Goal: Task Accomplishment & Management: Manage account settings

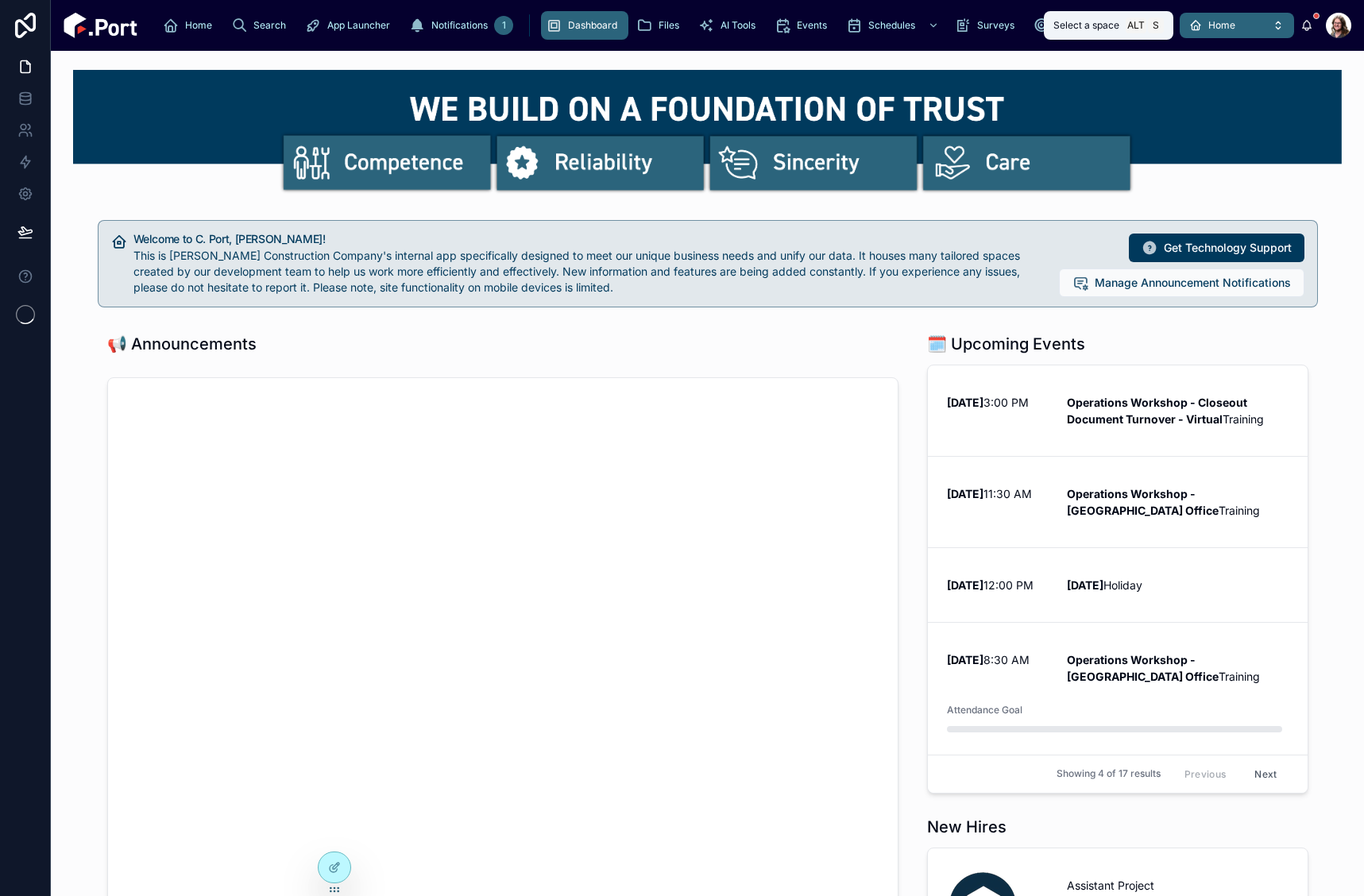
click at [1226, 26] on span "Home" at bounding box center [1222, 25] width 27 height 13
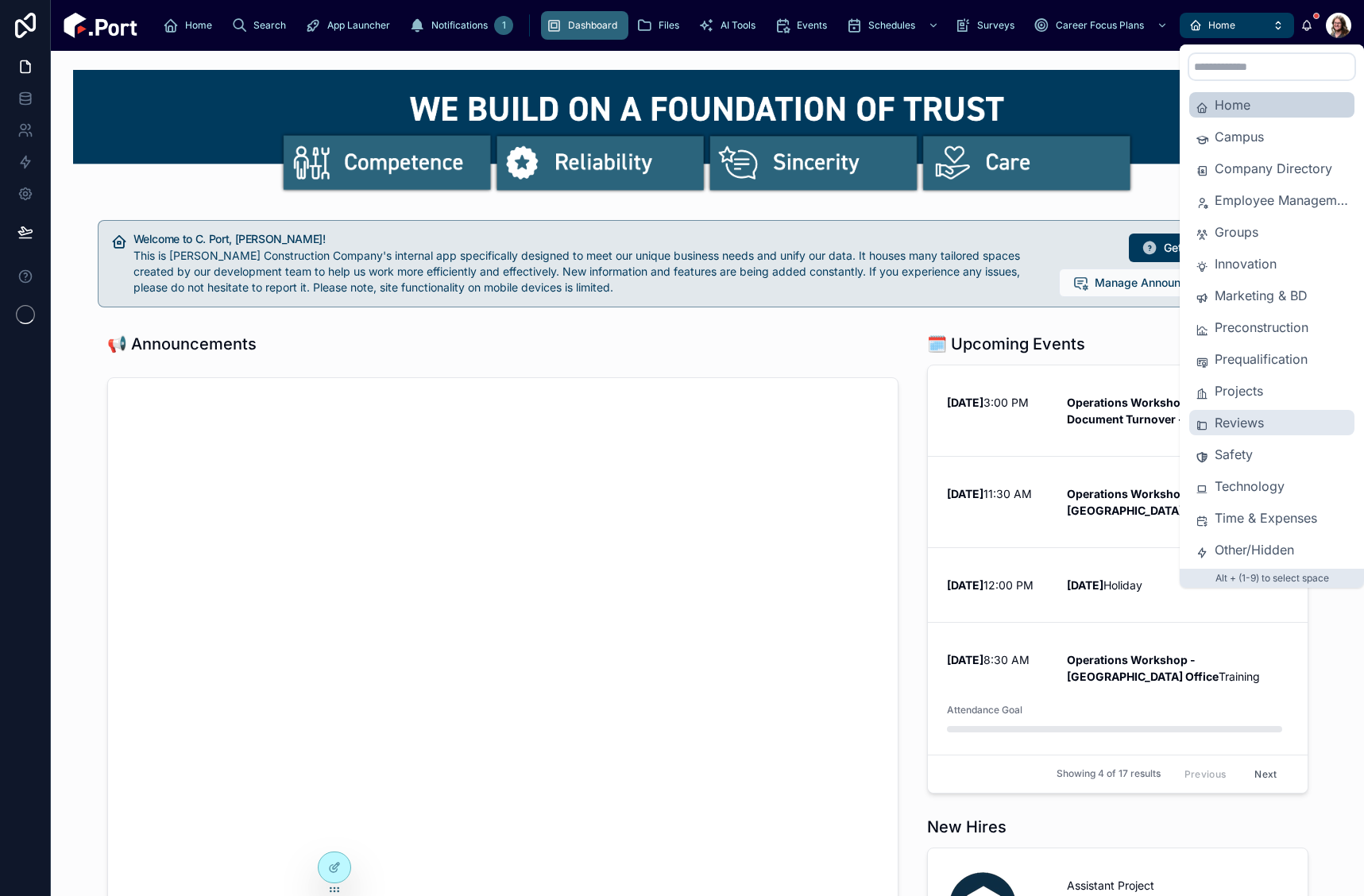
click at [1227, 432] on div "Reviews" at bounding box center [1272, 422] width 165 height 25
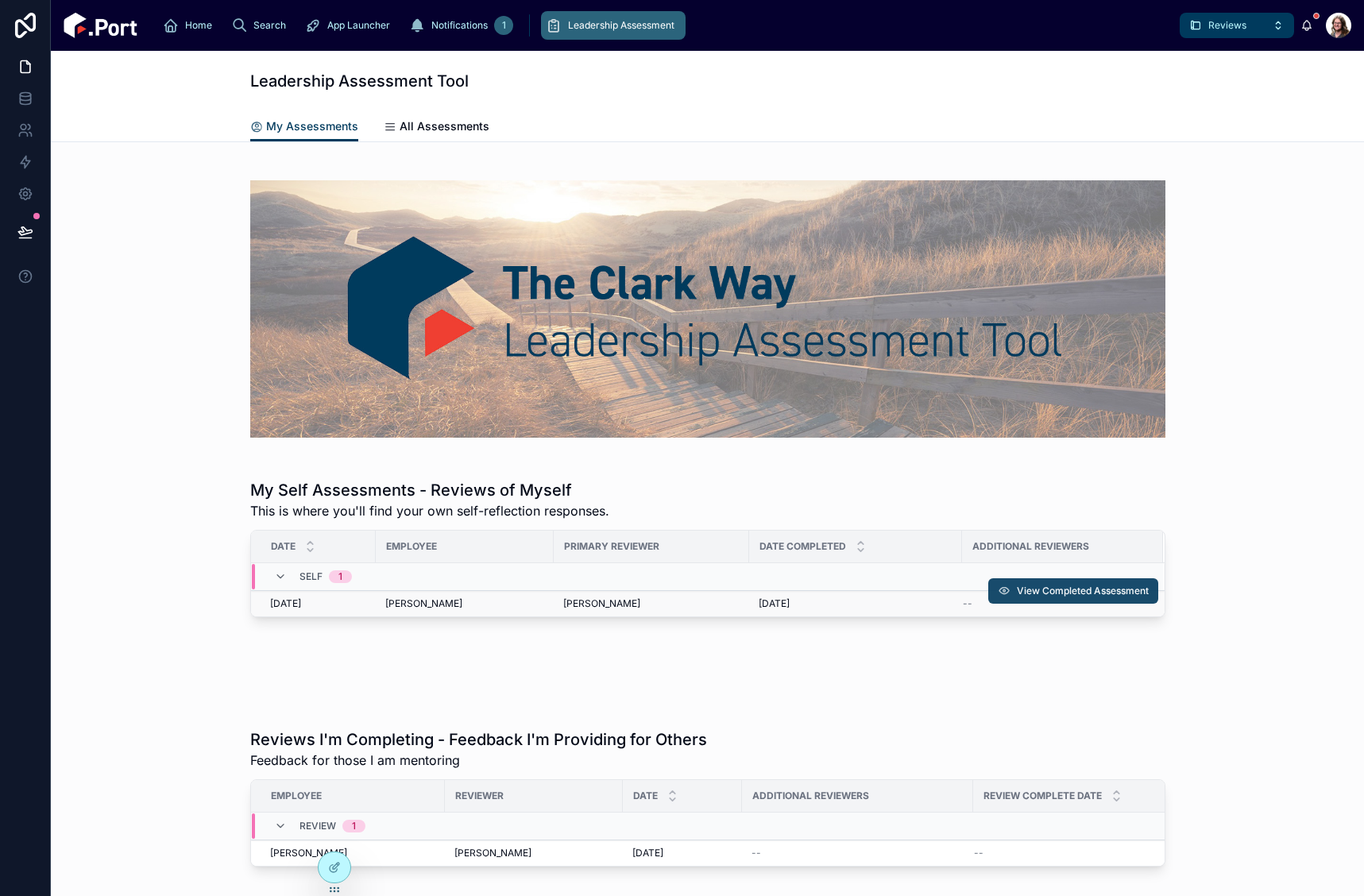
click at [1083, 590] on span "View Completed Assessment" at bounding box center [1083, 592] width 132 height 13
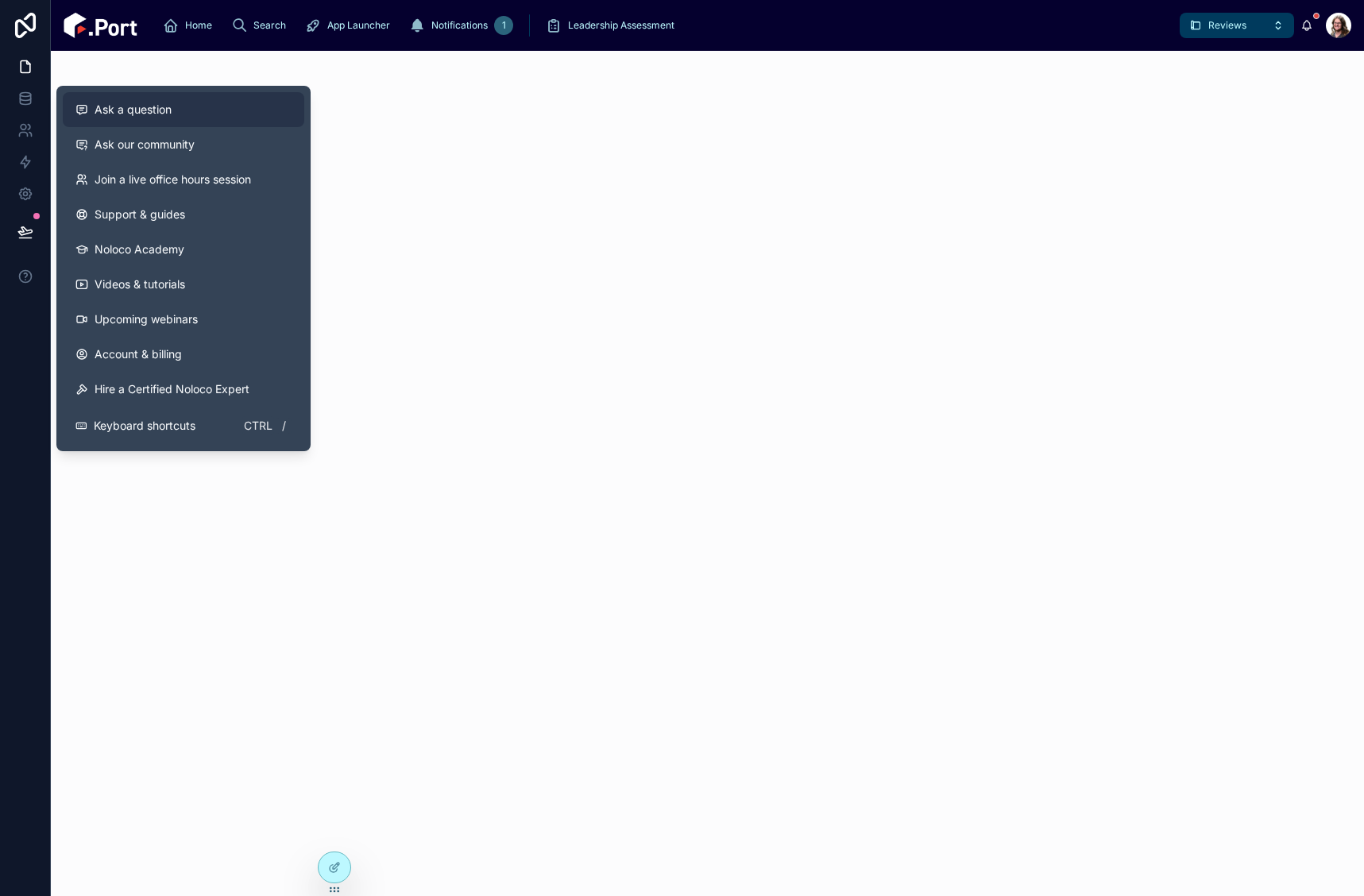
click at [146, 110] on span "Ask a question" at bounding box center [133, 109] width 77 height 16
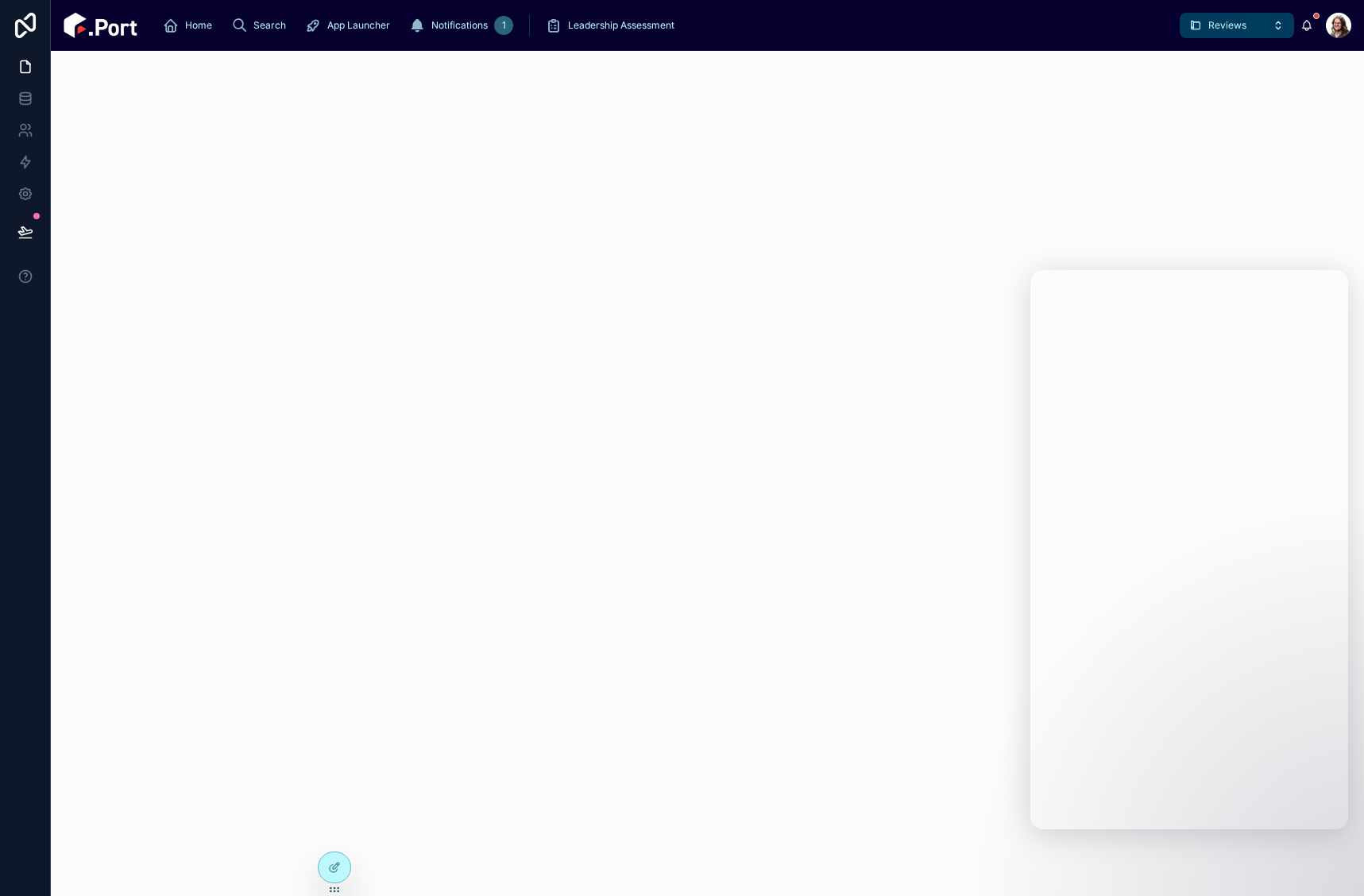
drag, startPoint x: 673, startPoint y: 447, endPoint x: 709, endPoint y: 405, distance: 55.3
click at [673, 446] on div at bounding box center [707, 473] width 1313 height 845
click at [325, 867] on div at bounding box center [334, 867] width 32 height 30
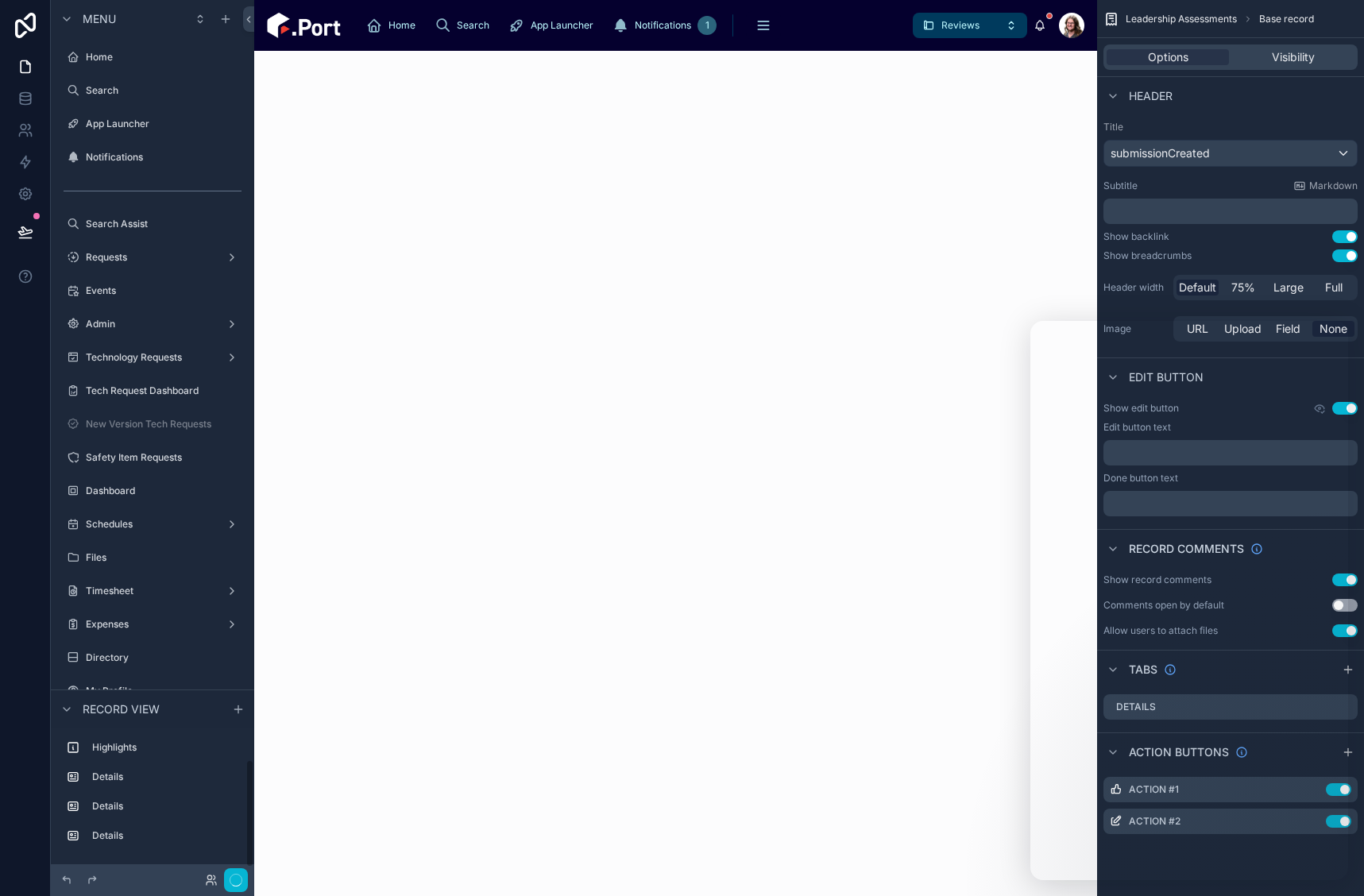
scroll to position [6125, 0]
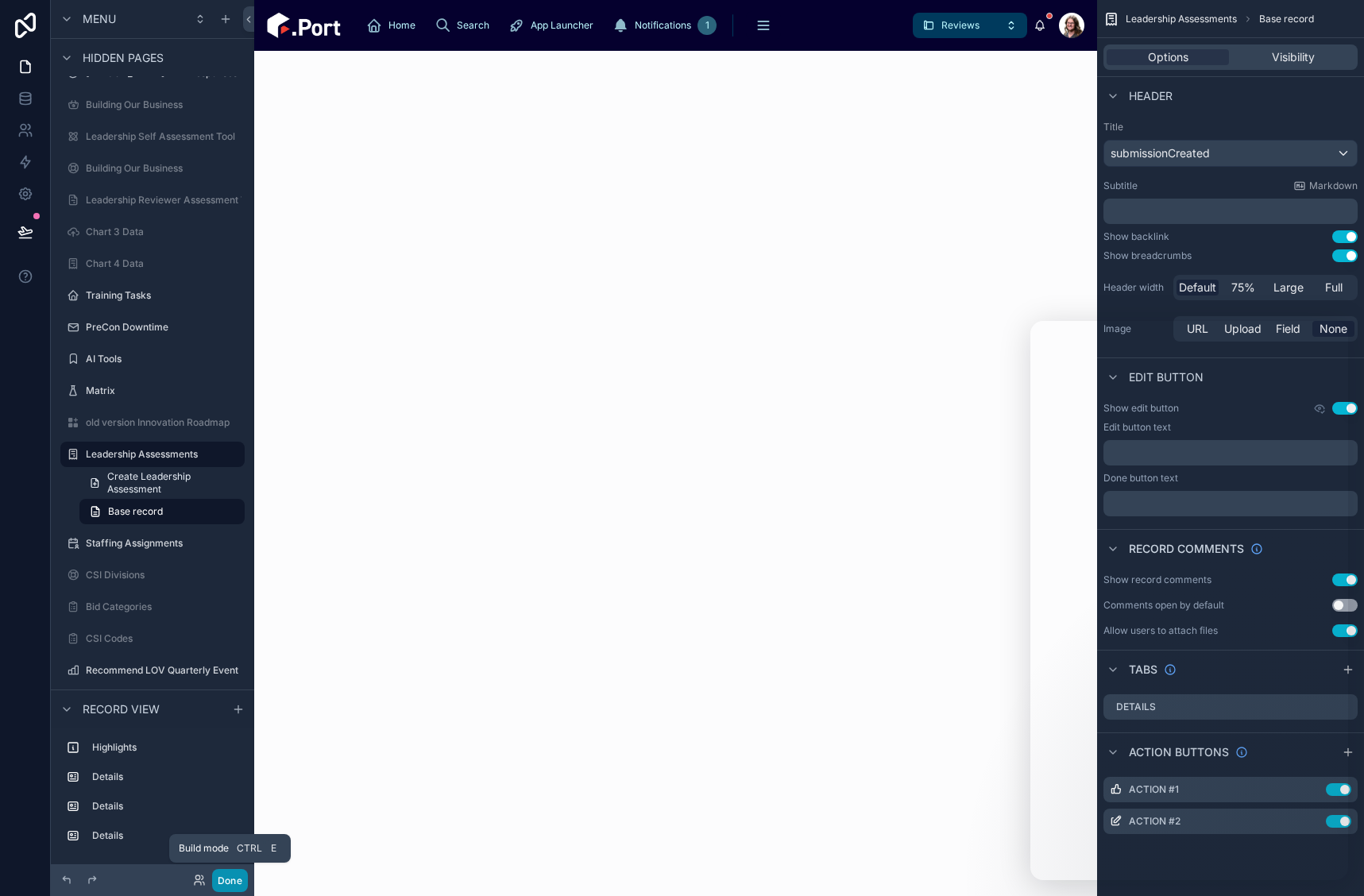
click at [228, 880] on button "Done" at bounding box center [230, 880] width 36 height 23
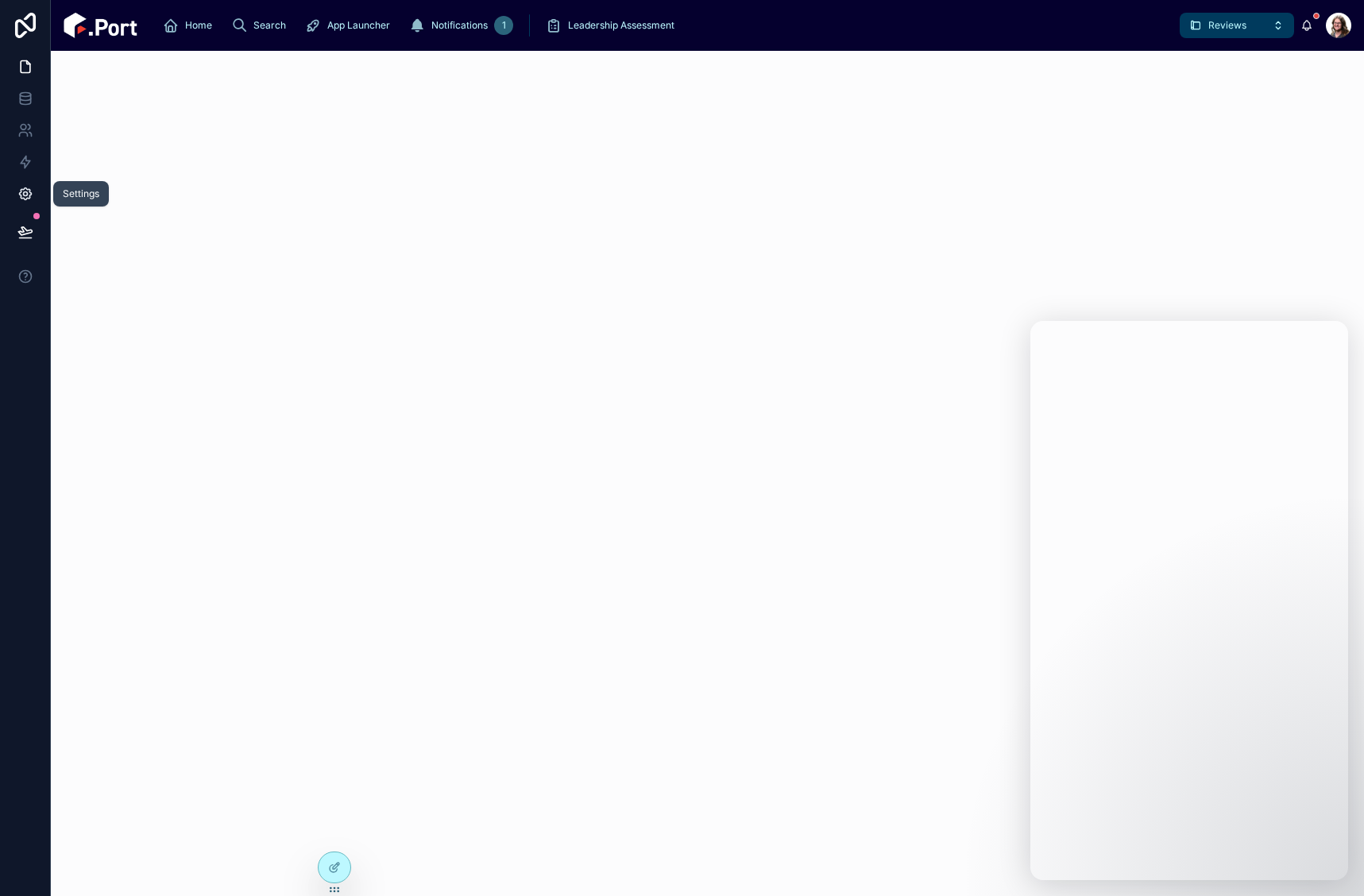
click at [29, 192] on icon at bounding box center [25, 194] width 12 height 12
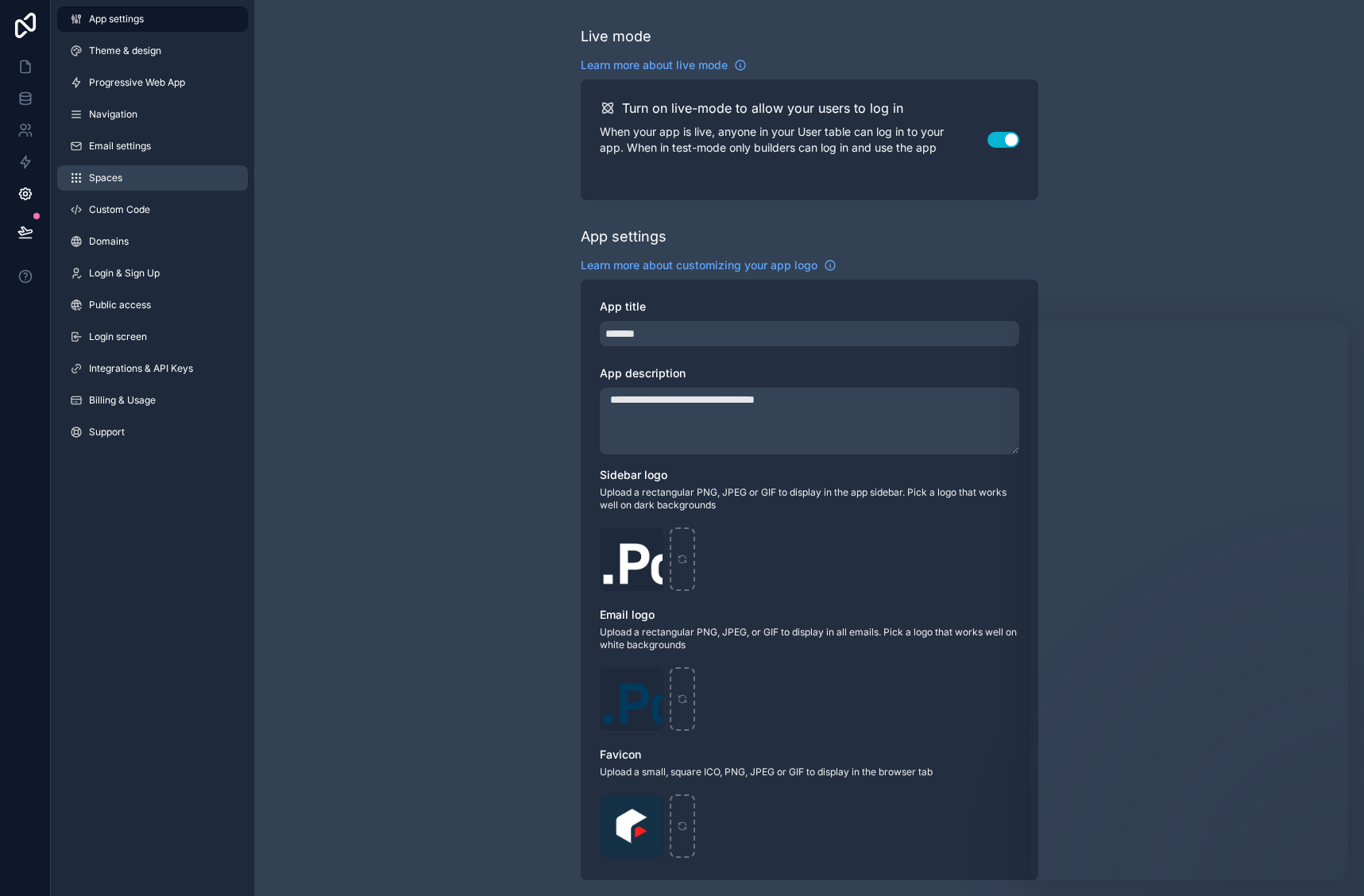
click at [107, 173] on span "Spaces" at bounding box center [106, 178] width 34 height 13
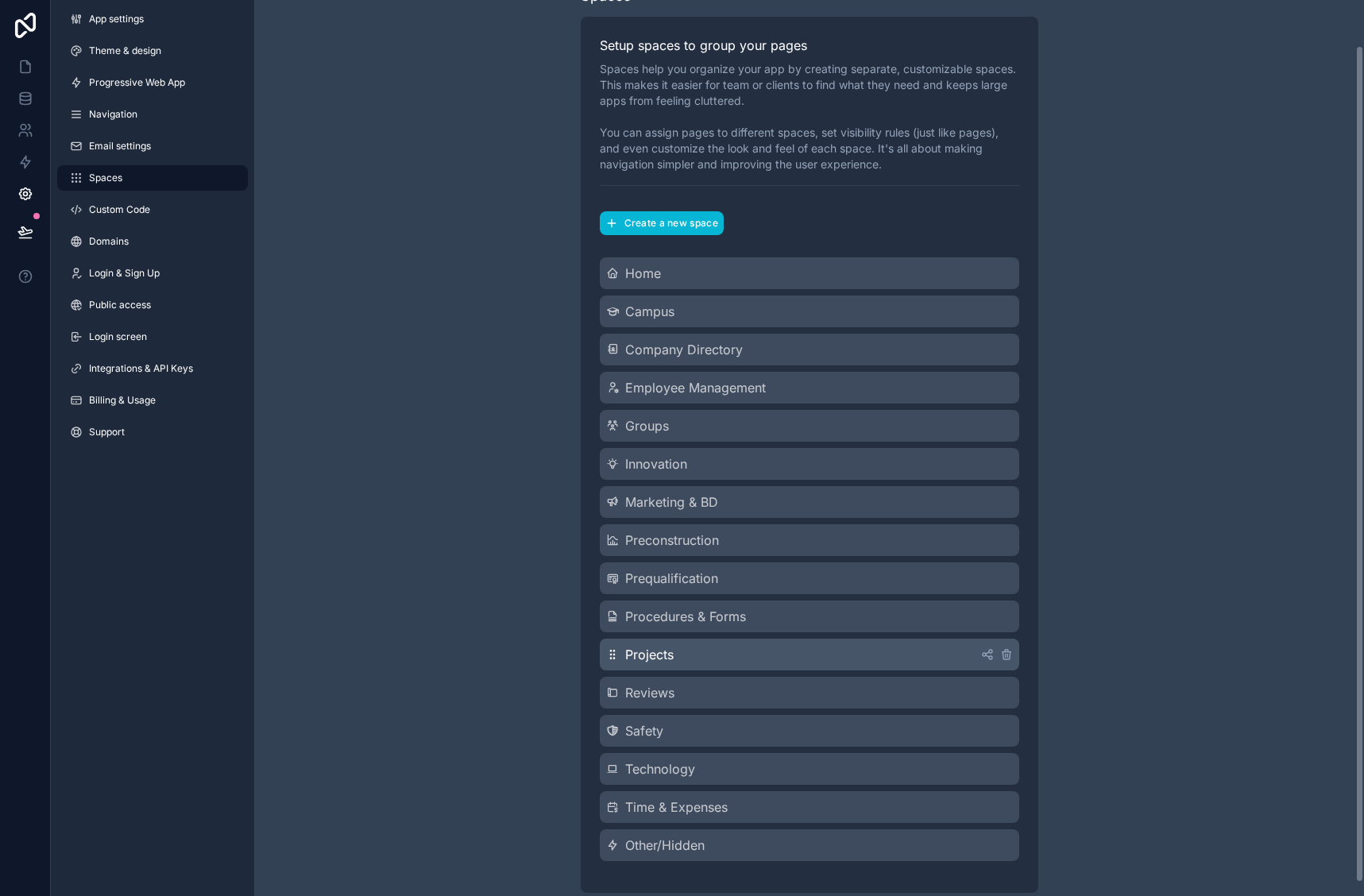
scroll to position [63, 0]
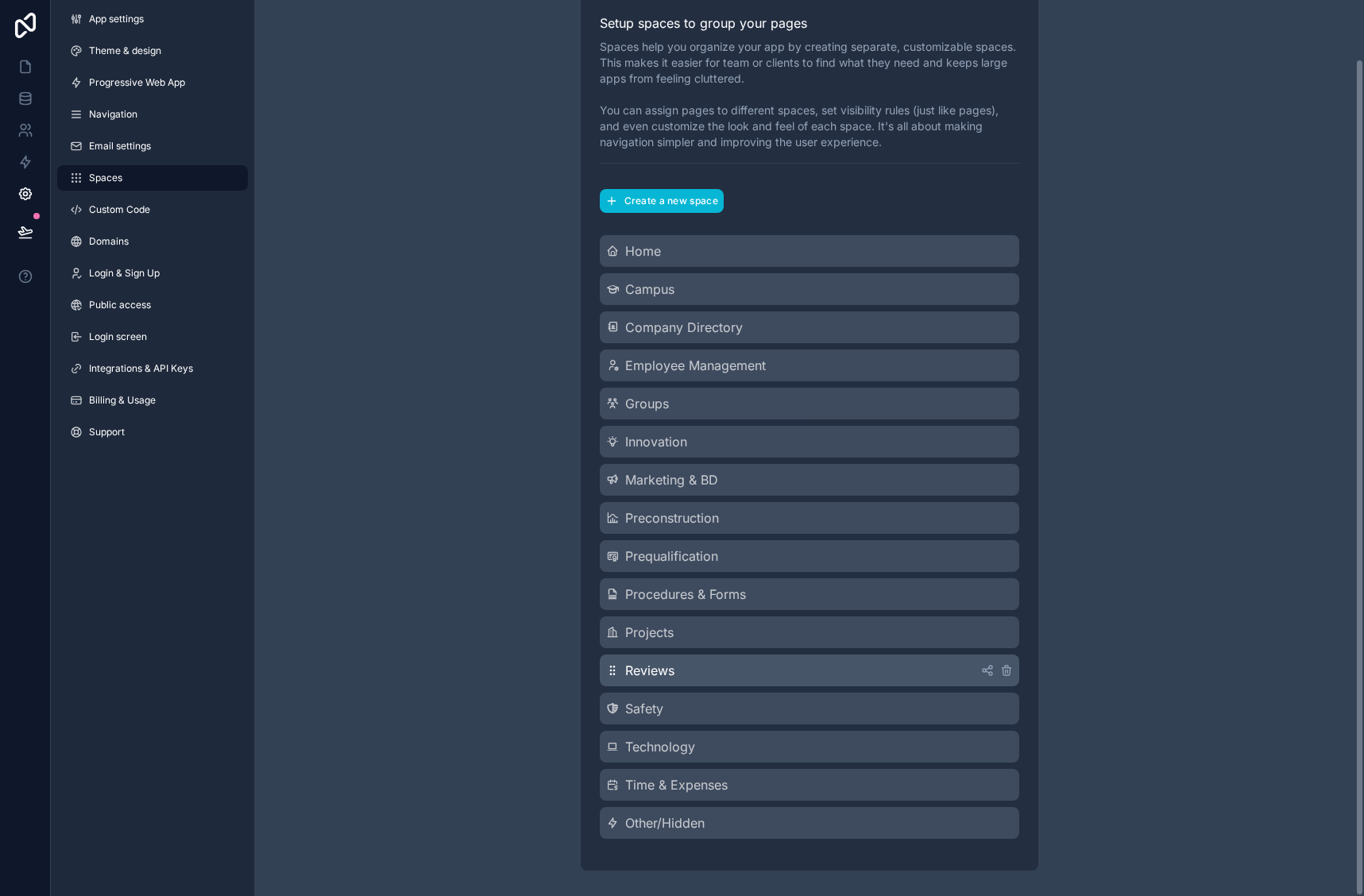
click at [709, 669] on div "Reviews" at bounding box center [809, 670] width 420 height 32
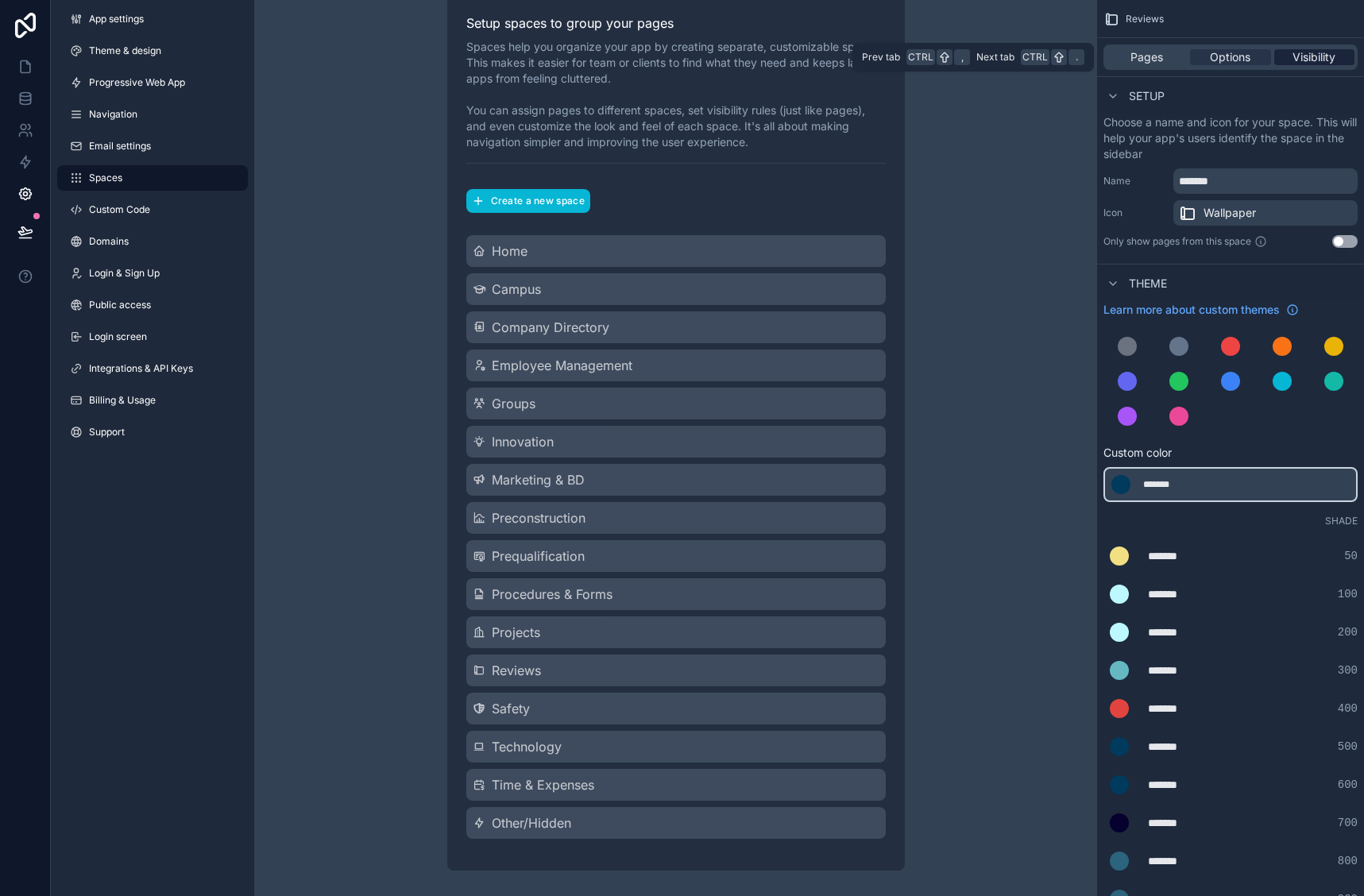
click at [1304, 55] on span "Visibility" at bounding box center [1314, 56] width 43 height 16
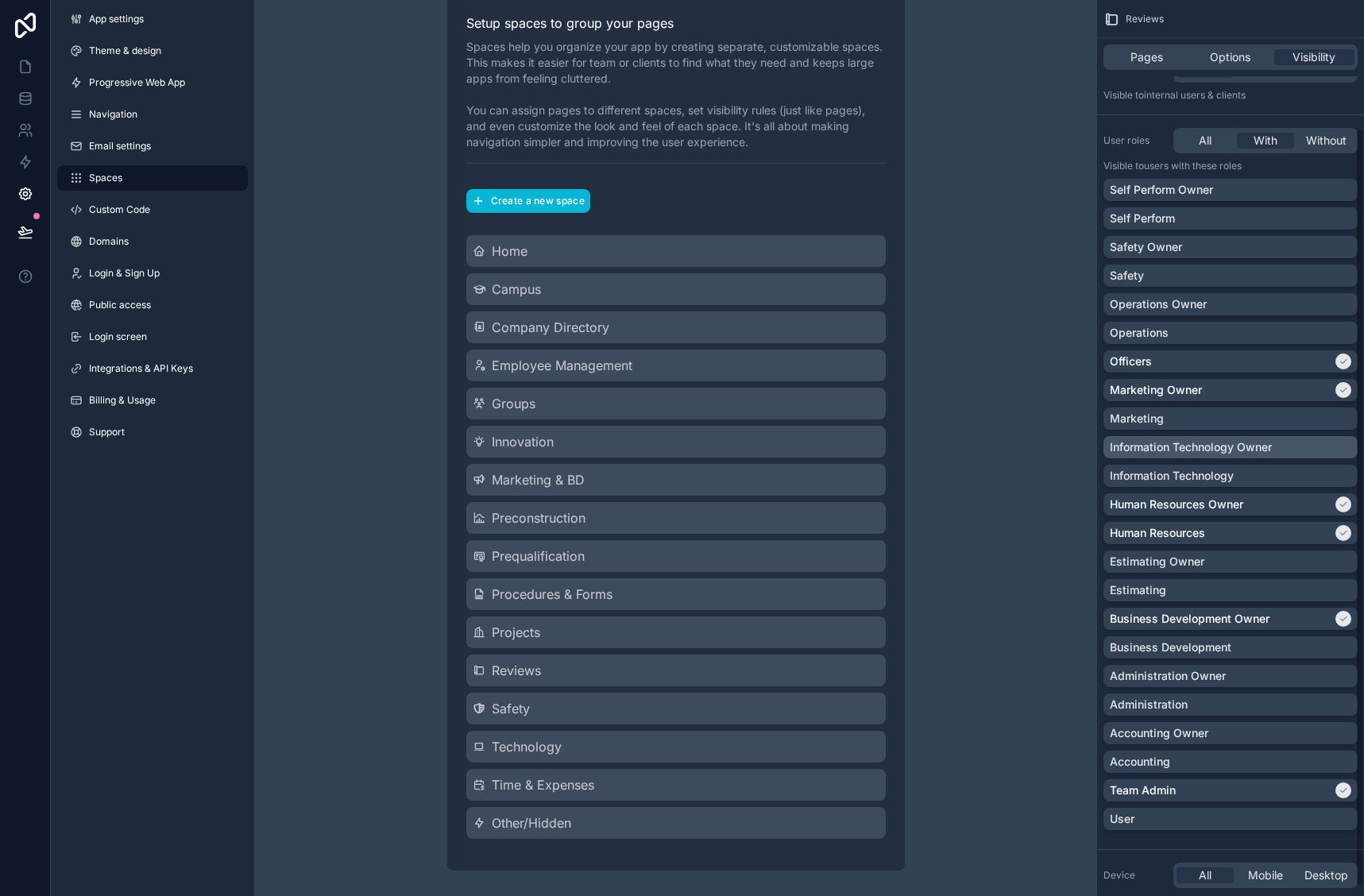
scroll to position [164, 0]
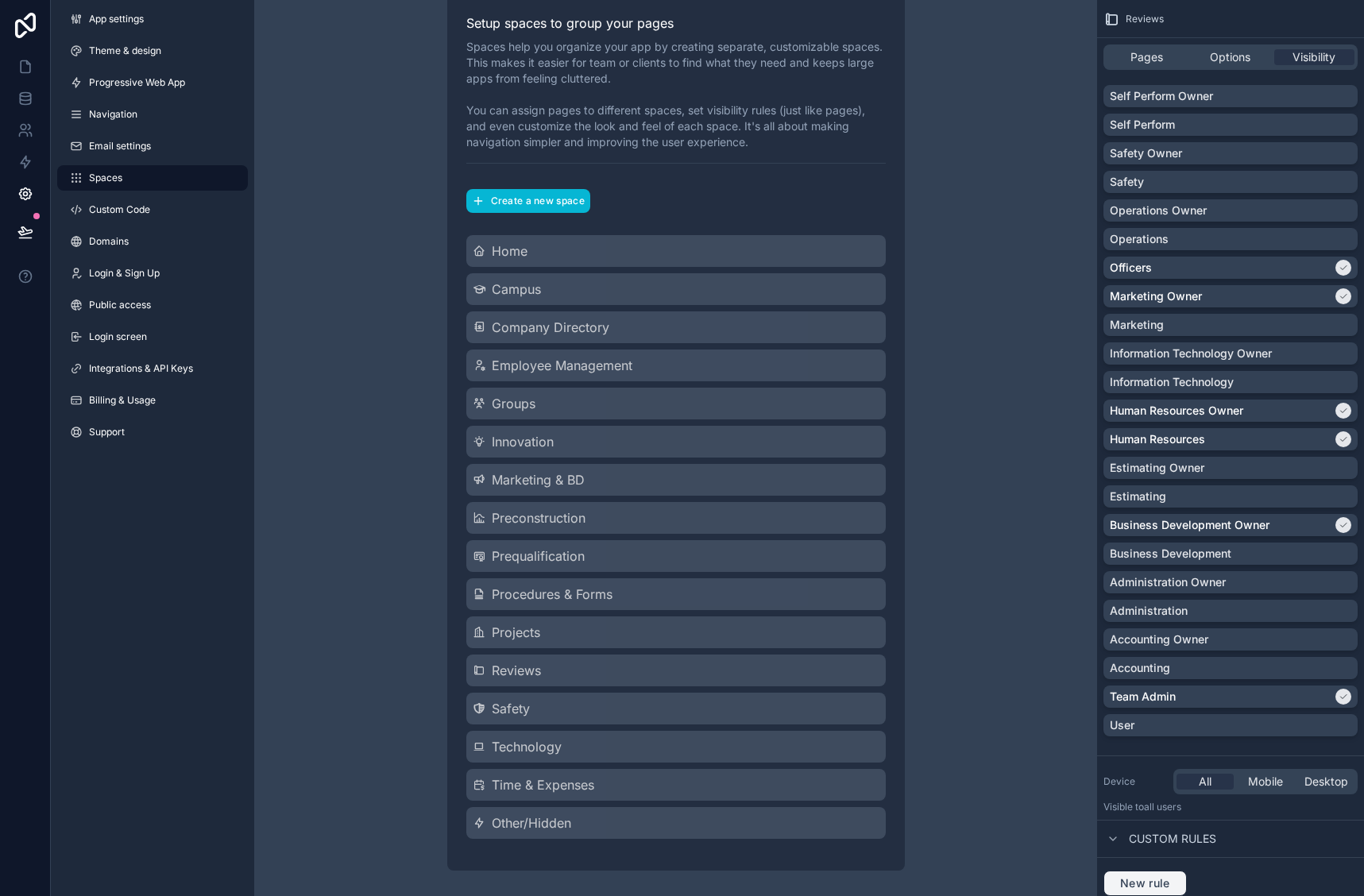
click at [1152, 883] on span "New rule" at bounding box center [1145, 883] width 63 height 14
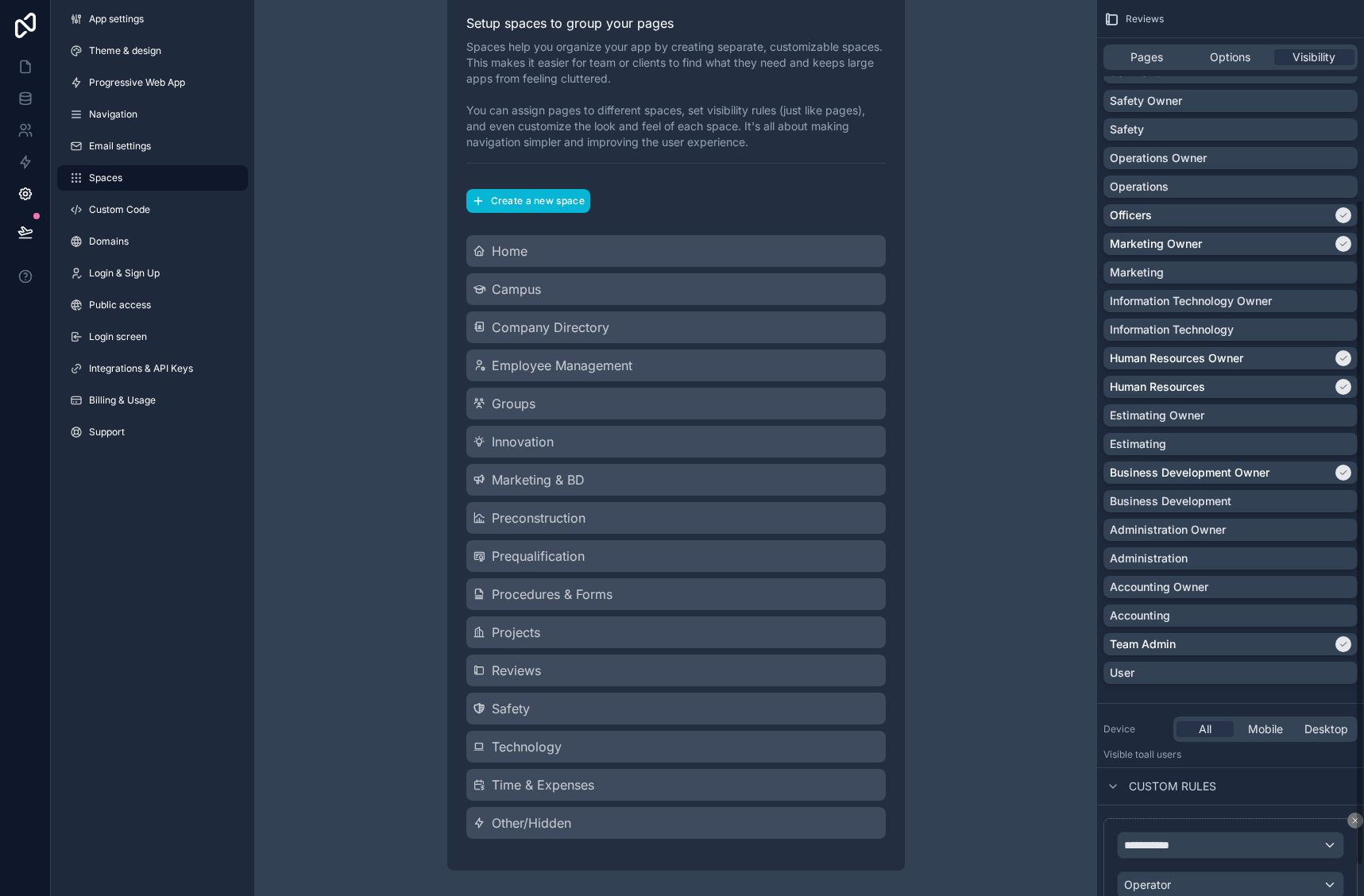
scroll to position [308, 0]
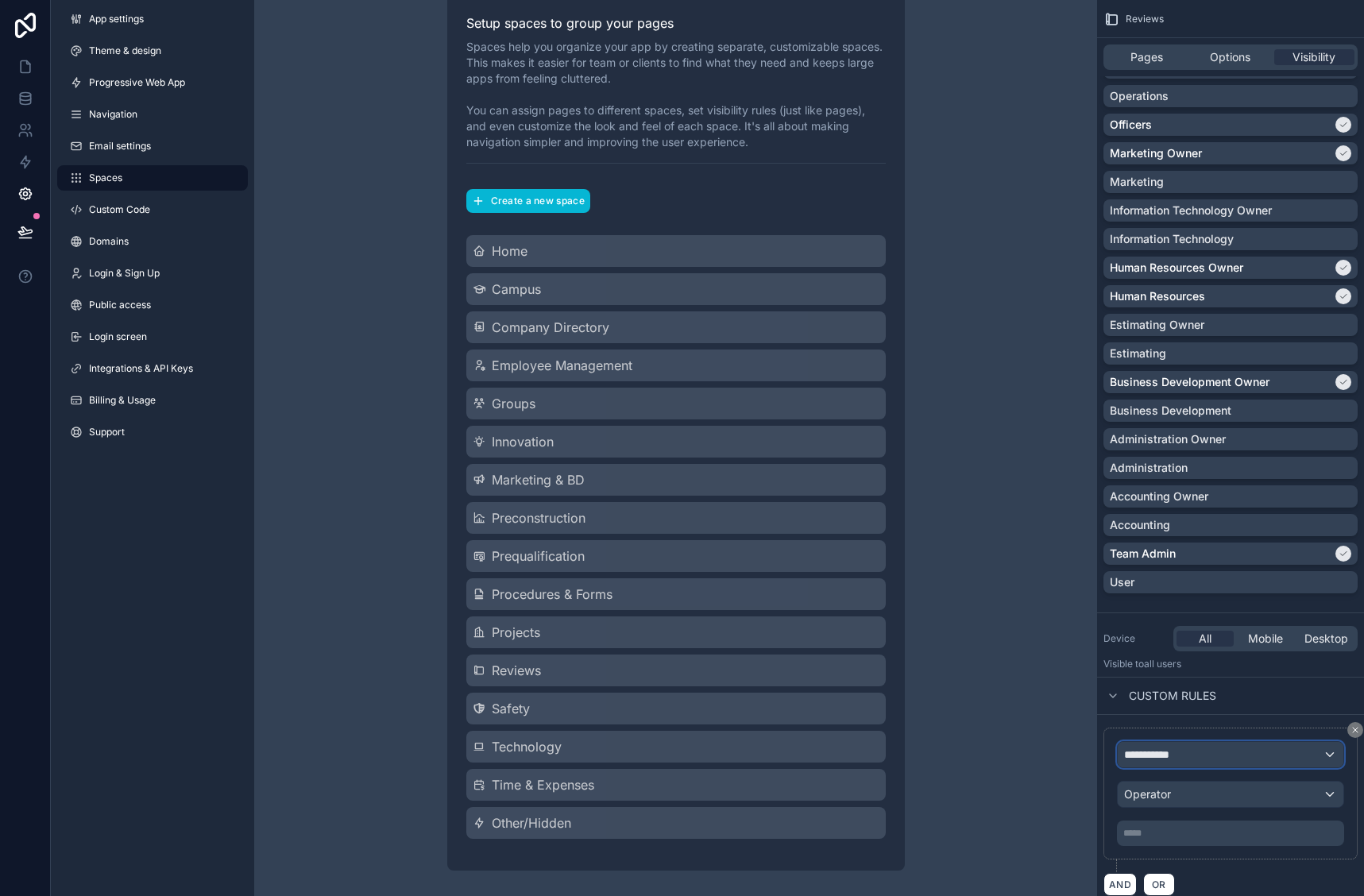
click at [1244, 759] on div "**********" at bounding box center [1231, 754] width 226 height 25
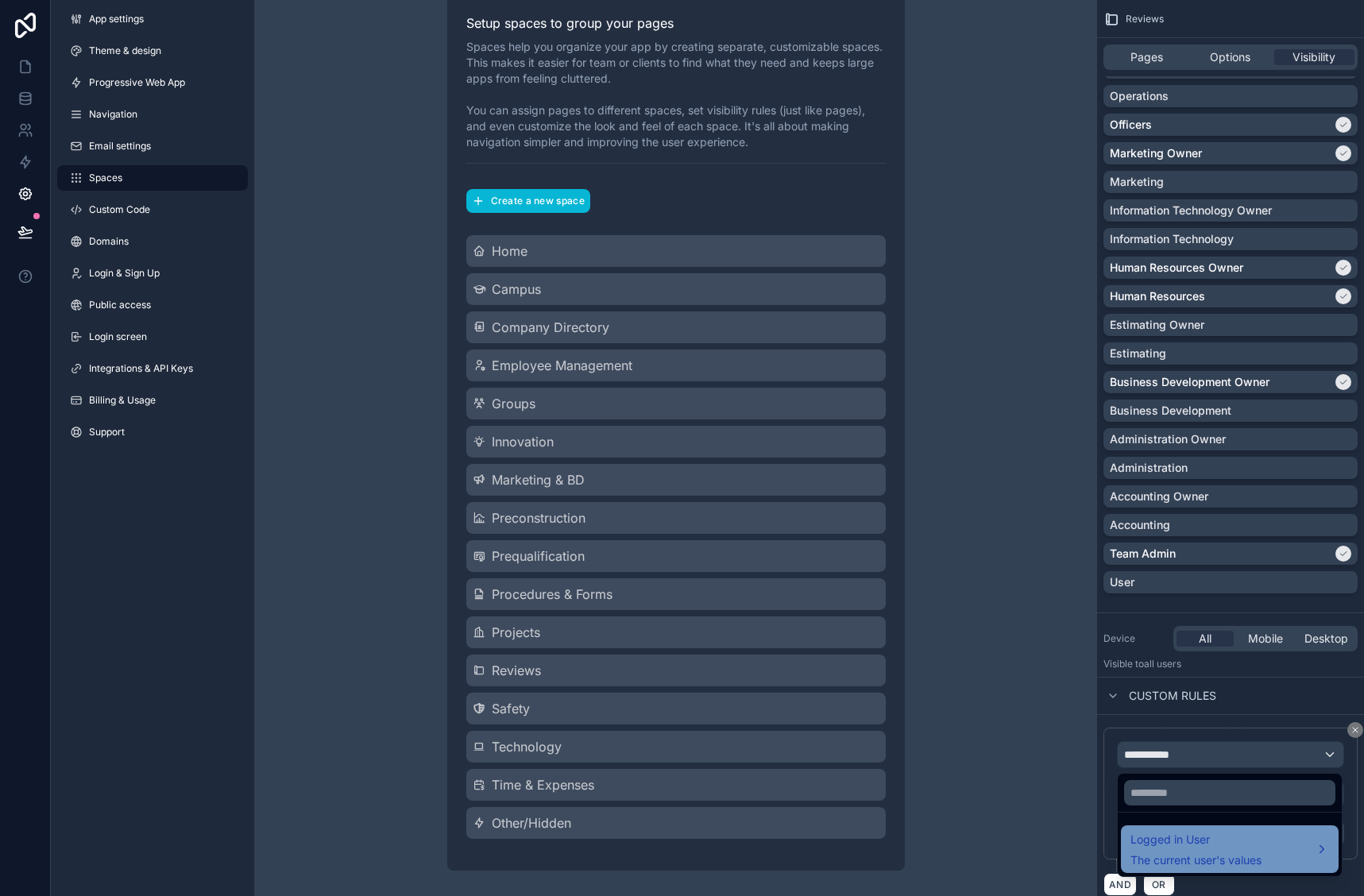
click at [1238, 841] on span "Logged in User" at bounding box center [1196, 840] width 131 height 19
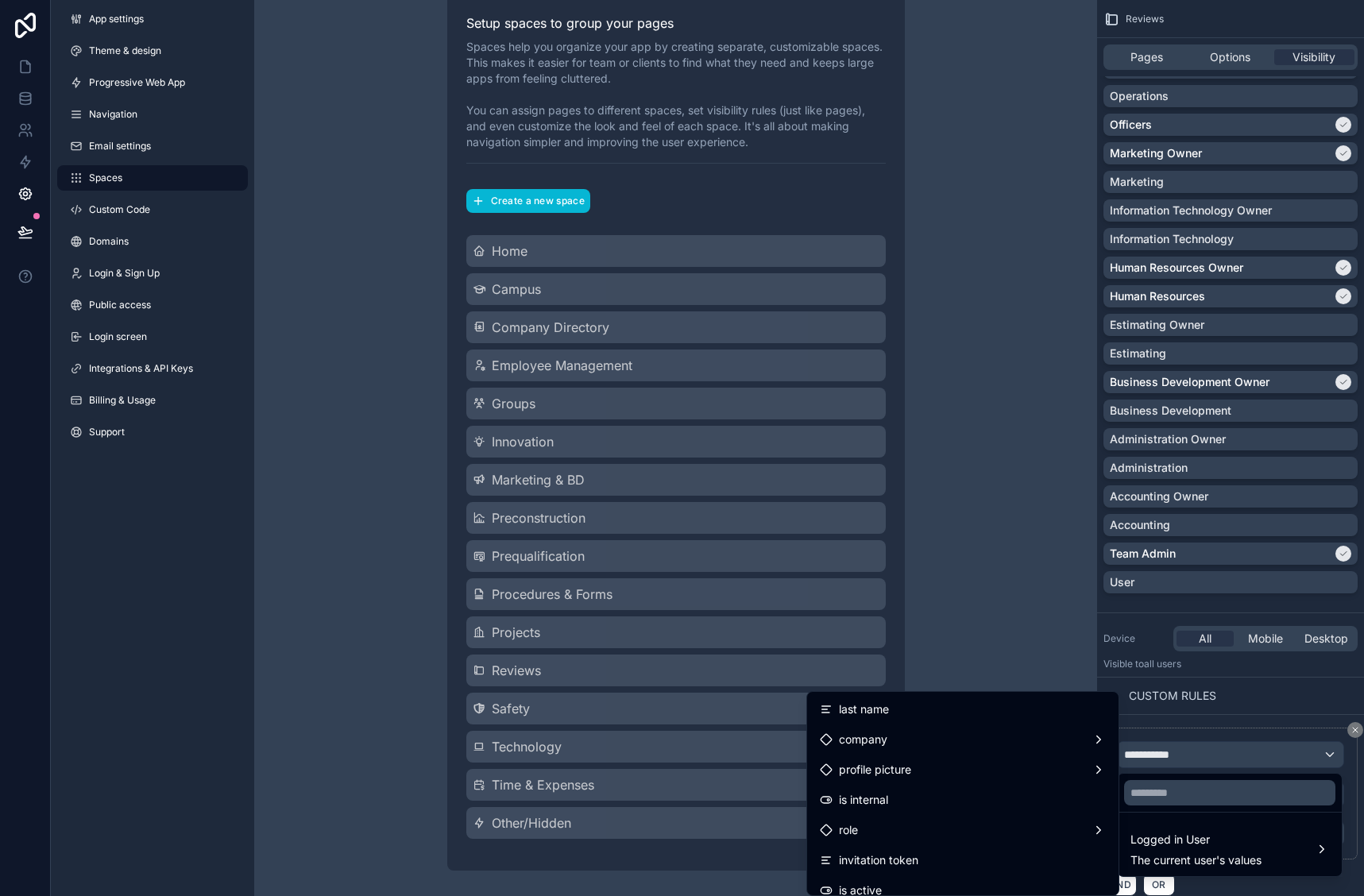
scroll to position [79, 0]
click at [901, 826] on ul "id email first name last name company profile picture is internal role invitati…" at bounding box center [963, 794] width 312 height 204
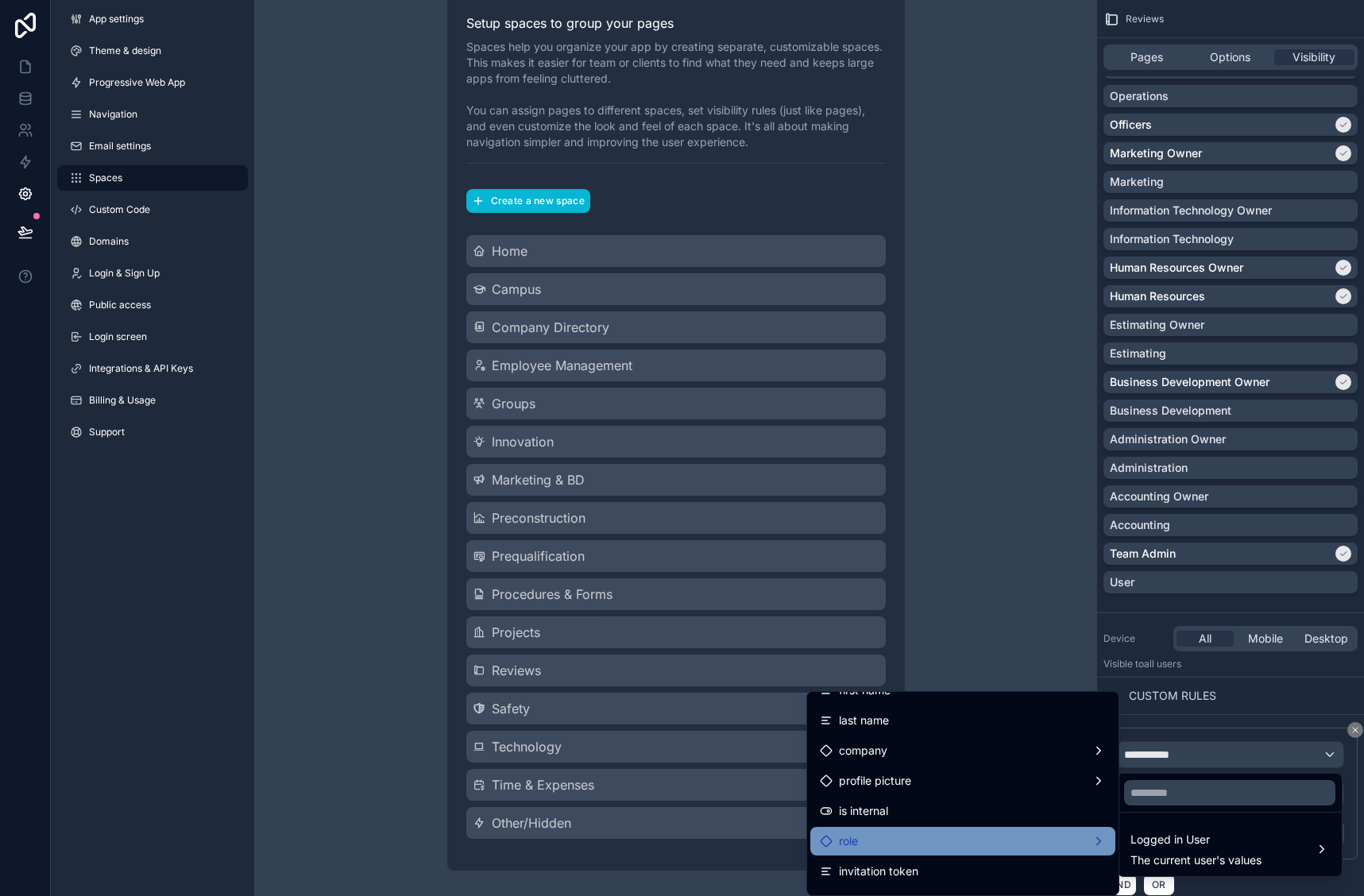
click at [899, 838] on div "role" at bounding box center [963, 841] width 286 height 19
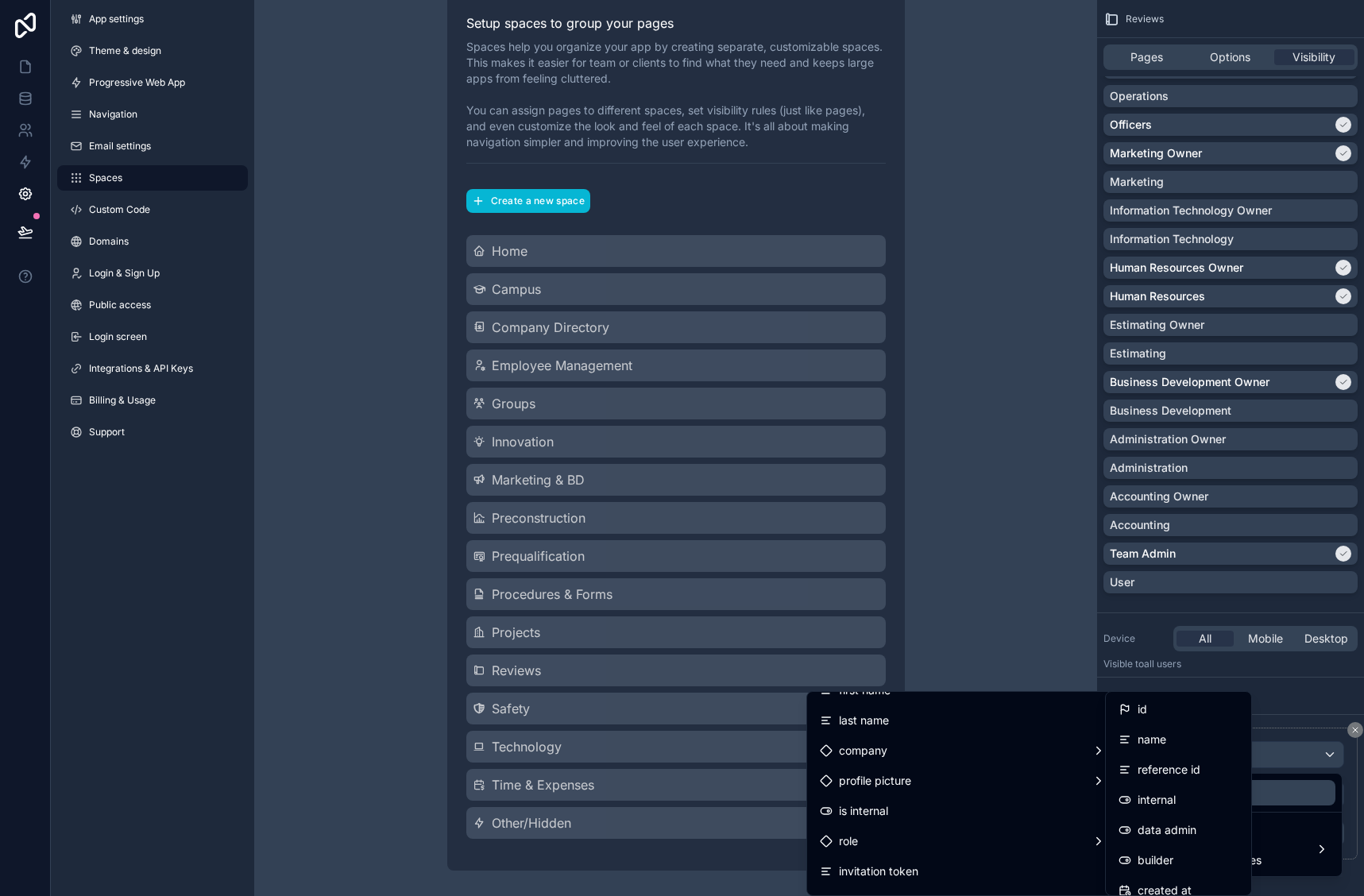
click at [1152, 714] on div "id" at bounding box center [1178, 709] width 120 height 19
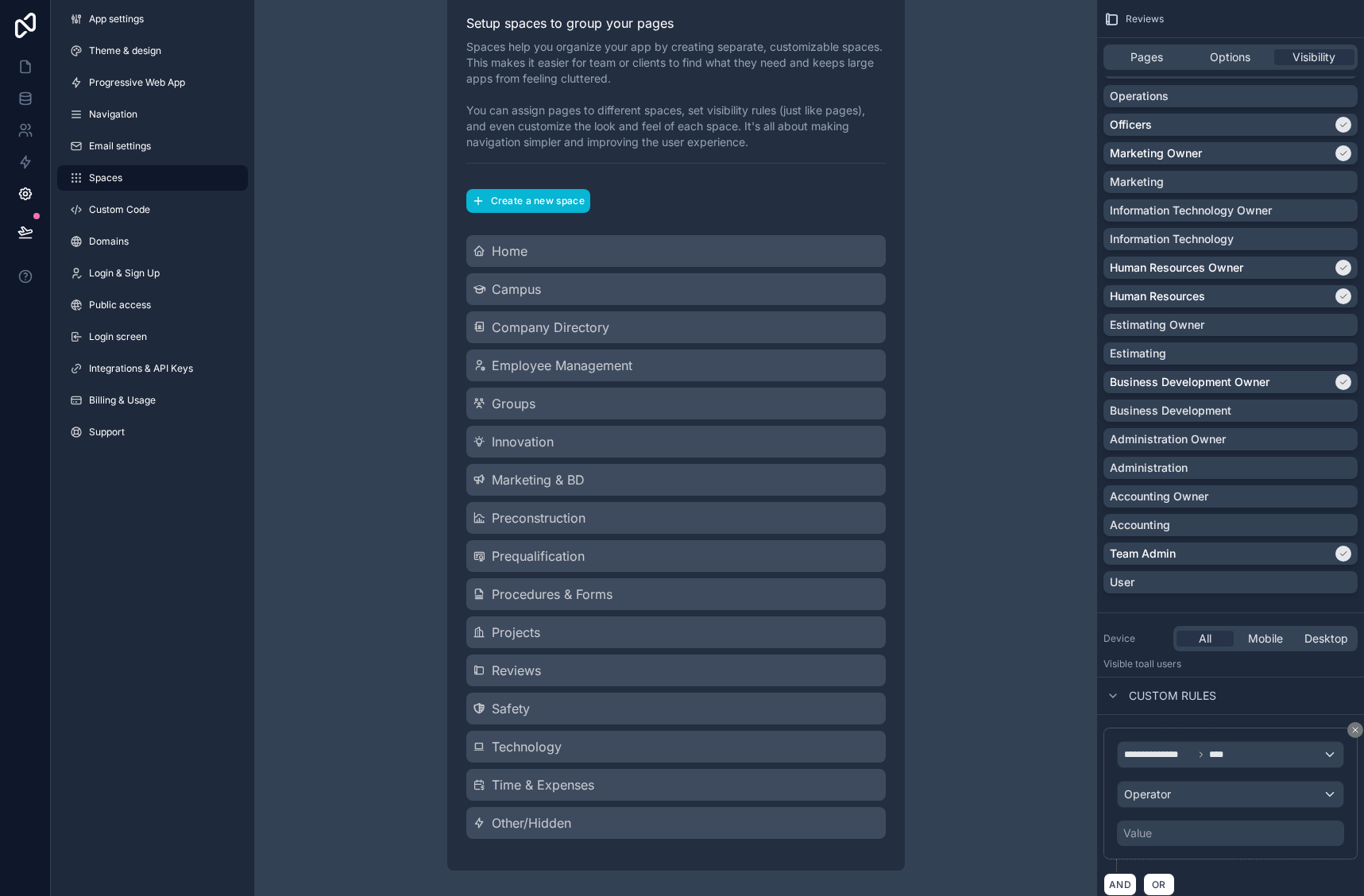
click at [1220, 840] on div "Value" at bounding box center [1231, 833] width 227 height 25
click at [1212, 796] on div "Operator" at bounding box center [1231, 795] width 226 height 25
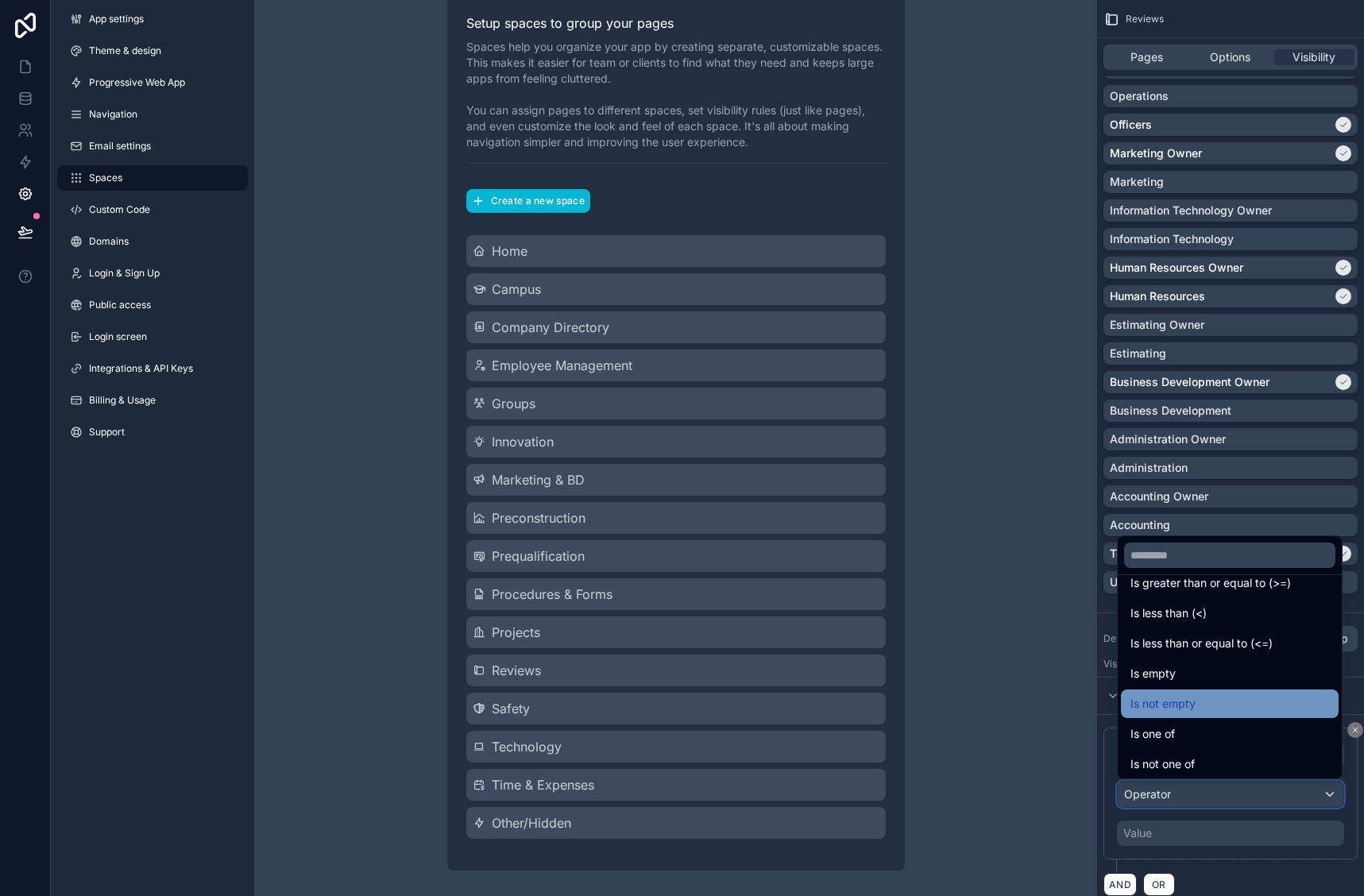
scroll to position [113, 0]
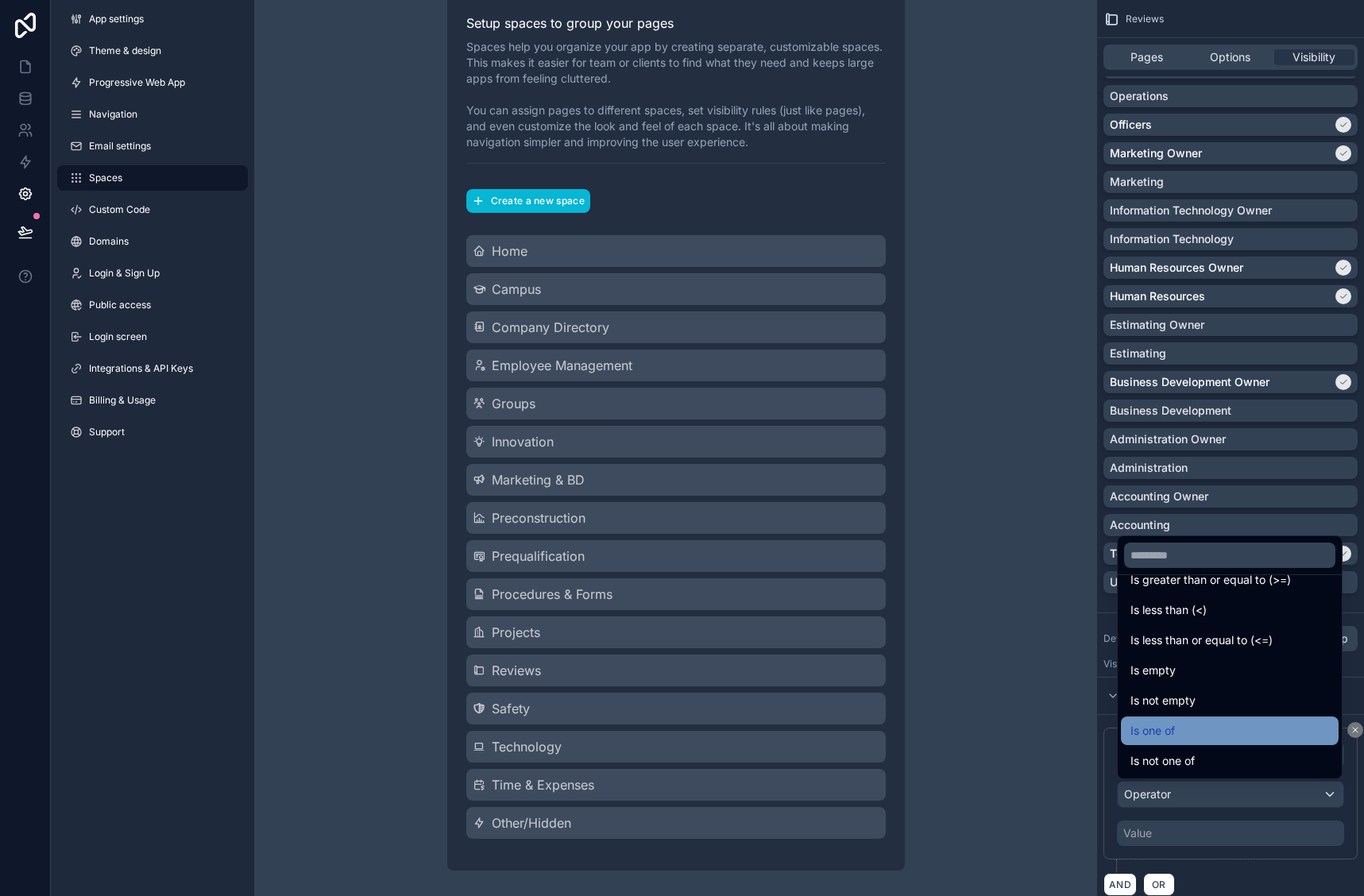
click at [1235, 732] on div "Is one of" at bounding box center [1230, 731] width 199 height 19
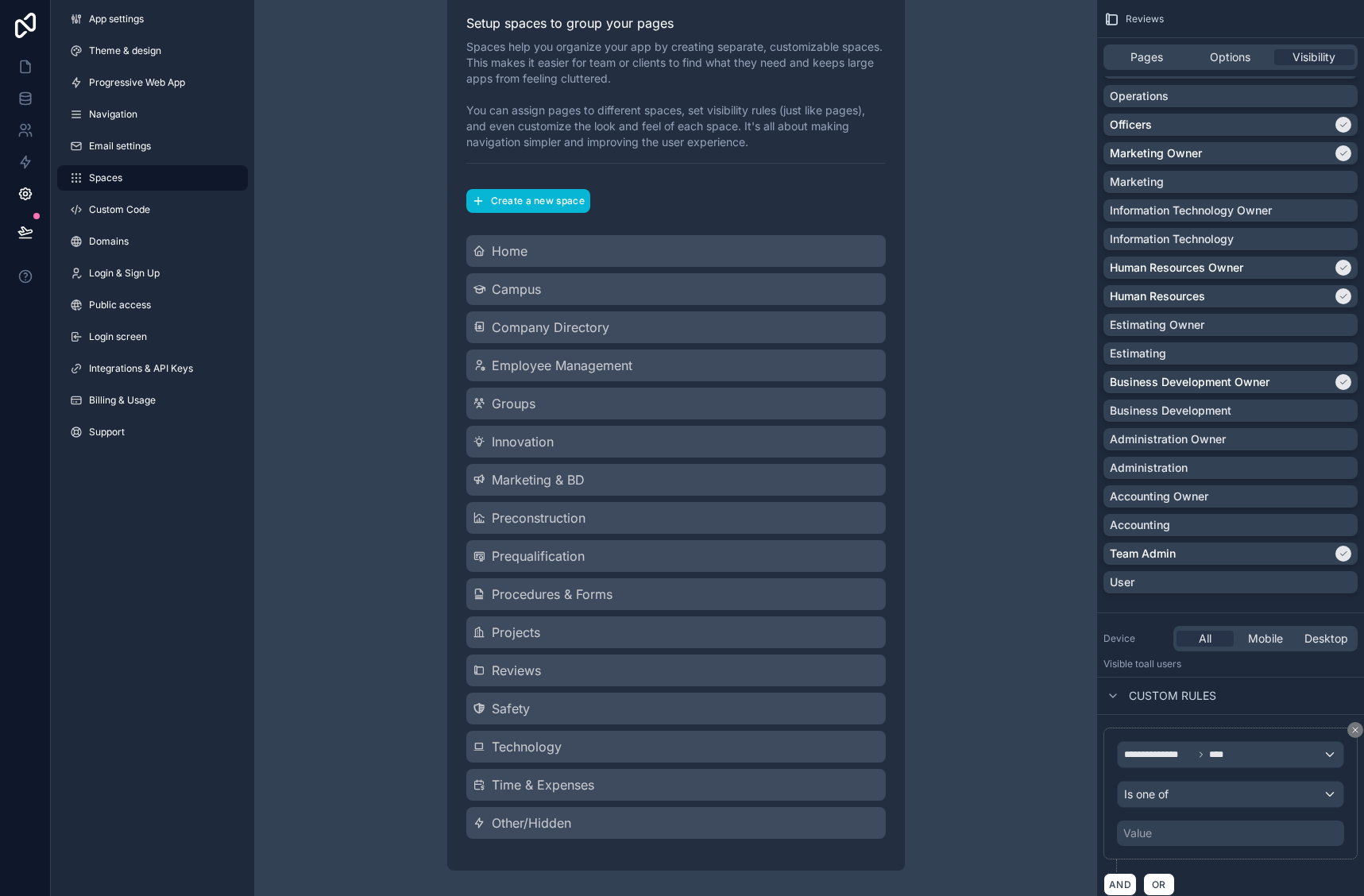
click at [1238, 836] on div "Value" at bounding box center [1231, 833] width 227 height 25
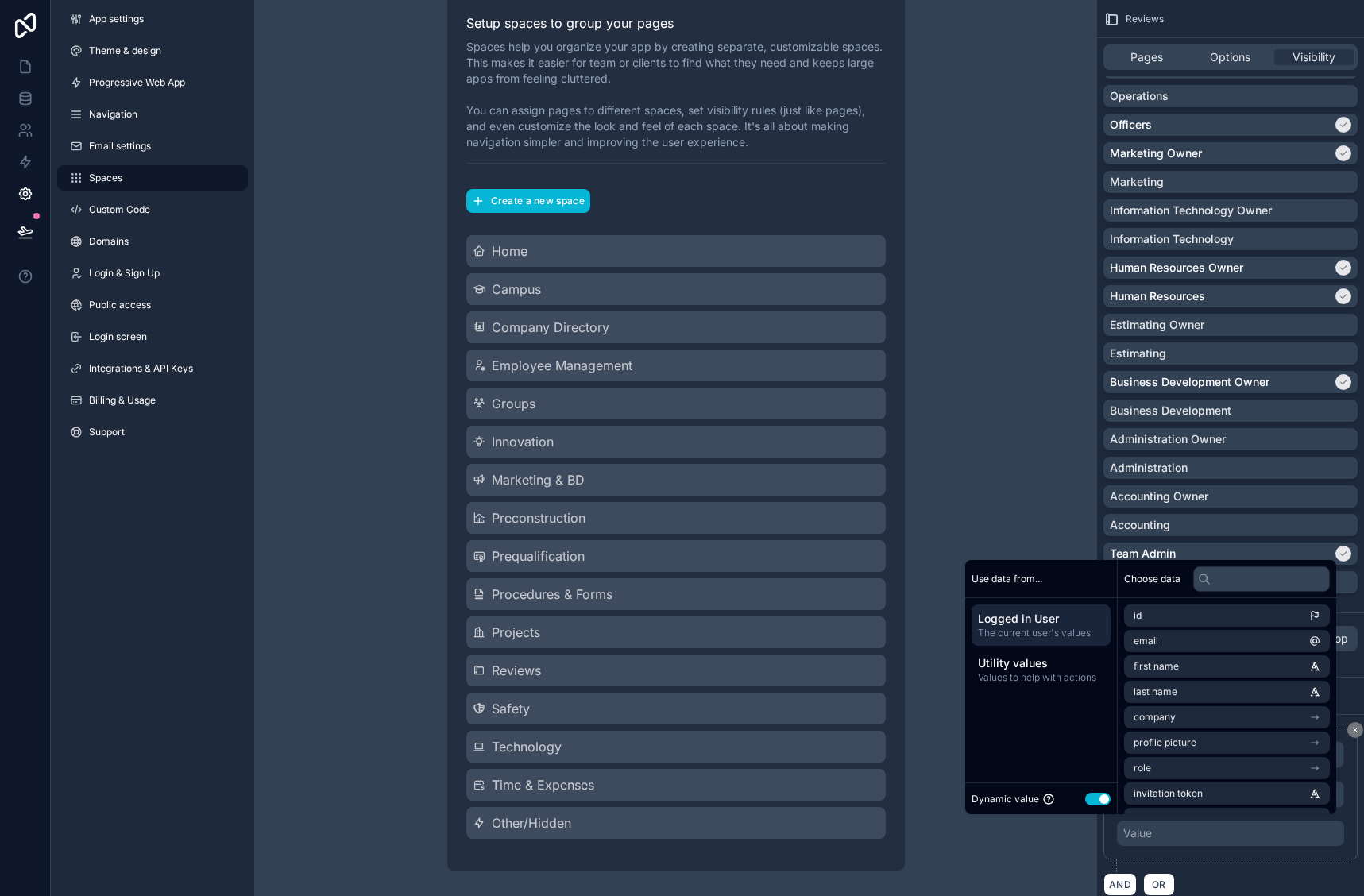
click at [1101, 799] on button "Use setting" at bounding box center [1097, 799] width 25 height 13
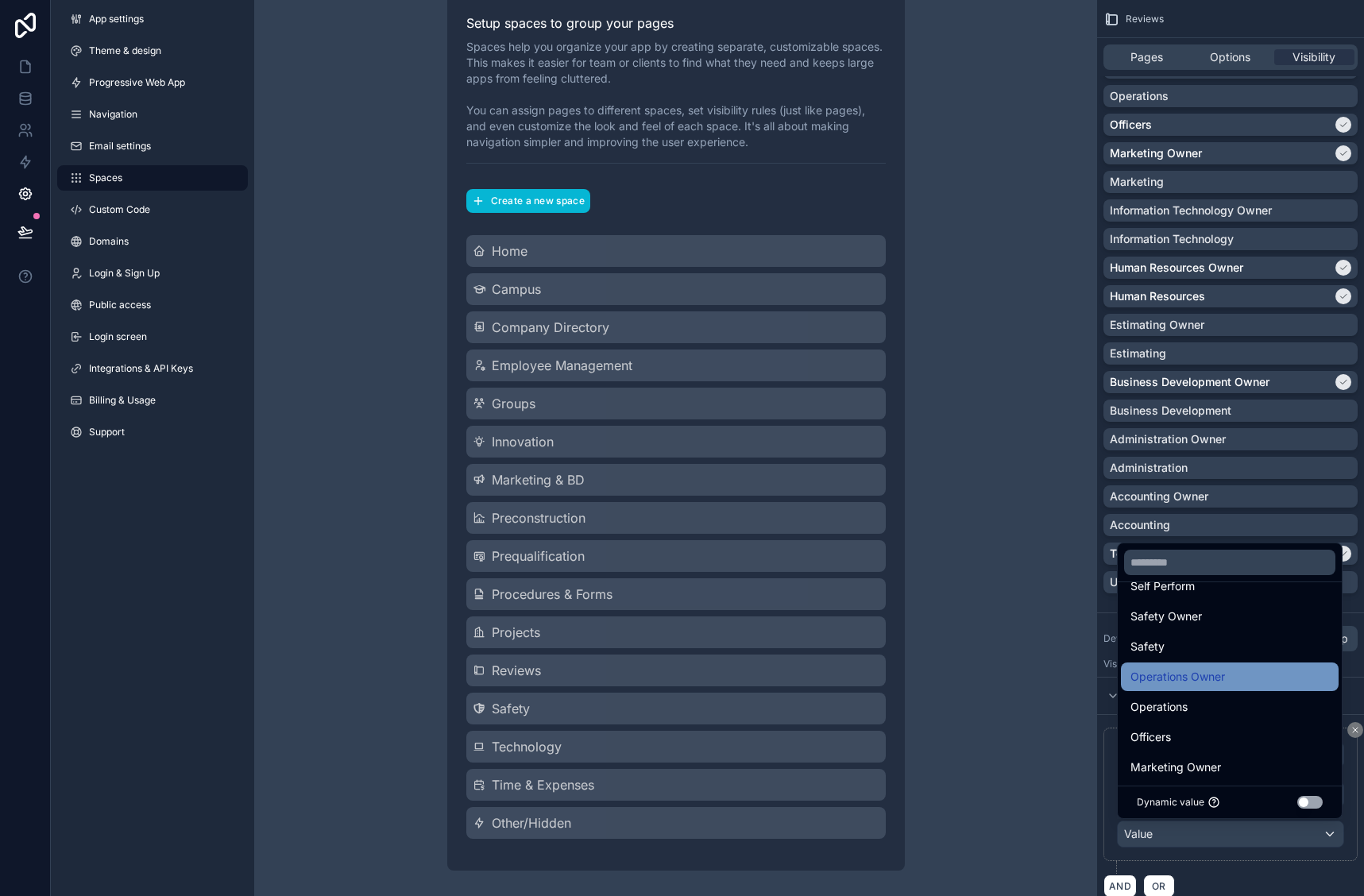
scroll to position [79, 0]
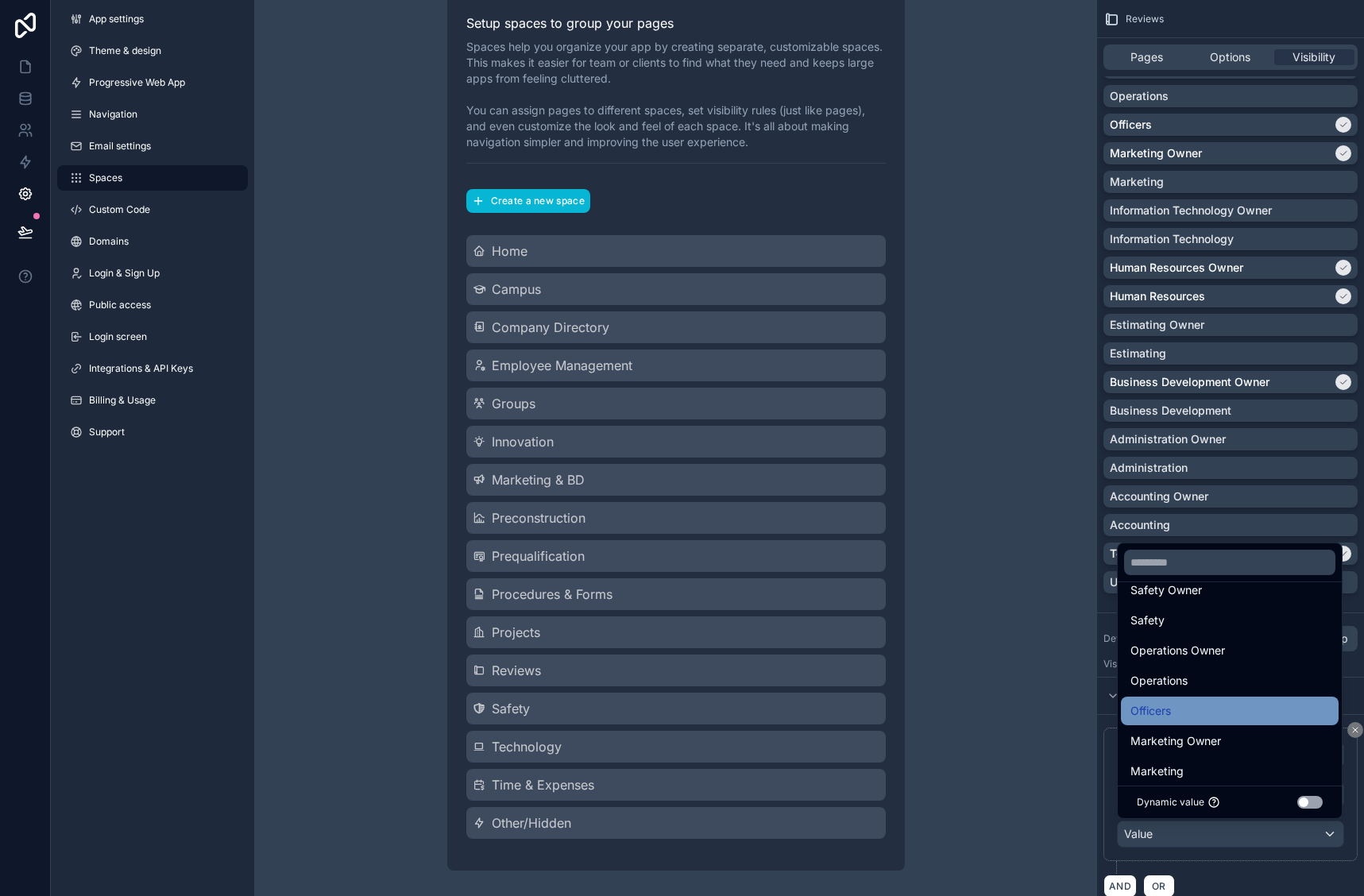
click at [1208, 709] on div "Officers" at bounding box center [1230, 710] width 199 height 19
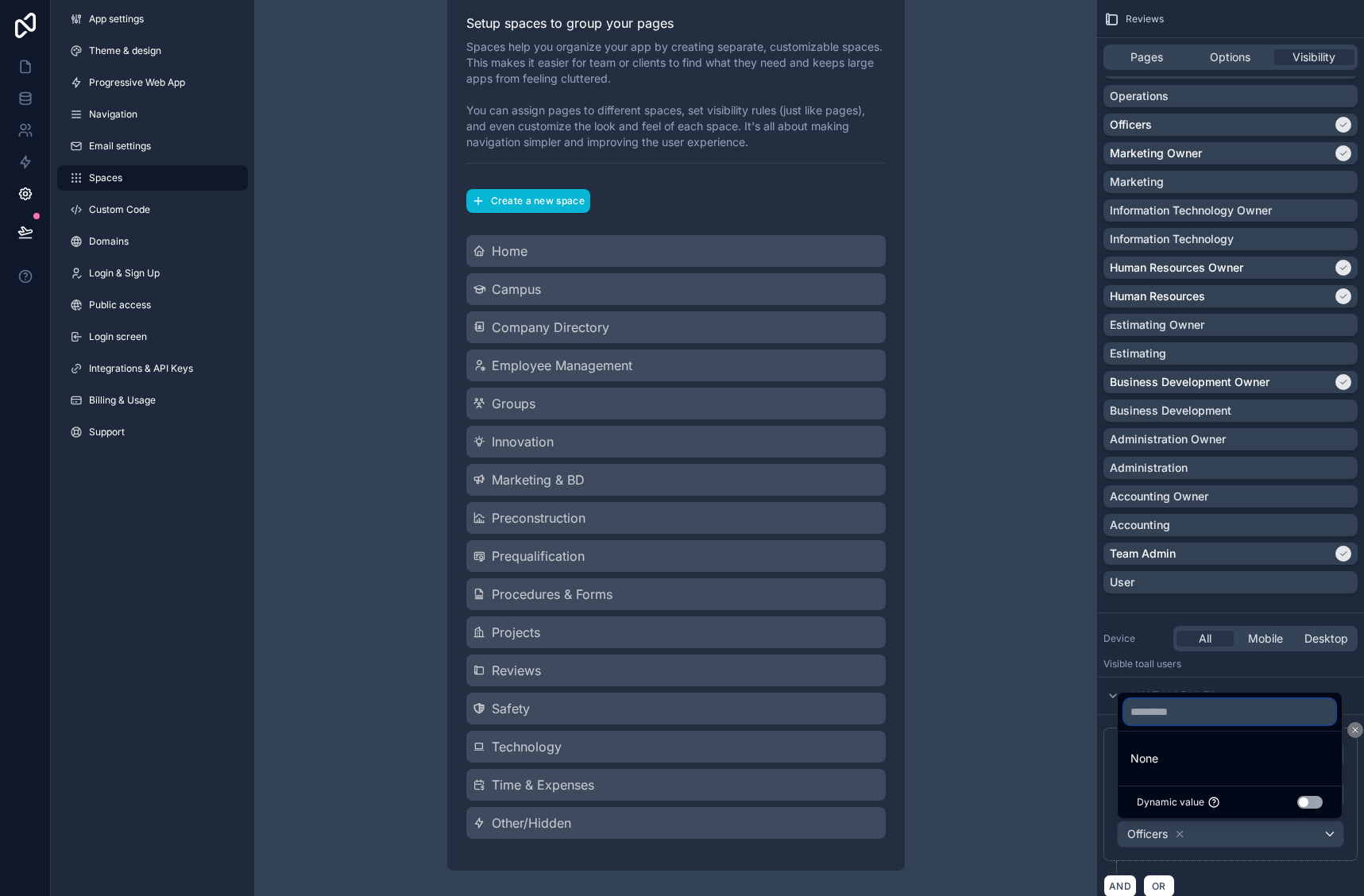
click at [1230, 714] on input "text" at bounding box center [1230, 712] width 211 height 25
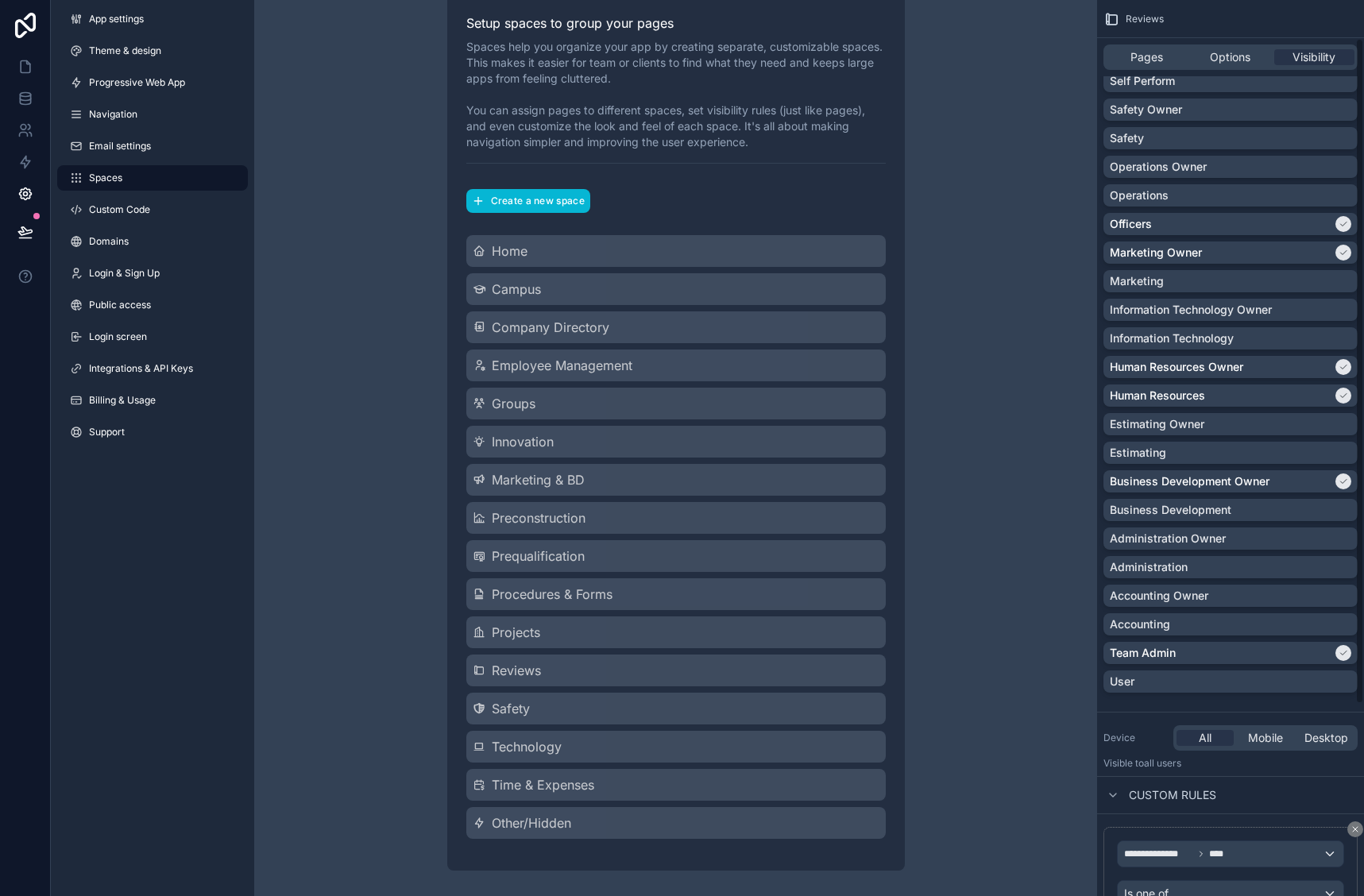
scroll to position [309, 0]
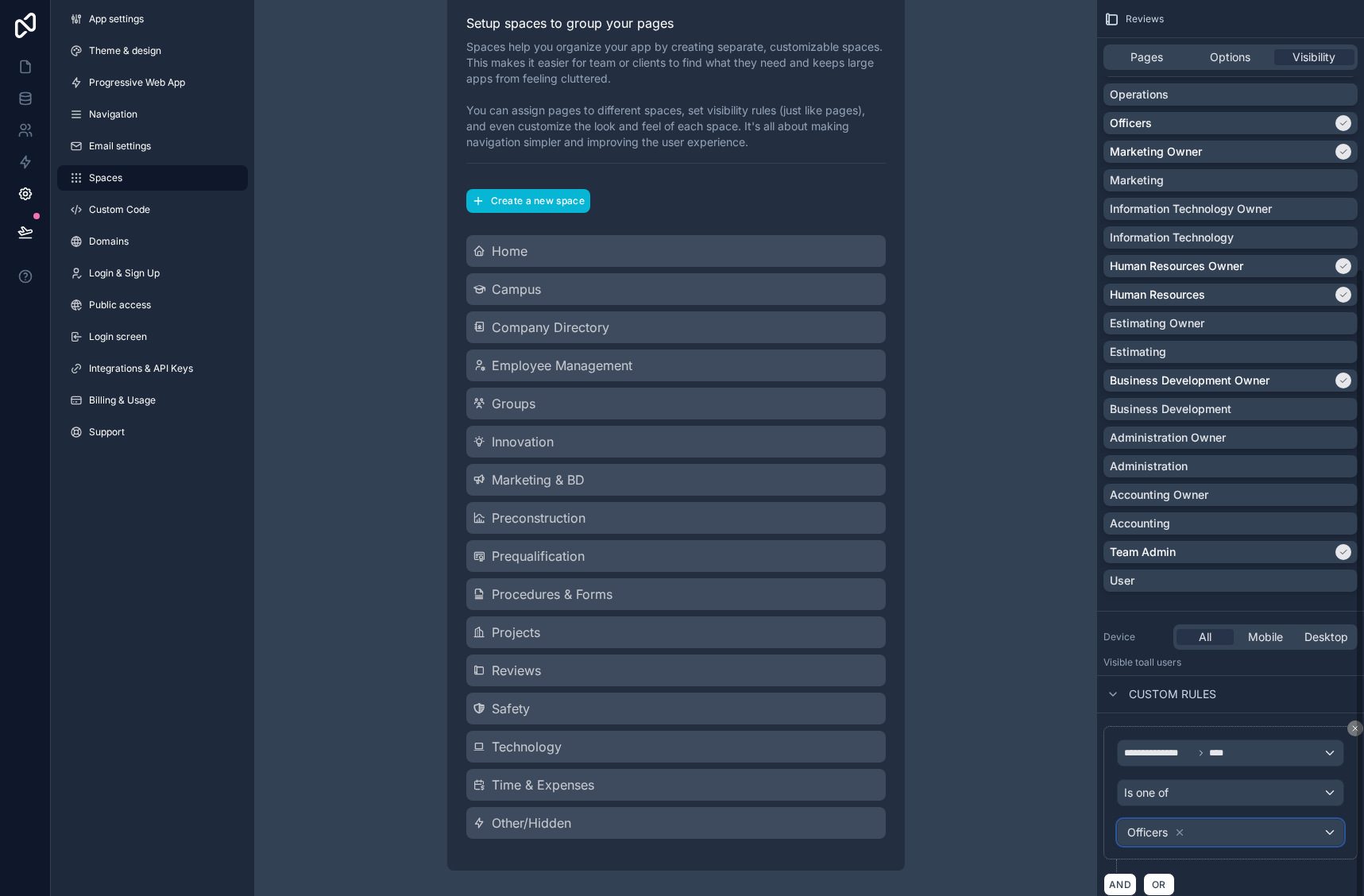
click at [1248, 837] on div "Officers" at bounding box center [1231, 832] width 226 height 25
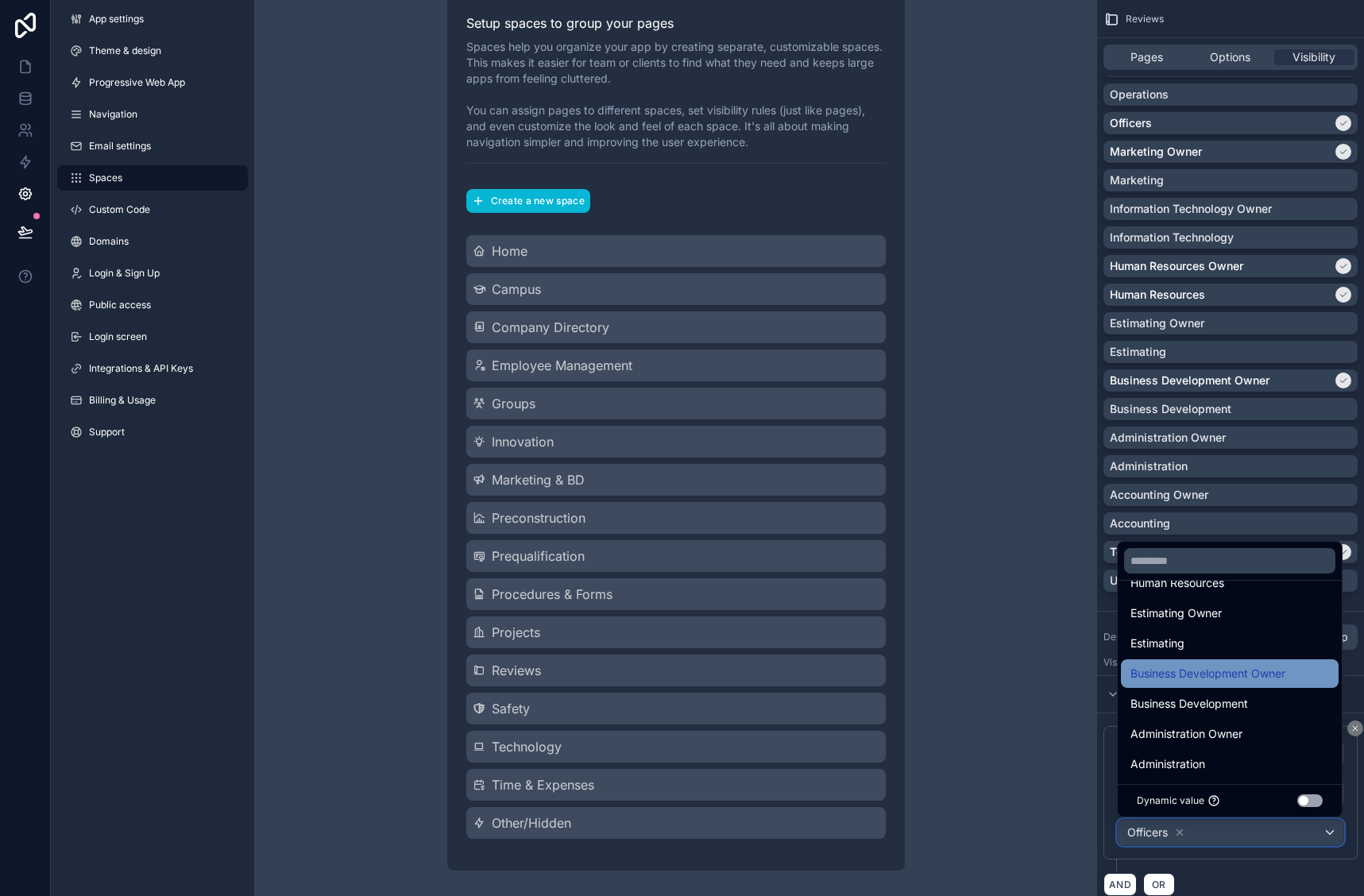
scroll to position [477, 0]
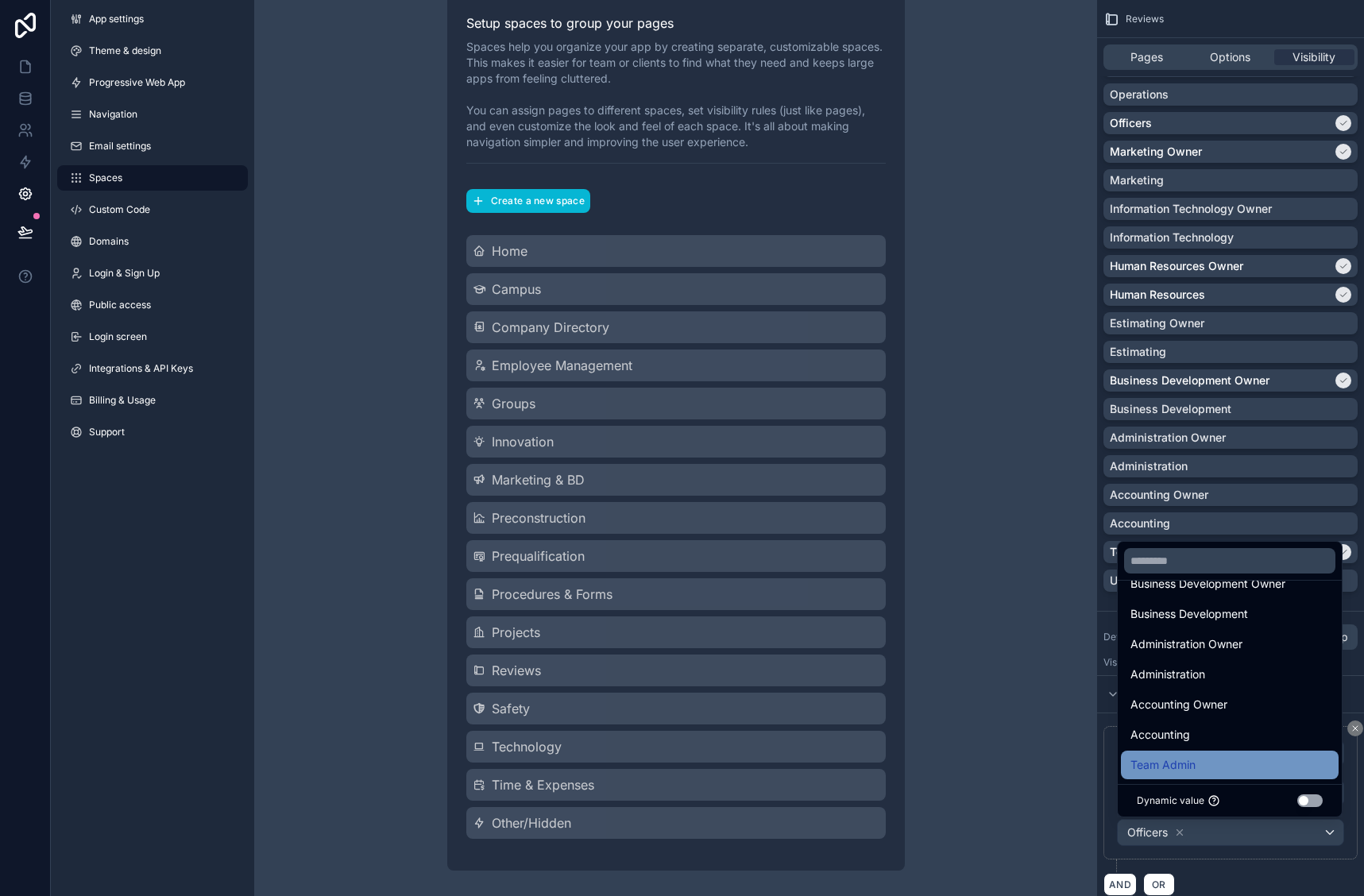
click at [1200, 760] on div "Team Admin" at bounding box center [1230, 764] width 199 height 19
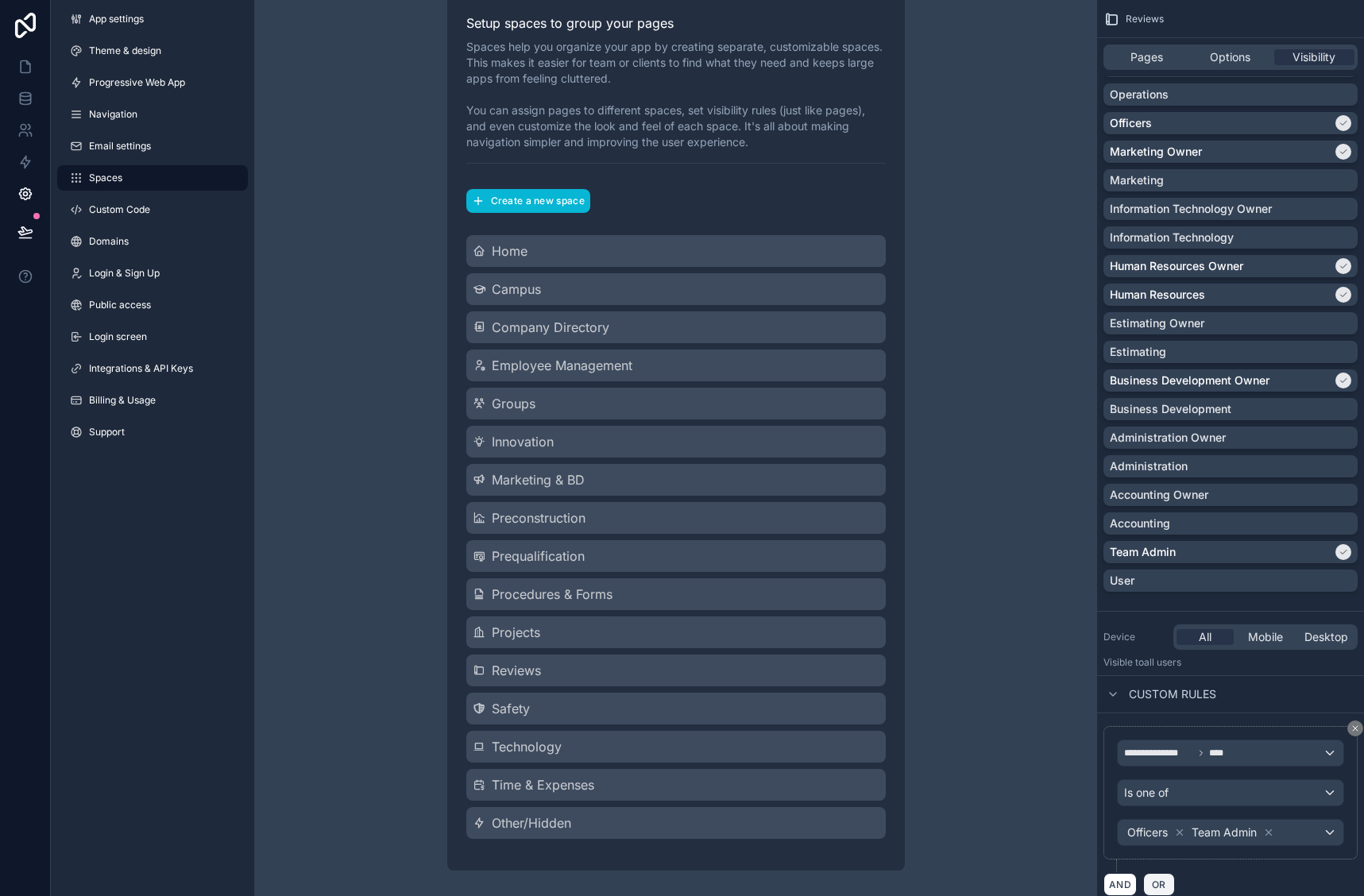
click at [1166, 880] on span "OR" at bounding box center [1159, 885] width 20 height 12
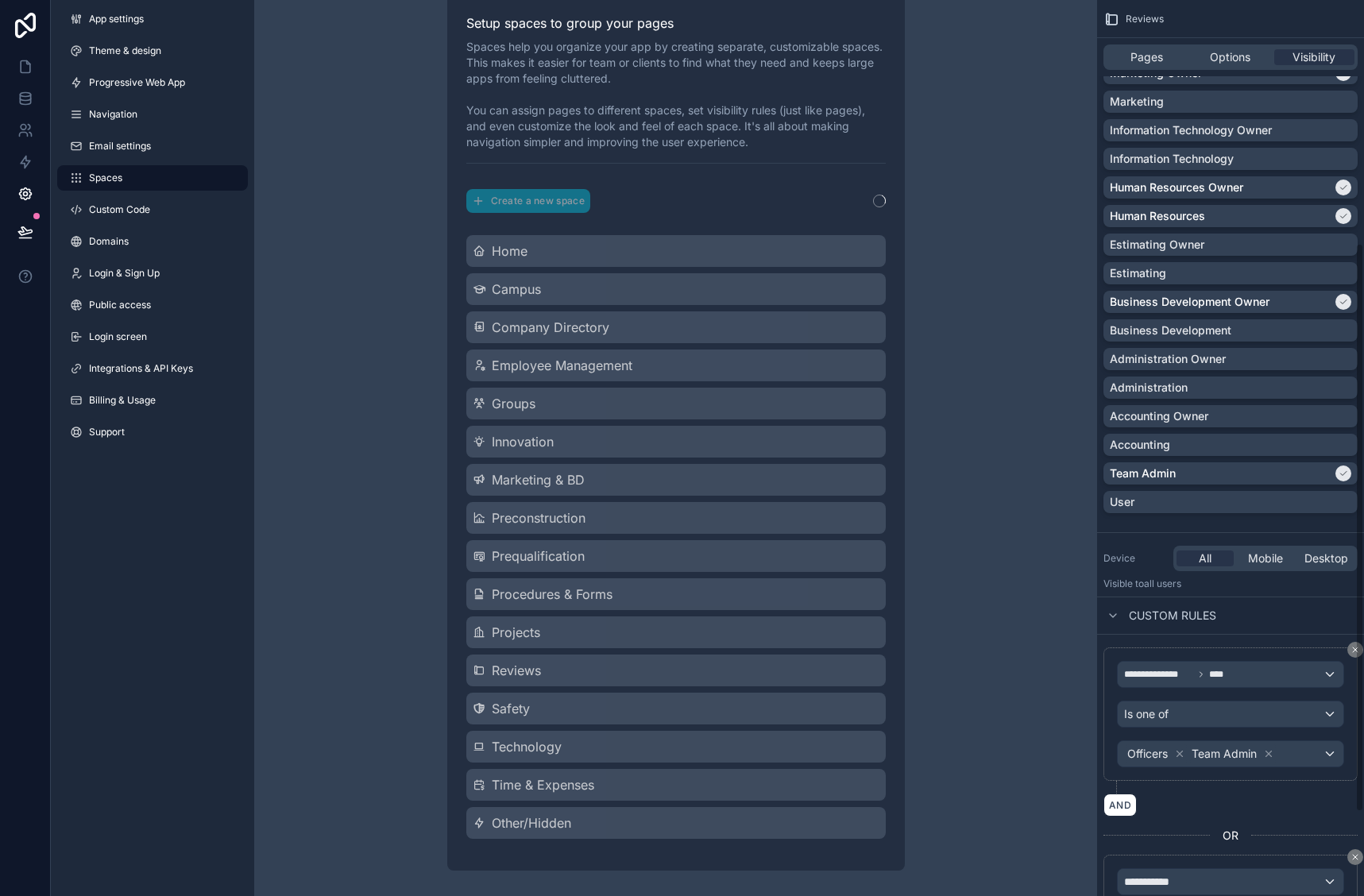
scroll to position [515, 0]
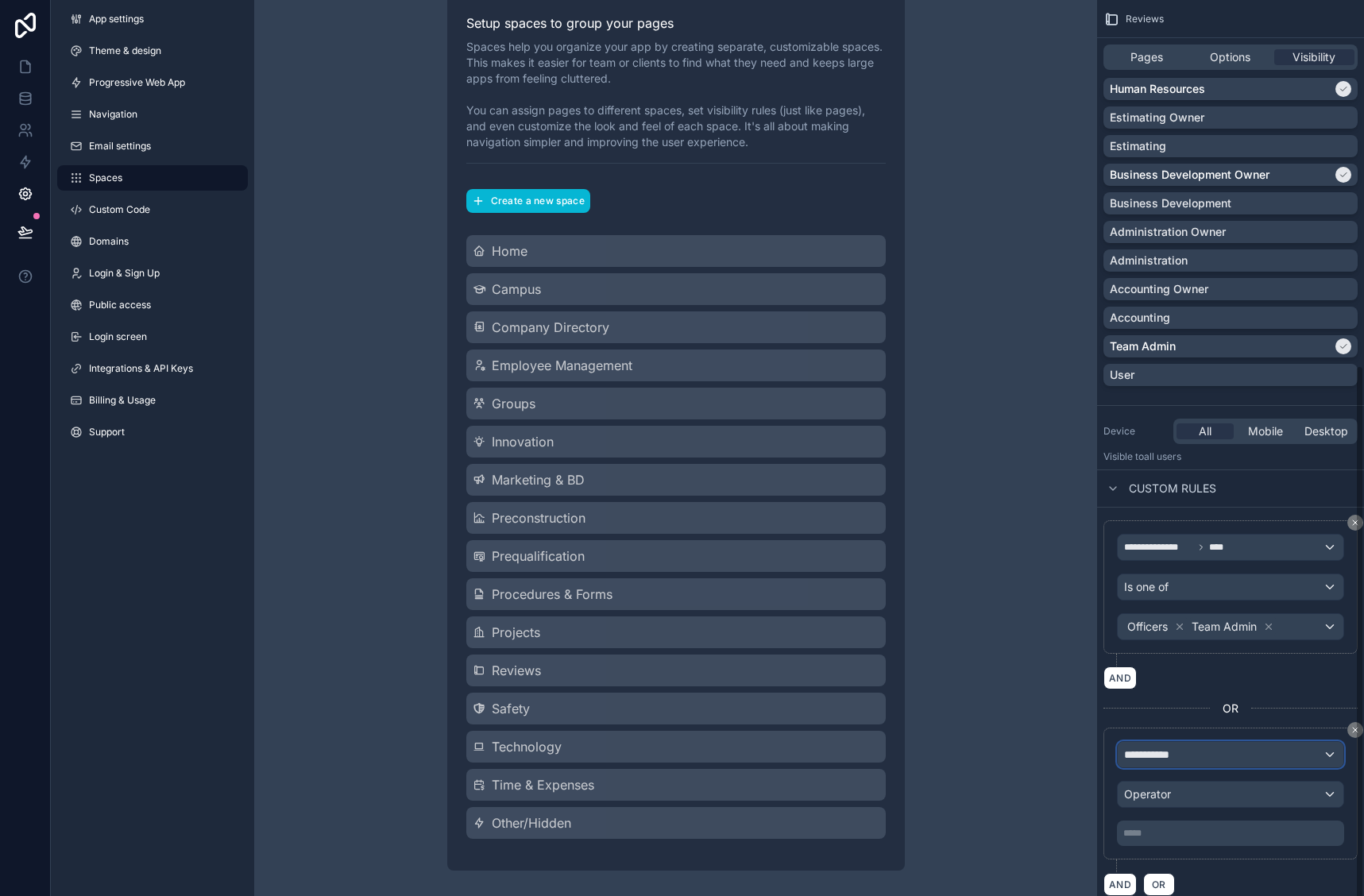
click at [1178, 757] on span "**********" at bounding box center [1154, 754] width 59 height 16
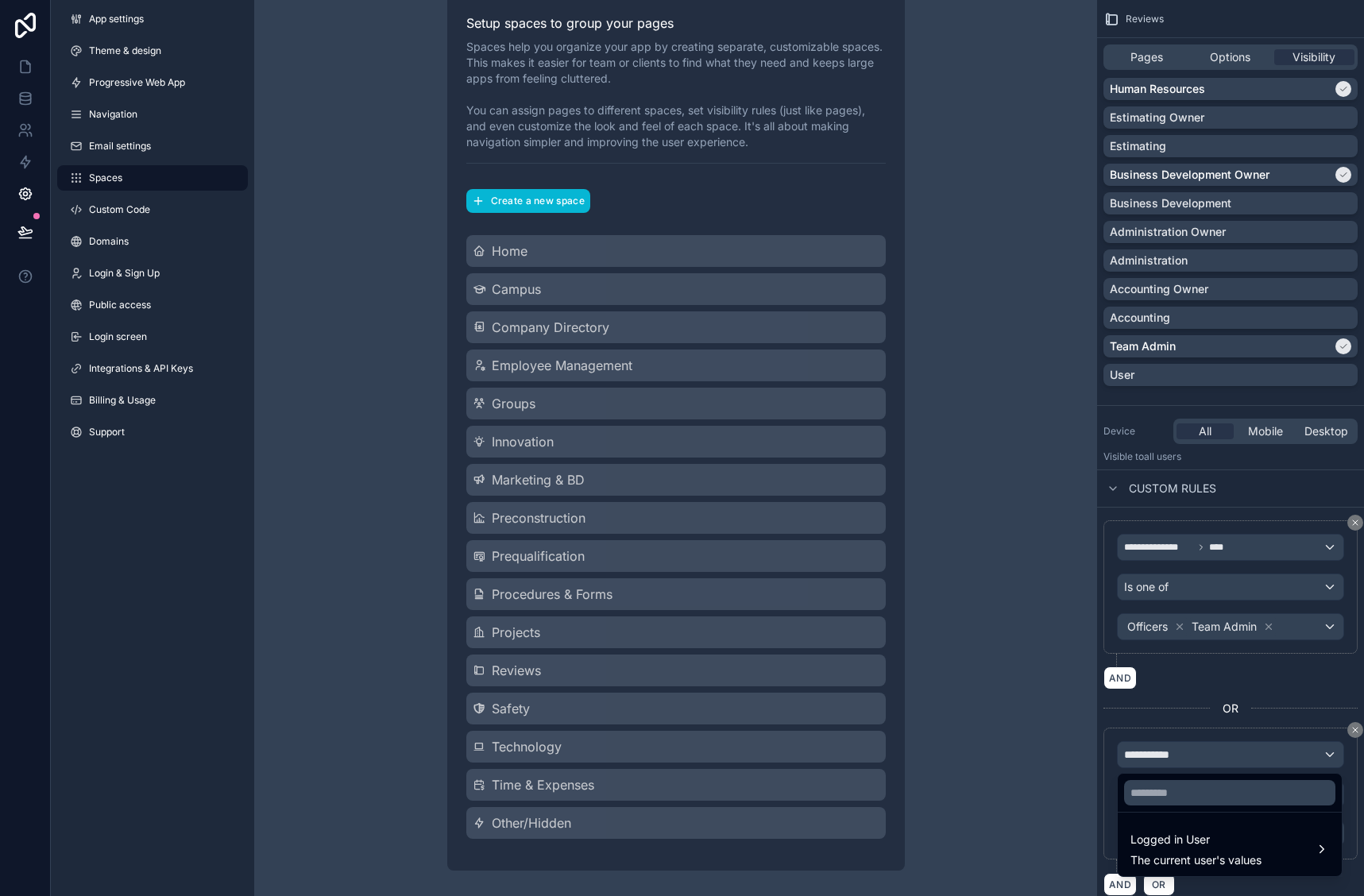
click at [1297, 628] on div "scrollable content" at bounding box center [682, 448] width 1364 height 896
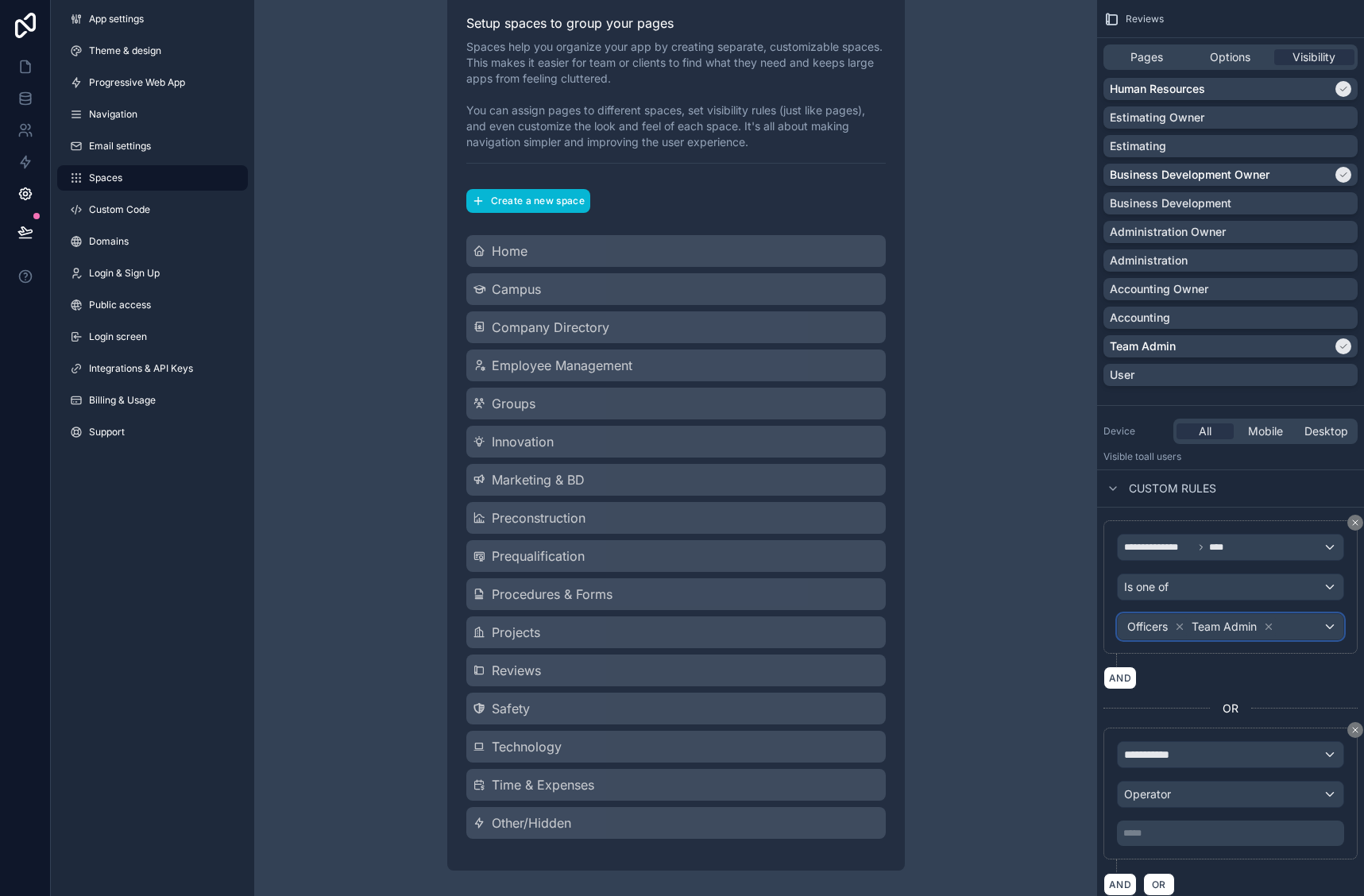
click at [1294, 638] on div "Officers Team Admin" at bounding box center [1231, 627] width 226 height 25
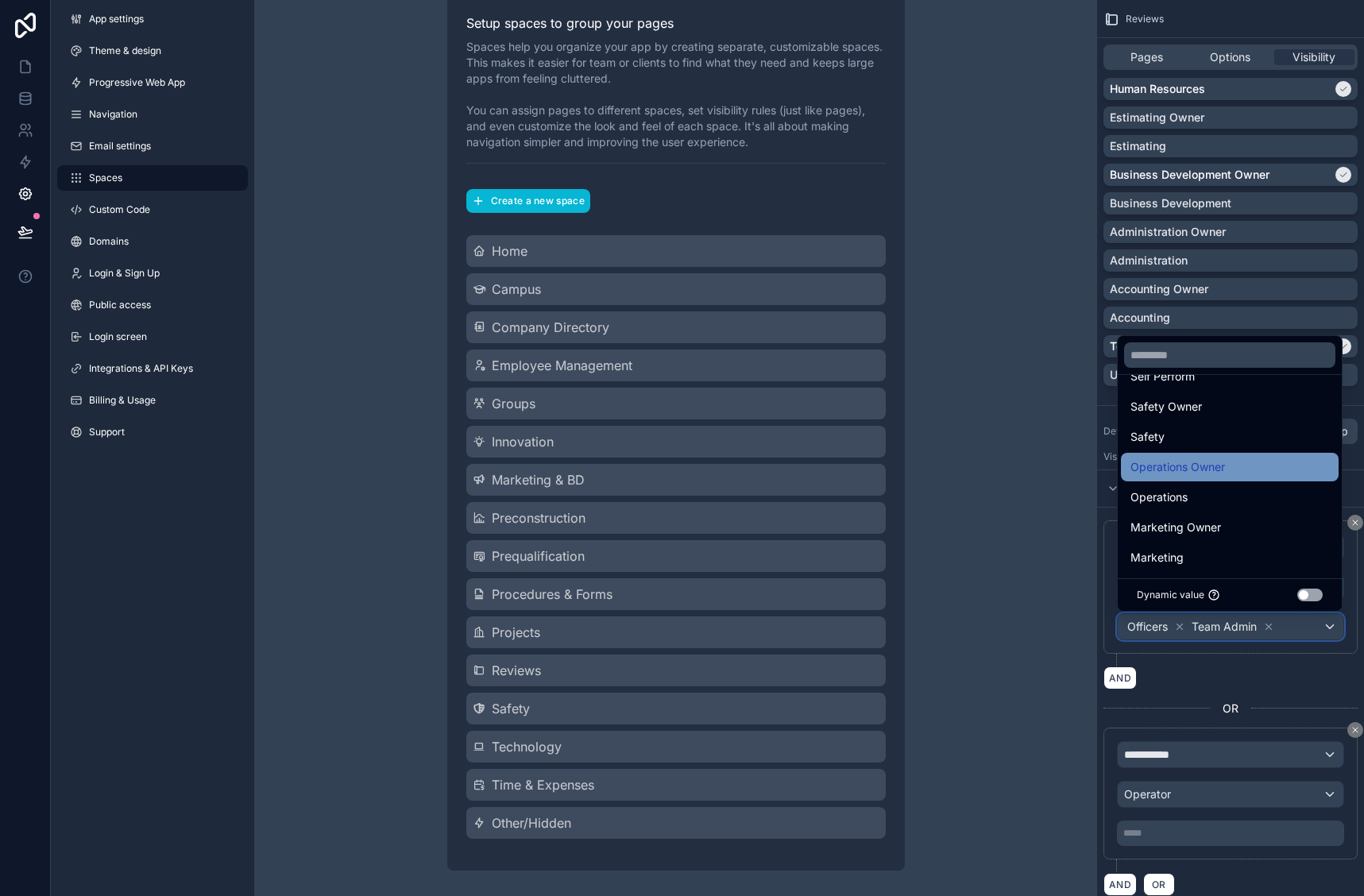
scroll to position [238, 0]
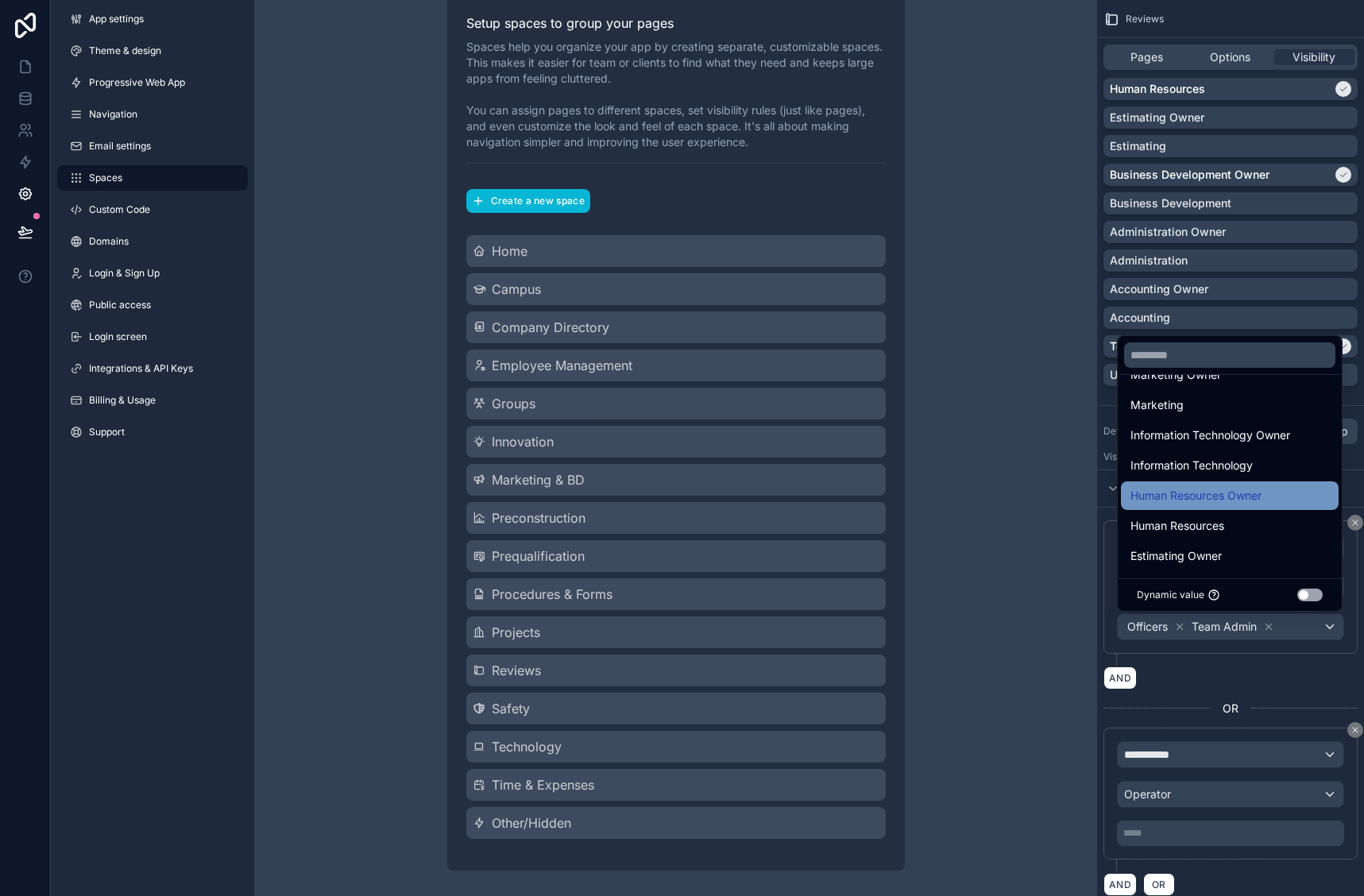
click at [1196, 493] on span "Human Resources Owner" at bounding box center [1196, 495] width 131 height 19
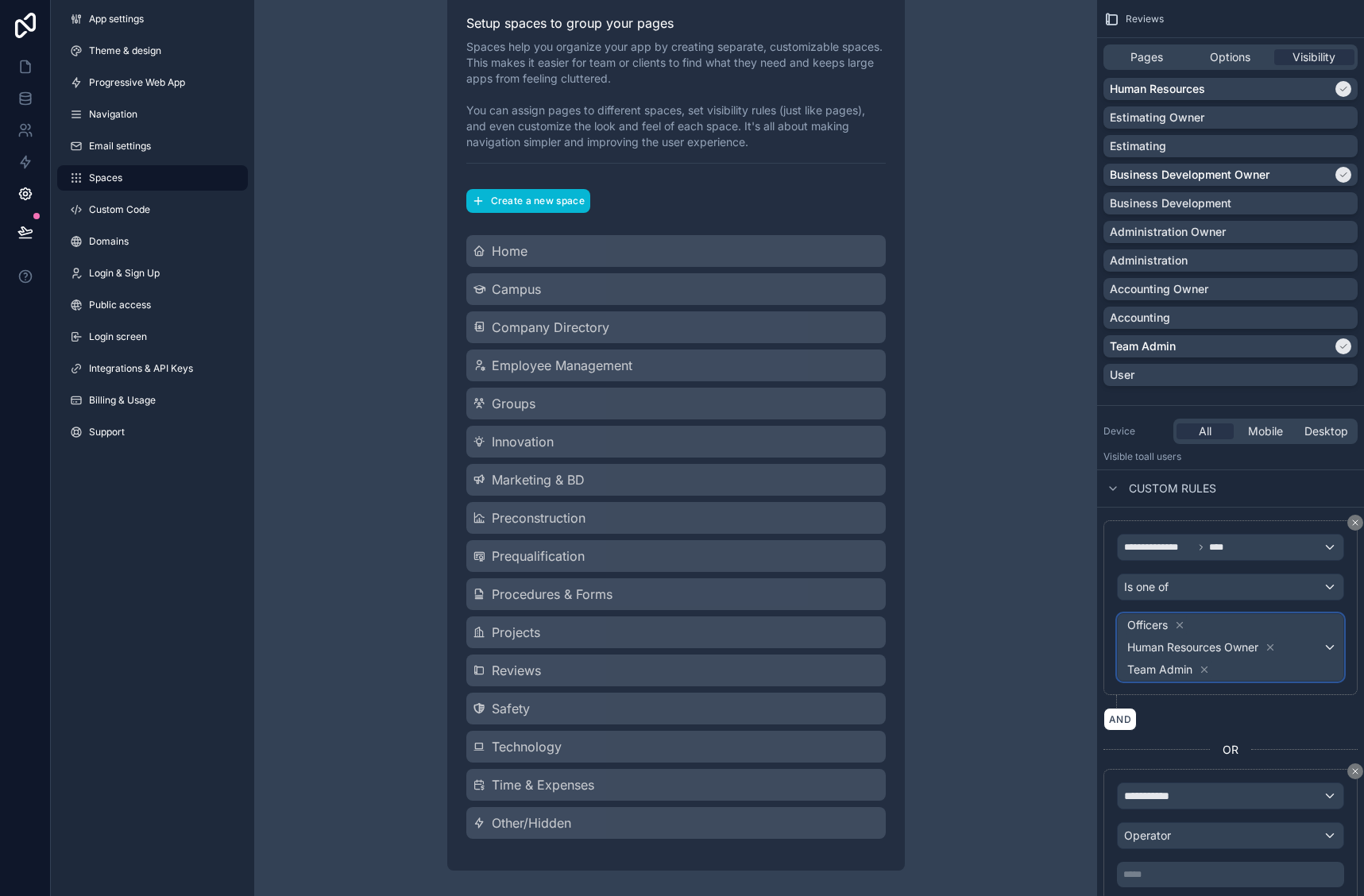
click at [1289, 666] on span "Officers Human Resources Owner Team Admin" at bounding box center [1223, 648] width 199 height 67
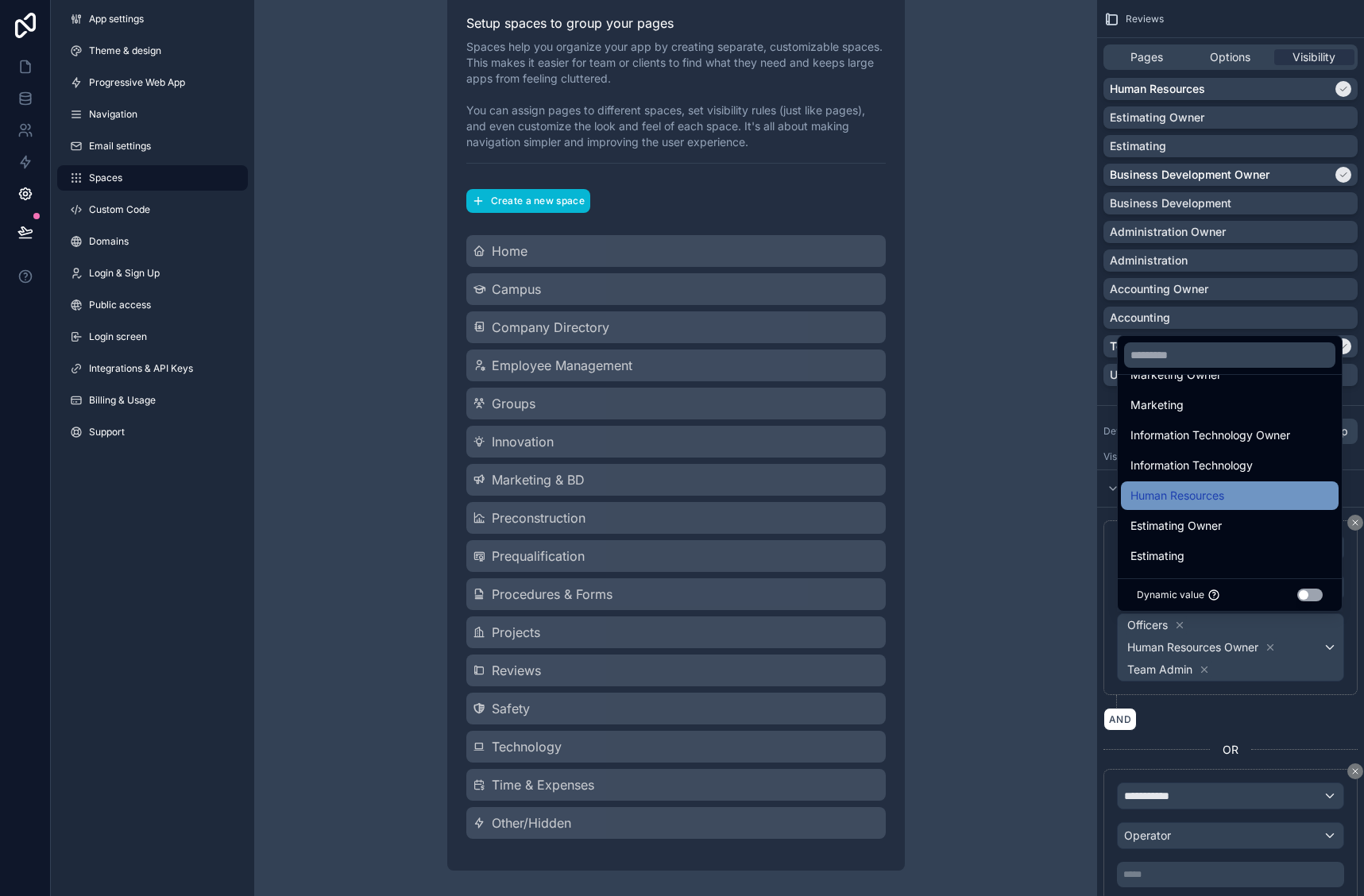
click at [1217, 501] on span "Human Resources" at bounding box center [1177, 495] width 94 height 19
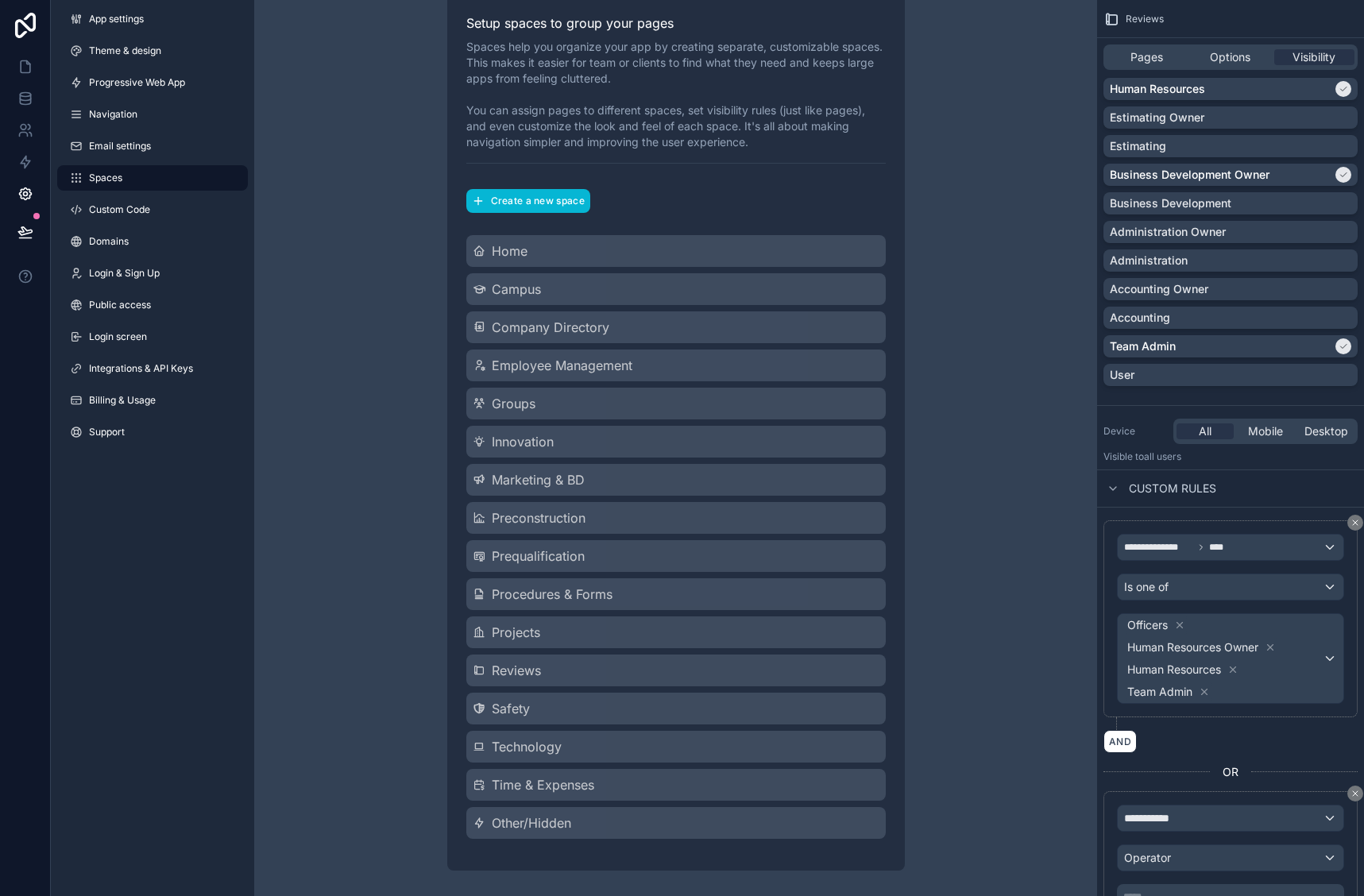
click at [1212, 756] on div "**********" at bounding box center [1231, 740] width 254 height 439
click at [1217, 820] on div "**********" at bounding box center [1231, 818] width 226 height 25
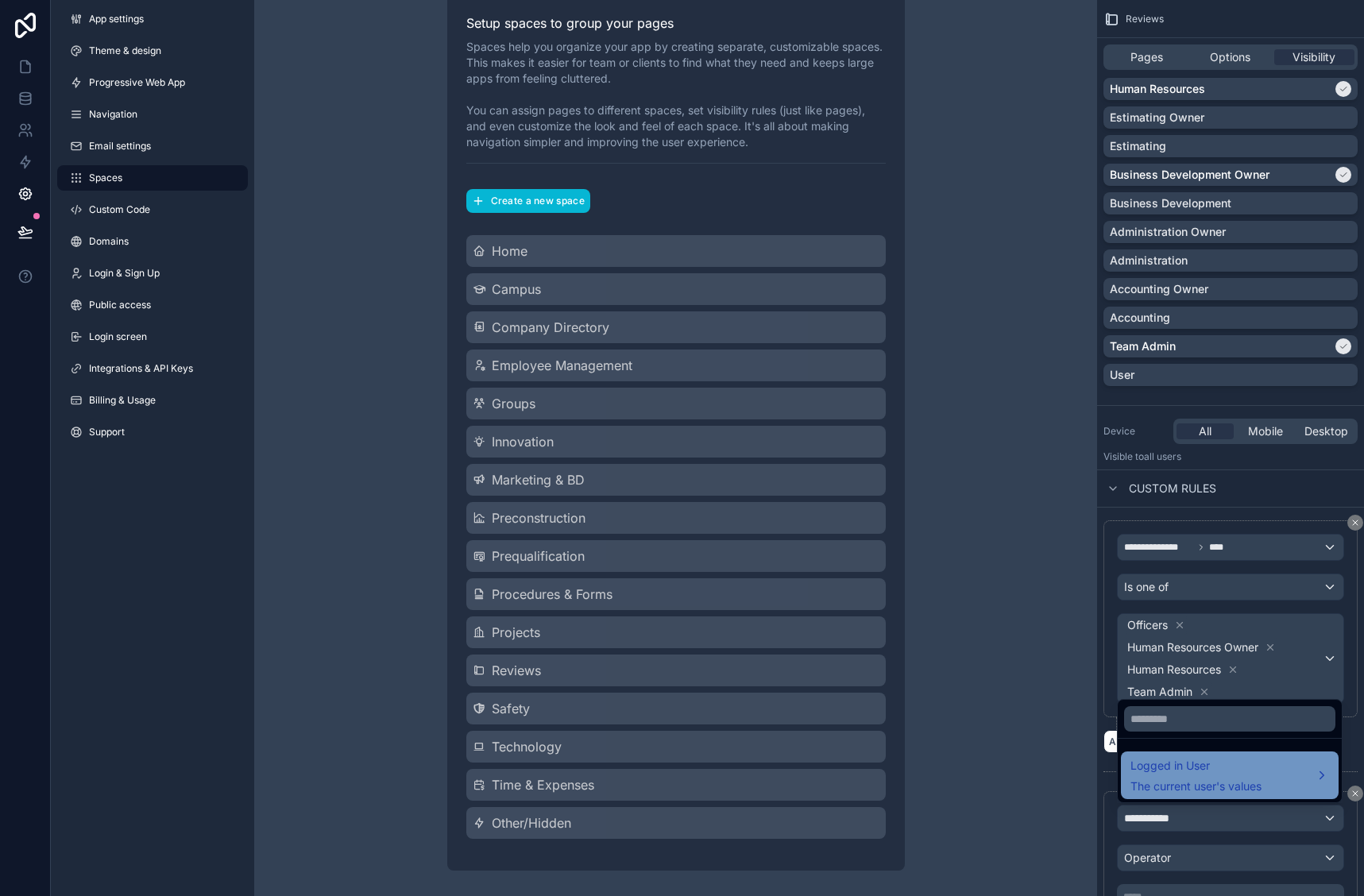
click at [1172, 763] on span "Logged in User" at bounding box center [1196, 765] width 131 height 19
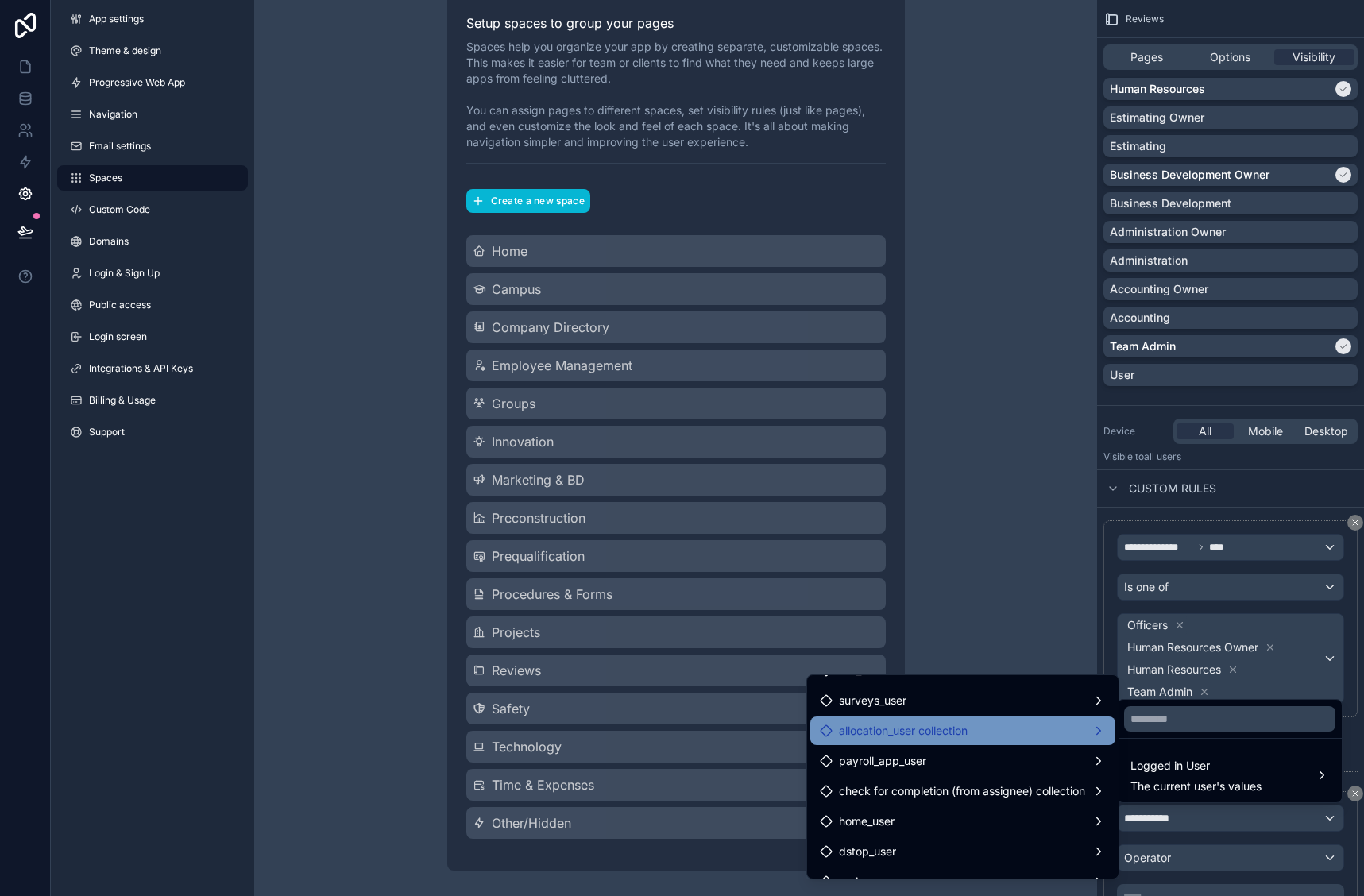
scroll to position [858, 0]
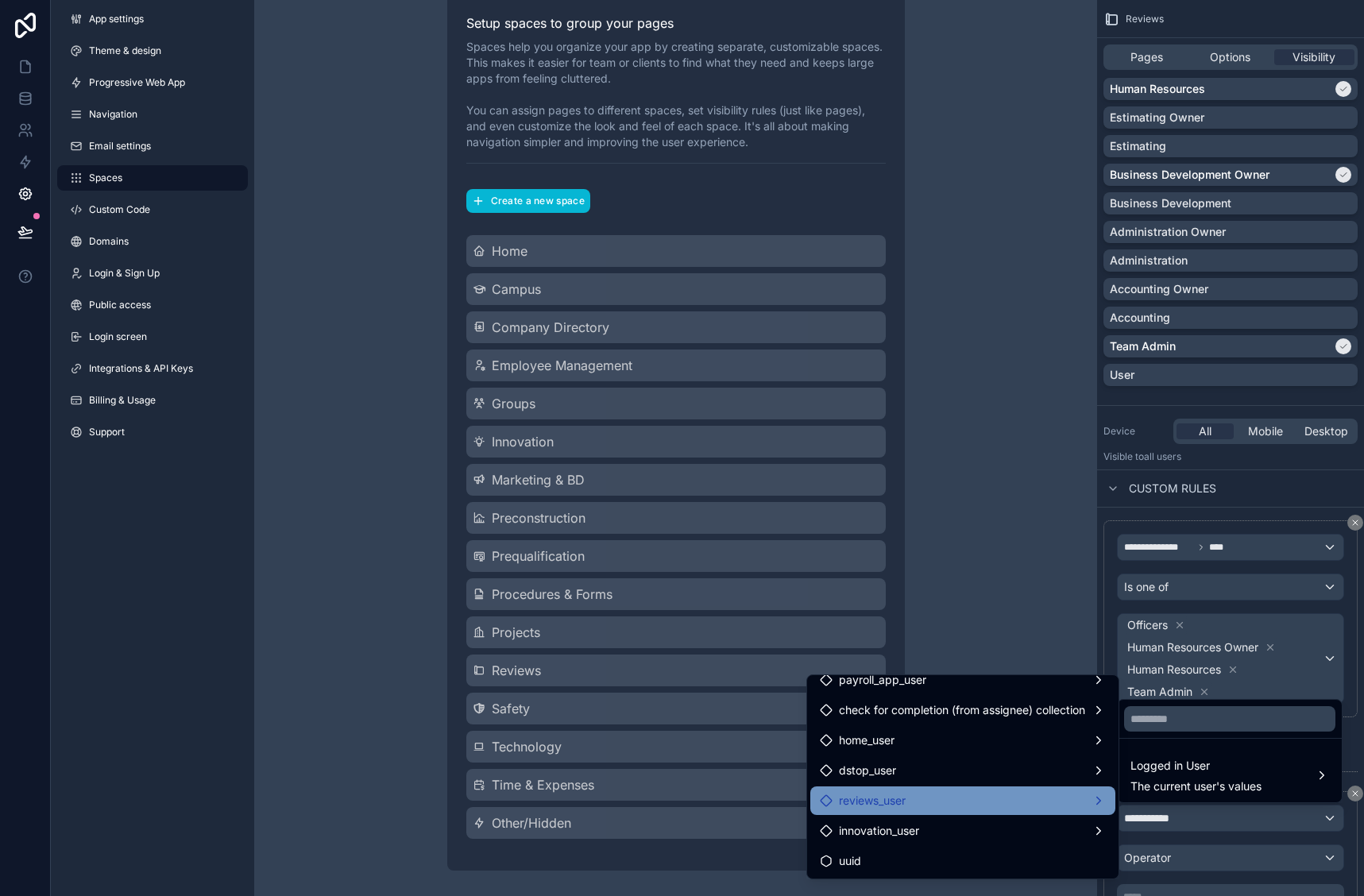
click at [968, 793] on div "reviews_user" at bounding box center [963, 800] width 286 height 19
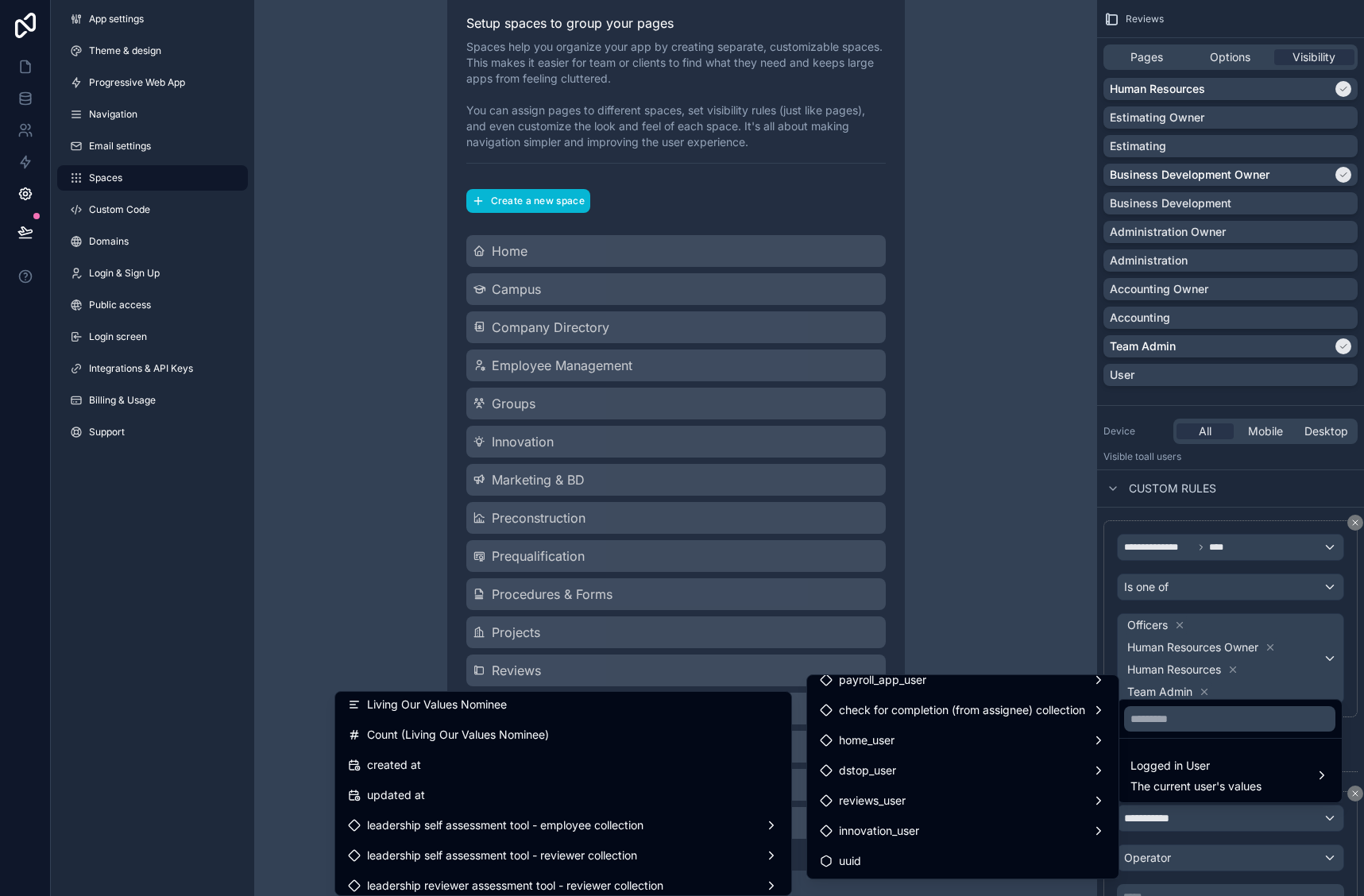
scroll to position [4180, 0]
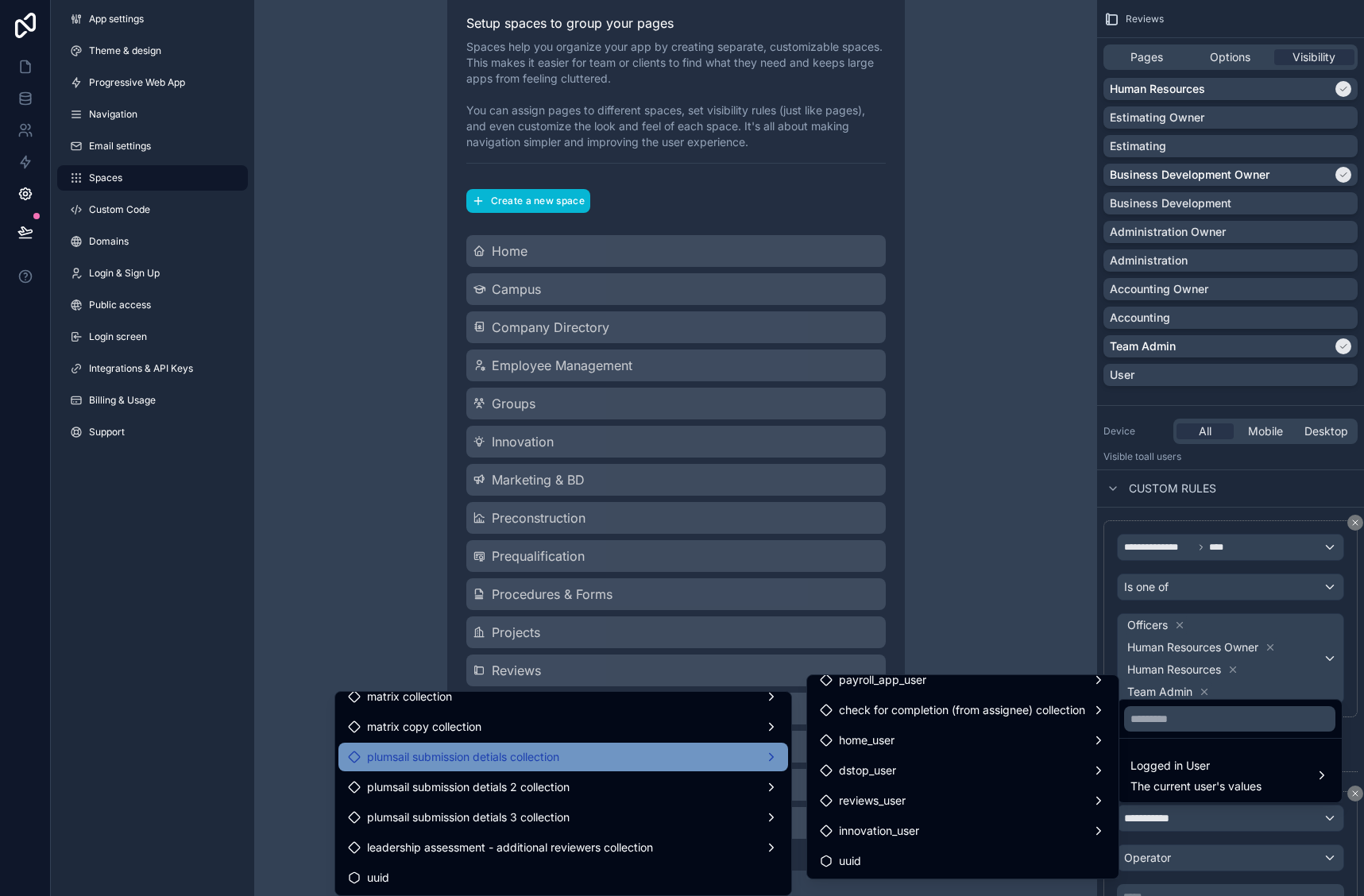
click at [599, 757] on div "plumsail submission detials collection" at bounding box center [563, 757] width 430 height 19
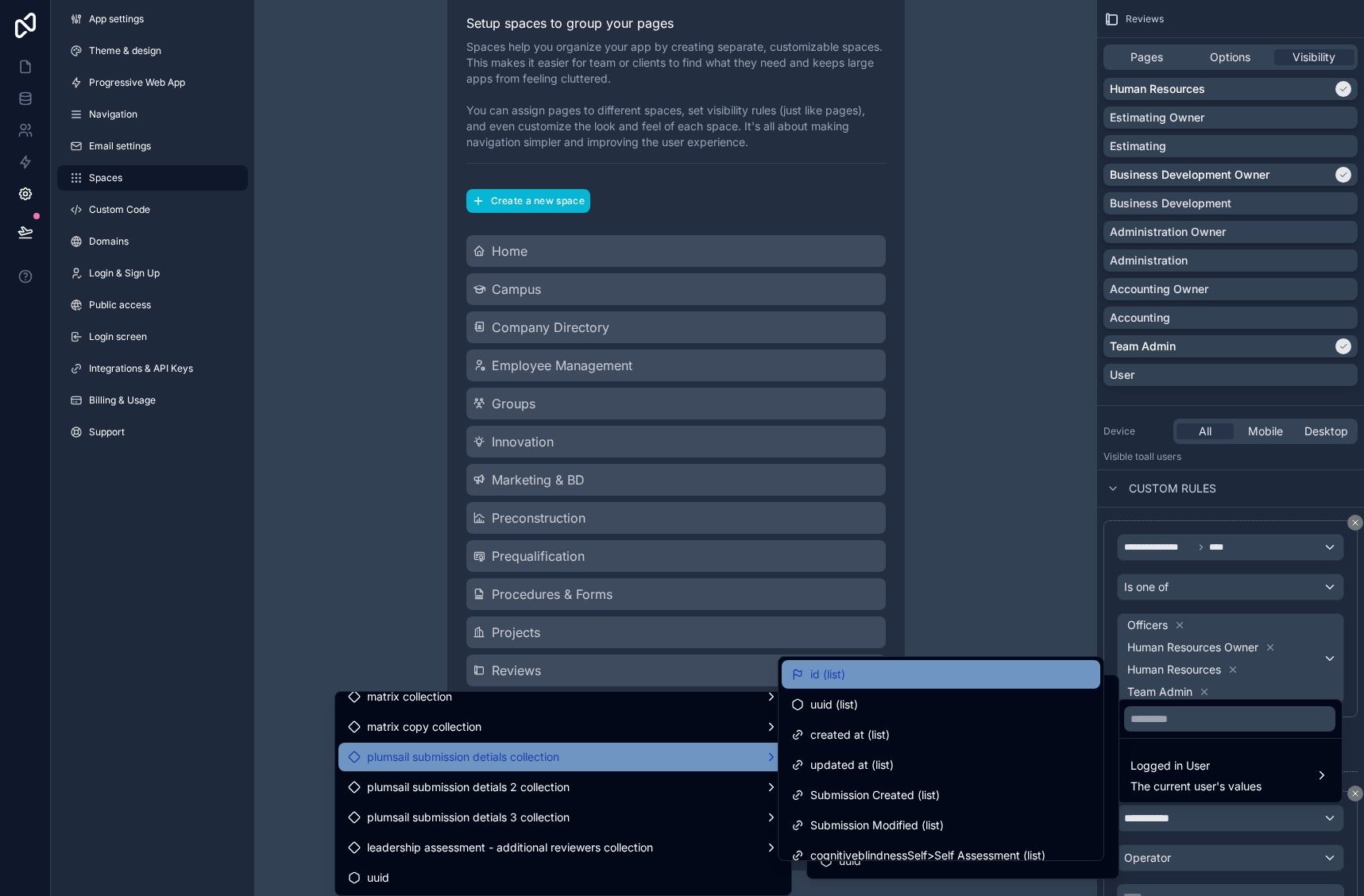
click at [852, 682] on div "id (list)" at bounding box center [941, 674] width 299 height 19
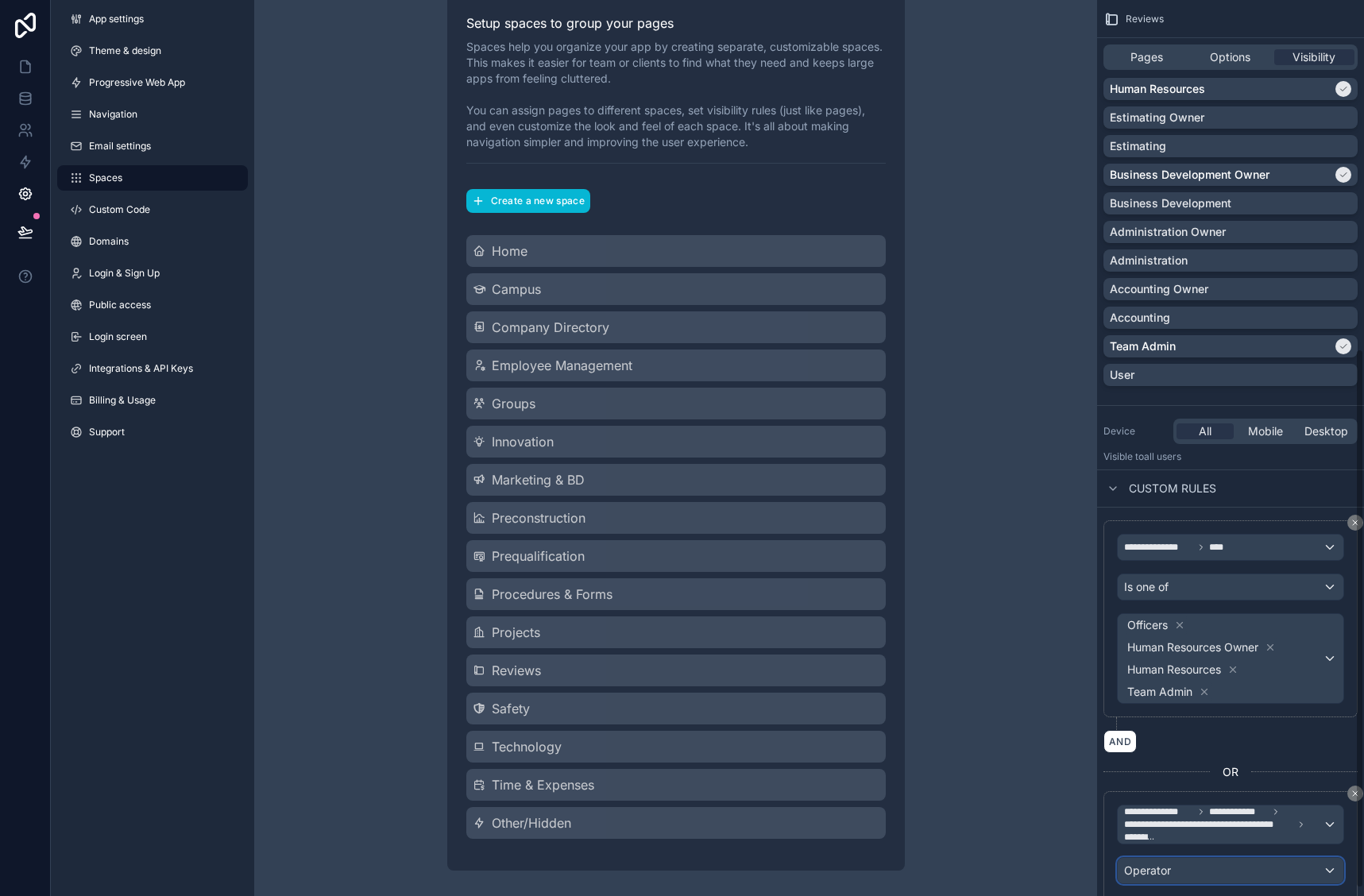
click at [1303, 875] on div "Operator" at bounding box center [1231, 871] width 226 height 25
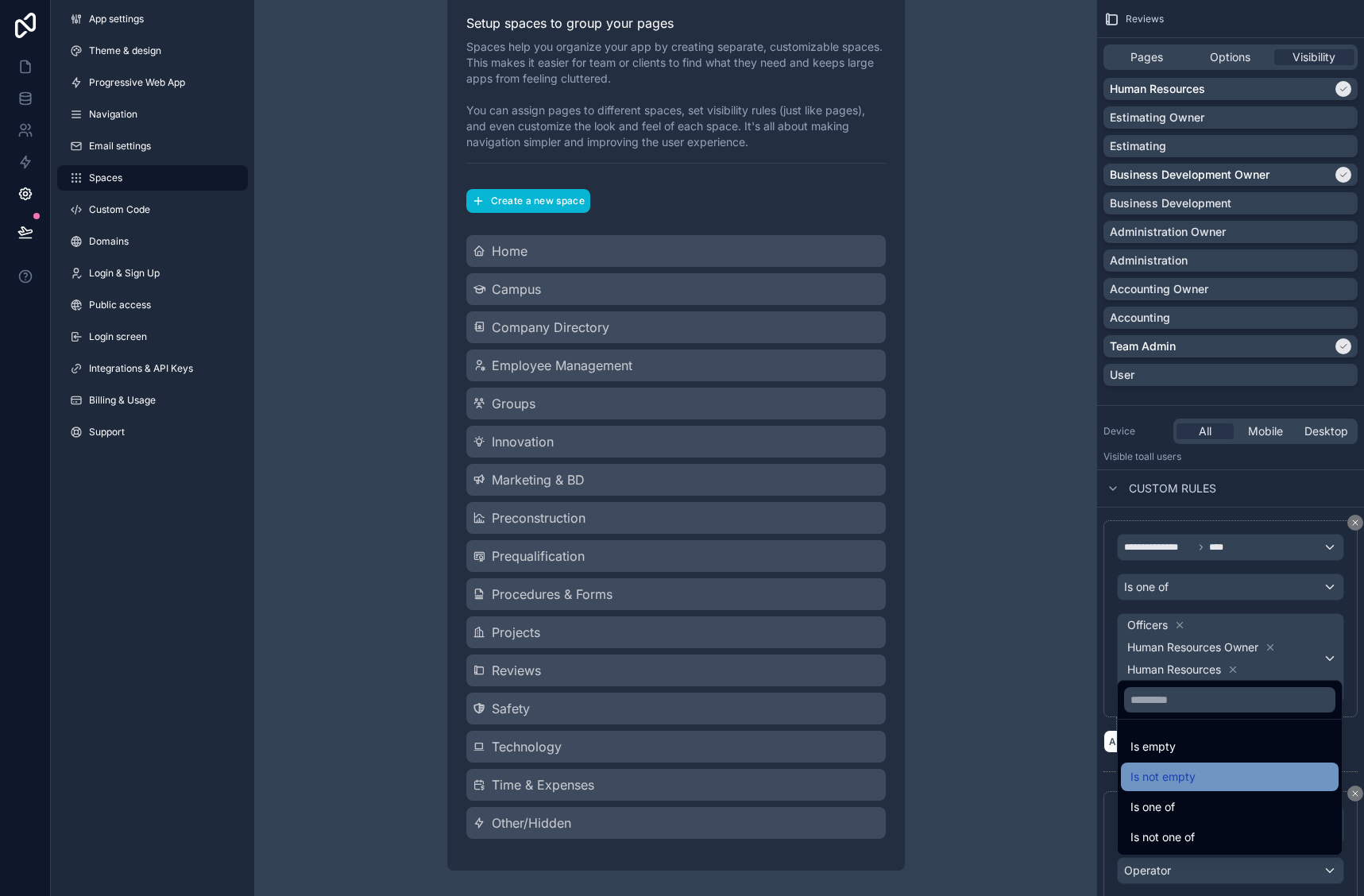
click at [1222, 781] on div "Is not empty" at bounding box center [1230, 777] width 199 height 19
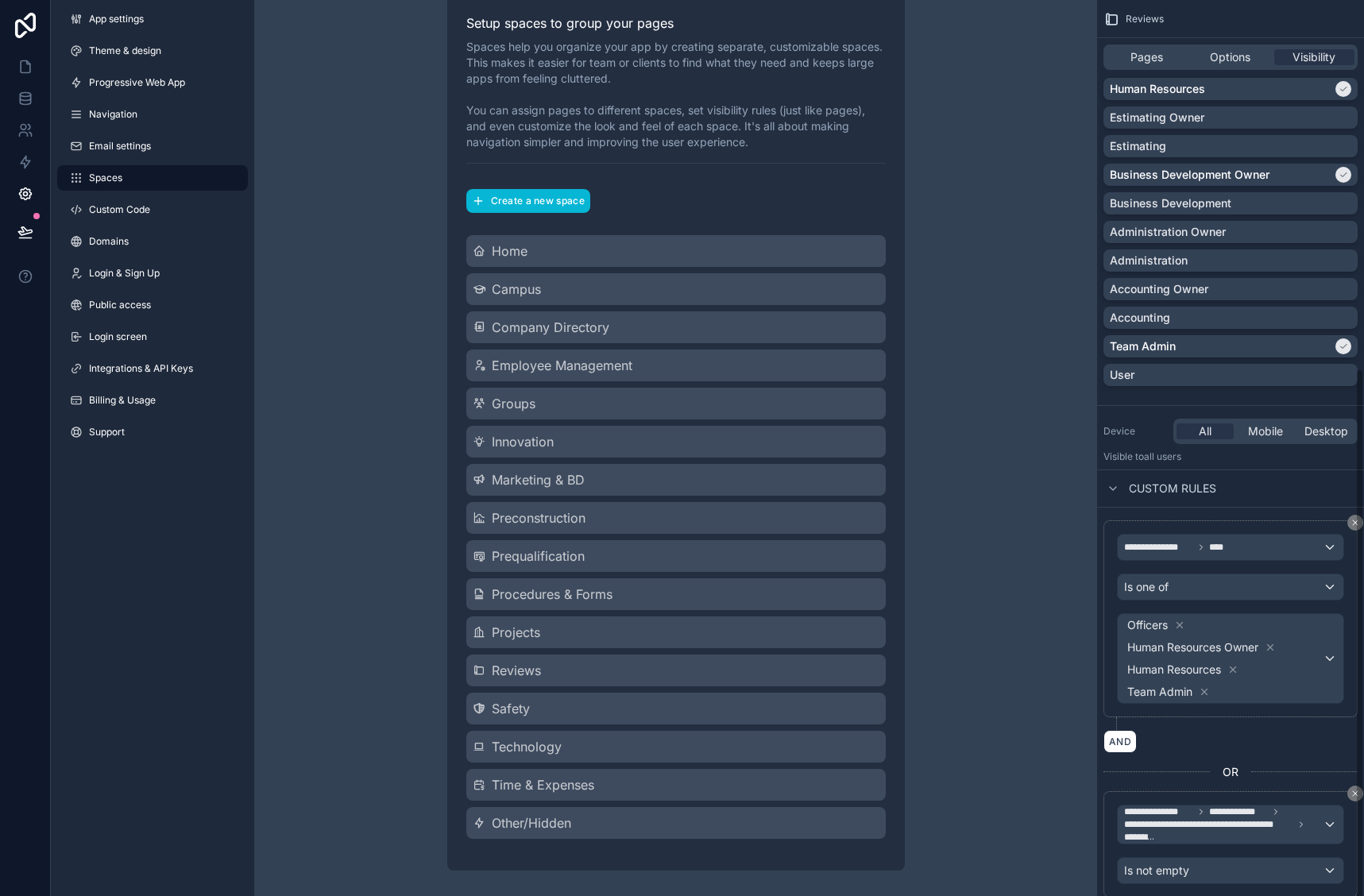
scroll to position [553, 0]
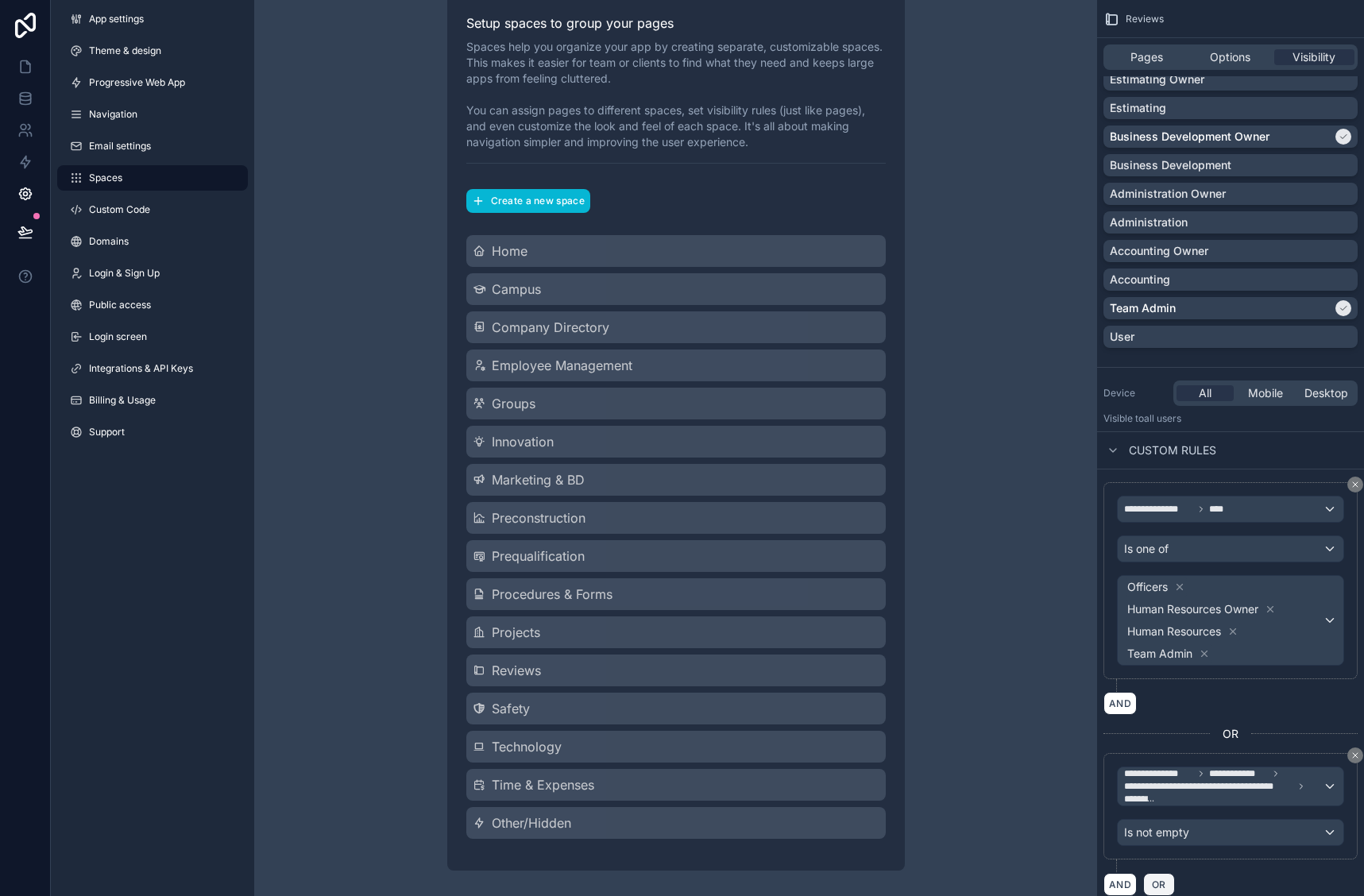
click at [1163, 884] on span "OR" at bounding box center [1159, 885] width 20 height 12
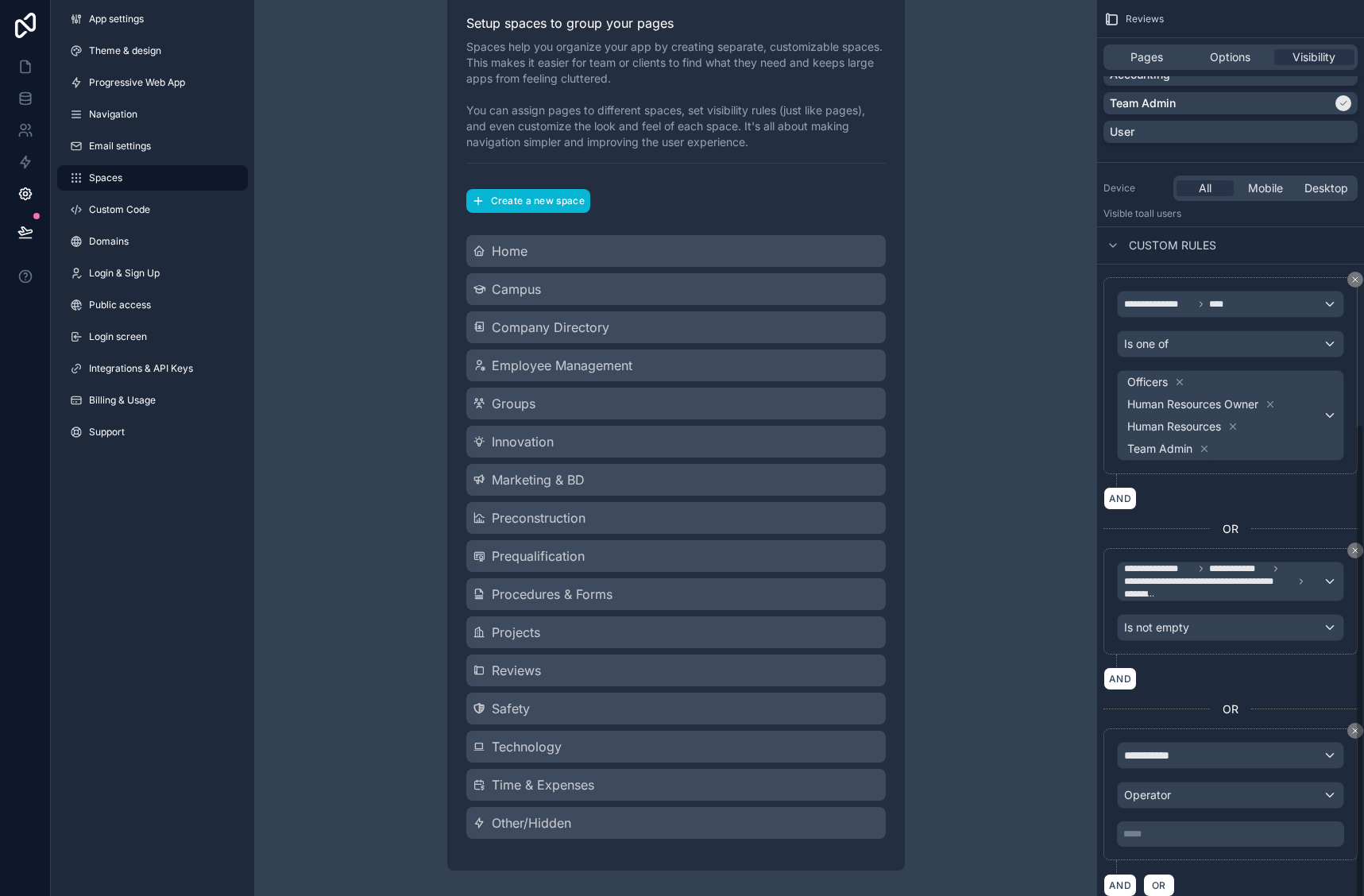
scroll to position [759, 0]
click at [1202, 750] on div "**********" at bounding box center [1231, 754] width 226 height 25
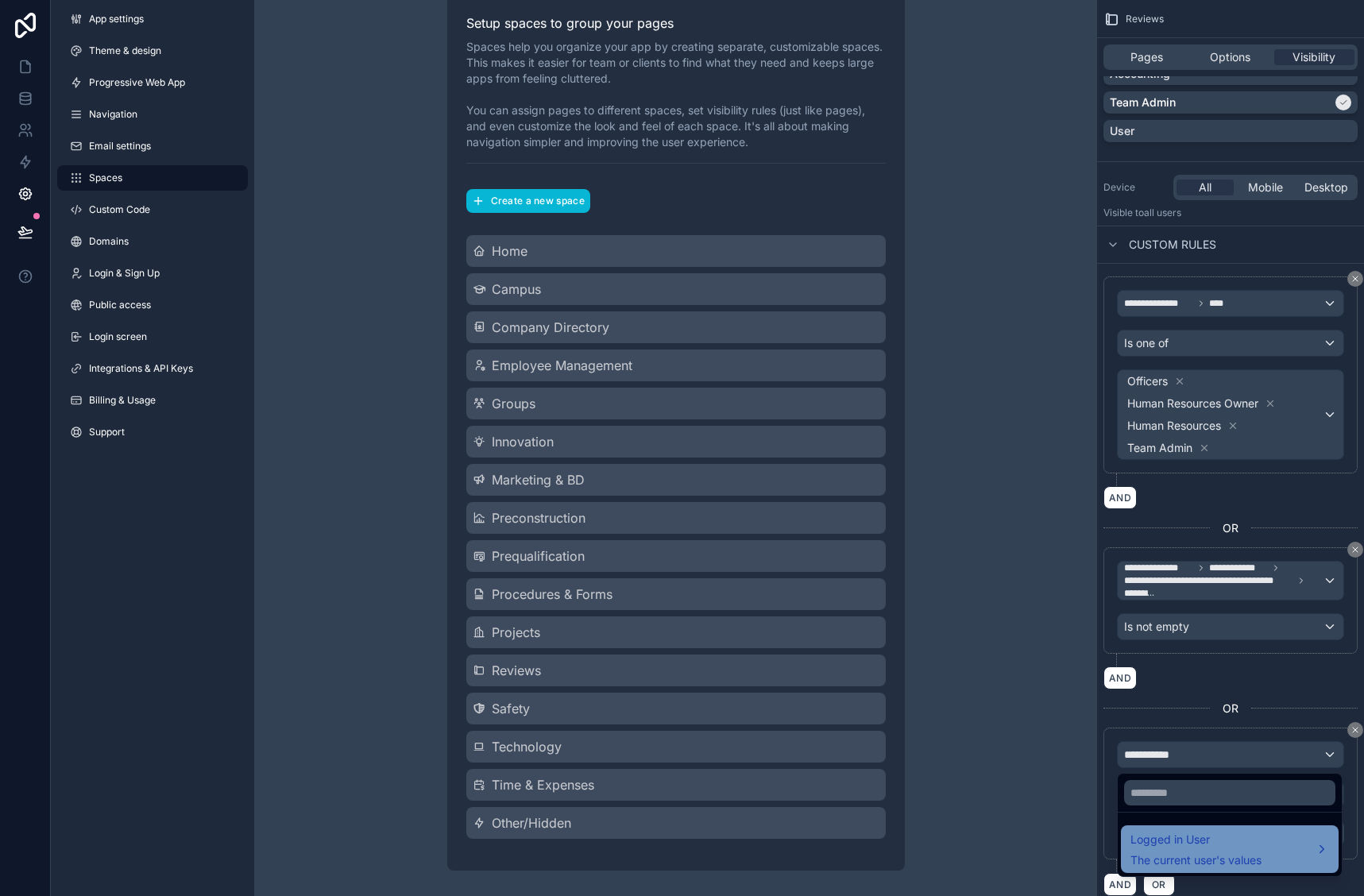
click at [1199, 850] on div "Logged in User The current user's values" at bounding box center [1196, 849] width 131 height 38
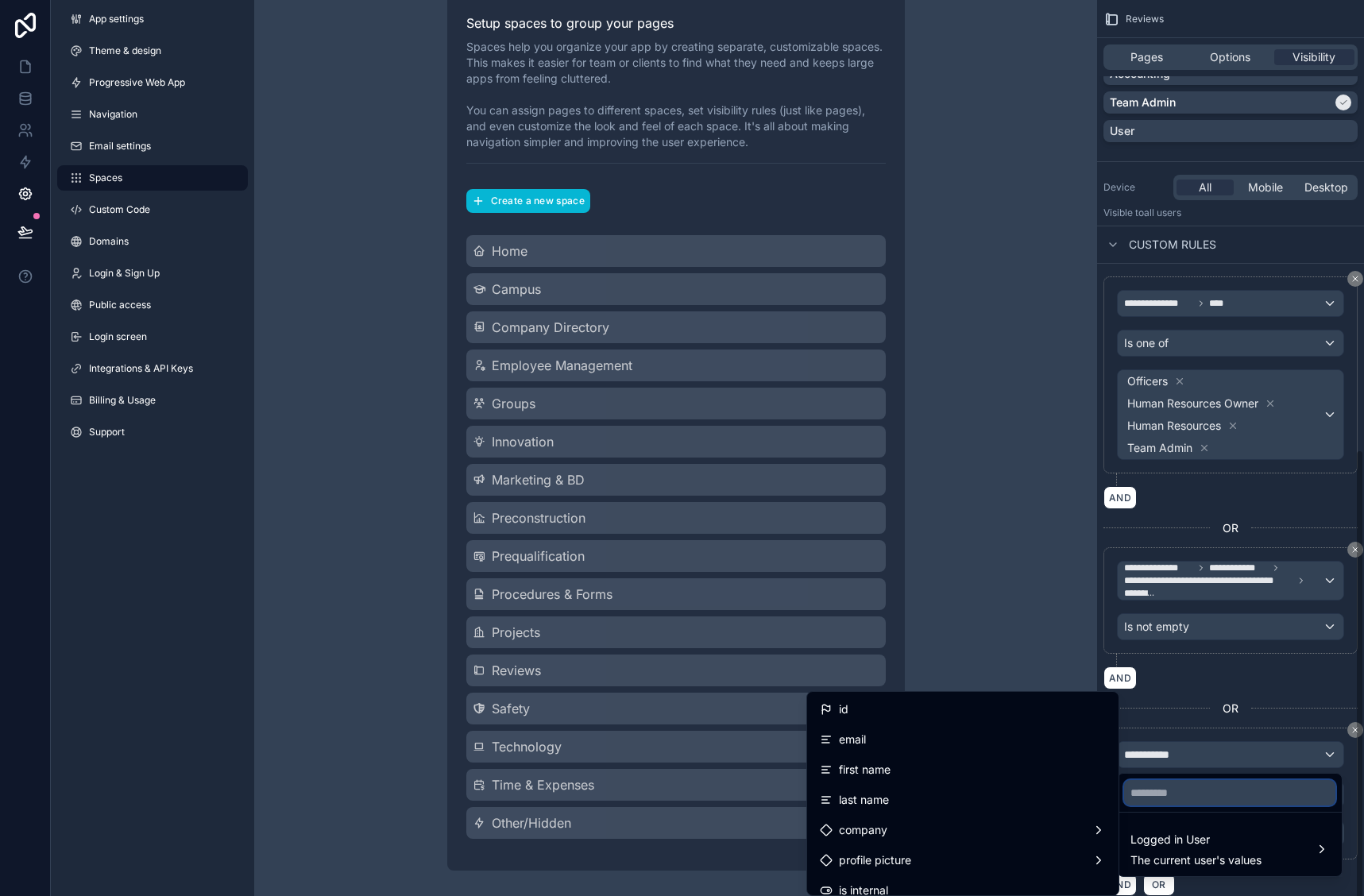
click at [1180, 793] on input "text" at bounding box center [1230, 793] width 211 height 25
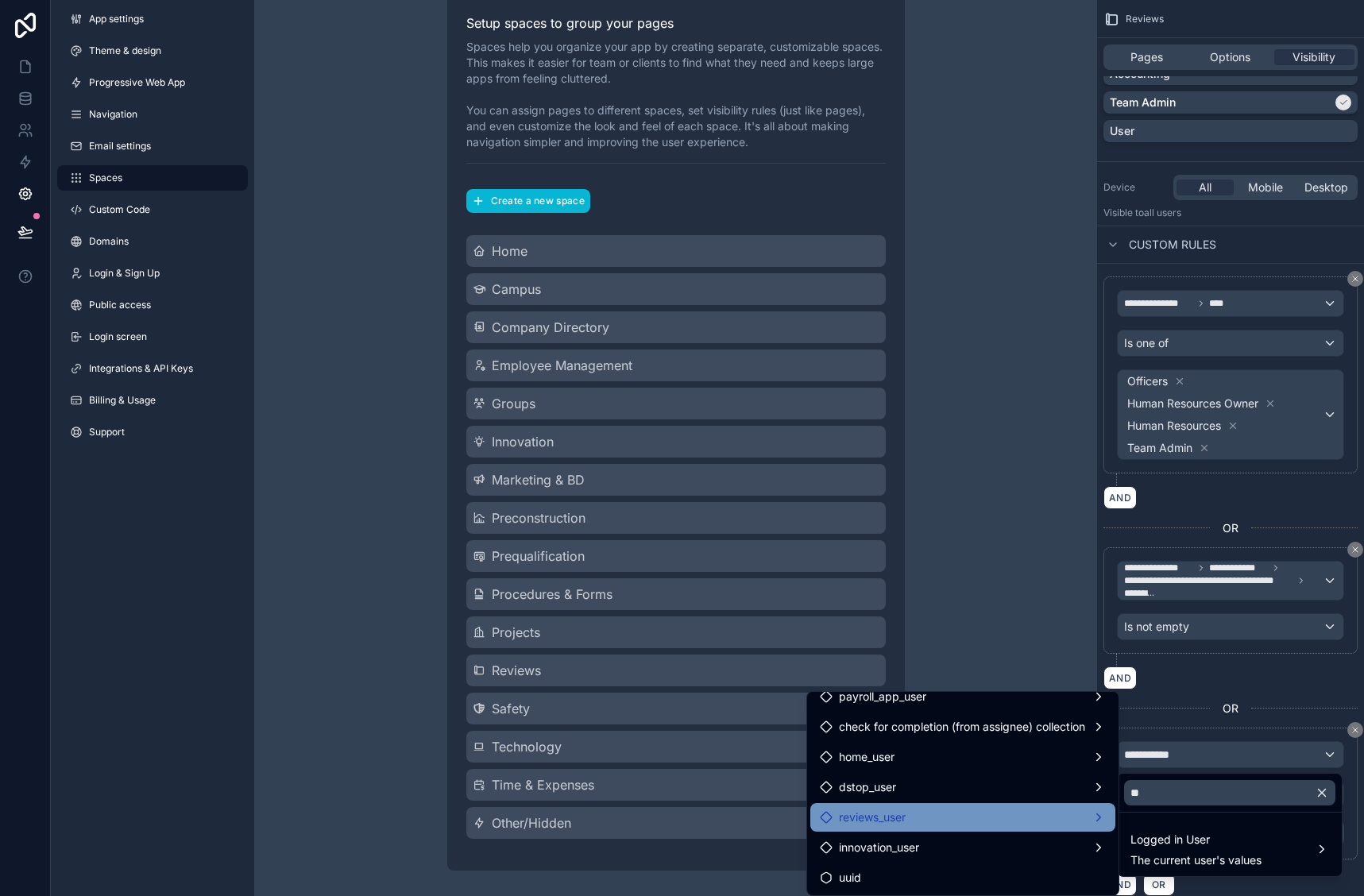
click at [961, 809] on div "reviews_user" at bounding box center [963, 817] width 286 height 19
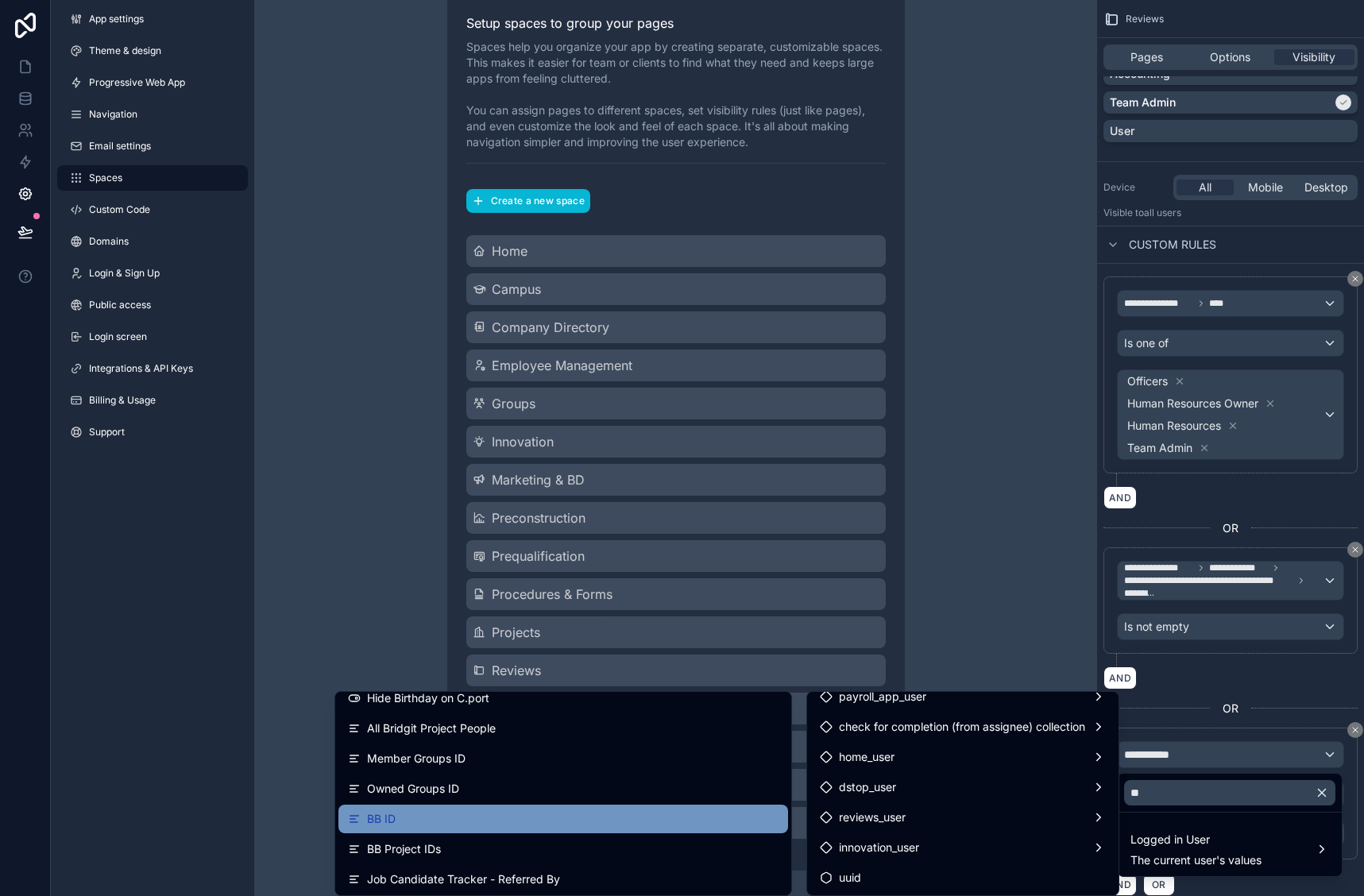
scroll to position [285, 0]
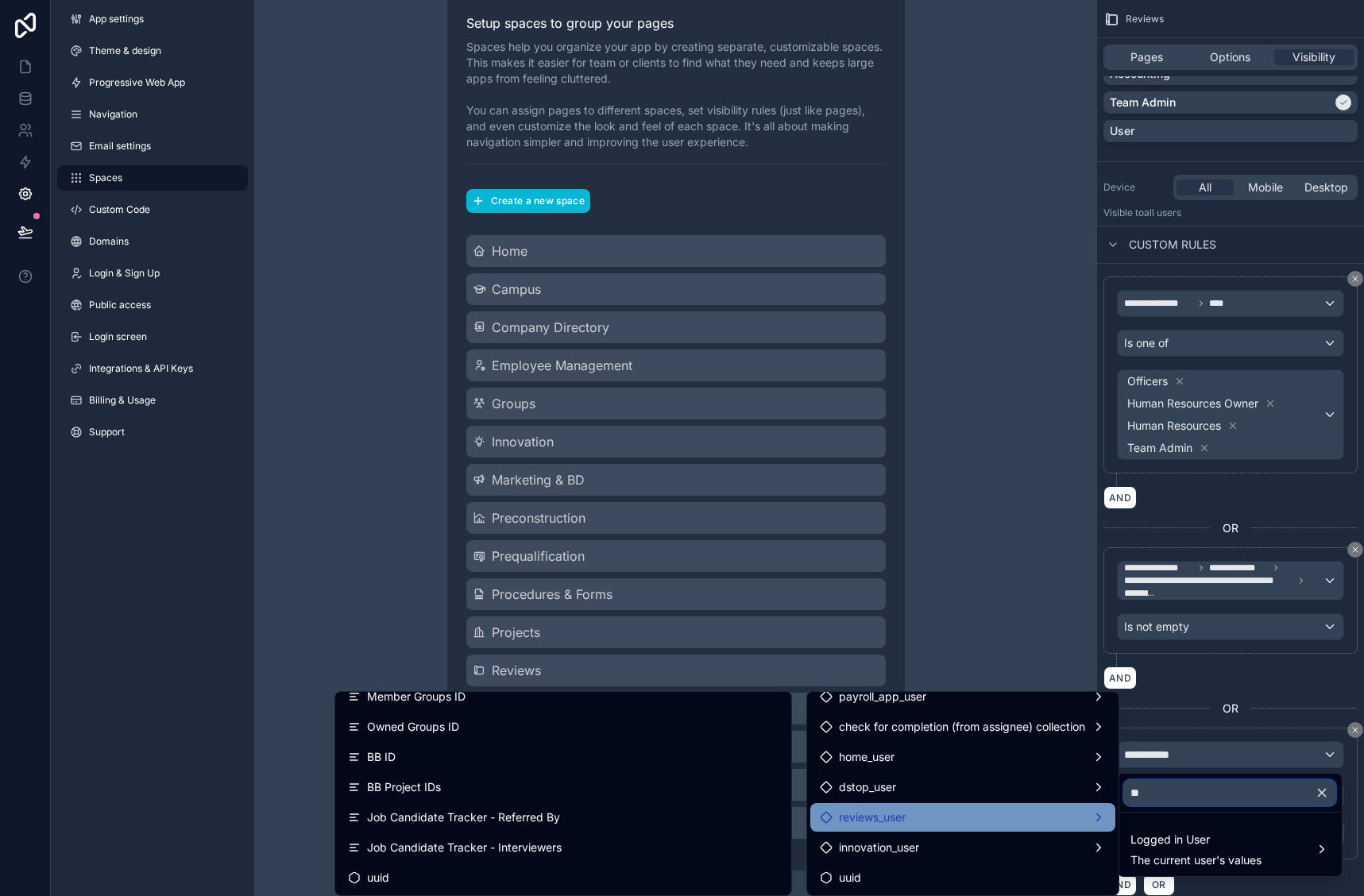
click at [1069, 805] on div "App settings Theme & design Progressive Web App Navigation Email settings Space…" at bounding box center [707, 448] width 1313 height 896
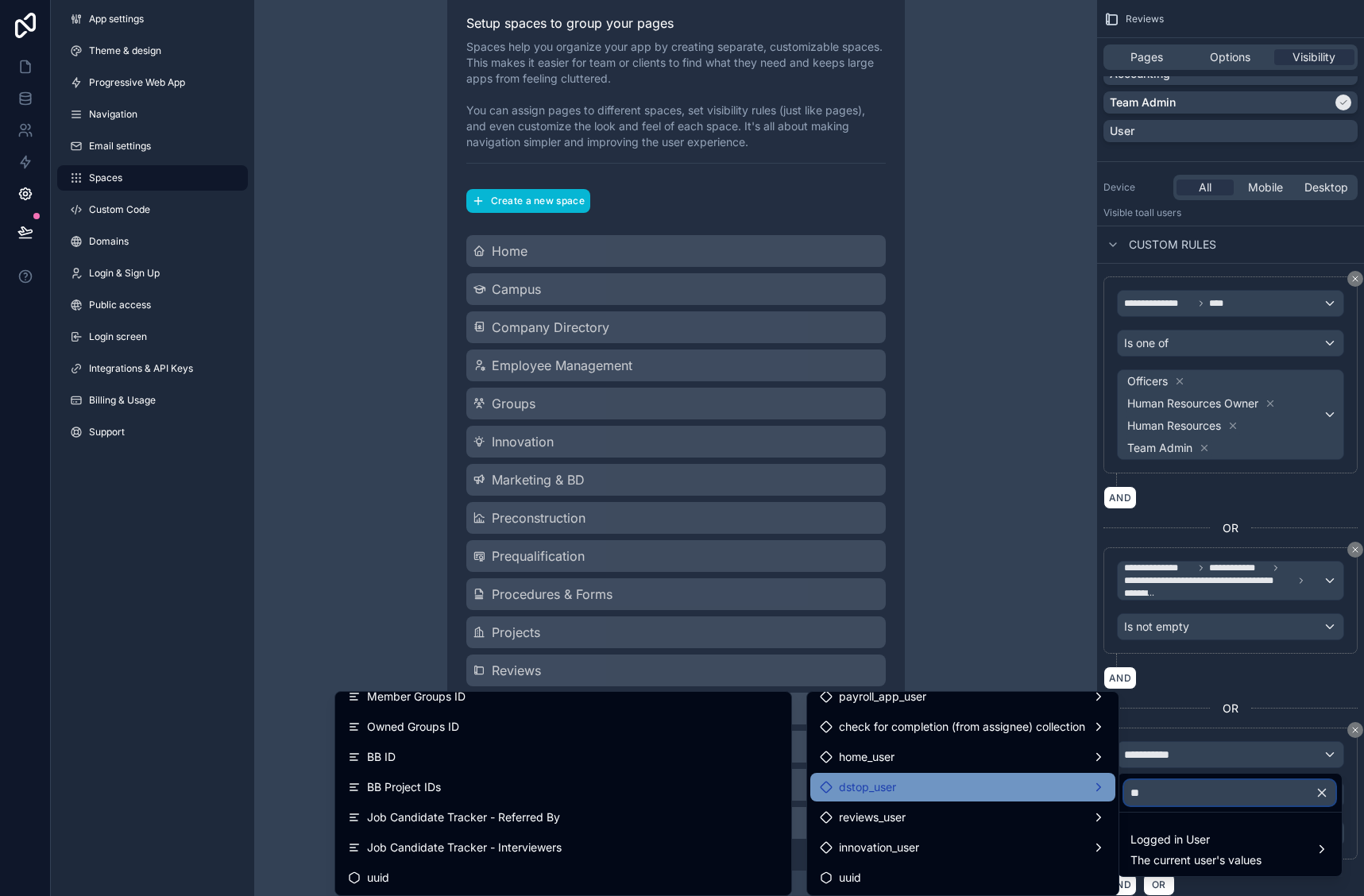
type input "*"
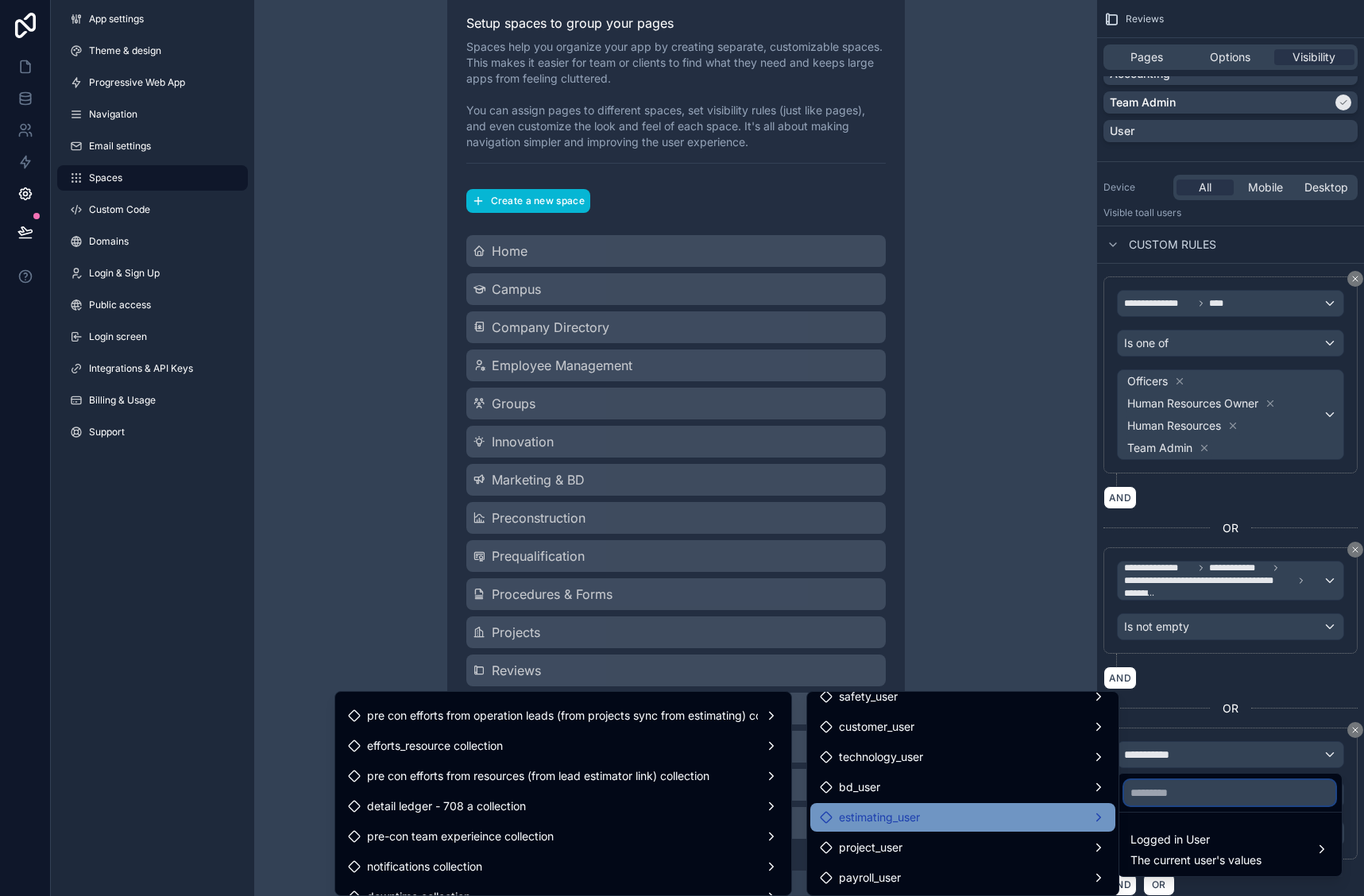
scroll to position [858, 0]
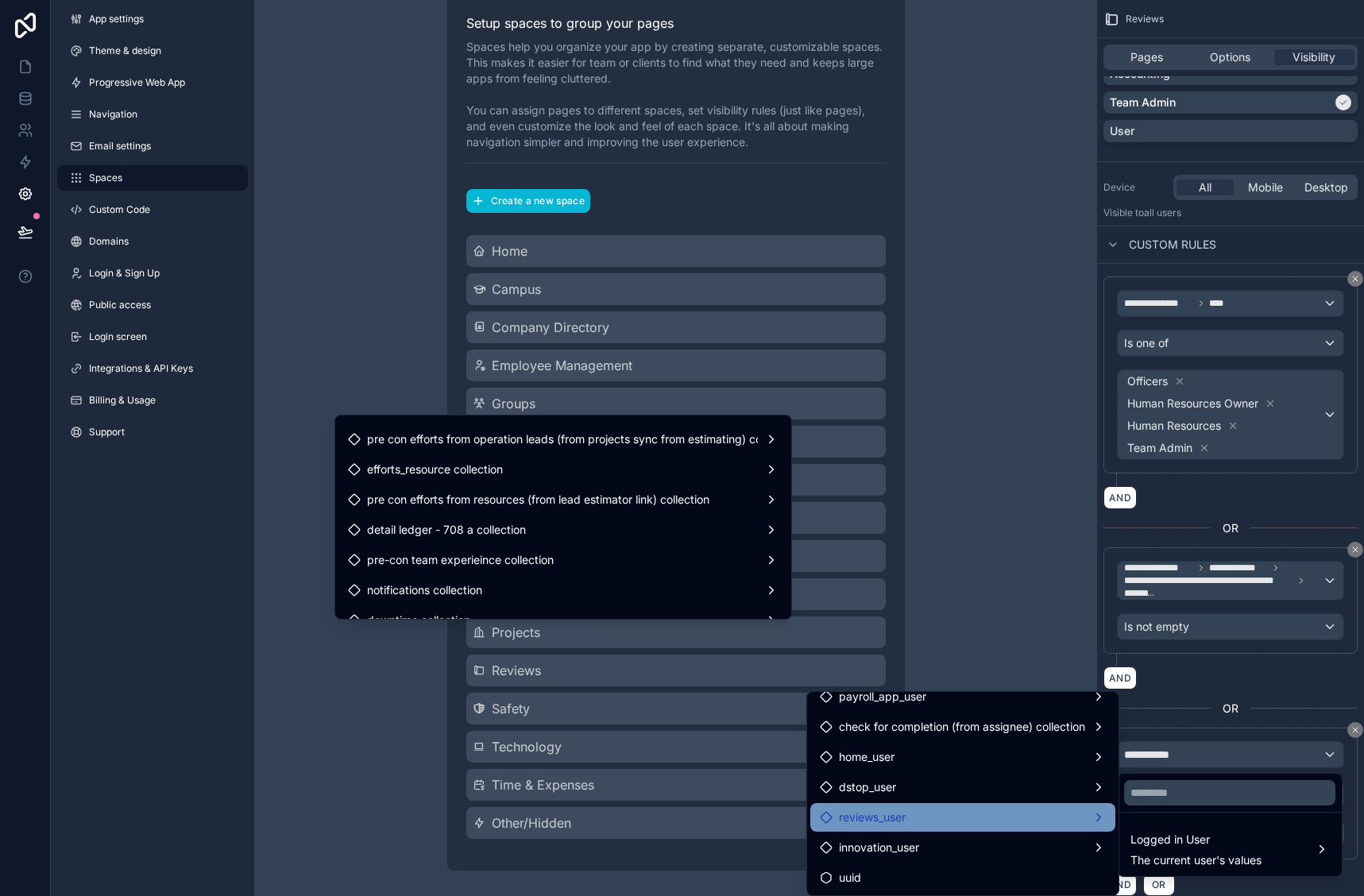
click at [970, 813] on div "reviews_user" at bounding box center [963, 817] width 286 height 19
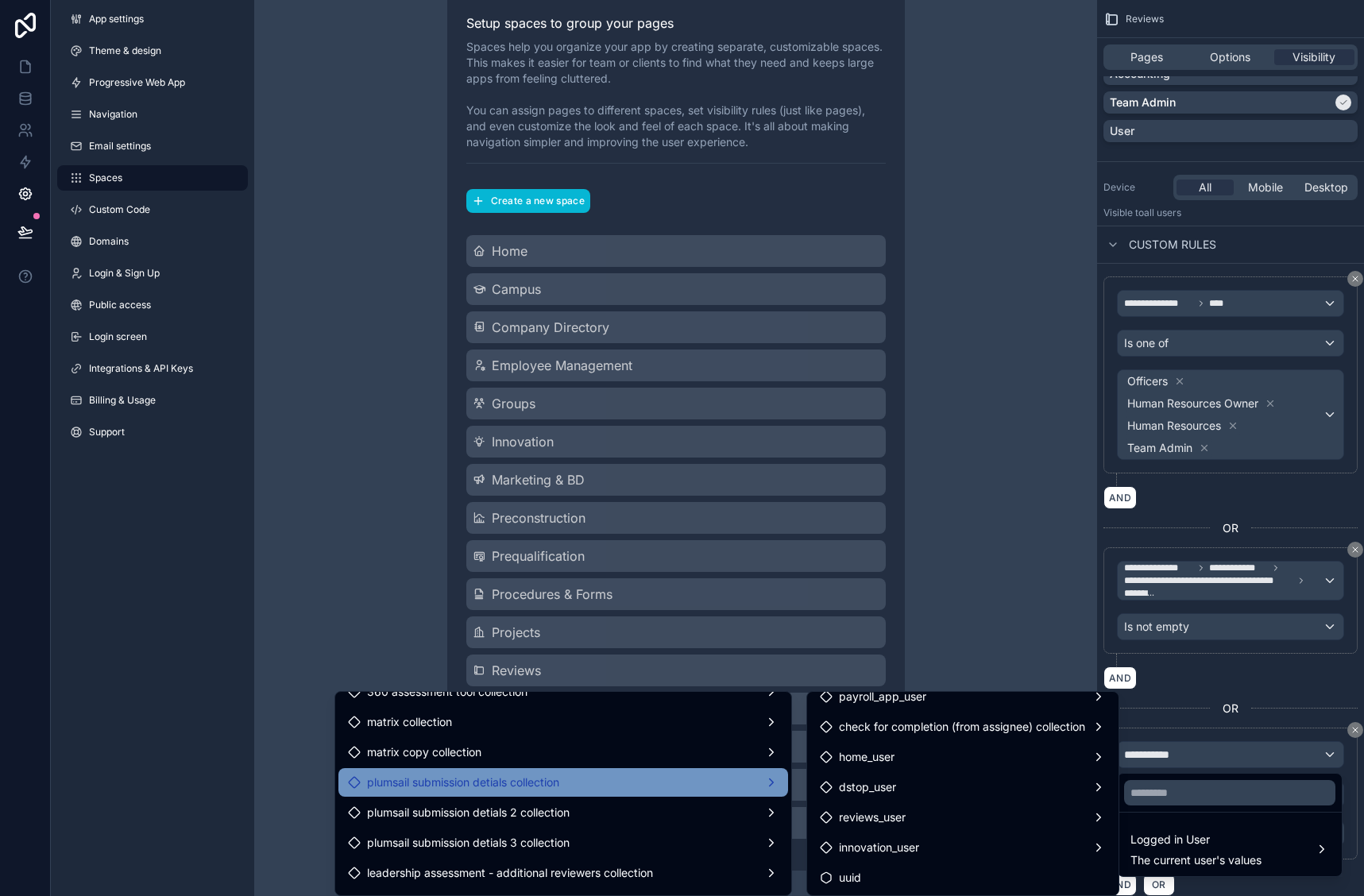
scroll to position [4180, 0]
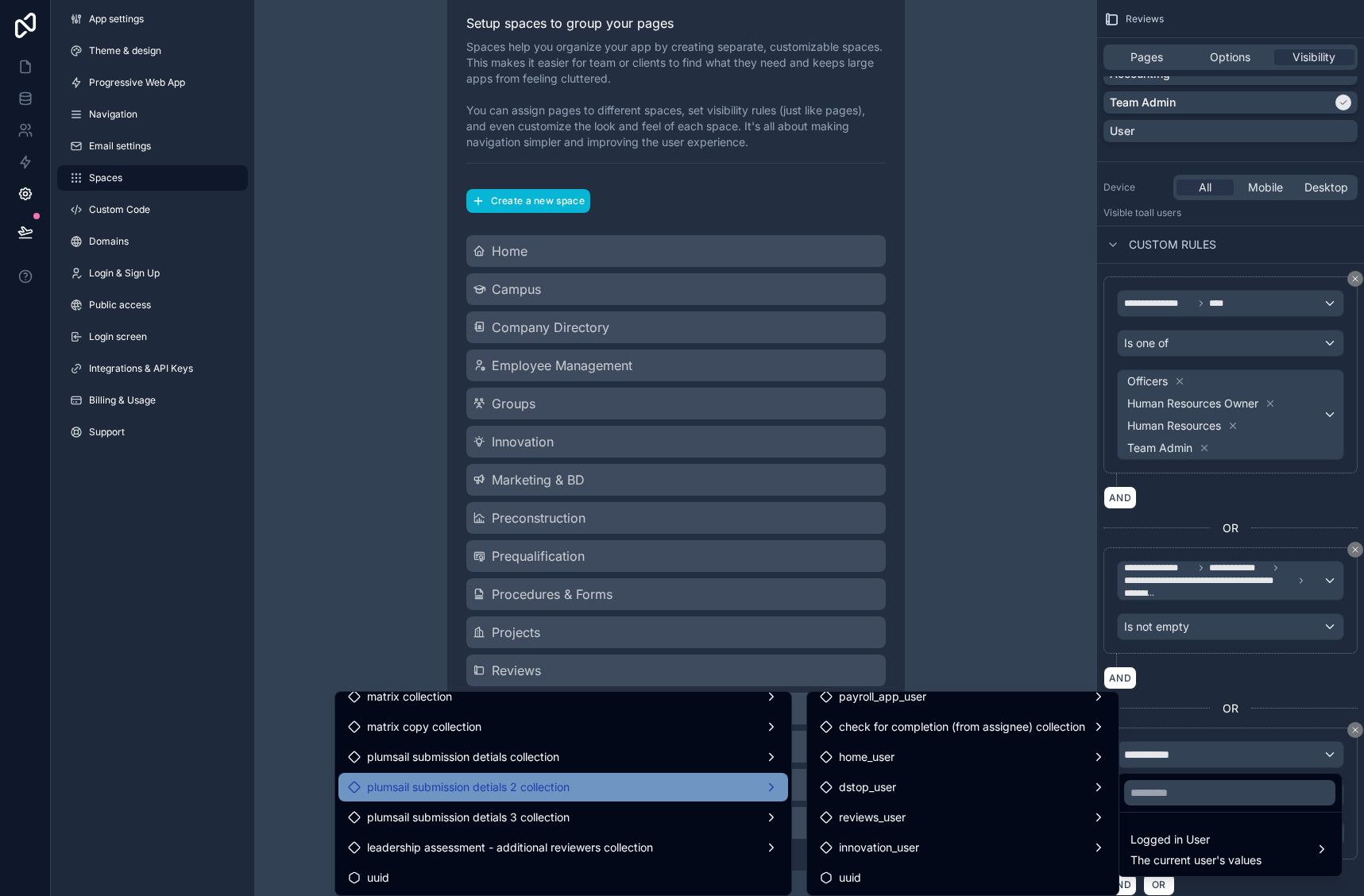
click at [626, 786] on div "plumsail submission detials 2 collection" at bounding box center [563, 787] width 430 height 19
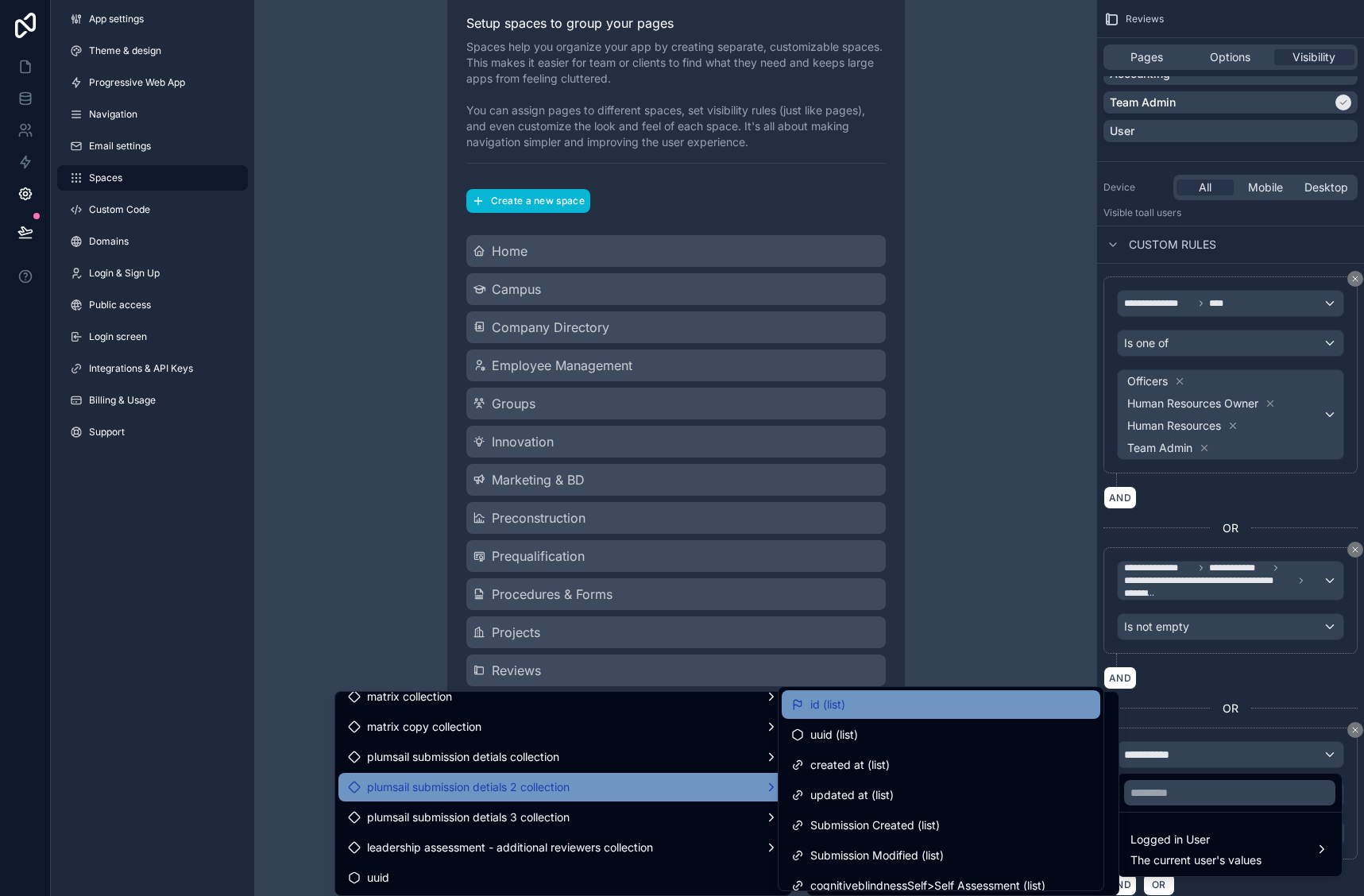
click at [913, 708] on div "id (list)" at bounding box center [941, 705] width 299 height 19
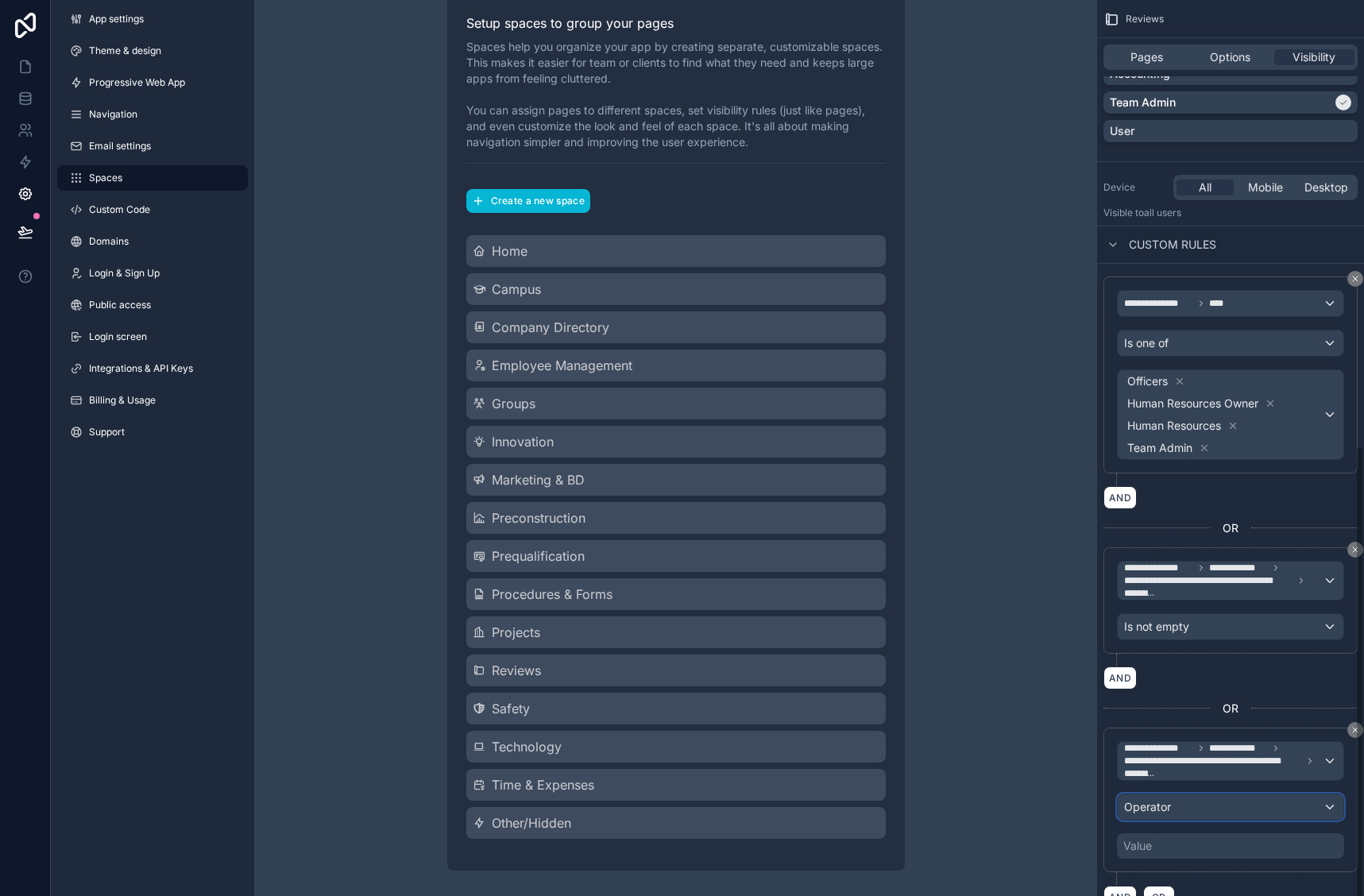
click at [1233, 814] on div "Operator" at bounding box center [1231, 807] width 226 height 25
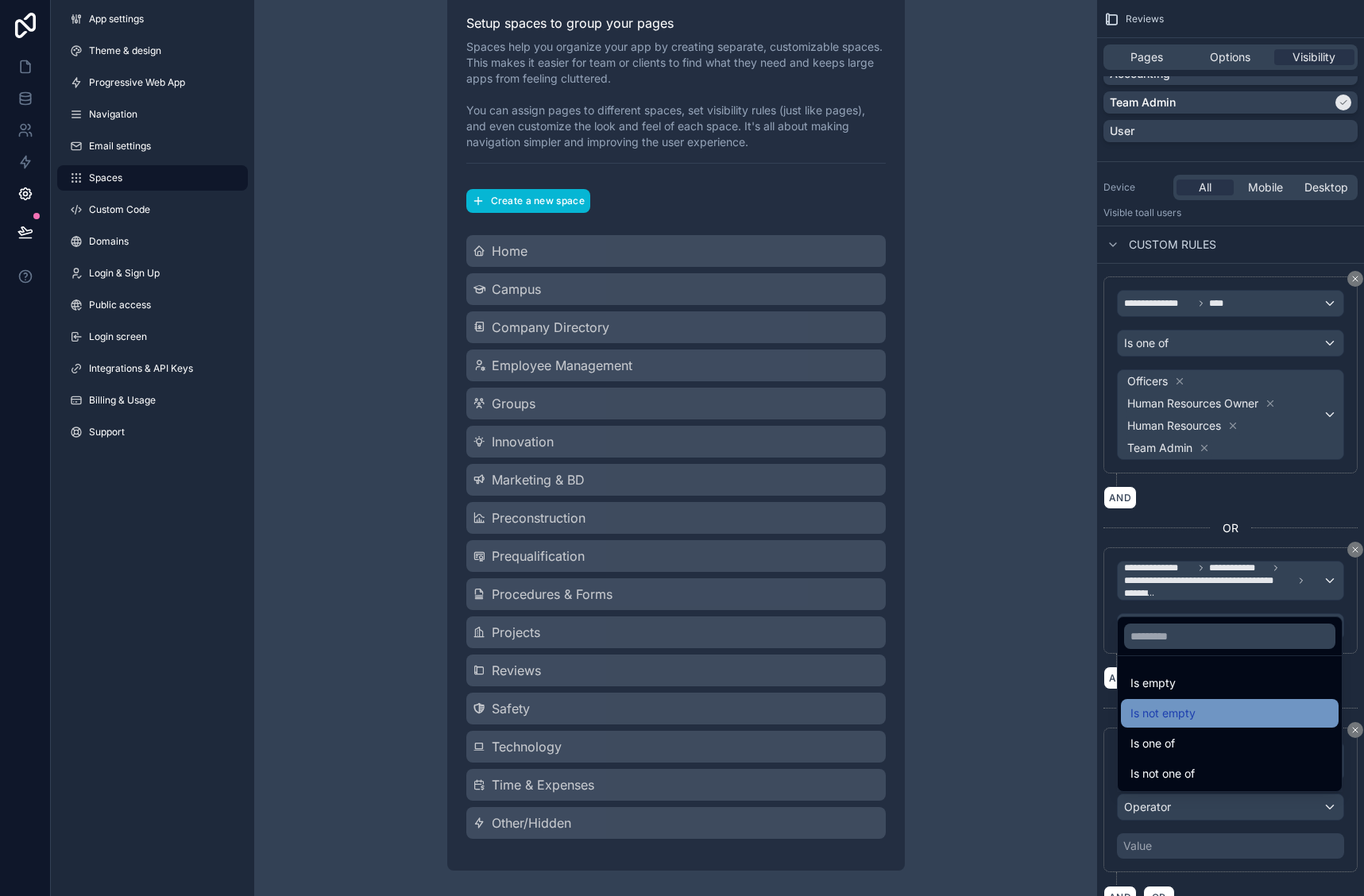
click at [1202, 715] on div "Is not empty" at bounding box center [1230, 713] width 199 height 19
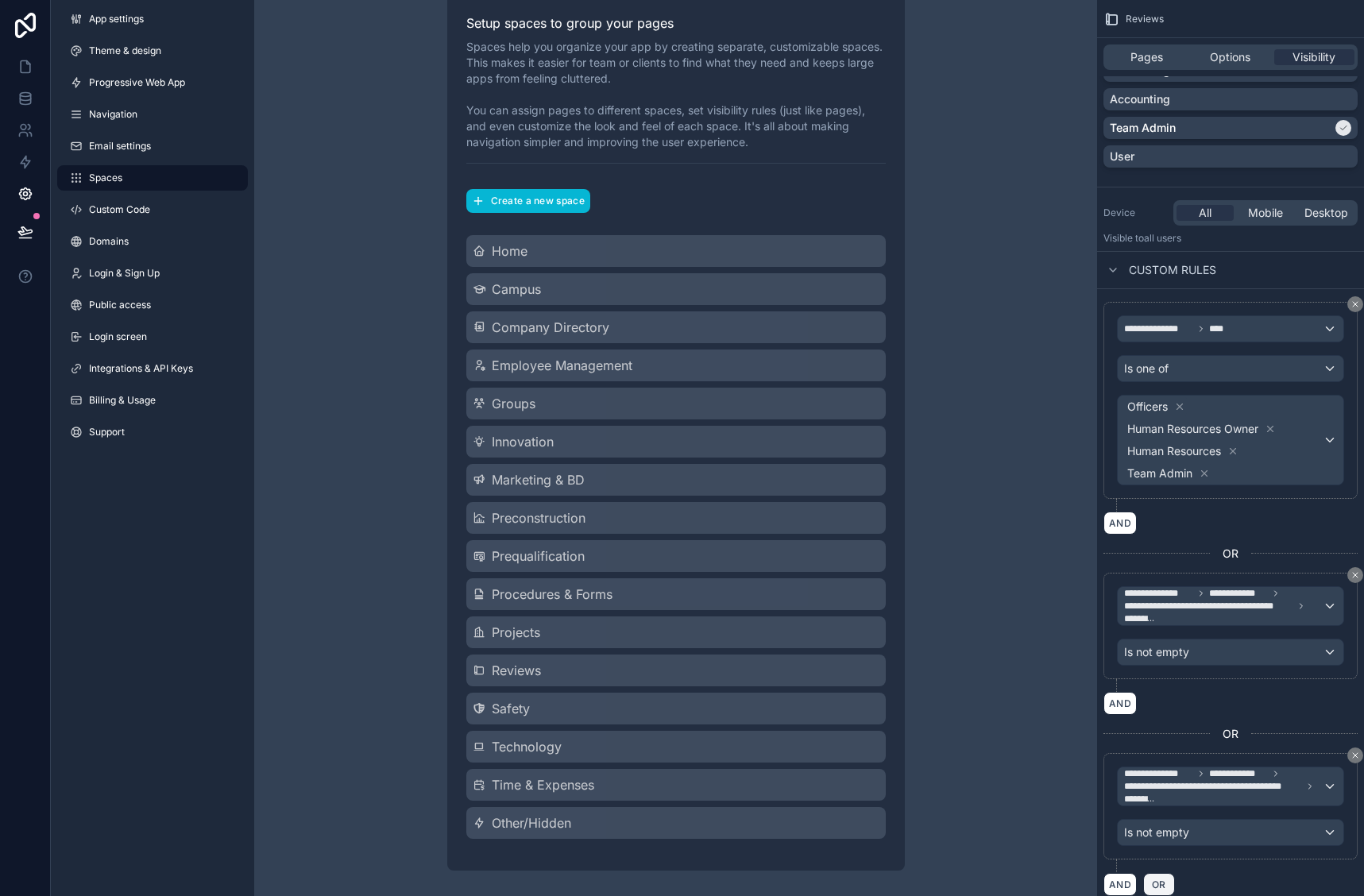
click at [1154, 884] on span "OR" at bounding box center [1159, 885] width 20 height 12
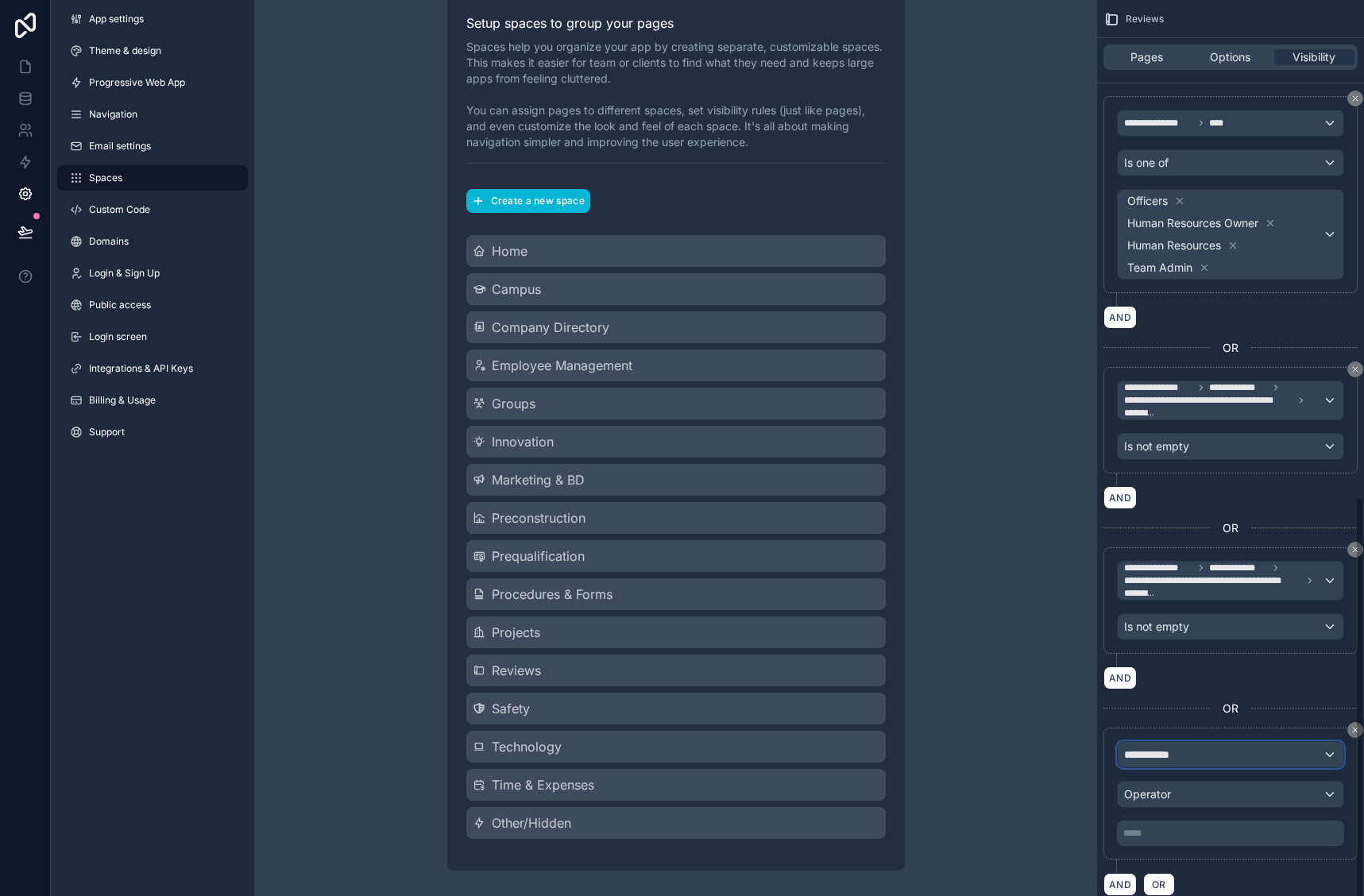
click at [1194, 760] on div "**********" at bounding box center [1231, 754] width 226 height 25
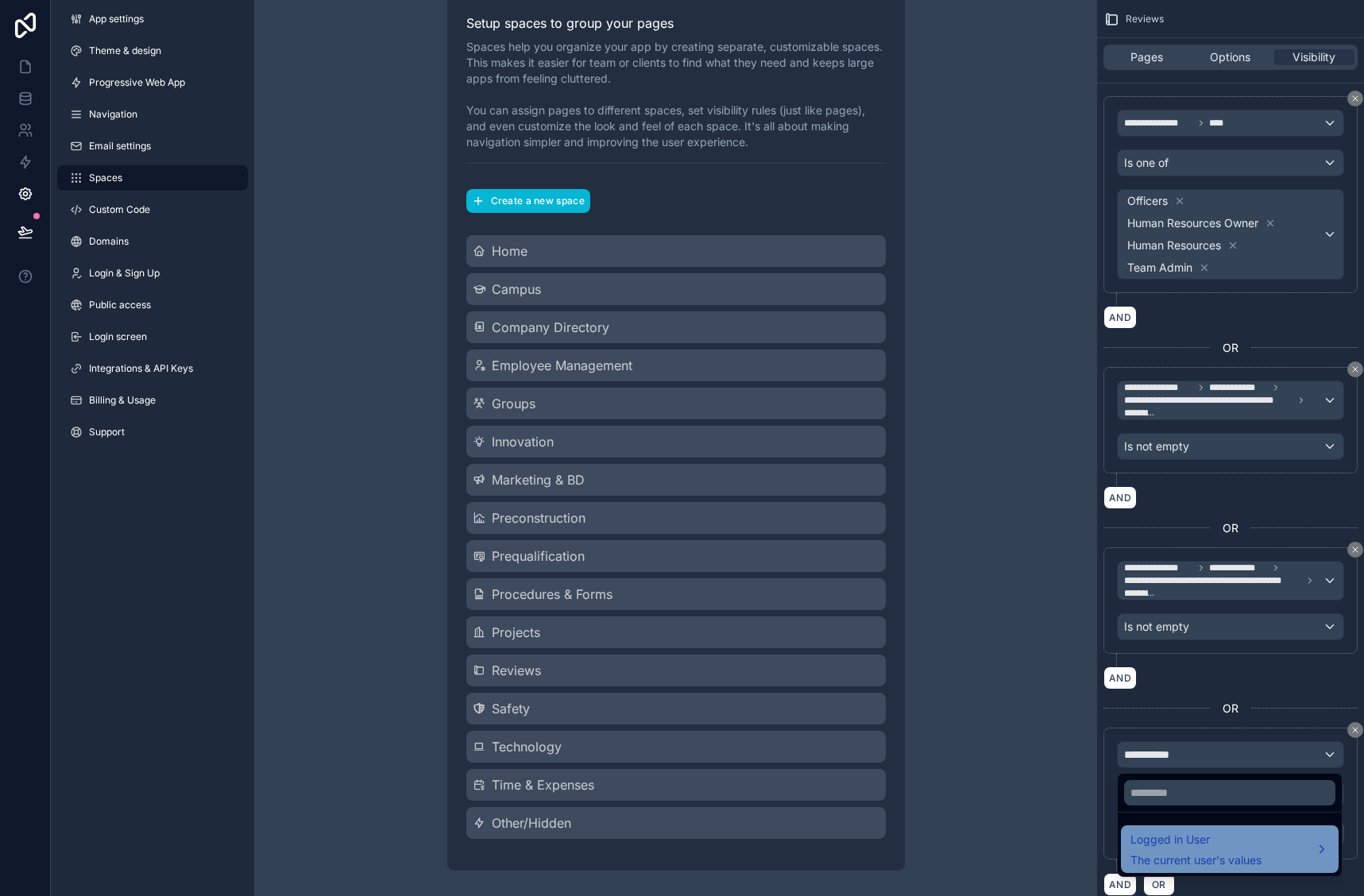
click at [1169, 845] on span "Logged in User" at bounding box center [1196, 840] width 131 height 19
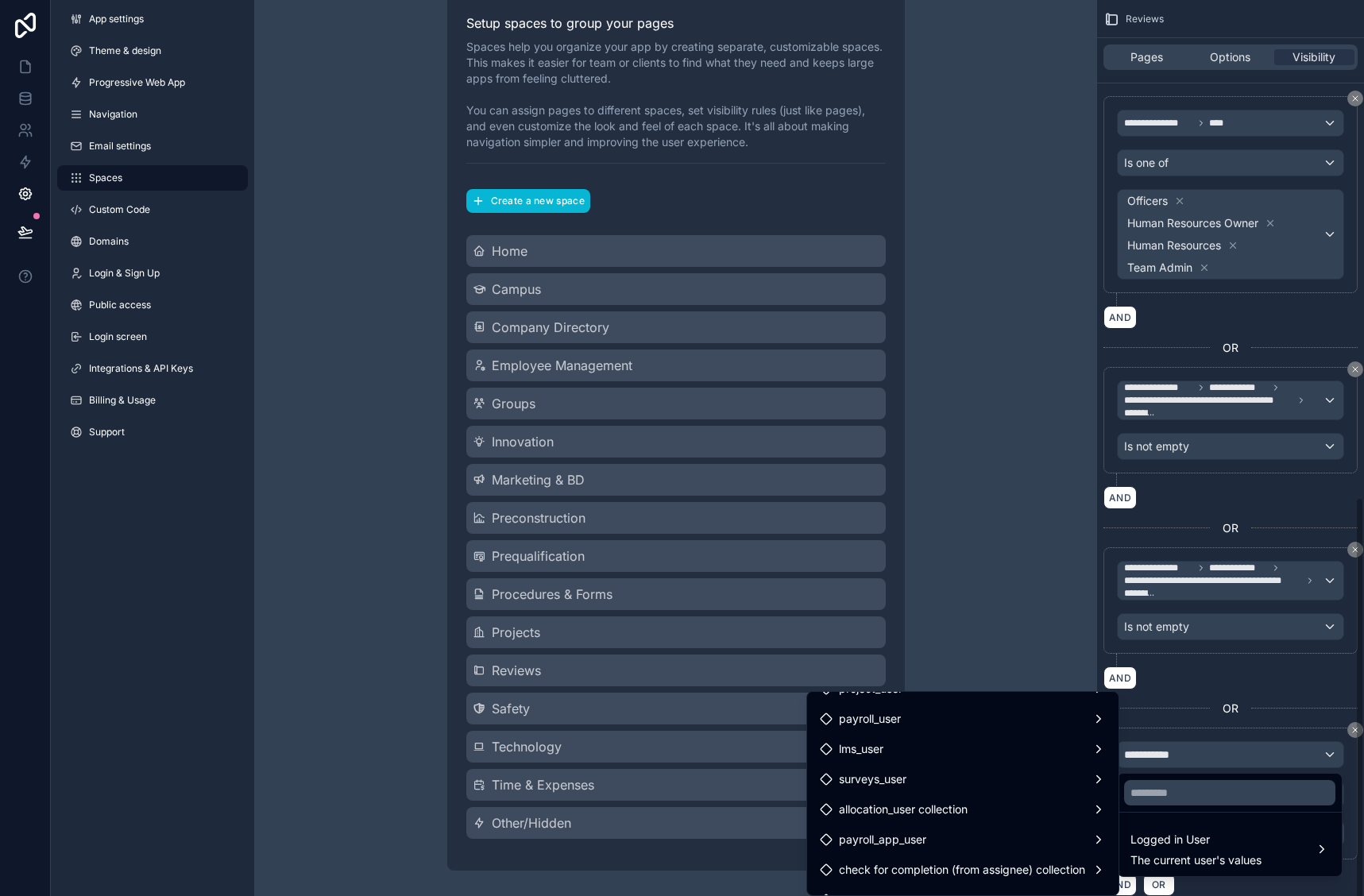
scroll to position [858, 0]
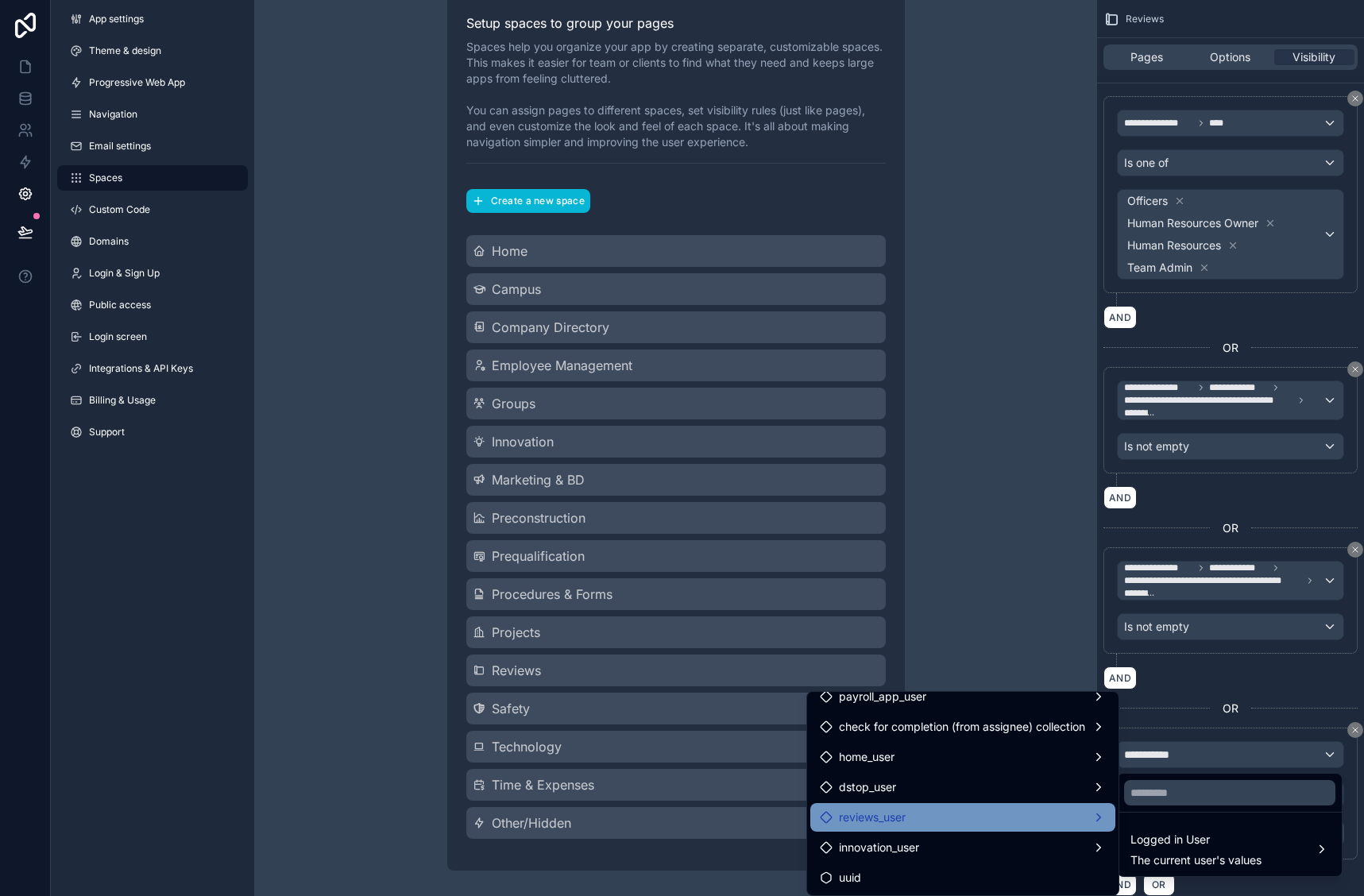
click at [949, 814] on div "reviews_user" at bounding box center [963, 817] width 286 height 19
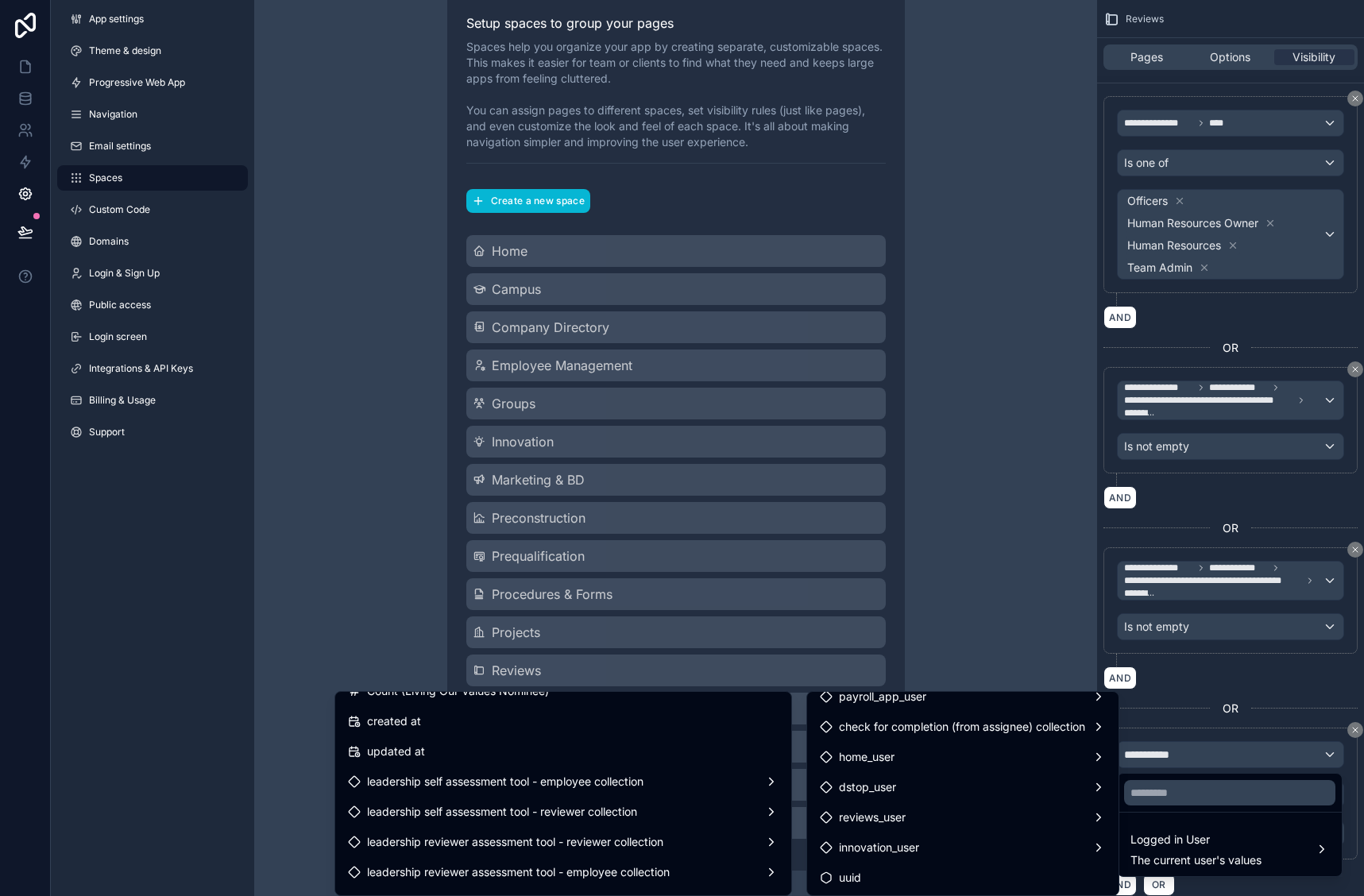
scroll to position [4180, 0]
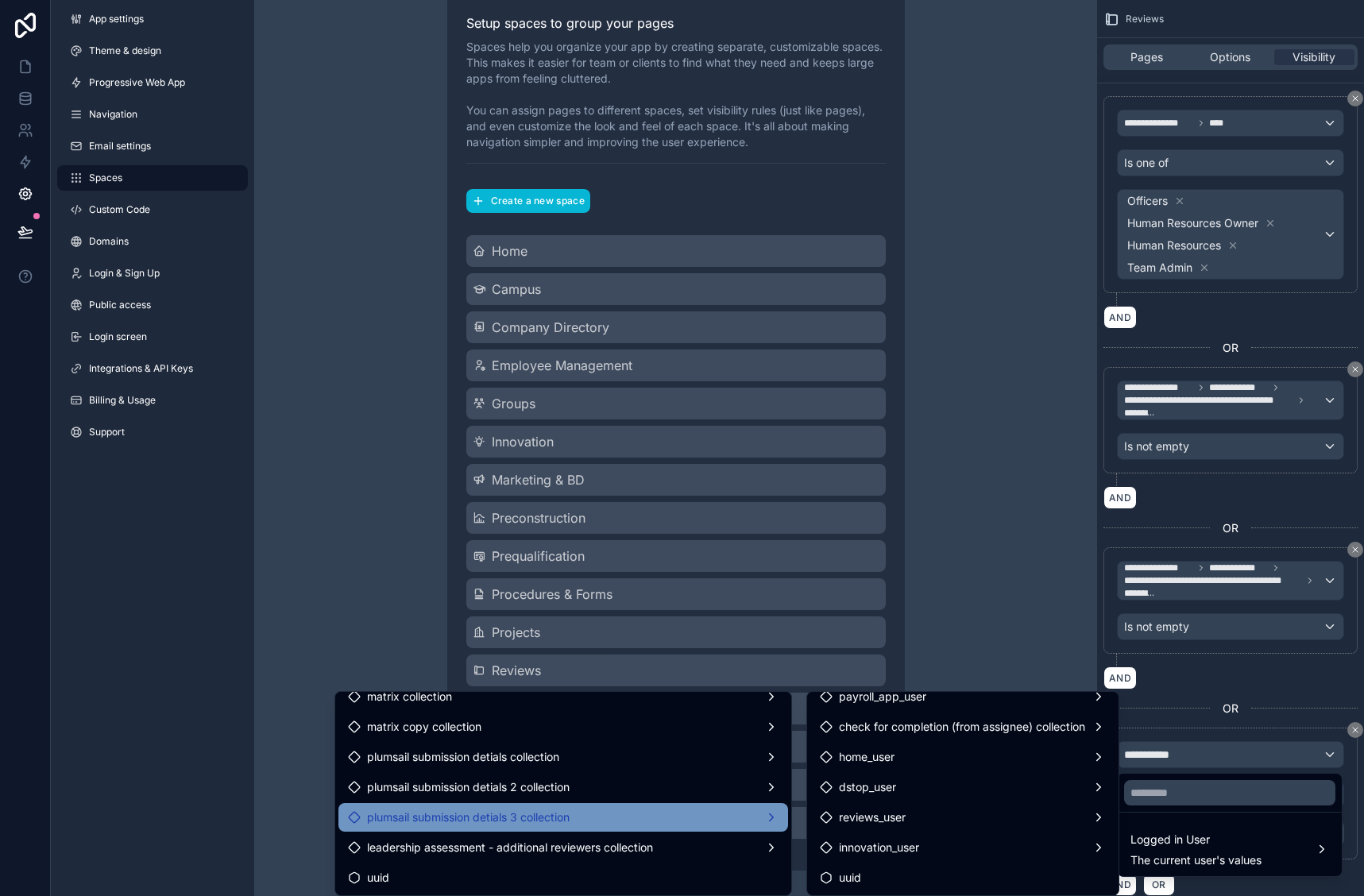
click at [668, 815] on div "plumsail submission detials 3 collection" at bounding box center [563, 817] width 430 height 19
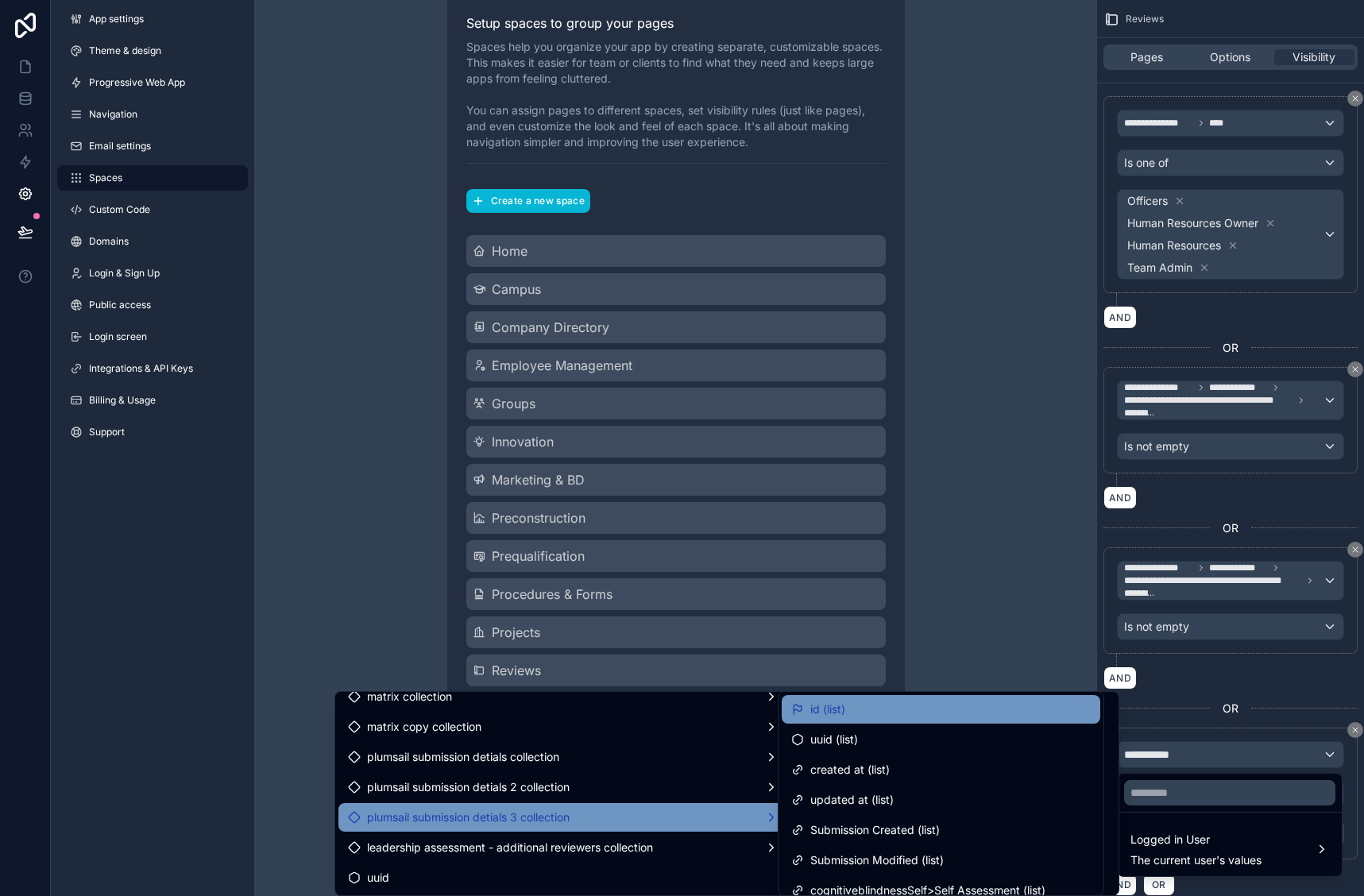
click at [873, 714] on div "id (list)" at bounding box center [941, 709] width 299 height 19
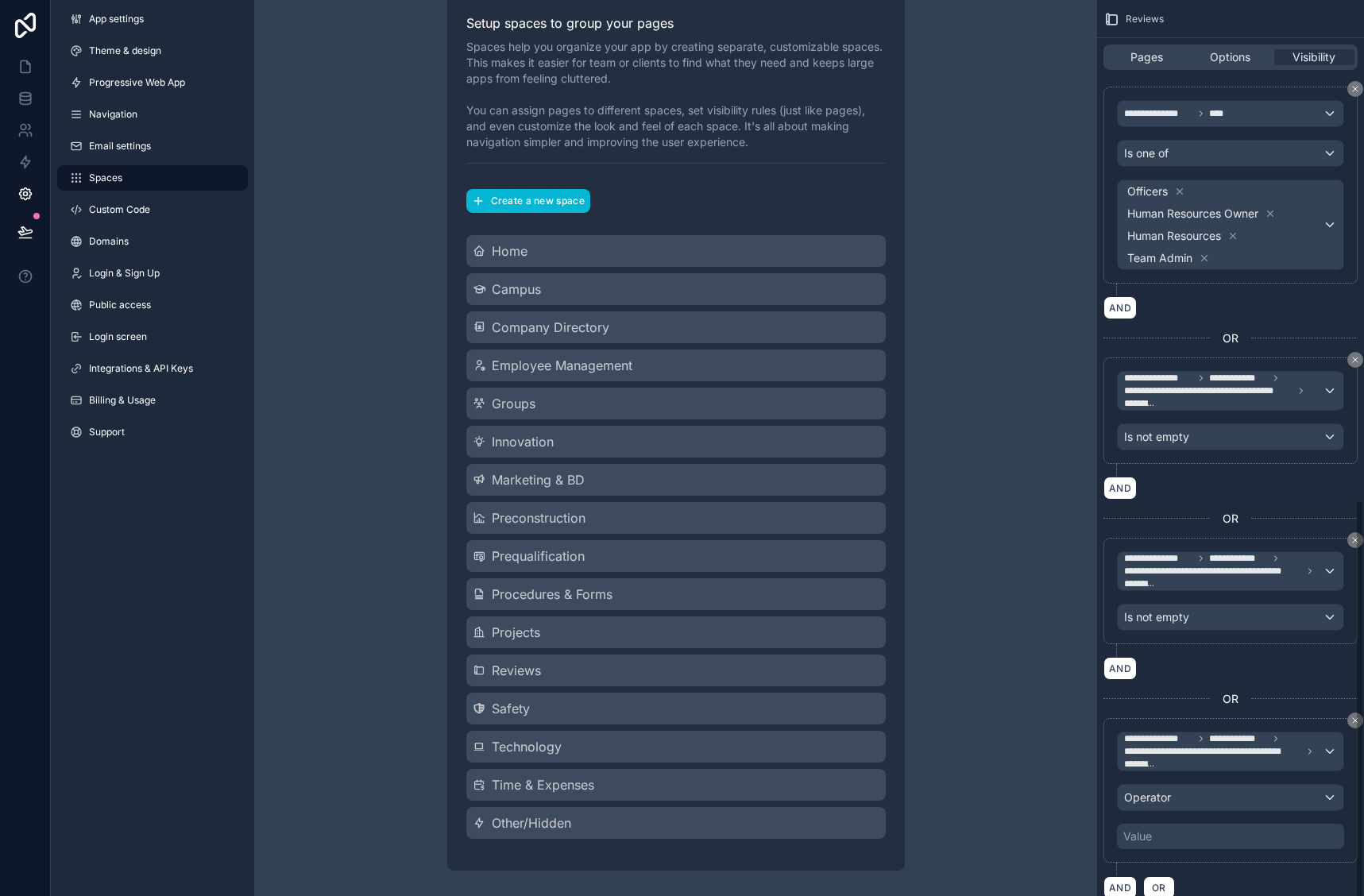
scroll to position [952, 0]
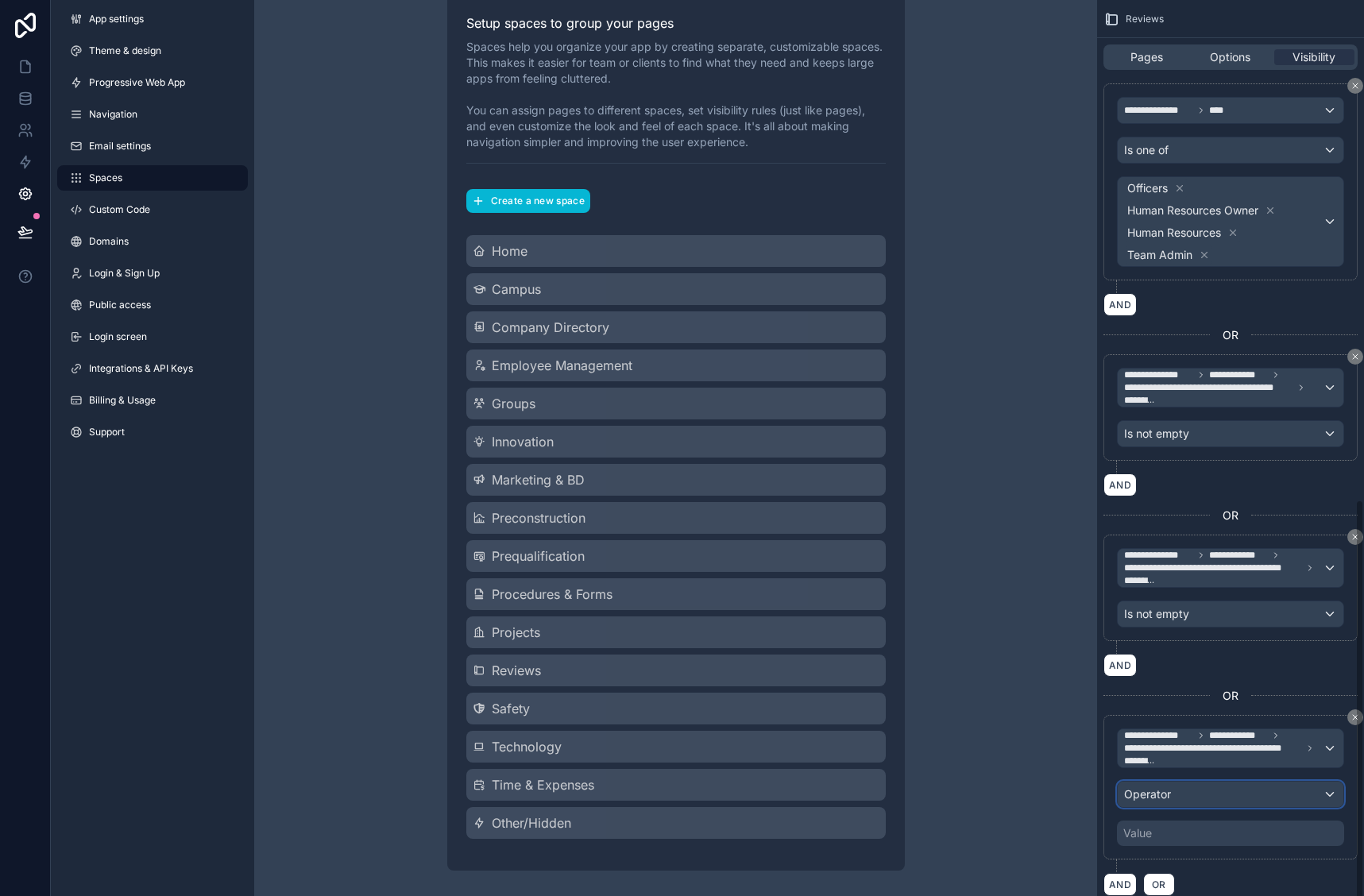
click at [1224, 795] on div "Operator" at bounding box center [1231, 795] width 226 height 25
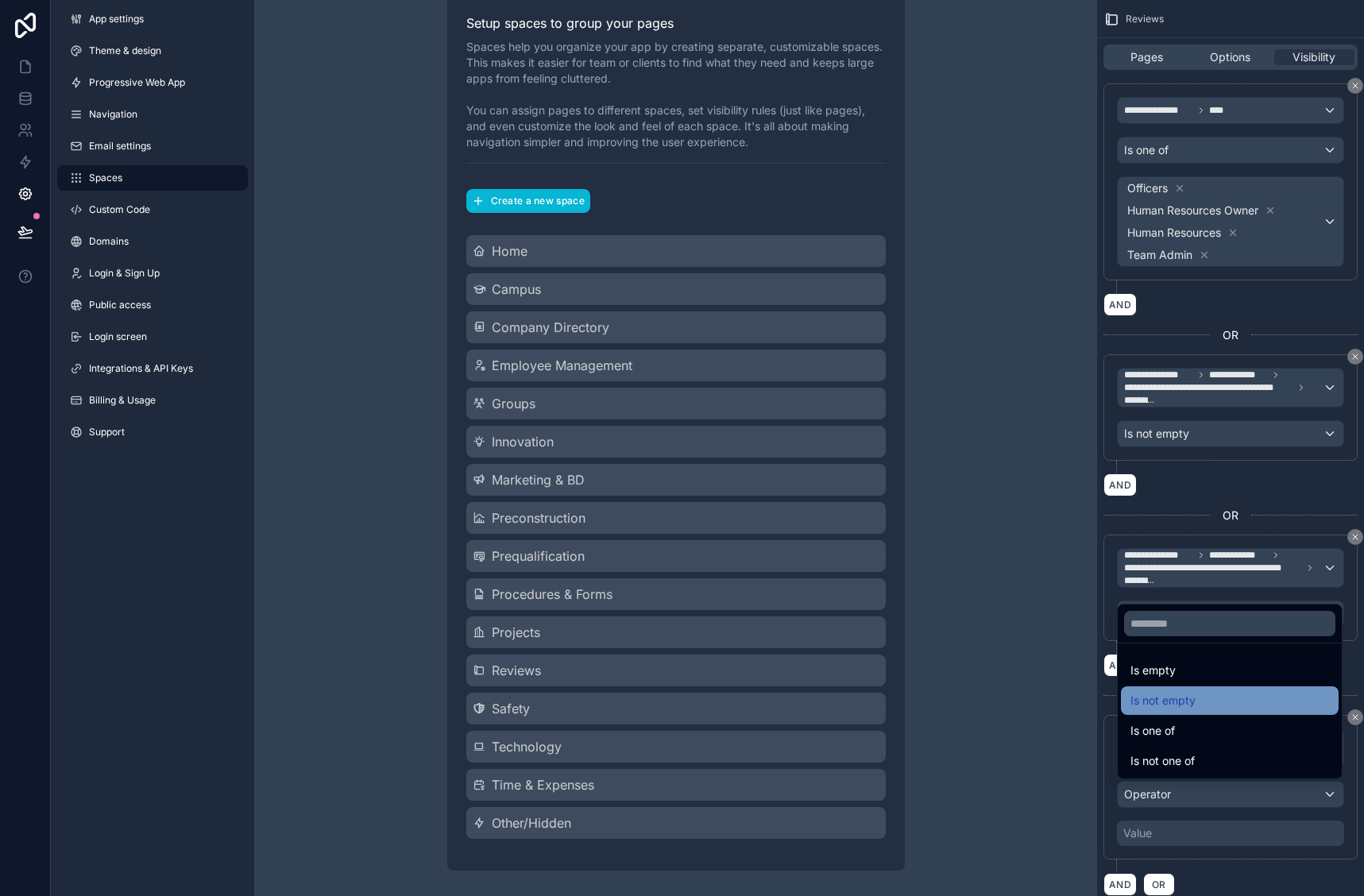
click at [1177, 705] on span "Is not empty" at bounding box center [1164, 700] width 65 height 19
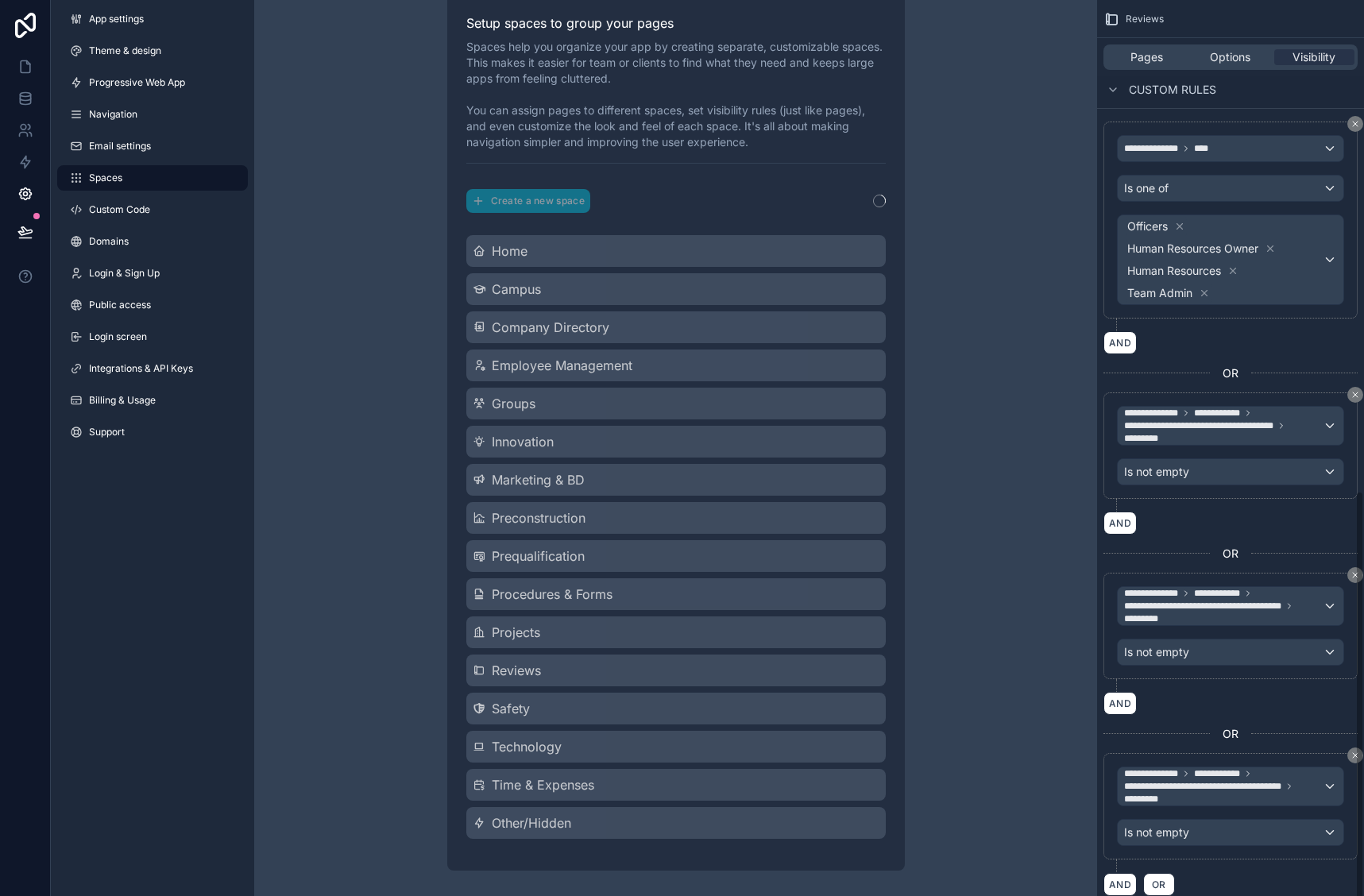
scroll to position [914, 0]
click at [1159, 885] on span "OR" at bounding box center [1159, 885] width 20 height 12
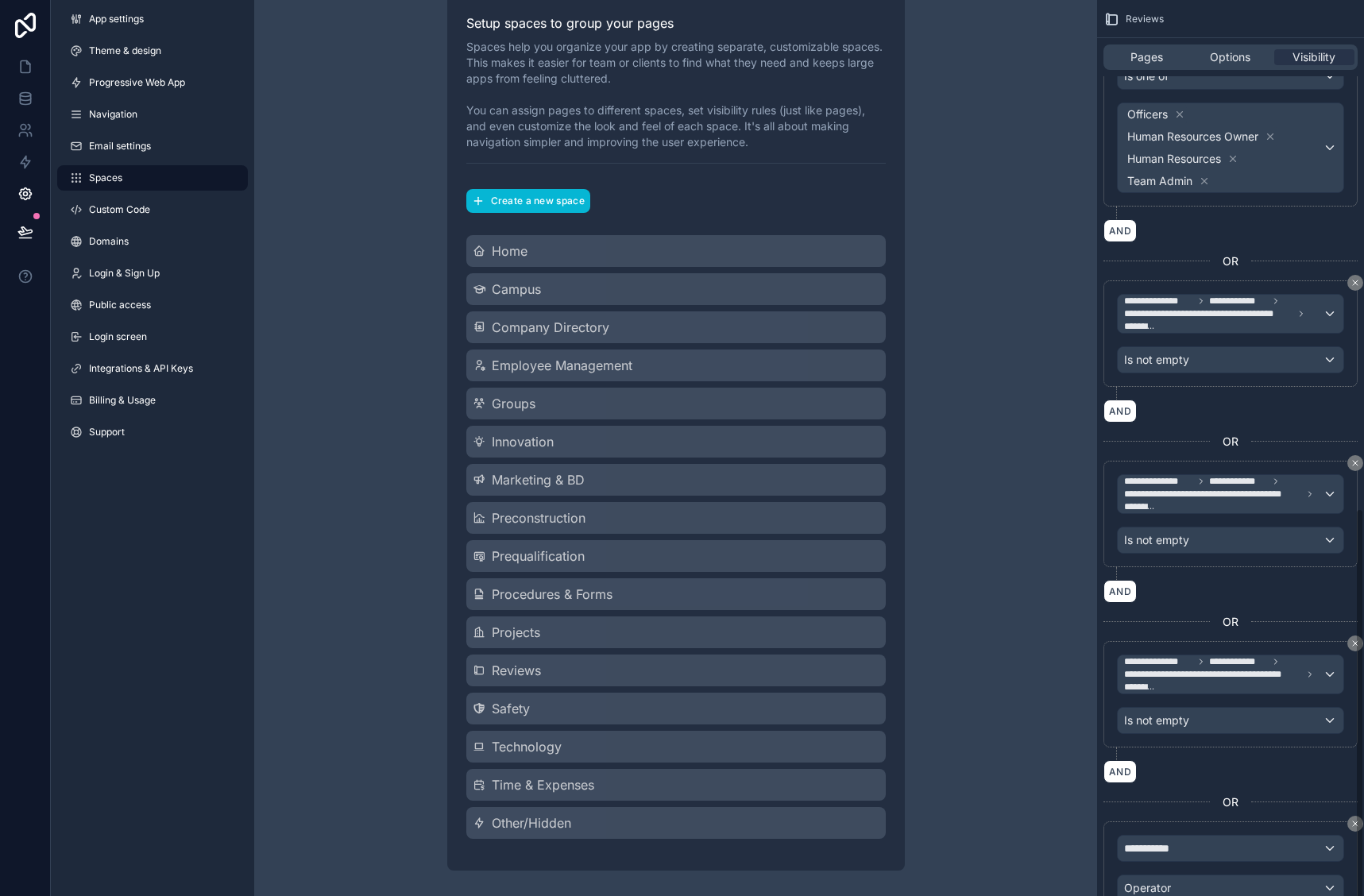
scroll to position [1119, 0]
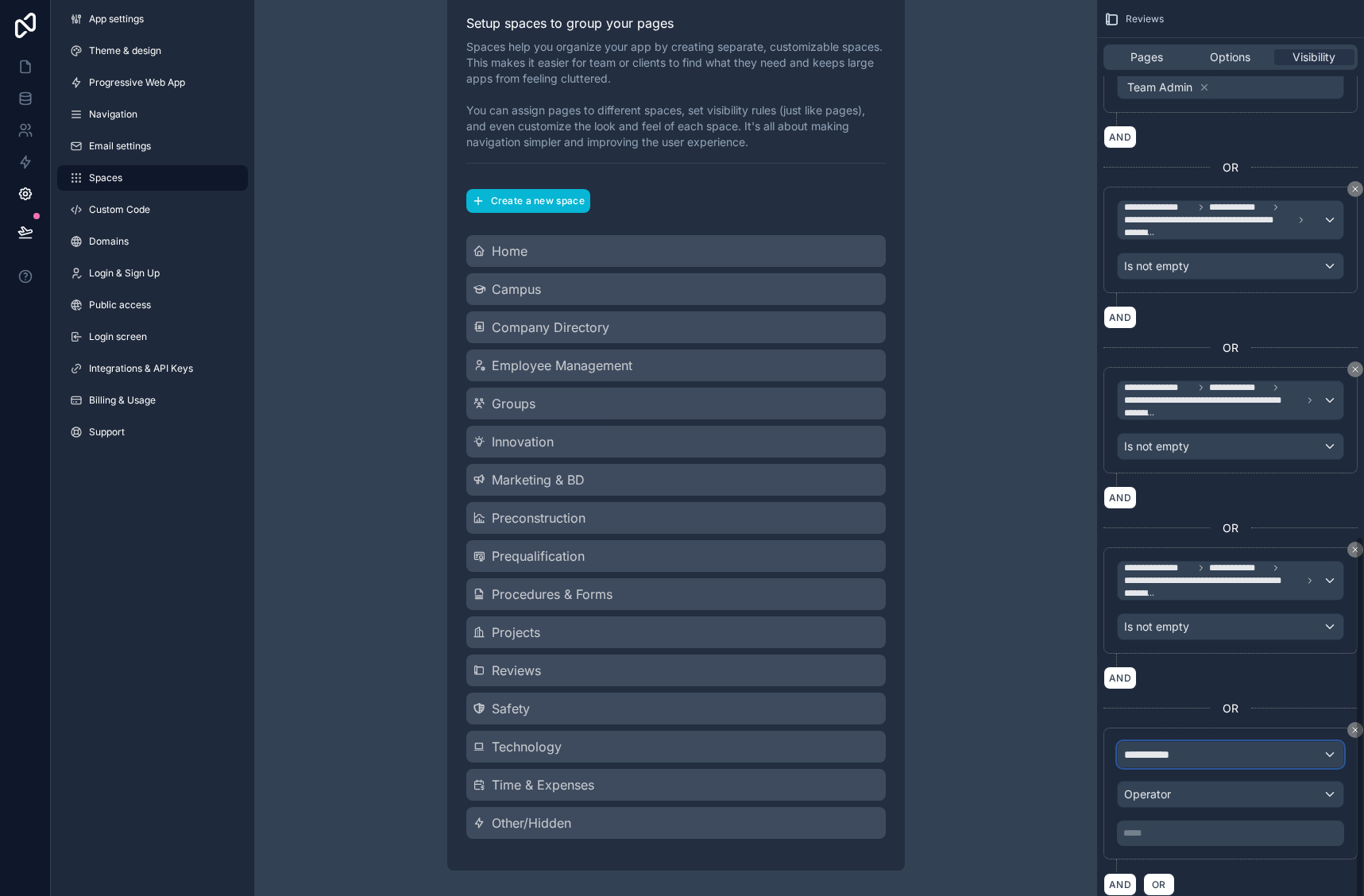
click at [1178, 754] on span "**********" at bounding box center [1154, 754] width 59 height 16
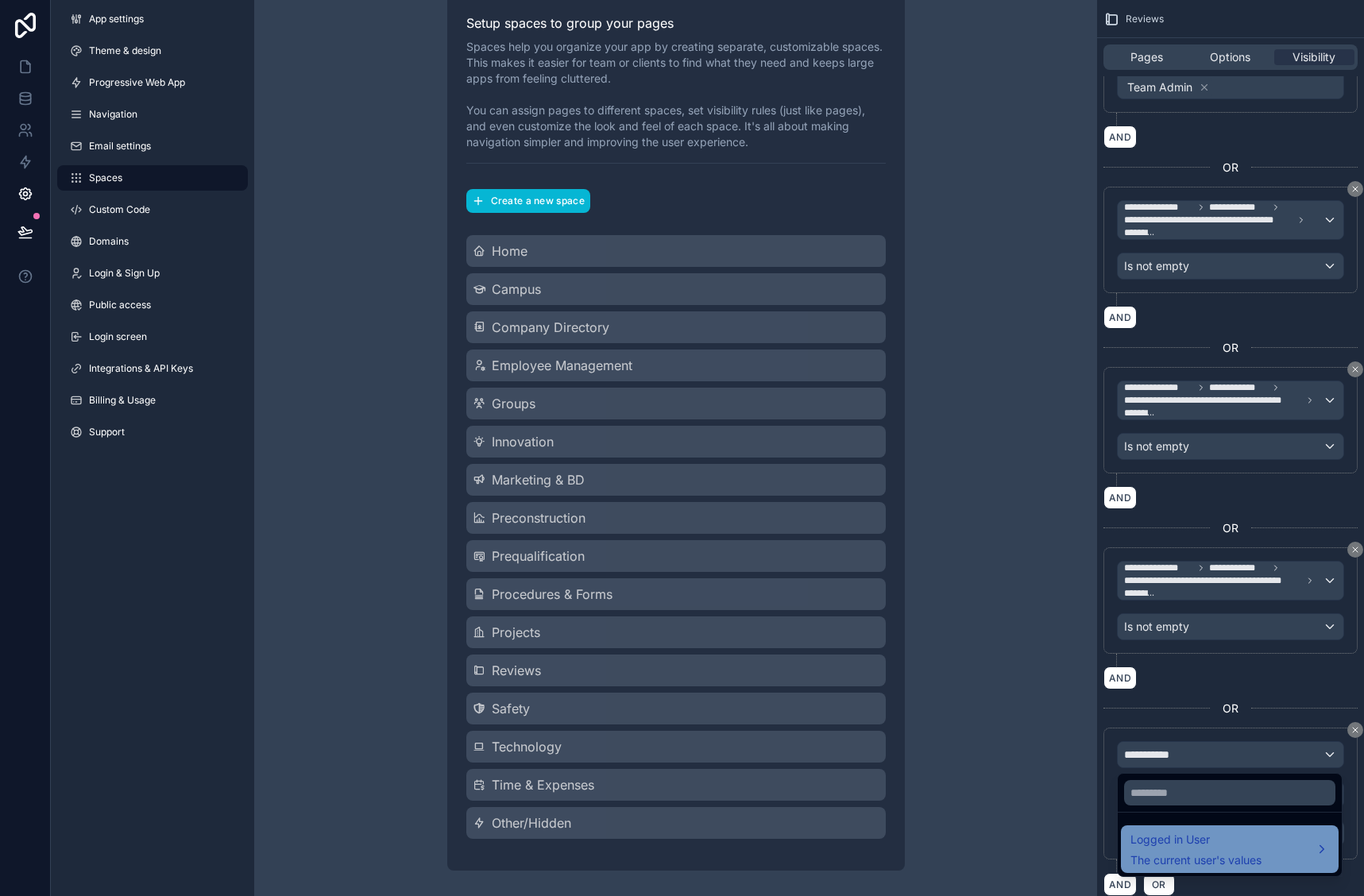
click at [1174, 834] on span "Logged in User" at bounding box center [1196, 840] width 131 height 19
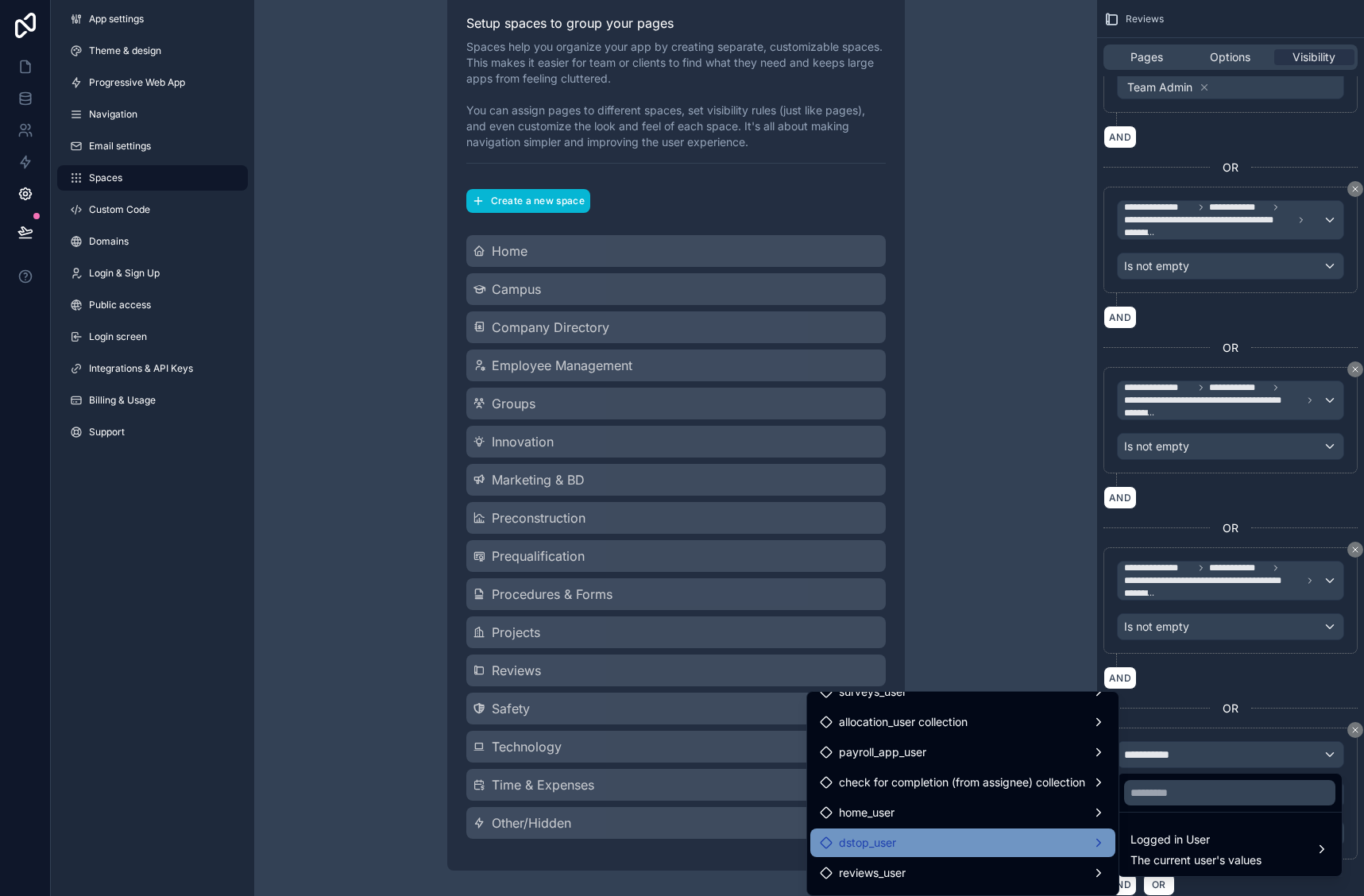
scroll to position [858, 0]
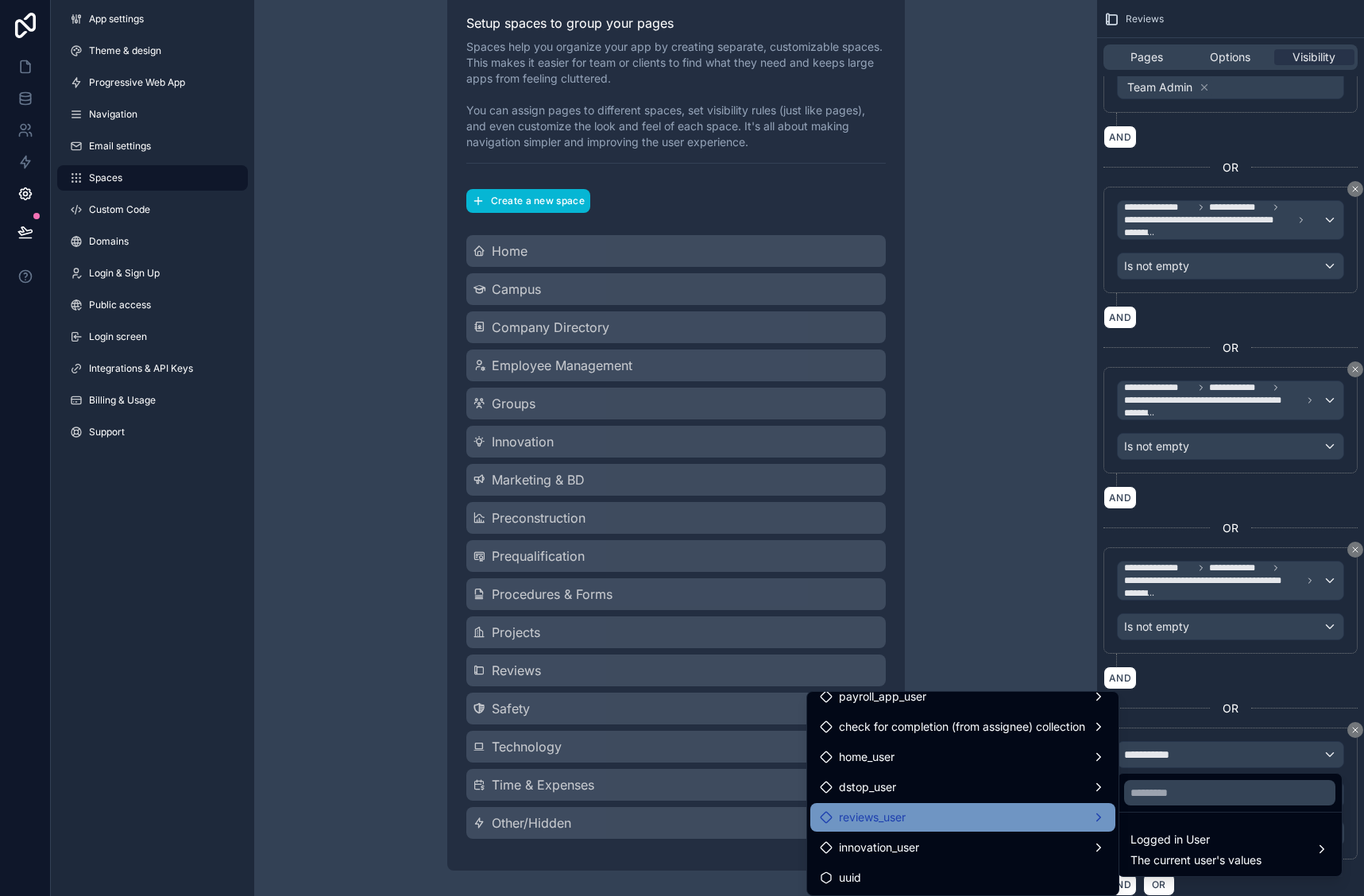
click at [920, 818] on div "reviews_user" at bounding box center [963, 817] width 286 height 19
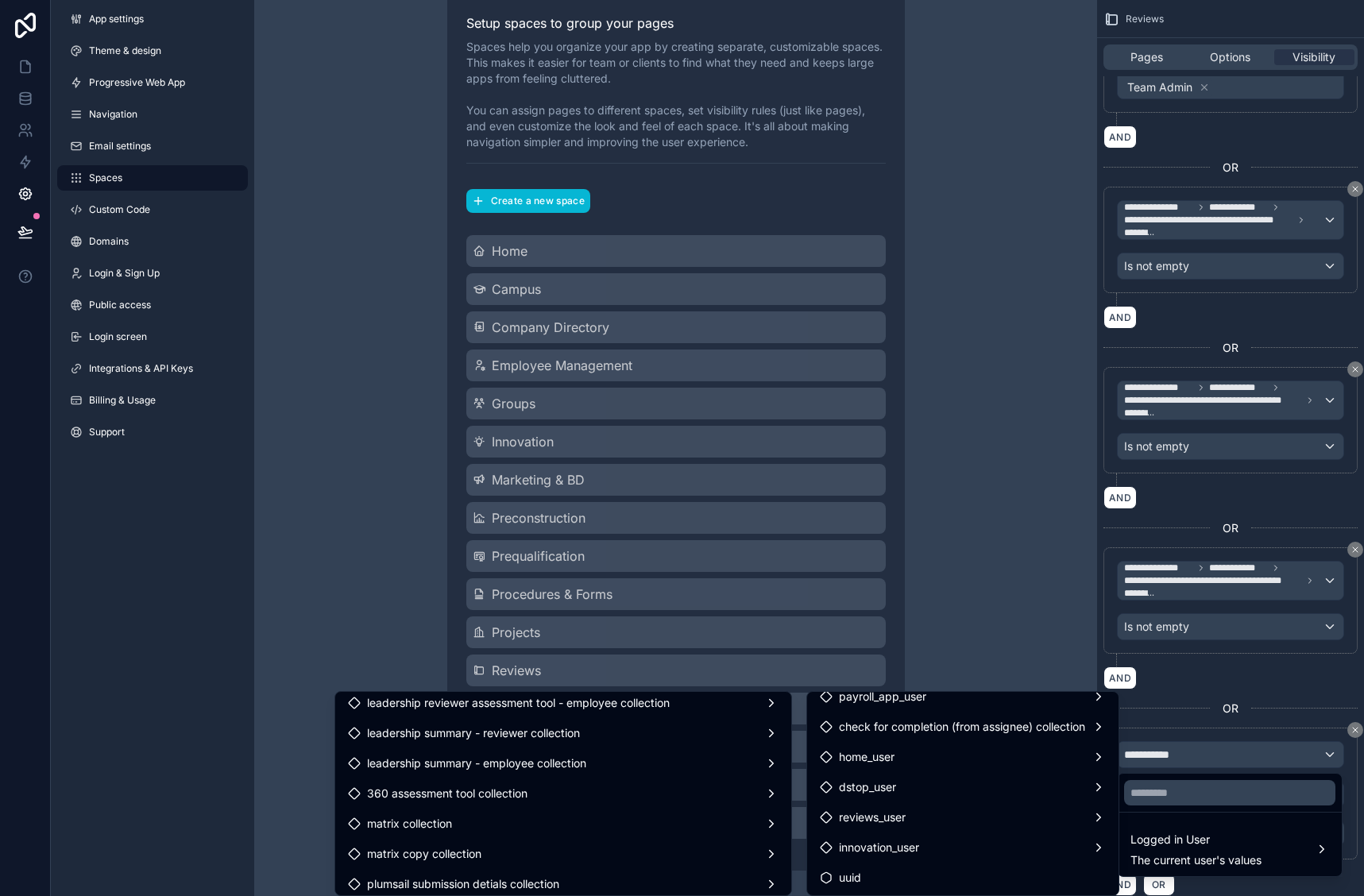
scroll to position [4180, 0]
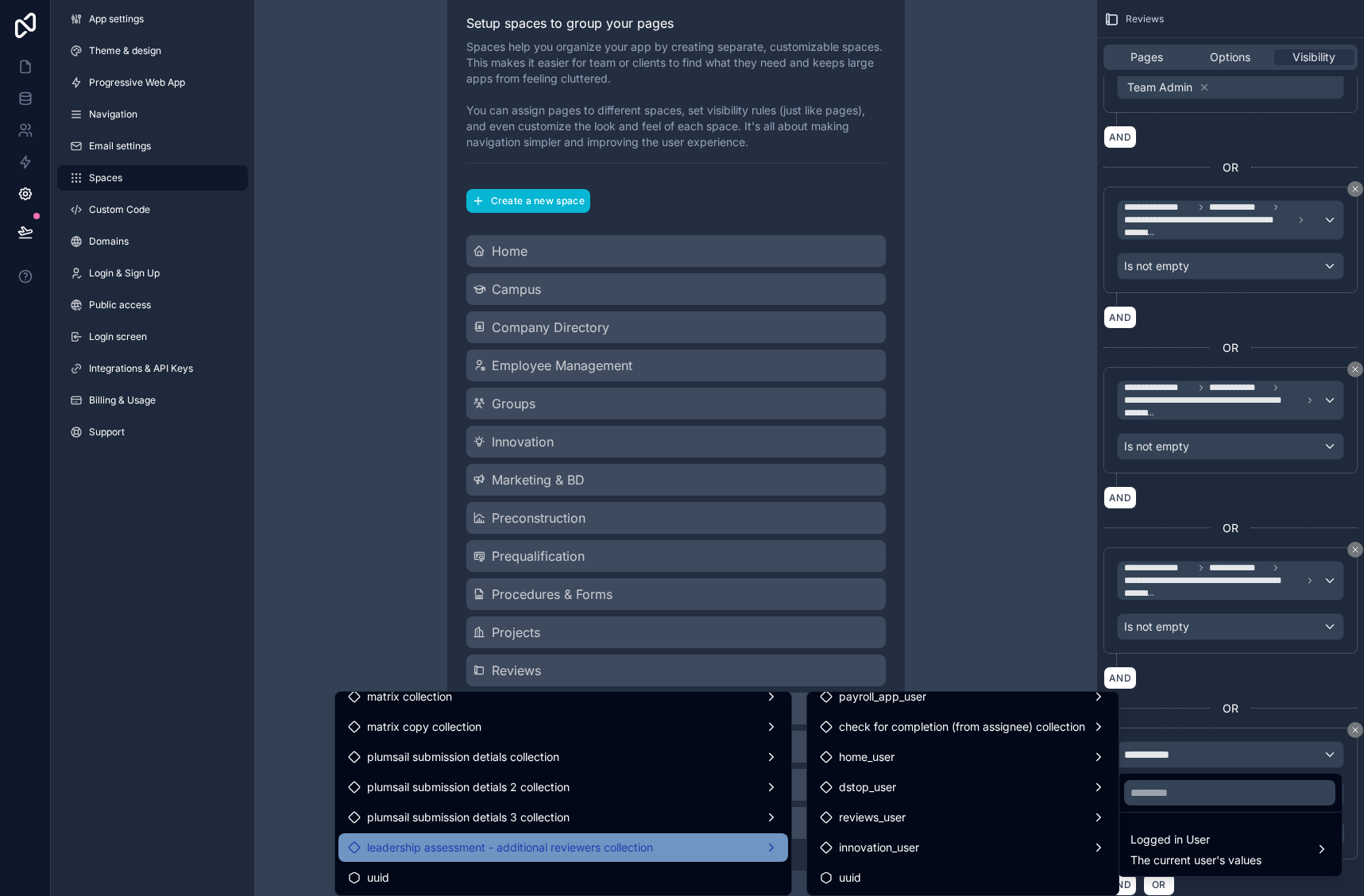
click at [643, 842] on span "leadership assessment - additional reviewers collection" at bounding box center [511, 847] width 286 height 19
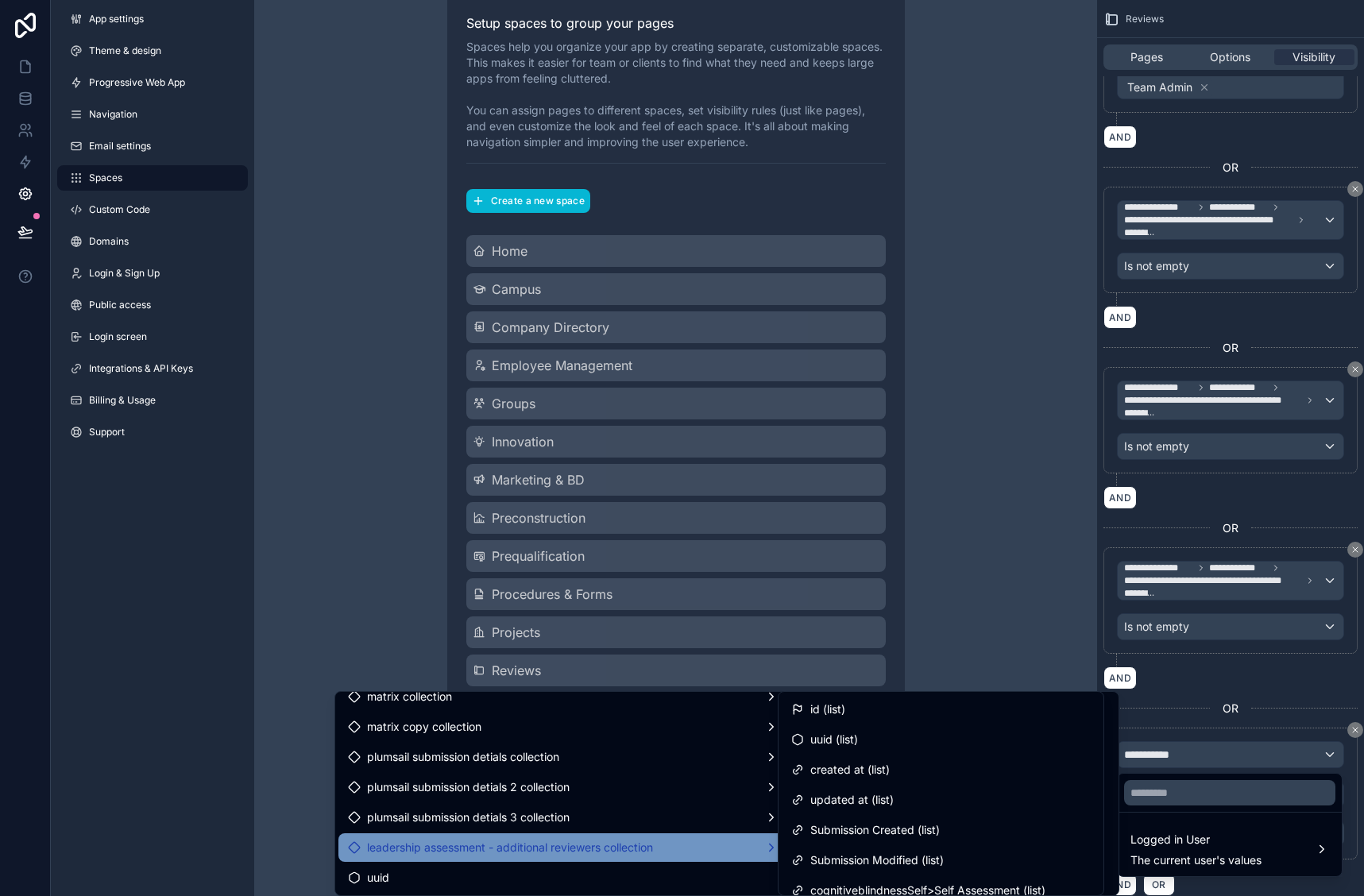
click at [849, 712] on div "id (list)" at bounding box center [941, 709] width 299 height 19
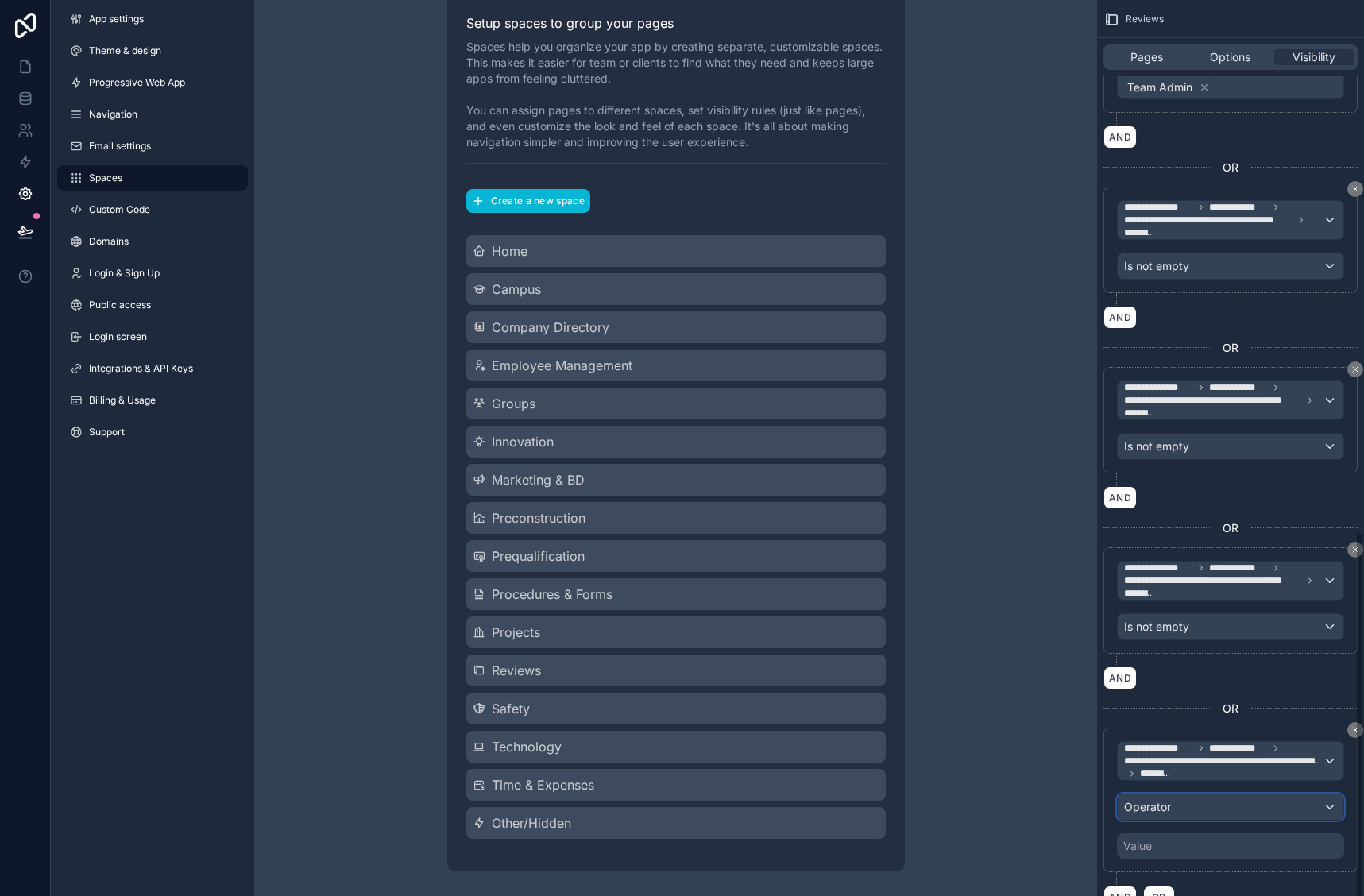
click at [1193, 807] on div "Operator" at bounding box center [1231, 807] width 226 height 25
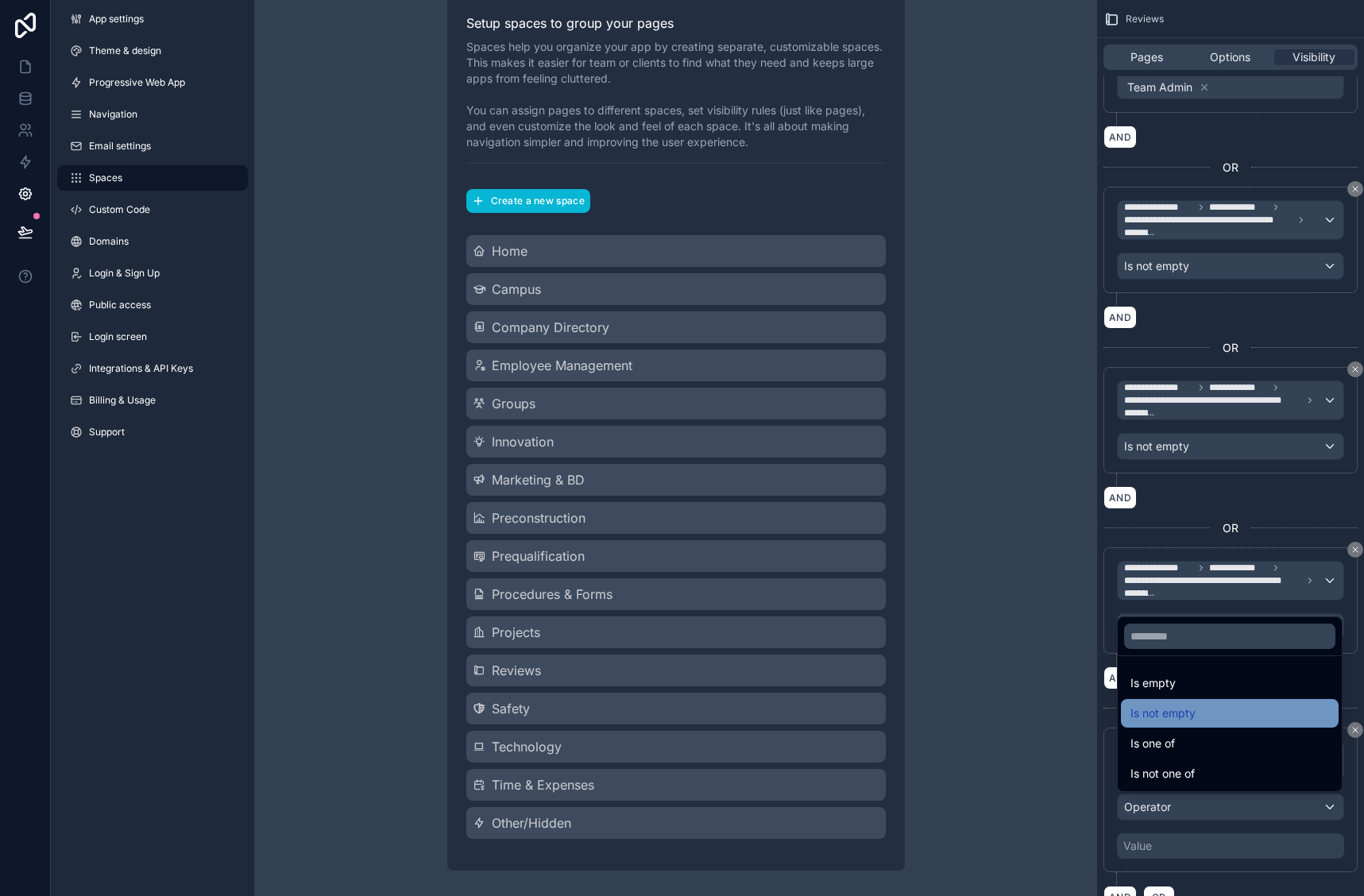
click at [1207, 717] on div "Is not empty" at bounding box center [1230, 713] width 199 height 19
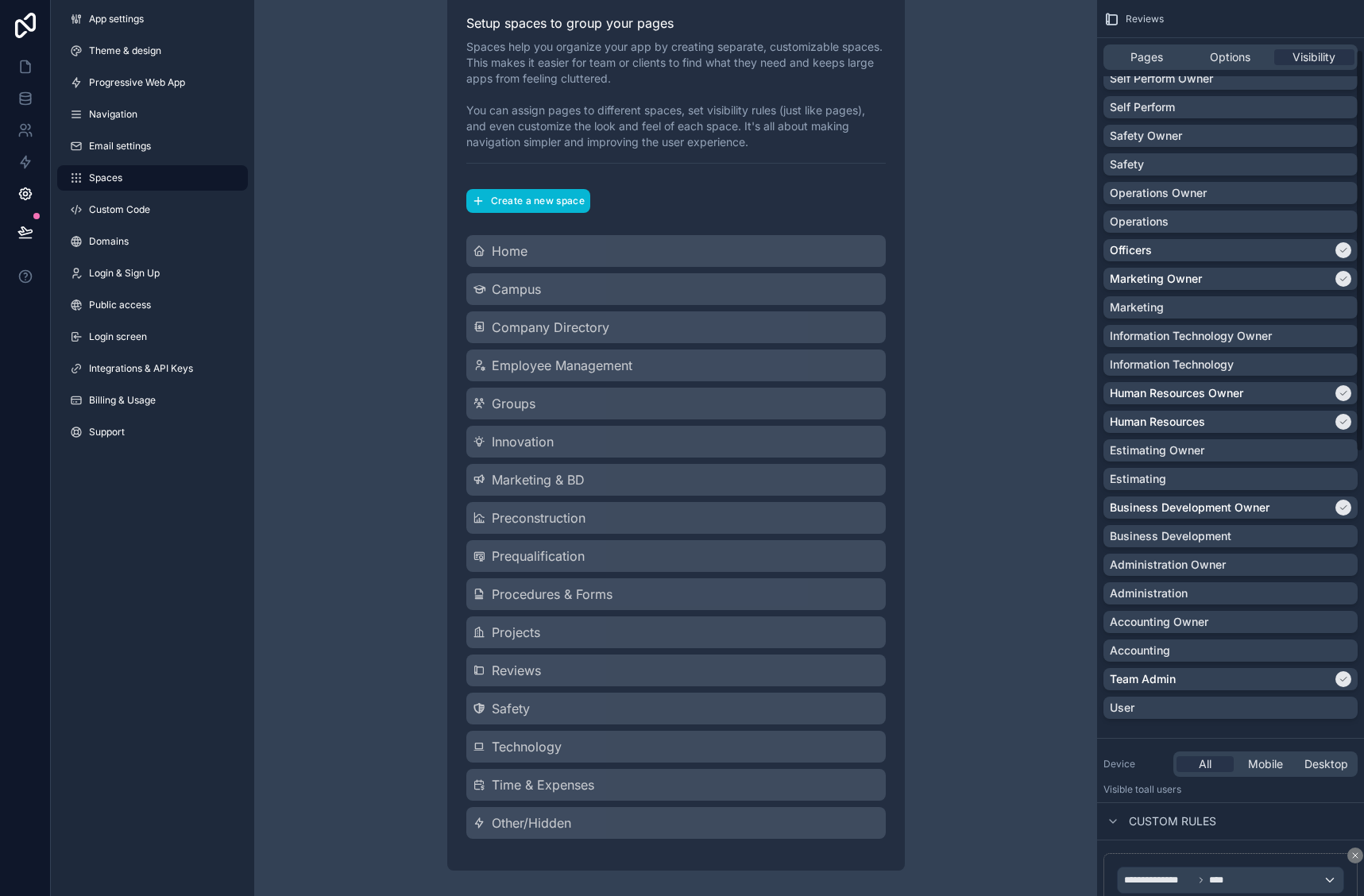
scroll to position [0, 0]
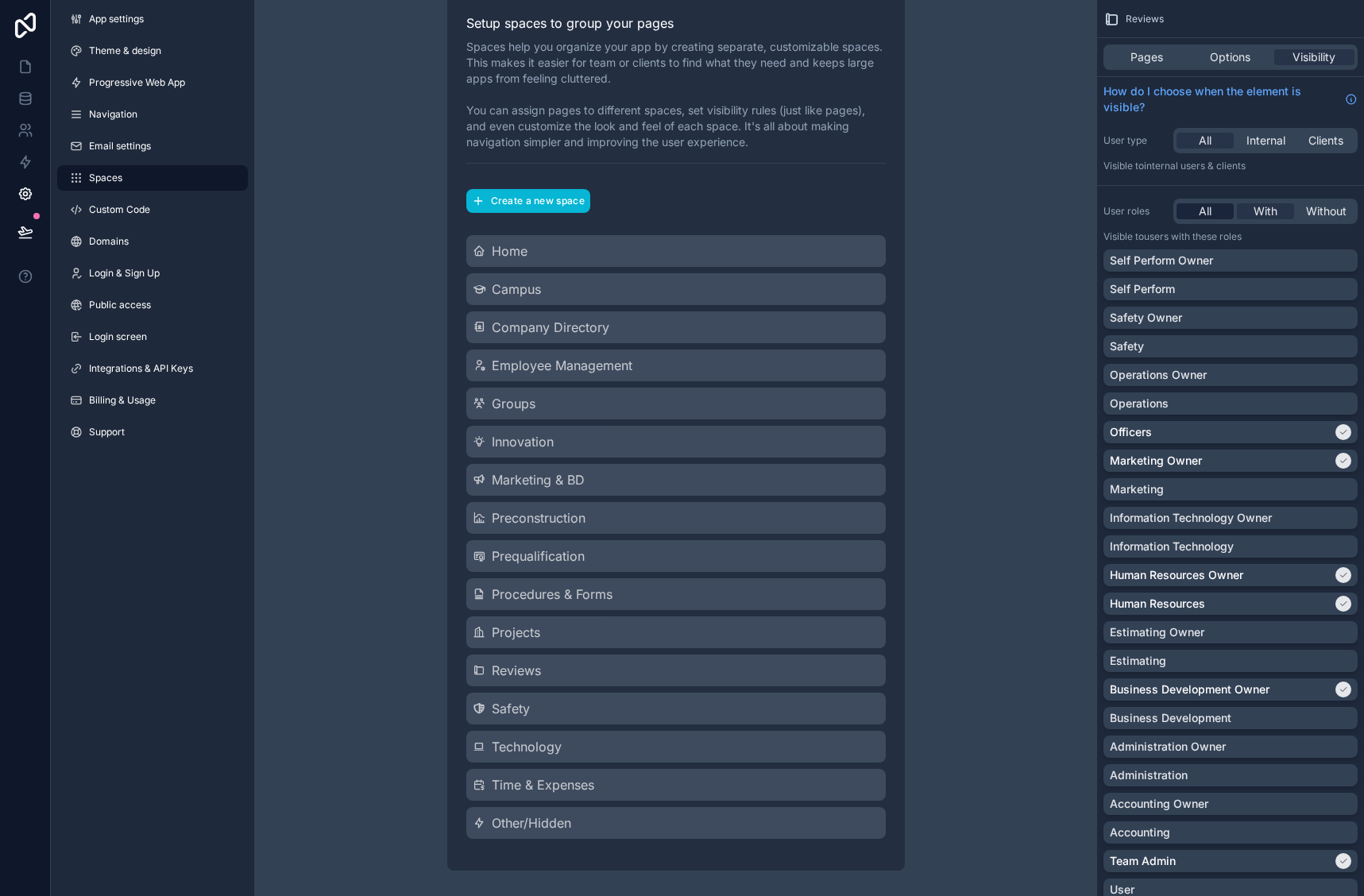
click at [1205, 212] on span "All" at bounding box center [1205, 211] width 13 height 16
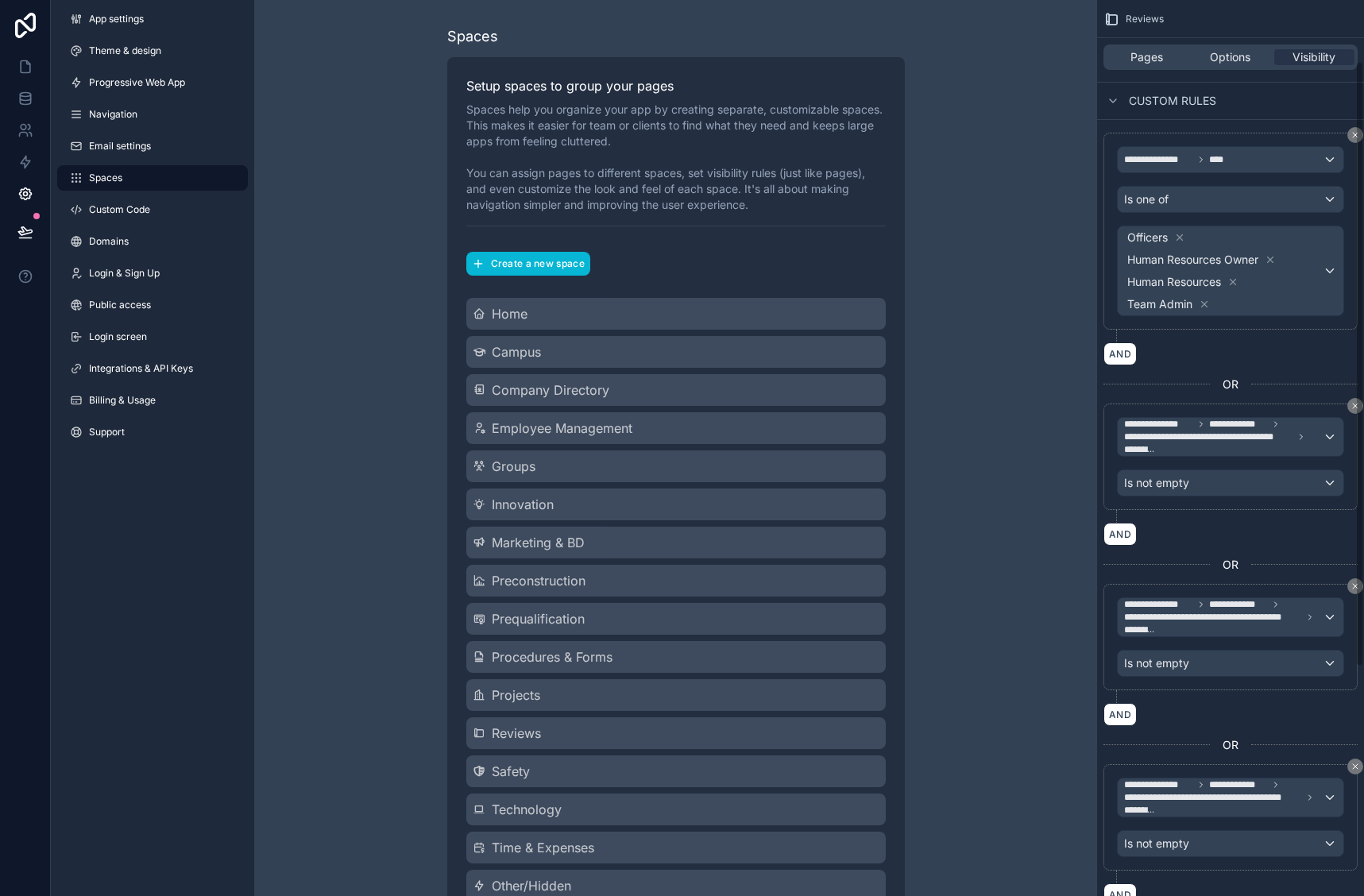
scroll to position [430, 0]
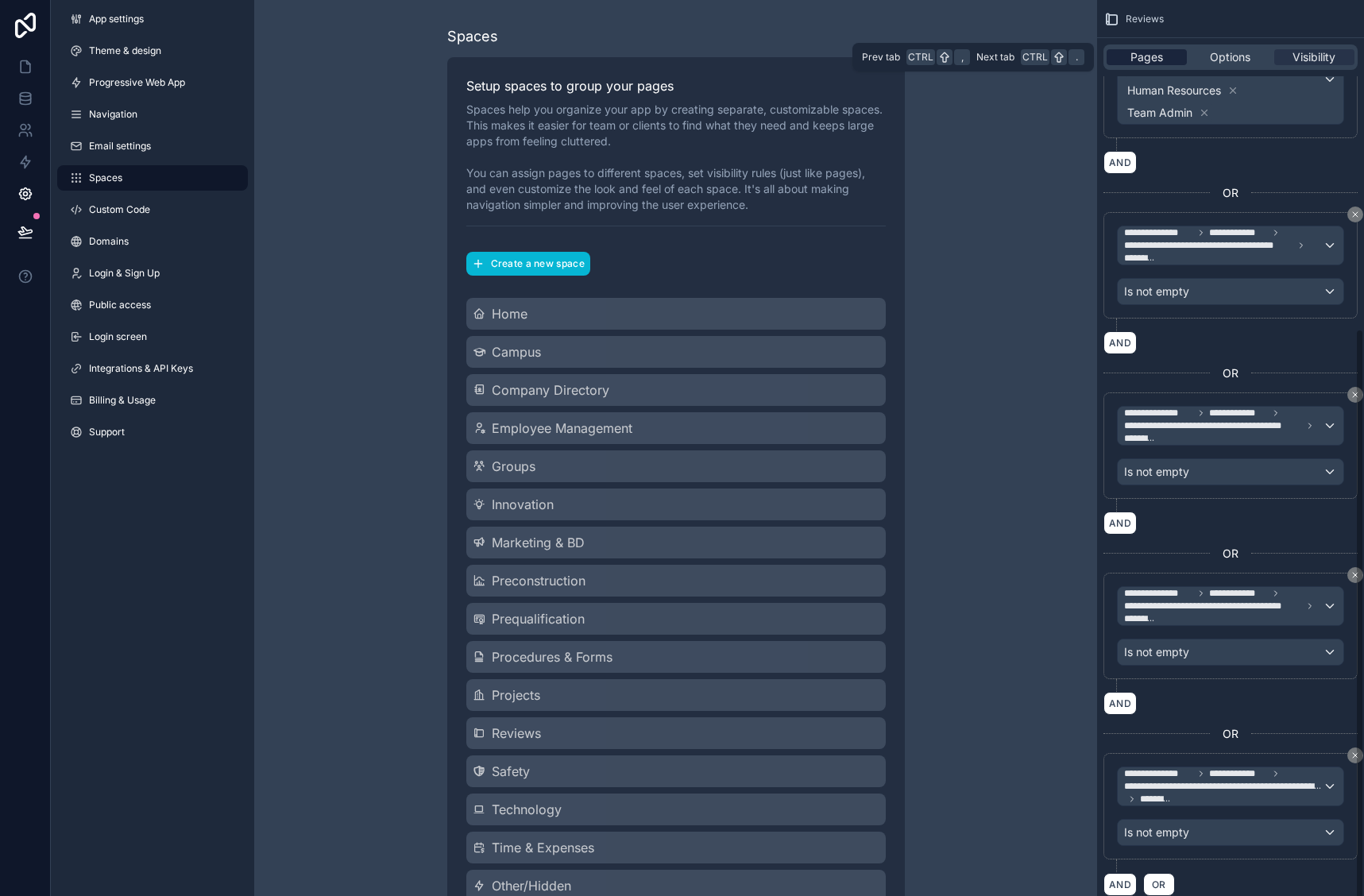
click at [1148, 57] on span "Pages" at bounding box center [1147, 56] width 33 height 16
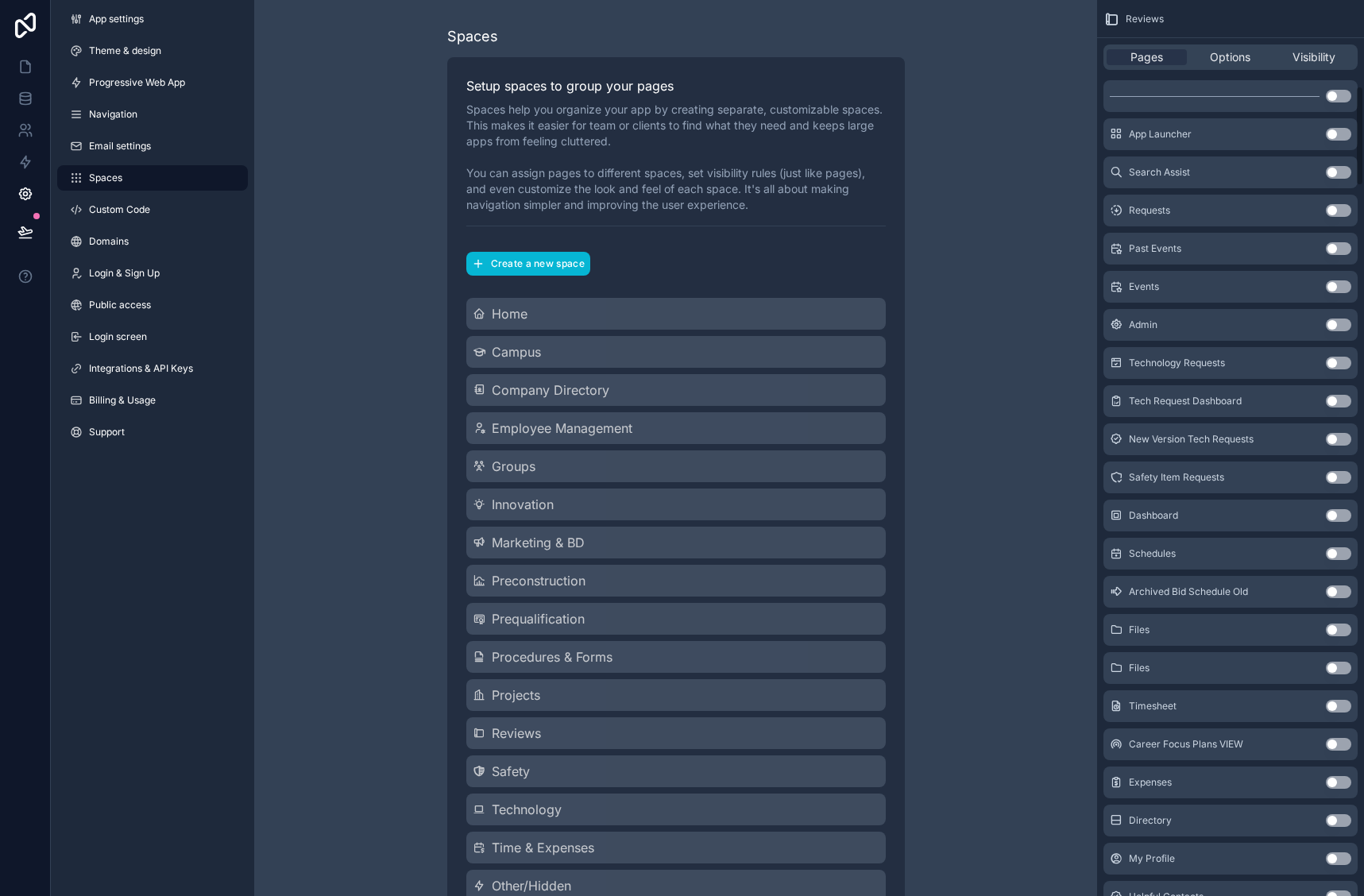
scroll to position [0, 0]
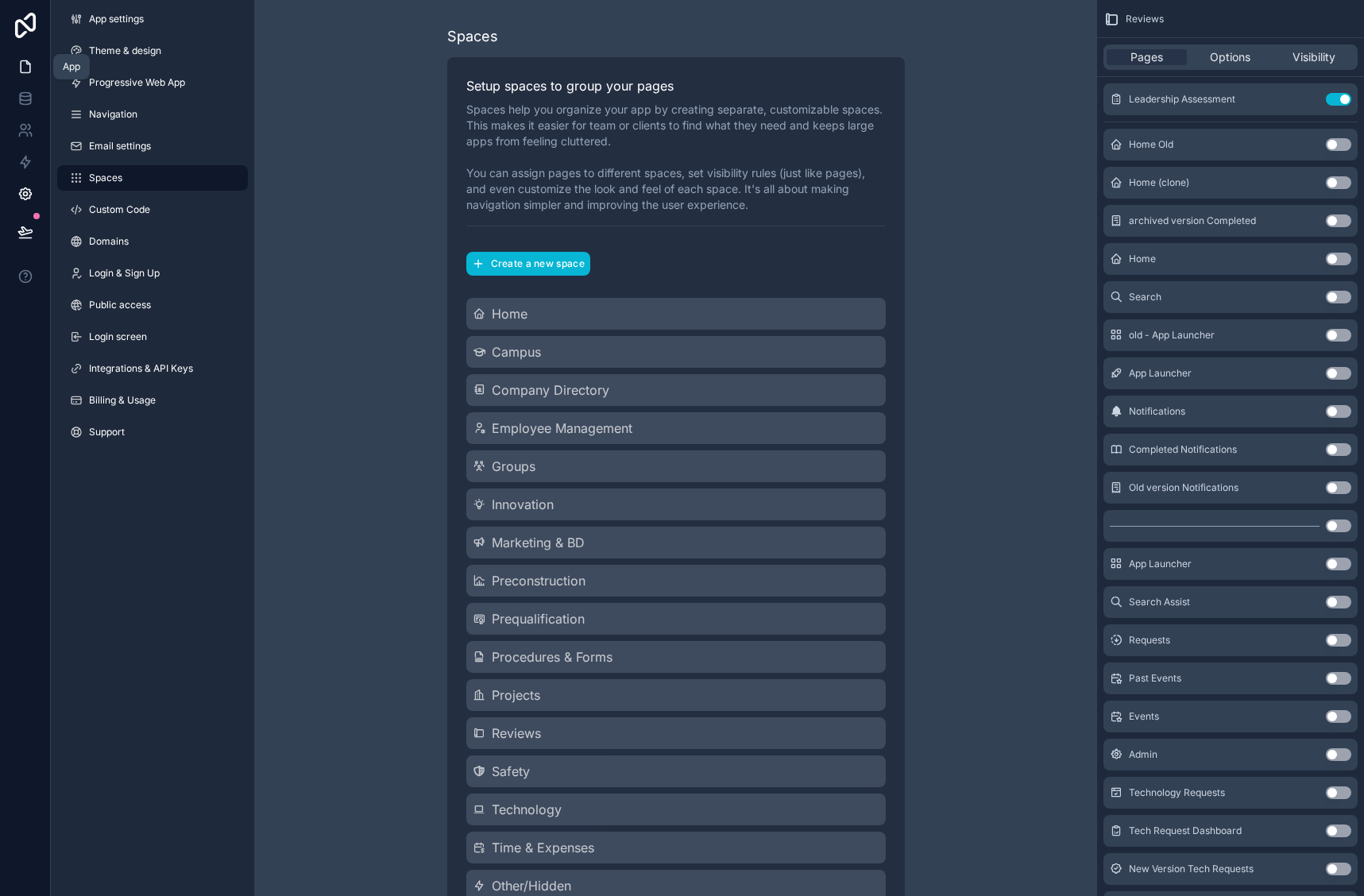
click at [26, 64] on icon at bounding box center [28, 63] width 3 height 3
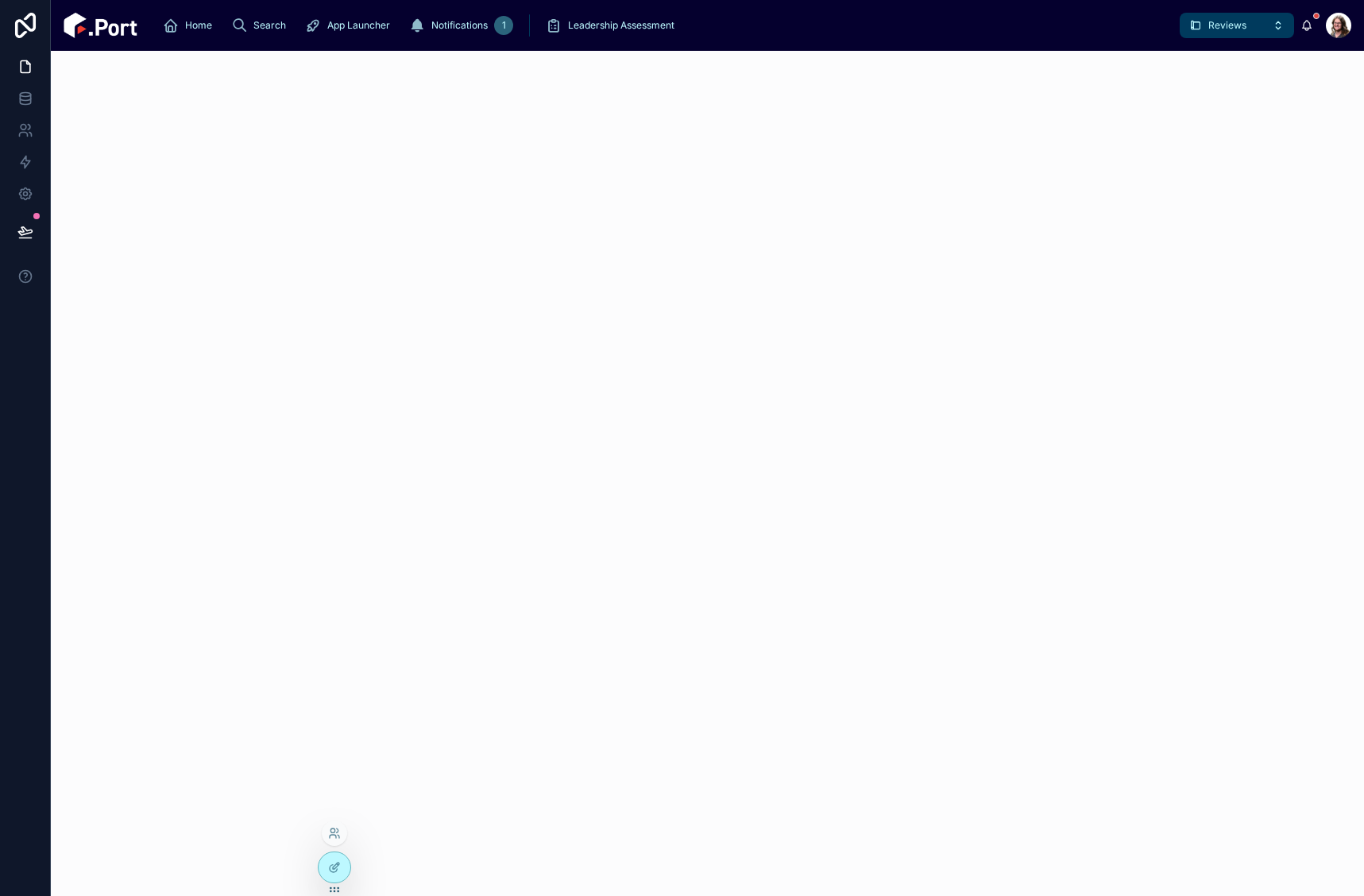
click at [335, 826] on div at bounding box center [334, 833] width 25 height 25
click at [330, 837] on icon at bounding box center [333, 837] width 7 height 3
click at [522, 539] on input "text" at bounding box center [618, 542] width 292 height 25
type input "***"
click at [740, 605] on button "Select" at bounding box center [744, 601] width 41 height 23
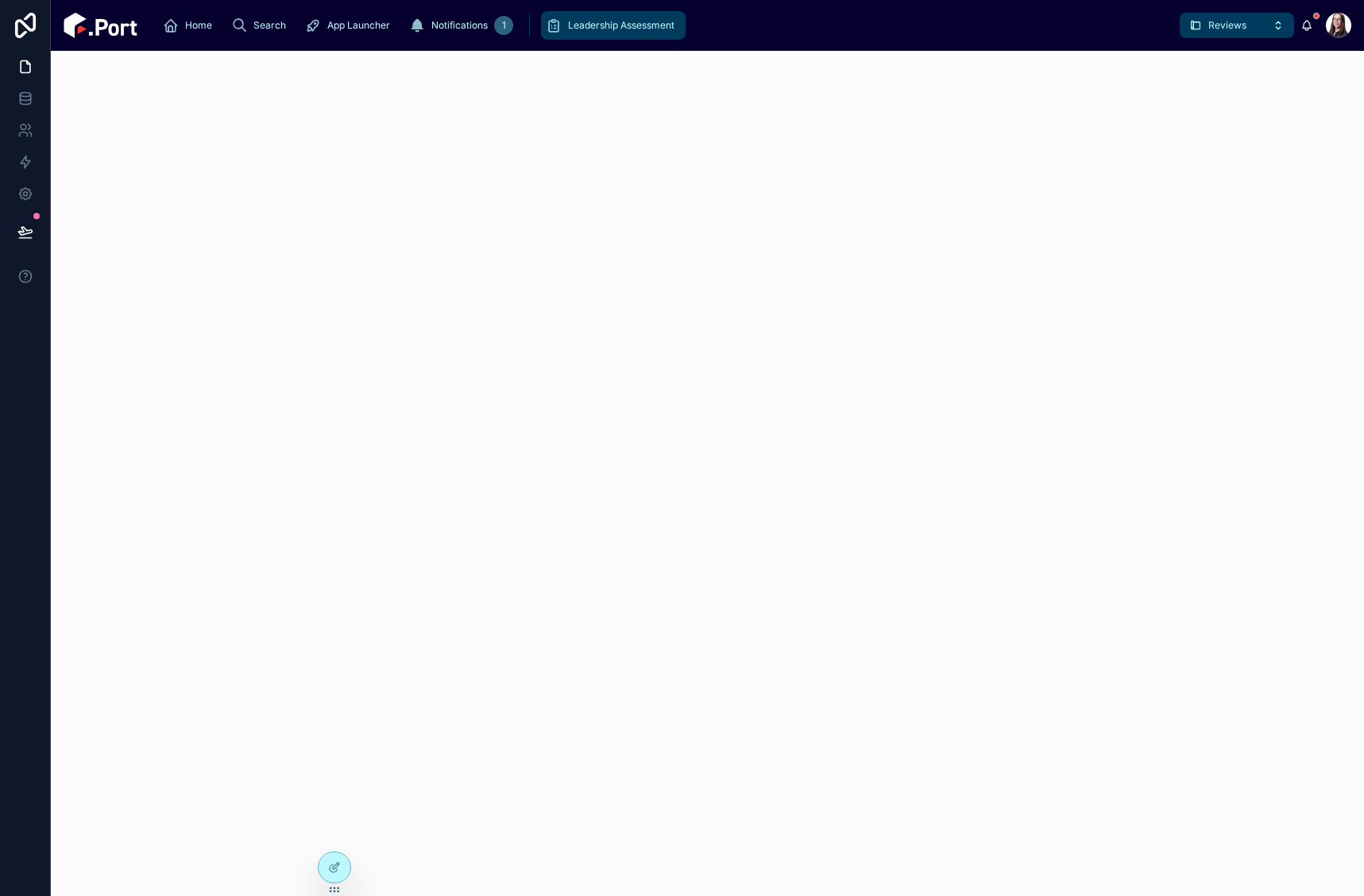
click span "Leadership Assessment"
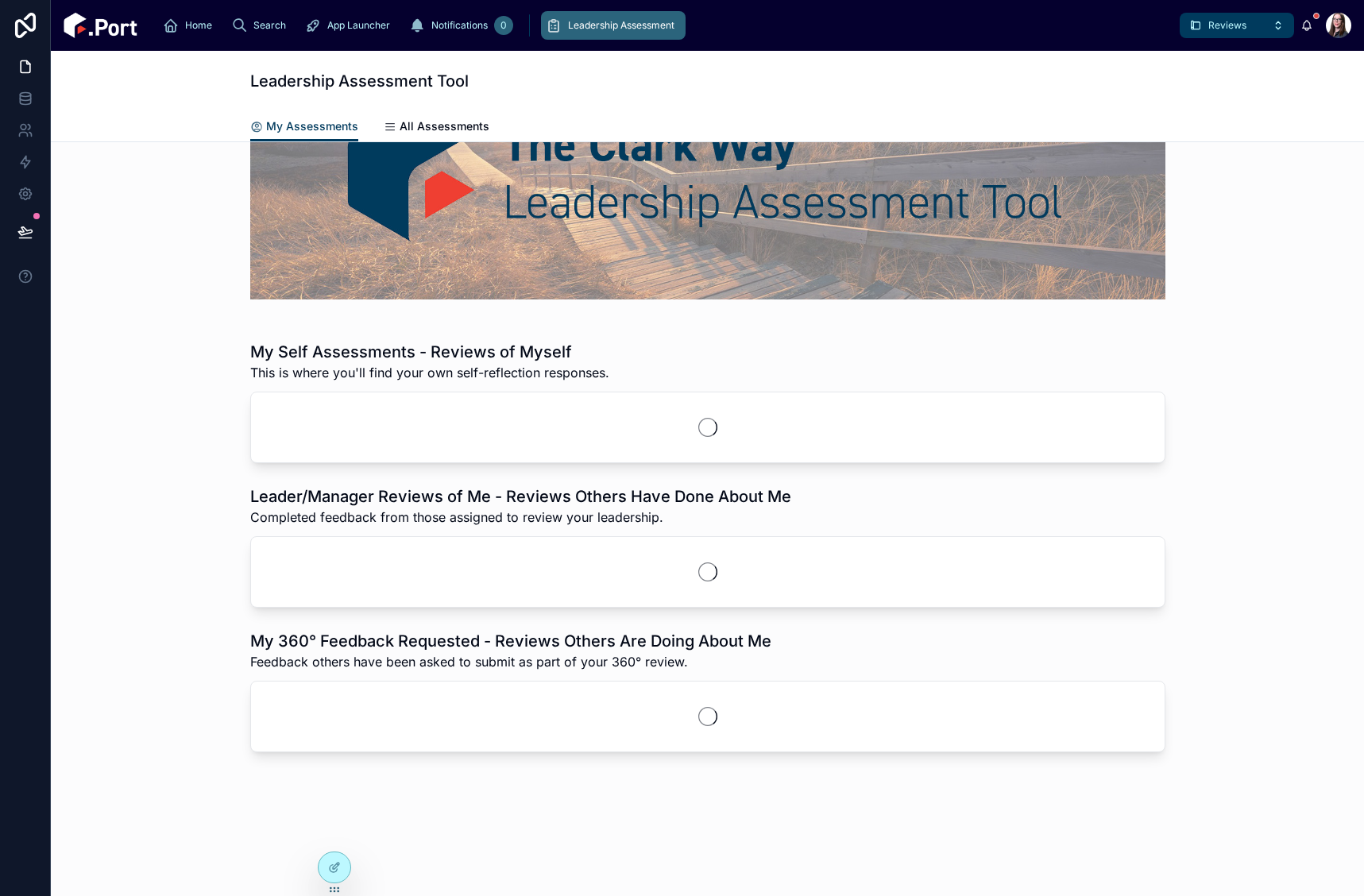
scroll to position [14, 0]
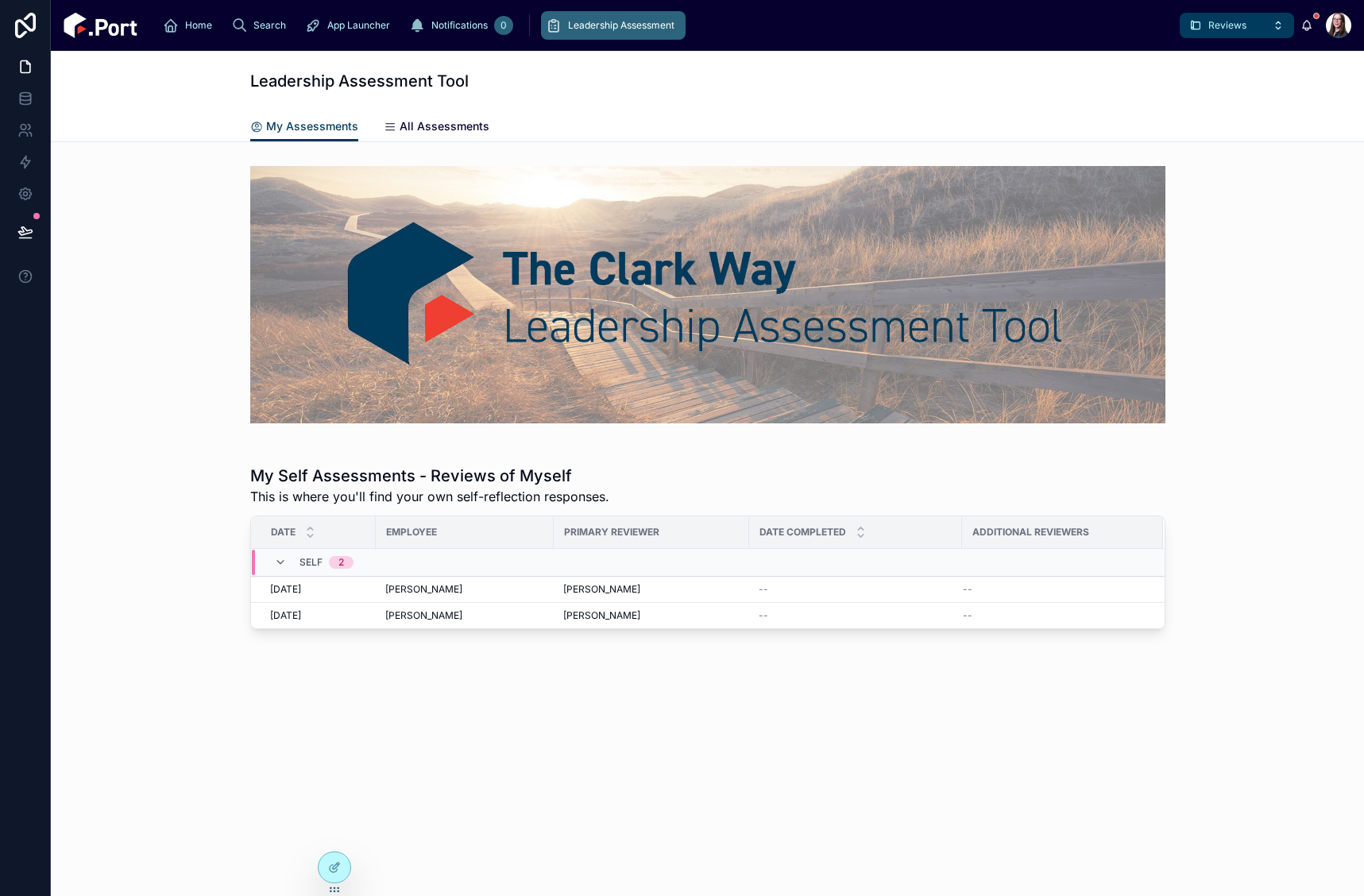
click span "All Assessments"
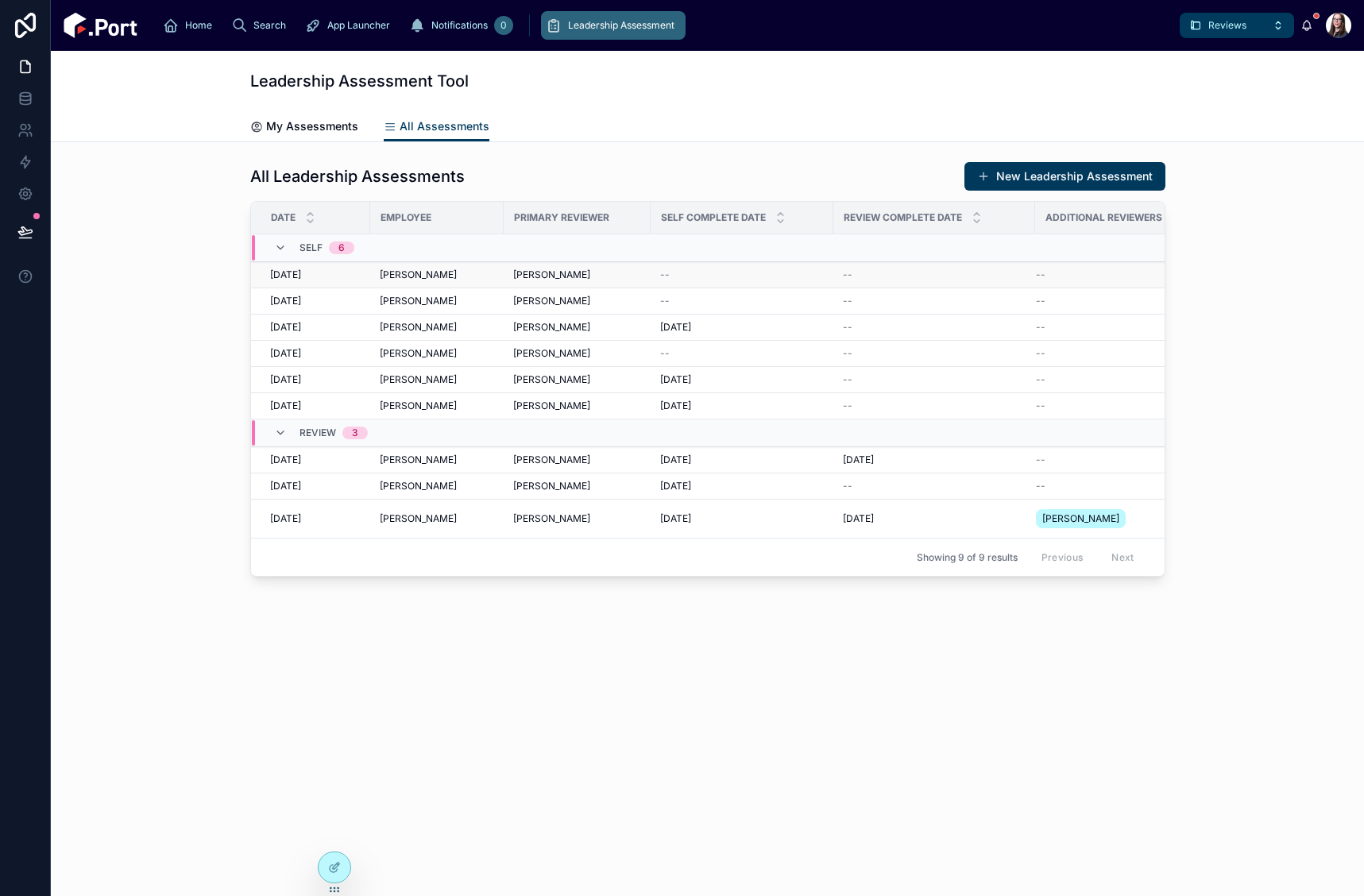
click span "[PERSON_NAME]"
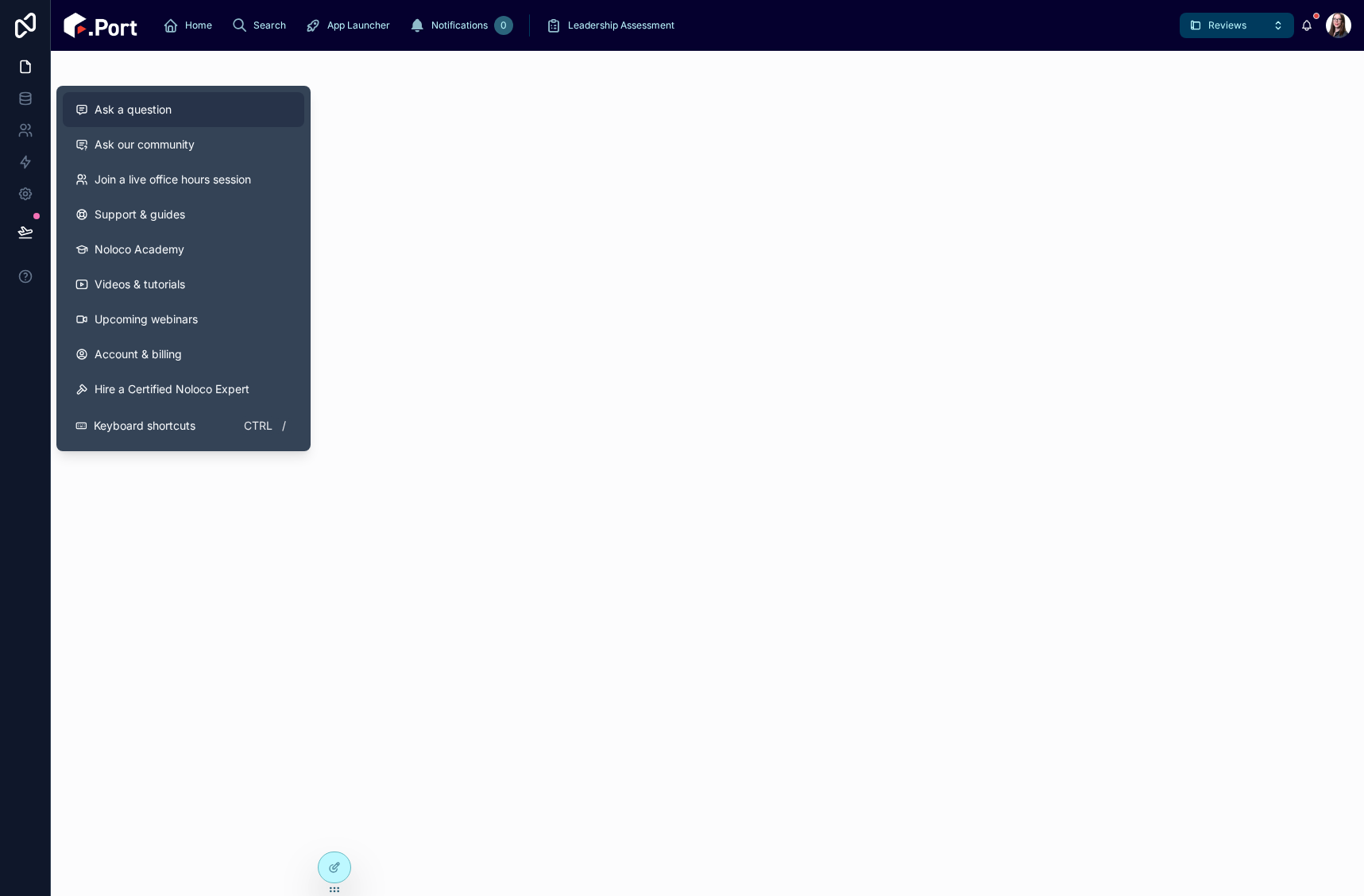
click span "Ask a question"
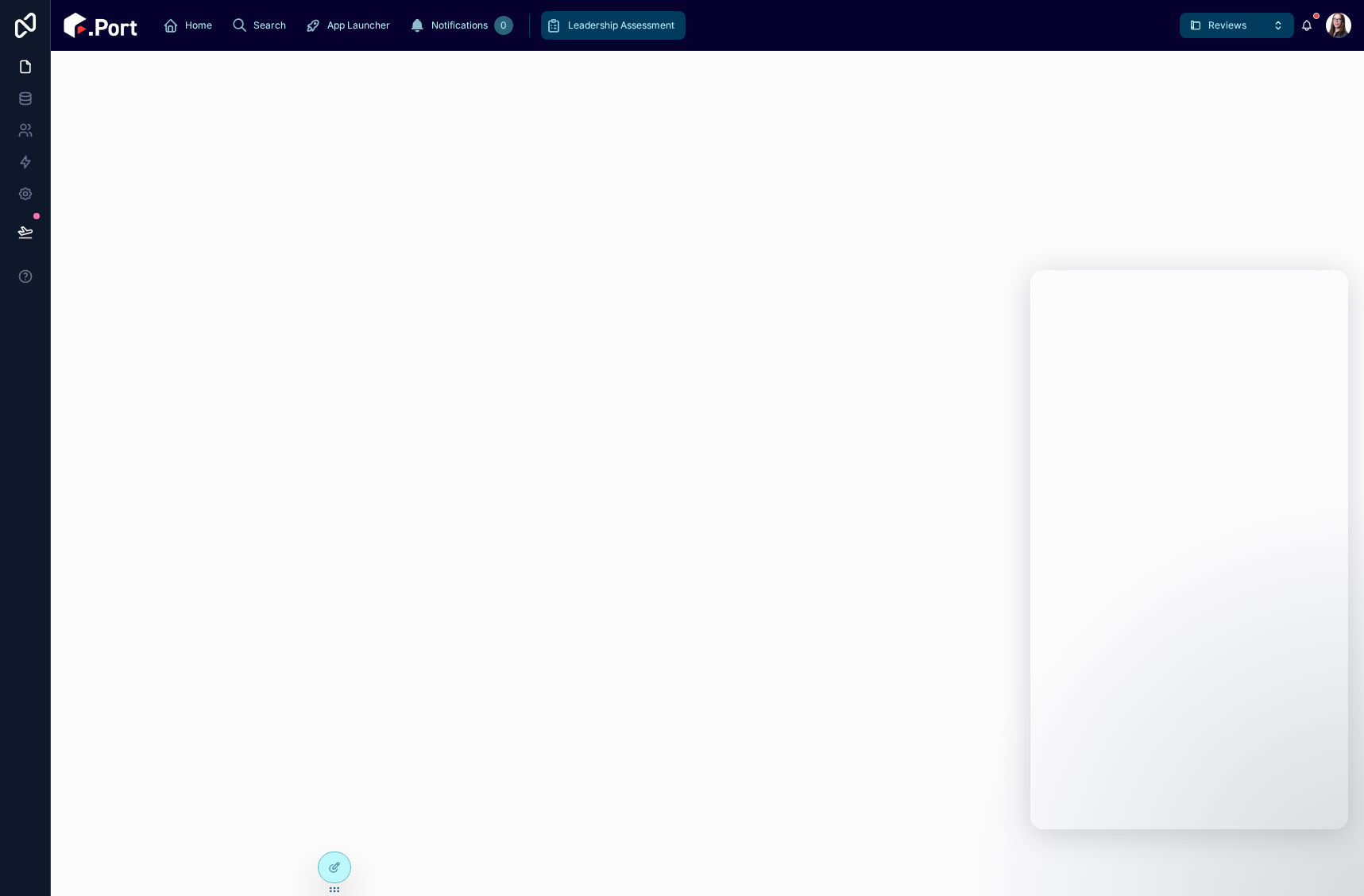
click span "Leadership Assessment"
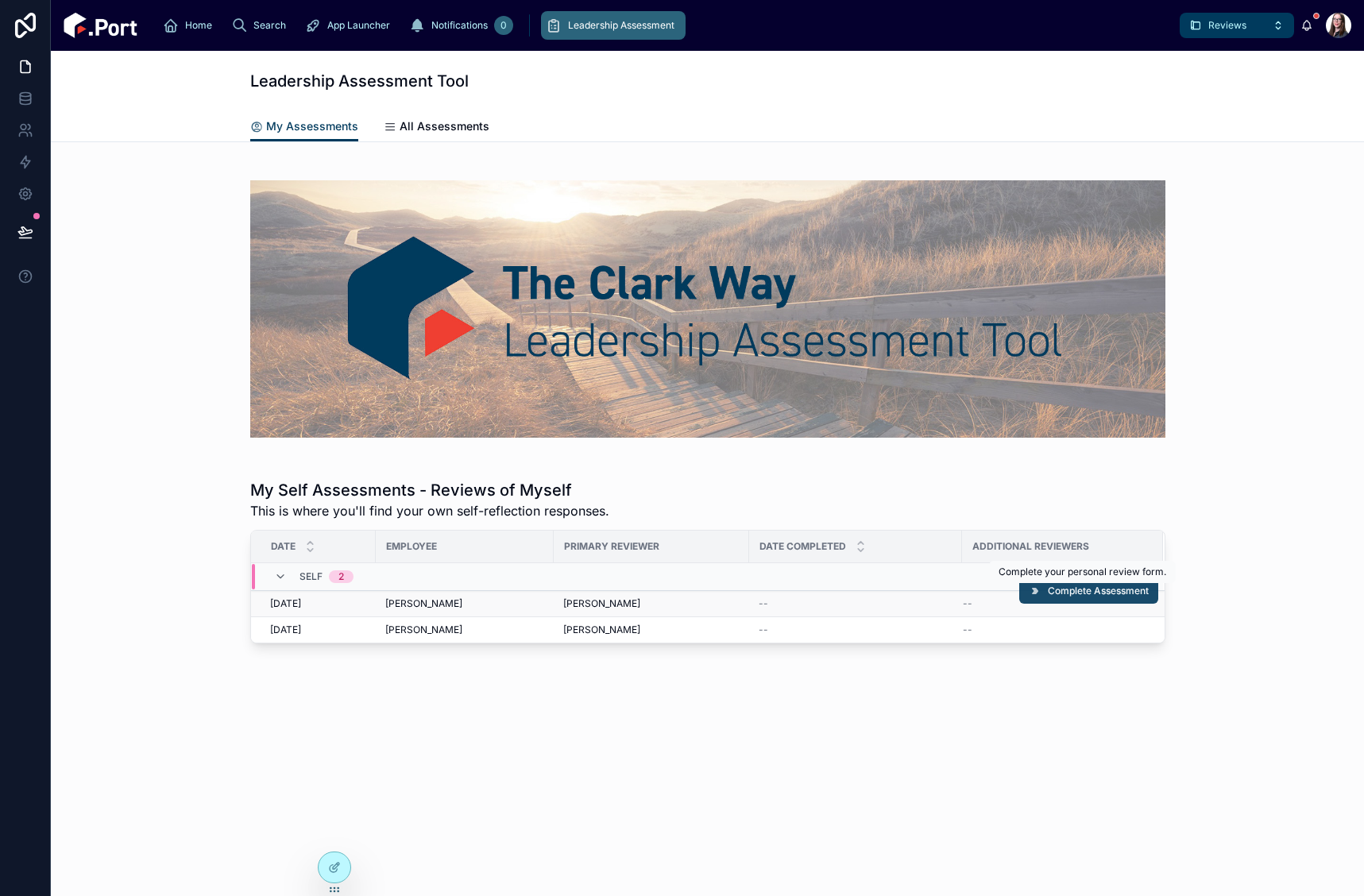
click span "Complete Assessment"
click span "All Assessments"
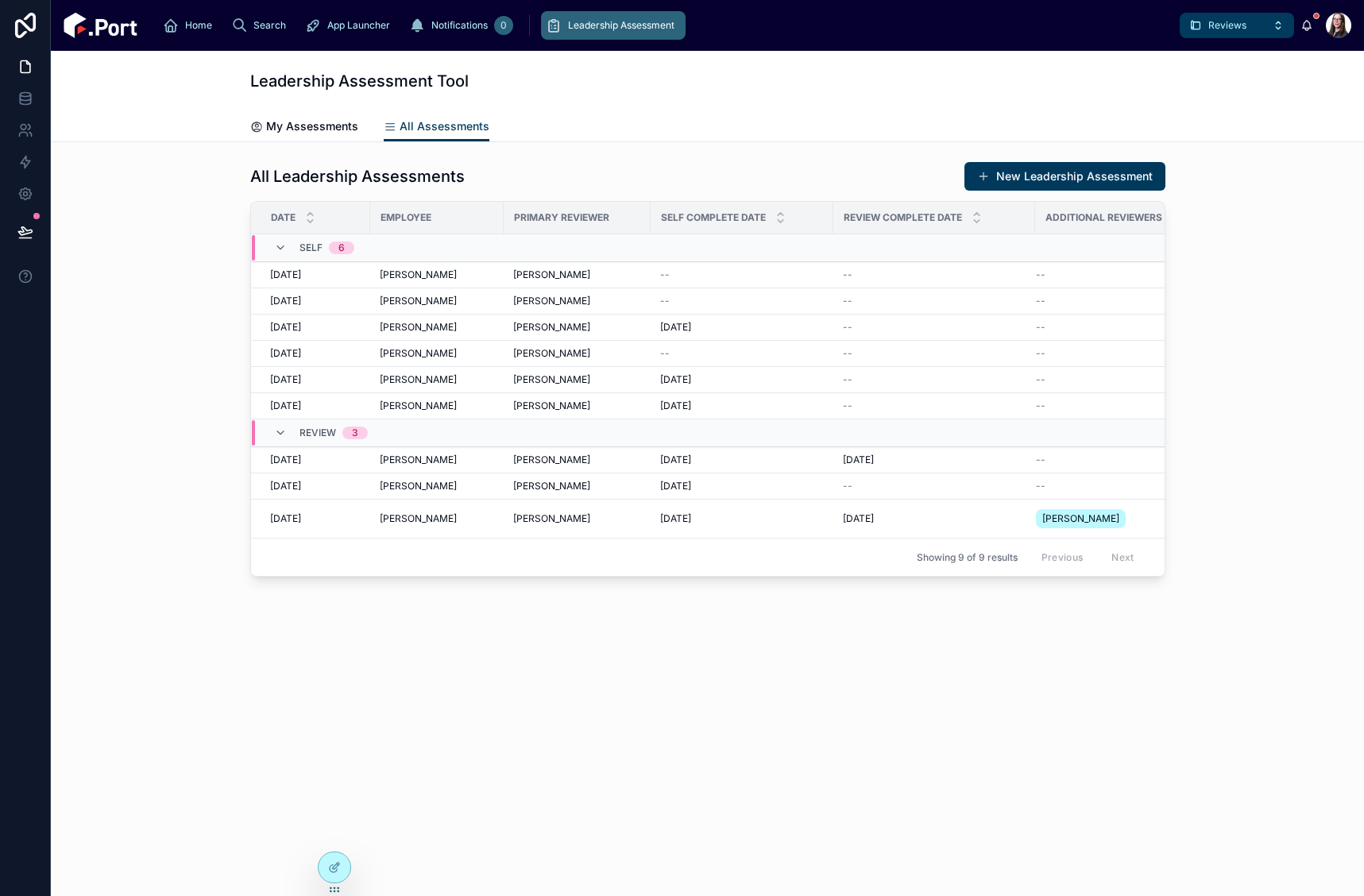
click span "[PERSON_NAME]"
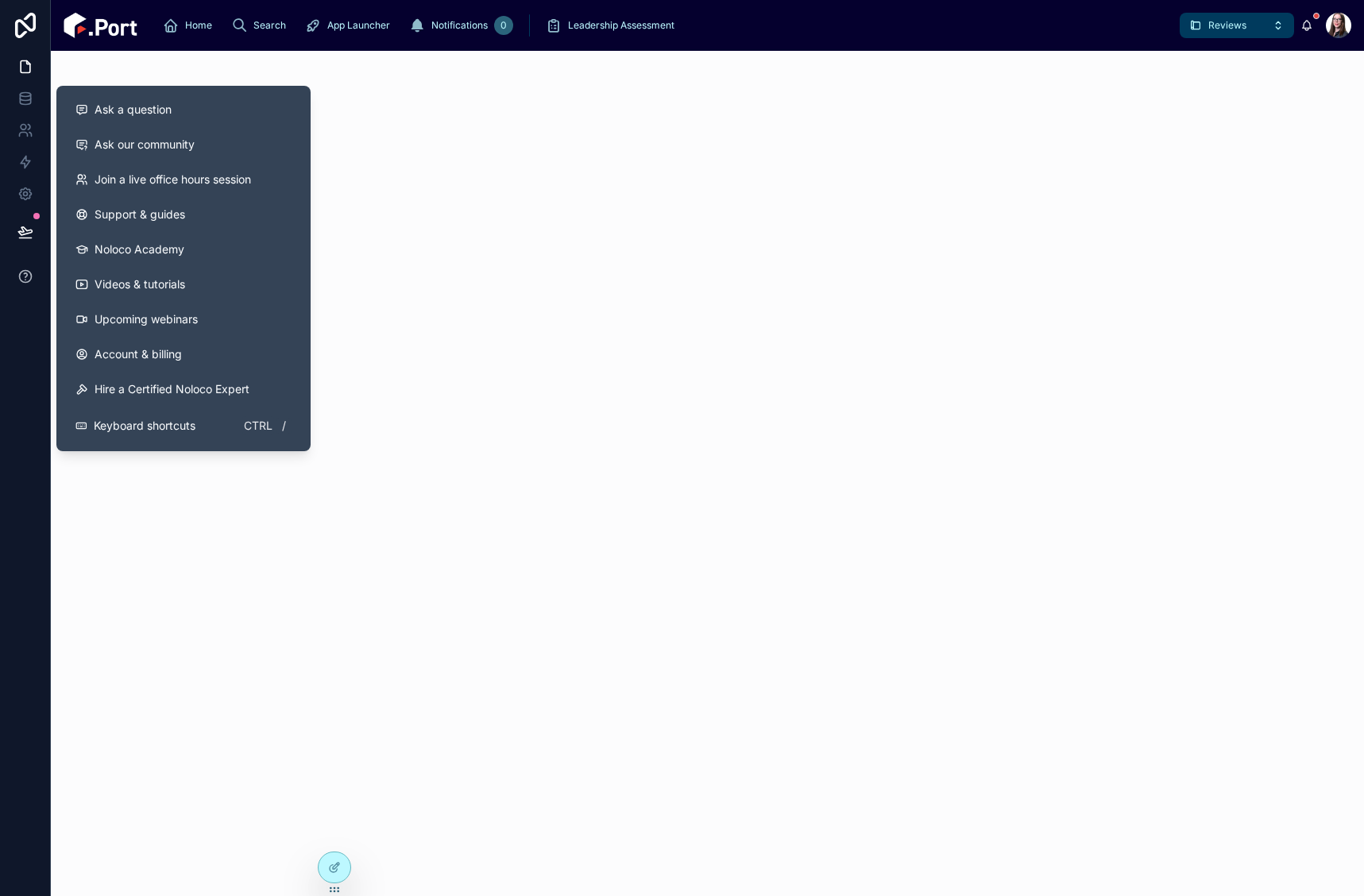
click icon
click button "Ask a question"
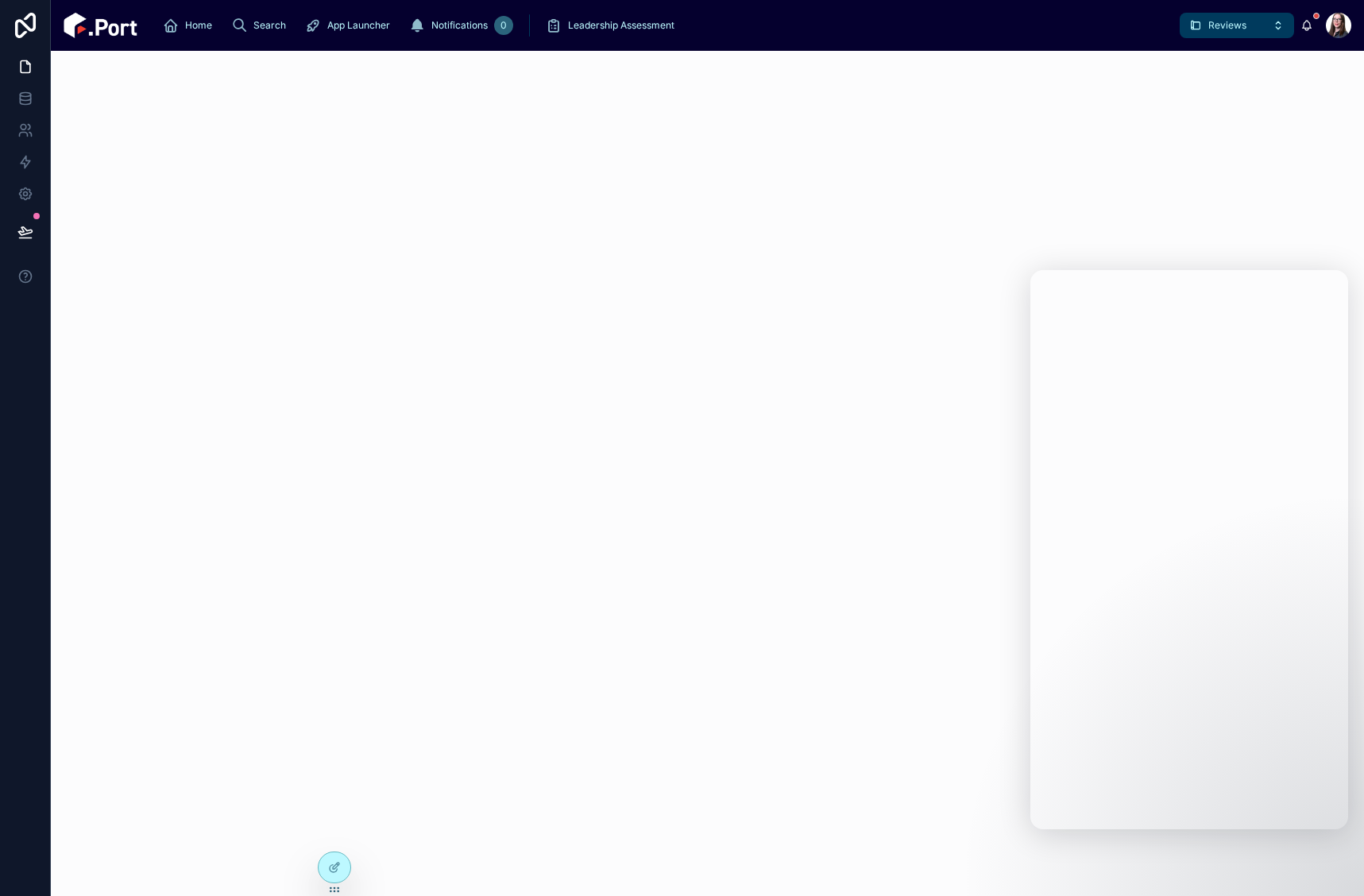
drag, startPoint x: 774, startPoint y: 221, endPoint x: 408, endPoint y: 0, distance: 427.5
click div
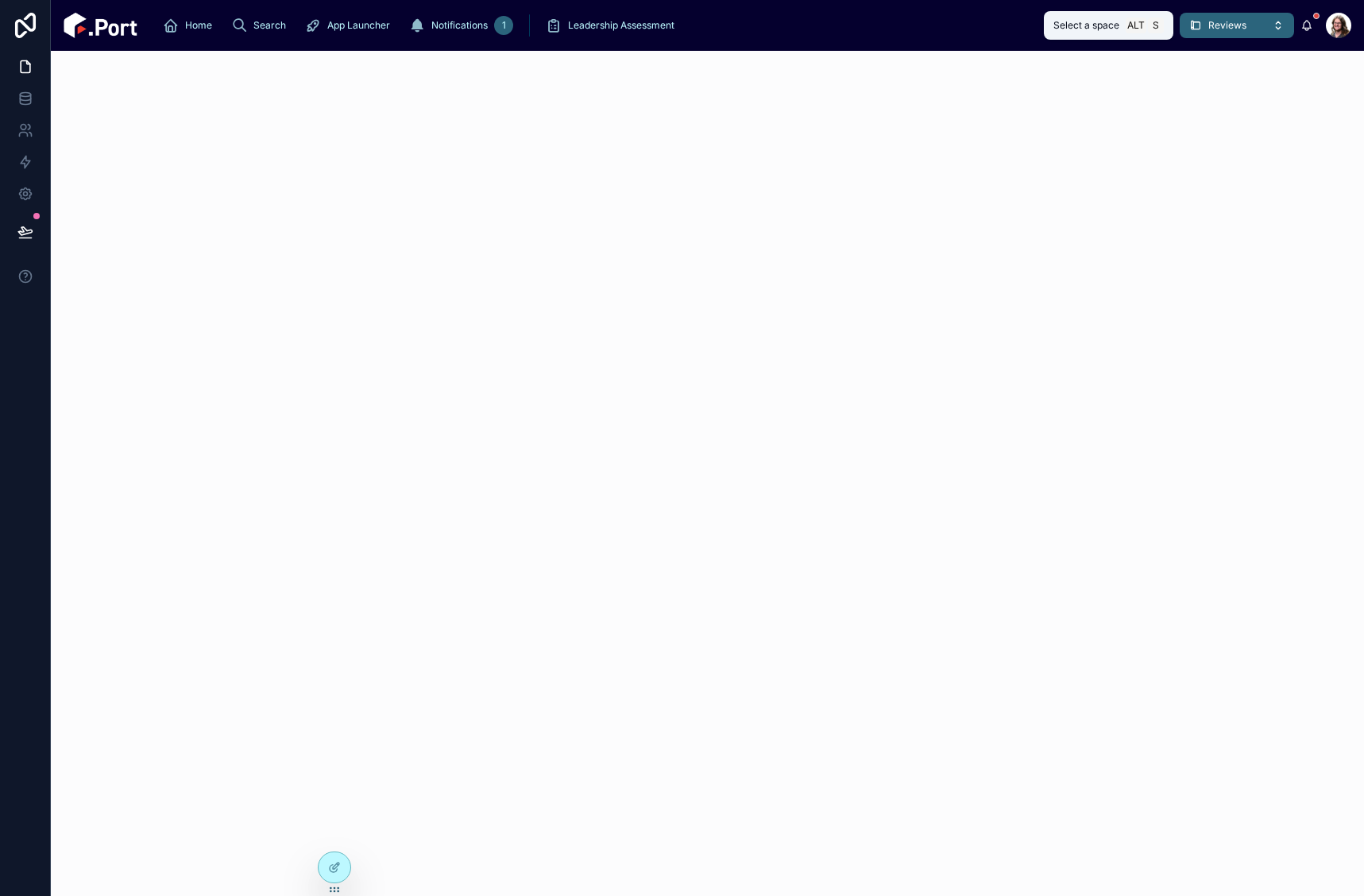
click at [1212, 35] on button "Reviews" at bounding box center [1237, 25] width 115 height 25
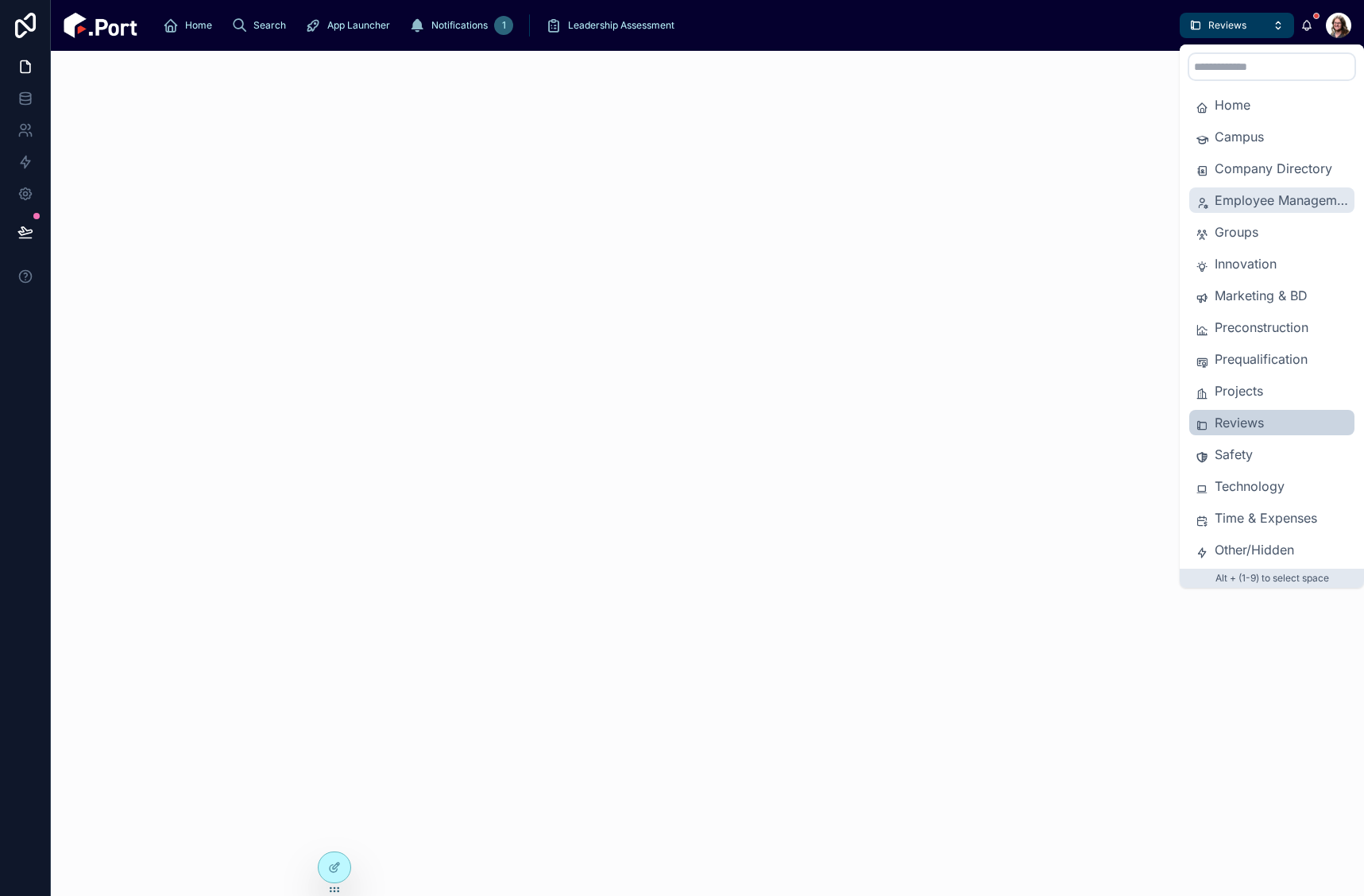
click at [1249, 204] on span "Employee Management" at bounding box center [1281, 200] width 133 height 19
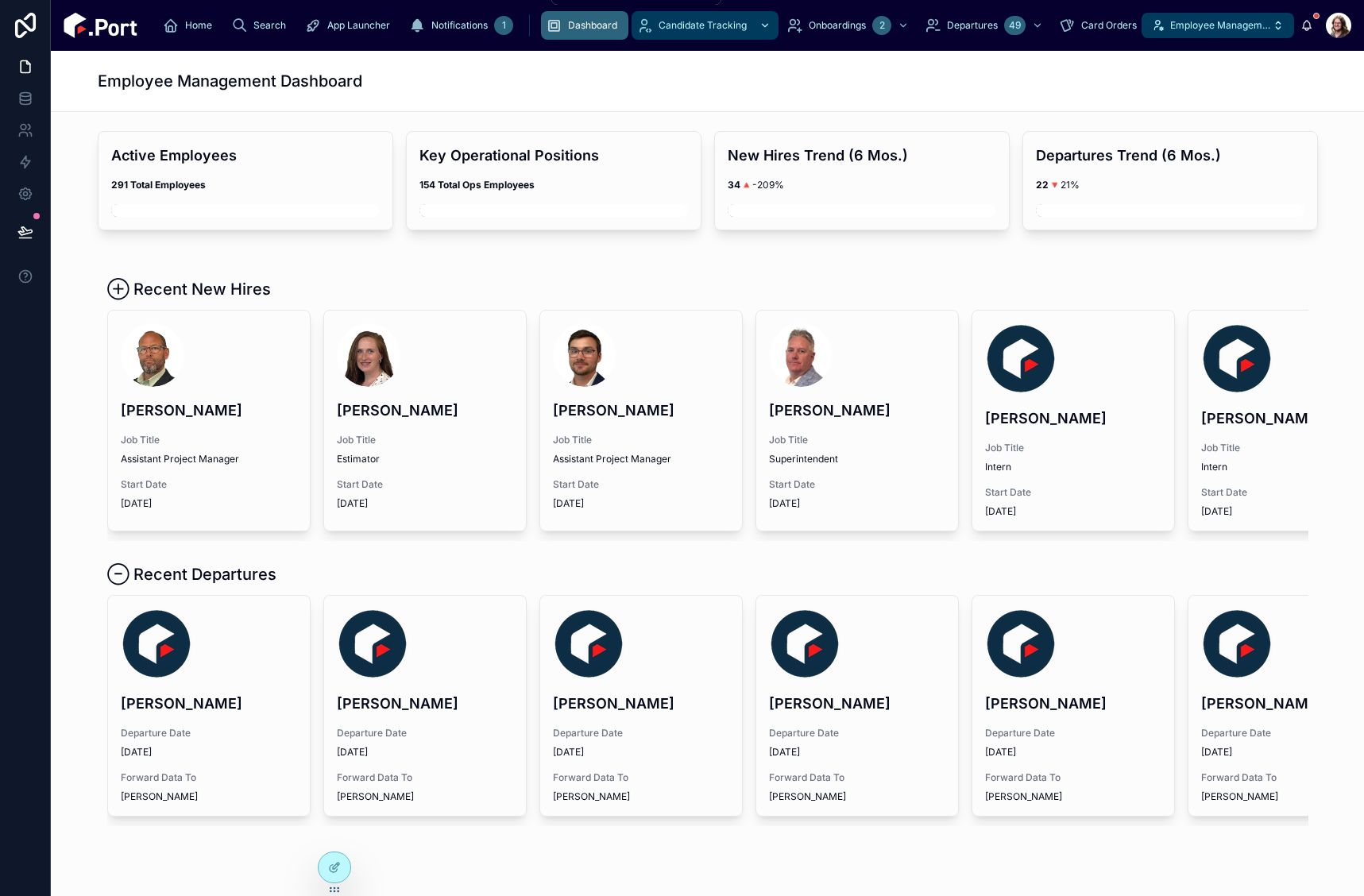
click at [659, 21] on span "Candidate Tracking" at bounding box center [703, 25] width 88 height 13
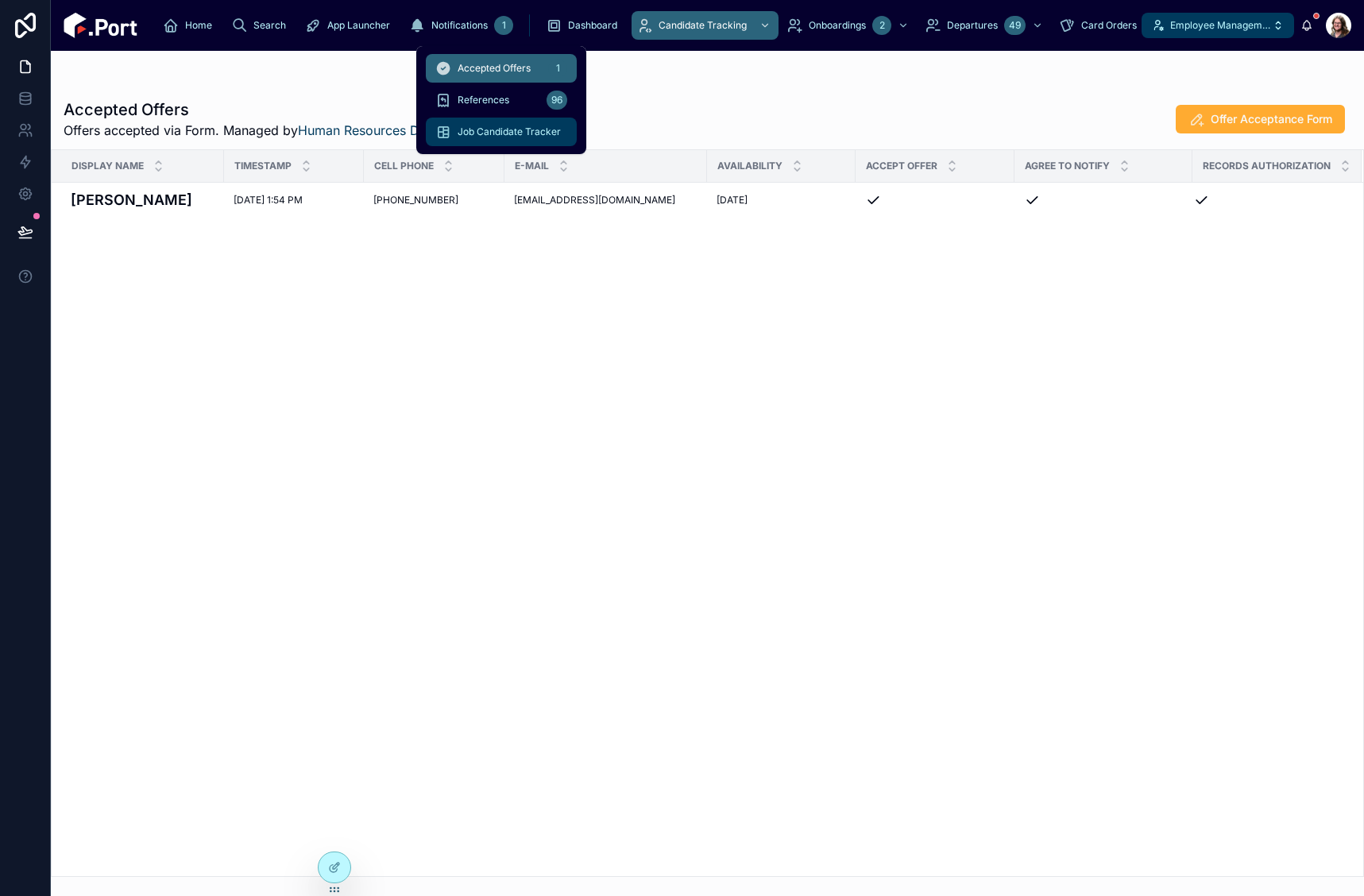
click at [504, 131] on span "Job Candidate Tracker" at bounding box center [509, 132] width 103 height 13
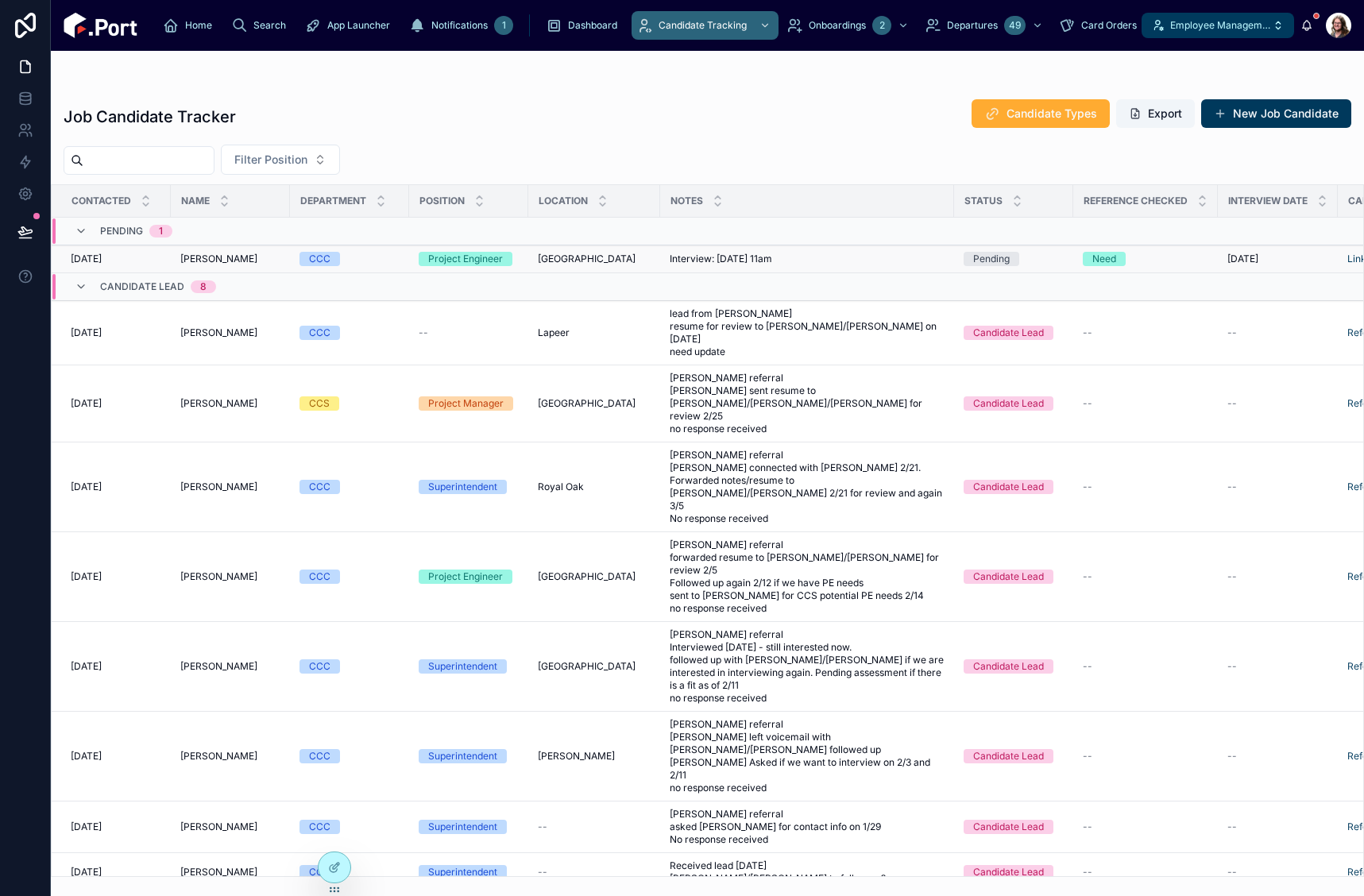
click at [885, 257] on div "Interview: 9/4/25 @ 11am Interview: 9/4/25 @ 11am" at bounding box center [808, 259] width 275 height 13
click at [332, 870] on icon at bounding box center [335, 868] width 13 height 13
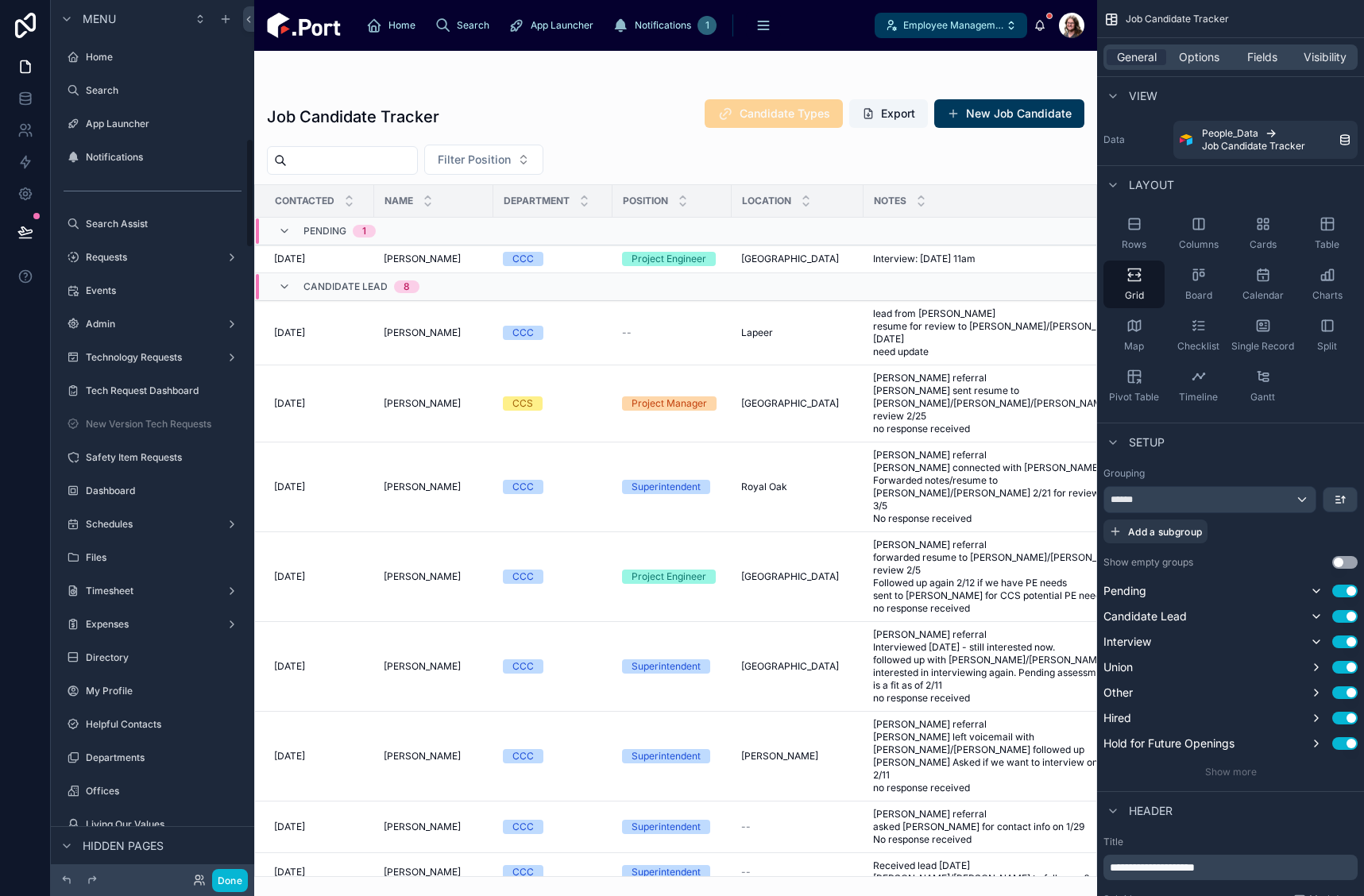
scroll to position [1103, 0]
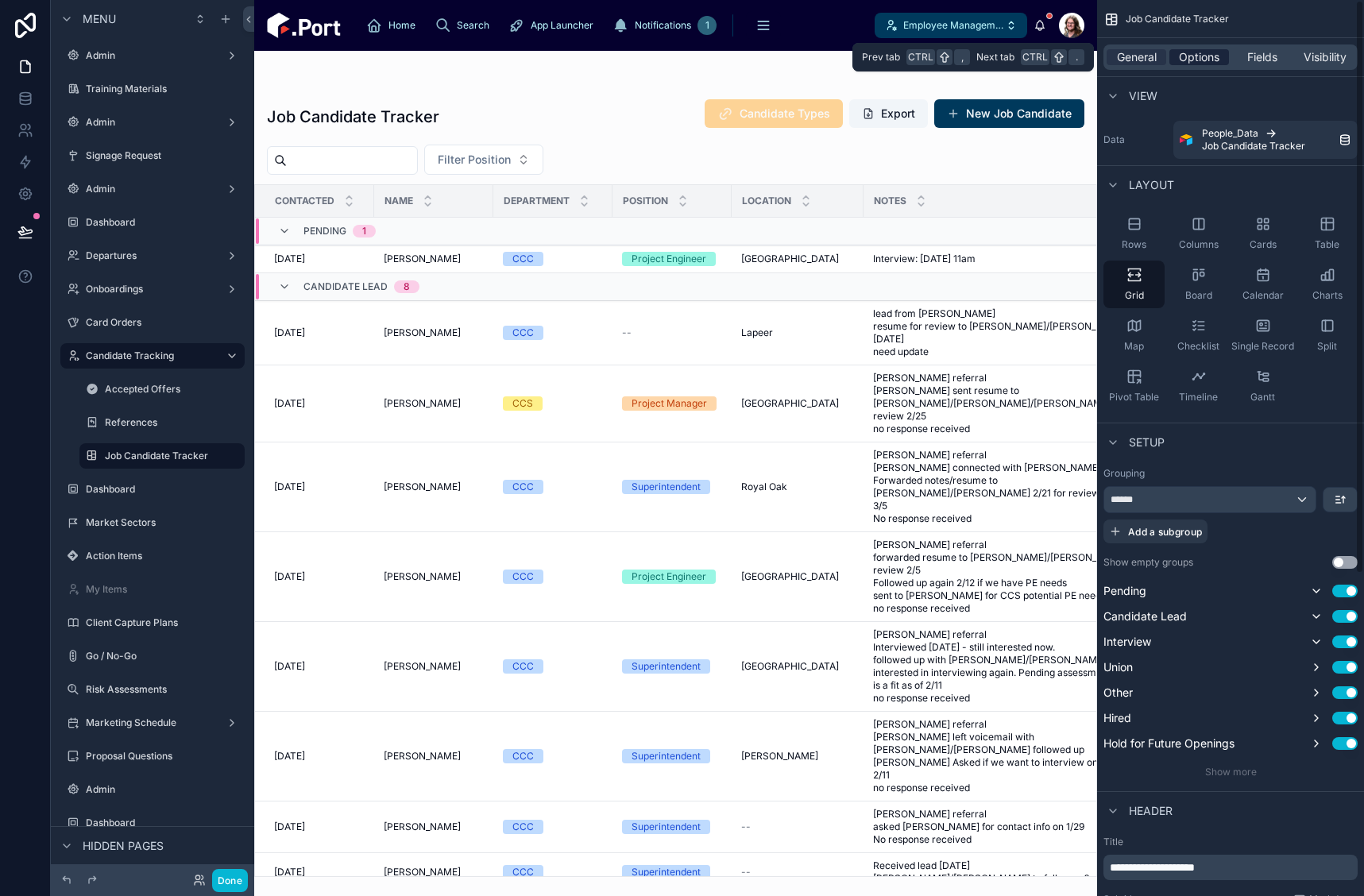
click at [1207, 63] on span "Options" at bounding box center [1200, 56] width 41 height 16
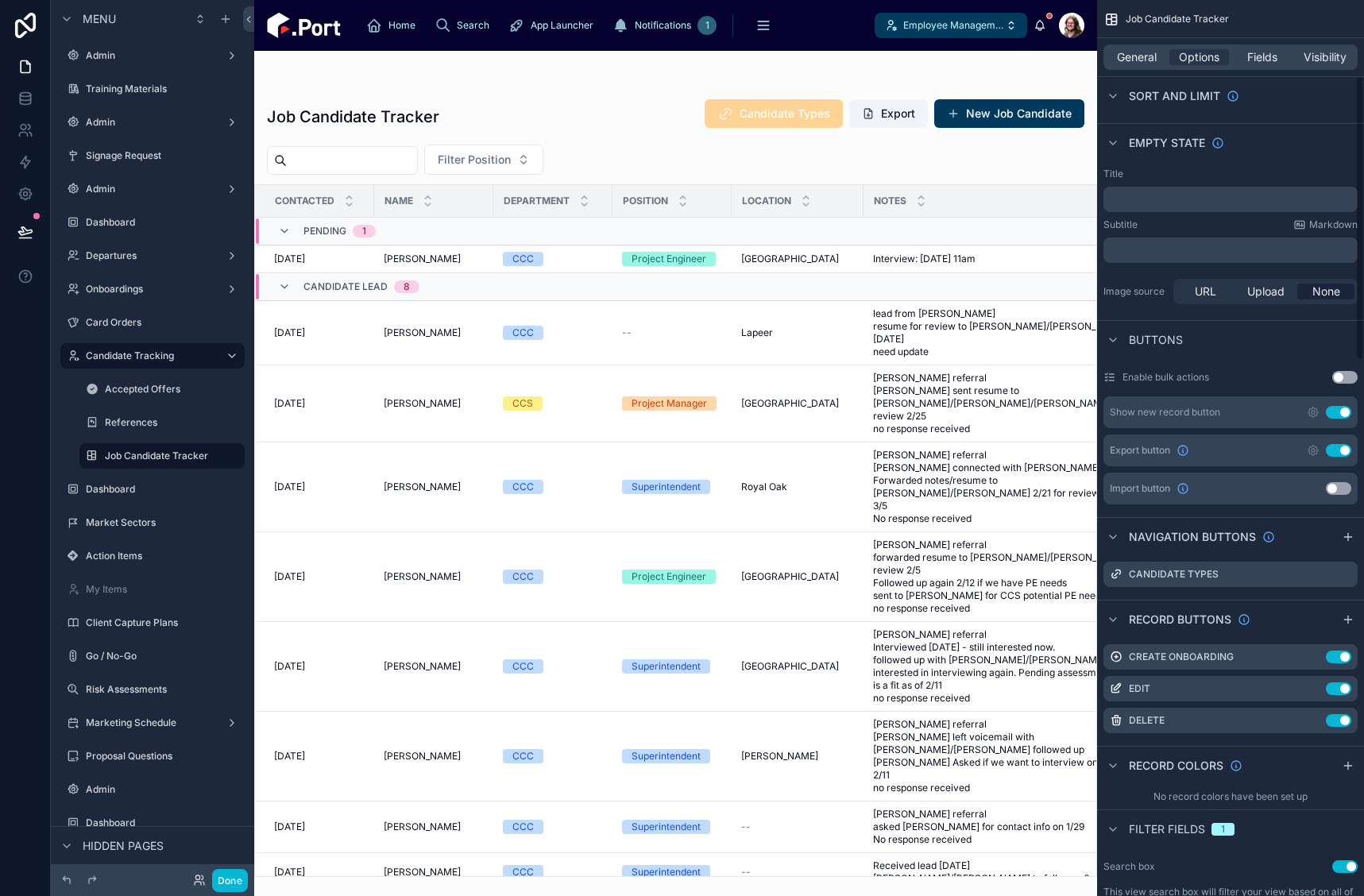
scroll to position [238, 0]
click at [1348, 619] on icon "scrollable content" at bounding box center [1348, 617] width 0 height 7
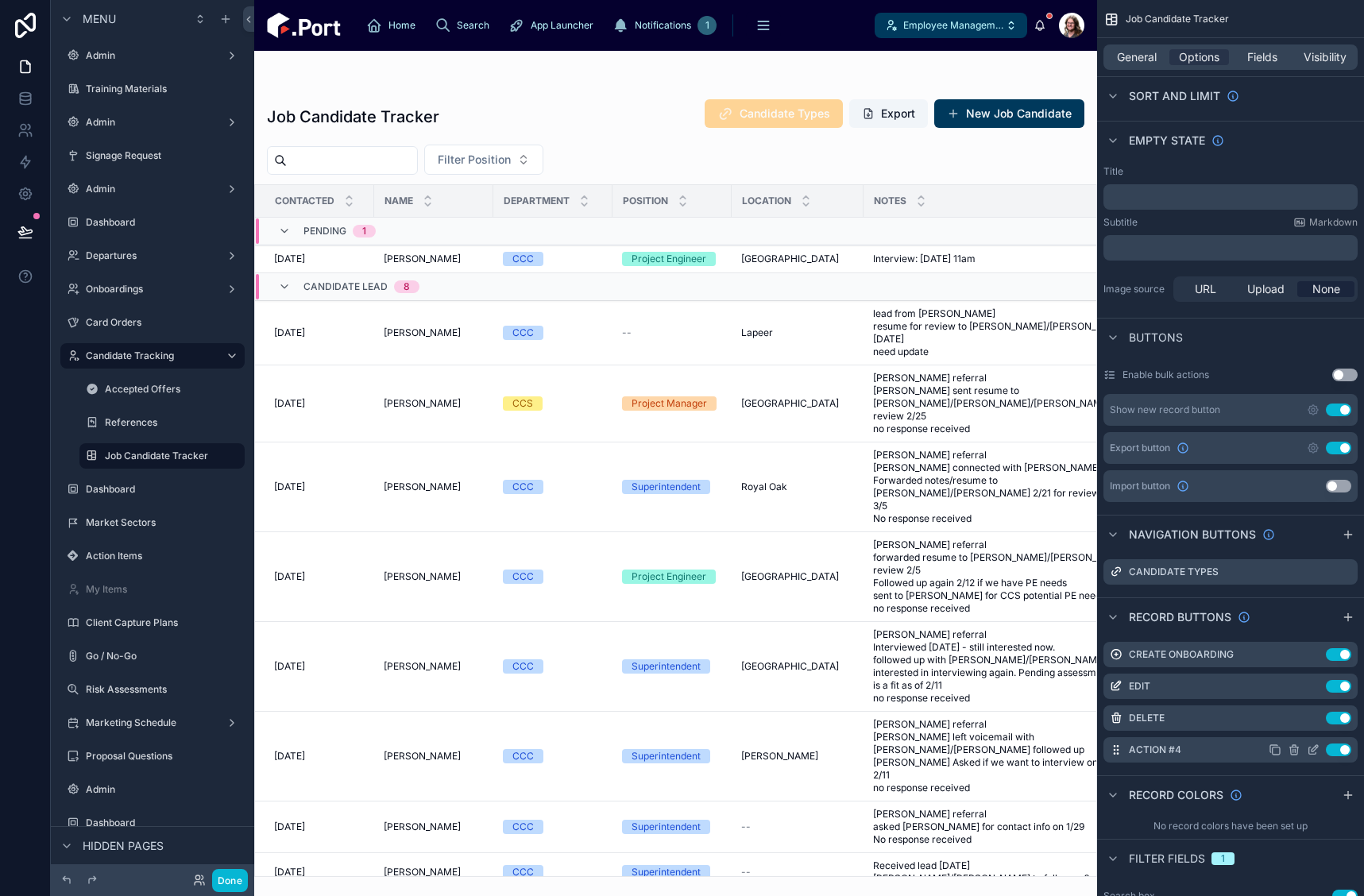
click at [1312, 752] on icon "scrollable content" at bounding box center [1315, 749] width 7 height 7
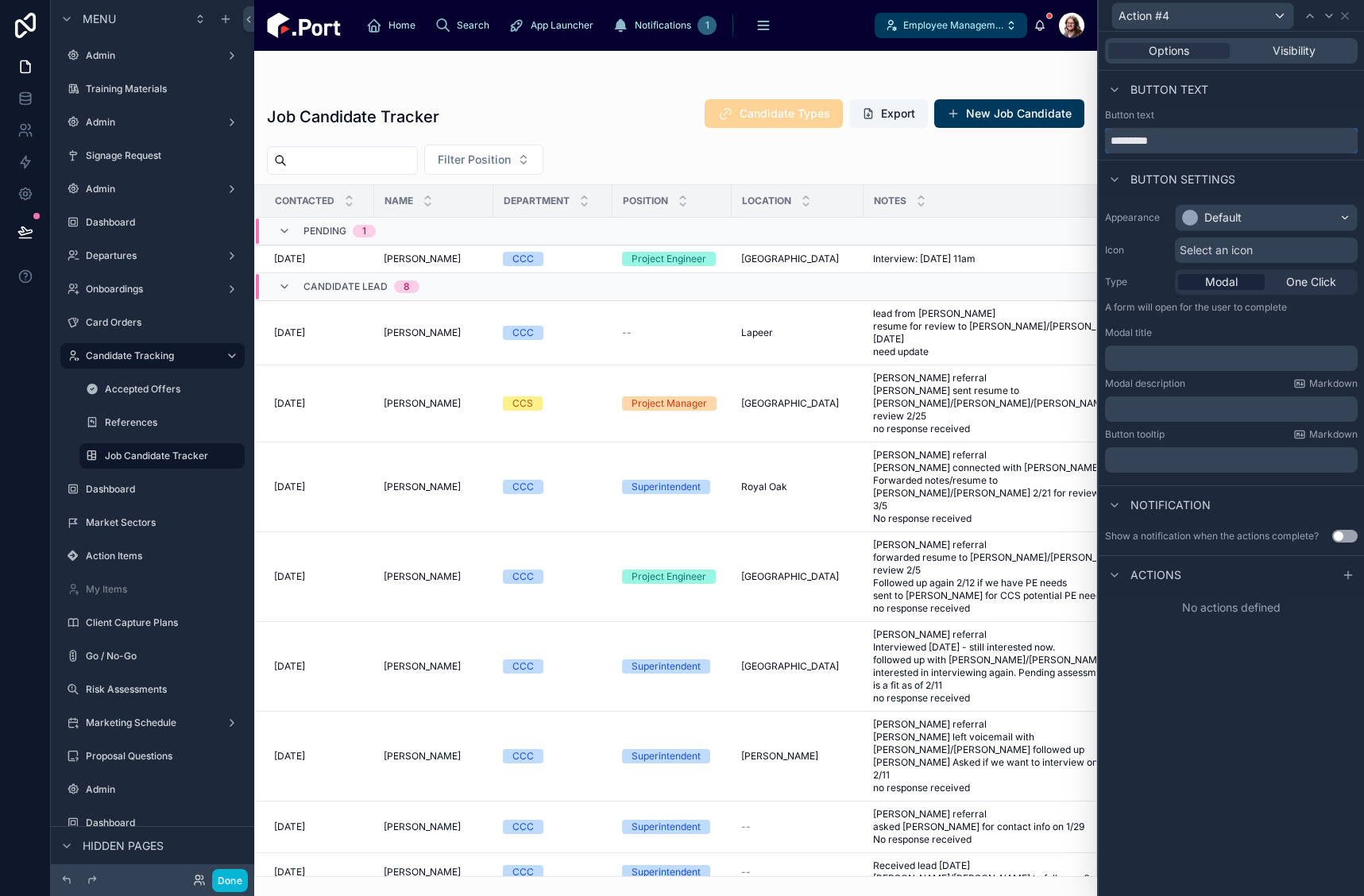
drag, startPoint x: 1126, startPoint y: 148, endPoint x: 1092, endPoint y: 151, distance: 34.1
click at [1092, 151] on div "Action #4 Options Visibility Button text Button text ********* Button settings …" at bounding box center [682, 448] width 1364 height 896
type input "*"
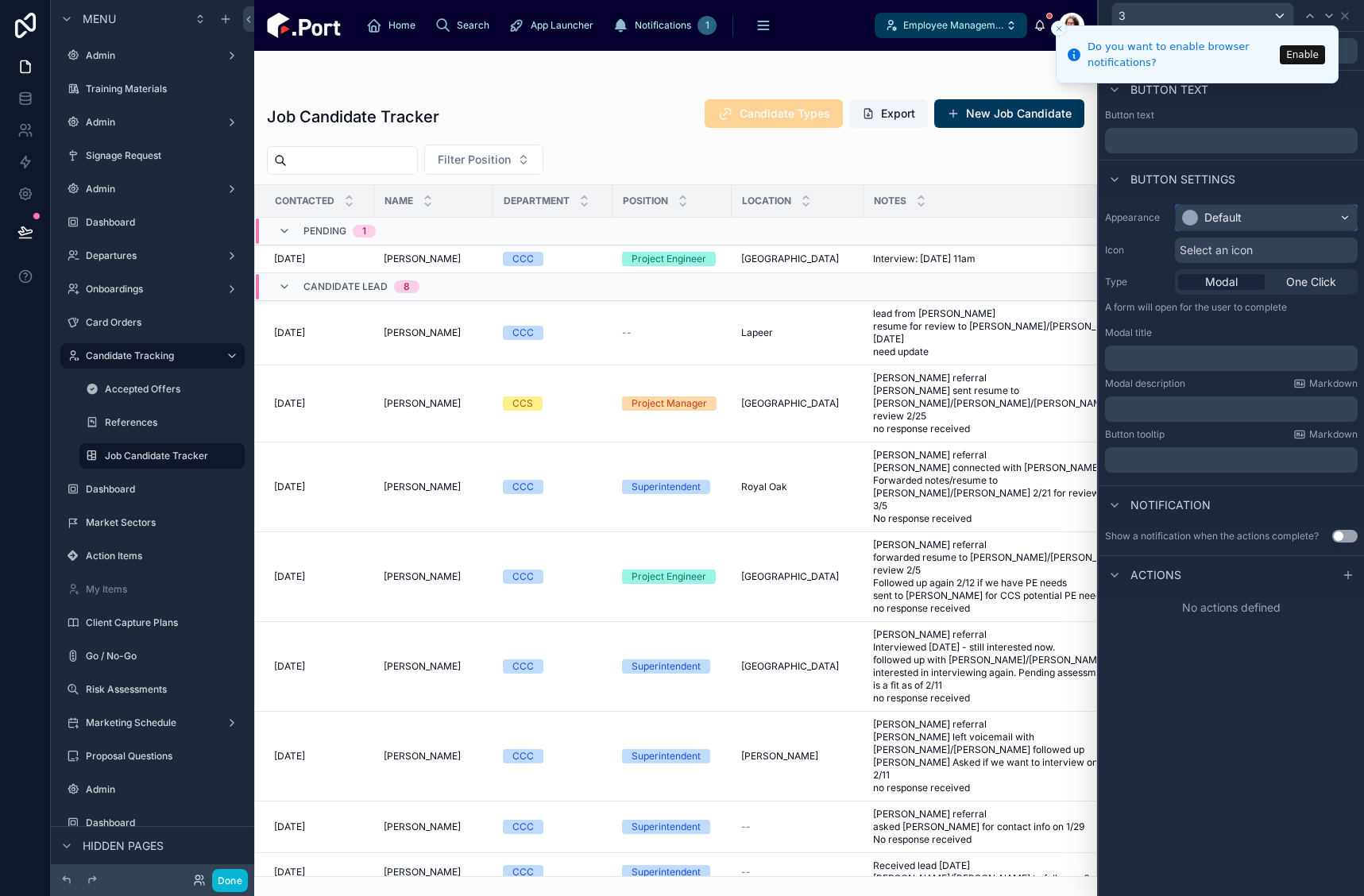
click at [1276, 219] on div "Default" at bounding box center [1266, 218] width 181 height 25
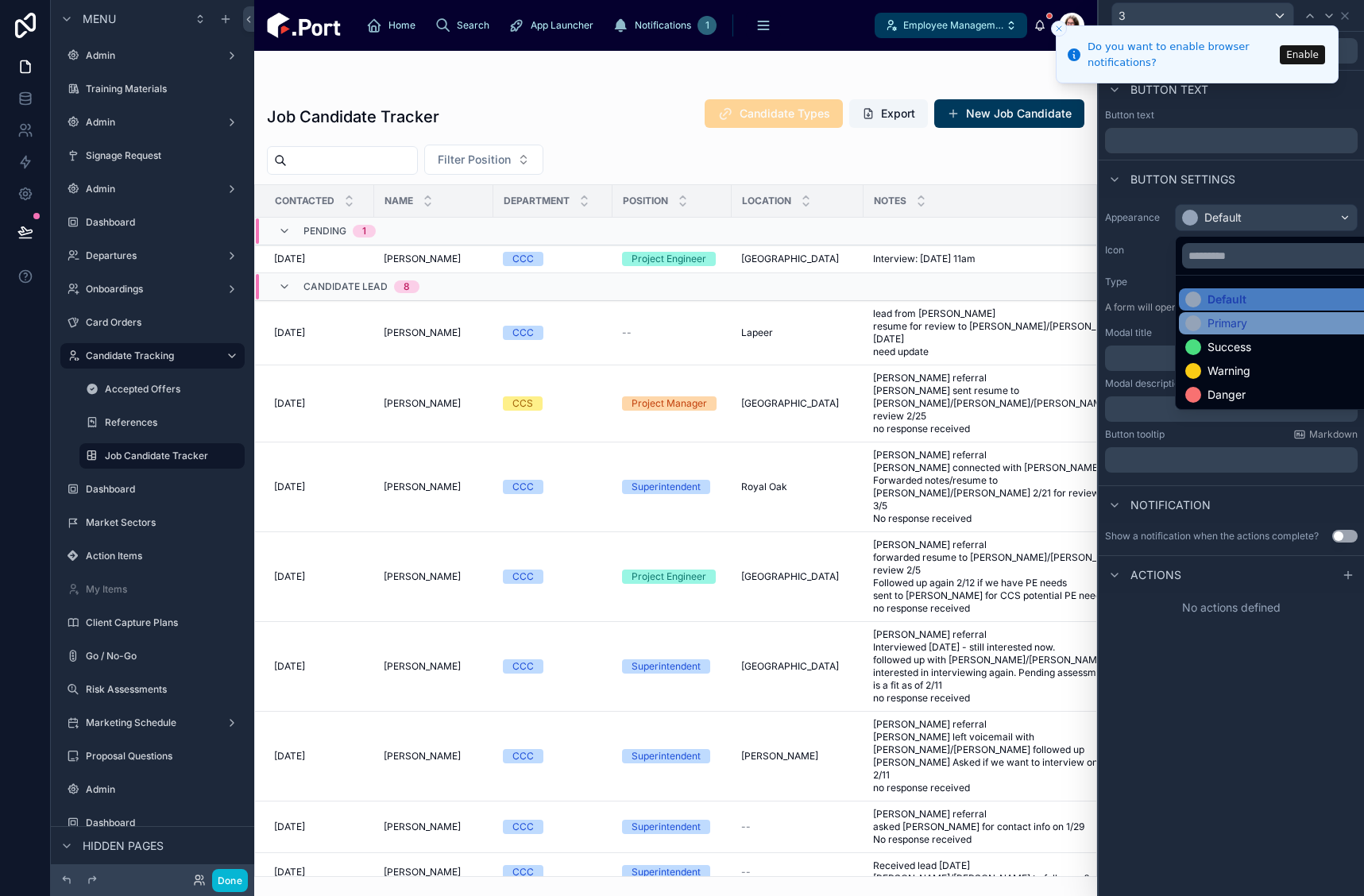
click at [1256, 328] on div "Primary" at bounding box center [1285, 323] width 199 height 16
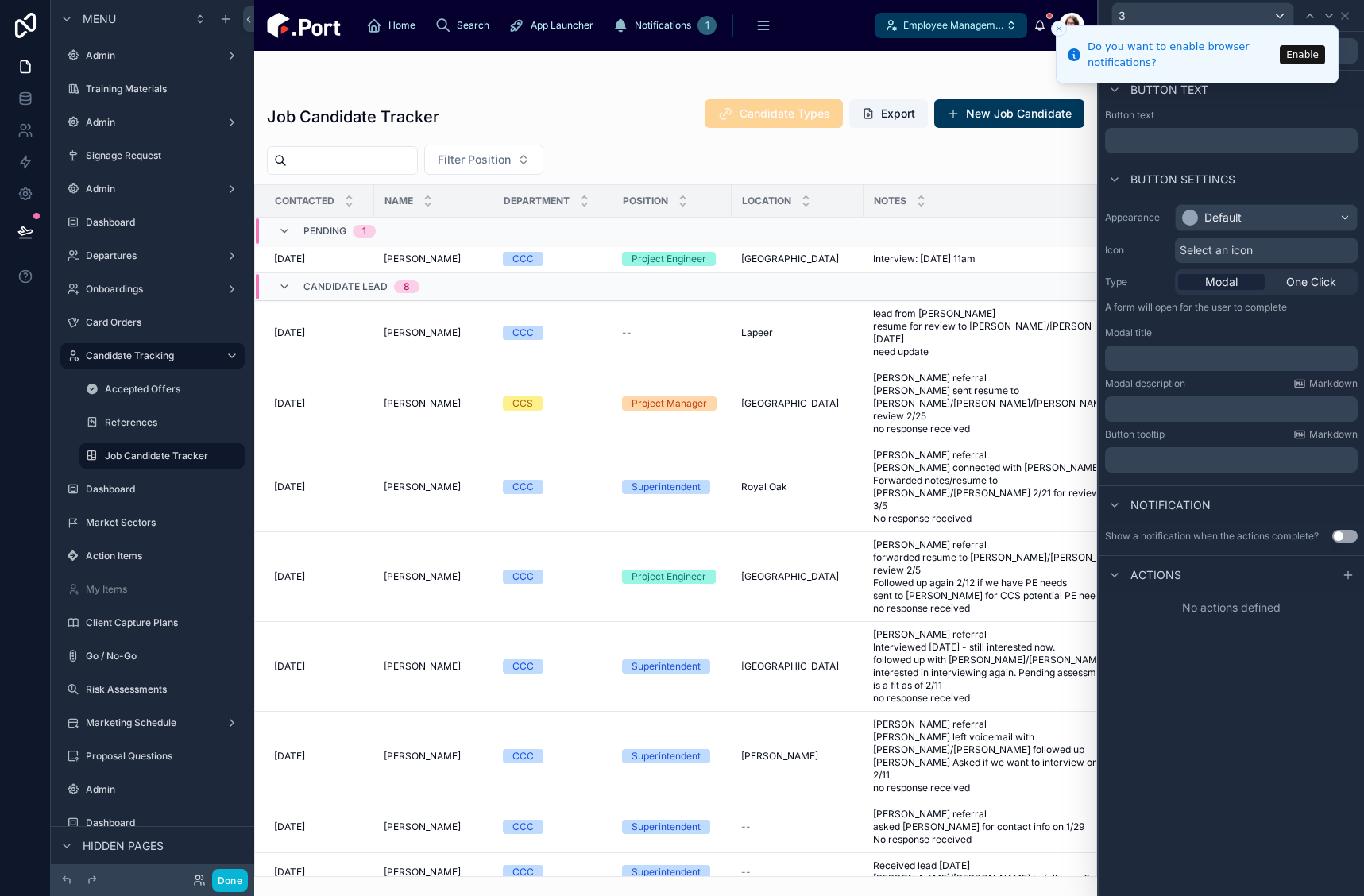
click at [1262, 254] on div "Select an icon" at bounding box center [1266, 250] width 182 height 25
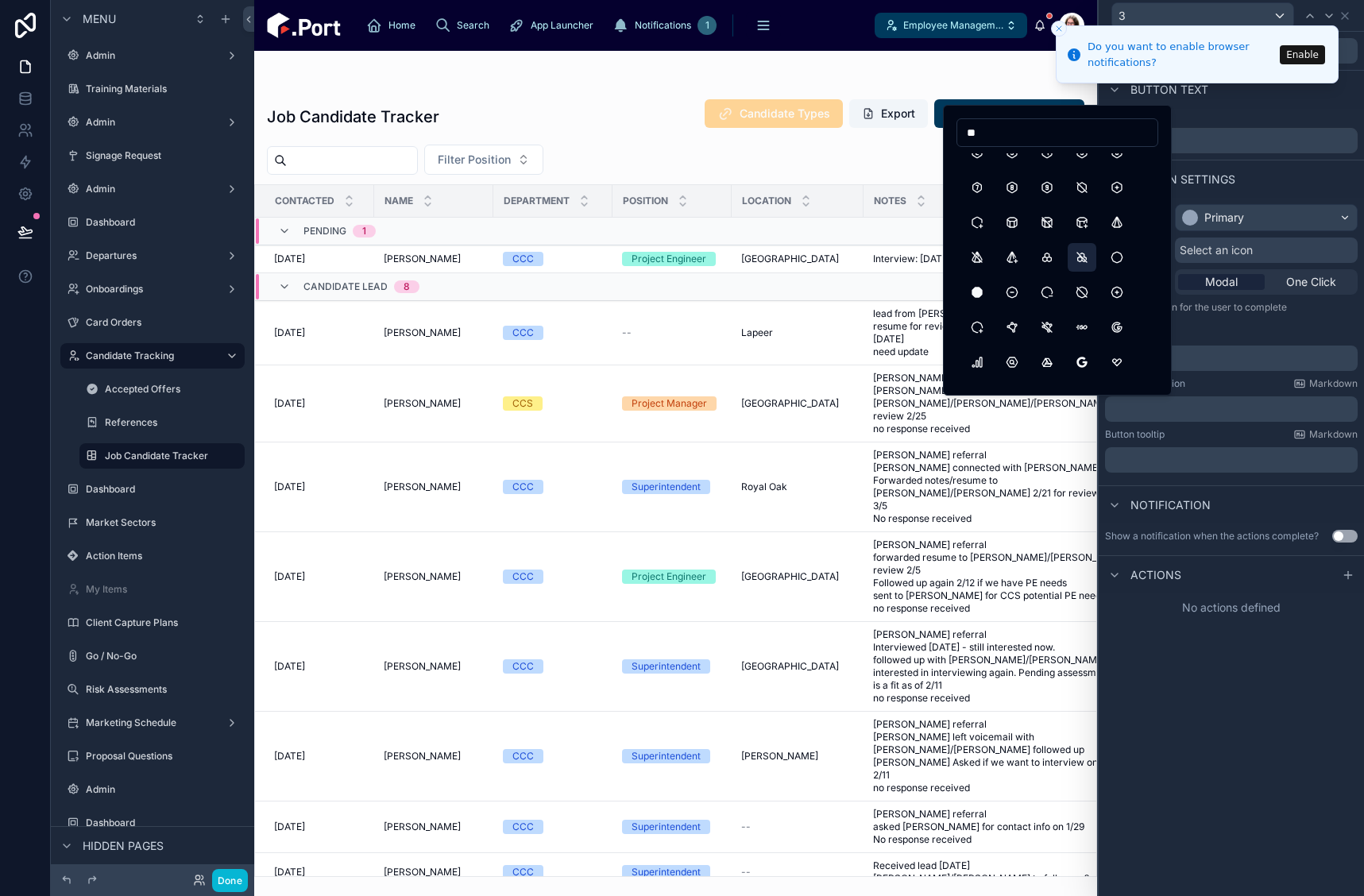
scroll to position [477, 0]
type input "*"
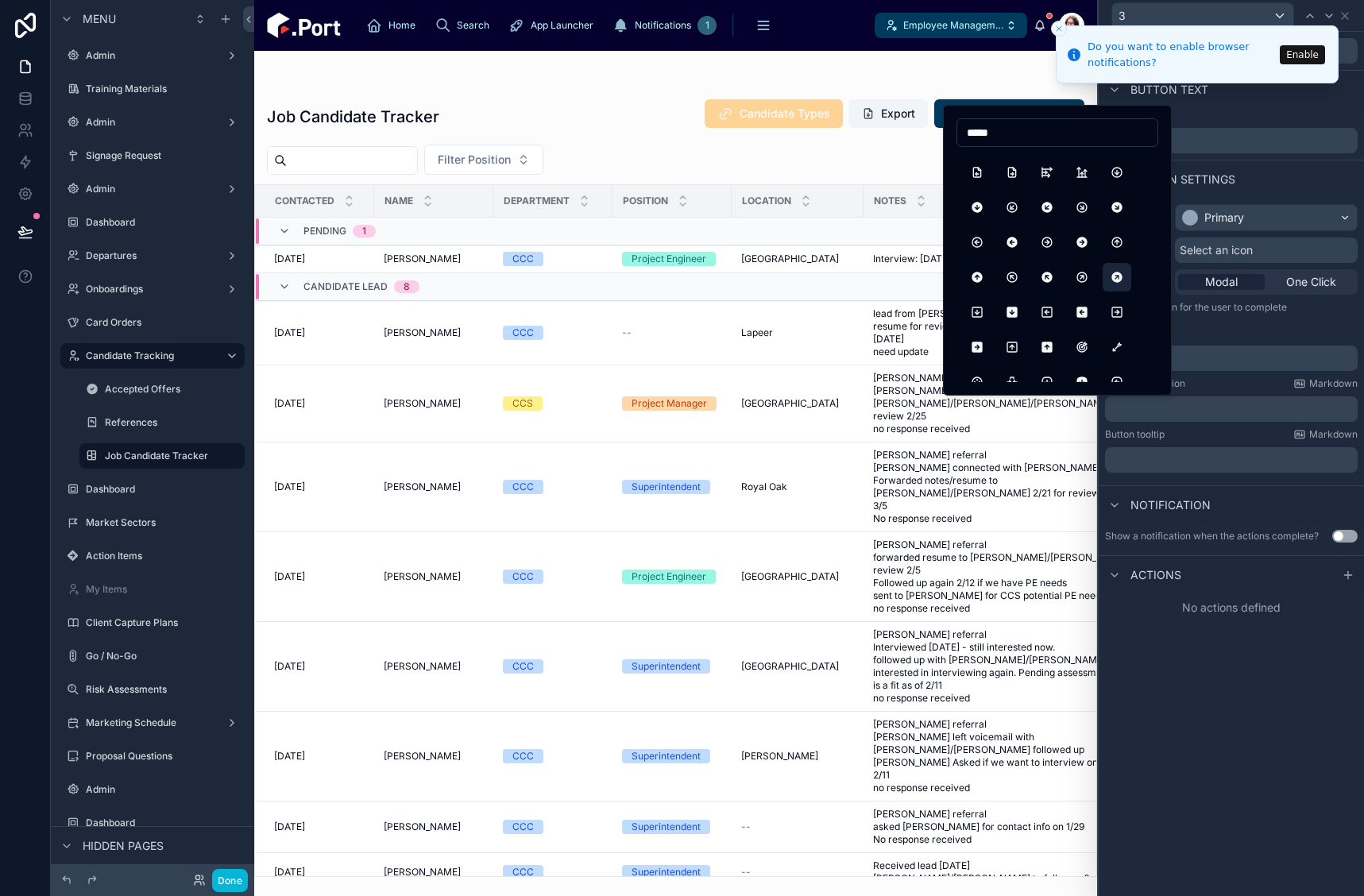
scroll to position [1351, 0]
type input "*****"
click at [975, 317] on button "SquareArrowRightFilled" at bounding box center [977, 320] width 29 height 29
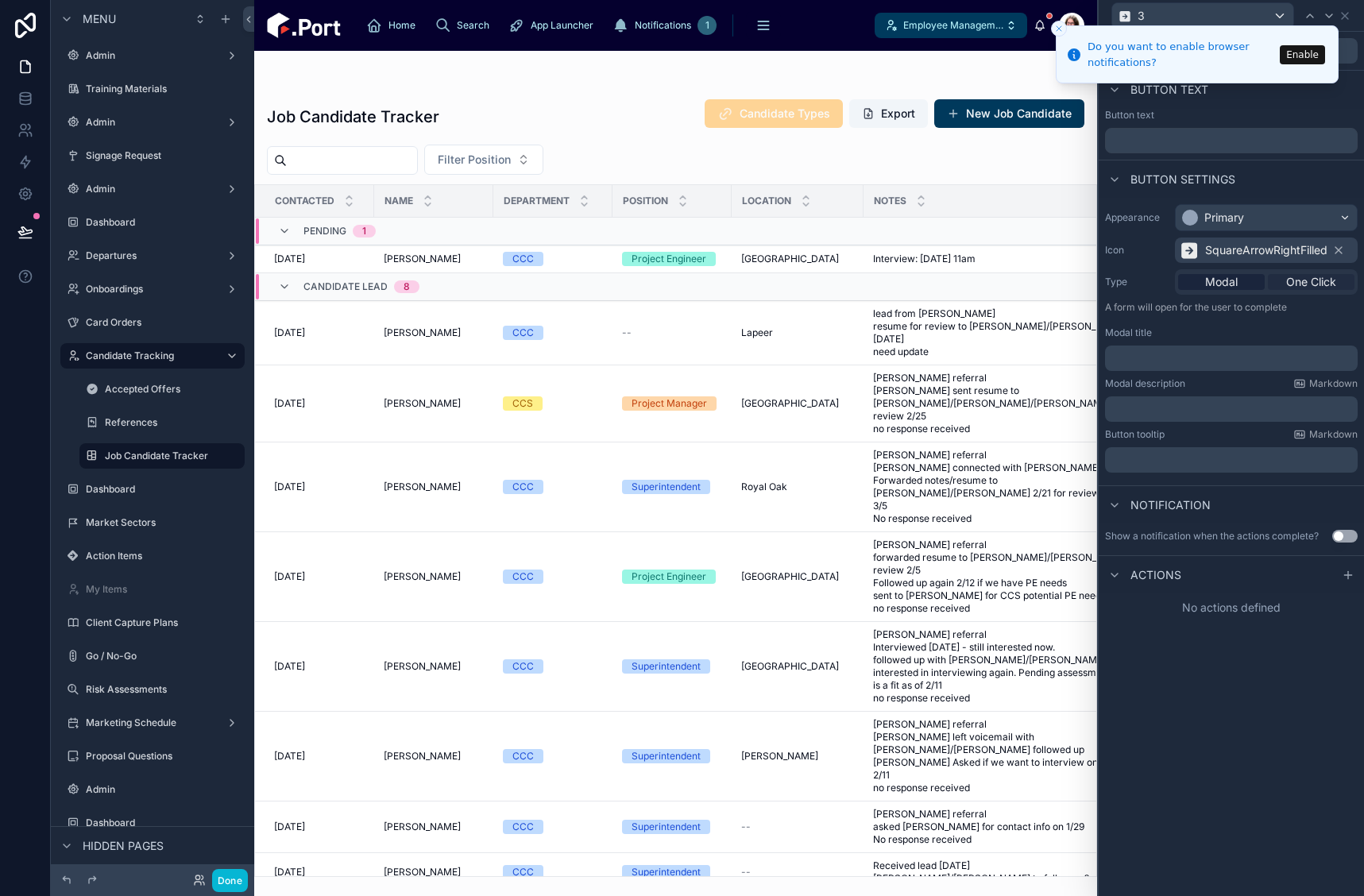
click at [1318, 284] on span "One Click" at bounding box center [1311, 281] width 50 height 16
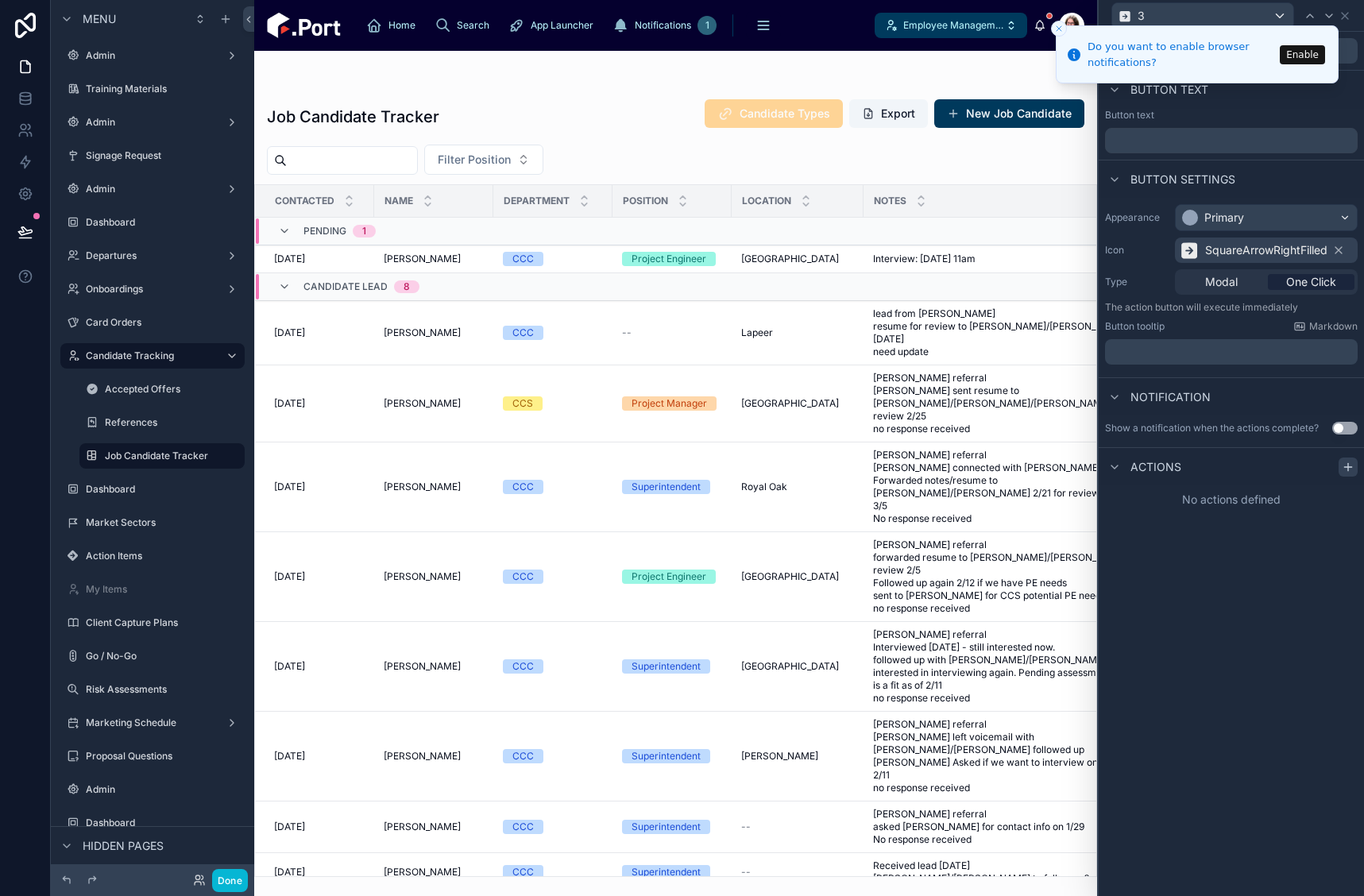
click at [1344, 471] on icon at bounding box center [1348, 467] width 13 height 13
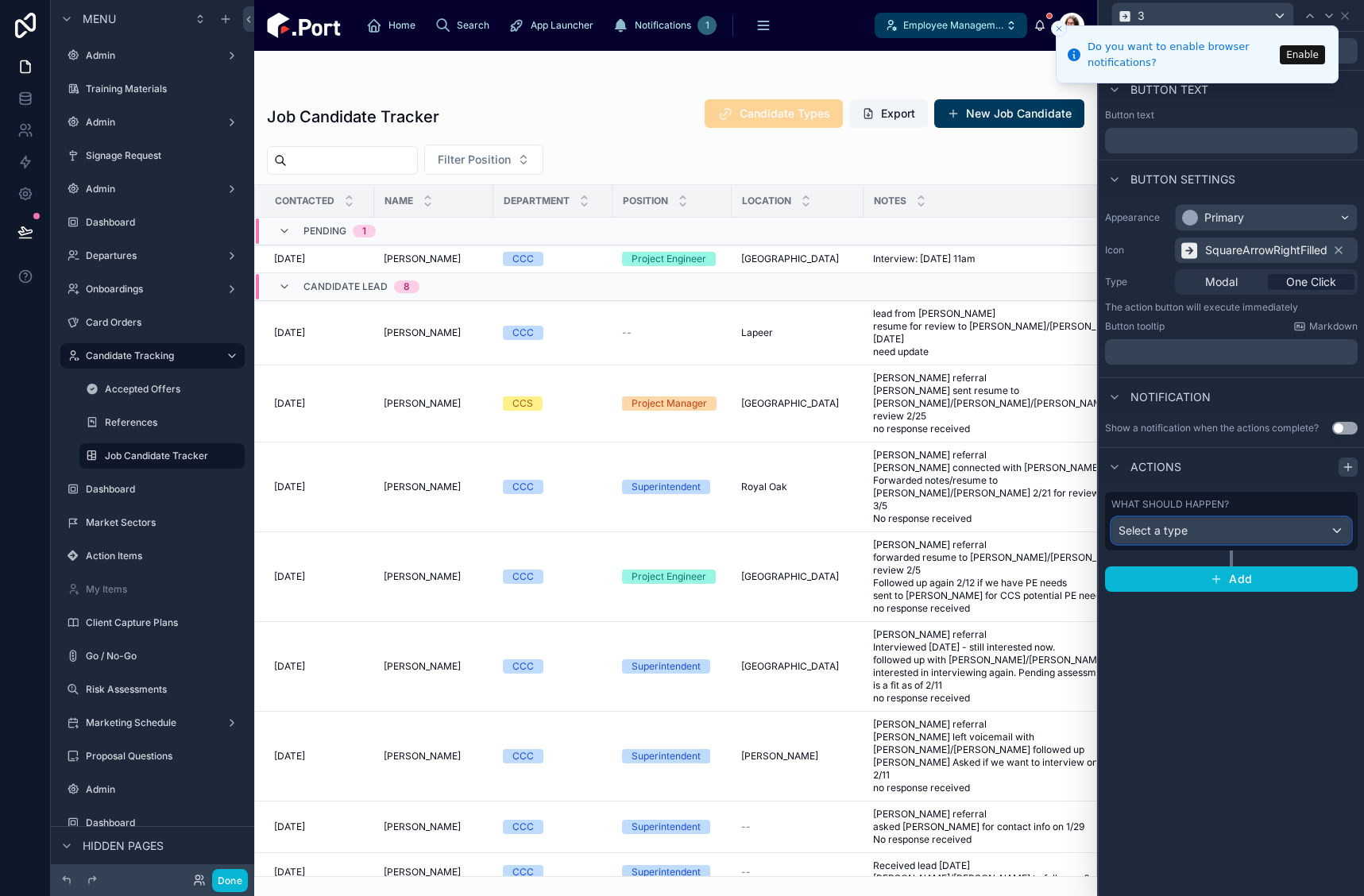
click at [1214, 535] on div "Select a type" at bounding box center [1231, 530] width 238 height 25
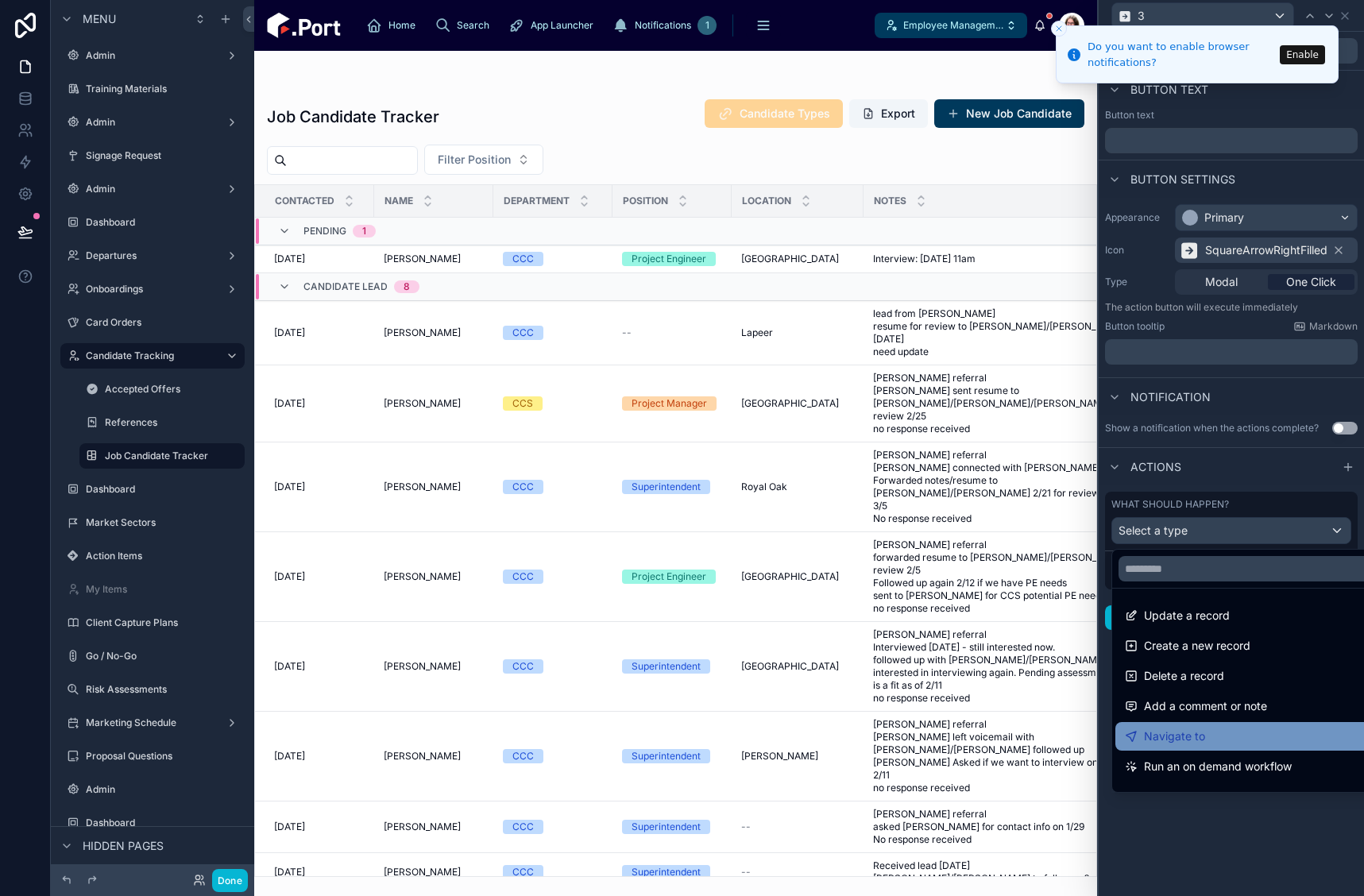
click at [1218, 732] on div "Navigate to" at bounding box center [1249, 736] width 250 height 19
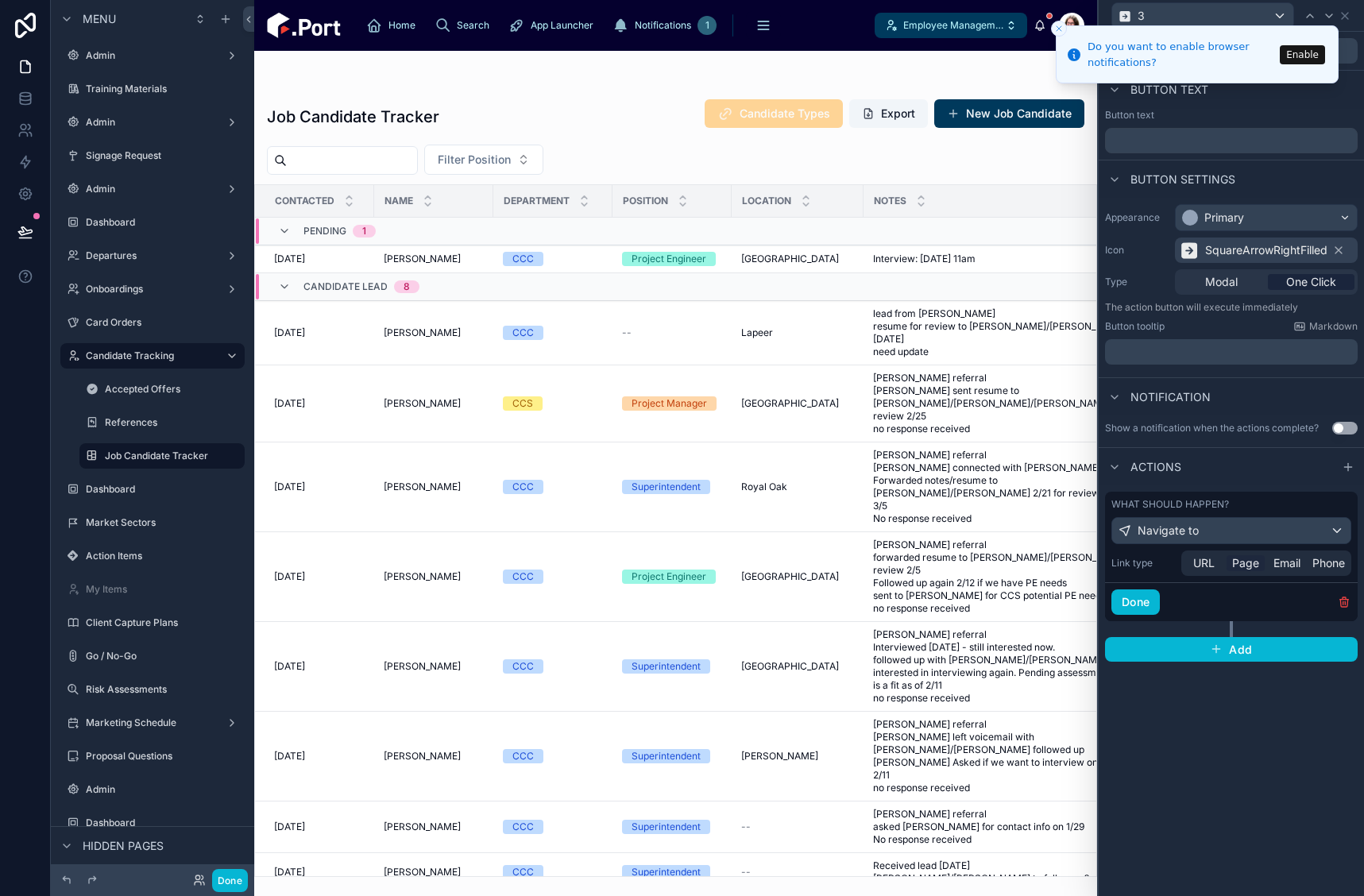
click at [1248, 561] on span "Page" at bounding box center [1245, 563] width 27 height 16
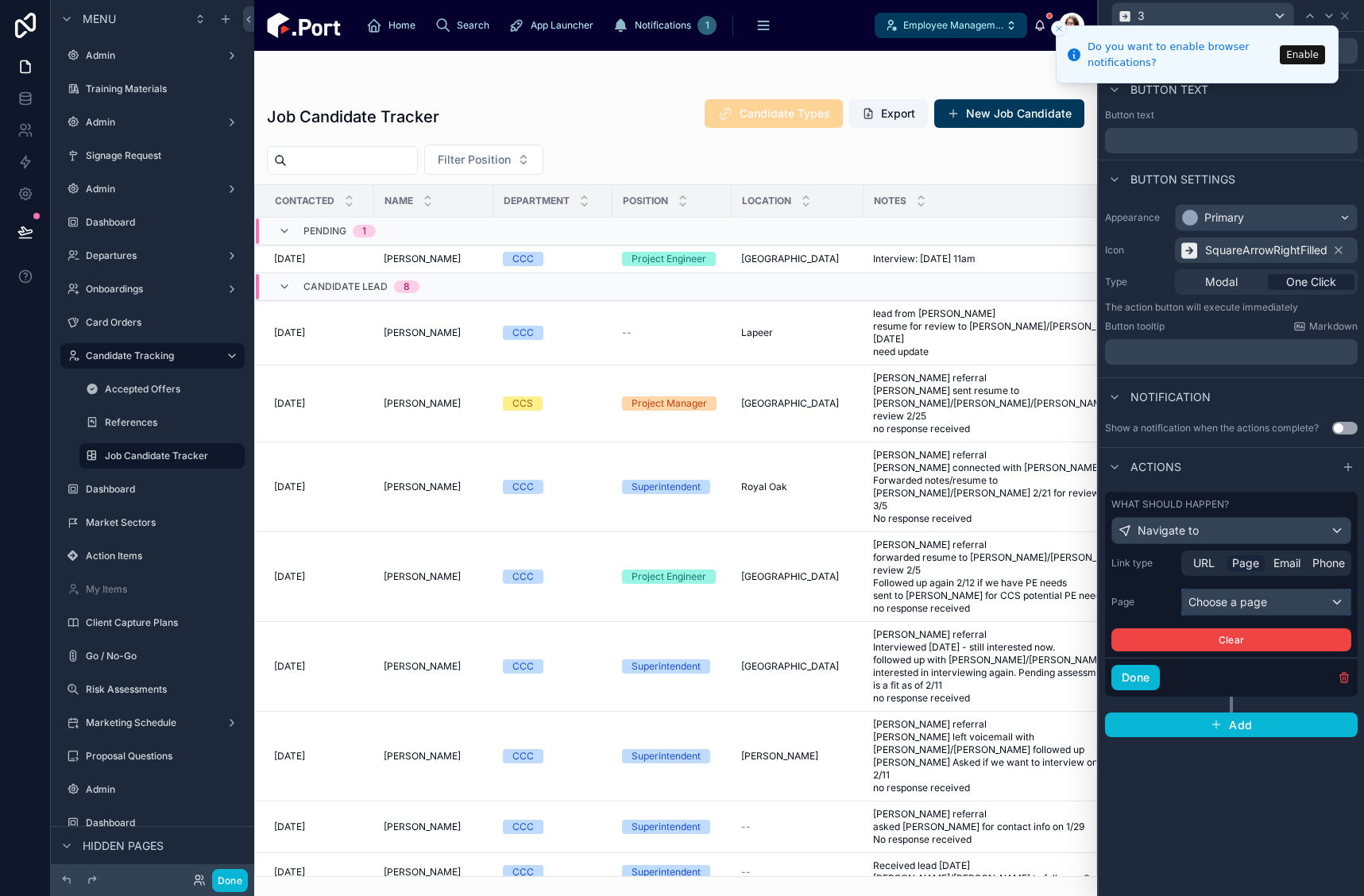
click at [1248, 603] on div "Choose a page" at bounding box center [1267, 602] width 169 height 25
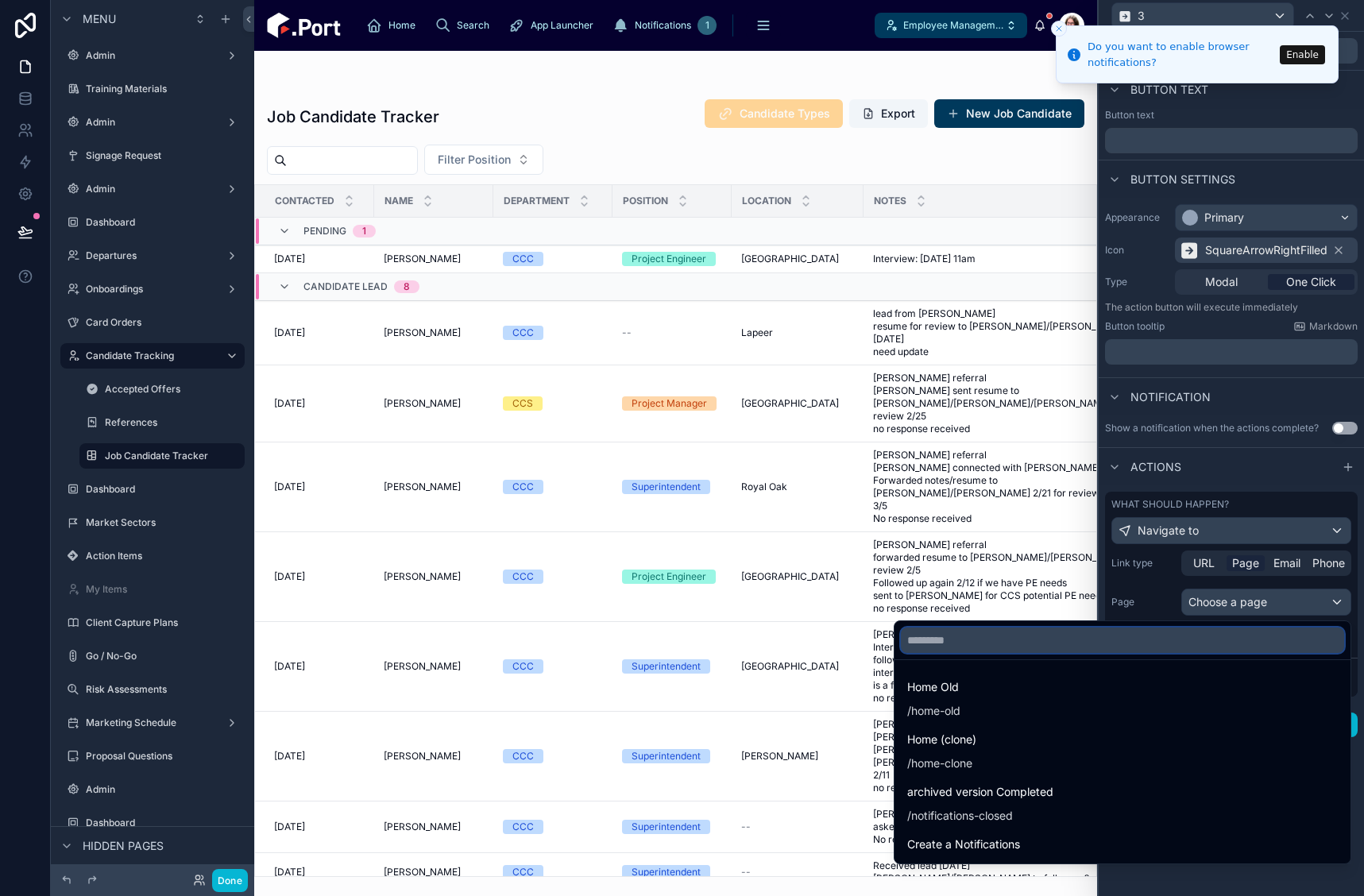
click at [1178, 646] on input "text" at bounding box center [1123, 640] width 443 height 25
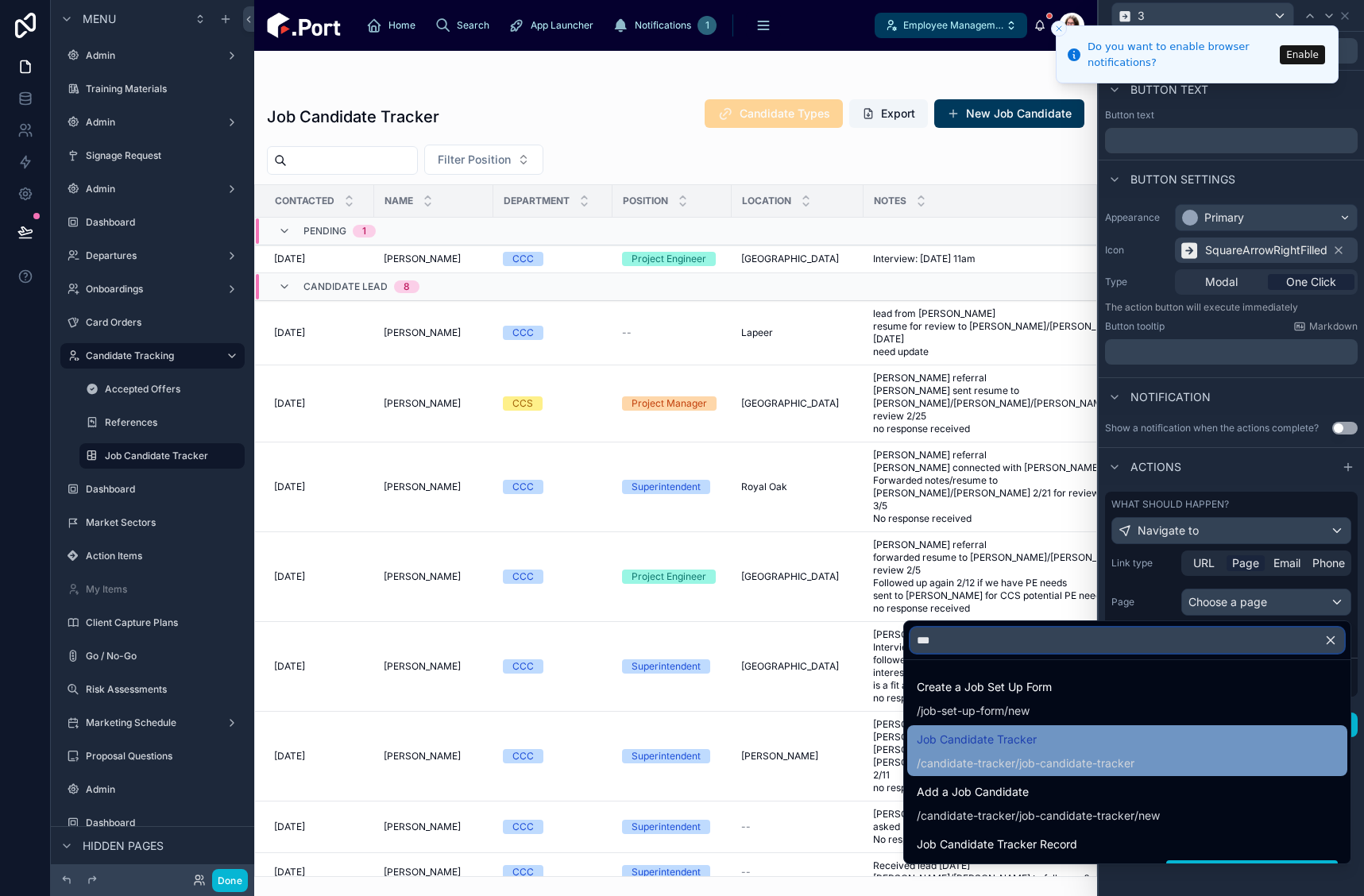
scroll to position [27, 0]
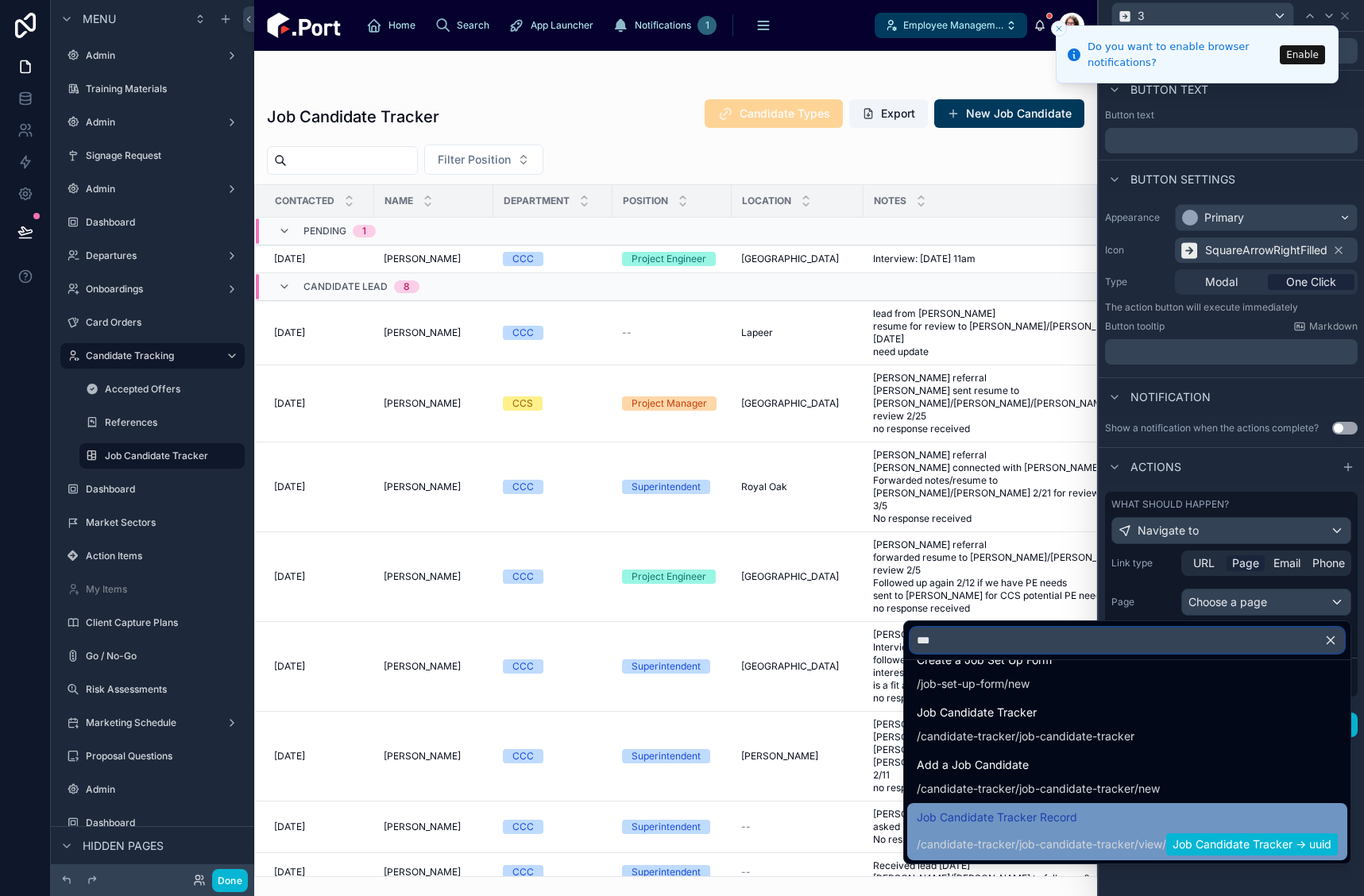
type input "***"
click at [1085, 826] on span "Job Candidate Tracker Record" at bounding box center [1128, 817] width 421 height 19
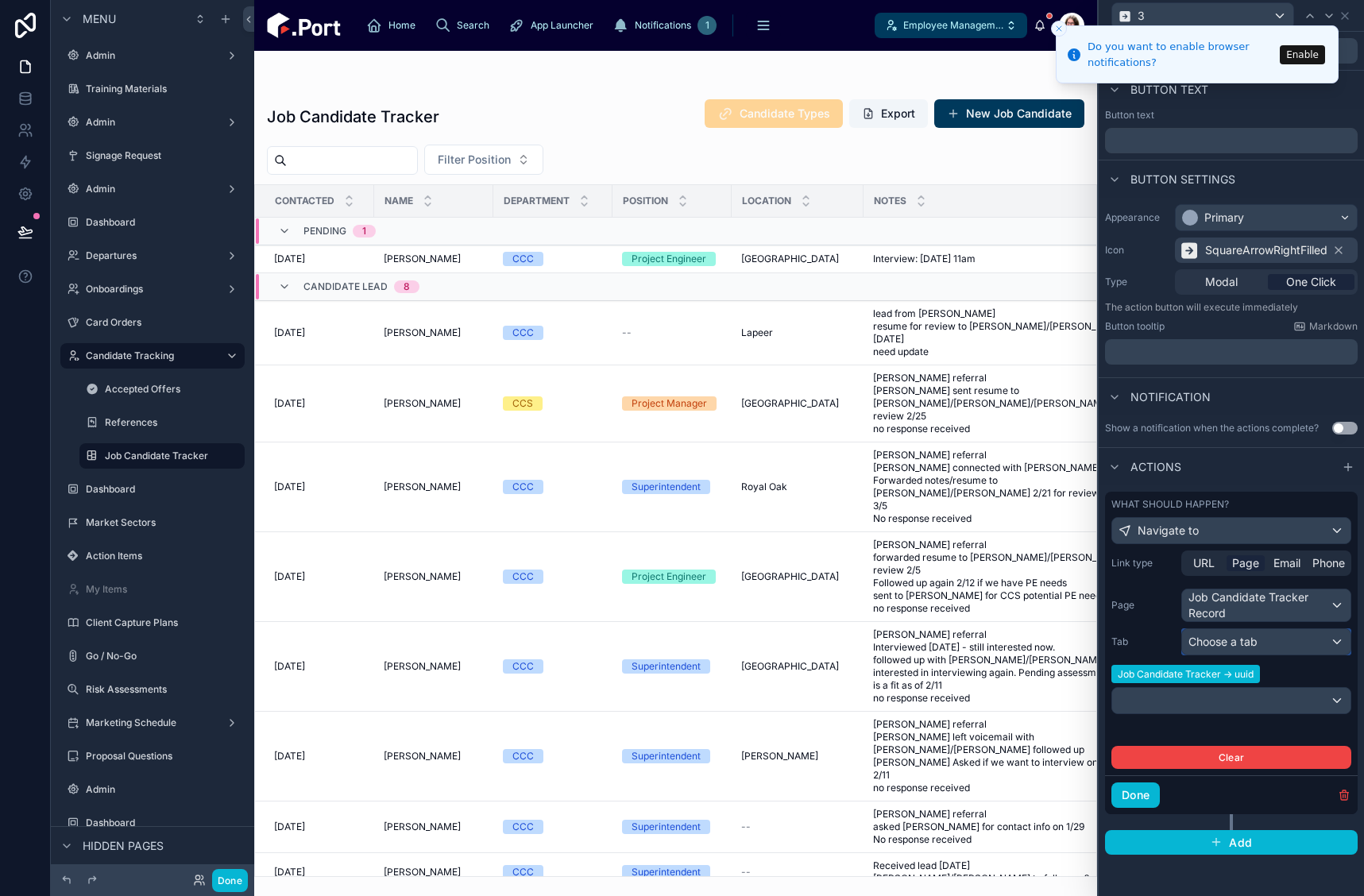
click at [1222, 645] on span "Choose a tab" at bounding box center [1223, 642] width 69 height 14
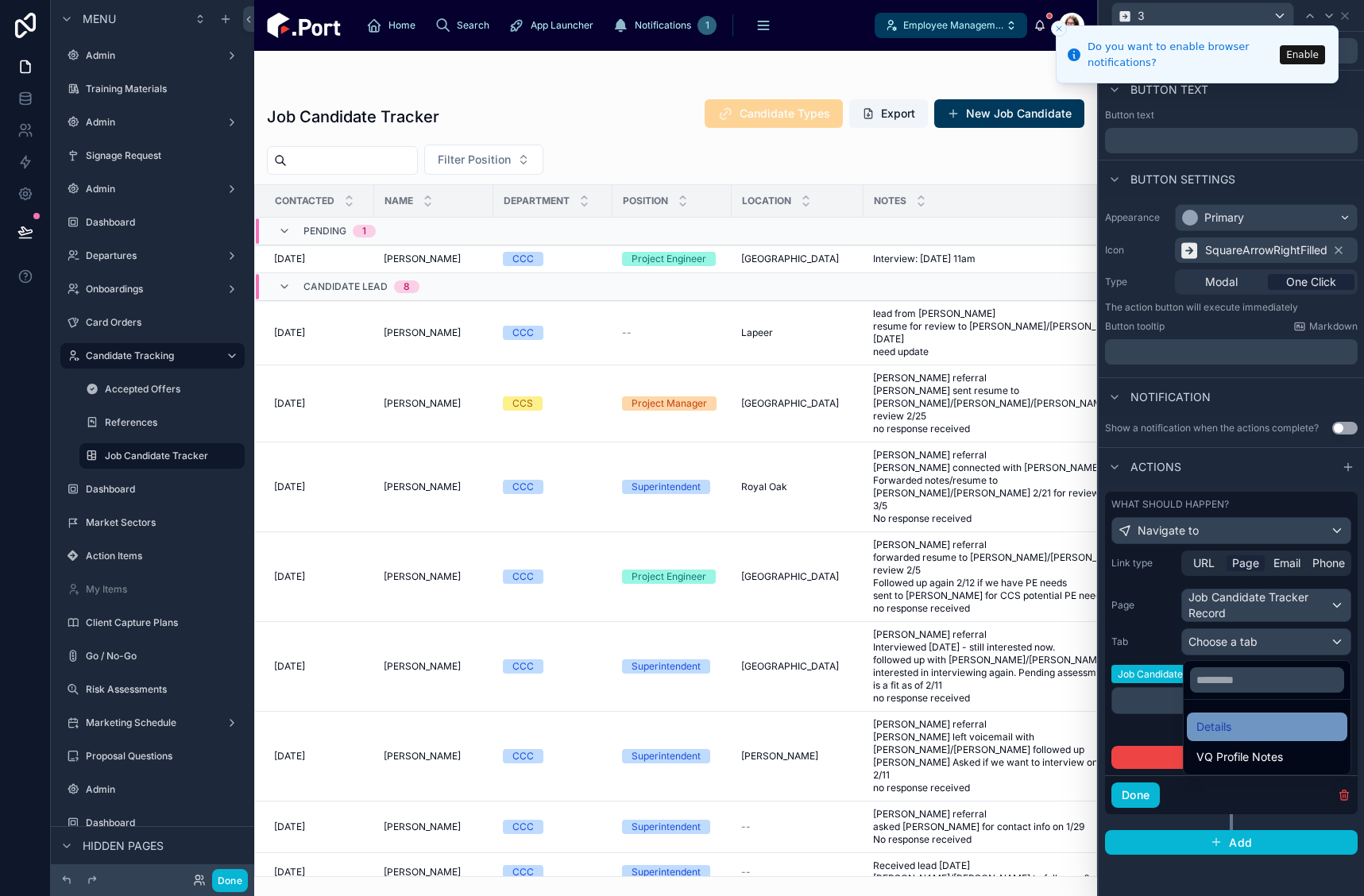
click at [1206, 723] on span "Details" at bounding box center [1213, 727] width 35 height 19
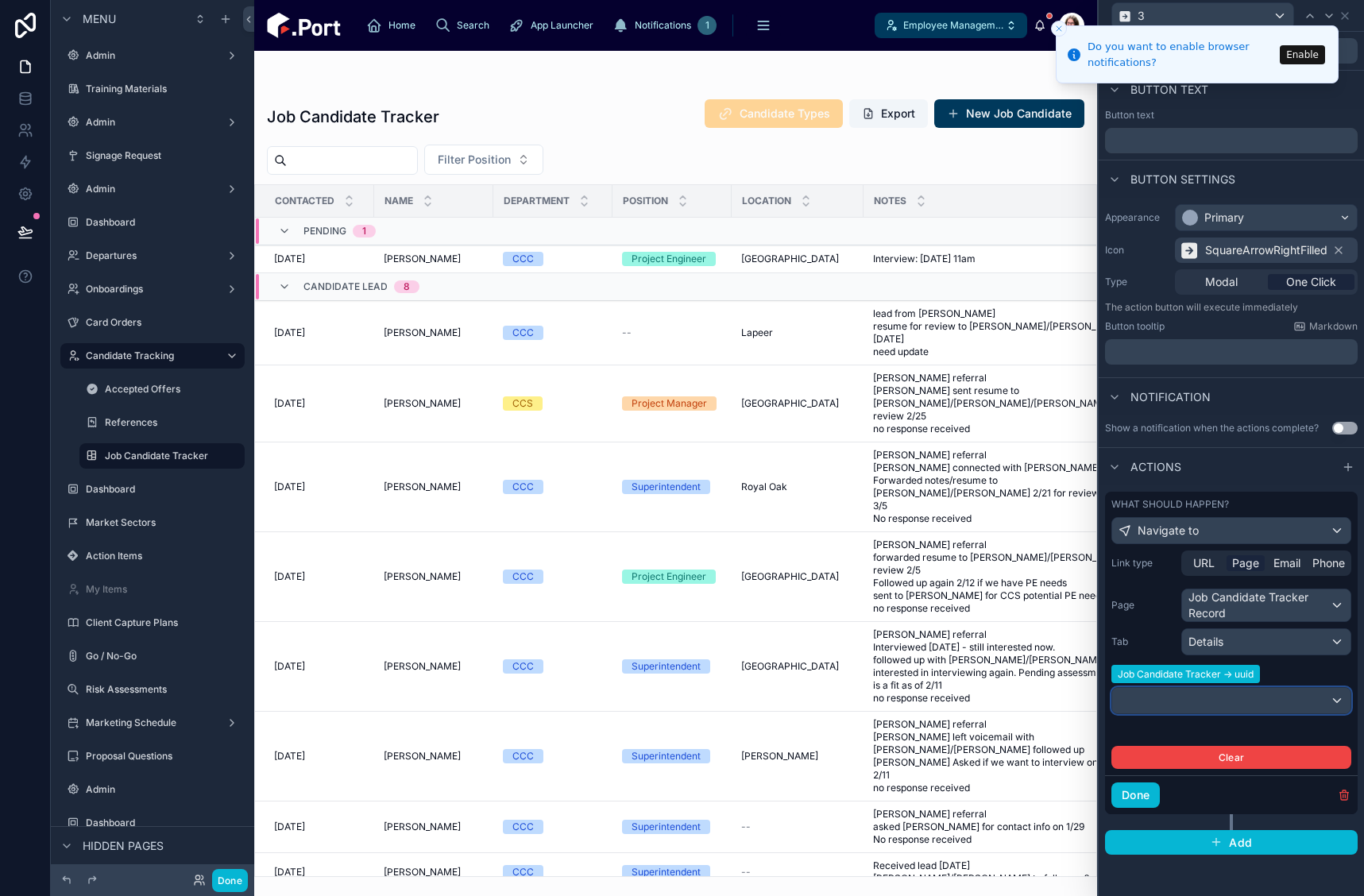
click at [1254, 705] on div at bounding box center [1231, 700] width 238 height 25
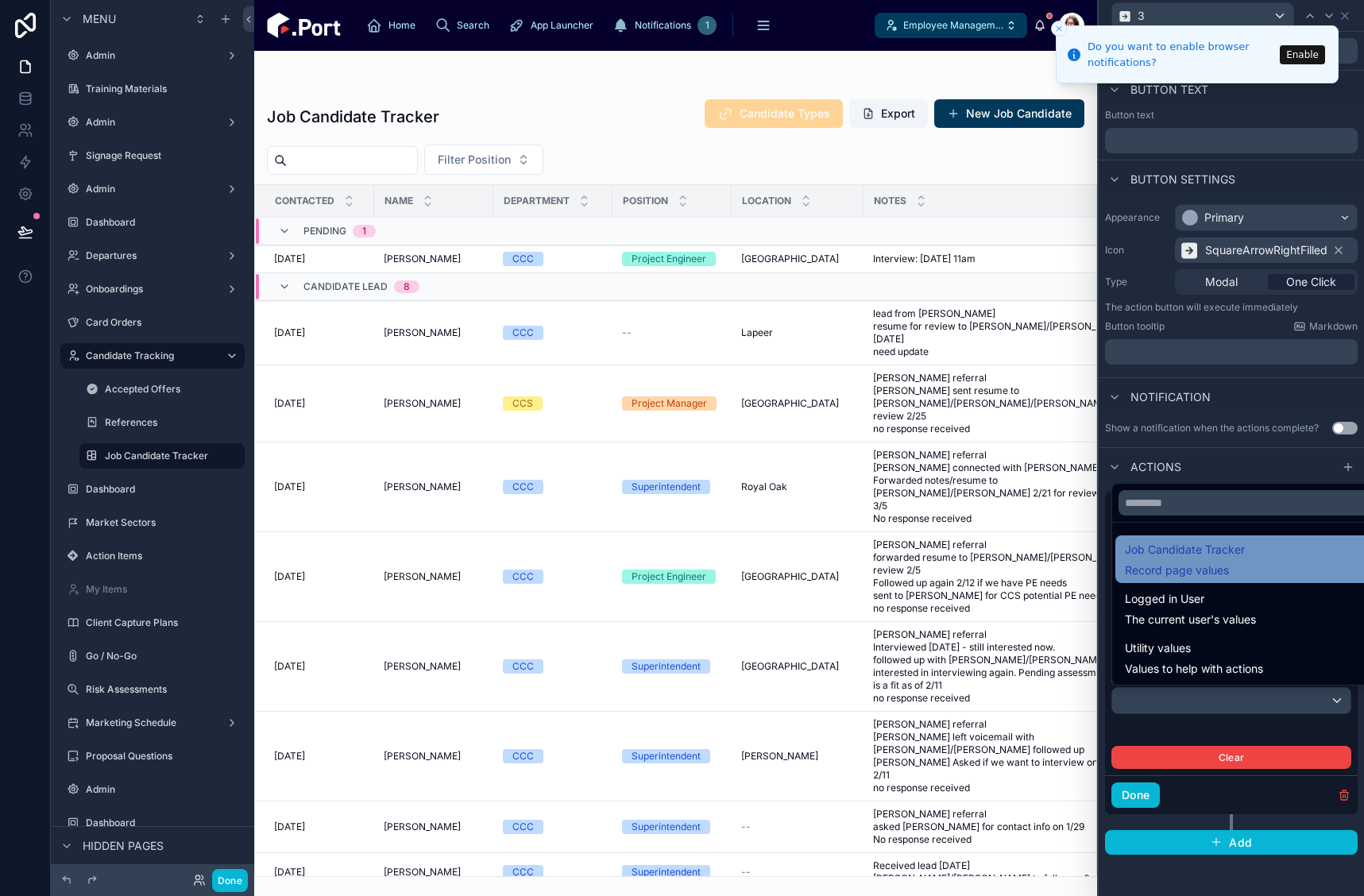
click at [1194, 557] on span "Job Candidate Tracker" at bounding box center [1185, 549] width 120 height 19
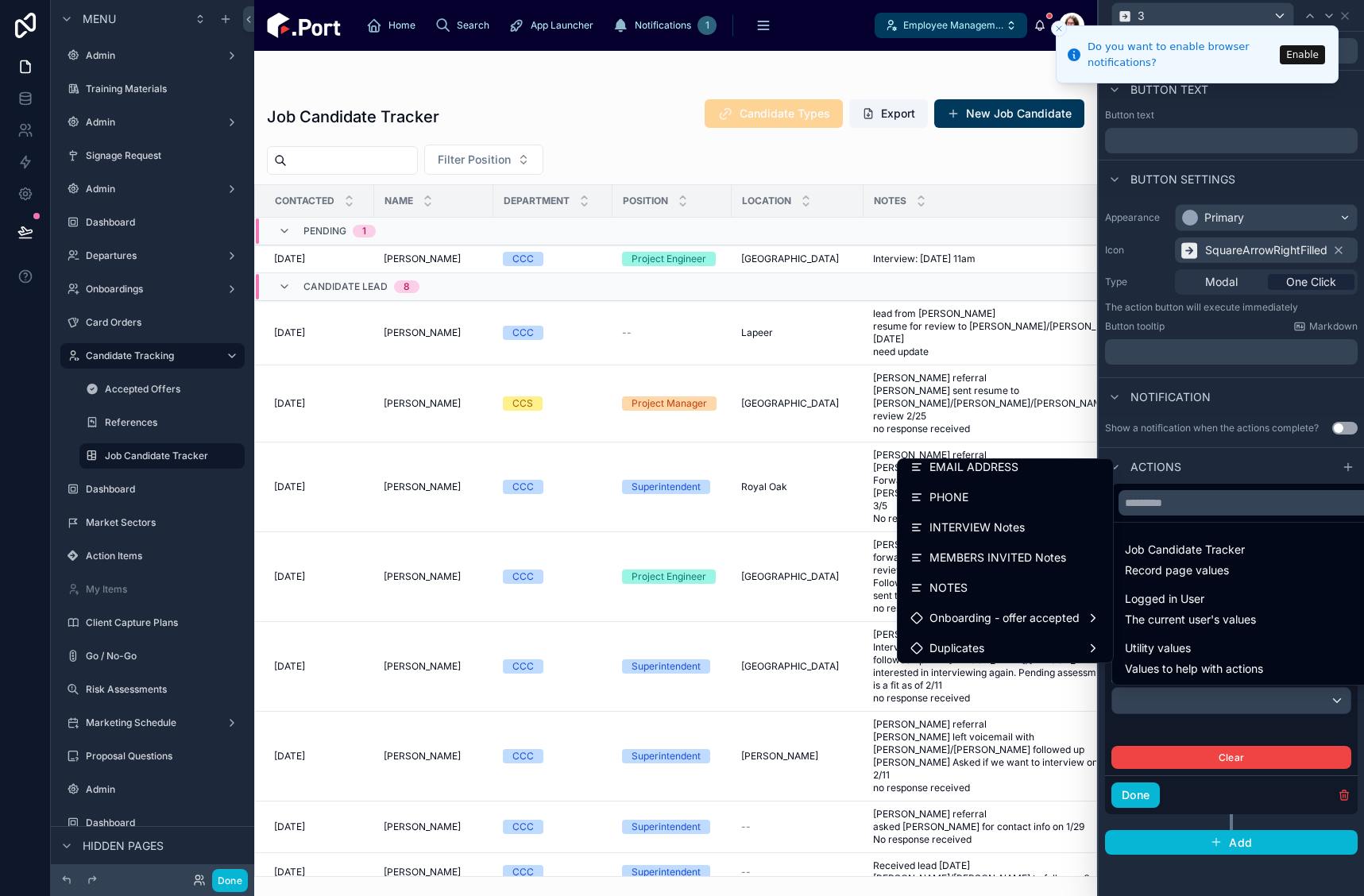
scroll to position [526, 0]
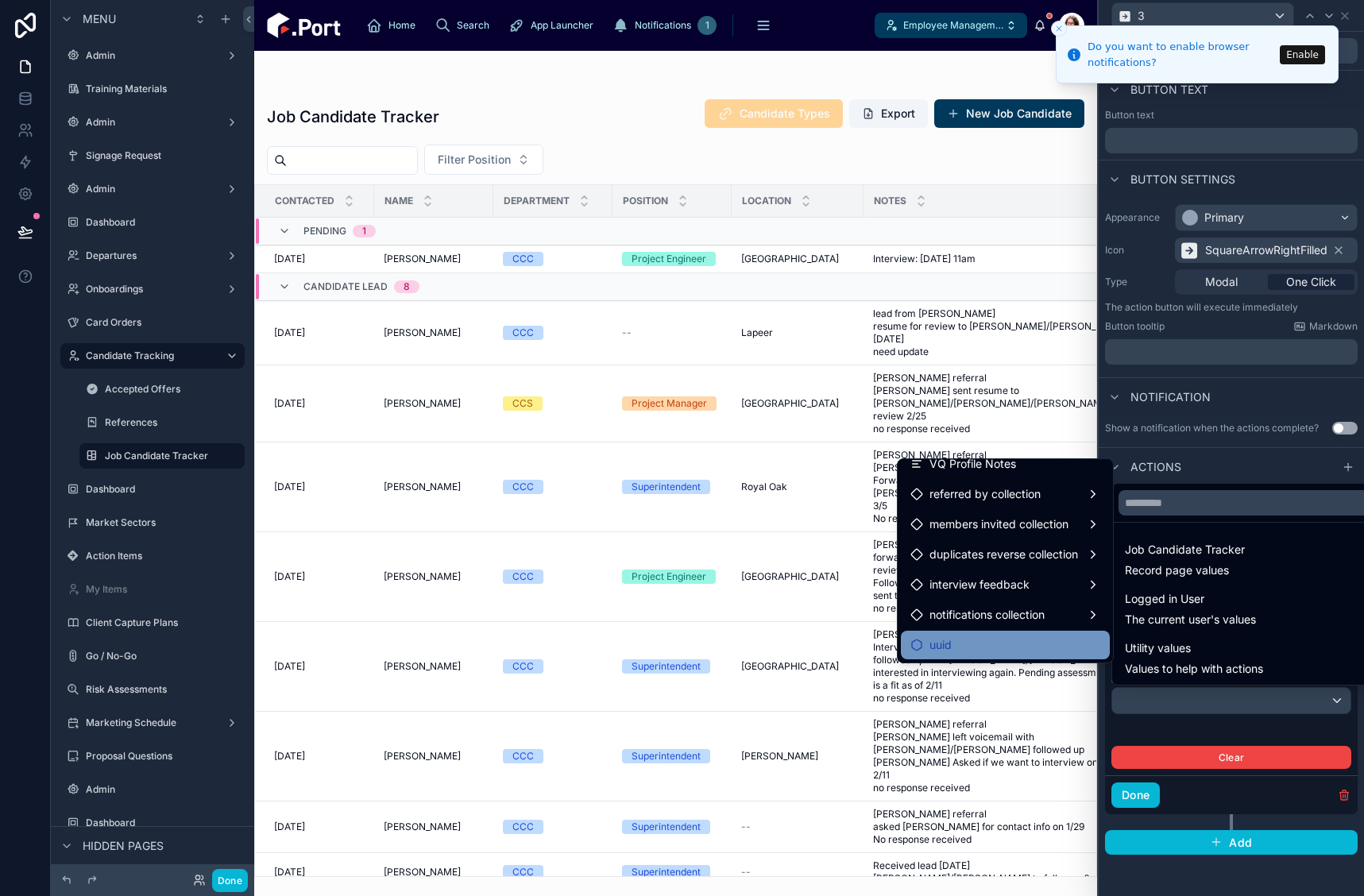
click at [993, 643] on div "uuid" at bounding box center [1006, 645] width 190 height 19
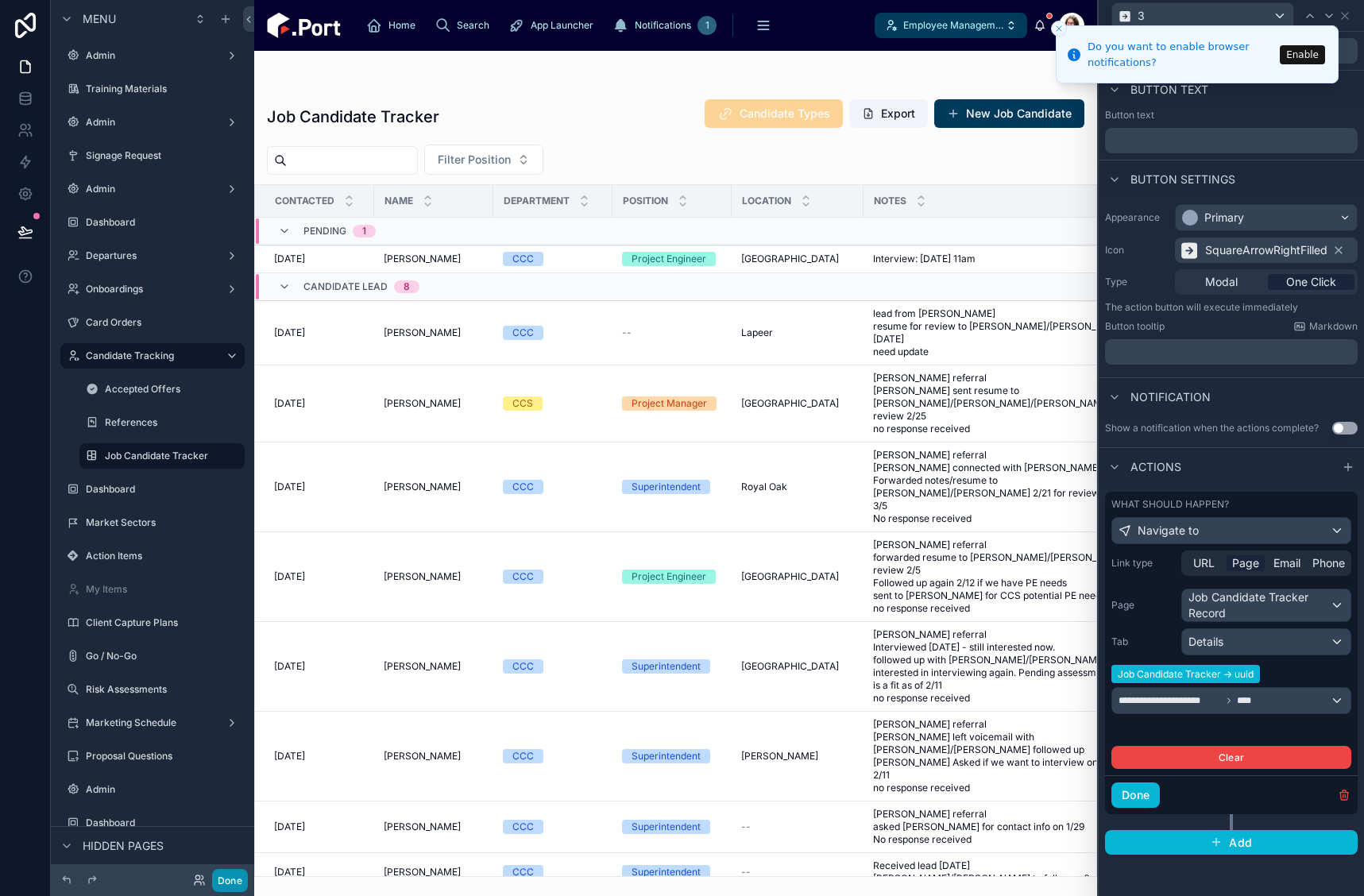
click at [224, 879] on button "Done" at bounding box center [230, 880] width 36 height 23
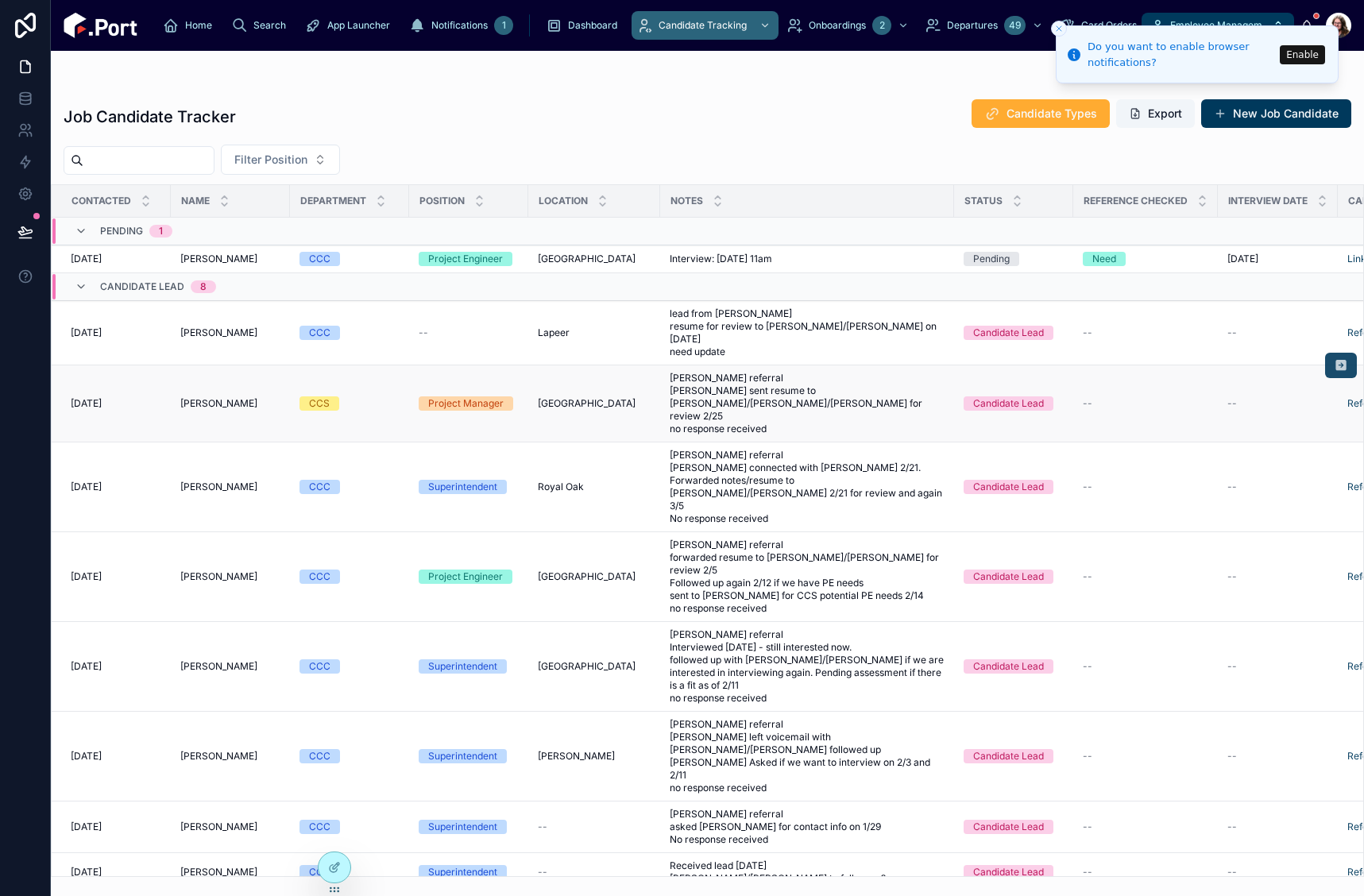
click at [1335, 359] on icon at bounding box center [1341, 366] width 13 height 13
click at [330, 869] on icon at bounding box center [333, 868] width 7 height 7
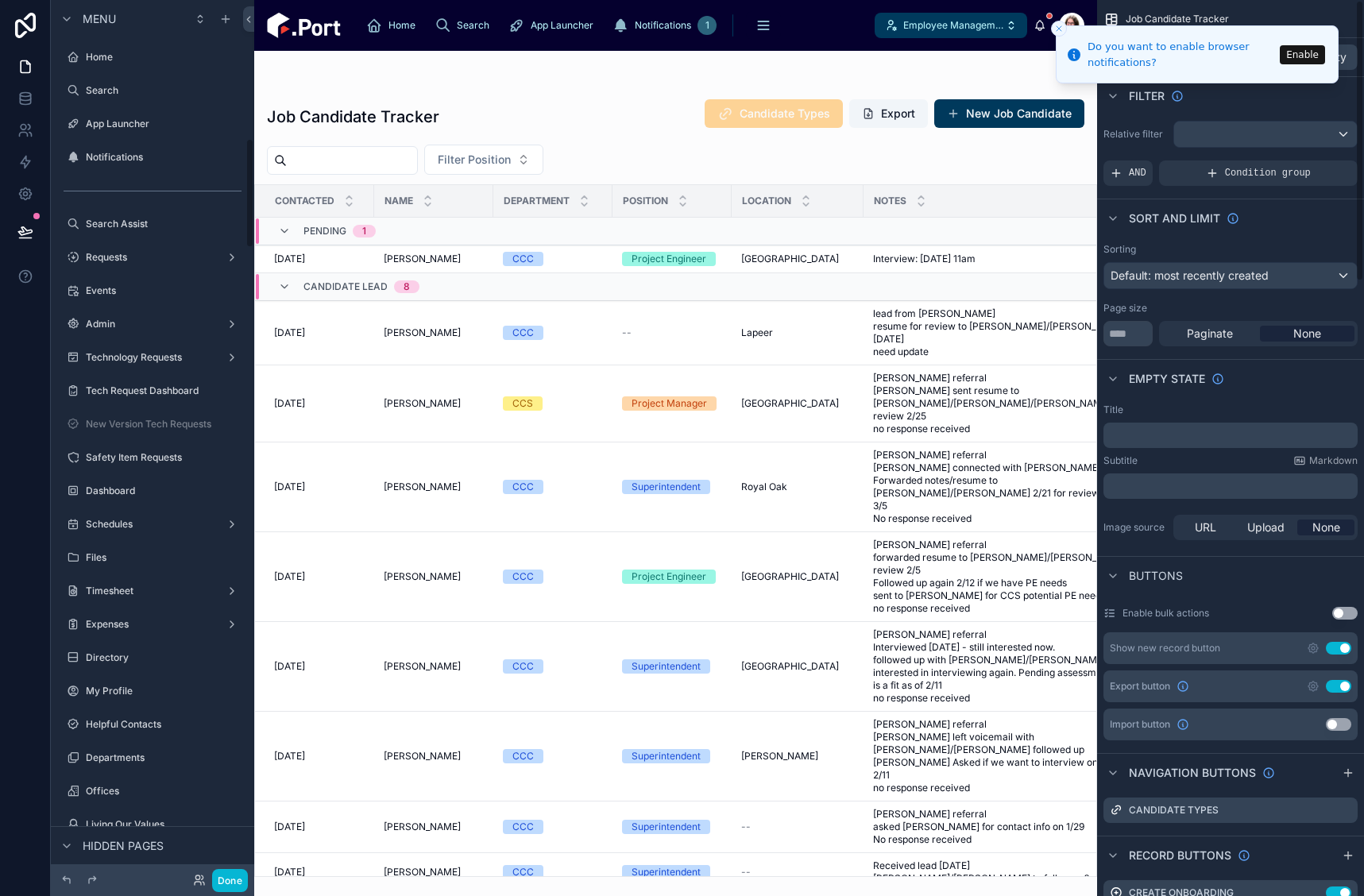
scroll to position [1103, 0]
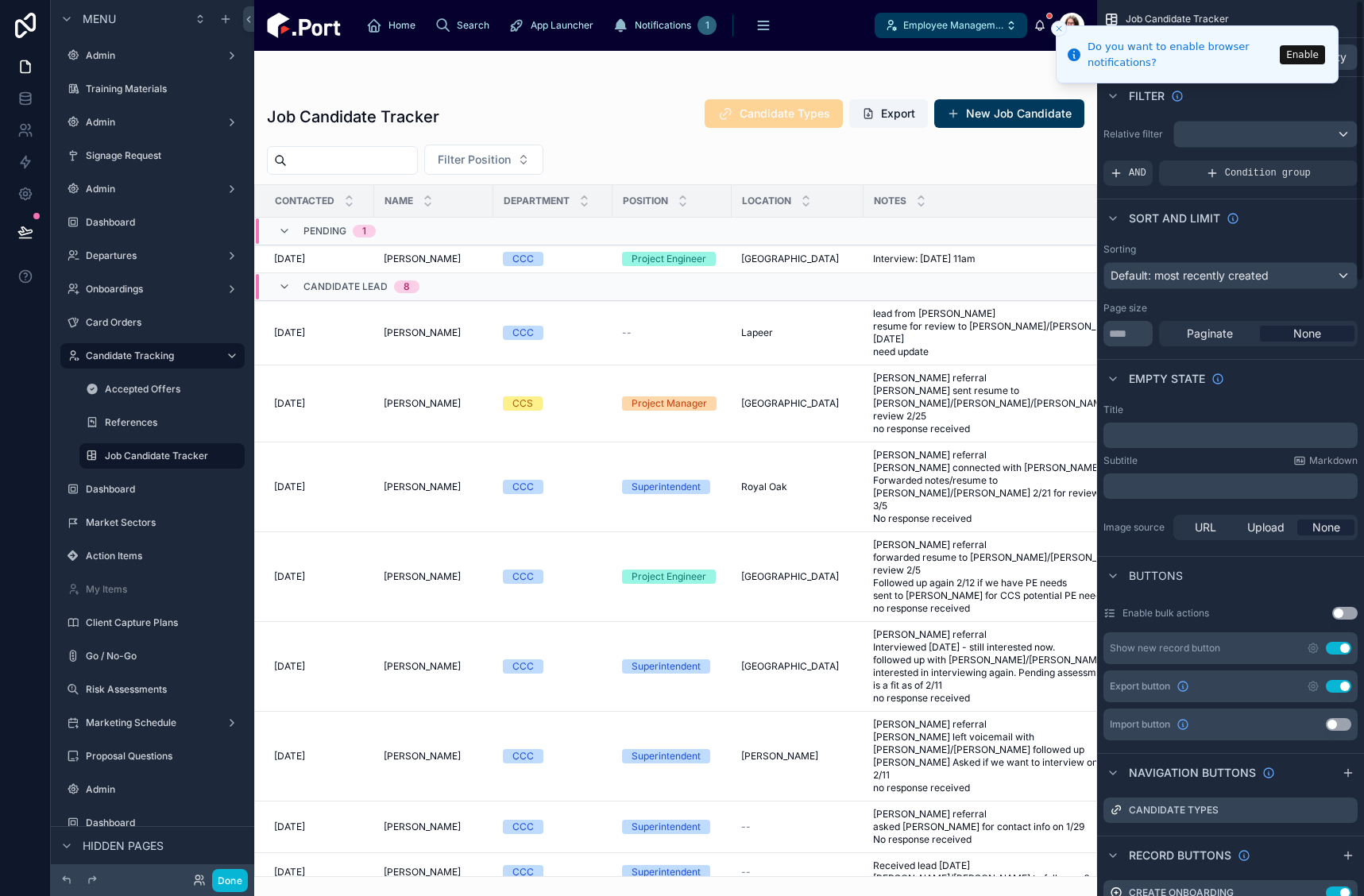
click at [1055, 25] on icon "Close toast" at bounding box center [1060, 29] width 10 height 10
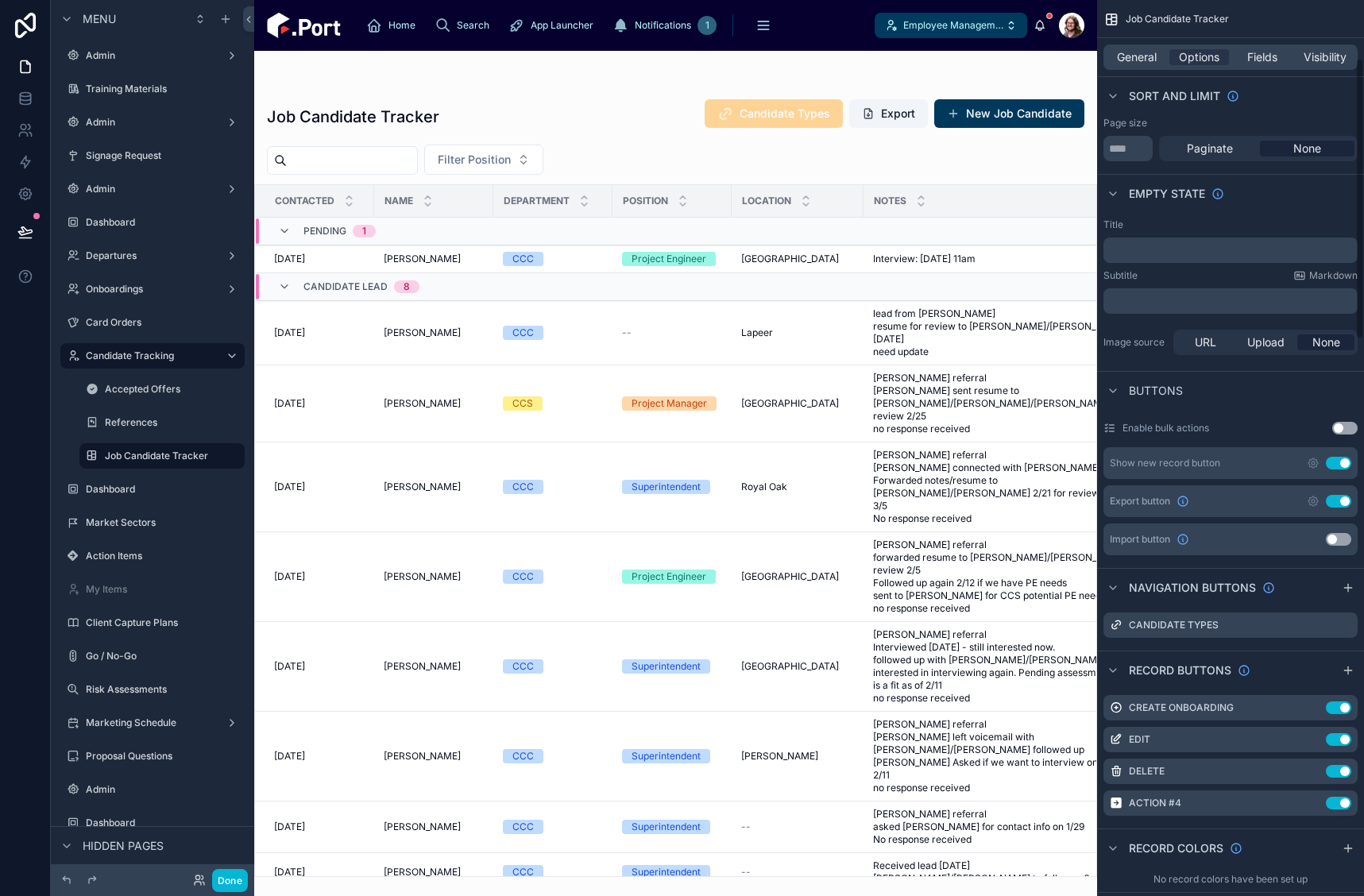
scroll to position [398, 0]
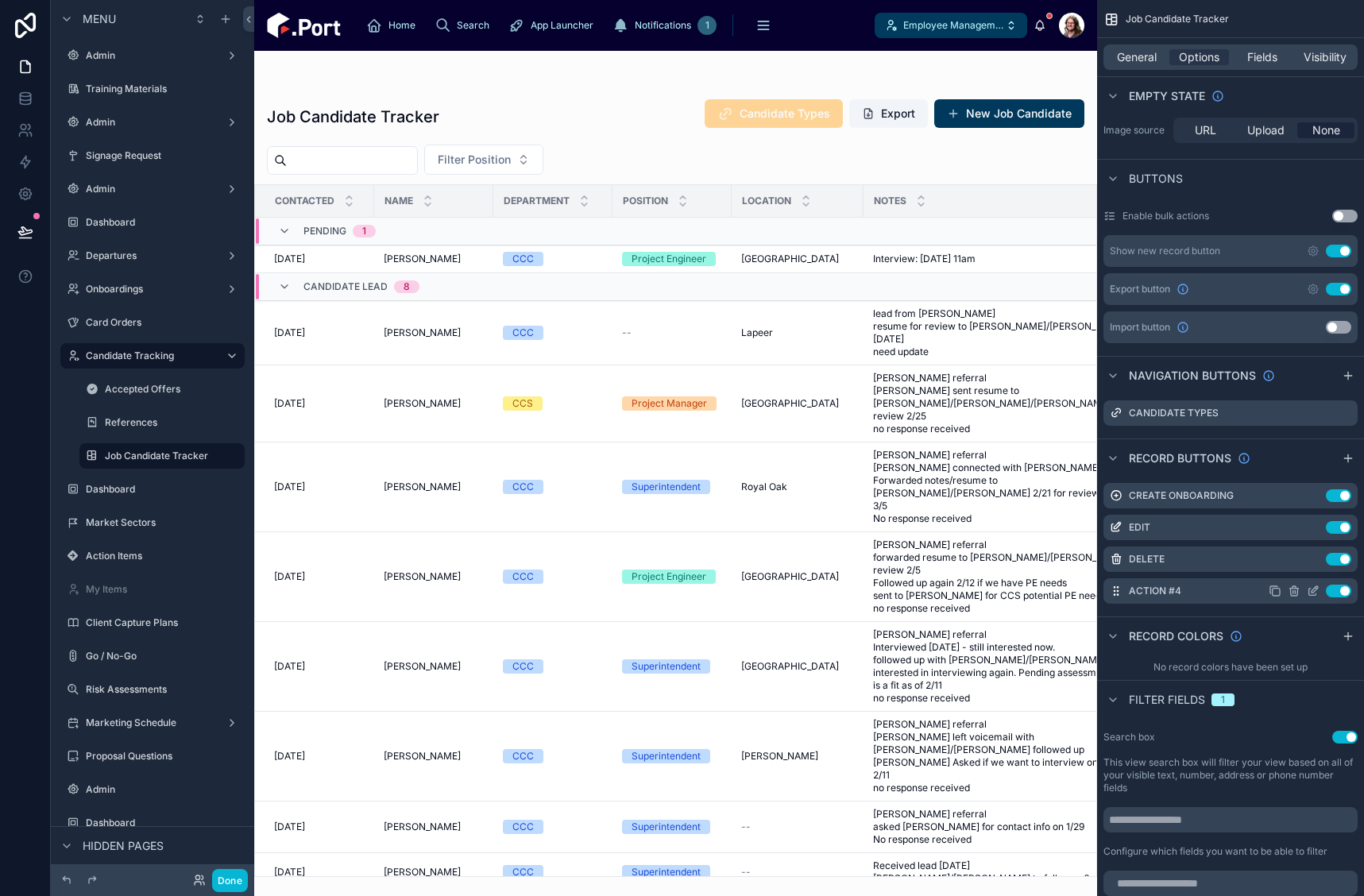
click at [1312, 593] on icon "scrollable content" at bounding box center [1313, 592] width 13 height 13
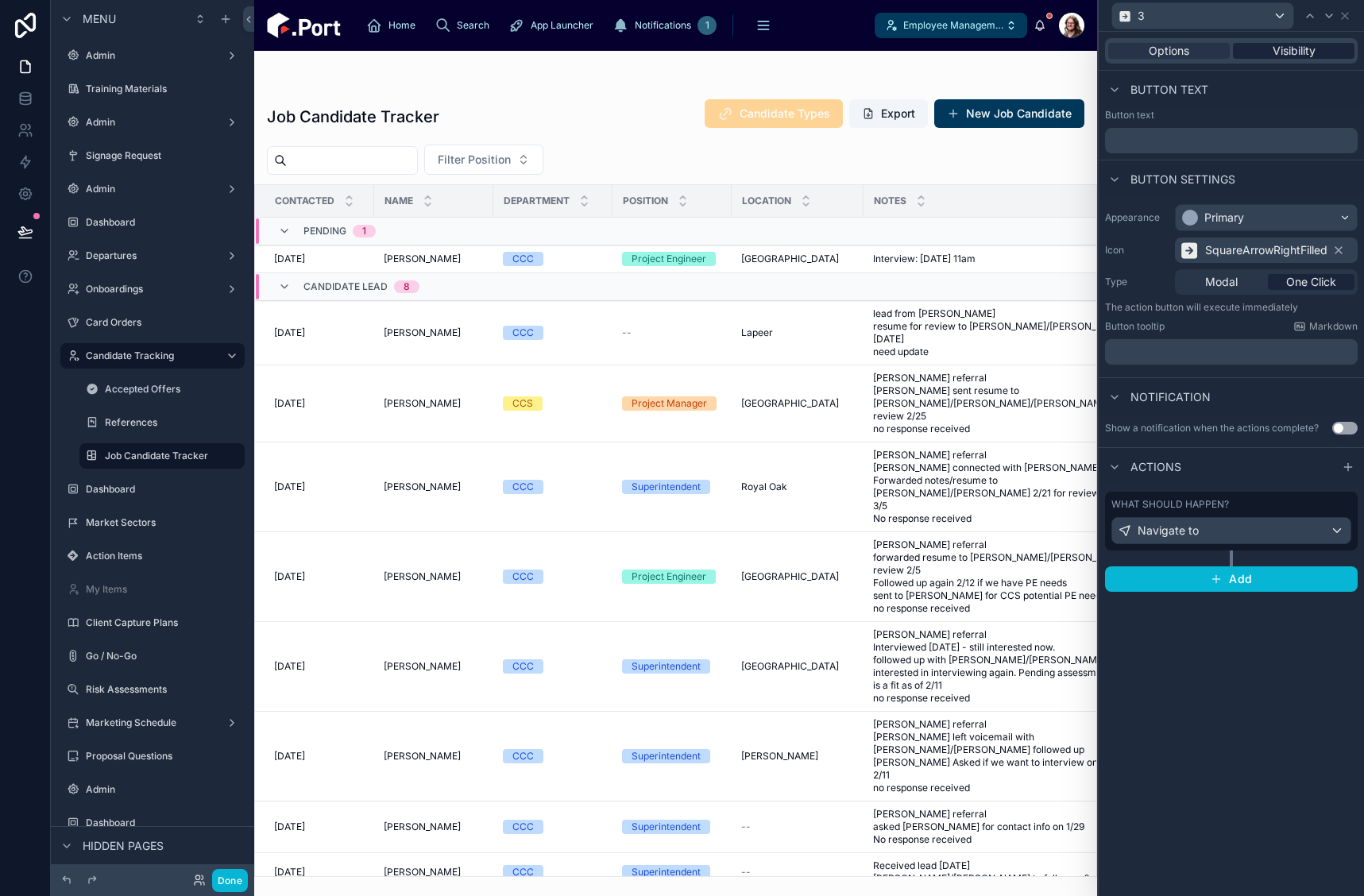
click at [1308, 53] on span "Visibility" at bounding box center [1294, 50] width 43 height 16
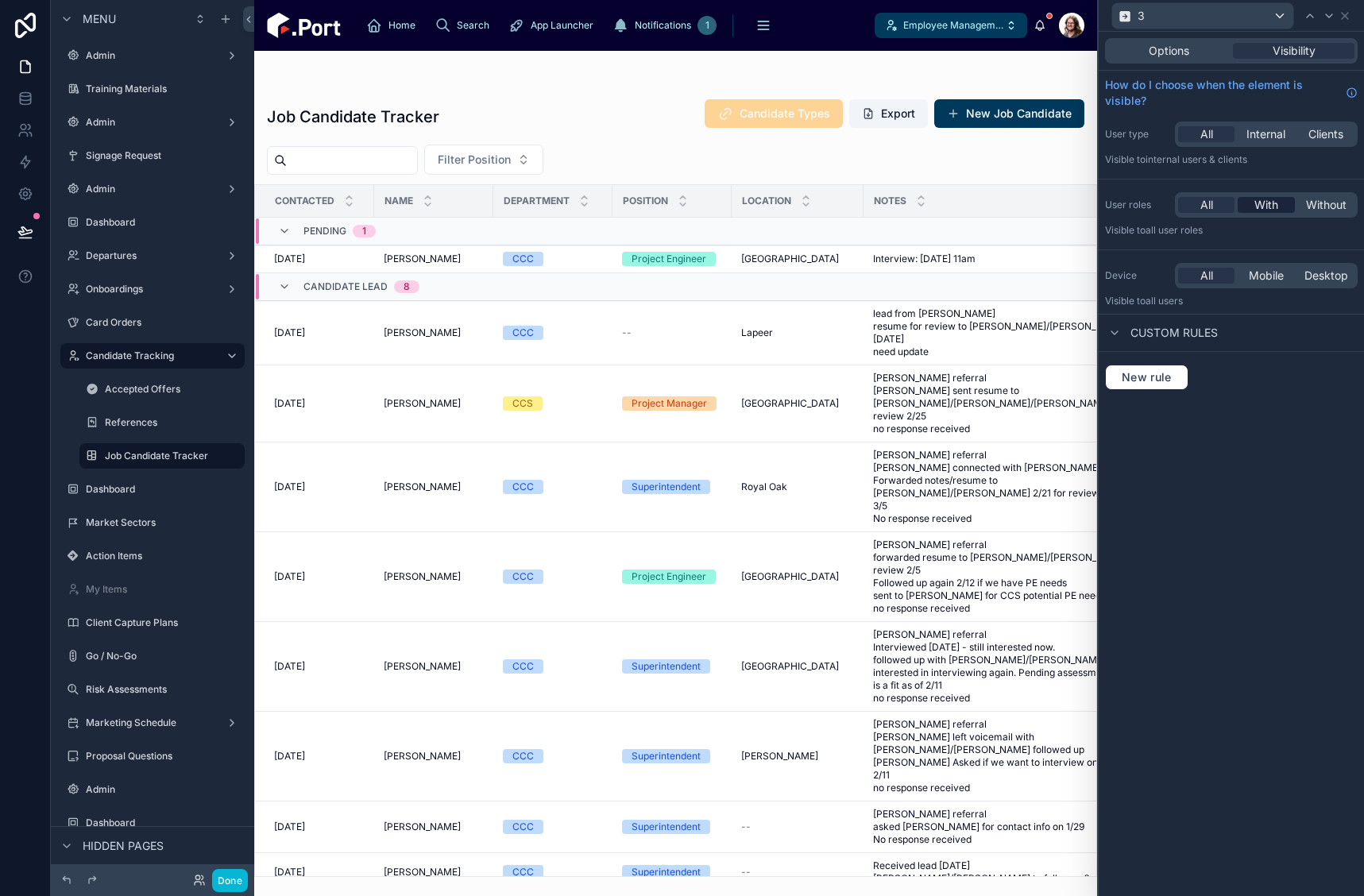
click at [1267, 207] on span "With" at bounding box center [1266, 205] width 24 height 16
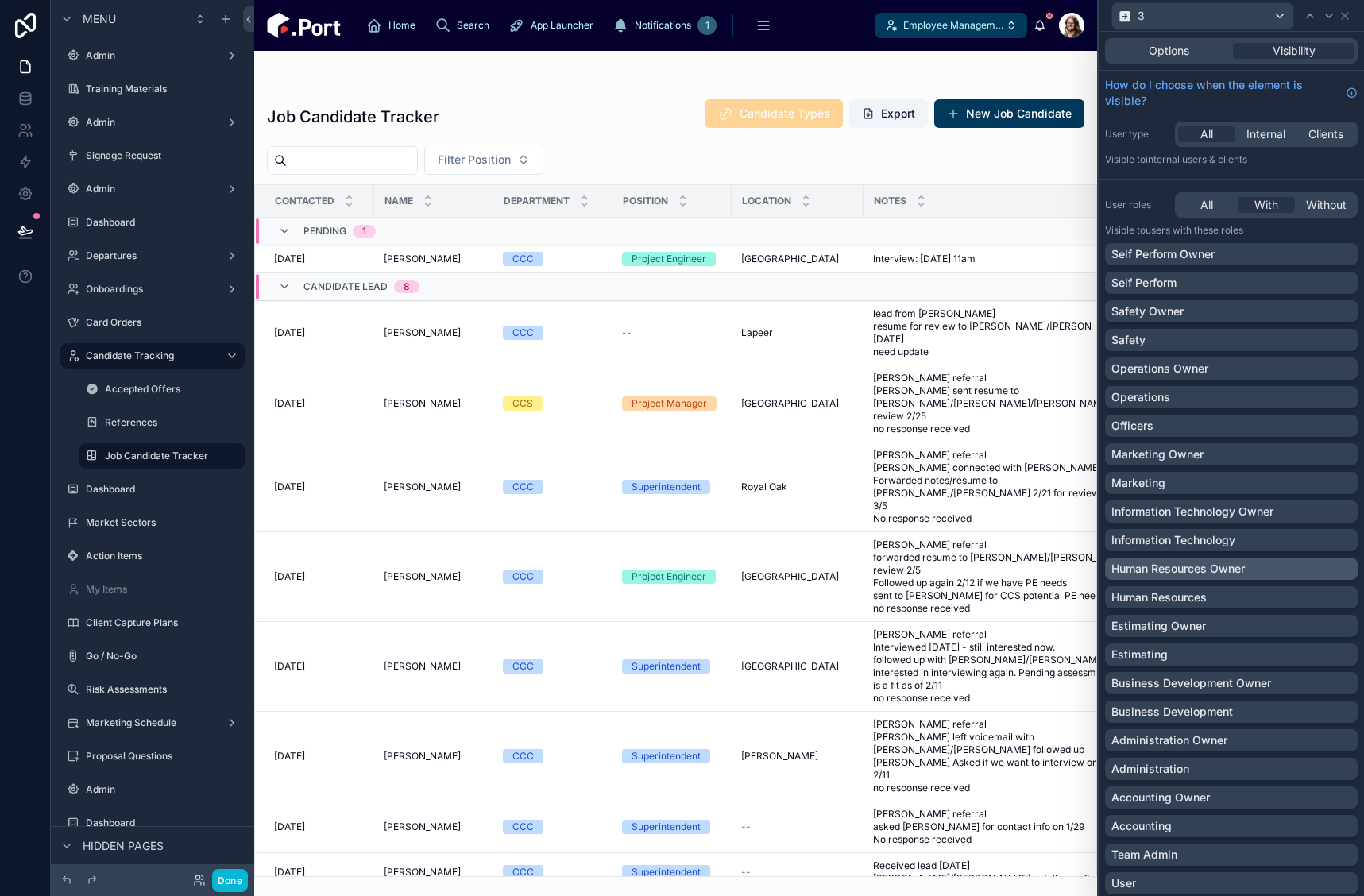
click at [1263, 574] on div "Human Resources Owner" at bounding box center [1231, 569] width 240 height 16
drag, startPoint x: 1342, startPoint y: 12, endPoint x: 1327, endPoint y: 16, distance: 15.5
click at [1341, 12] on icon at bounding box center [1345, 16] width 13 height 13
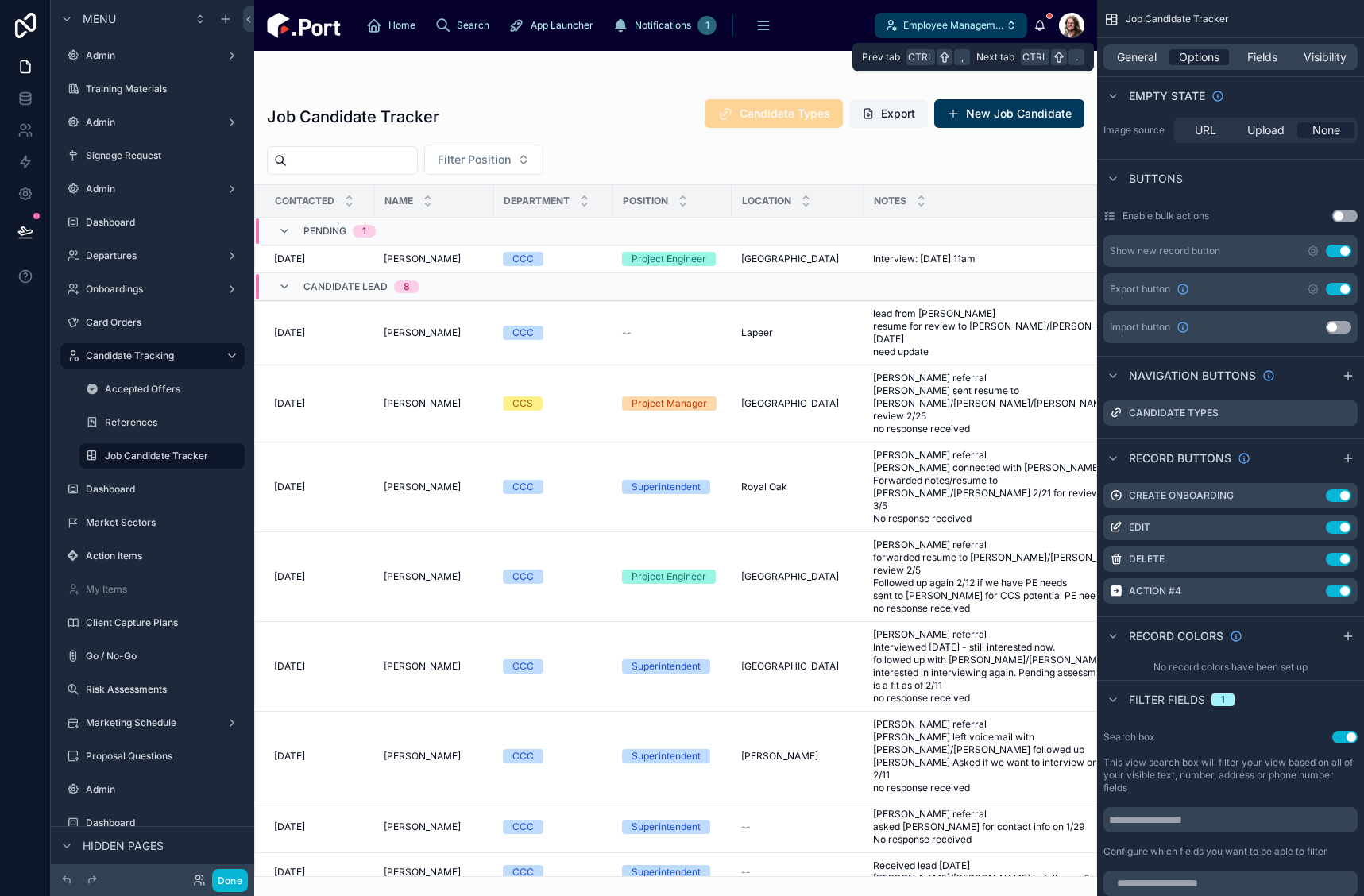
click at [1212, 56] on span "Options" at bounding box center [1200, 56] width 41 height 16
click at [1324, 54] on span "Visibility" at bounding box center [1325, 56] width 43 height 16
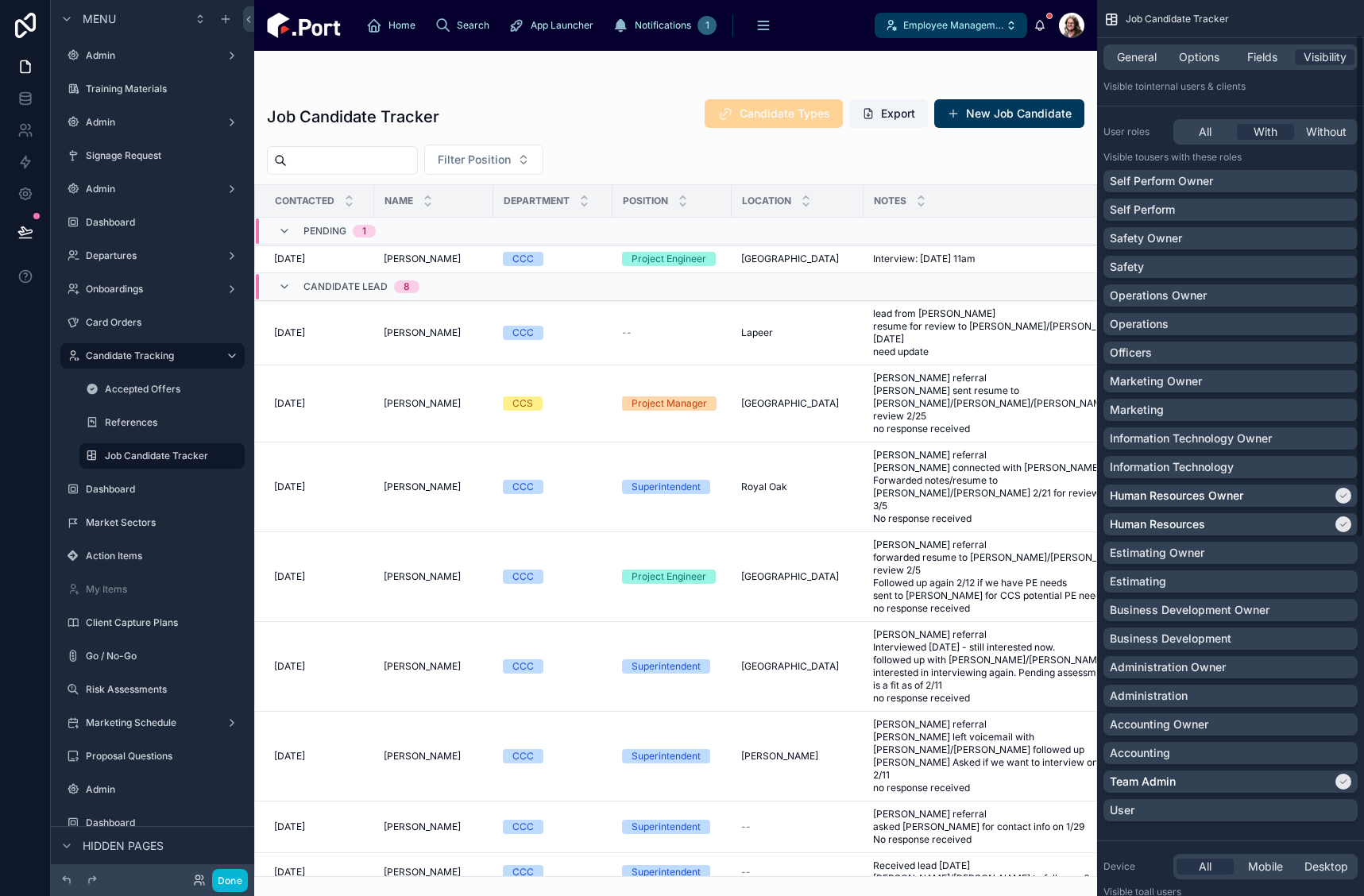
scroll to position [0, 0]
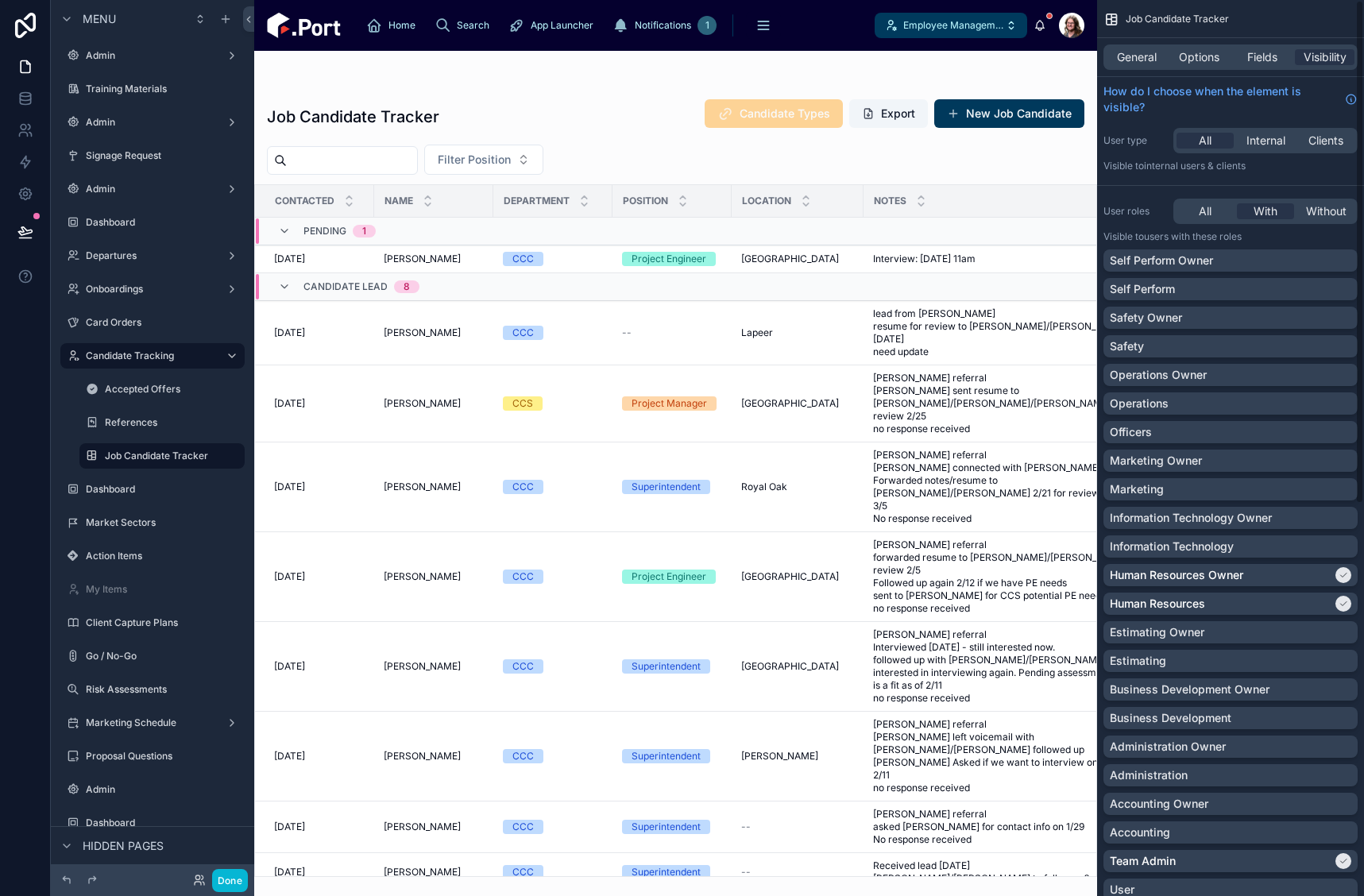
click at [1312, 19] on div "Job Candidate Tracker" at bounding box center [1231, 19] width 267 height 38
click at [854, 149] on div at bounding box center [676, 473] width 843 height 845
click at [1200, 60] on span "Options" at bounding box center [1200, 56] width 41 height 16
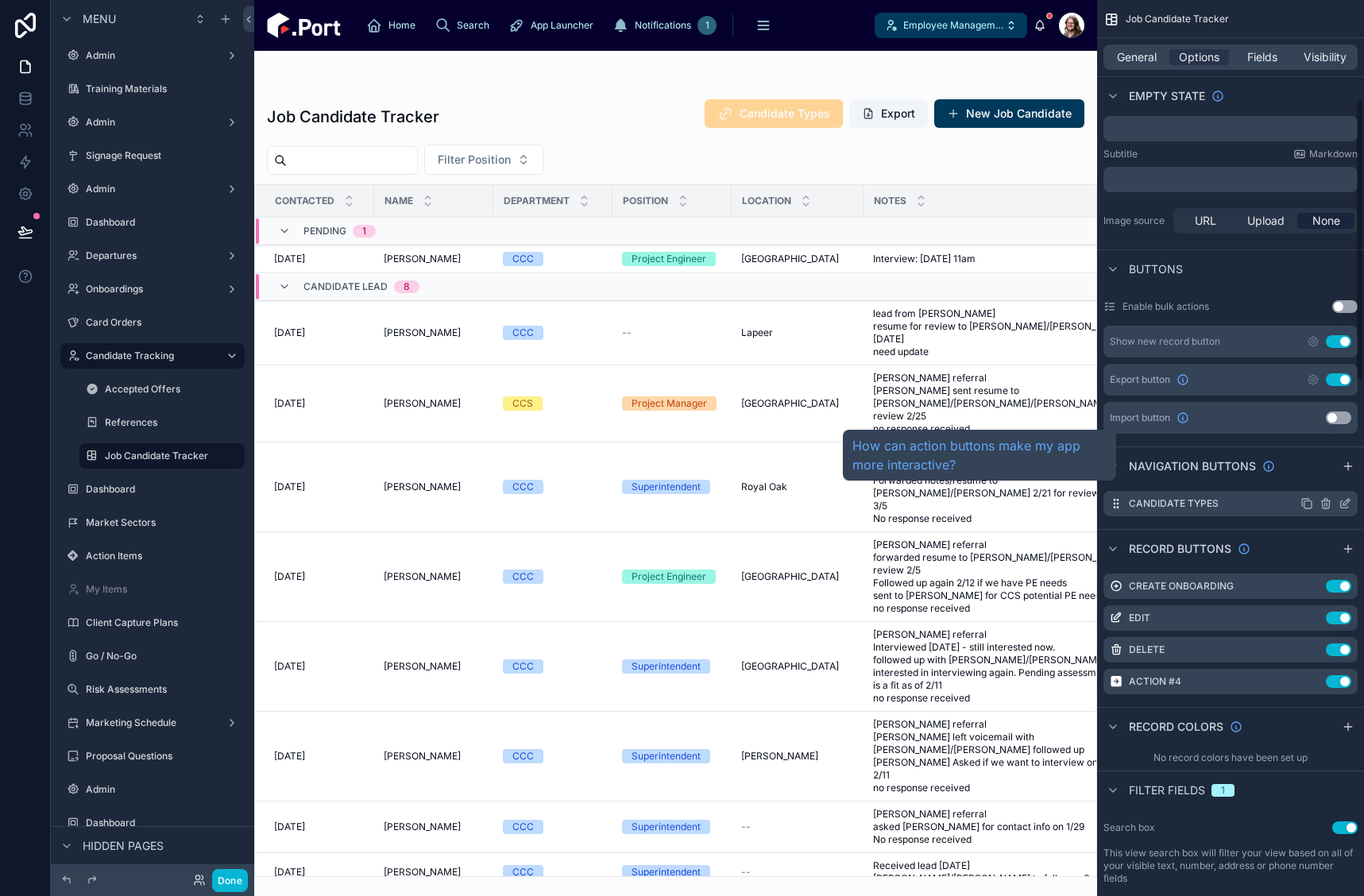
scroll to position [317, 0]
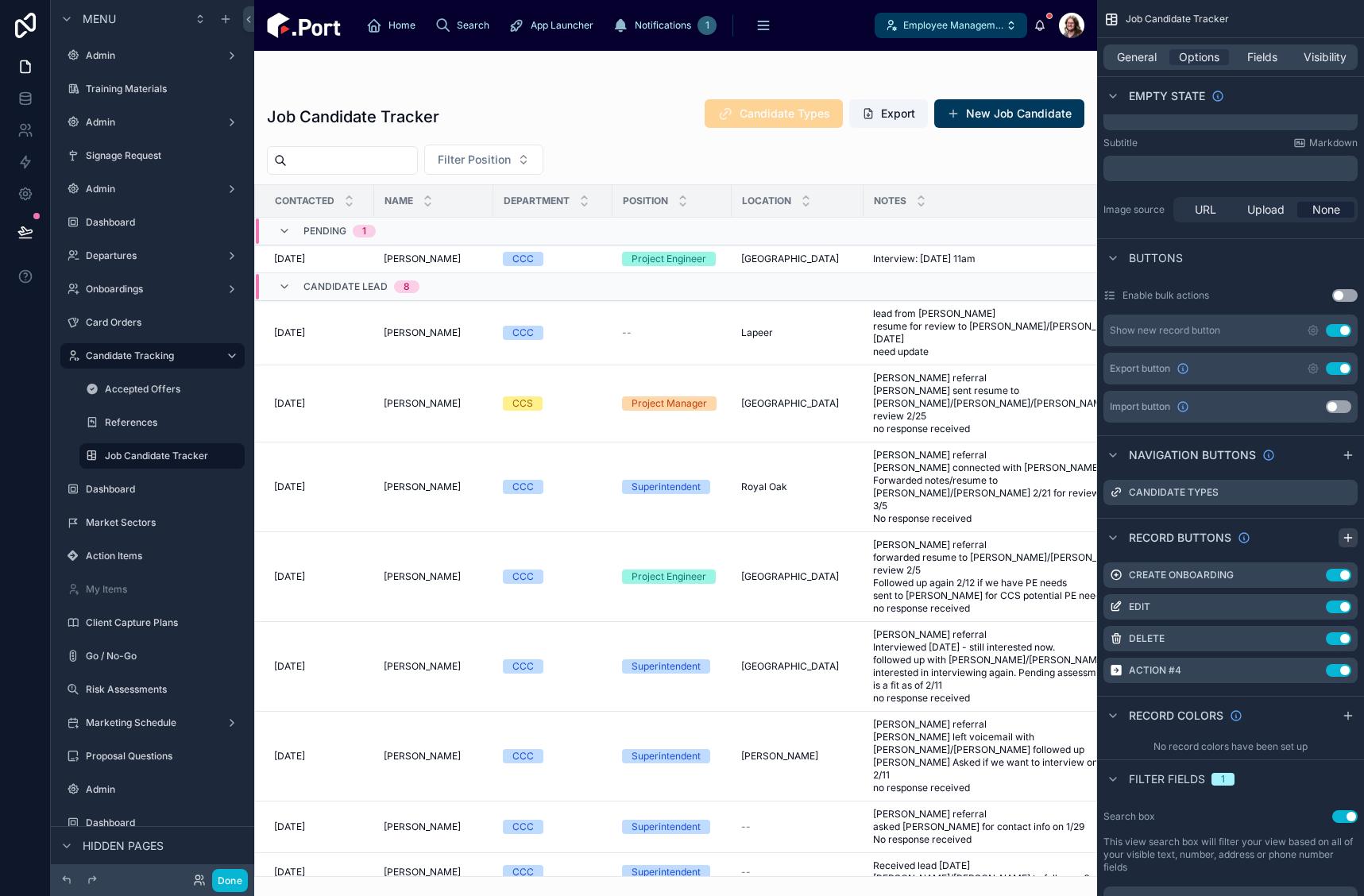
click at [1349, 533] on icon "scrollable content" at bounding box center [1348, 538] width 13 height 13
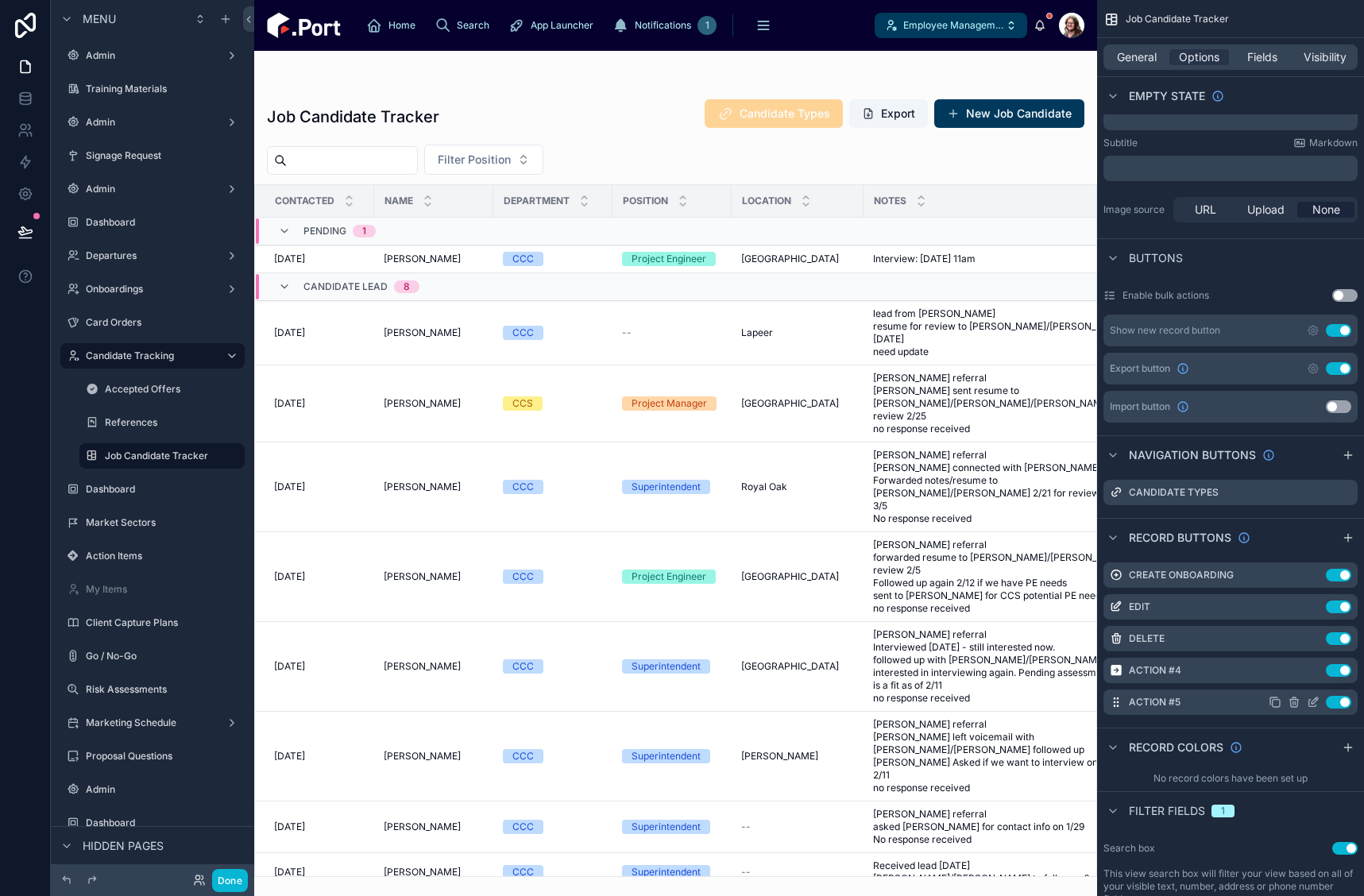
click at [1309, 703] on icon "scrollable content" at bounding box center [1312, 703] width 7 height 7
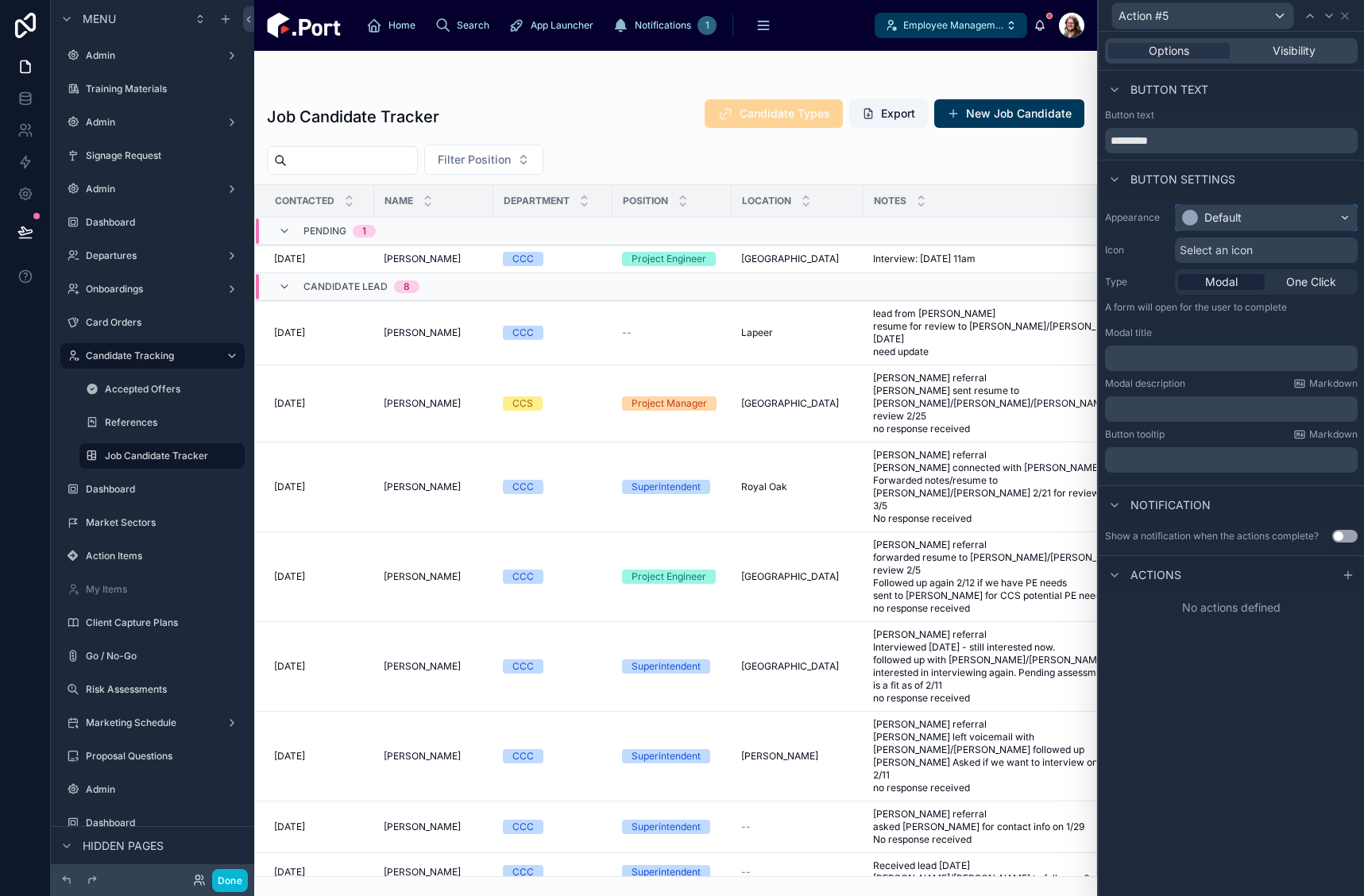
click at [1238, 218] on div "Default" at bounding box center [1223, 217] width 38 height 16
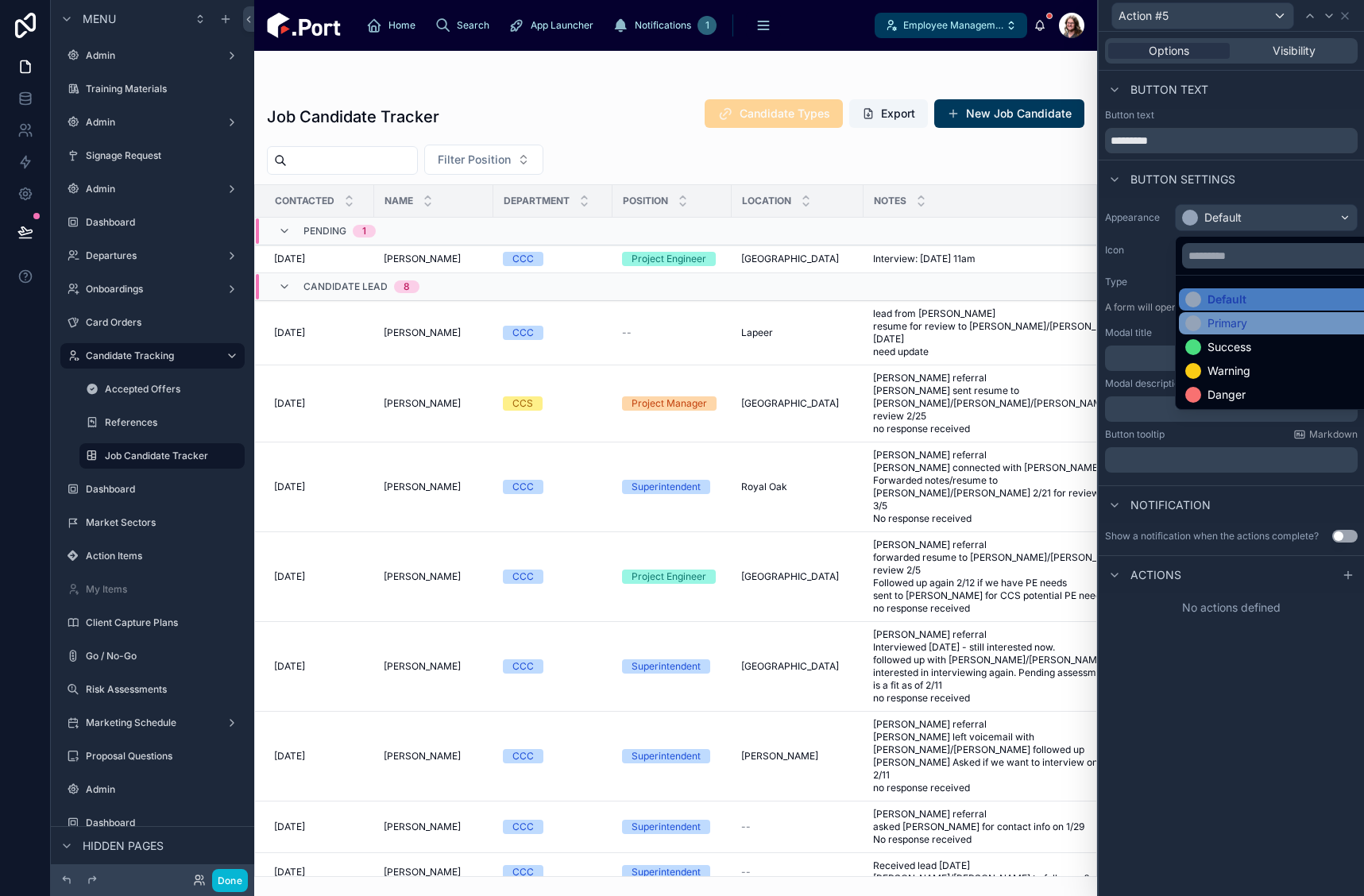
click at [1238, 325] on div "Primary" at bounding box center [1227, 323] width 40 height 16
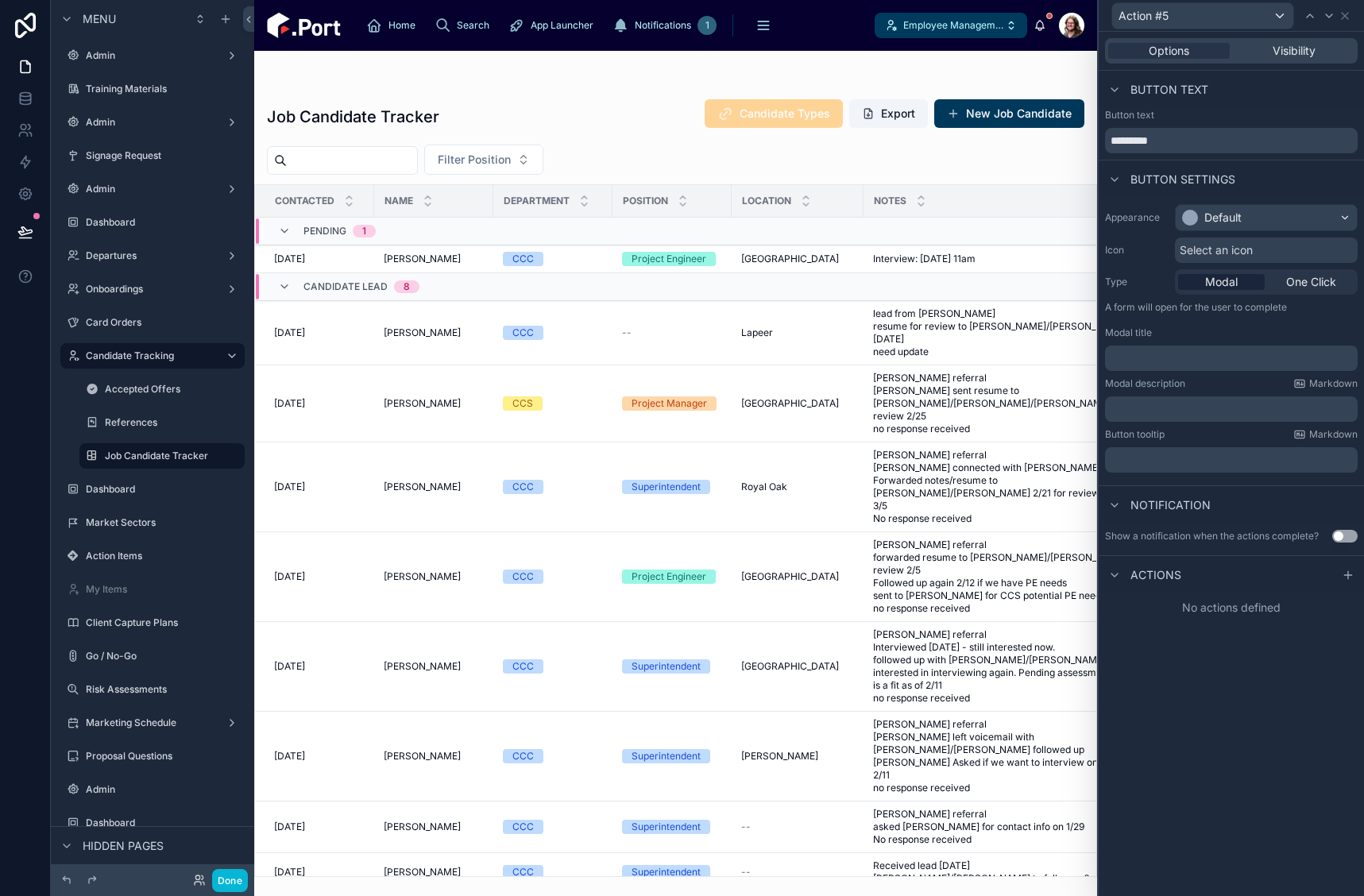
click at [1248, 254] on span "Select an icon" at bounding box center [1216, 250] width 73 height 16
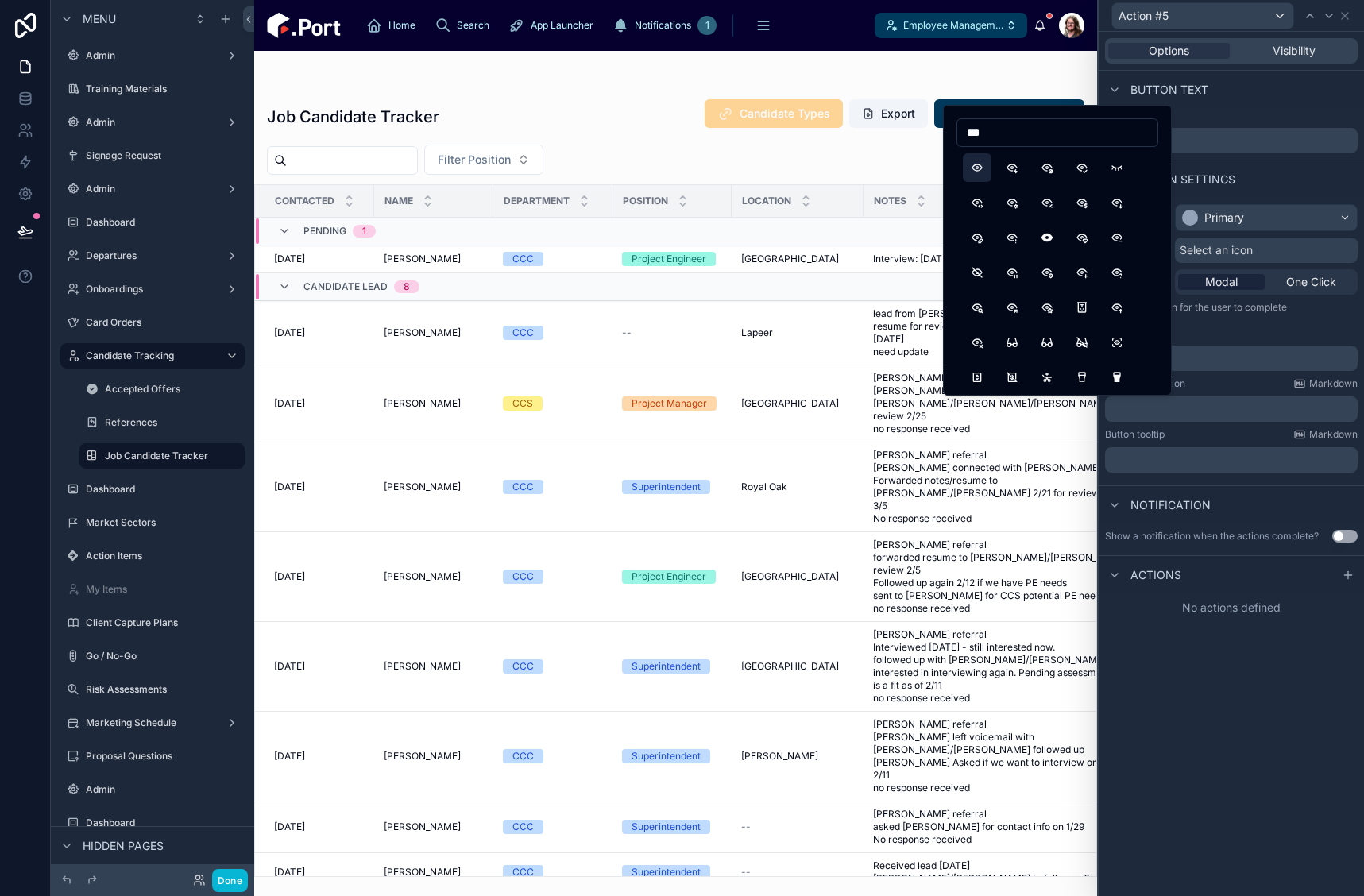
type input "***"
click at [986, 168] on button "Eye" at bounding box center [977, 167] width 29 height 29
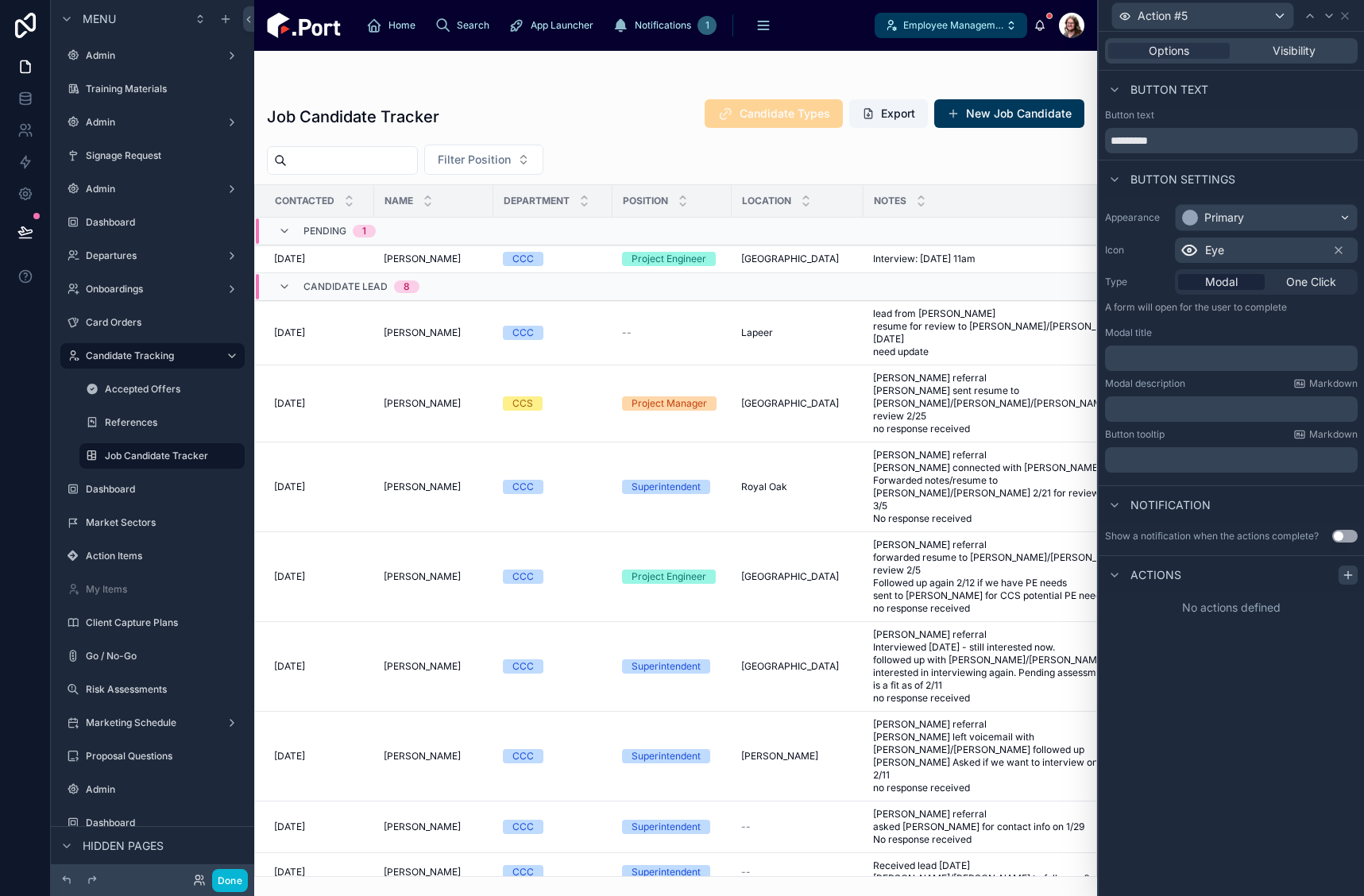
click at [1347, 575] on icon at bounding box center [1348, 575] width 7 height 0
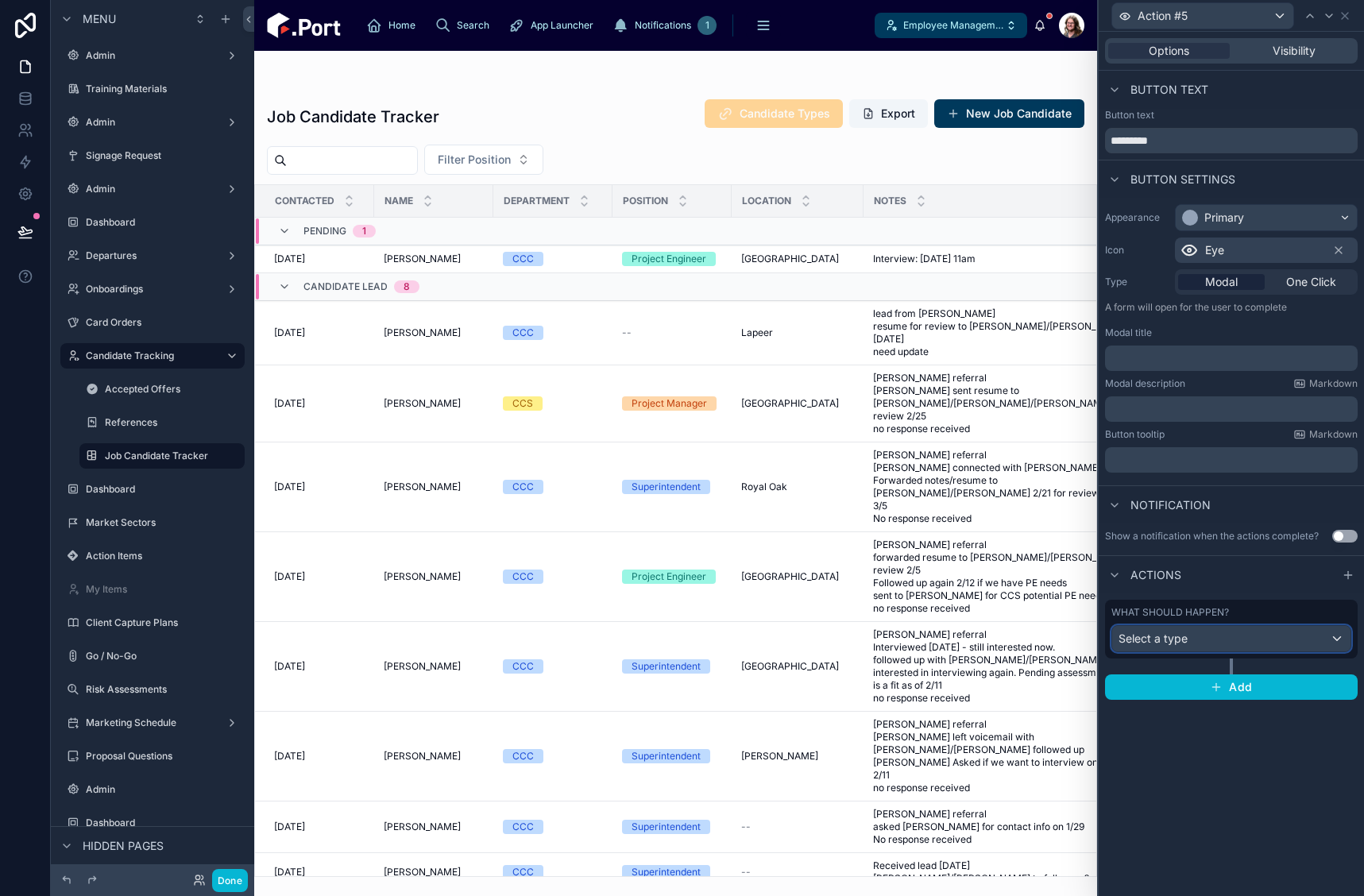
click at [1223, 637] on div "Select a type" at bounding box center [1231, 638] width 238 height 25
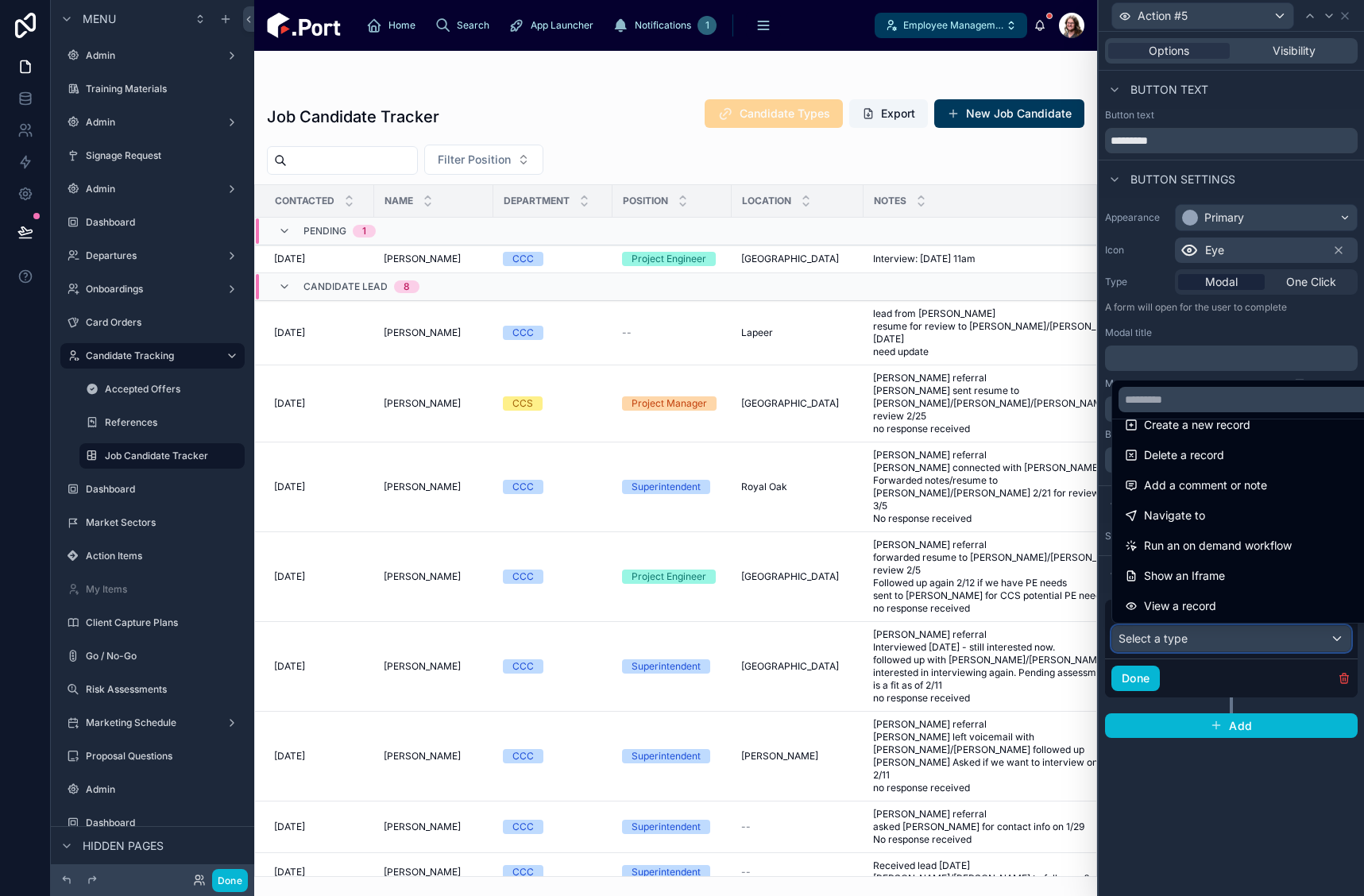
scroll to position [79, 0]
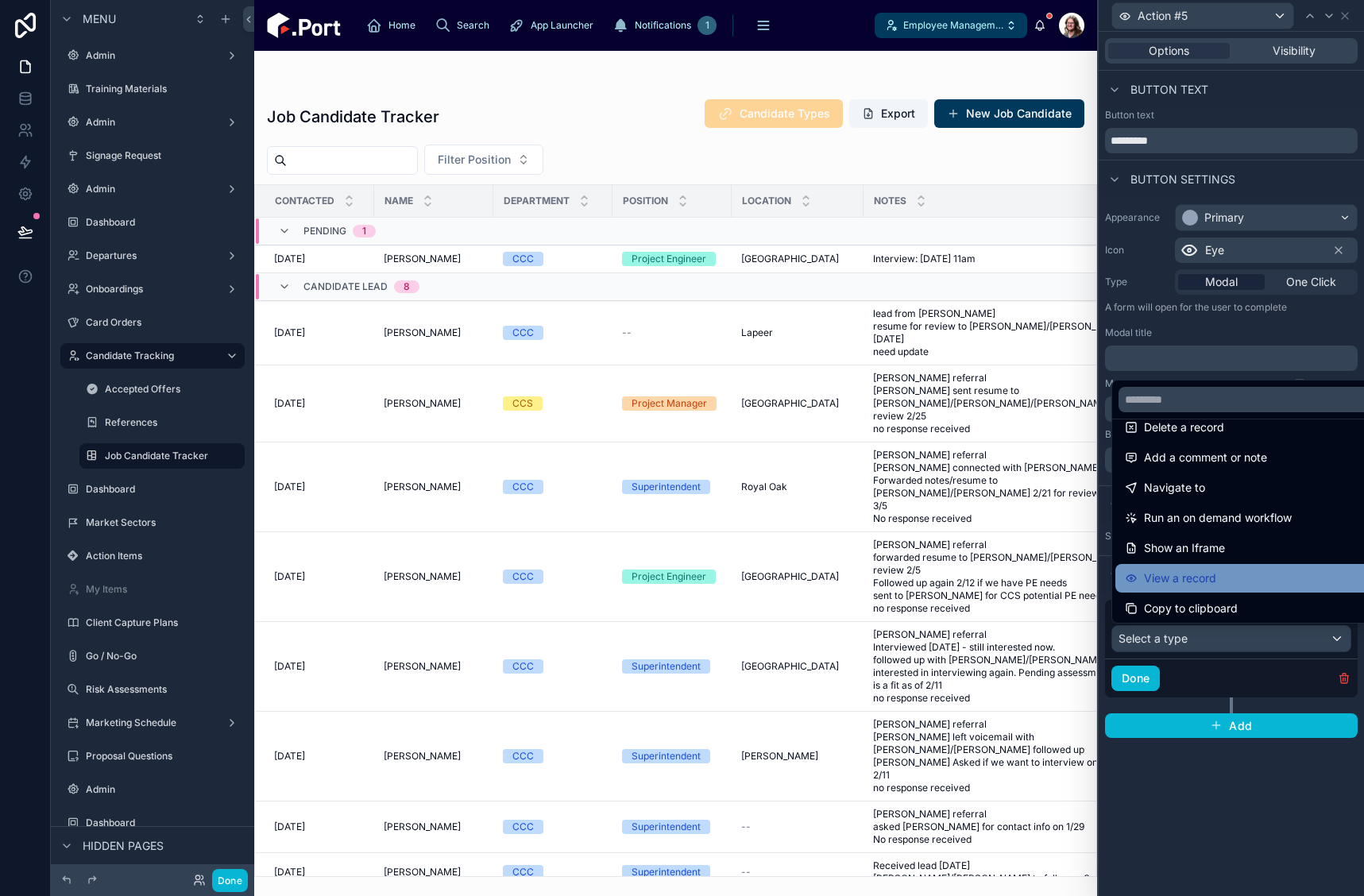
click at [1215, 583] on span "View a record" at bounding box center [1180, 578] width 72 height 19
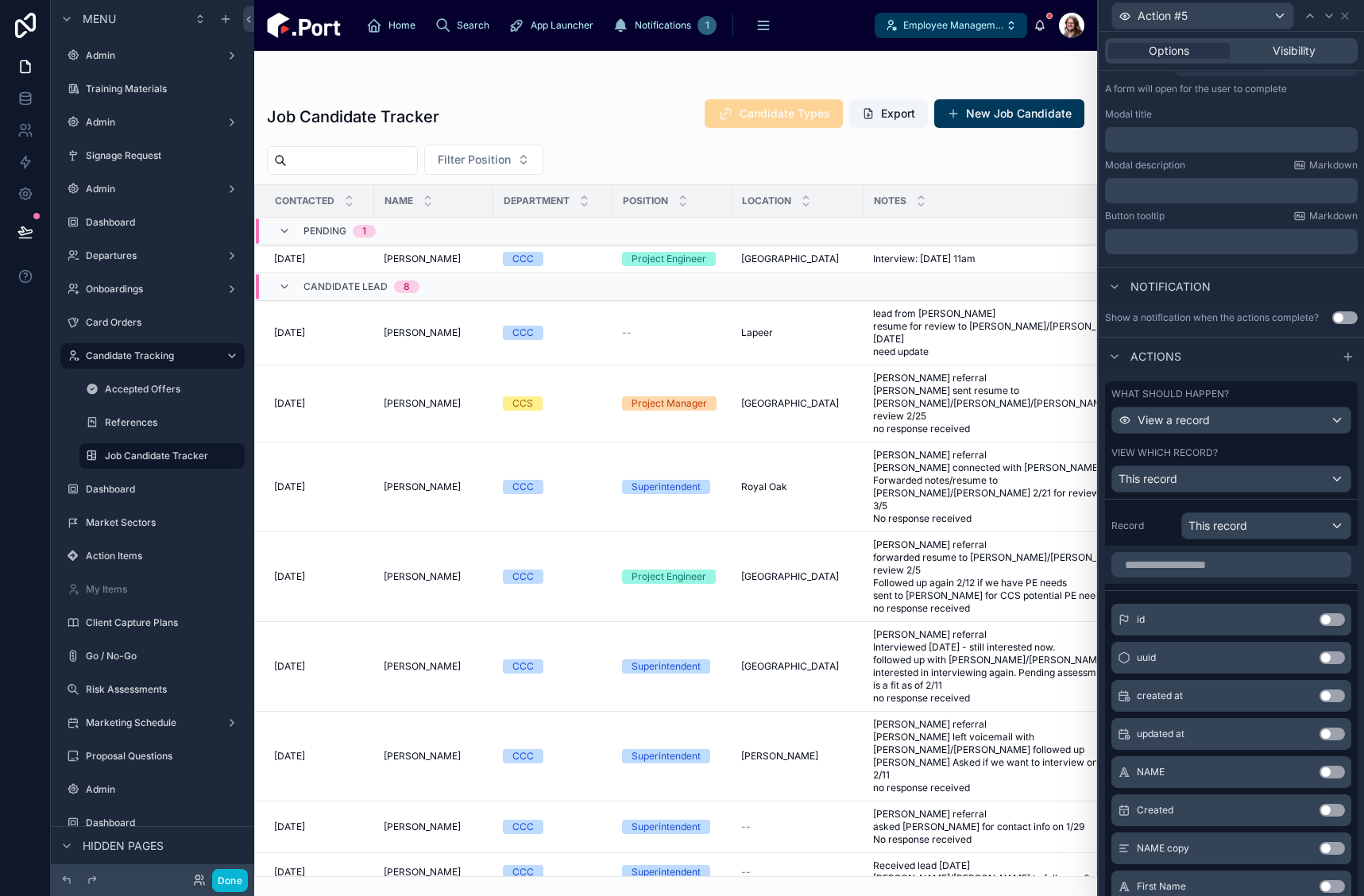
scroll to position [0, 0]
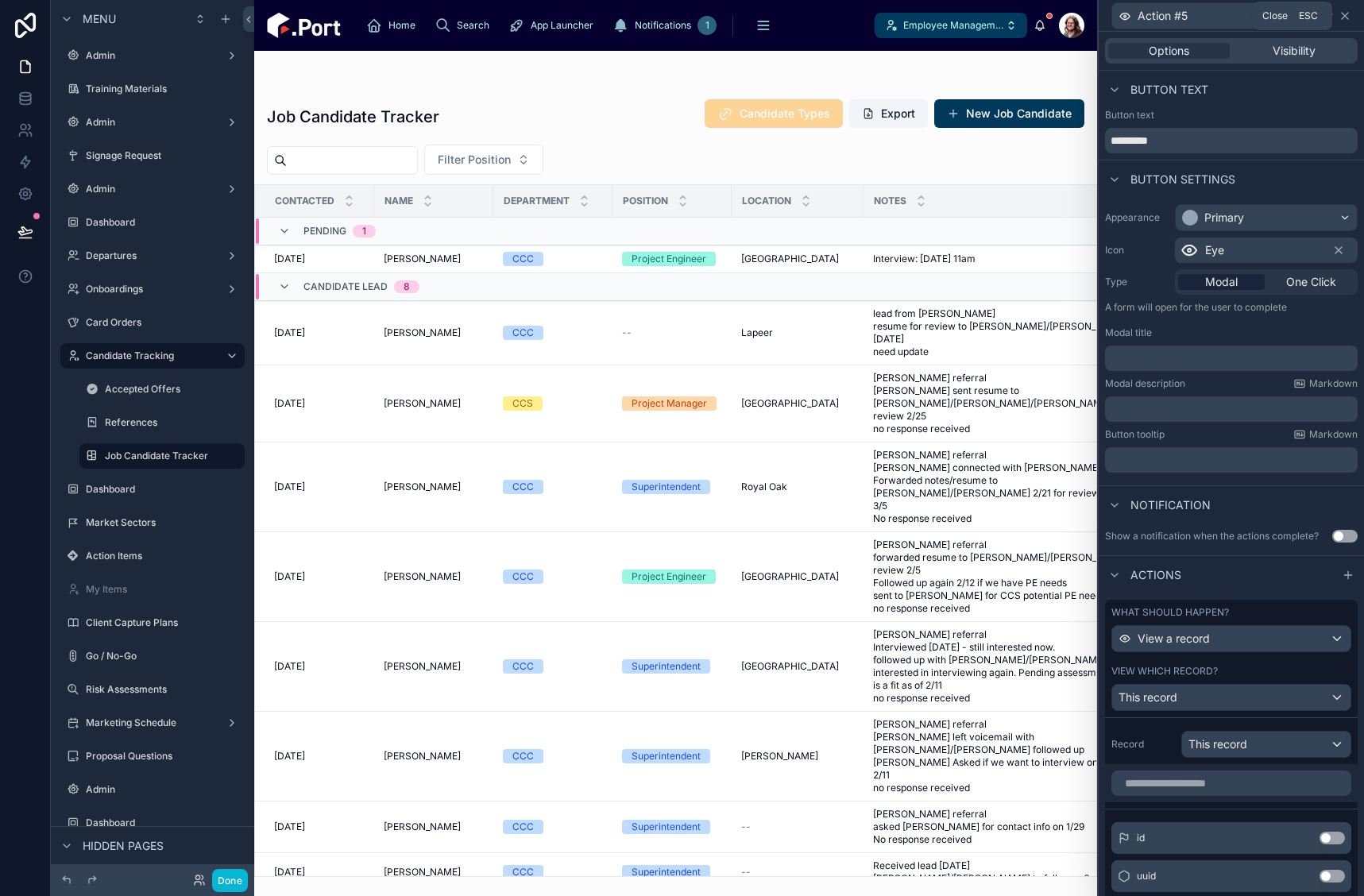
click at [1346, 14] on icon at bounding box center [1345, 16] width 13 height 13
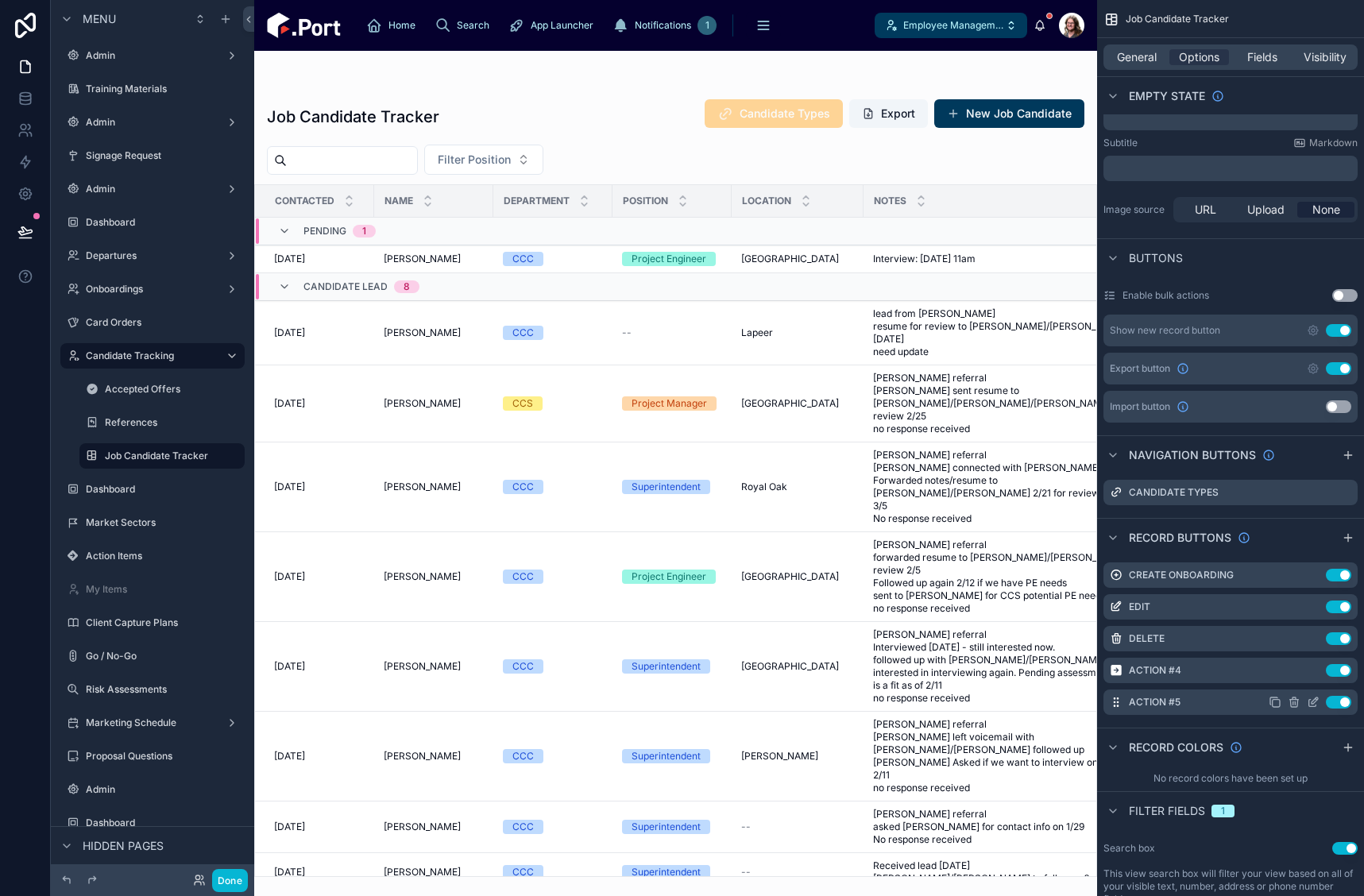
click at [1295, 702] on icon "scrollable content" at bounding box center [1295, 703] width 0 height 3
click at [1319, 675] on icon at bounding box center [1320, 678] width 13 height 13
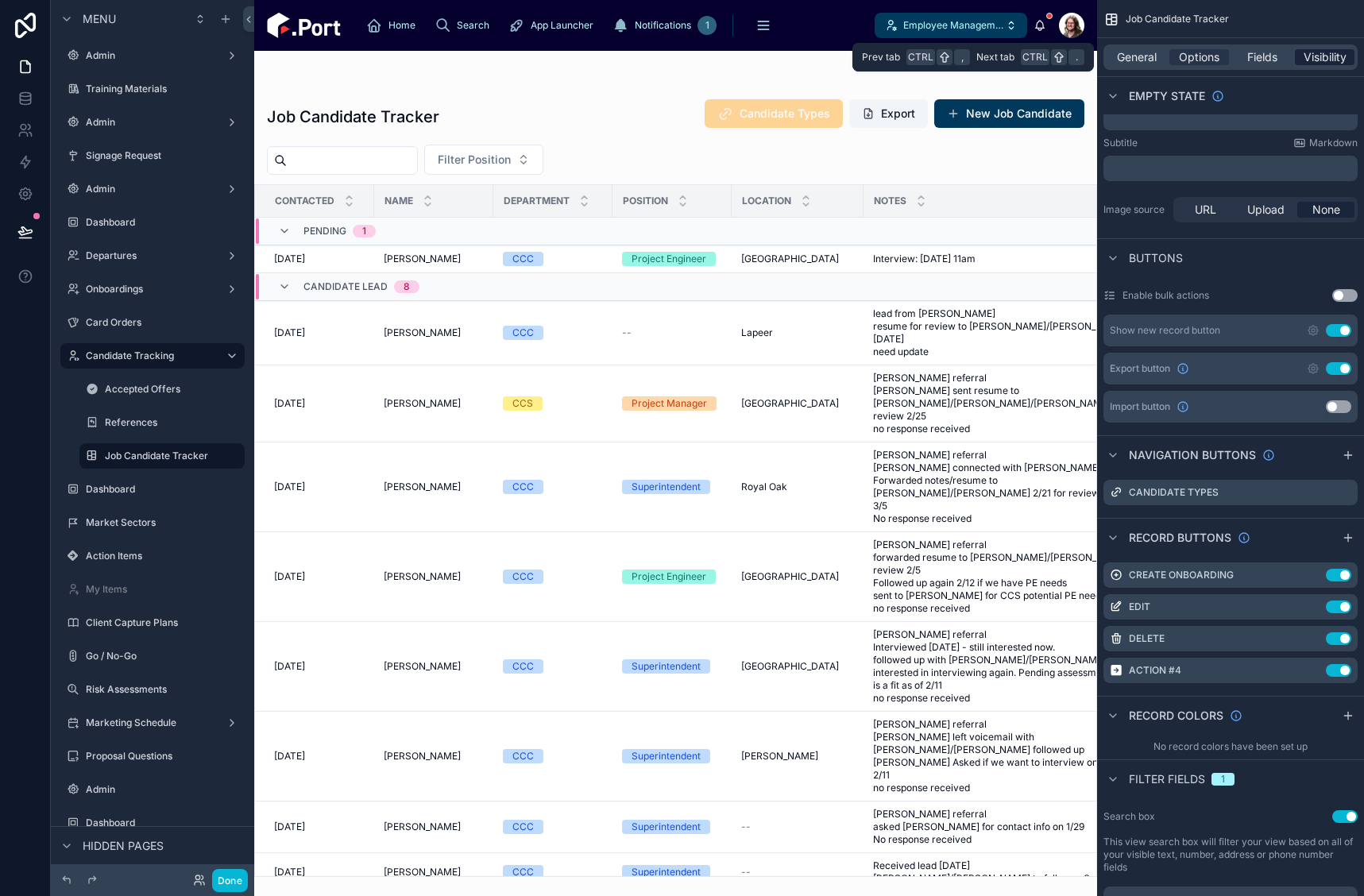
click at [1332, 54] on span "Visibility" at bounding box center [1325, 56] width 43 height 16
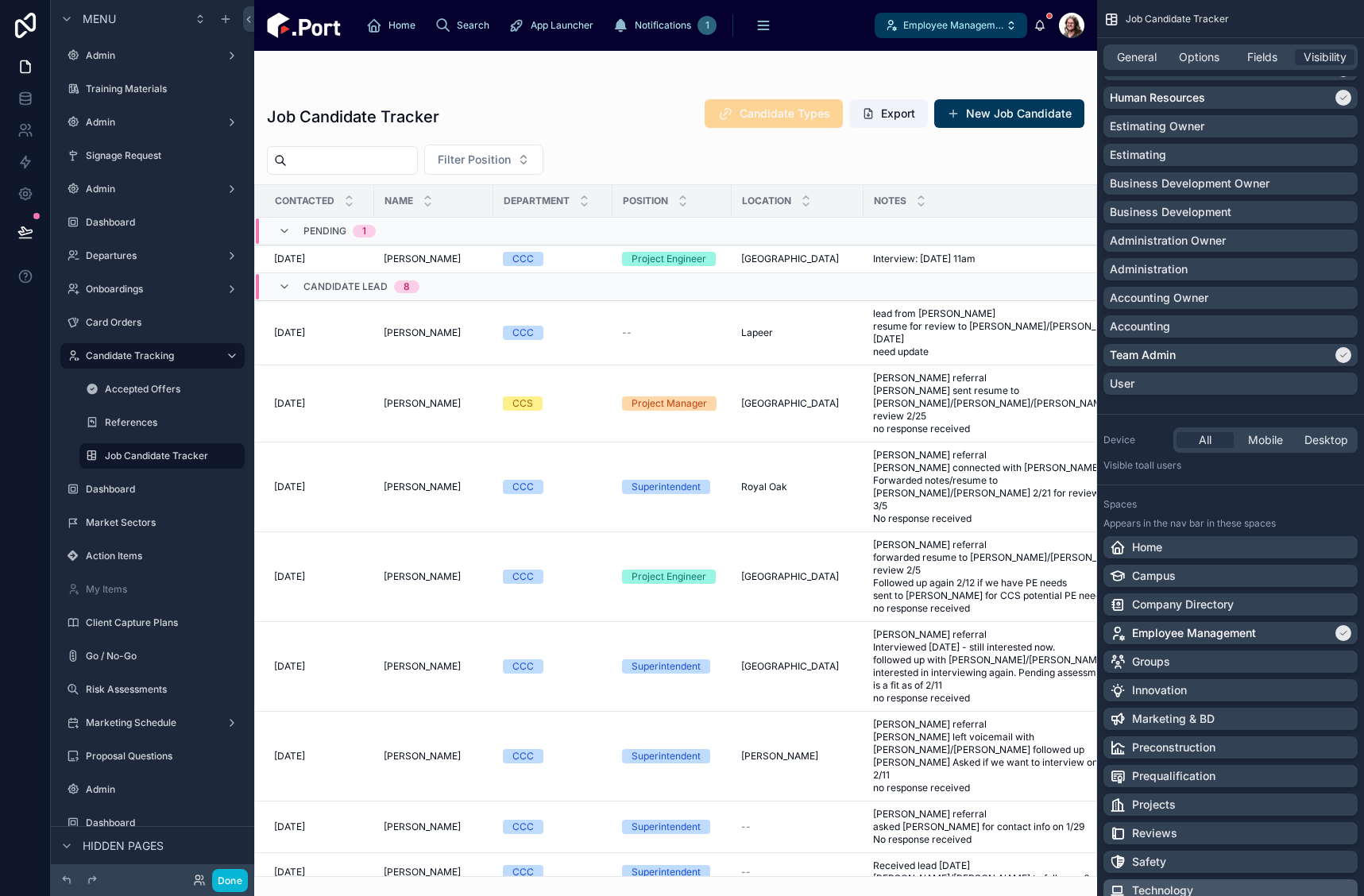
scroll to position [696, 0]
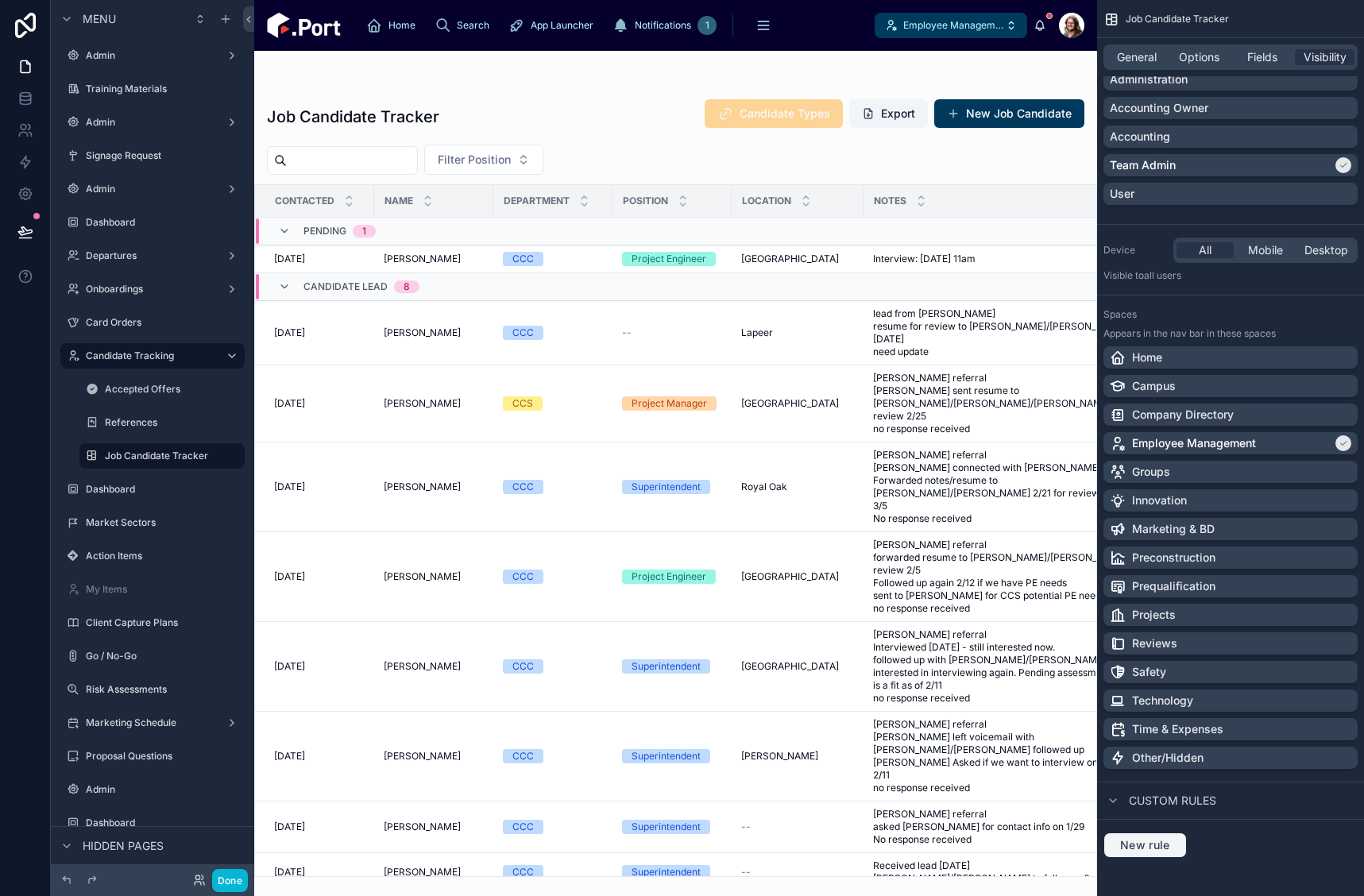
click at [1155, 841] on span "New rule" at bounding box center [1145, 844] width 63 height 14
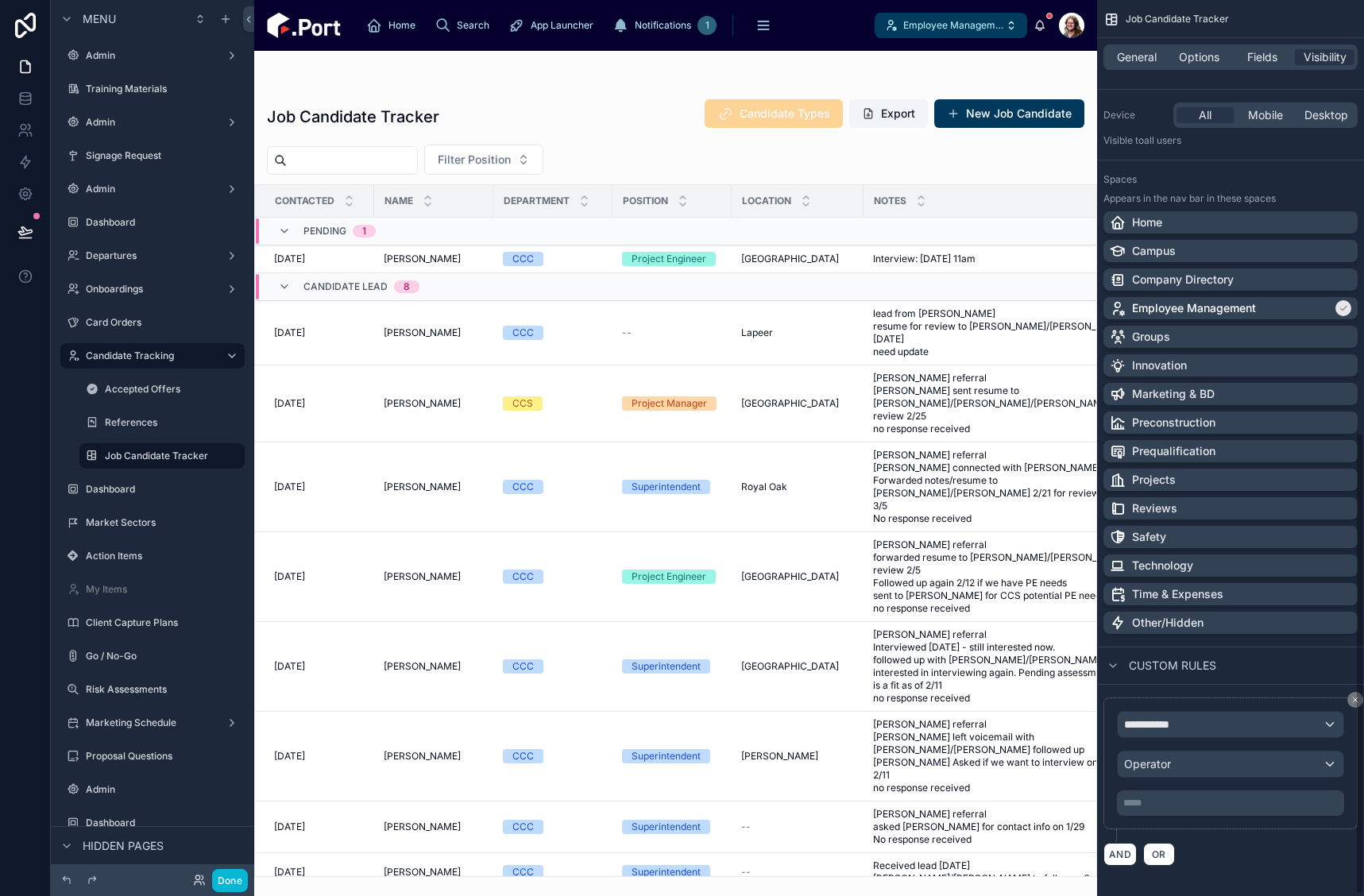
scroll to position [839, 0]
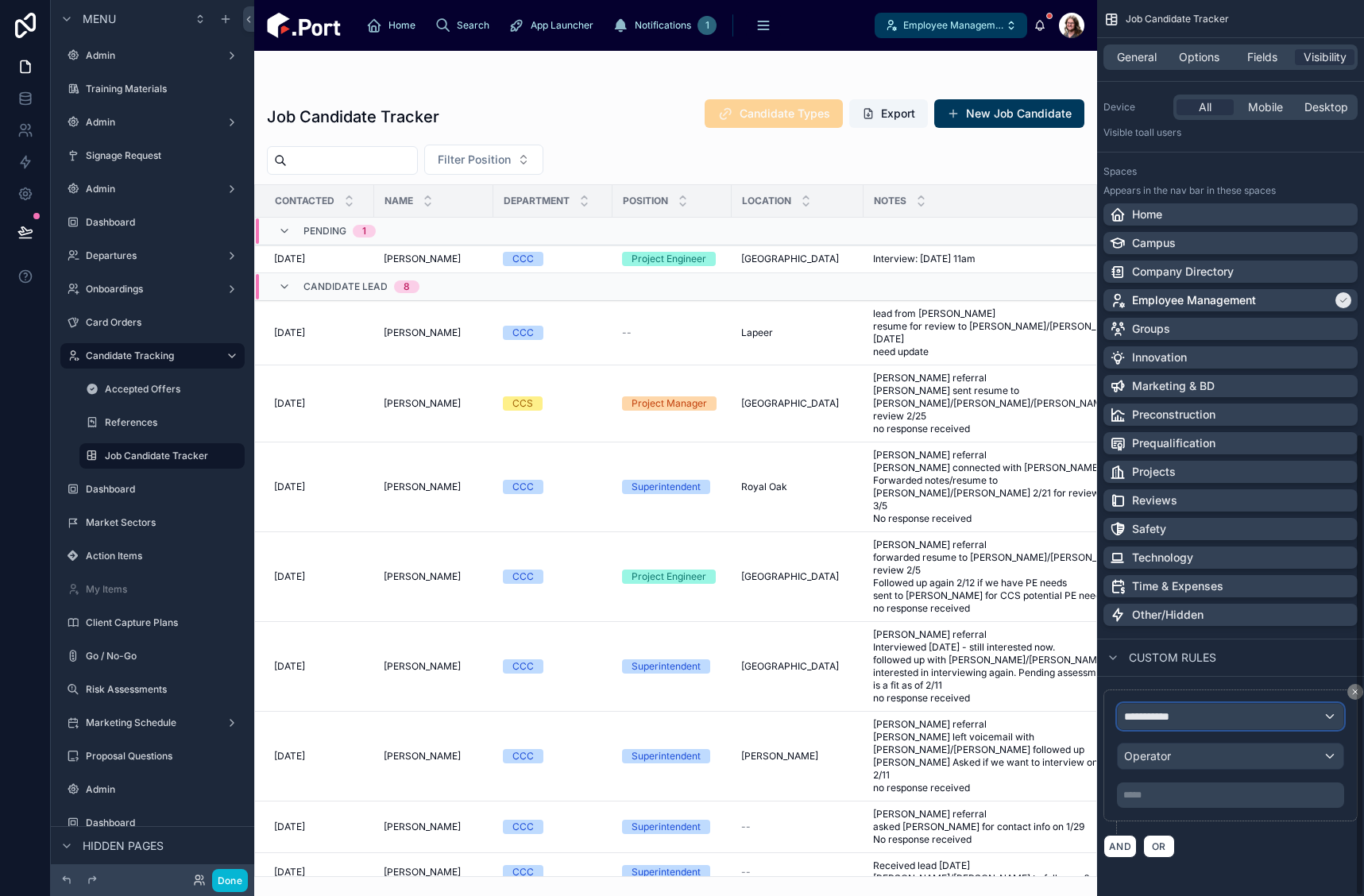
click at [1238, 717] on div "**********" at bounding box center [1231, 716] width 226 height 25
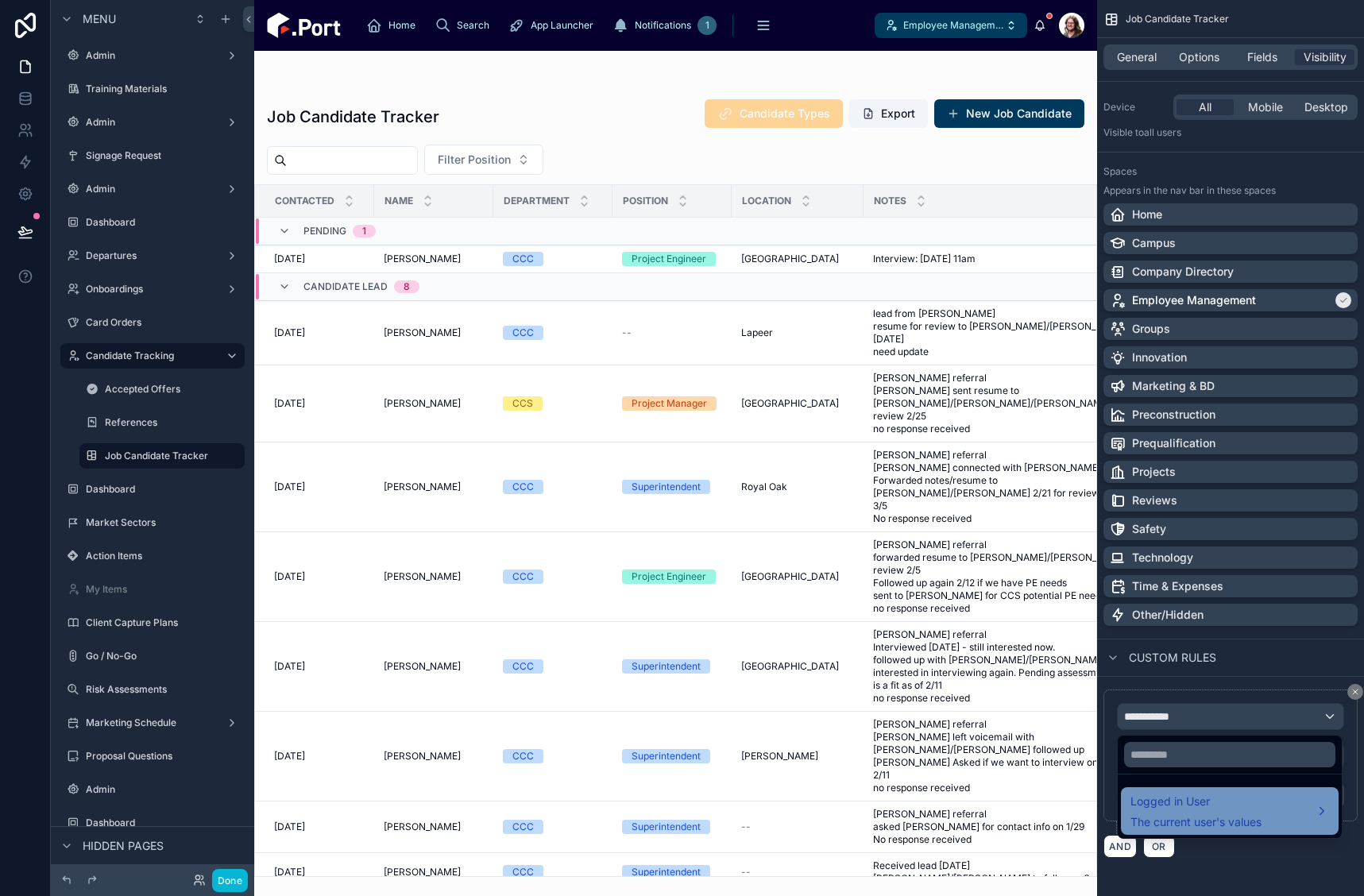
click at [1217, 810] on span "Logged in User" at bounding box center [1196, 801] width 131 height 19
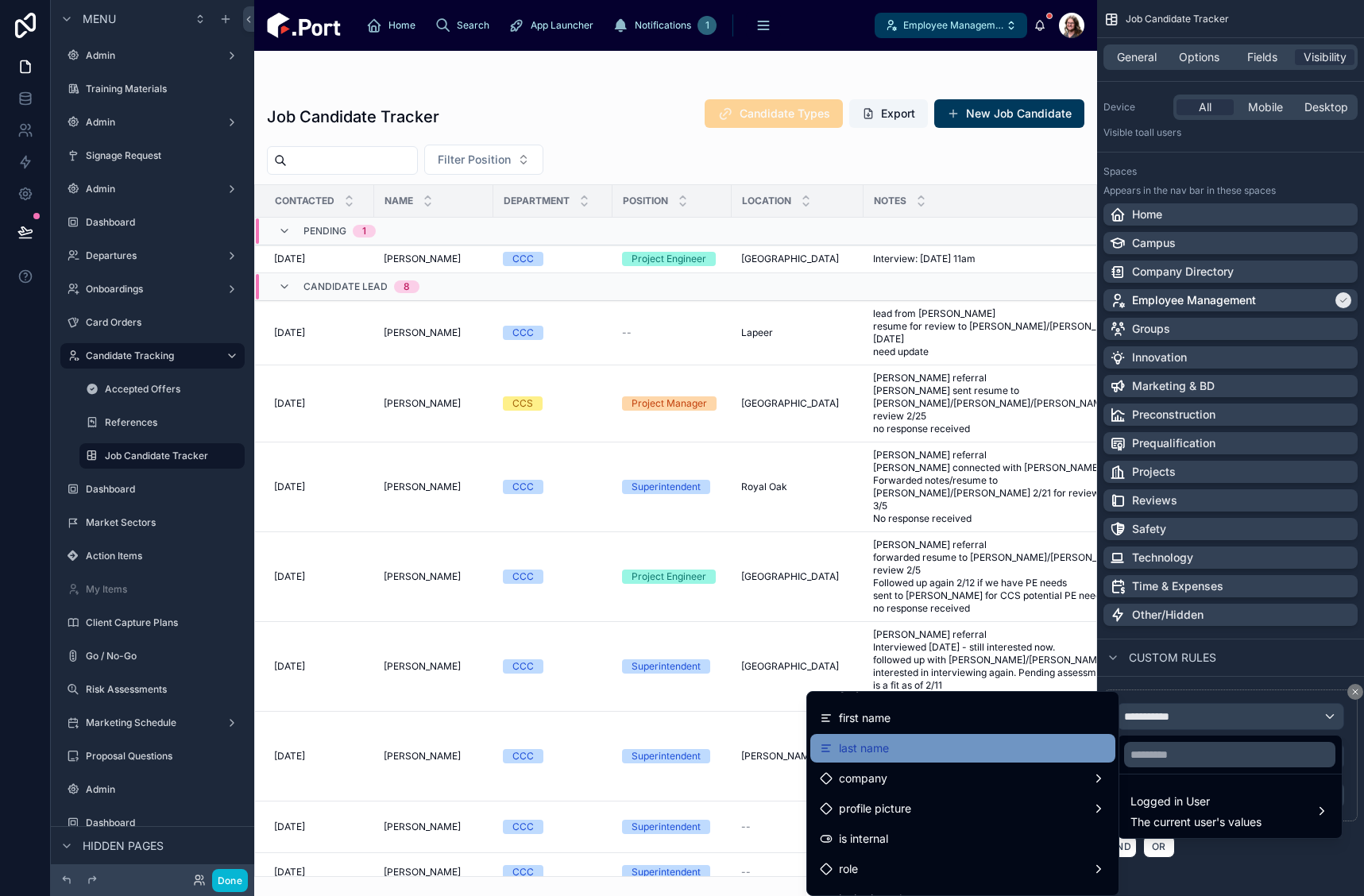
scroll to position [79, 0]
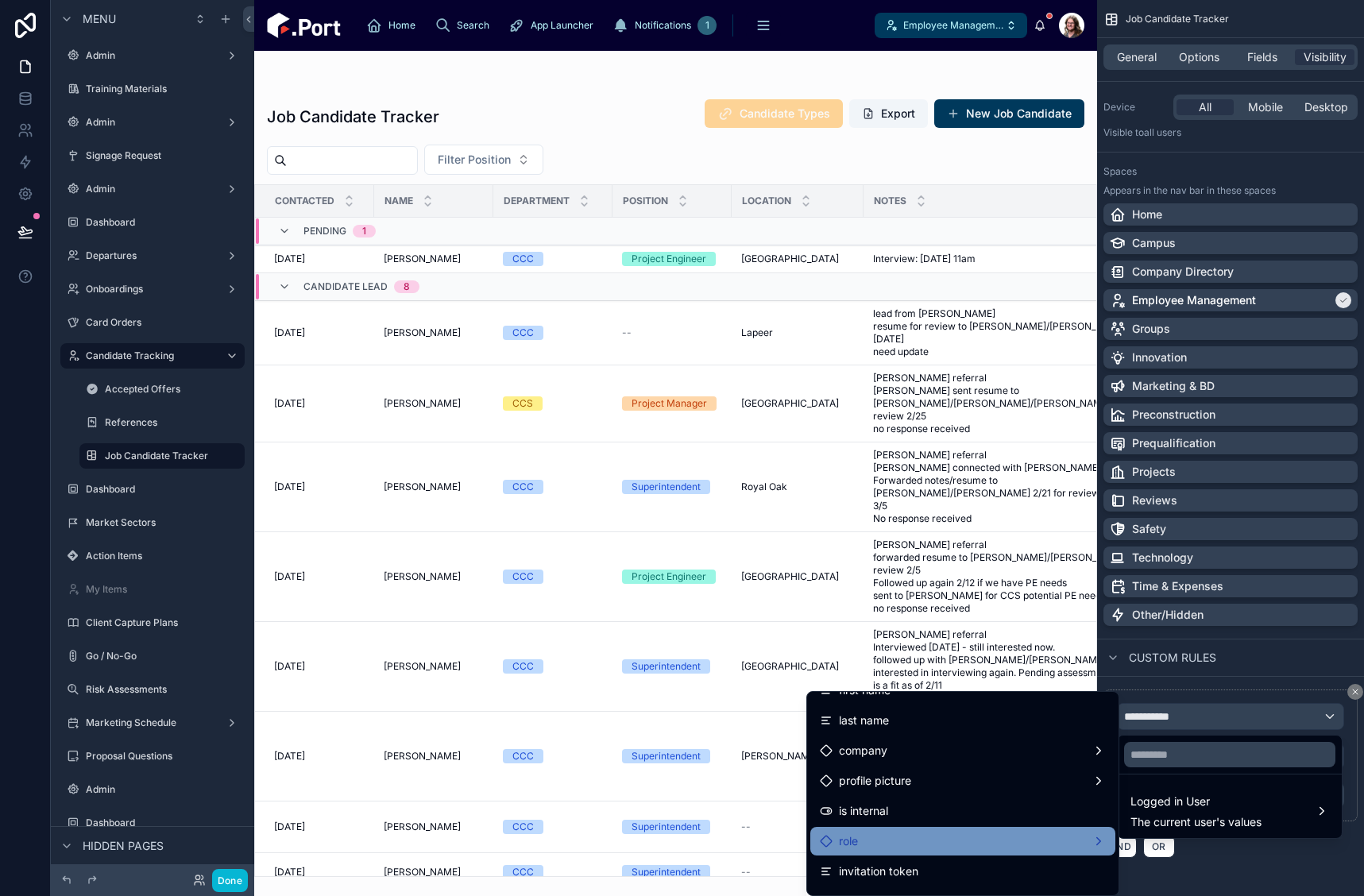
click at [970, 835] on div "role" at bounding box center [963, 841] width 286 height 19
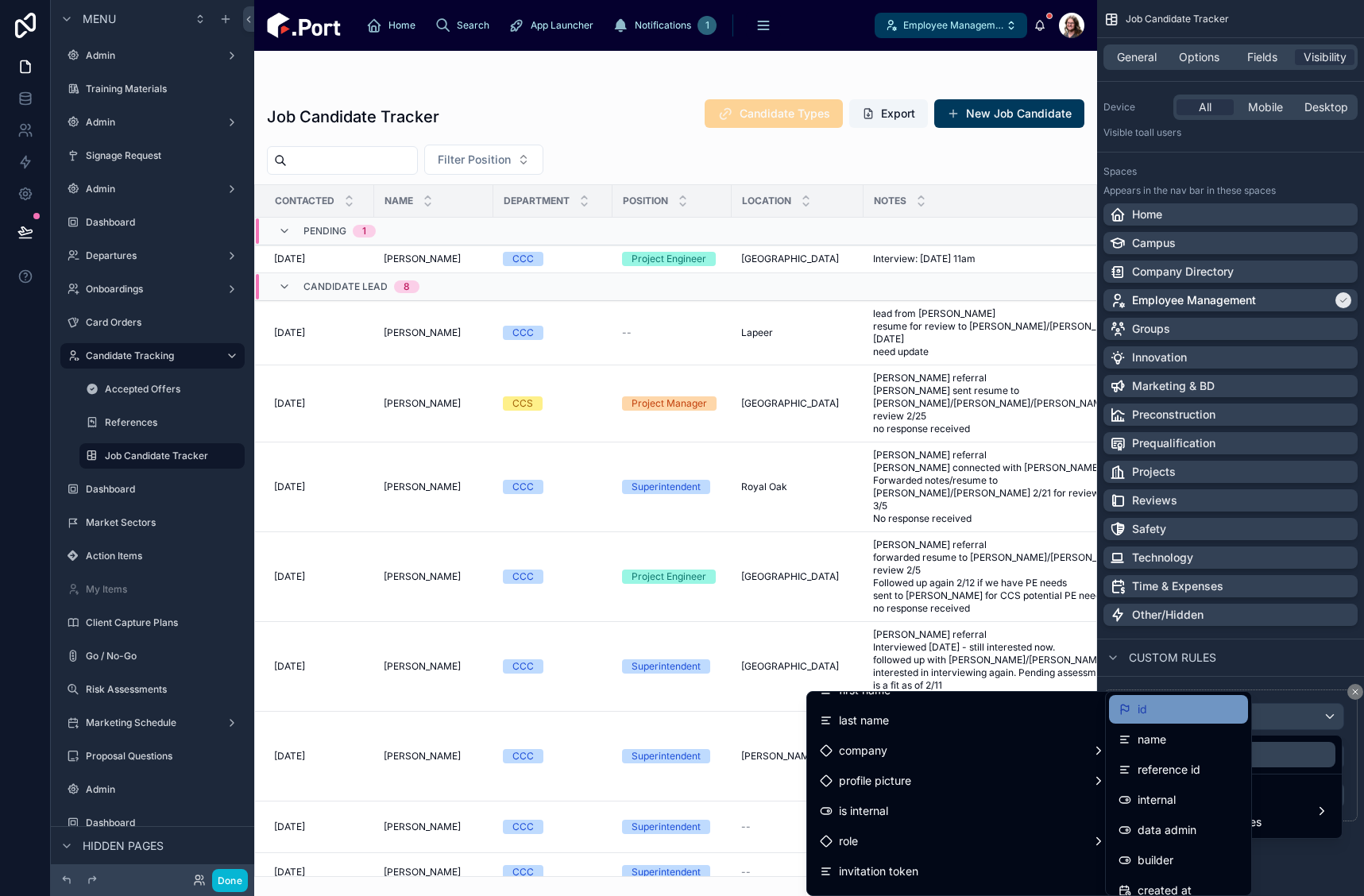
click at [1164, 709] on div "id" at bounding box center [1178, 709] width 120 height 19
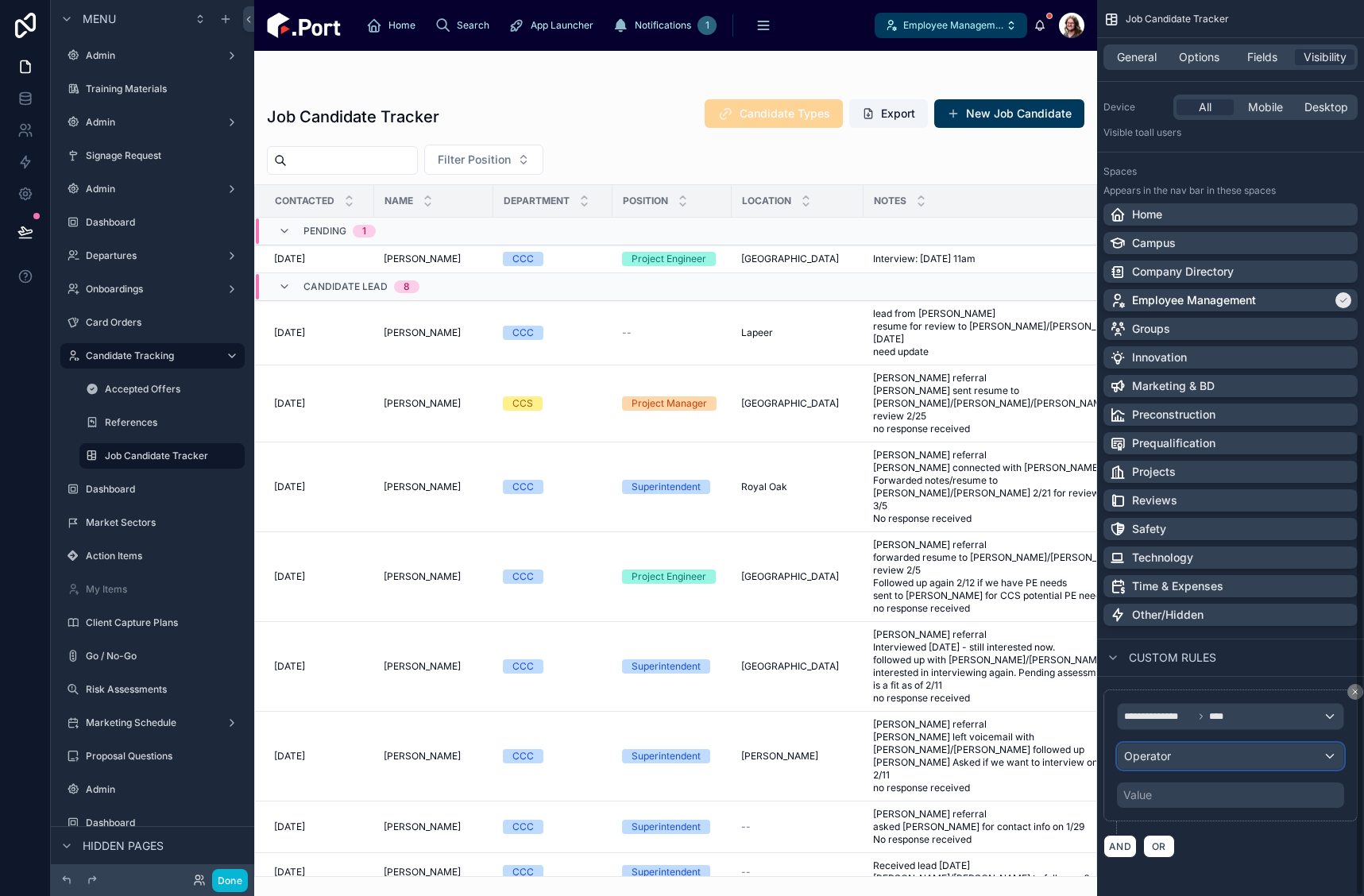
click at [1203, 754] on div "Operator" at bounding box center [1231, 756] width 226 height 25
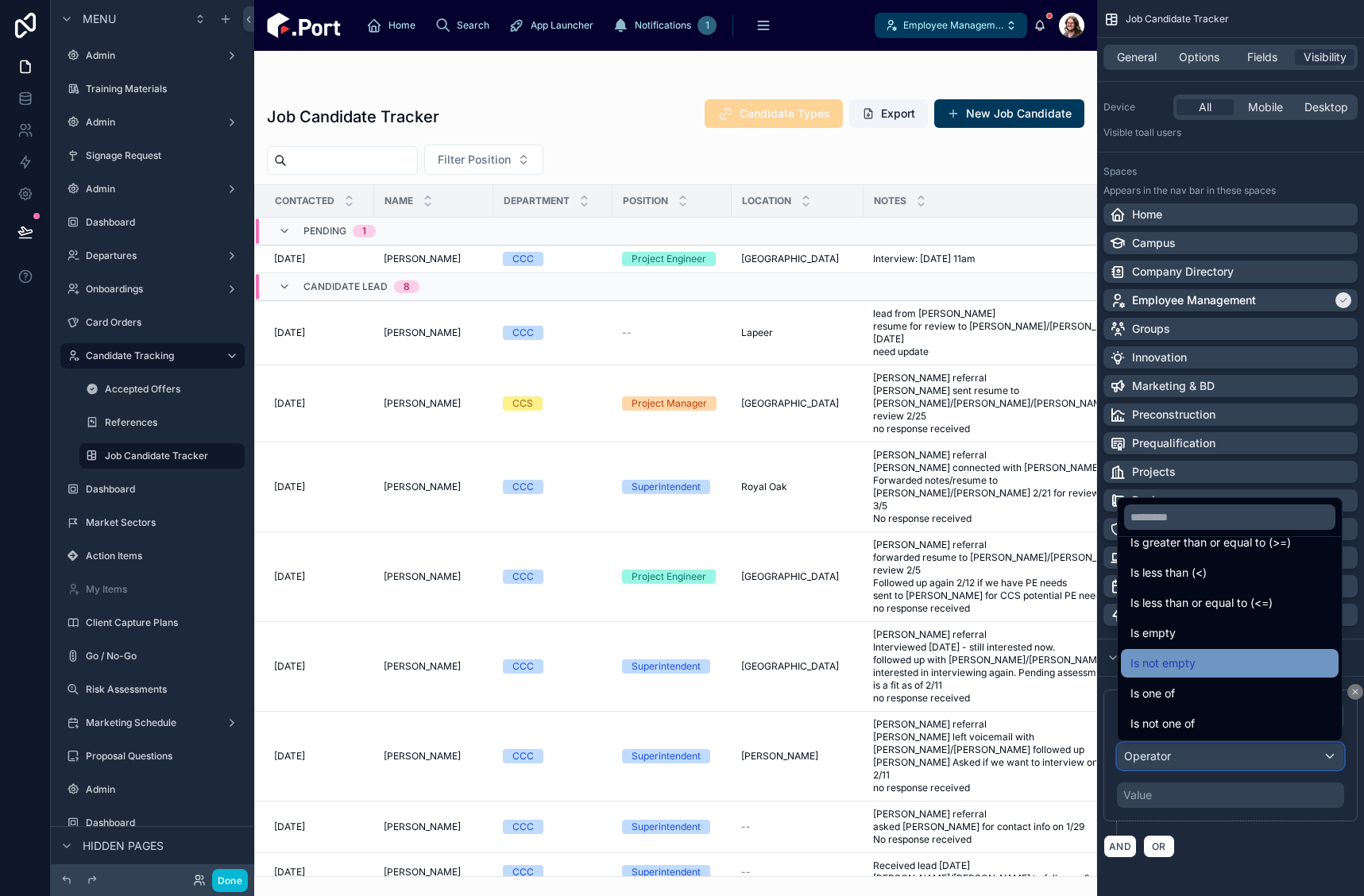
scroll to position [113, 0]
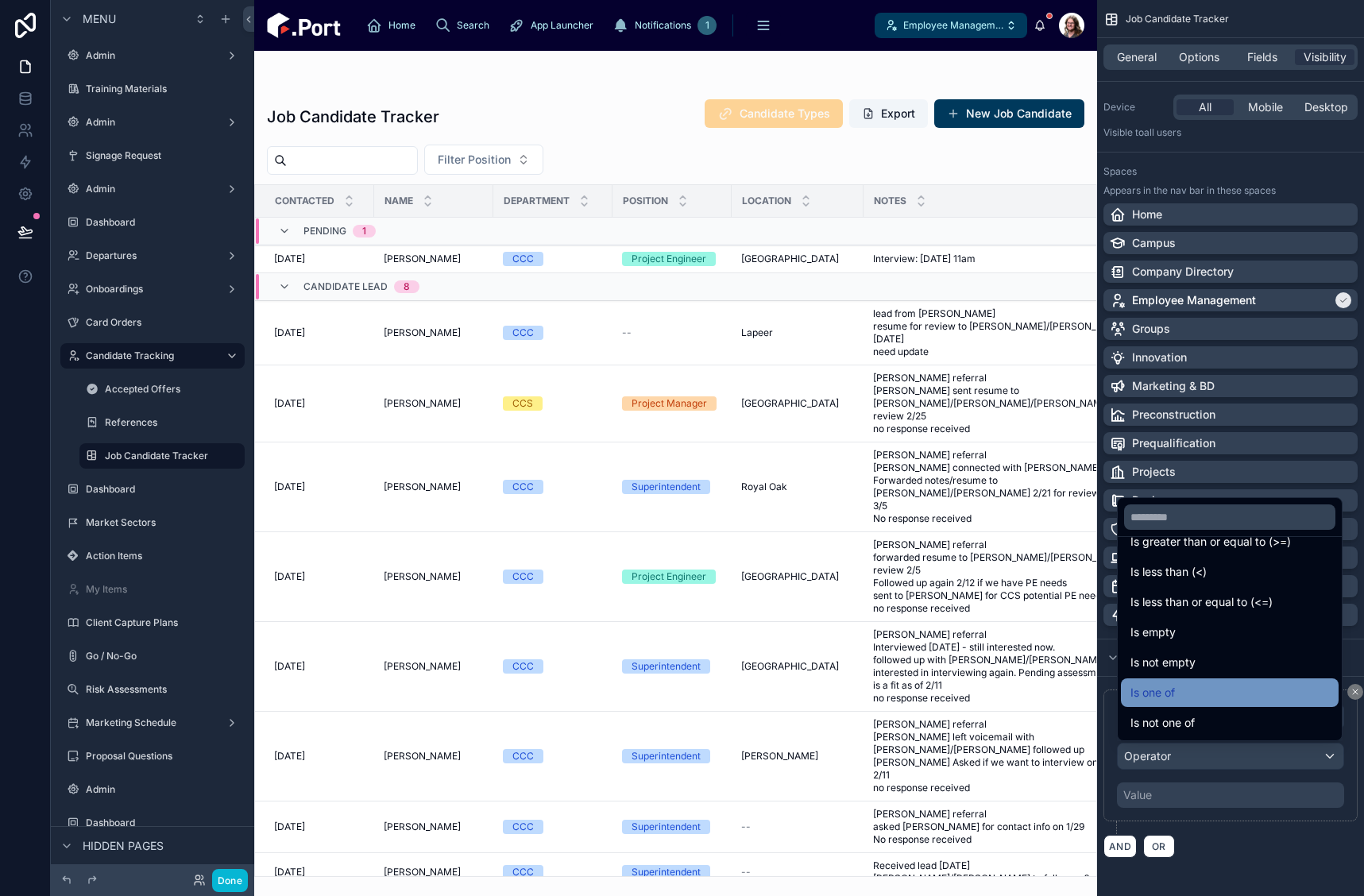
click at [1220, 696] on div "Is one of" at bounding box center [1230, 692] width 199 height 19
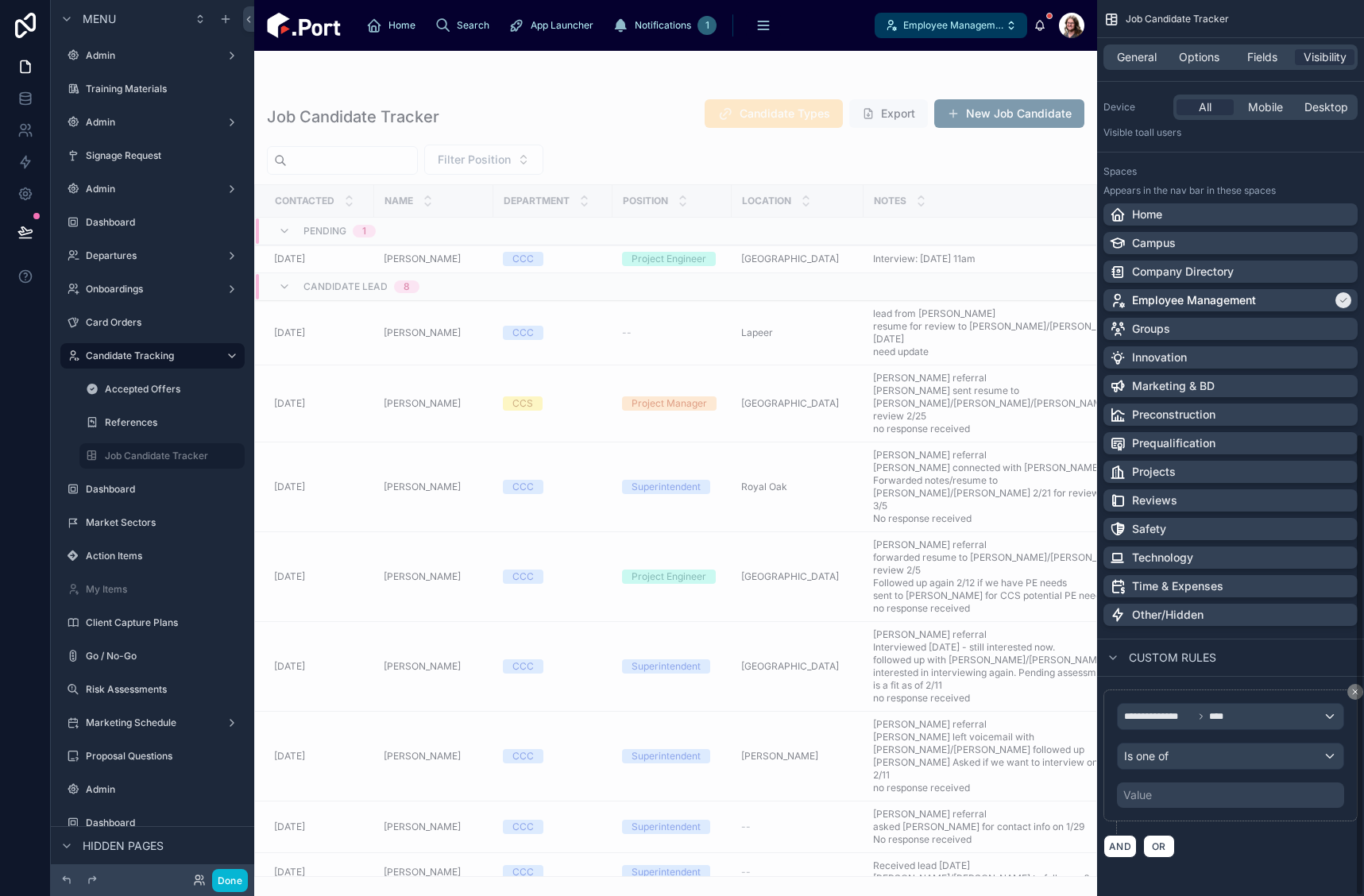
click at [1218, 796] on div "Value" at bounding box center [1231, 795] width 227 height 25
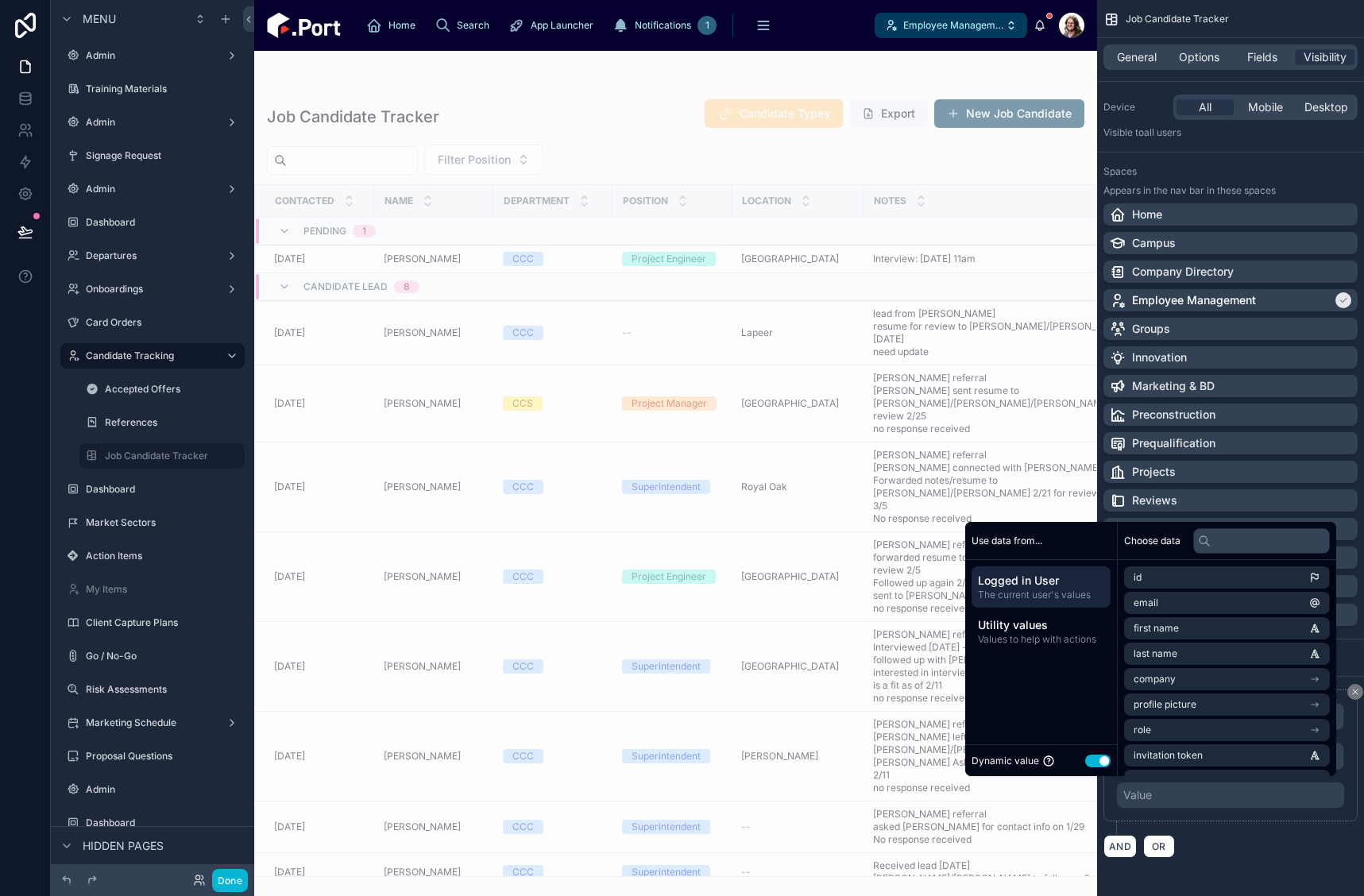
click at [1098, 763] on button "Use setting" at bounding box center [1097, 761] width 25 height 13
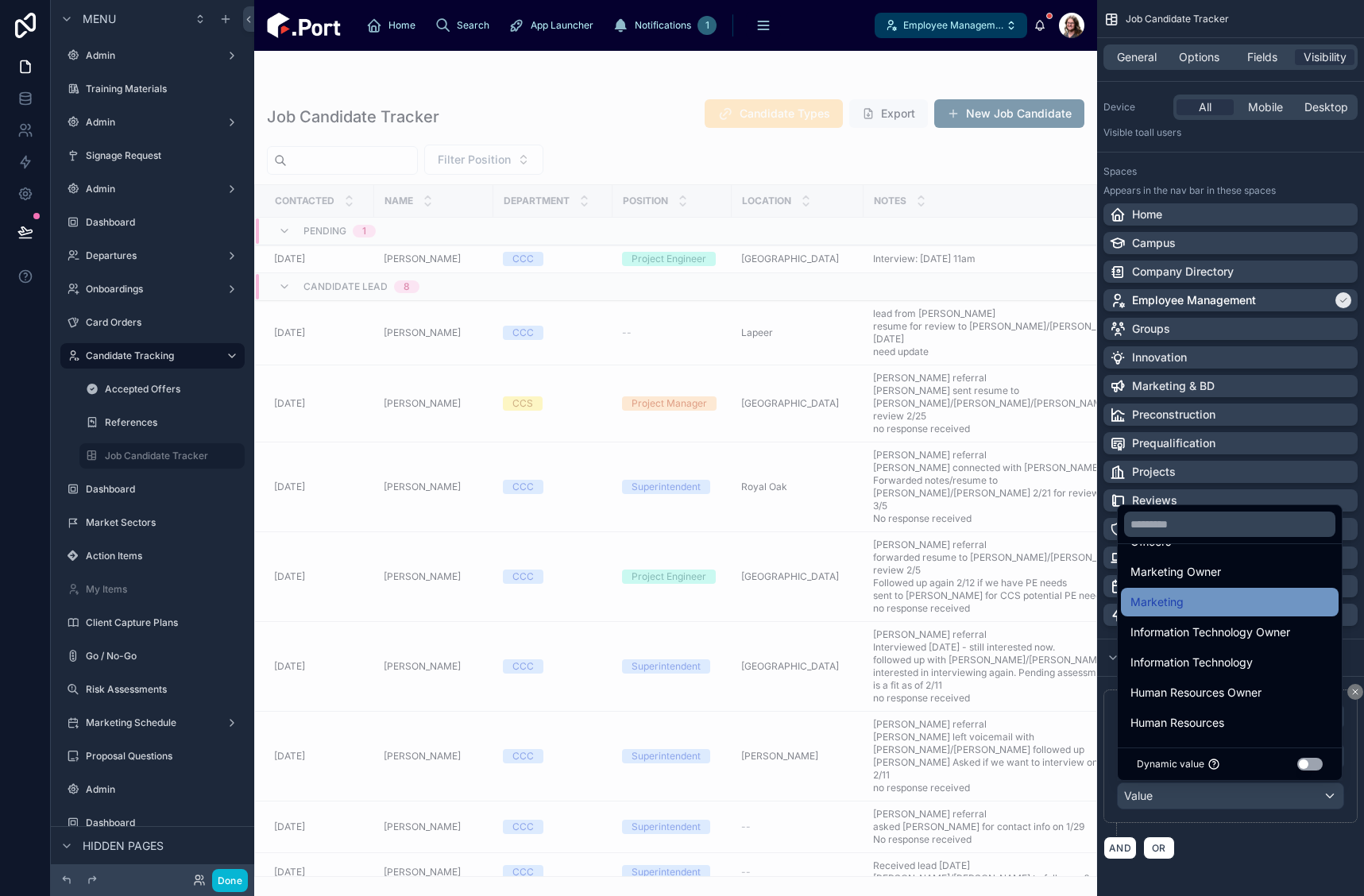
scroll to position [238, 0]
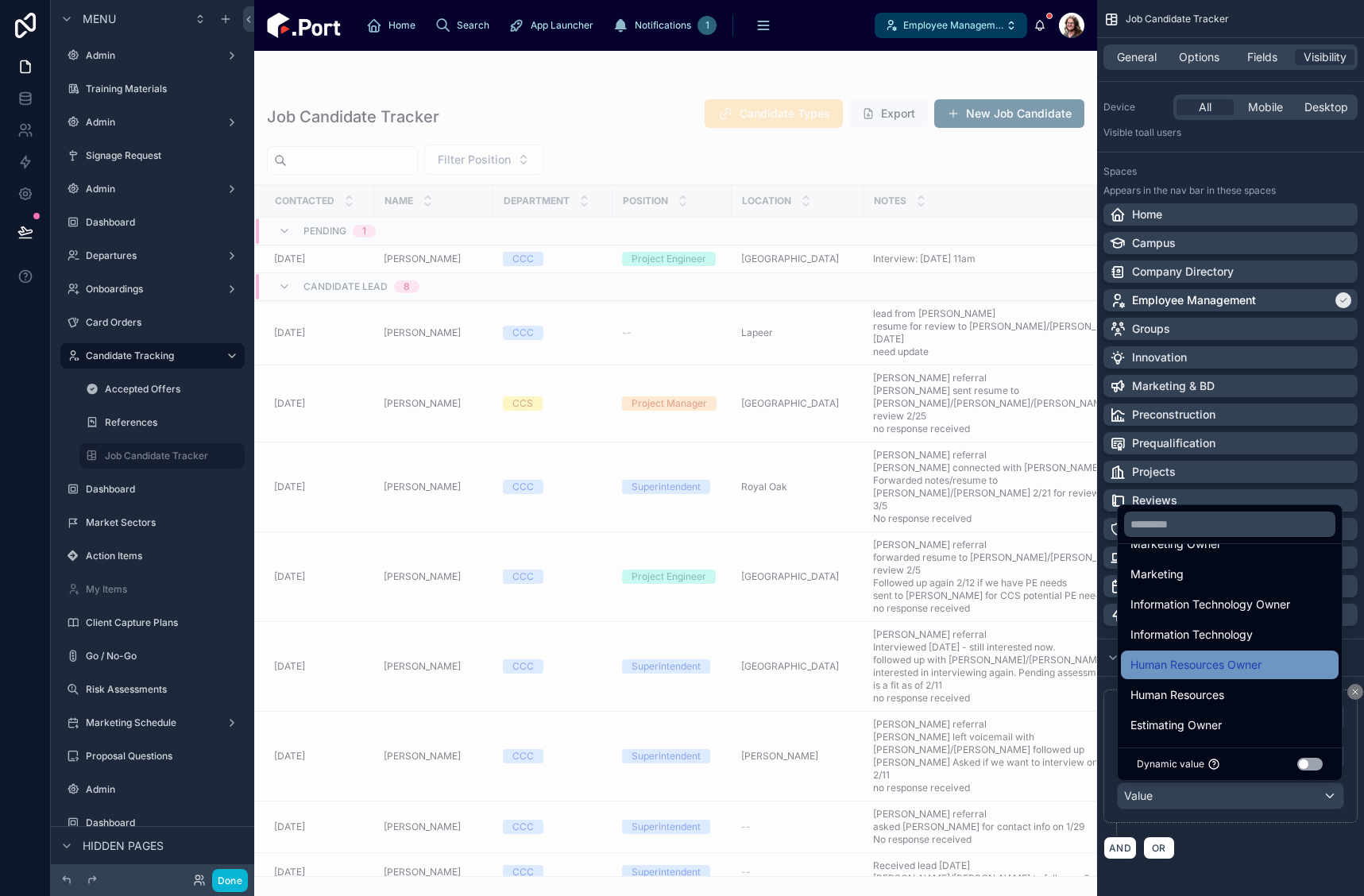
click at [1244, 668] on span "Human Resources Owner" at bounding box center [1196, 664] width 131 height 19
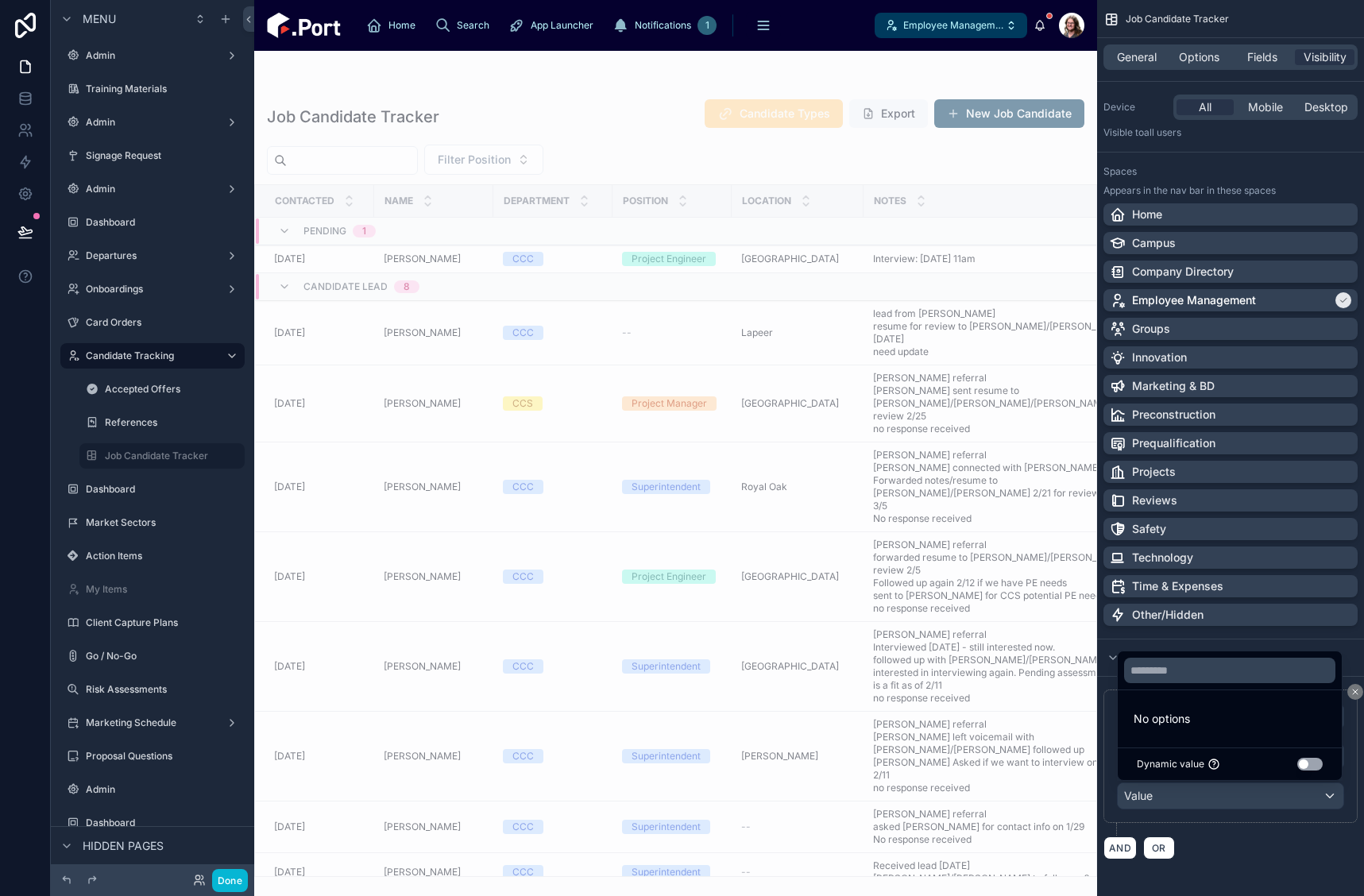
scroll to position [0, 0]
click at [1249, 675] on input "text" at bounding box center [1230, 673] width 211 height 25
click at [1256, 675] on input "text" at bounding box center [1230, 673] width 211 height 25
click at [1299, 800] on div "Human Resources Owner" at bounding box center [1231, 795] width 226 height 25
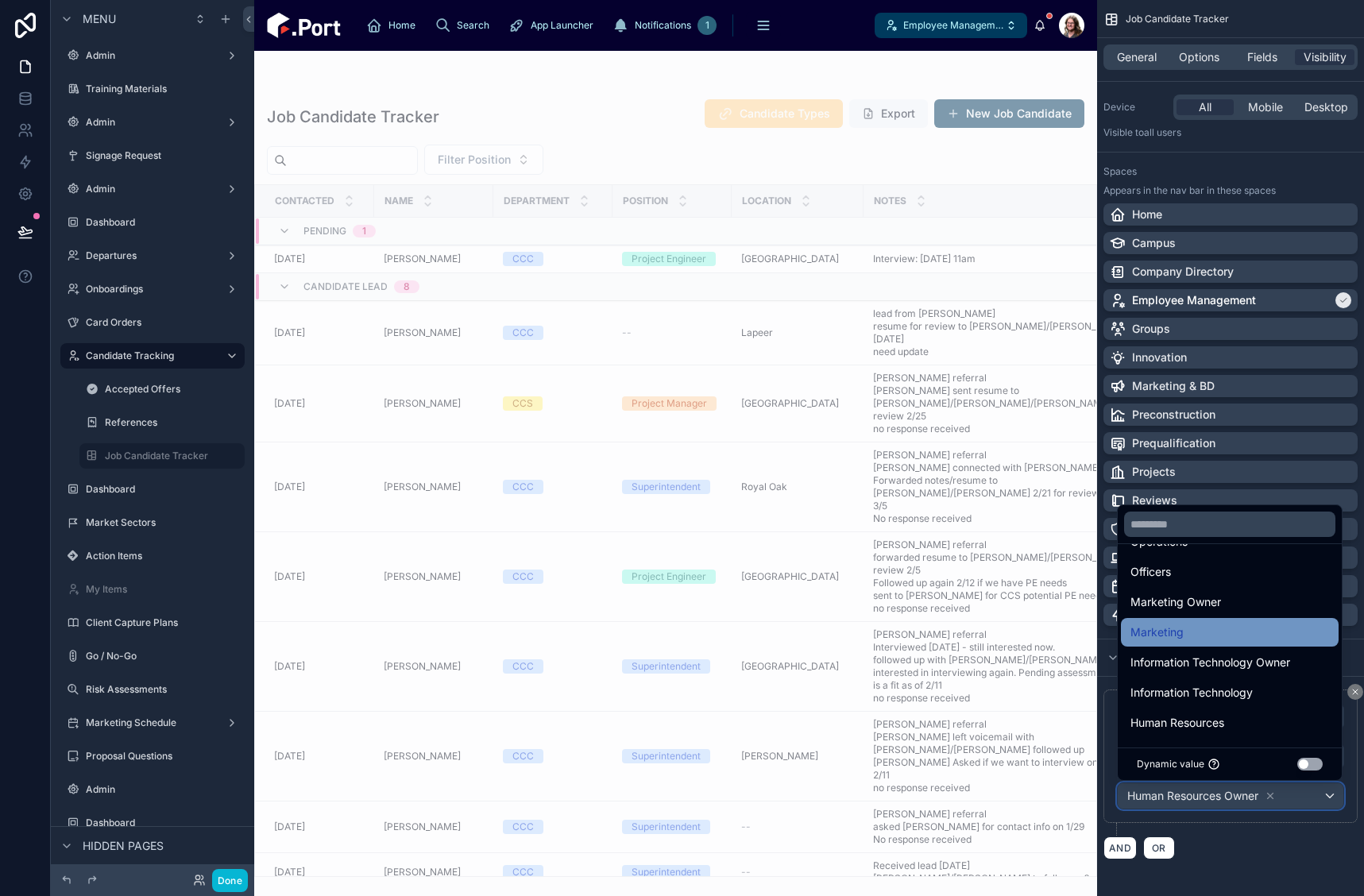
scroll to position [238, 0]
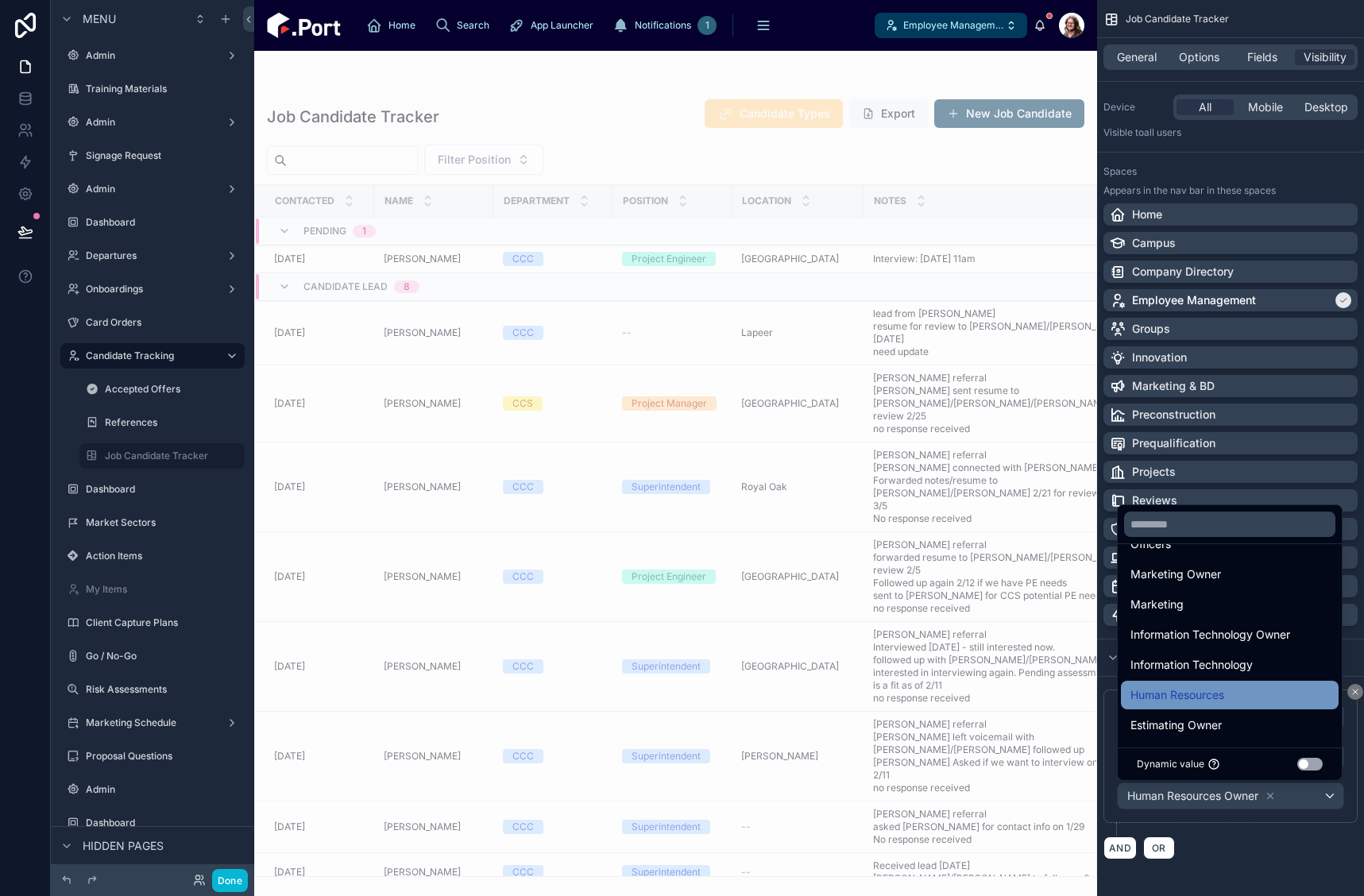
click at [1254, 696] on div "Human Resources" at bounding box center [1230, 695] width 199 height 19
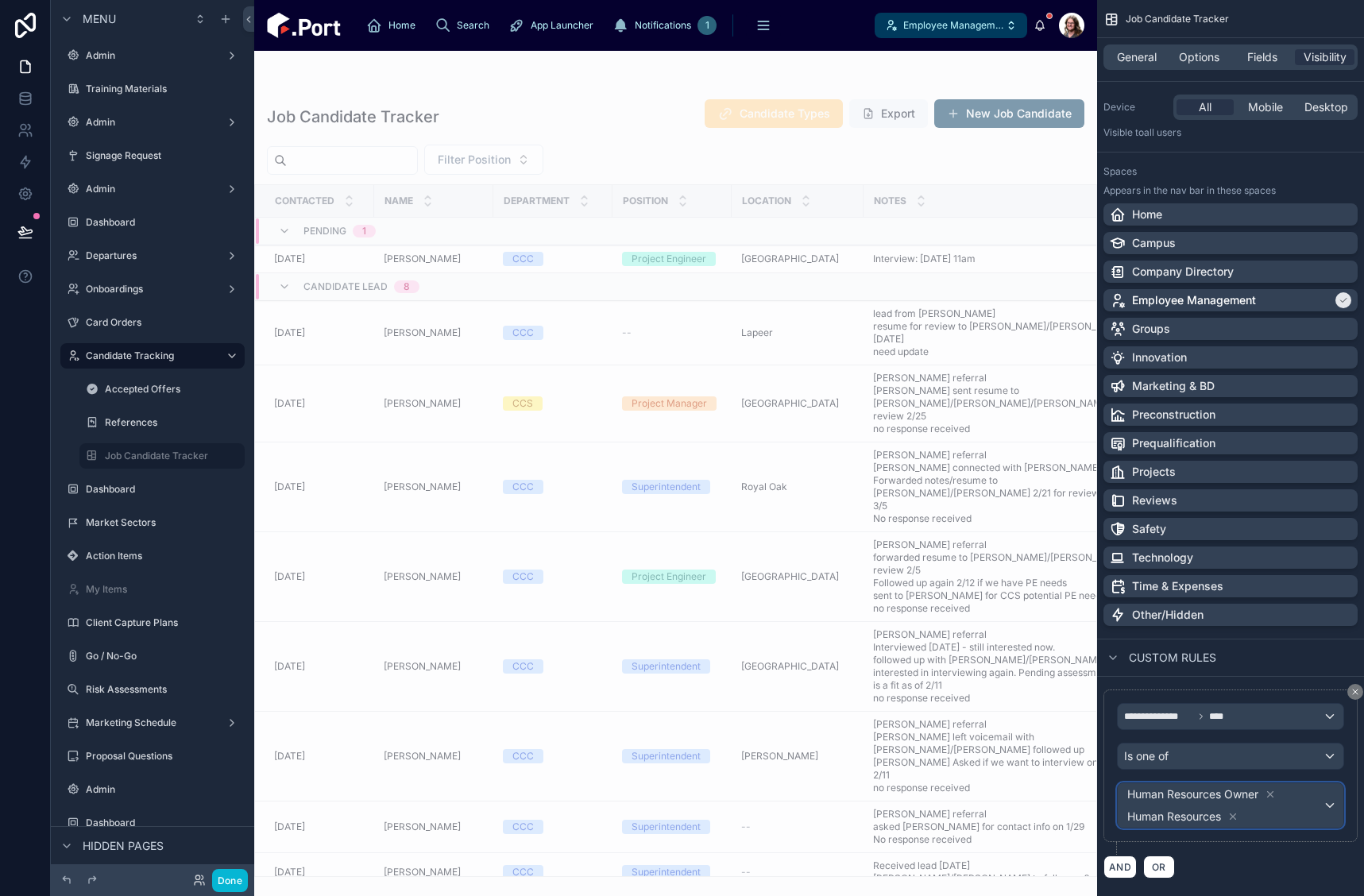
click at [1281, 810] on span "Human Resources Owner Human Resources" at bounding box center [1223, 805] width 199 height 44
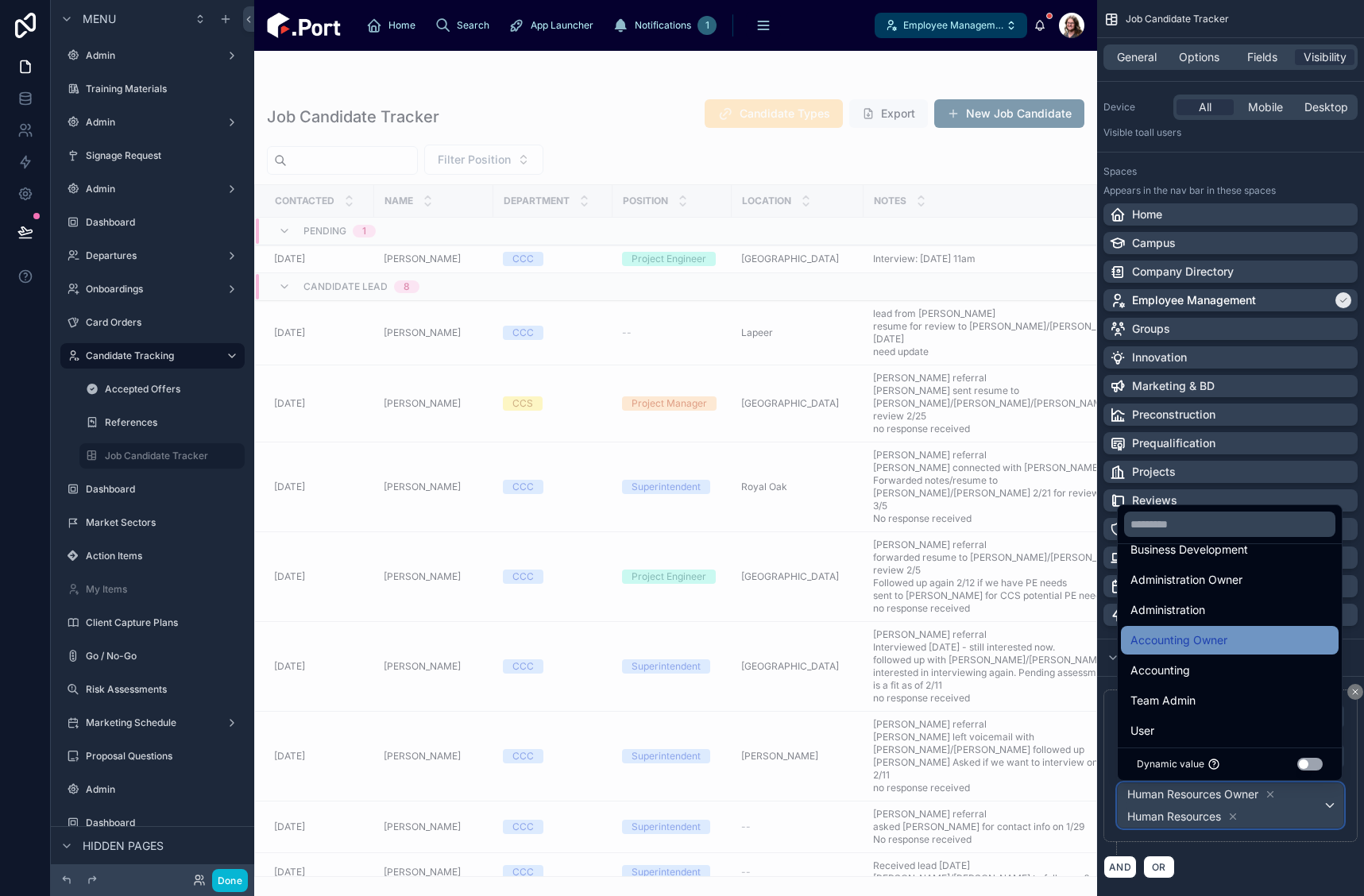
scroll to position [484, 0]
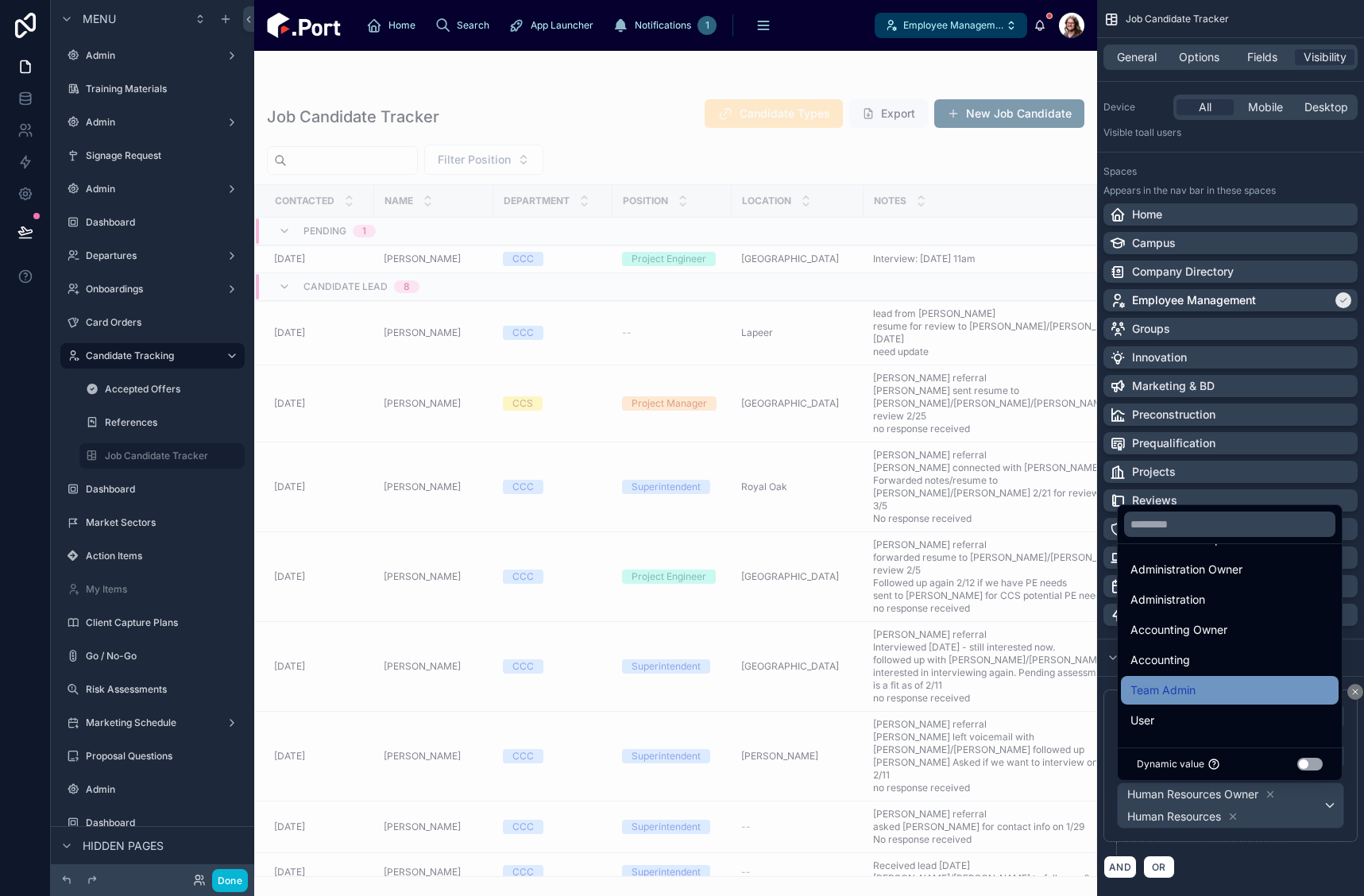
click at [1227, 694] on div "Team Admin" at bounding box center [1230, 690] width 199 height 19
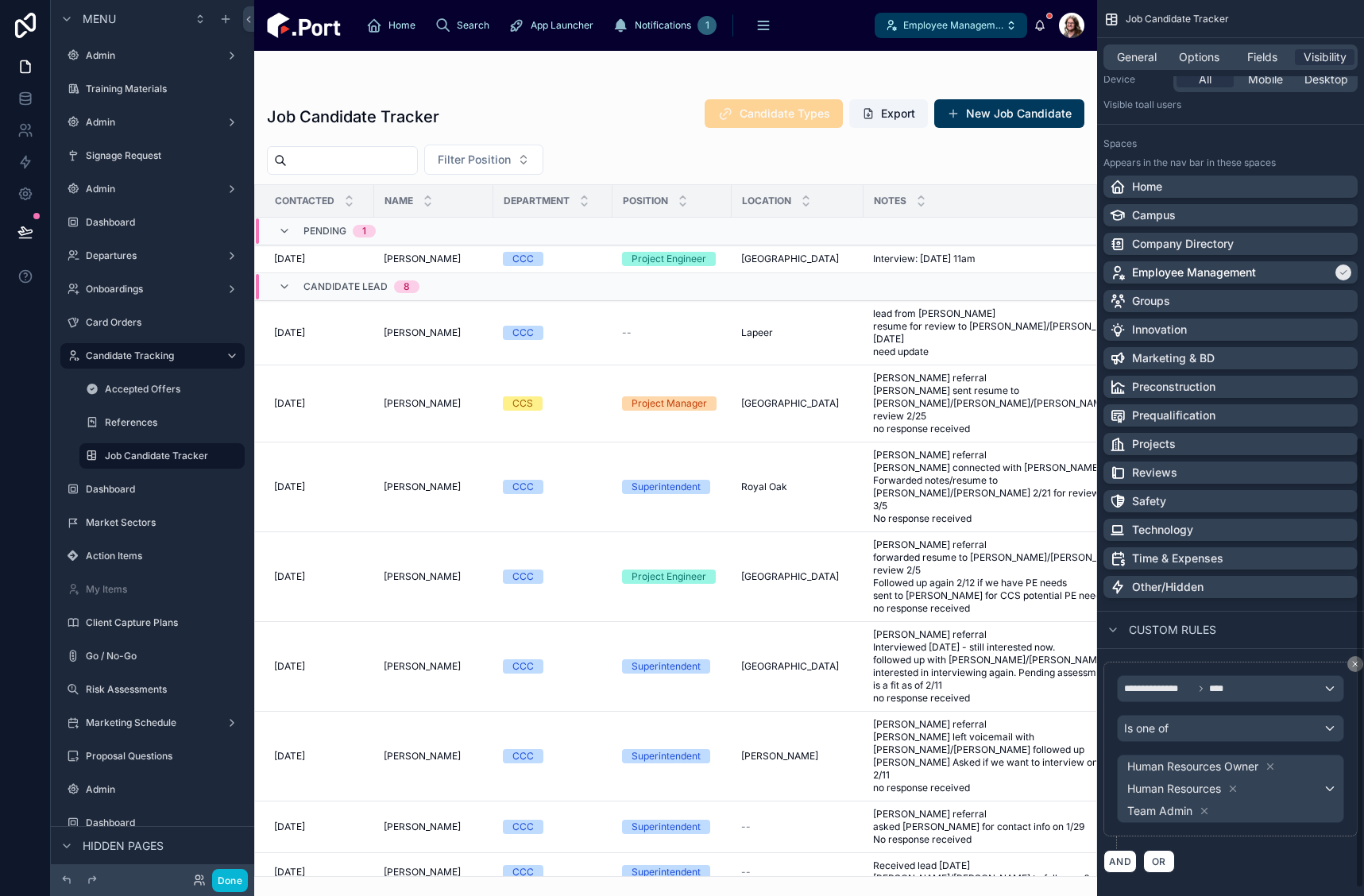
scroll to position [882, 0]
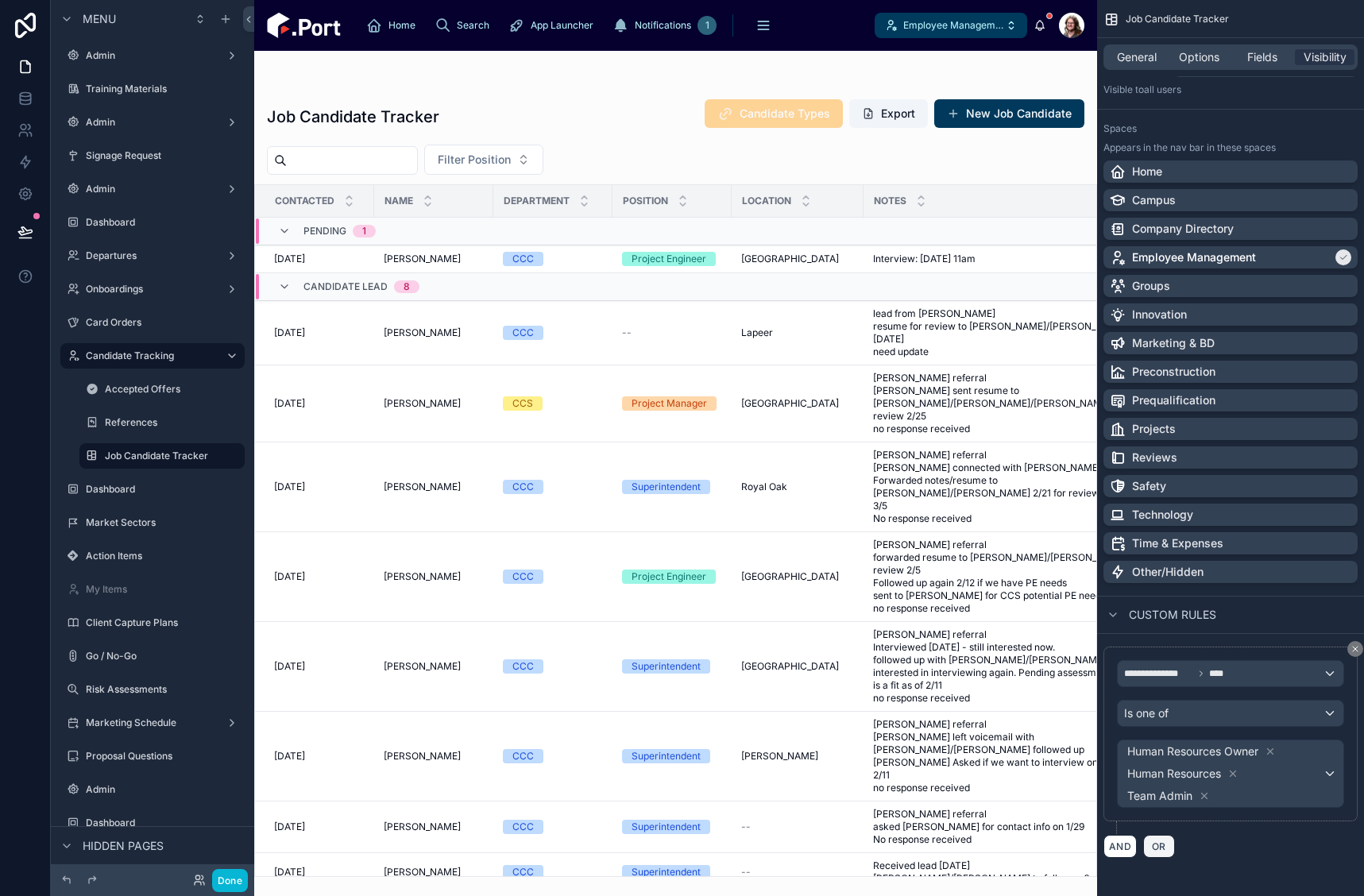
click at [1164, 844] on span "OR" at bounding box center [1159, 846] width 20 height 12
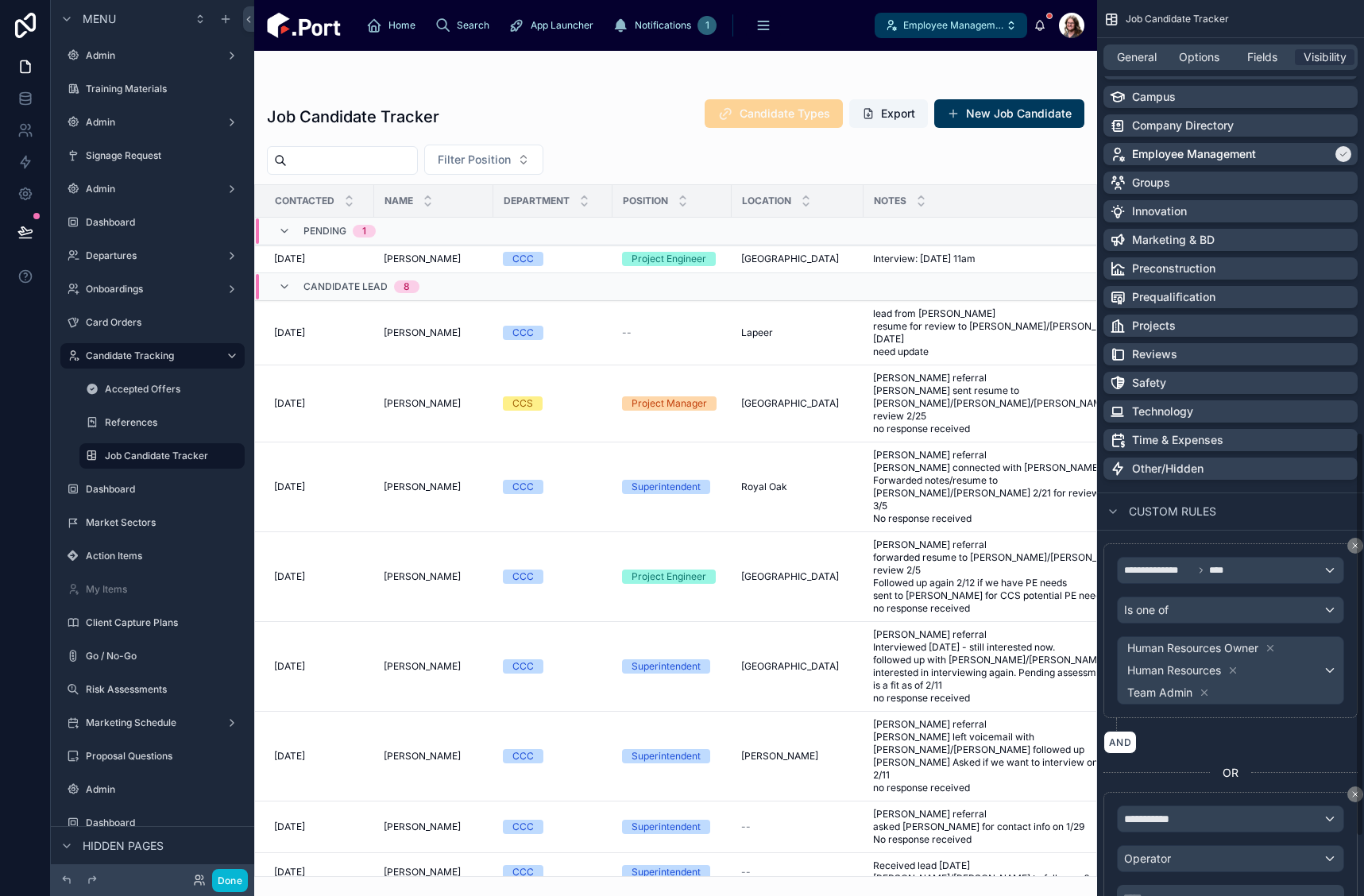
scroll to position [1087, 0]
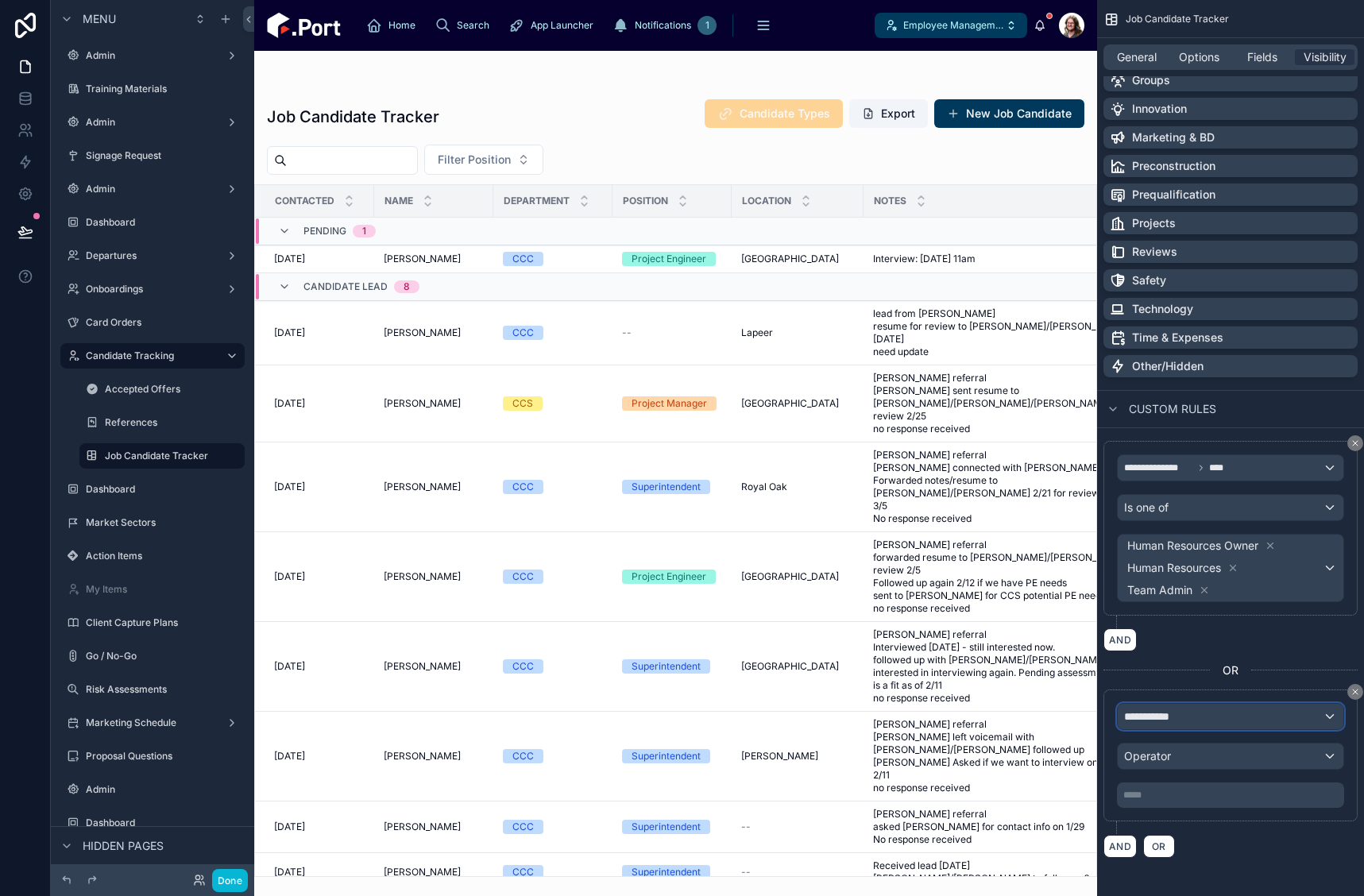
click at [1191, 717] on div "**********" at bounding box center [1231, 716] width 226 height 25
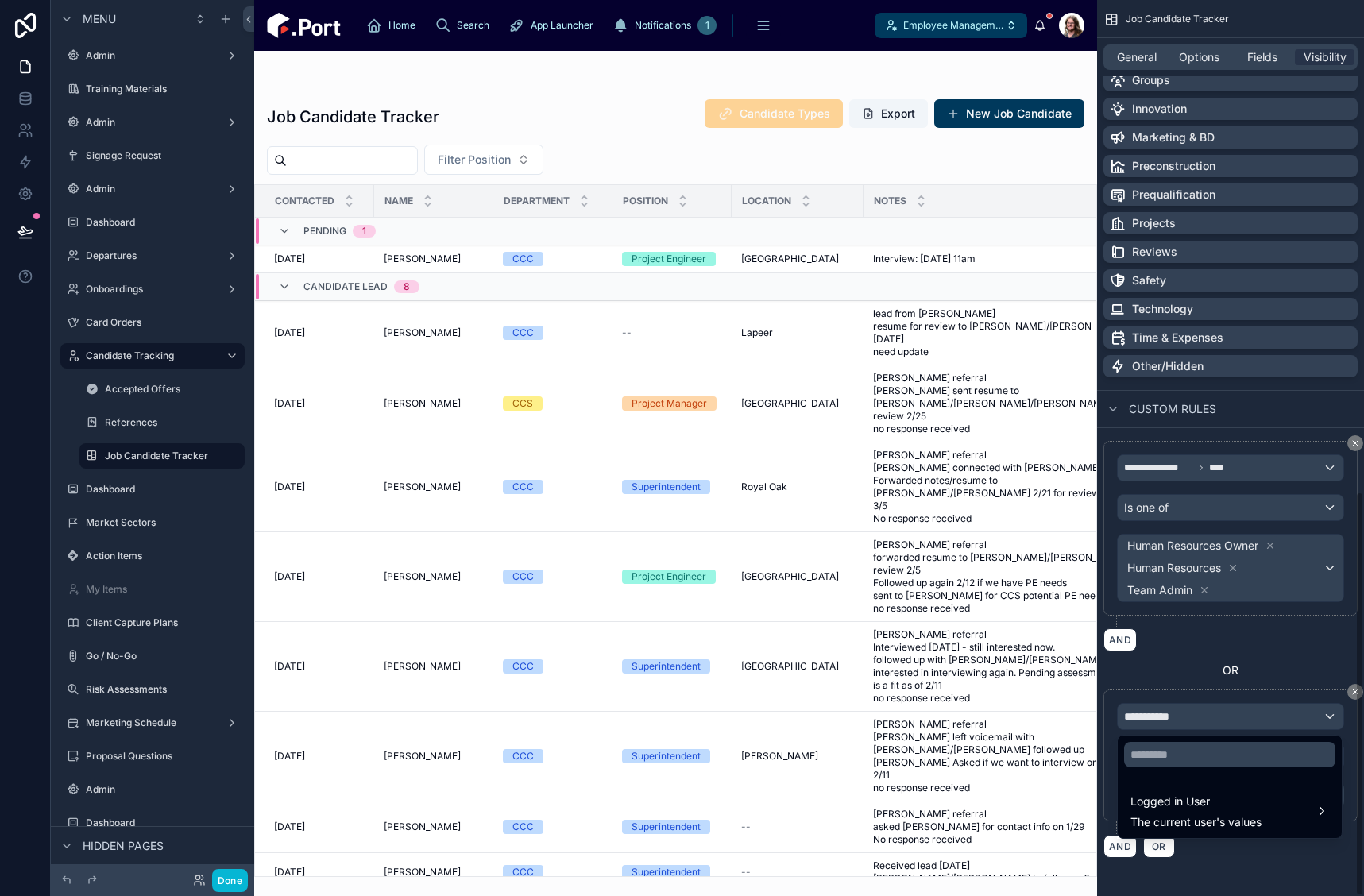
click at [1254, 595] on div "scrollable content" at bounding box center [682, 448] width 1364 height 896
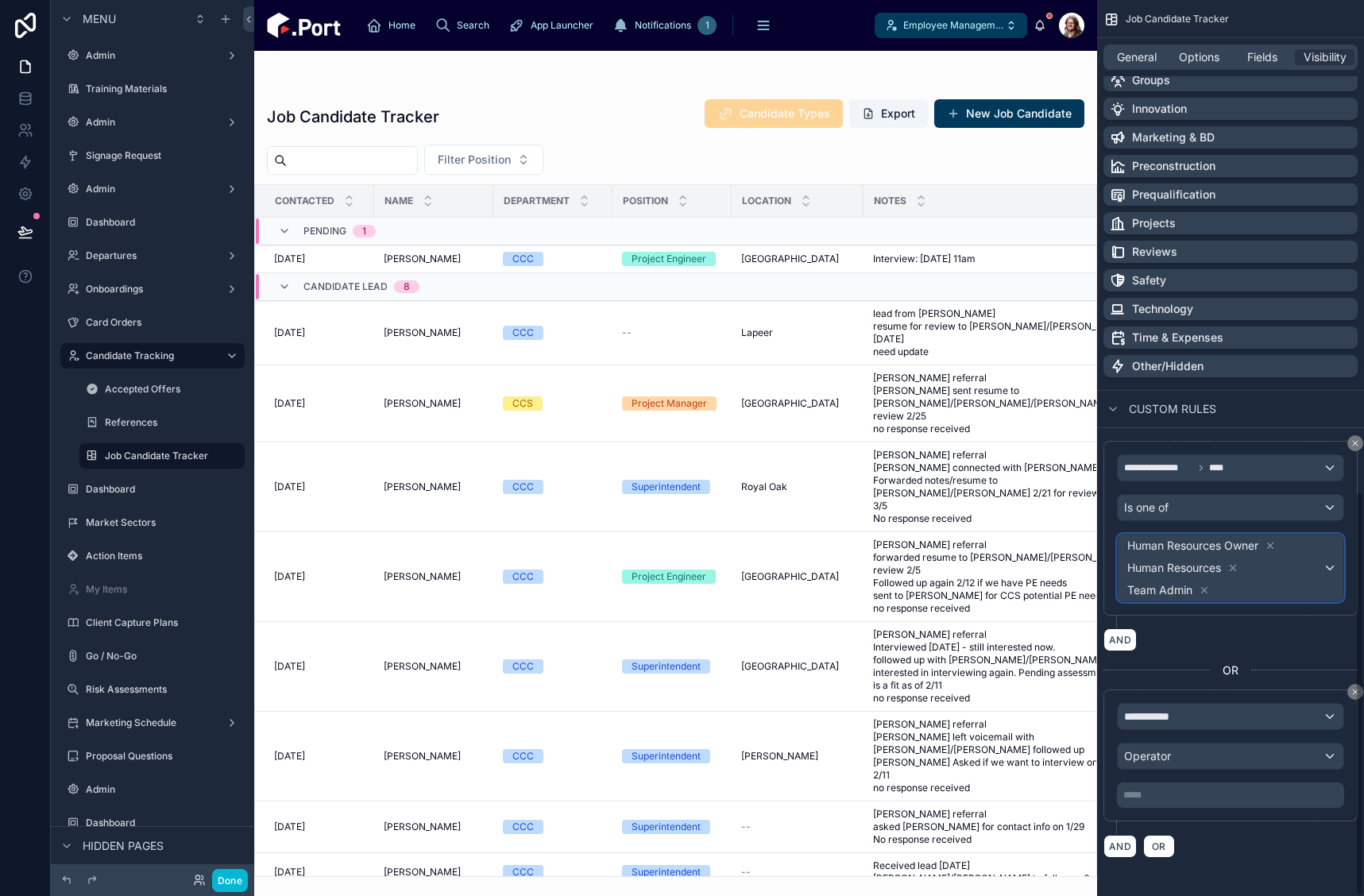
click at [1259, 590] on span "Human Resources Owner Human Resources Team Admin" at bounding box center [1223, 569] width 199 height 67
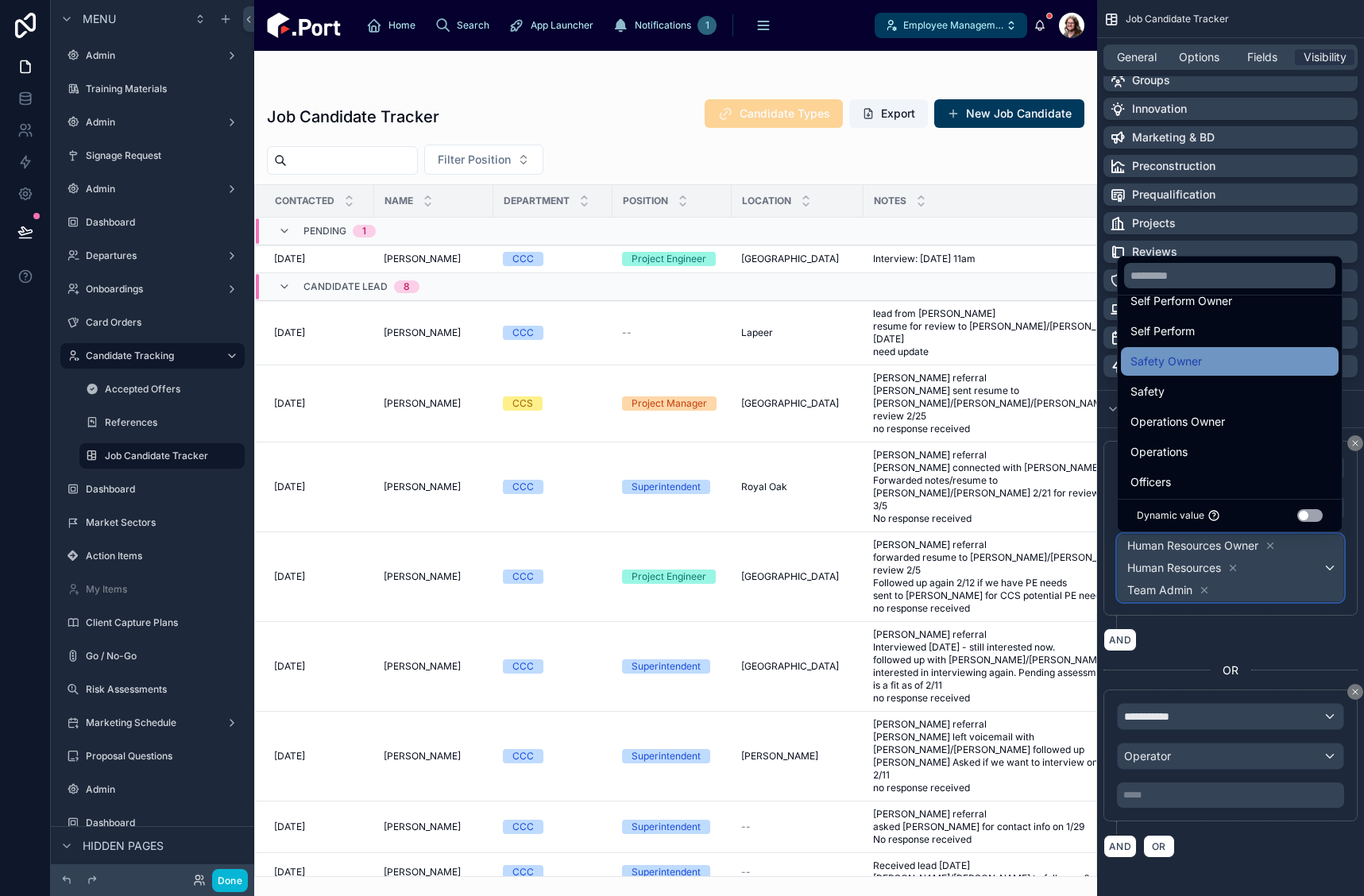
scroll to position [79, 0]
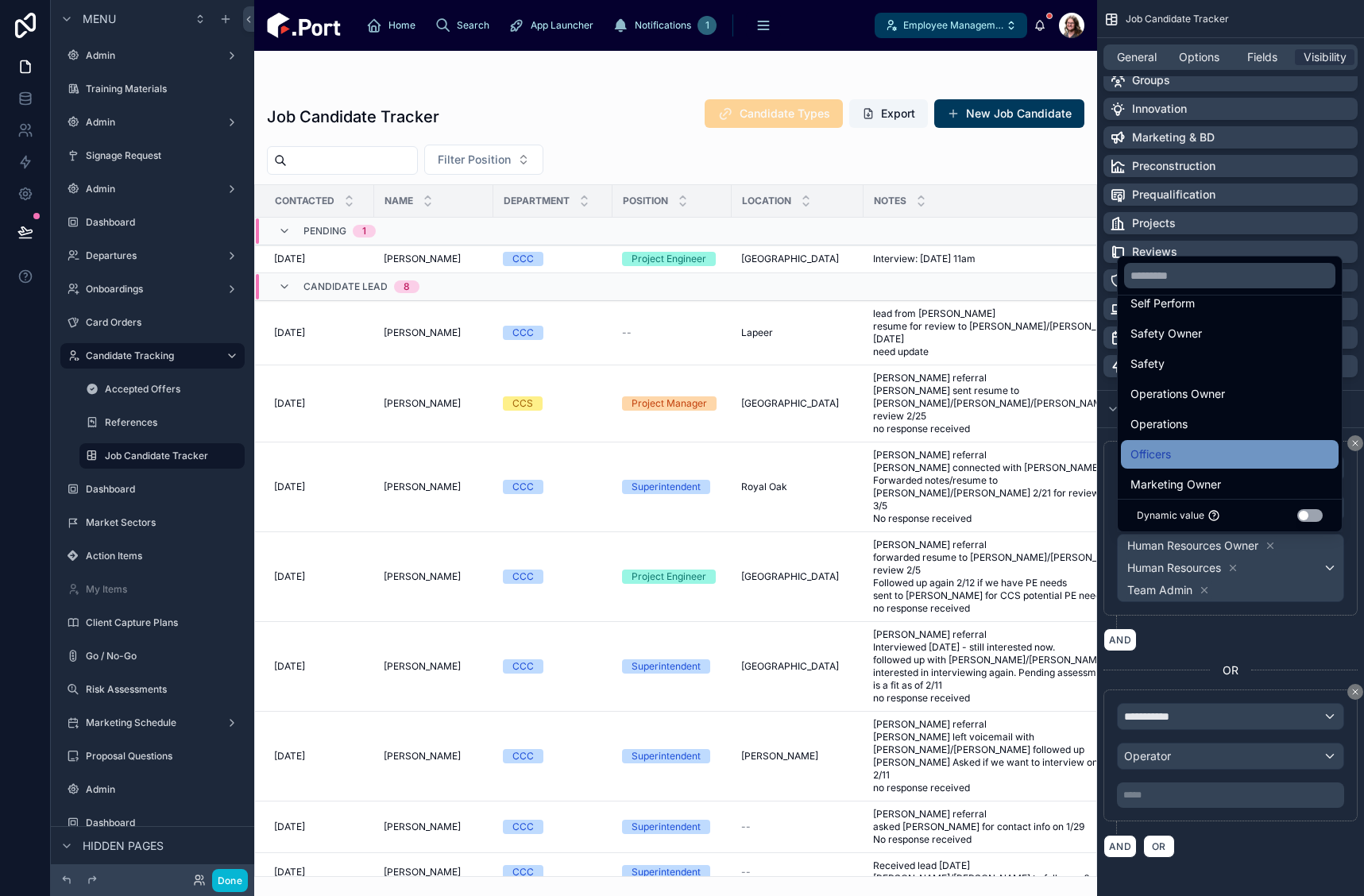
click at [1210, 445] on div "Officers" at bounding box center [1230, 454] width 199 height 19
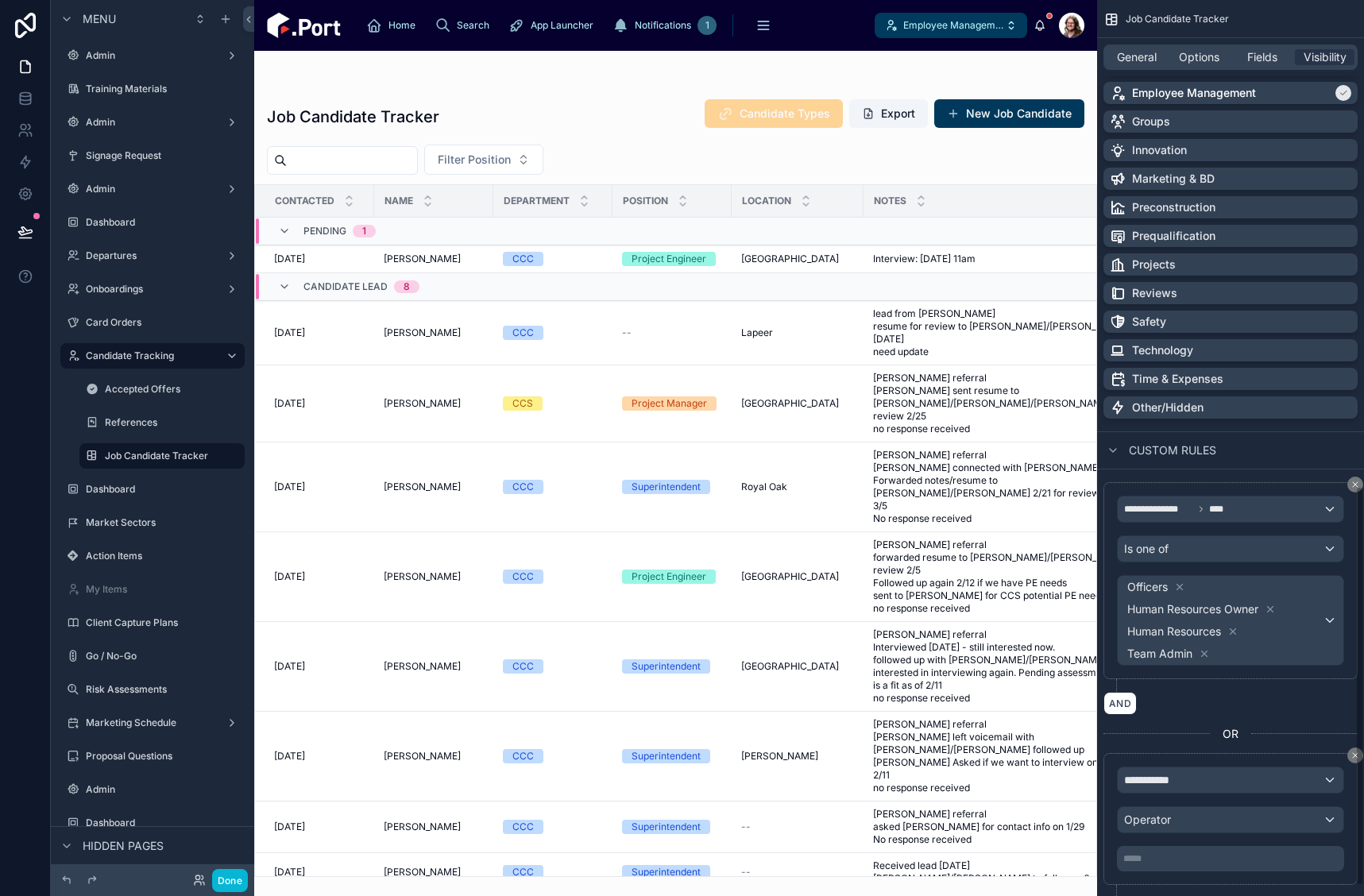
scroll to position [1087, 0]
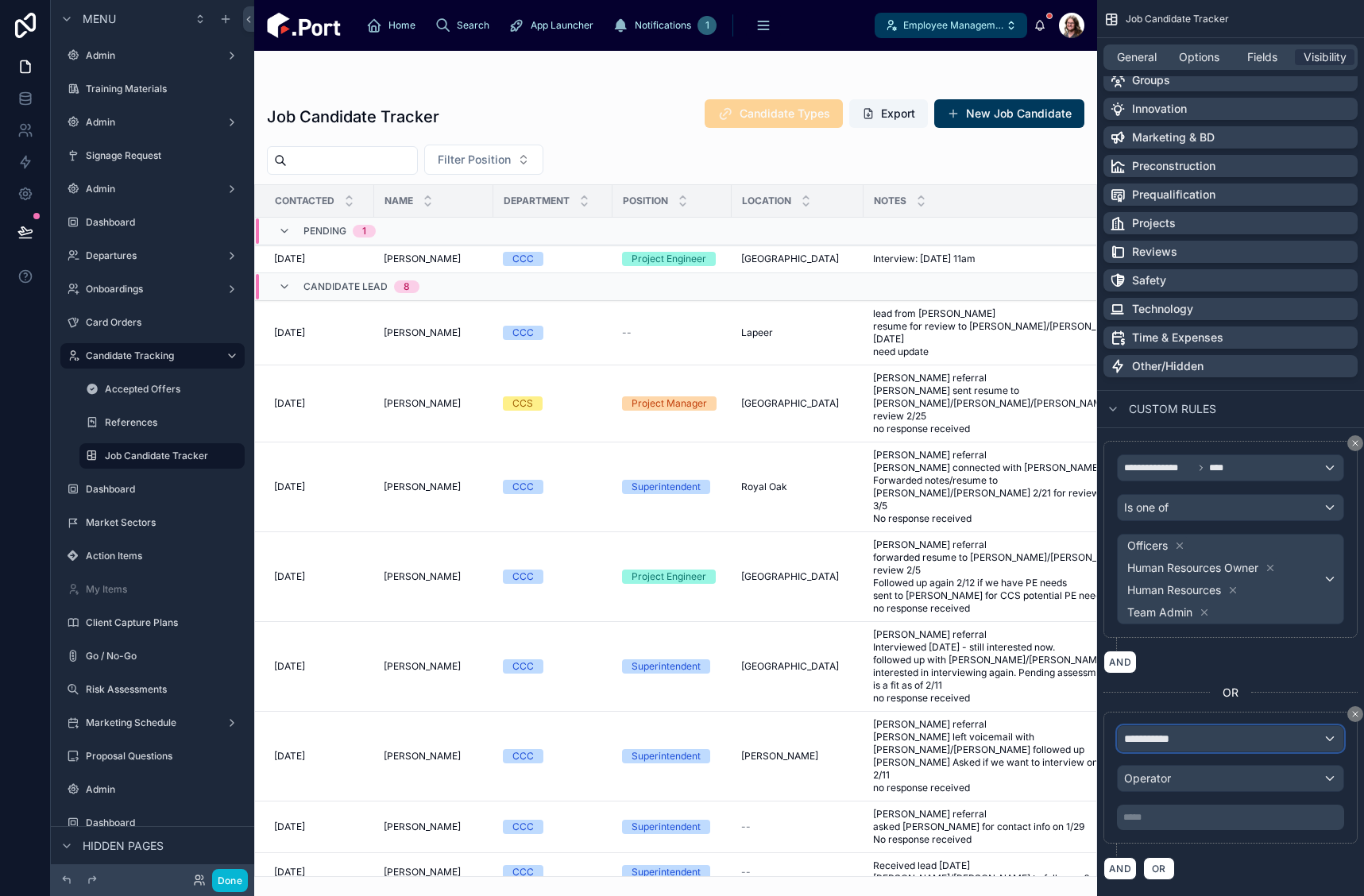
click at [1223, 739] on div "**********" at bounding box center [1231, 739] width 226 height 25
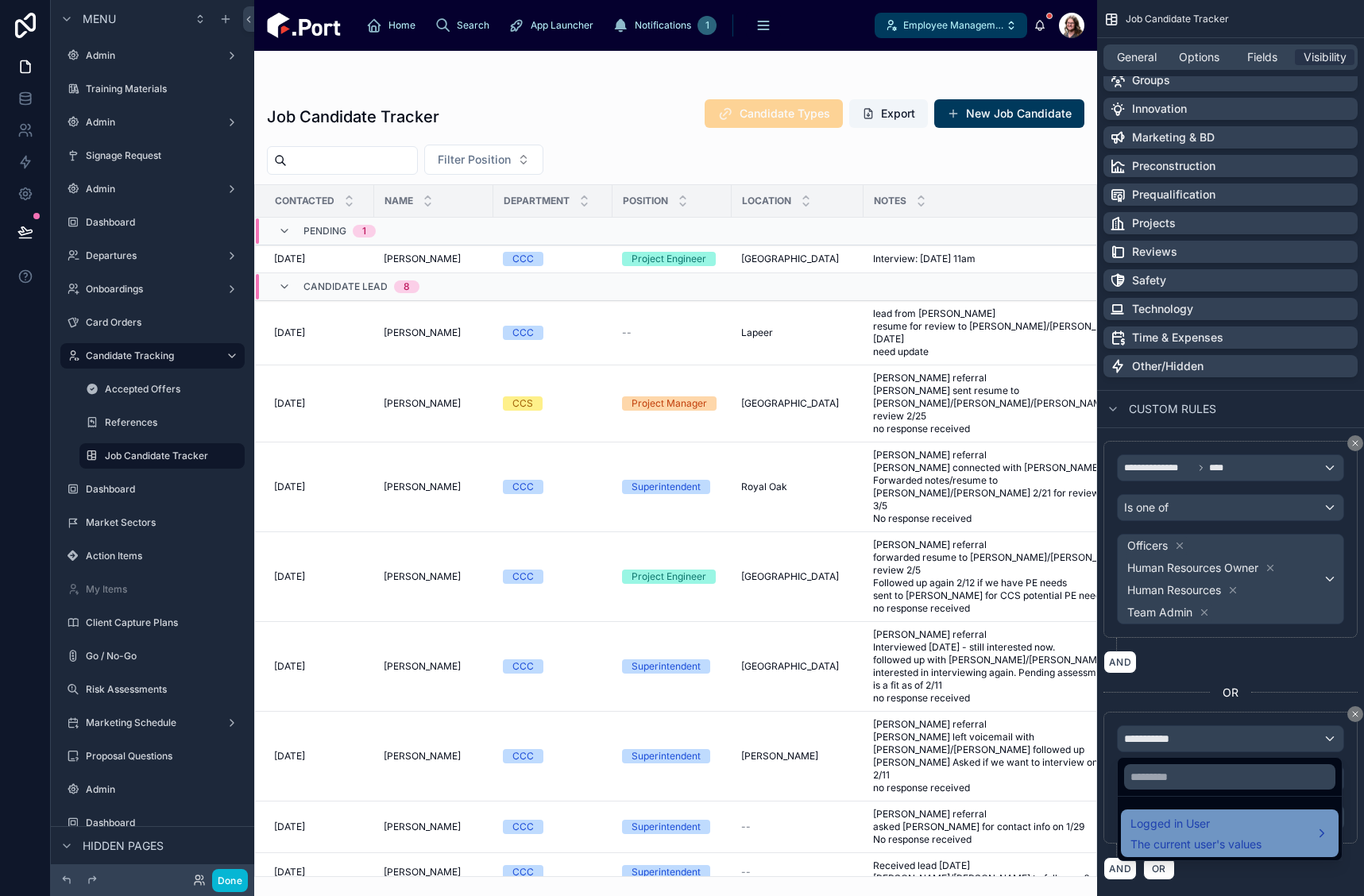
click at [1218, 830] on span "Logged in User" at bounding box center [1196, 823] width 131 height 19
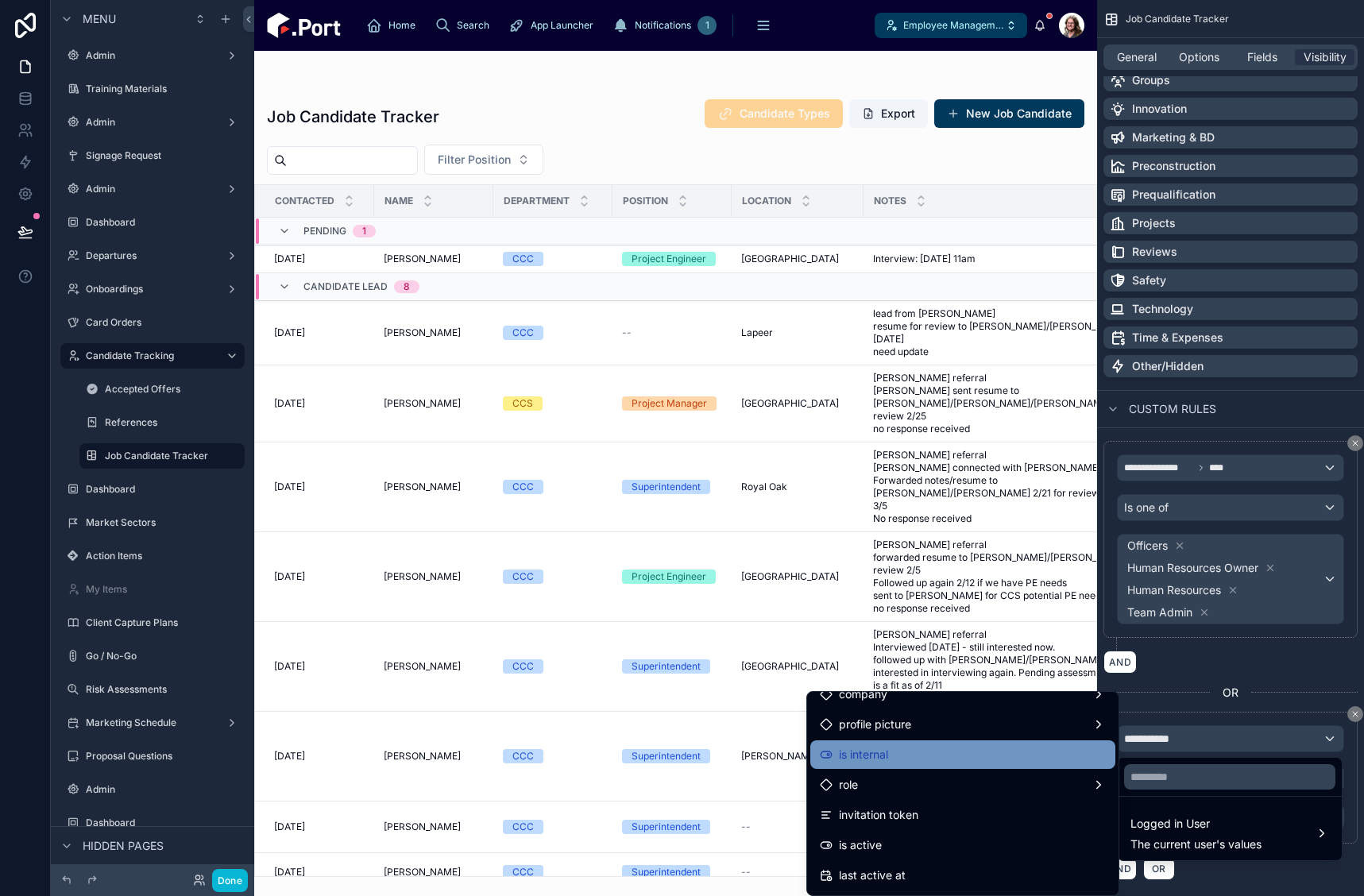
scroll to position [238, 0]
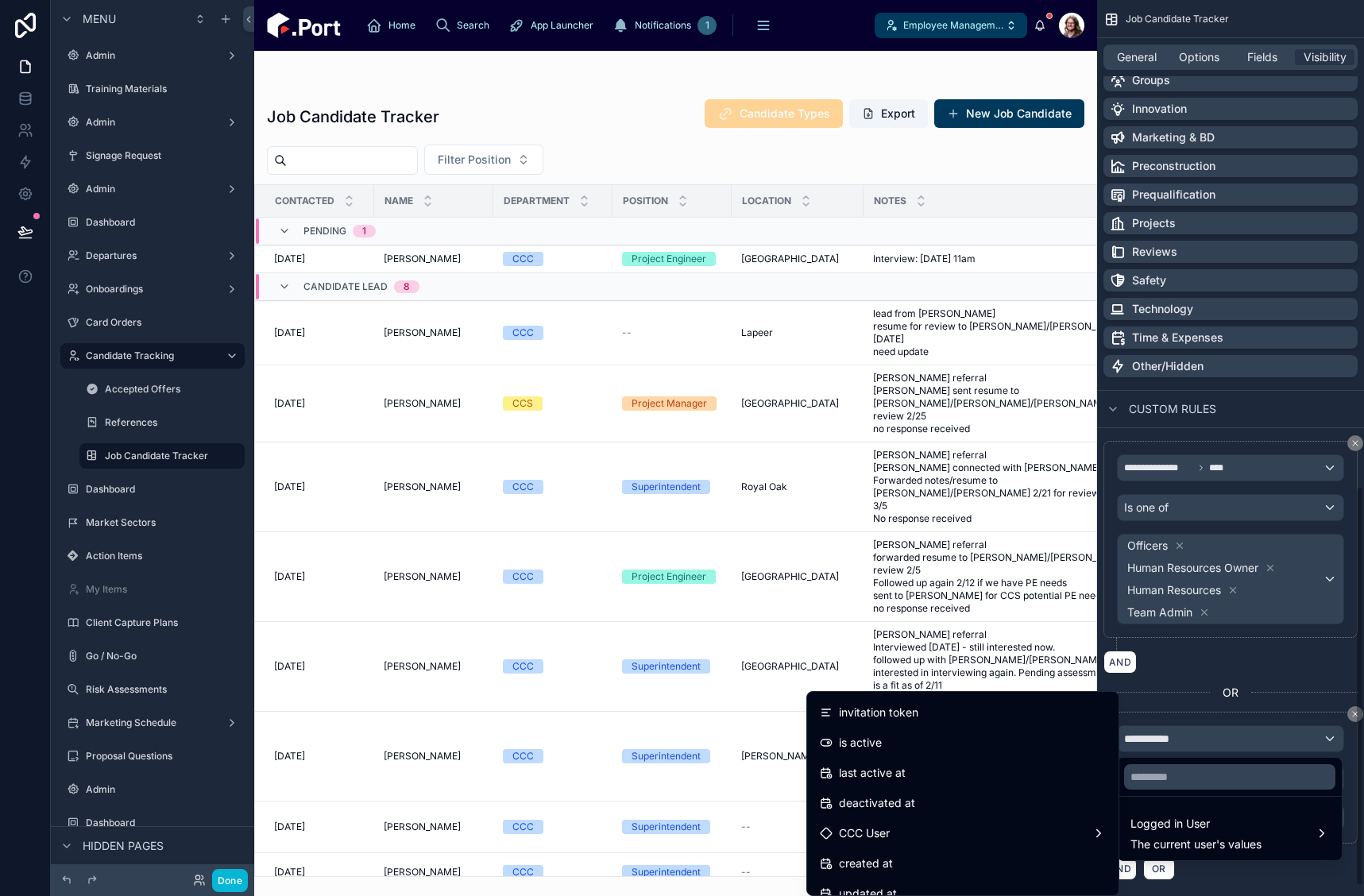
click at [1353, 809] on div "scrollable content" at bounding box center [682, 448] width 1364 height 896
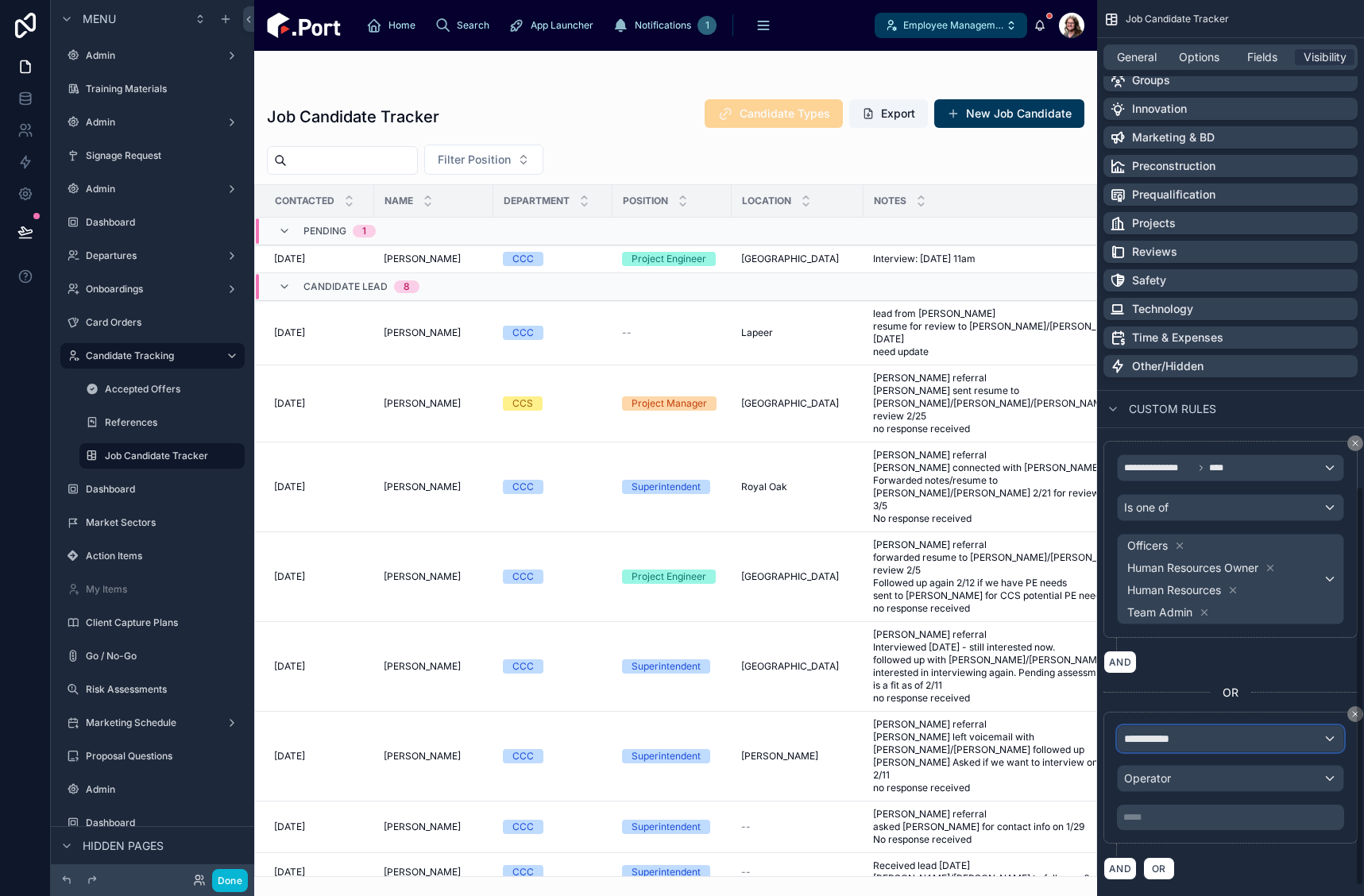
click at [1261, 744] on div "**********" at bounding box center [1231, 739] width 226 height 25
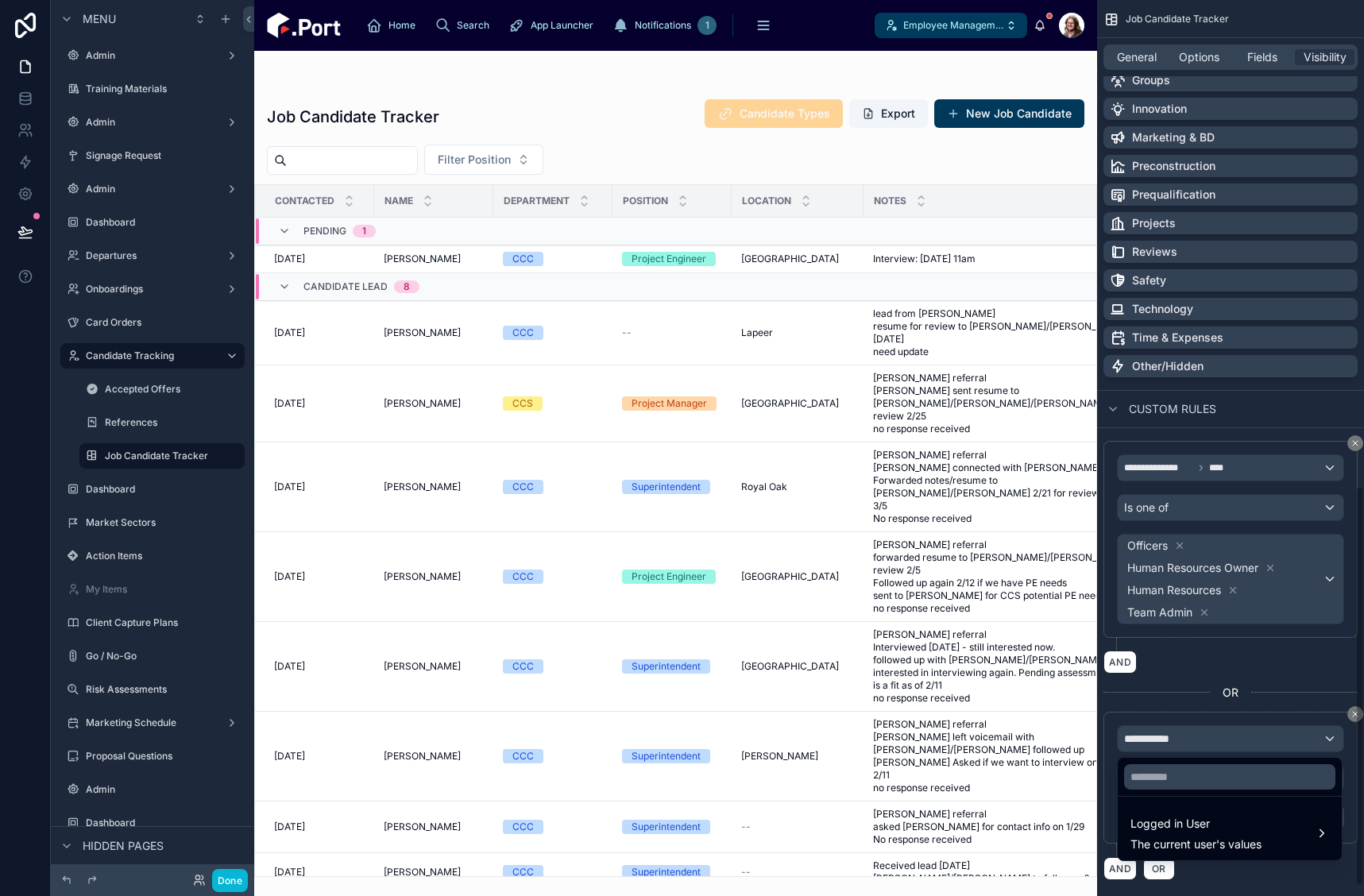
click at [1353, 717] on div "scrollable content" at bounding box center [682, 448] width 1364 height 896
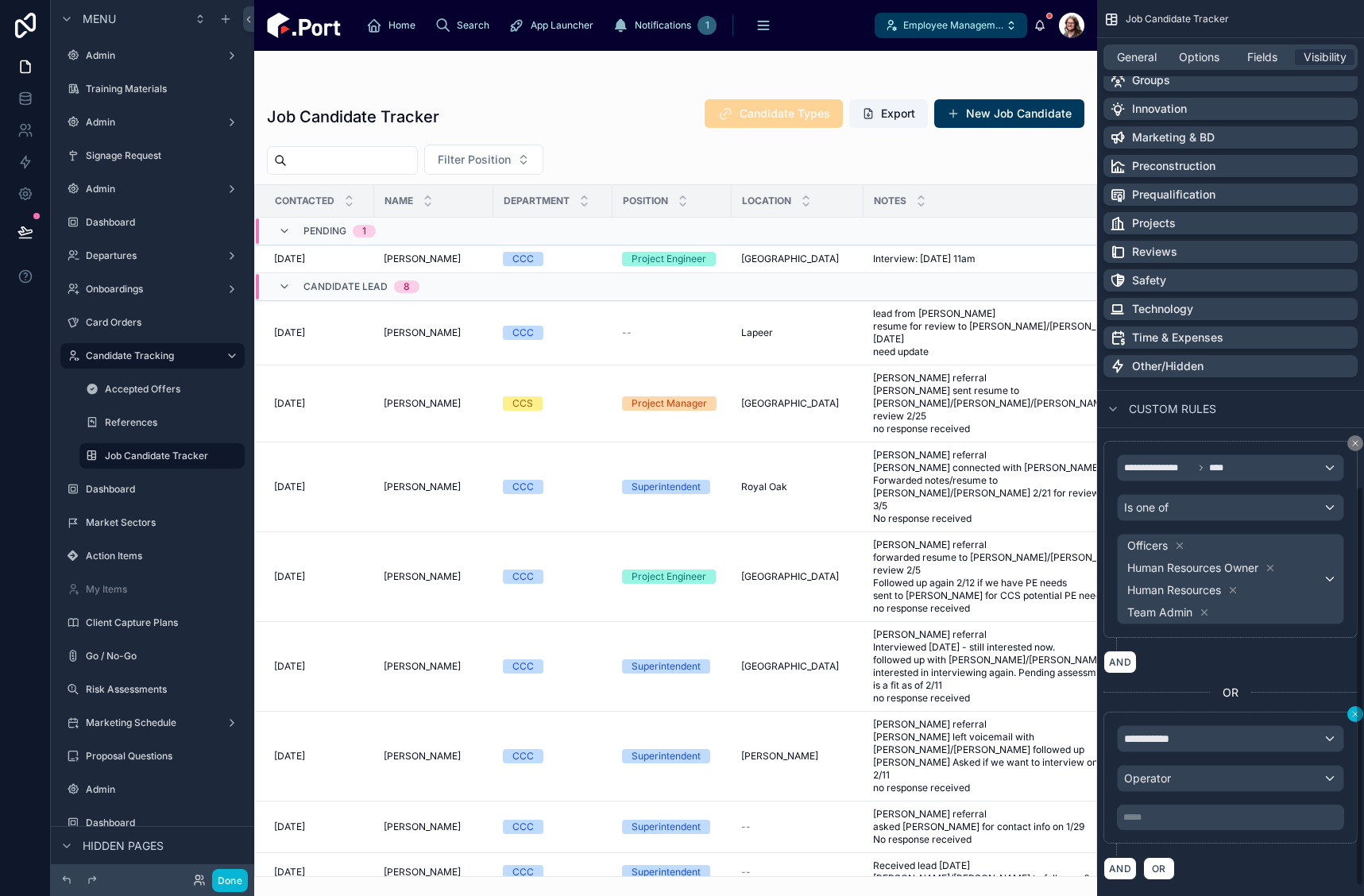
click at [1353, 714] on icon "scrollable content" at bounding box center [1356, 714] width 10 height 10
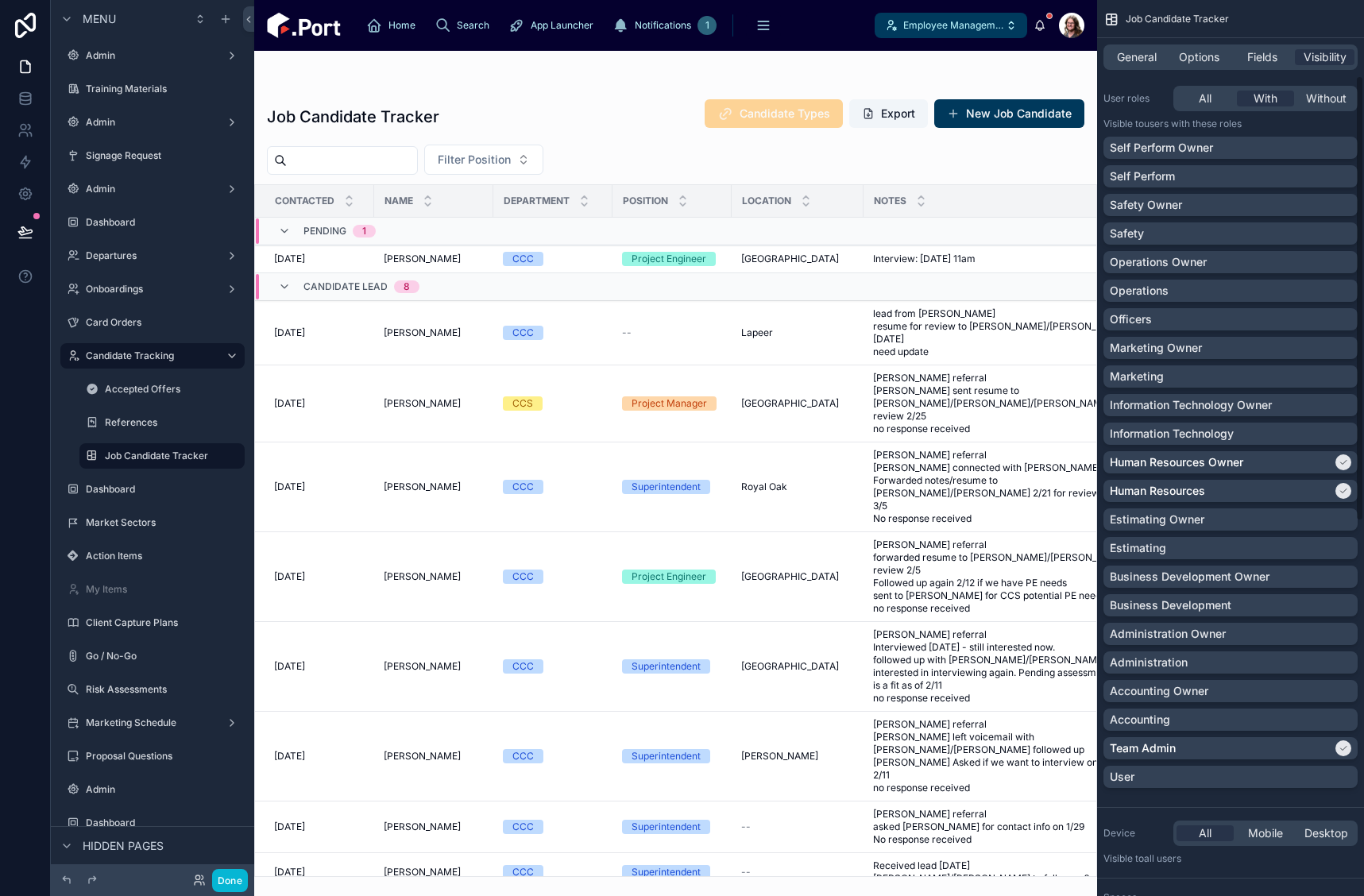
scroll to position [0, 0]
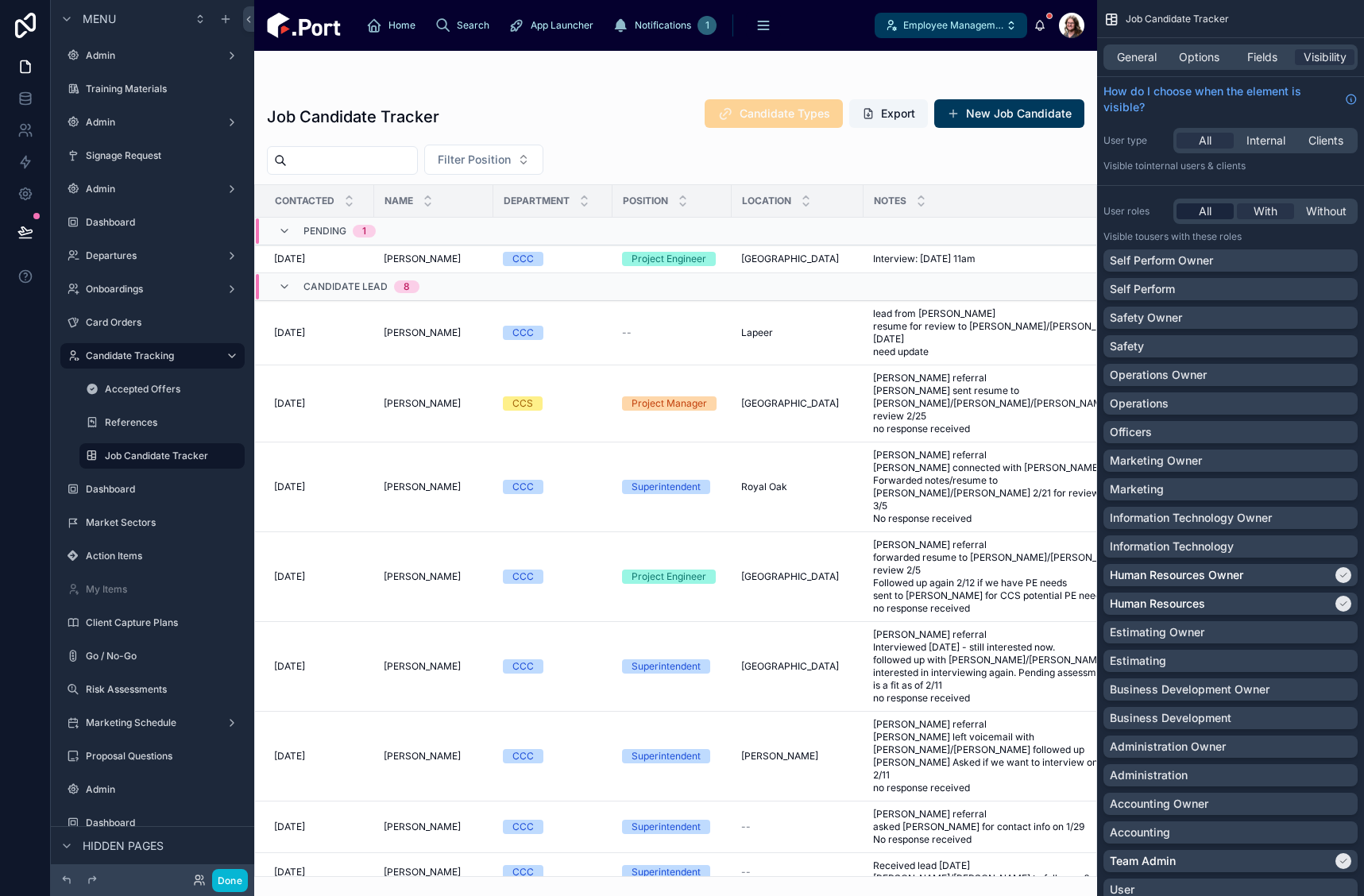
click at [1201, 213] on span "All" at bounding box center [1205, 211] width 13 height 16
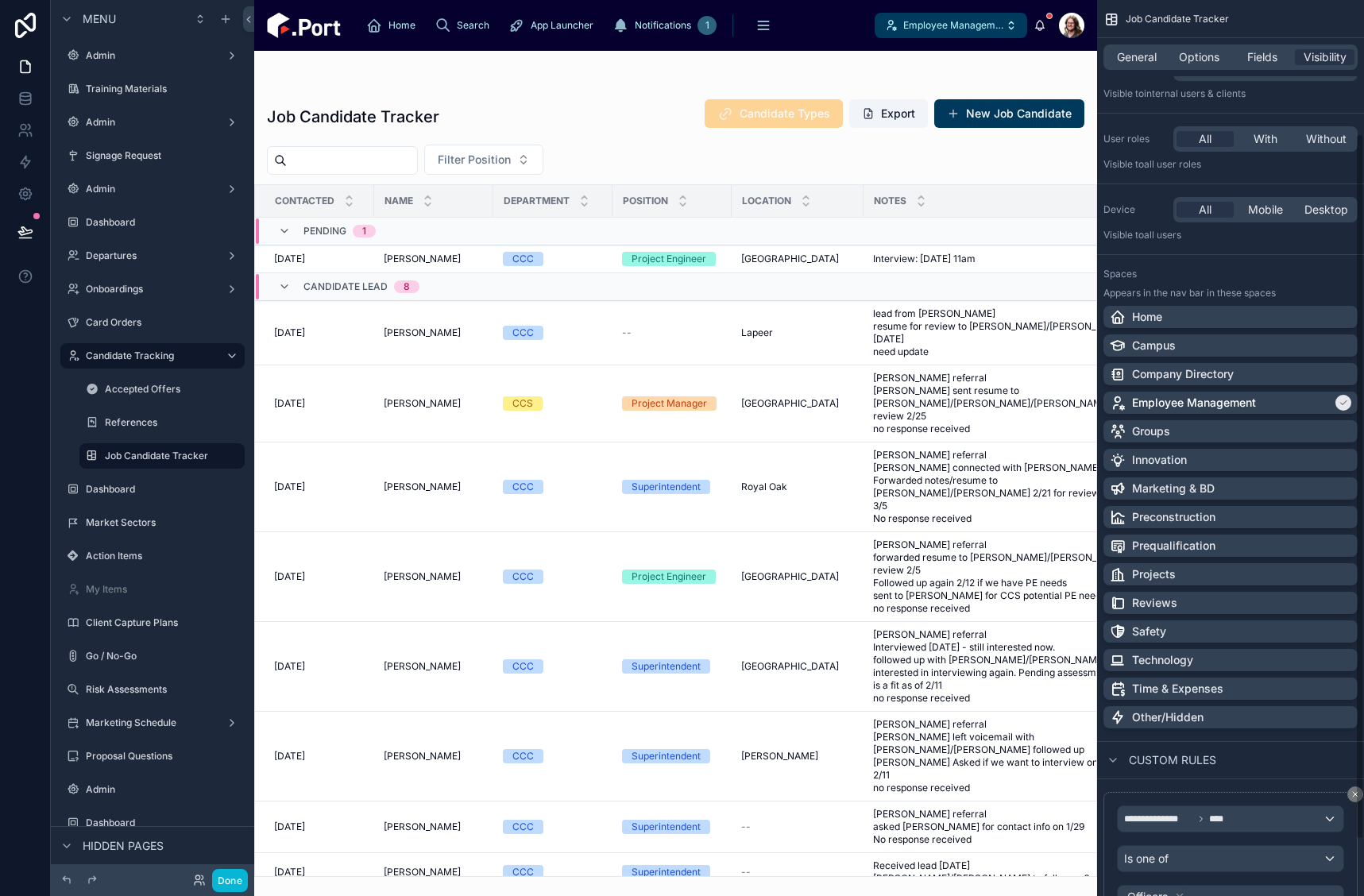
scroll to position [240, 0]
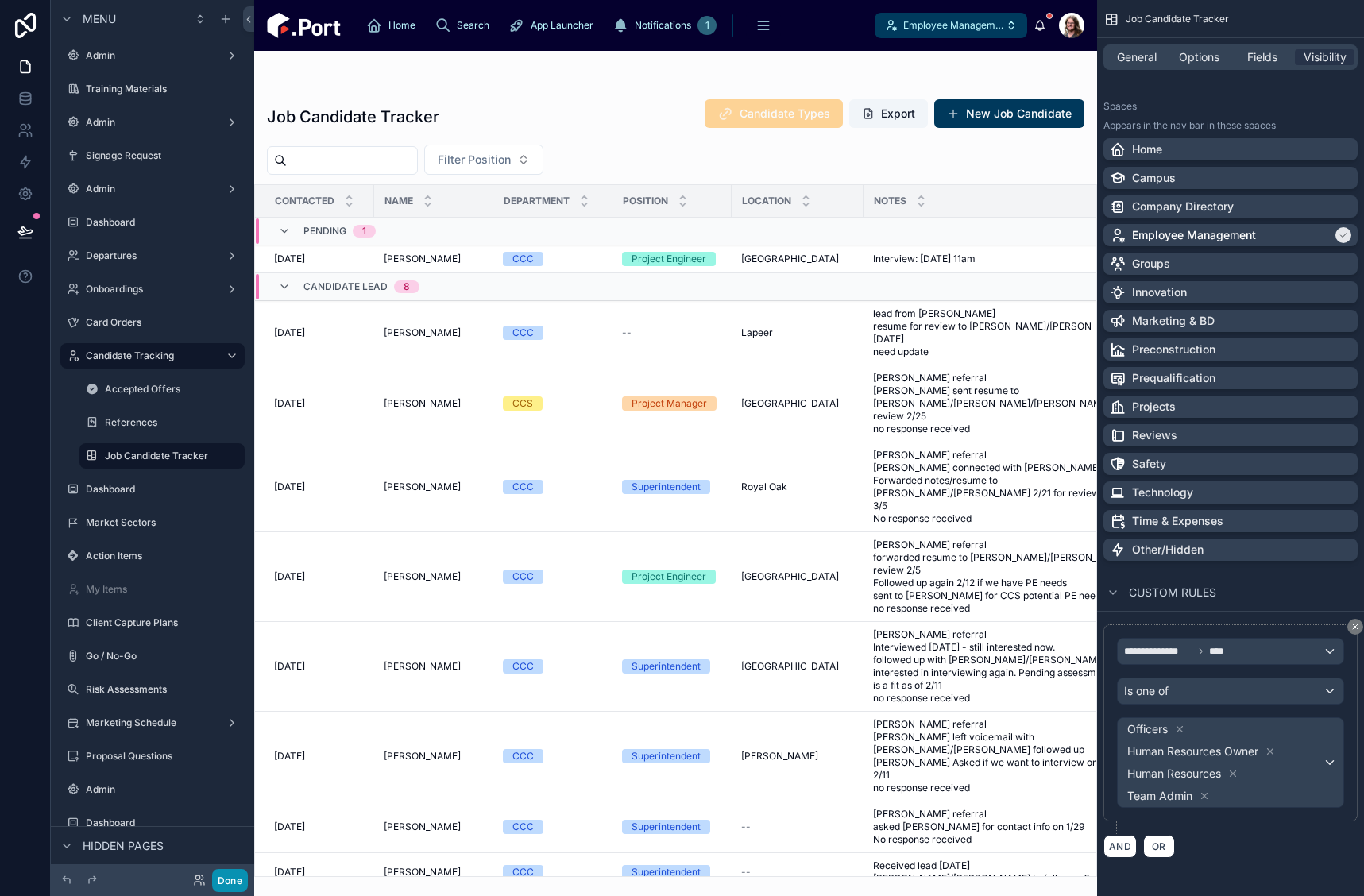
click at [234, 883] on button "Done" at bounding box center [230, 880] width 36 height 23
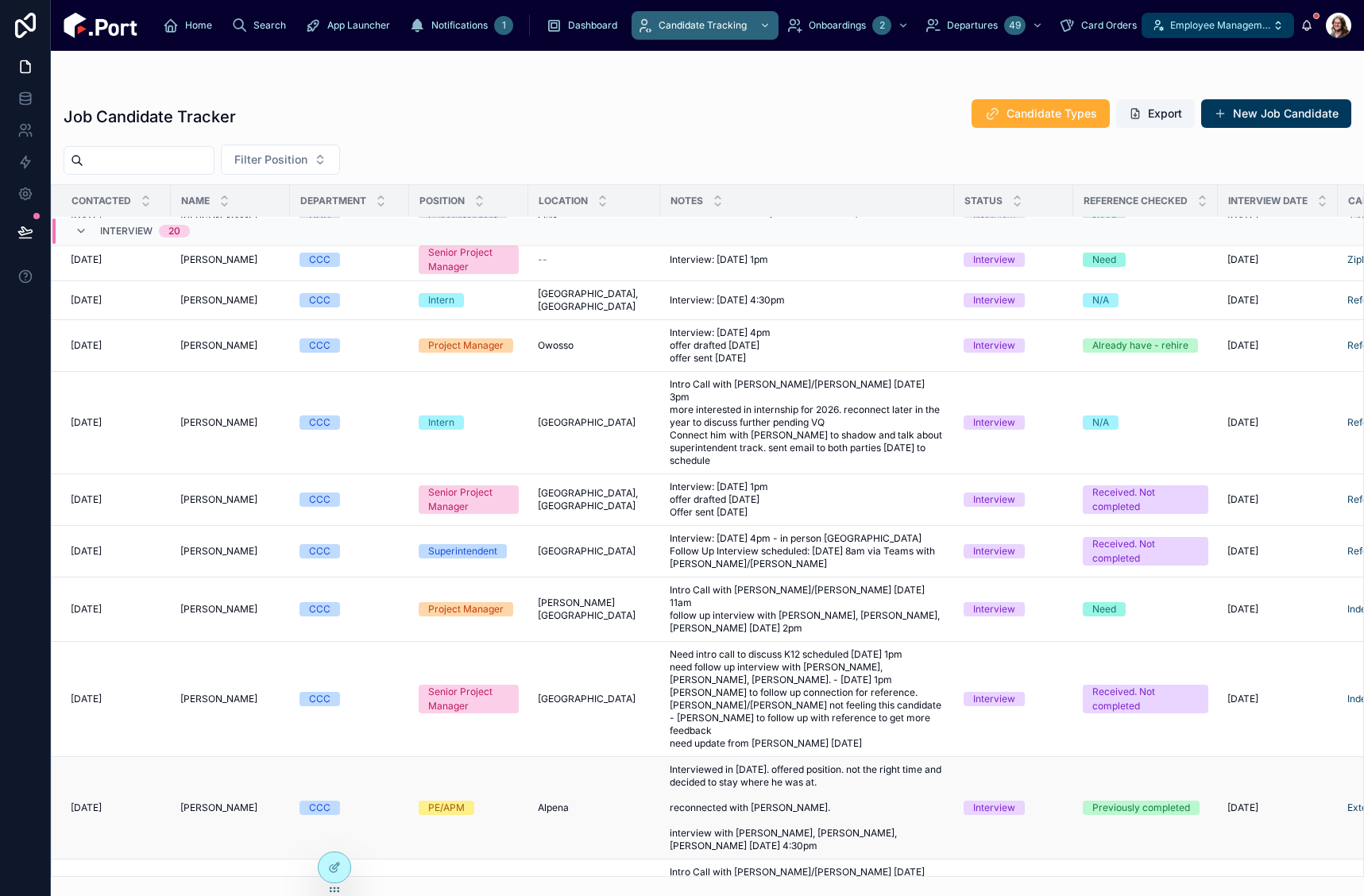
scroll to position [1101, 0]
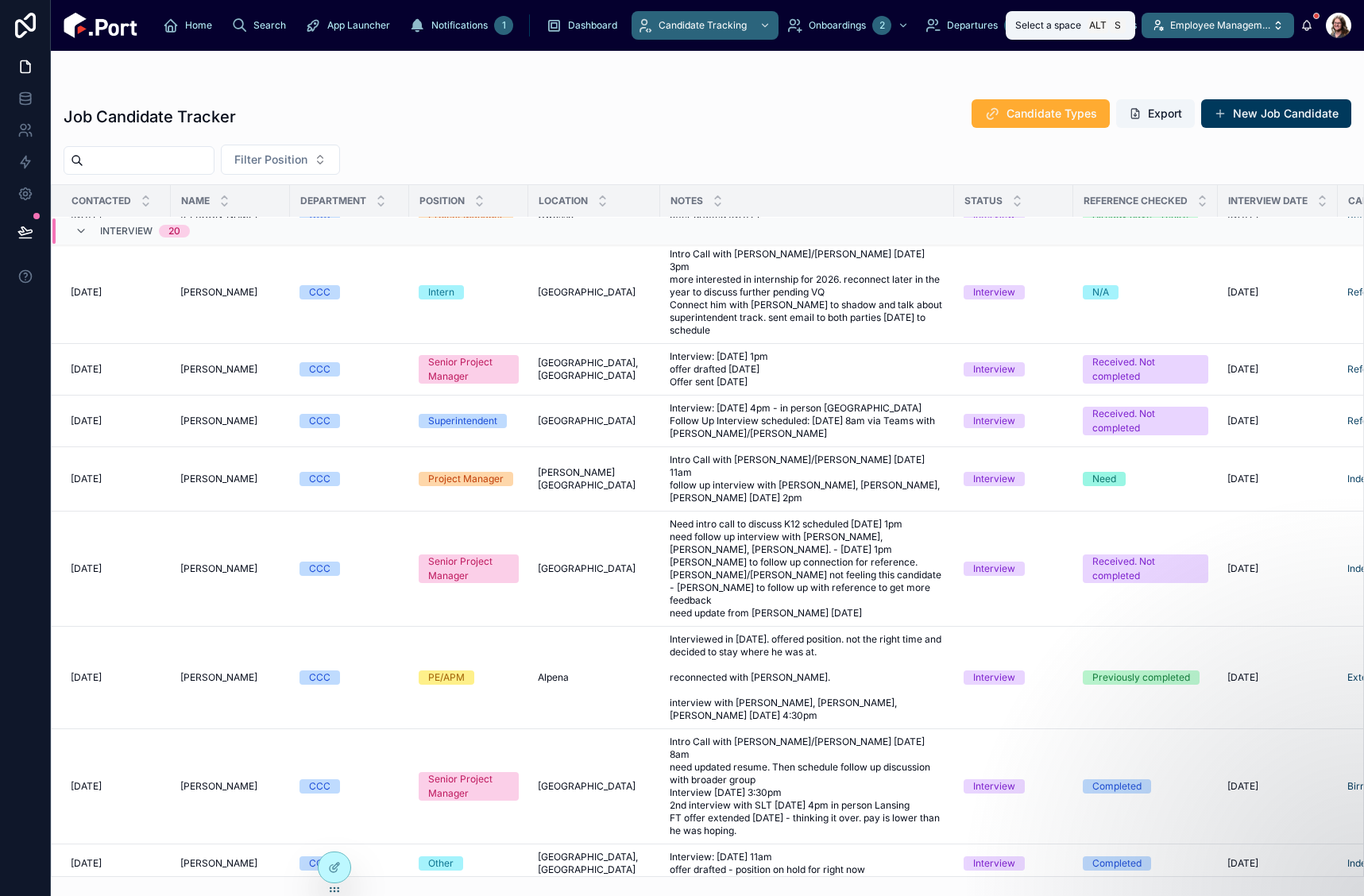
click at [1230, 21] on span "Employee Management" at bounding box center [1221, 25] width 101 height 13
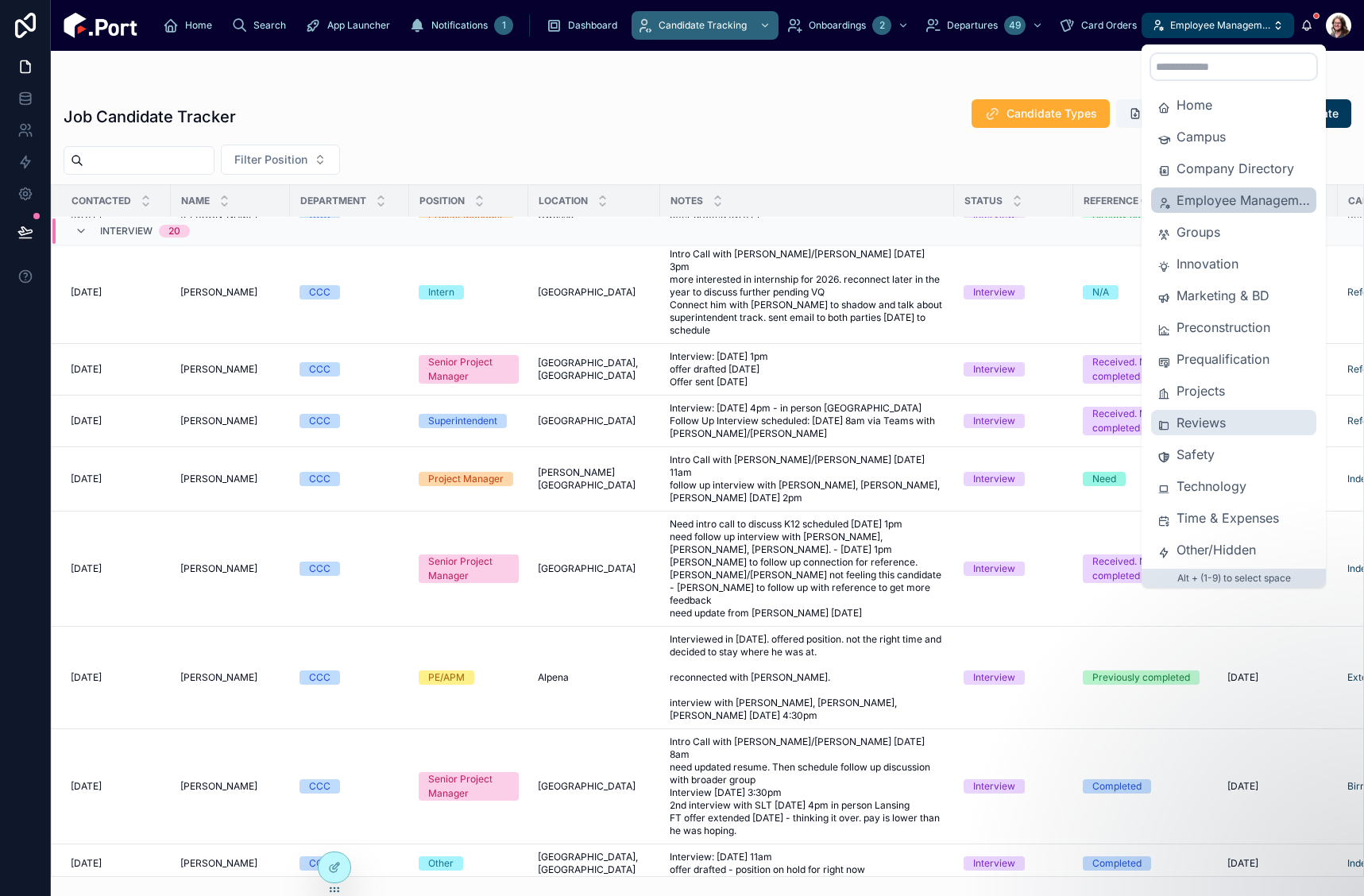
click at [1197, 419] on span "Reviews" at bounding box center [1243, 422] width 133 height 19
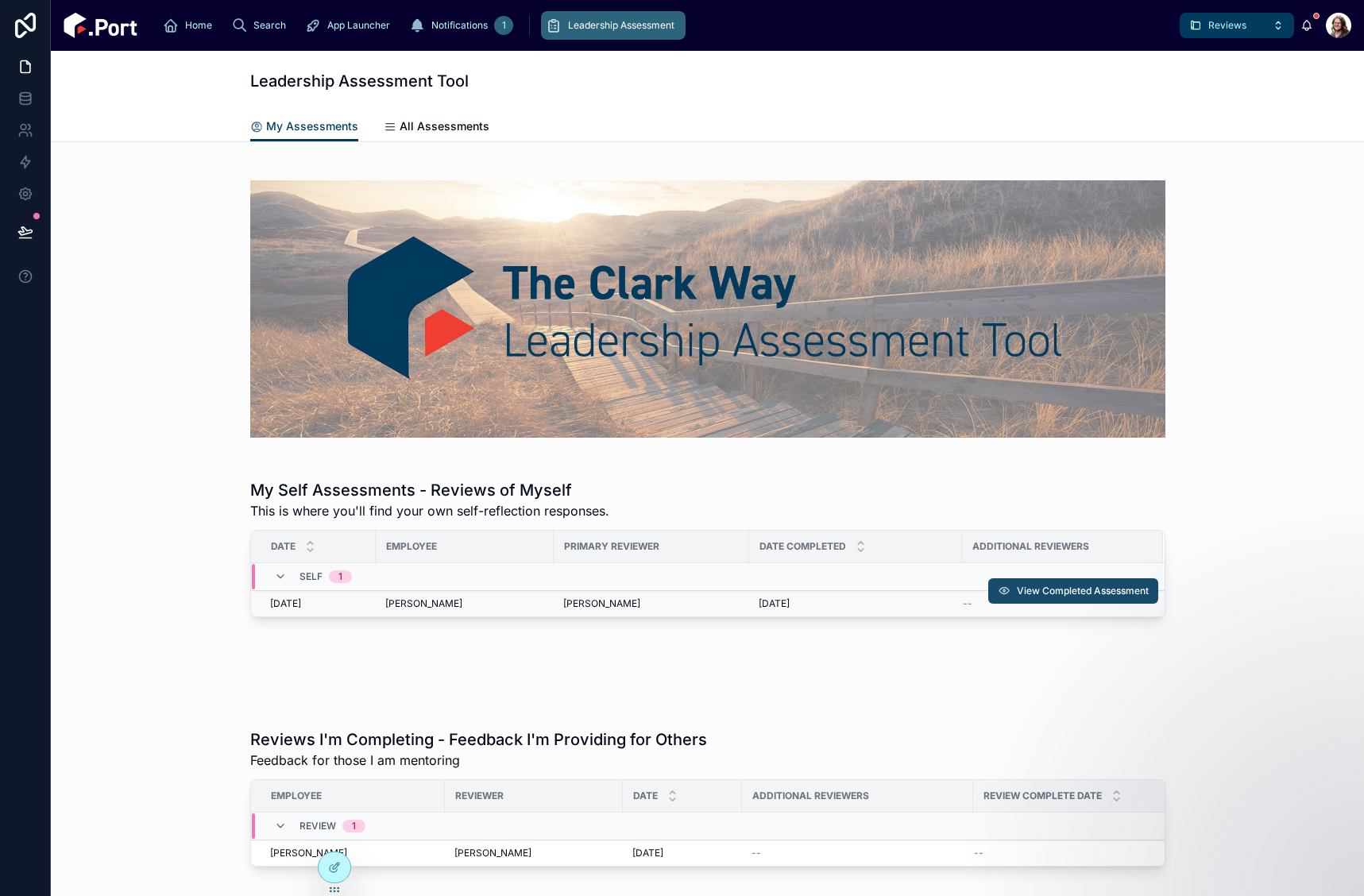
click at [1074, 593] on span "View Completed Assessment" at bounding box center [1083, 592] width 132 height 13
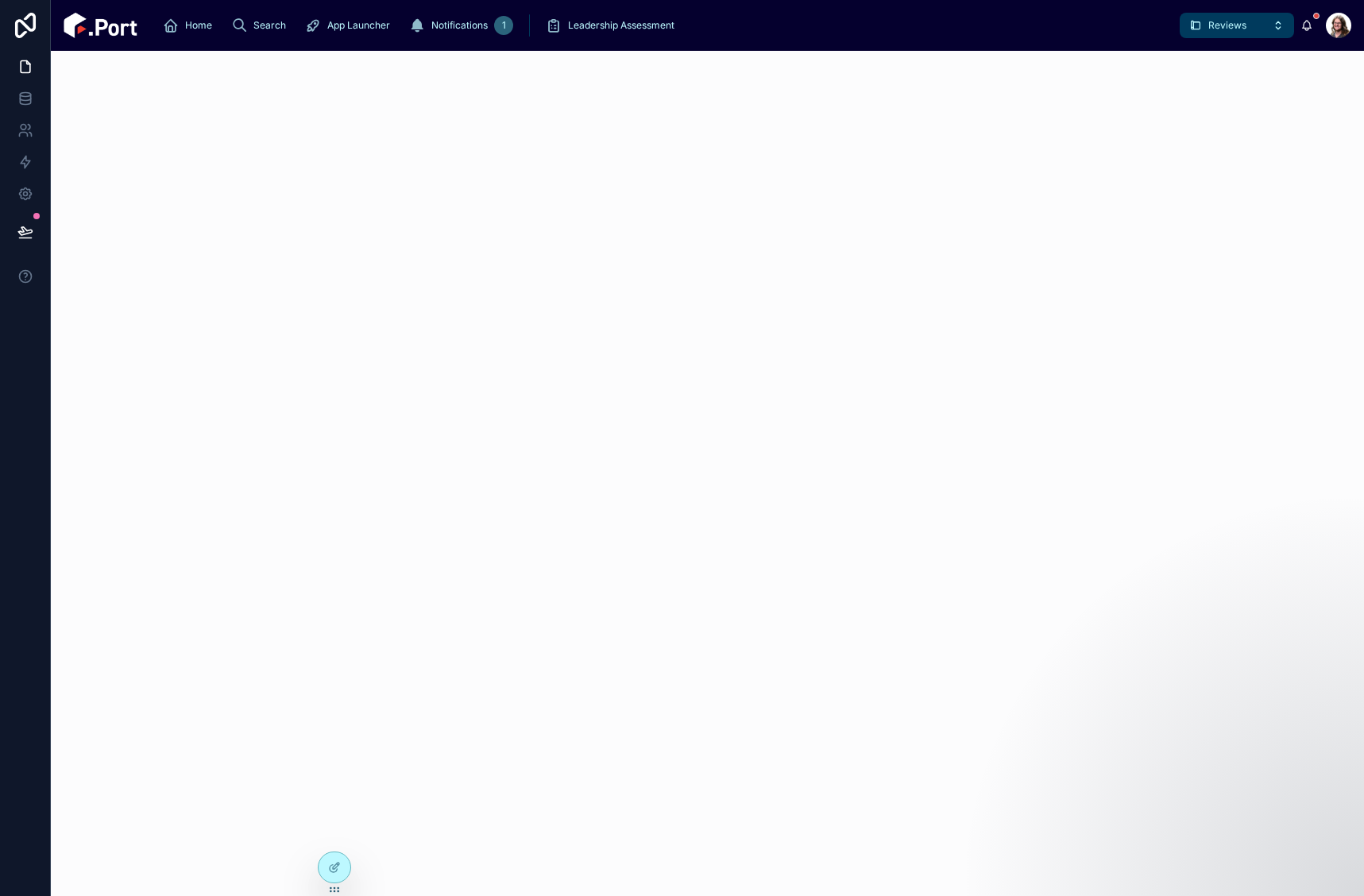
click at [997, 280] on div at bounding box center [707, 473] width 1313 height 845
click at [1229, 21] on span "Reviews" at bounding box center [1227, 25] width 38 height 13
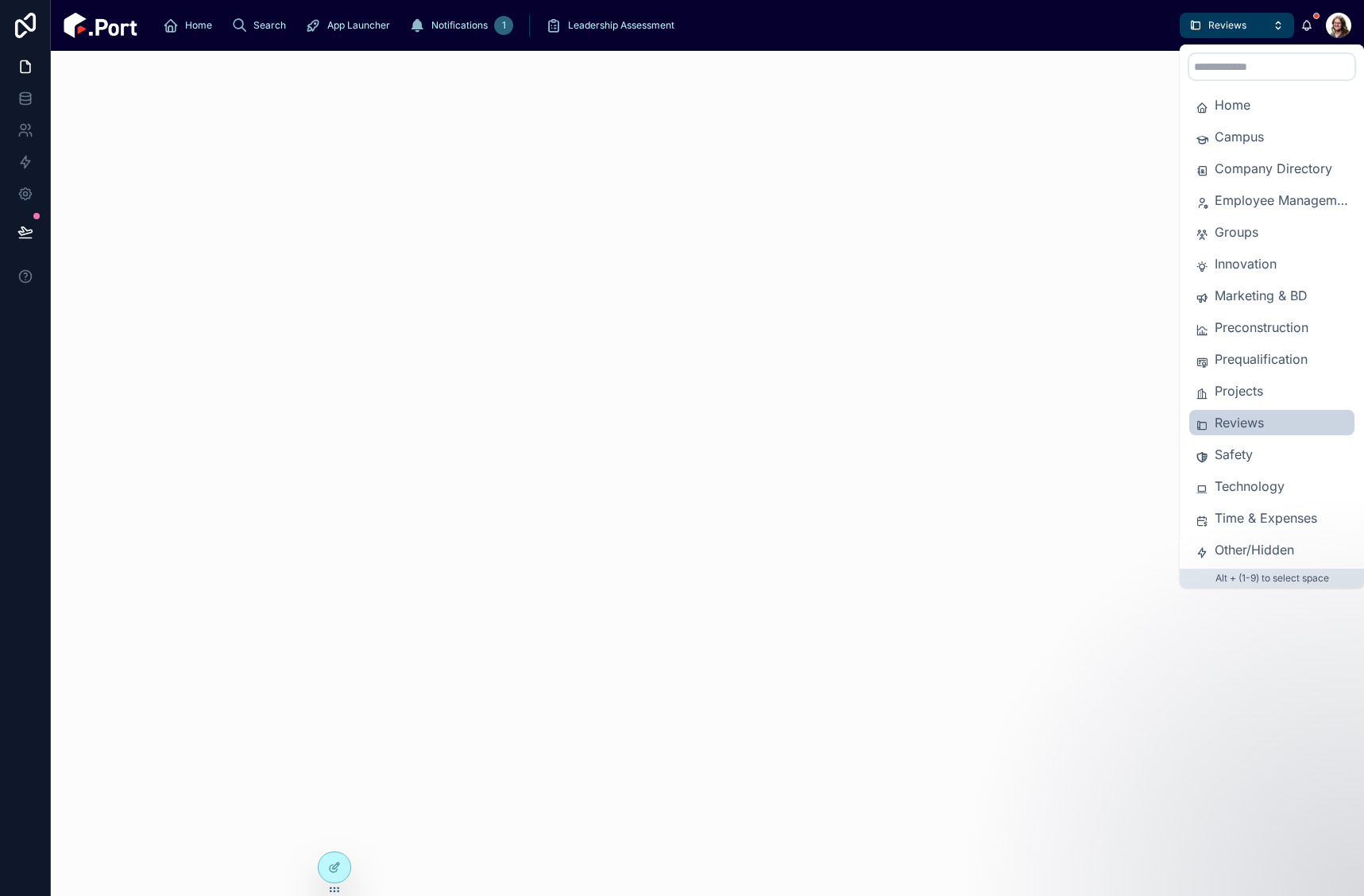
click at [571, 390] on div at bounding box center [707, 473] width 1313 height 845
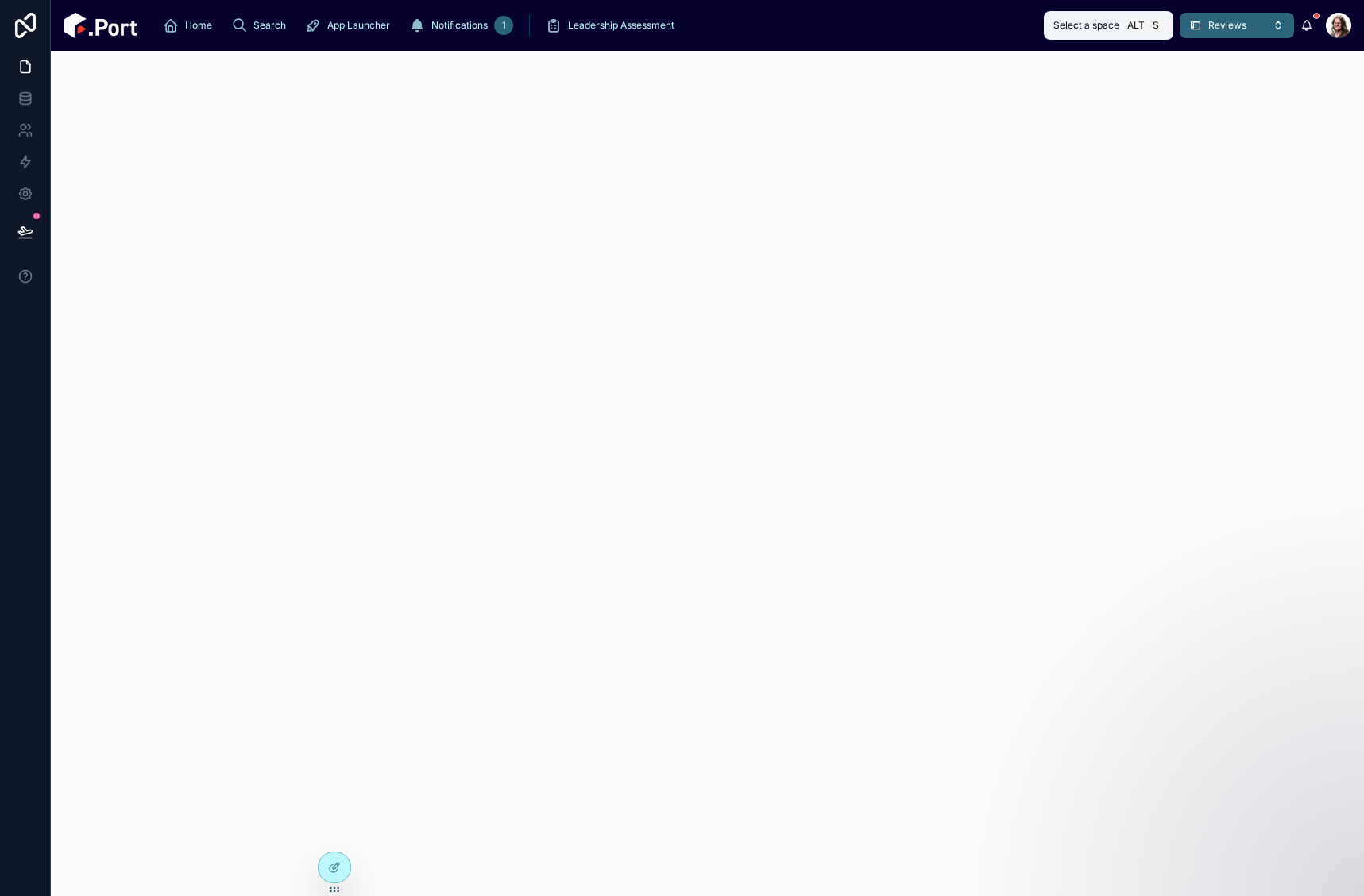
click at [1227, 25] on span "Reviews" at bounding box center [1227, 25] width 38 height 13
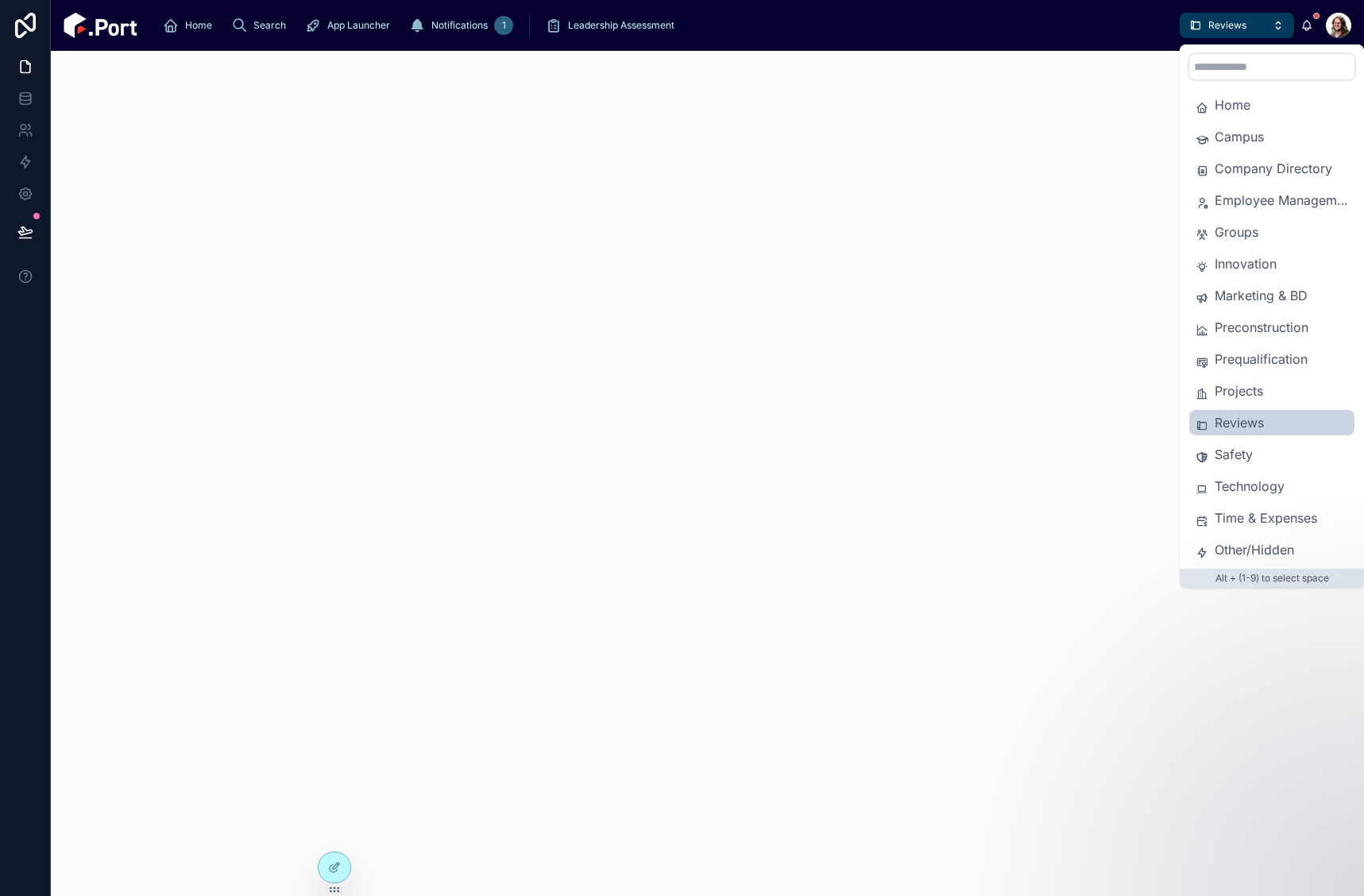
drag, startPoint x: 1251, startPoint y: 521, endPoint x: 1259, endPoint y: 509, distance: 14.4
click at [1250, 520] on span "Time & Expenses" at bounding box center [1281, 517] width 133 height 19
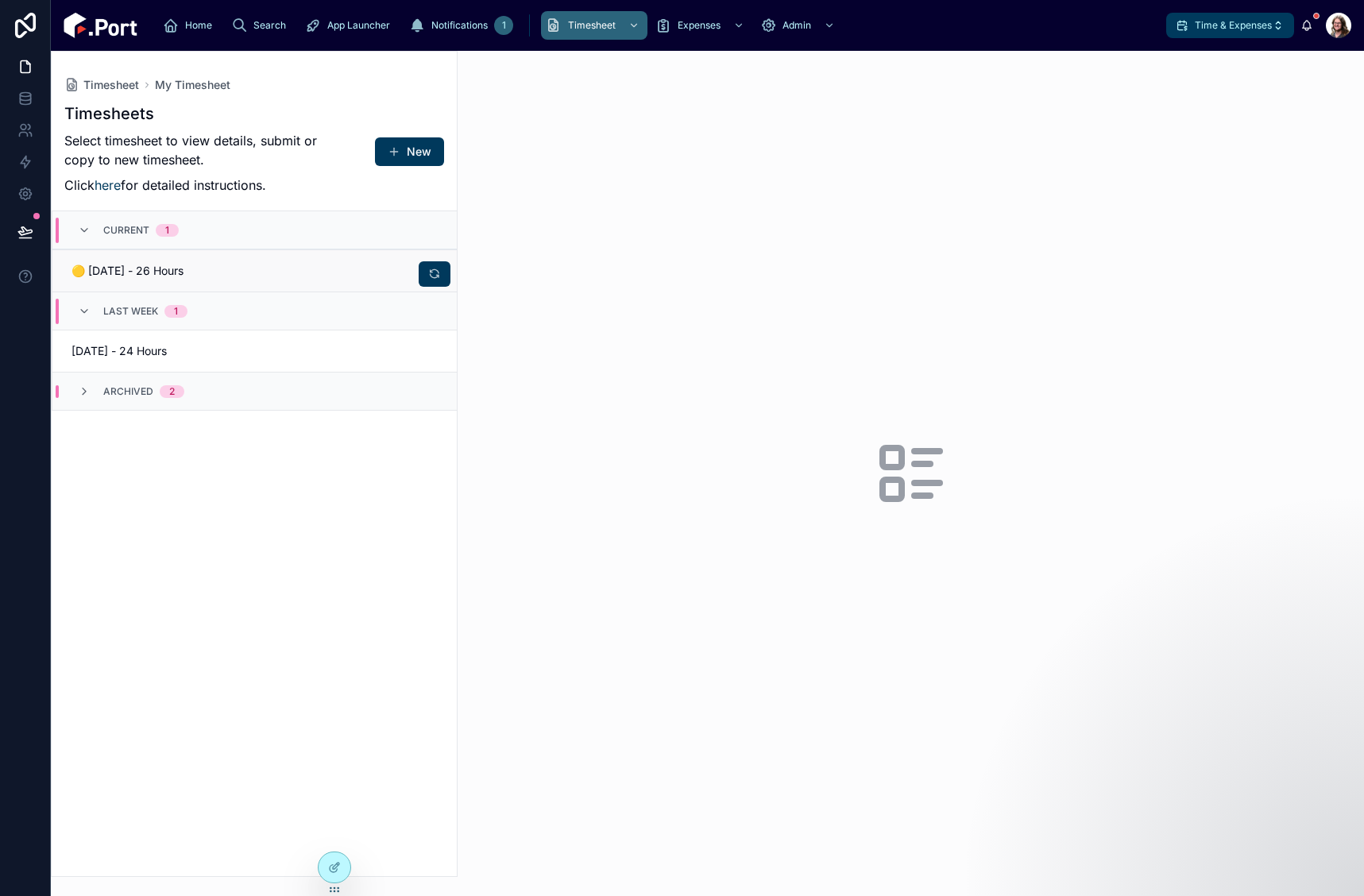
click at [217, 279] on link "🟡 08/12/25 - 26 Hours" at bounding box center [254, 270] width 404 height 42
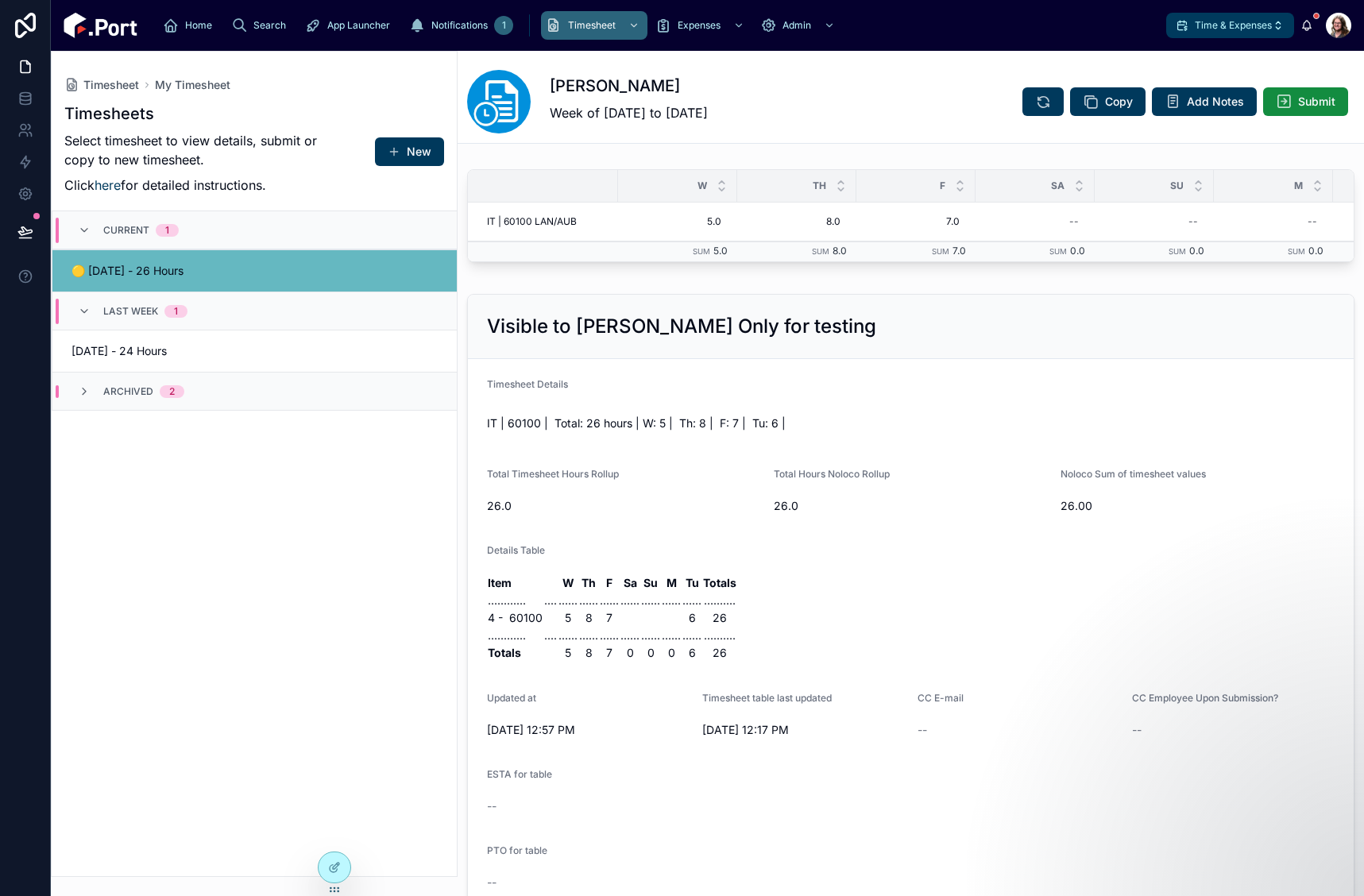
drag, startPoint x: 1085, startPoint y: 343, endPoint x: 1092, endPoint y: 332, distance: 13.0
click at [1084, 340] on div "Visible to Sarah Only for testing" at bounding box center [911, 326] width 848 height 25
drag, startPoint x: 997, startPoint y: 333, endPoint x: 967, endPoint y: 342, distance: 31.3
click at [997, 333] on div "Visible to Sarah Only for testing" at bounding box center [911, 326] width 848 height 25
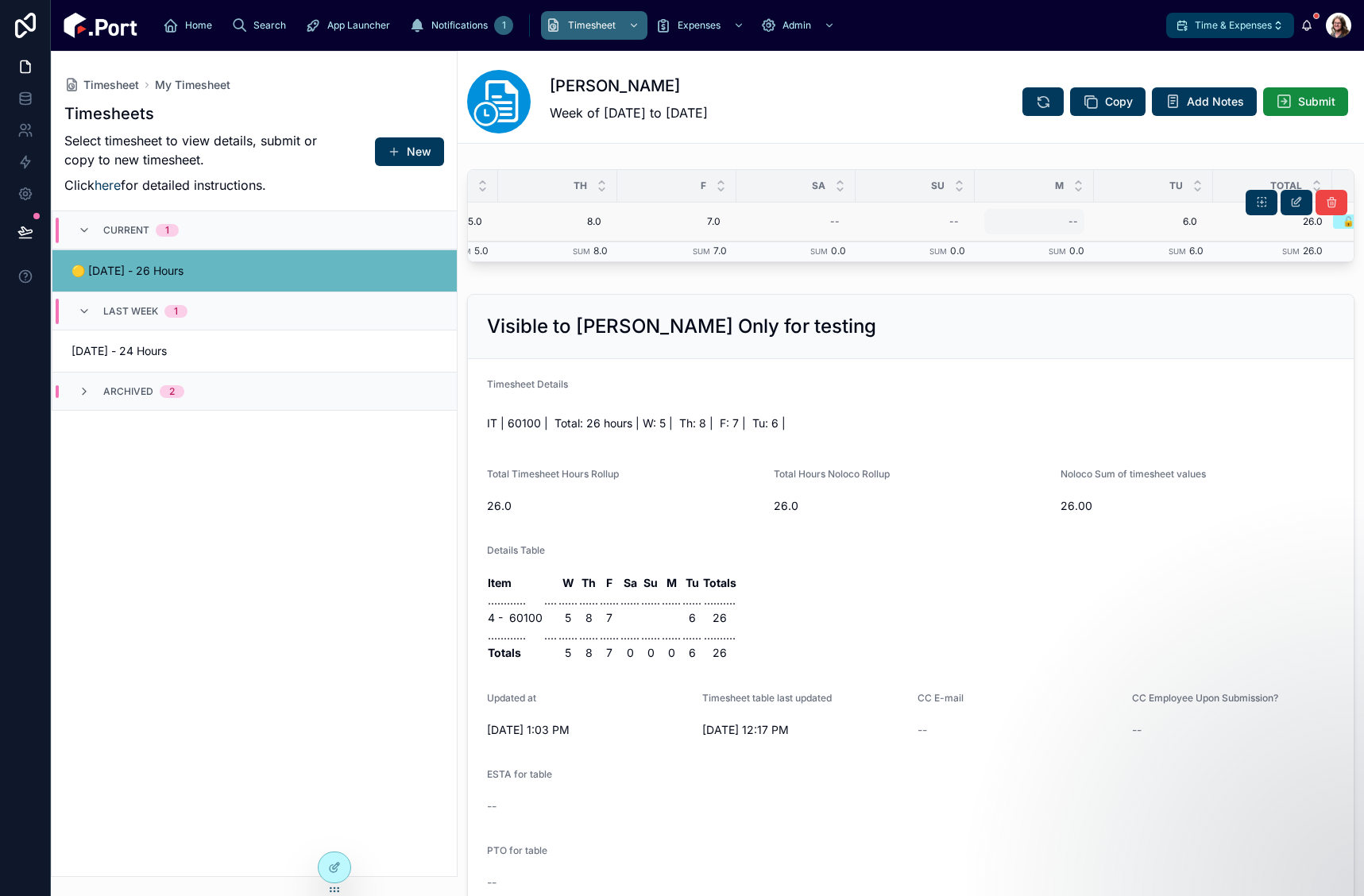
click at [1066, 220] on div "--" at bounding box center [1034, 221] width 100 height 25
type input "***"
click at [1262, 244] on icon "submit" at bounding box center [1264, 243] width 8 height 6
click at [1299, 101] on span "Submit" at bounding box center [1317, 101] width 38 height 16
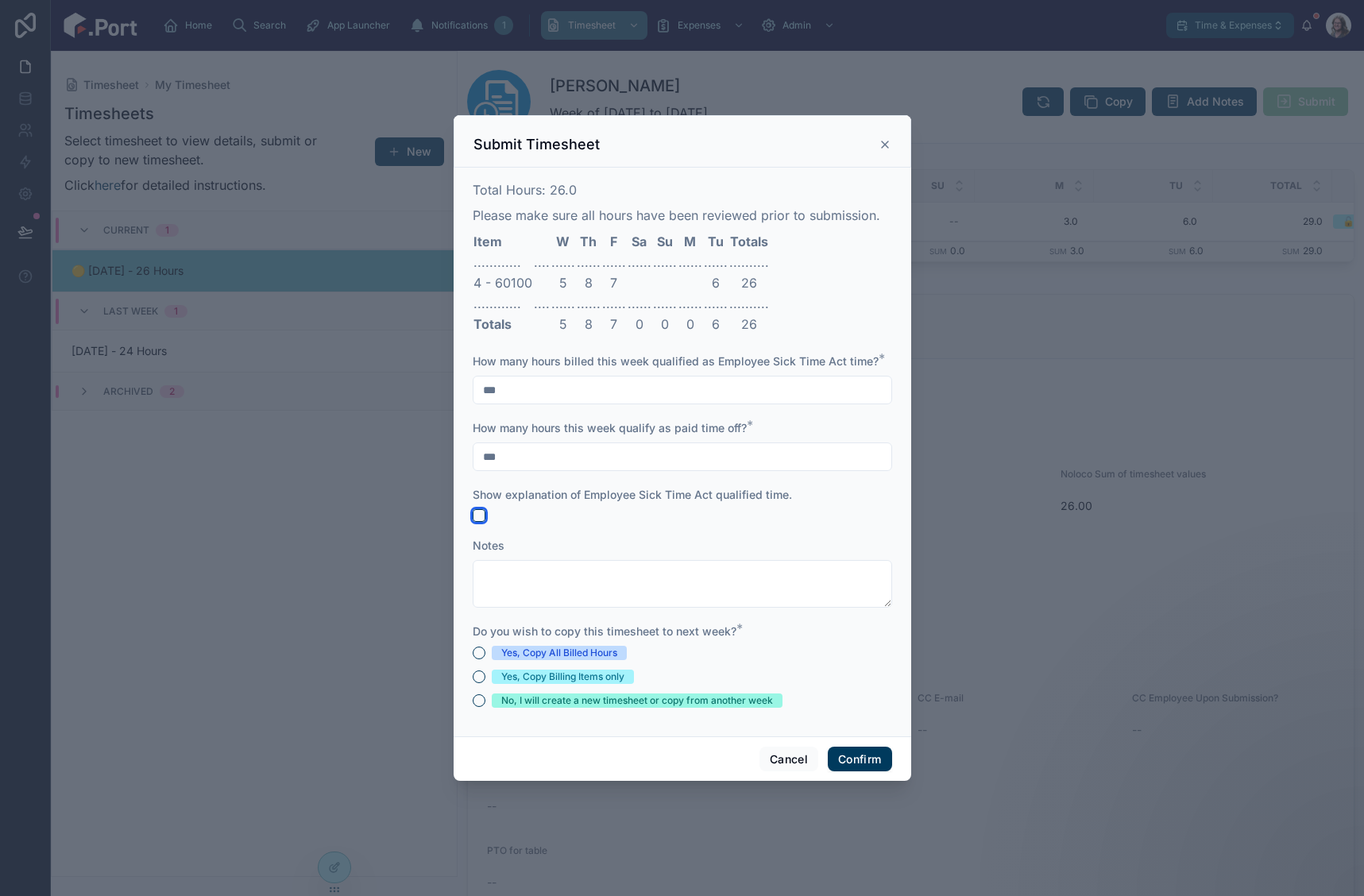
click at [478, 514] on button "button" at bounding box center [479, 516] width 13 height 13
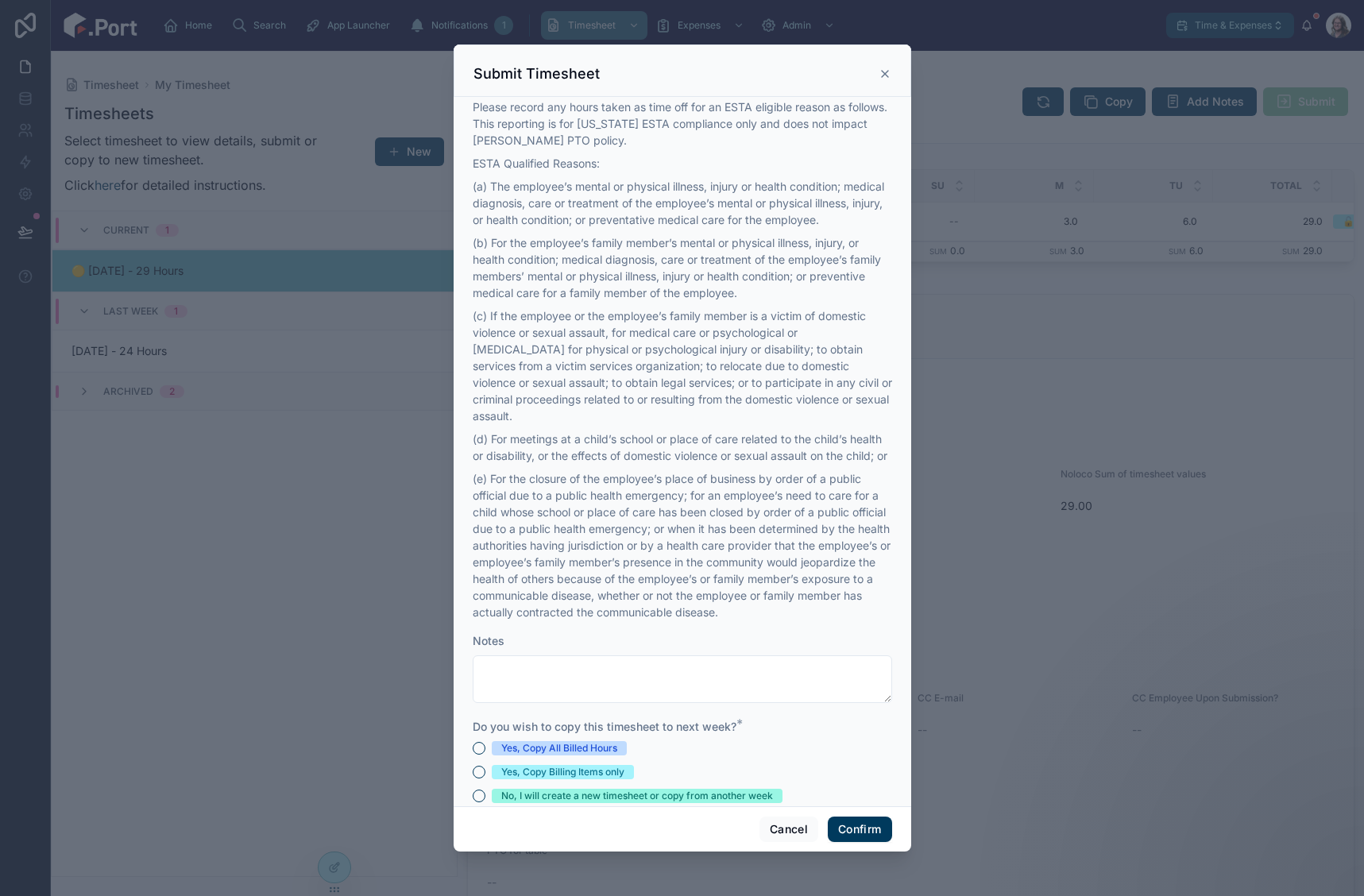
scroll to position [398, 0]
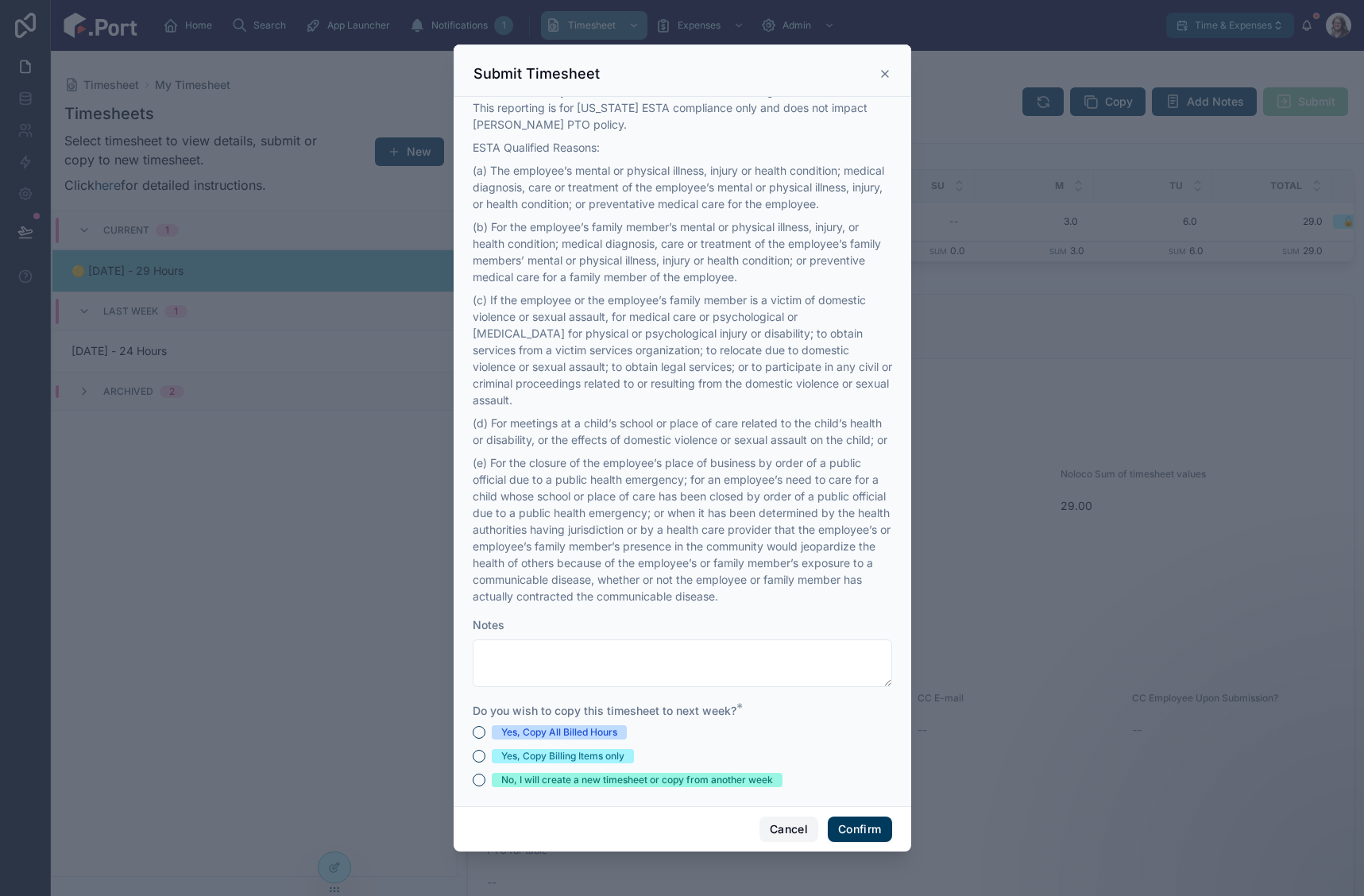
click at [787, 830] on button "Cancel" at bounding box center [789, 829] width 59 height 25
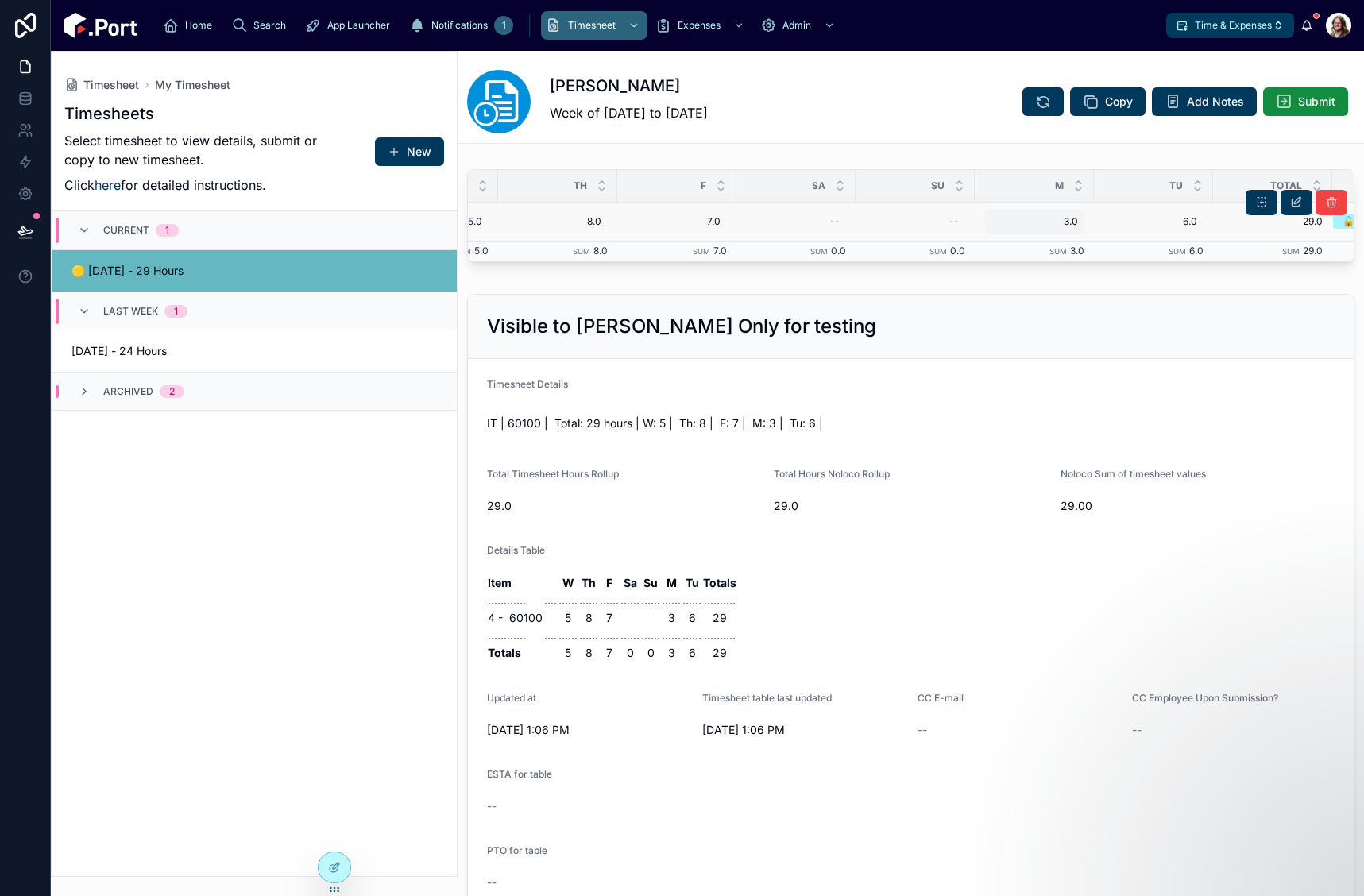
click at [1076, 220] on span "3.0" at bounding box center [1034, 222] width 88 height 13
type input "***"
click at [1182, 245] on icon "submit" at bounding box center [1186, 243] width 13 height 13
drag, startPoint x: 970, startPoint y: 74, endPoint x: 961, endPoint y: 74, distance: 9.0
click at [970, 74] on div "Sarah Bossenbroek Week of 08/06/25 to 08/12/25 Copy Add Notes Submit" at bounding box center [911, 101] width 888 height 64
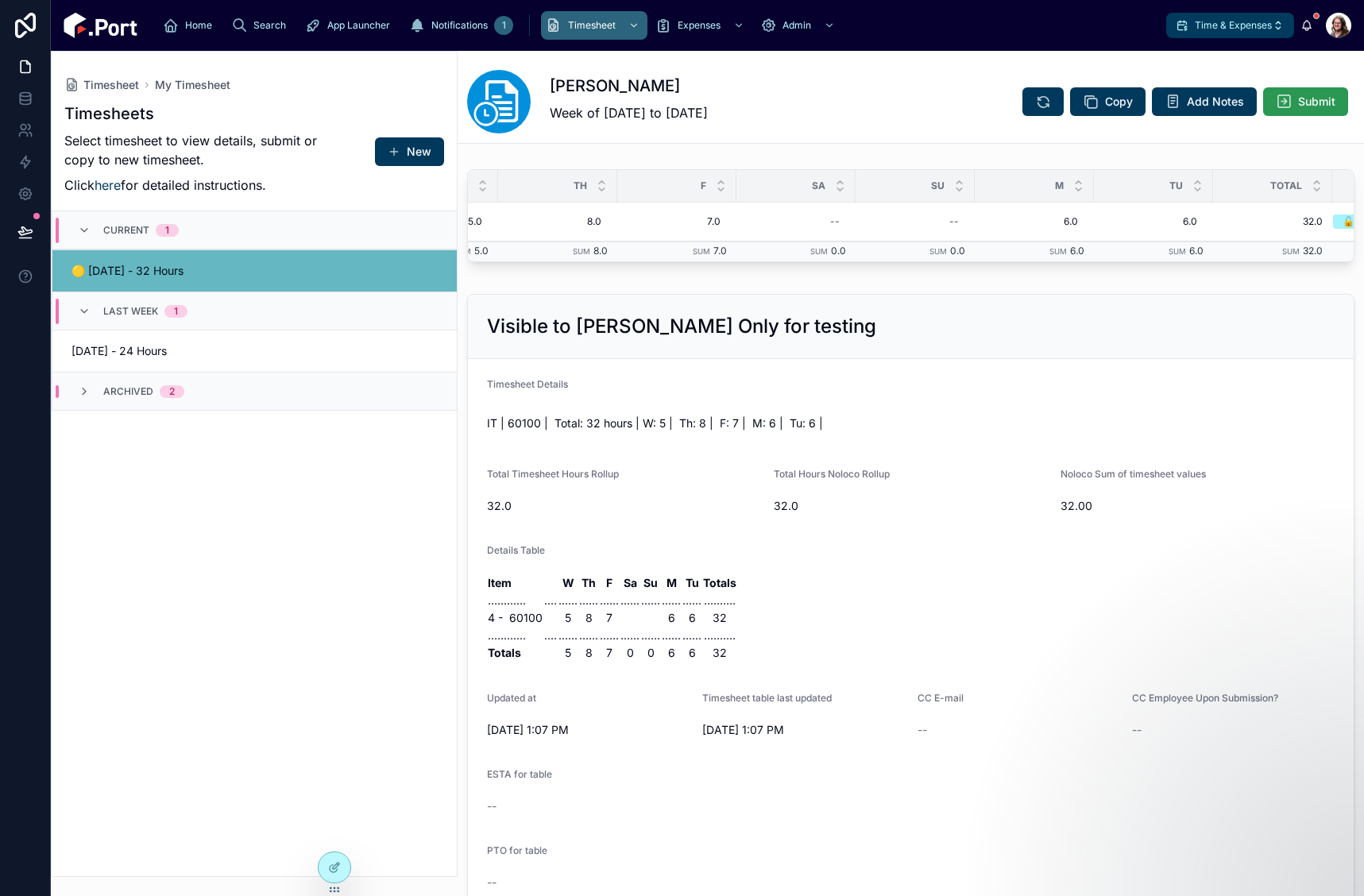
click at [1276, 97] on icon at bounding box center [1284, 101] width 16 height 16
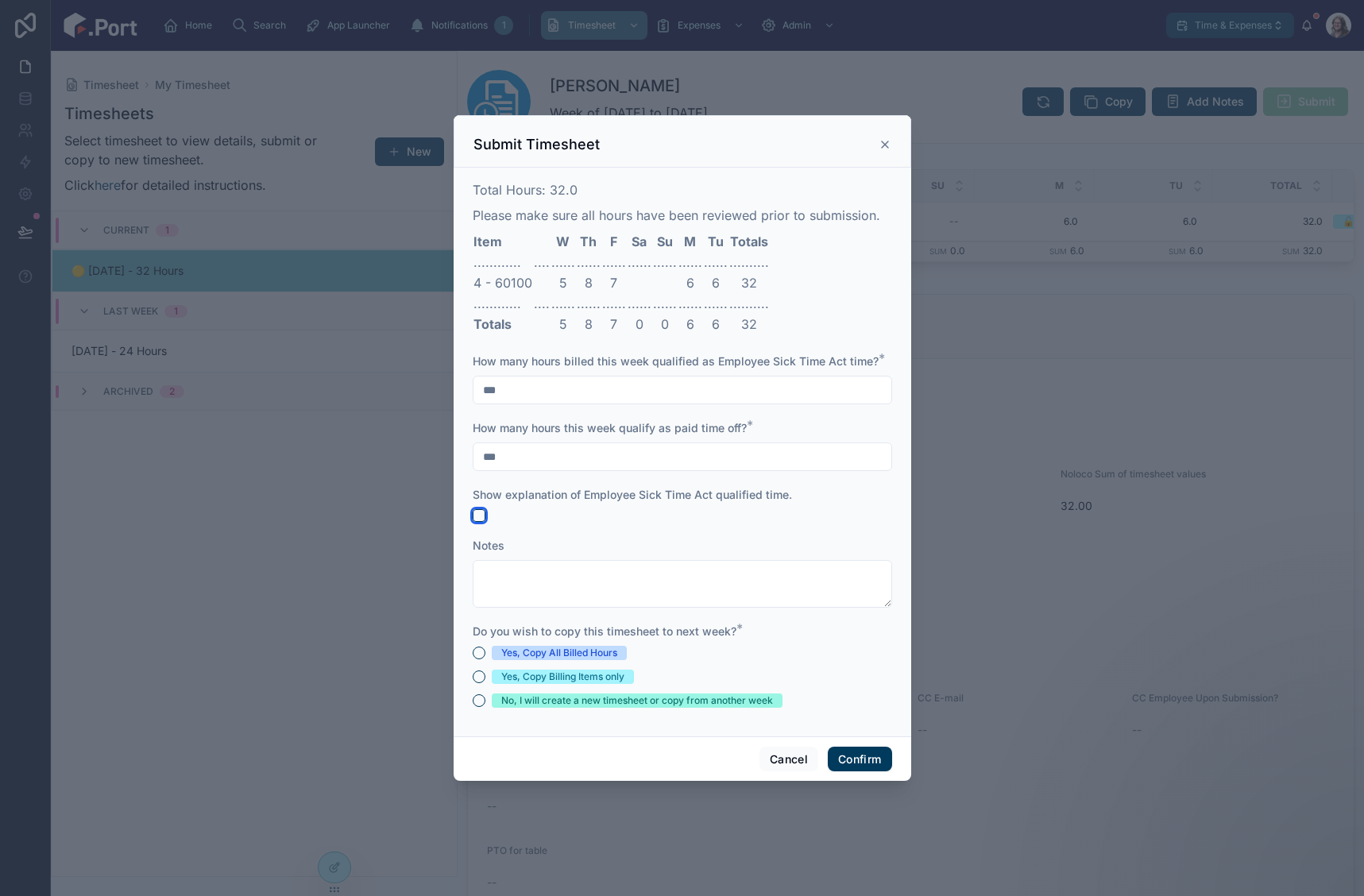
click at [479, 513] on button "button" at bounding box center [479, 516] width 13 height 13
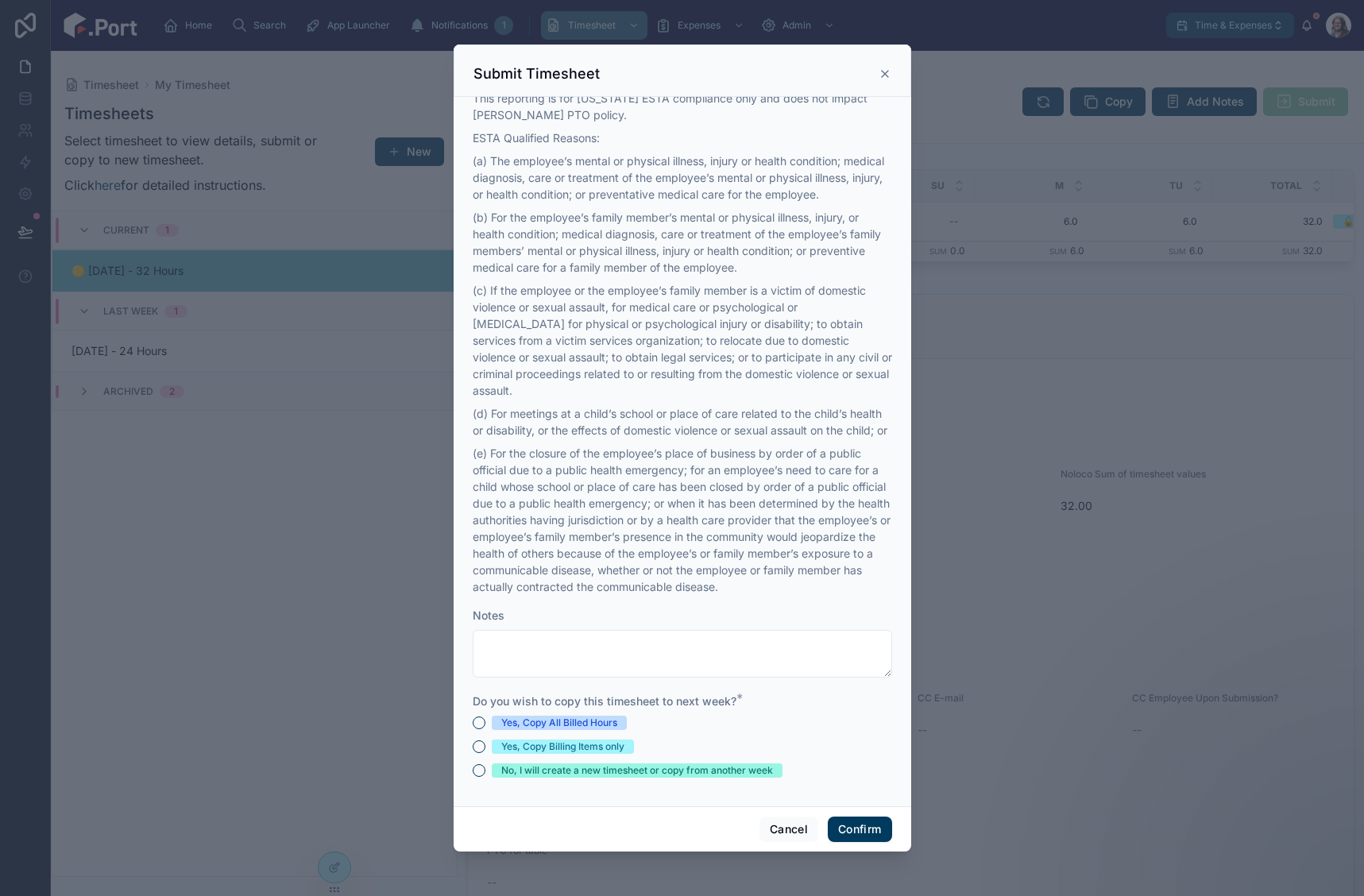
scroll to position [440, 0]
click at [782, 828] on button "Cancel" at bounding box center [789, 829] width 59 height 25
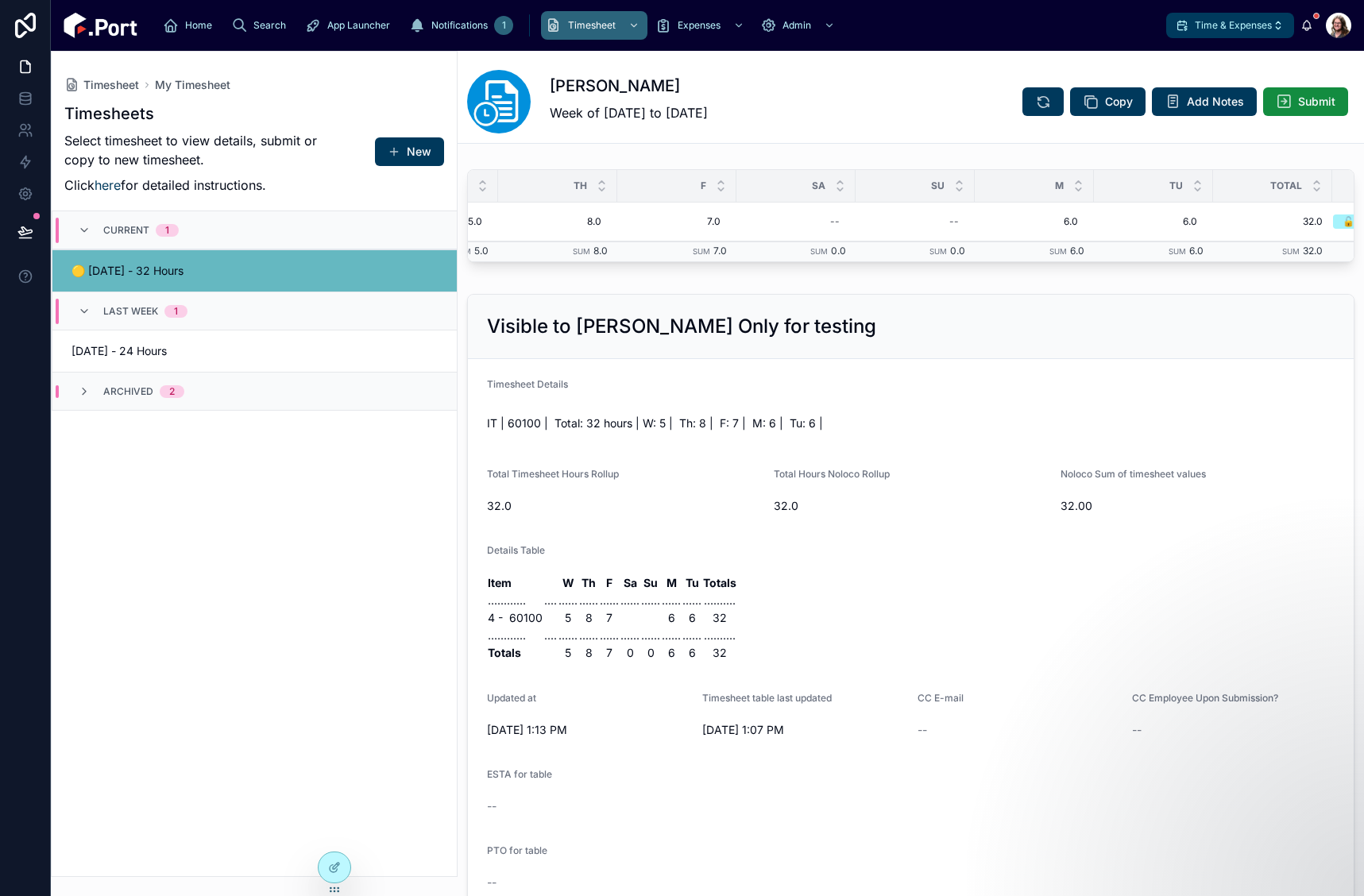
click at [873, 114] on div "Sarah Bossenbroek Week of 08/06/25 to 08/12/25 Copy Add Notes Submit" at bounding box center [911, 101] width 888 height 64
click at [822, 103] on div "Sarah Bossenbroek Week of 08/06/25 to 08/12/25 Copy Add Notes Submit" at bounding box center [911, 101] width 888 height 64
click at [1290, 207] on icon at bounding box center [1297, 203] width 13 height 13
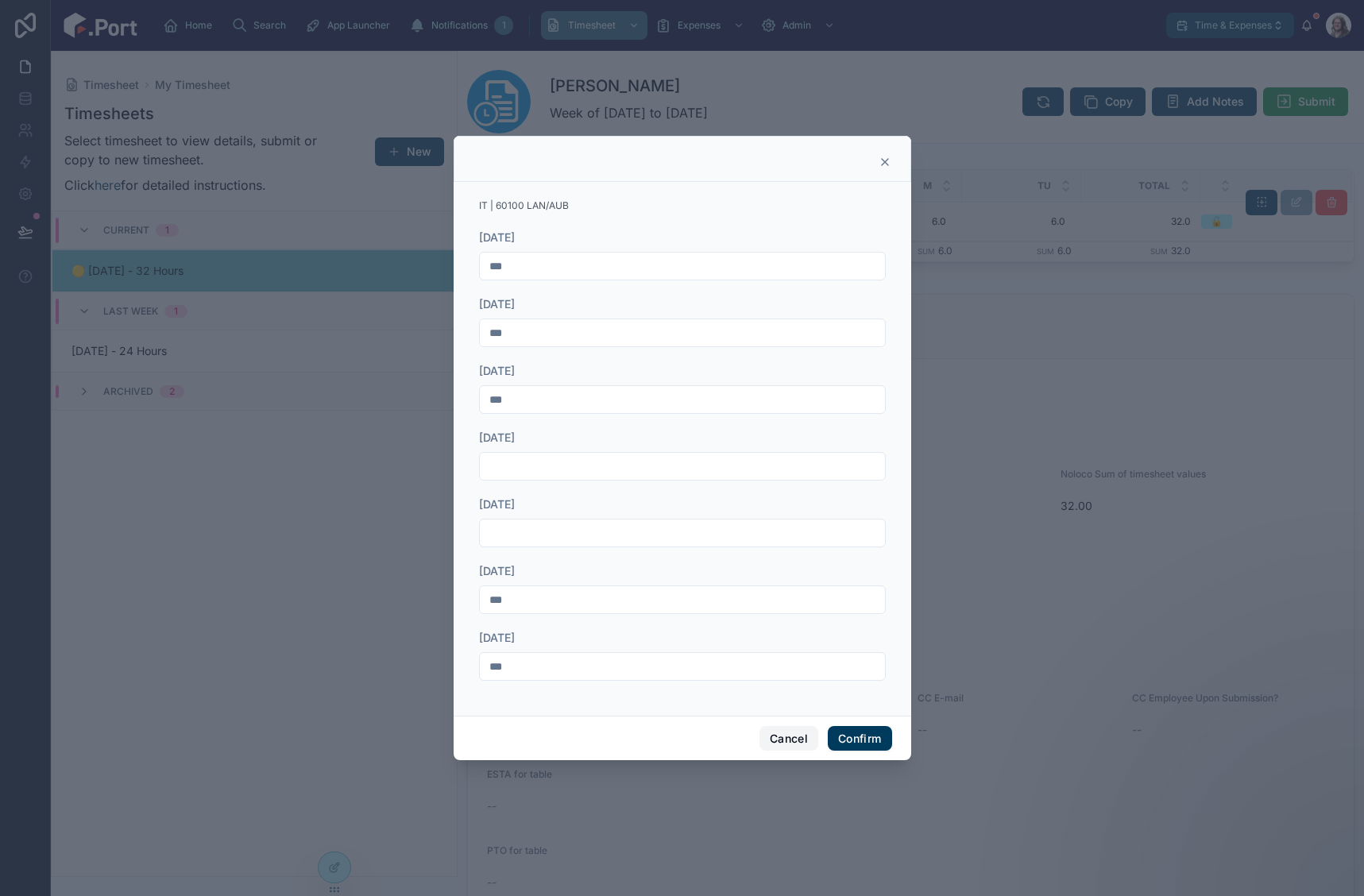
drag, startPoint x: 773, startPoint y: 741, endPoint x: 769, endPoint y: 727, distance: 14.6
click at [773, 741] on button "Cancel" at bounding box center [789, 739] width 59 height 25
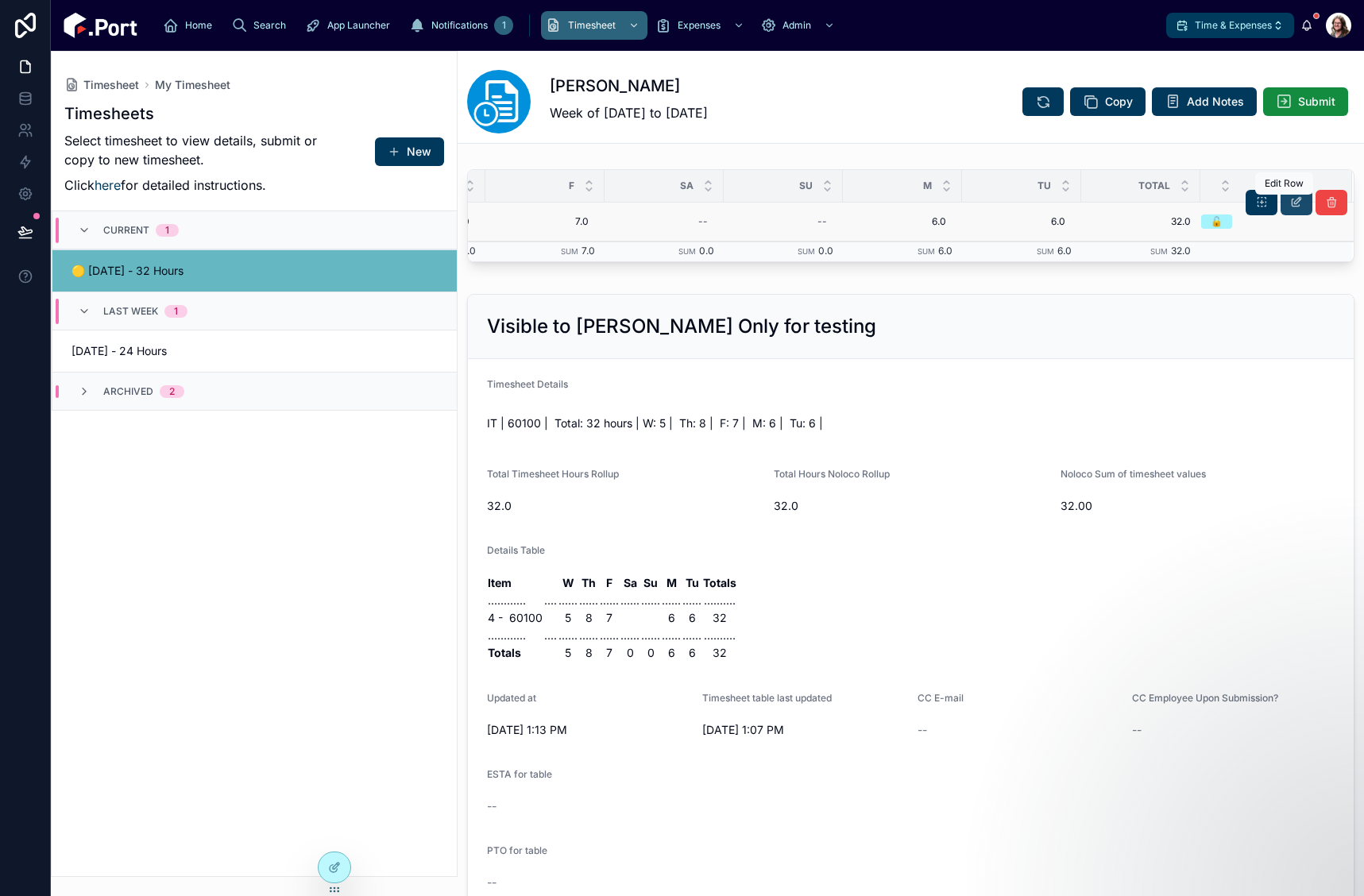
click at [1290, 206] on icon at bounding box center [1297, 203] width 13 height 13
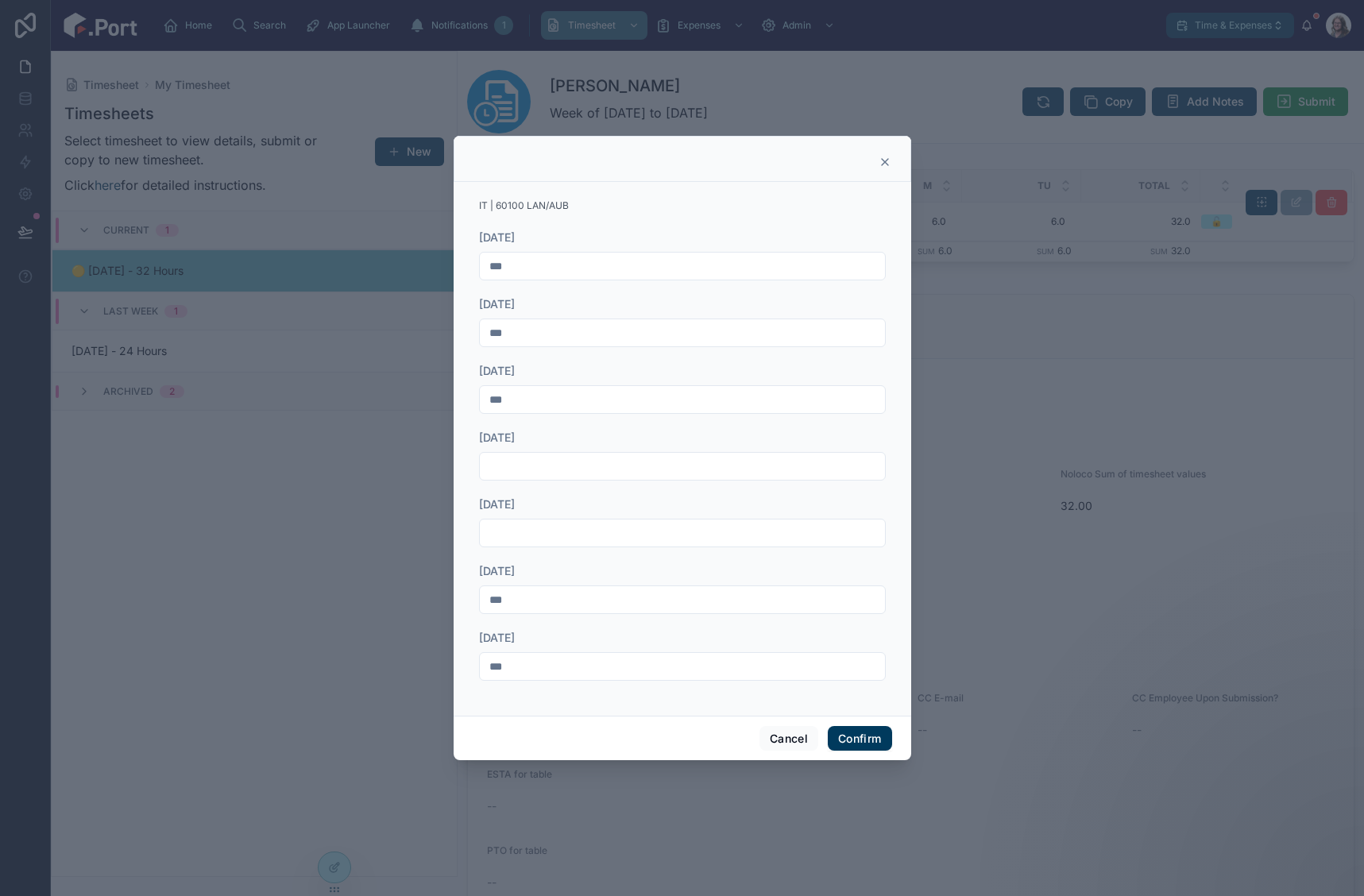
drag, startPoint x: 522, startPoint y: 600, endPoint x: 472, endPoint y: 604, distance: 50.2
click at [473, 604] on div "IT | 60100 LAN/AUB Wednesday *** Thursday *** Friday *** Saturday Sunday Monday…" at bounding box center [682, 445] width 420 height 515
type input "***"
click at [858, 740] on button "Confirm" at bounding box center [860, 739] width 64 height 25
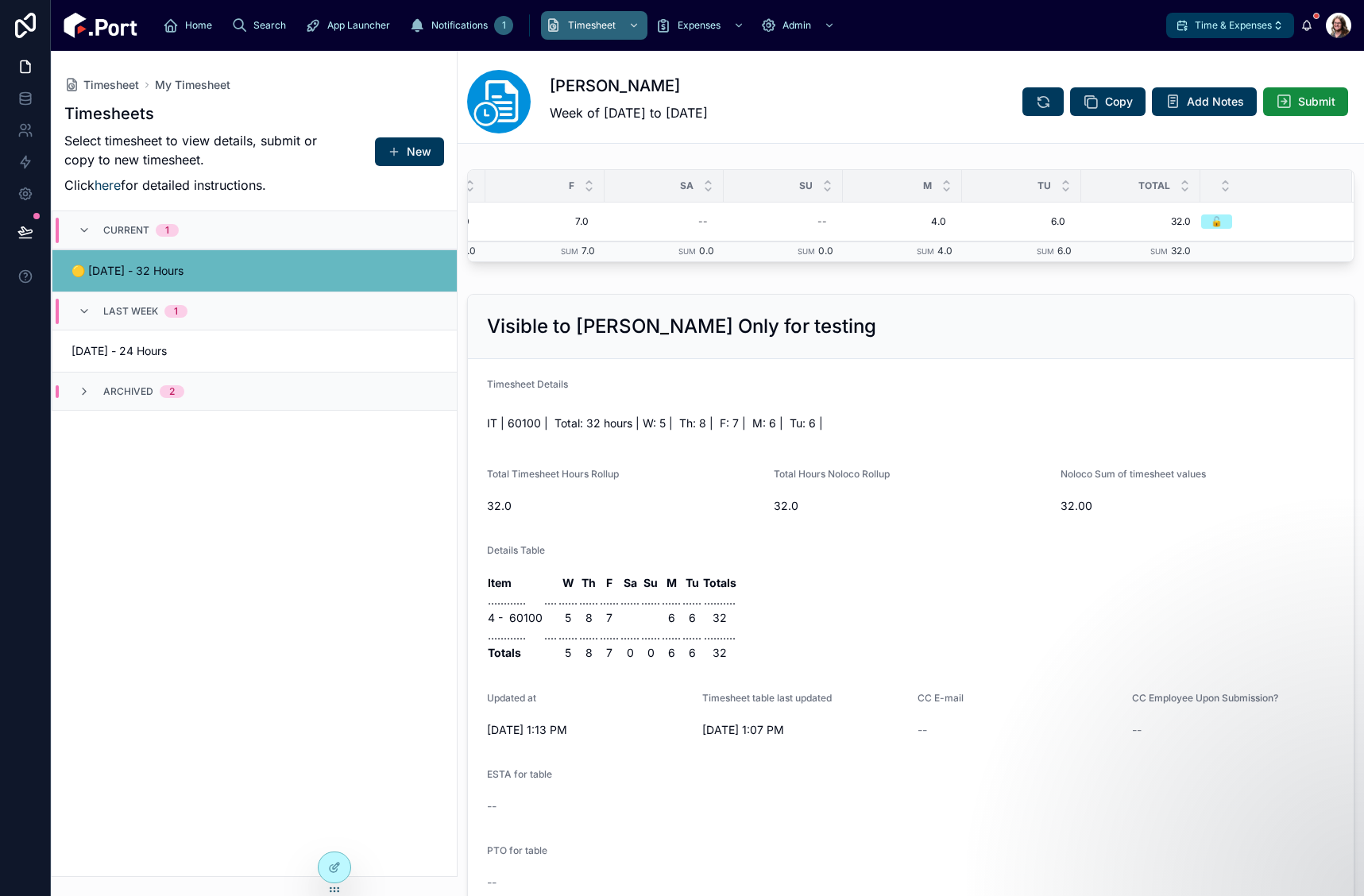
click at [890, 113] on div "Sarah Bossenbroek Week of 08/06/25 to 08/12/25 Copy Add Notes Submit" at bounding box center [911, 101] width 888 height 64
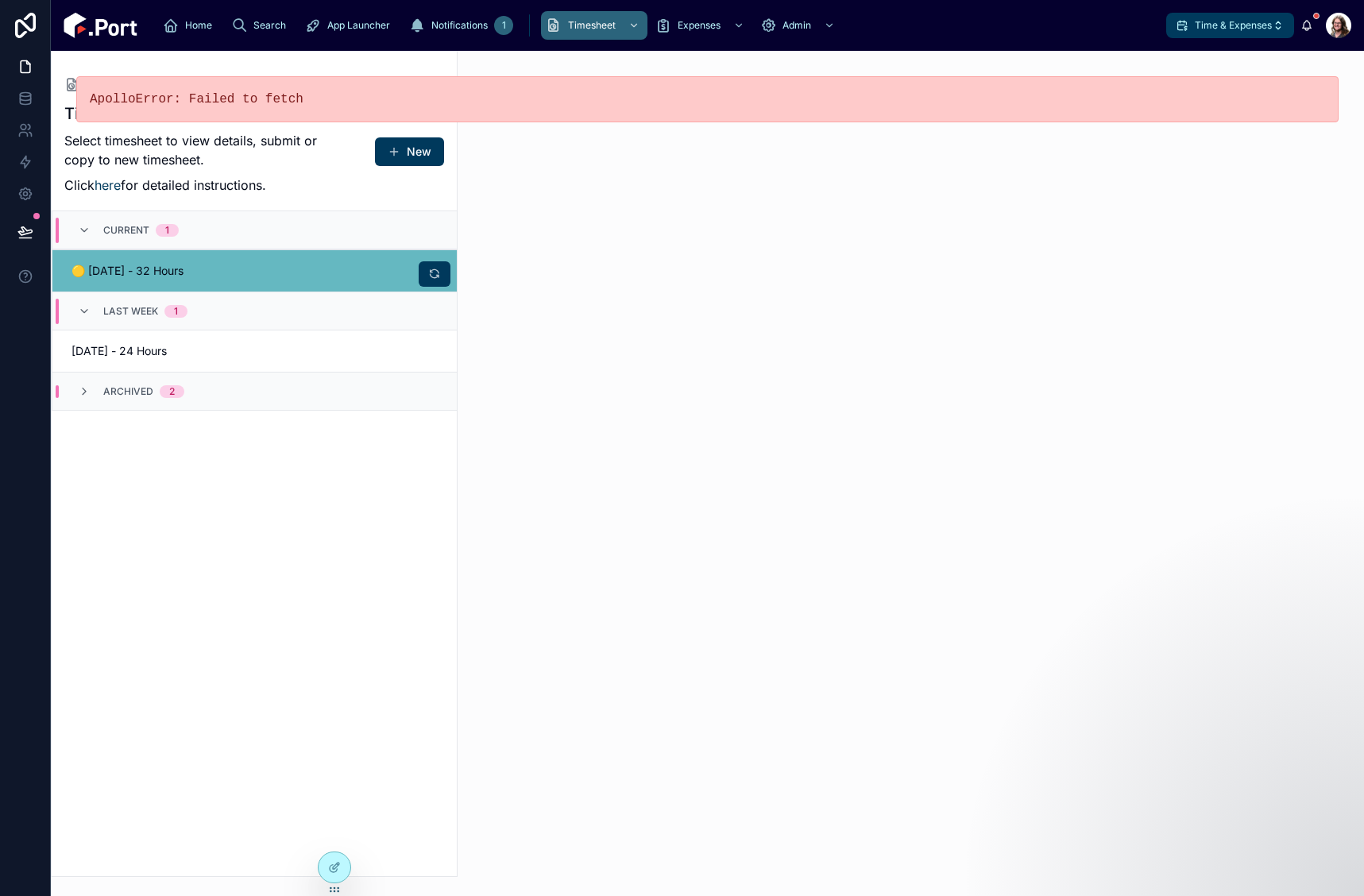
click at [281, 271] on div "🟡 08/12/25 - 32 Hours" at bounding box center [254, 270] width 367 height 16
click at [224, 349] on span "08/05/25 - 24 Hours" at bounding box center [158, 350] width 174 height 16
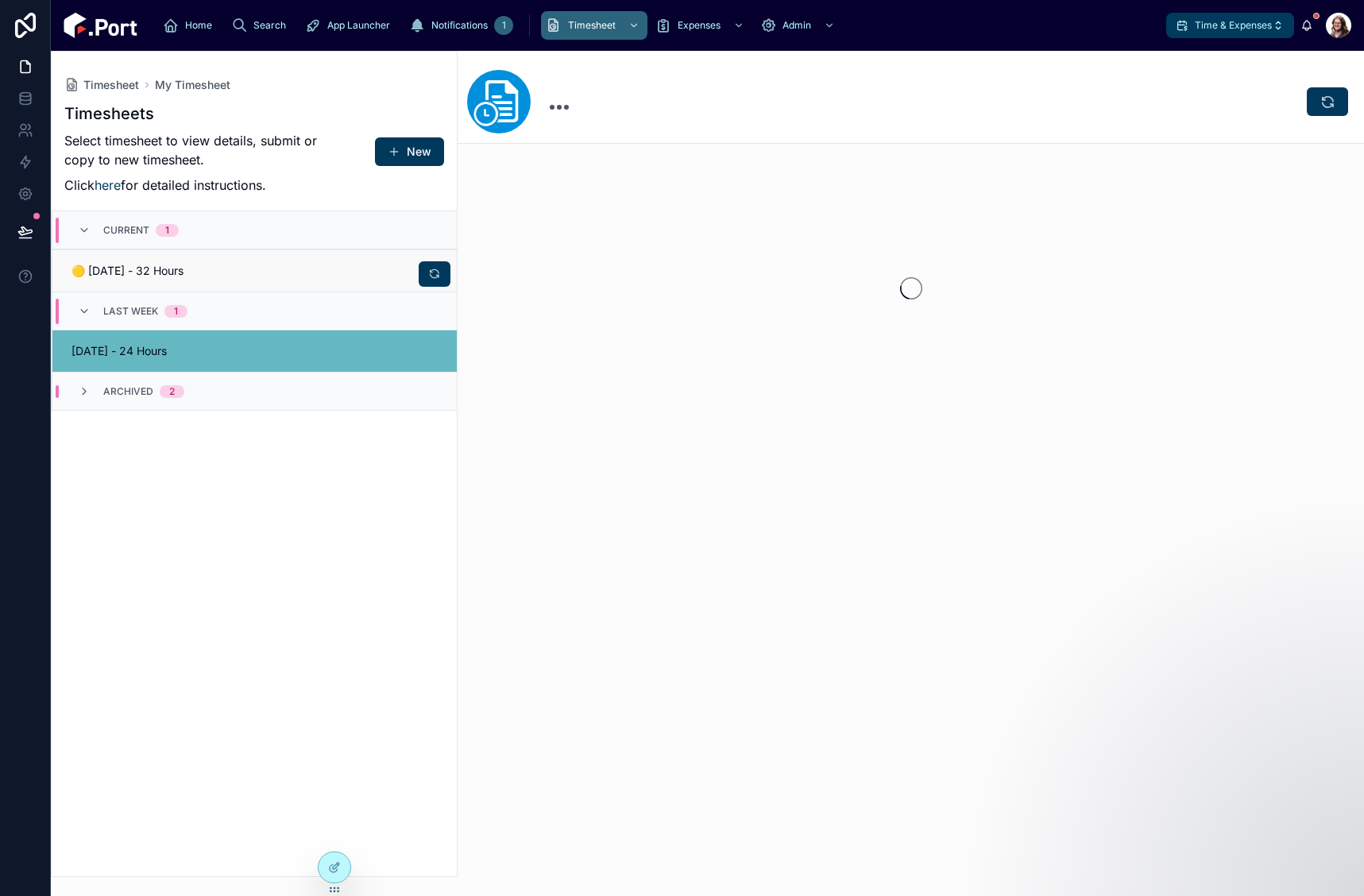
click at [223, 272] on span "🟡 08/12/25 - 32 Hours" at bounding box center [158, 270] width 174 height 16
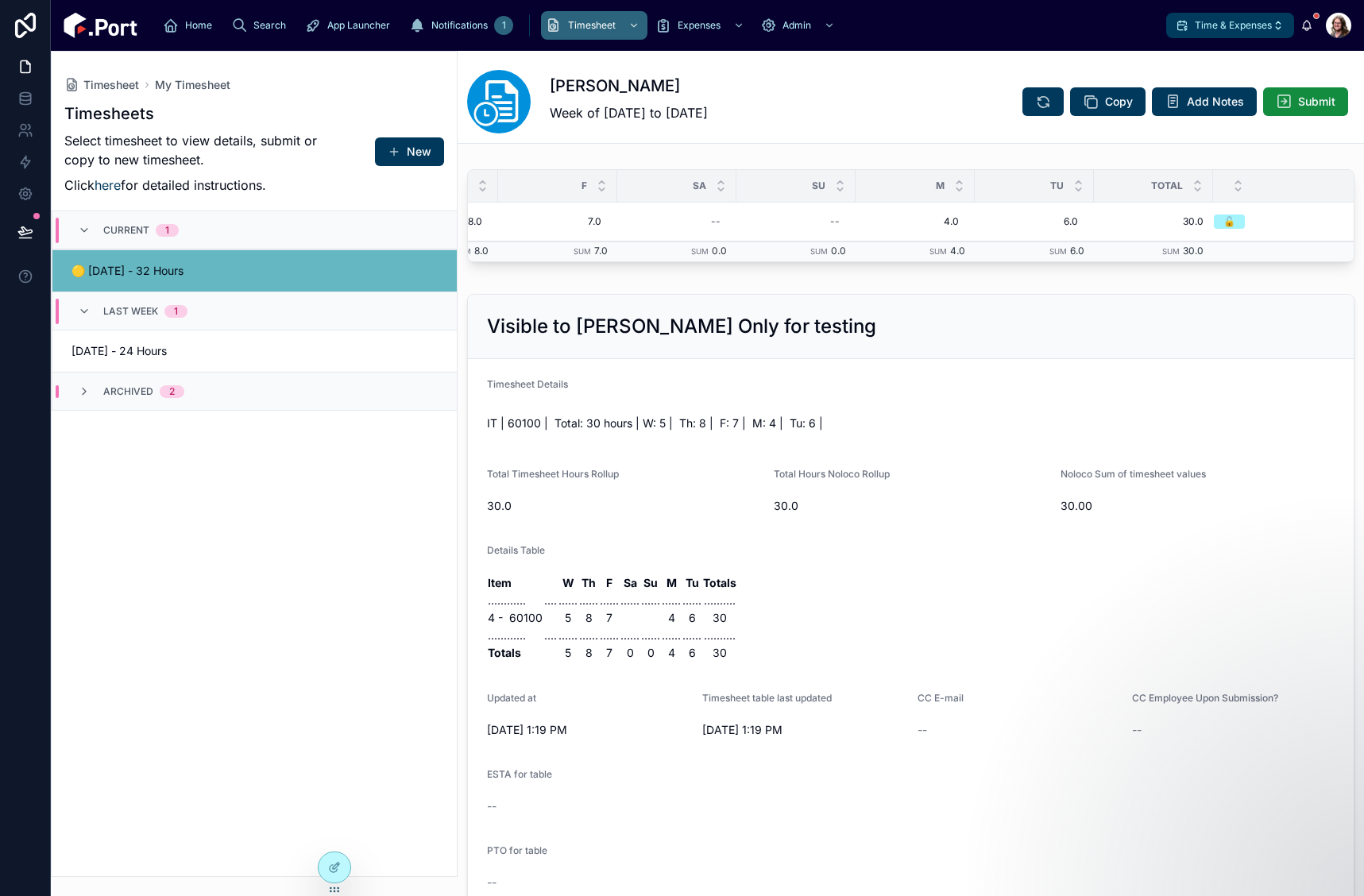
scroll to position [0, 359]
click at [1299, 102] on span "Submit" at bounding box center [1317, 101] width 38 height 16
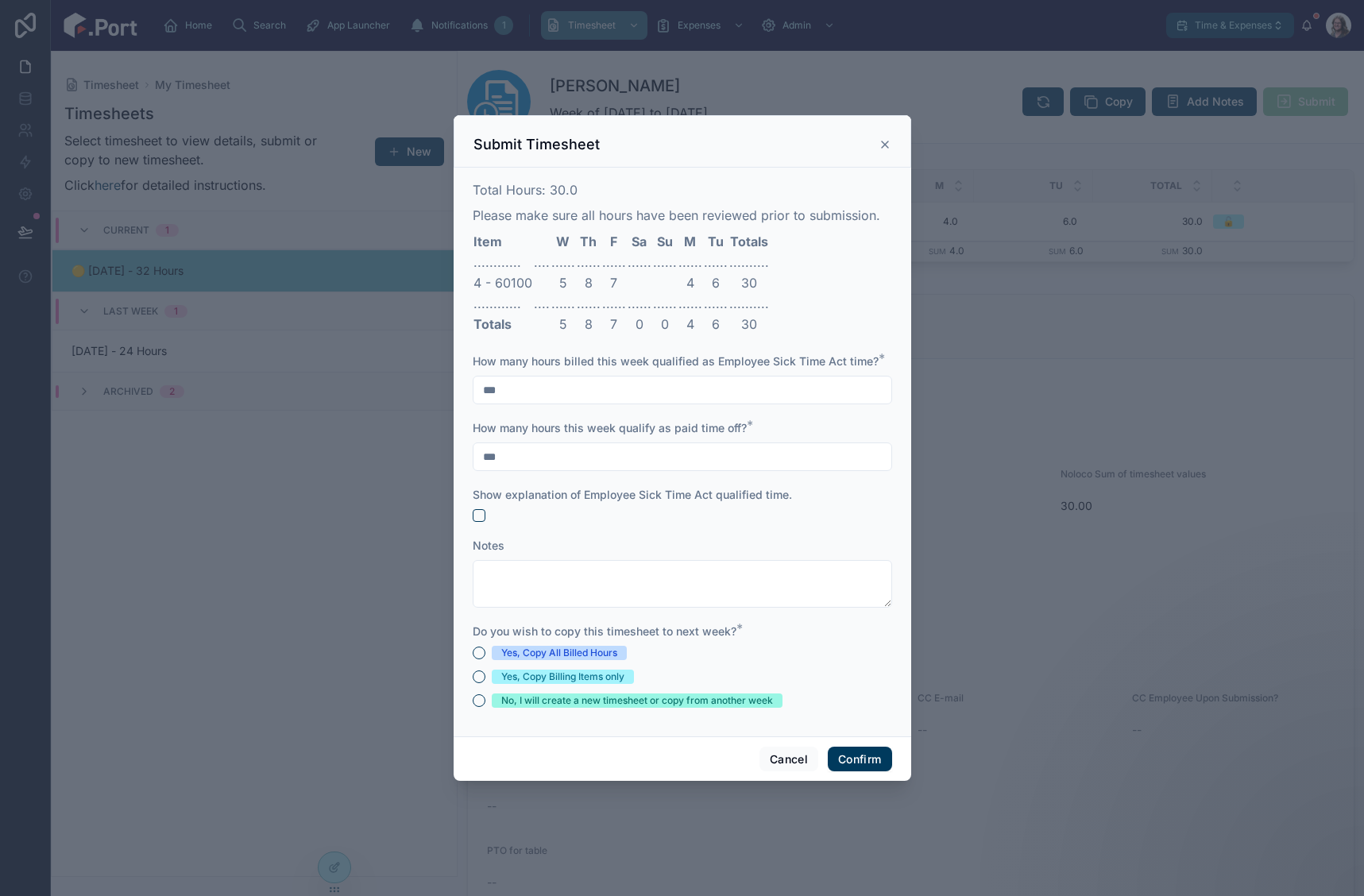
drag, startPoint x: 539, startPoint y: 384, endPoint x: 475, endPoint y: 391, distance: 64.4
click at [475, 391] on input "***" at bounding box center [682, 389] width 418 height 22
type input "***"
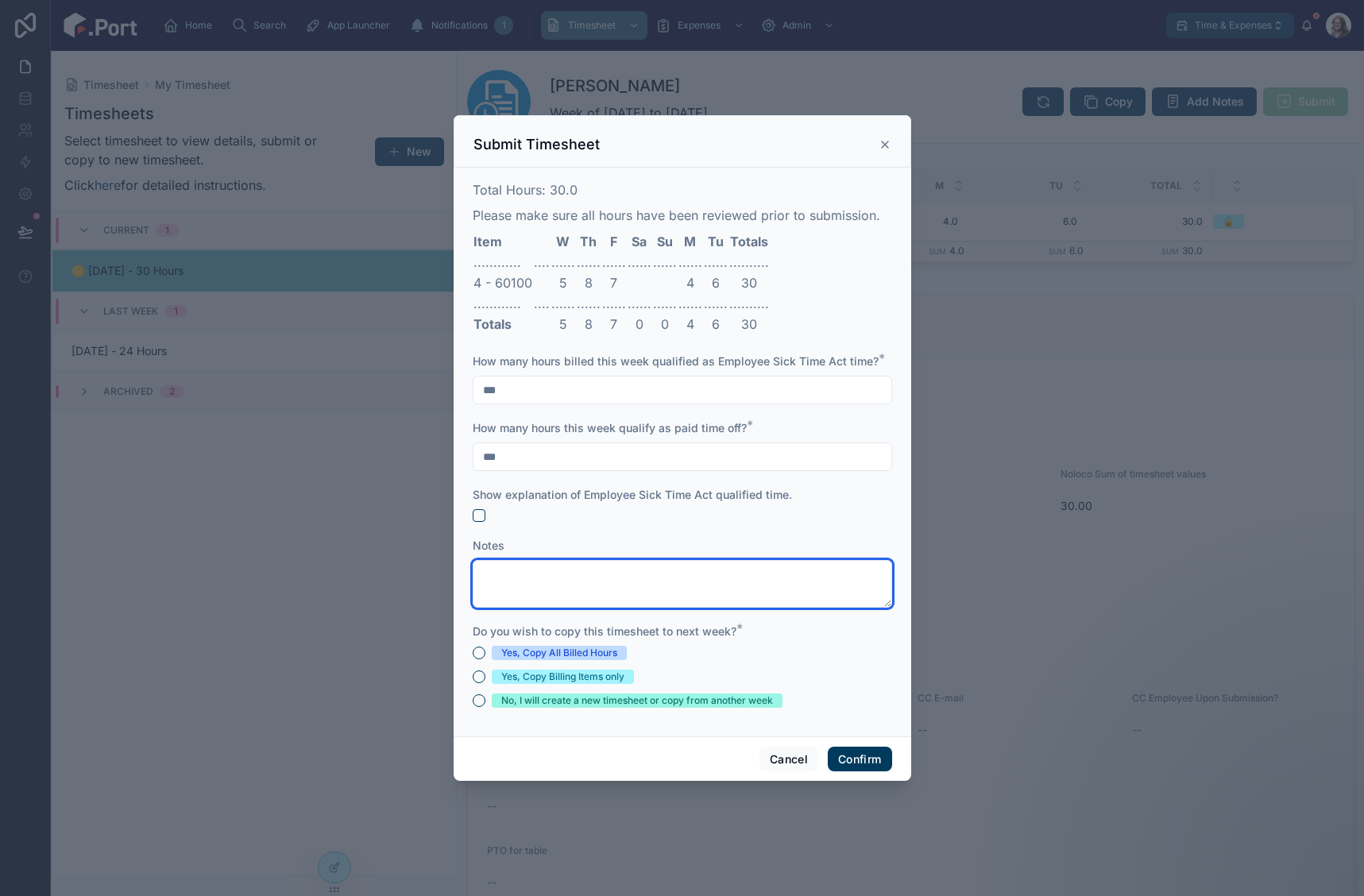
click at [642, 578] on textarea at bounding box center [682, 584] width 420 height 47
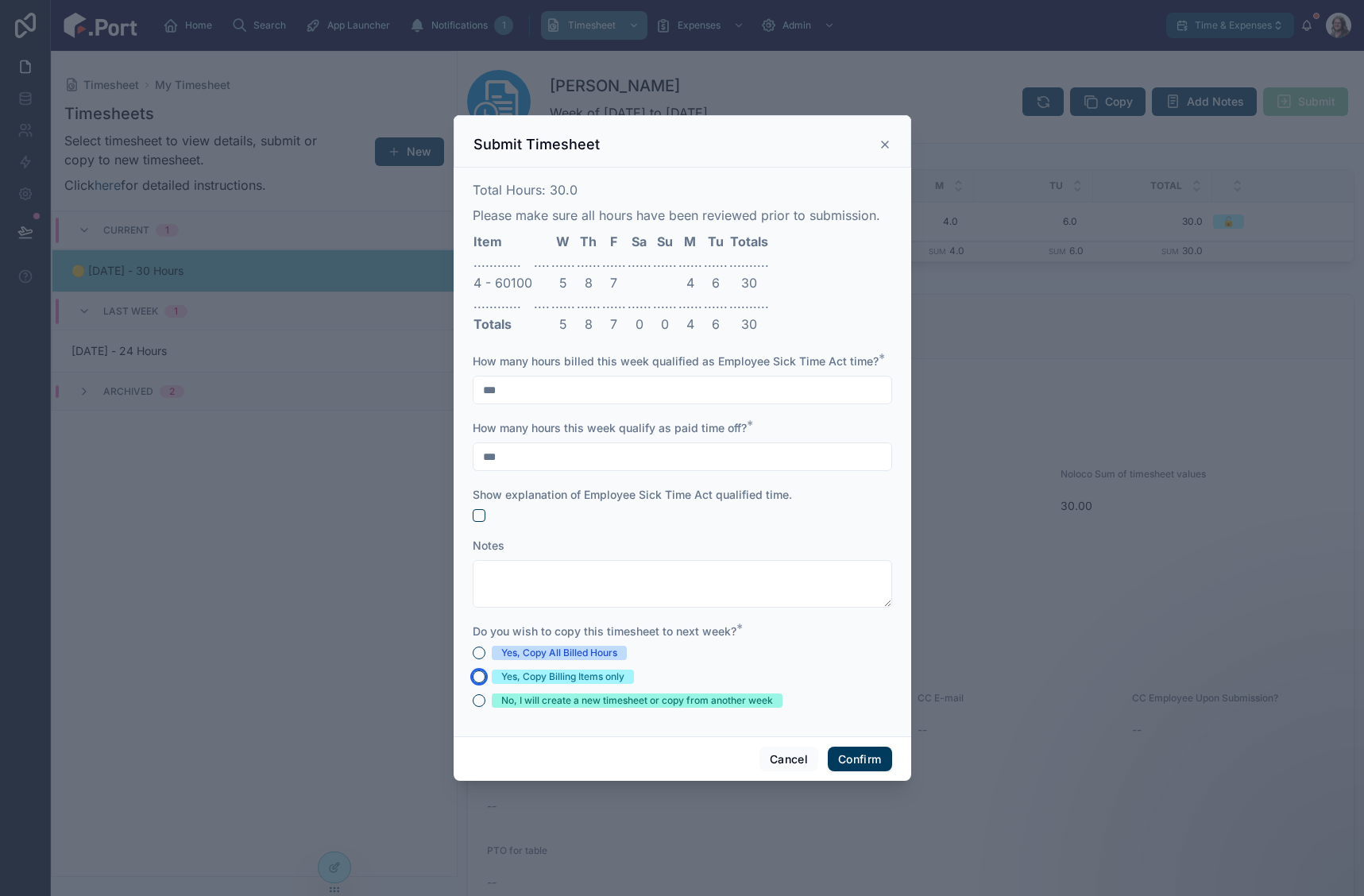
click at [482, 677] on button "Yes, Copy Billing Items only" at bounding box center [479, 678] width 13 height 13
click at [867, 757] on button "Confirm" at bounding box center [860, 759] width 64 height 25
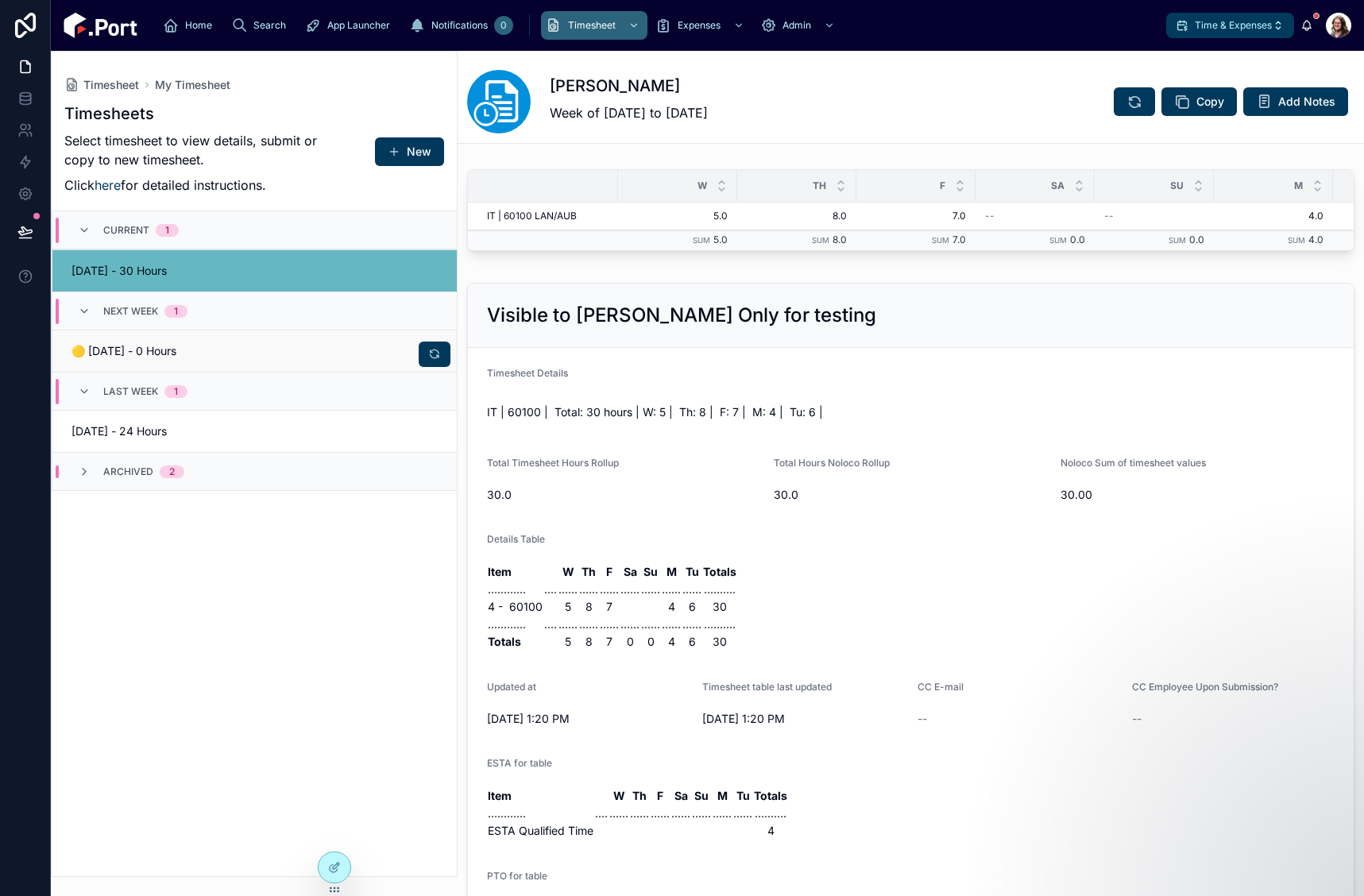
click at [205, 350] on span "🟡 08/19/25 - 0 Hours" at bounding box center [158, 350] width 174 height 16
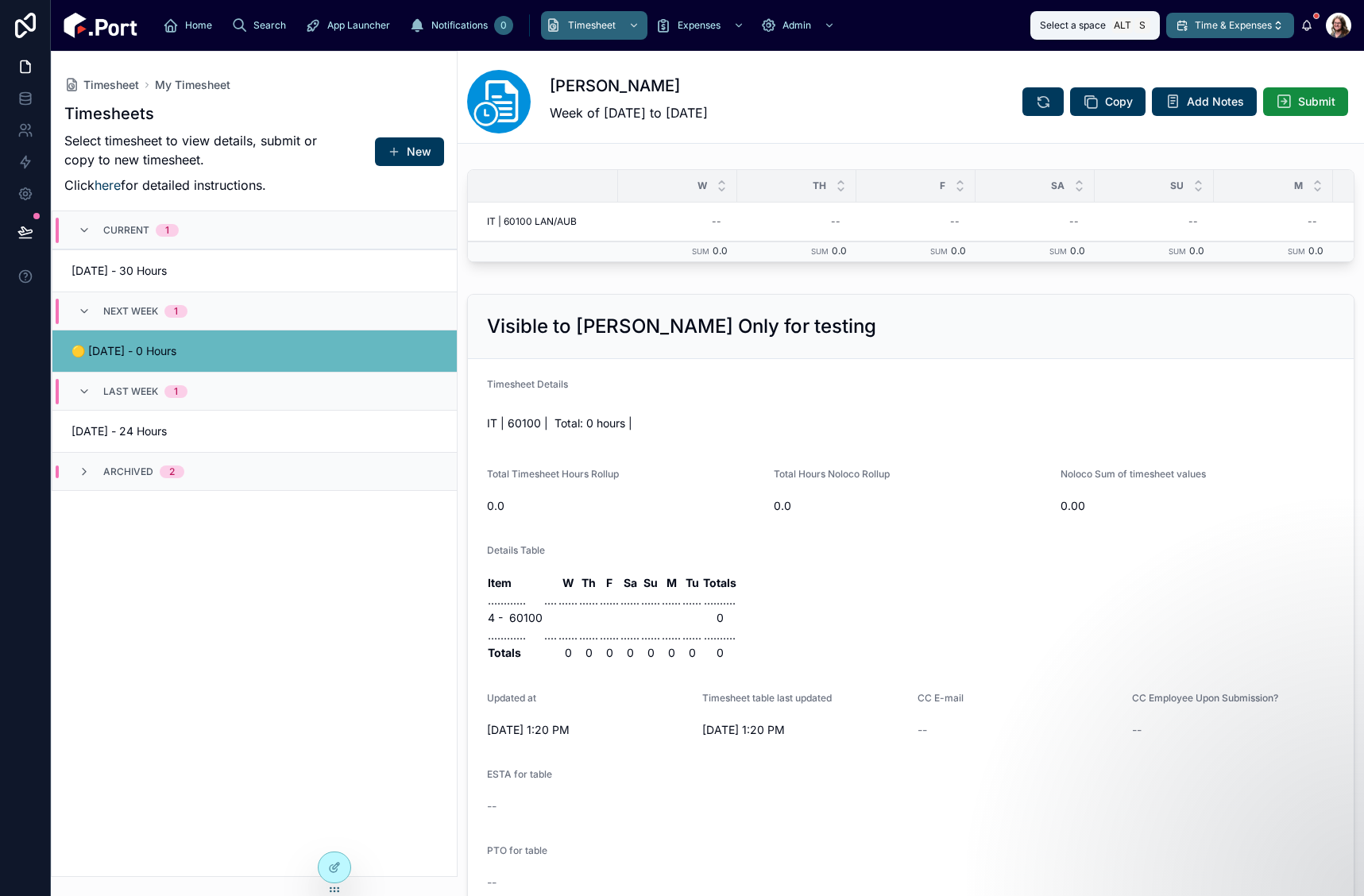
click at [1233, 33] on button "Time & Expenses" at bounding box center [1231, 25] width 128 height 25
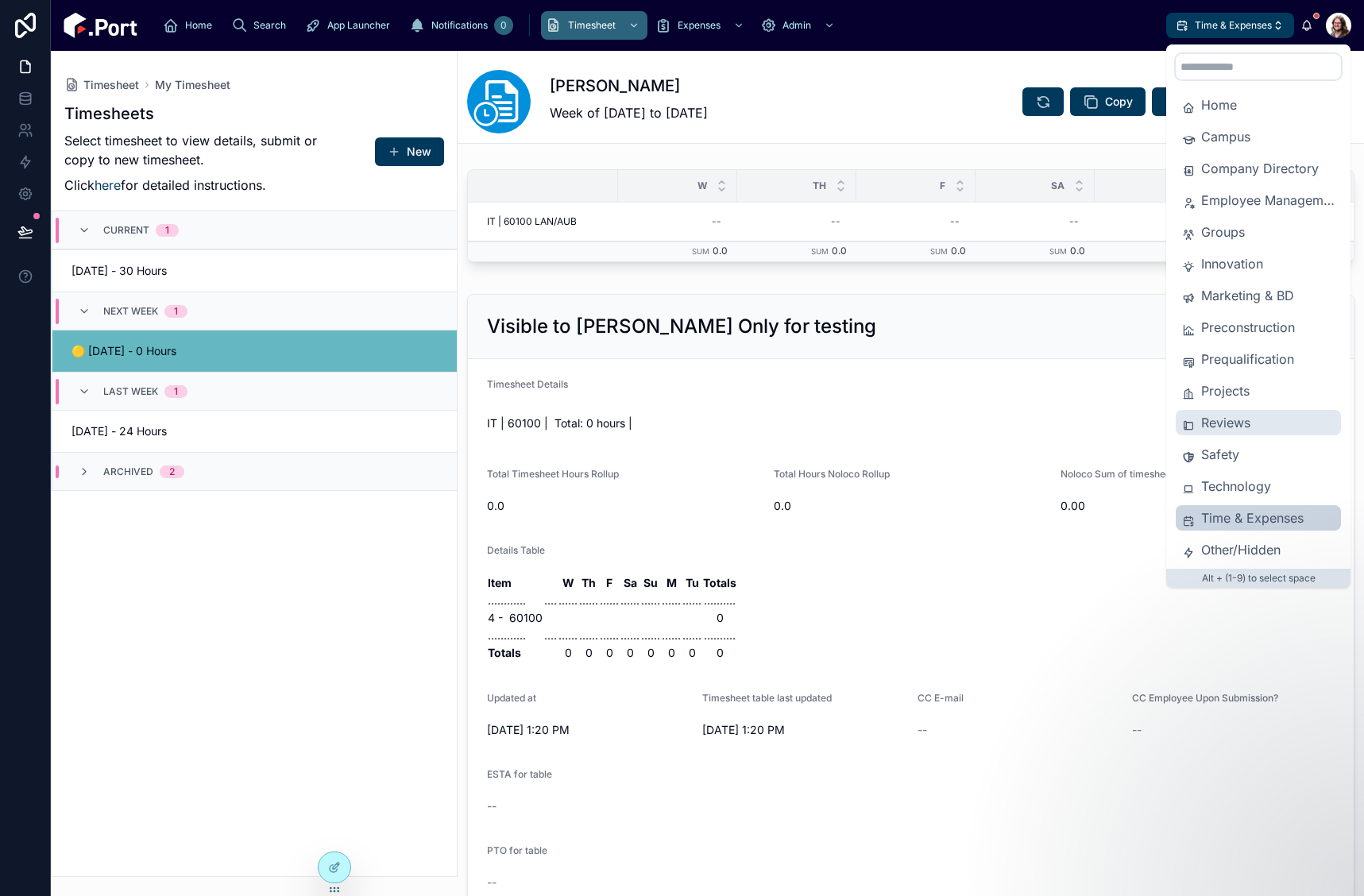
click at [1215, 420] on span "Reviews" at bounding box center [1267, 422] width 133 height 19
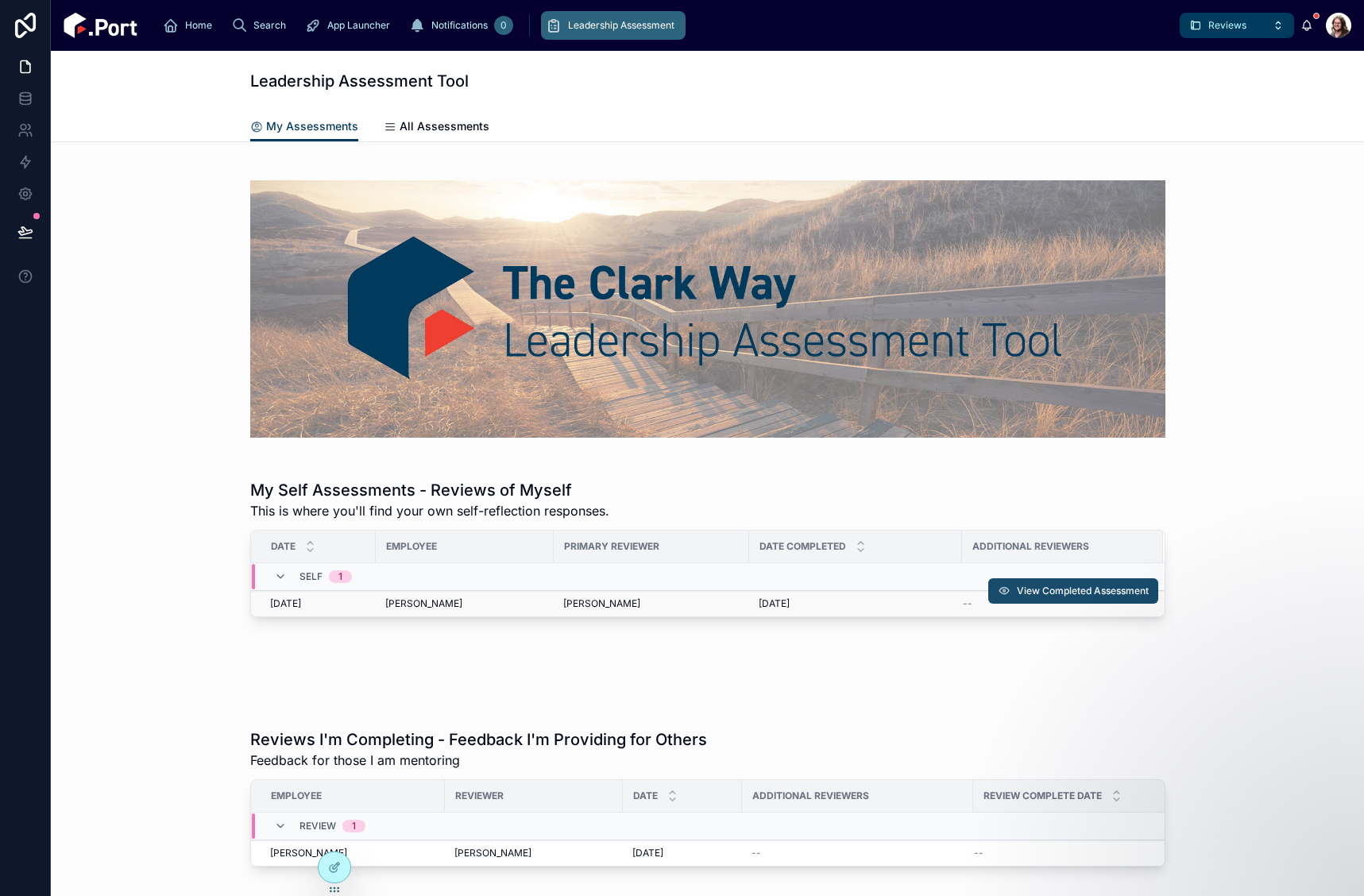
click at [1017, 590] on span "View Completed Assessment" at bounding box center [1083, 592] width 132 height 13
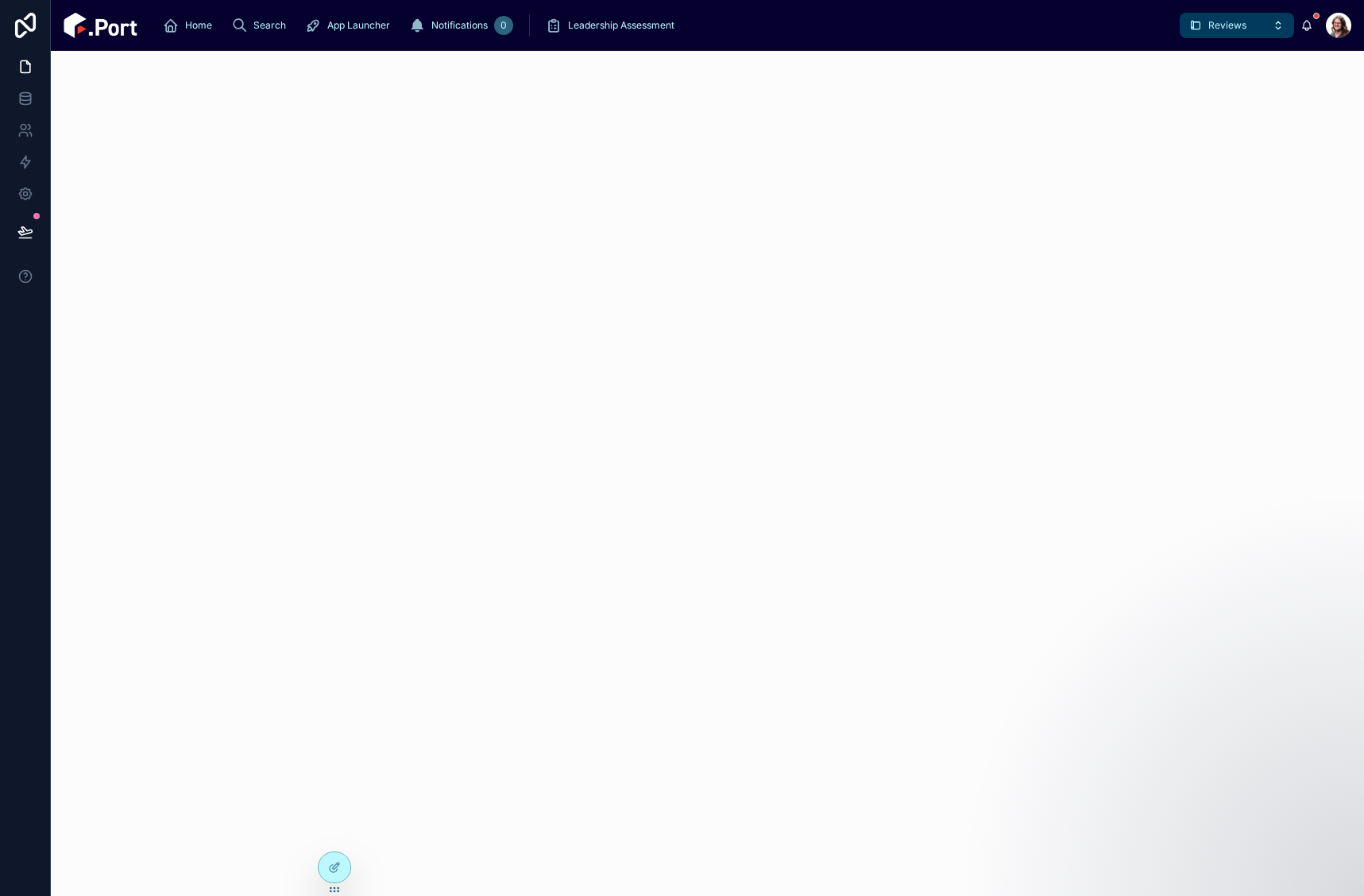
drag, startPoint x: 709, startPoint y: 579, endPoint x: 745, endPoint y: 540, distance: 53.1
click at [713, 574] on div at bounding box center [707, 473] width 1313 height 845
click at [330, 867] on icon at bounding box center [333, 868] width 7 height 7
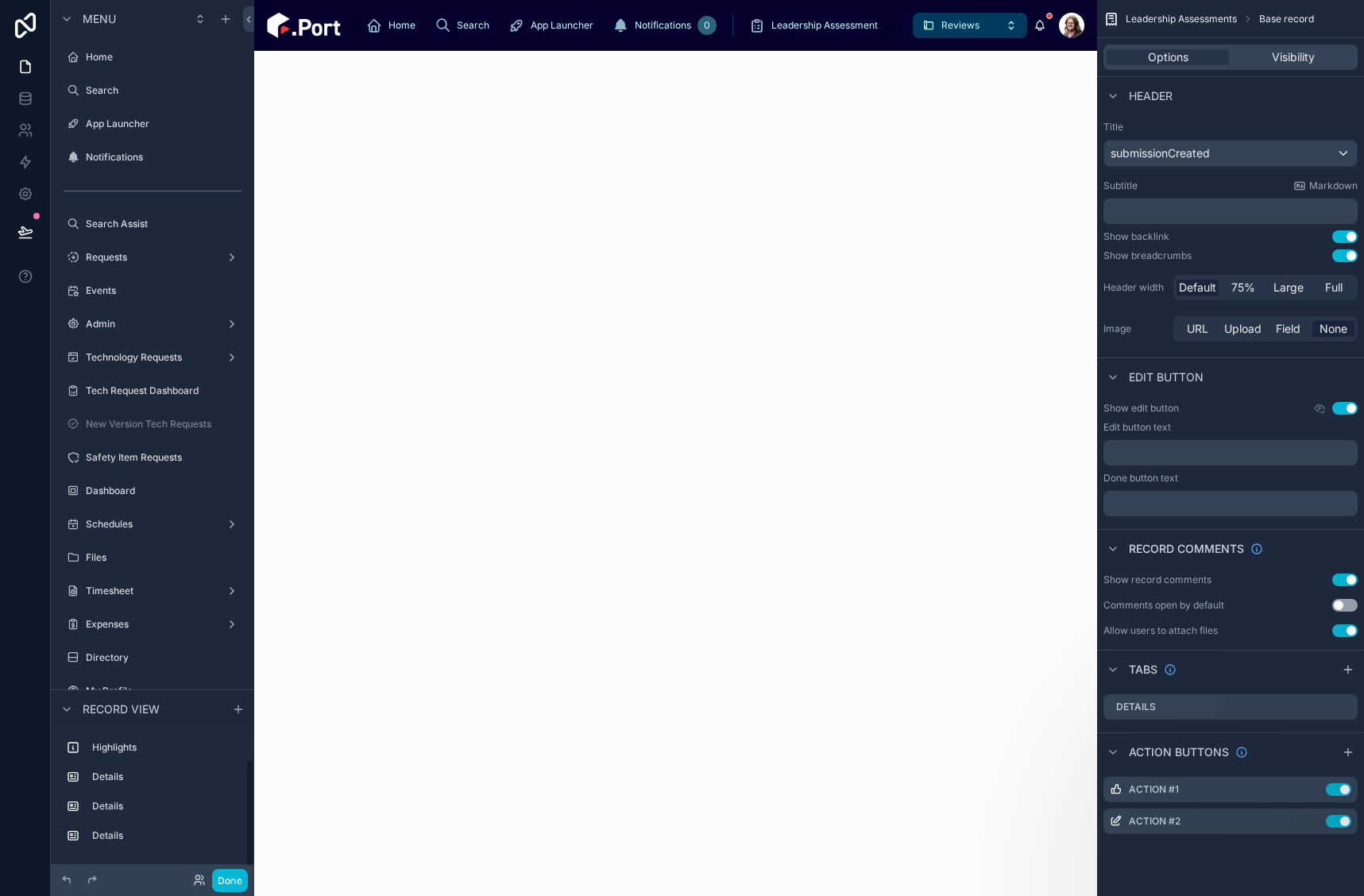
scroll to position [6158, 0]
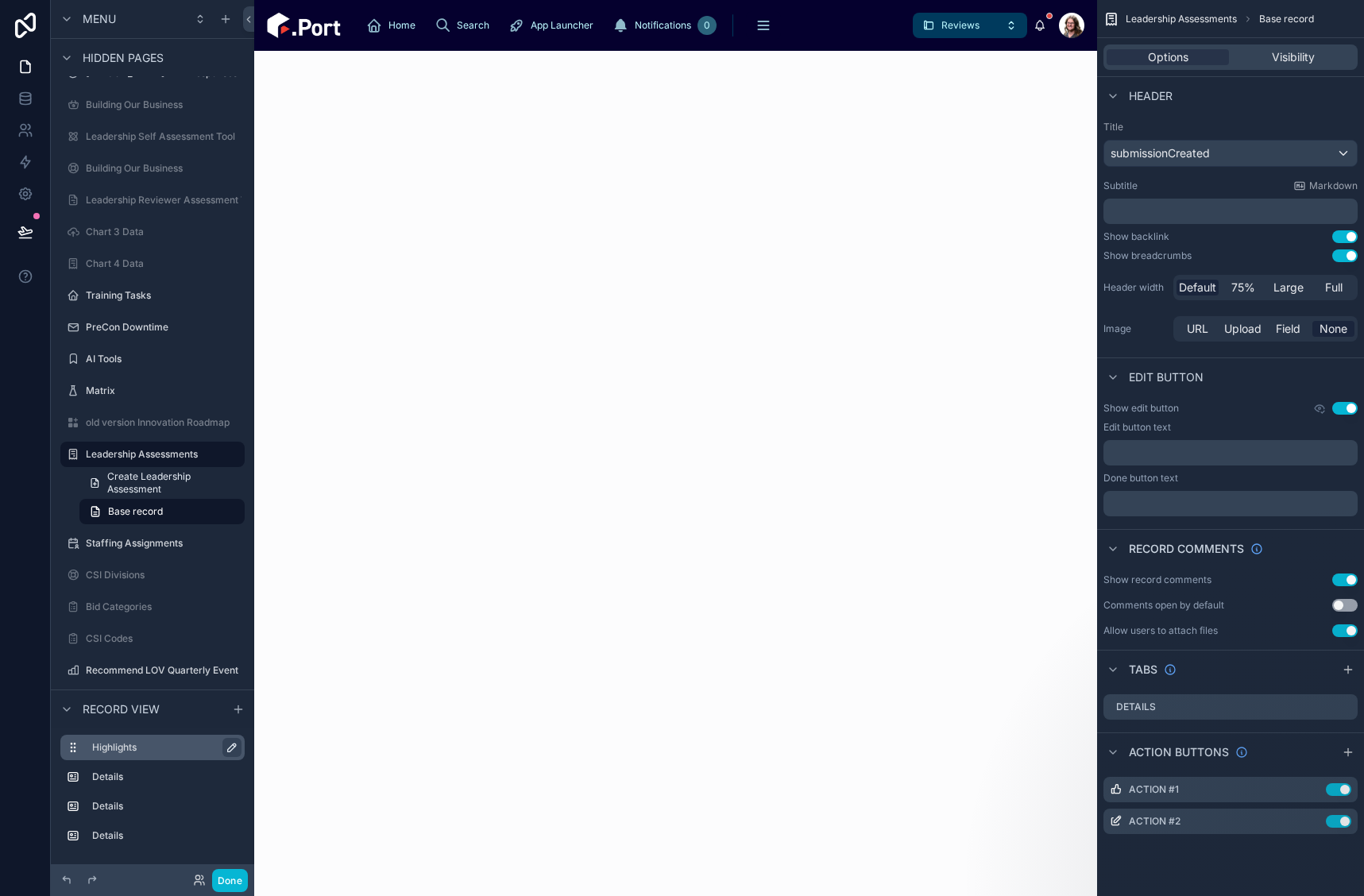
click at [227, 748] on icon "scrollable content" at bounding box center [232, 748] width 13 height 13
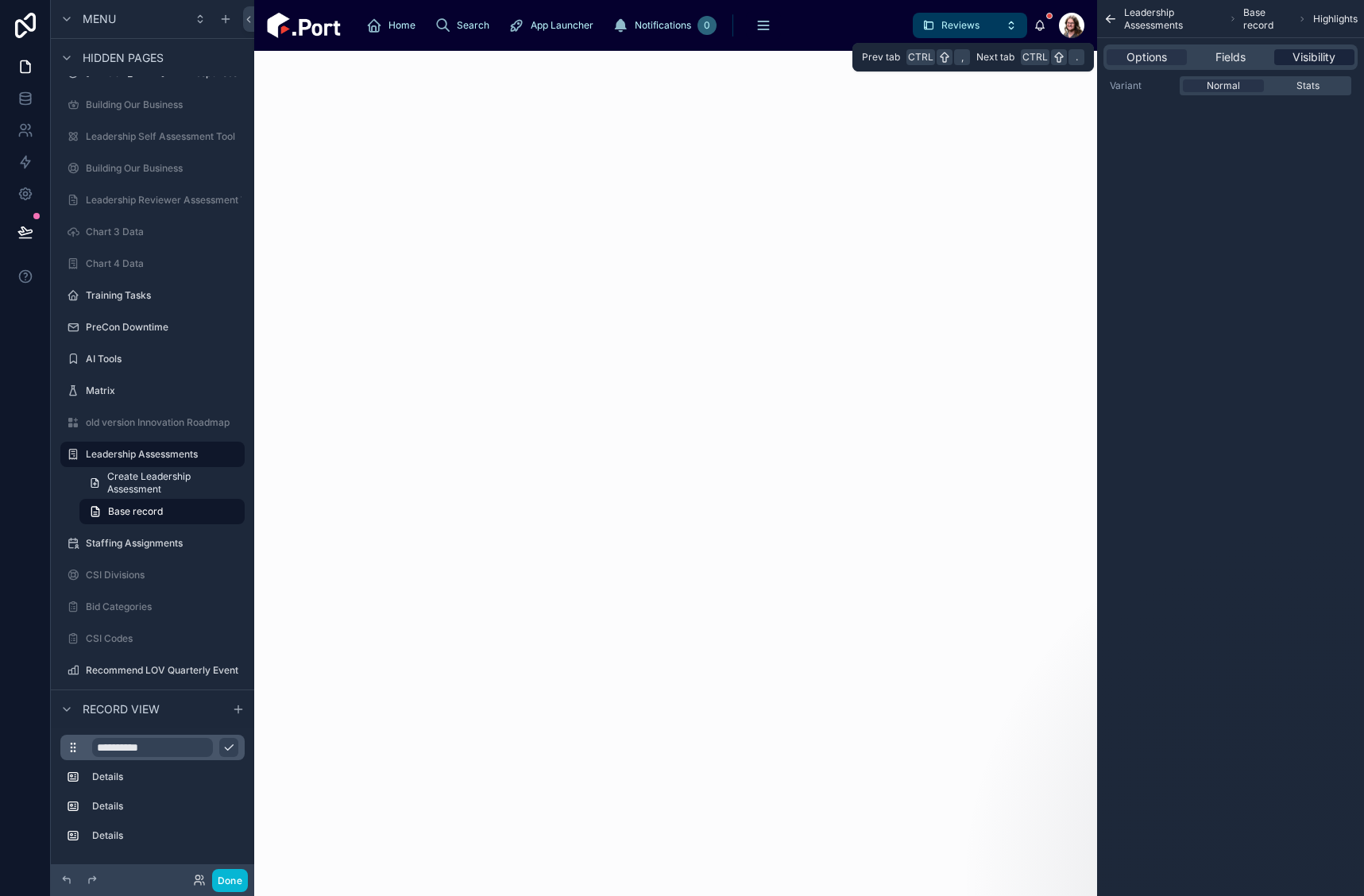
click at [1311, 59] on span "Visibility" at bounding box center [1314, 56] width 43 height 16
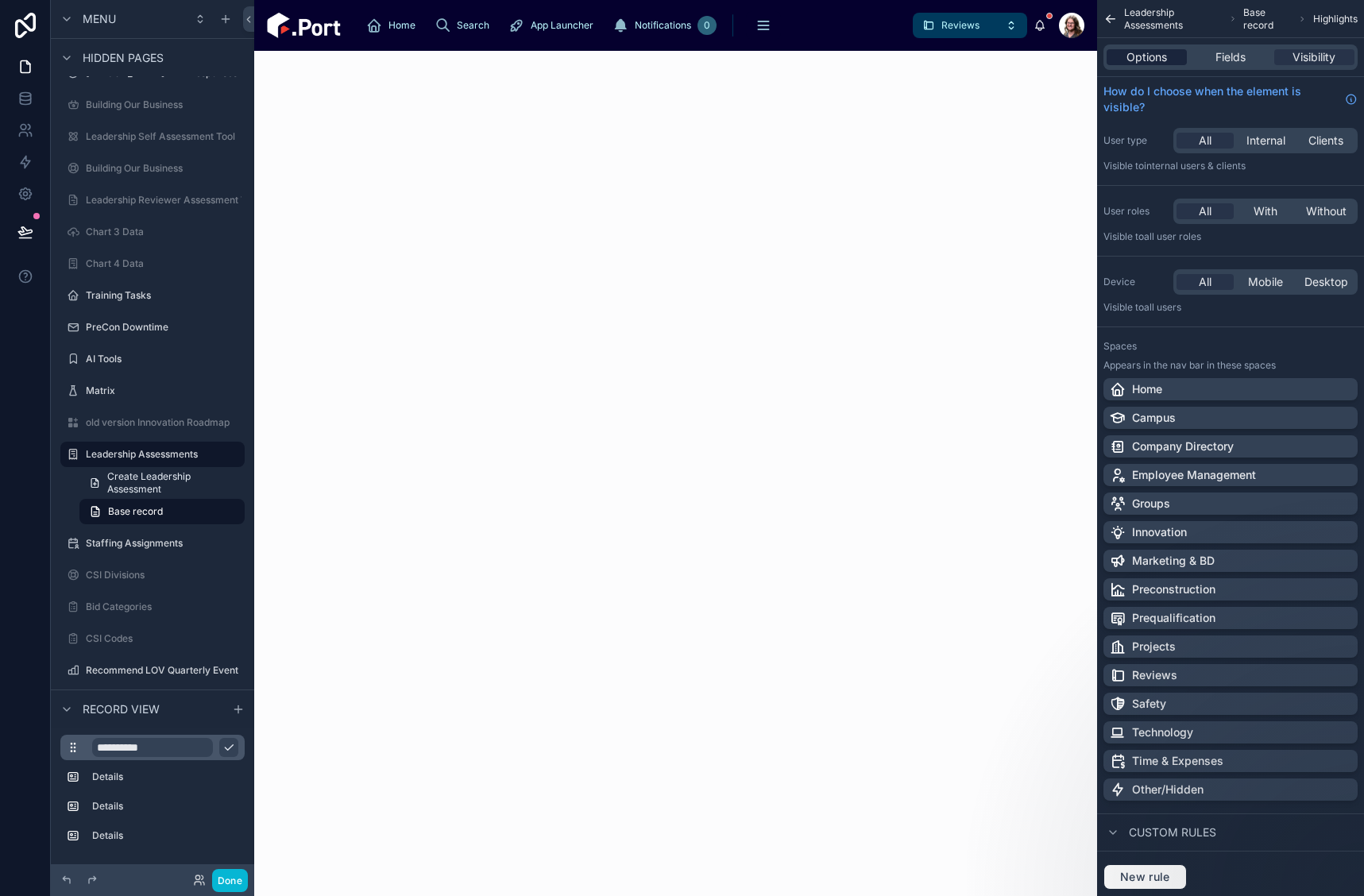
click at [1133, 60] on span "Options" at bounding box center [1147, 56] width 41 height 16
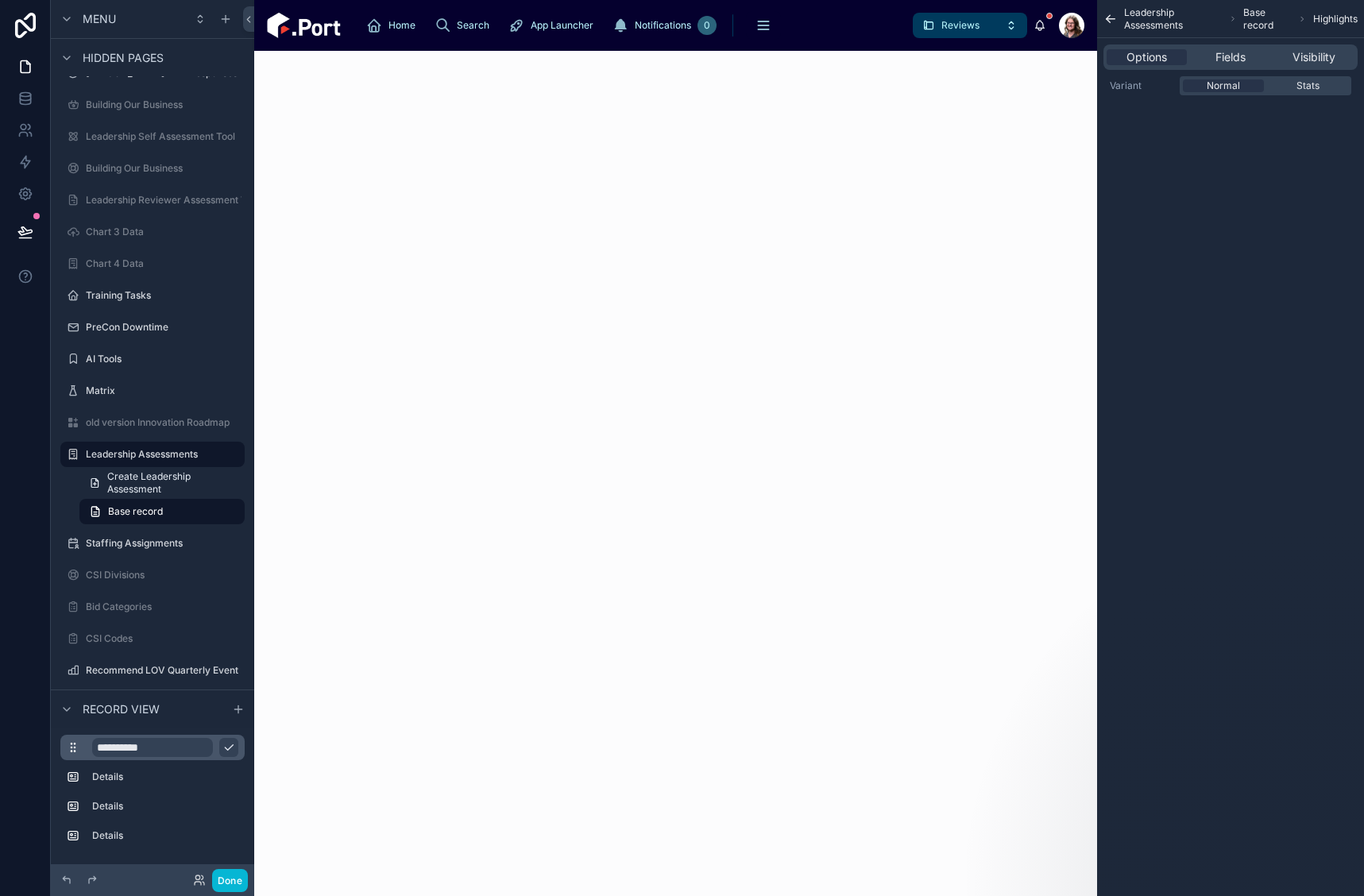
click at [782, 167] on div at bounding box center [676, 473] width 843 height 845
click at [715, 621] on div at bounding box center [676, 473] width 843 height 845
click at [223, 880] on button "Done" at bounding box center [230, 880] width 36 height 23
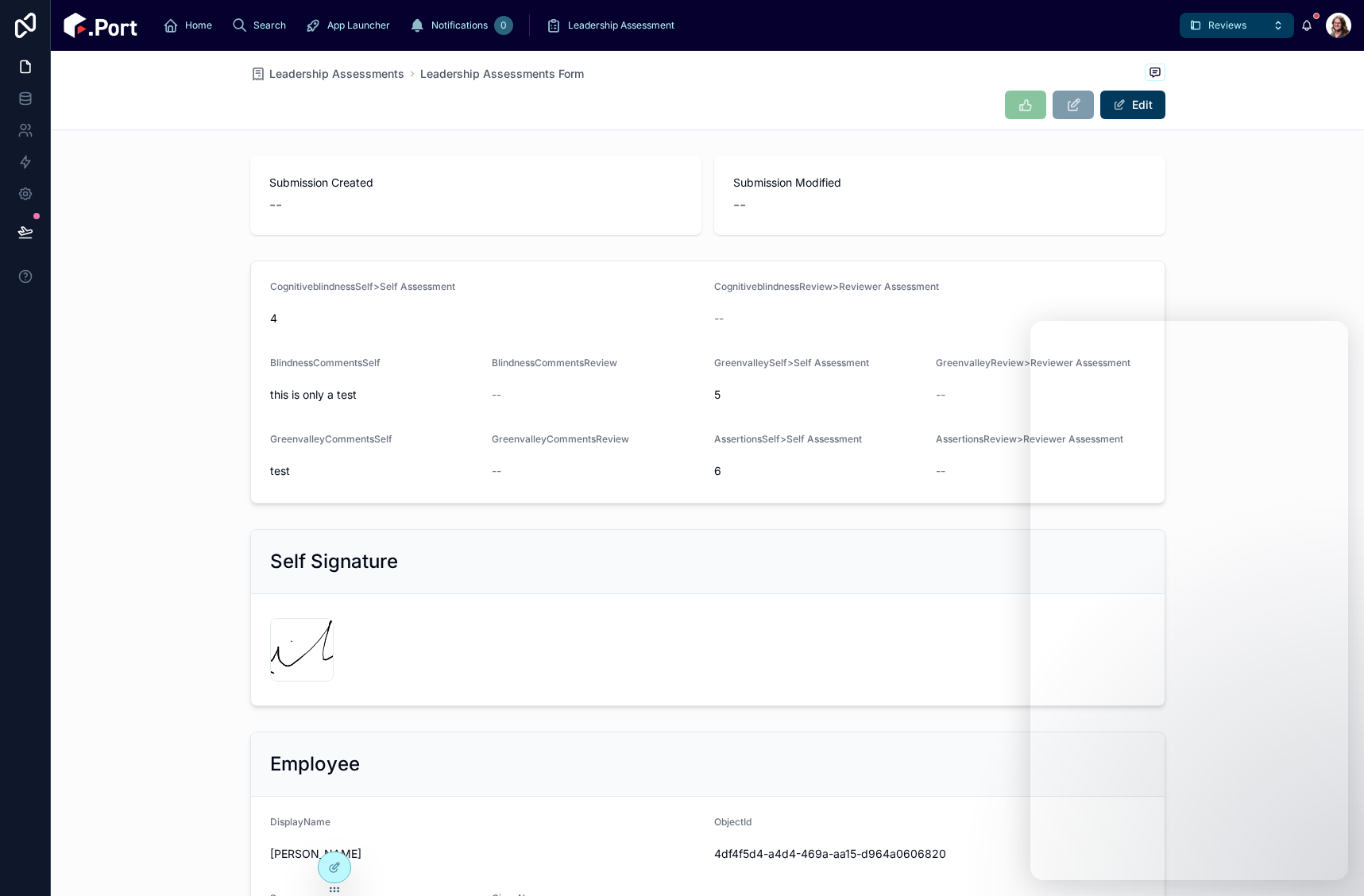
drag, startPoint x: 144, startPoint y: 496, endPoint x: 389, endPoint y: 422, distance: 255.9
click at [142, 496] on div "CognitiveblindnessSelf>Self Assessment 4 CognitiveblindnessReview>Reviewer Asse…" at bounding box center [707, 382] width 1313 height 256
click at [331, 865] on icon at bounding box center [333, 868] width 7 height 7
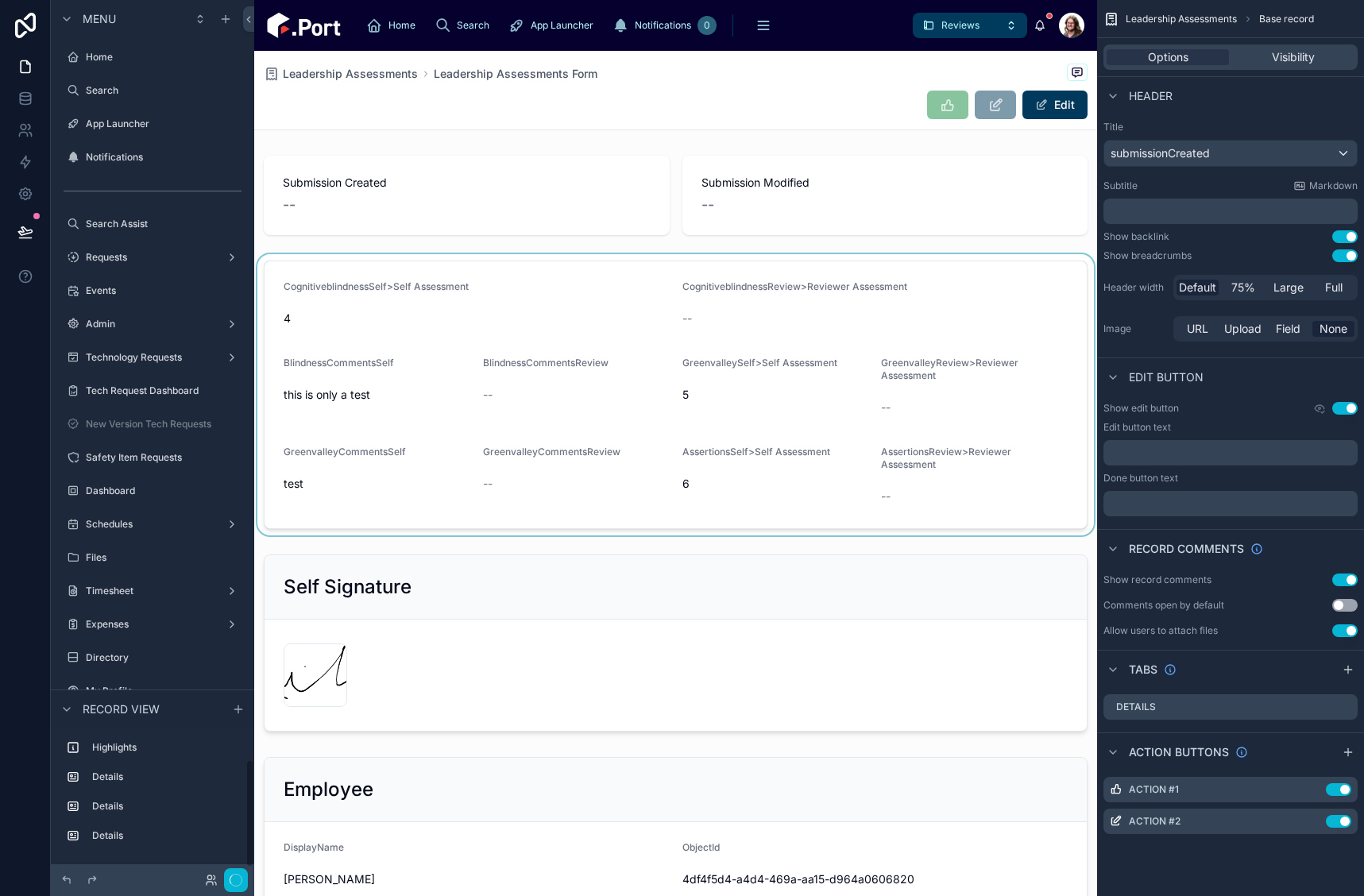
scroll to position [6158, 0]
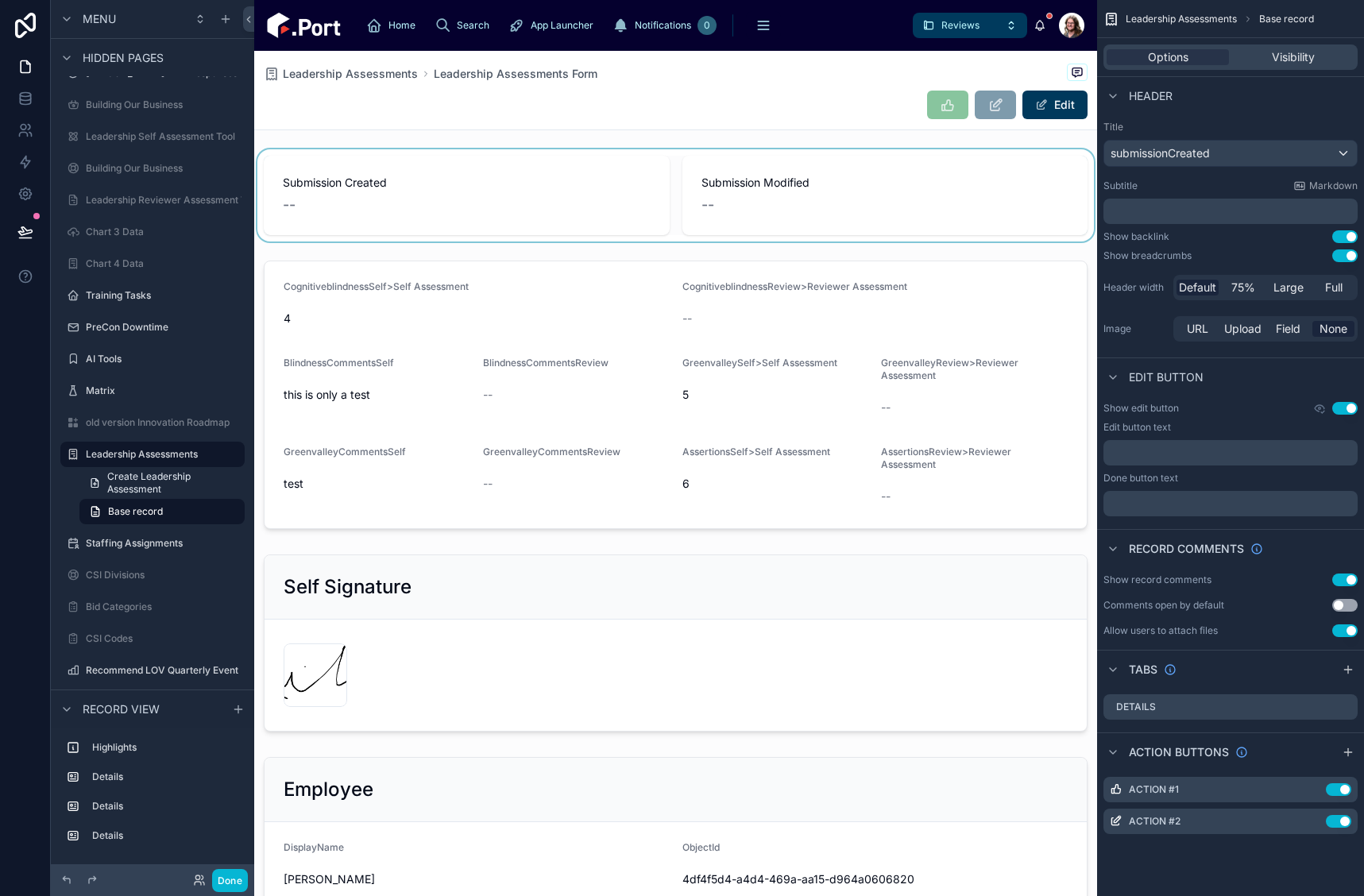
click at [710, 178] on div at bounding box center [676, 196] width 843 height 92
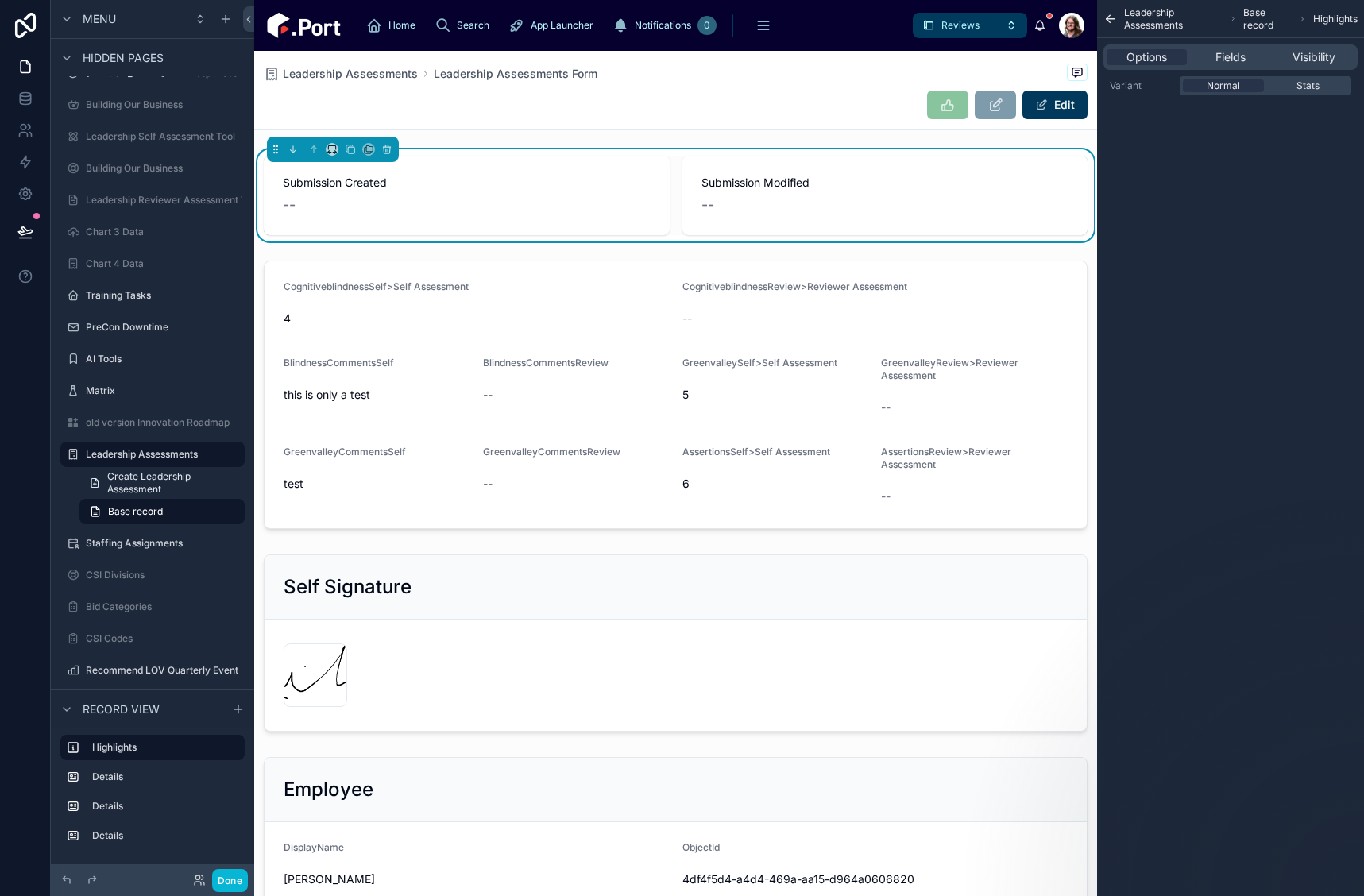
click at [824, 119] on div "Edit" at bounding box center [675, 105] width 824 height 30
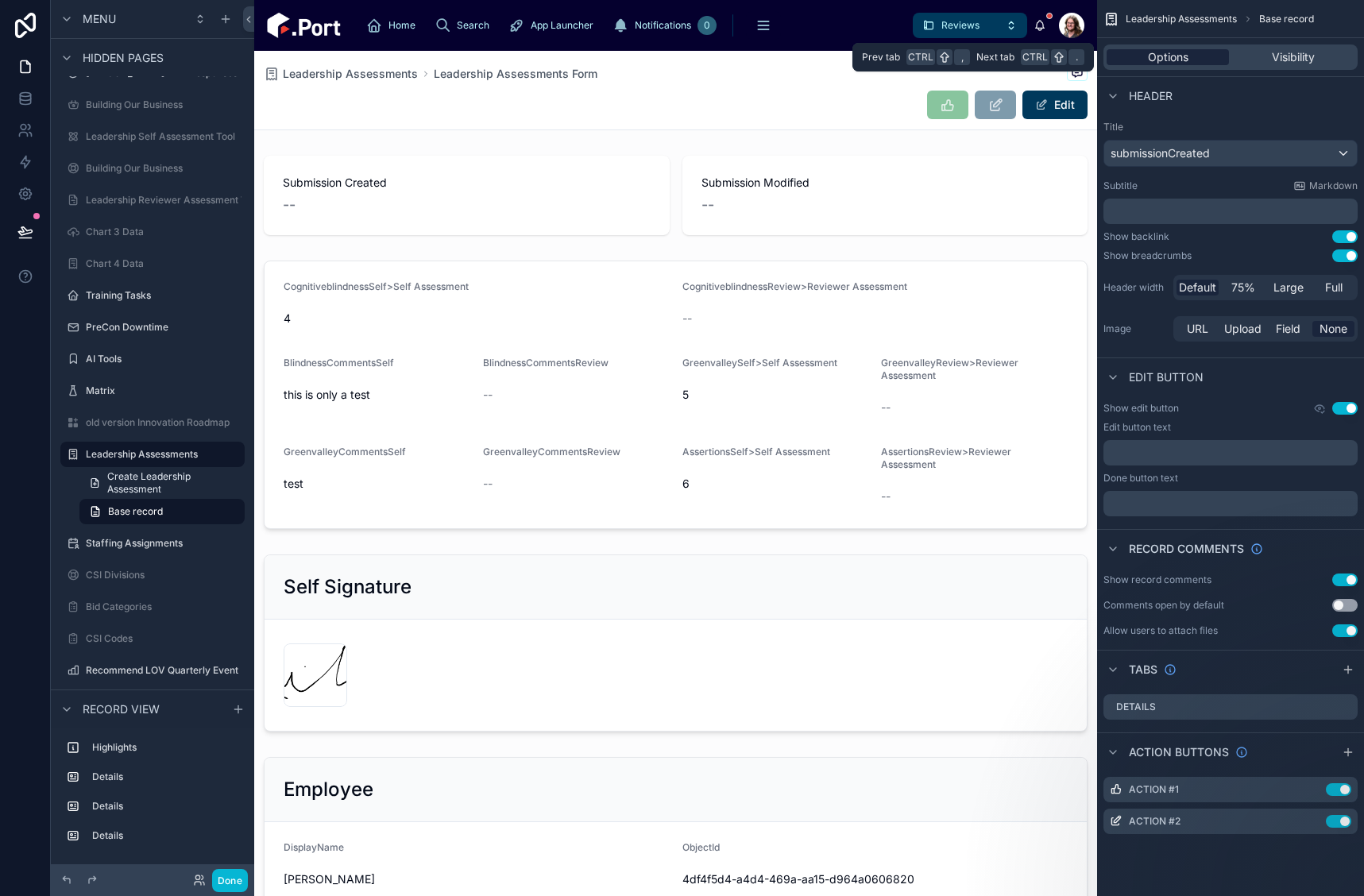
click at [1166, 54] on span "Options" at bounding box center [1168, 56] width 41 height 16
click at [1312, 792] on icon "scrollable content" at bounding box center [1313, 790] width 13 height 13
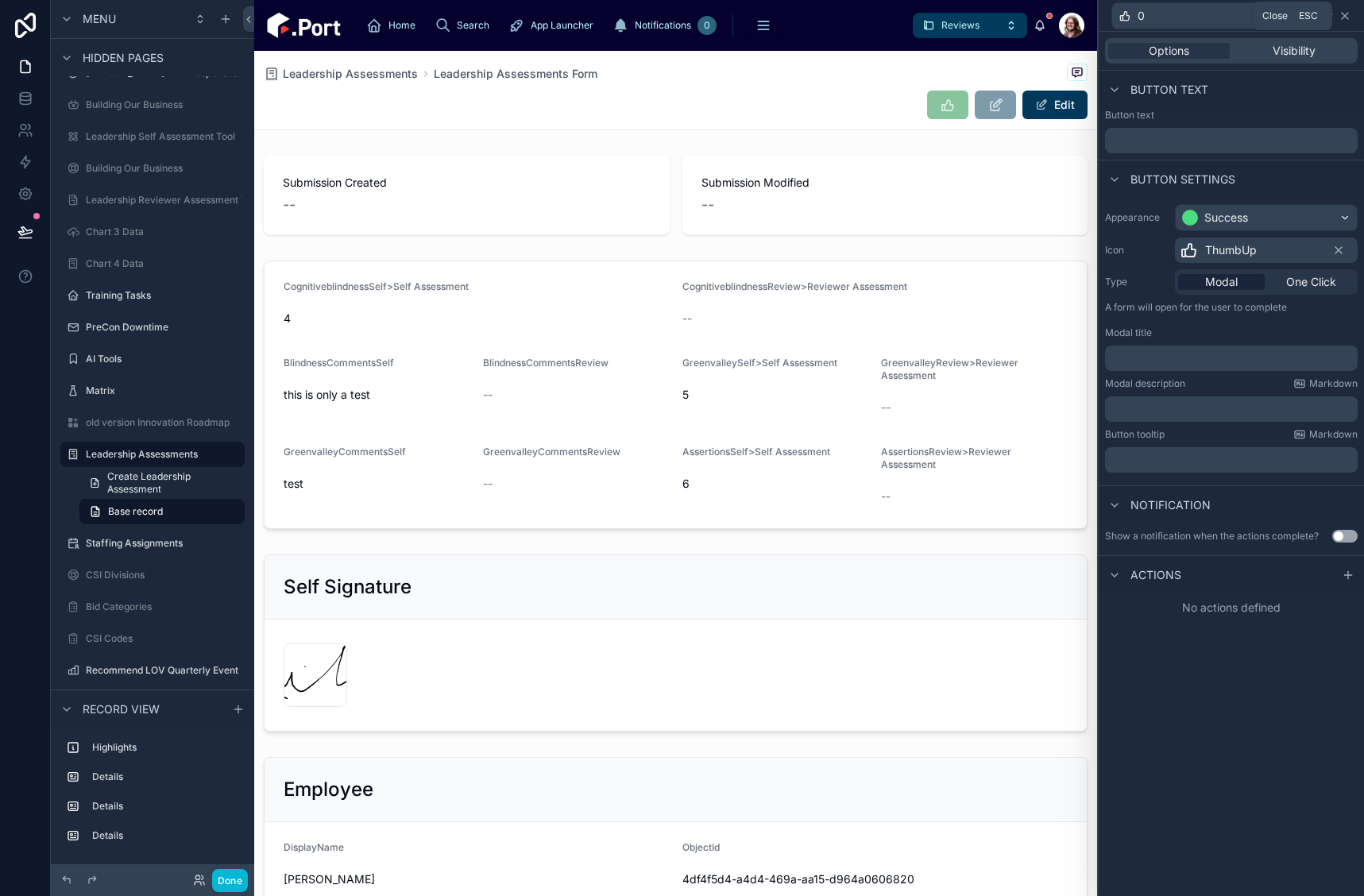
click at [1345, 13] on icon at bounding box center [1345, 16] width 13 height 13
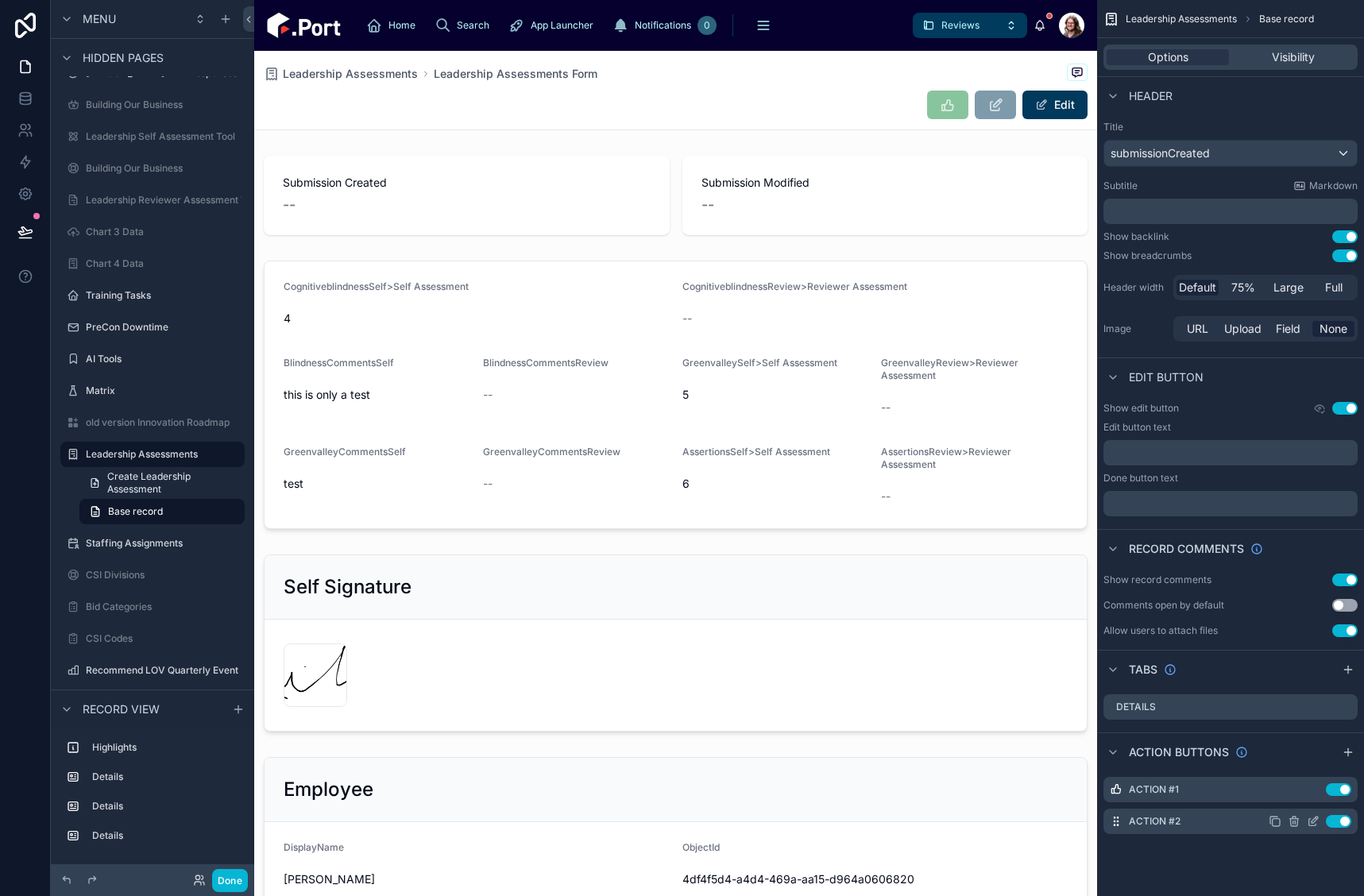
click at [1309, 822] on icon "scrollable content" at bounding box center [1312, 822] width 7 height 7
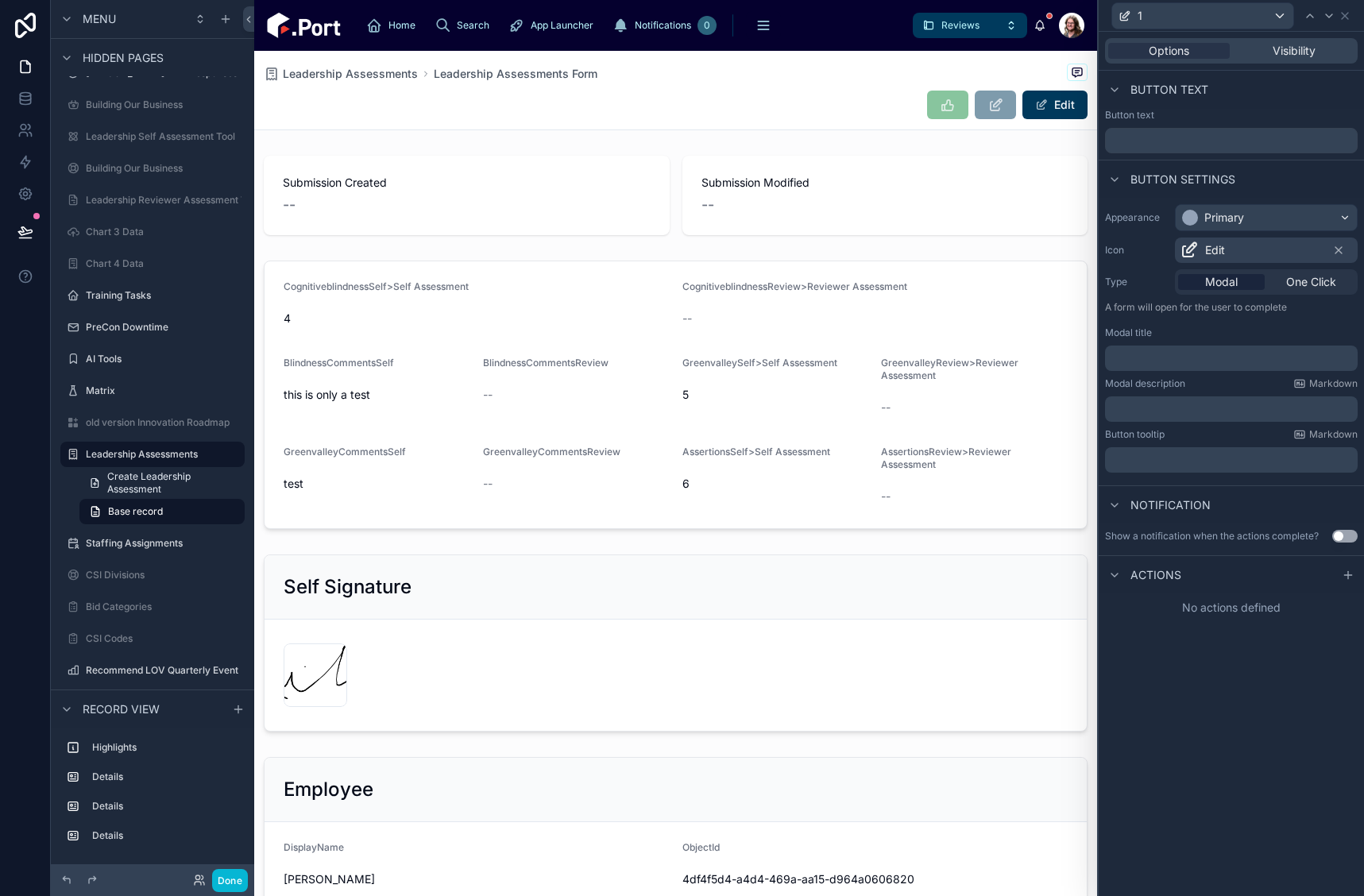
click at [1320, 42] on div "Options Visibility" at bounding box center [1231, 51] width 253 height 25
click at [1314, 52] on span "Visibility" at bounding box center [1294, 50] width 43 height 16
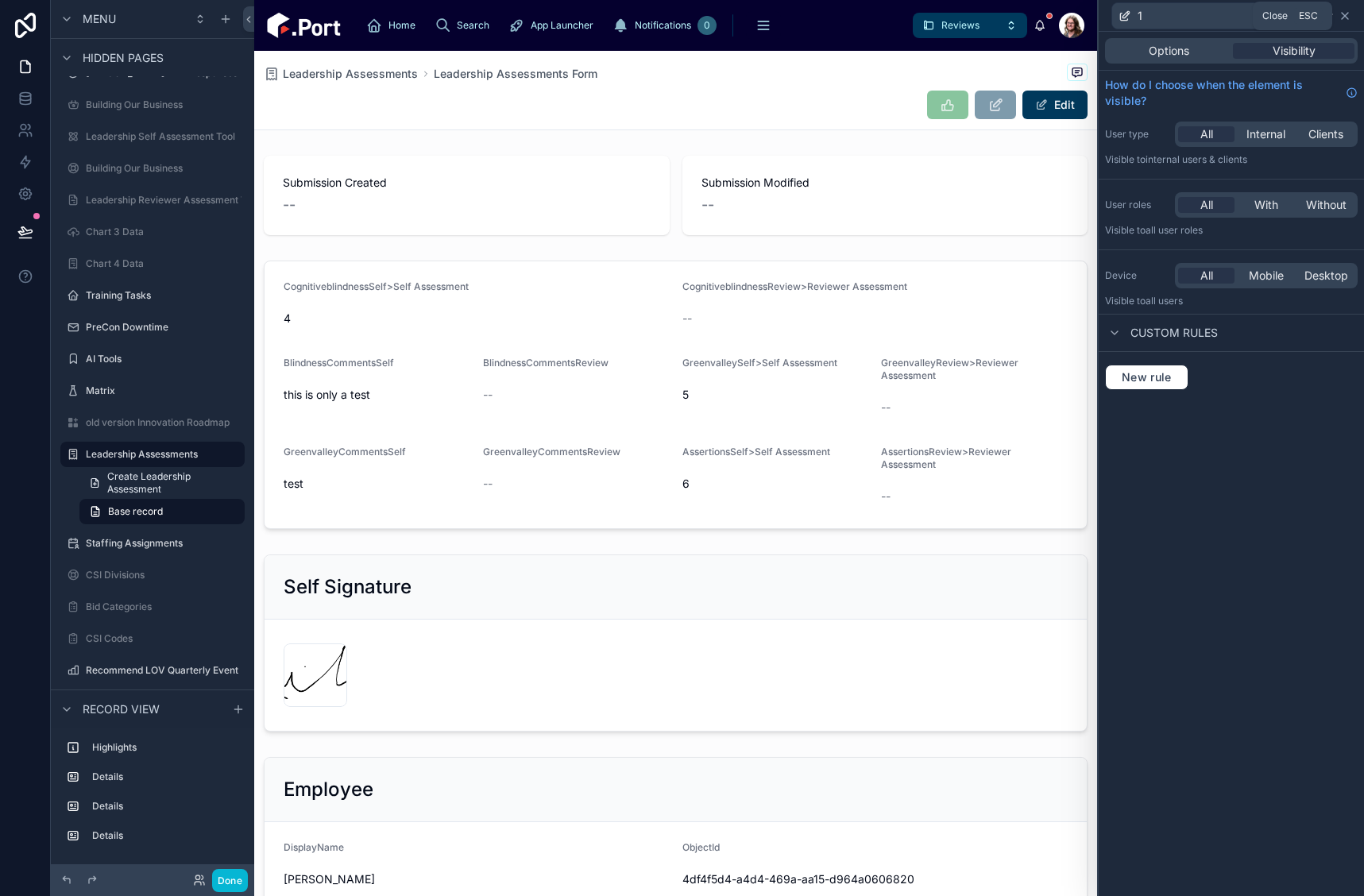
click at [1348, 14] on icon at bounding box center [1345, 16] width 13 height 13
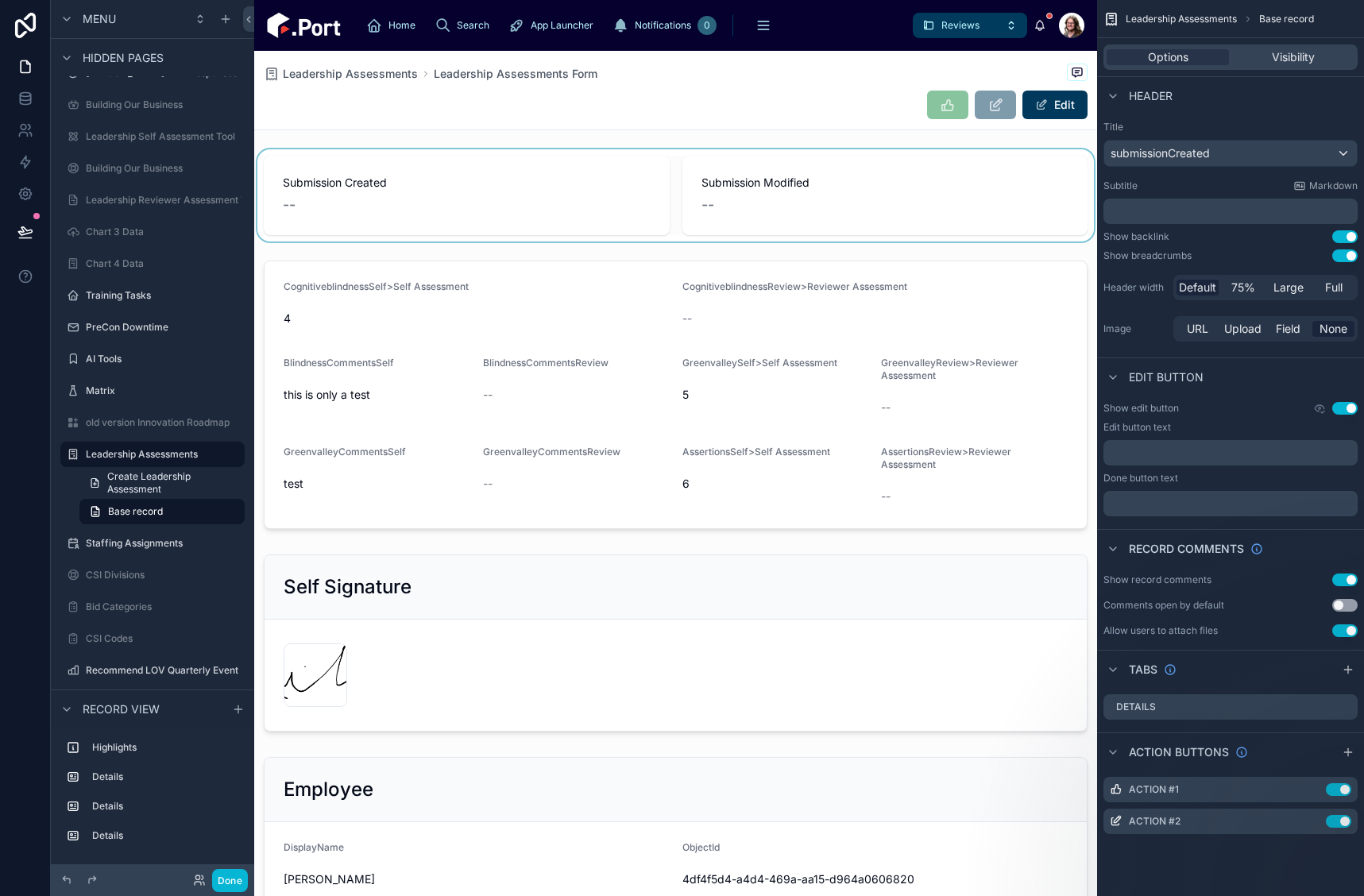
drag, startPoint x: 580, startPoint y: 166, endPoint x: 571, endPoint y: 163, distance: 9.5
click at [580, 166] on div at bounding box center [676, 196] width 843 height 92
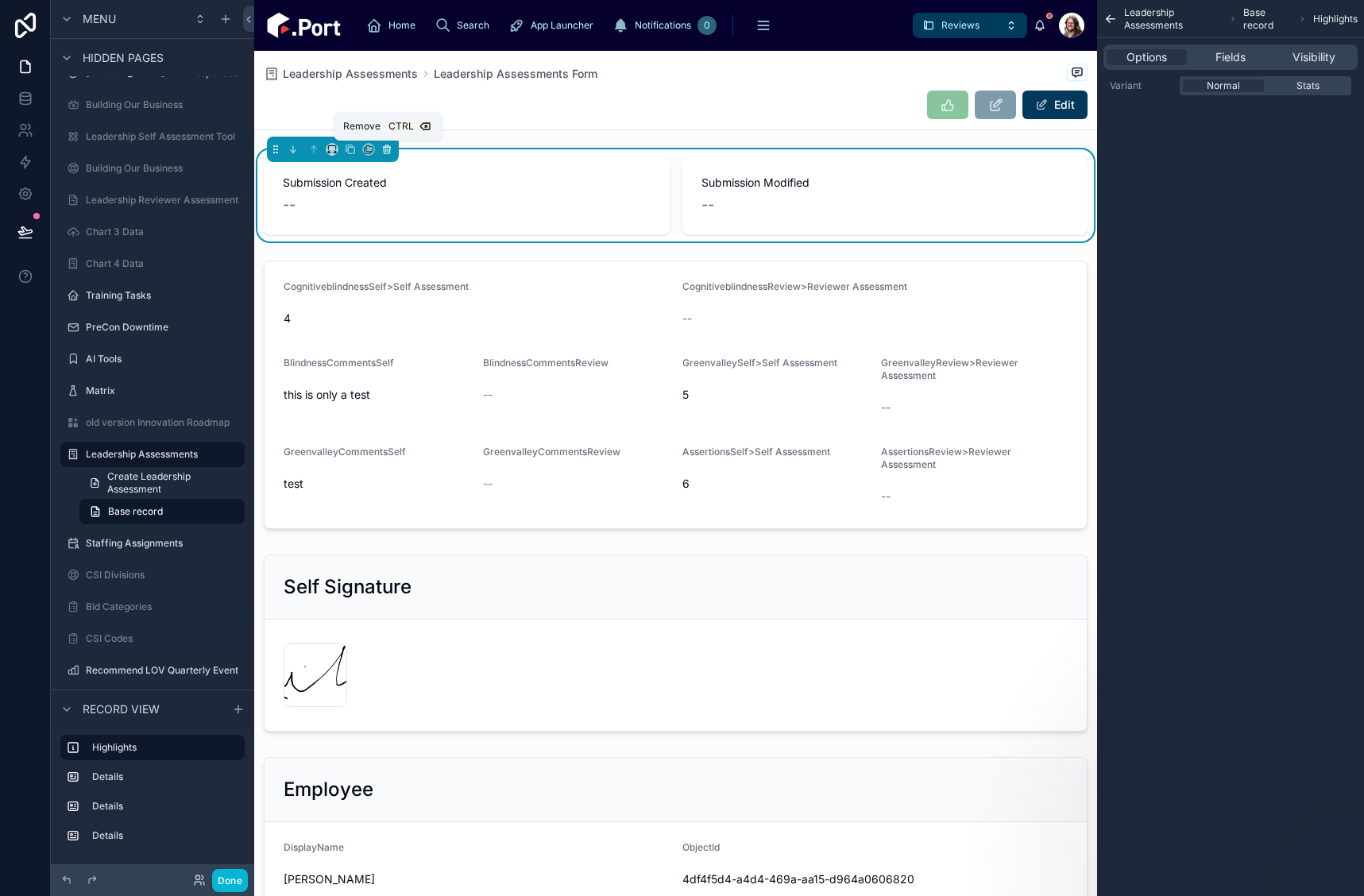
click at [387, 150] on icon at bounding box center [387, 150] width 11 height 11
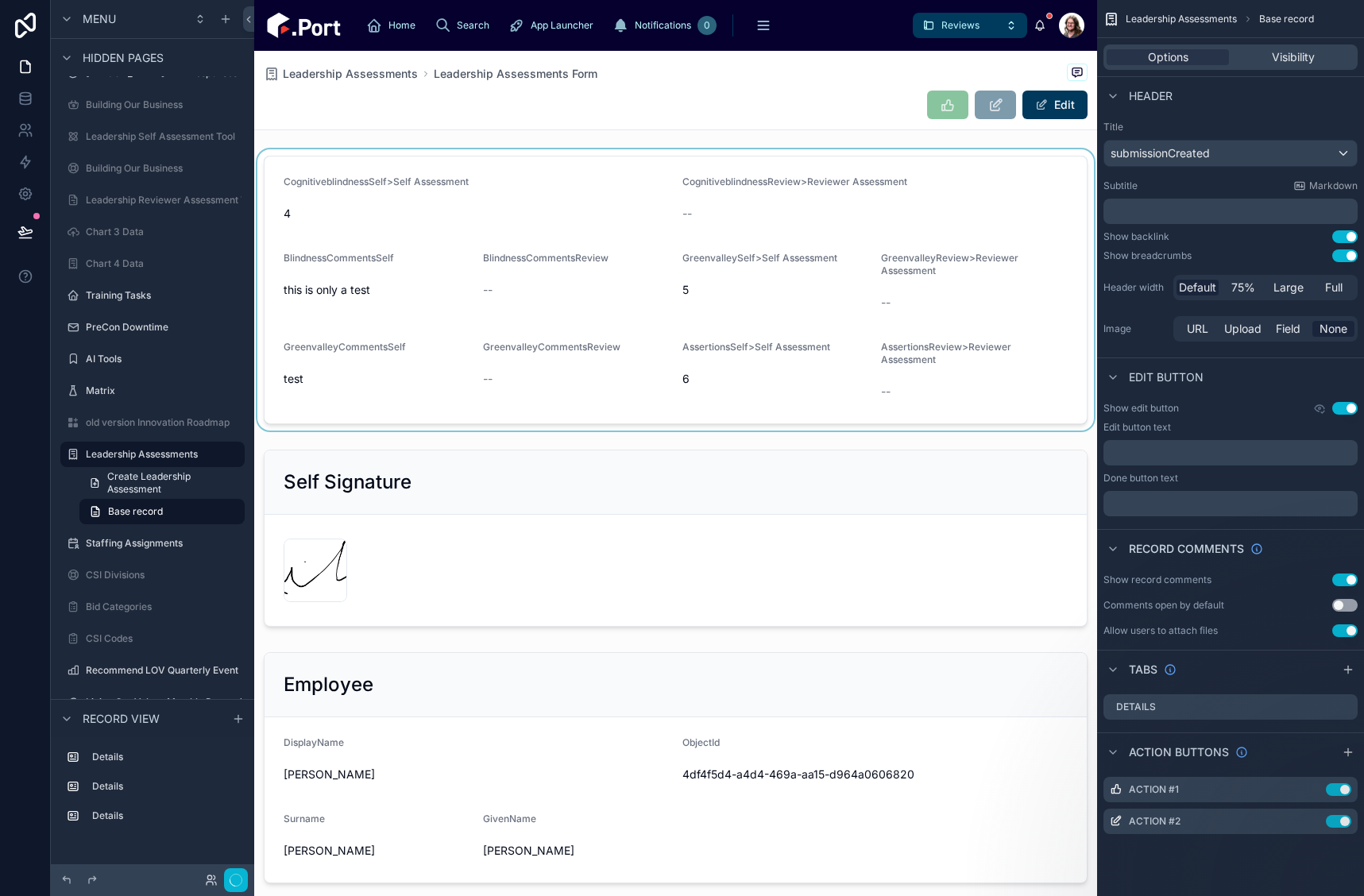
click at [484, 206] on div at bounding box center [676, 290] width 843 height 281
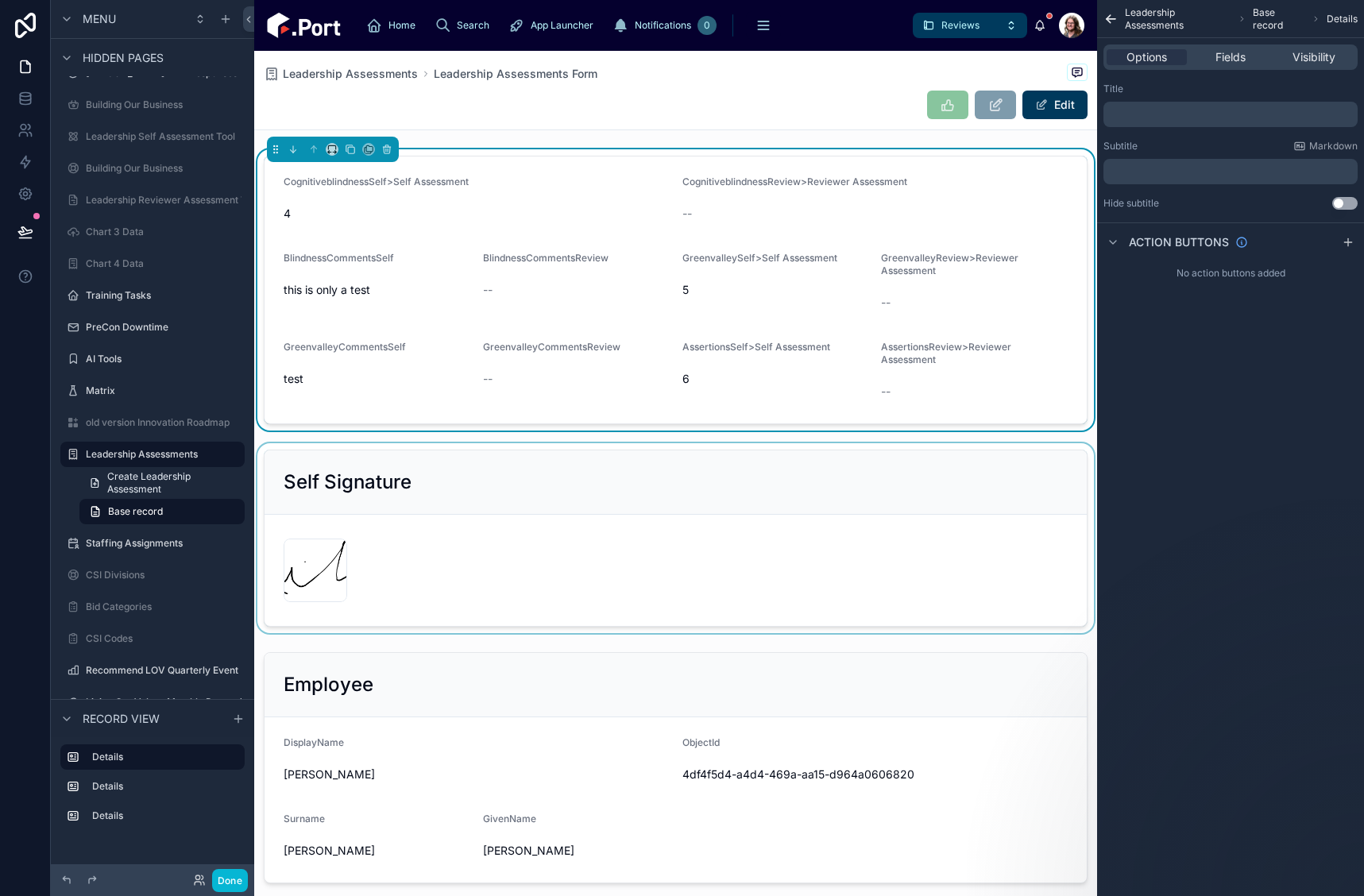
click at [533, 504] on div at bounding box center [676, 538] width 843 height 190
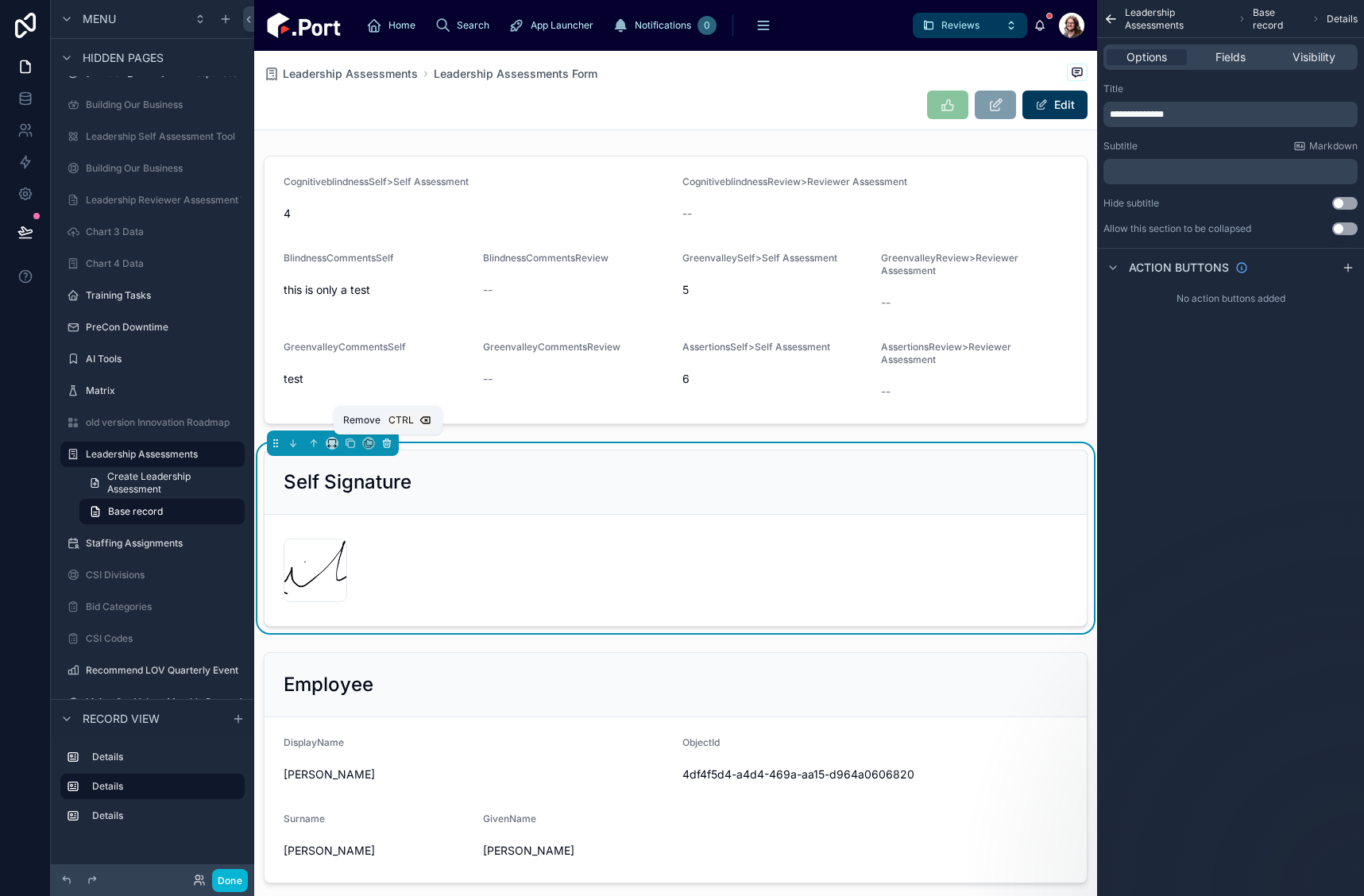
click at [386, 447] on icon at bounding box center [387, 443] width 11 height 11
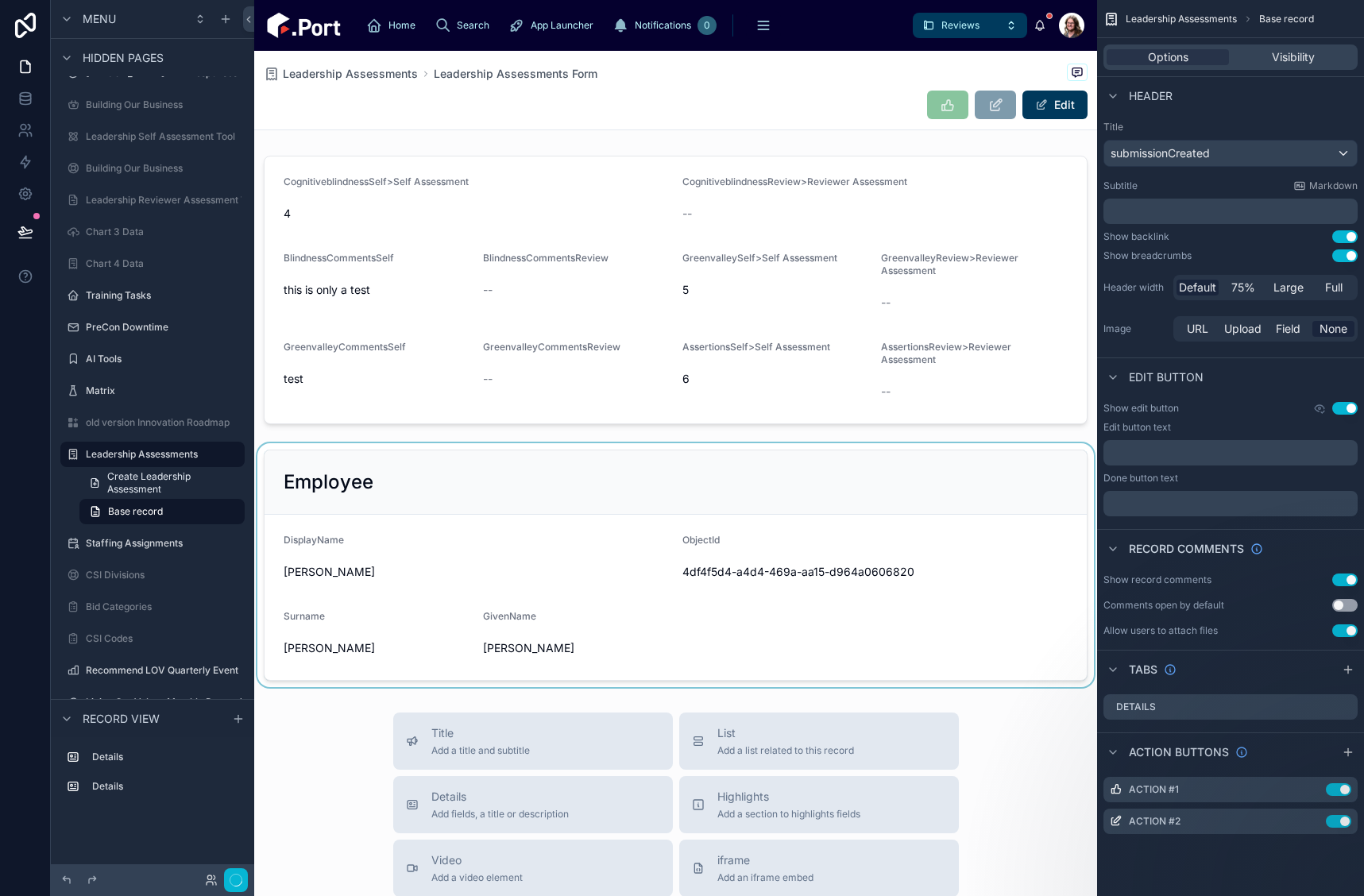
click at [461, 475] on div at bounding box center [676, 565] width 843 height 244
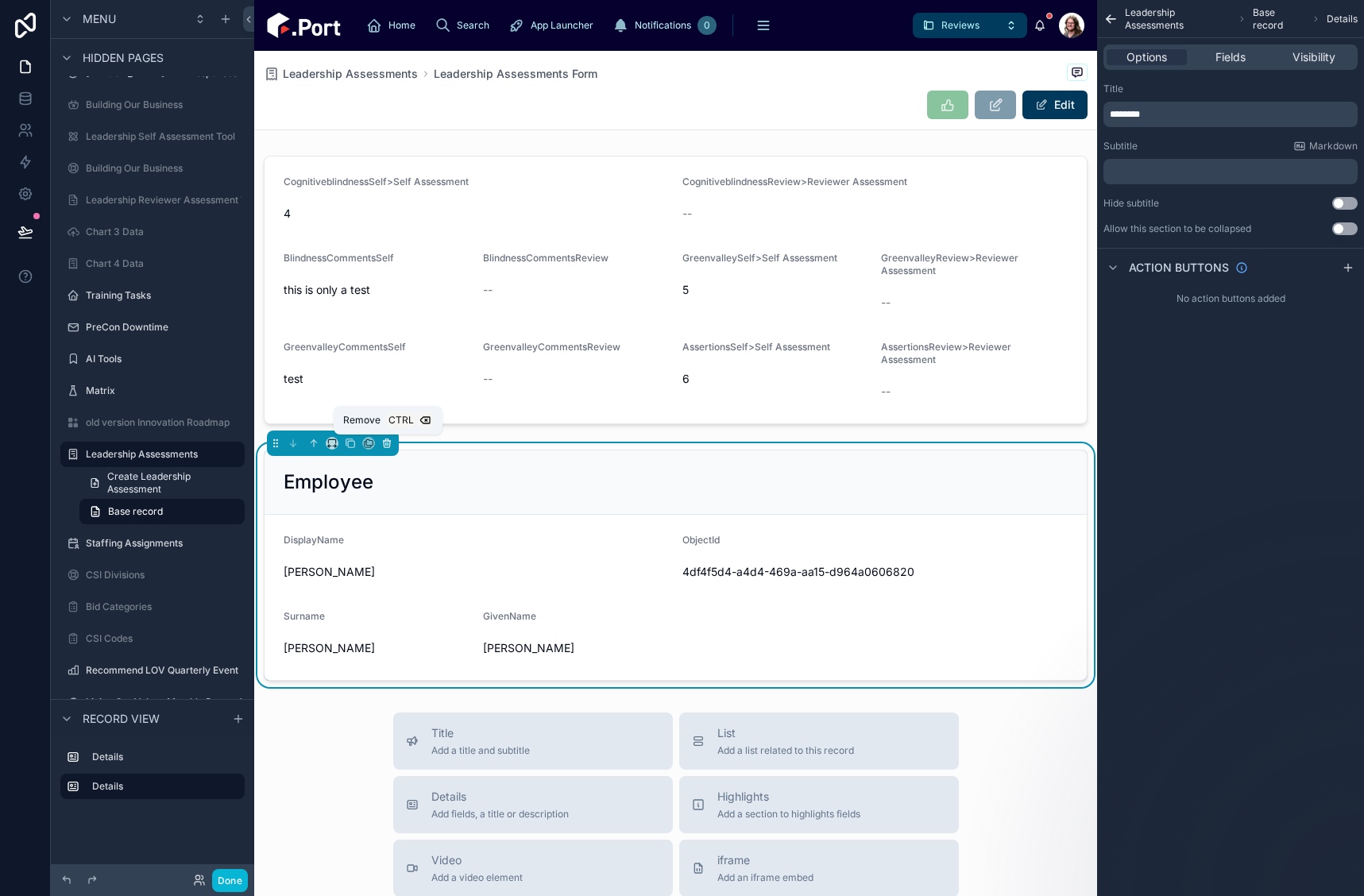
click at [385, 443] on icon at bounding box center [387, 443] width 11 height 11
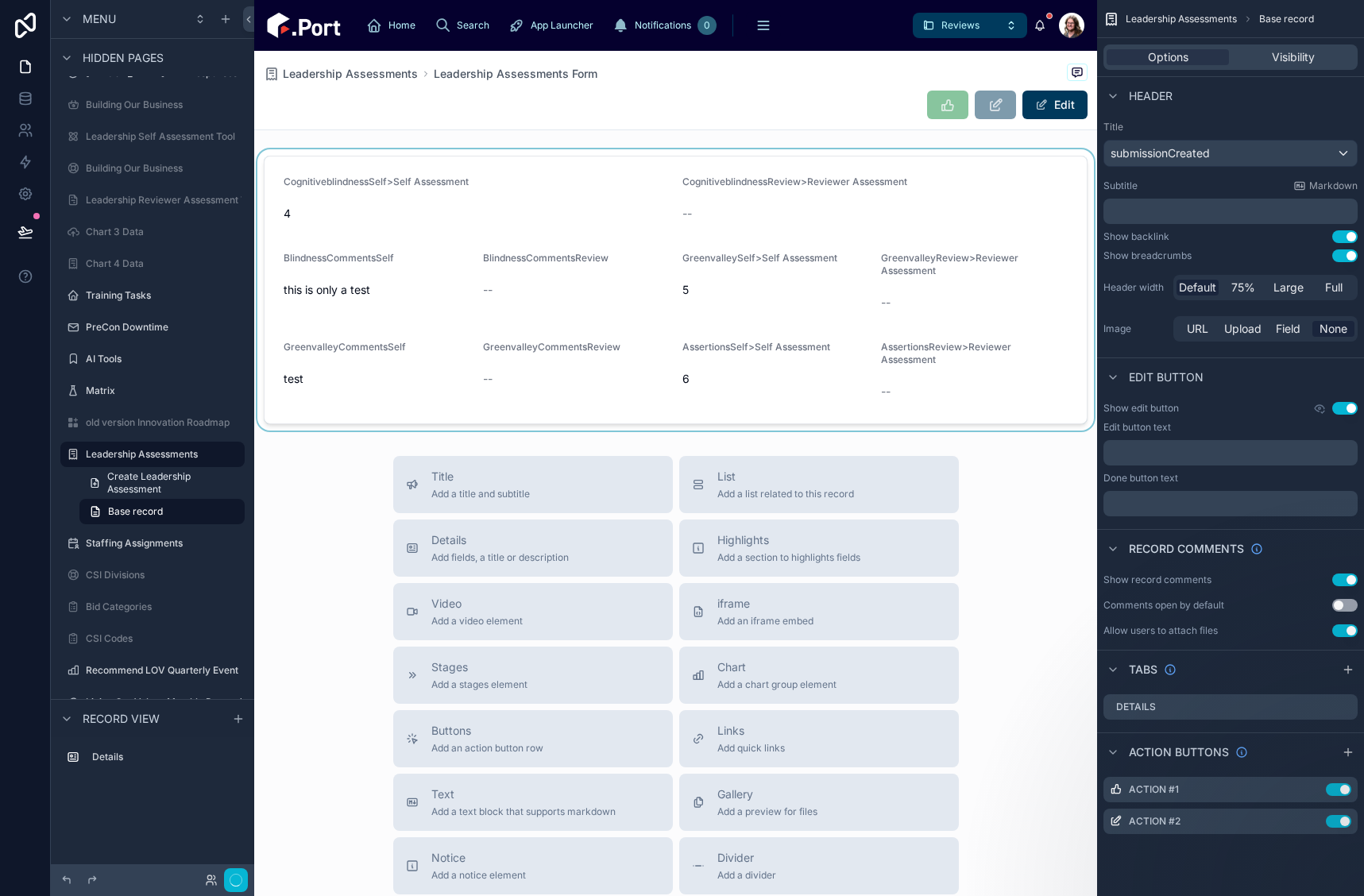
click at [557, 180] on div at bounding box center [676, 290] width 843 height 281
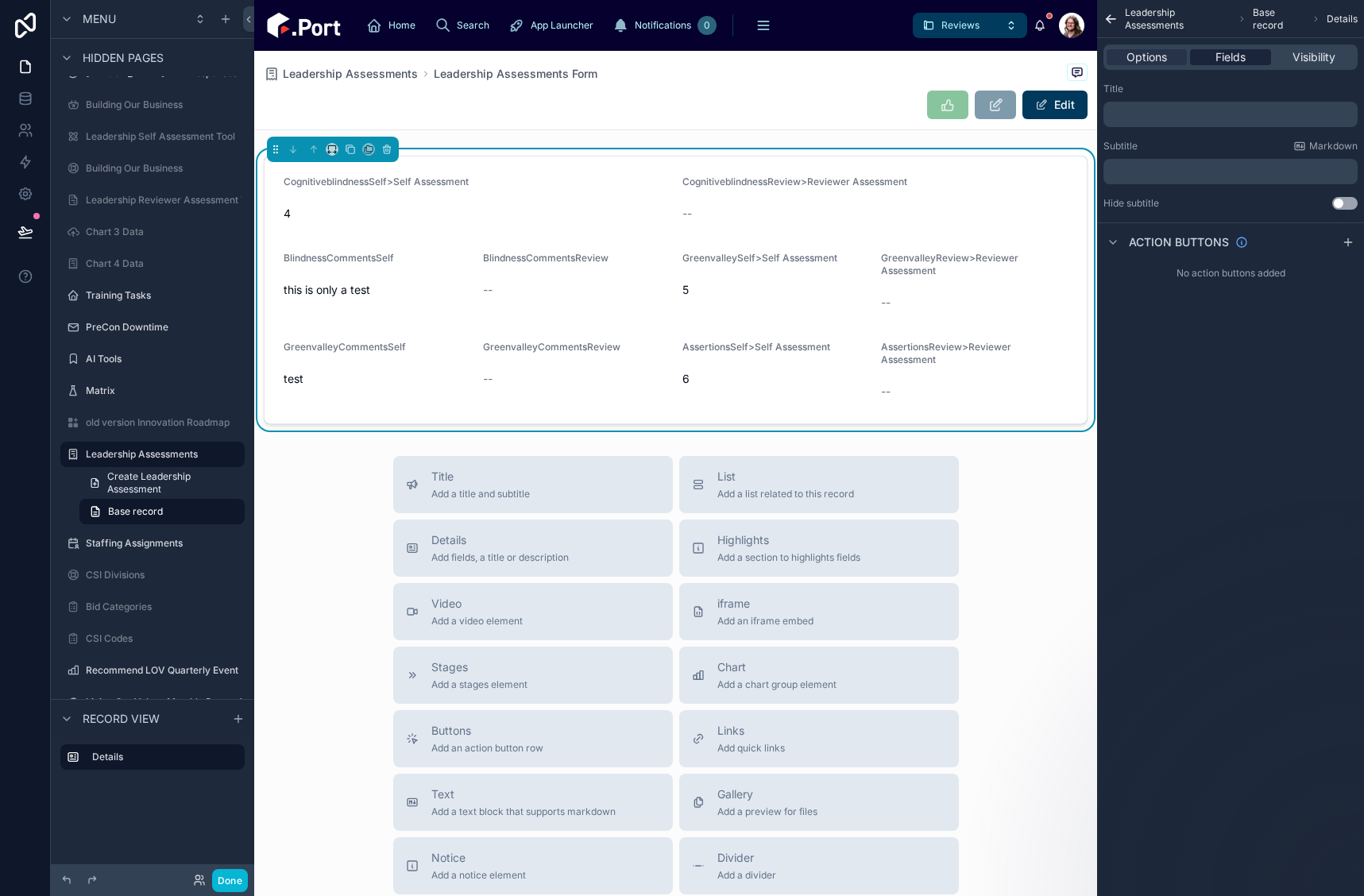
click at [1219, 53] on span "Fields" at bounding box center [1231, 56] width 30 height 16
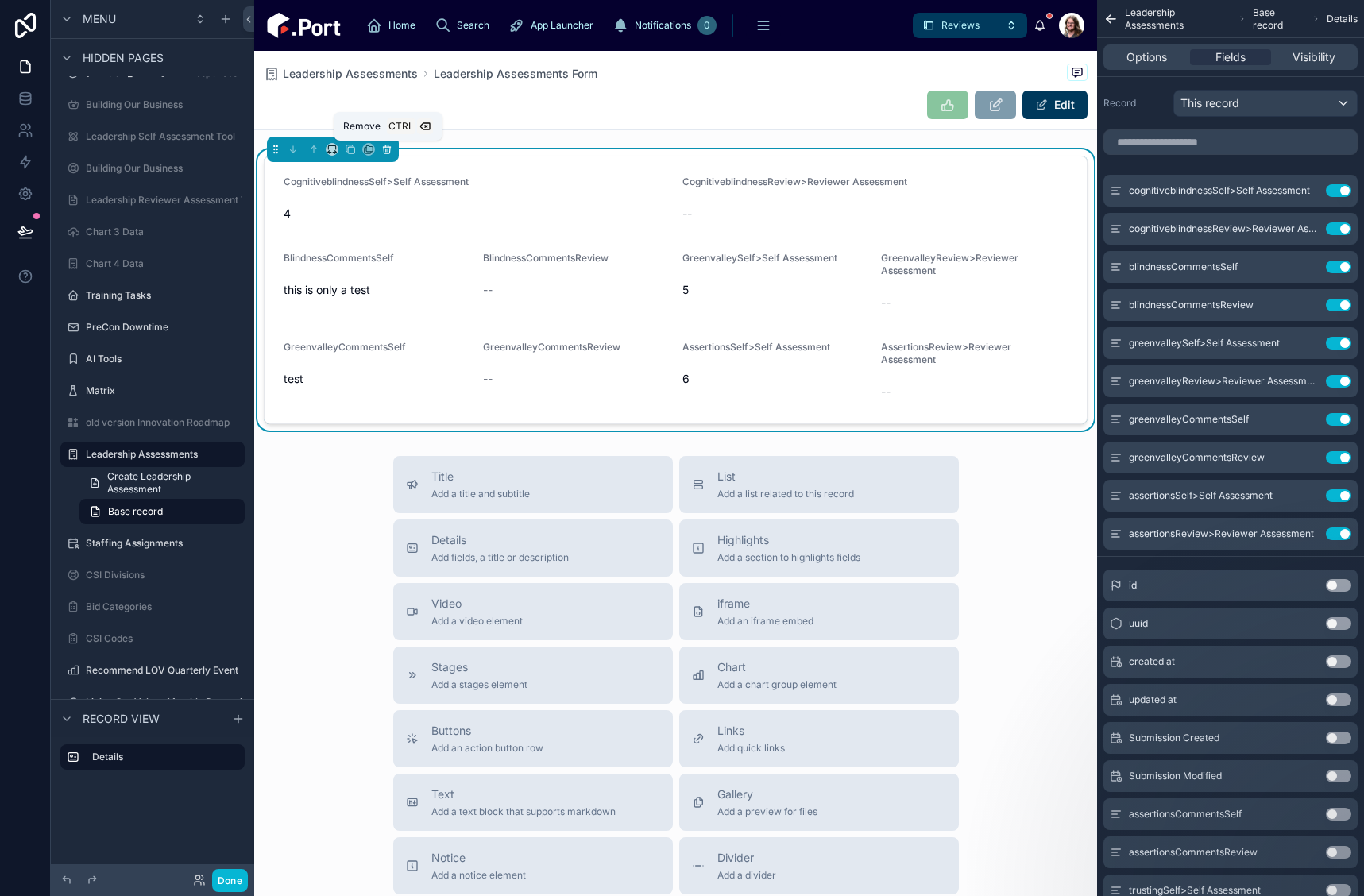
click at [384, 149] on icon at bounding box center [387, 151] width 7 height 7
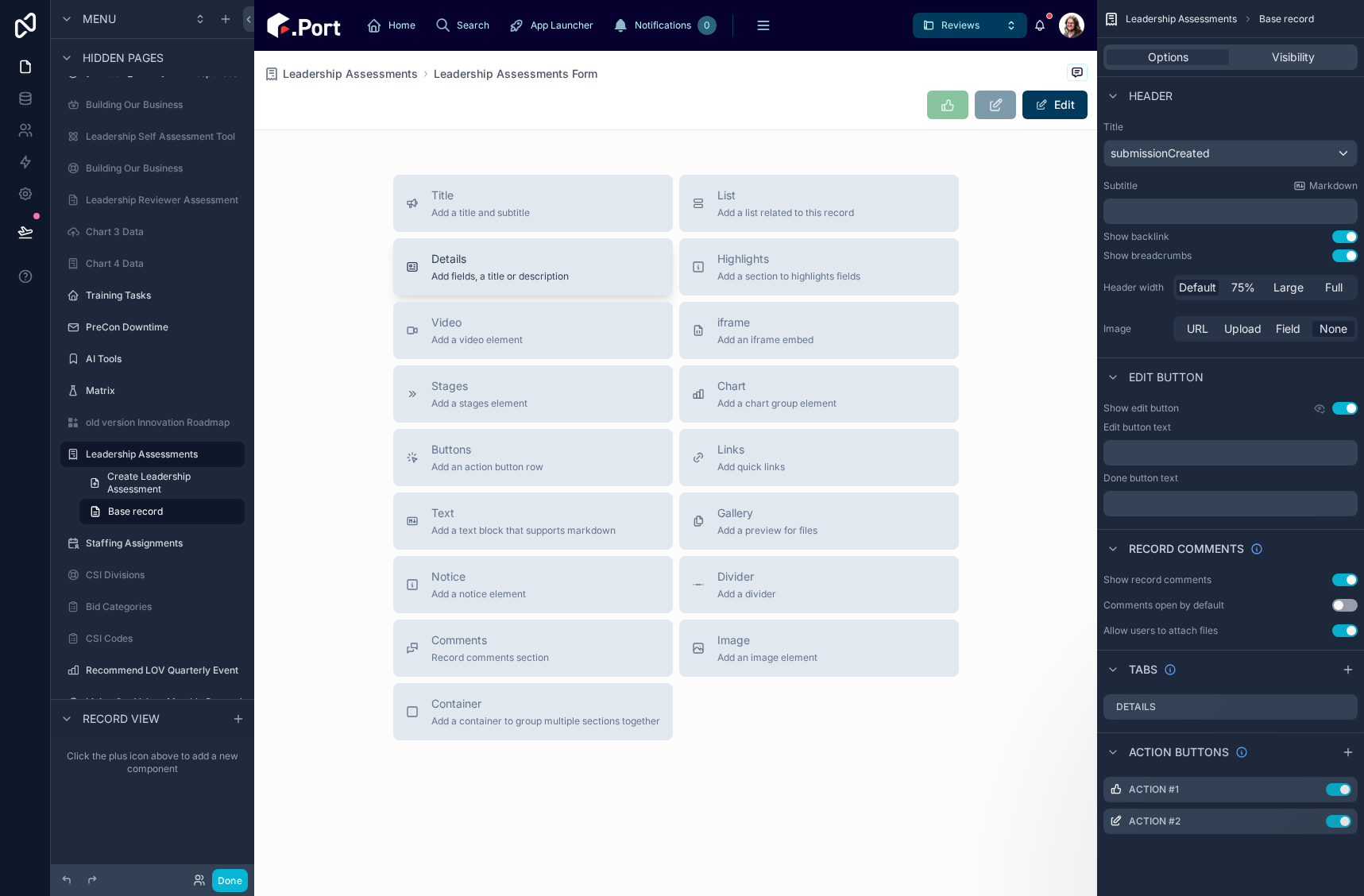
click at [569, 253] on div "Details Add fields, a title or description" at bounding box center [533, 267] width 254 height 32
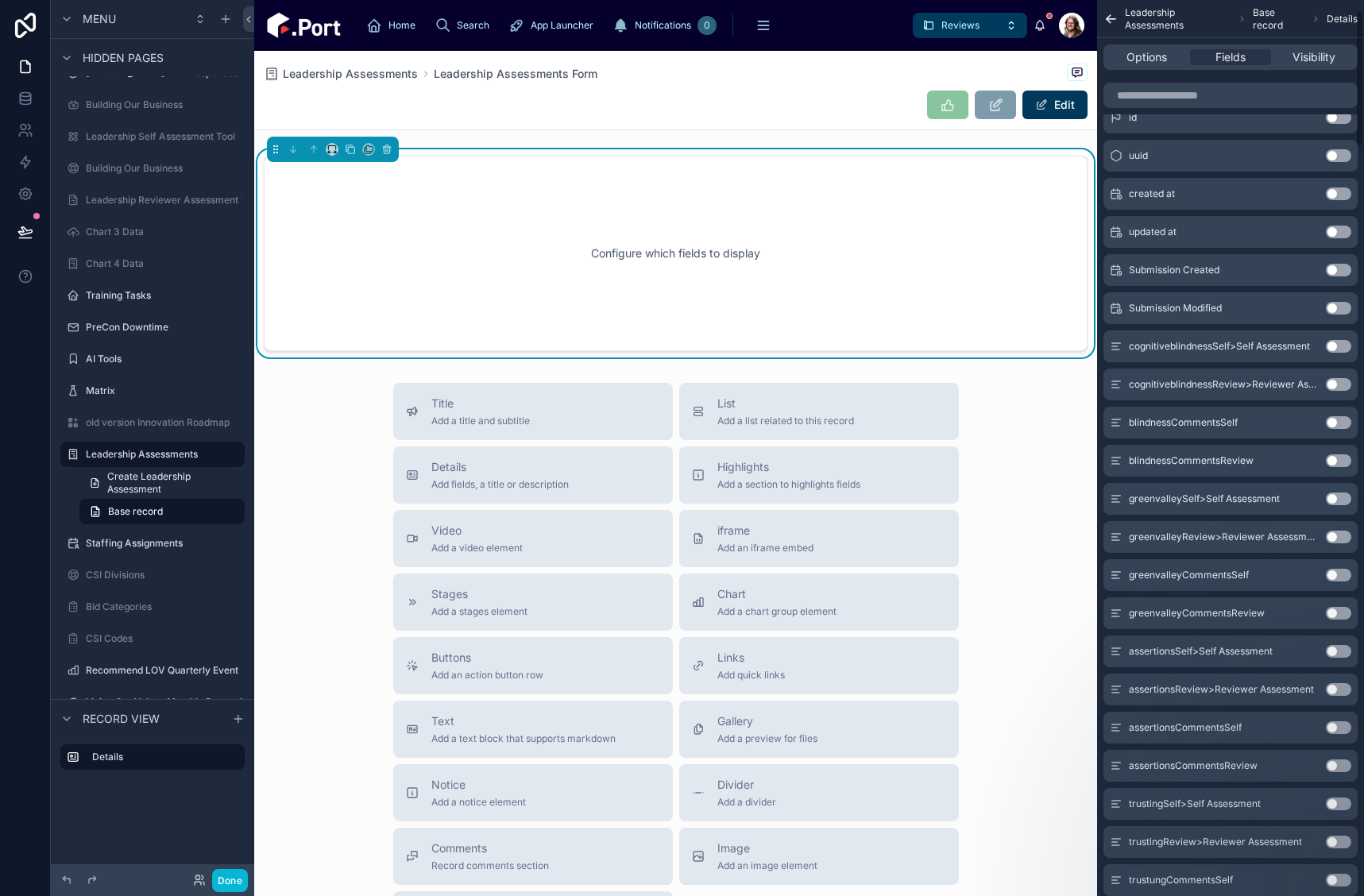
scroll to position [0, 0]
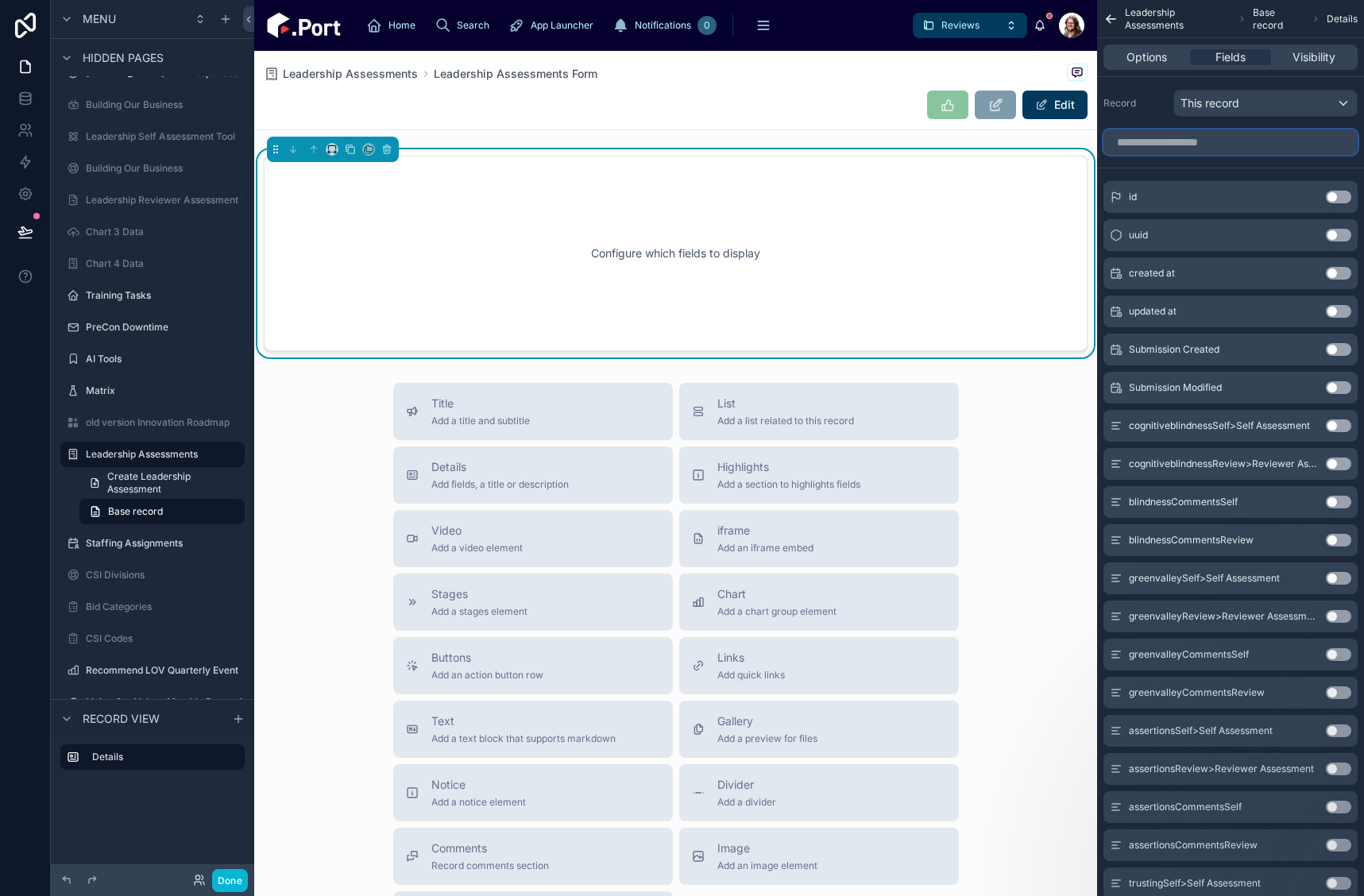
click at [1153, 148] on input "scrollable content" at bounding box center [1231, 142] width 254 height 25
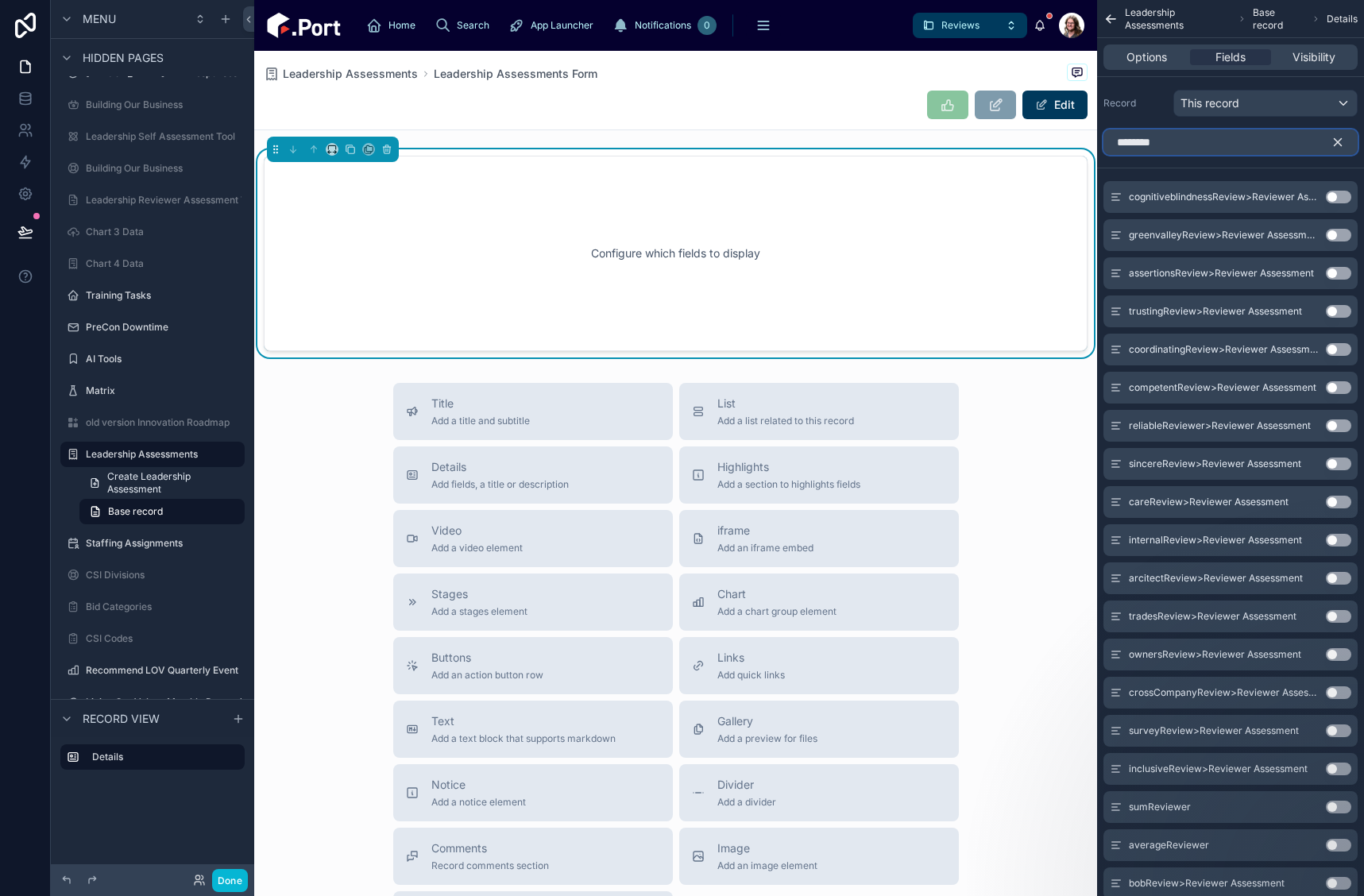
type input "********"
click at [1332, 196] on button "Use setting" at bounding box center [1339, 197] width 25 height 13
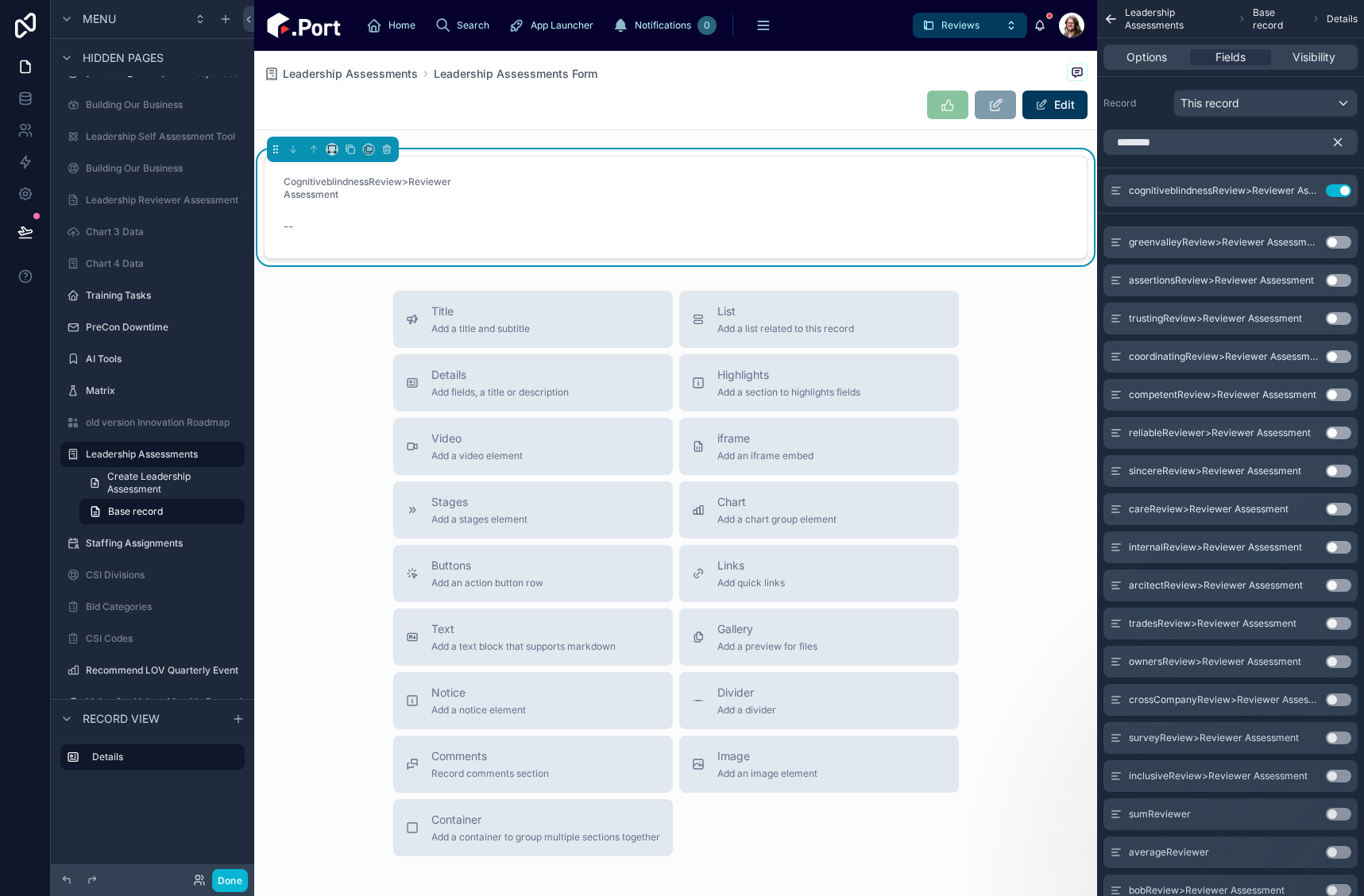
click at [1333, 238] on button "Use setting" at bounding box center [1339, 242] width 25 height 13
click at [1335, 279] on button "Use setting" at bounding box center [1339, 281] width 25 height 13
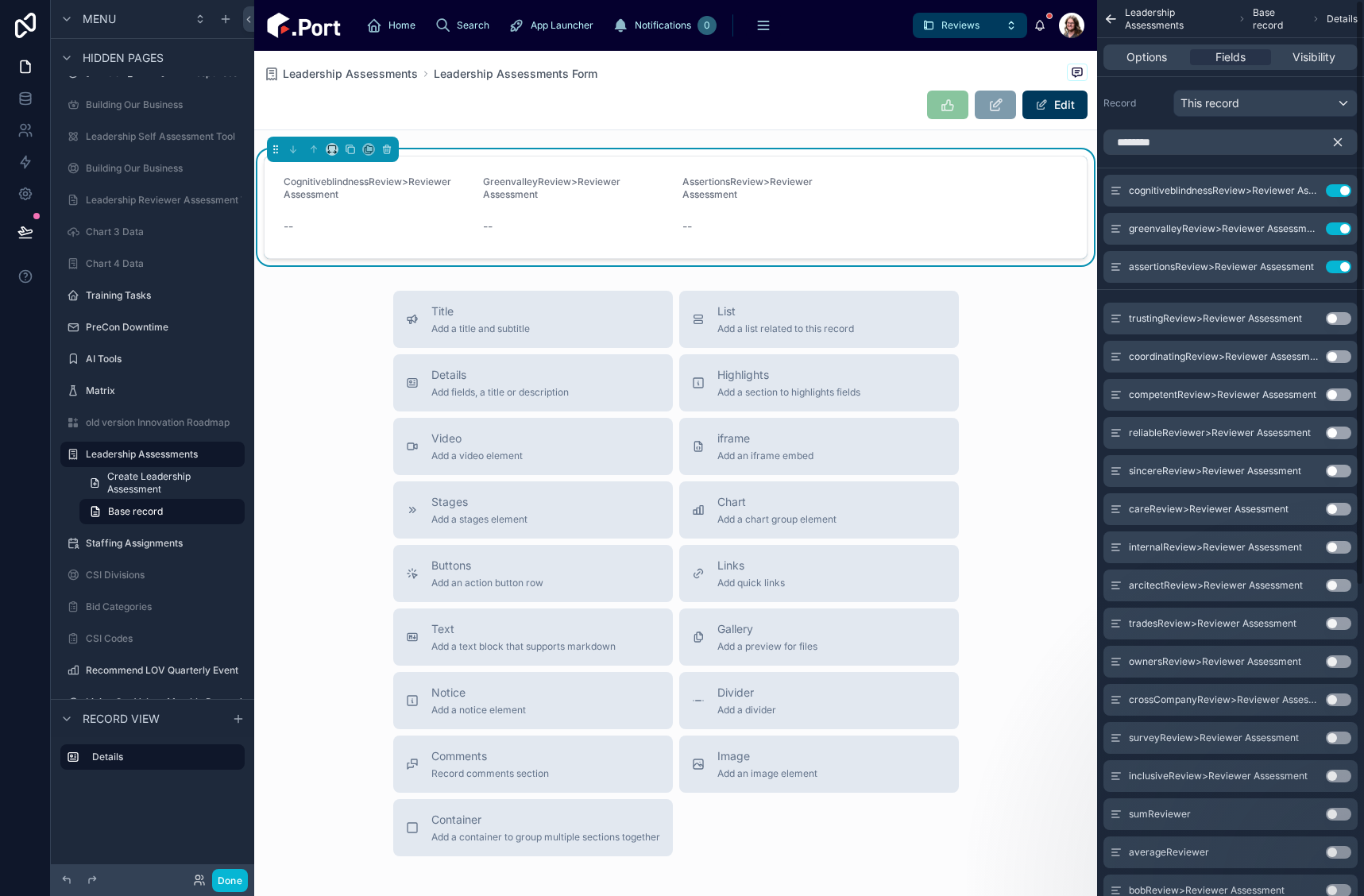
click at [1333, 313] on button "Use setting" at bounding box center [1339, 319] width 25 height 13
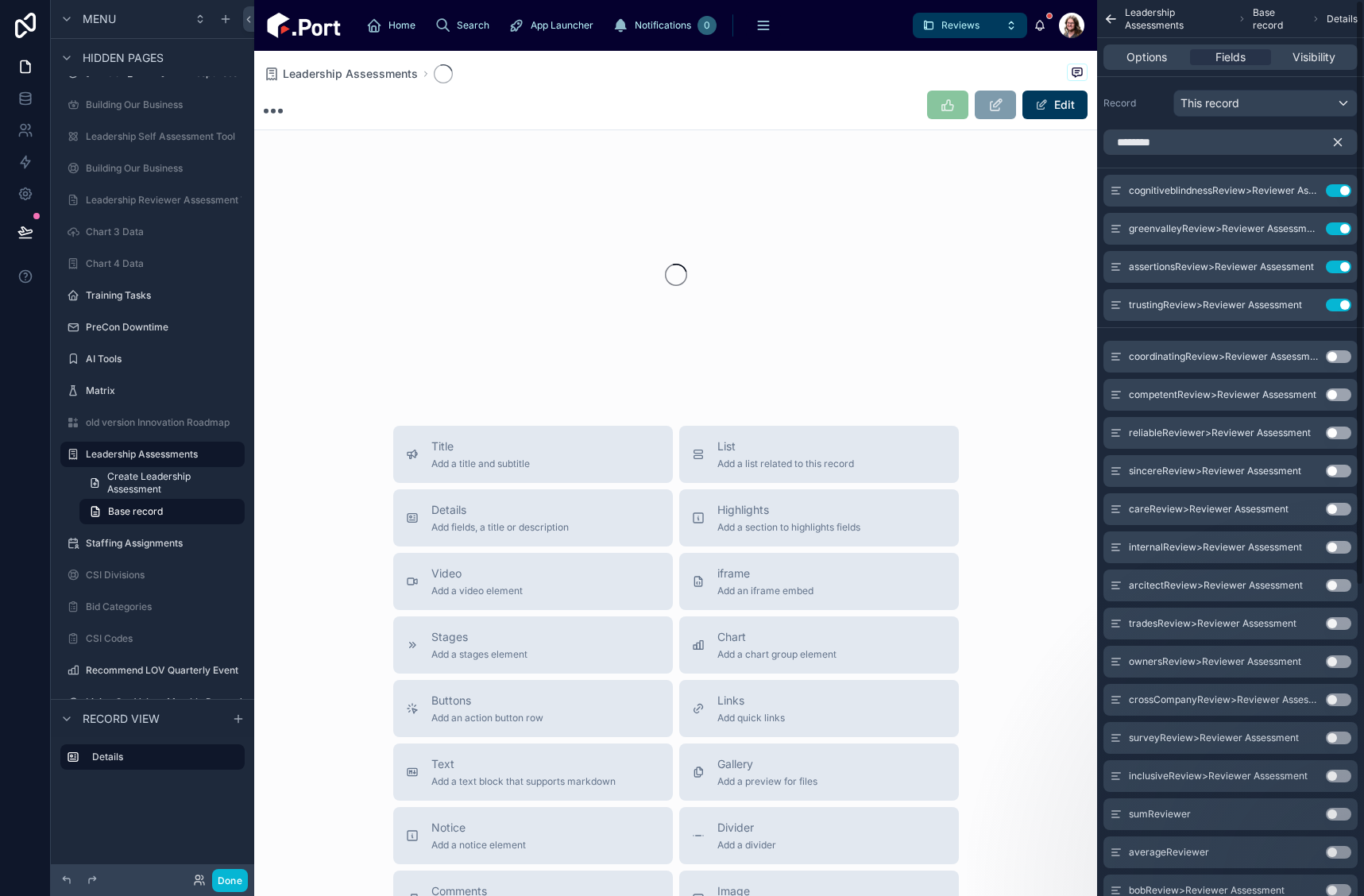
click at [1331, 360] on button "Use setting" at bounding box center [1339, 357] width 25 height 13
click at [1330, 395] on button "Use setting" at bounding box center [1339, 395] width 25 height 13
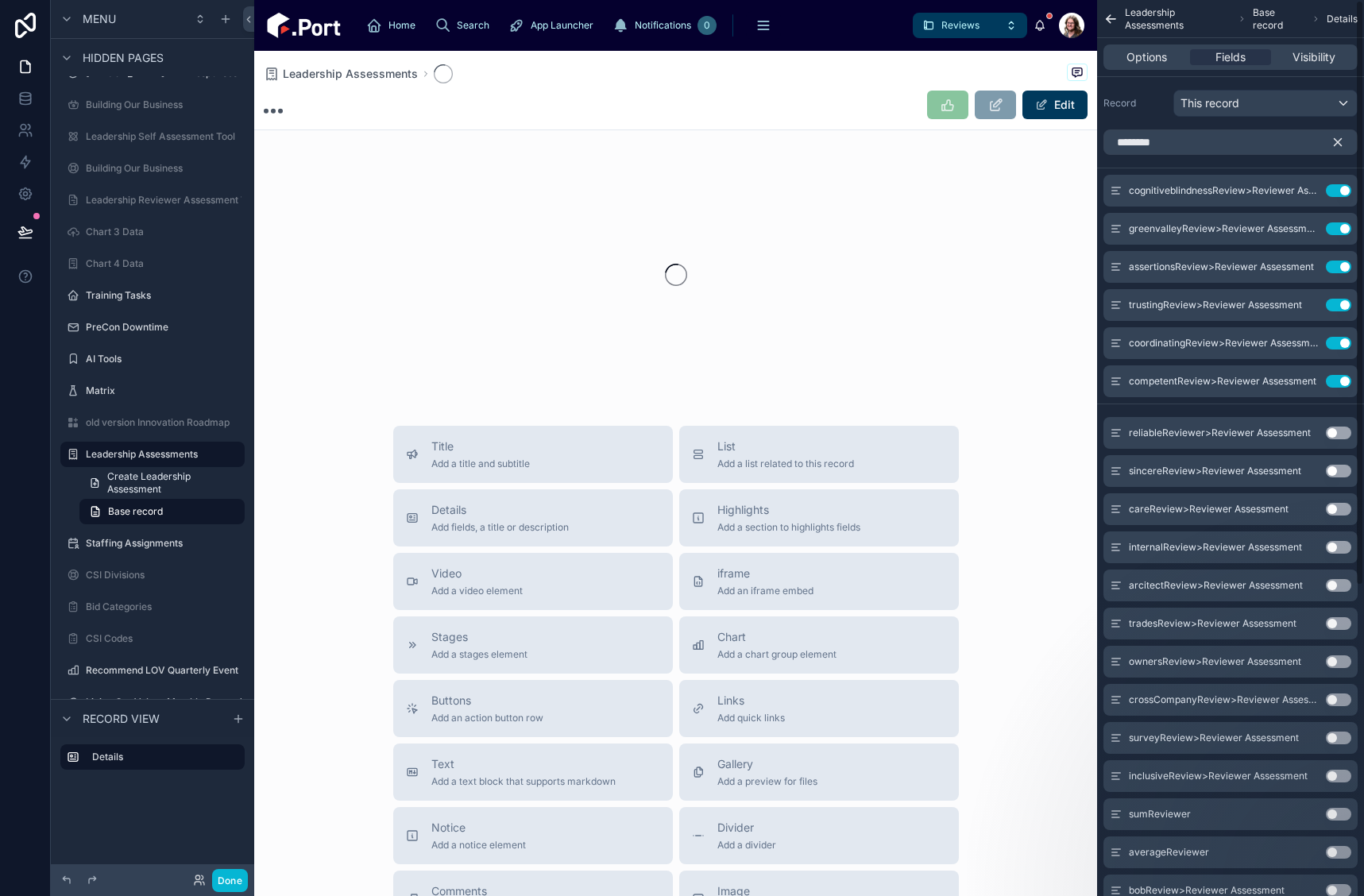
click at [1331, 431] on button "Use setting" at bounding box center [1339, 433] width 25 height 13
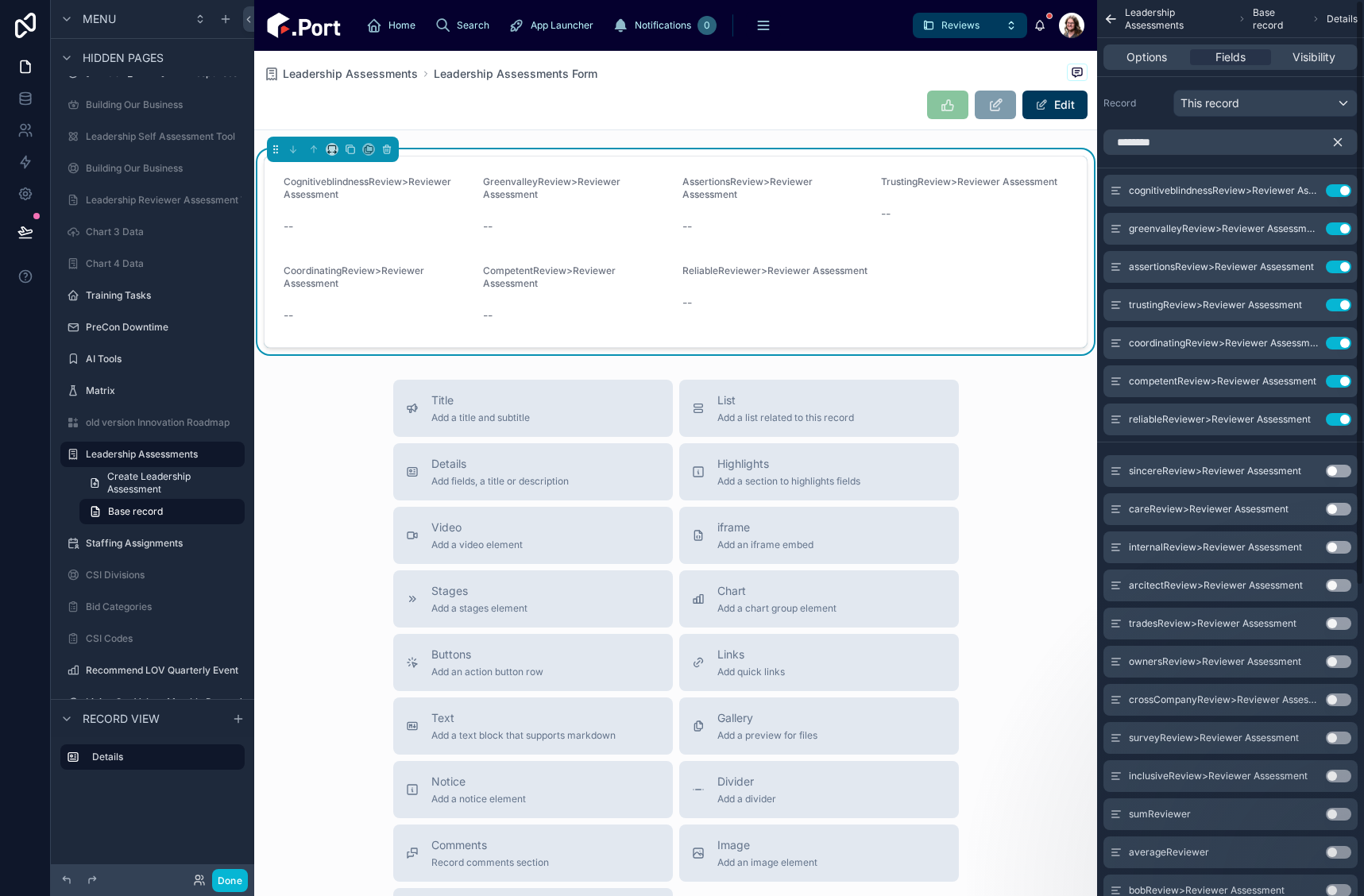
click at [1331, 473] on button "Use setting" at bounding box center [1339, 471] width 25 height 13
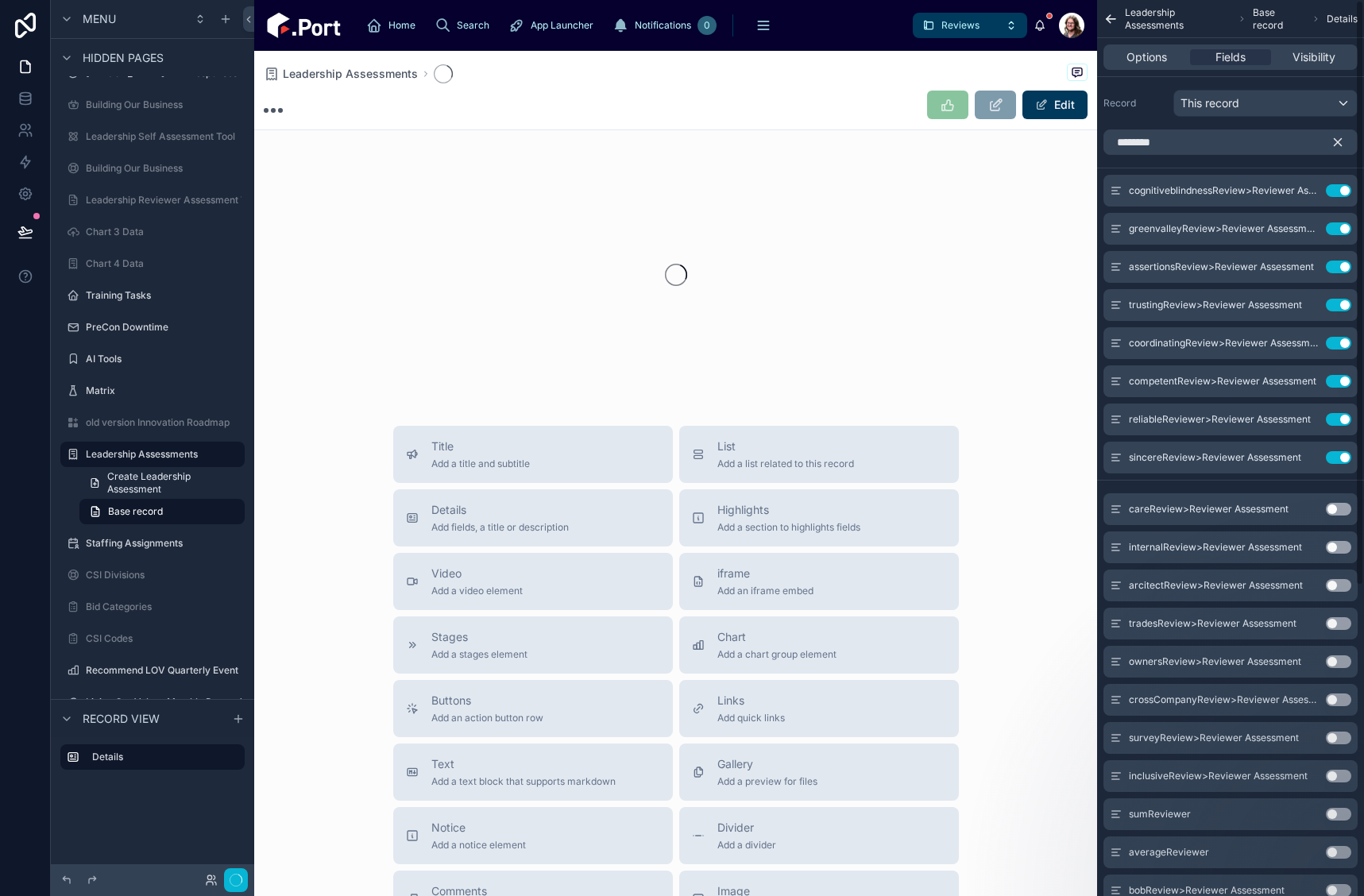
click at [1331, 511] on button "Use setting" at bounding box center [1339, 510] width 25 height 13
click at [1332, 548] on button "Use setting" at bounding box center [1339, 547] width 25 height 13
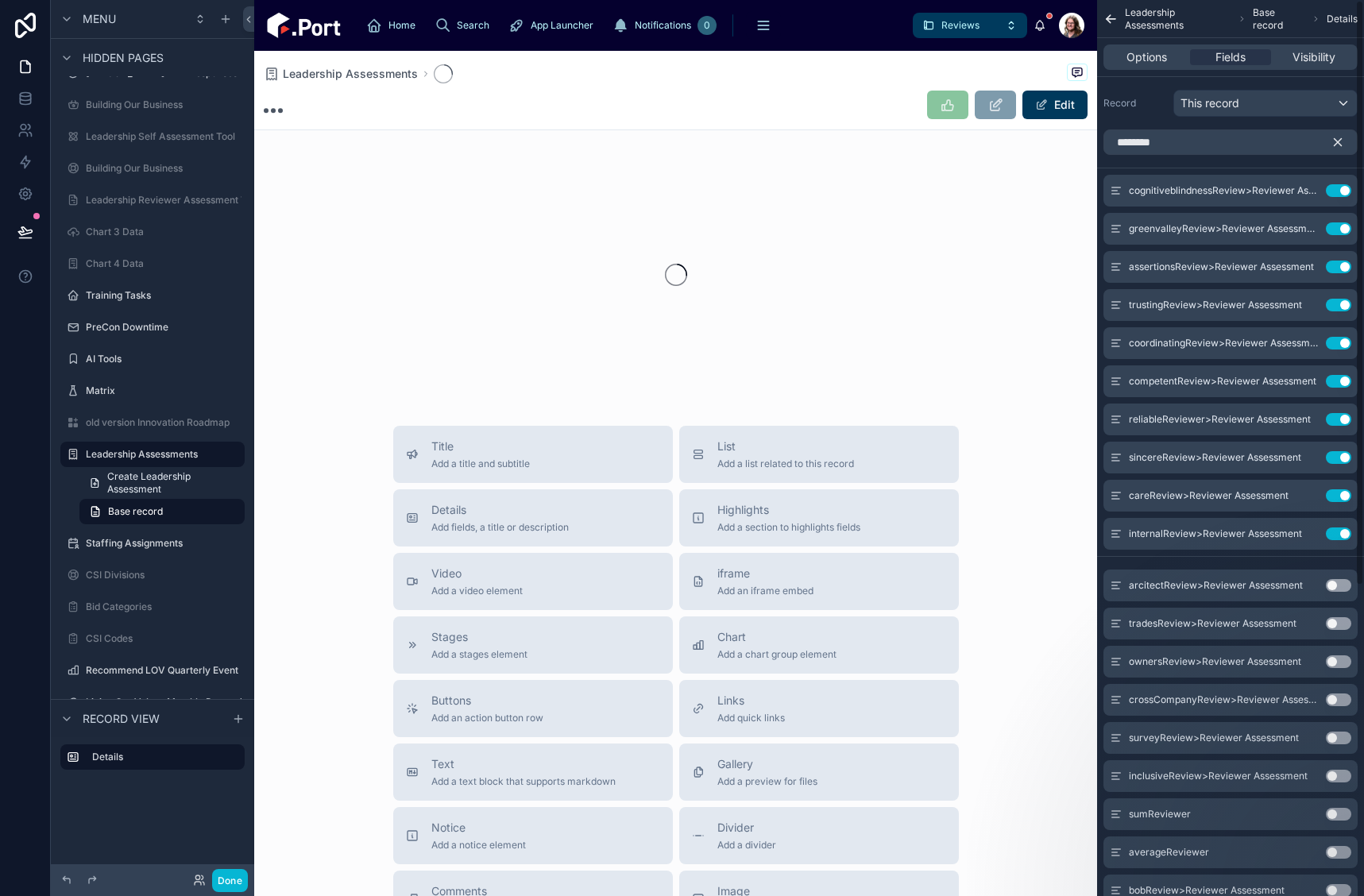
click at [1331, 586] on button "Use setting" at bounding box center [1339, 586] width 25 height 13
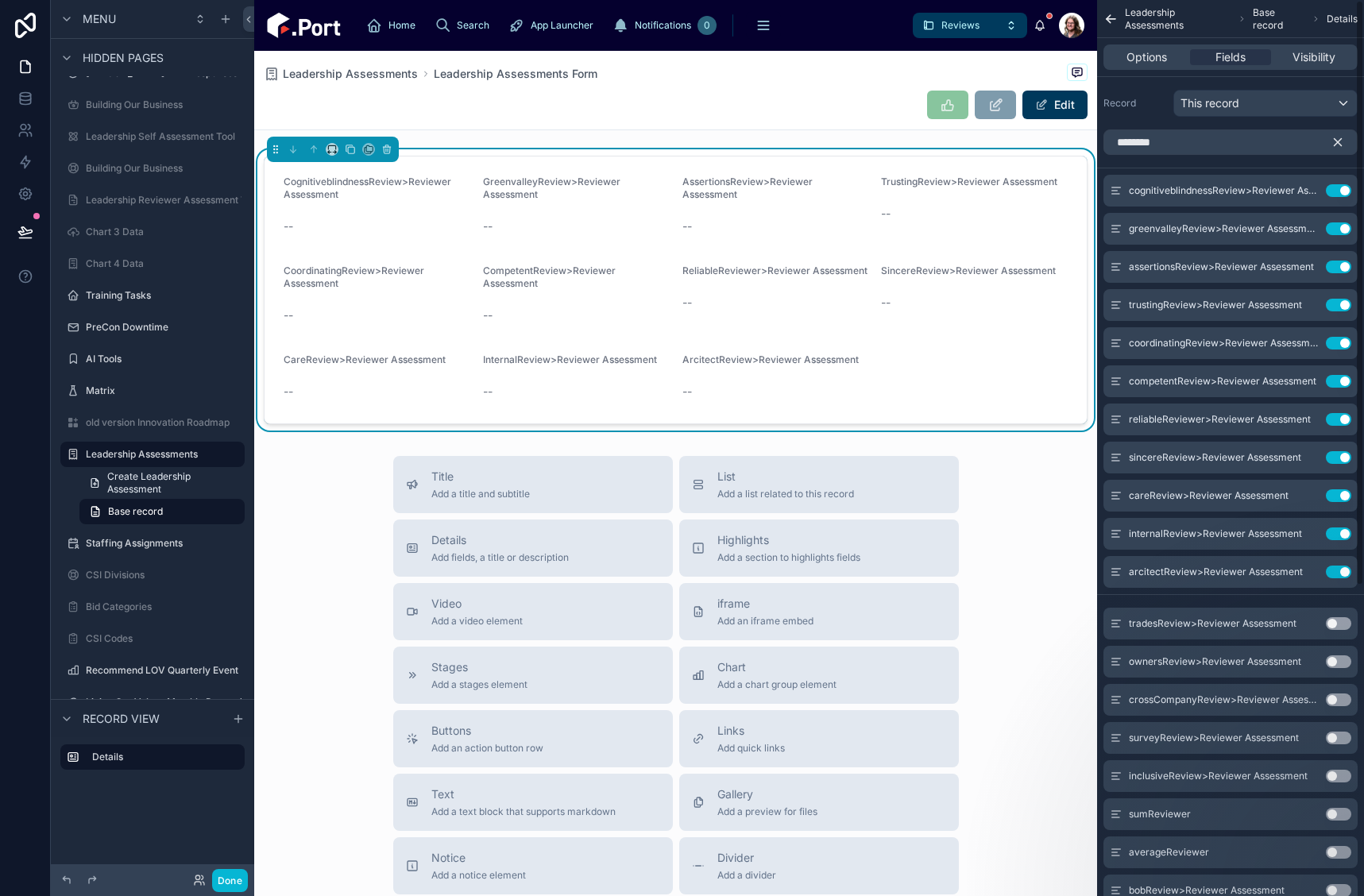
click at [1331, 624] on button "Use setting" at bounding box center [1339, 624] width 25 height 13
click at [1331, 661] on button "Use setting" at bounding box center [1339, 662] width 25 height 13
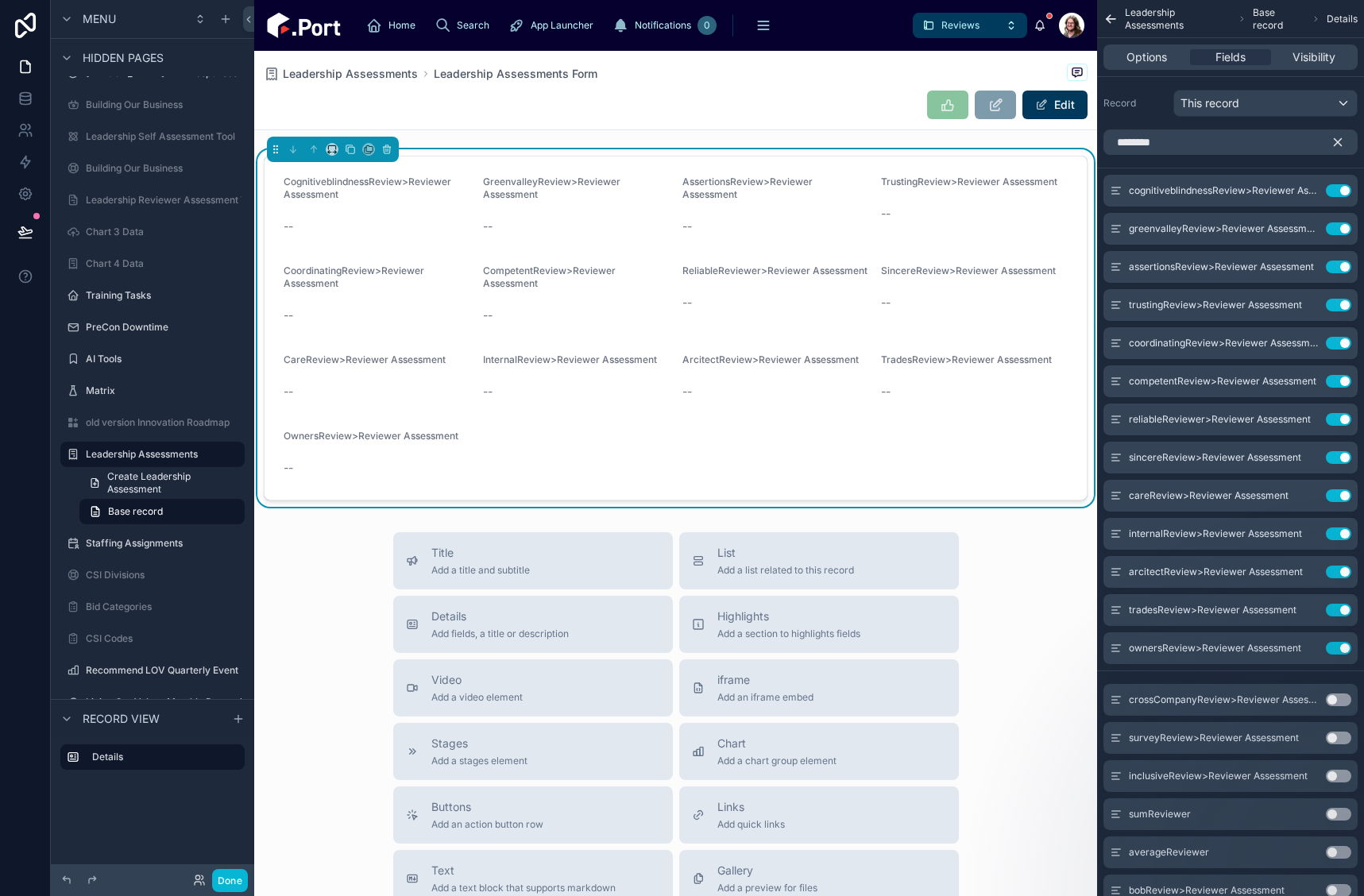
click at [1330, 700] on button "Use setting" at bounding box center [1339, 700] width 25 height 13
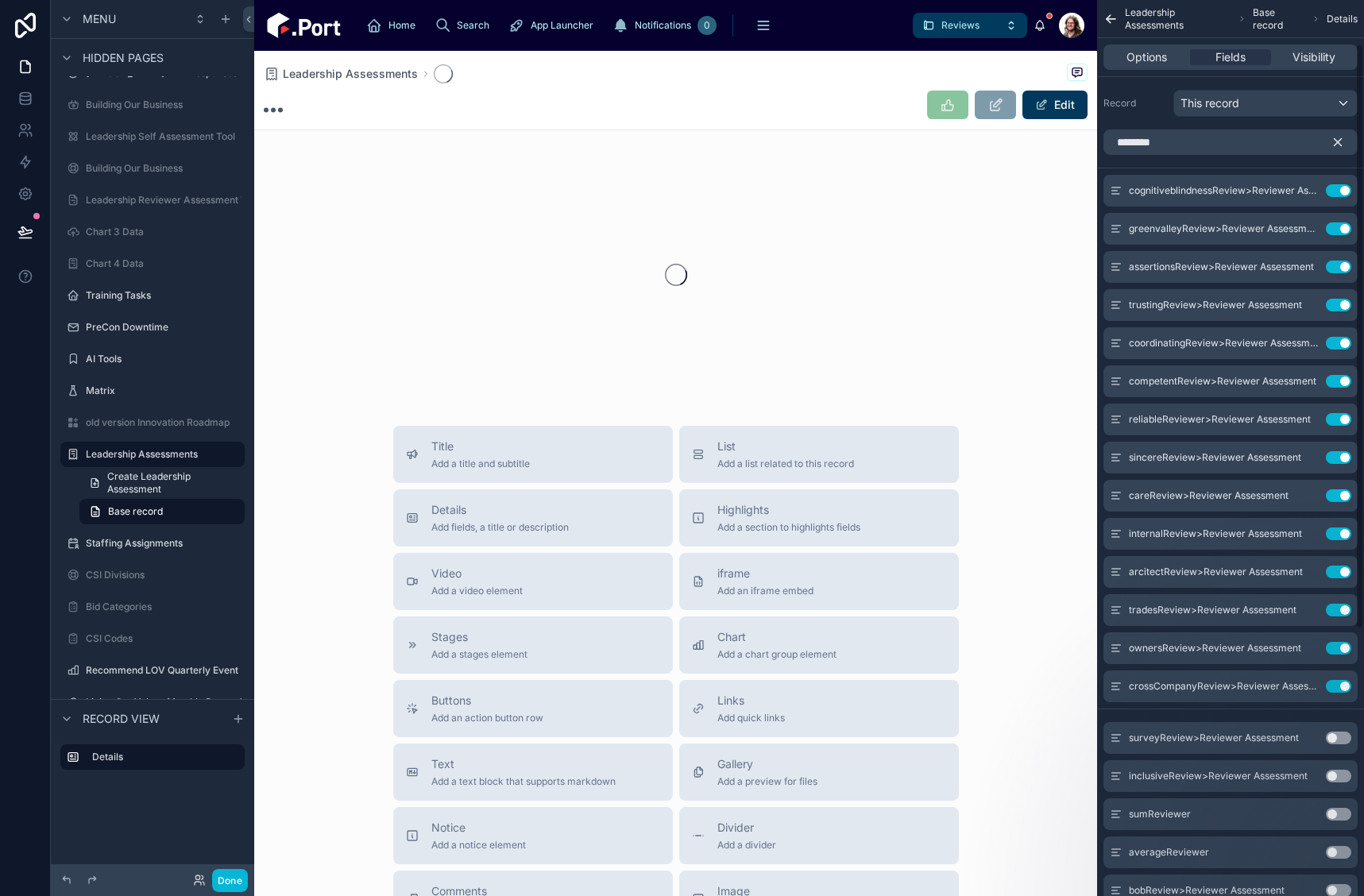
scroll to position [317, 0]
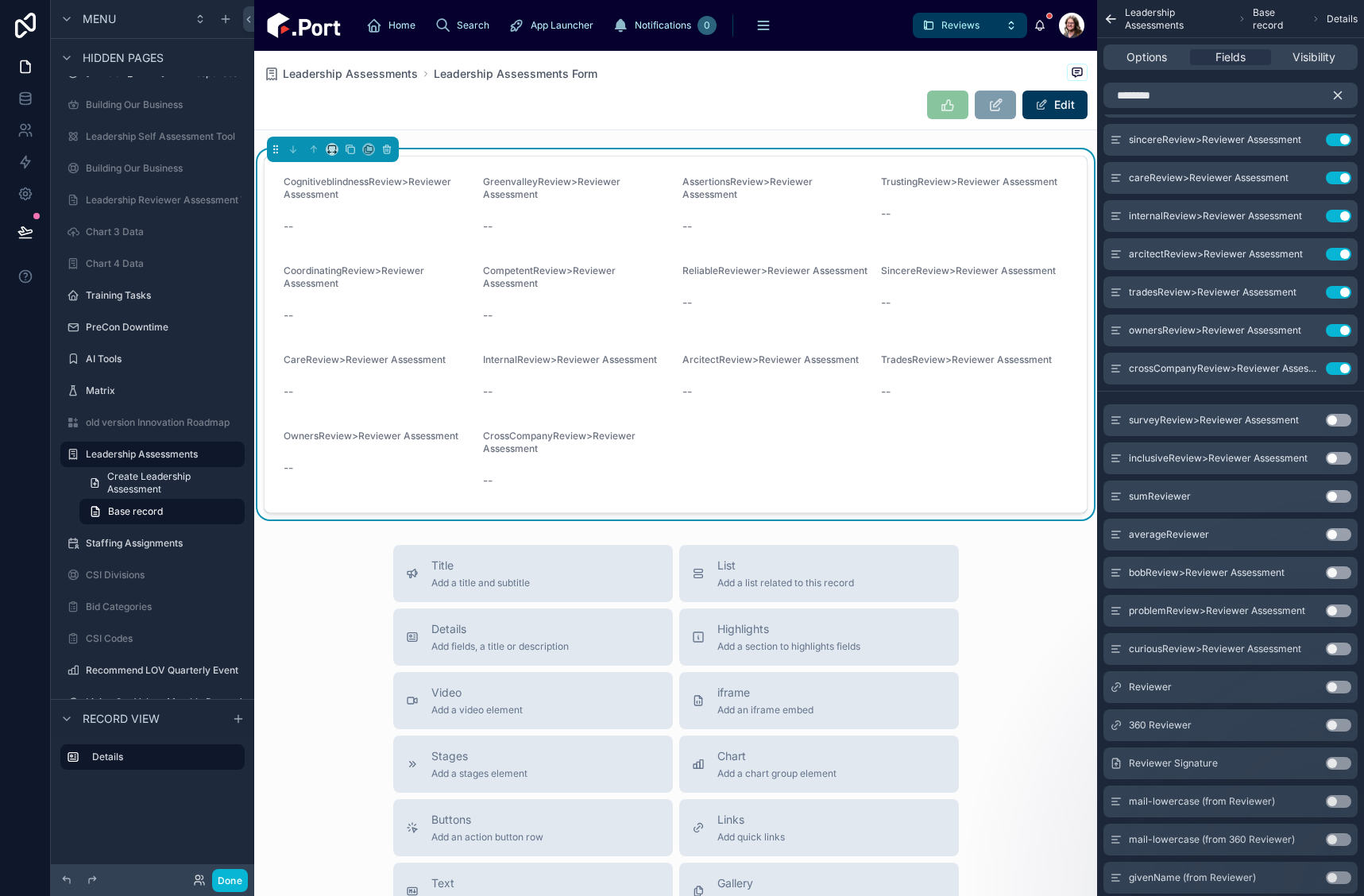
click at [1330, 419] on button "Use setting" at bounding box center [1339, 421] width 25 height 13
click at [1335, 457] on button "Use setting" at bounding box center [1339, 459] width 25 height 13
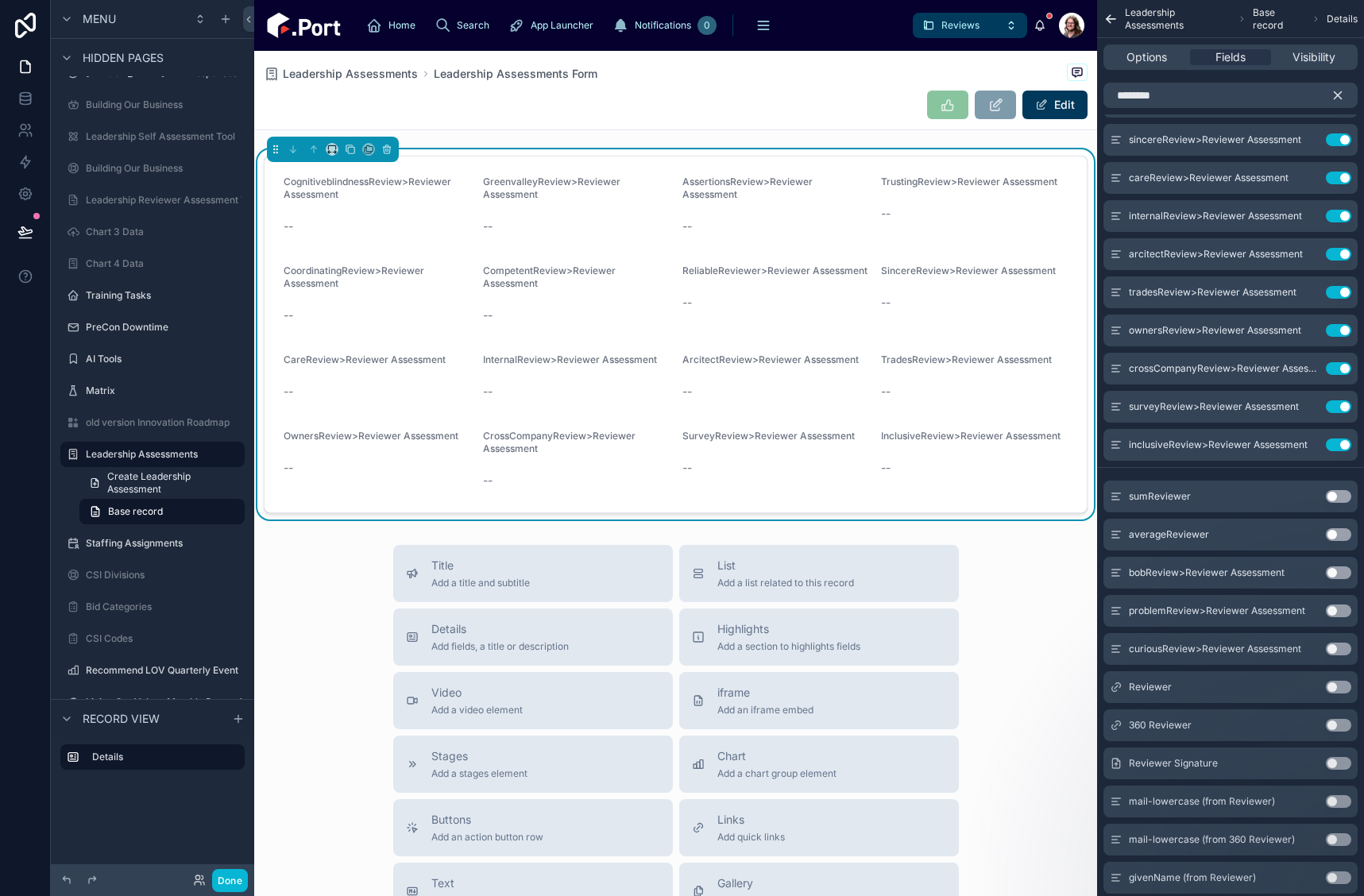
click at [1331, 494] on button "Use setting" at bounding box center [1339, 497] width 25 height 13
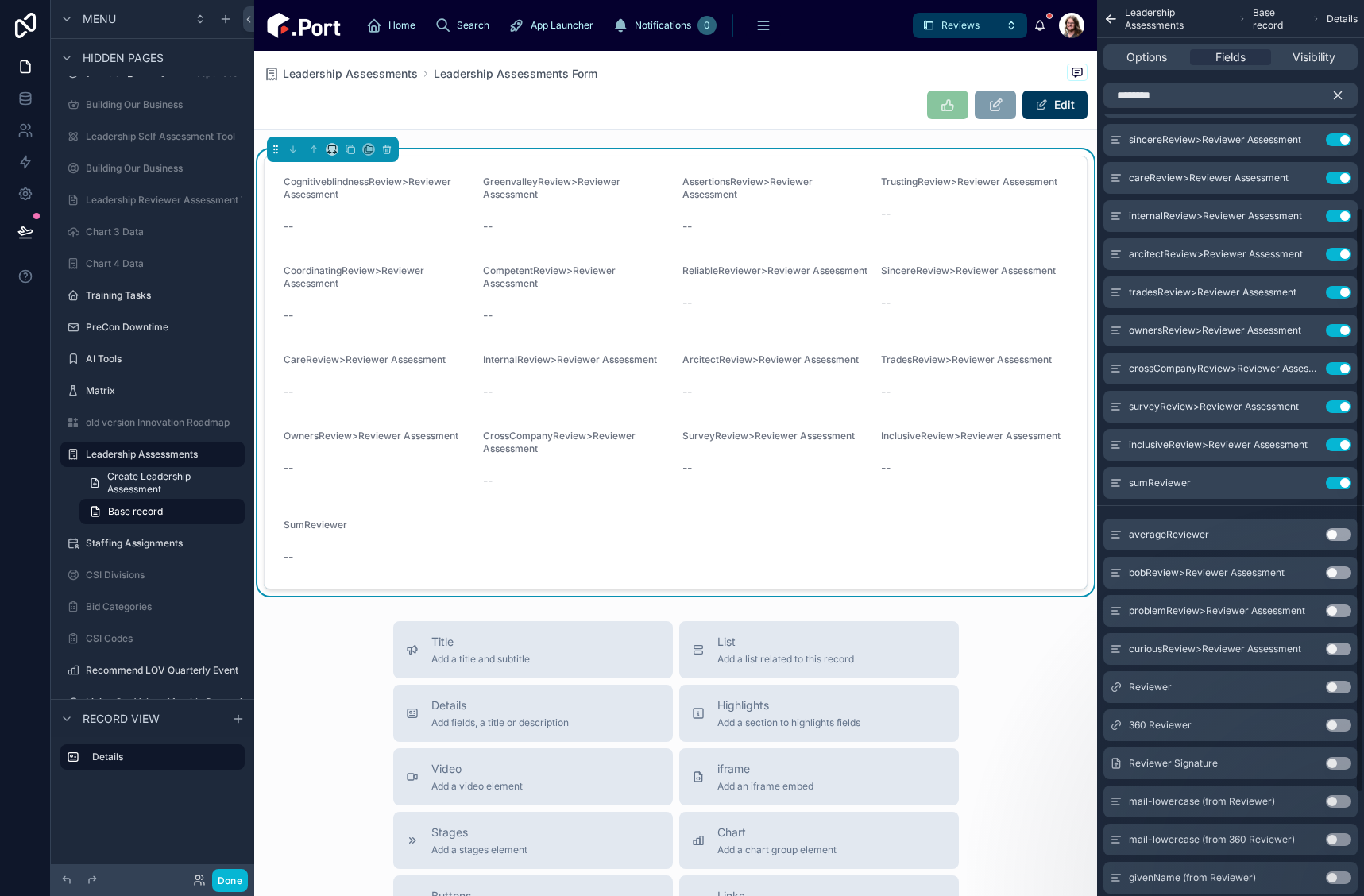
click at [1331, 534] on button "Use setting" at bounding box center [1339, 535] width 25 height 13
click at [1332, 573] on button "Use setting" at bounding box center [1339, 573] width 25 height 13
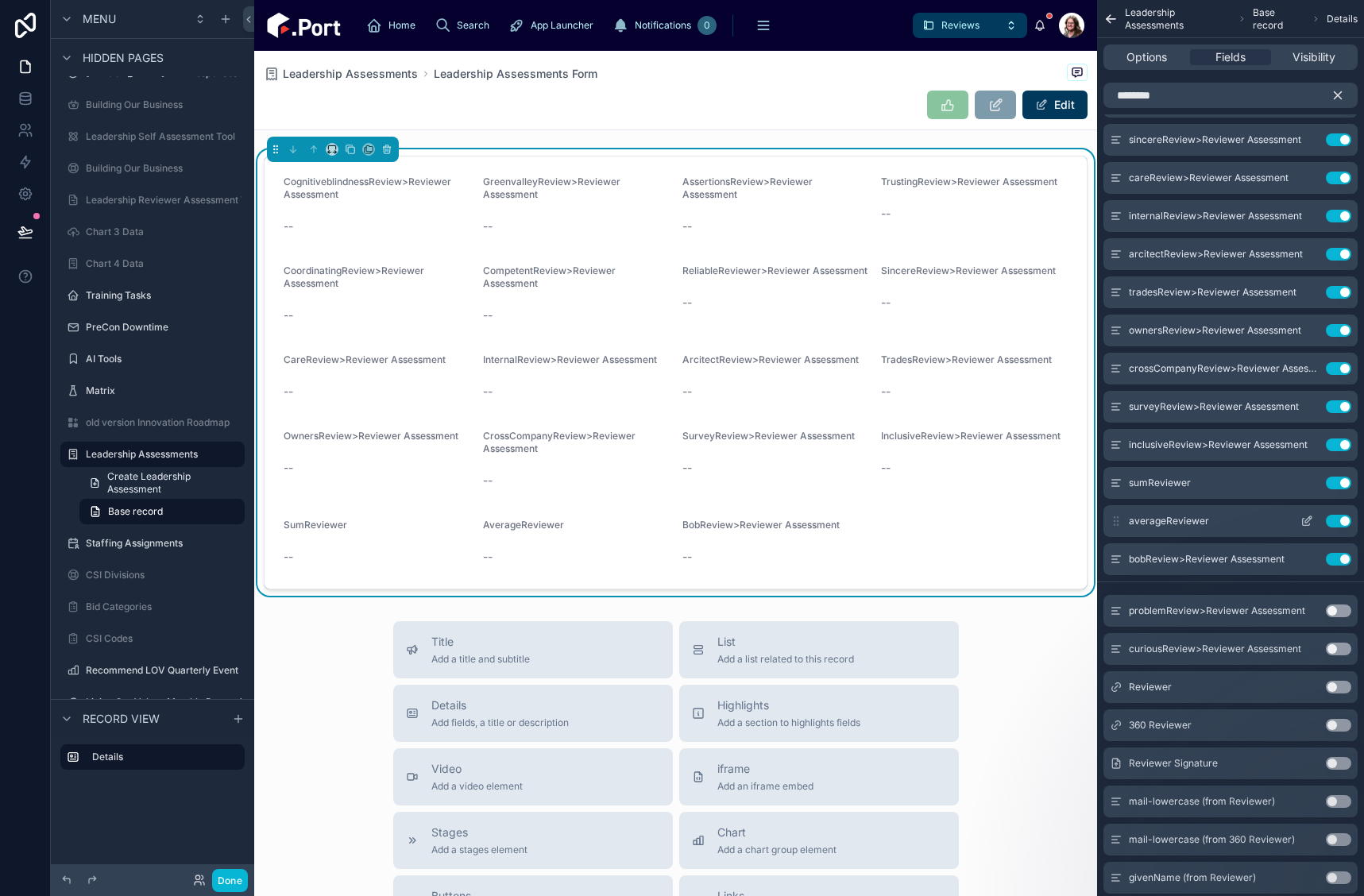
click at [1345, 518] on button "Use setting" at bounding box center [1339, 521] width 25 height 13
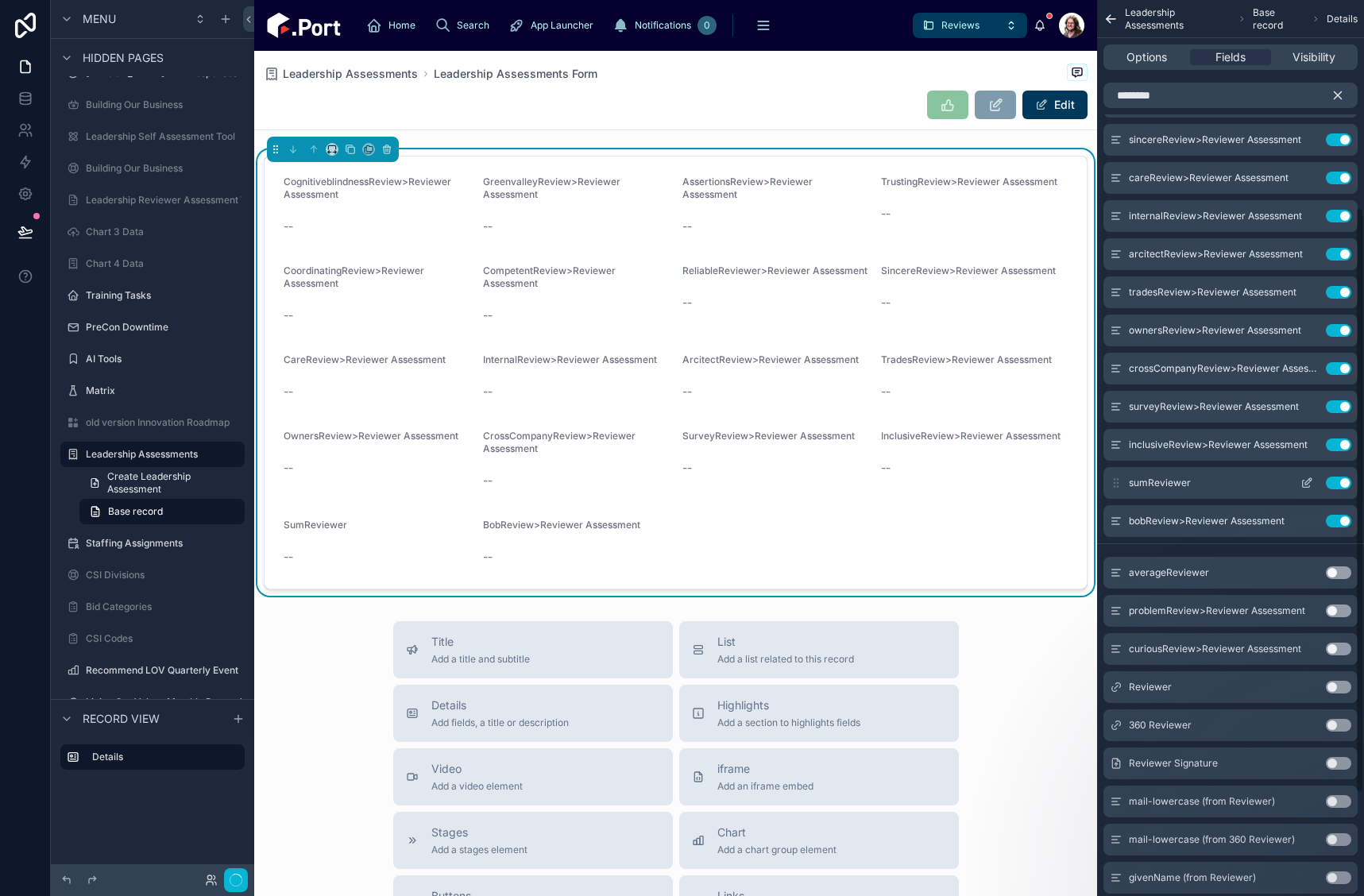
click at [1345, 480] on button "Use setting" at bounding box center [1339, 484] width 25 height 13
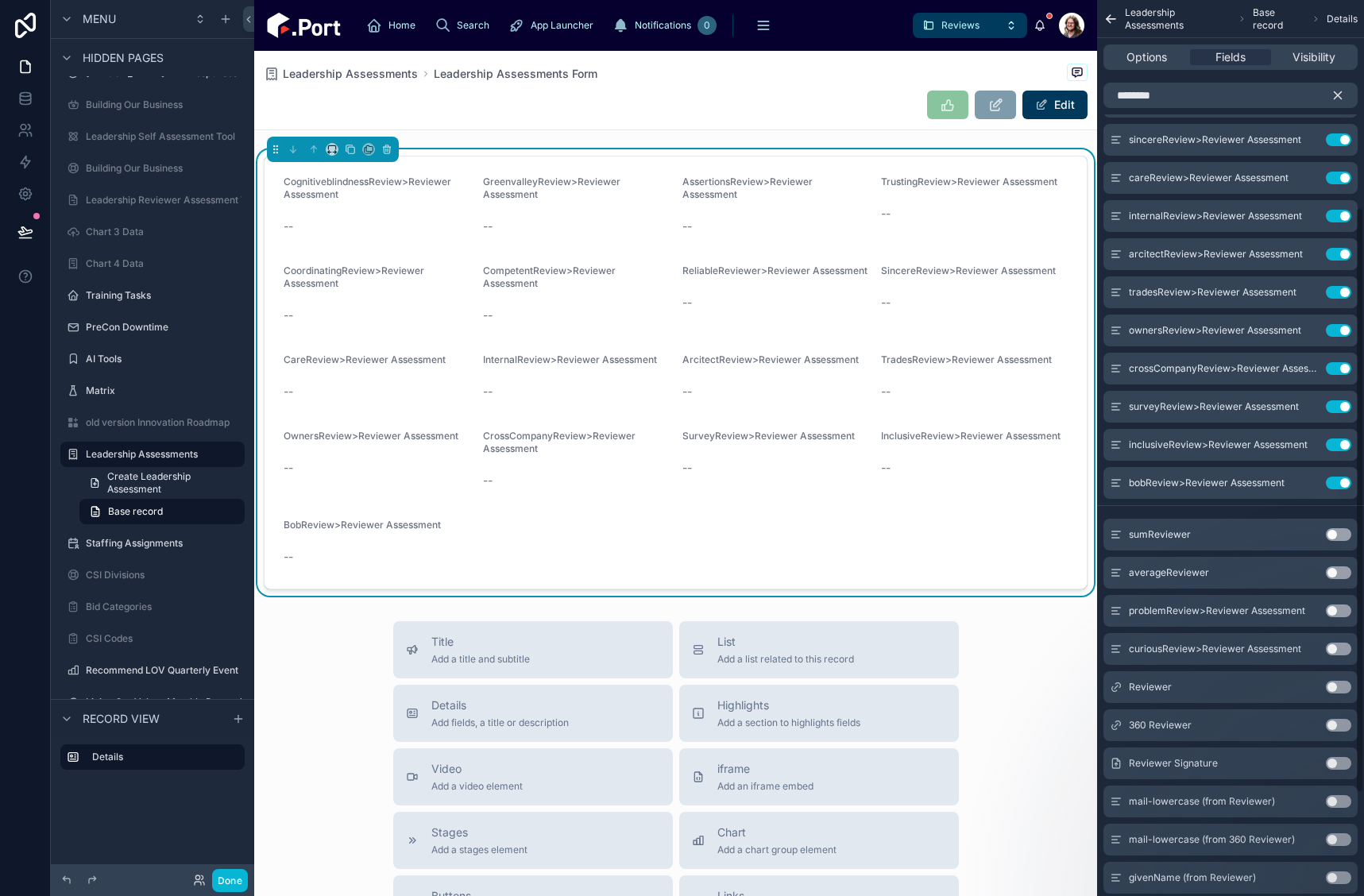
click at [1331, 607] on button "Use setting" at bounding box center [1339, 611] width 25 height 13
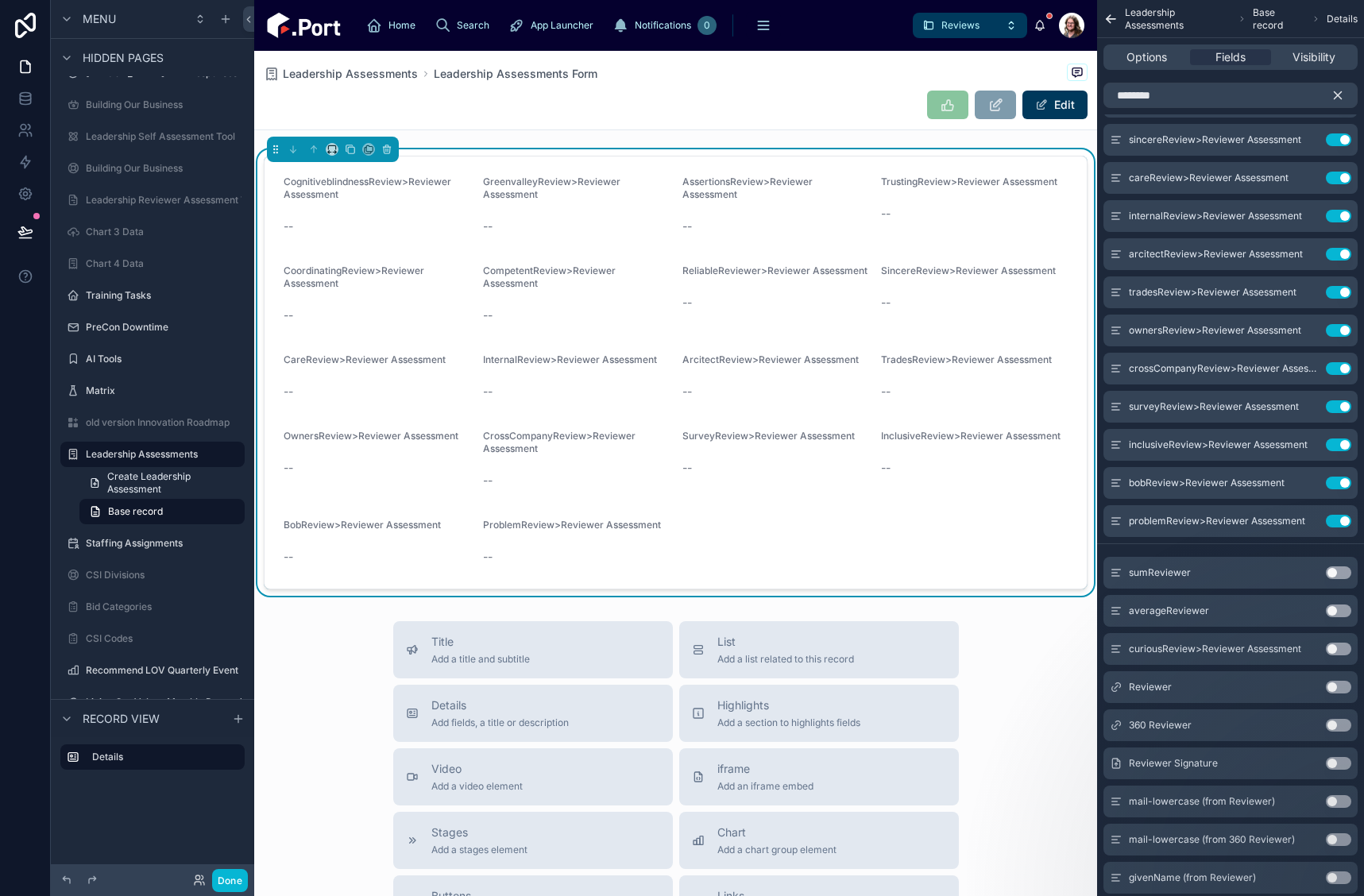
click at [1331, 652] on button "Use setting" at bounding box center [1339, 650] width 25 height 13
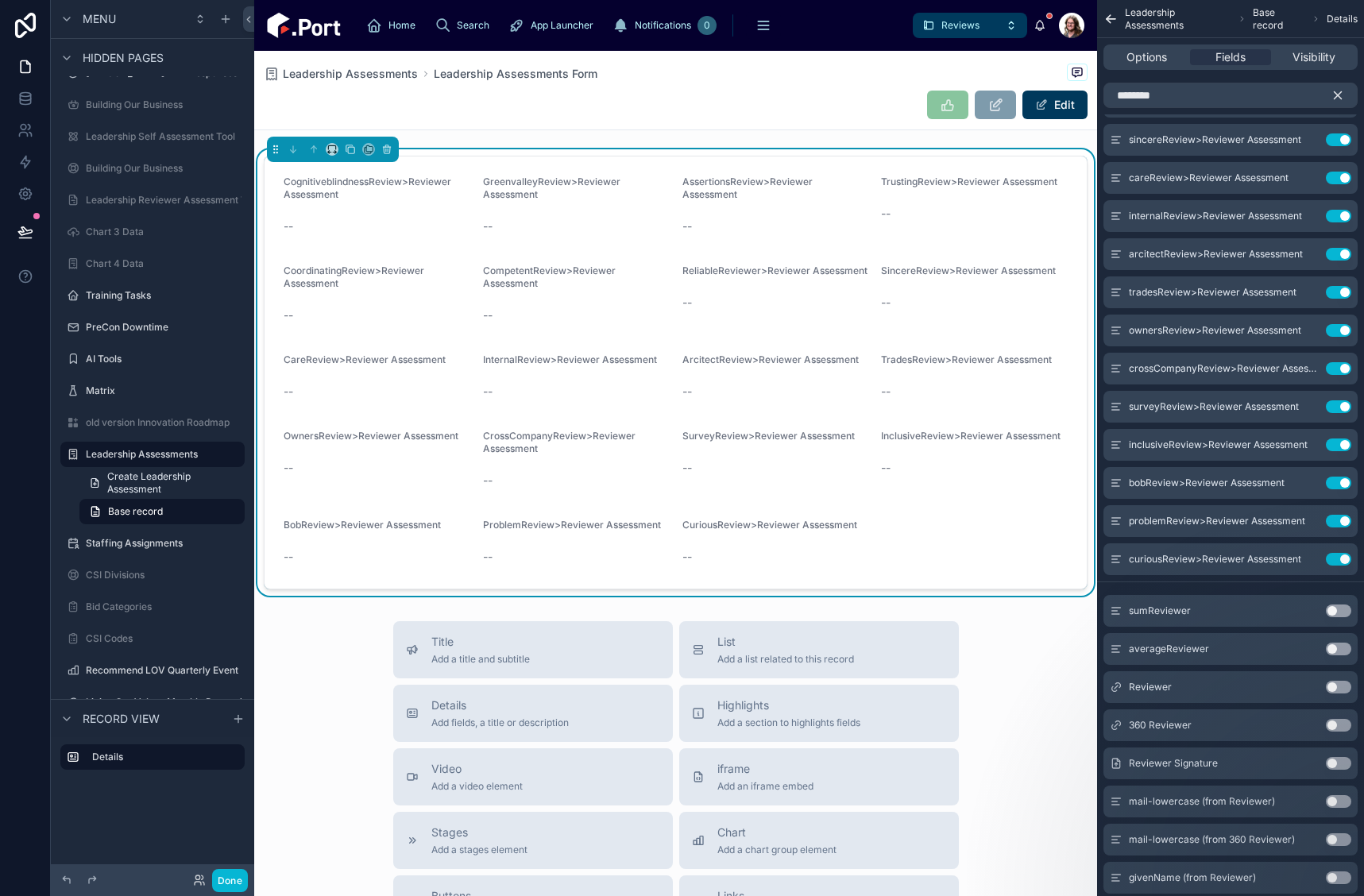
click at [1331, 685] on button "Use setting" at bounding box center [1339, 687] width 25 height 13
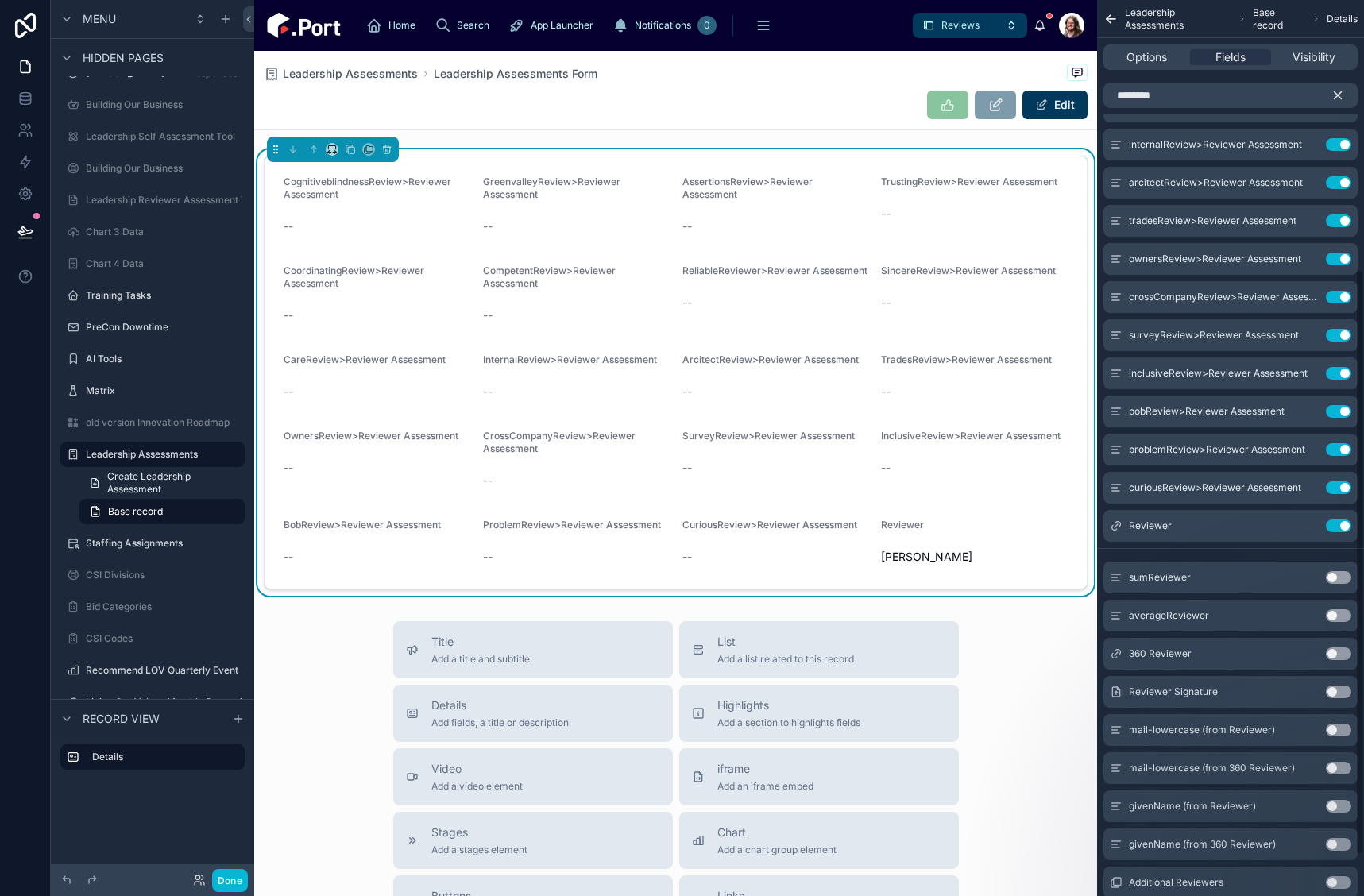
scroll to position [475, 0]
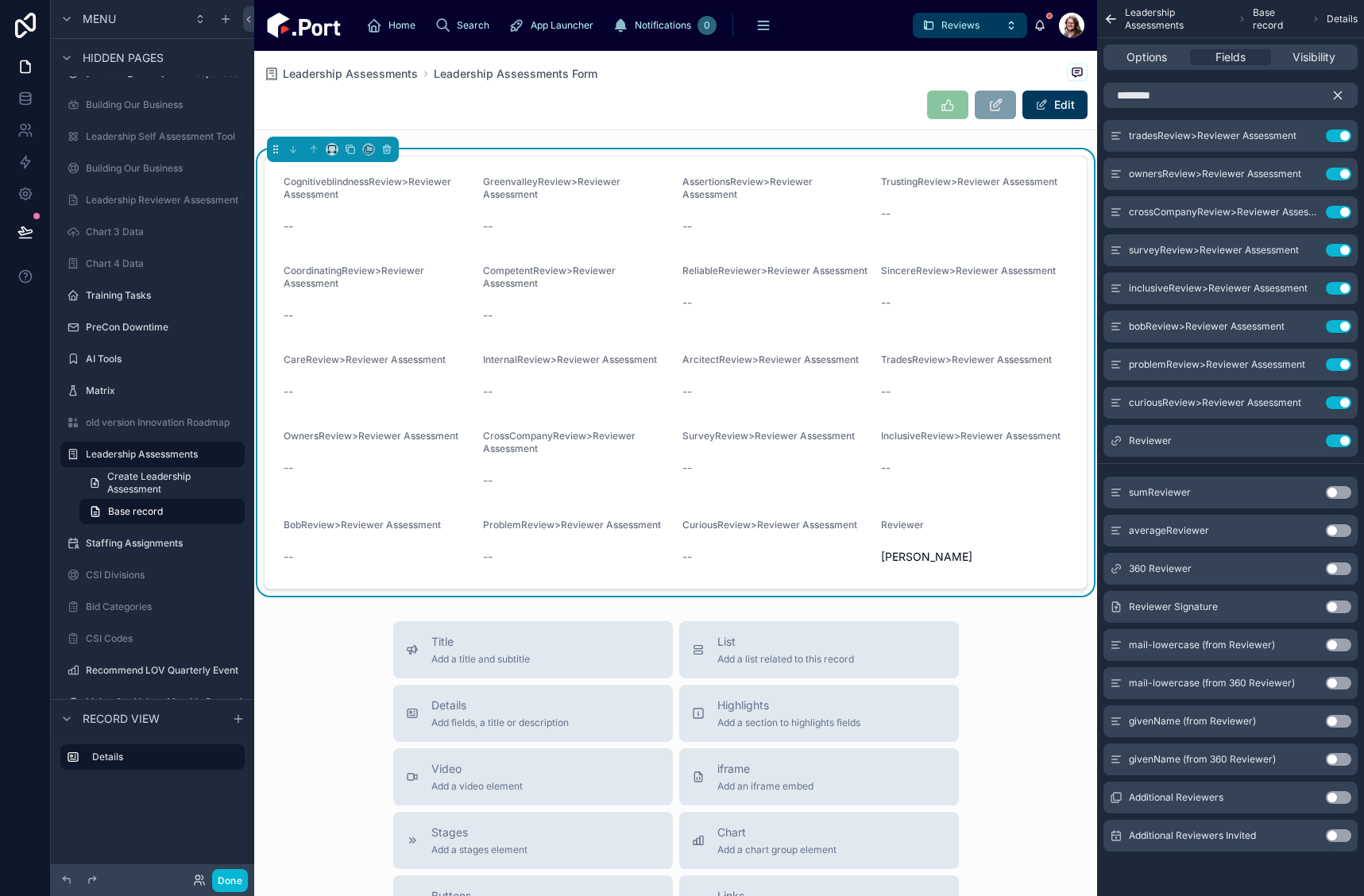
click at [1333, 795] on button "Use setting" at bounding box center [1339, 798] width 25 height 13
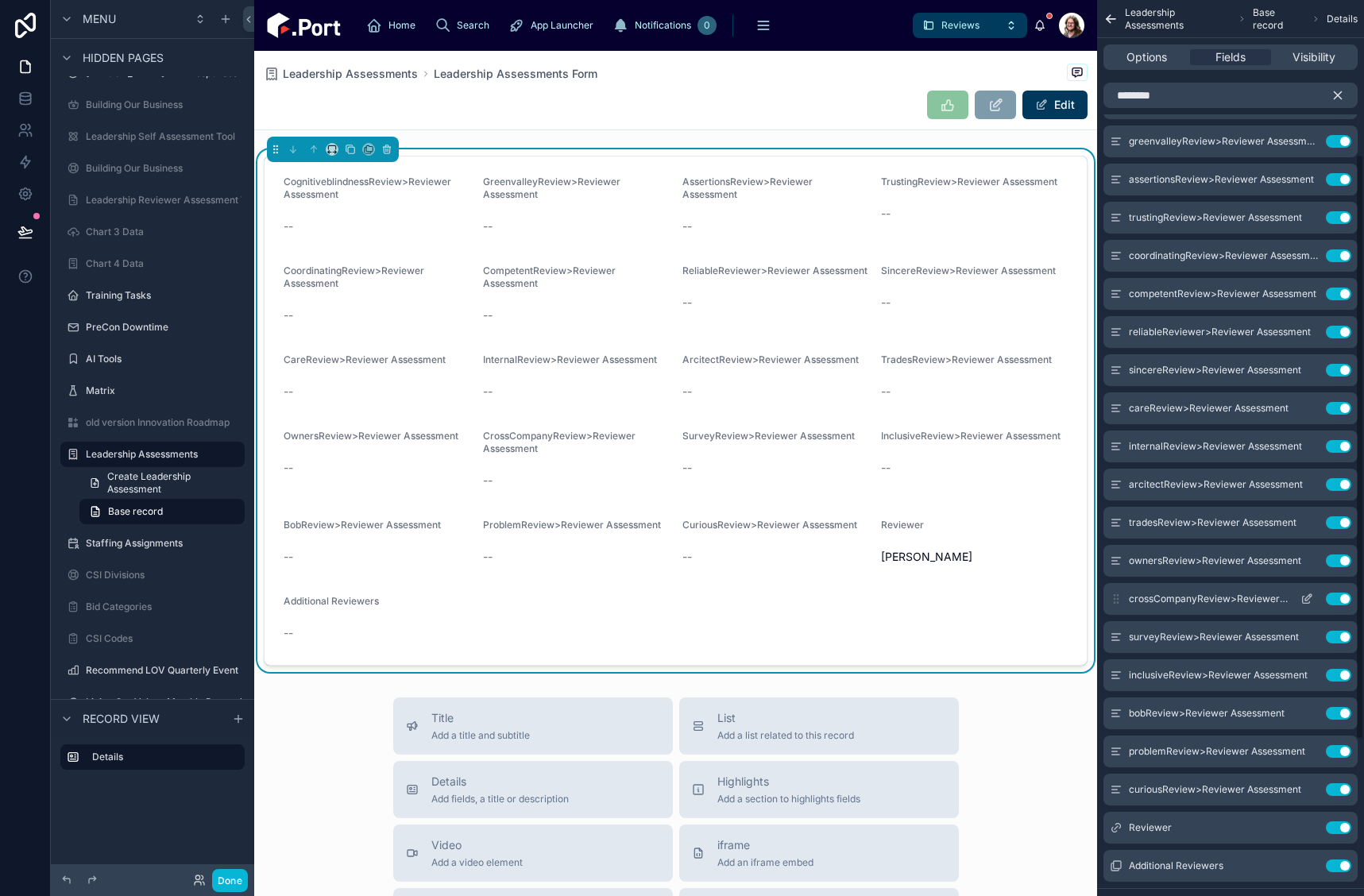
scroll to position [0, 0]
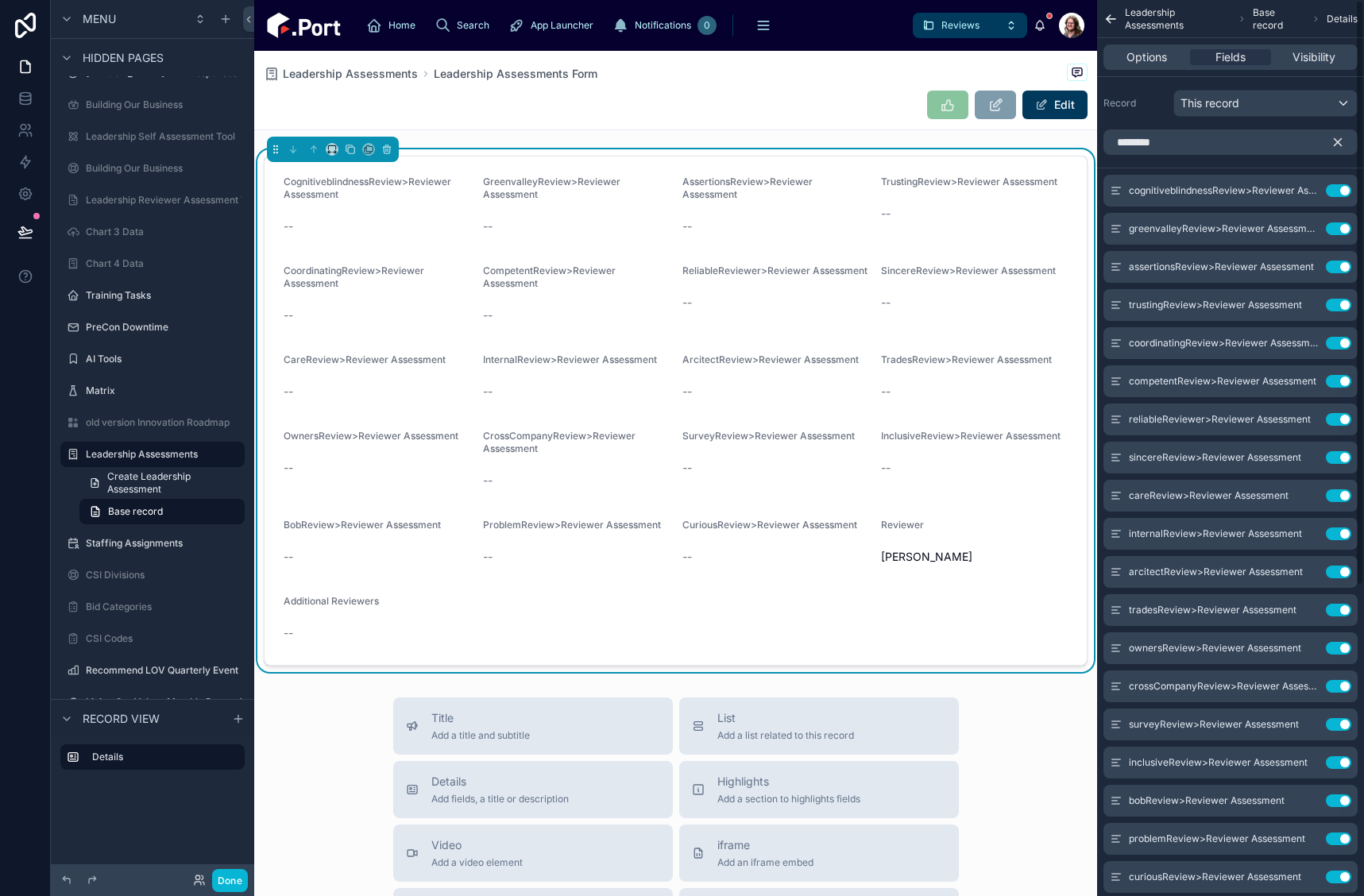
click at [1339, 143] on icon "scrollable content" at bounding box center [1338, 142] width 7 height 7
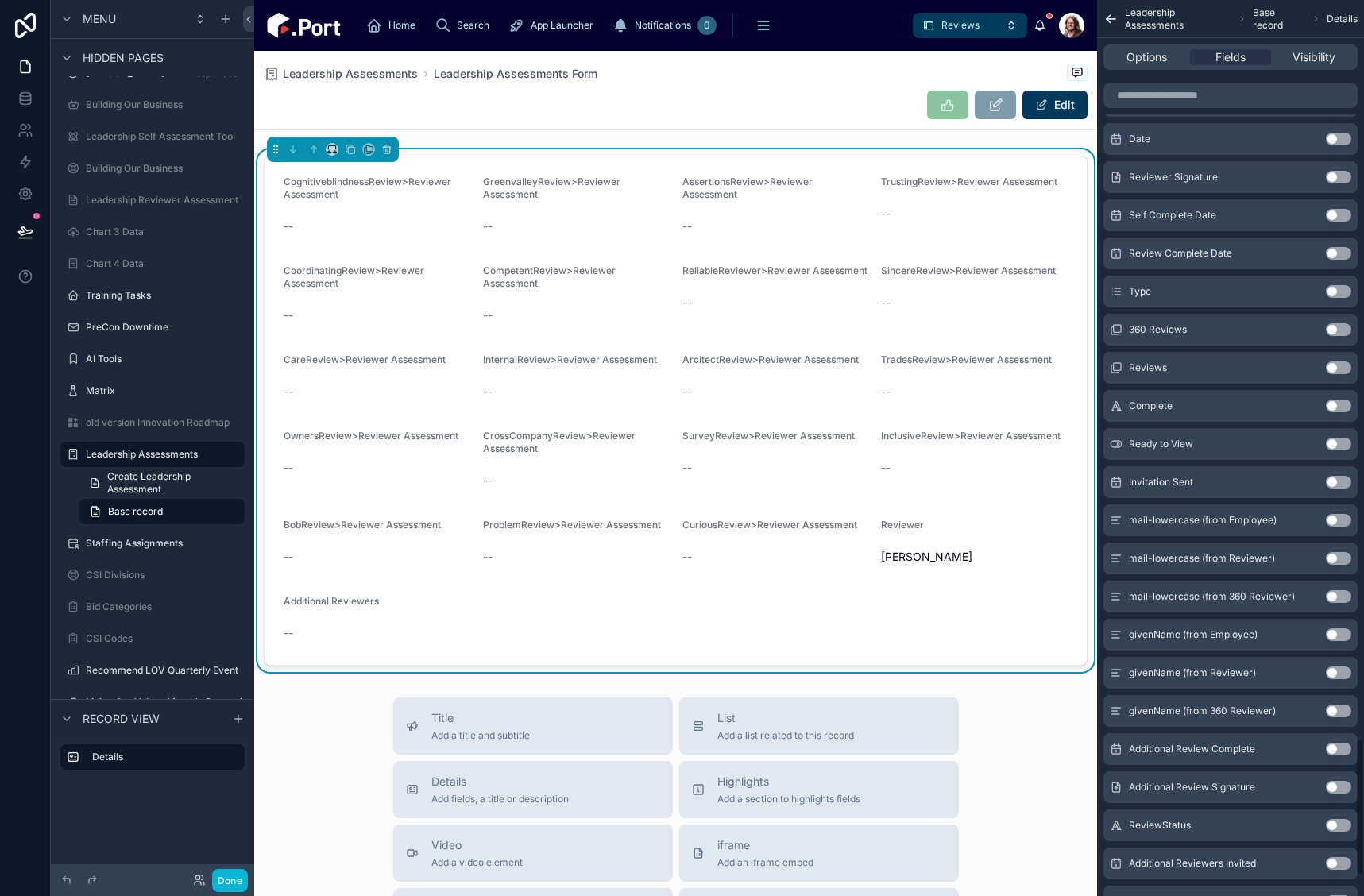
scroll to position [4975, 0]
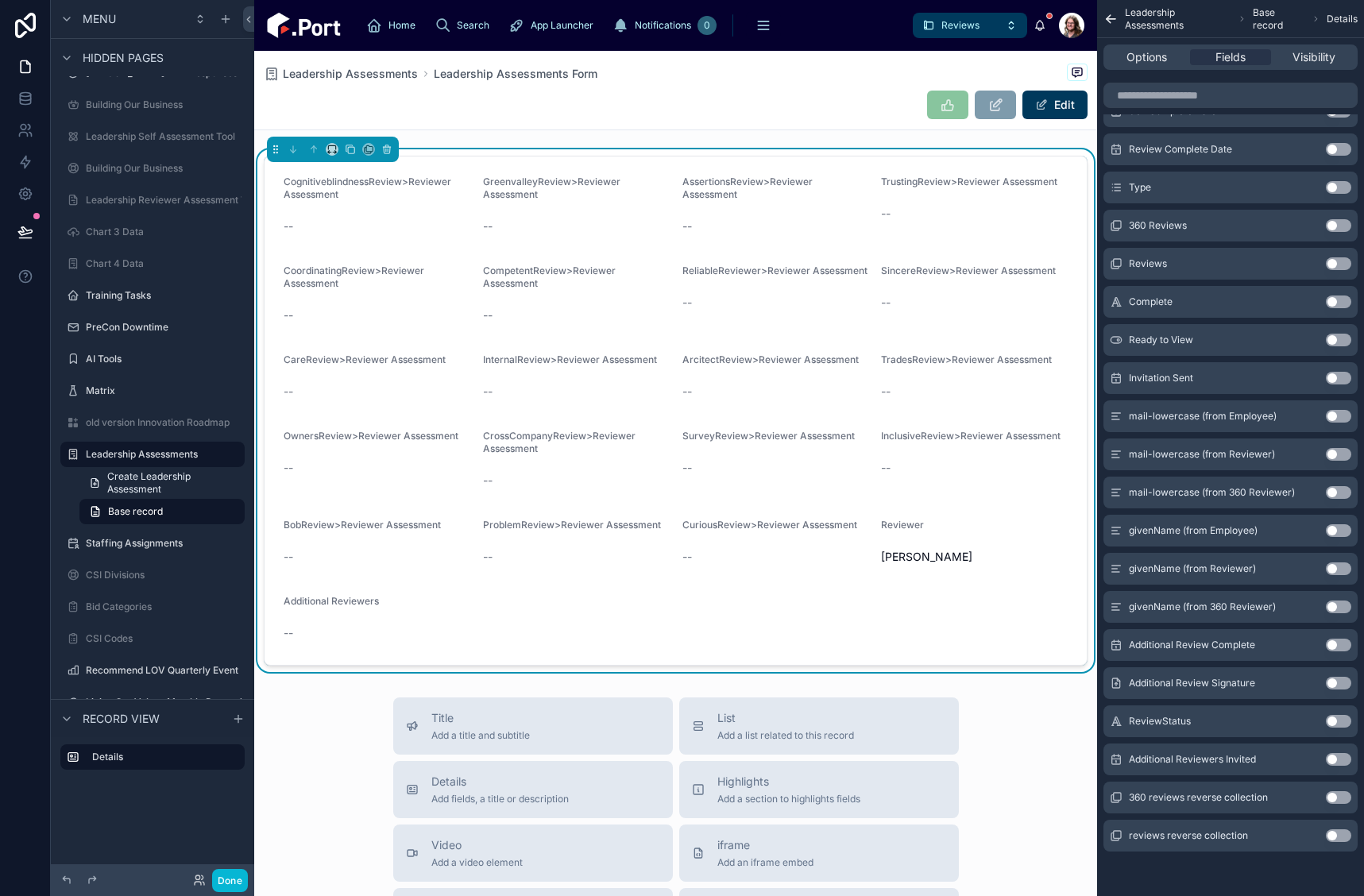
click at [822, 200] on label "AssertionsReview>Reviewer Assessment" at bounding box center [776, 188] width 187 height 25
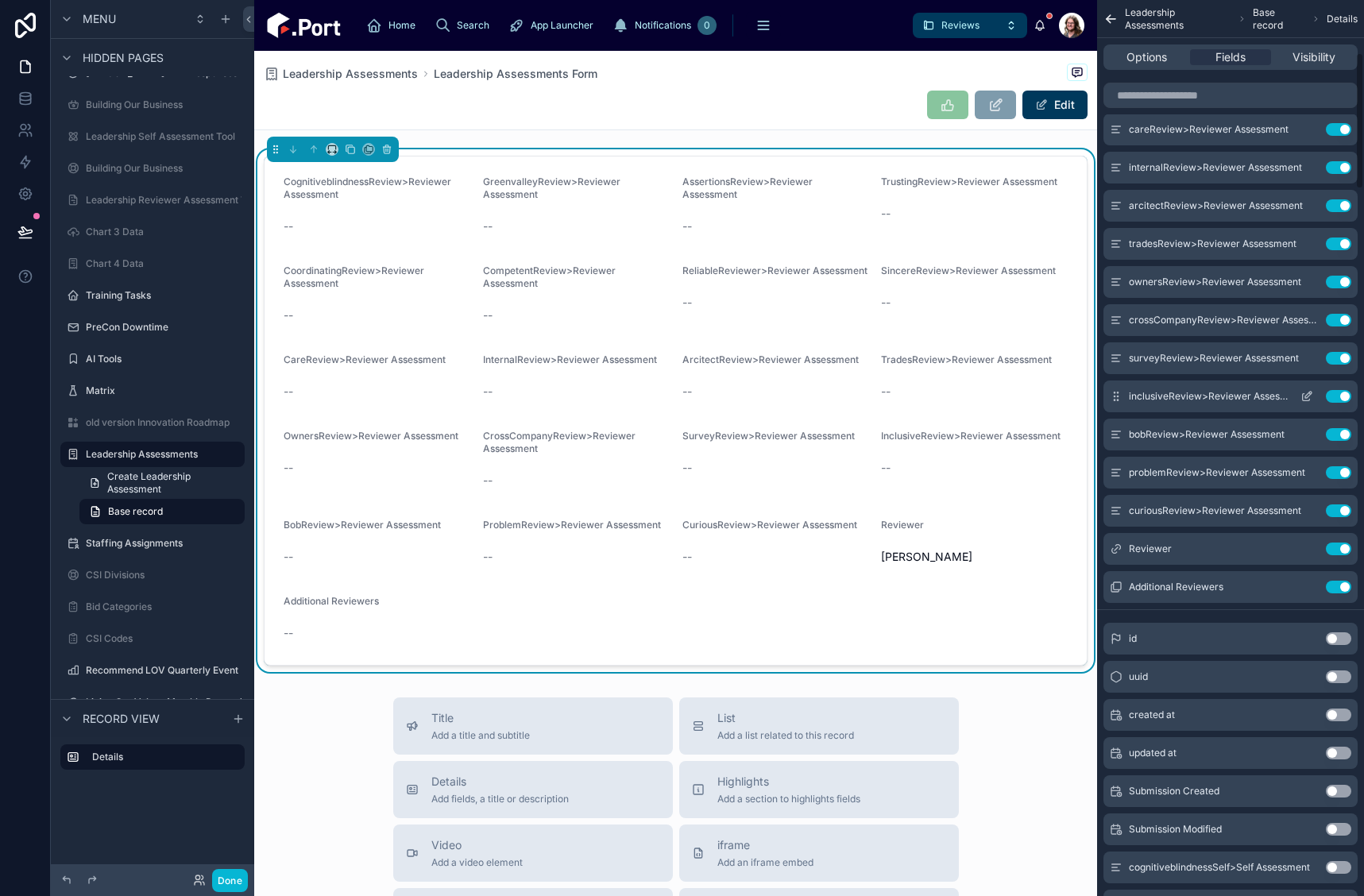
scroll to position [0, 0]
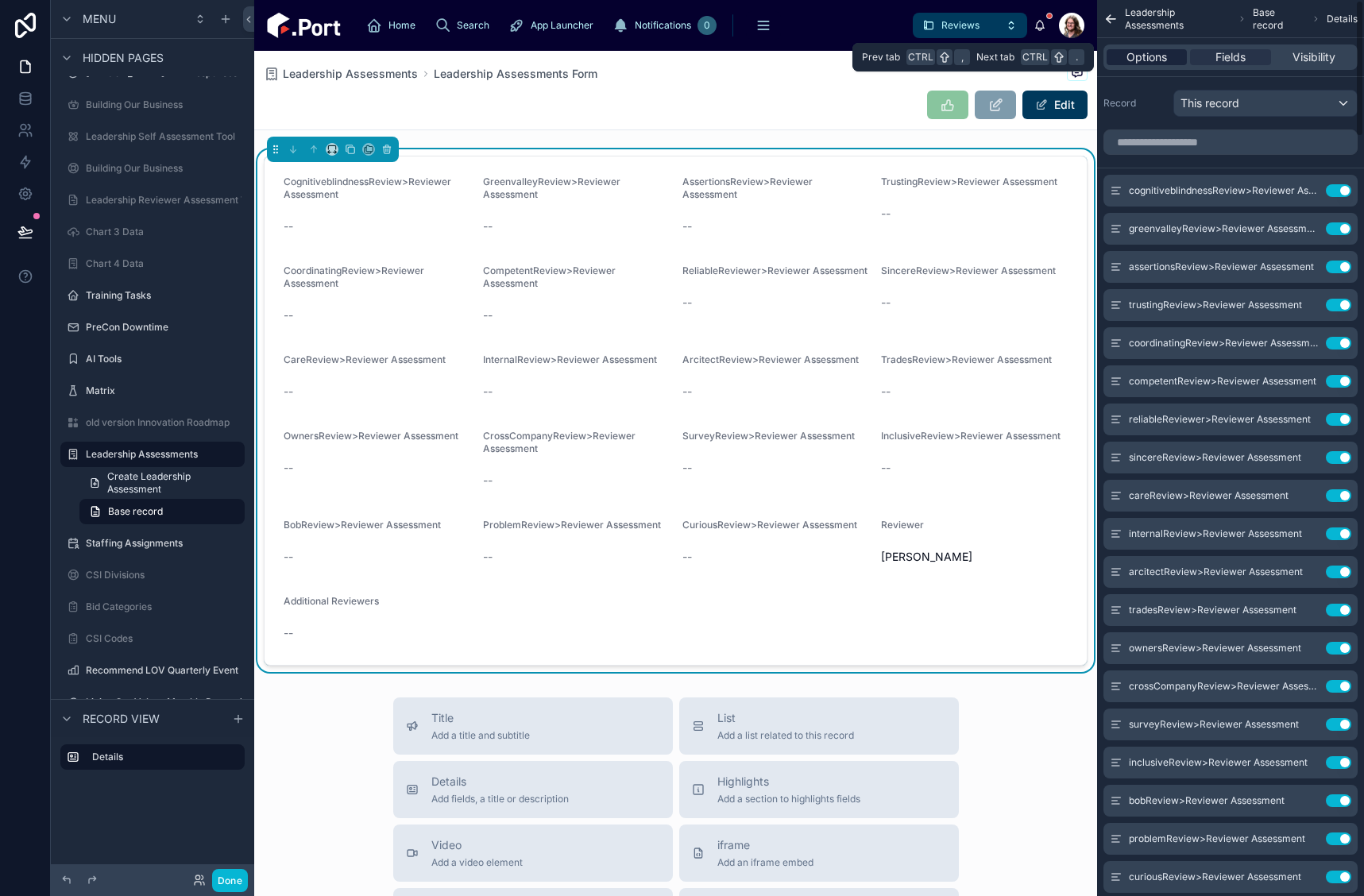
click at [1154, 60] on span "Options" at bounding box center [1147, 56] width 41 height 16
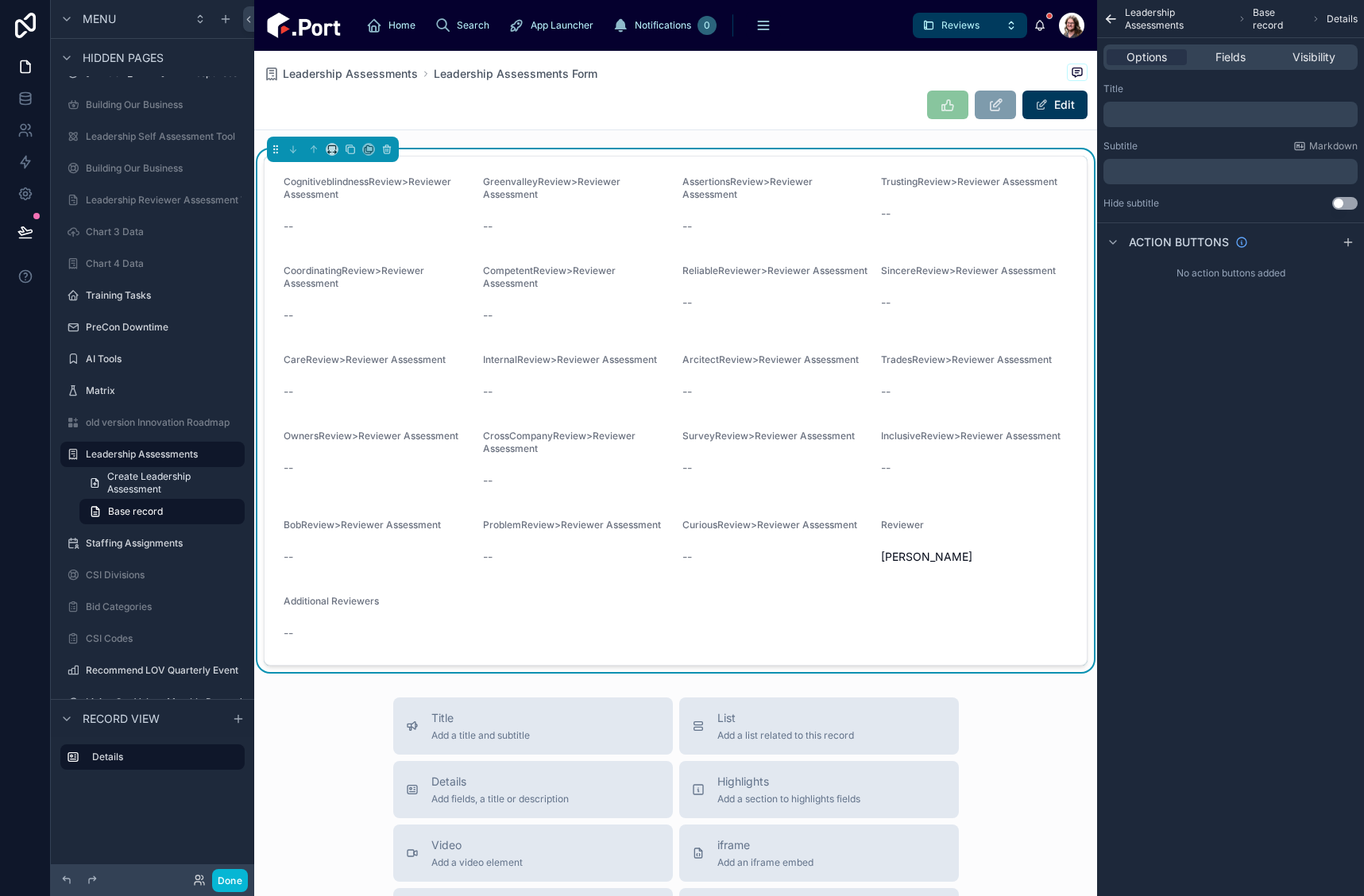
click at [725, 91] on div "Edit" at bounding box center [675, 105] width 824 height 30
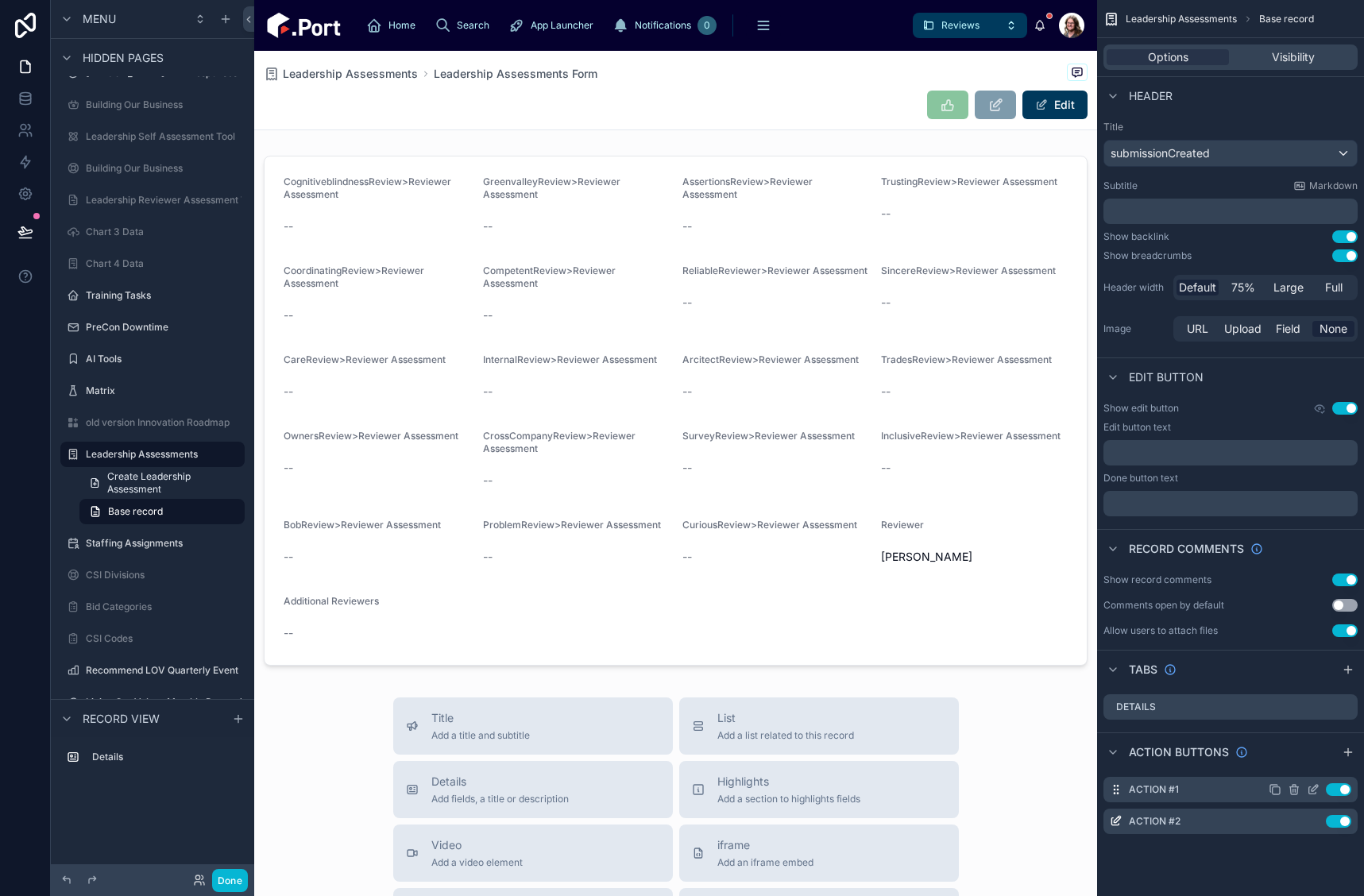
click at [1311, 790] on icon "scrollable content" at bounding box center [1313, 790] width 13 height 13
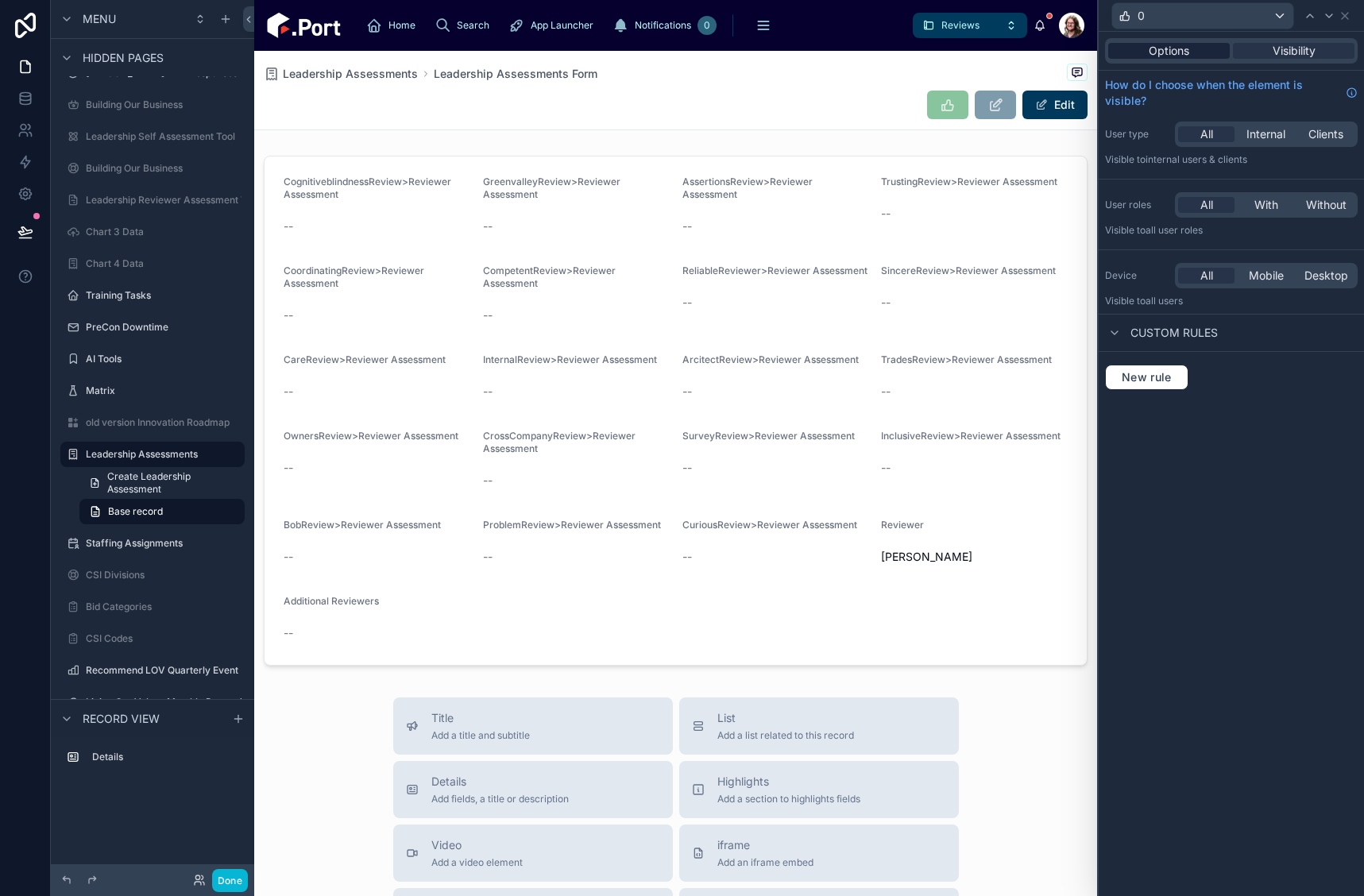
click at [1174, 56] on span "Options" at bounding box center [1169, 50] width 41 height 16
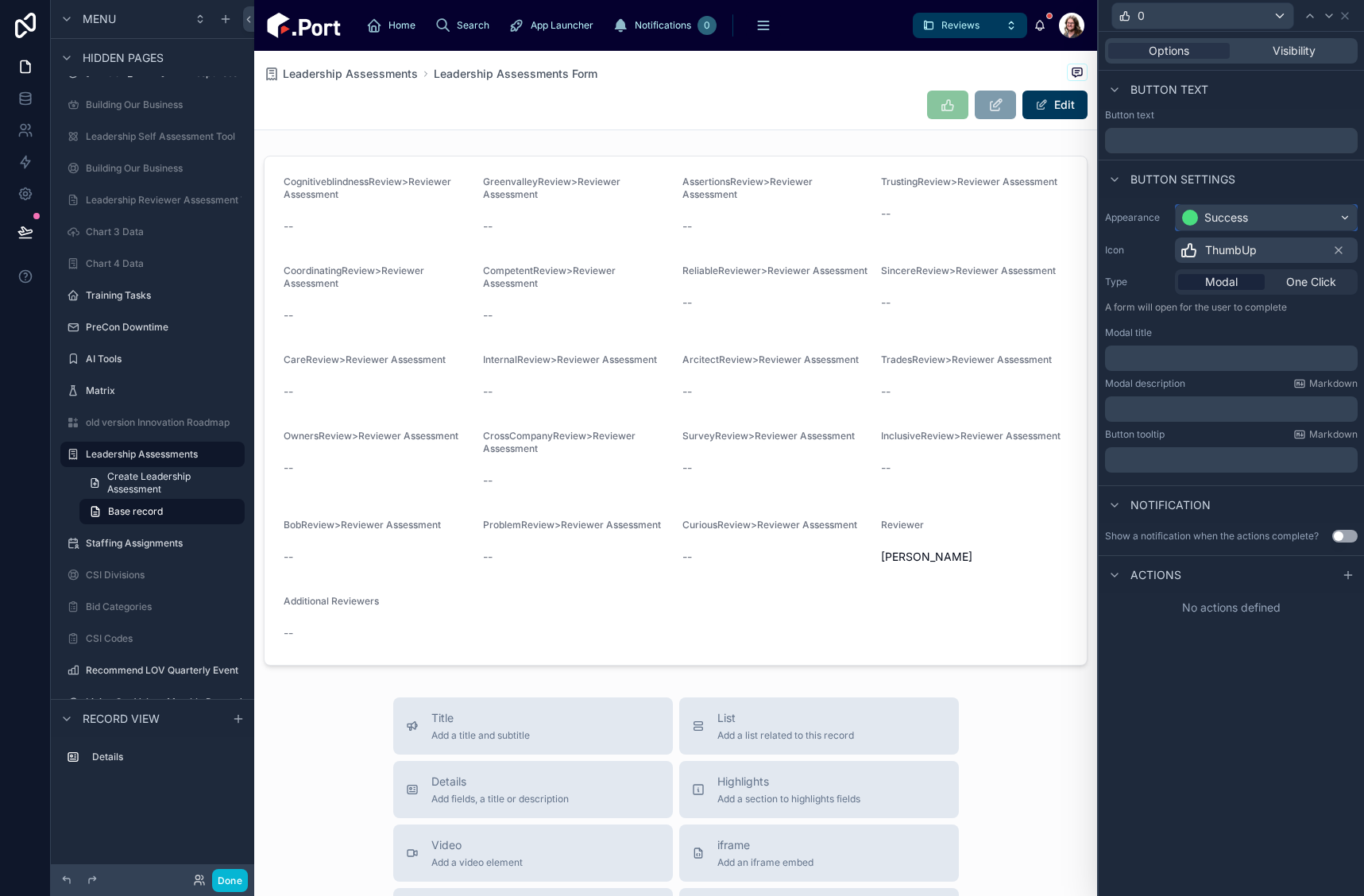
click at [1272, 220] on div "Success" at bounding box center [1266, 218] width 181 height 25
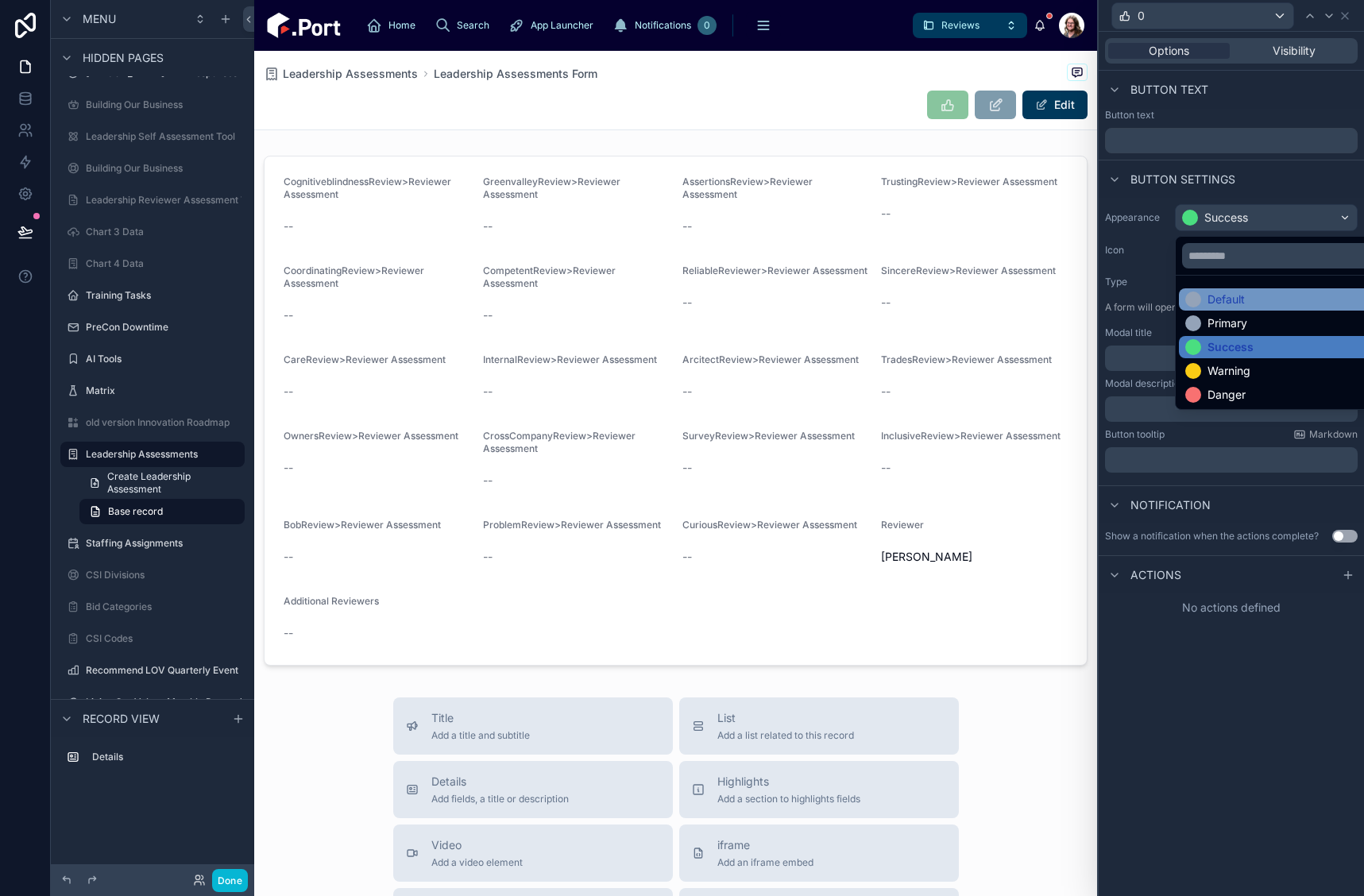
click at [1243, 301] on div "Default" at bounding box center [1227, 299] width 38 height 16
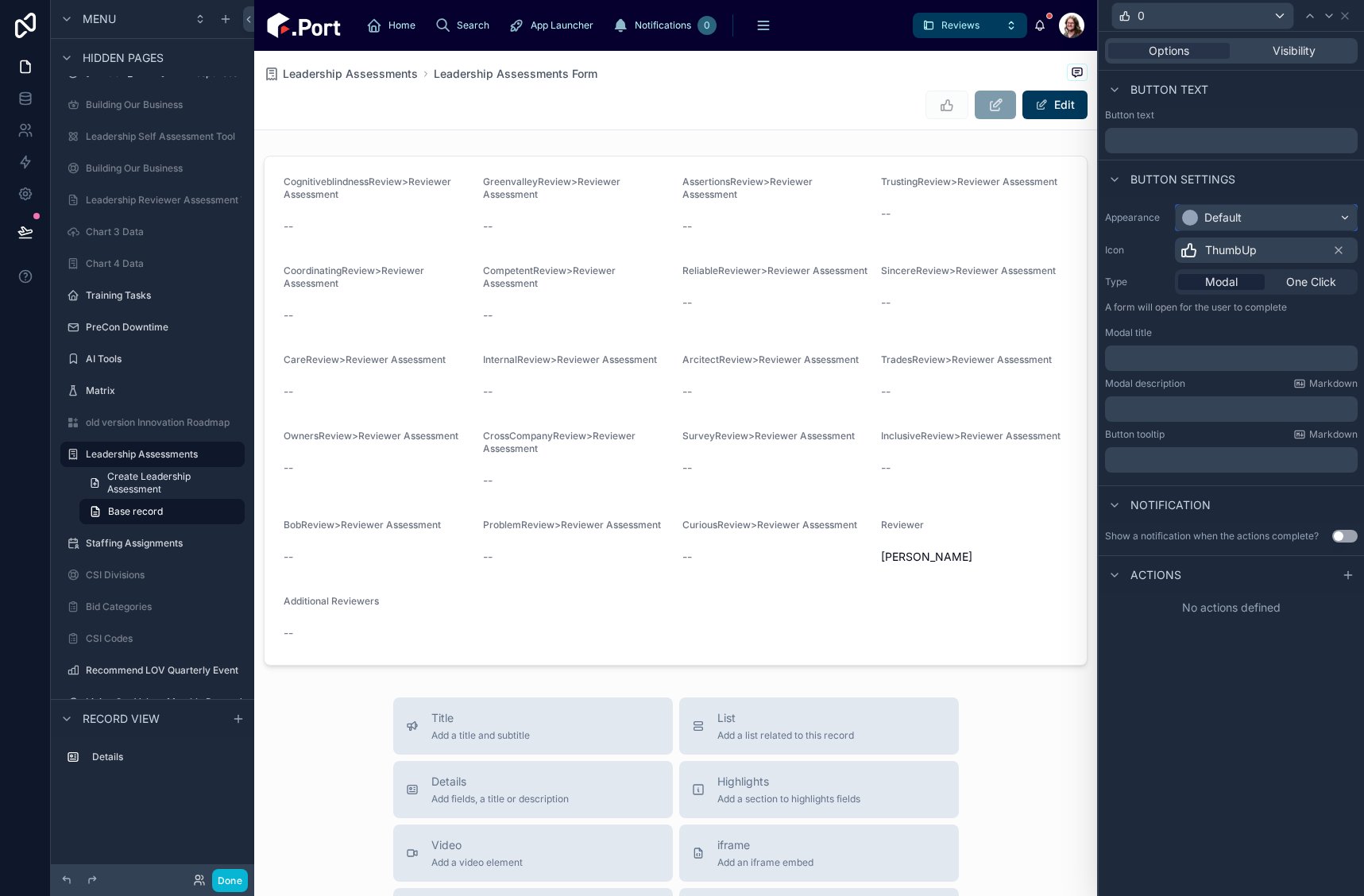
click at [1258, 218] on div "Default" at bounding box center [1266, 218] width 181 height 25
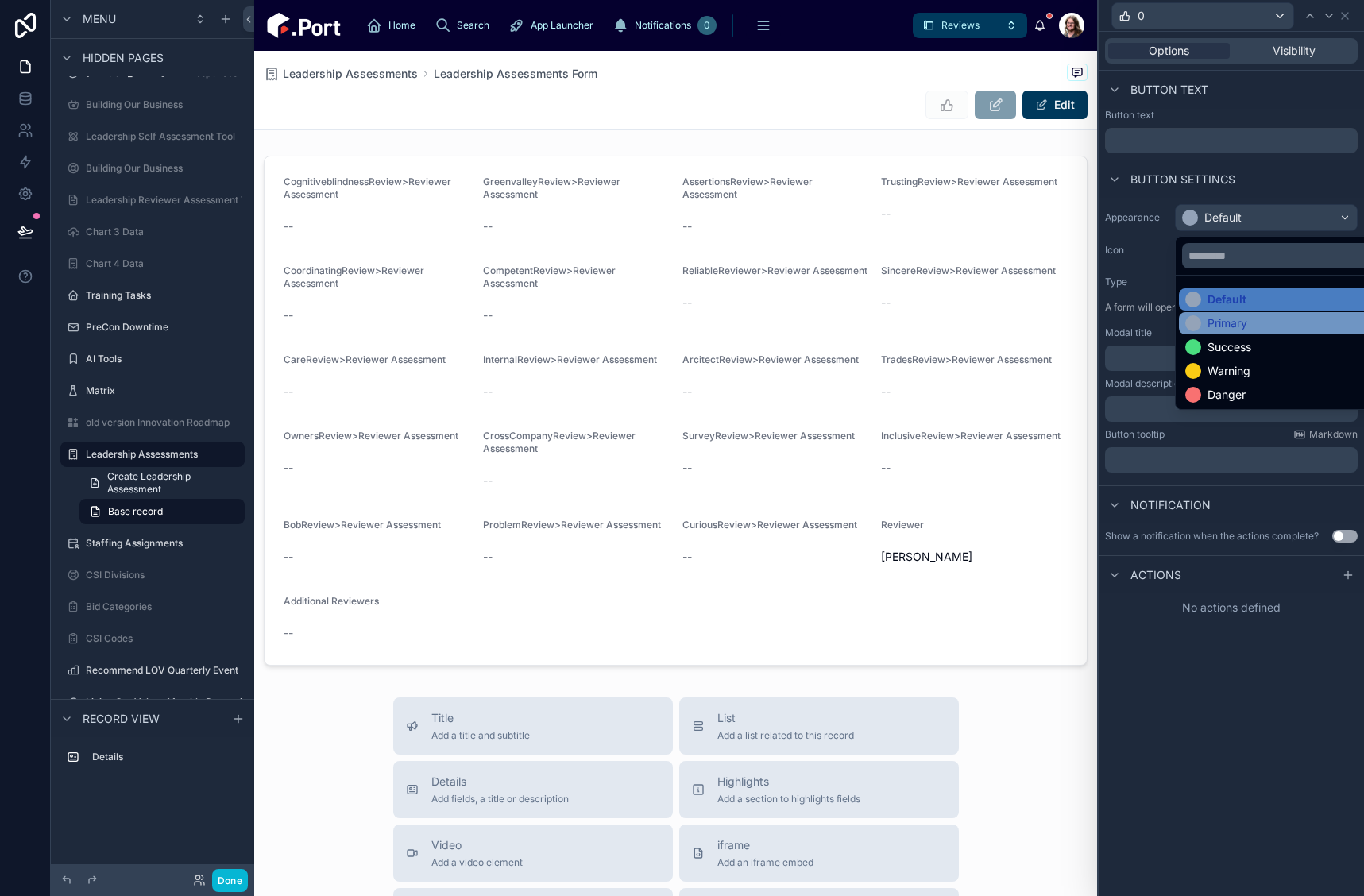
click at [1246, 321] on div "Primary" at bounding box center [1227, 323] width 40 height 16
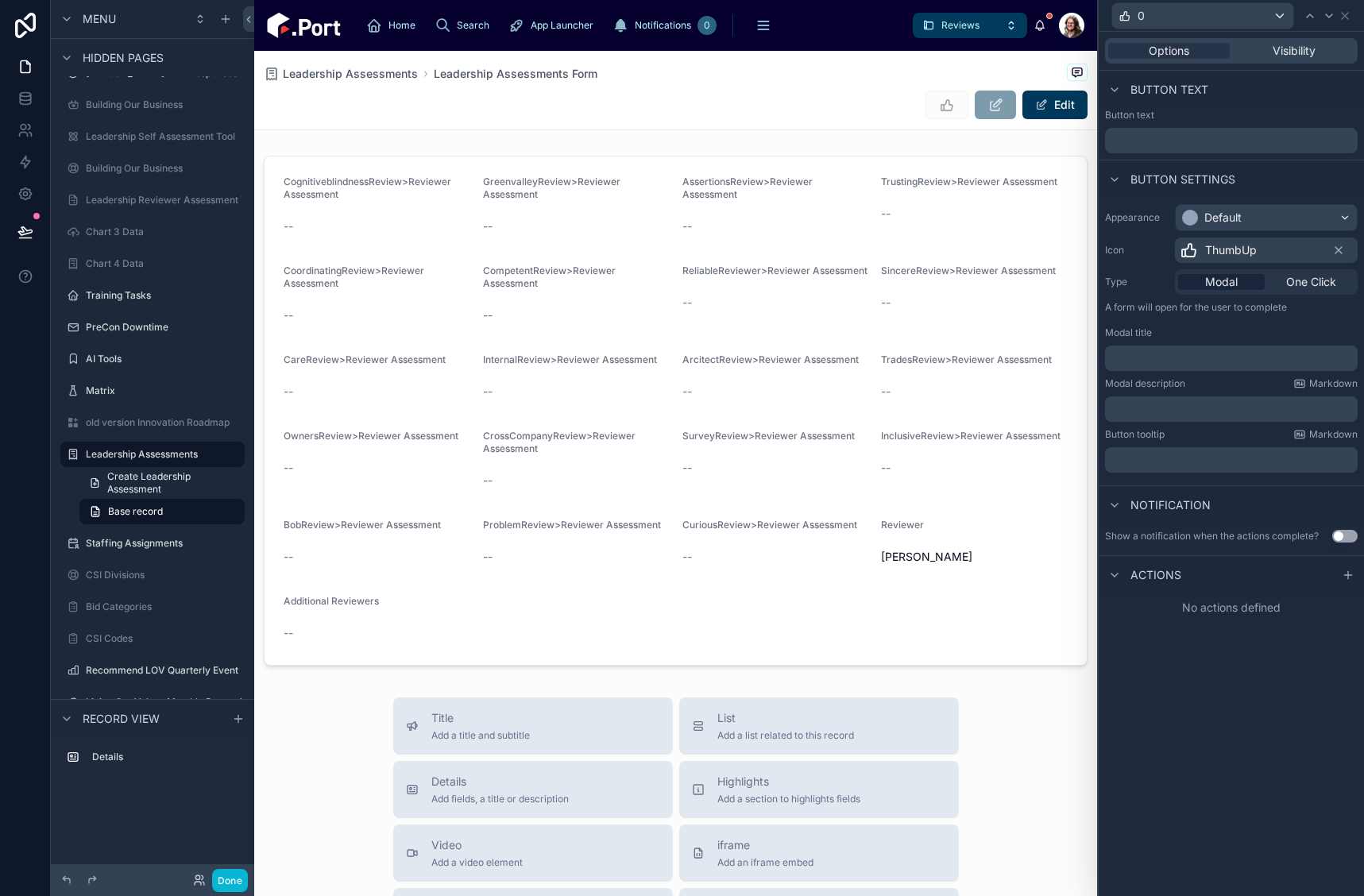
click at [1264, 249] on div "ThumbUp" at bounding box center [1266, 250] width 182 height 25
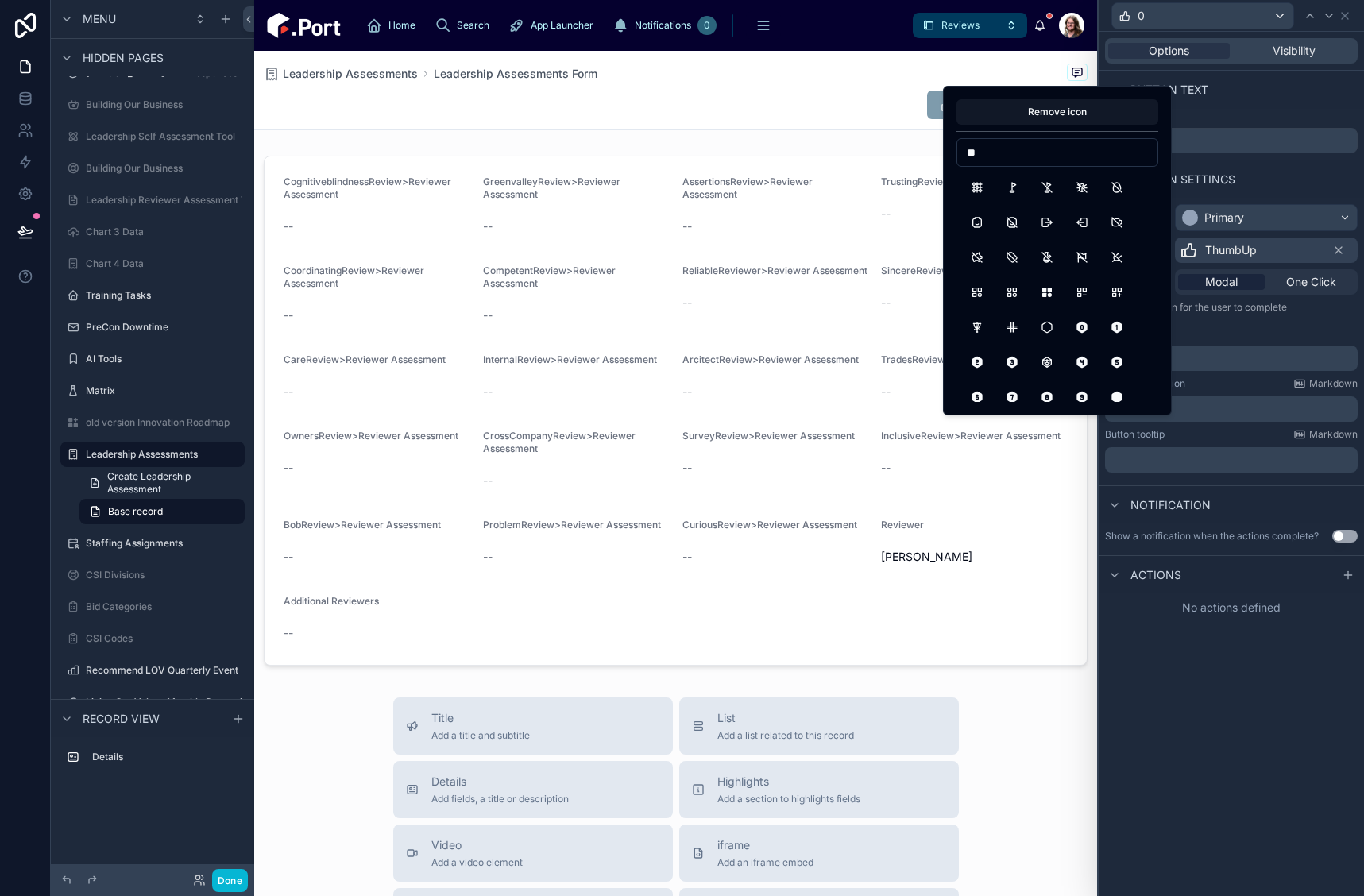
type input "*"
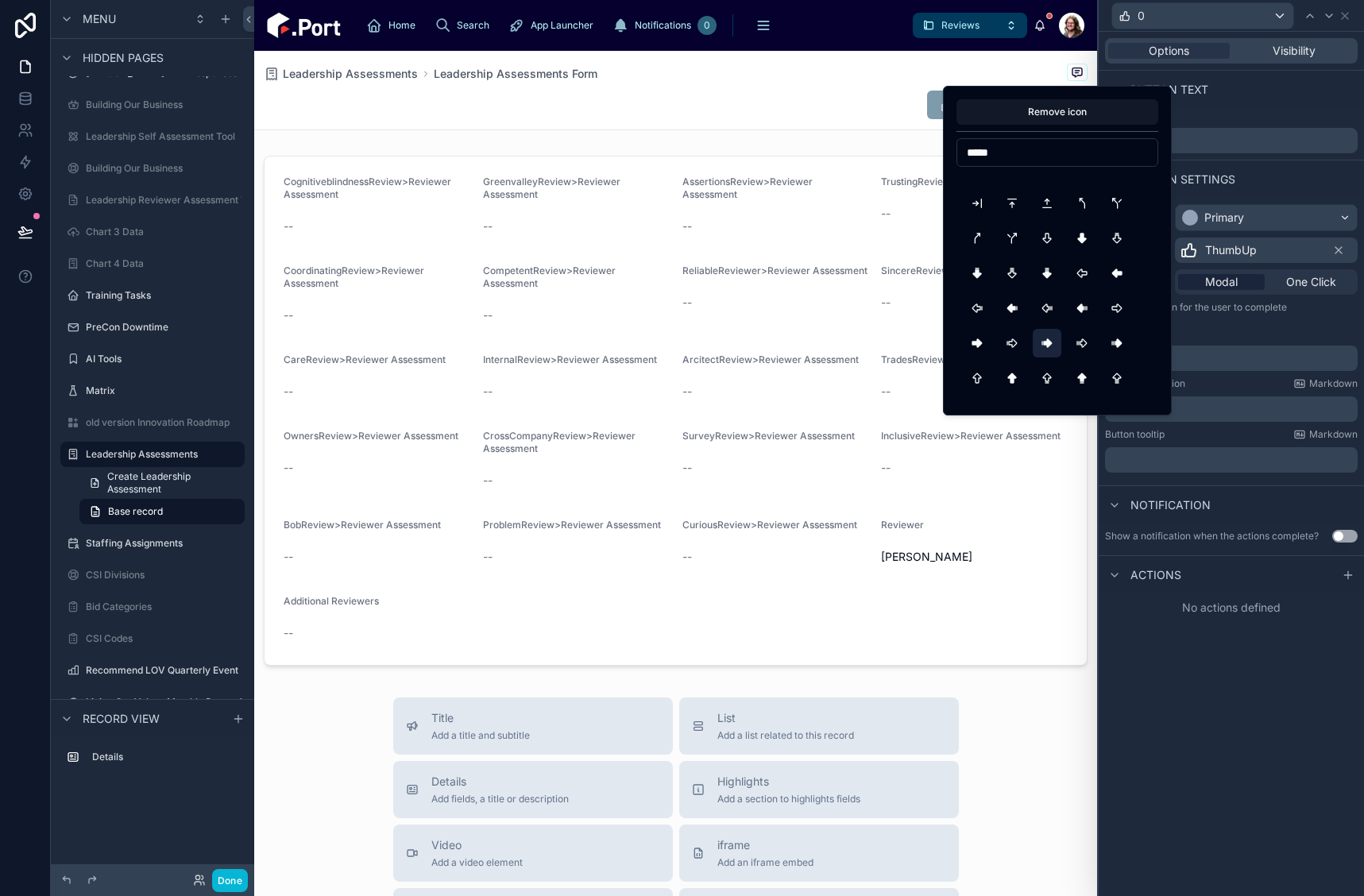
type input "*****"
click at [1044, 342] on button "ArrowBigRightLineFilled" at bounding box center [1047, 343] width 29 height 29
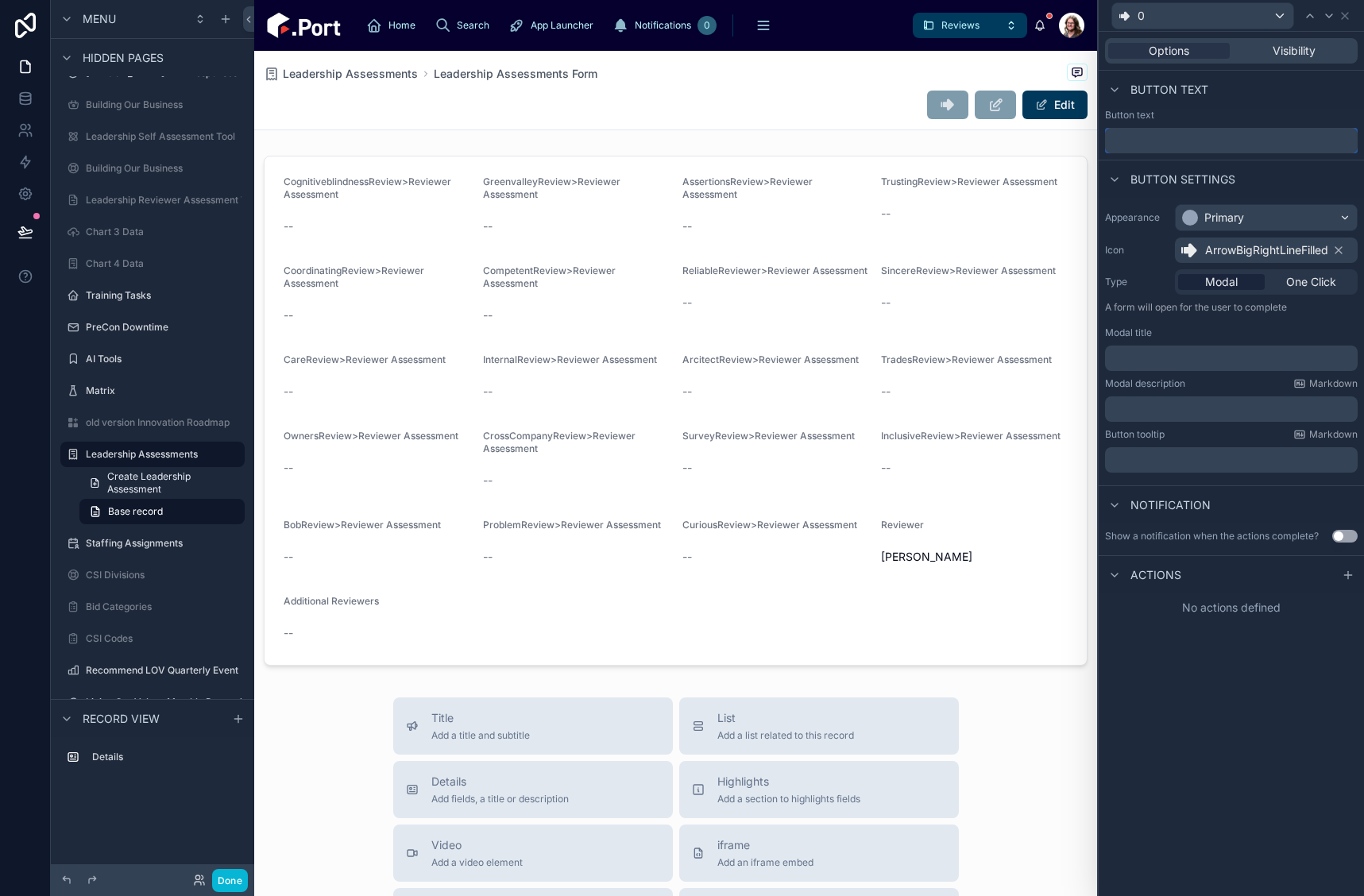
click at [1214, 140] on input "text" at bounding box center [1231, 140] width 253 height 25
type input "**********"
click at [1347, 575] on icon at bounding box center [1348, 575] width 7 height 0
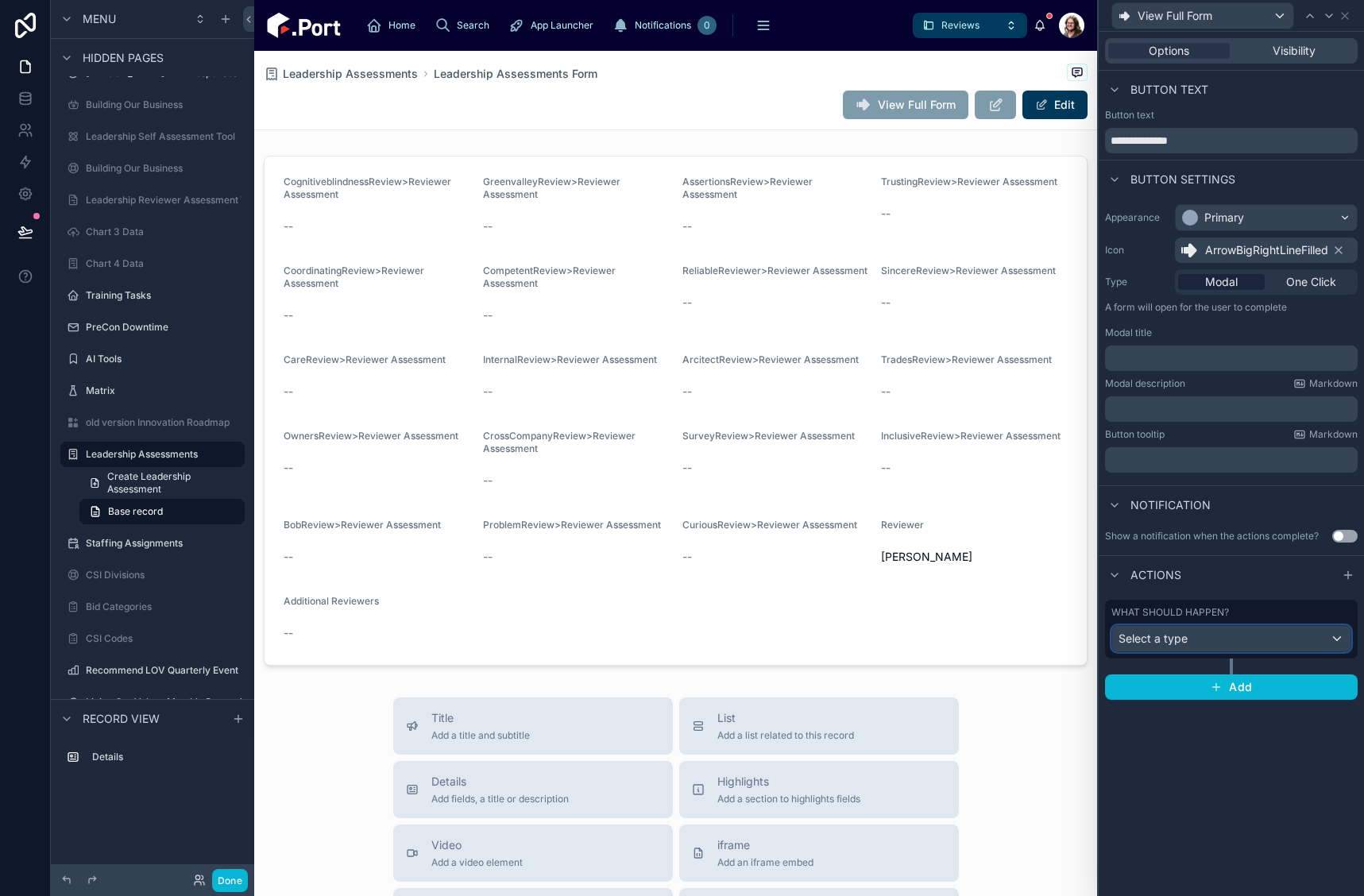
click at [1212, 642] on div "Select a type" at bounding box center [1231, 638] width 238 height 25
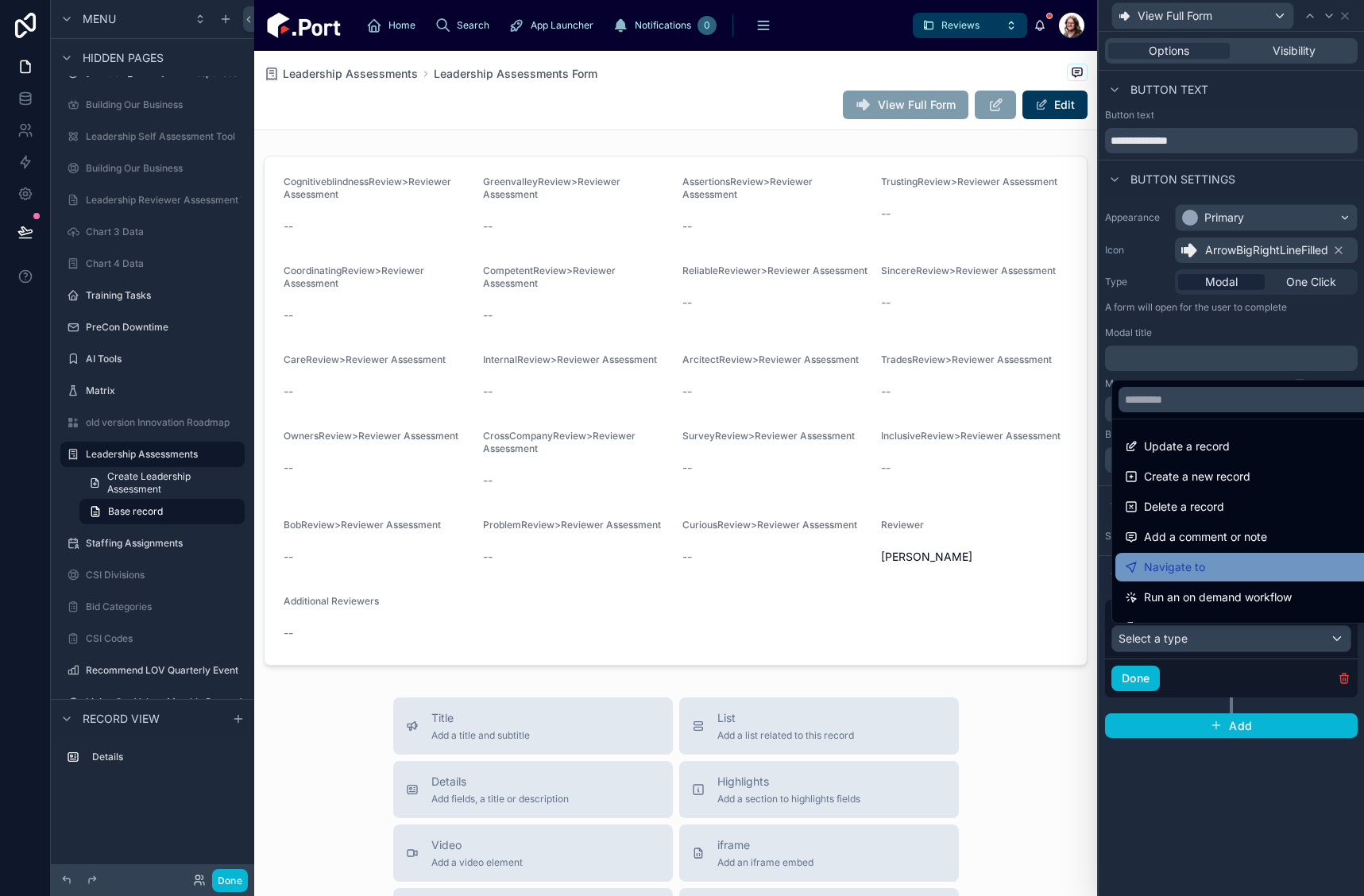
click at [1195, 570] on span "Navigate to" at bounding box center [1174, 567] width 61 height 19
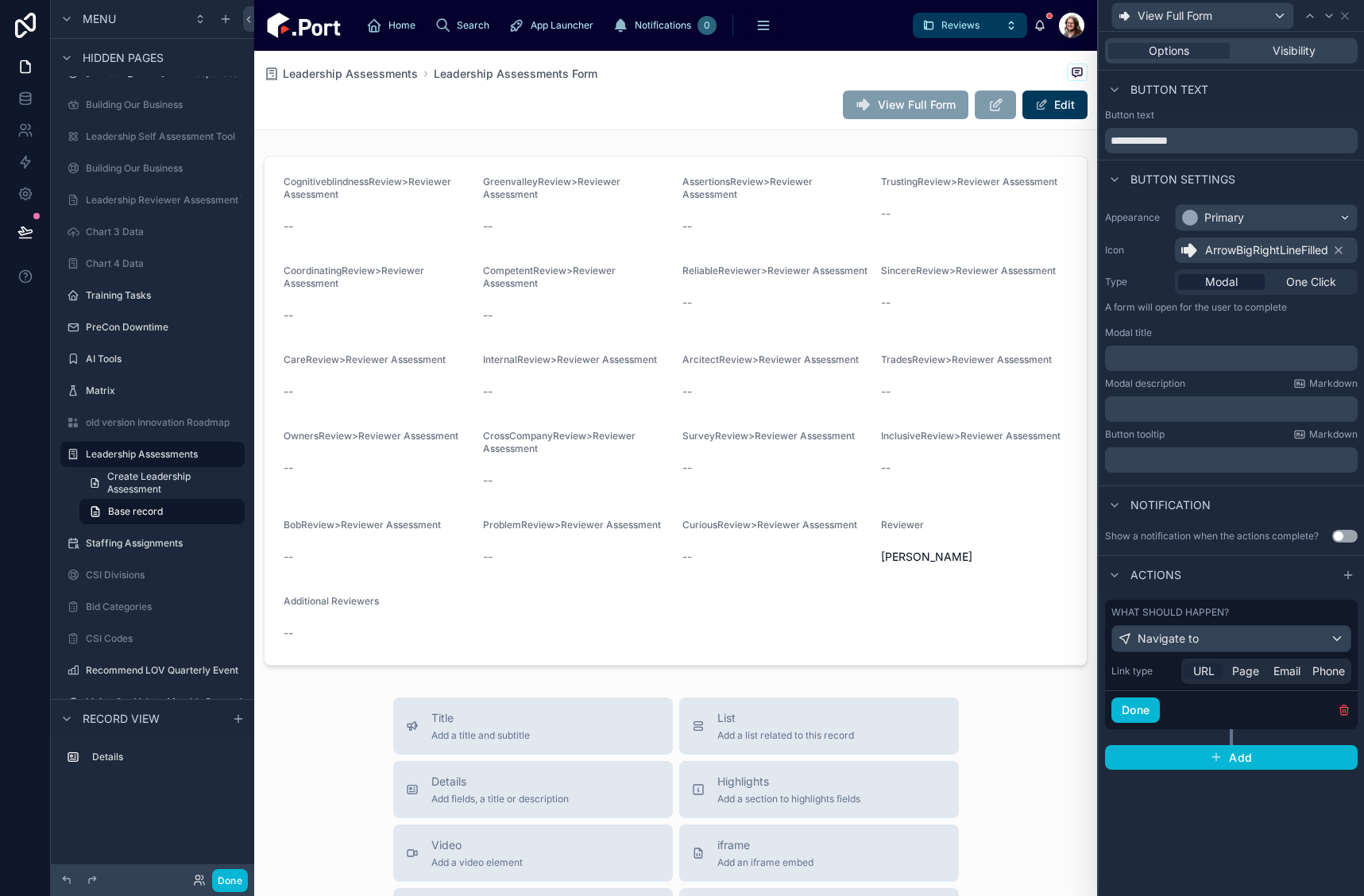
drag, startPoint x: 1188, startPoint y: 673, endPoint x: 1211, endPoint y: 673, distance: 23.0
click at [1189, 673] on div "URL" at bounding box center [1204, 671] width 39 height 16
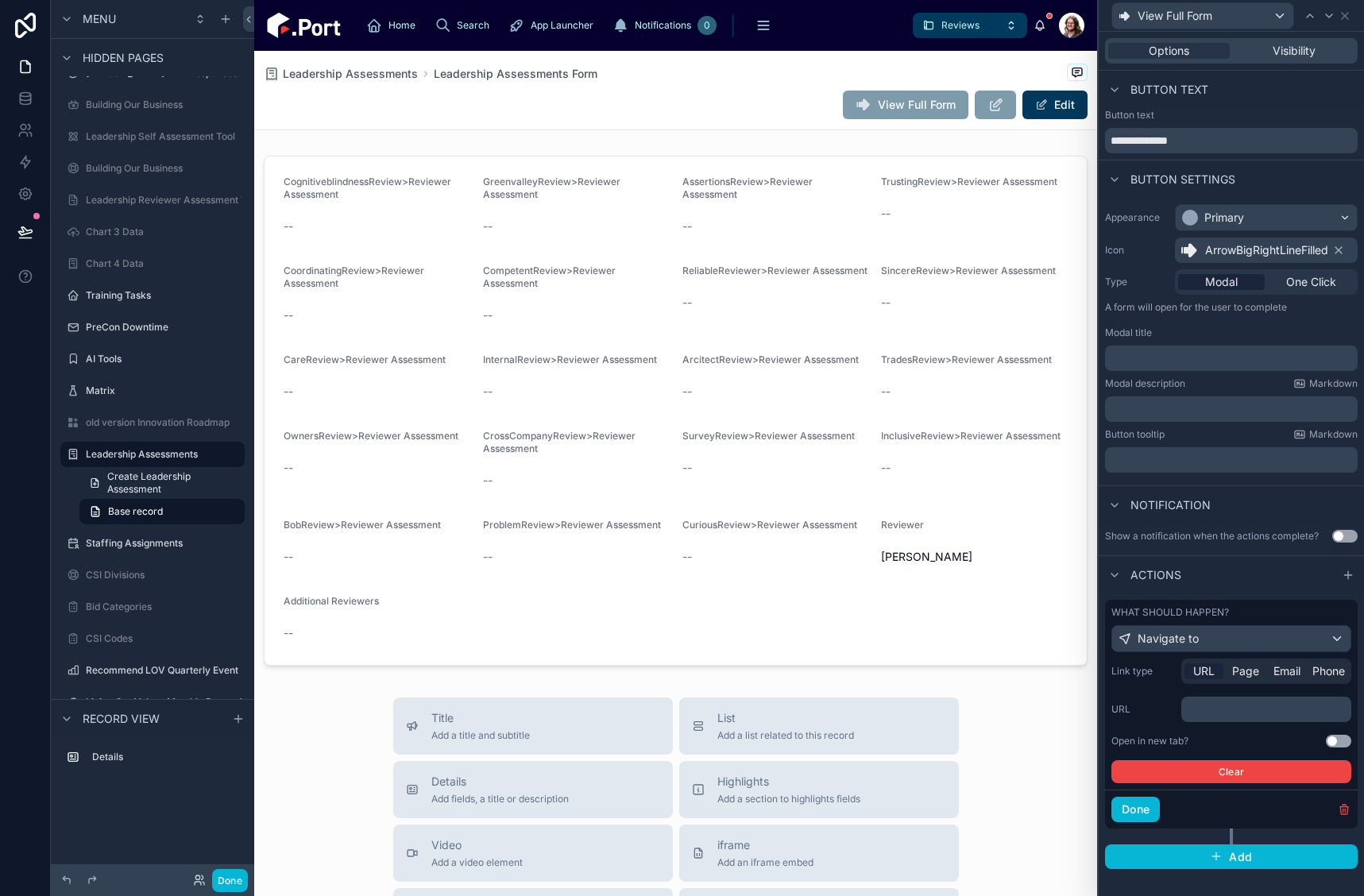
click at [1209, 710] on p "﻿" at bounding box center [1268, 709] width 160 height 16
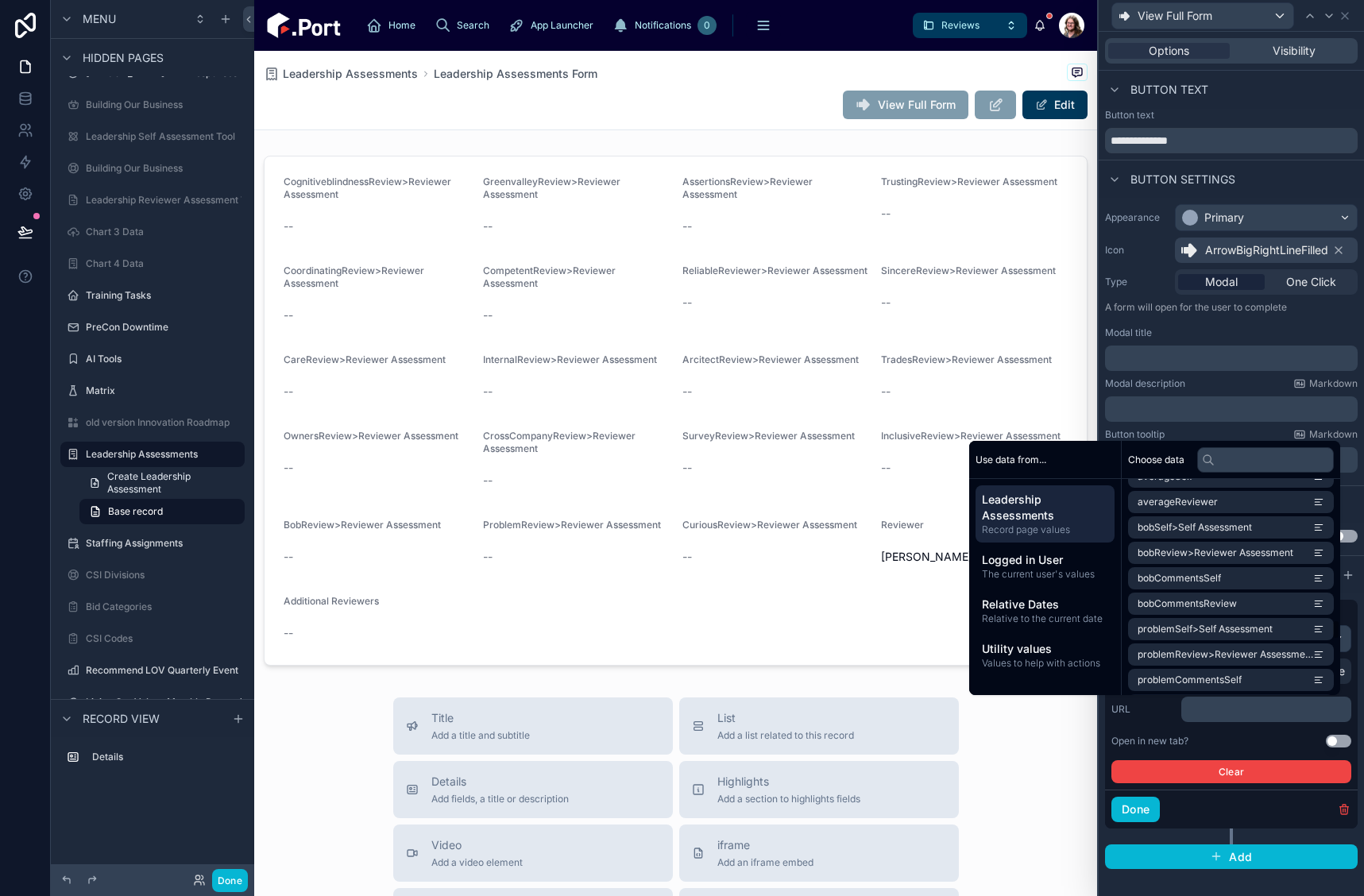
scroll to position [2861, 0]
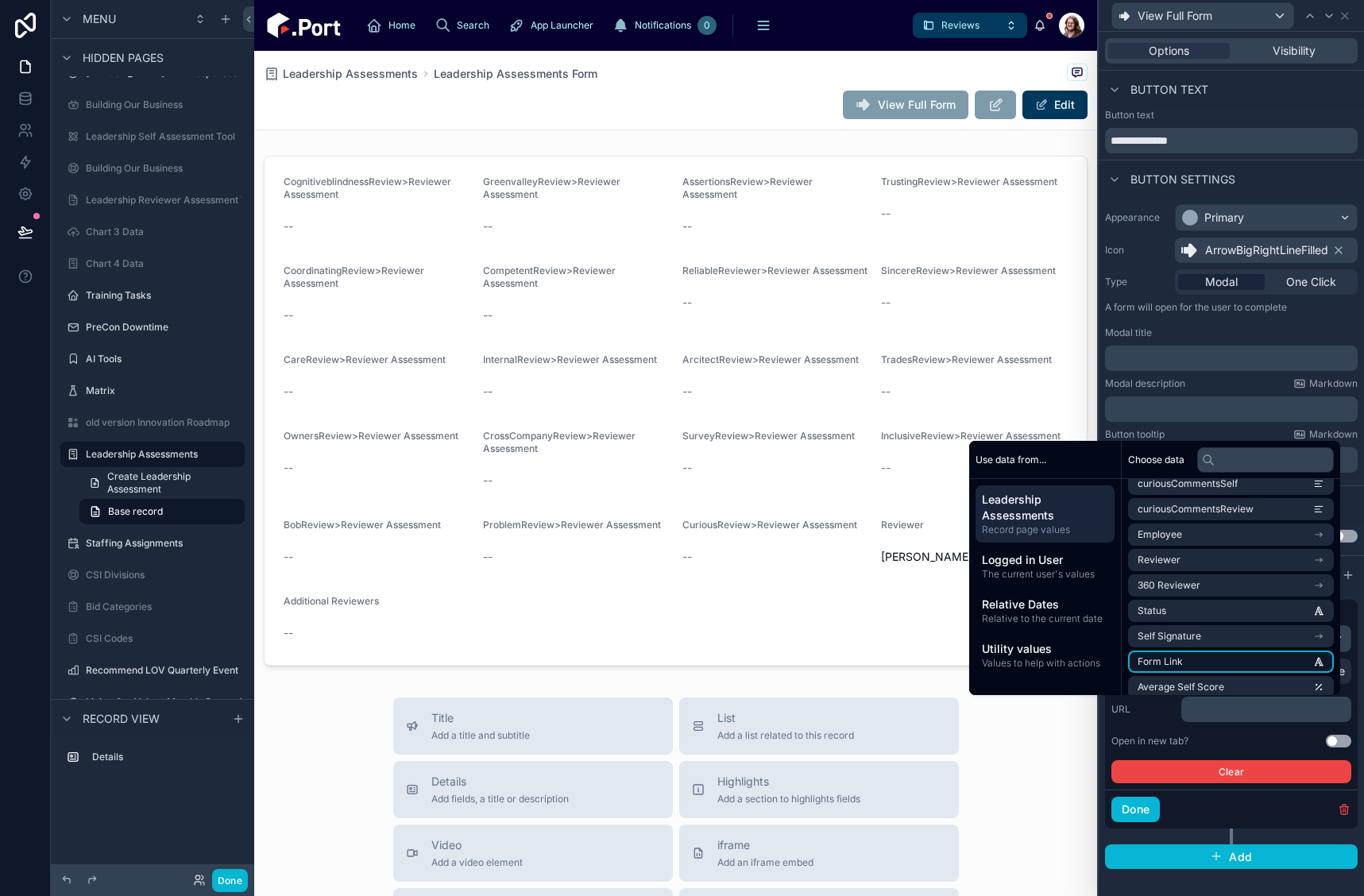
click at [1254, 657] on li "Form Link" at bounding box center [1231, 661] width 206 height 22
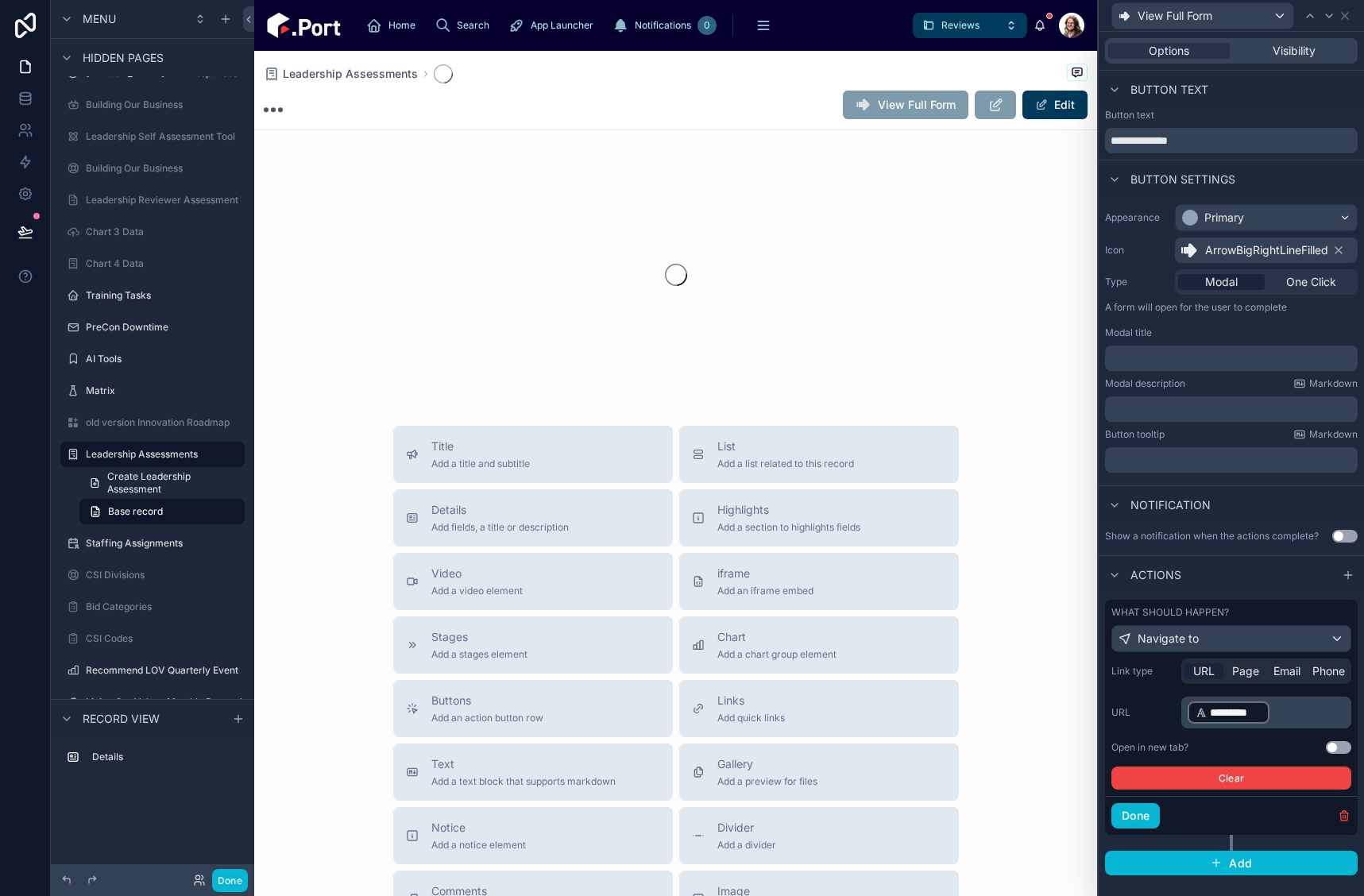
click at [1330, 749] on button "Use setting" at bounding box center [1339, 748] width 25 height 13
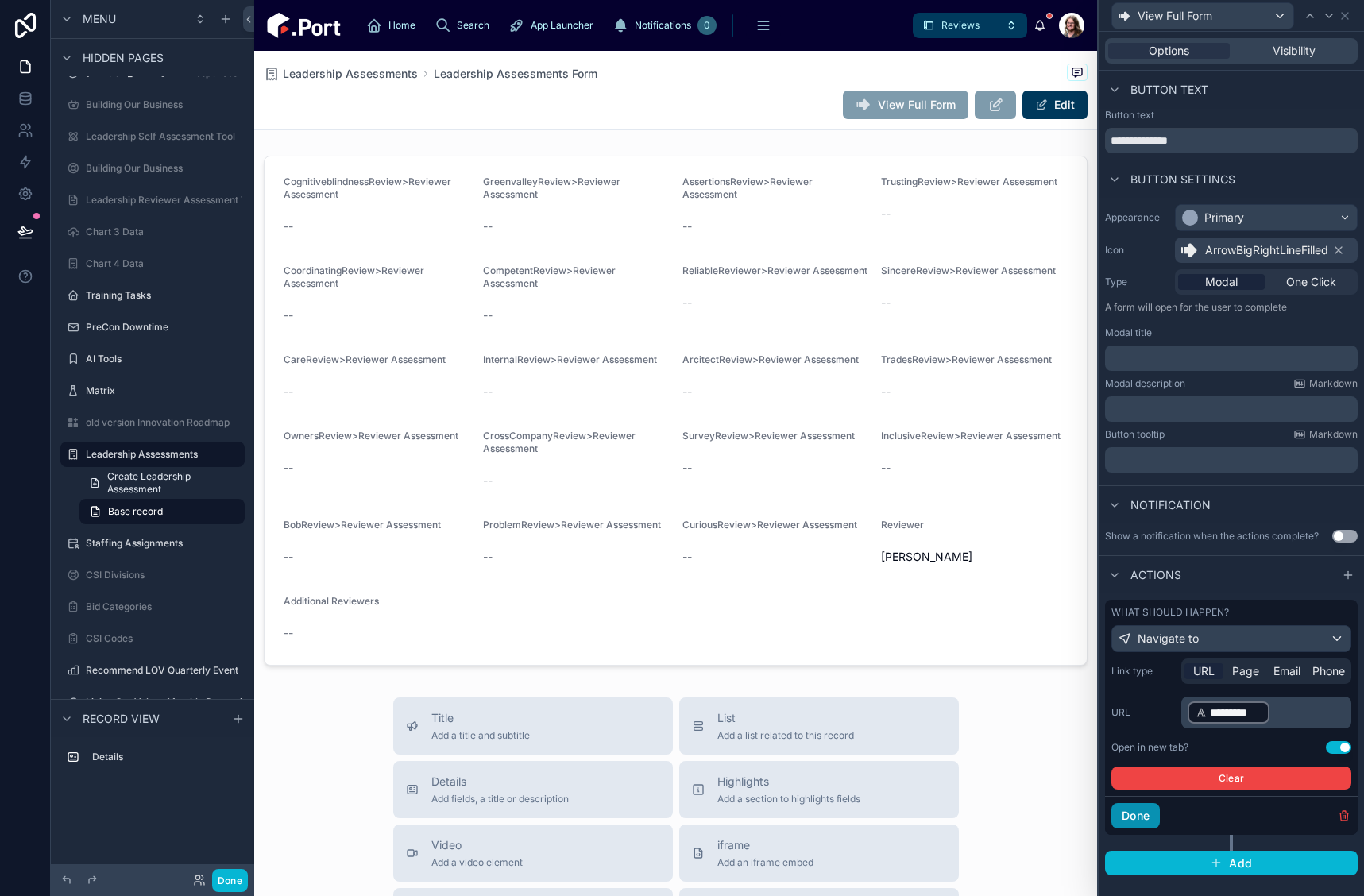
click at [1133, 817] on button "Done" at bounding box center [1136, 816] width 48 height 25
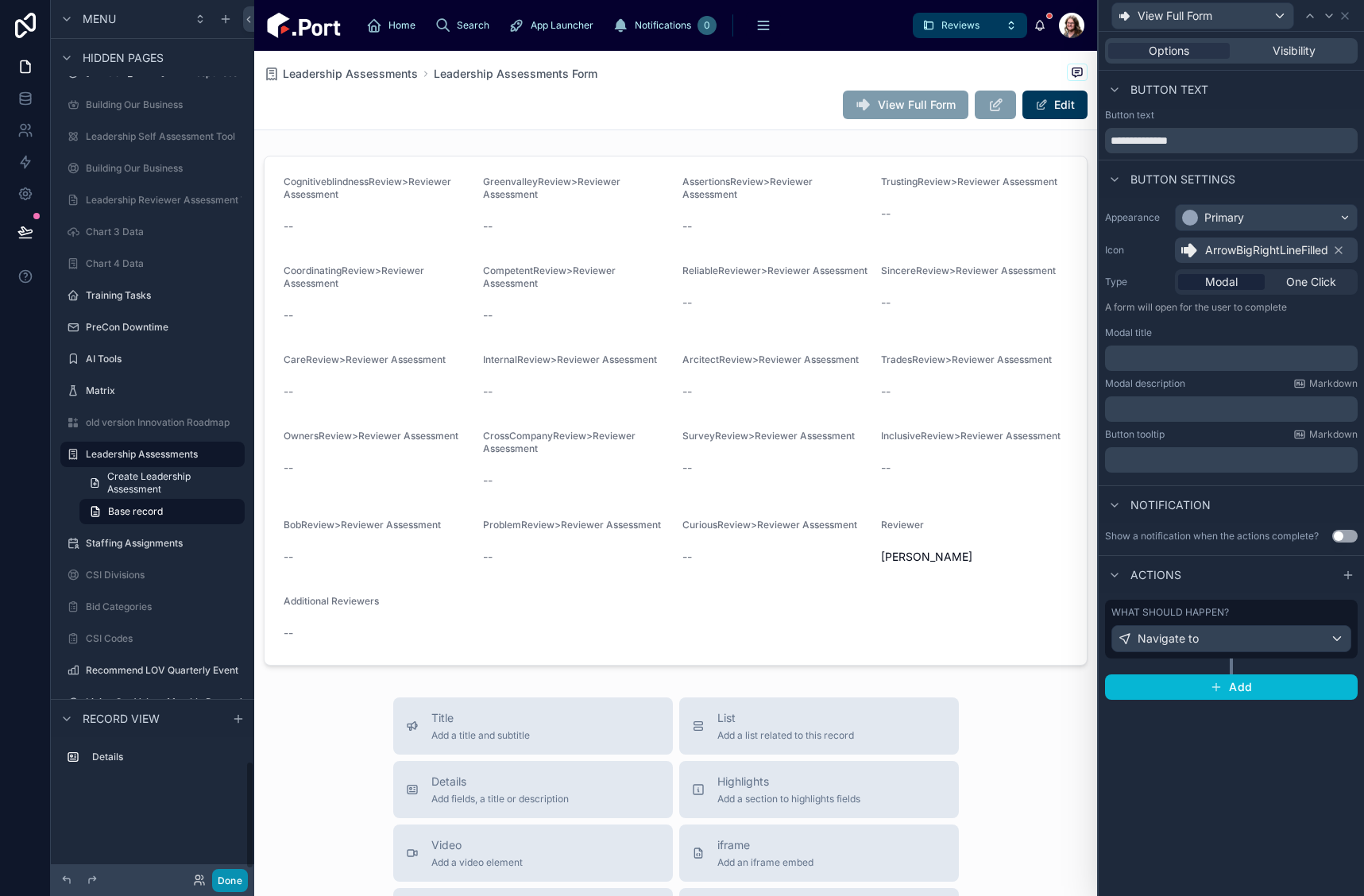
click at [233, 886] on button "Done" at bounding box center [230, 880] width 36 height 23
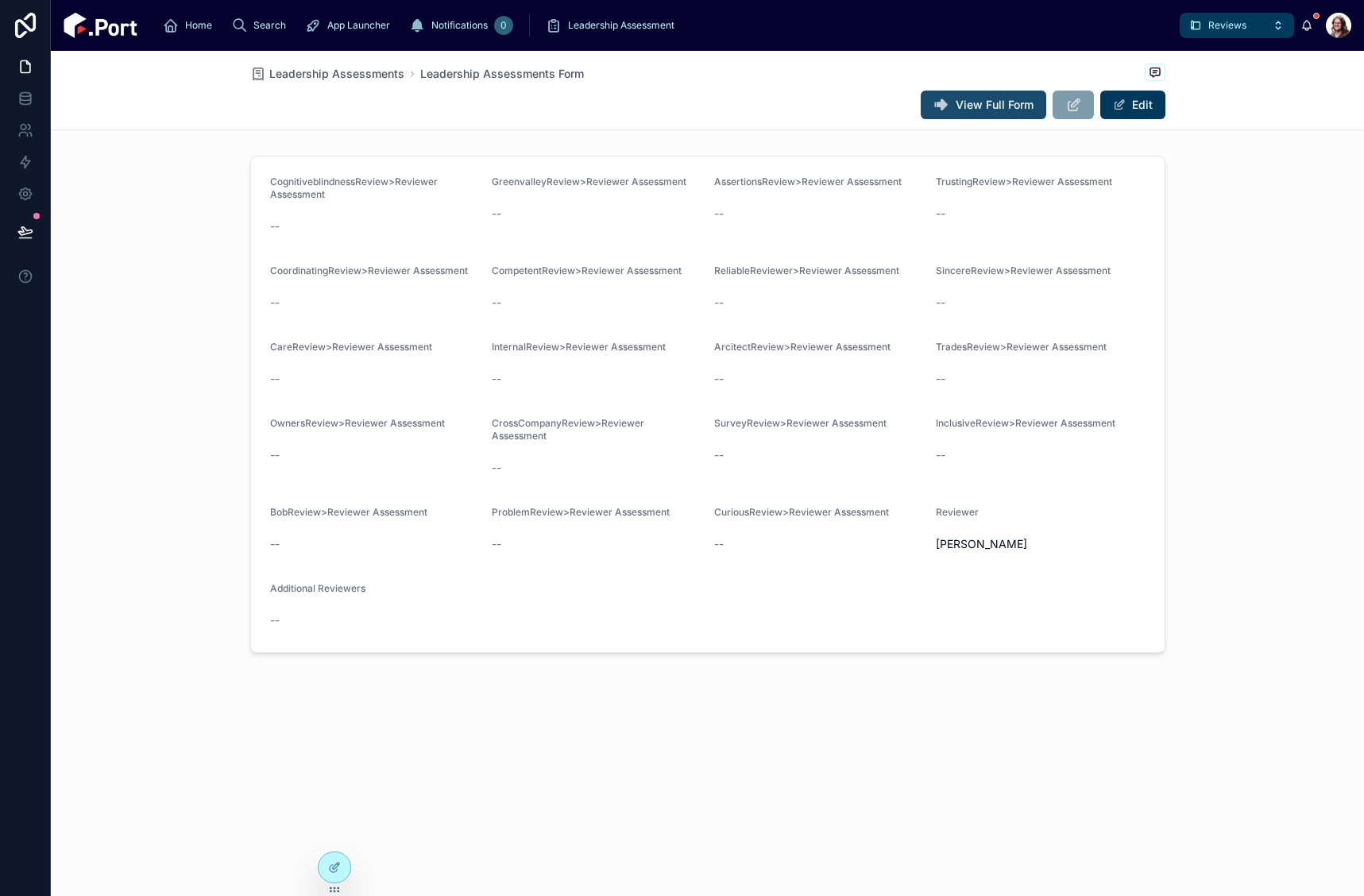
click at [984, 109] on span "View Full Form" at bounding box center [994, 104] width 78 height 16
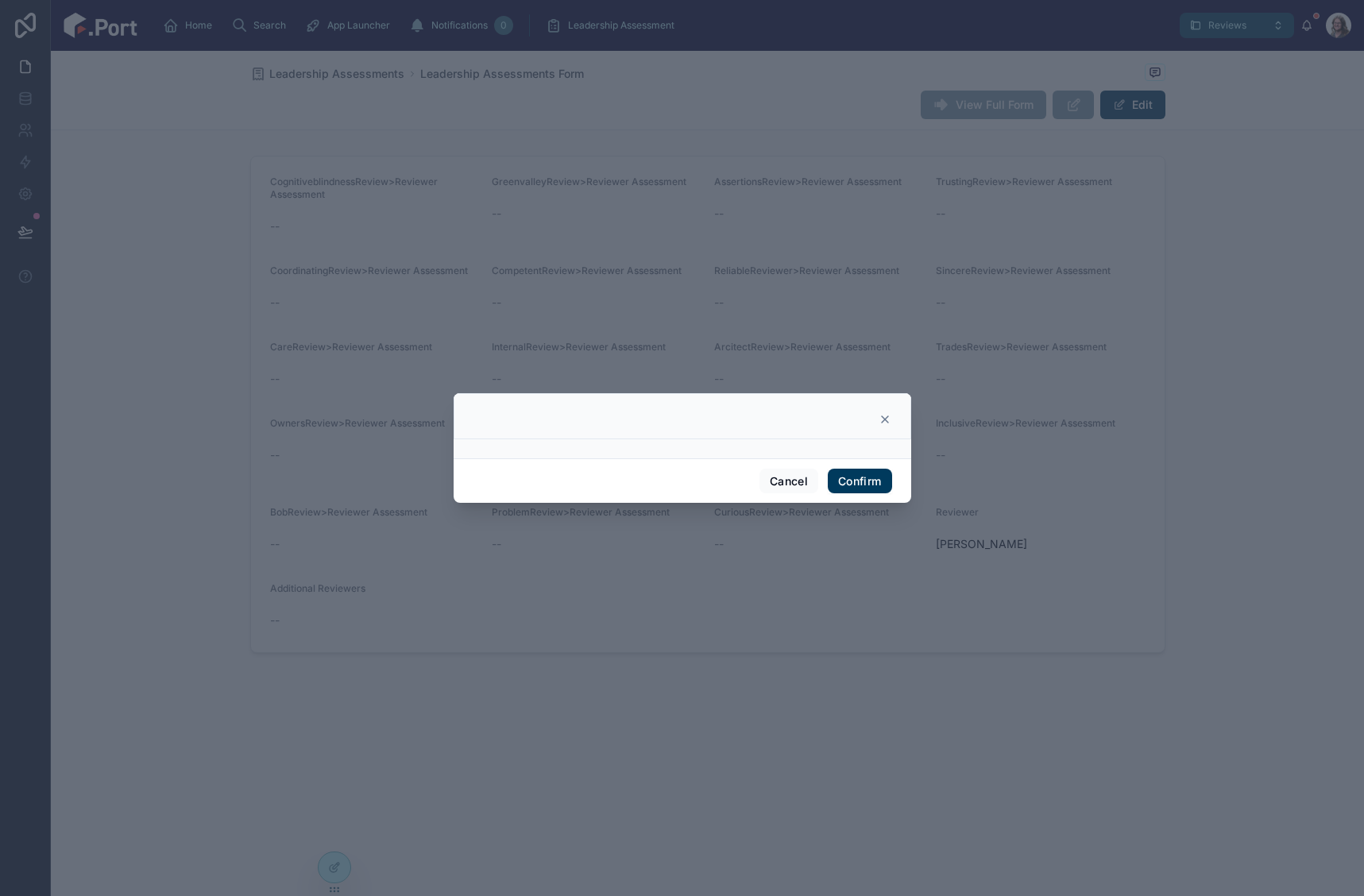
click at [864, 480] on button "Confirm" at bounding box center [860, 481] width 64 height 25
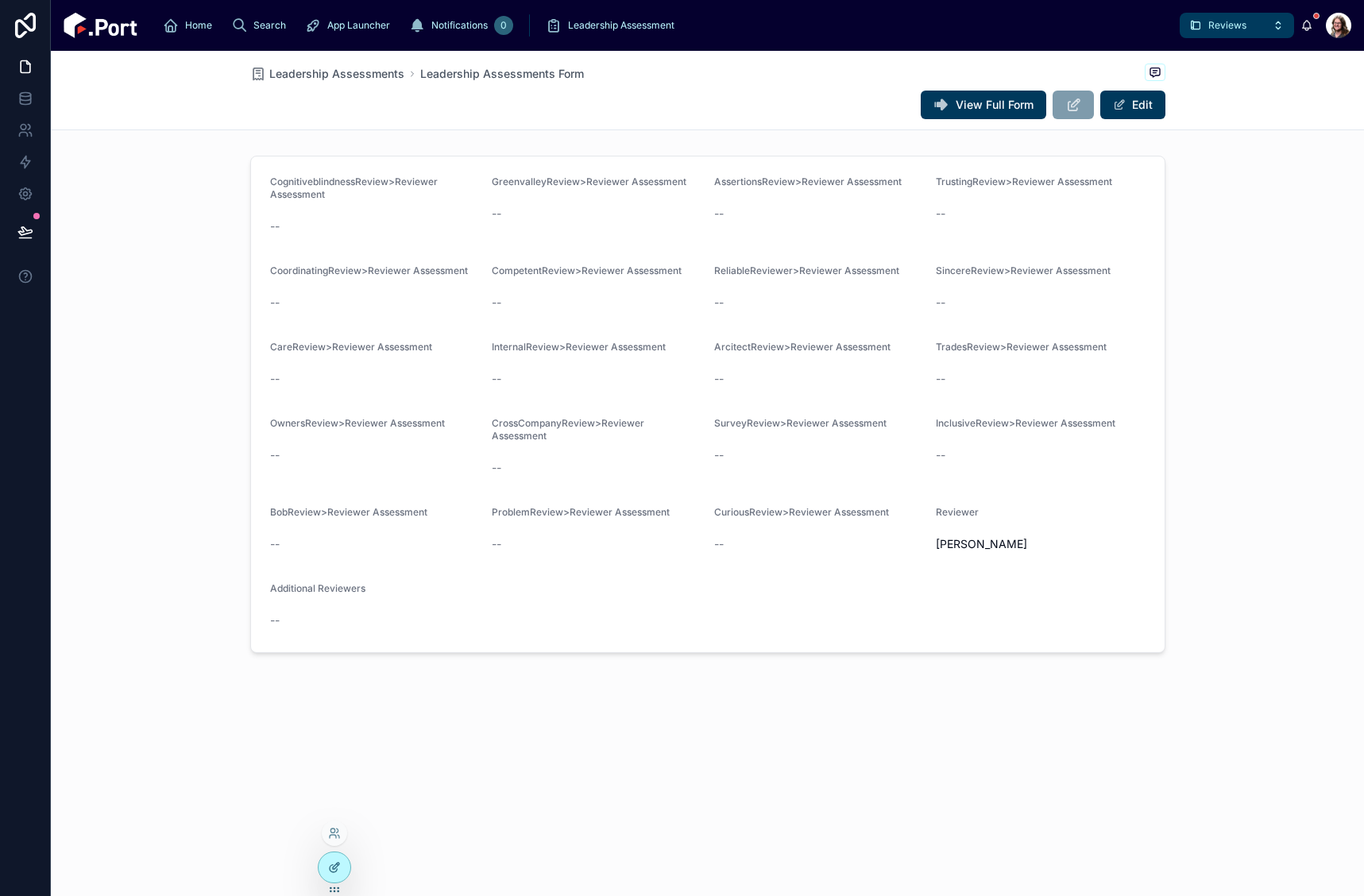
click at [333, 872] on icon at bounding box center [333, 868] width 7 height 7
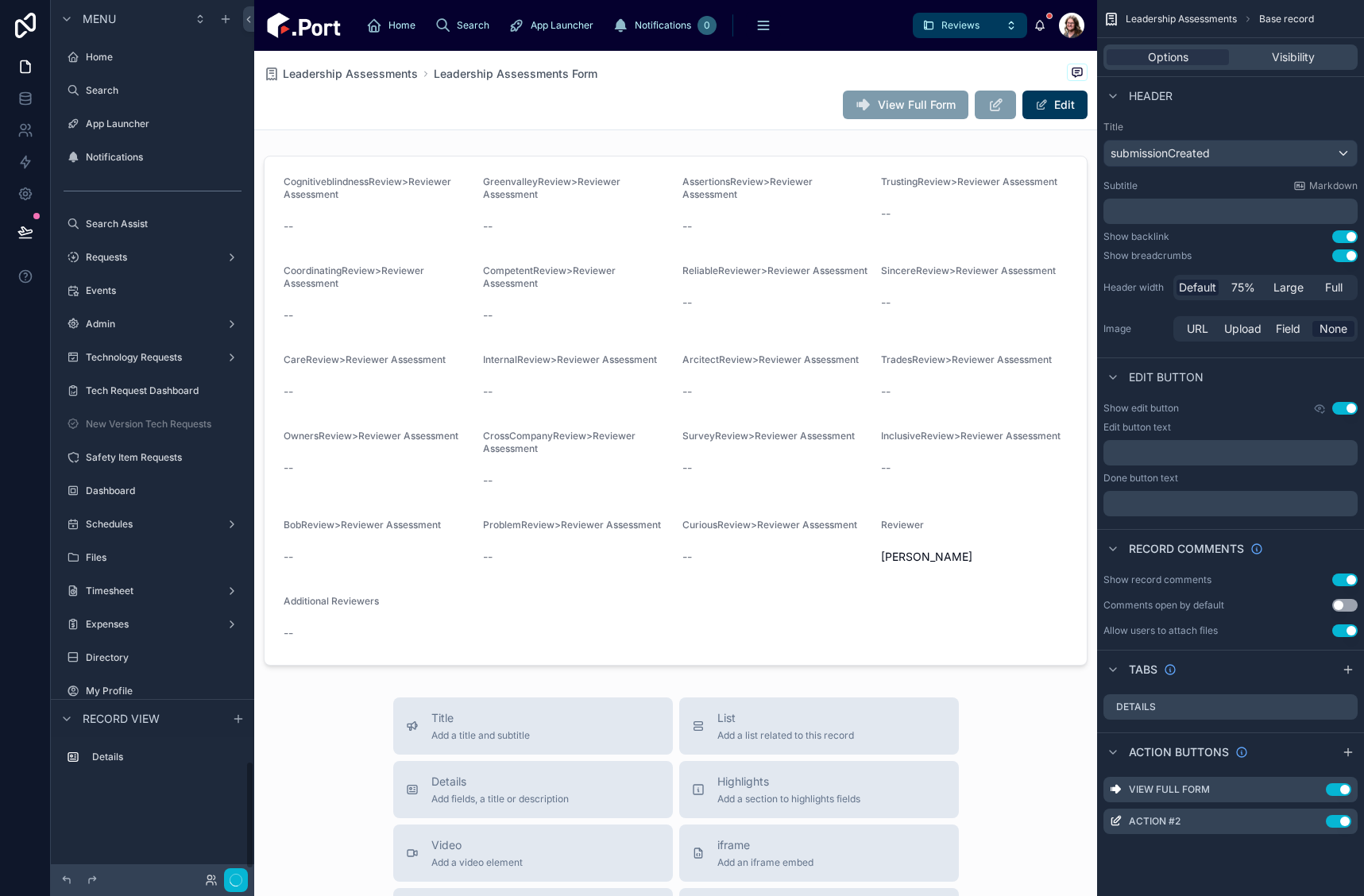
scroll to position [6158, 0]
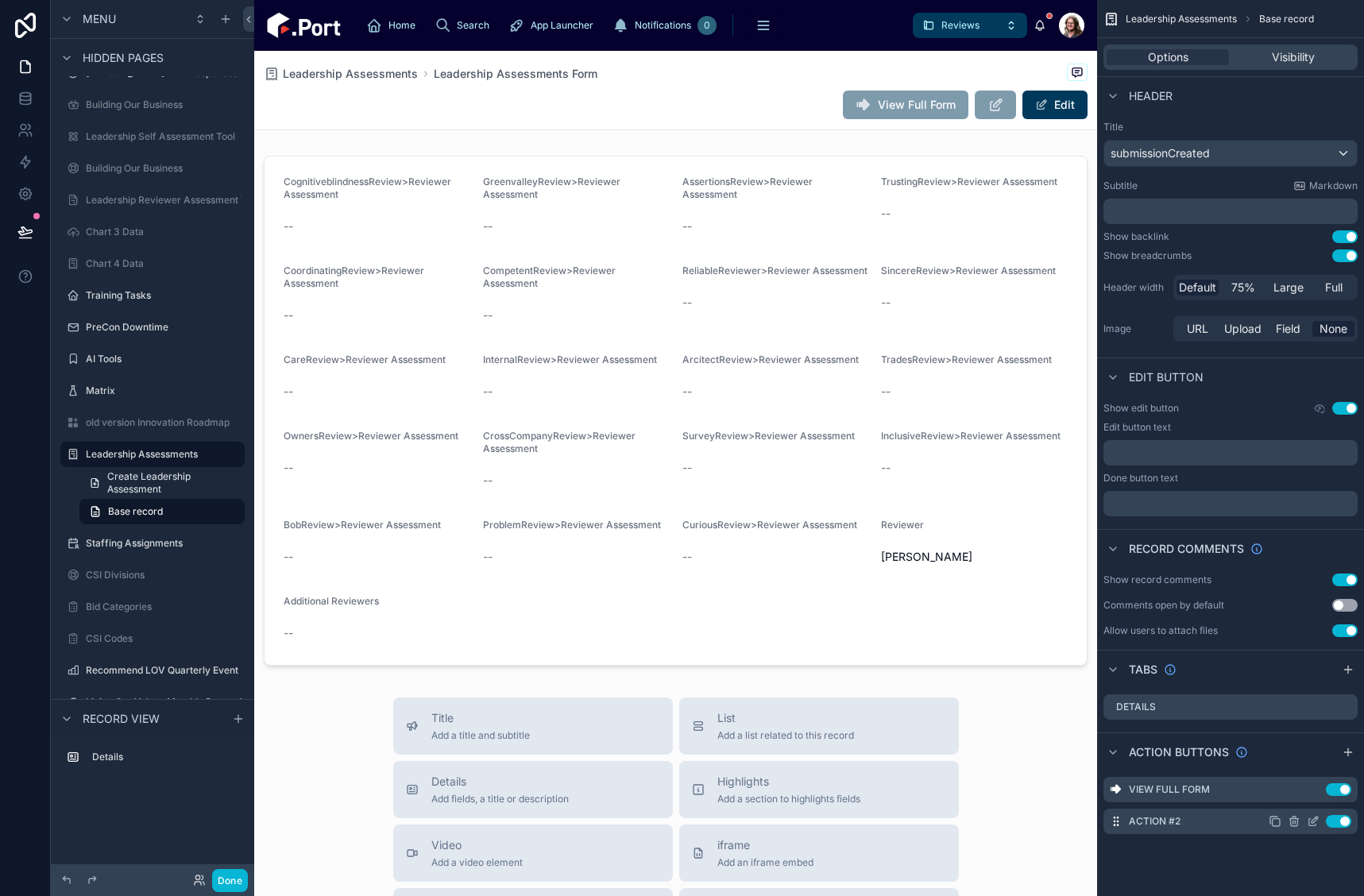
click at [1346, 819] on button "Use setting" at bounding box center [1339, 822] width 25 height 13
click at [1312, 791] on icon "scrollable content" at bounding box center [1315, 788] width 7 height 7
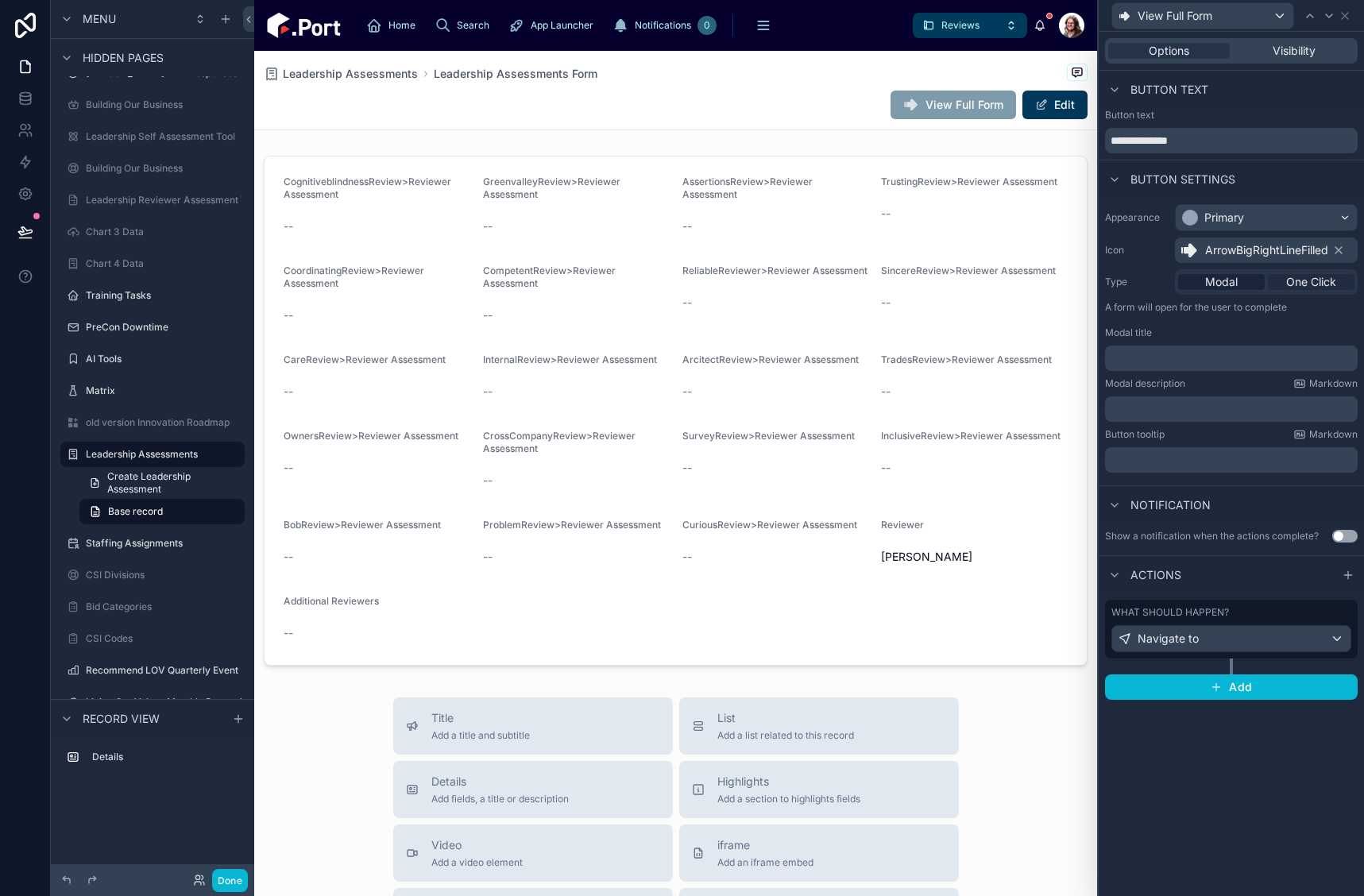
click at [1320, 283] on span "One Click" at bounding box center [1311, 281] width 50 height 16
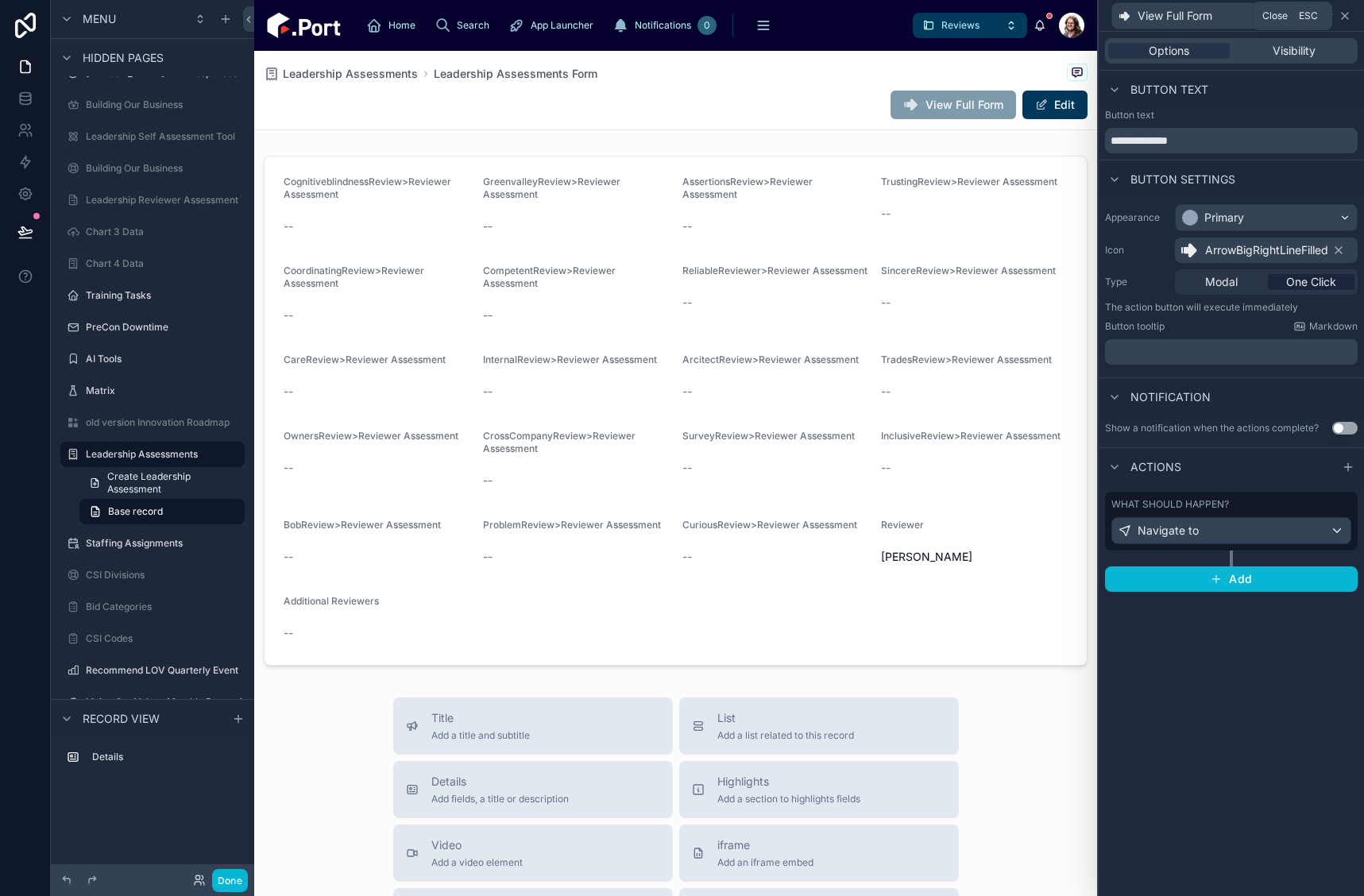
click at [1348, 15] on icon at bounding box center [1345, 16] width 13 height 13
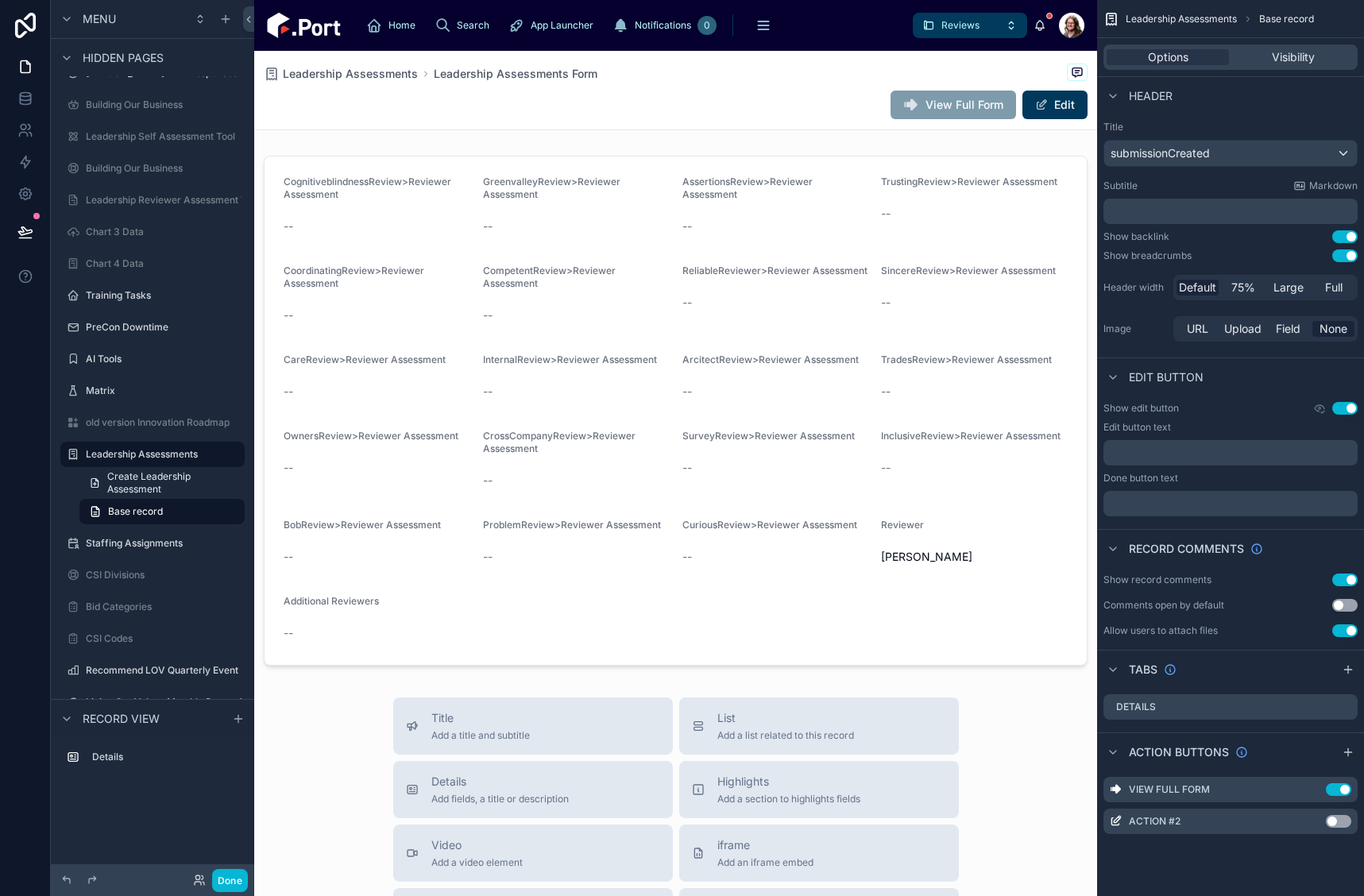
click at [1353, 402] on button "Use setting" at bounding box center [1344, 408] width 25 height 13
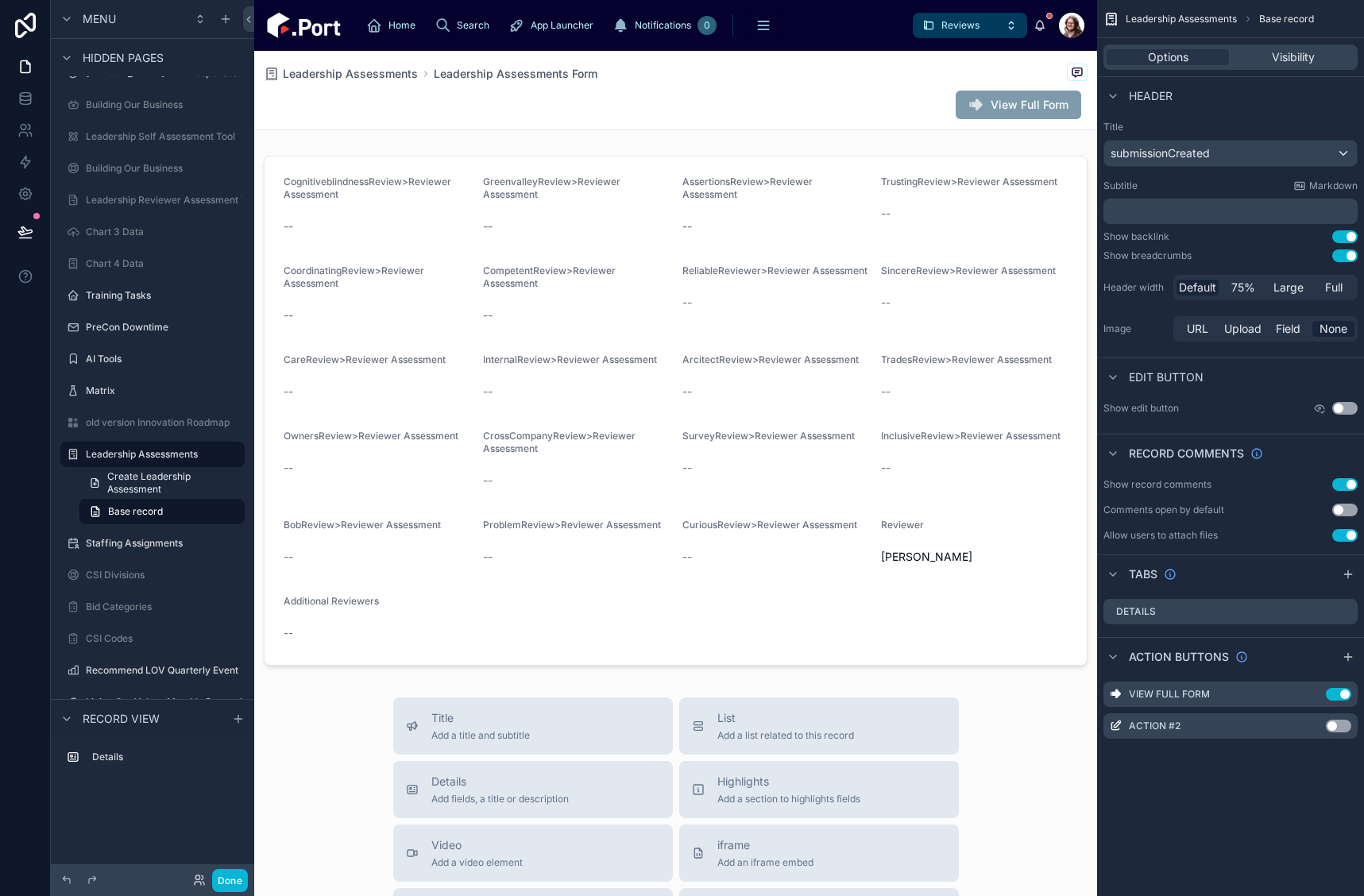
click at [1351, 484] on button "Use setting" at bounding box center [1344, 485] width 25 height 13
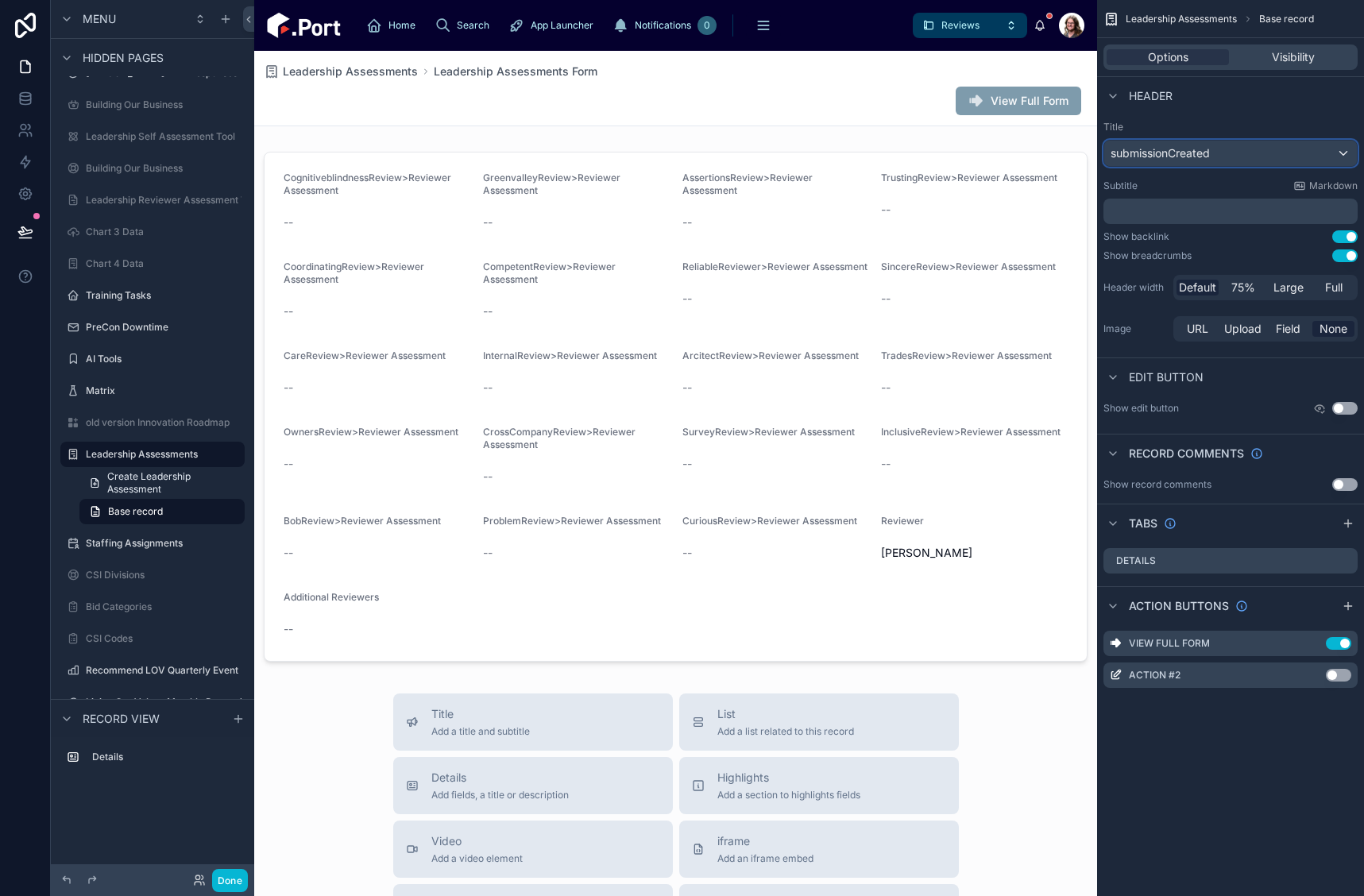
click at [1180, 153] on span "submissionCreated" at bounding box center [1160, 153] width 99 height 16
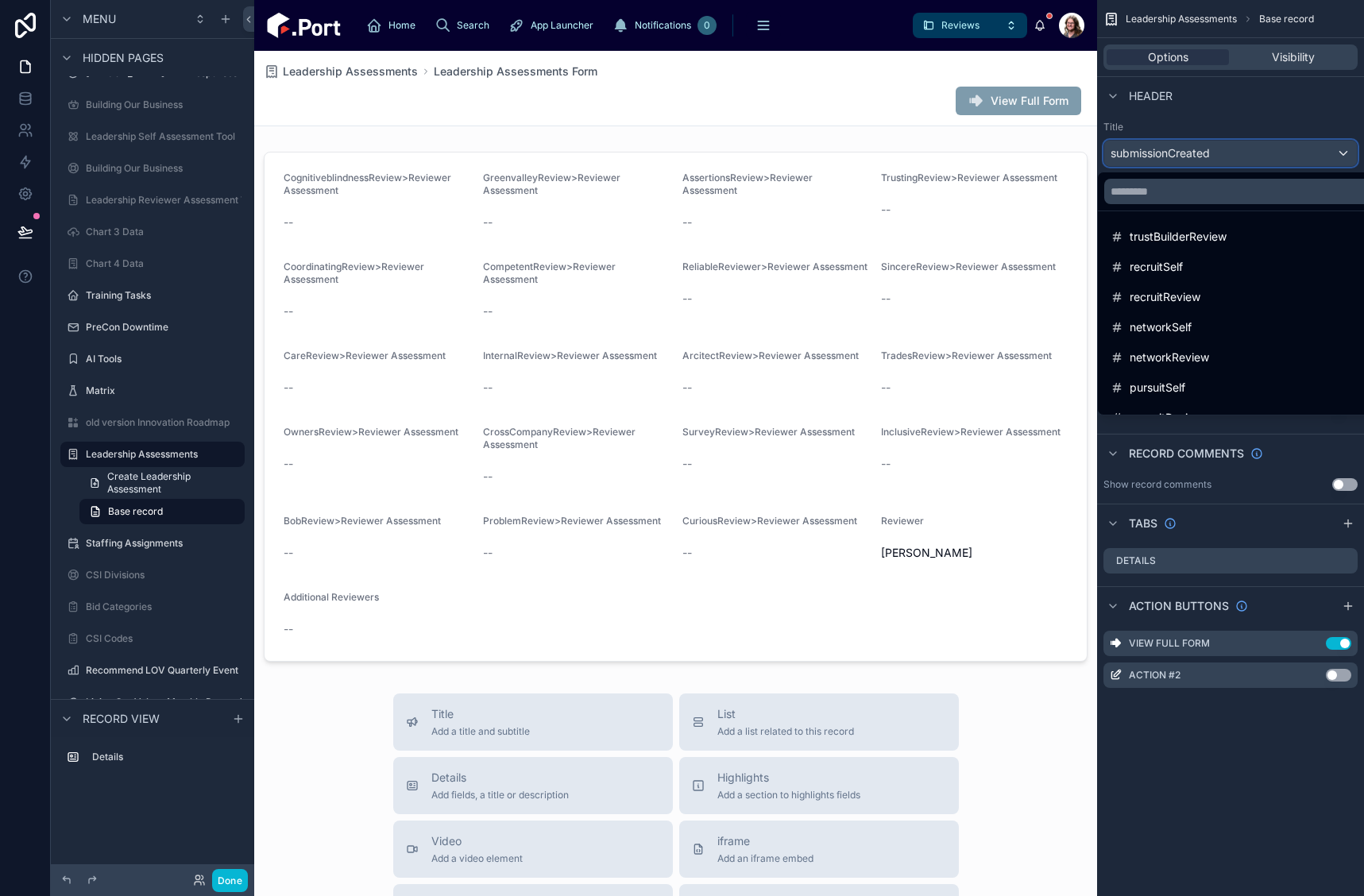
scroll to position [2702, 0]
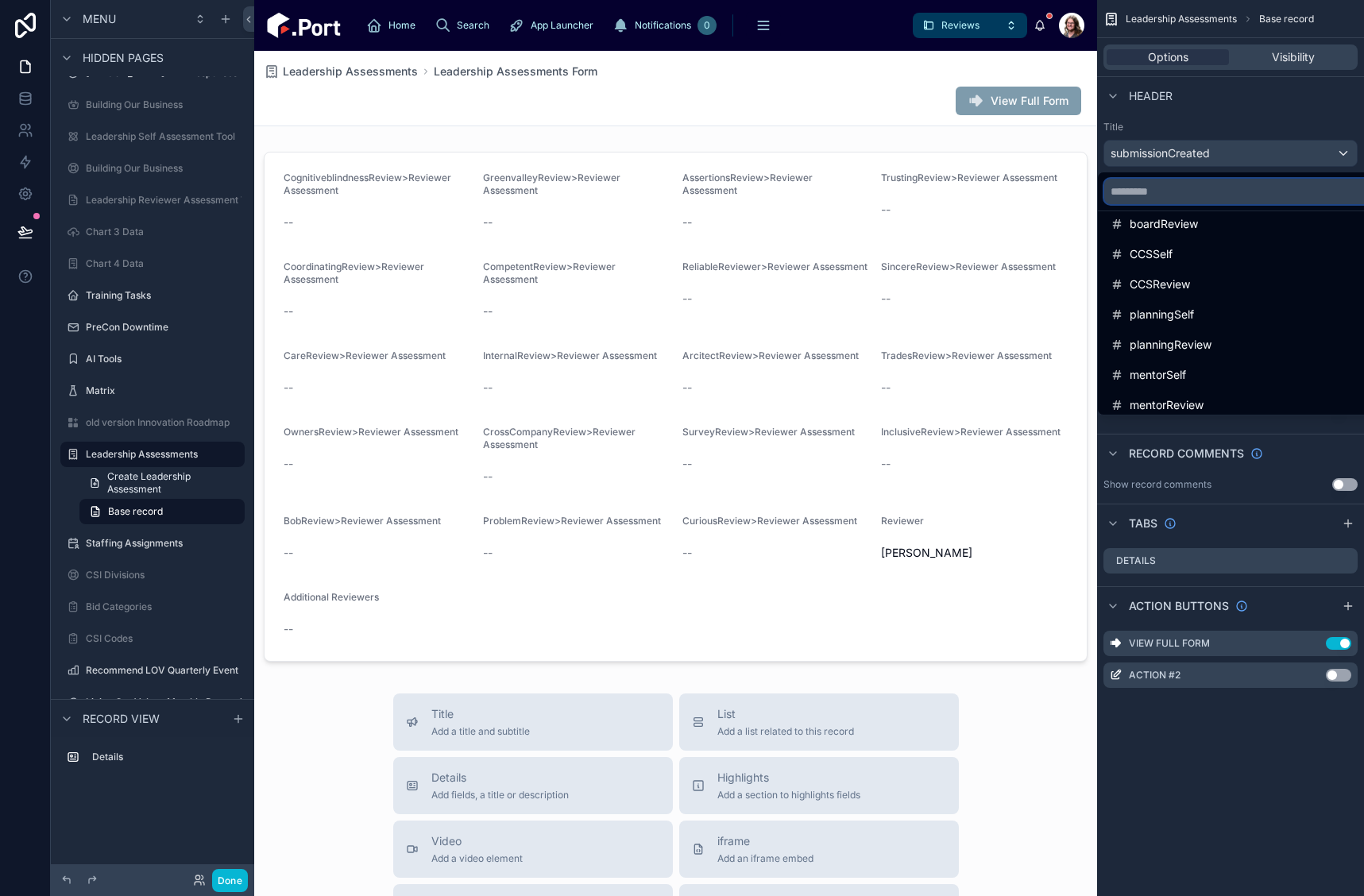
click at [1205, 193] on input "scrollable content" at bounding box center [1248, 191] width 287 height 25
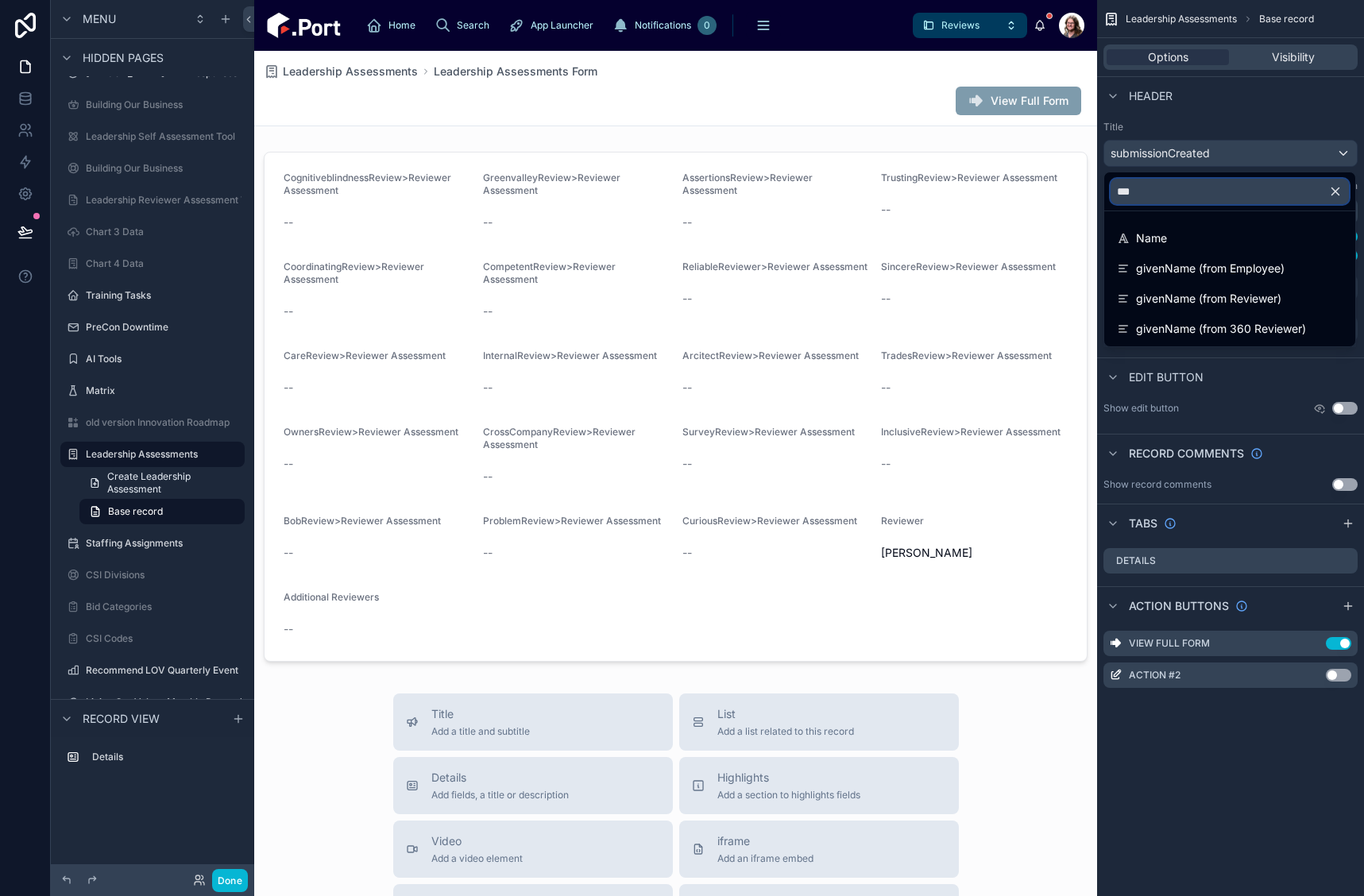
scroll to position [0, 0]
type input "****"
click at [1190, 254] on ul "Name givenName (from Employee) givenName (from Reviewer) givenName (from 360 Re…" at bounding box center [1230, 278] width 251 height 135
click at [1186, 241] on div "Name" at bounding box center [1230, 238] width 226 height 19
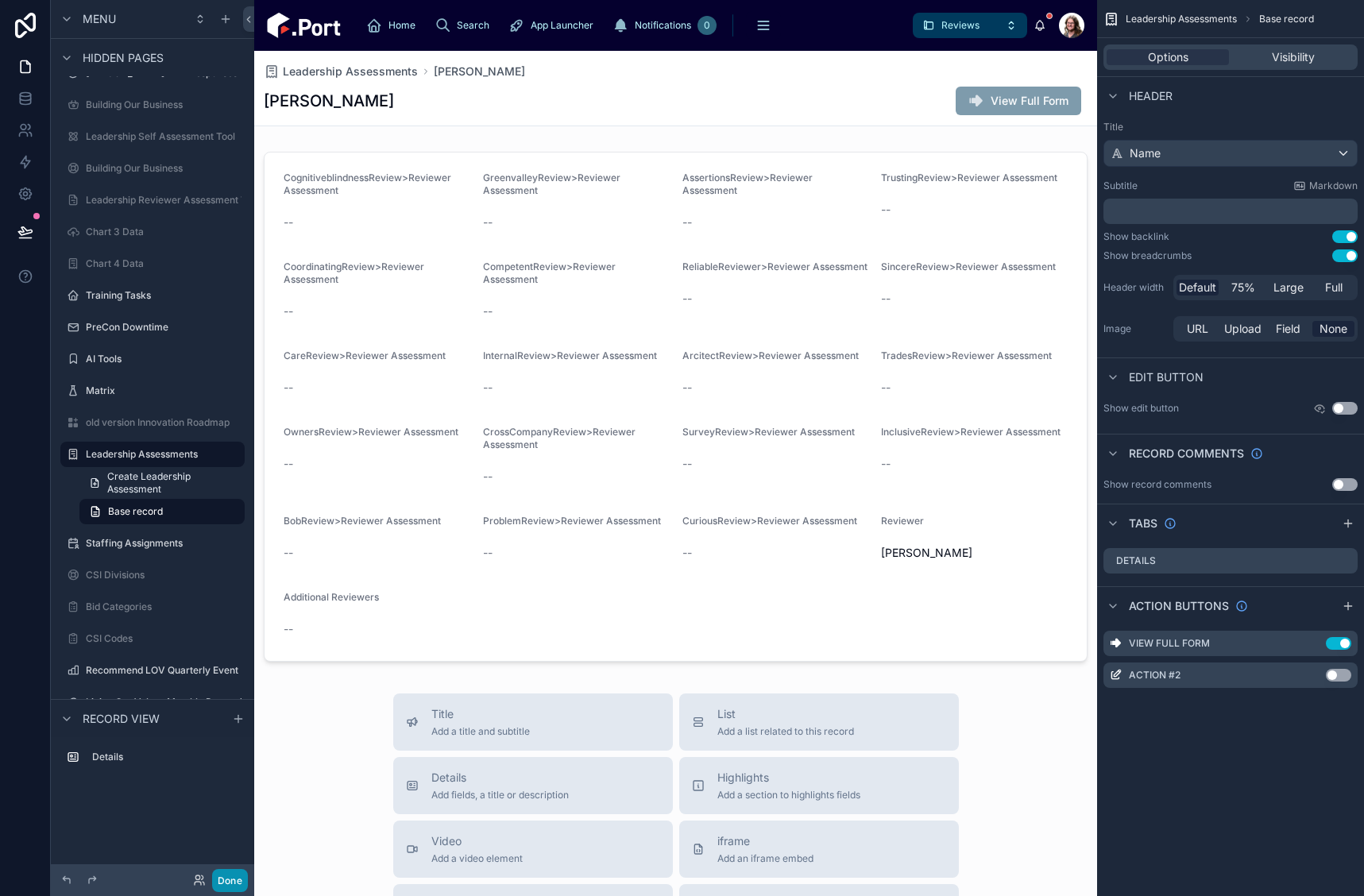
click at [219, 880] on button "Done" at bounding box center [230, 880] width 36 height 23
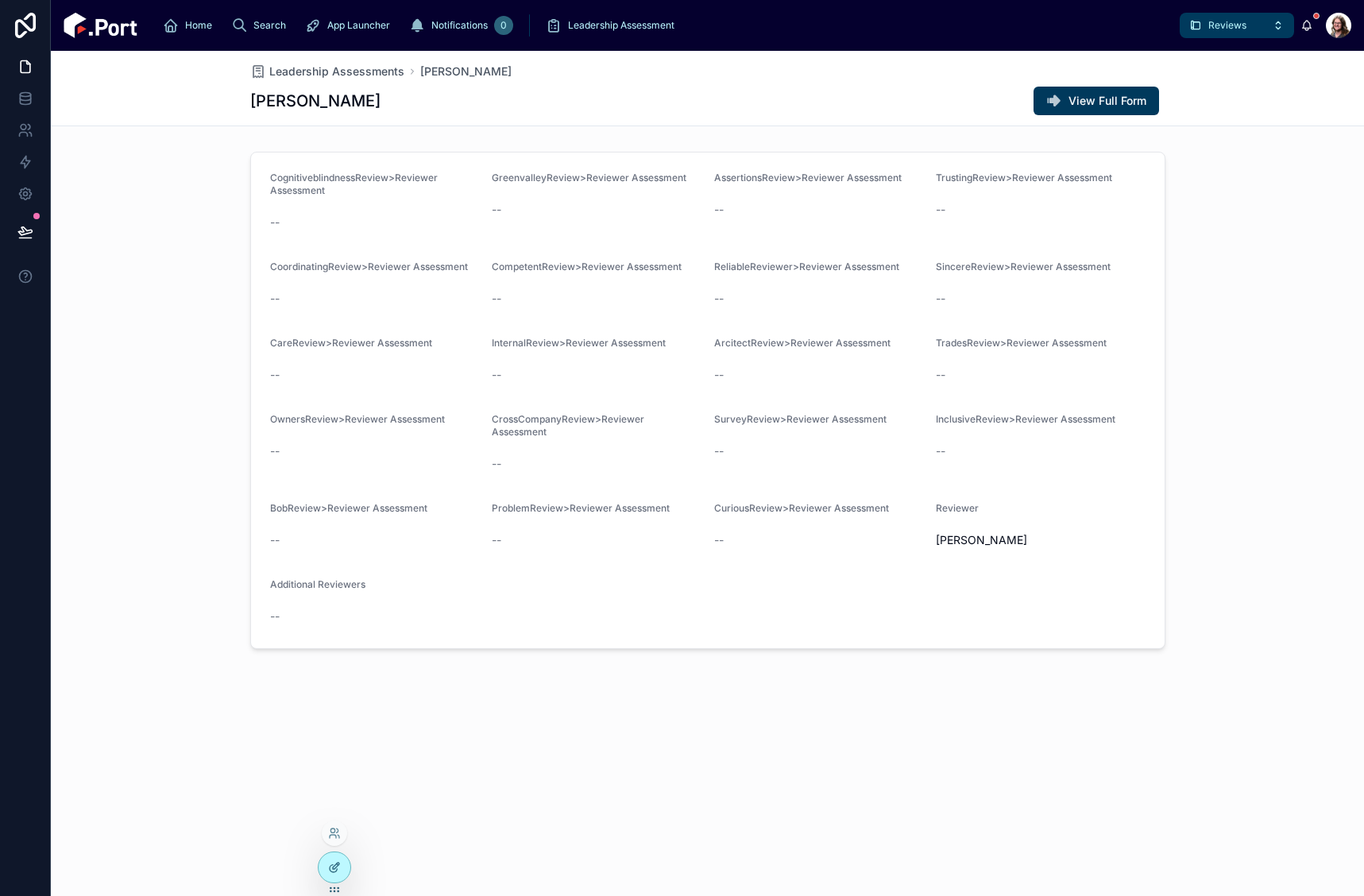
click at [338, 866] on icon at bounding box center [336, 867] width 7 height 7
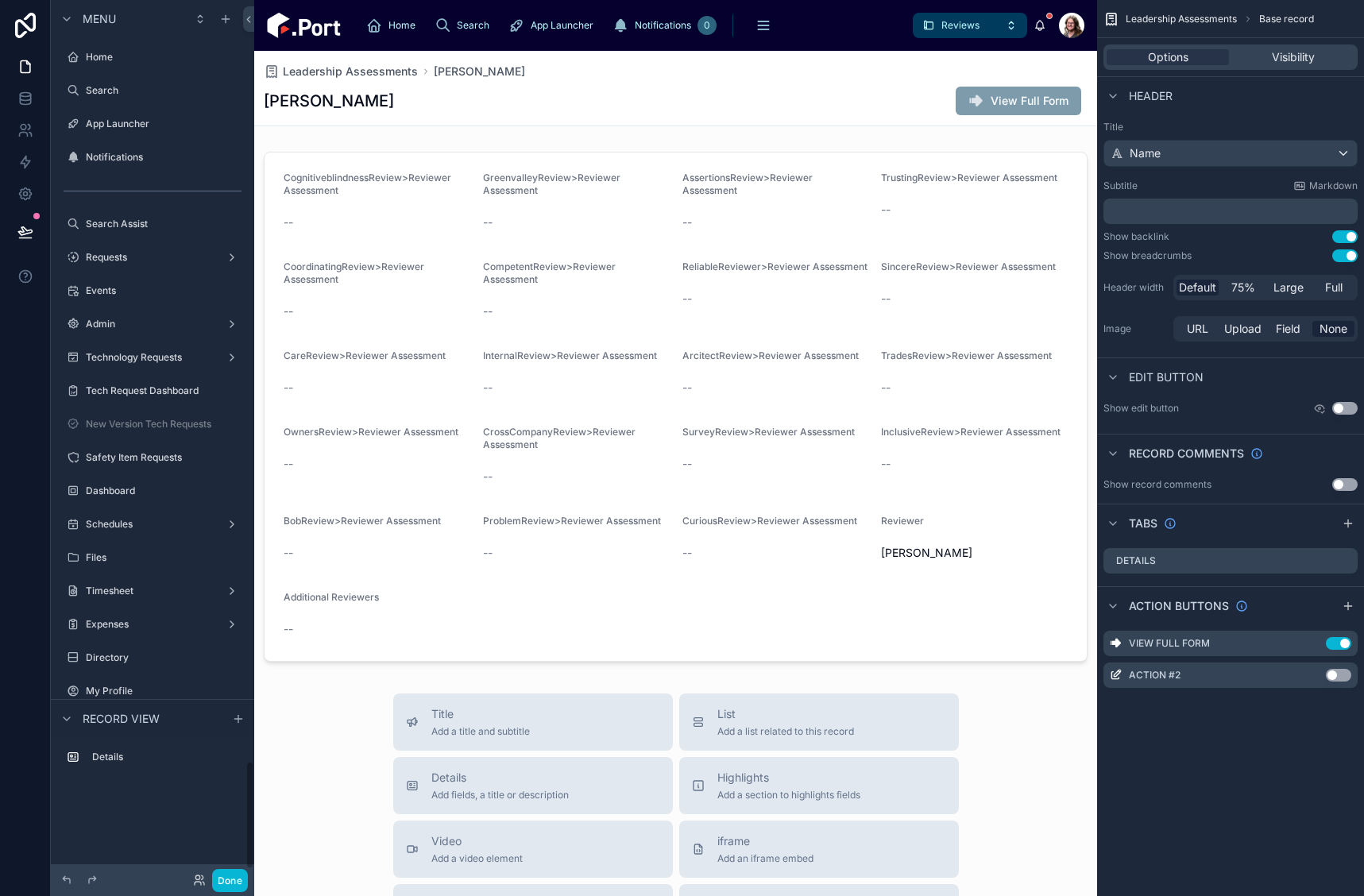
scroll to position [6158, 0]
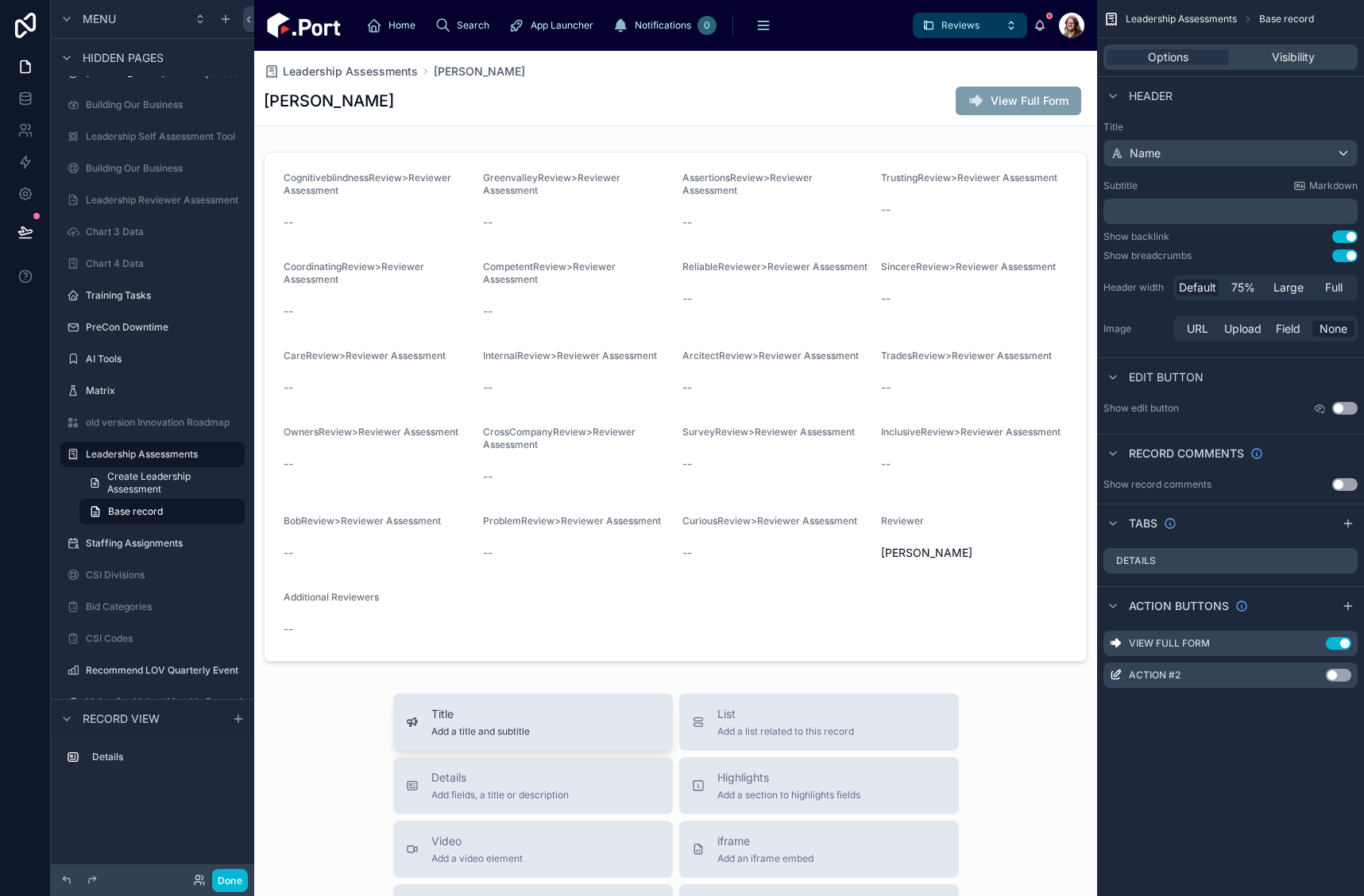
click at [515, 723] on div "Title Add a title and subtitle" at bounding box center [480, 722] width 98 height 32
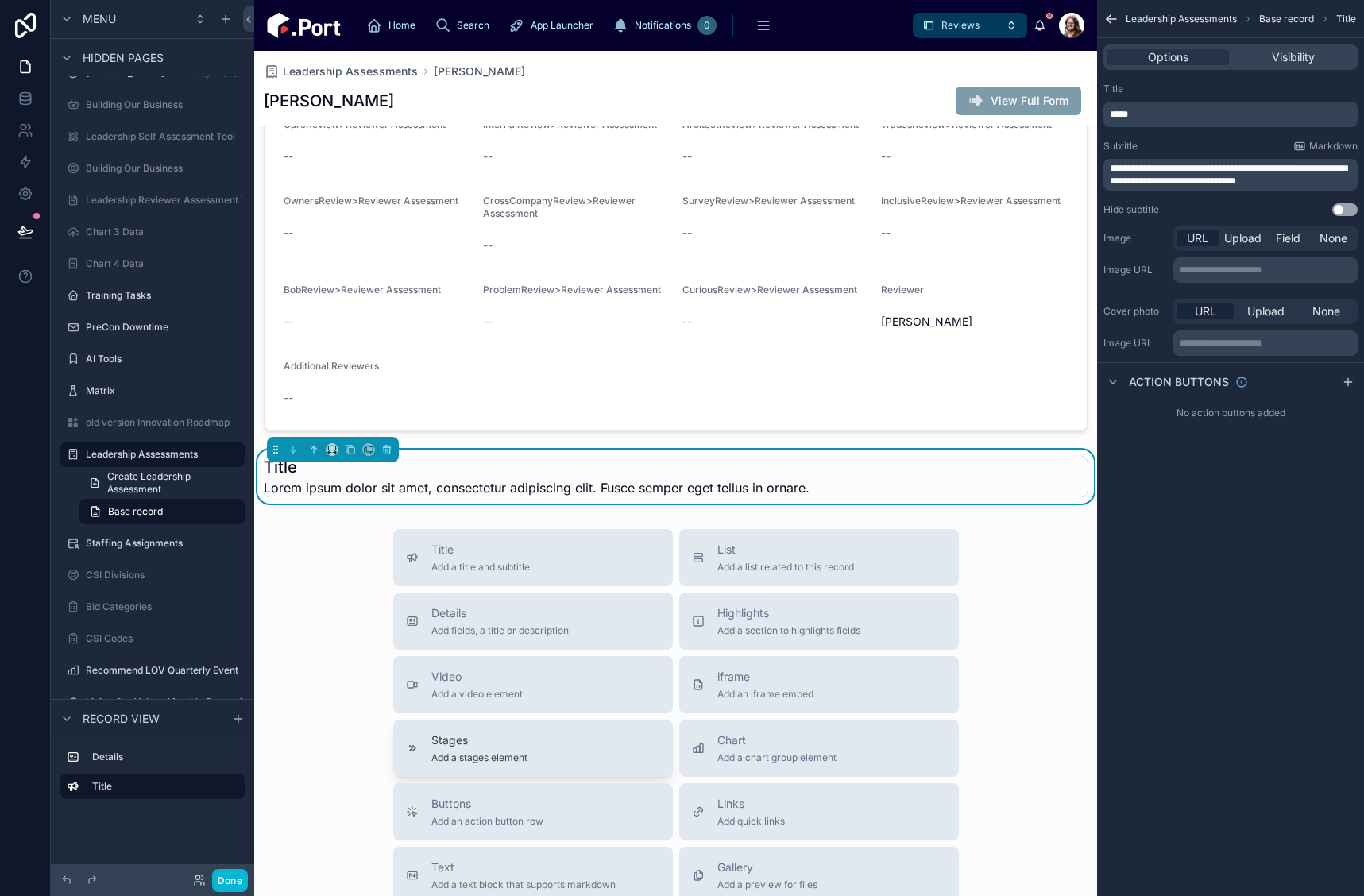
scroll to position [234, 0]
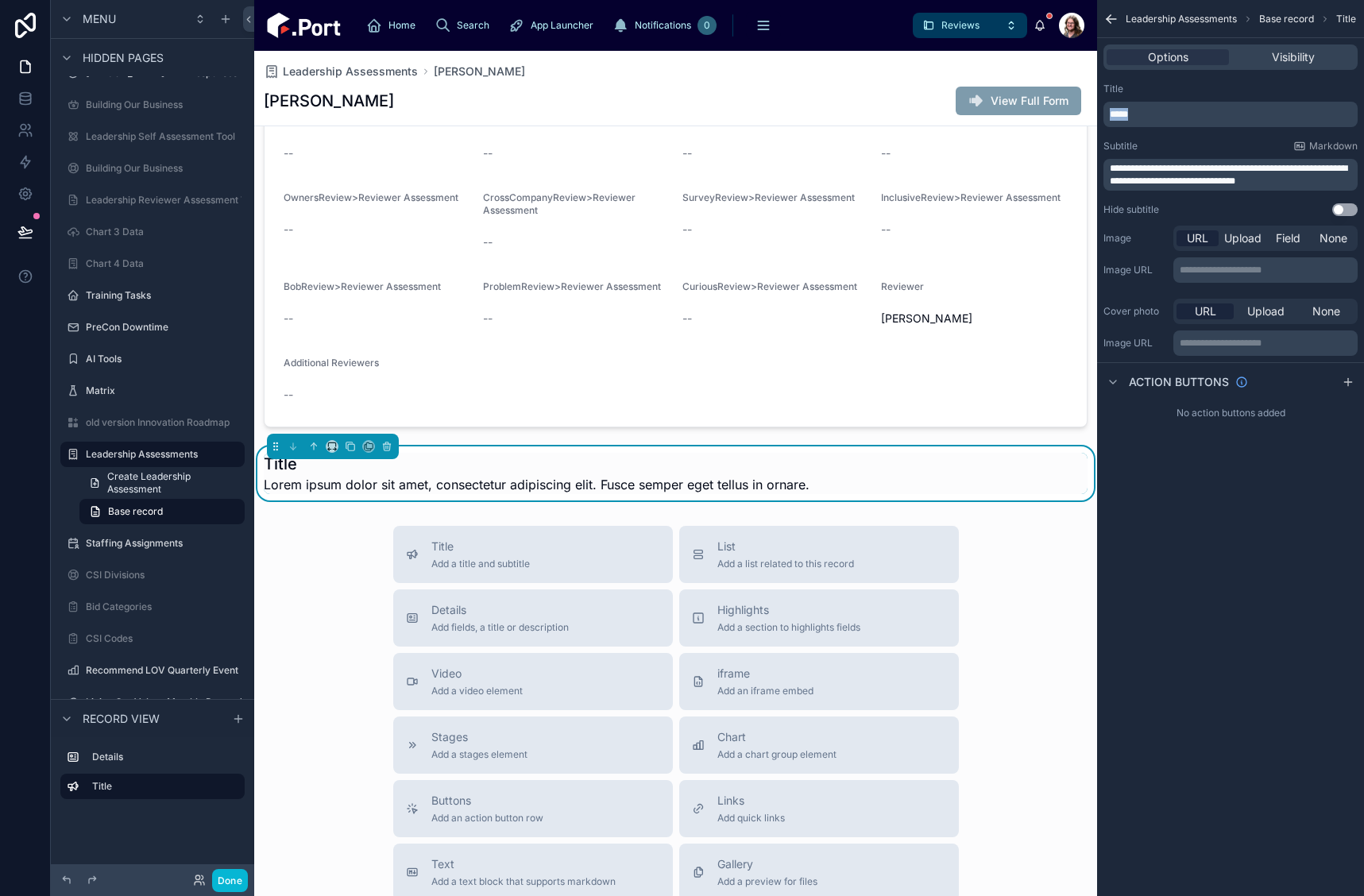
drag, startPoint x: 1138, startPoint y: 120, endPoint x: 1081, endPoint y: 120, distance: 57.0
click at [1081, 120] on div "Home Search App Launcher Notifications 0 Search Assist Requests Events Admin Te…" at bounding box center [809, 448] width 1110 height 896
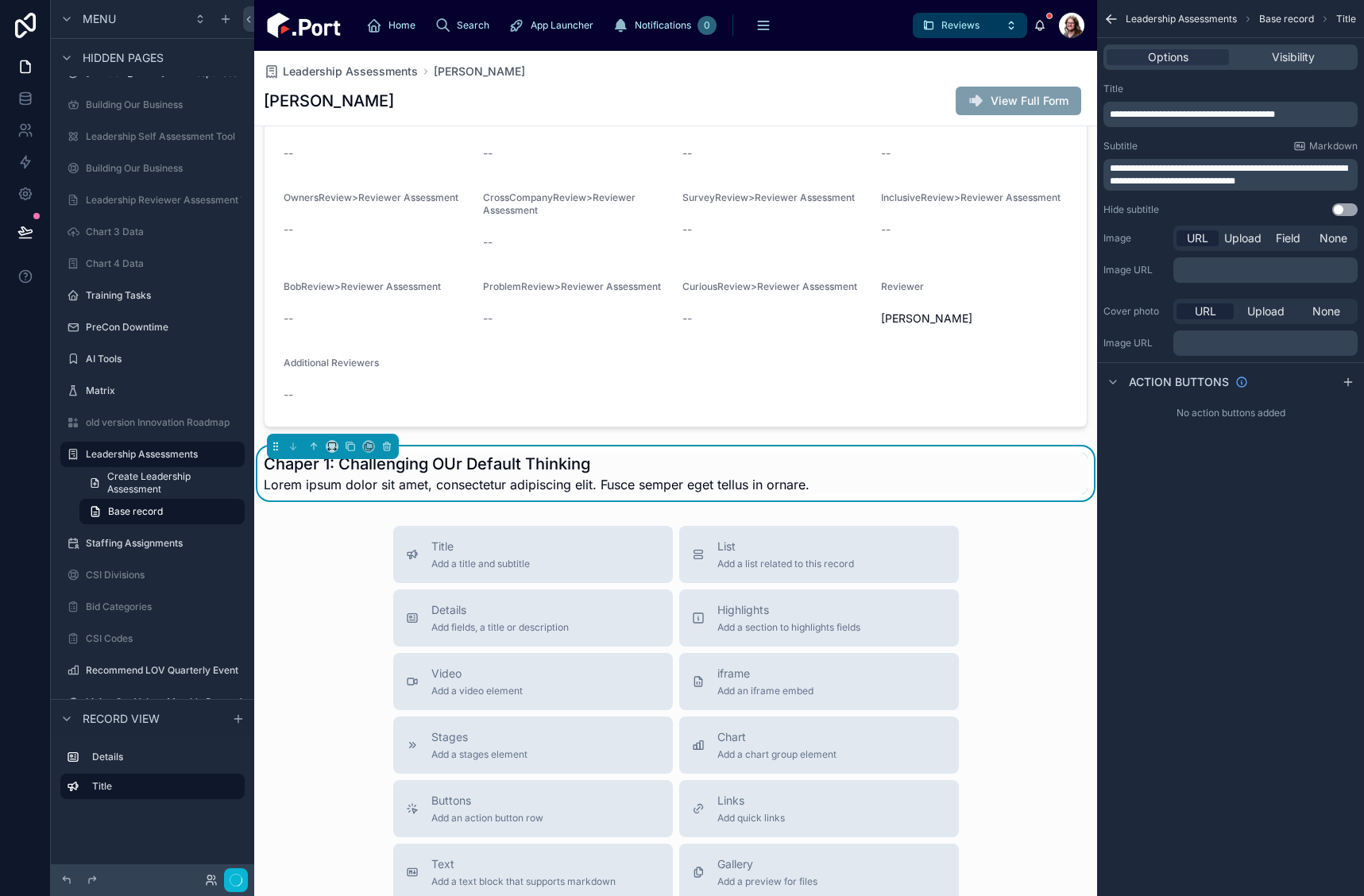
click at [455, 463] on h1 "Chaper 1: Challenging OUr Default Thinking" at bounding box center [536, 463] width 546 height 22
click at [459, 462] on h1 "Chaper 1: Challenging OUr Default Thinking" at bounding box center [536, 463] width 546 height 22
click at [1224, 115] on span "**********" at bounding box center [1193, 115] width 165 height 10
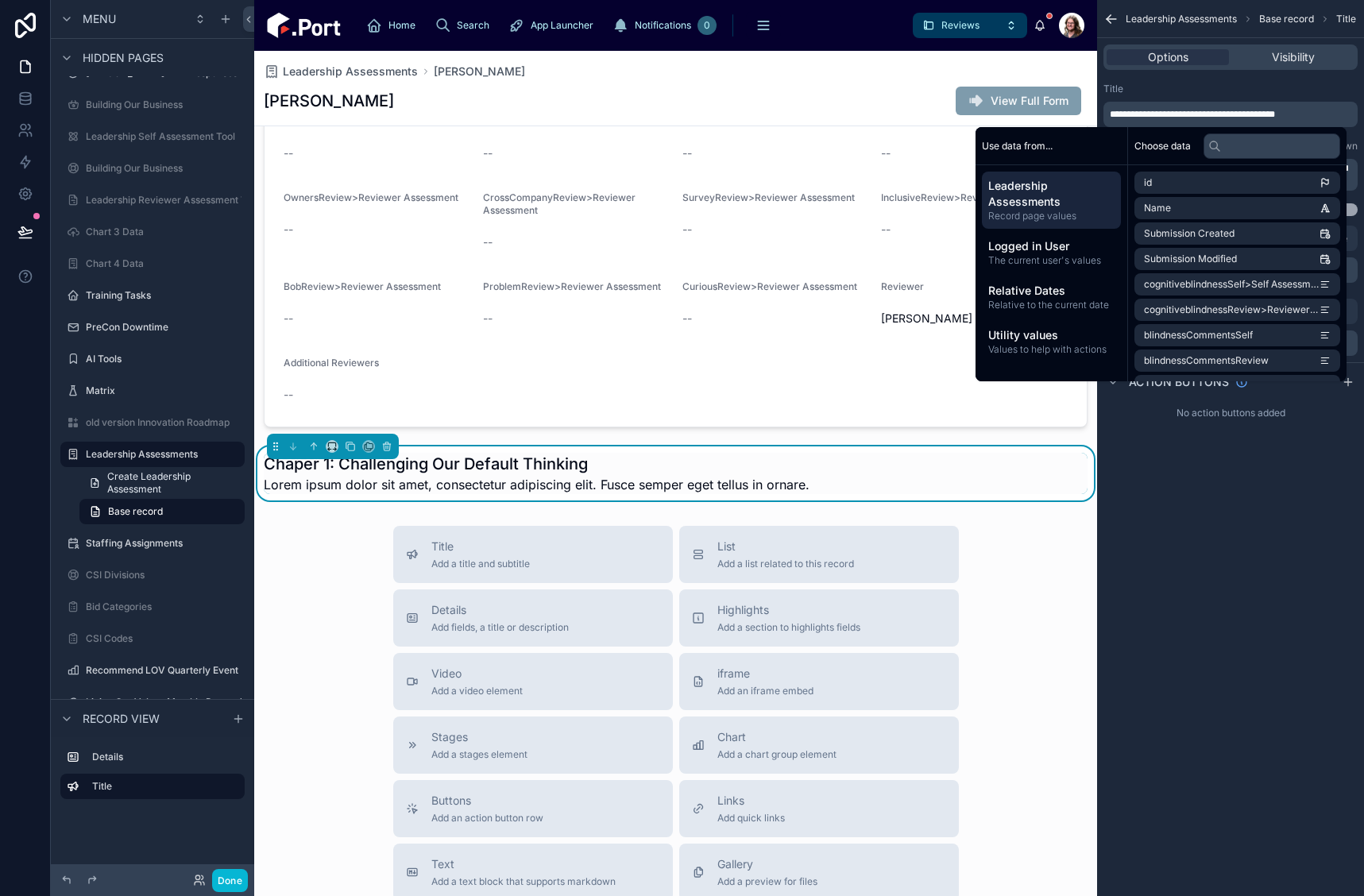
click at [917, 475] on div "Chaper 1: Challenging Our Default Thinking Lorem ipsum dolor sit amet, consecte…" at bounding box center [675, 473] width 824 height 41
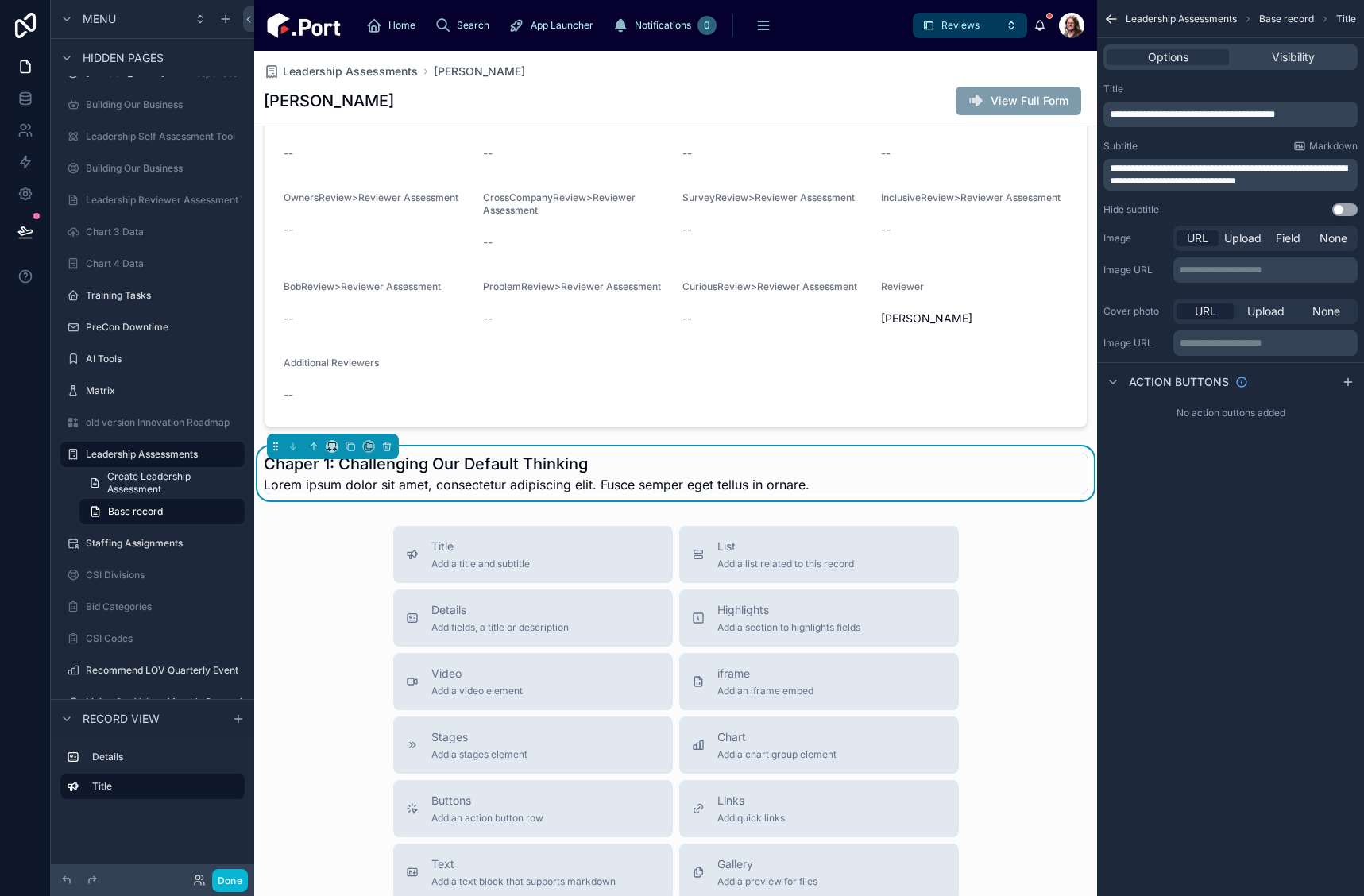
click at [1336, 206] on button "Use setting" at bounding box center [1344, 210] width 25 height 13
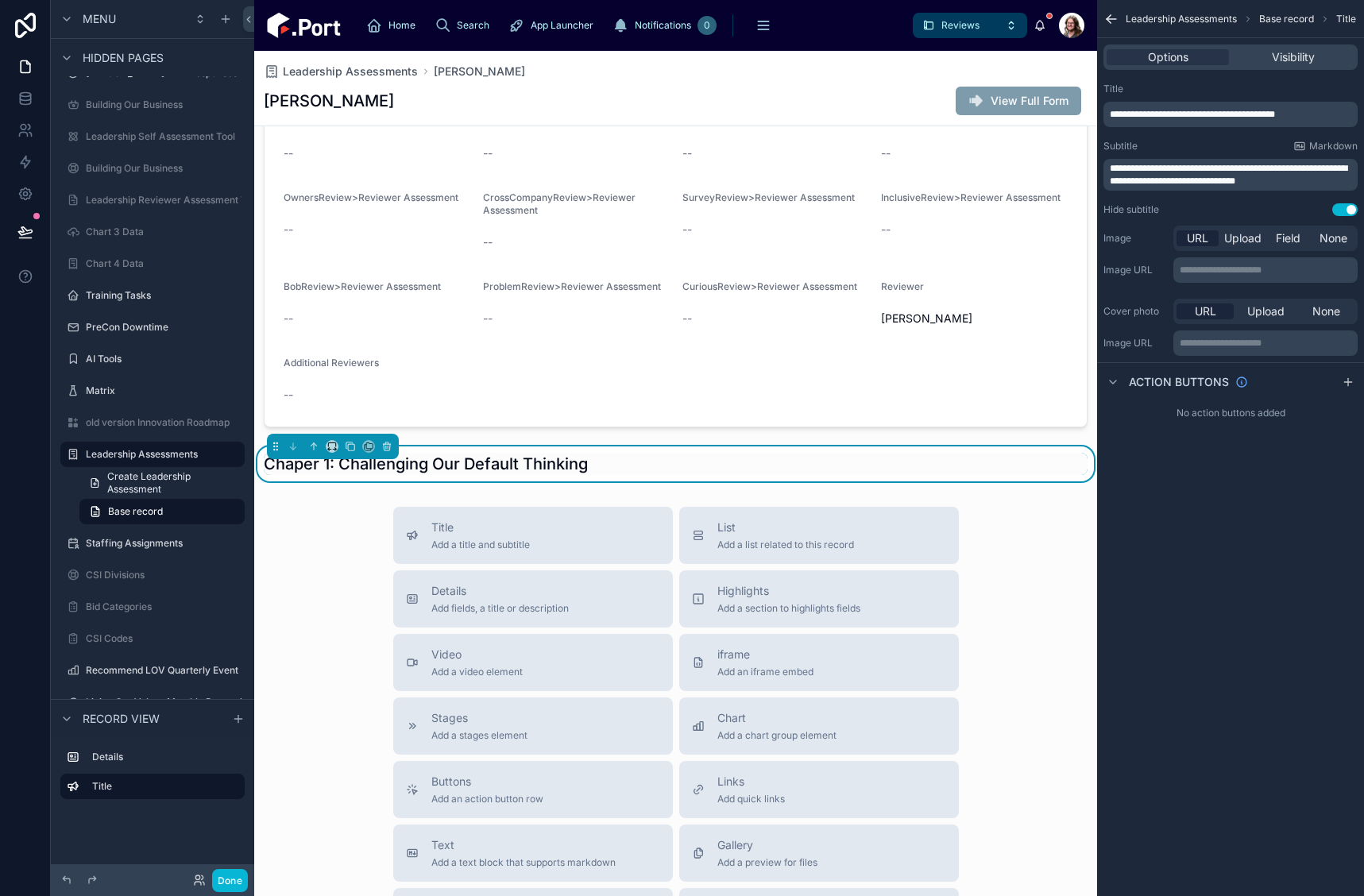
click at [623, 471] on div "Chaper 1: Challenging Our Default Thinking" at bounding box center [675, 463] width 824 height 22
click at [316, 449] on icon at bounding box center [314, 447] width 11 height 11
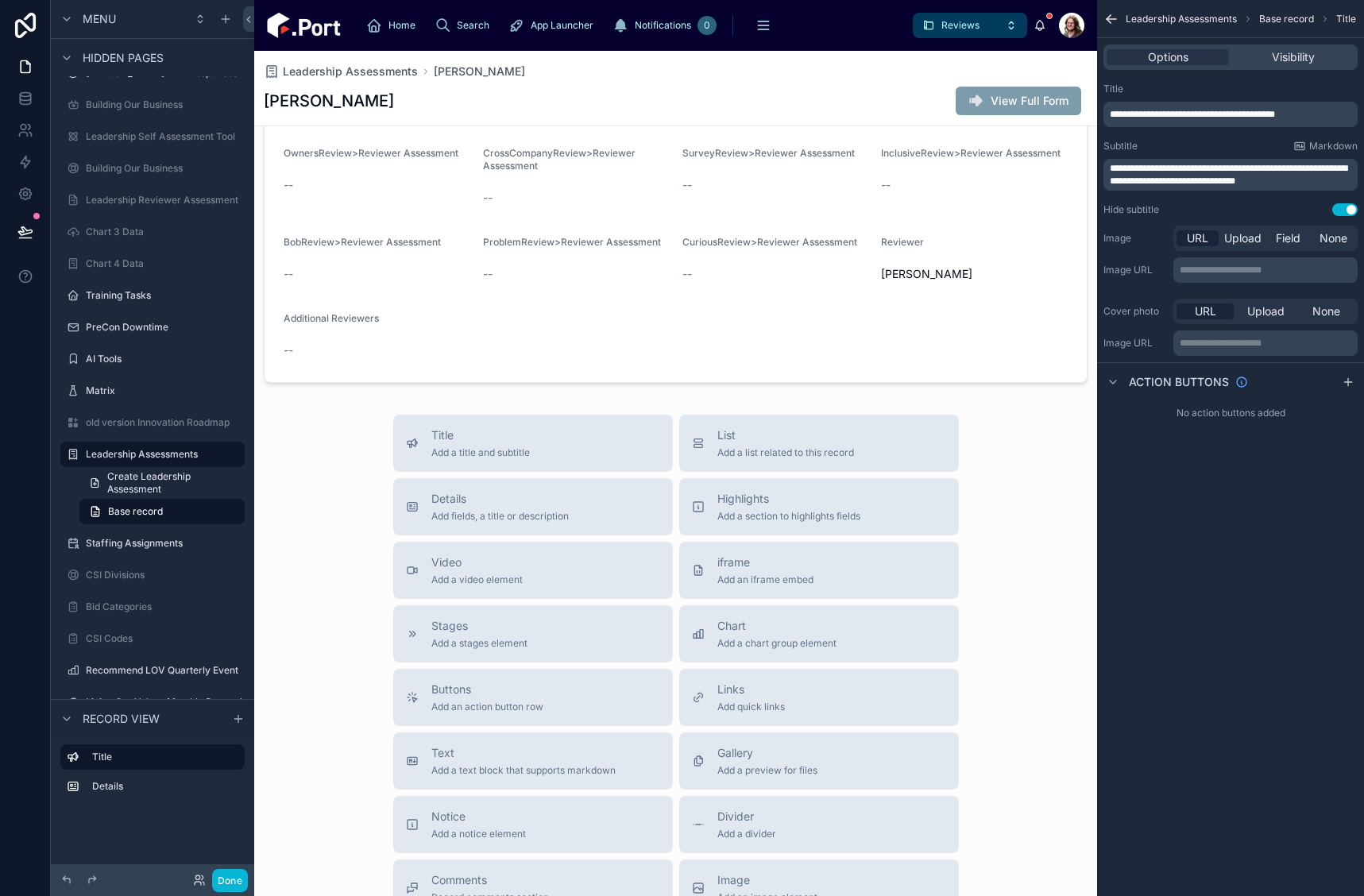
scroll to position [477, 0]
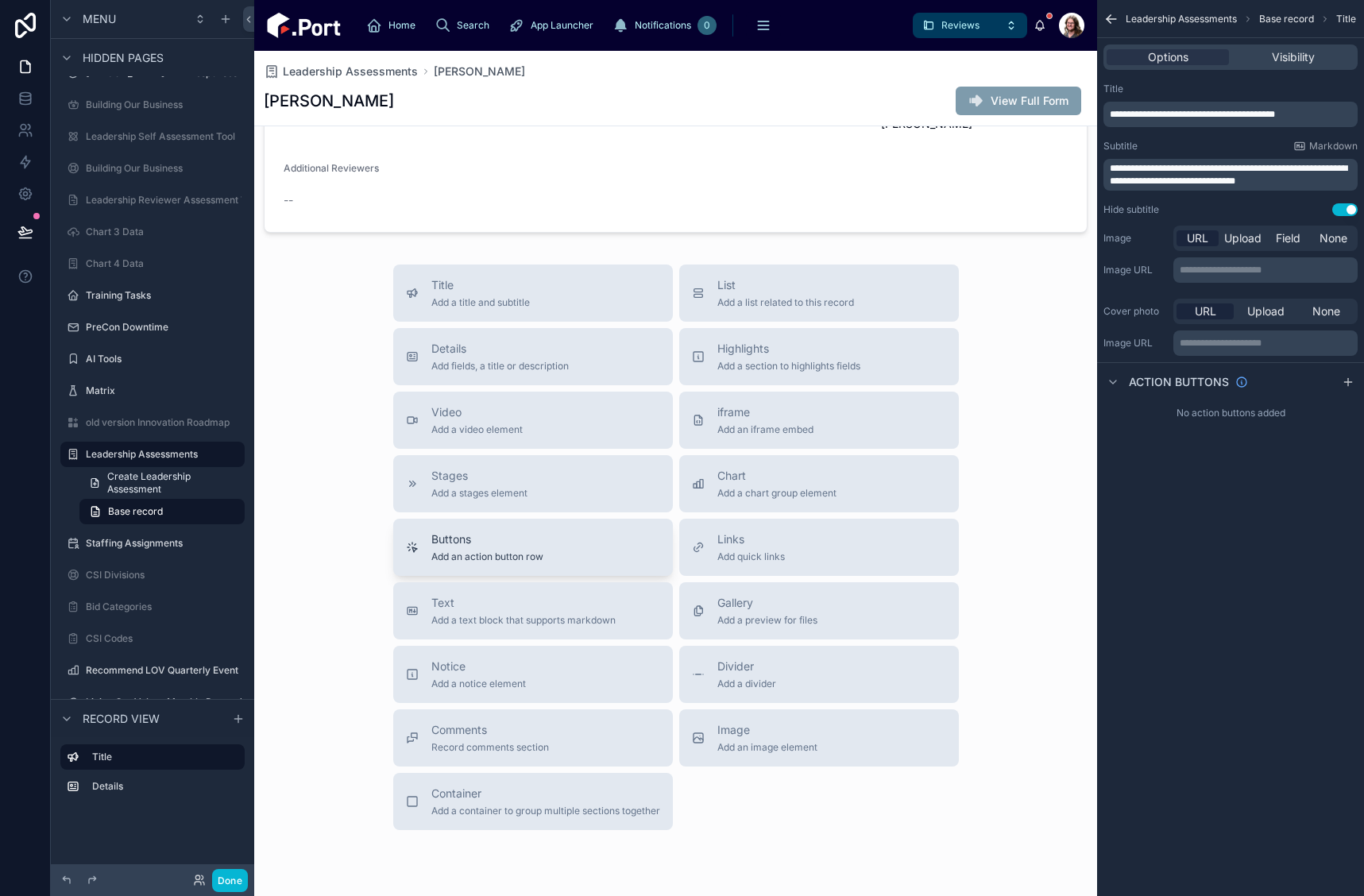
drag, startPoint x: 535, startPoint y: 799, endPoint x: 487, endPoint y: 555, distance: 248.7
click at [486, 270] on div "Title Add a title and subtitle List Add a list related to this record Details A…" at bounding box center [676, 547] width 591 height 565
click at [497, 813] on span "Add a container to group multiple sections together" at bounding box center [546, 812] width 229 height 13
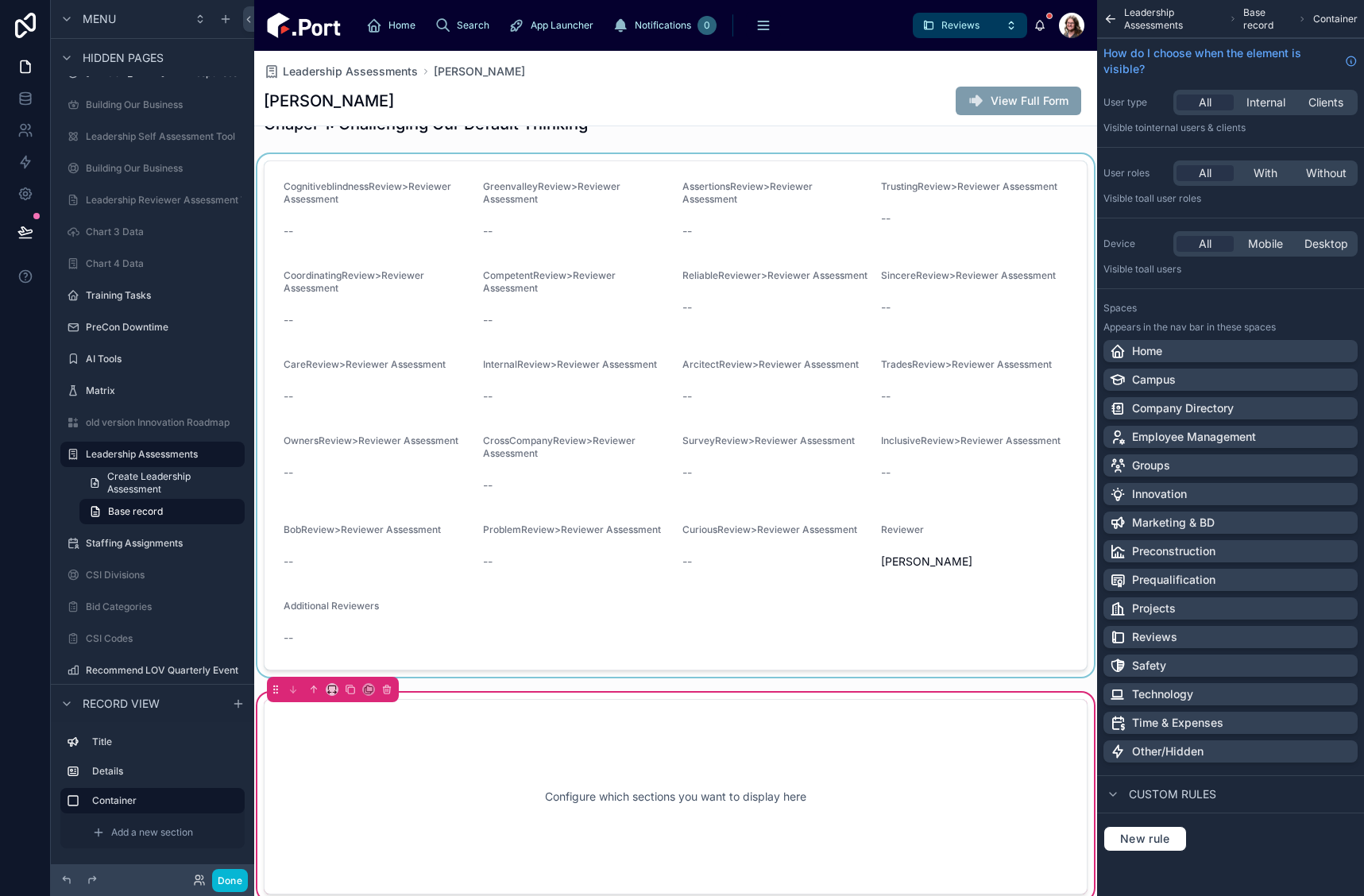
scroll to position [0, 0]
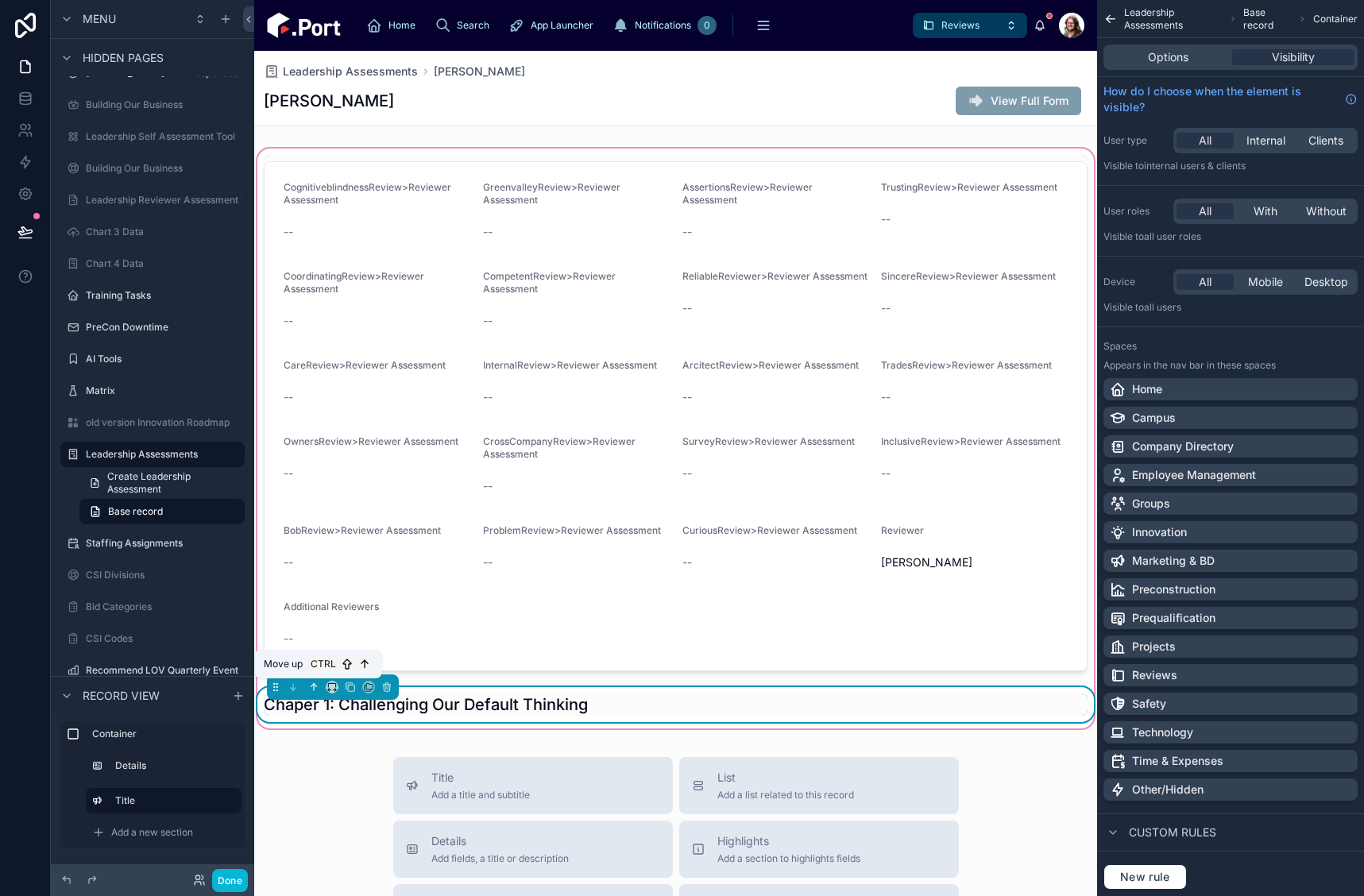
click at [315, 689] on icon at bounding box center [314, 687] width 11 height 11
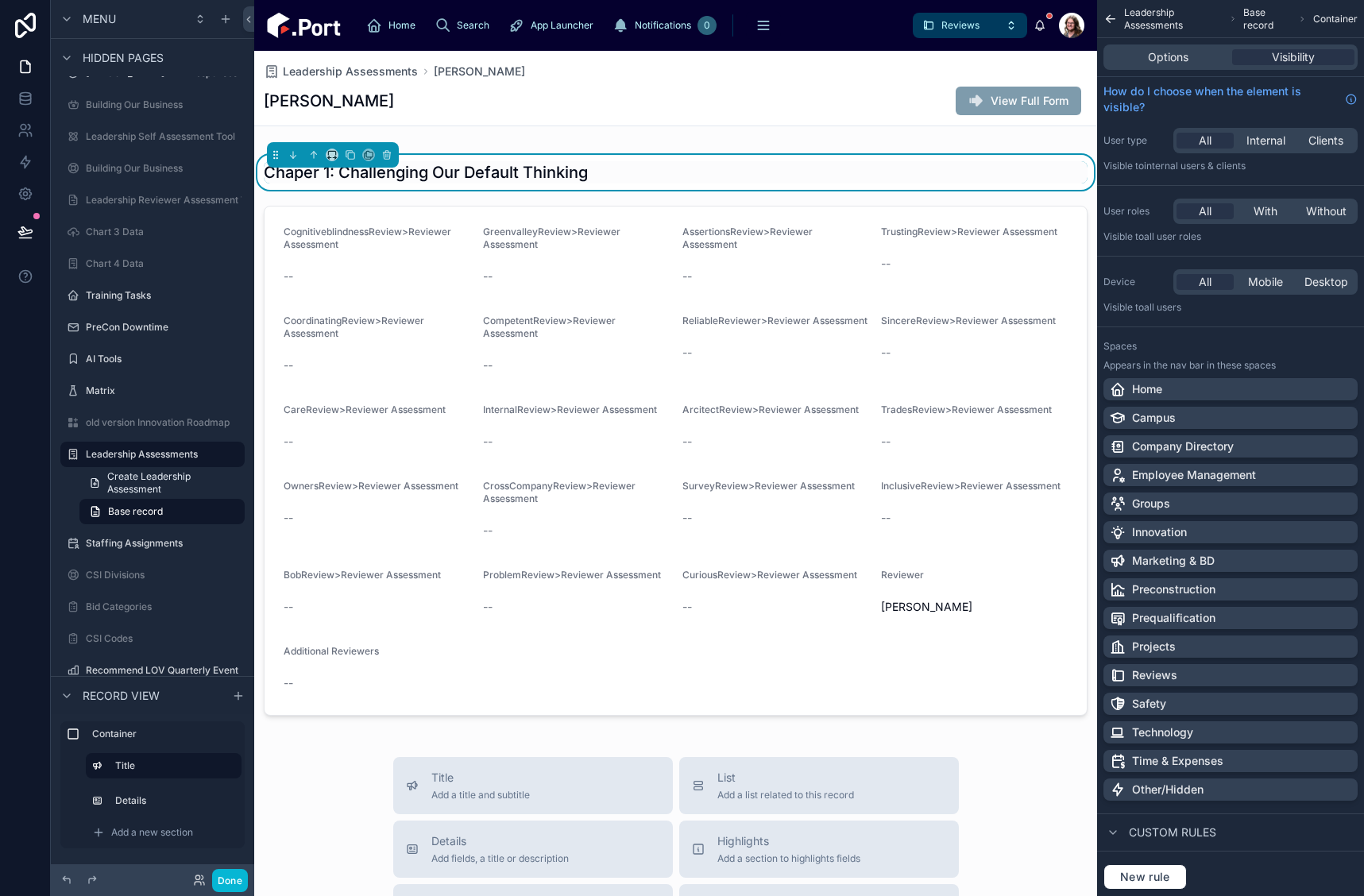
click at [738, 148] on div "Chaper 1: Challenging Our Default Thinking CognitiveblindnessReview>Reviewer As…" at bounding box center [676, 439] width 843 height 587
click at [732, 152] on div "Chaper 1: Challenging Our Default Thinking CognitiveblindnessReview>Reviewer As…" at bounding box center [676, 439] width 843 height 587
click at [730, 157] on div "Chaper 1: Challenging Our Default Thinking" at bounding box center [676, 172] width 843 height 35
click at [730, 151] on div "Chaper 1: Challenging Our Default Thinking CognitiveblindnessReview>Reviewer As…" at bounding box center [676, 439] width 843 height 587
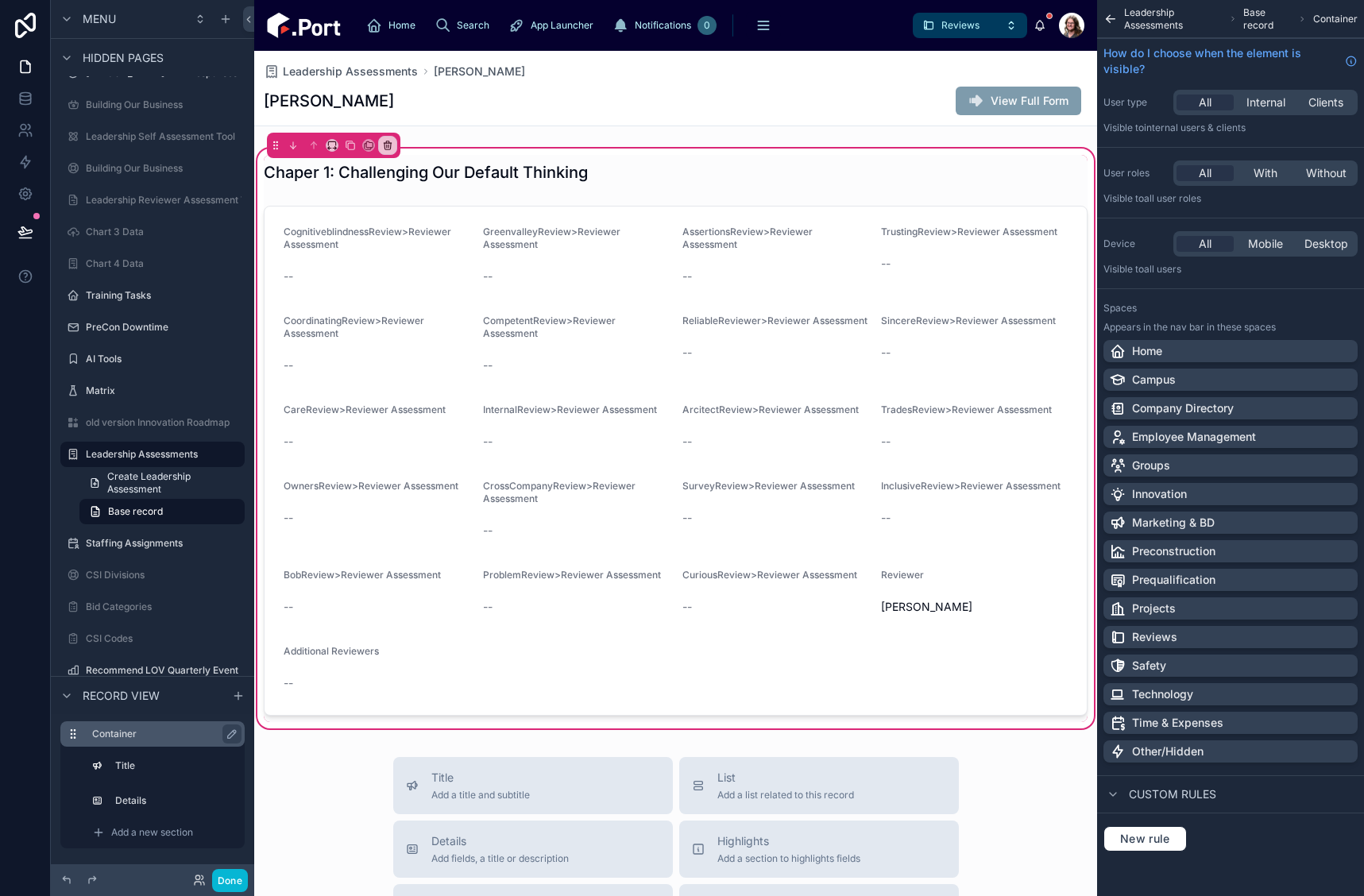
click at [124, 733] on label "Container" at bounding box center [162, 734] width 140 height 13
click at [332, 147] on icon at bounding box center [332, 146] width 11 height 11
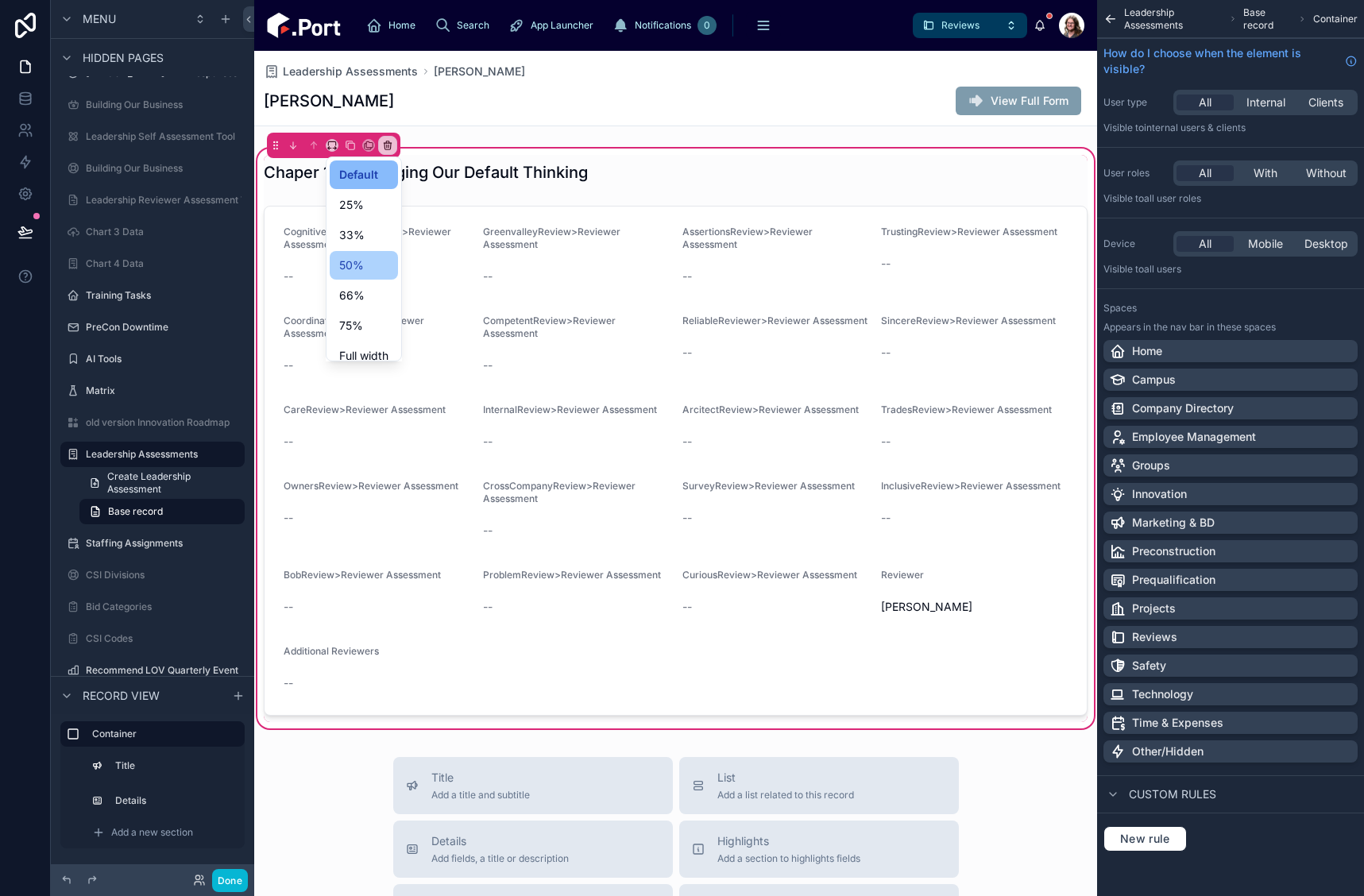
click at [371, 273] on div "50%" at bounding box center [364, 265] width 49 height 19
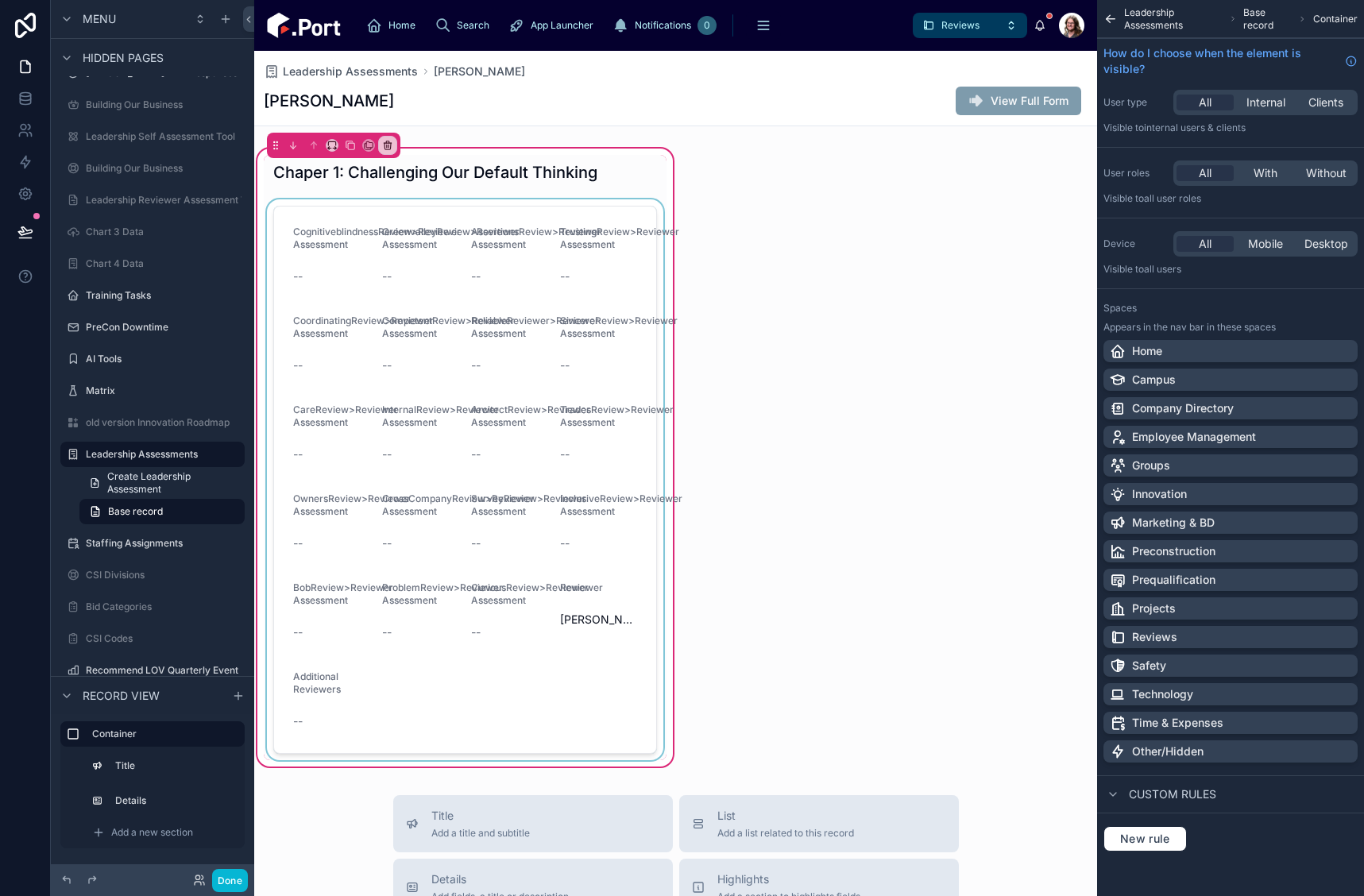
click at [534, 243] on div at bounding box center [465, 480] width 403 height 561
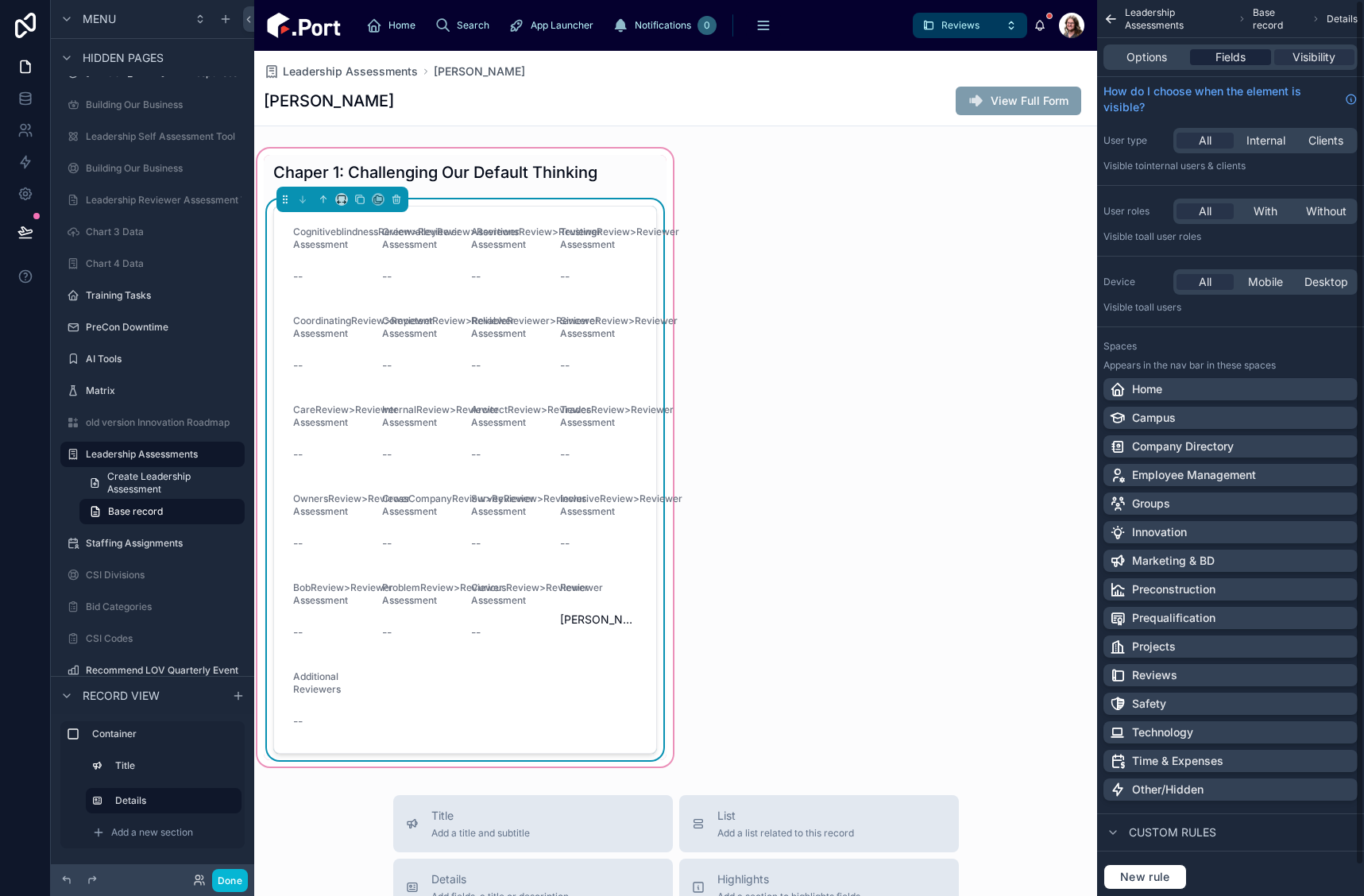
click at [1234, 60] on span "Fields" at bounding box center [1231, 56] width 30 height 16
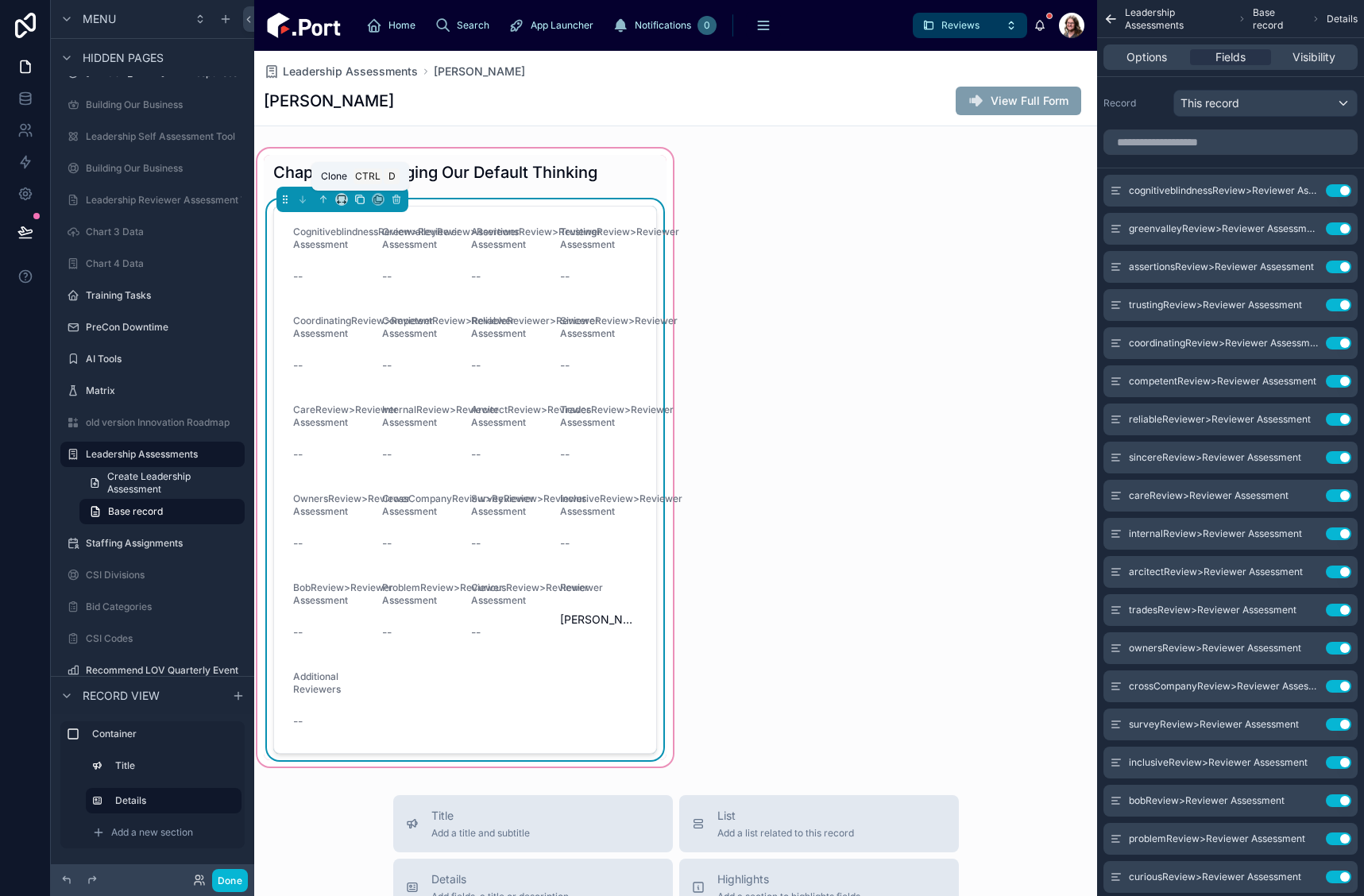
click at [354, 199] on icon at bounding box center [360, 200] width 11 height 11
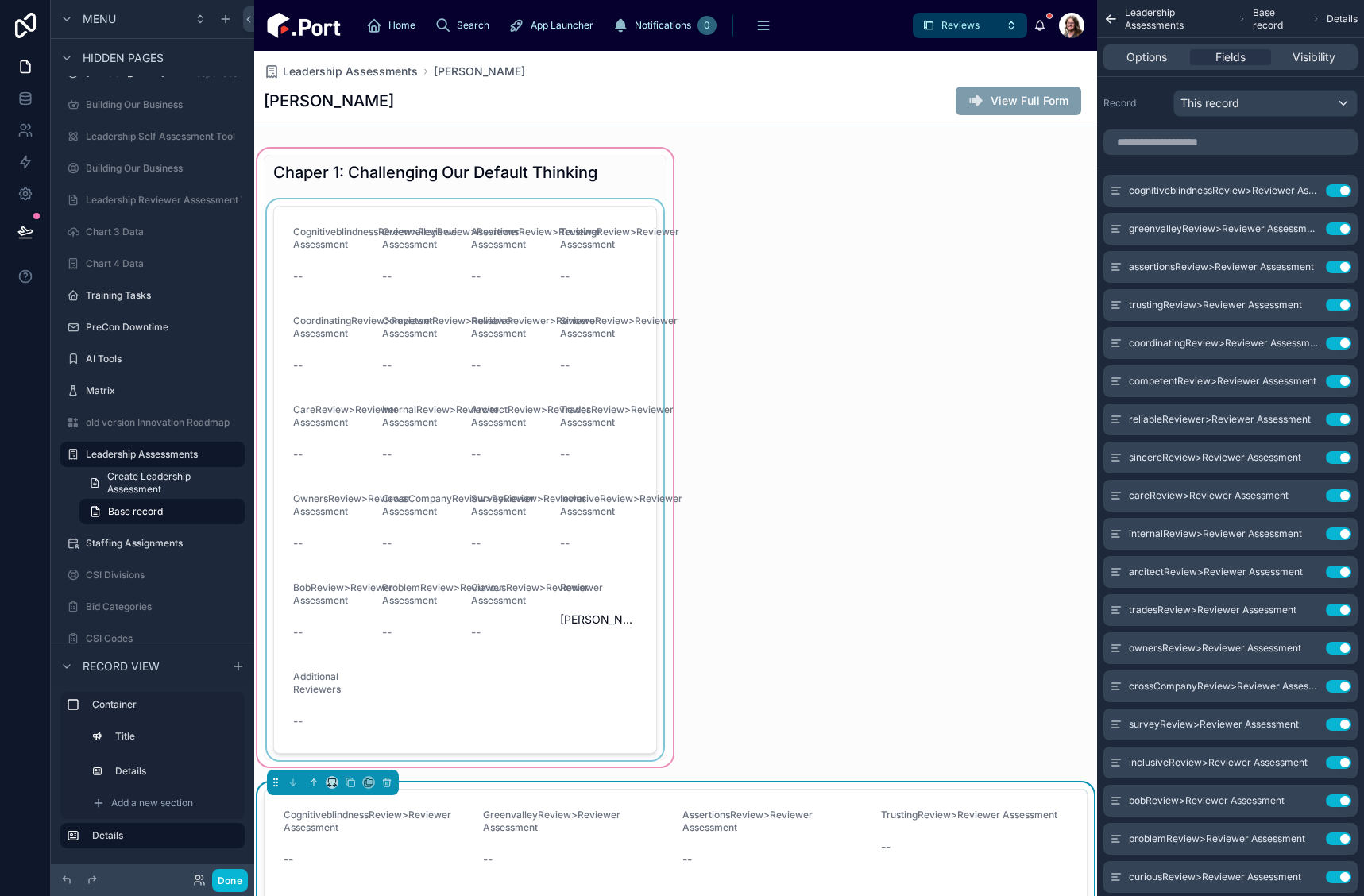
click at [506, 364] on div at bounding box center [466, 457] width 422 height 624
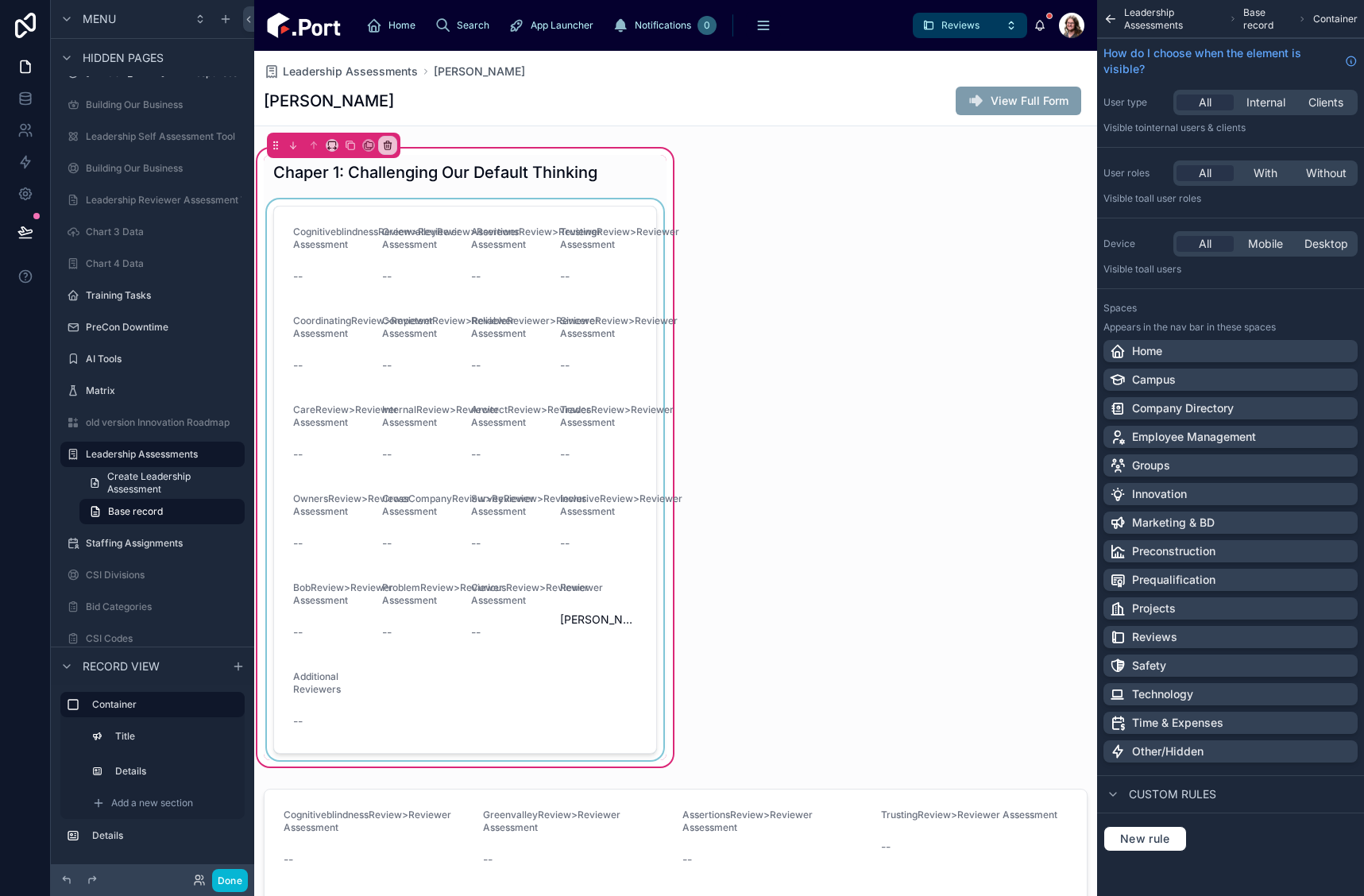
click at [444, 313] on div at bounding box center [465, 480] width 403 height 561
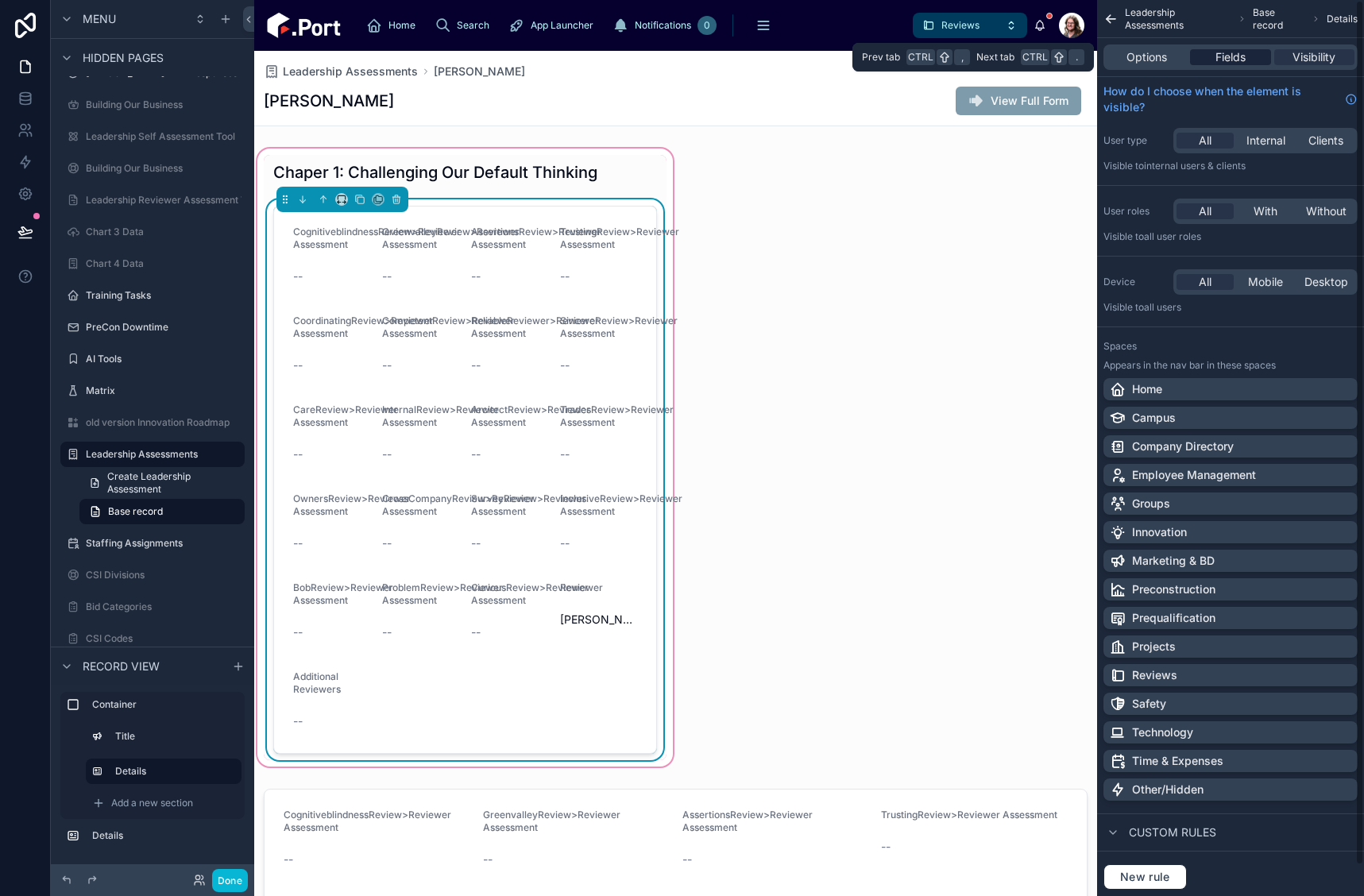
click at [1236, 64] on span "Fields" at bounding box center [1231, 56] width 30 height 16
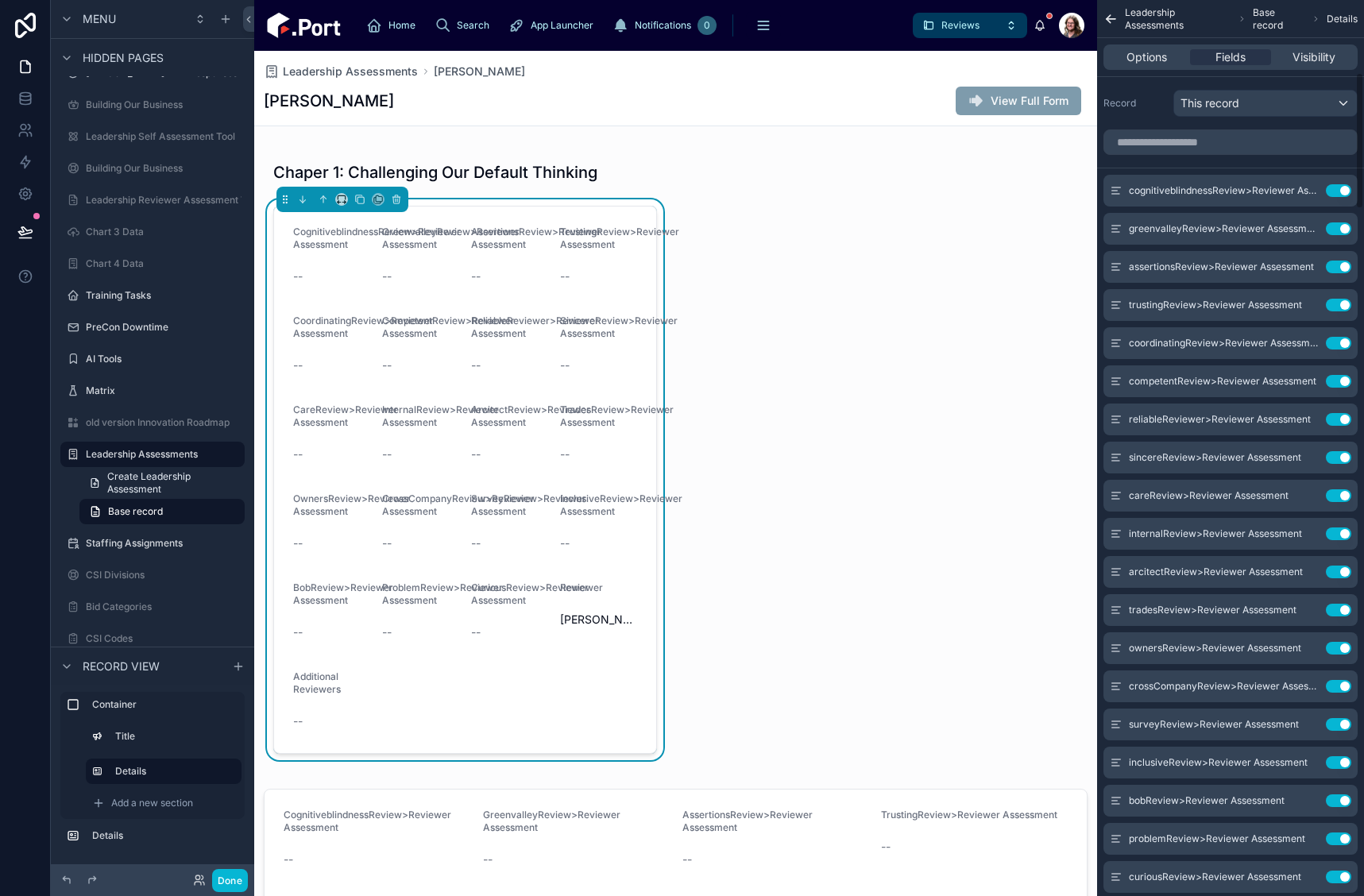
scroll to position [477, 0]
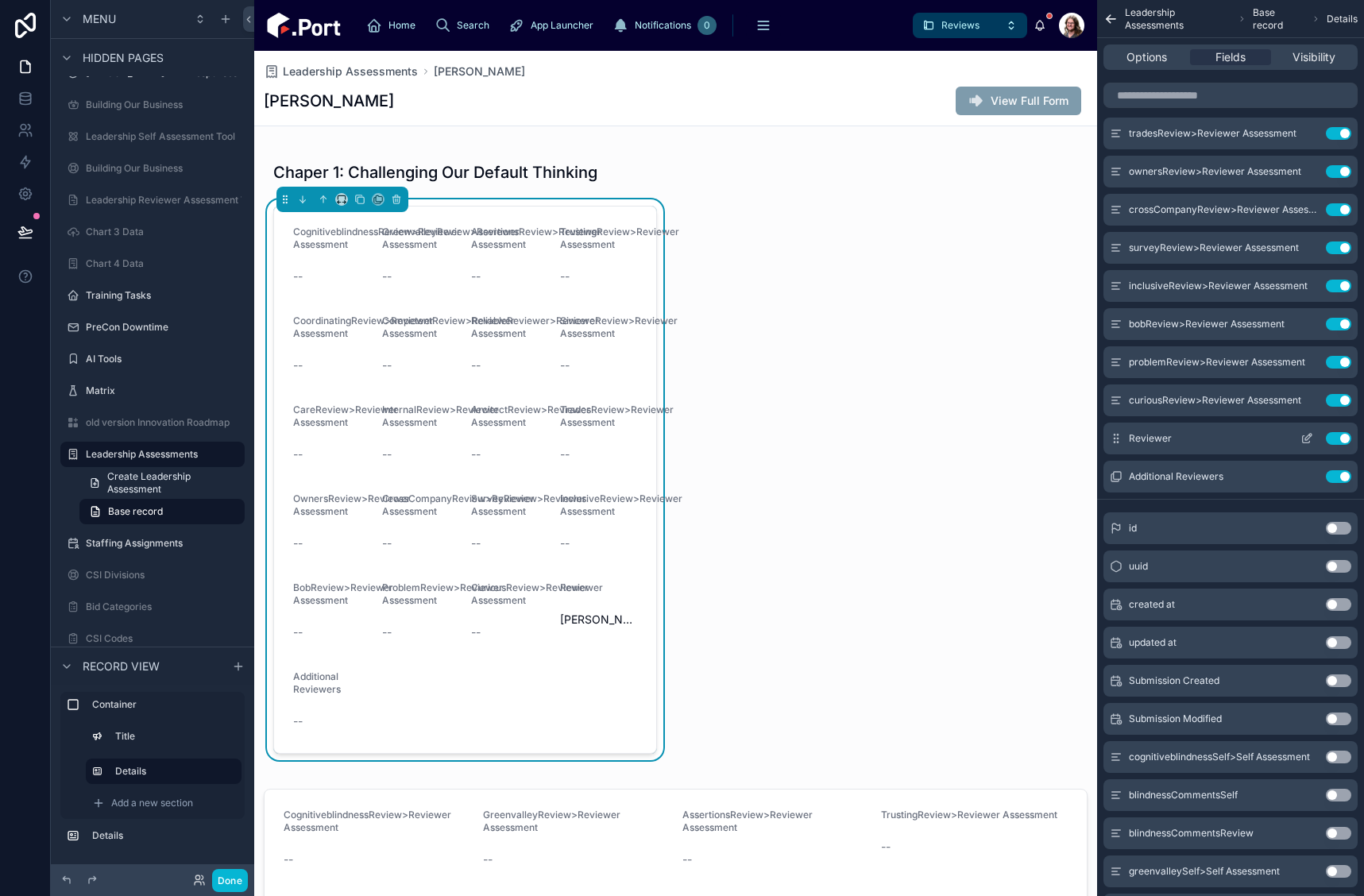
drag, startPoint x: 1343, startPoint y: 478, endPoint x: 1344, endPoint y: 439, distance: 39.0
click at [1344, 476] on button "Use setting" at bounding box center [1339, 477] width 25 height 13
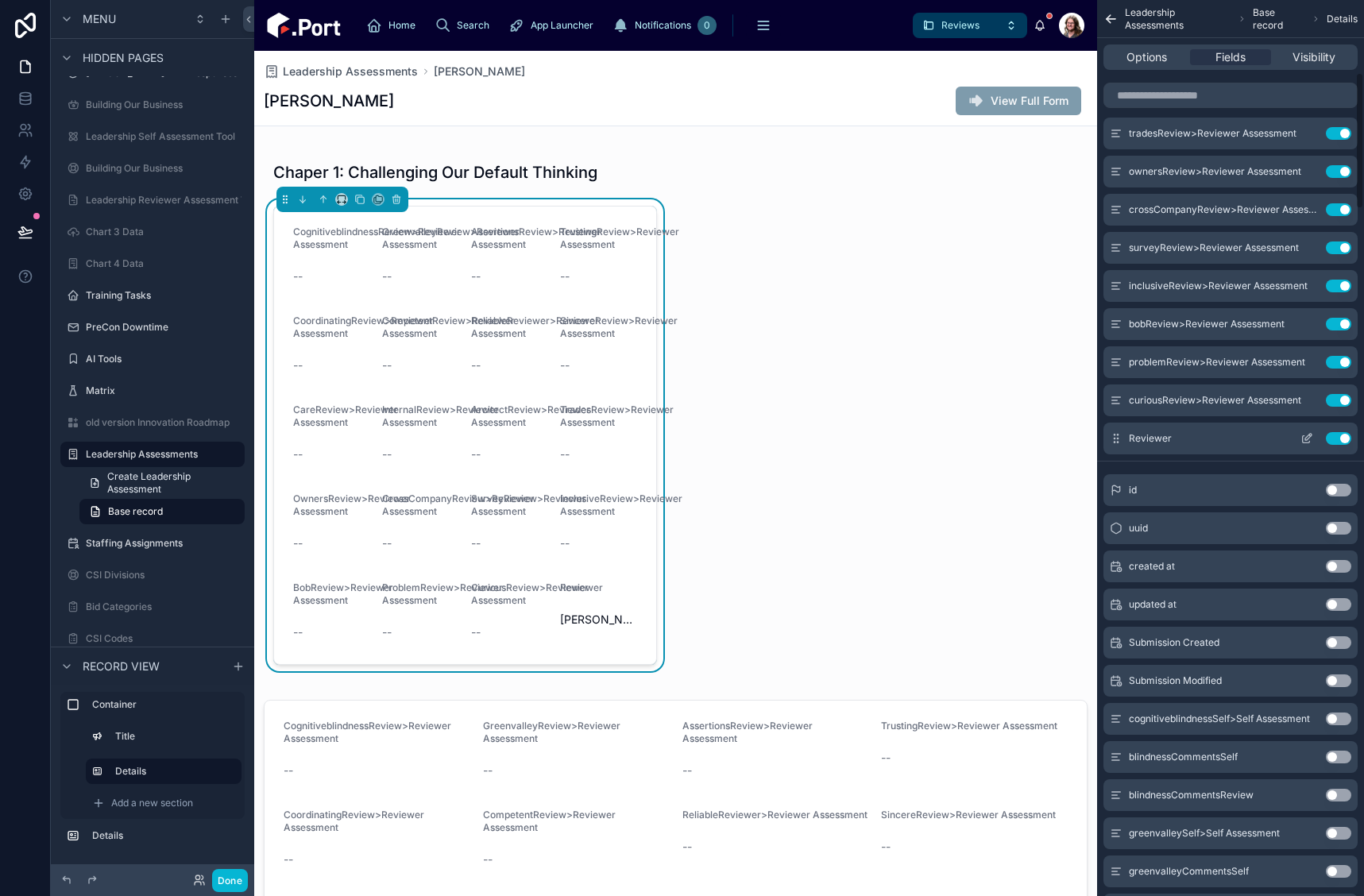
click at [1344, 439] on button "Use setting" at bounding box center [1339, 439] width 25 height 13
click at [1346, 398] on button "Use setting" at bounding box center [1339, 401] width 25 height 13
click at [1345, 361] on button "Use setting" at bounding box center [1339, 362] width 25 height 13
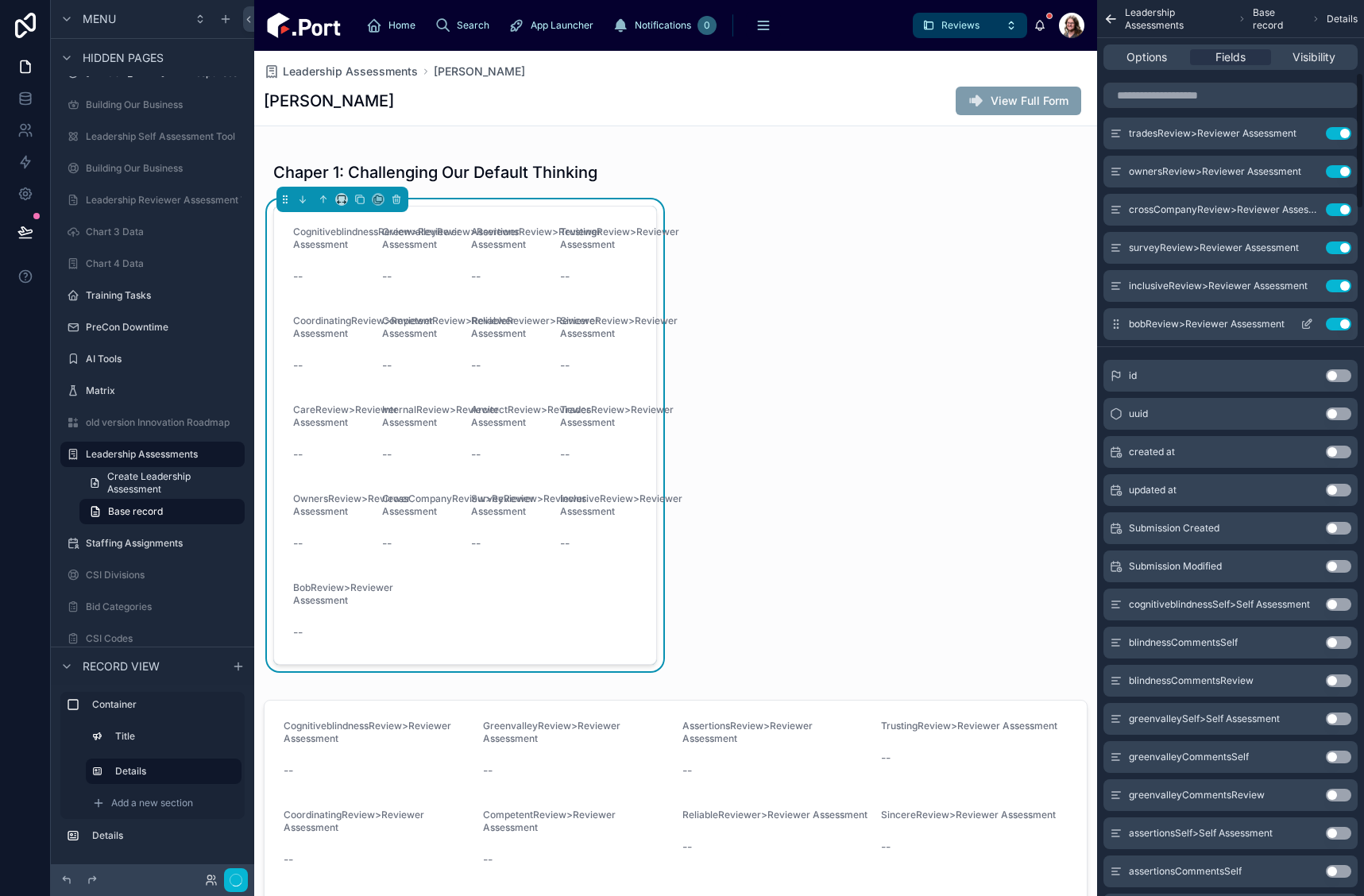
click at [1343, 320] on button "Use setting" at bounding box center [1339, 324] width 25 height 13
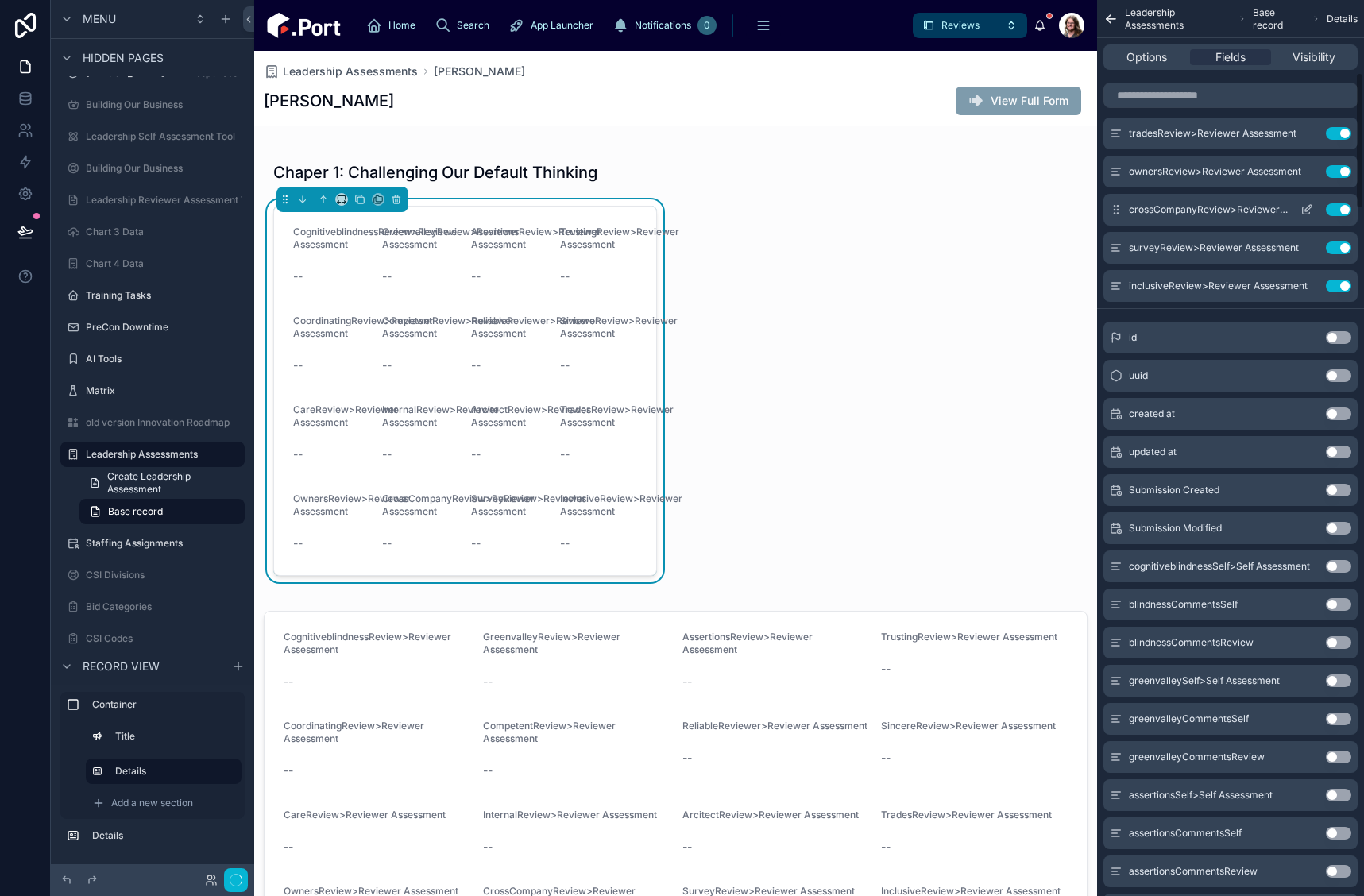
click at [1348, 284] on button "Use setting" at bounding box center [1339, 286] width 25 height 13
click at [1347, 248] on button "Use setting" at bounding box center [1339, 248] width 25 height 13
click at [1346, 209] on button "Use setting" at bounding box center [1339, 210] width 25 height 13
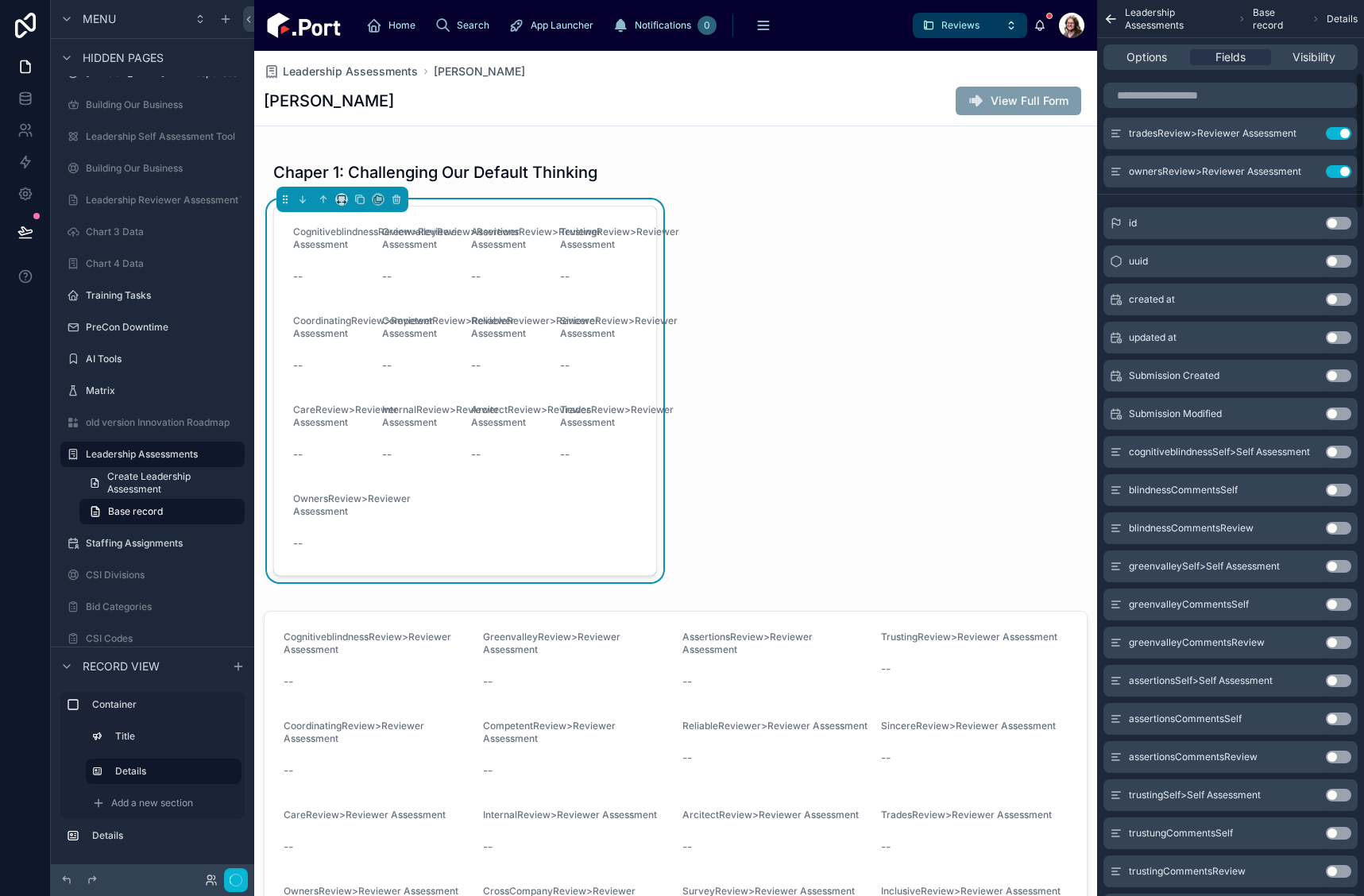
click at [1347, 208] on div "id Use setting" at bounding box center [1231, 223] width 254 height 32
click at [1346, 169] on button "Use setting" at bounding box center [1339, 172] width 25 height 13
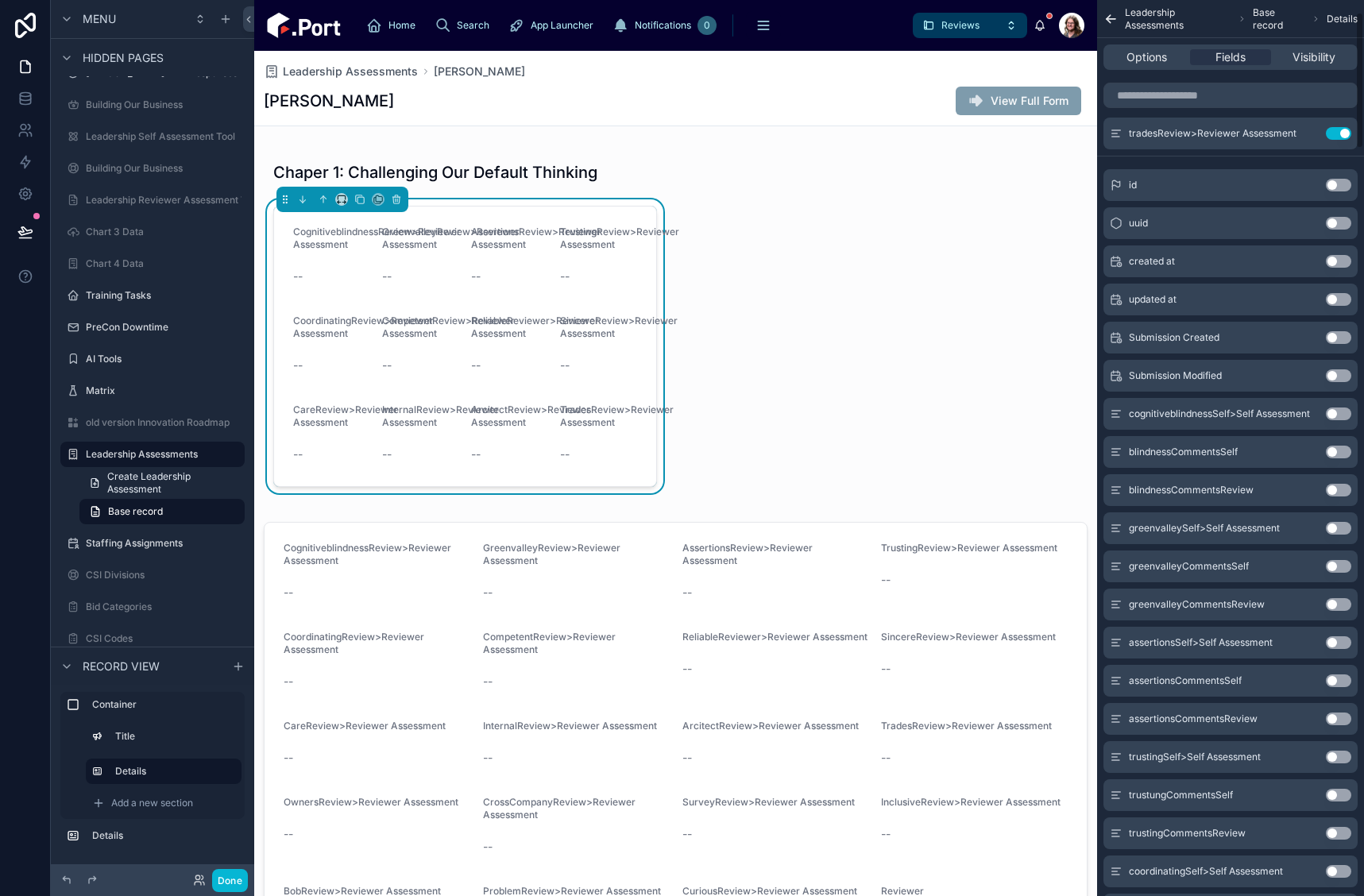
scroll to position [0, 0]
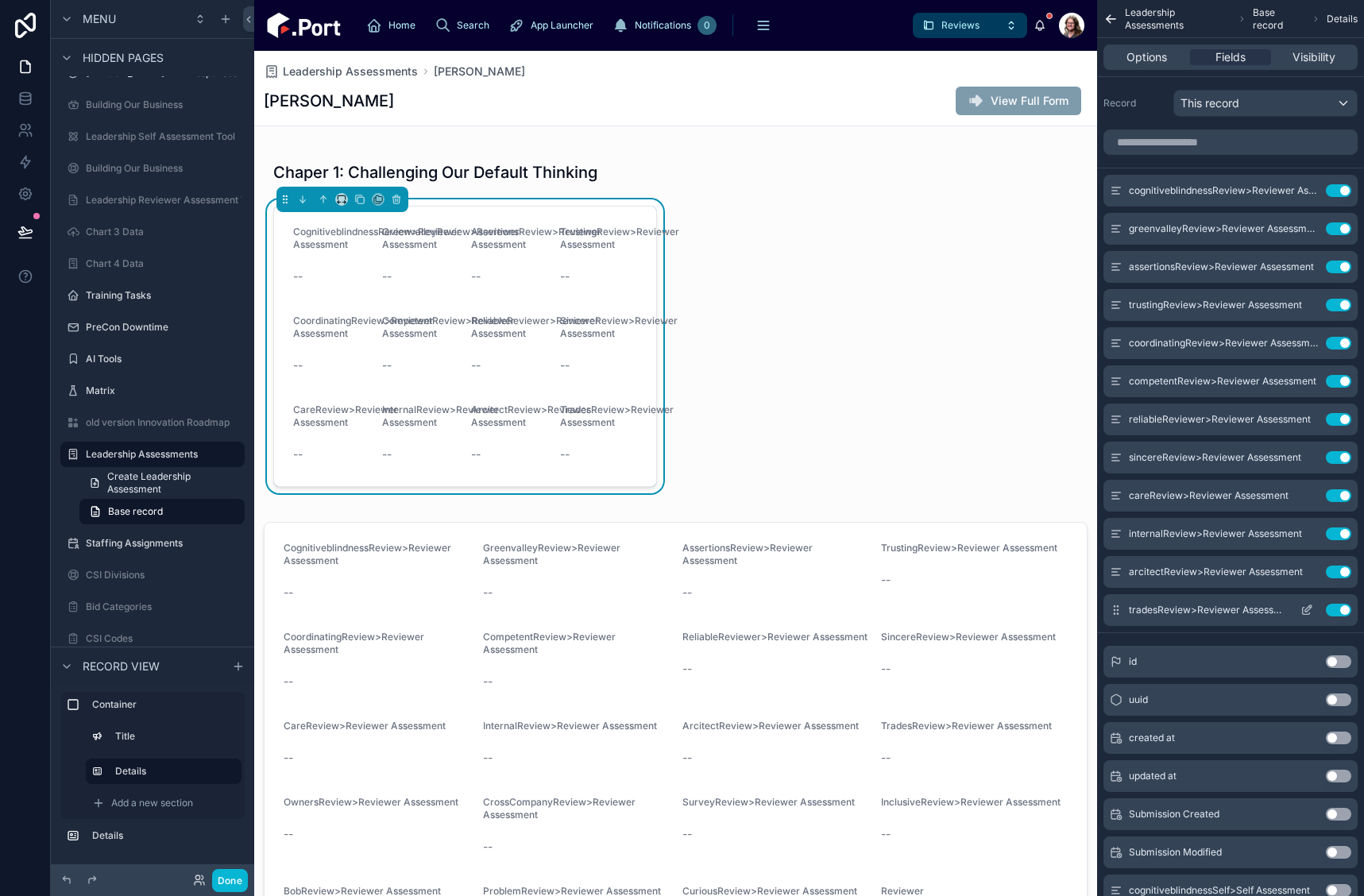
click at [1344, 608] on button "Use setting" at bounding box center [1339, 610] width 25 height 13
click at [1346, 565] on button "Use setting" at bounding box center [1339, 572] width 25 height 13
click at [1346, 532] on button "Use setting" at bounding box center [1339, 534] width 25 height 13
click at [1345, 493] on button "Use setting" at bounding box center [1339, 496] width 25 height 13
click at [1344, 453] on button "Use setting" at bounding box center [1339, 458] width 25 height 13
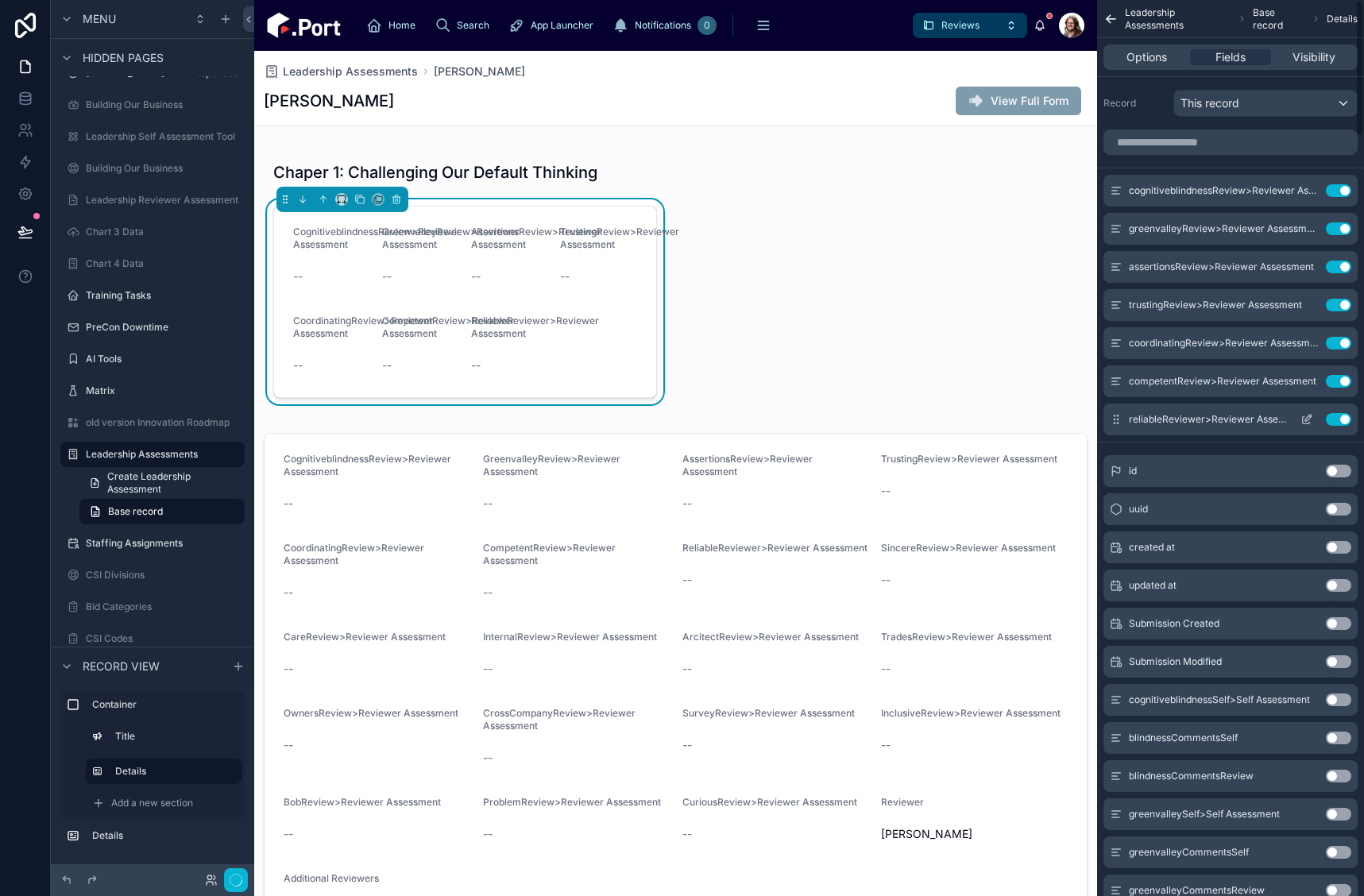
click at [1345, 416] on button "Use setting" at bounding box center [1339, 420] width 25 height 13
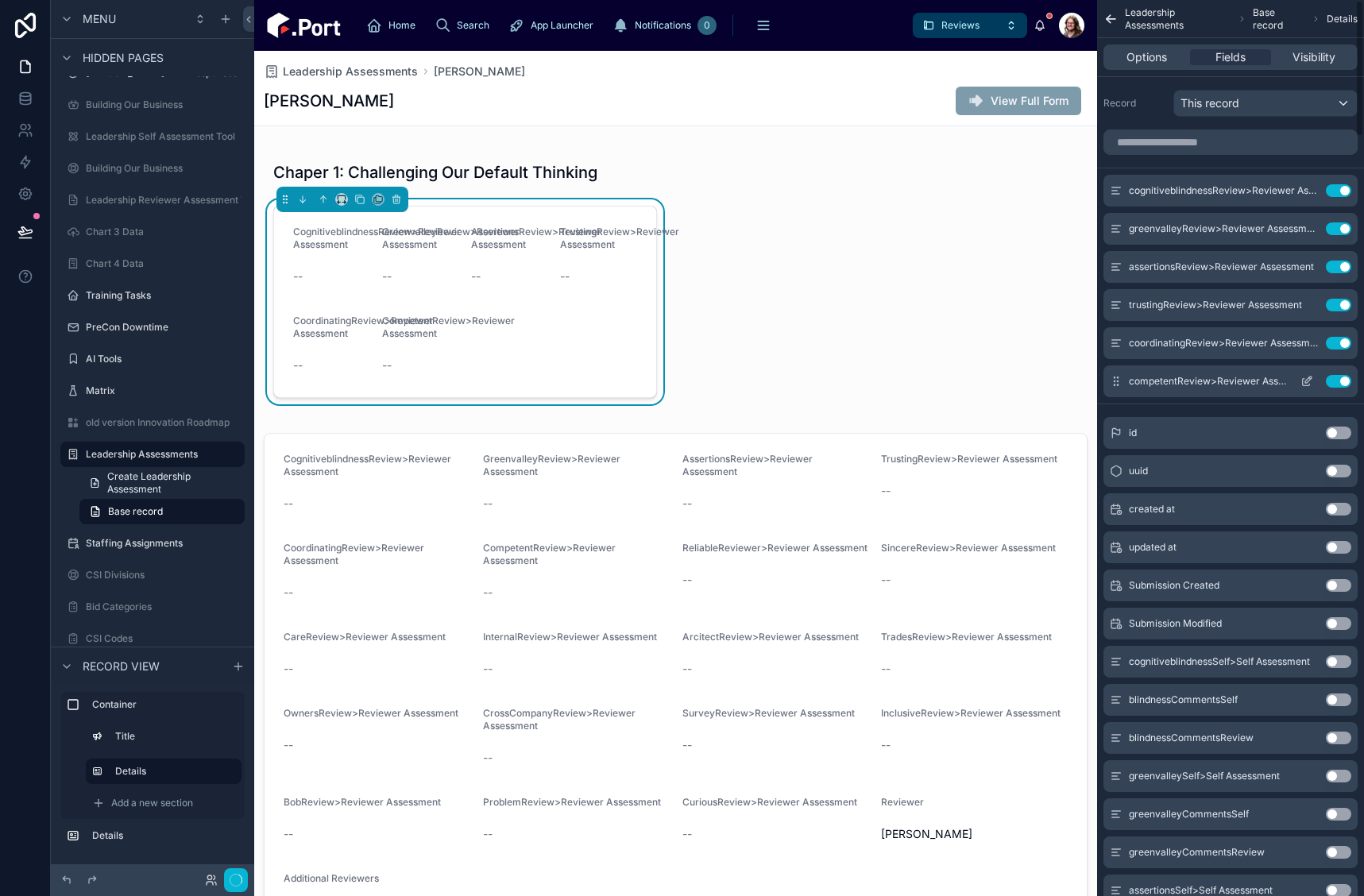
click at [1339, 377] on button "Use setting" at bounding box center [1339, 381] width 25 height 13
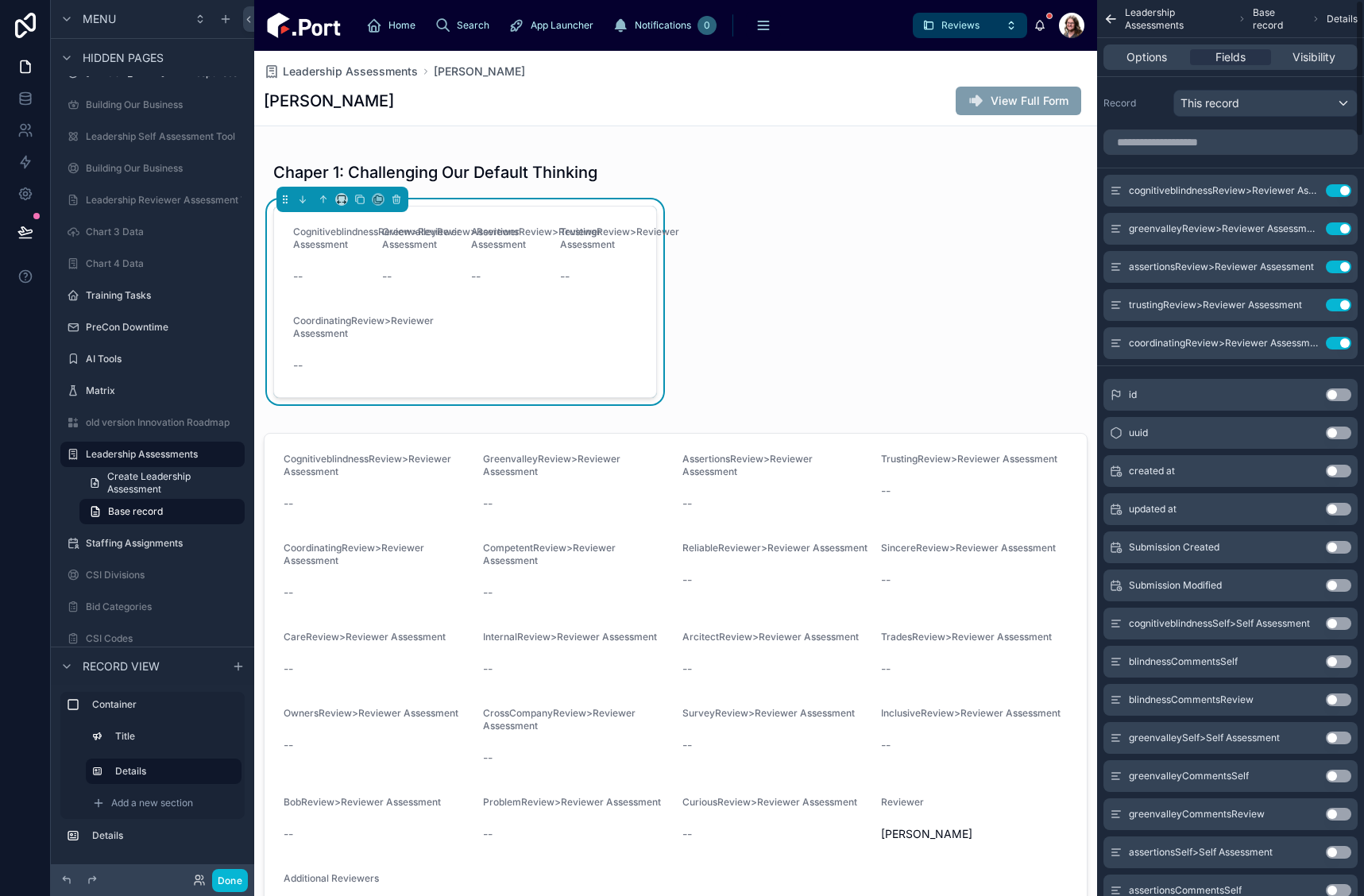
click at [1344, 339] on button "Use setting" at bounding box center [1339, 344] width 25 height 13
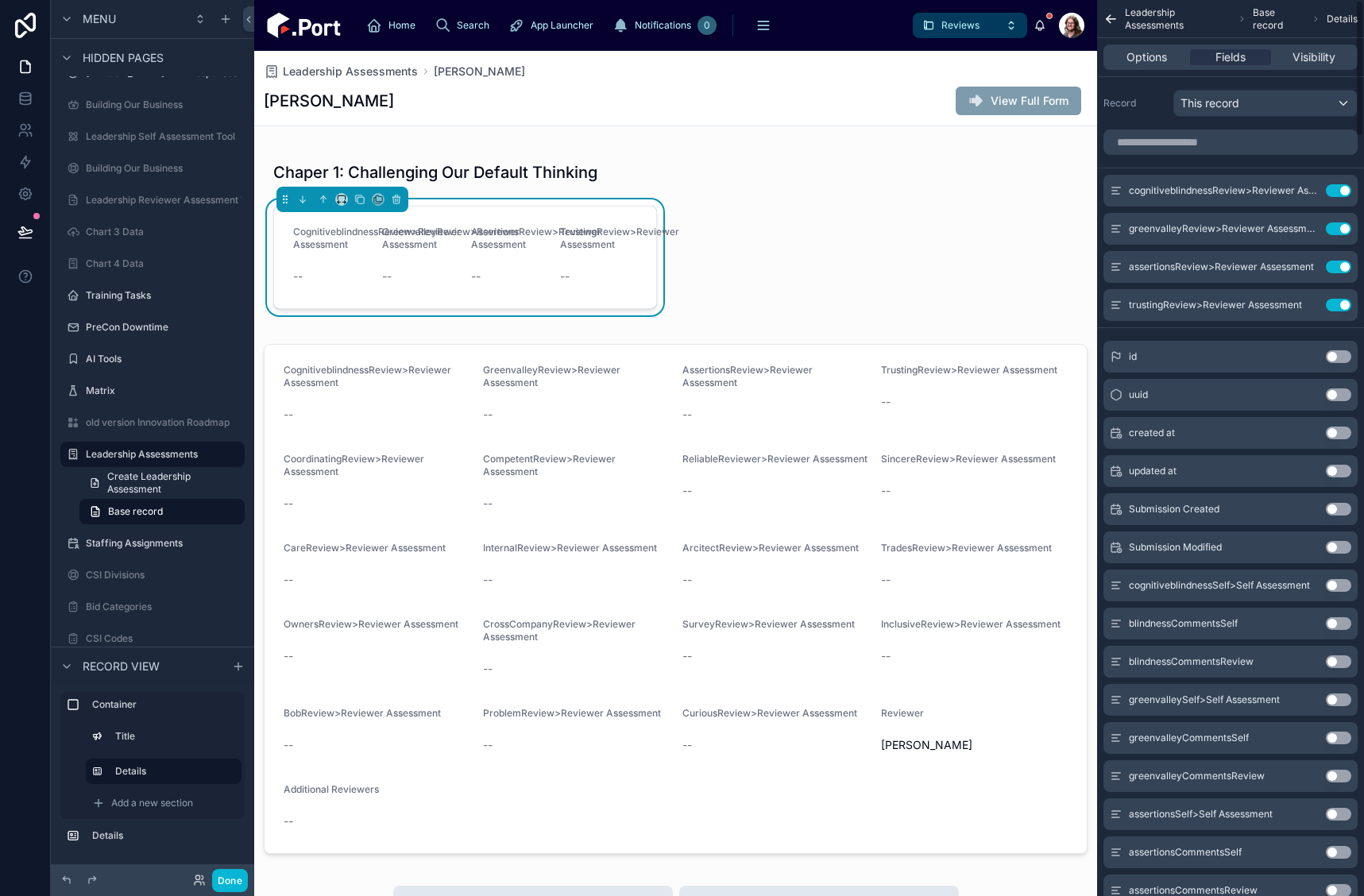
click at [1340, 303] on button "Use setting" at bounding box center [1339, 305] width 25 height 13
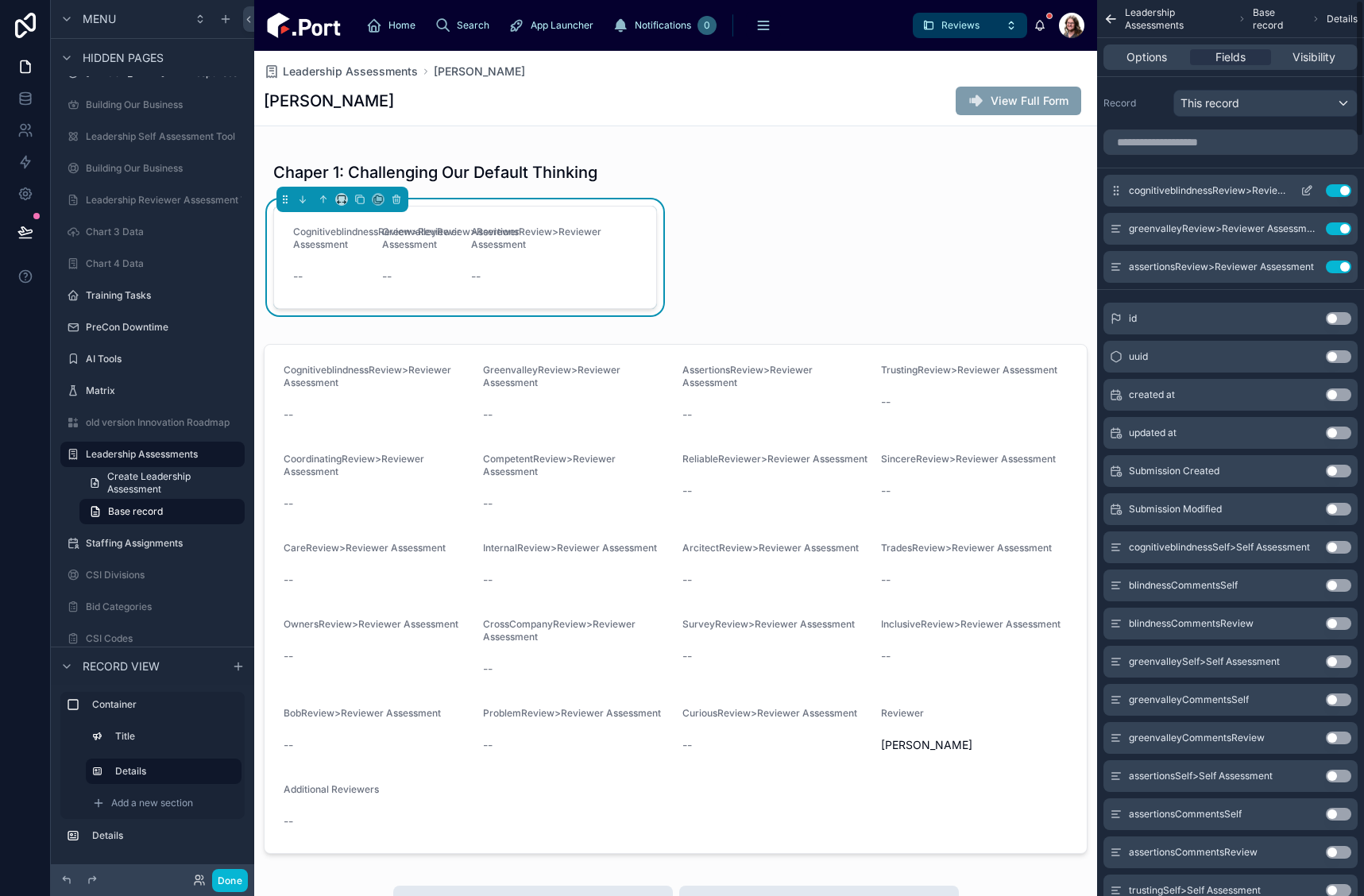
click at [1303, 187] on icon "scrollable content" at bounding box center [1308, 191] width 13 height 13
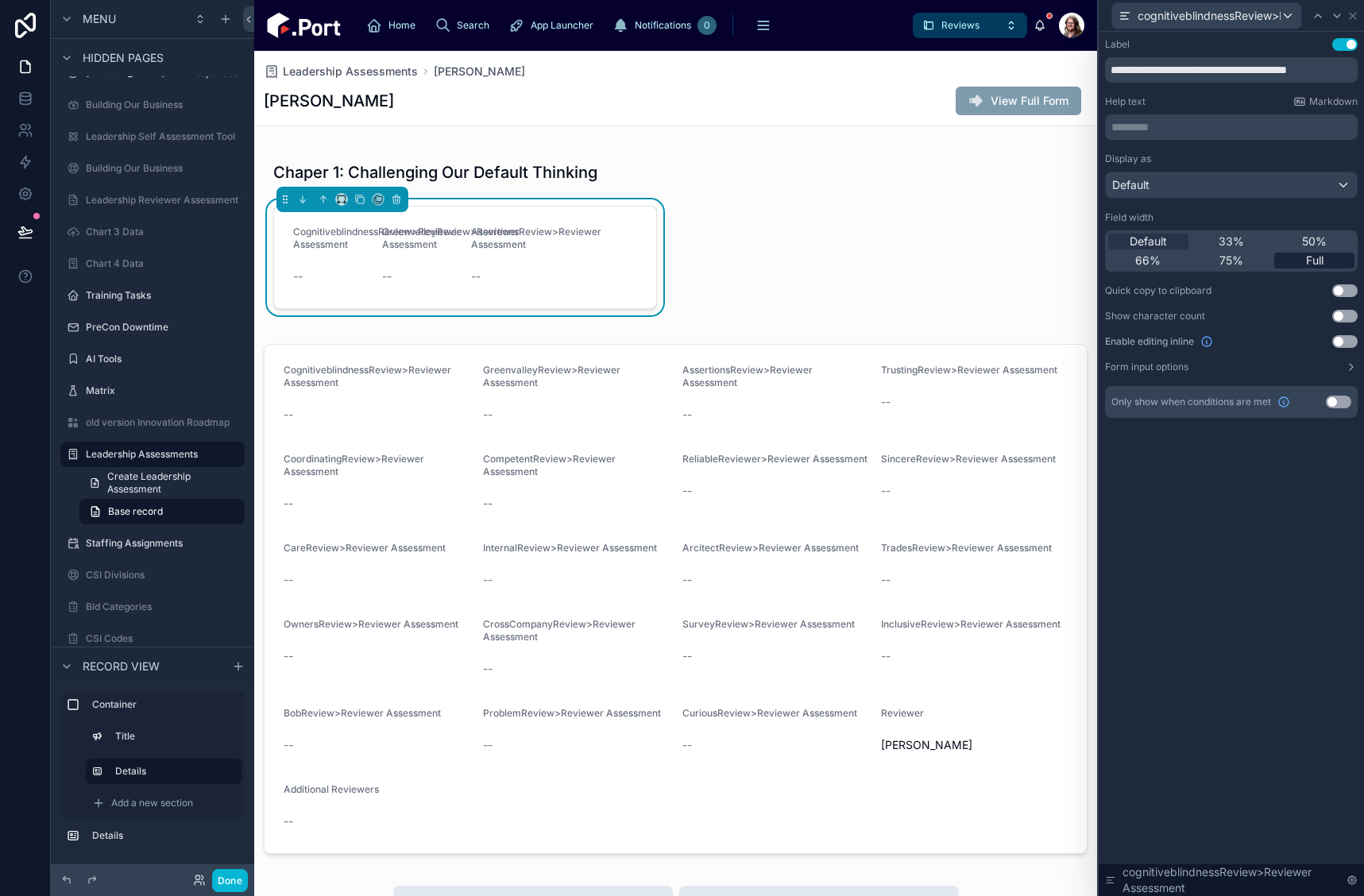
click at [1308, 257] on span "Full" at bounding box center [1314, 260] width 17 height 16
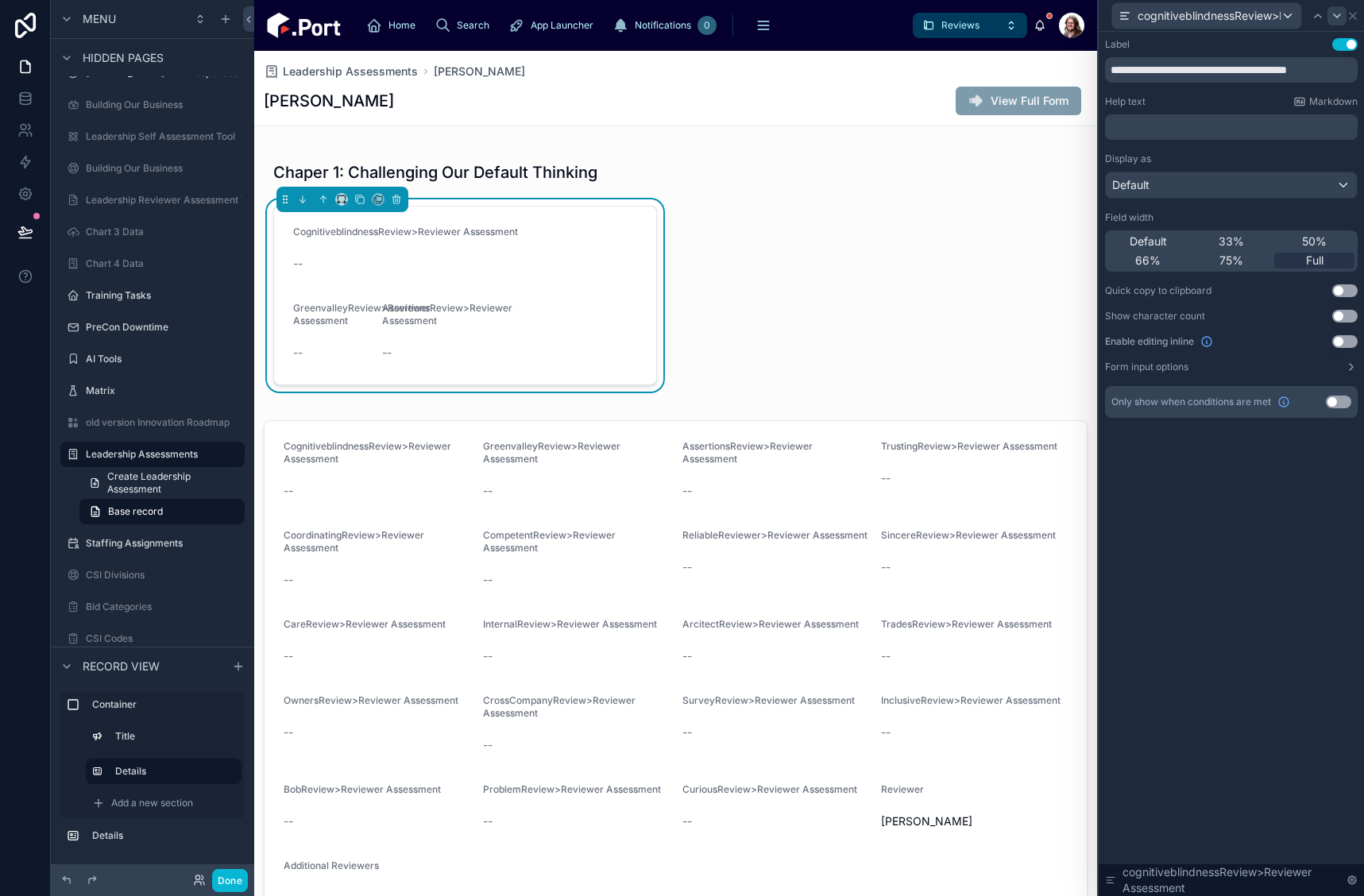
click at [1337, 18] on icon at bounding box center [1338, 16] width 13 height 13
drag, startPoint x: 1321, startPoint y: 263, endPoint x: 1339, endPoint y: 16, distance: 247.7
click at [1321, 263] on span "Full" at bounding box center [1314, 260] width 17 height 16
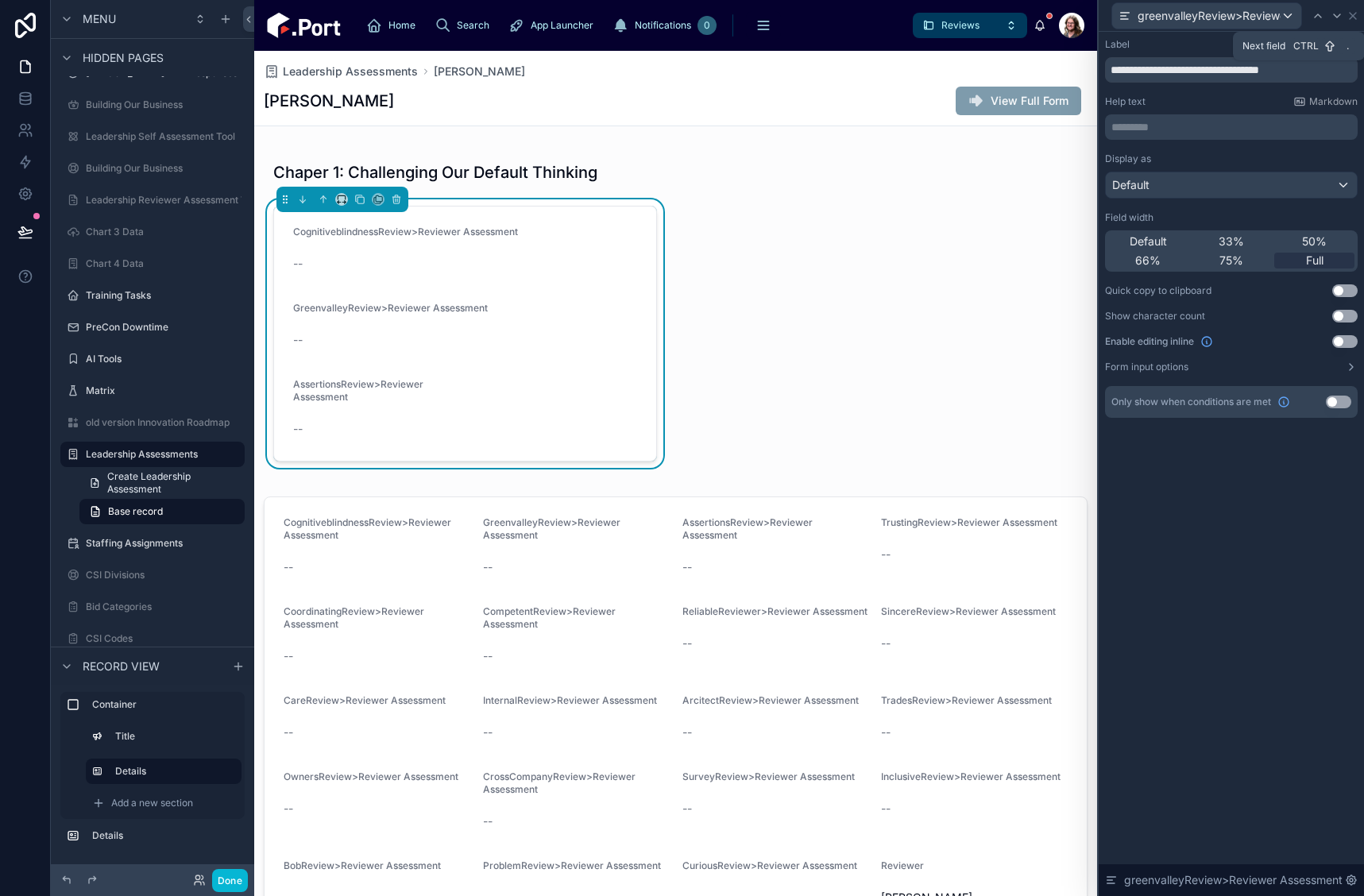
click at [1339, 17] on icon at bounding box center [1338, 16] width 13 height 13
click at [1321, 261] on span "Full" at bounding box center [1314, 260] width 17 height 16
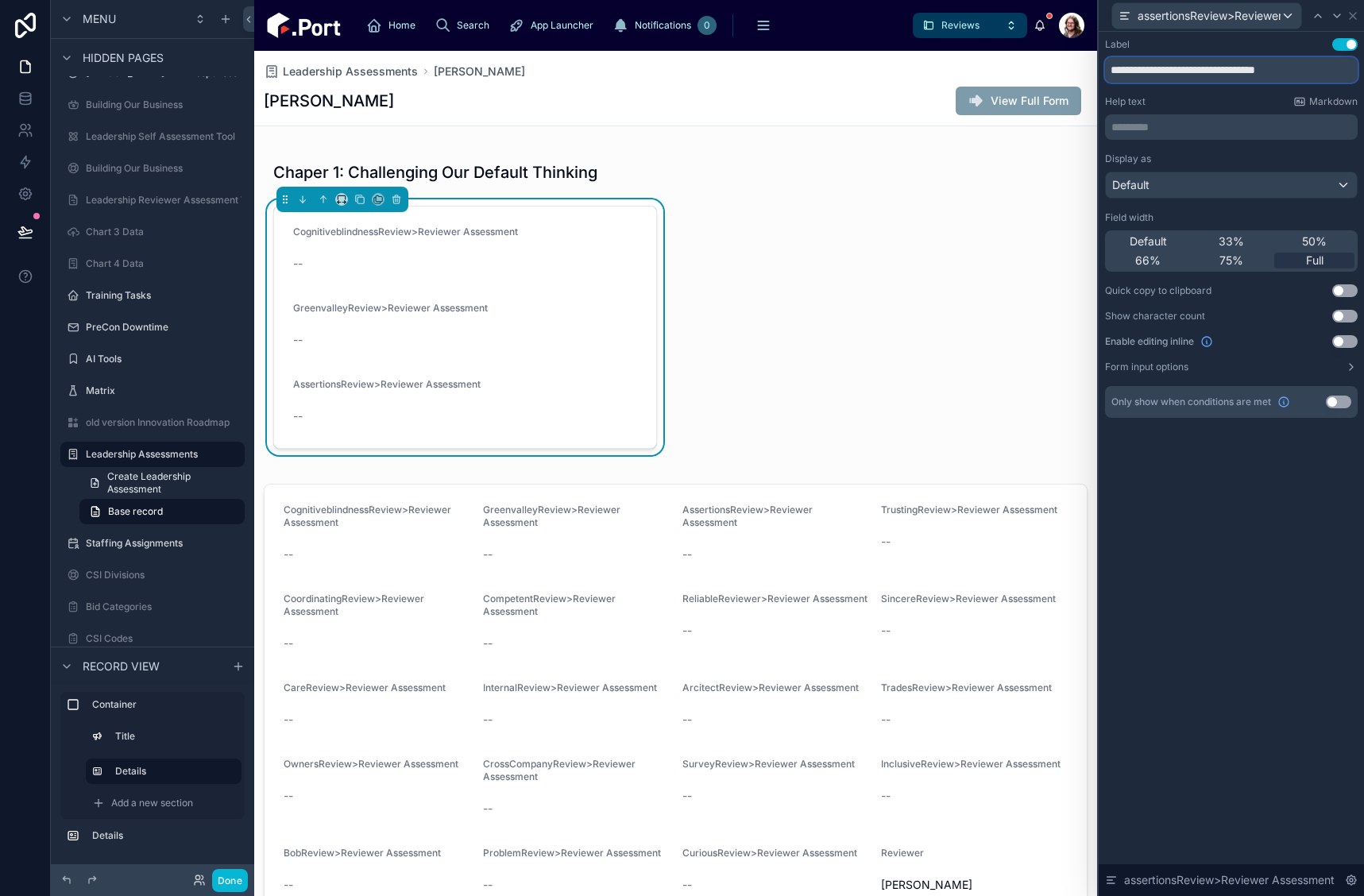
click at [1112, 72] on input "**********" at bounding box center [1231, 70] width 253 height 25
click at [1321, 19] on icon at bounding box center [1318, 16] width 13 height 13
drag, startPoint x: 1108, startPoint y: 71, endPoint x: 1461, endPoint y: 70, distance: 353.0
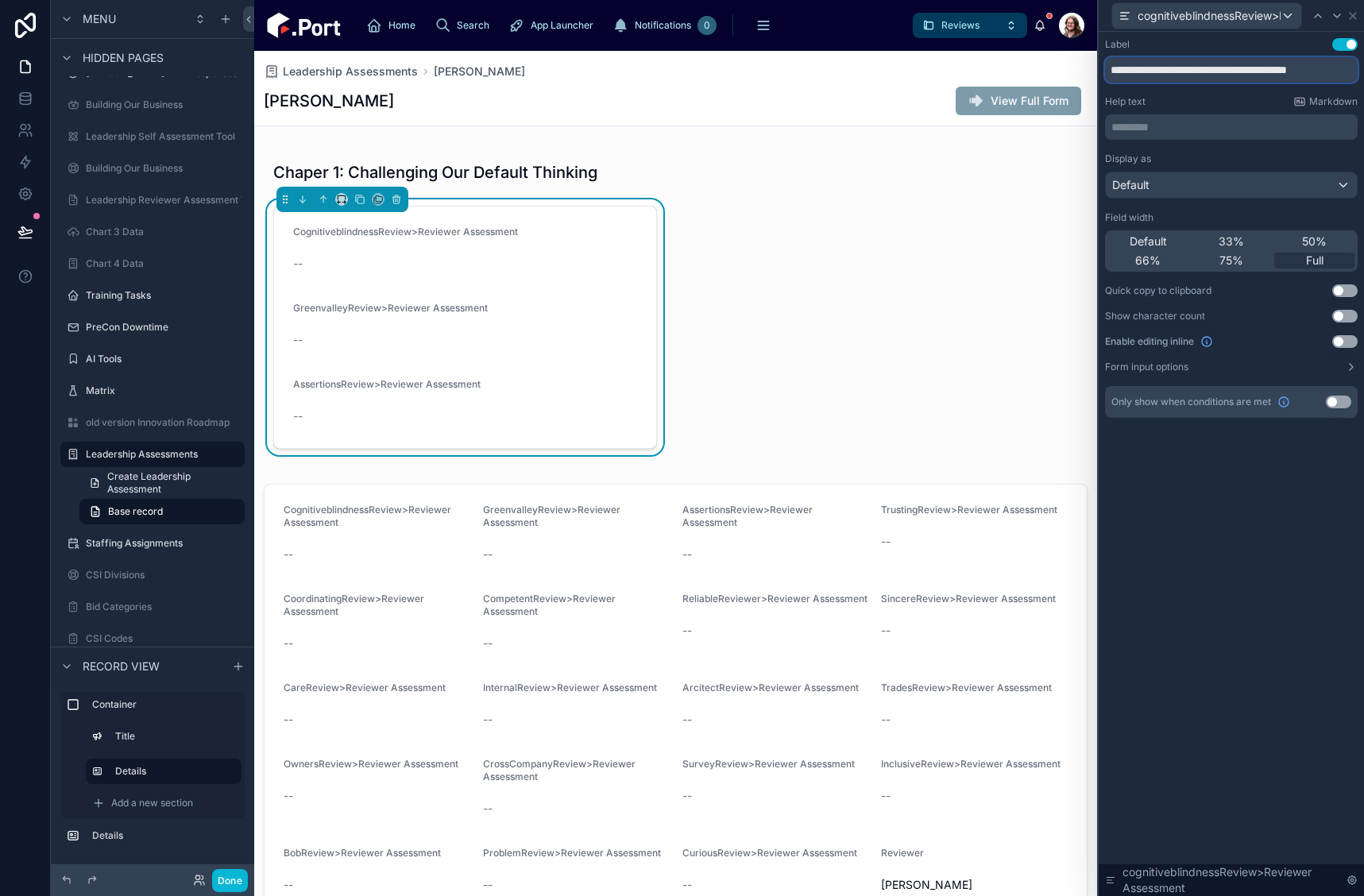
click at [1363, 70] on html "**********" at bounding box center [682, 448] width 1364 height 896
paste input "**********"
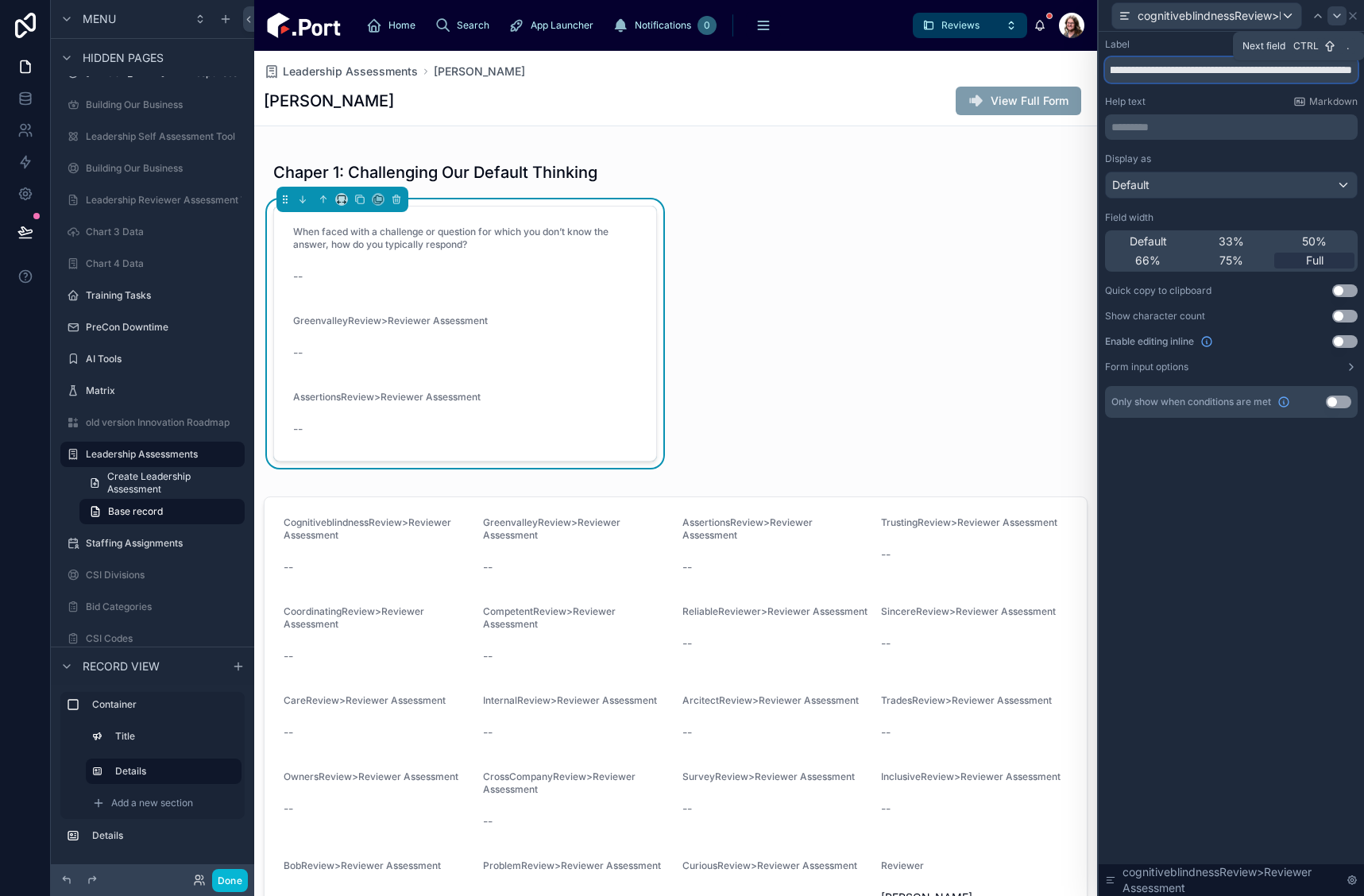
type input "**********"
click at [1337, 15] on icon at bounding box center [1338, 16] width 13 height 13
drag, startPoint x: 1339, startPoint y: 74, endPoint x: 1047, endPoint y: 79, distance: 292.0
click at [1047, 79] on div "**********" at bounding box center [682, 448] width 1364 height 896
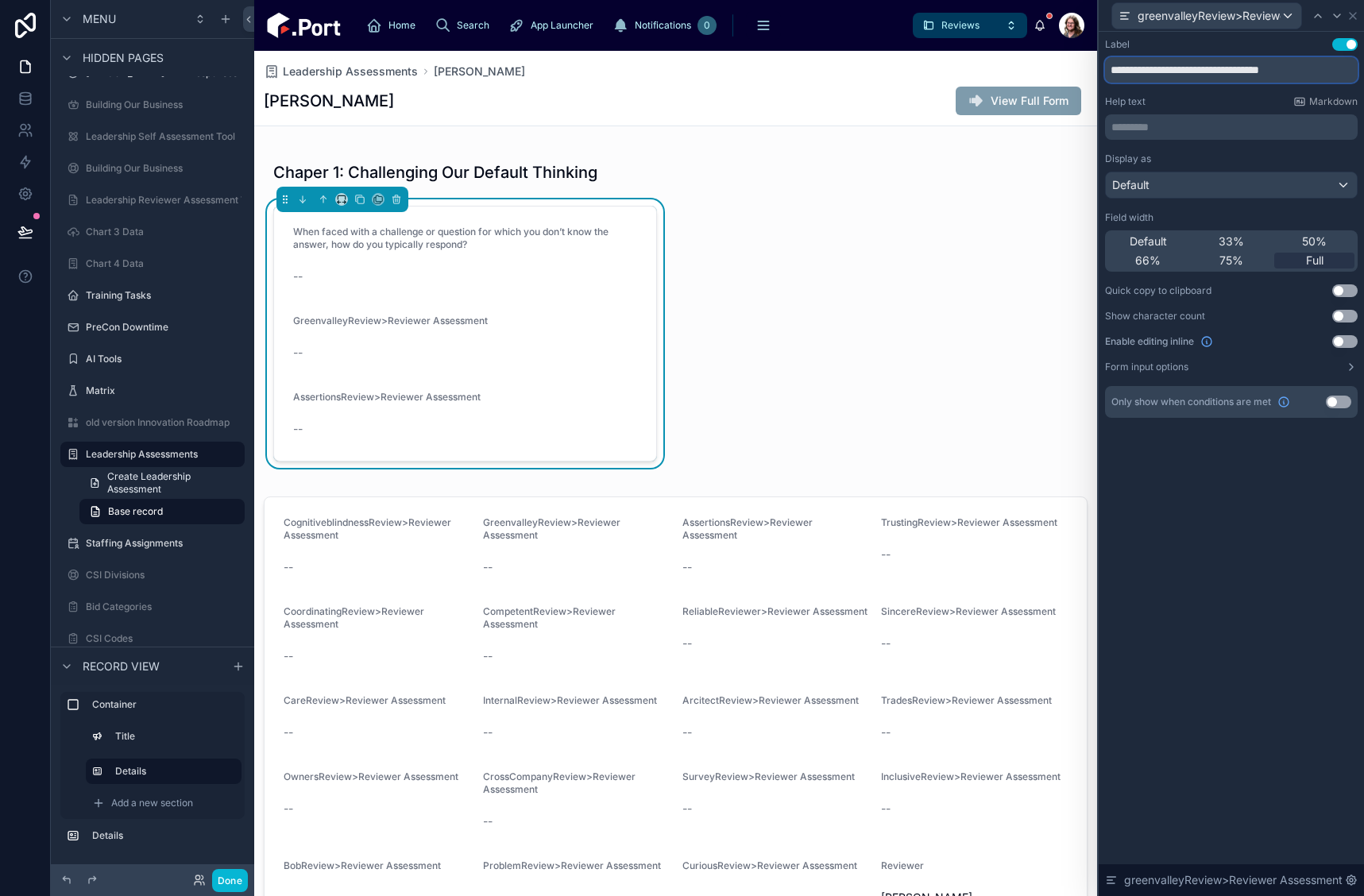
paste input "**********"
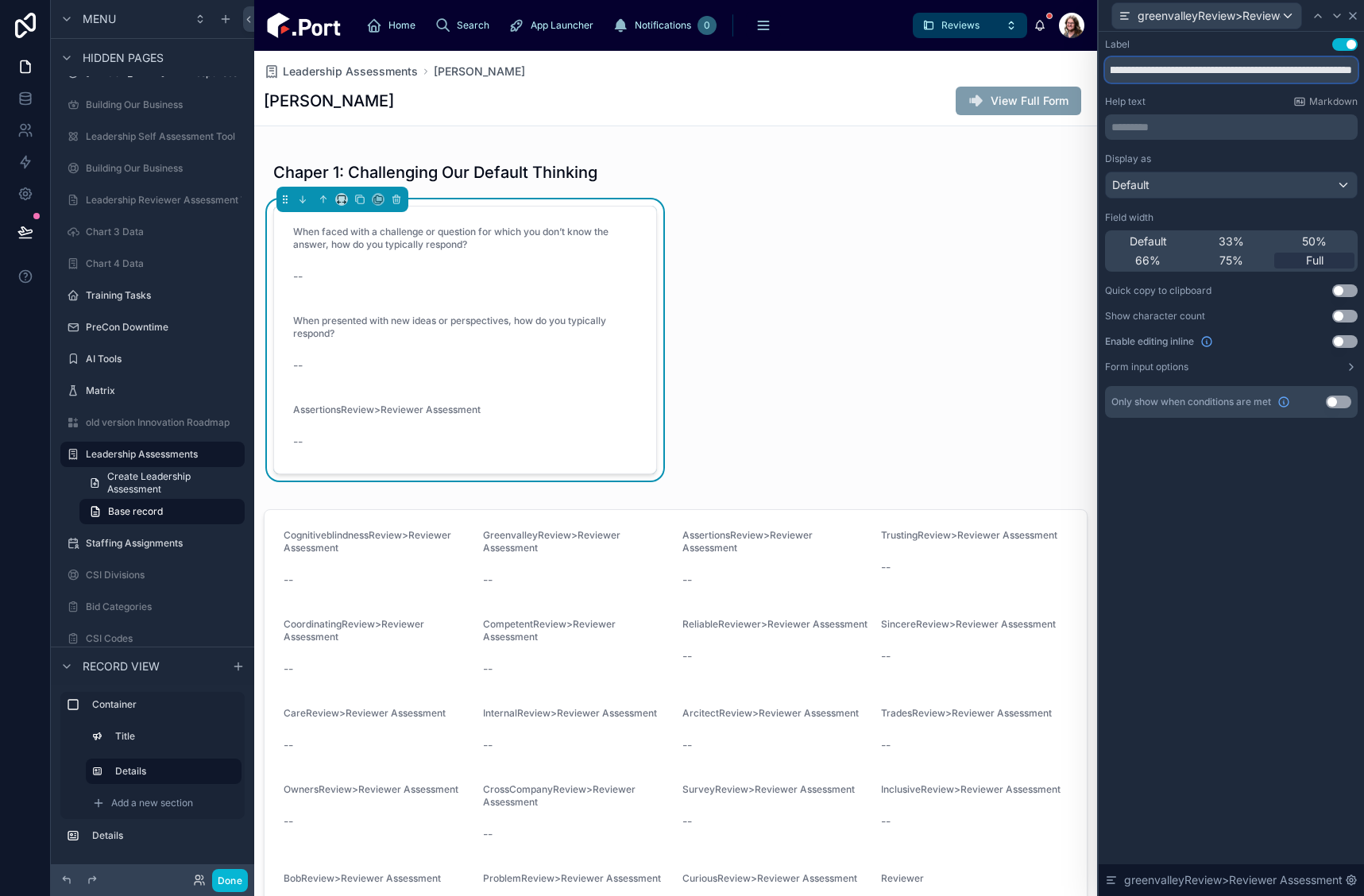
type input "**********"
click at [1340, 15] on icon at bounding box center [1338, 16] width 13 height 13
drag, startPoint x: 1110, startPoint y: 74, endPoint x: 1386, endPoint y: 81, distance: 276.1
click at [1363, 81] on html "**********" at bounding box center [682, 448] width 1364 height 896
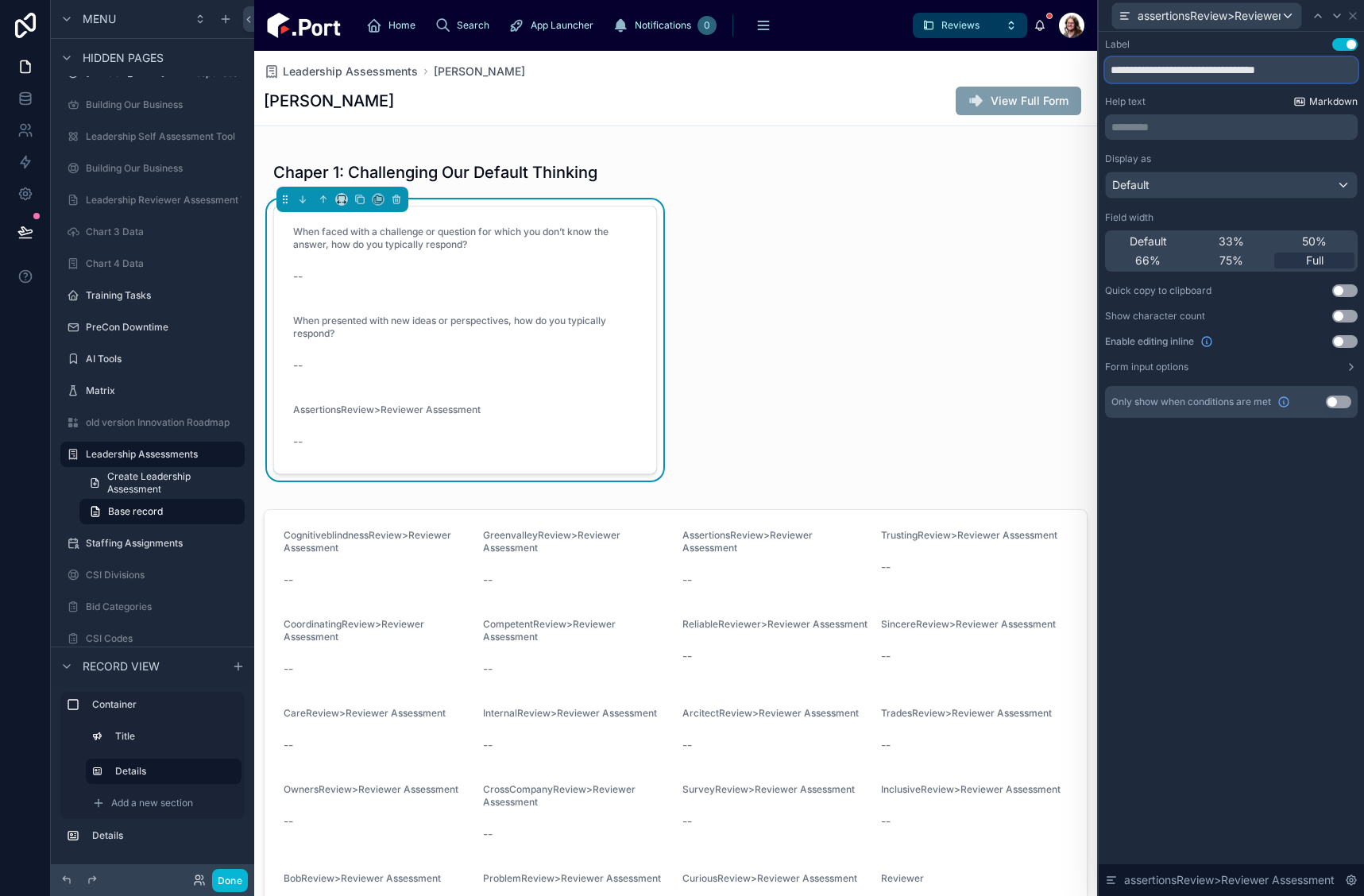
paste input "**********"
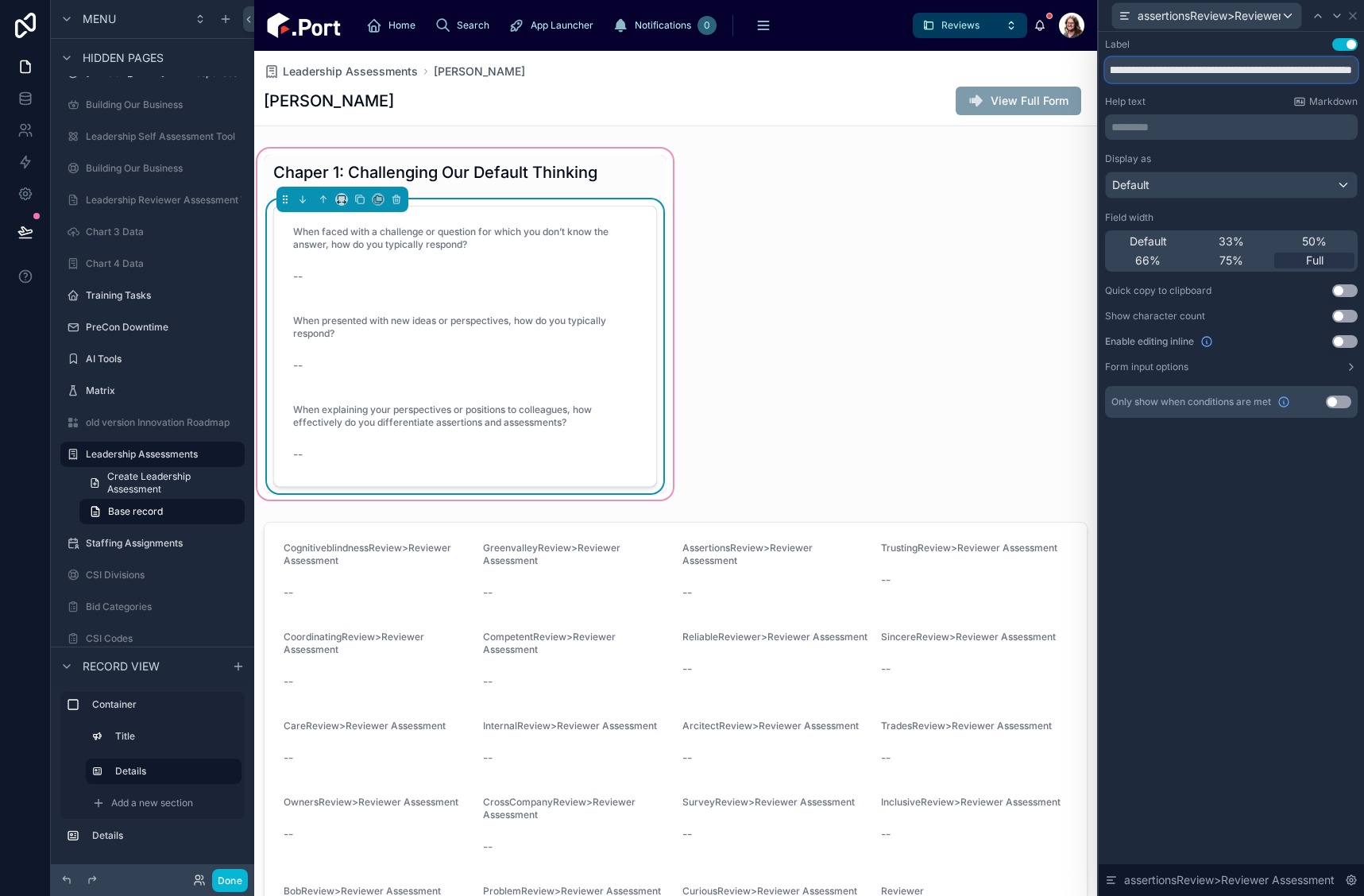
type input "**********"
click at [646, 192] on div "Chaper 1: Challenging Our Default Thinking When faced with a challenge or quest…" at bounding box center [465, 324] width 403 height 339
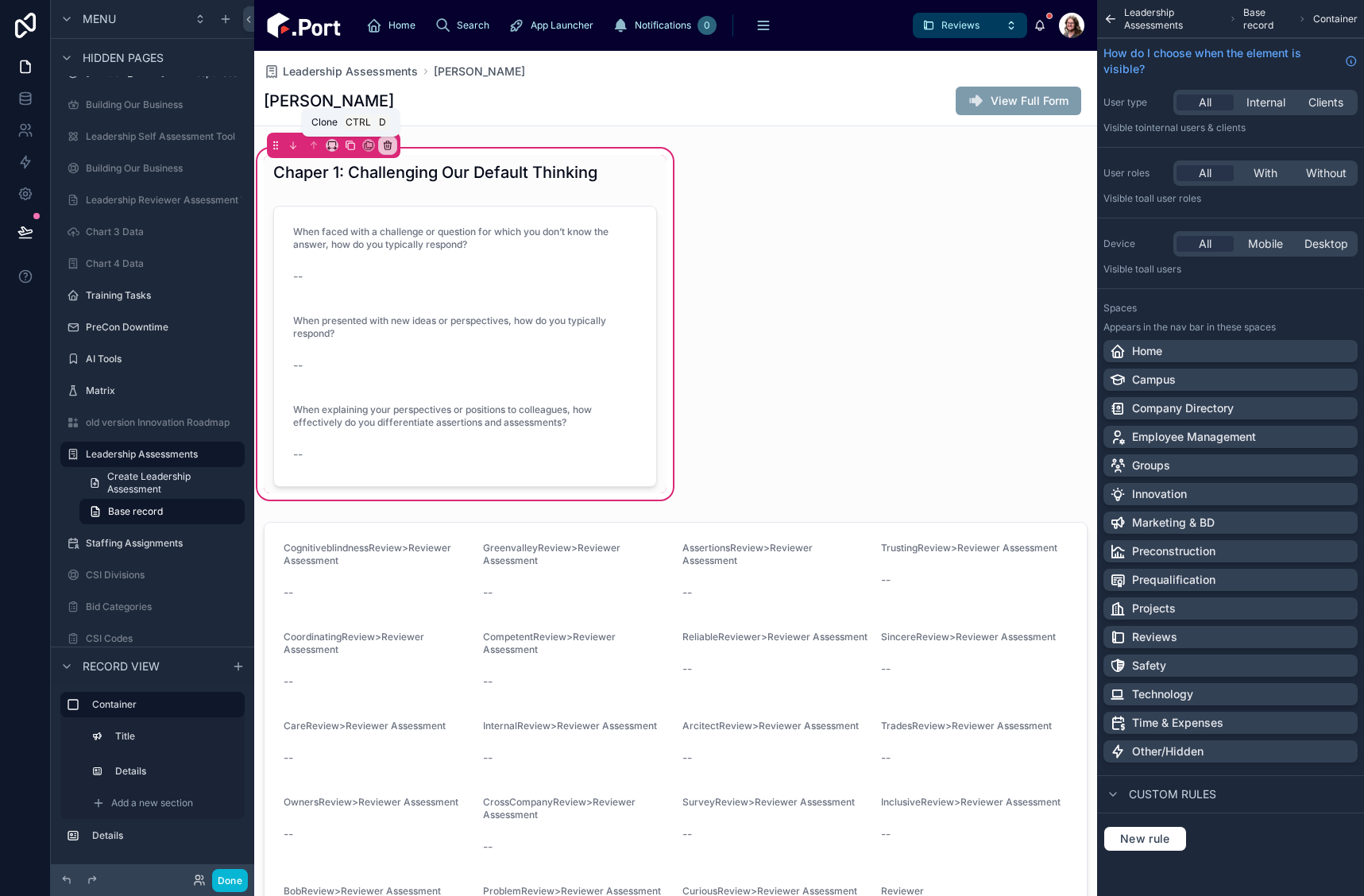
click at [349, 142] on icon at bounding box center [350, 146] width 11 height 11
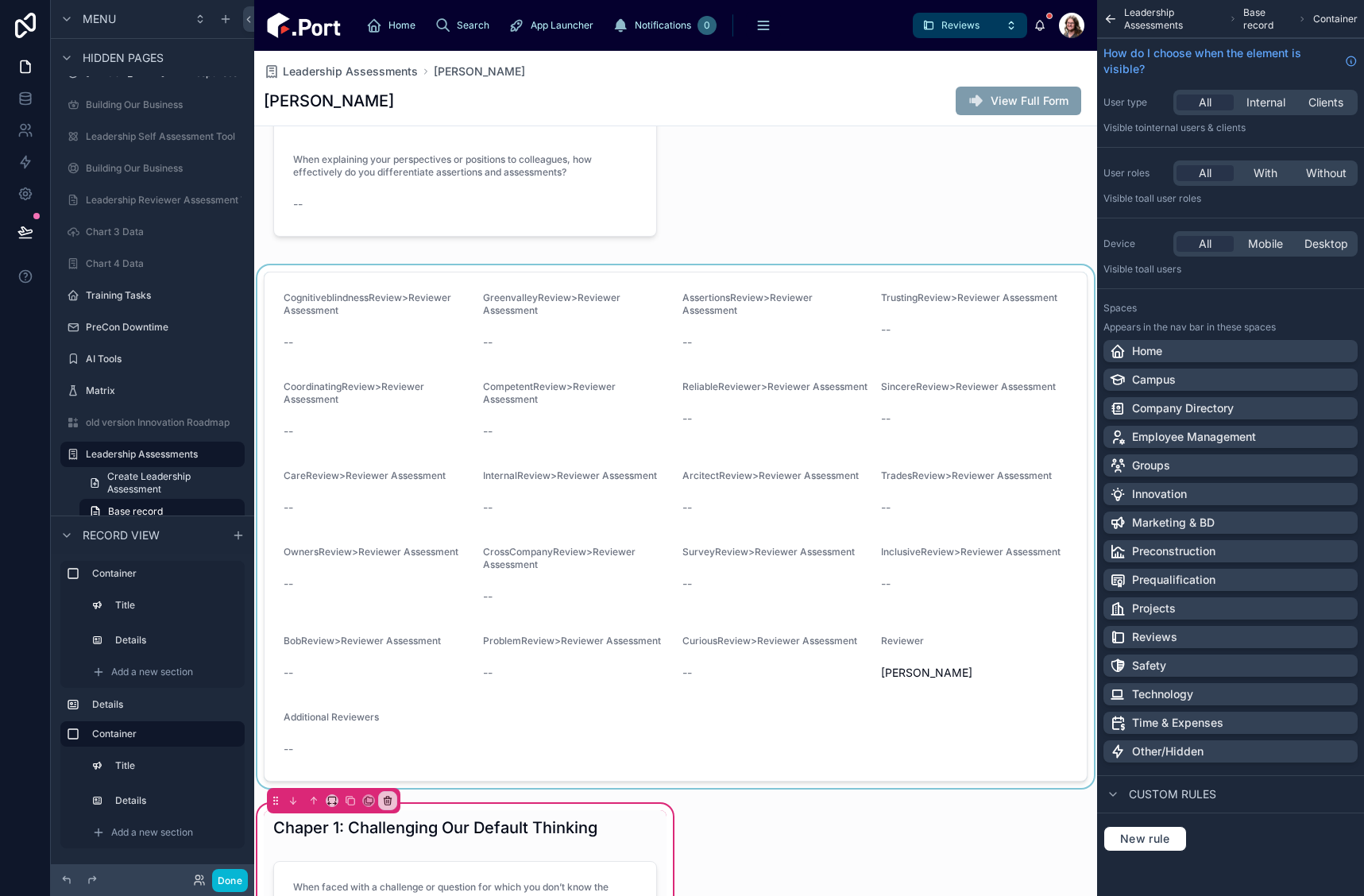
scroll to position [477, 0]
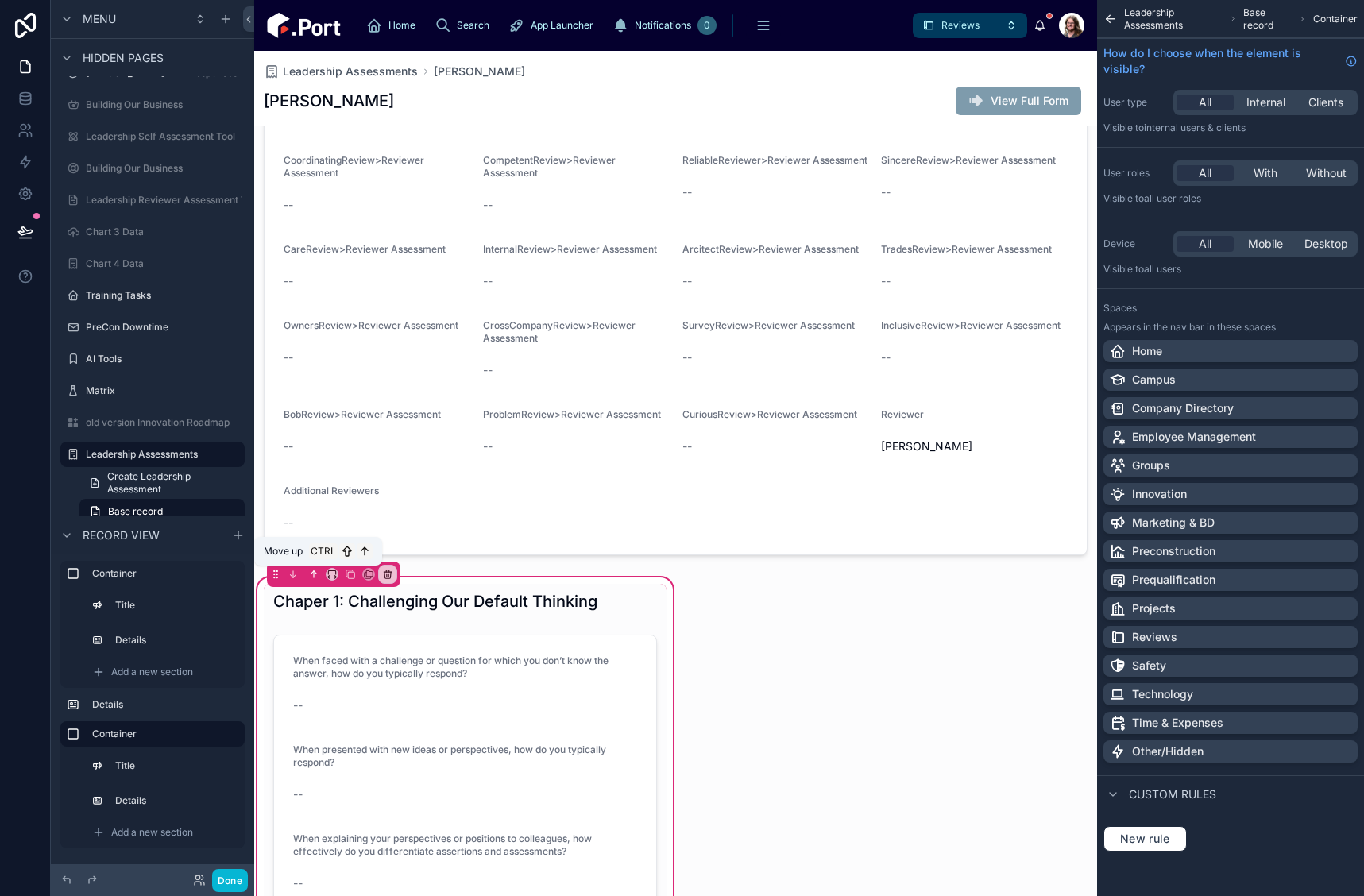
click at [307, 574] on button at bounding box center [313, 574] width 17 height 17
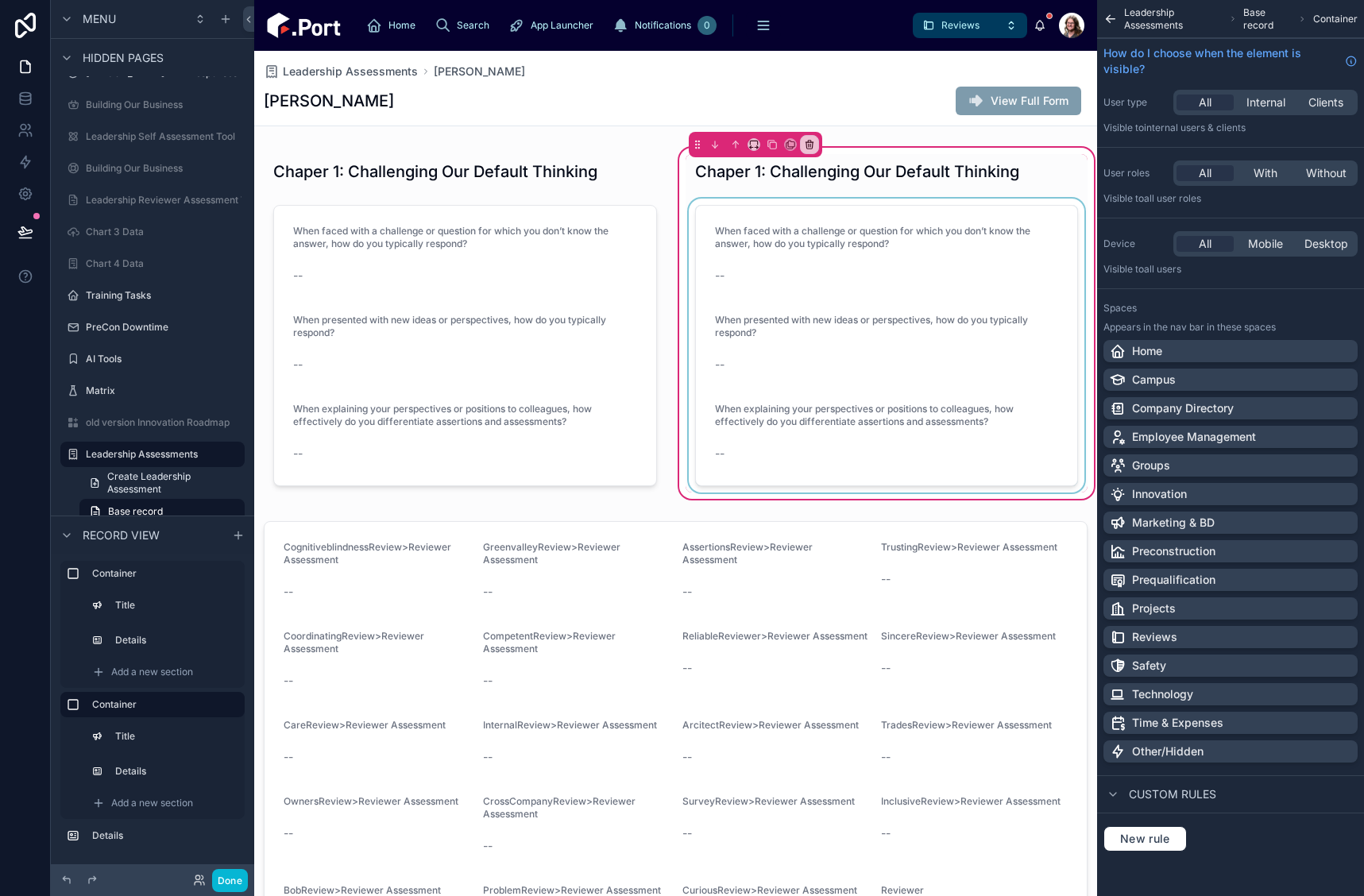
scroll to position [0, 0]
click at [992, 174] on div at bounding box center [887, 172] width 403 height 35
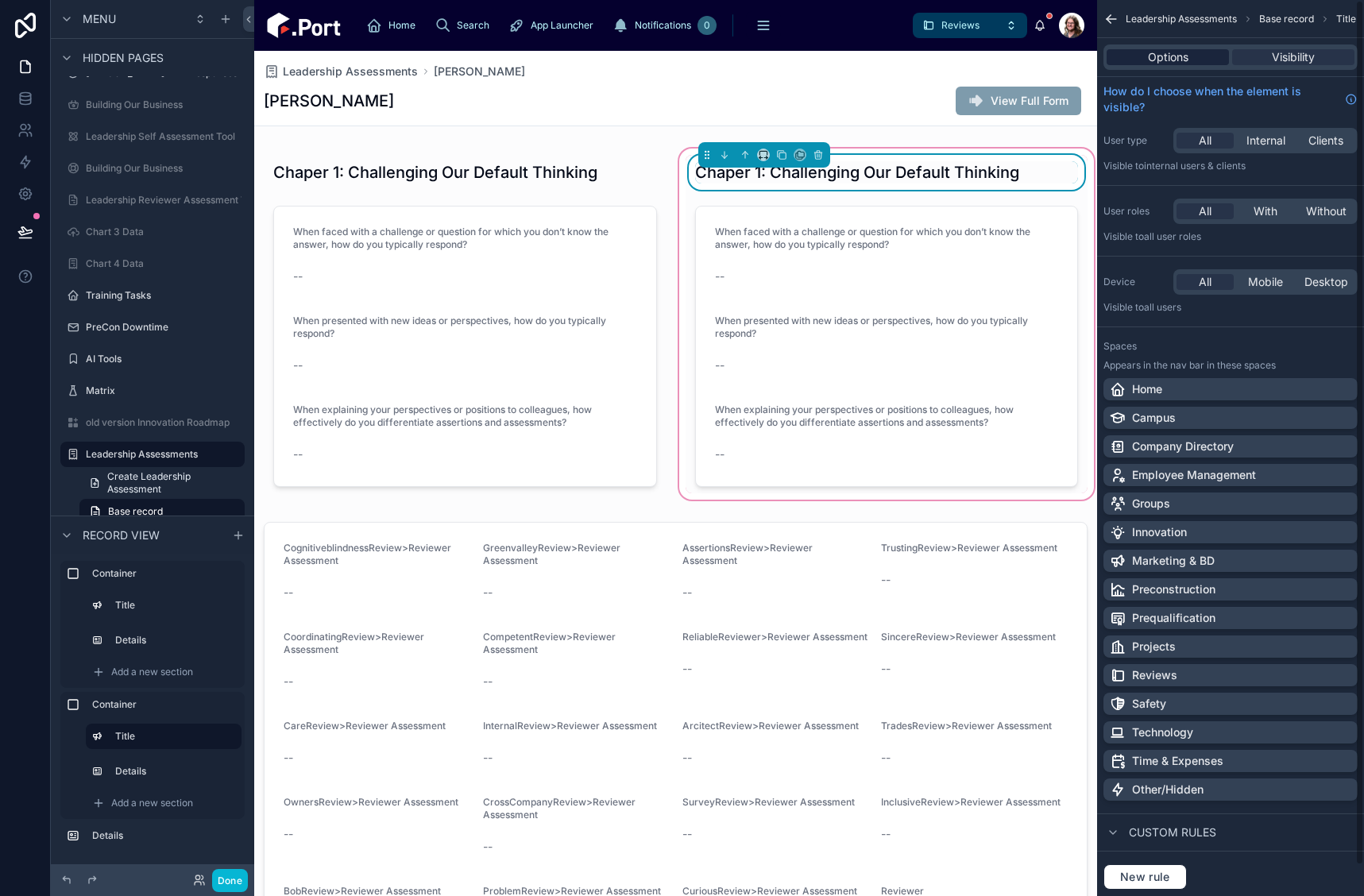
click at [1164, 57] on span "Options" at bounding box center [1168, 56] width 41 height 16
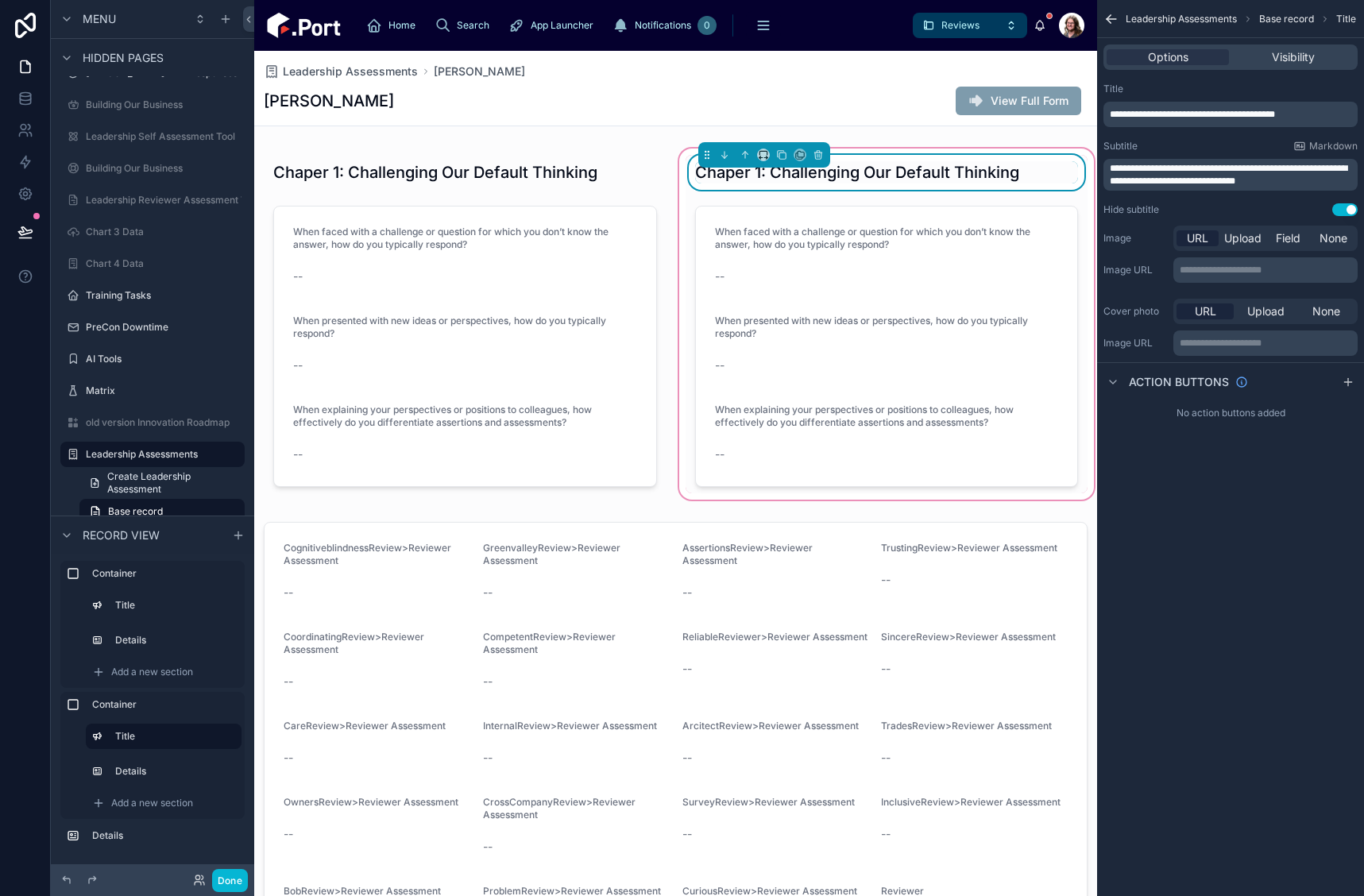
click at [1133, 114] on span "**********" at bounding box center [1193, 115] width 165 height 10
drag, startPoint x: 1309, startPoint y: 112, endPoint x: 1150, endPoint y: 119, distance: 159.2
click at [1150, 119] on p "**********" at bounding box center [1232, 115] width 245 height 13
click at [1226, 114] on span "**********" at bounding box center [1175, 115] width 129 height 10
drag, startPoint x: 1186, startPoint y: 111, endPoint x: 1195, endPoint y: 110, distance: 9.1
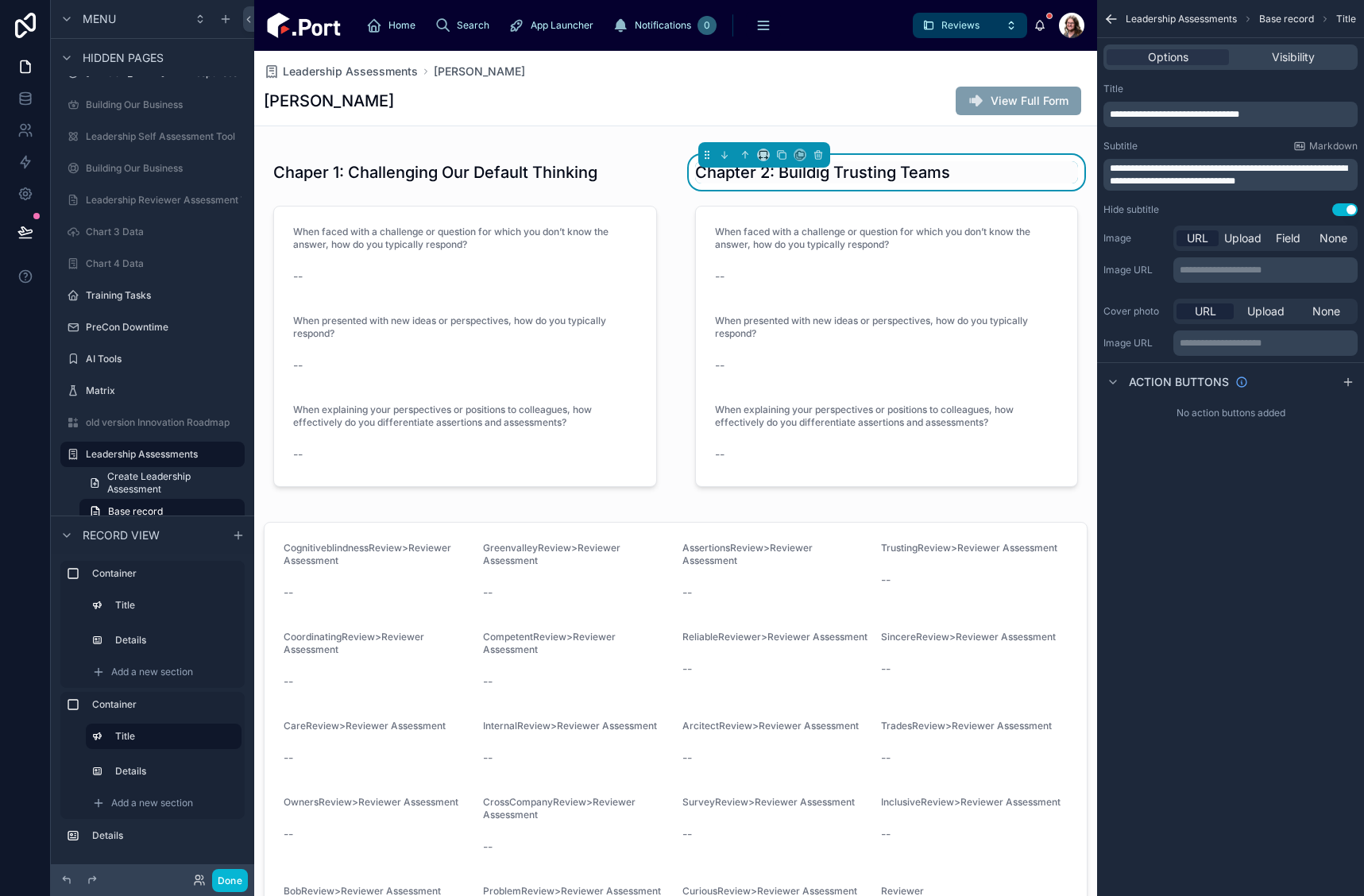
click at [1187, 110] on span "**********" at bounding box center [1175, 115] width 129 height 10
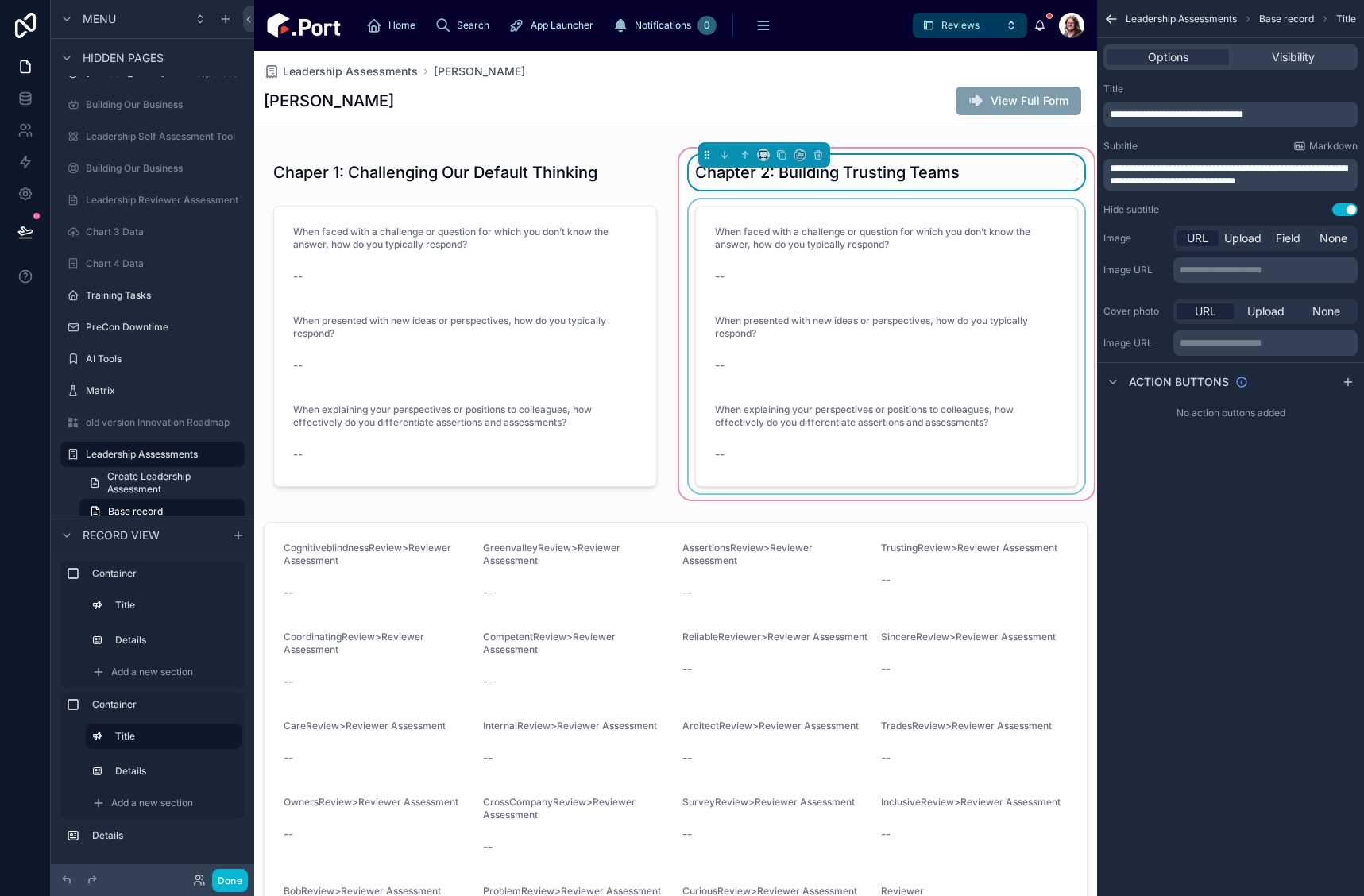
click at [763, 319] on div at bounding box center [887, 346] width 403 height 294
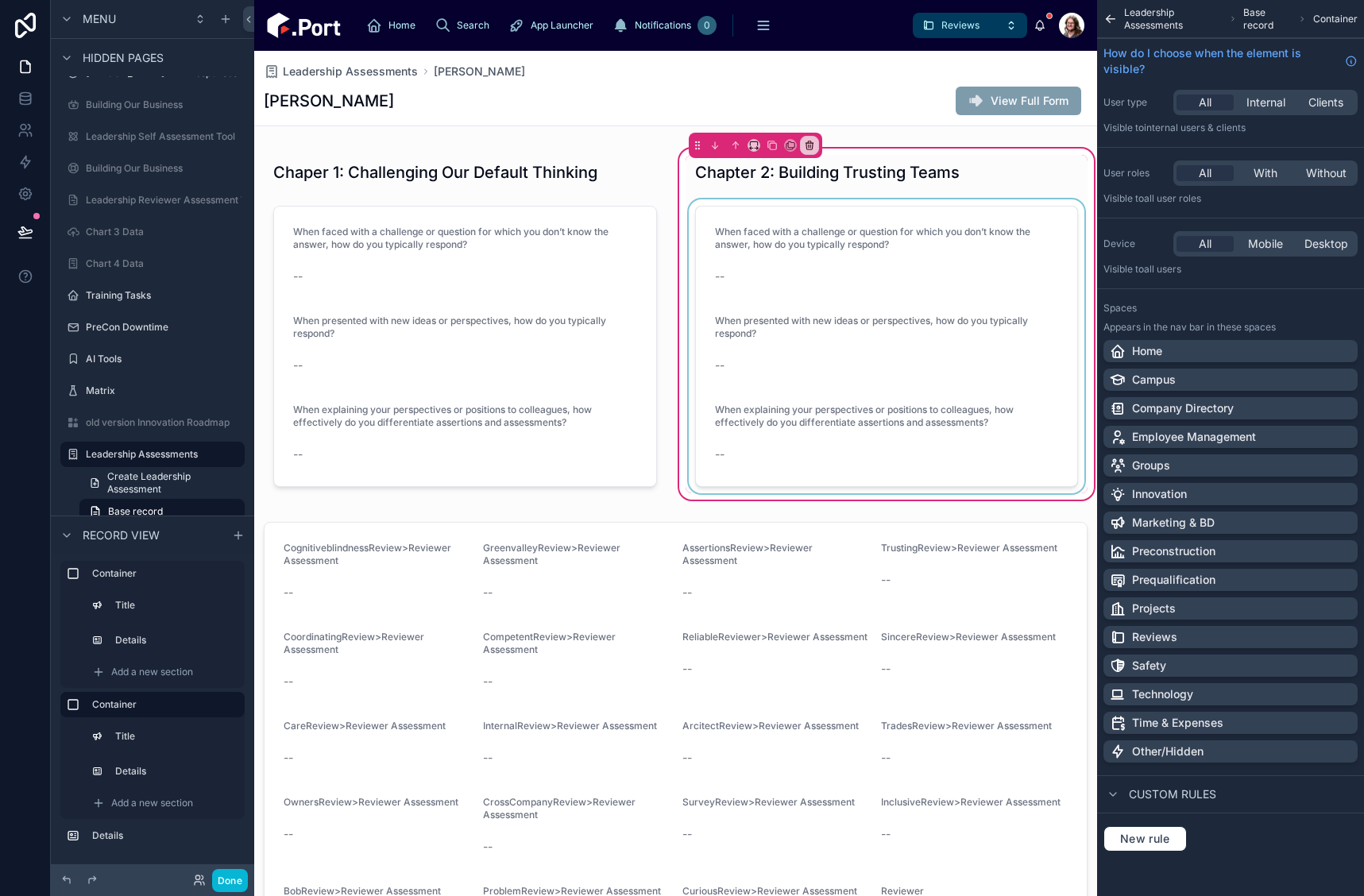
click at [840, 407] on div at bounding box center [887, 346] width 403 height 294
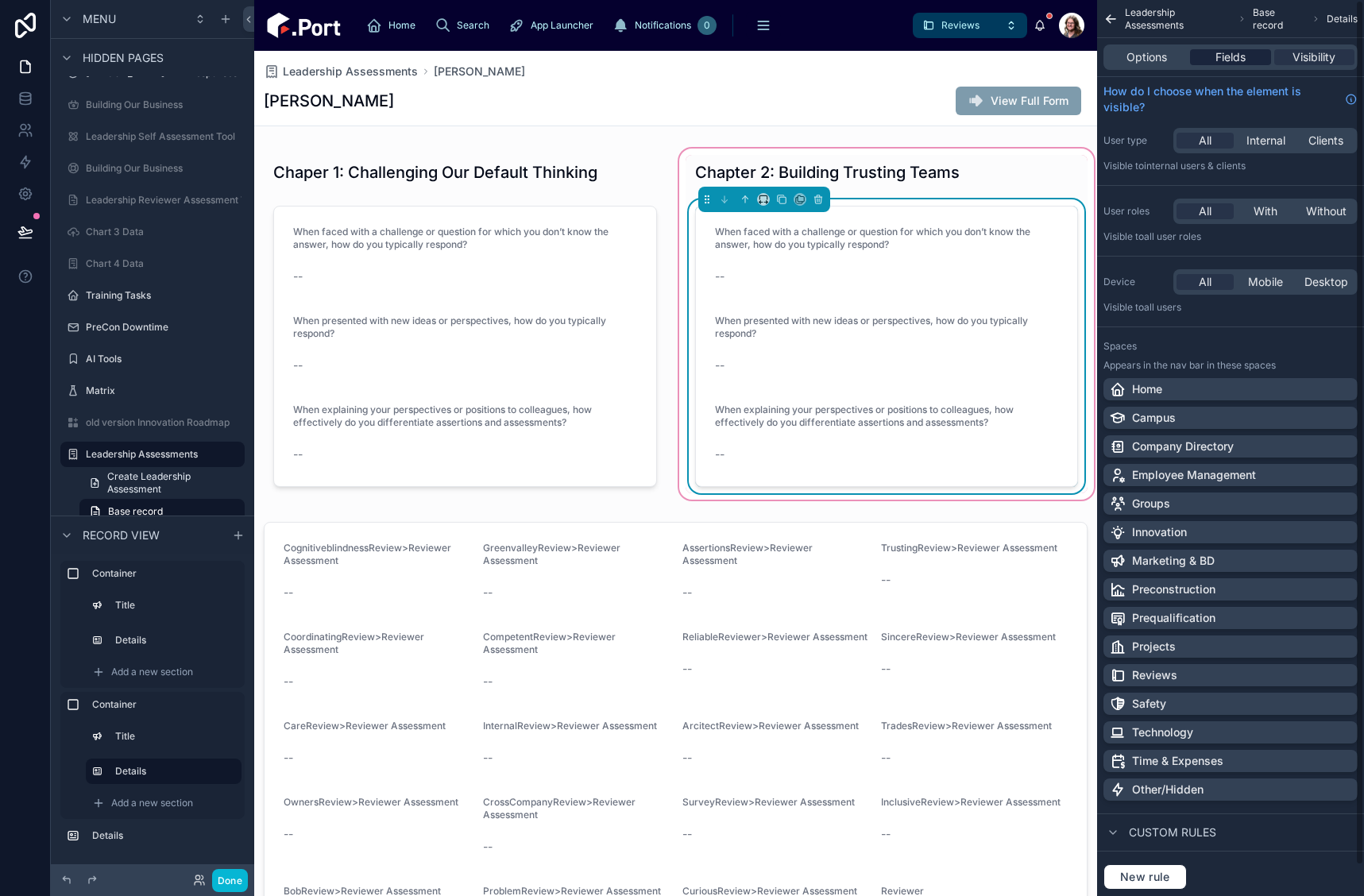
click at [1231, 60] on span "Fields" at bounding box center [1231, 56] width 30 height 16
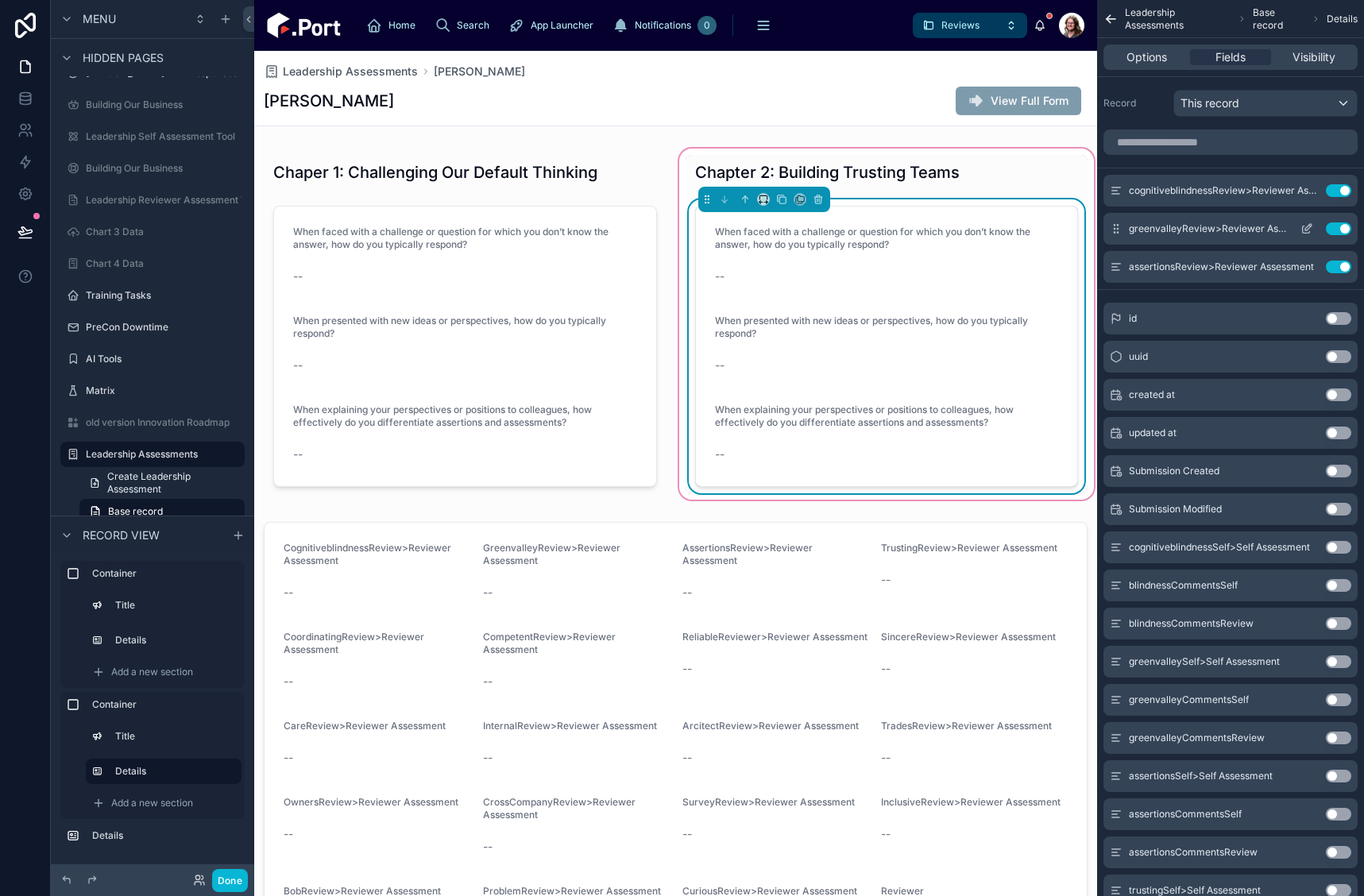
drag, startPoint x: 1343, startPoint y: 268, endPoint x: 1344, endPoint y: 228, distance: 40.0
click at [1343, 268] on button "Use setting" at bounding box center [1339, 268] width 25 height 13
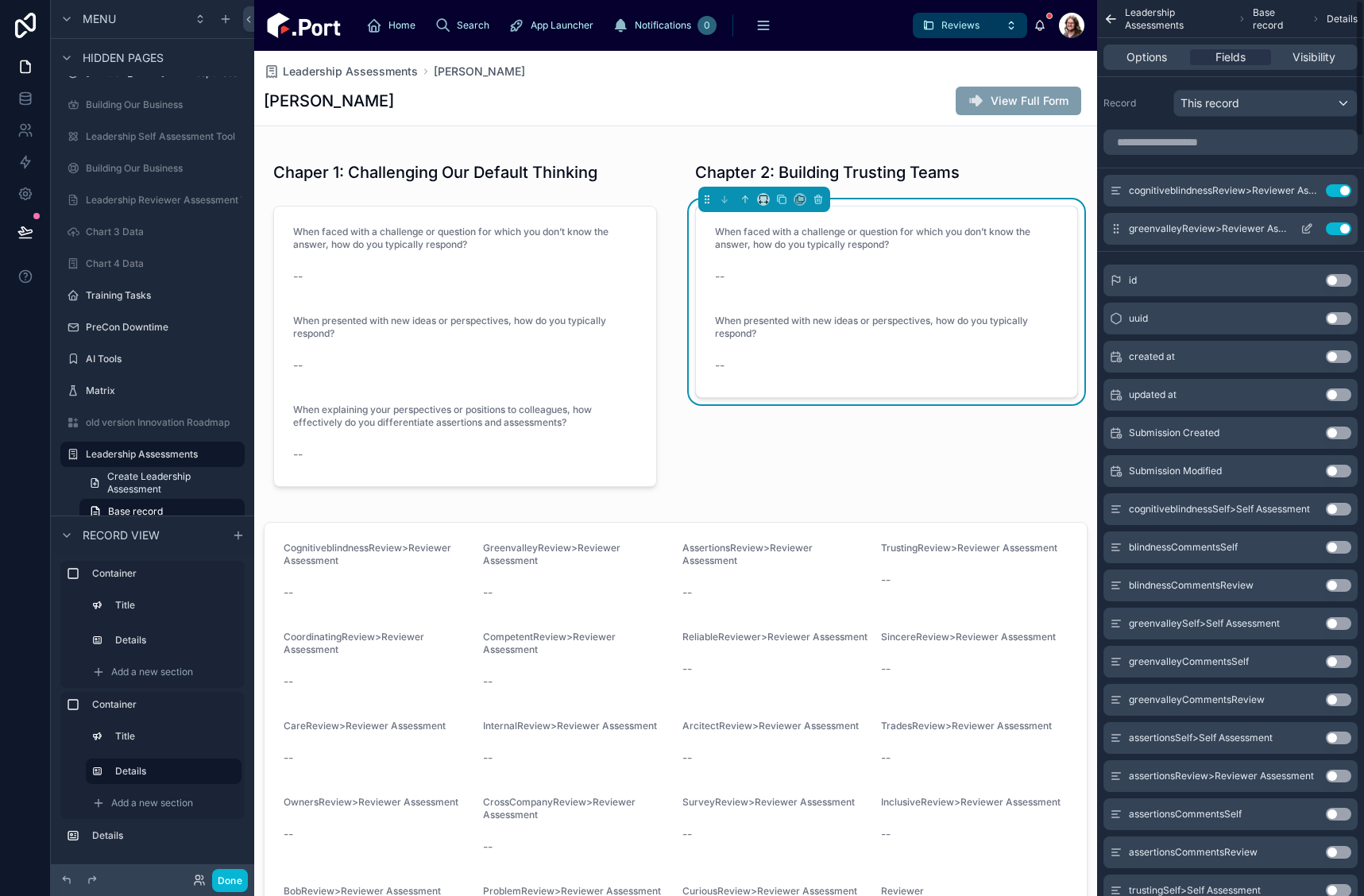
click at [1344, 228] on button "Use setting" at bounding box center [1339, 229] width 25 height 13
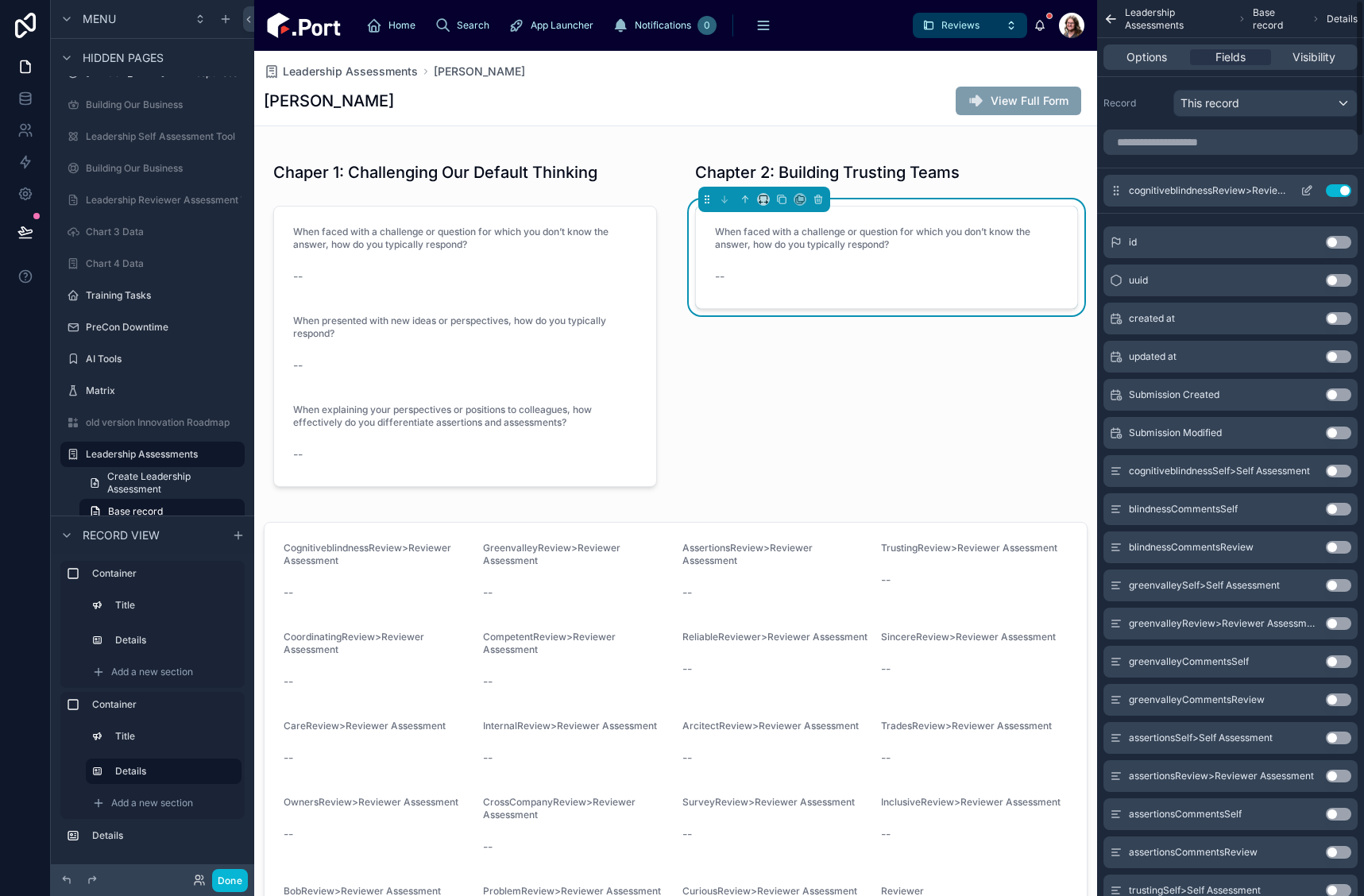
click at [1344, 191] on button "Use setting" at bounding box center [1339, 191] width 25 height 13
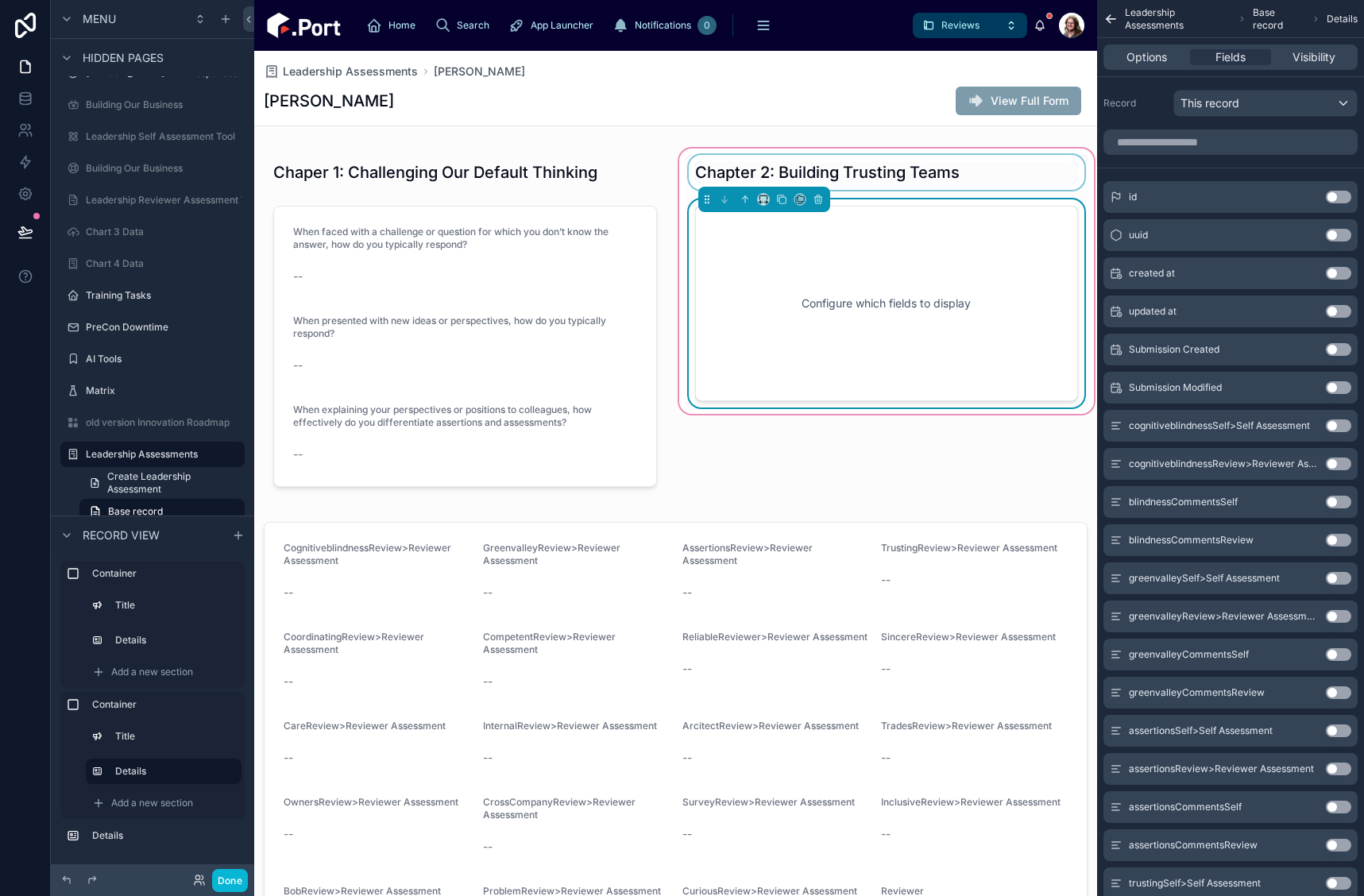
drag, startPoint x: 1007, startPoint y: 179, endPoint x: 1042, endPoint y: 156, distance: 41.9
click at [1008, 179] on div at bounding box center [887, 172] width 403 height 35
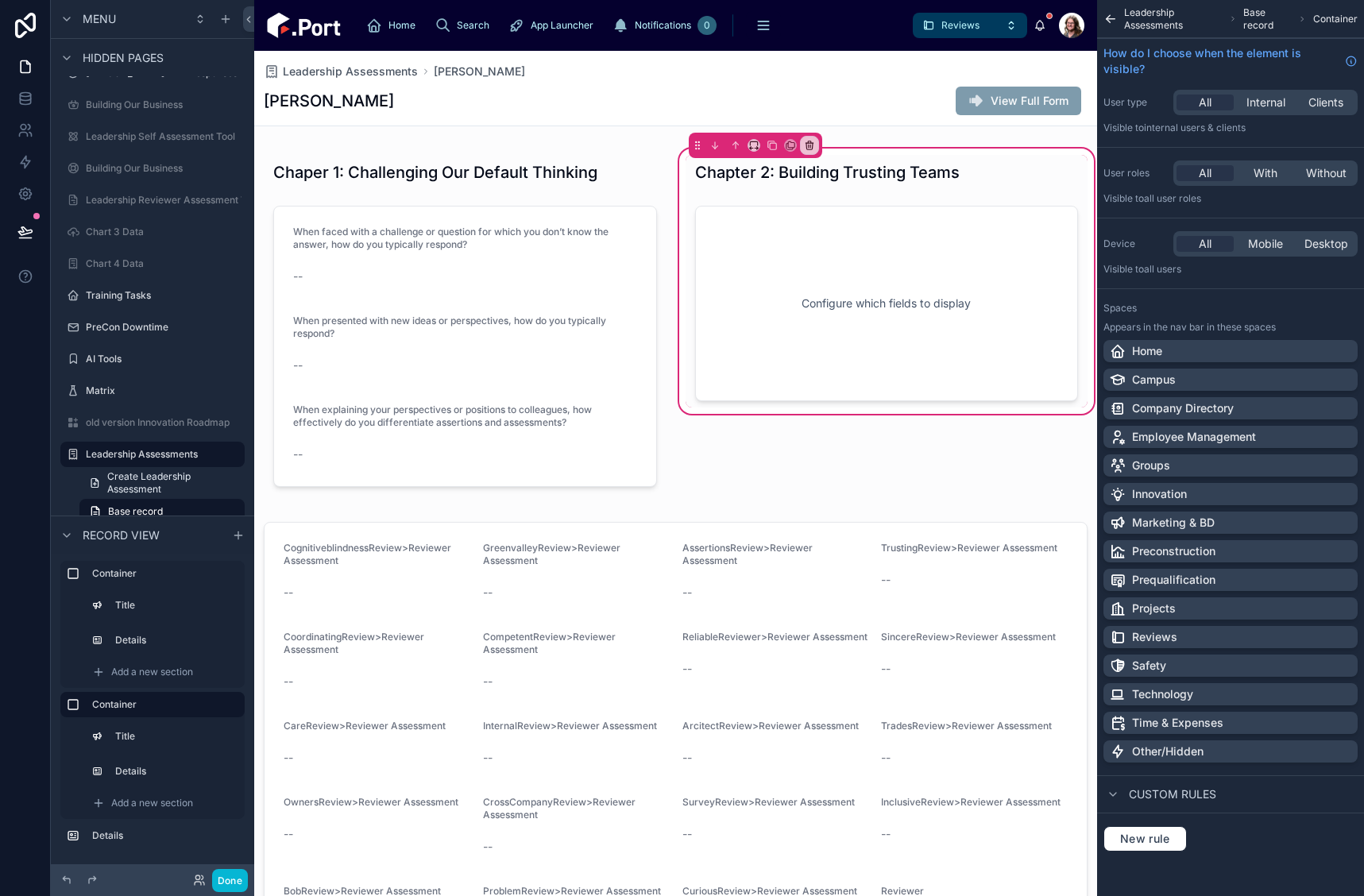
click at [1077, 151] on div "Chapter 2: Building Trusting Teams Configure which fields to display" at bounding box center [887, 324] width 422 height 358
click at [767, 144] on icon at bounding box center [772, 146] width 11 height 11
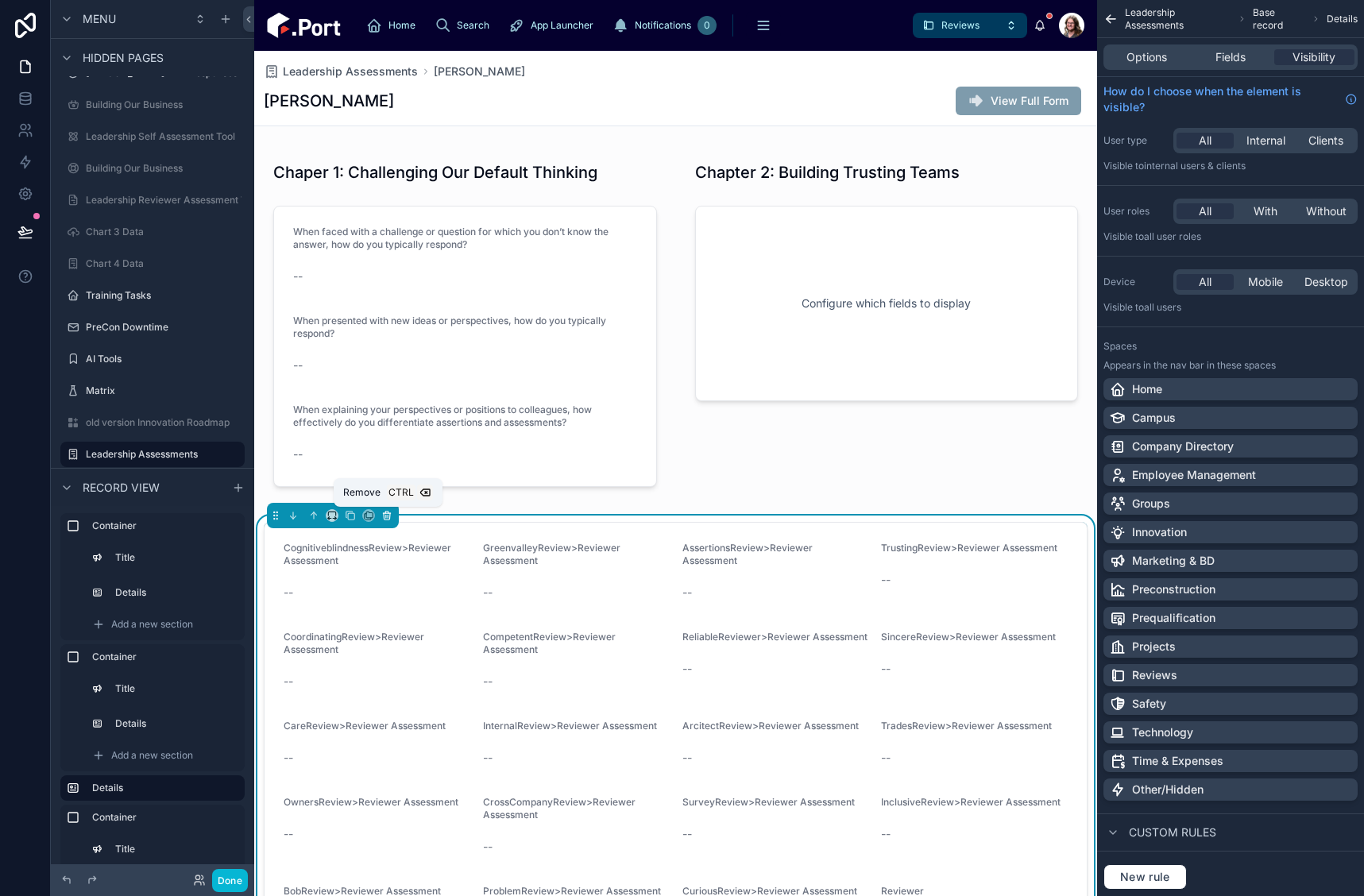
click at [385, 512] on icon at bounding box center [387, 512] width 3 height 2
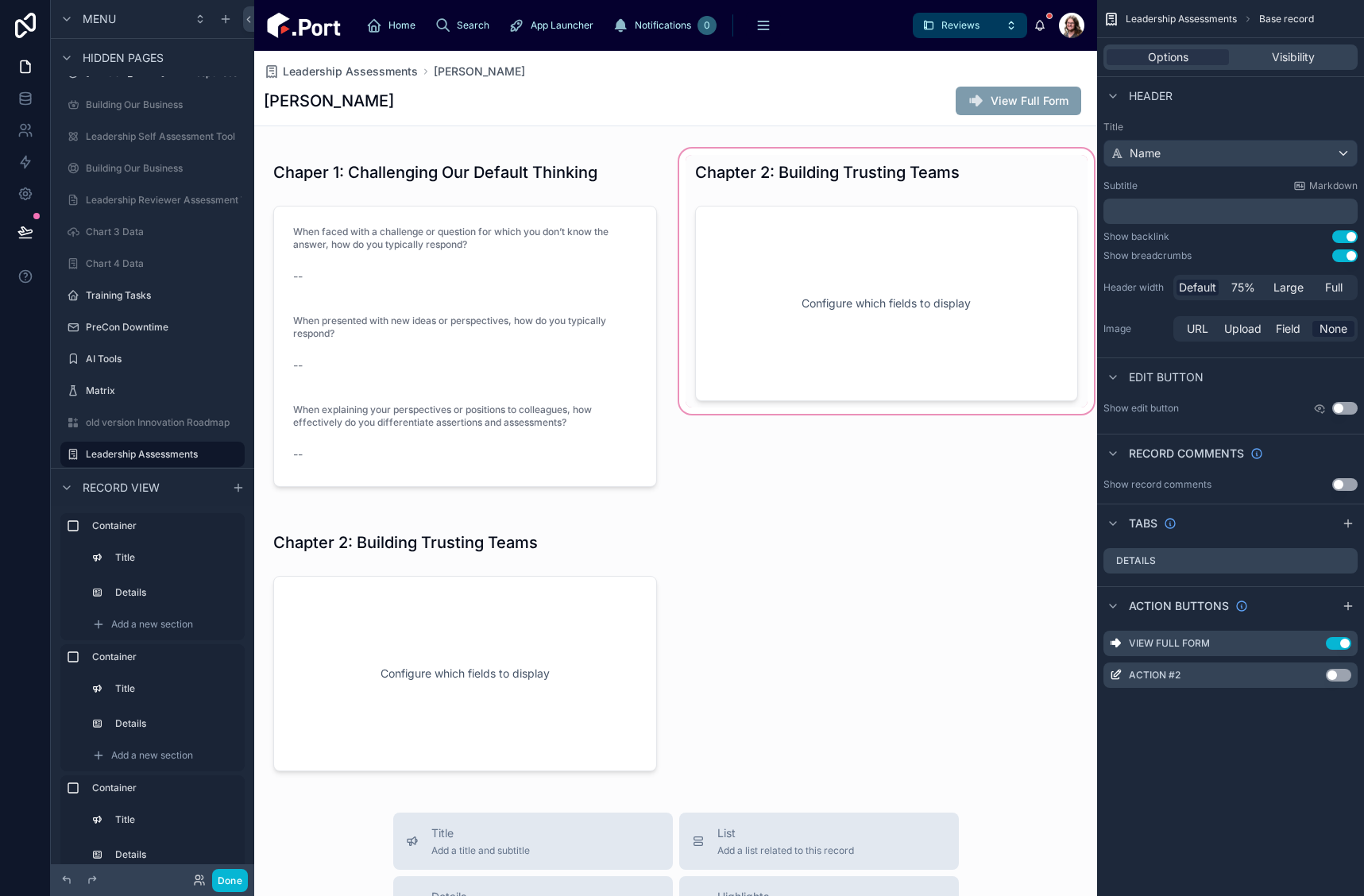
click at [1047, 318] on div at bounding box center [887, 324] width 422 height 358
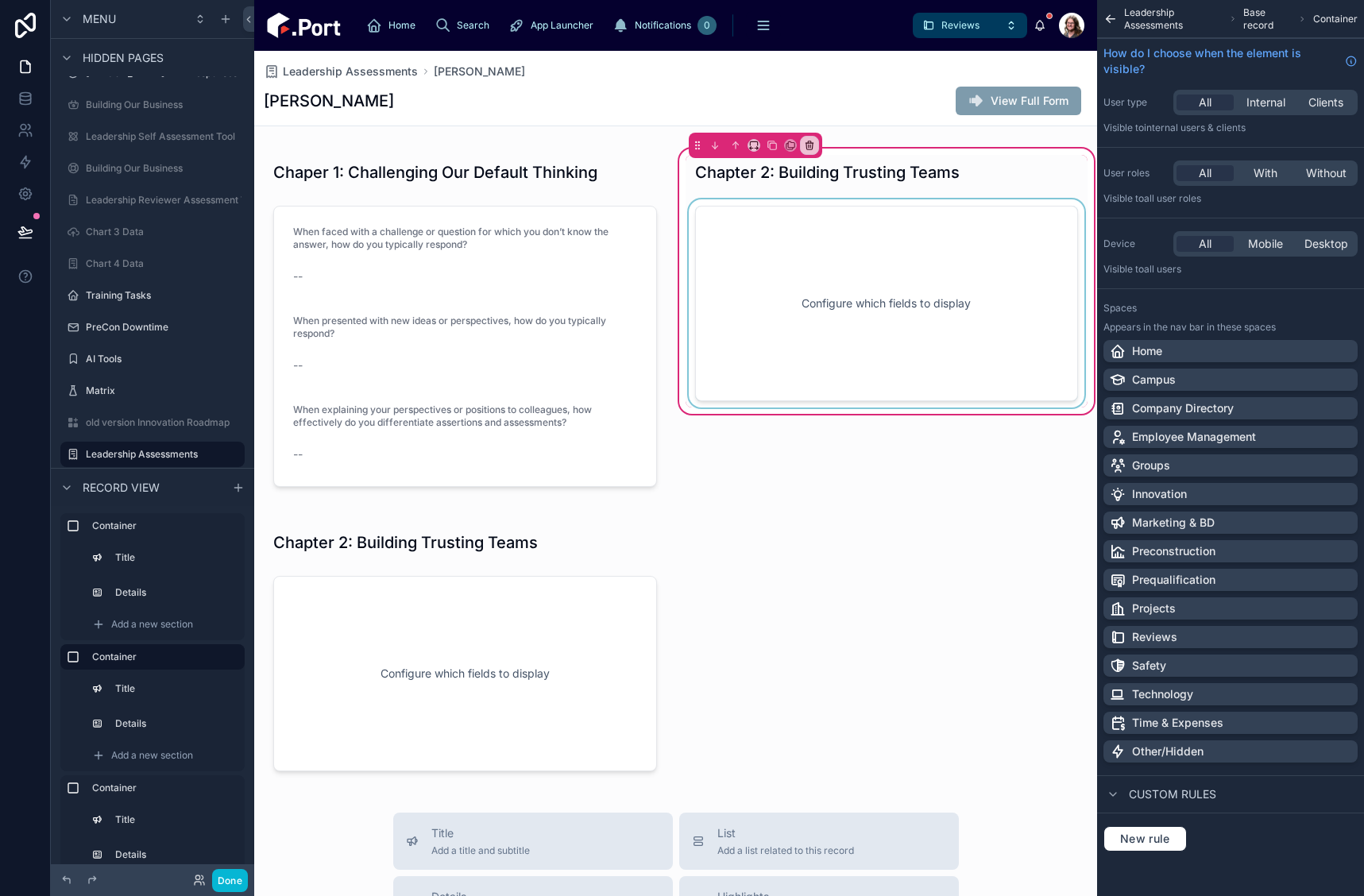
click at [941, 280] on div at bounding box center [887, 304] width 403 height 208
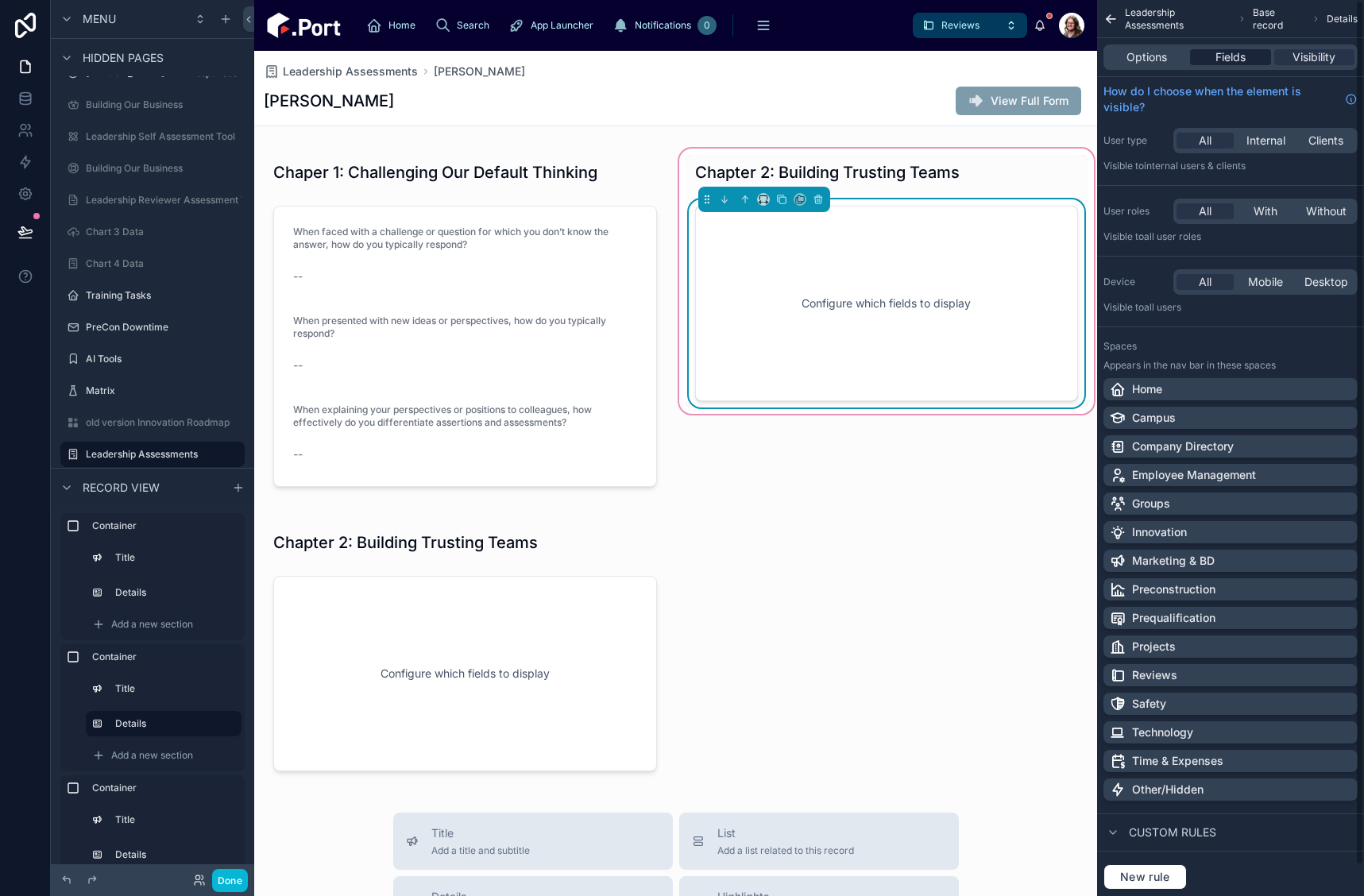
click at [1231, 60] on span "Fields" at bounding box center [1231, 56] width 30 height 16
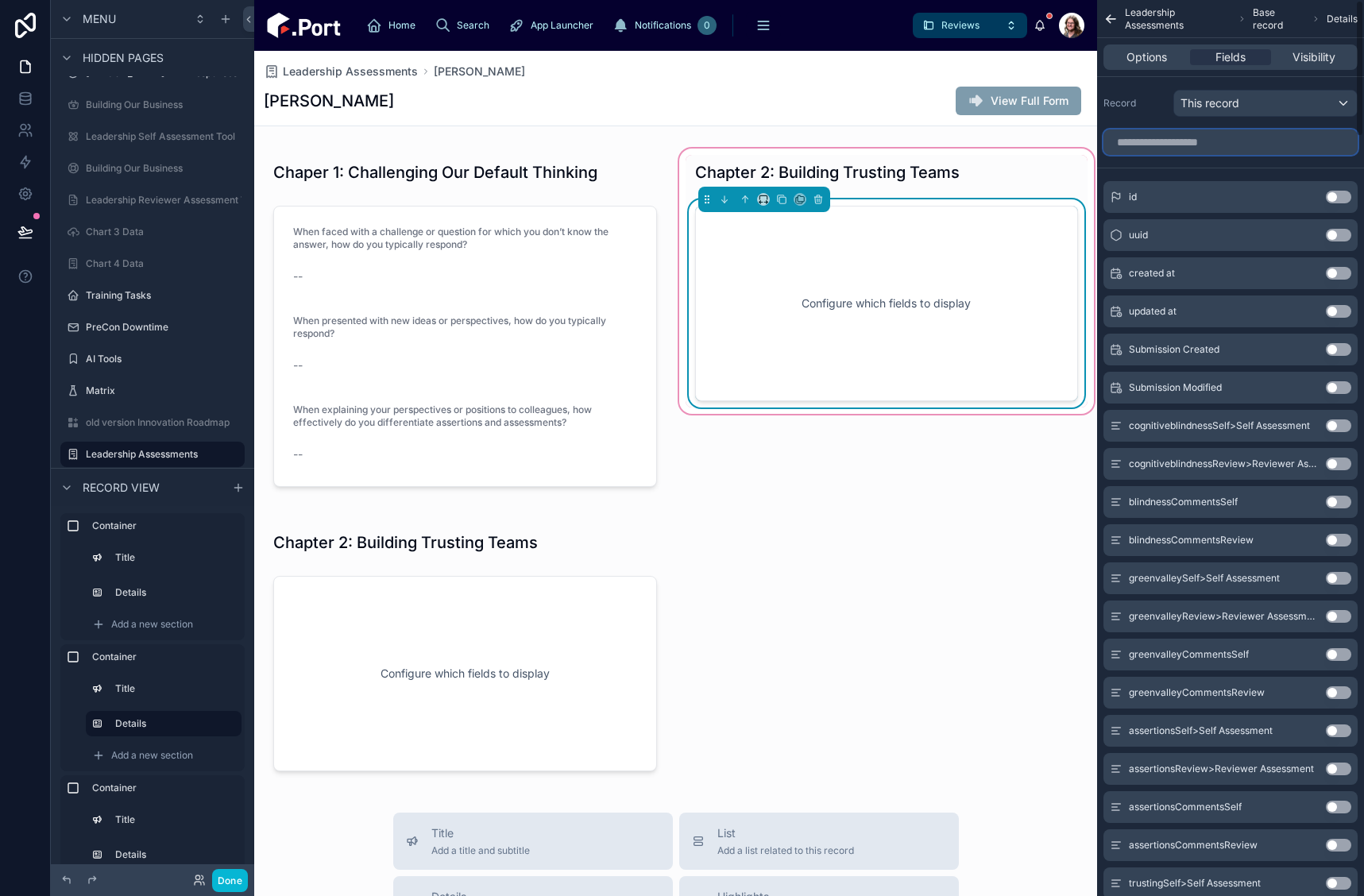
click at [1232, 137] on input "scrollable content" at bounding box center [1231, 142] width 254 height 25
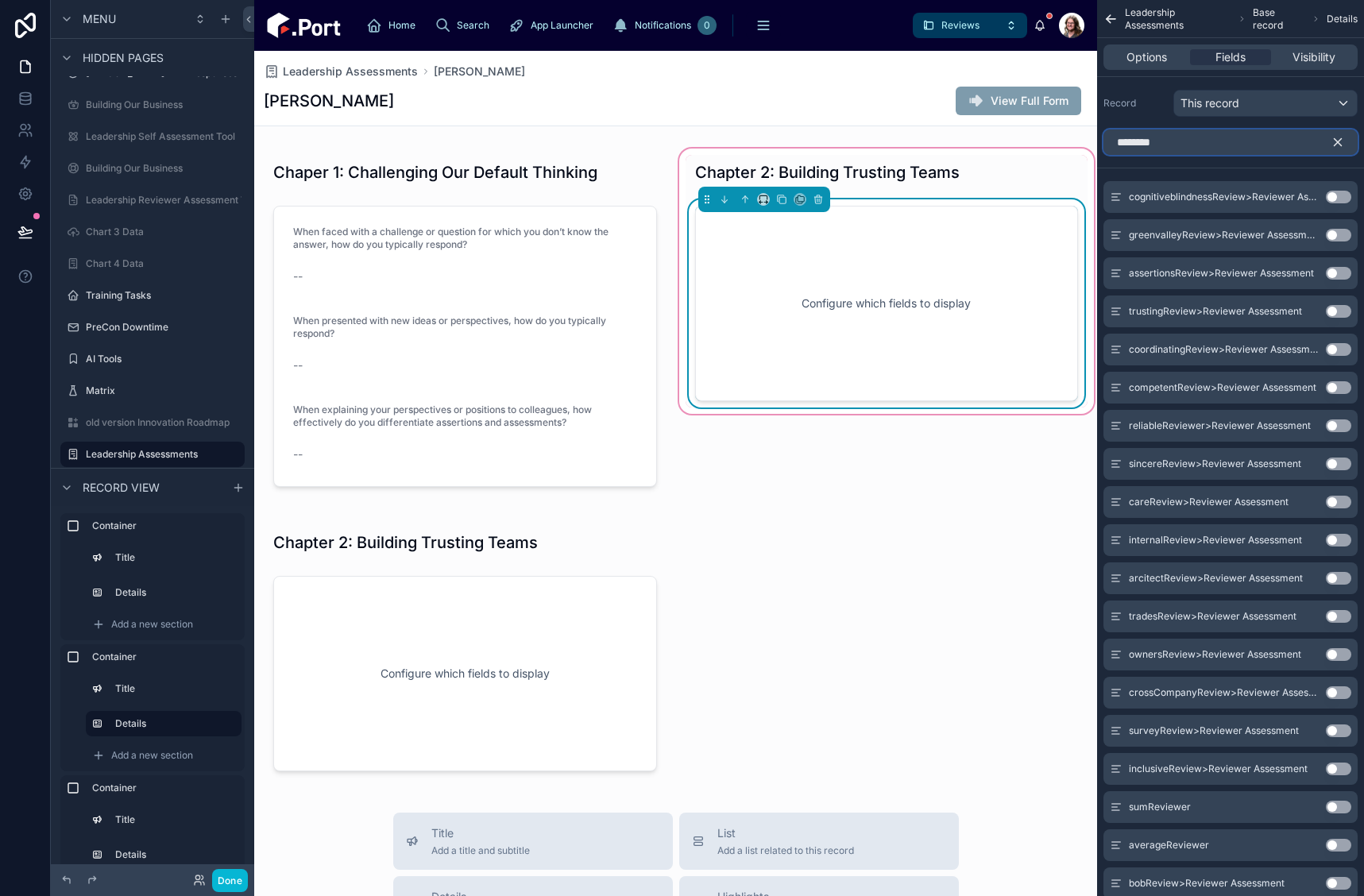
type input "********"
click at [1328, 309] on button "Use setting" at bounding box center [1339, 312] width 25 height 13
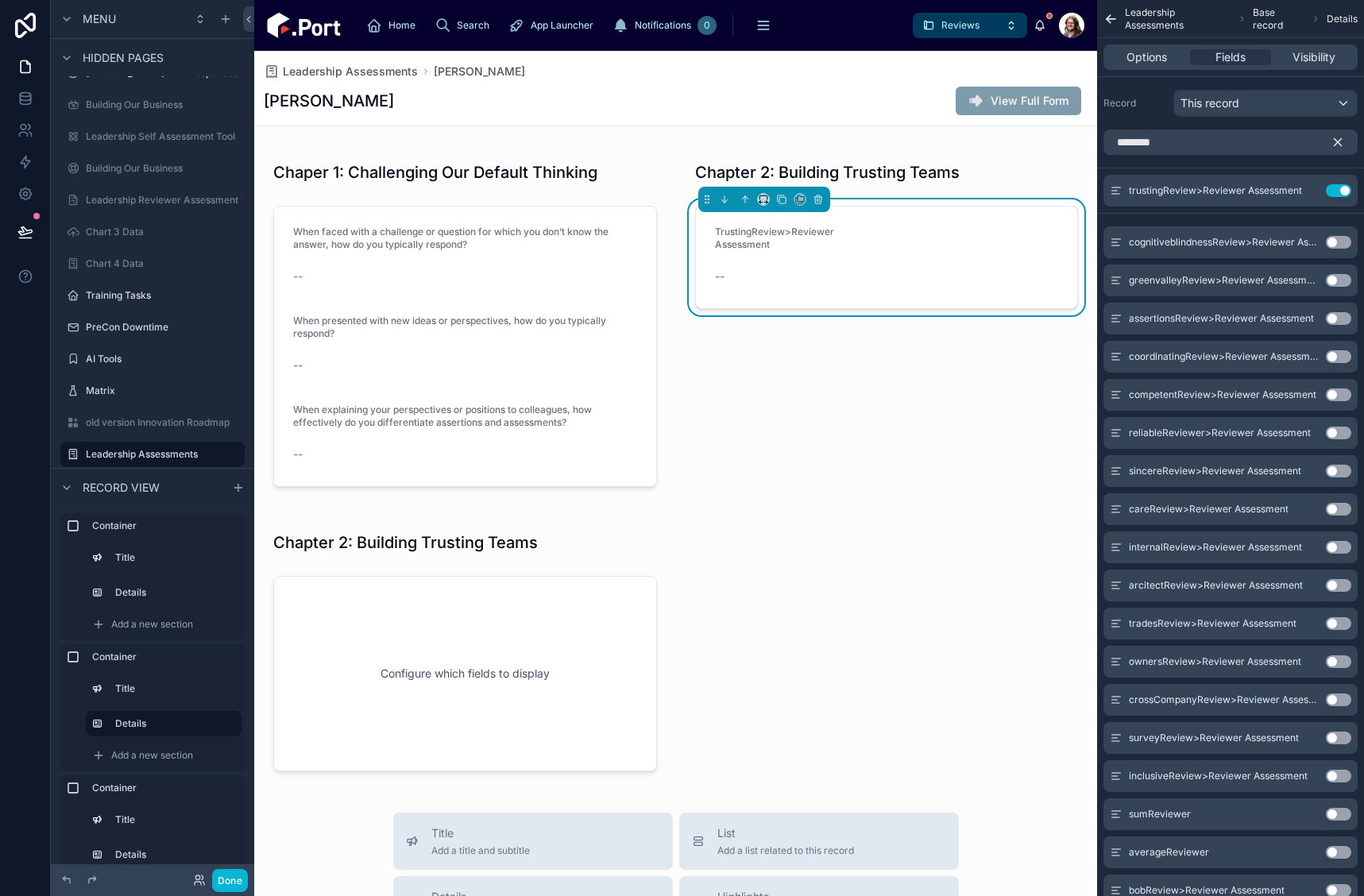
click at [1334, 356] on button "Use setting" at bounding box center [1339, 357] width 25 height 13
click at [1339, 146] on icon "scrollable content" at bounding box center [1338, 142] width 14 height 14
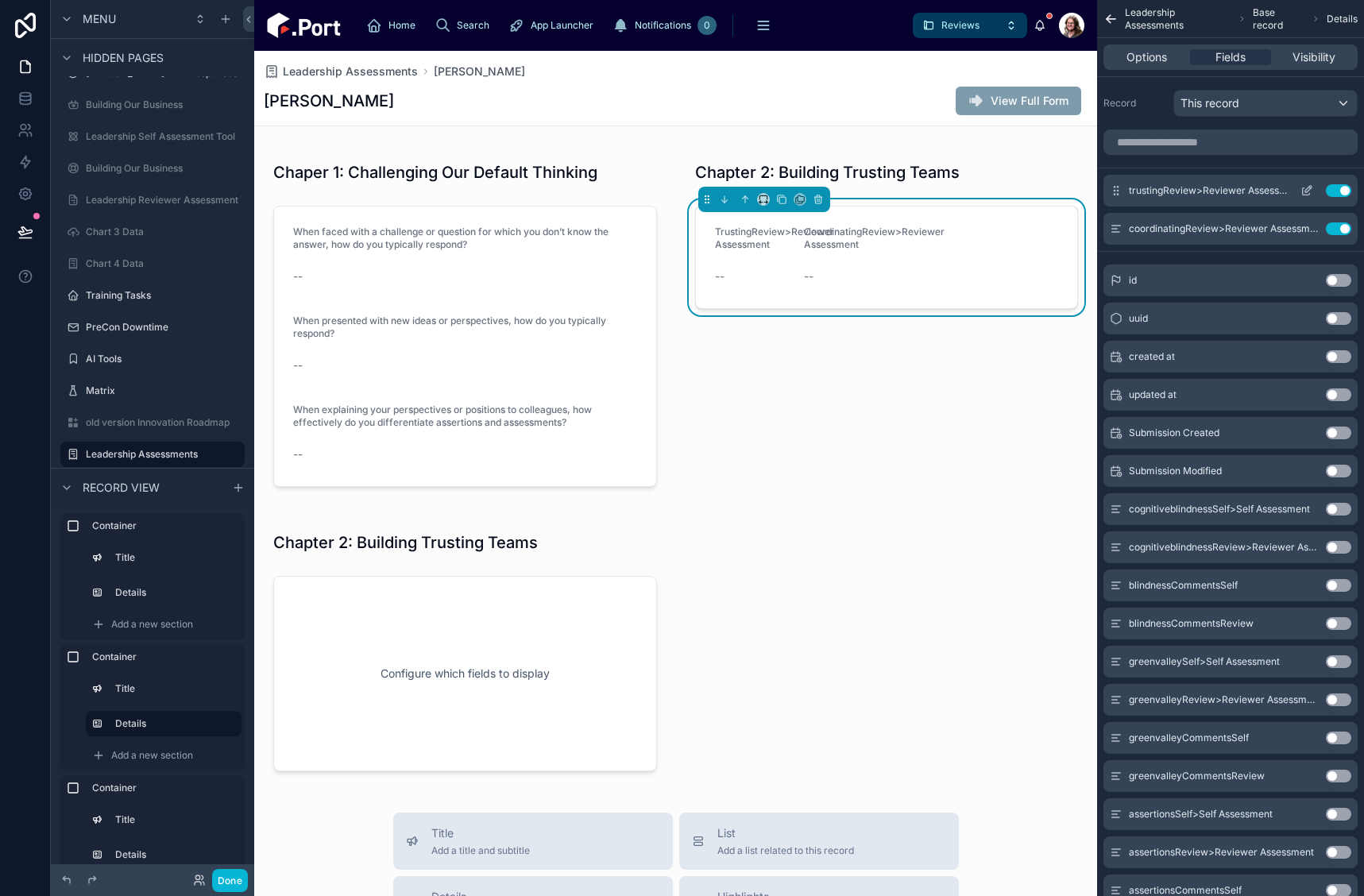
click at [1311, 191] on icon "scrollable content" at bounding box center [1308, 191] width 13 height 13
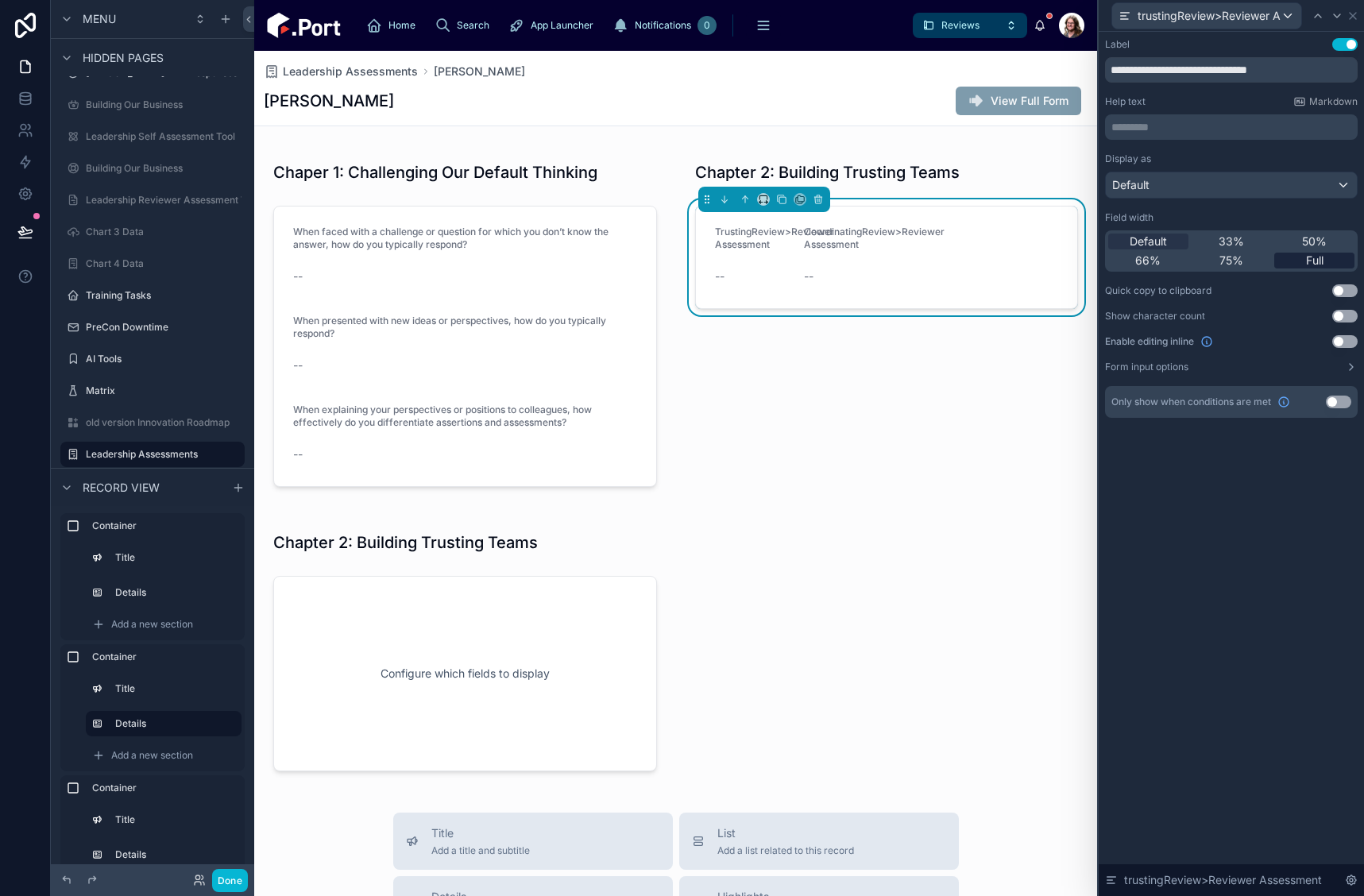
click at [1314, 258] on span "Full" at bounding box center [1314, 260] width 17 height 16
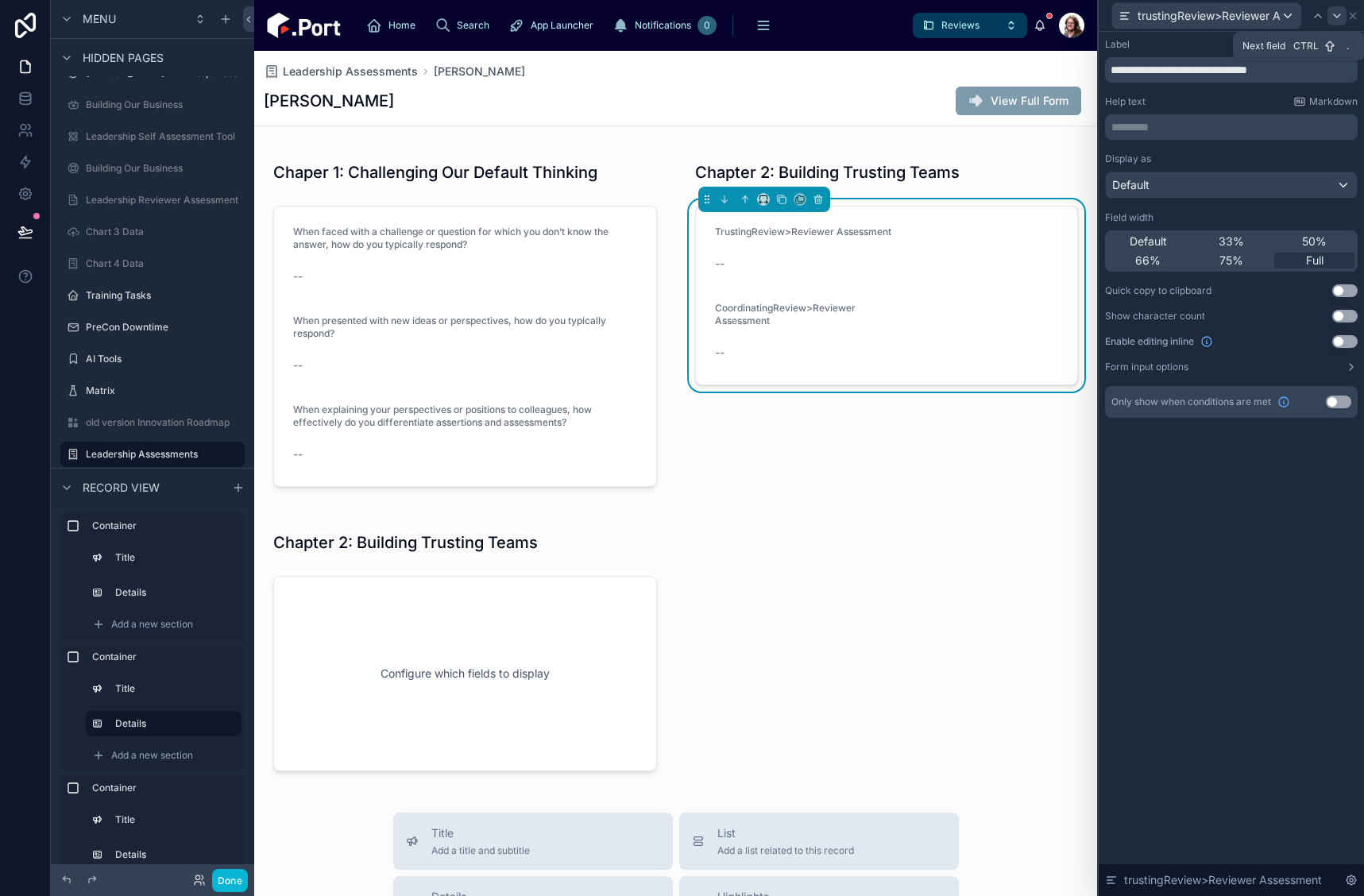
click at [1336, 15] on icon at bounding box center [1338, 16] width 13 height 13
click at [1324, 263] on span "Full" at bounding box center [1314, 260] width 17 height 16
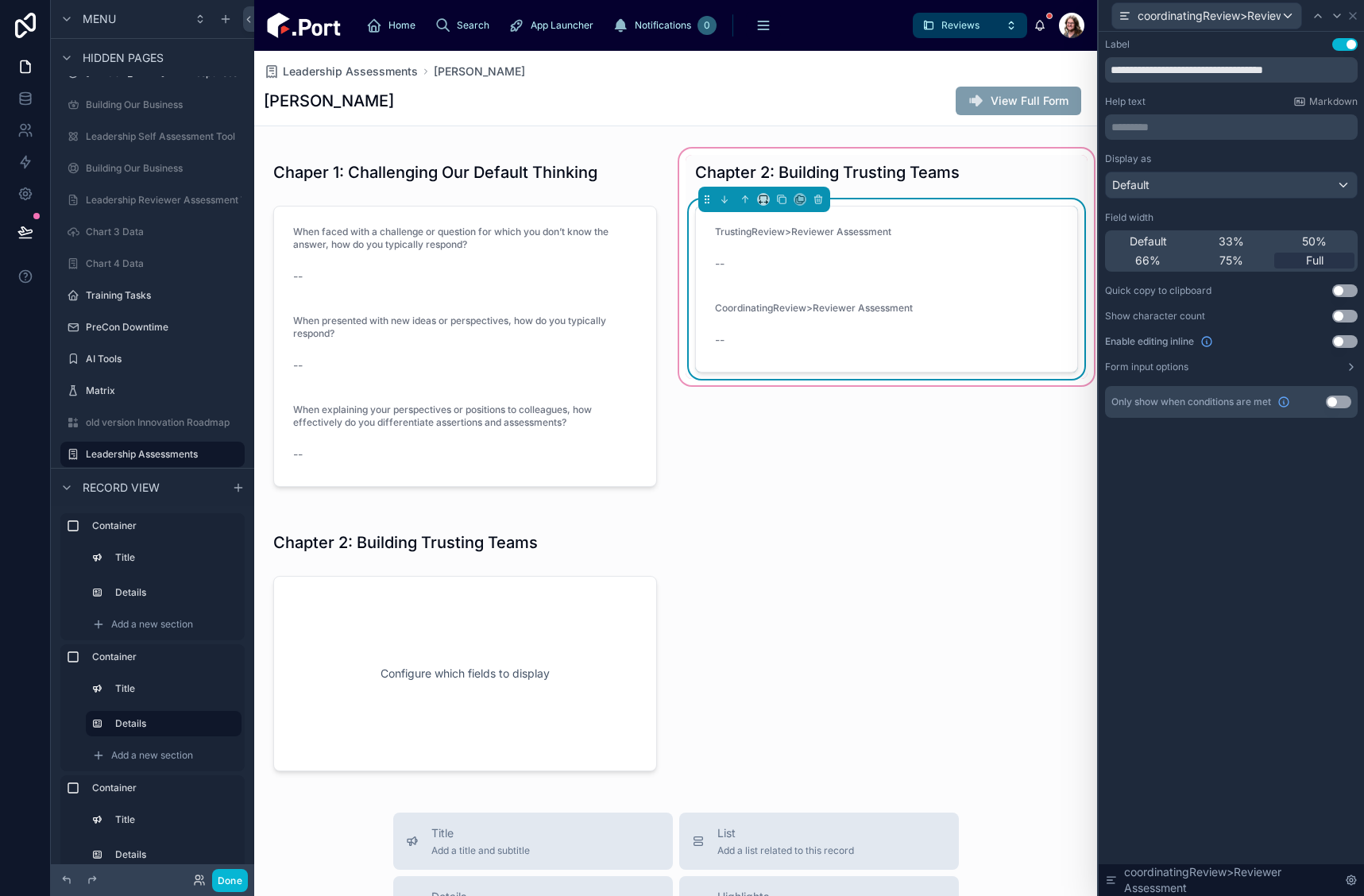
click at [901, 241] on div "TrustingReview>Reviewer Assessment" at bounding box center [887, 235] width 344 height 19
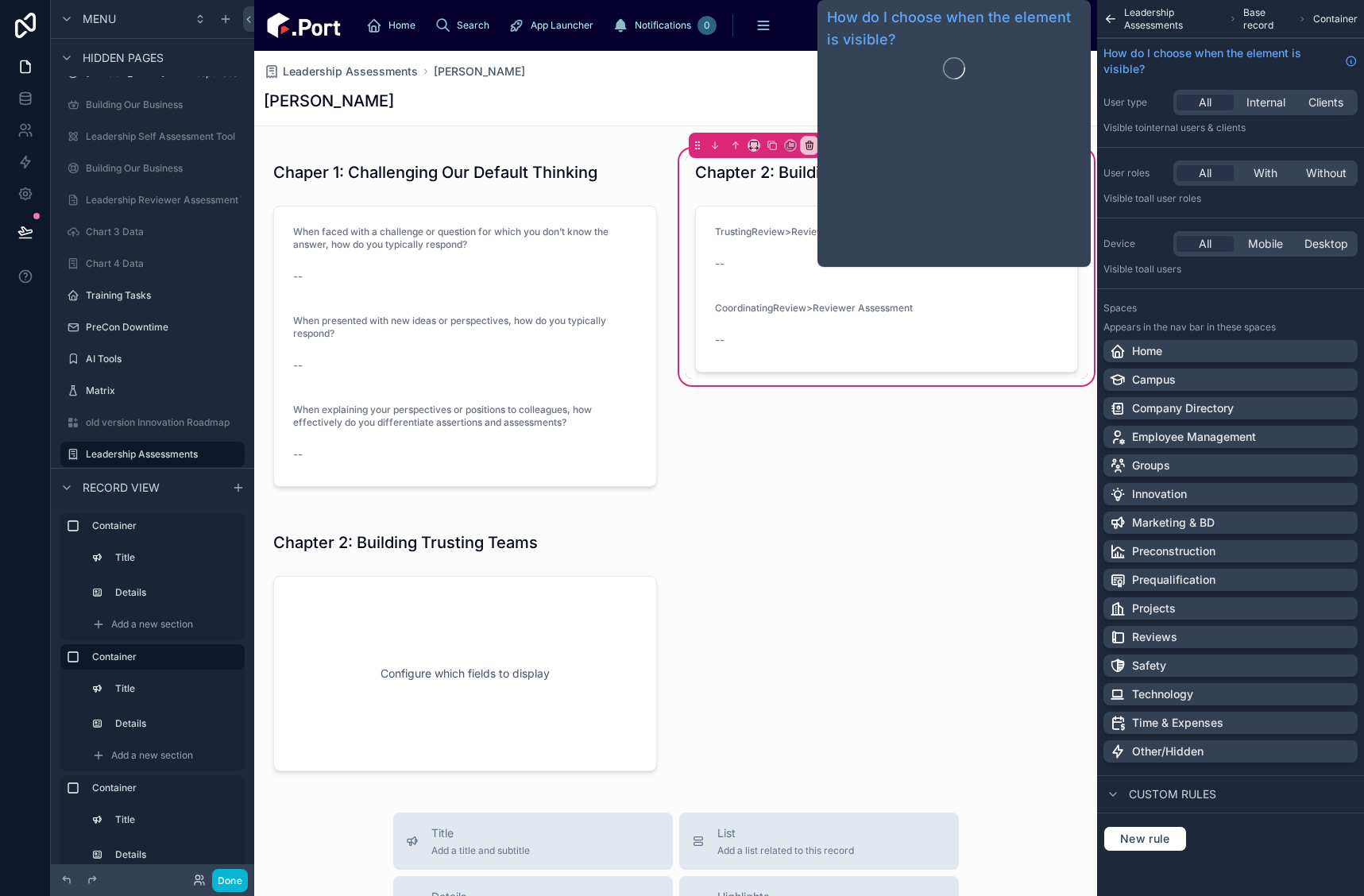
click at [852, 263] on div "How do I choose when the element is visible?" at bounding box center [954, 133] width 273 height 267
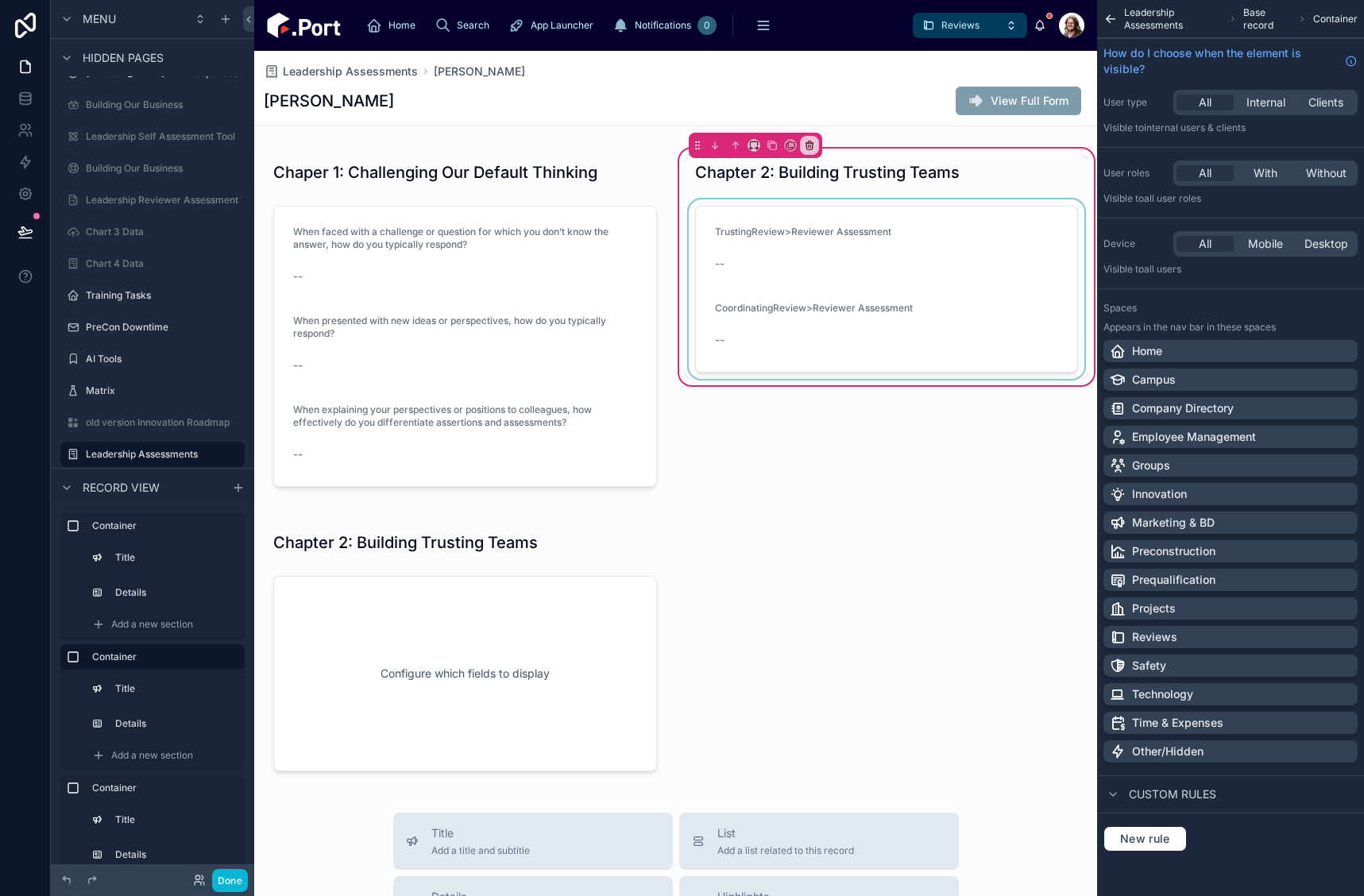
click at [758, 293] on div at bounding box center [887, 289] width 403 height 179
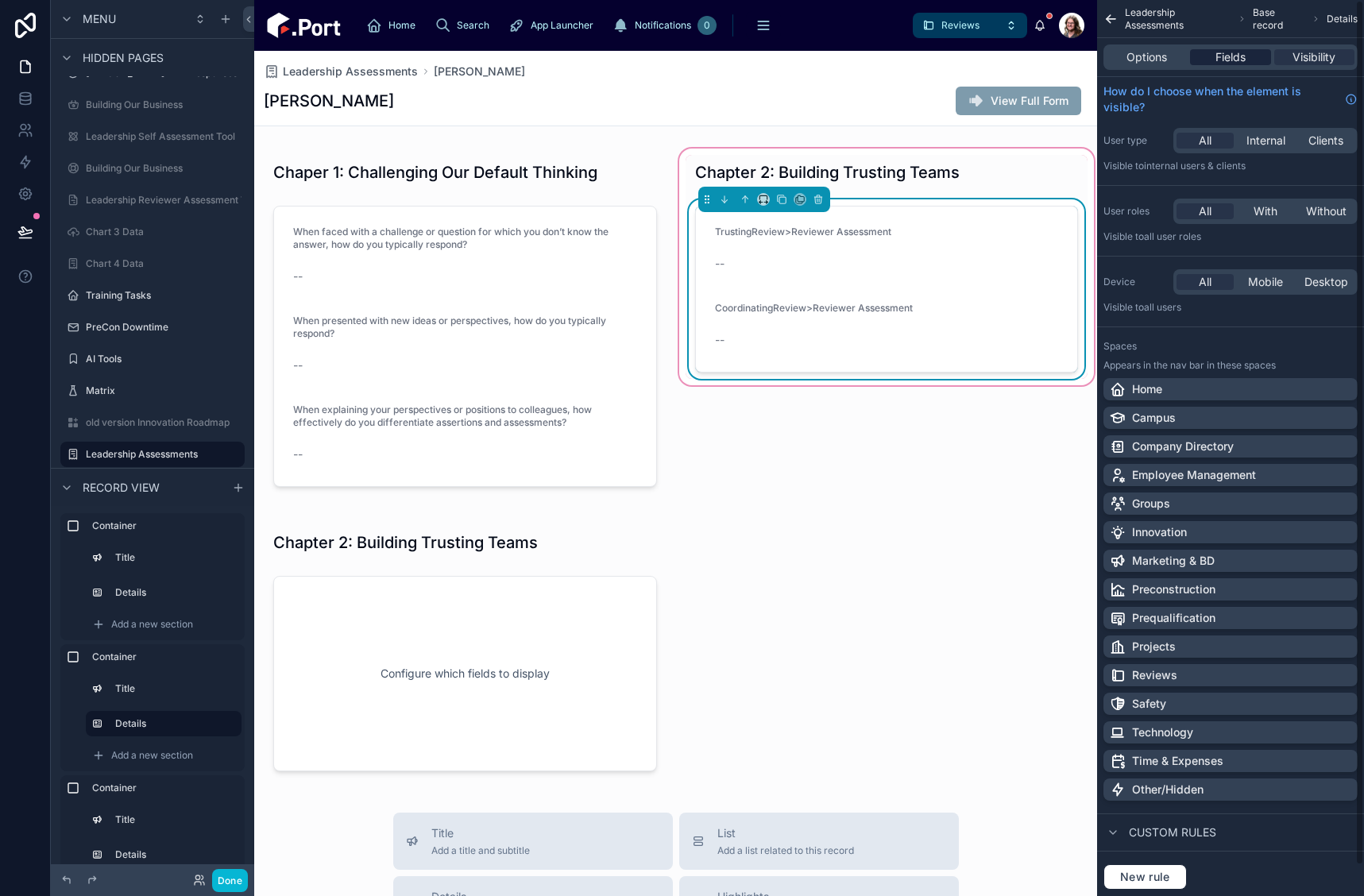
click at [1247, 52] on div "Fields" at bounding box center [1231, 56] width 80 height 16
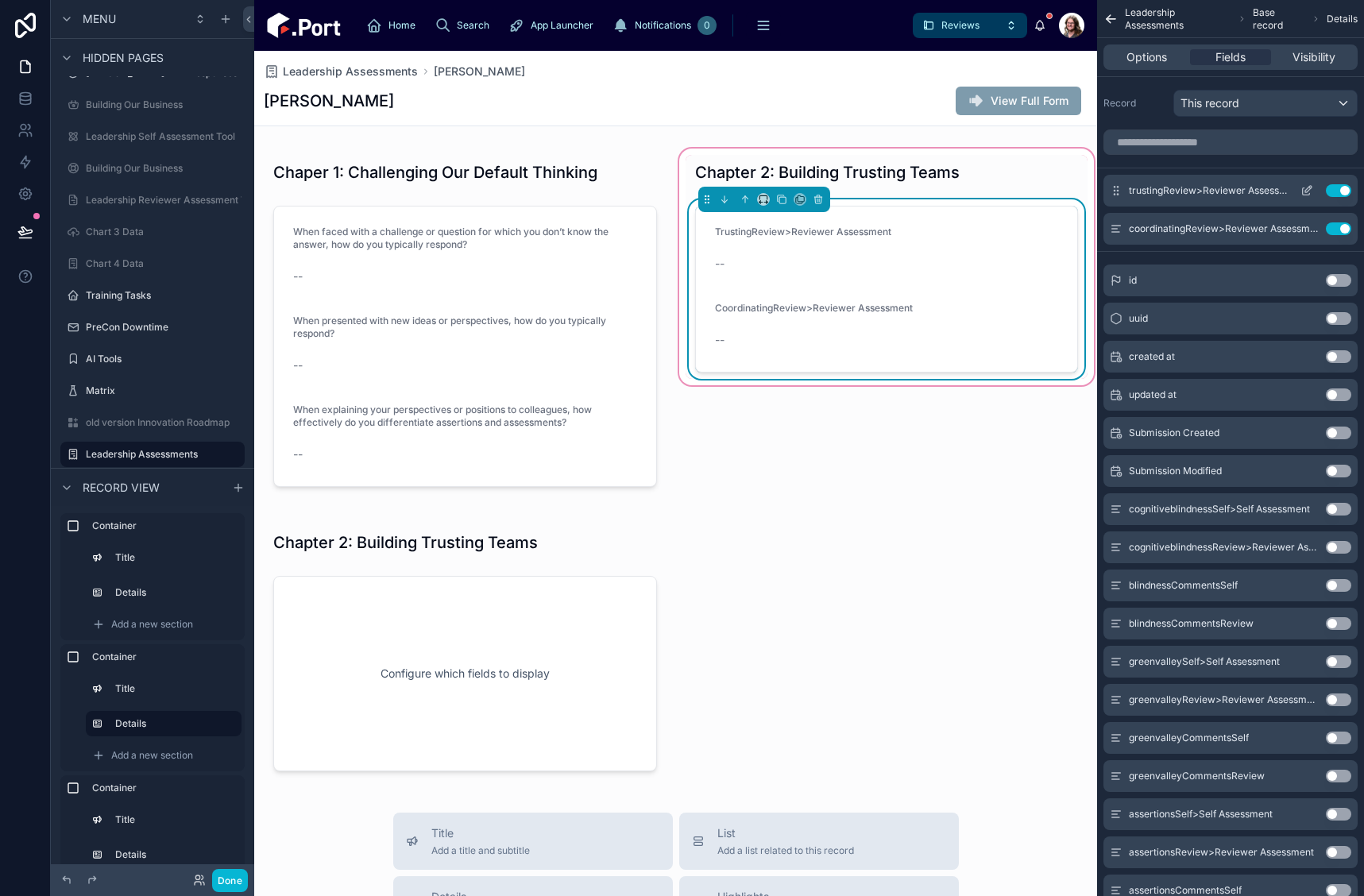
click at [1304, 193] on icon "scrollable content" at bounding box center [1308, 191] width 13 height 13
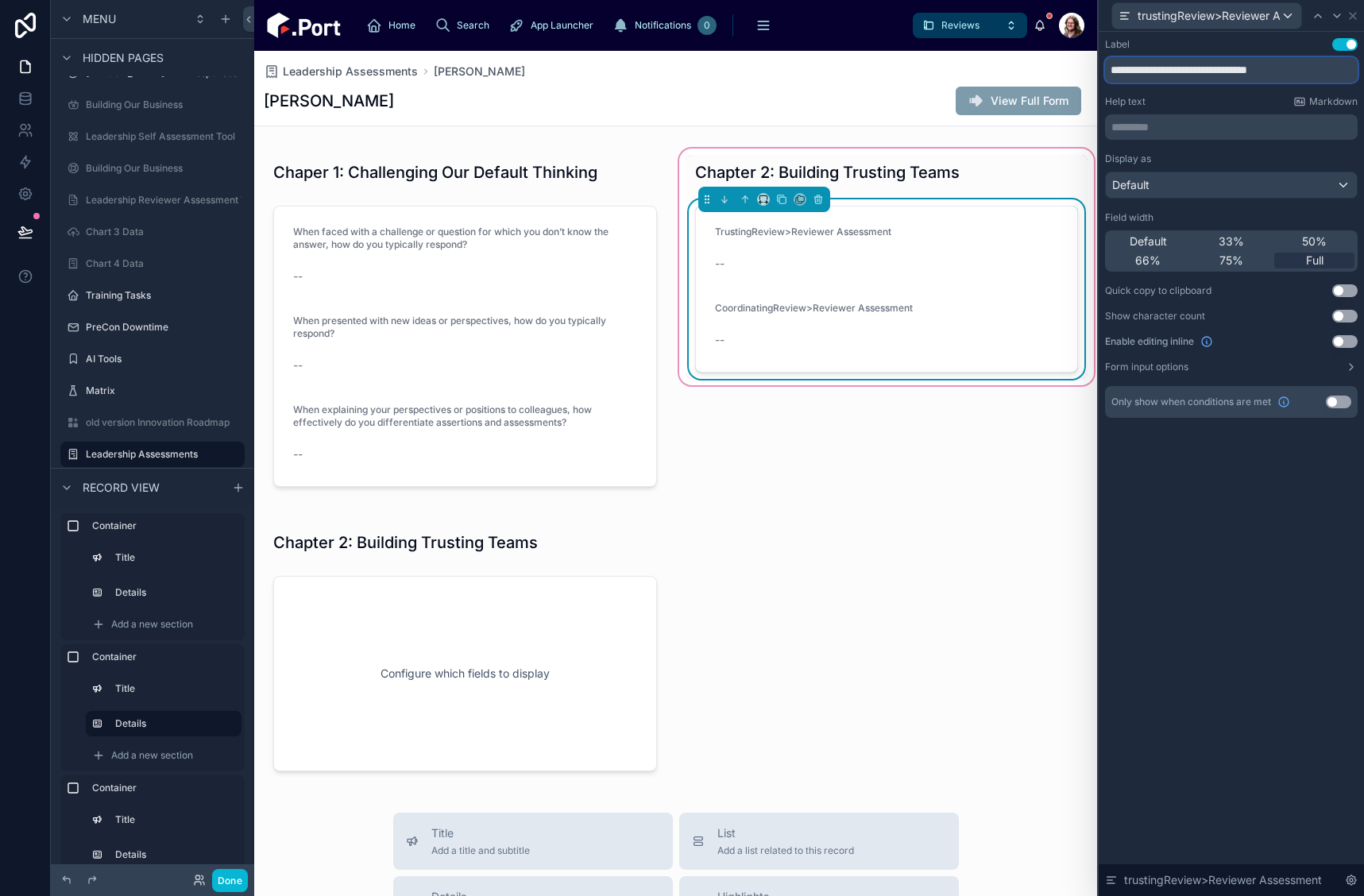
drag, startPoint x: 1330, startPoint y: 74, endPoint x: 1076, endPoint y: 77, distance: 254.0
click at [1076, 77] on div "**********" at bounding box center [682, 448] width 1364 height 896
paste input "**********"
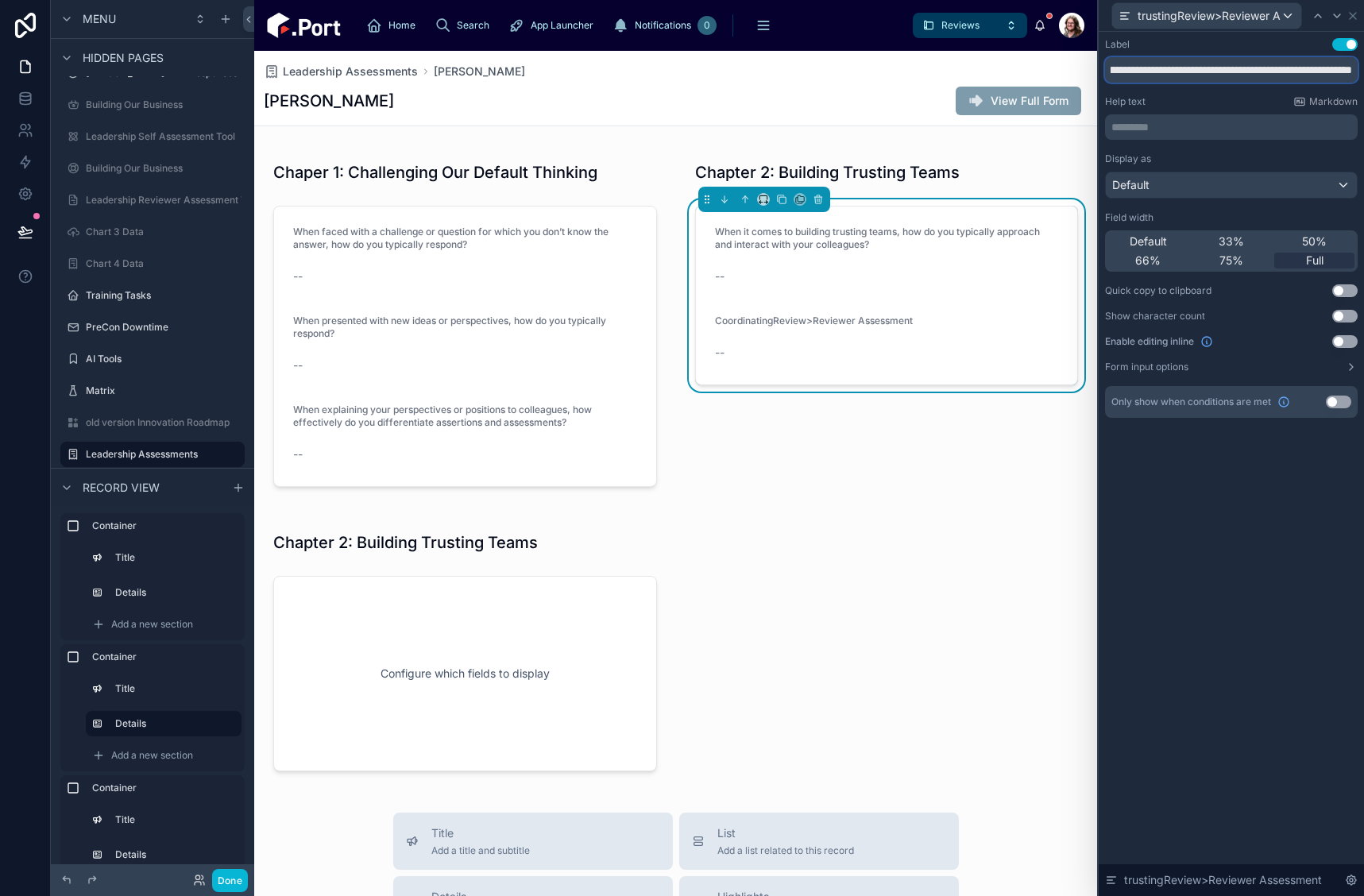
type input "**********"
click at [1335, 17] on icon at bounding box center [1338, 16] width 13 height 13
drag, startPoint x: 1112, startPoint y: 70, endPoint x: 1389, endPoint y: 73, distance: 277.0
click at [1363, 73] on html "**********" at bounding box center [682, 448] width 1364 height 896
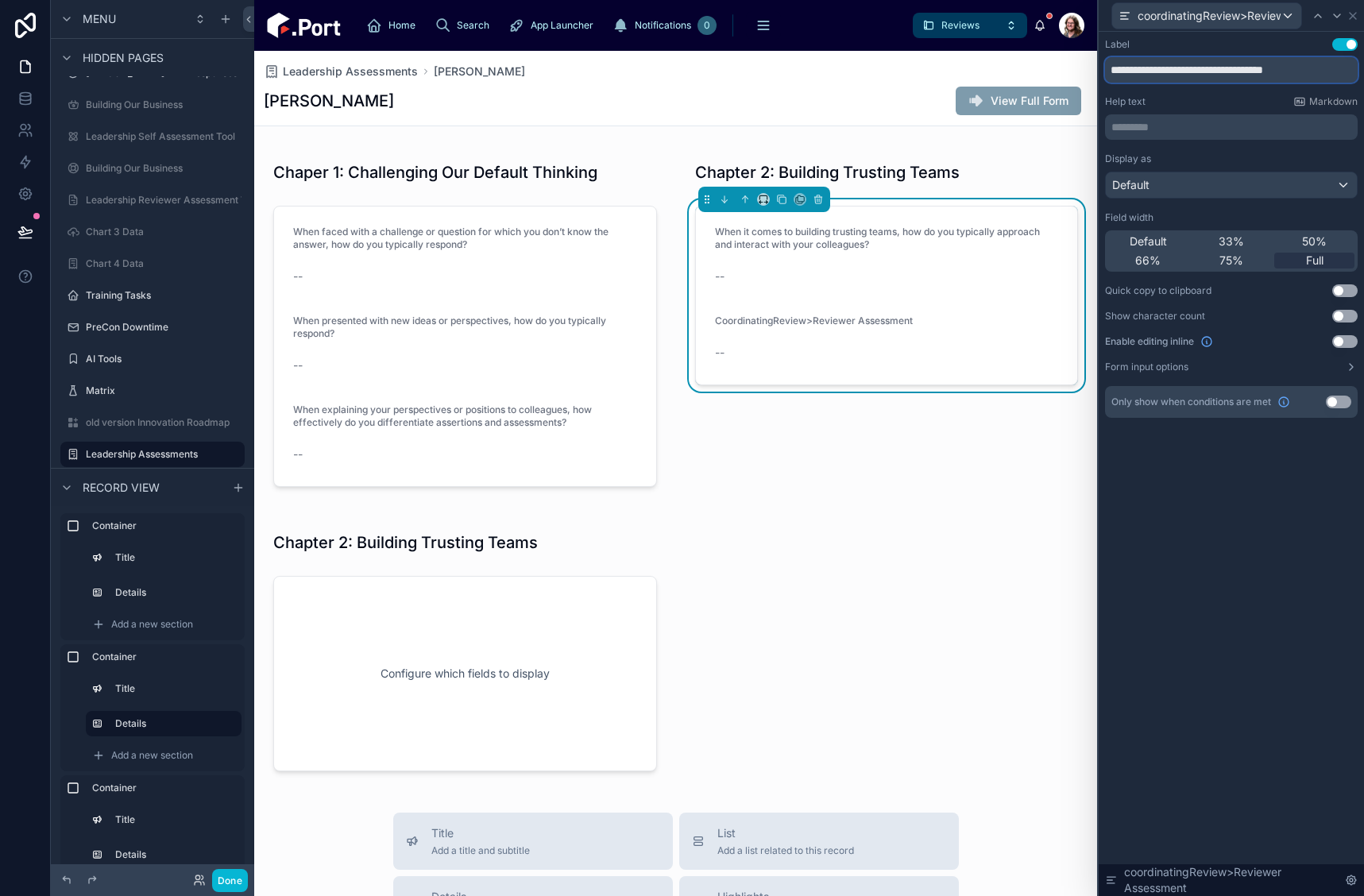
paste input "**********"
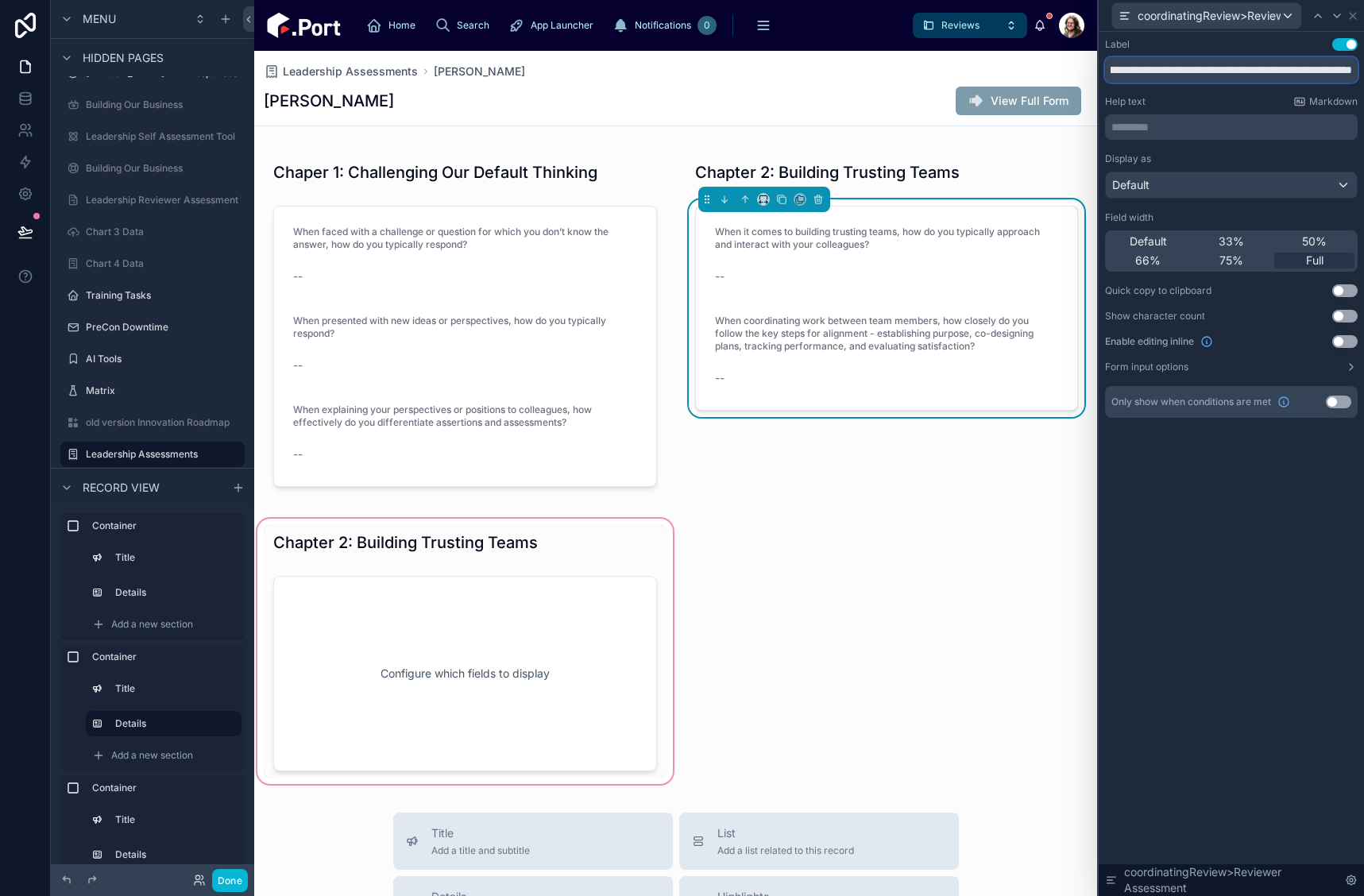
type input "**********"
click at [454, 588] on div at bounding box center [466, 651] width 422 height 272
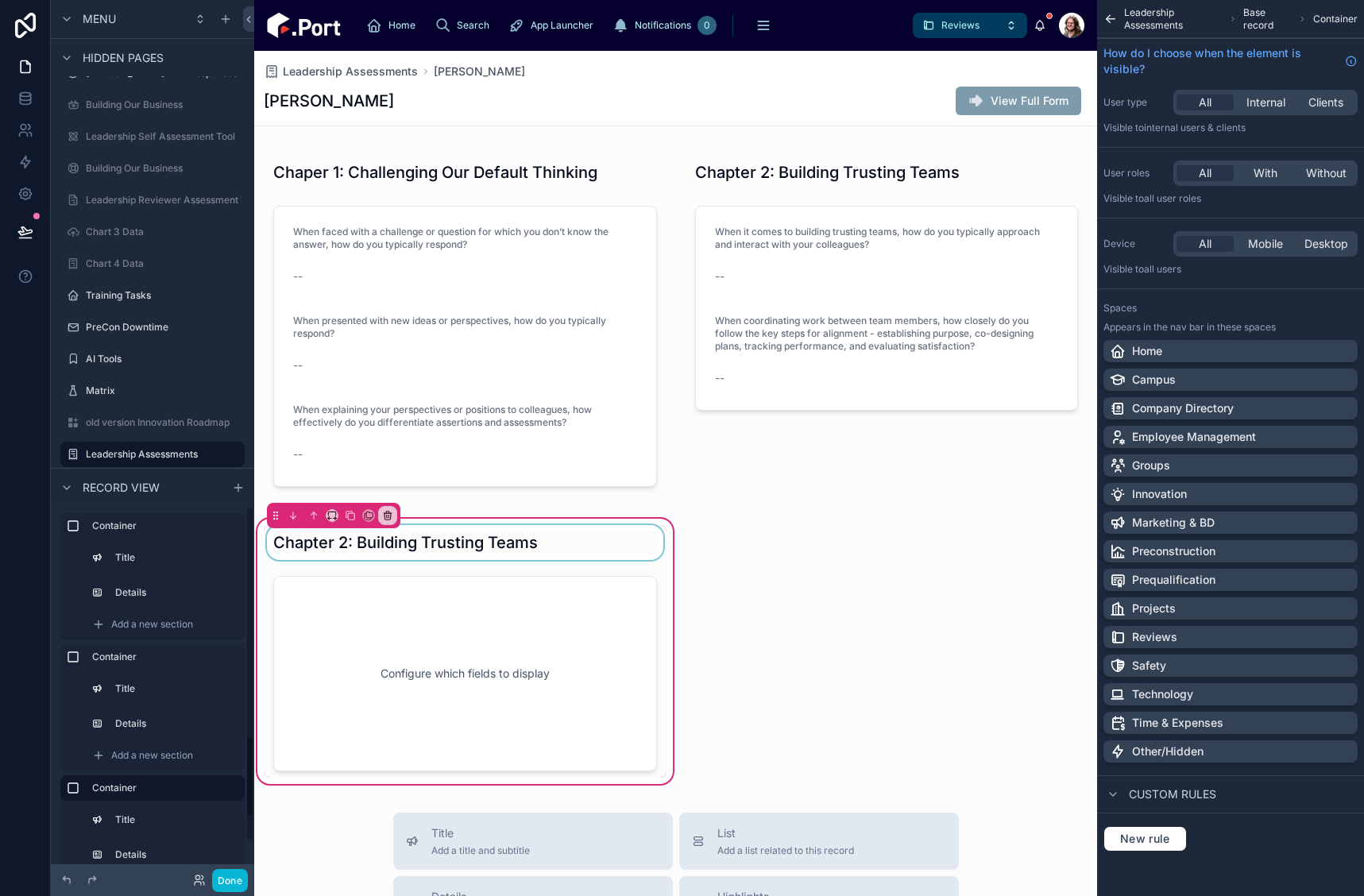
click at [505, 544] on div at bounding box center [465, 543] width 403 height 35
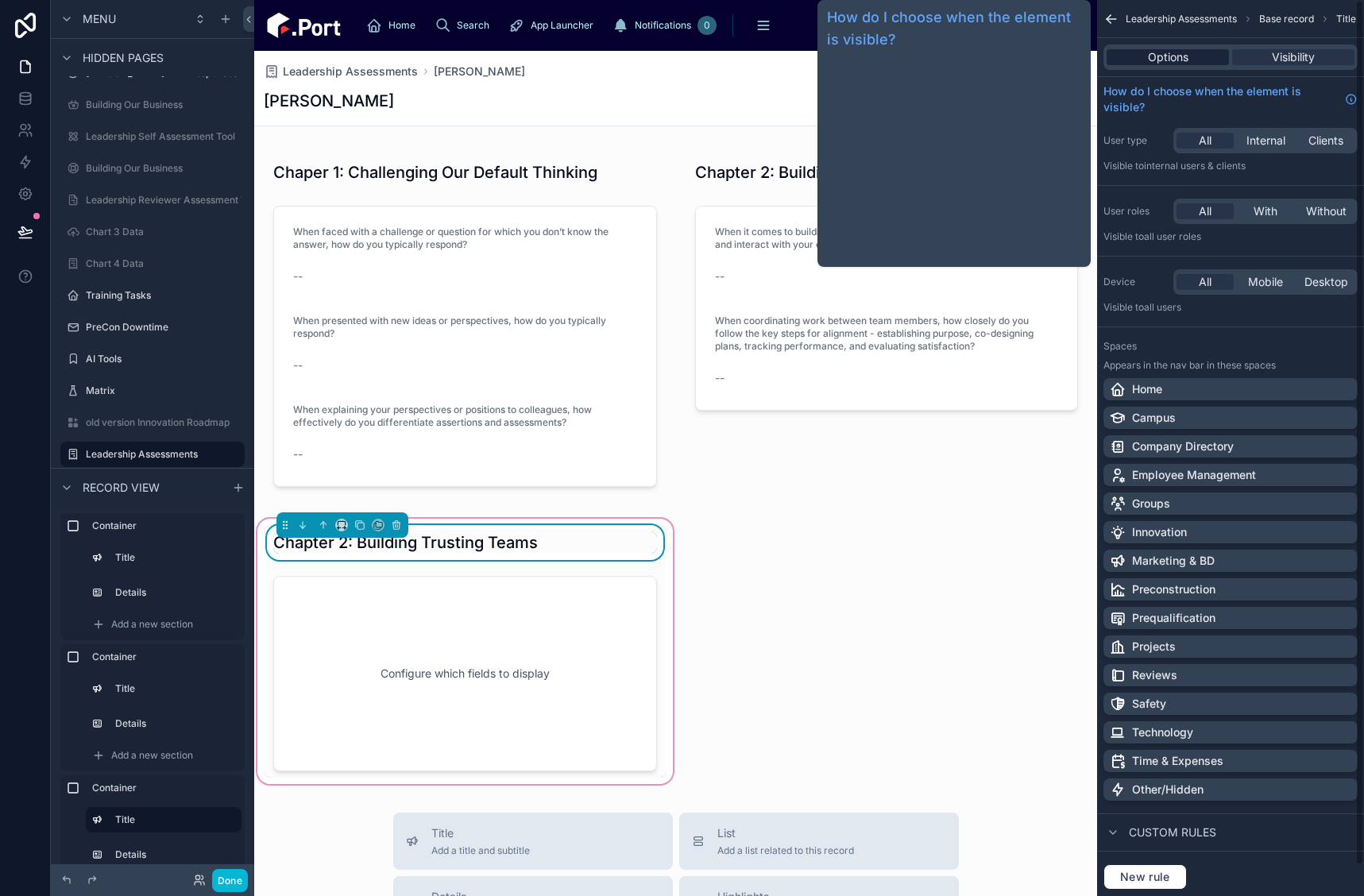
click at [1185, 50] on span "Options" at bounding box center [1168, 56] width 41 height 16
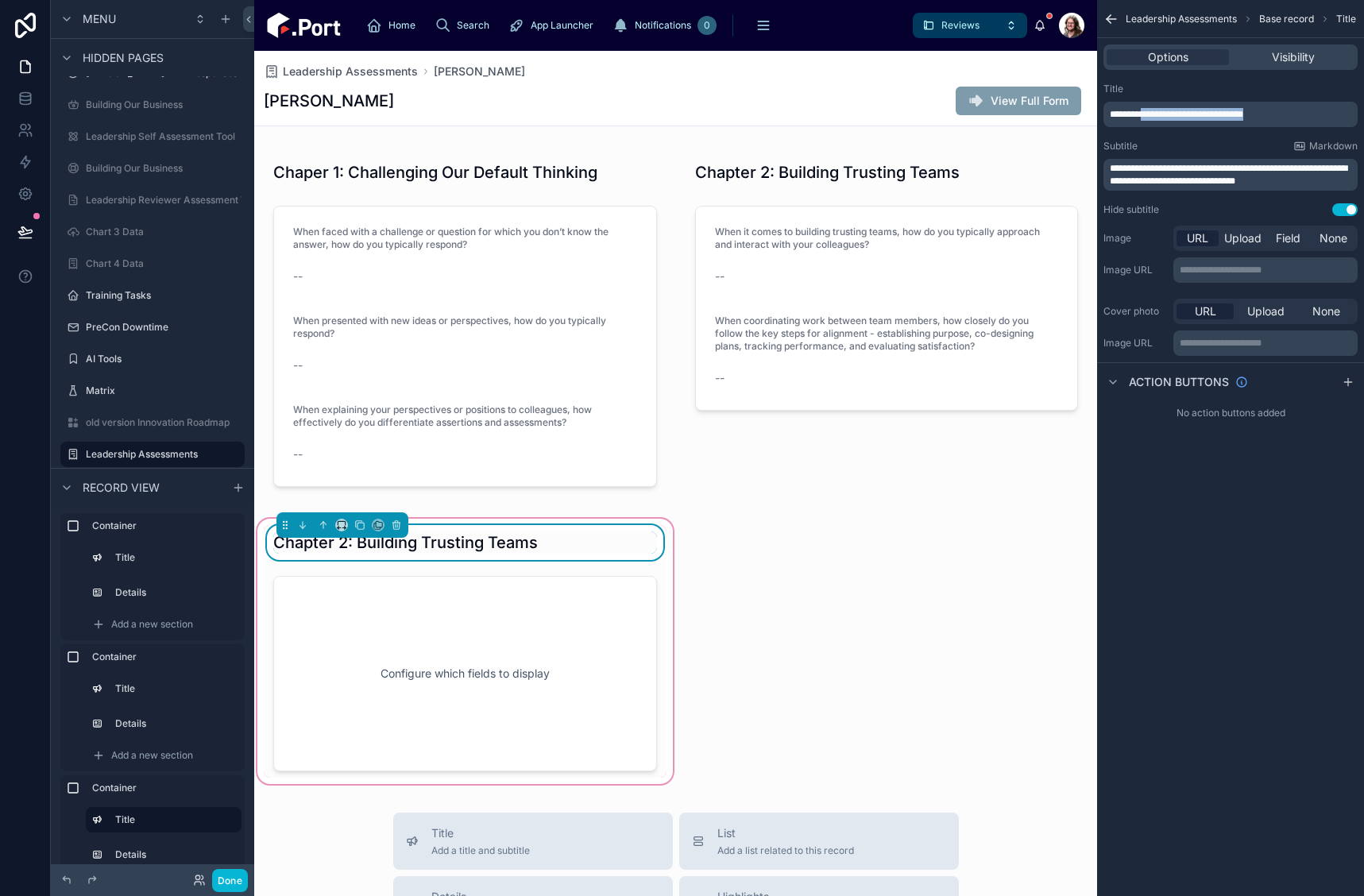
drag, startPoint x: 1150, startPoint y: 114, endPoint x: 1340, endPoint y: 115, distance: 190.0
click at [1340, 115] on p "**********" at bounding box center [1232, 115] width 245 height 13
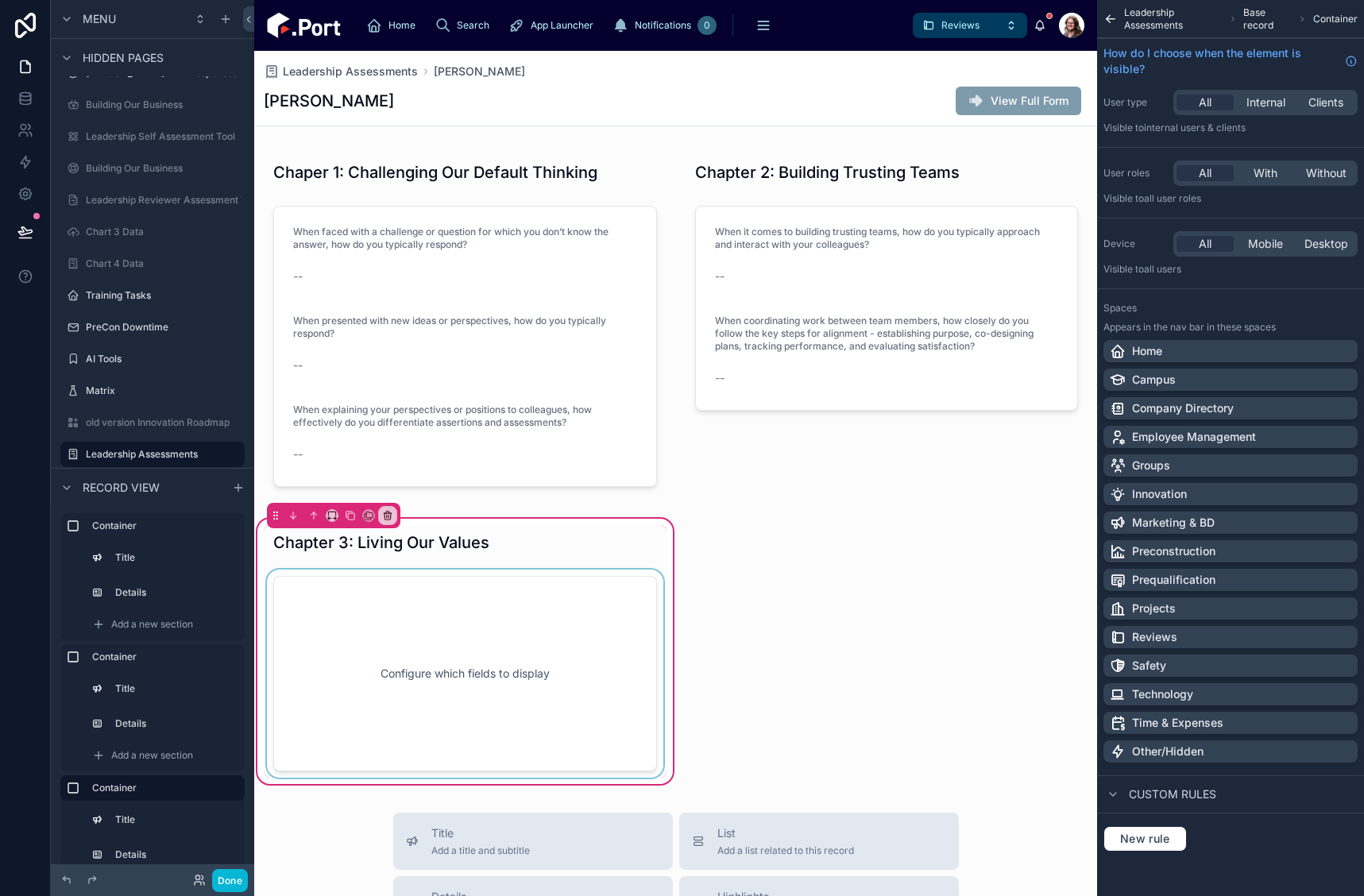
click at [531, 645] on div at bounding box center [465, 673] width 403 height 208
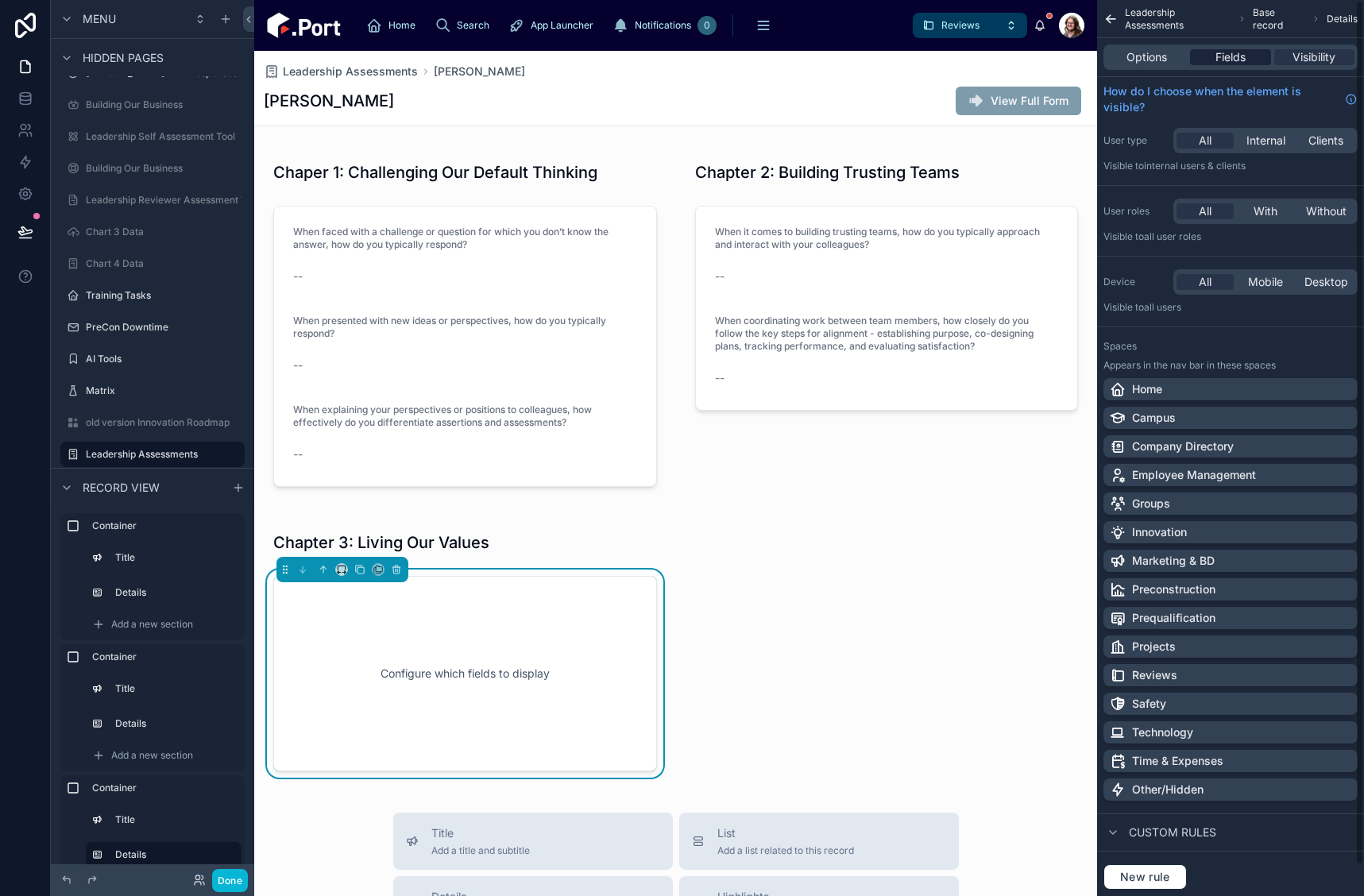
drag, startPoint x: 1261, startPoint y: 53, endPoint x: 1240, endPoint y: 61, distance: 22.5
click at [1249, 59] on div "Fields" at bounding box center [1231, 56] width 80 height 16
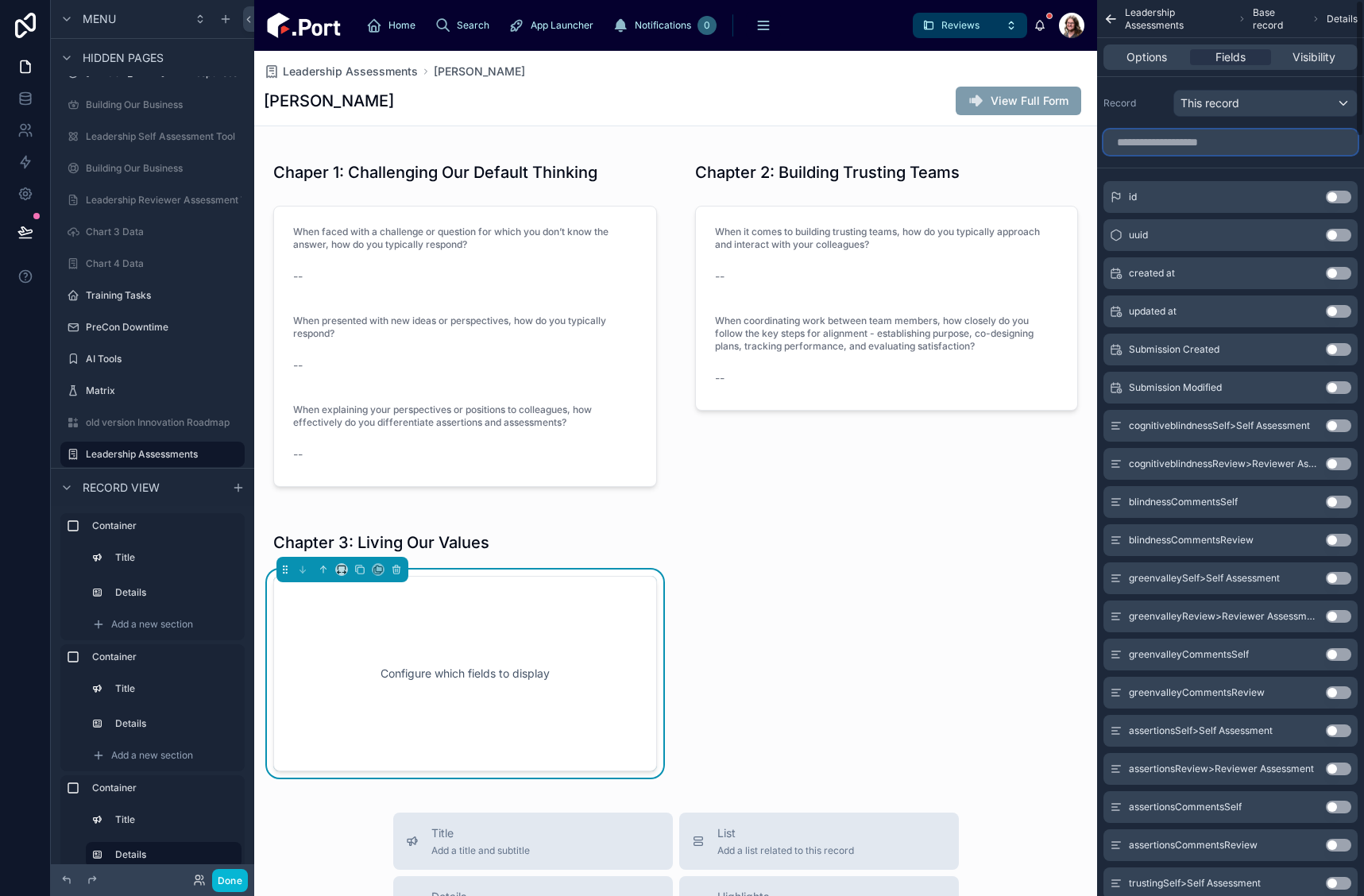
click at [1241, 148] on input "scrollable content" at bounding box center [1231, 142] width 254 height 25
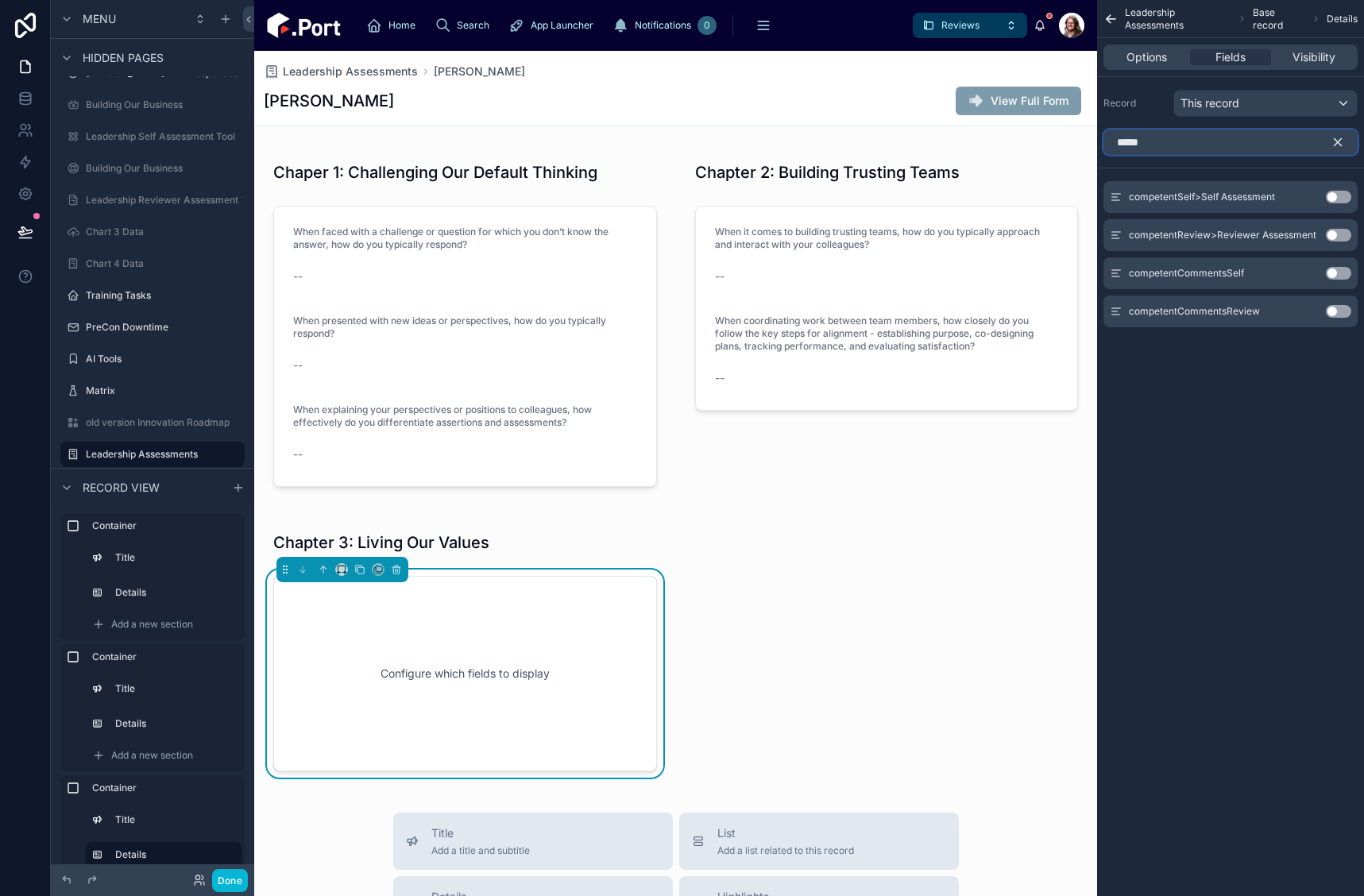
type input "*****"
drag, startPoint x: 1332, startPoint y: 232, endPoint x: 1335, endPoint y: 143, distance: 89.1
click at [1332, 232] on button "Use setting" at bounding box center [1339, 236] width 25 height 13
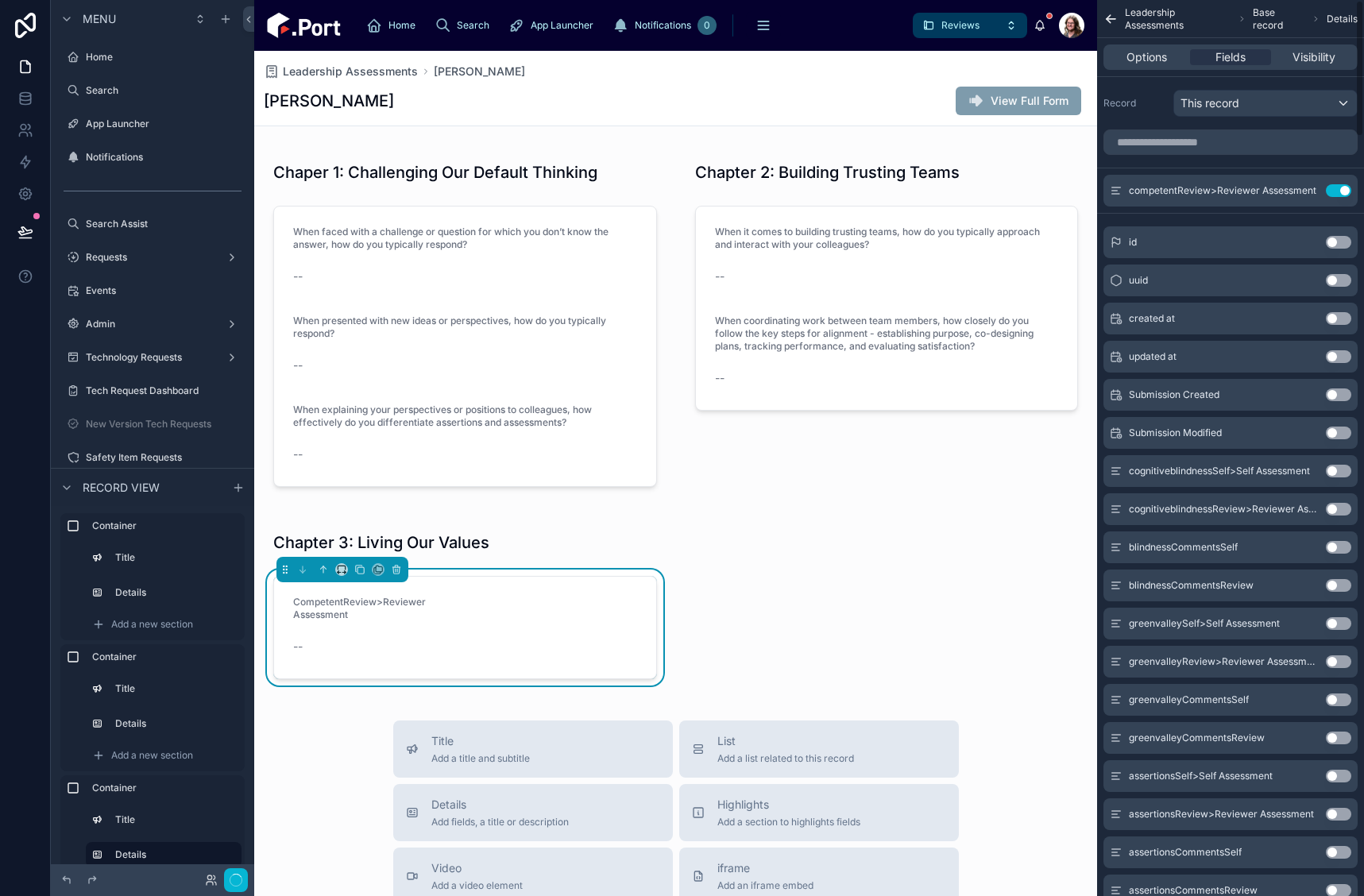
scroll to position [6158, 0]
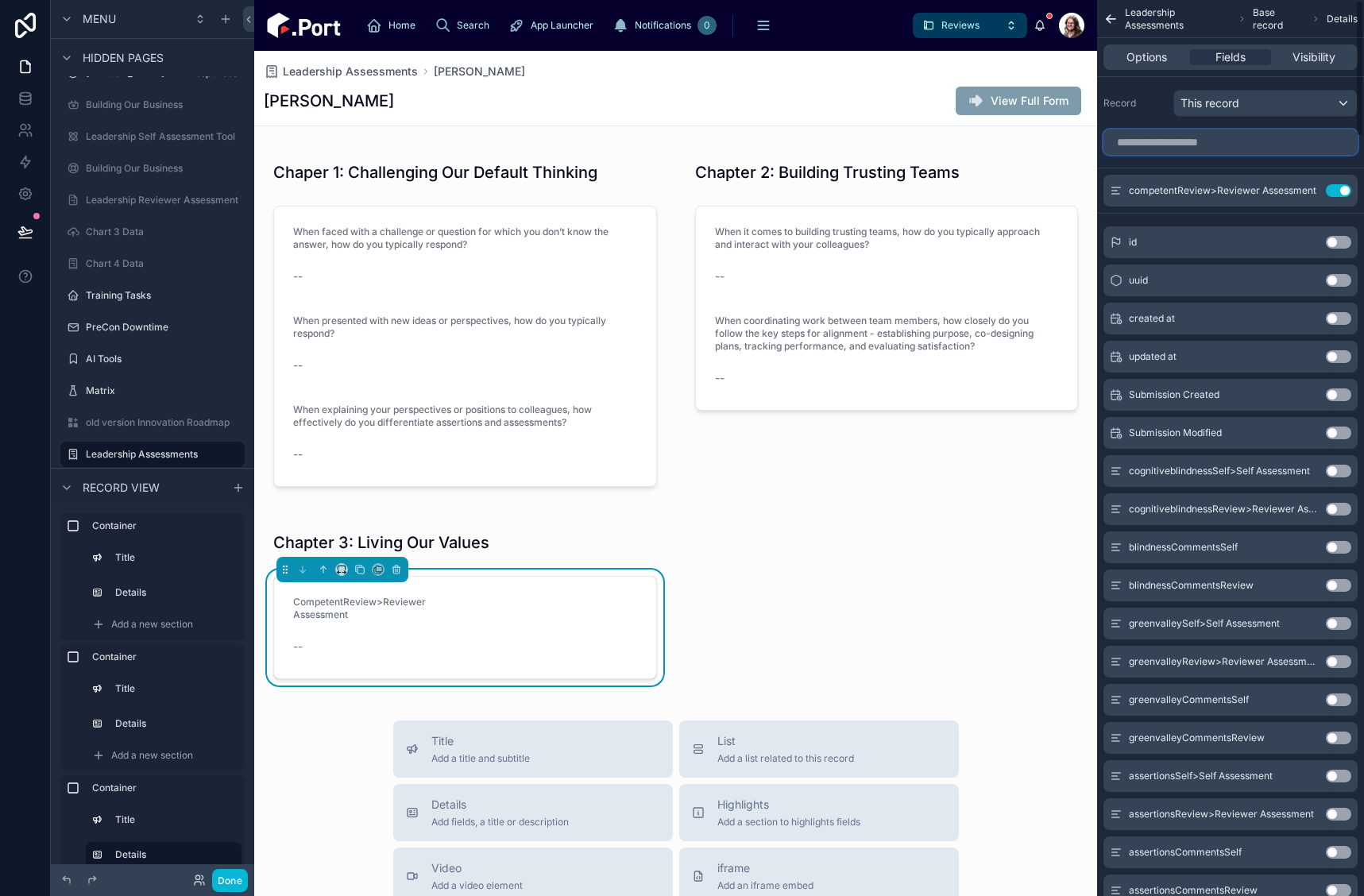
click at [1237, 141] on input "scrollable content" at bounding box center [1231, 142] width 254 height 25
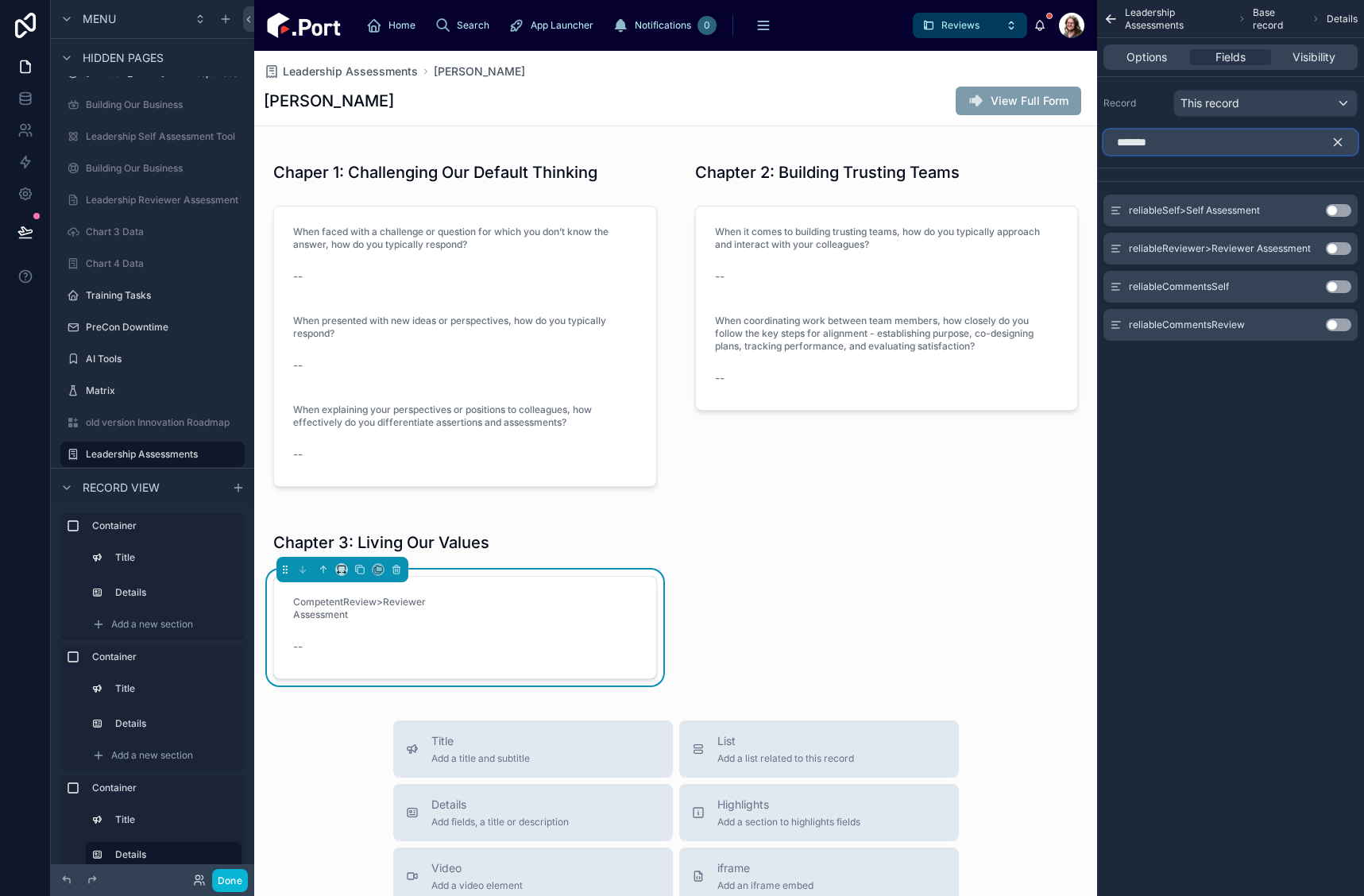
type input "*******"
click at [1332, 245] on button "Use setting" at bounding box center [1339, 249] width 25 height 13
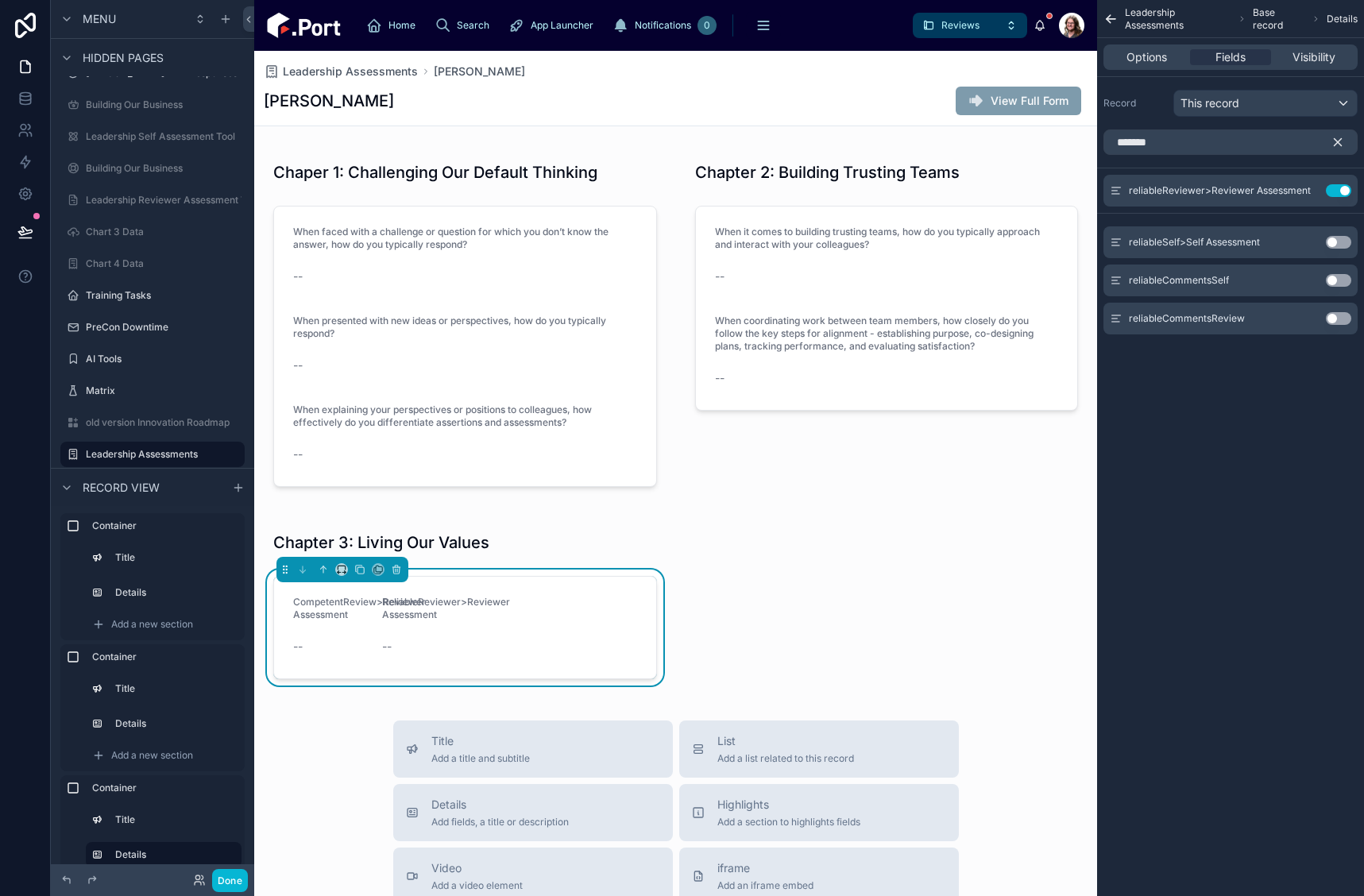
click at [1337, 142] on icon "scrollable content" at bounding box center [1338, 142] width 7 height 7
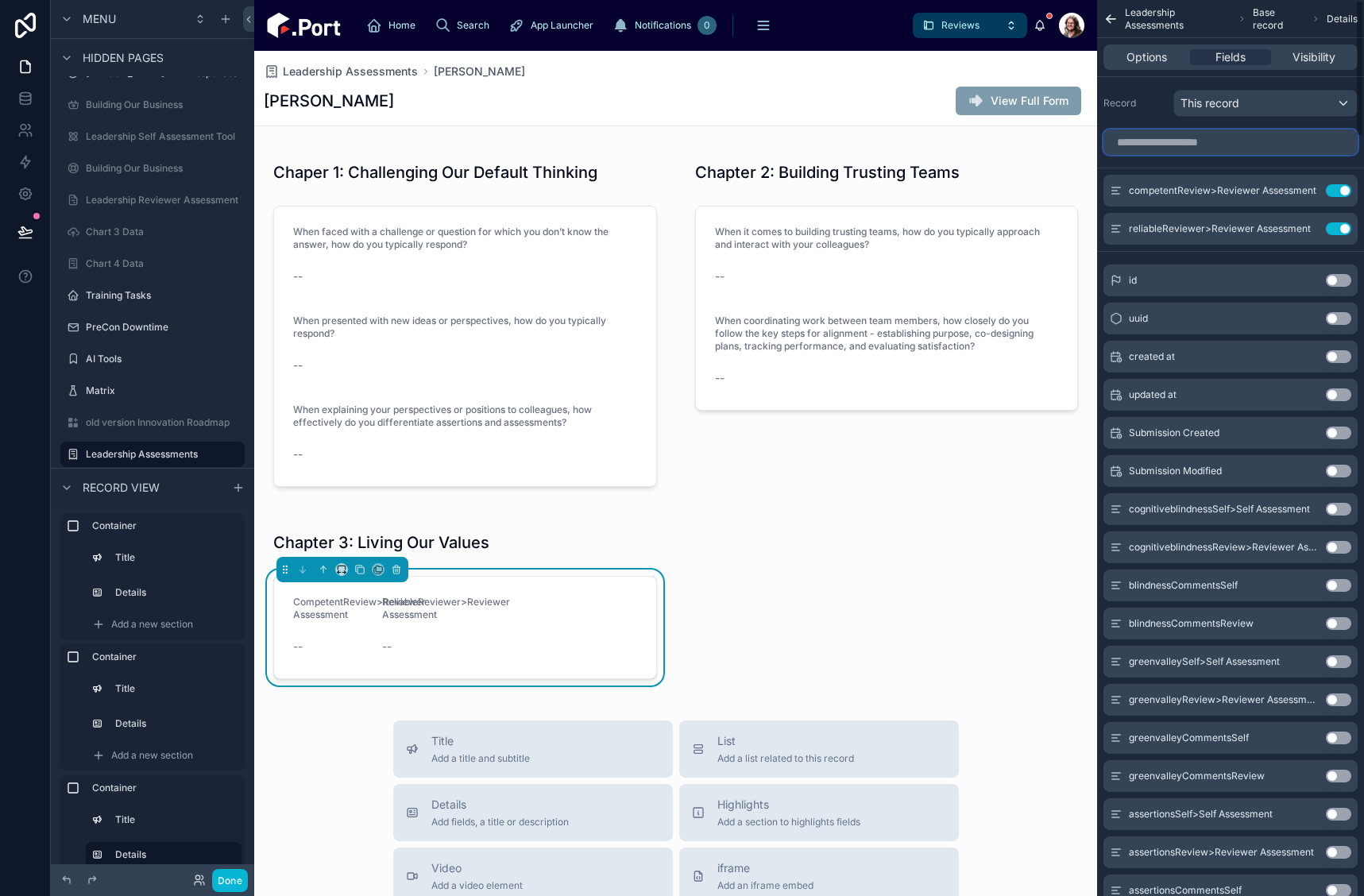
click at [1235, 142] on input "scrollable content" at bounding box center [1231, 142] width 254 height 25
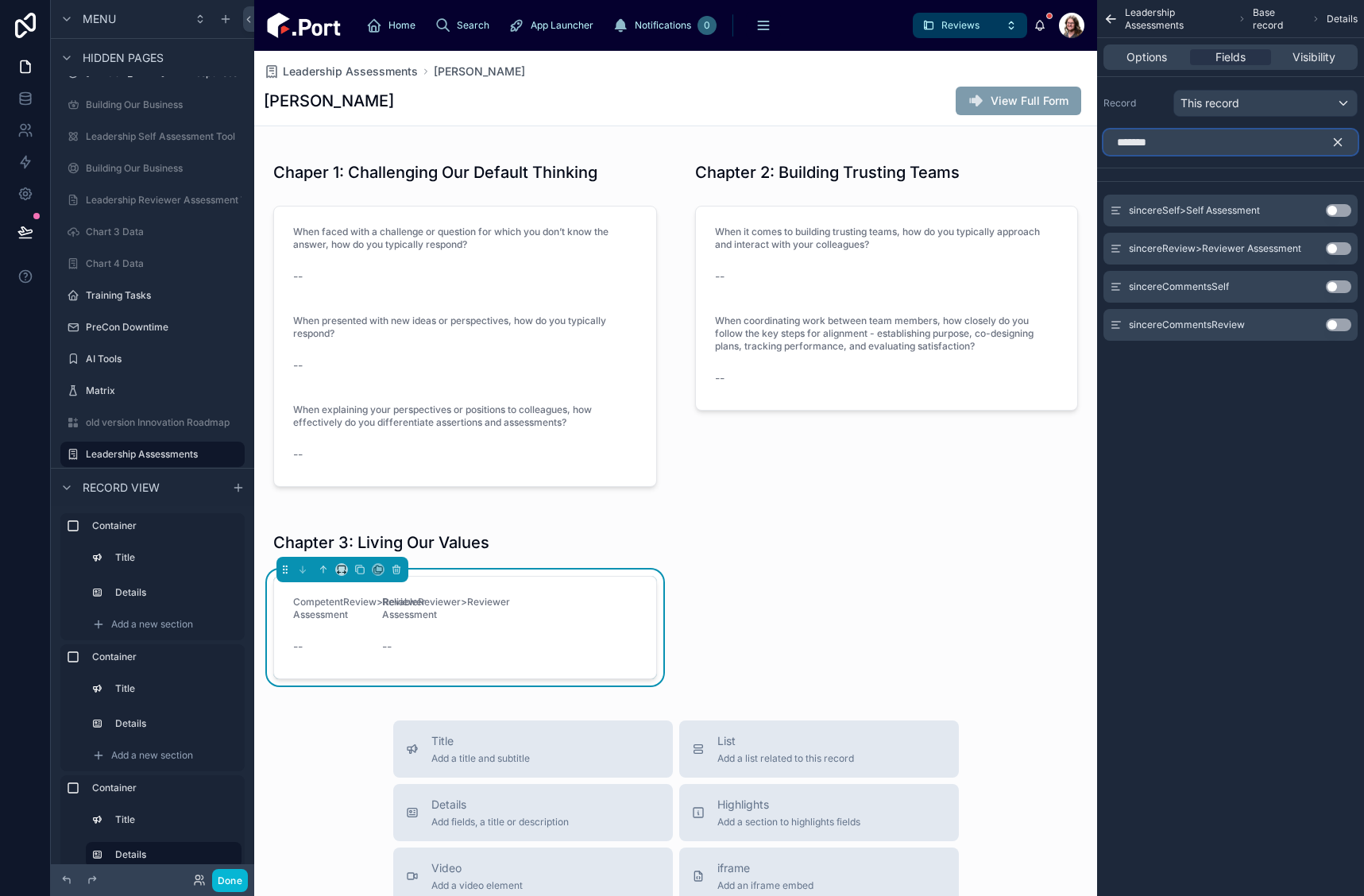
type input "*******"
drag, startPoint x: 1331, startPoint y: 248, endPoint x: 1335, endPoint y: 141, distance: 107.1
click at [1330, 247] on button "Use setting" at bounding box center [1339, 249] width 25 height 13
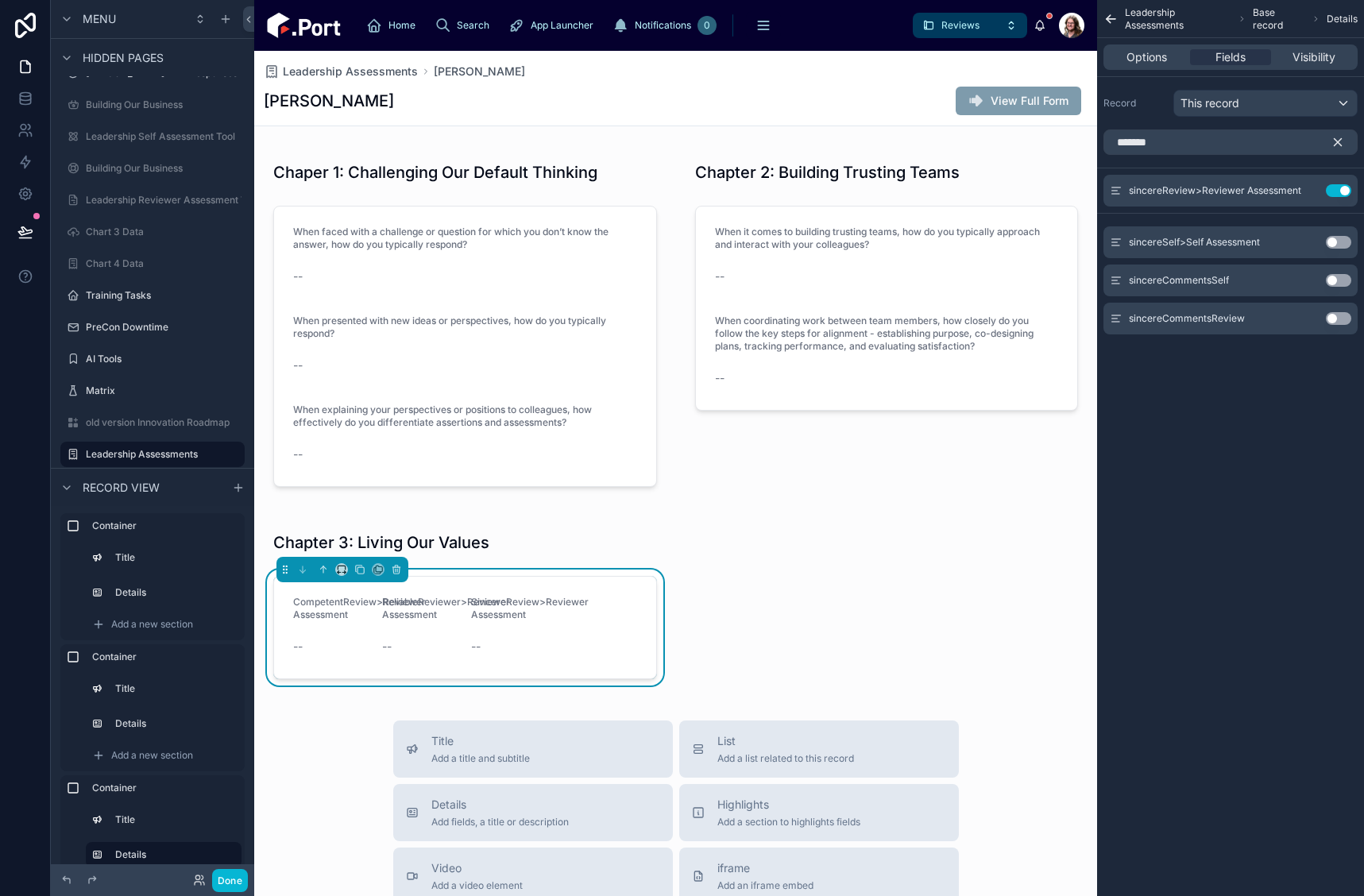
drag, startPoint x: 1335, startPoint y: 141, endPoint x: 1181, endPoint y: 142, distance: 154.0
click at [1331, 142] on icon "scrollable content" at bounding box center [1338, 142] width 14 height 14
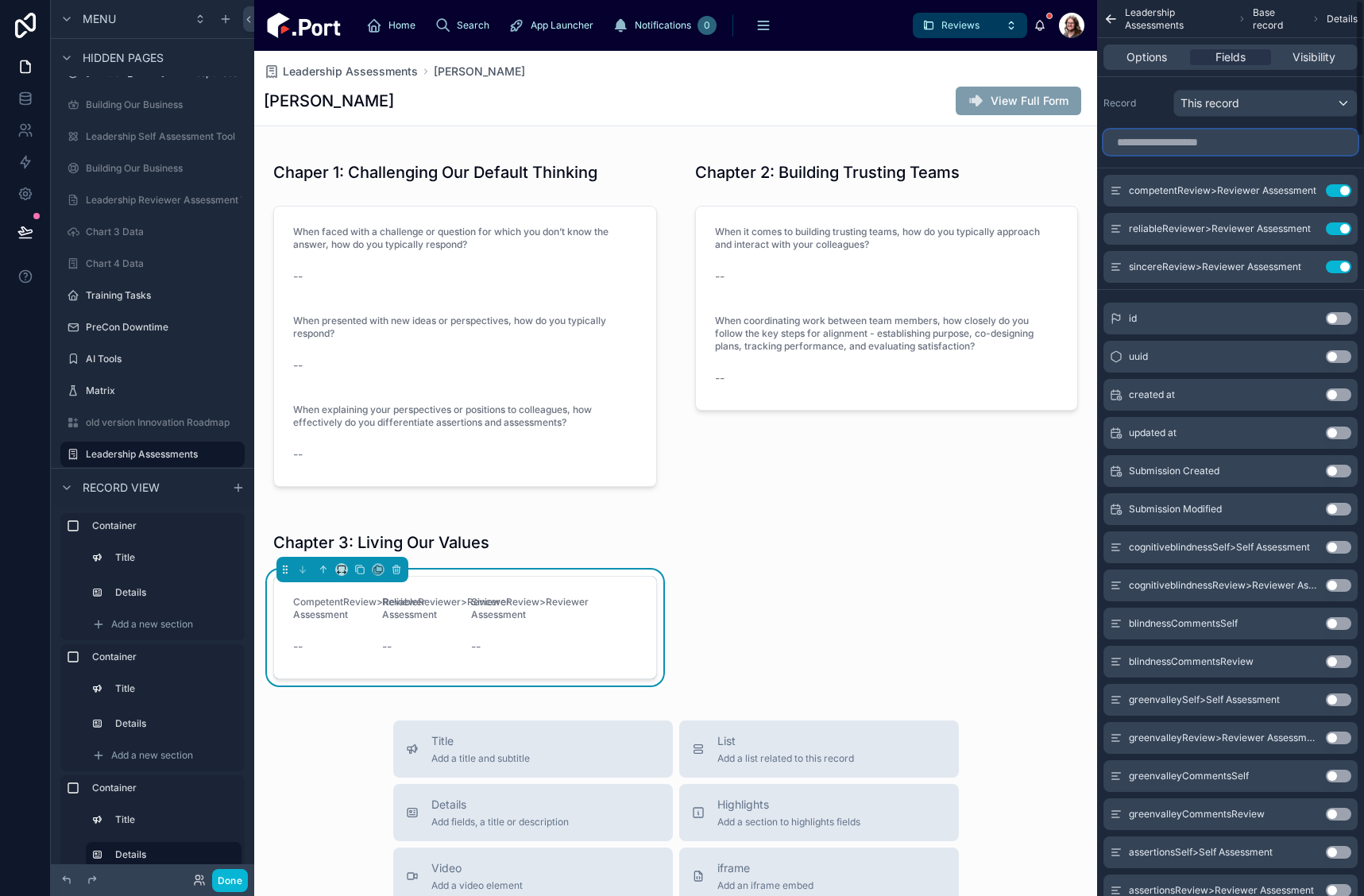
click at [1181, 140] on input "scrollable content" at bounding box center [1231, 142] width 254 height 25
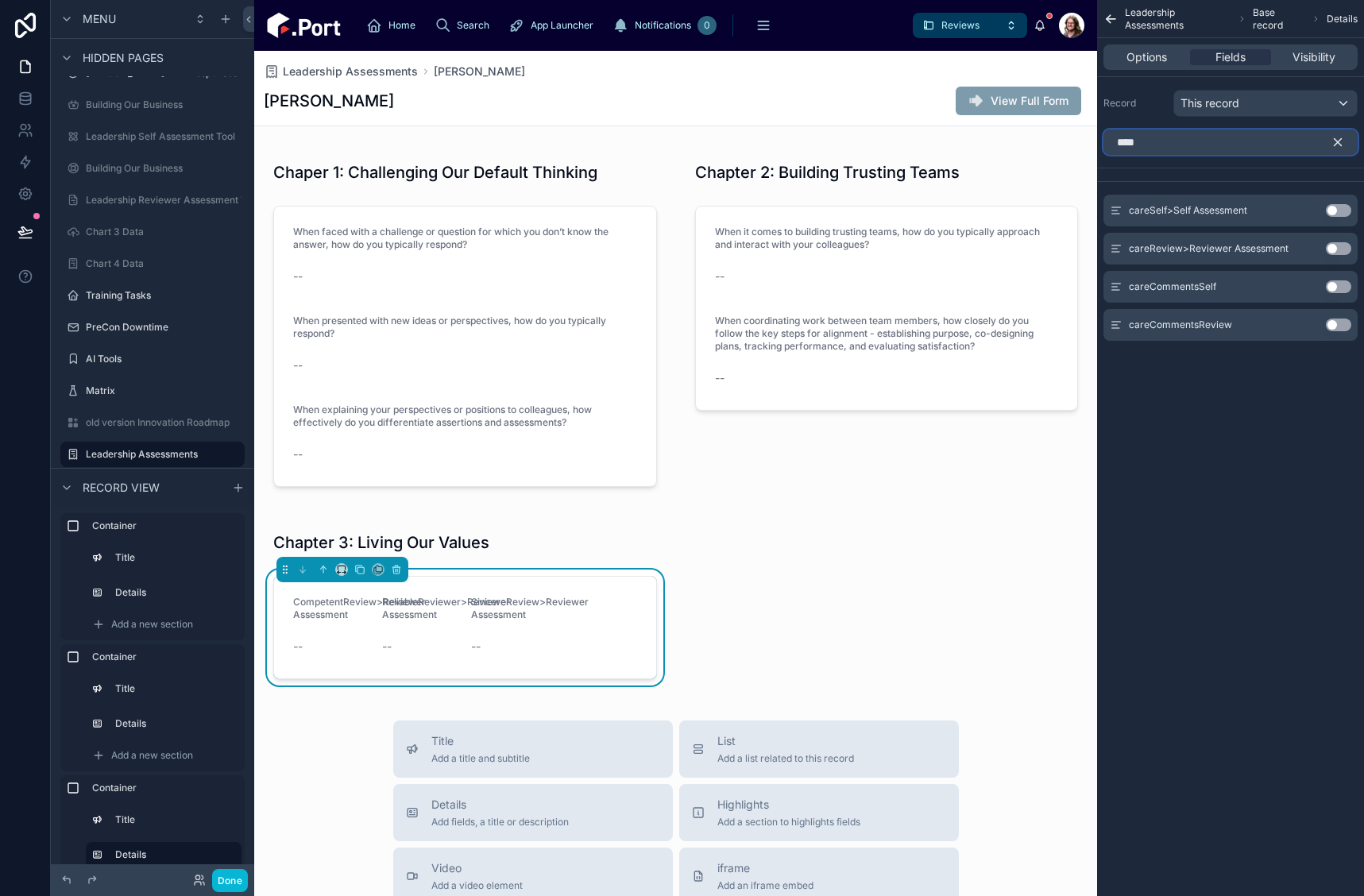
type input "****"
click at [1333, 245] on button "Use setting" at bounding box center [1339, 249] width 25 height 13
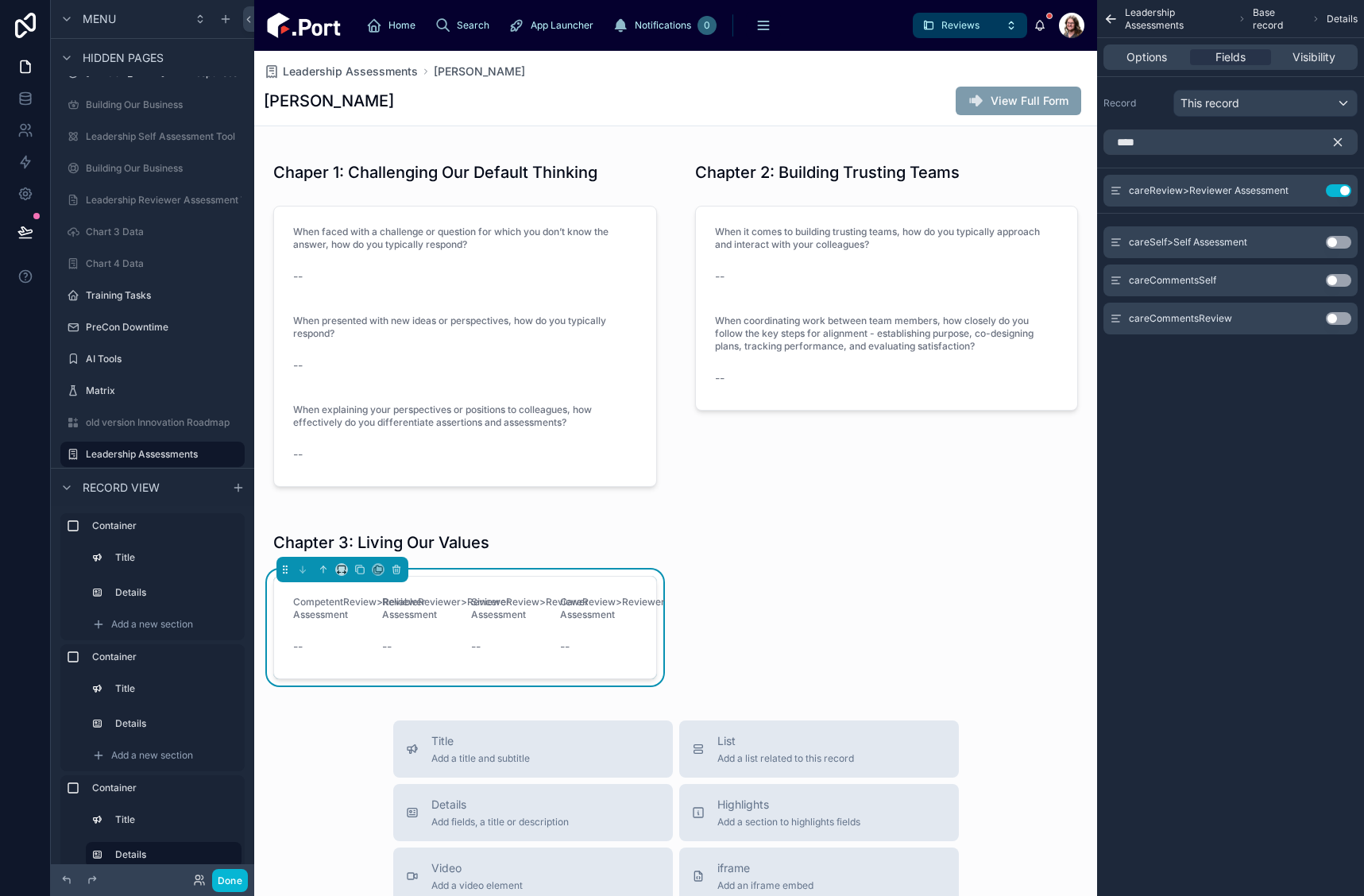
click at [1336, 141] on icon "scrollable content" at bounding box center [1338, 142] width 7 height 7
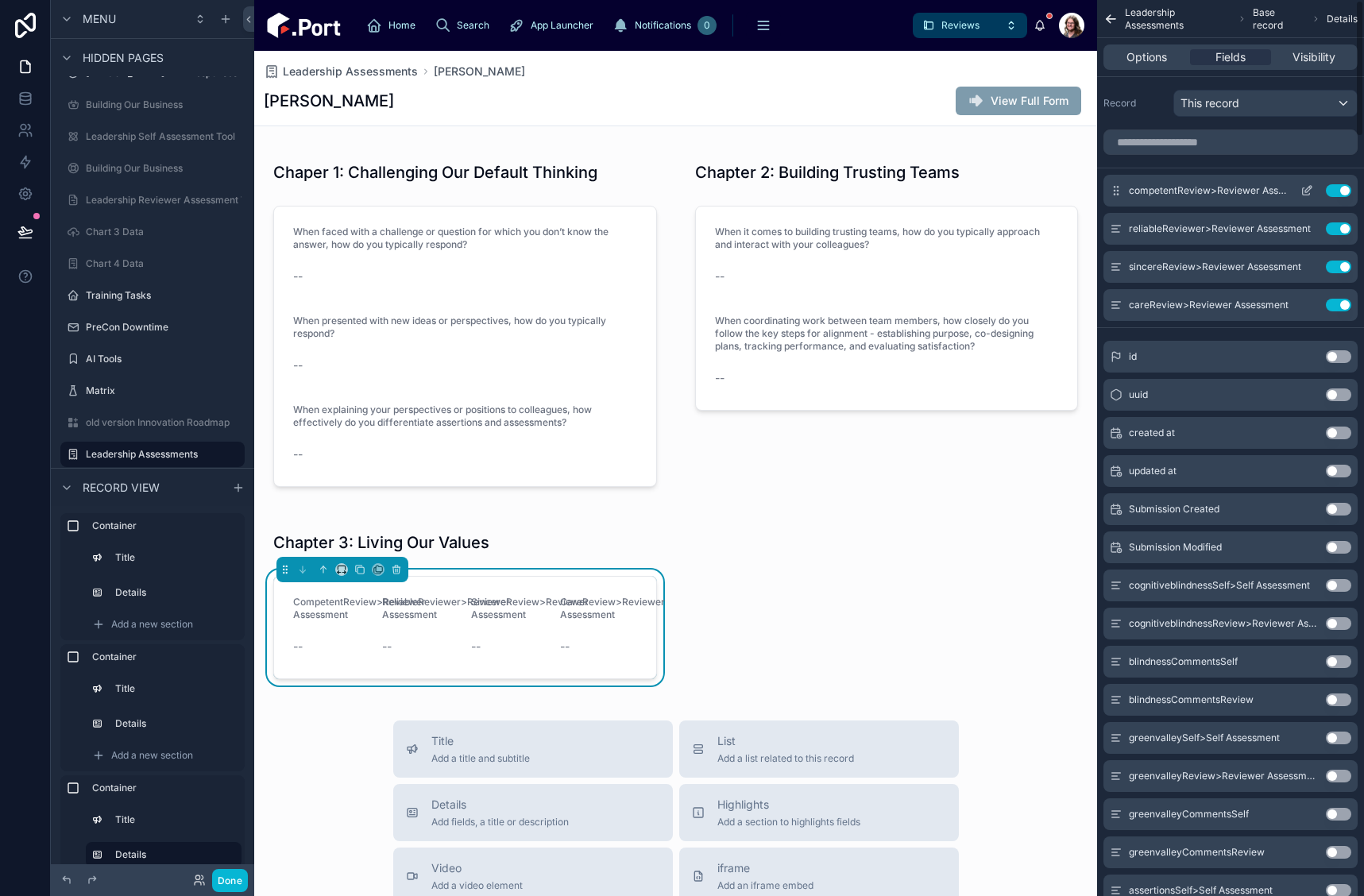
click at [1307, 188] on icon "scrollable content" at bounding box center [1308, 191] width 13 height 13
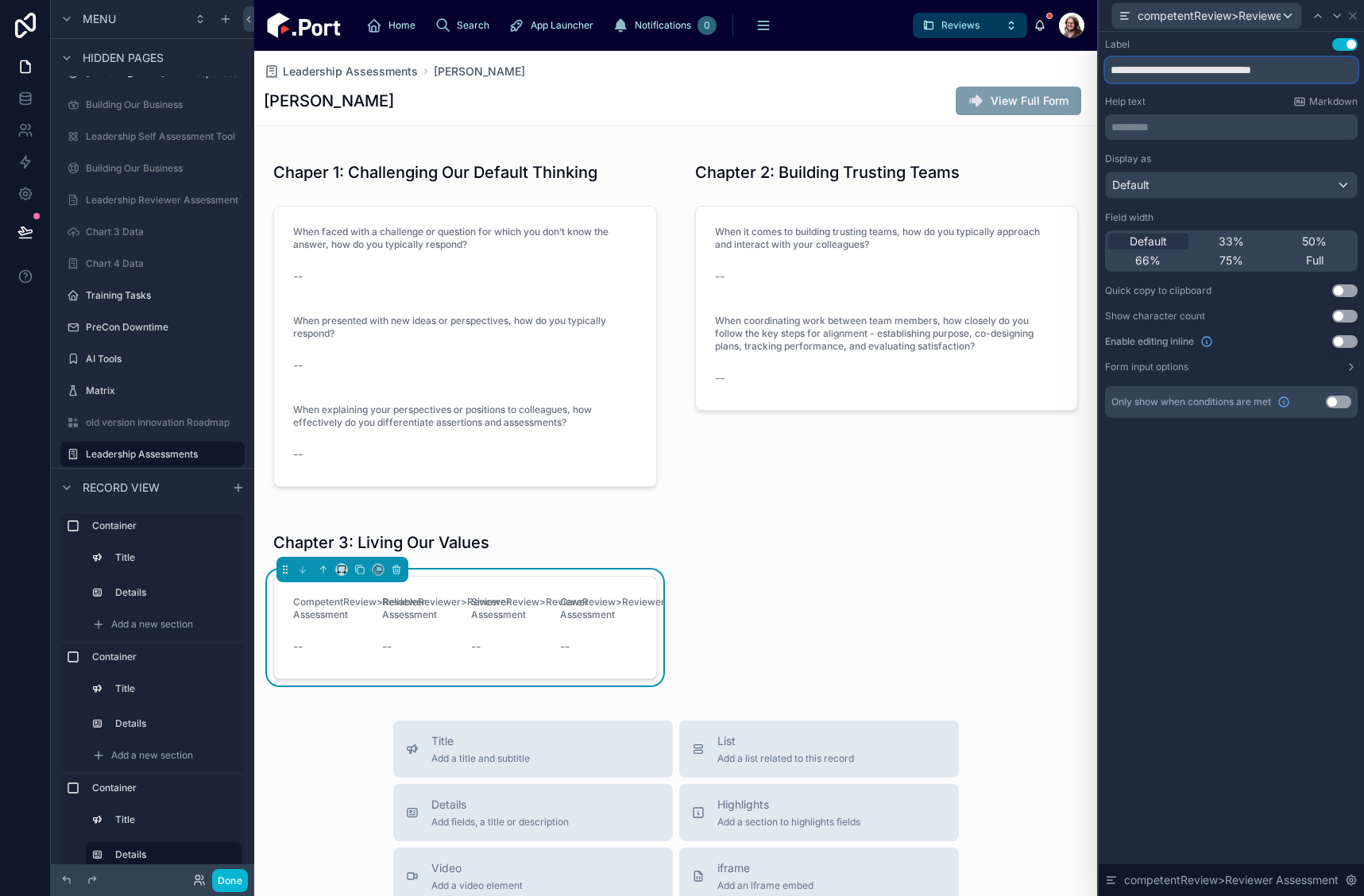
drag, startPoint x: 1170, startPoint y: 69, endPoint x: 1368, endPoint y: 70, distance: 198.0
click at [1363, 70] on html "**********" at bounding box center [682, 448] width 1364 height 896
type input "*********"
click at [1308, 261] on span "Full" at bounding box center [1314, 260] width 17 height 16
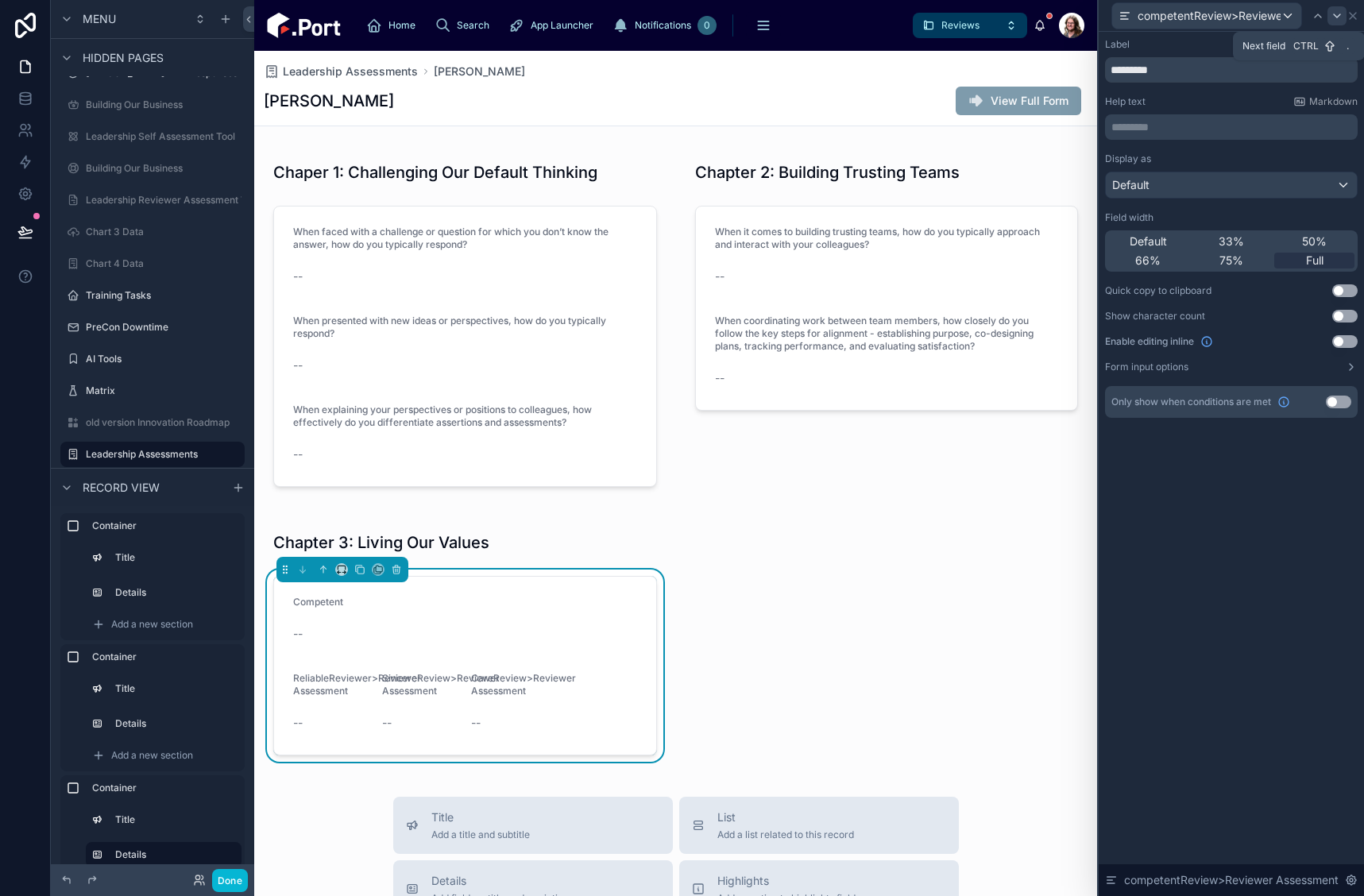
click at [1335, 14] on icon at bounding box center [1337, 16] width 7 height 3
drag, startPoint x: 1153, startPoint y: 69, endPoint x: 1355, endPoint y: 69, distance: 202.0
click at [1355, 69] on input "**********" at bounding box center [1231, 70] width 253 height 25
type input "********"
drag, startPoint x: 1308, startPoint y: 261, endPoint x: 1338, endPoint y: 15, distance: 247.8
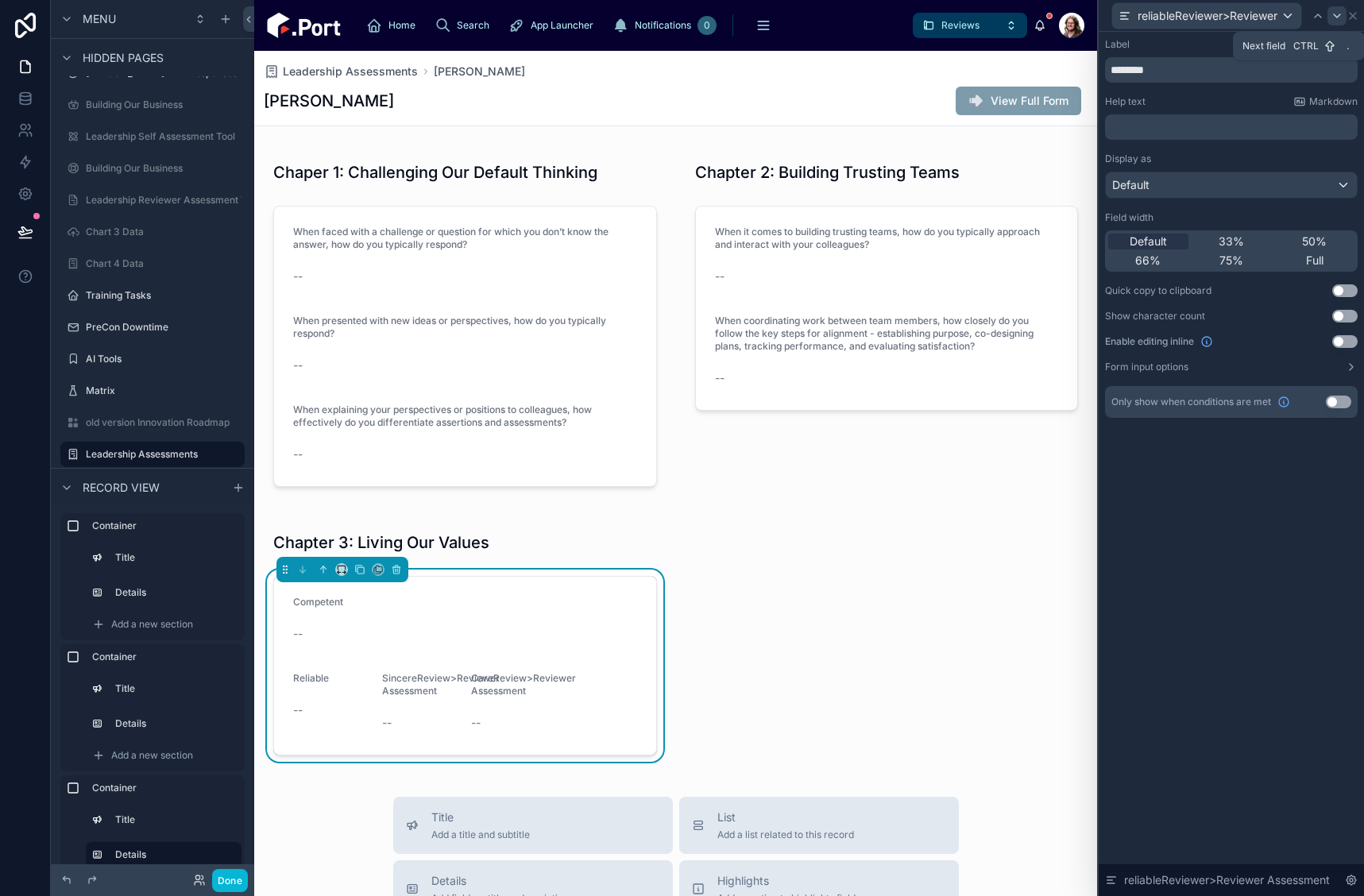
click at [1308, 261] on span "Full" at bounding box center [1314, 260] width 17 height 16
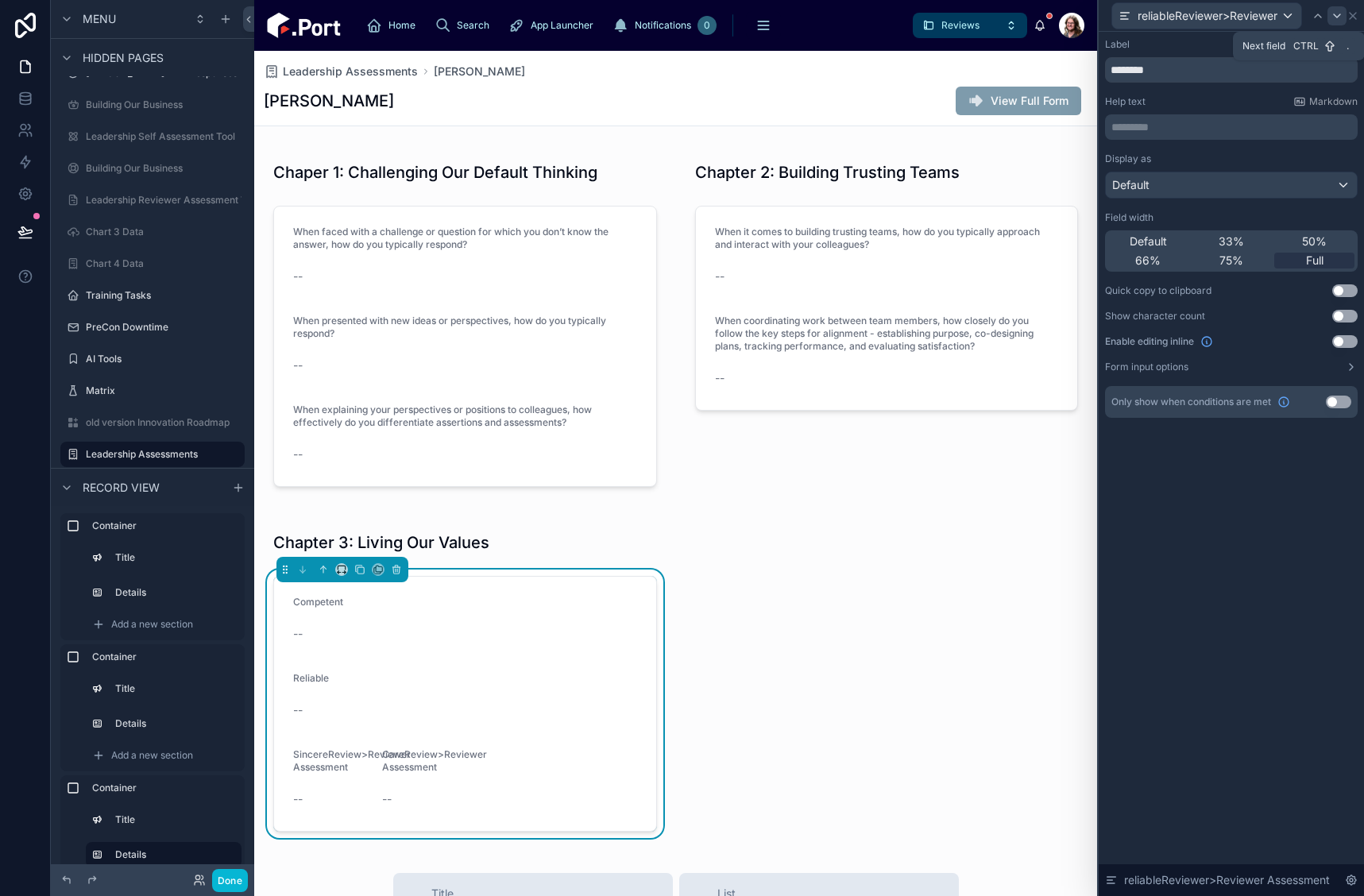
click at [1338, 16] on icon at bounding box center [1337, 16] width 7 height 3
drag, startPoint x: 1163, startPoint y: 72, endPoint x: 1362, endPoint y: 72, distance: 199.0
click at [1362, 72] on div "**********" at bounding box center [1231, 244] width 265 height 425
type input "*******"
click at [1303, 259] on div "Full" at bounding box center [1315, 260] width 80 height 16
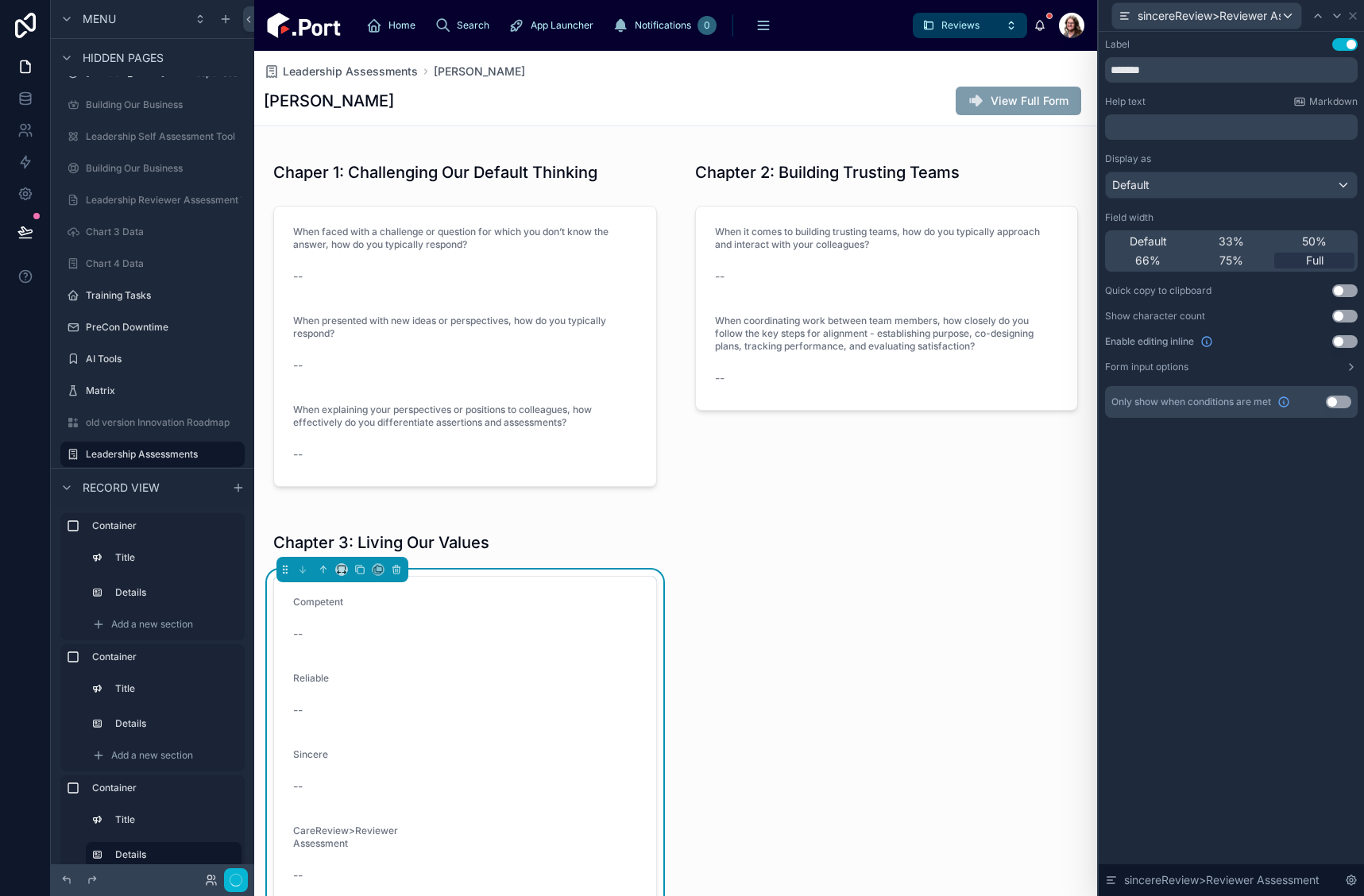
click at [1339, 14] on icon at bounding box center [1338, 16] width 13 height 13
drag, startPoint x: 1137, startPoint y: 69, endPoint x: 1349, endPoint y: 54, distance: 212.5
click at [1363, 70] on html "**********" at bounding box center [682, 448] width 1364 height 896
type input "****"
click at [1317, 259] on span "Full" at bounding box center [1314, 260] width 17 height 16
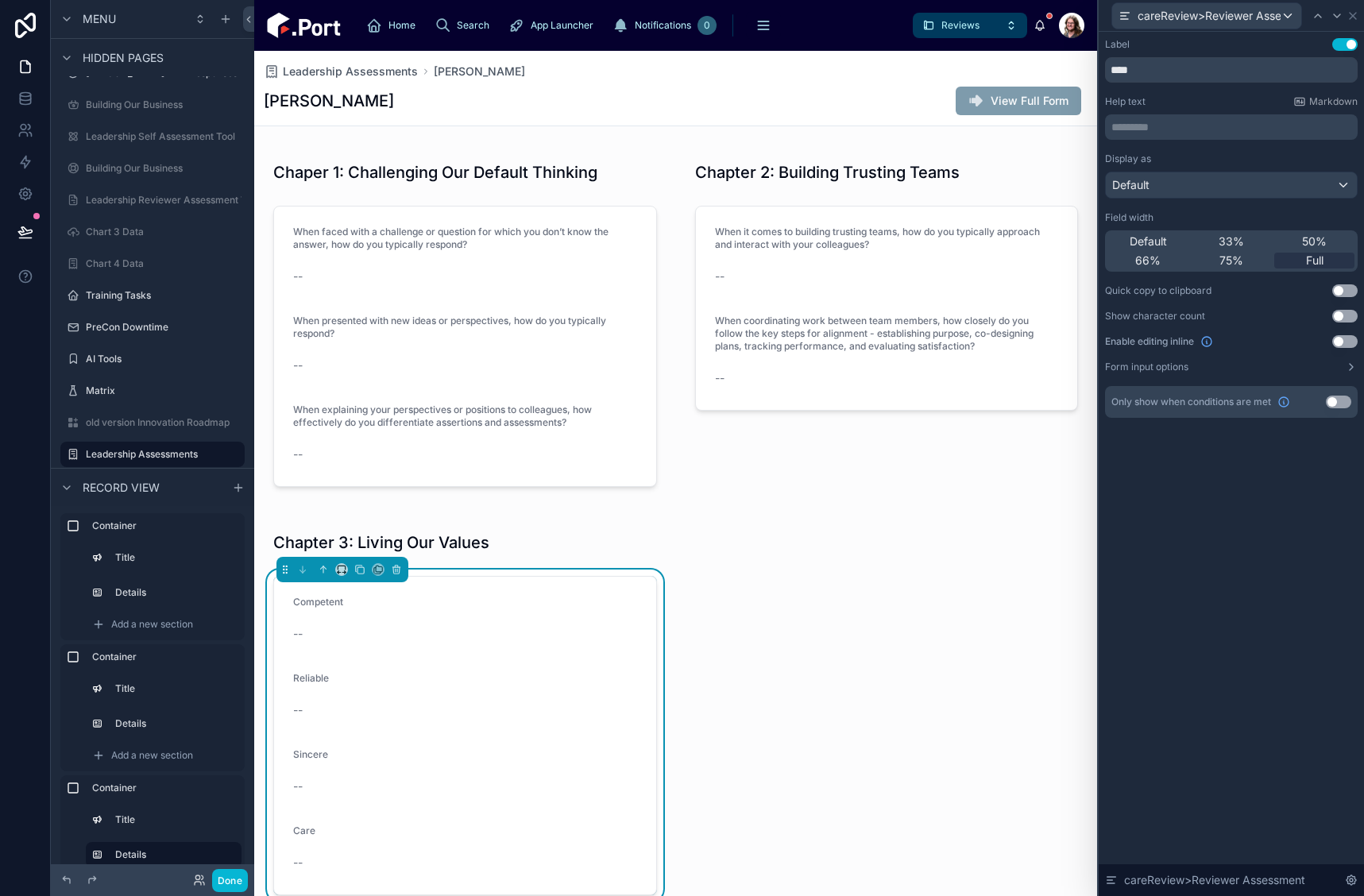
click at [660, 525] on div "Chapter 3: Living Our Values Competent -- Reliable -- Sincere -- Care --" at bounding box center [466, 714] width 422 height 396
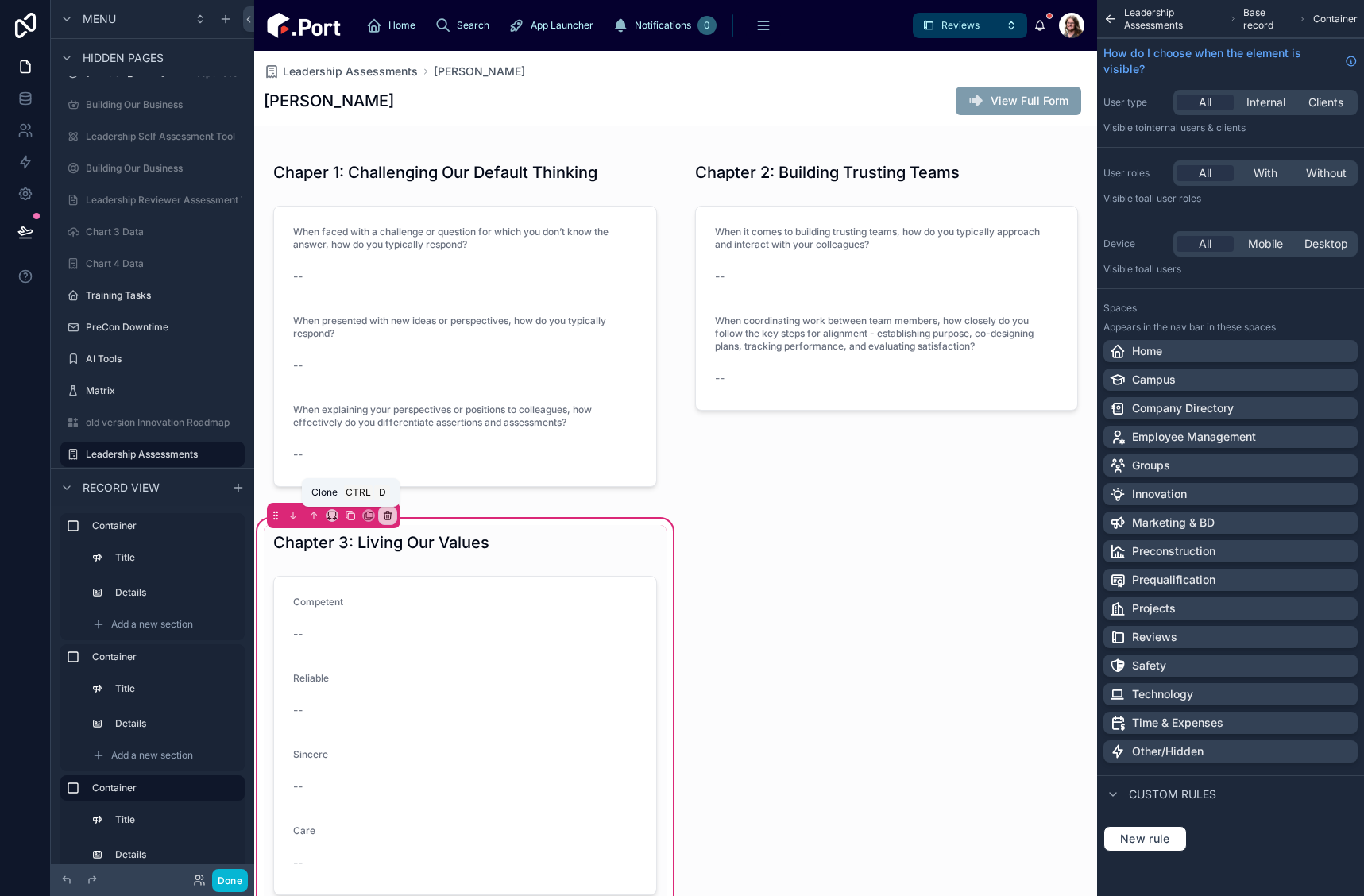
click at [345, 516] on icon at bounding box center [350, 516] width 11 height 11
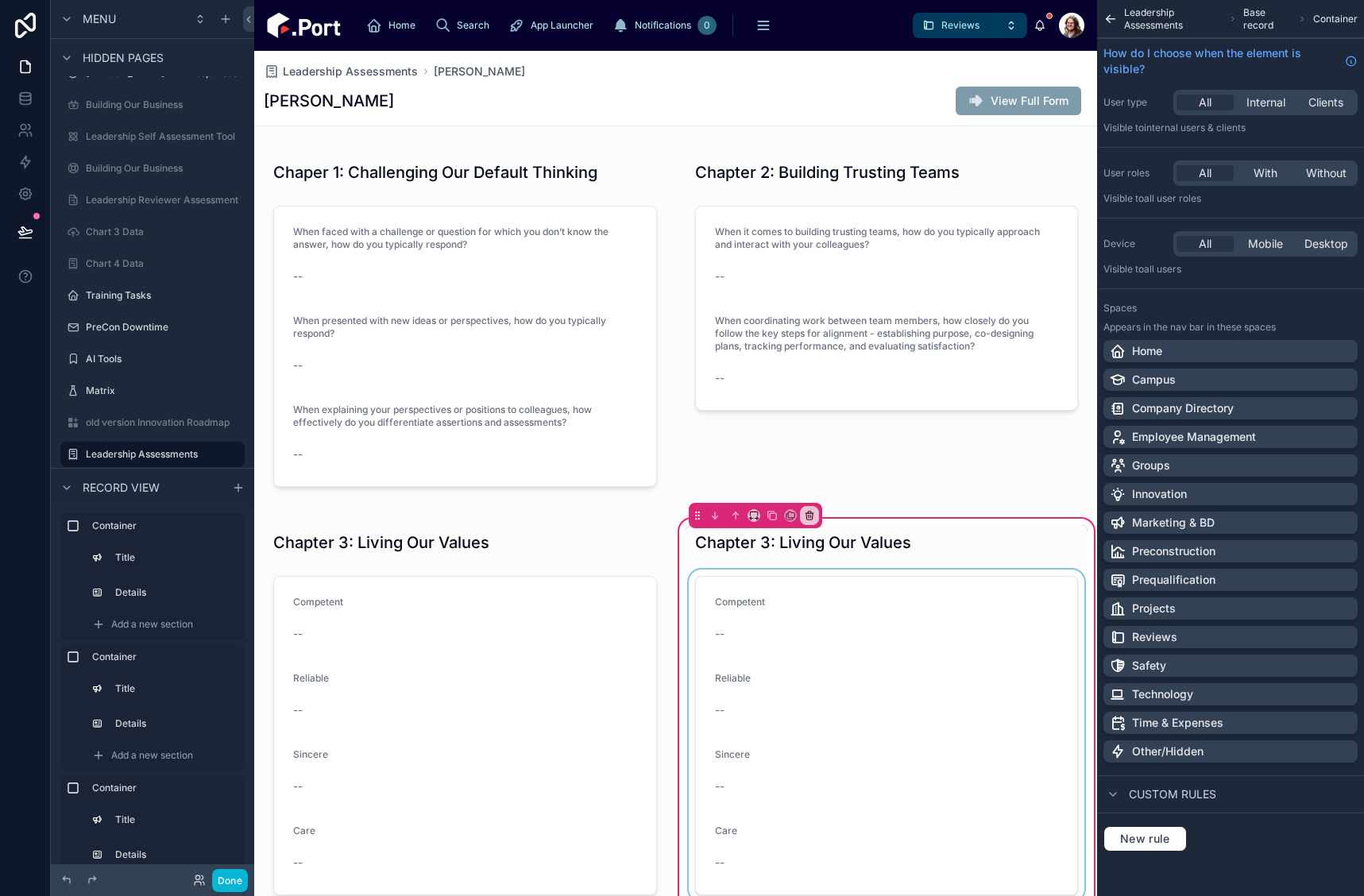
click at [948, 639] on div at bounding box center [887, 736] width 403 height 332
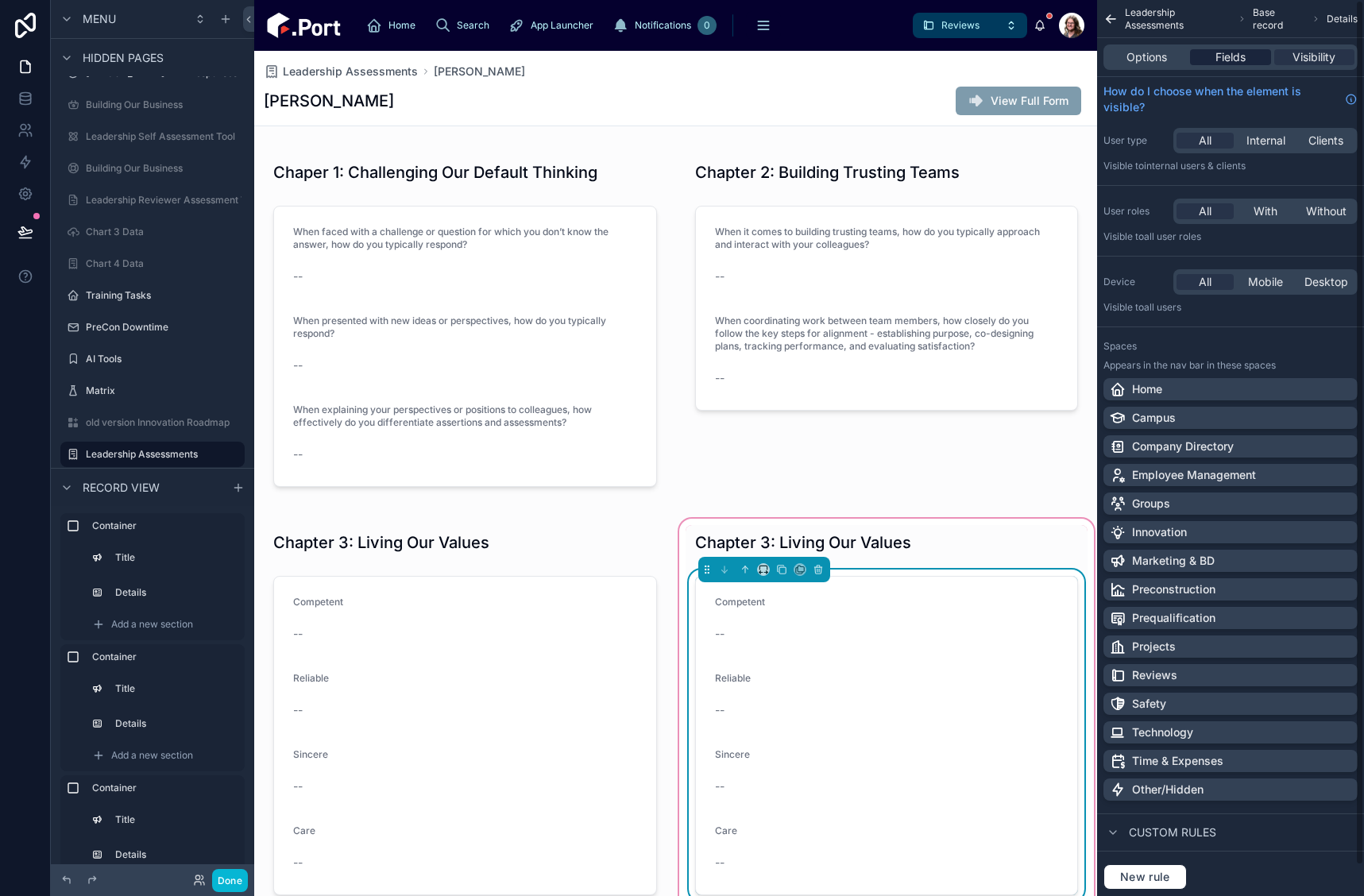
click at [1233, 54] on span "Fields" at bounding box center [1231, 56] width 30 height 16
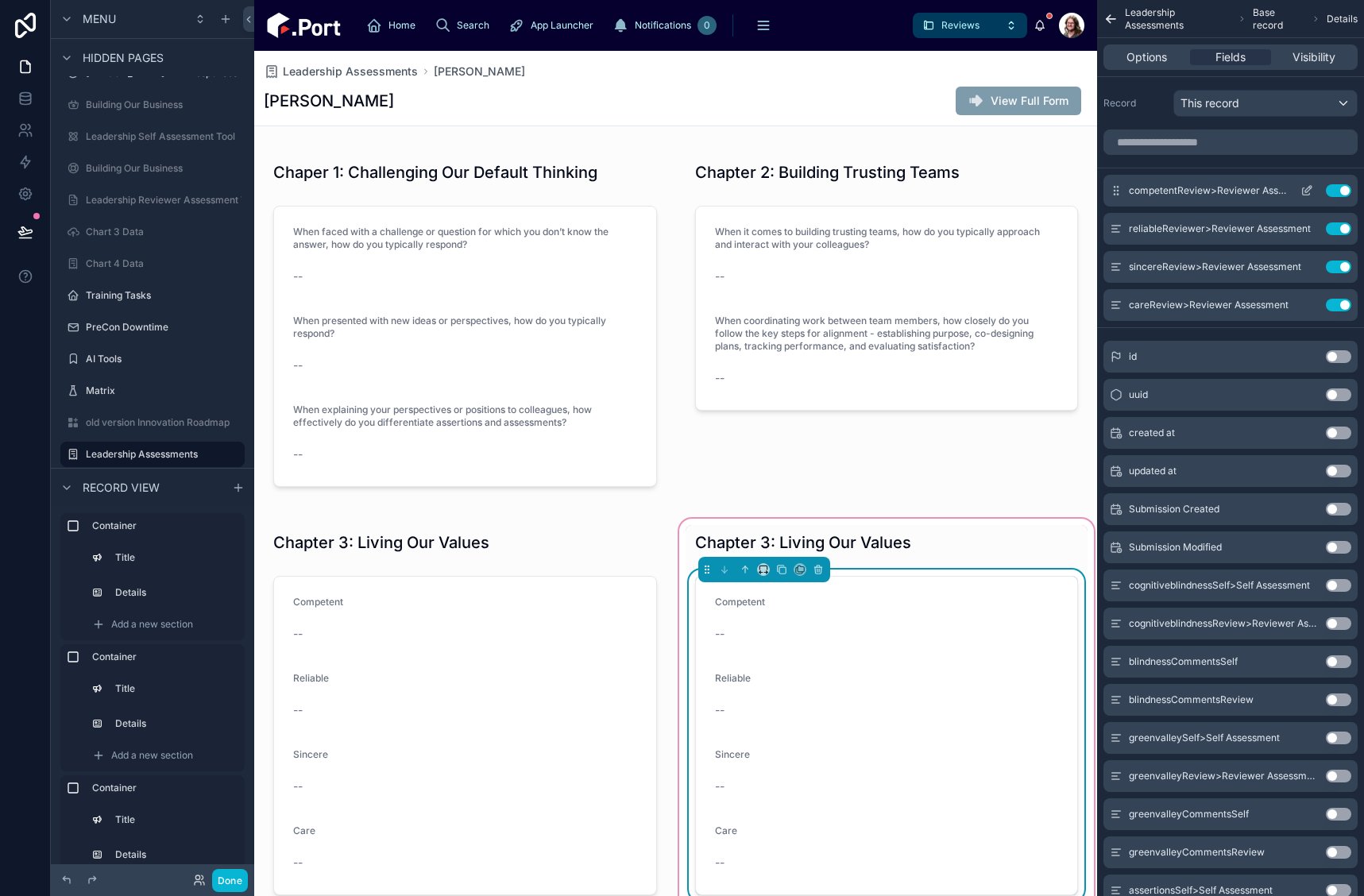
click at [1347, 192] on button "Use setting" at bounding box center [1339, 191] width 25 height 13
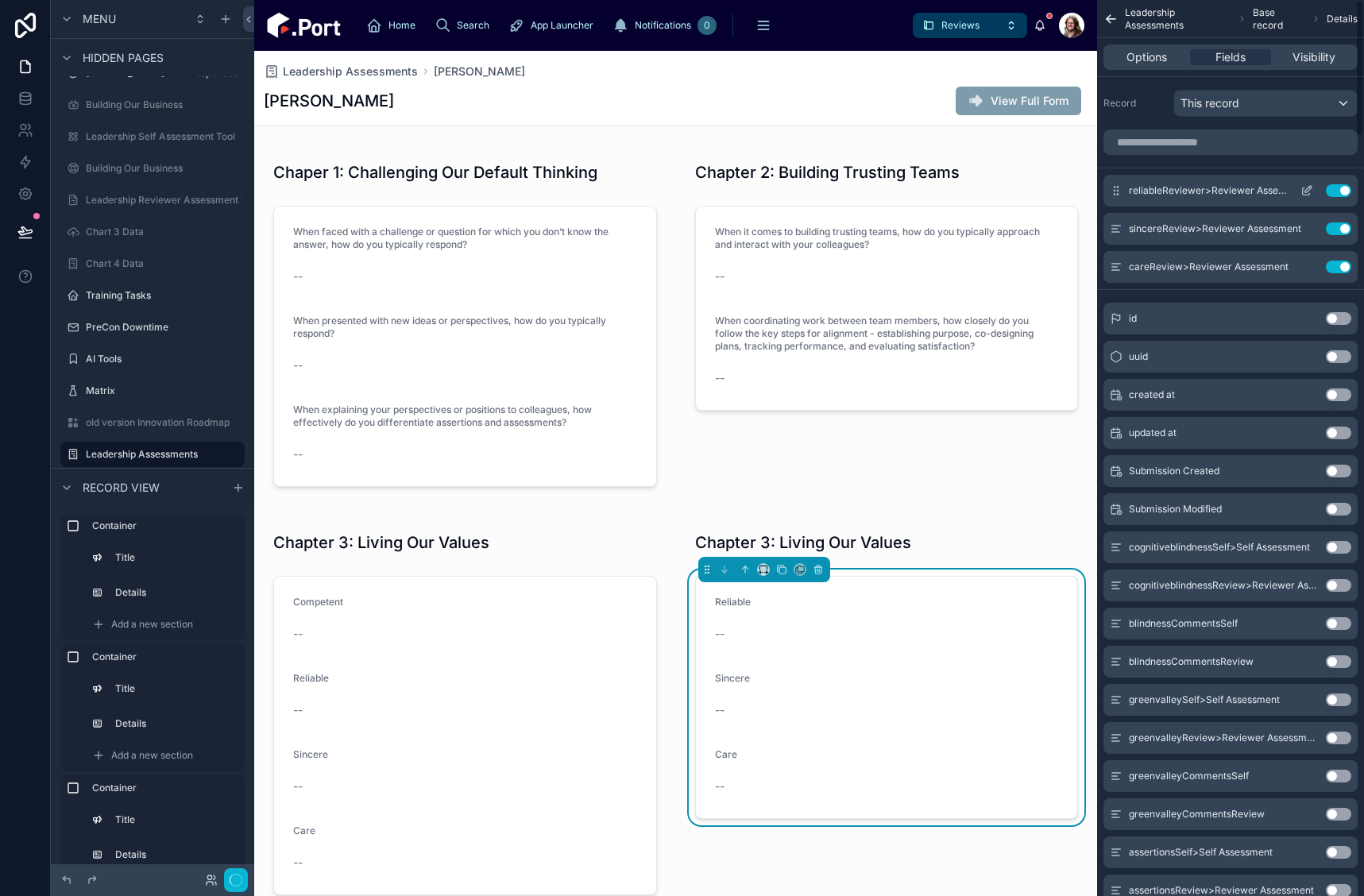
click at [1347, 191] on button "Use setting" at bounding box center [1339, 191] width 25 height 13
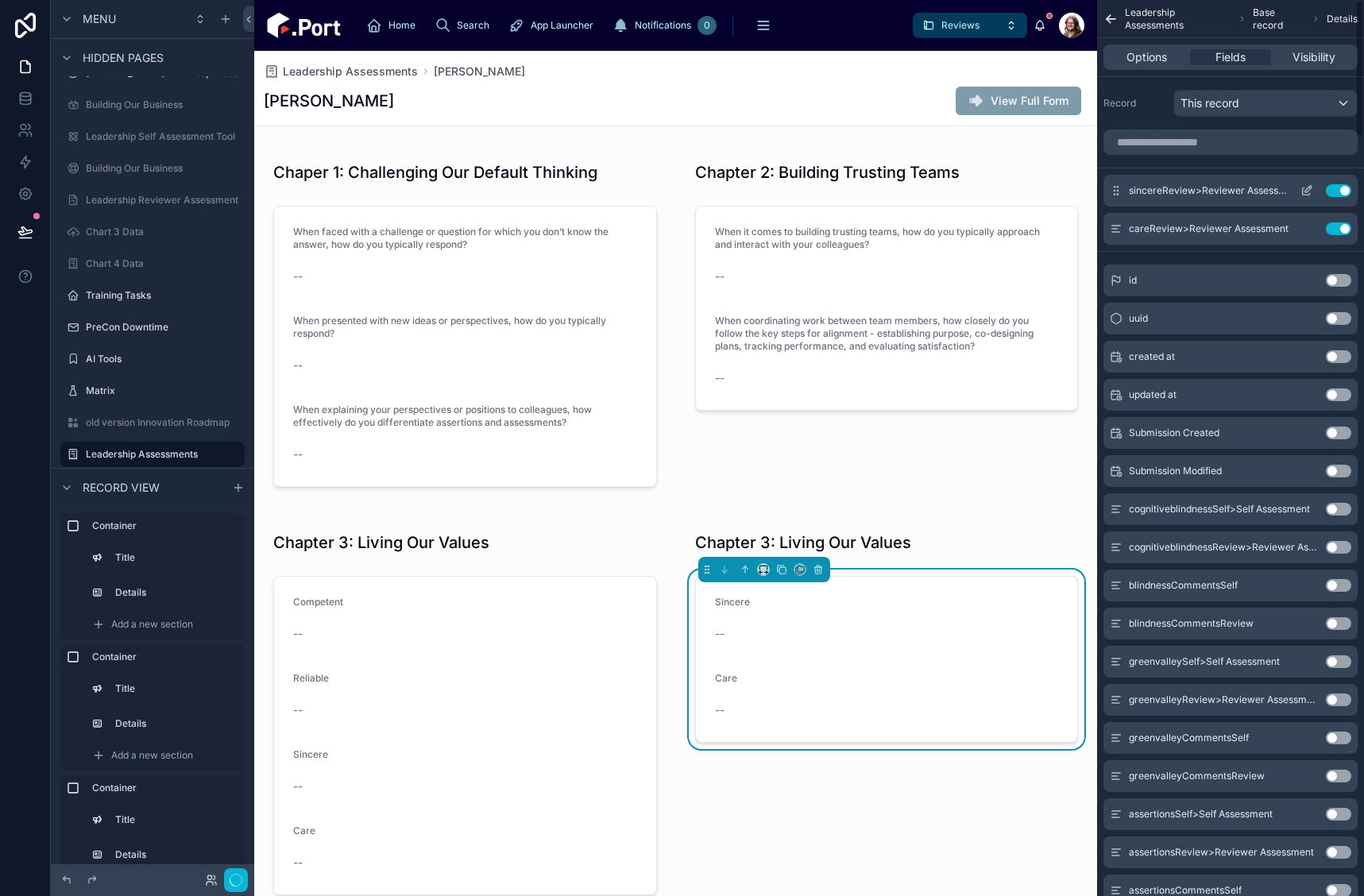
click at [1344, 192] on button "Use setting" at bounding box center [1339, 191] width 25 height 13
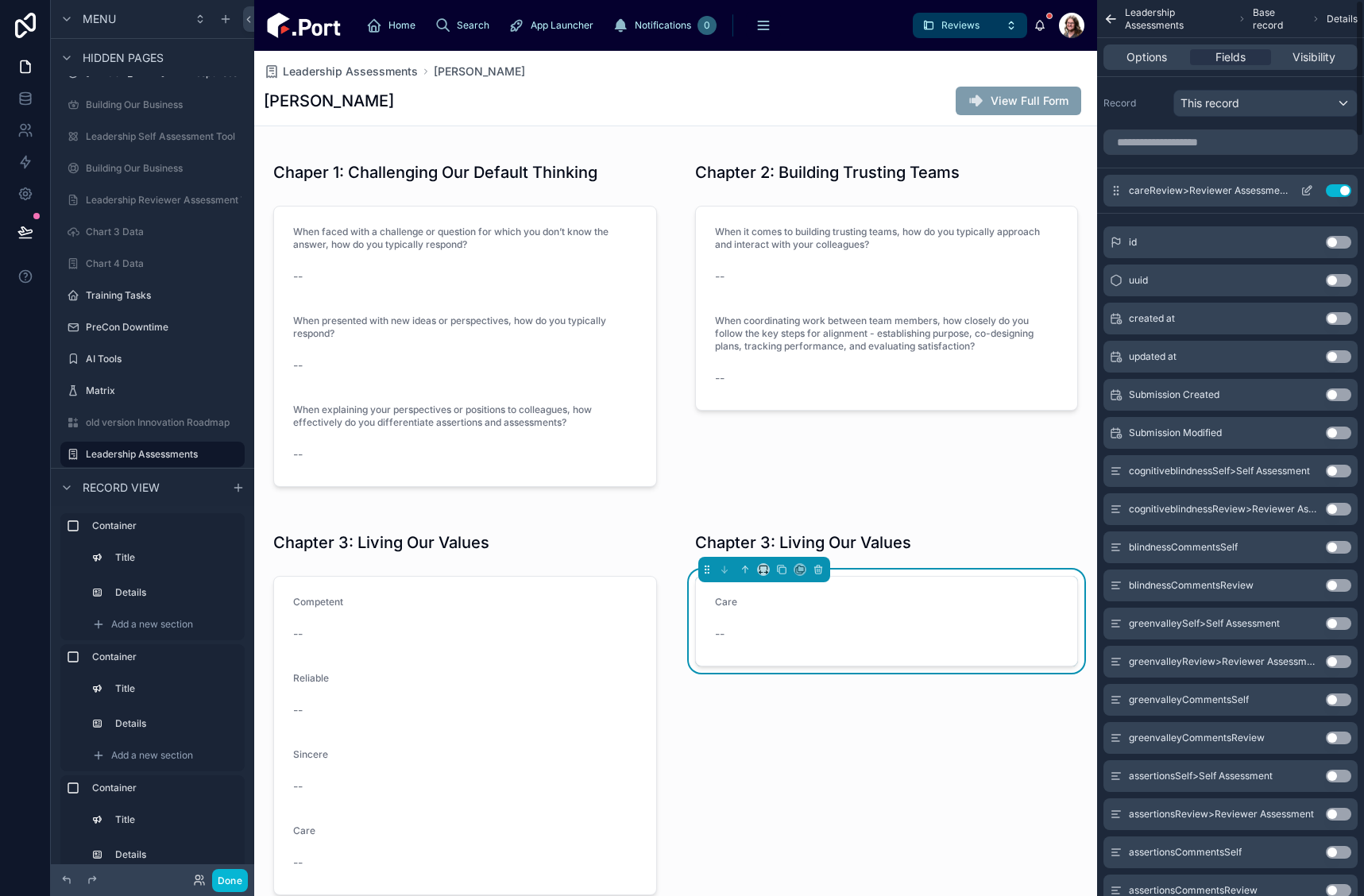
click at [1344, 191] on button "Use setting" at bounding box center [1339, 191] width 25 height 13
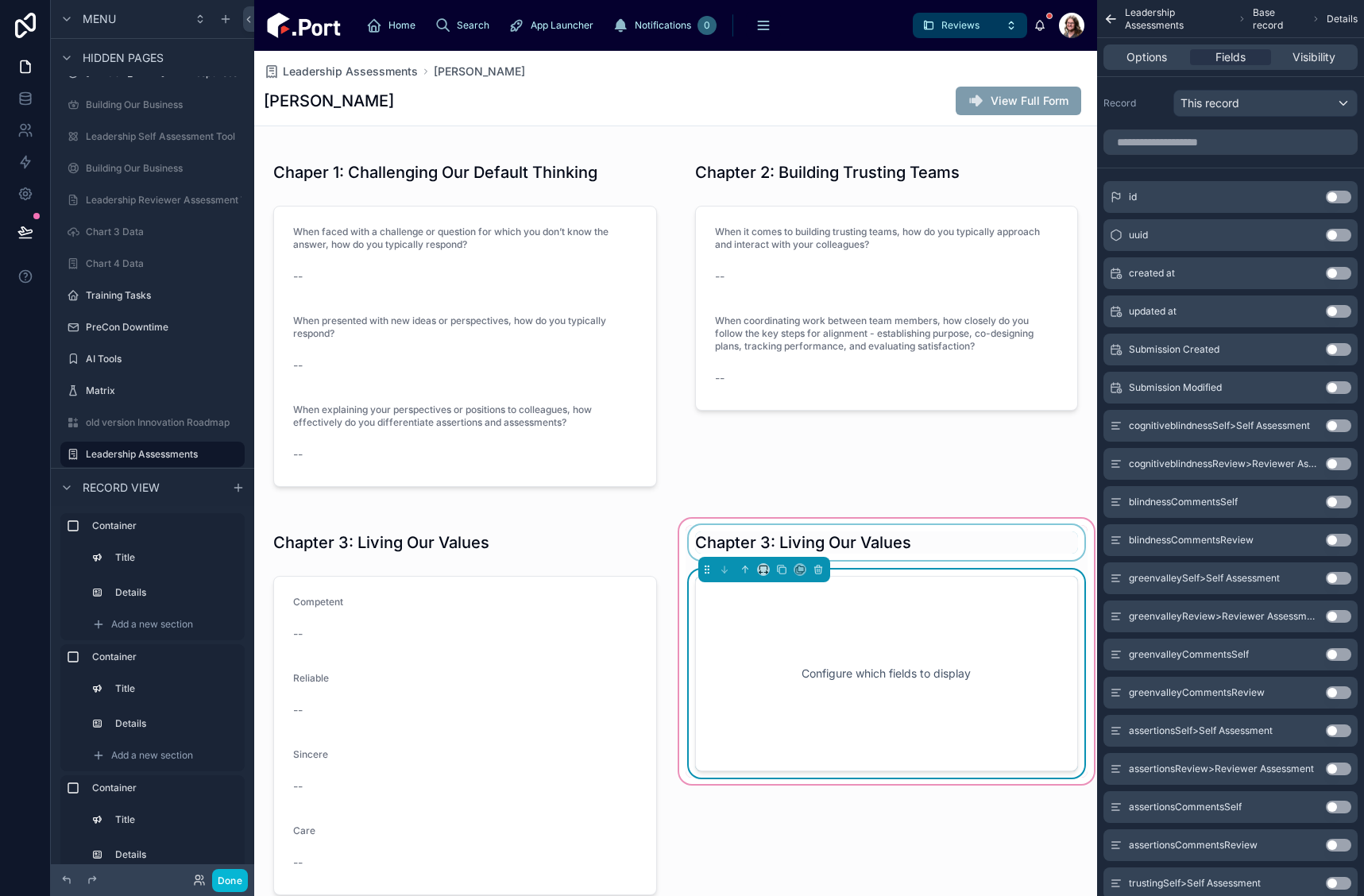
drag, startPoint x: 1077, startPoint y: 524, endPoint x: 1065, endPoint y: 534, distance: 15.6
click at [1074, 529] on div "Chapter 3: Living Our Values Configure which fields to display" at bounding box center [887, 714] width 422 height 396
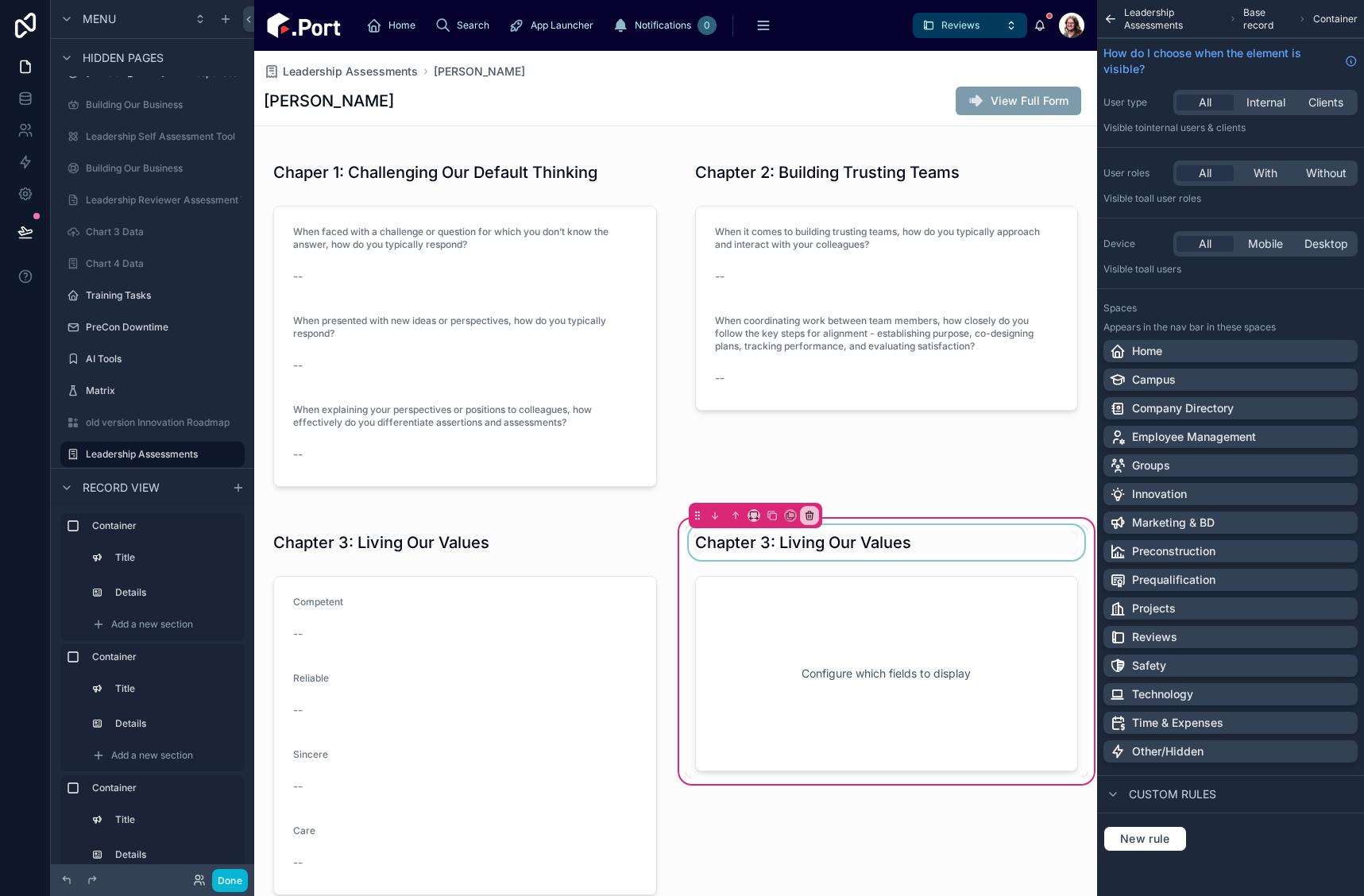
click at [1063, 535] on div at bounding box center [887, 543] width 403 height 35
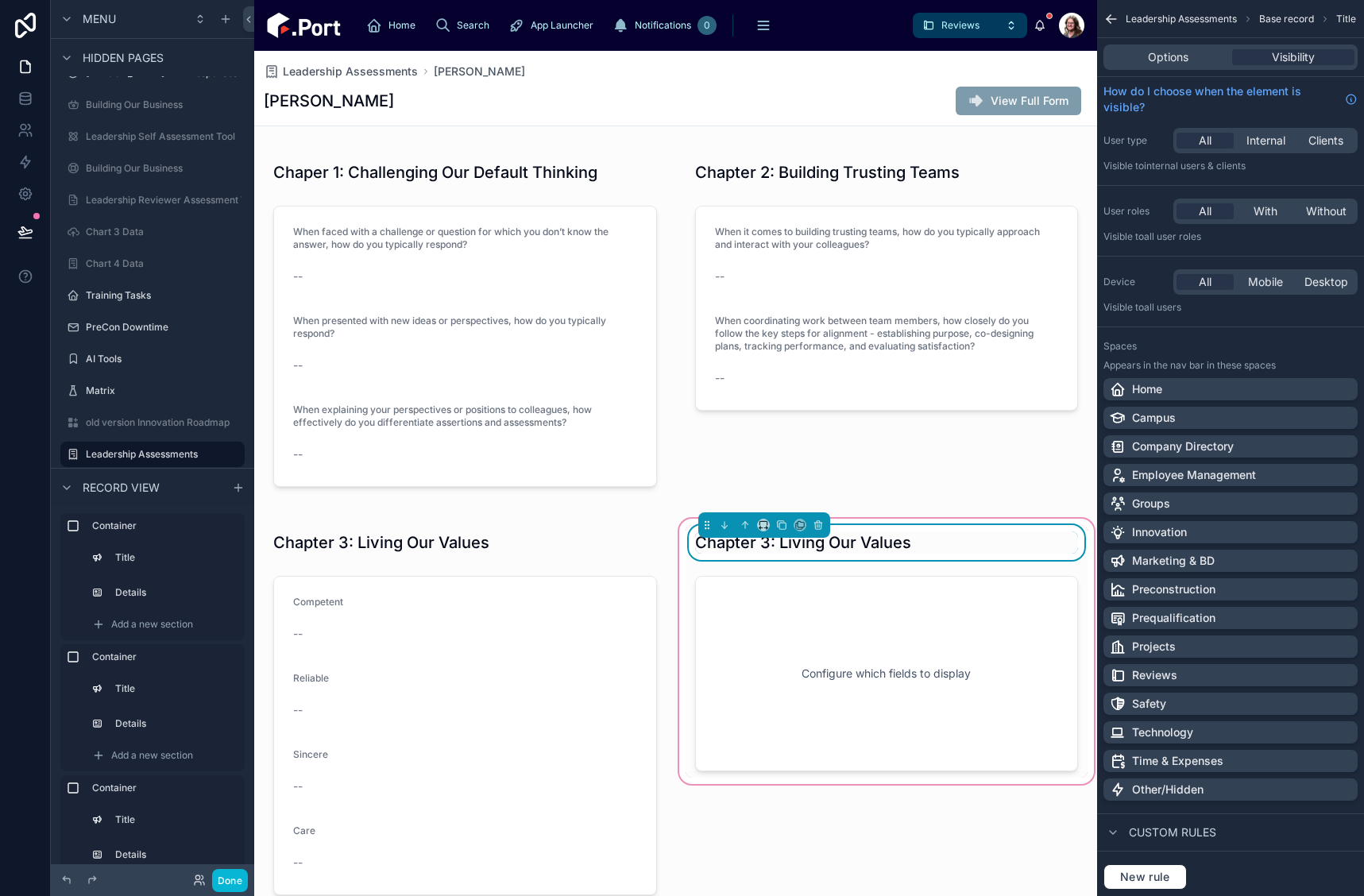
click at [1081, 574] on div "Chapter 3: Living Our Values Configure which fields to display" at bounding box center [887, 714] width 422 height 396
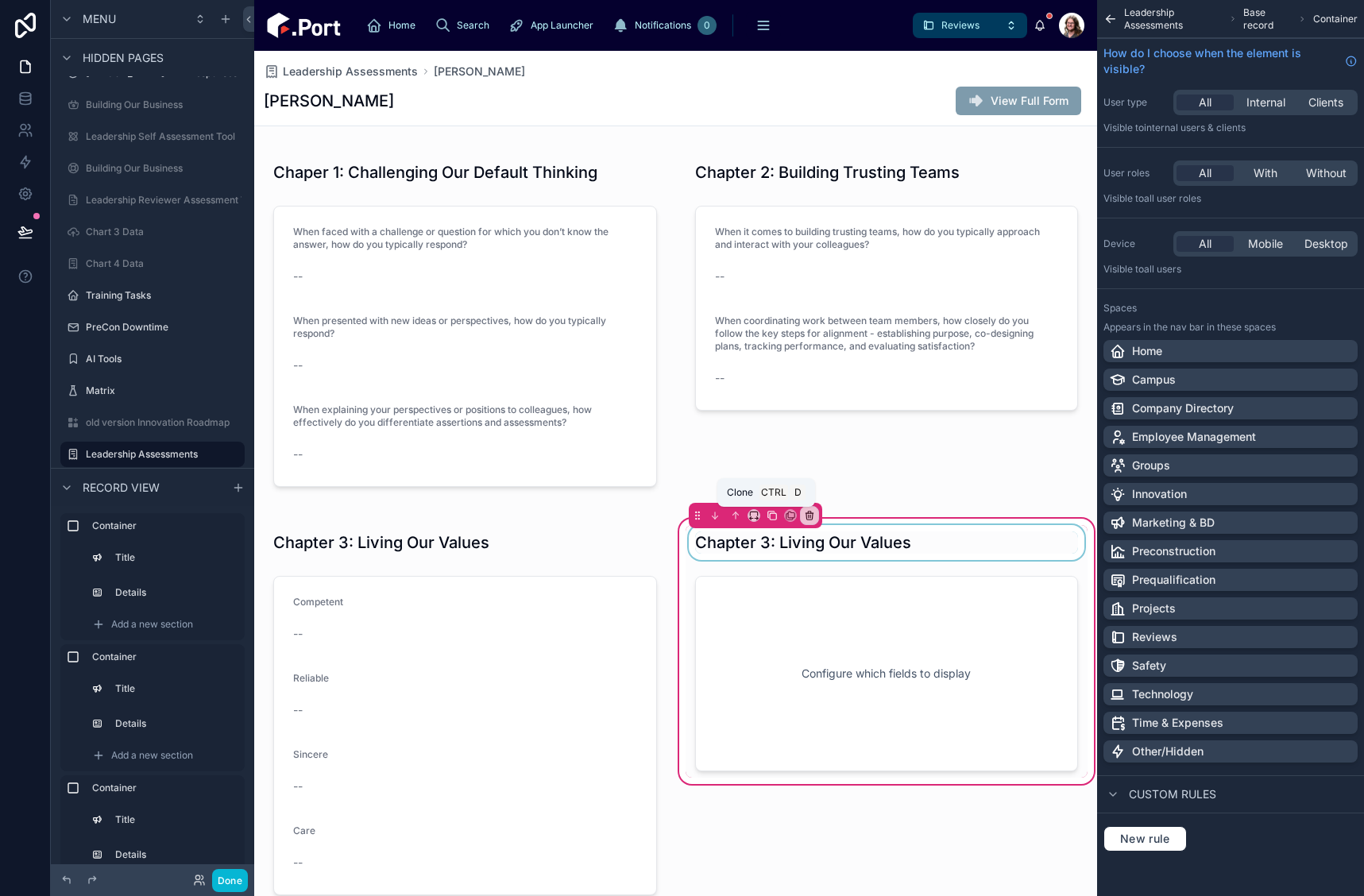
click at [769, 516] on icon at bounding box center [772, 516] width 11 height 11
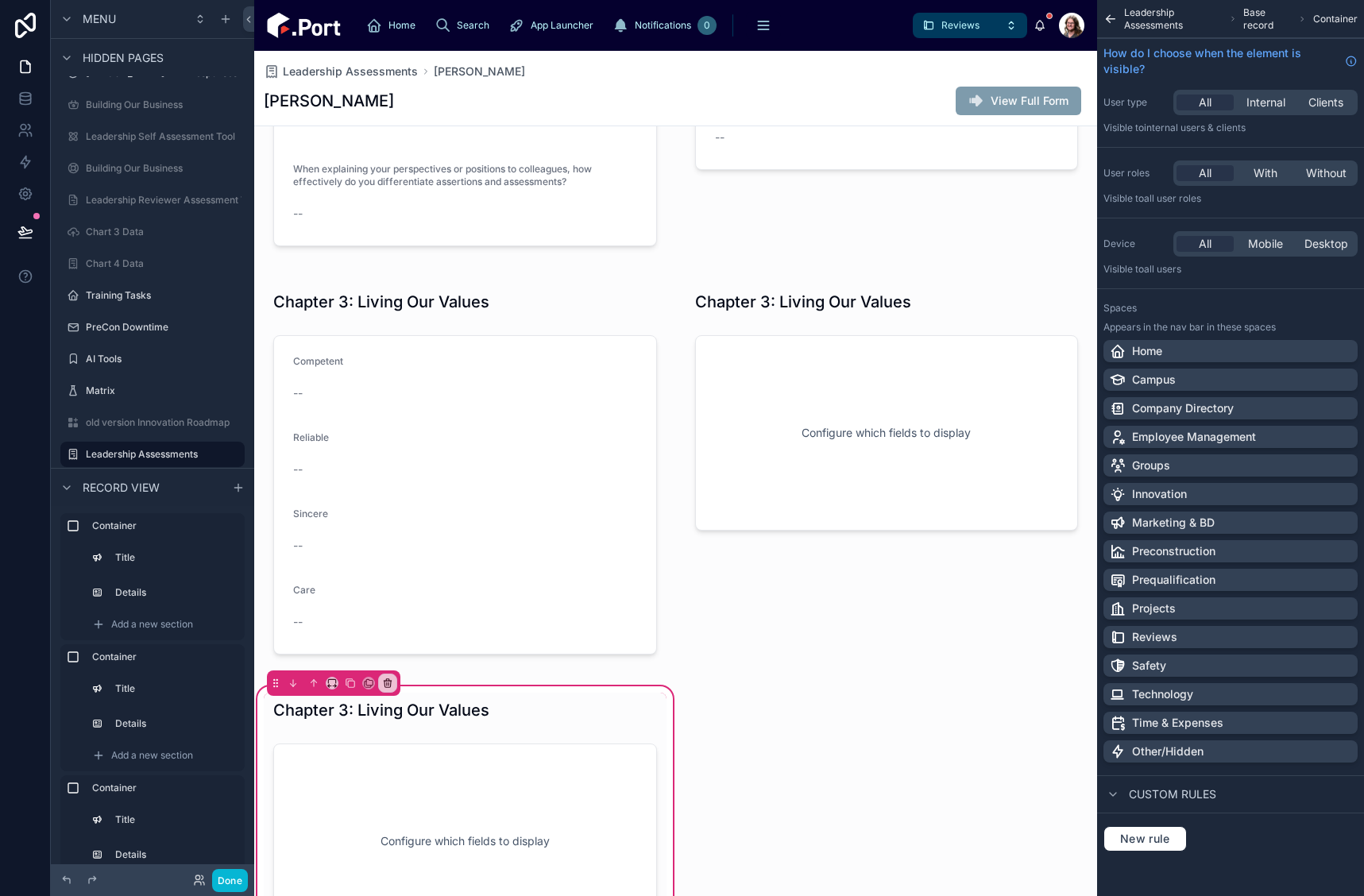
scroll to position [556, 0]
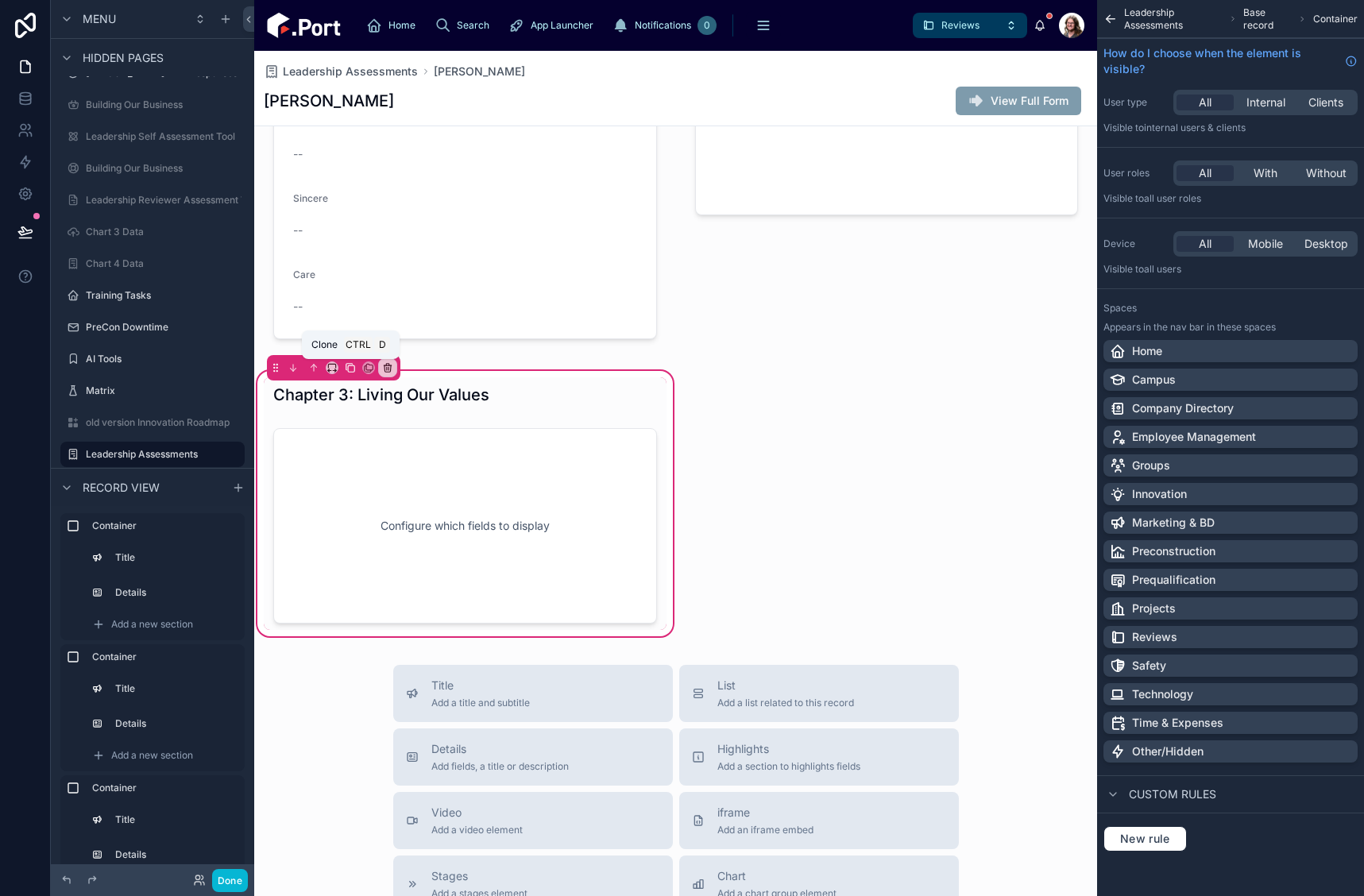
click at [345, 368] on icon at bounding box center [350, 368] width 11 height 11
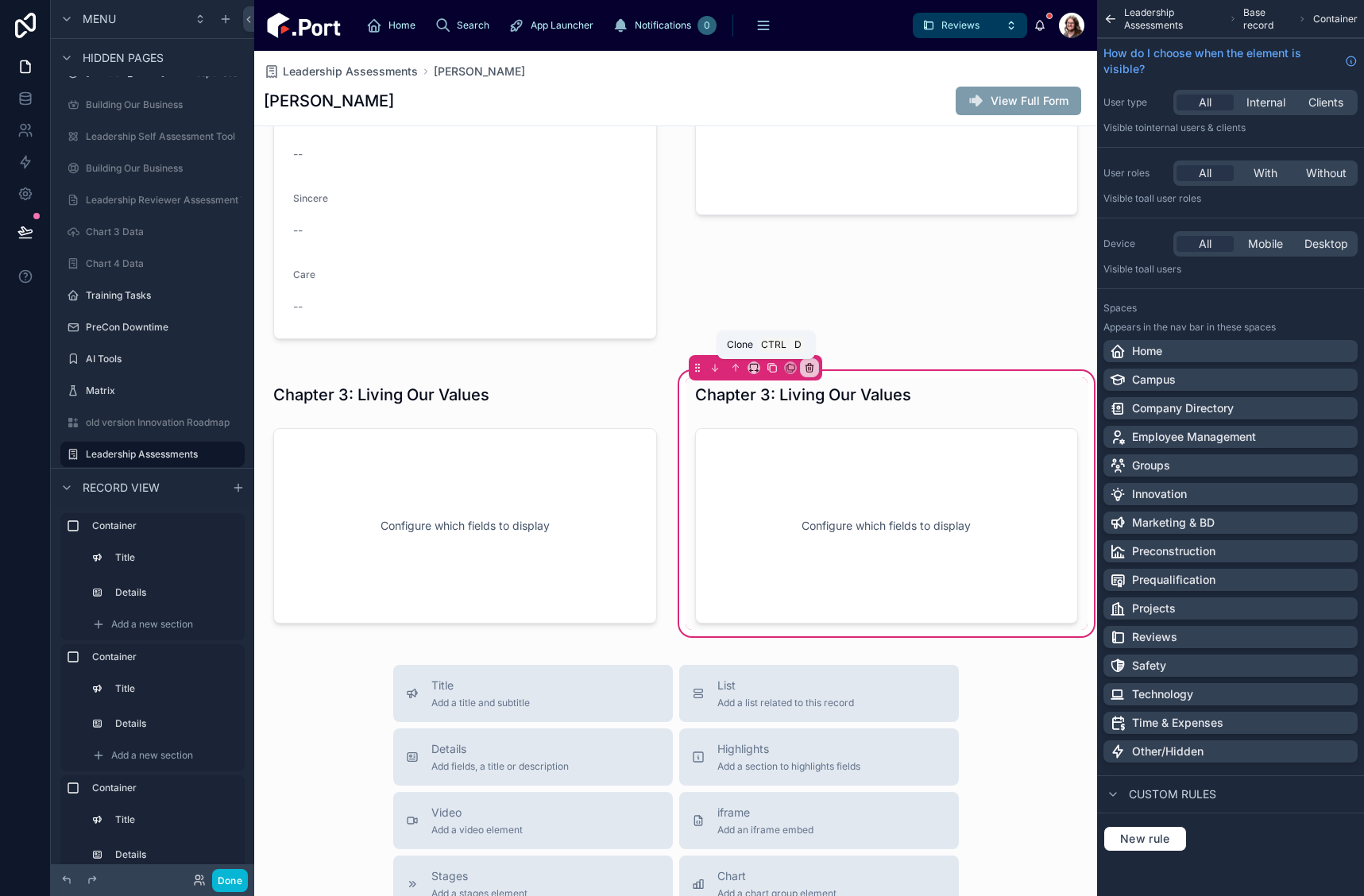
click at [767, 369] on icon at bounding box center [772, 368] width 11 height 11
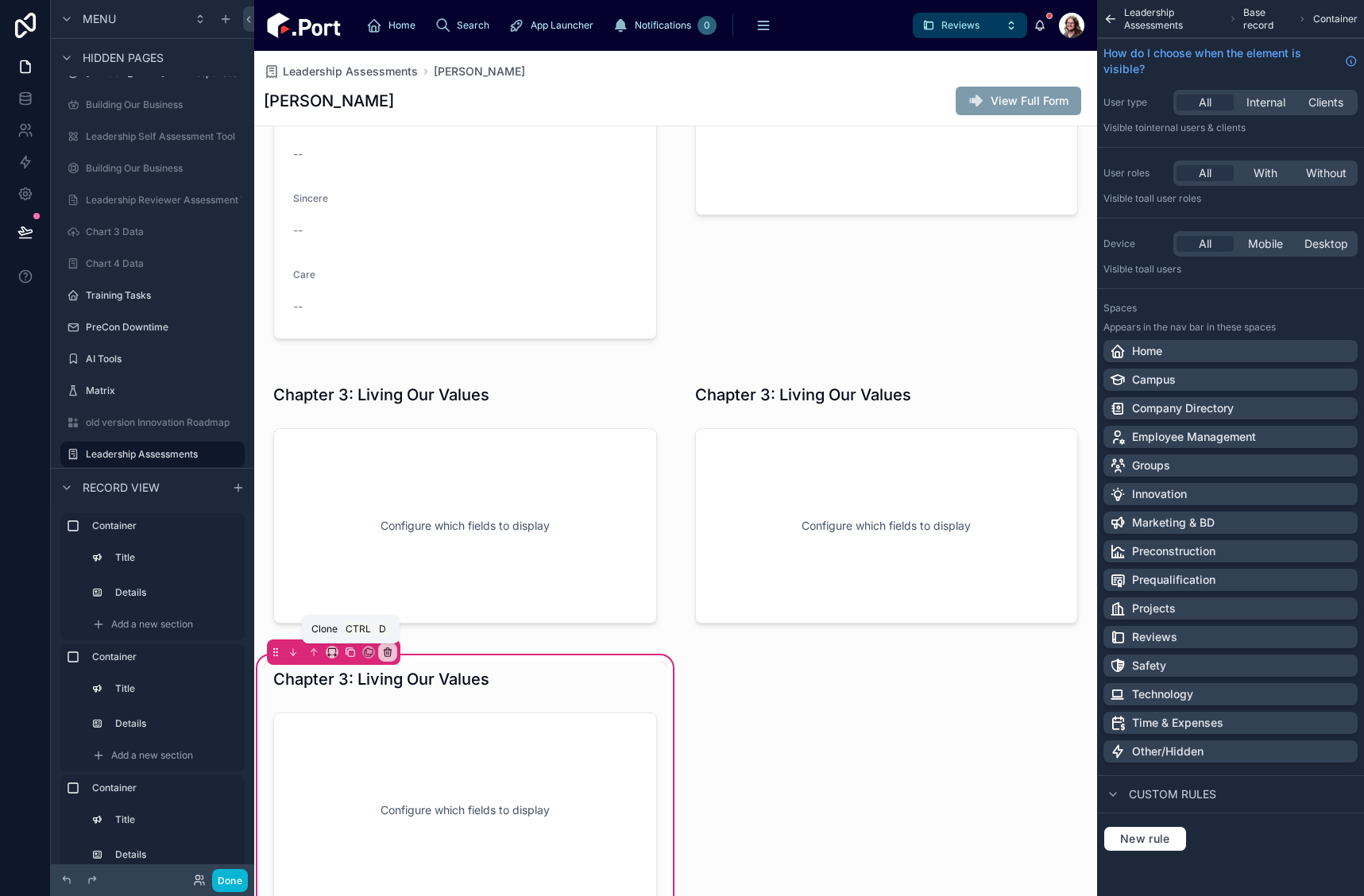
click at [347, 653] on icon at bounding box center [350, 652] width 11 height 11
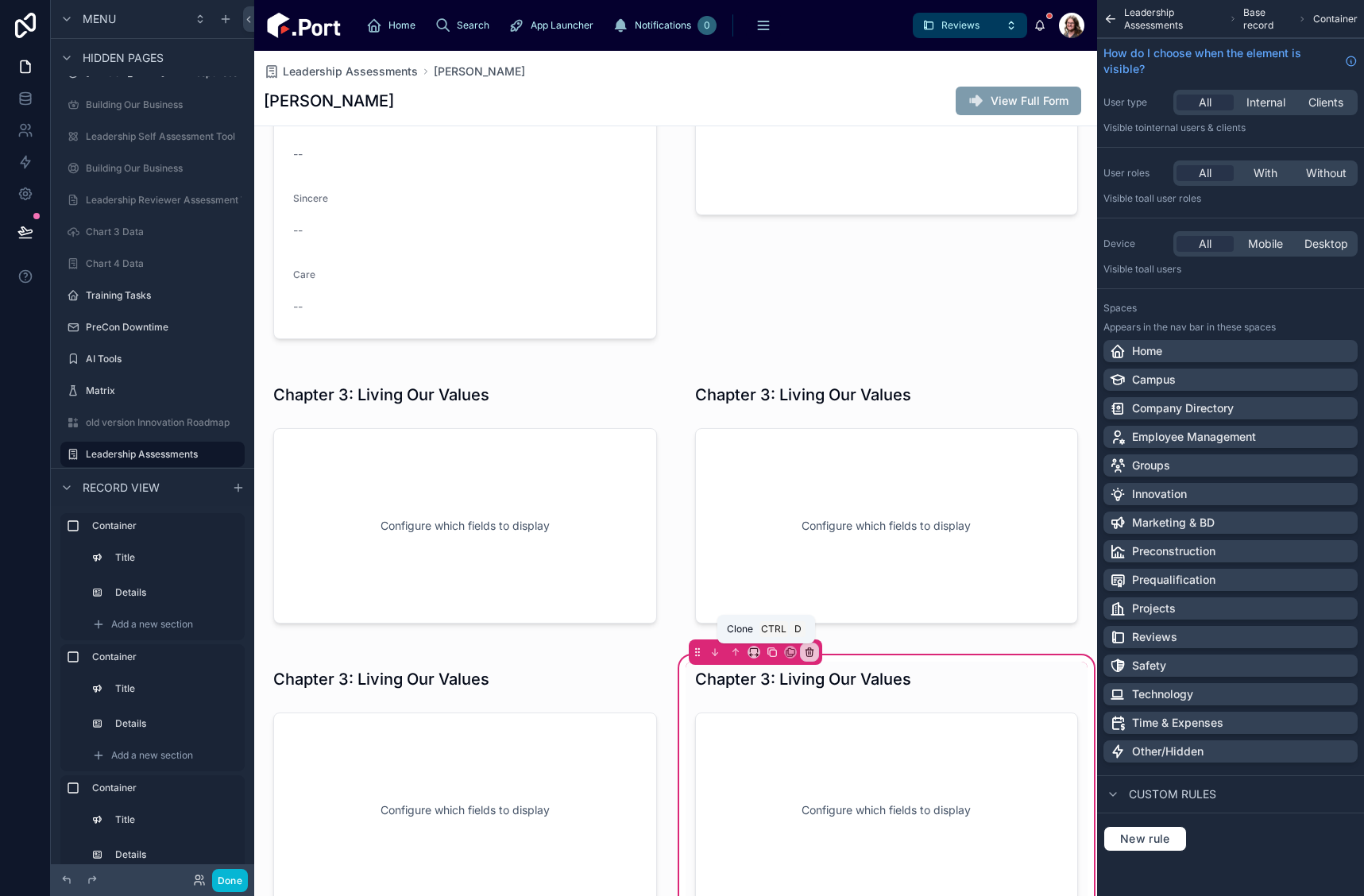
click at [767, 650] on icon at bounding box center [772, 652] width 11 height 11
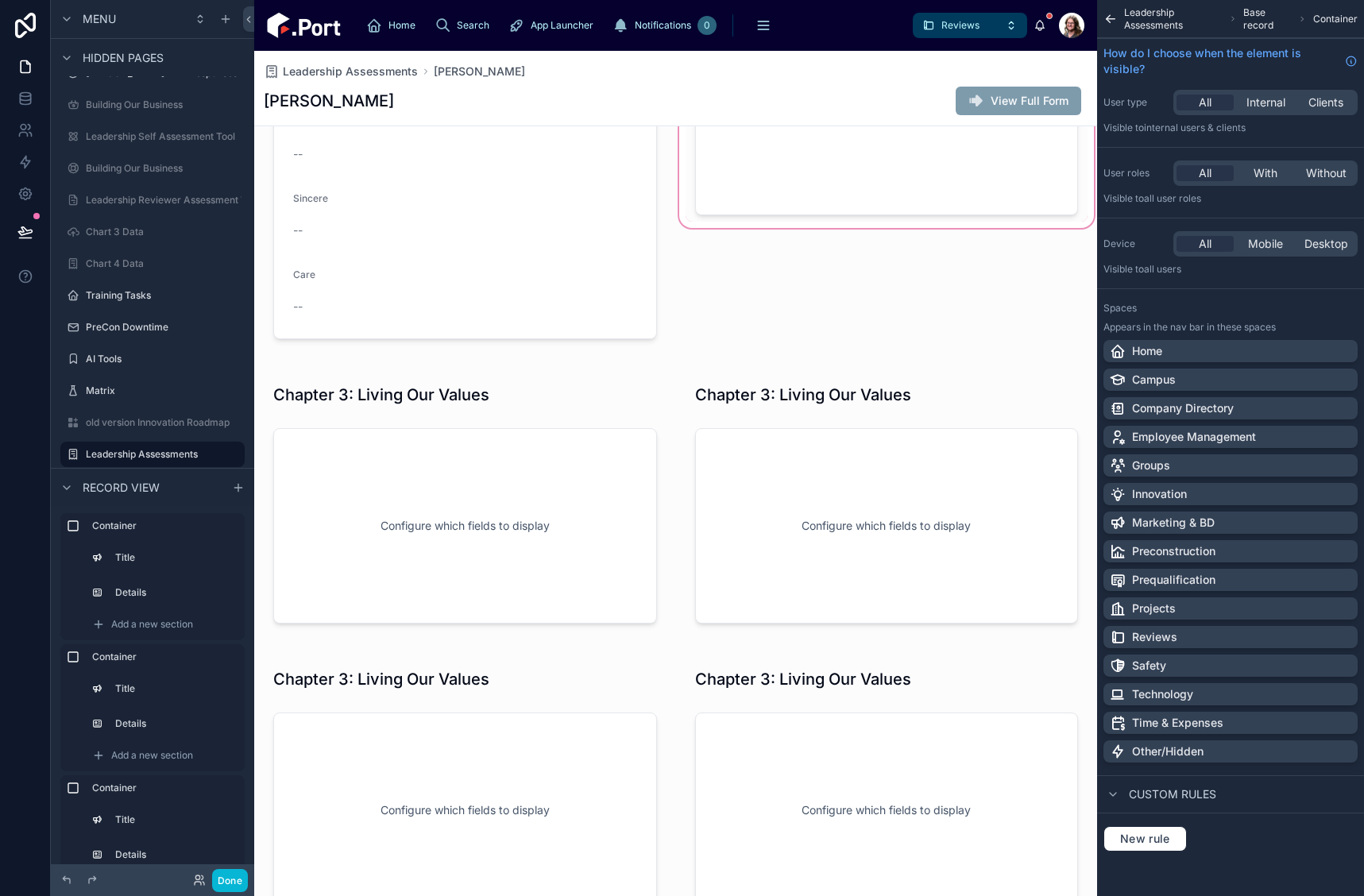
scroll to position [159, 0]
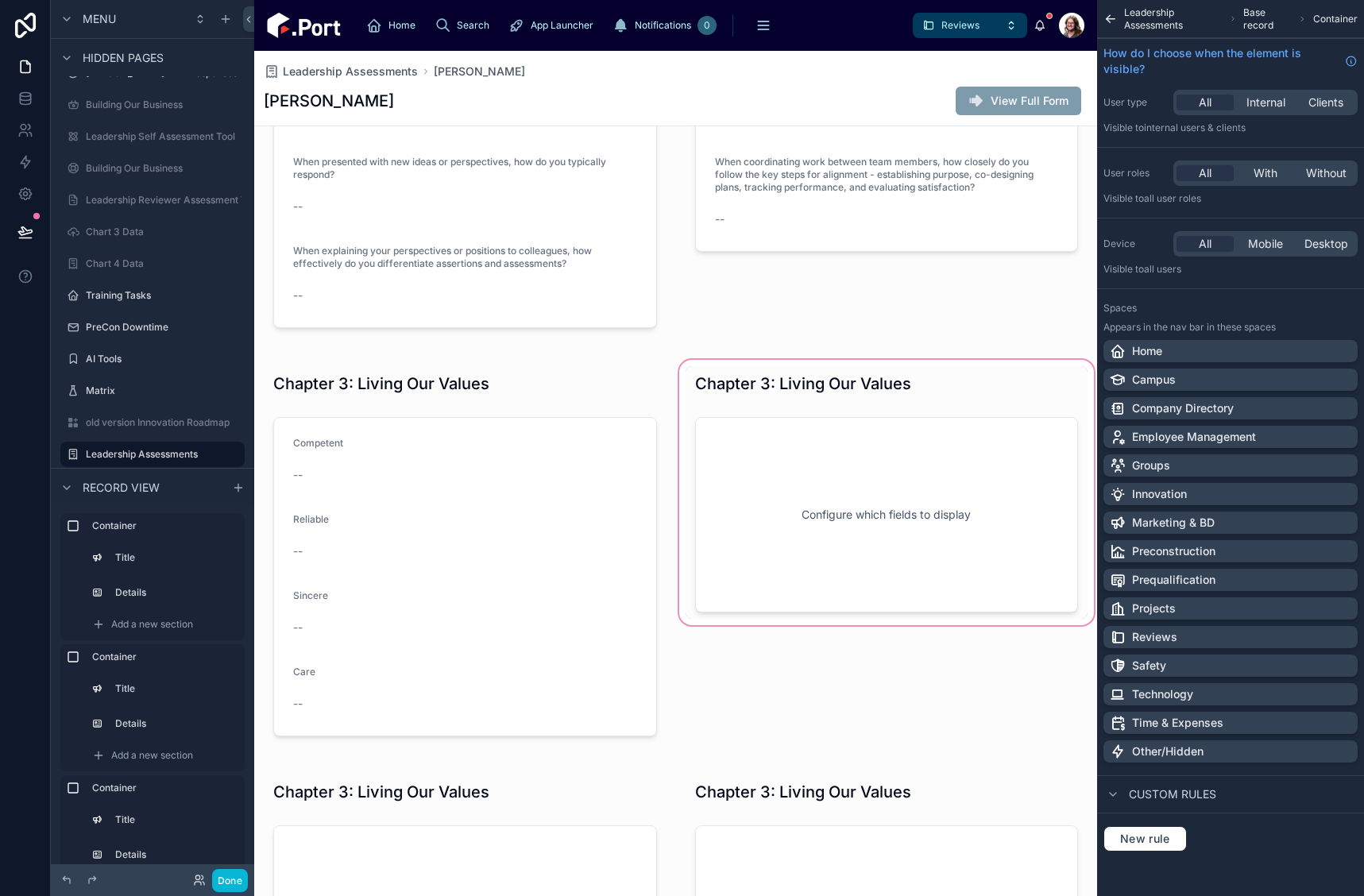
click at [880, 406] on div at bounding box center [887, 555] width 422 height 396
click at [959, 385] on div at bounding box center [887, 555] width 422 height 396
click at [861, 385] on div at bounding box center [887, 555] width 422 height 396
click at [952, 439] on div at bounding box center [887, 555] width 422 height 396
click at [935, 379] on div at bounding box center [887, 555] width 422 height 396
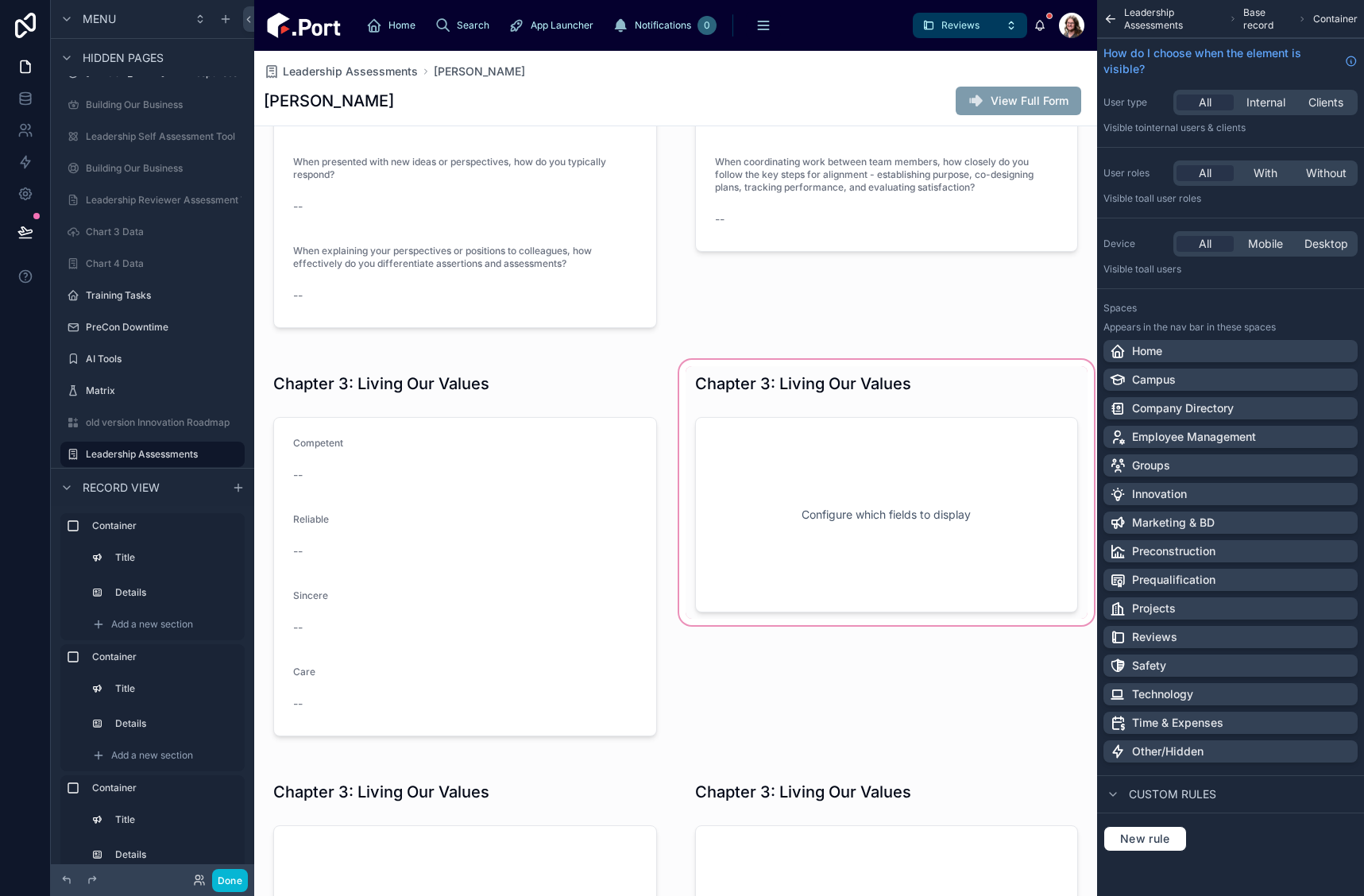
click at [854, 395] on div at bounding box center [887, 555] width 422 height 396
click at [881, 371] on div at bounding box center [887, 555] width 422 height 396
click at [898, 387] on div at bounding box center [887, 555] width 422 height 396
click at [917, 480] on div at bounding box center [887, 555] width 422 height 396
click at [786, 448] on div at bounding box center [887, 555] width 422 height 396
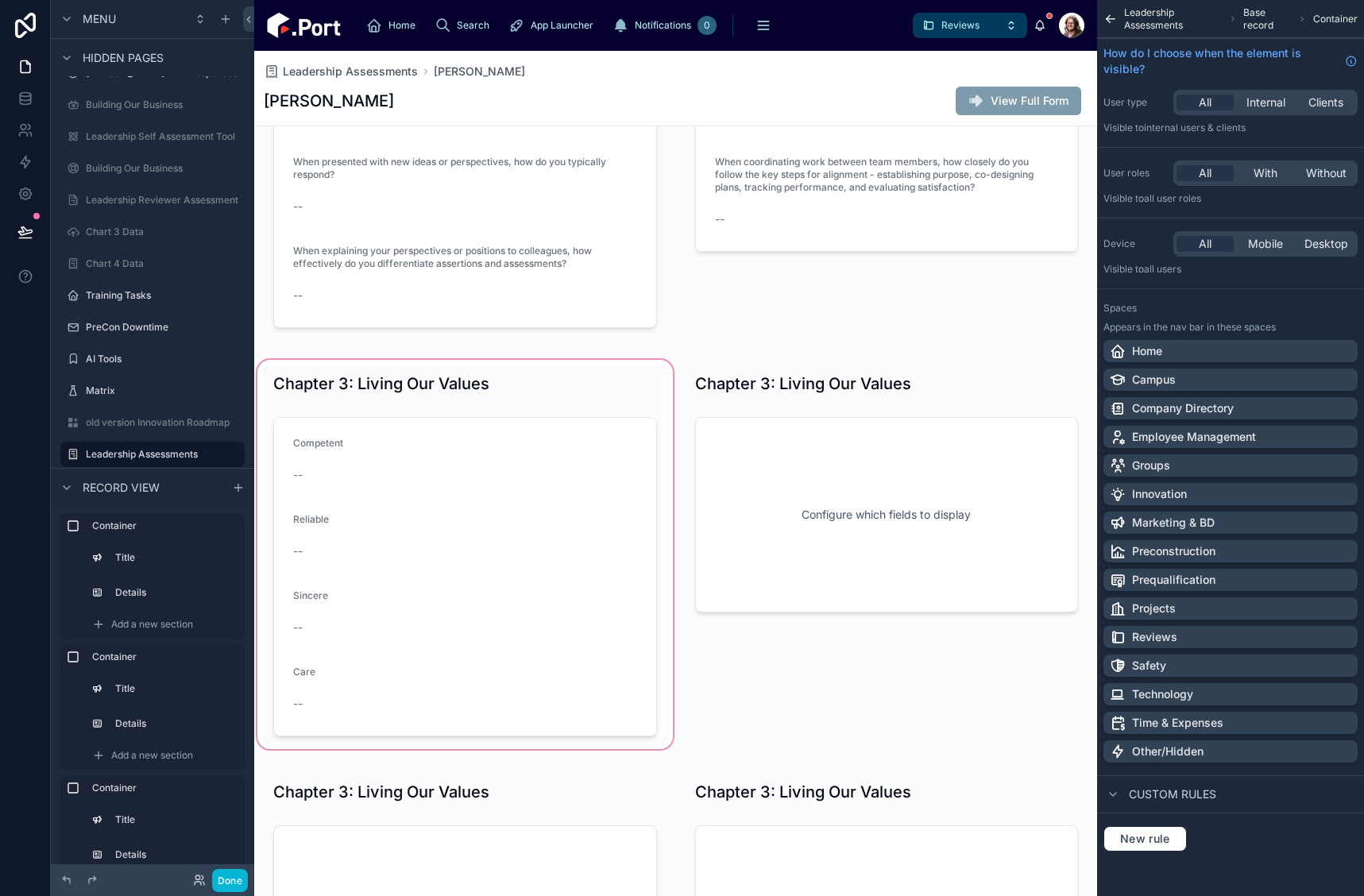
click at [572, 540] on div at bounding box center [466, 555] width 422 height 396
drag, startPoint x: 738, startPoint y: 415, endPoint x: 748, endPoint y: 393, distance: 24.2
click at [739, 413] on div at bounding box center [887, 555] width 422 height 396
drag, startPoint x: 778, startPoint y: 372, endPoint x: 873, endPoint y: 396, distance: 98.0
click at [779, 372] on div at bounding box center [887, 555] width 422 height 396
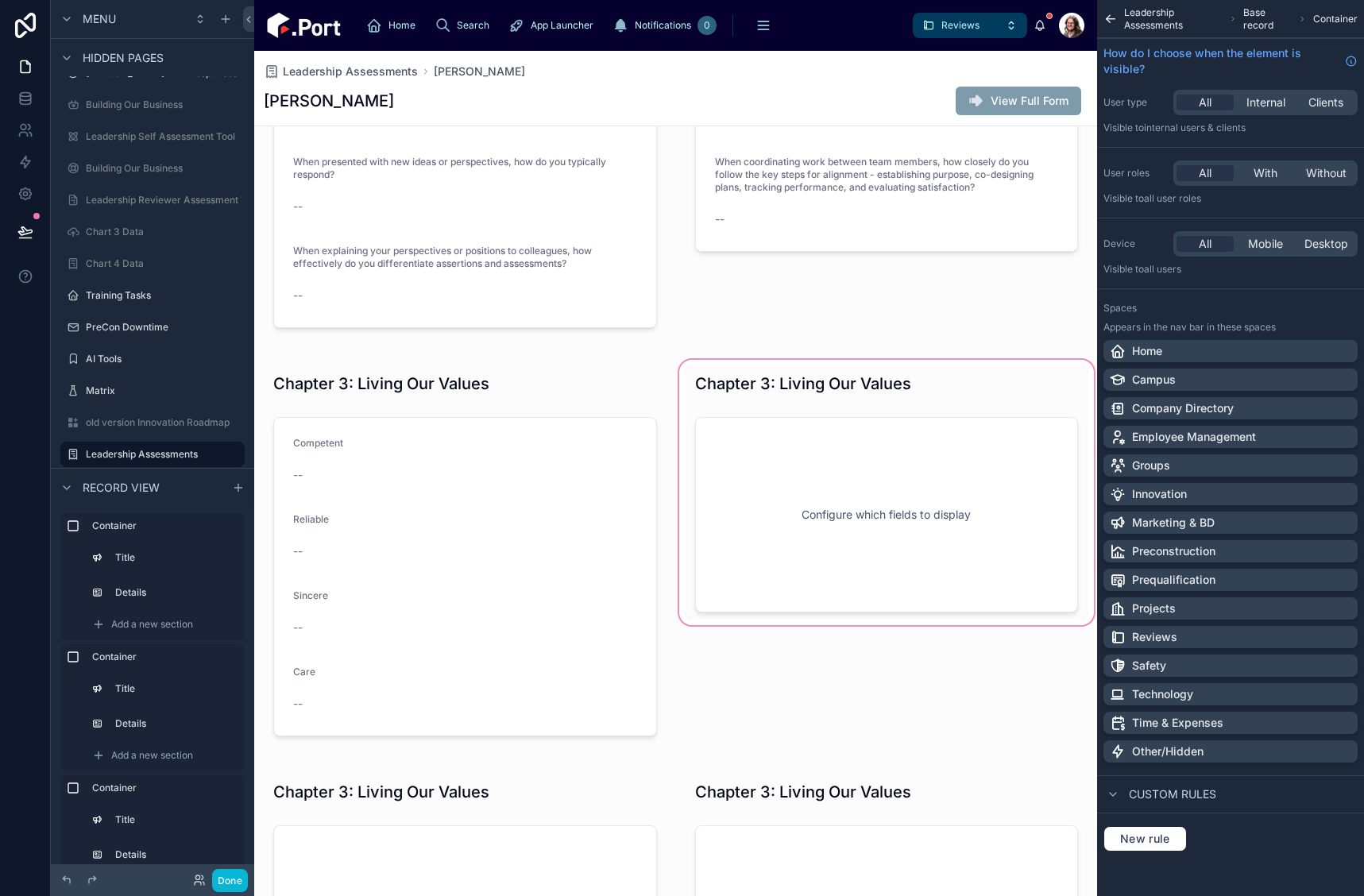
click at [889, 400] on div at bounding box center [887, 555] width 422 height 396
click at [871, 530] on div at bounding box center [887, 555] width 422 height 396
click at [957, 392] on div at bounding box center [887, 555] width 422 height 396
click at [939, 496] on div at bounding box center [887, 555] width 422 height 396
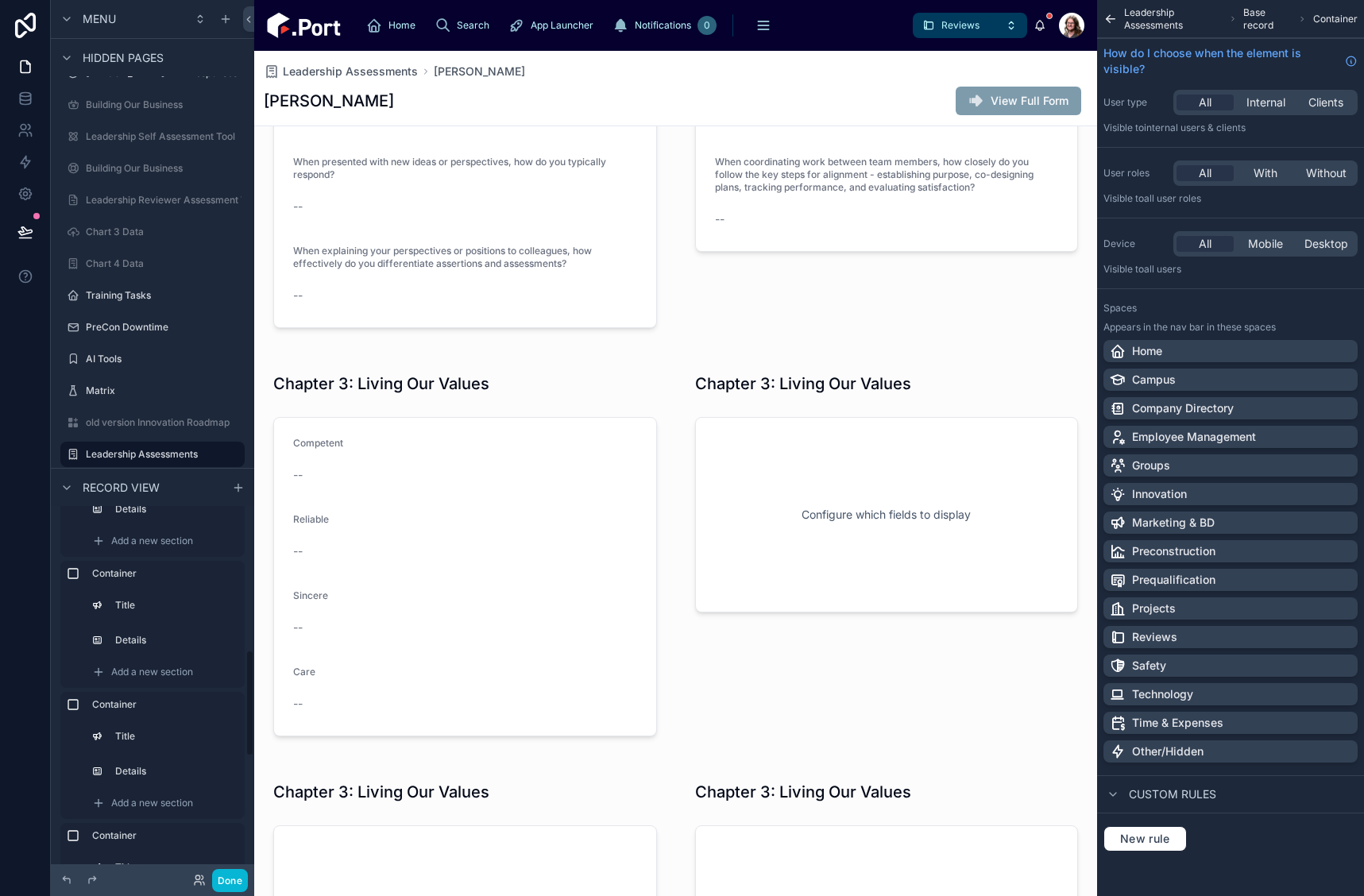
scroll to position [840, 0]
click at [142, 767] on label "Title" at bounding box center [173, 766] width 111 height 13
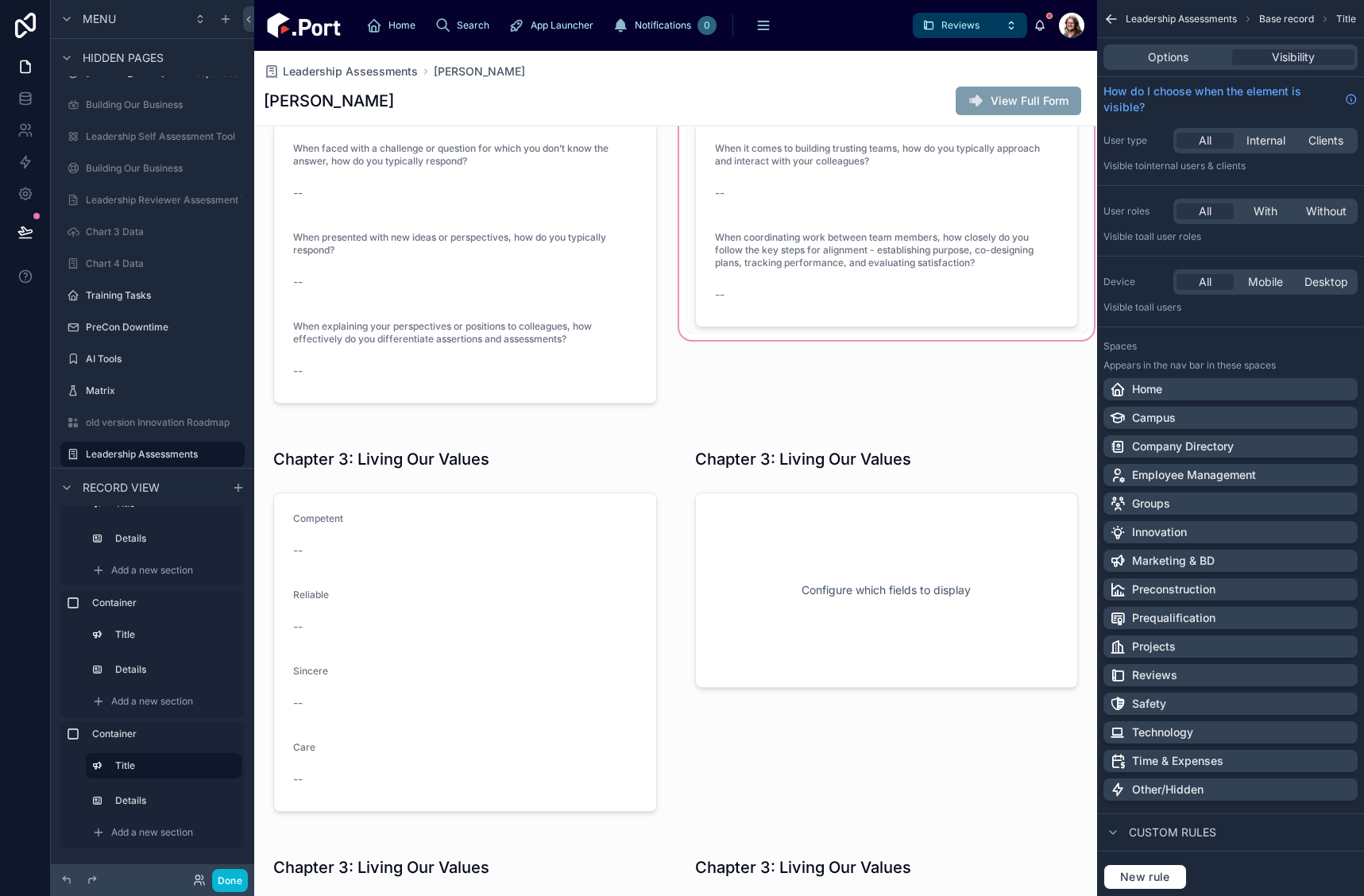
scroll to position [0, 0]
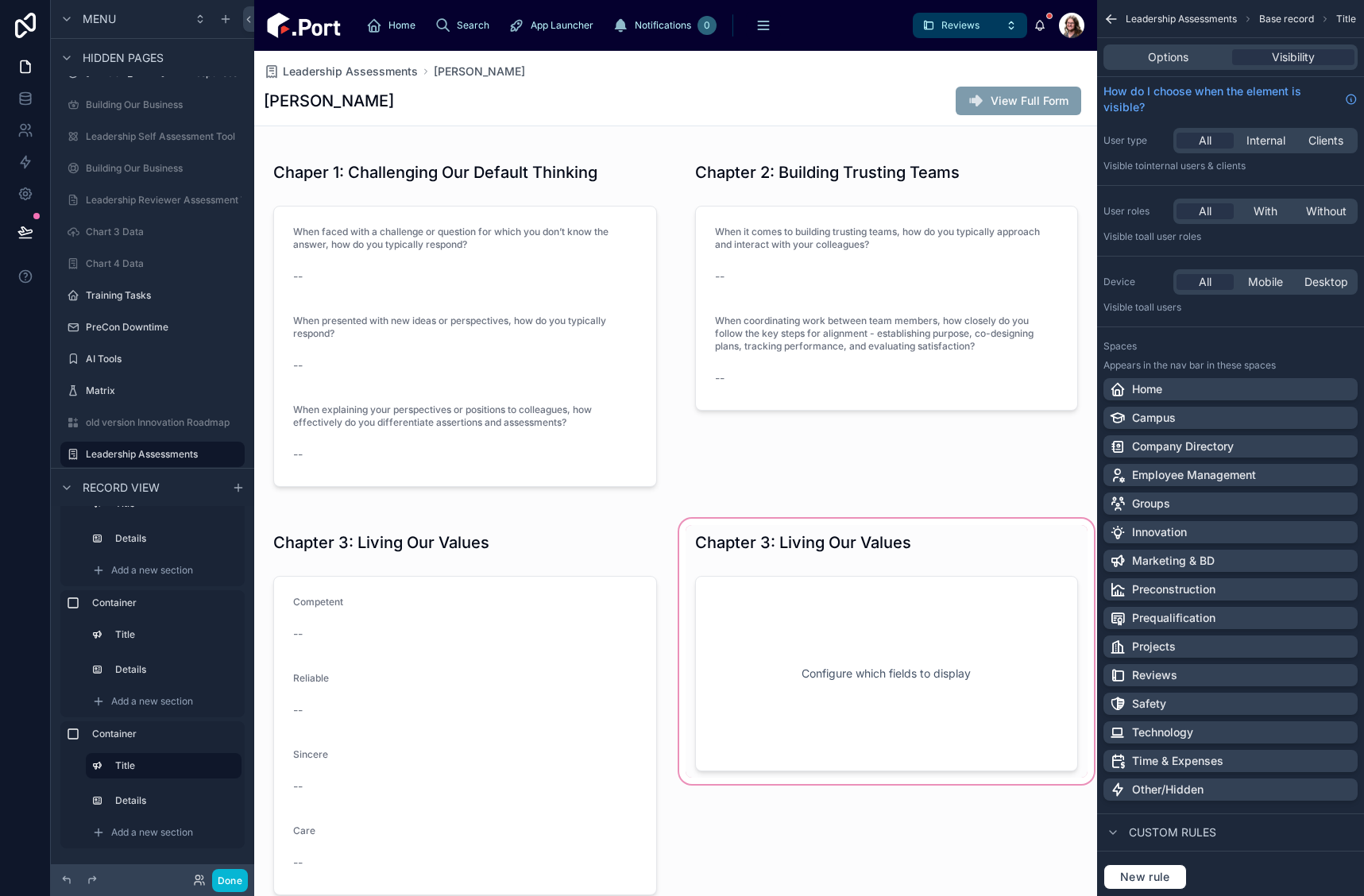
click at [914, 547] on div at bounding box center [887, 714] width 422 height 396
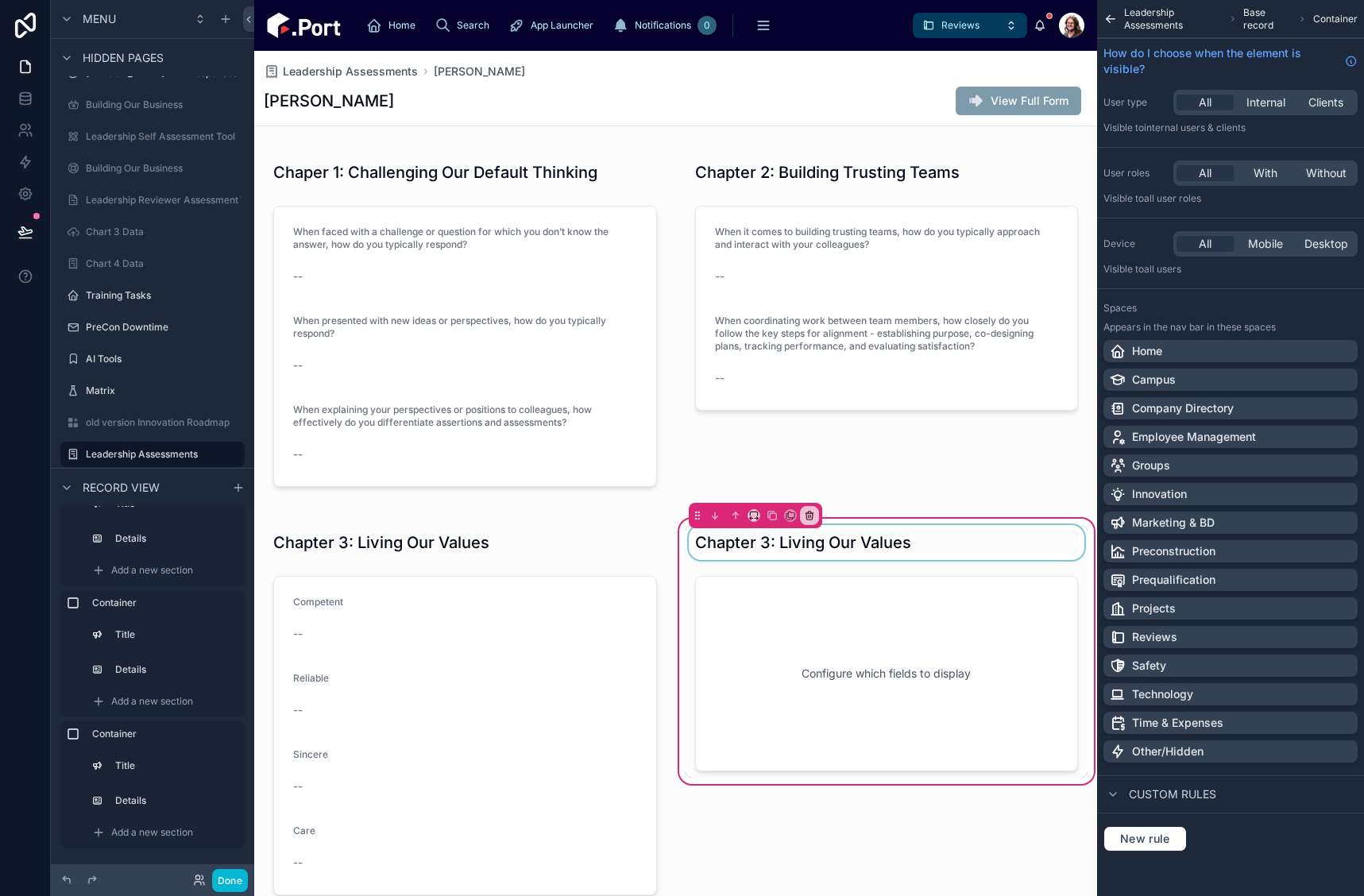
click at [975, 543] on div at bounding box center [887, 543] width 403 height 35
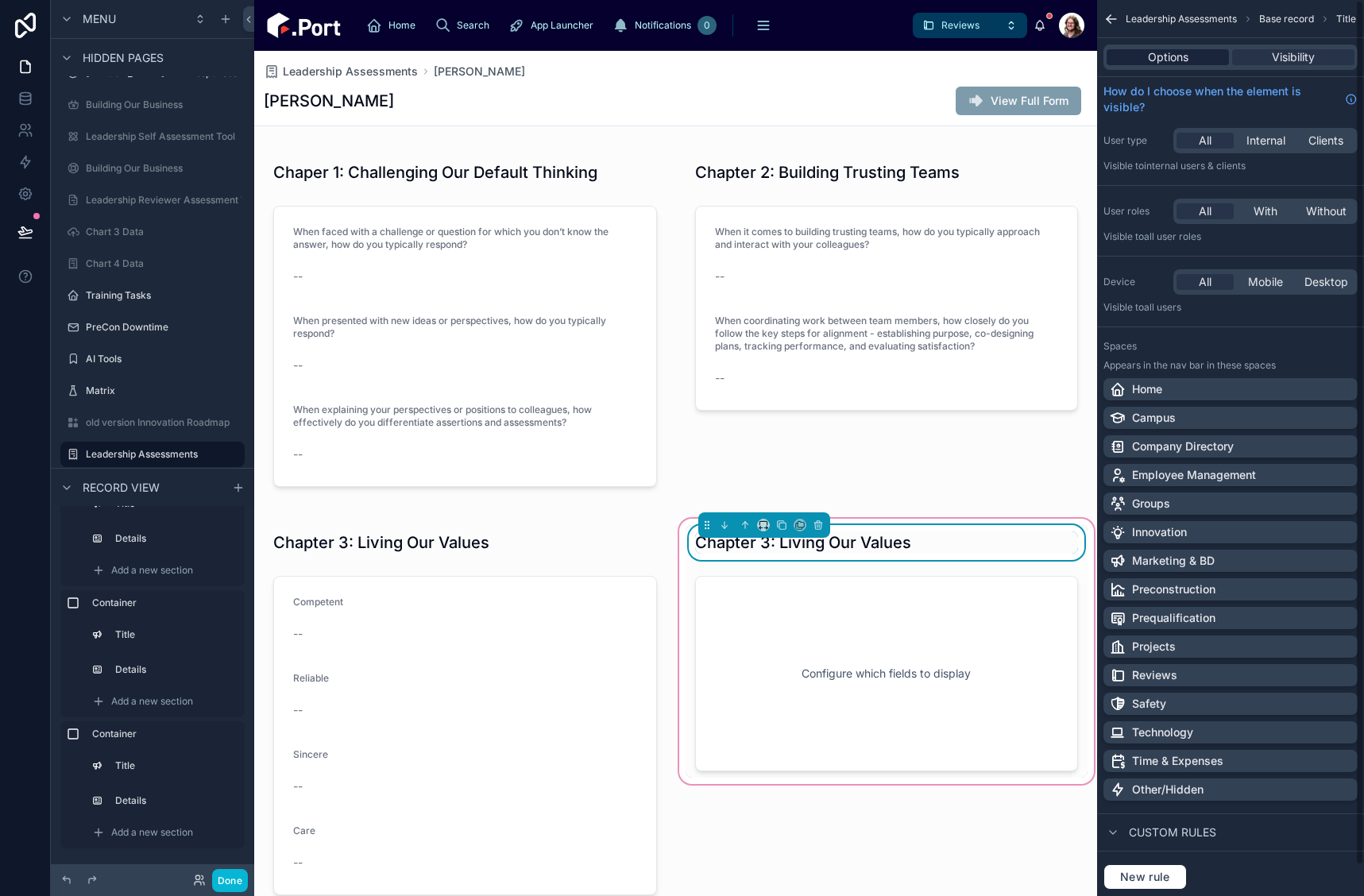
click at [1184, 56] on span "Options" at bounding box center [1168, 56] width 41 height 16
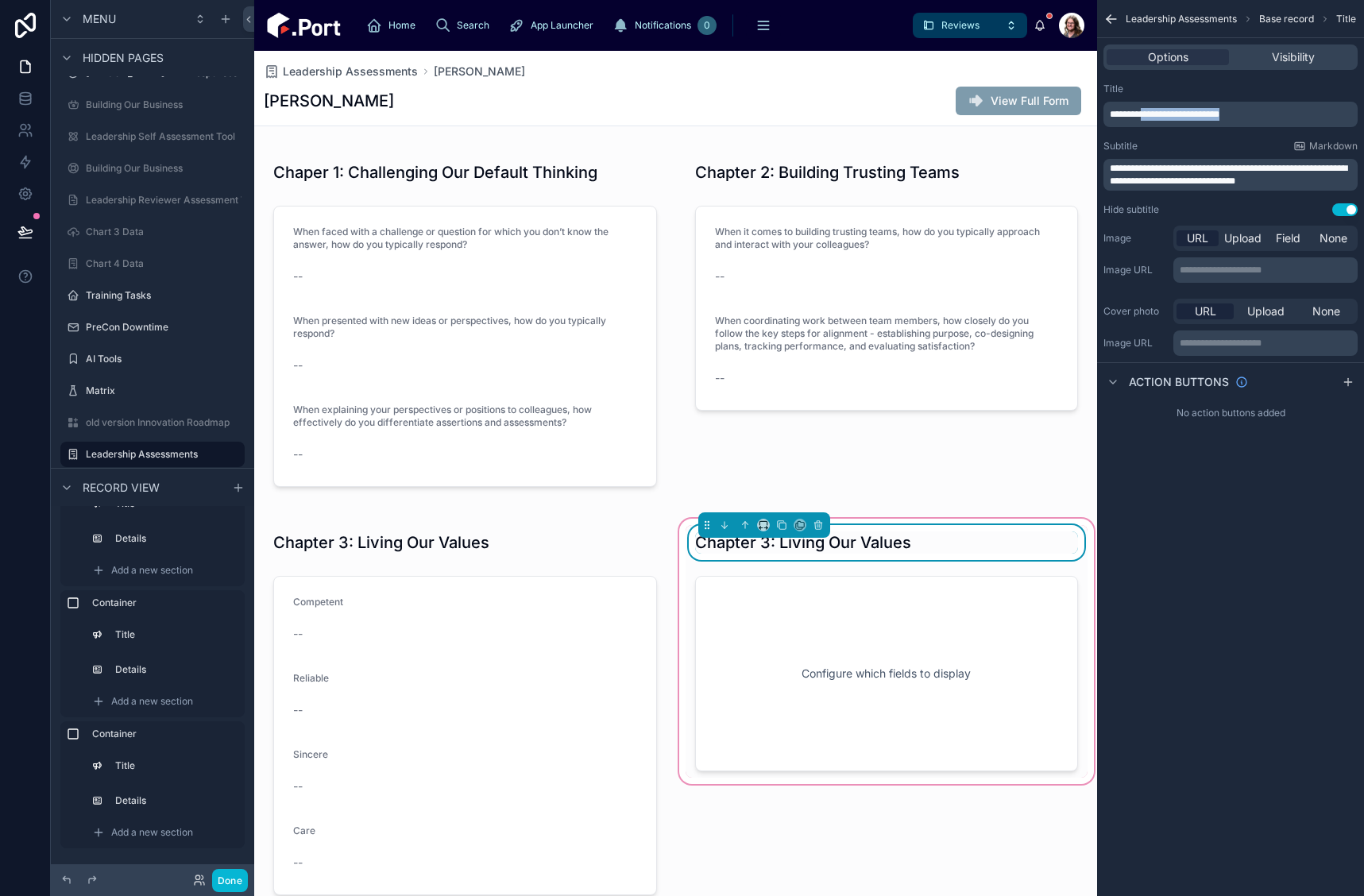
drag, startPoint x: 1147, startPoint y: 117, endPoint x: 1318, endPoint y: 104, distance: 171.5
click at [1318, 106] on div "**********" at bounding box center [1231, 114] width 254 height 25
click at [1208, 118] on p "**********" at bounding box center [1232, 115] width 245 height 13
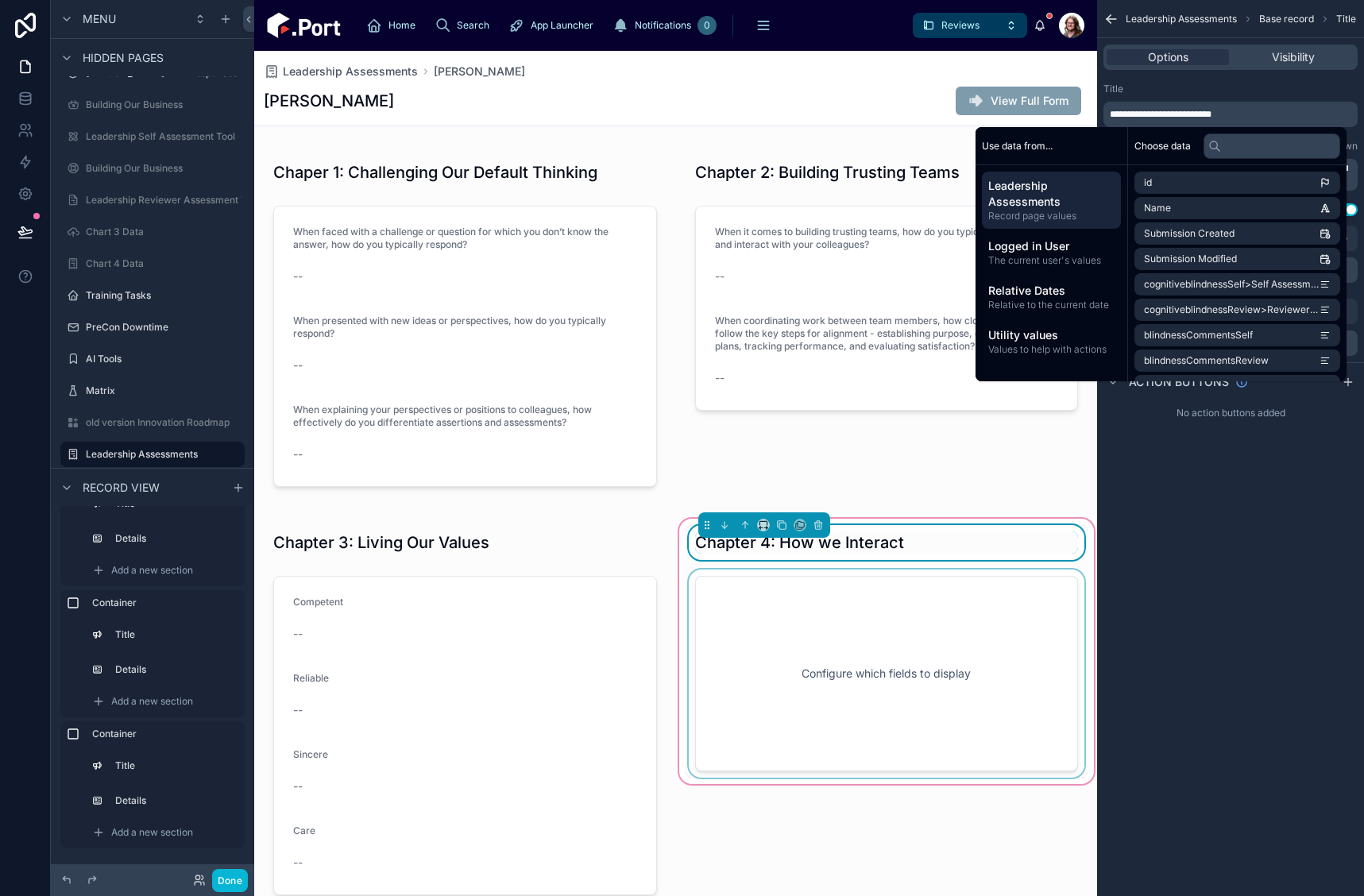
drag, startPoint x: 915, startPoint y: 678, endPoint x: 993, endPoint y: 619, distance: 97.8
click at [916, 678] on div at bounding box center [887, 673] width 403 height 208
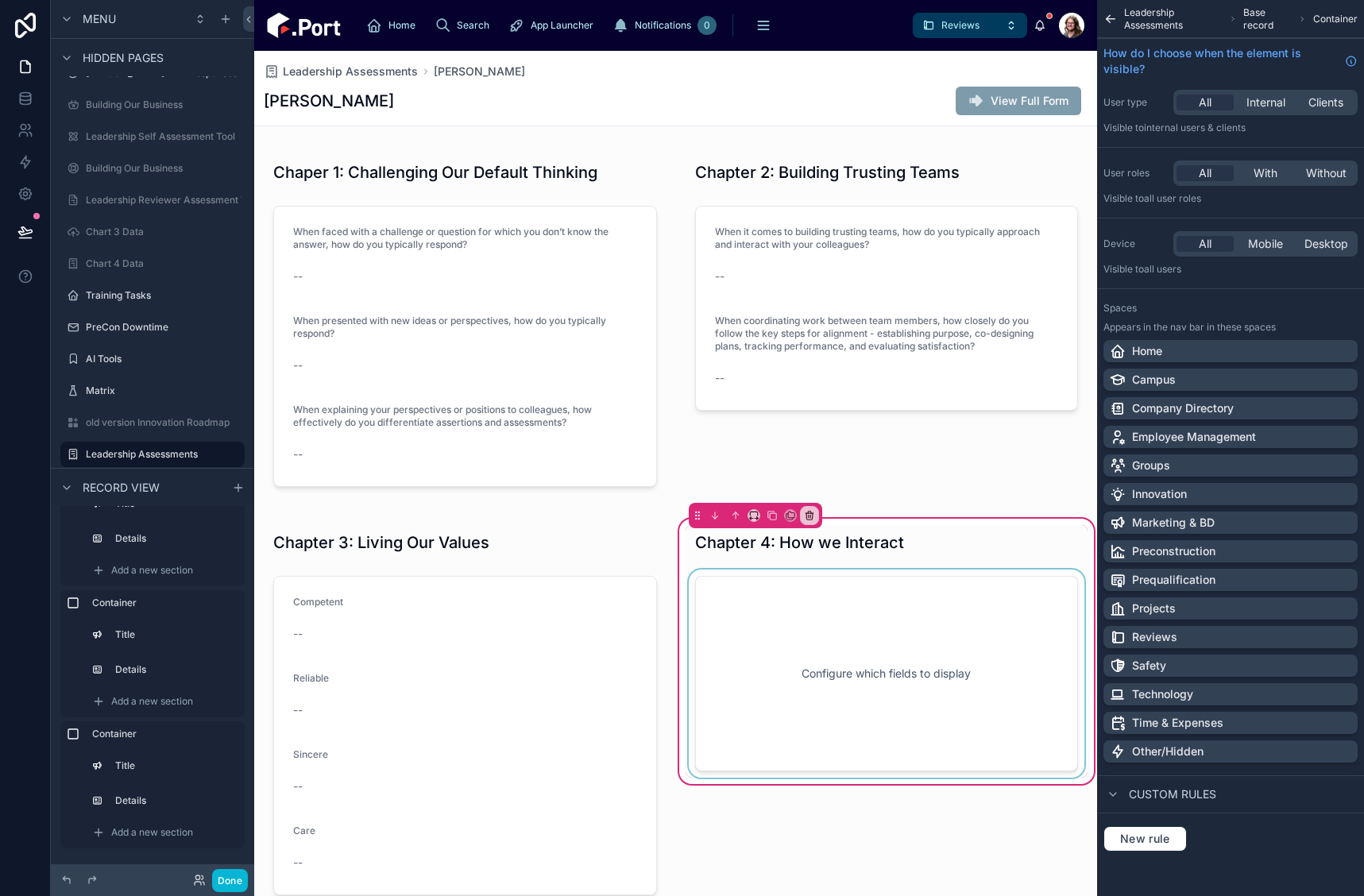
click at [990, 614] on div at bounding box center [887, 673] width 403 height 208
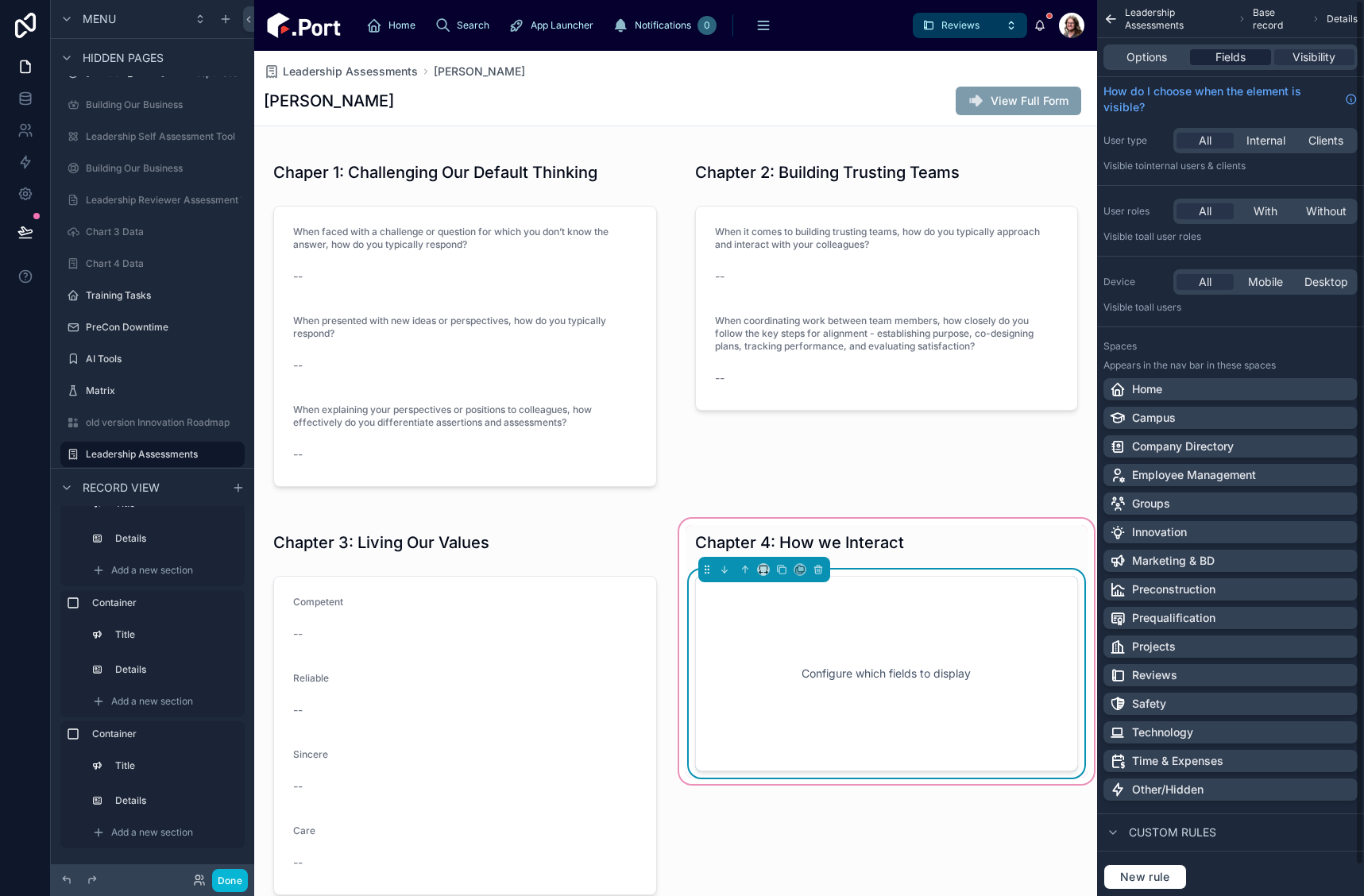
click at [1242, 53] on span "Fields" at bounding box center [1231, 56] width 30 height 16
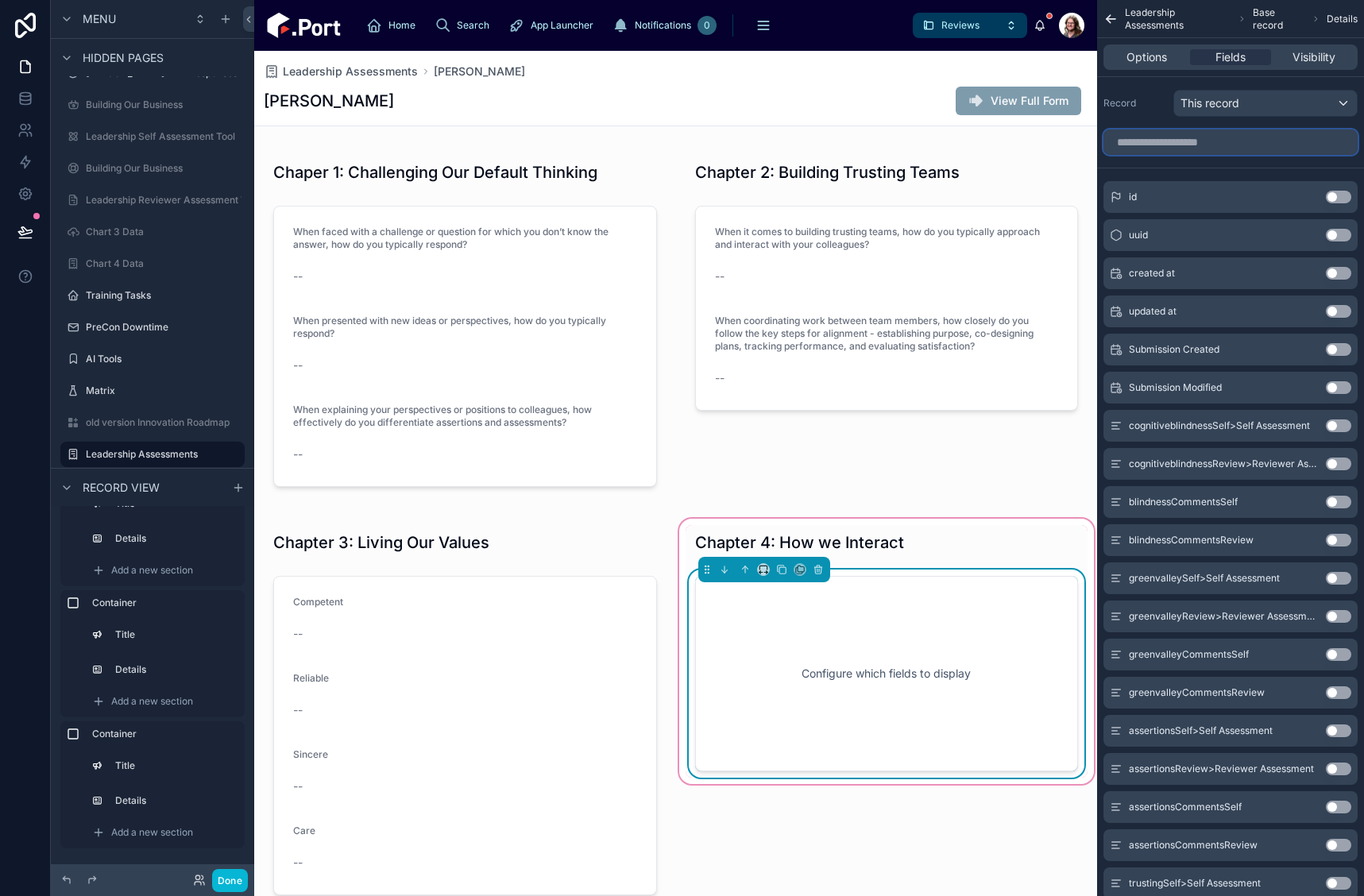
click at [1305, 151] on input "scrollable content" at bounding box center [1231, 142] width 254 height 25
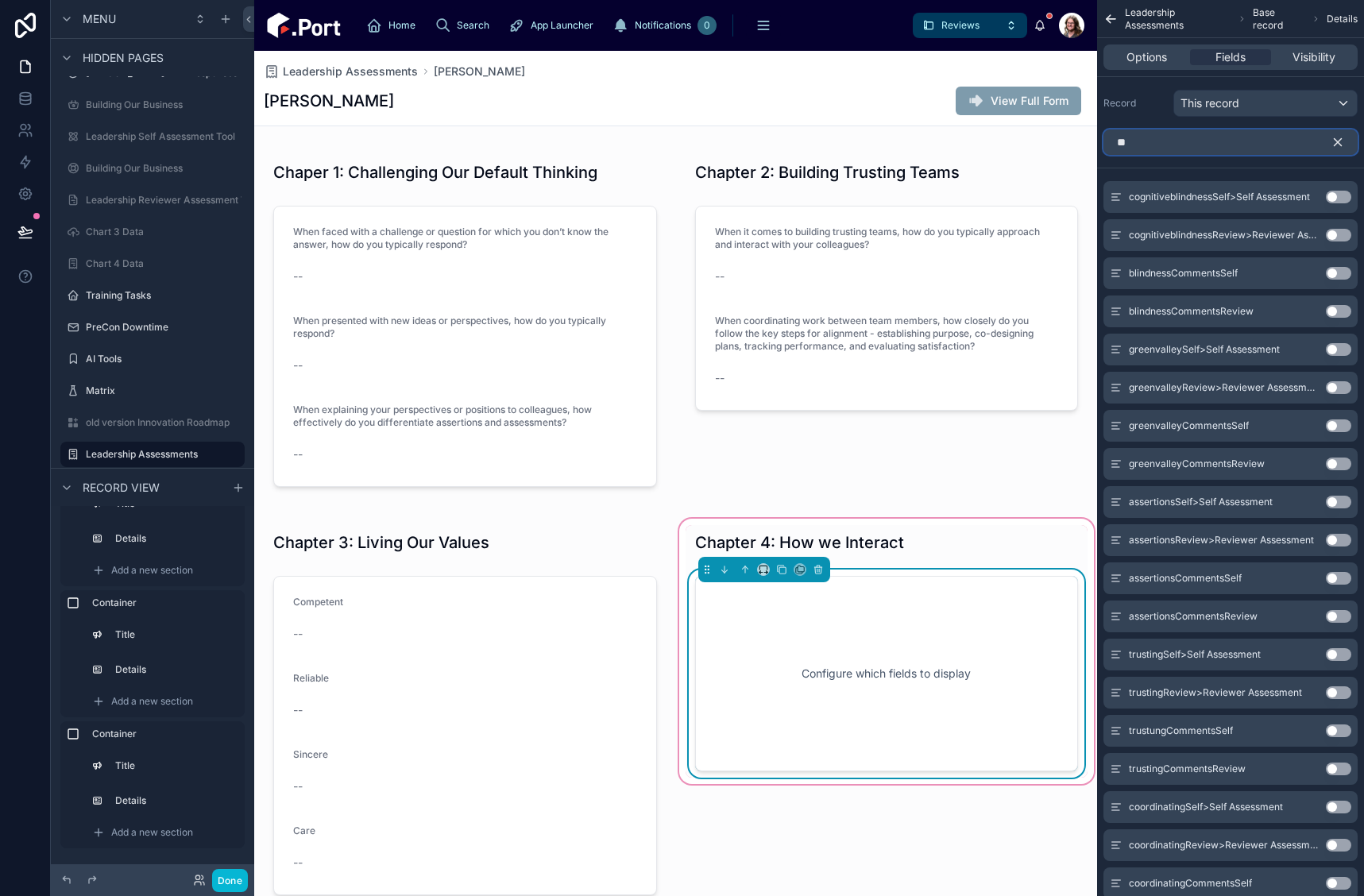
type input "*"
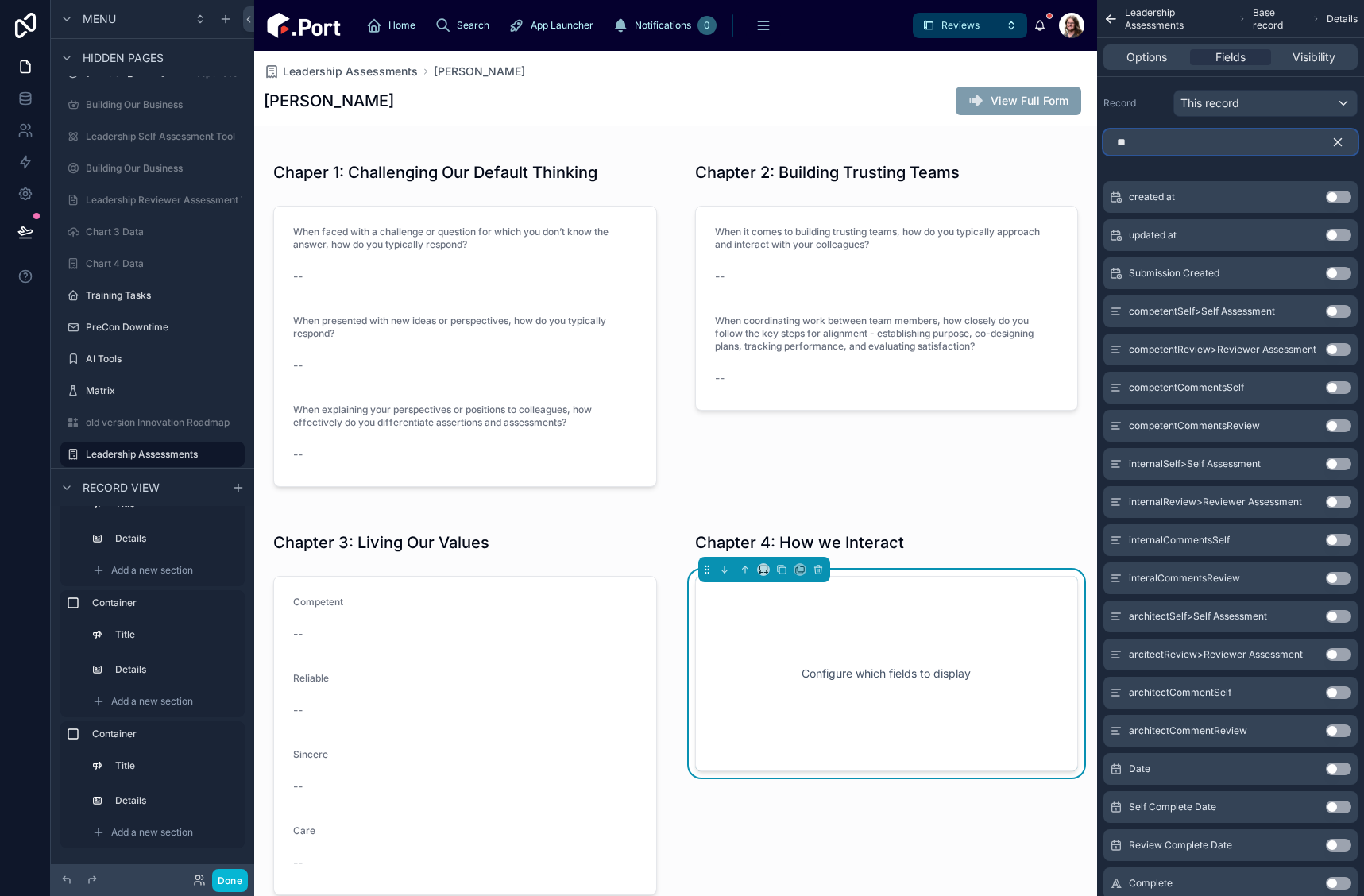
type input "*"
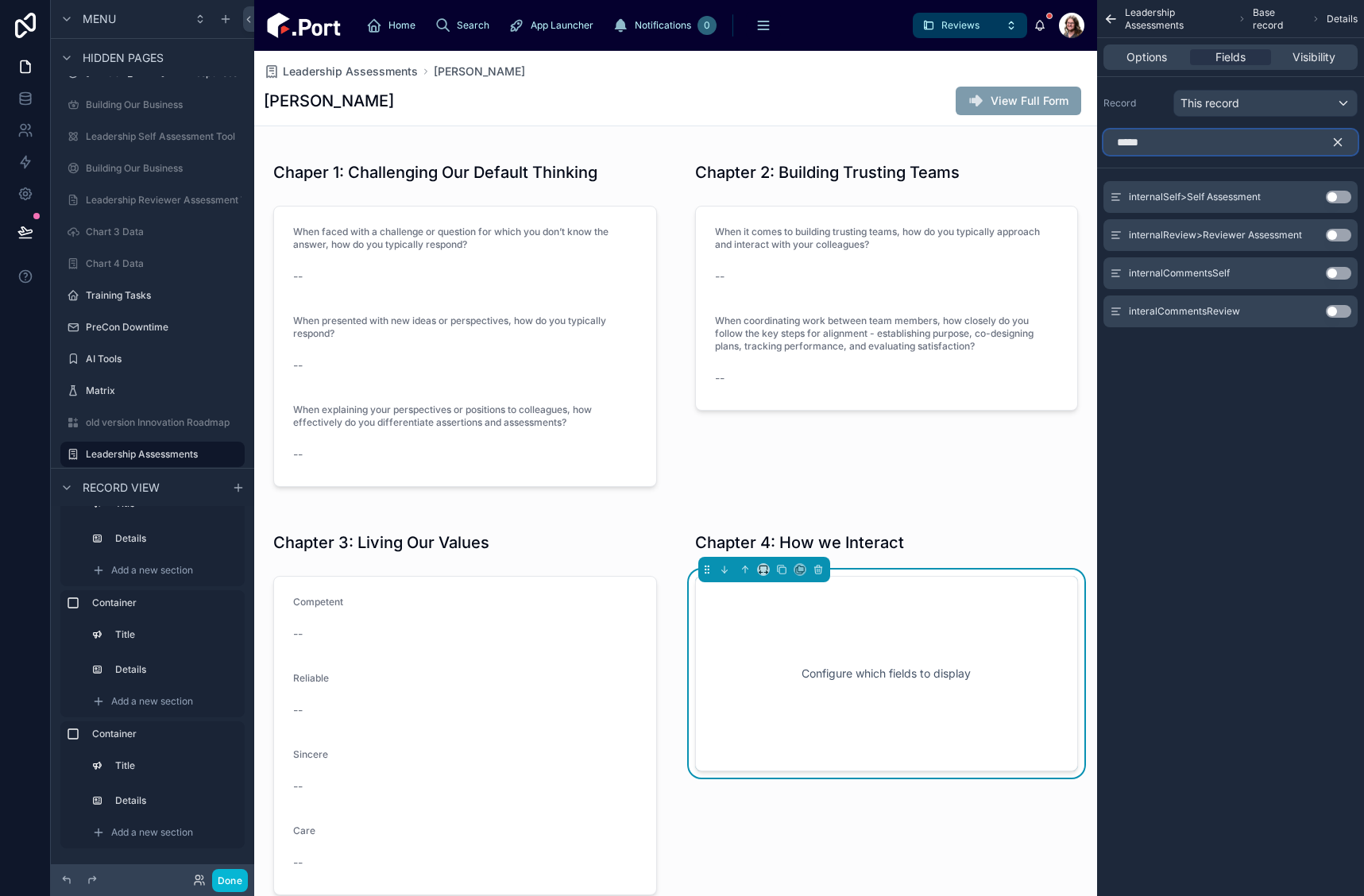
type input "*****"
click at [1333, 235] on button "Use setting" at bounding box center [1339, 236] width 25 height 13
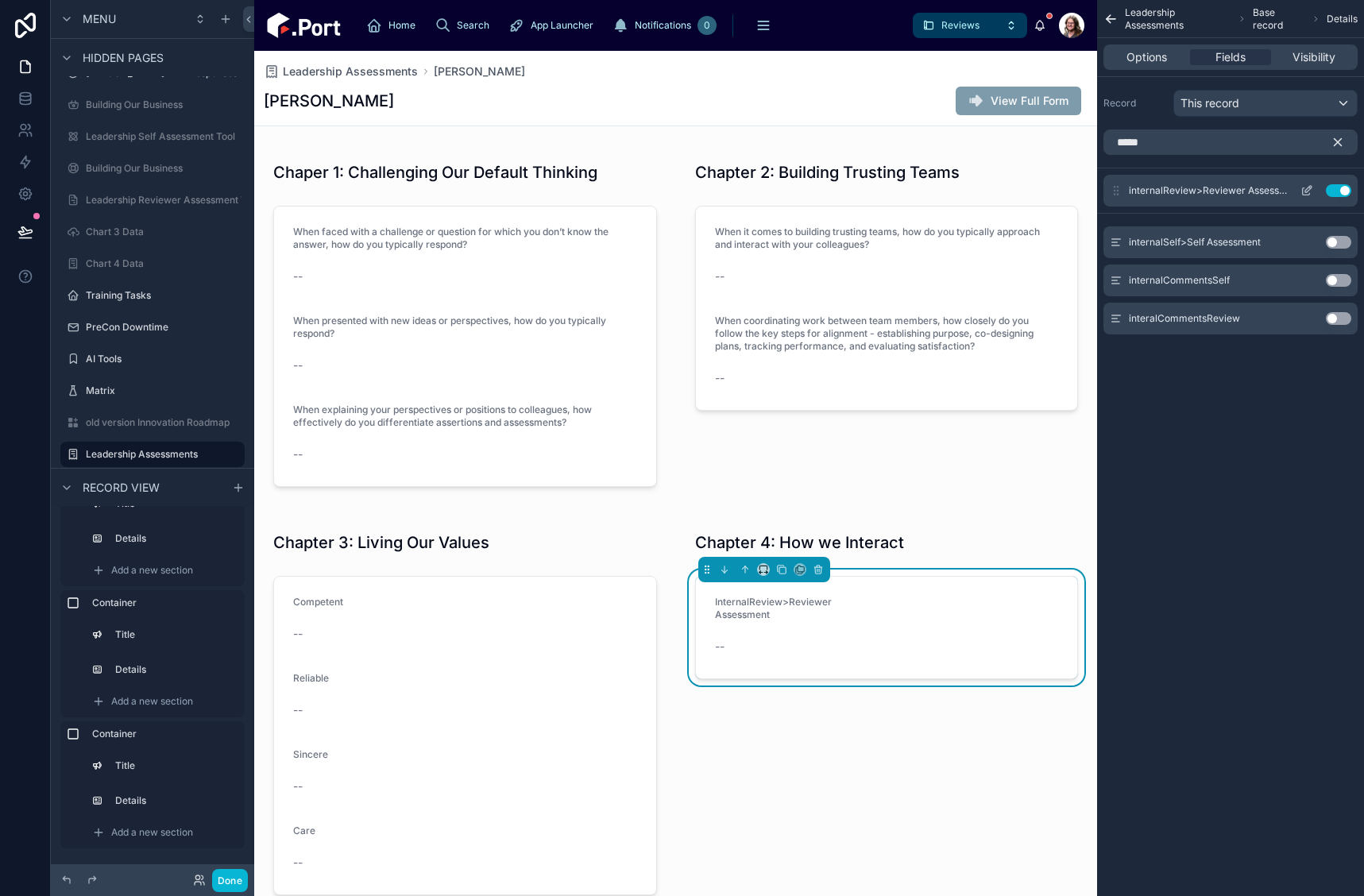
click at [1306, 187] on icon "scrollable content" at bounding box center [1308, 191] width 13 height 13
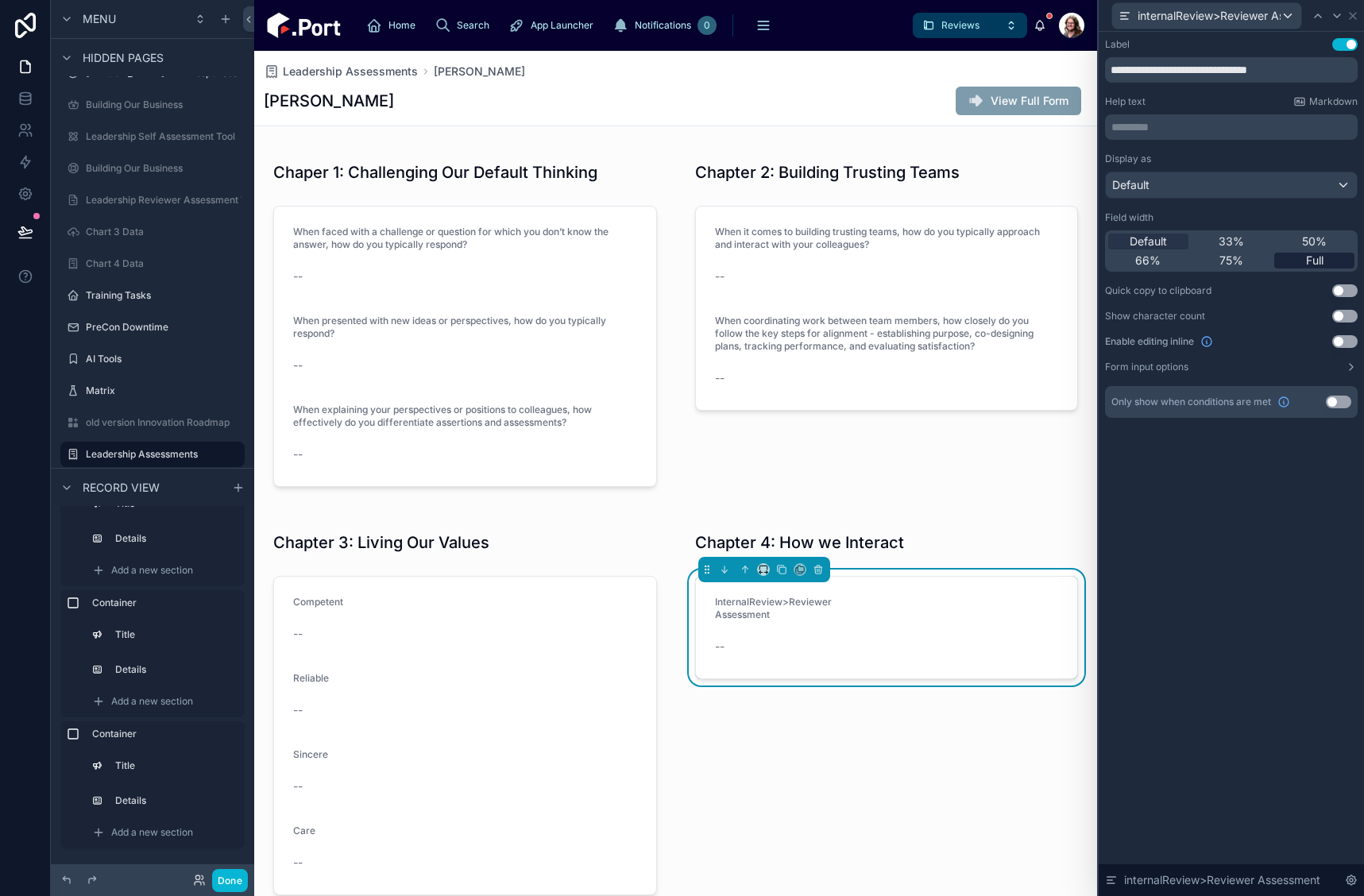
click at [1321, 264] on span "Full" at bounding box center [1314, 260] width 17 height 16
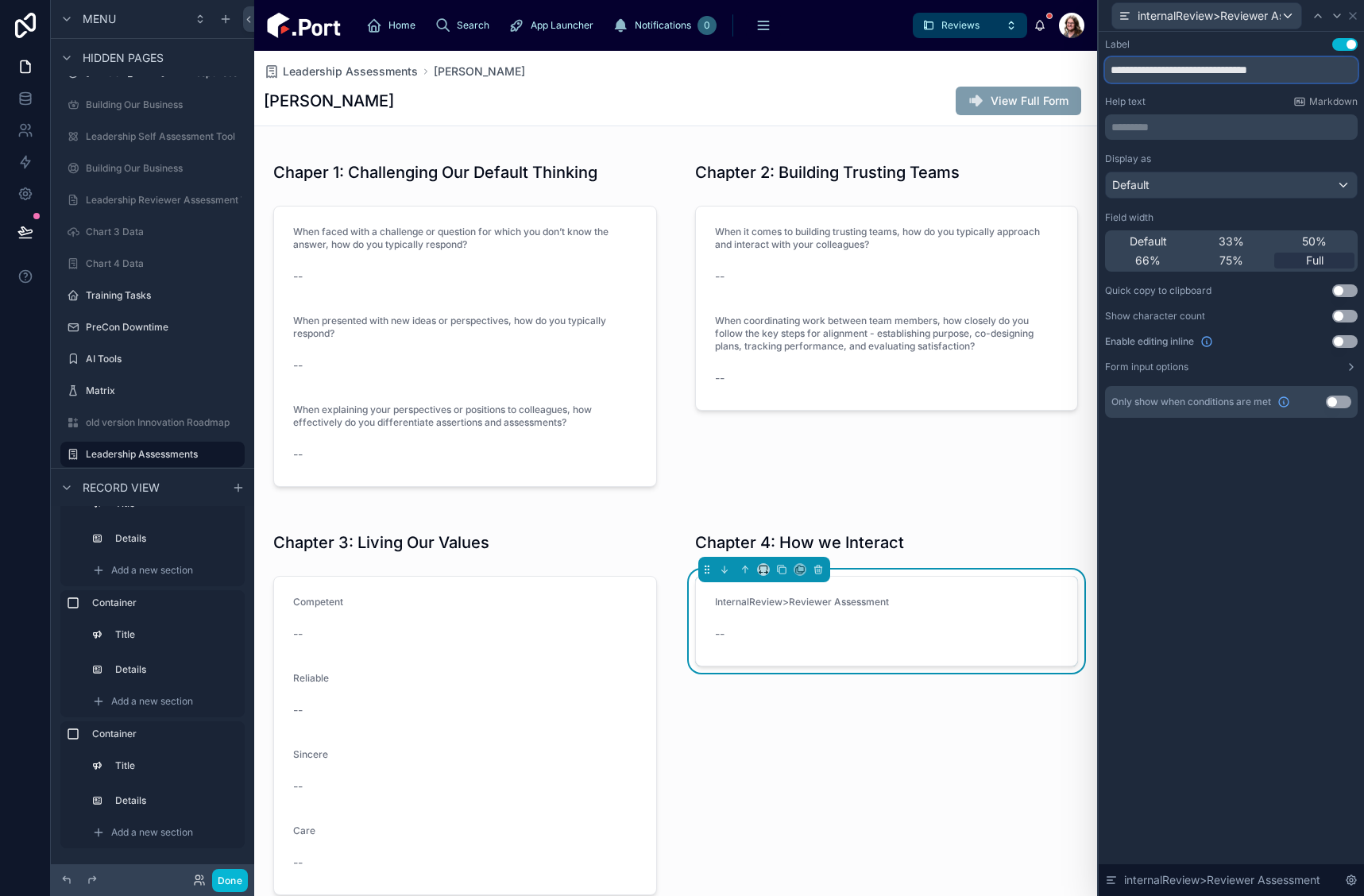
drag, startPoint x: 1112, startPoint y: 70, endPoint x: 1348, endPoint y: 65, distance: 236.1
click at [1348, 65] on input "**********" at bounding box center [1231, 70] width 253 height 25
paste input "**********"
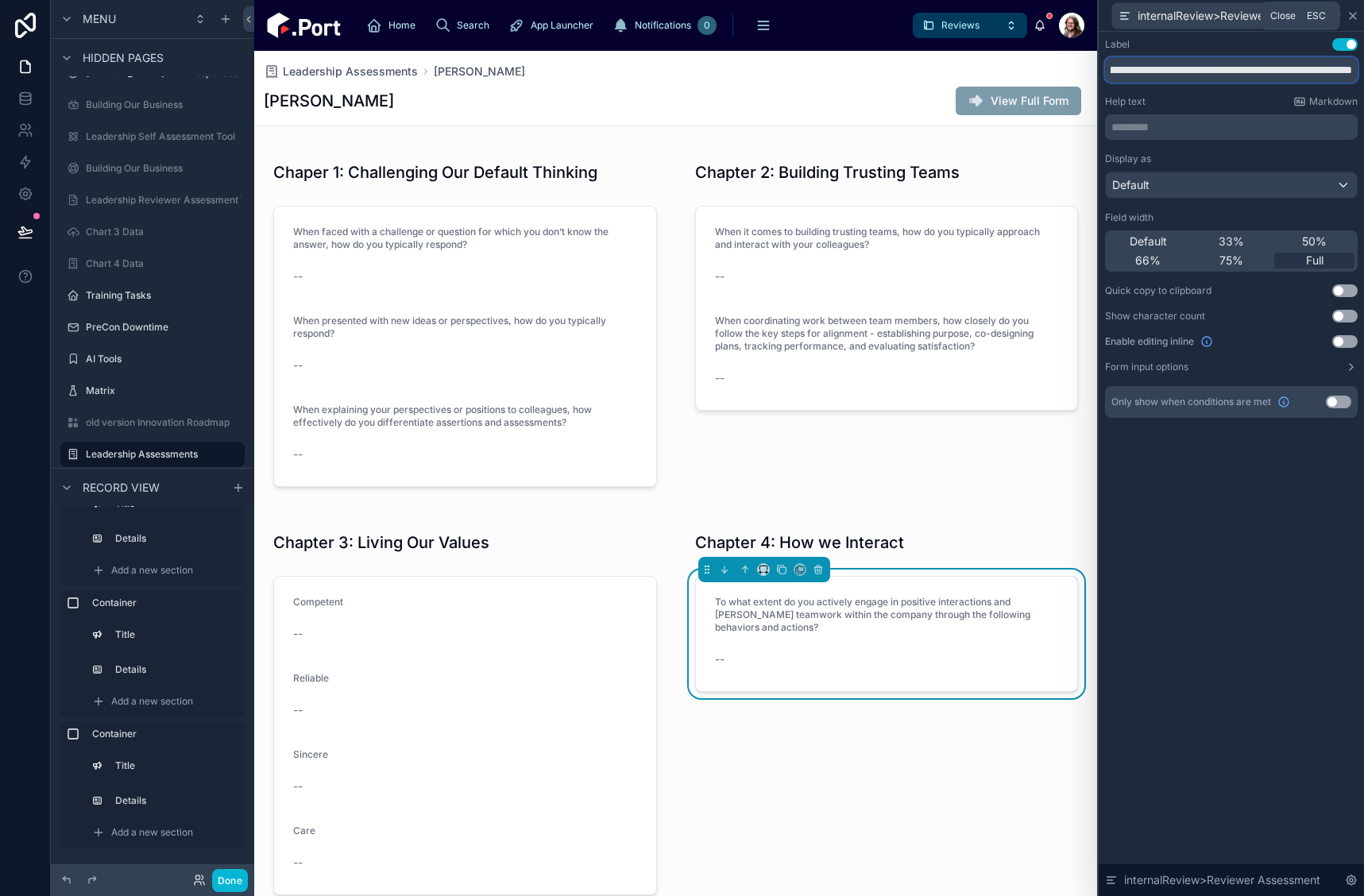
type input "**********"
click at [1354, 16] on icon at bounding box center [1353, 16] width 13 height 13
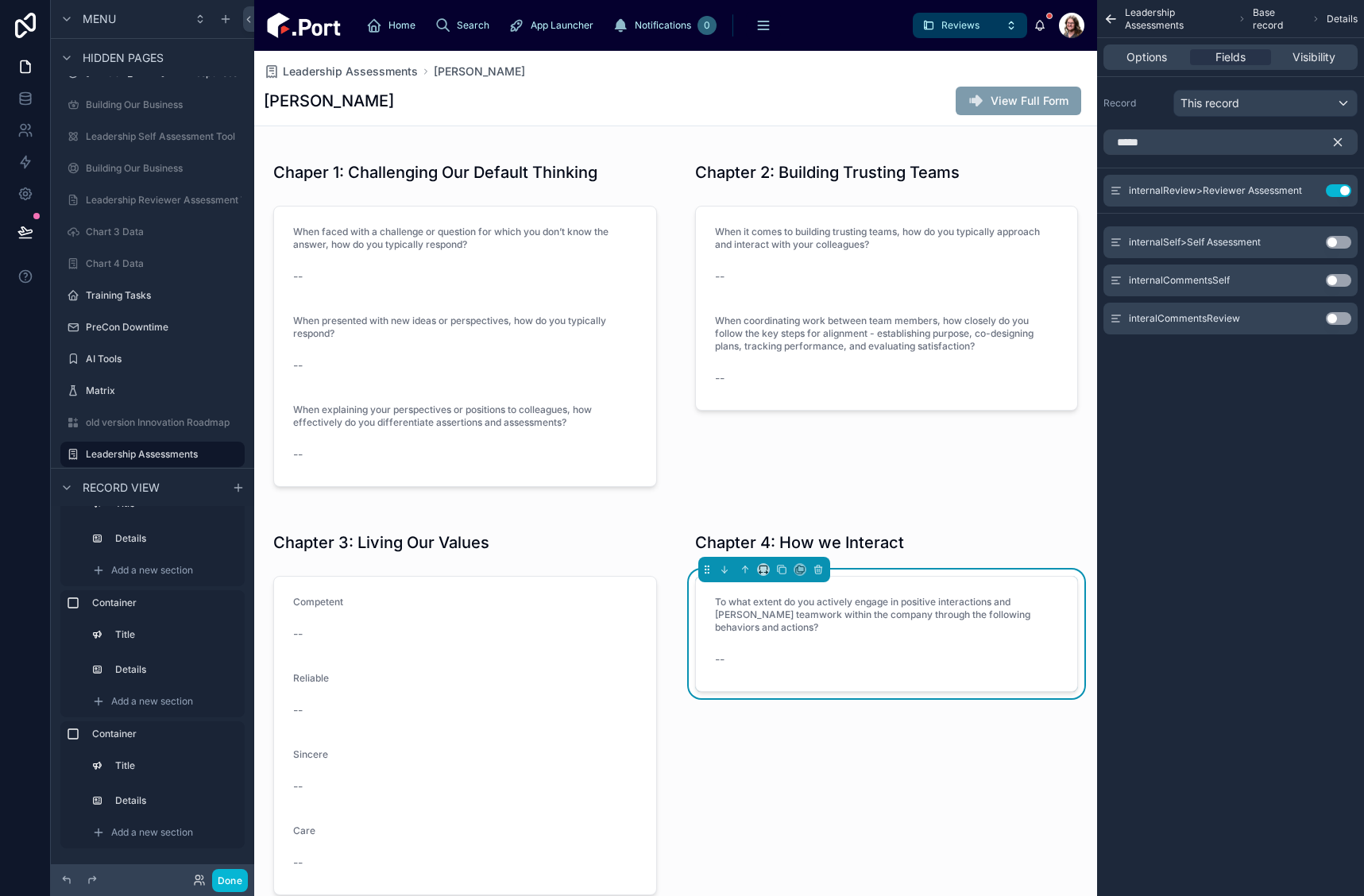
click at [1339, 143] on icon "scrollable content" at bounding box center [1338, 142] width 7 height 7
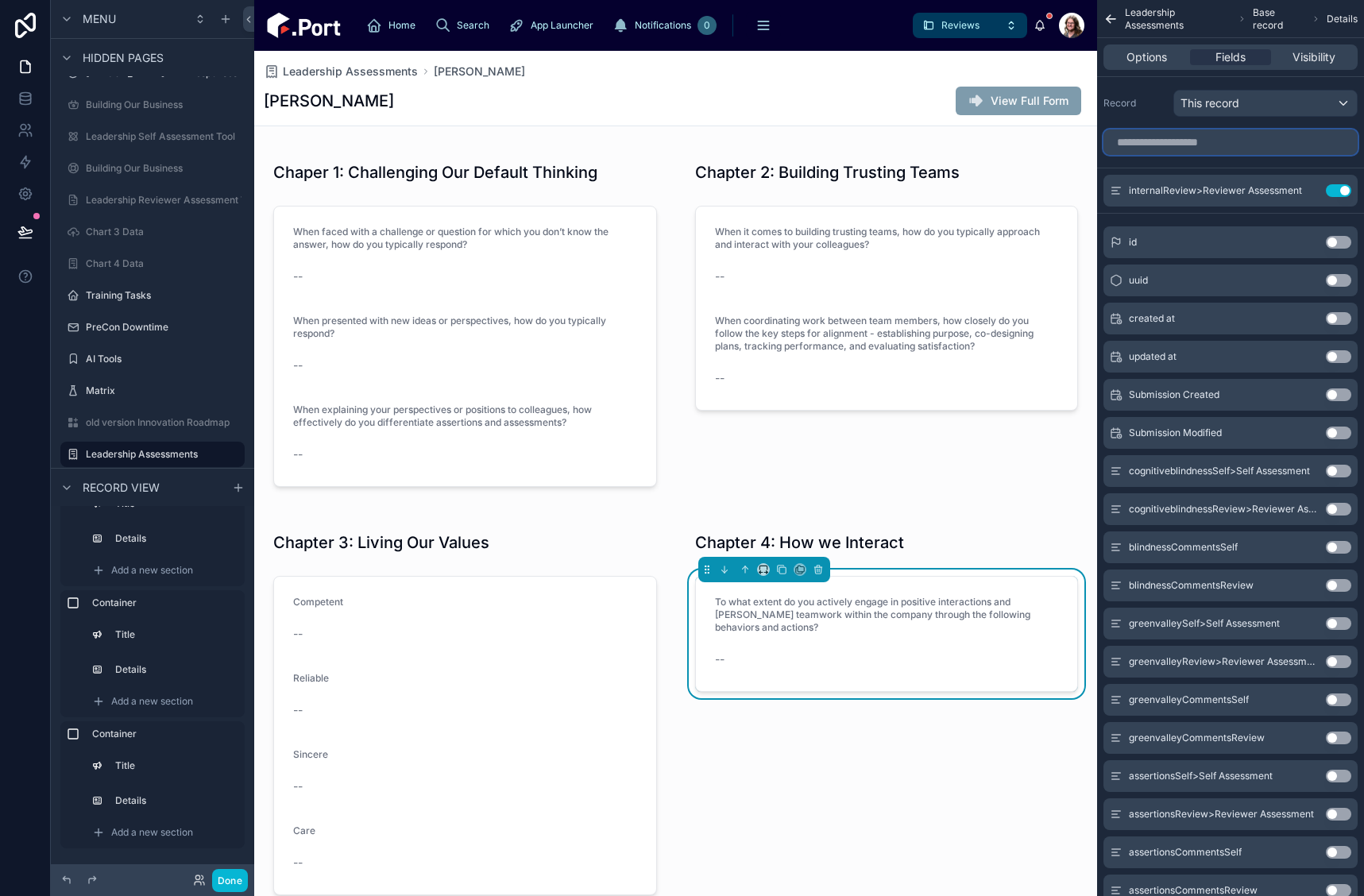
click at [1258, 146] on input "scrollable content" at bounding box center [1231, 142] width 254 height 25
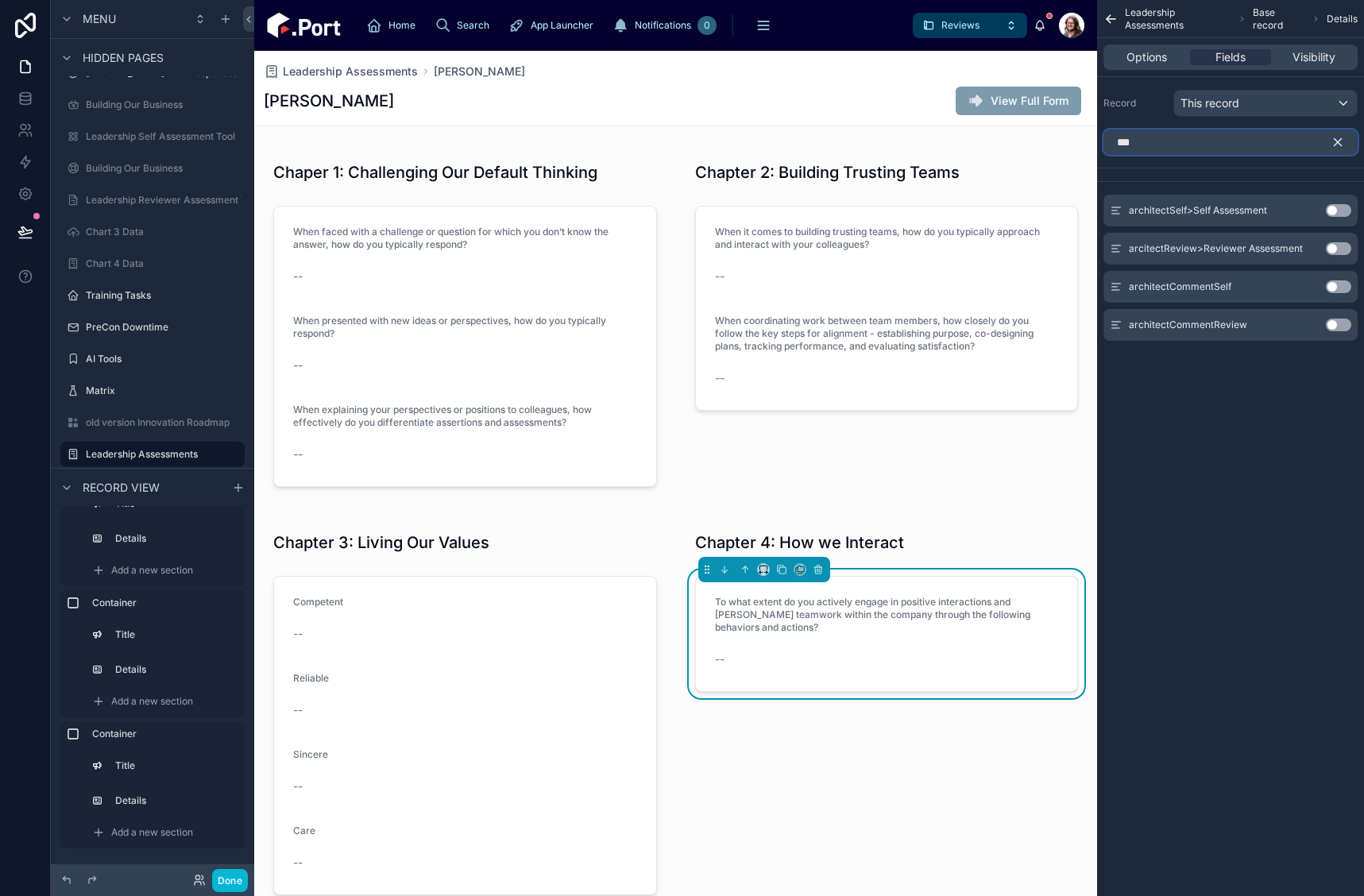
type input "***"
click at [1335, 251] on button "Use setting" at bounding box center [1339, 249] width 25 height 13
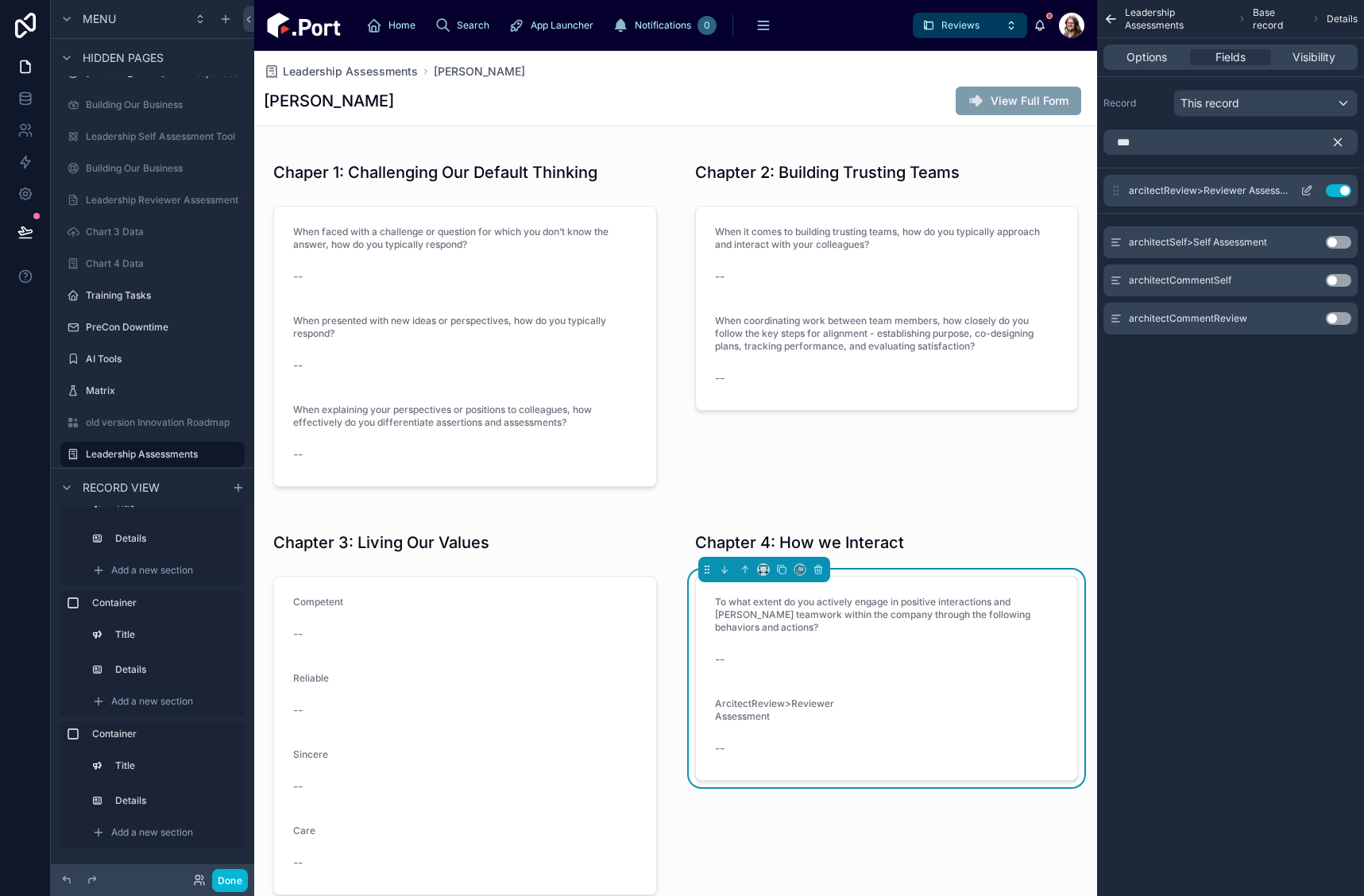
click at [1305, 188] on icon "scrollable content" at bounding box center [1308, 191] width 13 height 13
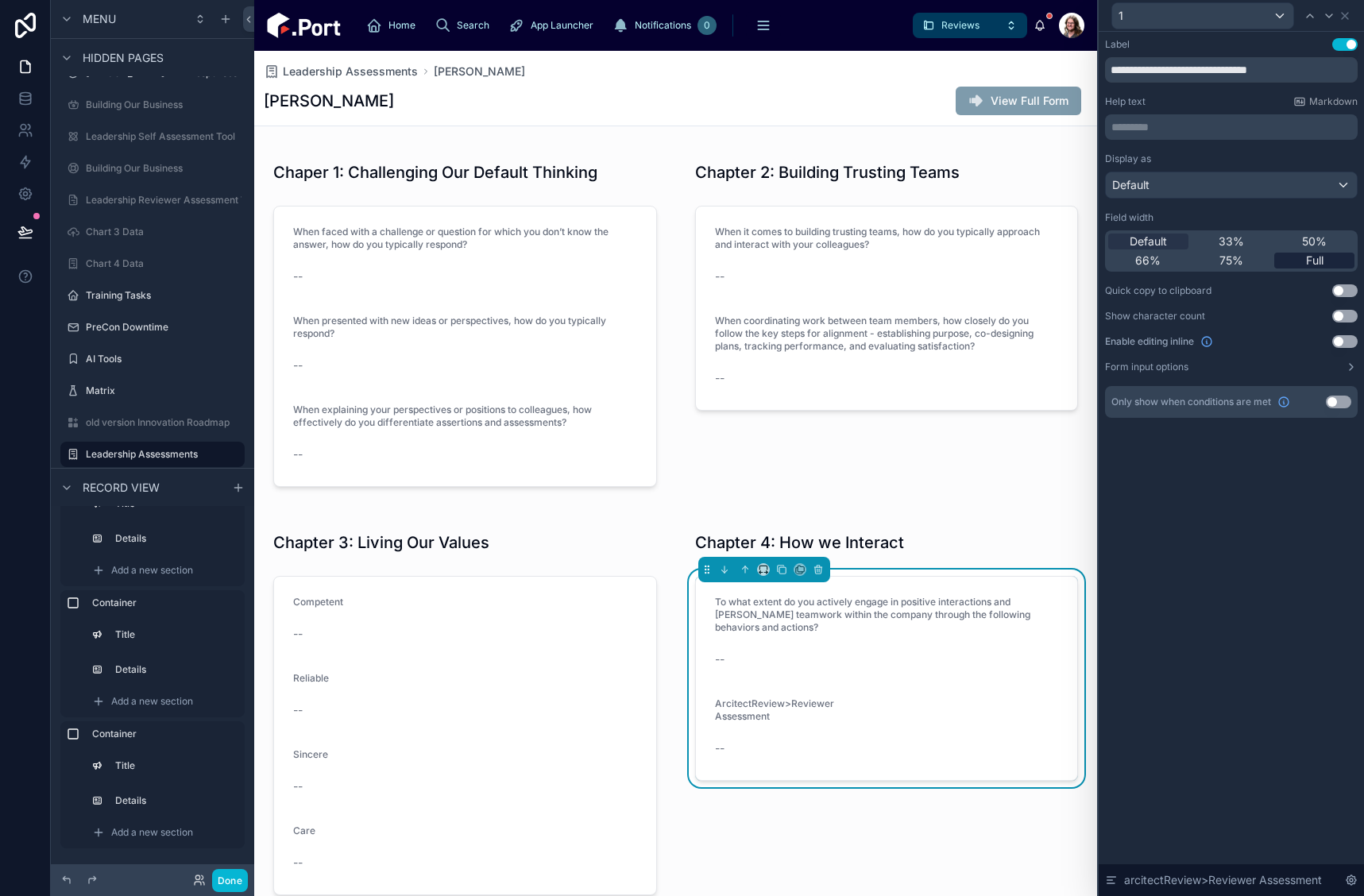
click at [1313, 260] on span "Full" at bounding box center [1314, 260] width 17 height 16
drag, startPoint x: 1111, startPoint y: 70, endPoint x: 1406, endPoint y: 58, distance: 295.2
click at [1363, 58] on html "**********" at bounding box center [682, 448] width 1364 height 896
paste input "**********"
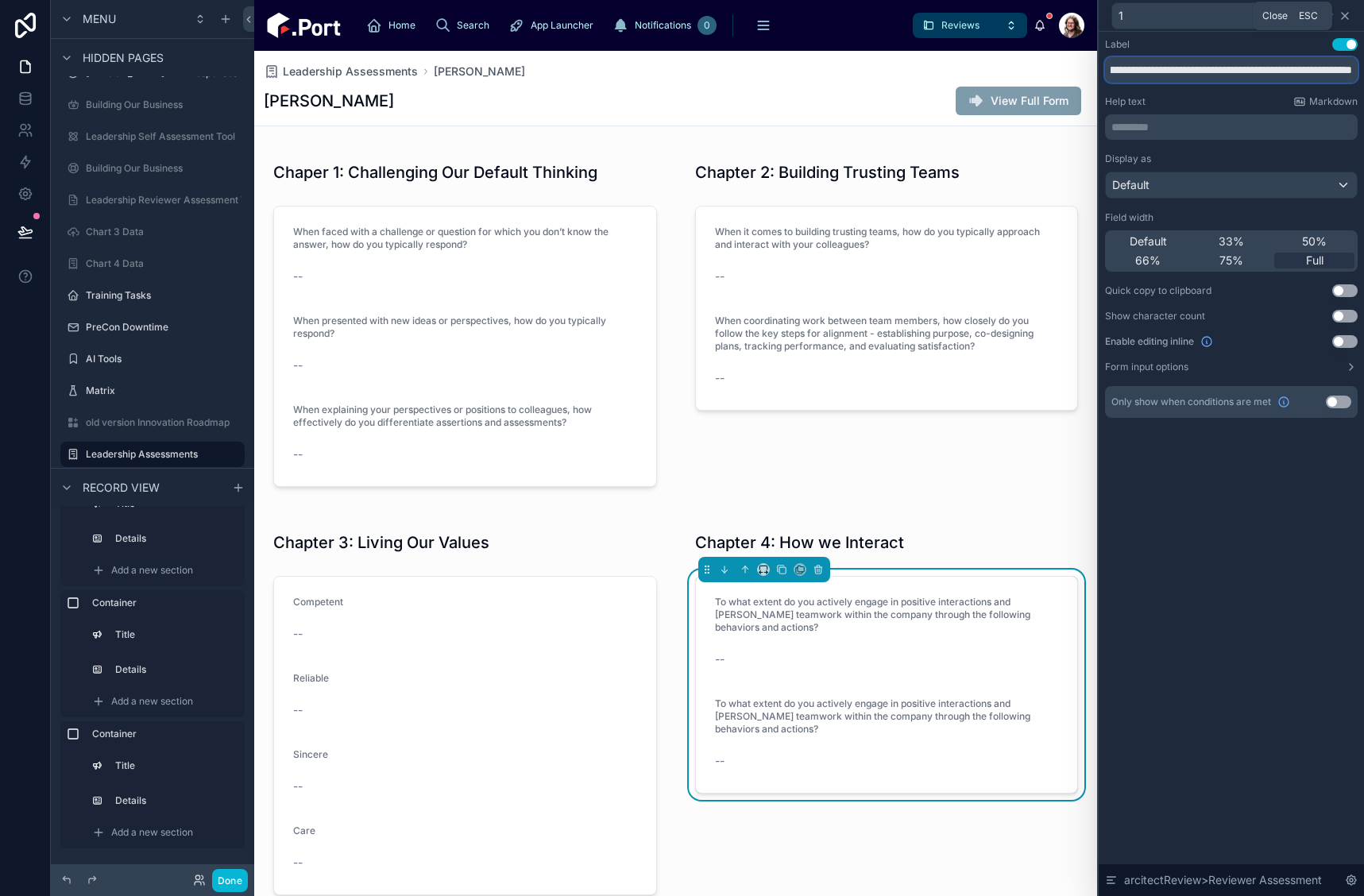
type input "**********"
click at [1348, 16] on icon at bounding box center [1345, 16] width 13 height 13
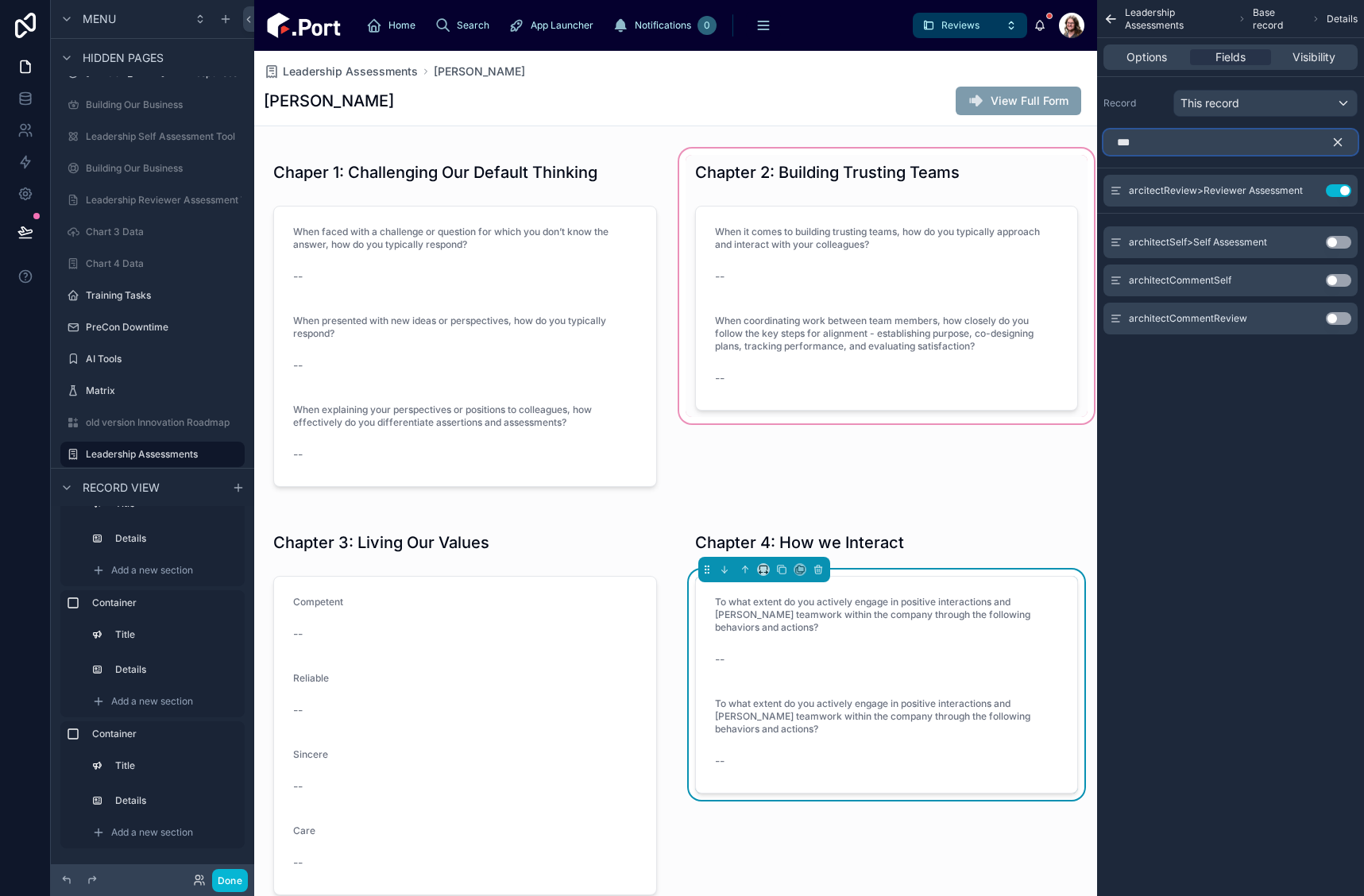
drag, startPoint x: 1168, startPoint y: 146, endPoint x: 1061, endPoint y: 159, distance: 107.8
click at [1061, 159] on div "Home Search App Launcher Notifications 0 Search Assist Requests Events Admin Te…" at bounding box center [809, 448] width 1110 height 896
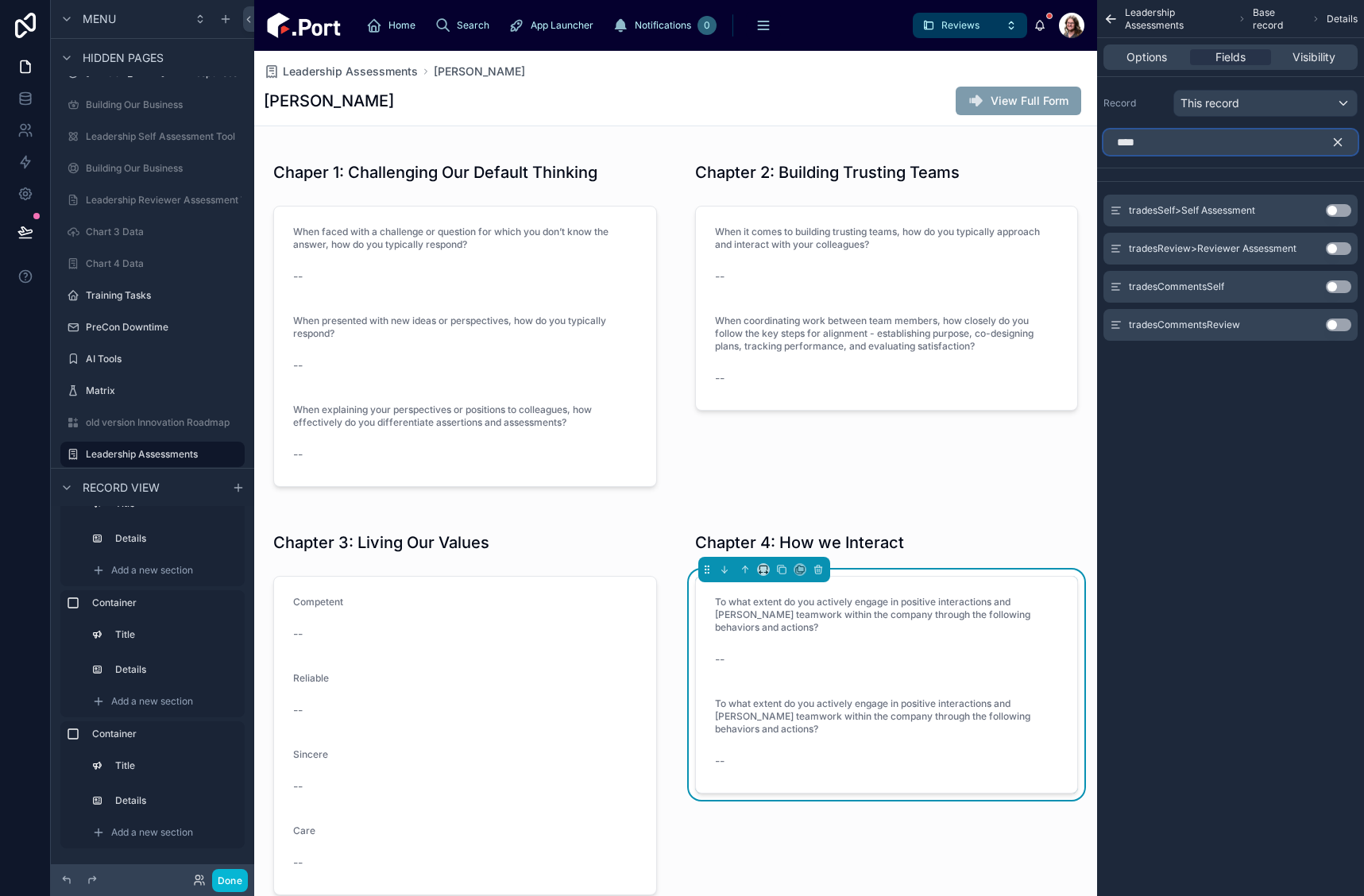
type input "****"
click at [1334, 249] on button "Use setting" at bounding box center [1339, 249] width 25 height 13
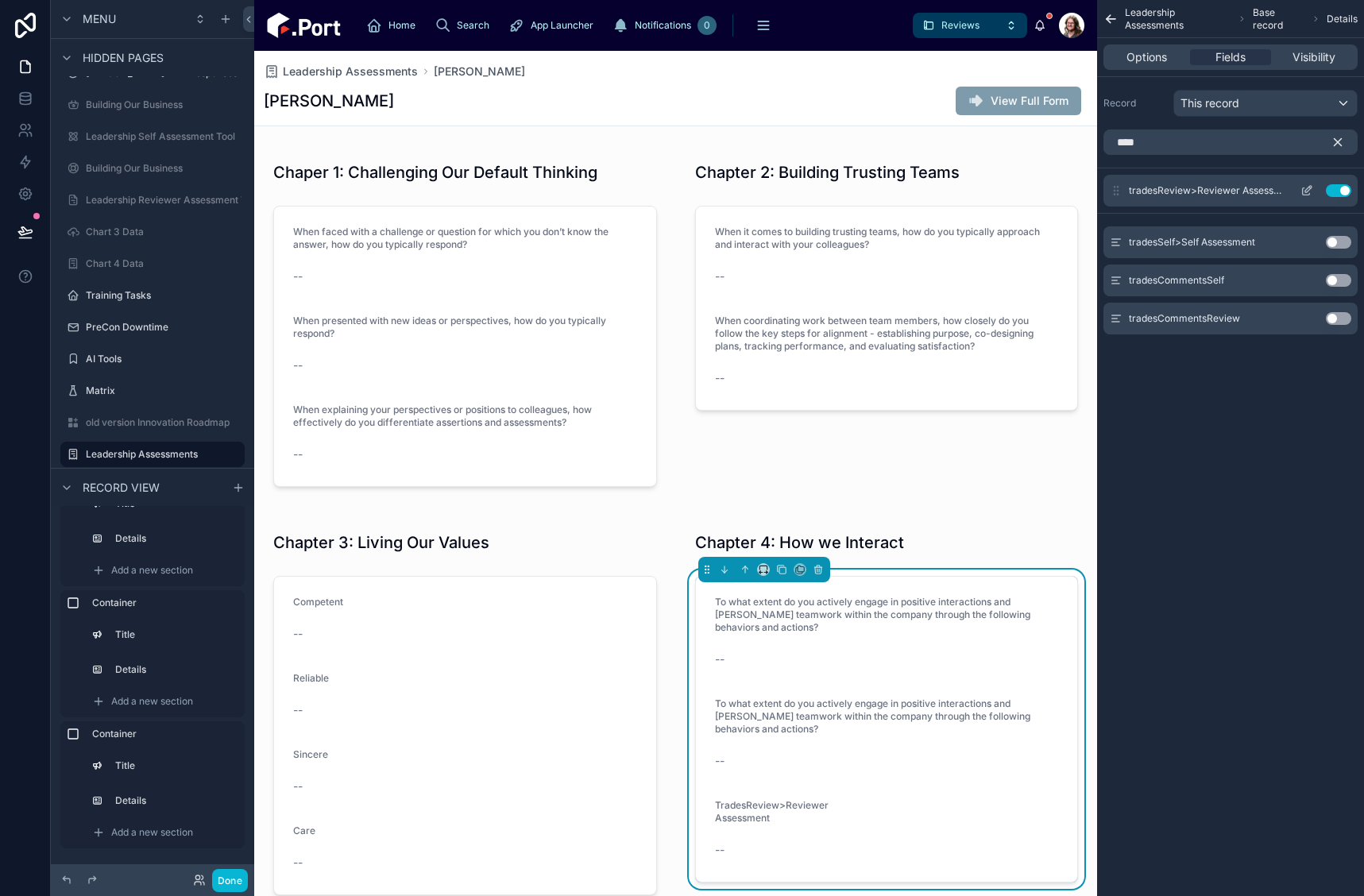
click at [1300, 190] on button "scrollable content" at bounding box center [1307, 191] width 25 height 13
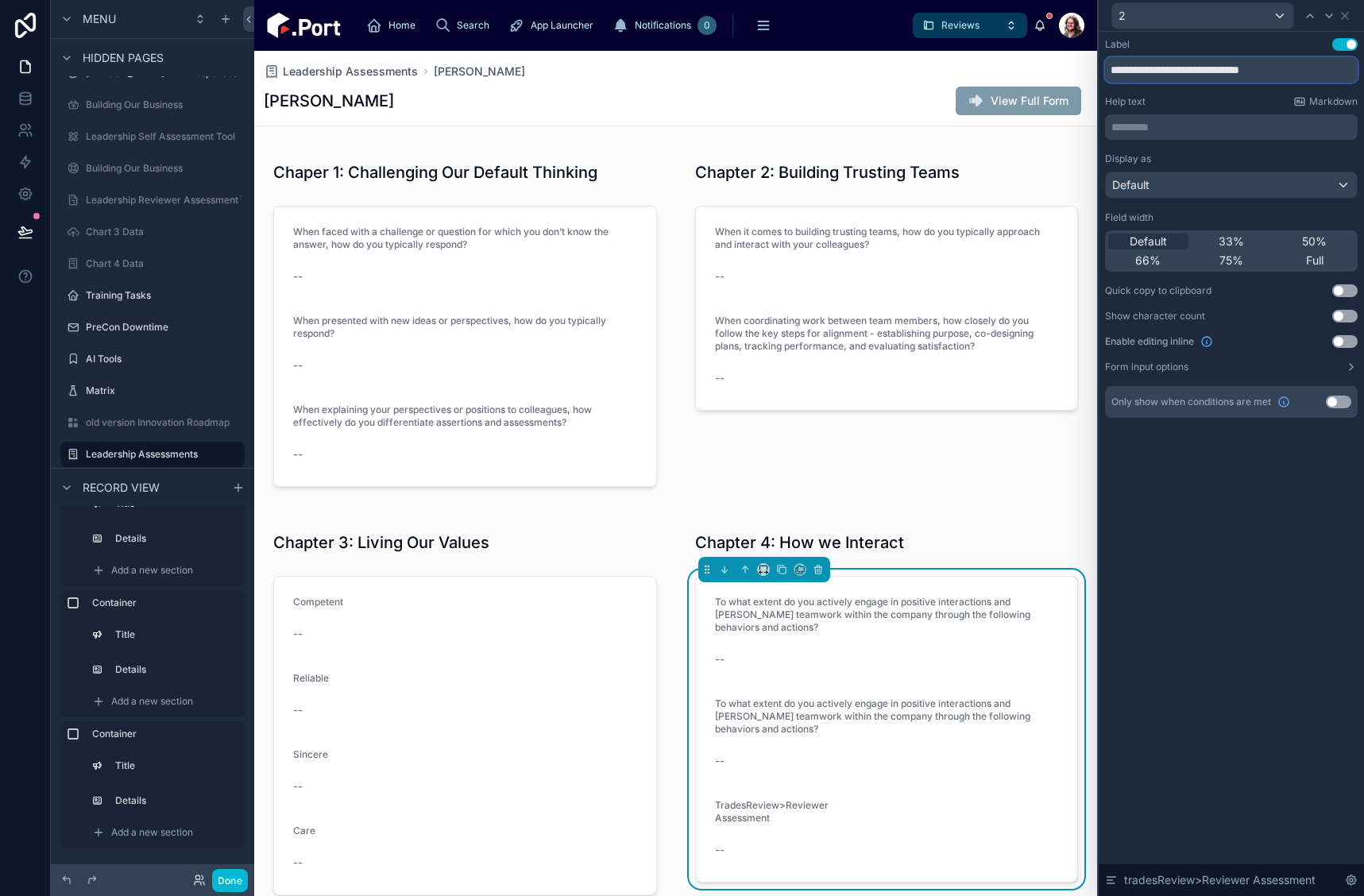
drag, startPoint x: 1123, startPoint y: 74, endPoint x: 1438, endPoint y: 79, distance: 315.0
click at [1363, 79] on html "**********" at bounding box center [682, 448] width 1364 height 896
paste input "**********"
type input "**********"
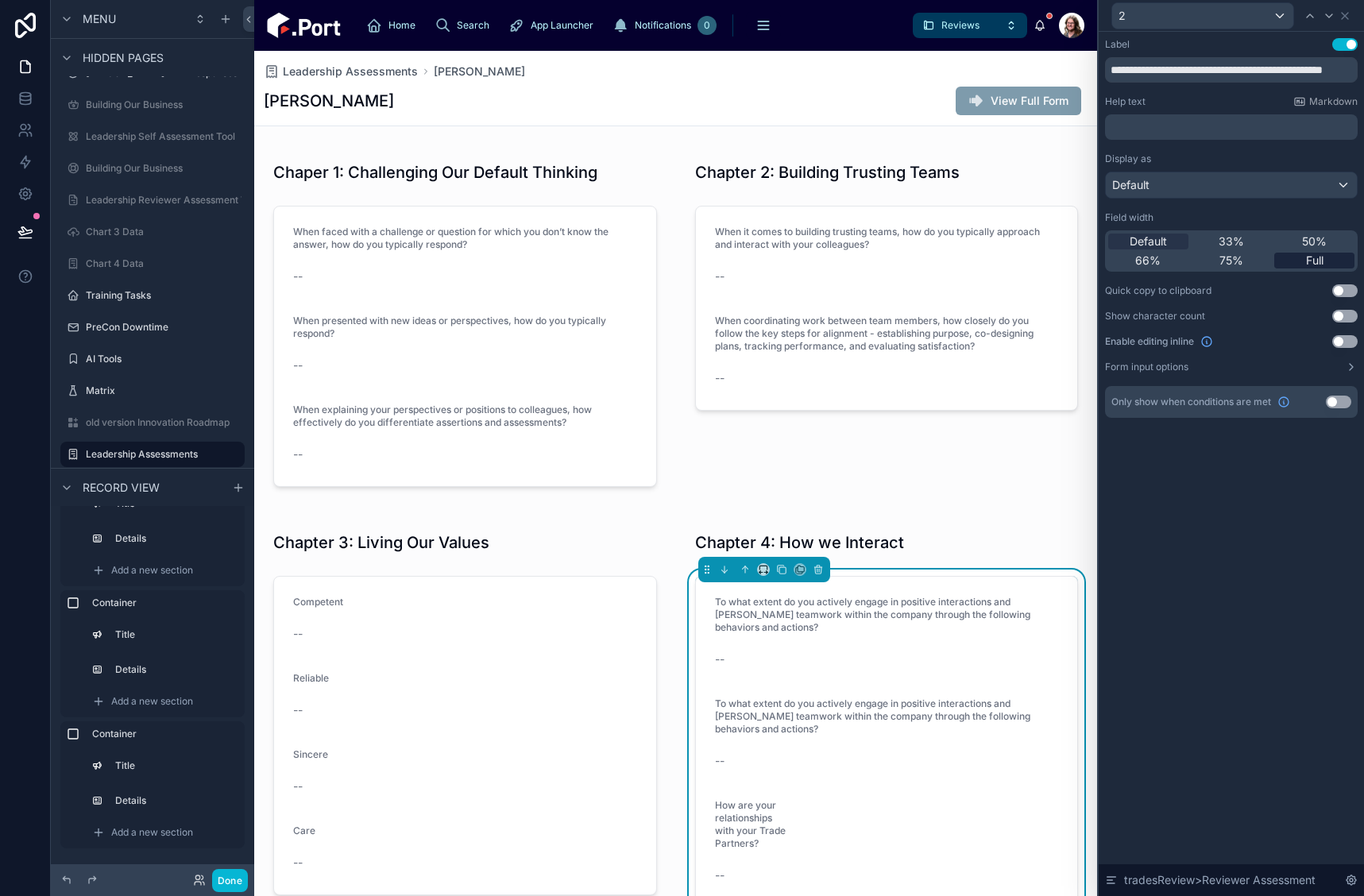
click at [1328, 263] on div "Full" at bounding box center [1315, 260] width 80 height 16
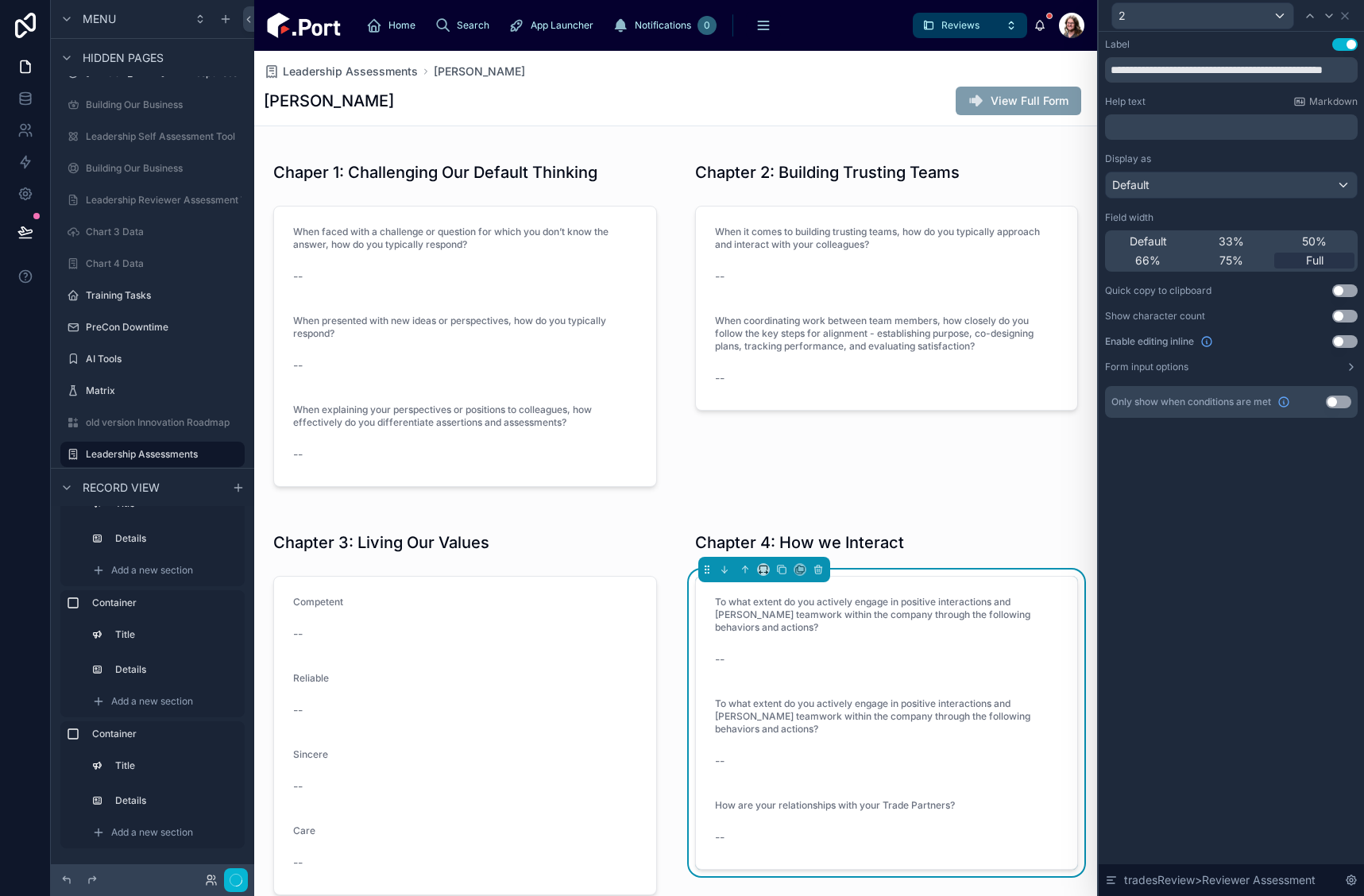
scroll to position [0, 0]
click at [1348, 13] on icon at bounding box center [1345, 16] width 7 height 7
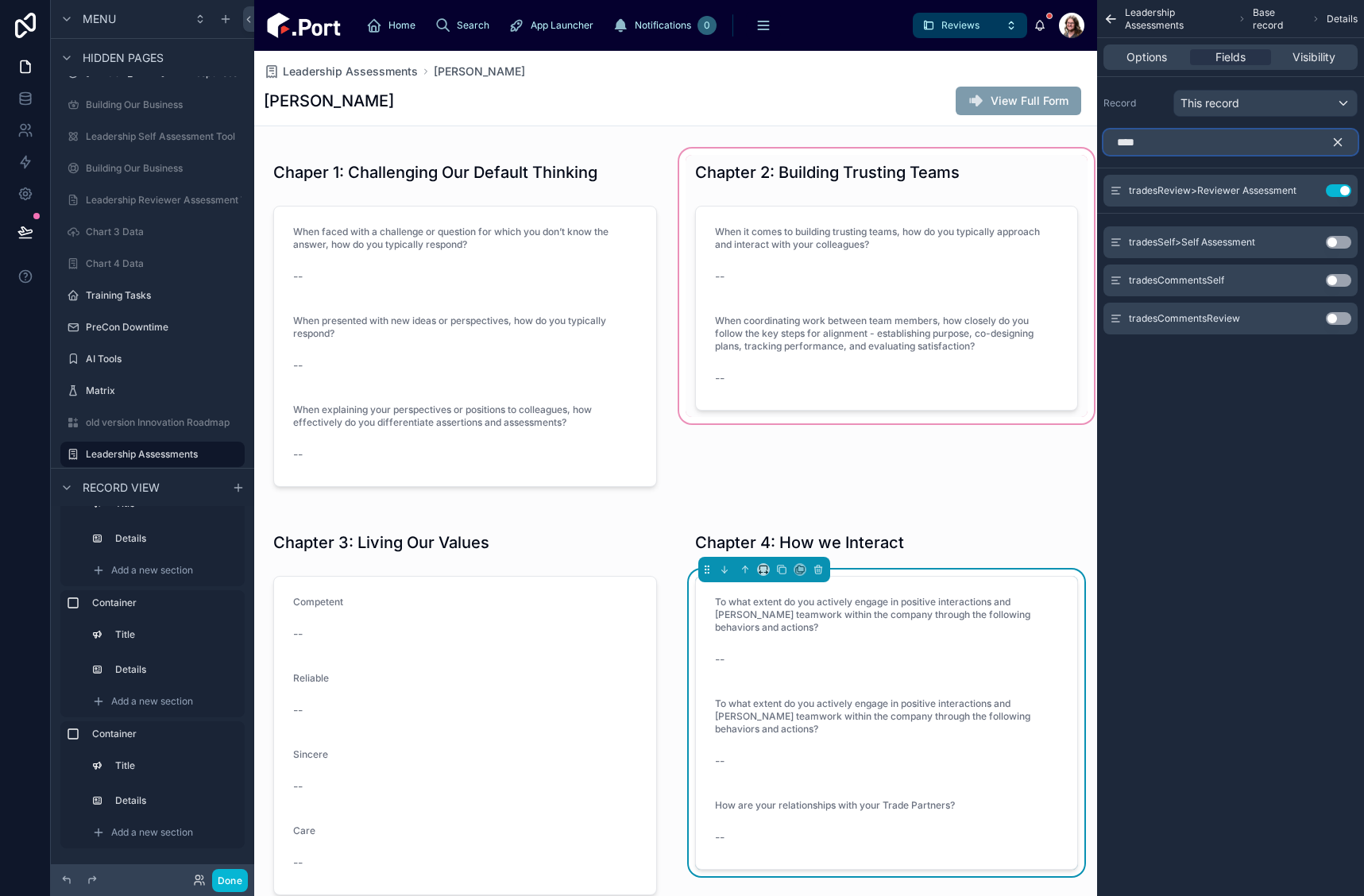
drag, startPoint x: 1174, startPoint y: 142, endPoint x: 1080, endPoint y: 164, distance: 96.5
click at [1080, 164] on div "Home Search App Launcher Notifications 0 Search Assist Requests Events Admin Te…" at bounding box center [809, 448] width 1110 height 896
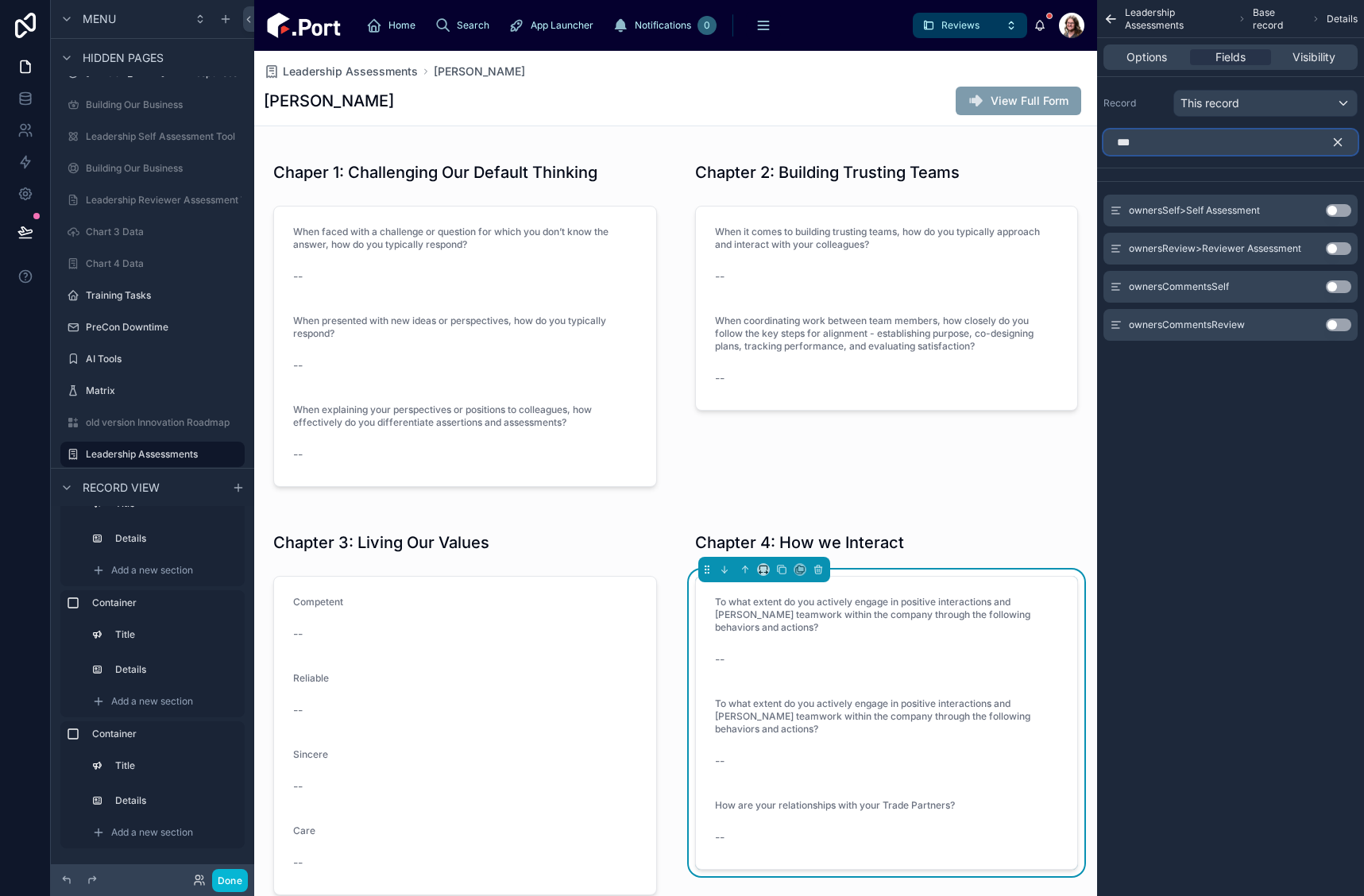
type input "***"
click at [1334, 246] on button "Use setting" at bounding box center [1339, 249] width 25 height 13
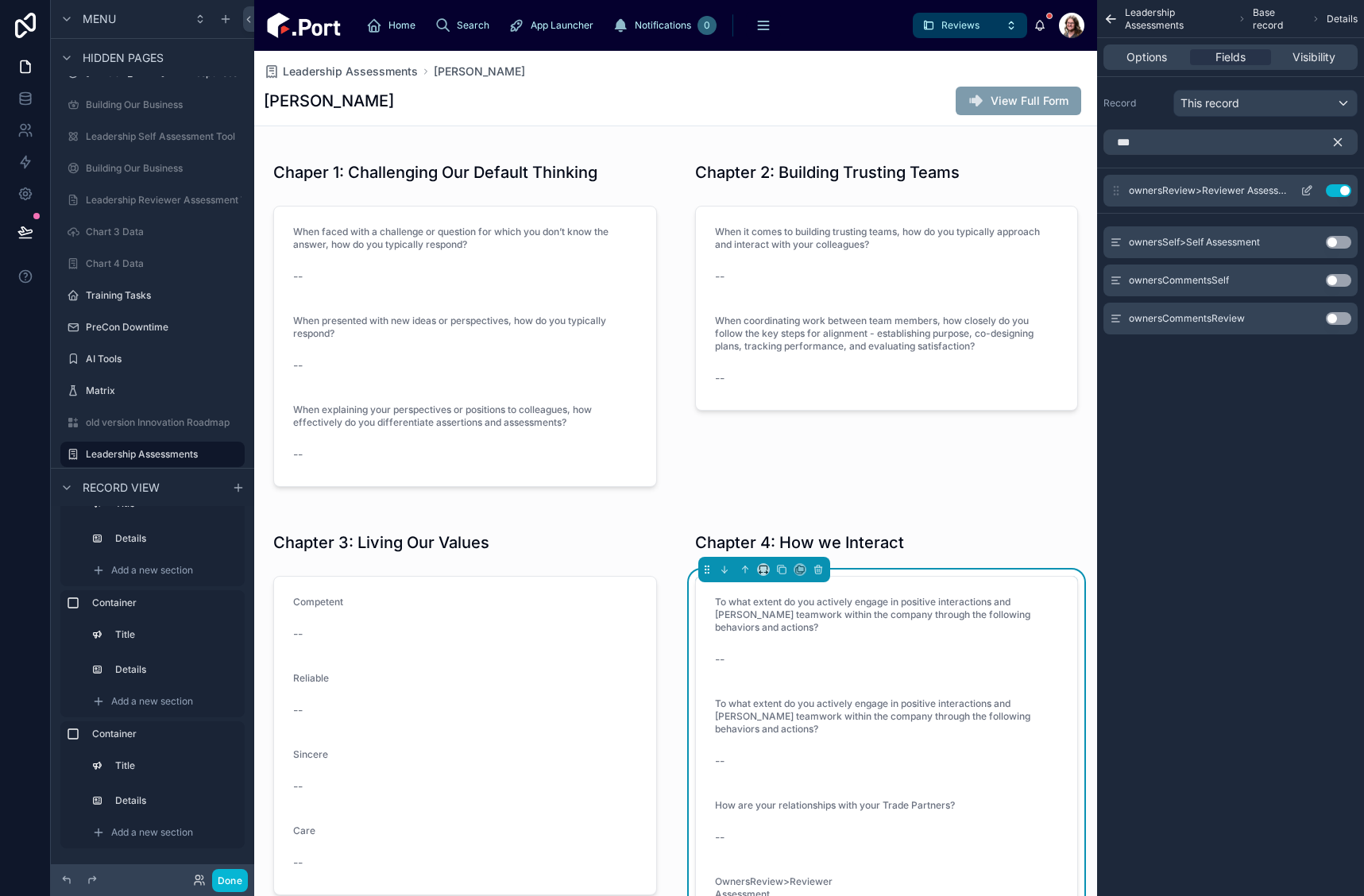
click at [1313, 188] on button "scrollable content" at bounding box center [1307, 191] width 25 height 13
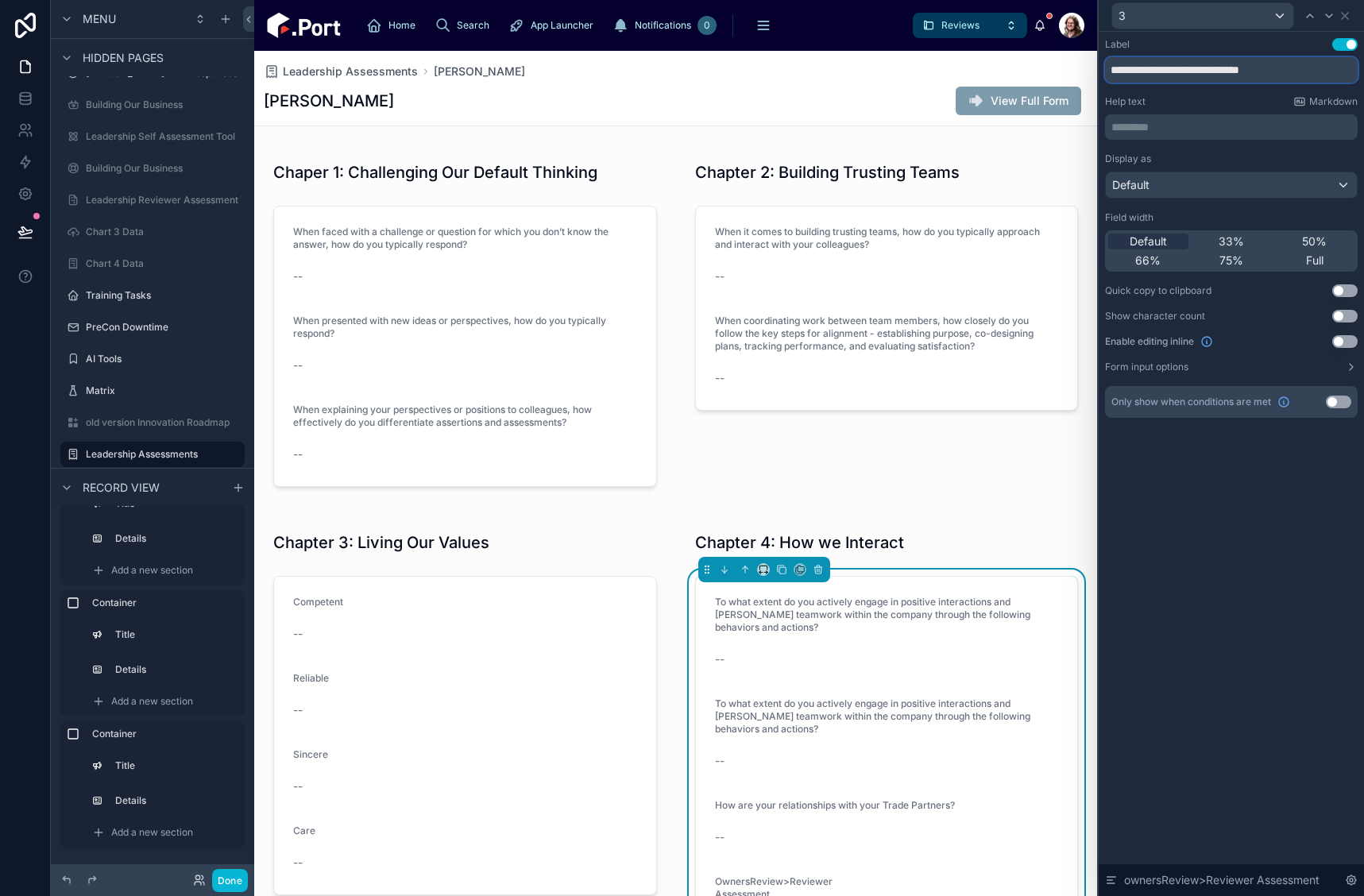
drag, startPoint x: 1146, startPoint y: 75, endPoint x: 1344, endPoint y: 67, distance: 198.2
click at [1344, 67] on input "**********" at bounding box center [1231, 70] width 253 height 25
paste input "**********"
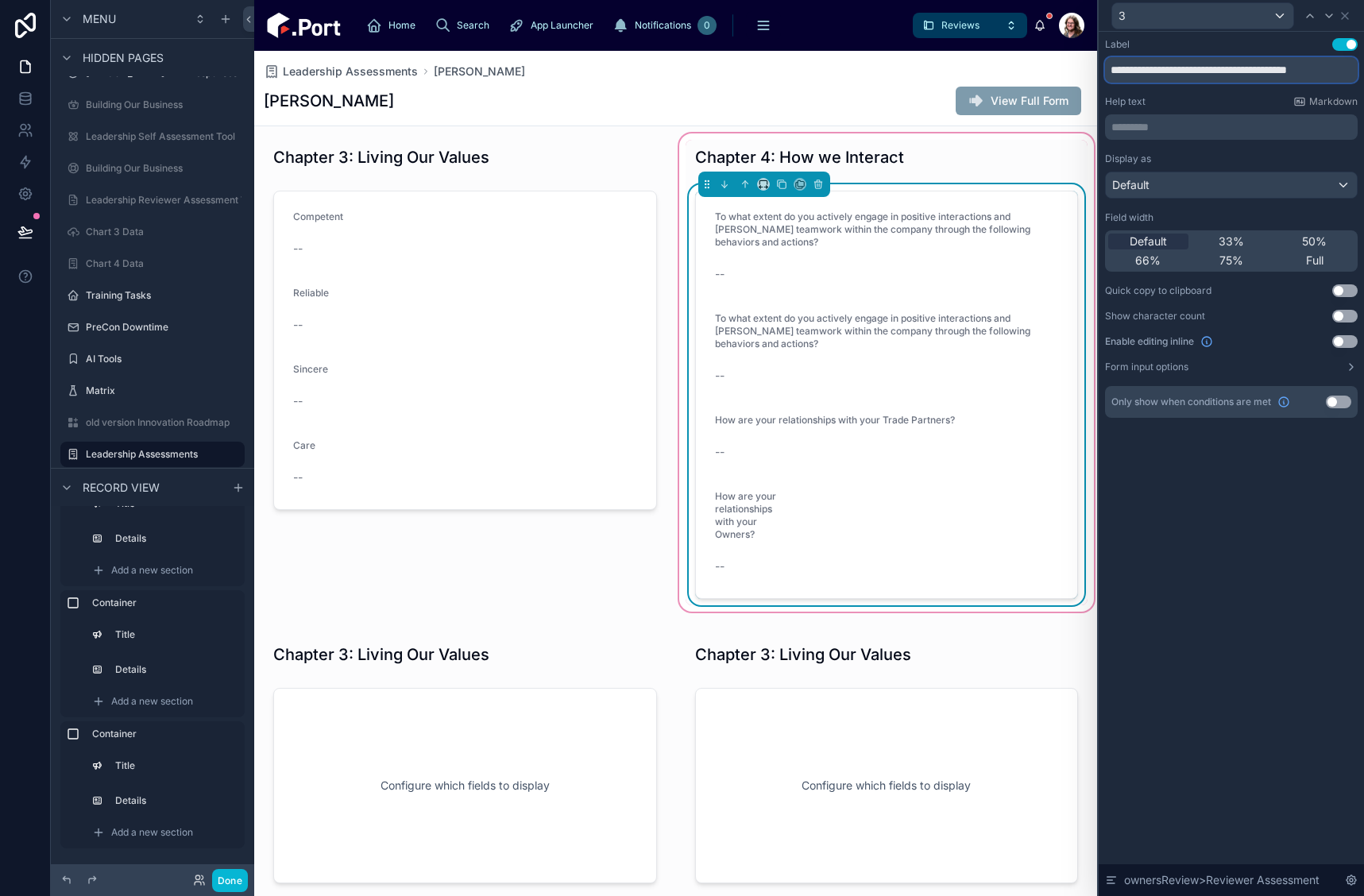
scroll to position [398, 0]
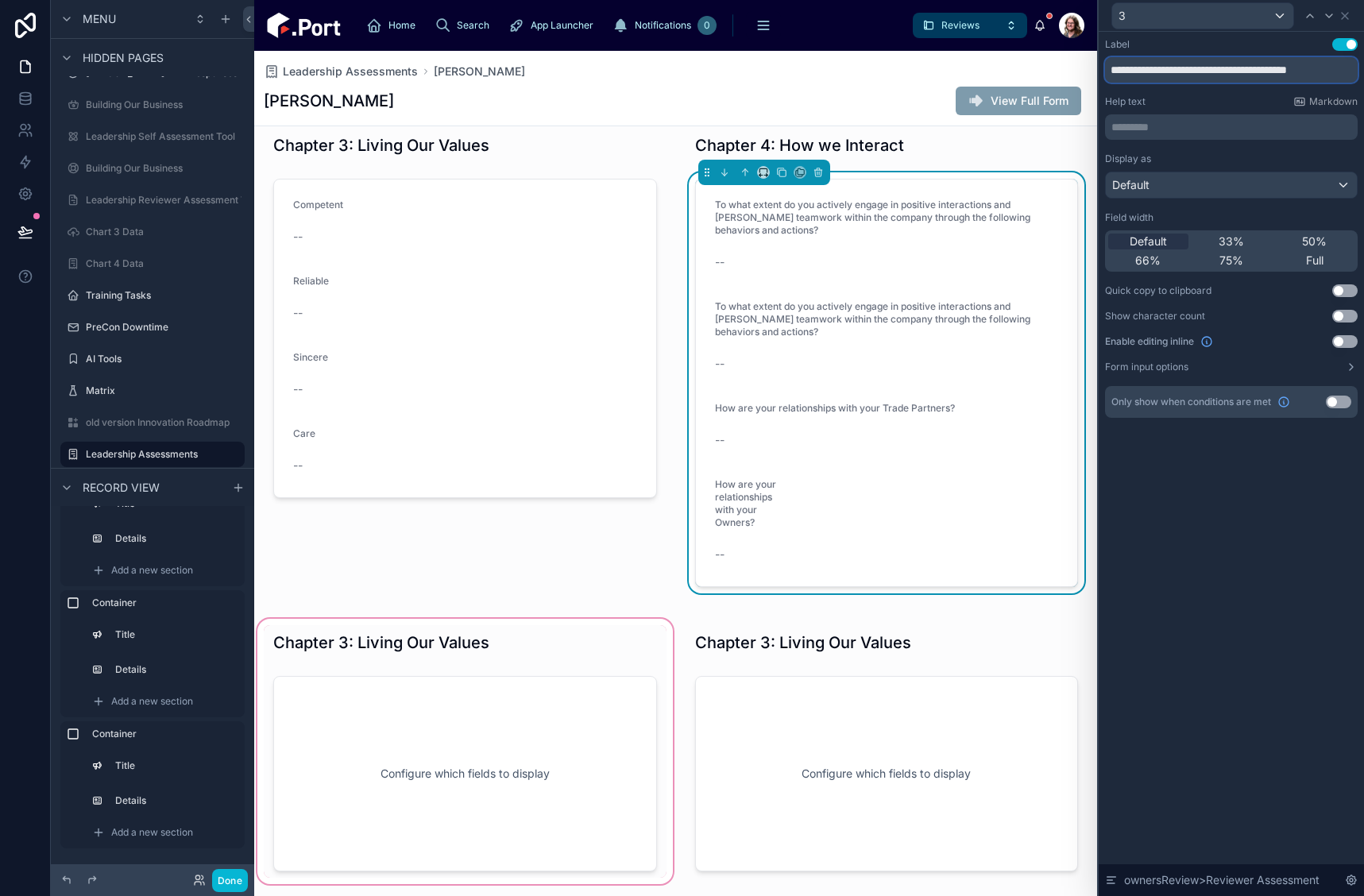
type input "**********"
drag, startPoint x: 575, startPoint y: 679, endPoint x: 516, endPoint y: 647, distance: 67.1
click at [574, 679] on div at bounding box center [466, 752] width 422 height 272
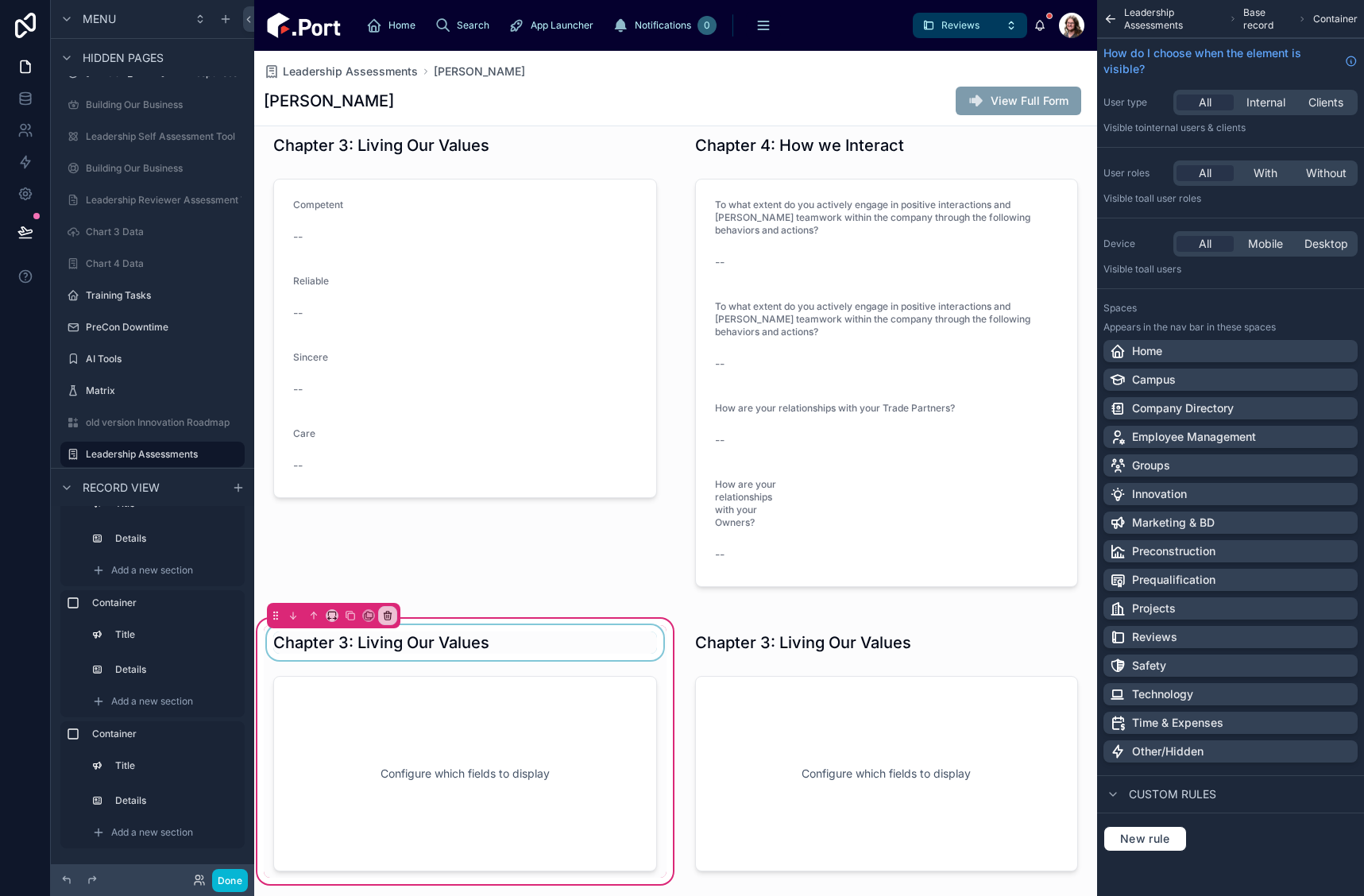
click at [516, 647] on div at bounding box center [465, 642] width 403 height 35
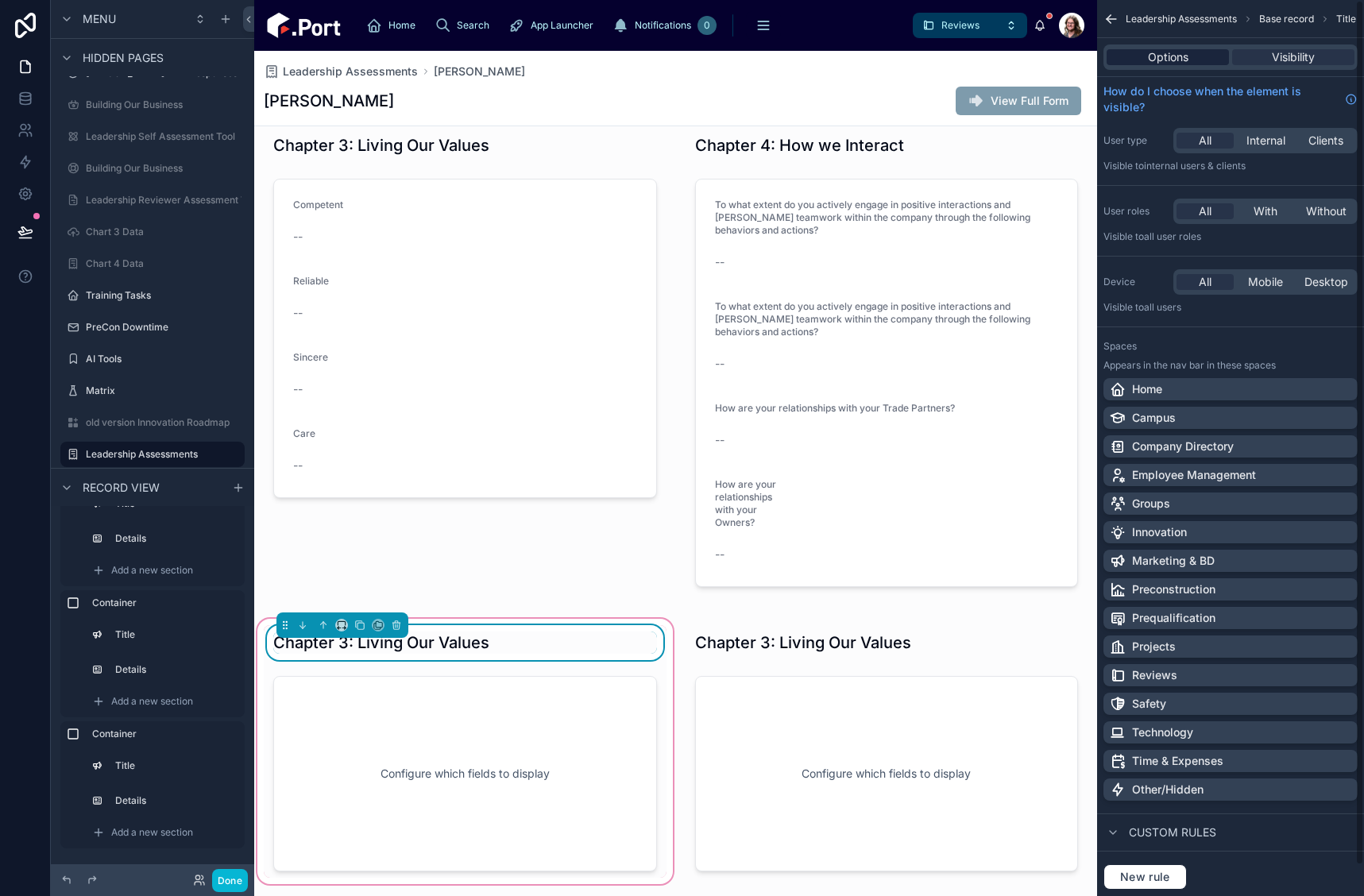
click at [1193, 52] on div "Options" at bounding box center [1168, 56] width 123 height 16
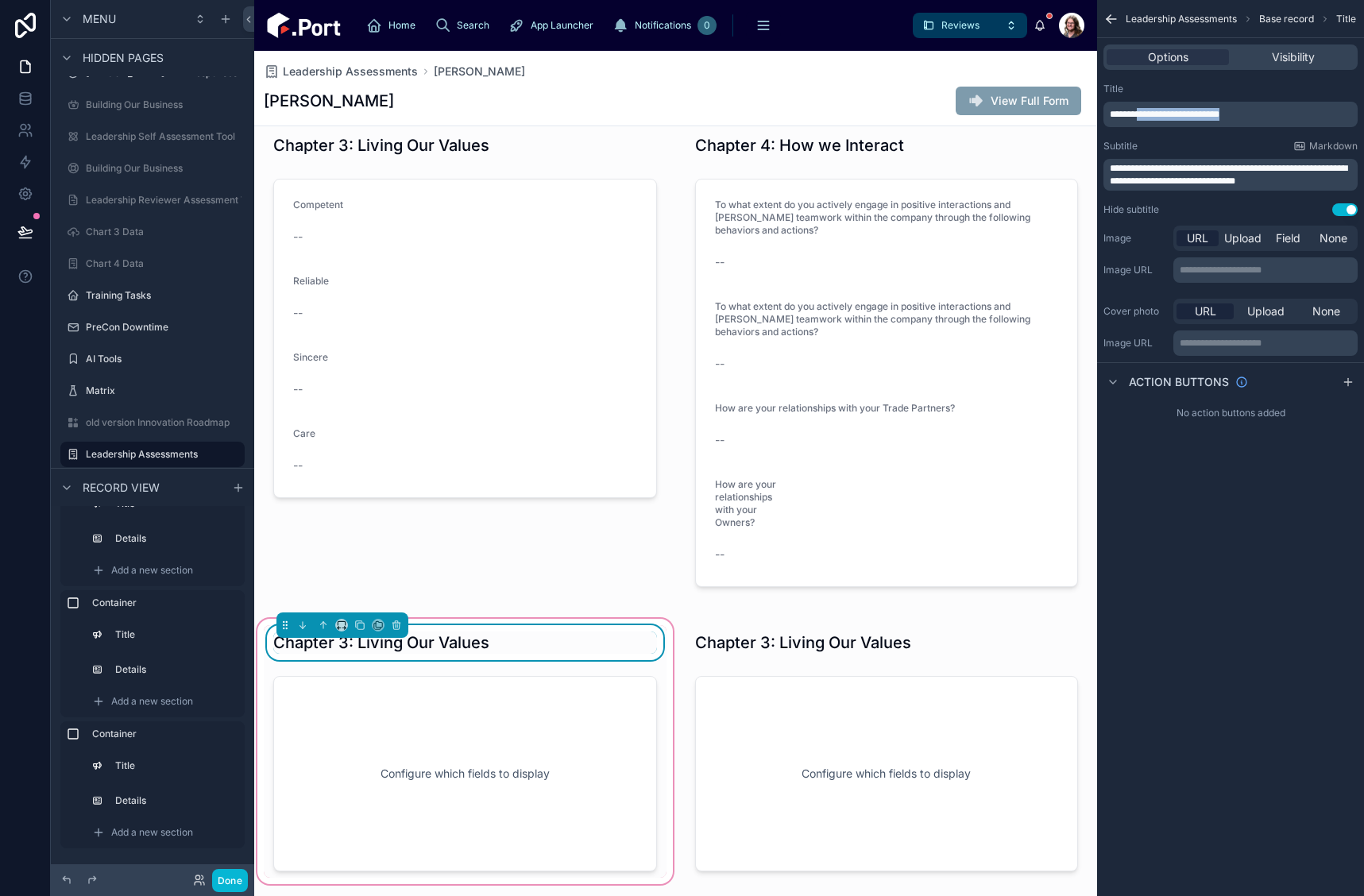
drag, startPoint x: 1146, startPoint y: 116, endPoint x: 1337, endPoint y: 99, distance: 191.8
click at [1339, 100] on div "**********" at bounding box center [1231, 105] width 254 height 44
click at [493, 731] on div at bounding box center [465, 774] width 403 height 208
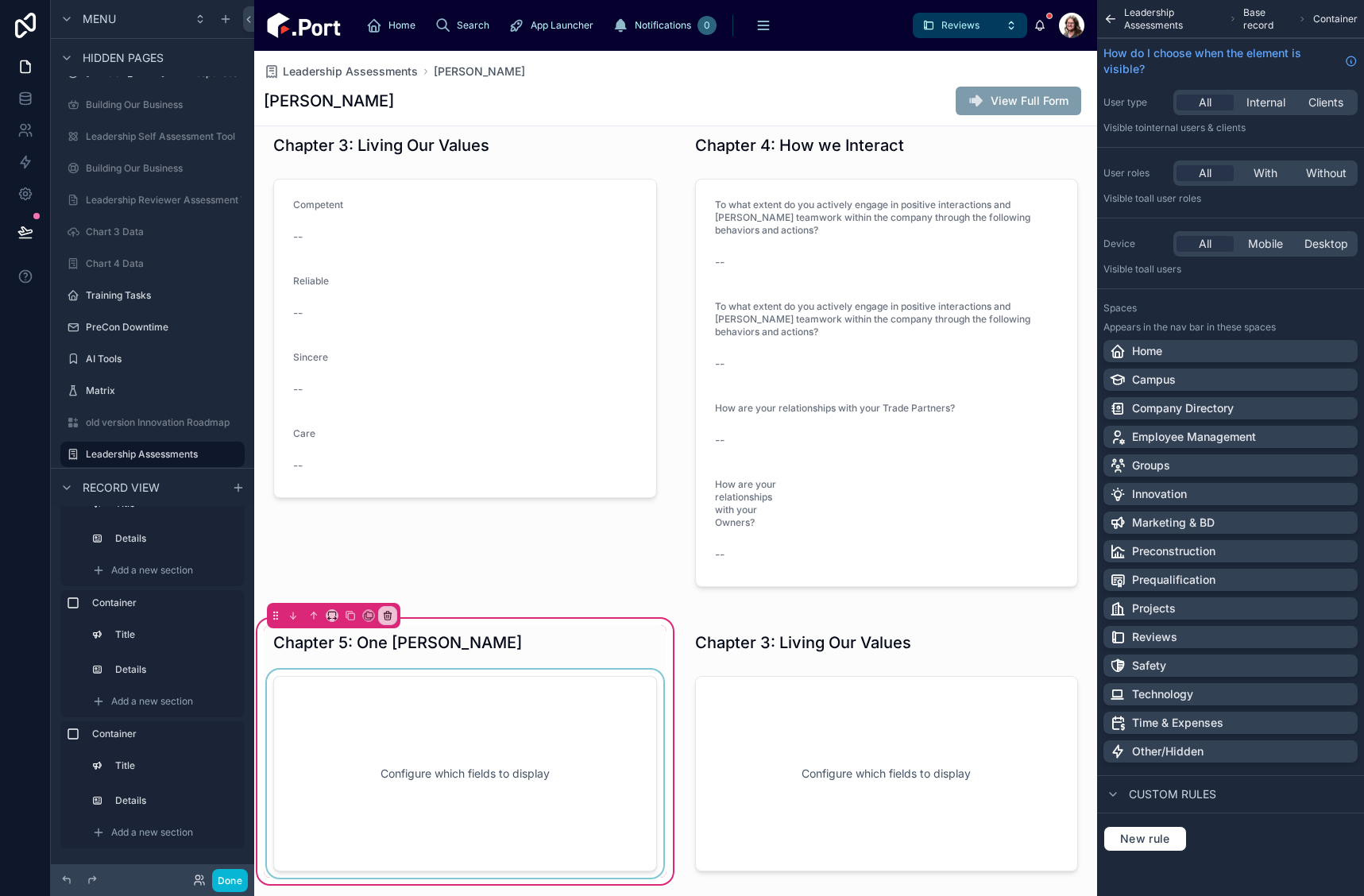
click at [536, 712] on div at bounding box center [465, 774] width 403 height 208
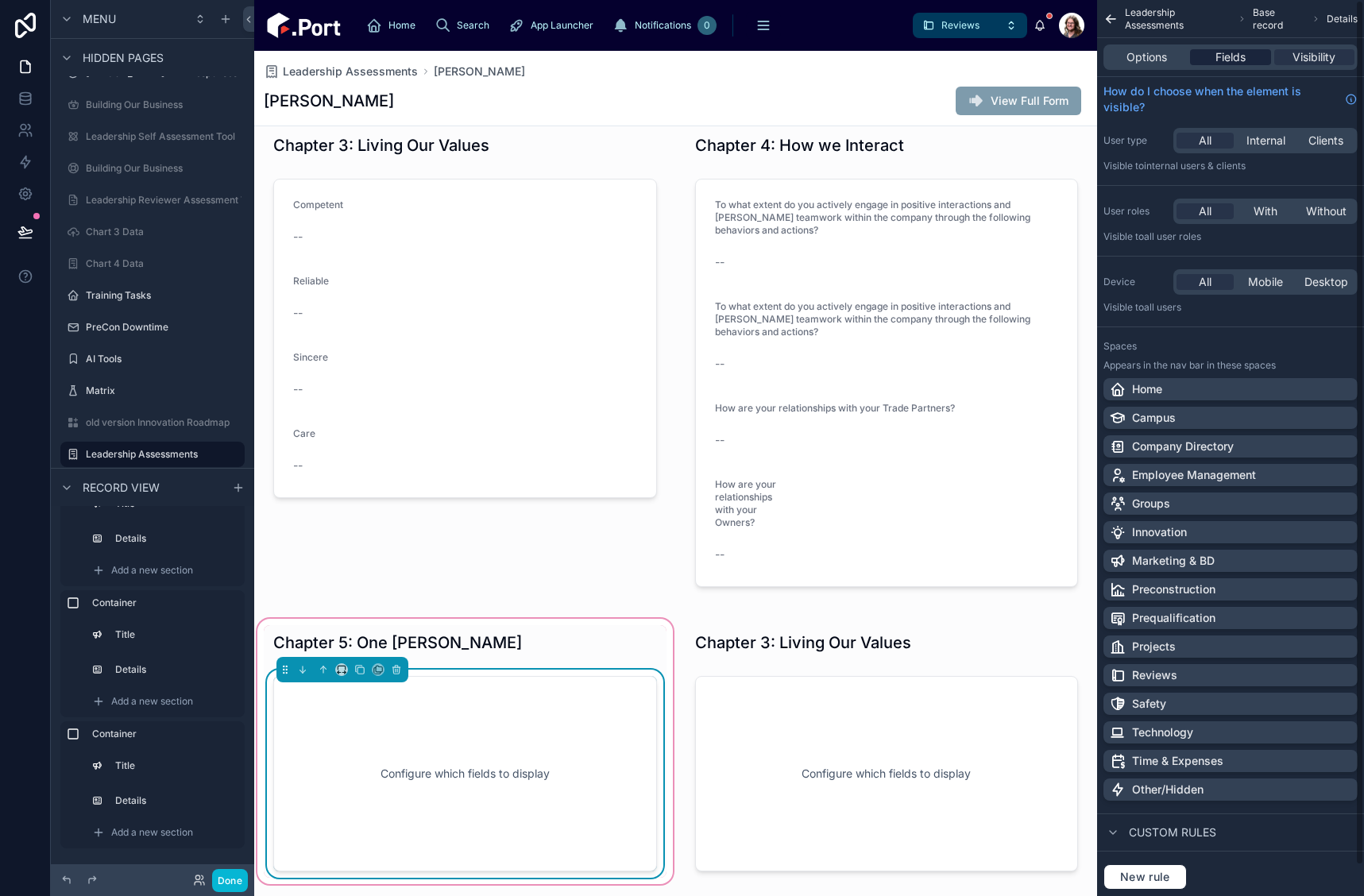
click at [1250, 53] on div "Fields" at bounding box center [1231, 56] width 80 height 16
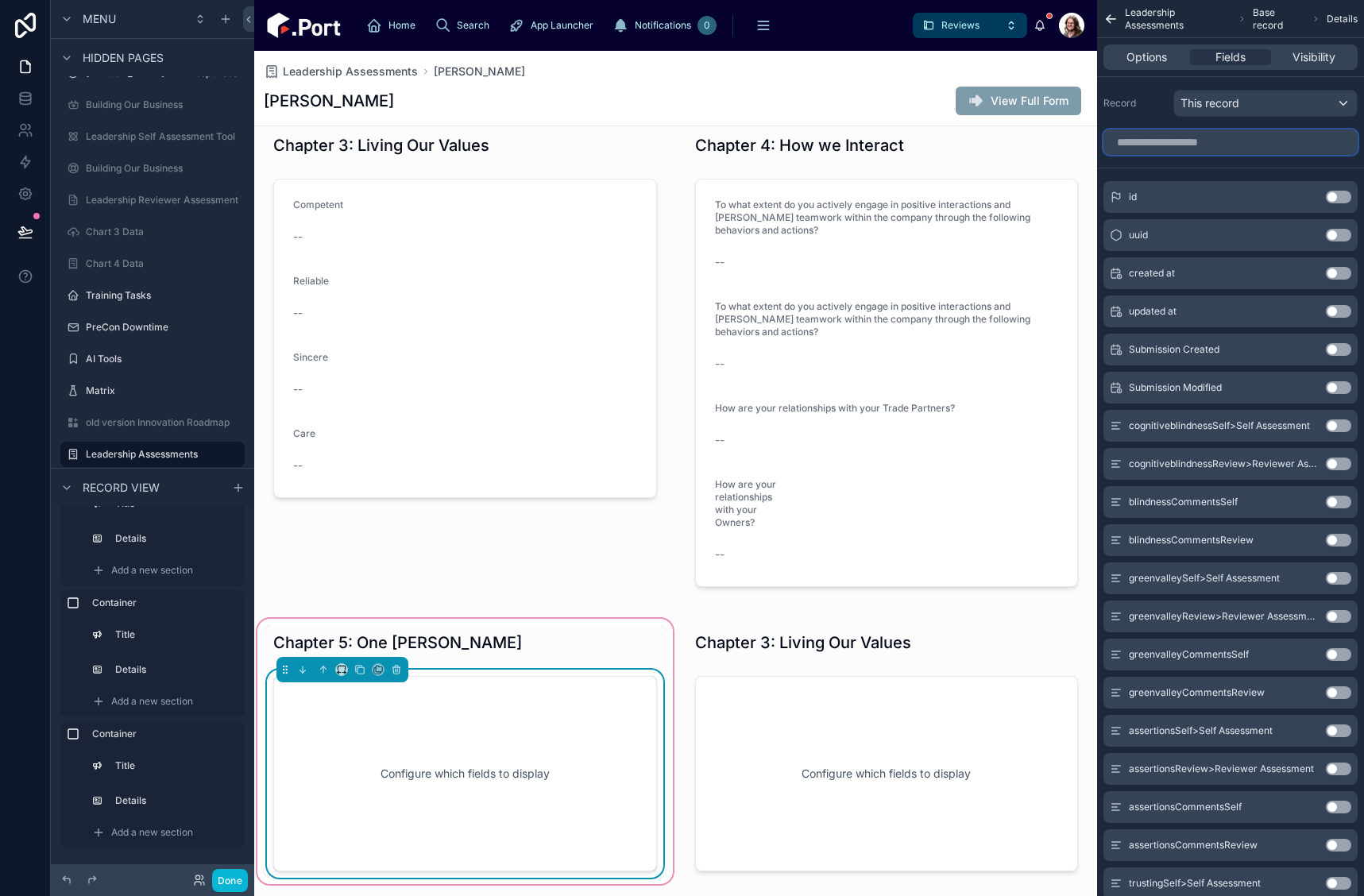
click at [1259, 143] on input "scrollable content" at bounding box center [1231, 142] width 254 height 25
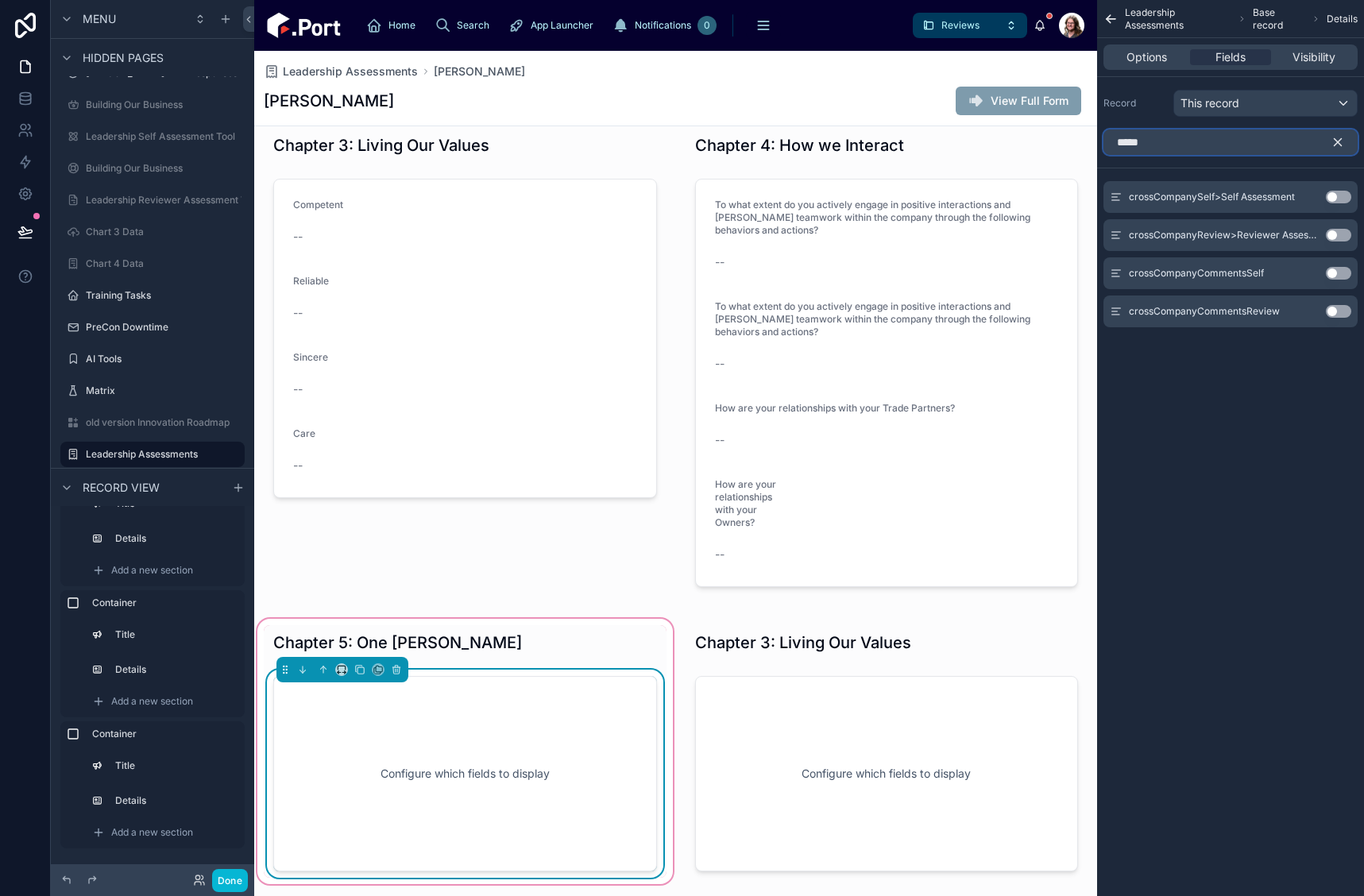
type input "*****"
click at [1335, 236] on button "Use setting" at bounding box center [1339, 236] width 25 height 13
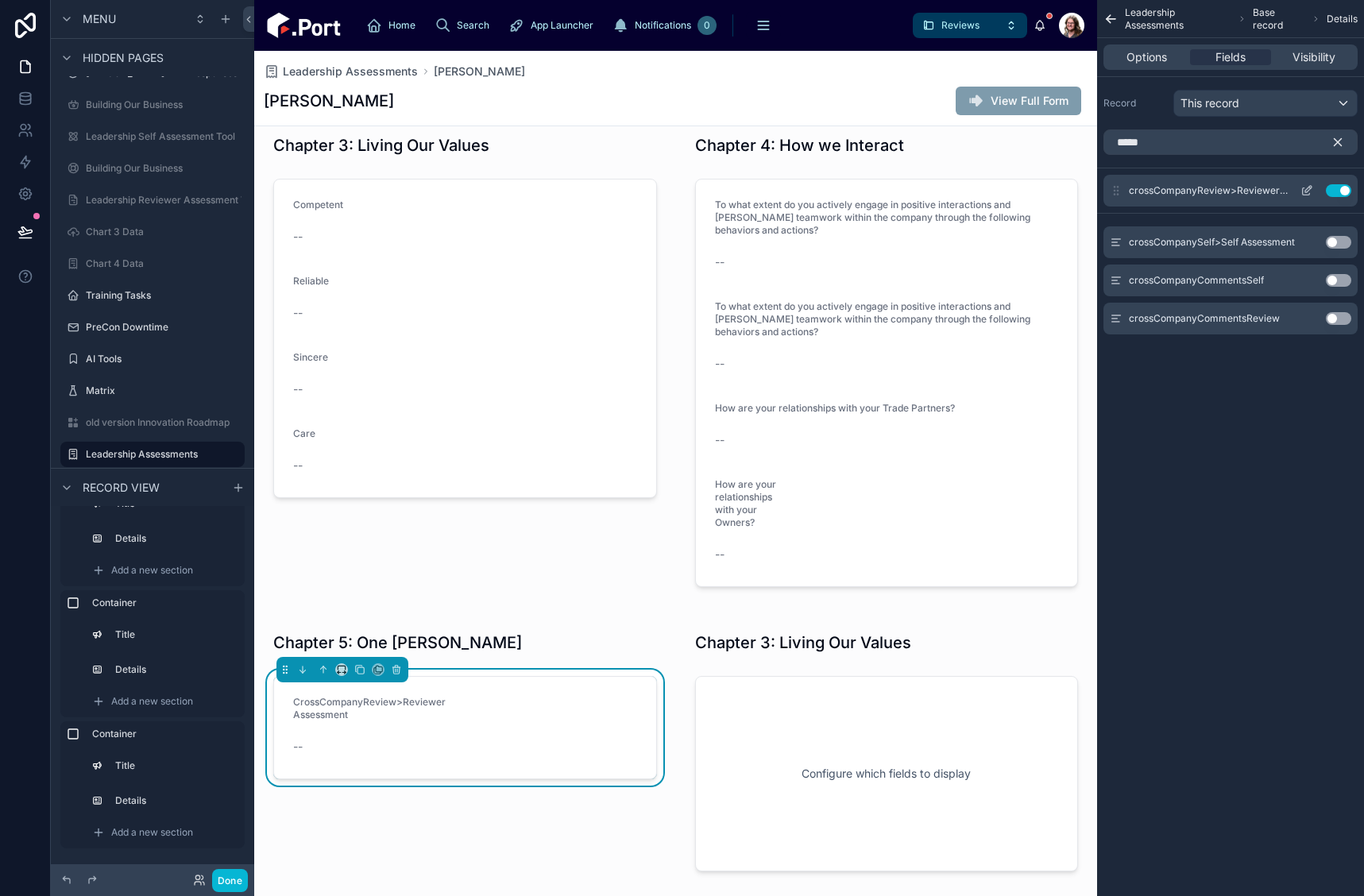
click at [1303, 196] on icon "scrollable content" at bounding box center [1308, 191] width 13 height 13
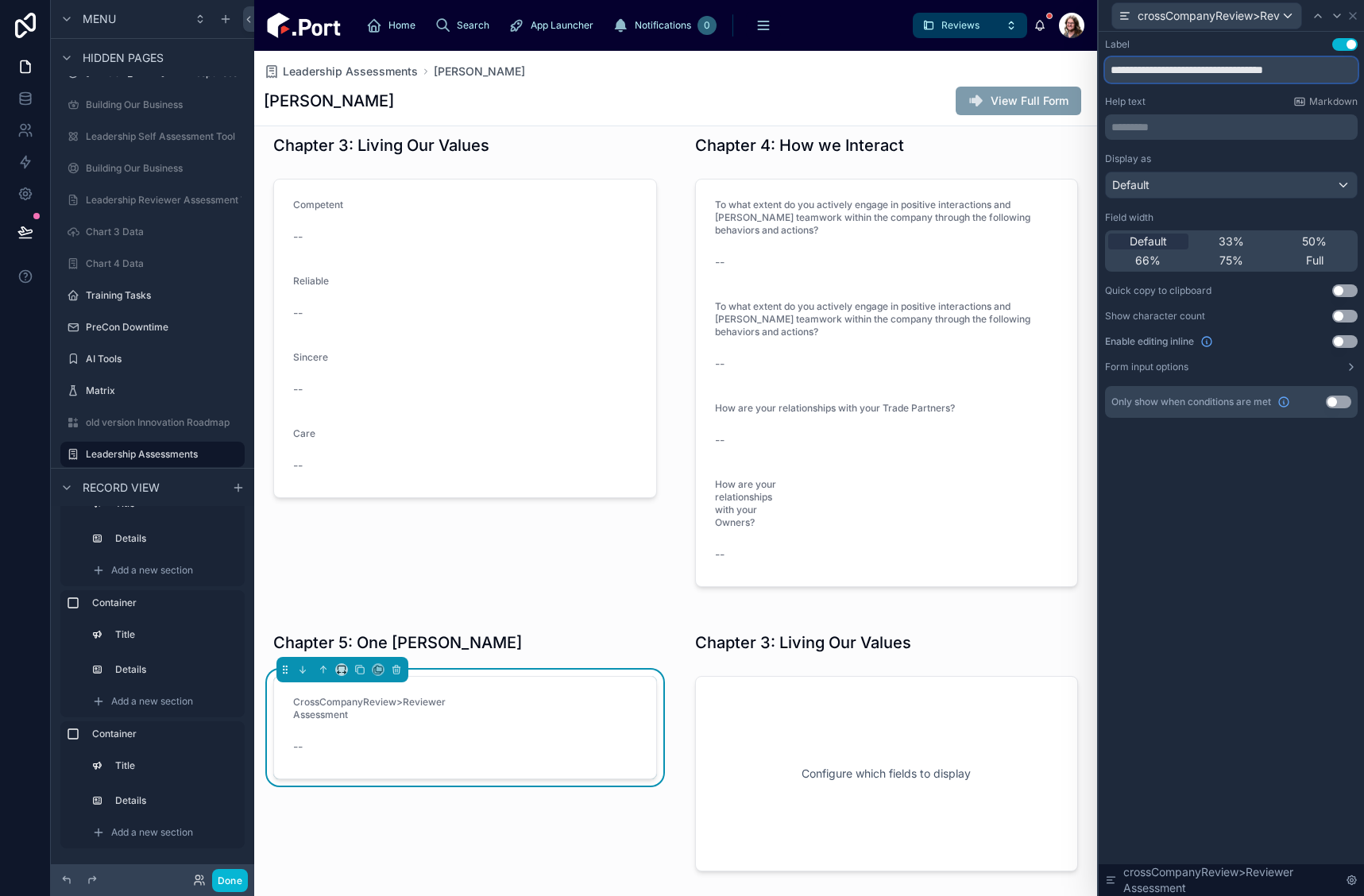
drag, startPoint x: 1107, startPoint y: 70, endPoint x: 1442, endPoint y: 65, distance: 335.0
click at [1363, 65] on html "**********" at bounding box center [682, 448] width 1364 height 896
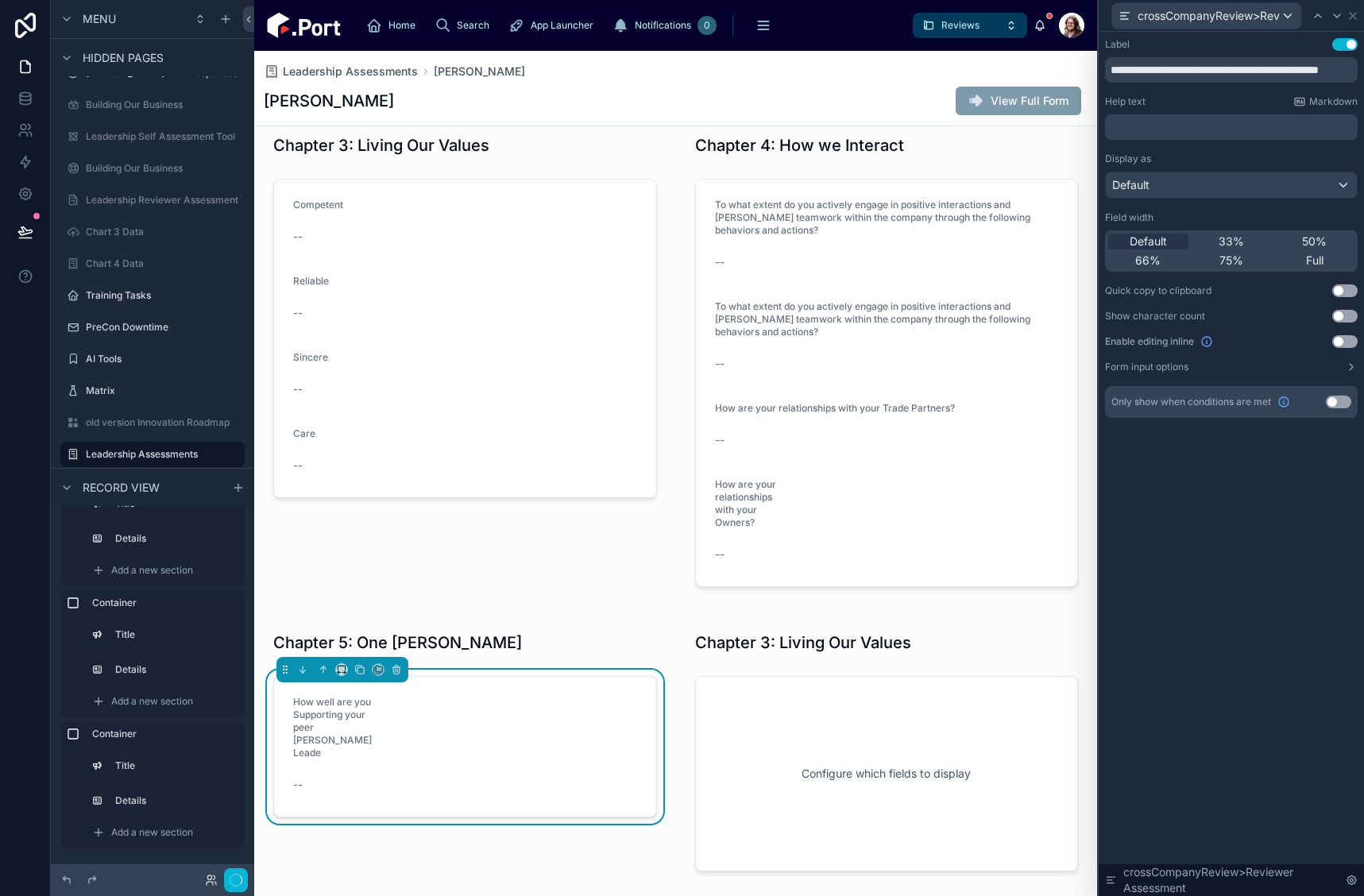
click at [1317, 255] on span "Full" at bounding box center [1314, 260] width 17 height 16
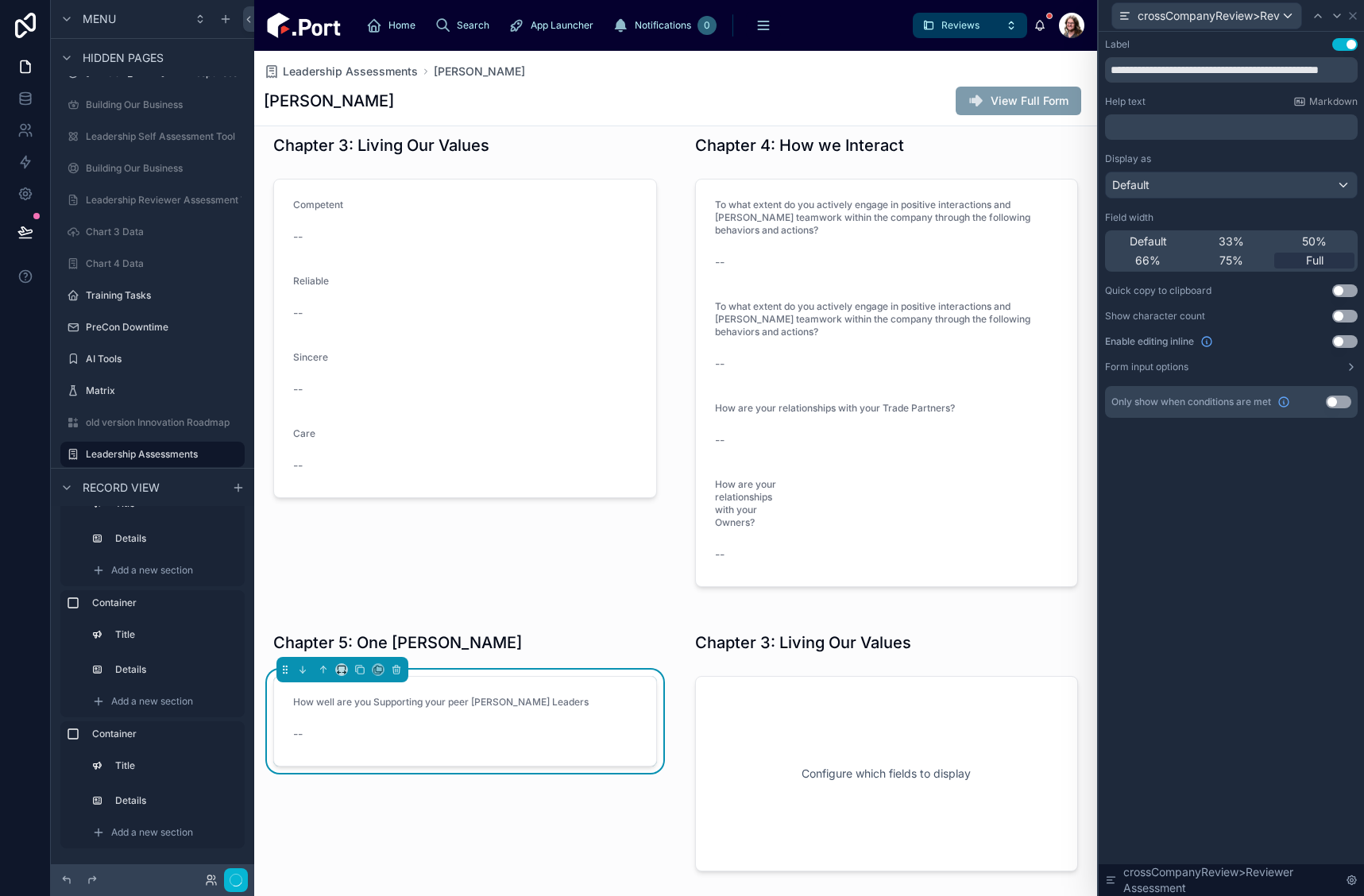
scroll to position [0, 0]
type input "**********"
click at [947, 655] on div at bounding box center [887, 752] width 422 height 272
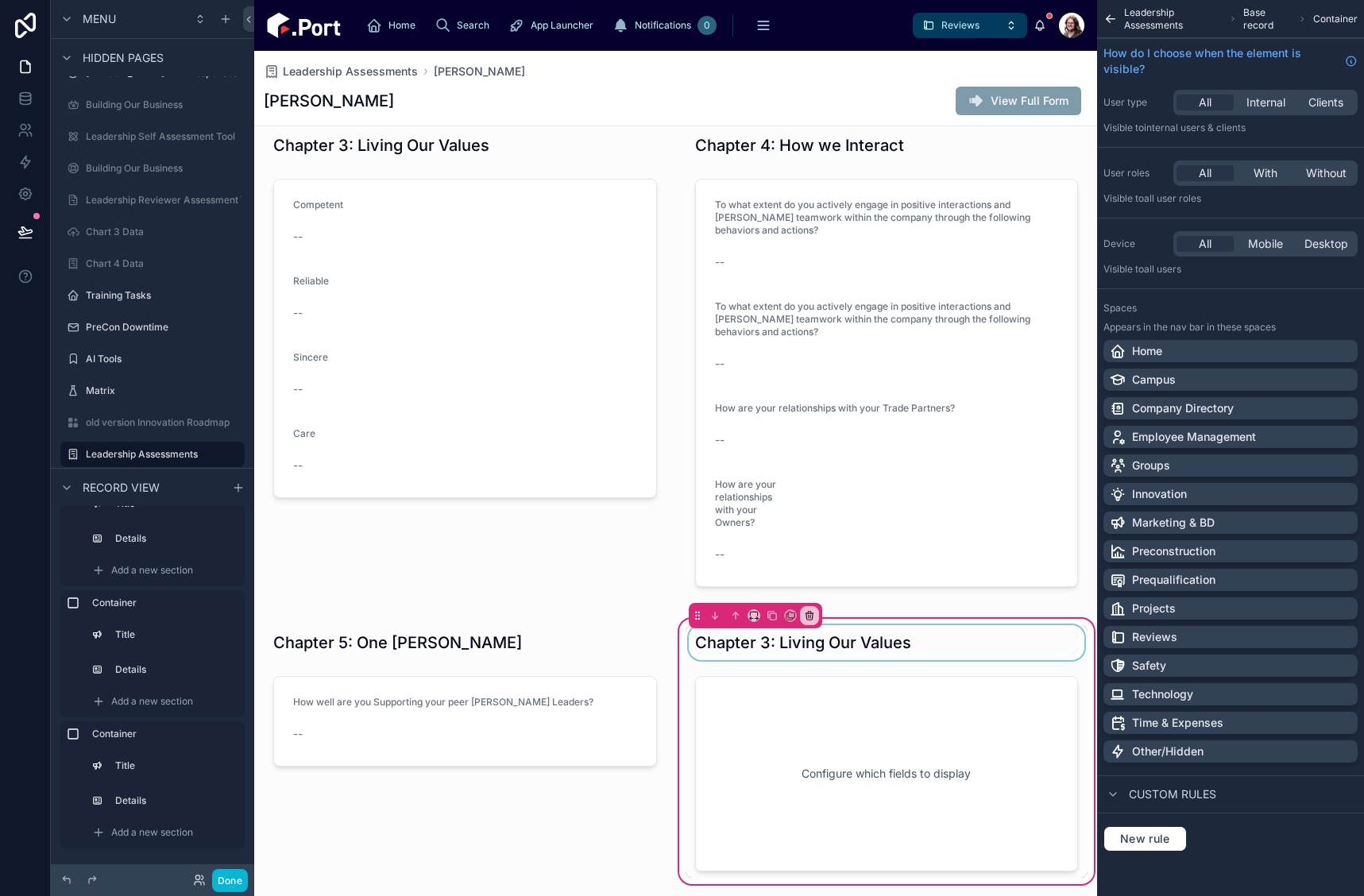
click at [912, 643] on div at bounding box center [887, 642] width 403 height 35
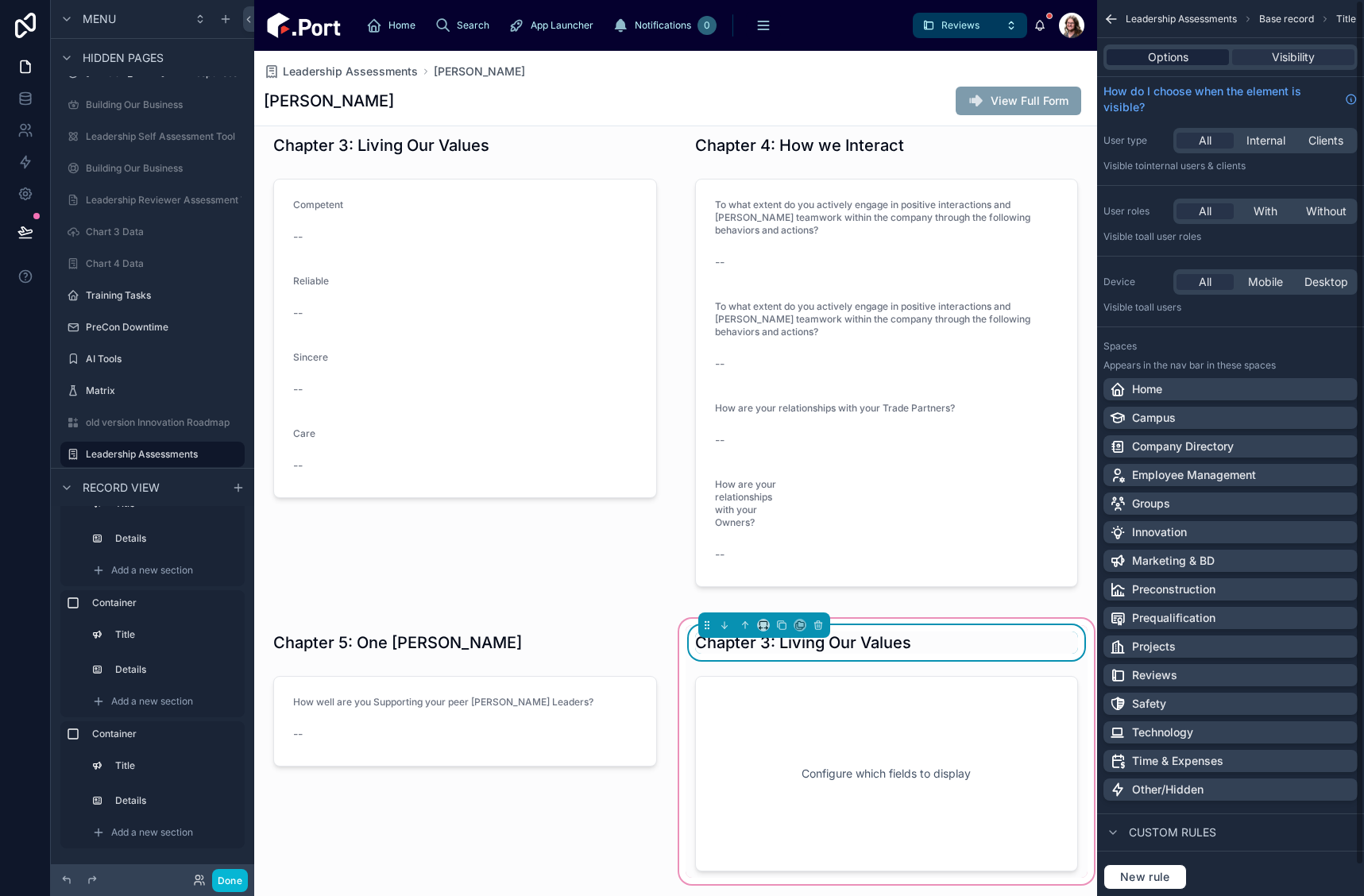
click at [1183, 60] on span "Options" at bounding box center [1168, 56] width 41 height 16
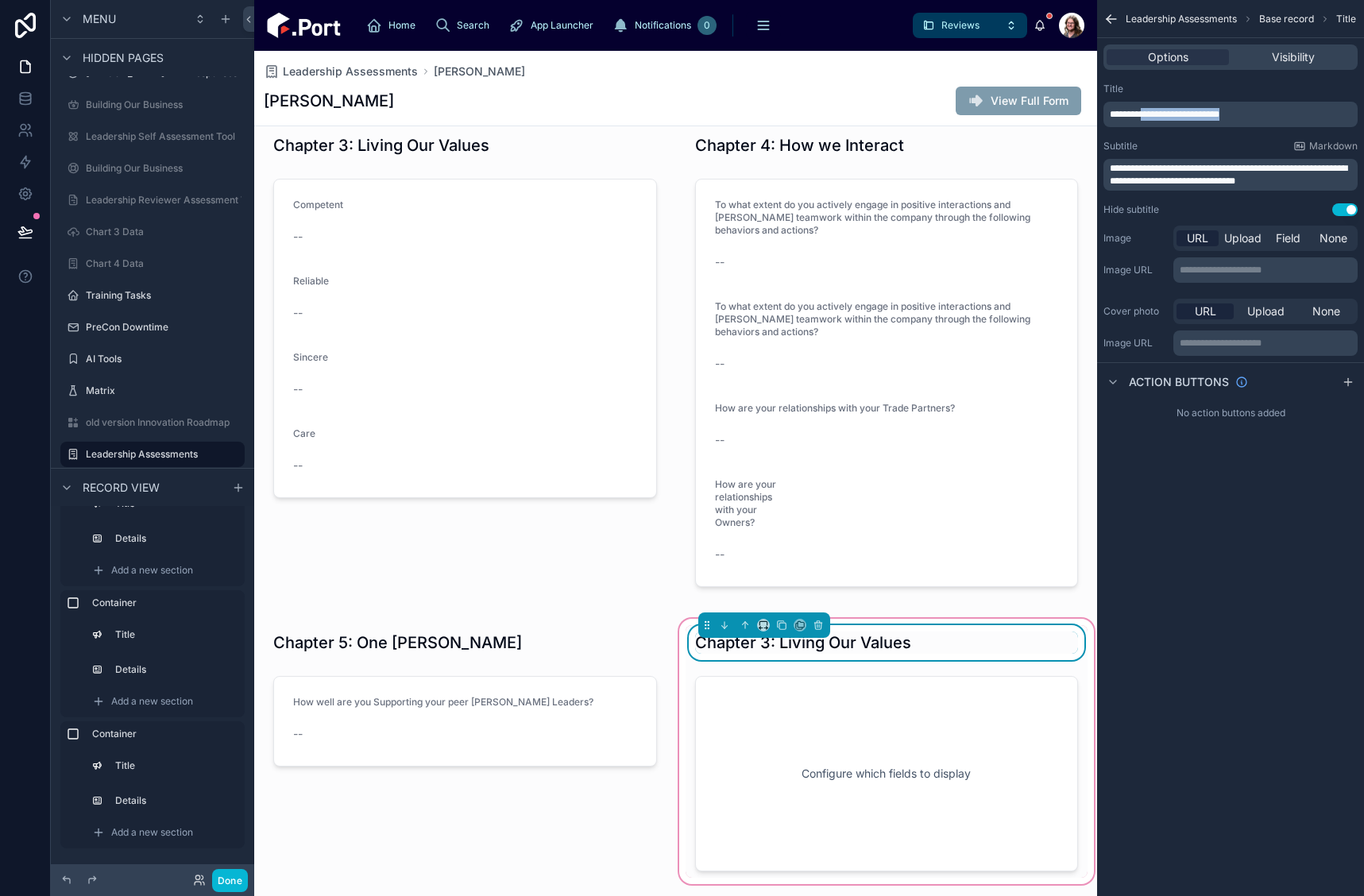
drag, startPoint x: 1249, startPoint y: 112, endPoint x: 1254, endPoint y: 122, distance: 11.2
click at [1151, 115] on p "**********" at bounding box center [1232, 115] width 245 height 13
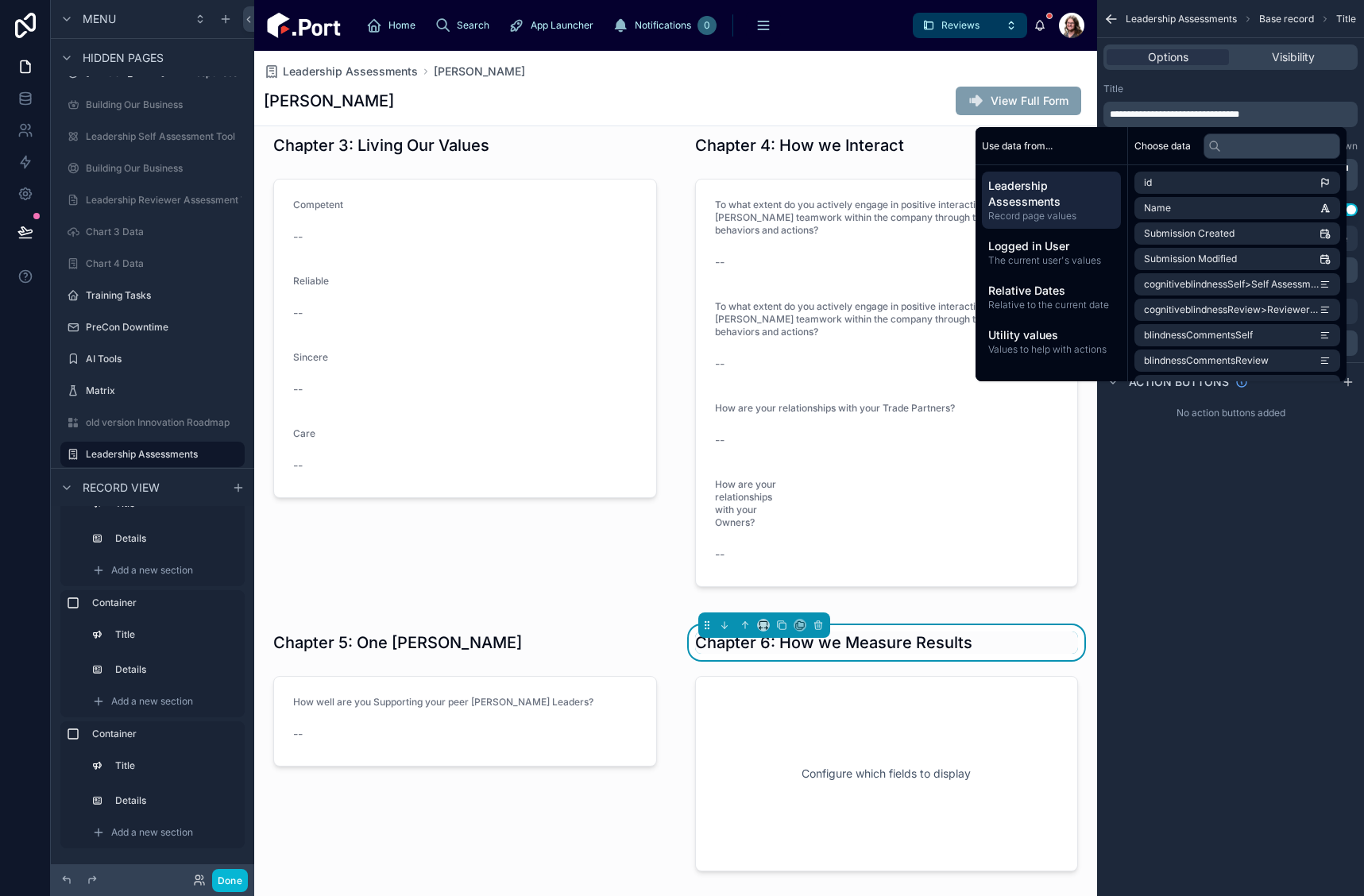
click at [1258, 553] on div "**********" at bounding box center [1231, 448] width 267 height 896
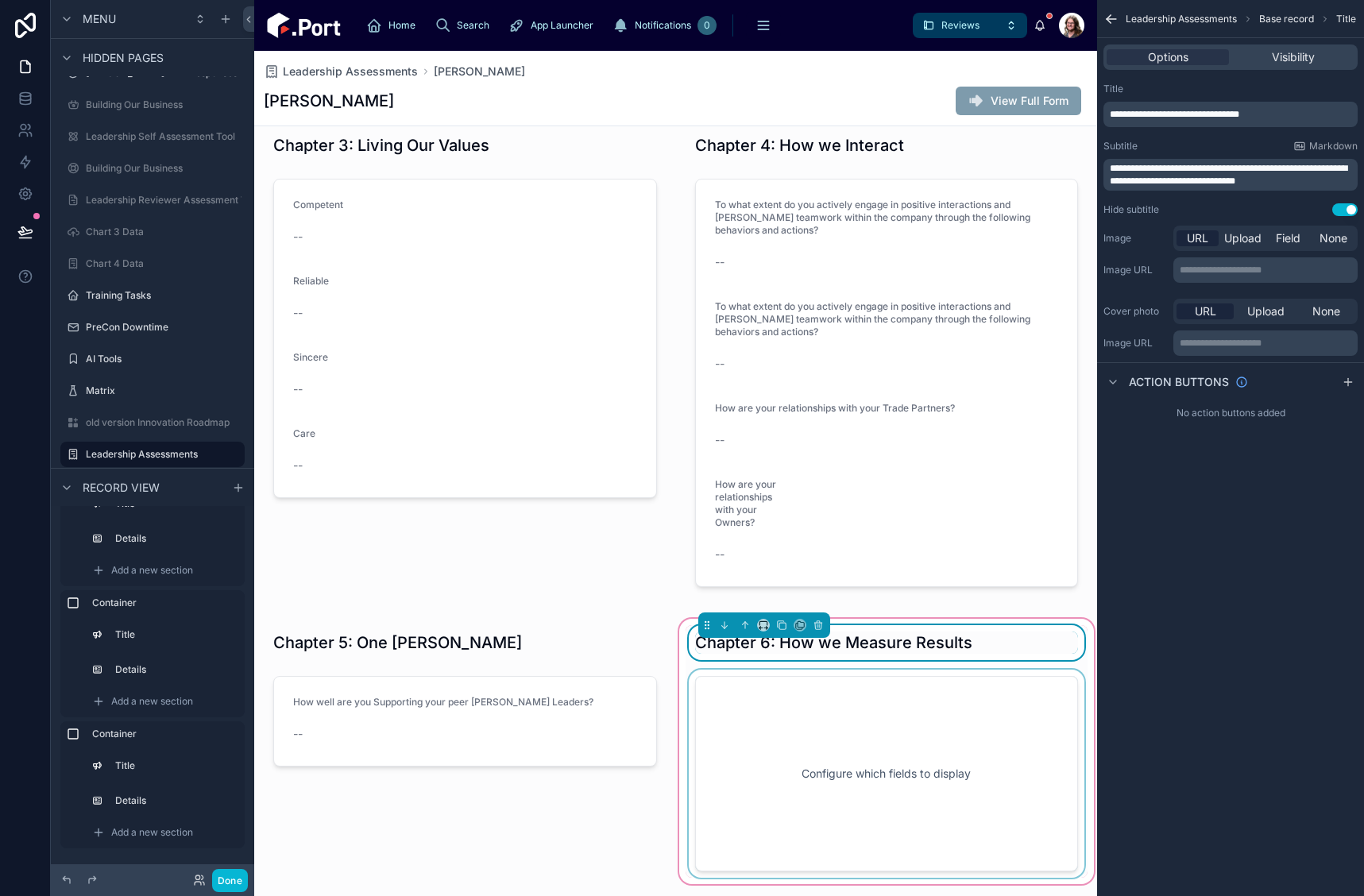
click at [857, 765] on div at bounding box center [887, 774] width 403 height 208
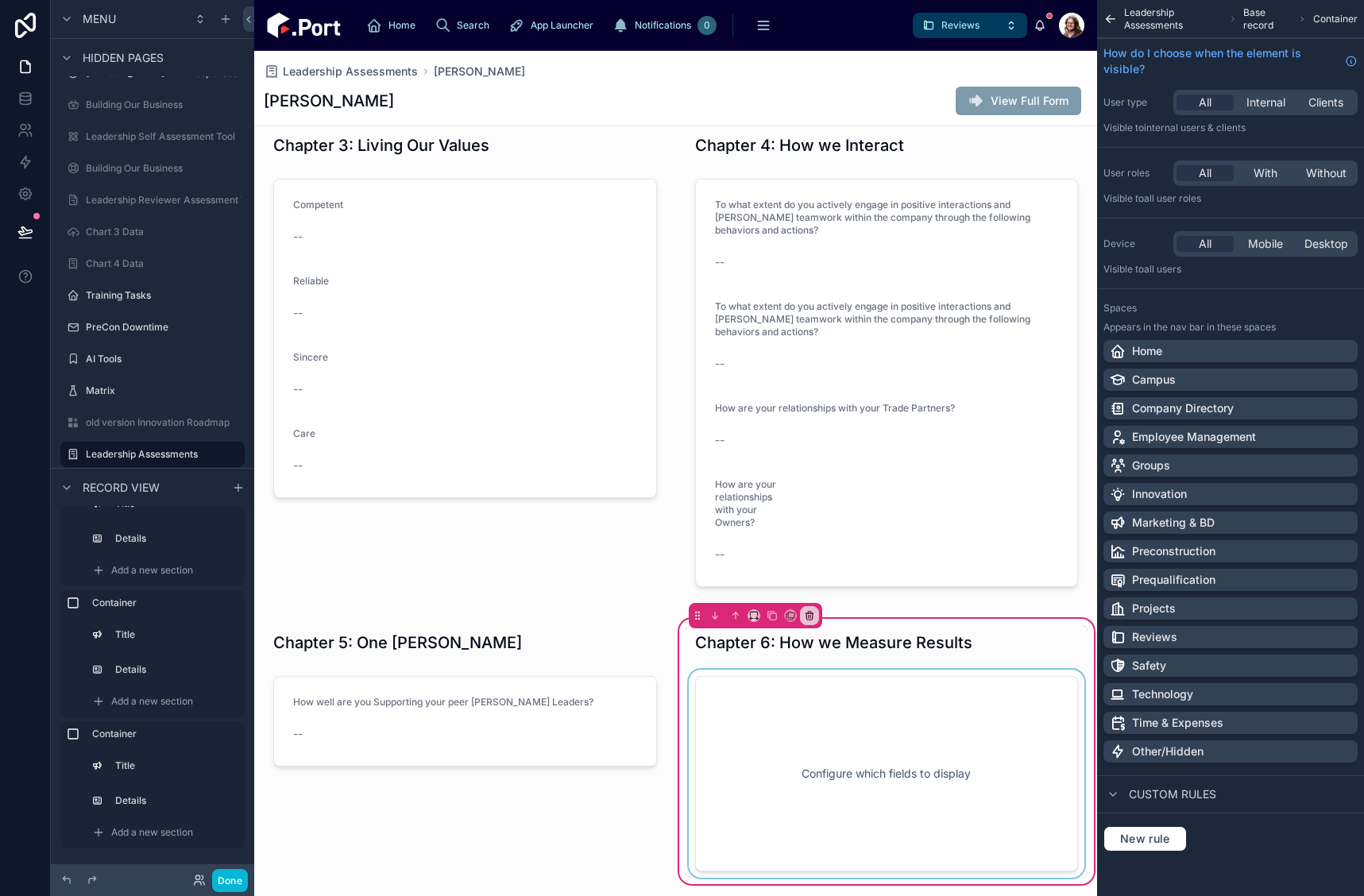
click at [975, 719] on div at bounding box center [887, 774] width 403 height 208
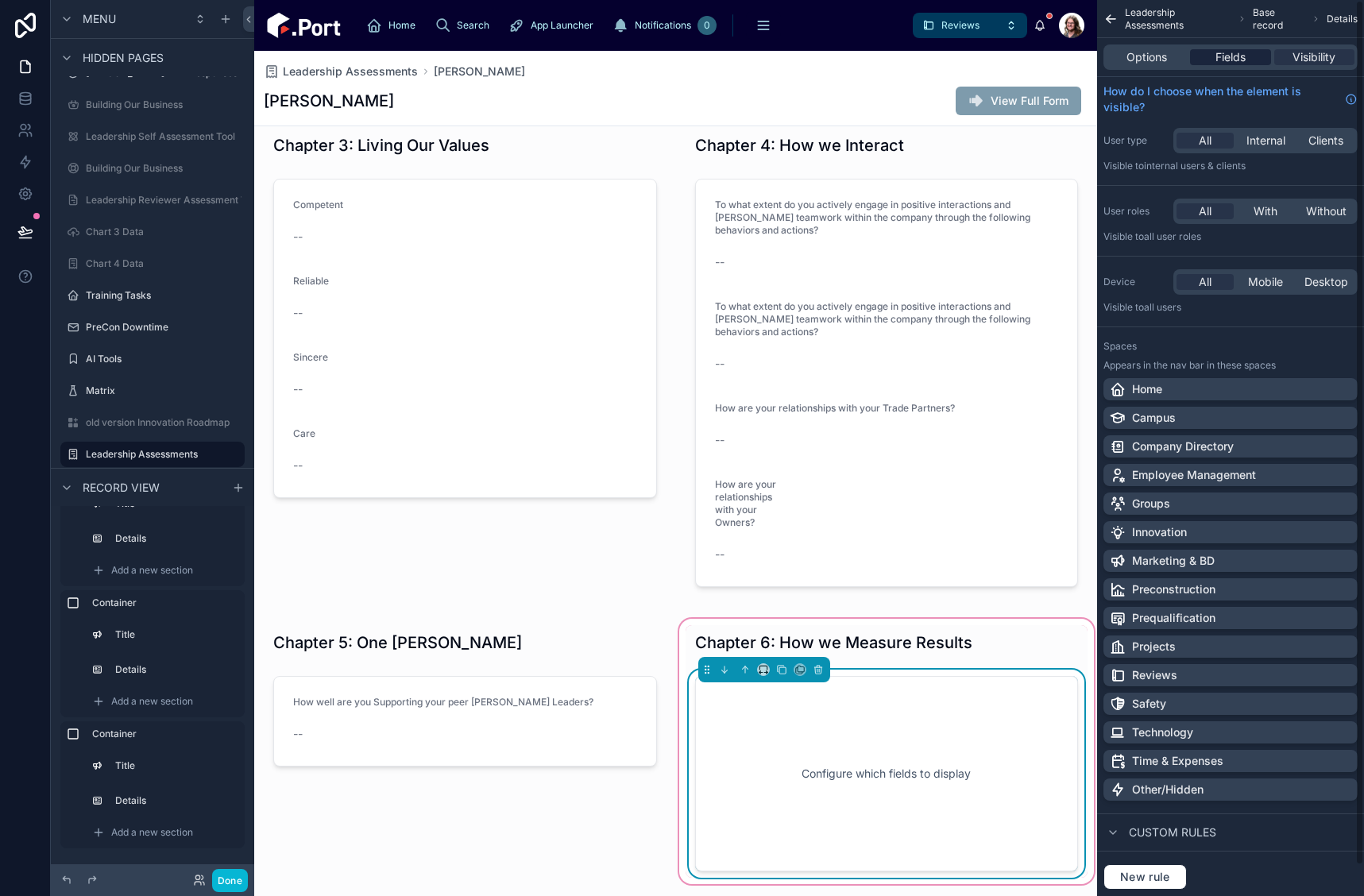
click at [1230, 50] on span "Fields" at bounding box center [1231, 56] width 30 height 16
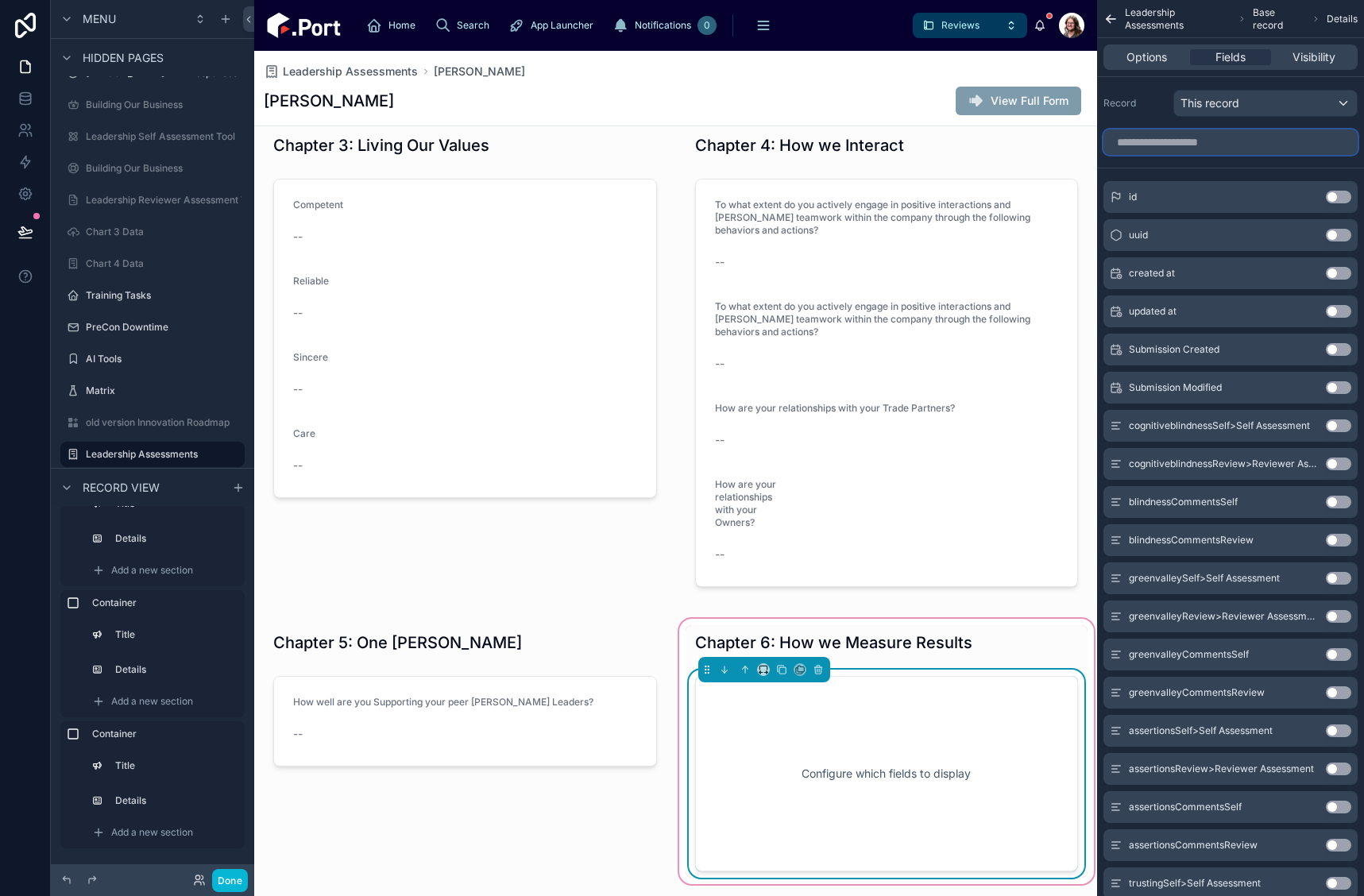
click at [1231, 140] on input "scrollable content" at bounding box center [1231, 142] width 254 height 25
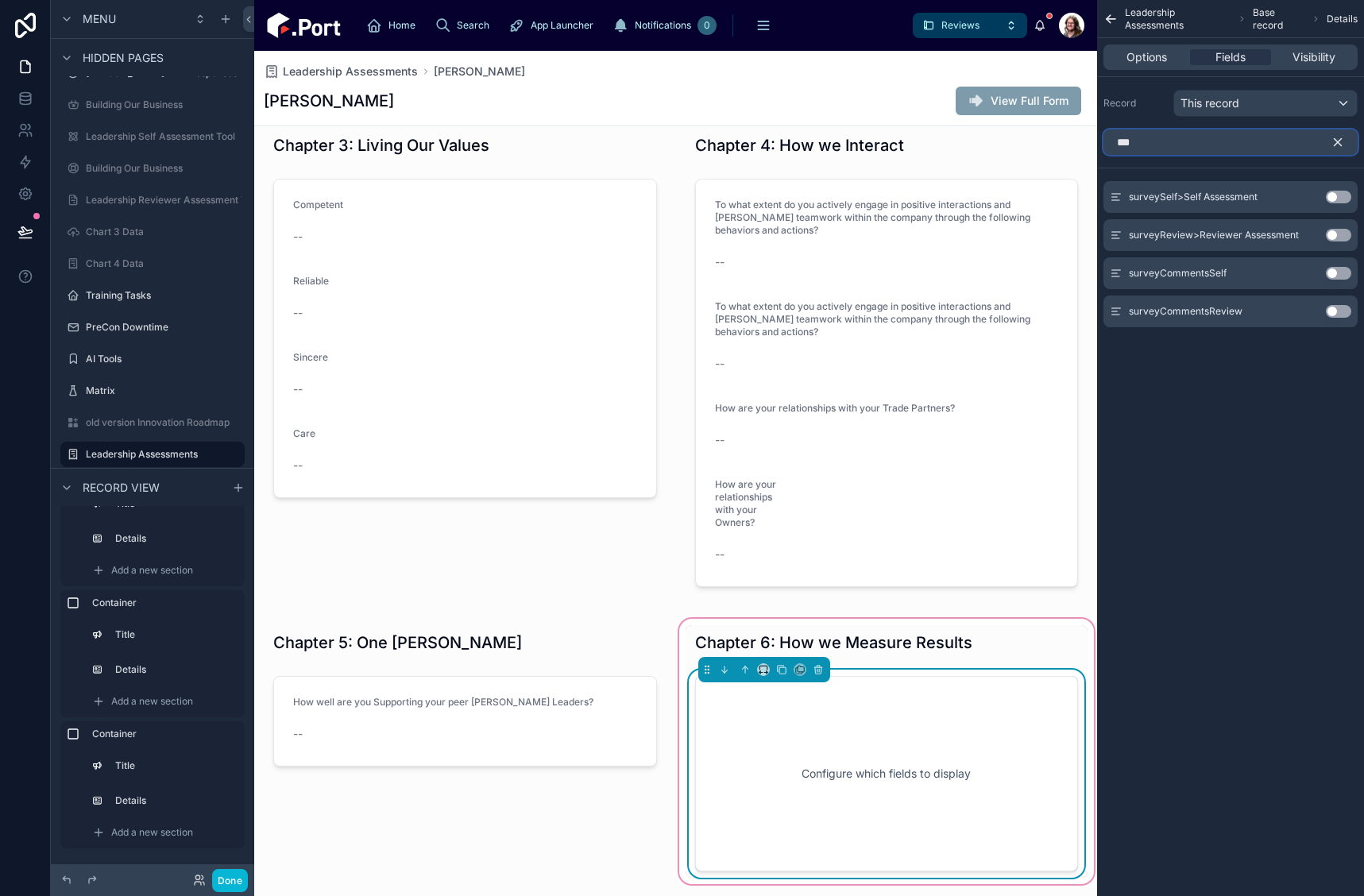
type input "***"
click at [1331, 236] on button "Use setting" at bounding box center [1339, 236] width 25 height 13
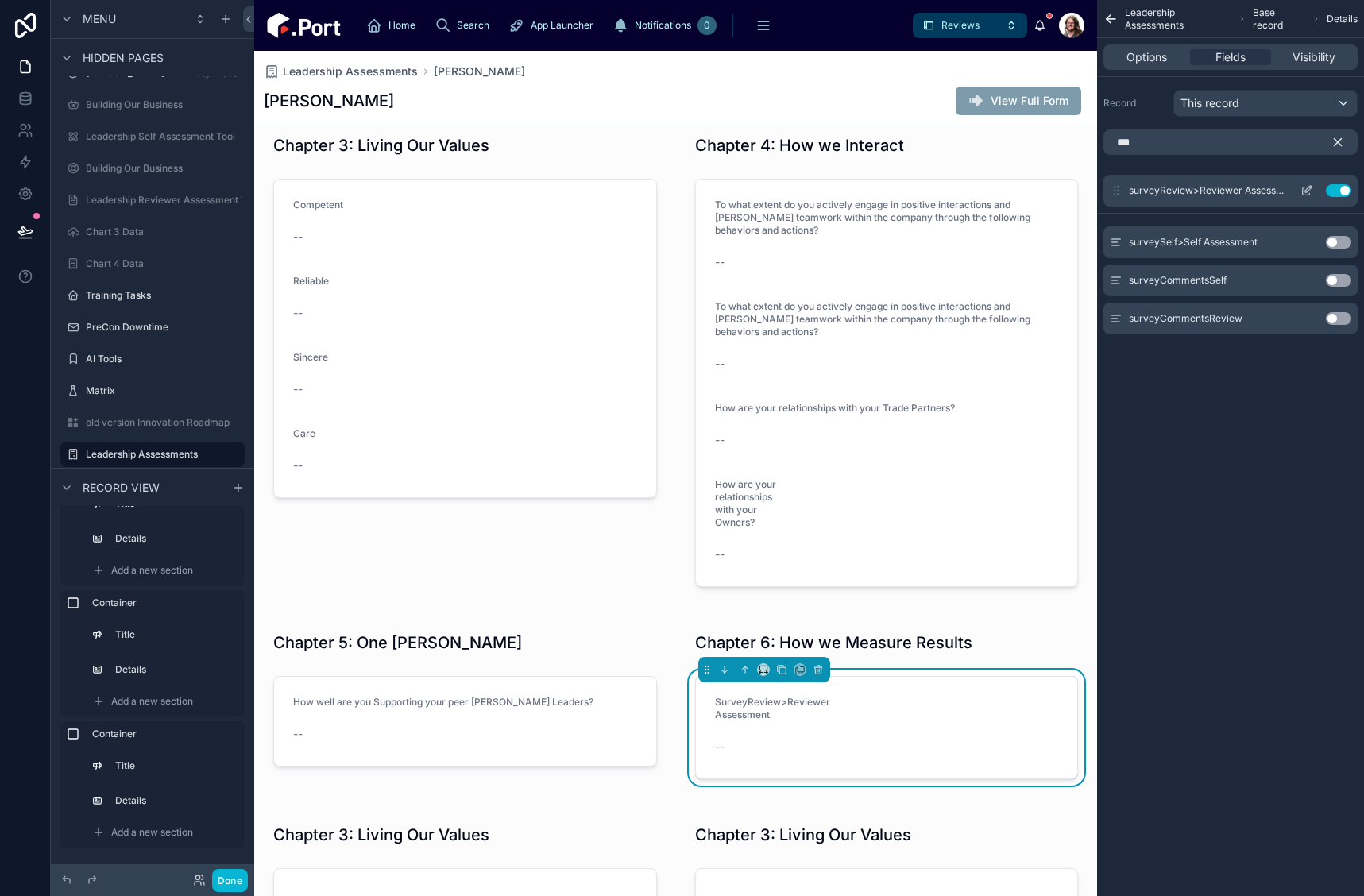
click at [1309, 190] on icon "scrollable content" at bounding box center [1308, 189] width 7 height 7
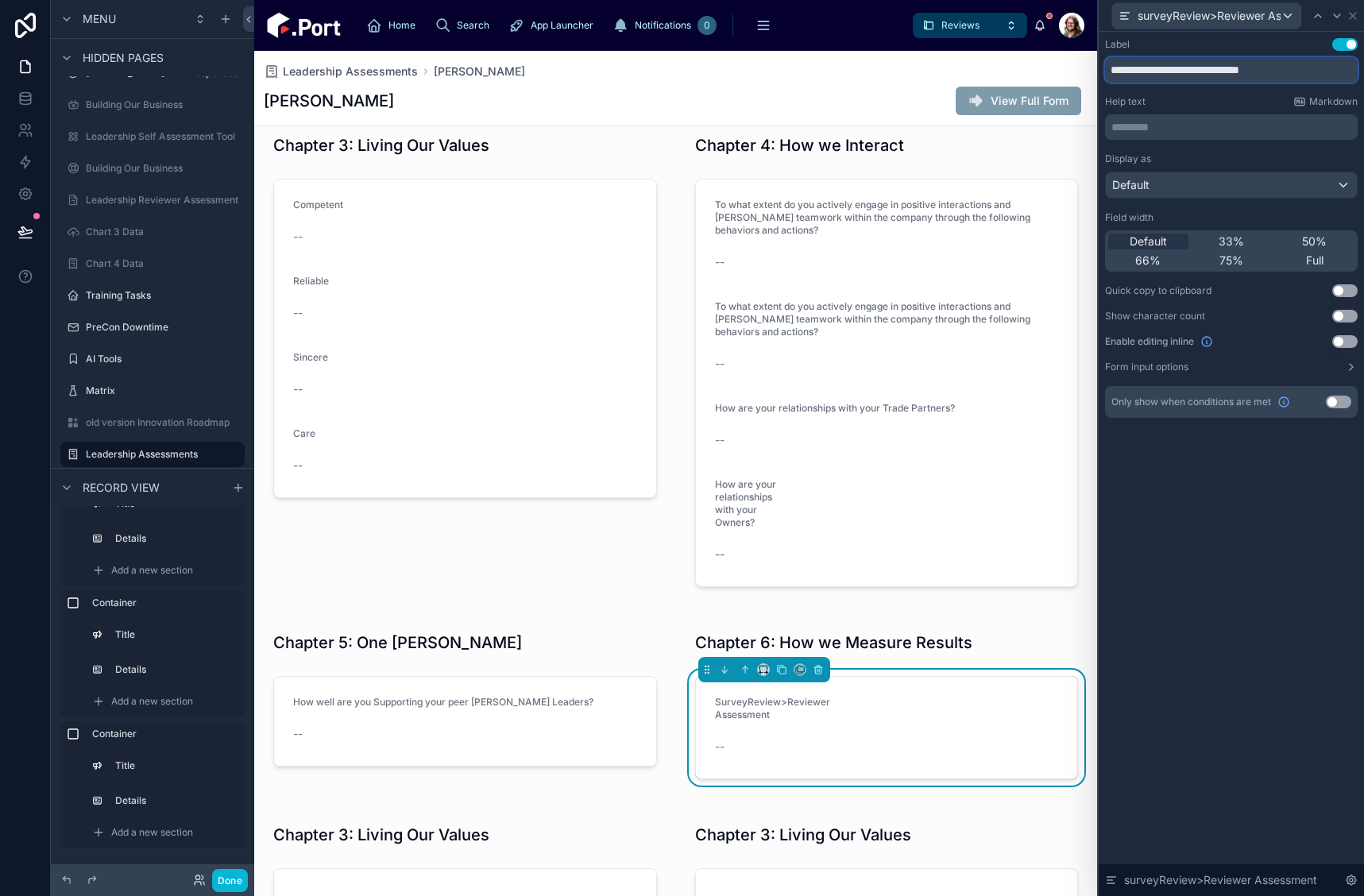
drag, startPoint x: 1321, startPoint y: 76, endPoint x: 1092, endPoint y: 79, distance: 229.0
click at [1092, 79] on div "**********" at bounding box center [682, 448] width 1364 height 896
paste input "**********"
type input "**********"
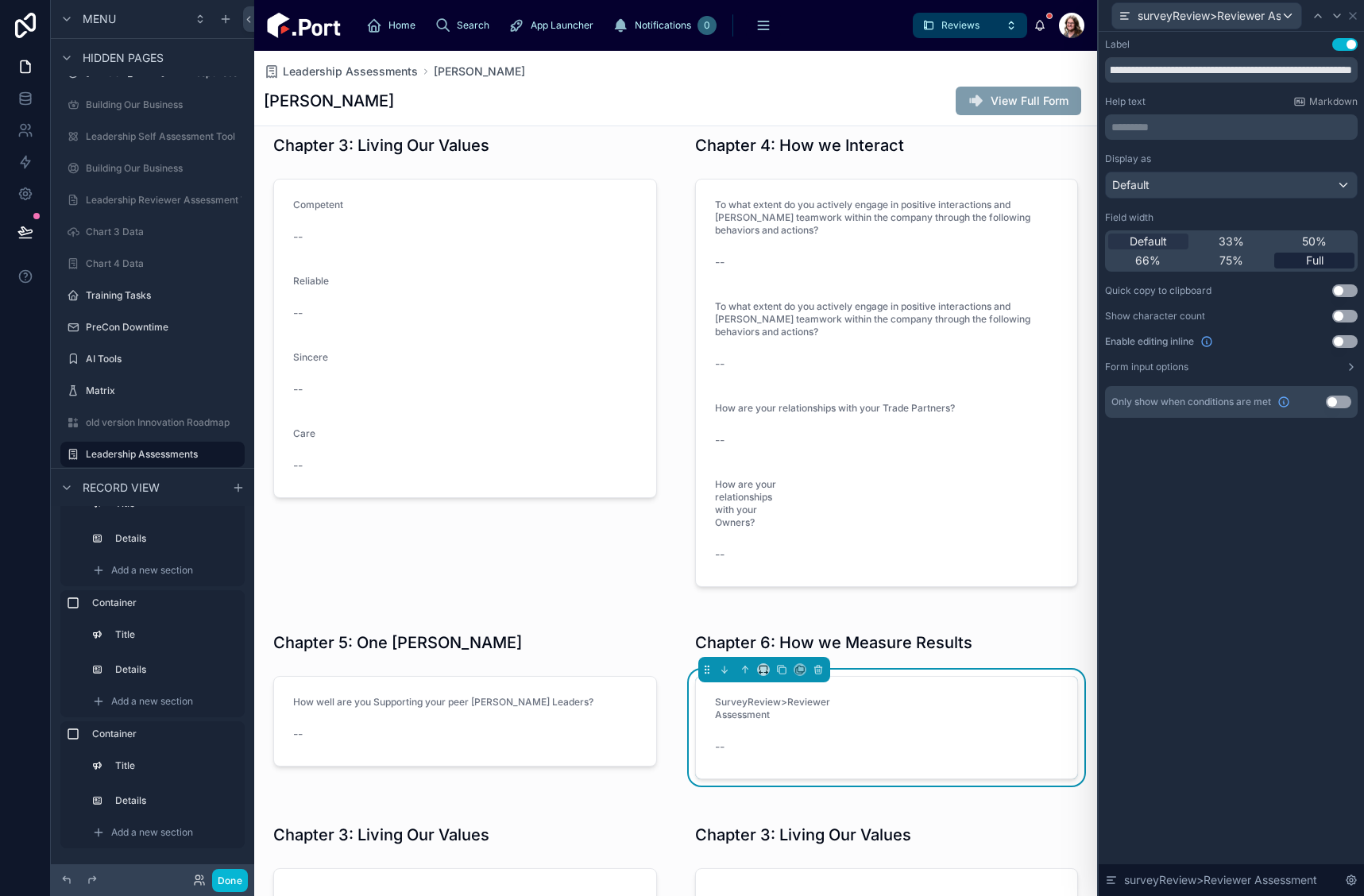
click at [1322, 259] on span "Full" at bounding box center [1314, 260] width 17 height 16
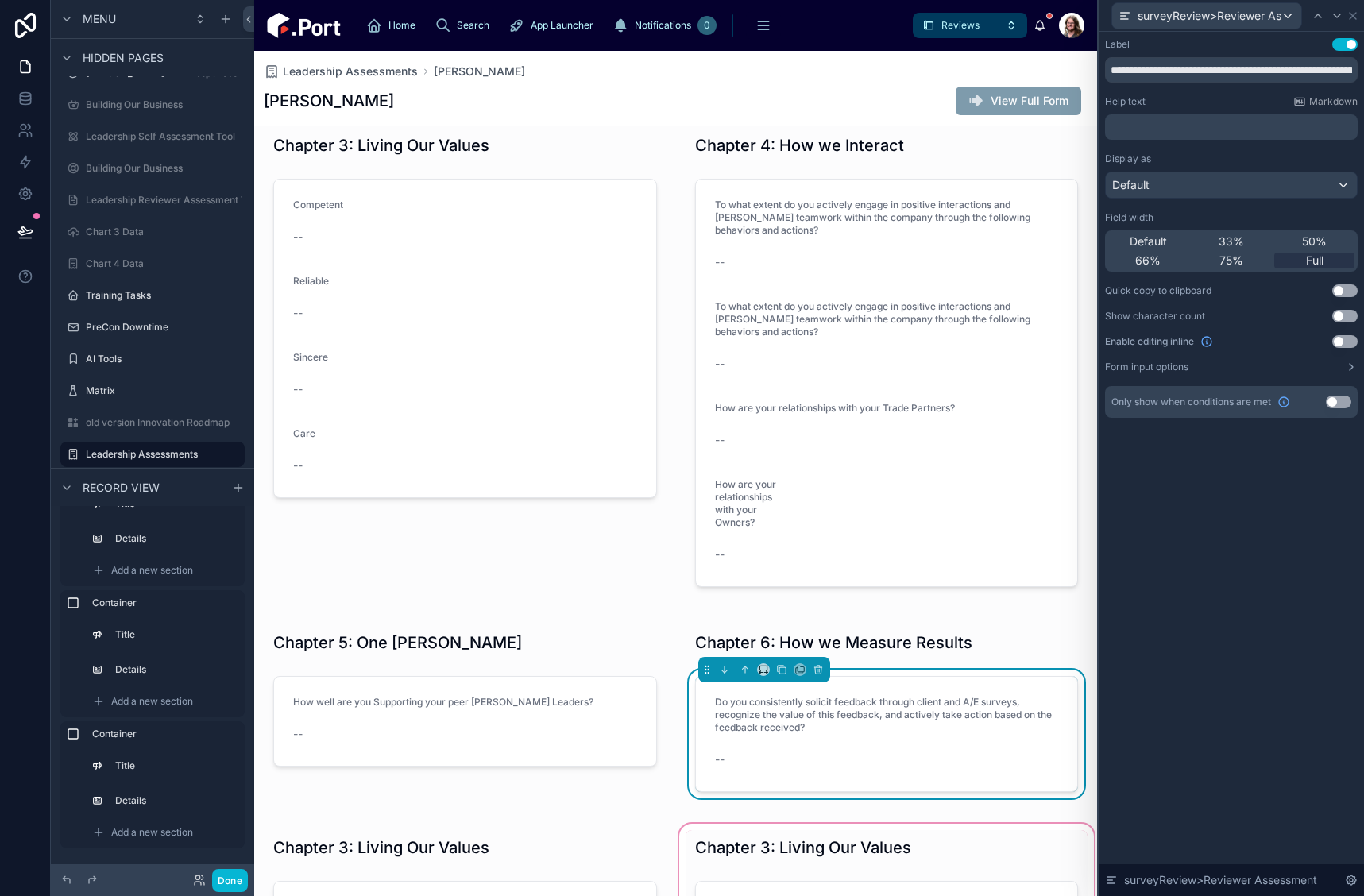
scroll to position [874, 0]
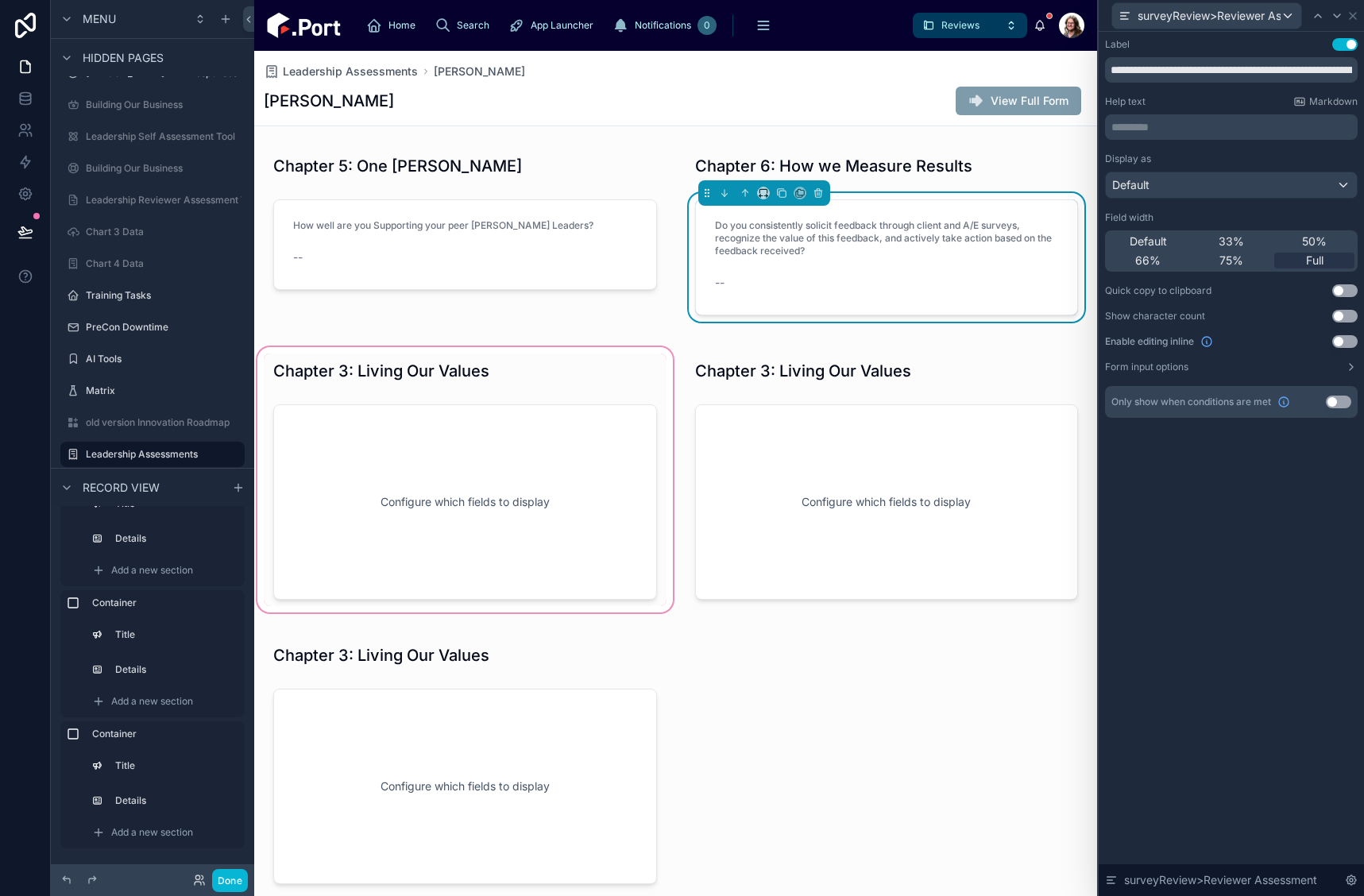
click at [496, 369] on div at bounding box center [466, 480] width 422 height 272
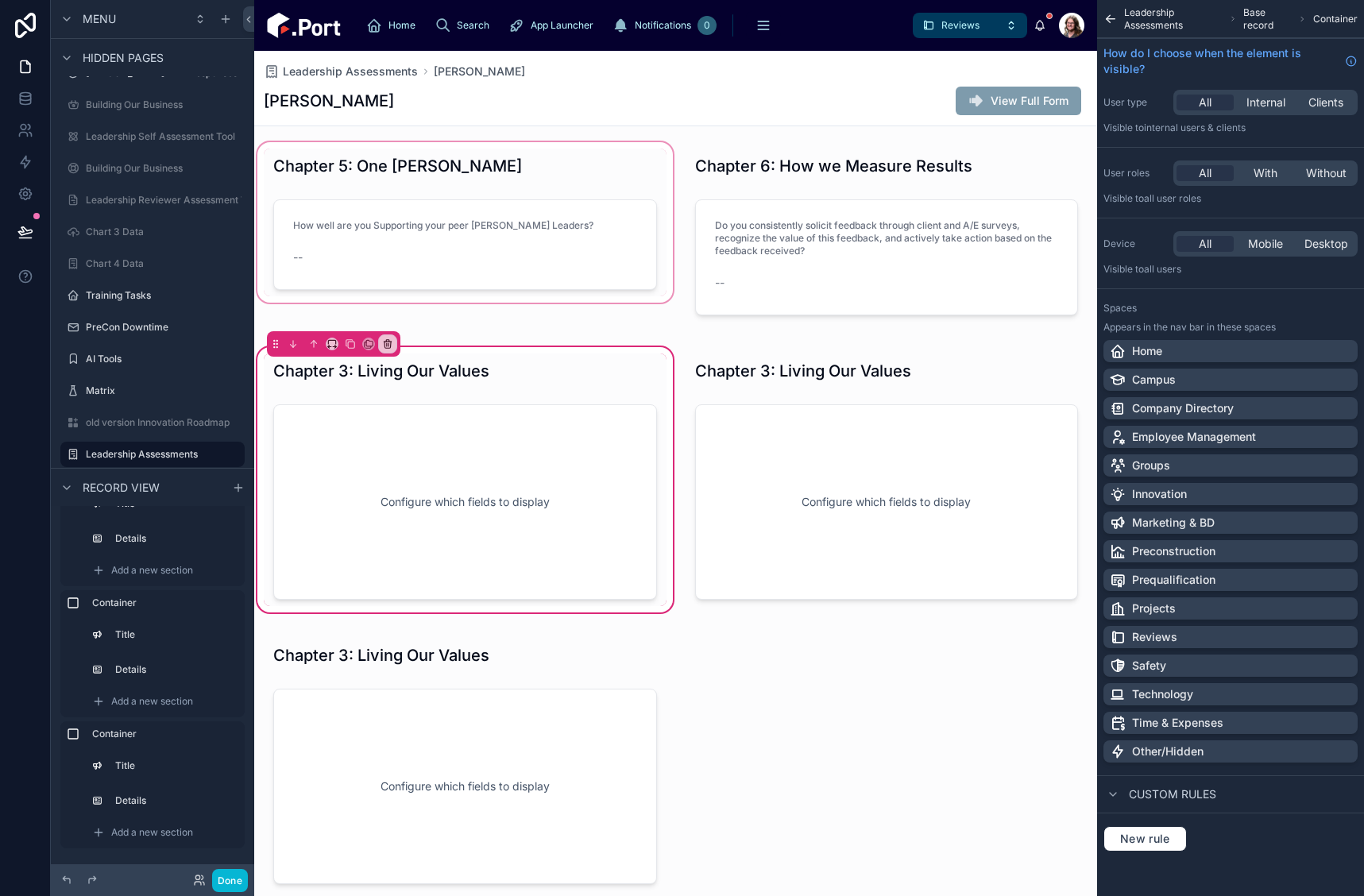
drag, startPoint x: 542, startPoint y: 375, endPoint x: 668, endPoint y: 324, distance: 135.9
click at [542, 376] on div at bounding box center [465, 371] width 403 height 35
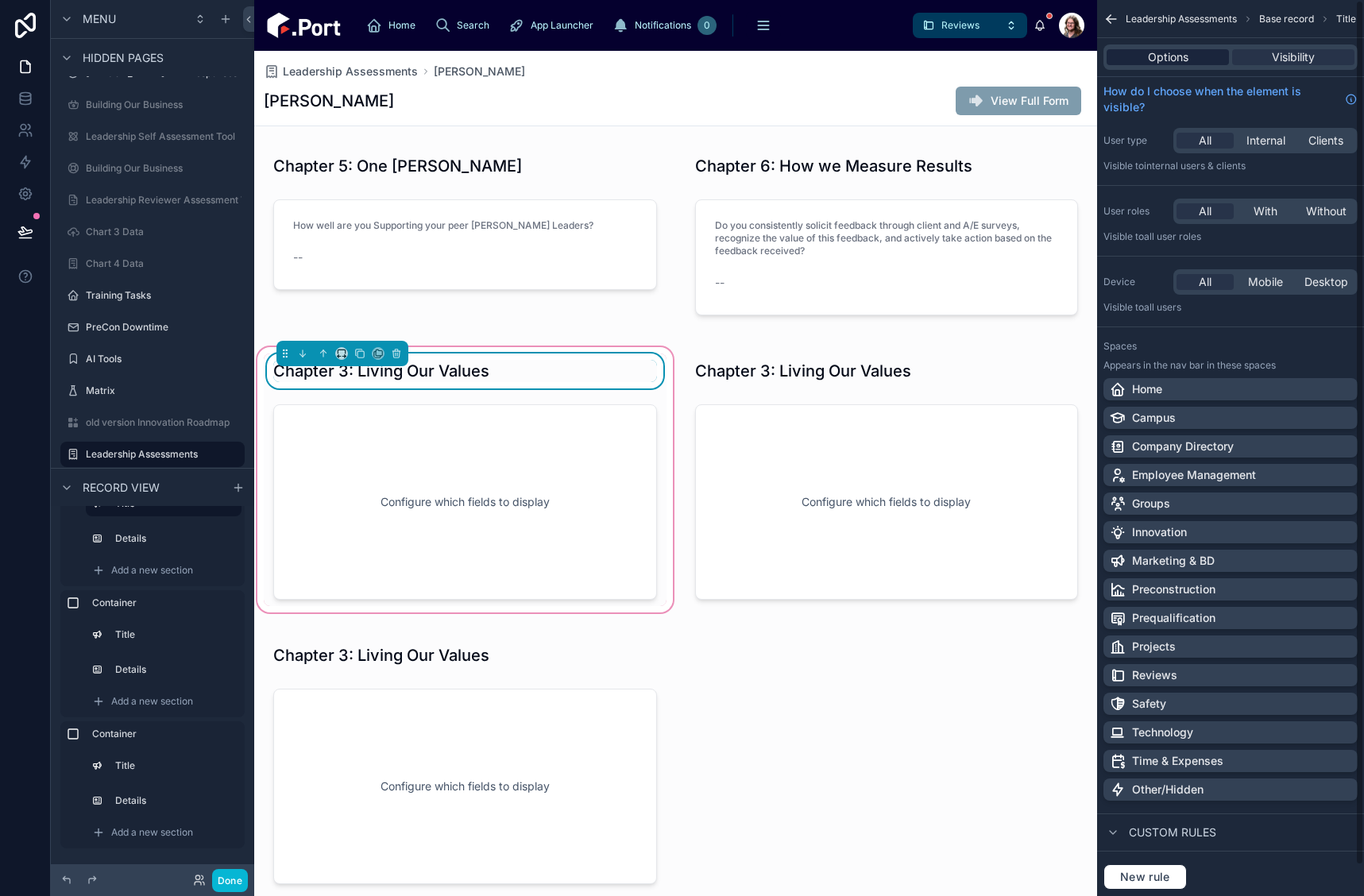
click at [1188, 59] on span "Options" at bounding box center [1168, 56] width 41 height 16
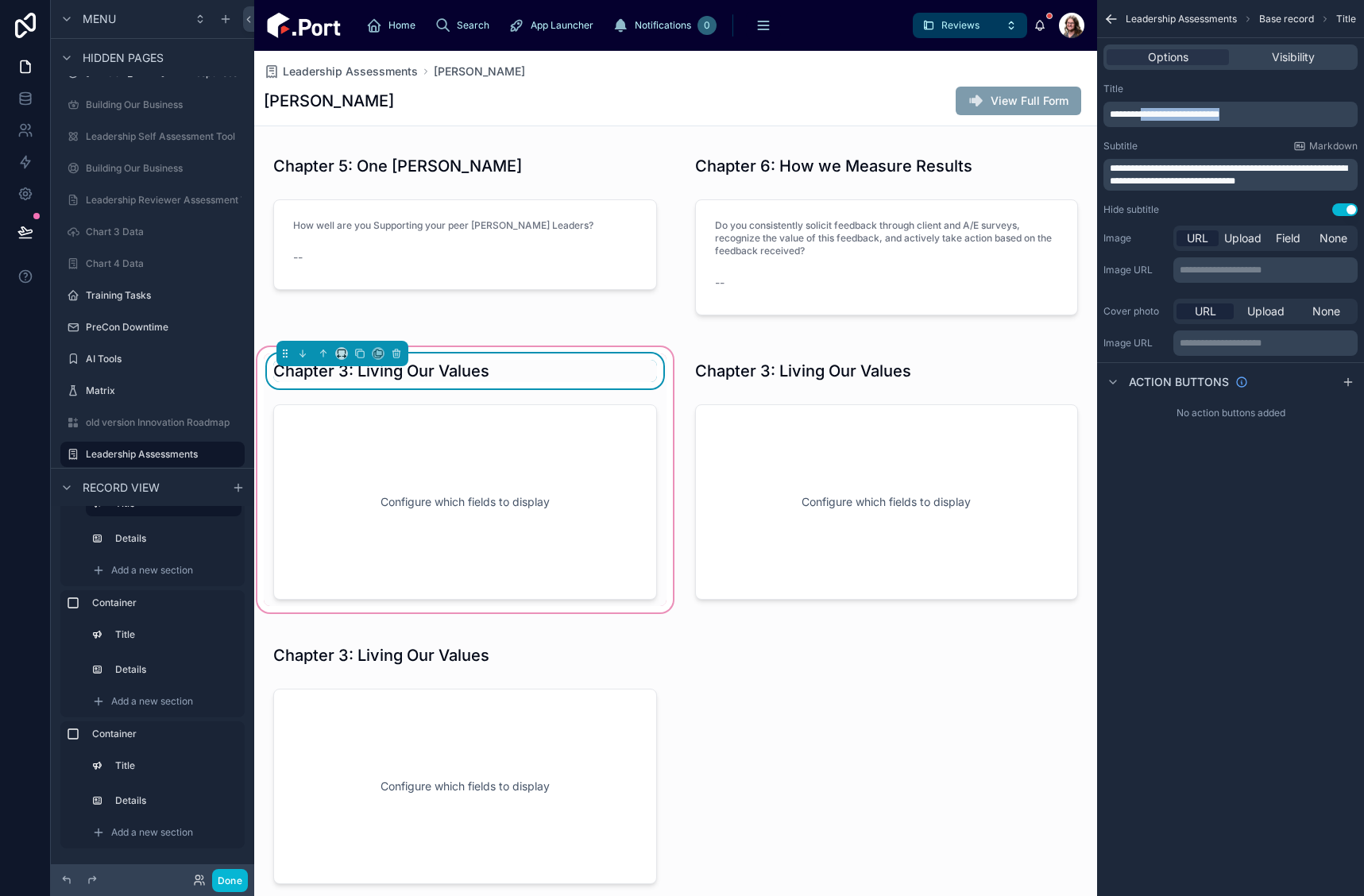
drag, startPoint x: 1199, startPoint y: 119, endPoint x: 1326, endPoint y: 112, distance: 127.2
click at [1152, 114] on p "**********" at bounding box center [1232, 115] width 245 height 13
click at [1222, 108] on p "**********" at bounding box center [1232, 115] width 245 height 13
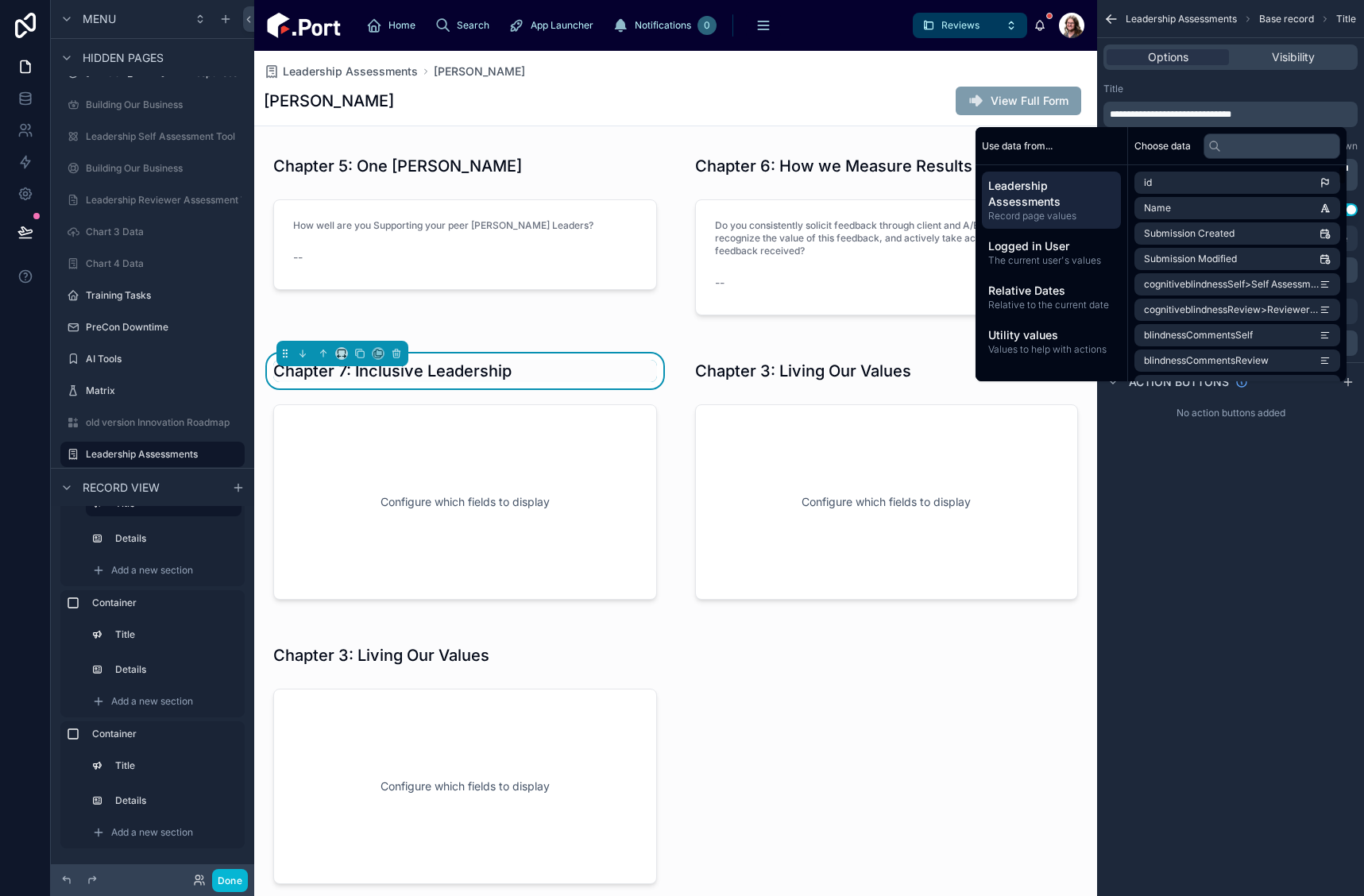
click at [1239, 485] on div "**********" at bounding box center [1231, 448] width 267 height 896
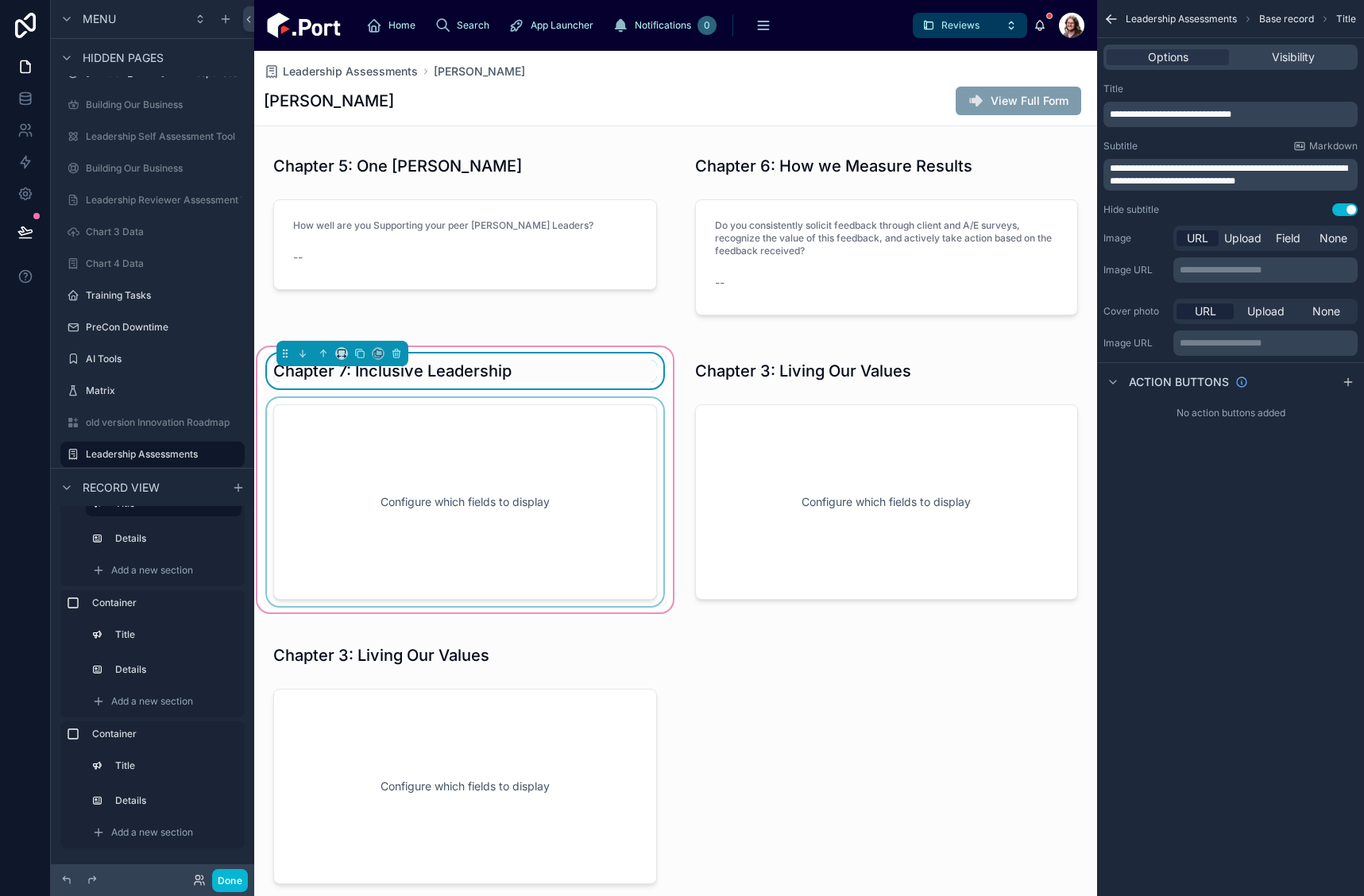
click at [425, 498] on div at bounding box center [465, 502] width 403 height 208
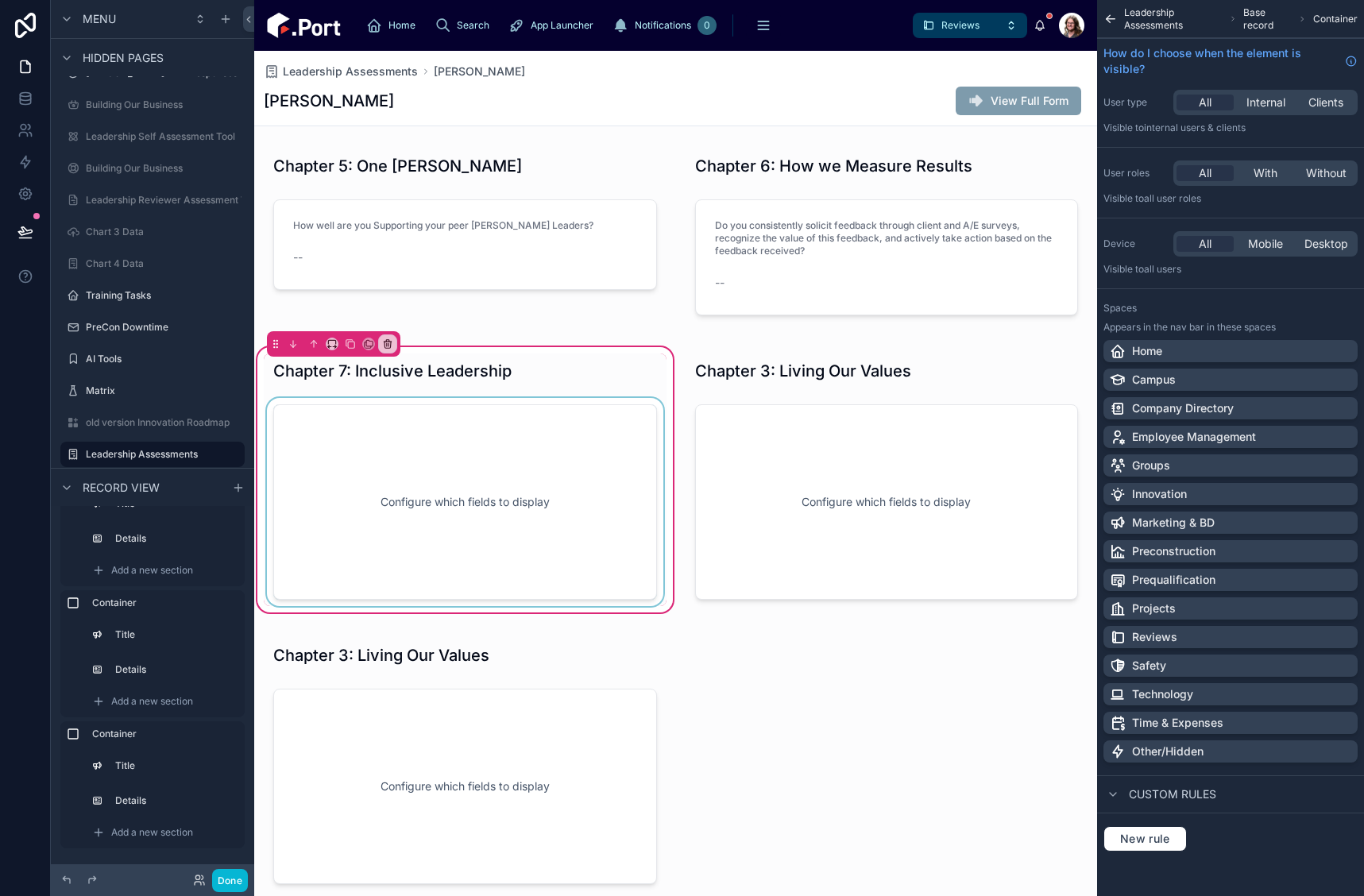
click at [532, 465] on div at bounding box center [465, 502] width 403 height 208
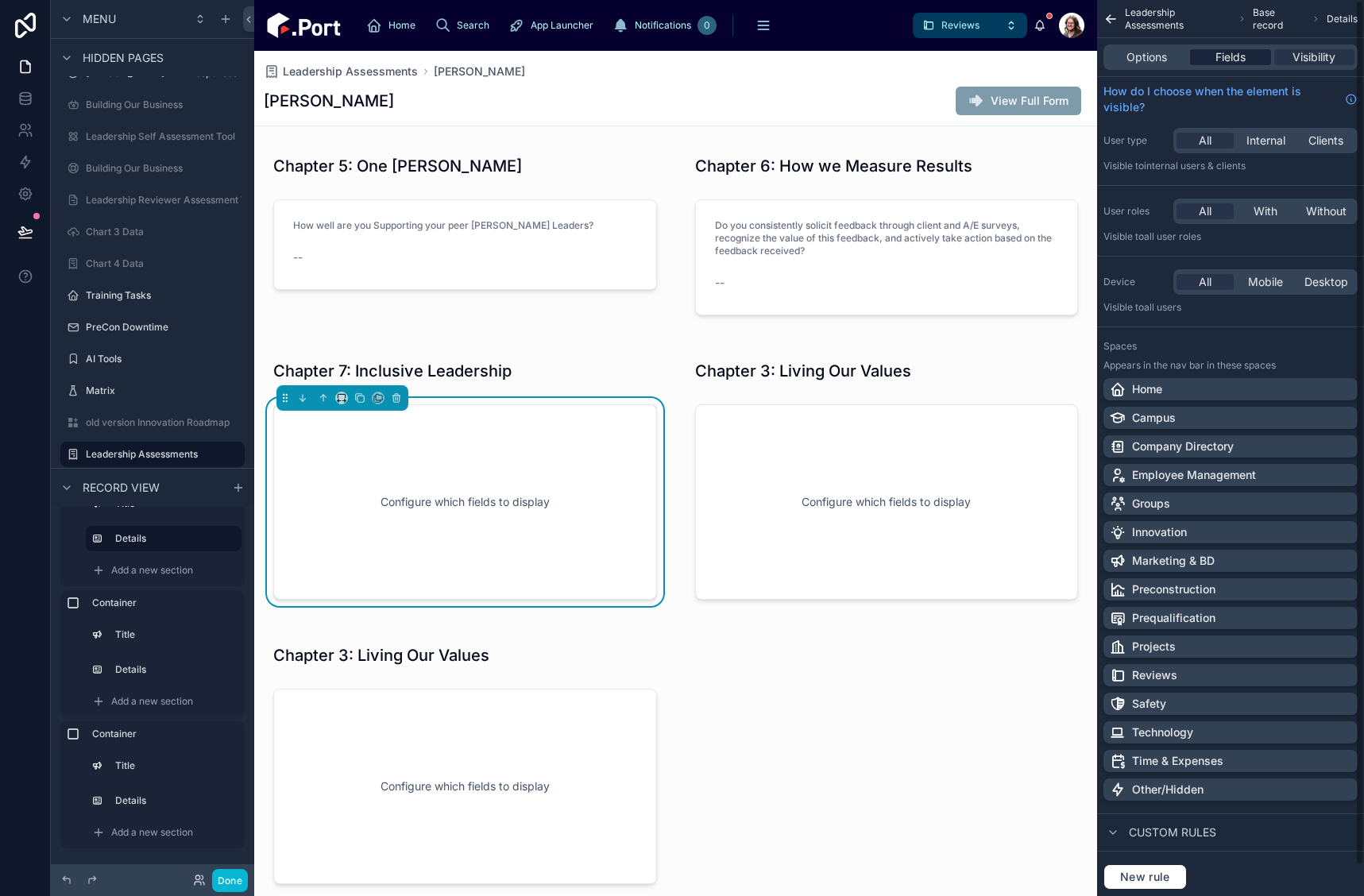
click at [1241, 52] on span "Fields" at bounding box center [1231, 56] width 30 height 16
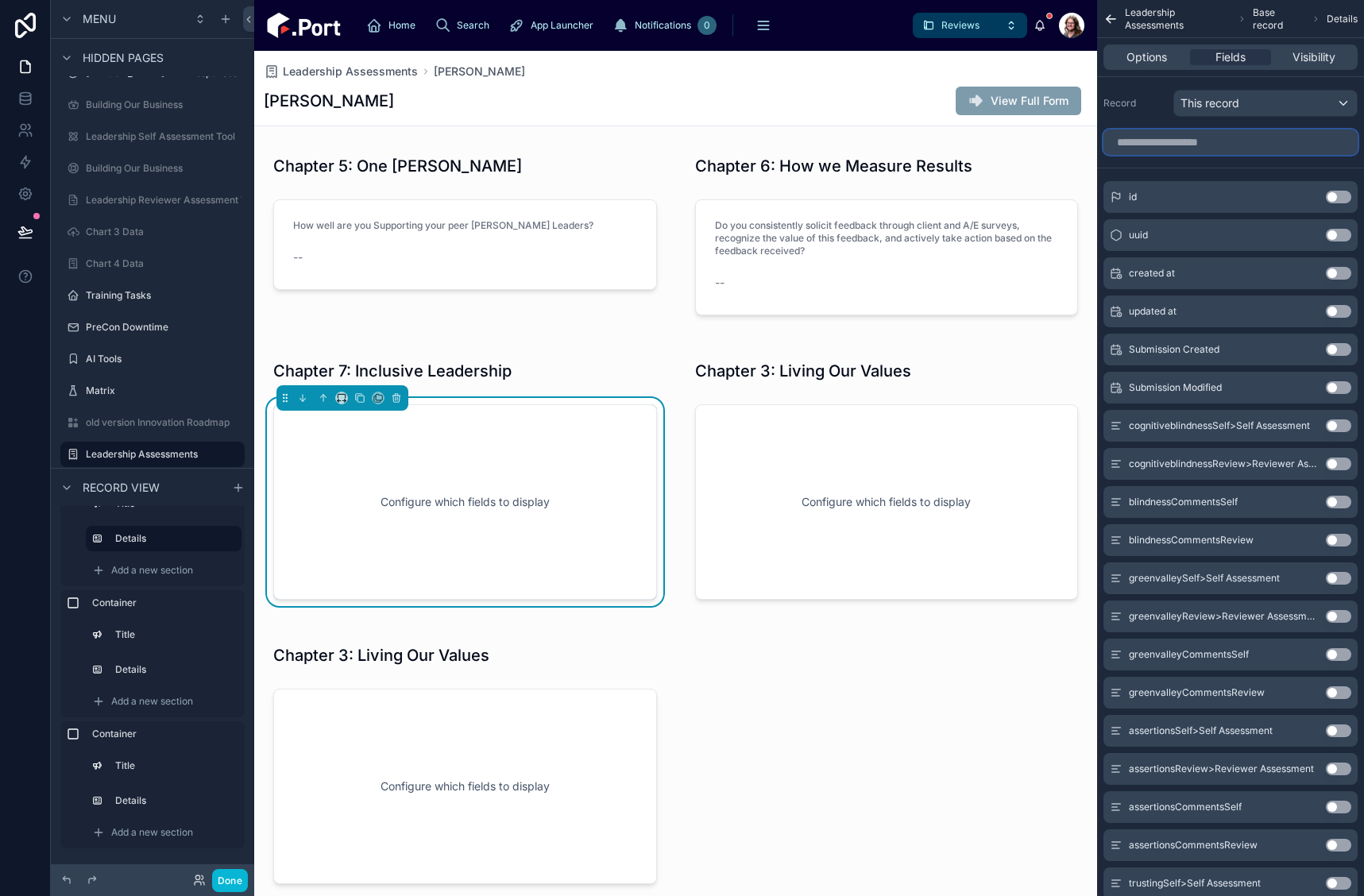
click at [1239, 142] on input "scrollable content" at bounding box center [1231, 142] width 254 height 25
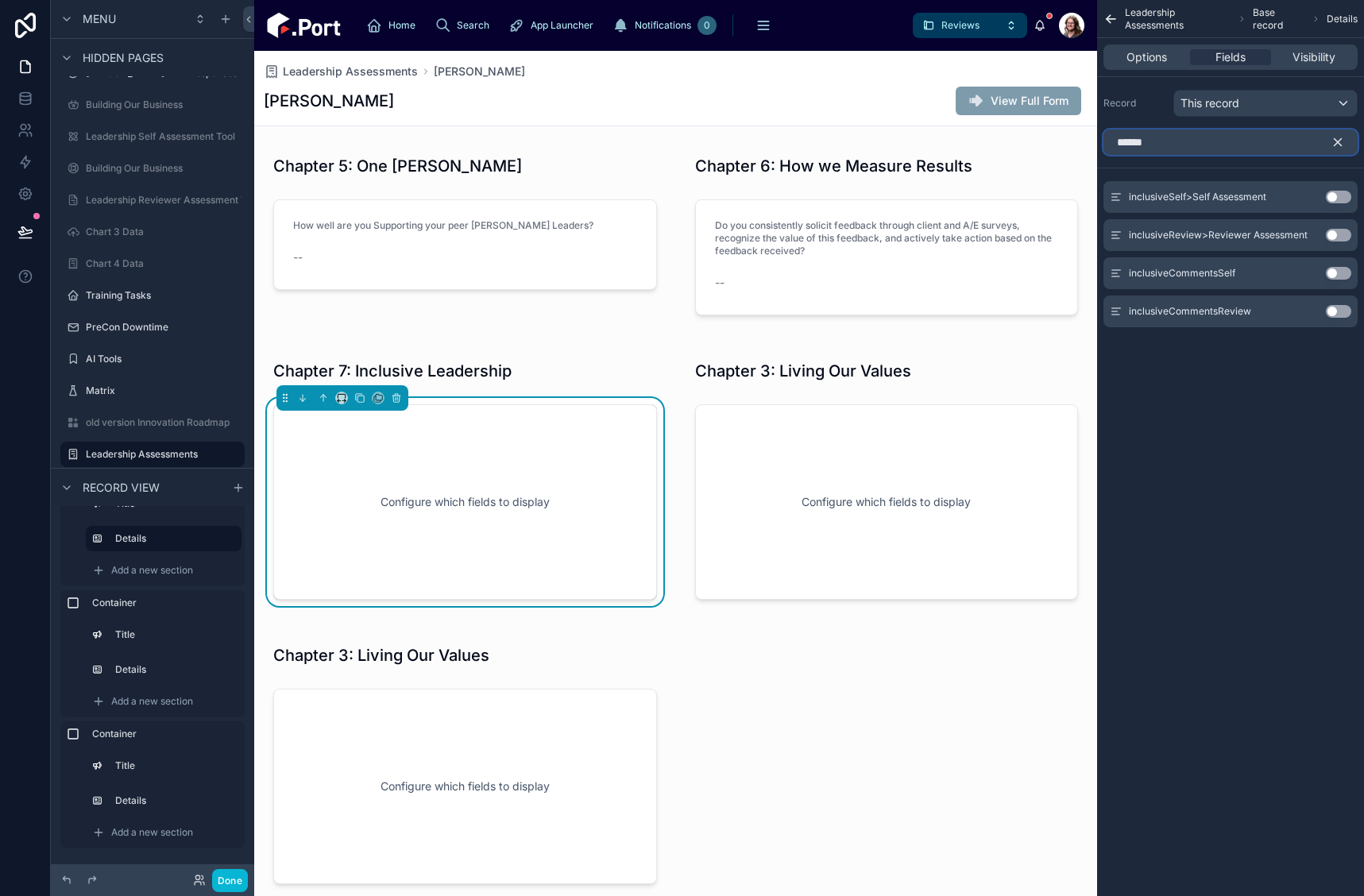
type input "******"
click at [1335, 232] on button "Use setting" at bounding box center [1339, 236] width 25 height 13
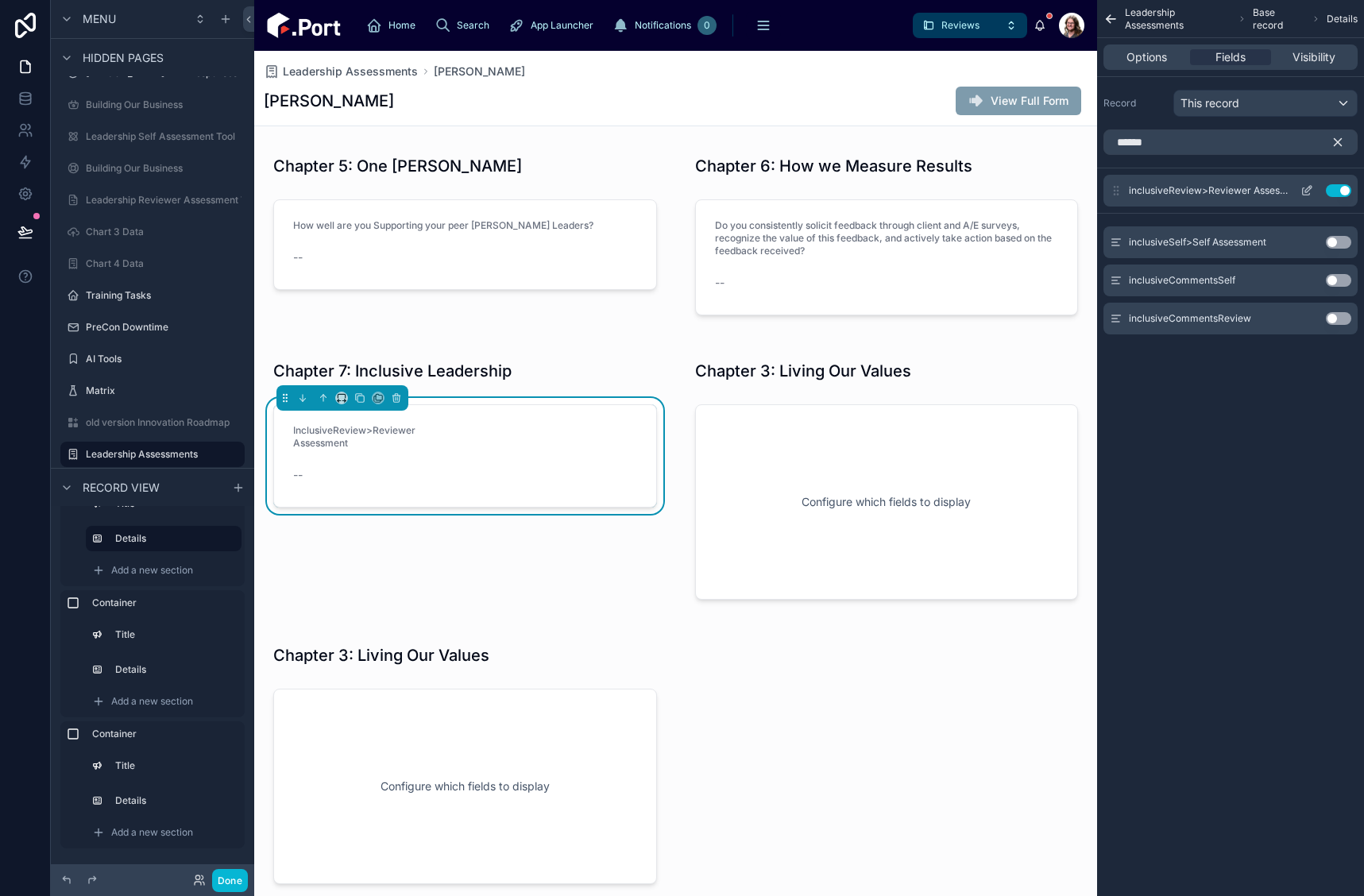
click at [1303, 196] on icon "scrollable content" at bounding box center [1307, 191] width 7 height 7
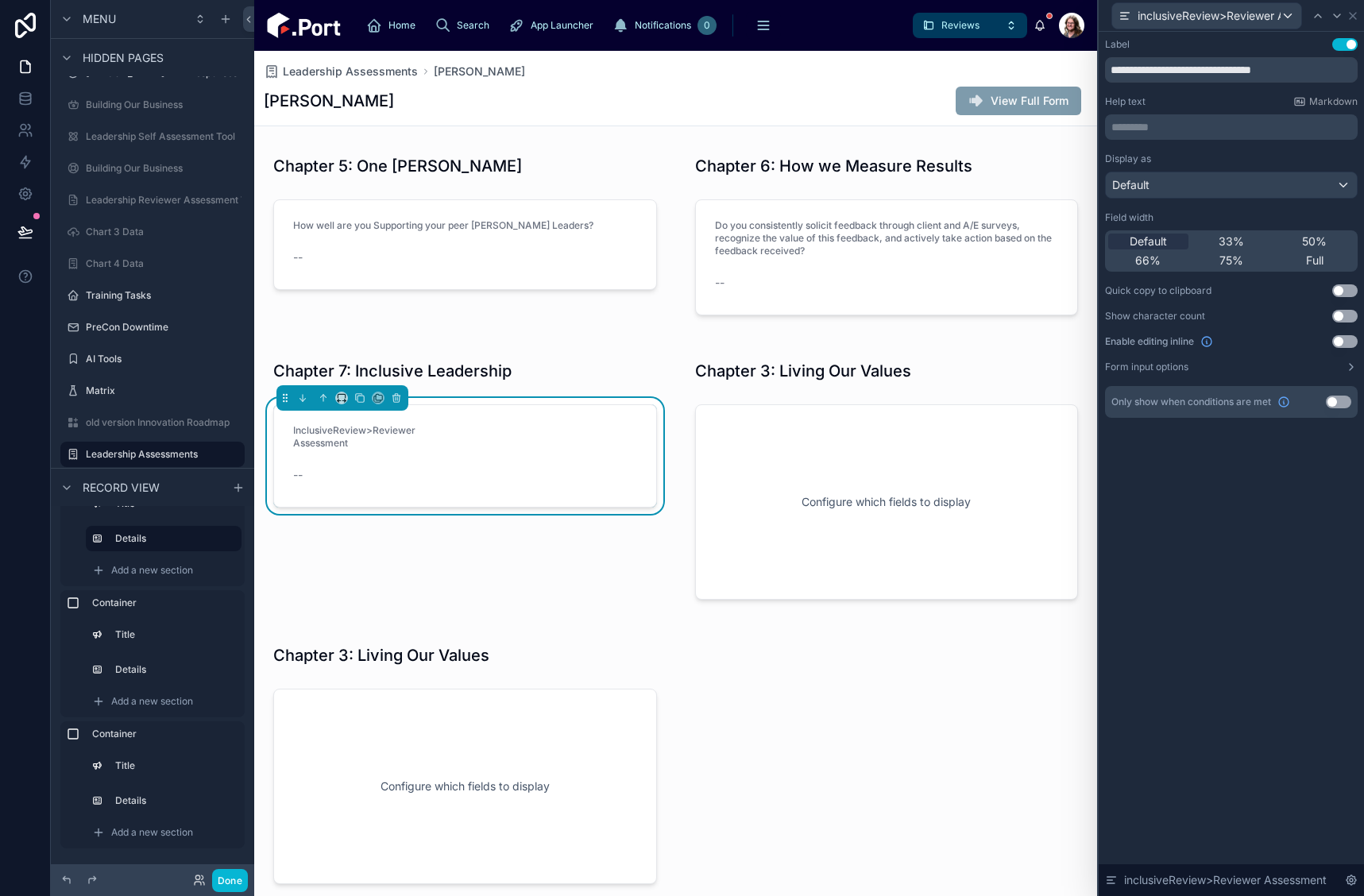
drag, startPoint x: 1311, startPoint y: 263, endPoint x: 1319, endPoint y: 70, distance: 193.2
click at [1310, 262] on span "Full" at bounding box center [1314, 260] width 17 height 16
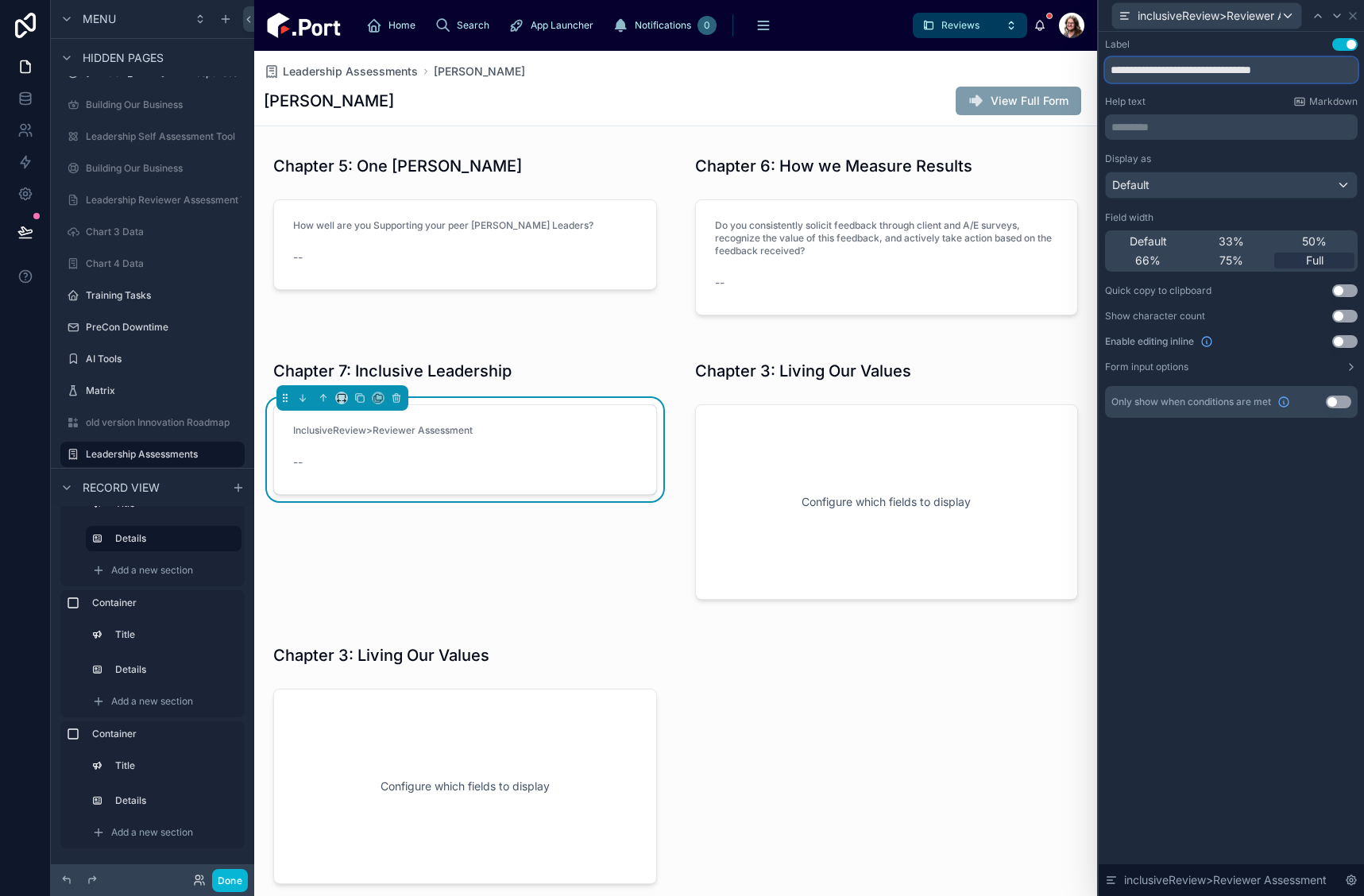
drag, startPoint x: 1251, startPoint y: 70, endPoint x: 1091, endPoint y: 69, distance: 160.0
click at [1091, 69] on div "**********" at bounding box center [682, 448] width 1364 height 896
click at [1209, 69] on input "**********" at bounding box center [1231, 70] width 253 height 25
click at [1152, 72] on input "**********" at bounding box center [1231, 70] width 253 height 25
type input "**********"
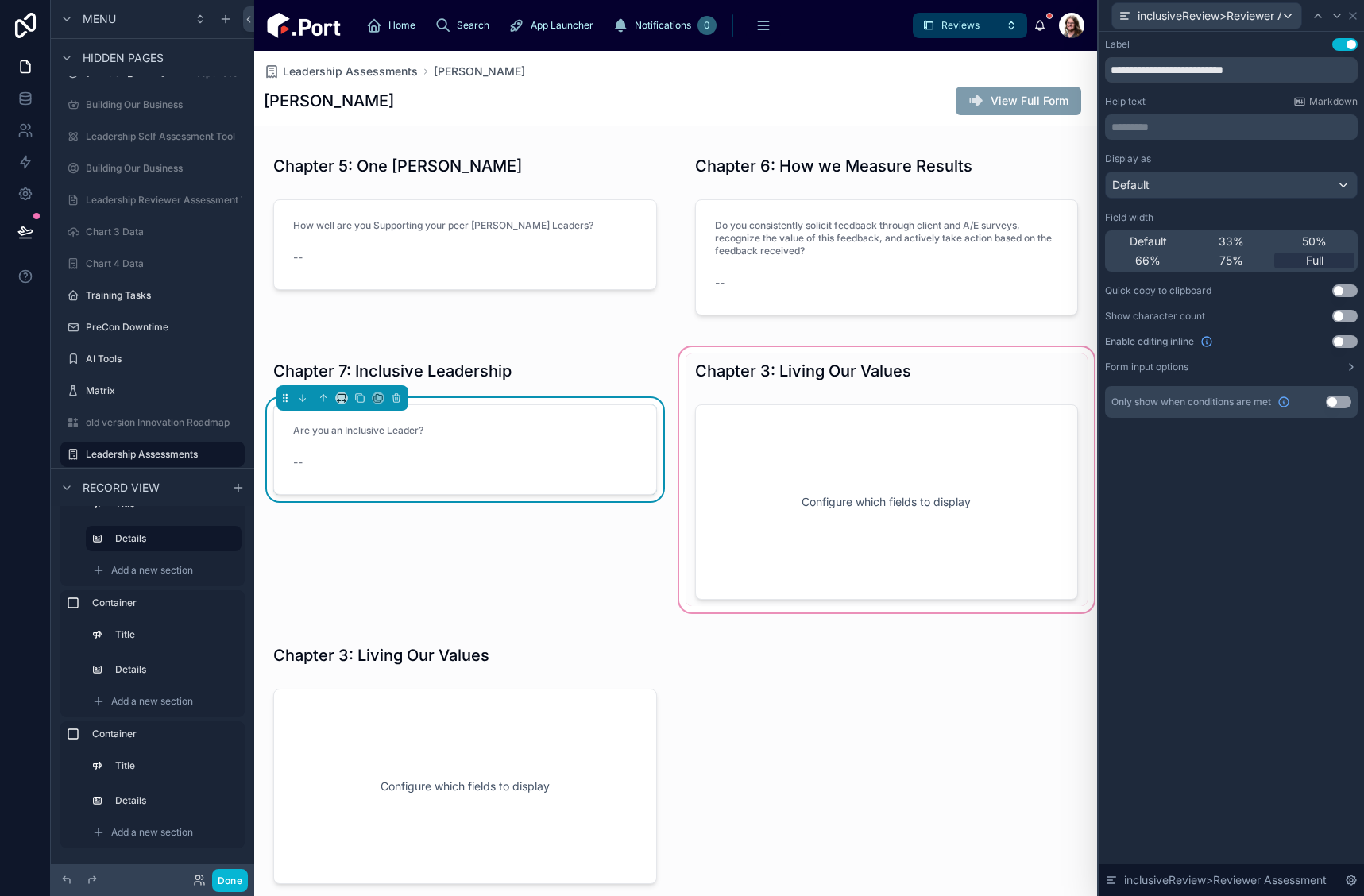
click at [926, 384] on div at bounding box center [887, 480] width 422 height 272
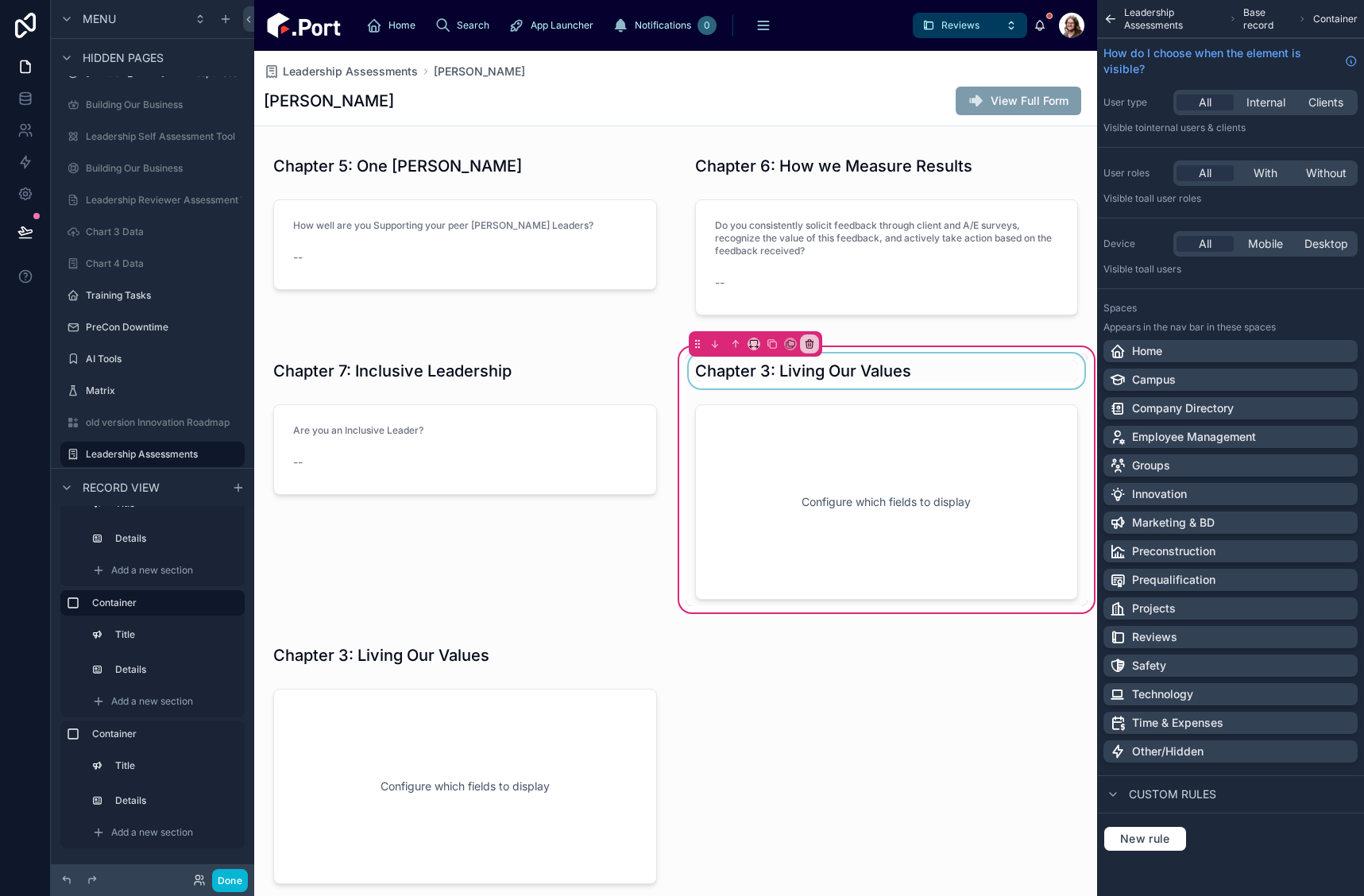
click at [943, 375] on div at bounding box center [887, 371] width 403 height 35
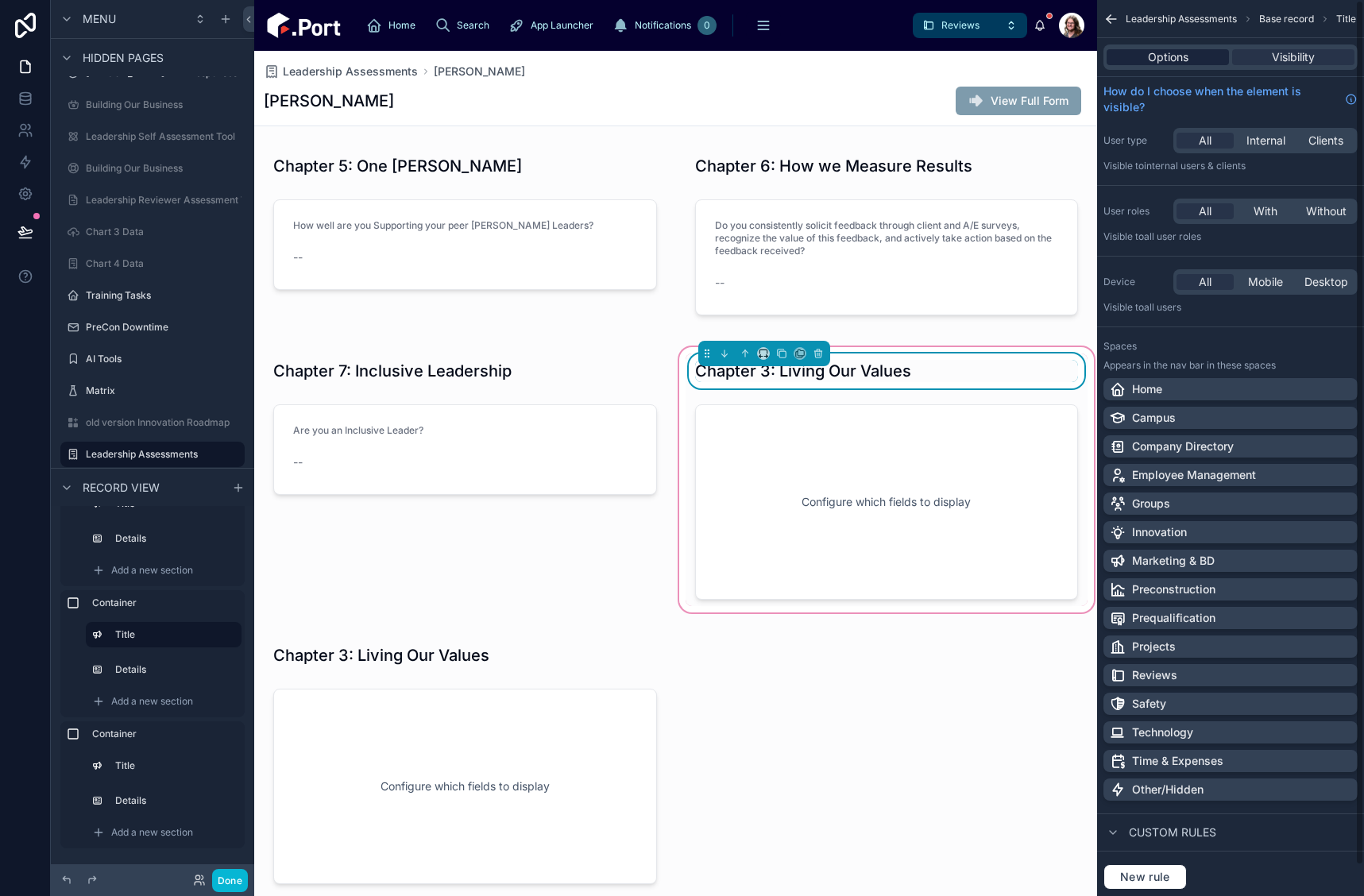
click at [1200, 57] on div "Options" at bounding box center [1168, 56] width 123 height 16
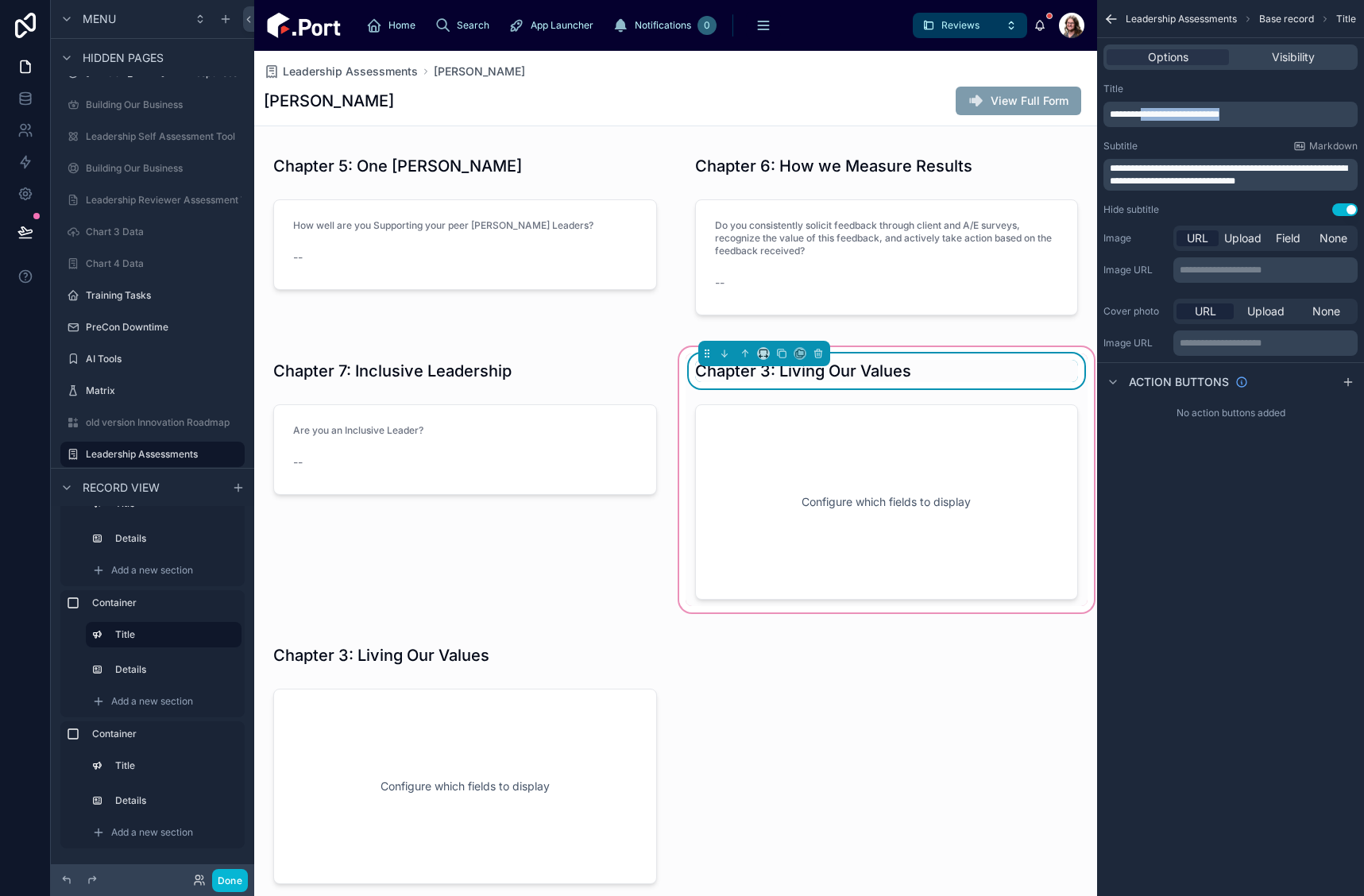
drag, startPoint x: 1250, startPoint y: 116, endPoint x: 1150, endPoint y: 116, distance: 100.0
click at [1150, 116] on p "**********" at bounding box center [1232, 115] width 245 height 13
drag, startPoint x: 1238, startPoint y: 571, endPoint x: 1226, endPoint y: 561, distance: 15.6
click at [1238, 570] on div "**********" at bounding box center [1231, 448] width 267 height 896
click at [916, 514] on div at bounding box center [887, 502] width 403 height 208
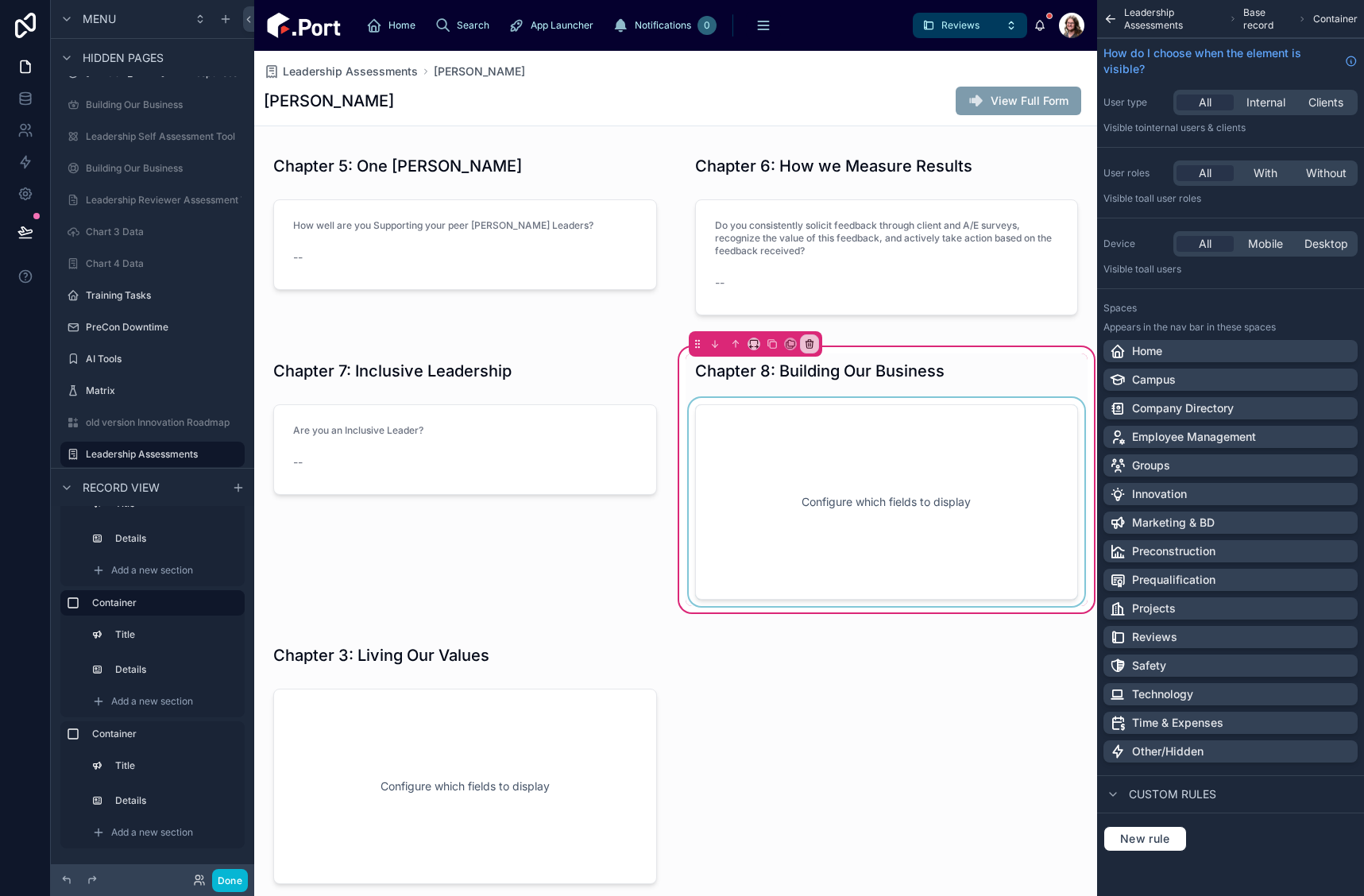
click at [920, 483] on div at bounding box center [887, 502] width 403 height 208
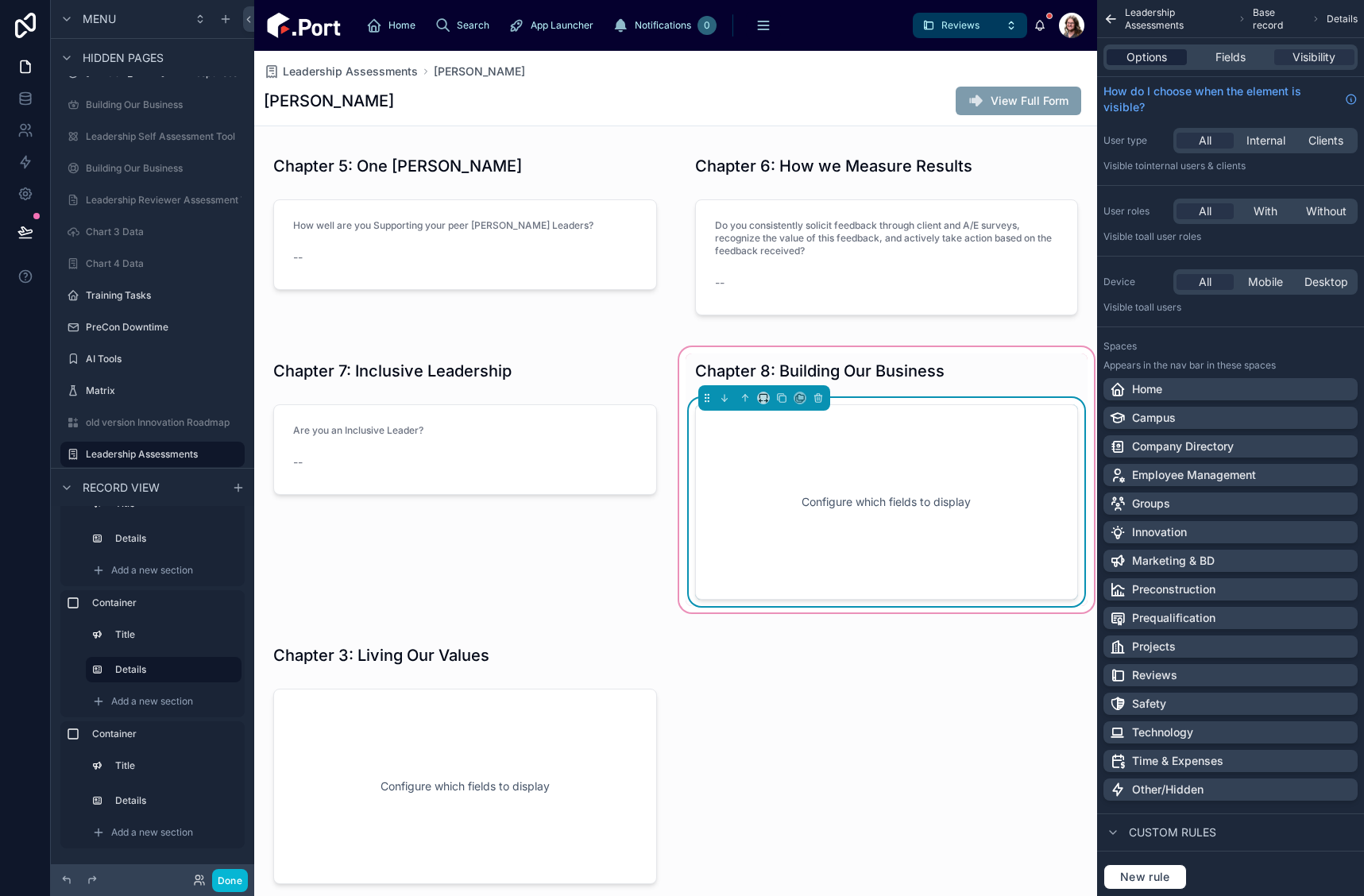
click at [1146, 57] on span "Options" at bounding box center [1147, 56] width 41 height 16
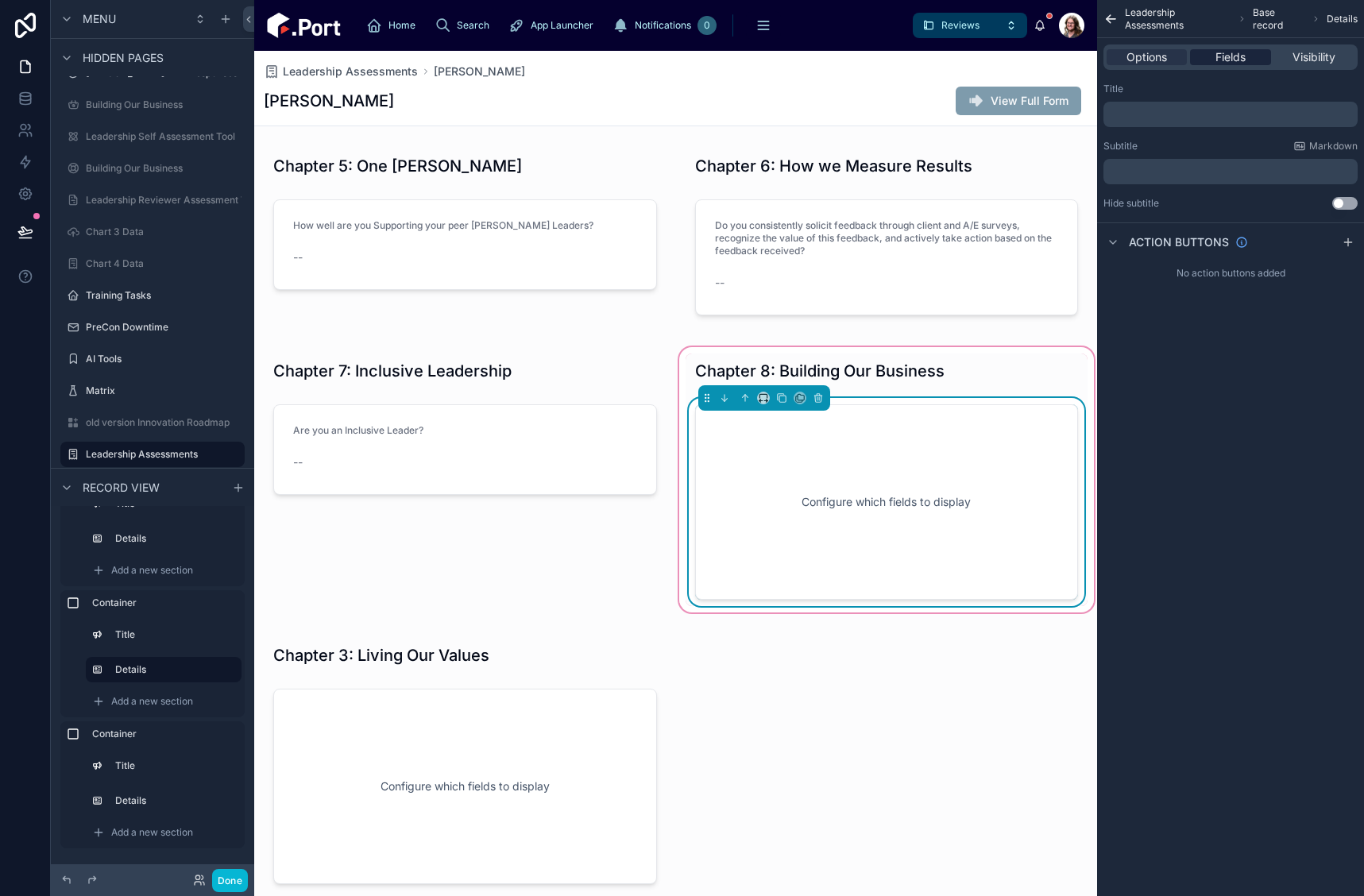
click at [1226, 58] on span "Fields" at bounding box center [1231, 56] width 30 height 16
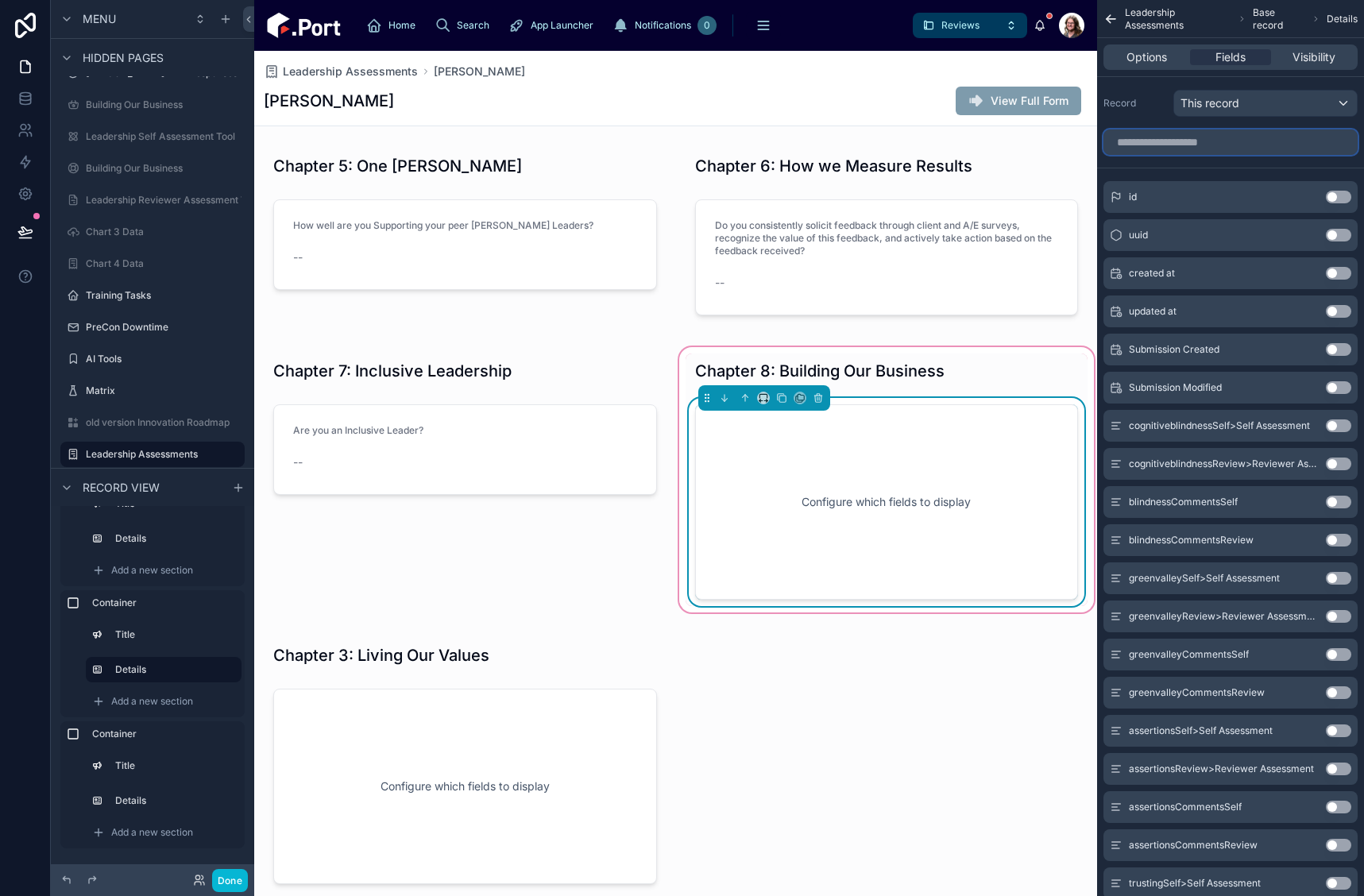
click at [1203, 146] on input "scrollable content" at bounding box center [1231, 142] width 254 height 25
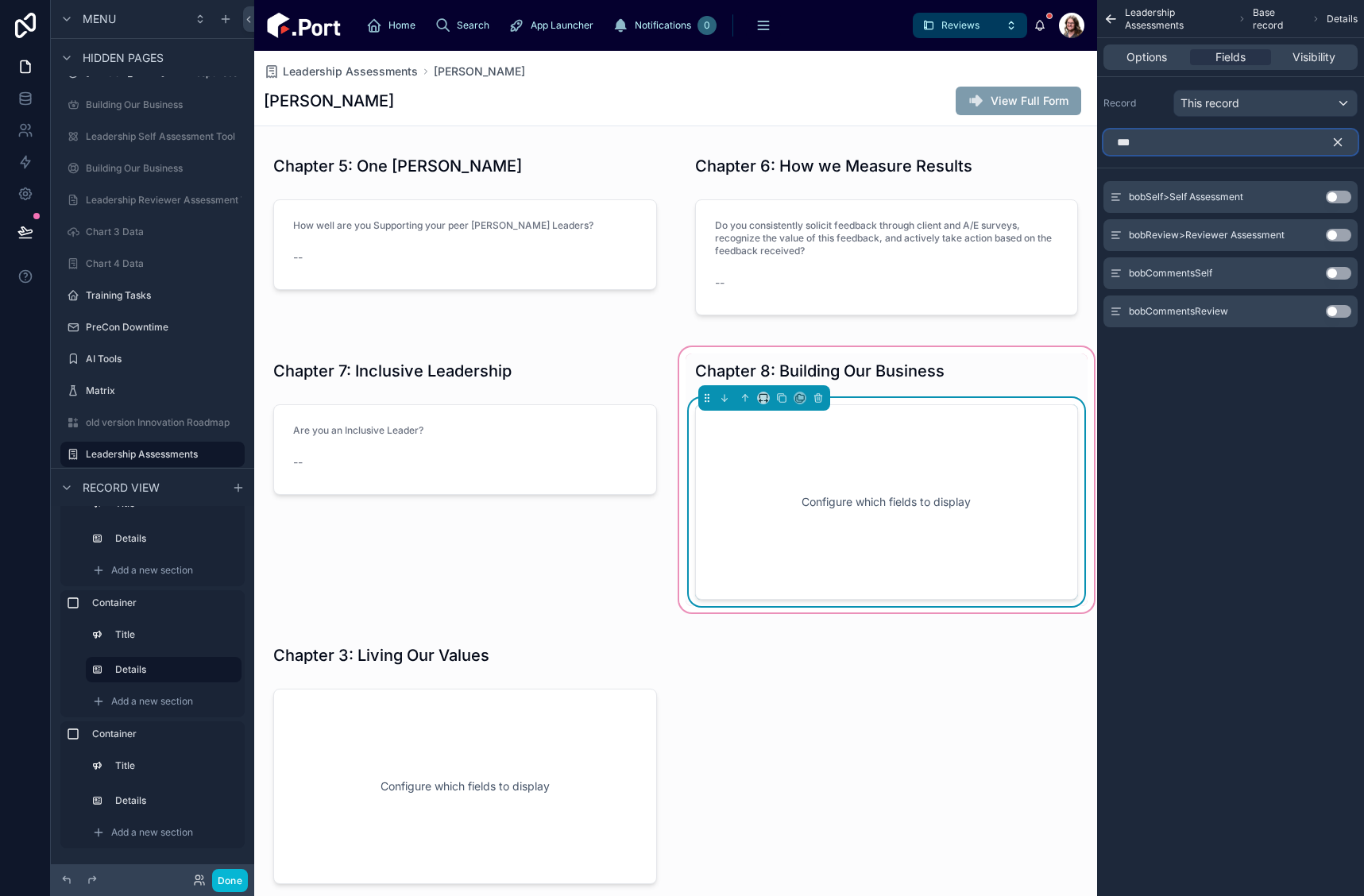
type input "***"
click at [1333, 235] on button "Use setting" at bounding box center [1339, 236] width 25 height 13
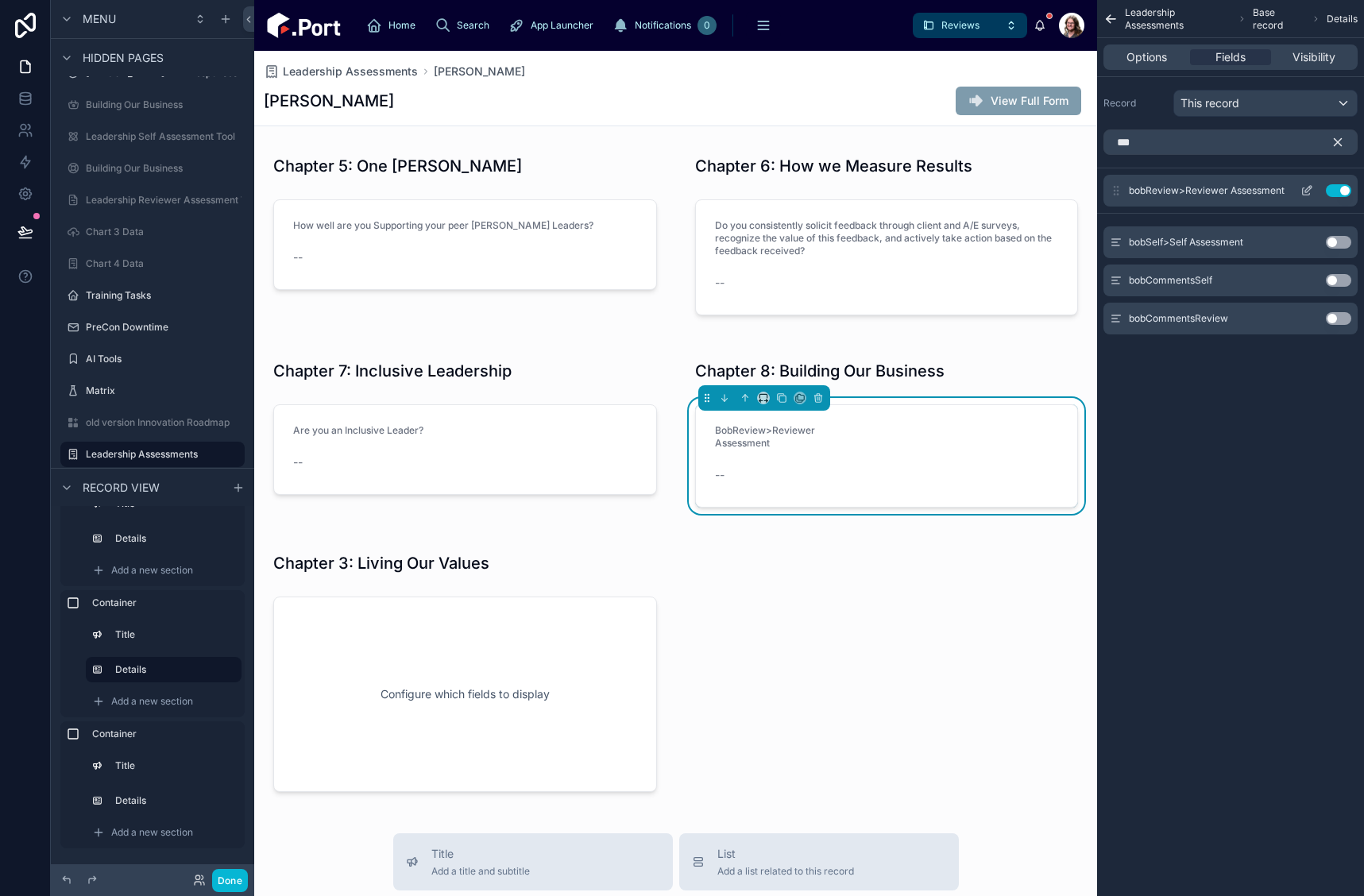
click at [1304, 187] on icon "scrollable content" at bounding box center [1308, 191] width 13 height 13
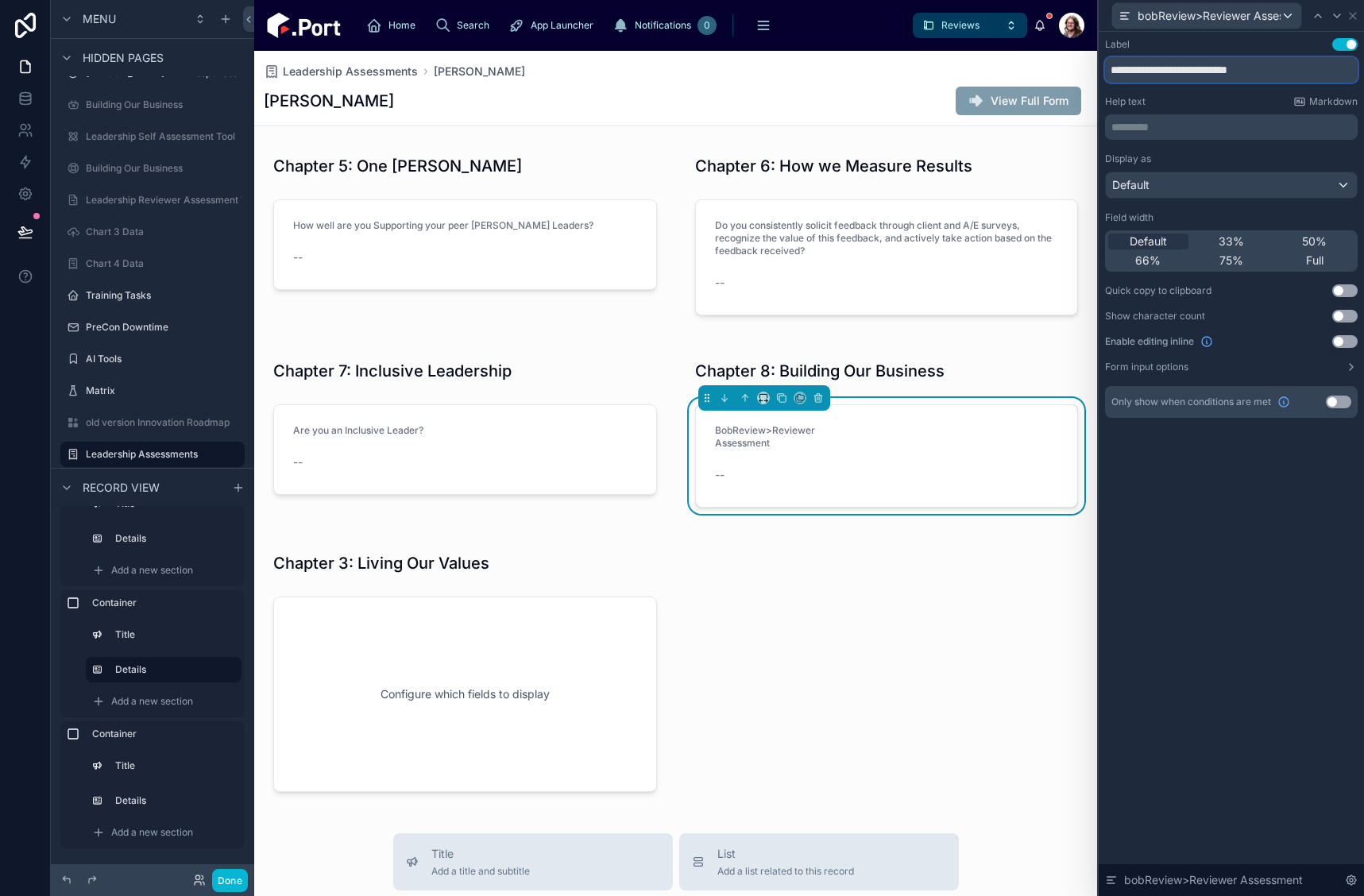
drag, startPoint x: 1298, startPoint y: 70, endPoint x: 1068, endPoint y: 69, distance: 230.0
click at [1068, 69] on div "**********" at bounding box center [682, 448] width 1364 height 896
click at [1343, 70] on input "**********" at bounding box center [1231, 70] width 253 height 25
drag, startPoint x: 1325, startPoint y: 69, endPoint x: 1007, endPoint y: 101, distance: 319.6
click at [1008, 103] on div "**********" at bounding box center [682, 448] width 1364 height 896
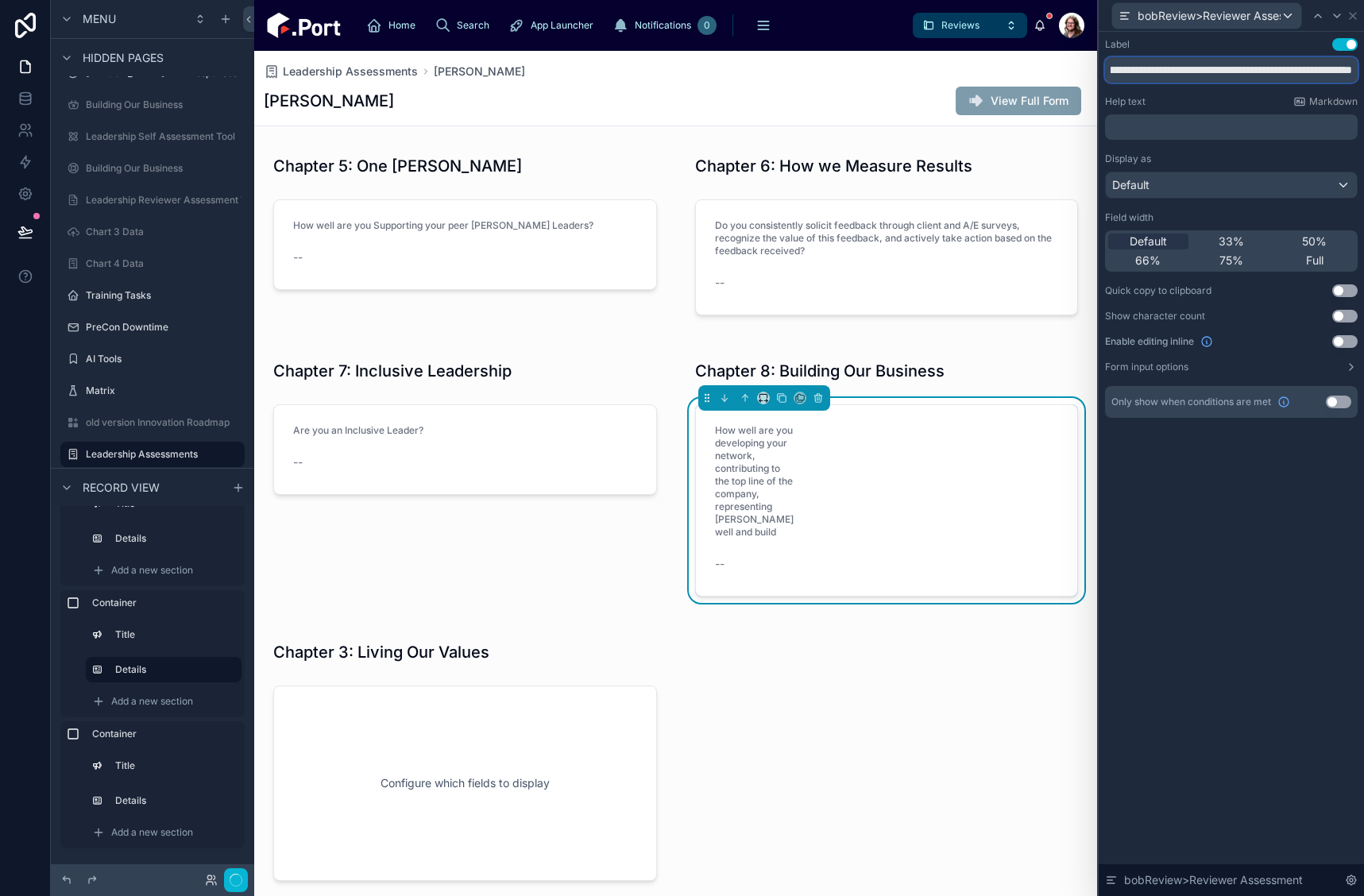
scroll to position [0, 503]
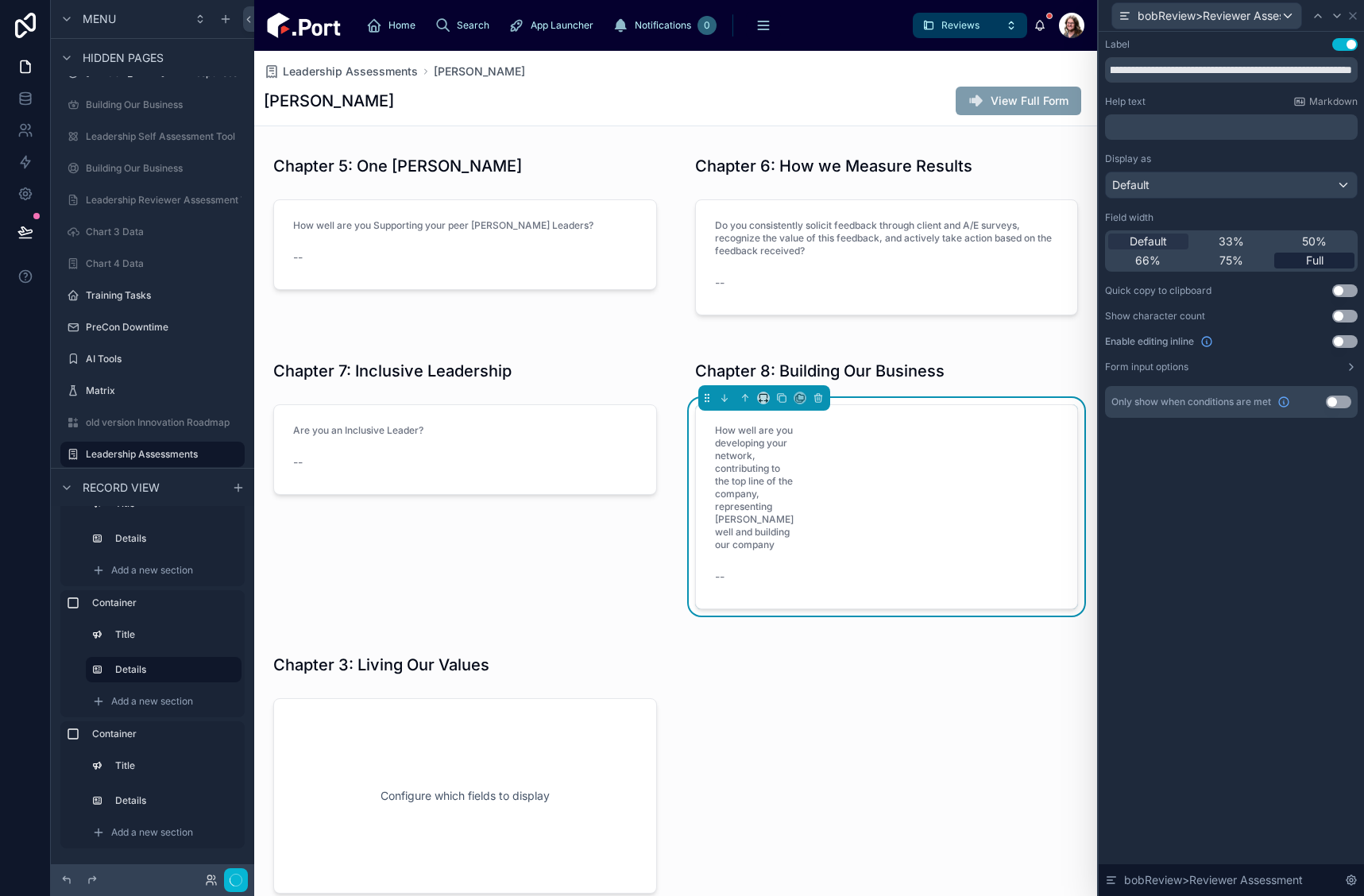
click at [1319, 265] on span "Full" at bounding box center [1314, 260] width 17 height 16
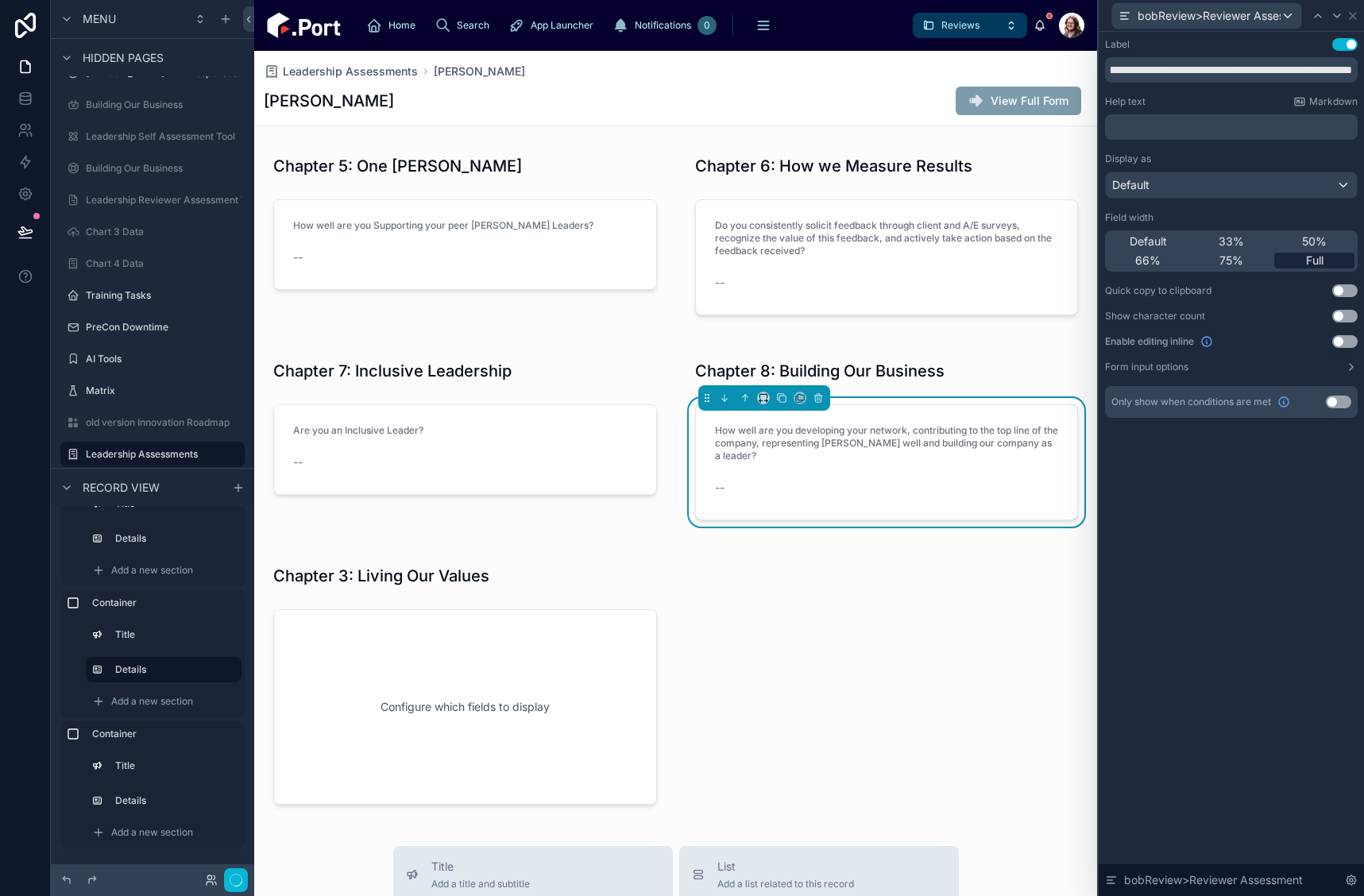
scroll to position [0, 0]
type input "**********"
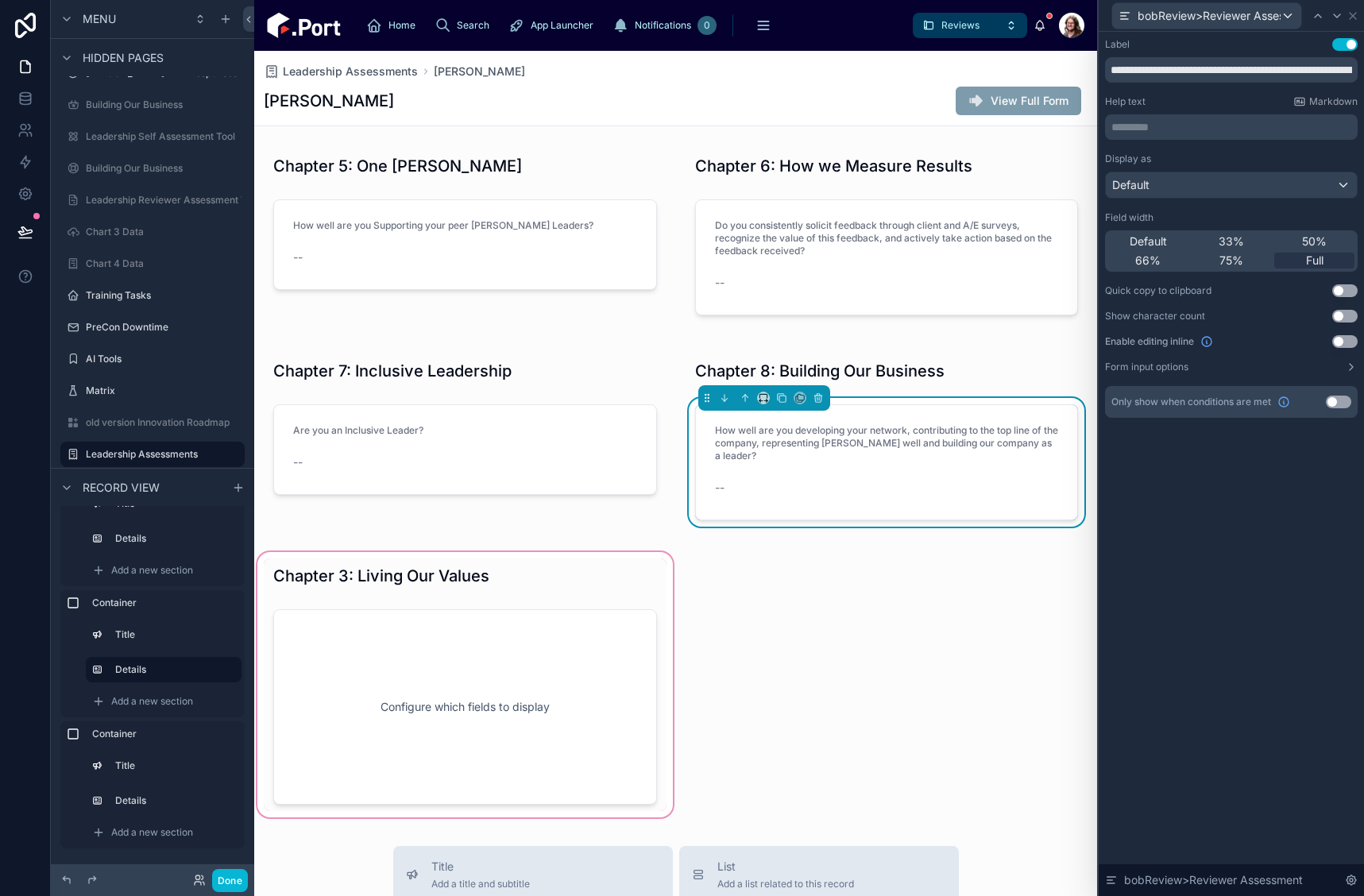
click at [582, 578] on div at bounding box center [466, 685] width 422 height 272
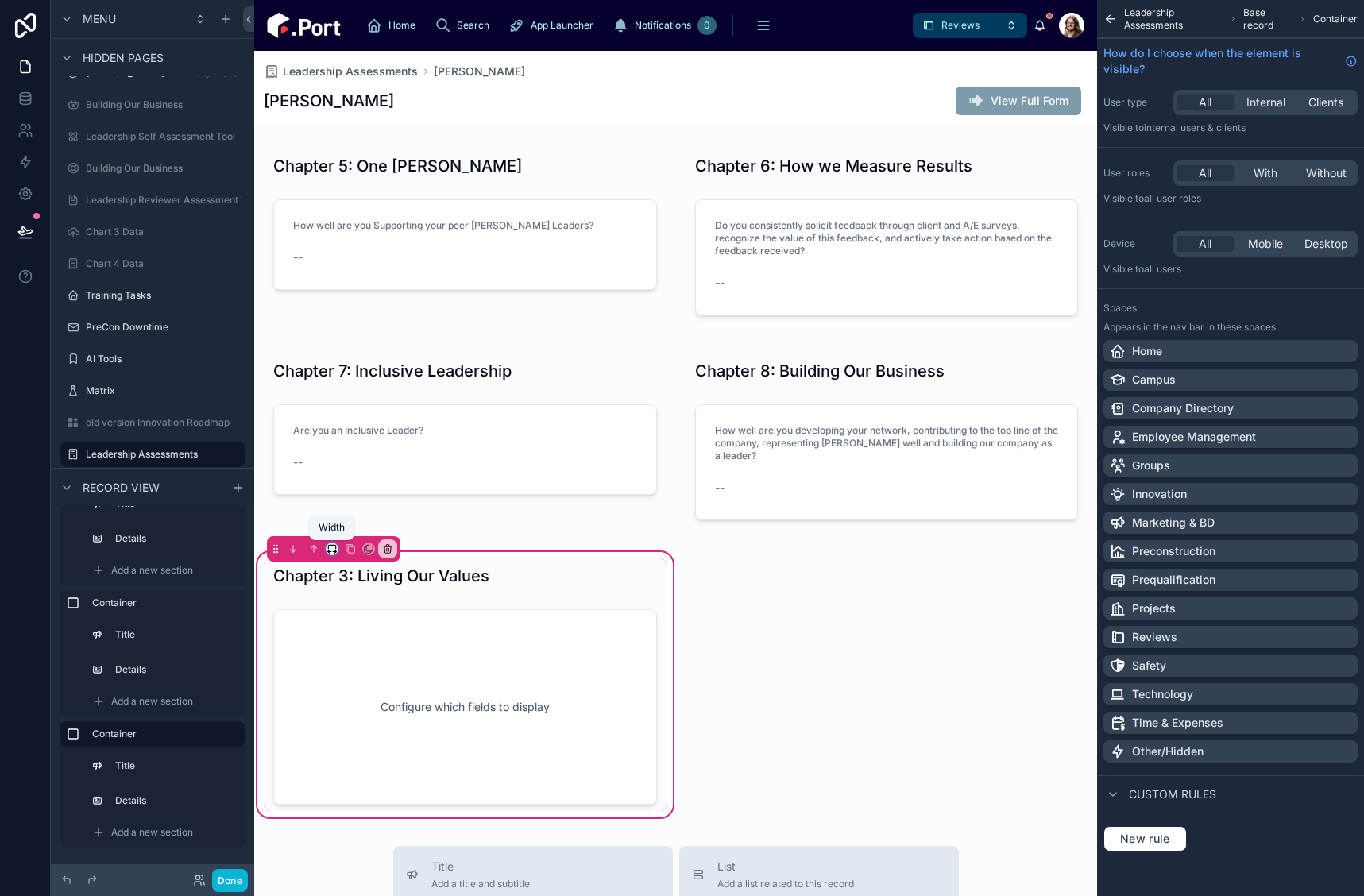
click at [331, 549] on icon at bounding box center [332, 549] width 11 height 11
click at [352, 552] on div at bounding box center [682, 448] width 1364 height 896
click at [351, 546] on icon at bounding box center [350, 549] width 11 height 11
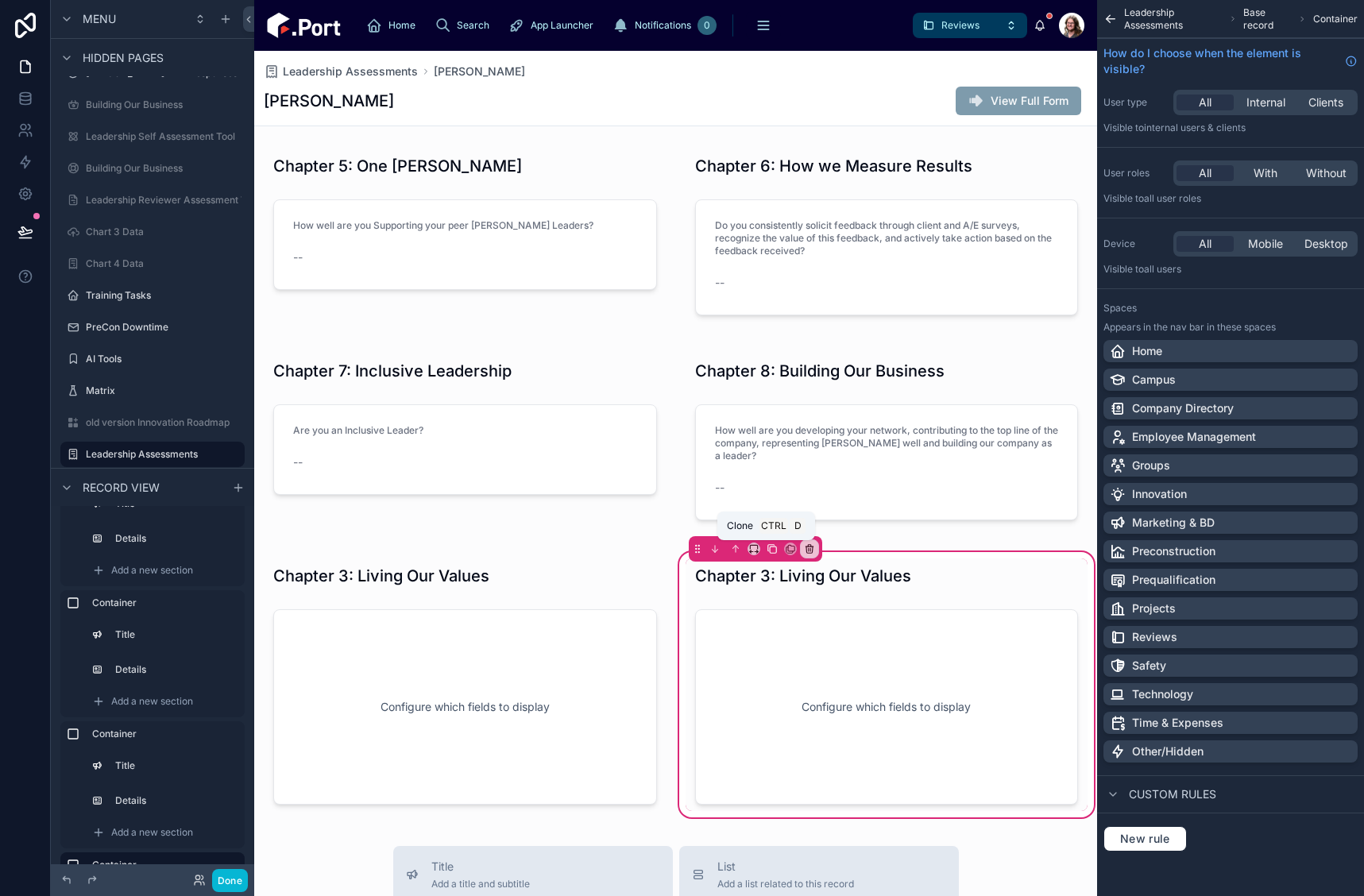
click at [767, 552] on icon at bounding box center [772, 549] width 11 height 11
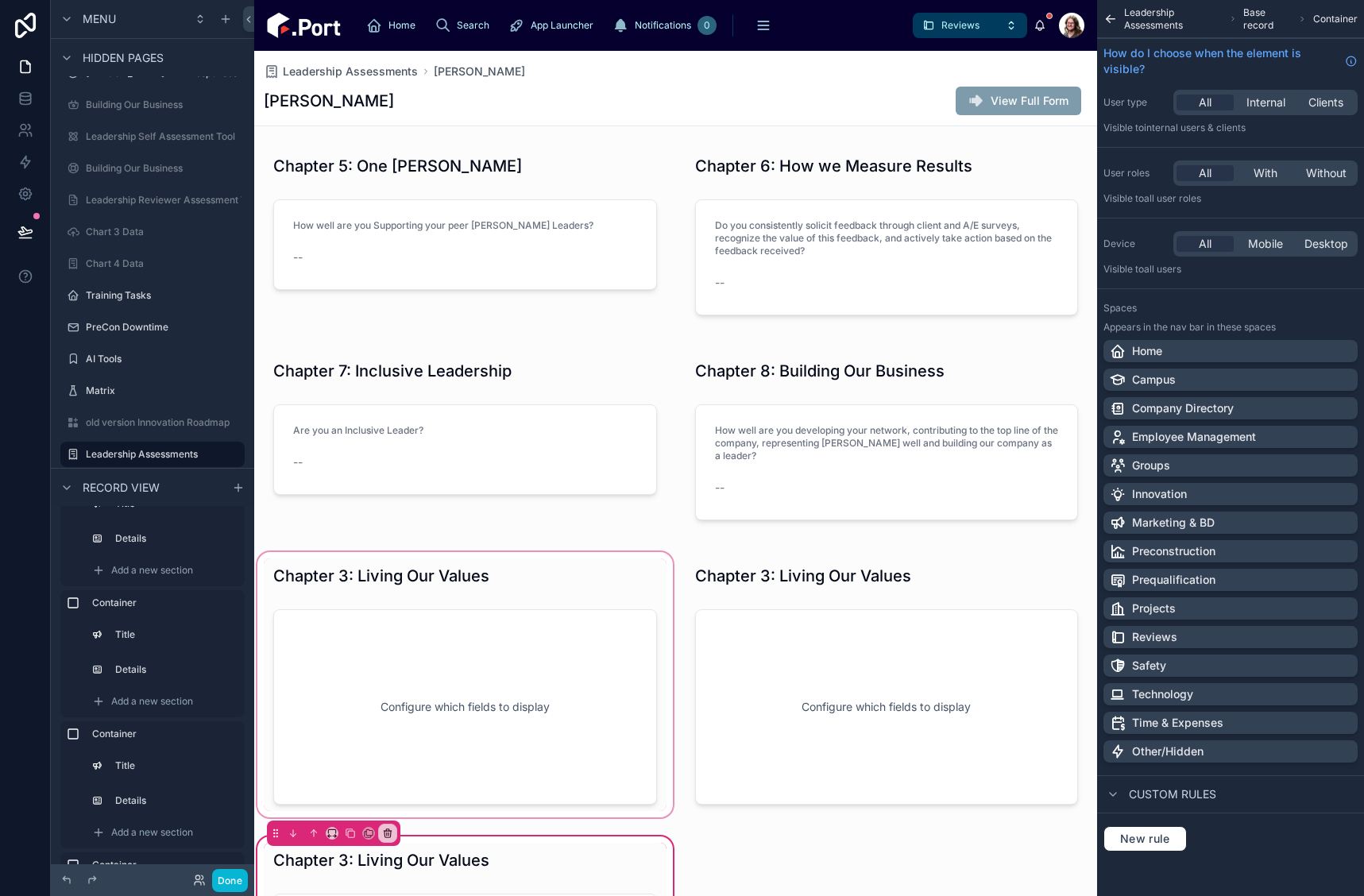
click at [535, 582] on div at bounding box center [466, 685] width 422 height 272
click at [531, 577] on div at bounding box center [466, 685] width 422 height 272
click at [418, 692] on div at bounding box center [466, 685] width 422 height 272
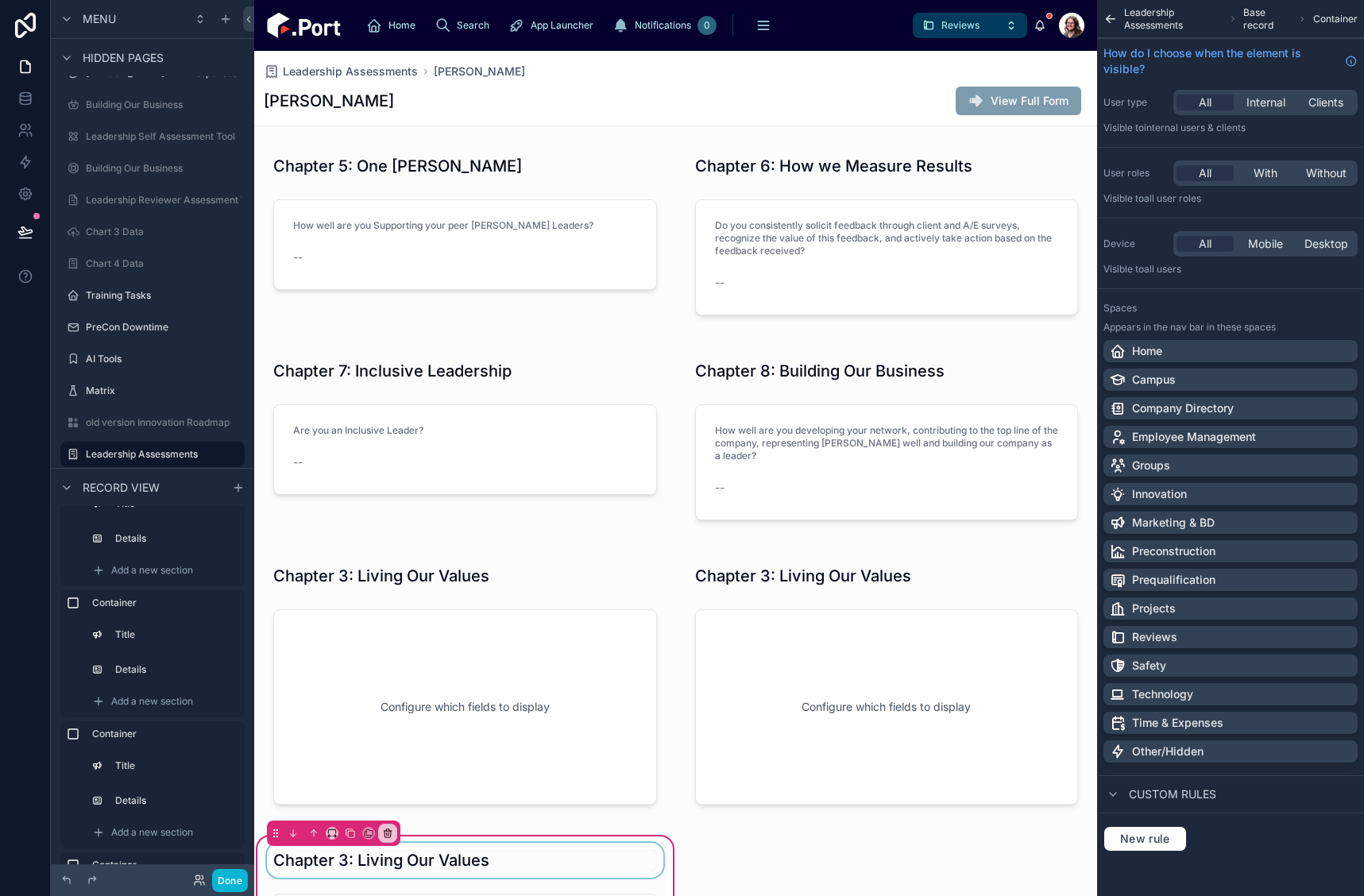
click at [524, 849] on div at bounding box center [465, 860] width 403 height 35
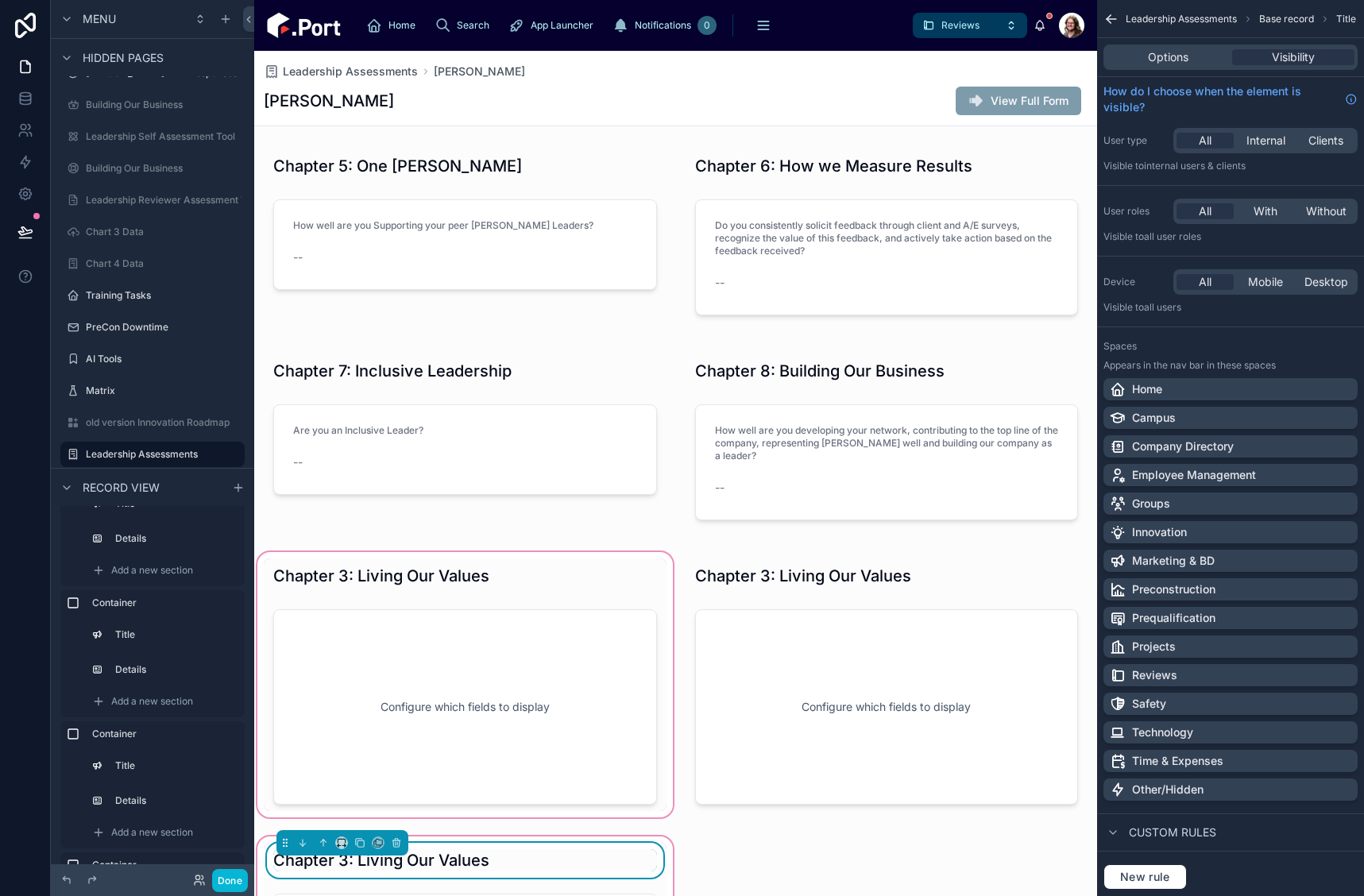
drag, startPoint x: 812, startPoint y: 601, endPoint x: 556, endPoint y: 593, distance: 256.1
click at [812, 601] on div at bounding box center [887, 685] width 422 height 272
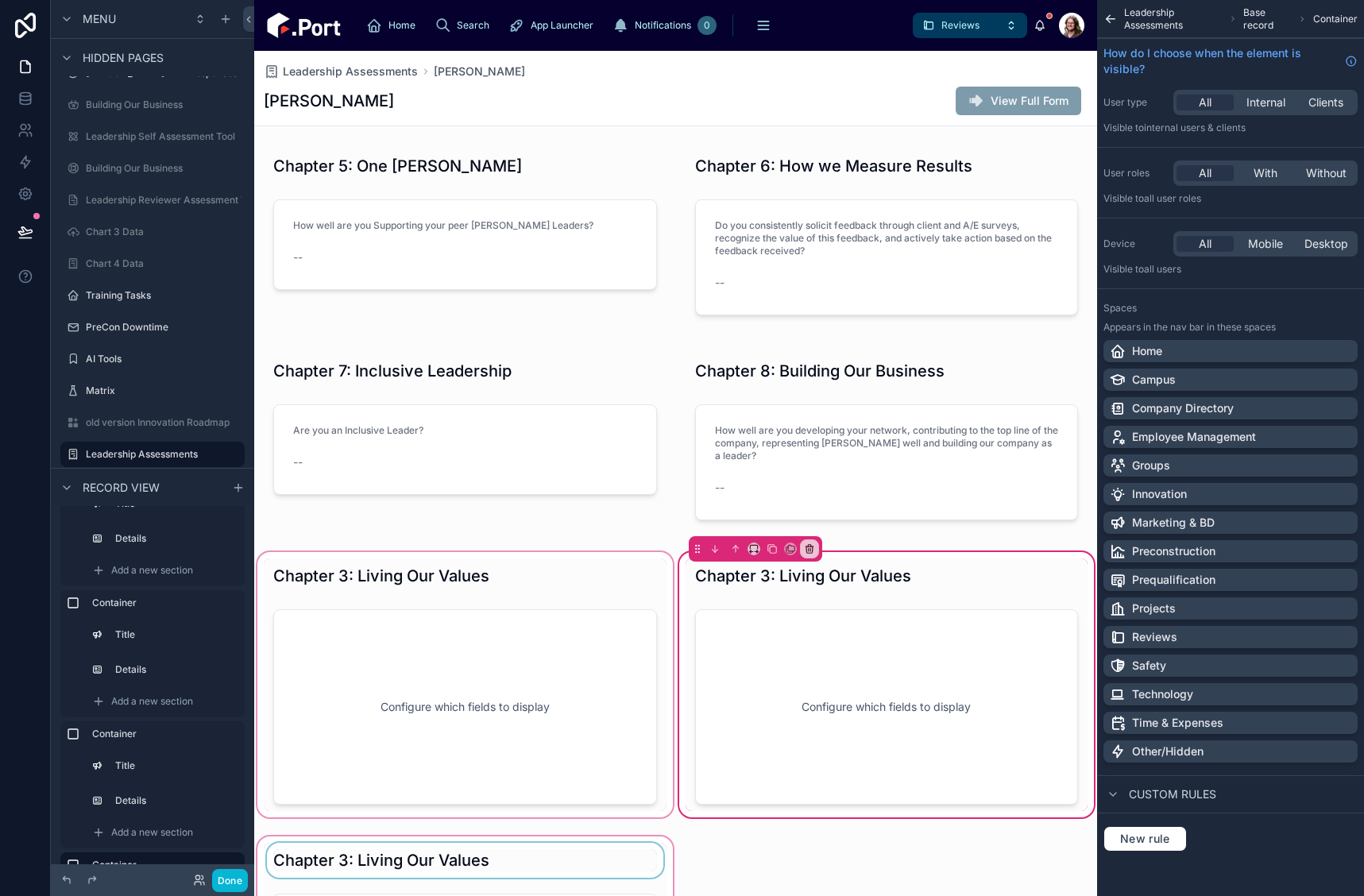
click at [520, 592] on div at bounding box center [466, 685] width 422 height 272
click at [457, 571] on div at bounding box center [466, 685] width 422 height 272
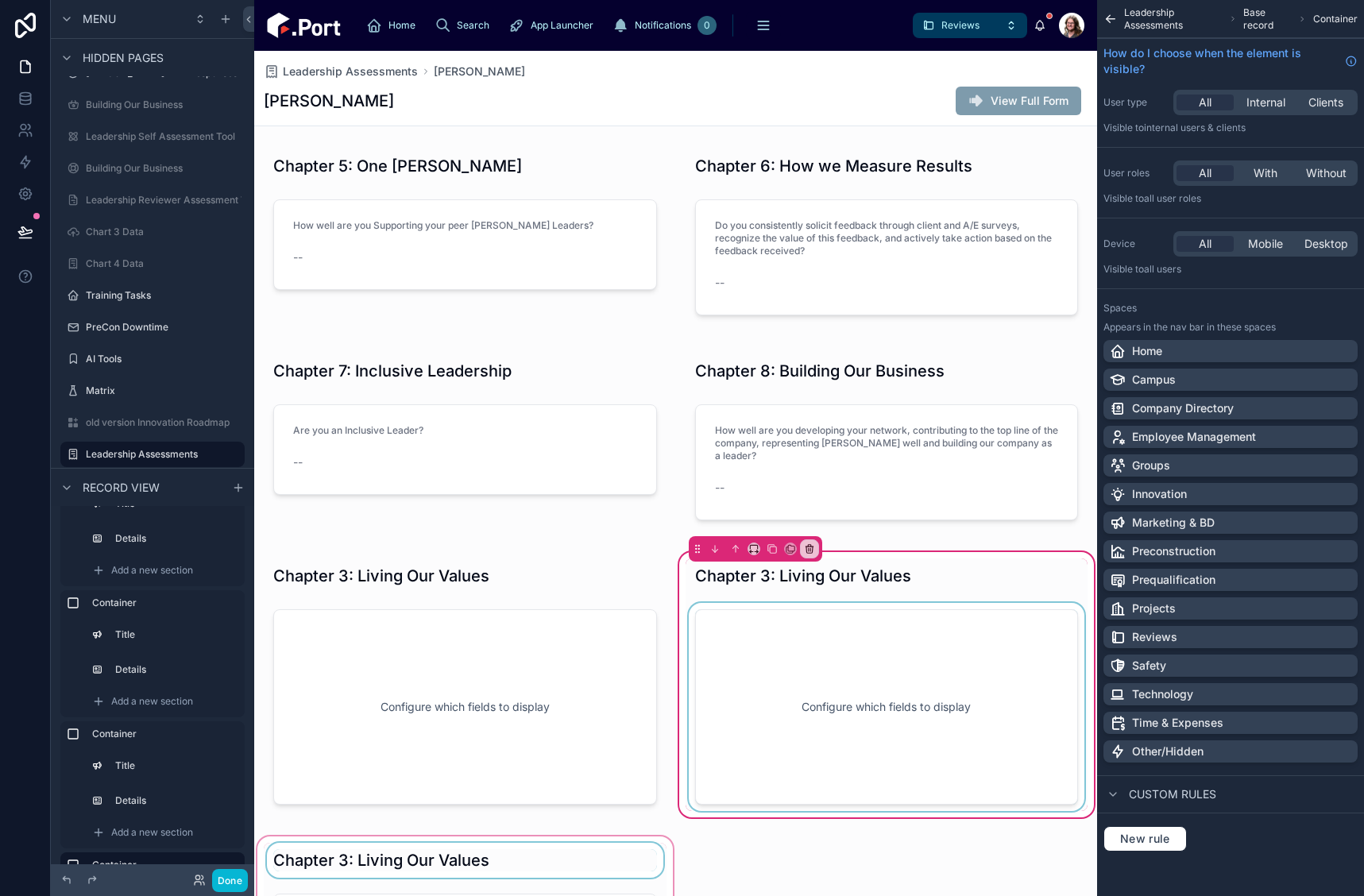
click at [746, 646] on div at bounding box center [887, 707] width 403 height 208
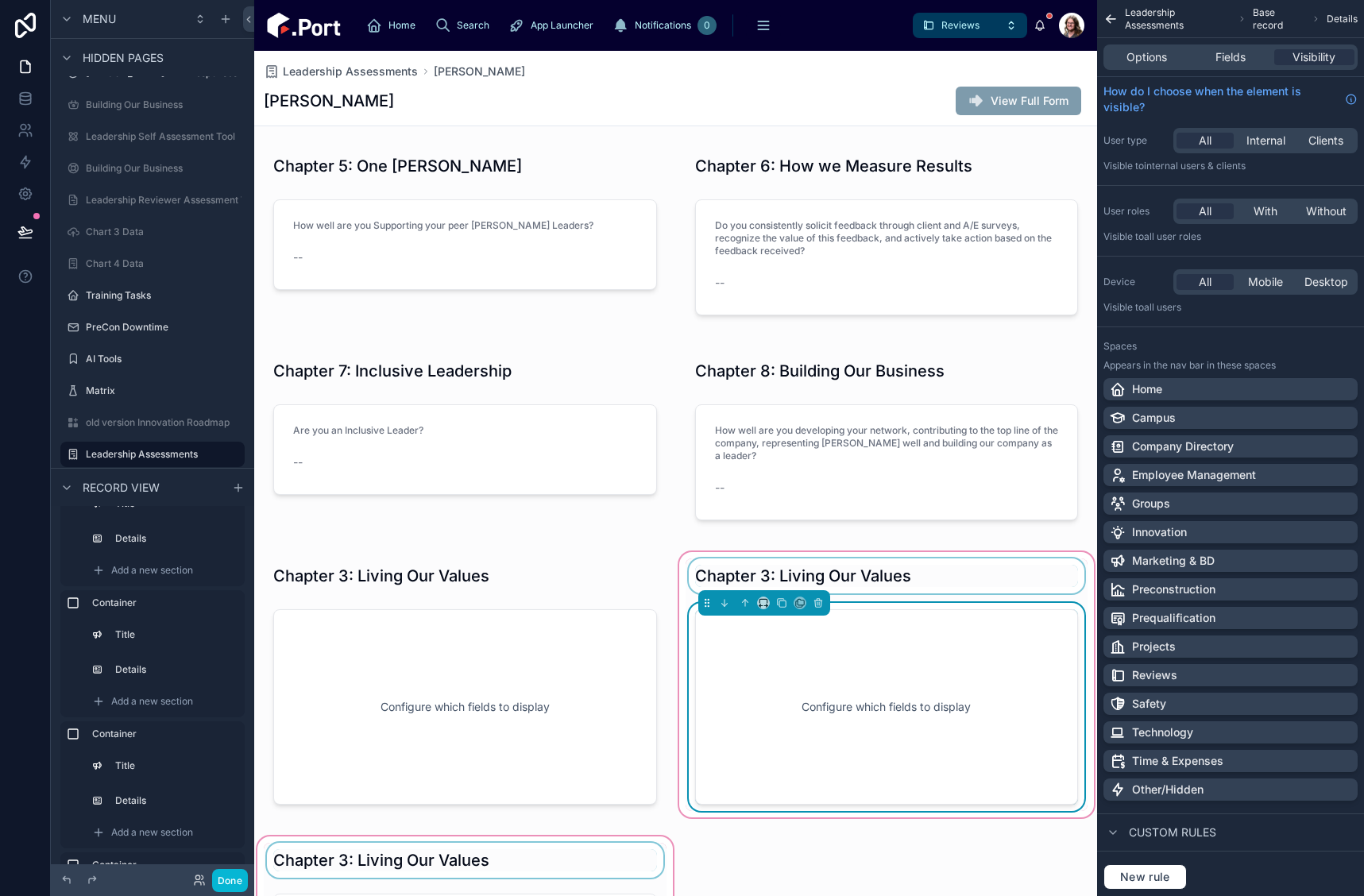
click at [770, 570] on div at bounding box center [887, 576] width 403 height 35
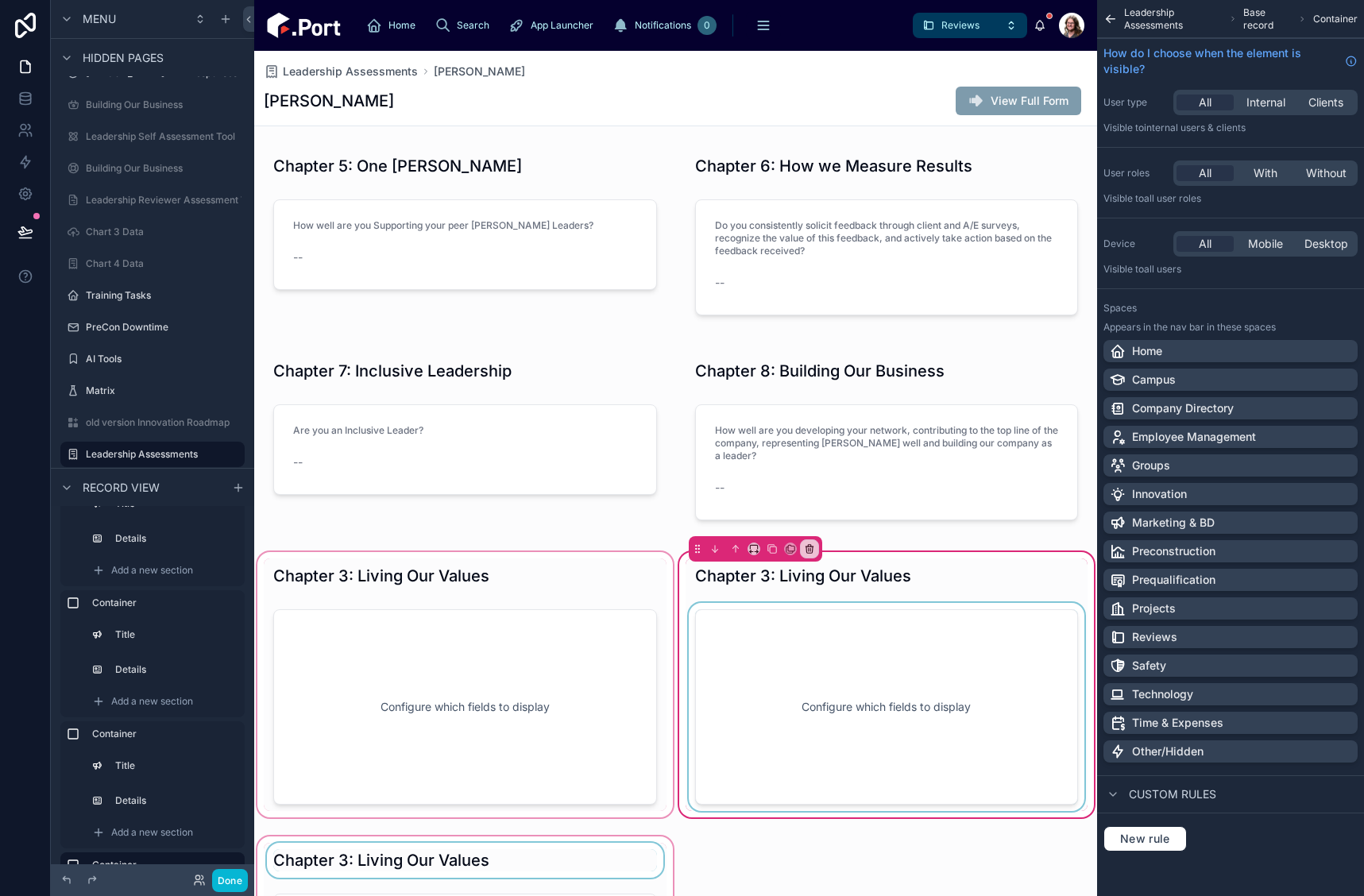
click at [535, 574] on div at bounding box center [466, 685] width 422 height 272
click at [485, 624] on div at bounding box center [466, 685] width 422 height 272
click at [609, 732] on div at bounding box center [466, 685] width 422 height 272
click at [558, 597] on div at bounding box center [466, 685] width 422 height 272
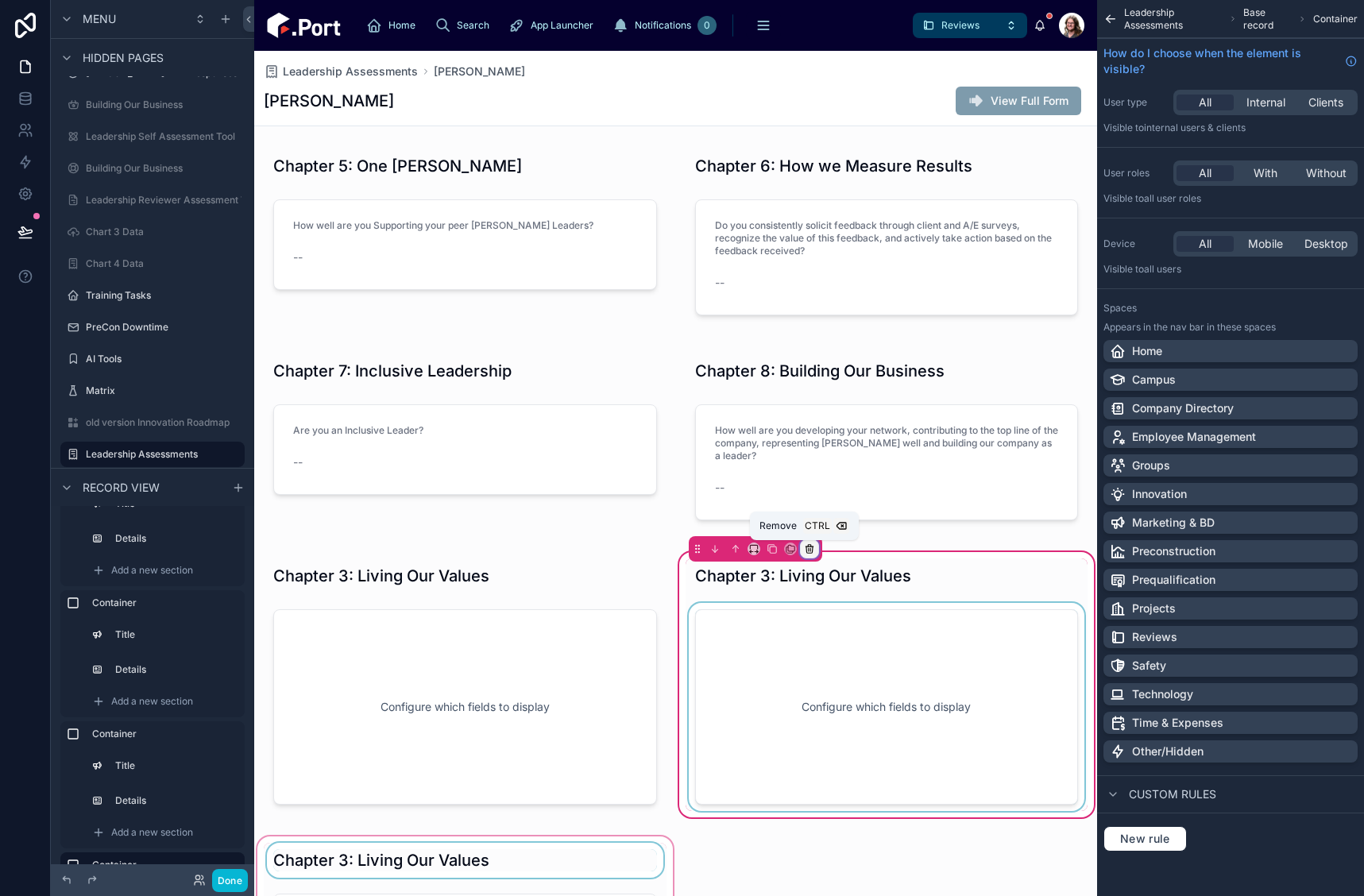
click at [808, 554] on icon at bounding box center [810, 549] width 11 height 11
click at [904, 611] on span "Remove entire container" at bounding box center [871, 611] width 126 height 19
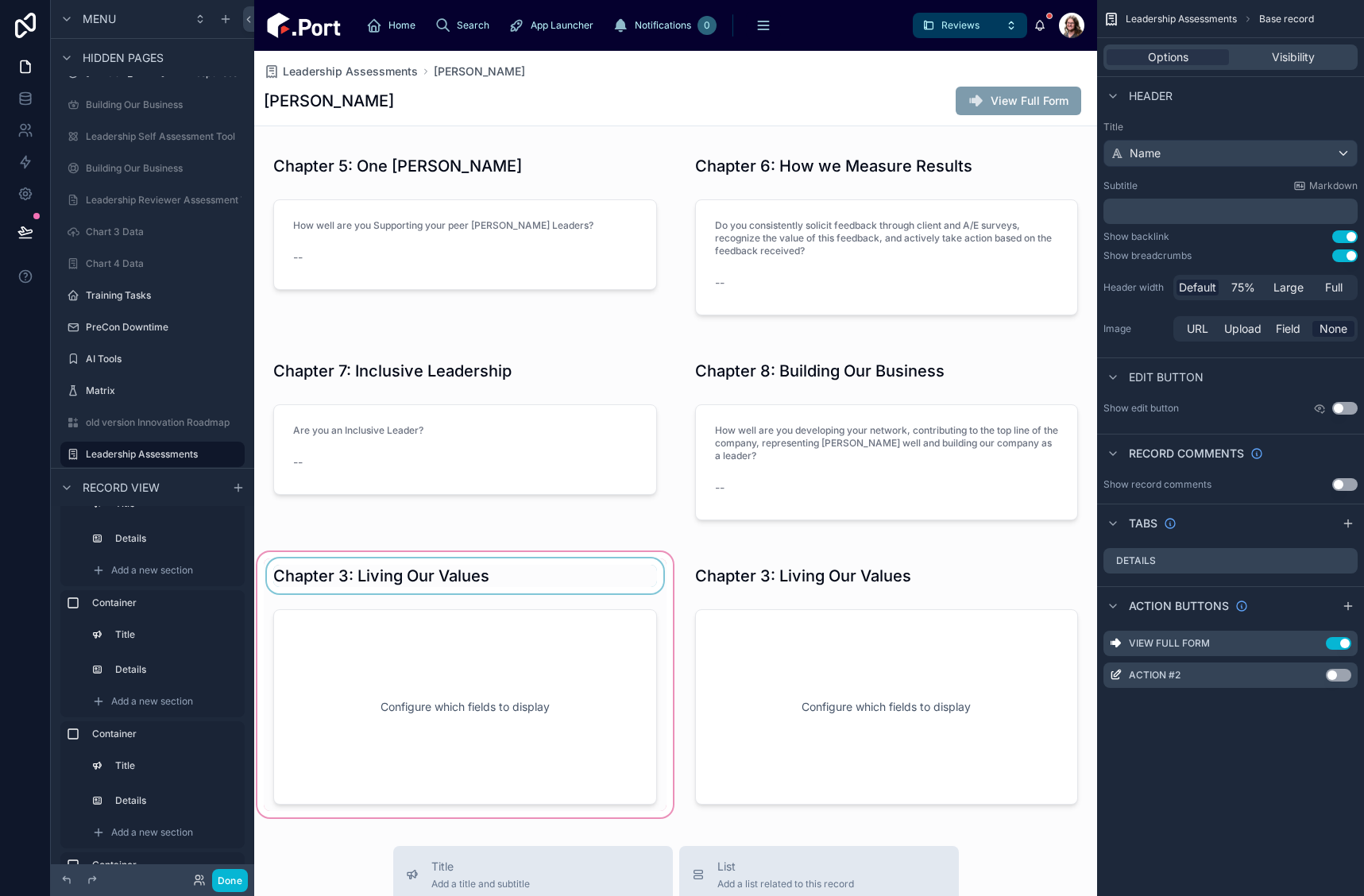
click at [548, 582] on div at bounding box center [466, 685] width 422 height 272
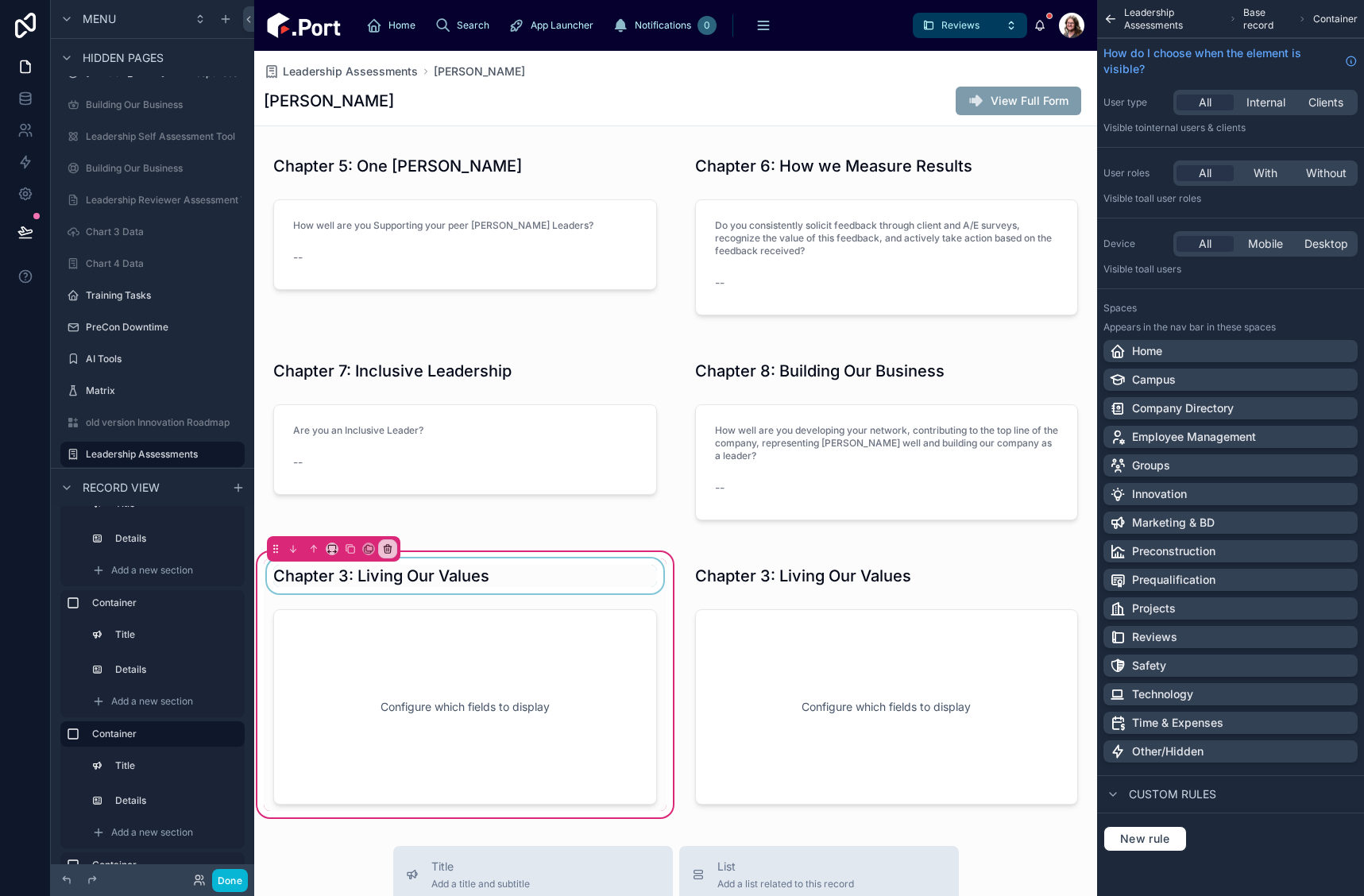
click at [521, 576] on div at bounding box center [465, 576] width 403 height 35
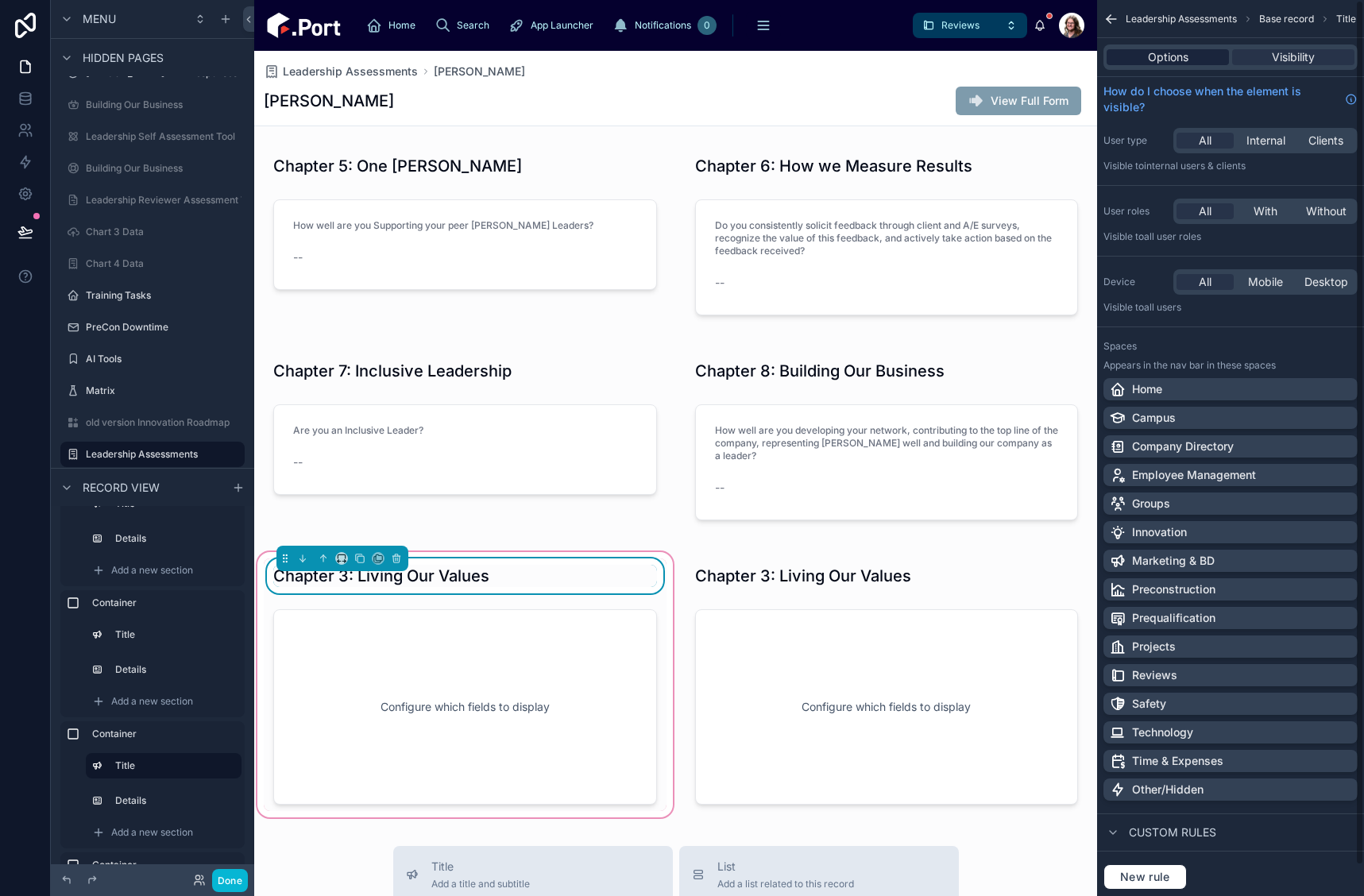
click at [1191, 52] on div "Options" at bounding box center [1168, 56] width 123 height 16
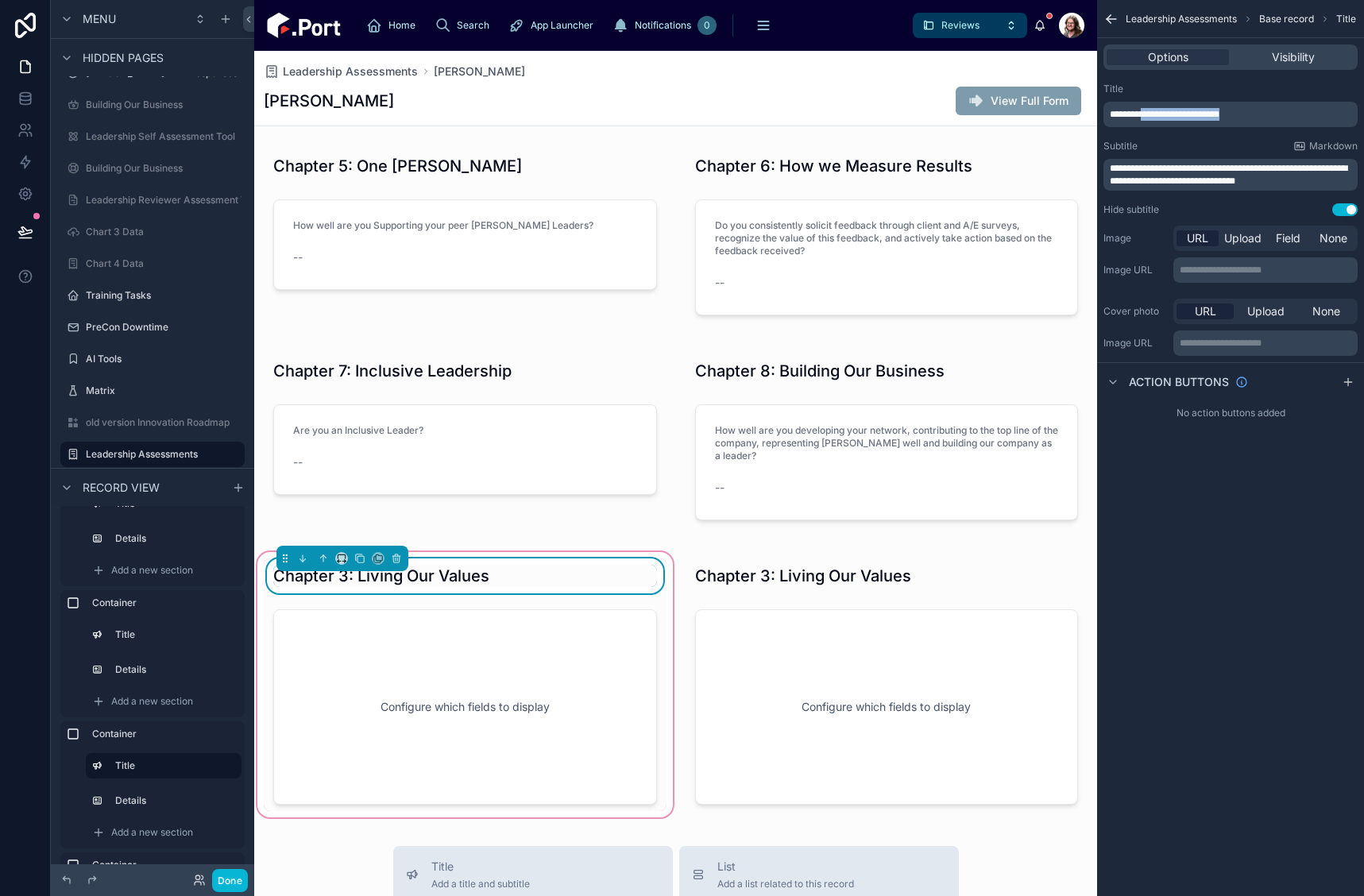
drag, startPoint x: 1149, startPoint y: 114, endPoint x: 1310, endPoint y: 112, distance: 161.0
click at [1310, 115] on p "**********" at bounding box center [1232, 115] width 245 height 13
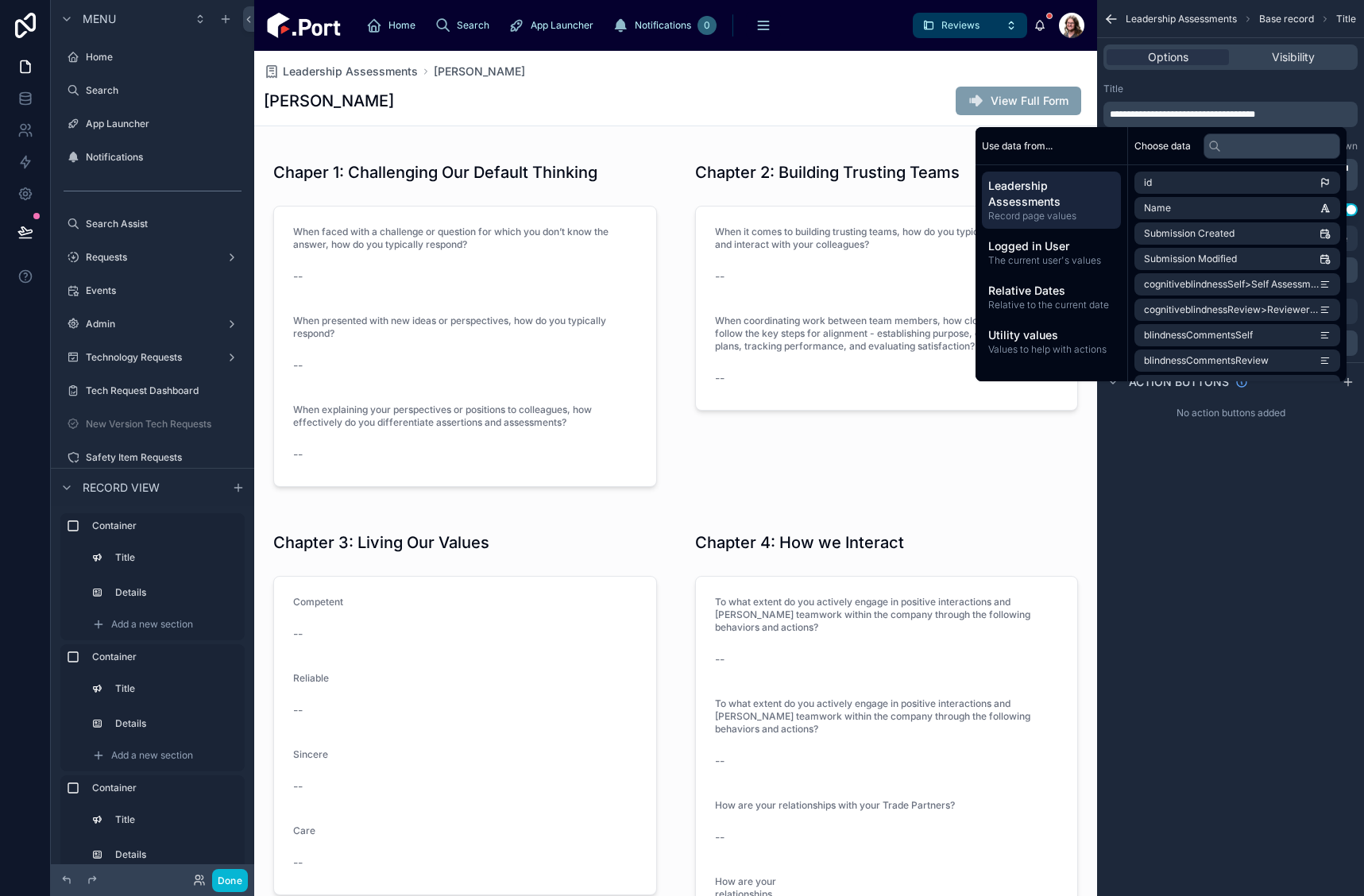
scroll to position [874, 0]
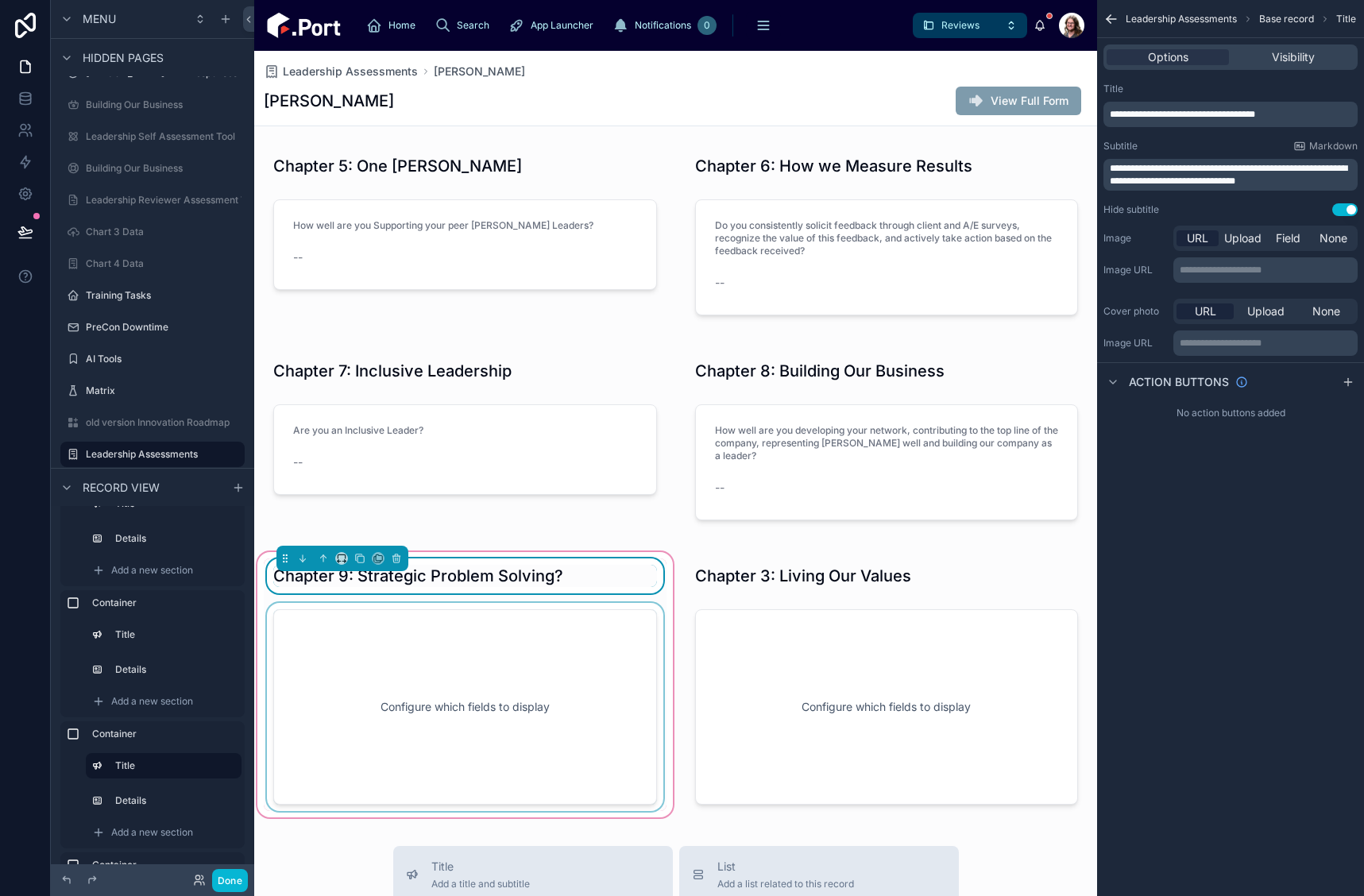
drag, startPoint x: 398, startPoint y: 700, endPoint x: 862, endPoint y: 411, distance: 546.6
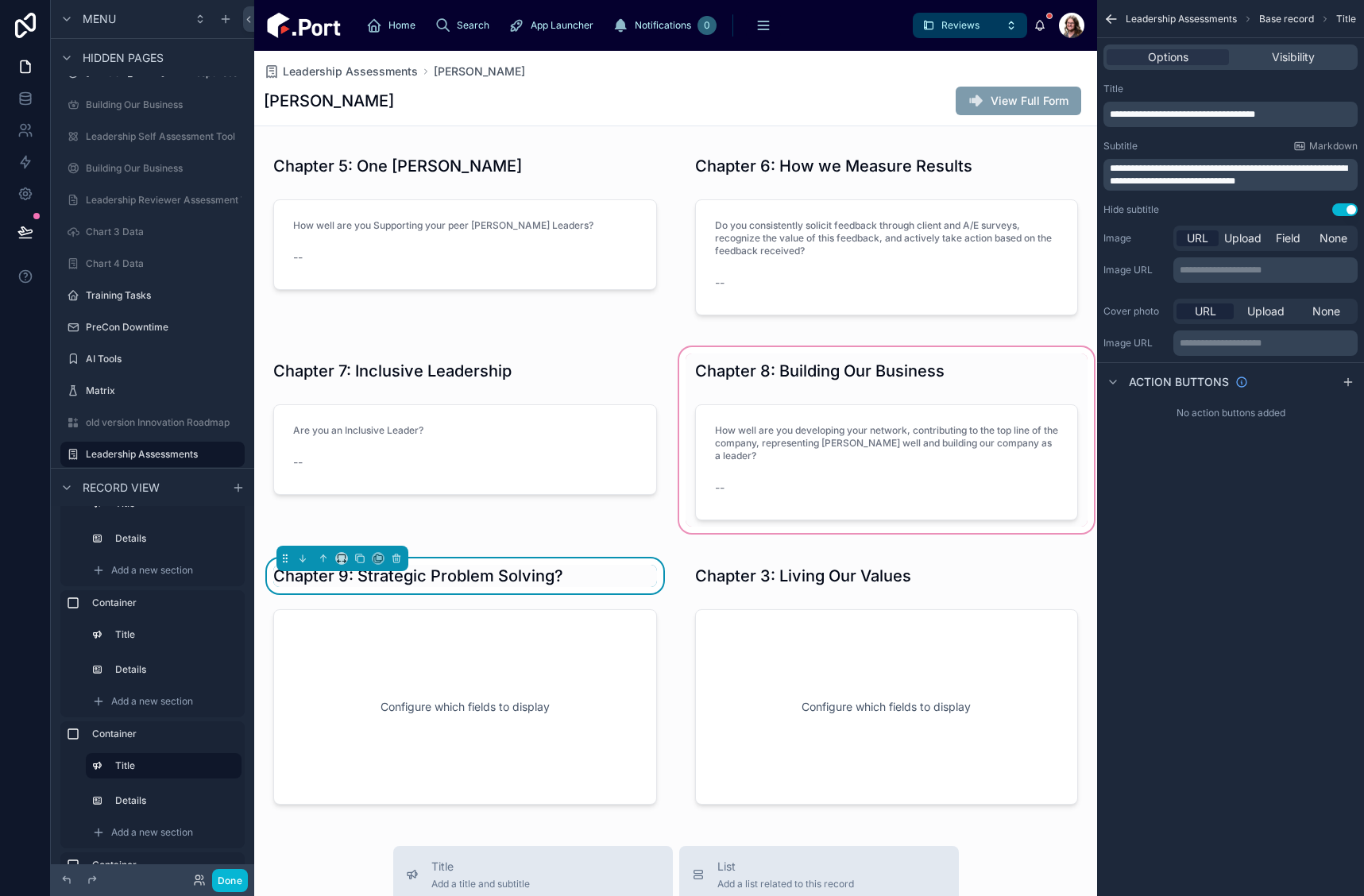
click at [398, 700] on div at bounding box center [465, 707] width 403 height 208
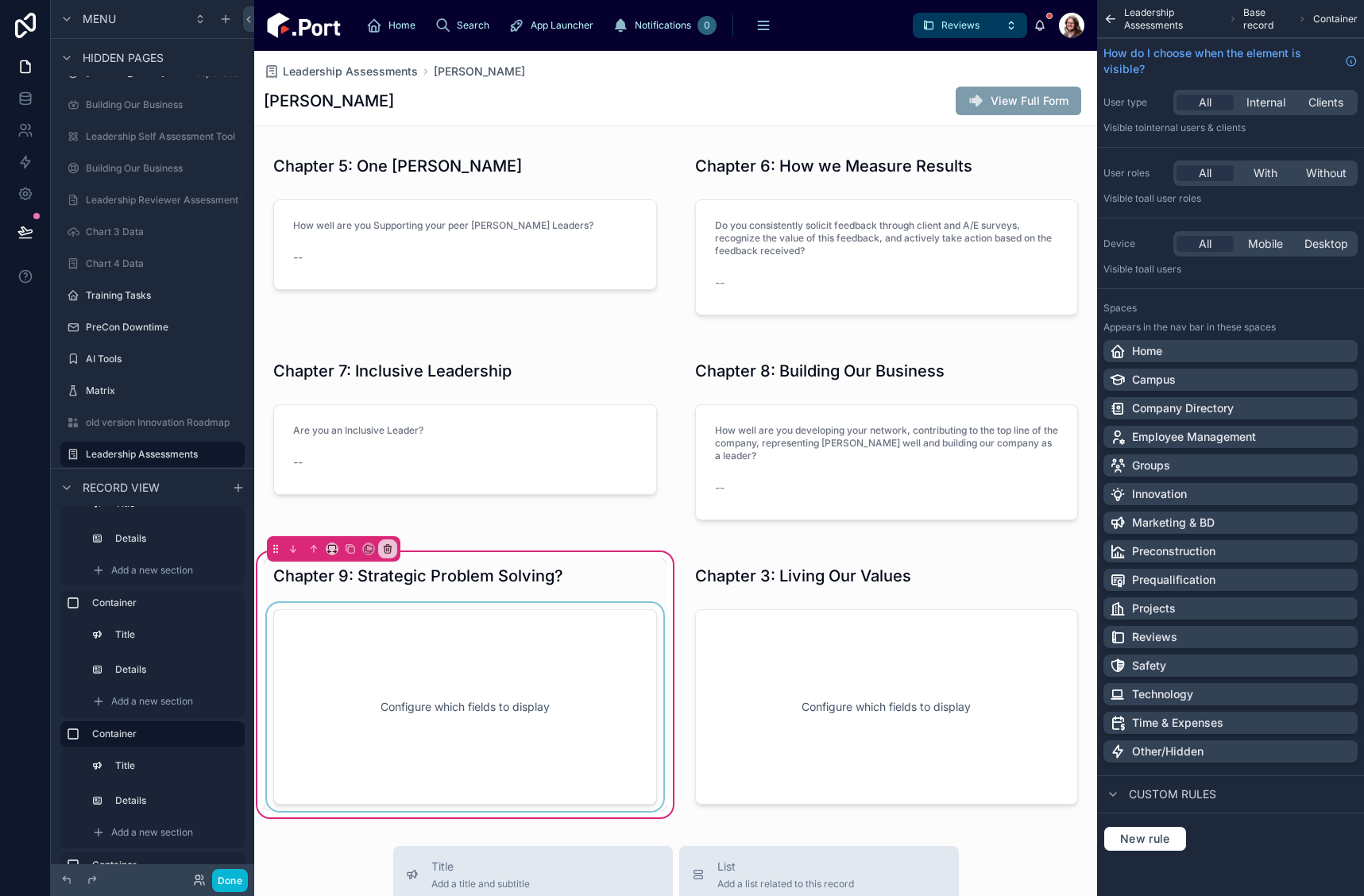
click at [470, 742] on div at bounding box center [465, 707] width 403 height 208
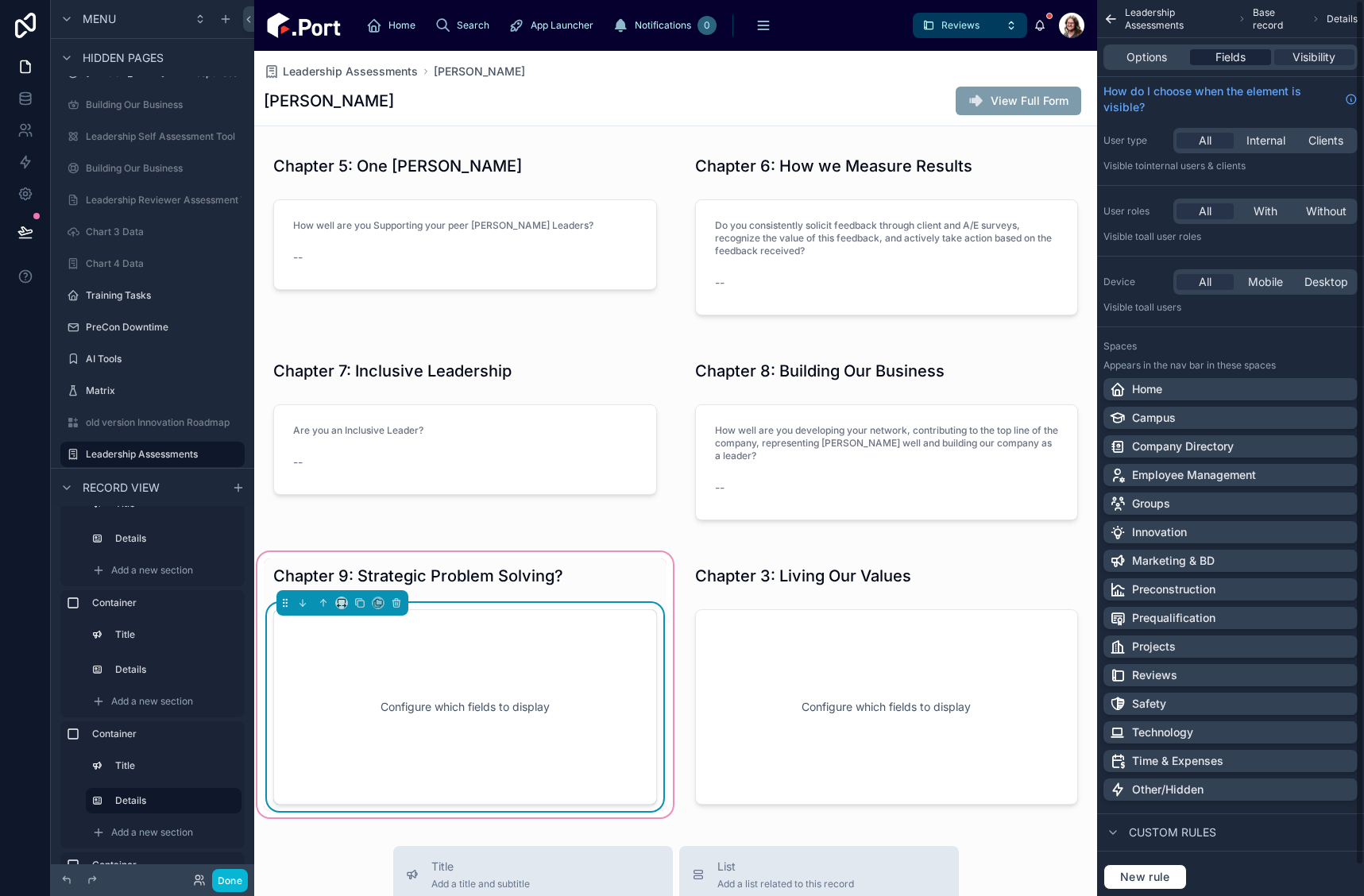
click at [1220, 54] on span "Fields" at bounding box center [1231, 56] width 30 height 16
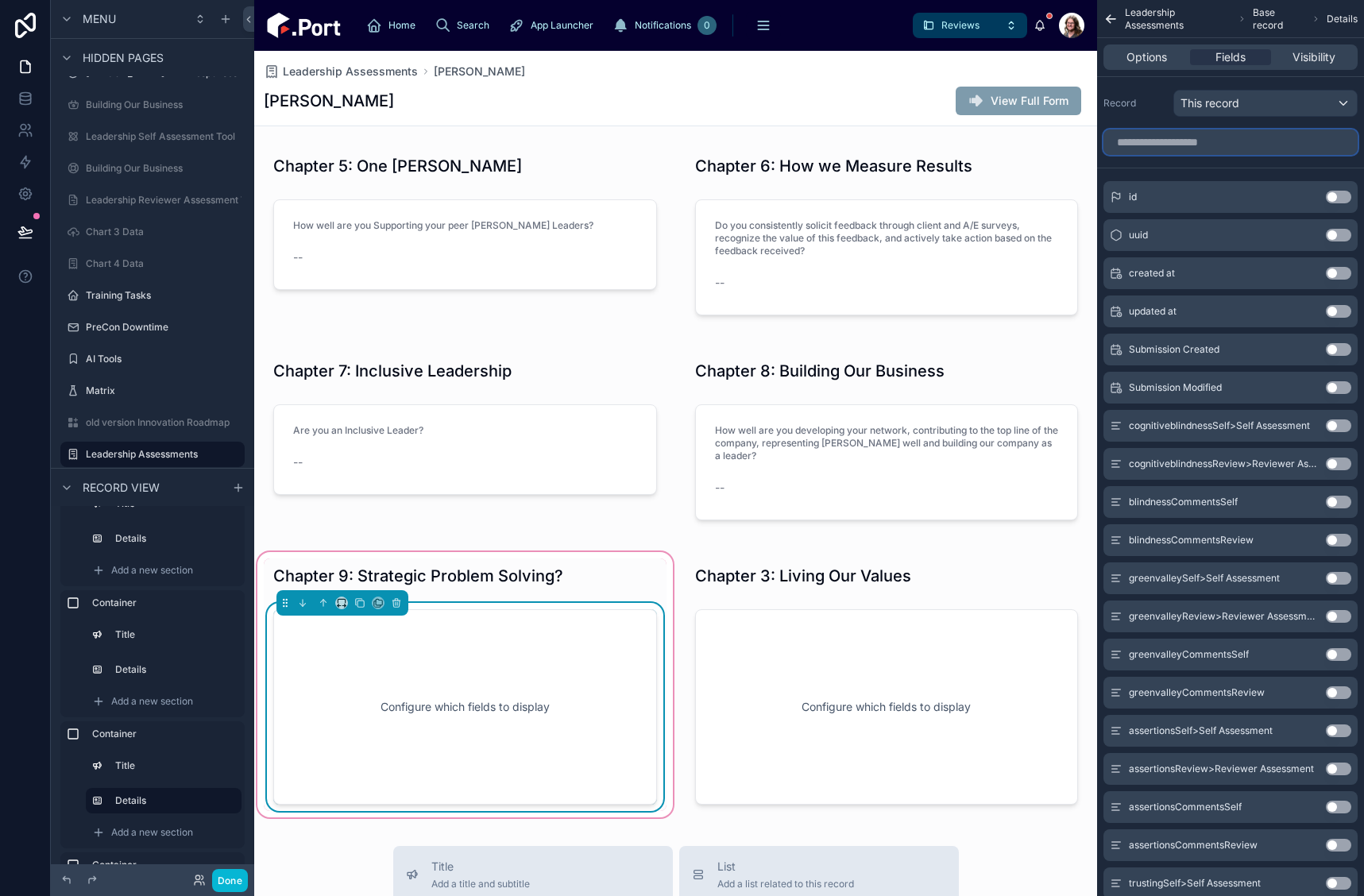
click at [1213, 146] on input "scrollable content" at bounding box center [1231, 142] width 254 height 25
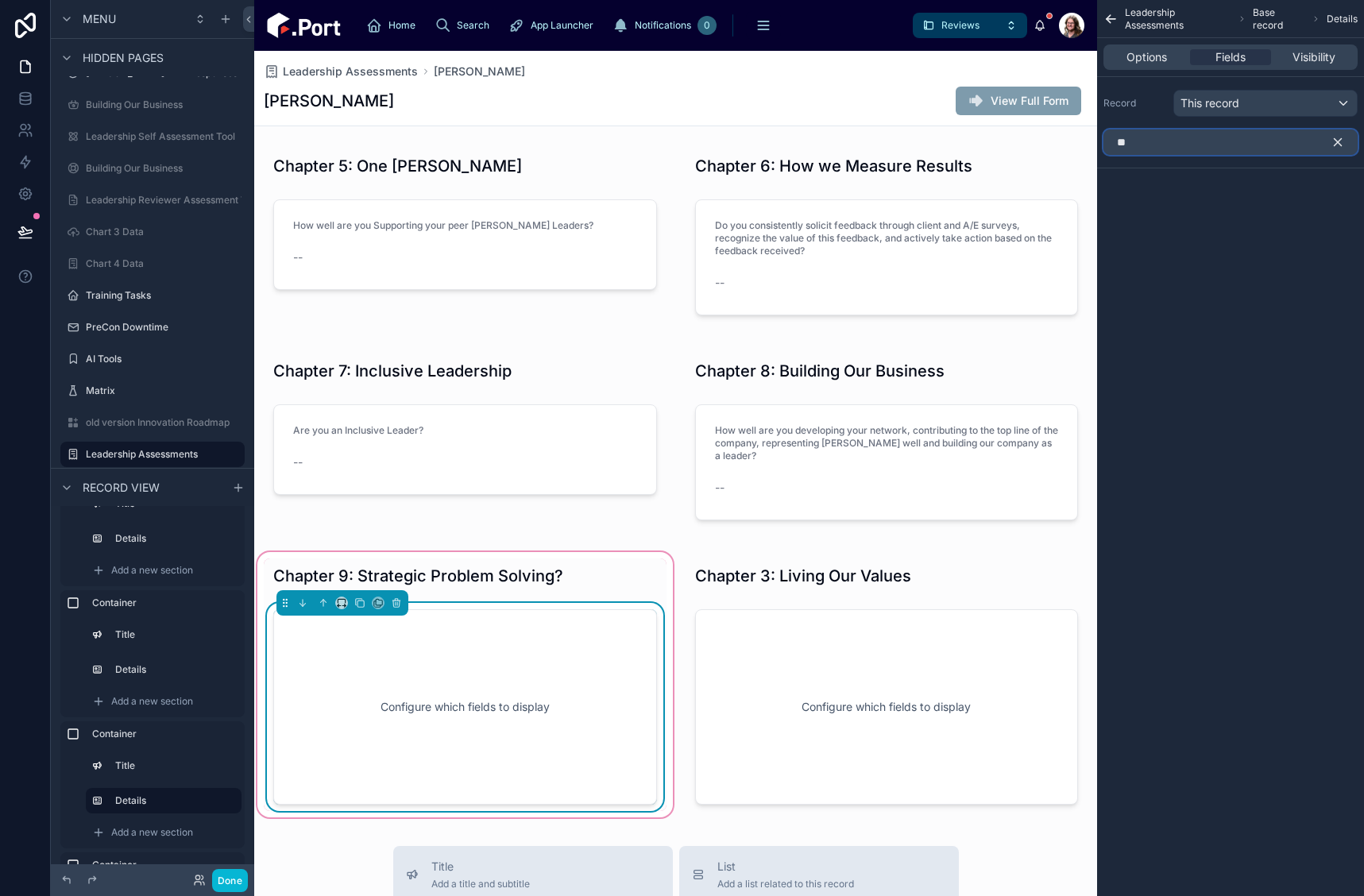
type input "*"
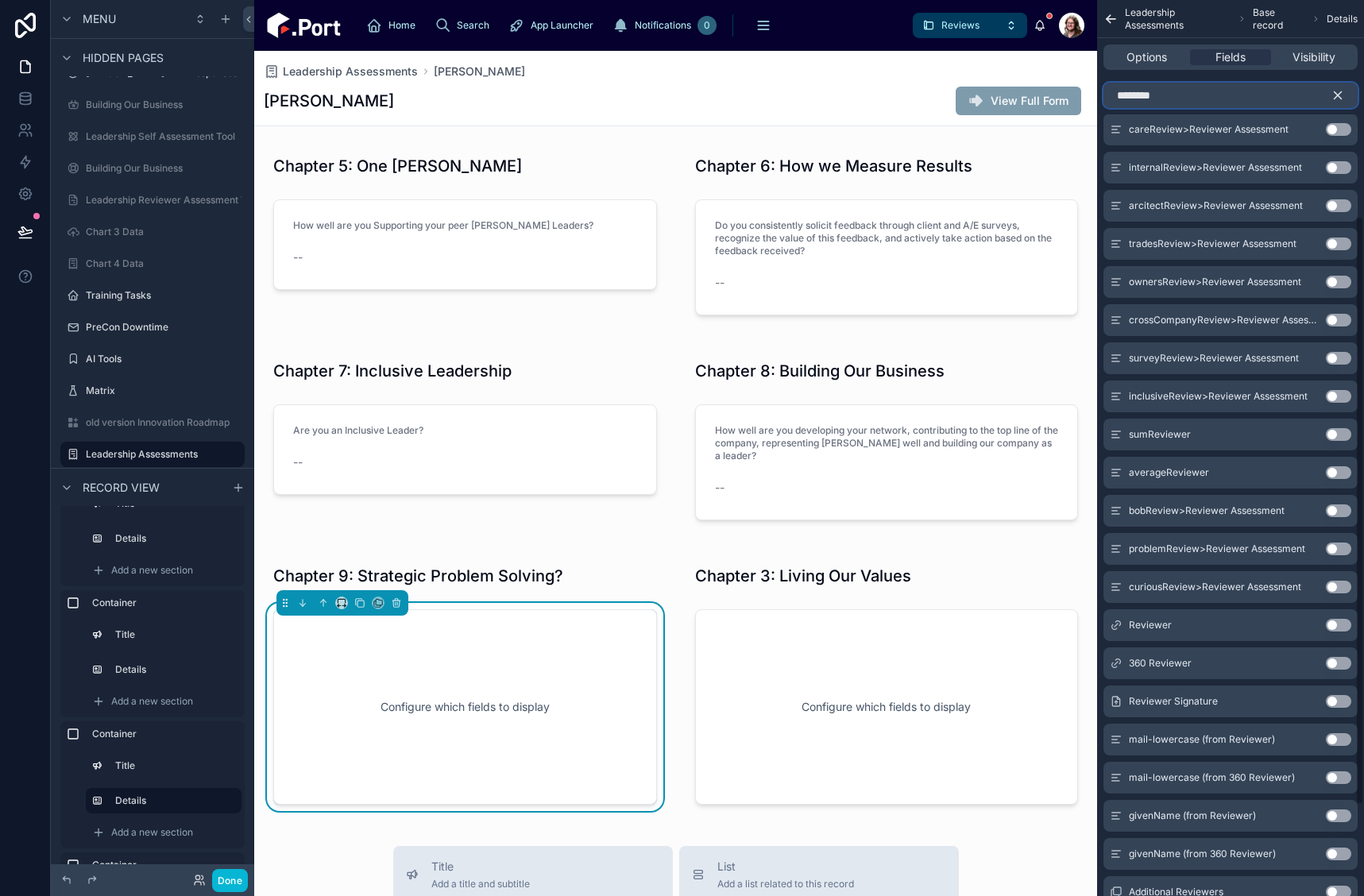
scroll to position [467, 0]
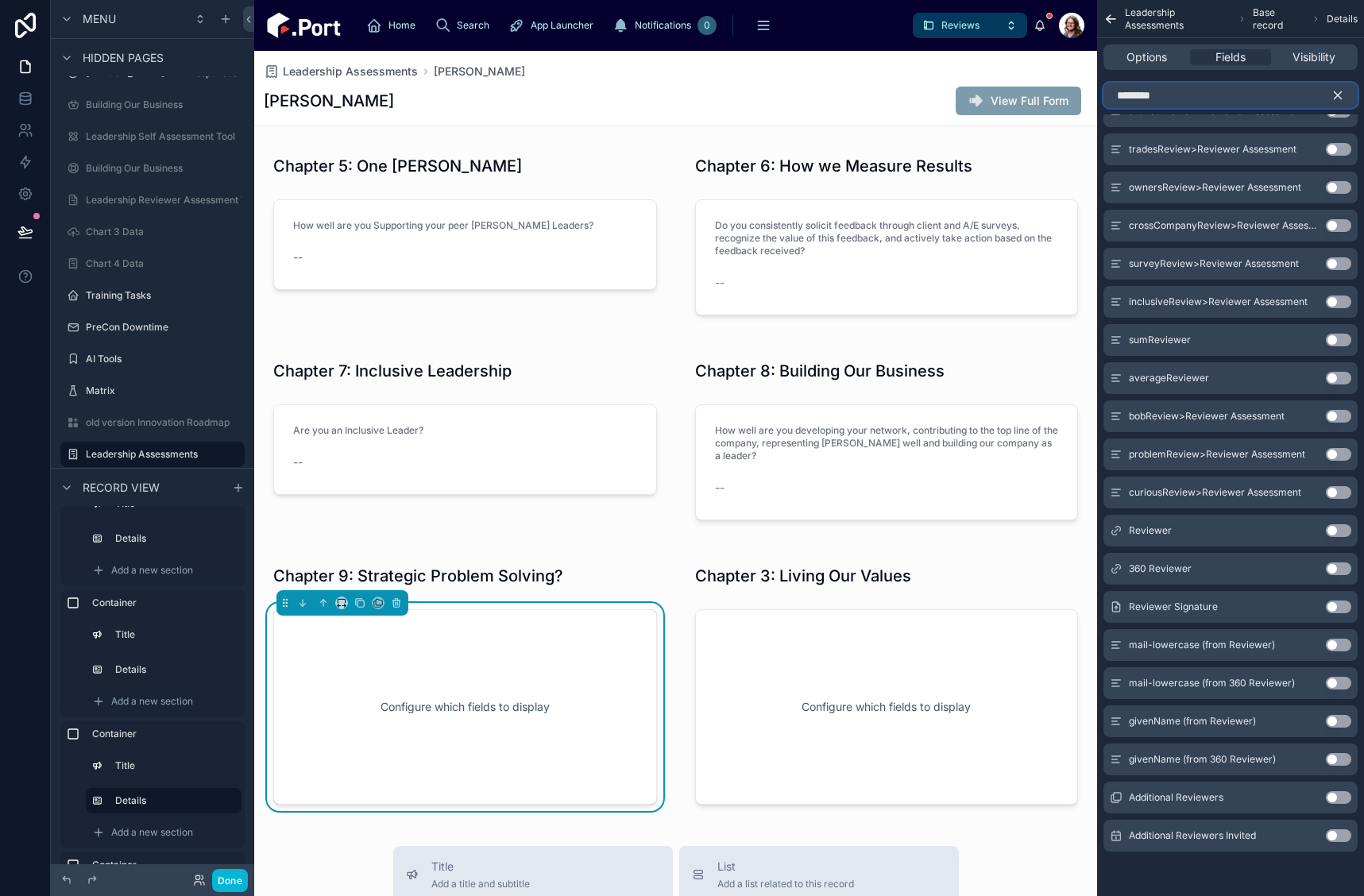
type input "********"
click at [1331, 453] on button "Use setting" at bounding box center [1339, 455] width 25 height 13
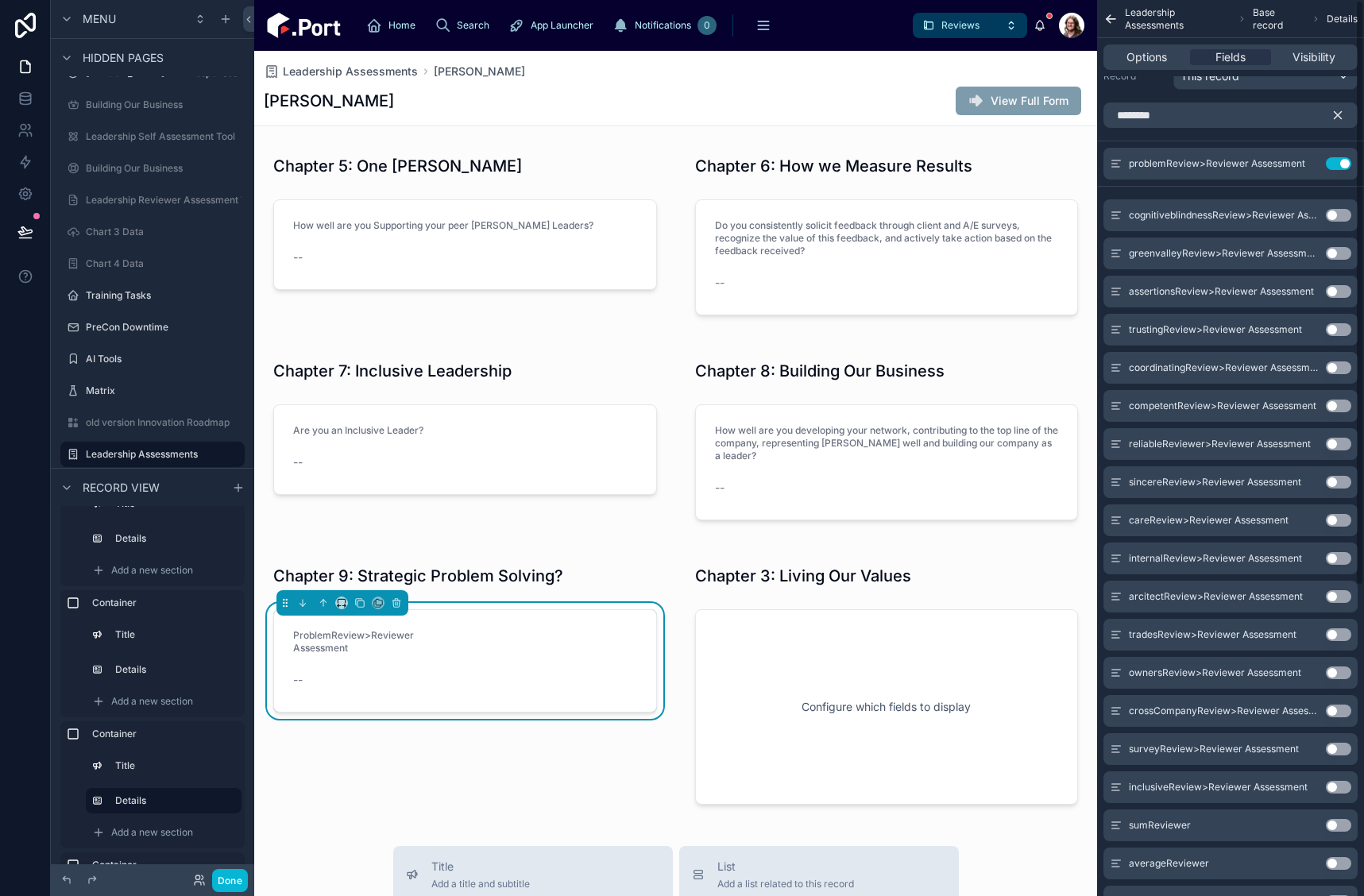
scroll to position [0, 0]
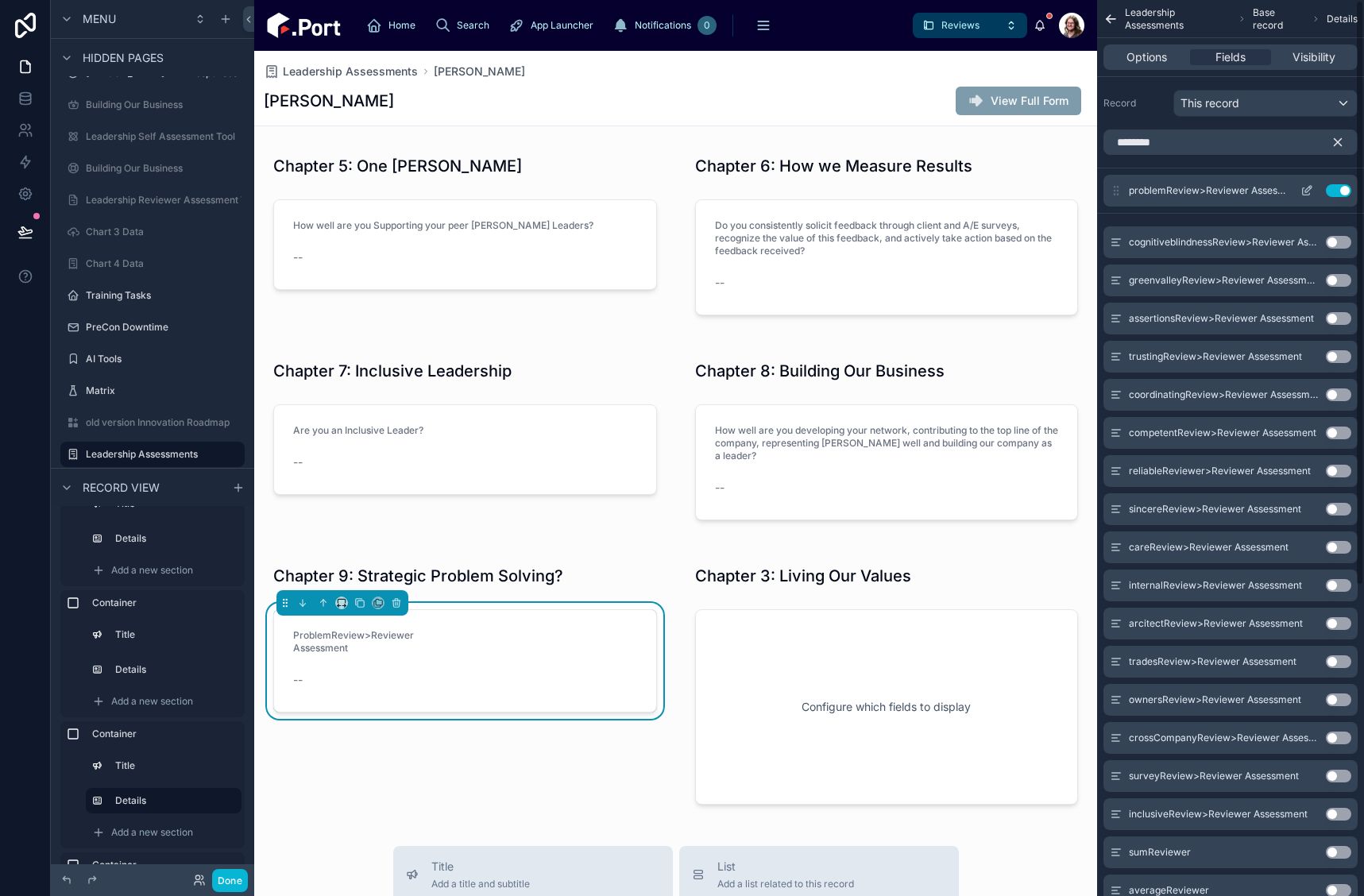
click at [1307, 188] on icon "scrollable content" at bounding box center [1308, 191] width 13 height 13
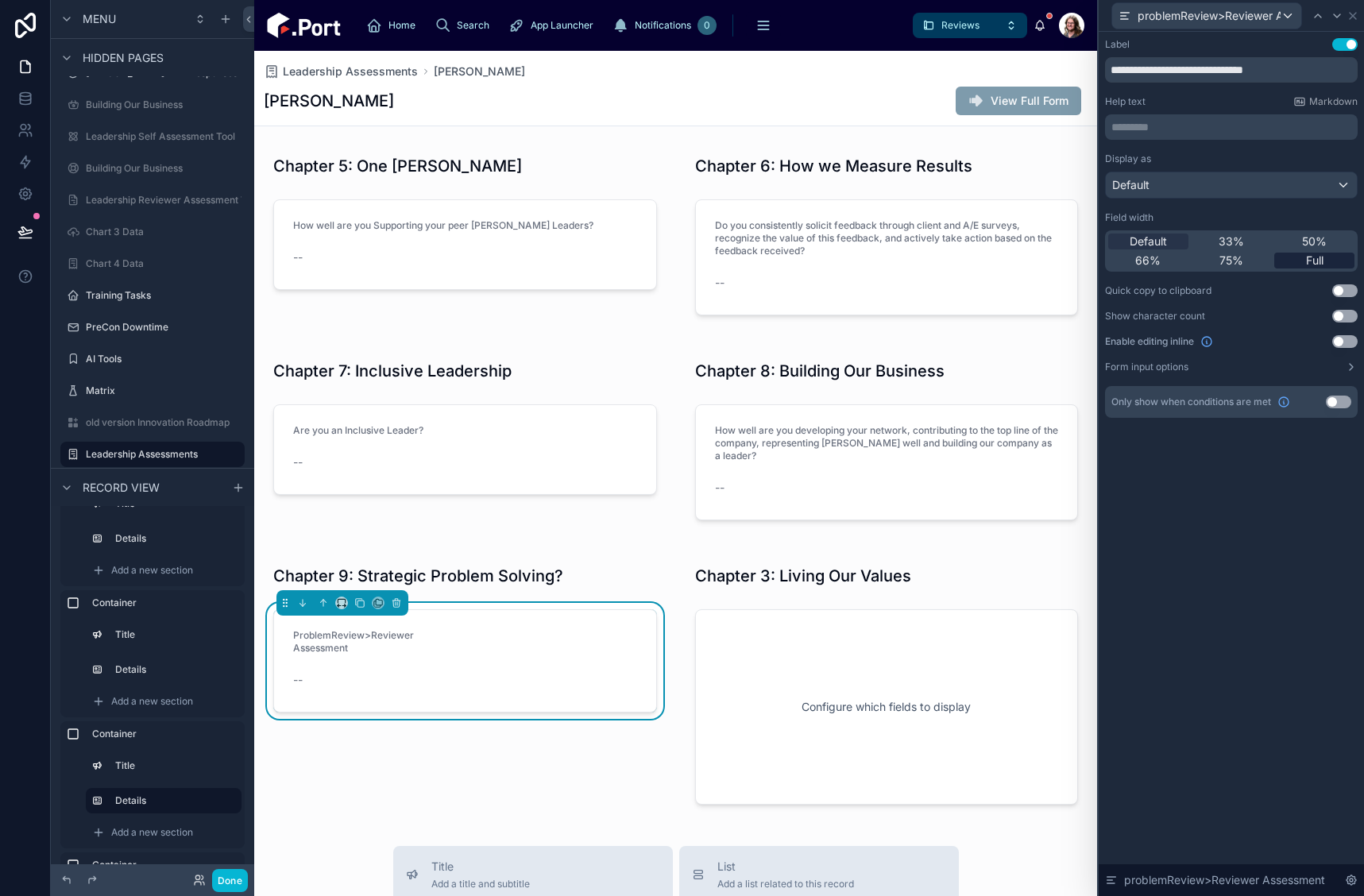
click at [1307, 261] on span "Full" at bounding box center [1314, 260] width 17 height 16
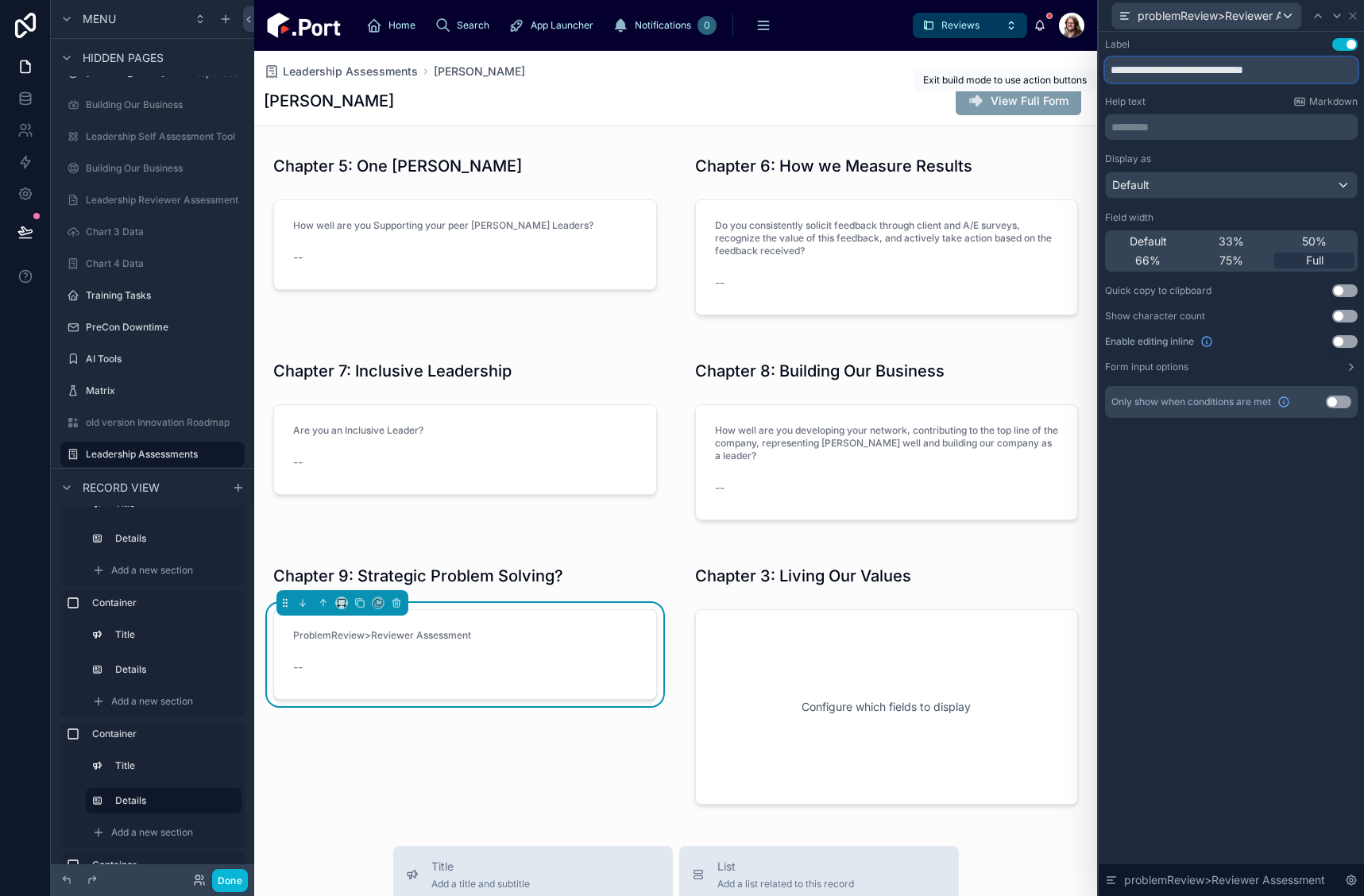
drag, startPoint x: 1328, startPoint y: 71, endPoint x: 1029, endPoint y: 97, distance: 300.1
click at [1029, 97] on div "**********" at bounding box center [682, 448] width 1364 height 896
type input "**********"
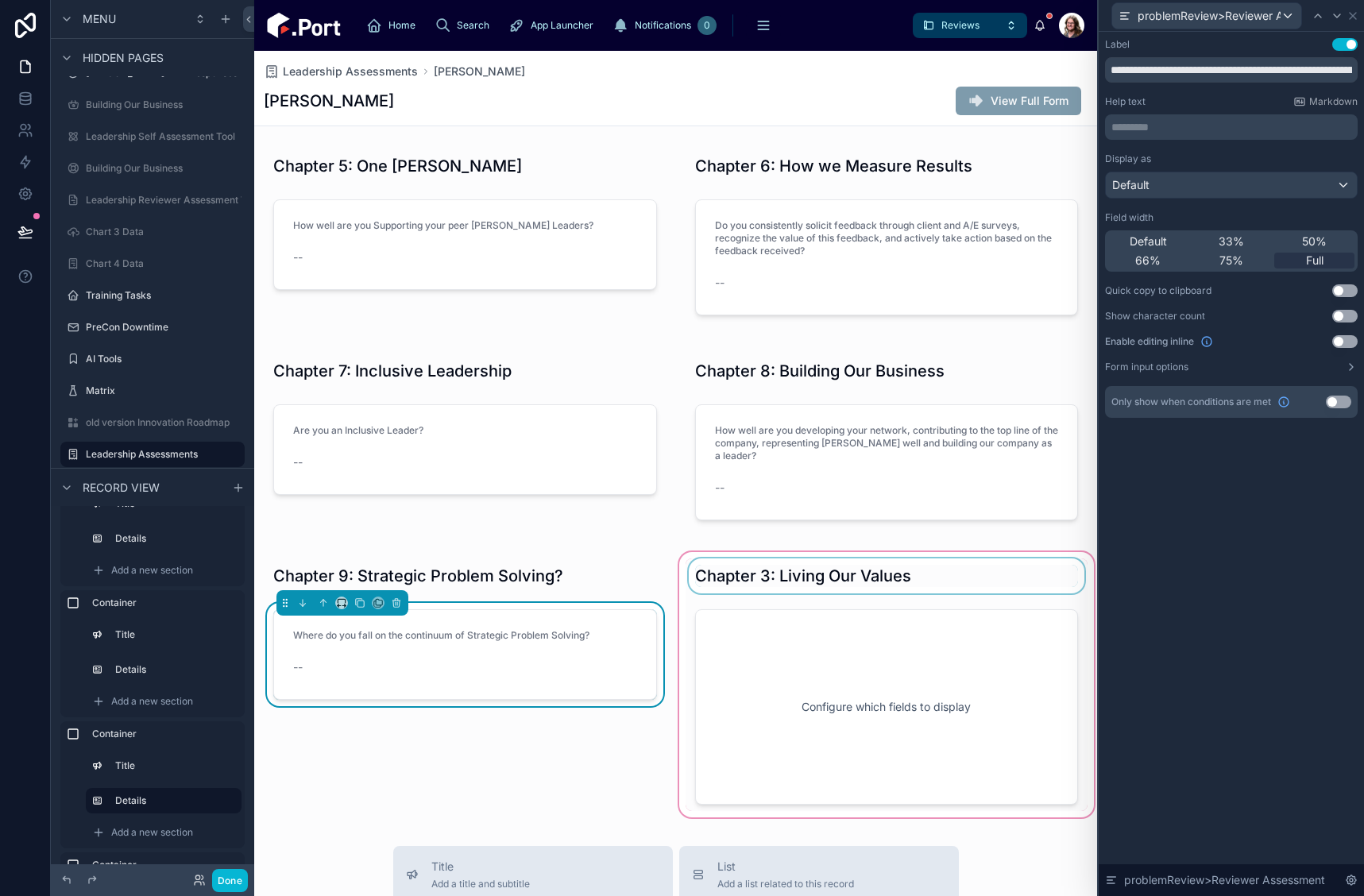
drag, startPoint x: 912, startPoint y: 589, endPoint x: 876, endPoint y: 574, distance: 39.0
click at [912, 589] on div at bounding box center [887, 685] width 422 height 272
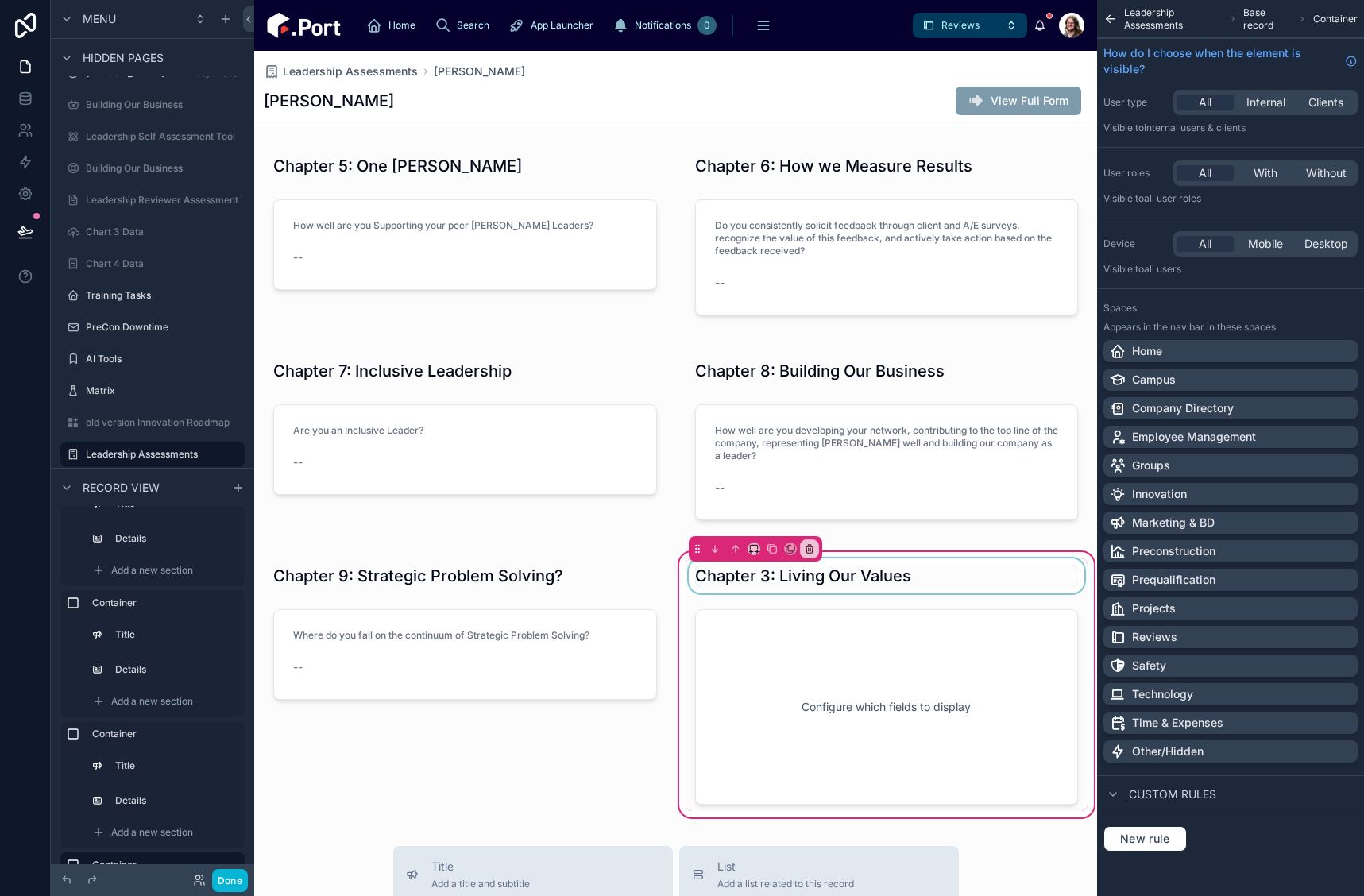
click at [870, 577] on div at bounding box center [887, 576] width 403 height 35
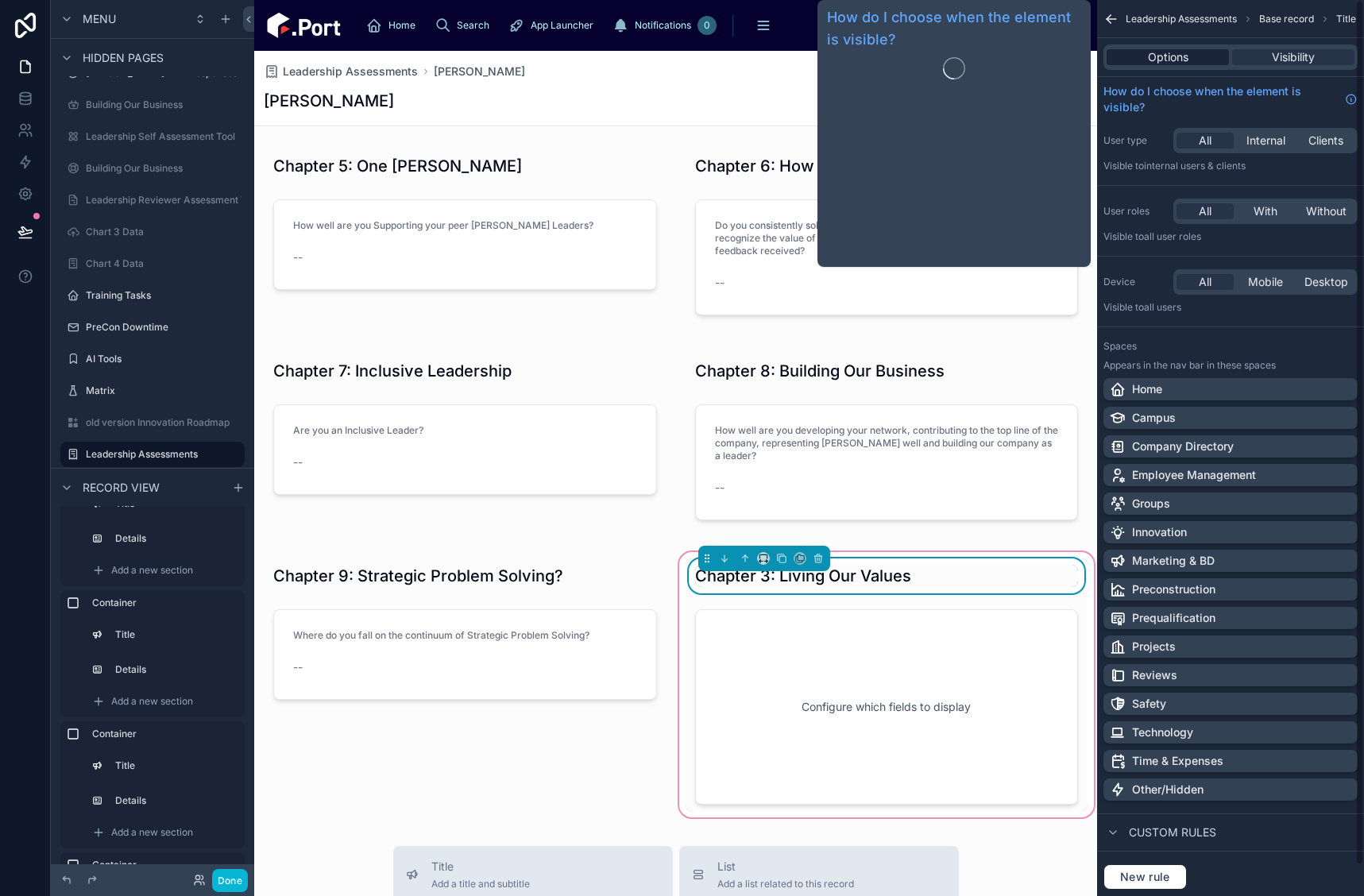
click at [1182, 49] on span "Options" at bounding box center [1168, 56] width 41 height 16
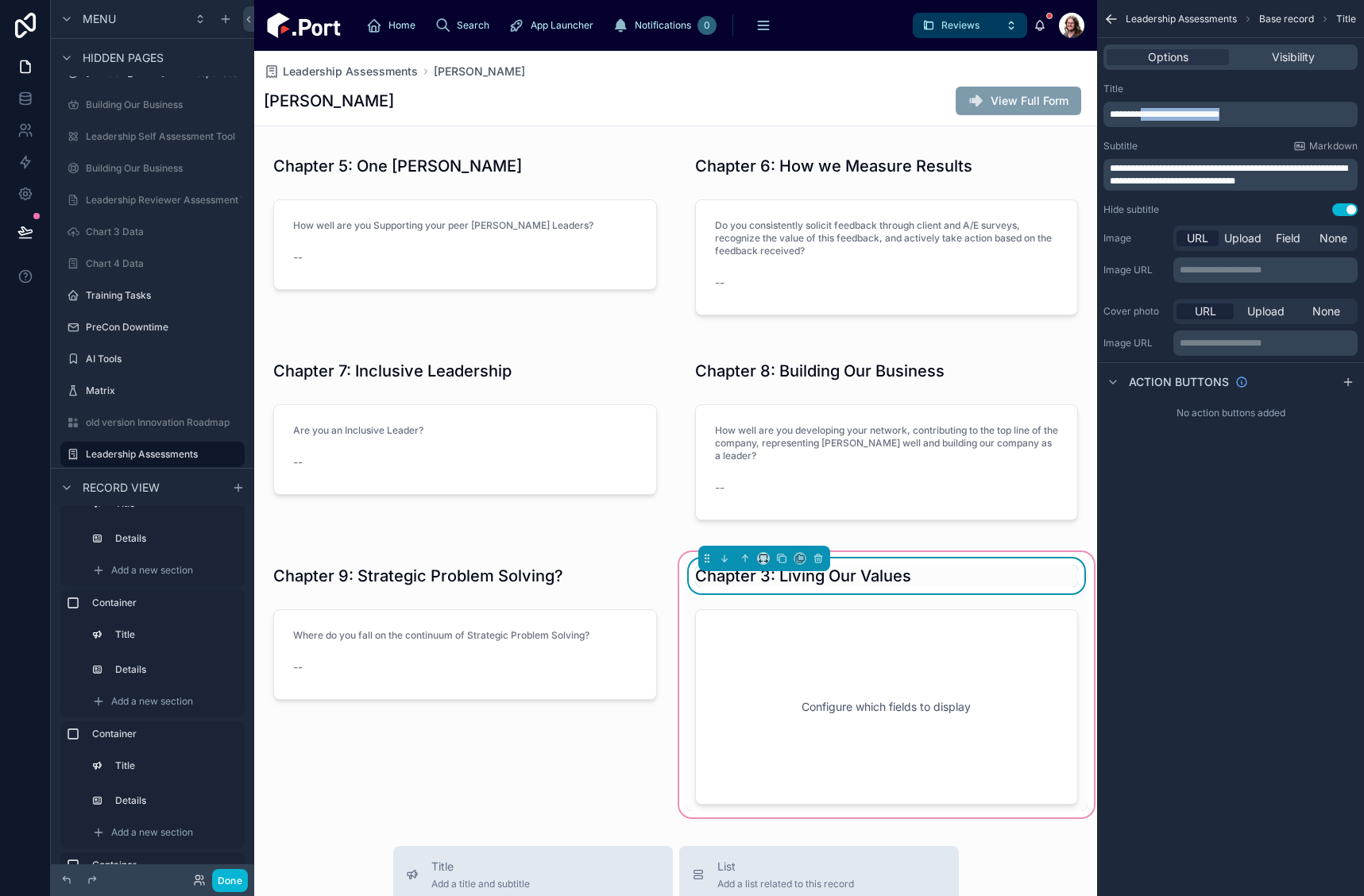
drag, startPoint x: 1249, startPoint y: 118, endPoint x: 1149, endPoint y: 115, distance: 100.0
click at [1149, 115] on p "**********" at bounding box center [1232, 115] width 245 height 13
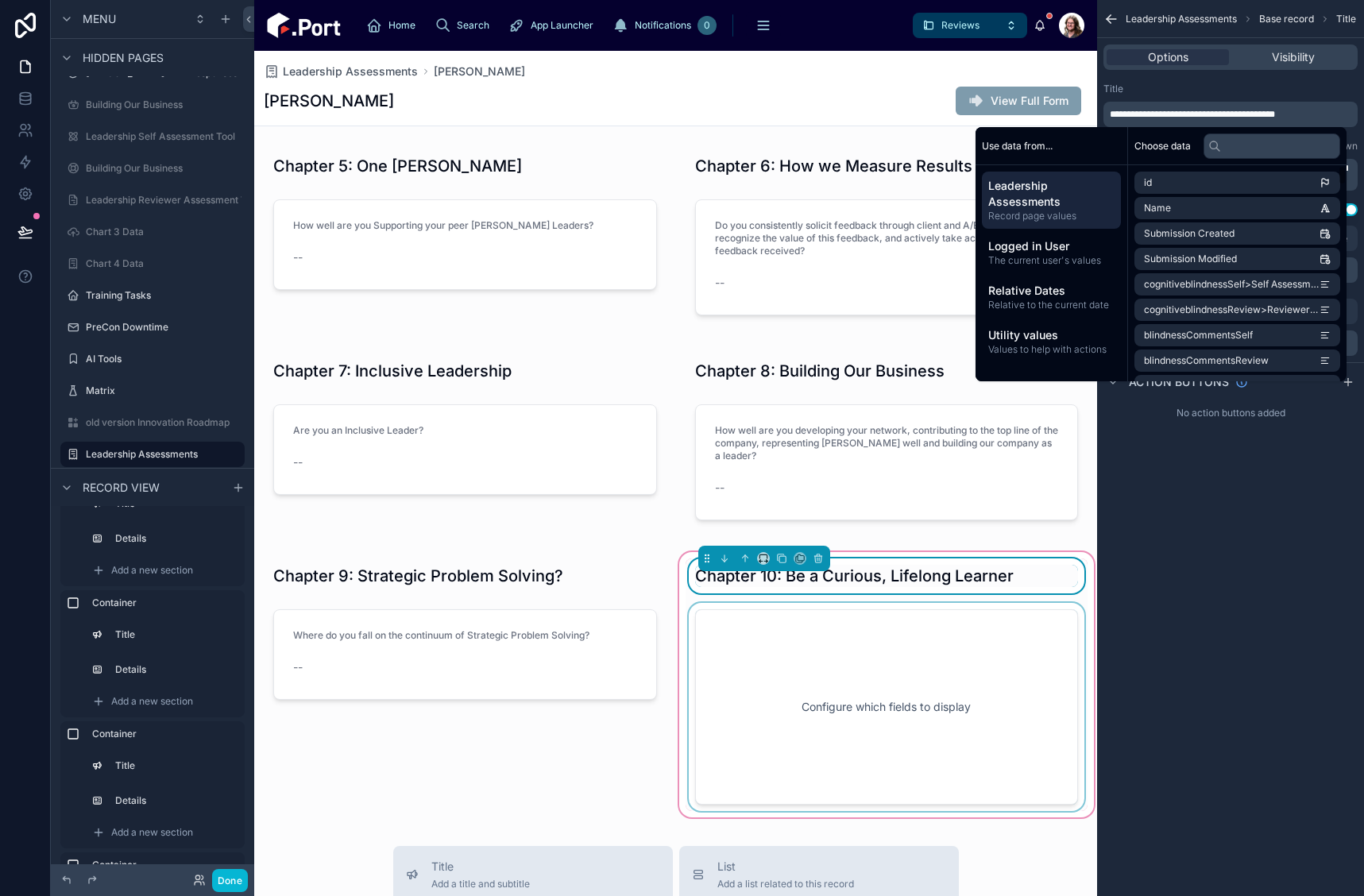
click at [967, 682] on div at bounding box center [887, 707] width 403 height 208
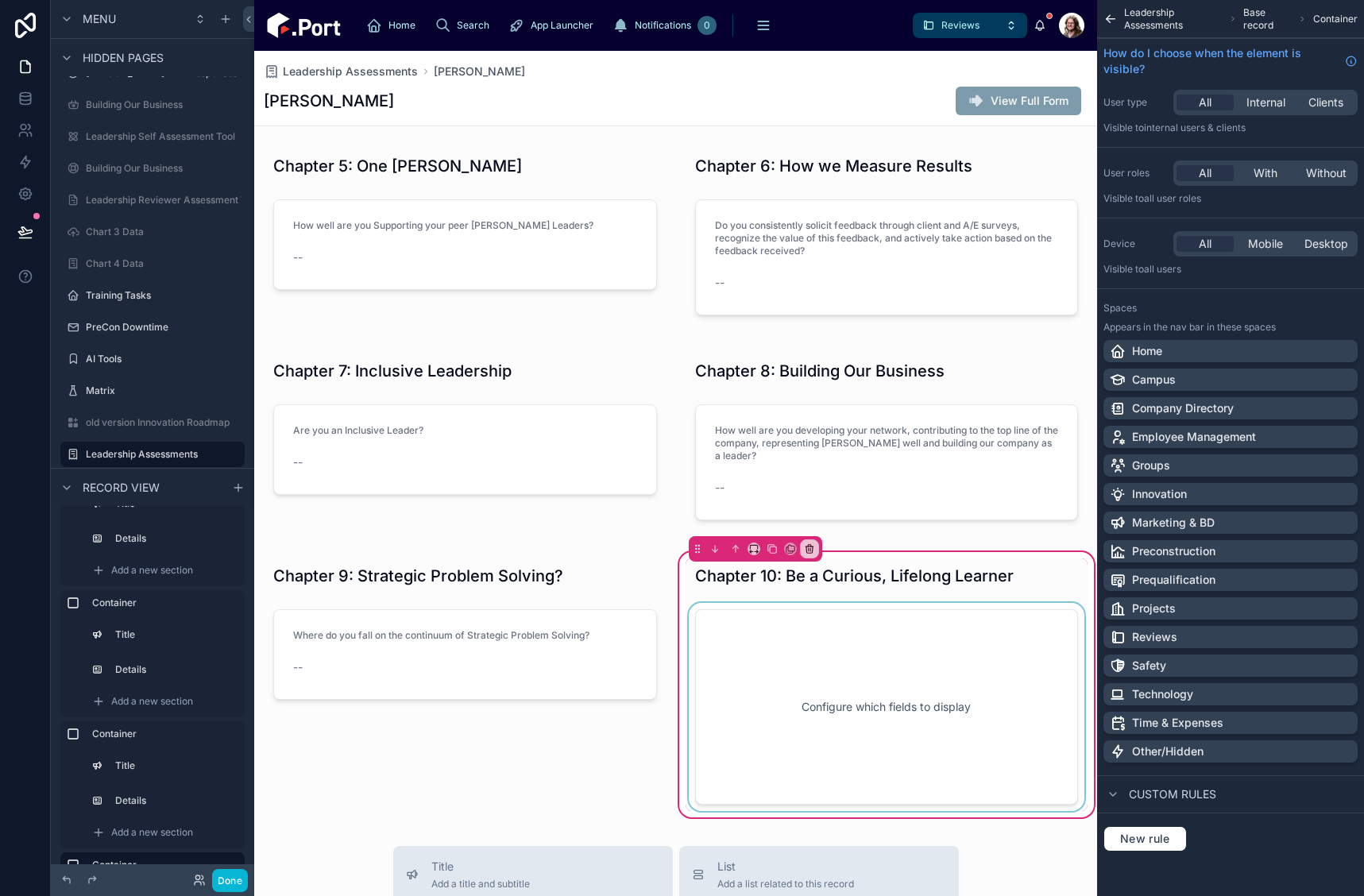
click at [970, 651] on div at bounding box center [887, 707] width 403 height 208
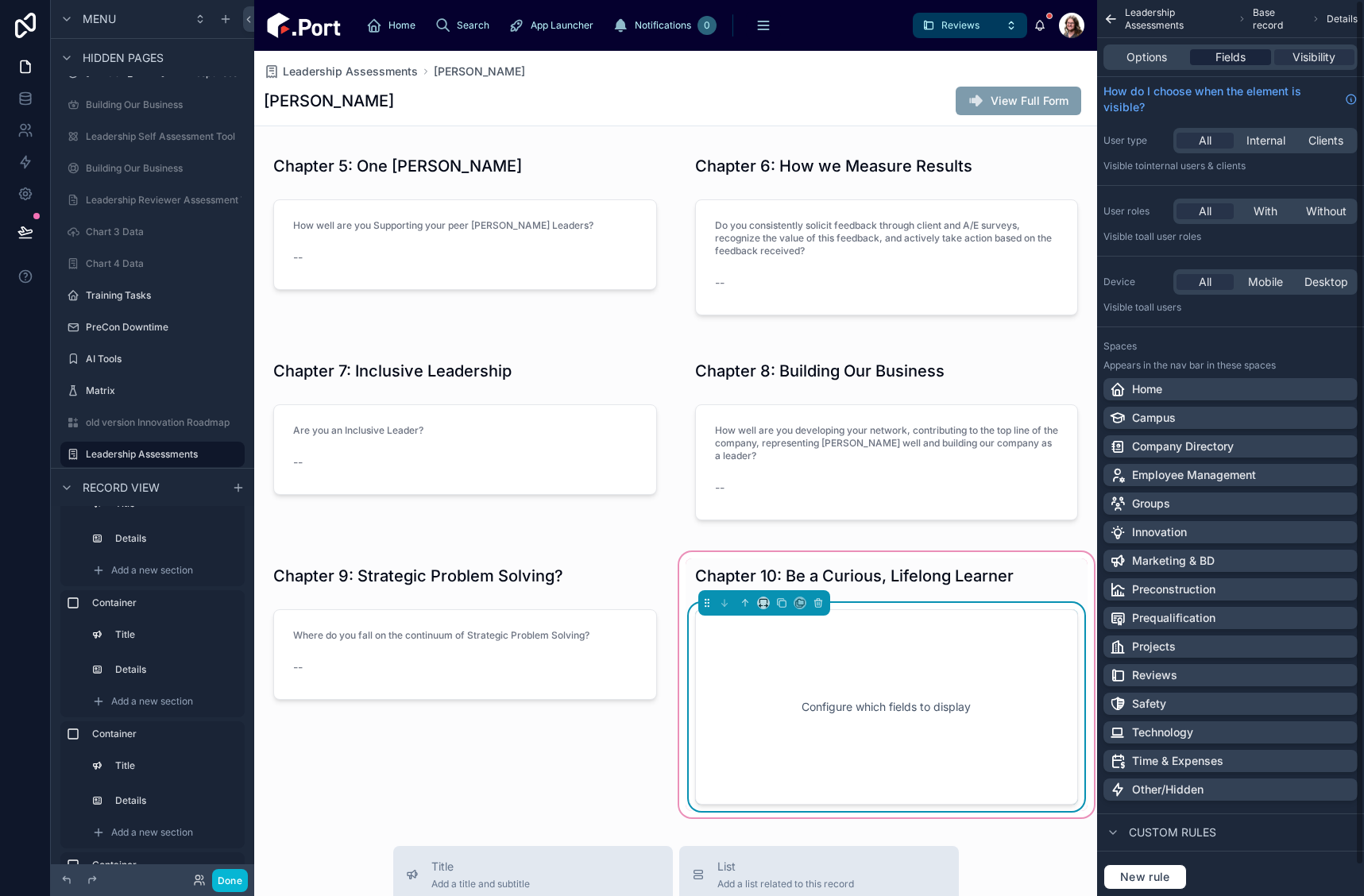
click at [1237, 61] on span "Fields" at bounding box center [1231, 56] width 30 height 16
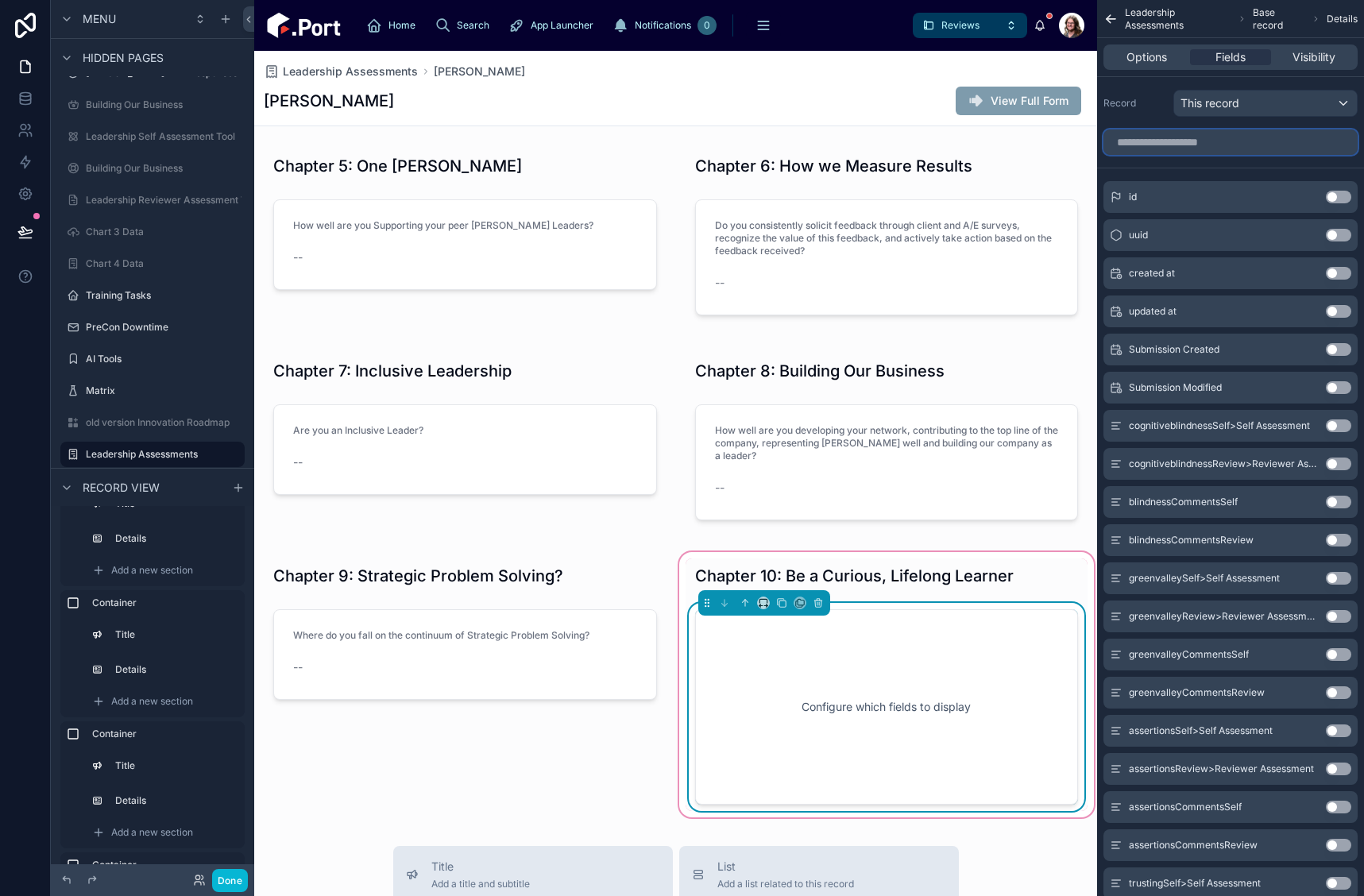
click at [1203, 143] on input "scrollable content" at bounding box center [1231, 142] width 254 height 25
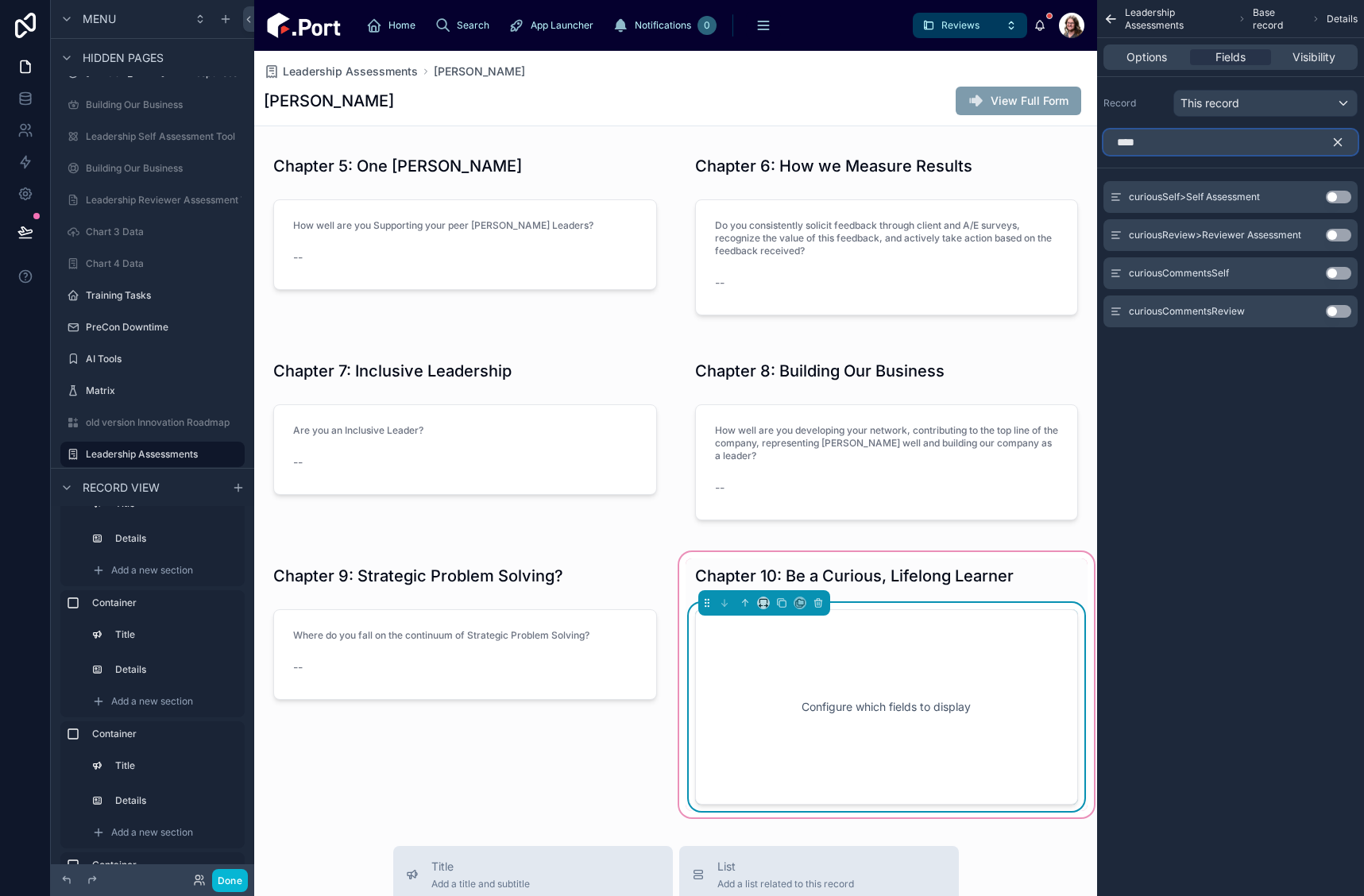
type input "****"
drag, startPoint x: 1335, startPoint y: 236, endPoint x: 1350, endPoint y: 214, distance: 26.6
click at [1334, 236] on button "Use setting" at bounding box center [1339, 236] width 25 height 13
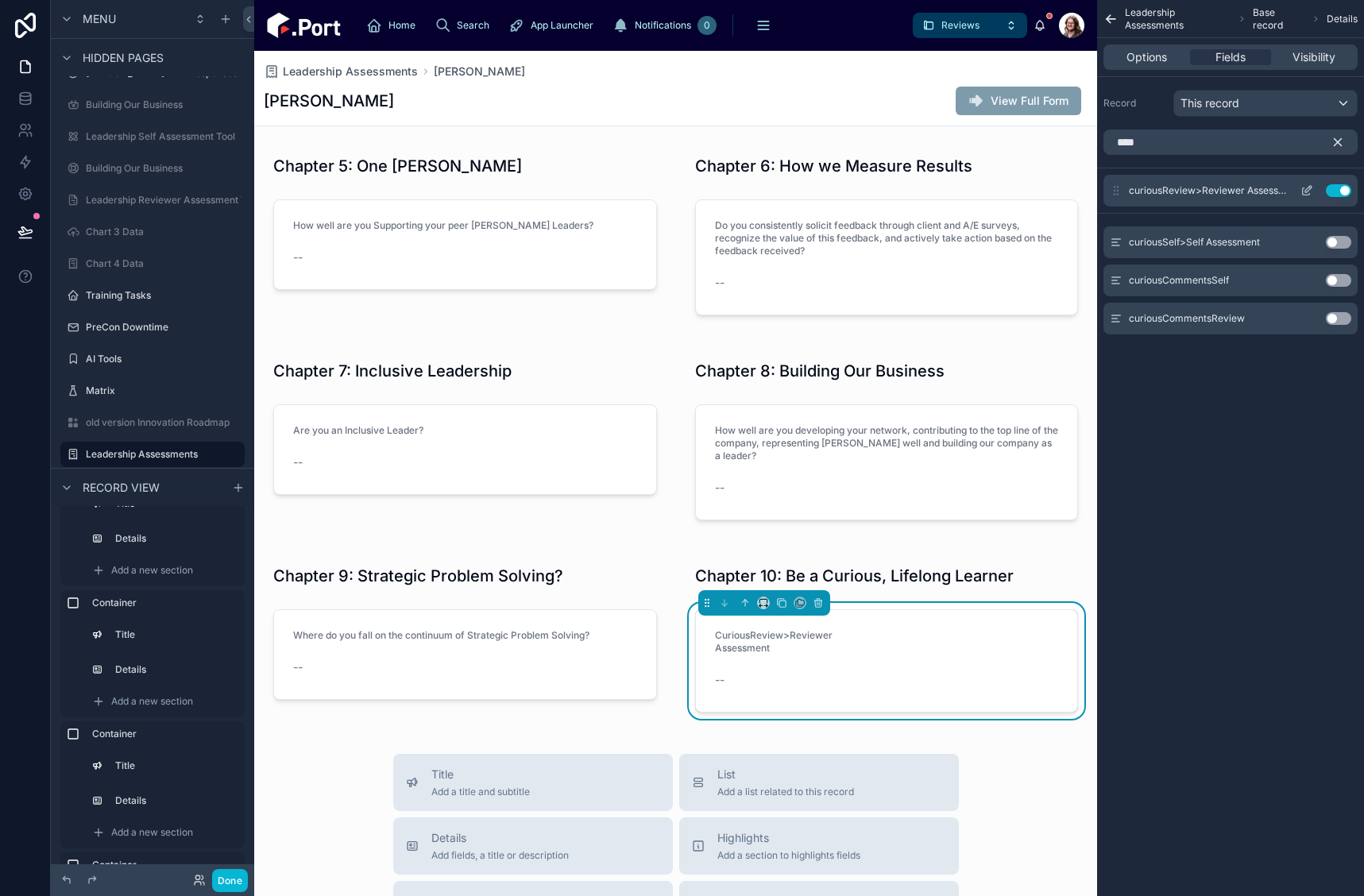
click at [1309, 193] on icon "scrollable content" at bounding box center [1307, 191] width 7 height 7
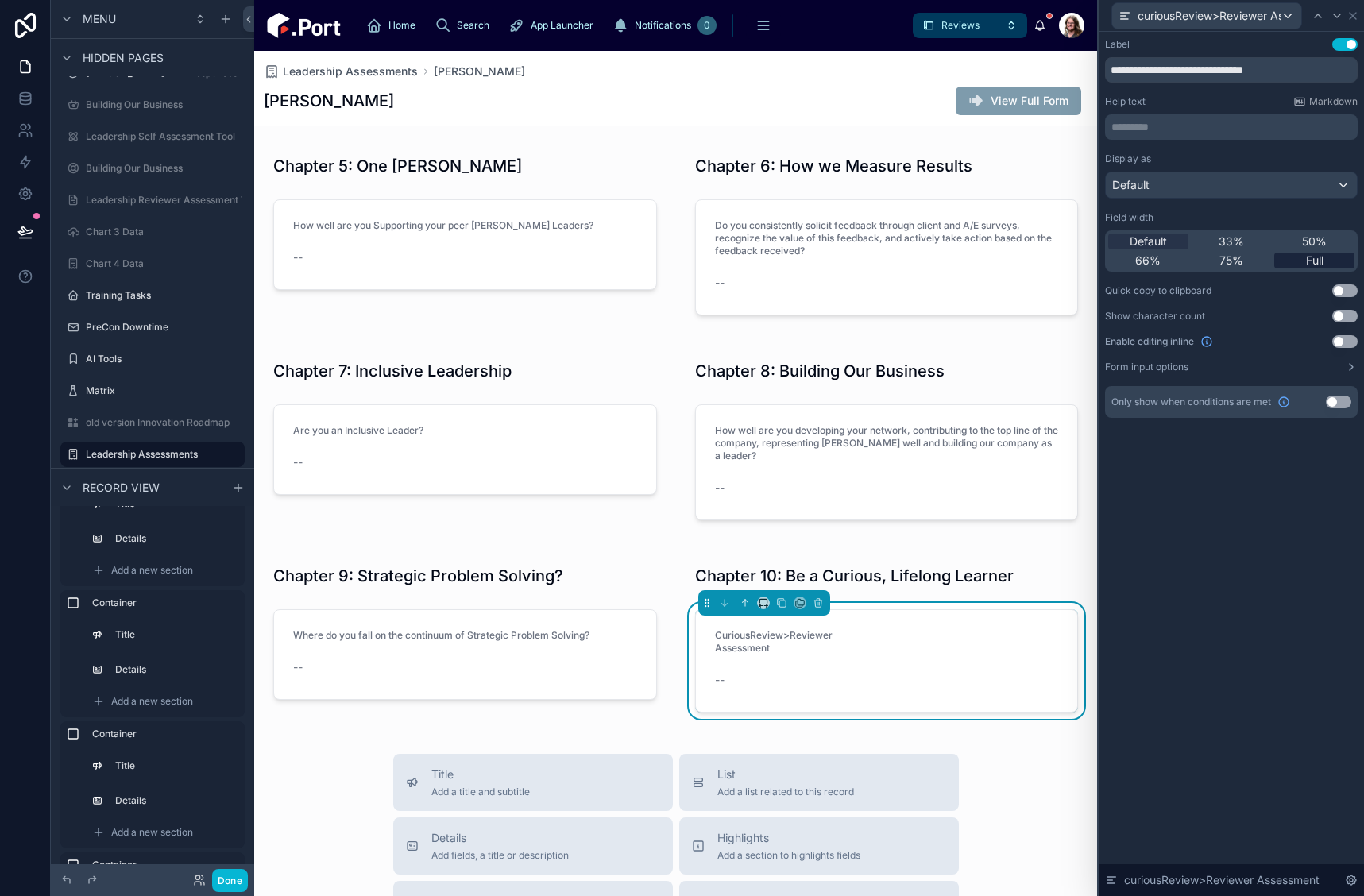
click at [1317, 262] on span "Full" at bounding box center [1314, 260] width 17 height 16
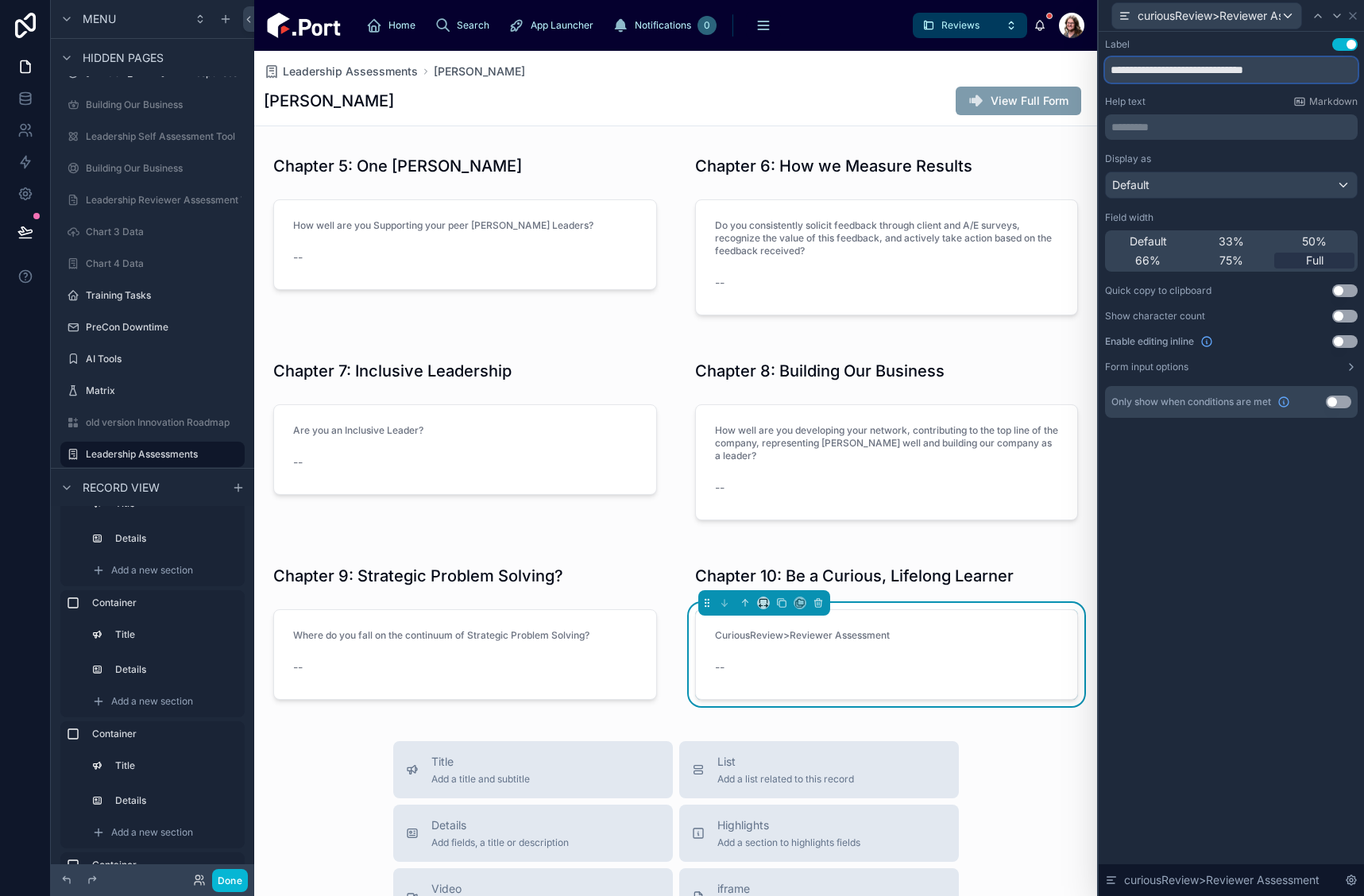
drag, startPoint x: 1321, startPoint y: 73, endPoint x: 1049, endPoint y: 76, distance: 272.0
click at [1049, 76] on div "**********" at bounding box center [682, 448] width 1364 height 896
paste input "**********"
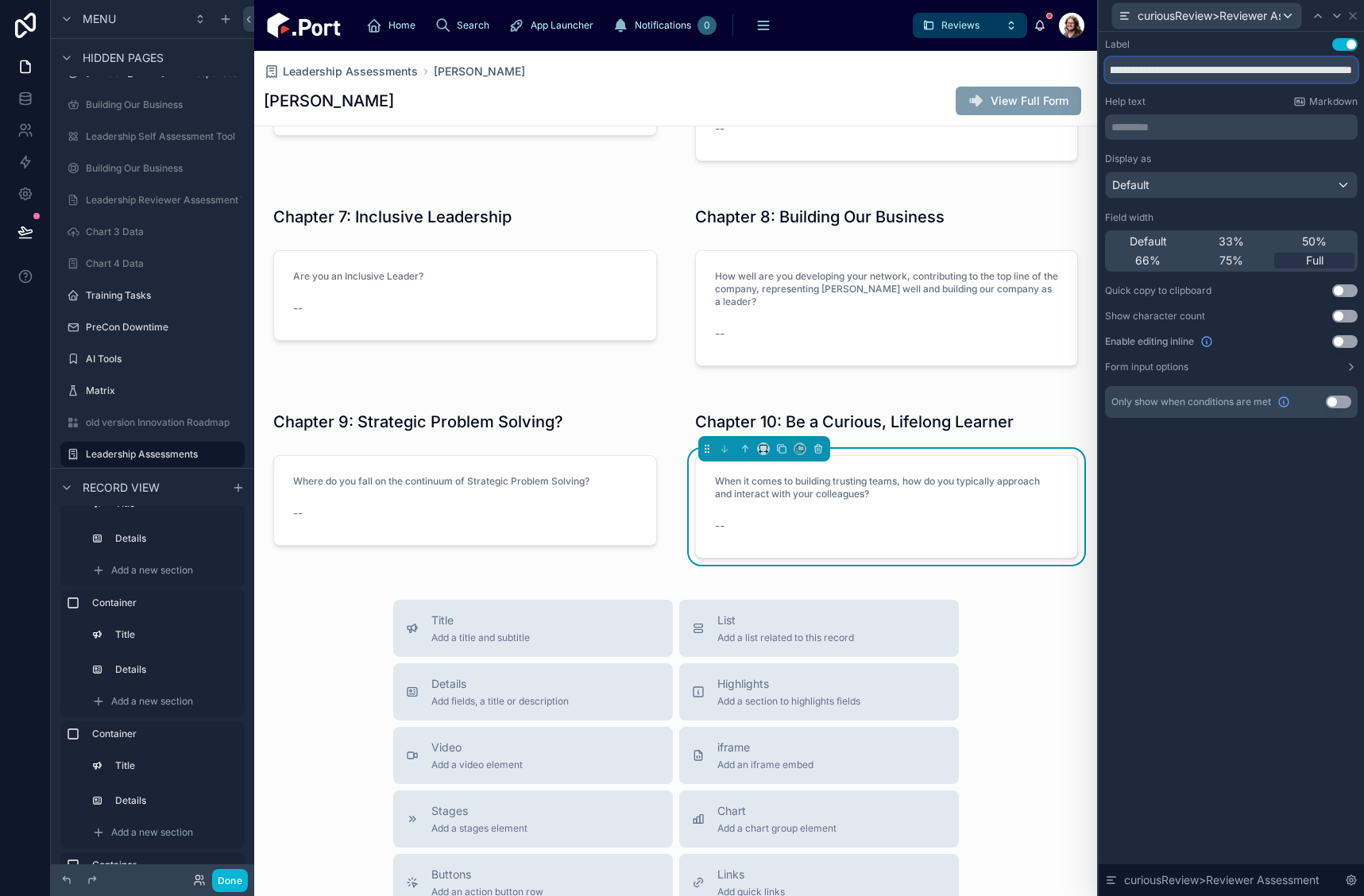
scroll to position [1033, 0]
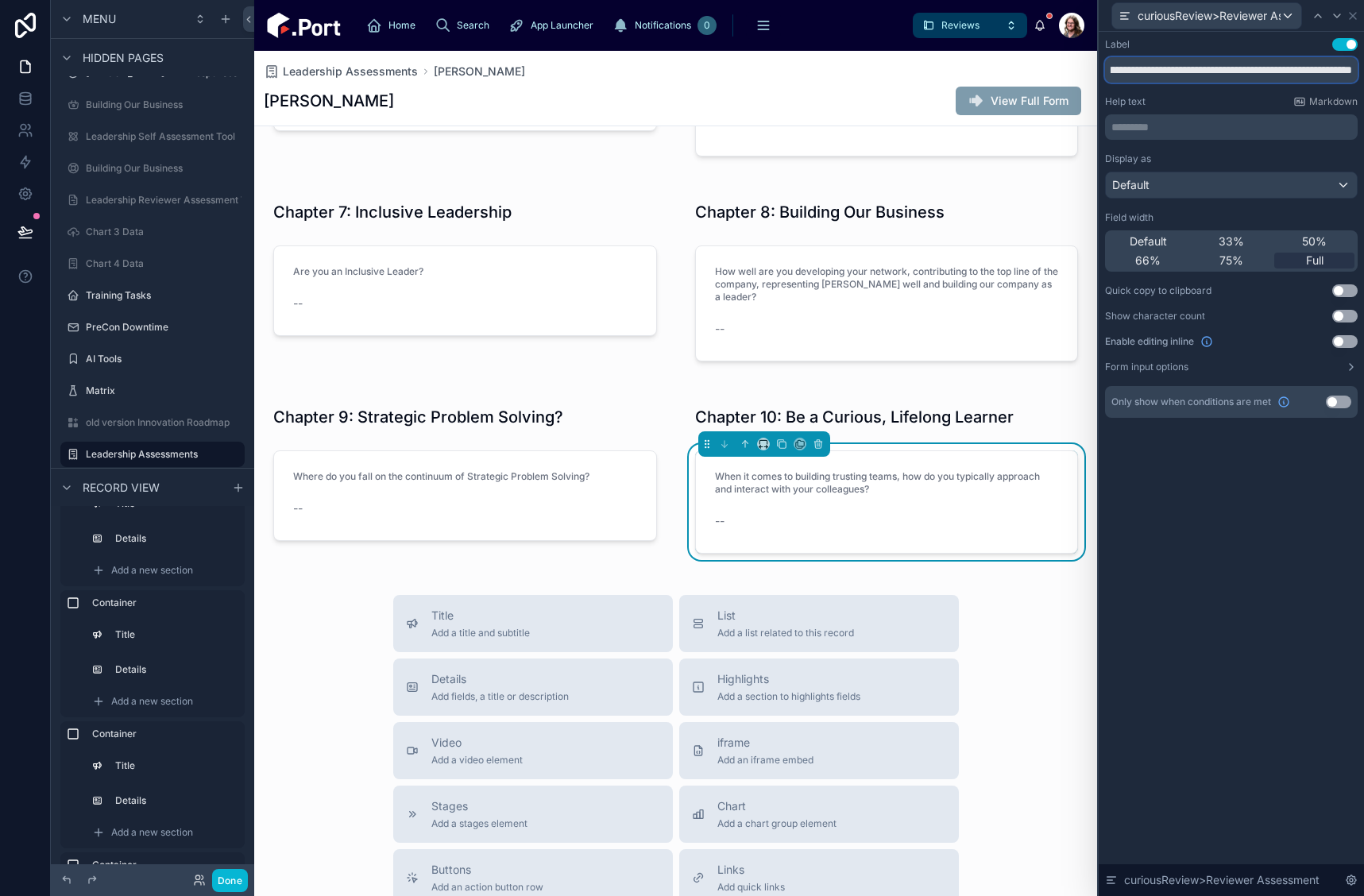
type input "**********"
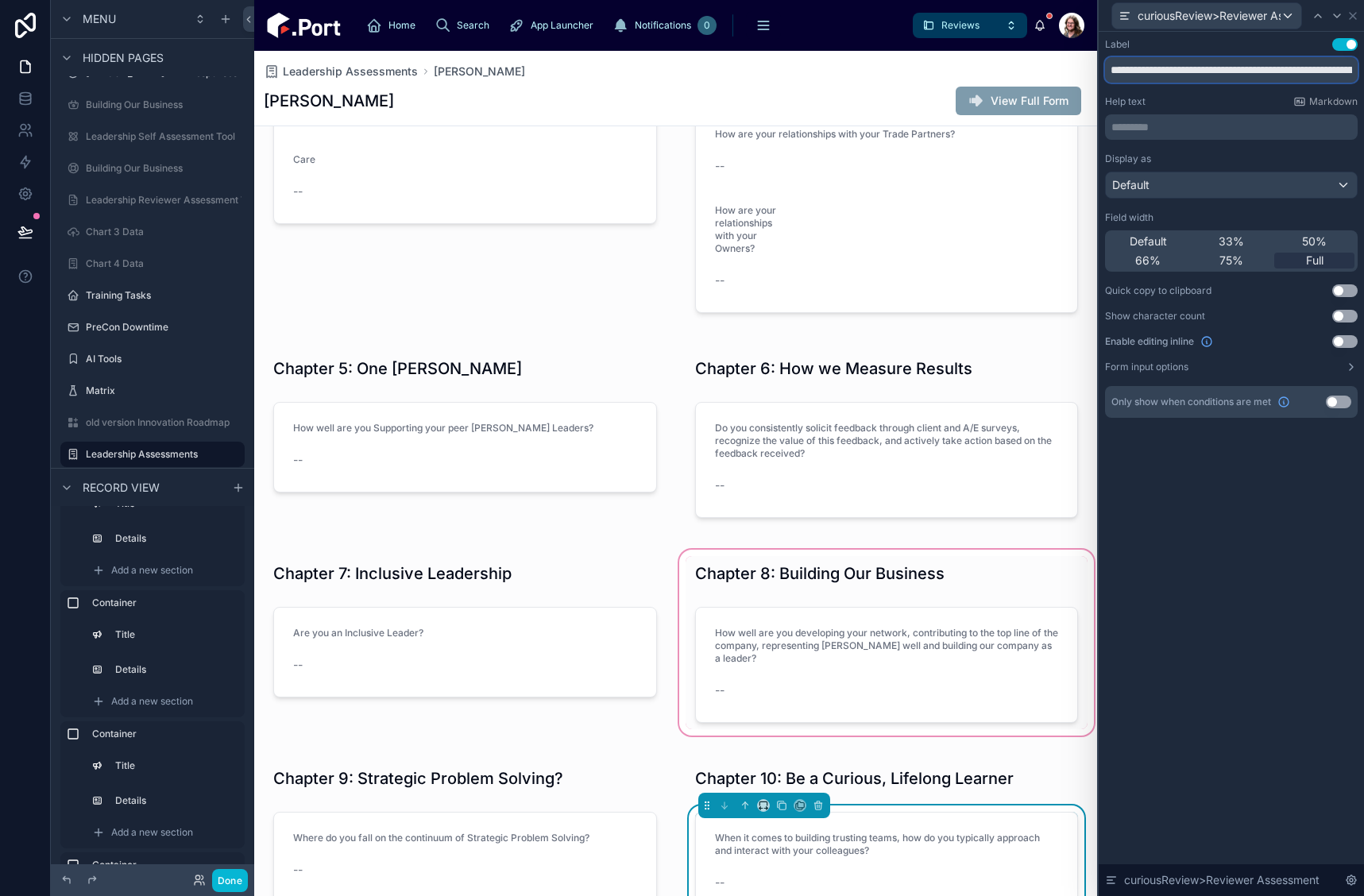
scroll to position [795, 0]
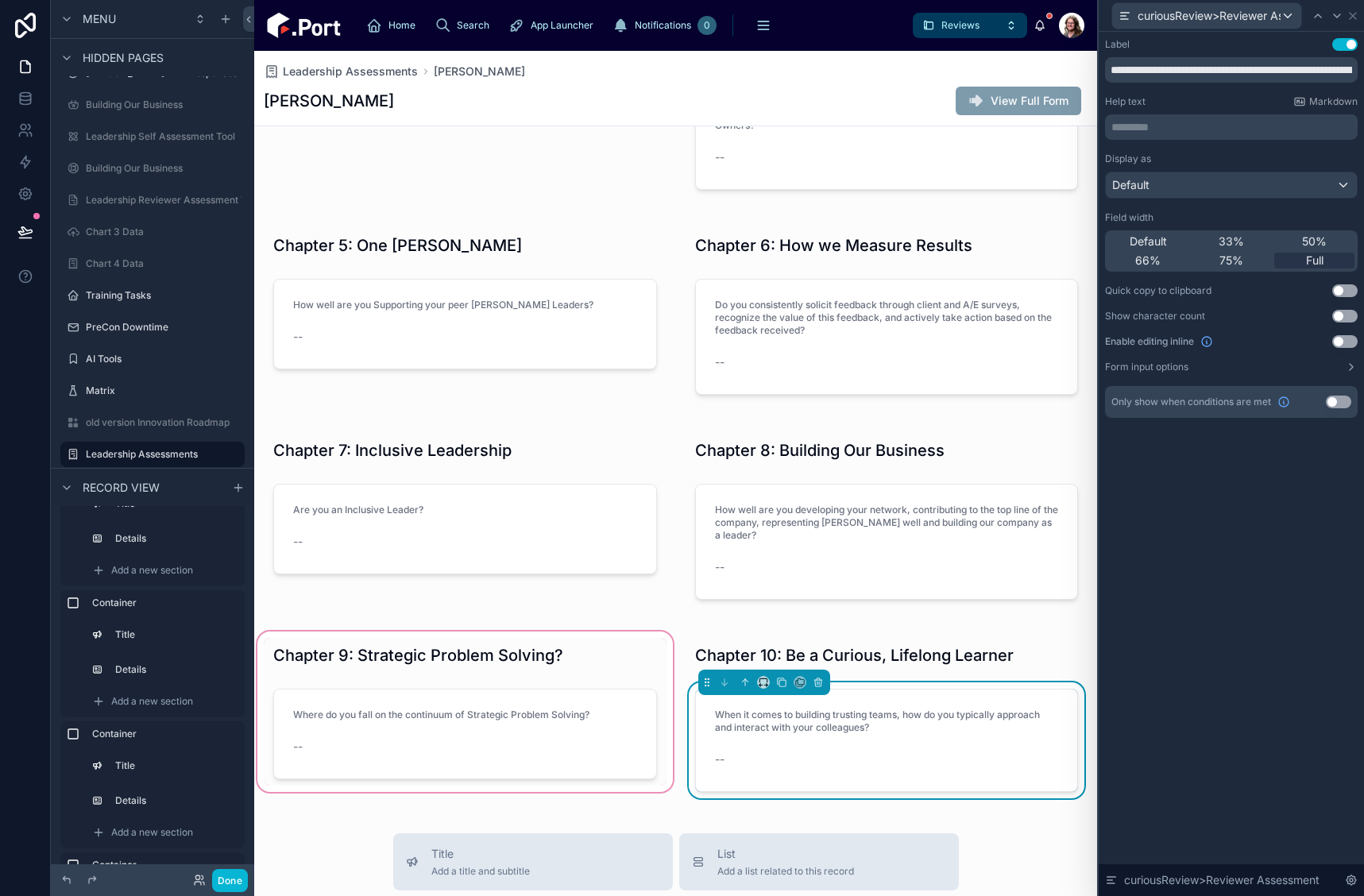
click at [538, 736] on div at bounding box center [466, 718] width 422 height 179
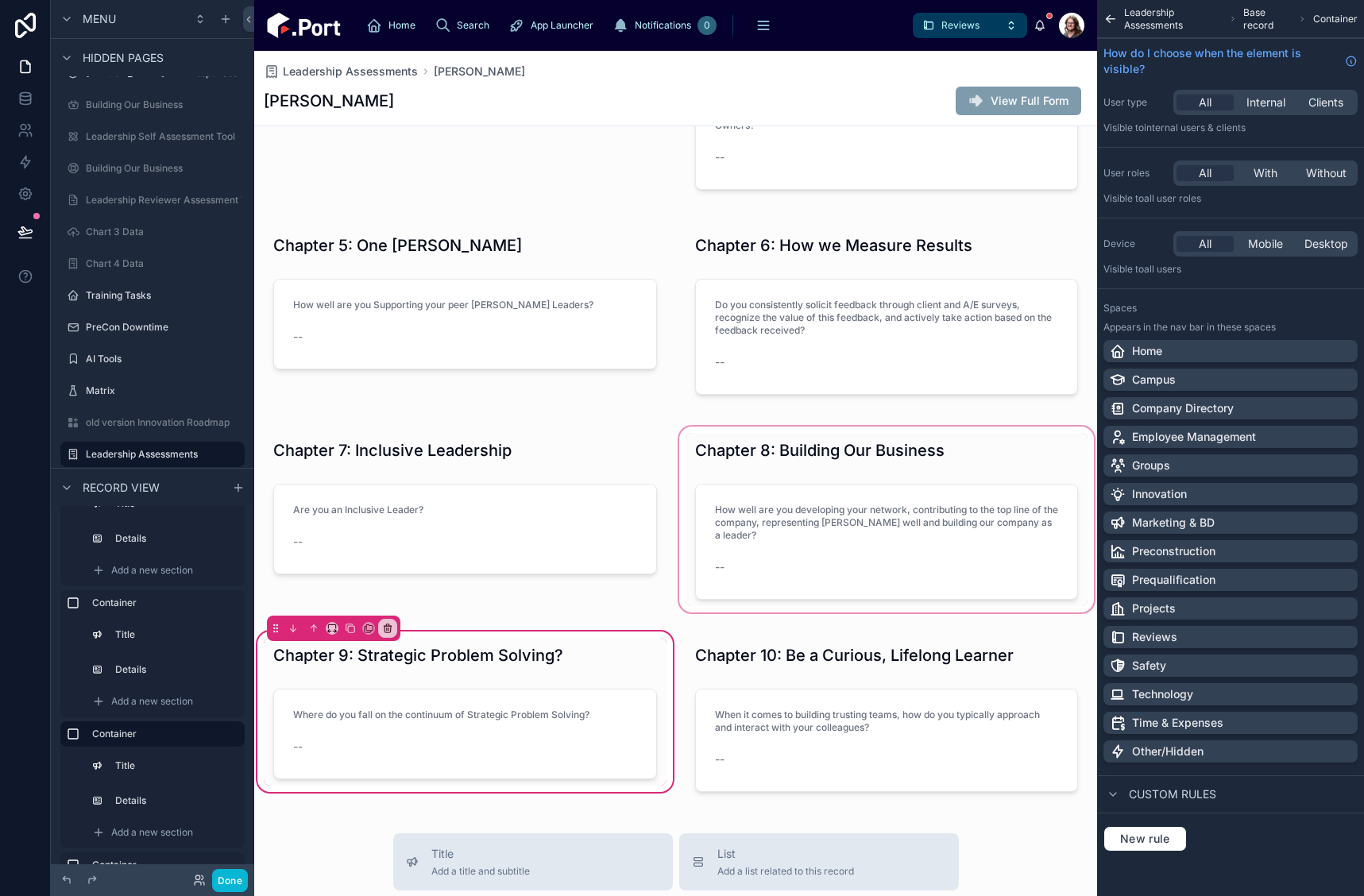
click at [901, 558] on div at bounding box center [887, 520] width 422 height 192
click at [457, 717] on div at bounding box center [465, 734] width 403 height 103
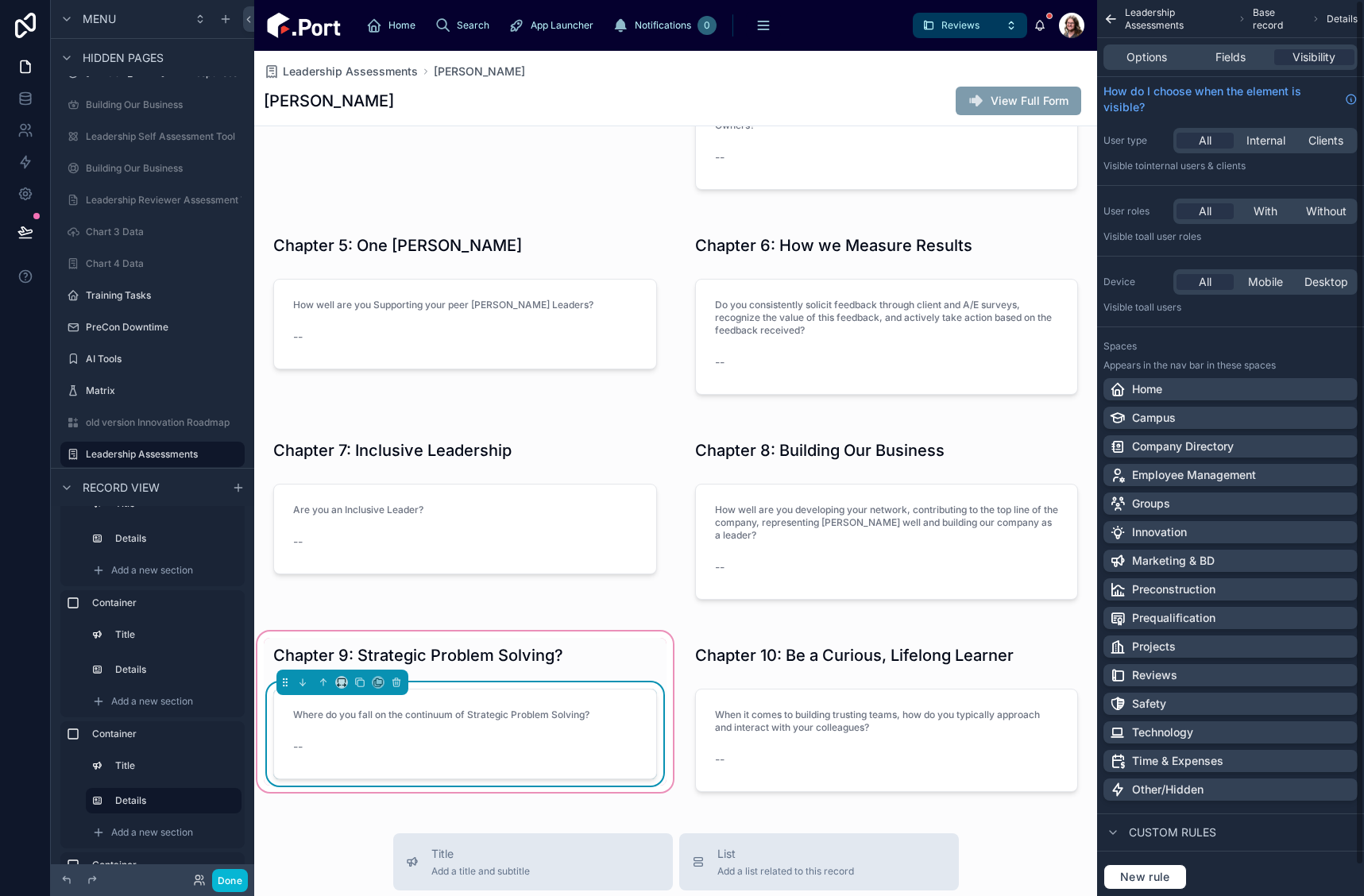
click at [560, 709] on span "Where do you fall on the continuum of Strategic Problem Solving?" at bounding box center [441, 714] width 296 height 12
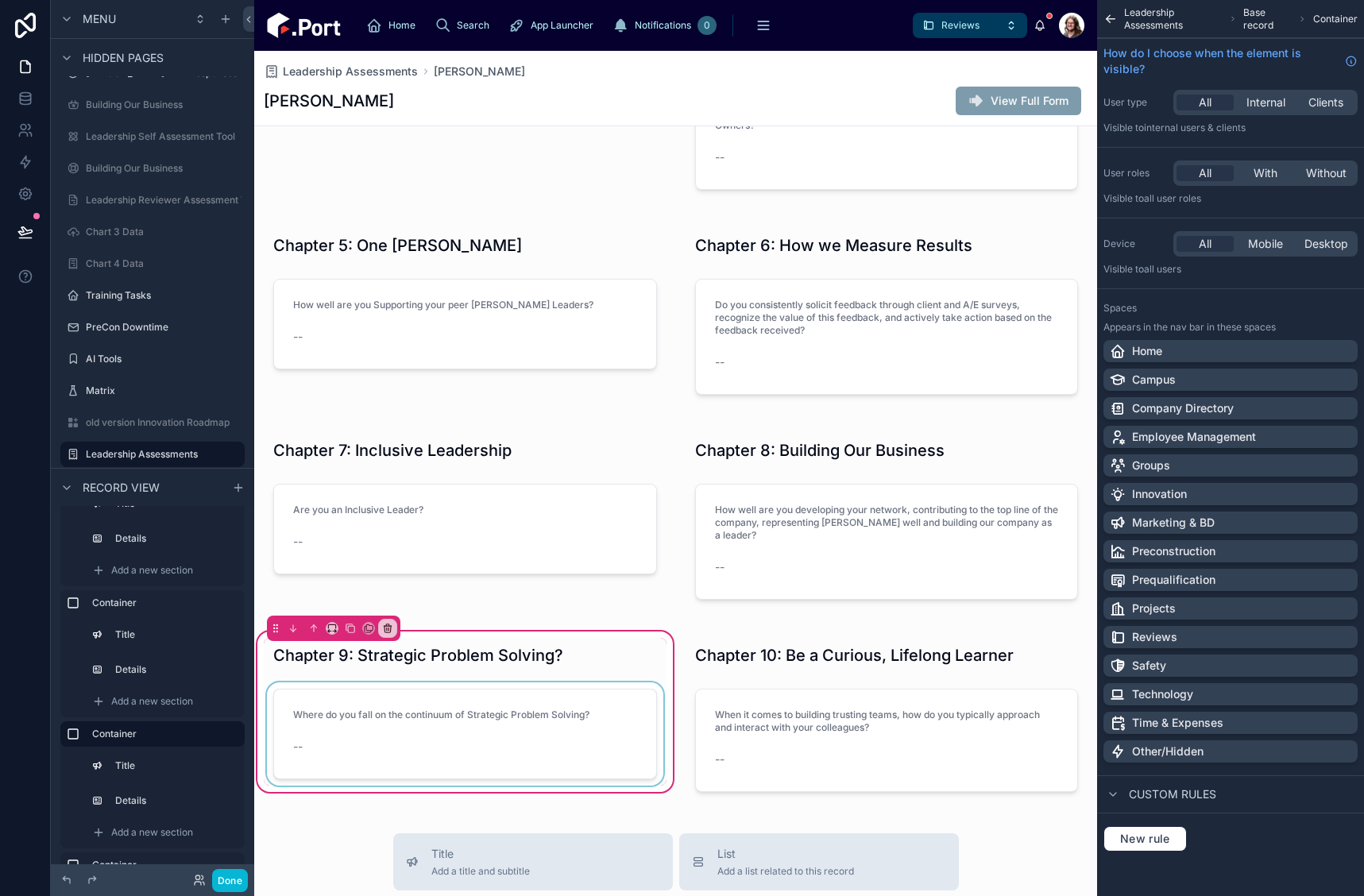
click at [519, 725] on div at bounding box center [465, 734] width 403 height 103
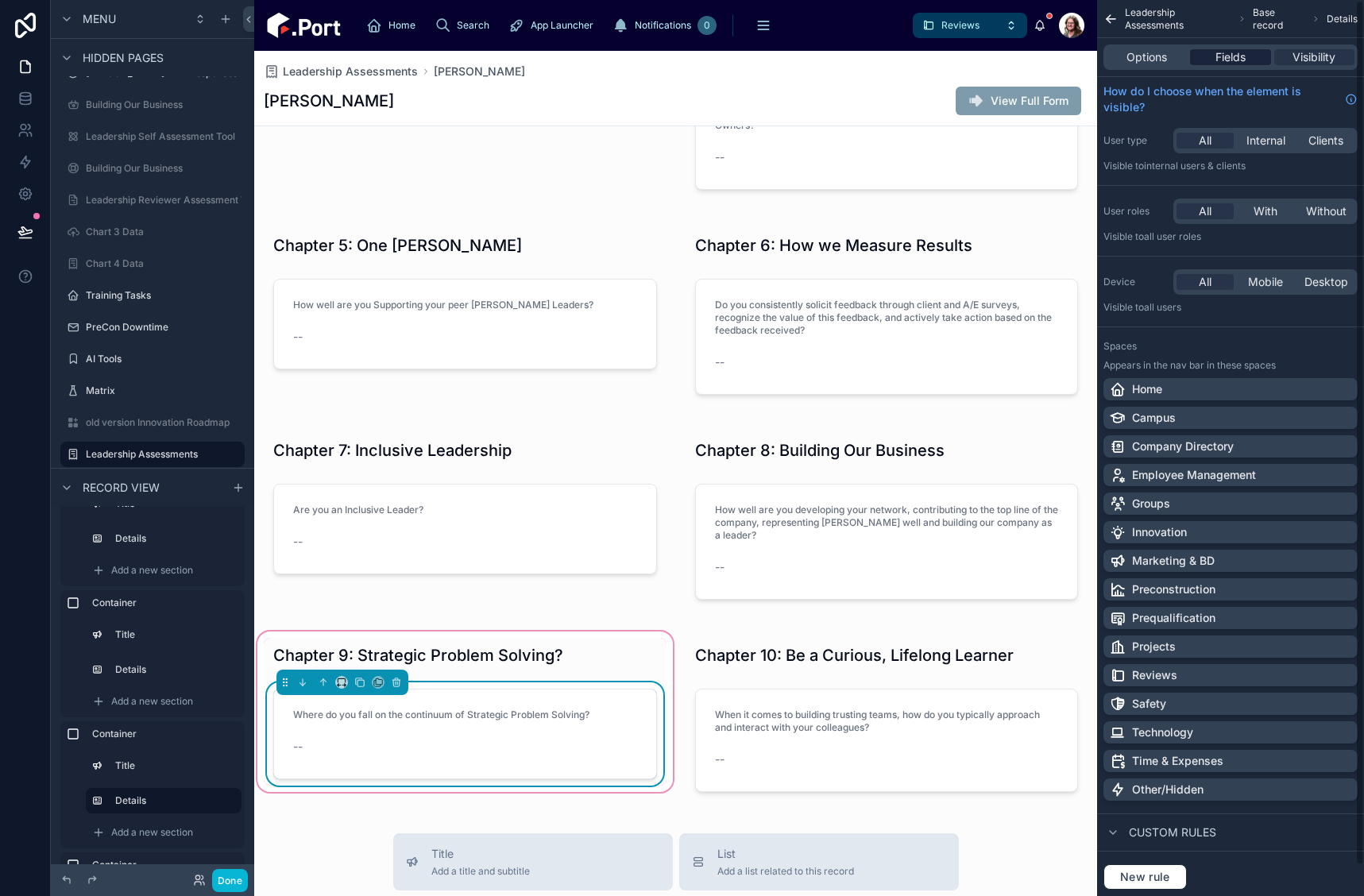
click at [1239, 59] on span "Fields" at bounding box center [1231, 56] width 30 height 16
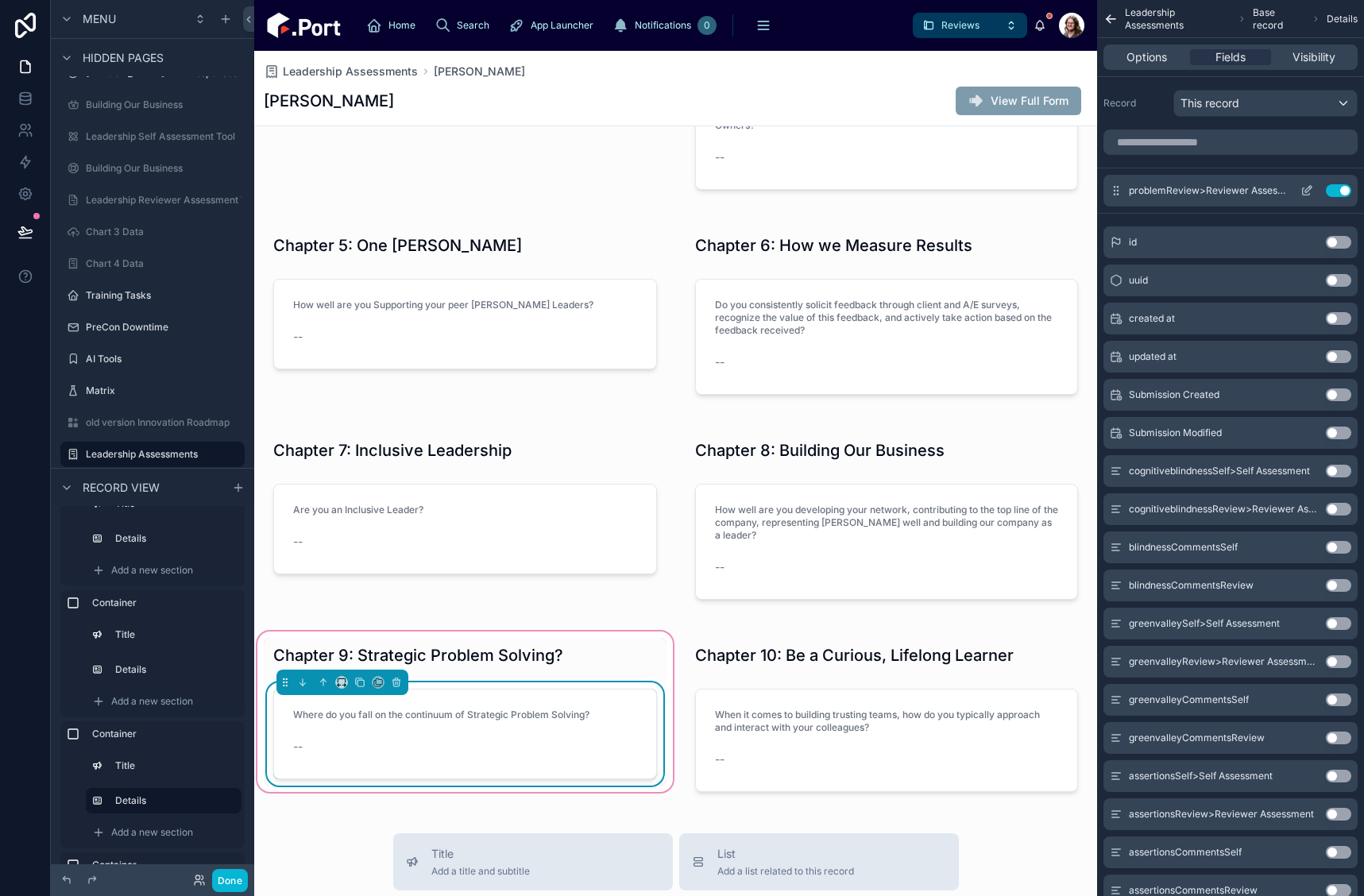
click at [1306, 192] on icon "scrollable content" at bounding box center [1308, 189] width 7 height 7
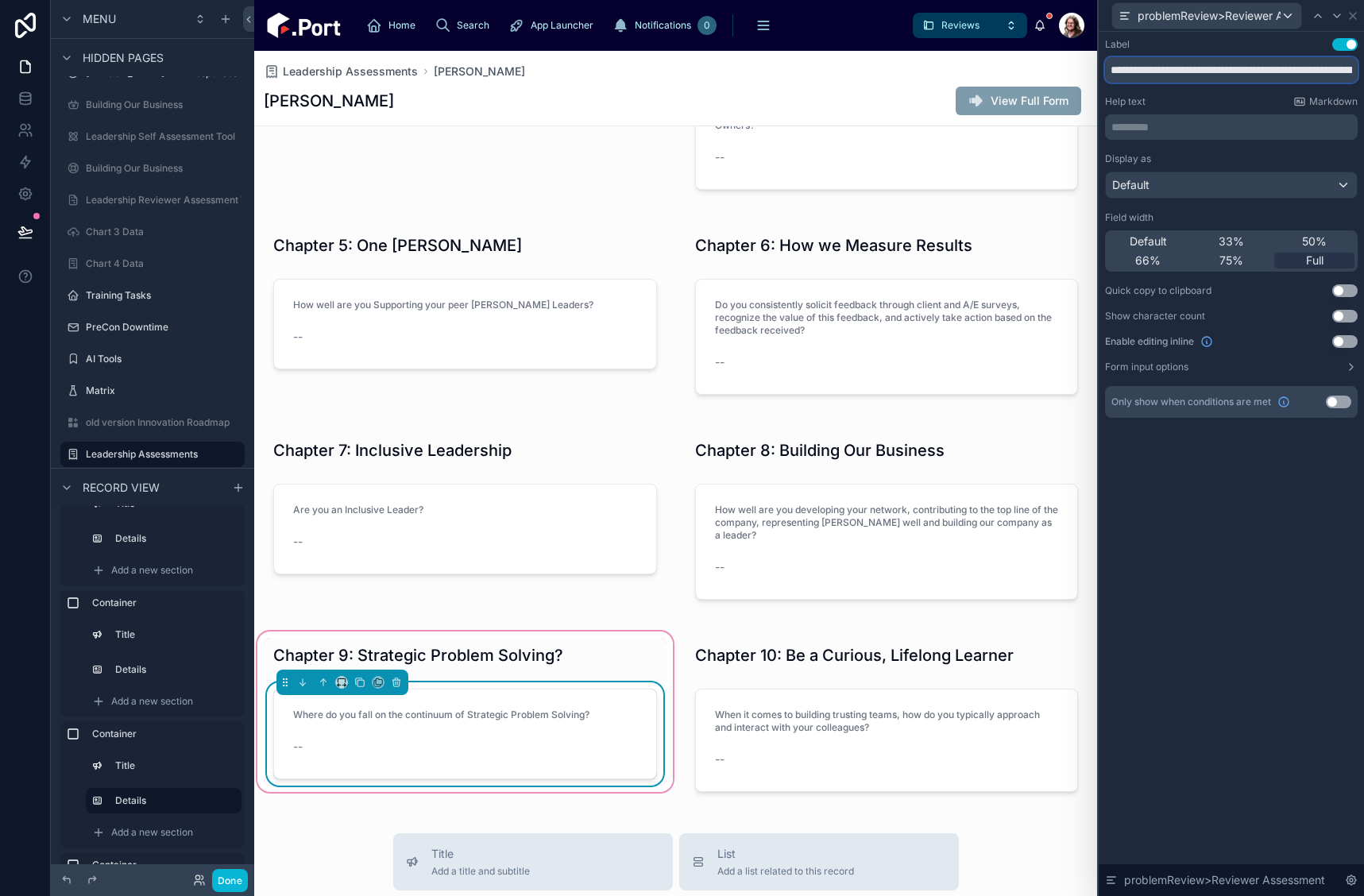
scroll to position [0, 104]
drag, startPoint x: 1111, startPoint y: 70, endPoint x: 1374, endPoint y: 71, distance: 263.0
click at [1363, 71] on html "**********" at bounding box center [682, 448] width 1364 height 896
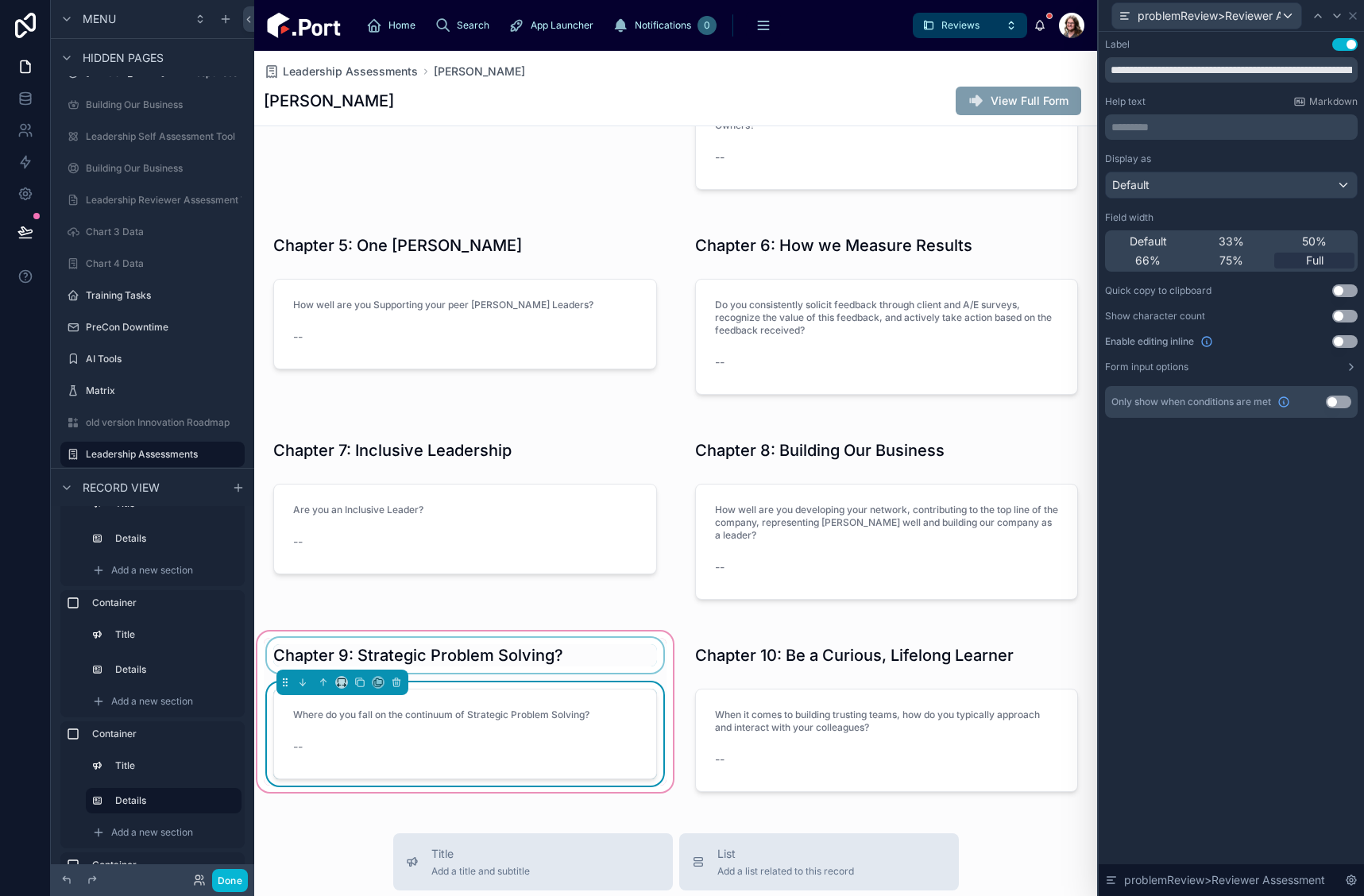
click at [531, 651] on div at bounding box center [465, 655] width 403 height 35
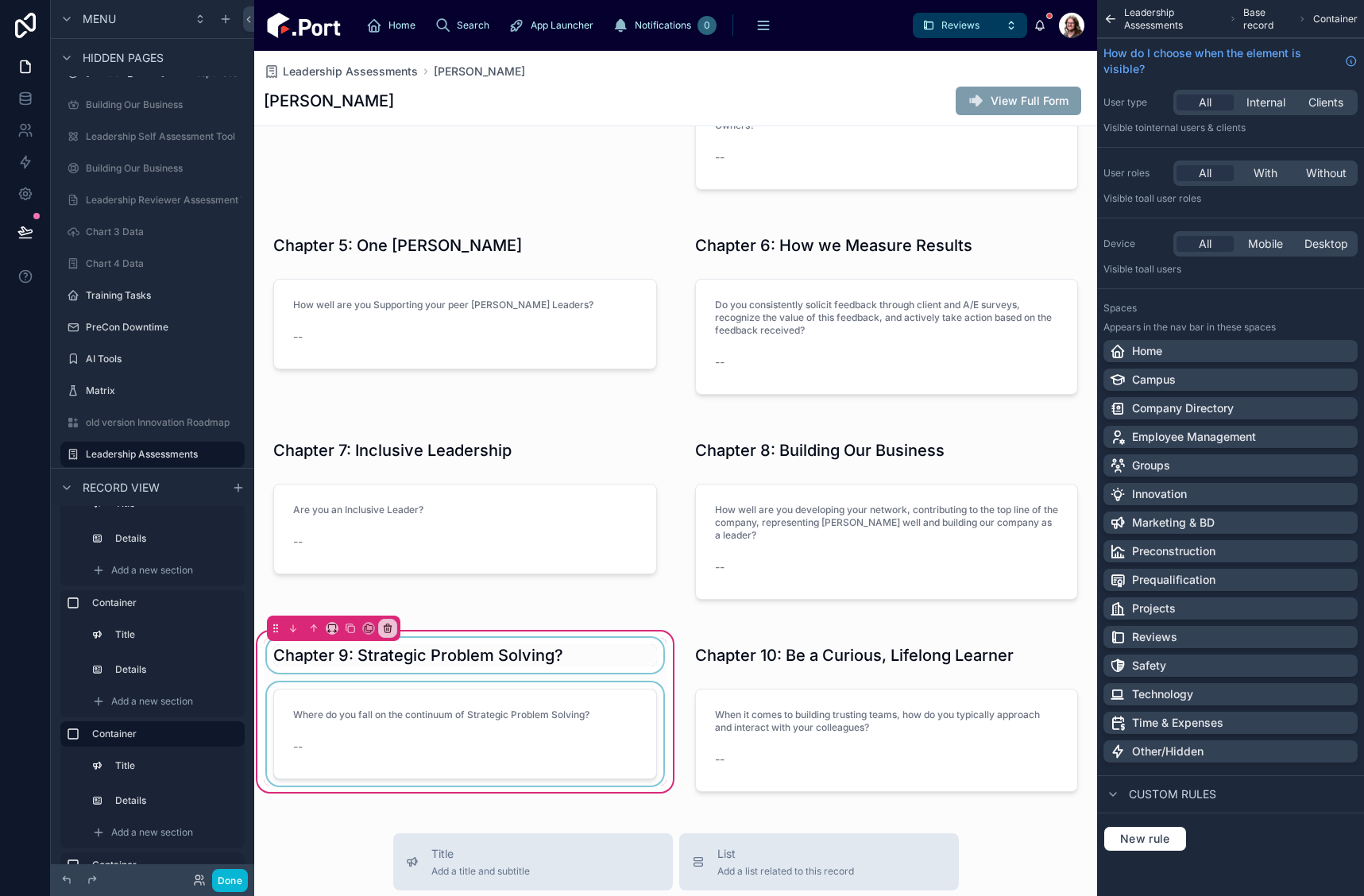
click at [525, 663] on div at bounding box center [465, 655] width 403 height 35
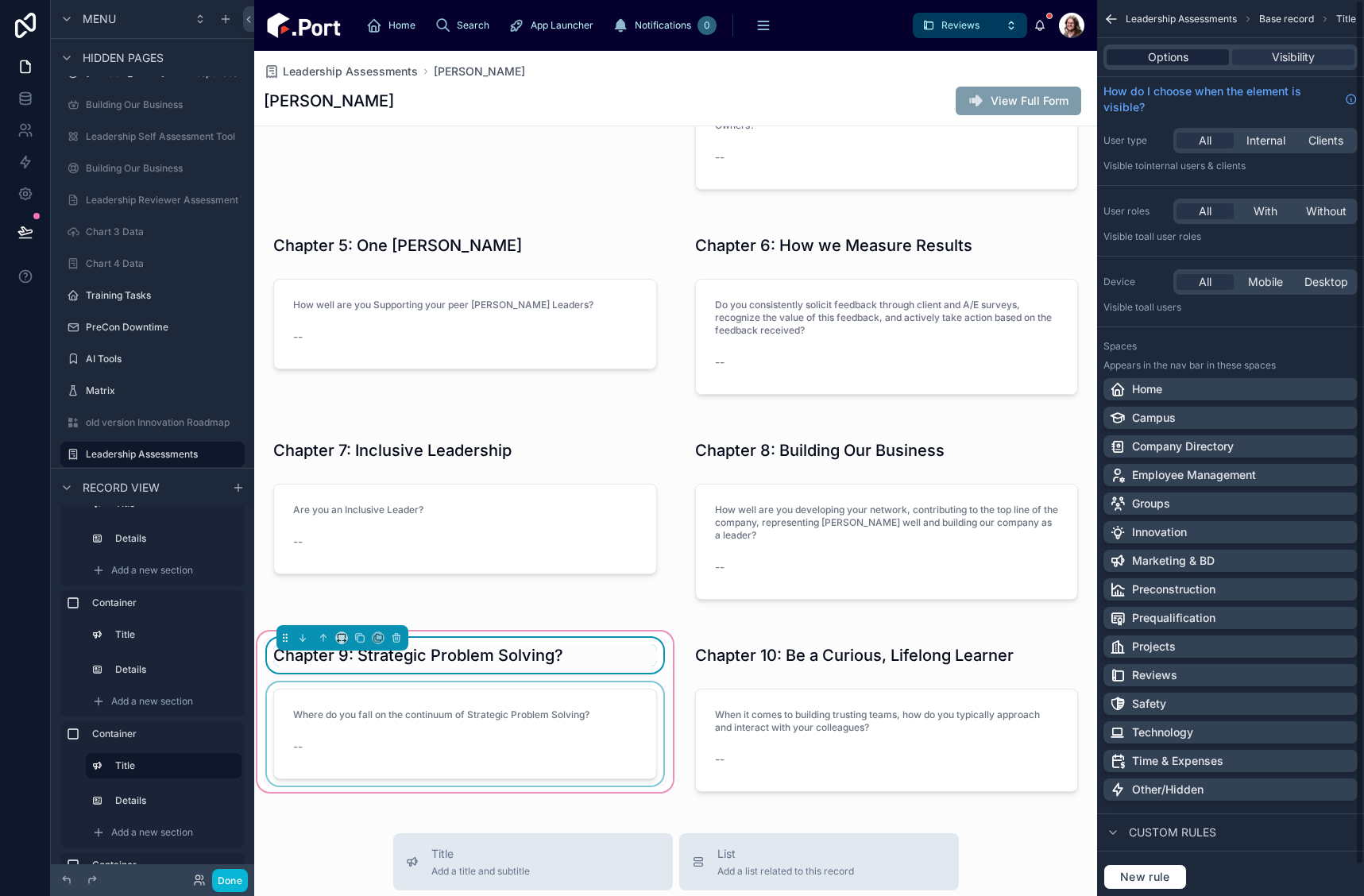
click at [1193, 56] on div "Options" at bounding box center [1168, 56] width 123 height 16
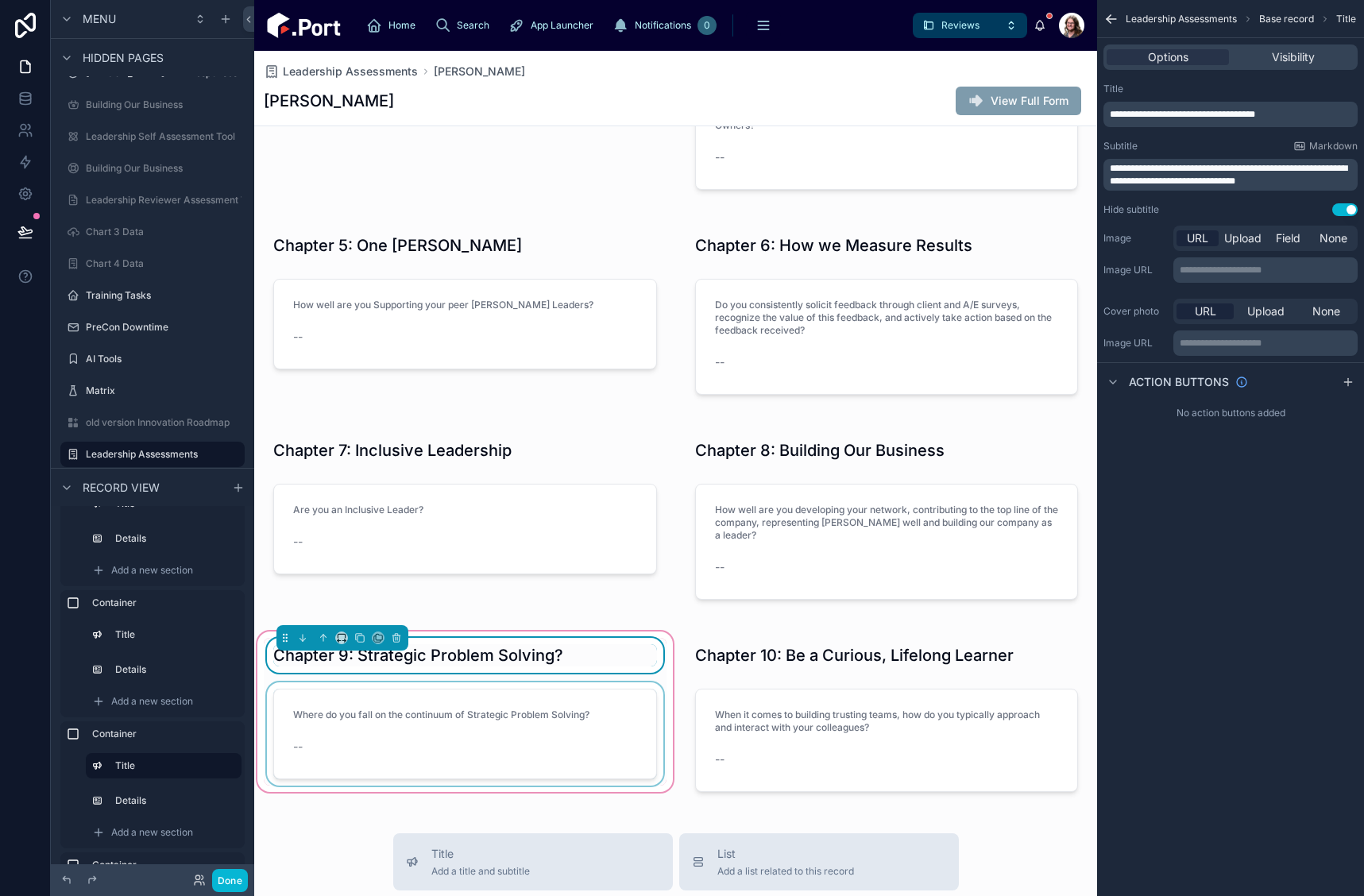
click at [1304, 113] on p "**********" at bounding box center [1232, 115] width 245 height 13
click at [449, 713] on div at bounding box center [465, 734] width 403 height 103
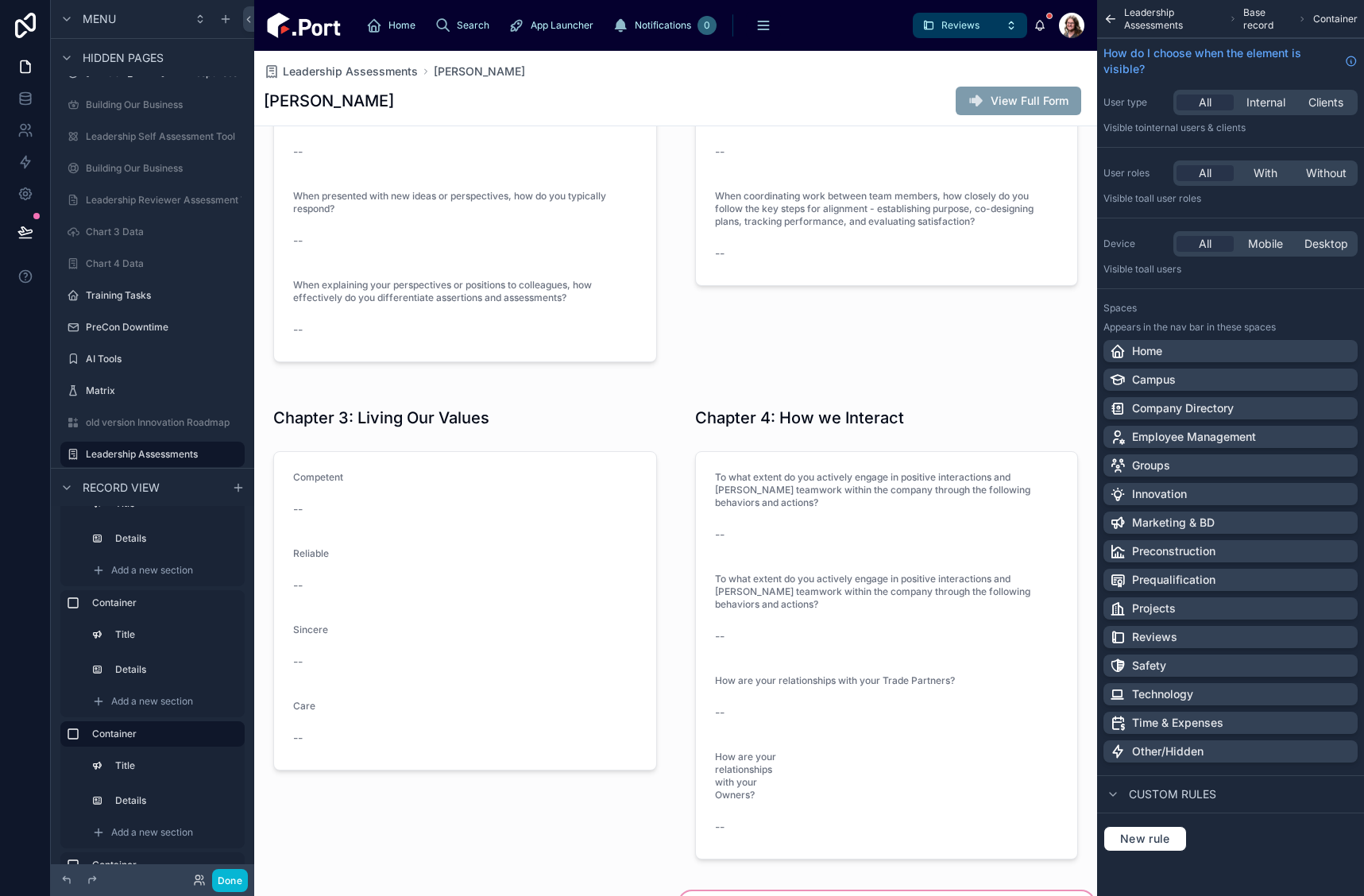
scroll to position [79, 0]
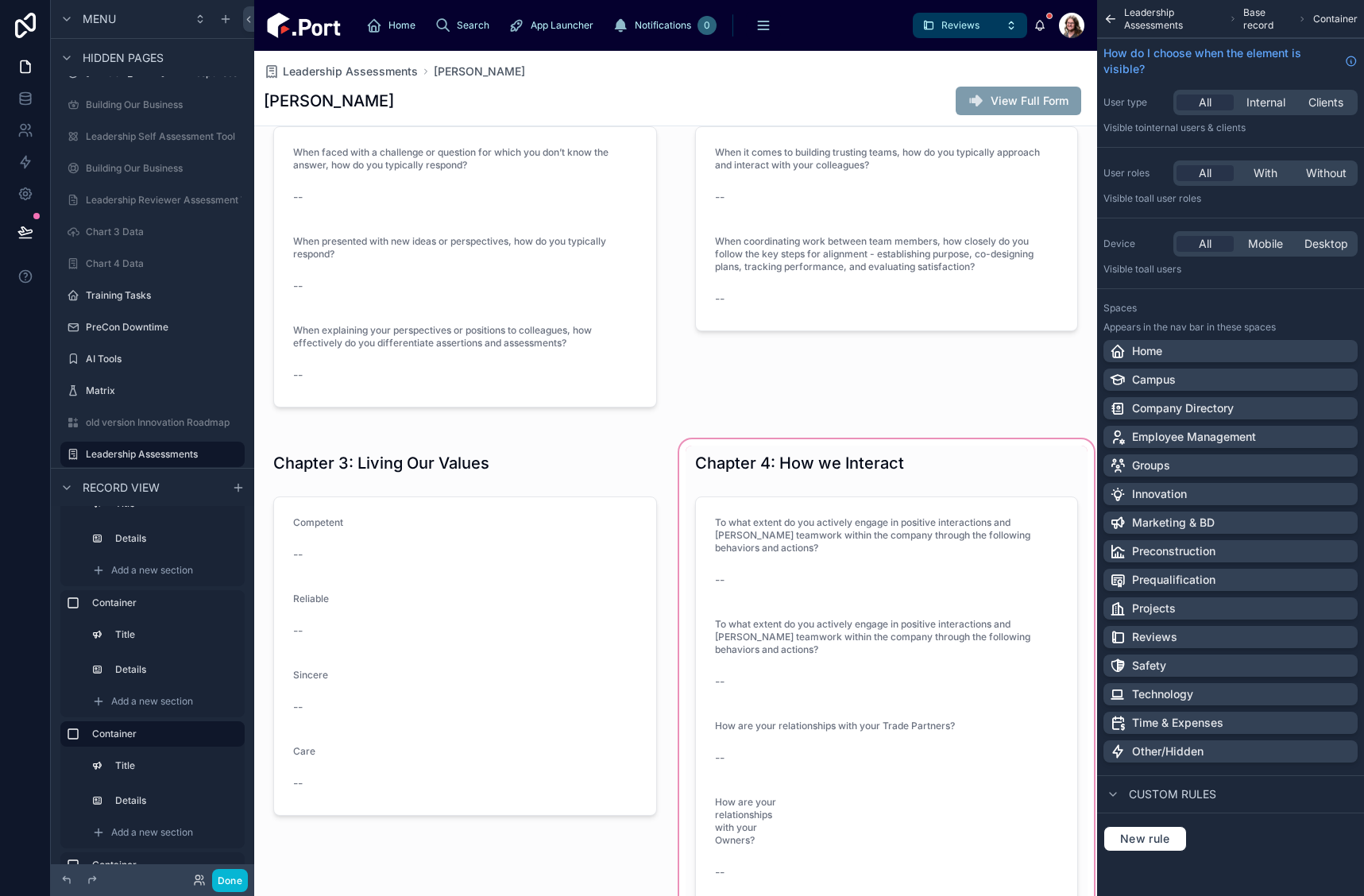
click at [894, 464] on div at bounding box center [887, 678] width 422 height 484
click at [871, 463] on div at bounding box center [887, 678] width 422 height 484
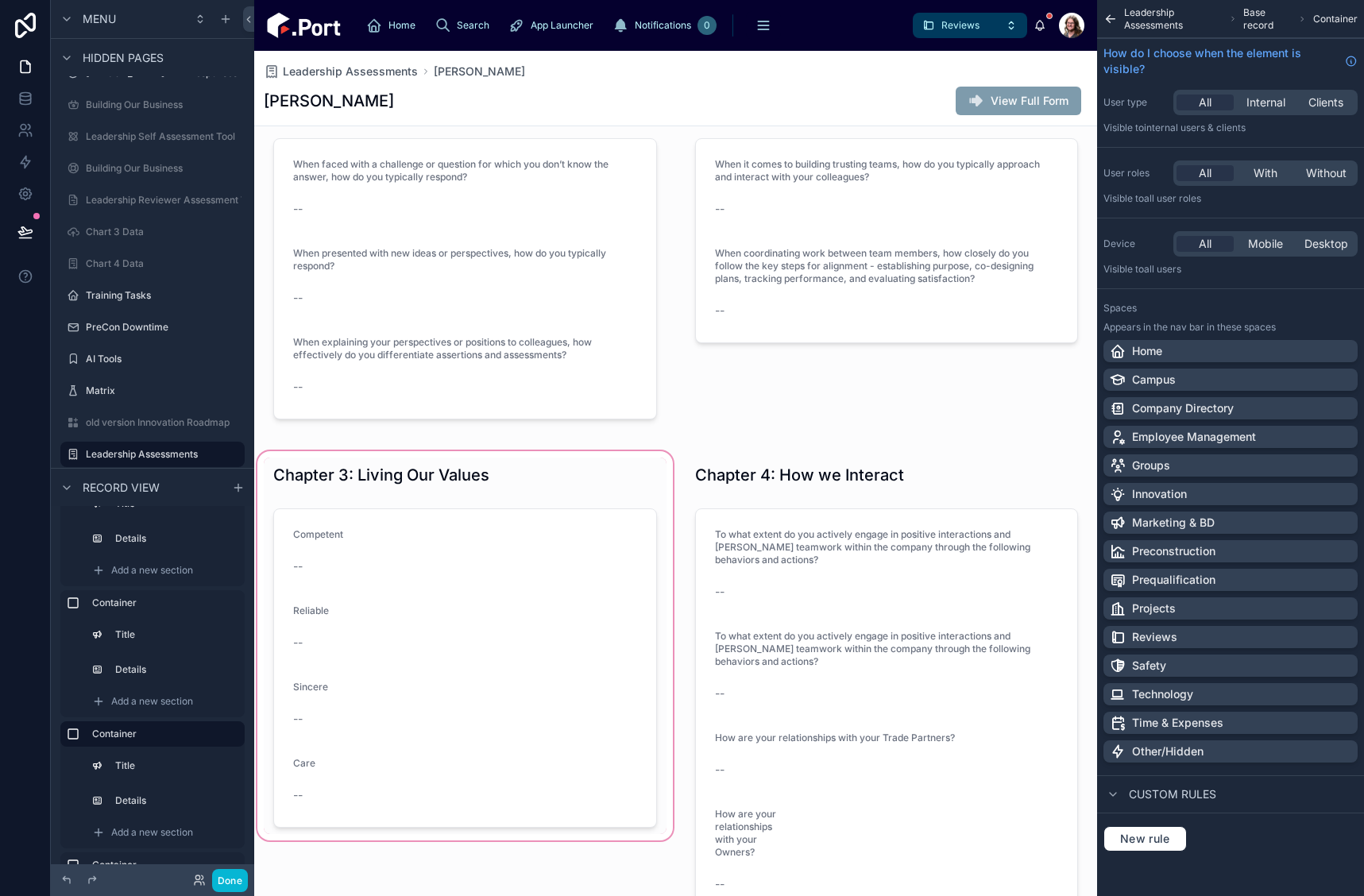
scroll to position [0, 0]
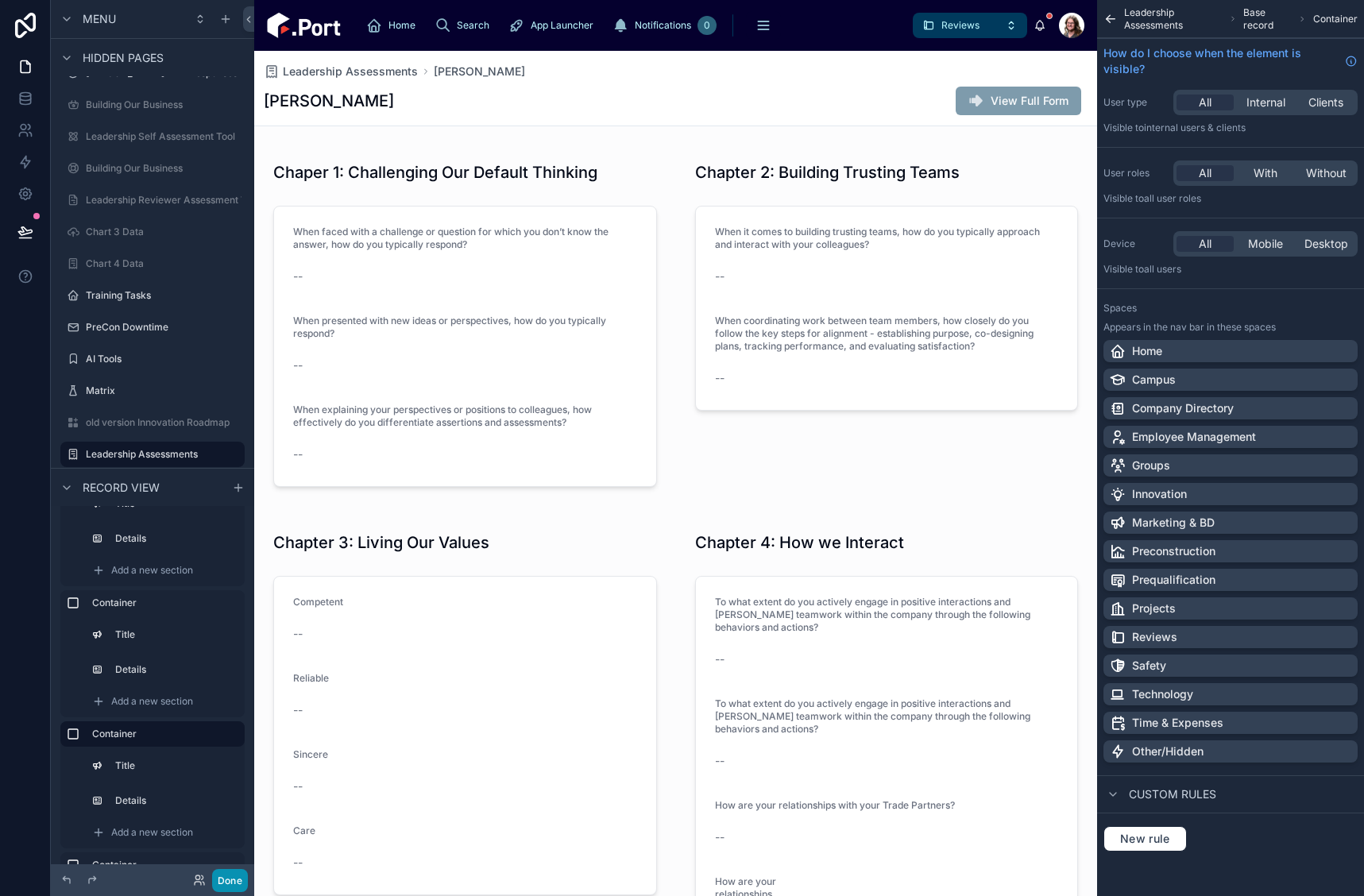
click at [227, 884] on button "Done" at bounding box center [230, 880] width 36 height 23
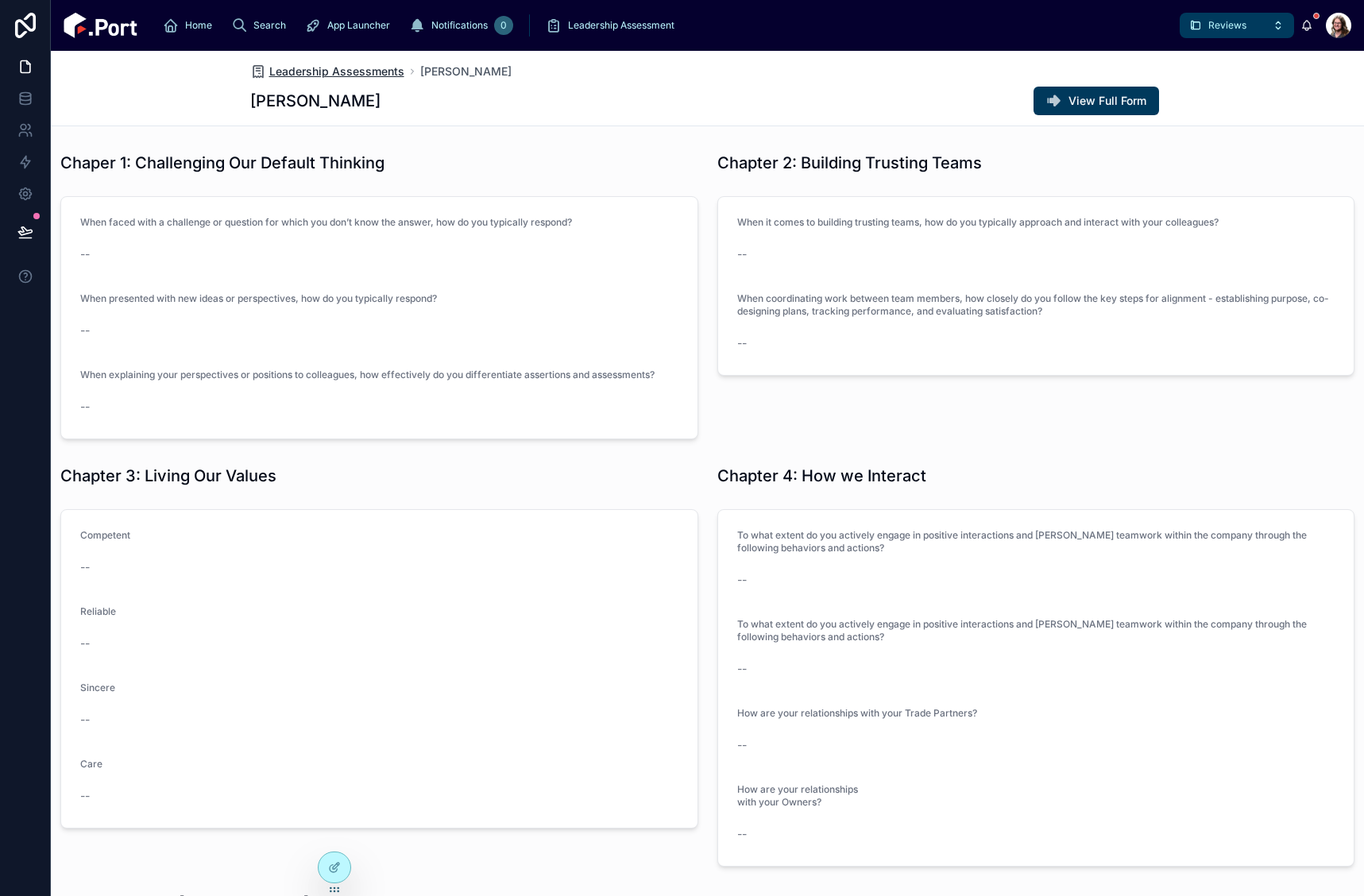
click at [372, 73] on span "Leadership Assessments" at bounding box center [336, 71] width 135 height 16
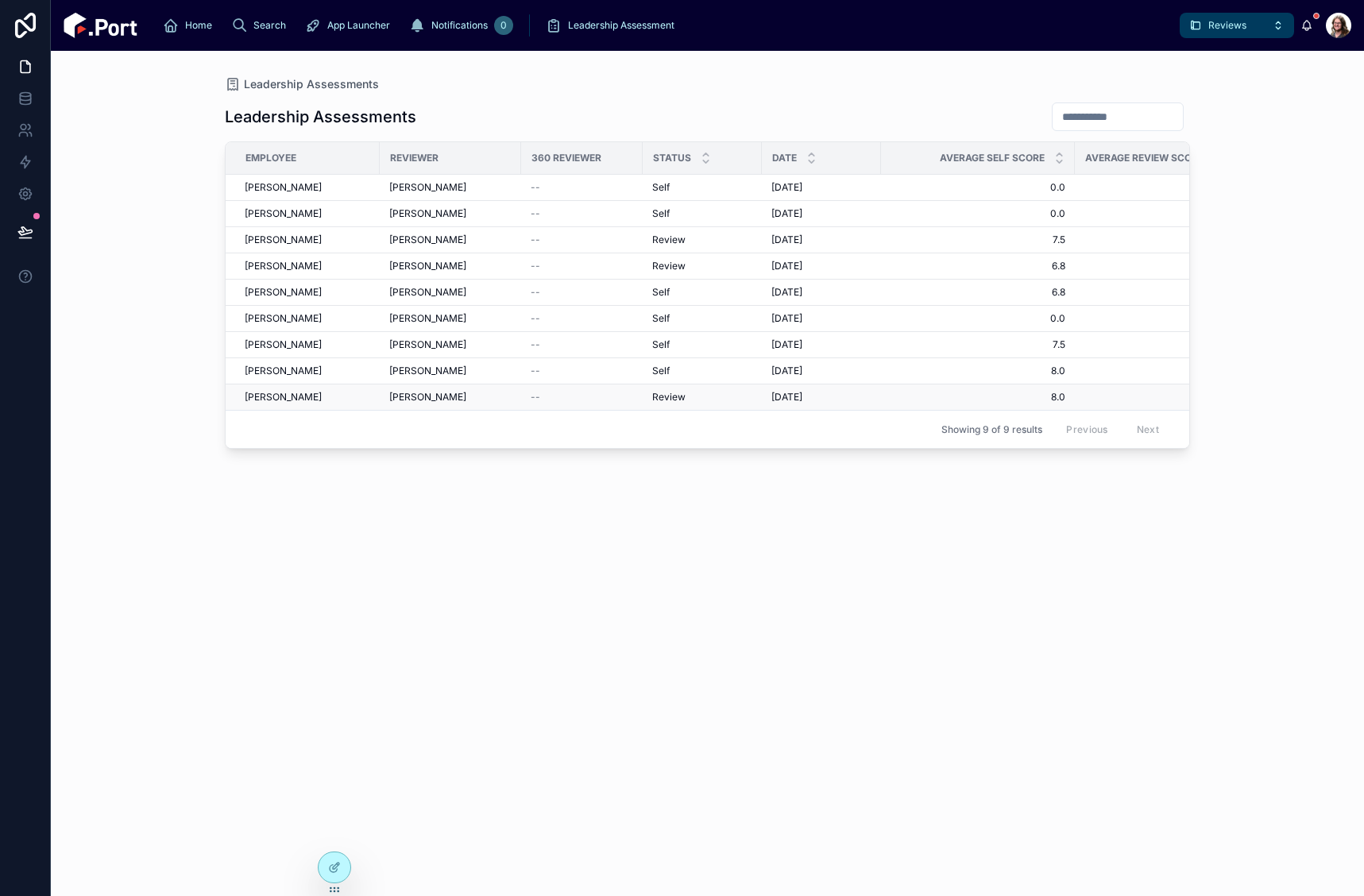
click at [281, 397] on span "Zack Reed" at bounding box center [283, 398] width 77 height 13
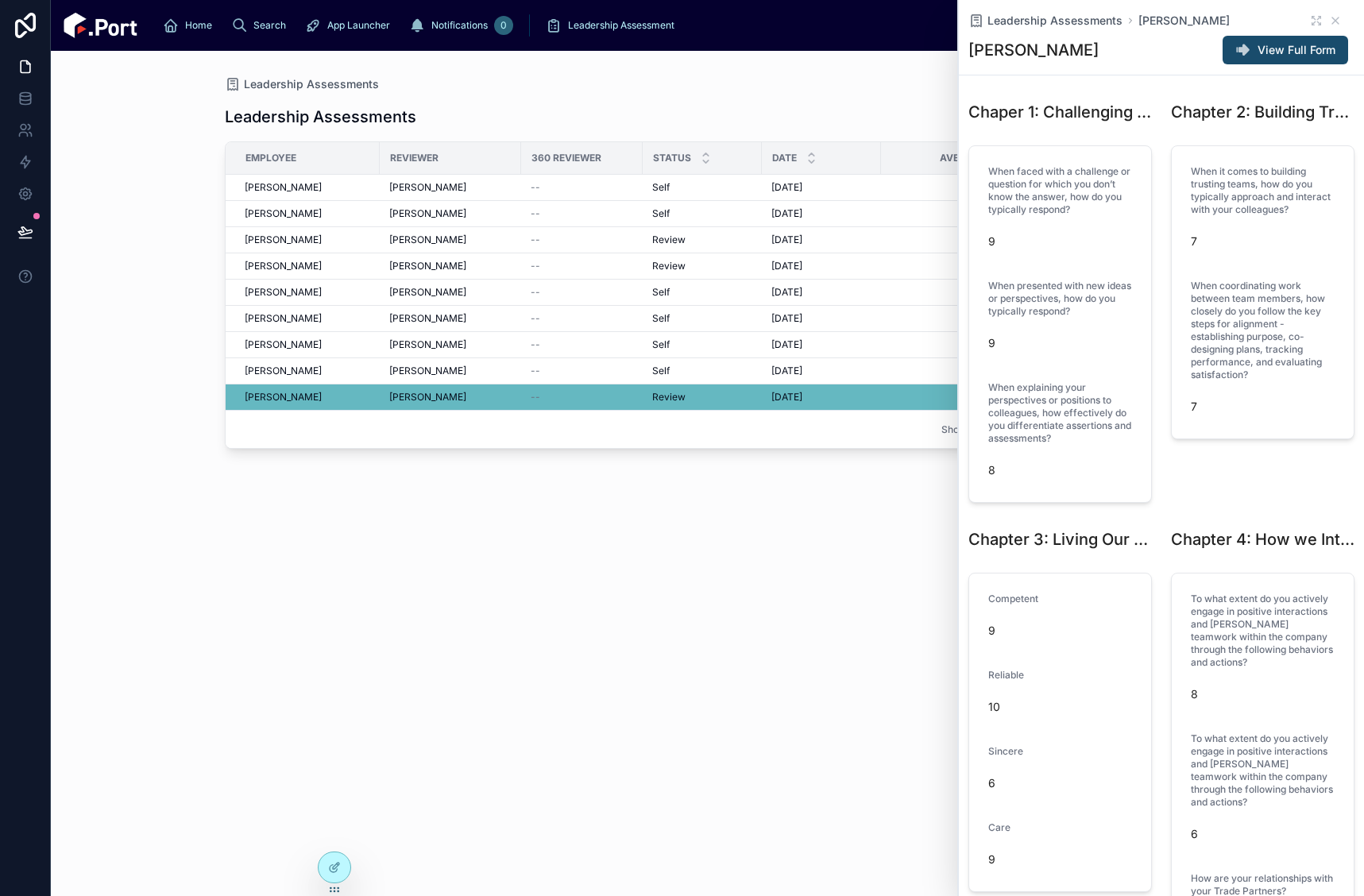
click at [1269, 55] on span "View Full Form" at bounding box center [1296, 49] width 78 height 16
click at [1312, 17] on icon at bounding box center [1314, 18] width 3 height 3
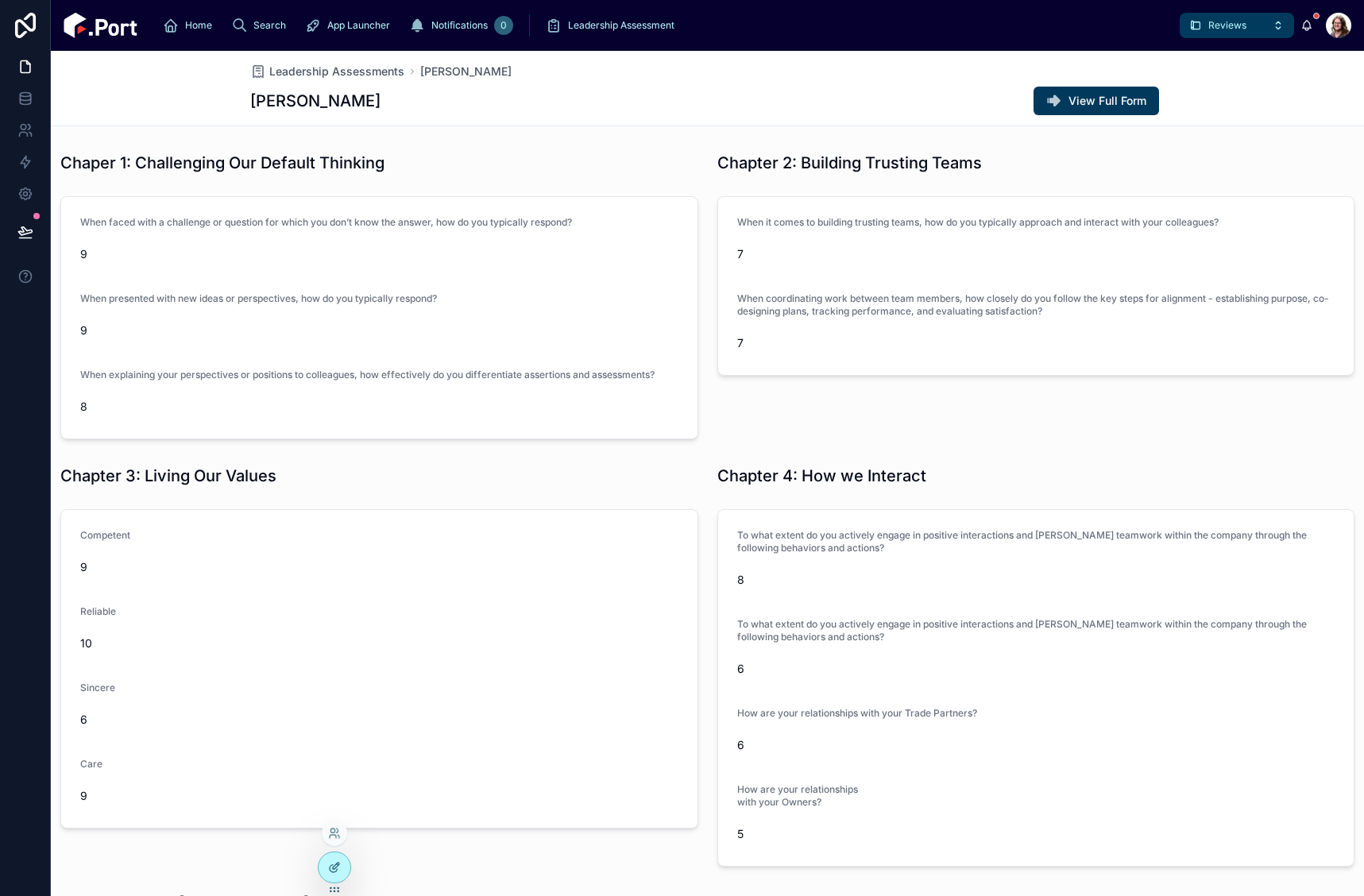
click at [329, 866] on icon at bounding box center [335, 868] width 13 height 13
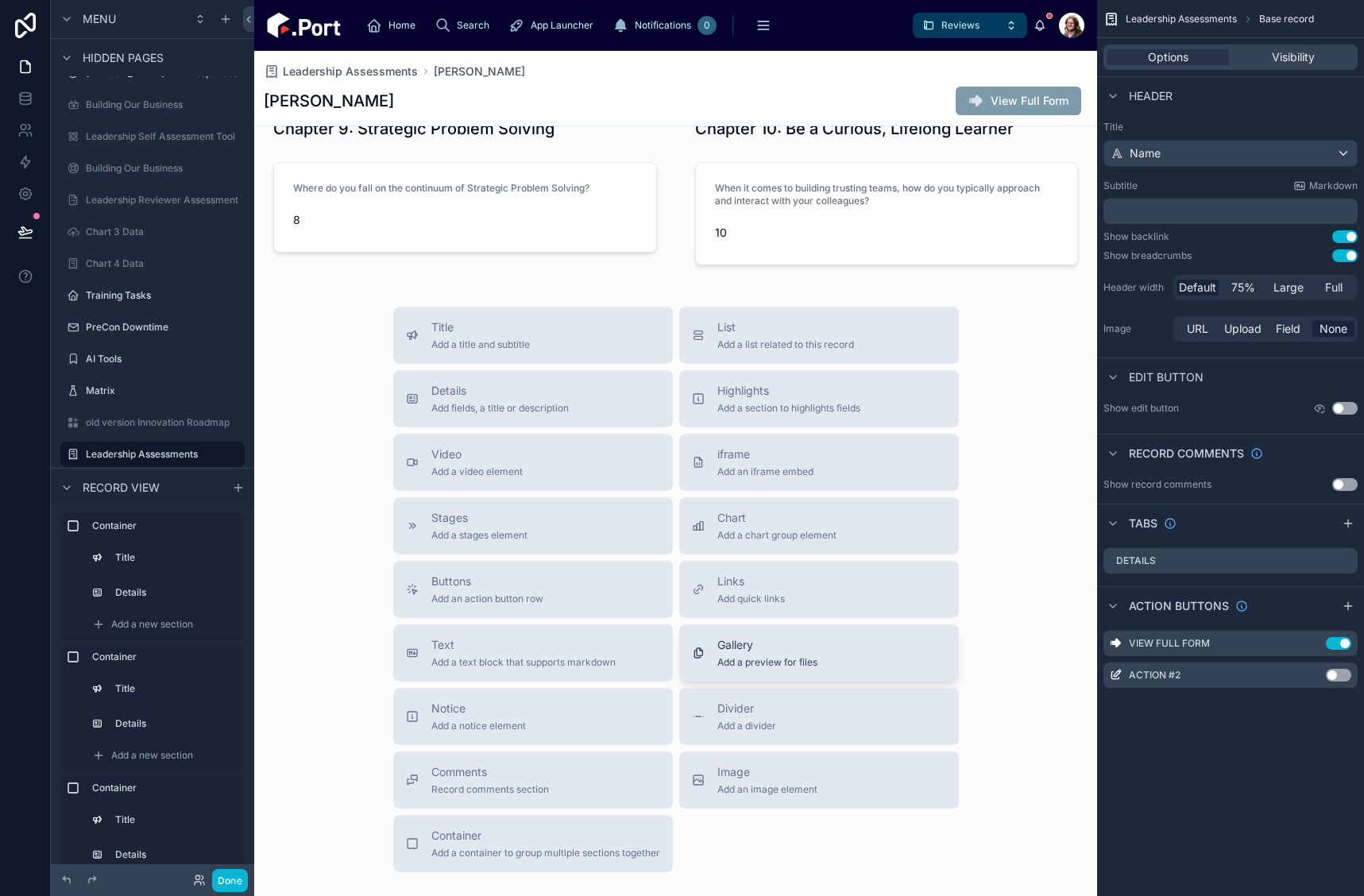
scroll to position [1425, 0]
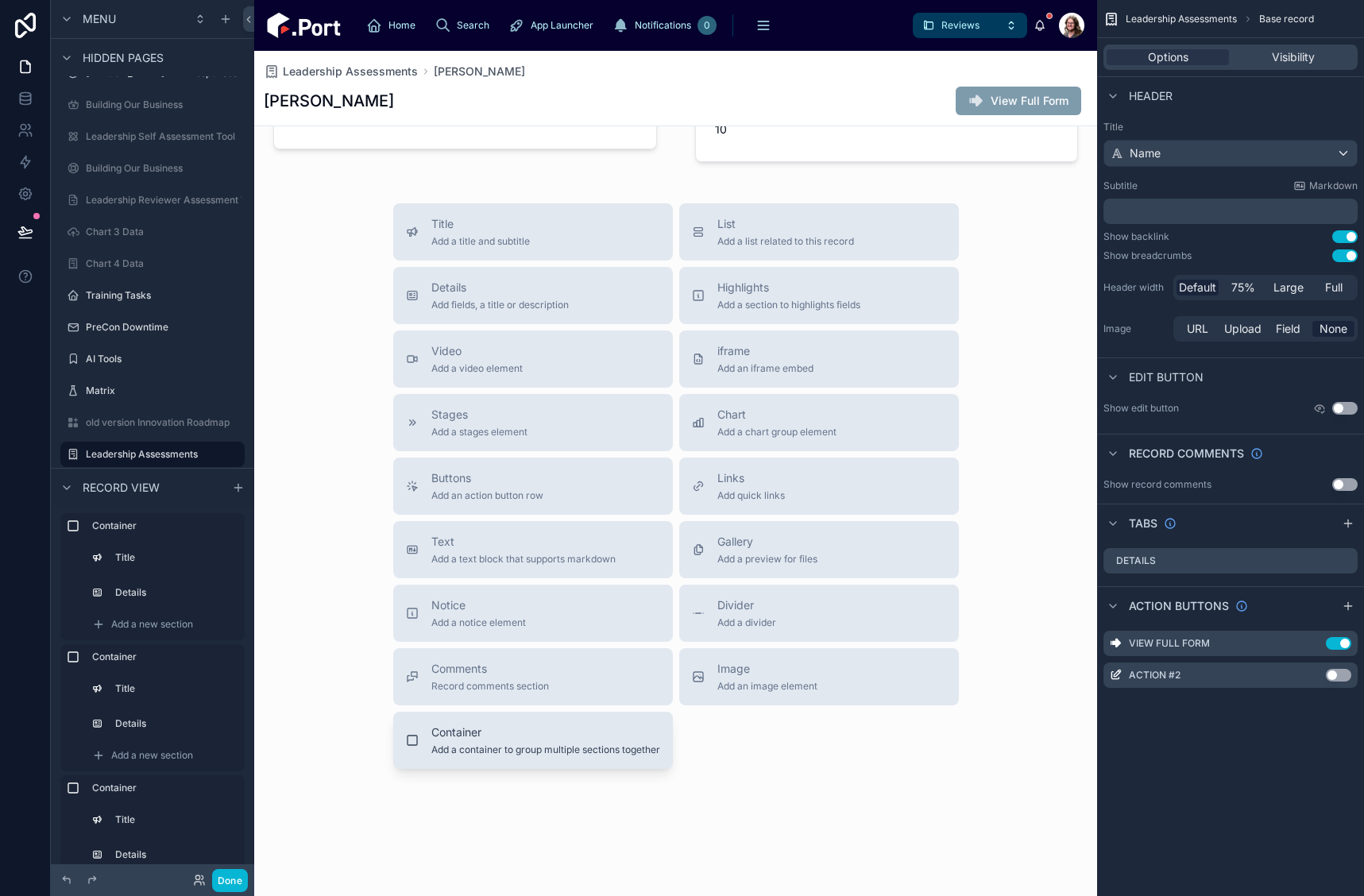
click at [487, 758] on button "Container Add a container to group multiple sections together" at bounding box center [533, 741] width 280 height 57
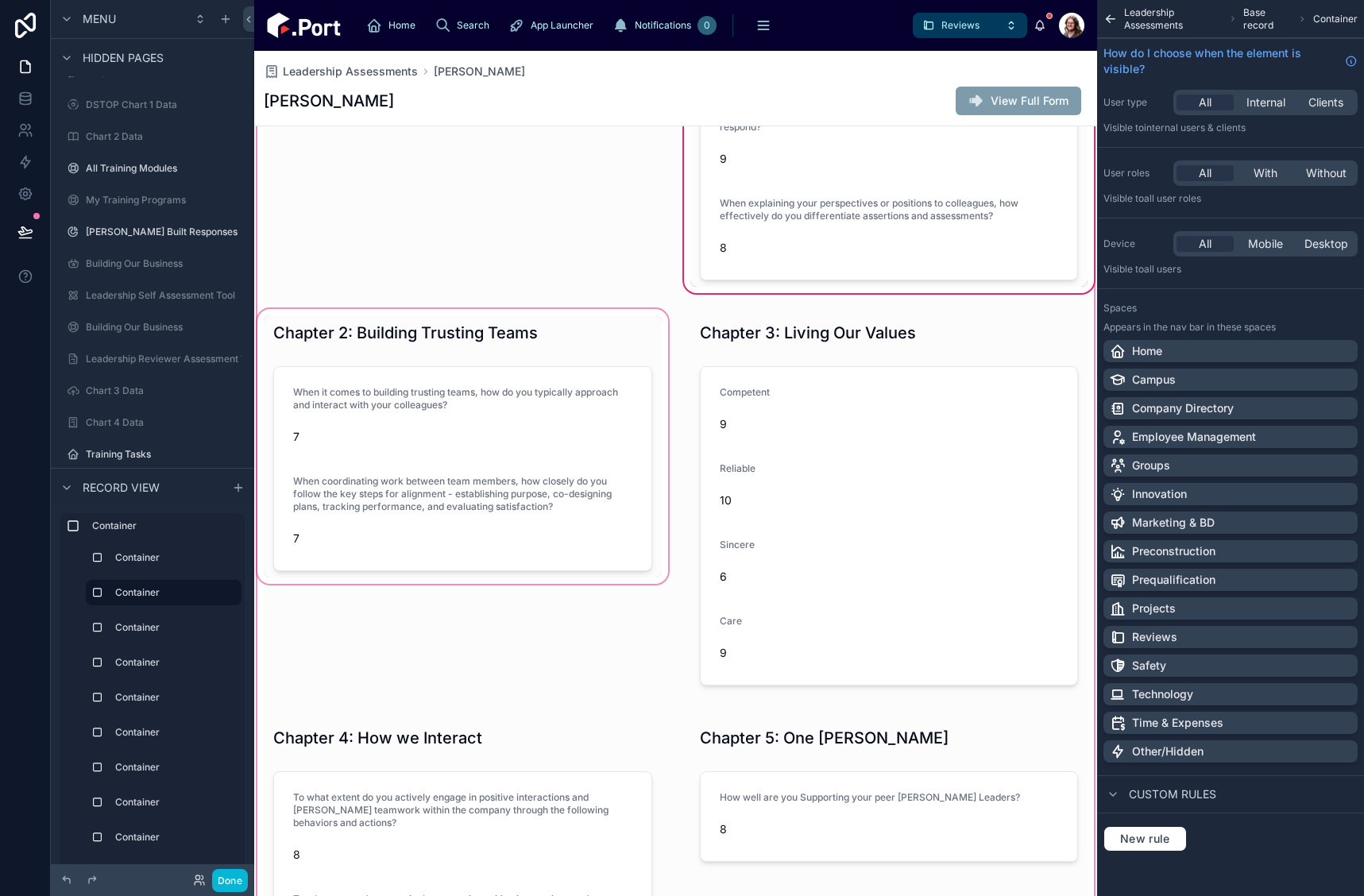
scroll to position [0, 0]
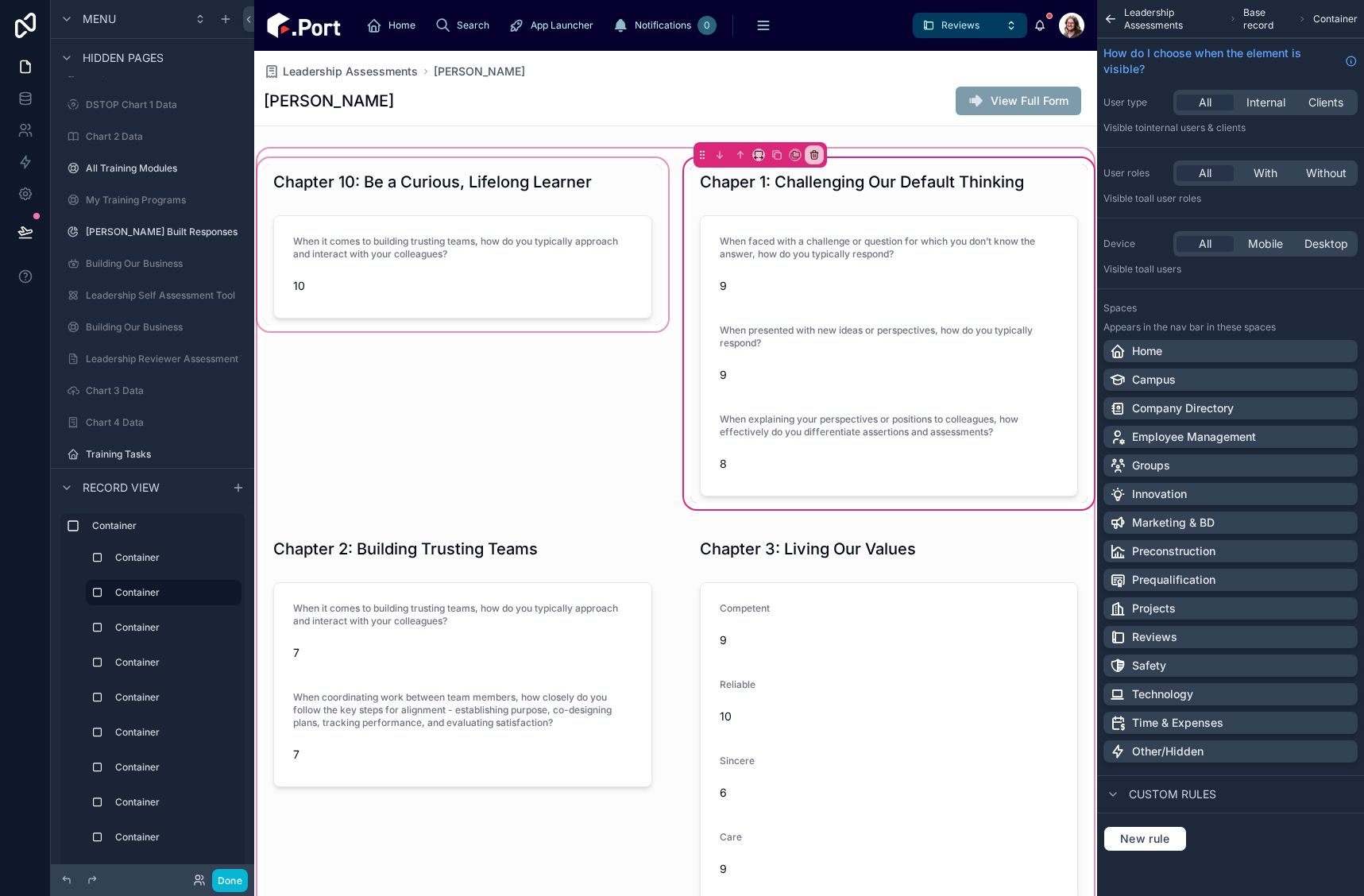
click at [533, 277] on div at bounding box center [463, 333] width 417 height 358
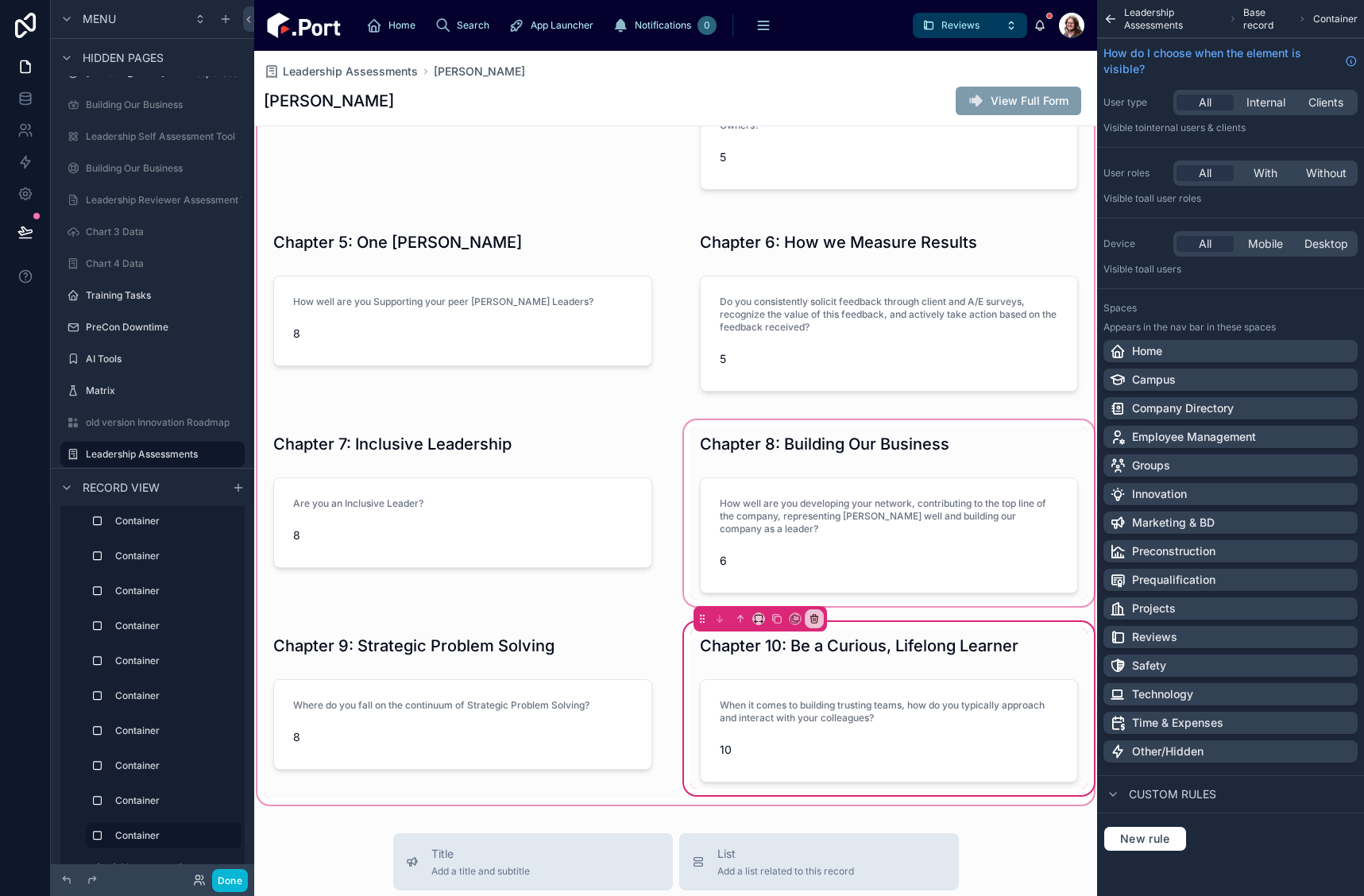
scroll to position [953, 0]
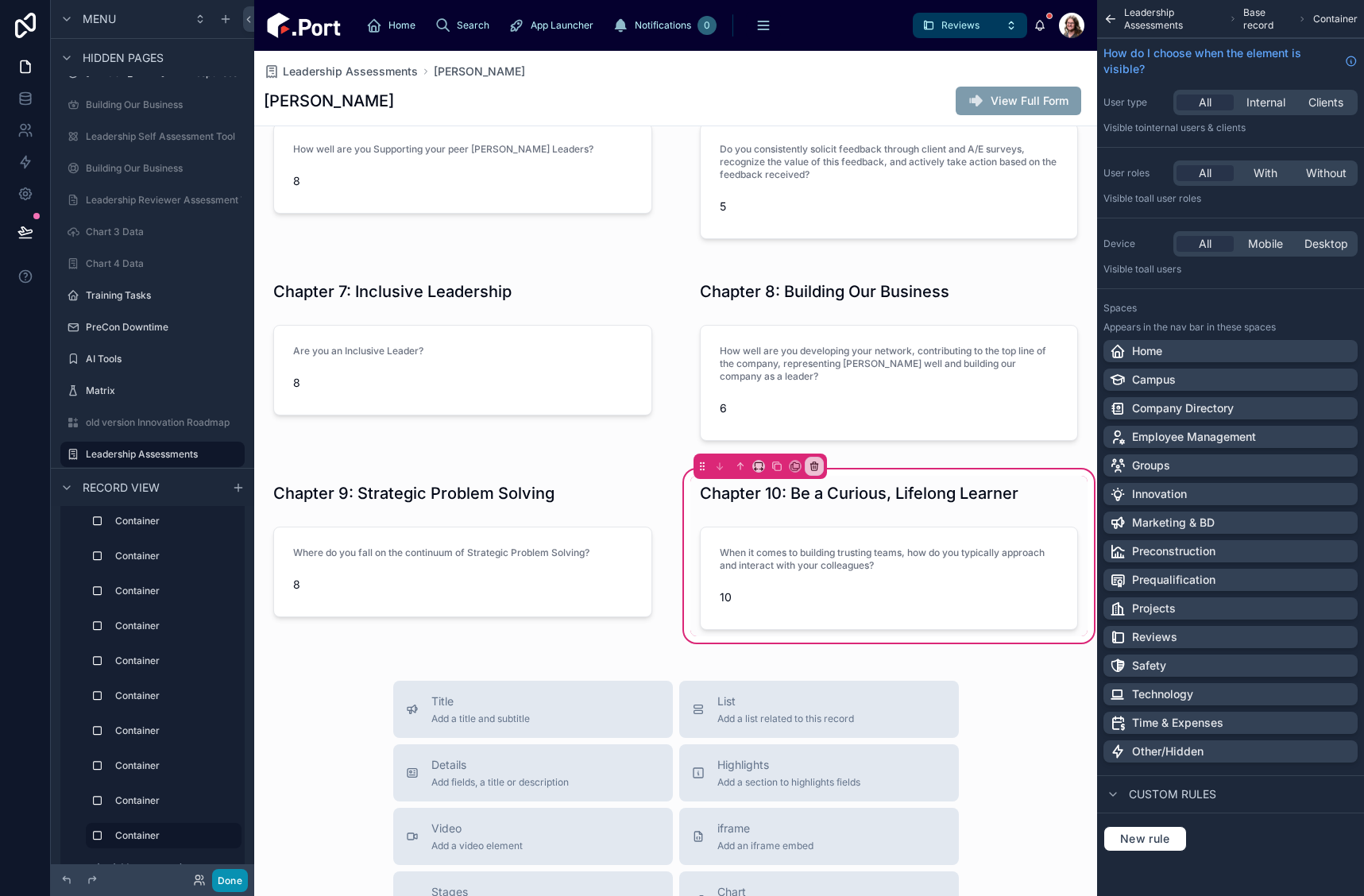
click at [233, 880] on button "Done" at bounding box center [230, 880] width 36 height 23
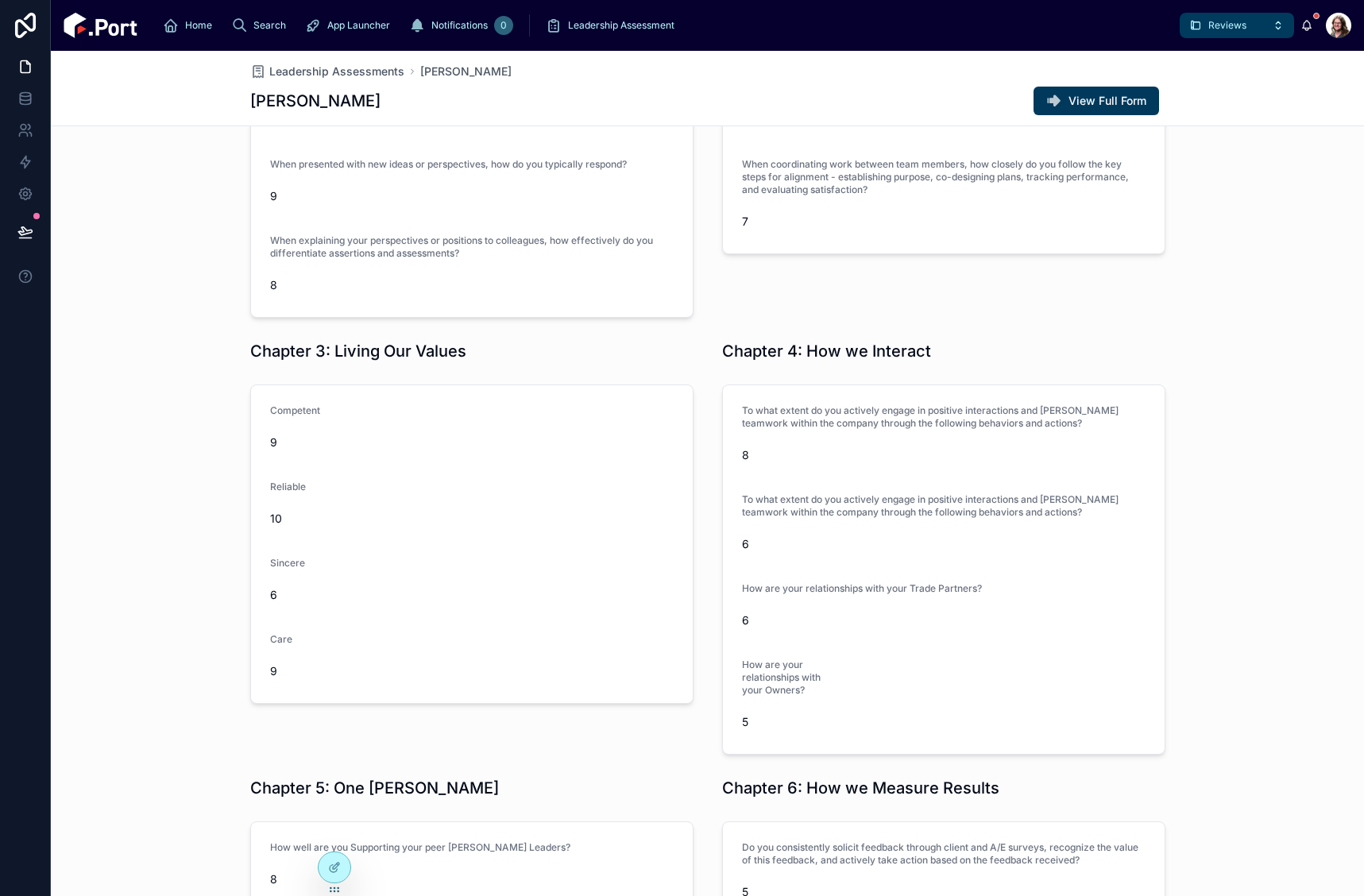
scroll to position [0, 0]
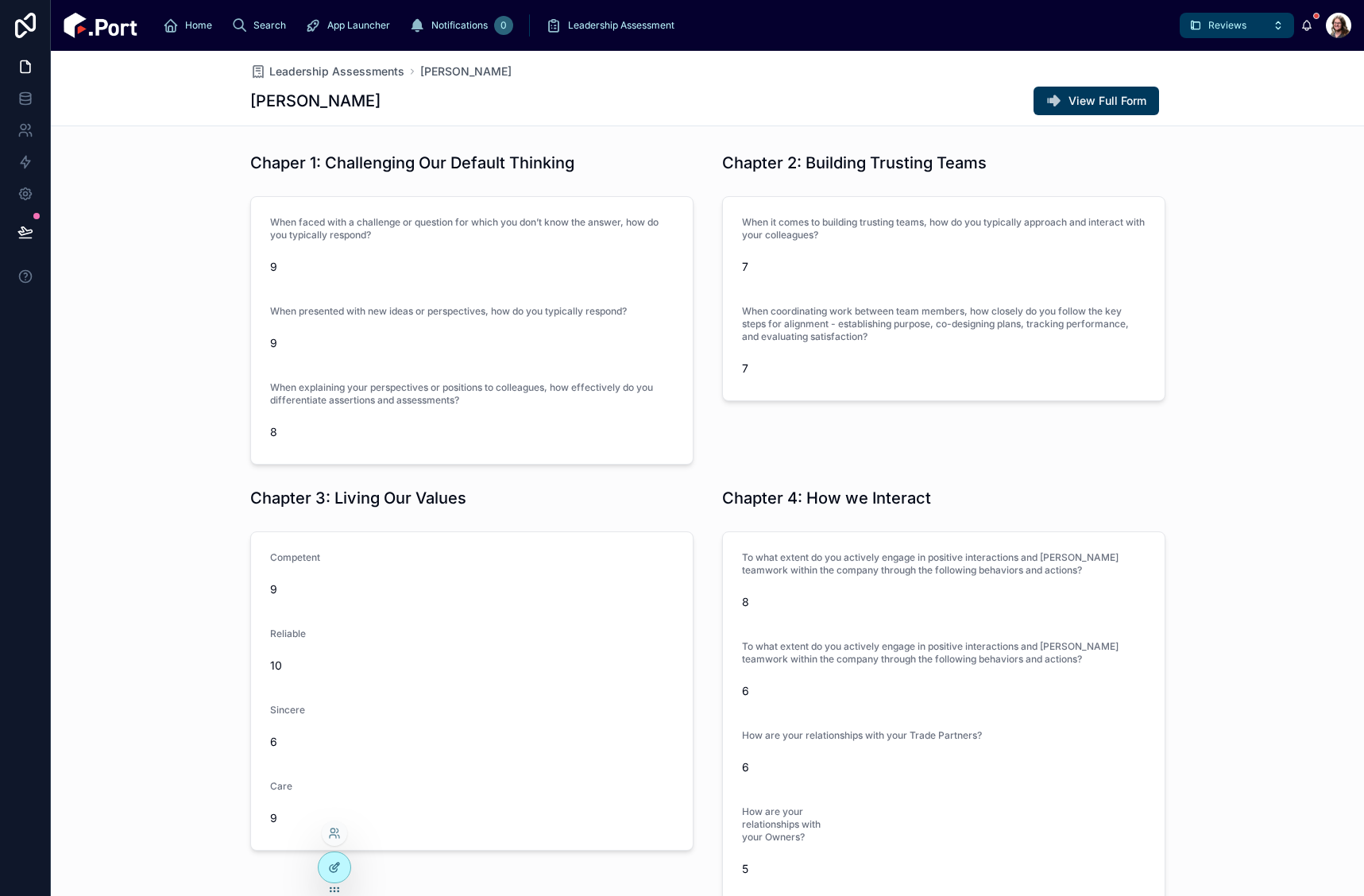
click at [326, 865] on div at bounding box center [334, 867] width 32 height 30
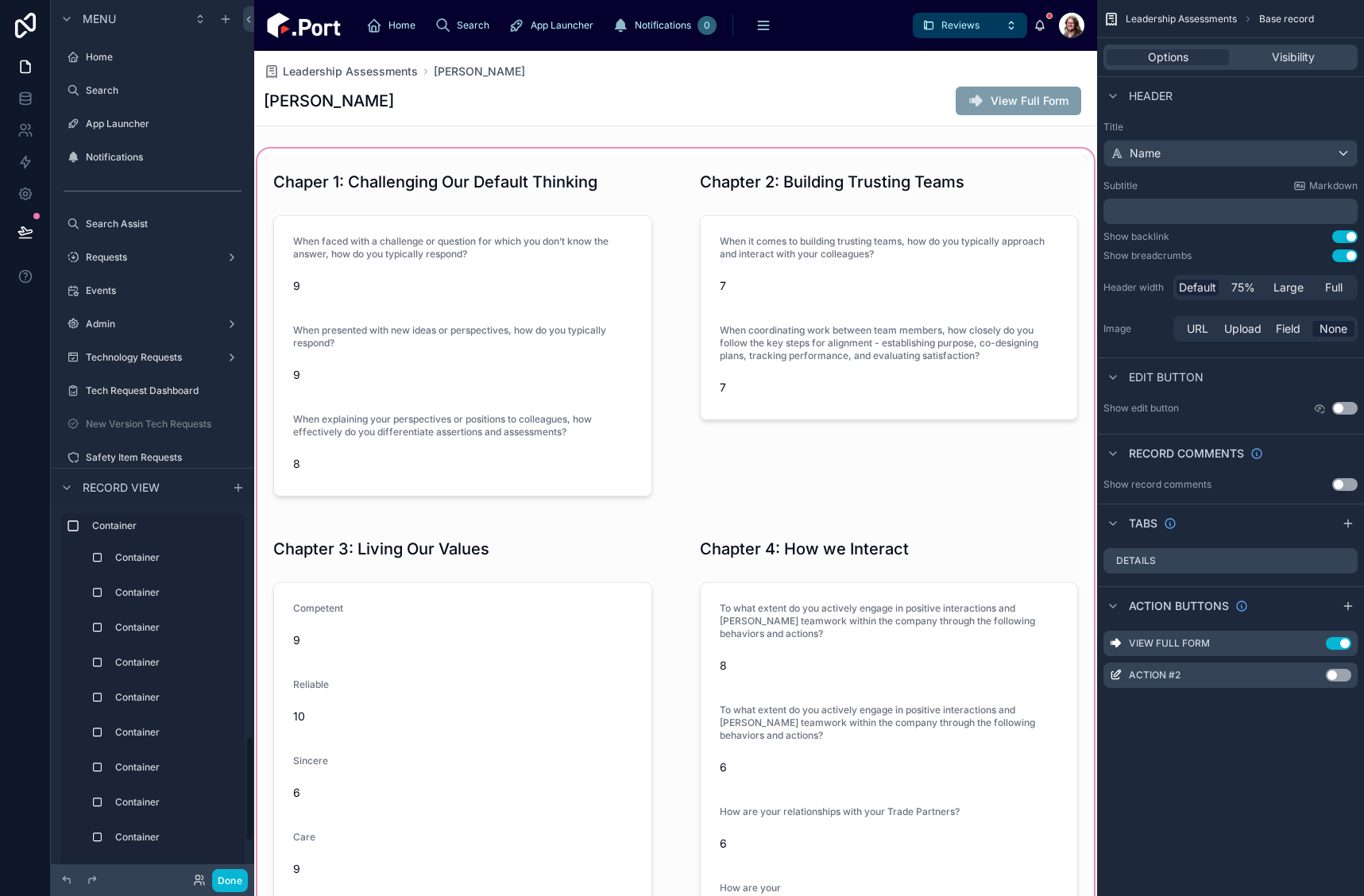
scroll to position [6158, 0]
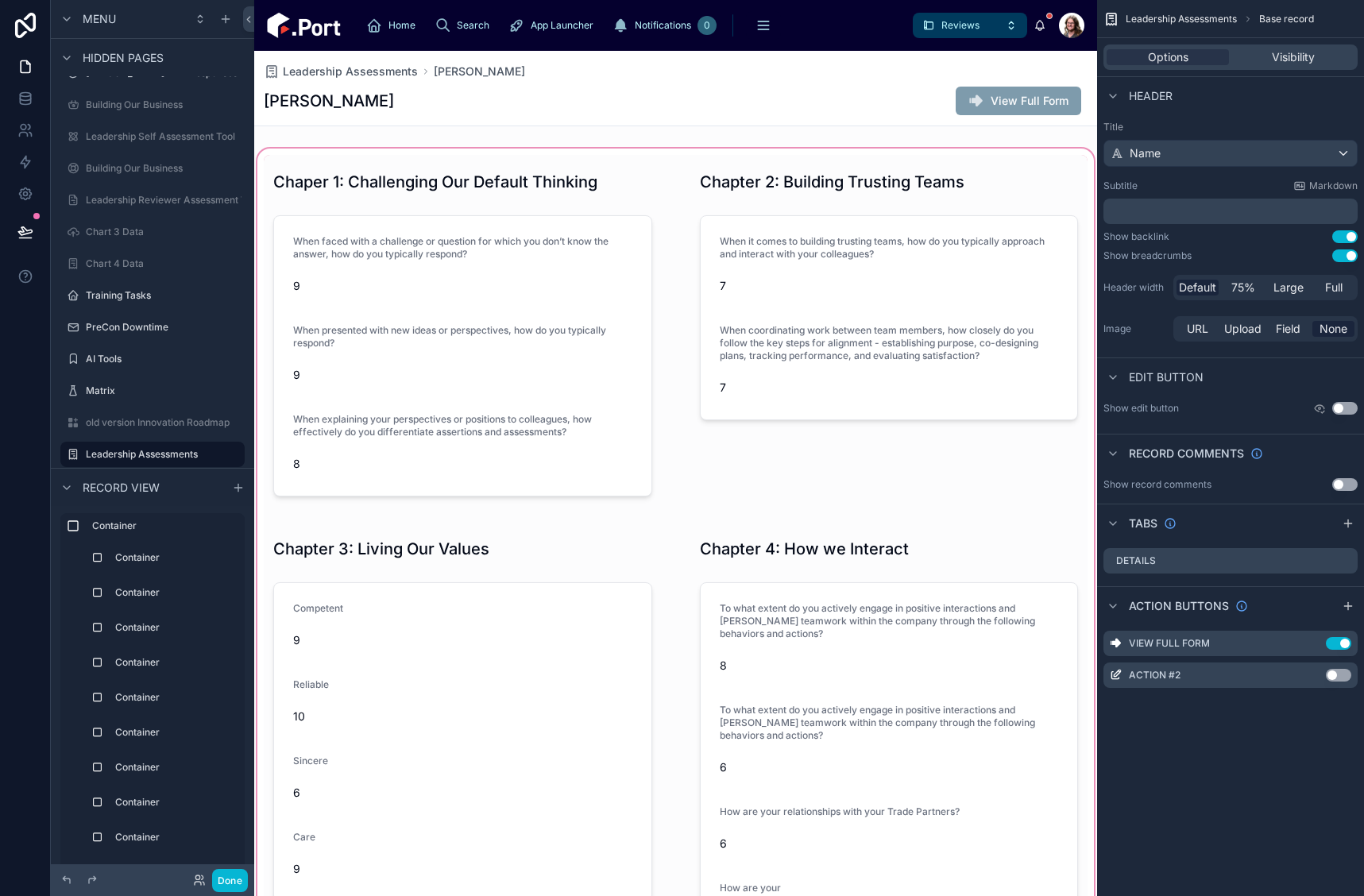
click at [652, 153] on div at bounding box center [676, 877] width 843 height 1464
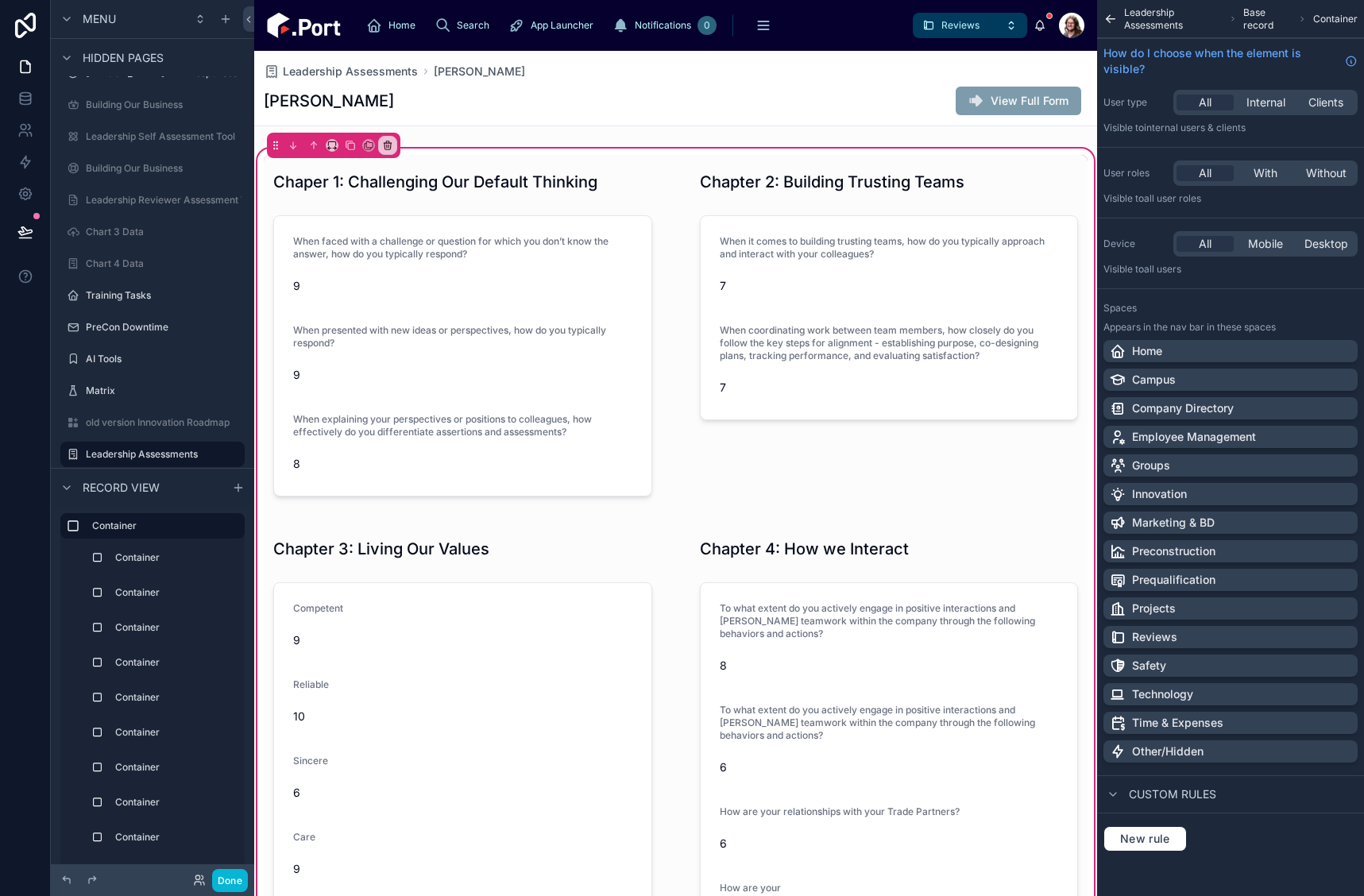
click at [670, 152] on div "Chaper 1: Challenging Our Default Thinking When faced with a challenge or quest…" at bounding box center [676, 877] width 843 height 1464
click at [470, 281] on div at bounding box center [463, 333] width 417 height 358
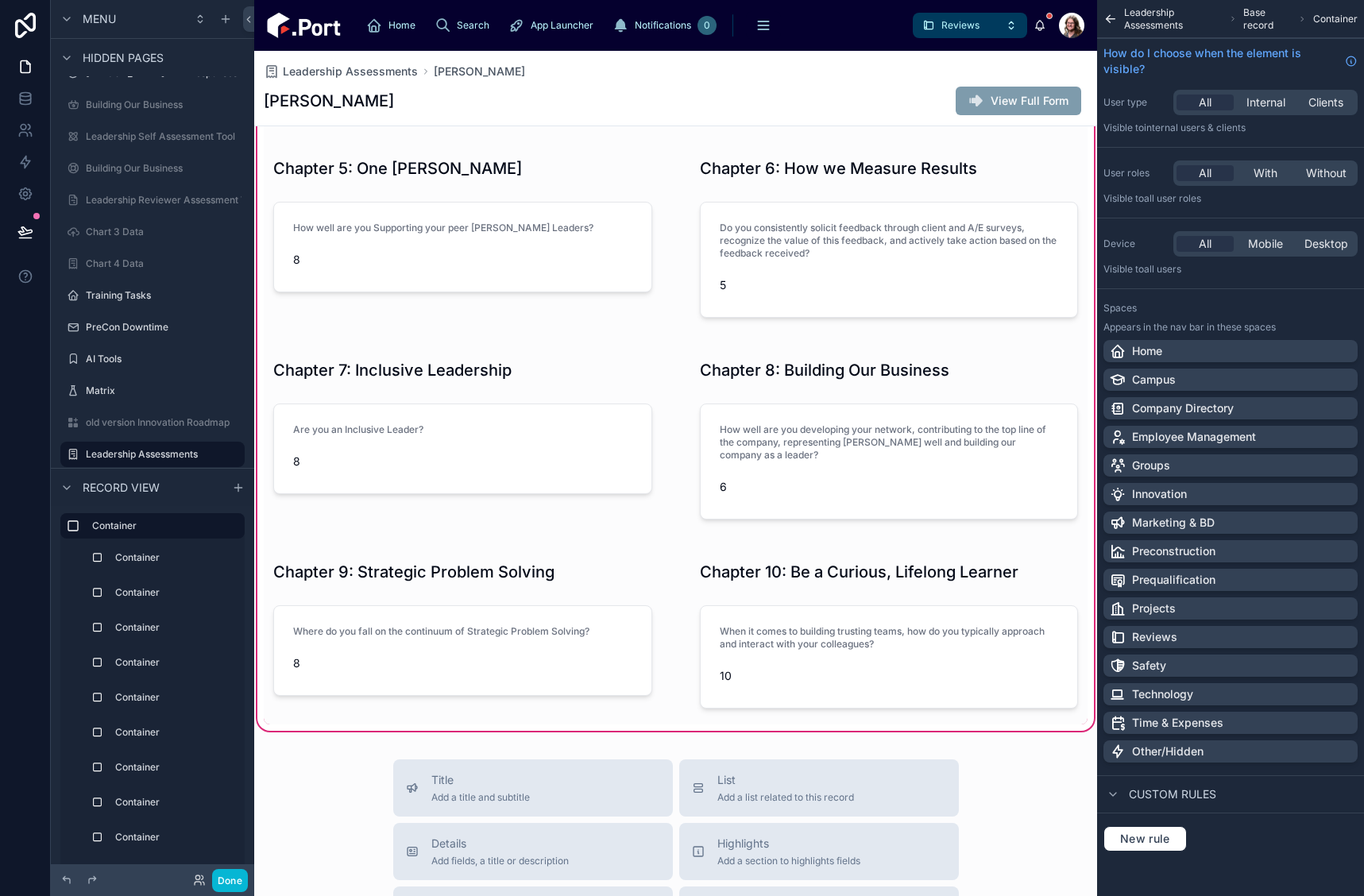
scroll to position [1033, 0]
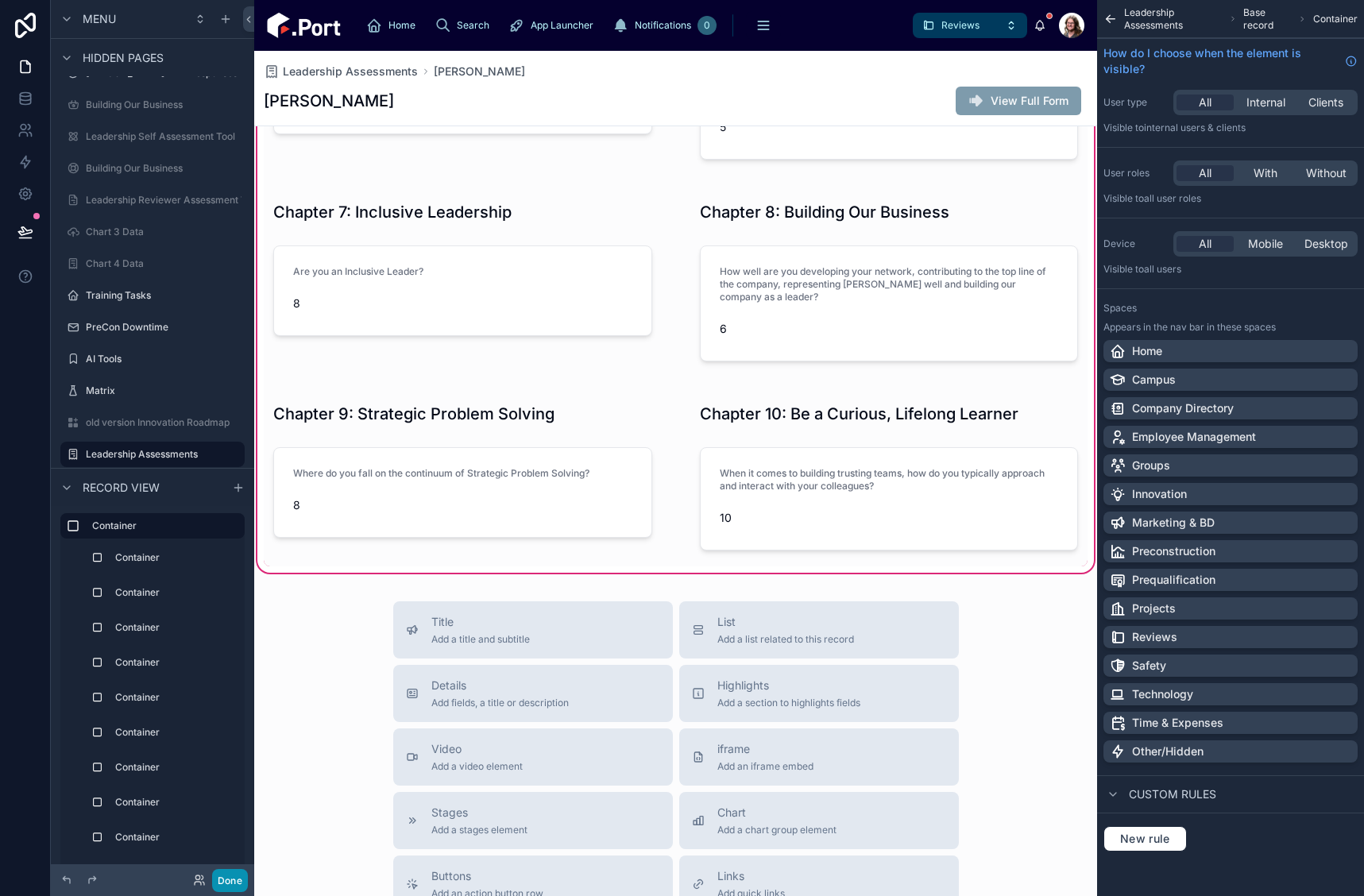
click at [233, 877] on button "Done" at bounding box center [230, 880] width 36 height 23
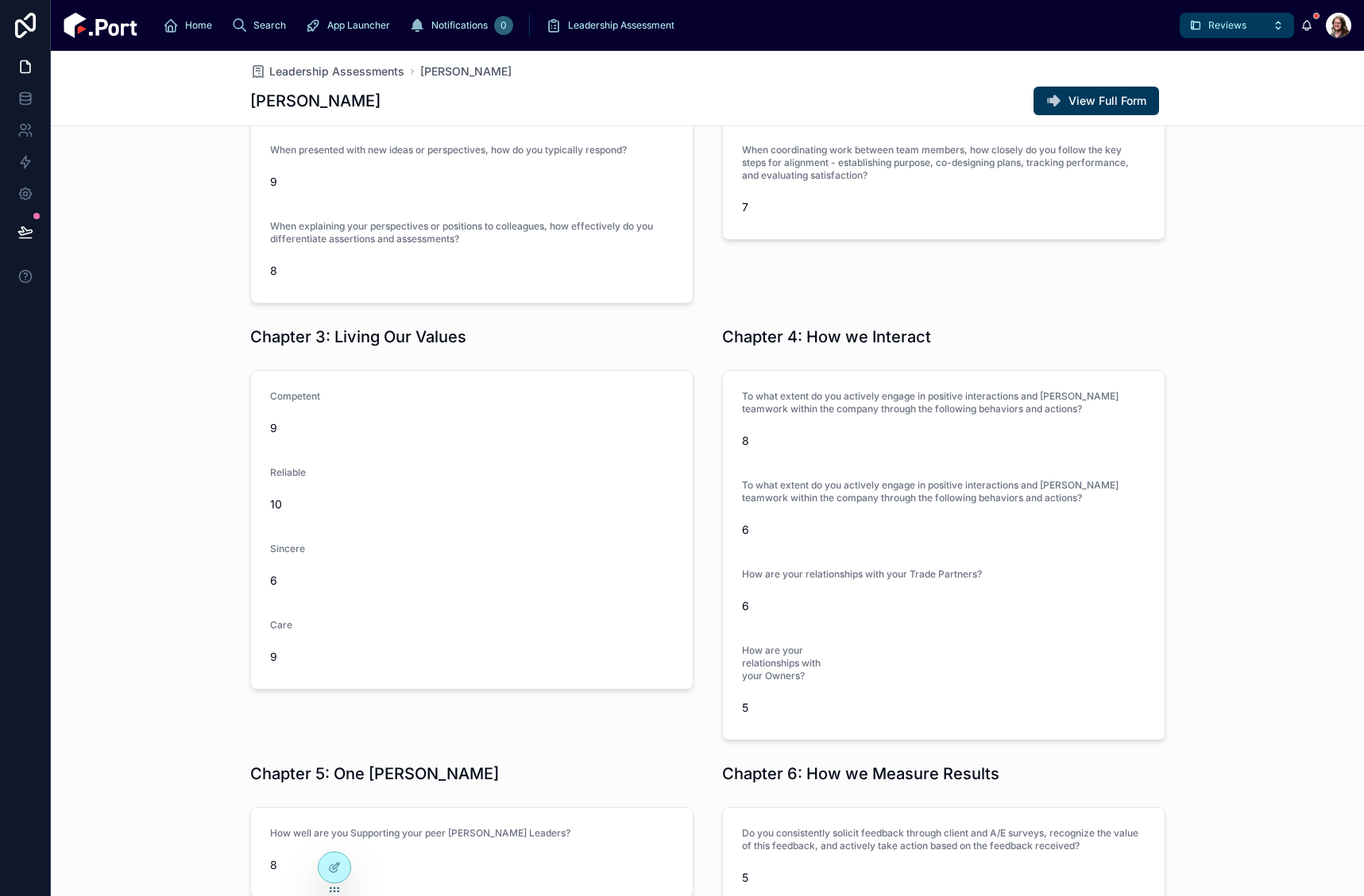
scroll to position [0, 0]
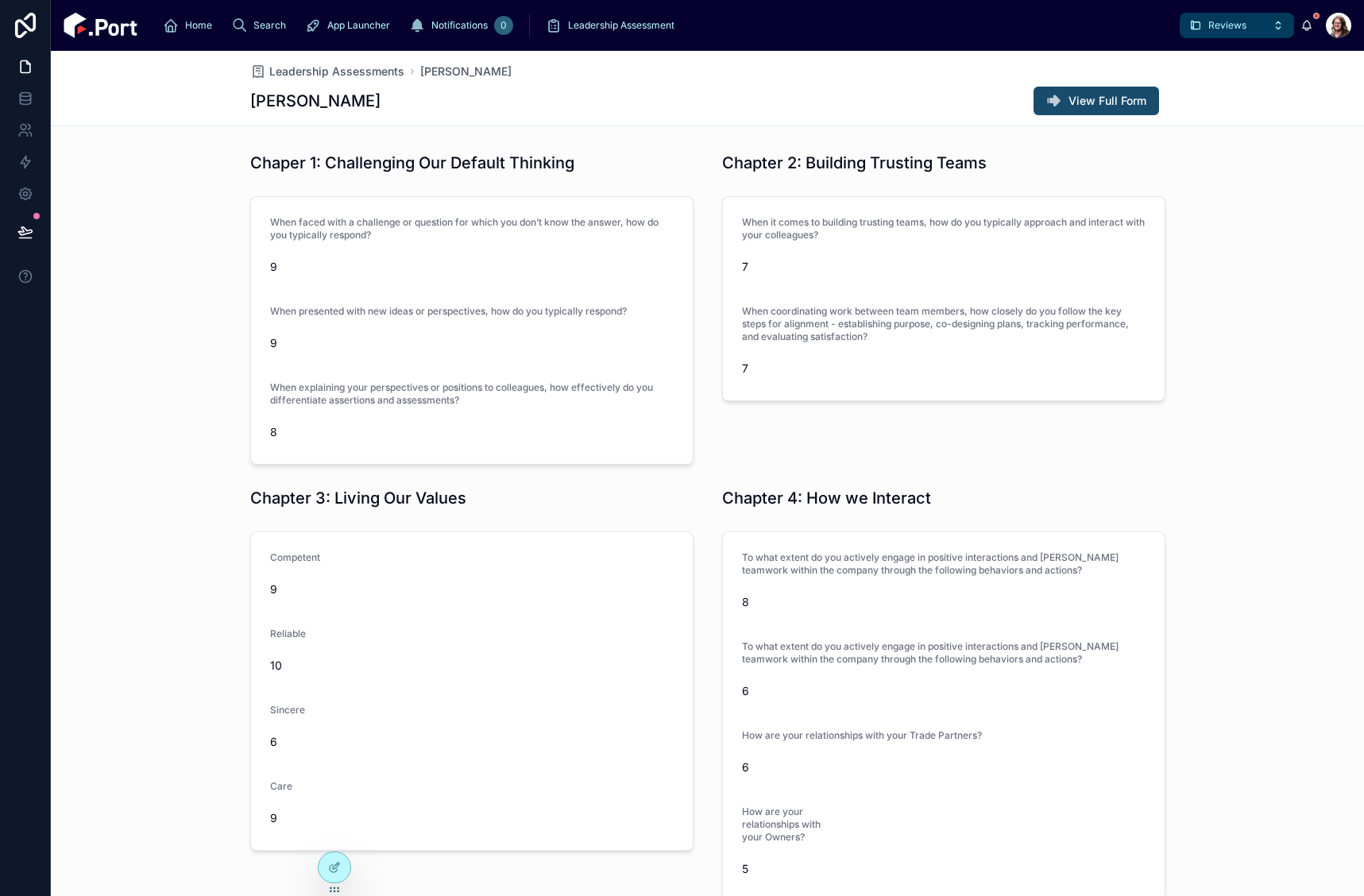
click at [1075, 98] on span "View Full Form" at bounding box center [1107, 101] width 78 height 16
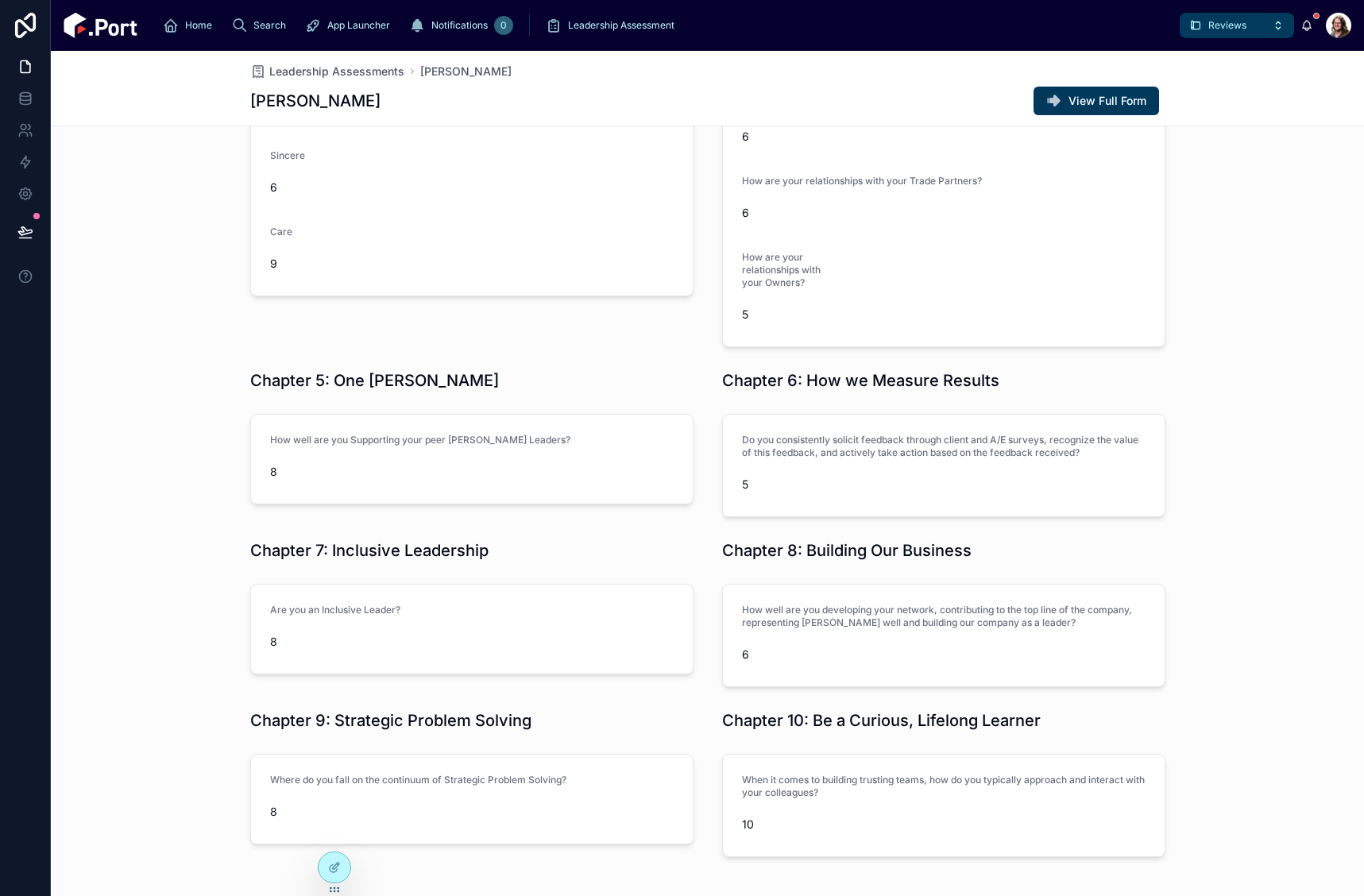
scroll to position [624, 0]
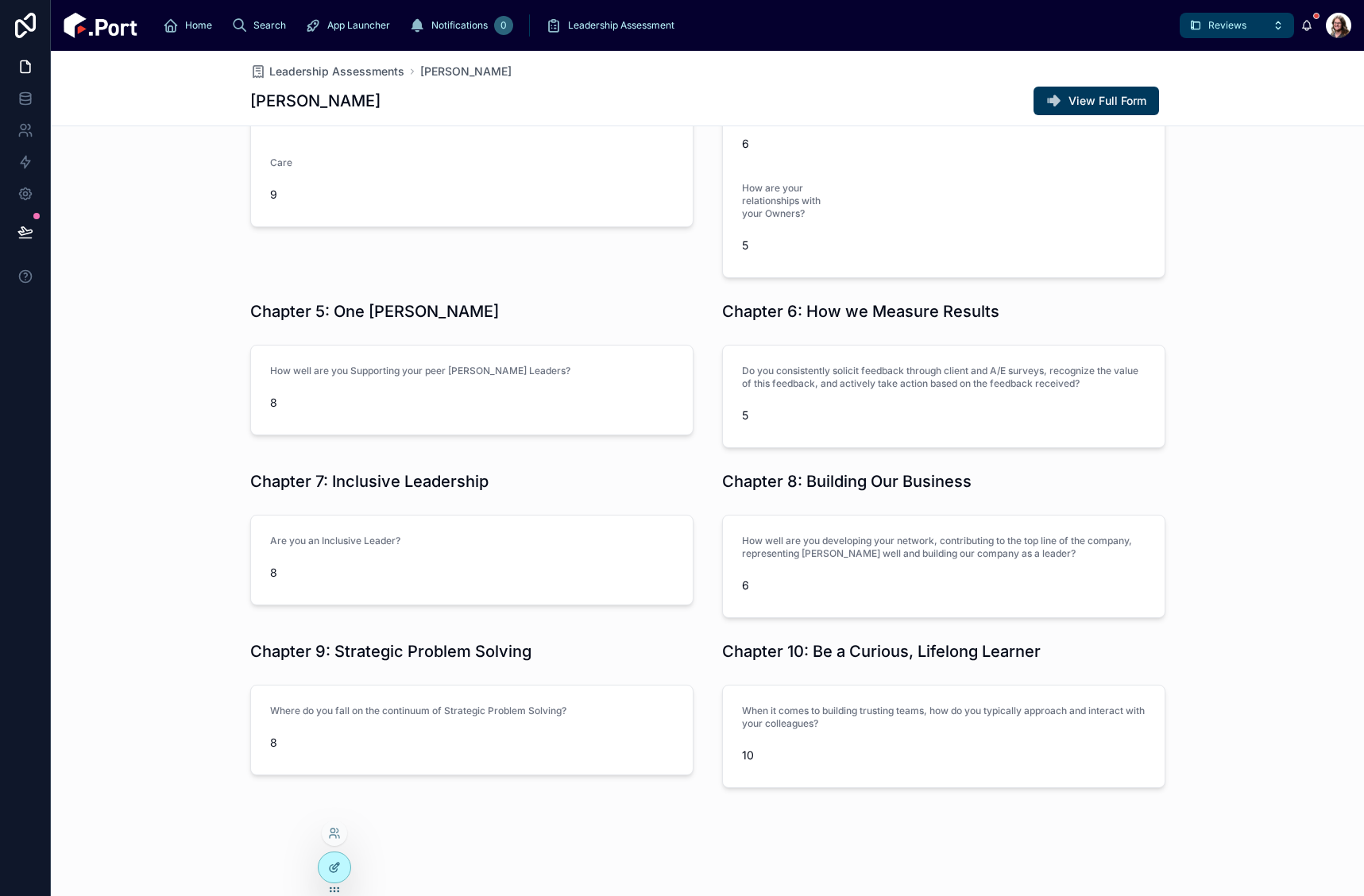
click at [330, 865] on icon at bounding box center [335, 868] width 13 height 13
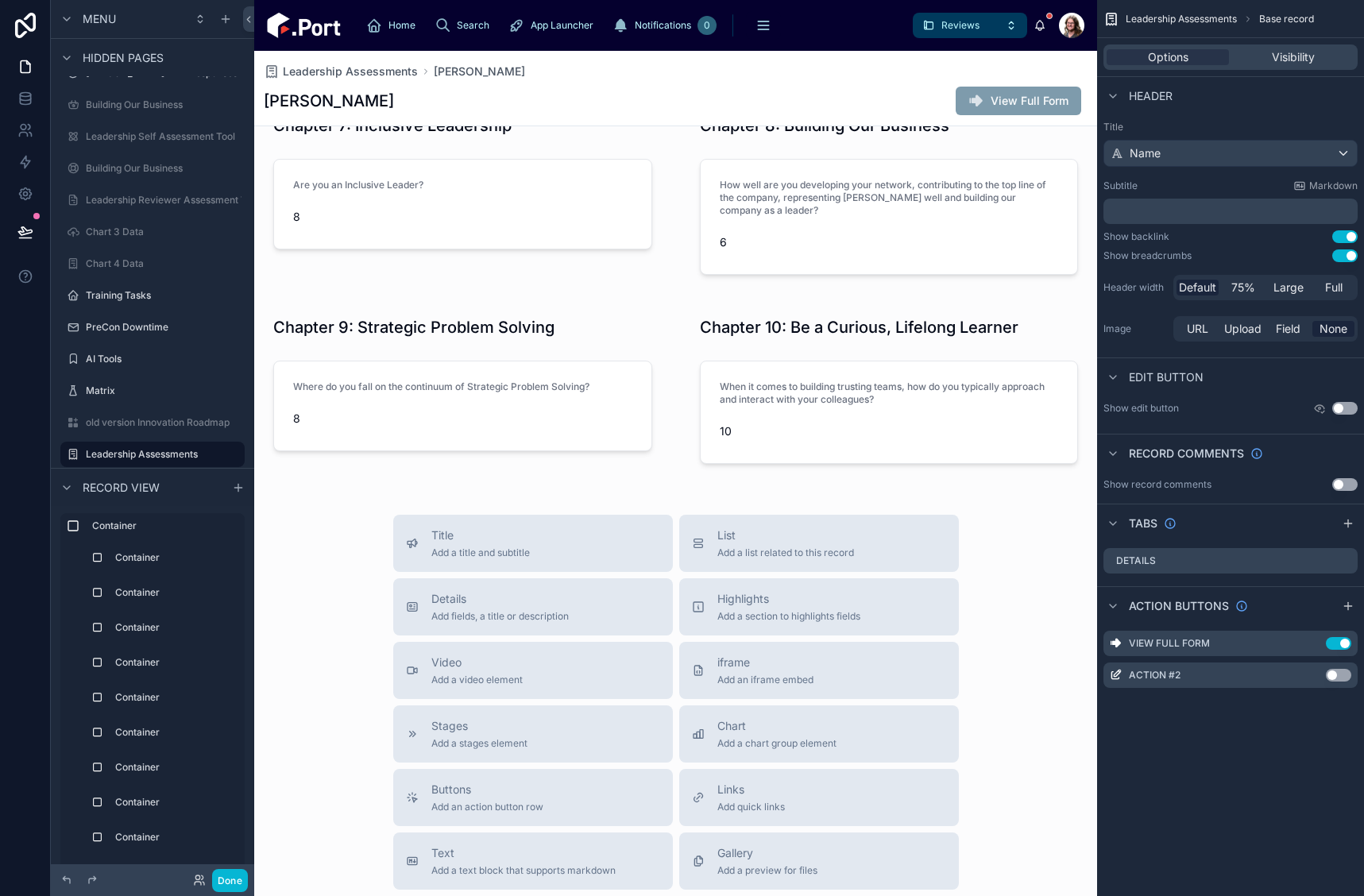
scroll to position [1113, 0]
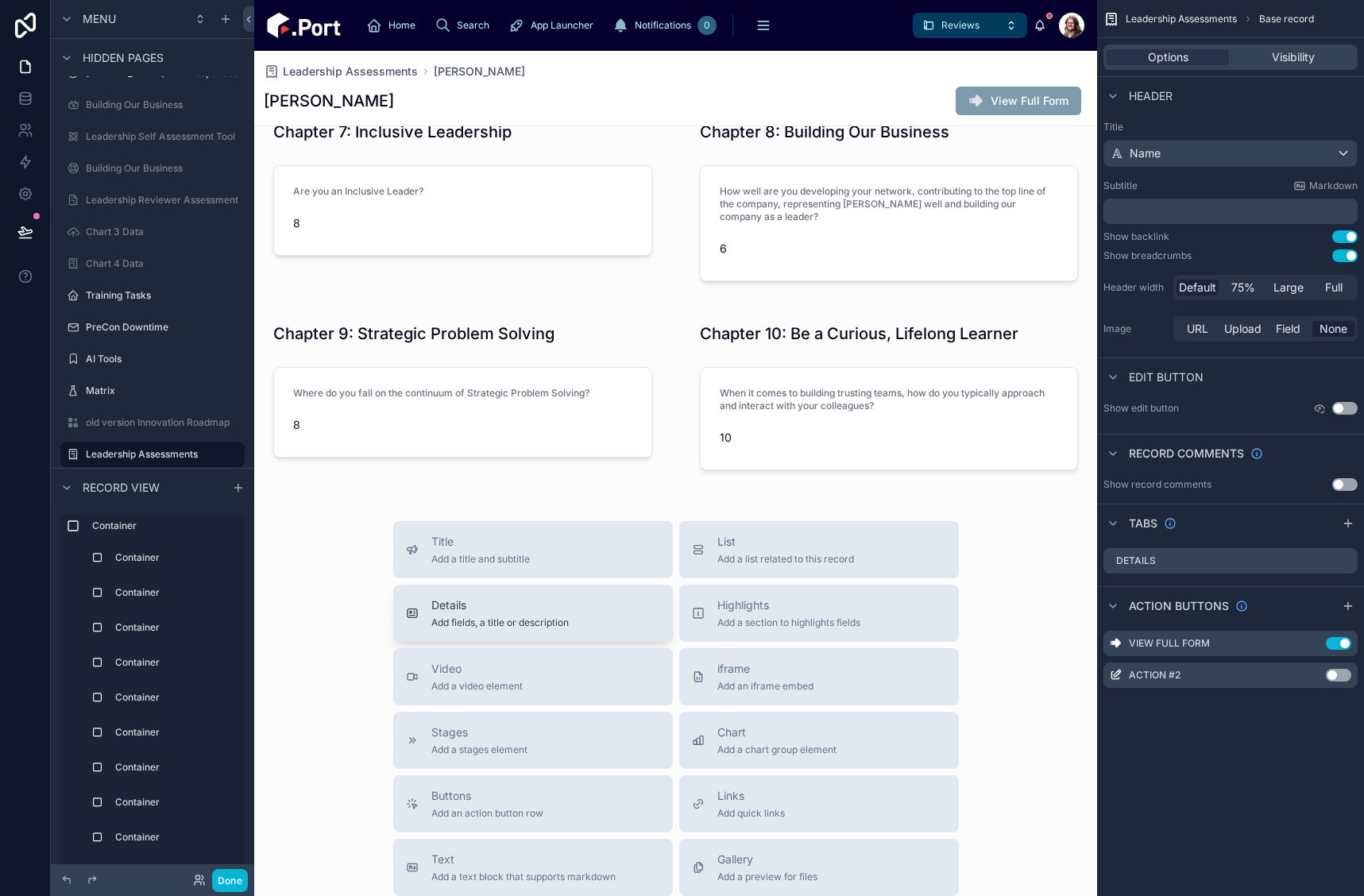
click at [515, 619] on span "Add fields, a title or description" at bounding box center [500, 624] width 137 height 13
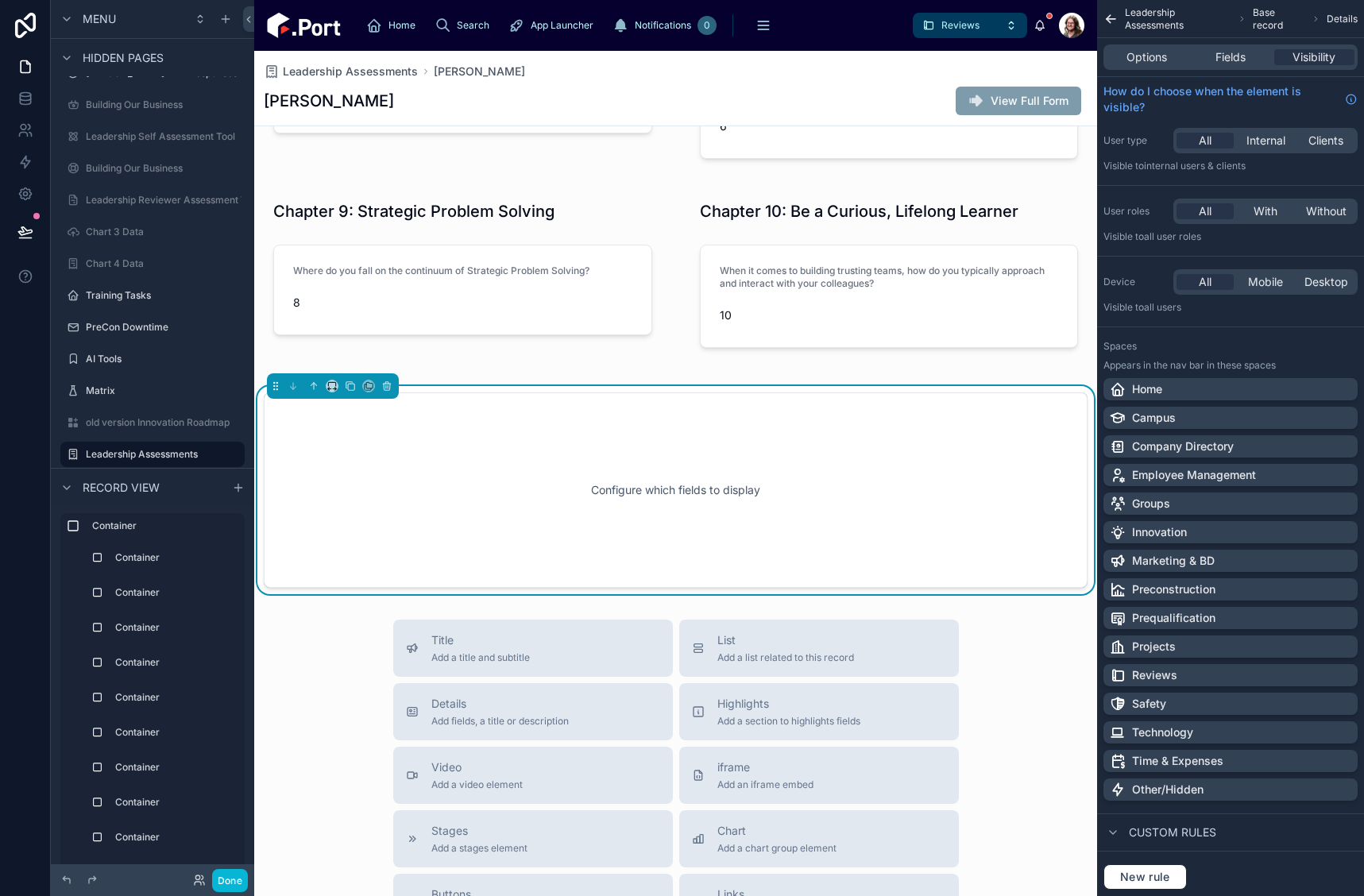
scroll to position [1252, 0]
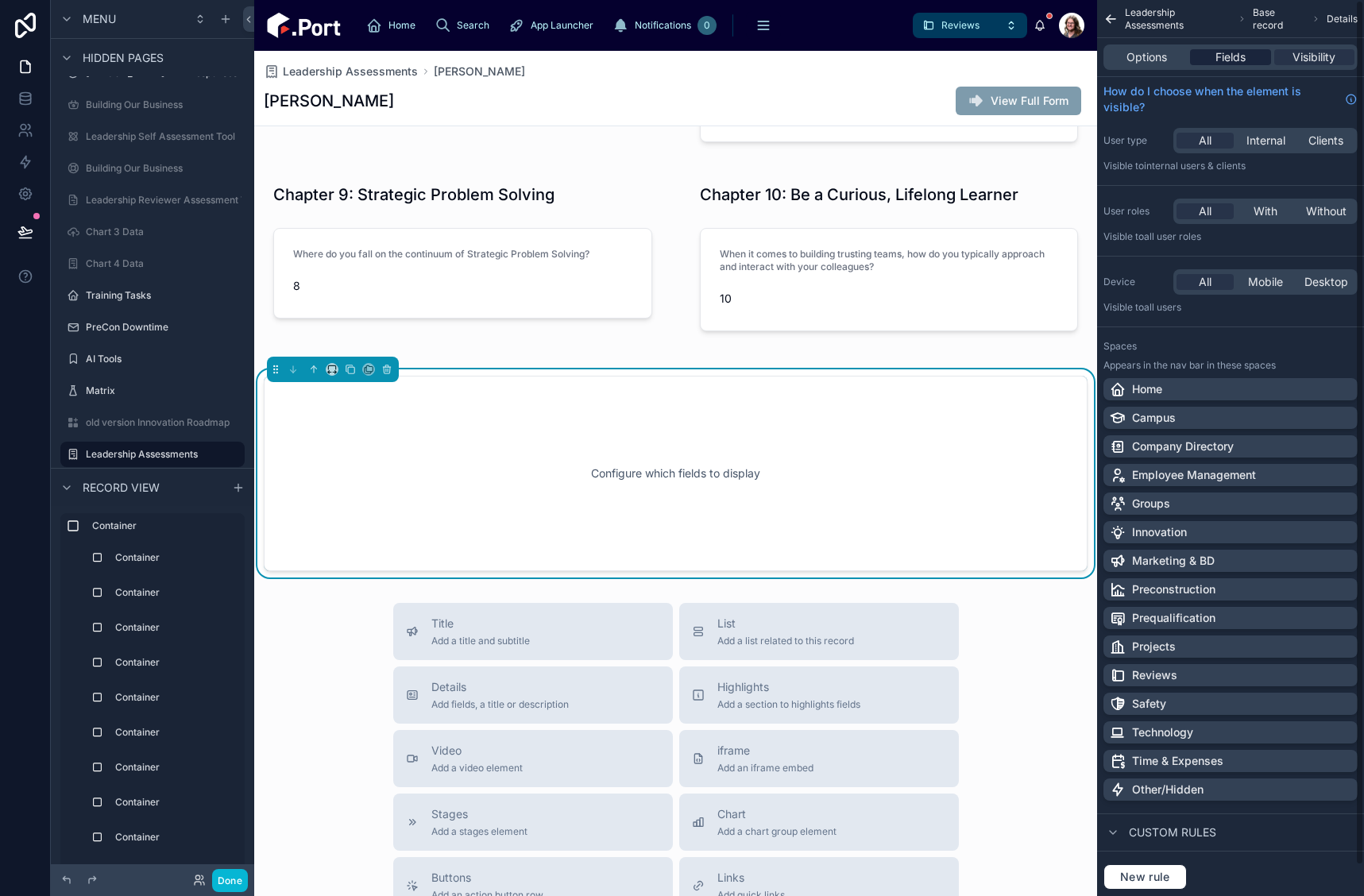
click at [1236, 58] on span "Fields" at bounding box center [1231, 56] width 30 height 16
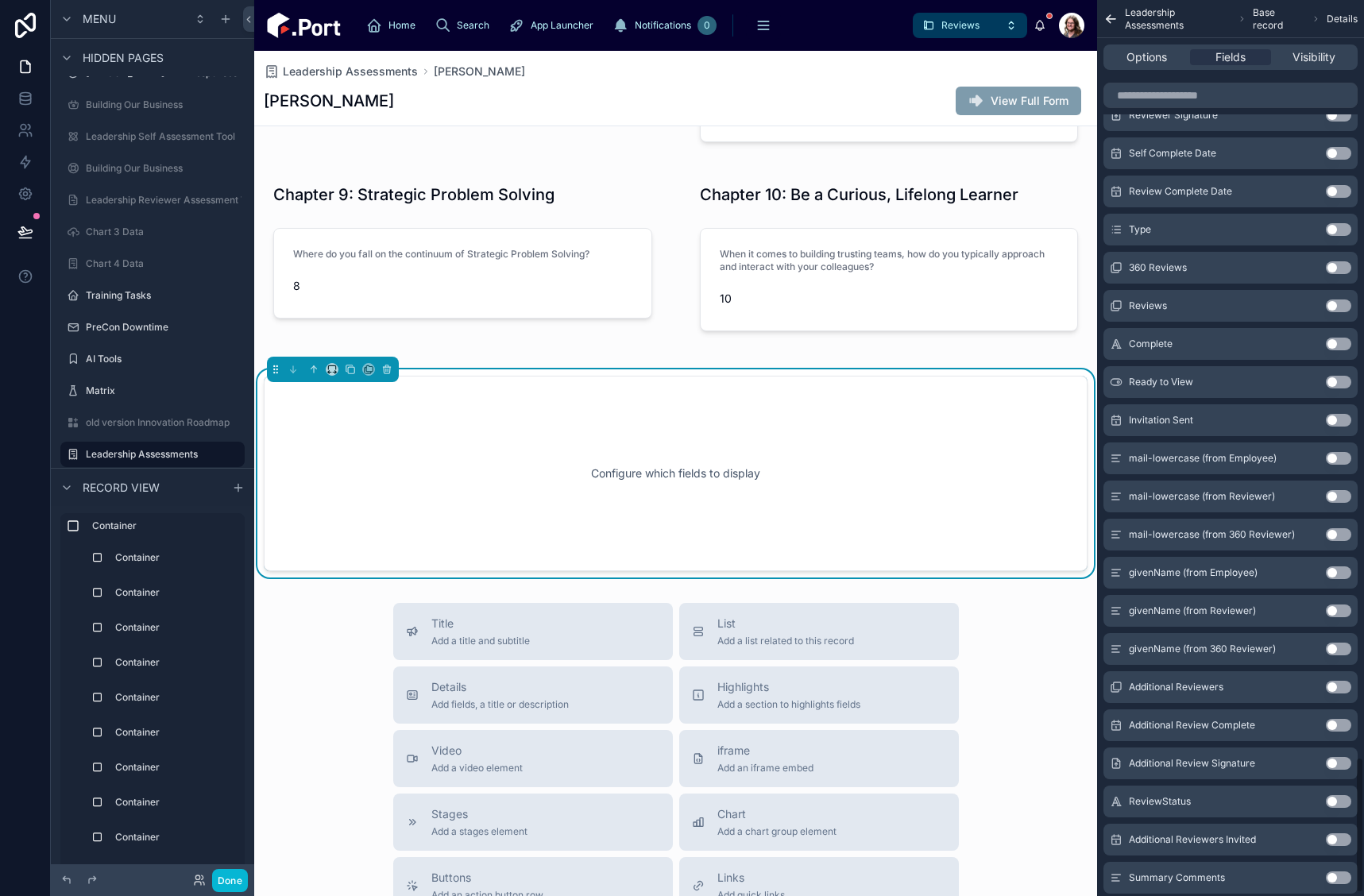
scroll to position [5006, 0]
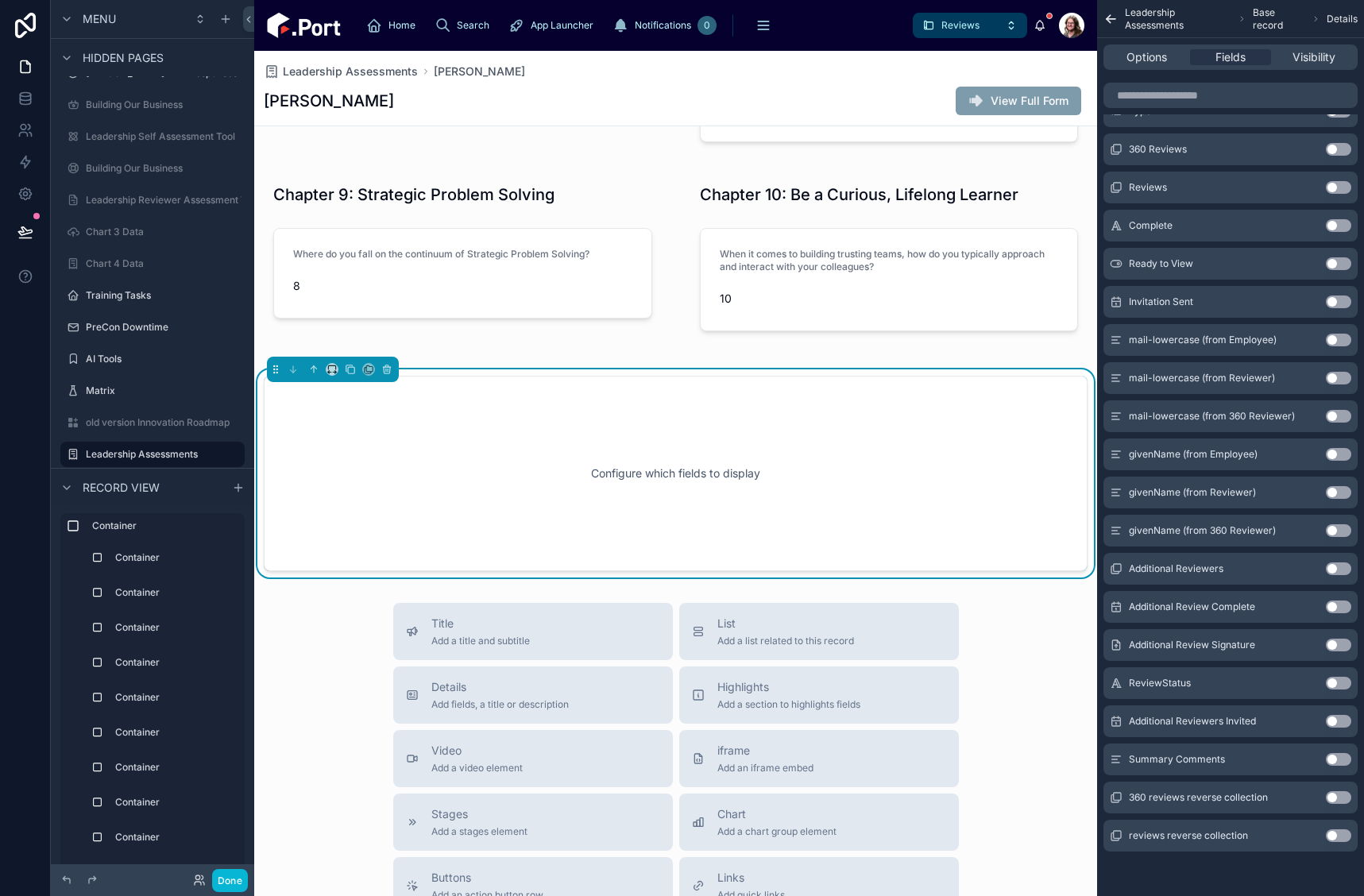
click at [1331, 761] on button "Use setting" at bounding box center [1339, 760] width 25 height 13
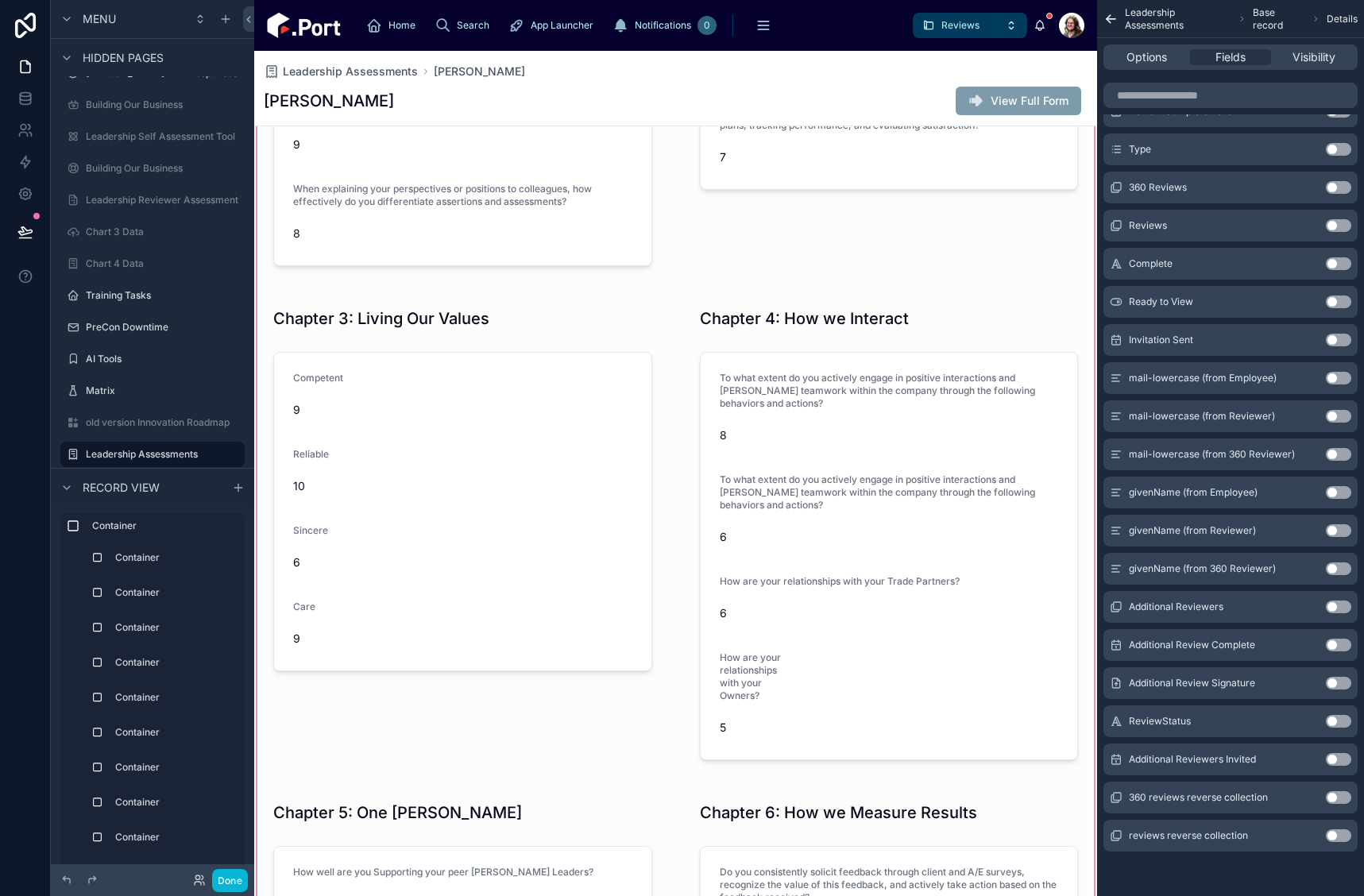
scroll to position [238, 0]
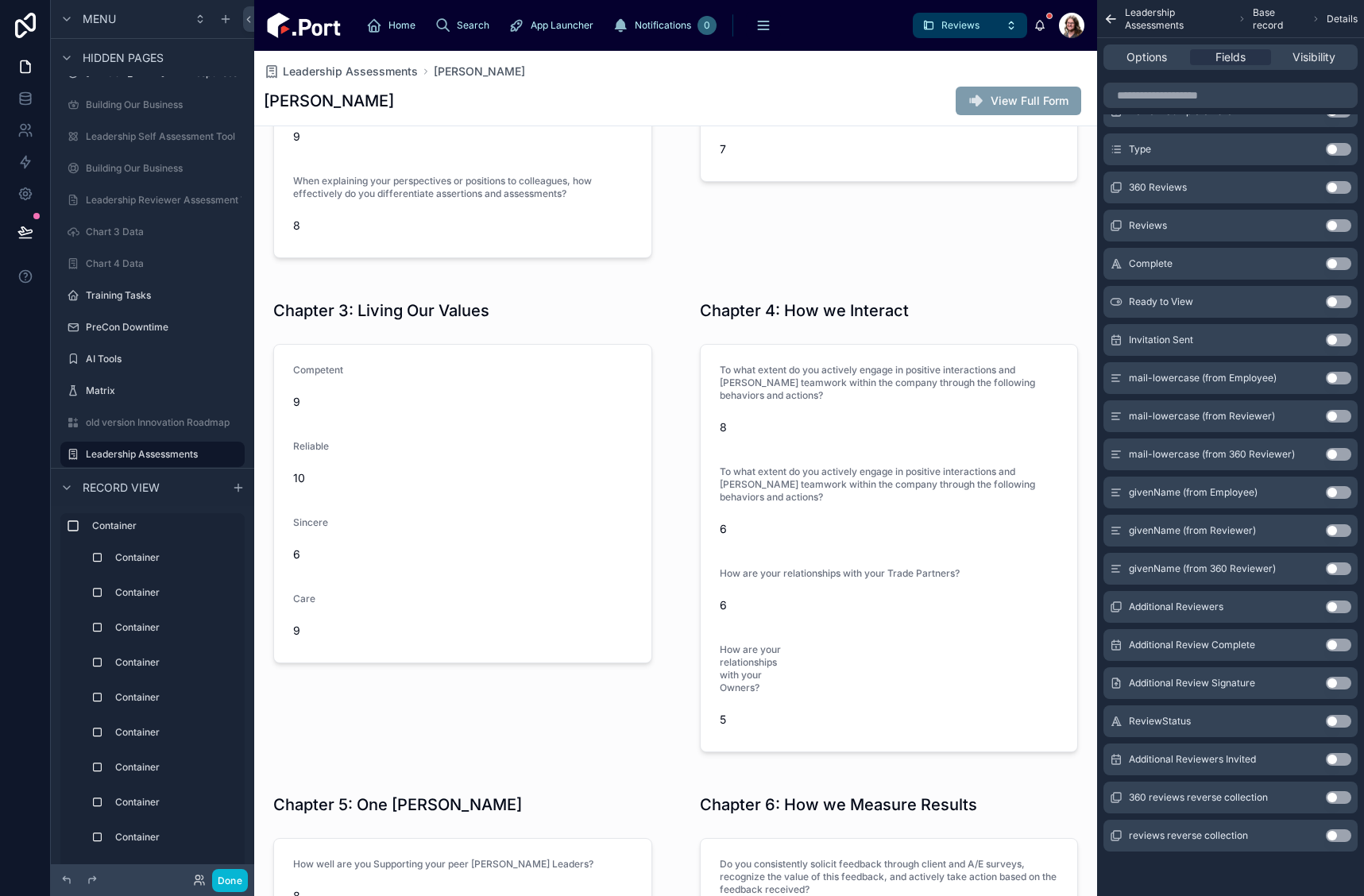
click at [551, 95] on div "Zack Reed View Full Form" at bounding box center [675, 101] width 824 height 30
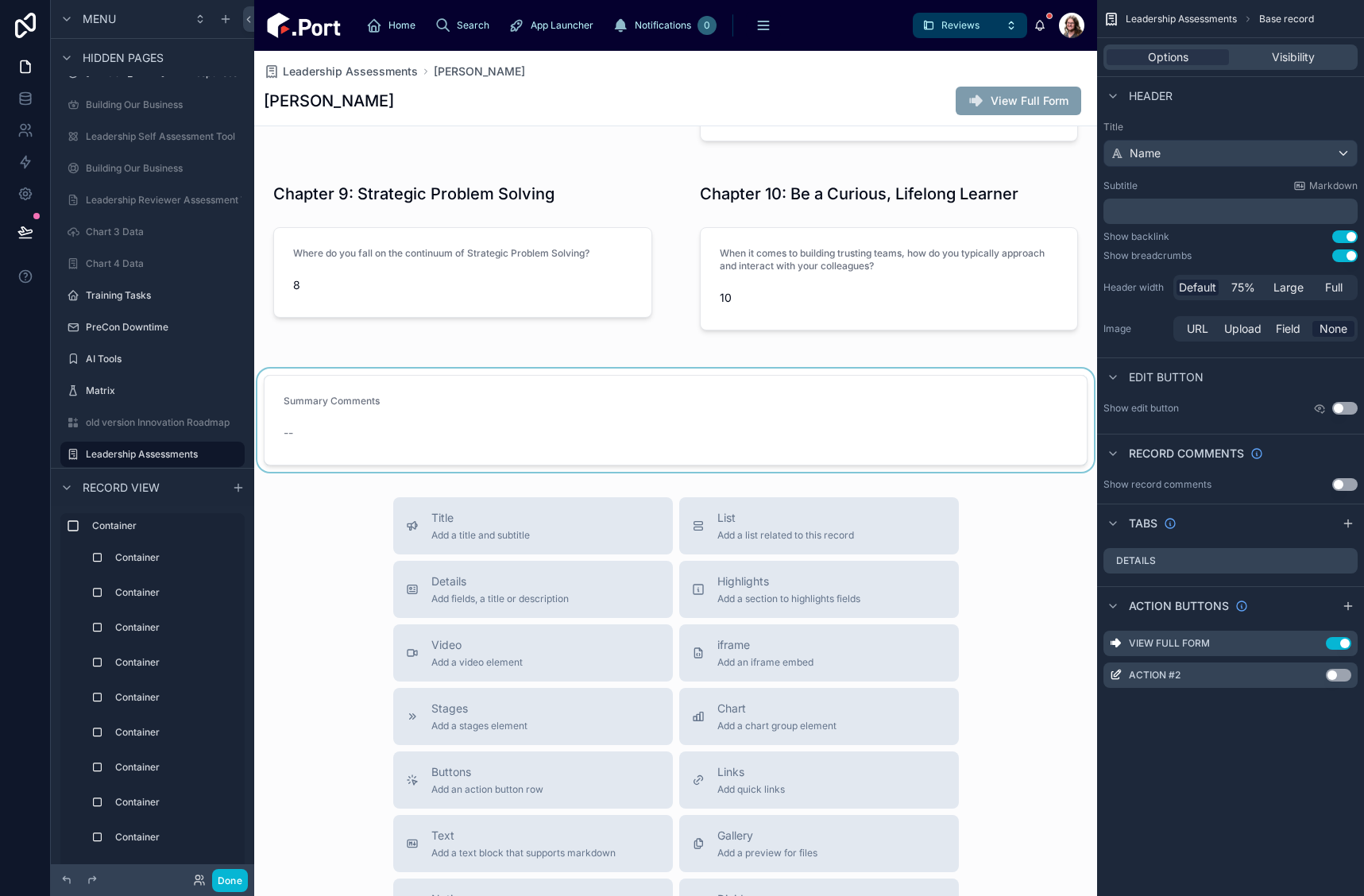
scroll to position [1070, 0]
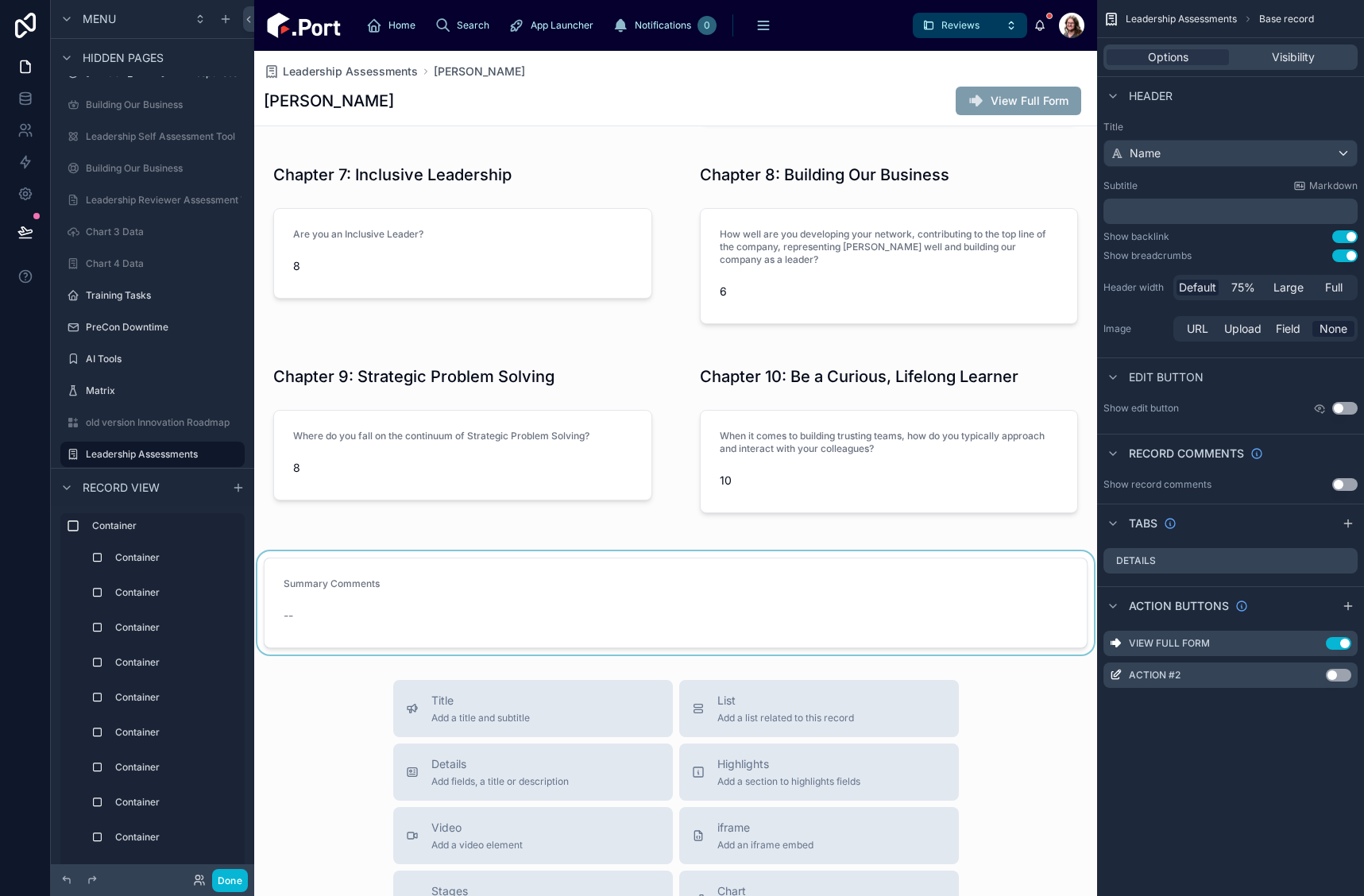
click at [611, 608] on div at bounding box center [676, 603] width 843 height 103
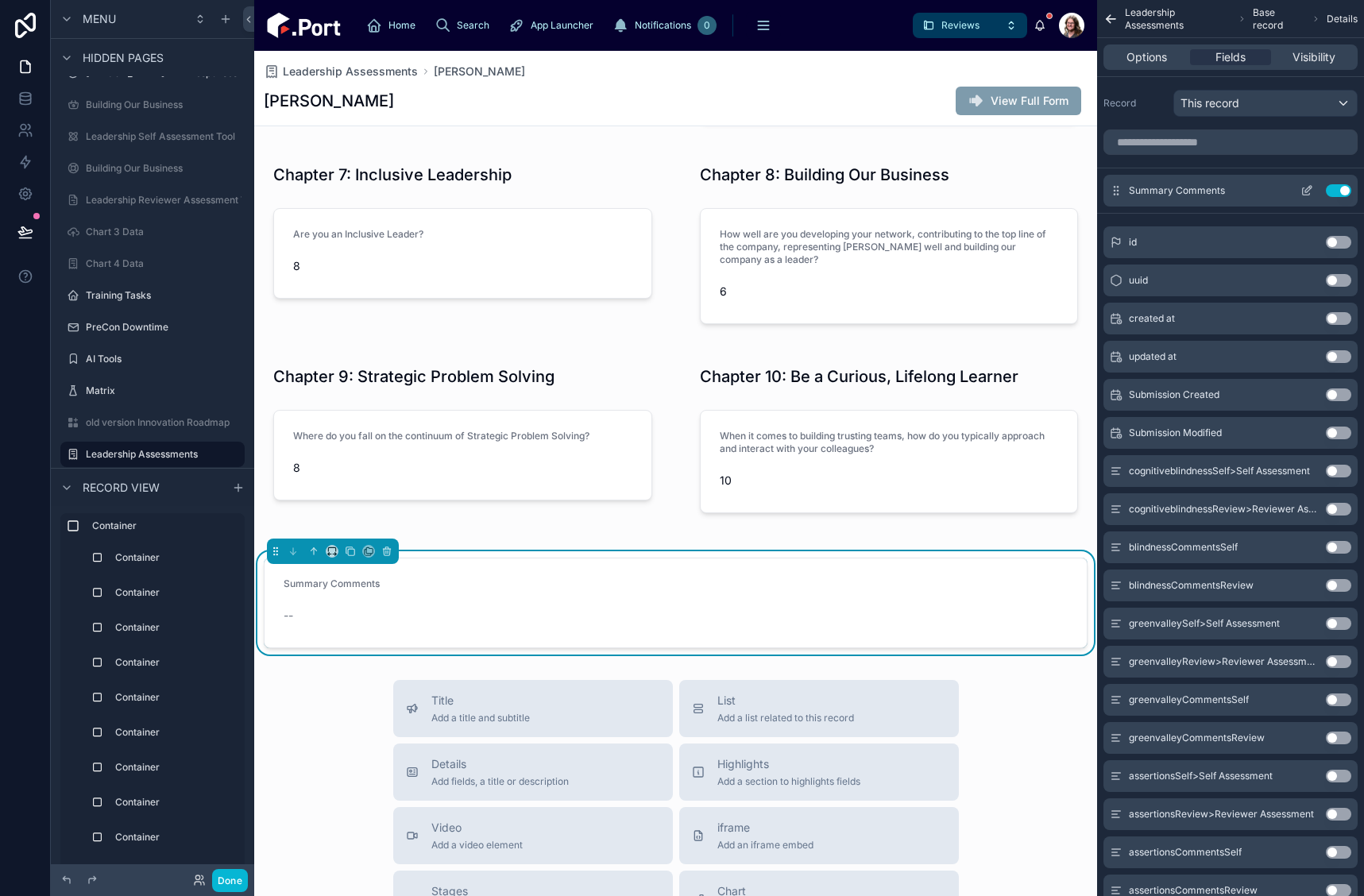
click at [1308, 193] on icon "scrollable content" at bounding box center [1308, 191] width 13 height 13
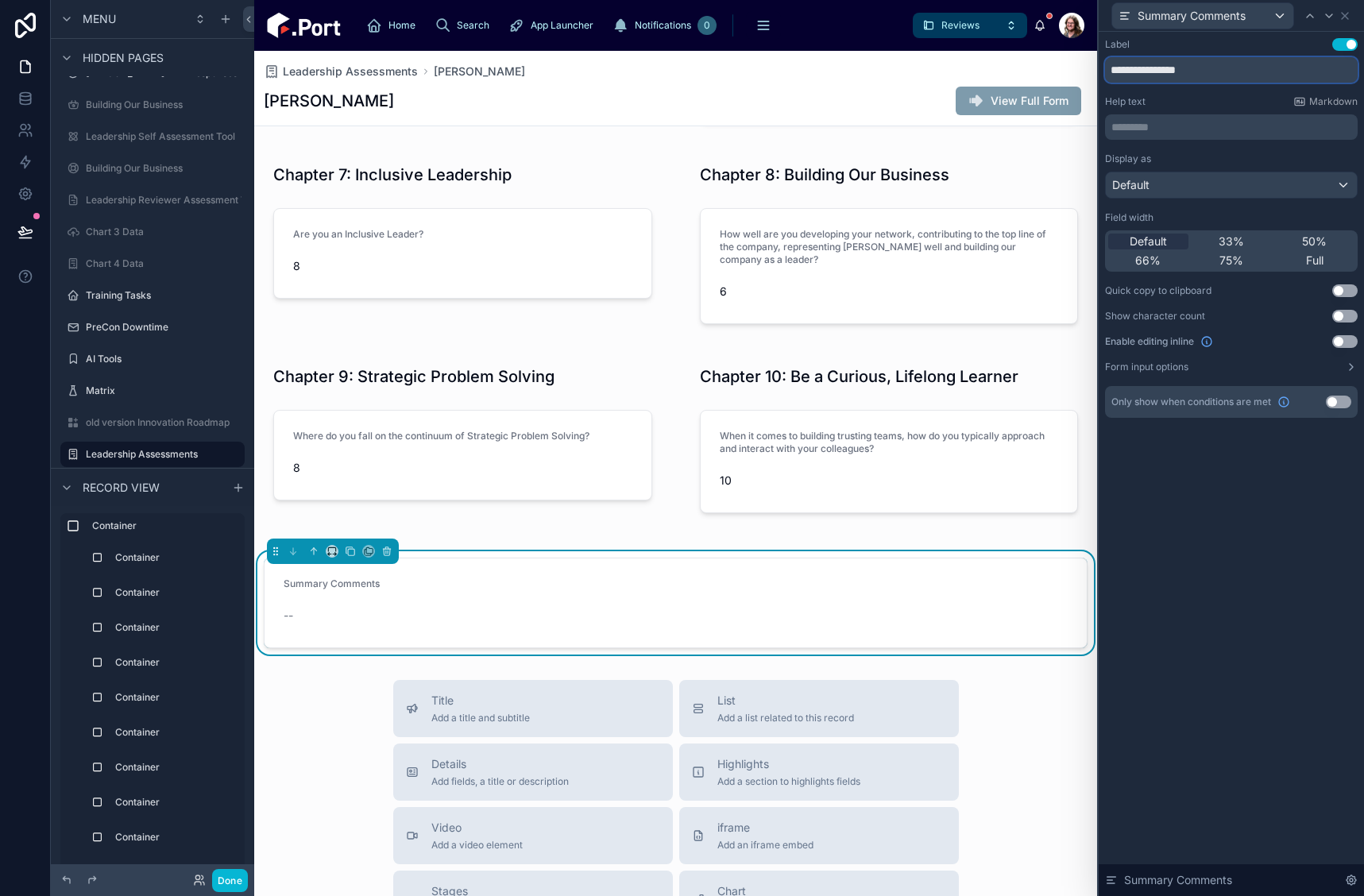
drag, startPoint x: 1141, startPoint y: 83, endPoint x: 1089, endPoint y: 83, distance: 52.0
click at [1089, 83] on div "**********" at bounding box center [682, 448] width 1364 height 896
paste input "**********"
type input "**********"
click at [1319, 259] on span "Full" at bounding box center [1314, 260] width 17 height 16
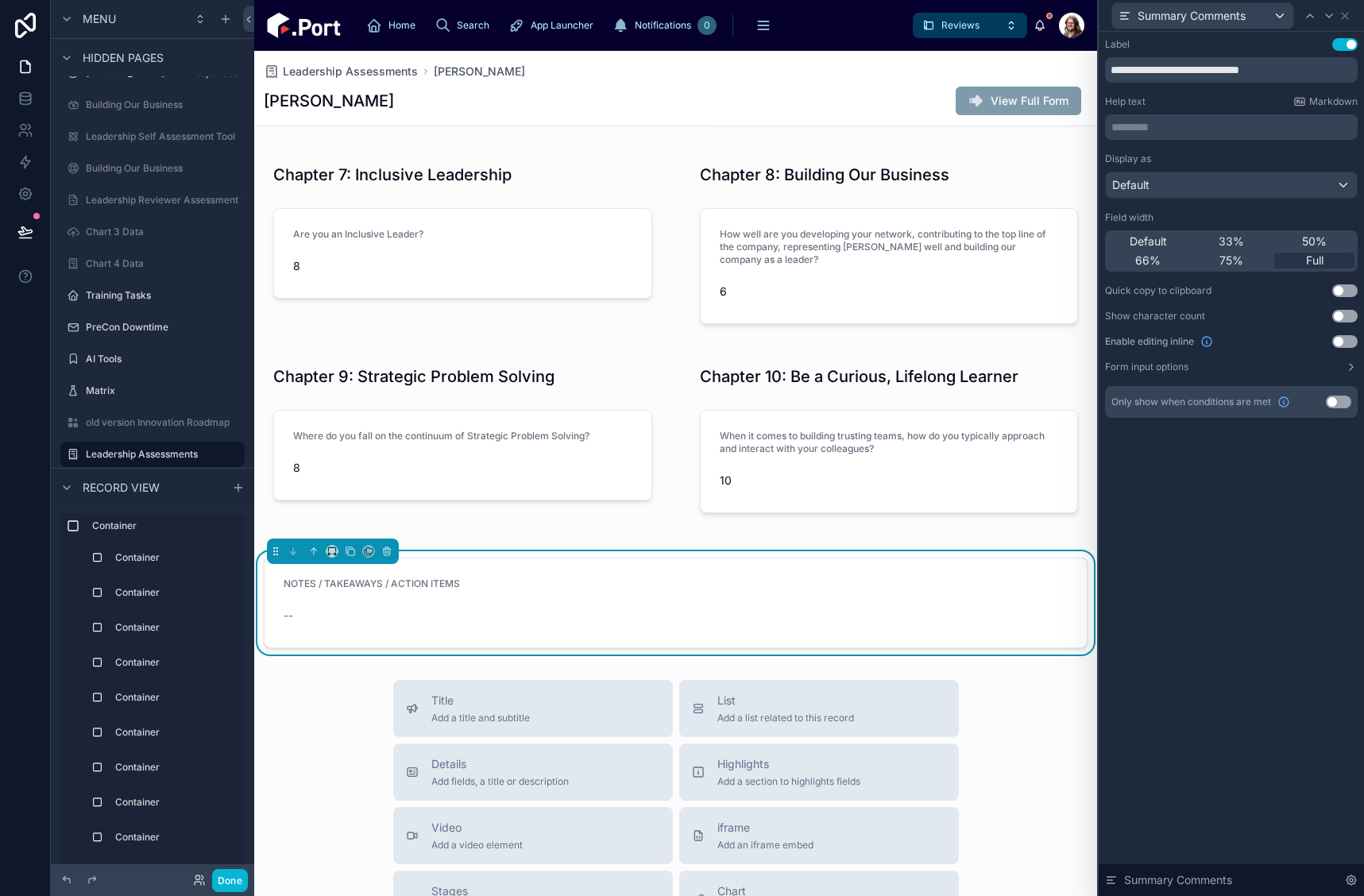
click at [1341, 342] on button "Use setting" at bounding box center [1344, 342] width 25 height 13
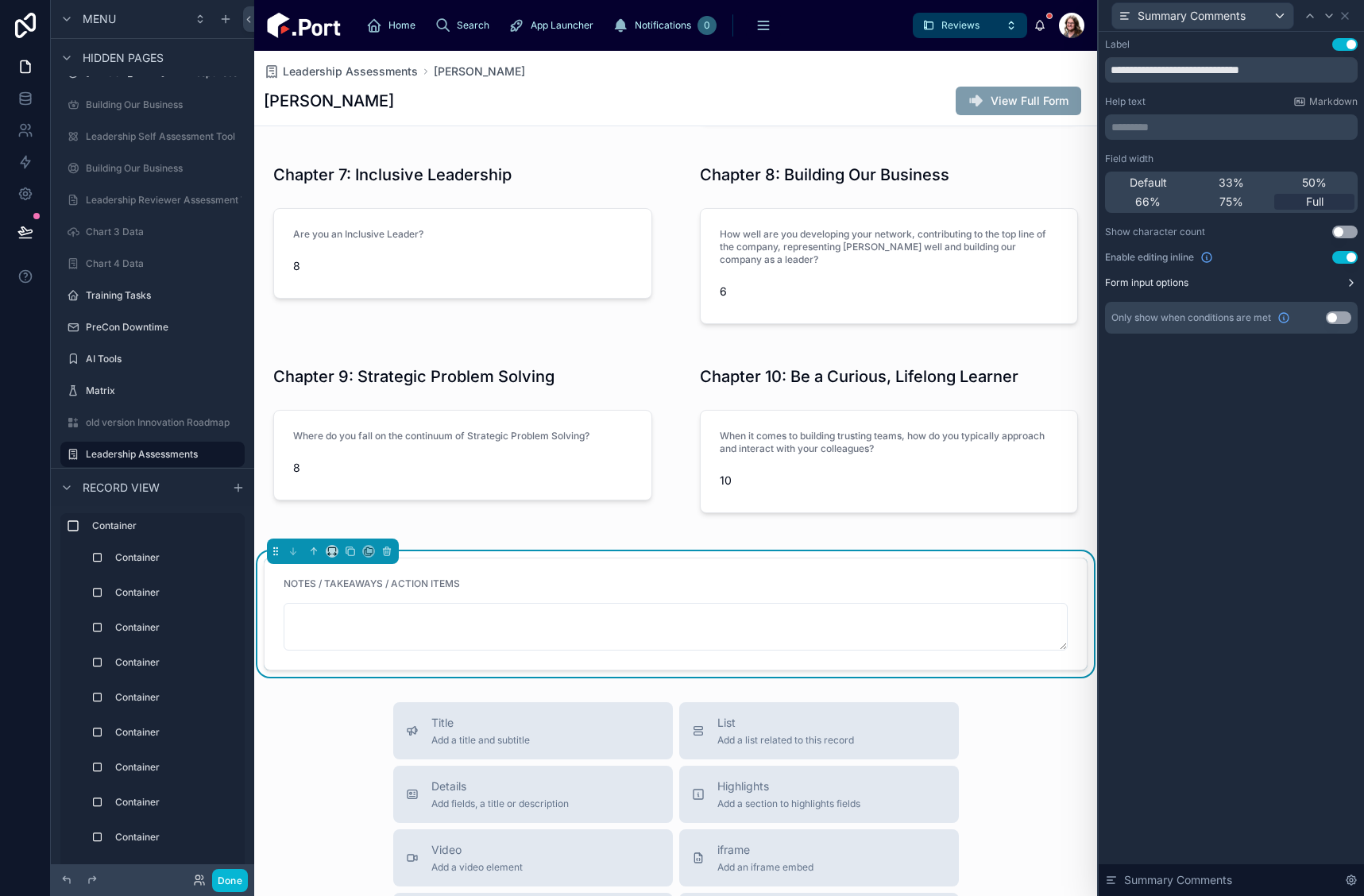
drag, startPoint x: 1352, startPoint y: 279, endPoint x: 1344, endPoint y: 284, distance: 9.4
click at [1352, 280] on icon at bounding box center [1352, 283] width 13 height 13
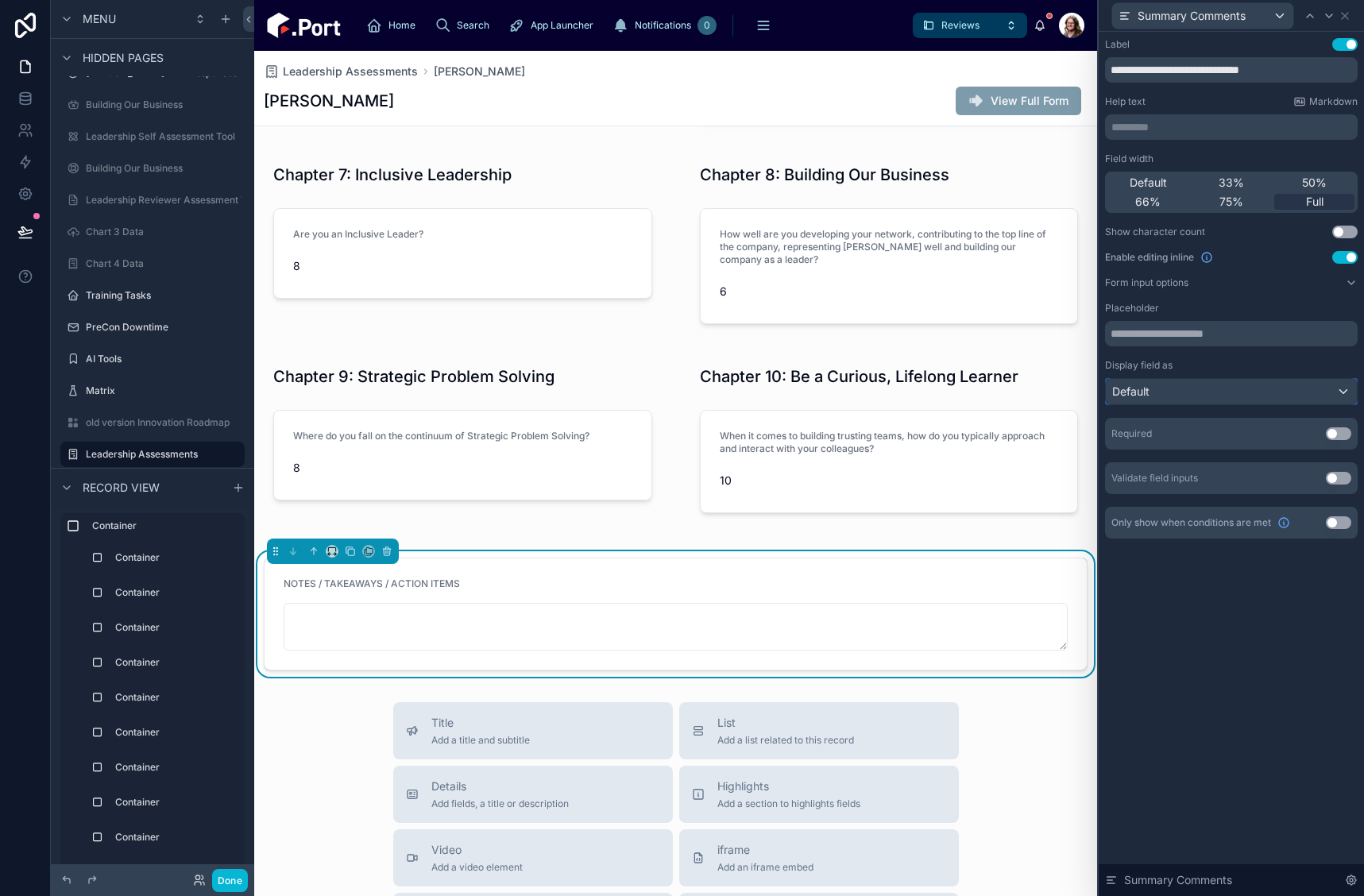
click at [1246, 385] on div "Default" at bounding box center [1231, 391] width 251 height 25
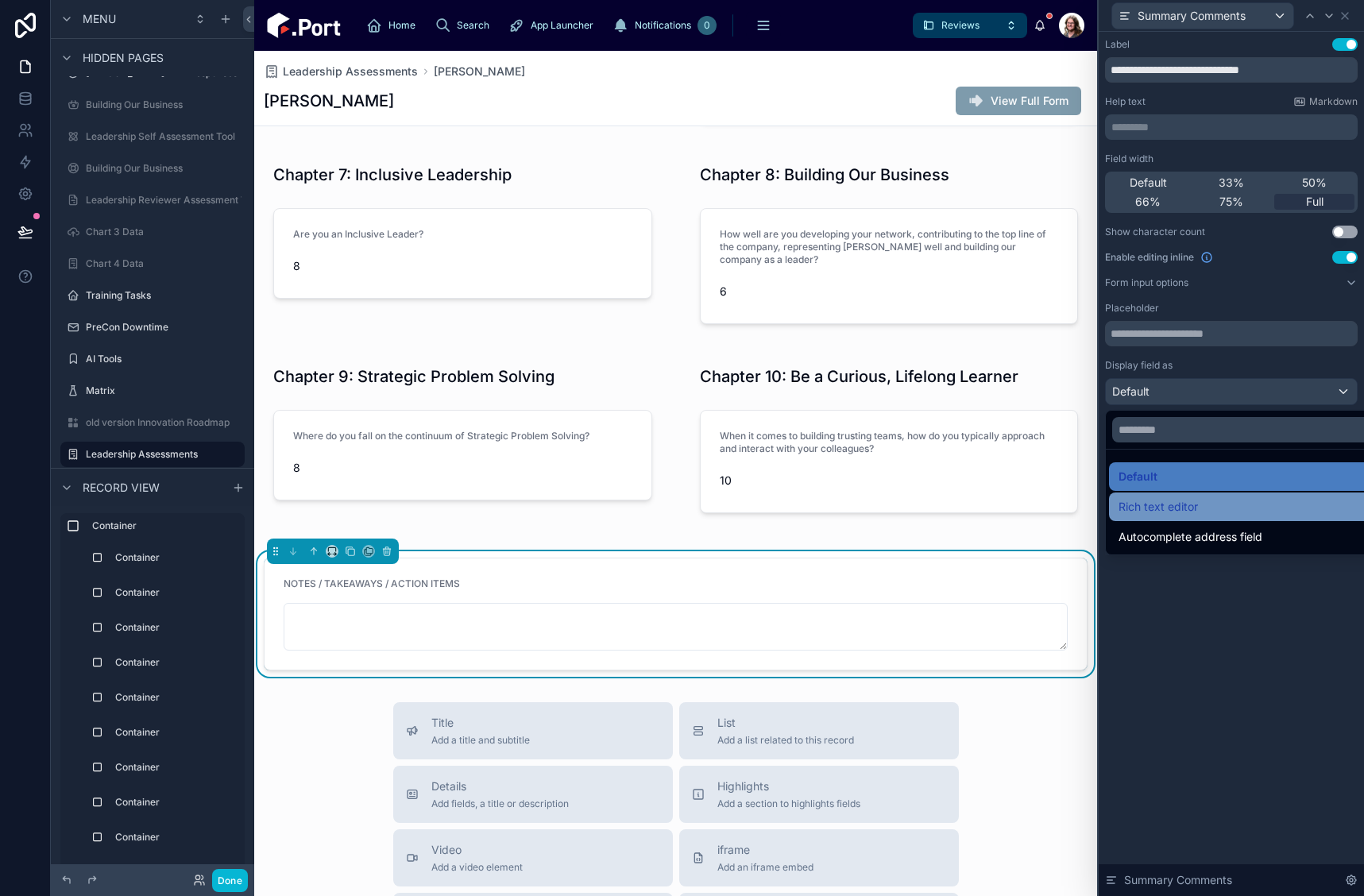
click at [1186, 509] on span "Rich text editor" at bounding box center [1158, 507] width 79 height 19
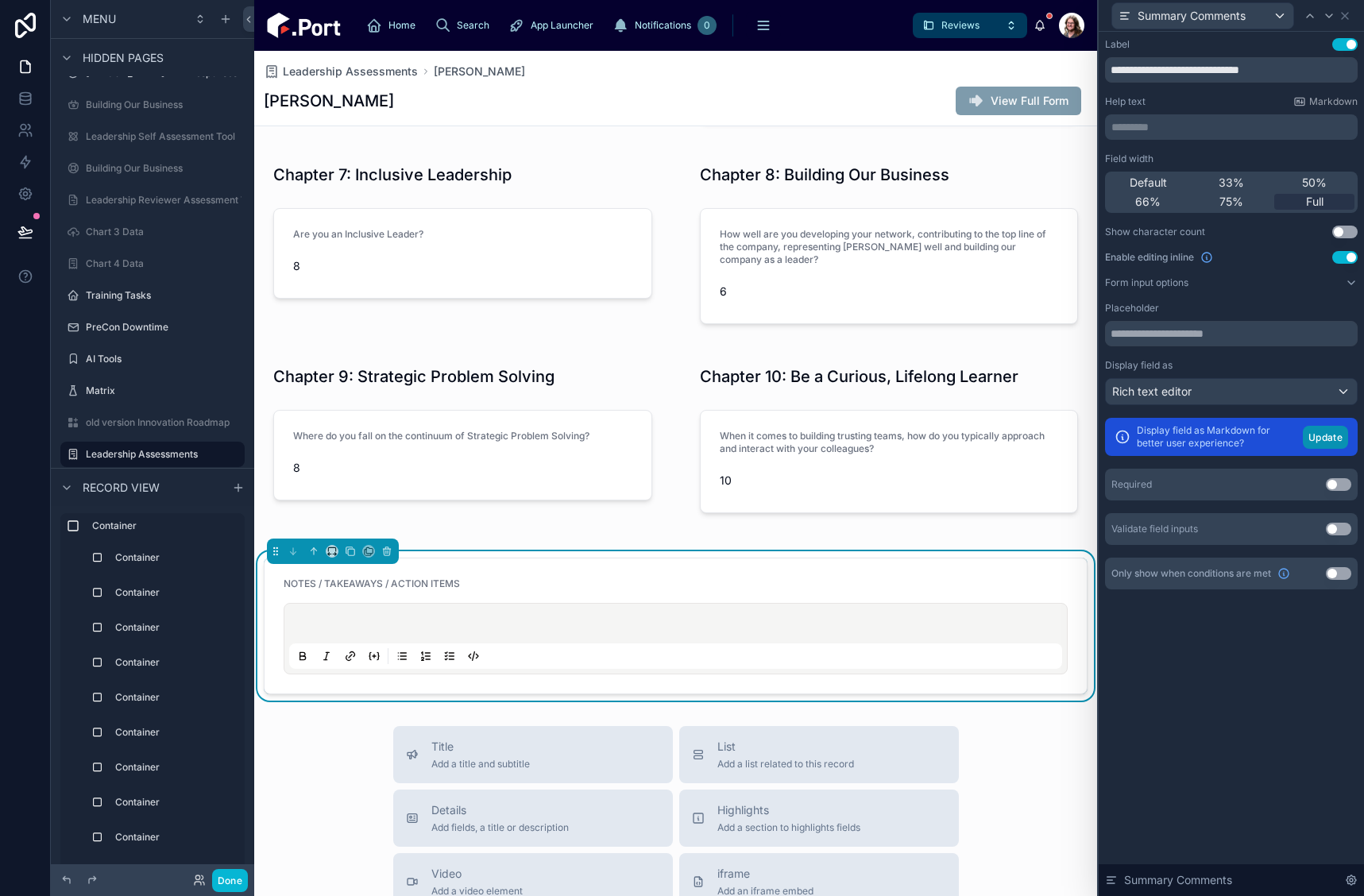
click at [1326, 432] on button "Update" at bounding box center [1326, 437] width 45 height 23
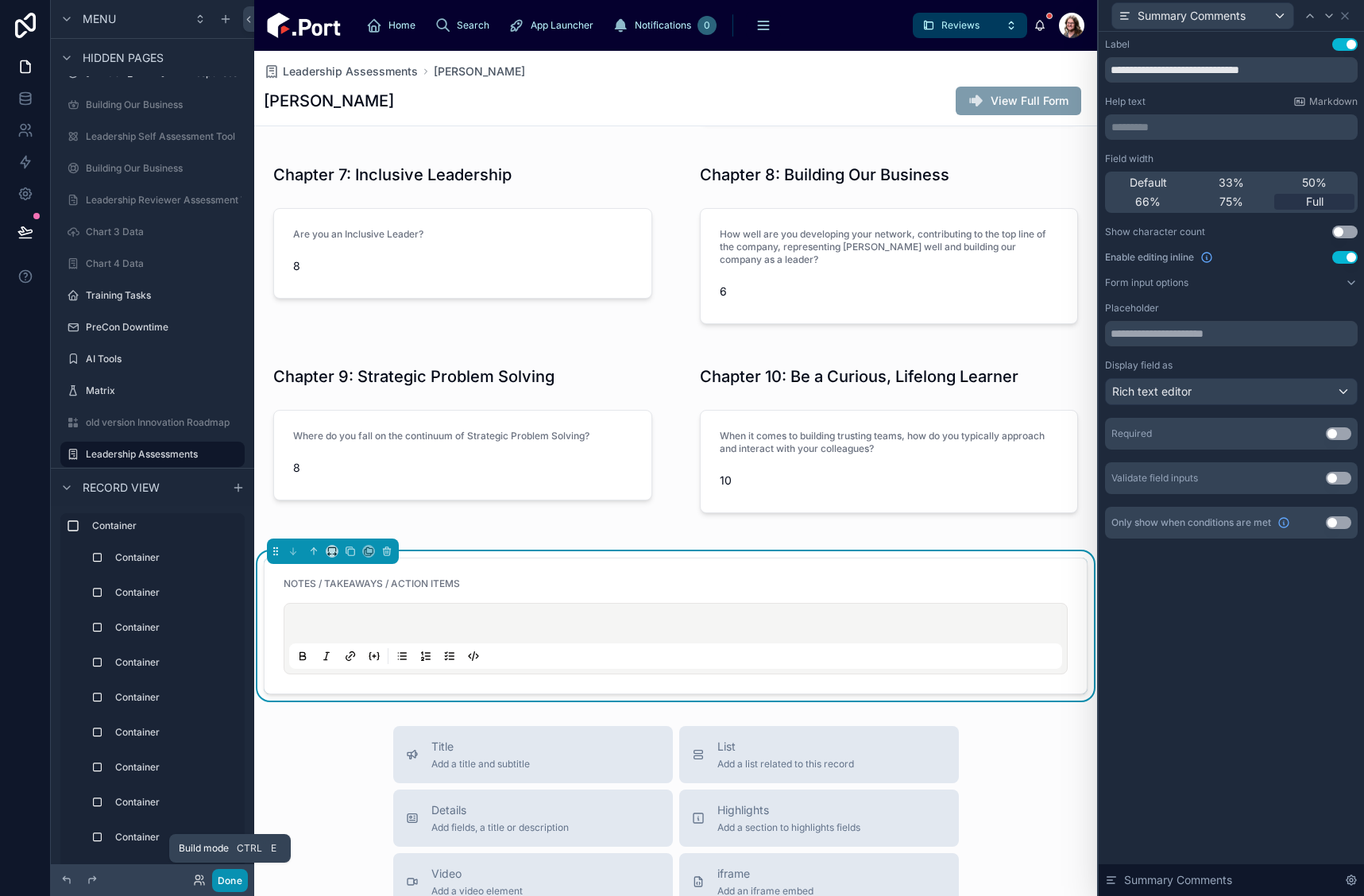
click at [233, 882] on button "Done" at bounding box center [230, 880] width 36 height 23
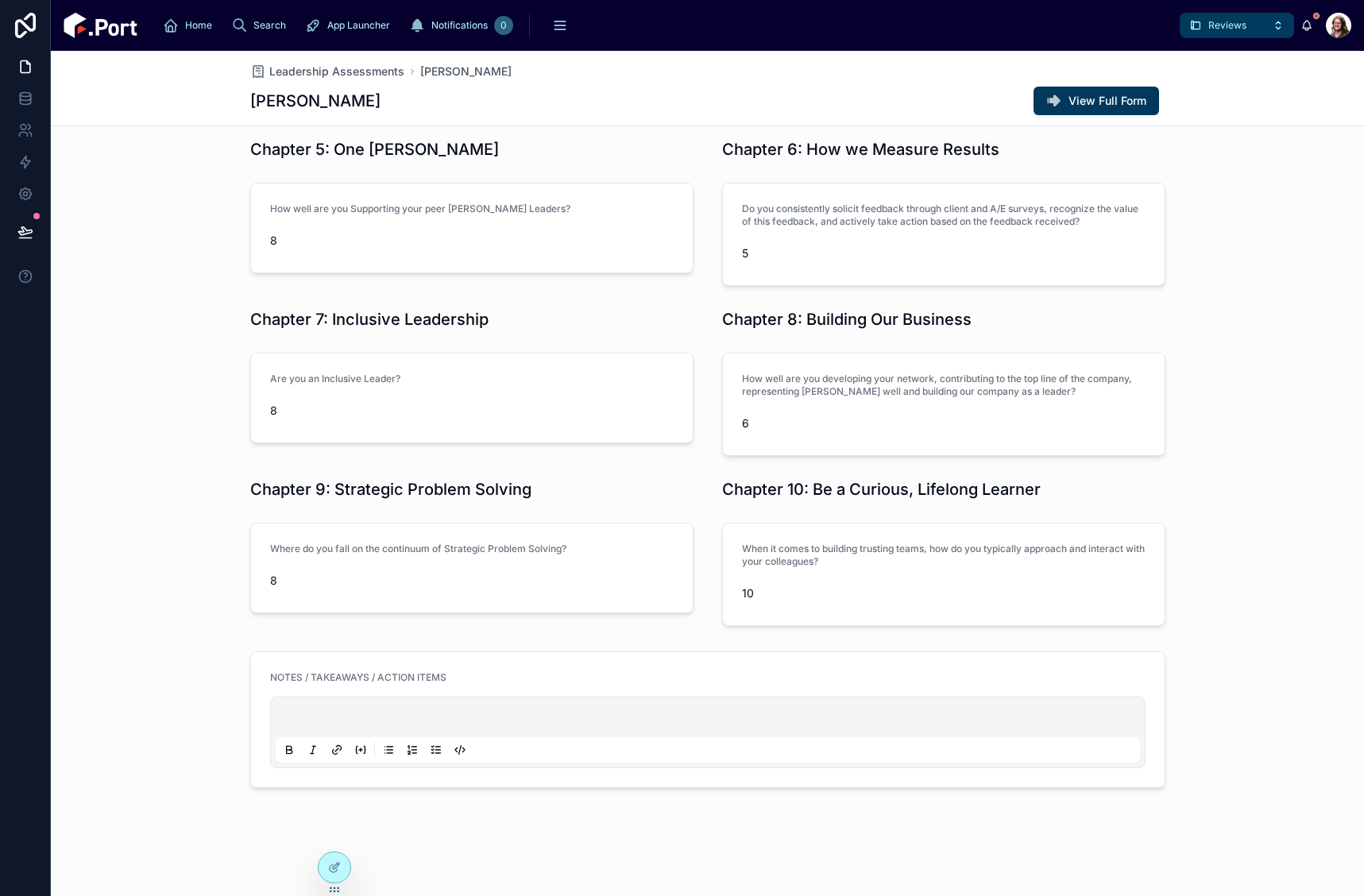
scroll to position [786, 0]
click at [781, 723] on p at bounding box center [711, 719] width 865 height 16
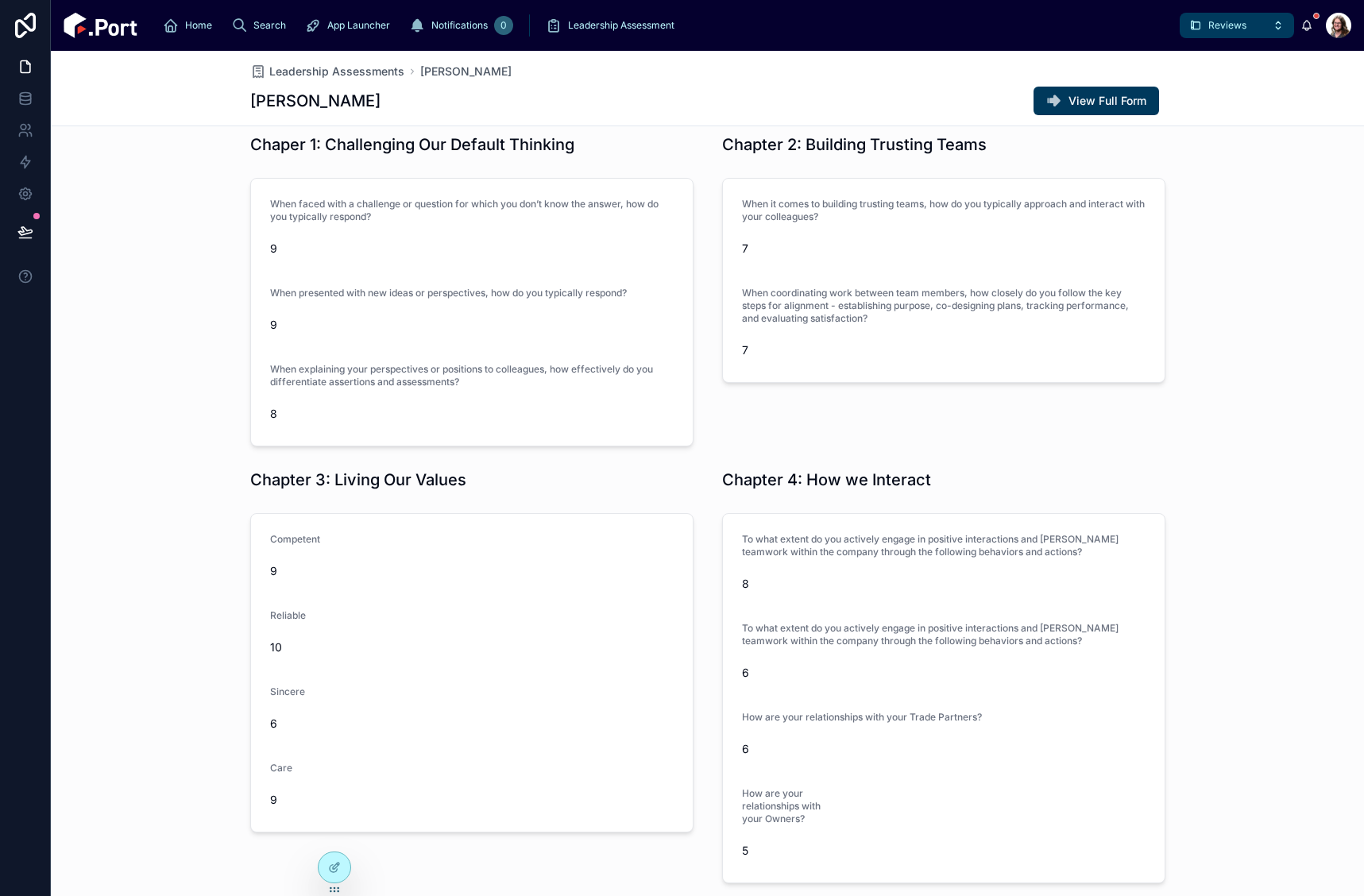
scroll to position [0, 0]
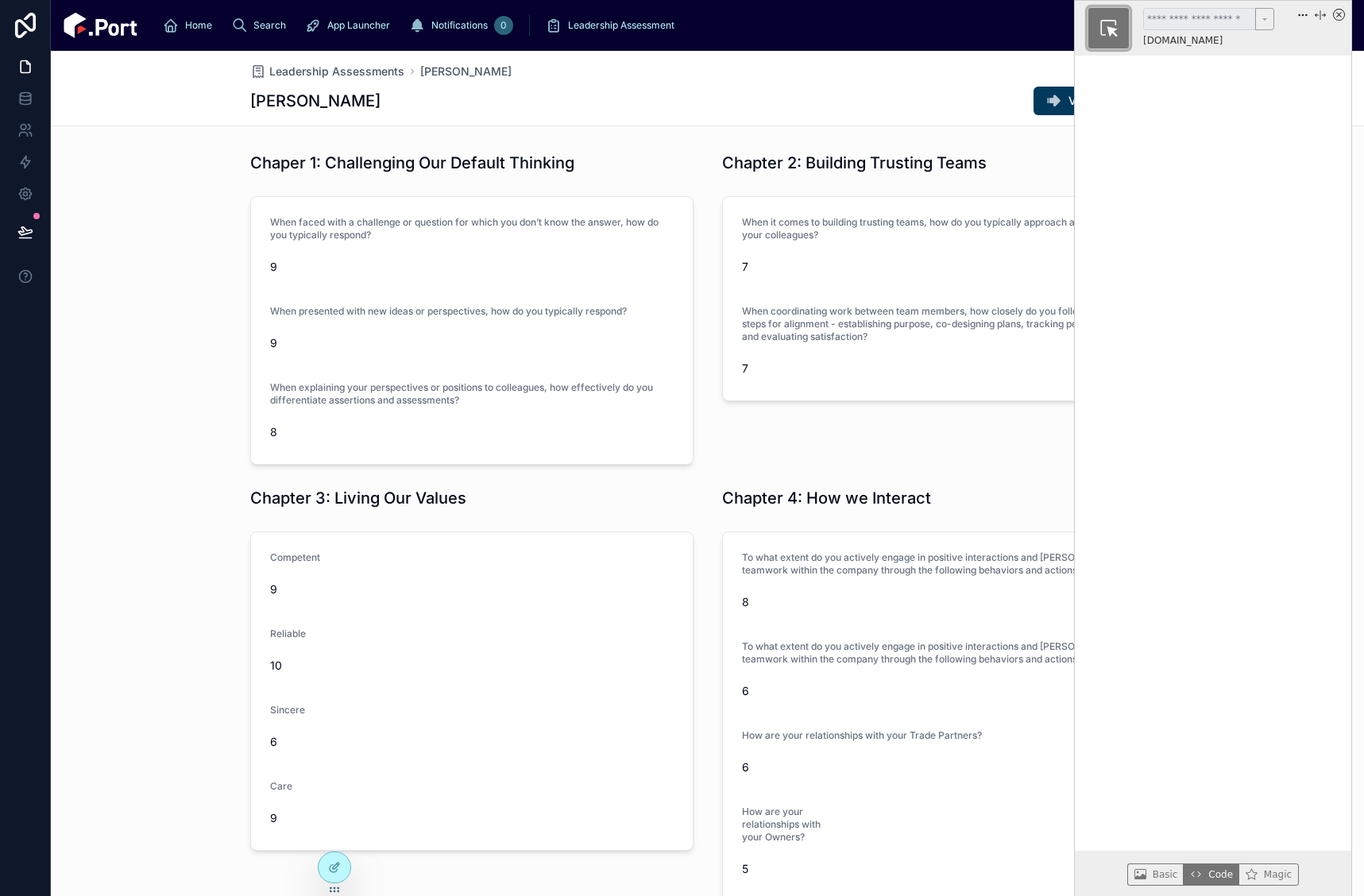
click at [1110, 16] on button "button" at bounding box center [1108, 28] width 42 height 42
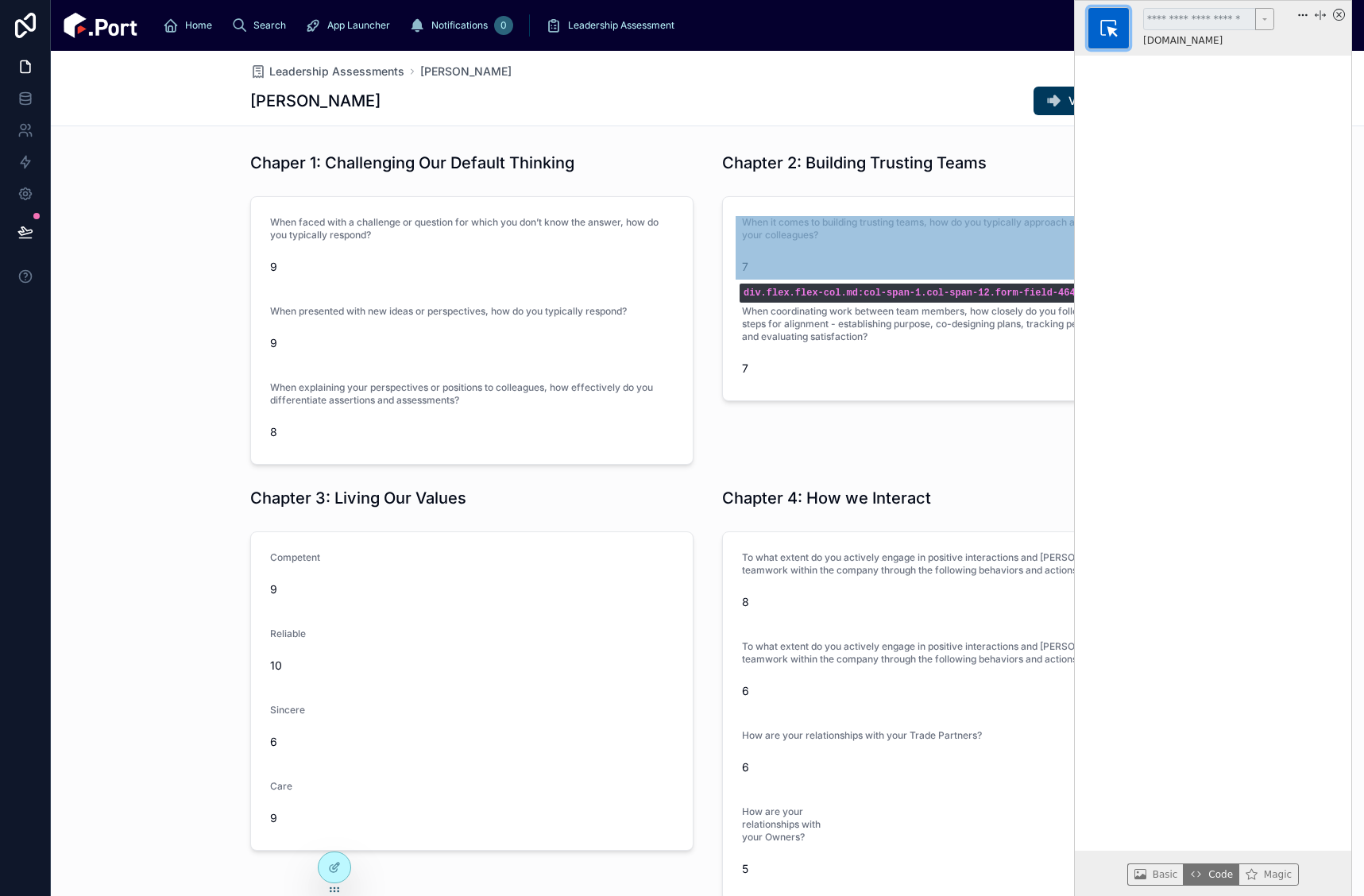
click at [881, 249] on div "When it comes to building trusting teams, how do you typically approach and int…" at bounding box center [943, 248] width 403 height 64
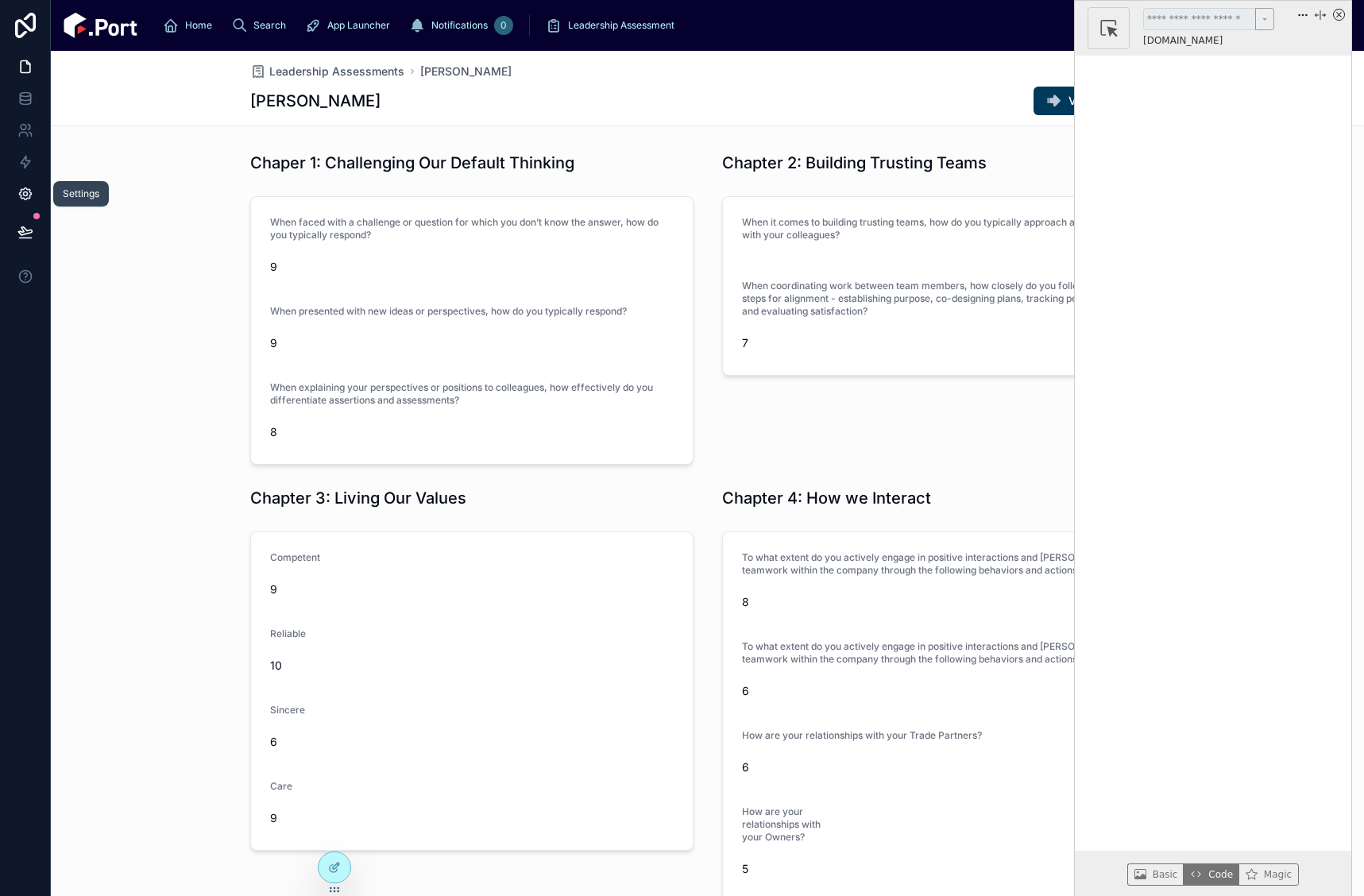
click at [23, 200] on icon at bounding box center [25, 193] width 16 height 16
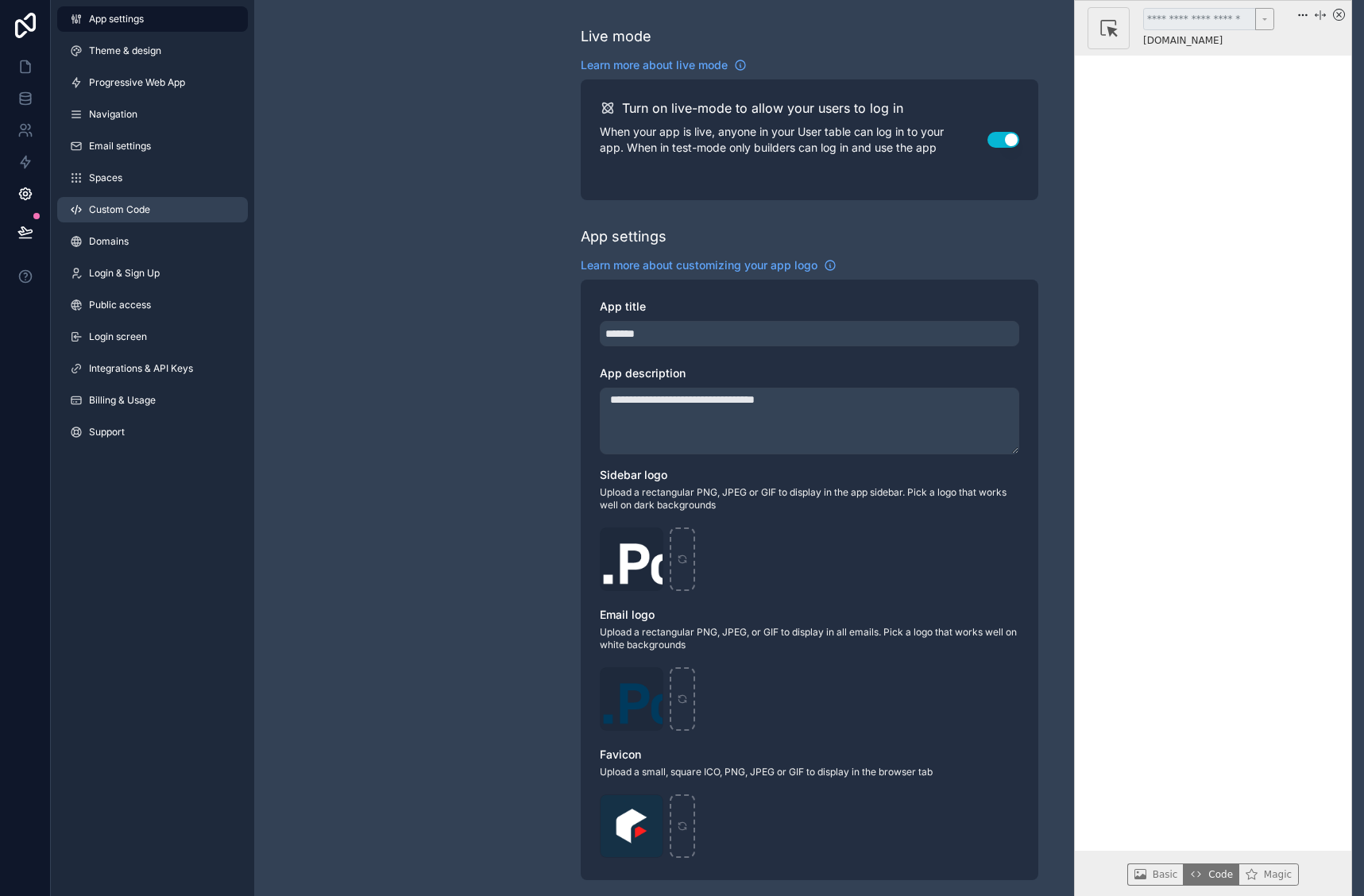
click at [128, 207] on span "Custom Code" at bounding box center [119, 210] width 61 height 13
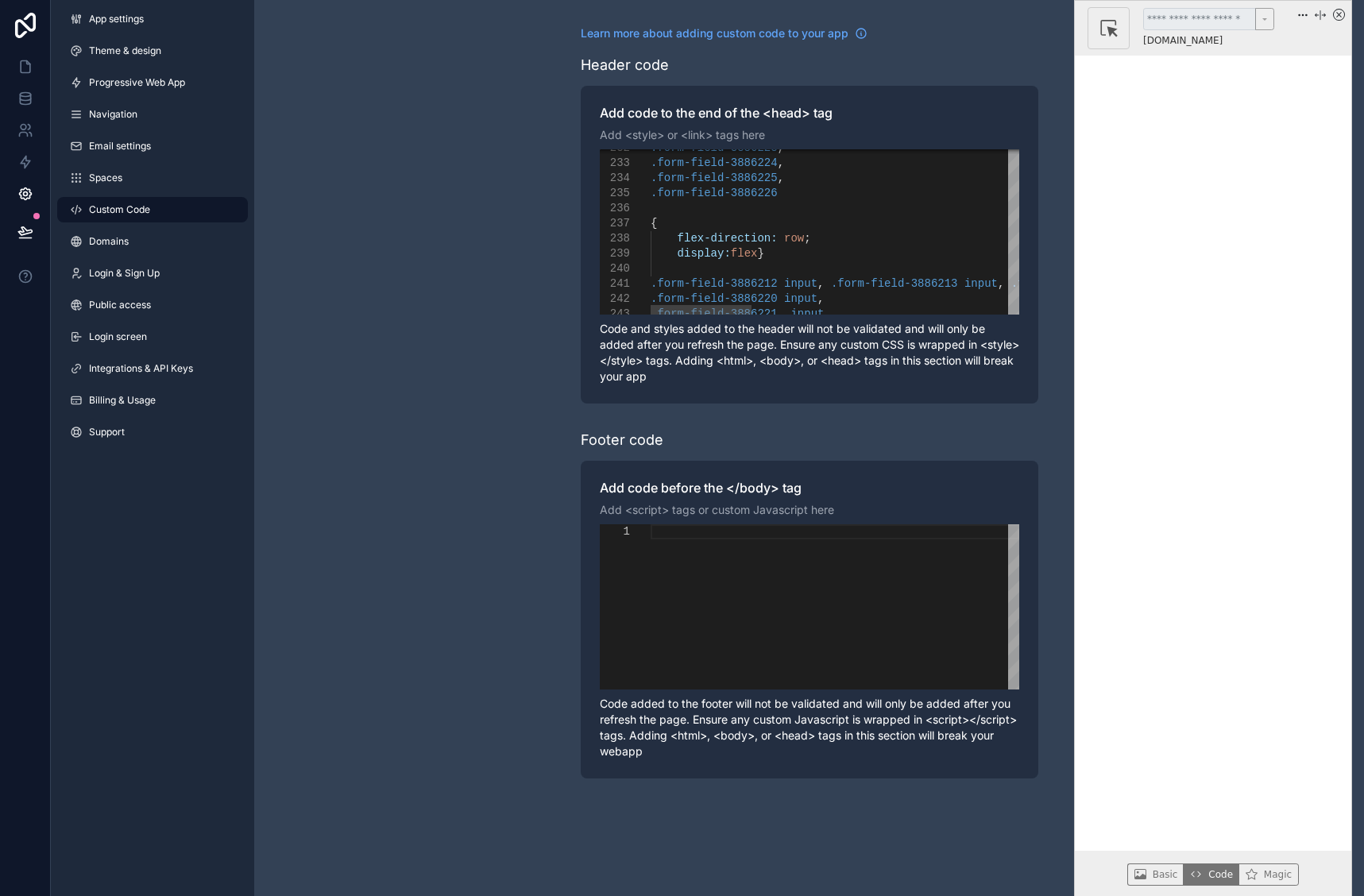
type textarea "**********"
drag, startPoint x: 761, startPoint y: 258, endPoint x: 650, endPoint y: 225, distance: 115.8
click at [28, 65] on icon at bounding box center [28, 63] width 3 height 3
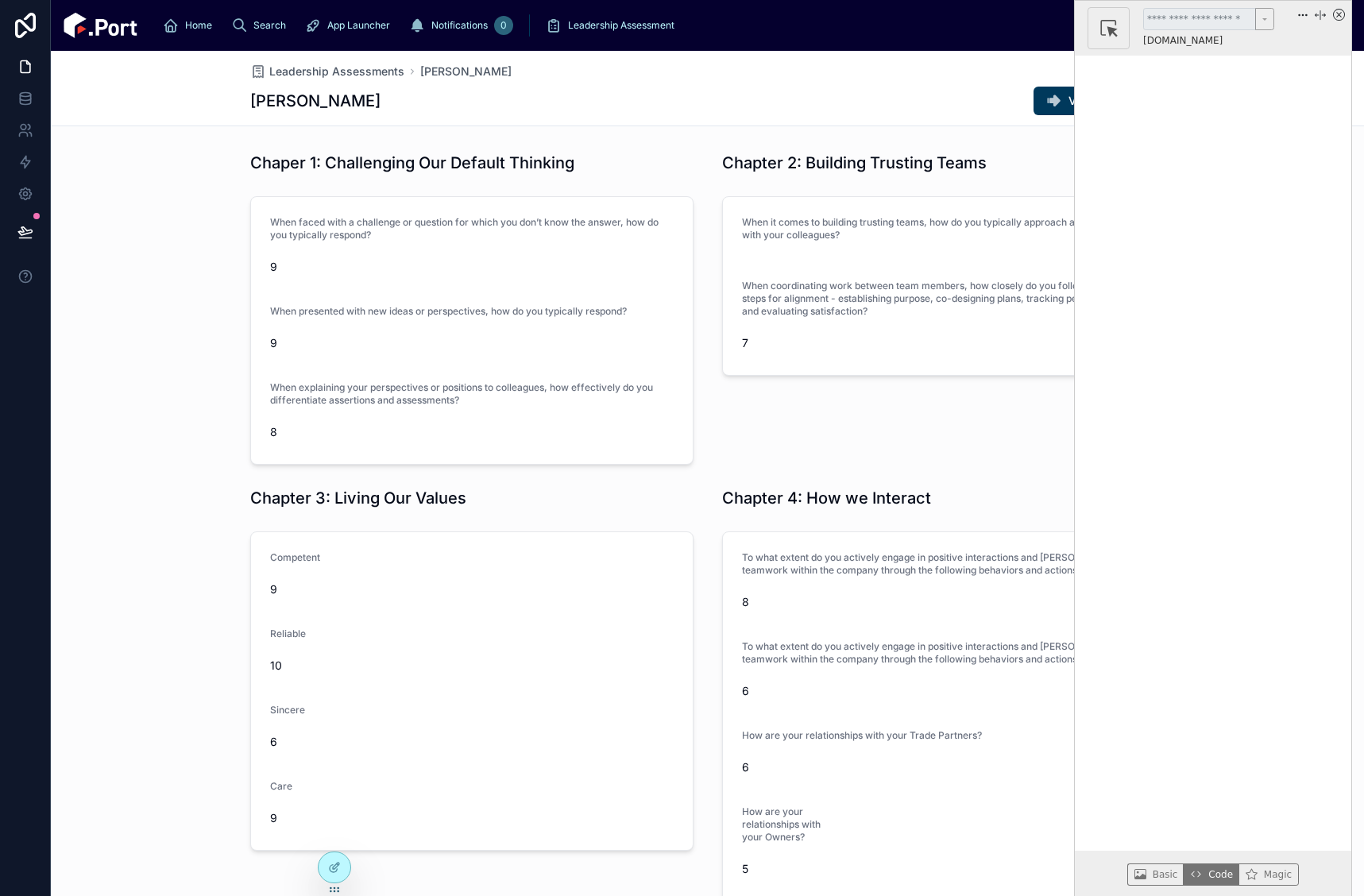
click at [1340, 14] on icon "x circle" at bounding box center [1339, 15] width 6 height 6
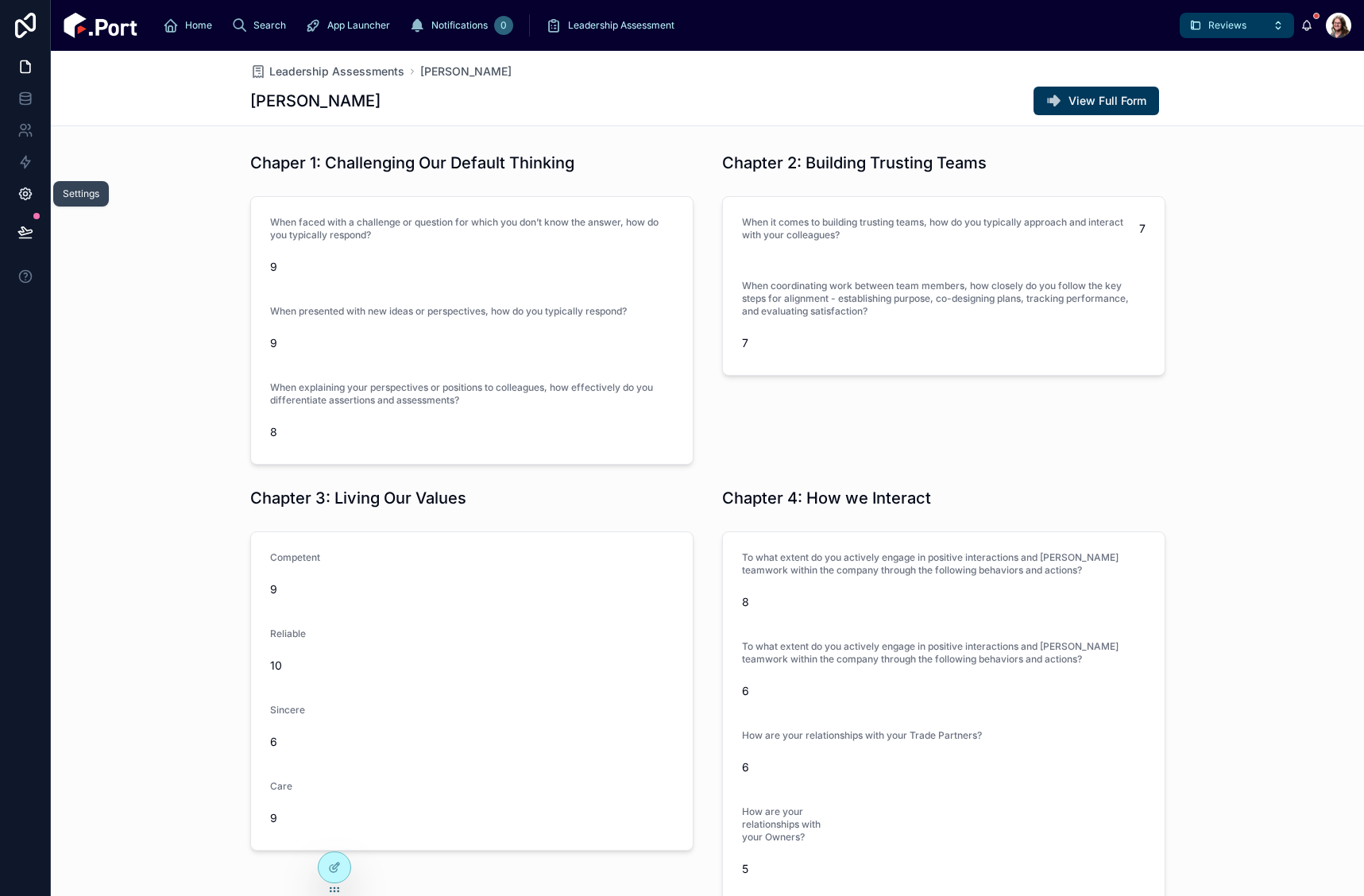
click at [22, 191] on icon at bounding box center [25, 193] width 16 height 16
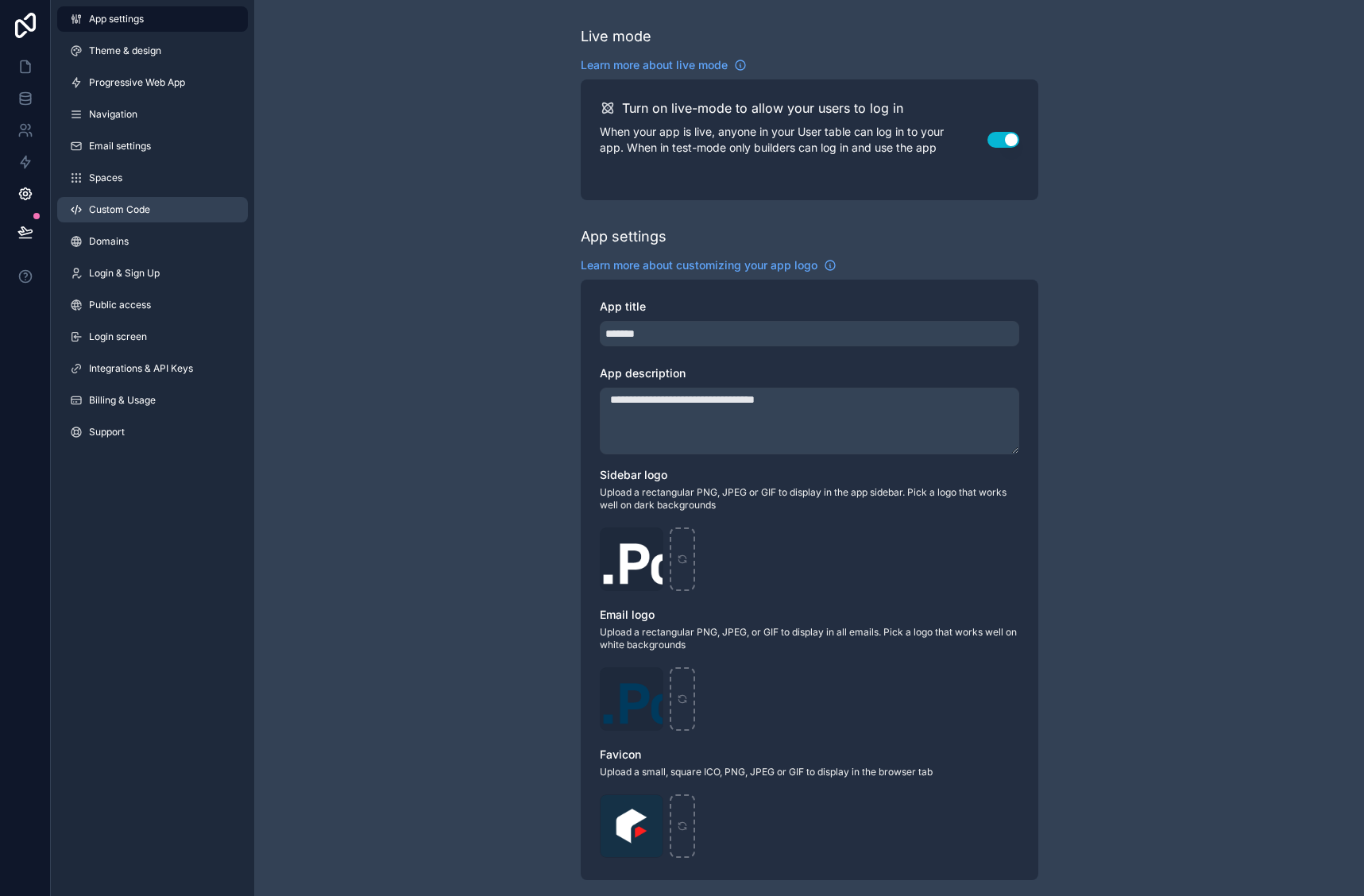
click at [112, 202] on link "Custom Code" at bounding box center [152, 209] width 191 height 25
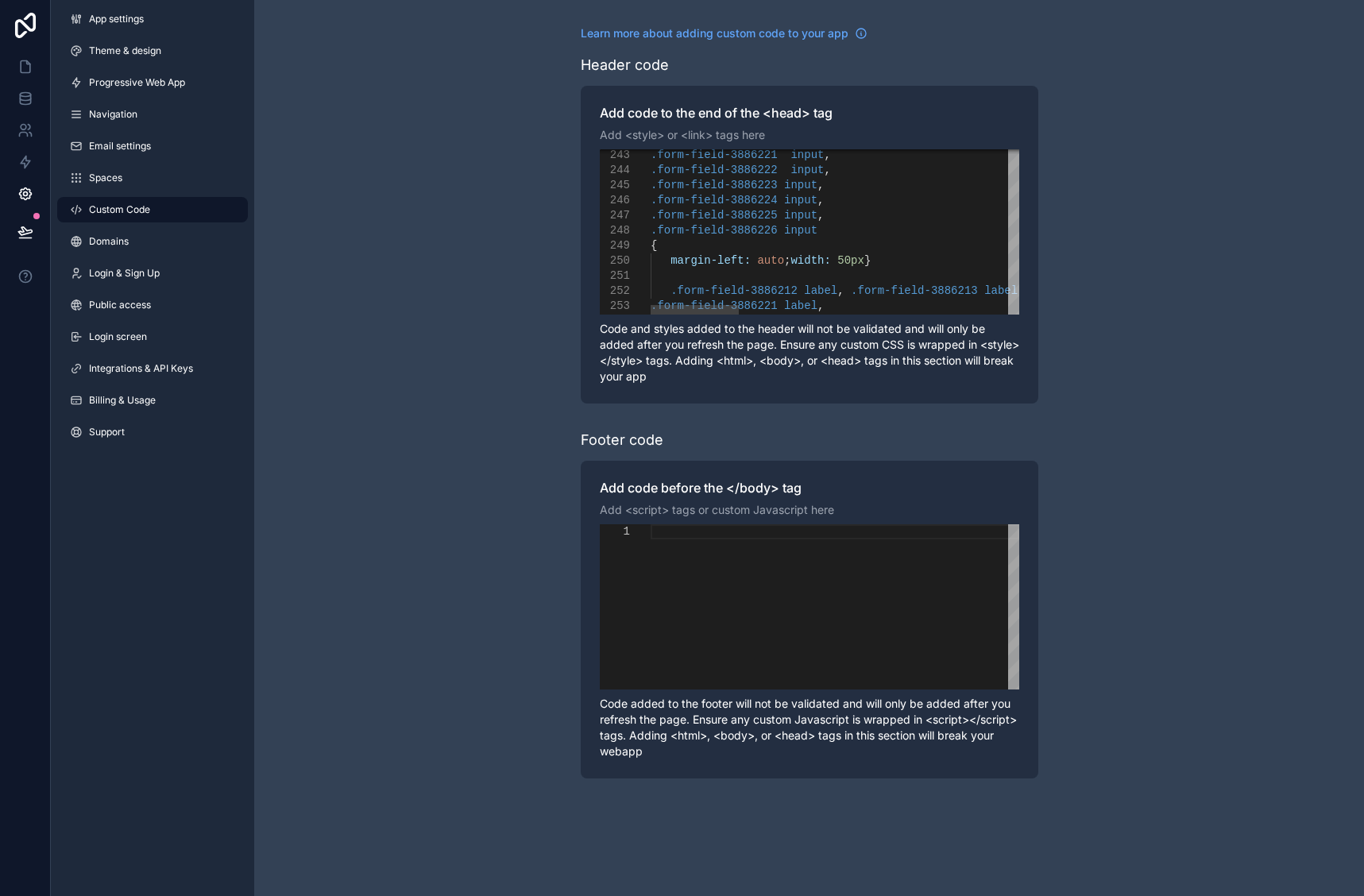
type textarea "**********"
drag, startPoint x: 863, startPoint y: 265, endPoint x: 641, endPoint y: 233, distance: 224.3
click at [25, 69] on icon at bounding box center [25, 66] width 16 height 16
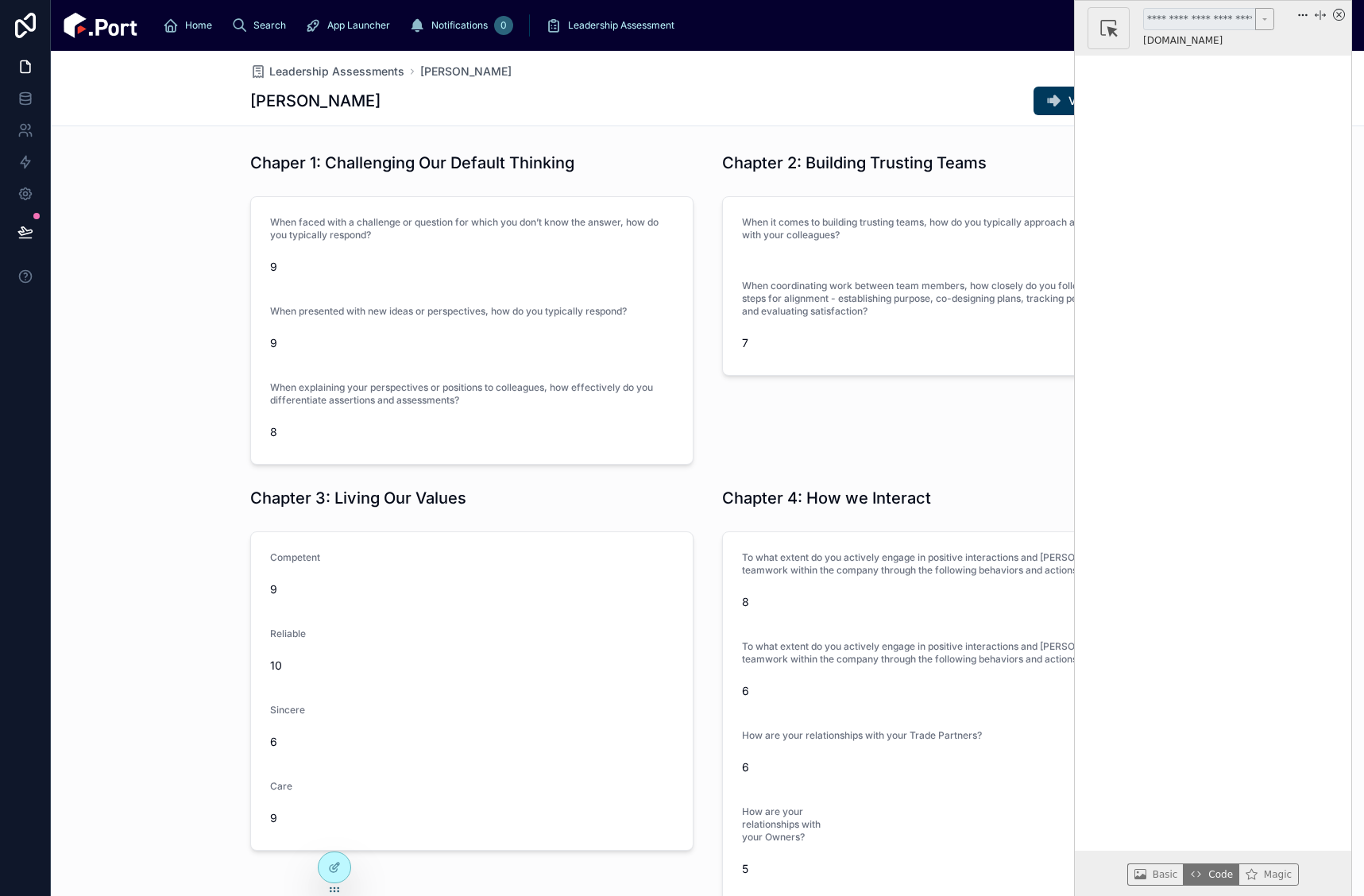
click at [1342, 11] on icon "x circle" at bounding box center [1339, 15] width 12 height 12
click at [1317, 16] on icon "arrows expand" at bounding box center [1321, 16] width 11 height 11
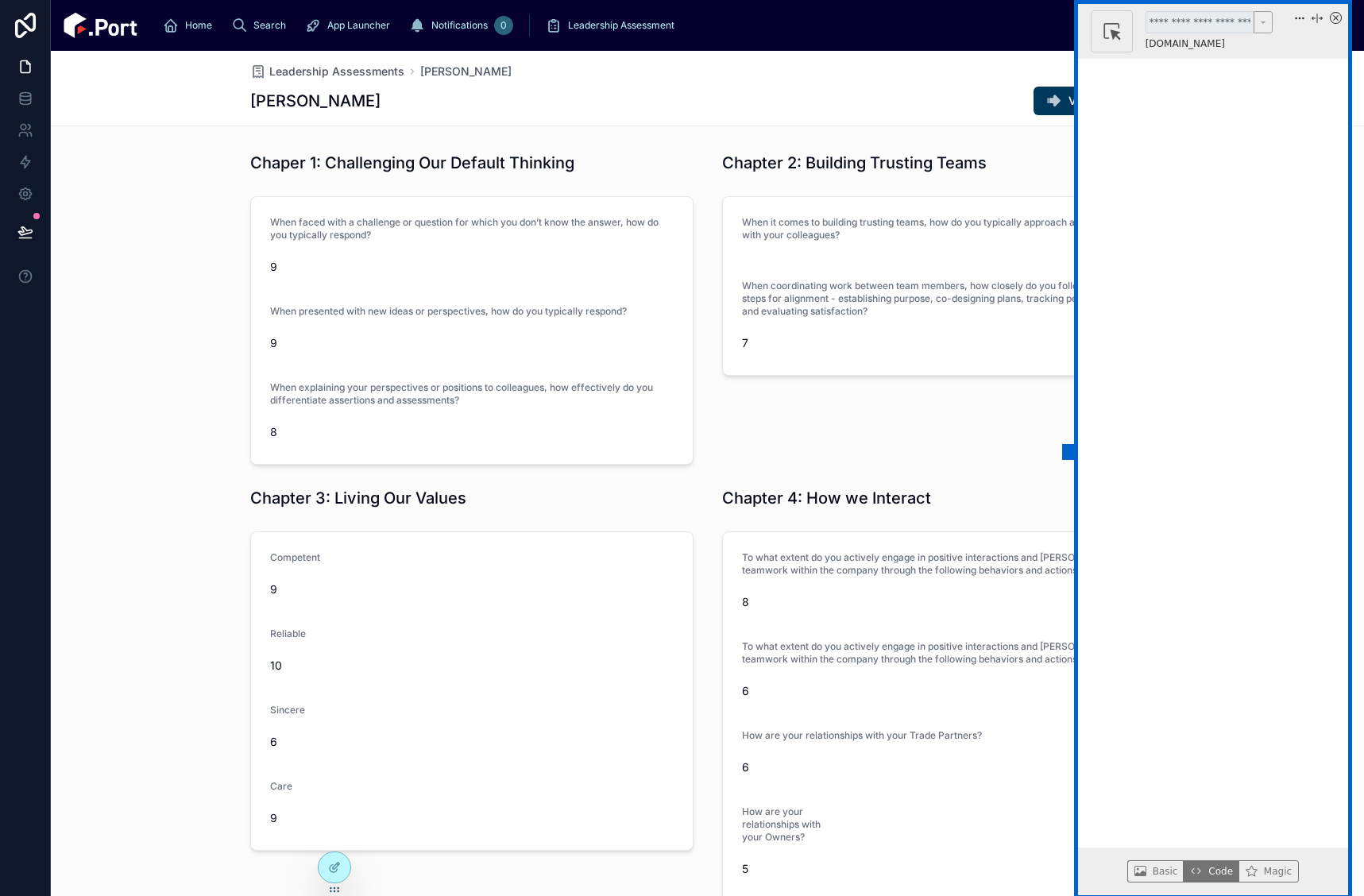
click at [1318, 16] on icon "arrows expand" at bounding box center [1317, 19] width 11 height 11
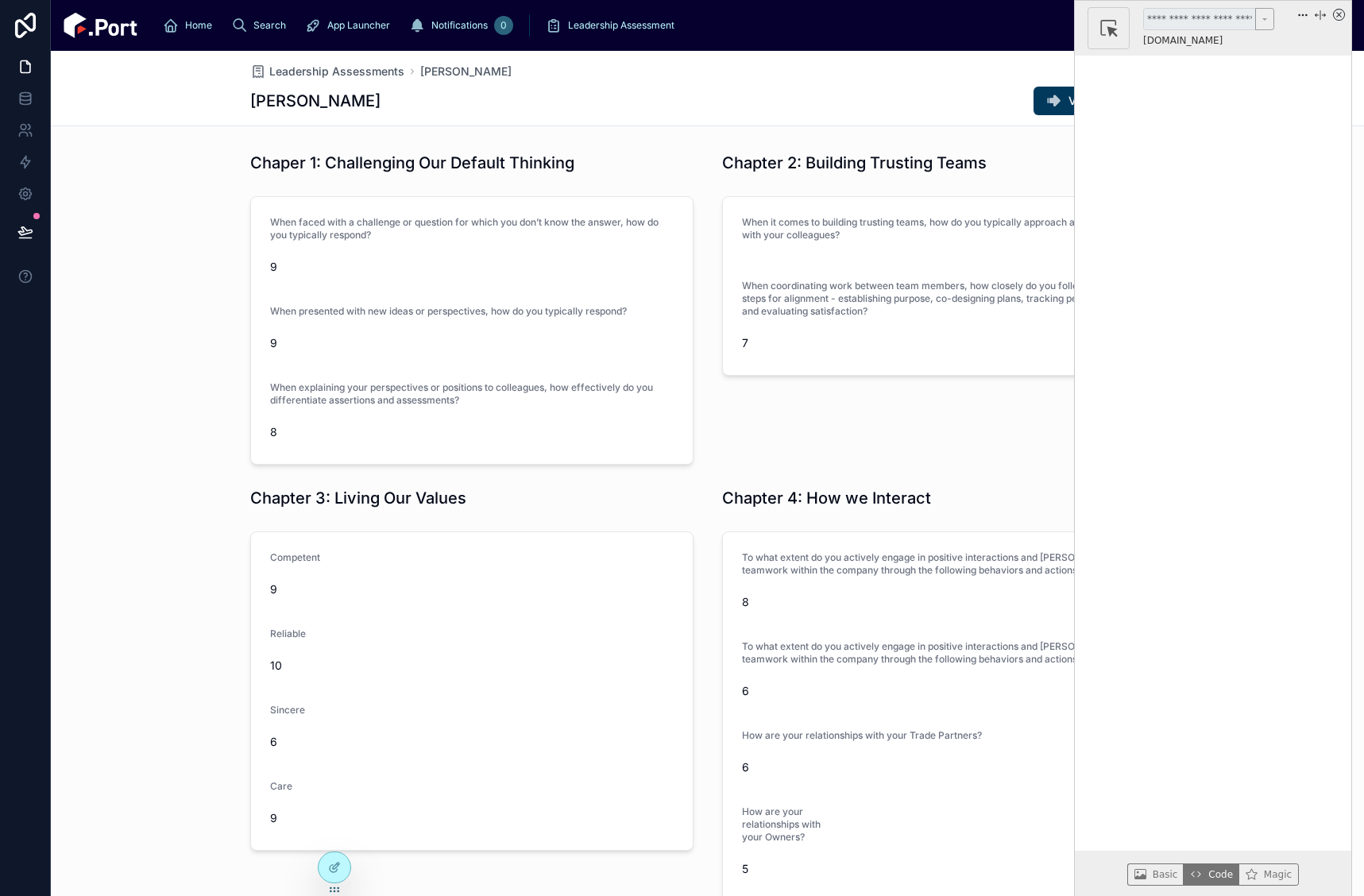
click at [1300, 14] on icon "three dots" at bounding box center [1303, 16] width 11 height 11
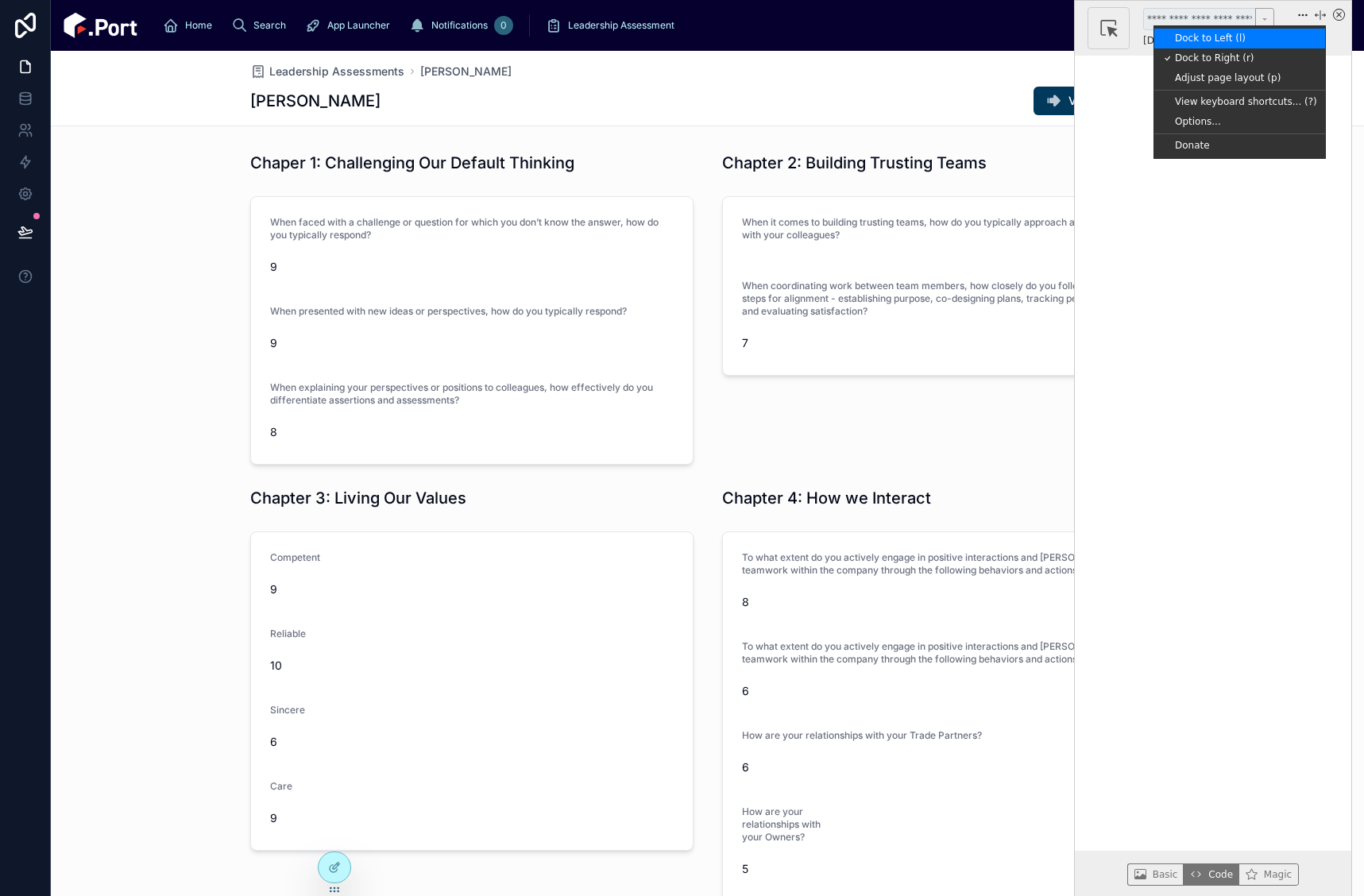
click at [1240, 33] on link "Dock to Left (l)" at bounding box center [1240, 38] width 171 height 20
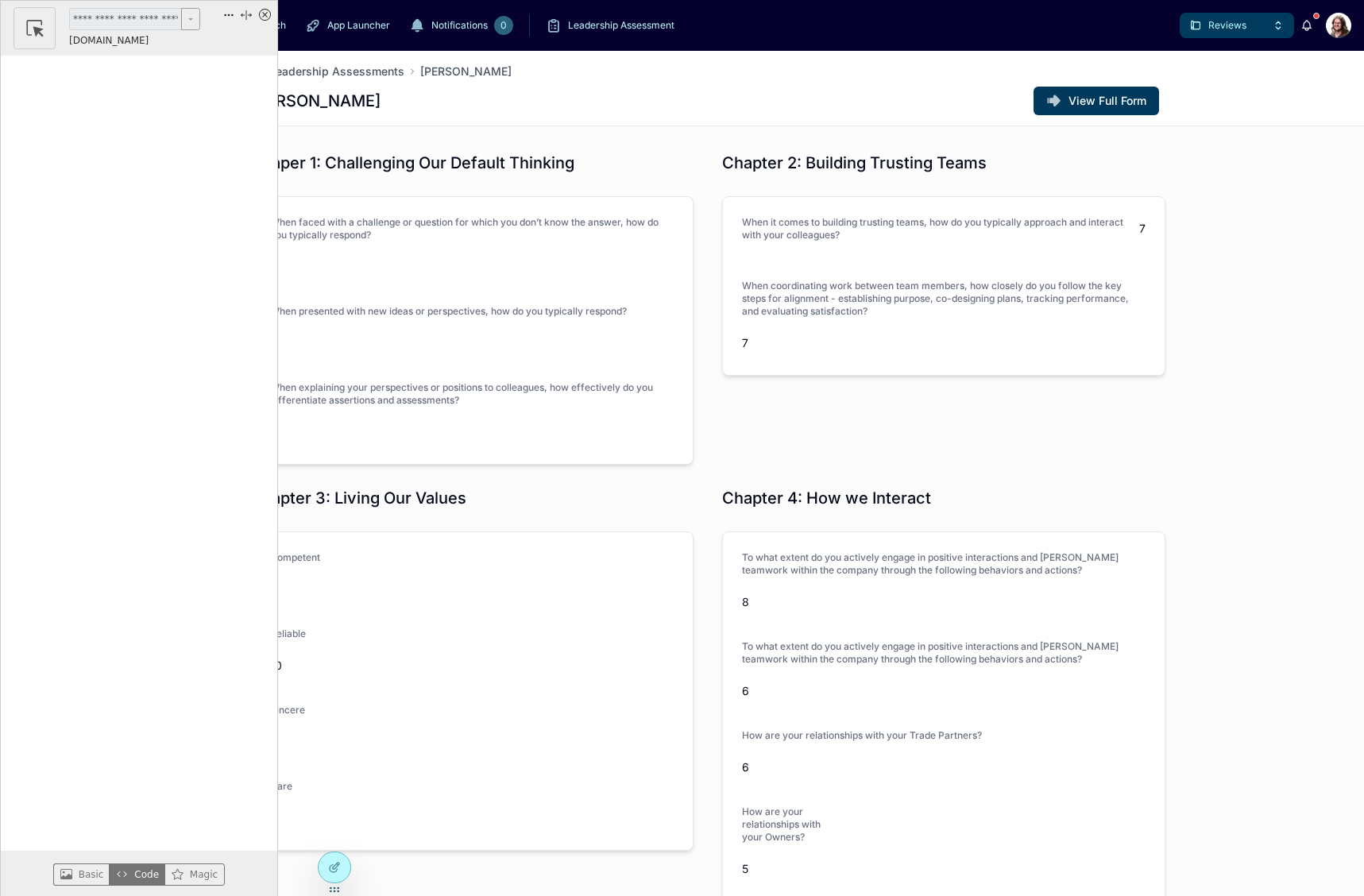
click at [266, 14] on icon "x circle" at bounding box center [264, 15] width 6 height 6
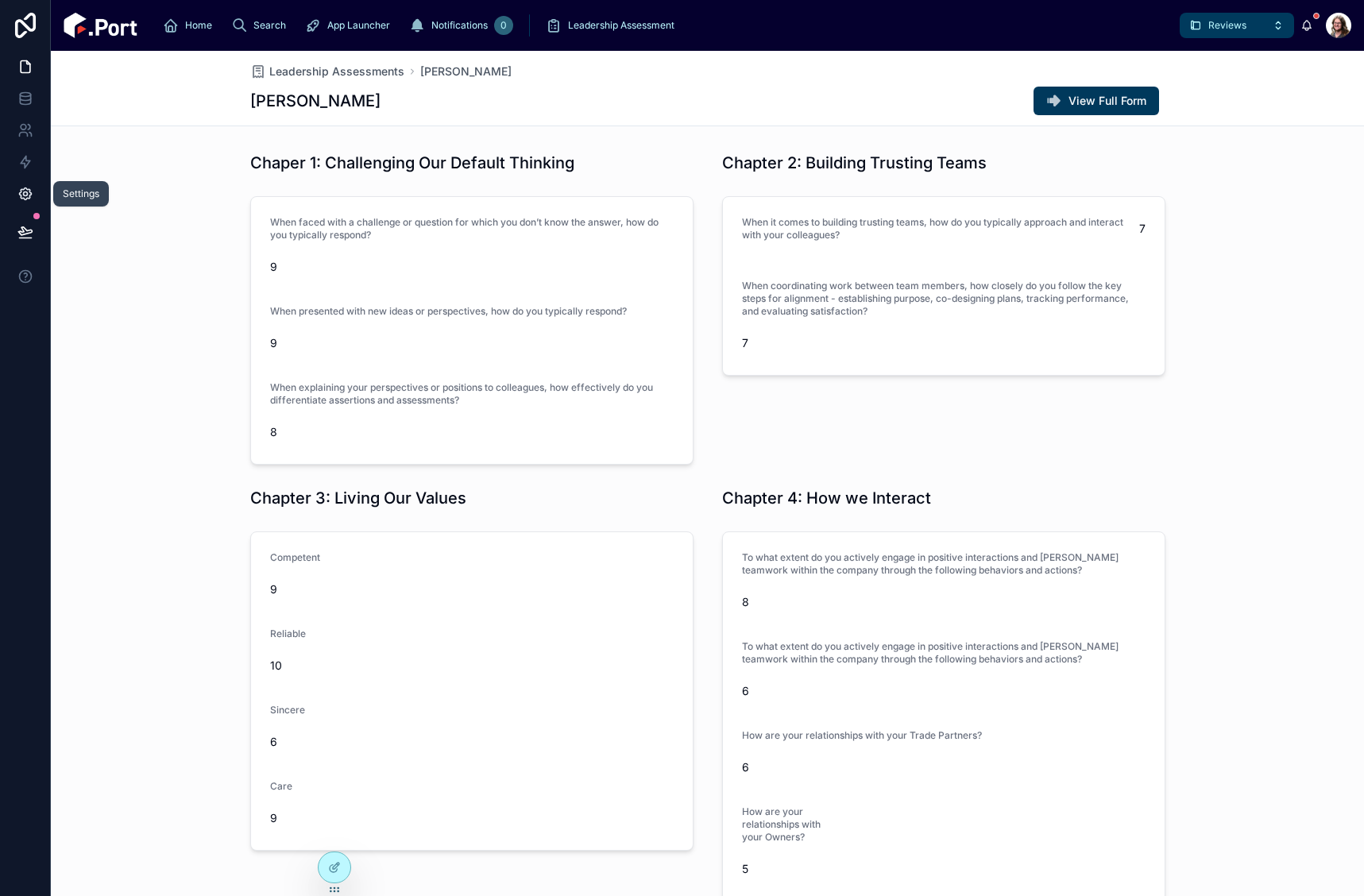
click at [21, 194] on icon at bounding box center [25, 193] width 16 height 16
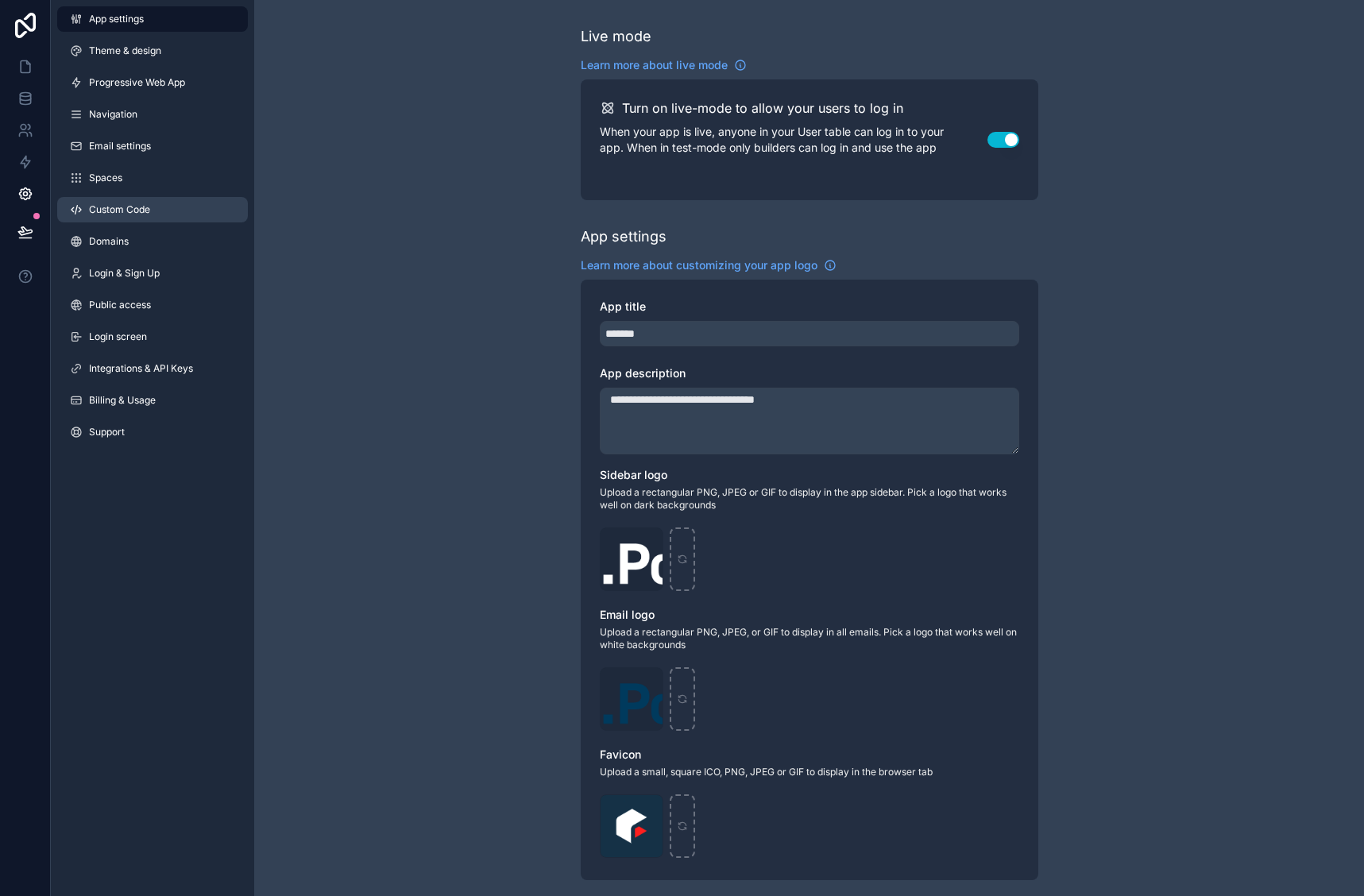
click at [97, 206] on span "Custom Code" at bounding box center [119, 210] width 61 height 13
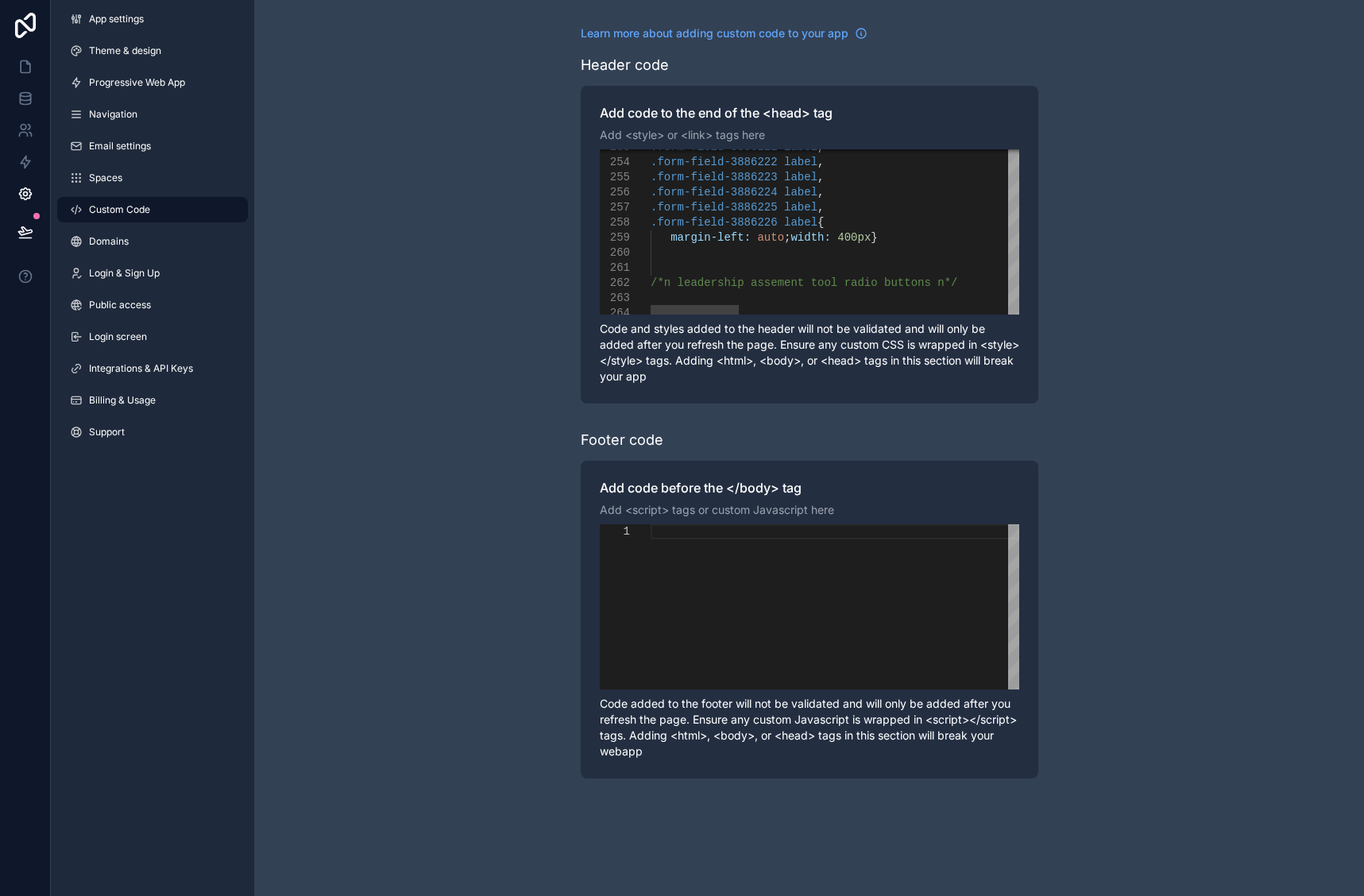
type textarea "**********"
drag, startPoint x: 651, startPoint y: 226, endPoint x: 870, endPoint y: 242, distance: 219.6
click at [17, 71] on icon at bounding box center [25, 66] width 16 height 16
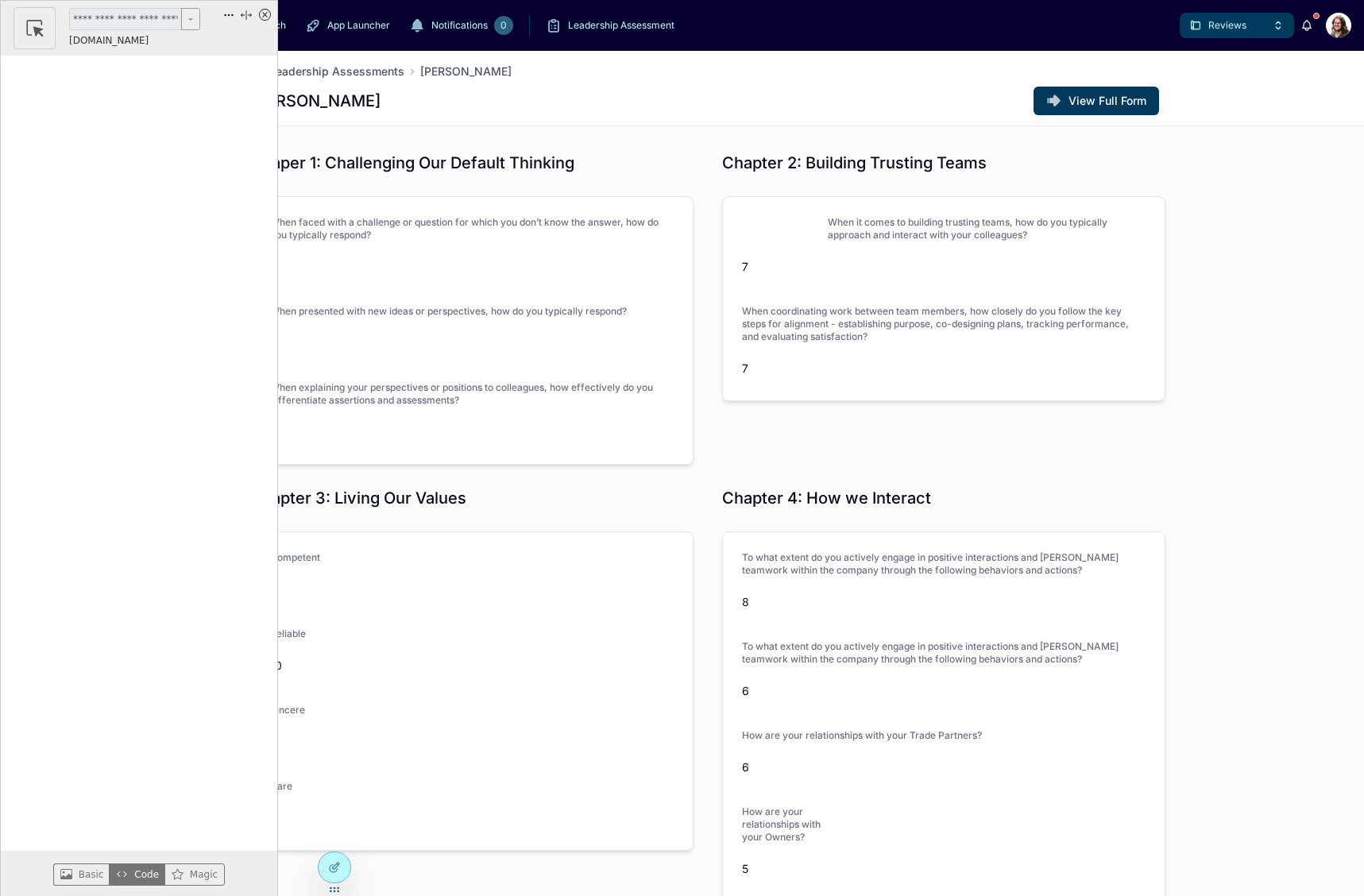
click at [480, 256] on div "9" at bounding box center [471, 267] width 403 height 25
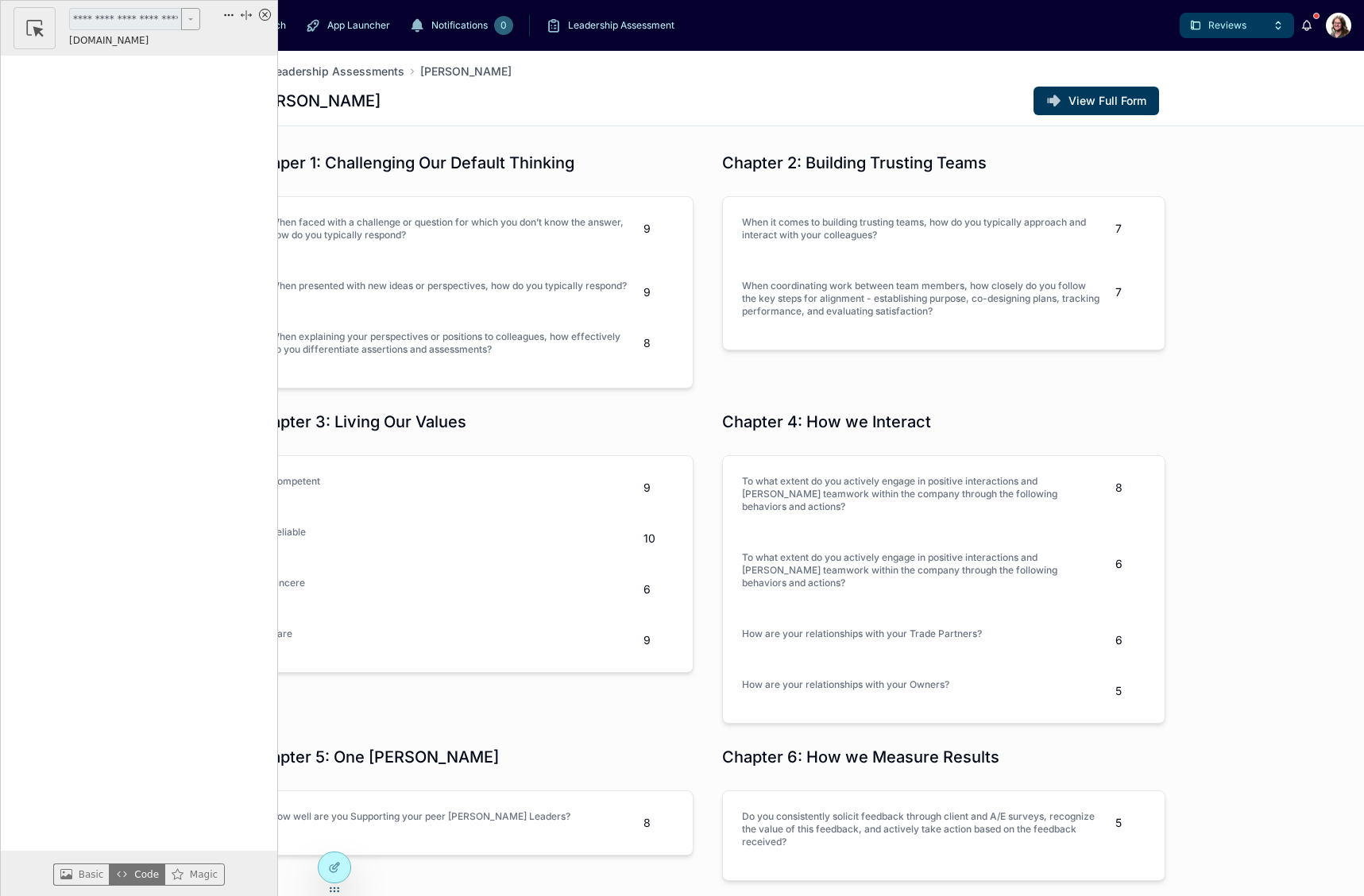
click at [261, 15] on icon "x circle" at bounding box center [265, 15] width 12 height 12
click at [1218, 300] on div "Chaper 1: Challenging Our Default Thinking When faced with a challenge or quest…" at bounding box center [707, 668] width 1313 height 1044
click at [1201, 32] on button "Reviews" at bounding box center [1237, 25] width 115 height 25
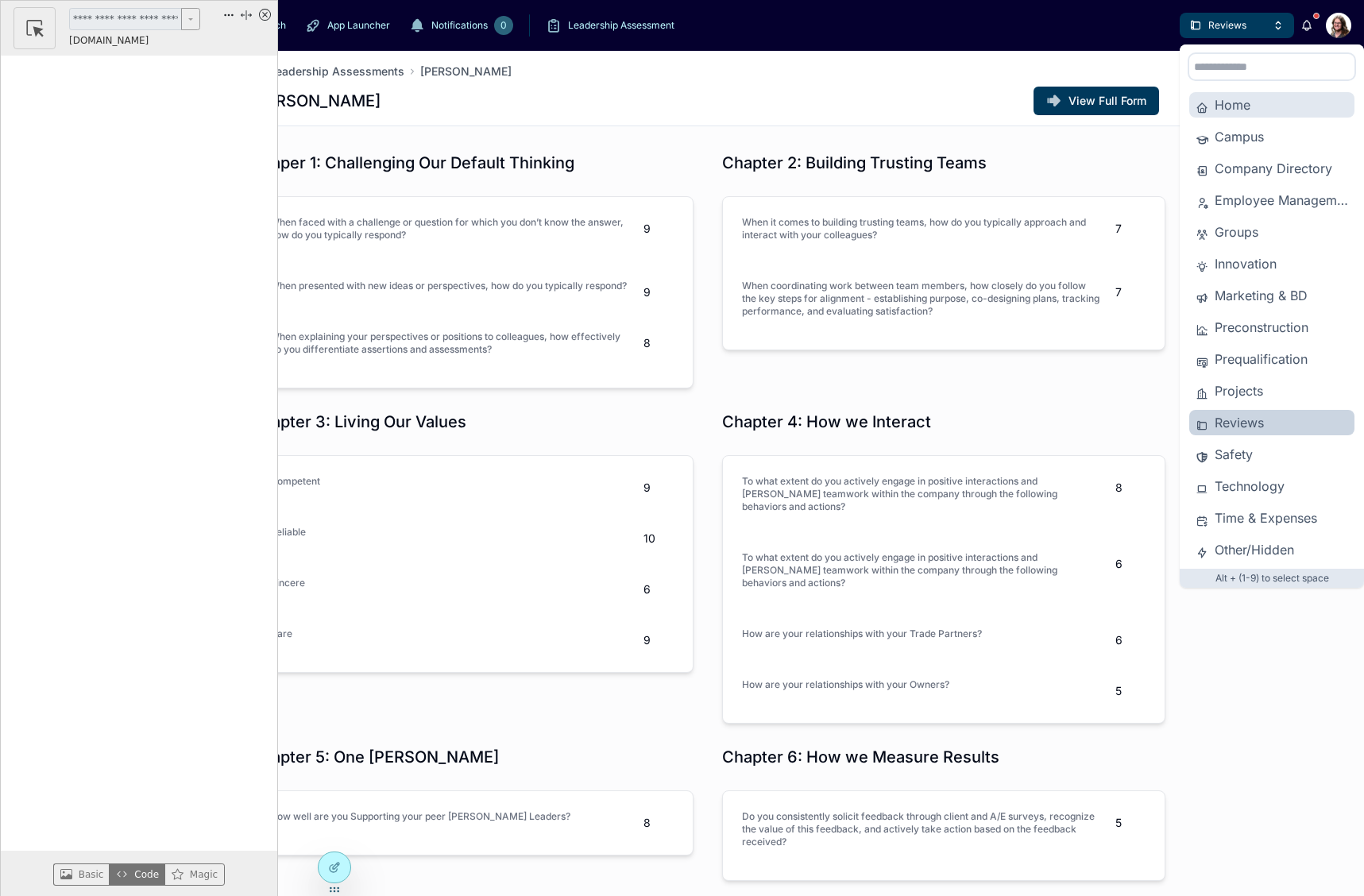
click at [1219, 110] on span "Home" at bounding box center [1281, 105] width 133 height 19
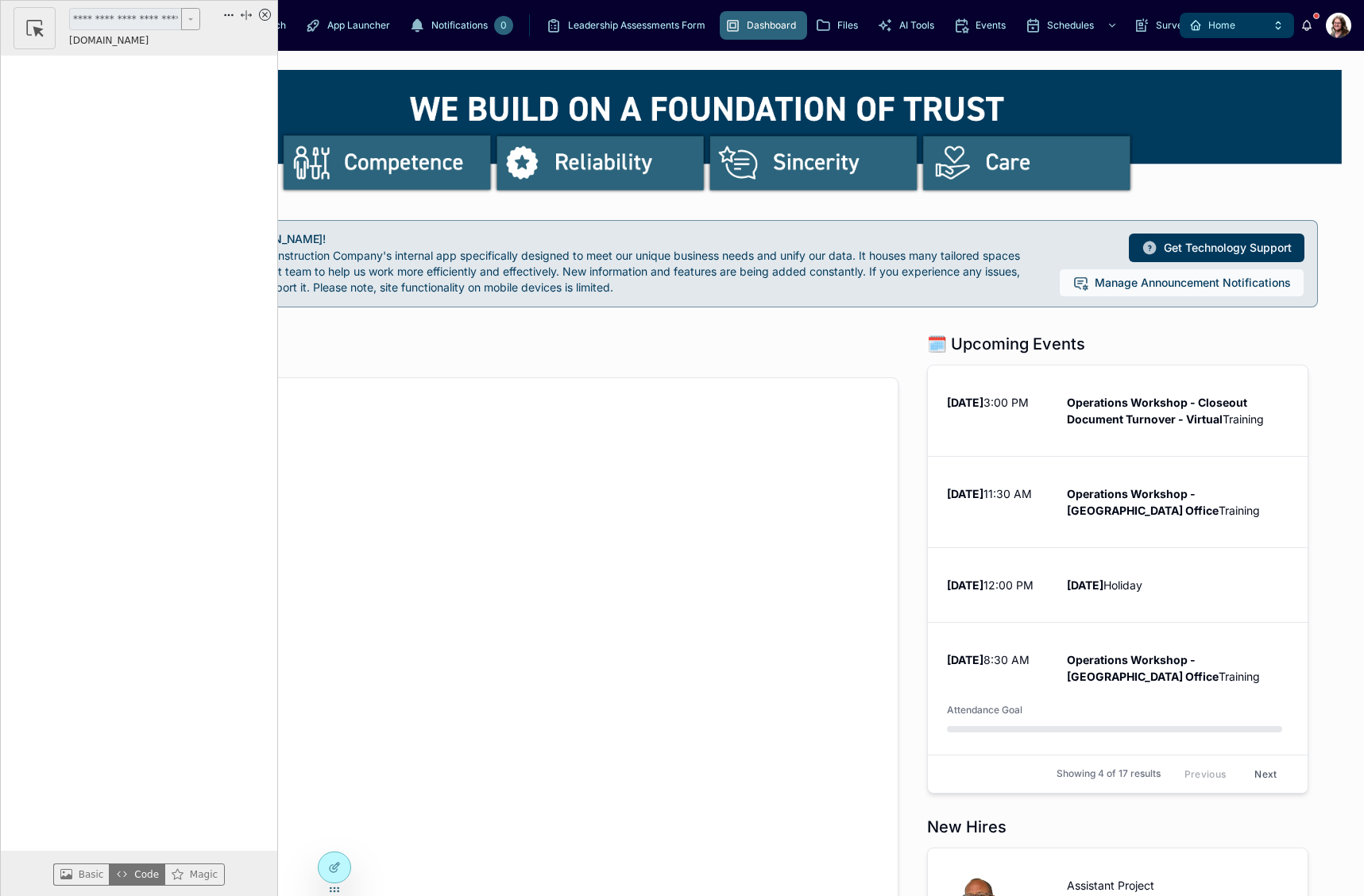
click at [259, 17] on div "Dock to Left (l) Dock to Right (r) Adjust page layout (p) View keyboard shortcu…" at bounding box center [238, 28] width 65 height 42
click at [1233, 23] on span "Home" at bounding box center [1222, 25] width 27 height 13
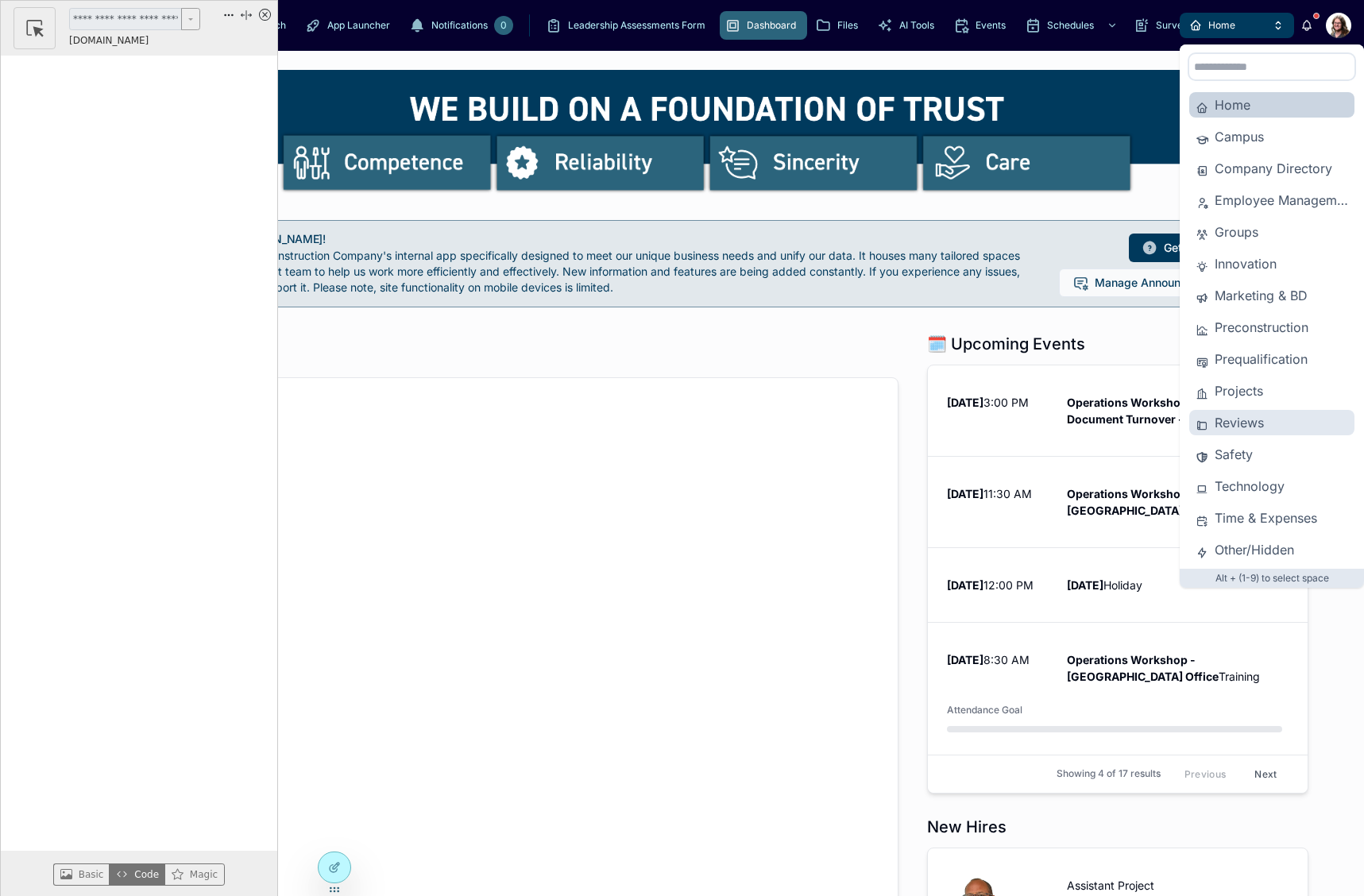
click at [1227, 430] on span "Reviews" at bounding box center [1281, 422] width 133 height 19
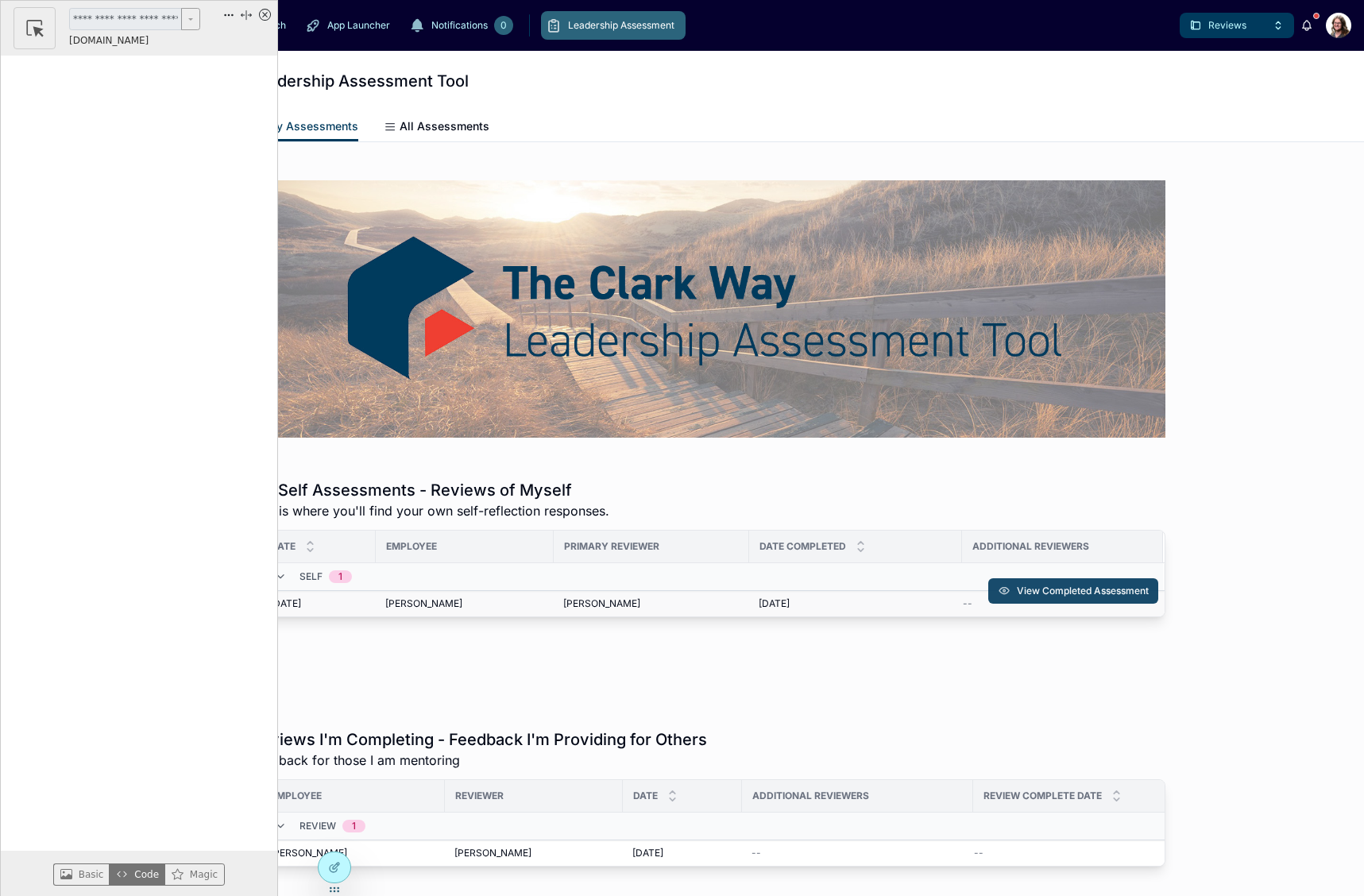
click at [1014, 598] on button "View Completed Assessment" at bounding box center [1074, 591] width 170 height 25
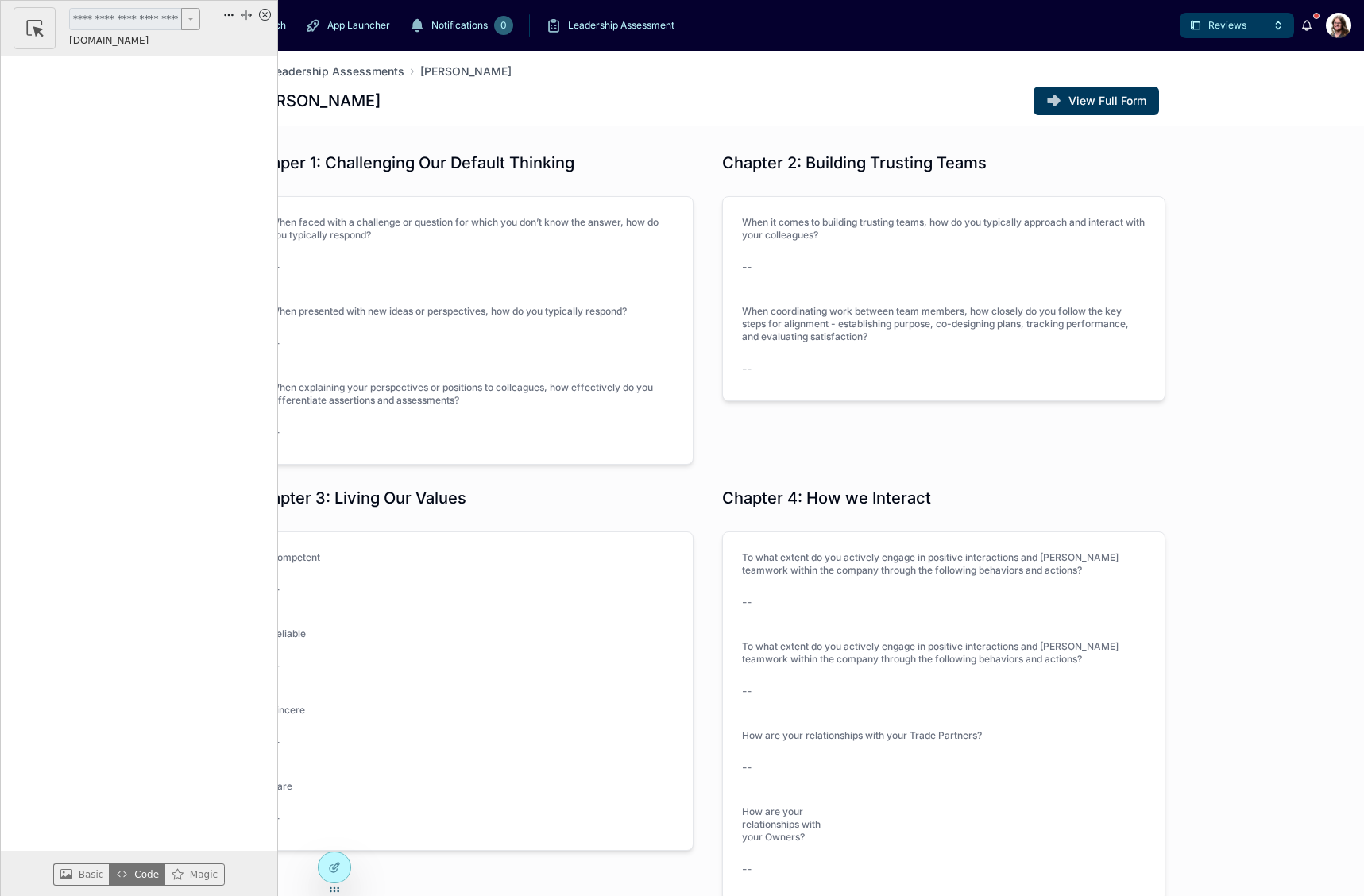
click at [603, 124] on div "Leadership Assessments [PERSON_NAME] [PERSON_NAME] View Full Form" at bounding box center [708, 88] width 916 height 74
click at [262, 14] on icon "x circle" at bounding box center [265, 15] width 12 height 12
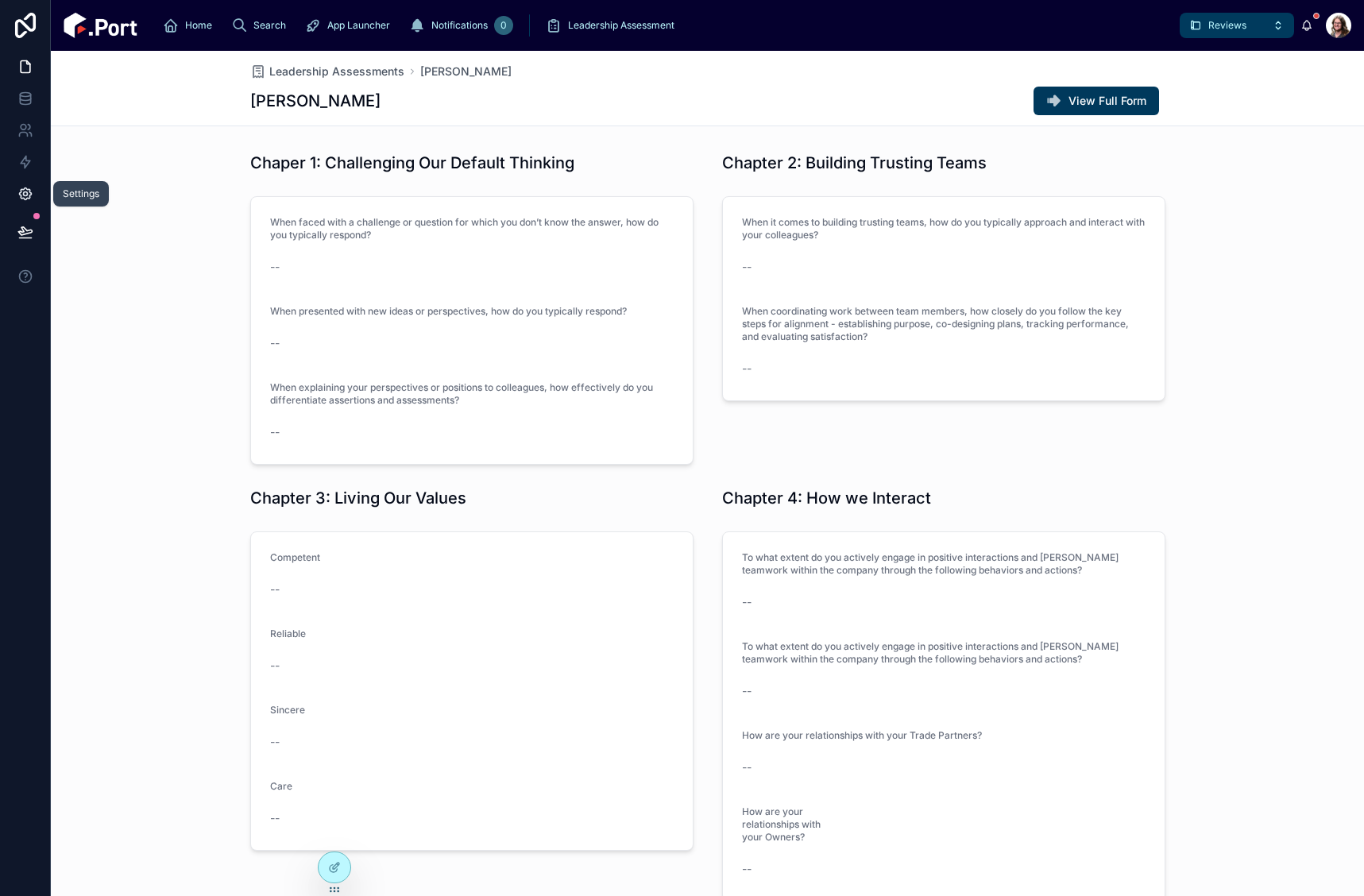
click at [22, 193] on icon at bounding box center [25, 193] width 16 height 16
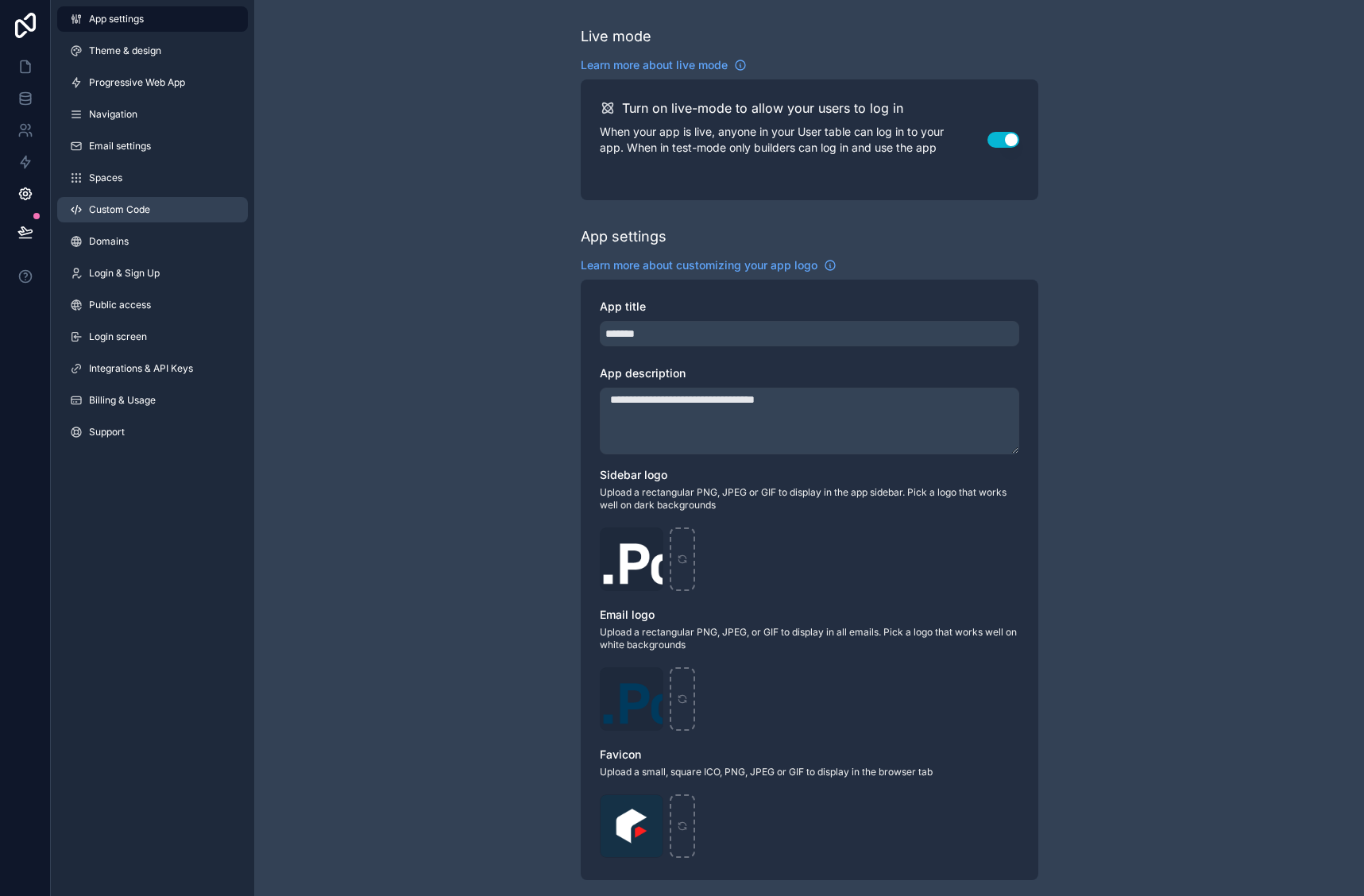
click at [119, 211] on span "Custom Code" at bounding box center [119, 210] width 61 height 13
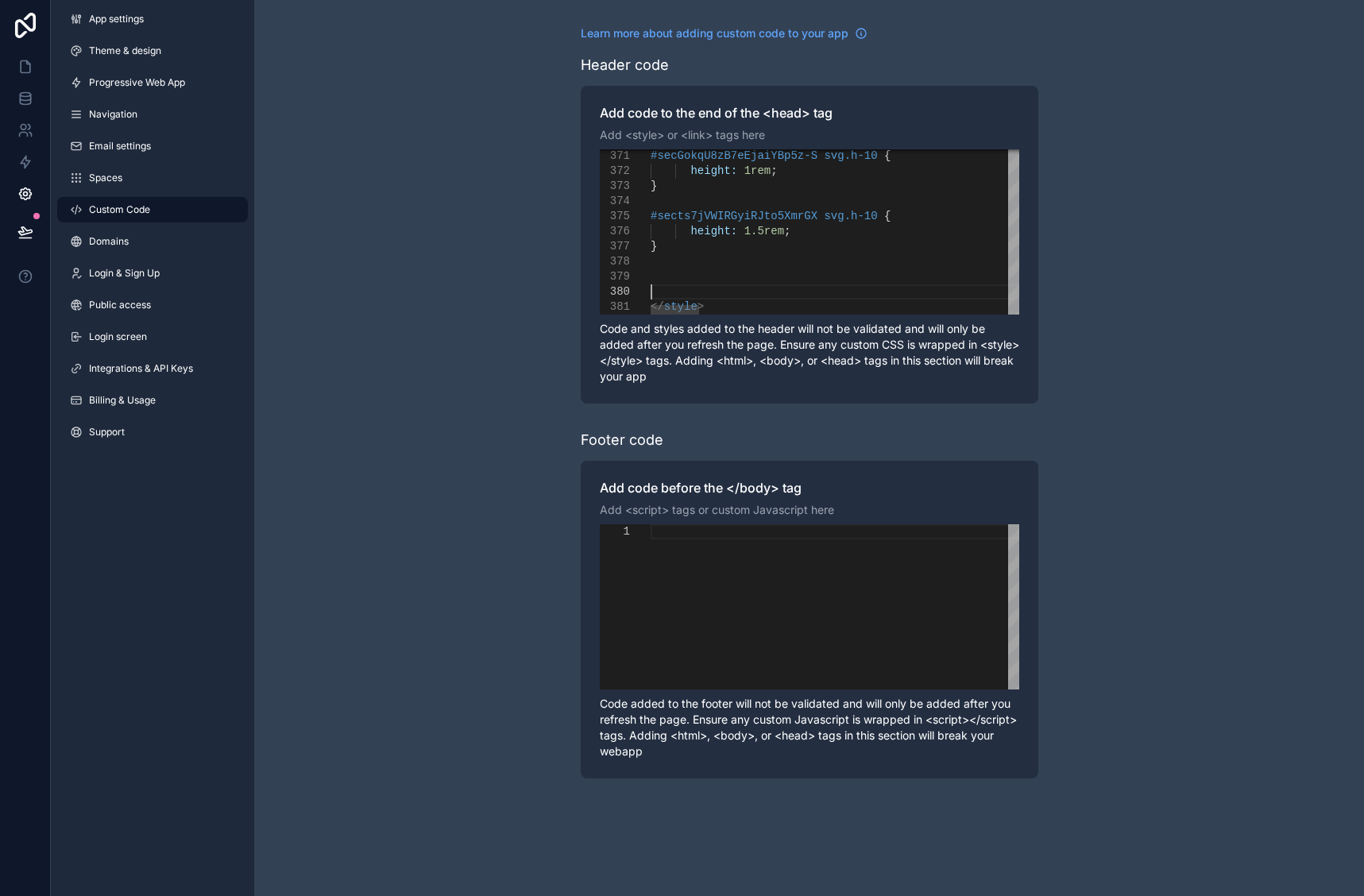
scroll to position [137, 0]
paste textarea "**"
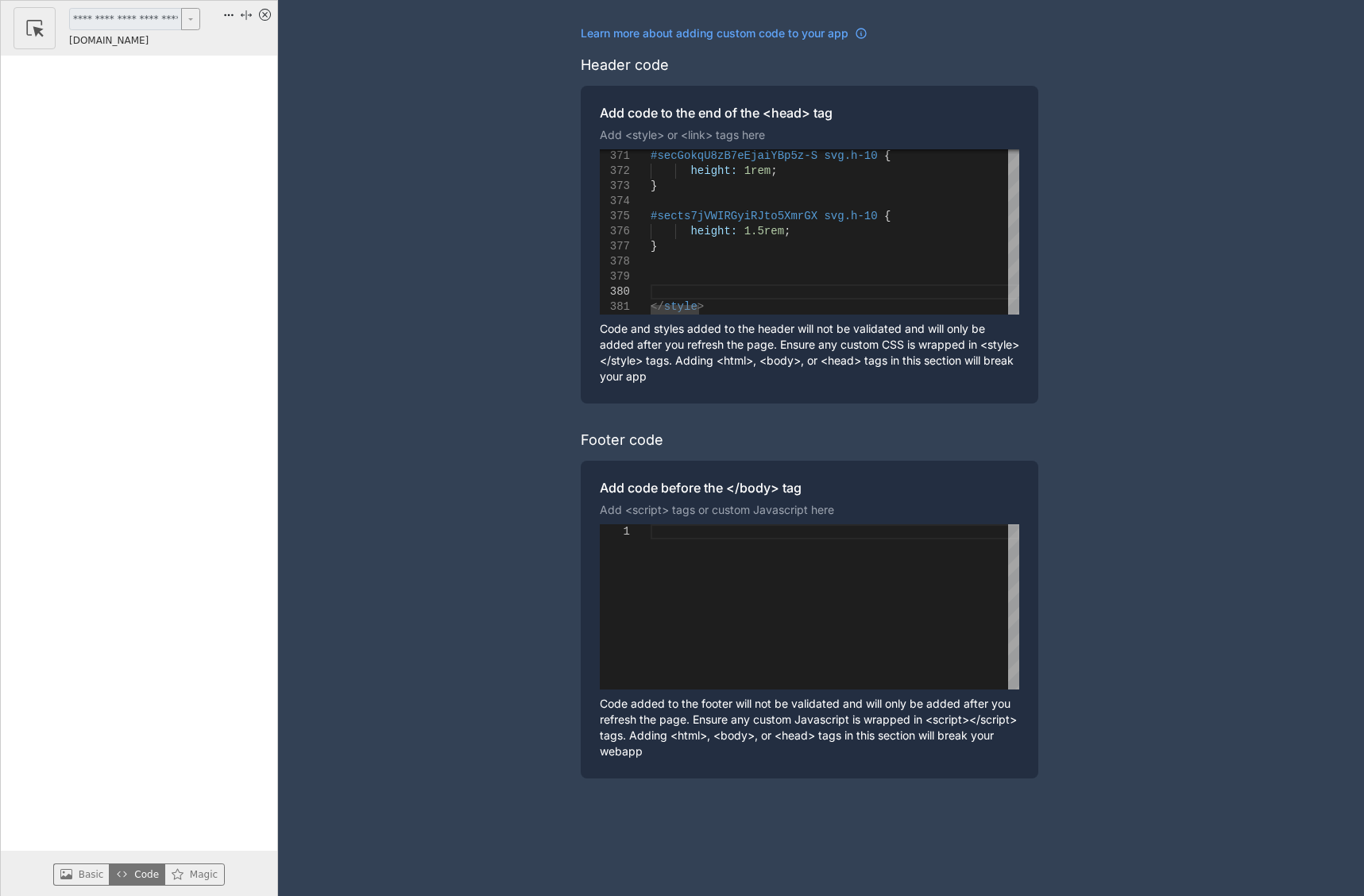
paste textarea "**********"
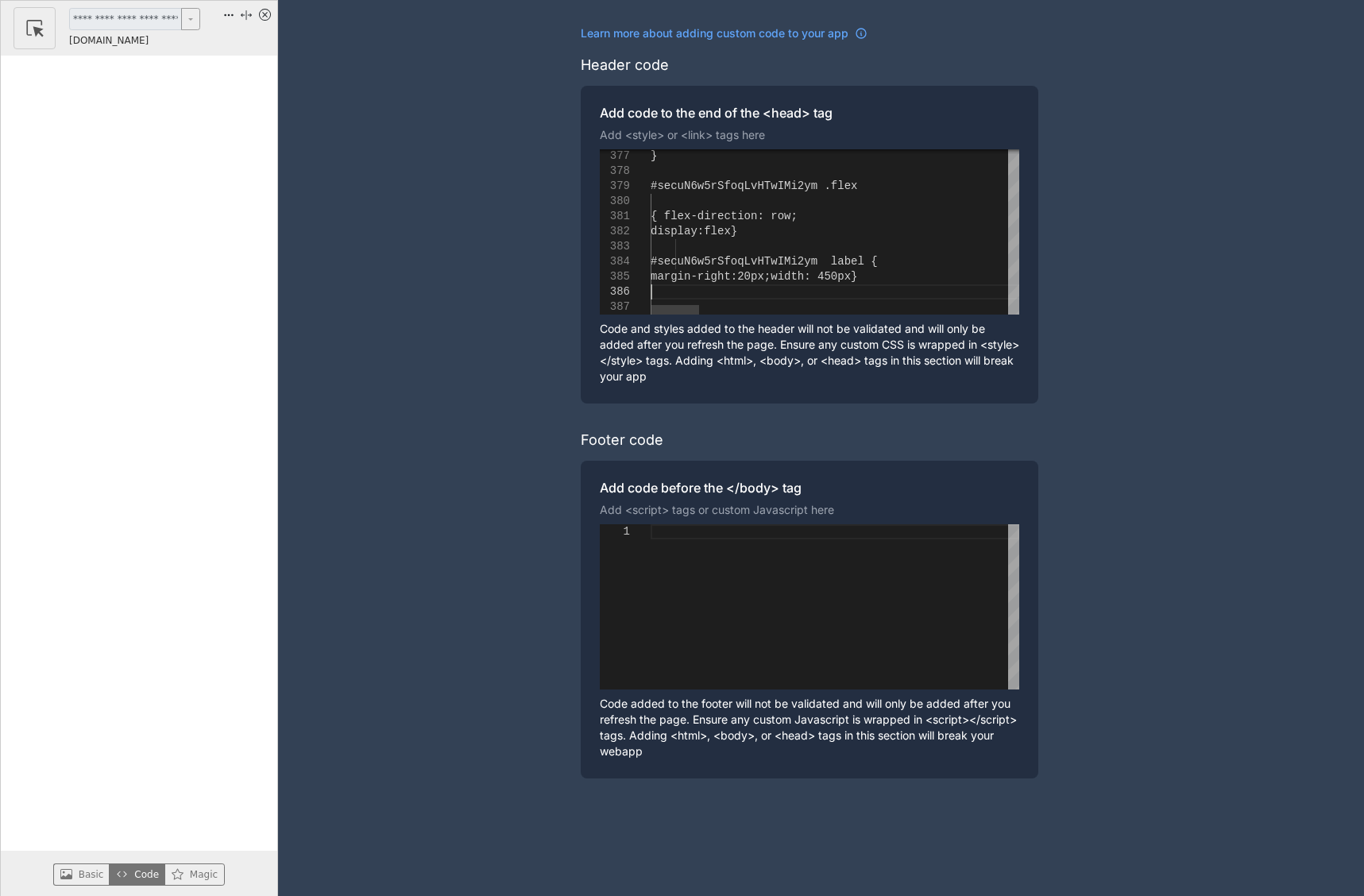
scroll to position [120, 0]
drag, startPoint x: 679, startPoint y: 259, endPoint x: 701, endPoint y: 262, distance: 22.2
click at [679, 260] on span "scrollable content" at bounding box center [667, 262] width 34 height 13
type textarea "**********"
click at [536, 308] on div "**********" at bounding box center [809, 402] width 1110 height 804
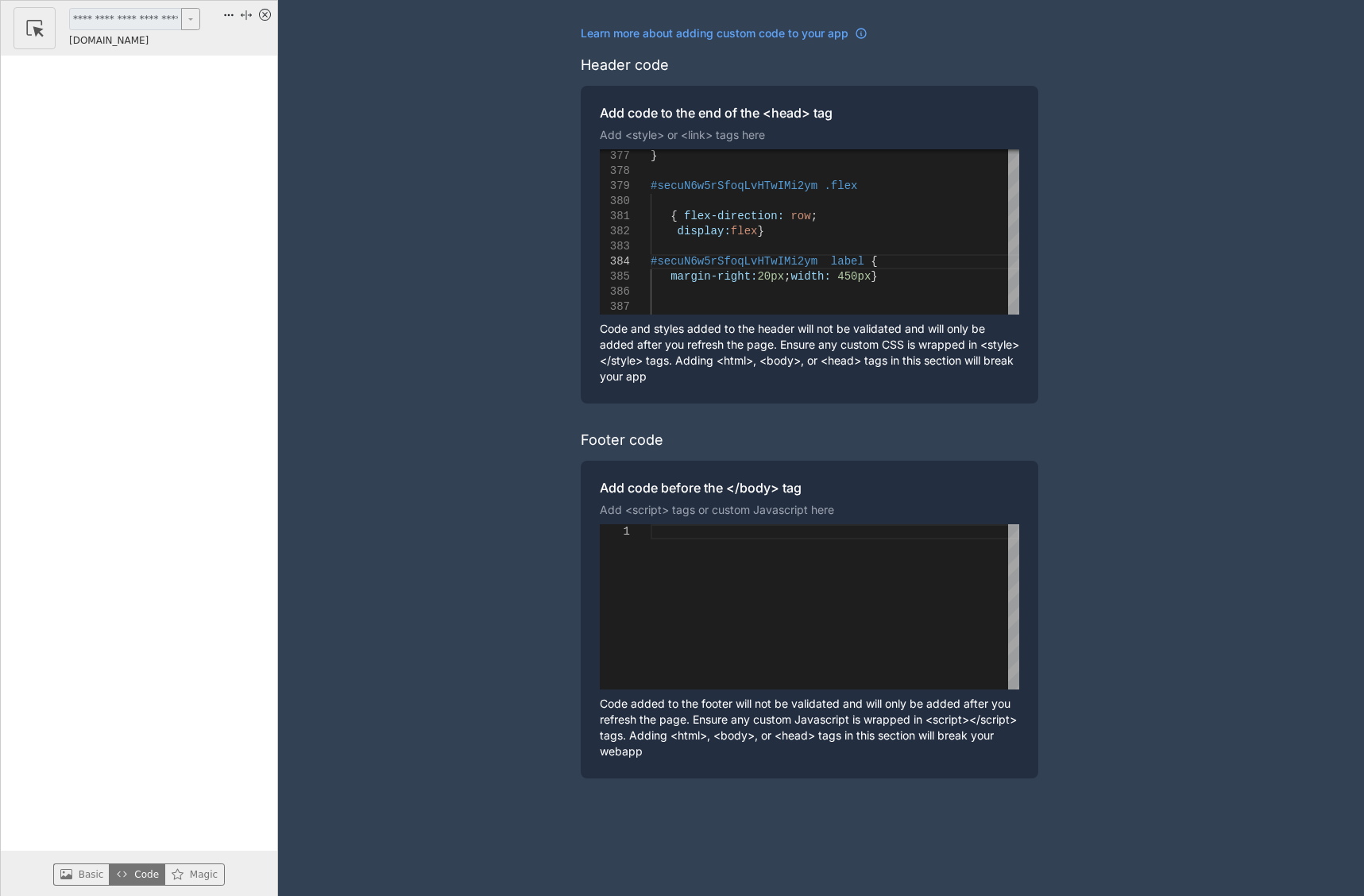
click at [267, 16] on icon "x circle" at bounding box center [265, 15] width 12 height 12
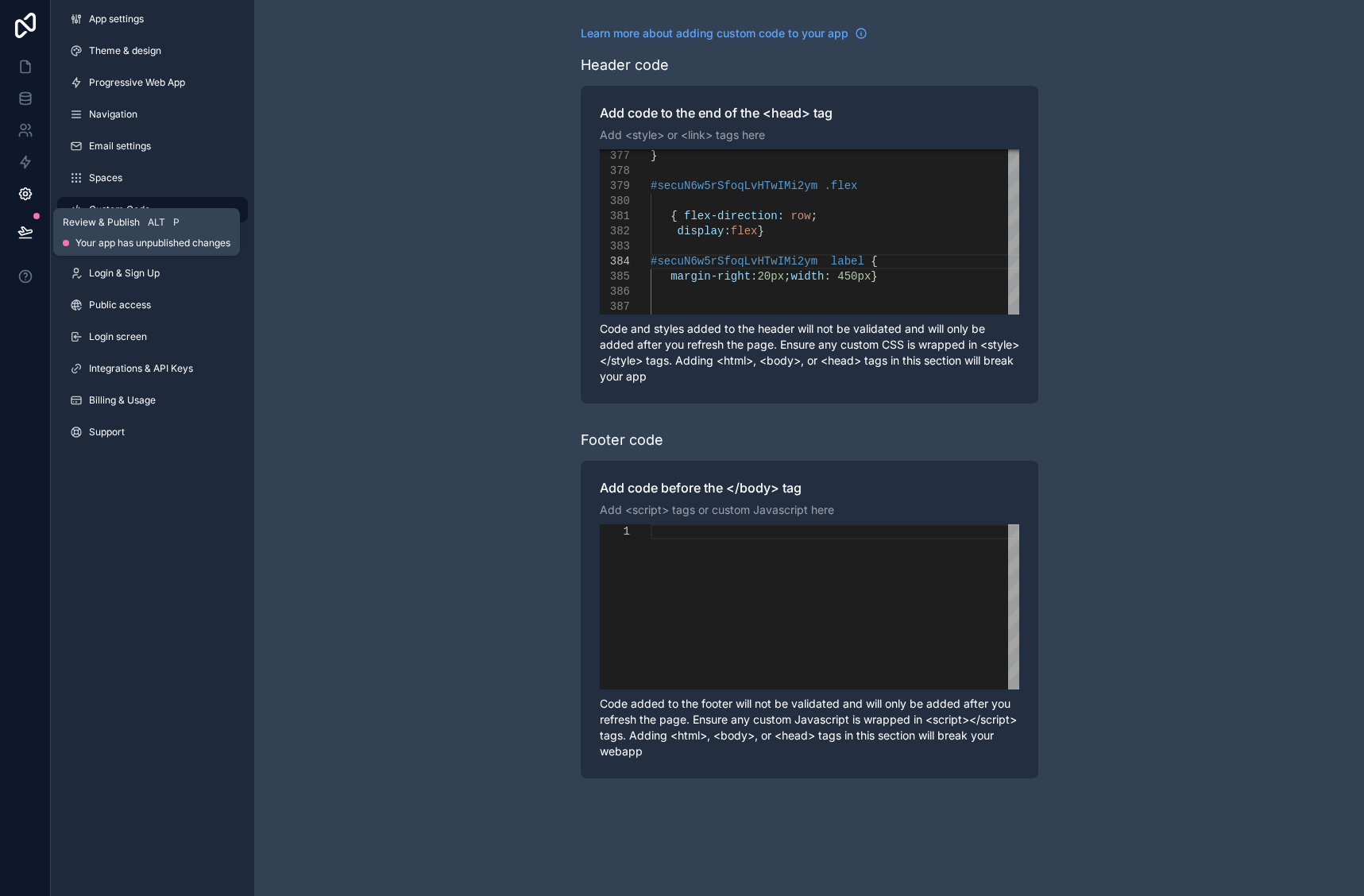
click at [17, 231] on icon at bounding box center [25, 232] width 16 height 16
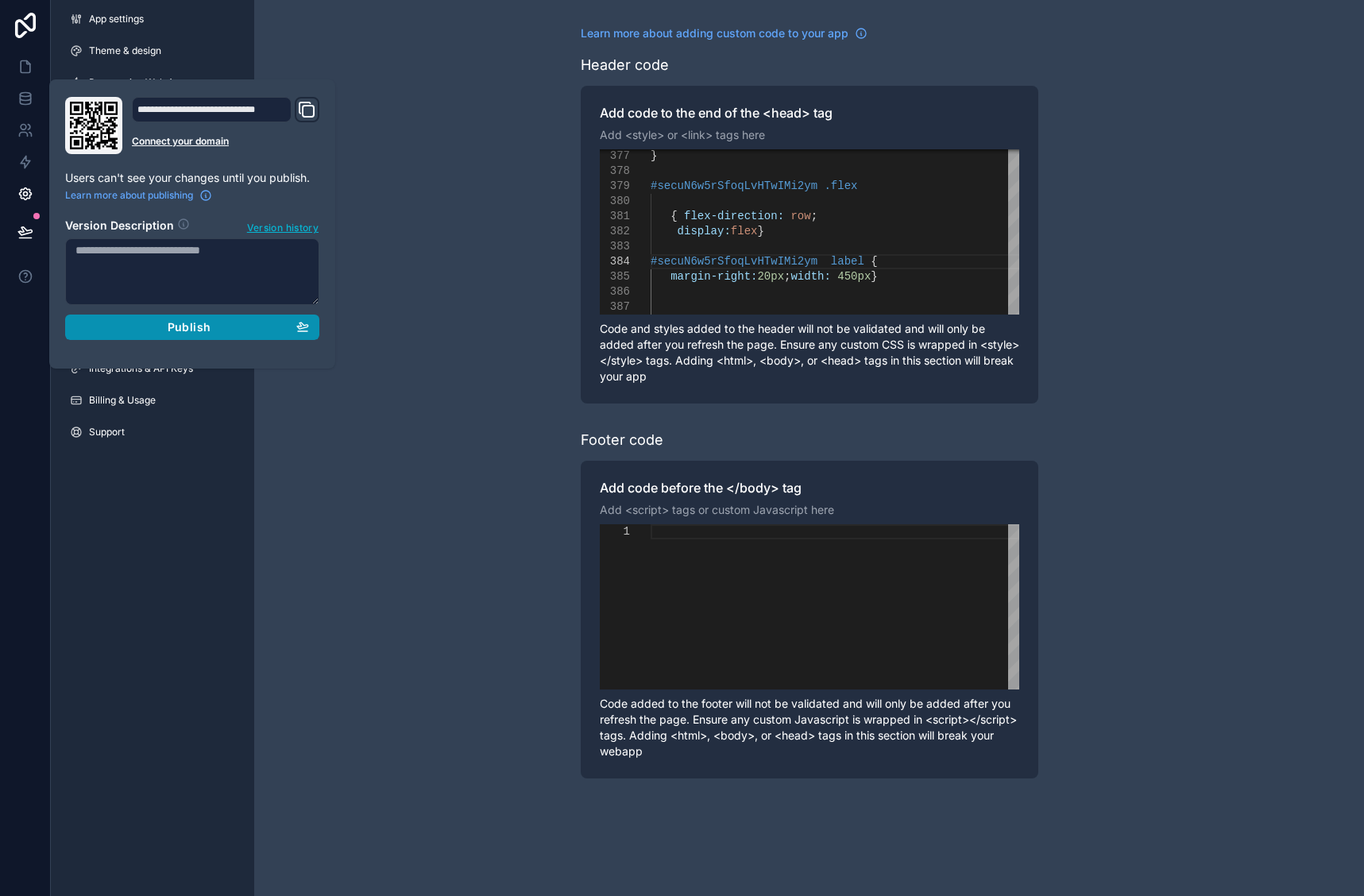
click at [241, 329] on div "Publish" at bounding box center [191, 326] width 233 height 14
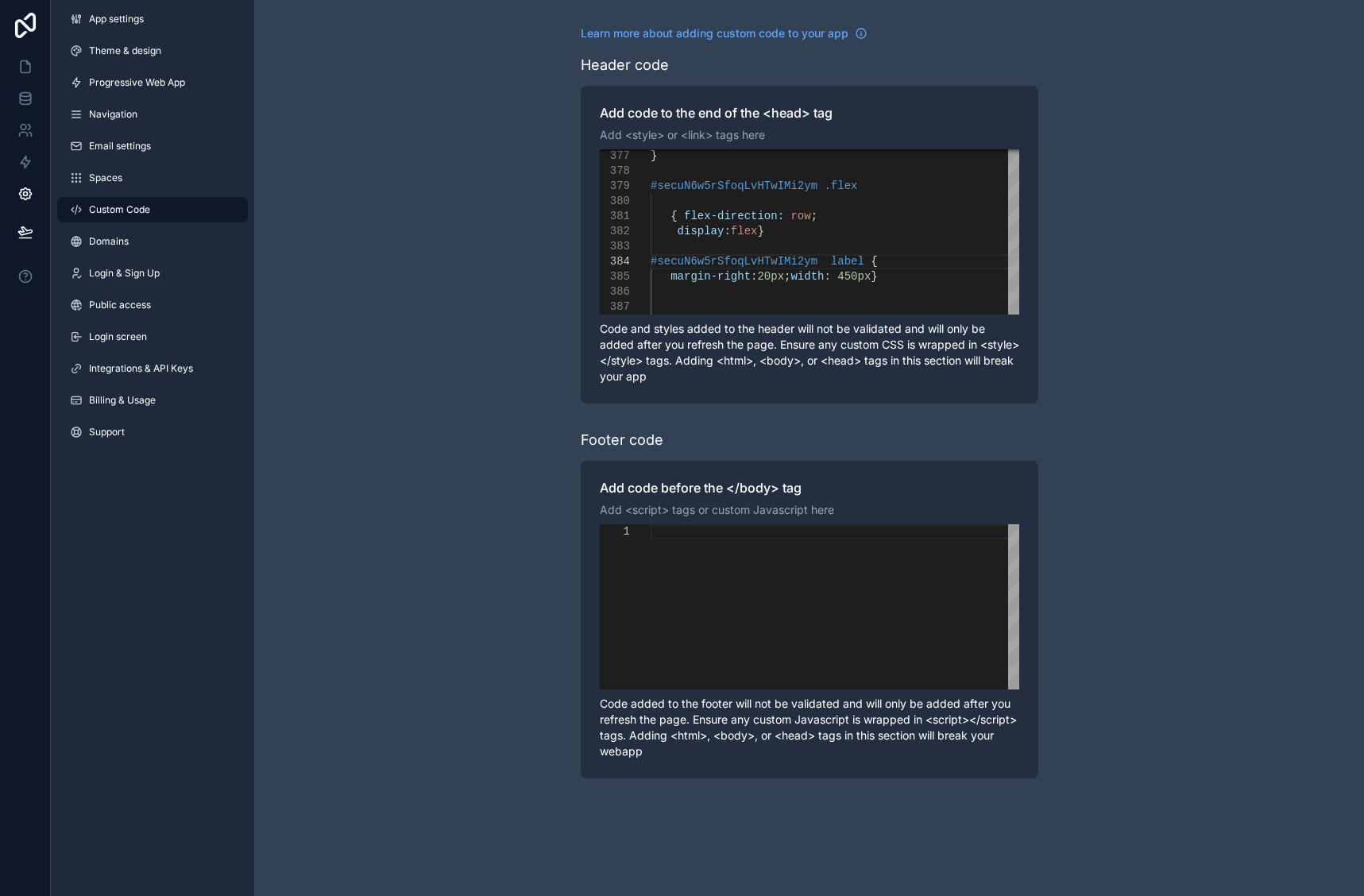
click at [368, 217] on div "**********" at bounding box center [809, 402] width 1110 height 804
click at [20, 65] on icon at bounding box center [25, 67] width 10 height 12
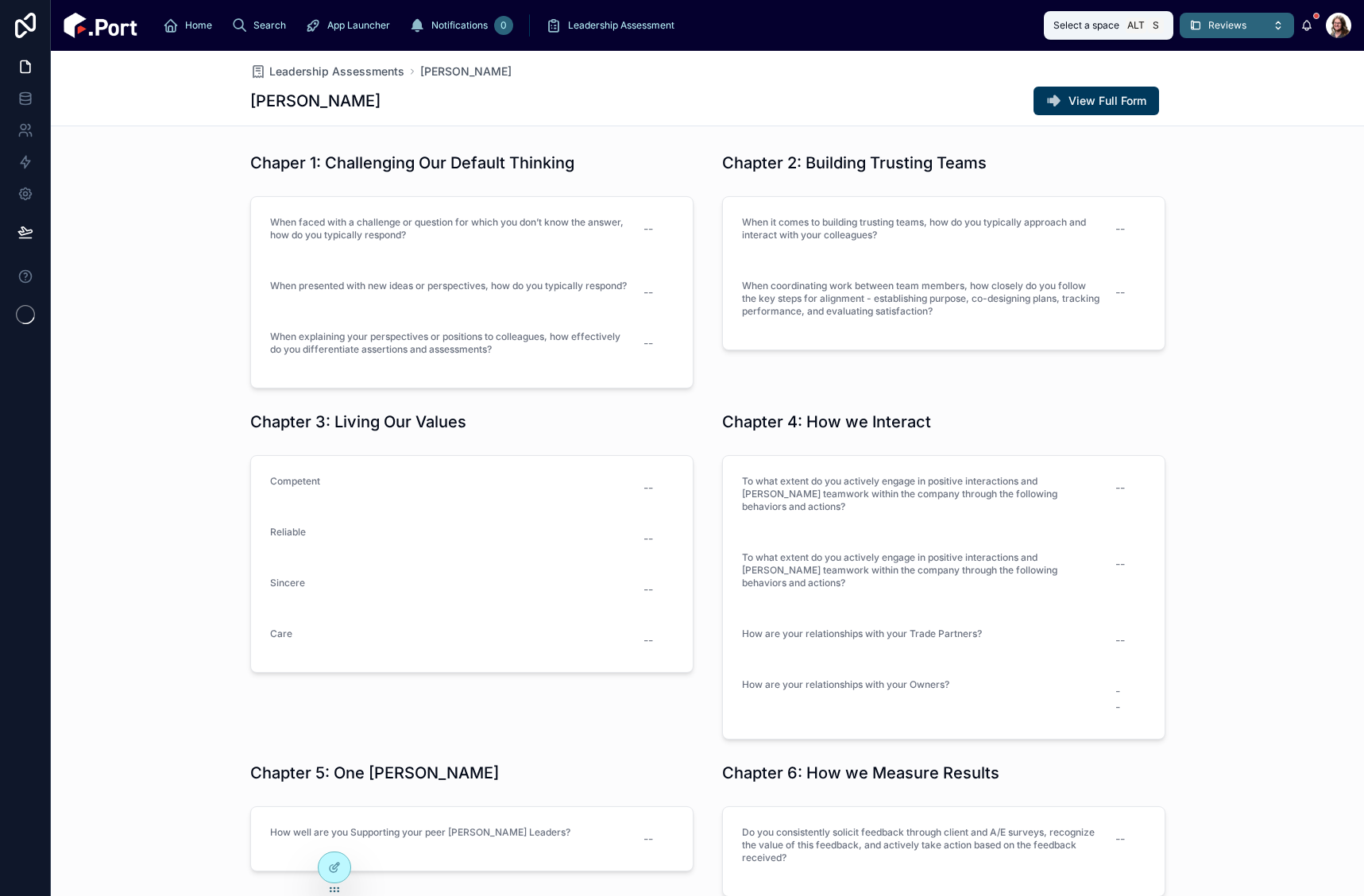
click at [1198, 20] on icon at bounding box center [1196, 25] width 13 height 13
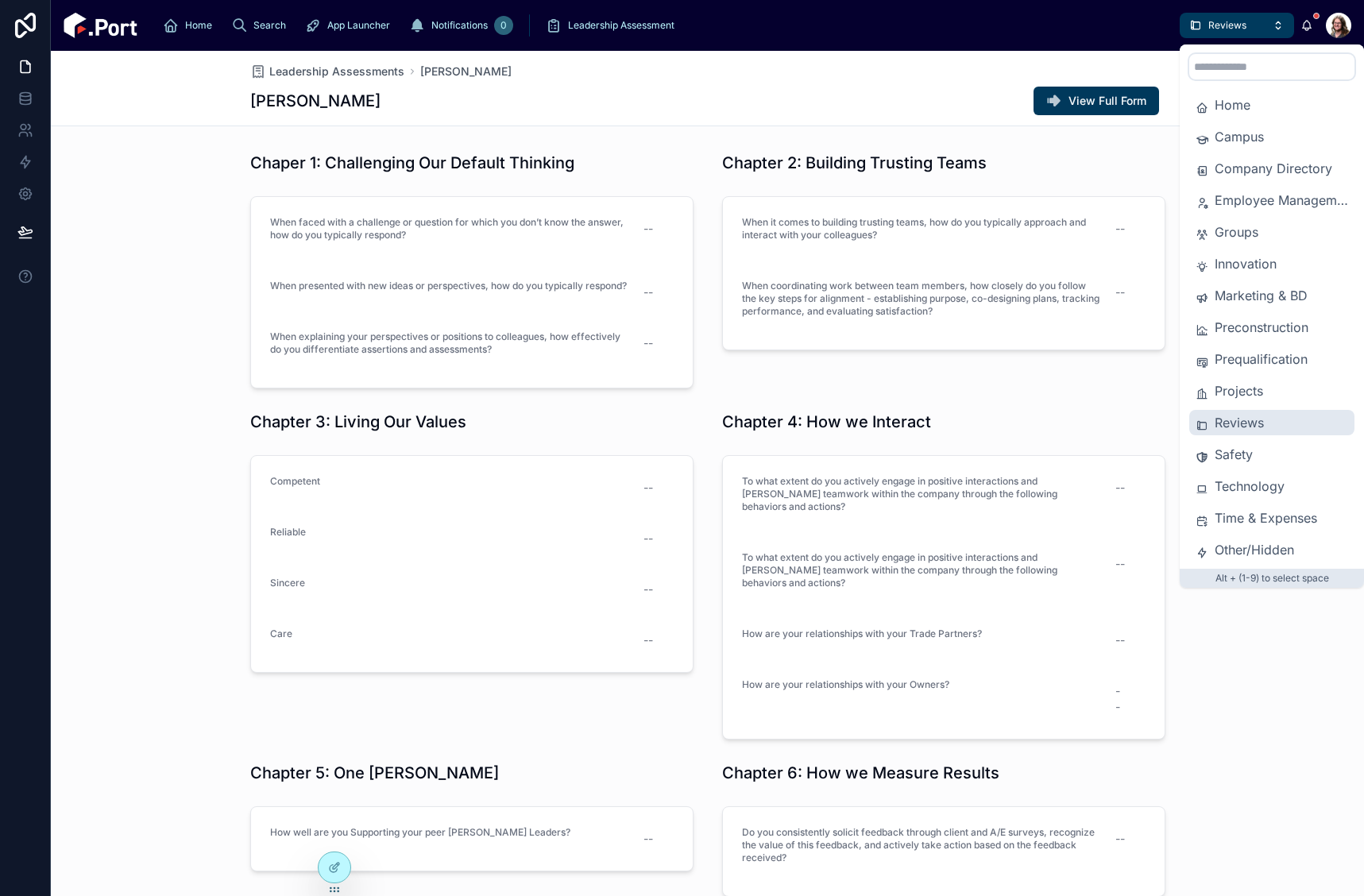
click at [1240, 426] on span "Reviews" at bounding box center [1281, 422] width 133 height 19
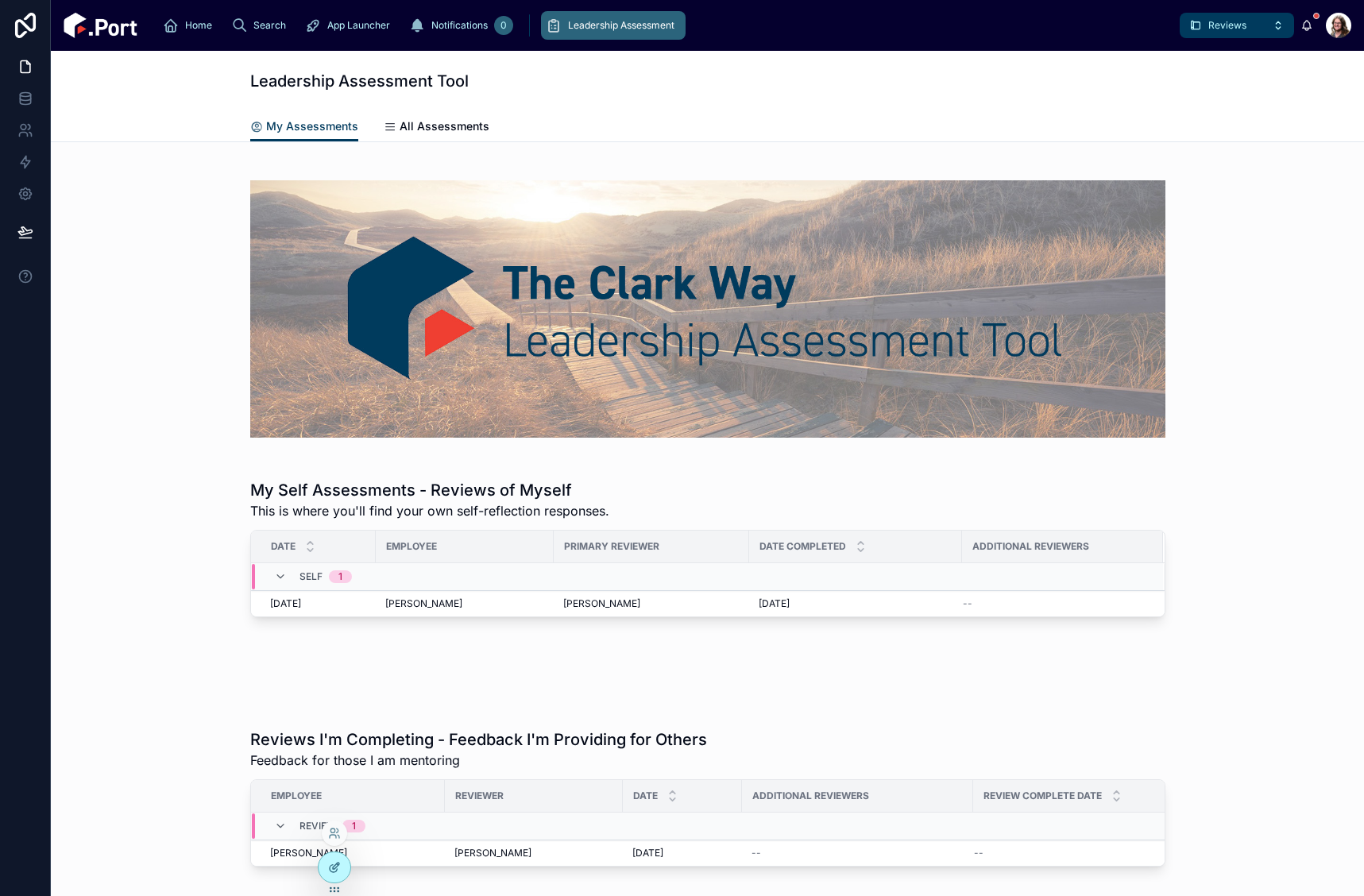
click at [326, 871] on div at bounding box center [334, 867] width 32 height 30
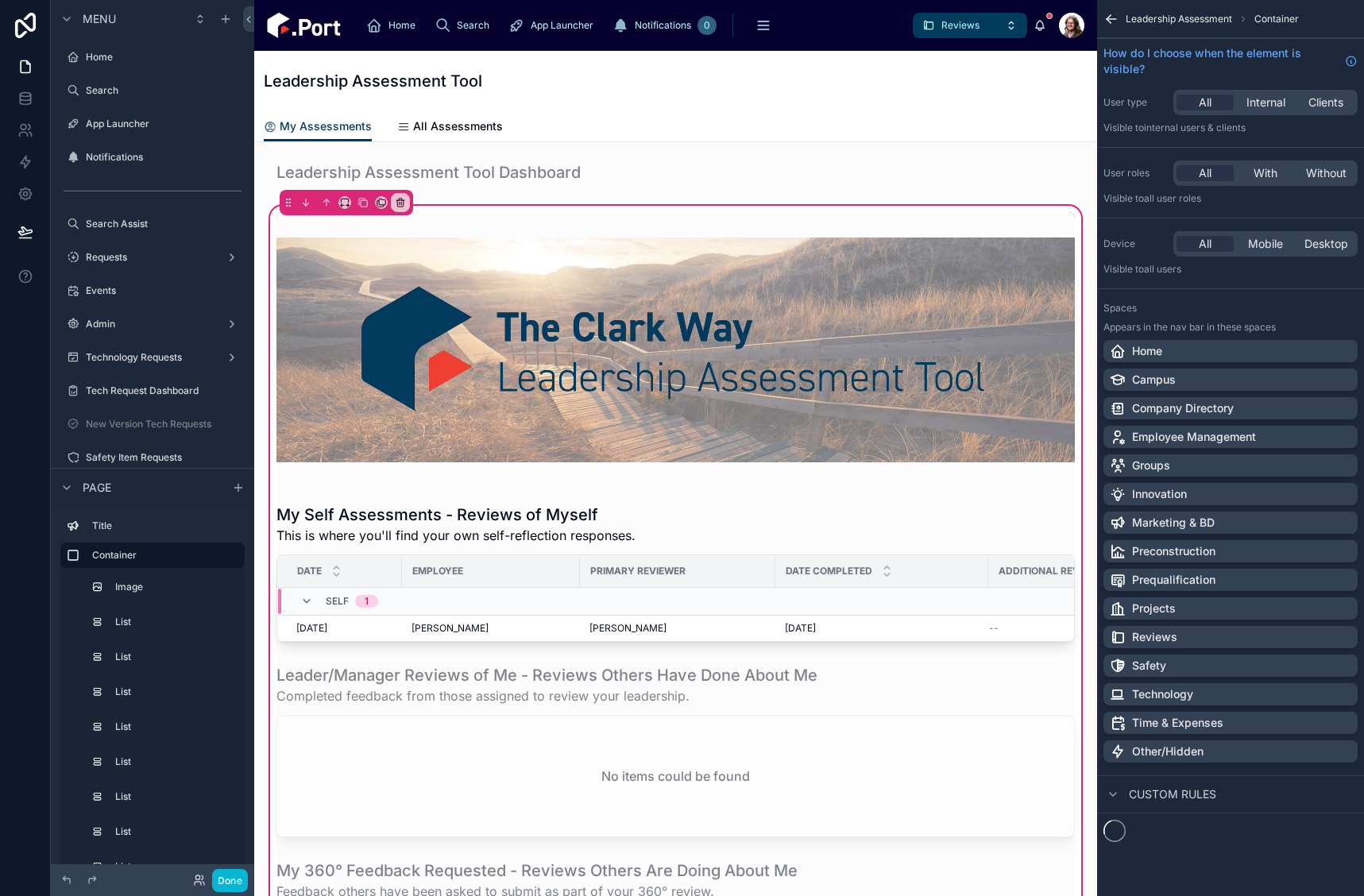
scroll to position [2438, 0]
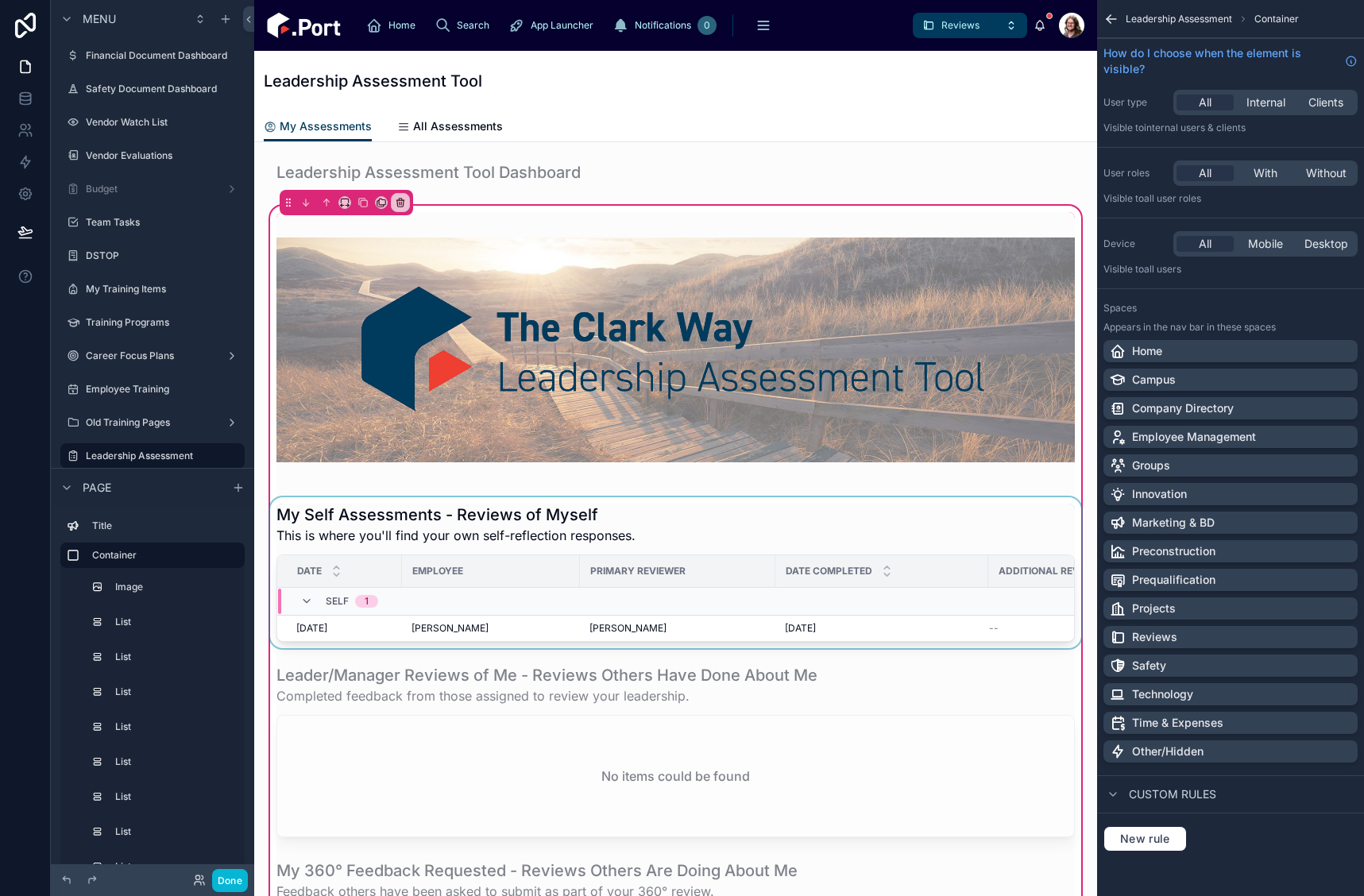
drag, startPoint x: 966, startPoint y: 514, endPoint x: 967, endPoint y: 541, distance: 27.0
click at [966, 515] on div at bounding box center [675, 573] width 817 height 151
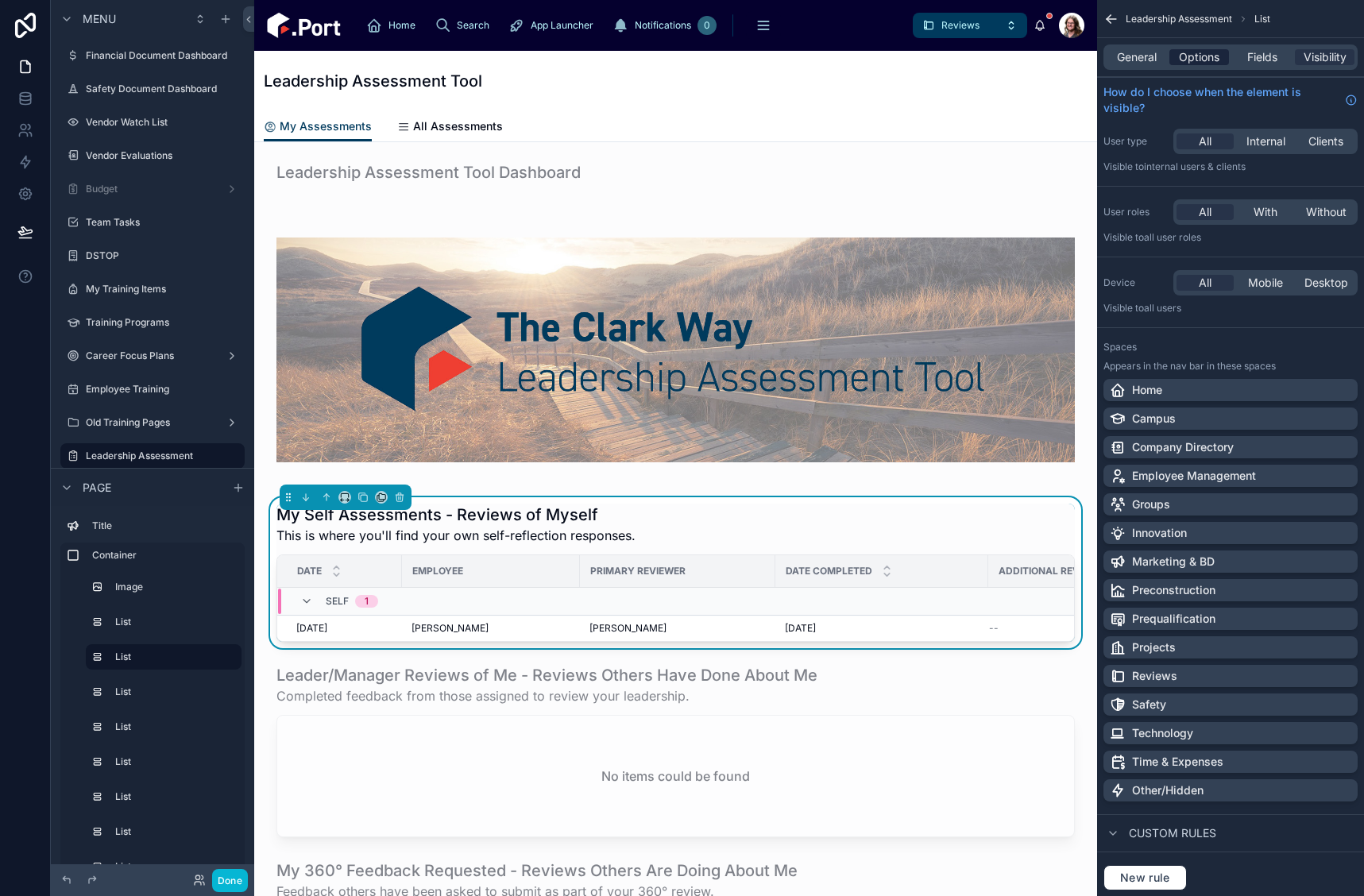
click at [1209, 56] on span "Options" at bounding box center [1200, 56] width 41 height 16
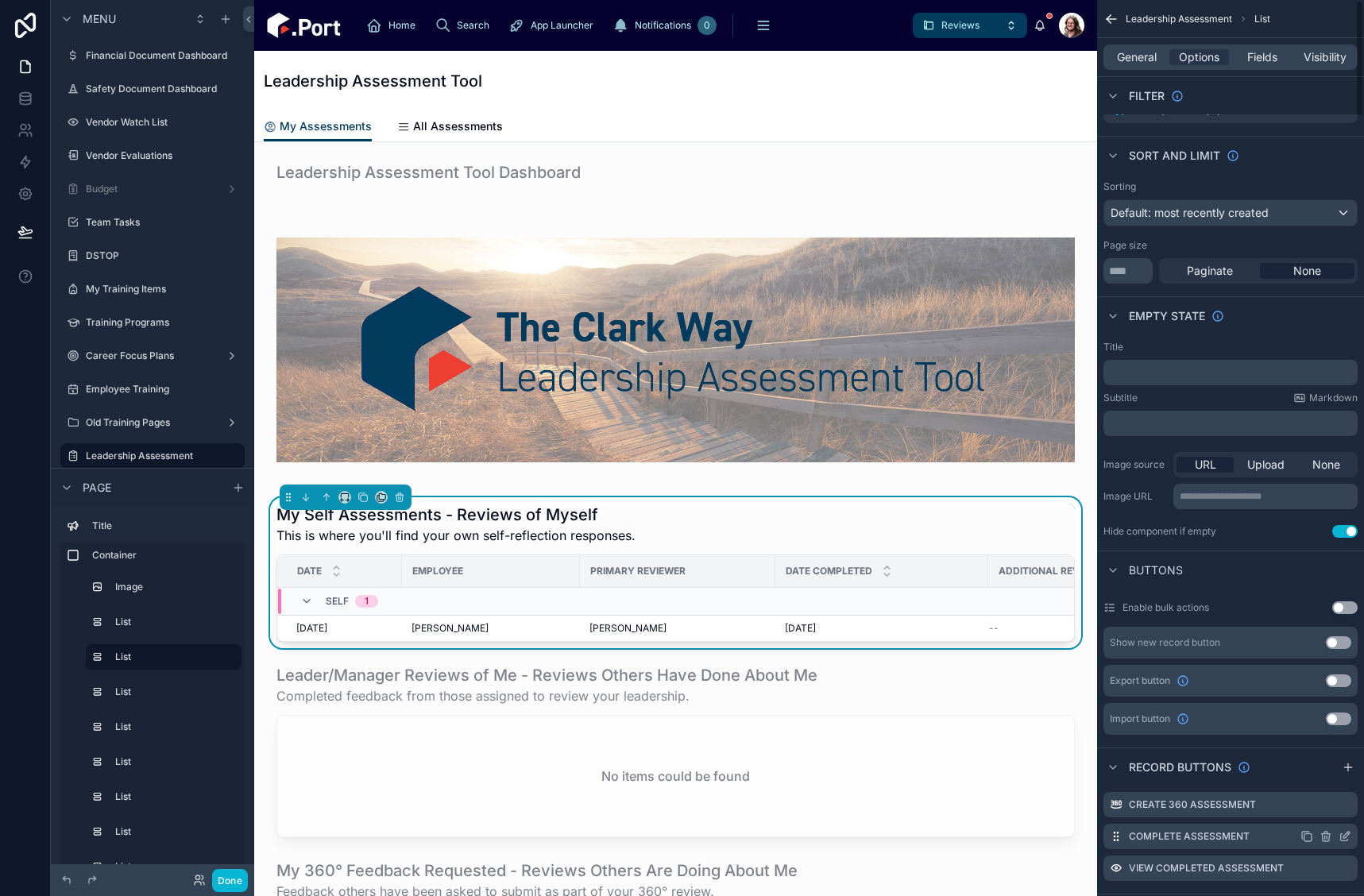
scroll to position [317, 0]
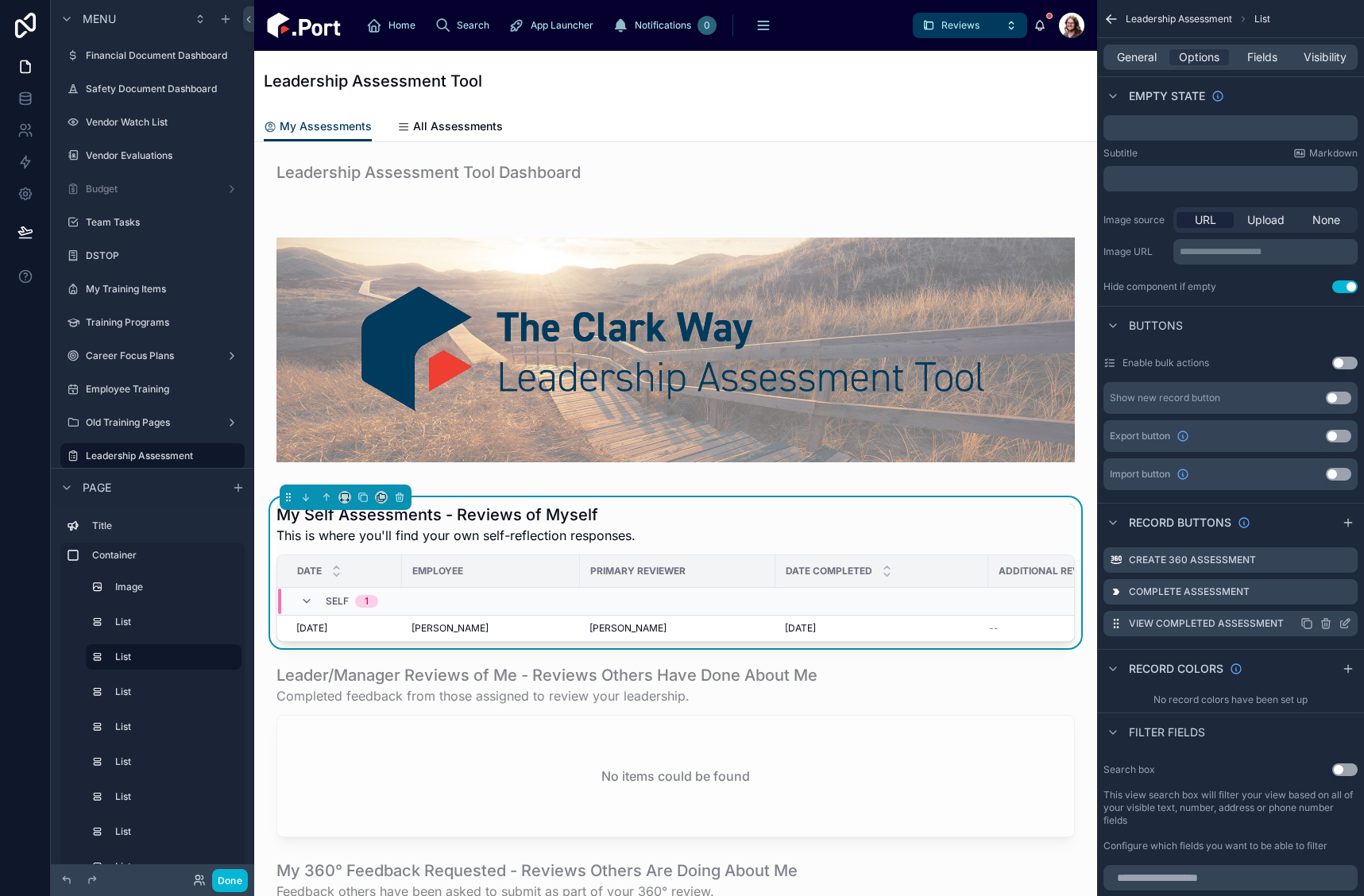
click at [1348, 623] on icon "scrollable content" at bounding box center [1345, 624] width 13 height 13
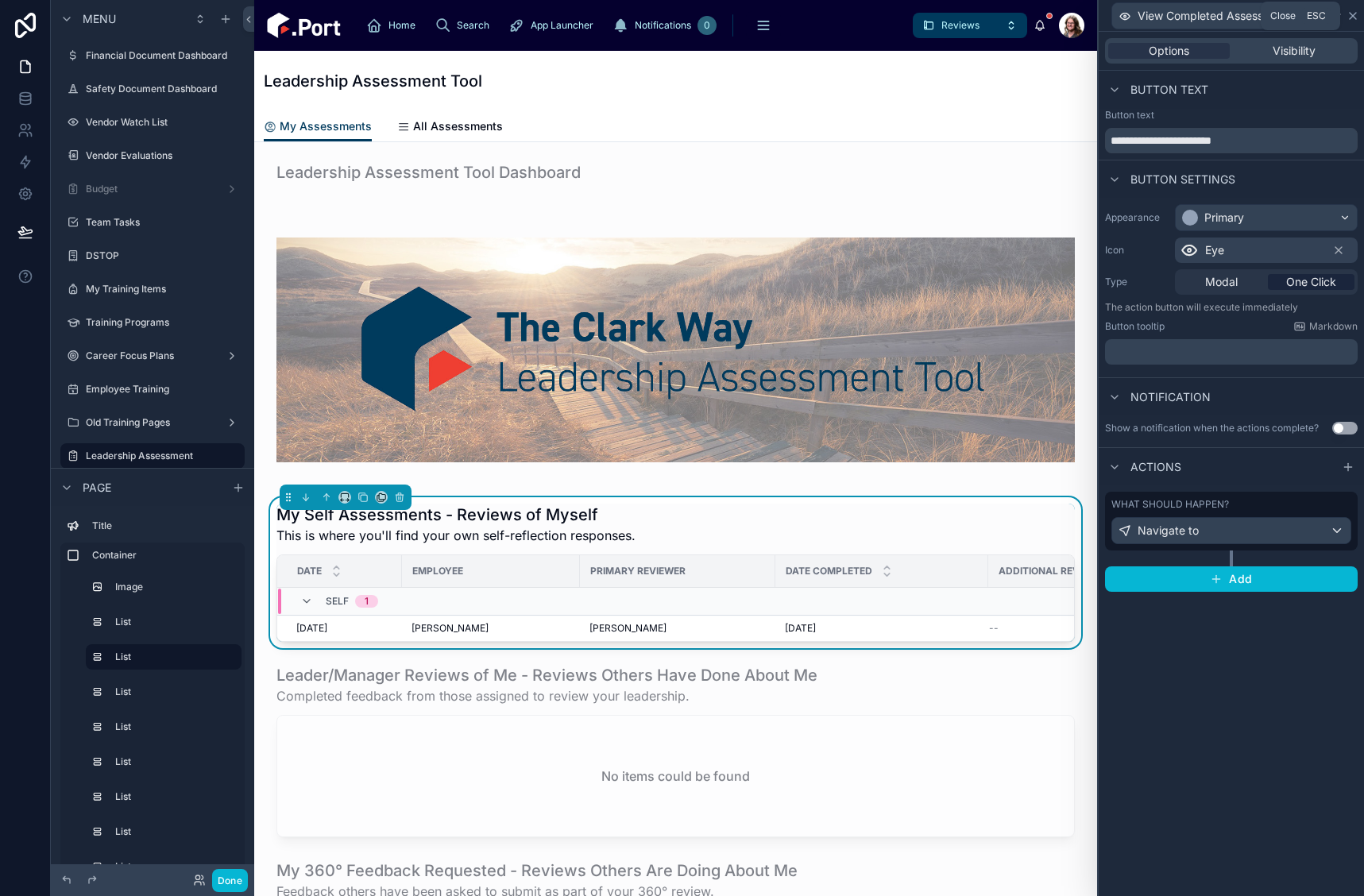
click at [1350, 14] on icon at bounding box center [1353, 16] width 13 height 13
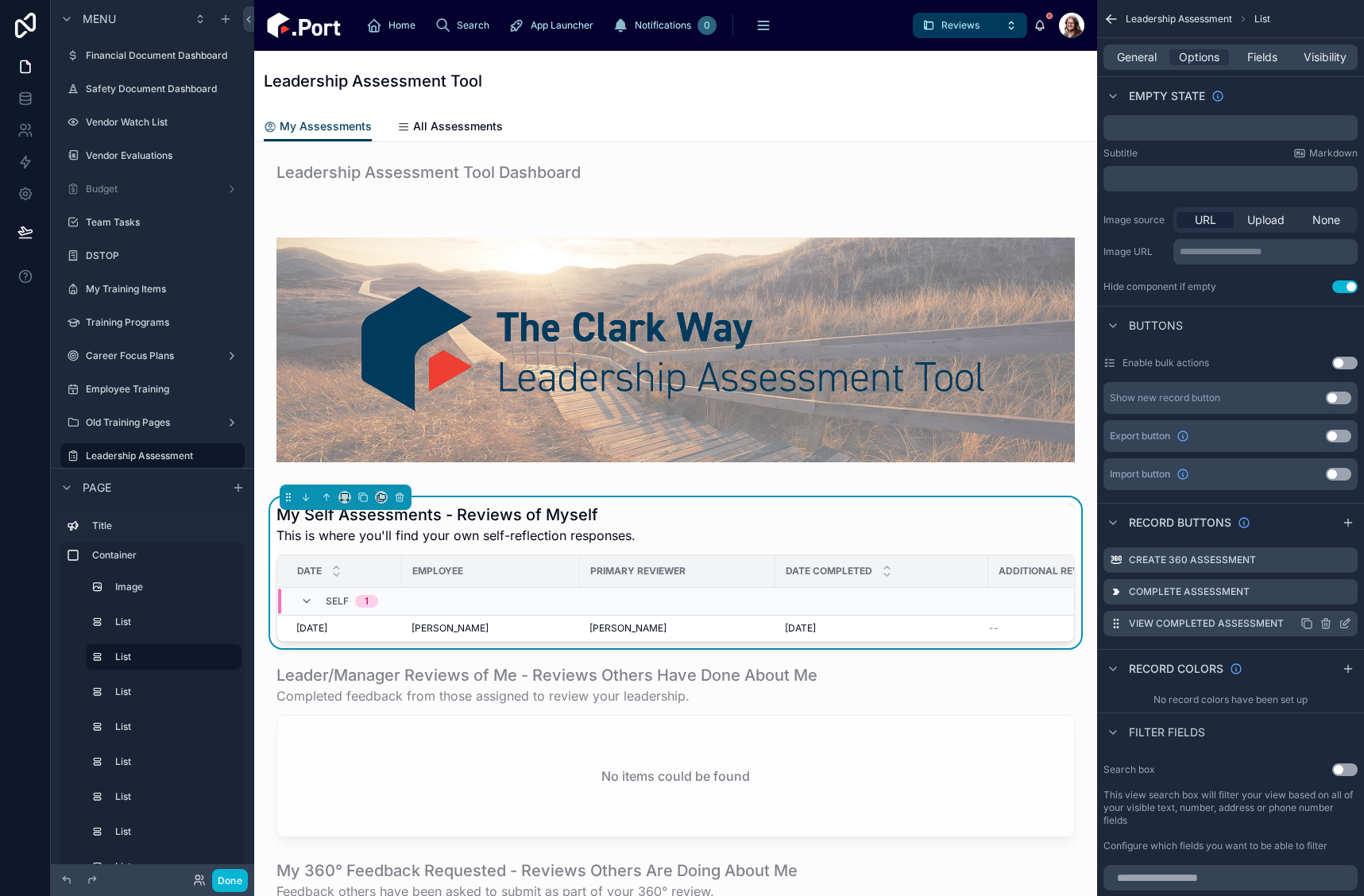
click at [1327, 625] on icon "scrollable content" at bounding box center [1327, 624] width 0 height 3
click at [1318, 600] on icon at bounding box center [1320, 598] width 13 height 13
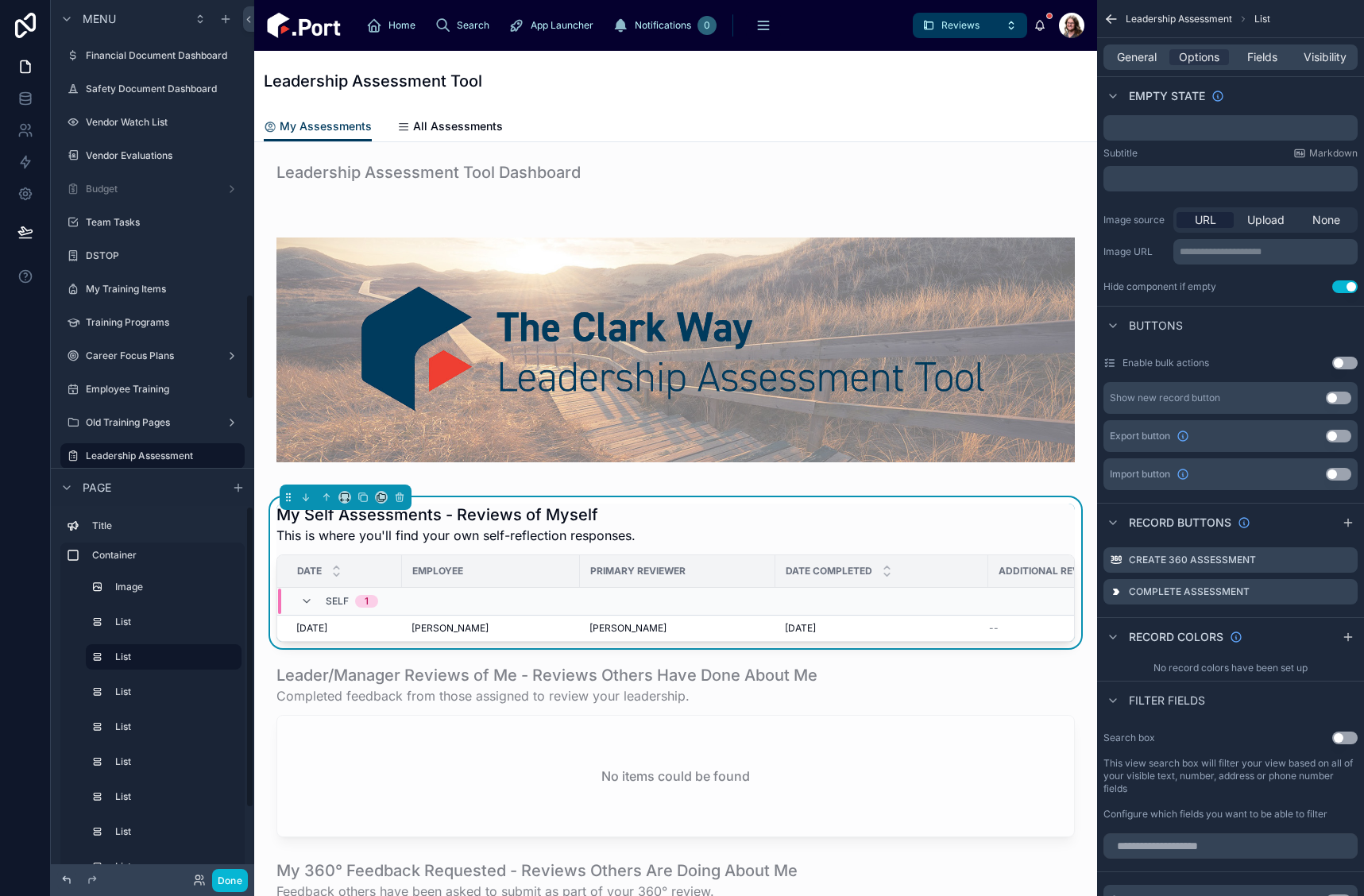
click at [67, 880] on icon at bounding box center [67, 880] width 13 height 13
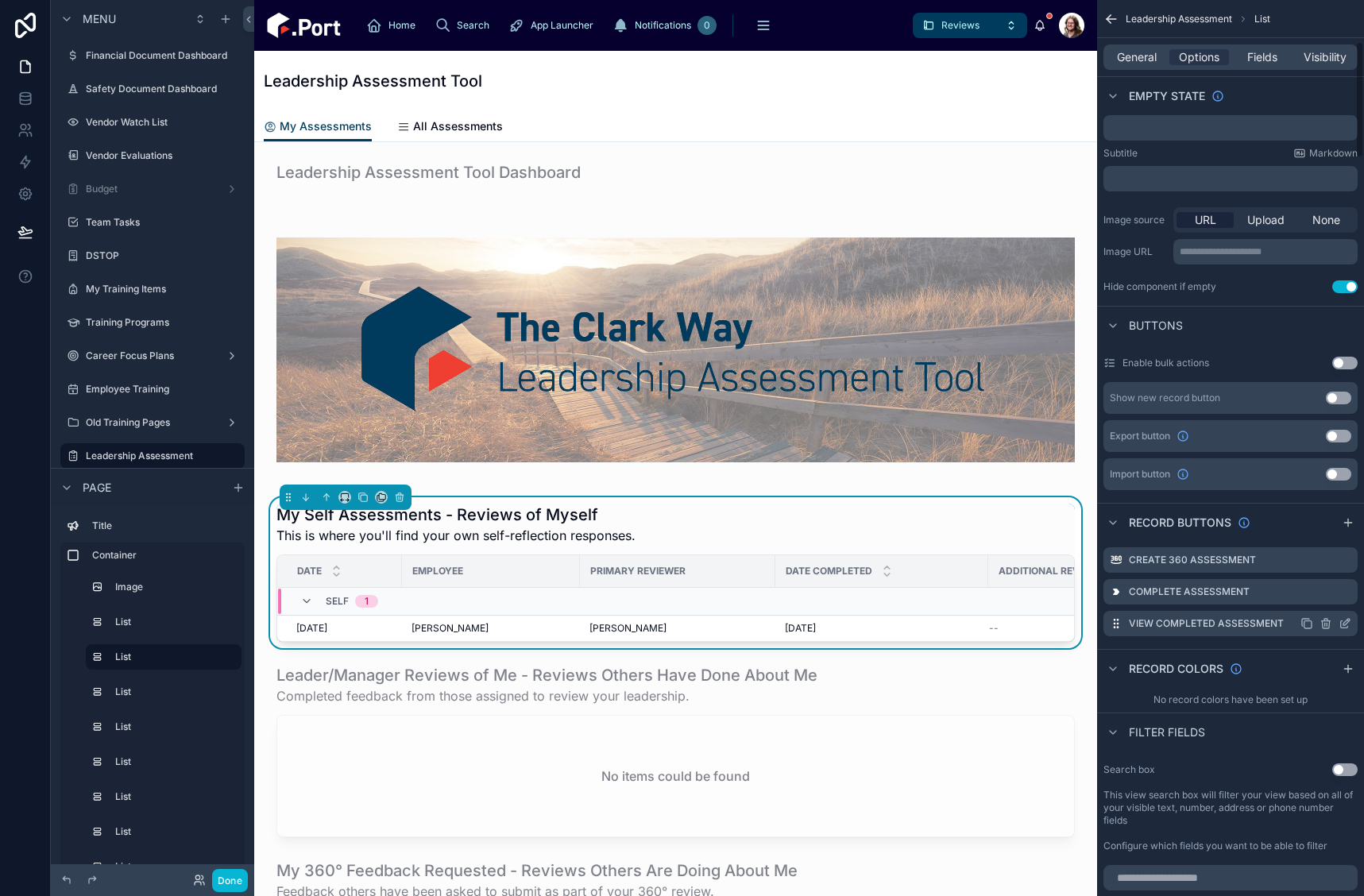
click at [1346, 624] on icon "scrollable content" at bounding box center [1345, 624] width 13 height 13
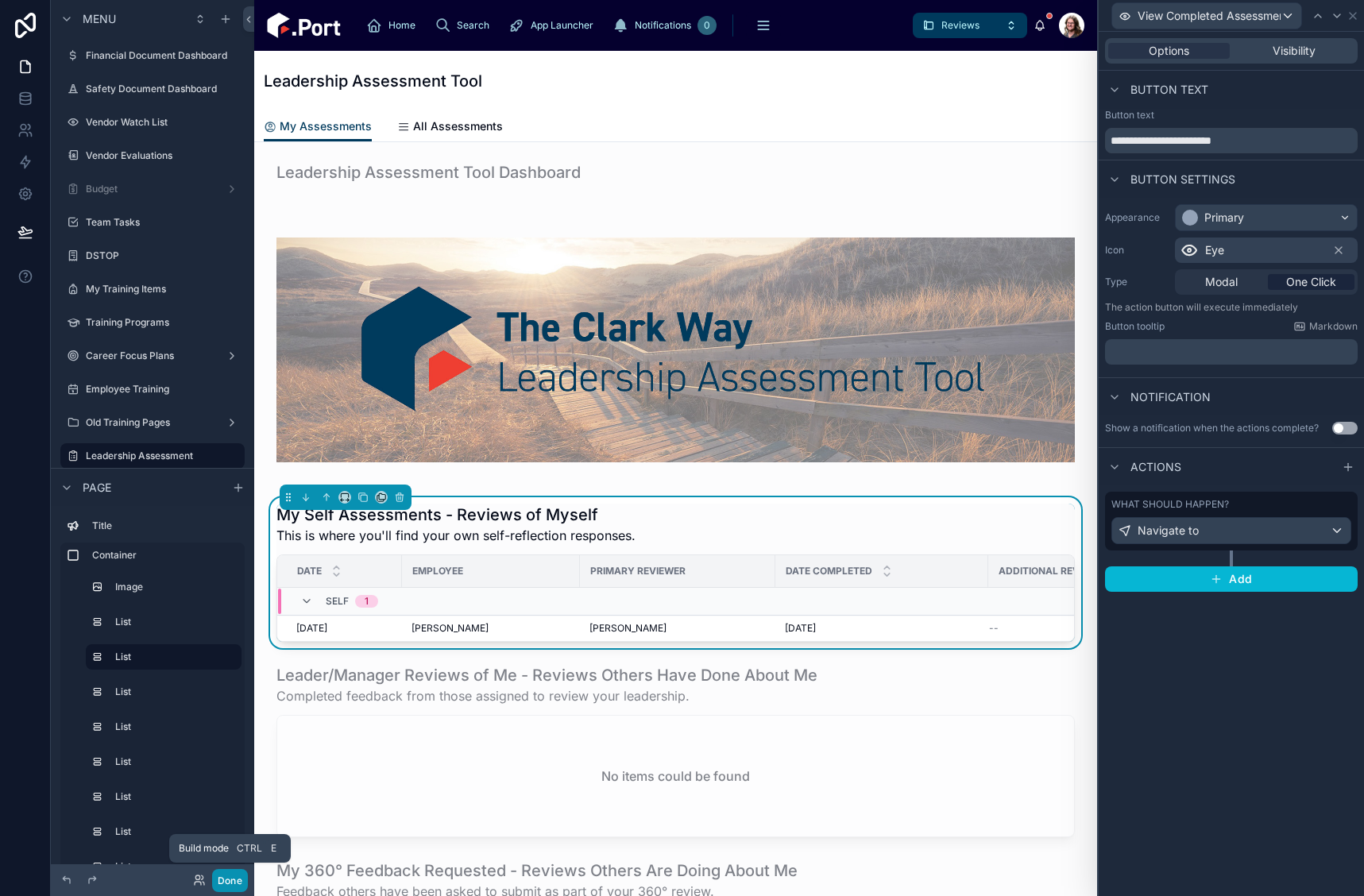
click at [222, 886] on button "Done" at bounding box center [230, 880] width 36 height 23
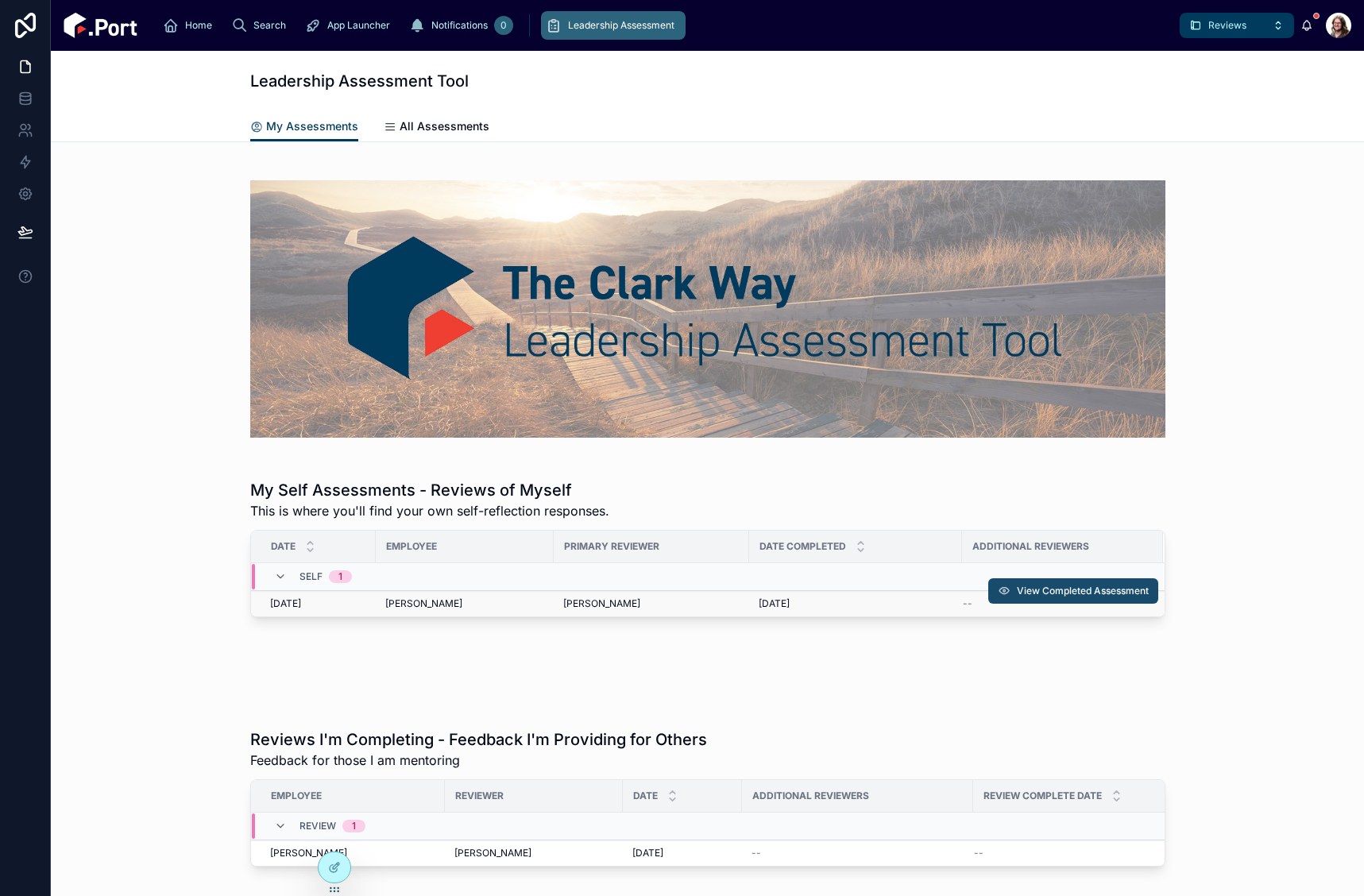
click at [1095, 592] on span "View Completed Assessment" at bounding box center [1083, 592] width 132 height 13
click at [326, 867] on div at bounding box center [334, 867] width 32 height 30
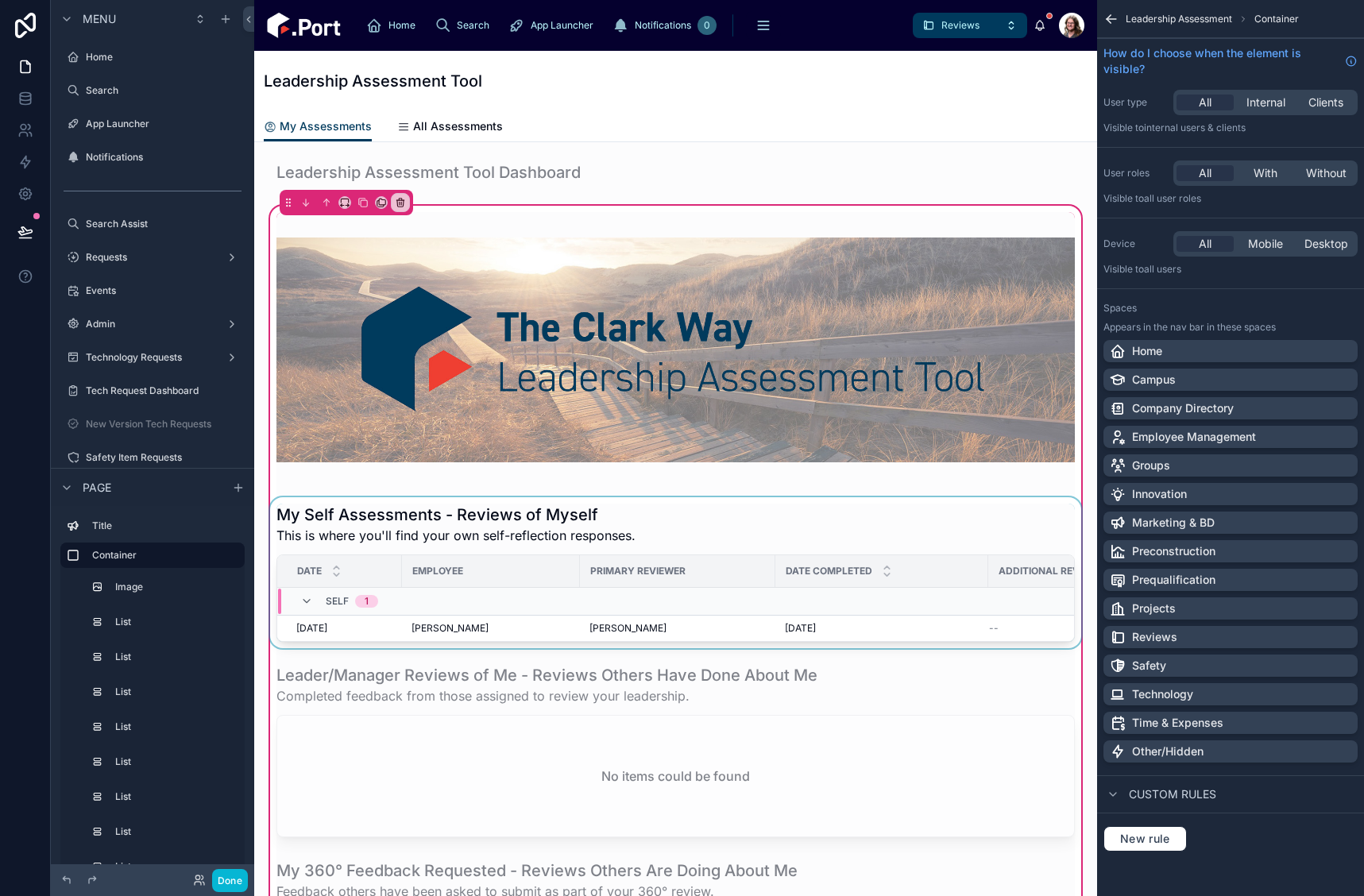
scroll to position [2438, 0]
click at [952, 538] on div at bounding box center [675, 573] width 817 height 151
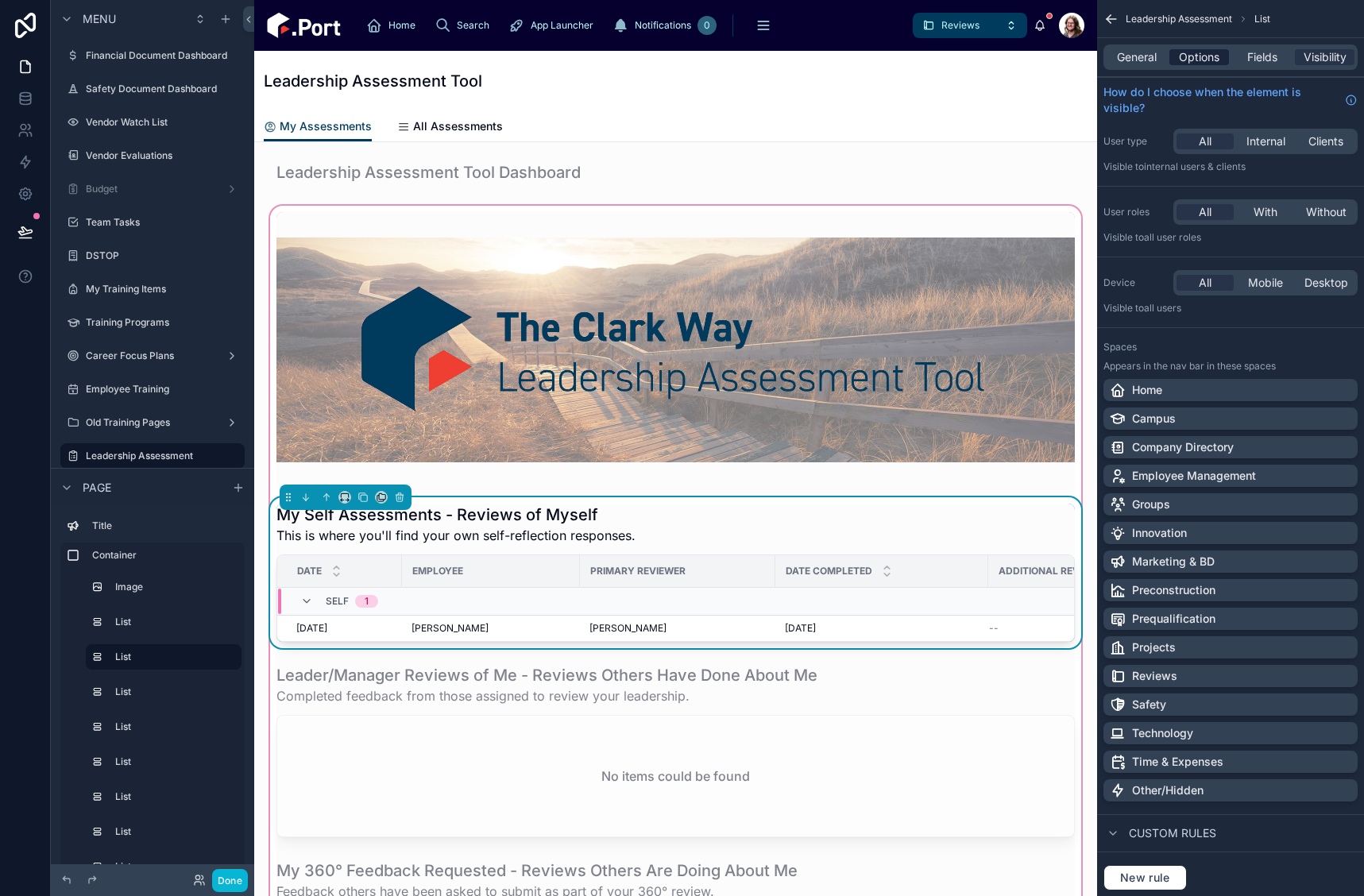
click at [1194, 58] on span "Options" at bounding box center [1200, 56] width 41 height 16
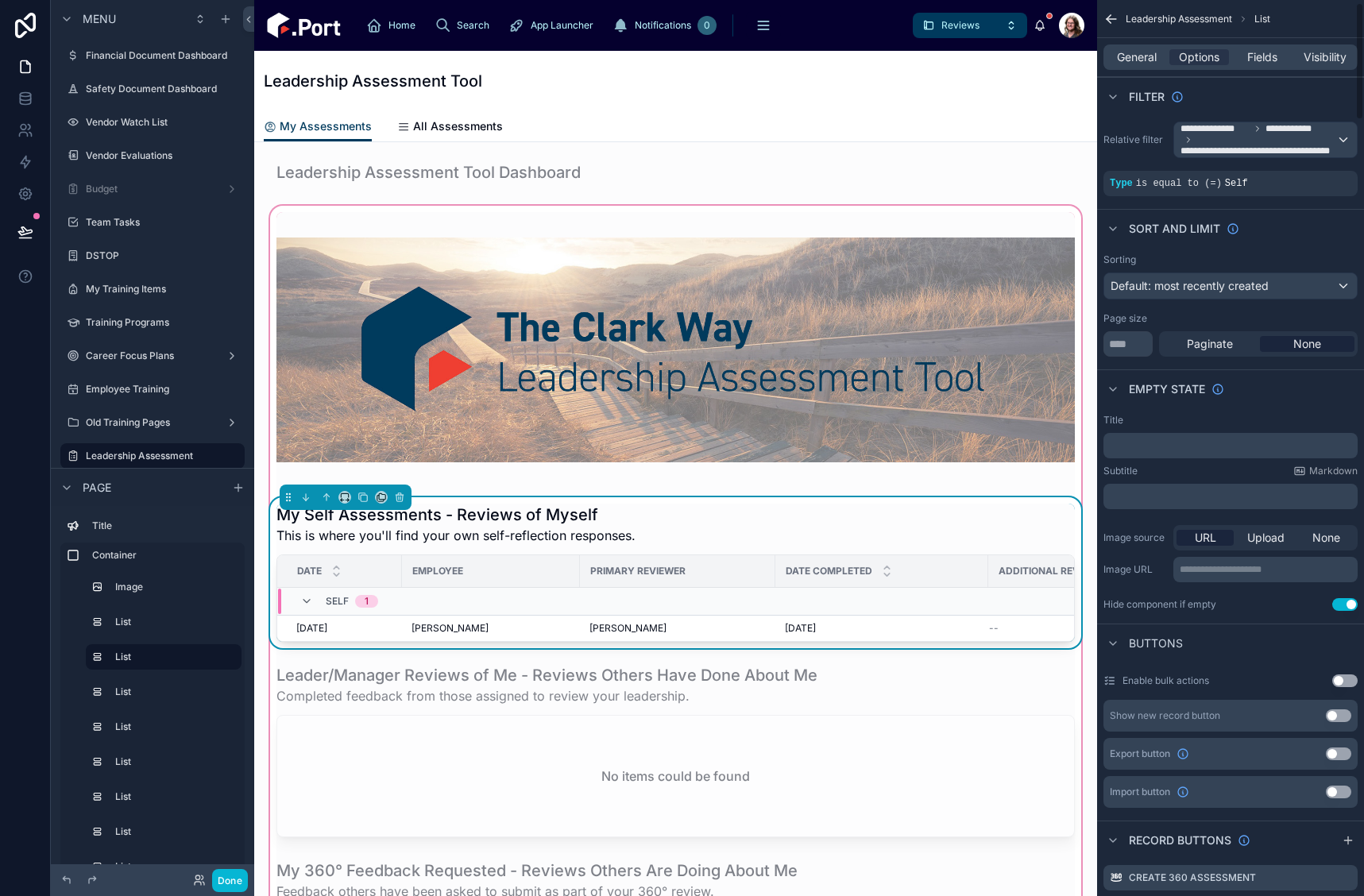
scroll to position [477, 0]
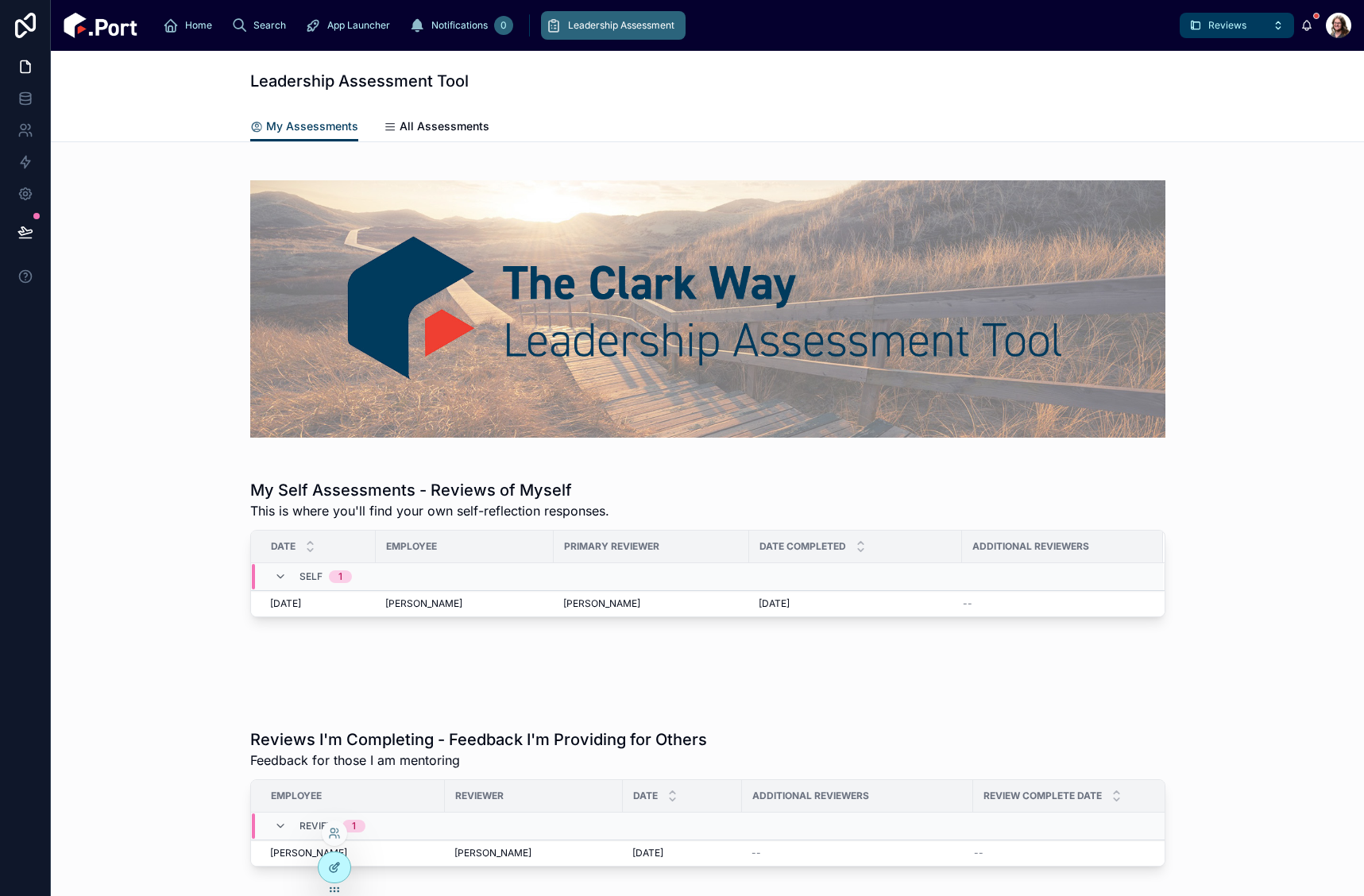
click at [337, 866] on icon at bounding box center [335, 868] width 13 height 13
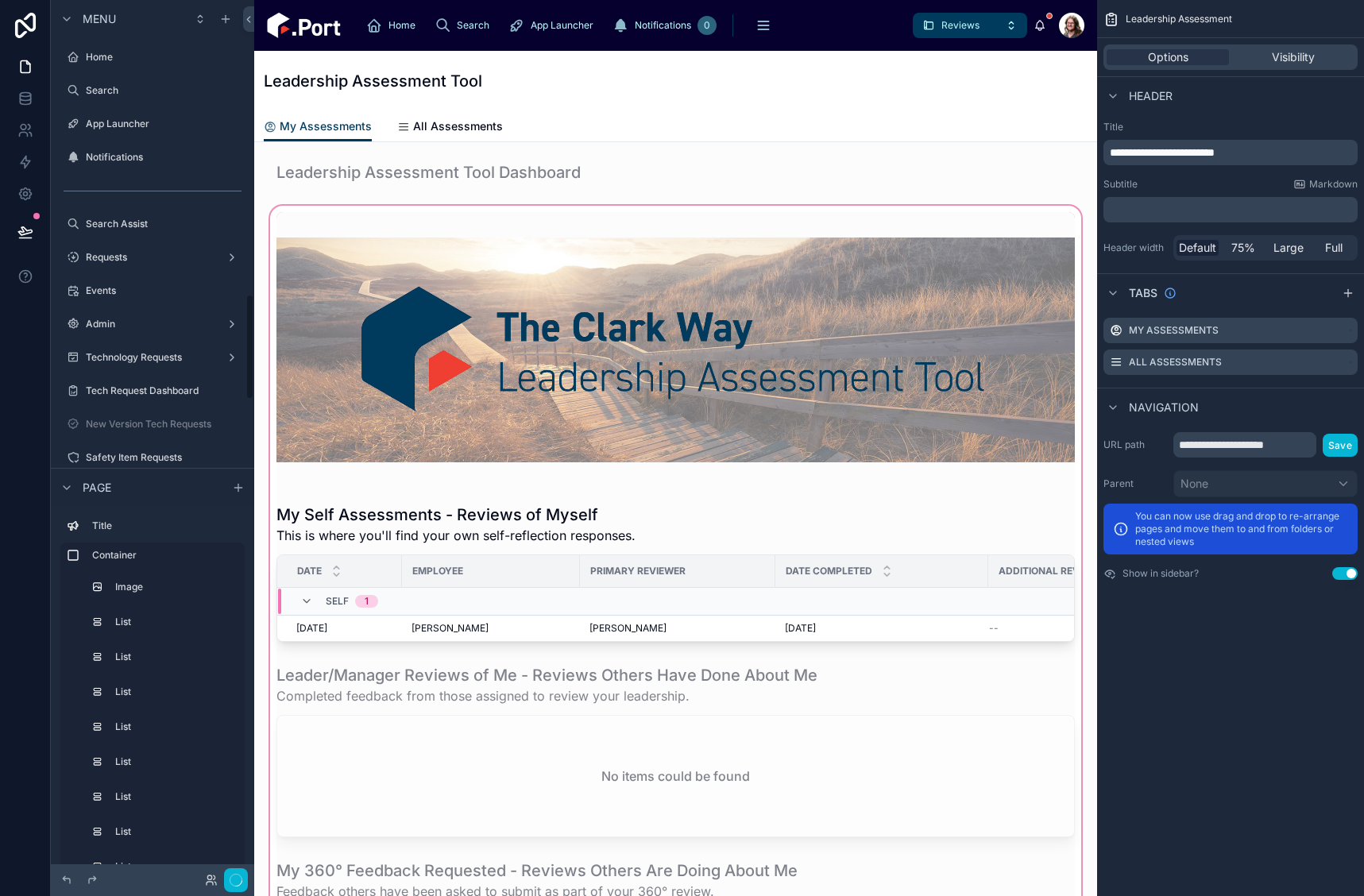
scroll to position [2438, 0]
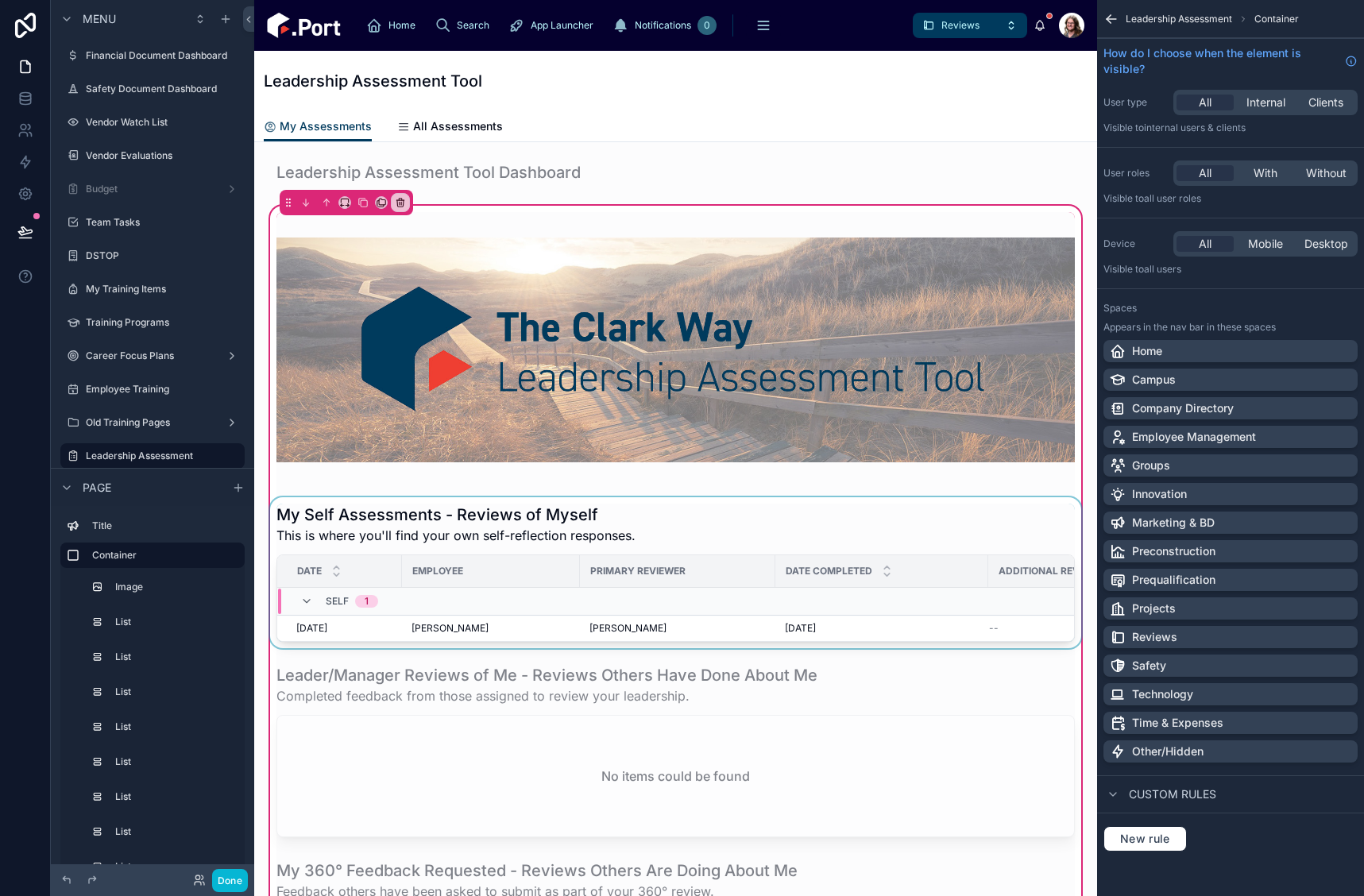
click at [898, 543] on div at bounding box center [675, 573] width 817 height 151
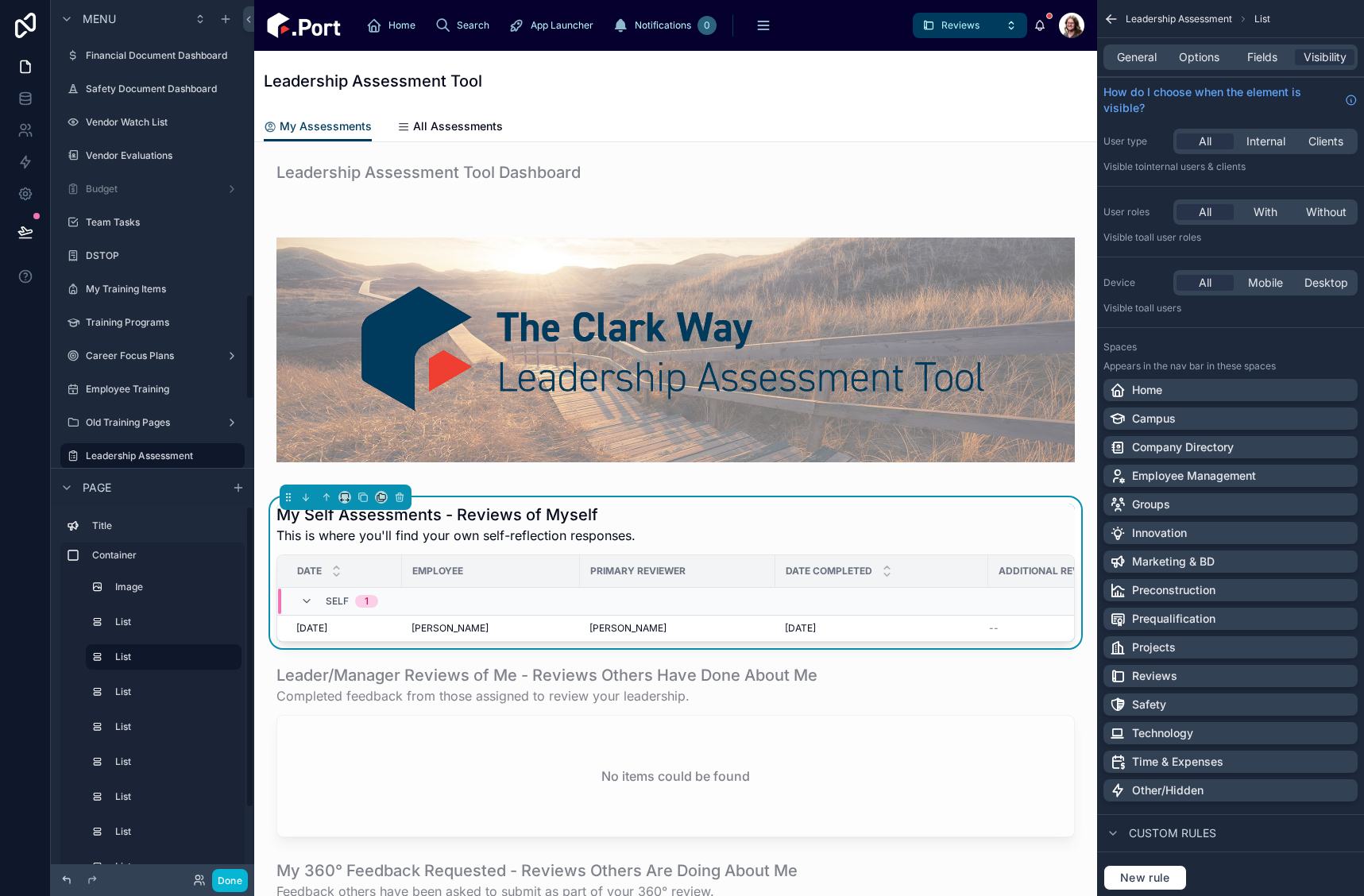
click at [67, 882] on icon at bounding box center [67, 880] width 13 height 13
click at [1209, 61] on span "Options" at bounding box center [1200, 56] width 41 height 16
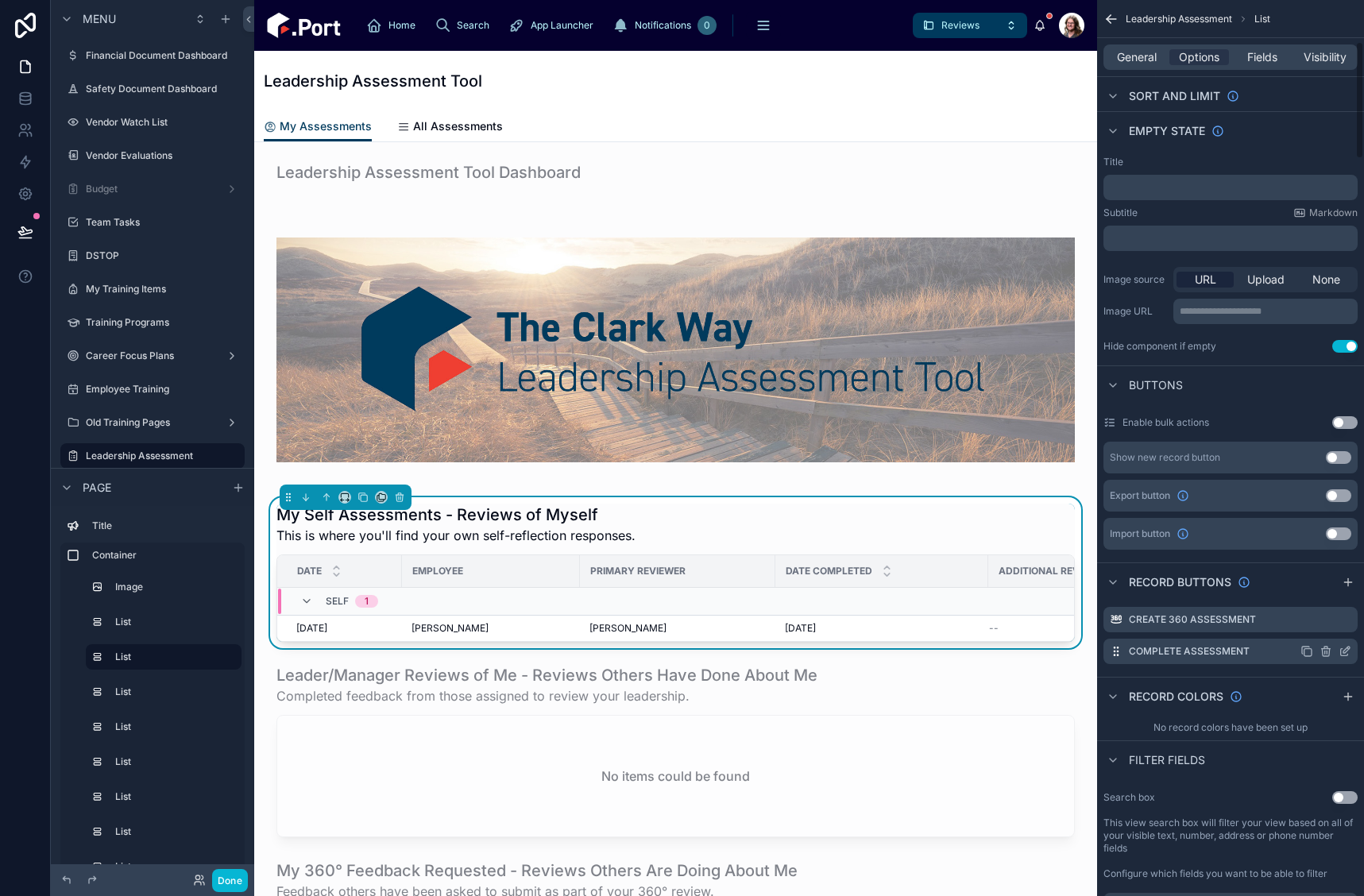
scroll to position [317, 0]
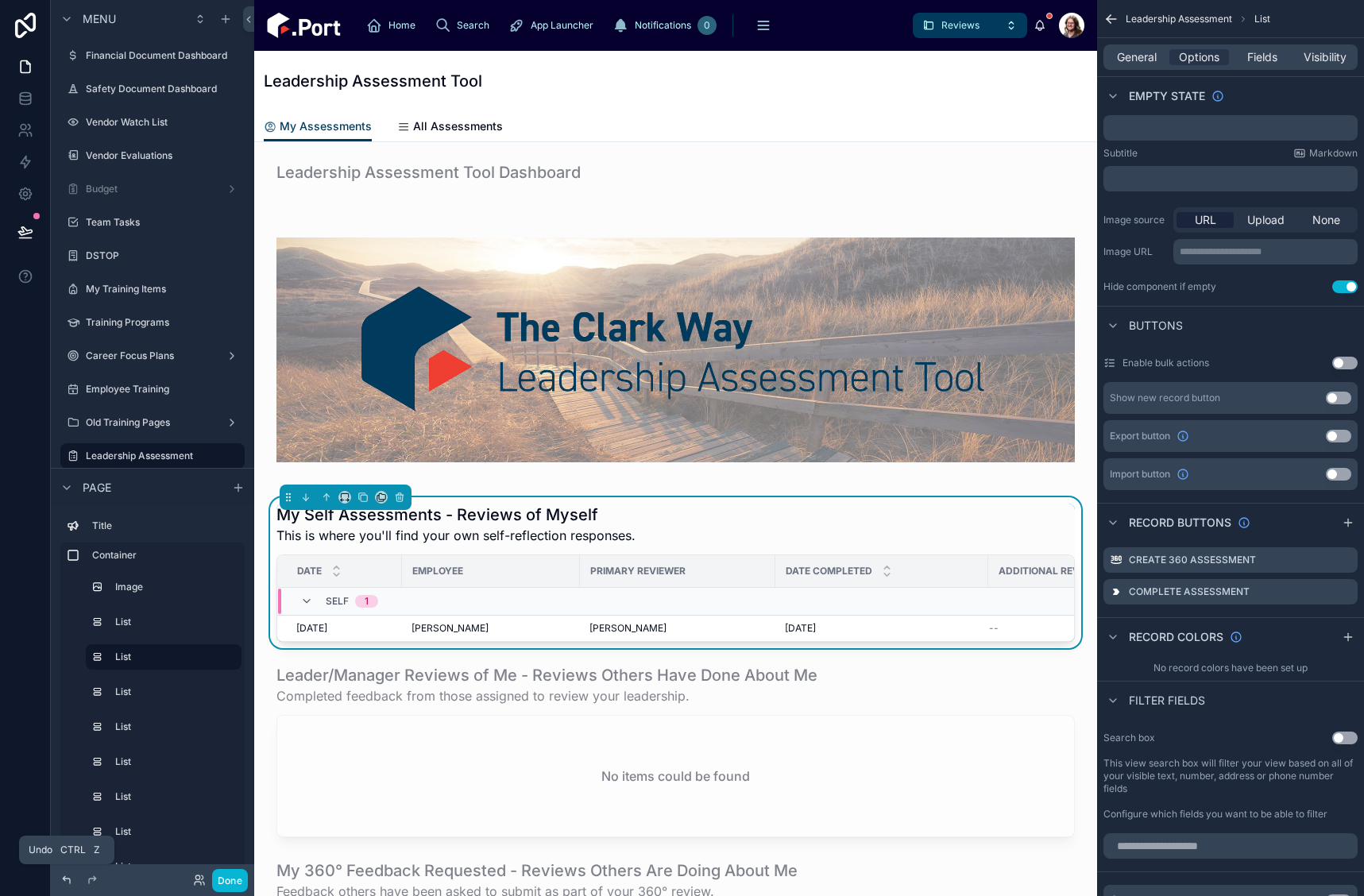
click at [66, 878] on icon at bounding box center [67, 880] width 13 height 13
click at [90, 876] on icon at bounding box center [92, 880] width 13 height 13
click at [92, 880] on icon at bounding box center [92, 880] width 13 height 13
click at [1306, 591] on icon "scrollable content" at bounding box center [1308, 592] width 13 height 13
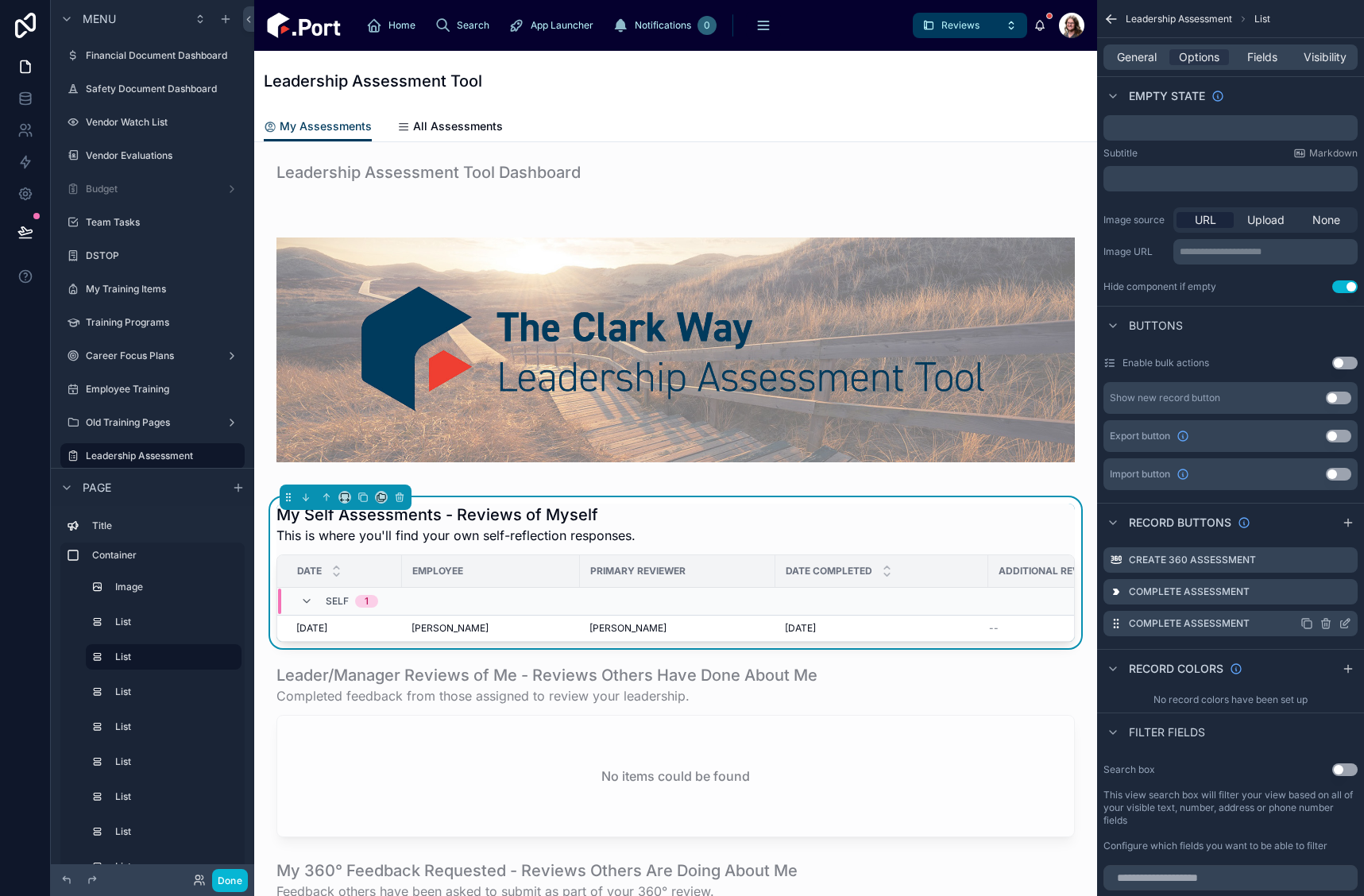
click at [1344, 628] on icon "scrollable content" at bounding box center [1344, 624] width 7 height 7
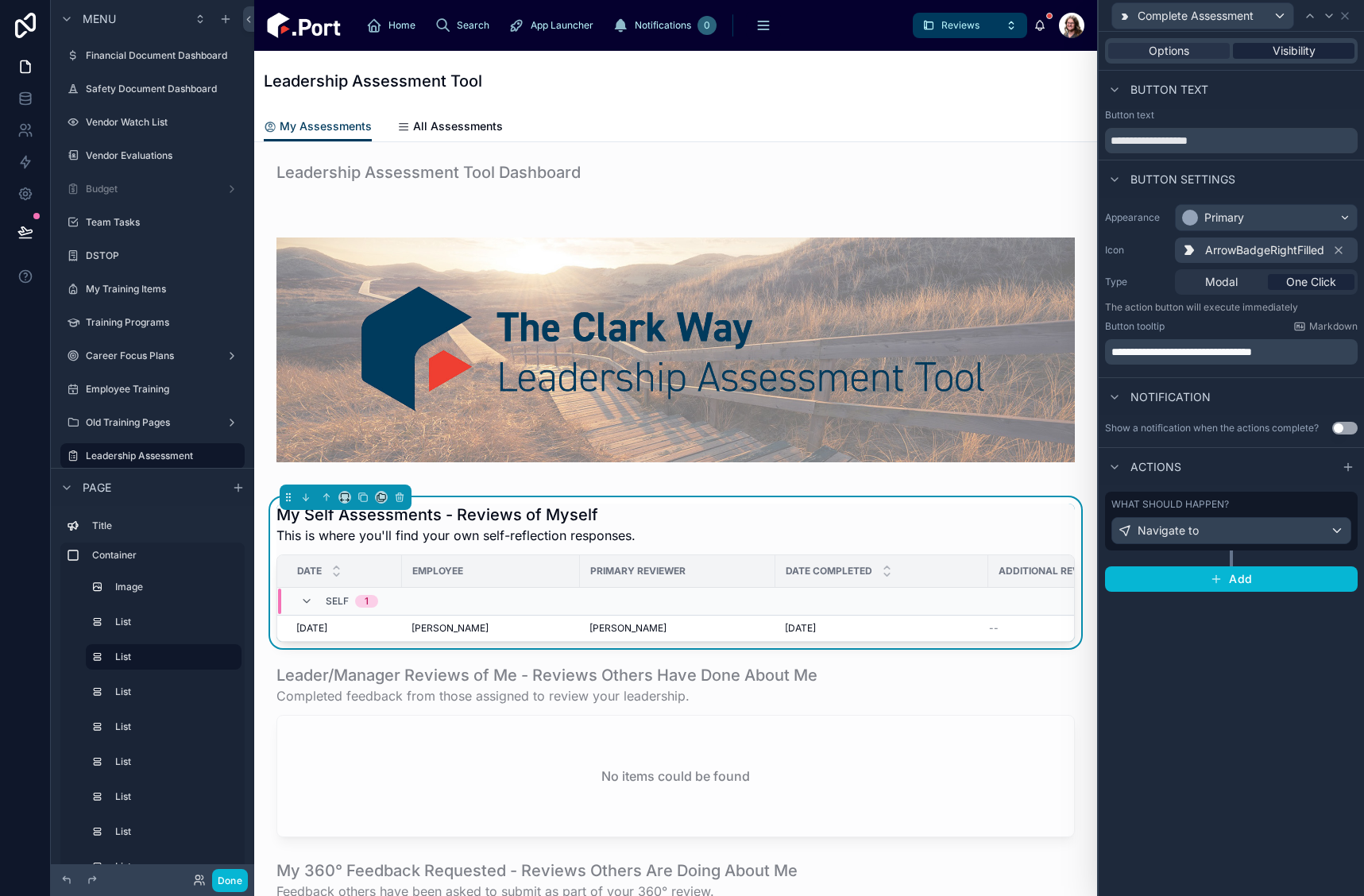
click at [1273, 51] on span "Visibility" at bounding box center [1294, 50] width 43 height 16
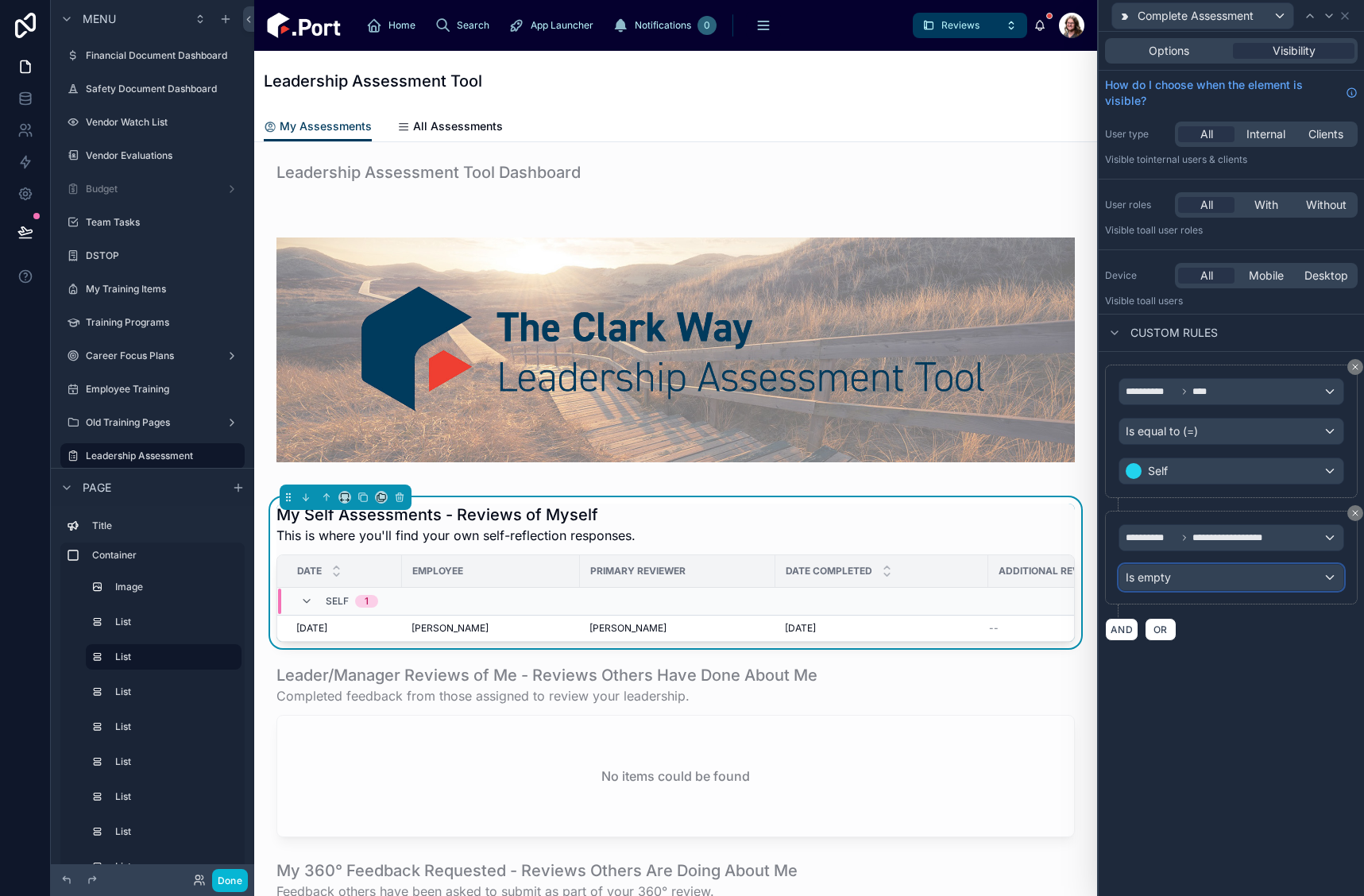
click at [1175, 587] on div "Is empty" at bounding box center [1231, 577] width 224 height 25
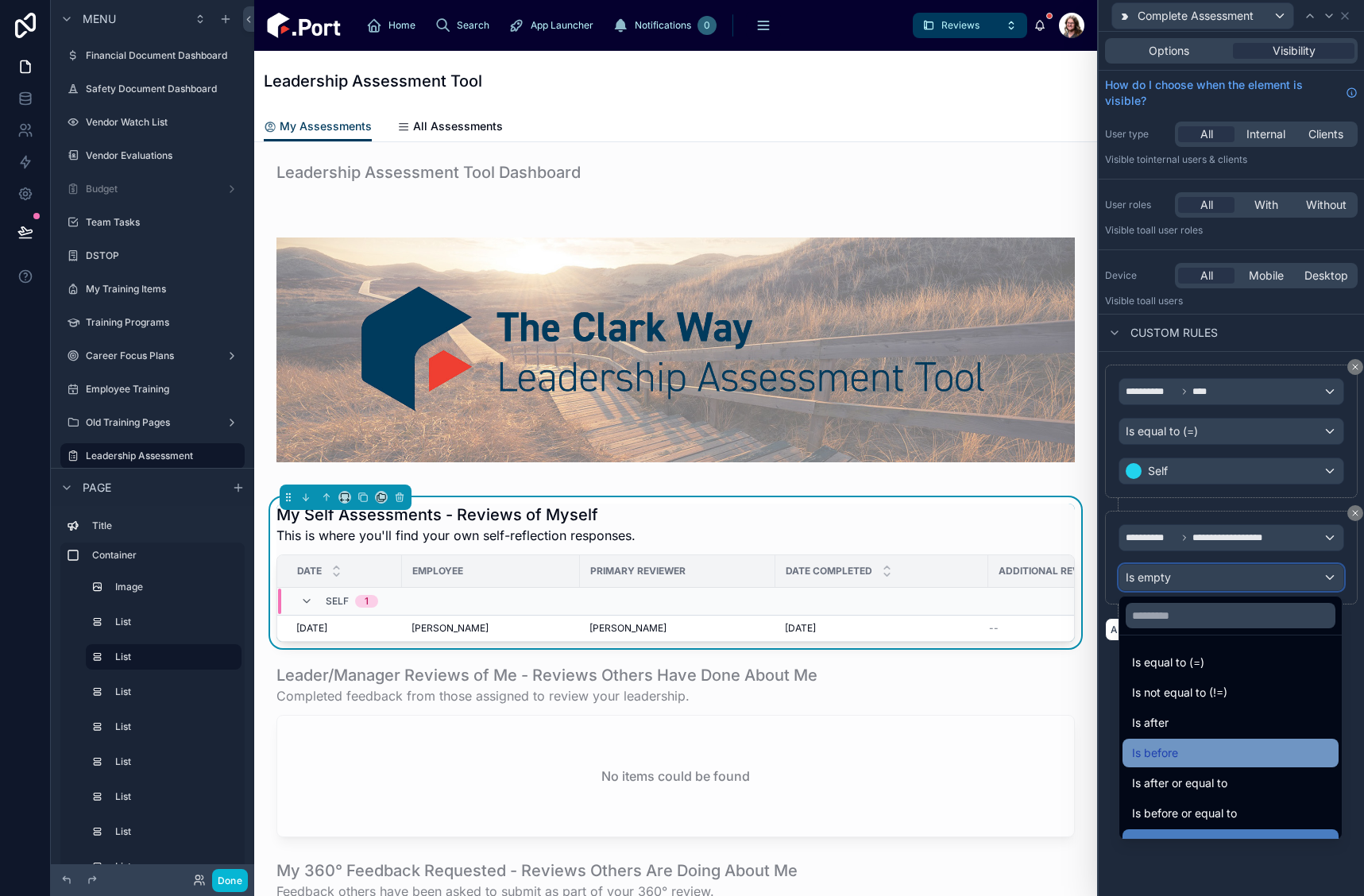
scroll to position [52, 0]
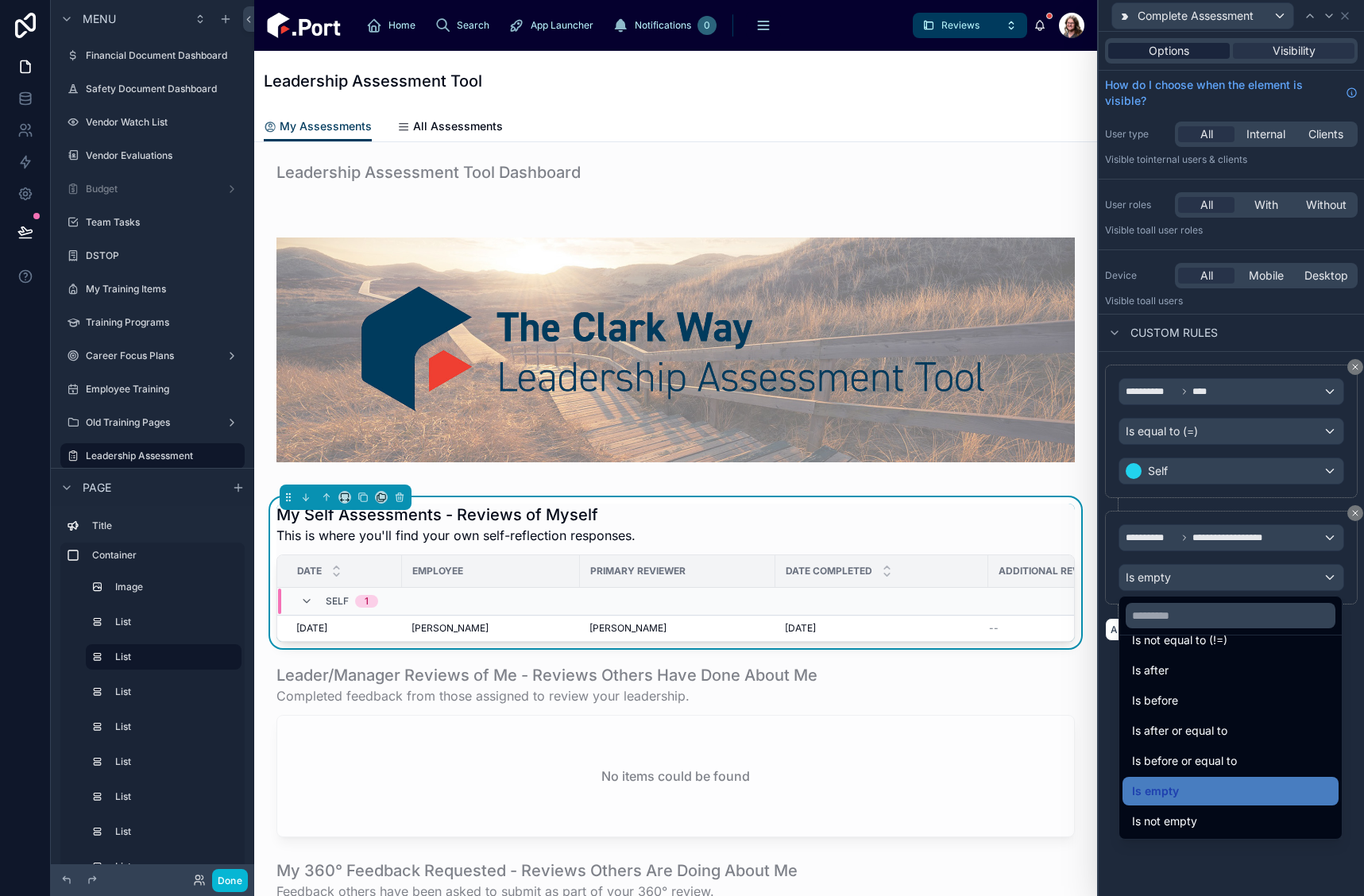
click at [1194, 815] on span "Is not empty" at bounding box center [1165, 821] width 65 height 19
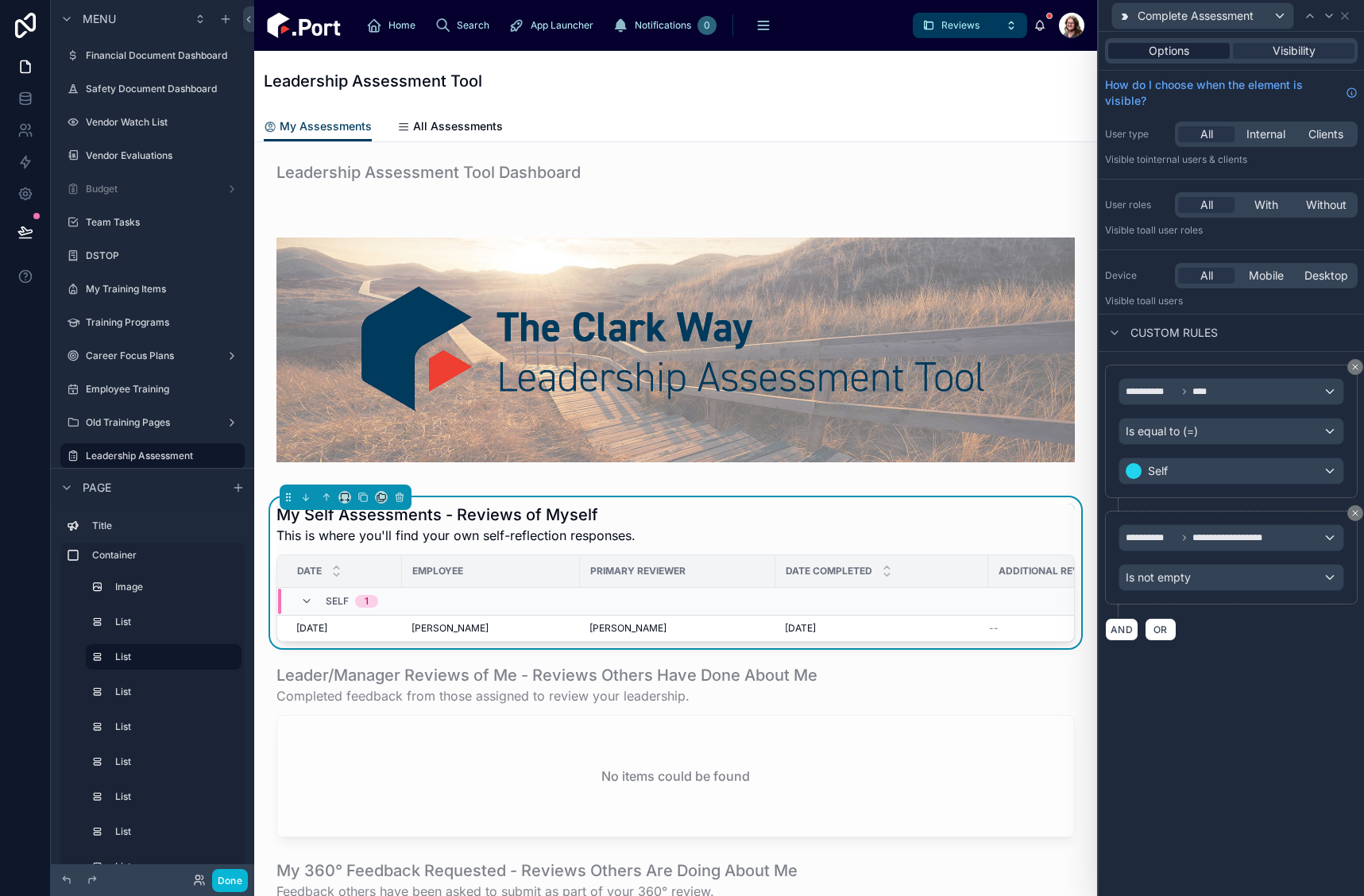
click at [1189, 49] on span "Options" at bounding box center [1169, 50] width 41 height 16
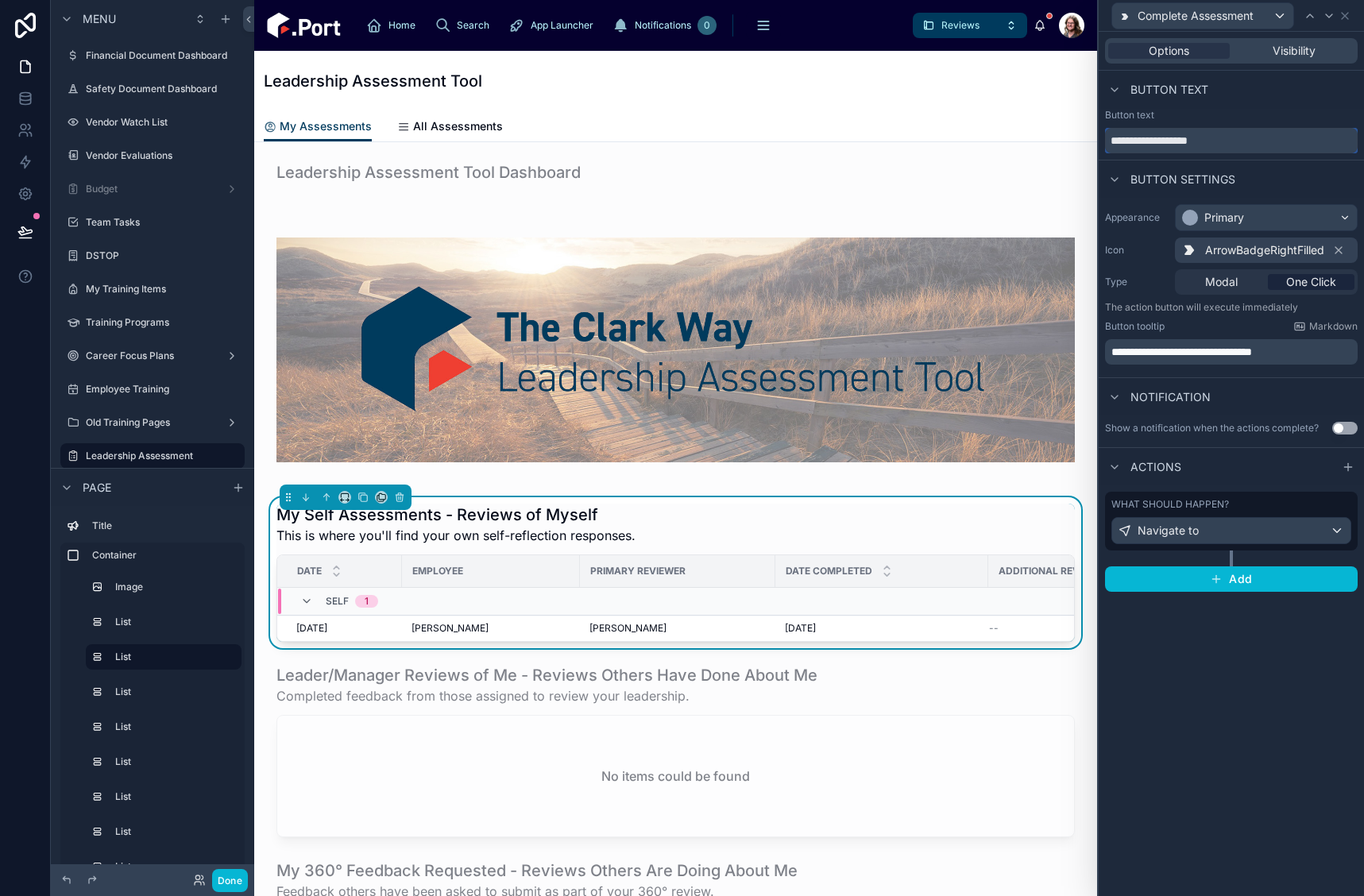
drag, startPoint x: 1113, startPoint y: 148, endPoint x: 1076, endPoint y: 145, distance: 37.1
click at [1076, 145] on div "**********" at bounding box center [682, 448] width 1364 height 896
type input "**********"
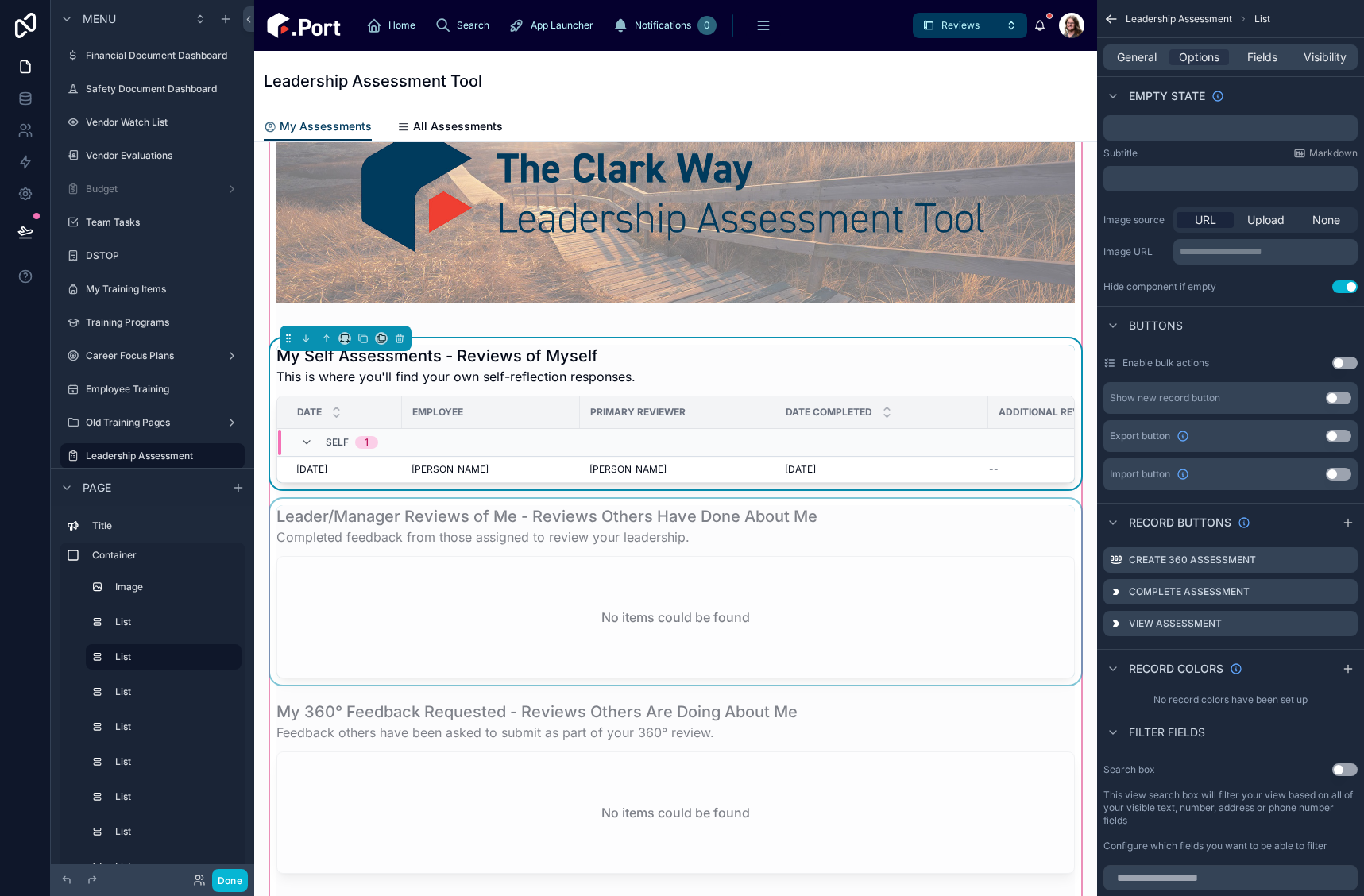
scroll to position [238, 0]
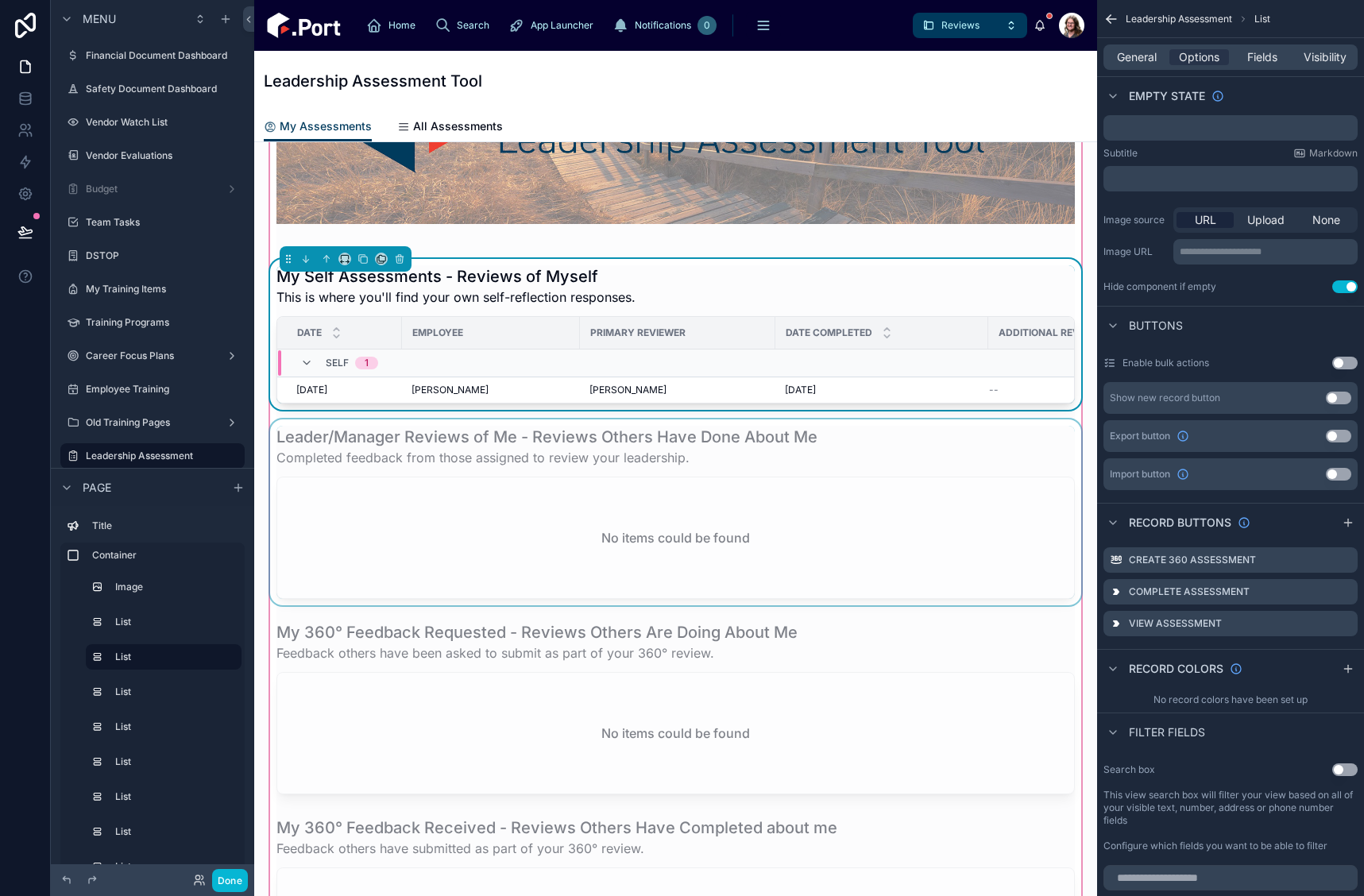
click at [865, 456] on div at bounding box center [675, 512] width 817 height 186
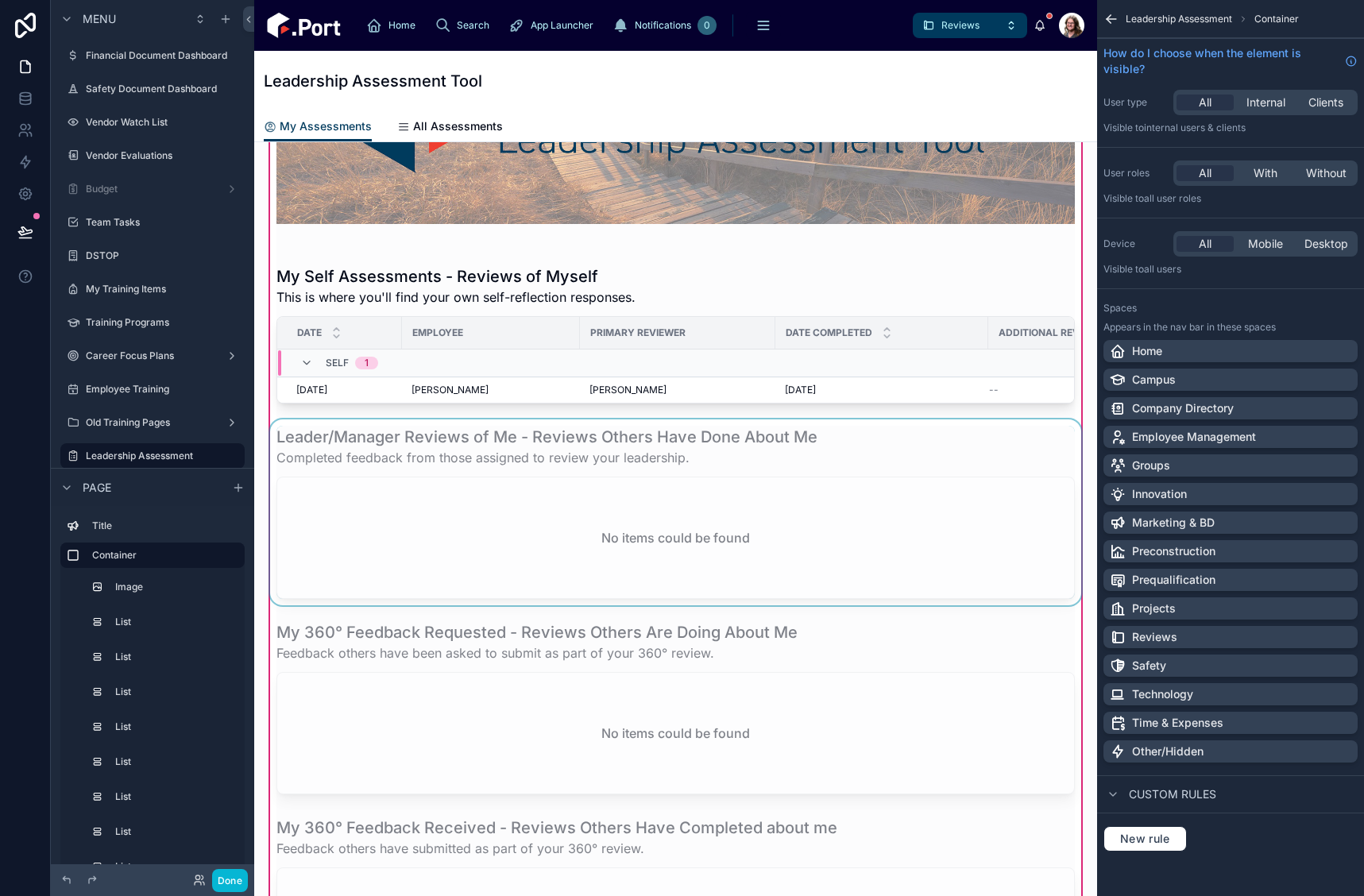
scroll to position [0, 0]
click at [892, 458] on div at bounding box center [675, 512] width 817 height 186
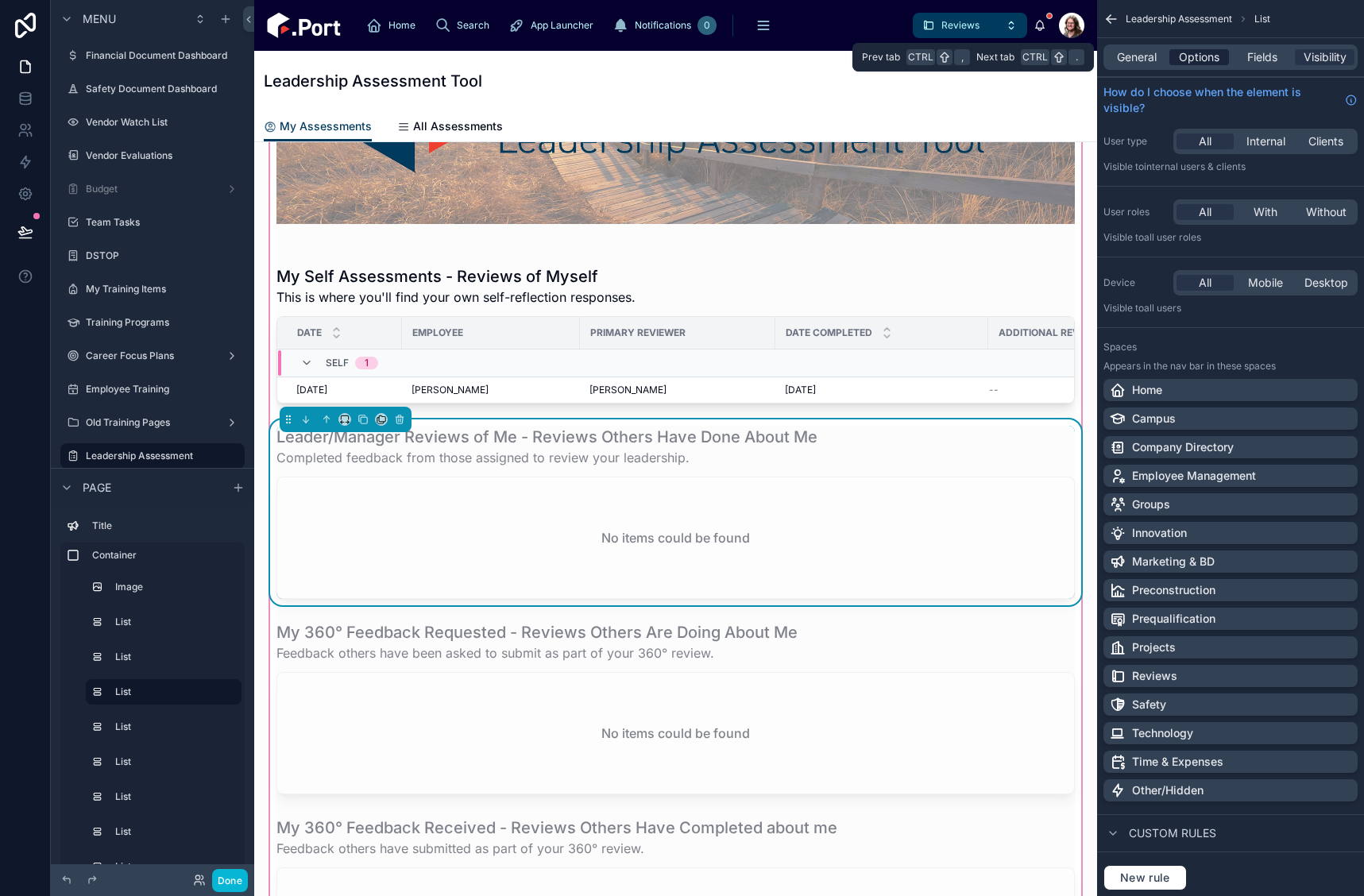
click at [1193, 56] on span "Options" at bounding box center [1200, 56] width 41 height 16
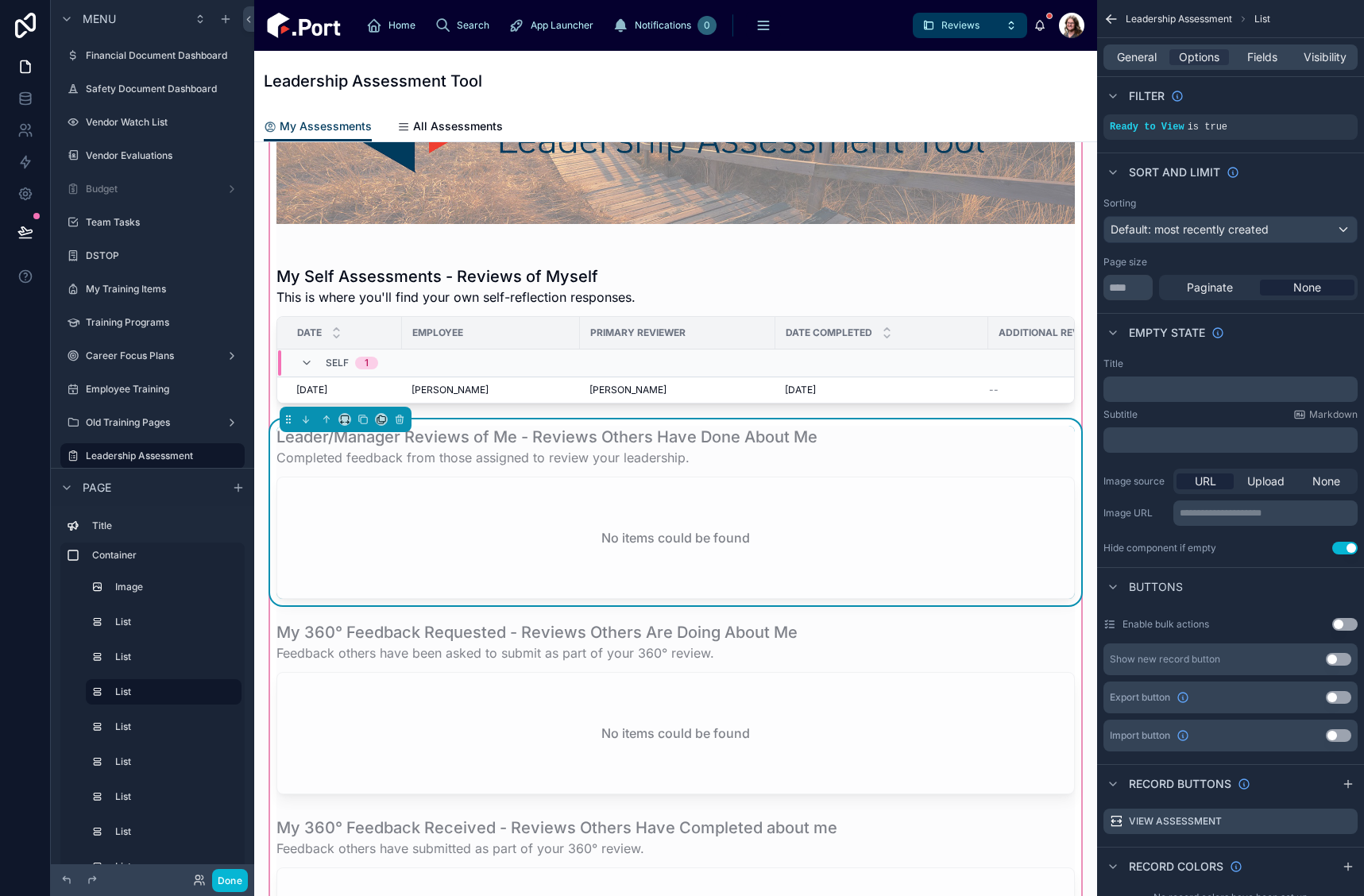
scroll to position [477, 0]
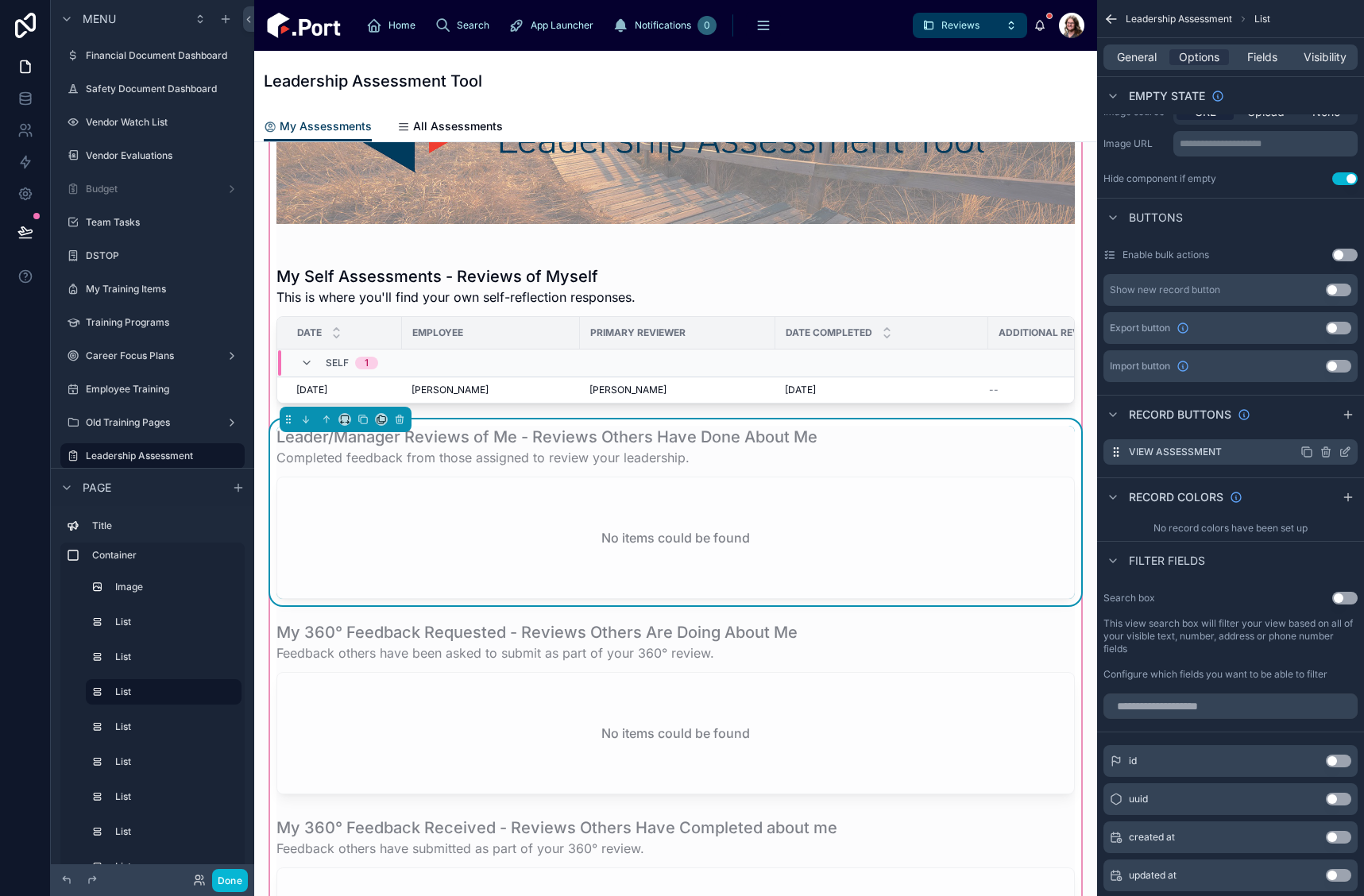
click at [1343, 453] on icon "scrollable content" at bounding box center [1345, 453] width 13 height 13
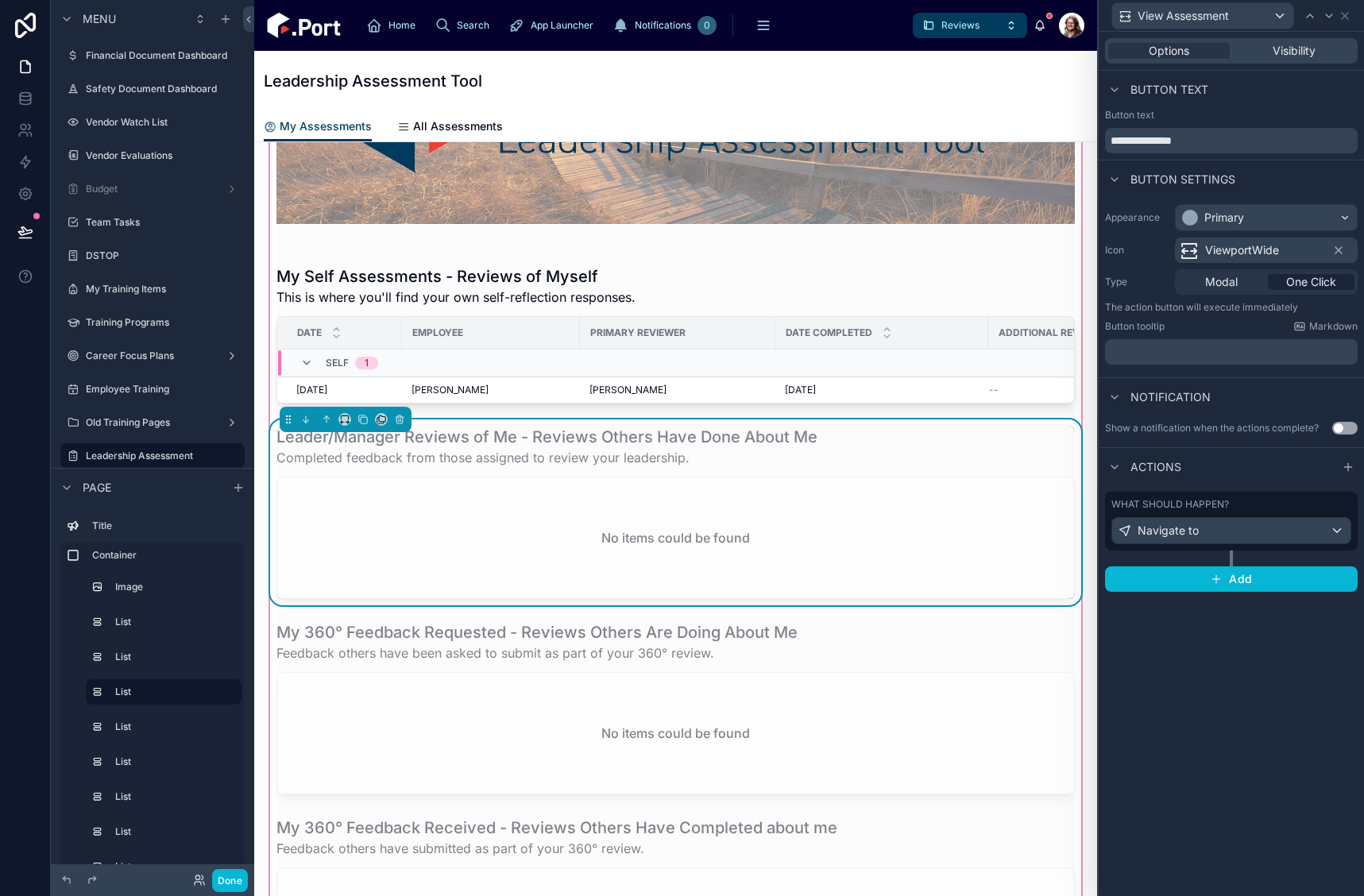
click at [1281, 508] on div "What should happen?" at bounding box center [1231, 505] width 240 height 13
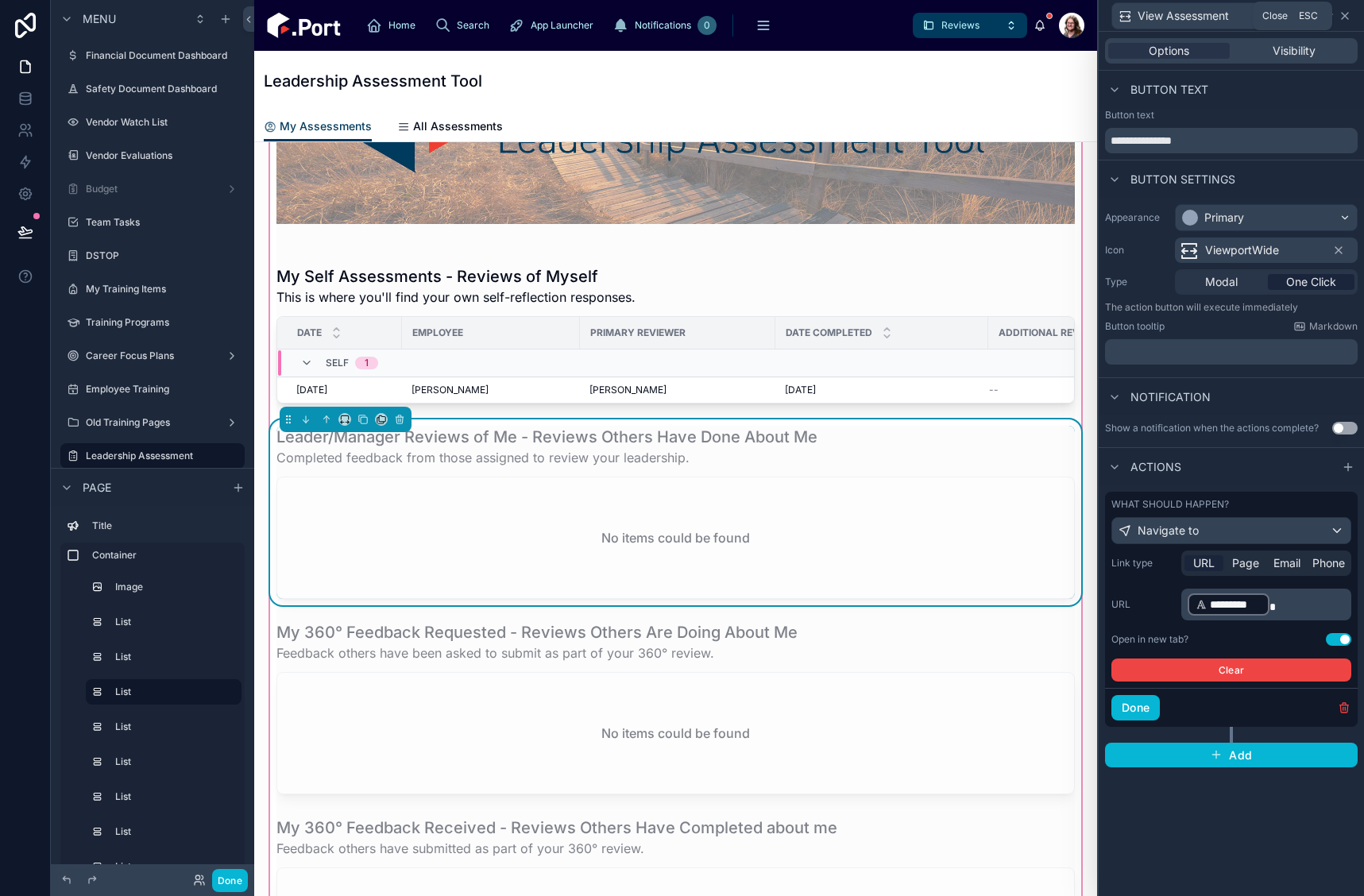
click at [1344, 12] on icon at bounding box center [1345, 16] width 13 height 13
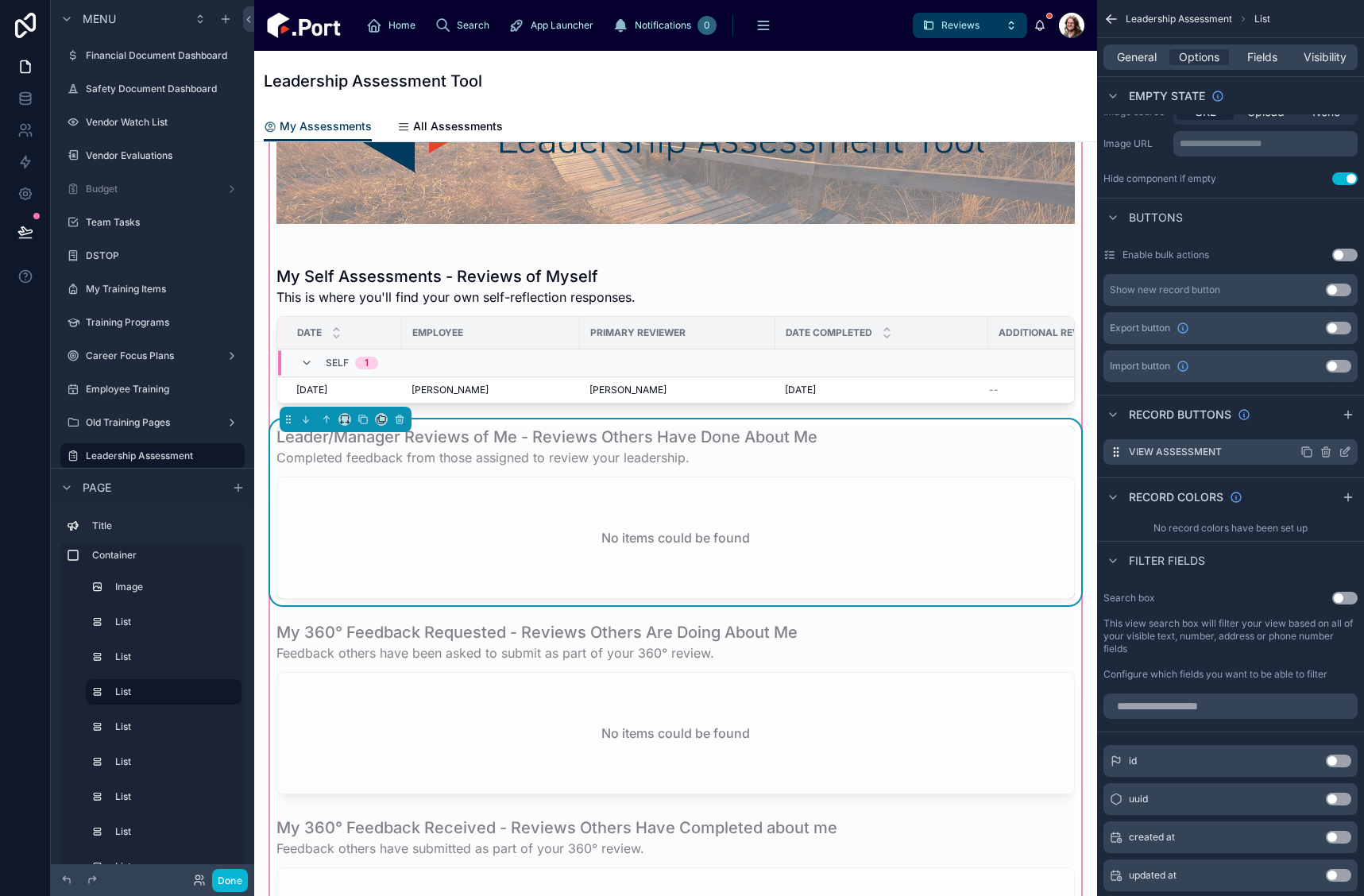
click at [1307, 452] on icon "scrollable content" at bounding box center [1308, 453] width 13 height 13
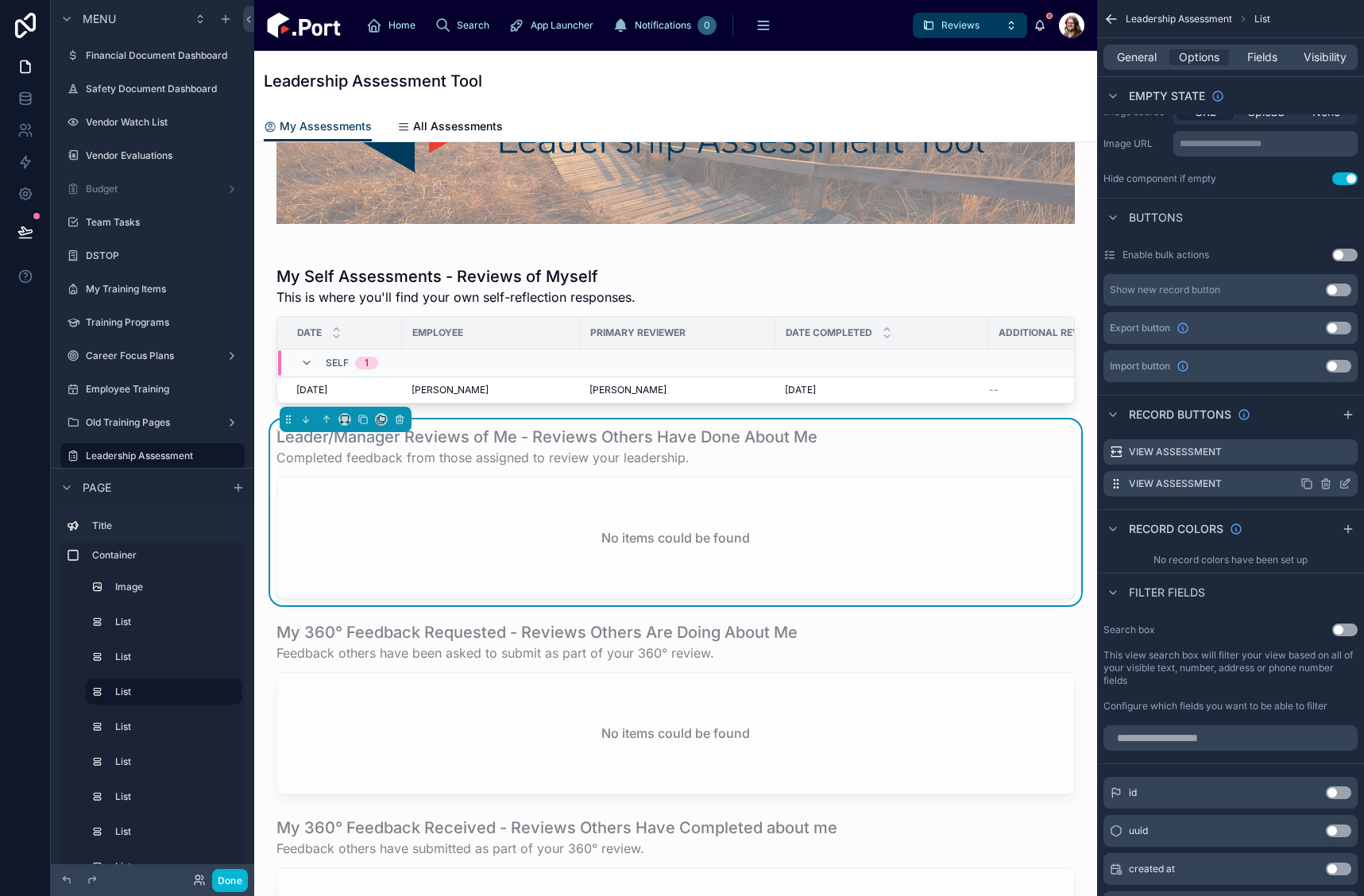
click at [1348, 482] on icon "scrollable content" at bounding box center [1345, 484] width 13 height 13
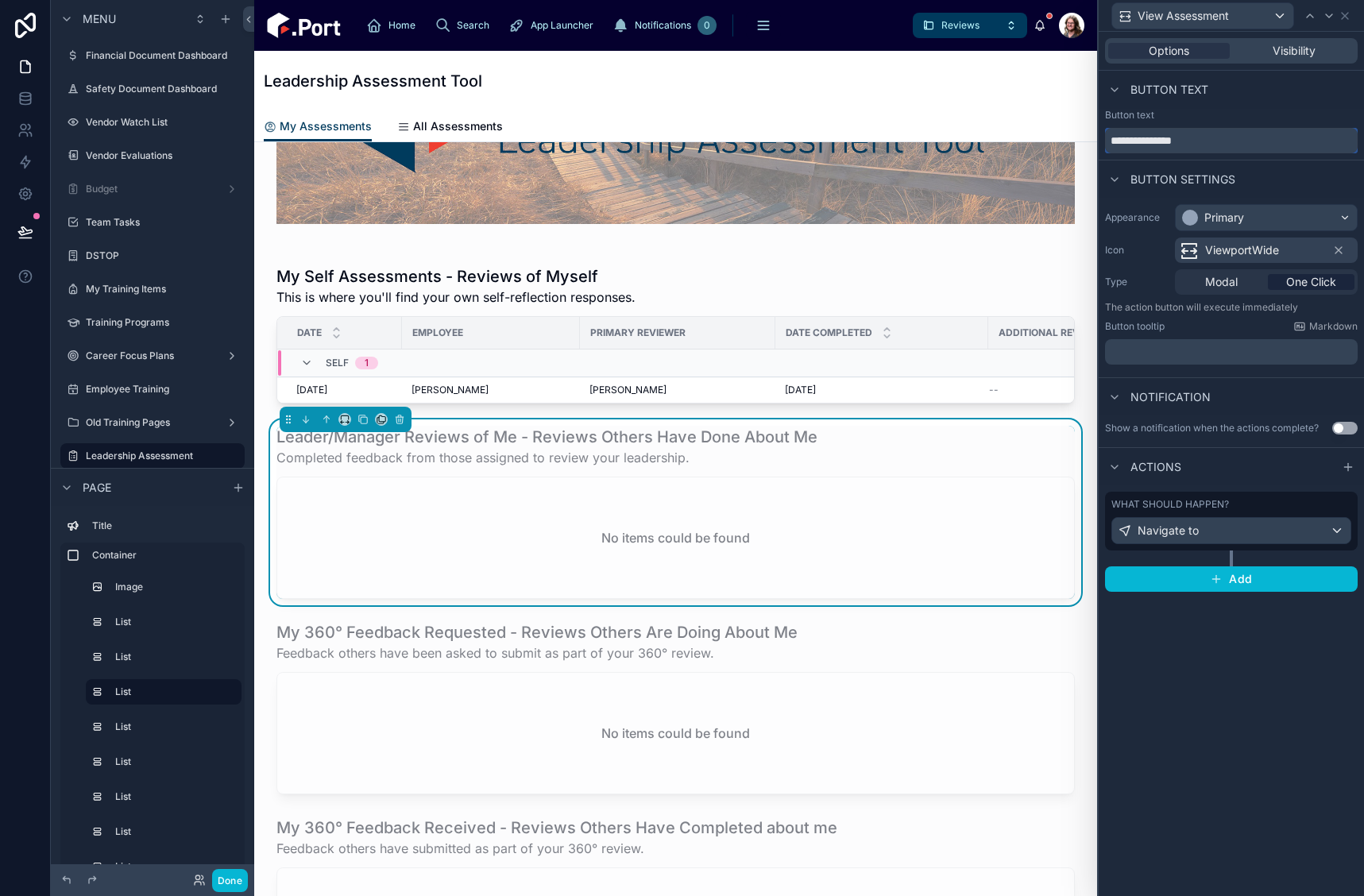
click at [1139, 144] on input "**********" at bounding box center [1231, 140] width 253 height 25
type input "**********"
click at [1236, 506] on div "What should happen?" at bounding box center [1231, 505] width 240 height 13
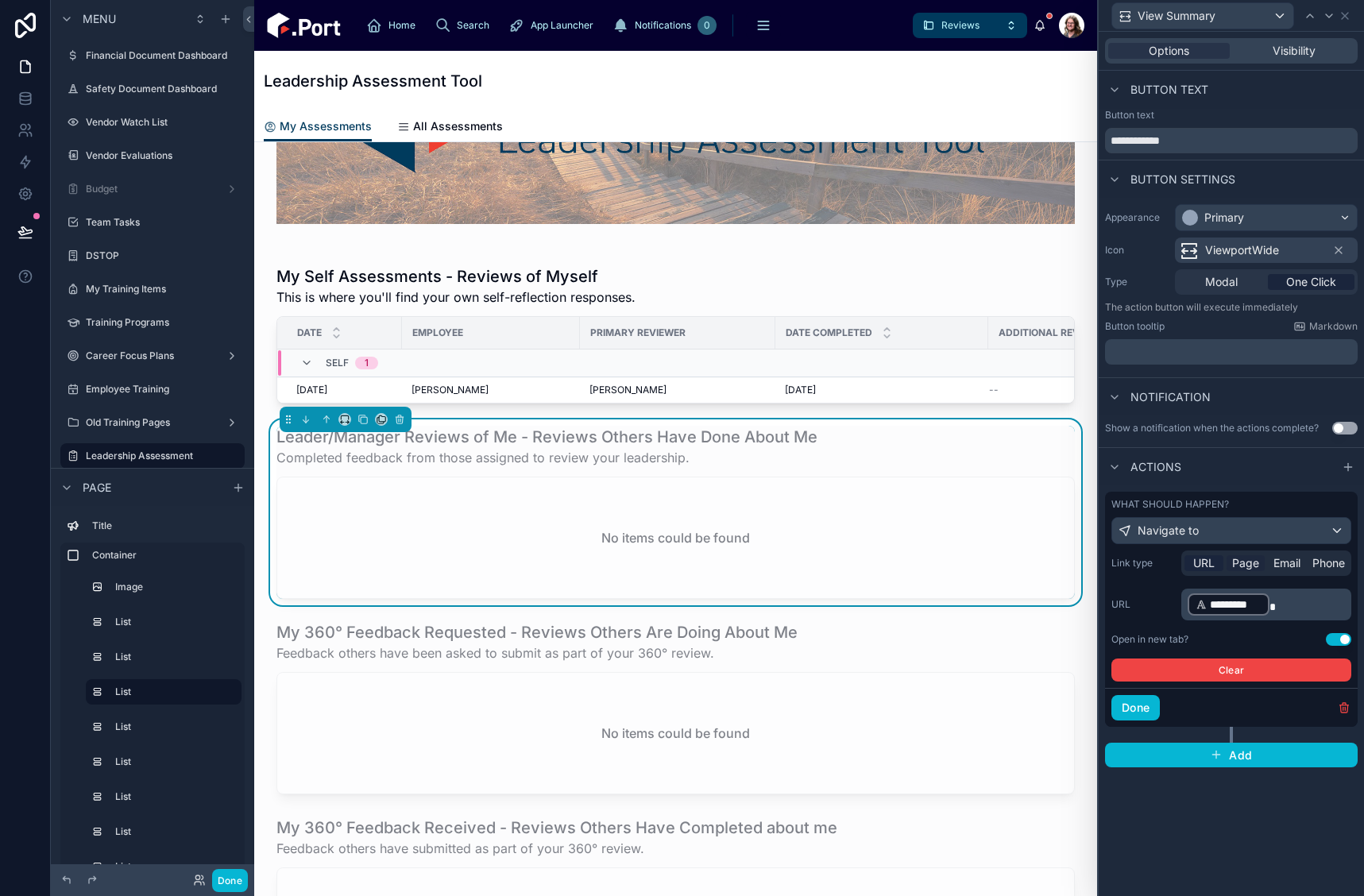
click at [1244, 570] on span "Page" at bounding box center [1245, 563] width 27 height 16
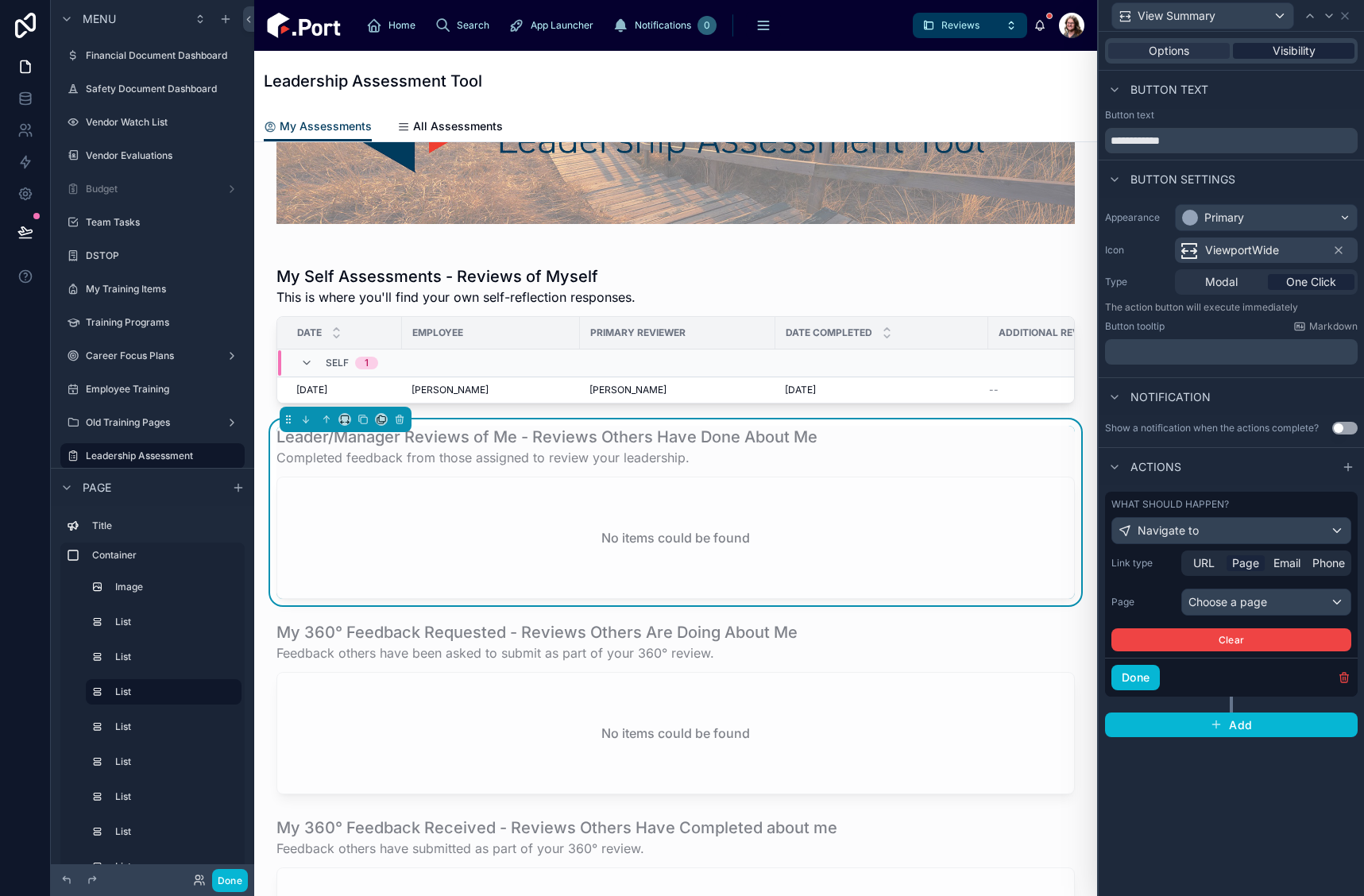
click at [1278, 49] on span "Visibility" at bounding box center [1294, 50] width 43 height 16
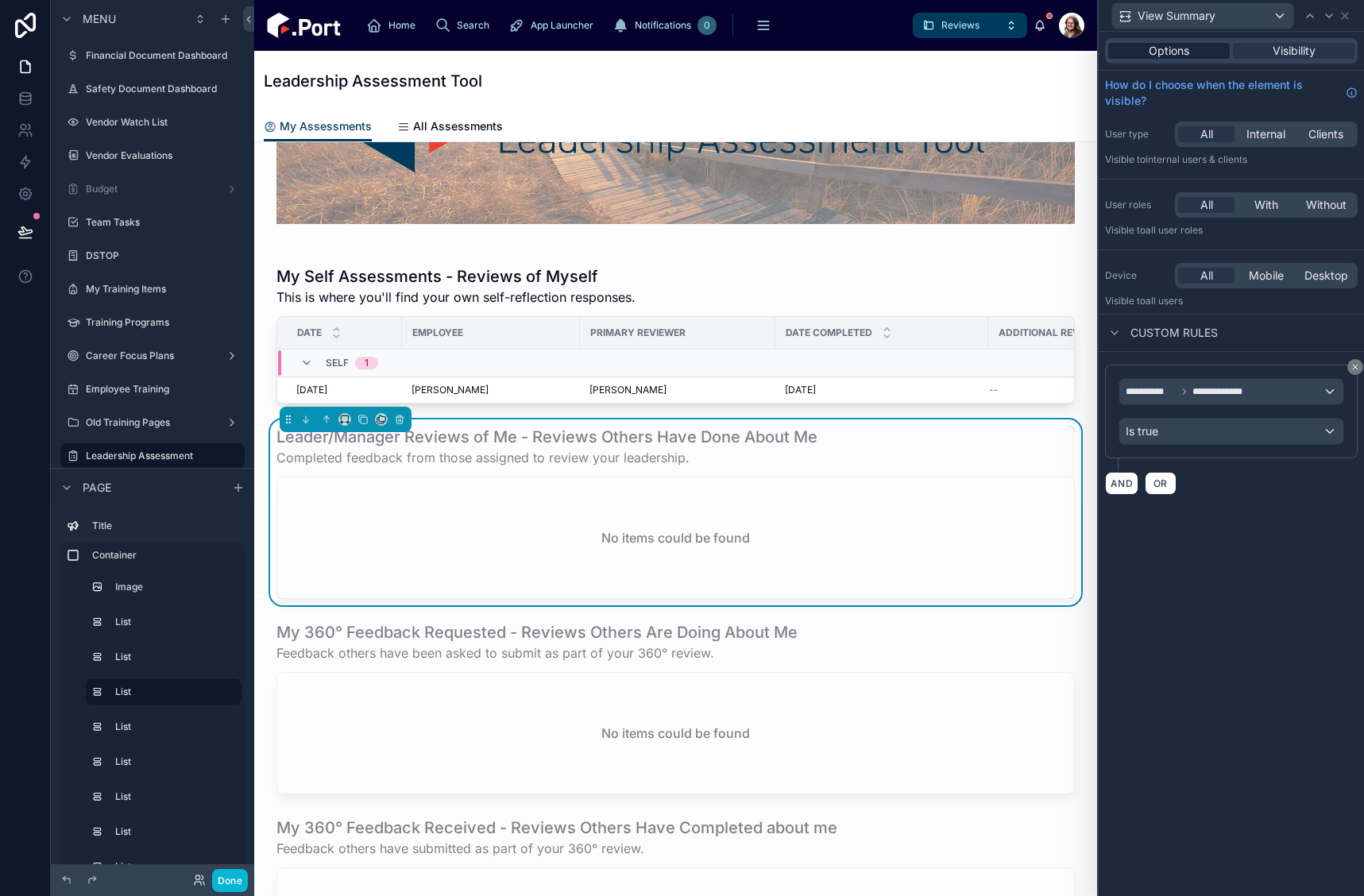
click at [1187, 56] on span "Options" at bounding box center [1169, 50] width 41 height 16
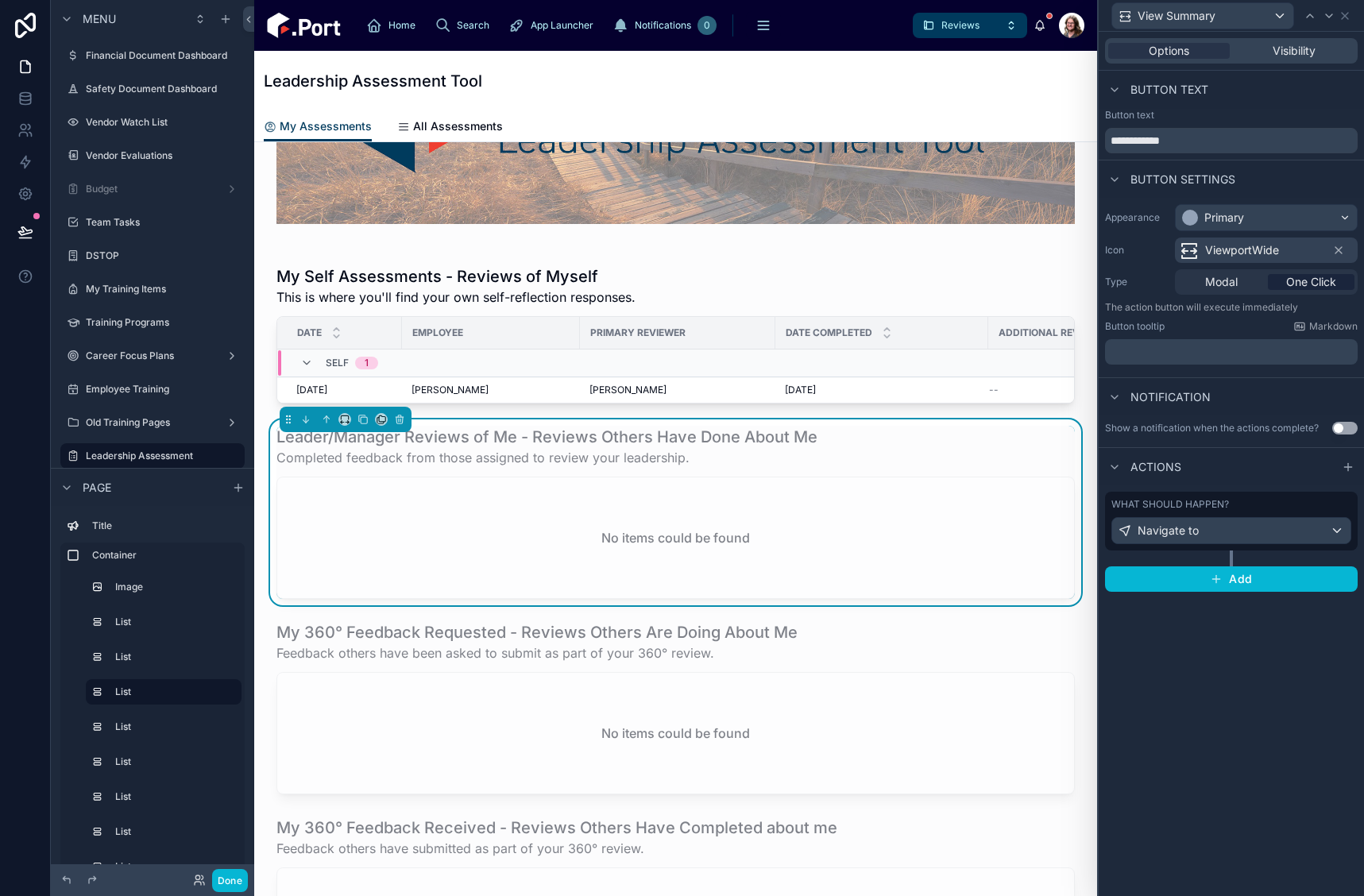
click at [1253, 508] on div "What should happen?" at bounding box center [1231, 505] width 240 height 13
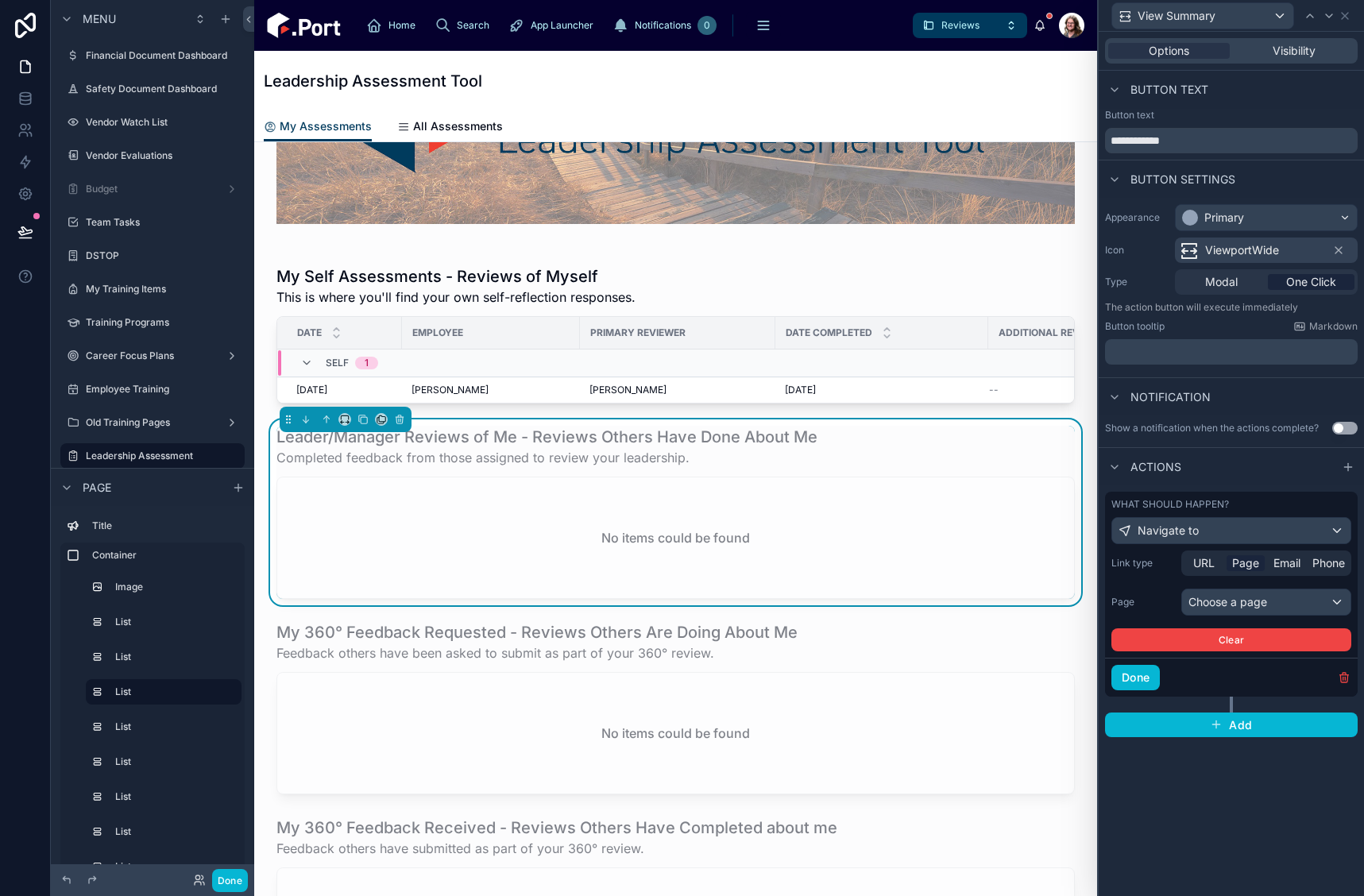
click at [1249, 567] on span "Page" at bounding box center [1245, 563] width 27 height 16
click at [1254, 599] on div "Choose a page" at bounding box center [1267, 602] width 169 height 25
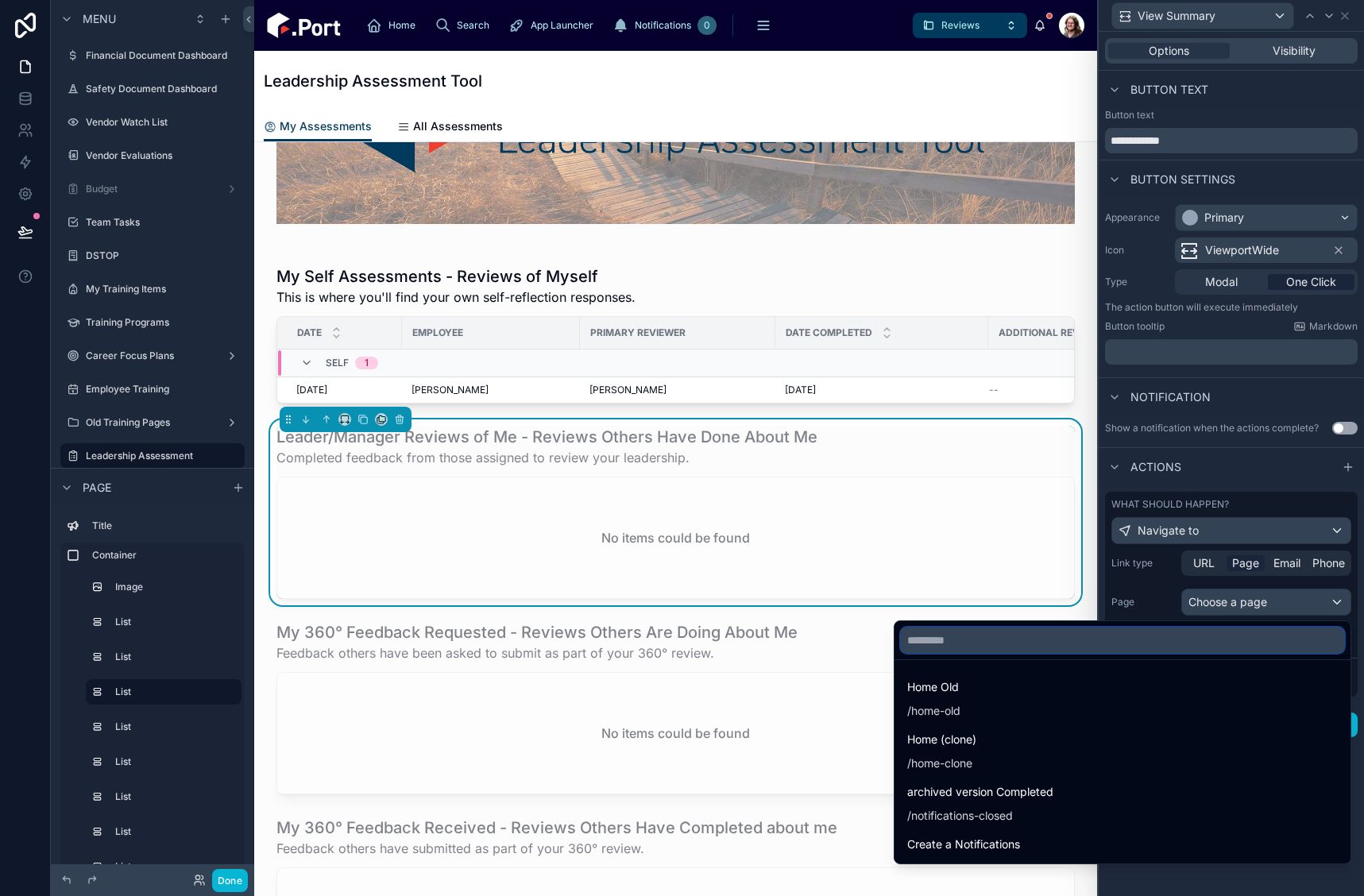
click at [1127, 643] on input "text" at bounding box center [1123, 640] width 443 height 25
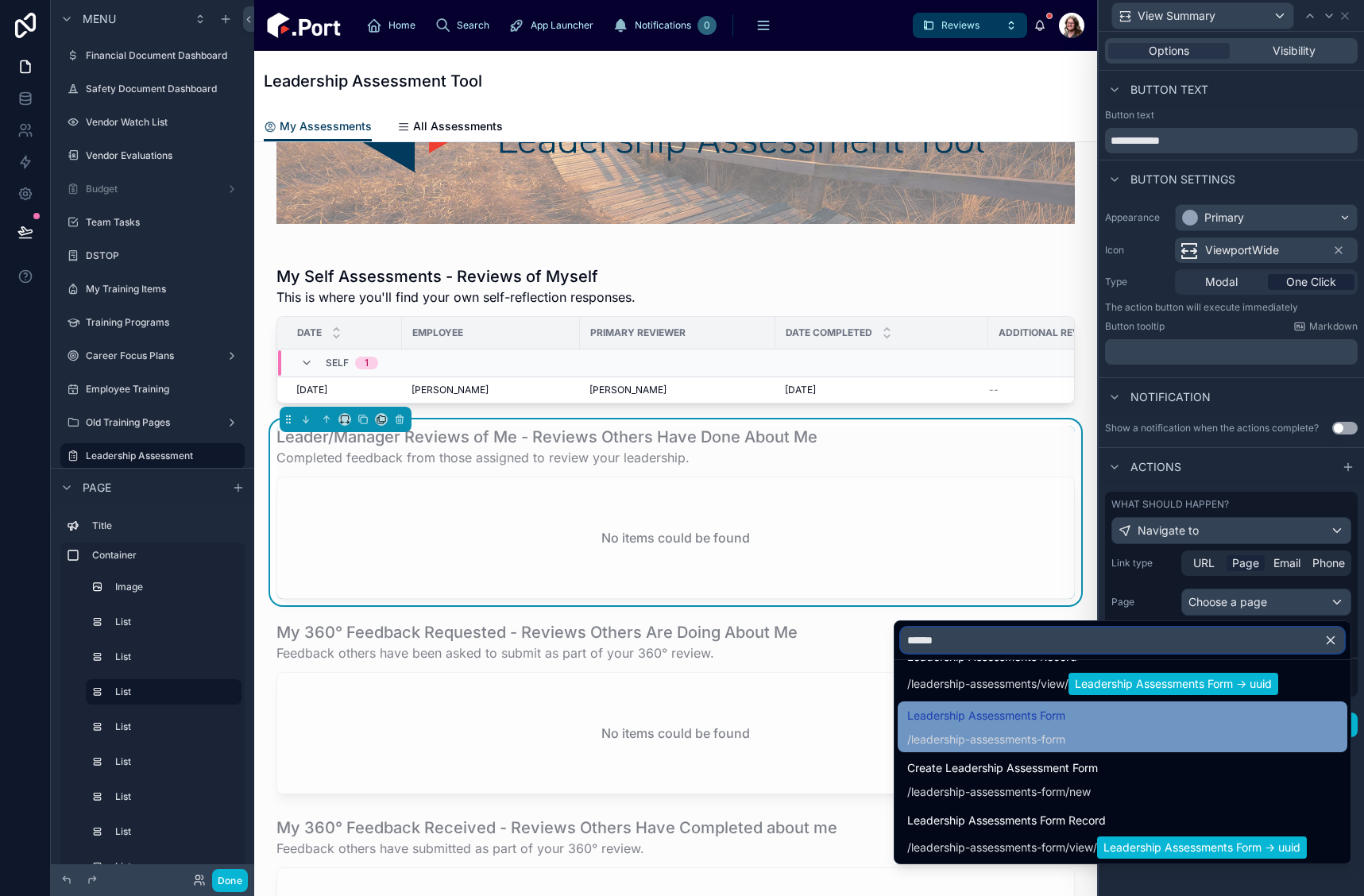
scroll to position [734, 0]
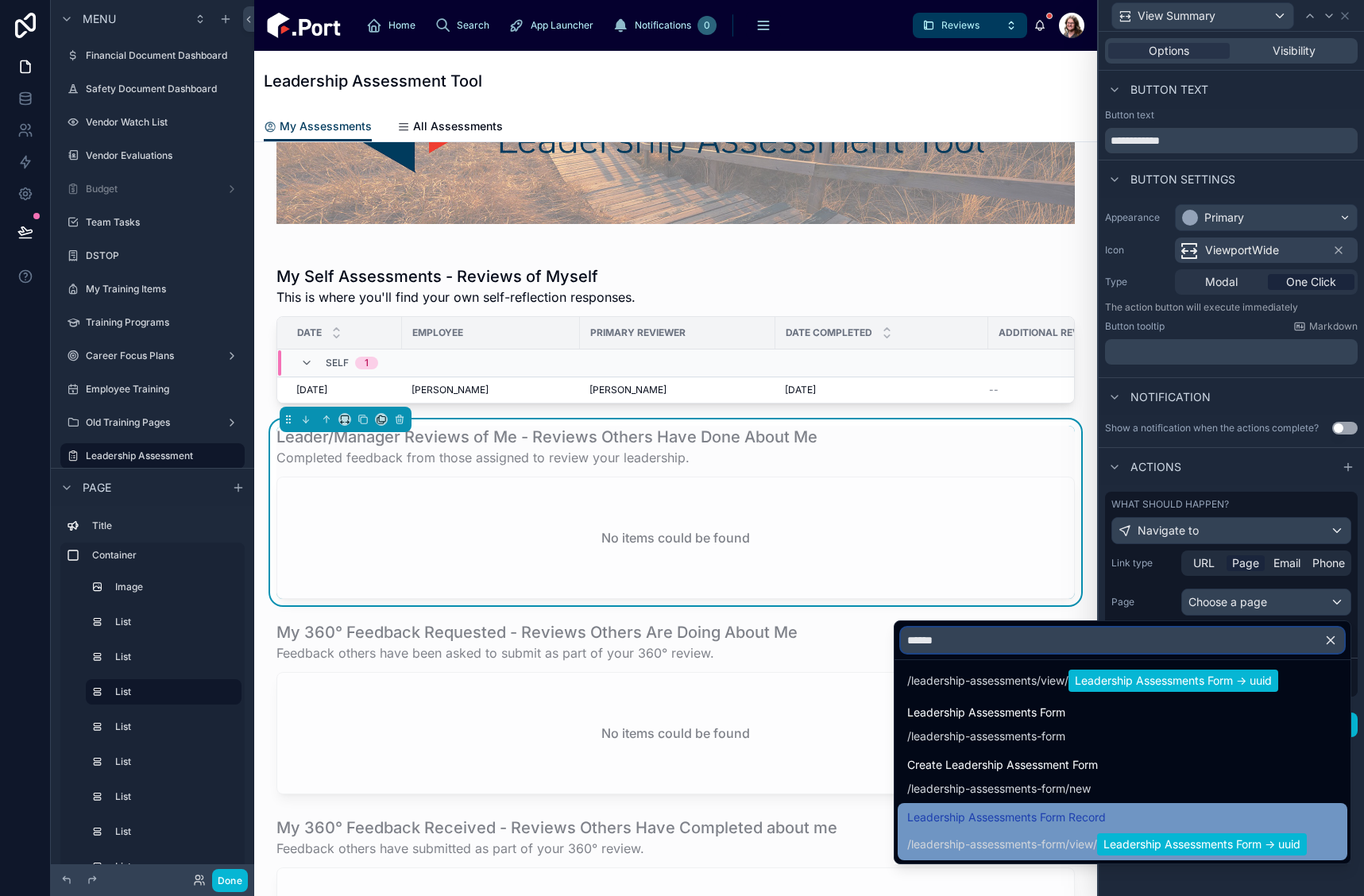
type input "******"
click at [1138, 831] on span "/ leadership-assessments-form / view / Leadership Assessments Form -> uuid" at bounding box center [1107, 843] width 399 height 25
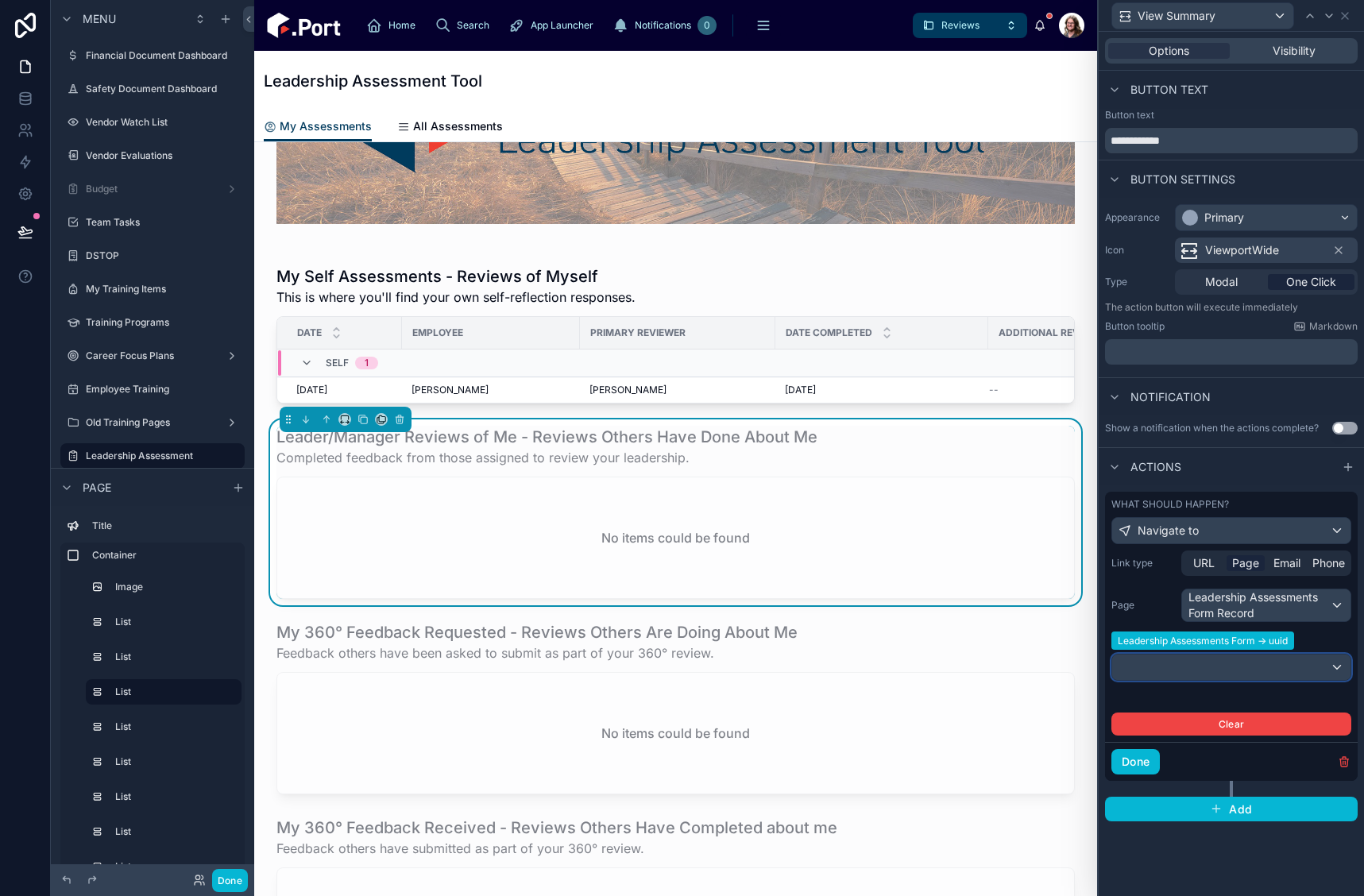
click at [1267, 674] on div at bounding box center [1231, 667] width 238 height 25
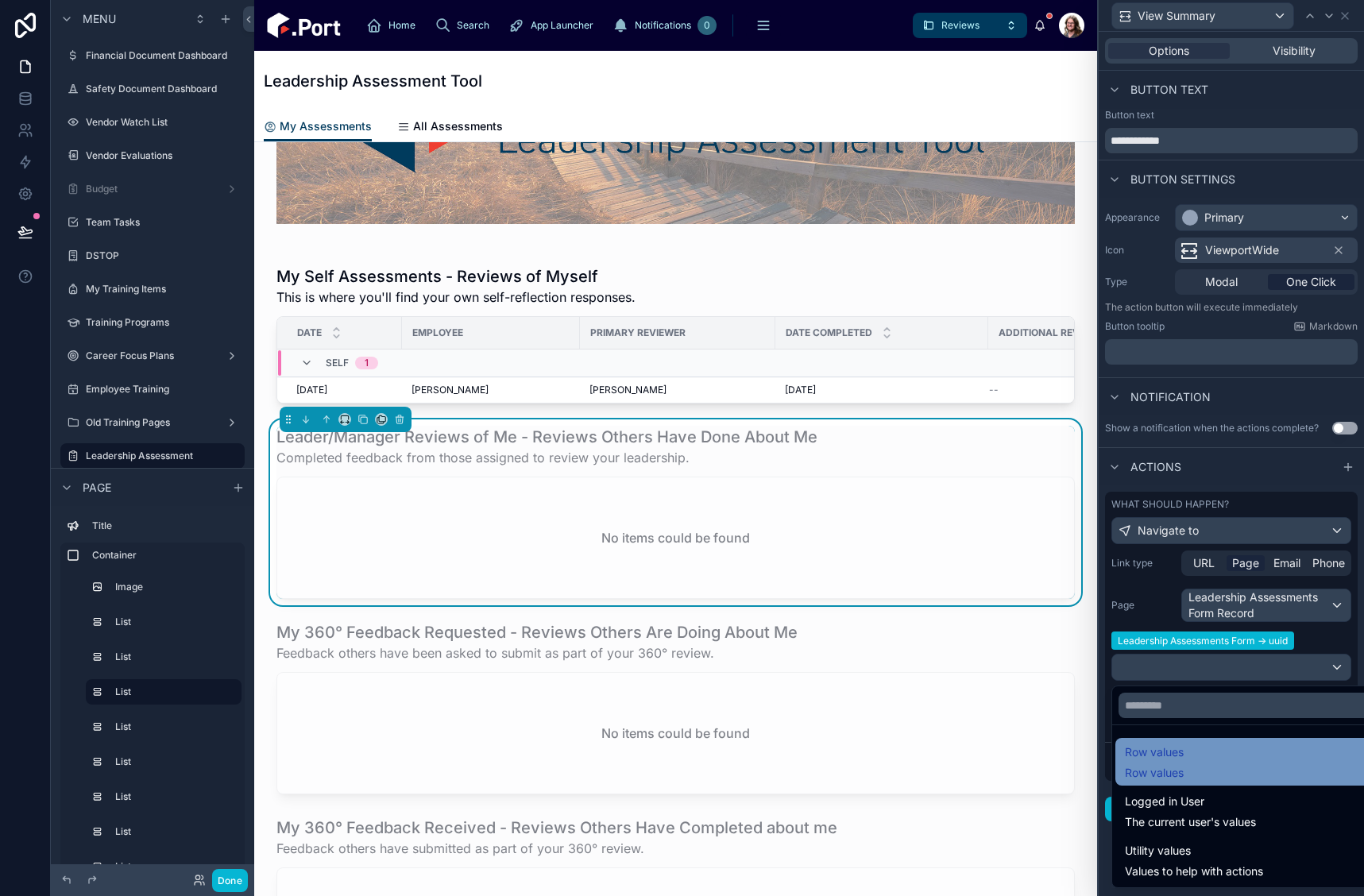
click at [1144, 763] on div "Row values Row values" at bounding box center [1155, 762] width 59 height 38
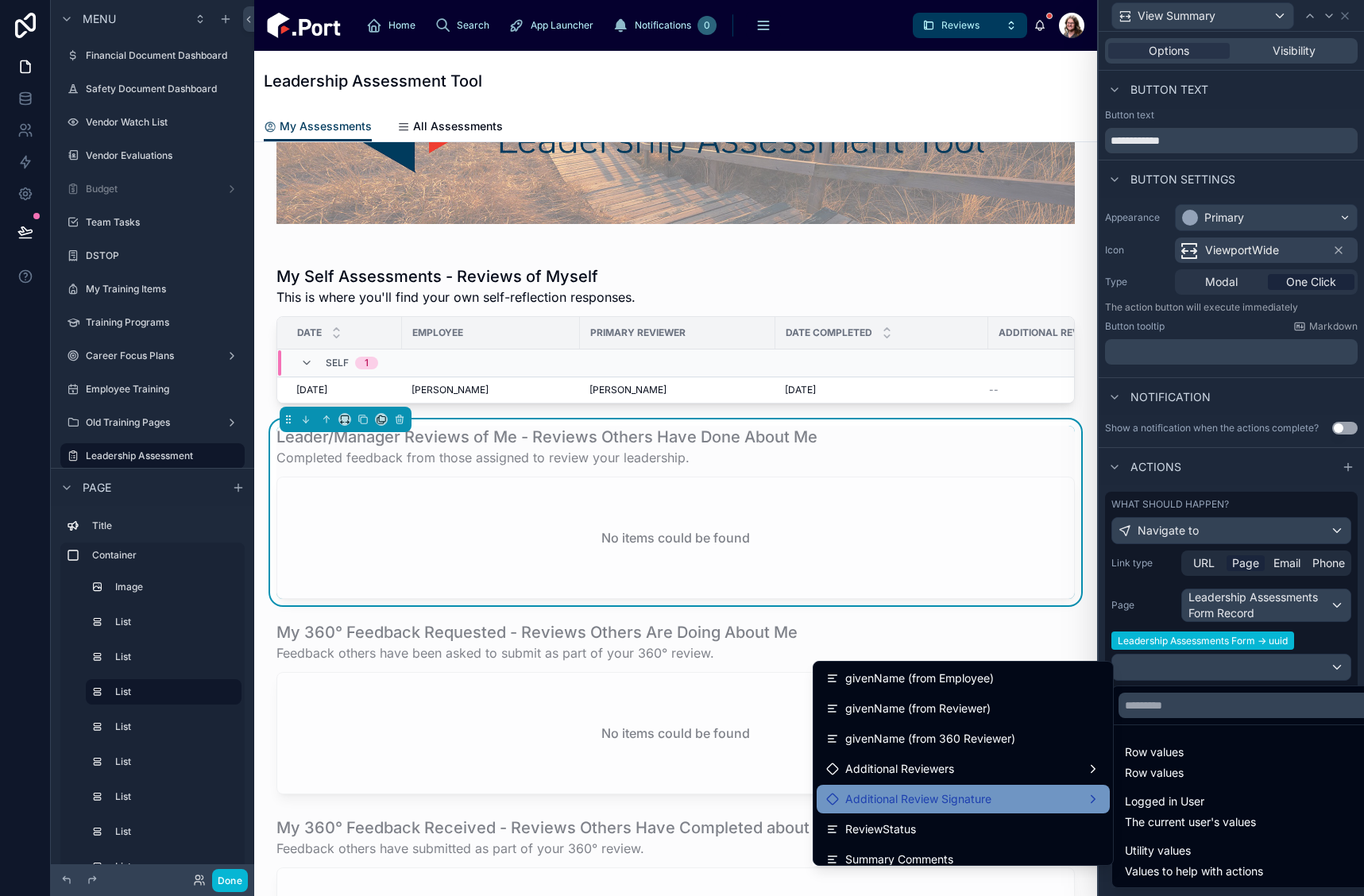
scroll to position [3938, 0]
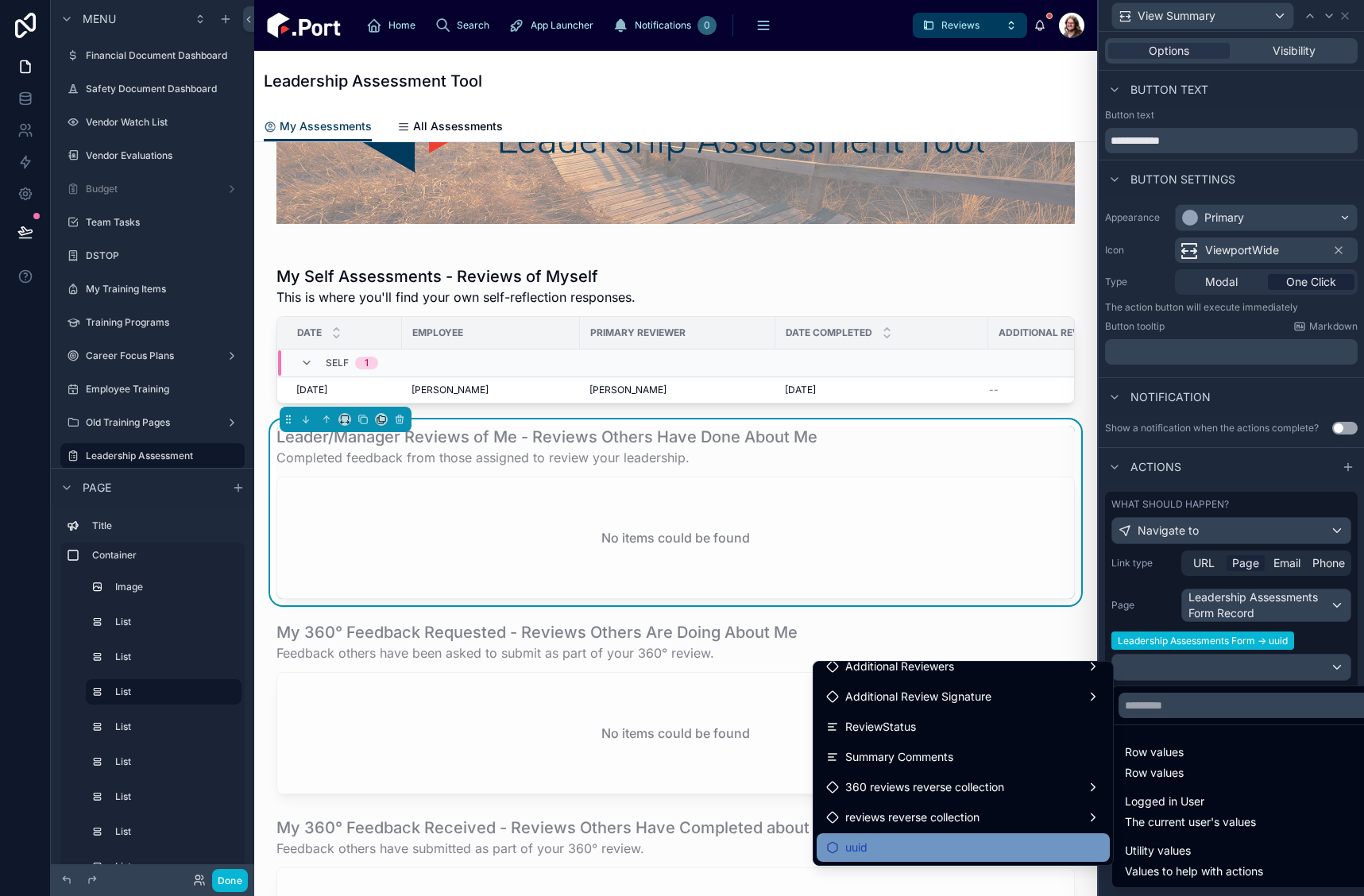
click at [966, 838] on div "uuid" at bounding box center [963, 847] width 274 height 19
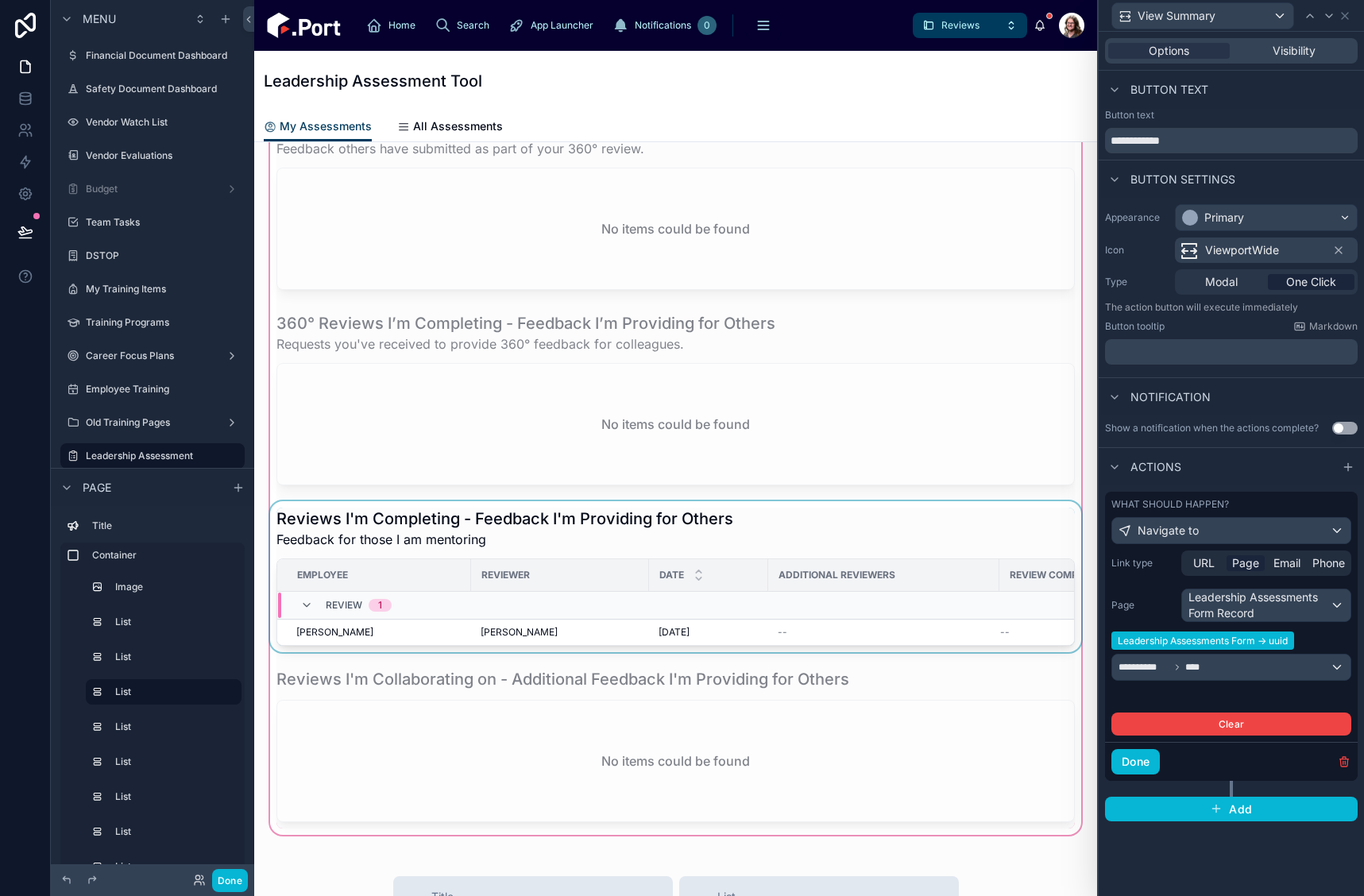
scroll to position [953, 0]
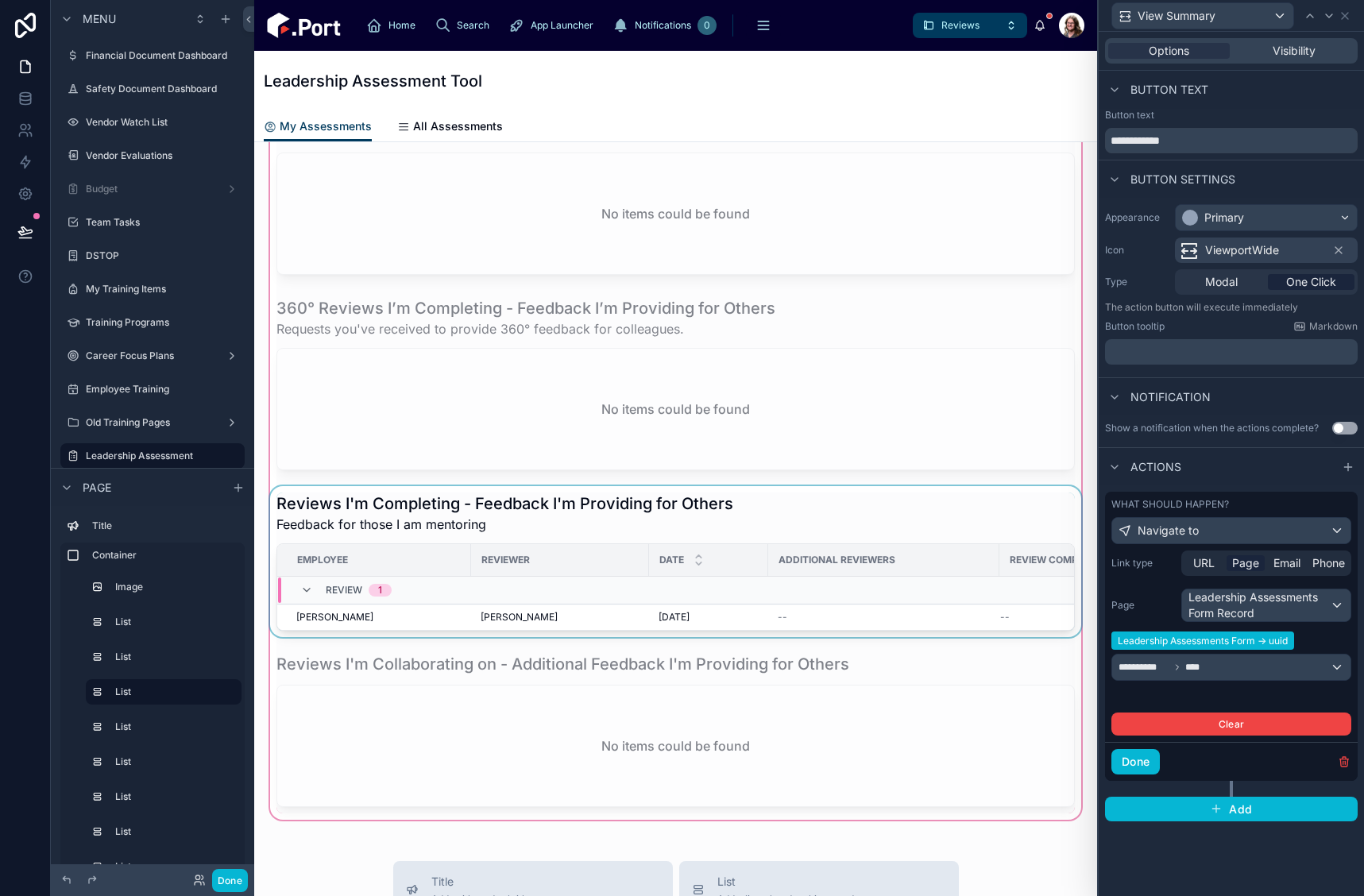
click at [786, 529] on div at bounding box center [675, 561] width 817 height 151
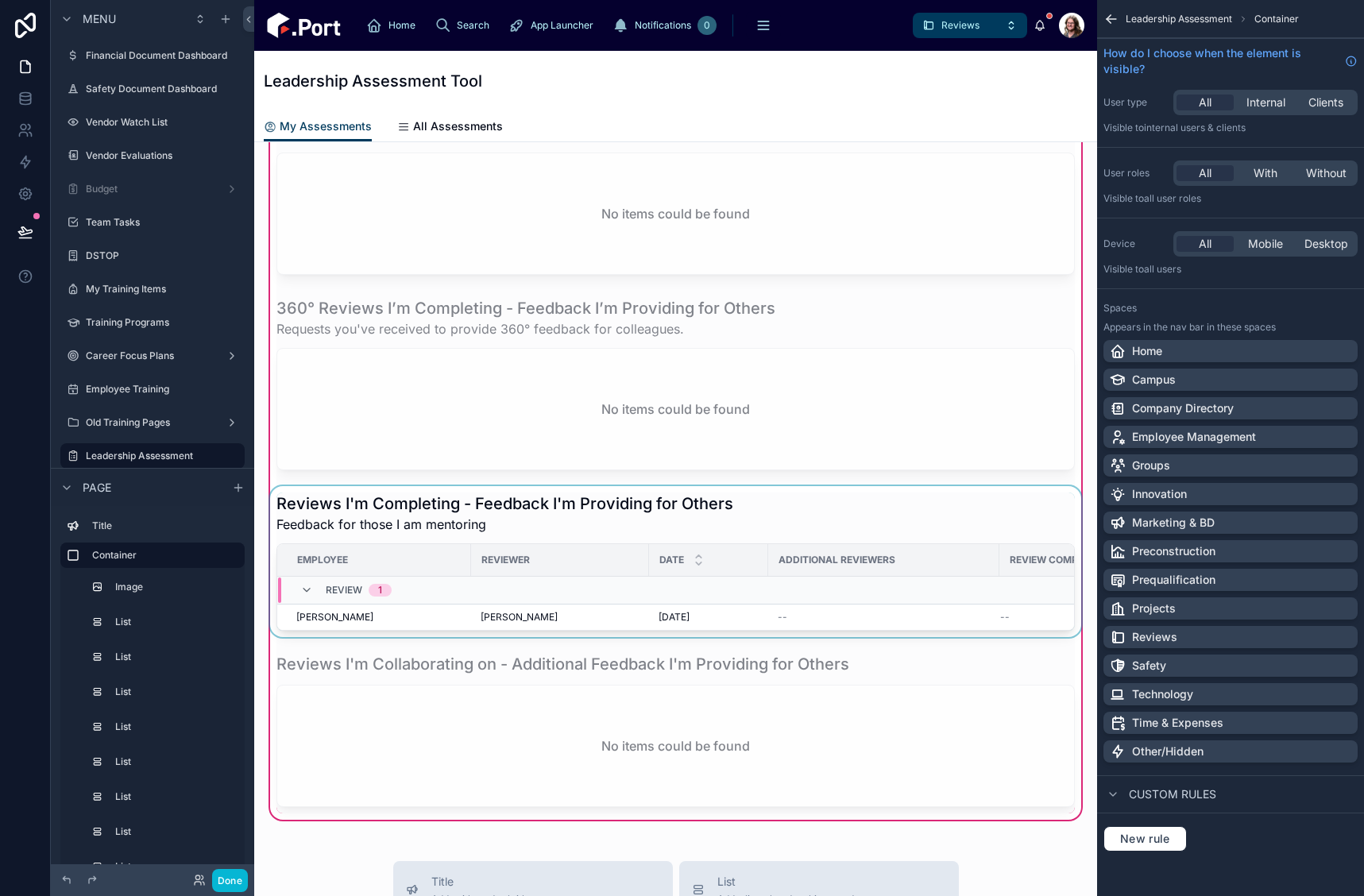
scroll to position [0, 0]
click at [804, 515] on div at bounding box center [675, 561] width 817 height 151
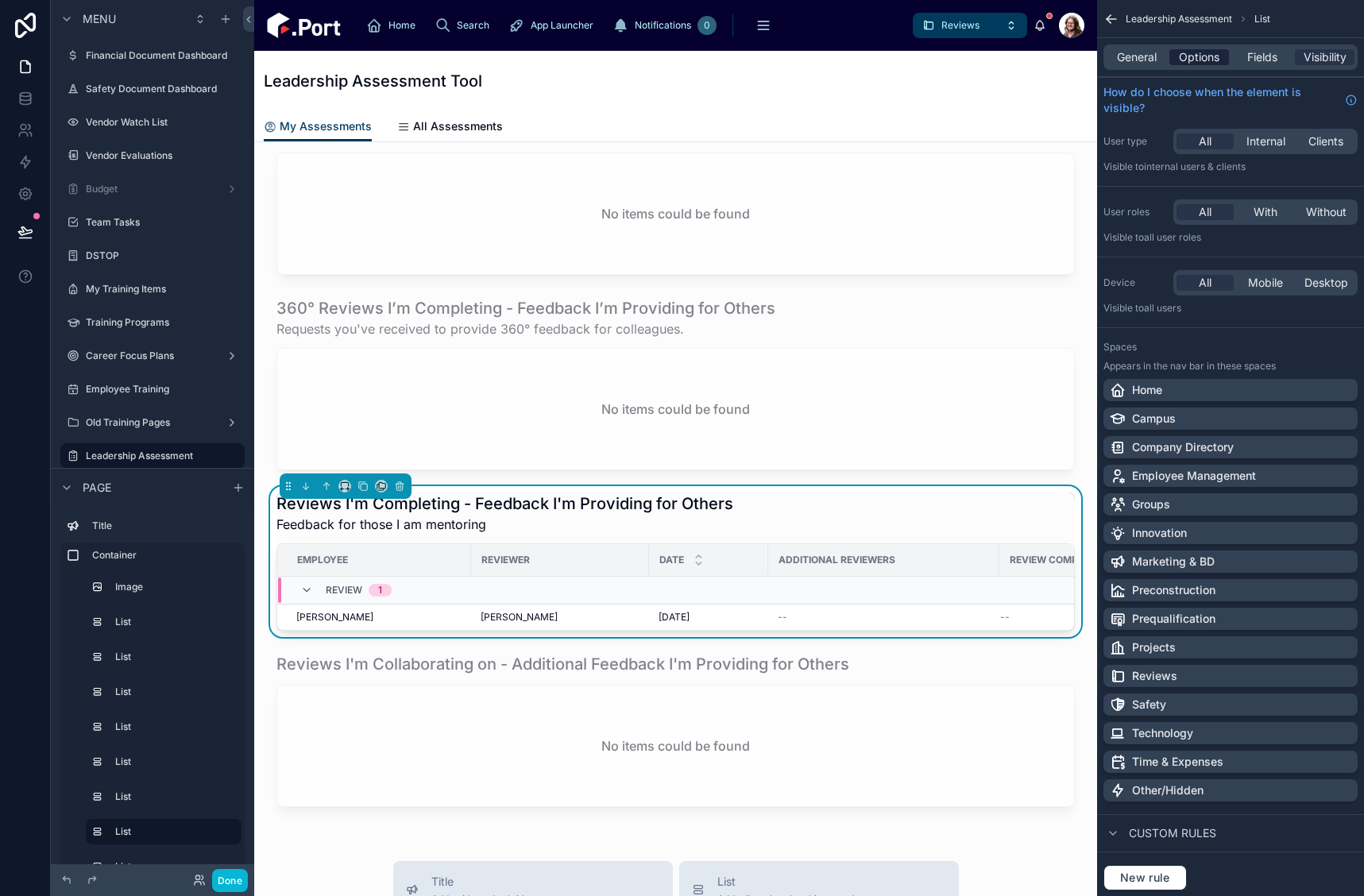
click at [1197, 56] on span "Options" at bounding box center [1200, 56] width 41 height 16
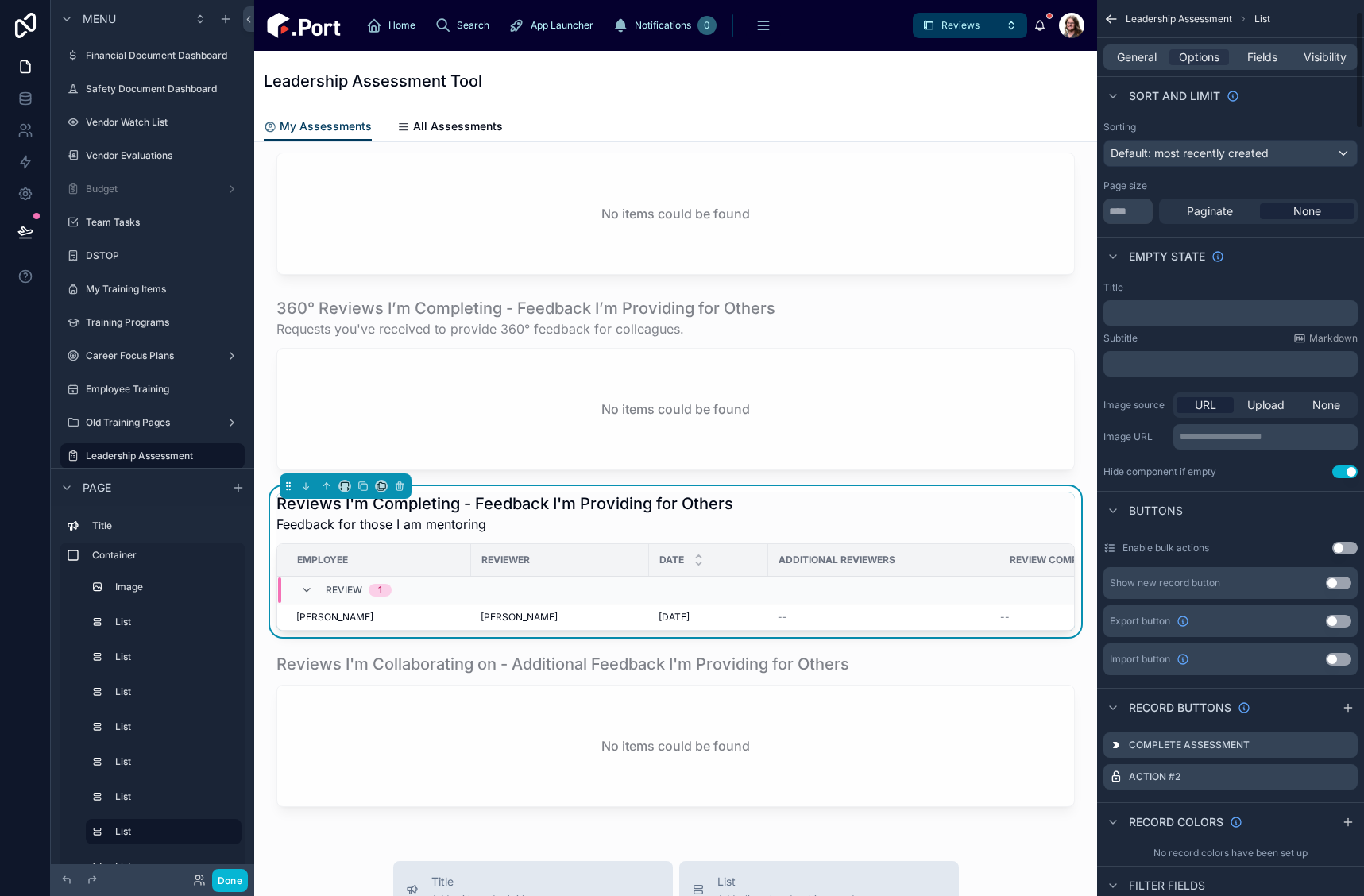
scroll to position [317, 0]
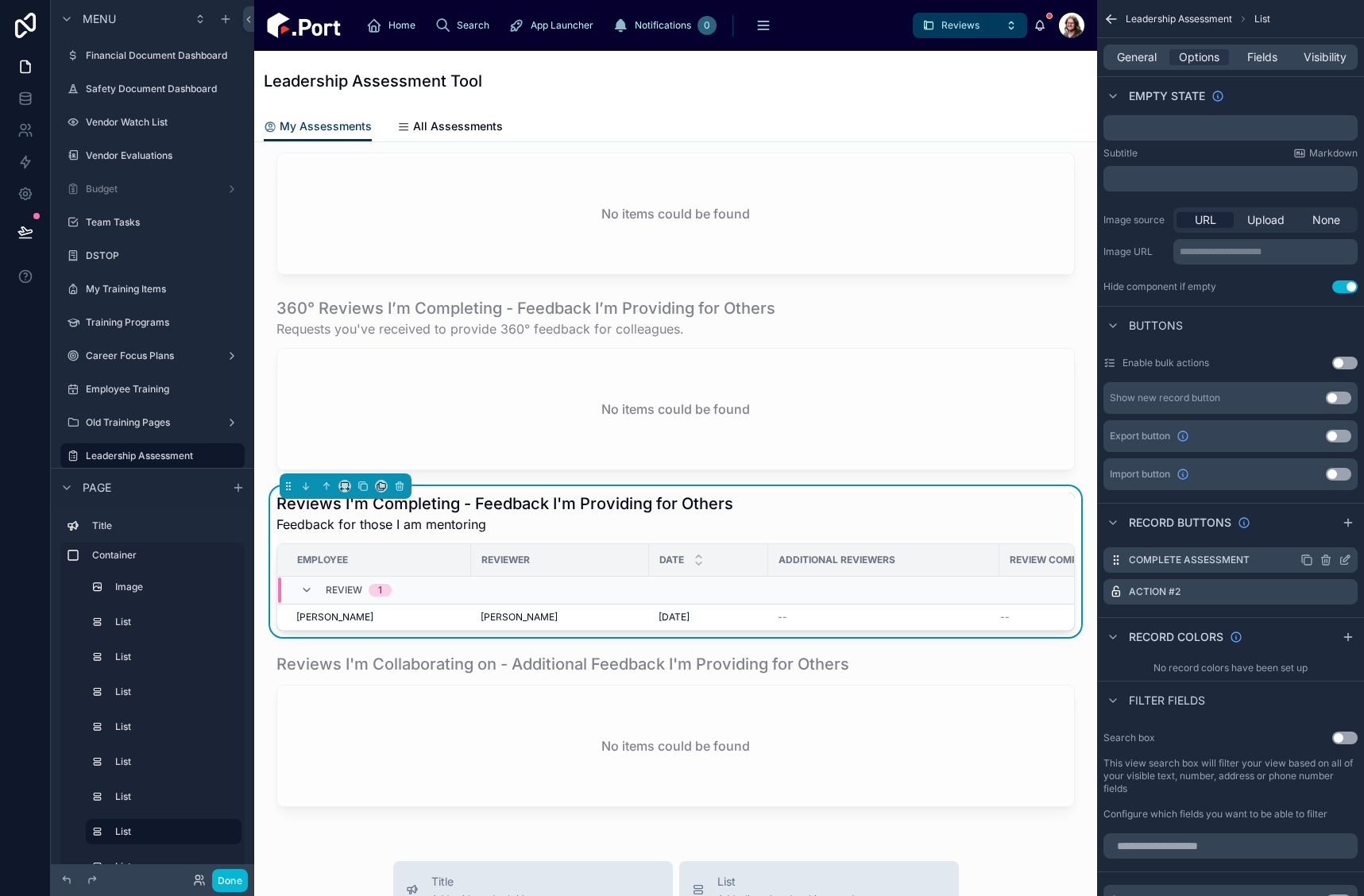
click at [1306, 559] on icon "scrollable content" at bounding box center [1308, 561] width 13 height 13
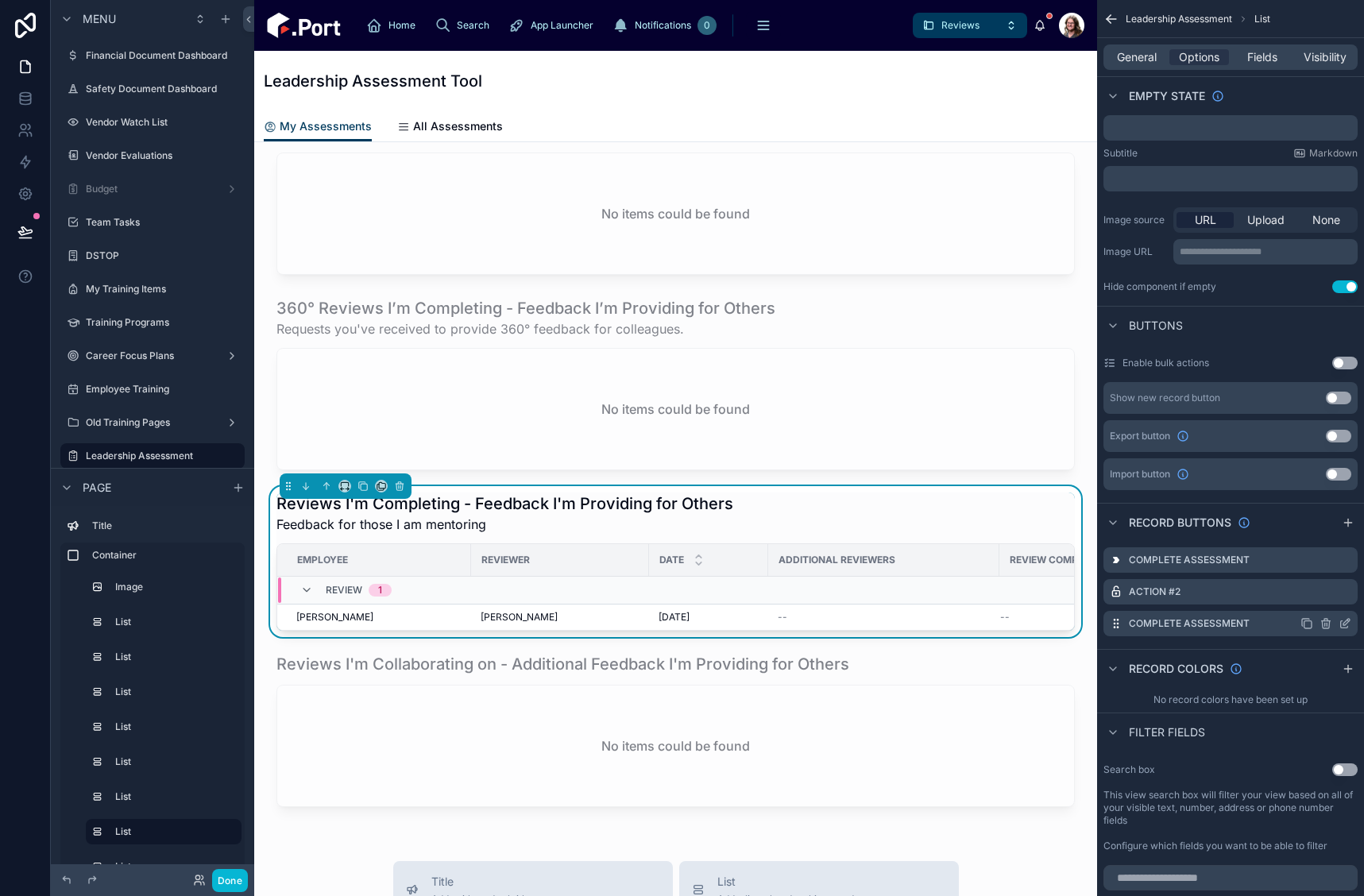
click at [1342, 624] on icon "scrollable content" at bounding box center [1345, 624] width 13 height 13
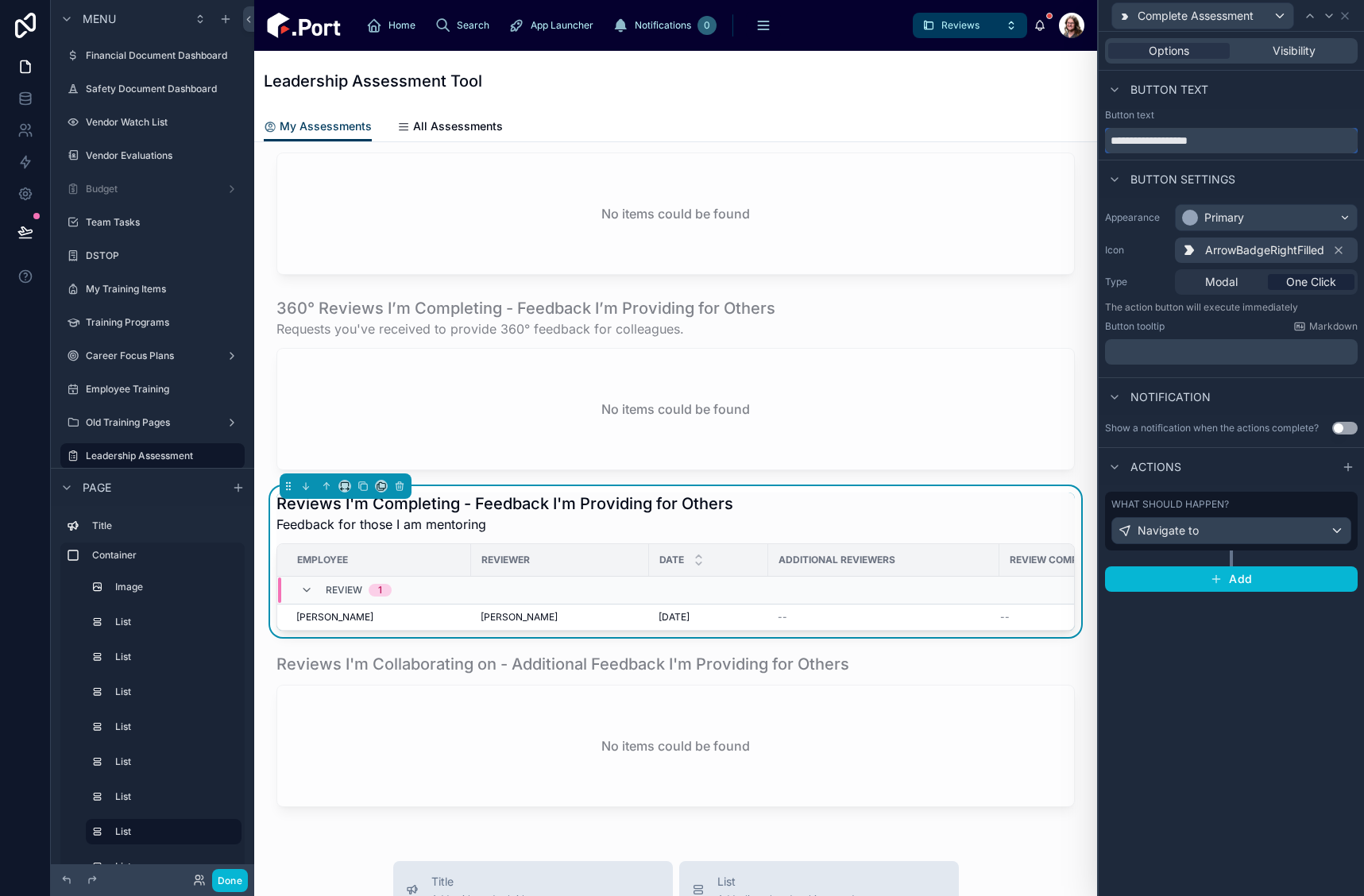
drag, startPoint x: 1164, startPoint y: 142, endPoint x: 1090, endPoint y: 153, distance: 74.8
click at [1090, 153] on div "**********" at bounding box center [682, 448] width 1364 height 896
type input "**********"
click at [1308, 52] on span "Visibility" at bounding box center [1294, 50] width 43 height 16
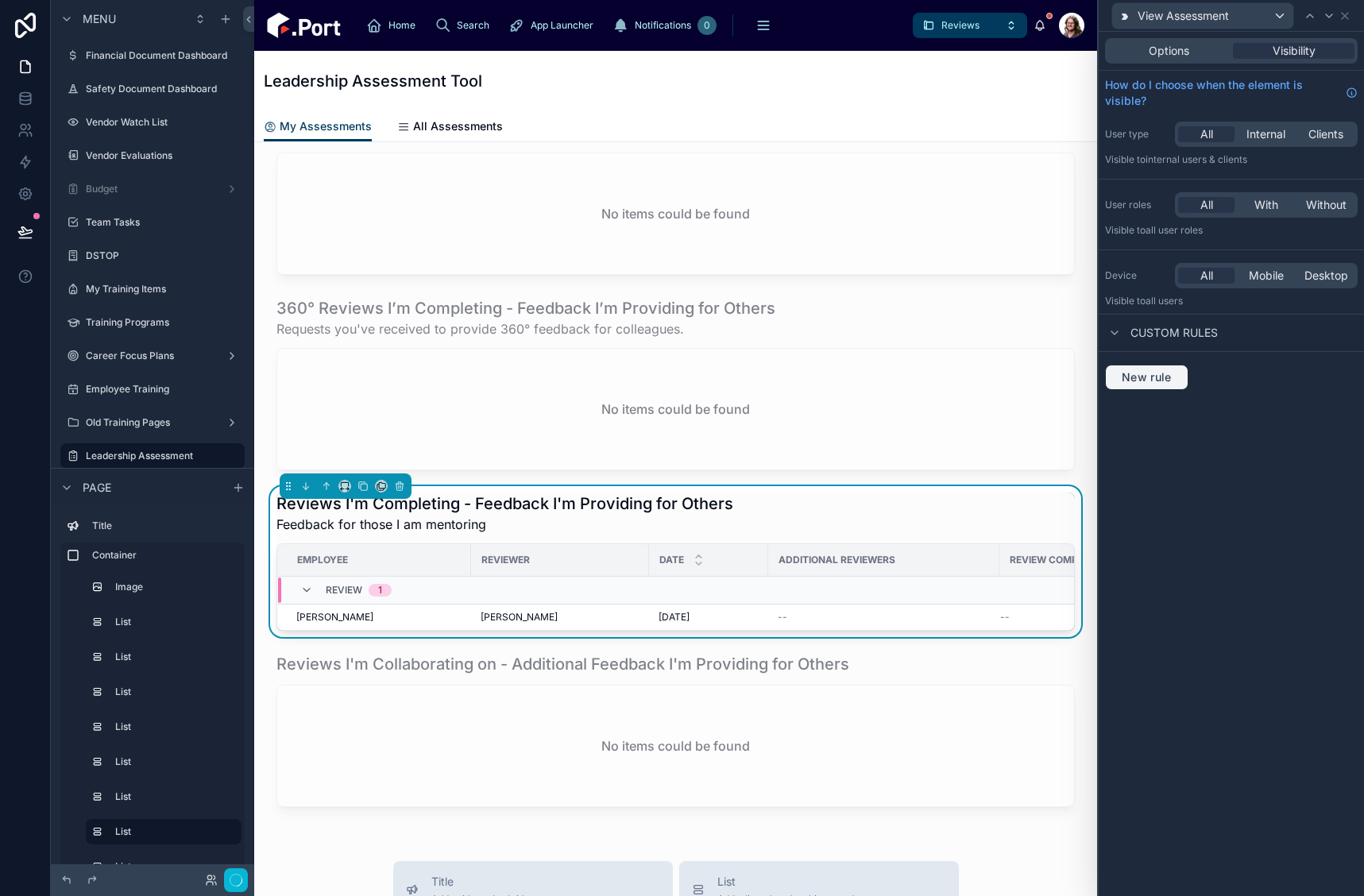
click at [1146, 381] on span "New rule" at bounding box center [1146, 377] width 63 height 14
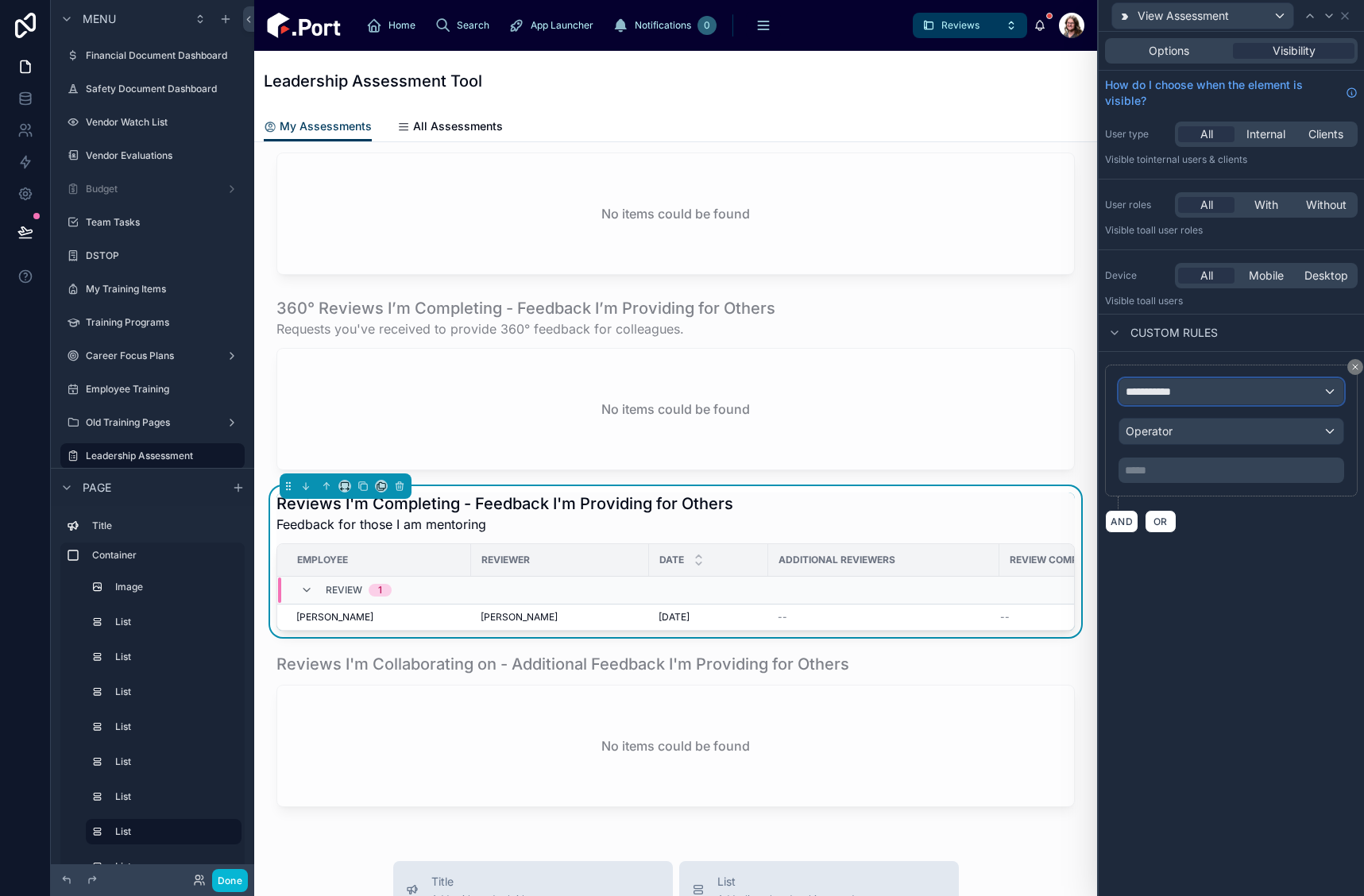
click at [1155, 395] on span "**********" at bounding box center [1155, 391] width 59 height 16
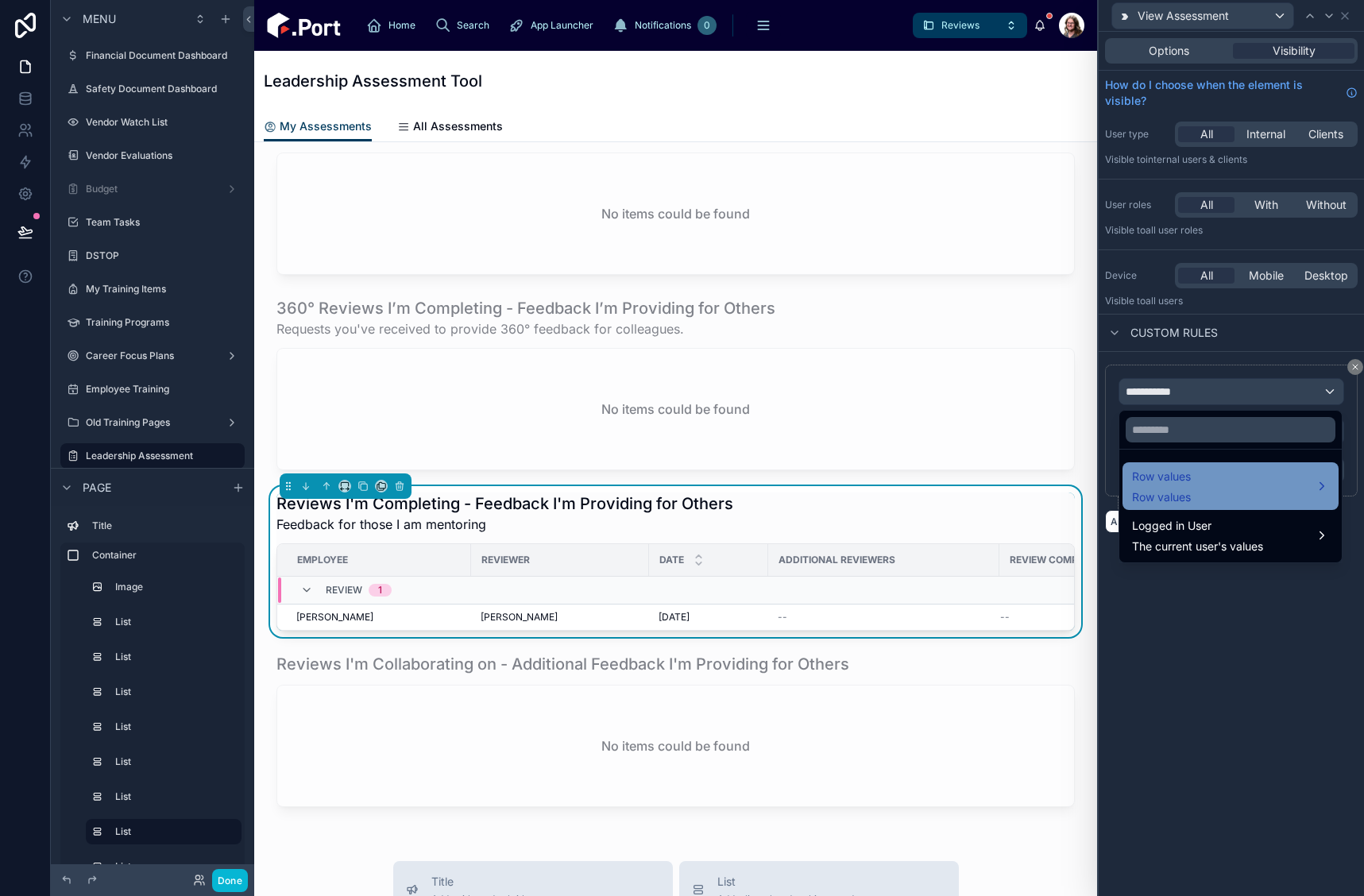
click at [1172, 480] on span "Row values" at bounding box center [1162, 476] width 59 height 19
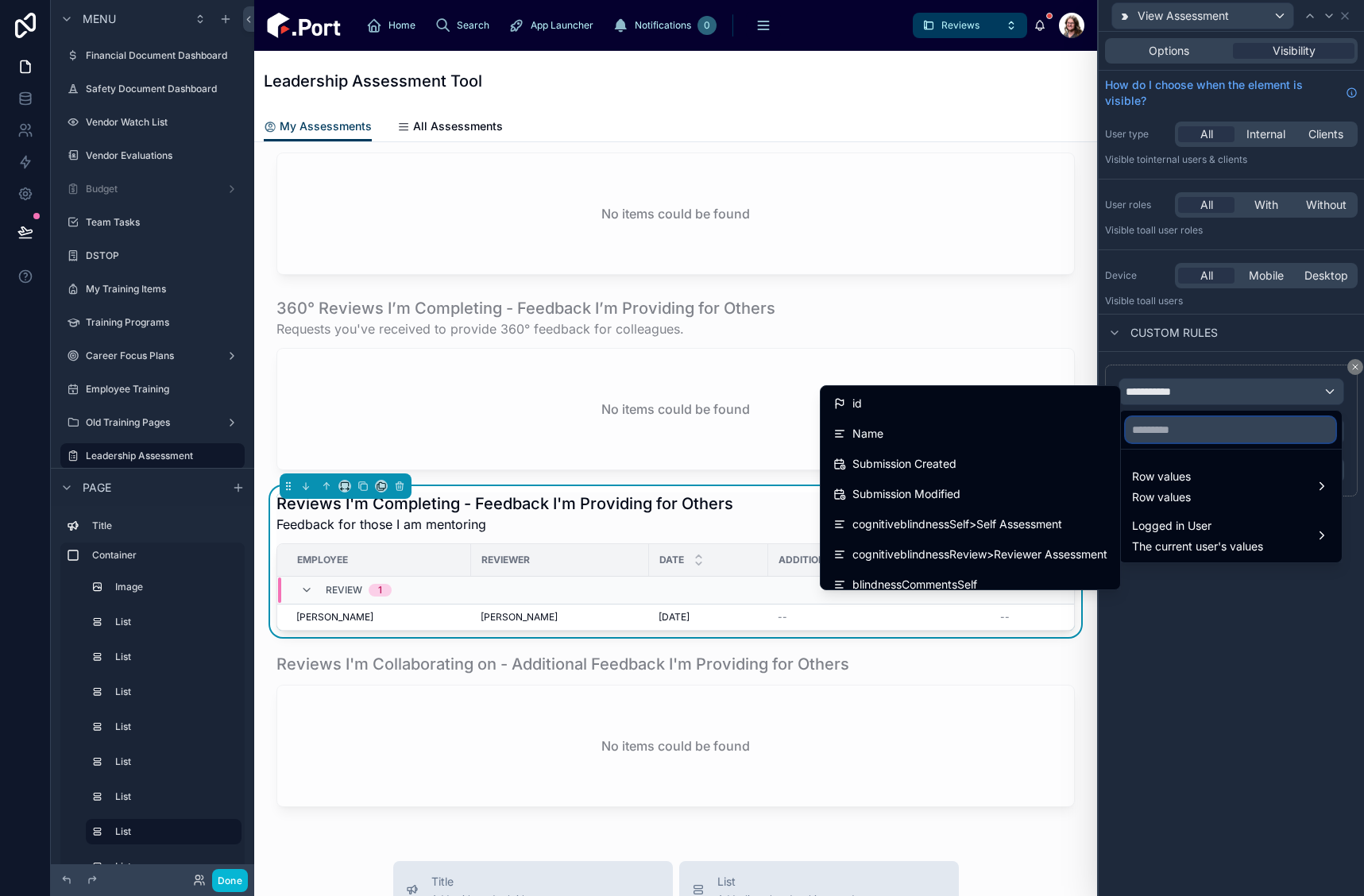
click at [1168, 433] on input "text" at bounding box center [1231, 430] width 209 height 25
type input "*"
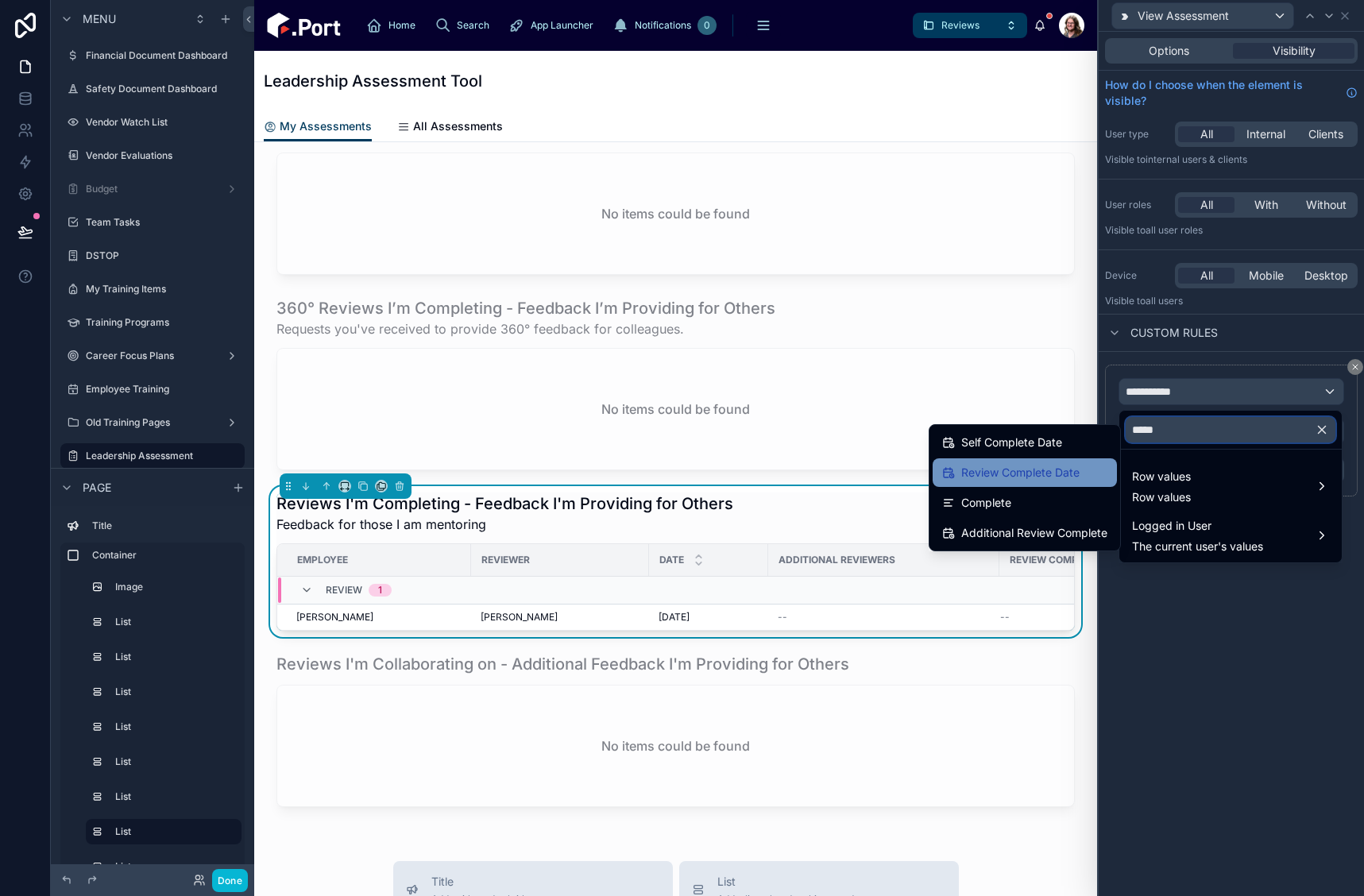
type input "*****"
click at [1039, 482] on div "Review Complete Date" at bounding box center [1024, 472] width 184 height 29
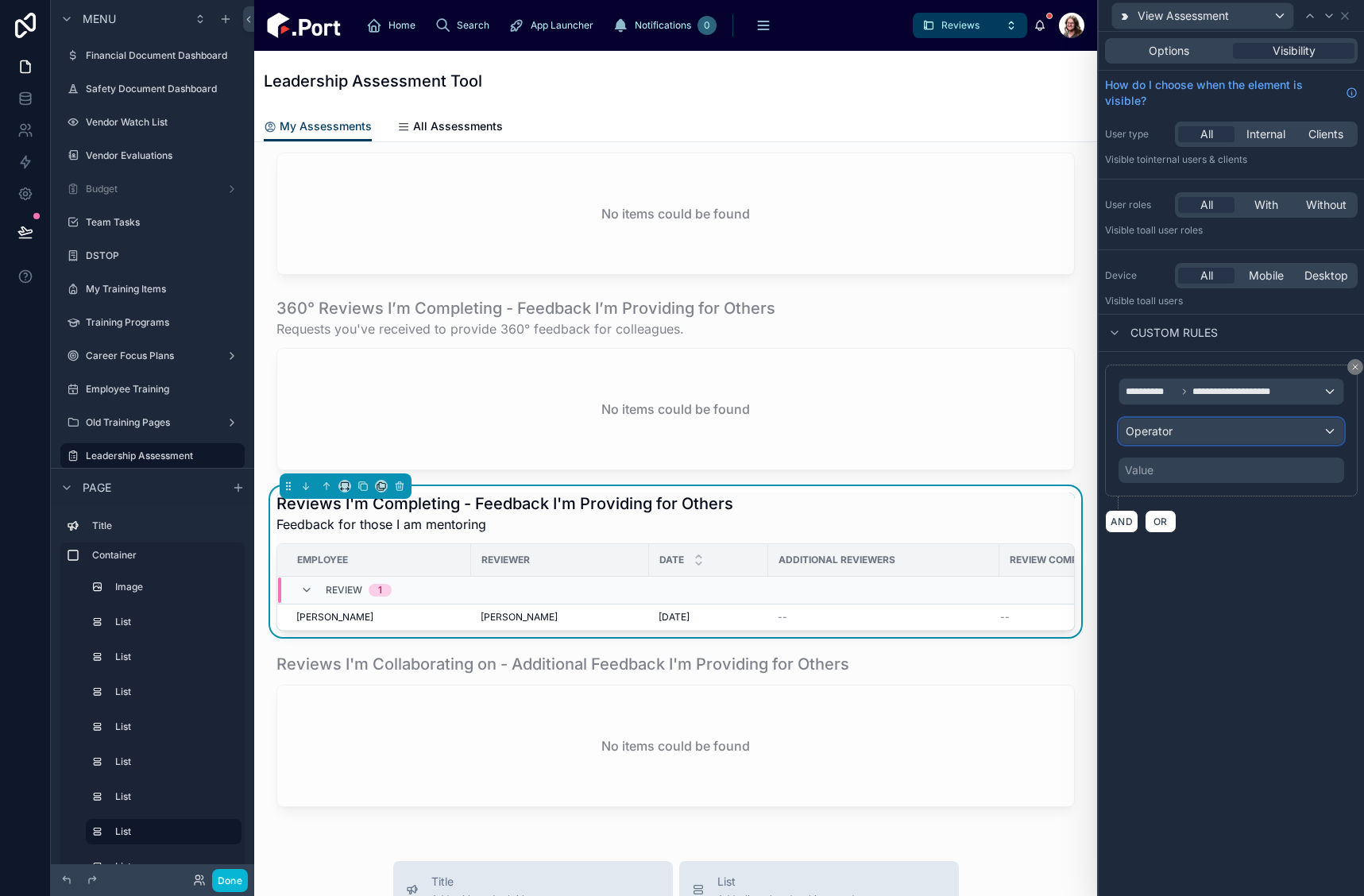
click at [1204, 435] on div "Operator" at bounding box center [1231, 431] width 224 height 25
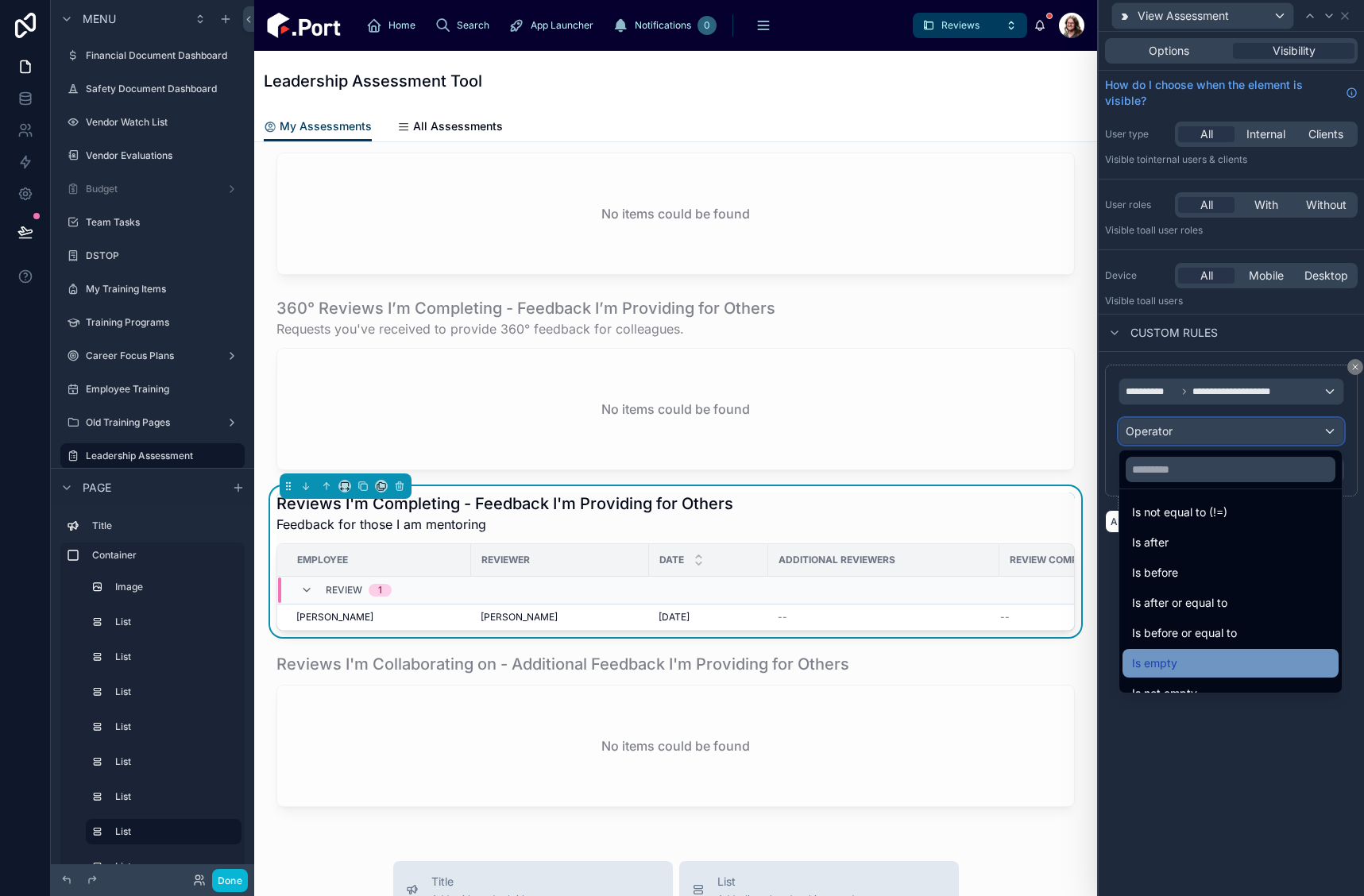
scroll to position [52, 0]
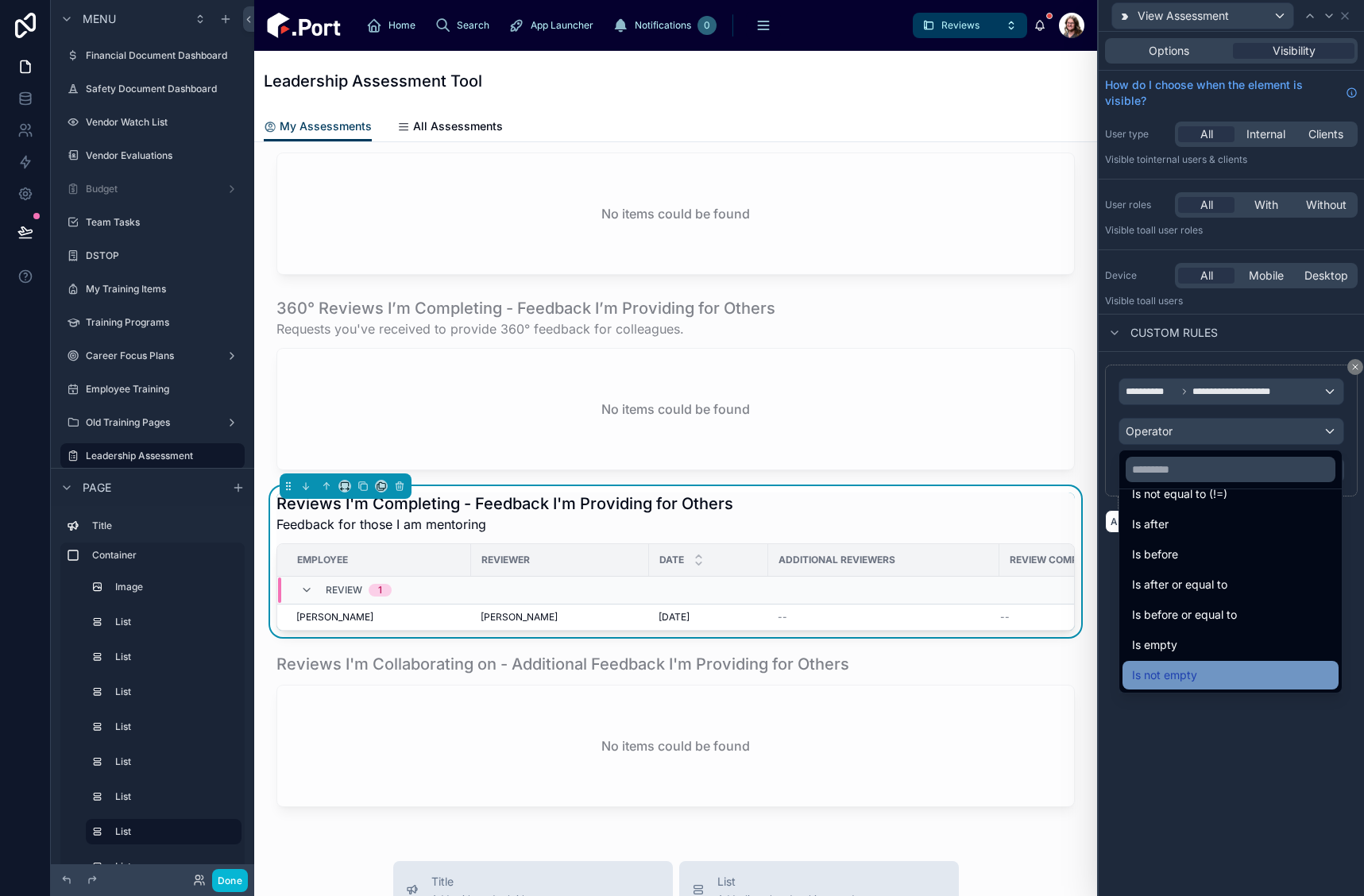
click at [1240, 669] on div "Is not empty" at bounding box center [1231, 675] width 197 height 19
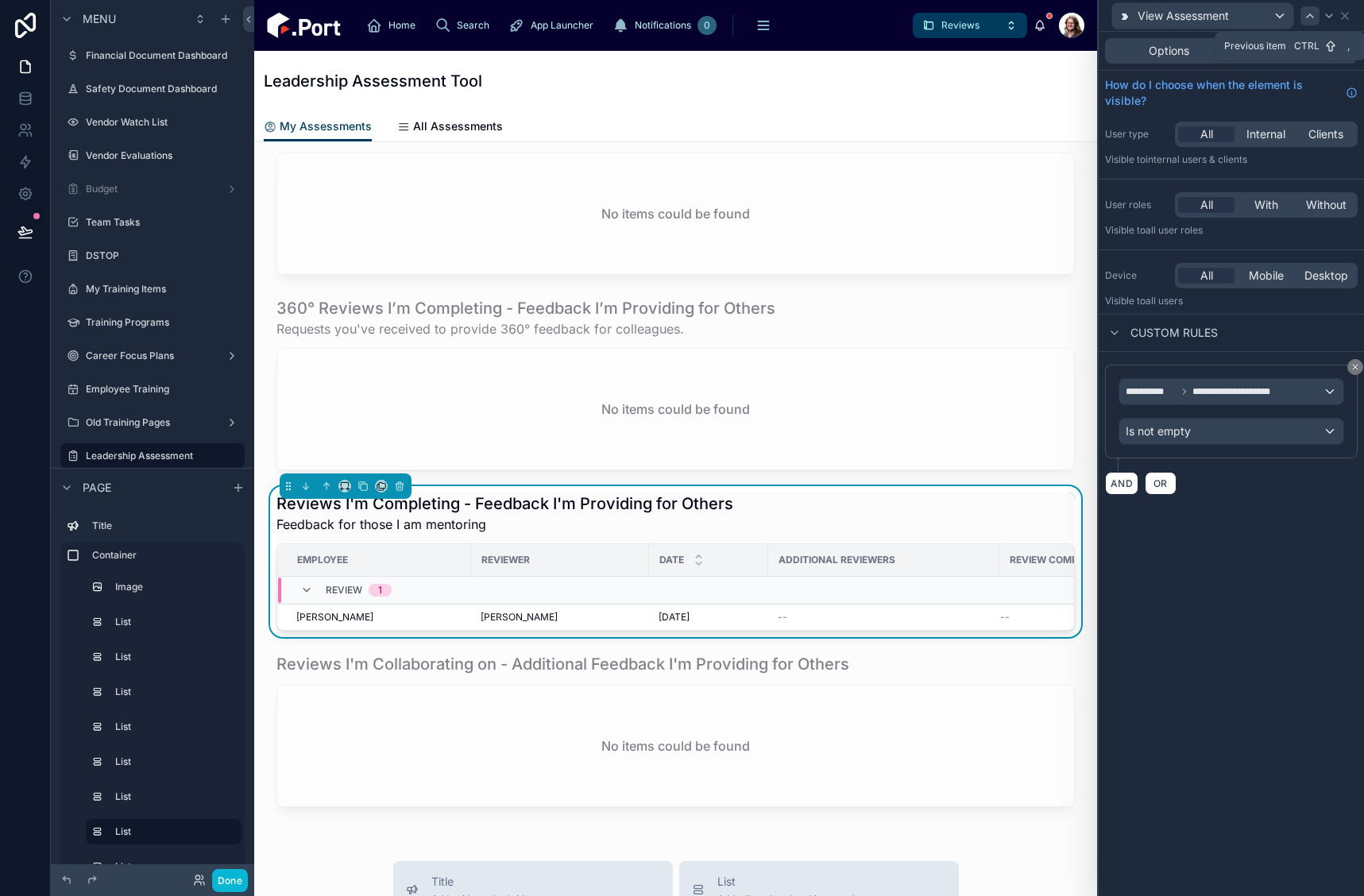
click at [1308, 17] on icon at bounding box center [1310, 16] width 13 height 13
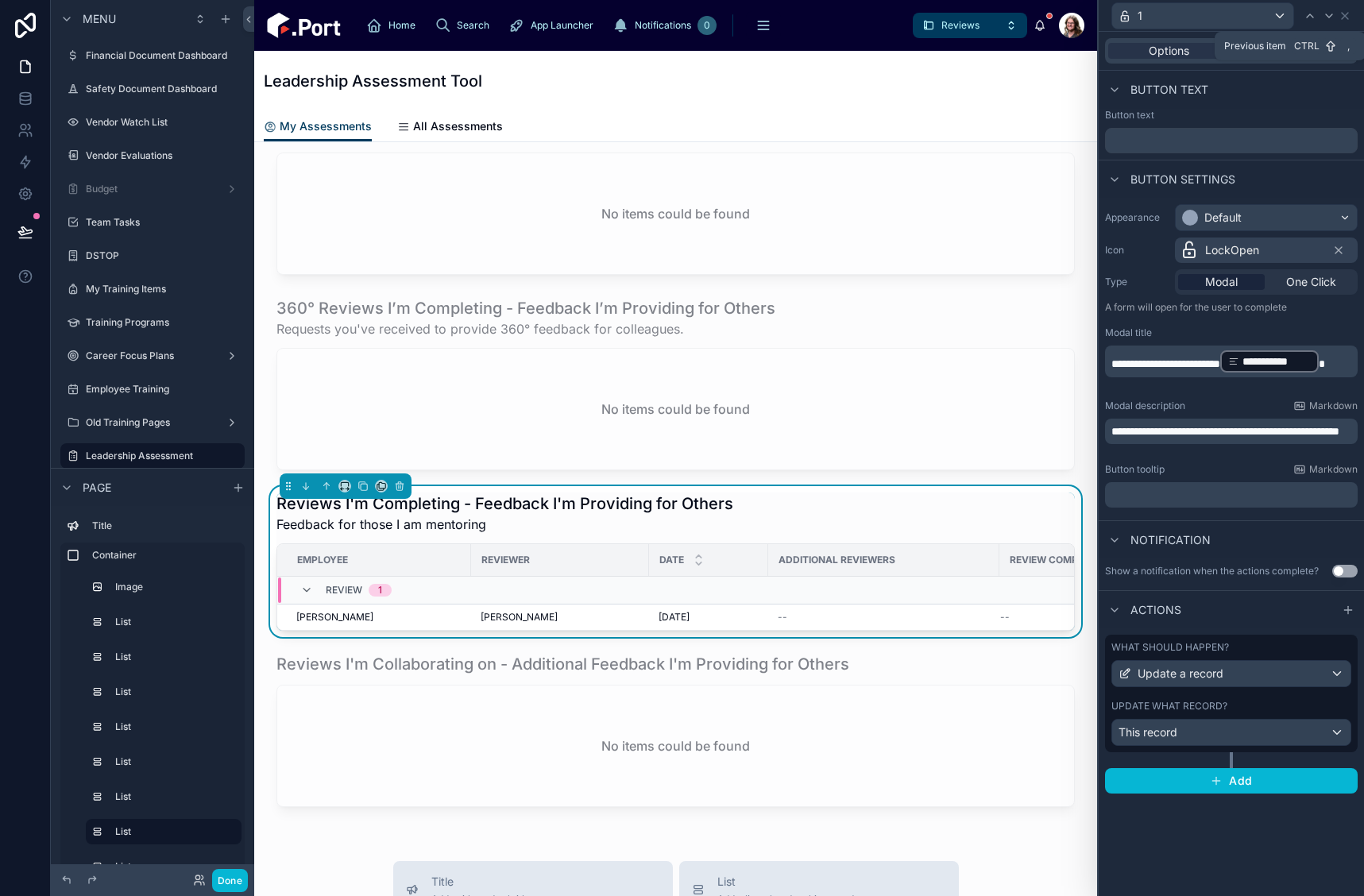
click at [1308, 17] on icon at bounding box center [1310, 16] width 13 height 13
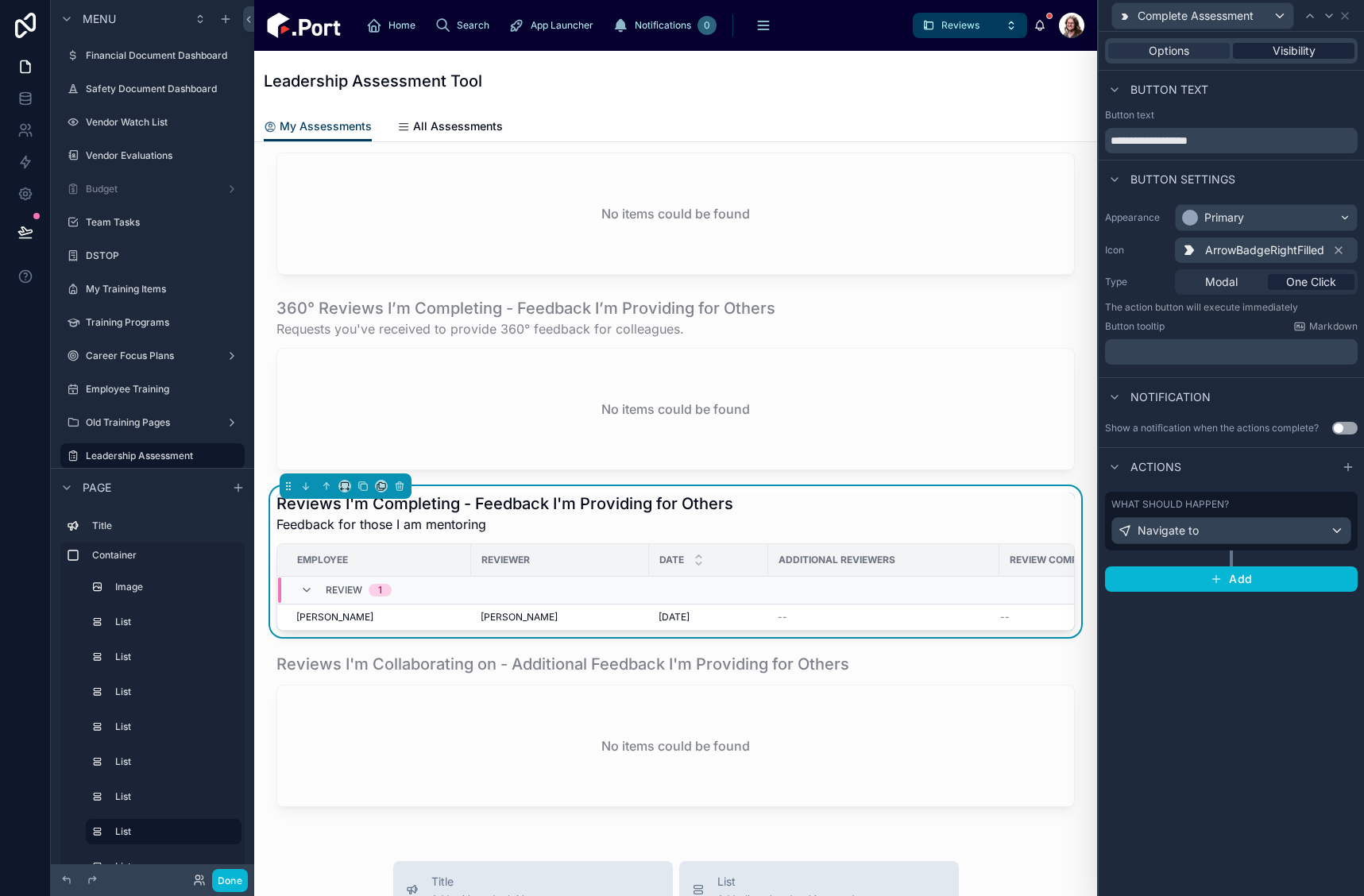
click at [1302, 52] on span "Visibility" at bounding box center [1294, 50] width 43 height 16
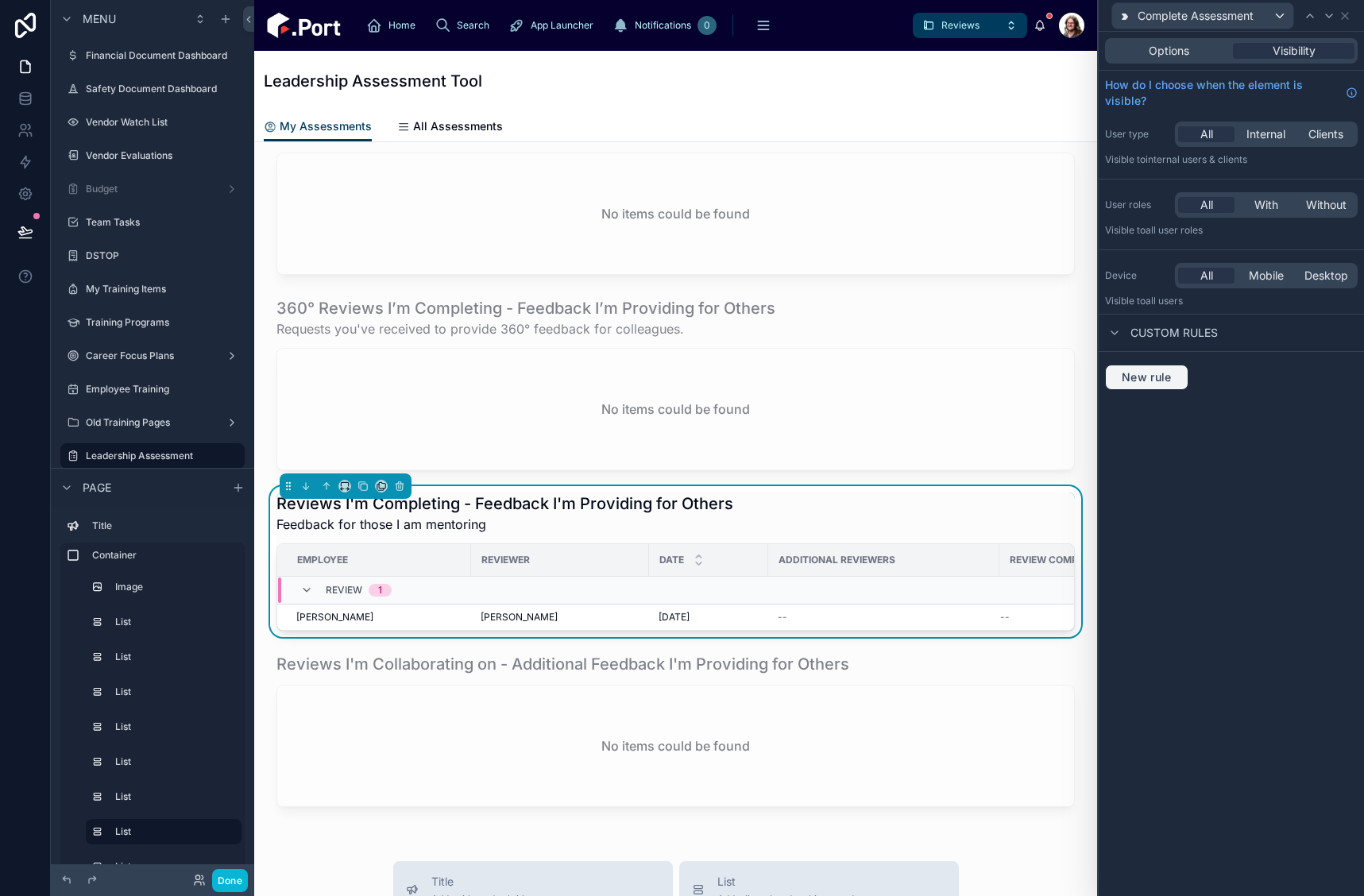
click at [1141, 381] on span "New rule" at bounding box center [1146, 377] width 63 height 14
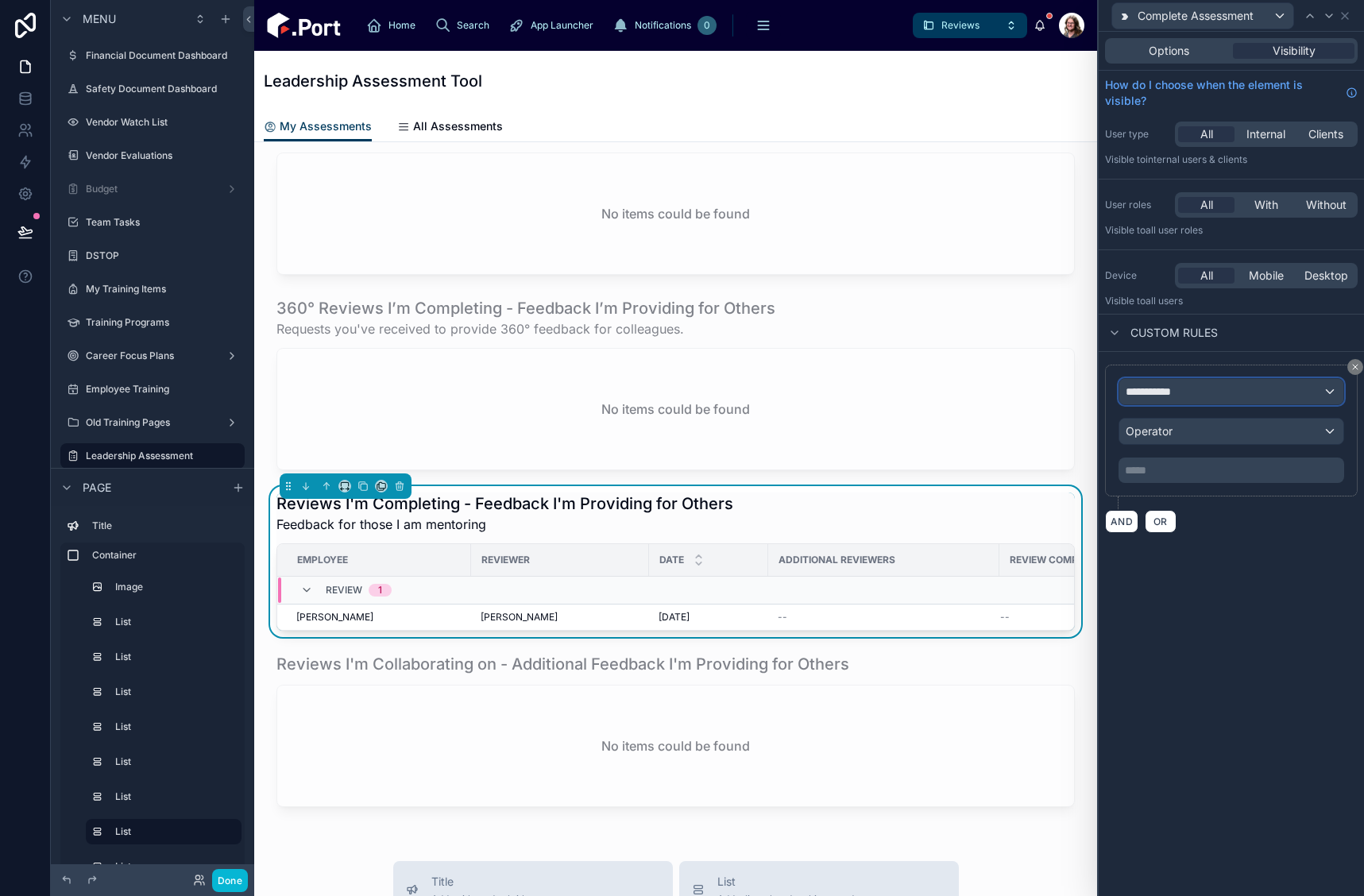
click at [1163, 397] on span "**********" at bounding box center [1155, 391] width 59 height 16
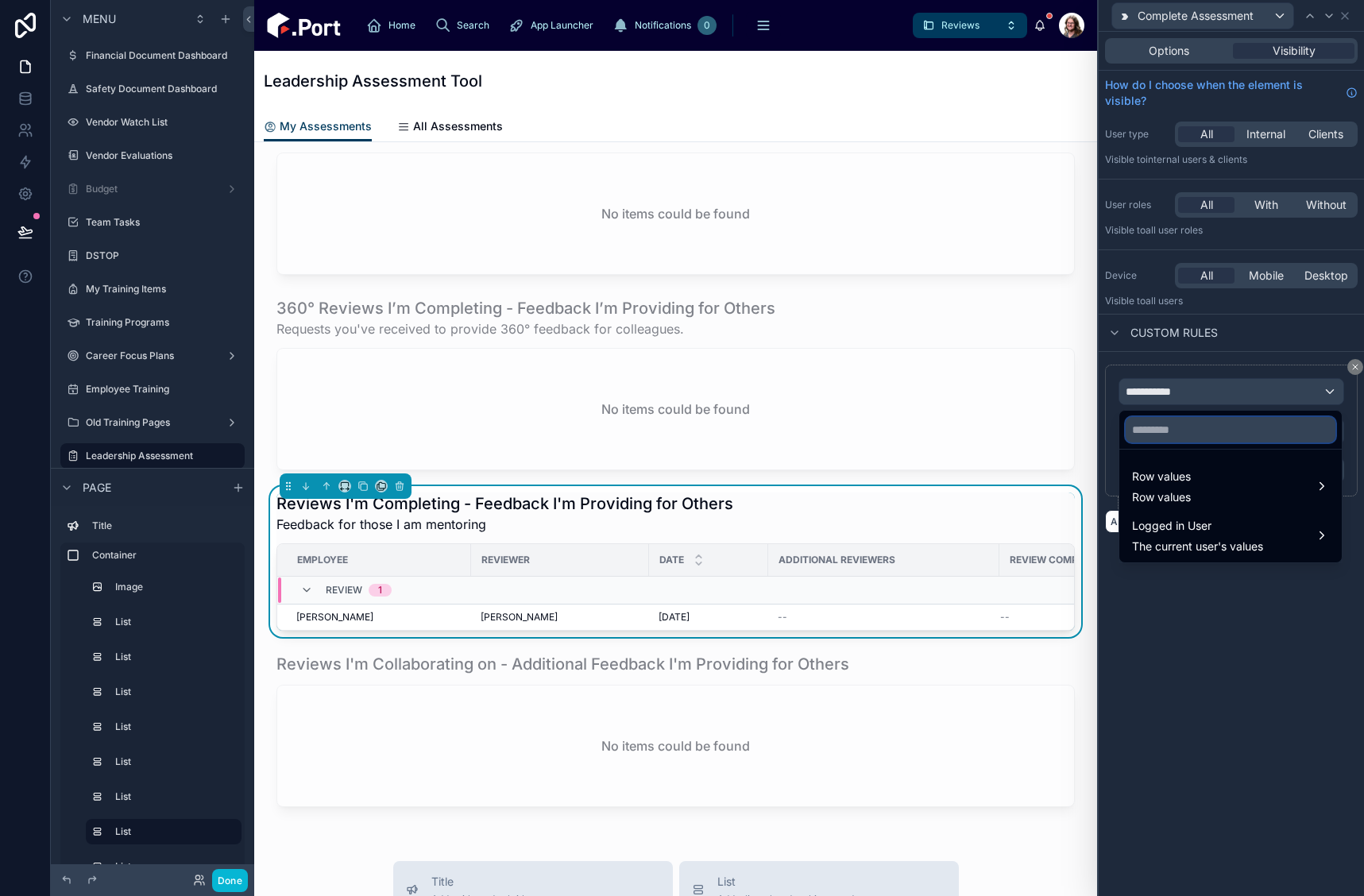
click at [1172, 430] on input "text" at bounding box center [1231, 430] width 209 height 25
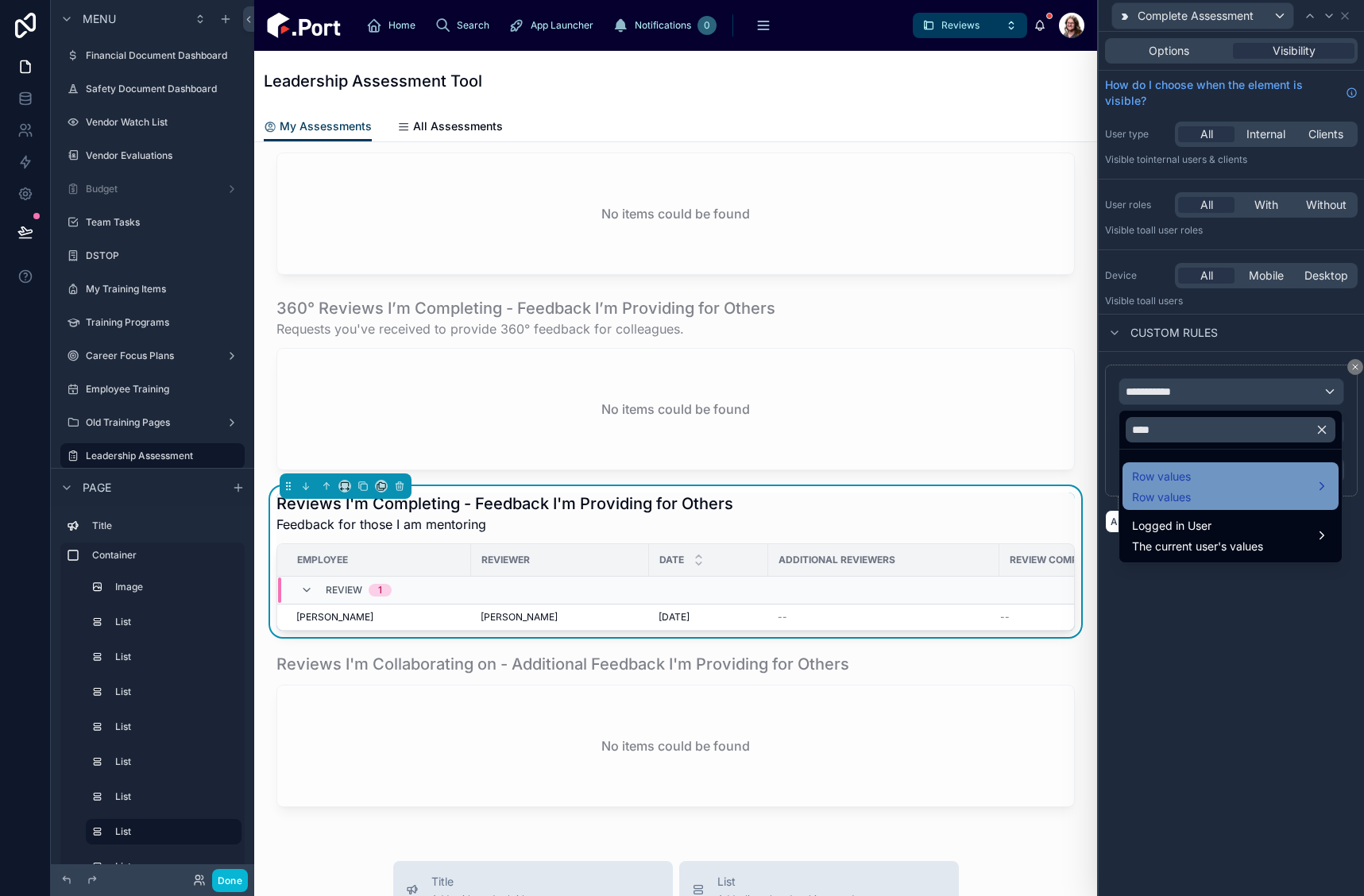
click at [1171, 484] on span "Row values" at bounding box center [1162, 476] width 59 height 19
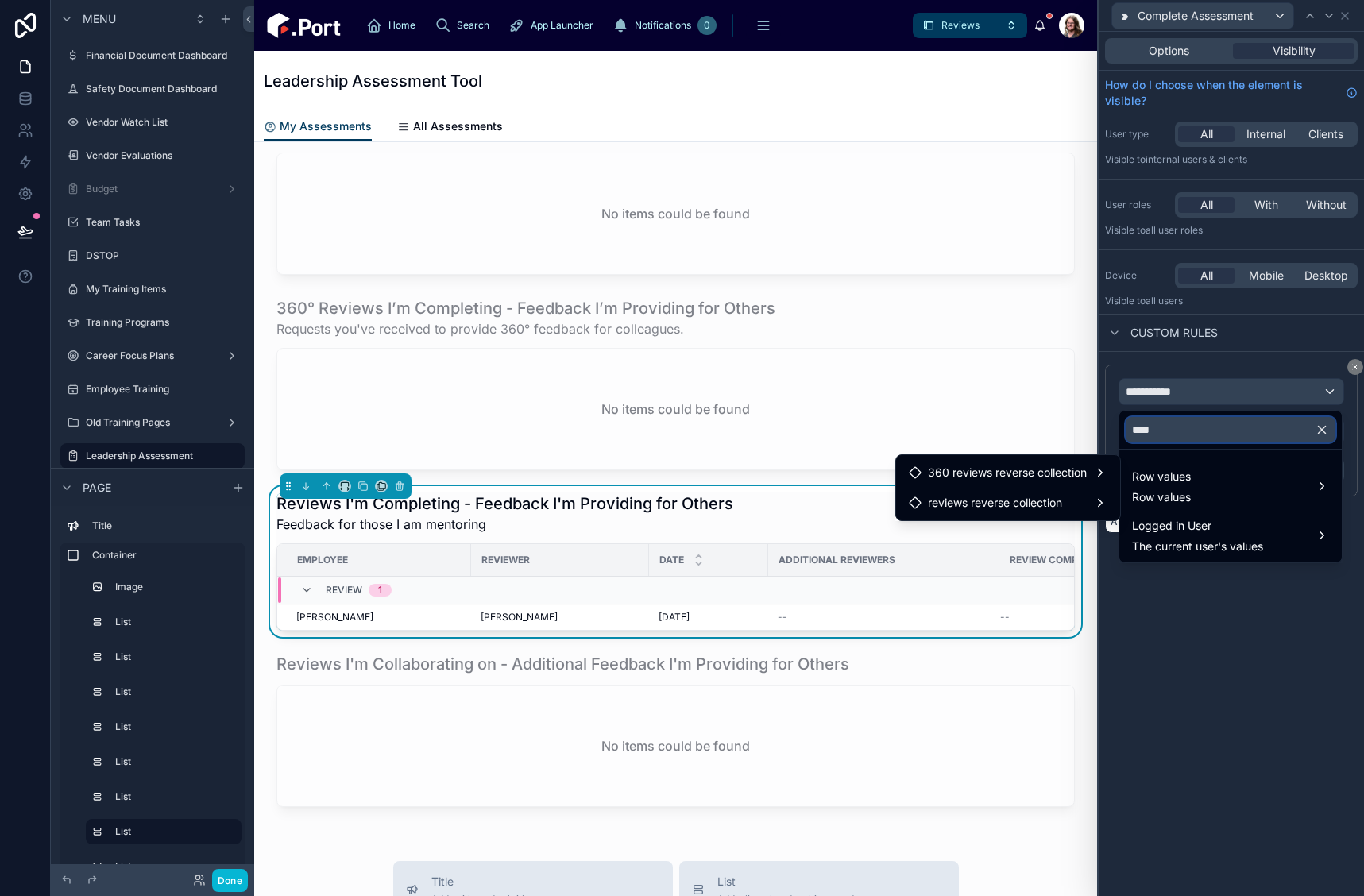
click at [1194, 431] on input "****" at bounding box center [1231, 430] width 209 height 25
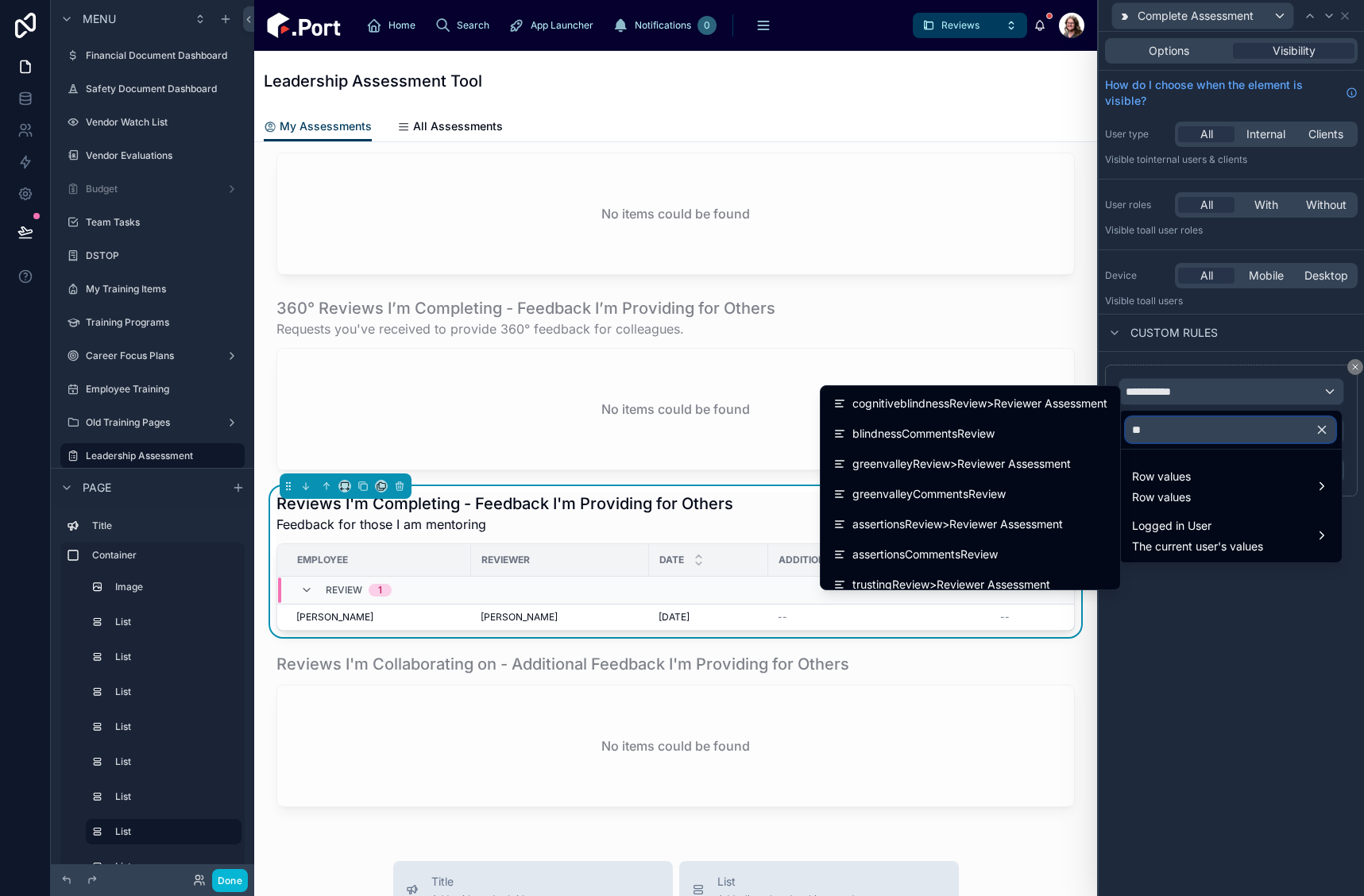
type input "*"
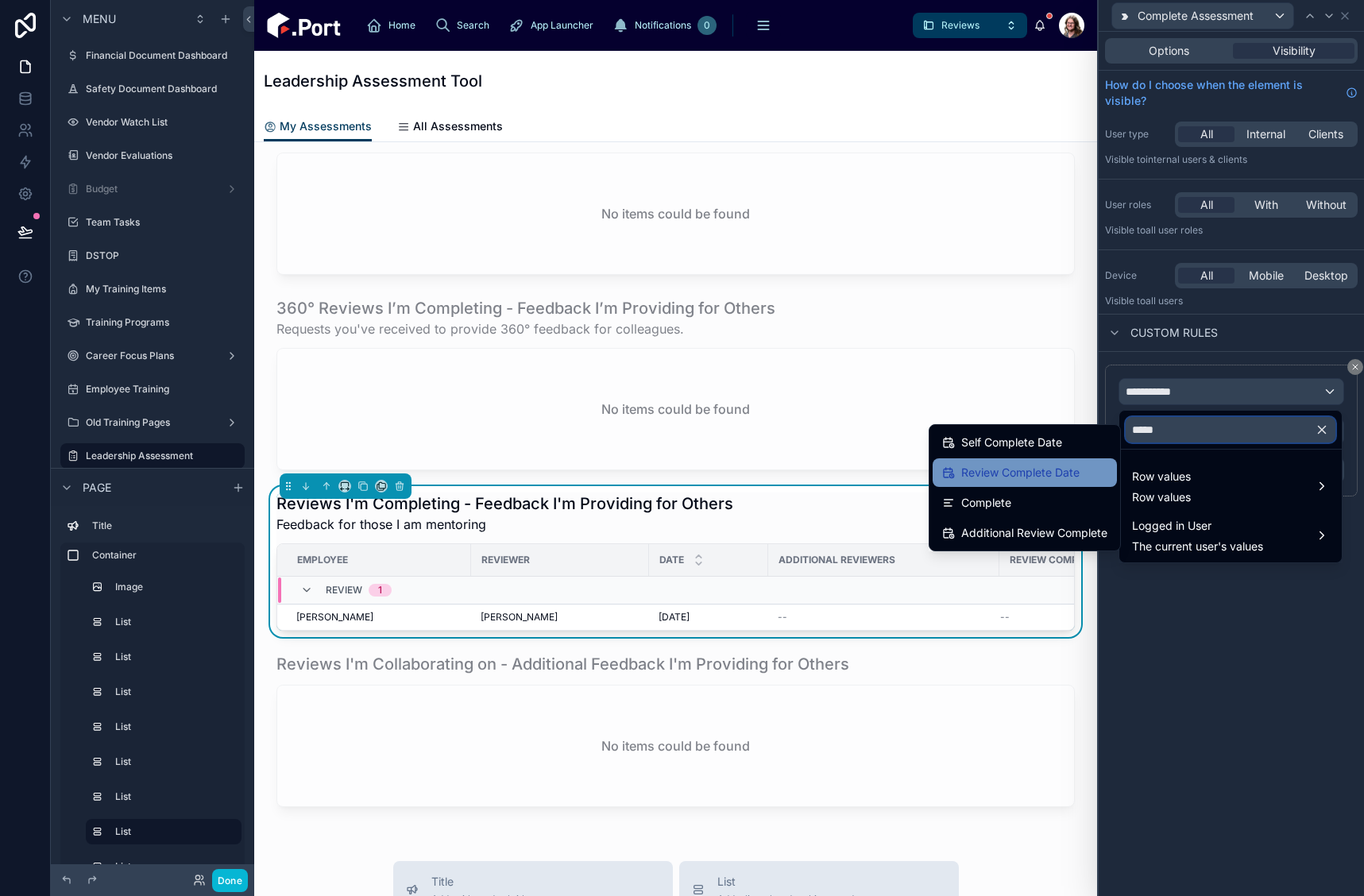
type input "*****"
click at [1088, 466] on div "Review Complete Date" at bounding box center [1025, 472] width 165 height 19
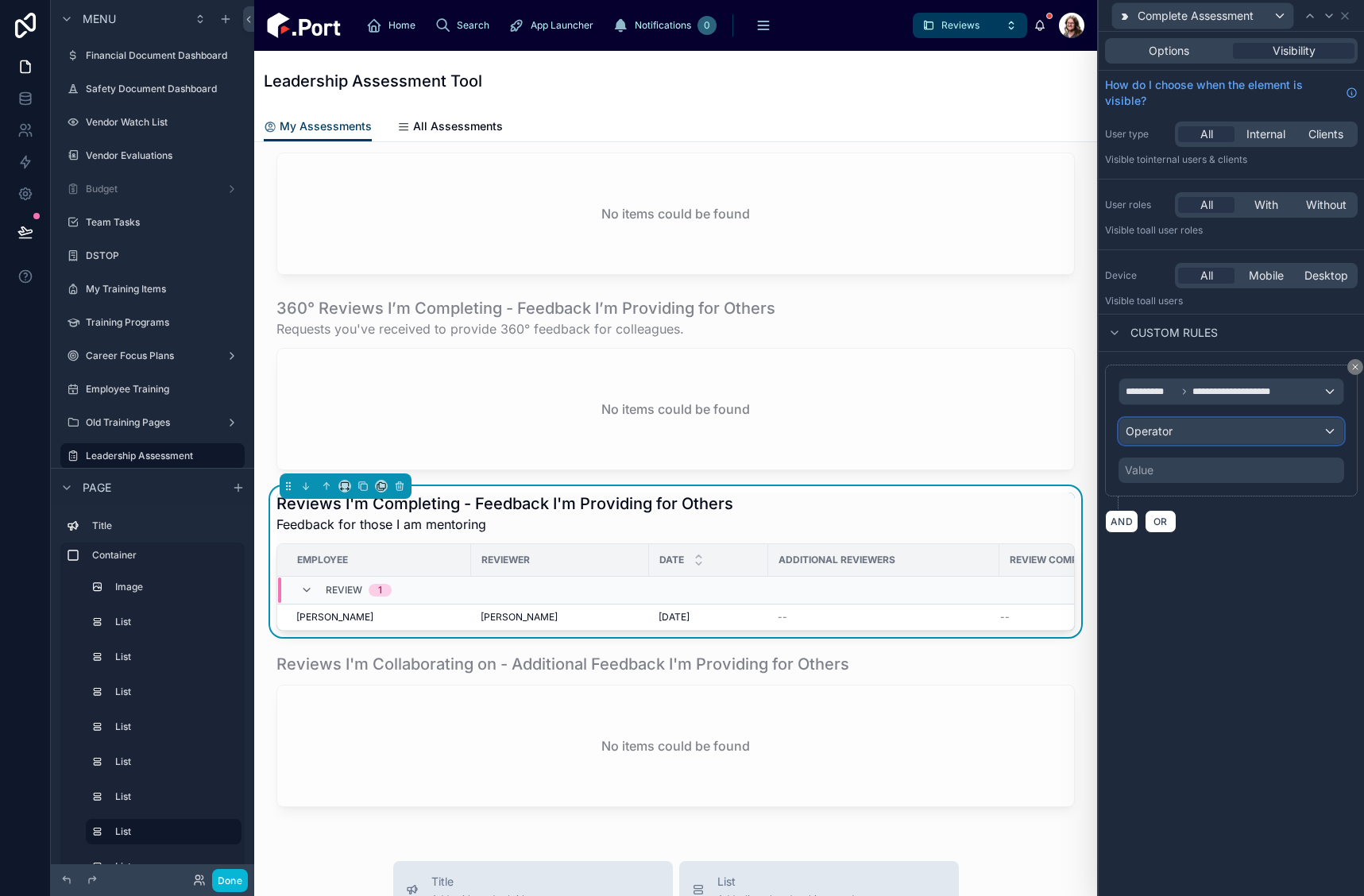
click at [1197, 432] on div "Operator" at bounding box center [1231, 431] width 224 height 25
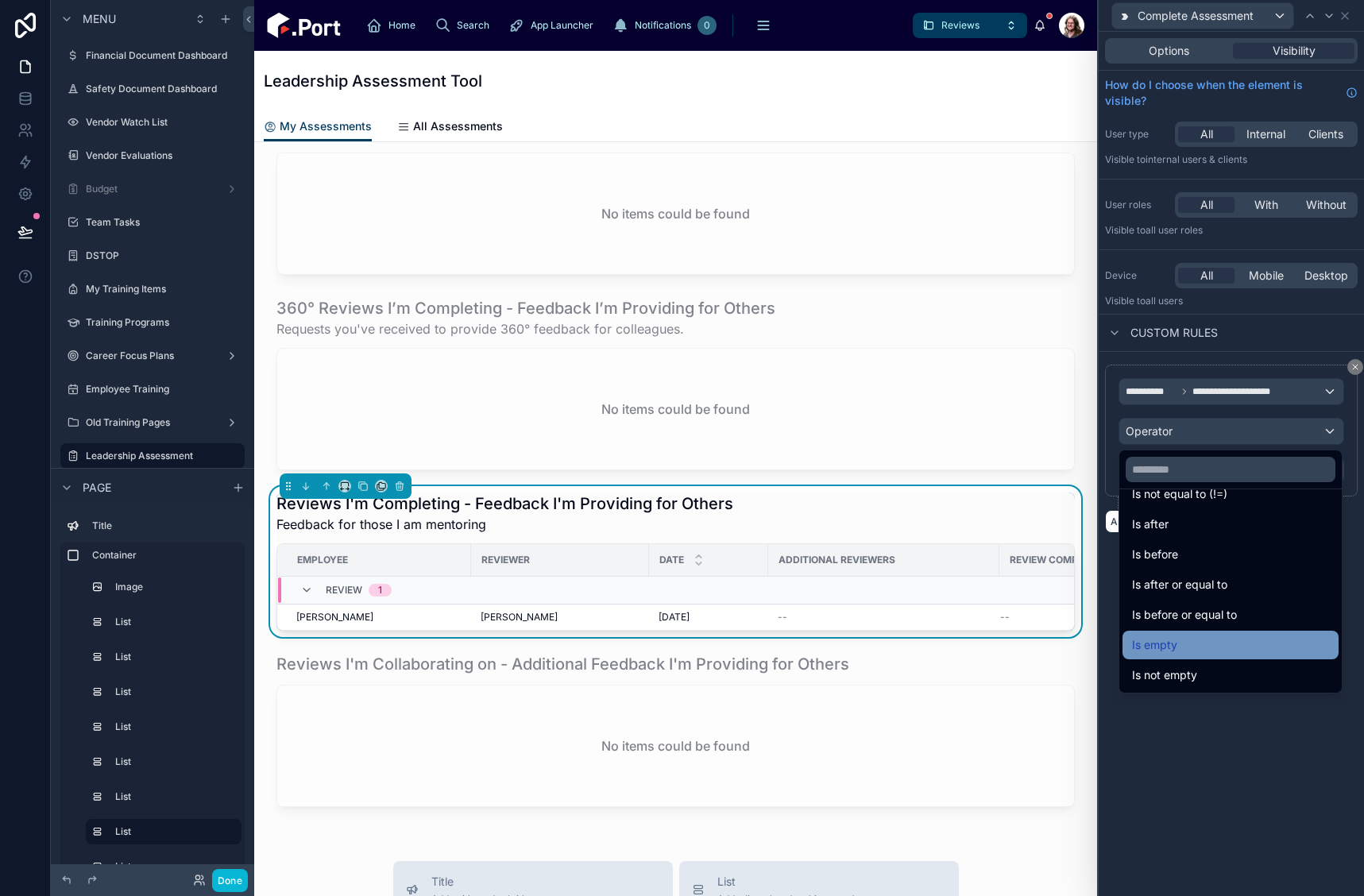
click at [1223, 652] on div "Is empty" at bounding box center [1231, 645] width 197 height 19
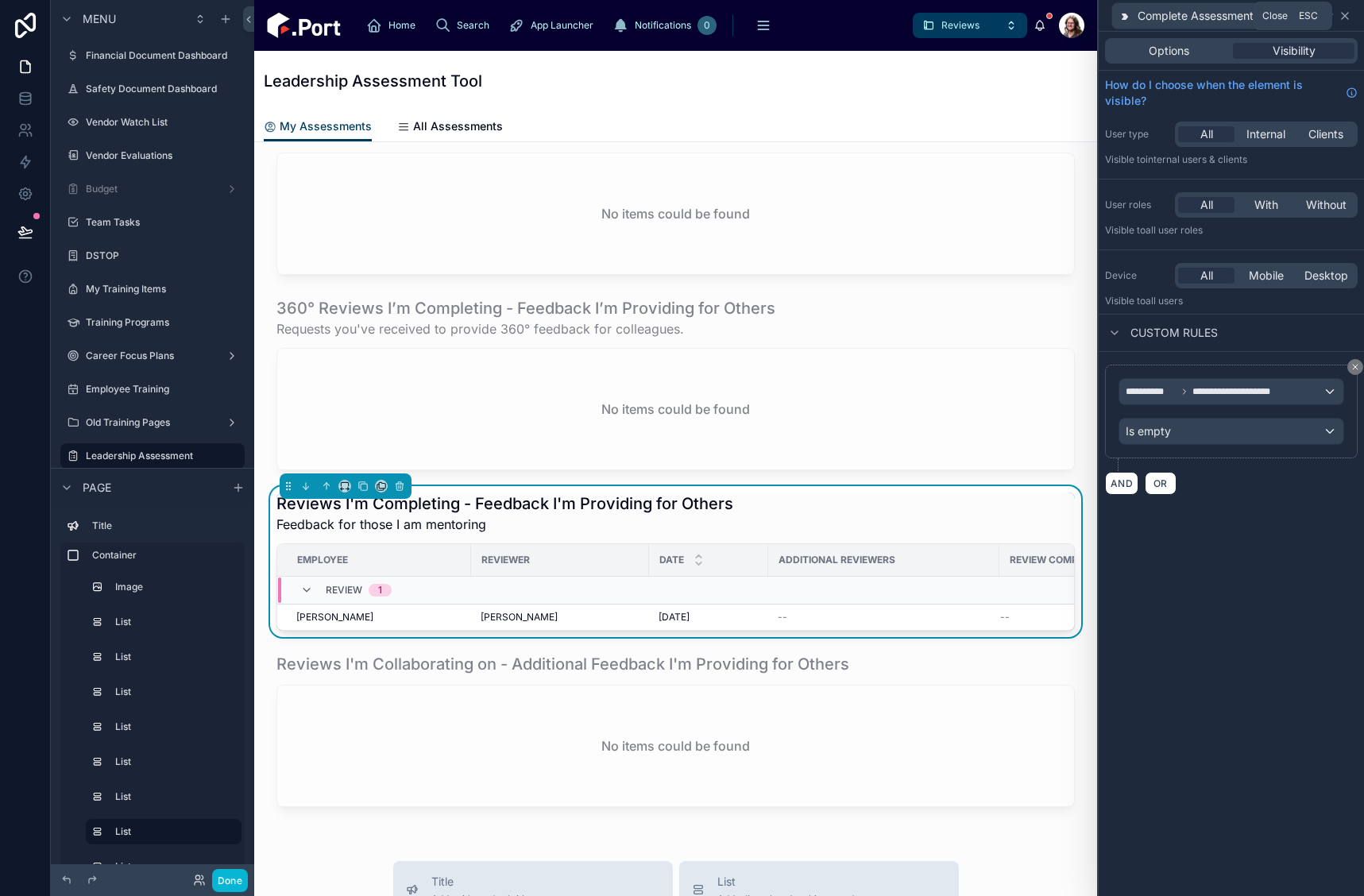
click at [1343, 16] on icon at bounding box center [1345, 16] width 13 height 13
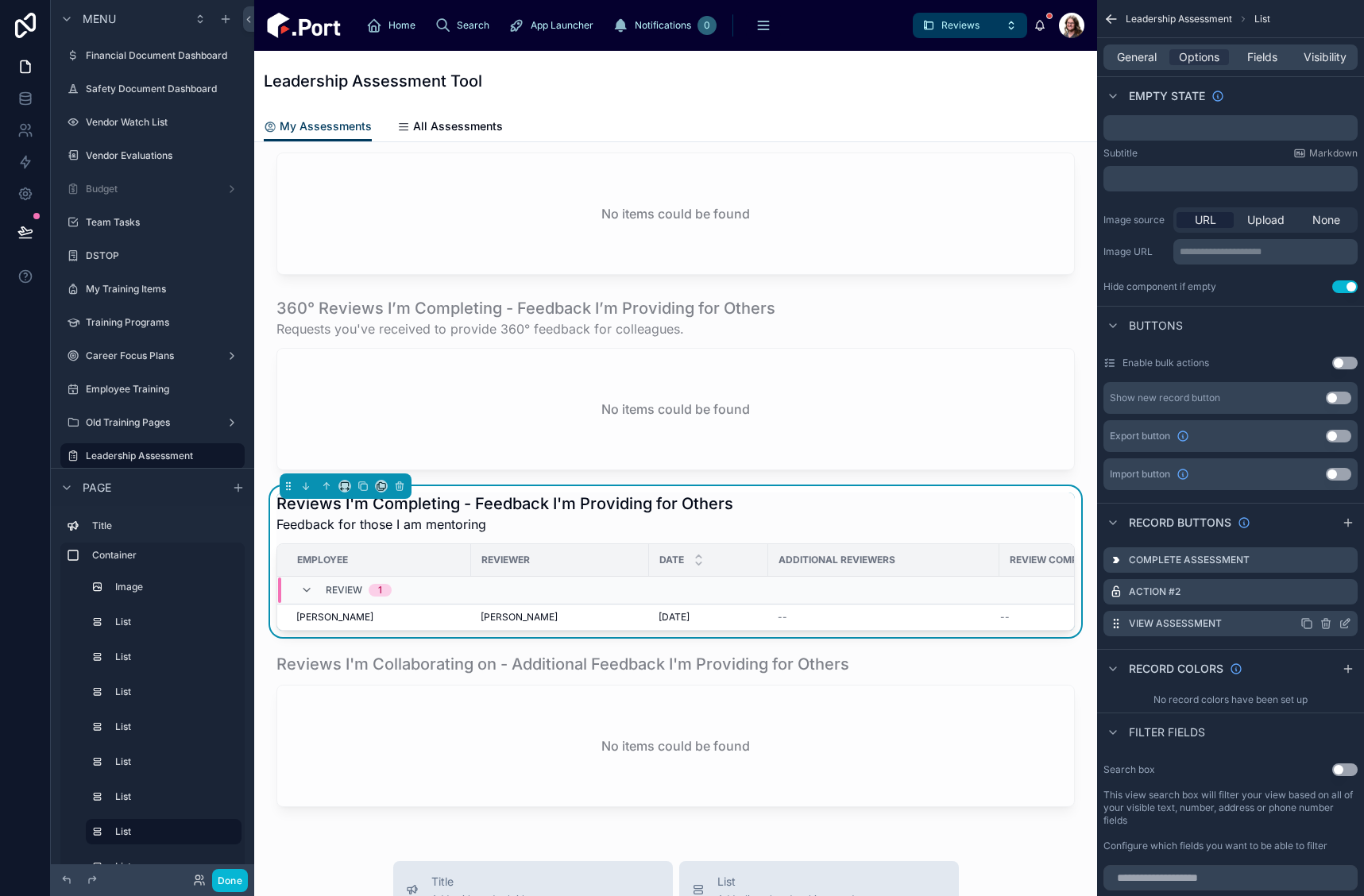
click at [1306, 624] on icon "scrollable content" at bounding box center [1308, 624] width 13 height 13
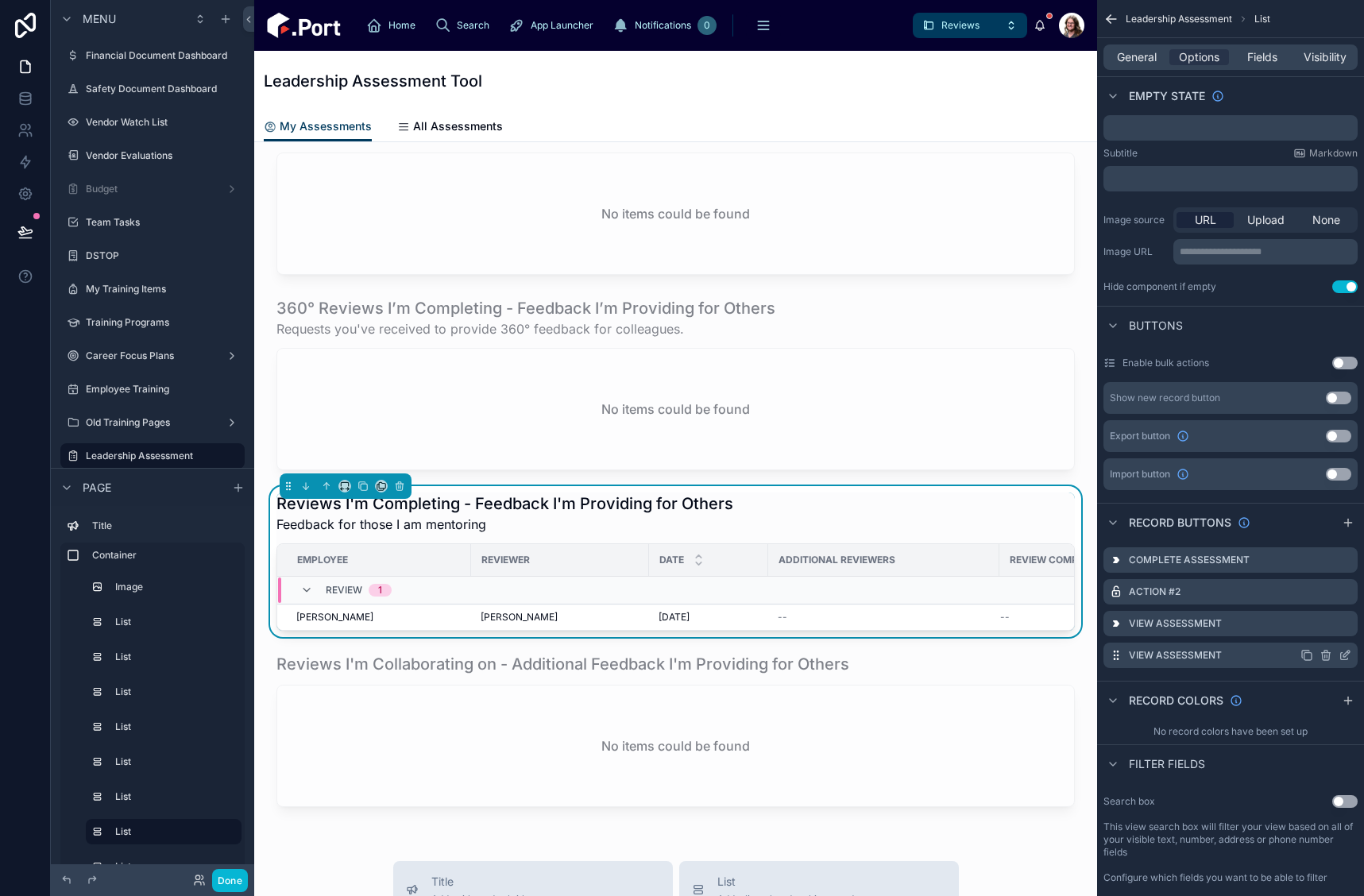
click at [1344, 657] on icon "scrollable content" at bounding box center [1347, 654] width 7 height 7
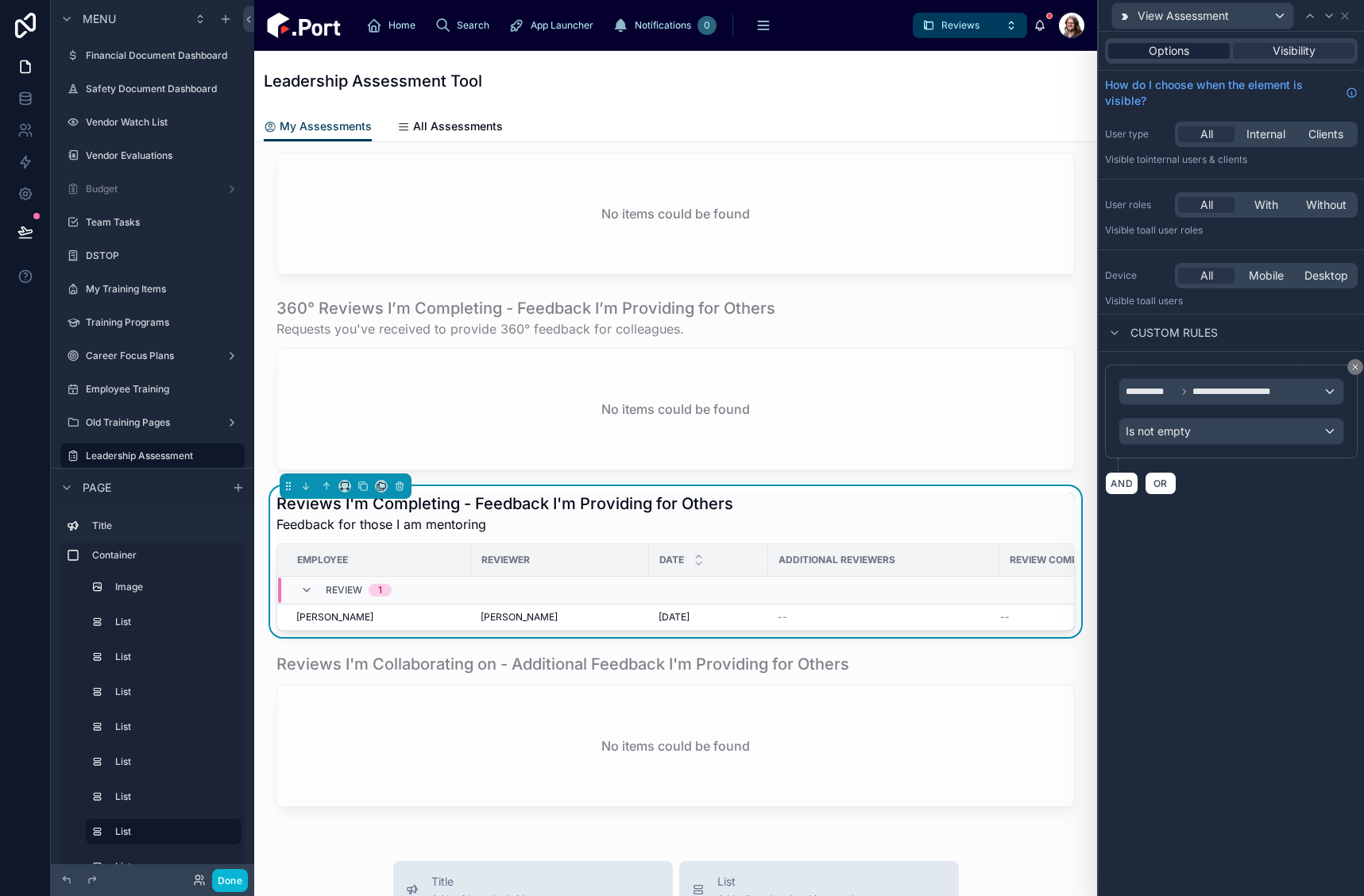
click at [1200, 52] on div "Options" at bounding box center [1169, 50] width 122 height 16
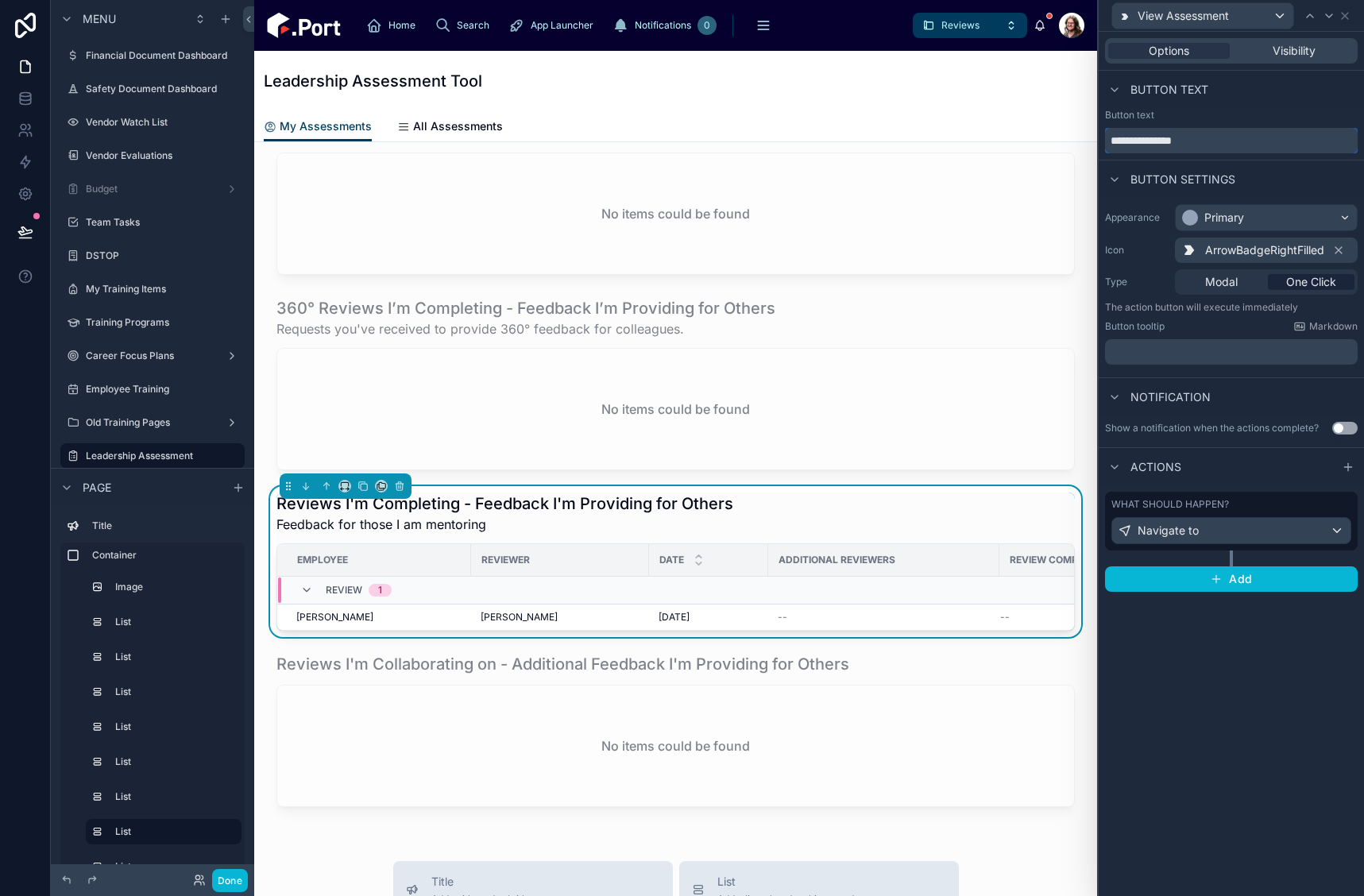
drag, startPoint x: 1209, startPoint y: 139, endPoint x: 1138, endPoint y: 140, distance: 71.0
click at [1138, 140] on input "**********" at bounding box center [1231, 140] width 253 height 25
click at [1134, 143] on input "**********" at bounding box center [1231, 140] width 253 height 25
type input "**********"
click at [1221, 512] on div "What should happen? Navigate to" at bounding box center [1231, 521] width 240 height 46
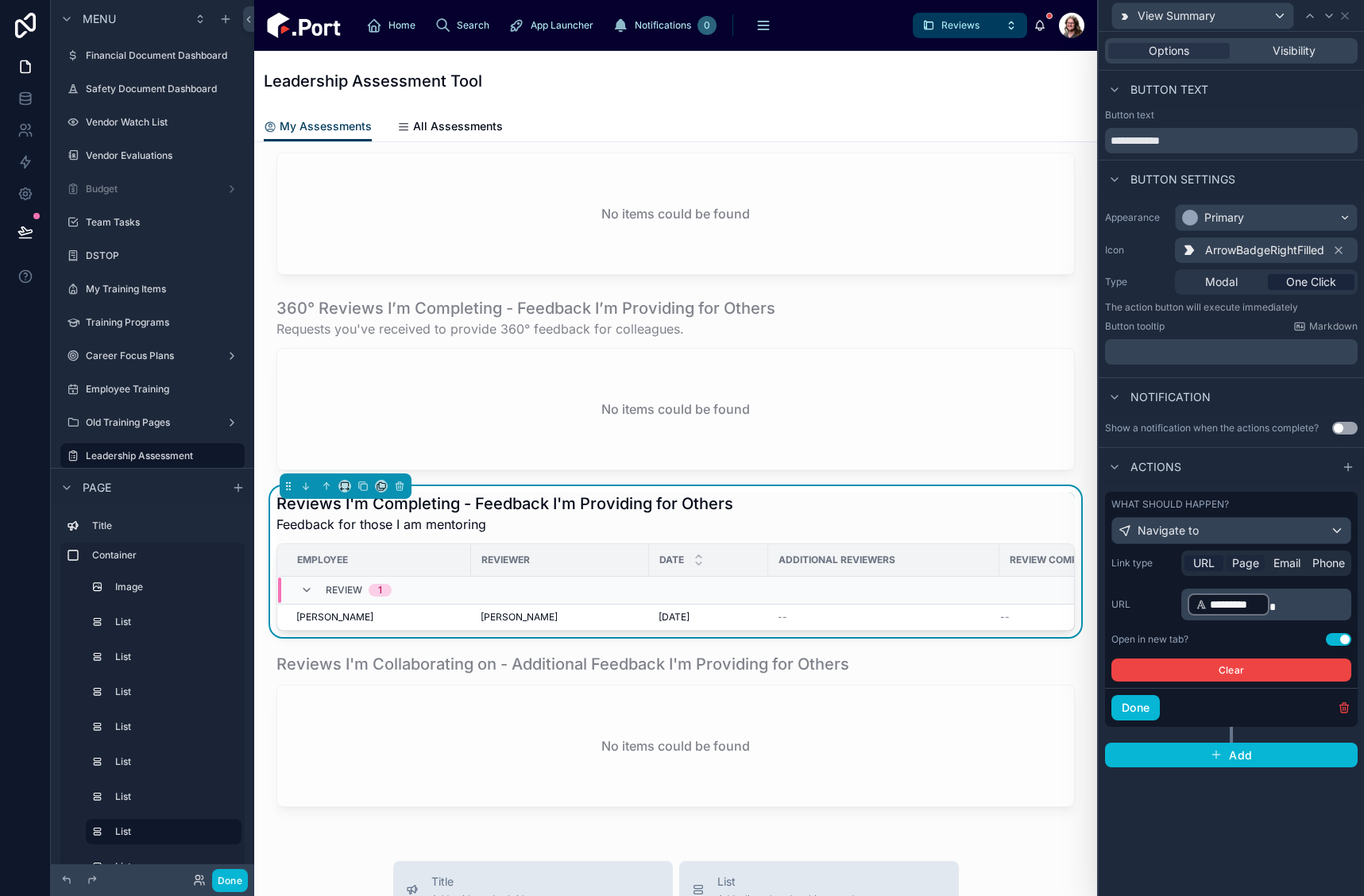
click at [1244, 565] on span "Page" at bounding box center [1245, 563] width 27 height 16
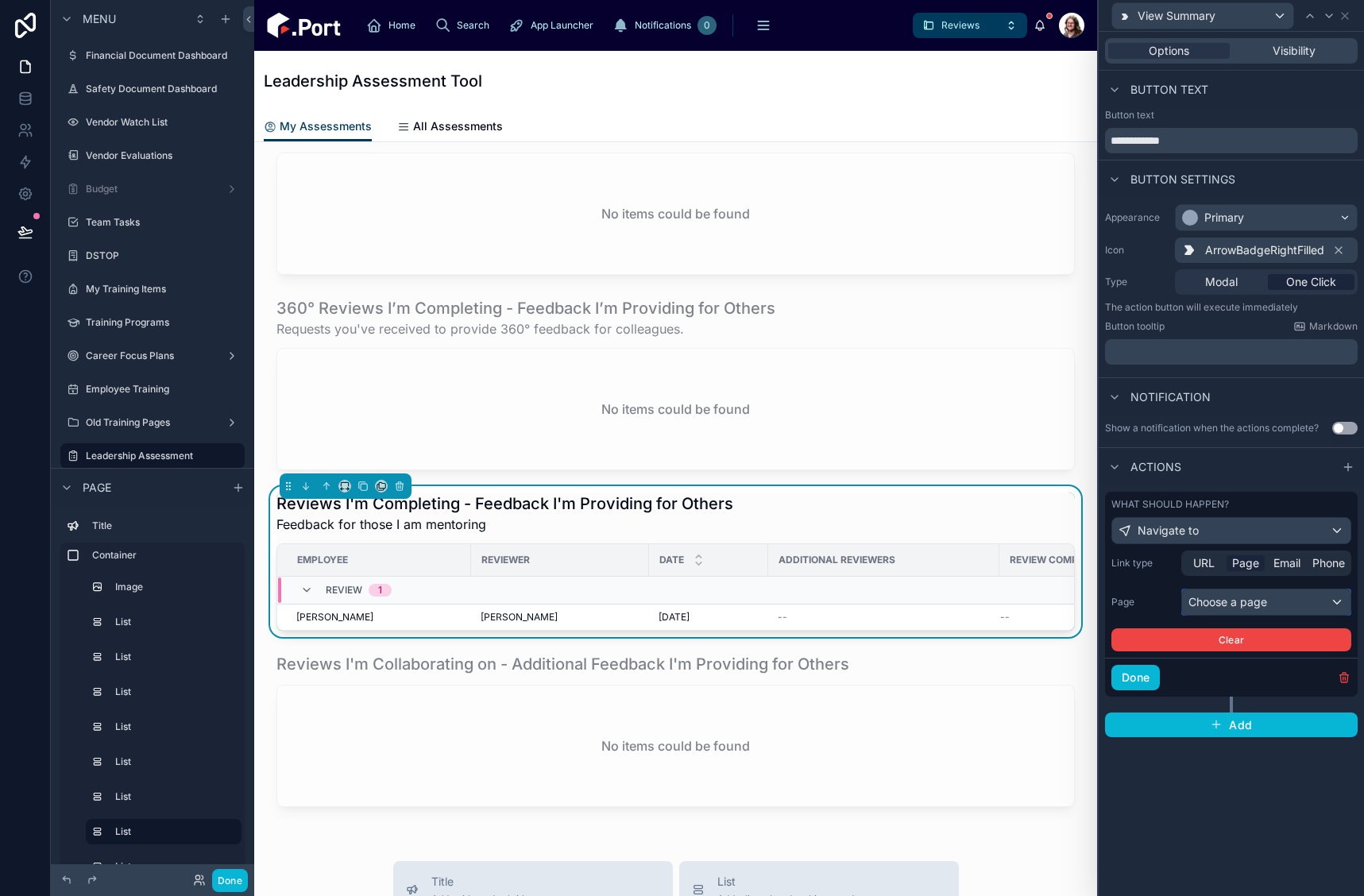
click at [1267, 601] on div "Choose a page" at bounding box center [1267, 602] width 169 height 25
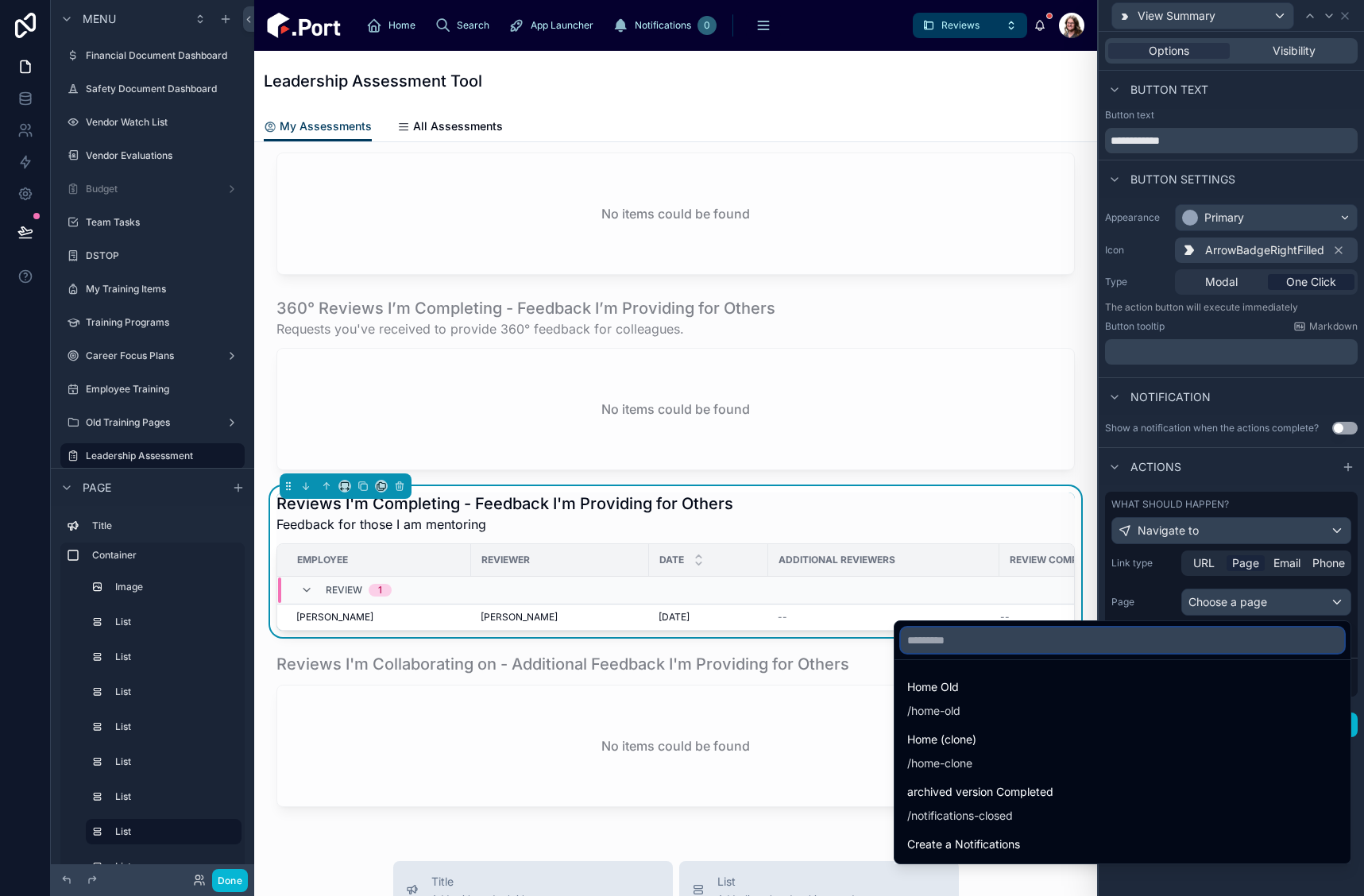
click at [1123, 642] on input "text" at bounding box center [1123, 640] width 443 height 25
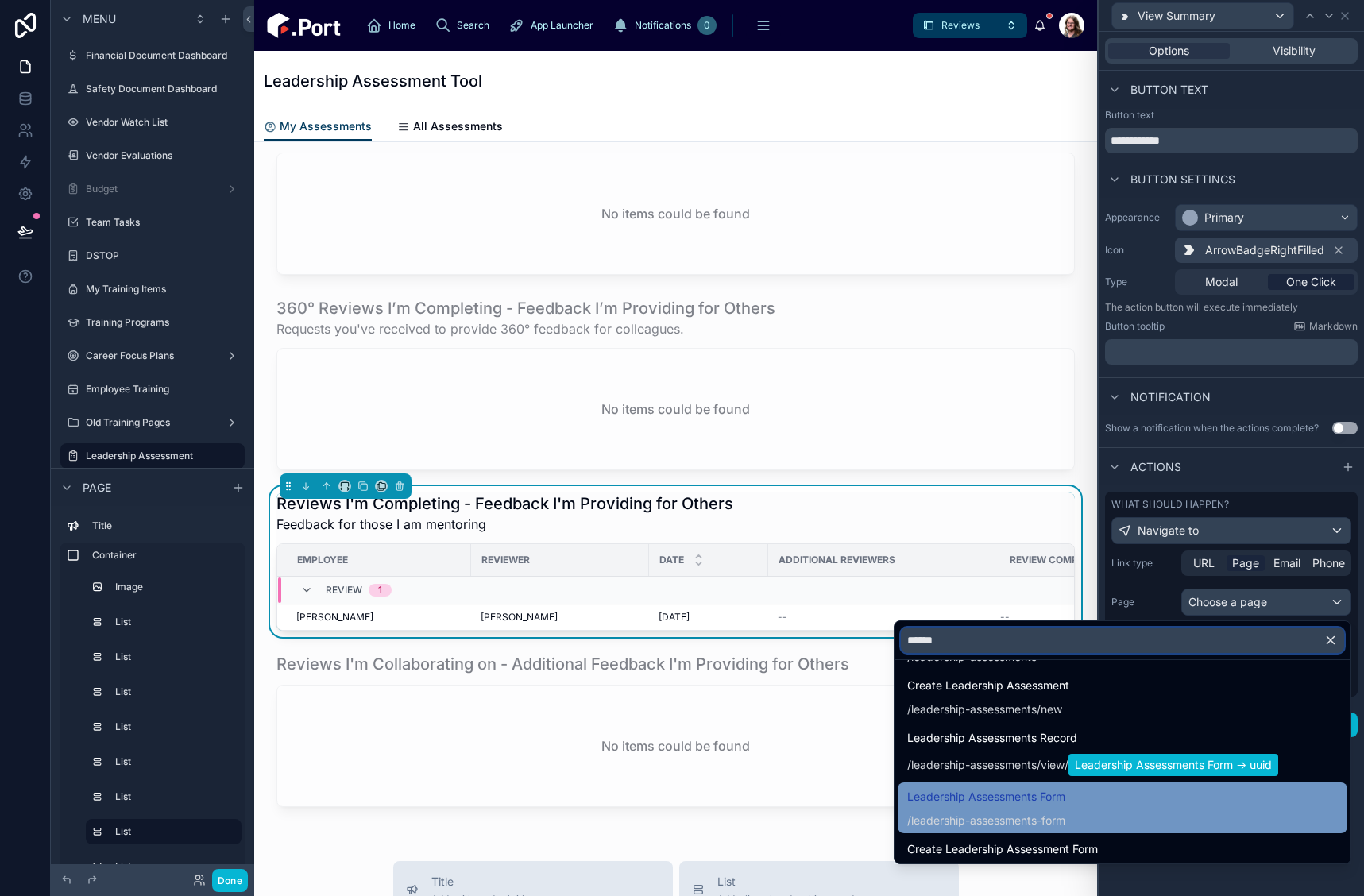
scroll to position [734, 0]
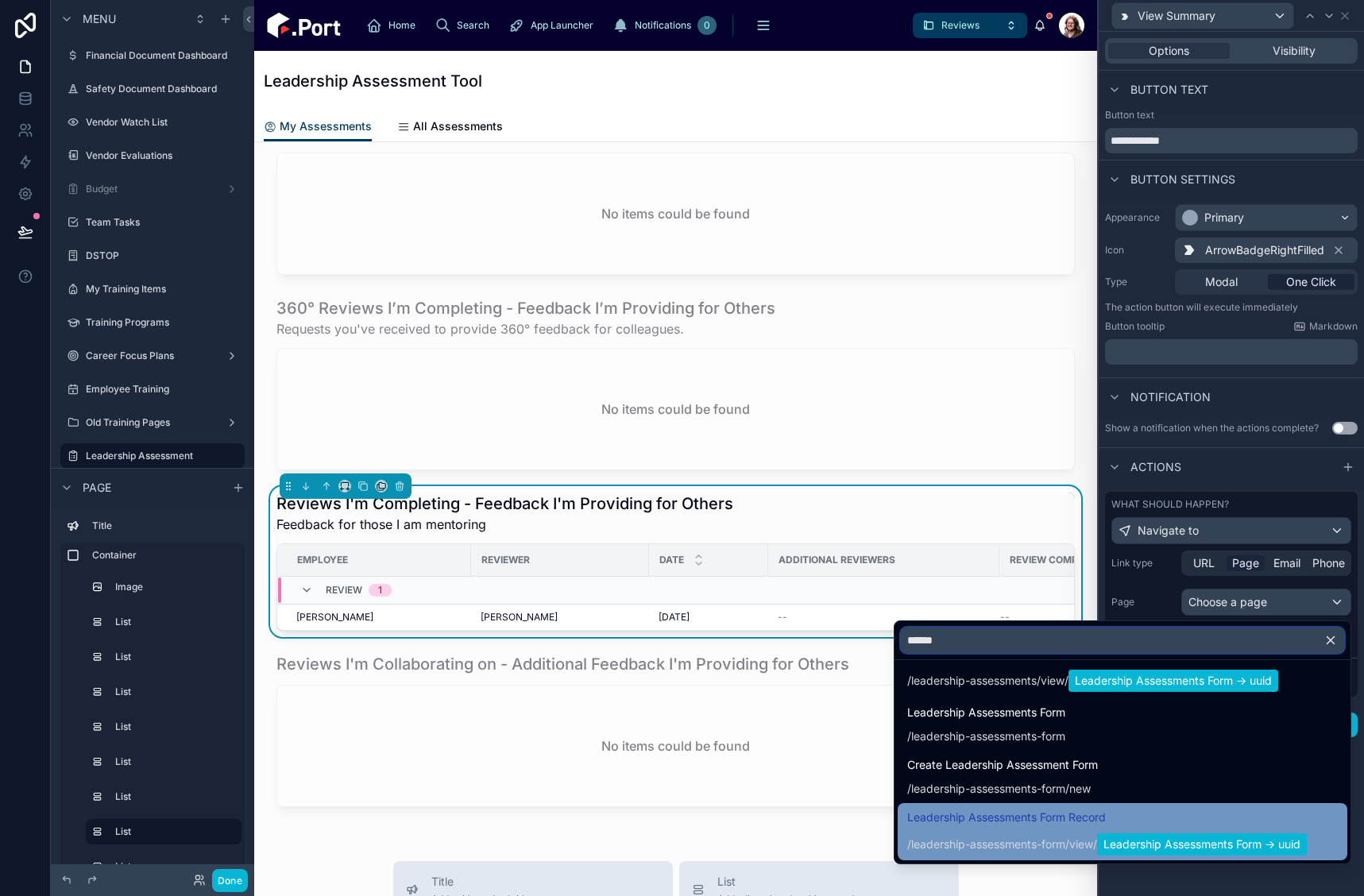
type input "******"
click at [1065, 824] on span "Leadership Assessments Form Record" at bounding box center [1107, 817] width 399 height 19
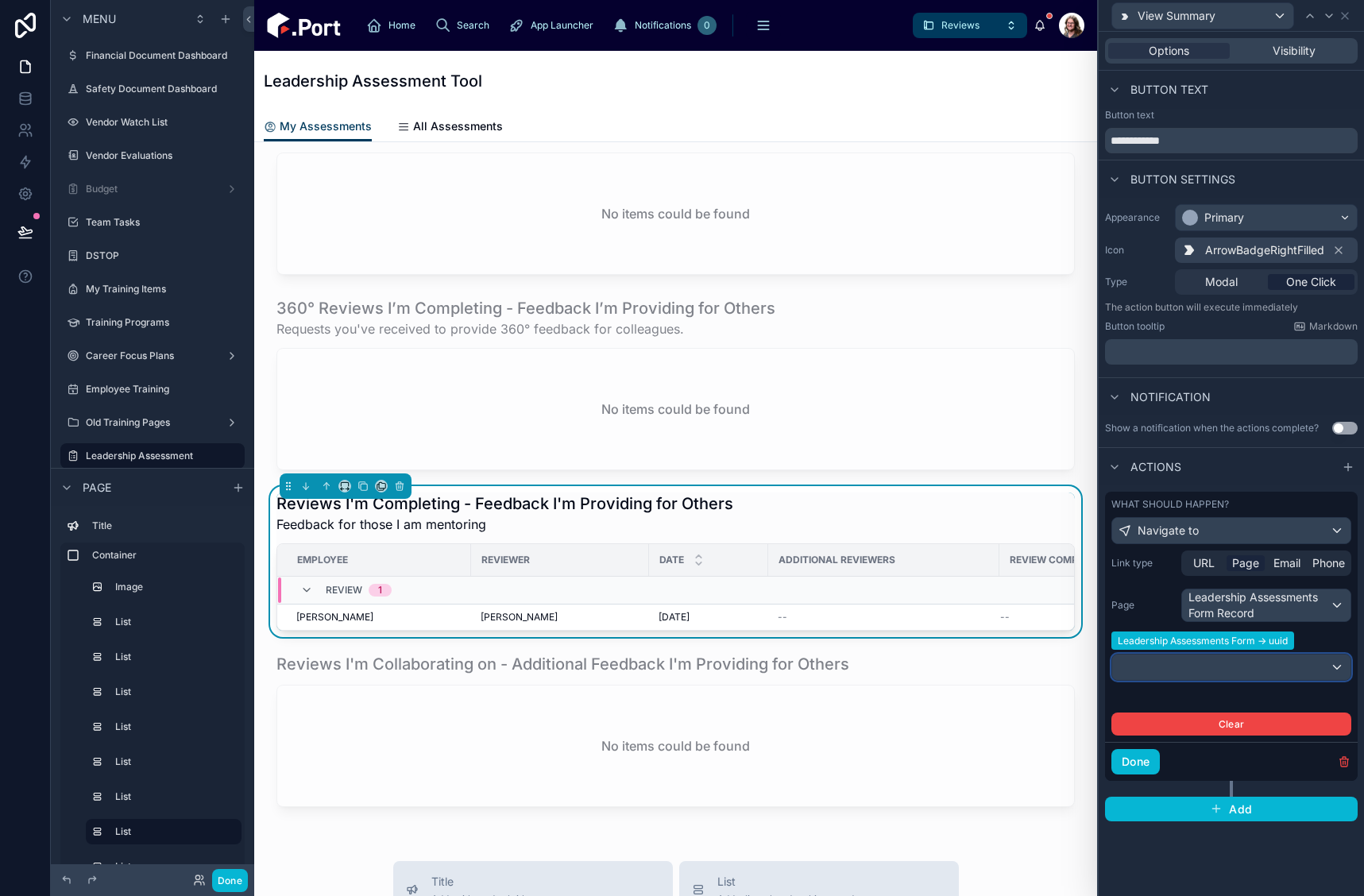
click at [1231, 676] on div at bounding box center [1231, 667] width 238 height 25
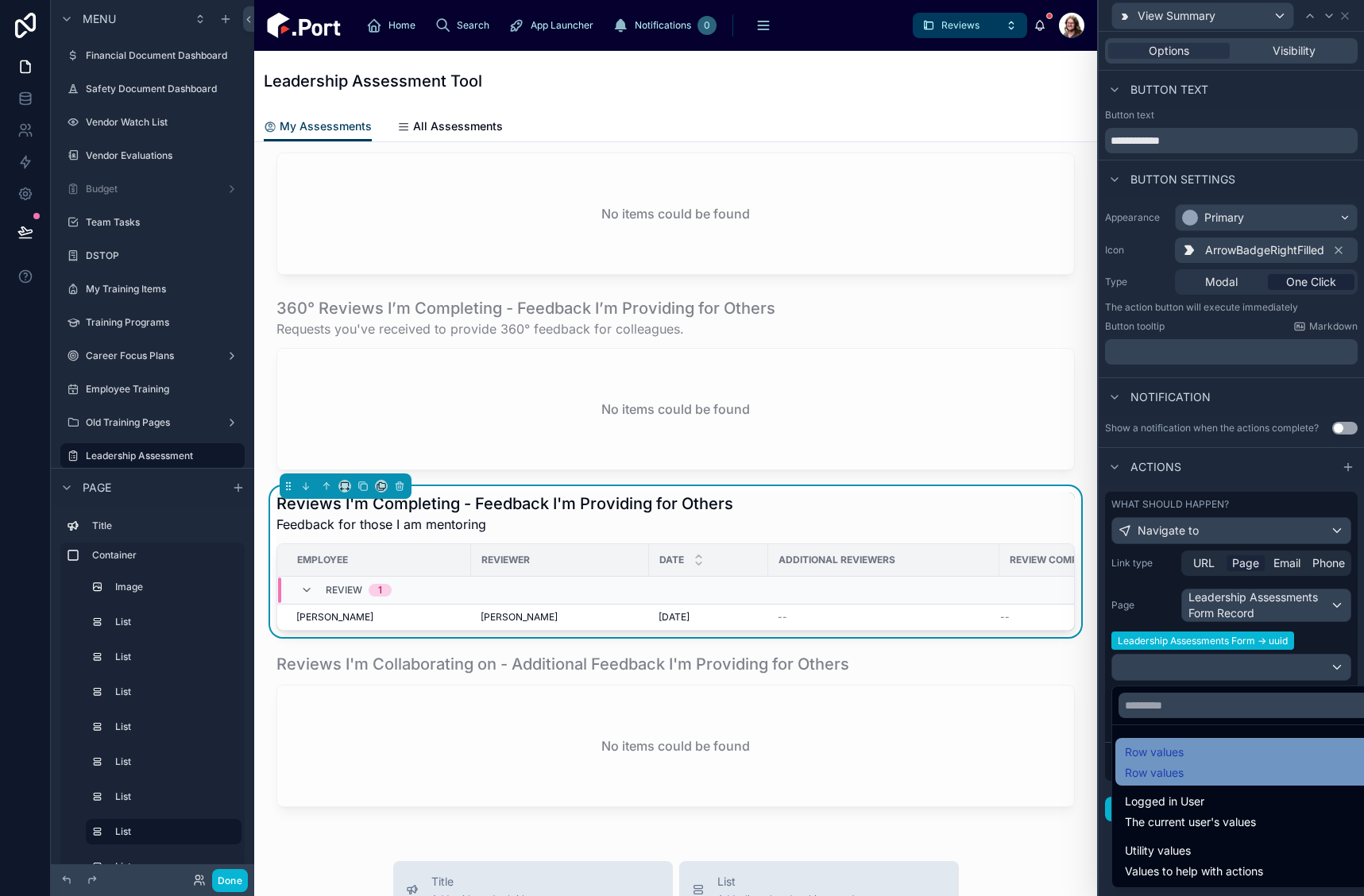
click at [1195, 768] on div "Row values Row values" at bounding box center [1249, 762] width 250 height 38
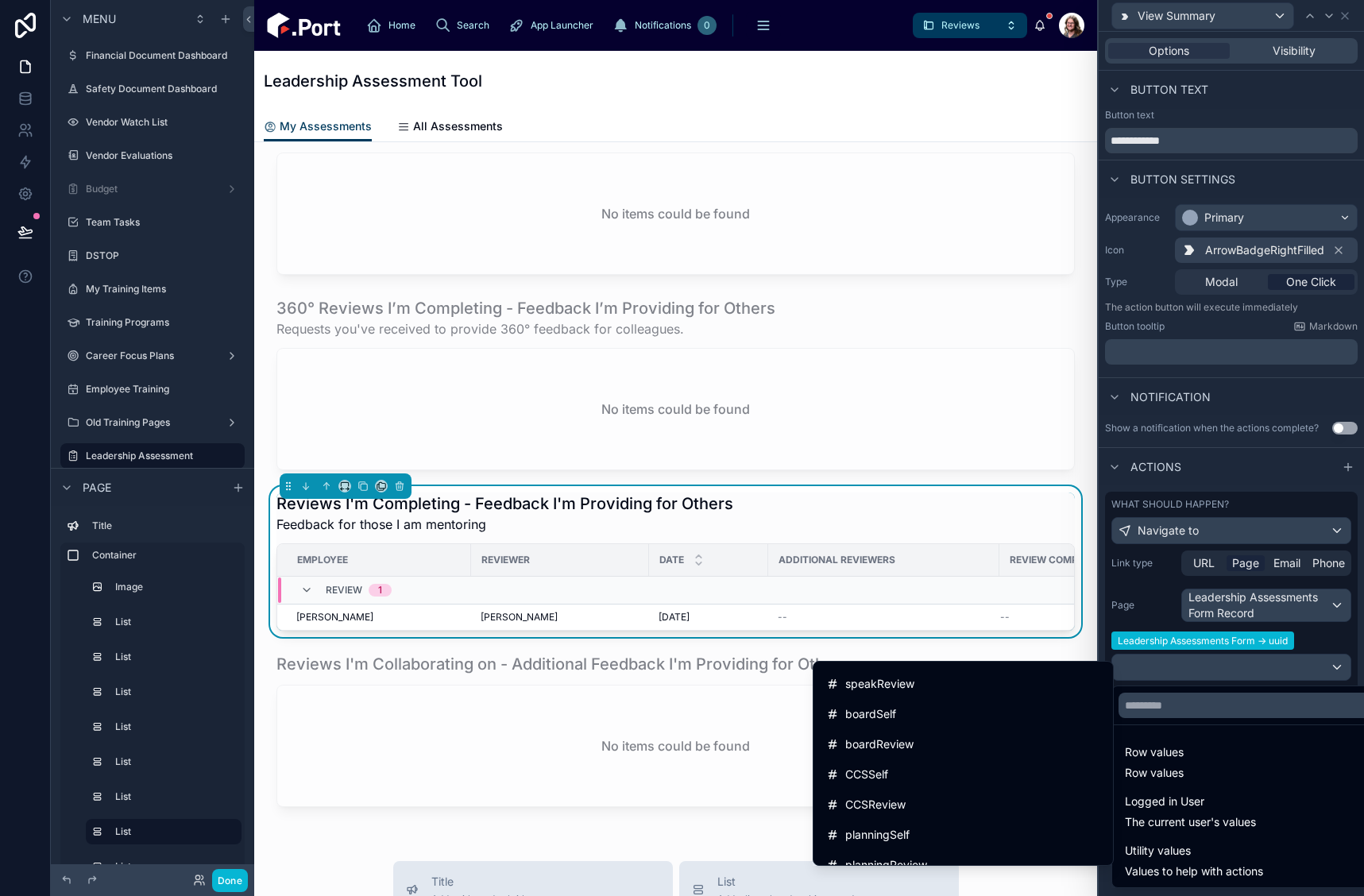
scroll to position [3938, 0]
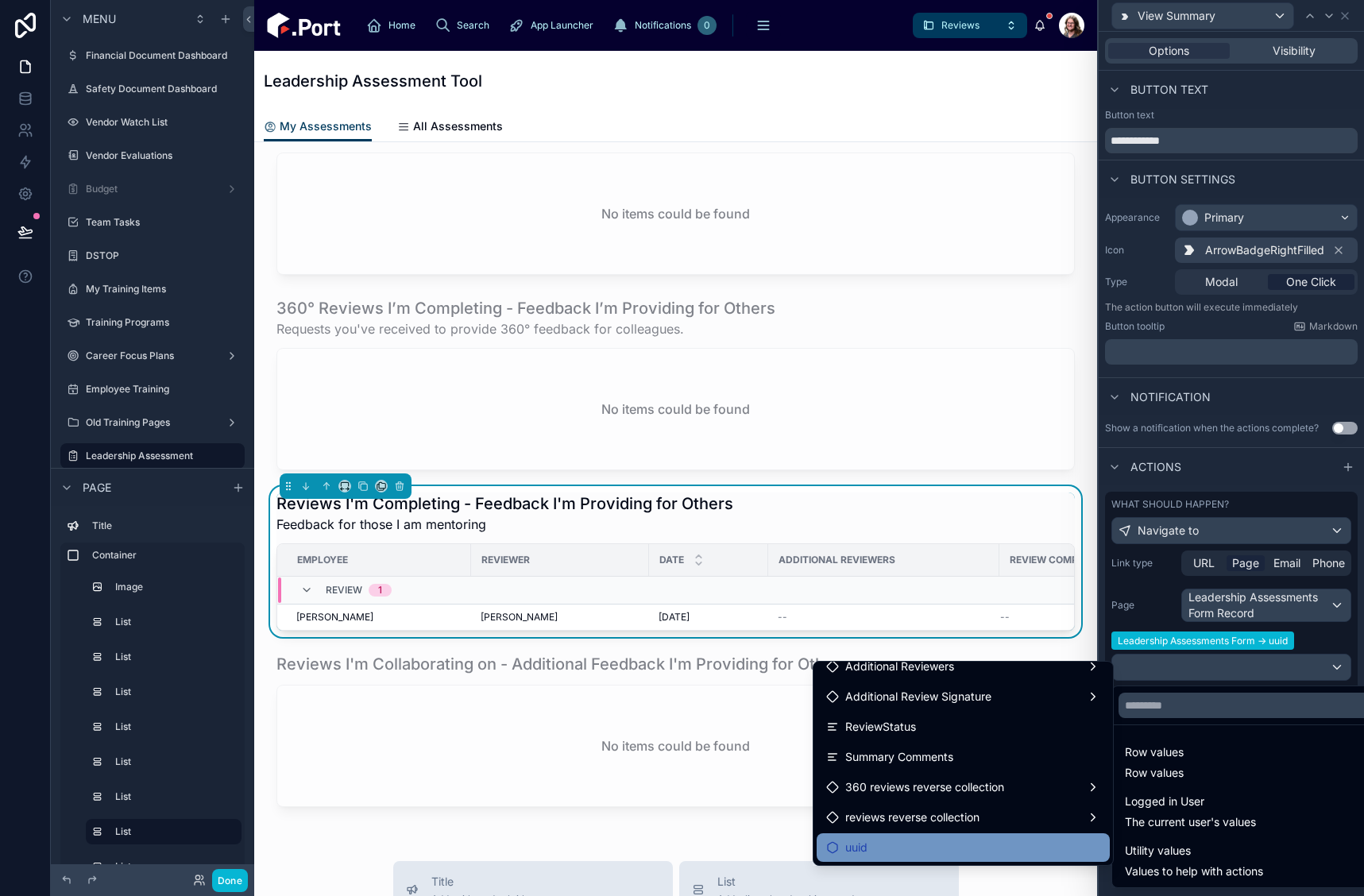
click at [974, 849] on div "uuid" at bounding box center [963, 847] width 274 height 19
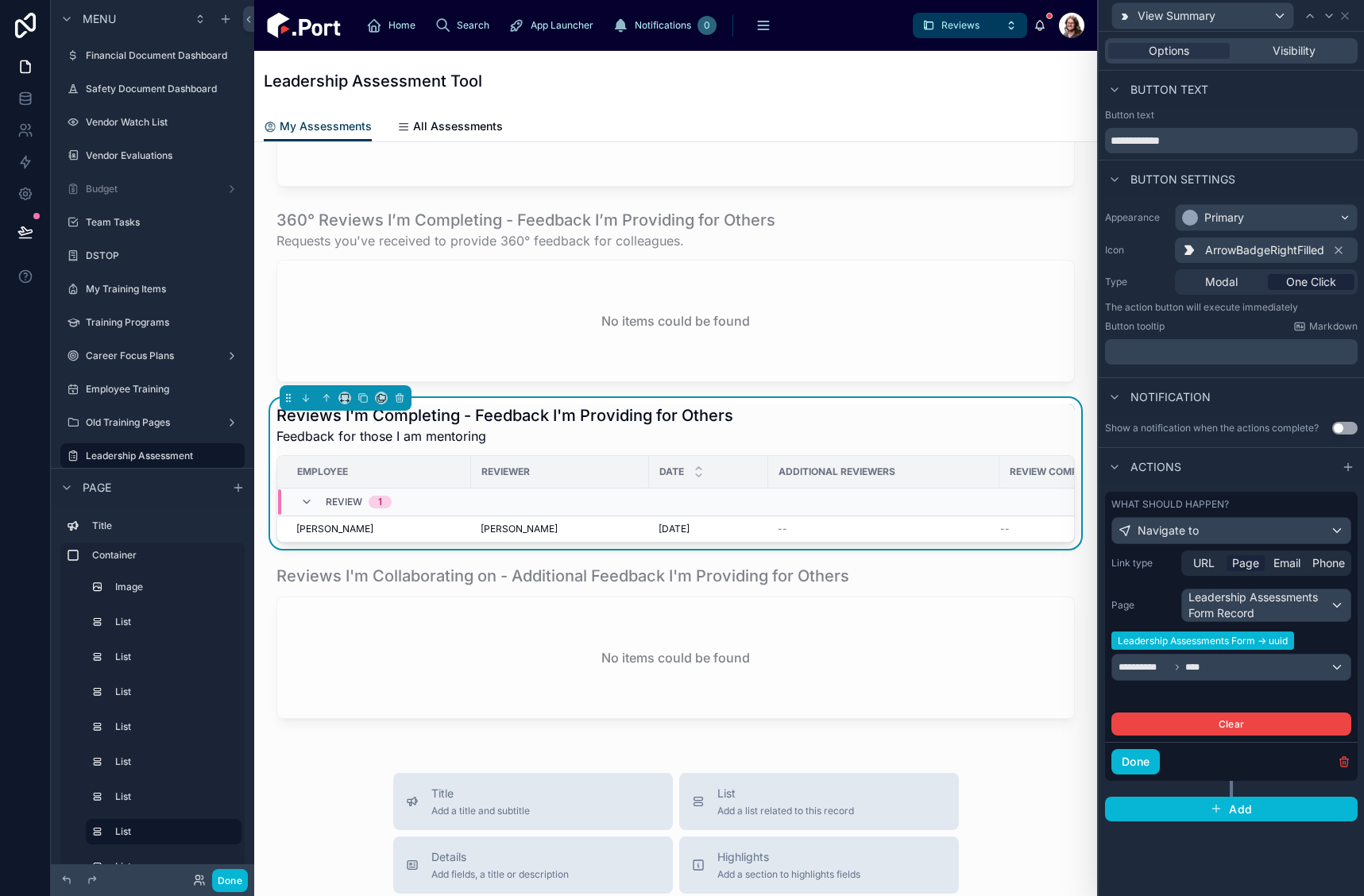
scroll to position [1192, 0]
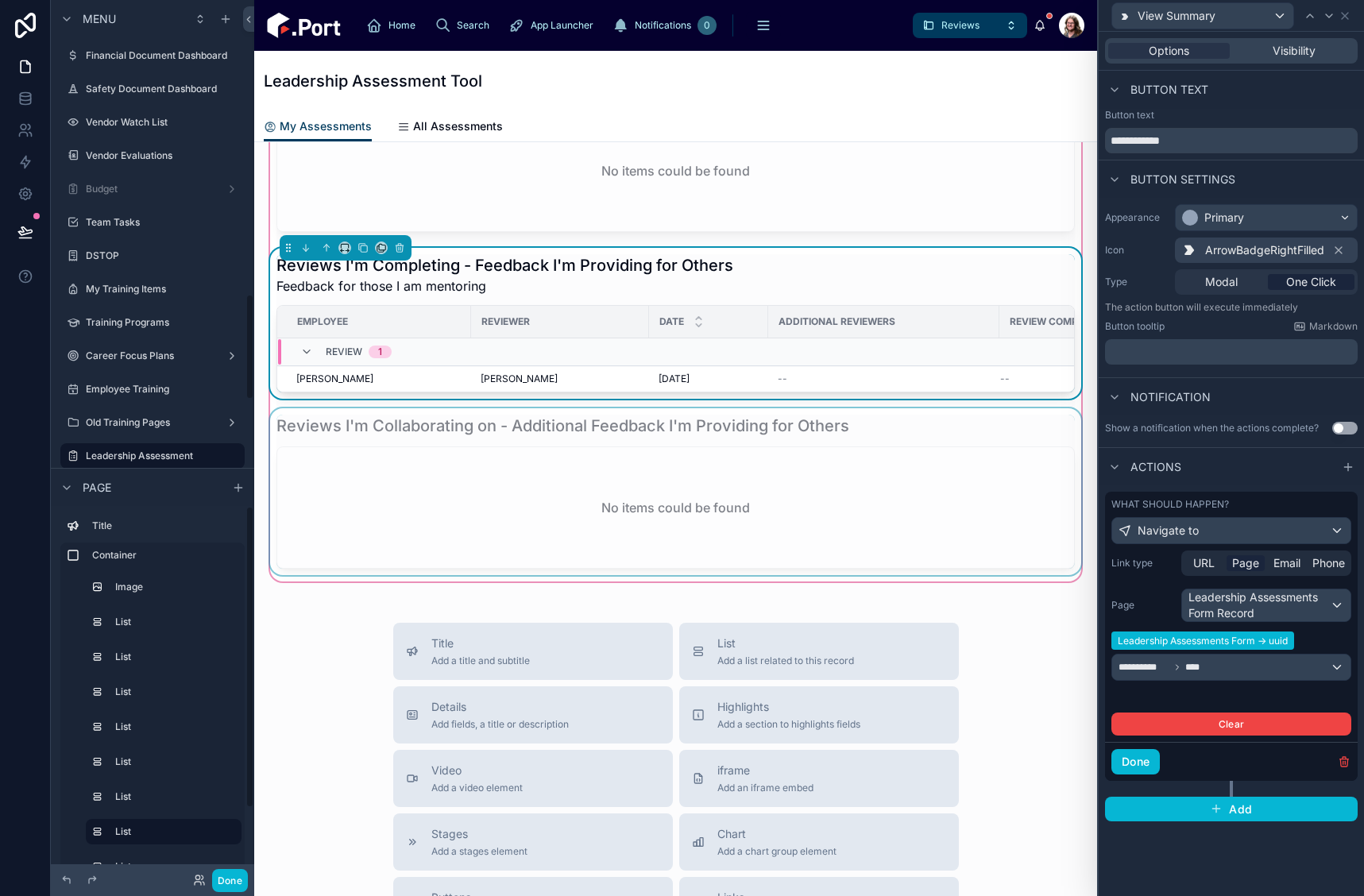
click at [593, 450] on div at bounding box center [675, 492] width 817 height 167
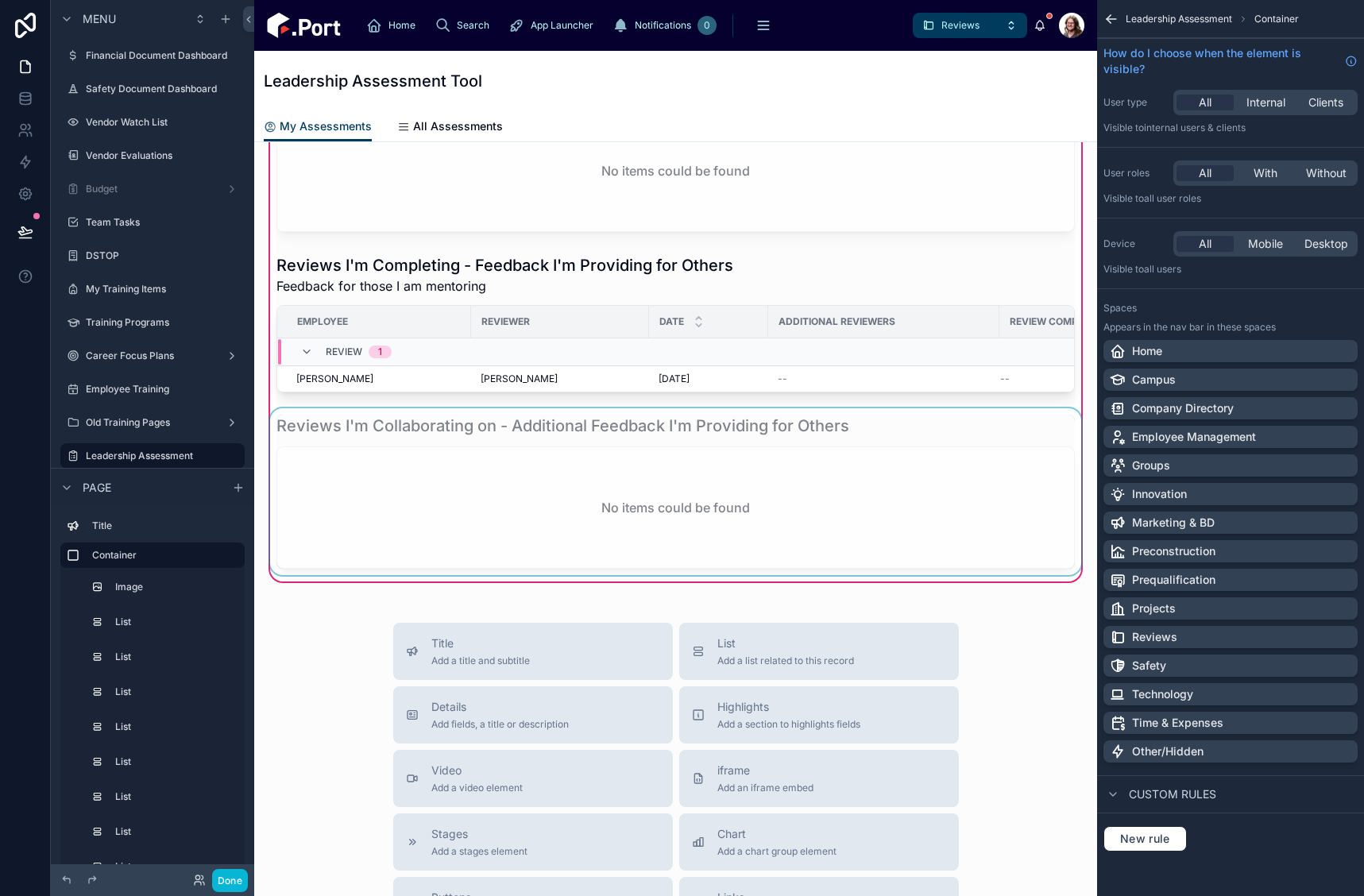
scroll to position [0, 0]
click at [223, 880] on button "Done" at bounding box center [230, 880] width 36 height 23
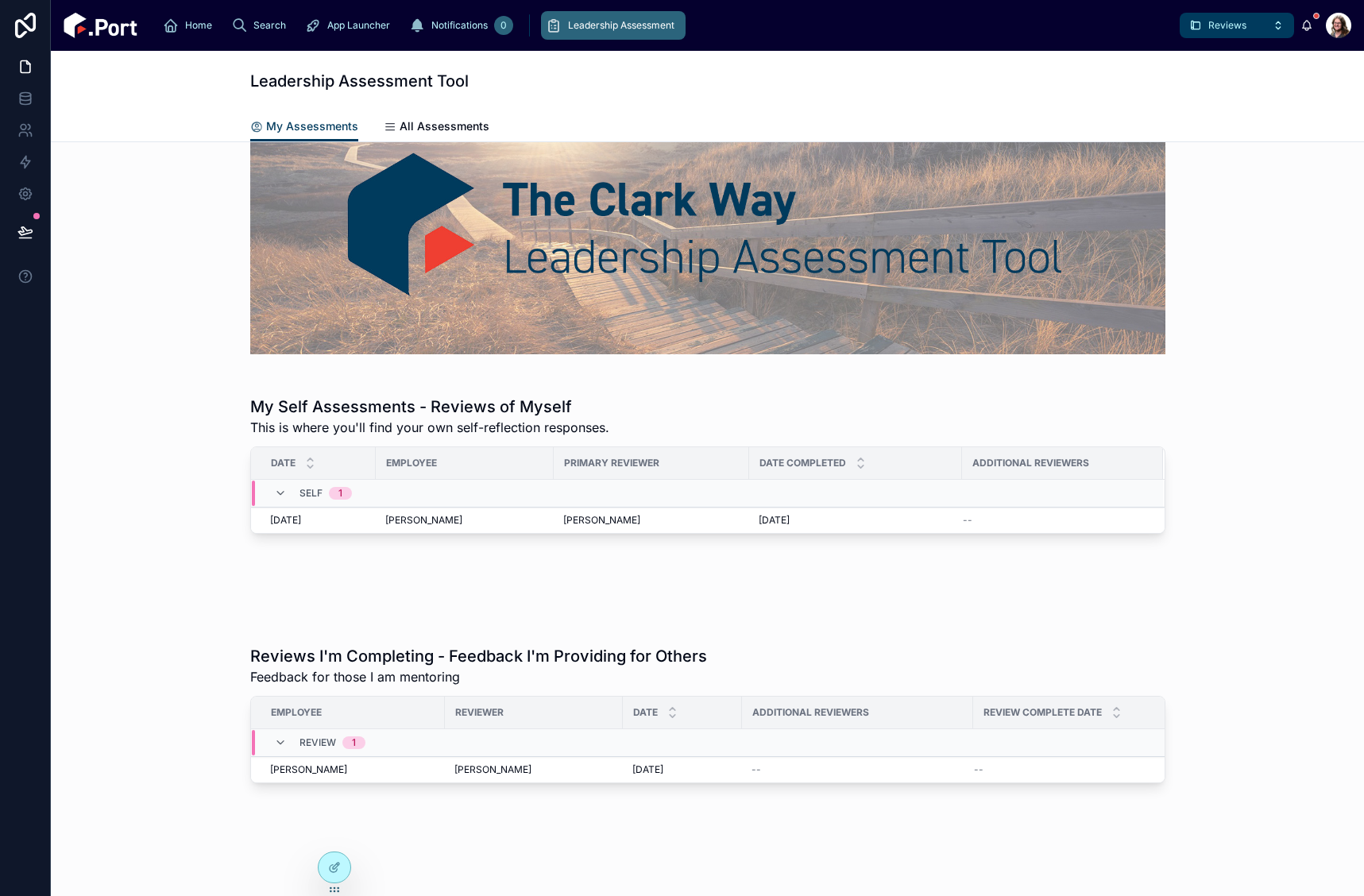
scroll to position [138, 0]
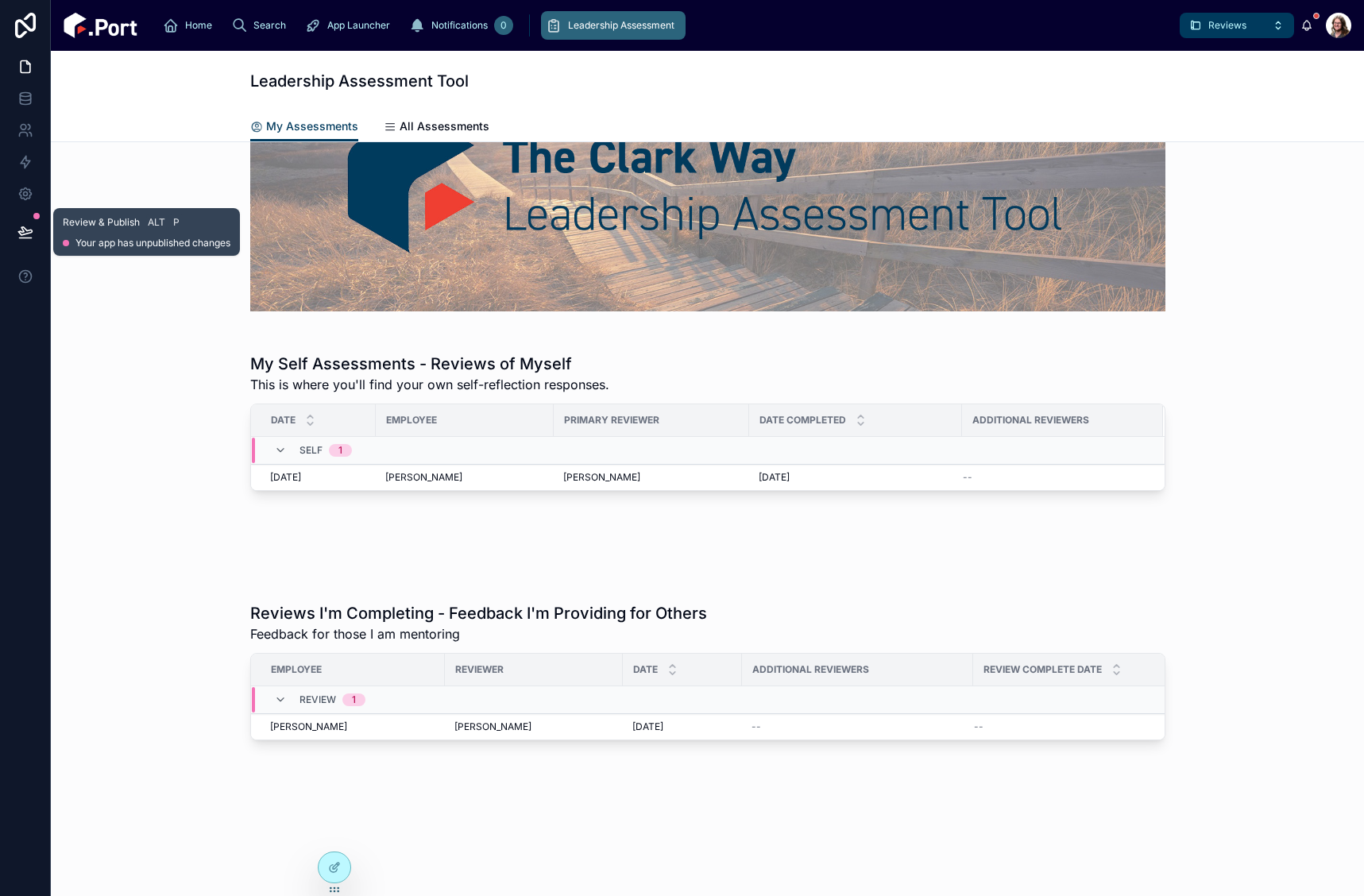
click at [29, 240] on button at bounding box center [25, 232] width 35 height 44
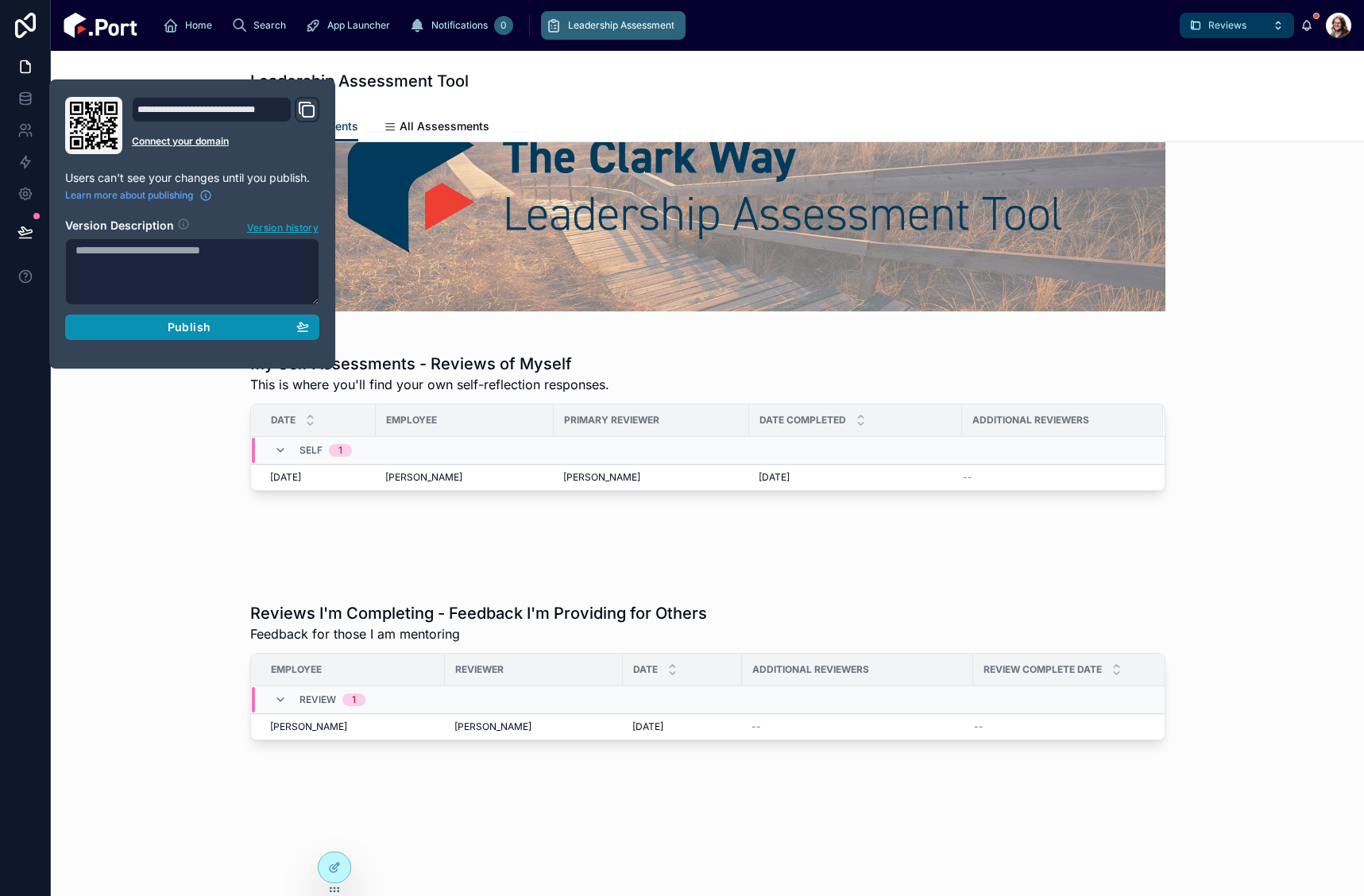
click at [223, 324] on div "Publish" at bounding box center [191, 326] width 233 height 14
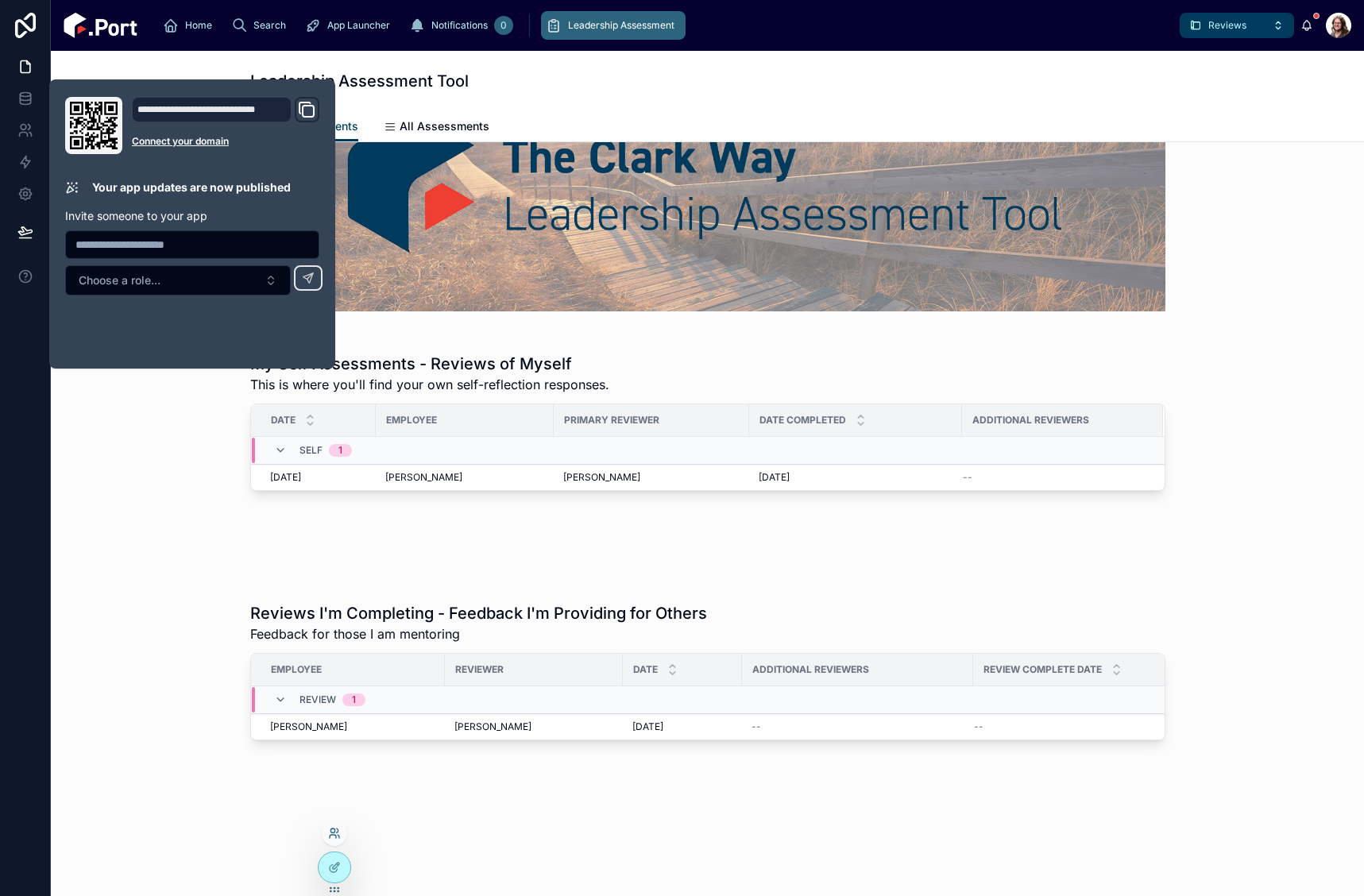
click at [331, 834] on icon at bounding box center [335, 834] width 13 height 13
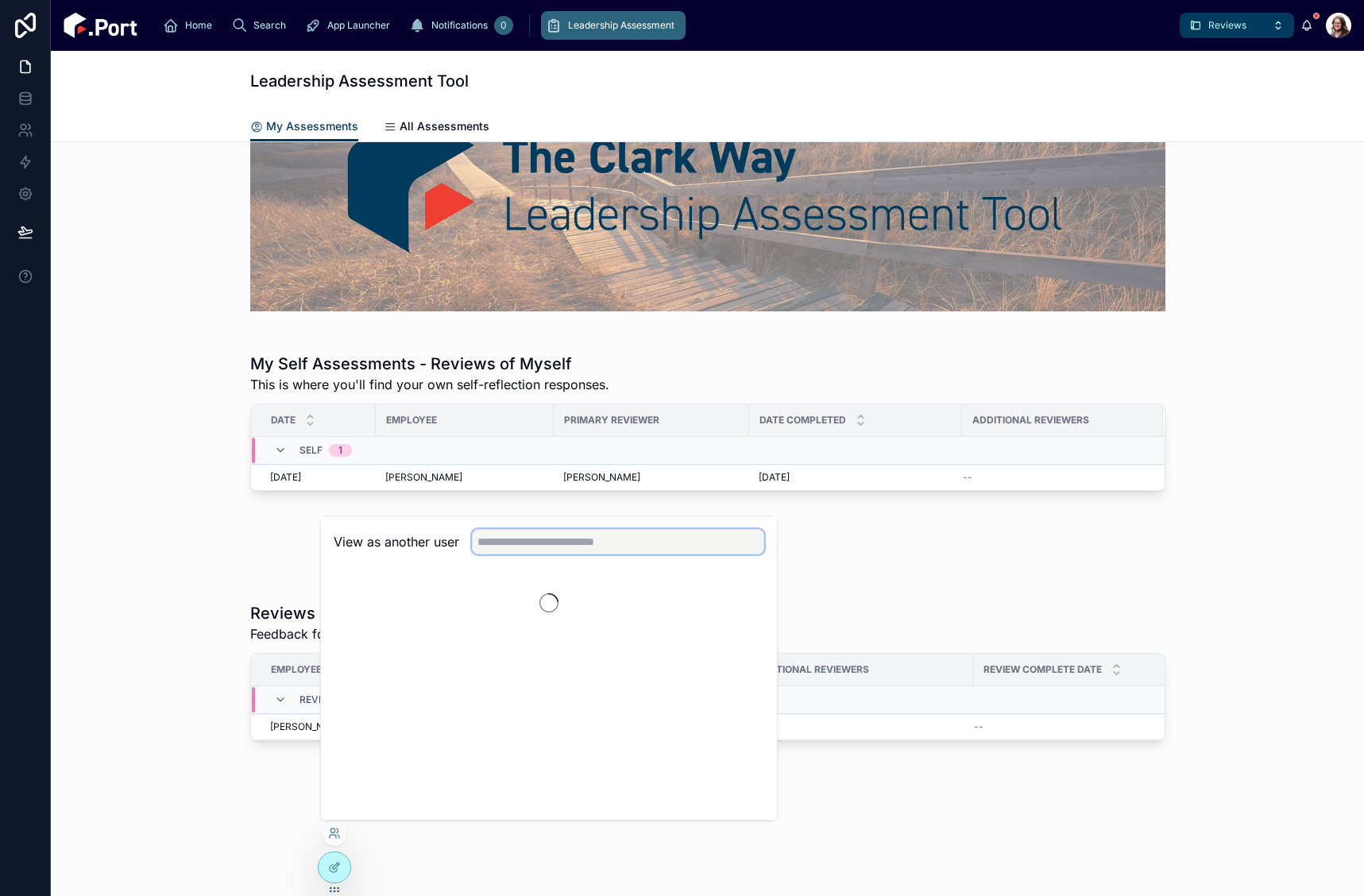
click at [565, 537] on input "text" at bounding box center [618, 542] width 292 height 25
type input "****"
click at [741, 601] on button "Select" at bounding box center [744, 601] width 41 height 23
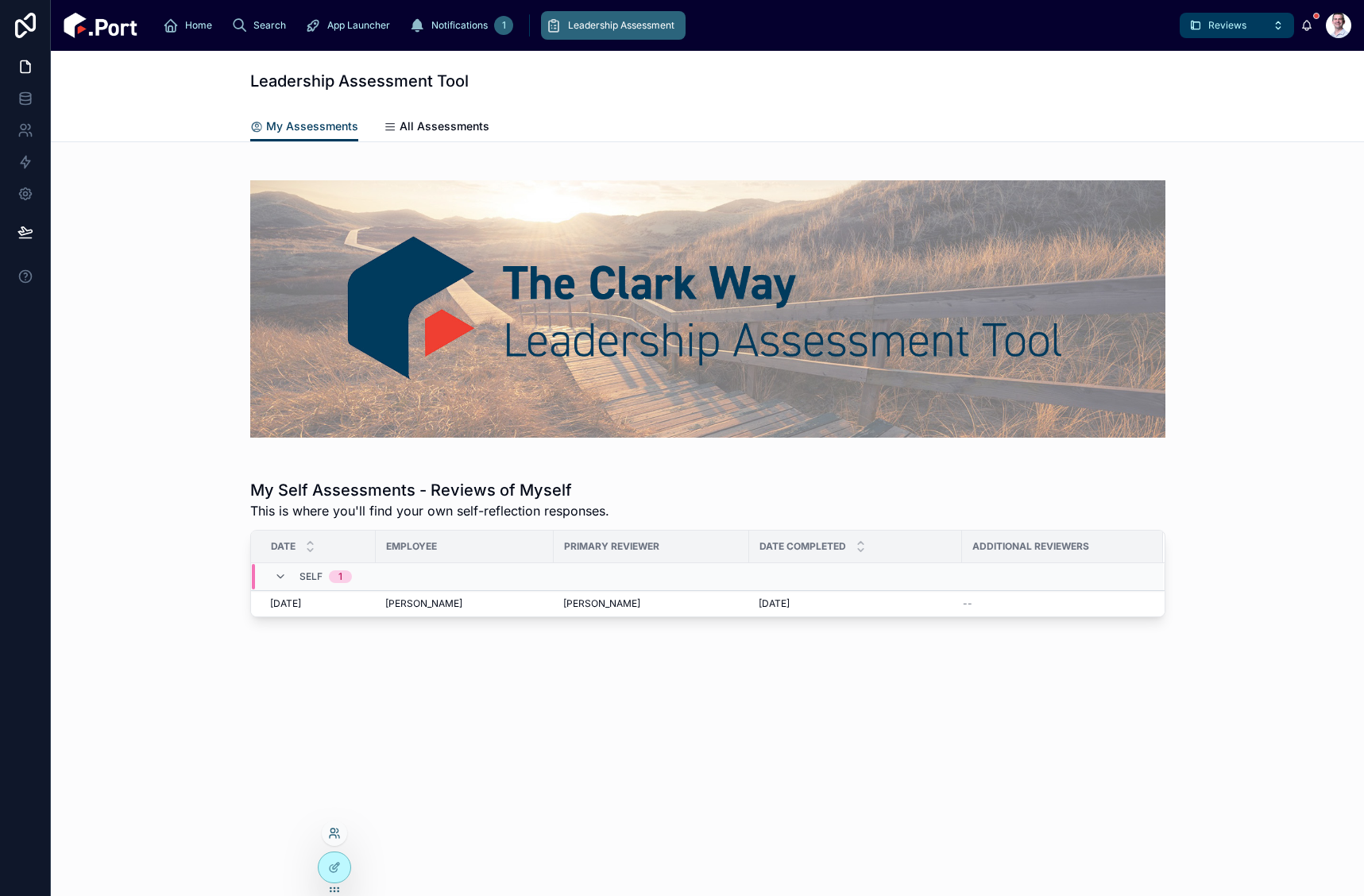
click at [332, 836] on icon at bounding box center [335, 834] width 13 height 13
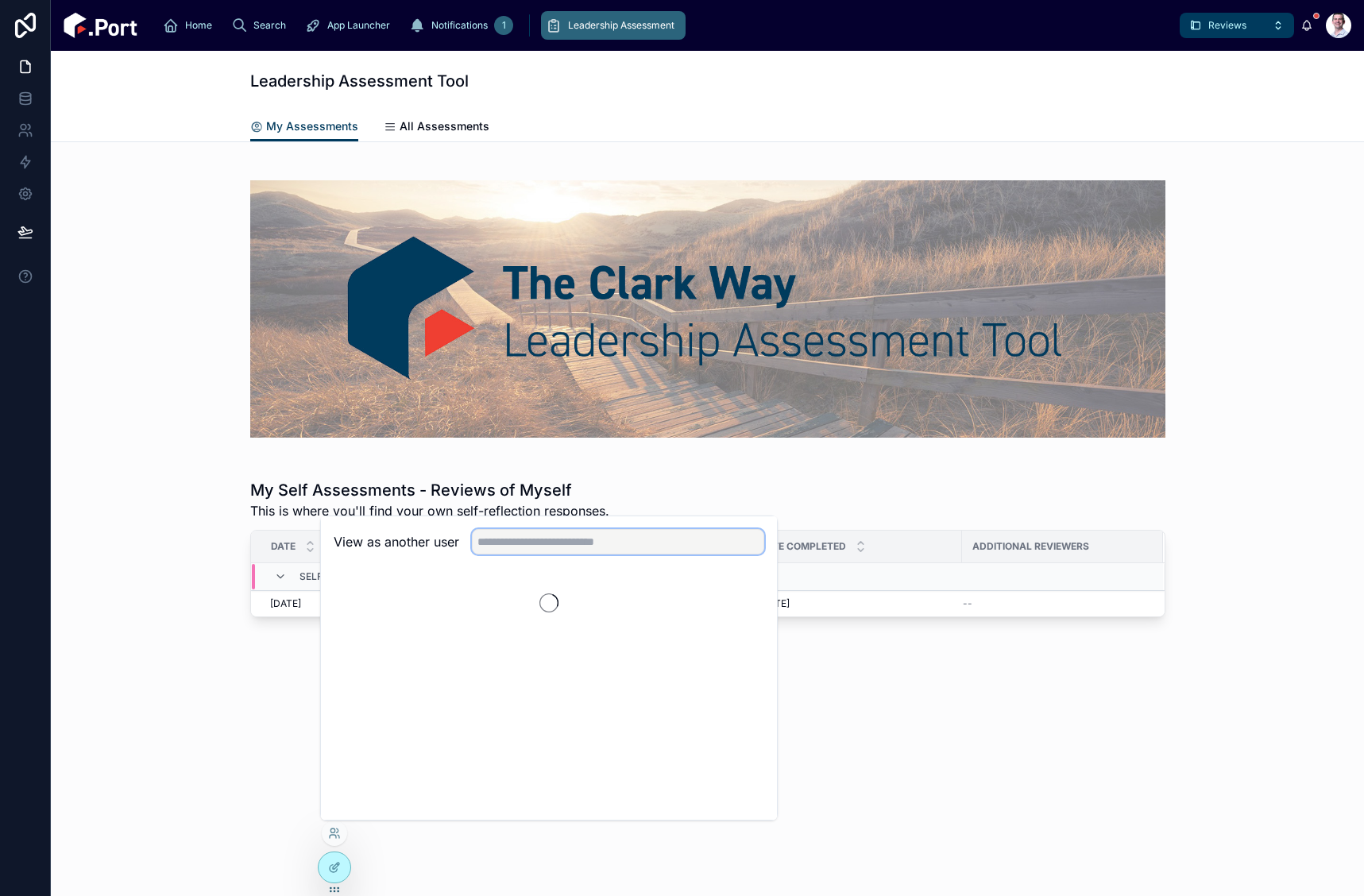
click at [577, 549] on input "text" at bounding box center [618, 542] width 292 height 25
type input "******"
click at [747, 605] on button "Select" at bounding box center [744, 601] width 41 height 23
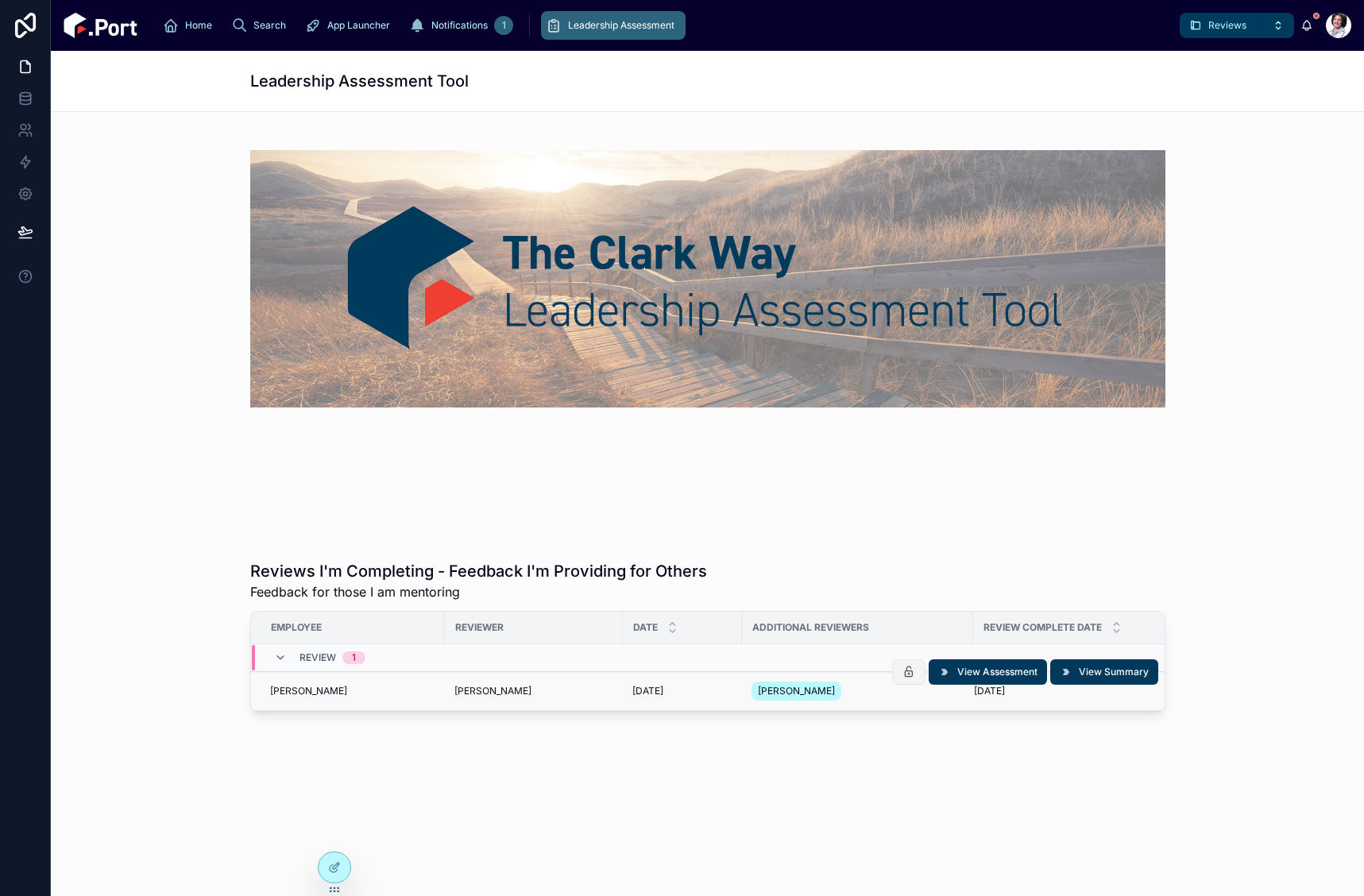
click at [907, 671] on icon at bounding box center [909, 673] width 13 height 13
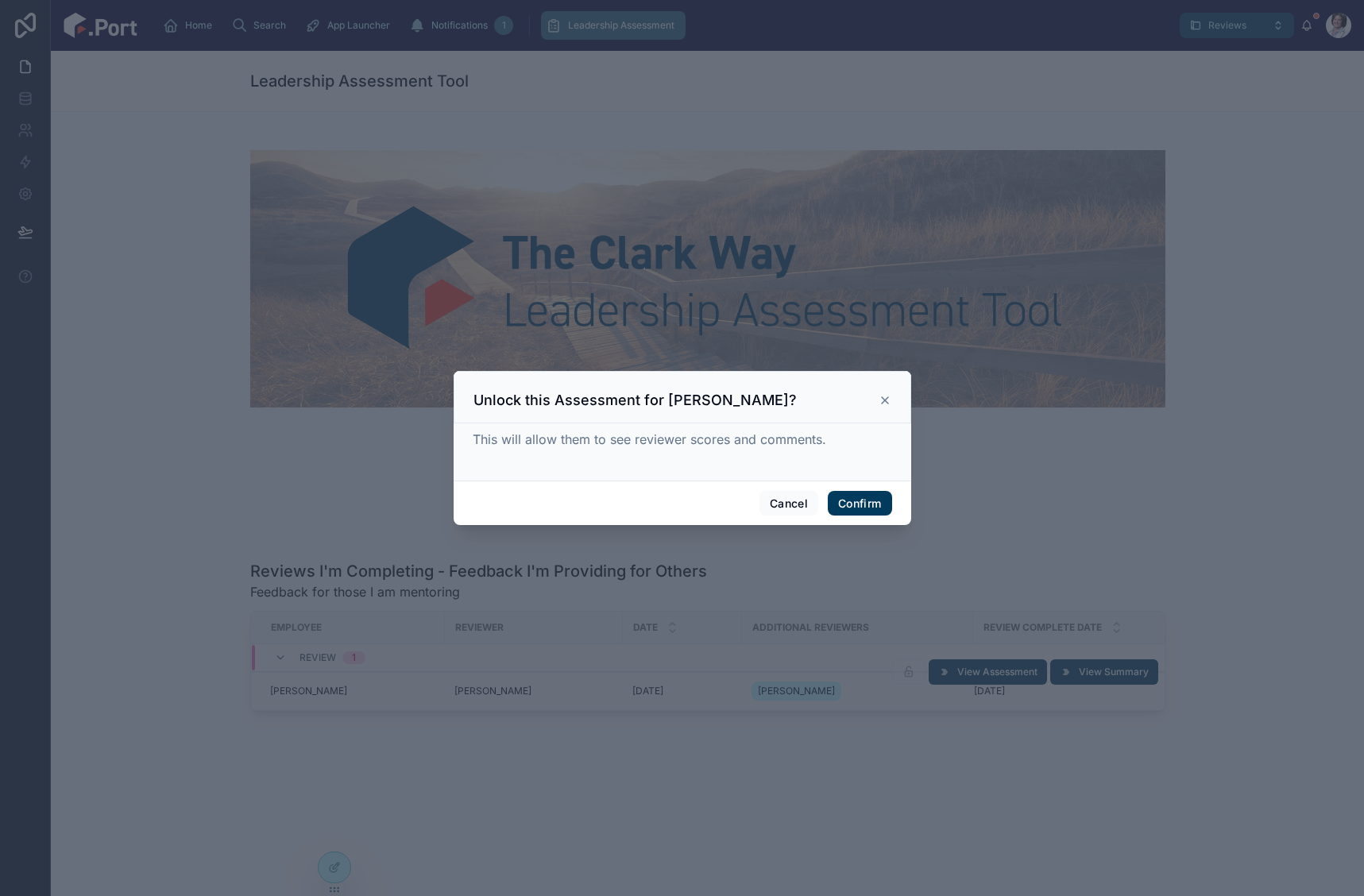
click at [861, 502] on button "Confirm" at bounding box center [860, 503] width 64 height 25
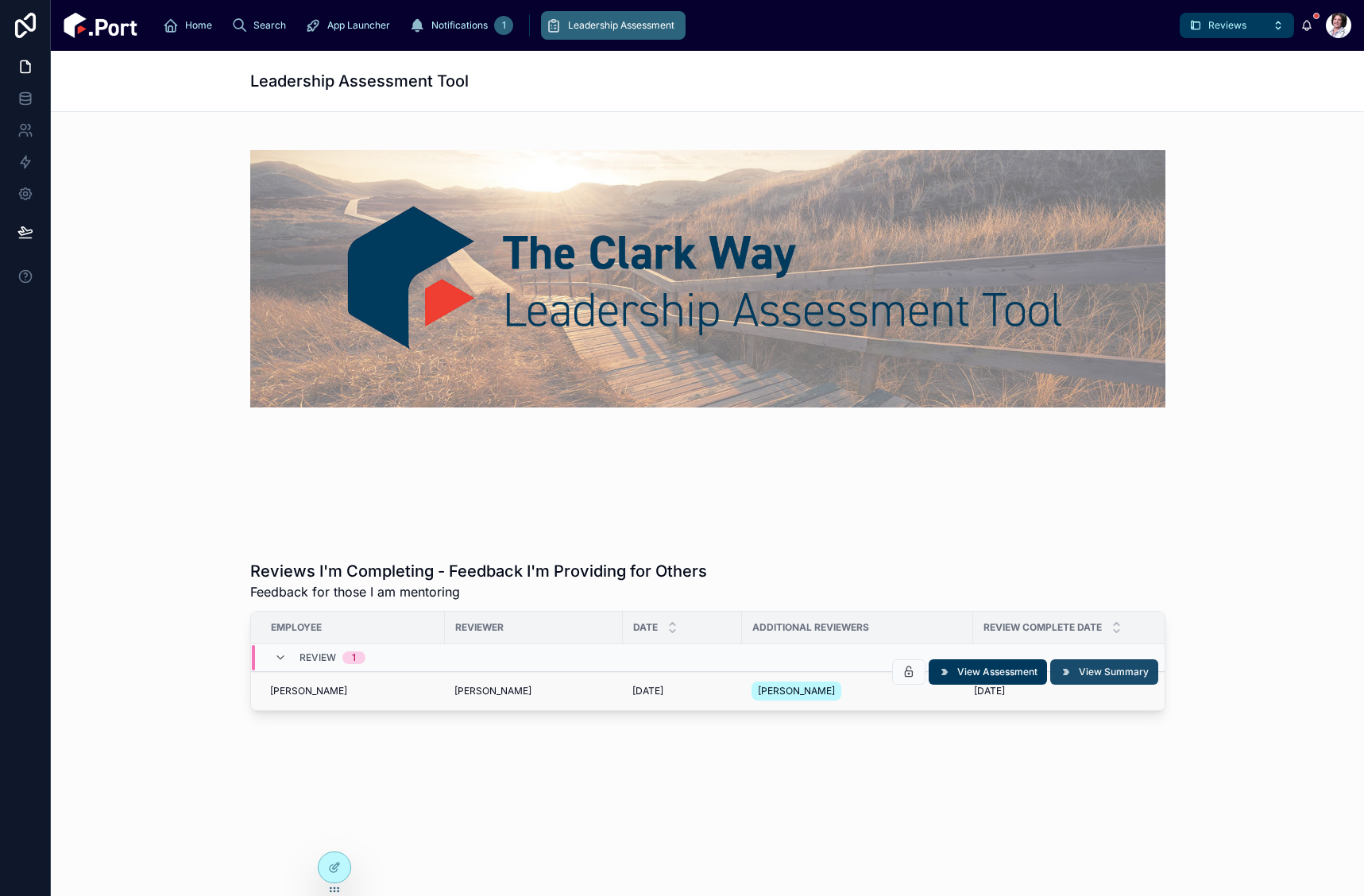
click at [1112, 673] on span "View Summary" at bounding box center [1114, 673] width 70 height 13
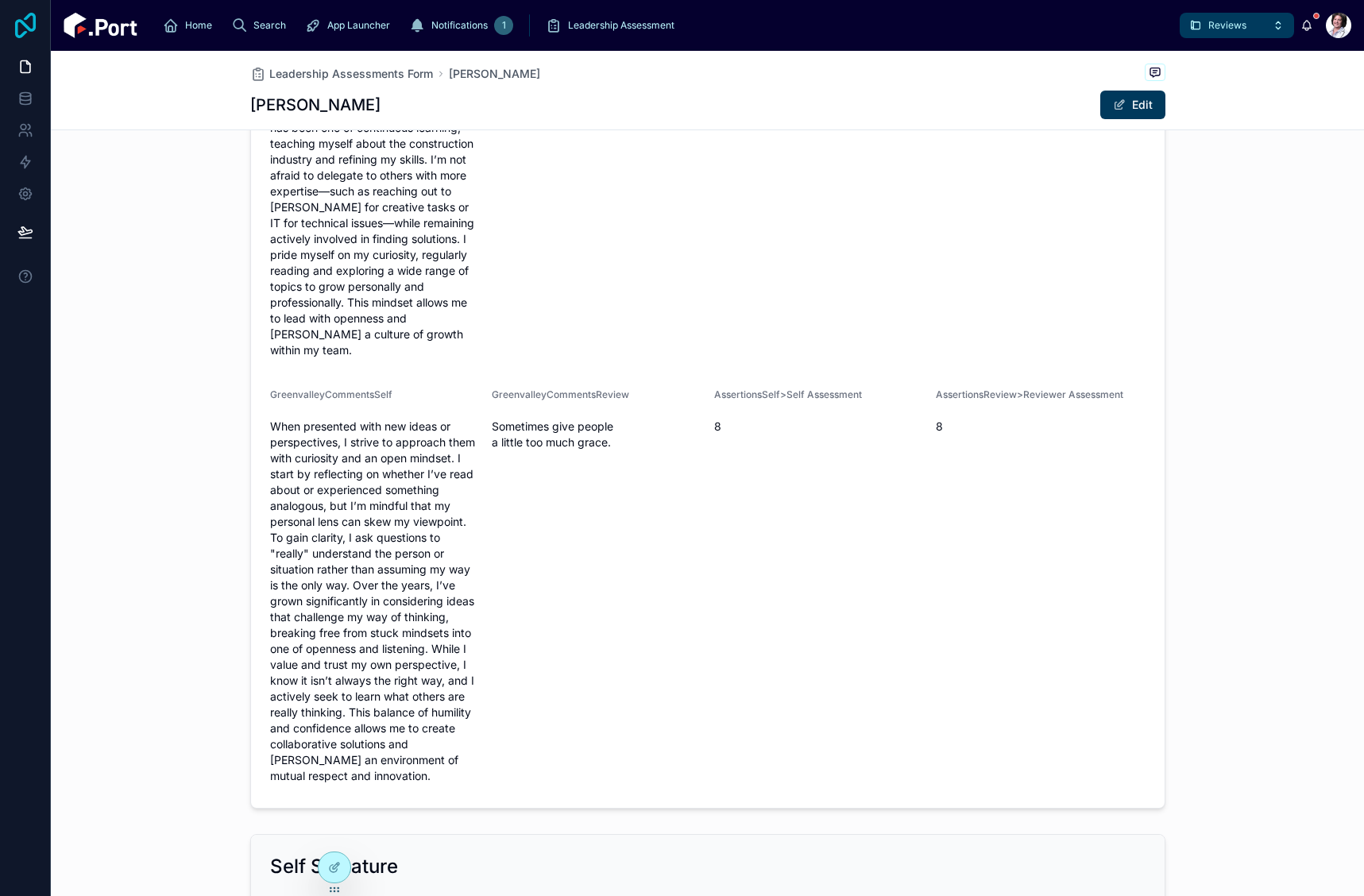
scroll to position [159, 0]
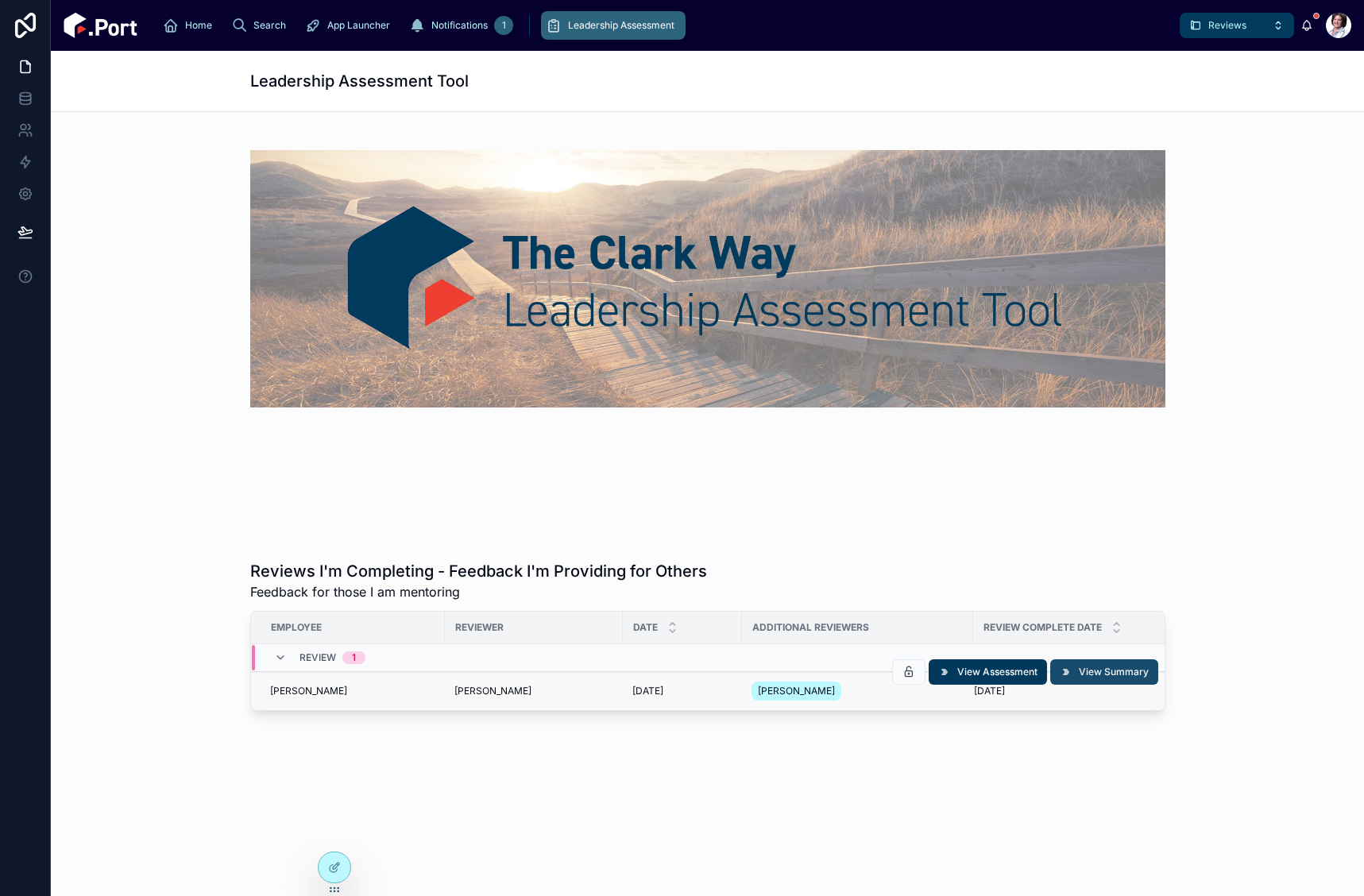
click at [1097, 675] on span "View Summary" at bounding box center [1114, 673] width 70 height 13
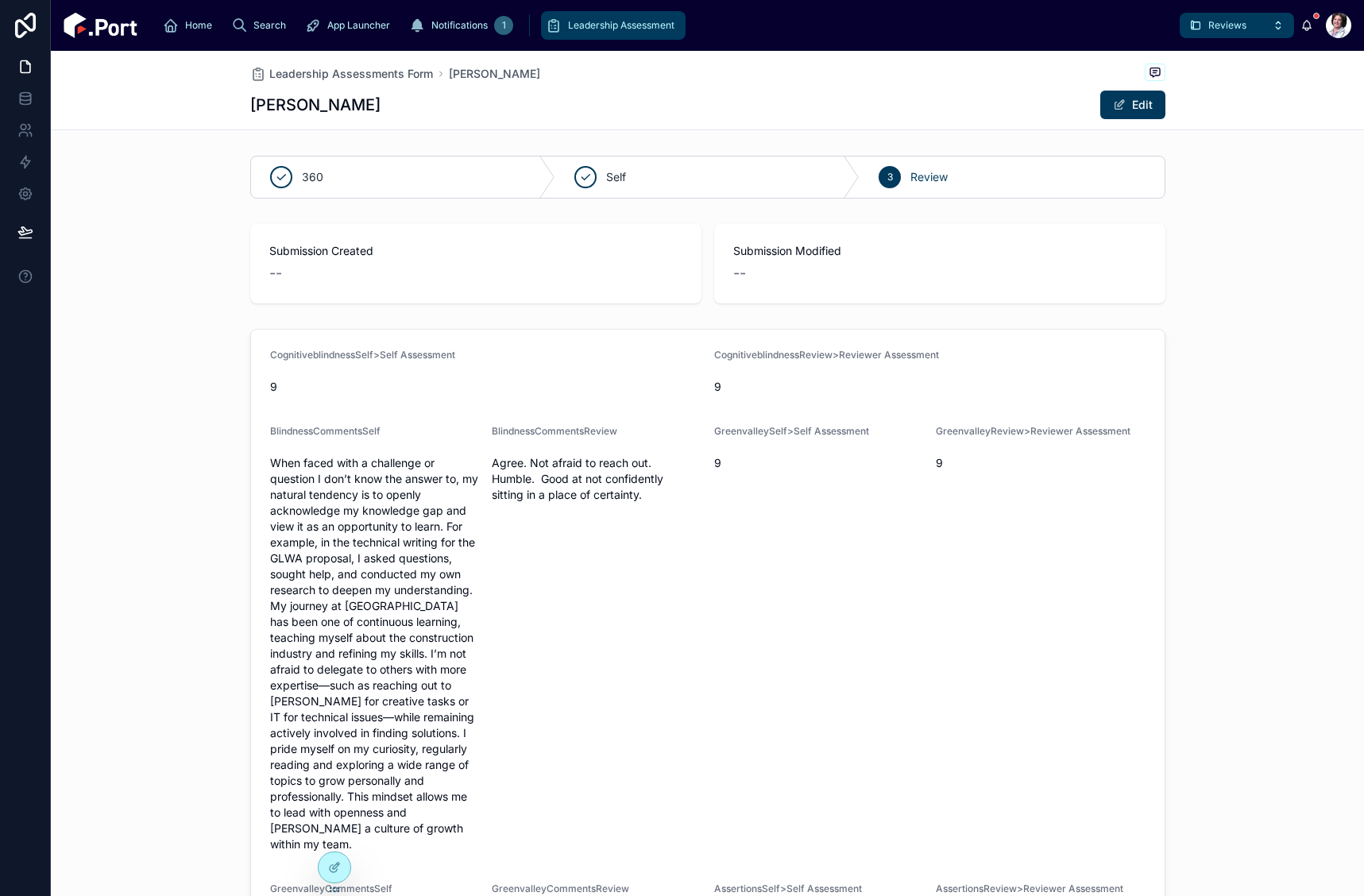
click at [546, 37] on div "Leadership Assessment" at bounding box center [613, 25] width 135 height 25
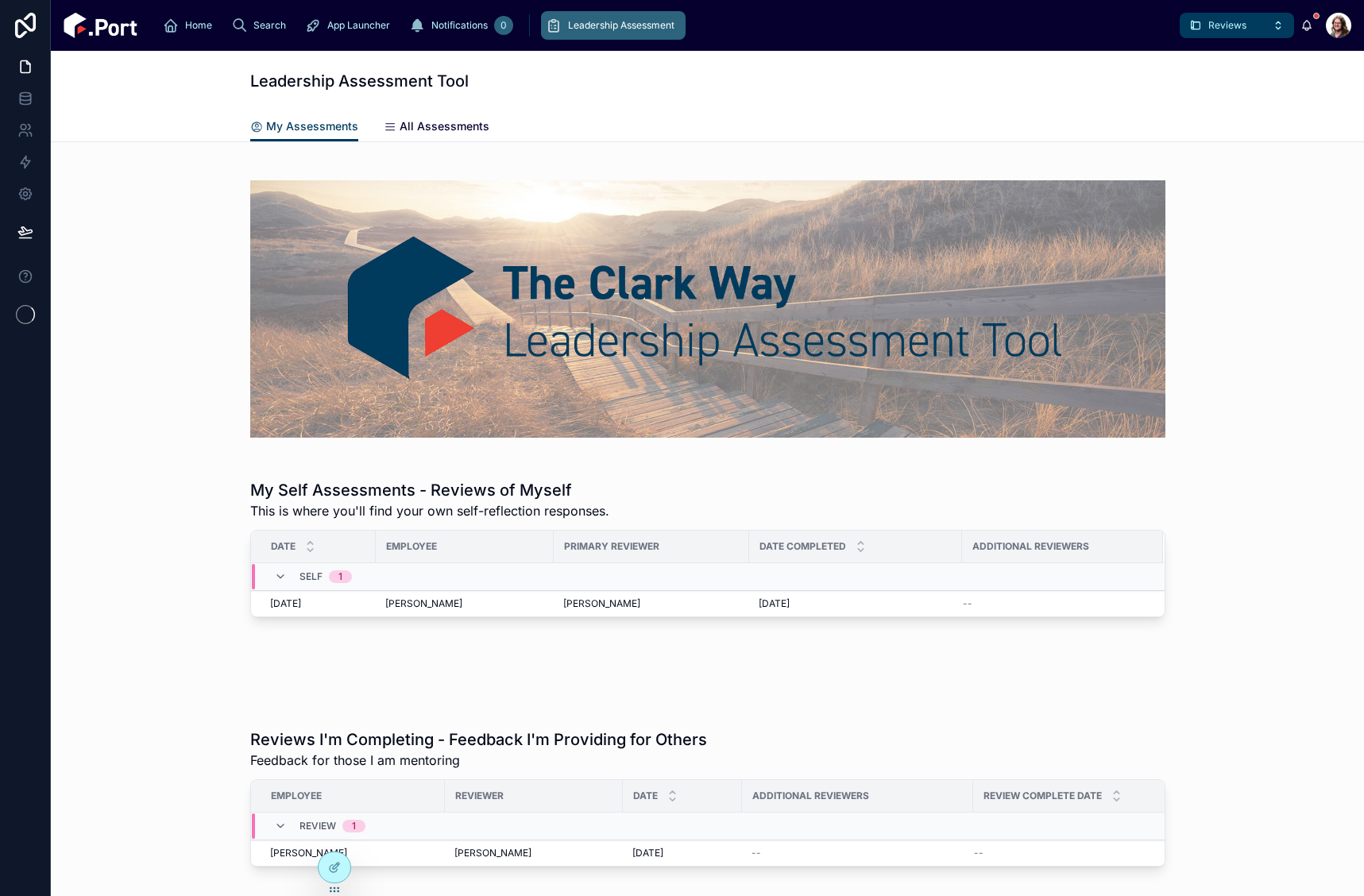
click at [448, 124] on span "All Assessments" at bounding box center [444, 126] width 90 height 16
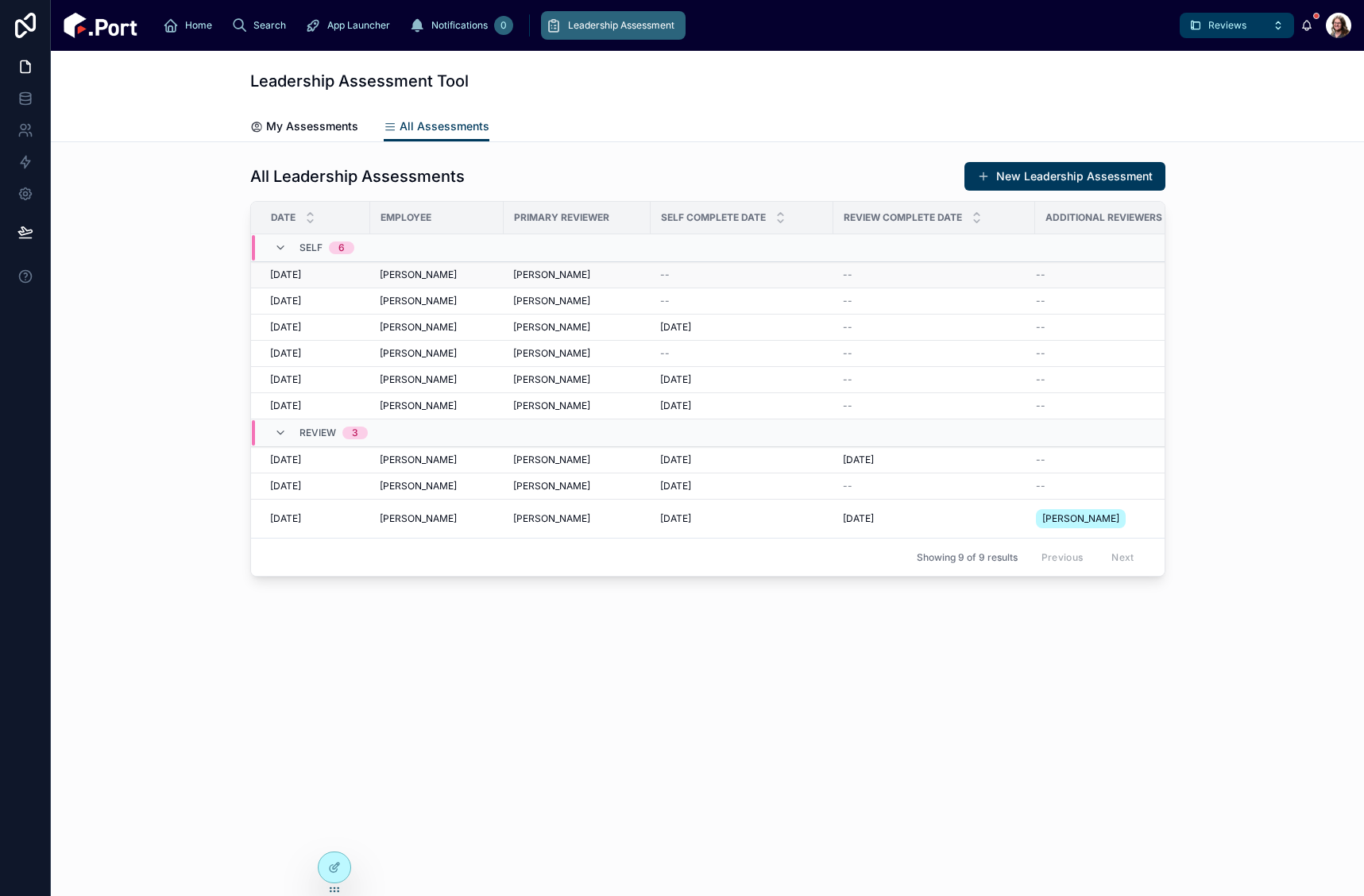
click at [417, 278] on span "[PERSON_NAME]" at bounding box center [418, 275] width 77 height 13
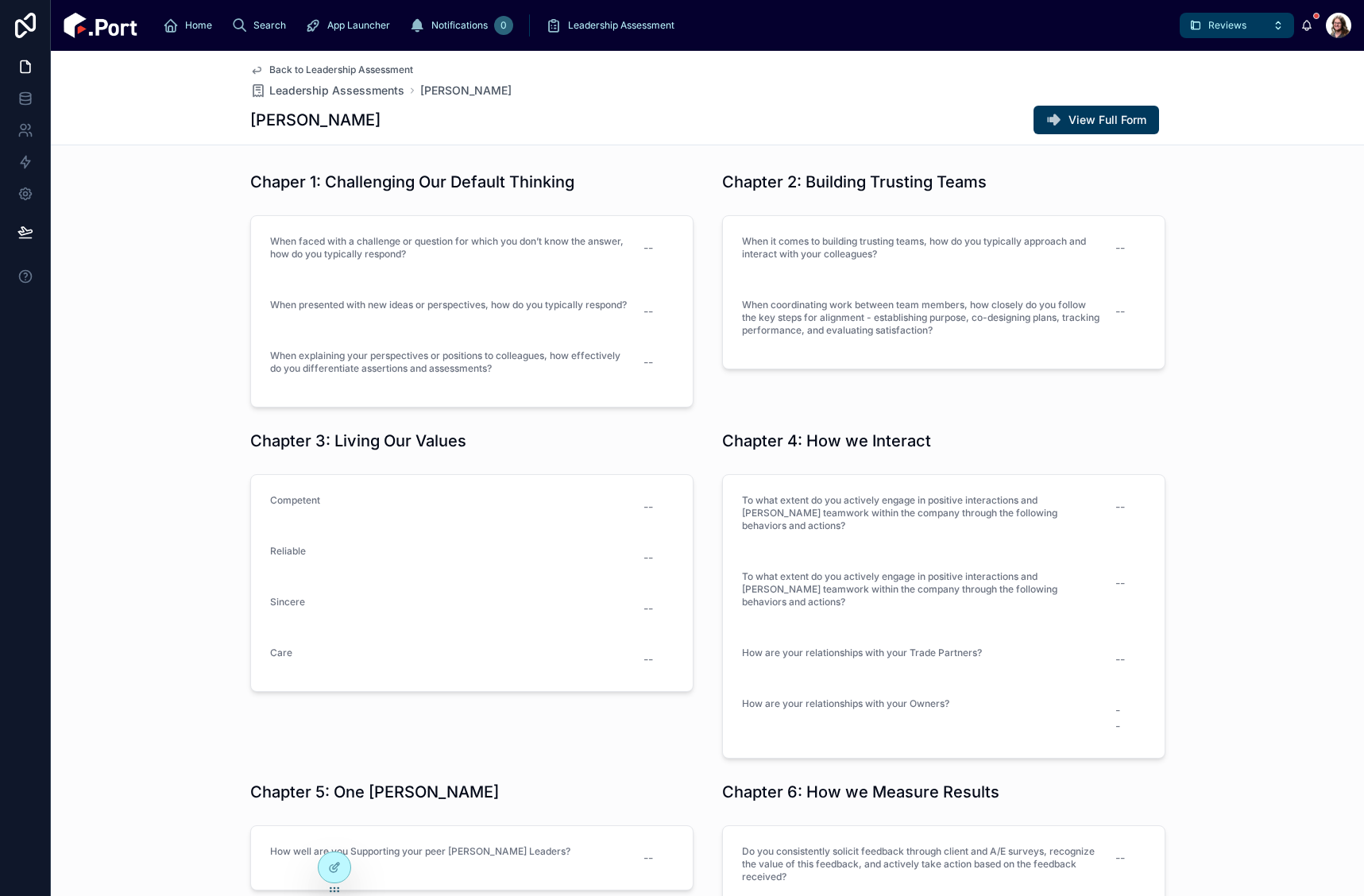
click at [315, 69] on span "Back to Leadership Assessment" at bounding box center [341, 70] width 144 height 13
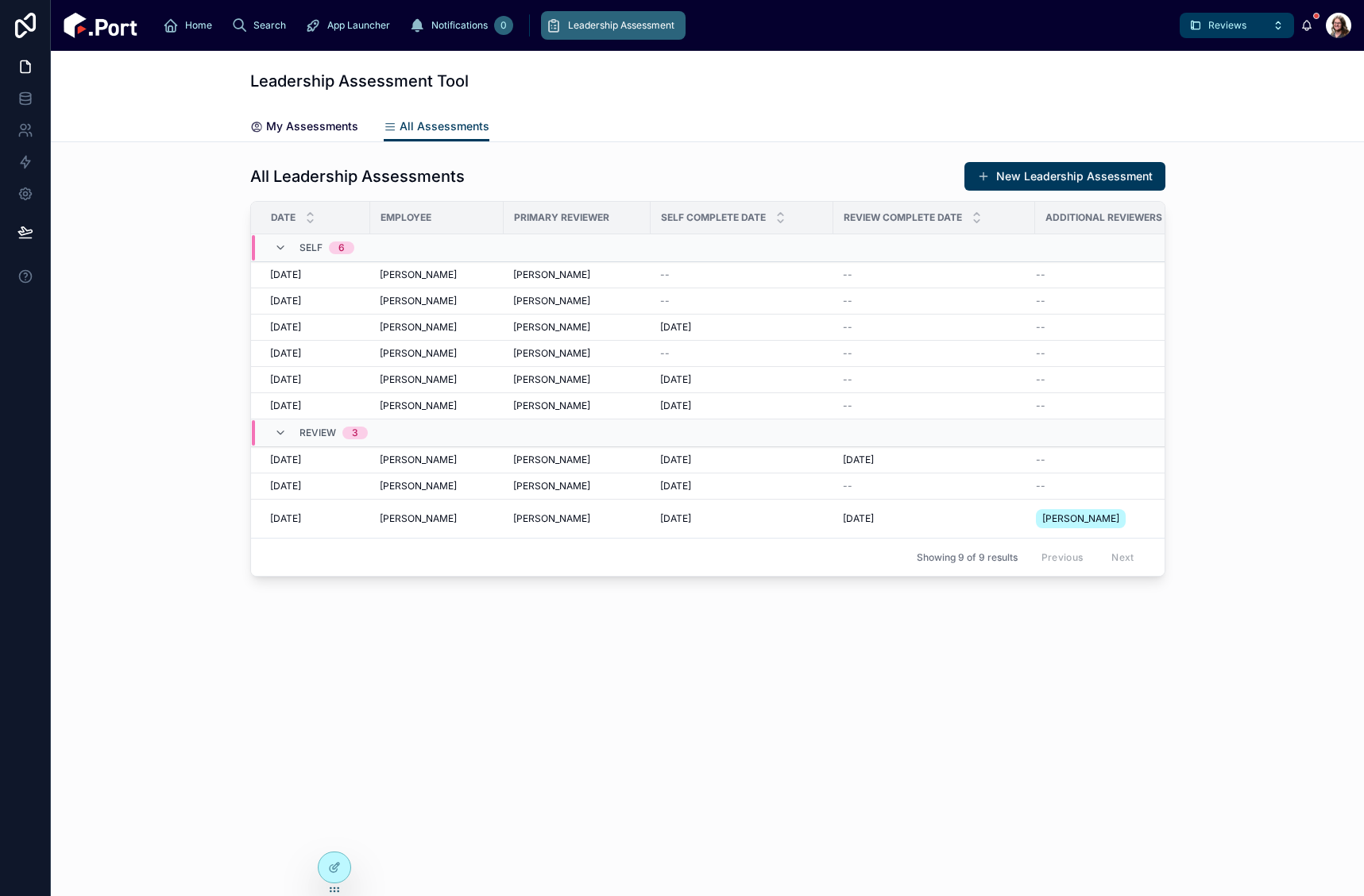
click at [309, 123] on span "My Assessments" at bounding box center [312, 126] width 92 height 16
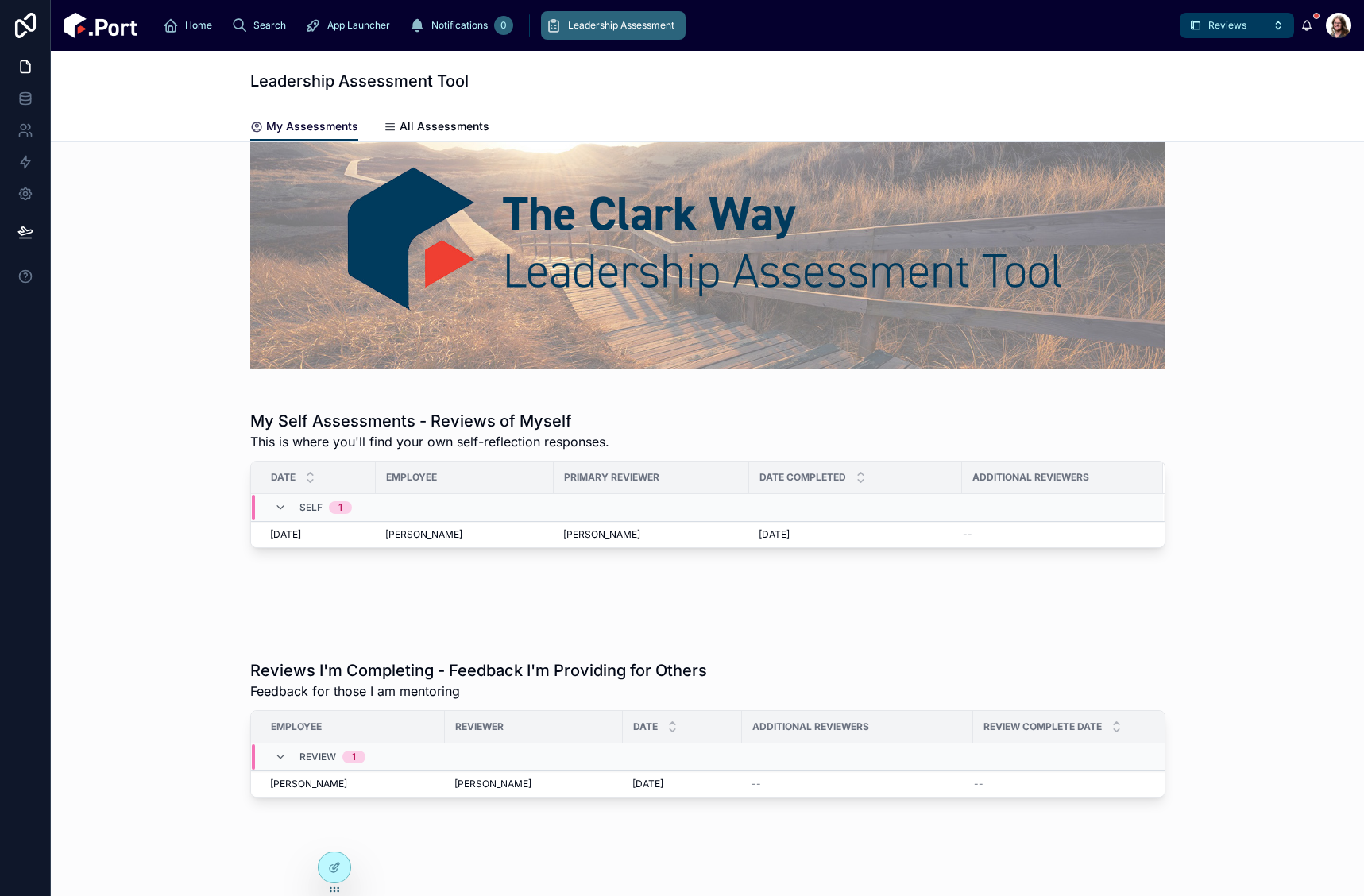
scroll to position [138, 0]
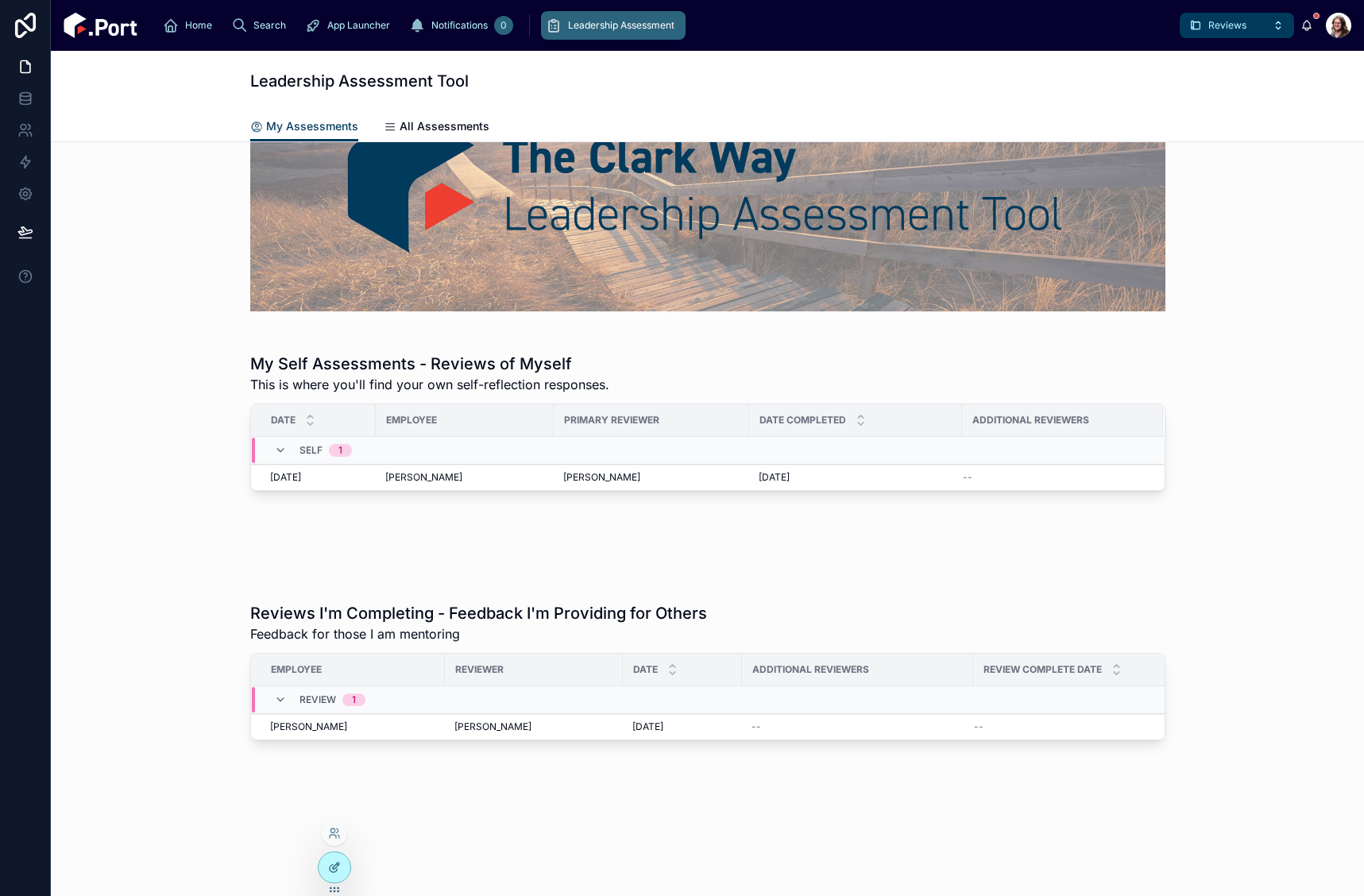
click at [329, 871] on icon at bounding box center [335, 868] width 13 height 13
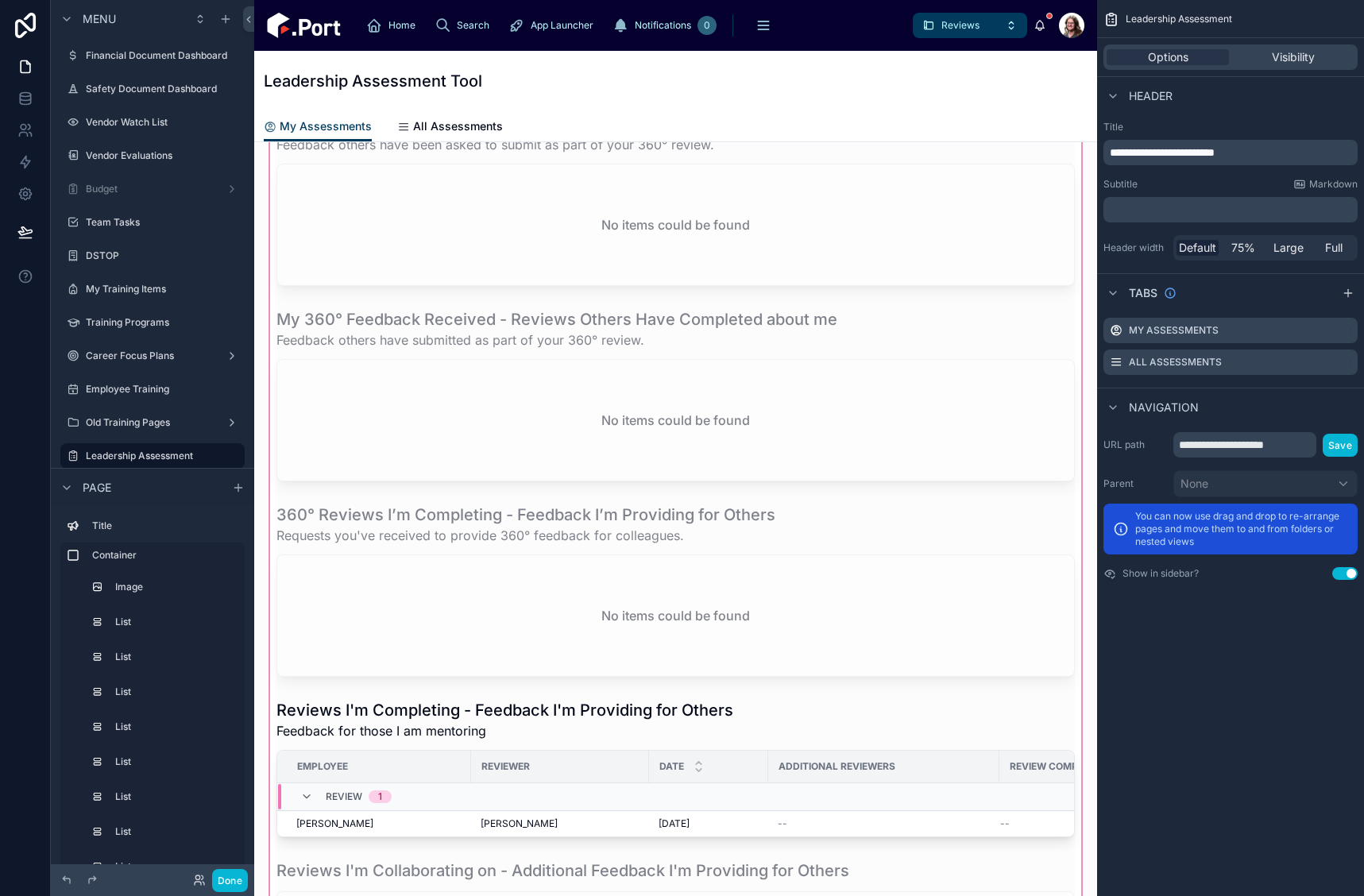
scroll to position [1092, 0]
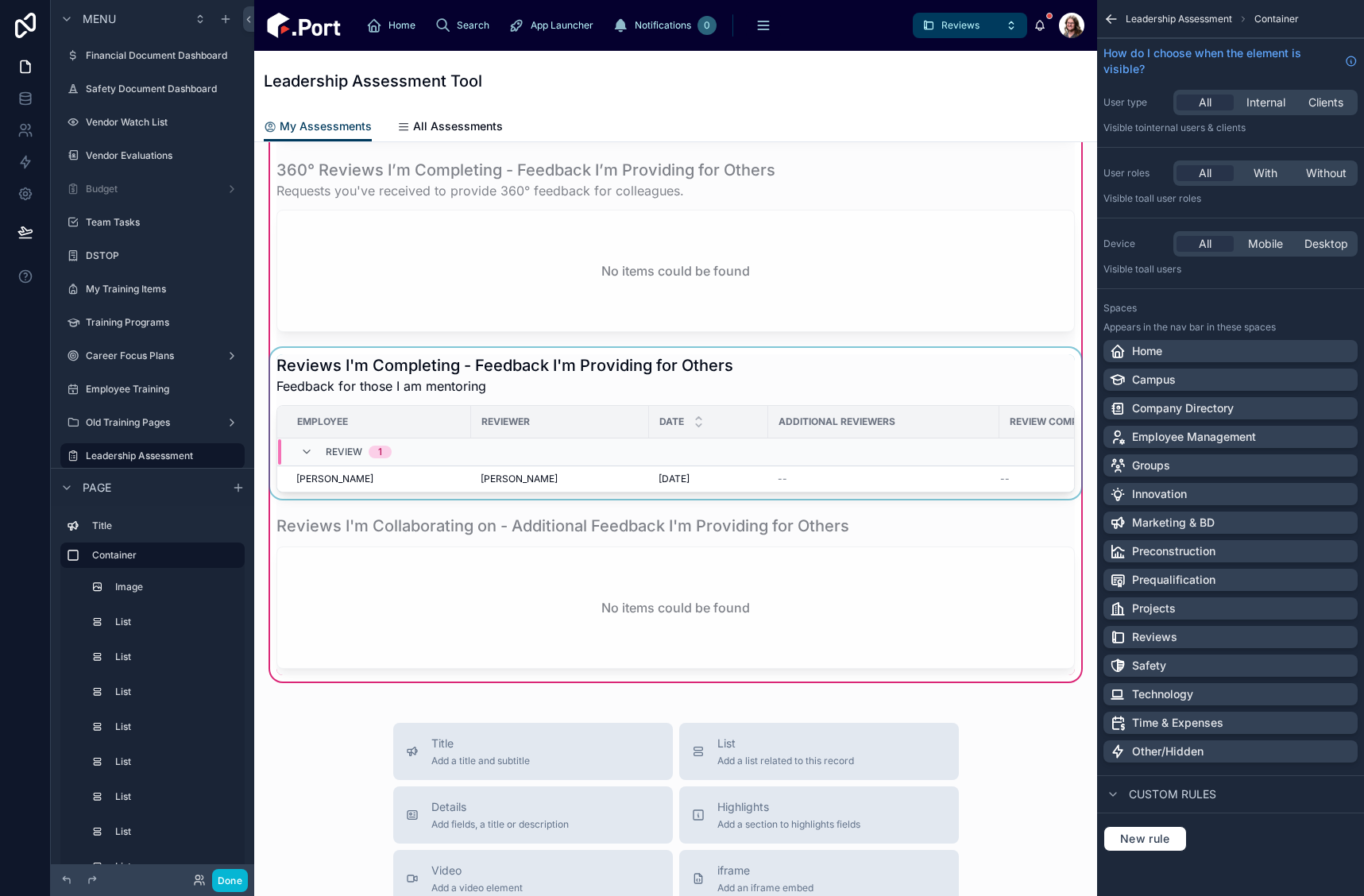
click at [995, 407] on div at bounding box center [675, 423] width 817 height 151
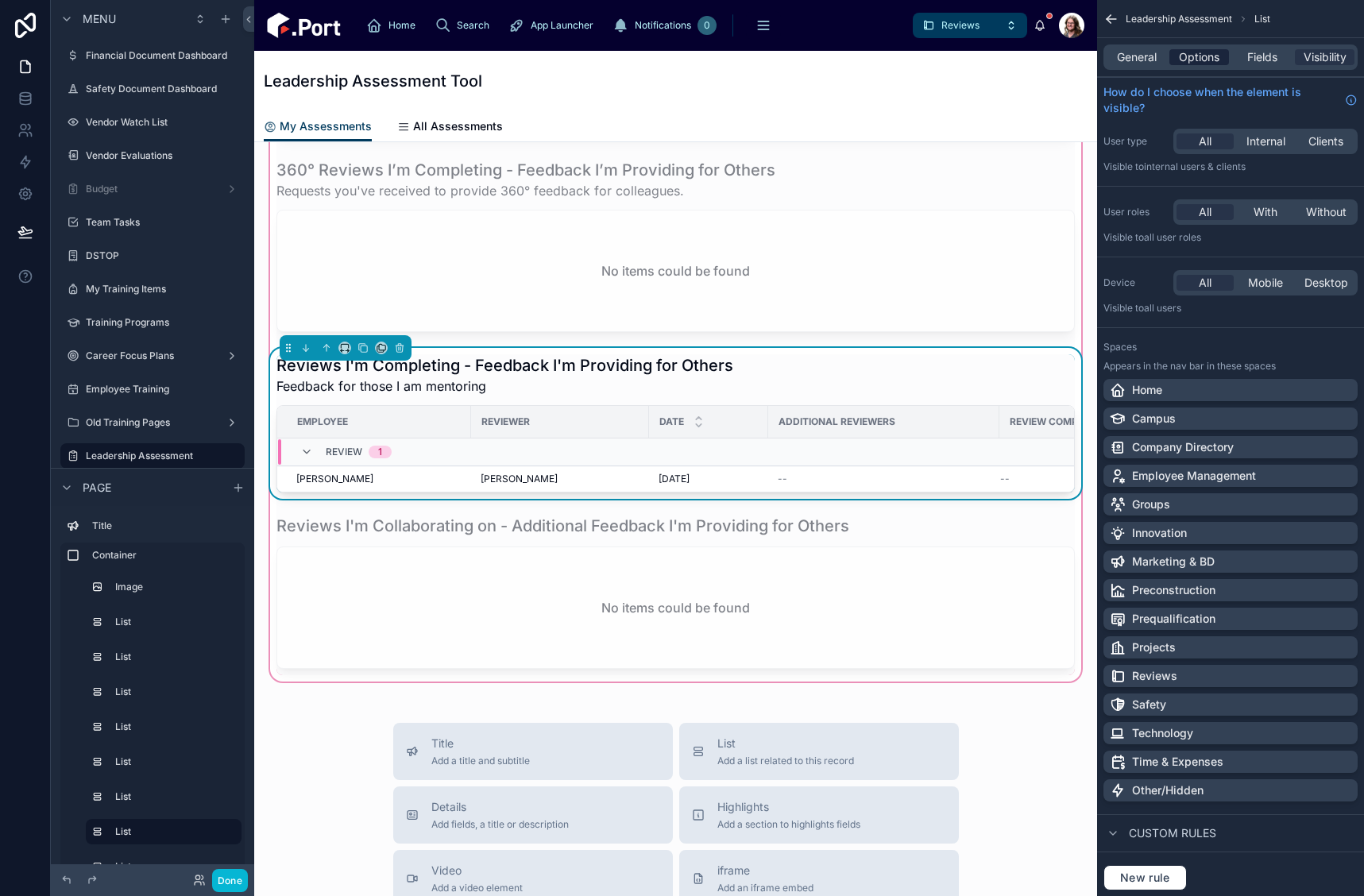
click at [1213, 55] on span "Options" at bounding box center [1200, 56] width 41 height 16
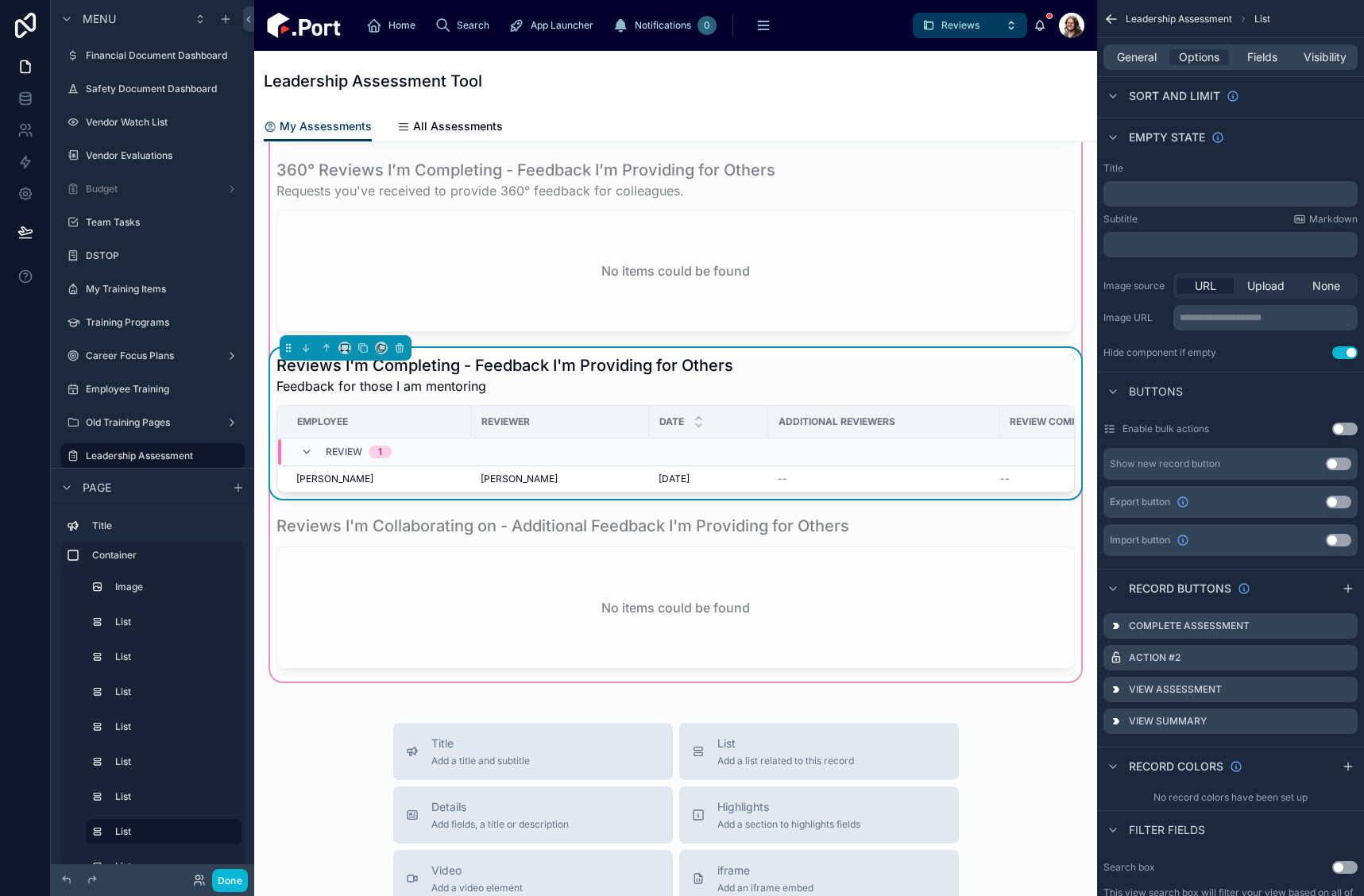
scroll to position [477, 0]
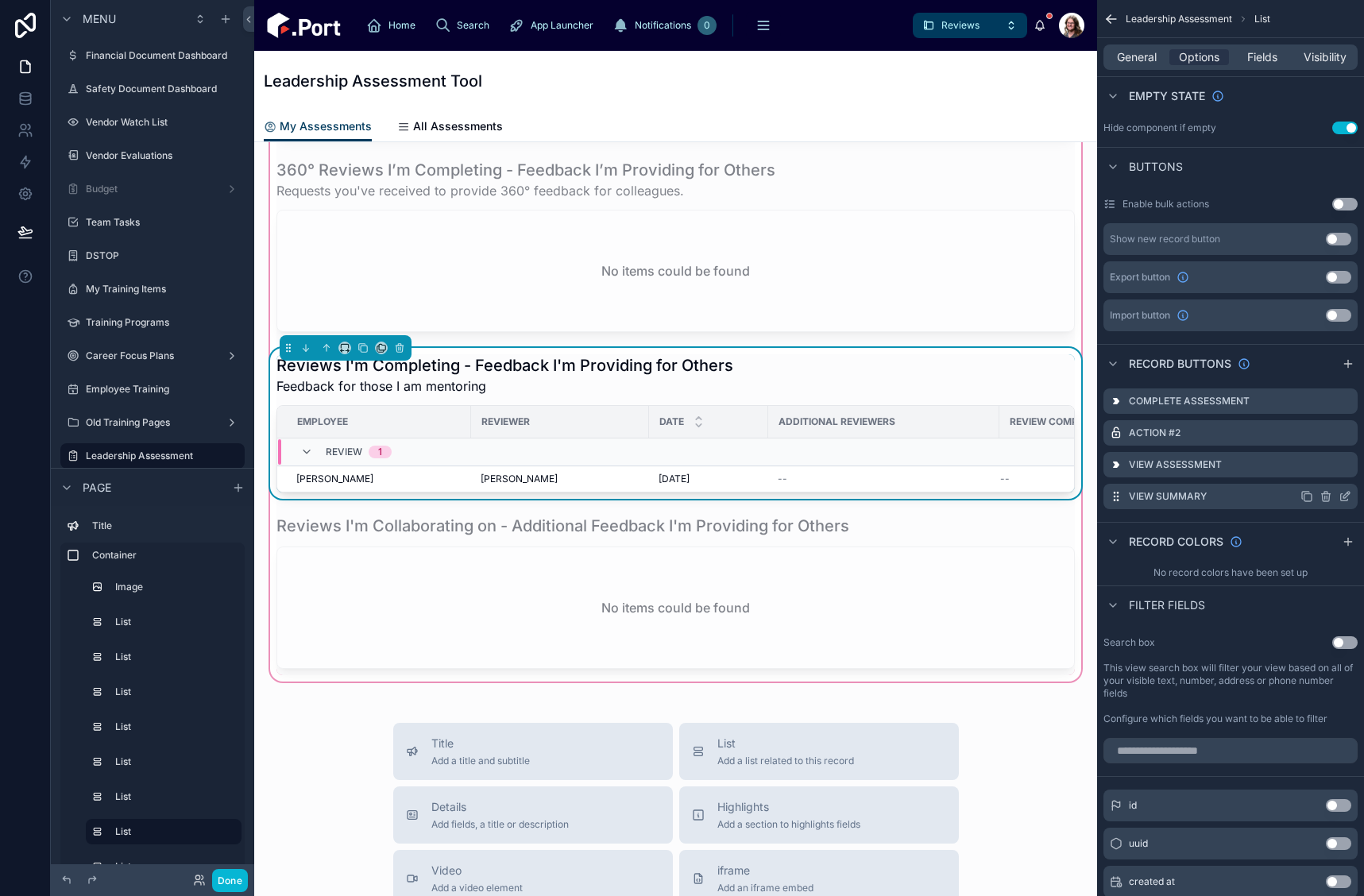
click at [1346, 496] on icon "scrollable content" at bounding box center [1345, 497] width 13 height 13
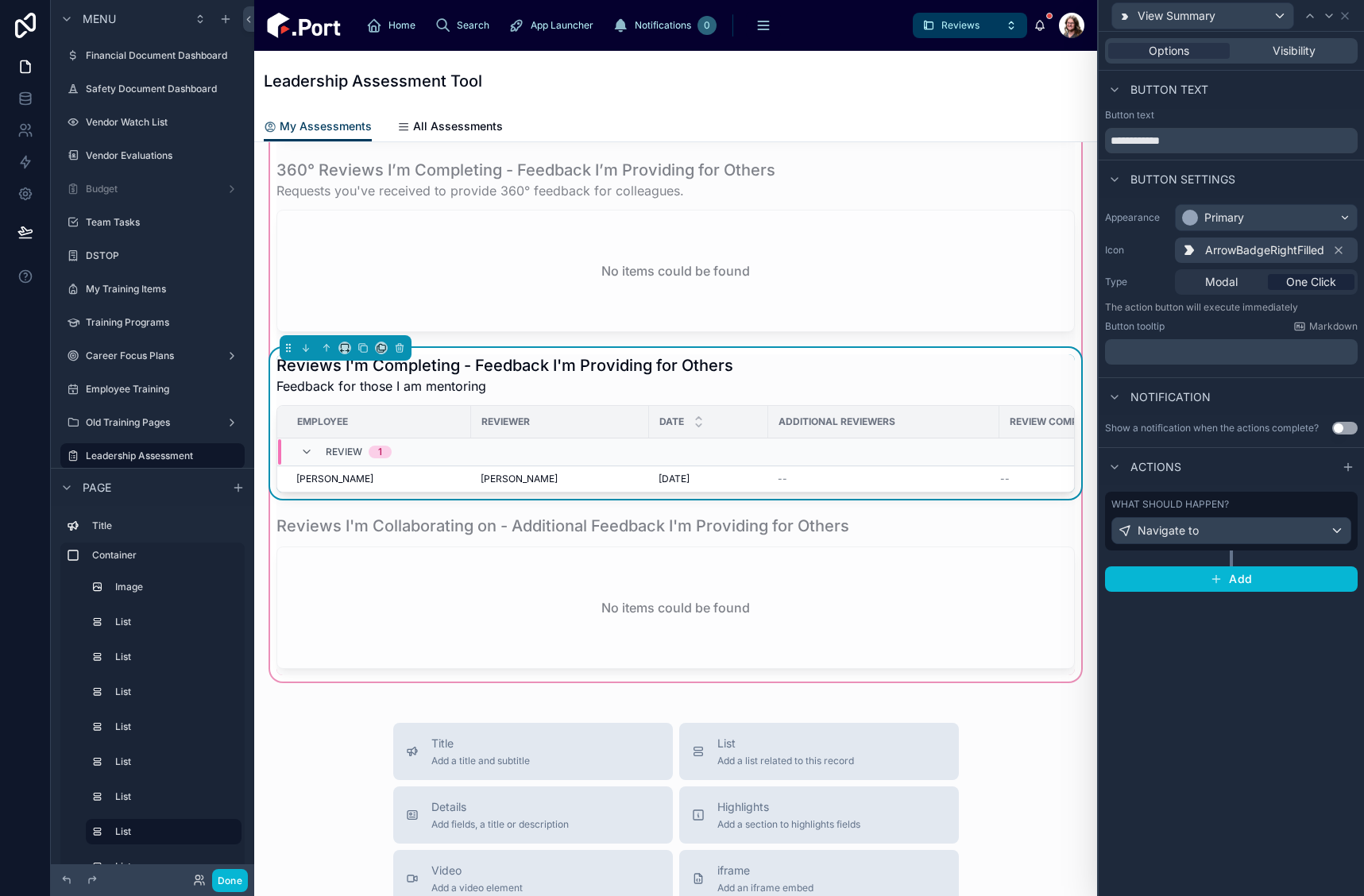
click at [1215, 508] on label "What should happen?" at bounding box center [1171, 505] width 118 height 13
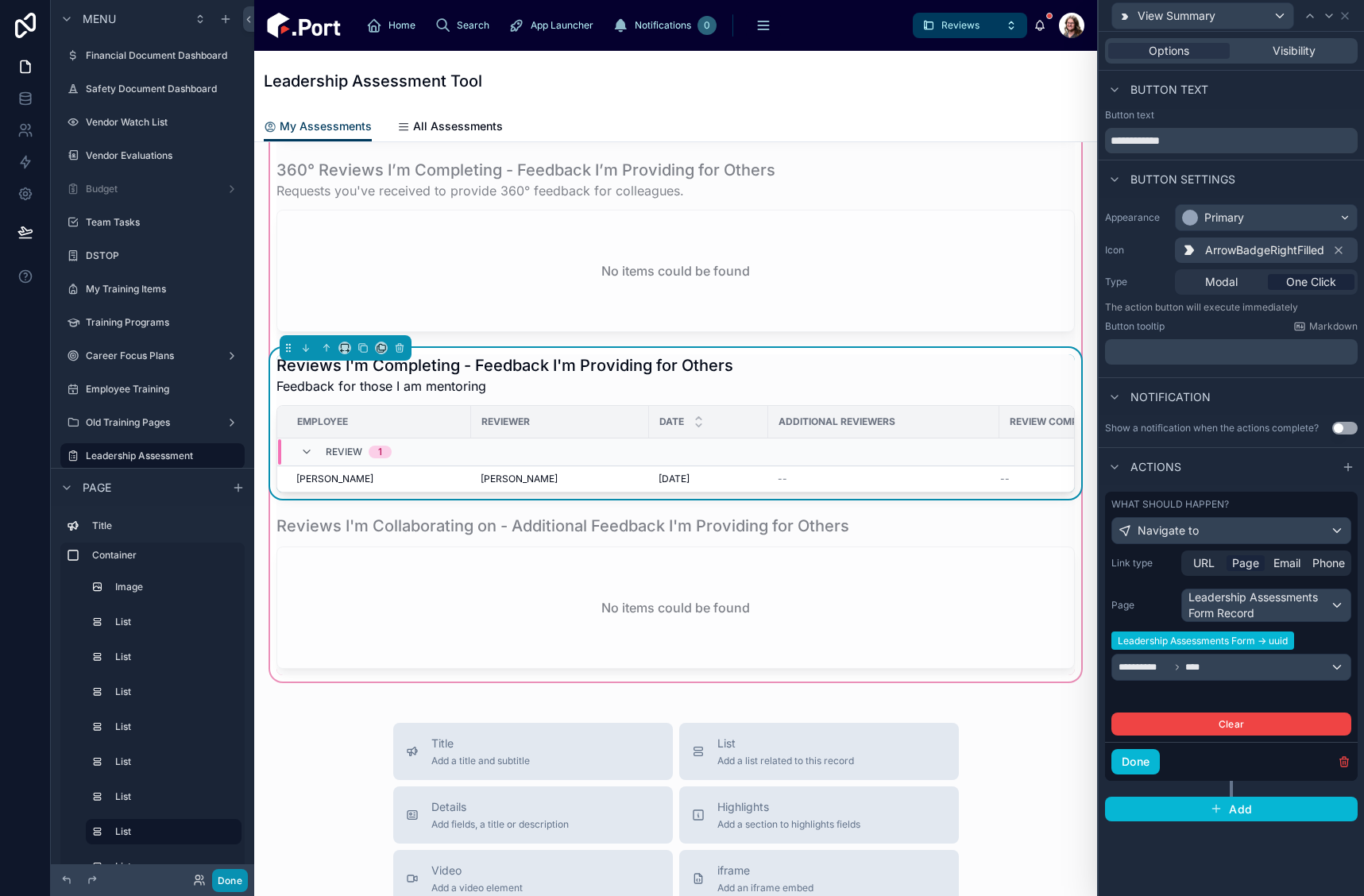
click at [235, 879] on button "Done" at bounding box center [230, 880] width 36 height 23
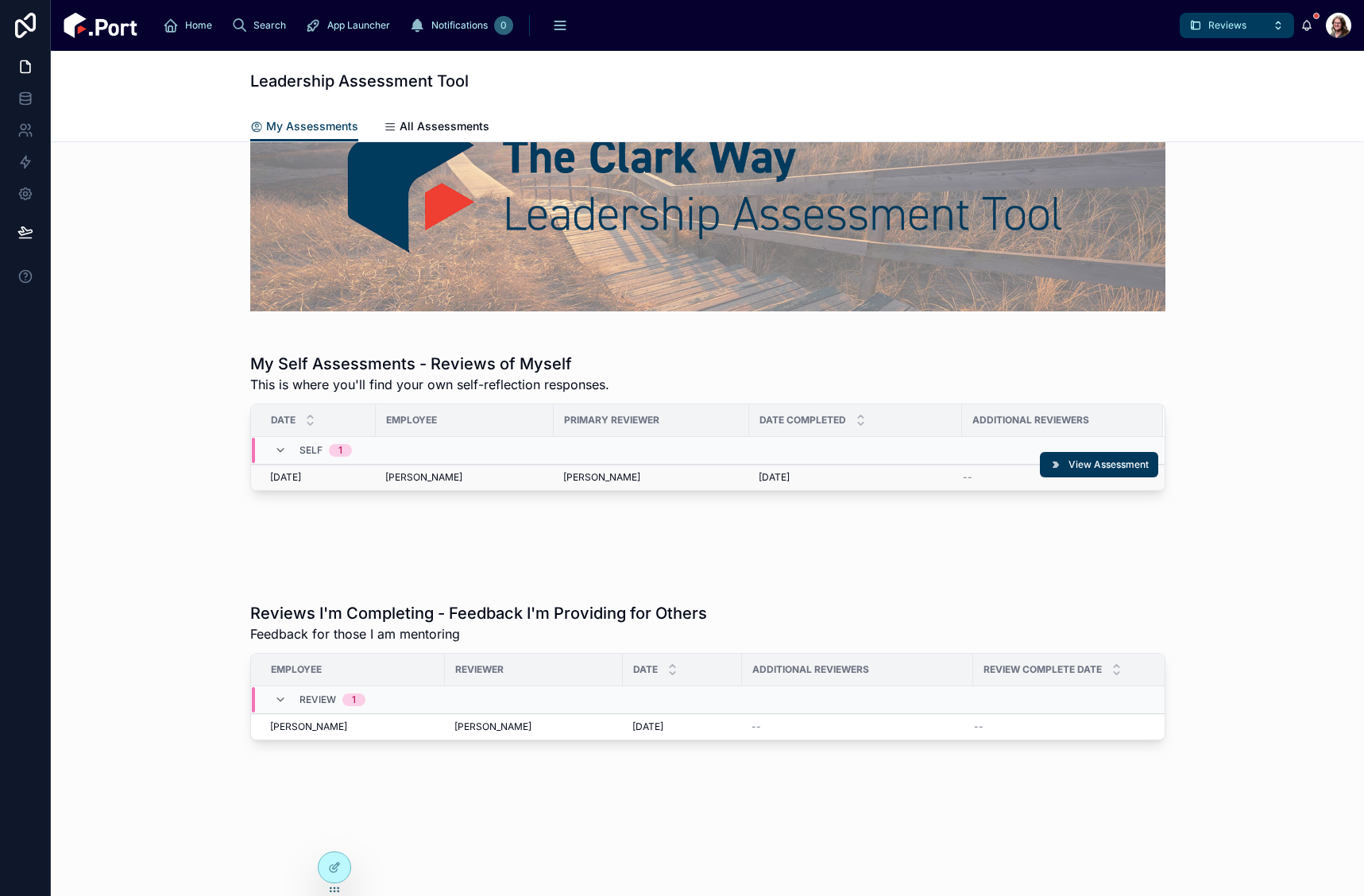
scroll to position [138, 0]
click at [335, 837] on icon at bounding box center [335, 834] width 13 height 13
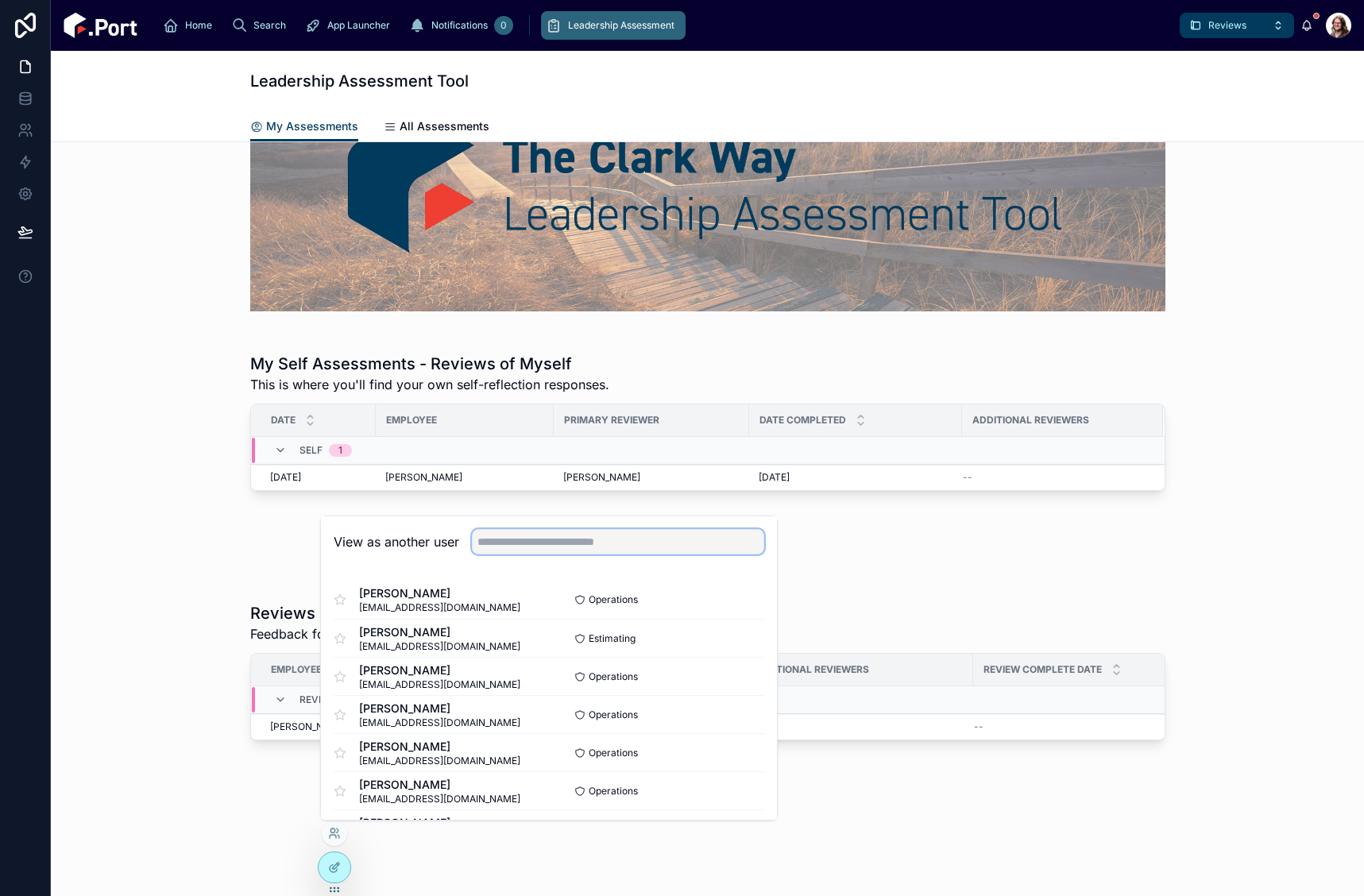
click at [586, 543] on input "text" at bounding box center [618, 542] width 292 height 25
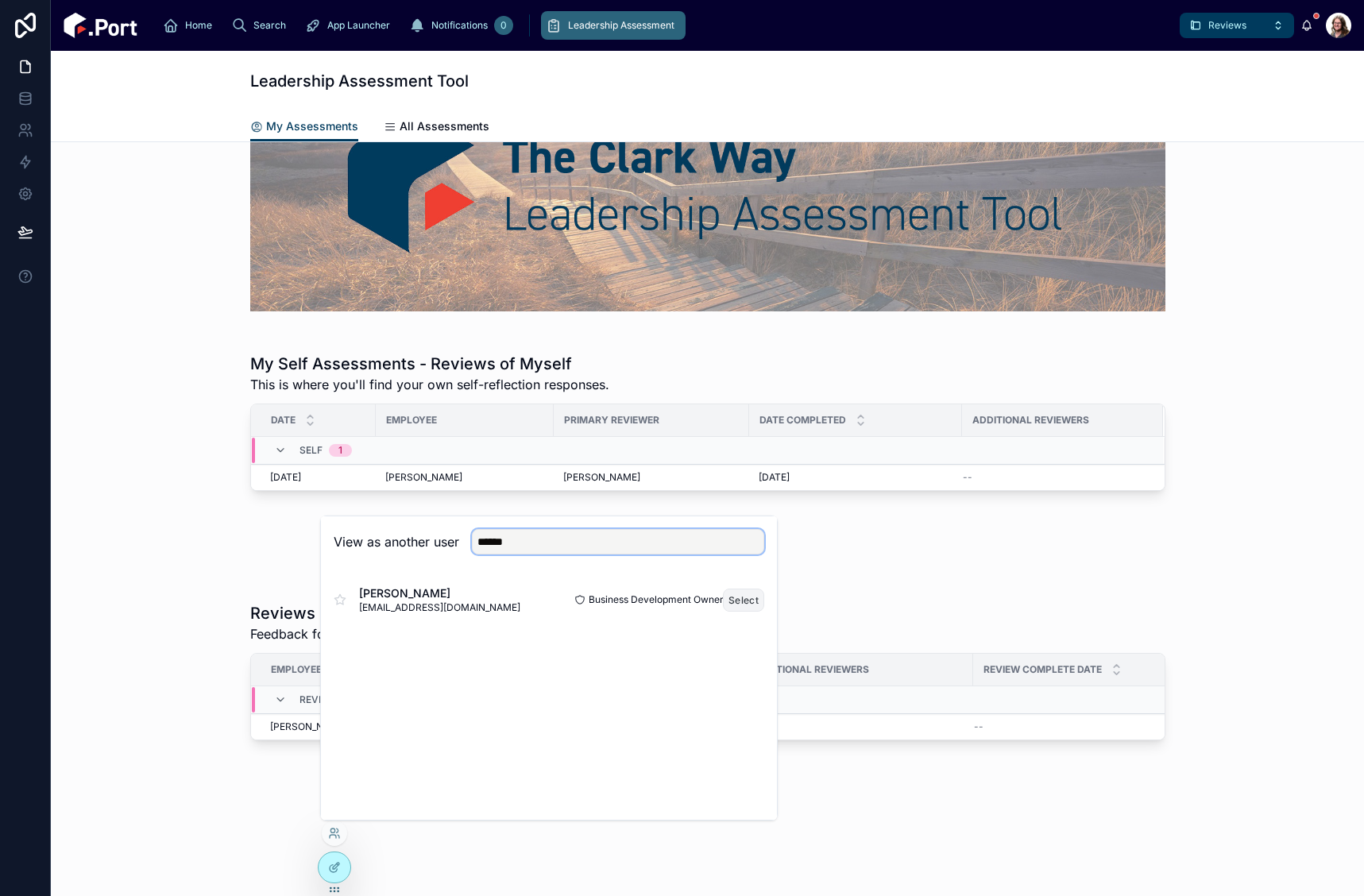
type input "******"
click at [747, 598] on button "Select" at bounding box center [744, 601] width 41 height 23
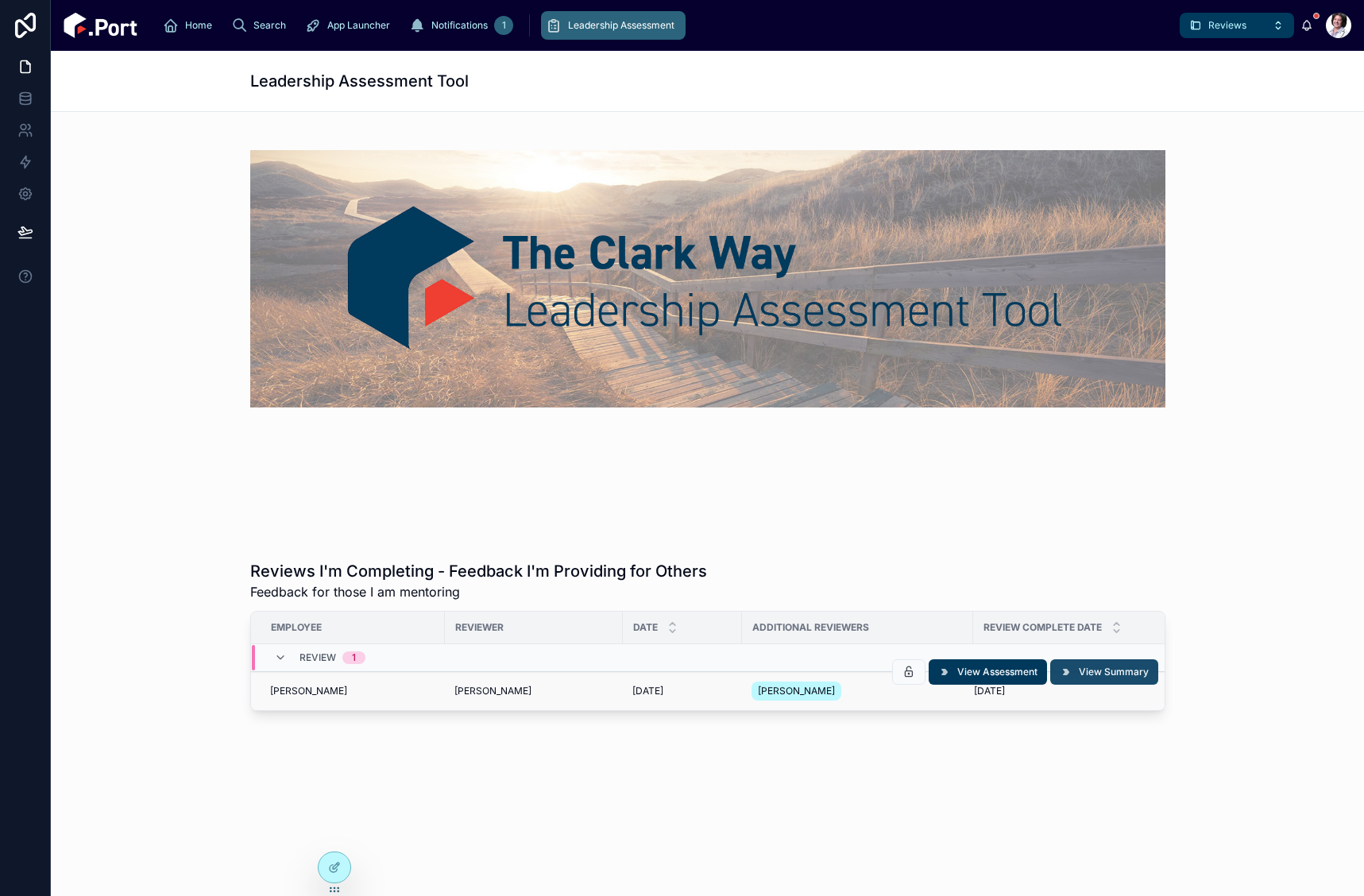
click at [1098, 674] on span "View Summary" at bounding box center [1114, 673] width 70 height 13
click at [338, 873] on icon at bounding box center [335, 868] width 13 height 13
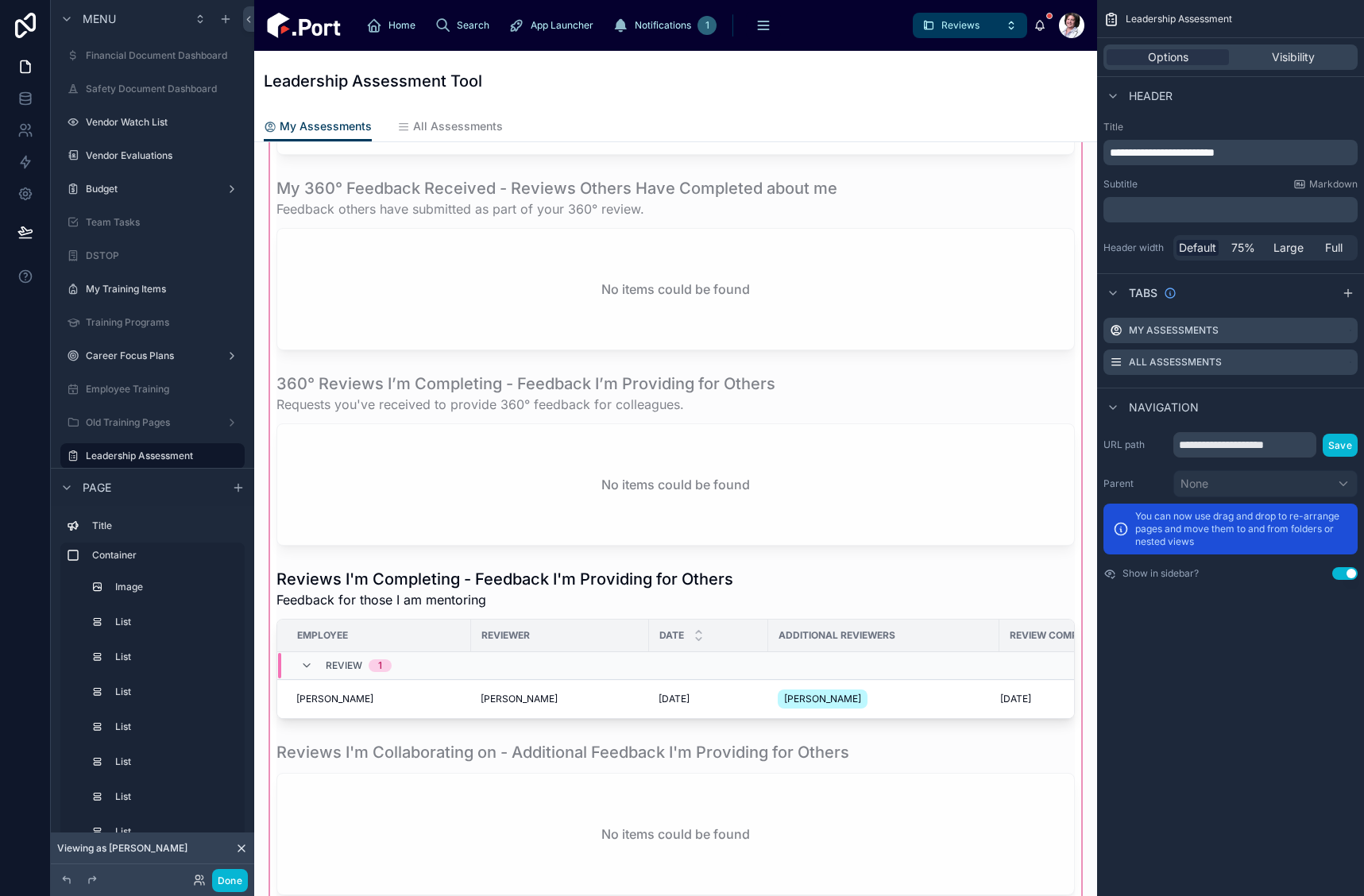
scroll to position [1033, 0]
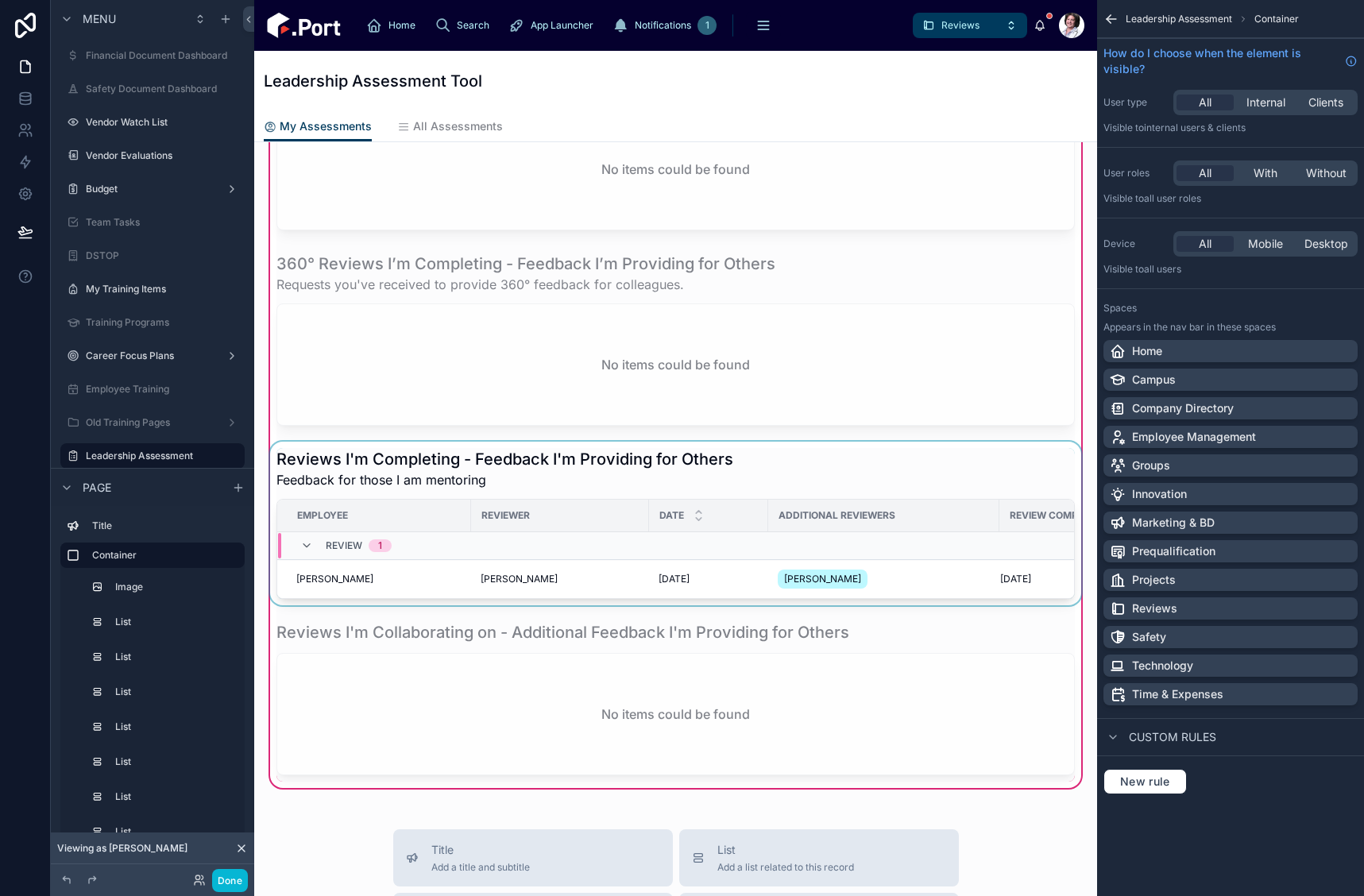
click at [901, 493] on div at bounding box center [675, 524] width 817 height 164
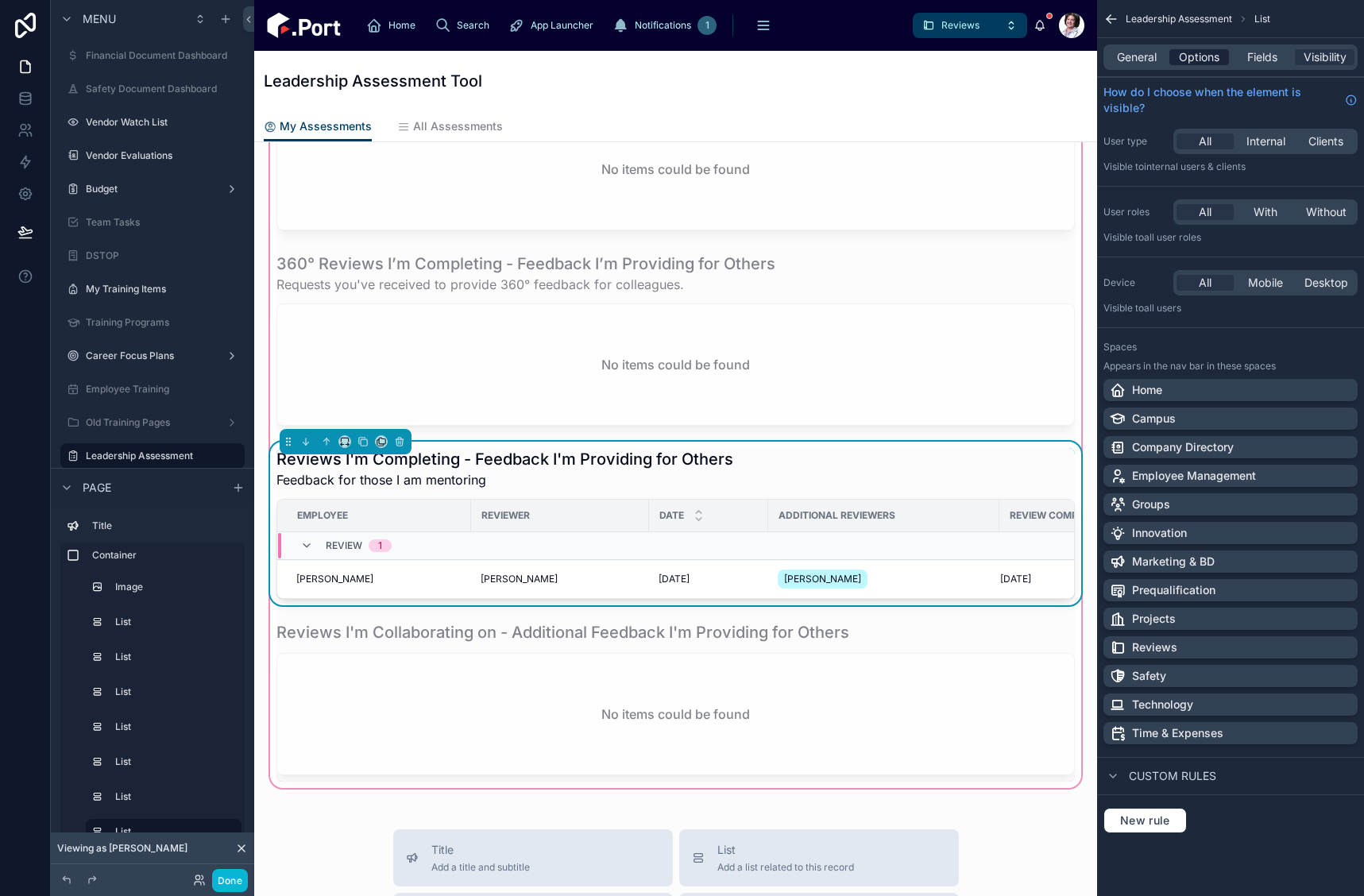
click at [1204, 59] on span "Options" at bounding box center [1200, 56] width 41 height 16
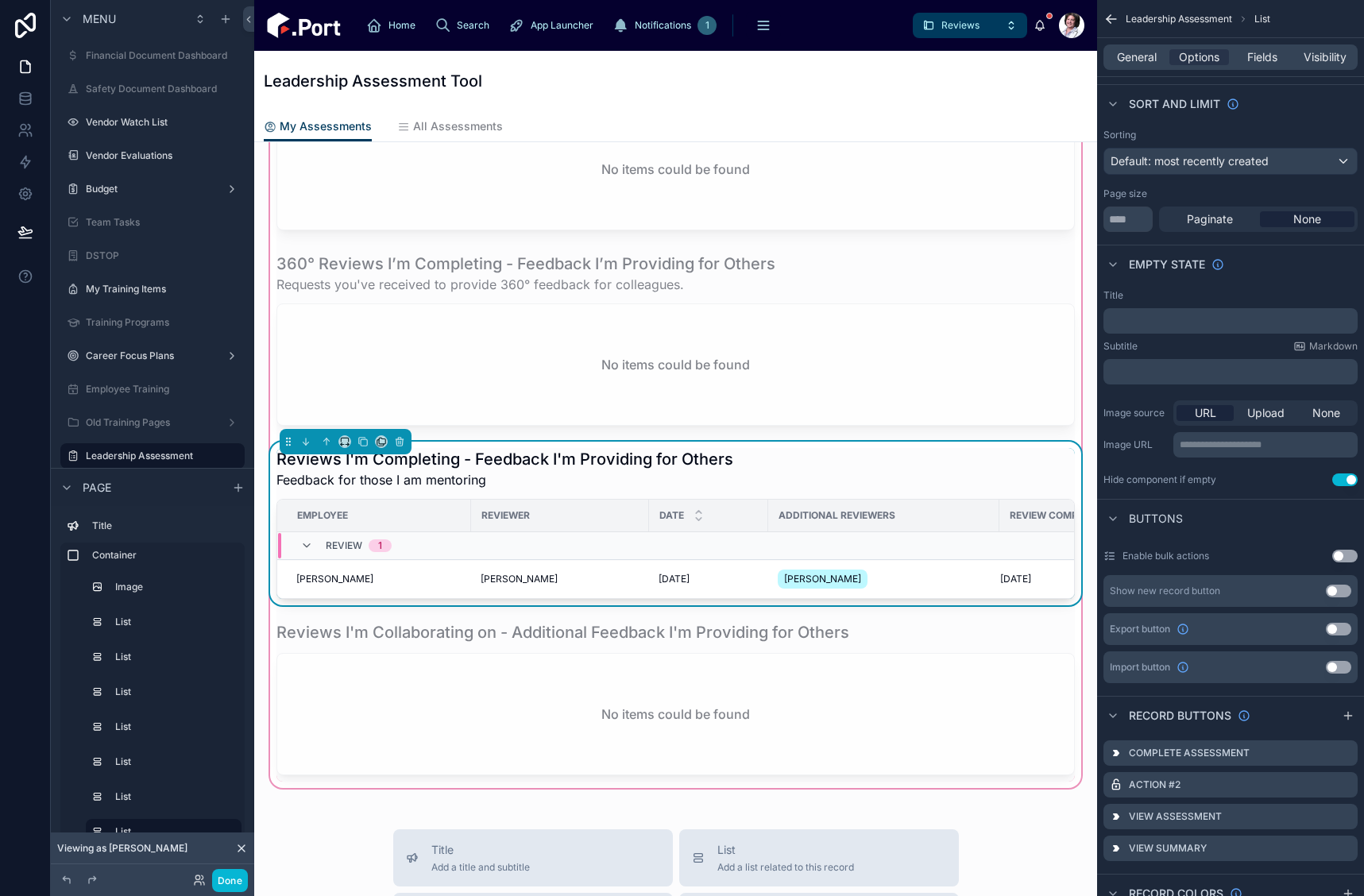
scroll to position [477, 0]
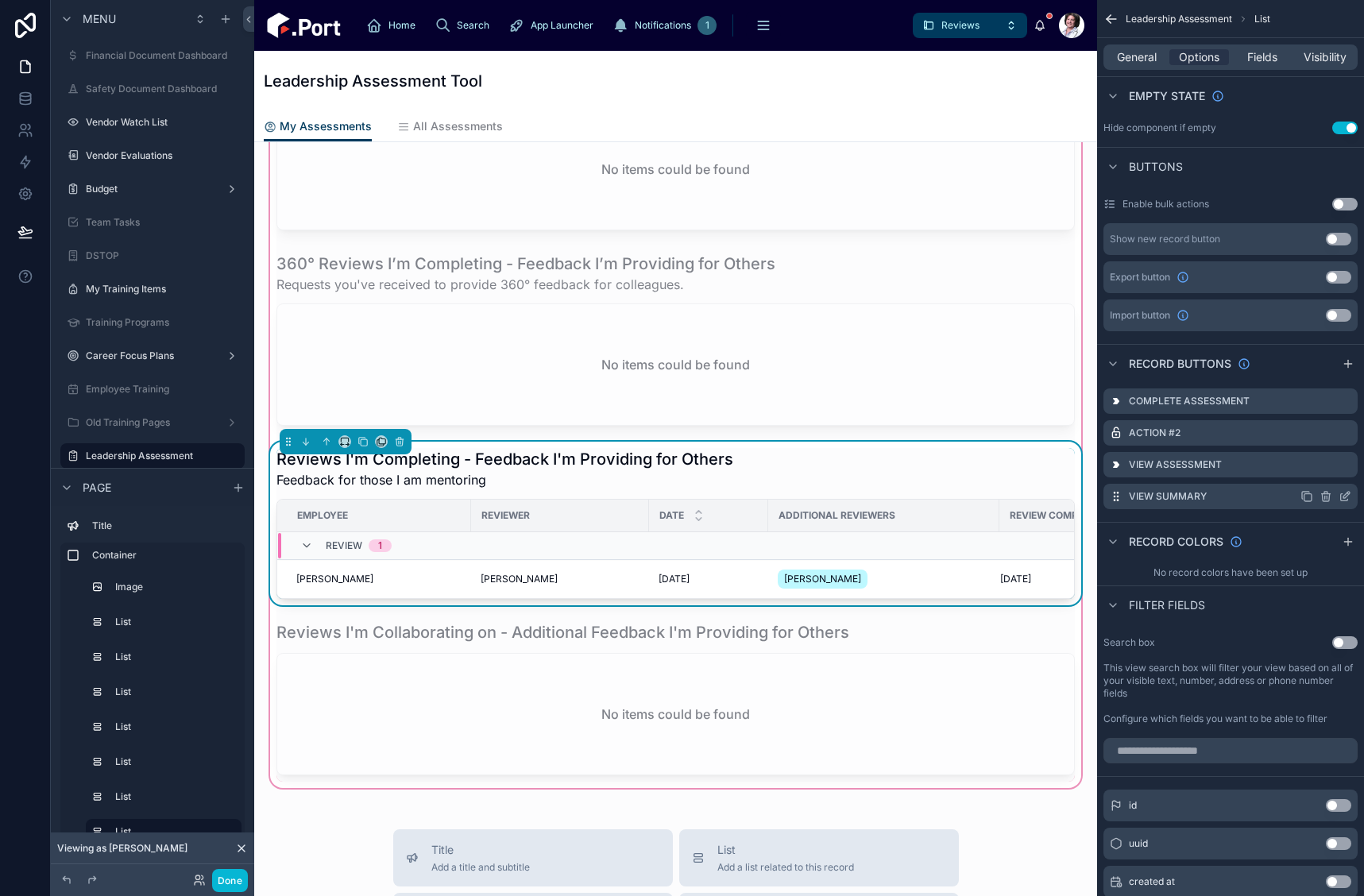
click at [1346, 496] on icon "scrollable content" at bounding box center [1345, 497] width 13 height 13
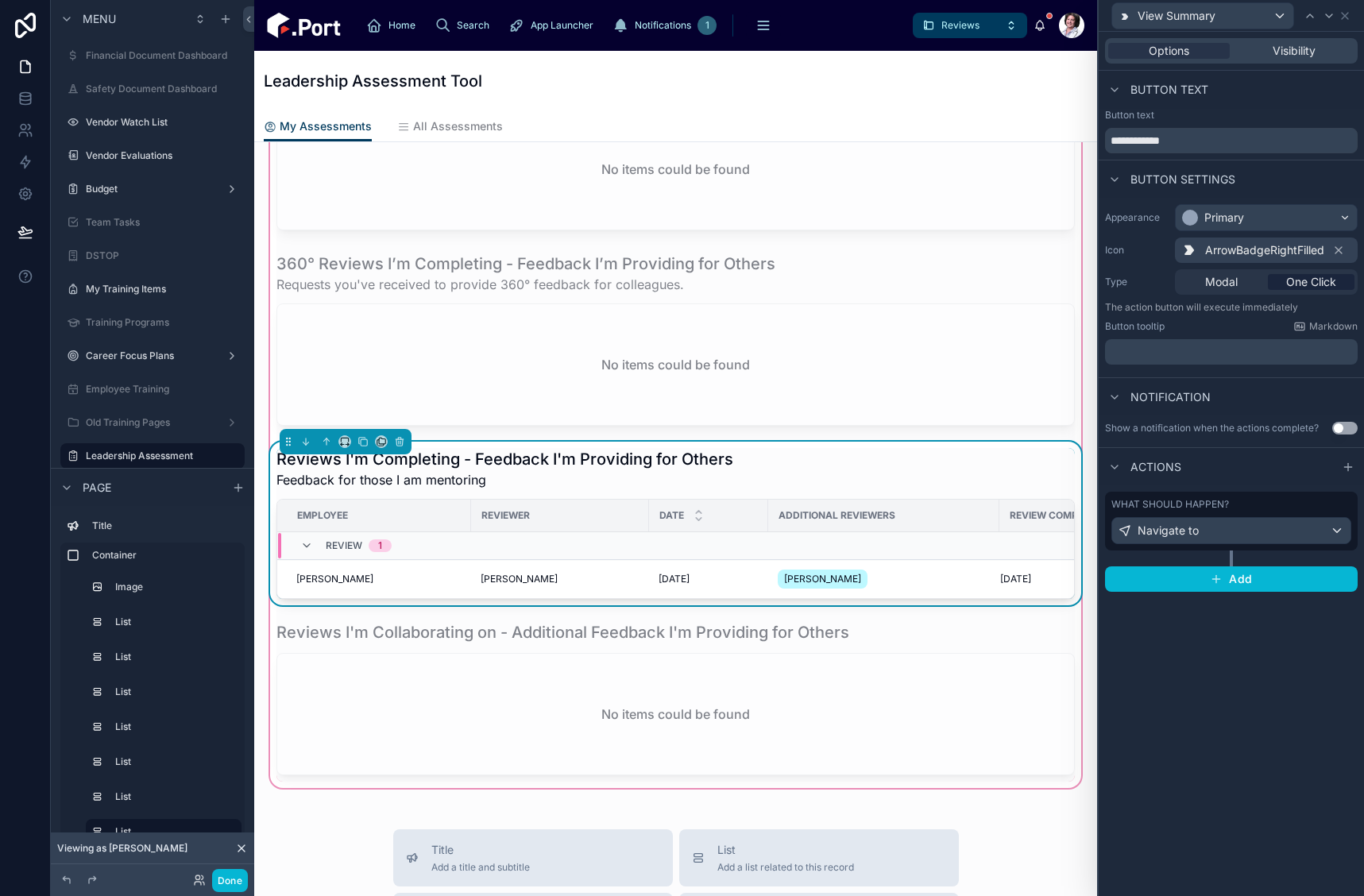
click at [1237, 508] on div "What should happen?" at bounding box center [1231, 505] width 240 height 13
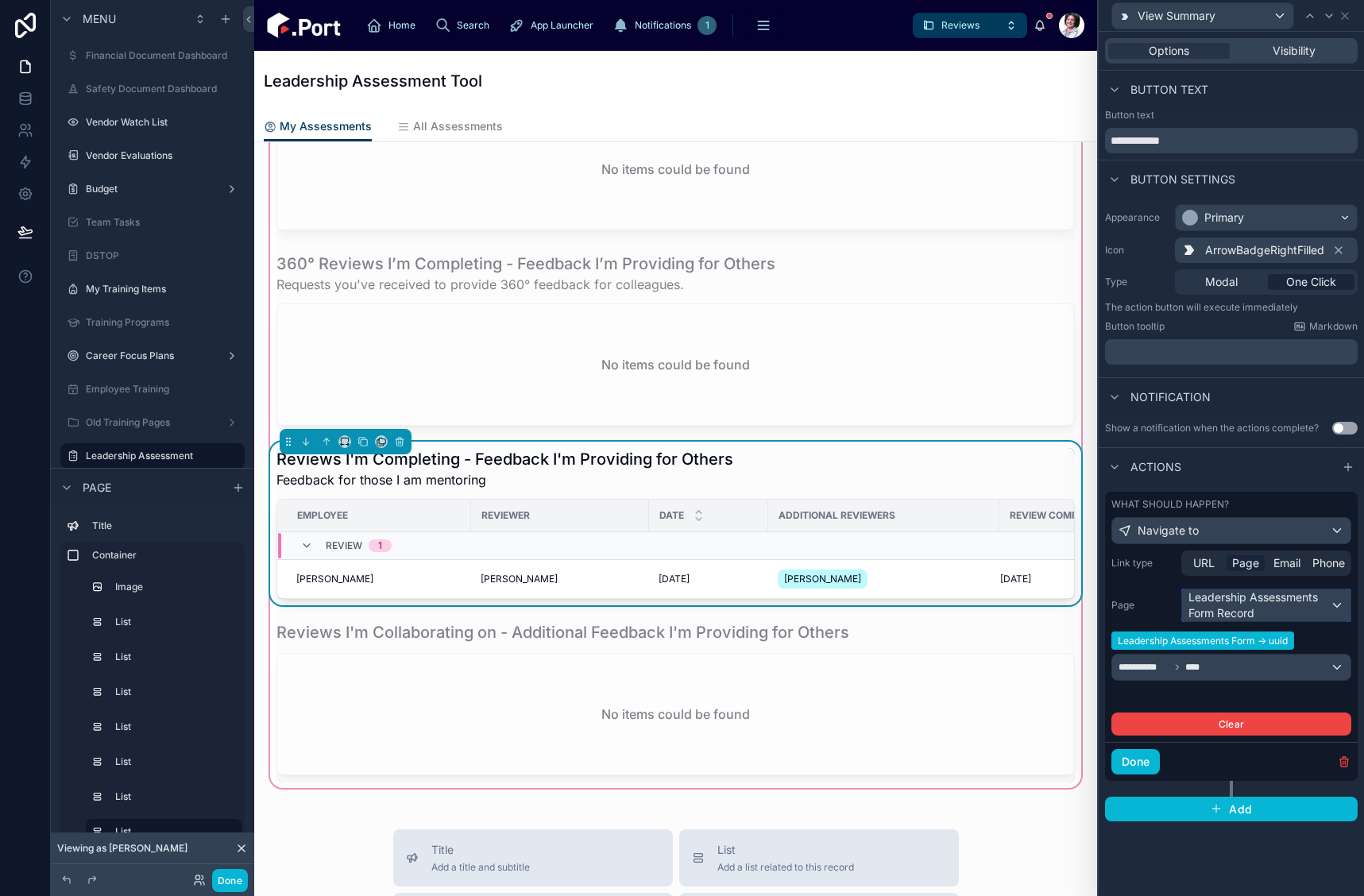
click at [1249, 608] on div "Leadership Assessments Form Record" at bounding box center [1267, 606] width 169 height 32
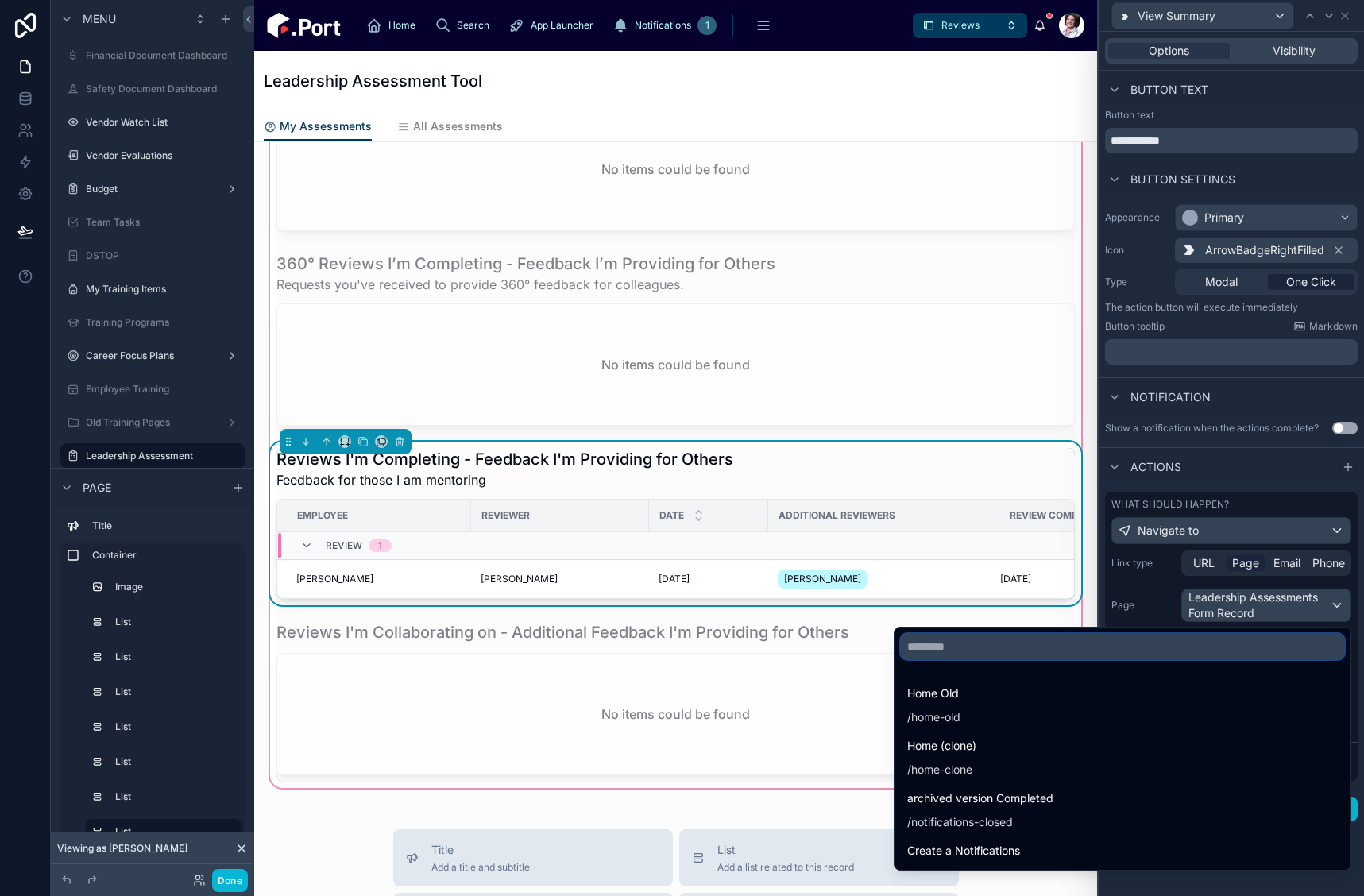
click at [1150, 645] on input "text" at bounding box center [1123, 646] width 443 height 25
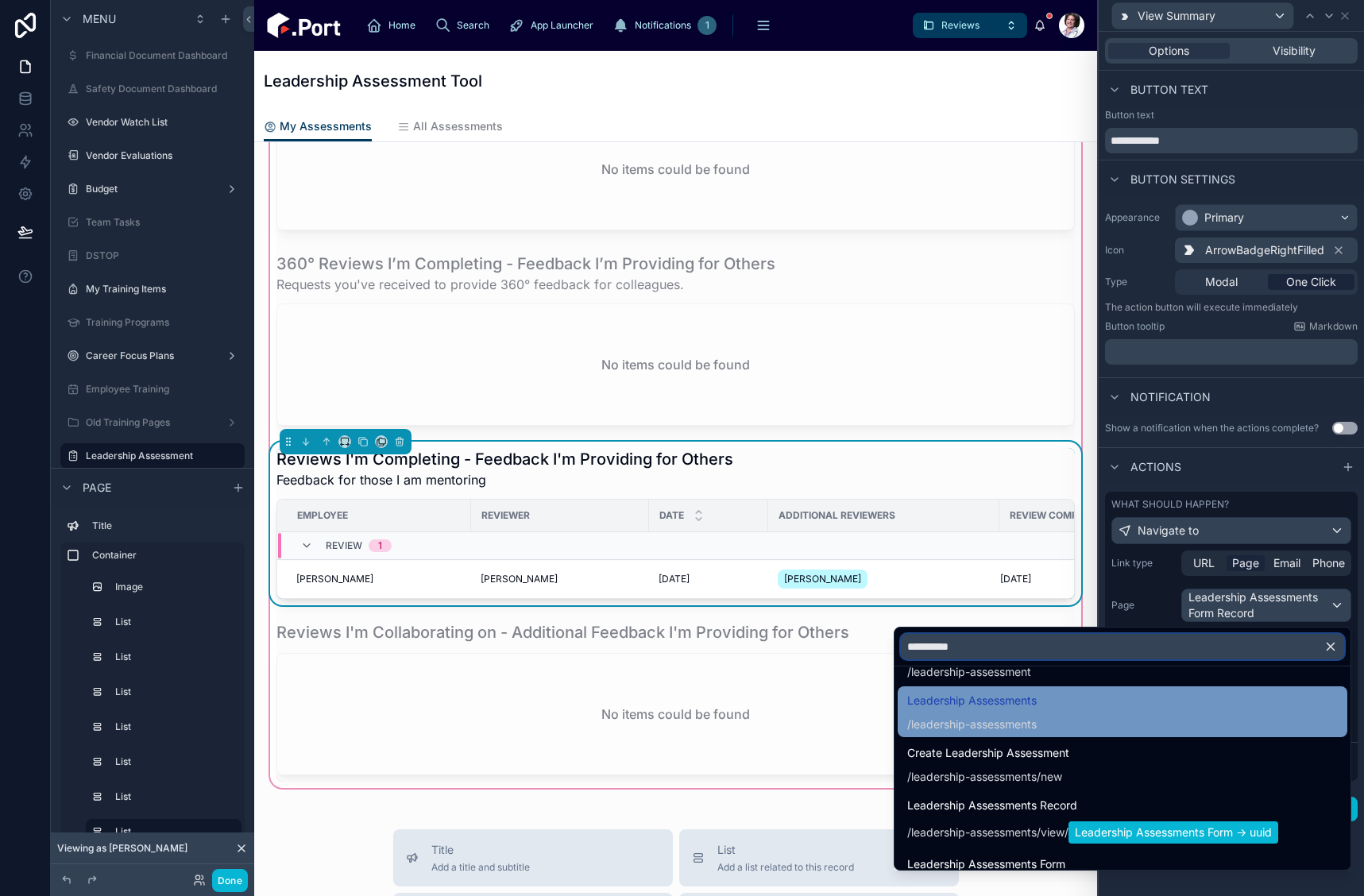
scroll to position [398, 0]
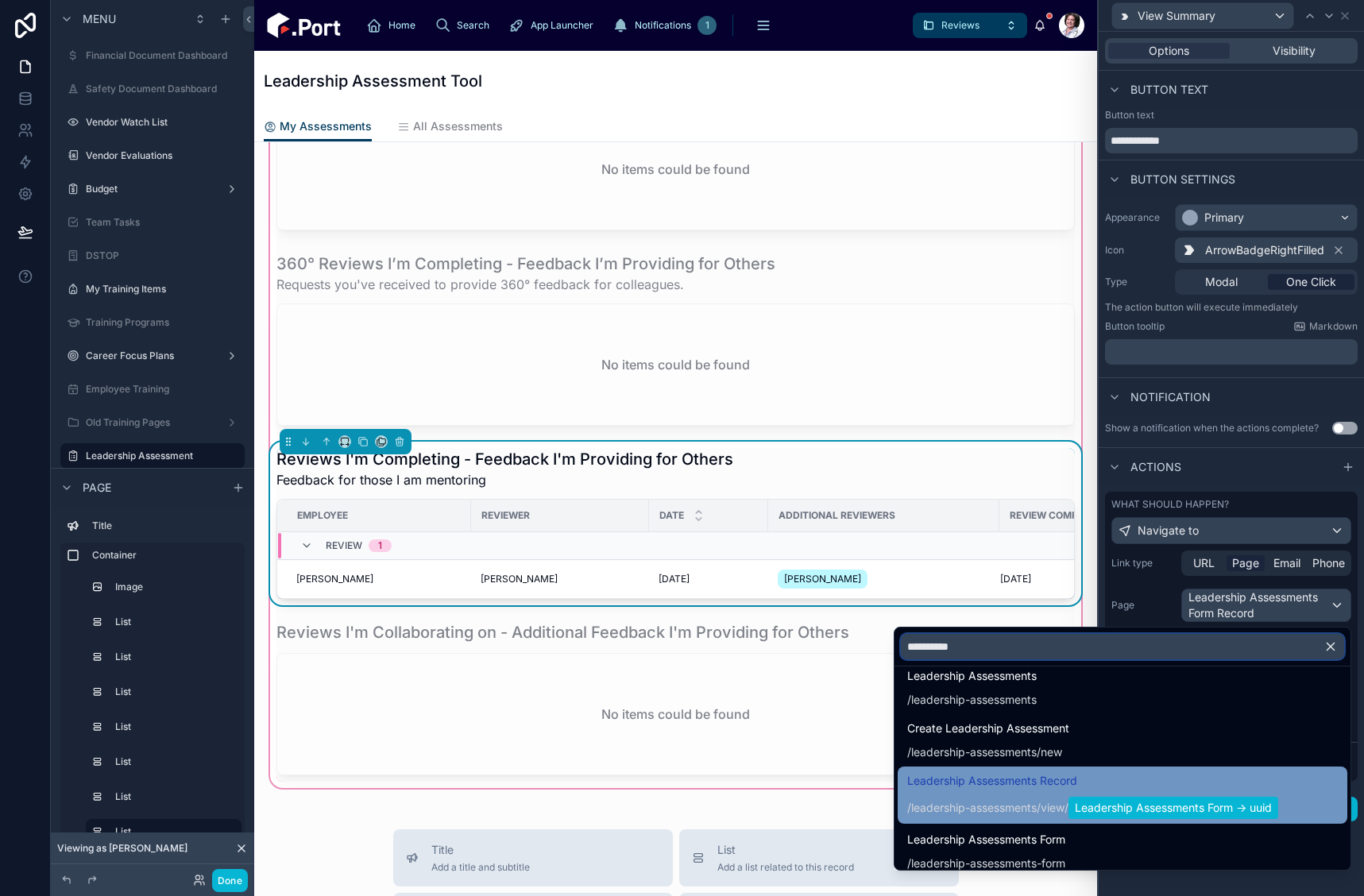
type input "**********"
click at [1029, 788] on span "Leadership Assessments Record" at bounding box center [1092, 781] width 371 height 19
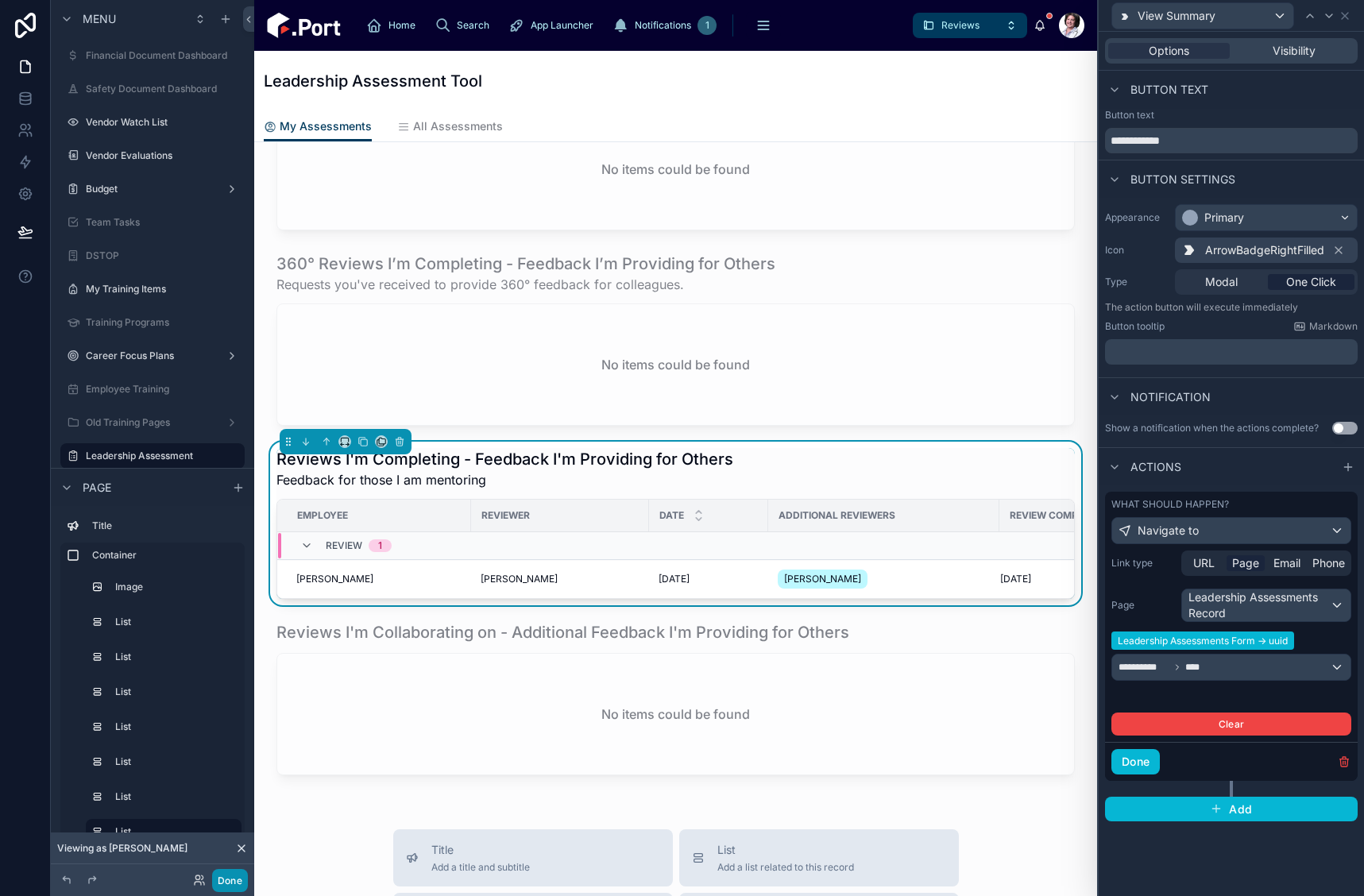
click at [217, 880] on button "Done" at bounding box center [230, 880] width 36 height 23
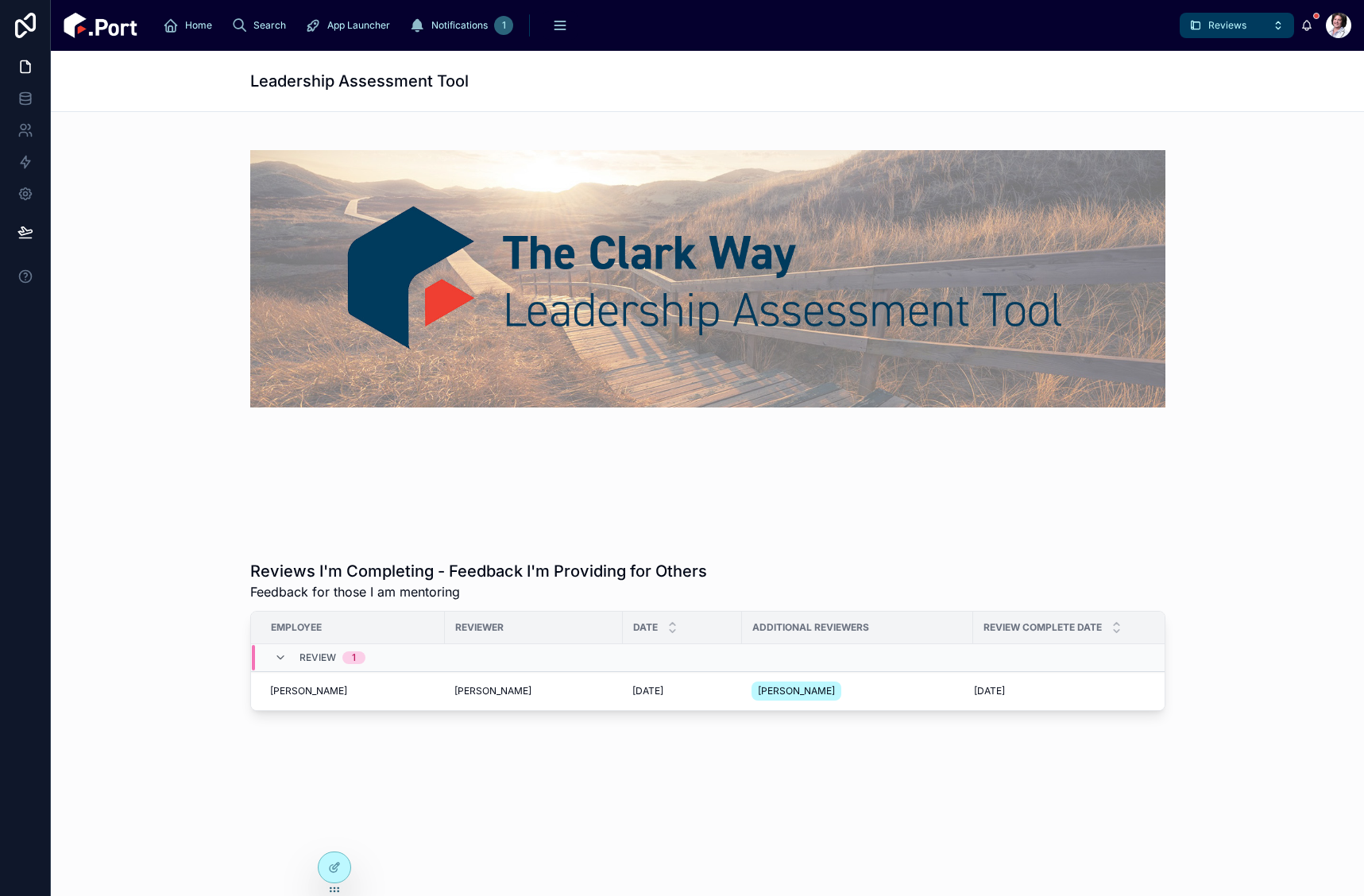
scroll to position [0, 0]
click at [1088, 673] on span "View Summary" at bounding box center [1114, 673] width 70 height 13
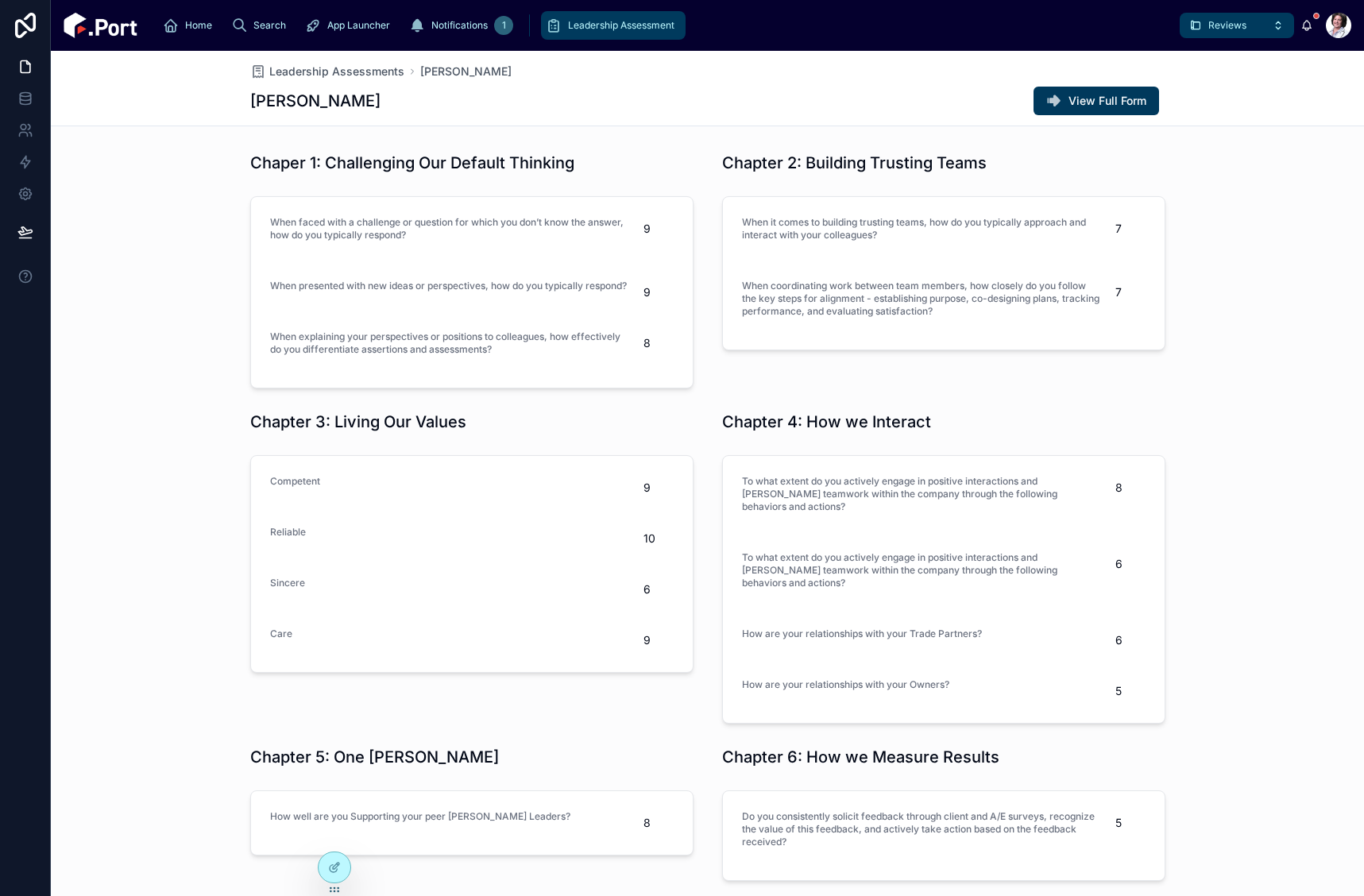
click at [568, 24] on span "Leadership Assessment" at bounding box center [621, 25] width 106 height 13
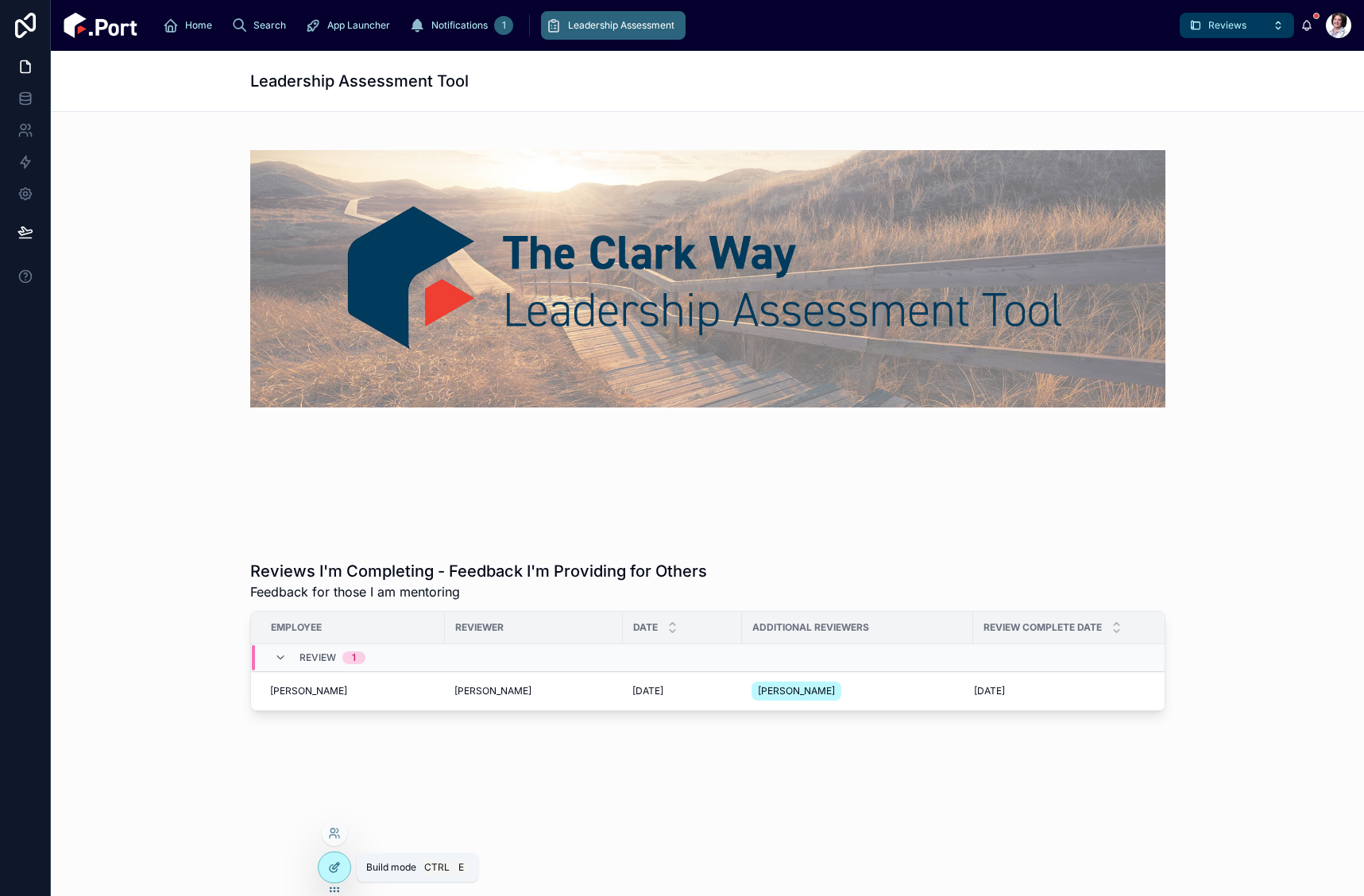
click at [330, 865] on icon at bounding box center [335, 868] width 13 height 13
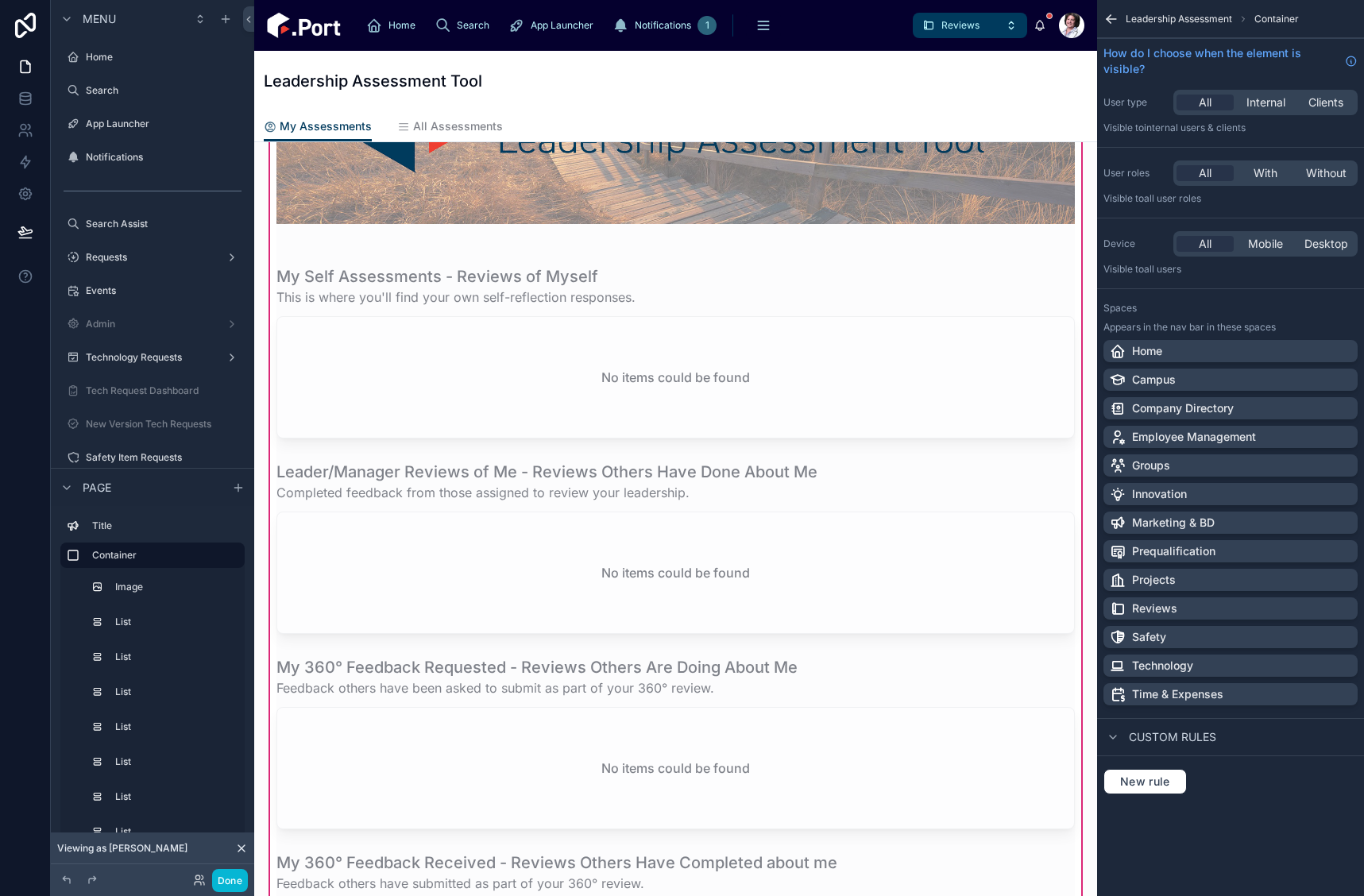
scroll to position [2438, 0]
click at [903, 480] on div at bounding box center [675, 547] width 817 height 186
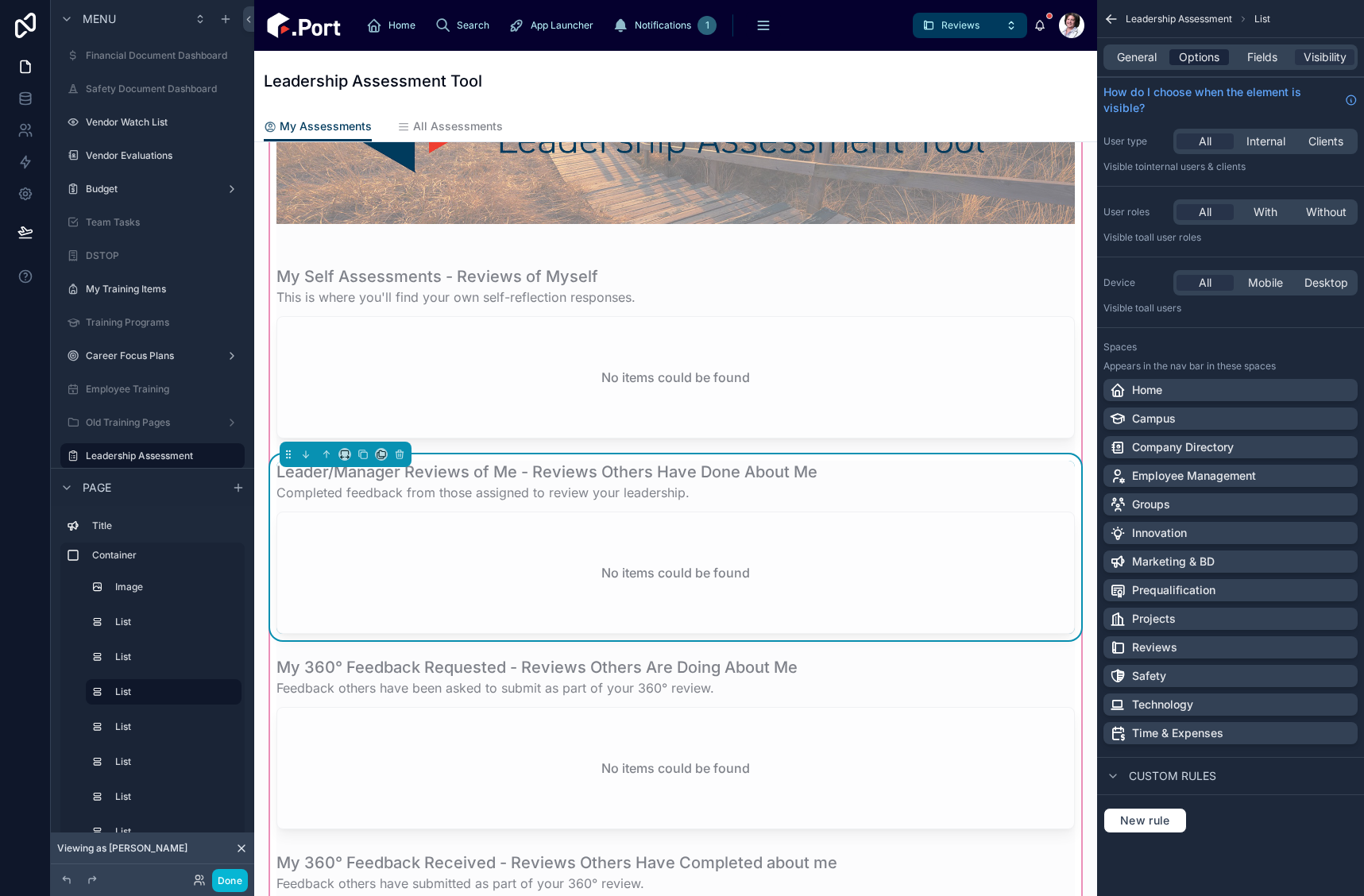
click at [1196, 53] on span "Options" at bounding box center [1200, 56] width 41 height 16
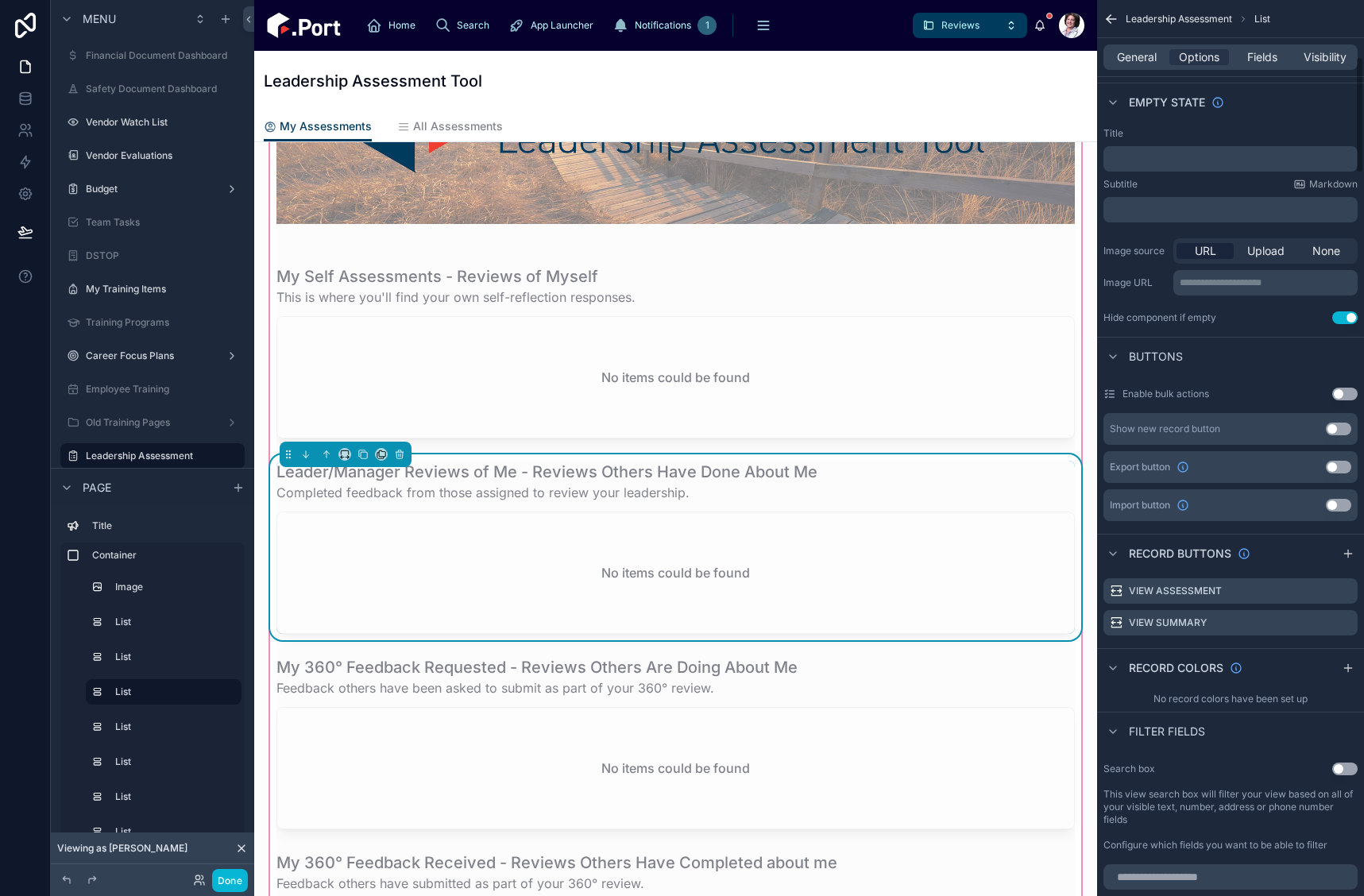
scroll to position [556, 0]
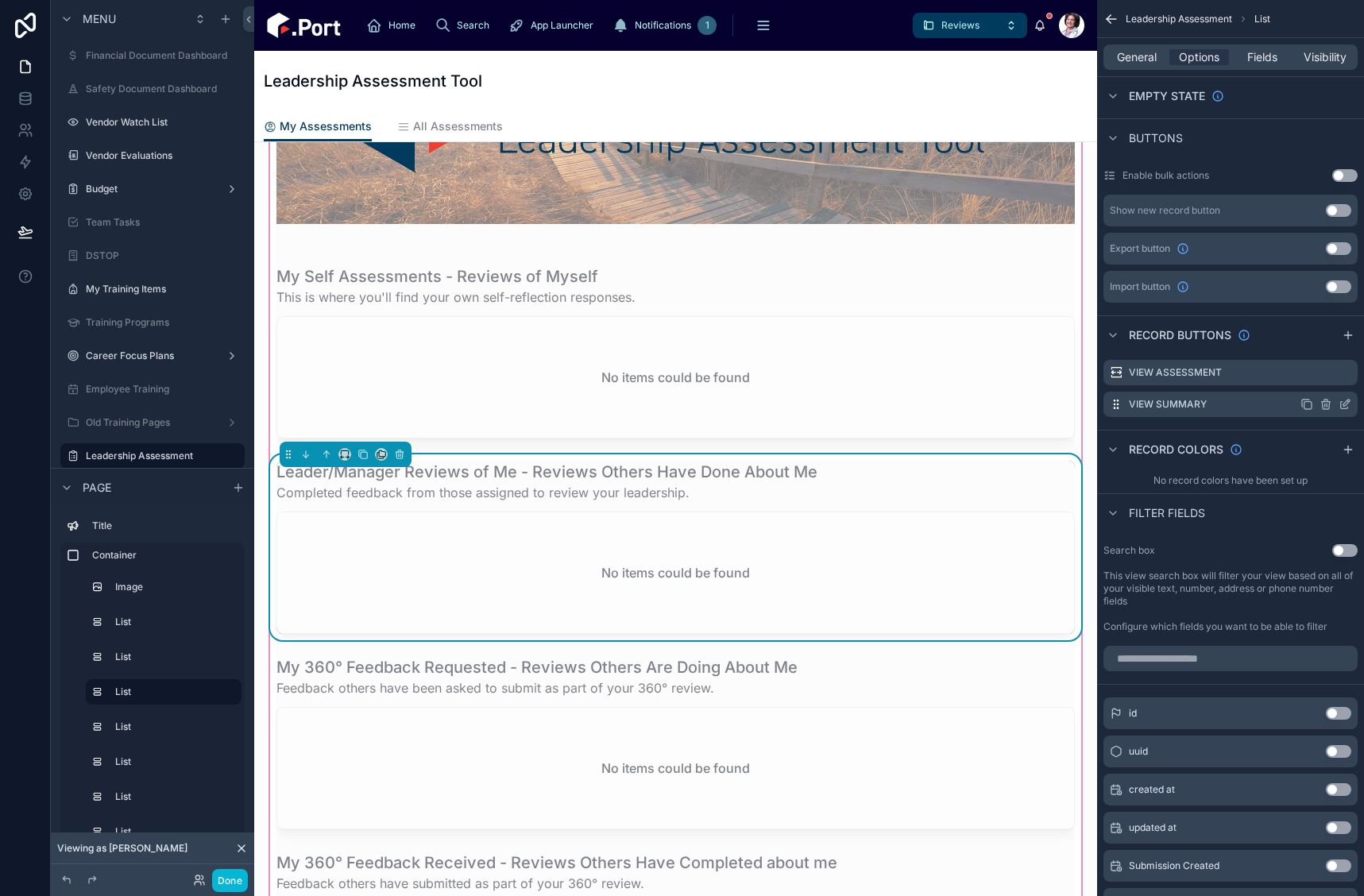
click at [1348, 405] on icon "scrollable content" at bounding box center [1345, 404] width 13 height 13
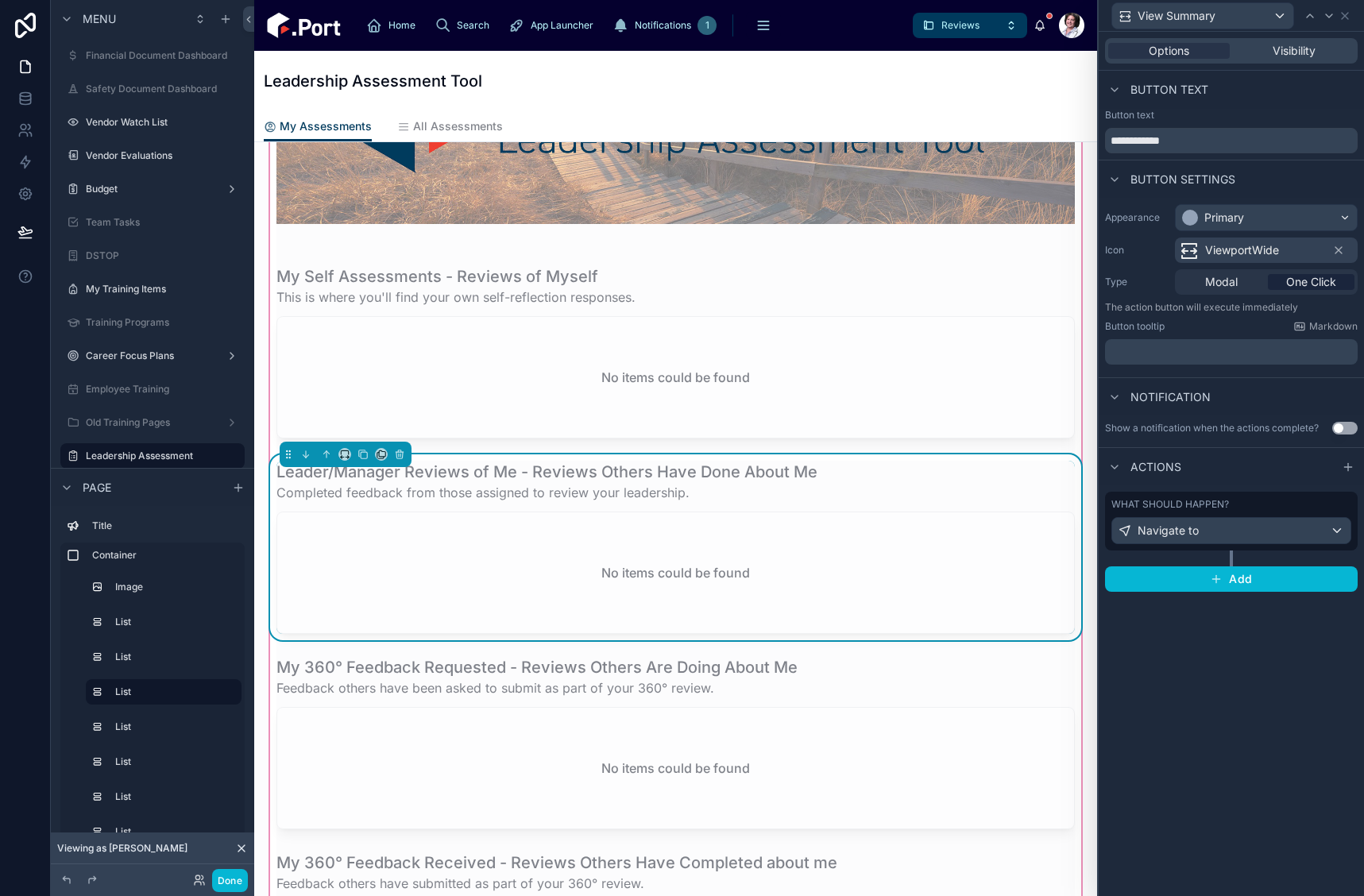
click at [1277, 508] on div "What should happen?" at bounding box center [1231, 505] width 240 height 13
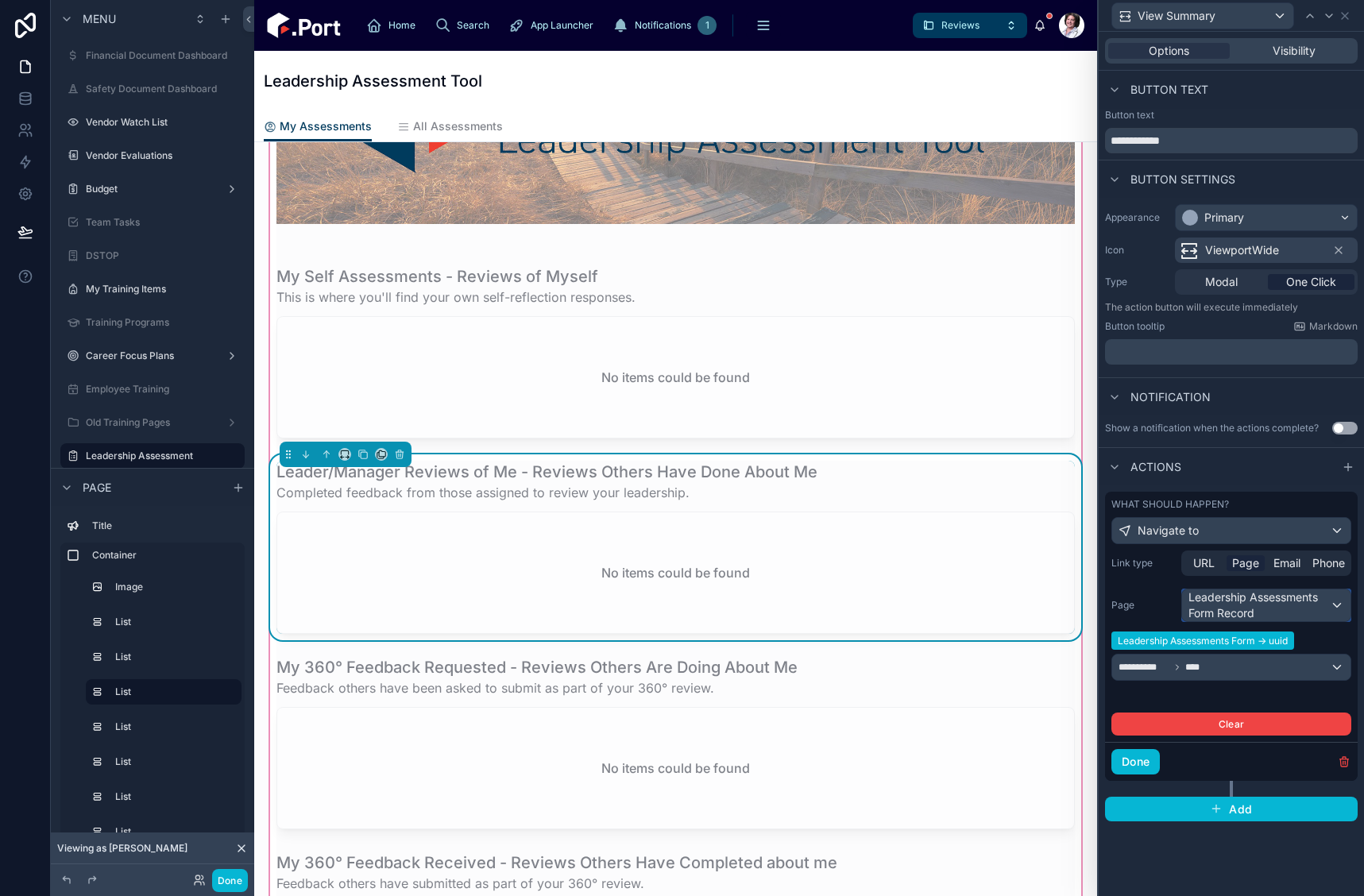
click at [1265, 607] on div "Leadership Assessments Form Record" at bounding box center [1267, 606] width 169 height 32
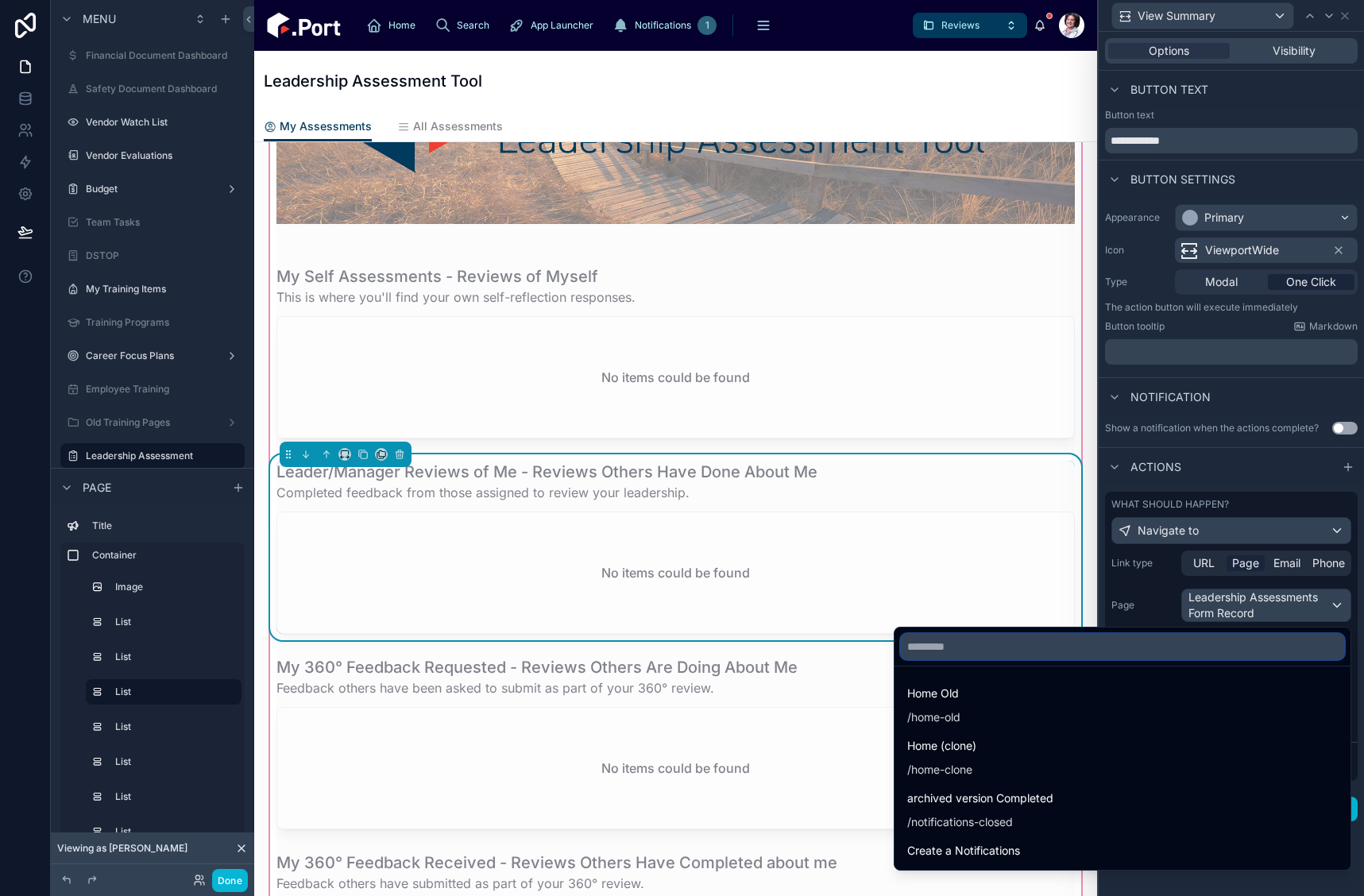
click at [1138, 650] on input "text" at bounding box center [1123, 646] width 443 height 25
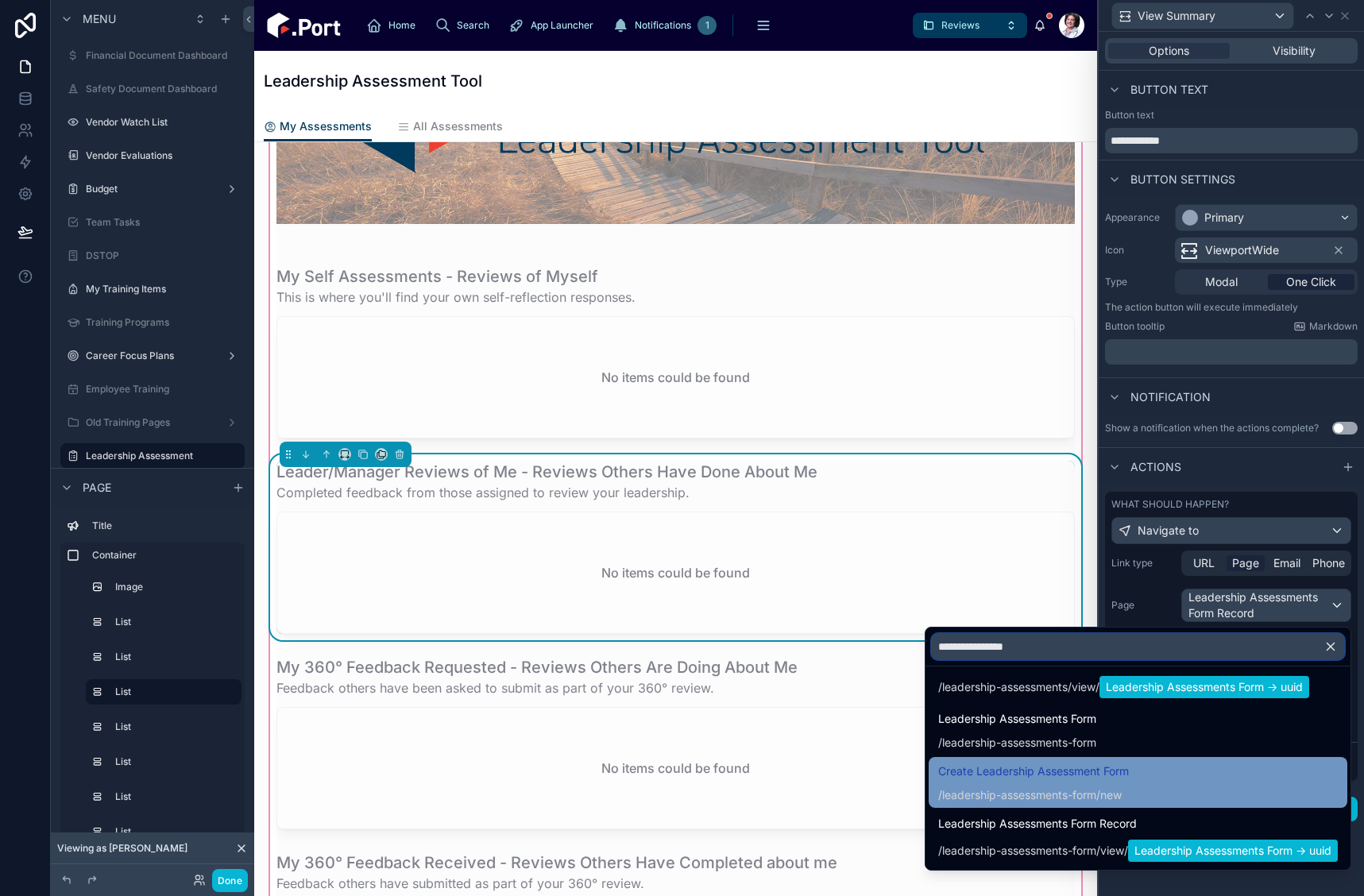
scroll to position [111, 0]
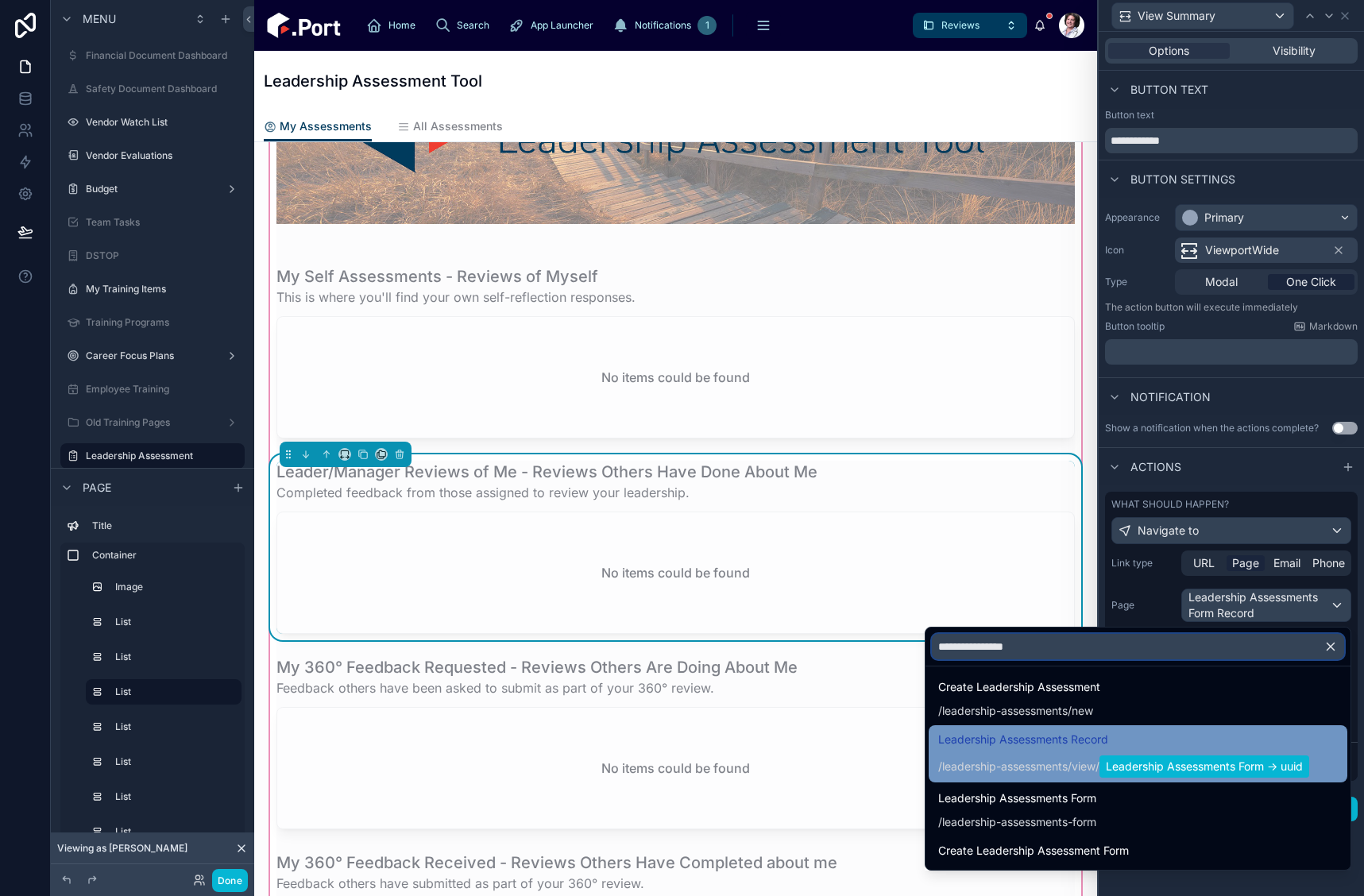
type input "**********"
click at [1050, 754] on span "/ leadership-assessments / view / Leadership Assessments Form -> uuid" at bounding box center [1123, 765] width 371 height 25
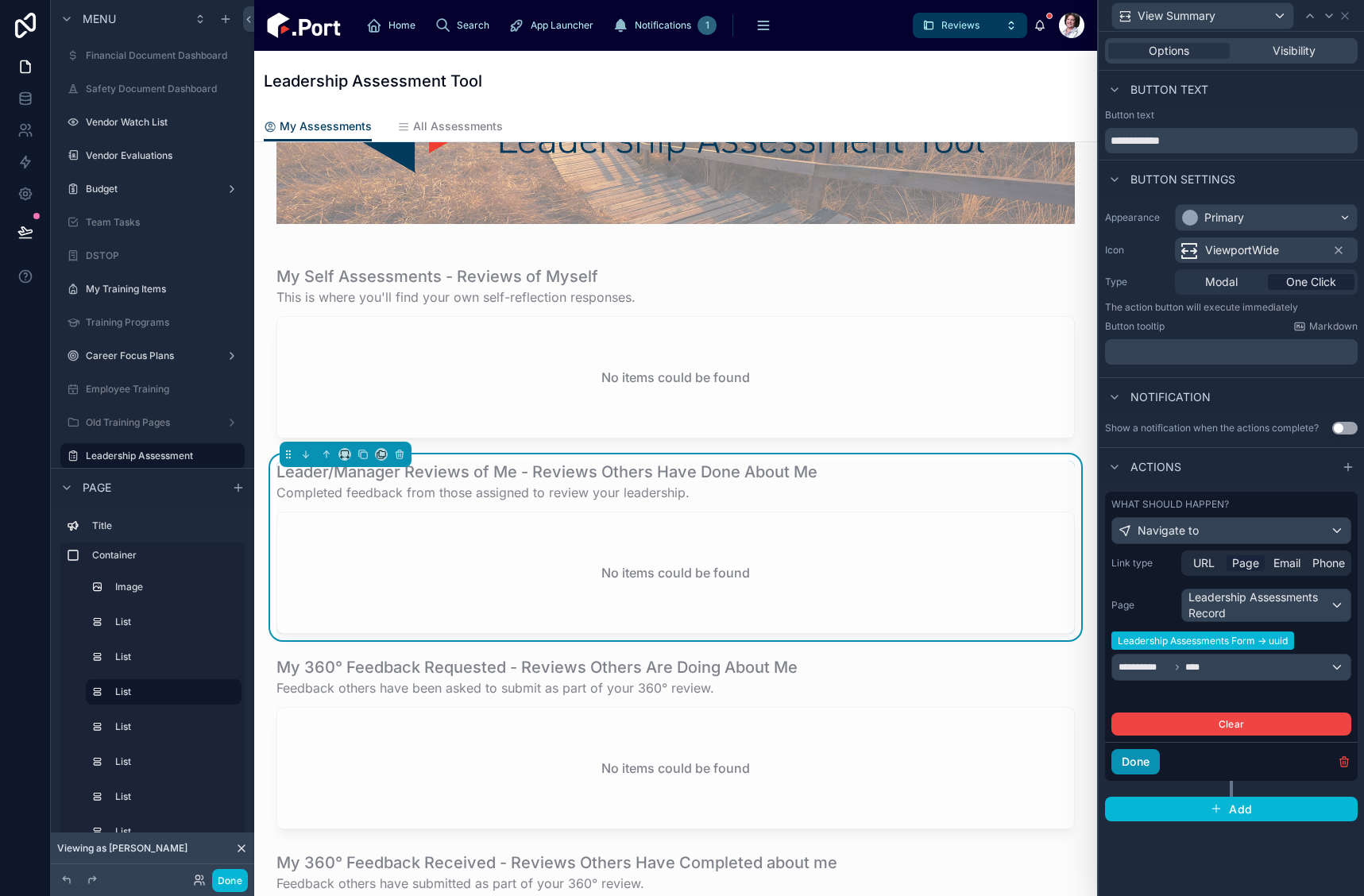
drag, startPoint x: 1146, startPoint y: 754, endPoint x: 1095, endPoint y: 763, distance: 51.8
click at [1141, 756] on button "Done" at bounding box center [1136, 762] width 48 height 25
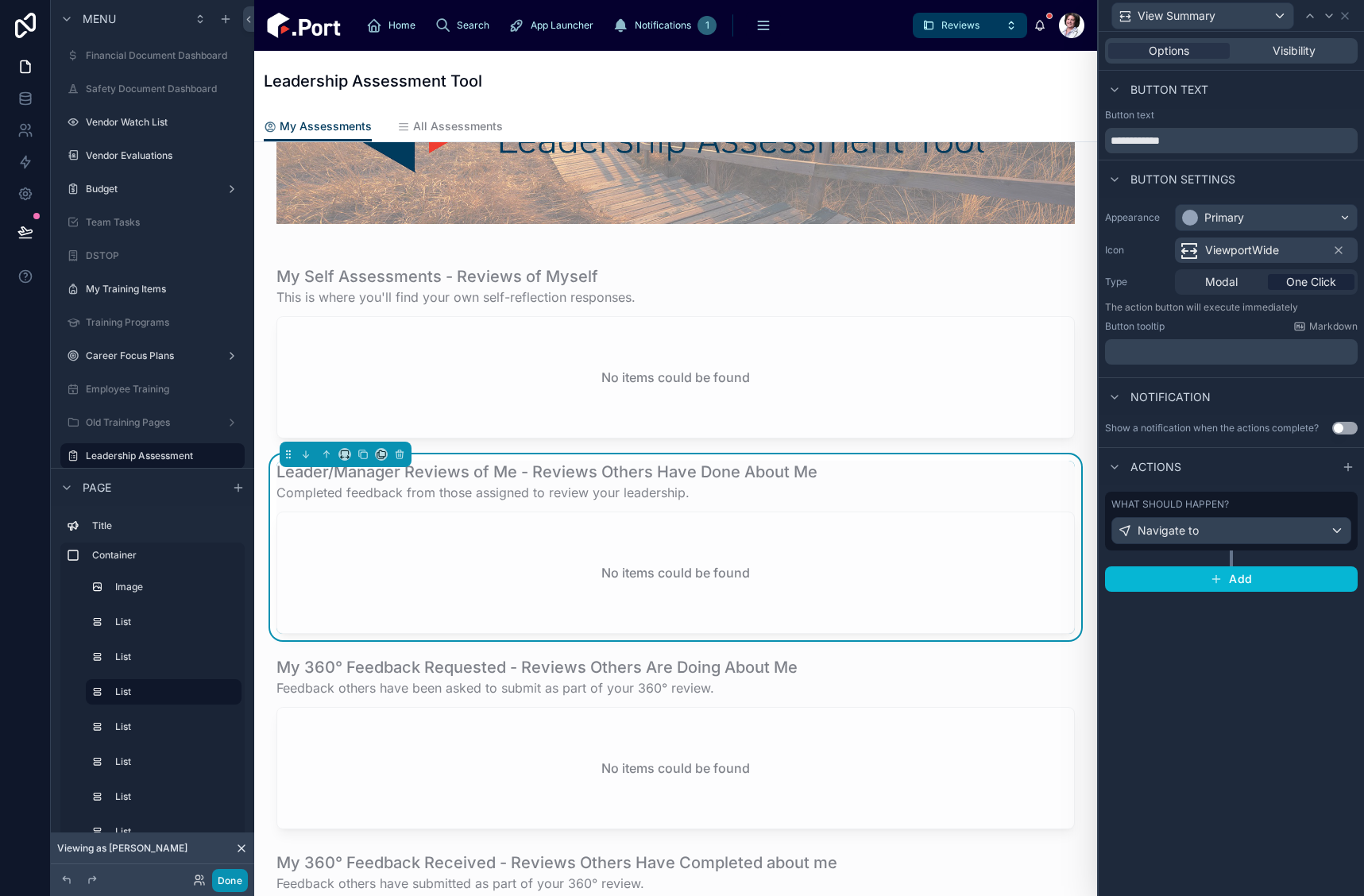
click at [236, 878] on button "Done" at bounding box center [230, 880] width 36 height 23
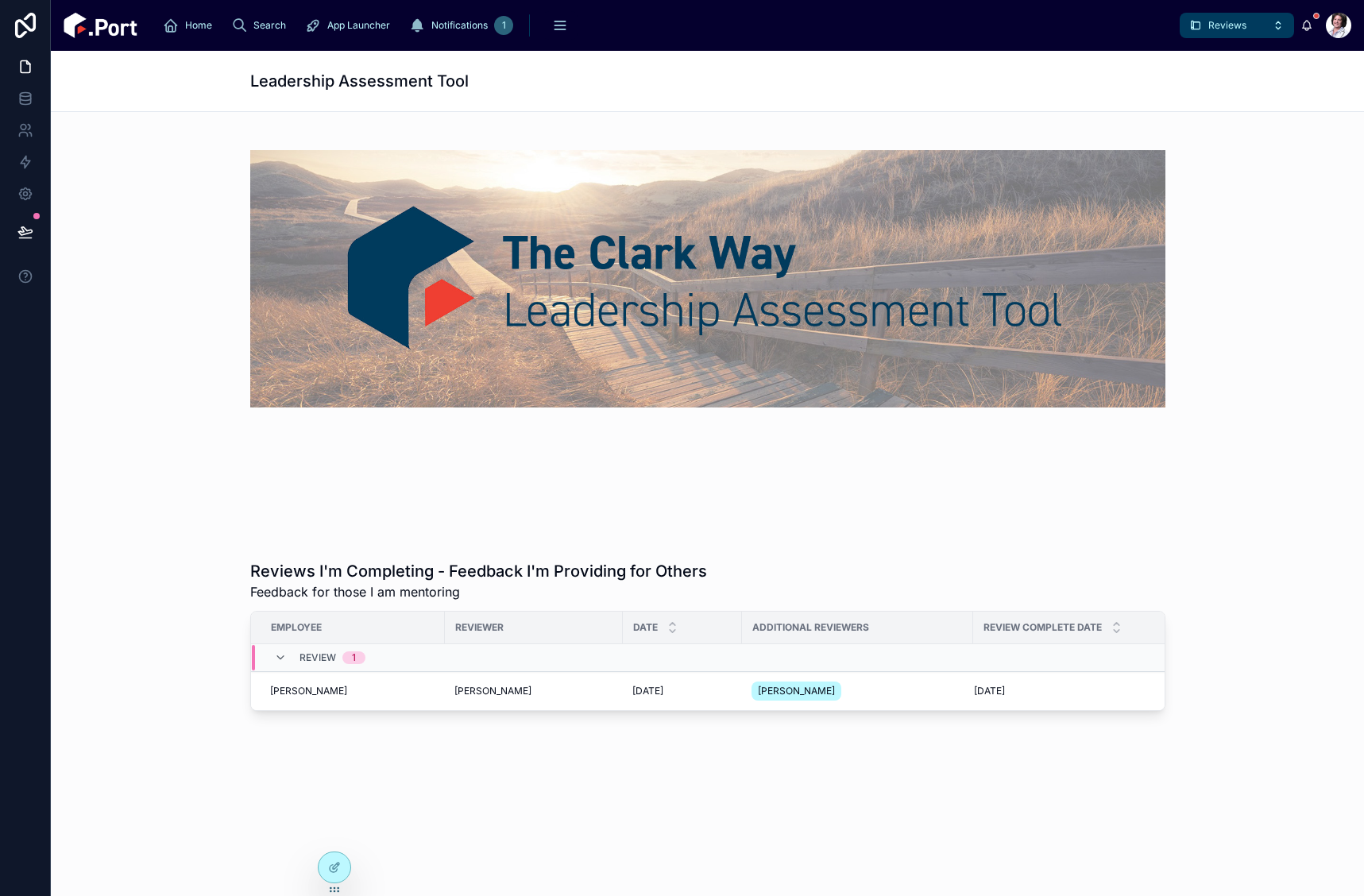
scroll to position [0, 0]
click at [331, 833] on icon at bounding box center [335, 834] width 13 height 13
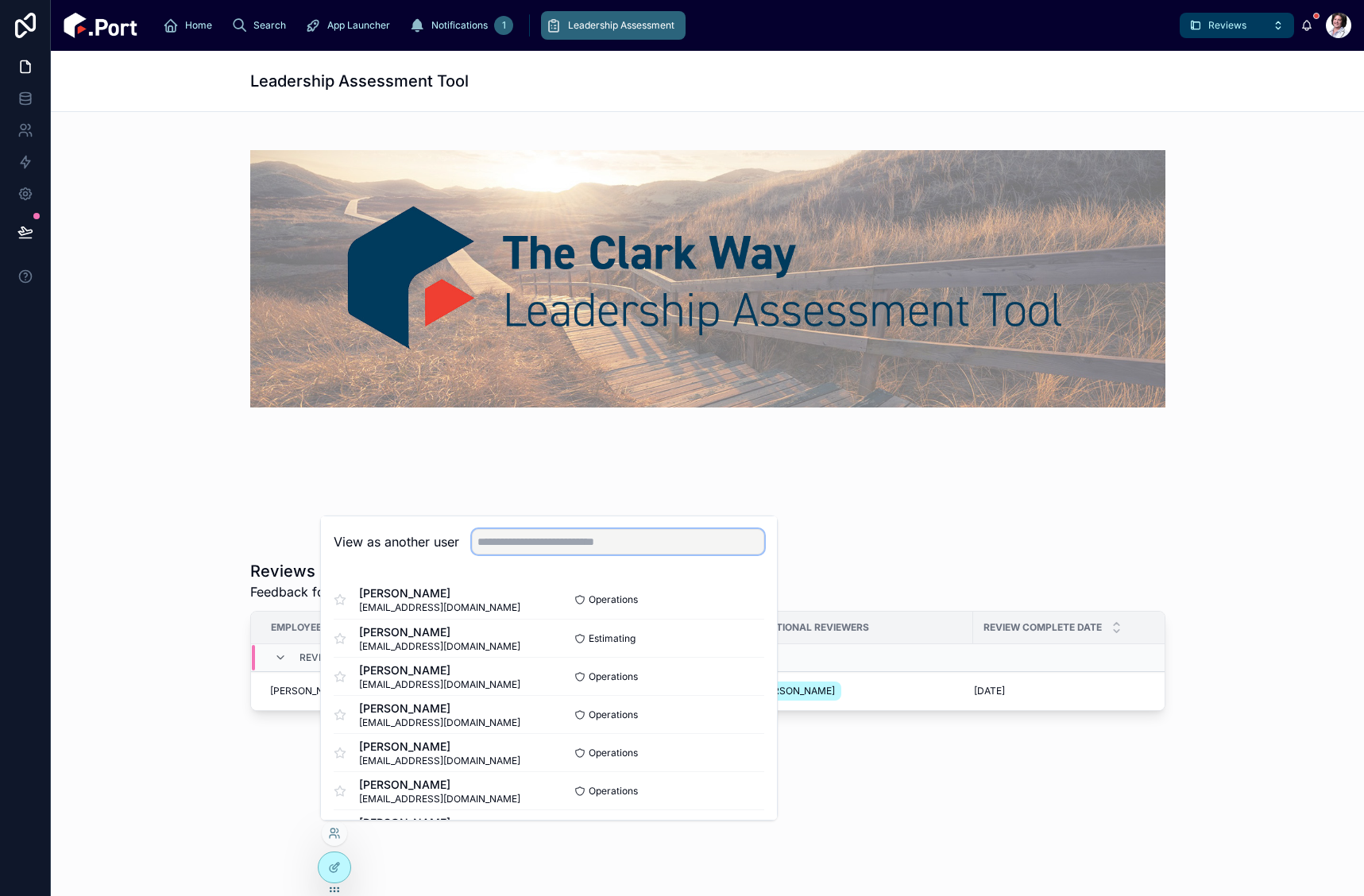
click at [547, 538] on input "text" at bounding box center [618, 542] width 292 height 25
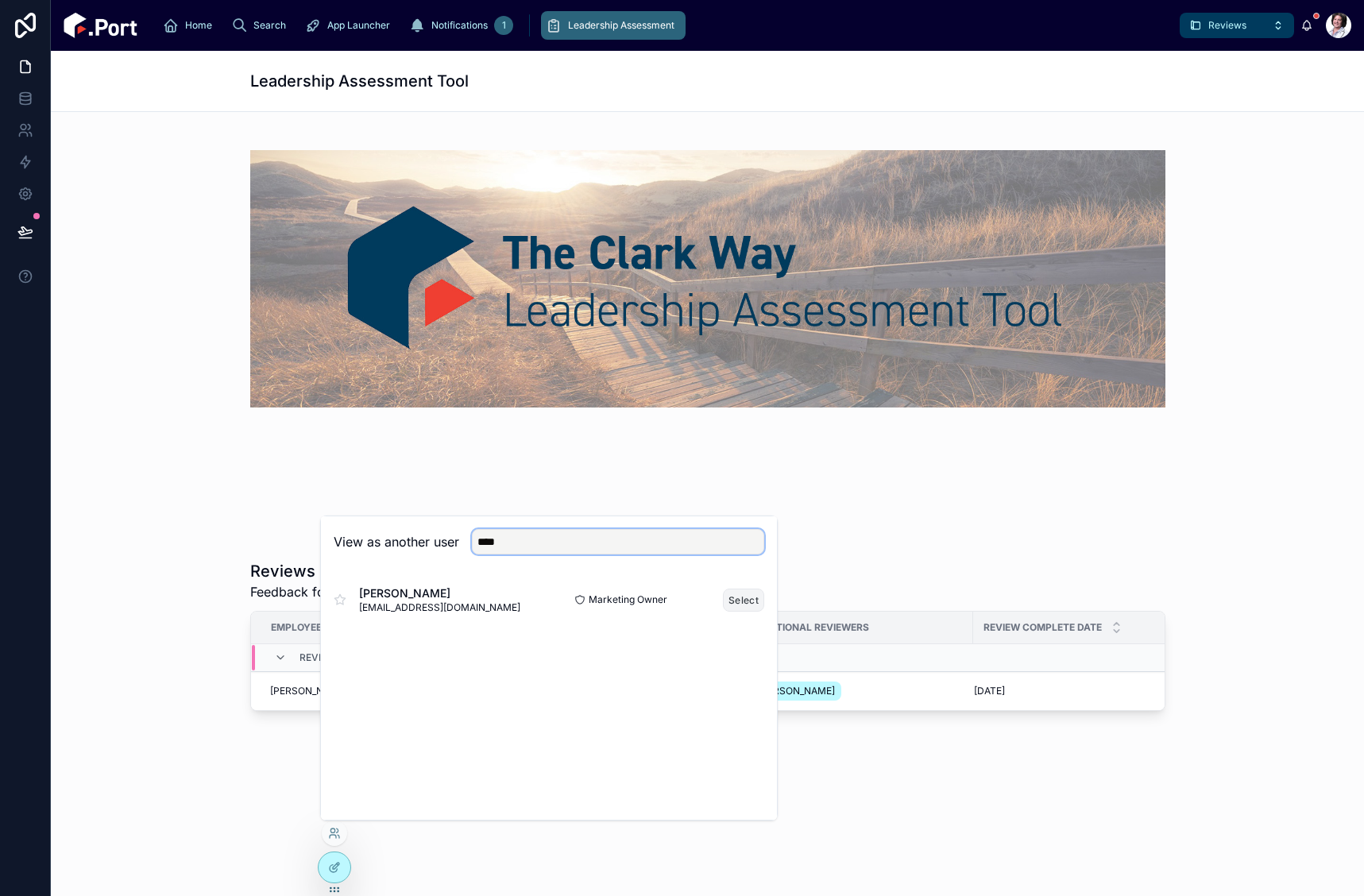
type input "****"
click at [752, 590] on button "Select" at bounding box center [744, 601] width 41 height 23
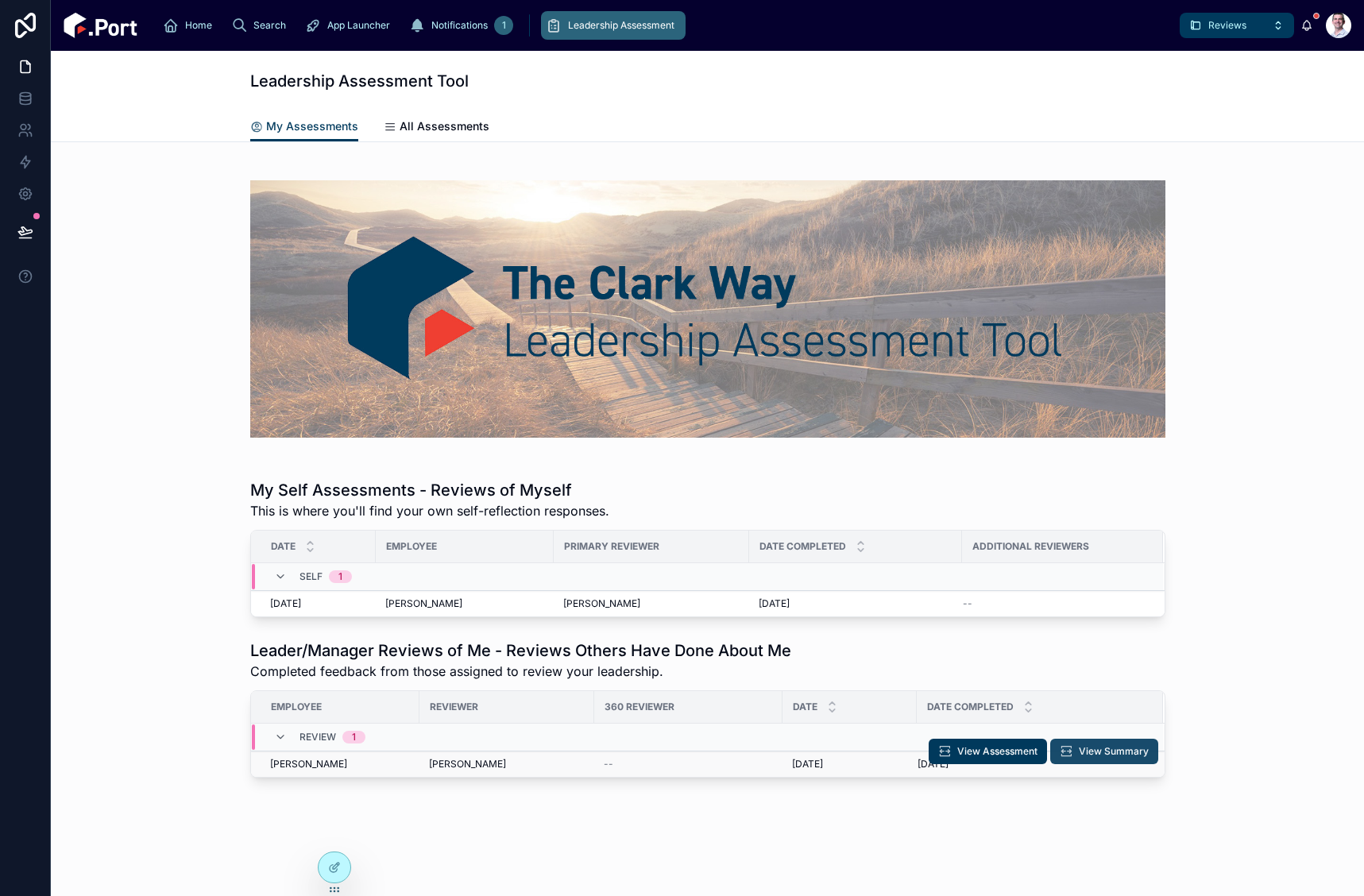
click at [1099, 751] on span "View Summary" at bounding box center [1114, 752] width 70 height 13
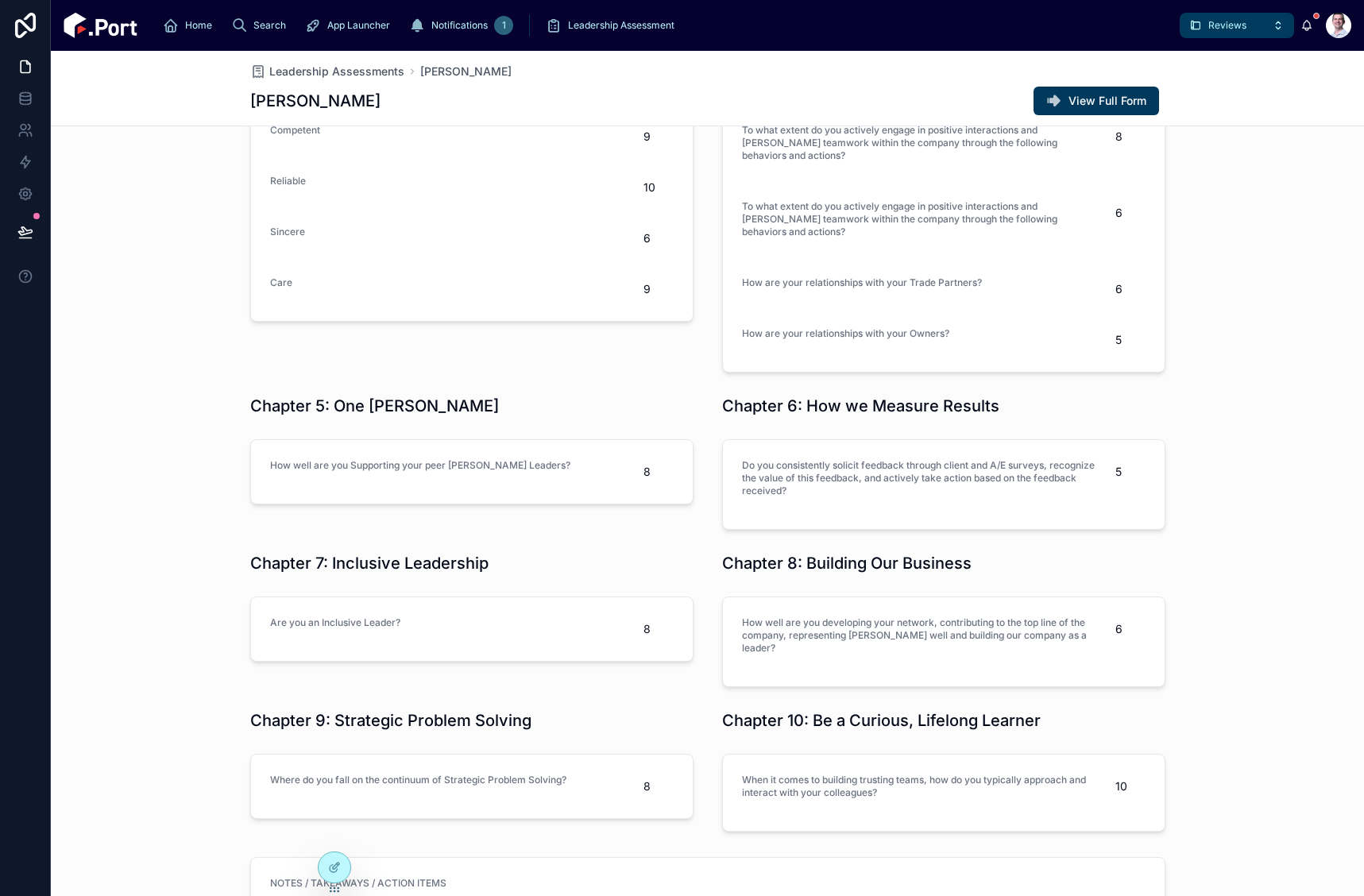
scroll to position [532, 0]
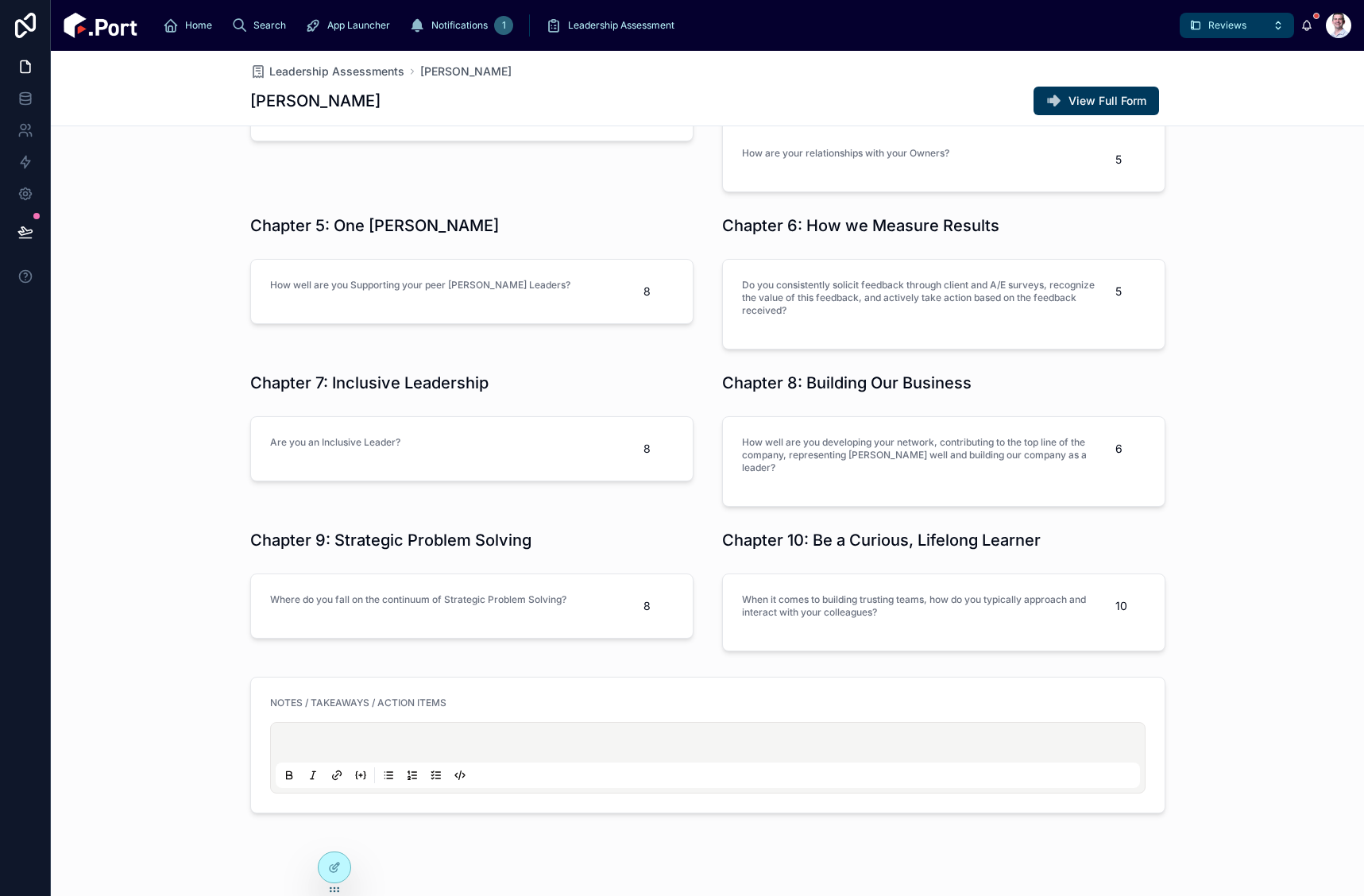
click at [535, 737] on p at bounding box center [711, 745] width 865 height 16
click at [1233, 700] on div "NOTES / TAKEAWAYS / ACTION ITEMS" at bounding box center [707, 745] width 1313 height 150
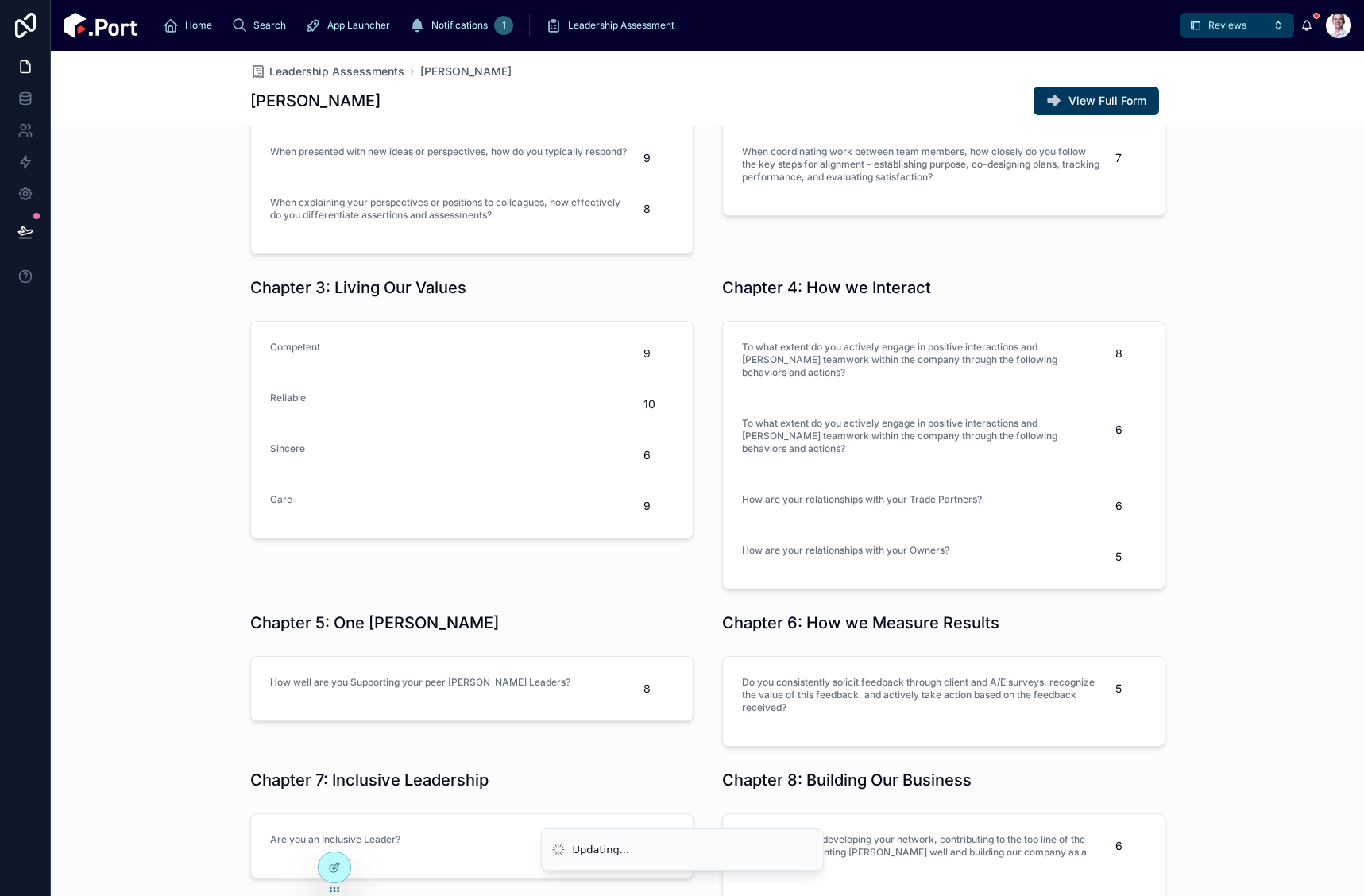
scroll to position [0, 0]
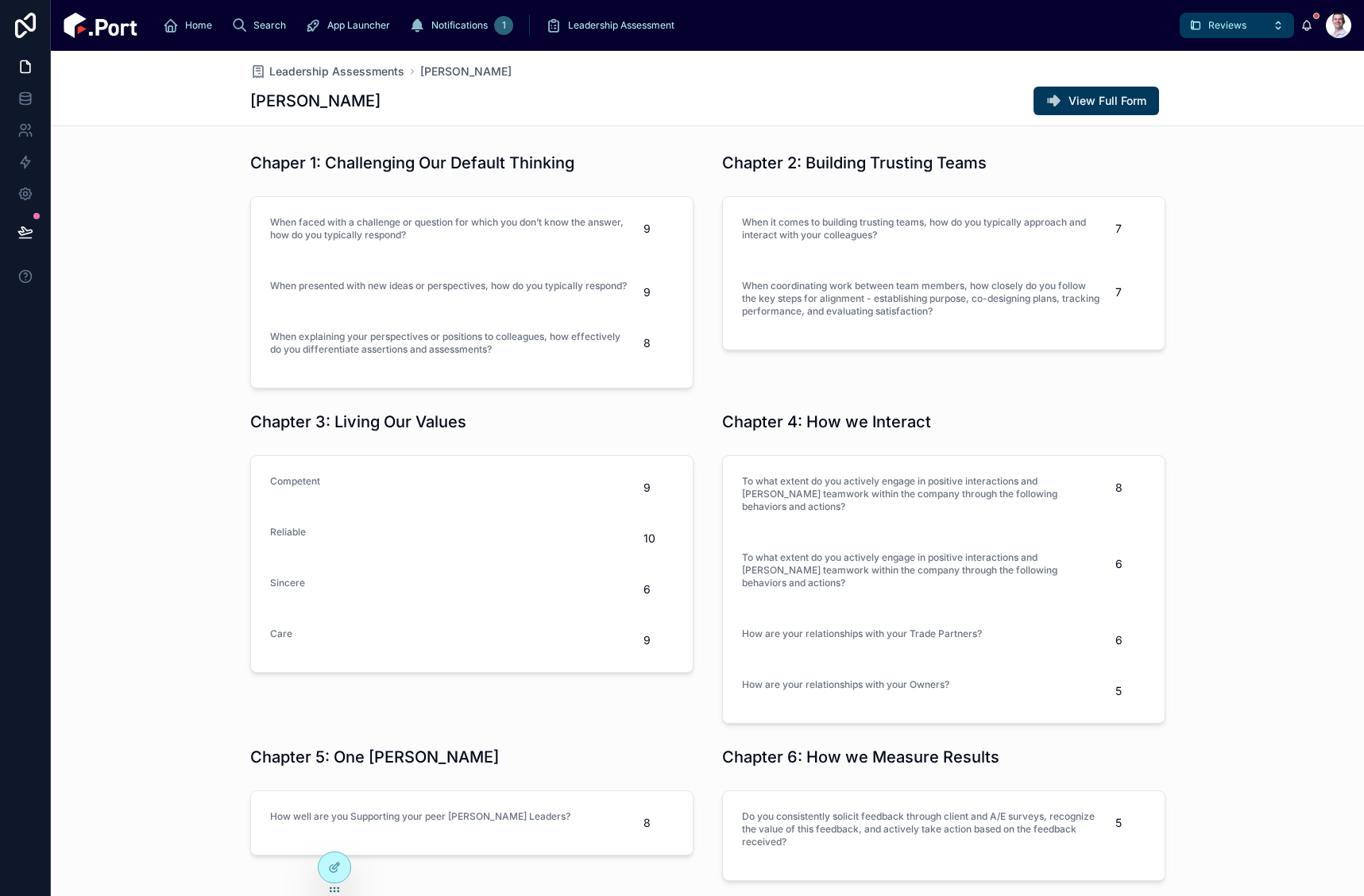
click at [1234, 387] on div "Chaper 1: Challenging Our Default Thinking When faced with a challenge or quest…" at bounding box center [707, 668] width 1313 height 1044
click at [340, 68] on span "Leadership Assessments" at bounding box center [336, 71] width 135 height 16
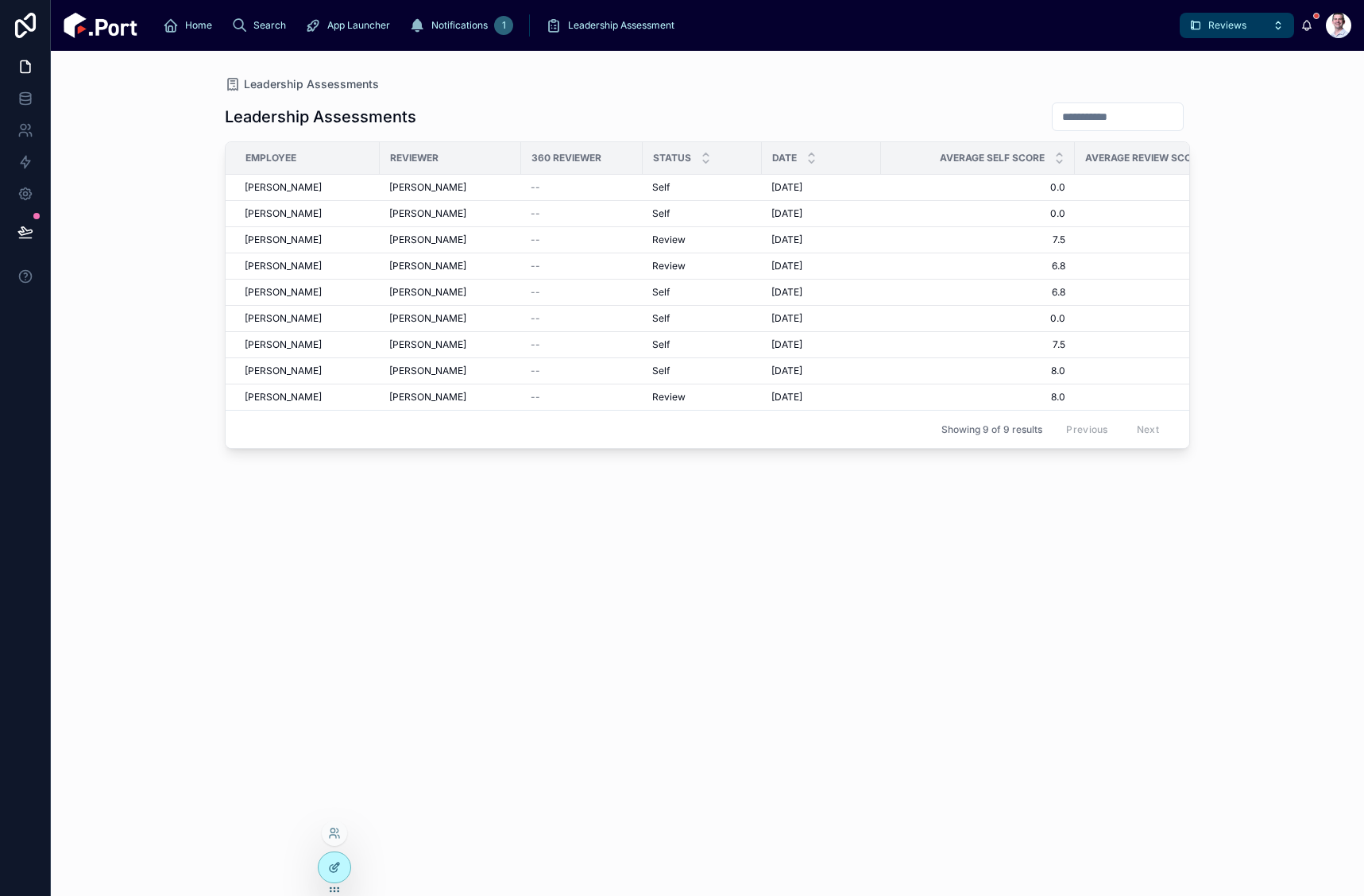
click at [335, 862] on icon at bounding box center [335, 868] width 13 height 13
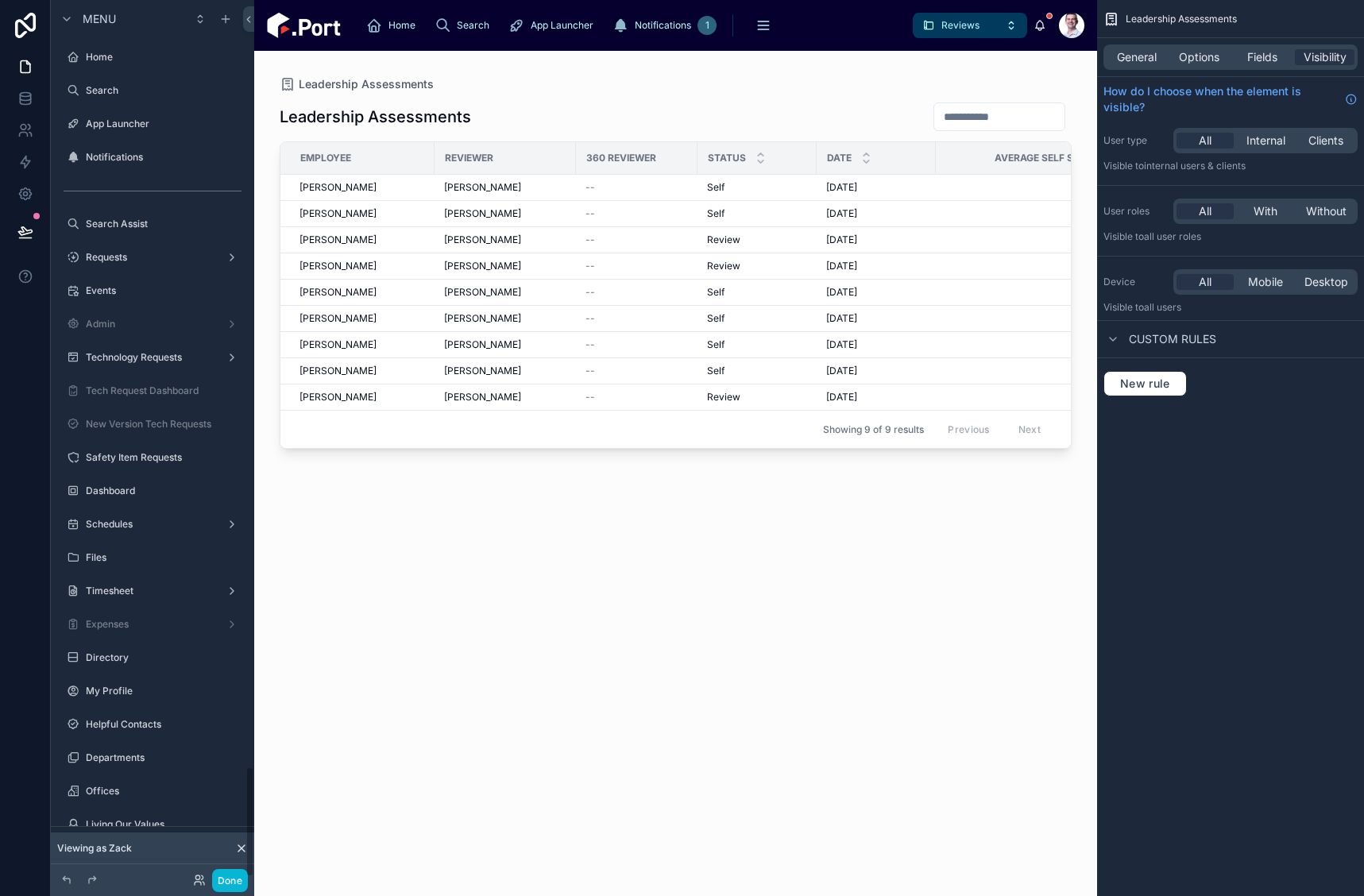
scroll to position [6052, 0]
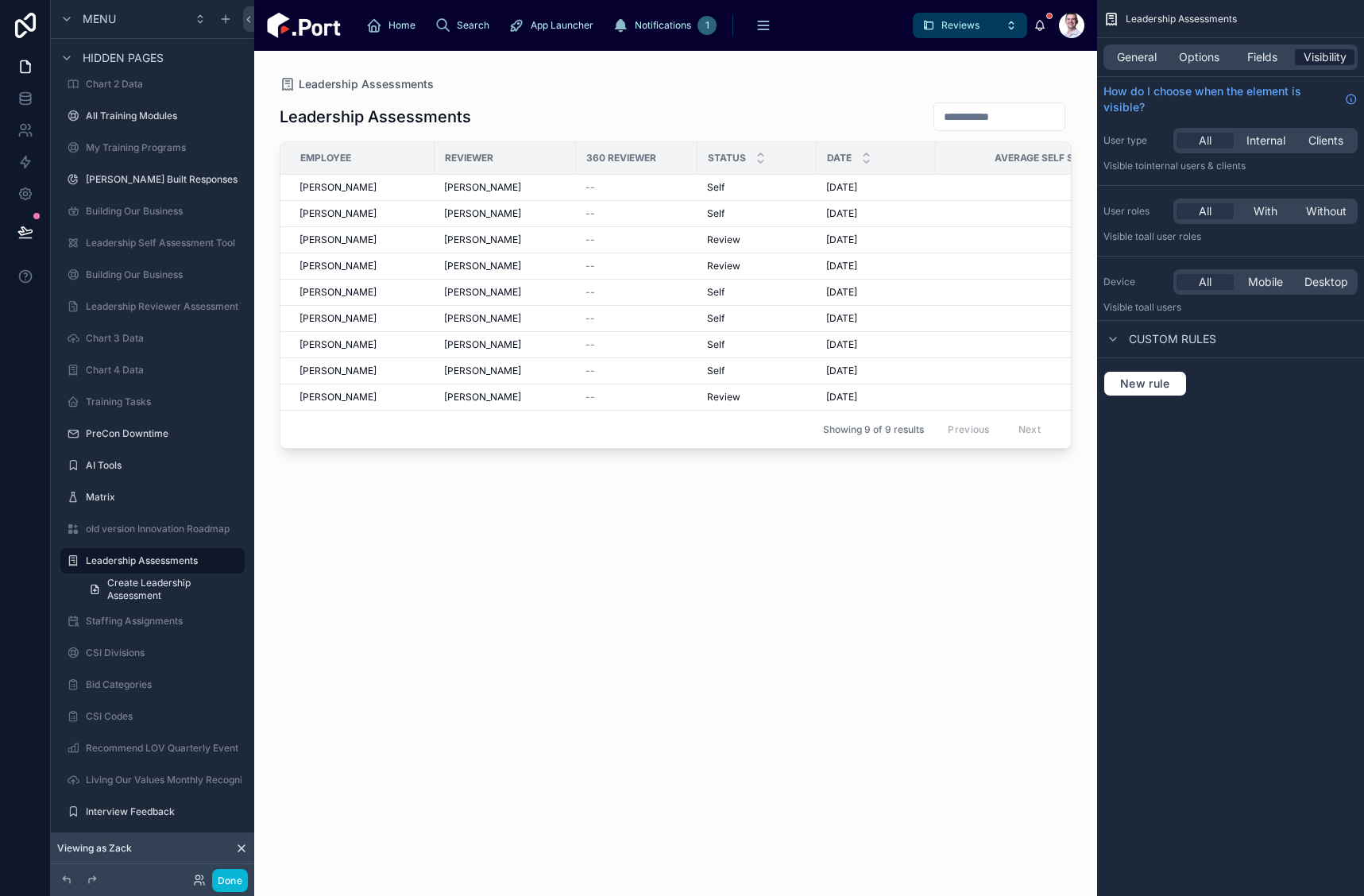
click at [1330, 53] on span "Visibility" at bounding box center [1325, 56] width 43 height 16
click at [1136, 385] on span "New rule" at bounding box center [1145, 383] width 63 height 14
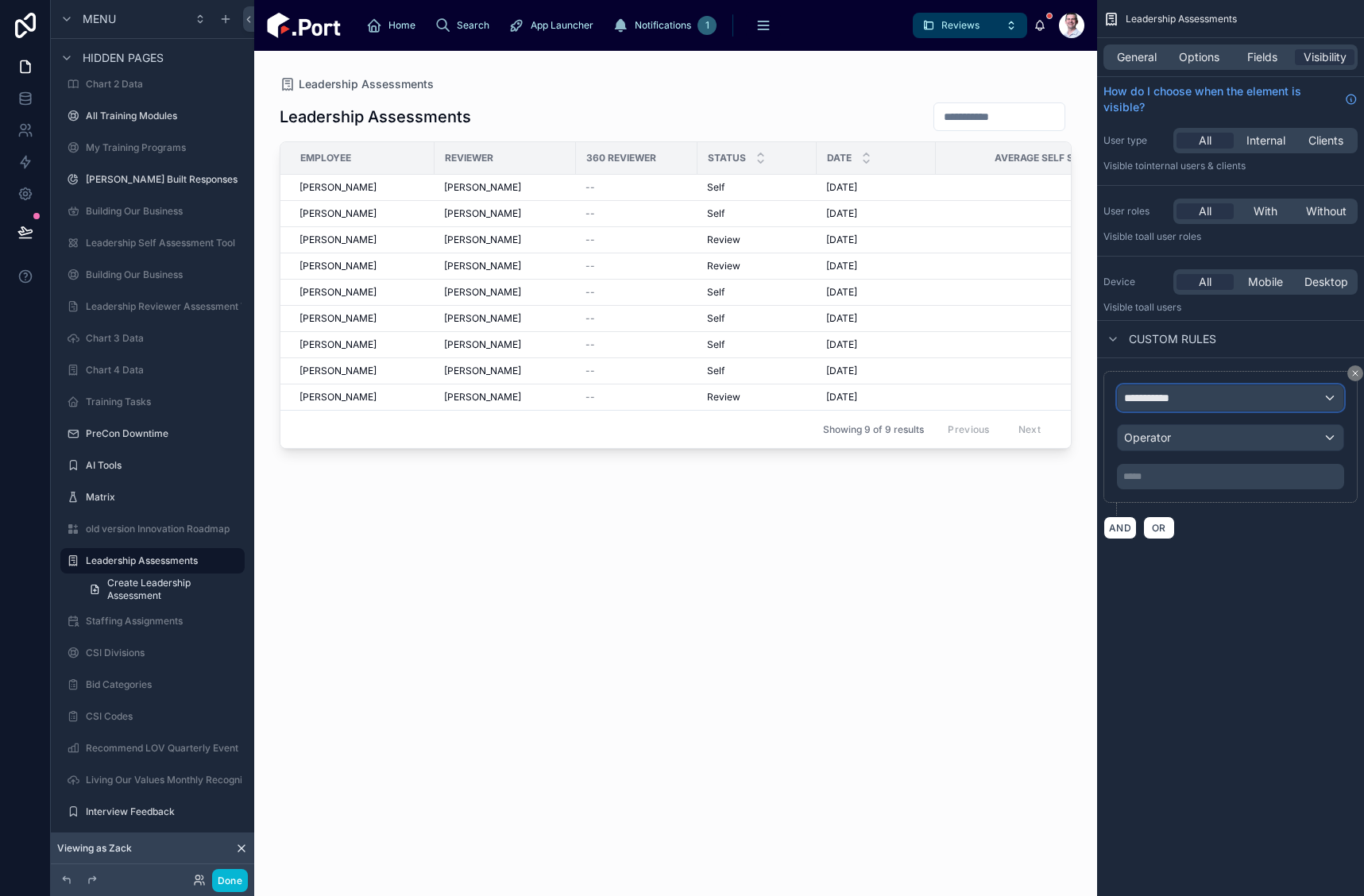
click at [1157, 399] on span "**********" at bounding box center [1154, 398] width 59 height 16
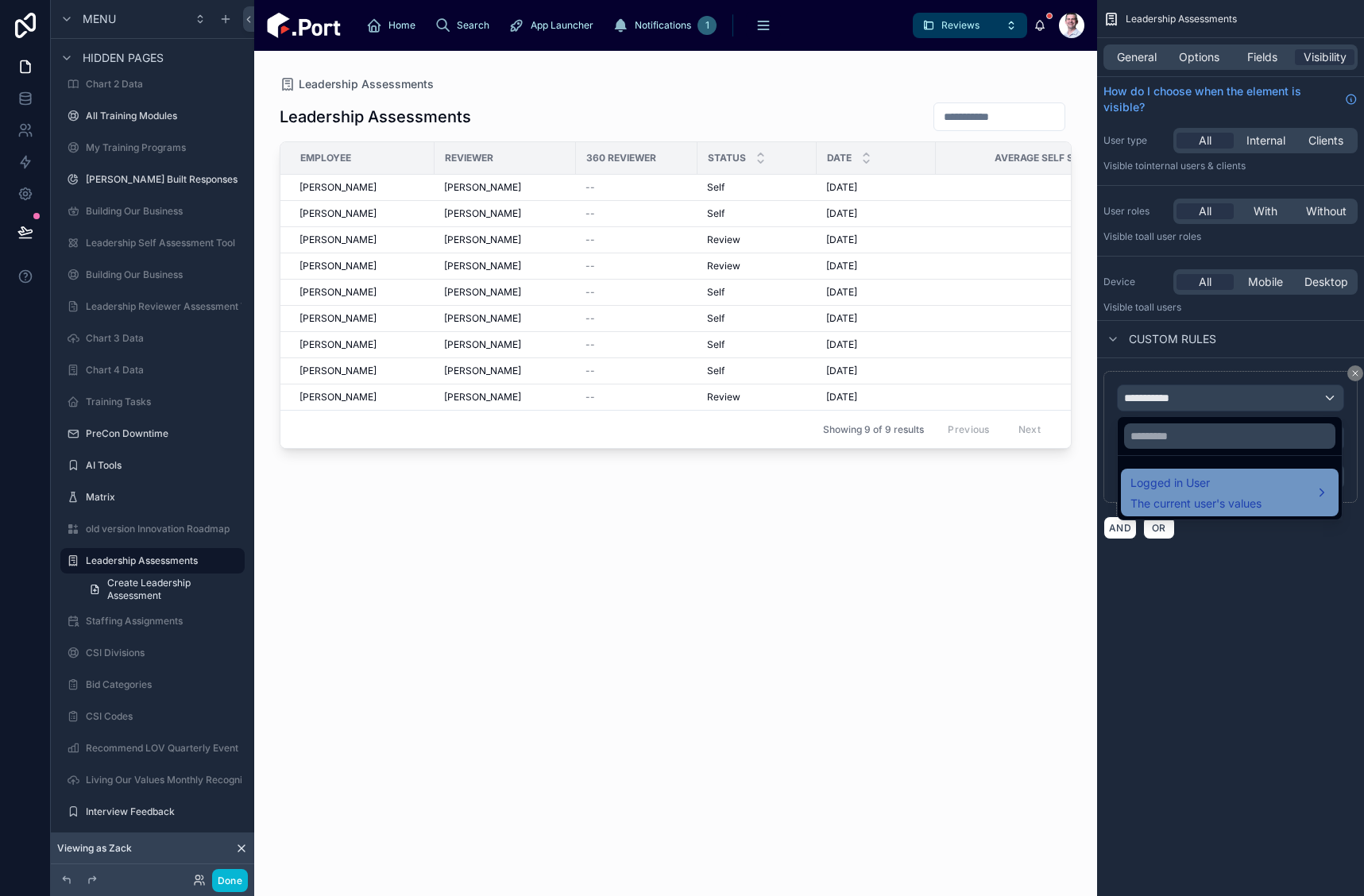
click at [1189, 495] on div "Logged in User The current user's values" at bounding box center [1196, 493] width 131 height 38
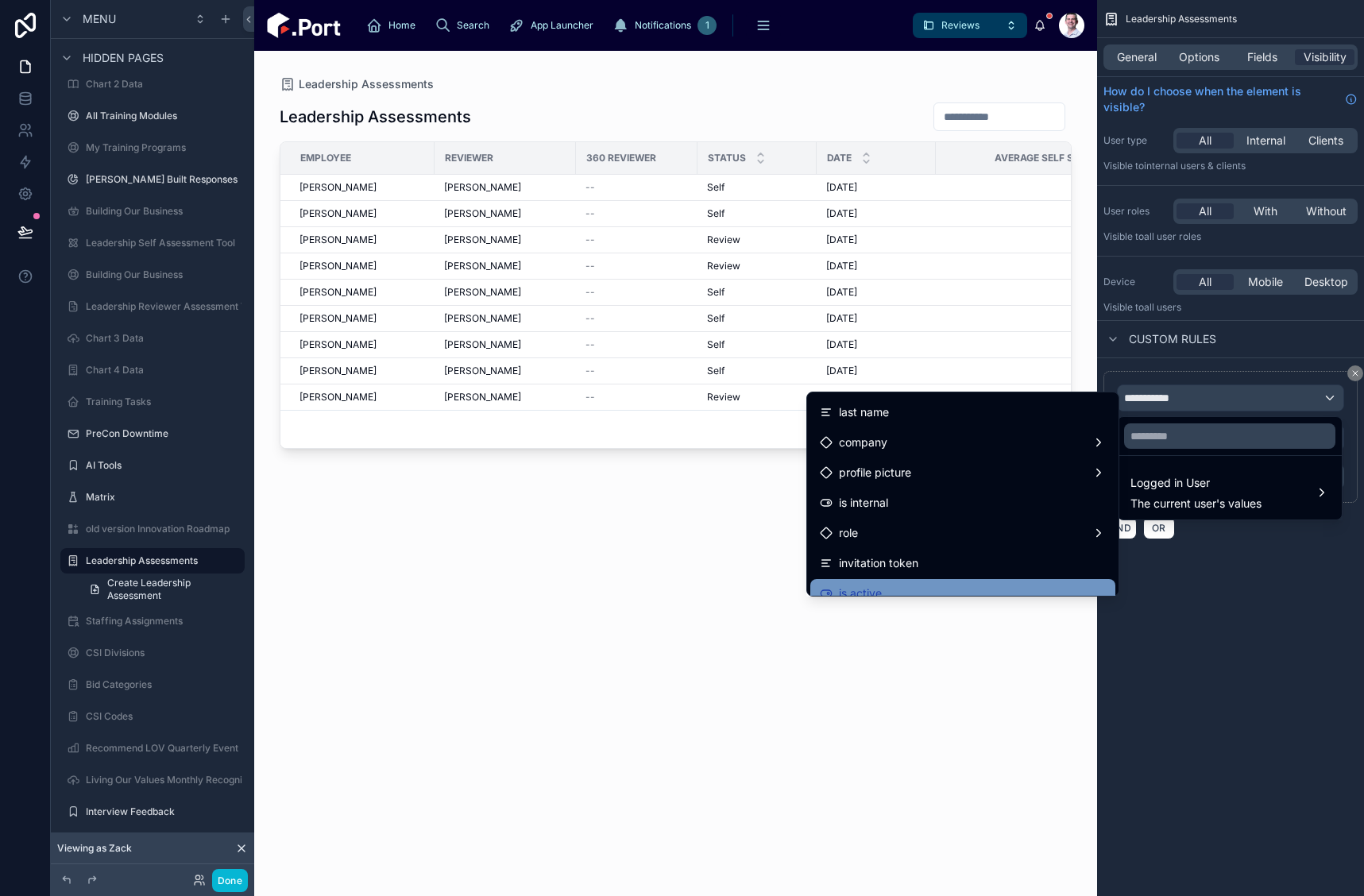
scroll to position [159, 0]
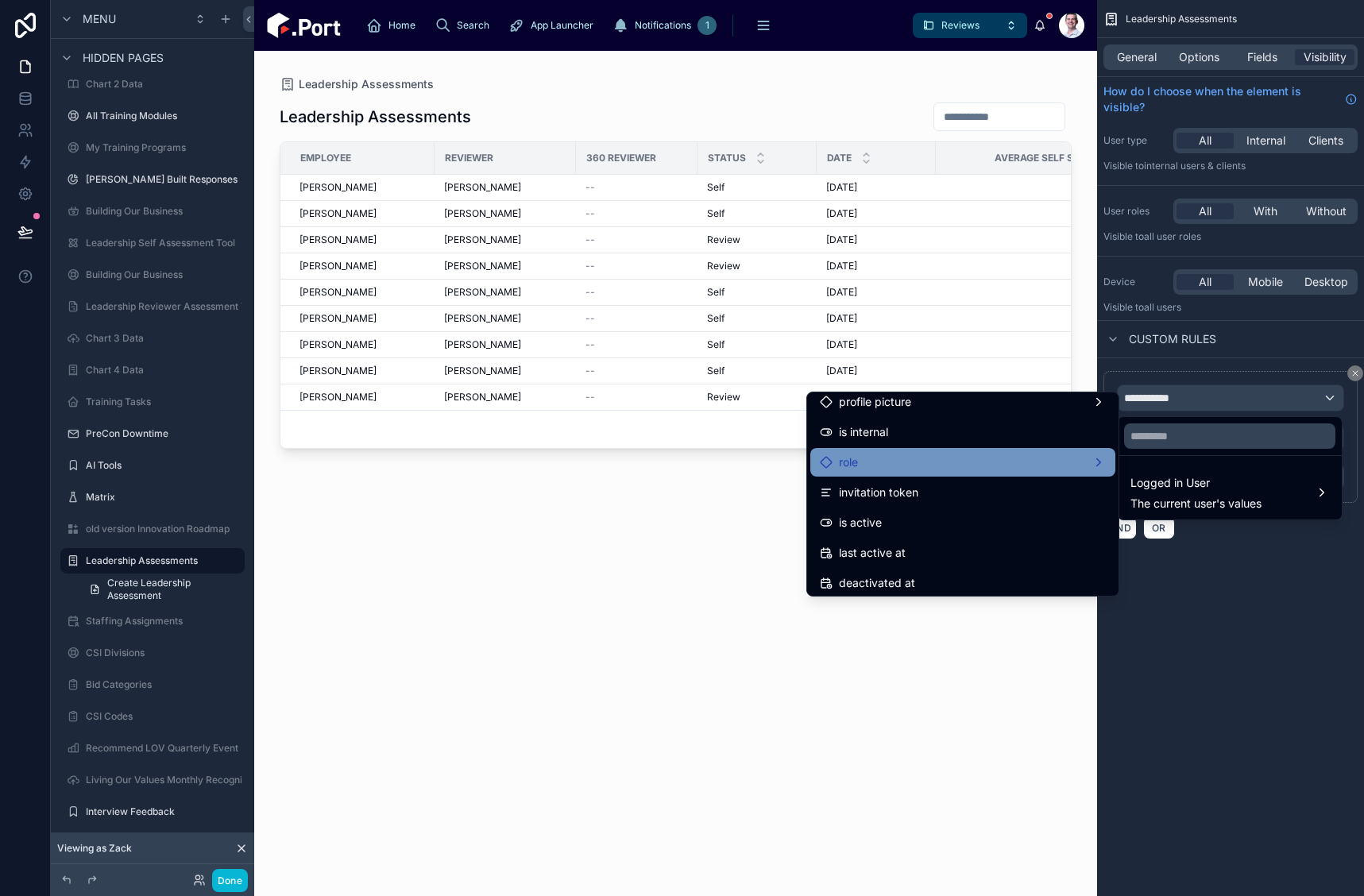
click at [925, 462] on div "role" at bounding box center [963, 462] width 286 height 19
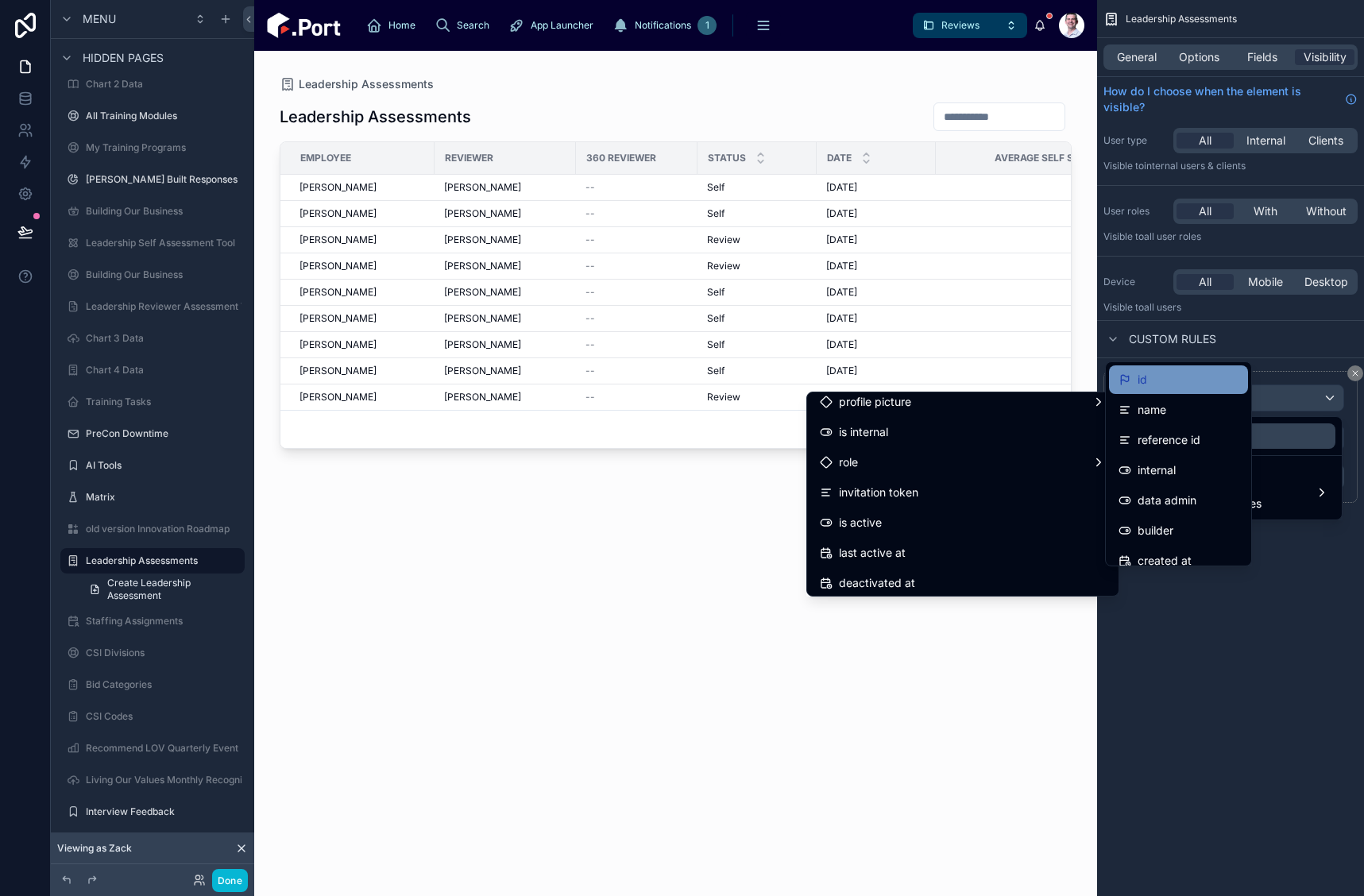
click at [1151, 385] on div "id" at bounding box center [1178, 380] width 120 height 19
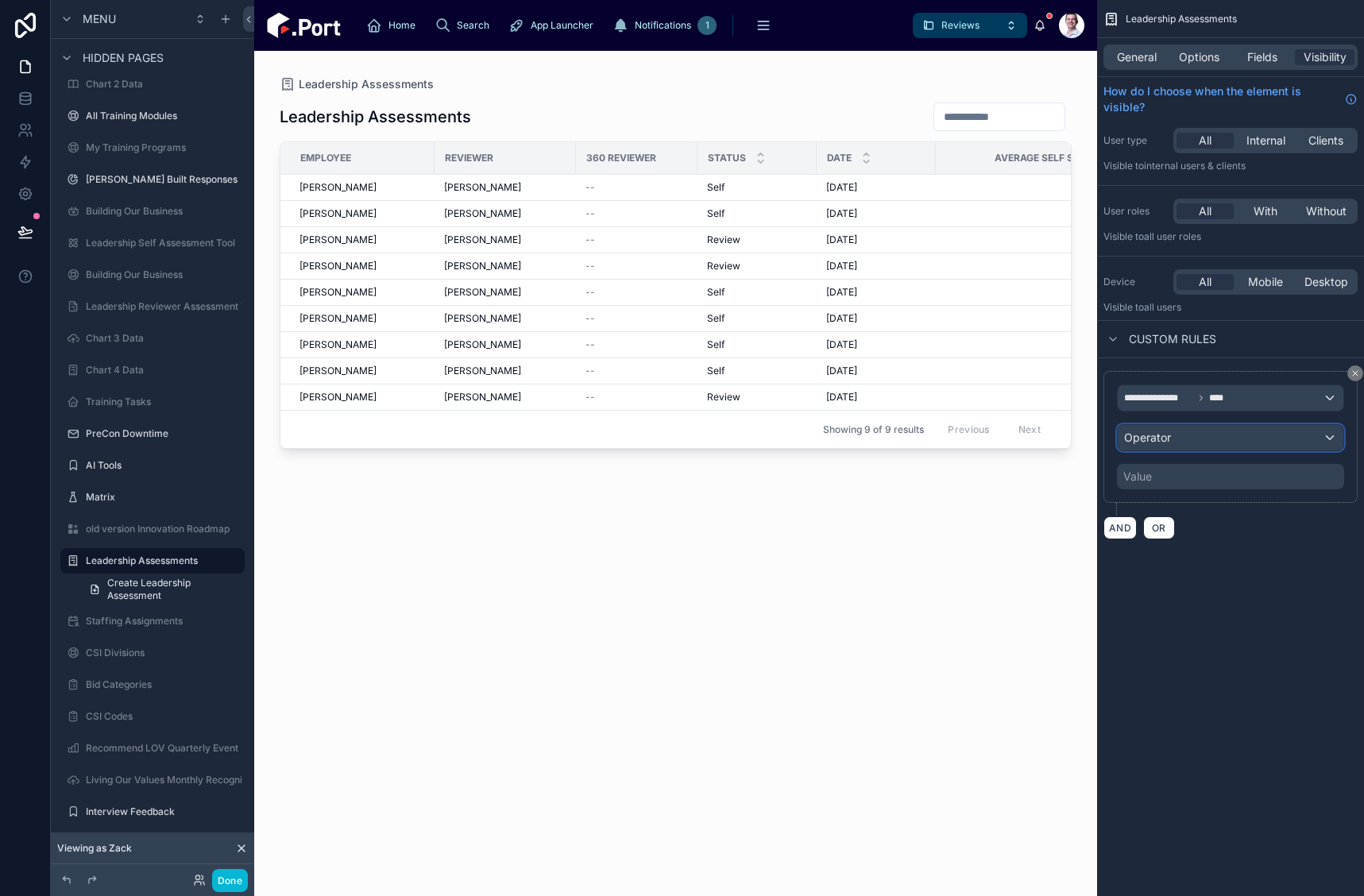
click at [1205, 438] on div "Operator" at bounding box center [1231, 438] width 226 height 25
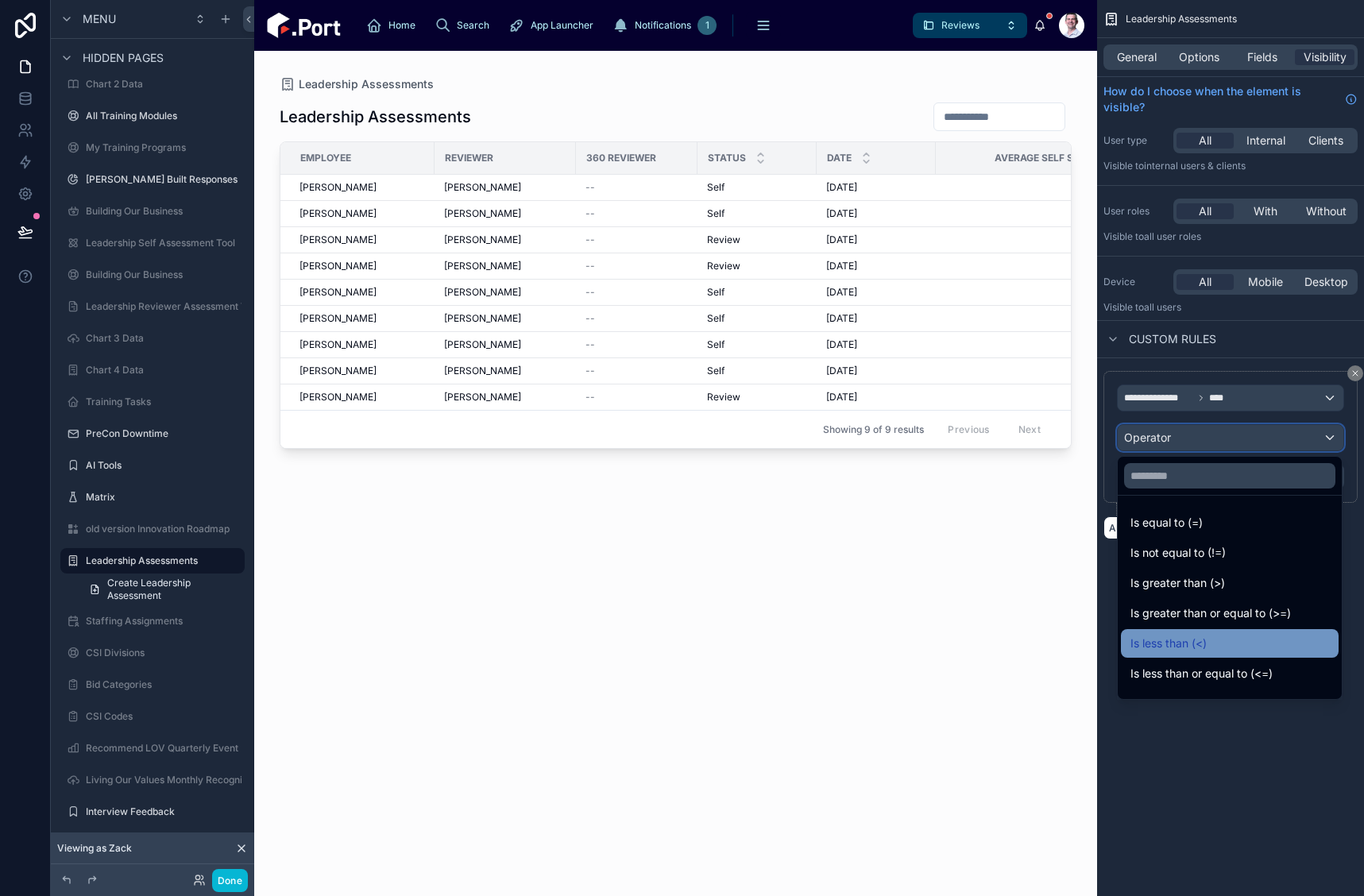
scroll to position [113, 0]
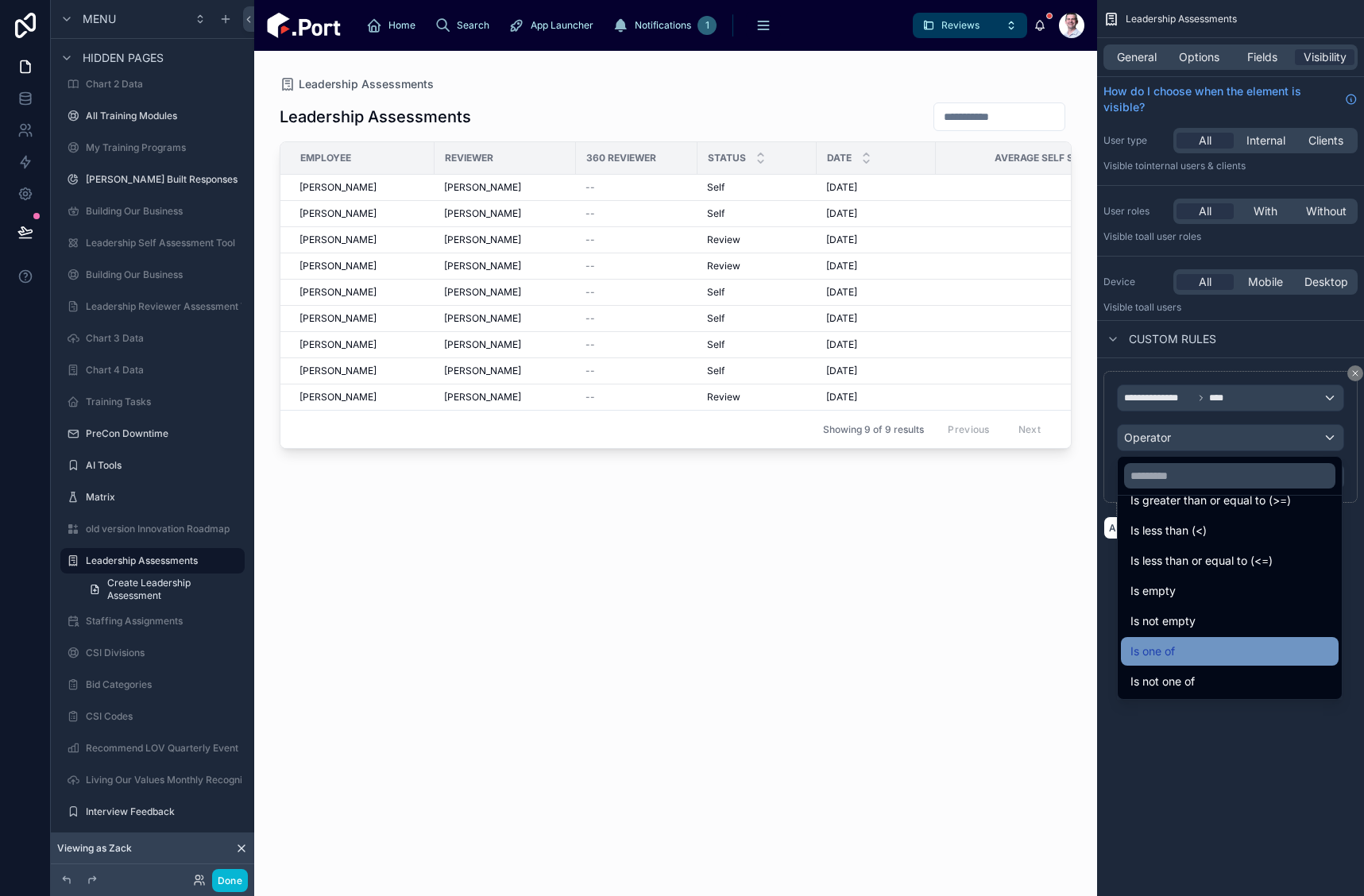
click at [1222, 643] on div "Is one of" at bounding box center [1230, 651] width 199 height 19
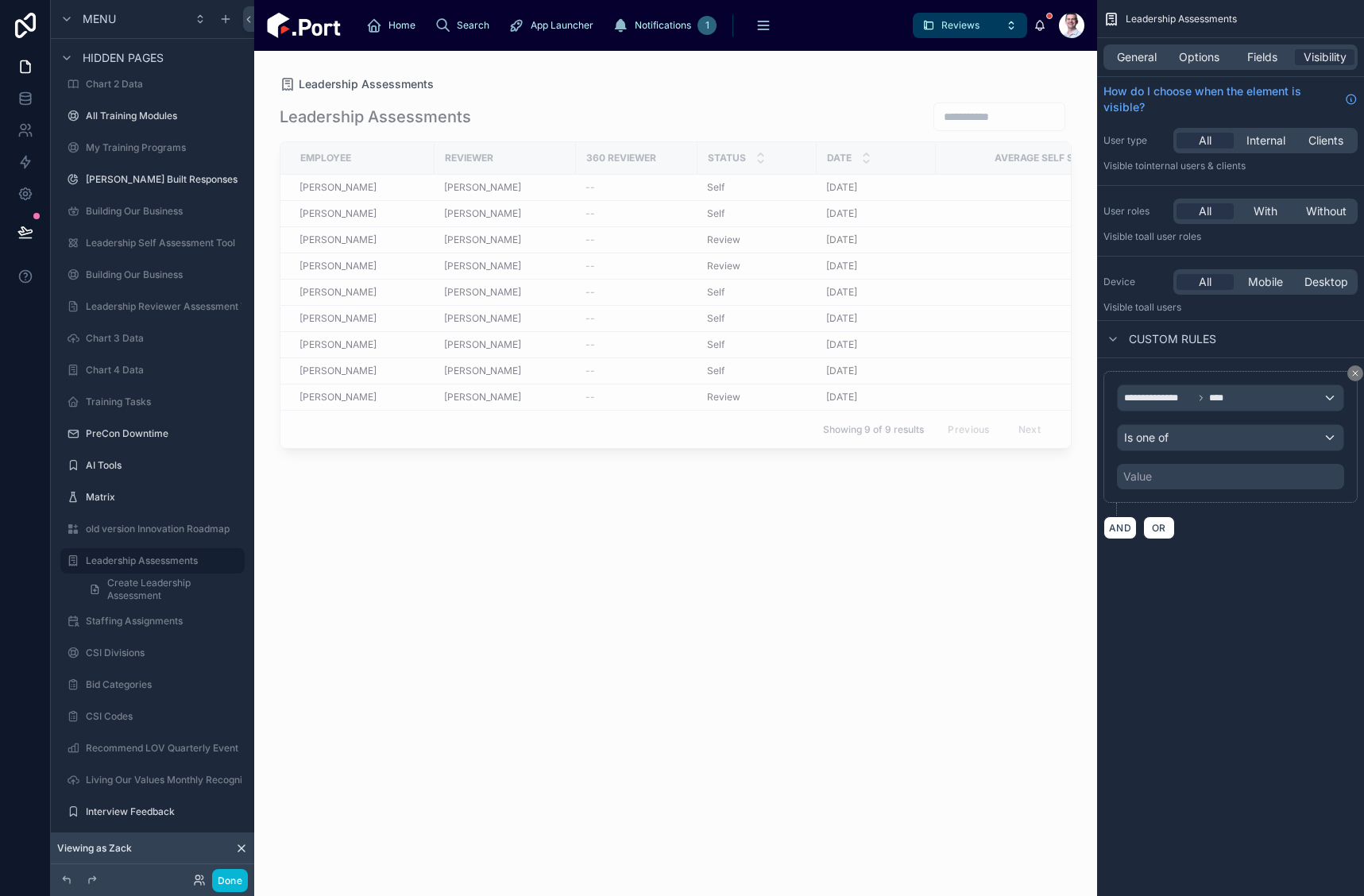
click at [1175, 476] on div "Value" at bounding box center [1231, 476] width 227 height 25
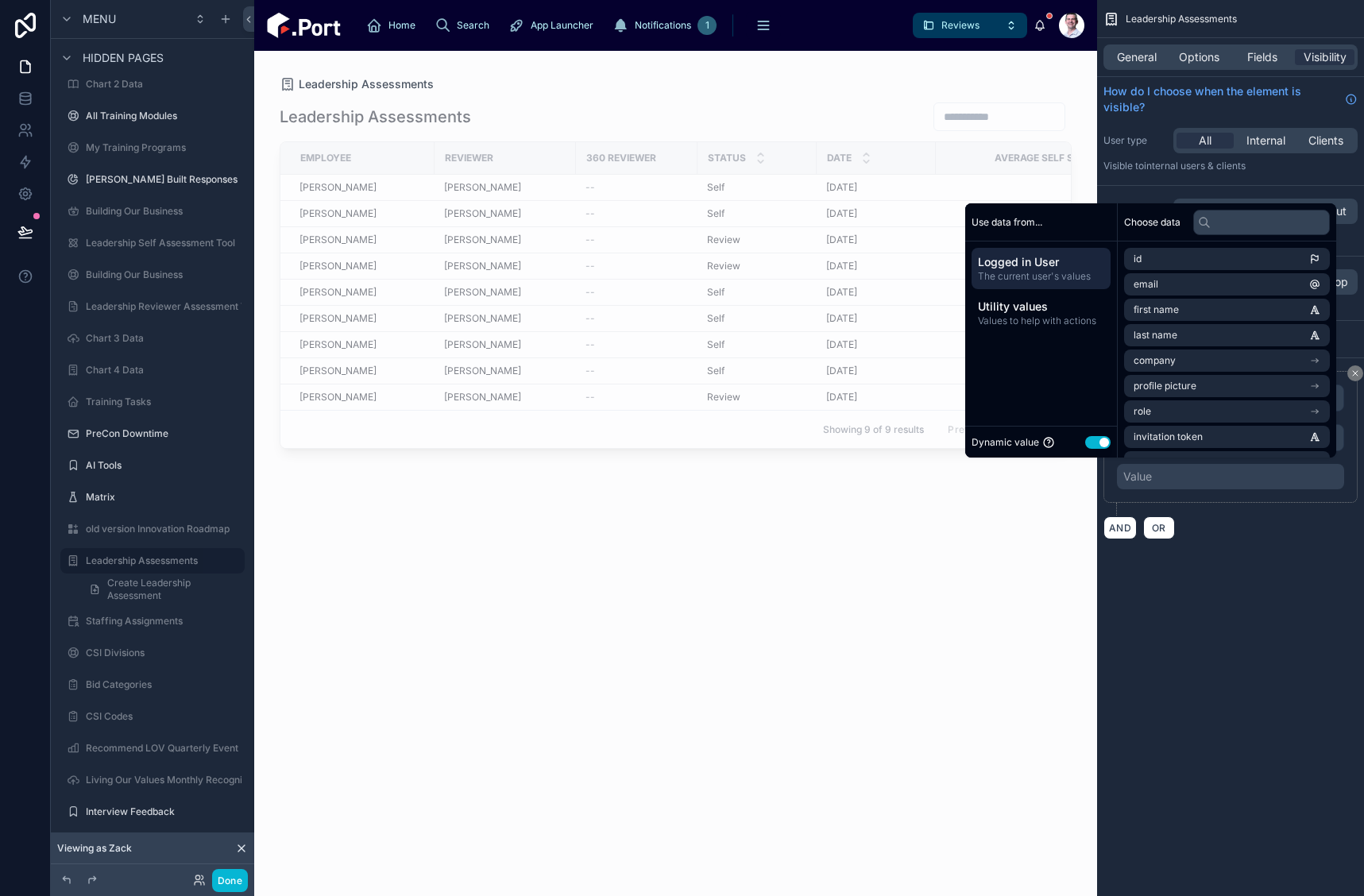
click at [1092, 442] on button "Use setting" at bounding box center [1097, 443] width 25 height 13
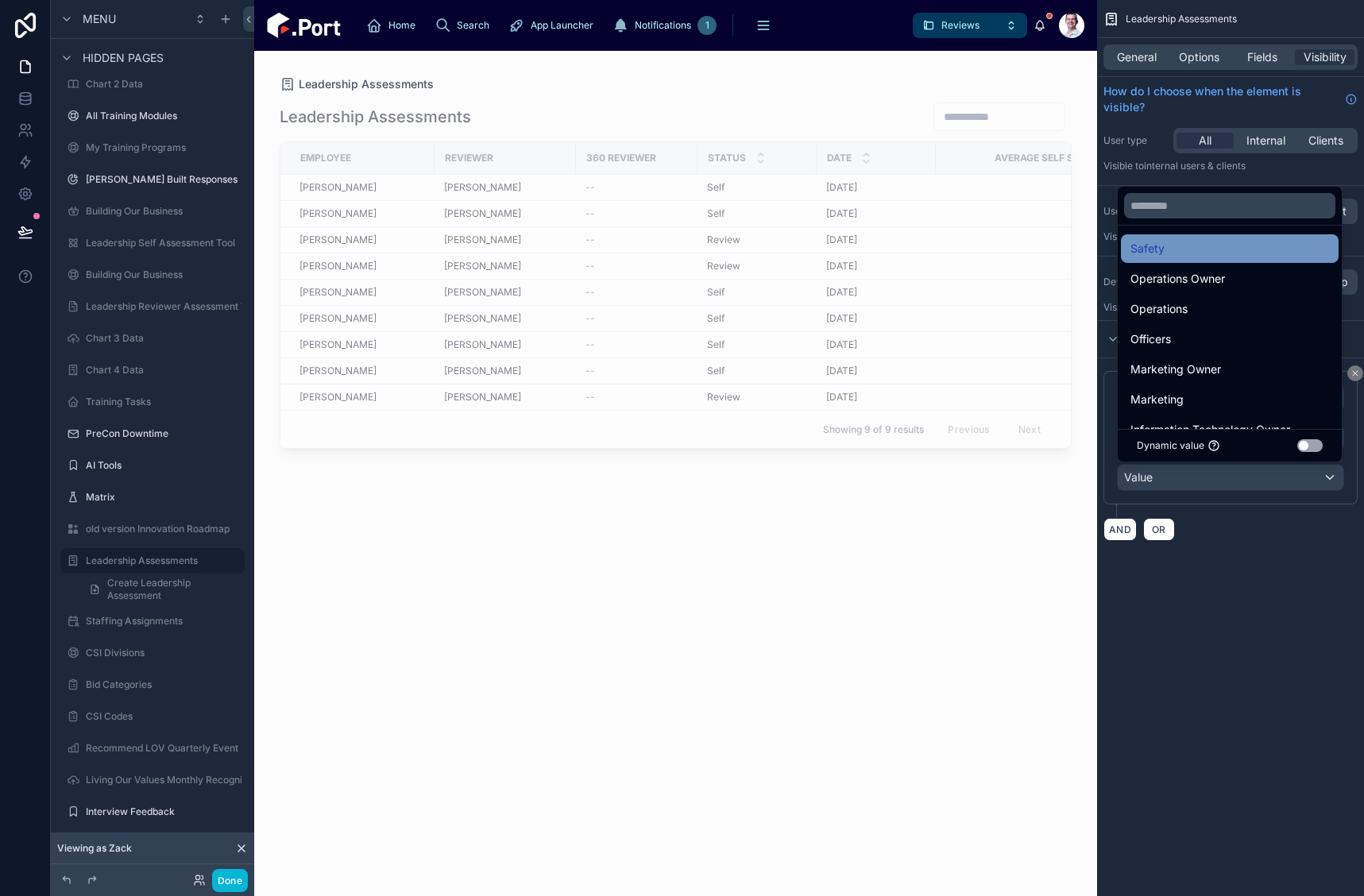
scroll to position [238, 0]
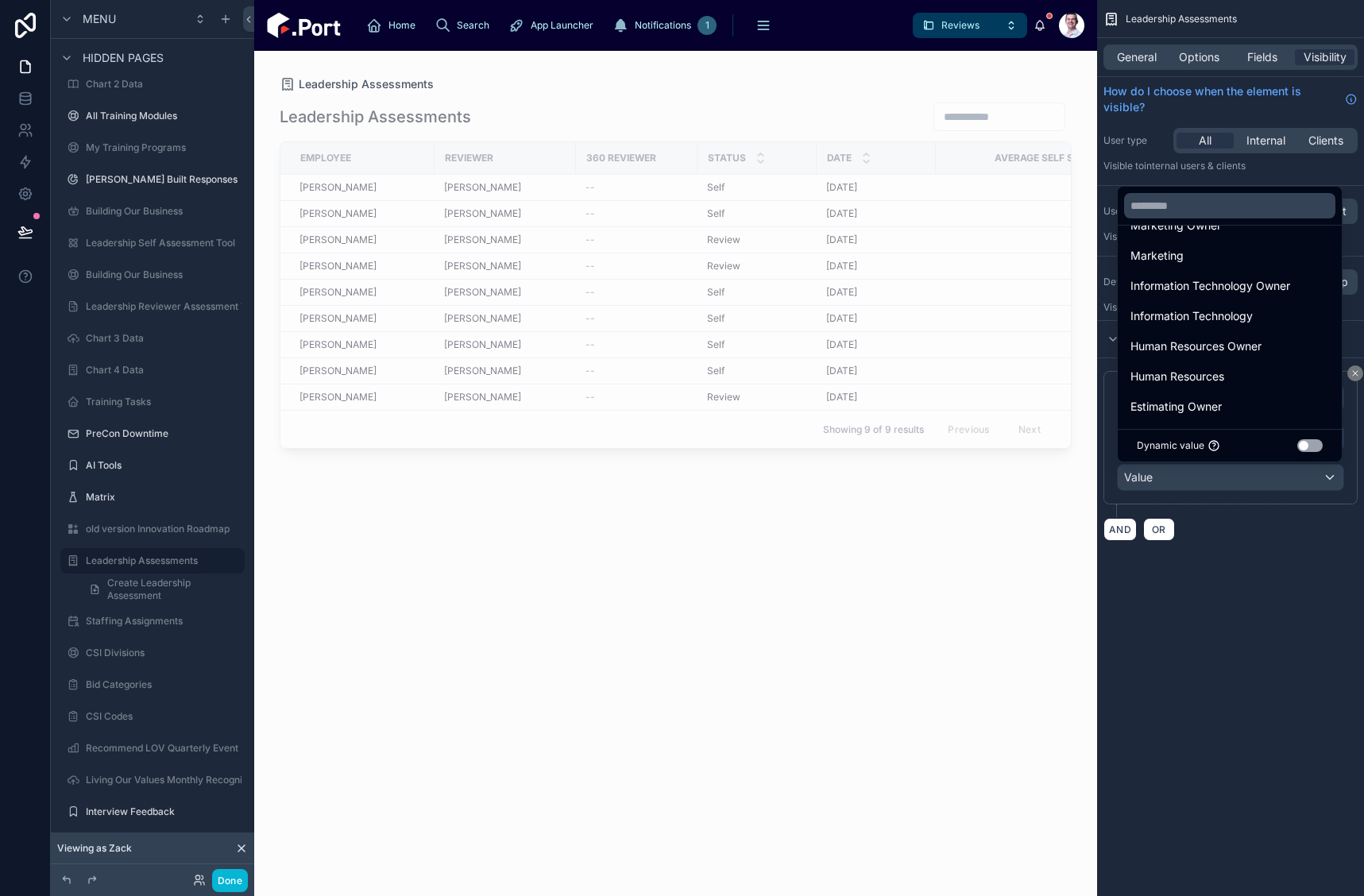
click at [1285, 642] on div "scrollable content" at bounding box center [682, 448] width 1364 height 896
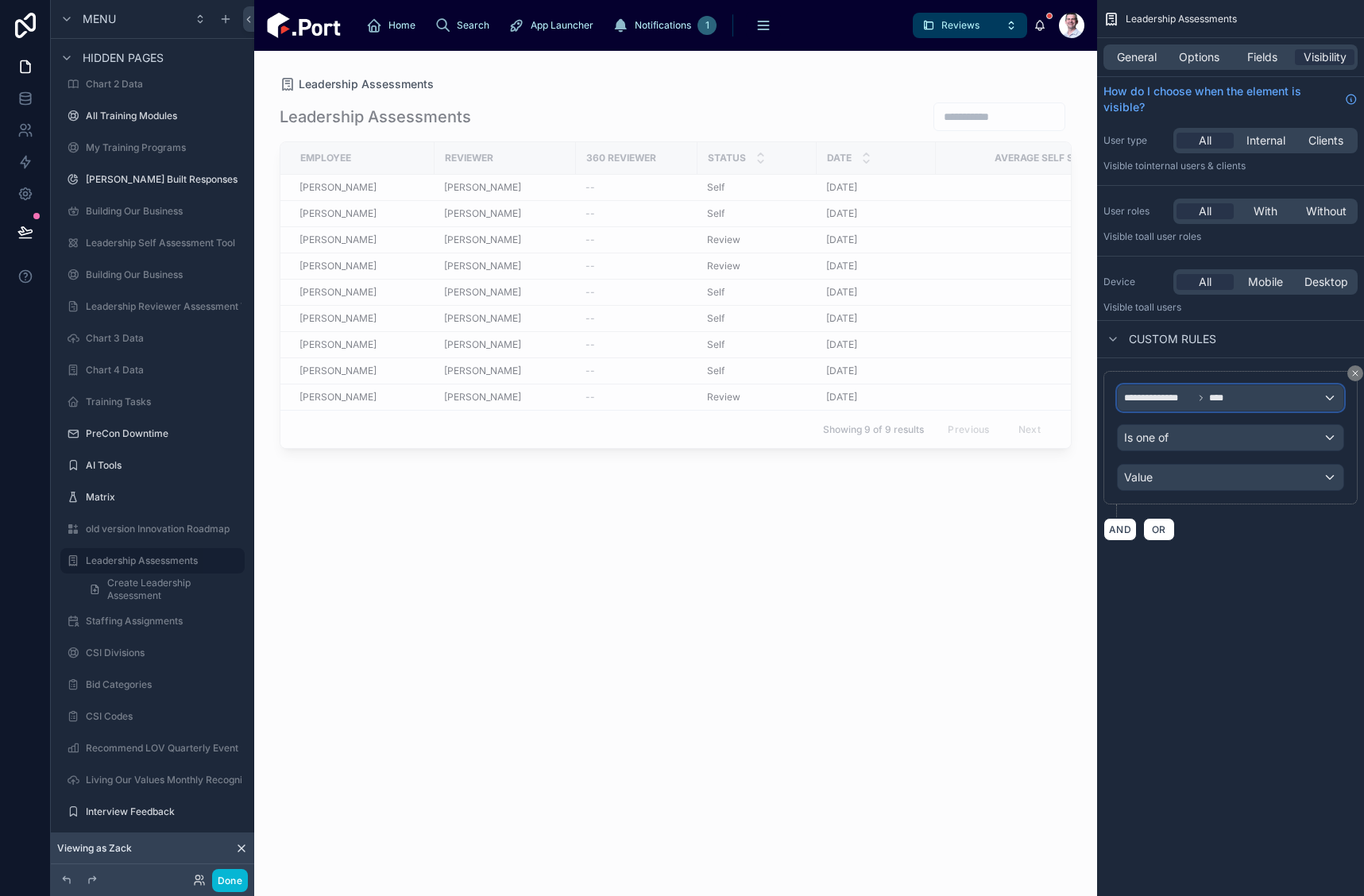
click at [1312, 400] on div "**********" at bounding box center [1231, 398] width 226 height 25
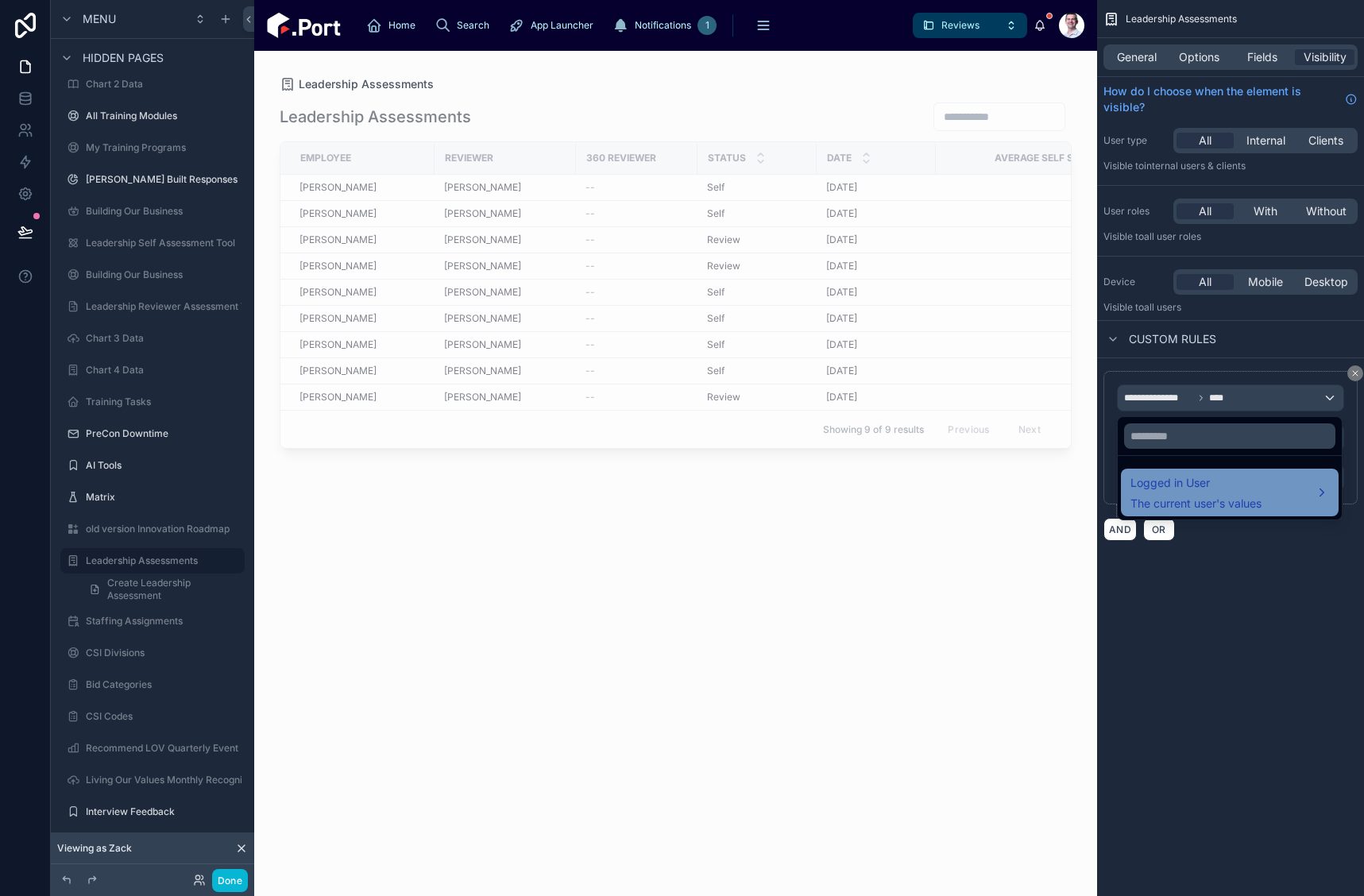
click at [1211, 481] on span "Logged in User" at bounding box center [1196, 483] width 131 height 19
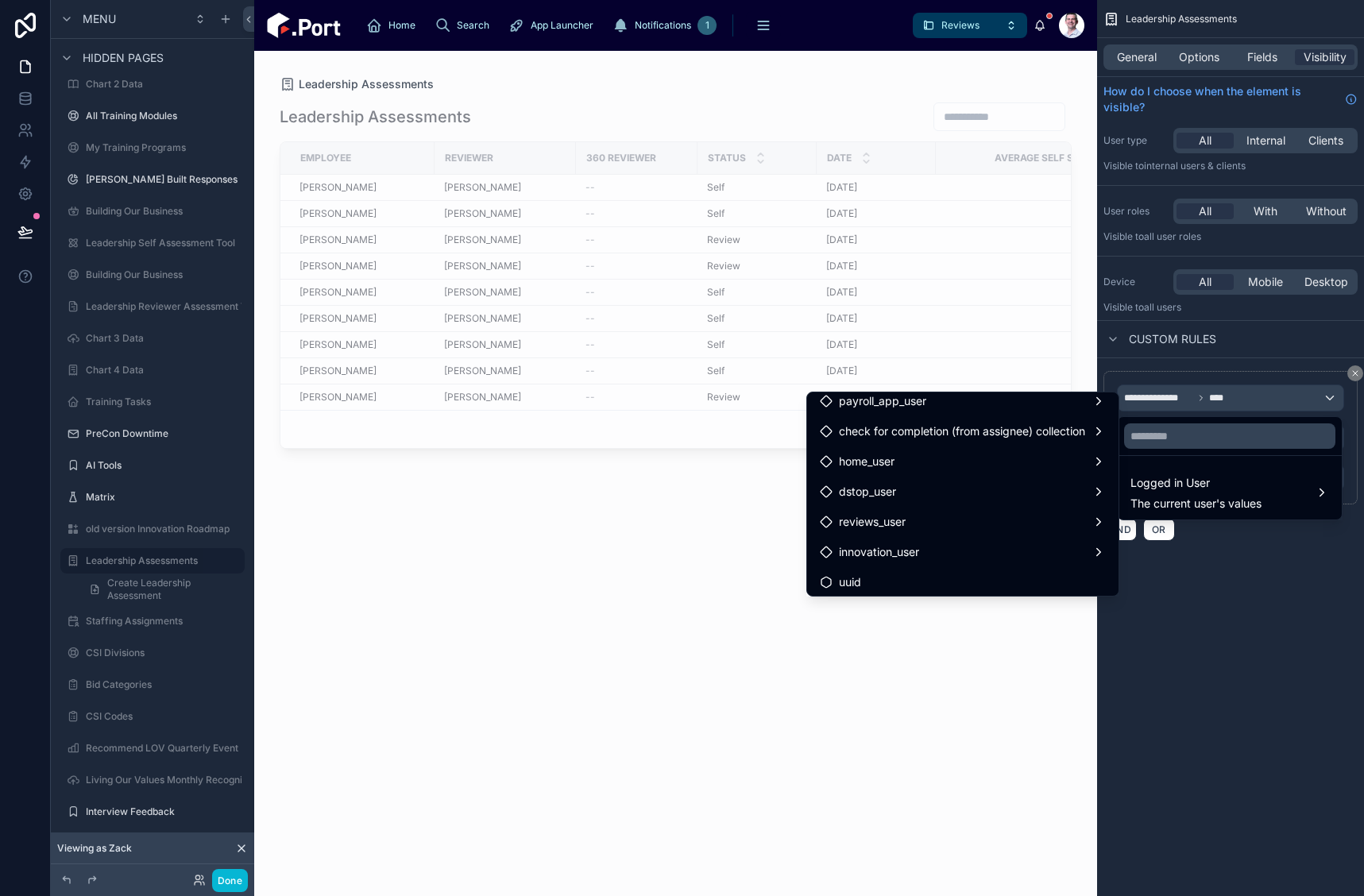
scroll to position [858, 0]
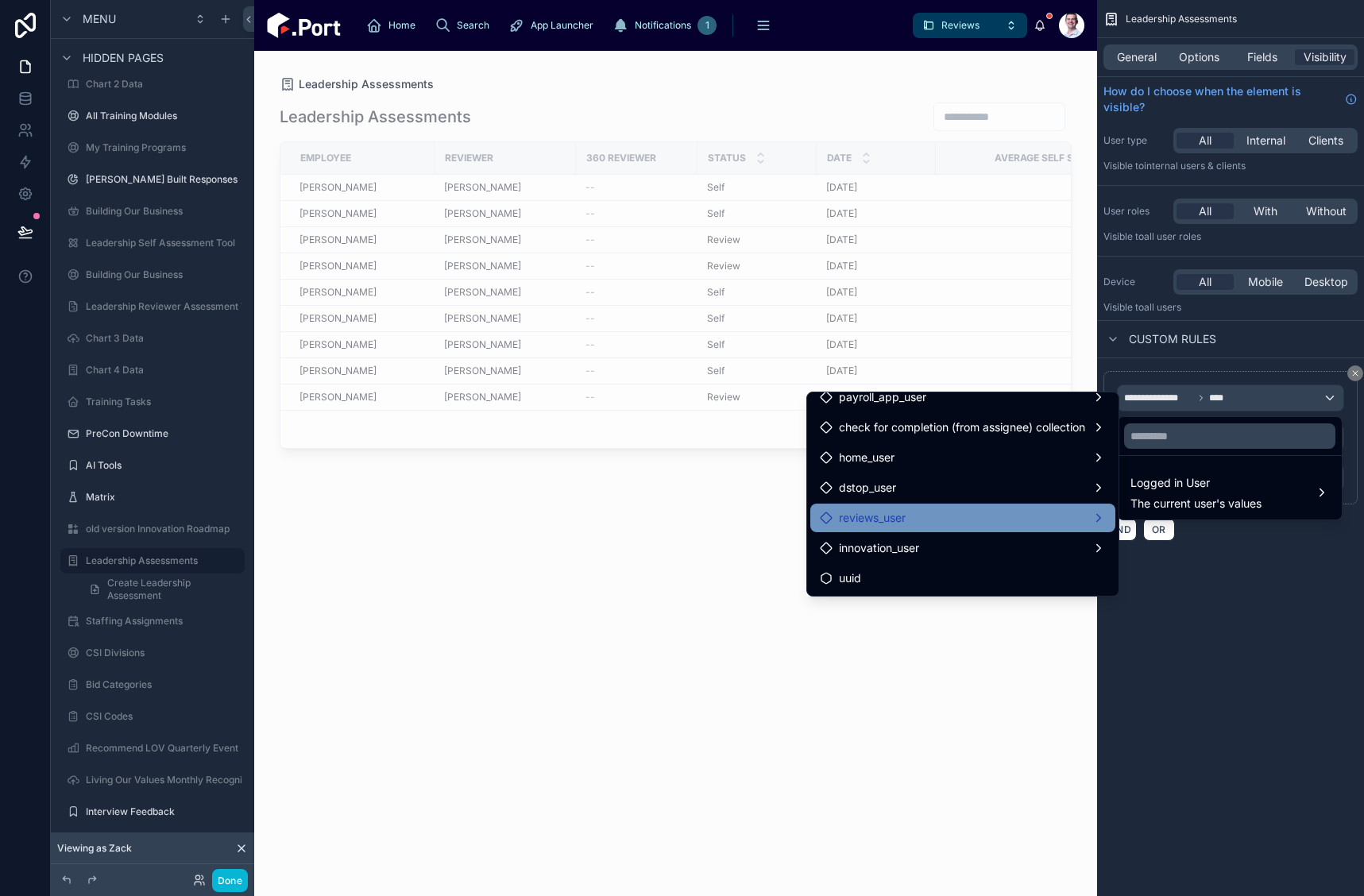
click at [932, 518] on div "reviews_user" at bounding box center [963, 517] width 286 height 19
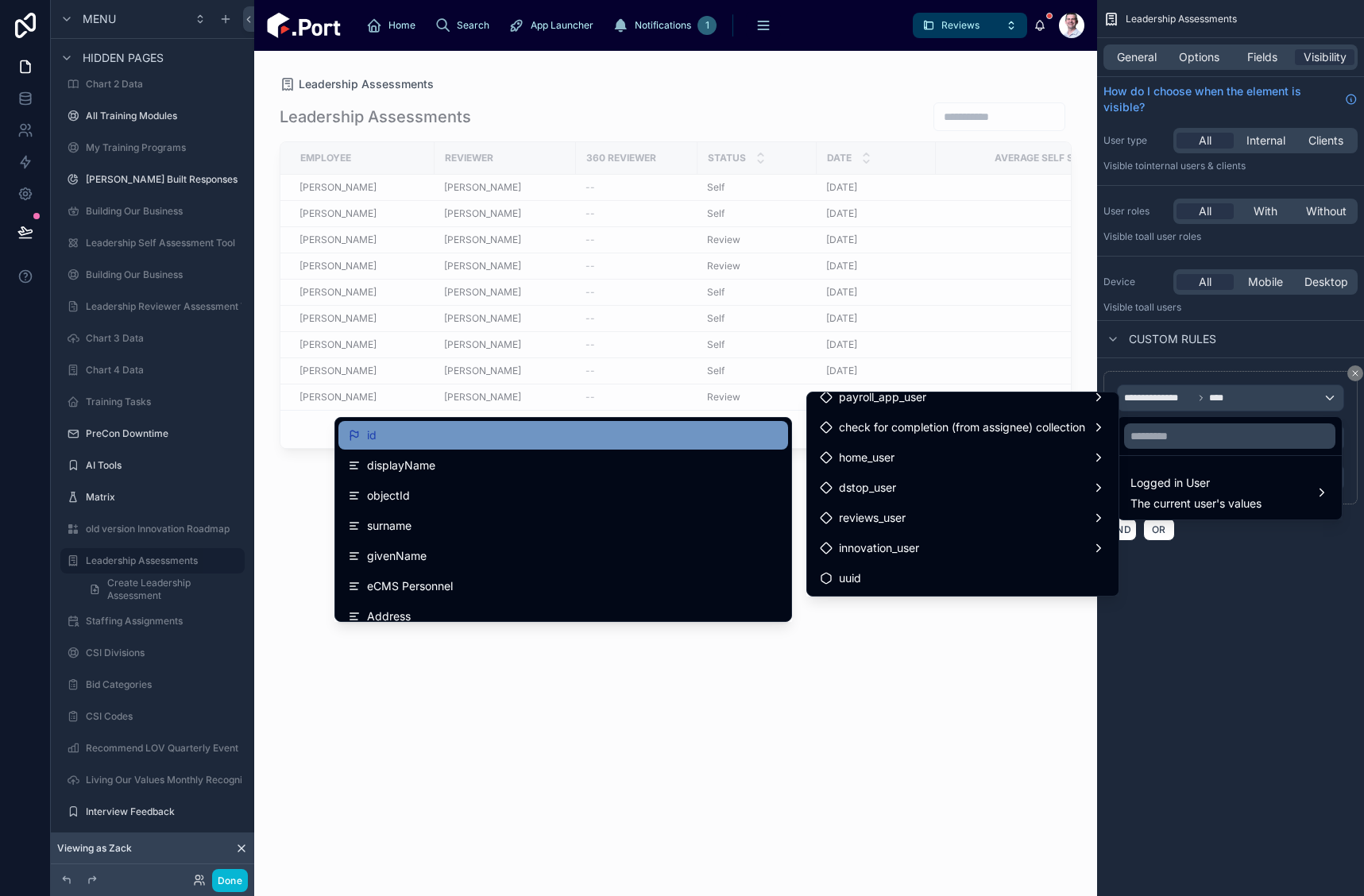
click at [518, 439] on div "id" at bounding box center [563, 434] width 430 height 19
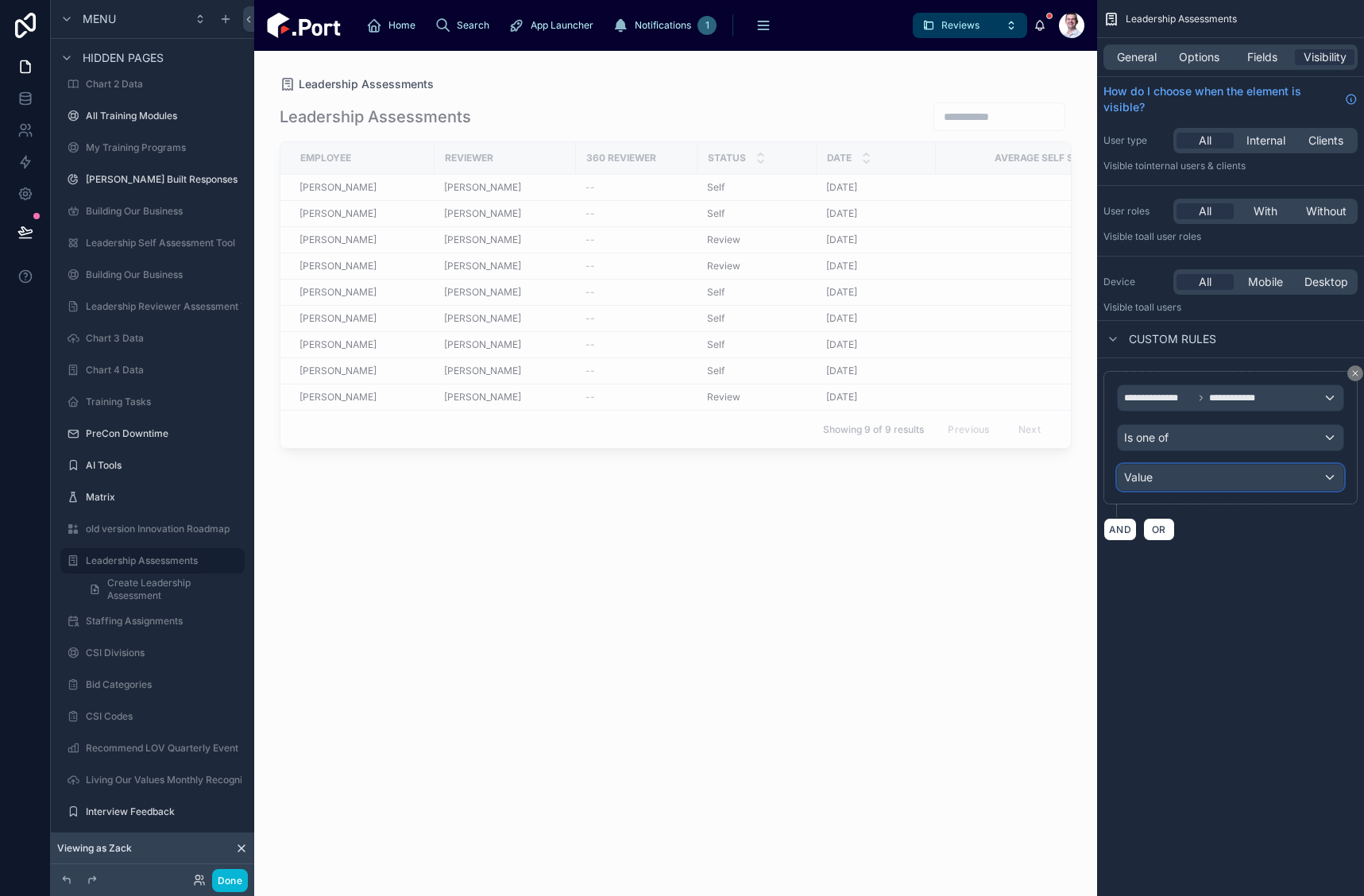
click at [1218, 478] on div "Value" at bounding box center [1231, 477] width 226 height 25
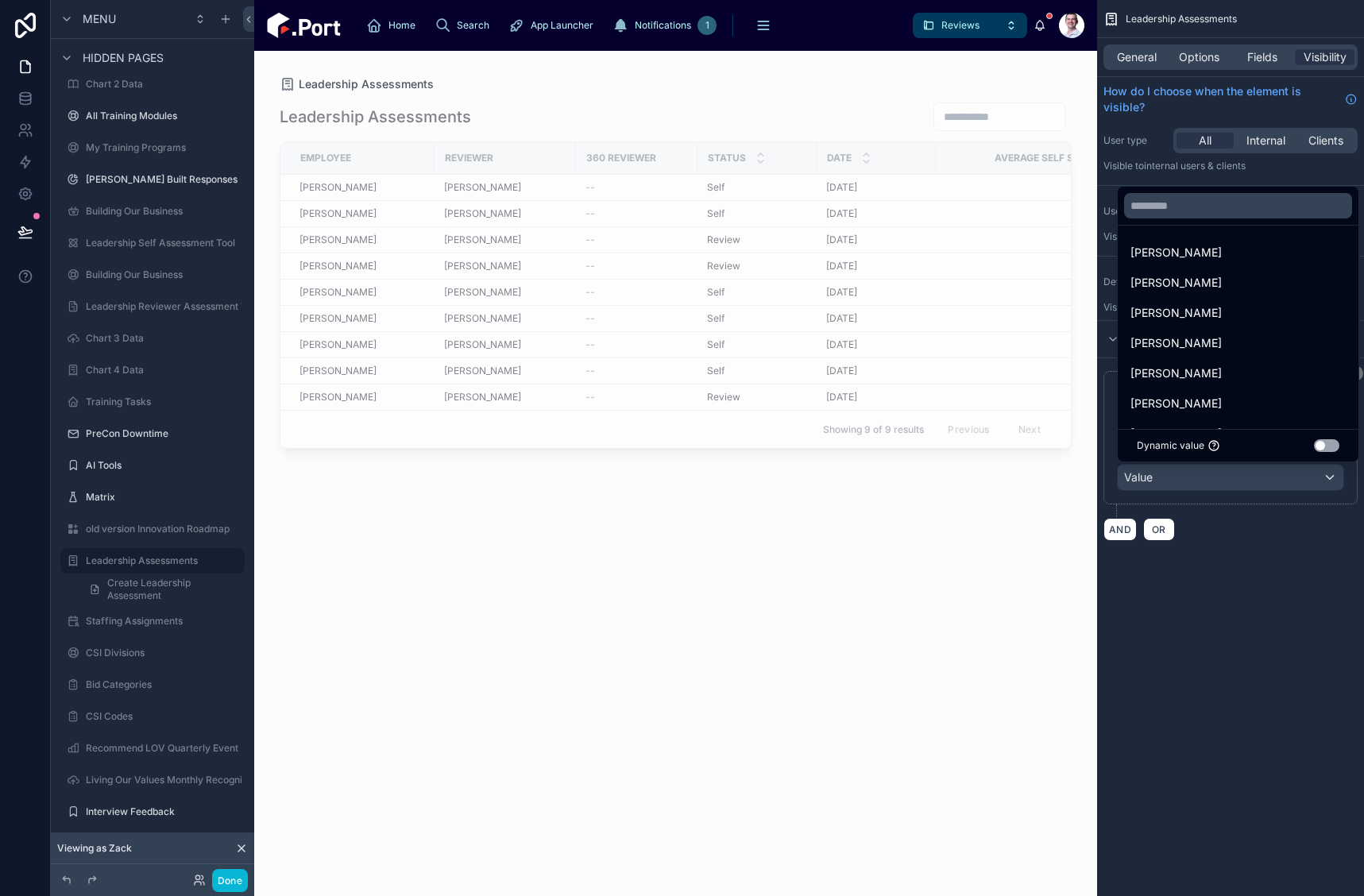
click at [1314, 446] on button "Use setting" at bounding box center [1326, 446] width 25 height 13
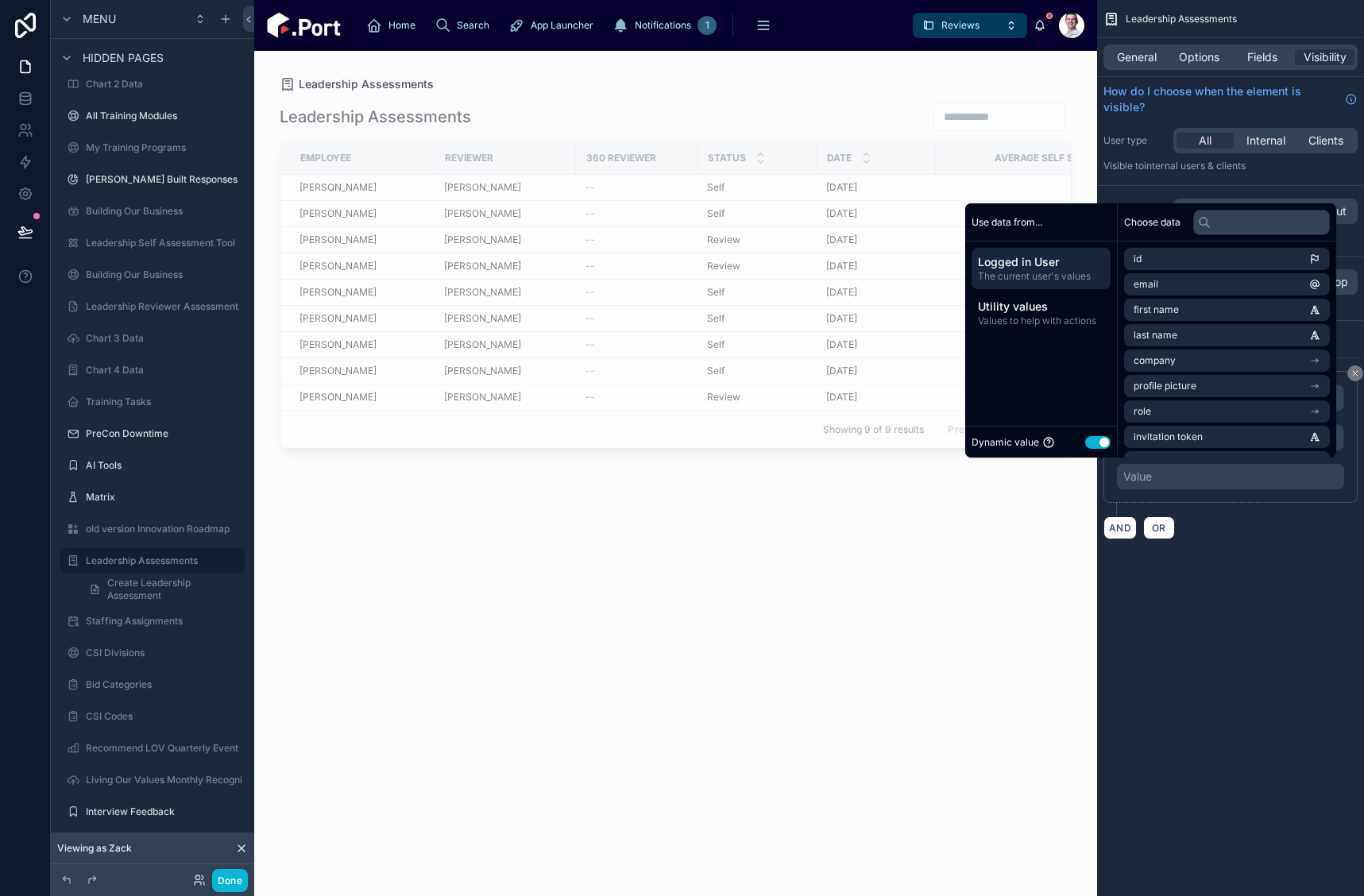
click at [1256, 586] on div "**********" at bounding box center [1231, 448] width 267 height 896
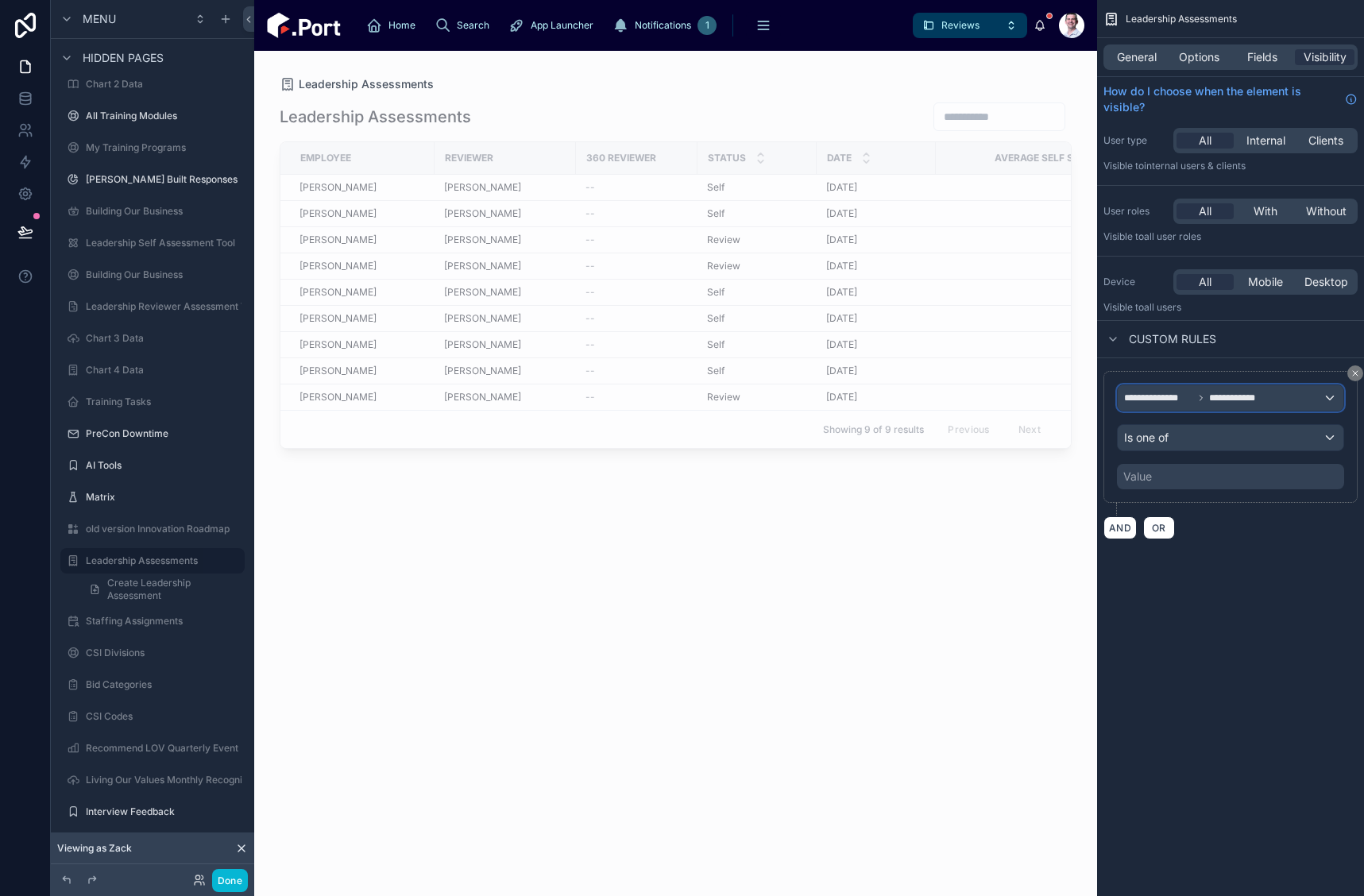
click at [1298, 398] on div "**********" at bounding box center [1231, 398] width 226 height 25
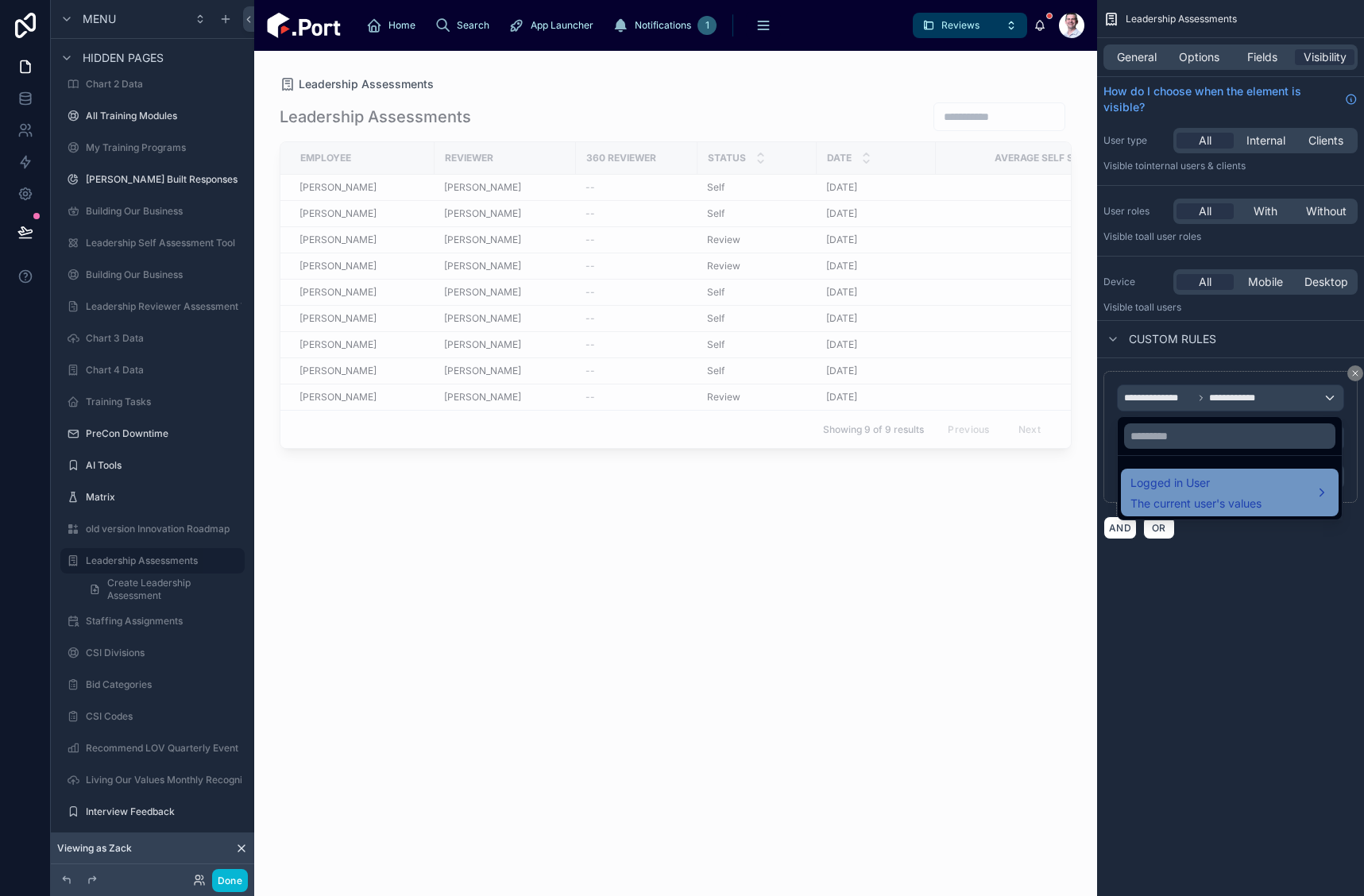
click at [1245, 505] on span "The current user's values" at bounding box center [1196, 503] width 131 height 16
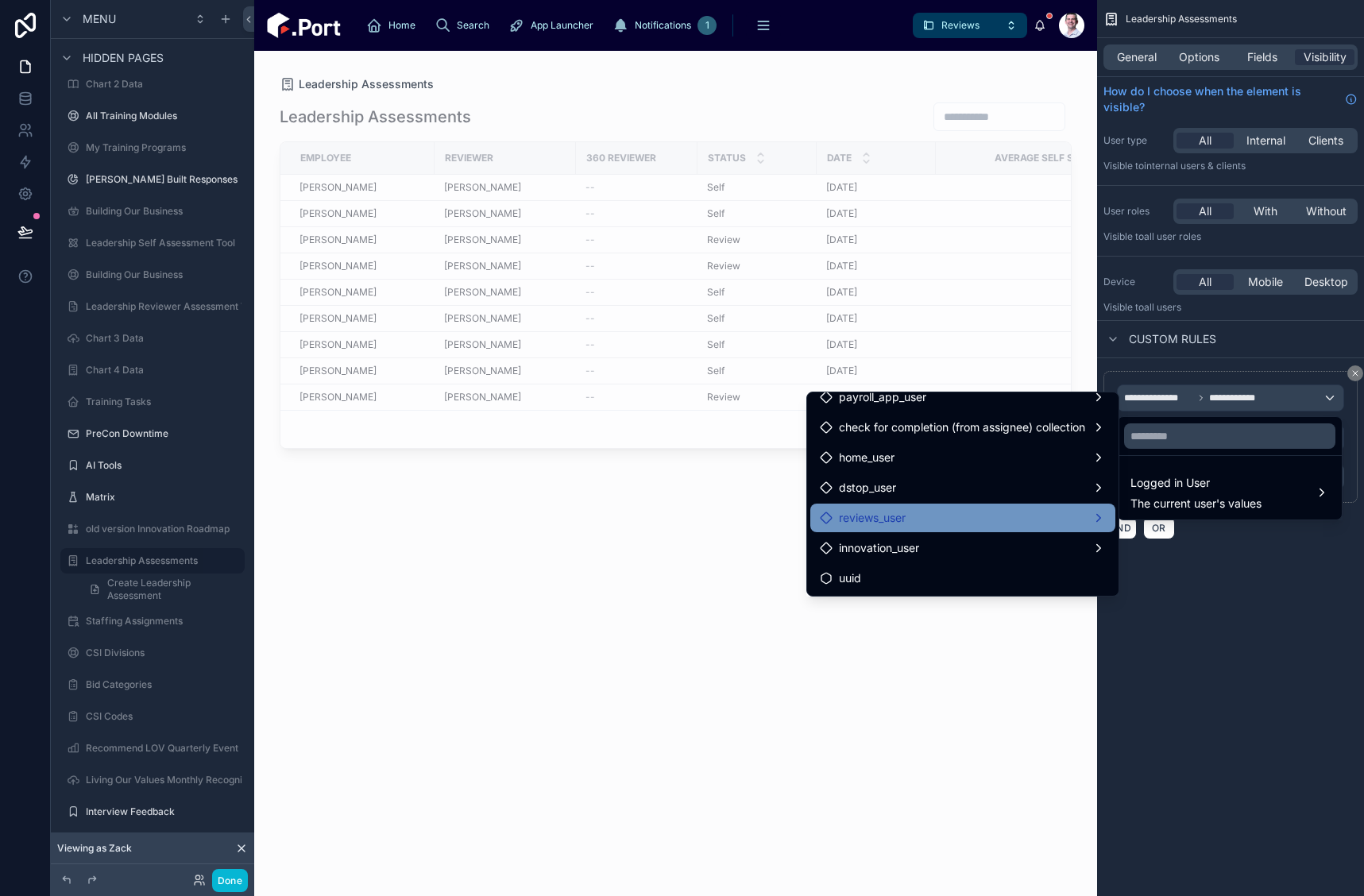
click at [977, 513] on div "reviews_user" at bounding box center [963, 517] width 286 height 19
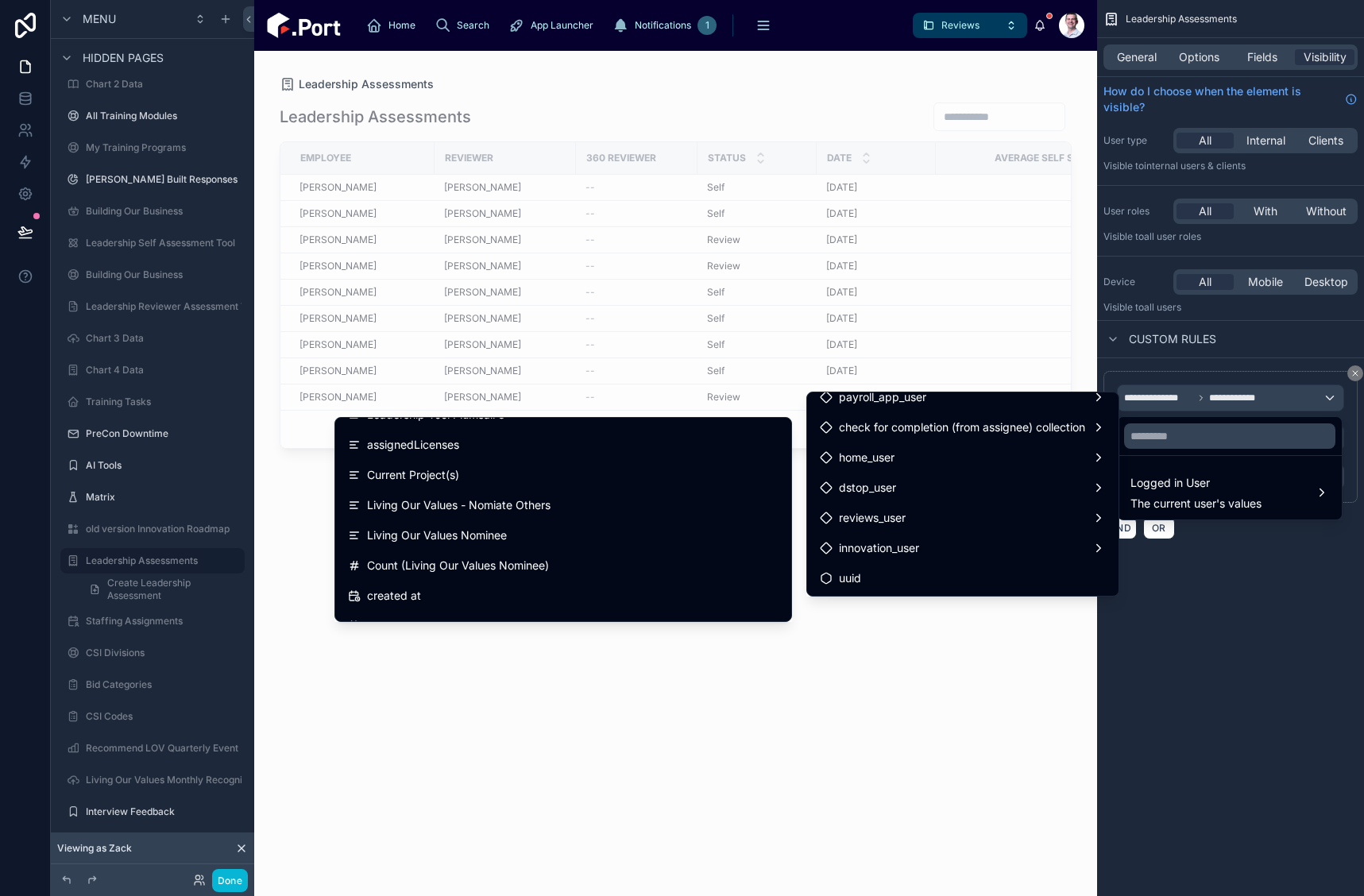
scroll to position [4180, 0]
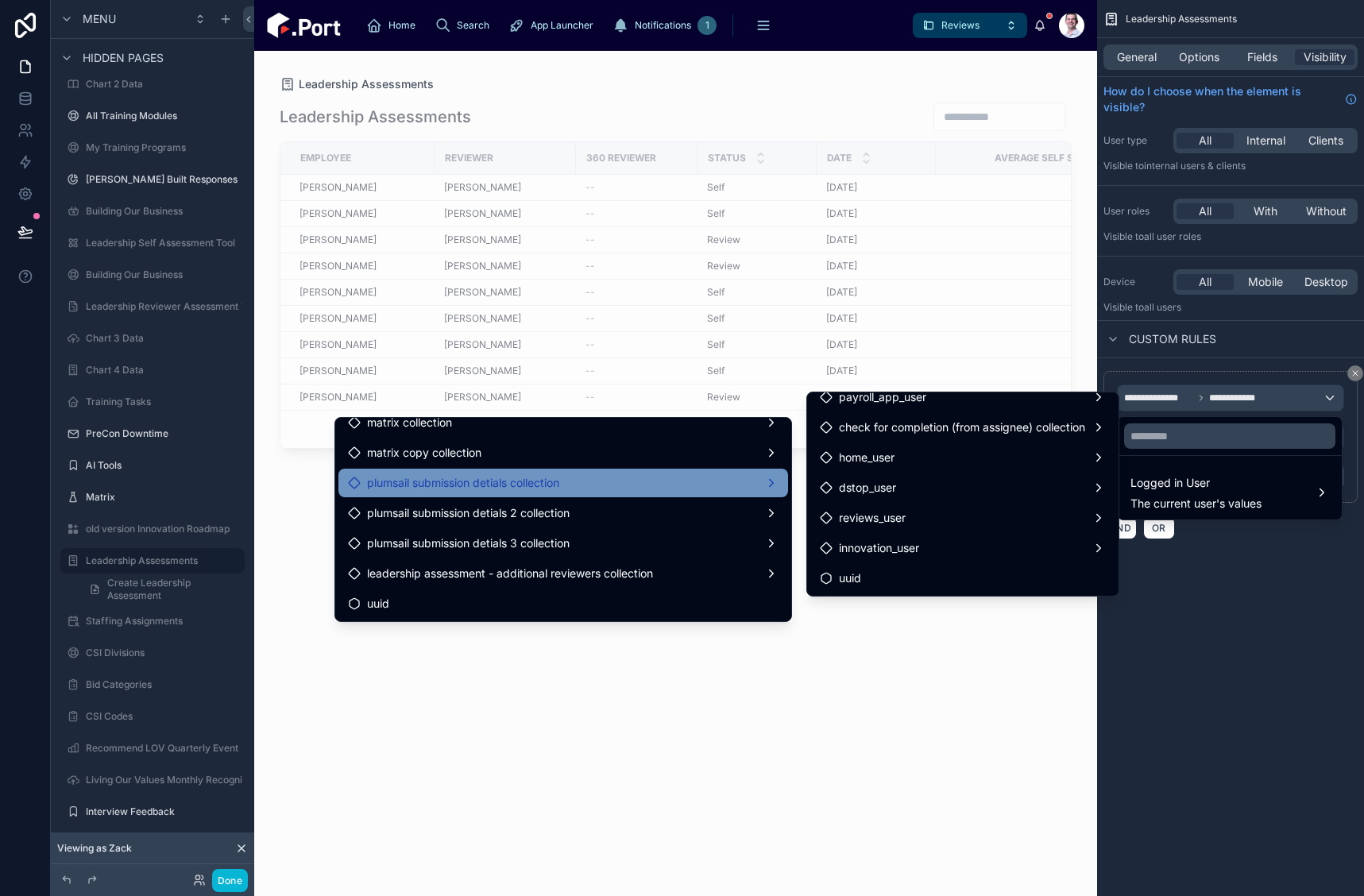
click at [641, 492] on div "plumsail submission detials collection" at bounding box center [563, 483] width 430 height 19
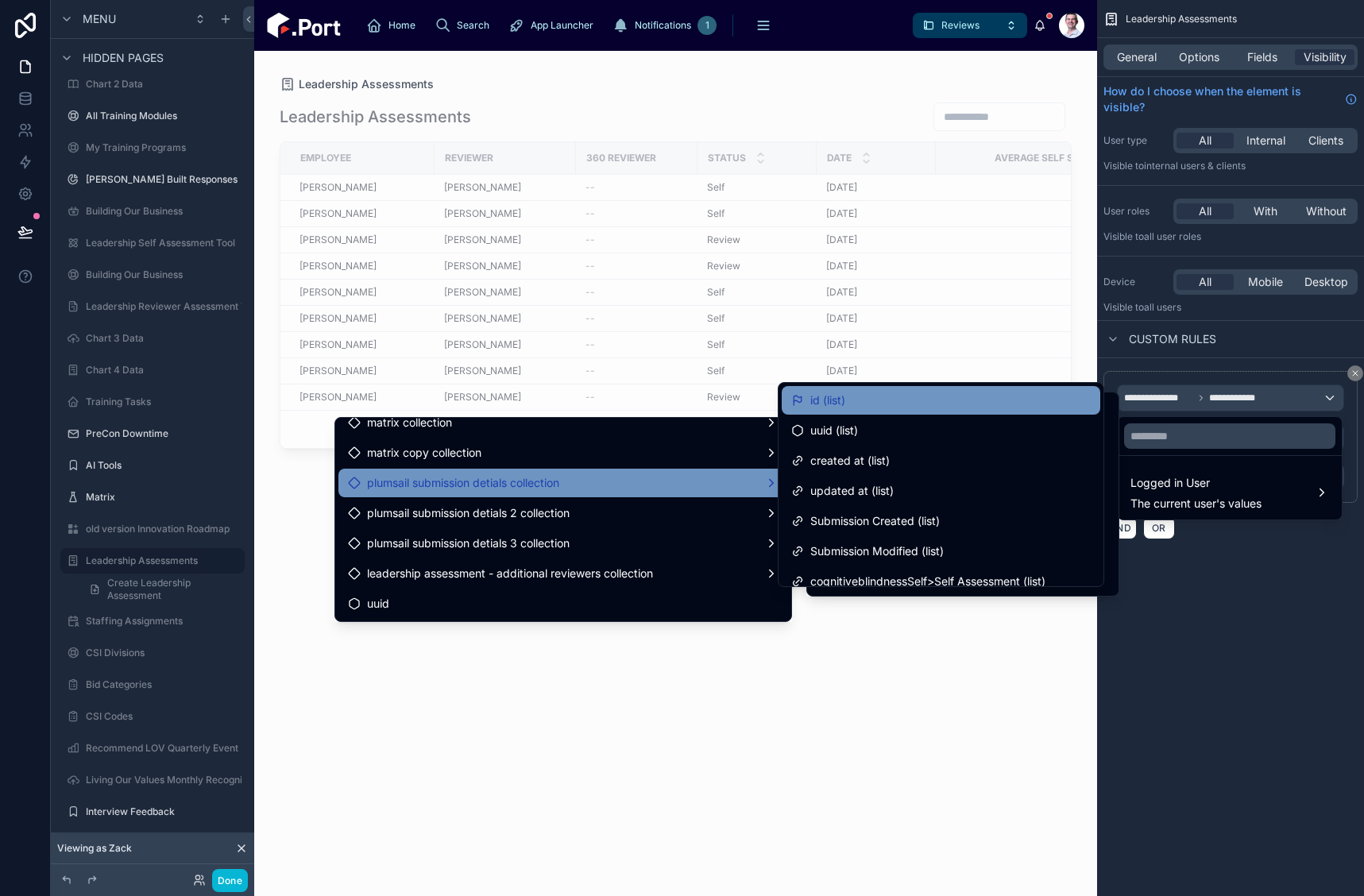
click at [879, 405] on div "id (list)" at bounding box center [941, 400] width 299 height 19
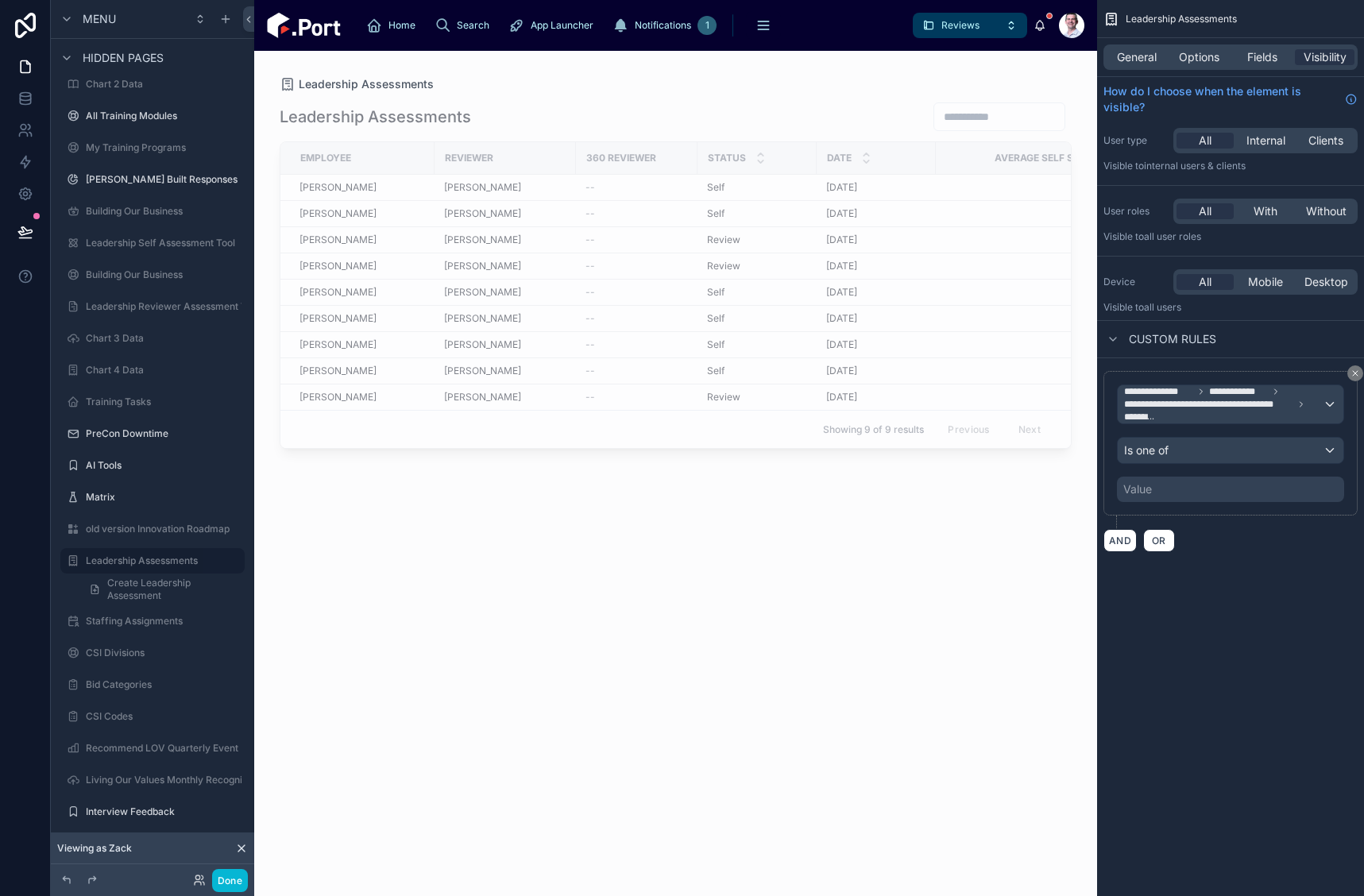
click at [1249, 495] on div "Value" at bounding box center [1231, 489] width 227 height 25
click at [1271, 561] on div "**********" at bounding box center [1231, 462] width 267 height 206
click at [1353, 373] on icon "scrollable content" at bounding box center [1356, 374] width 10 height 10
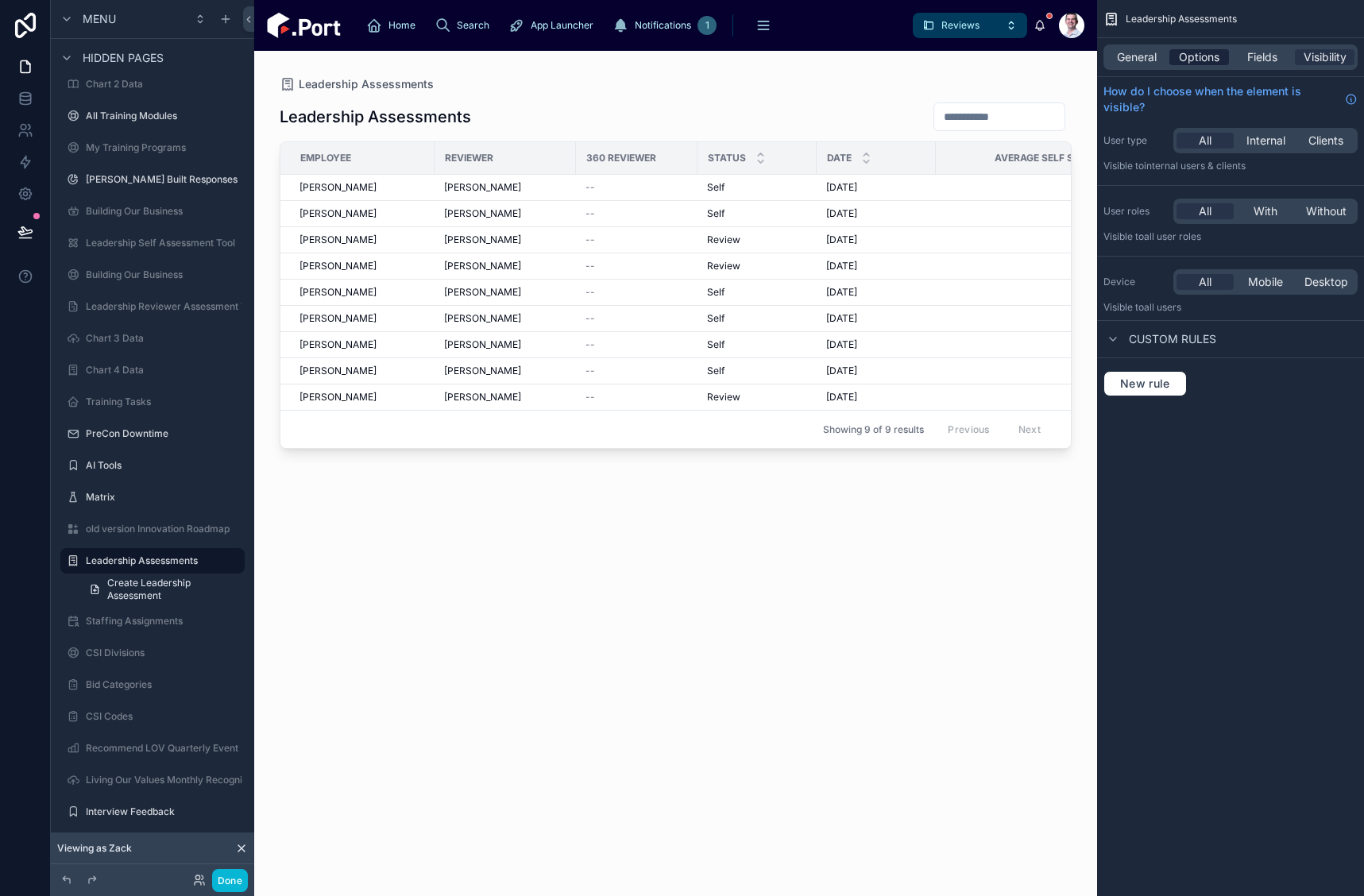
click at [1213, 58] on span "Options" at bounding box center [1200, 56] width 41 height 16
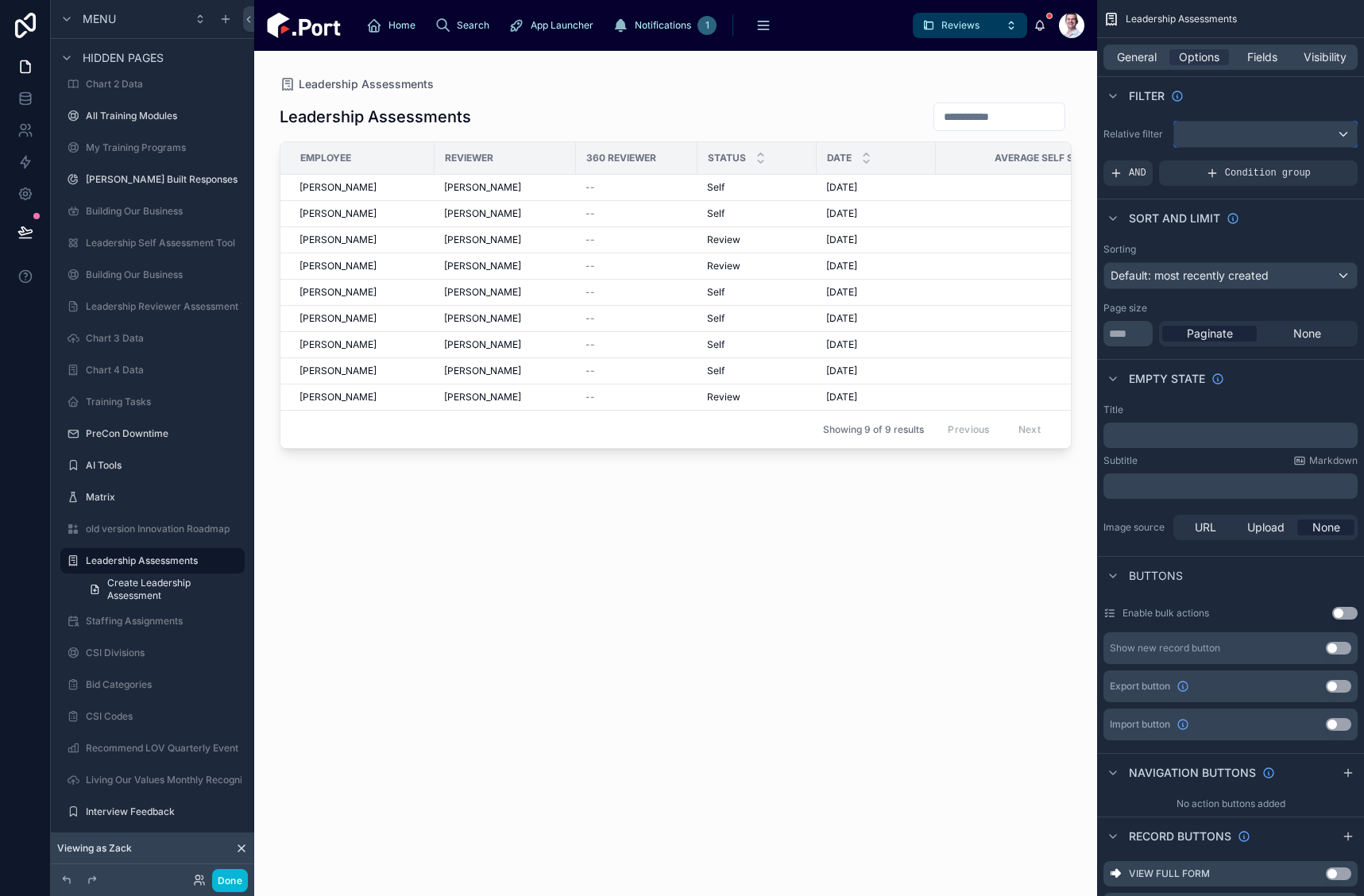
click at [1209, 138] on div "scrollable content" at bounding box center [1265, 134] width 182 height 25
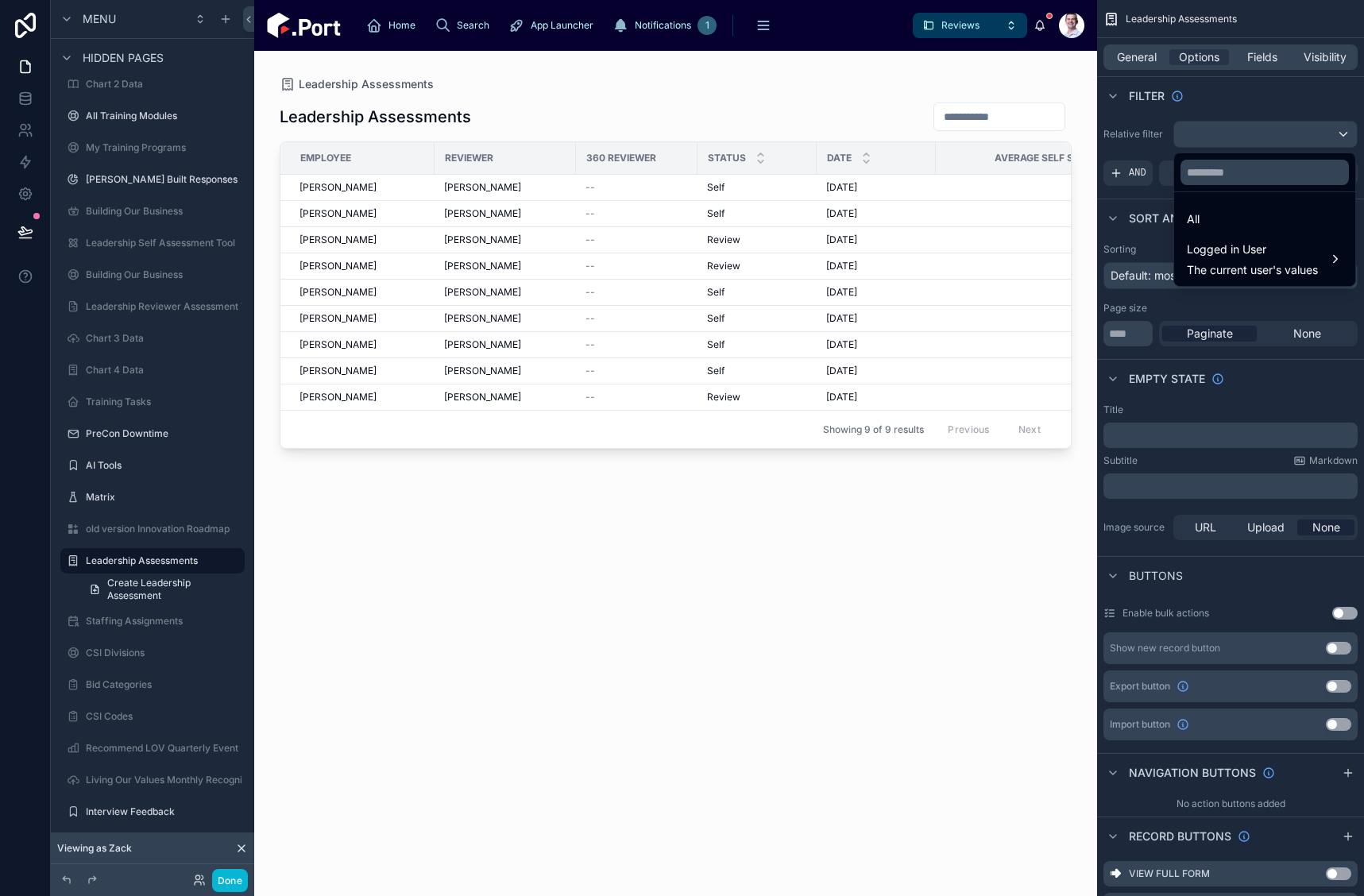
click at [1209, 137] on div "scrollable content" at bounding box center [682, 448] width 1364 height 896
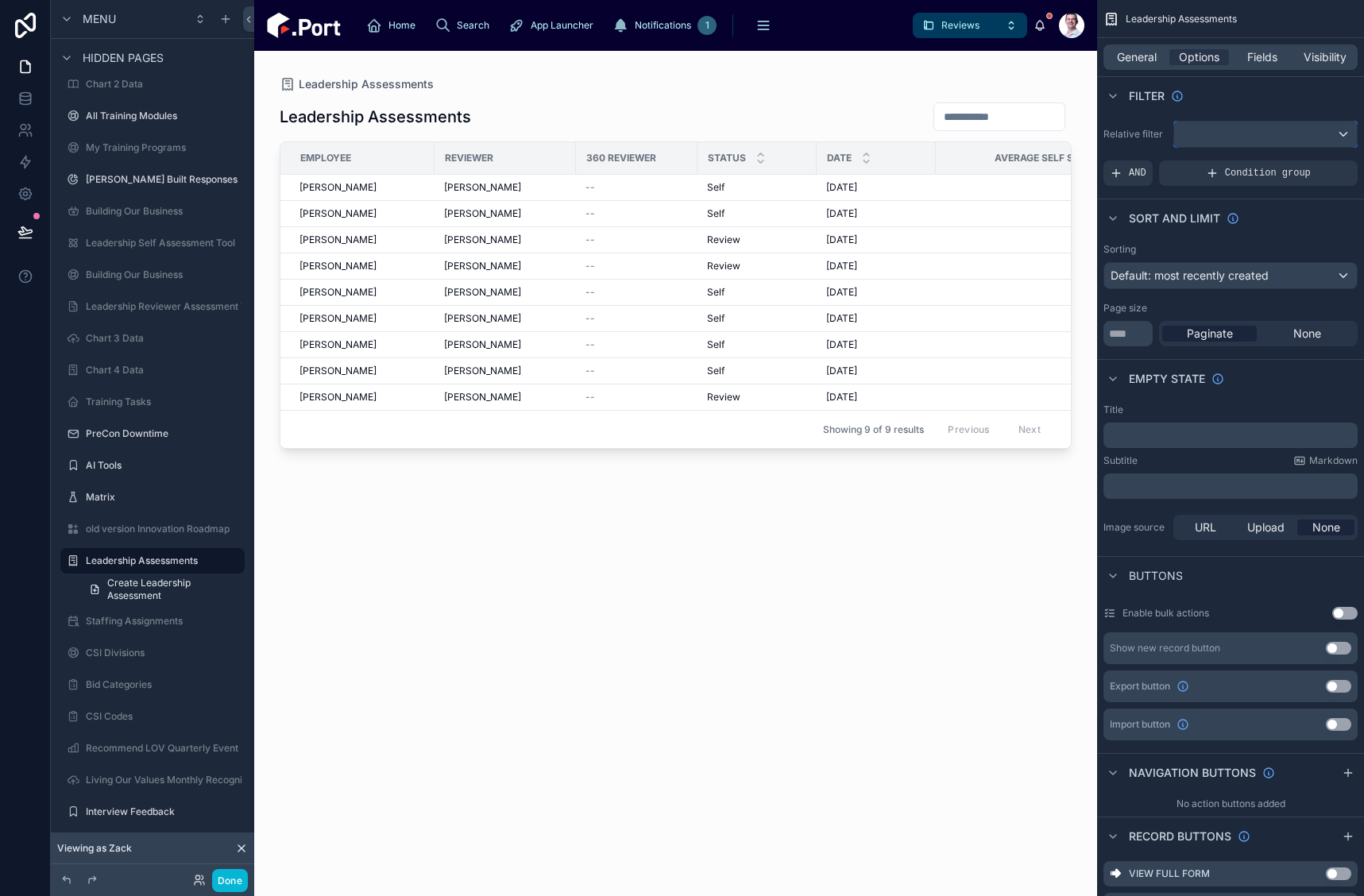
click at [1247, 142] on div "scrollable content" at bounding box center [1265, 134] width 182 height 25
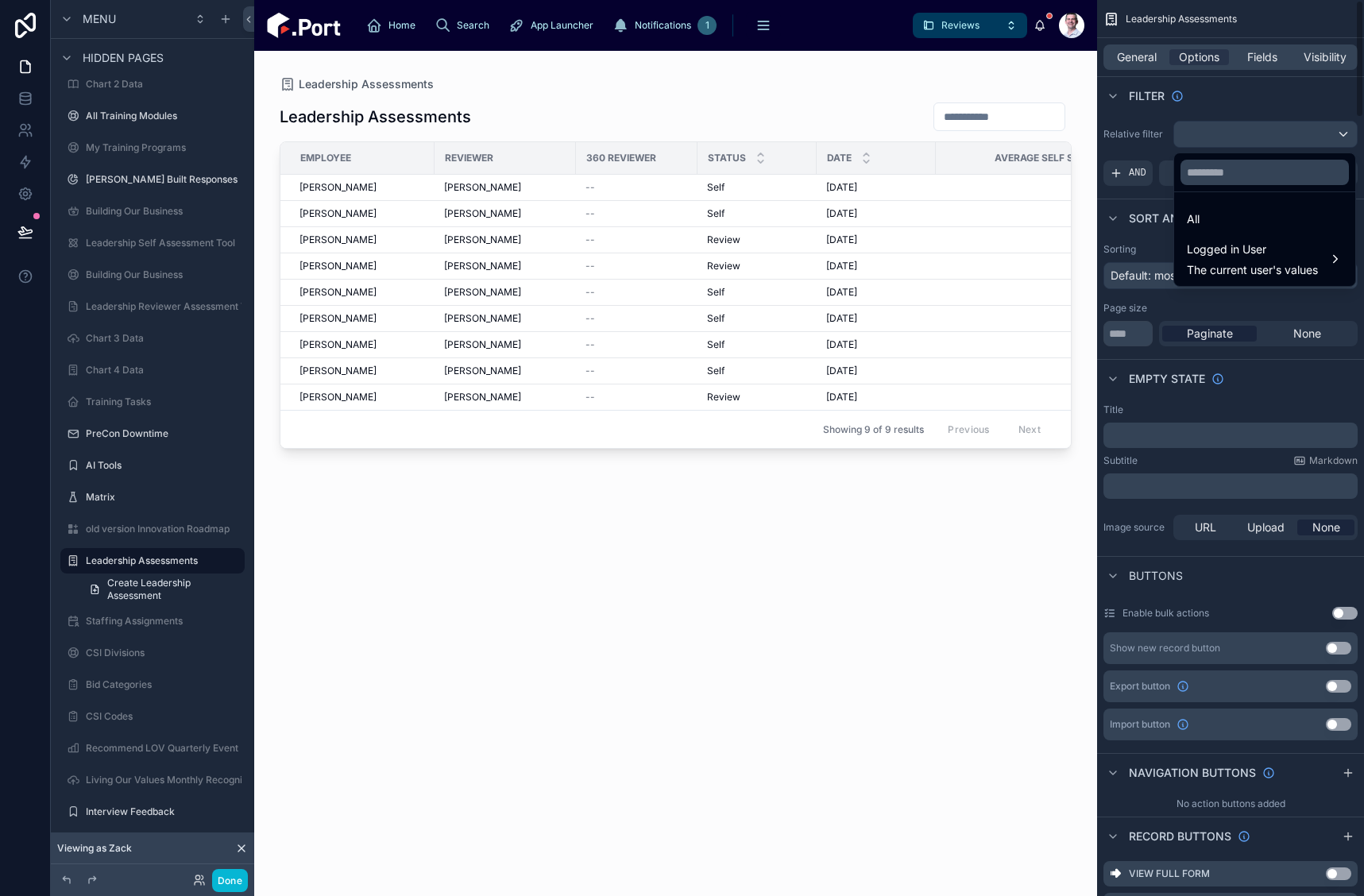
click at [1121, 180] on div "scrollable content" at bounding box center [682, 448] width 1364 height 896
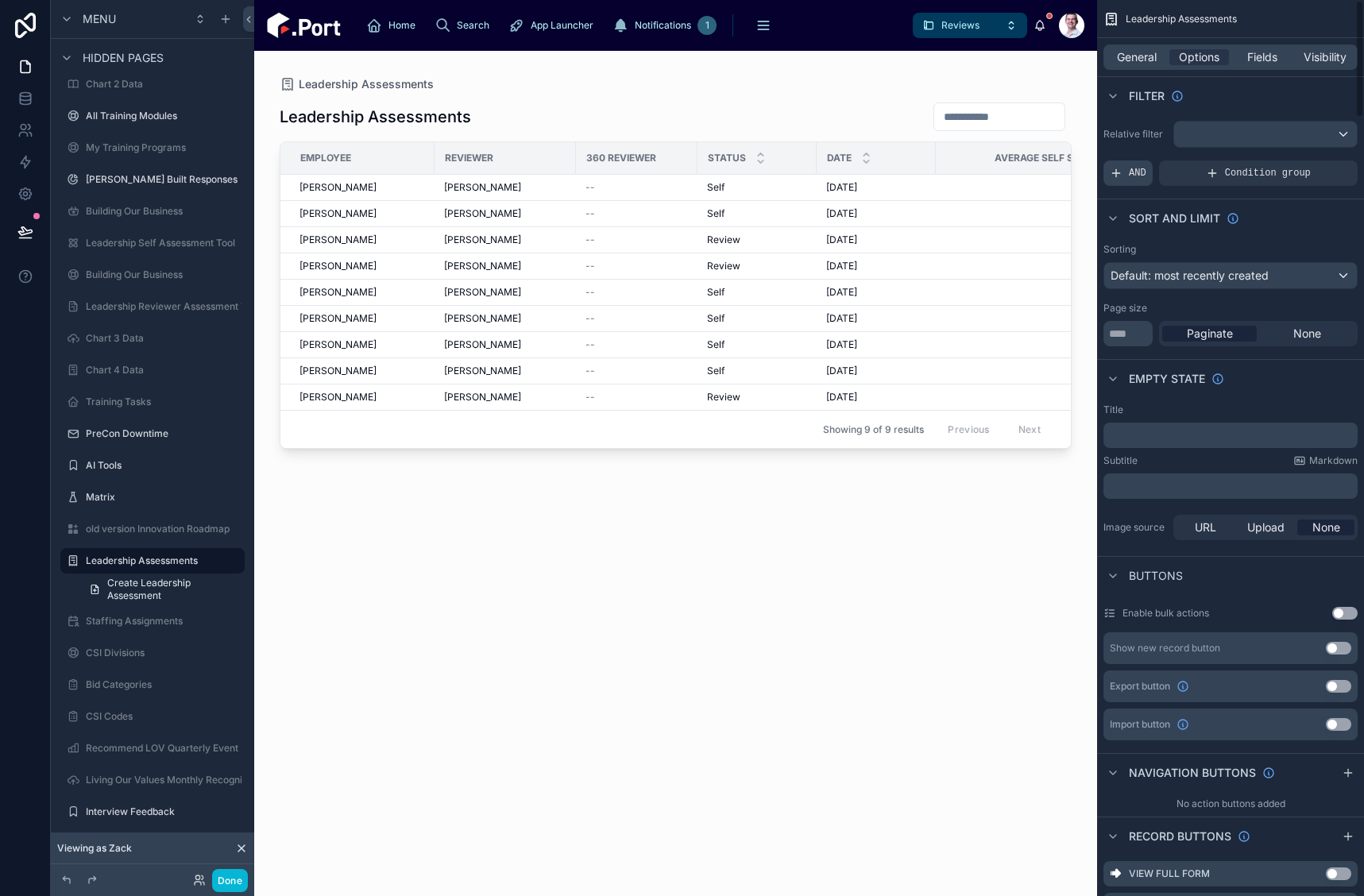
click at [1130, 173] on span "AND" at bounding box center [1137, 173] width 17 height 13
click at [1340, 162] on icon "scrollable content" at bounding box center [1340, 162] width 10 height 10
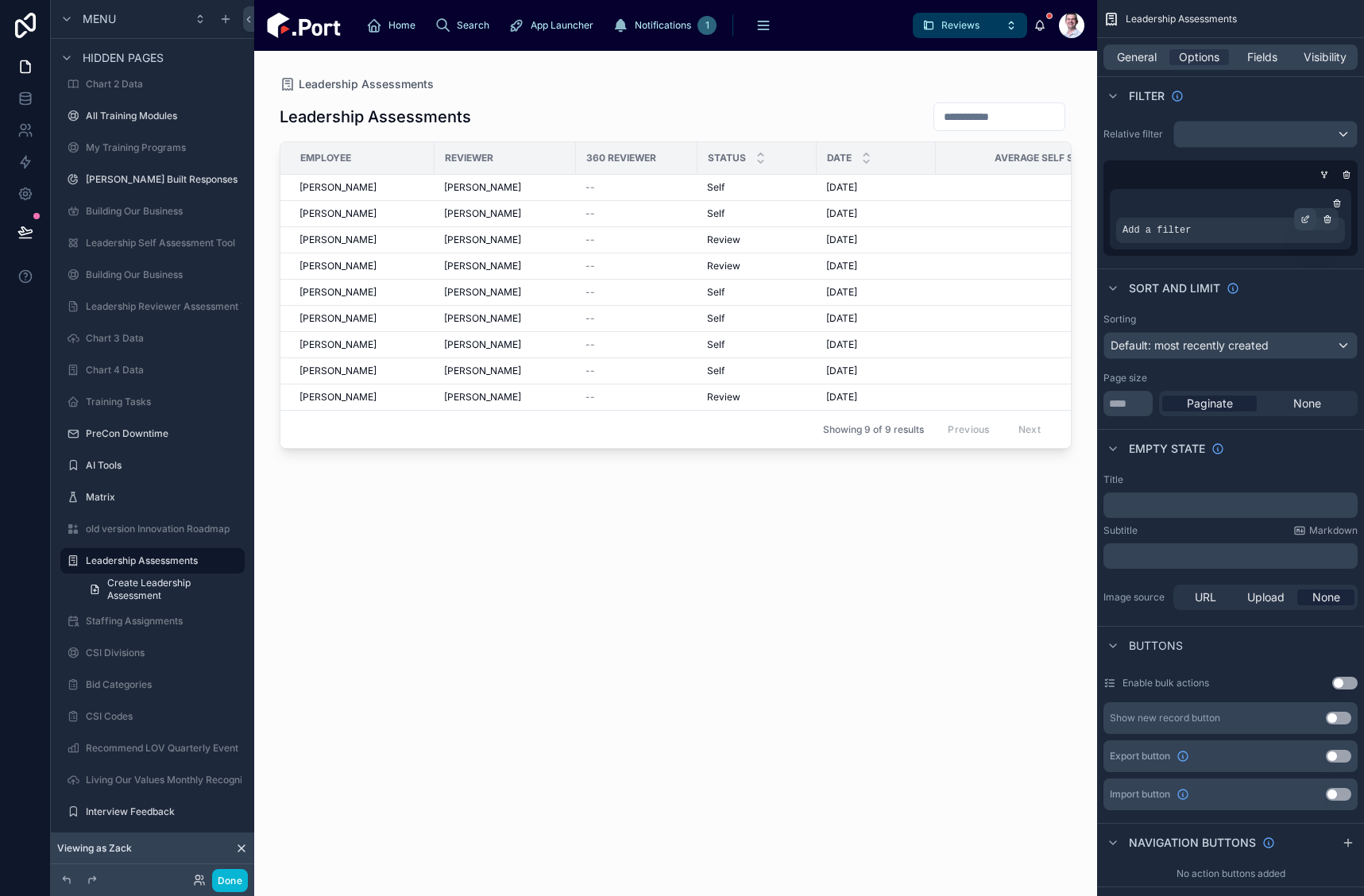
click at [1303, 214] on icon "scrollable content" at bounding box center [1306, 219] width 10 height 10
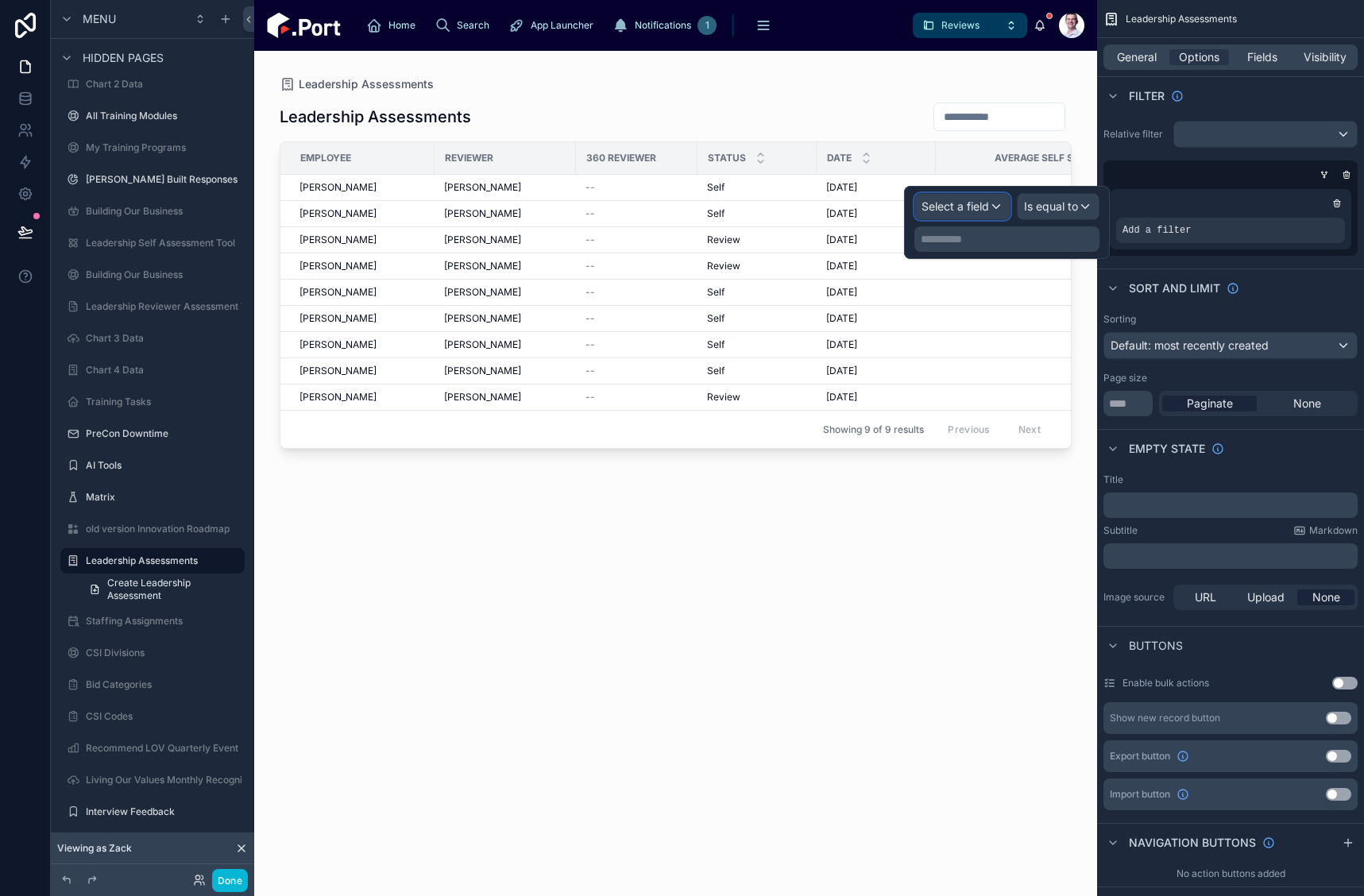
click at [985, 212] on span "Select a field" at bounding box center [955, 206] width 68 height 14
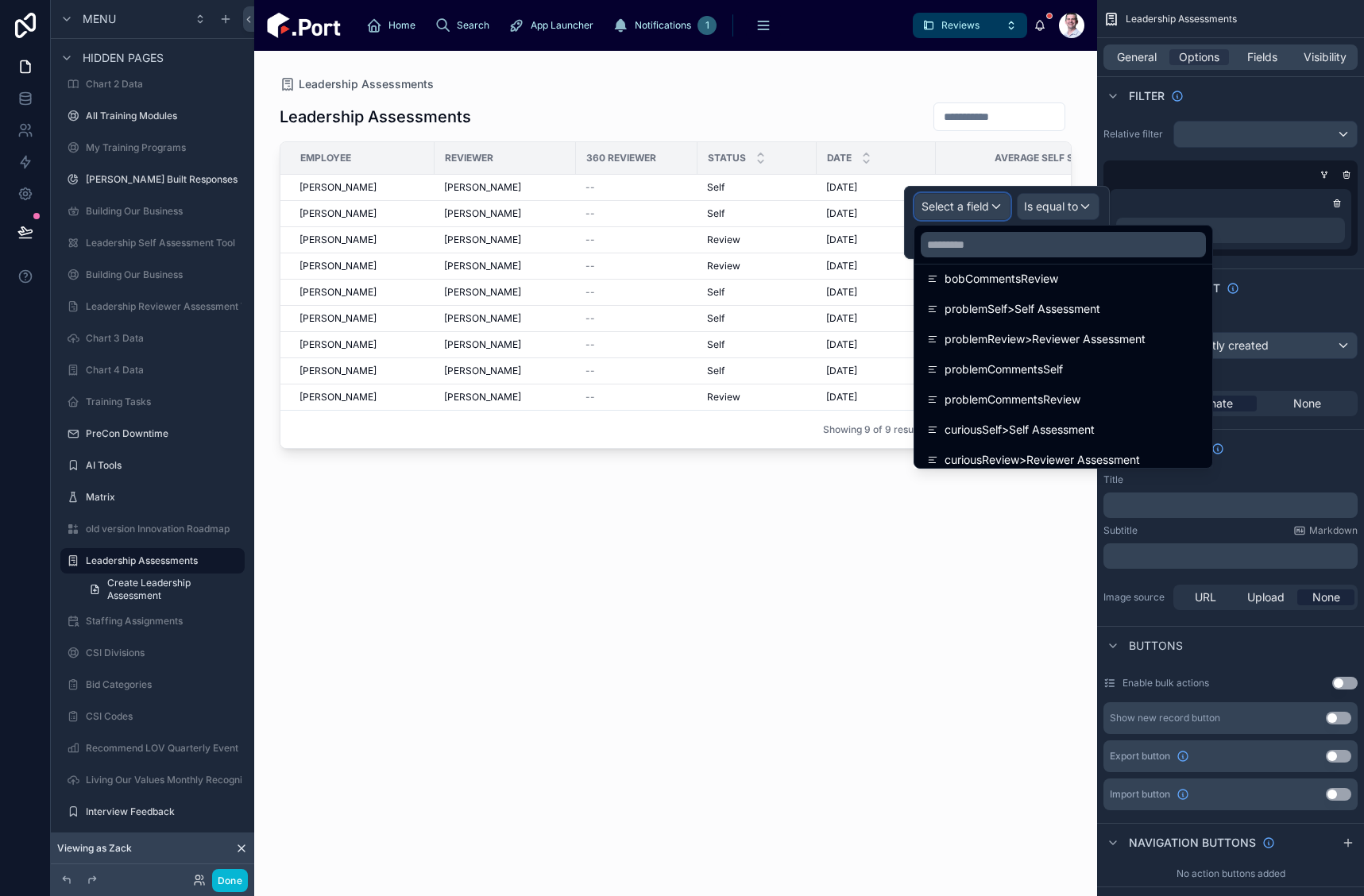
scroll to position [3417, 0]
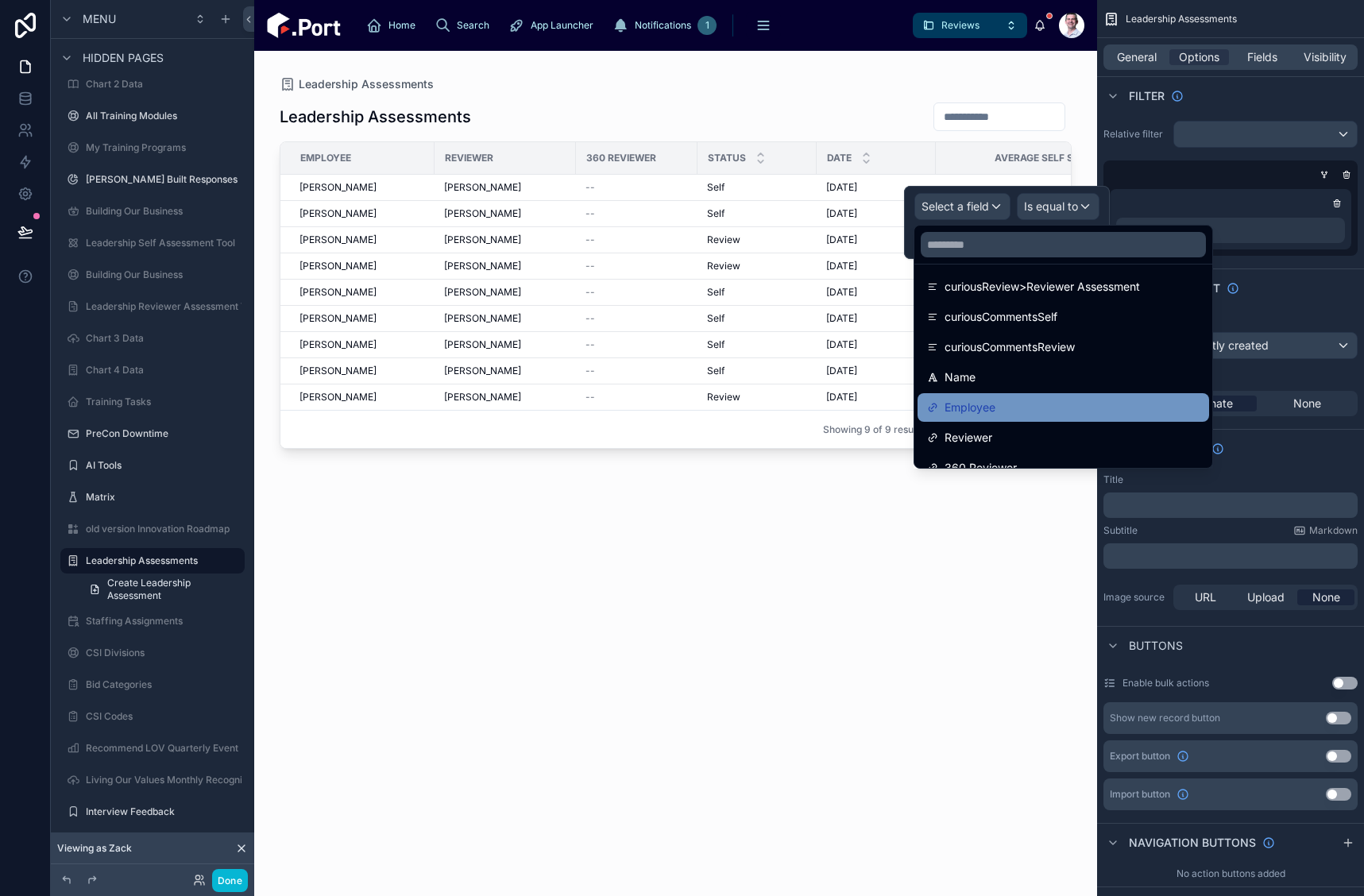
click at [1069, 407] on div "Employee" at bounding box center [1063, 407] width 272 height 19
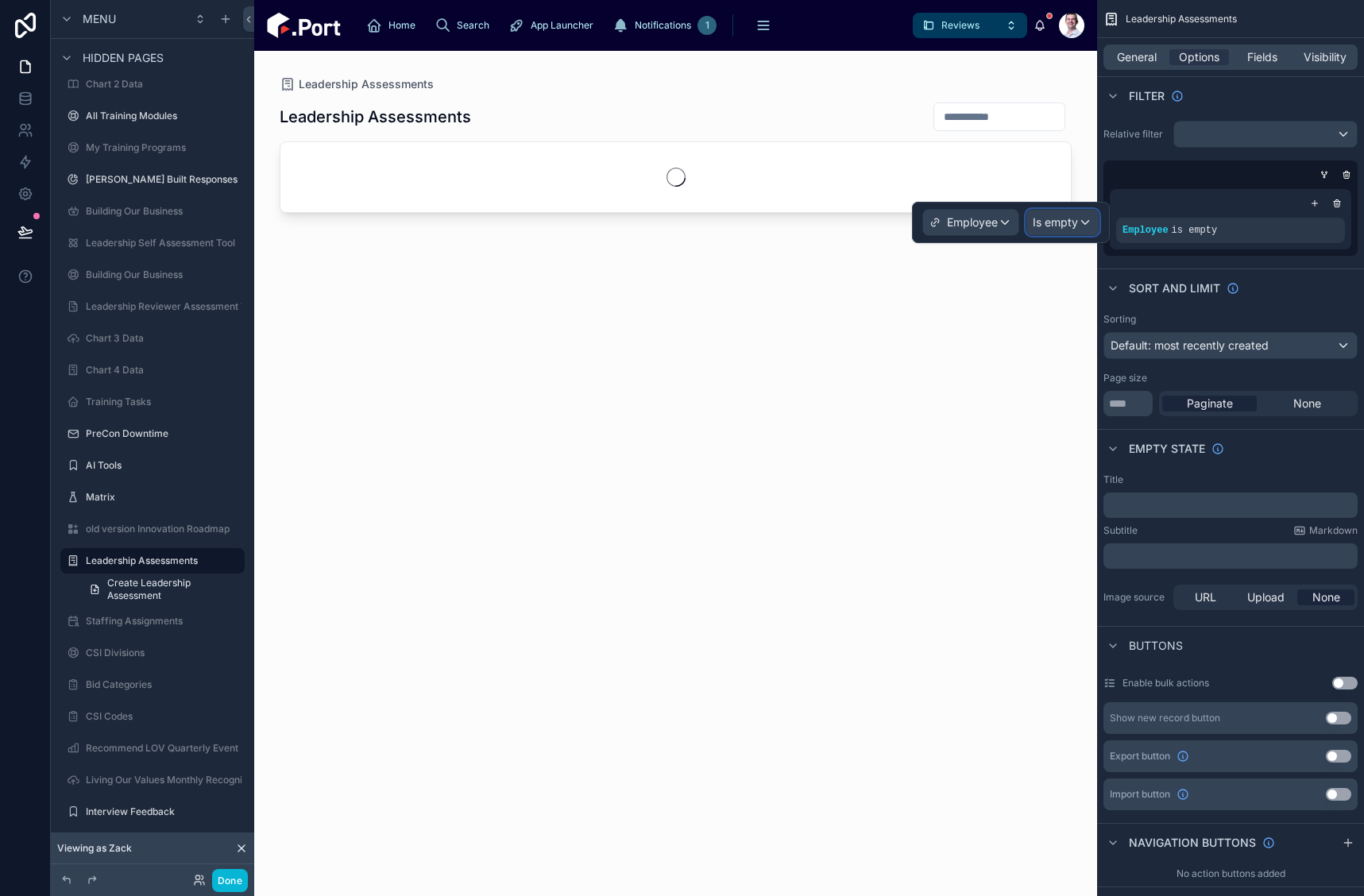
click at [1089, 223] on div "Is empty" at bounding box center [1063, 222] width 72 height 25
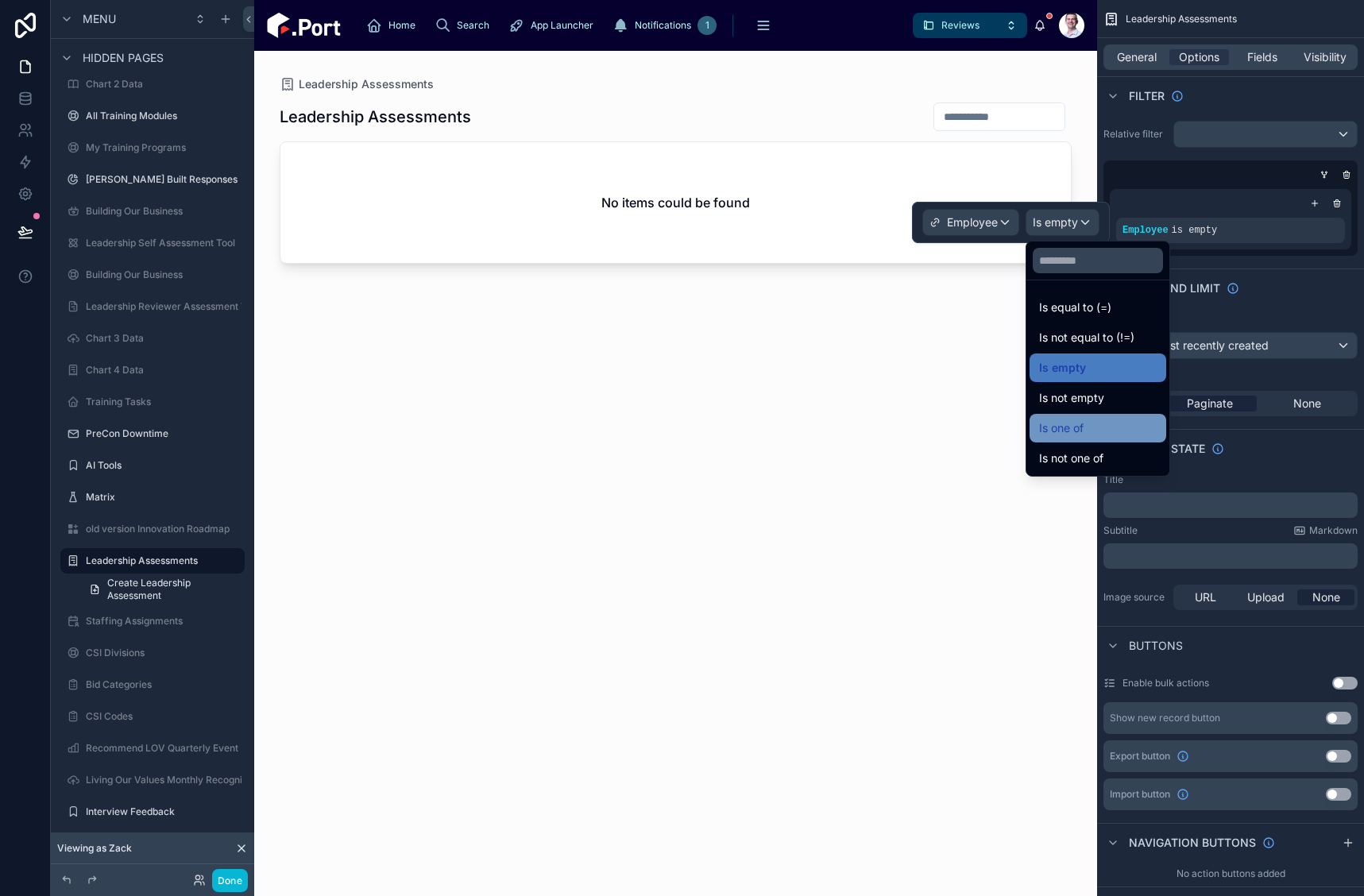
click at [1084, 423] on span "Is one of" at bounding box center [1061, 428] width 44 height 19
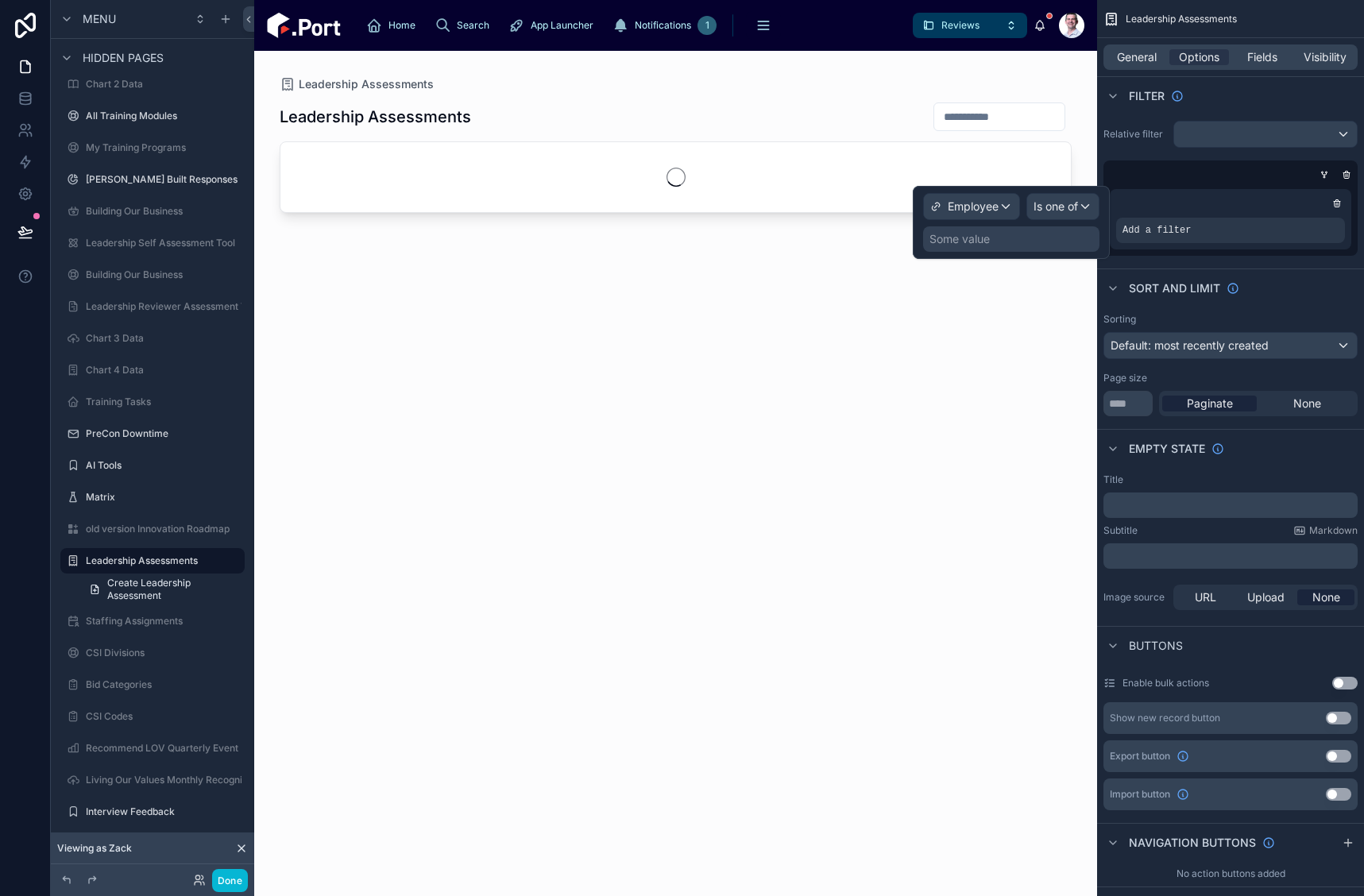
click at [1004, 241] on div "Some value" at bounding box center [1011, 239] width 177 height 25
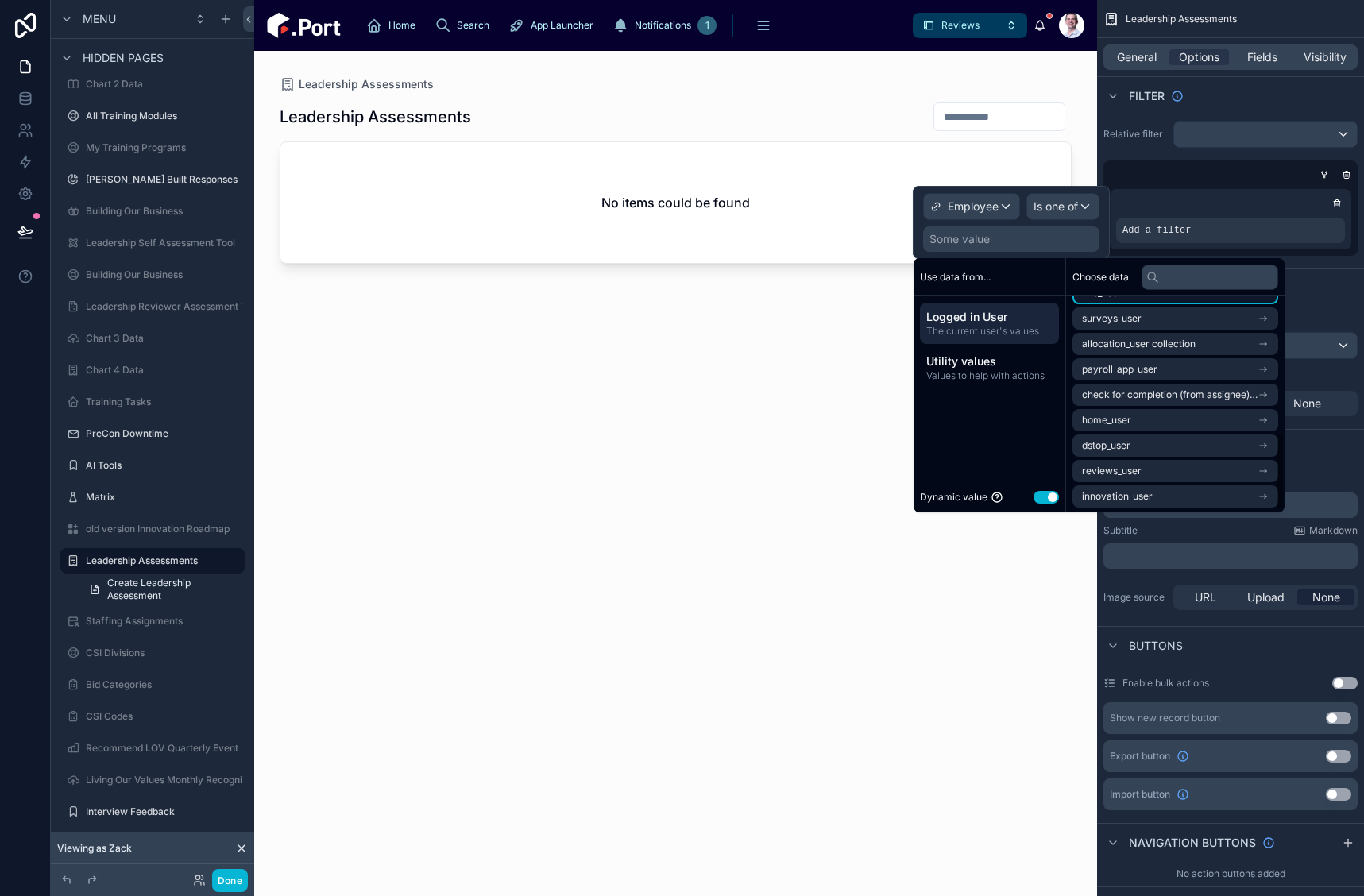
scroll to position [378, 0]
click at [1146, 471] on li "reviews_user" at bounding box center [1176, 469] width 206 height 22
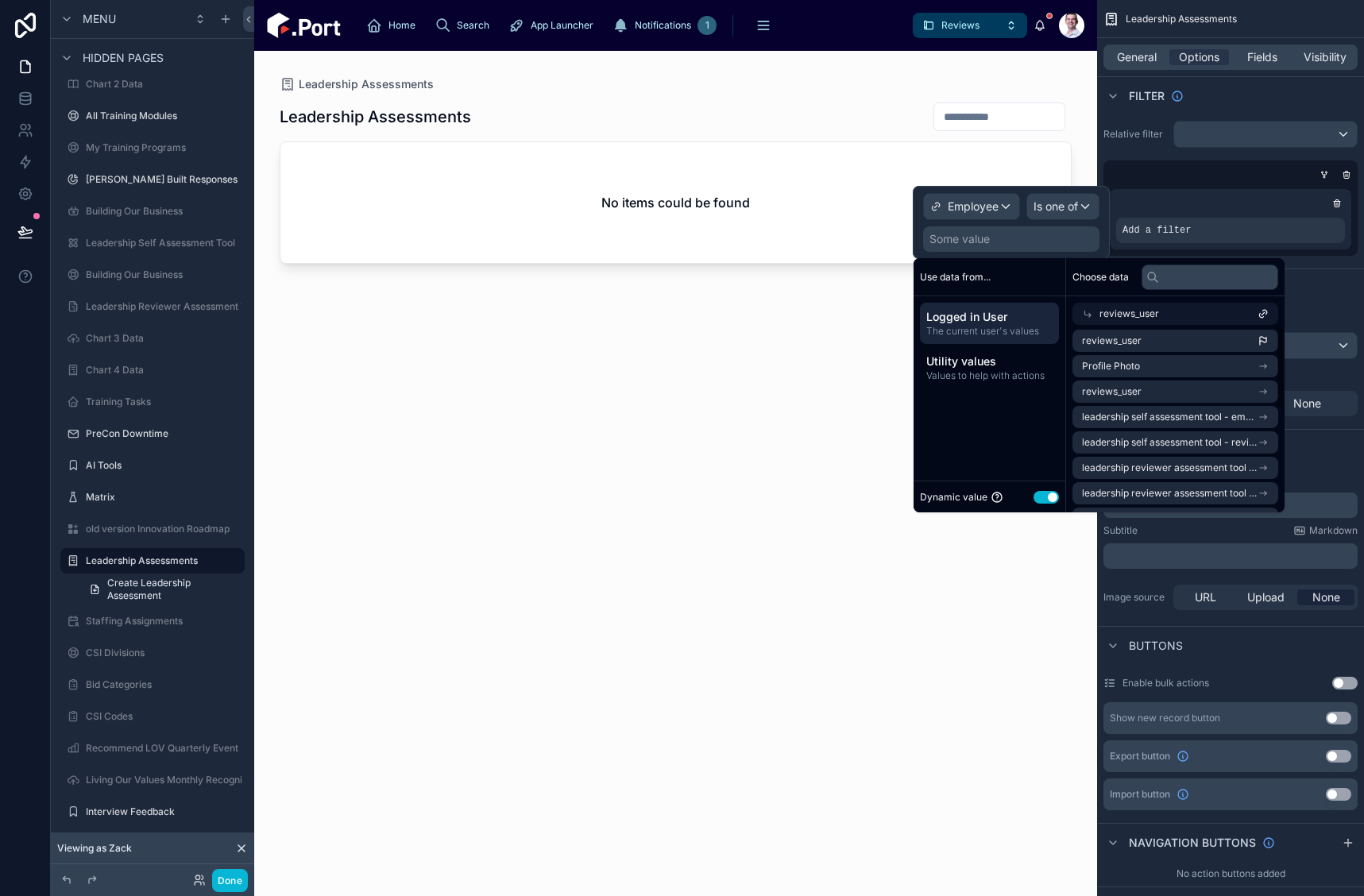
scroll to position [0, 0]
click at [1160, 345] on li "reviews_user" at bounding box center [1176, 342] width 206 height 22
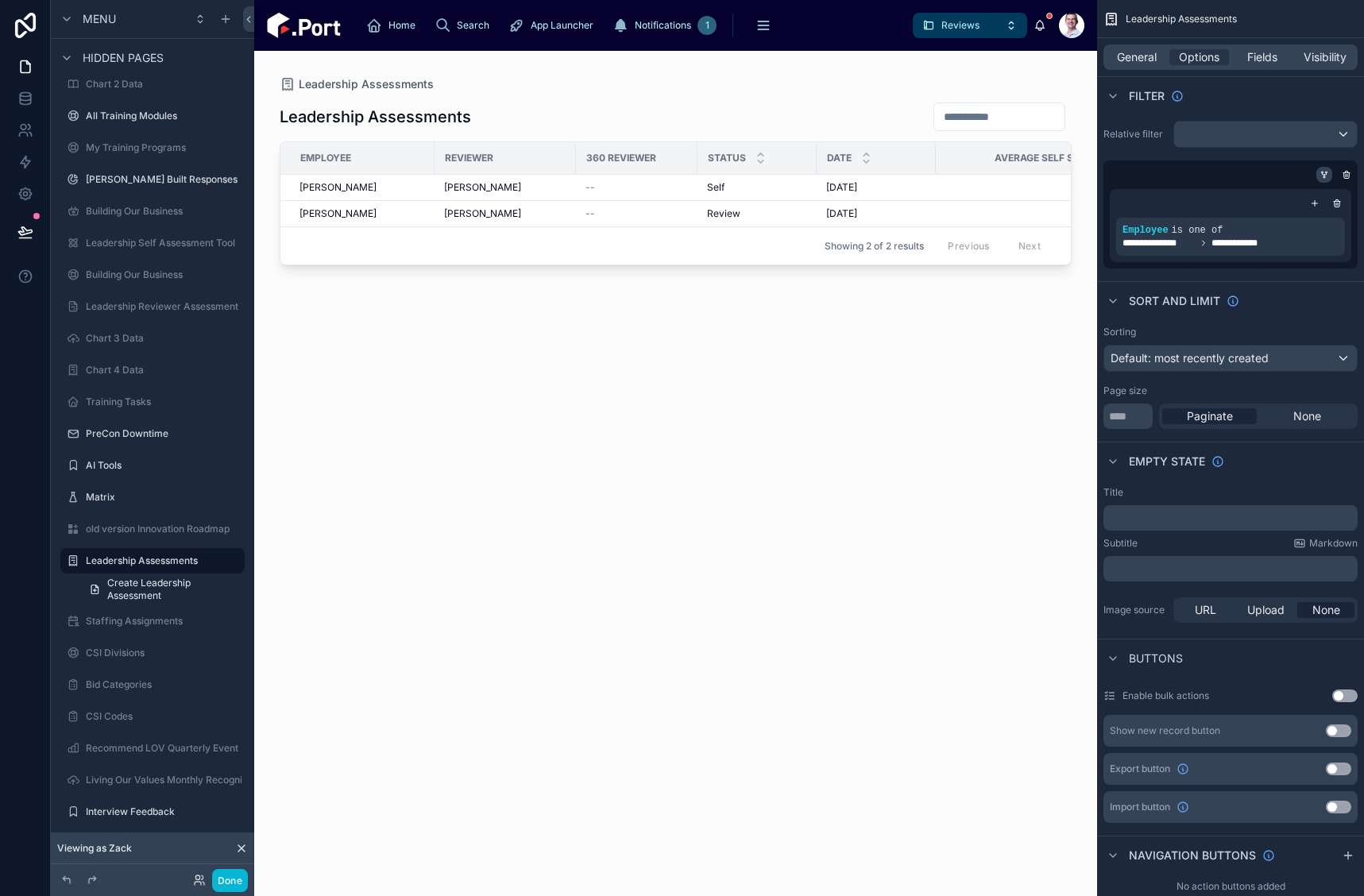
click at [1320, 173] on icon "scrollable content" at bounding box center [1325, 175] width 10 height 10
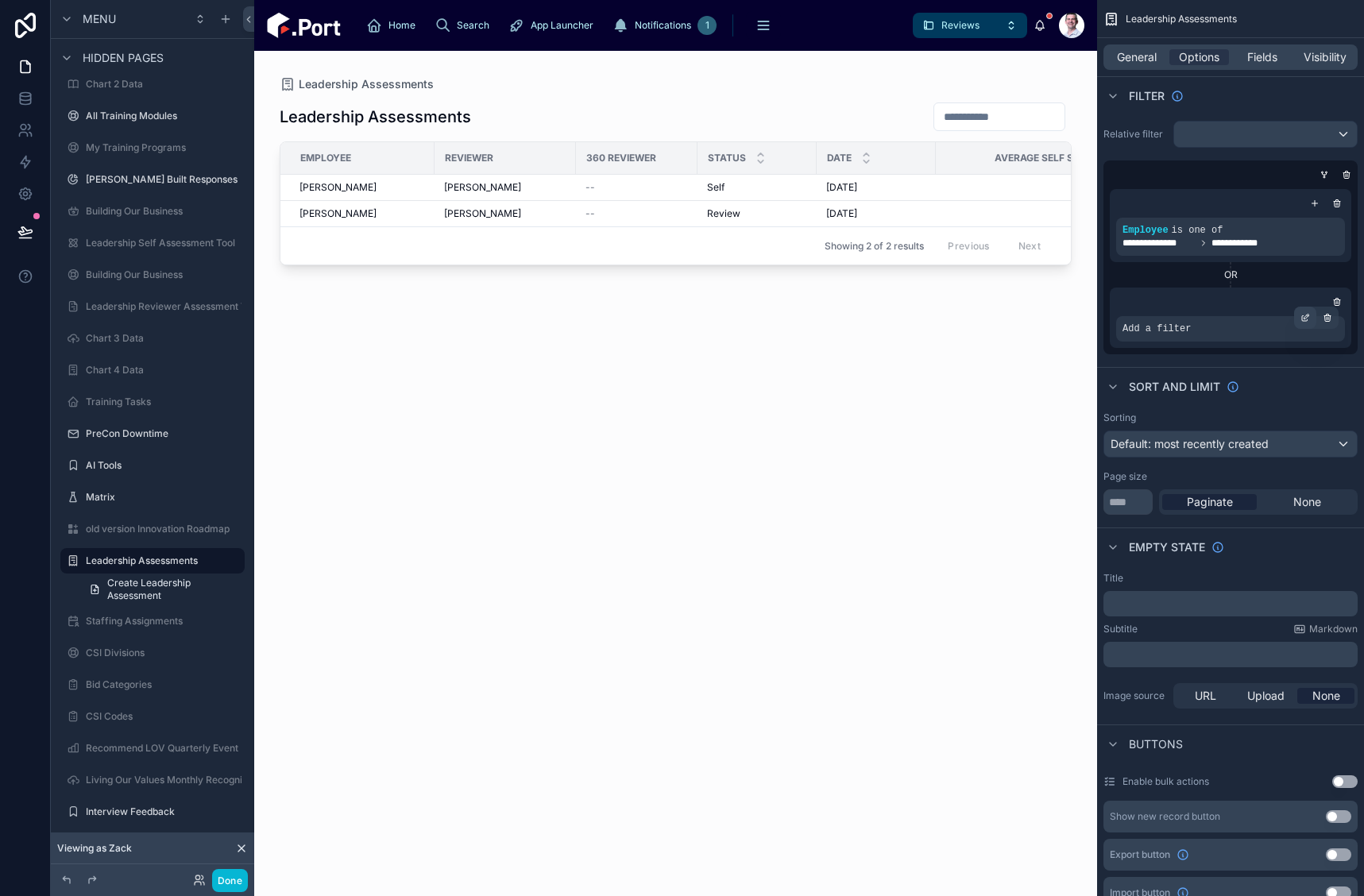
click at [1303, 316] on icon "scrollable content" at bounding box center [1306, 318] width 10 height 10
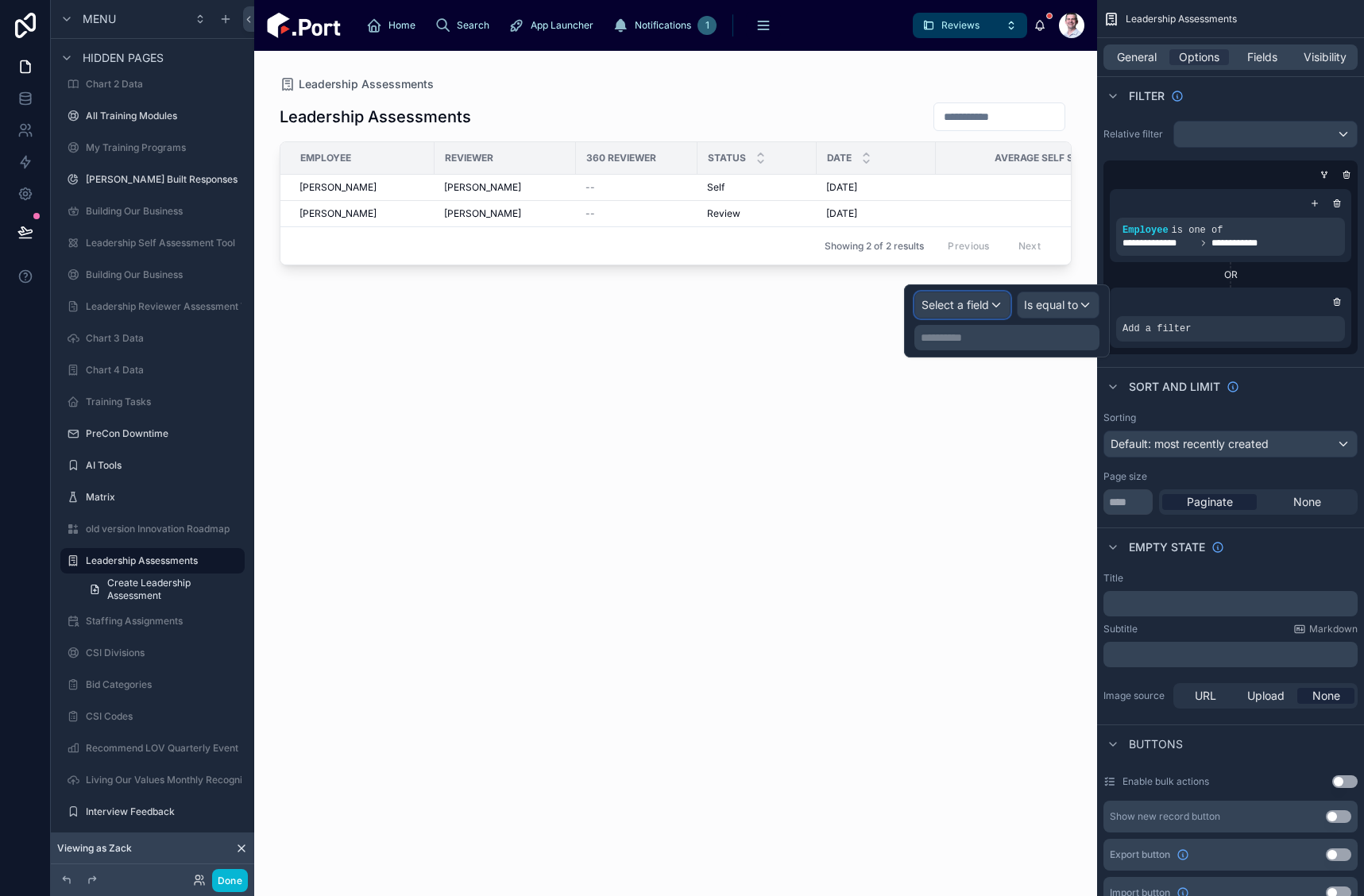
click at [950, 305] on span "Select a field" at bounding box center [955, 304] width 68 height 14
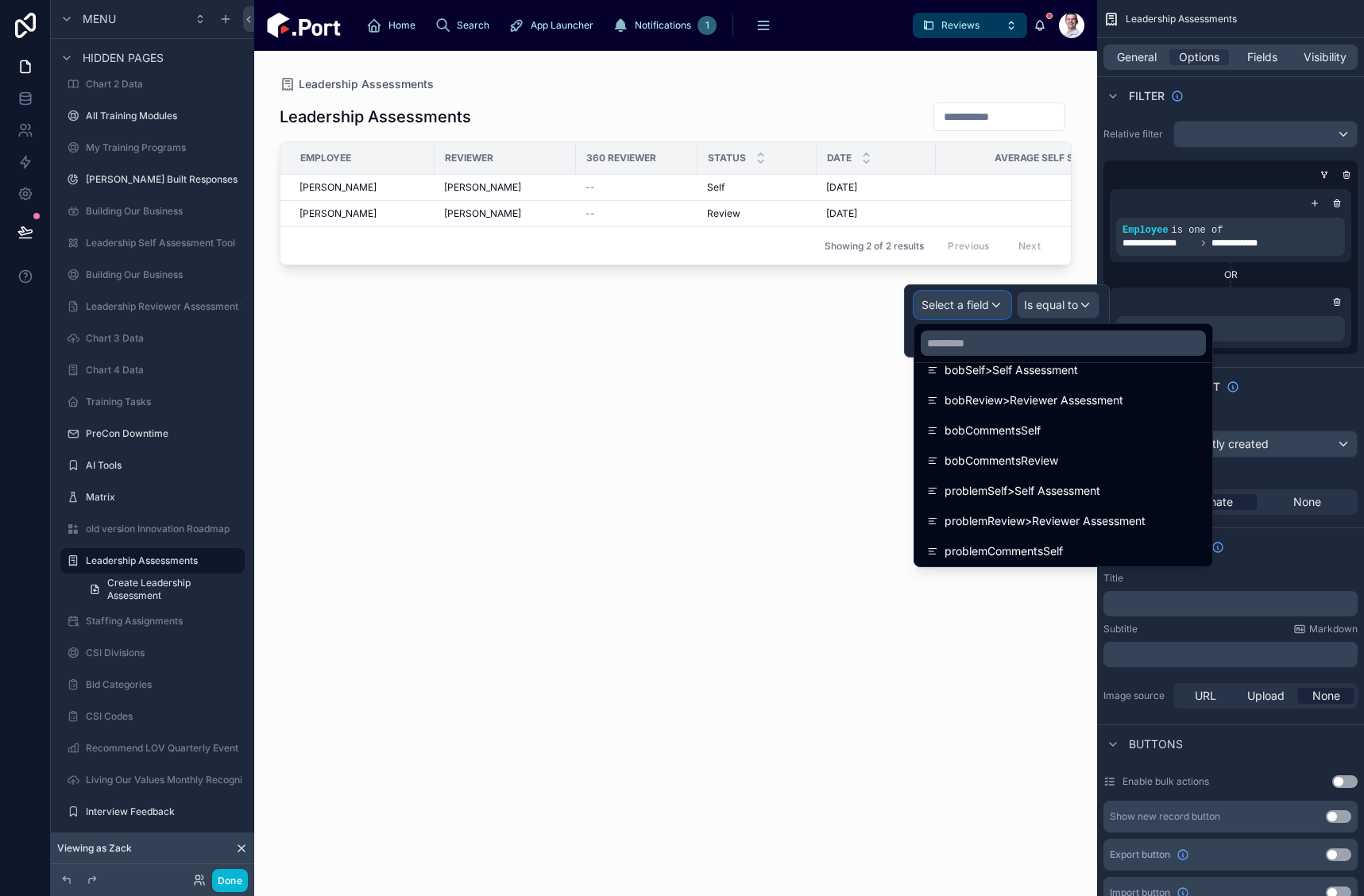
scroll to position [3417, 0]
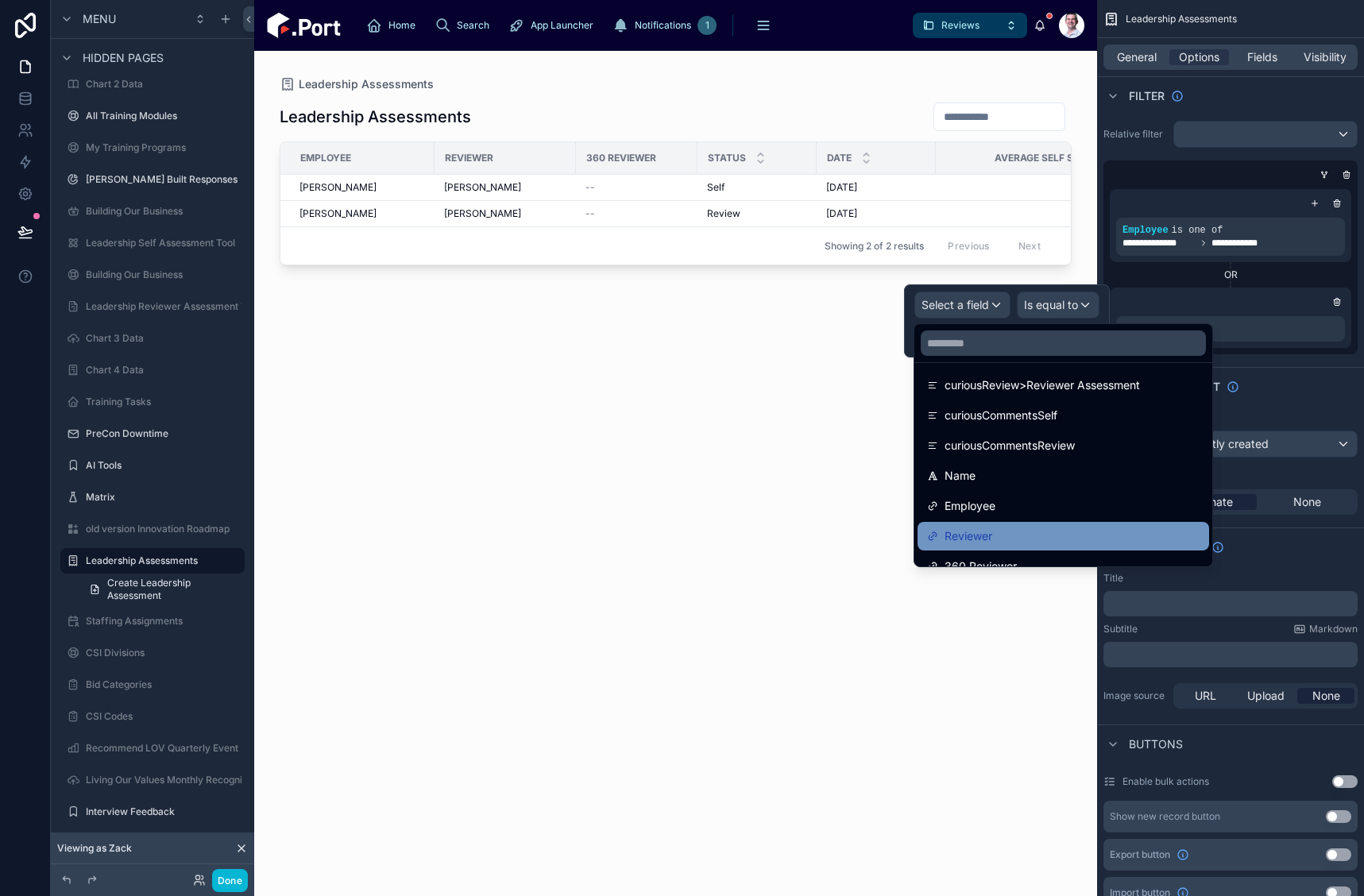
click at [1084, 529] on div "Reviewer" at bounding box center [1063, 536] width 272 height 19
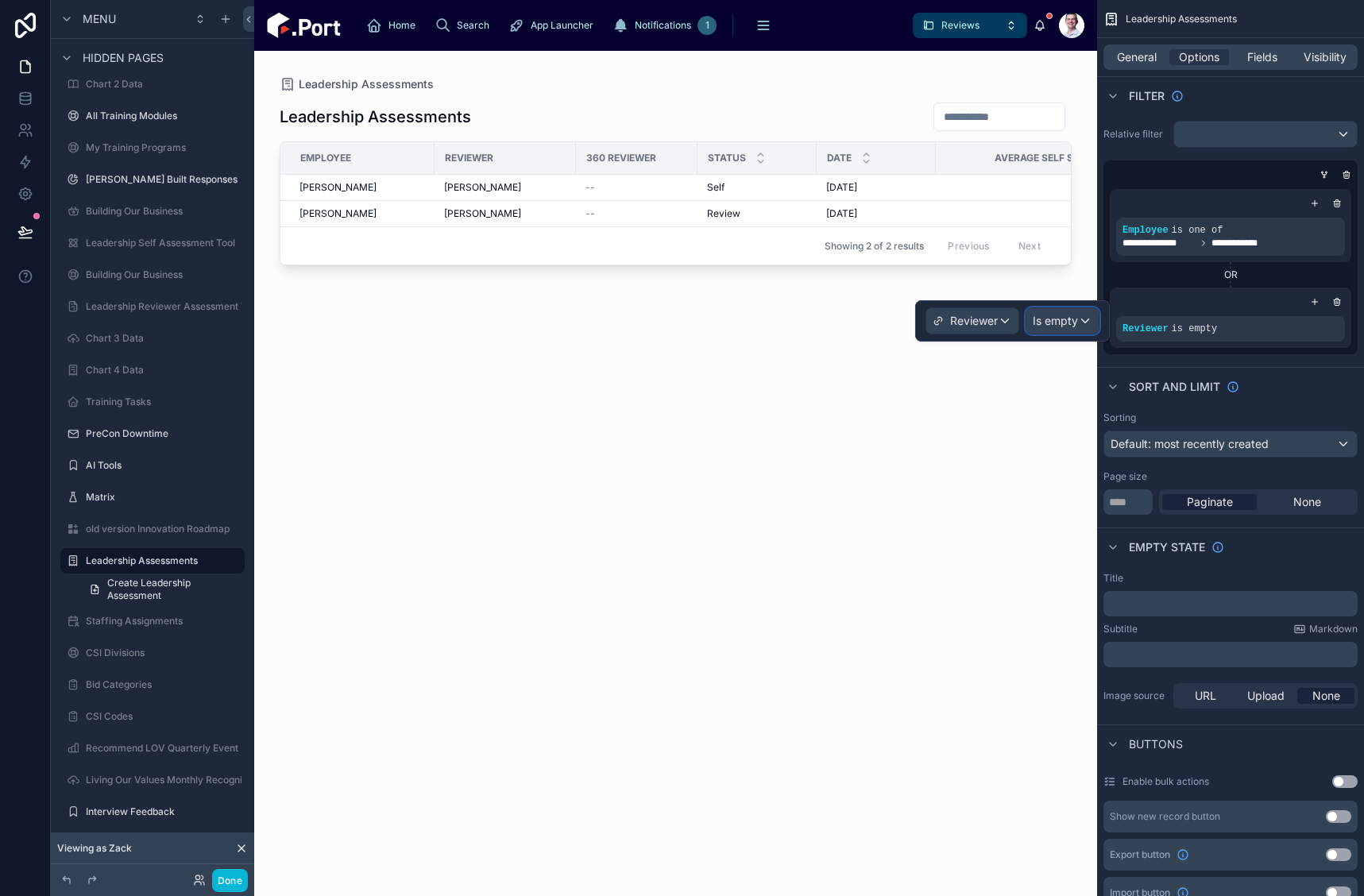
click at [1052, 316] on span "Is empty" at bounding box center [1055, 321] width 45 height 16
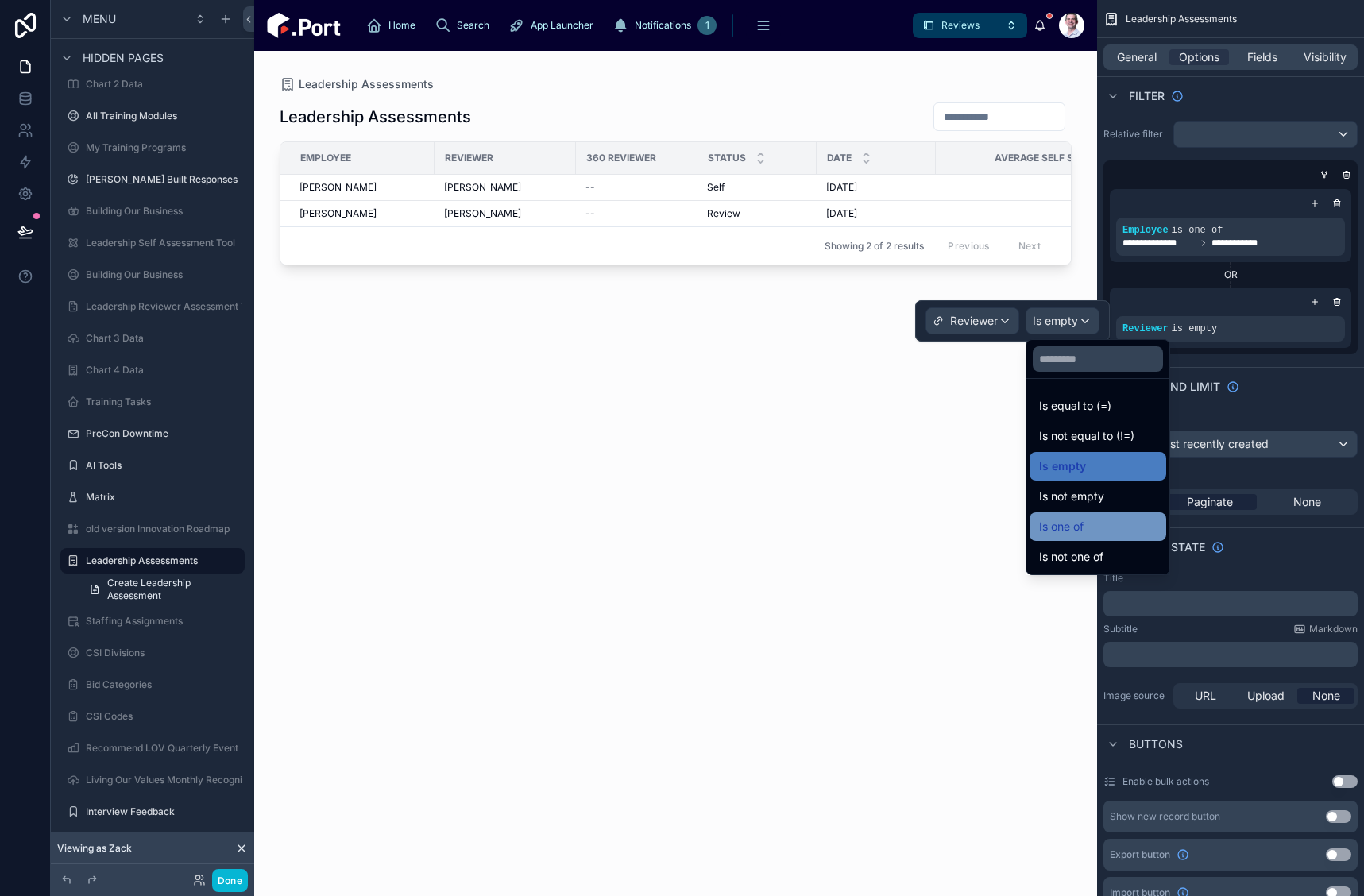
click at [1096, 525] on div "Is one of" at bounding box center [1098, 526] width 118 height 19
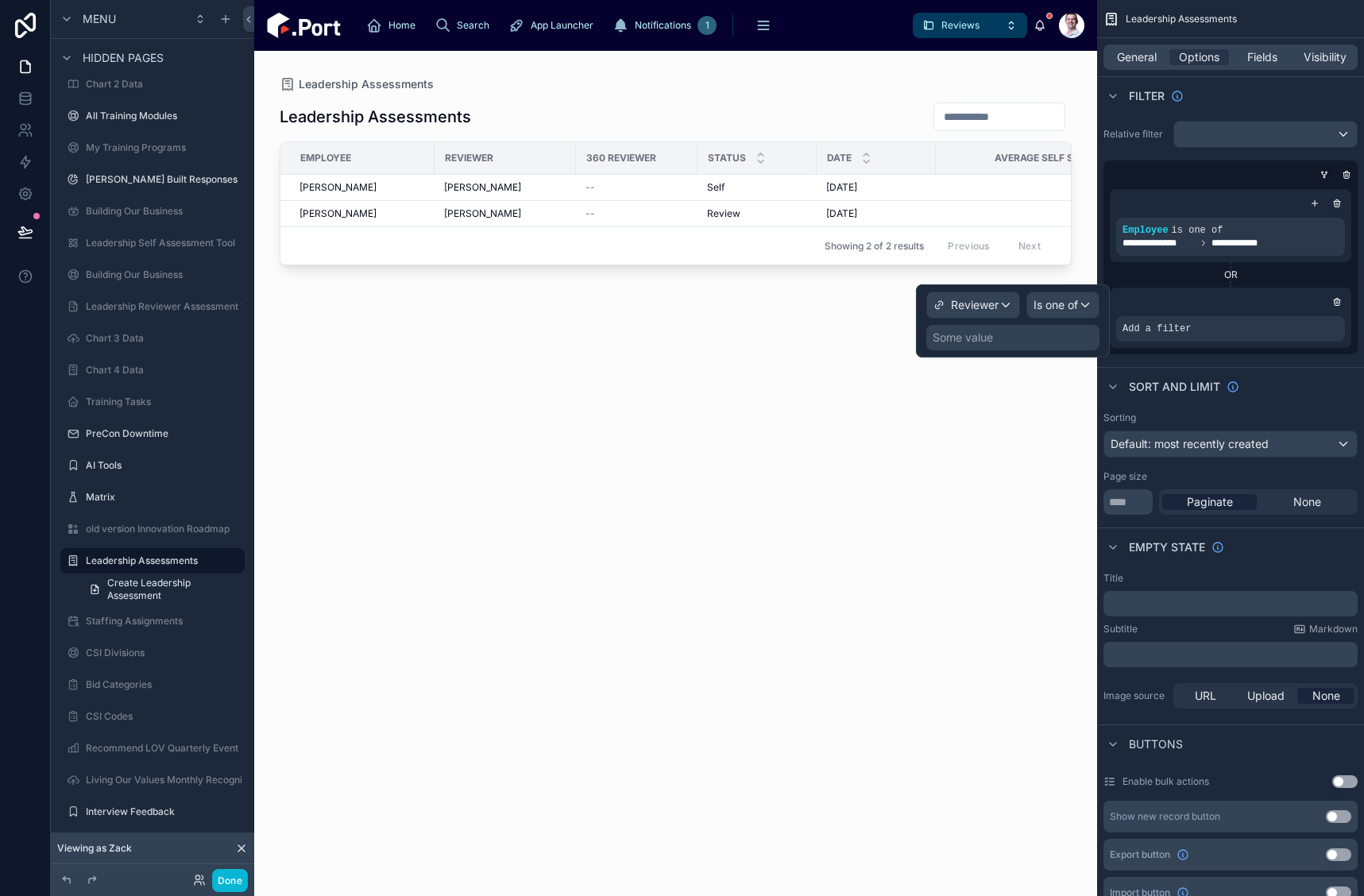
click at [965, 343] on div "Some value" at bounding box center [963, 337] width 61 height 16
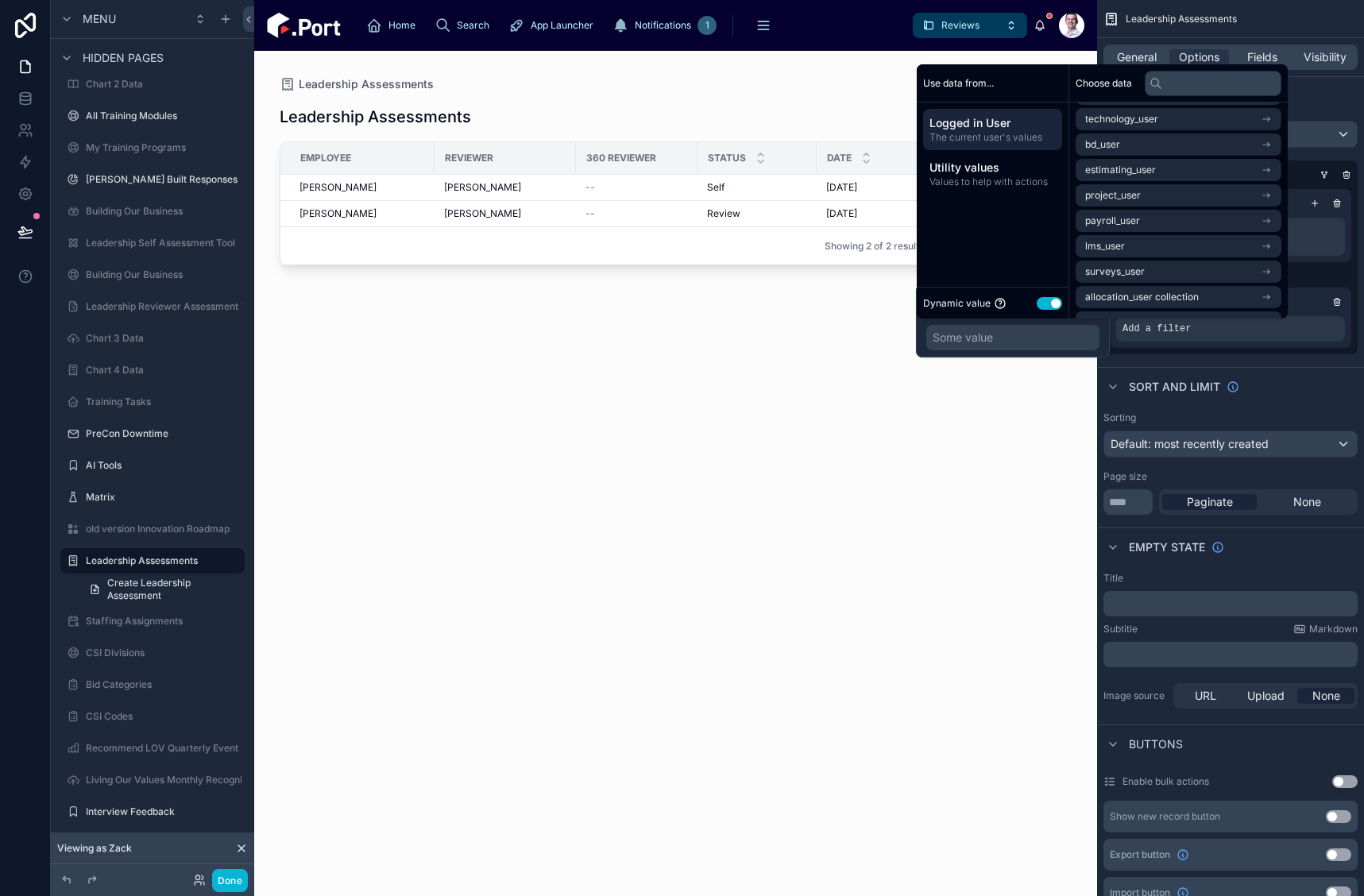
scroll to position [378, 0]
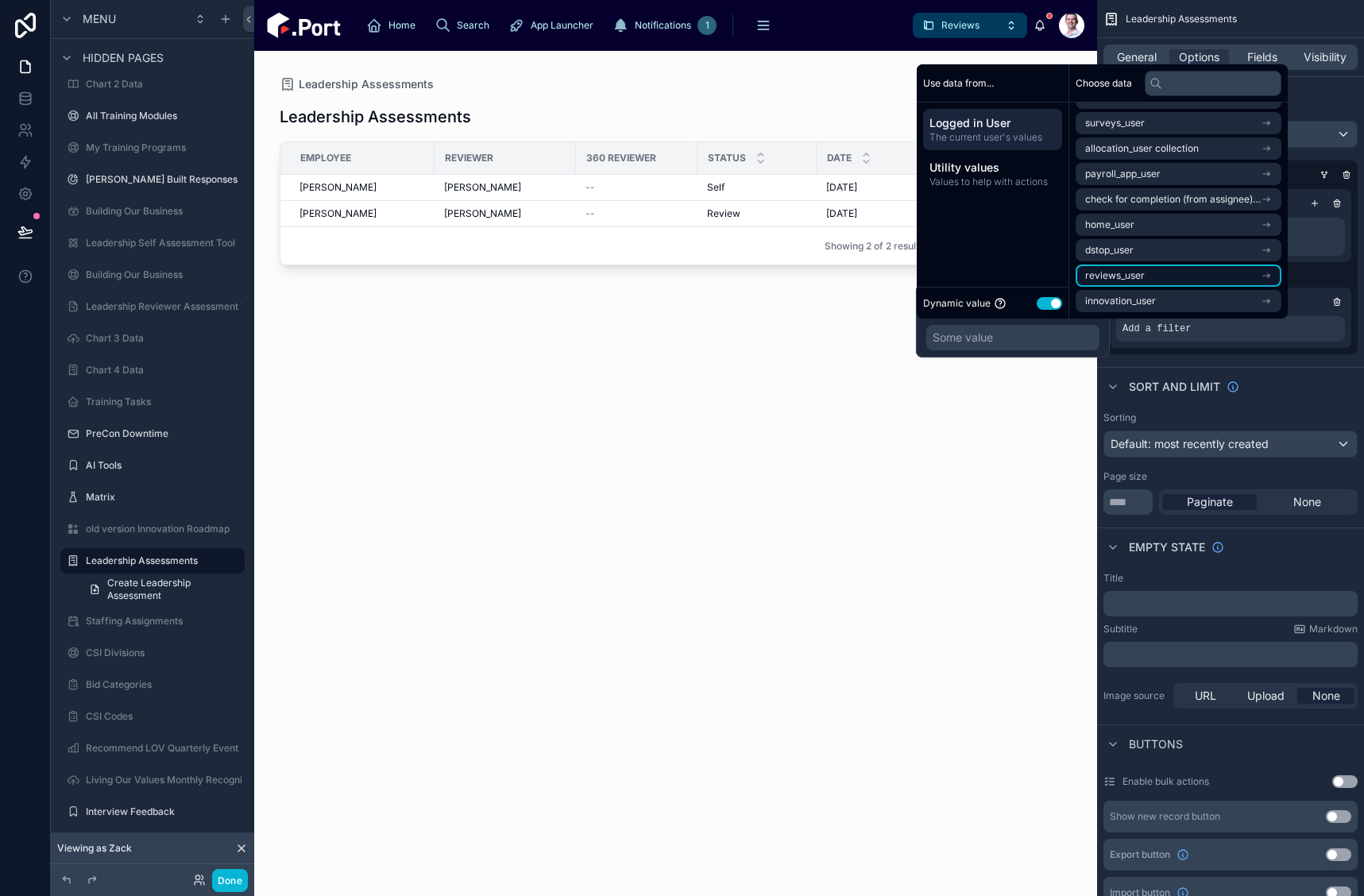
click at [1176, 275] on li "reviews_user" at bounding box center [1179, 275] width 206 height 22
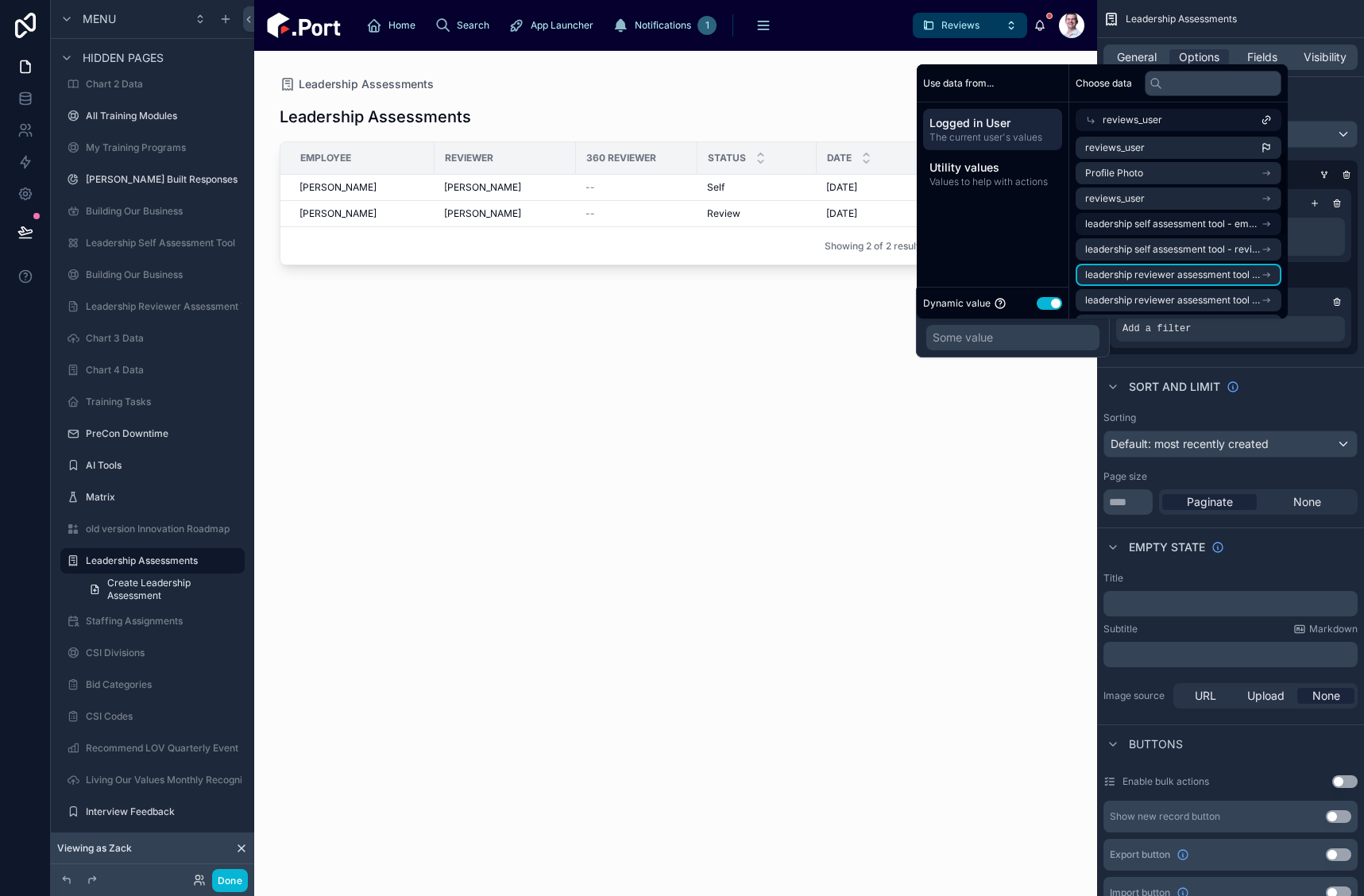
scroll to position [0, 0]
click at [1165, 143] on li "reviews_user" at bounding box center [1179, 148] width 206 height 22
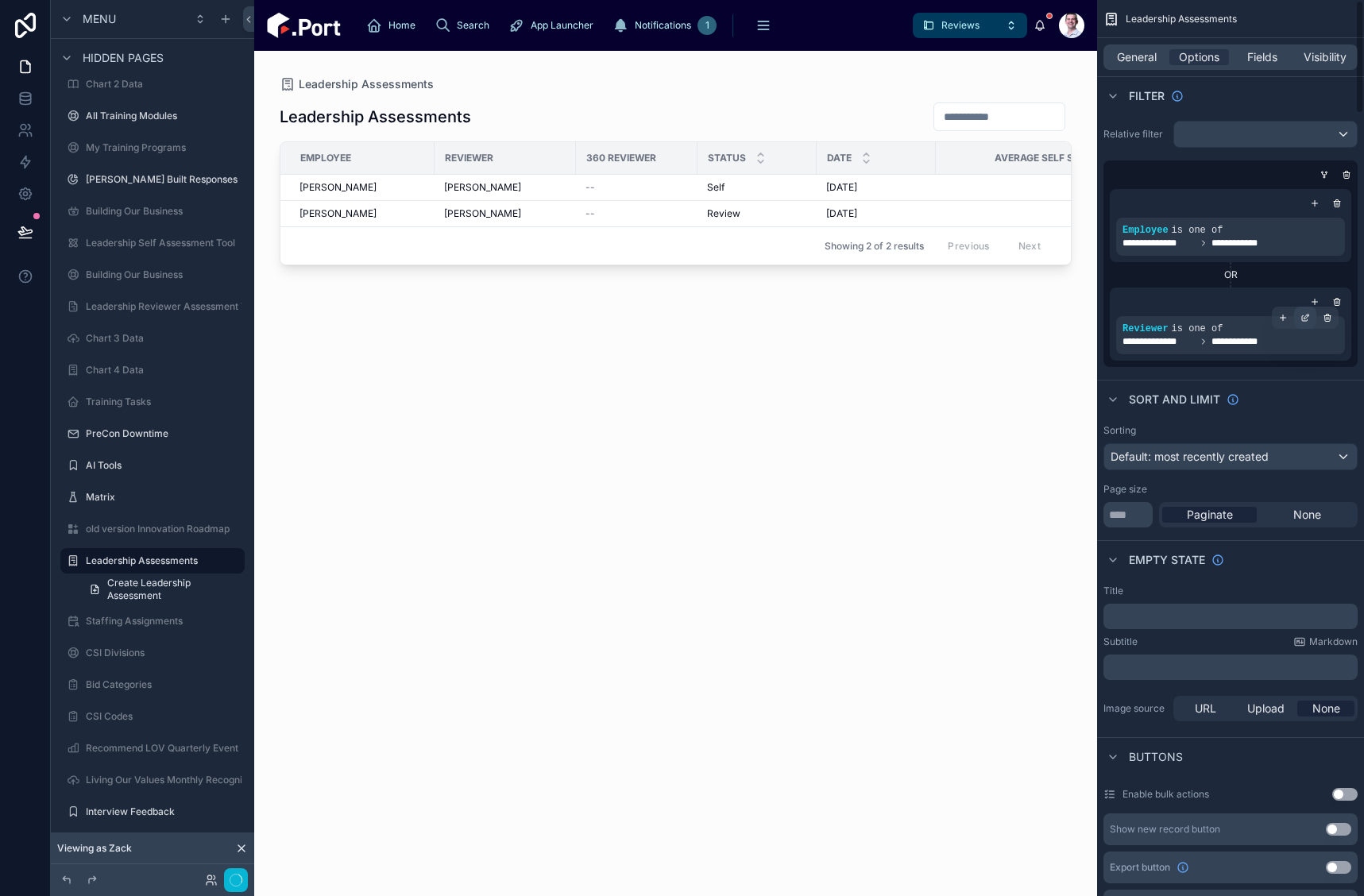
drag, startPoint x: 1326, startPoint y: 173, endPoint x: 1302, endPoint y: 328, distance: 156.8
click at [1325, 173] on icon "scrollable content" at bounding box center [1325, 175] width 10 height 10
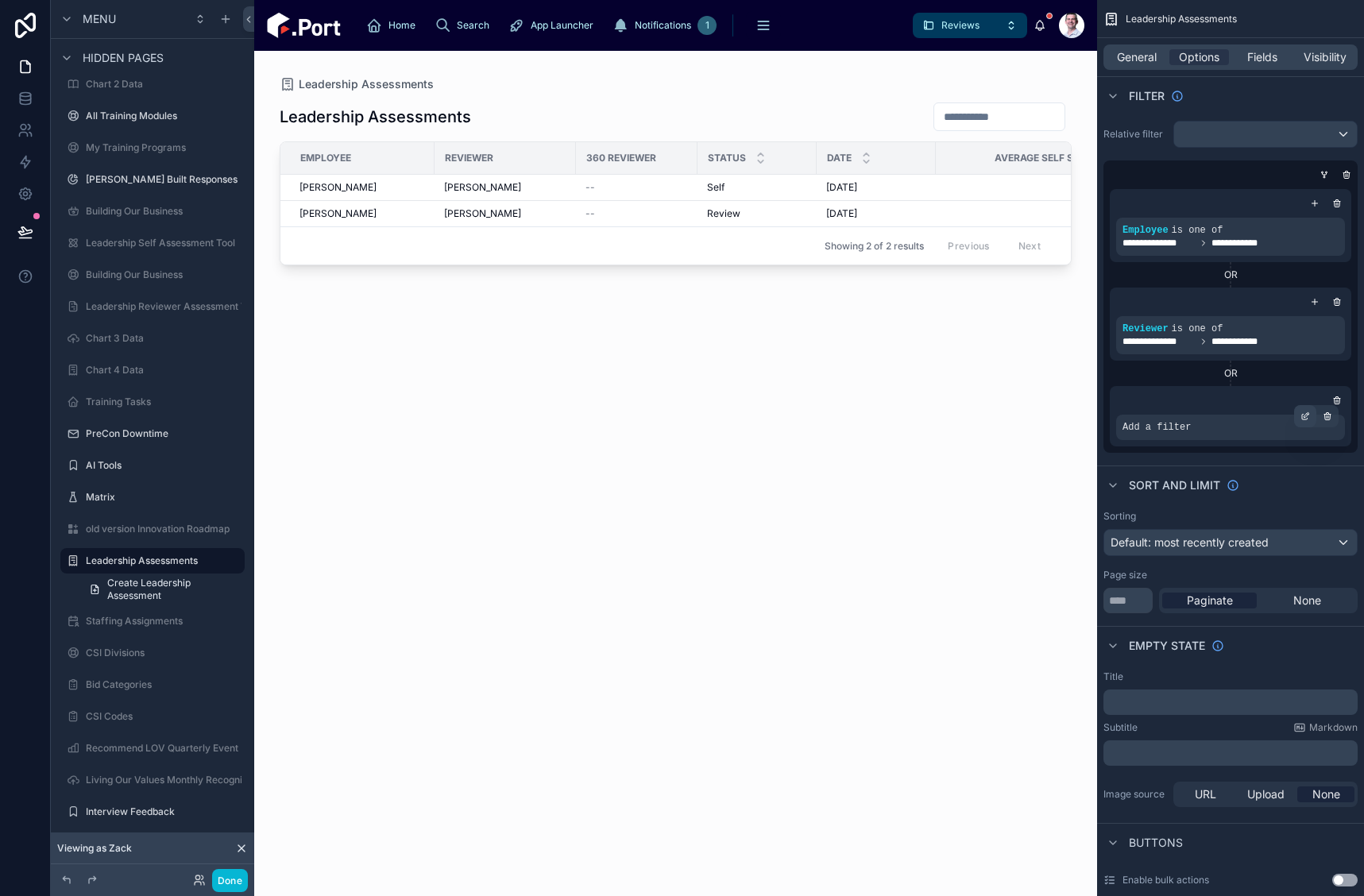
click at [1306, 412] on icon "scrollable content" at bounding box center [1306, 416] width 10 height 10
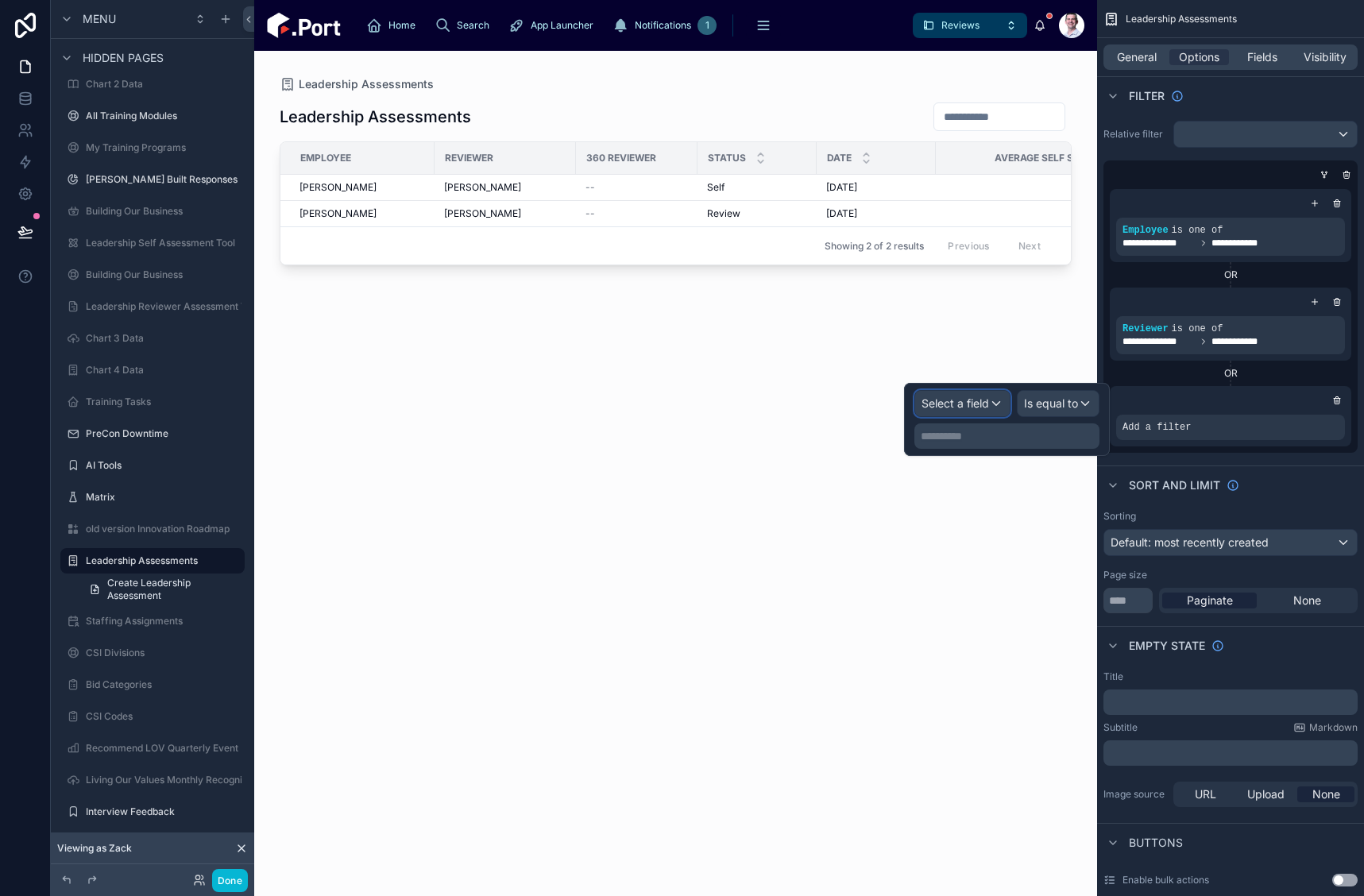
click at [990, 406] on div "Select a field" at bounding box center [963, 403] width 95 height 25
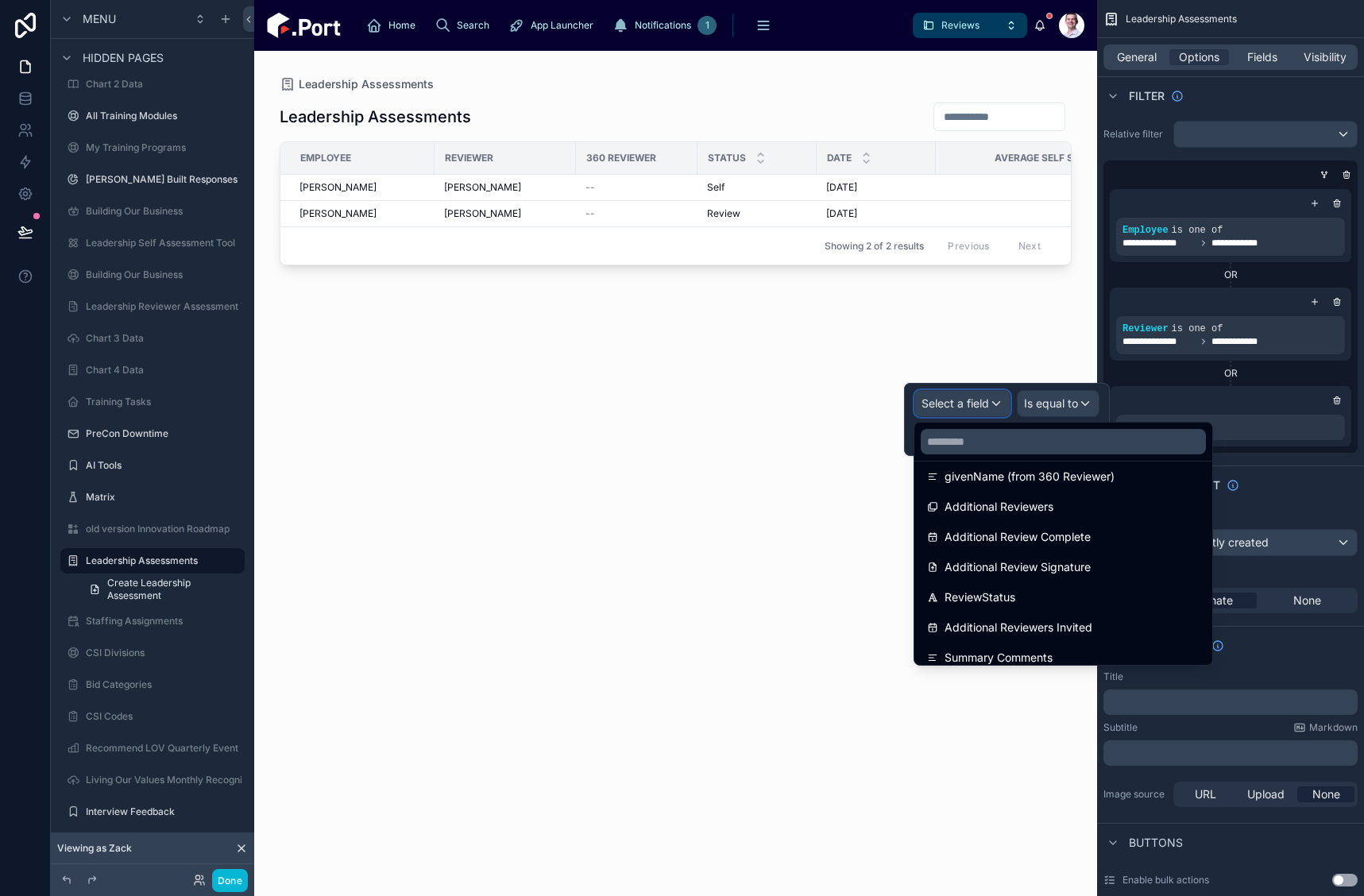
scroll to position [4151, 0]
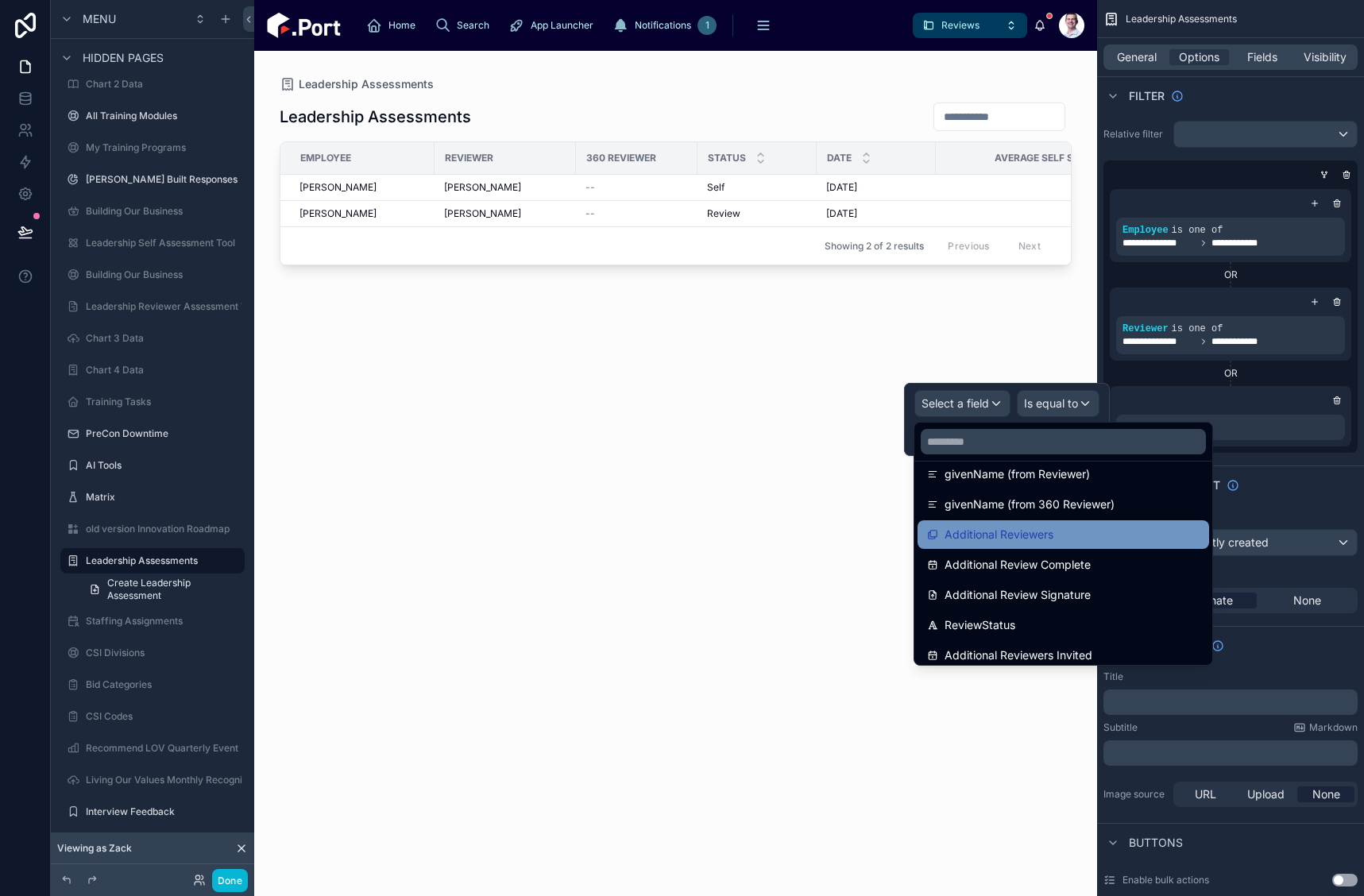
click at [1084, 534] on div "Additional Reviewers" at bounding box center [1063, 534] width 272 height 19
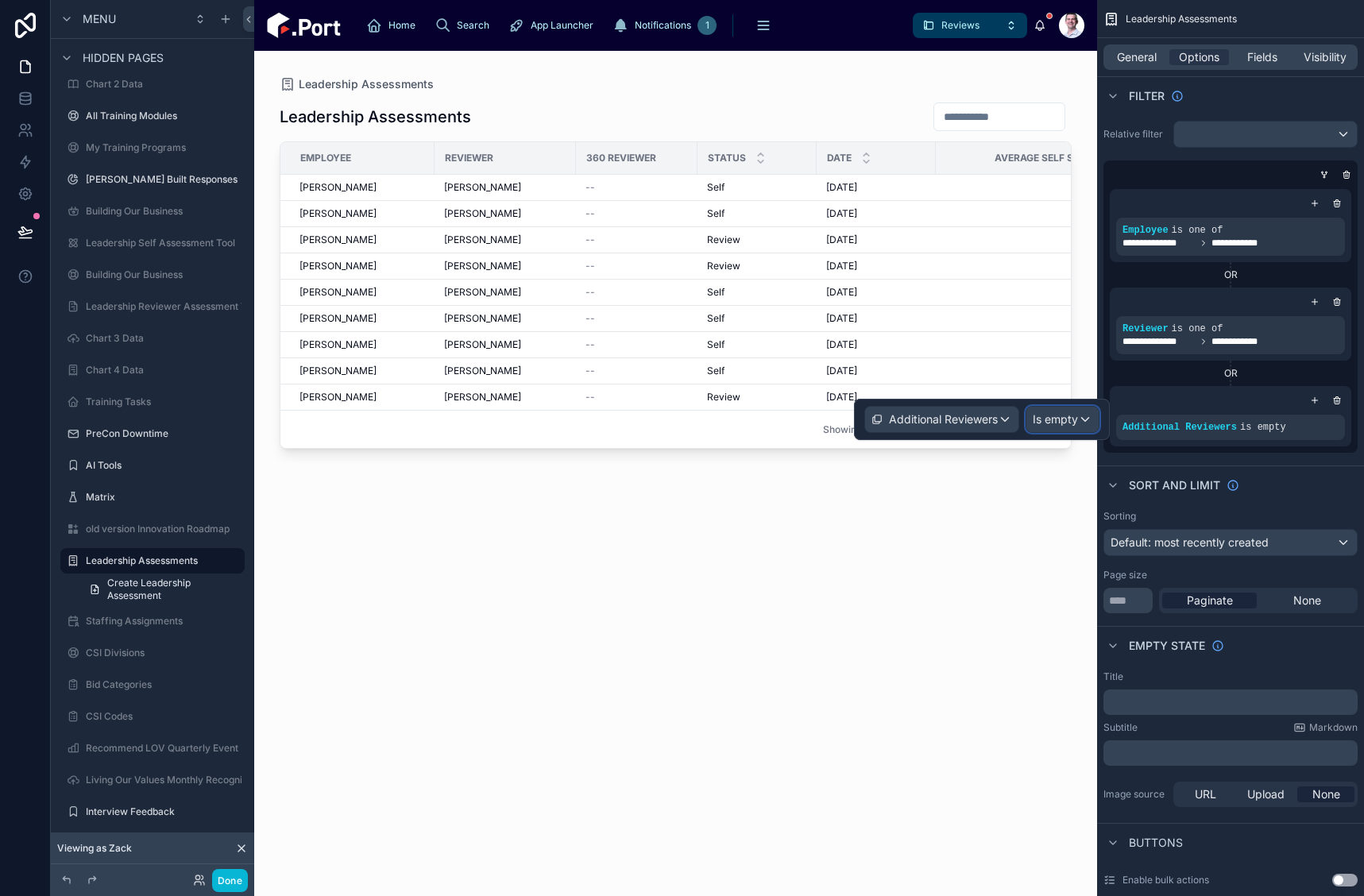
click at [1057, 418] on span "Is empty" at bounding box center [1055, 419] width 45 height 16
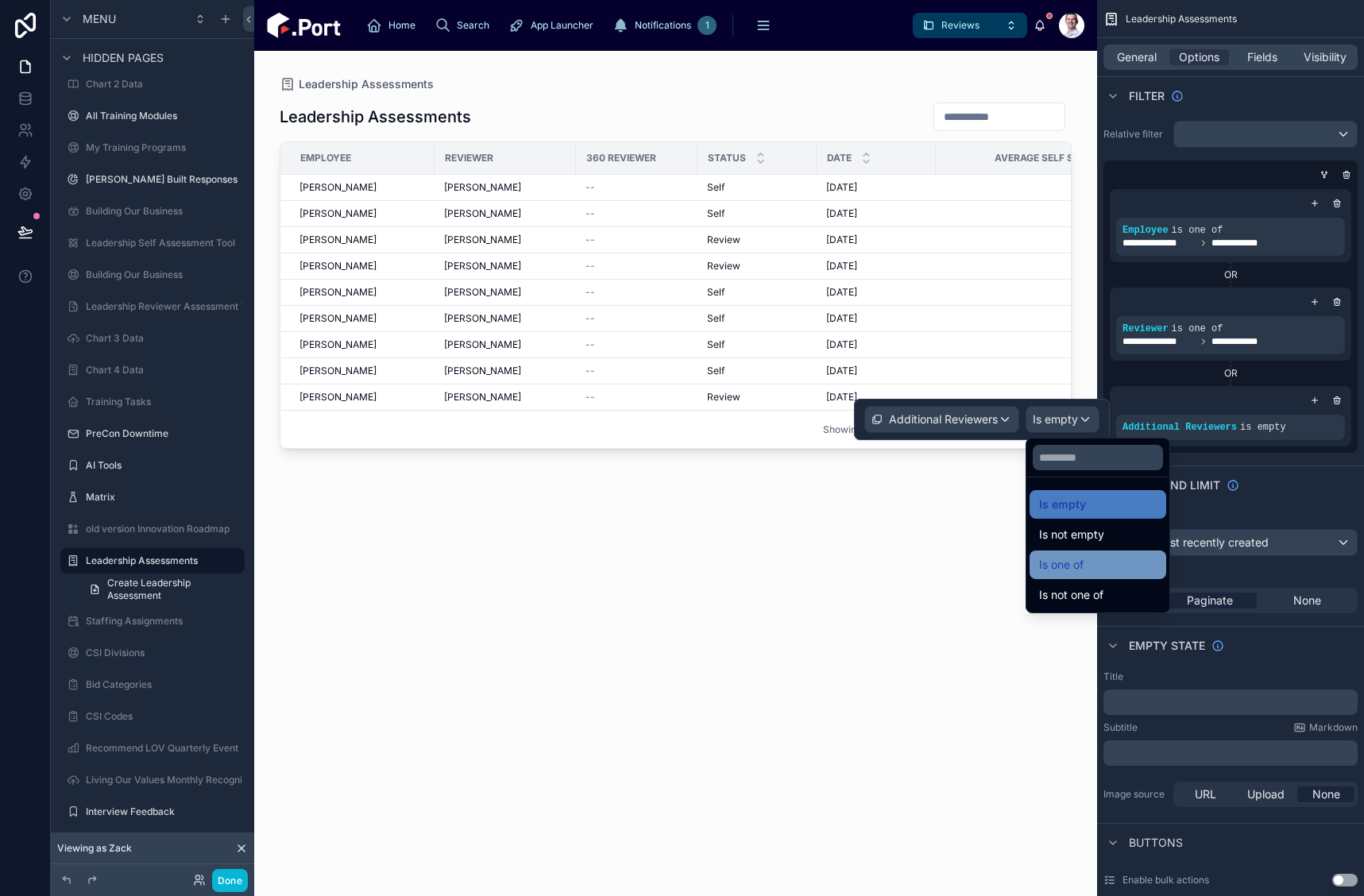
click at [1105, 565] on div "Is one of" at bounding box center [1098, 565] width 118 height 19
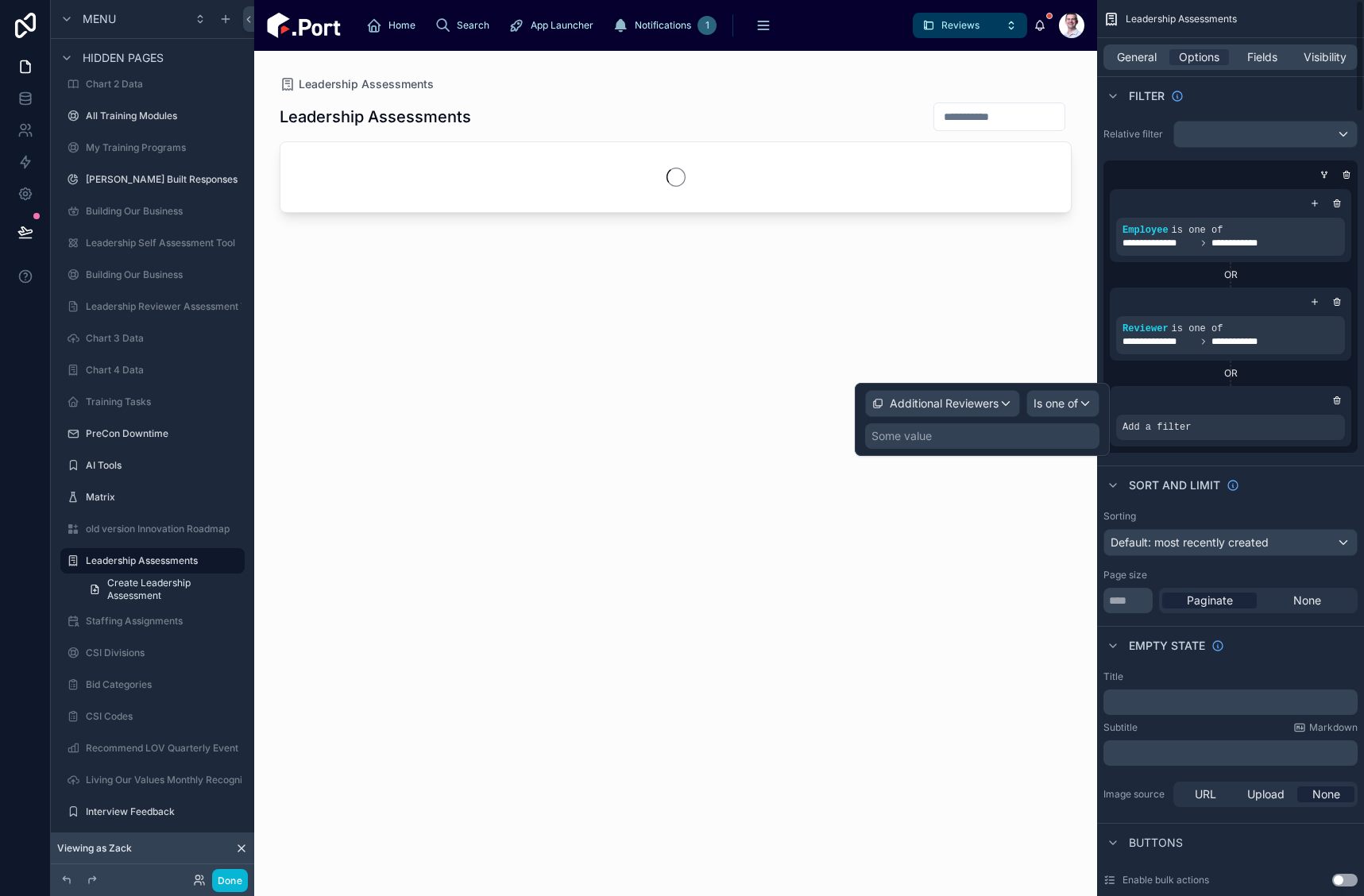
click at [1043, 438] on div "Some value" at bounding box center [982, 436] width 234 height 25
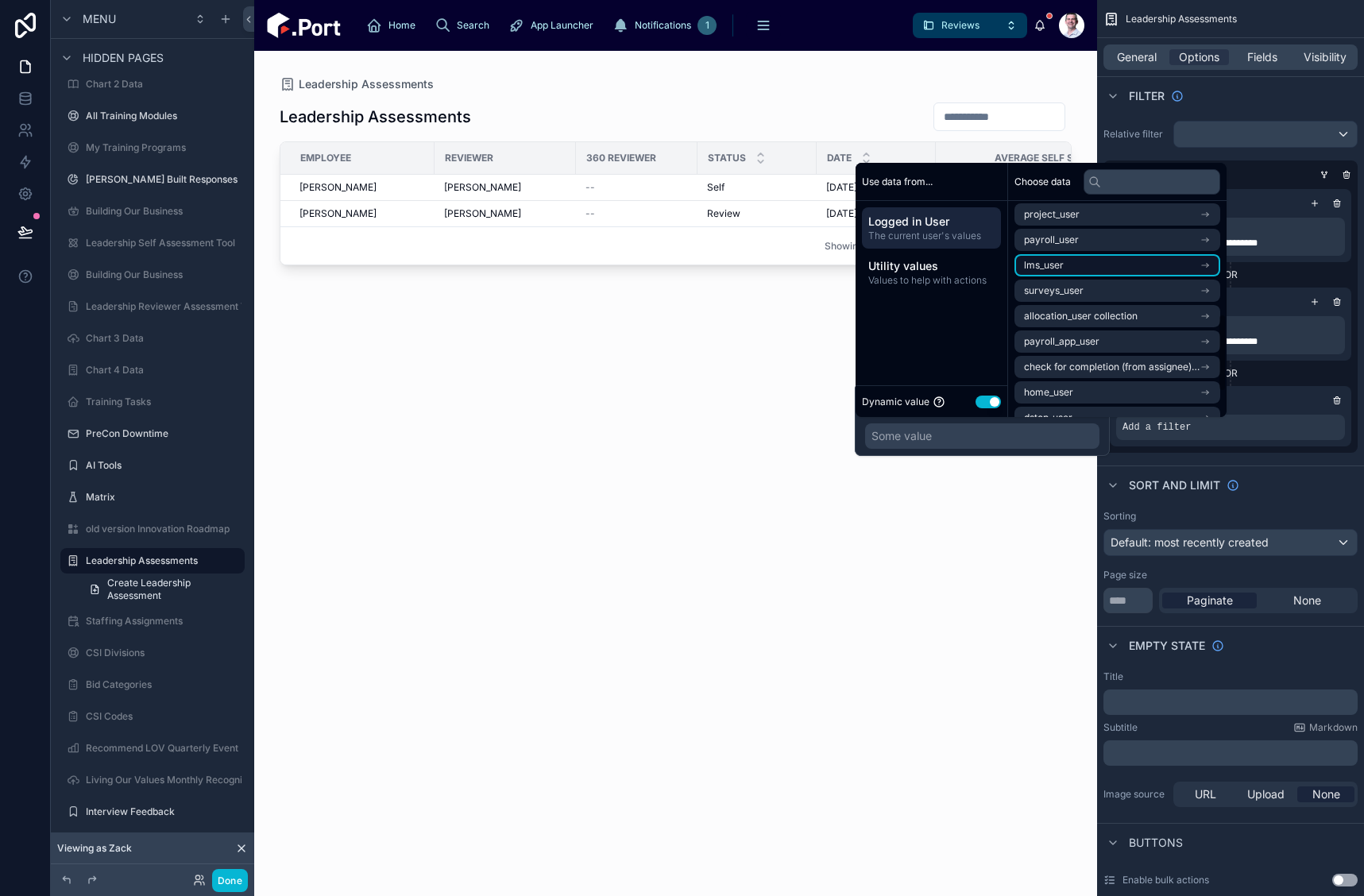
scroll to position [317, 0]
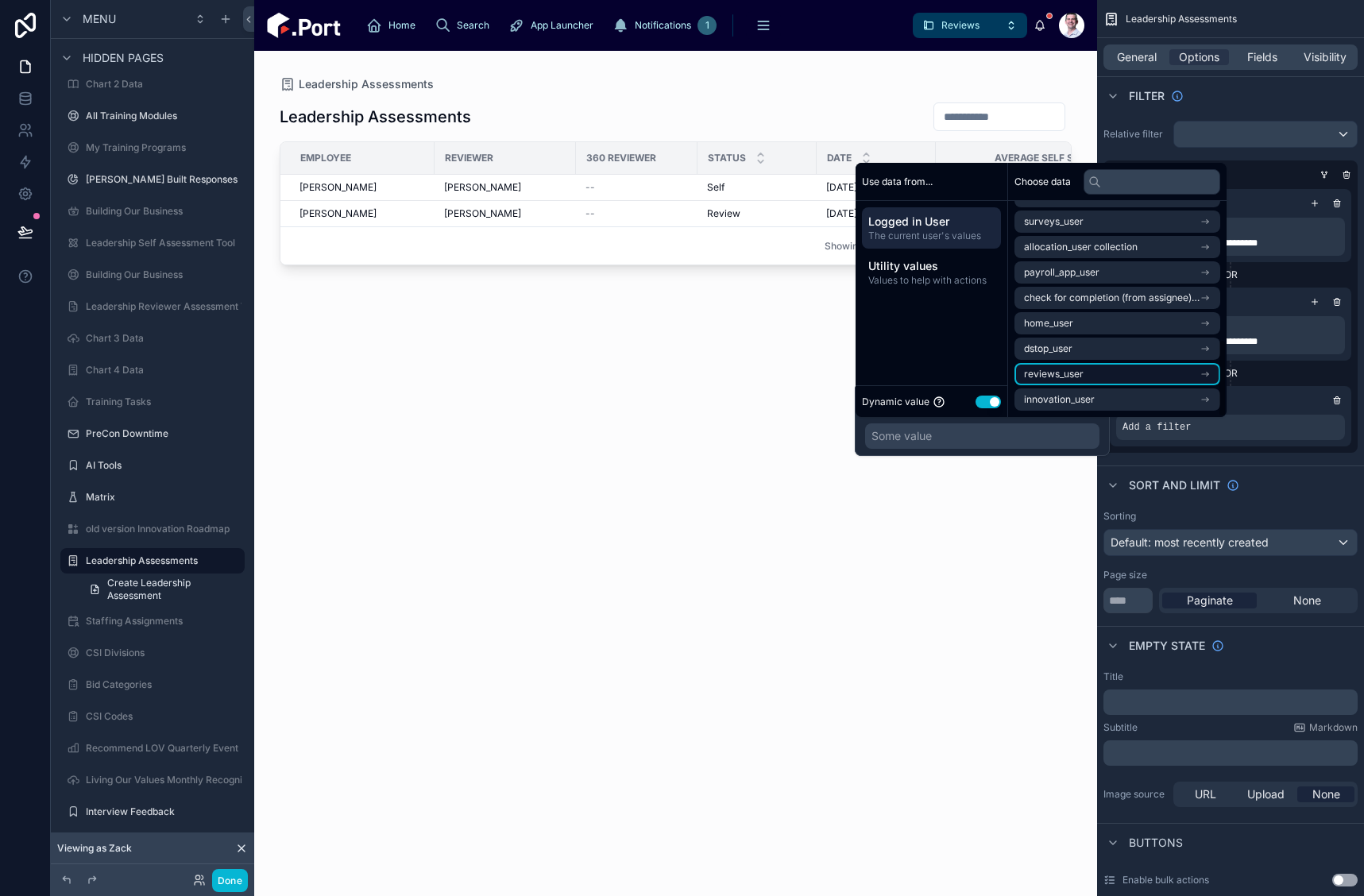
click at [1155, 370] on li "reviews_user" at bounding box center [1118, 374] width 206 height 22
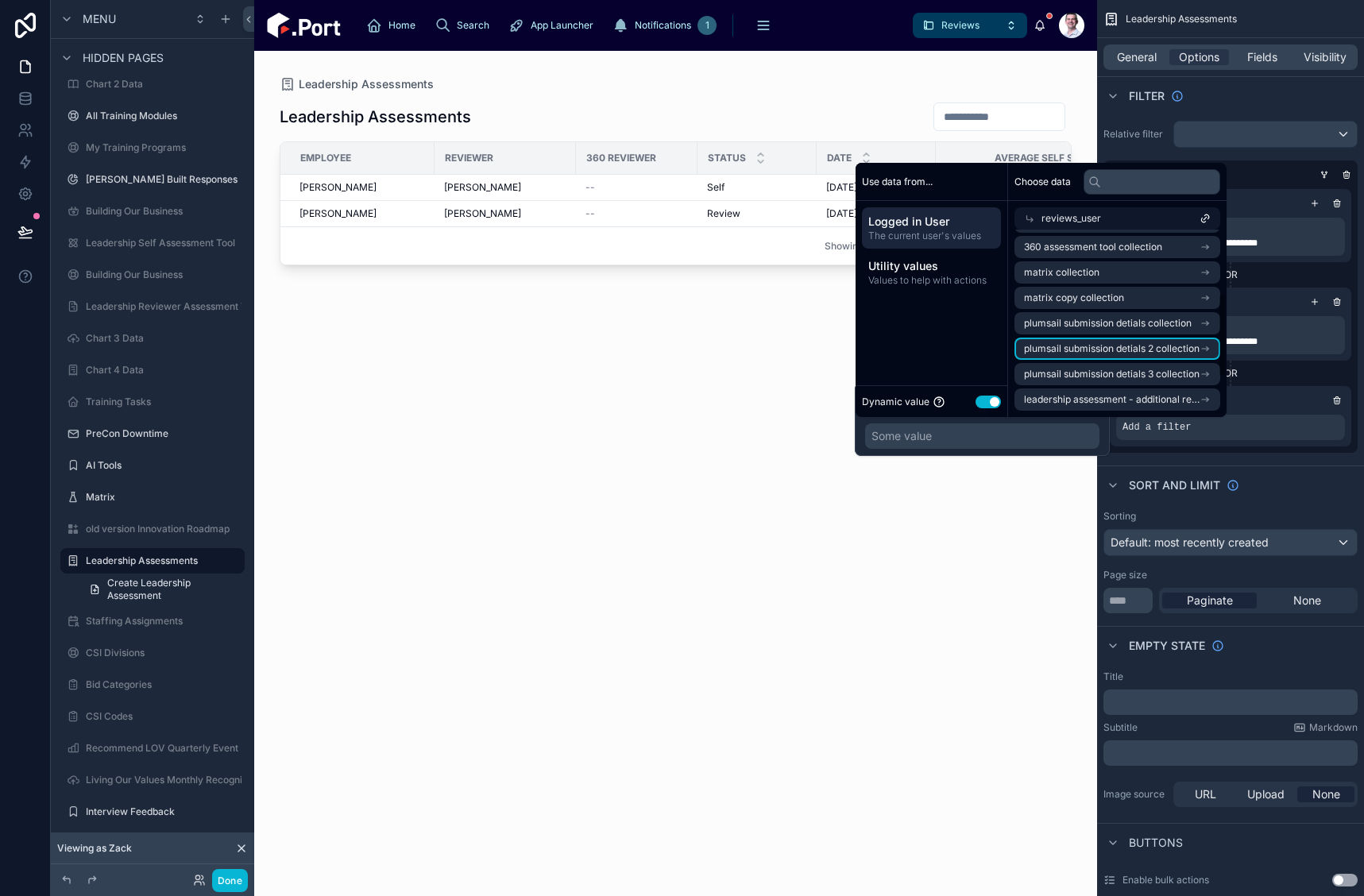
scroll to position [0, 0]
click at [1123, 243] on li "reviews_user" at bounding box center [1118, 246] width 206 height 22
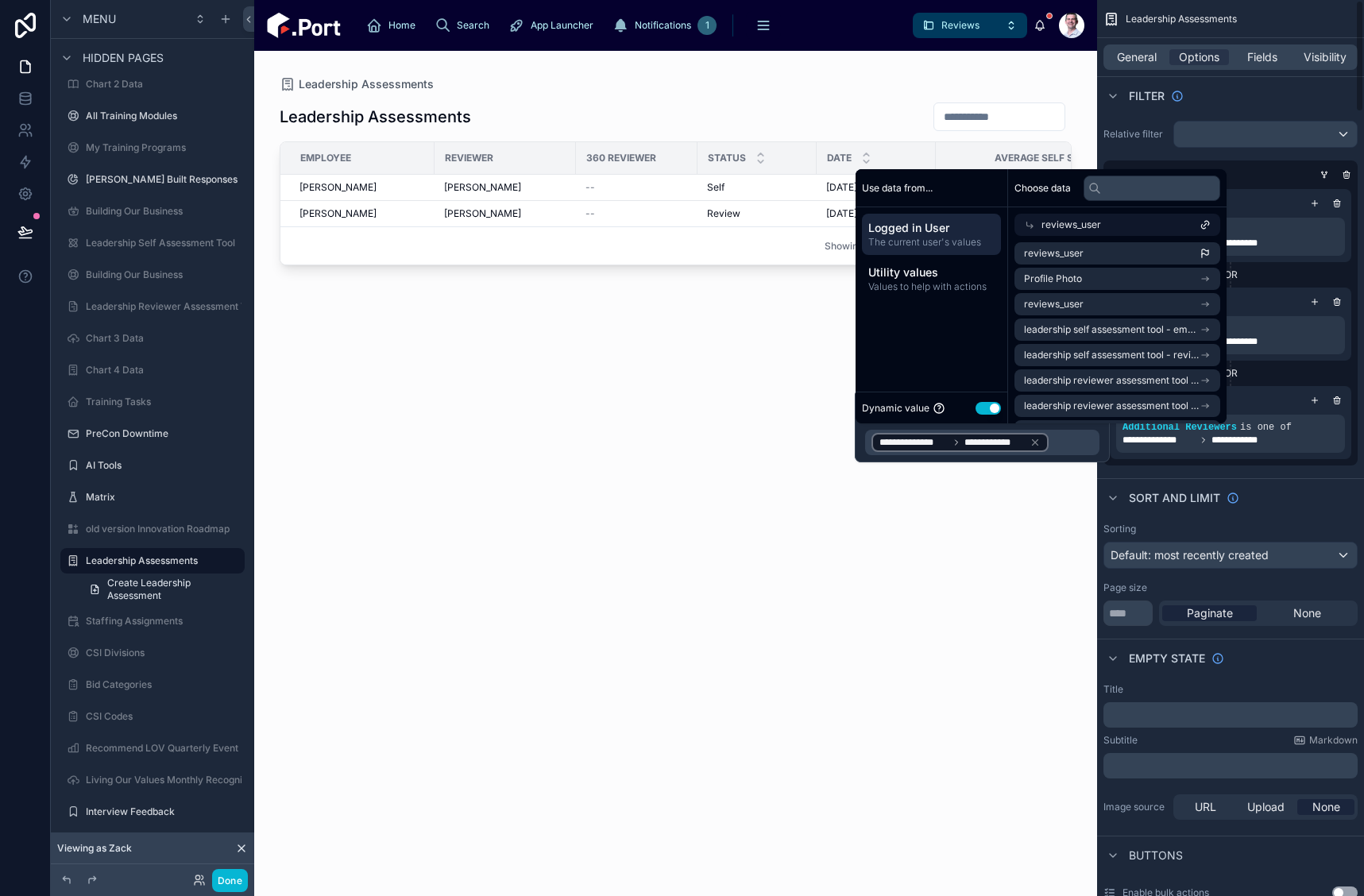
drag, startPoint x: 1328, startPoint y: 503, endPoint x: 1313, endPoint y: 503, distance: 15.0
click at [1326, 502] on div "Sort And Limit" at bounding box center [1231, 498] width 267 height 38
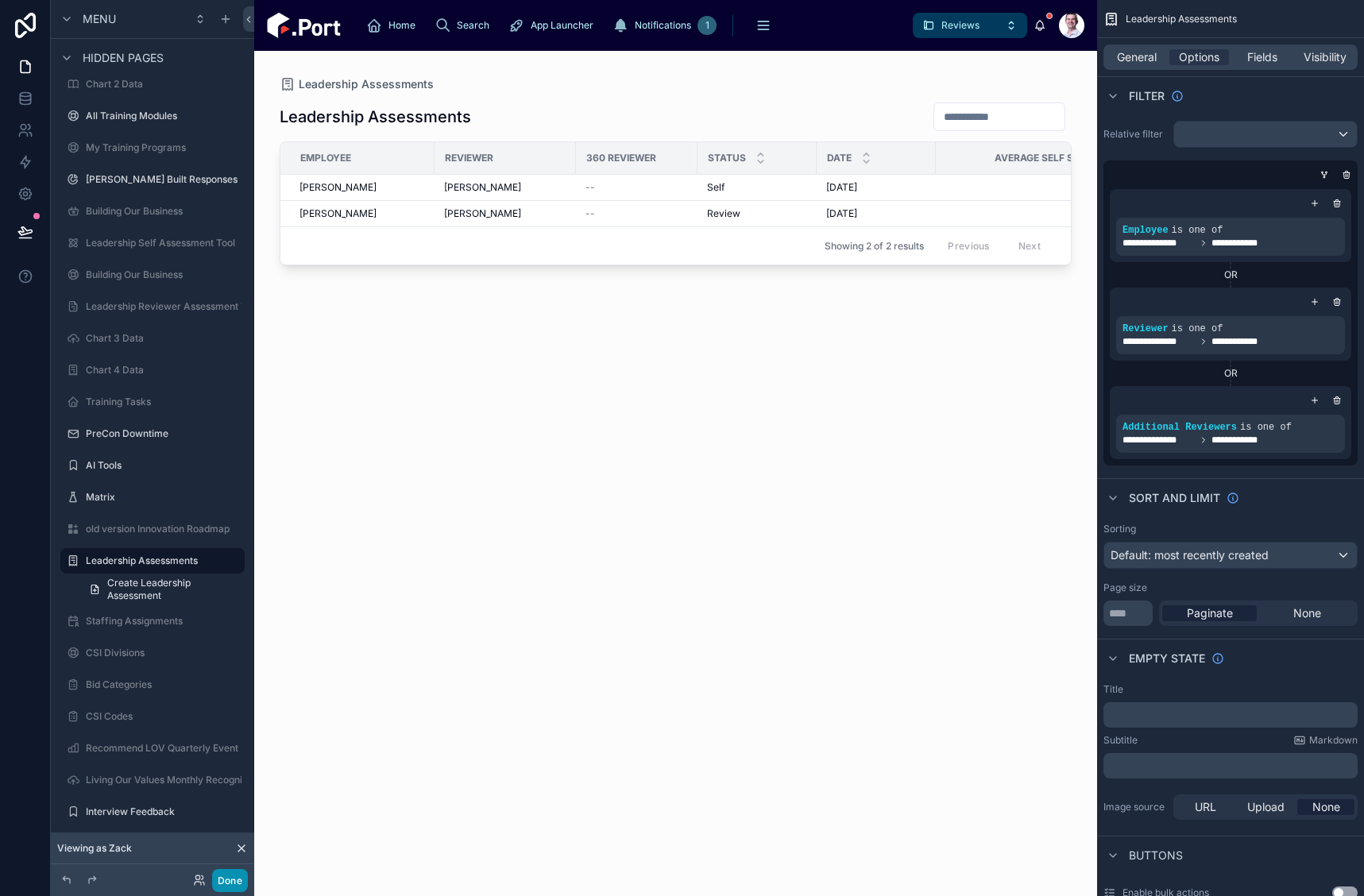
click at [236, 880] on button "Done" at bounding box center [230, 880] width 36 height 23
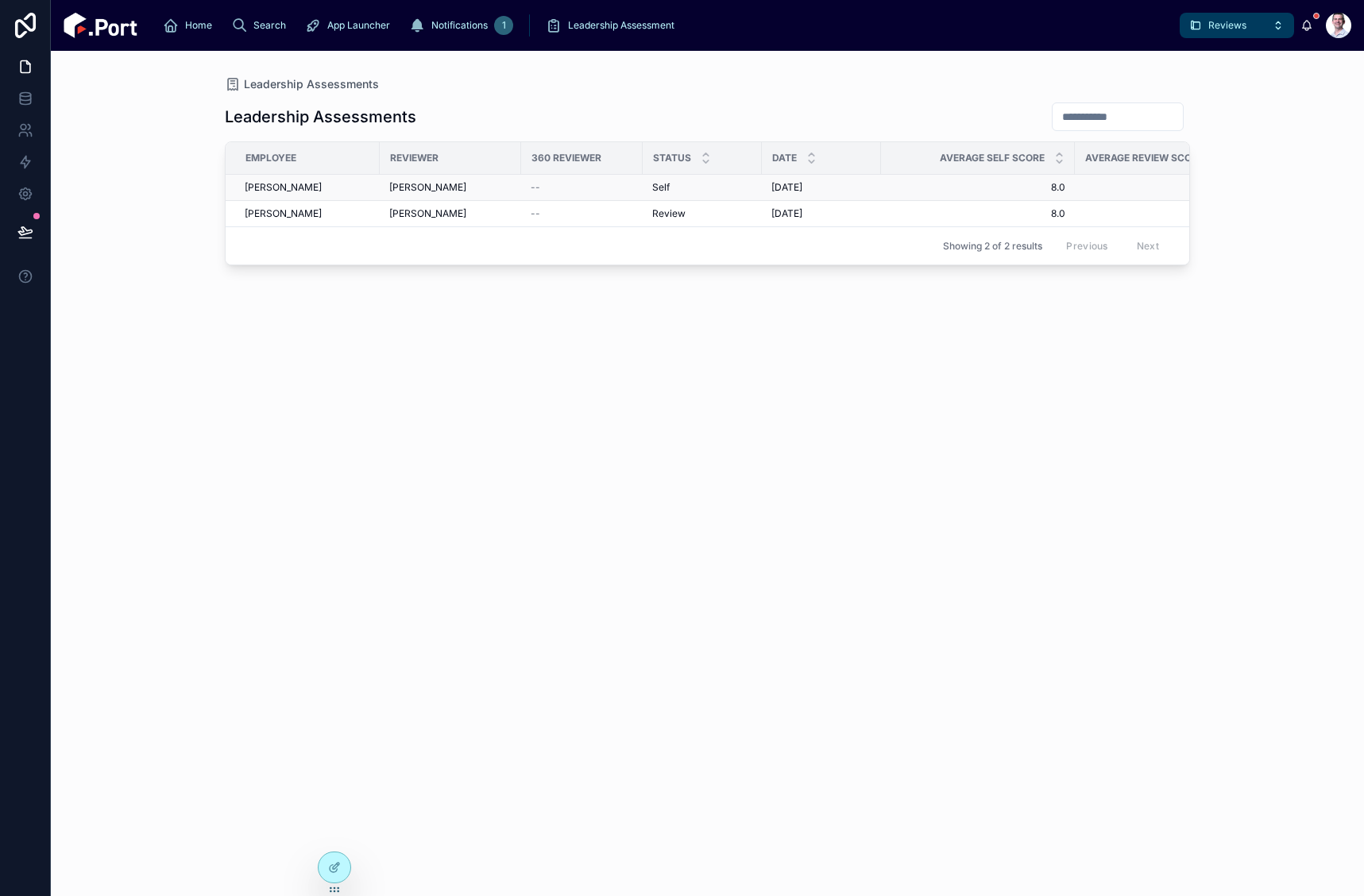
click at [902, 191] on span "8.0" at bounding box center [979, 187] width 175 height 13
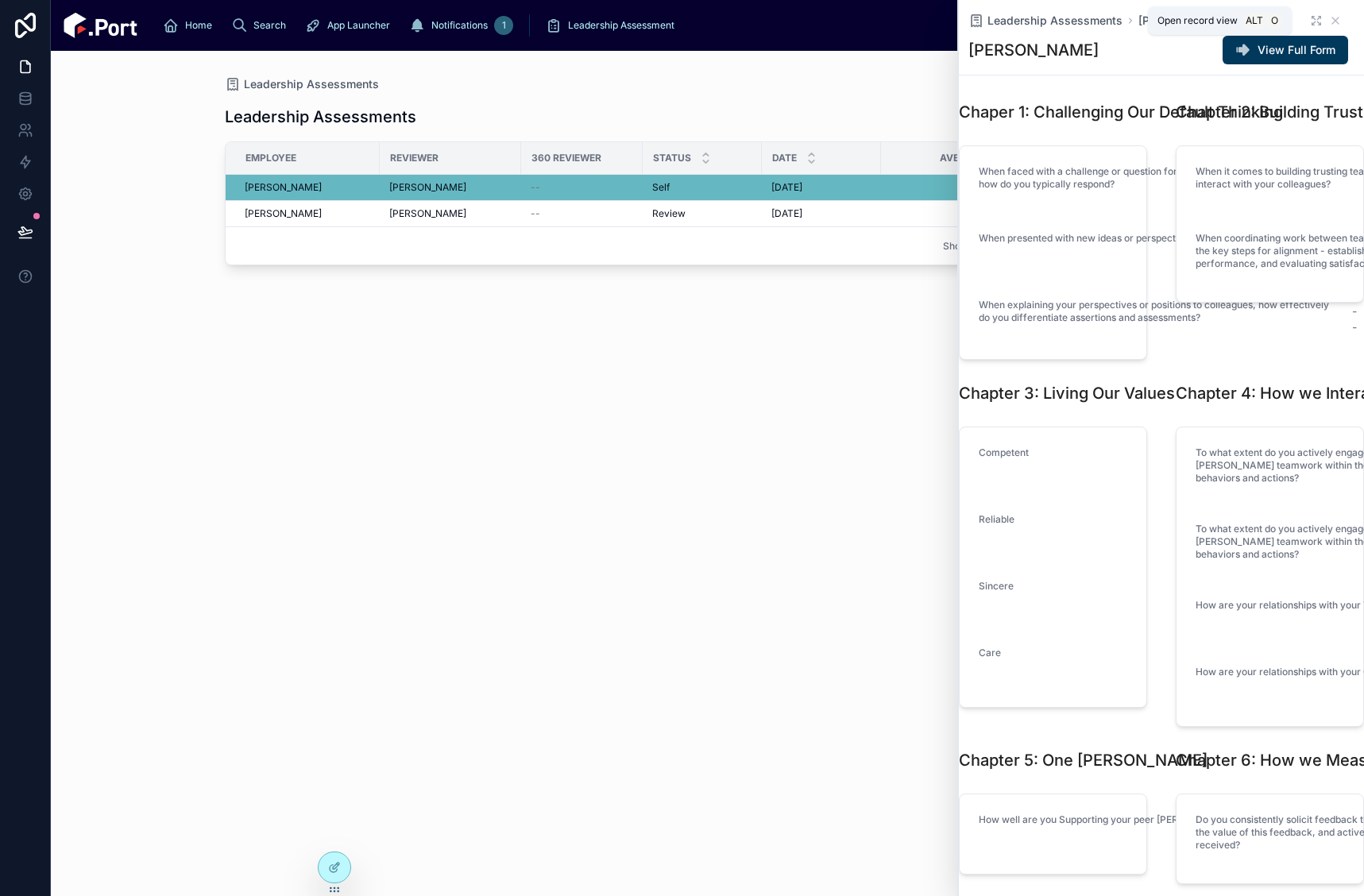
click at [1310, 20] on icon at bounding box center [1317, 20] width 13 height 13
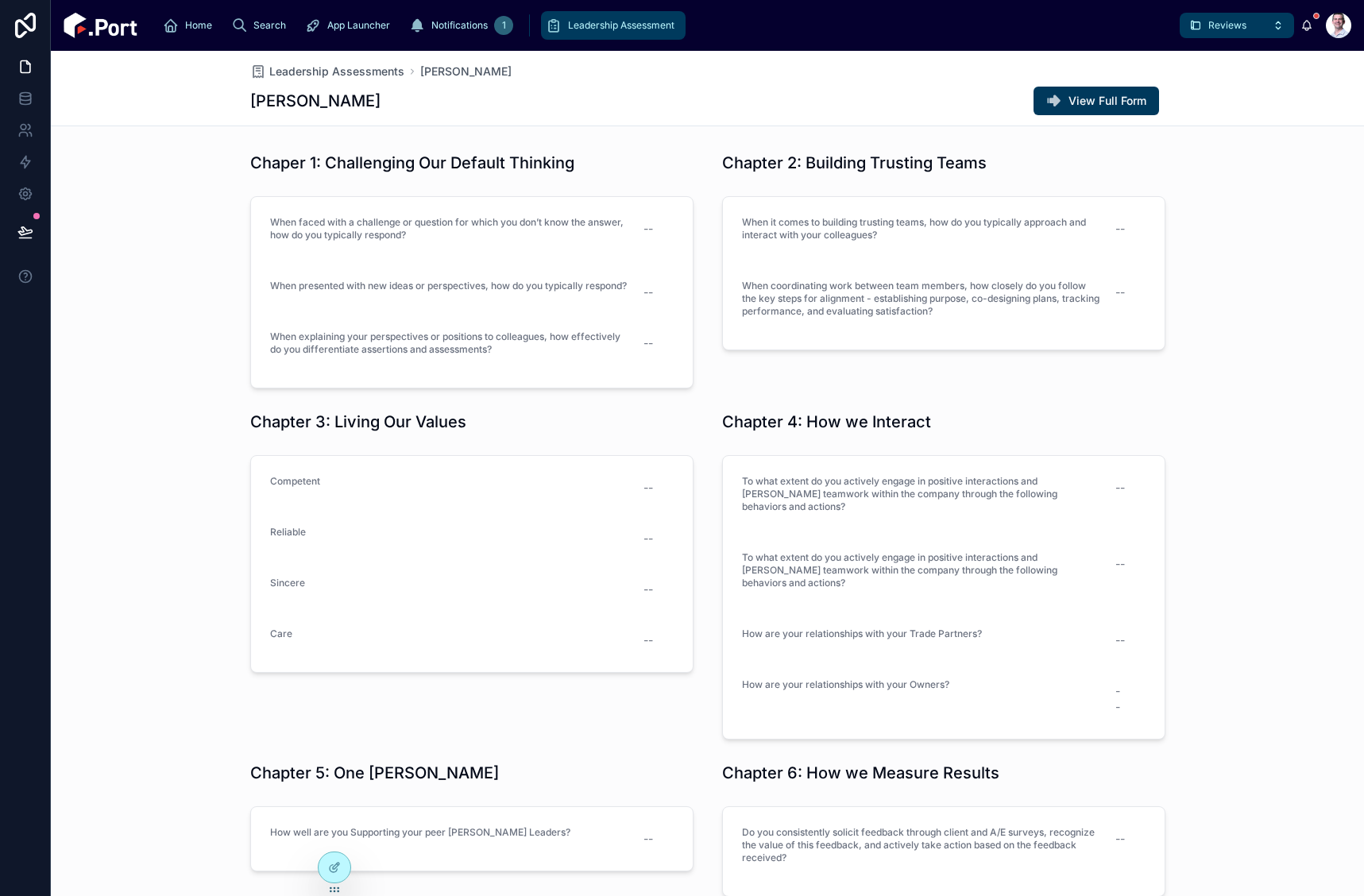
click at [568, 25] on span "Leadership Assessment" at bounding box center [621, 25] width 106 height 13
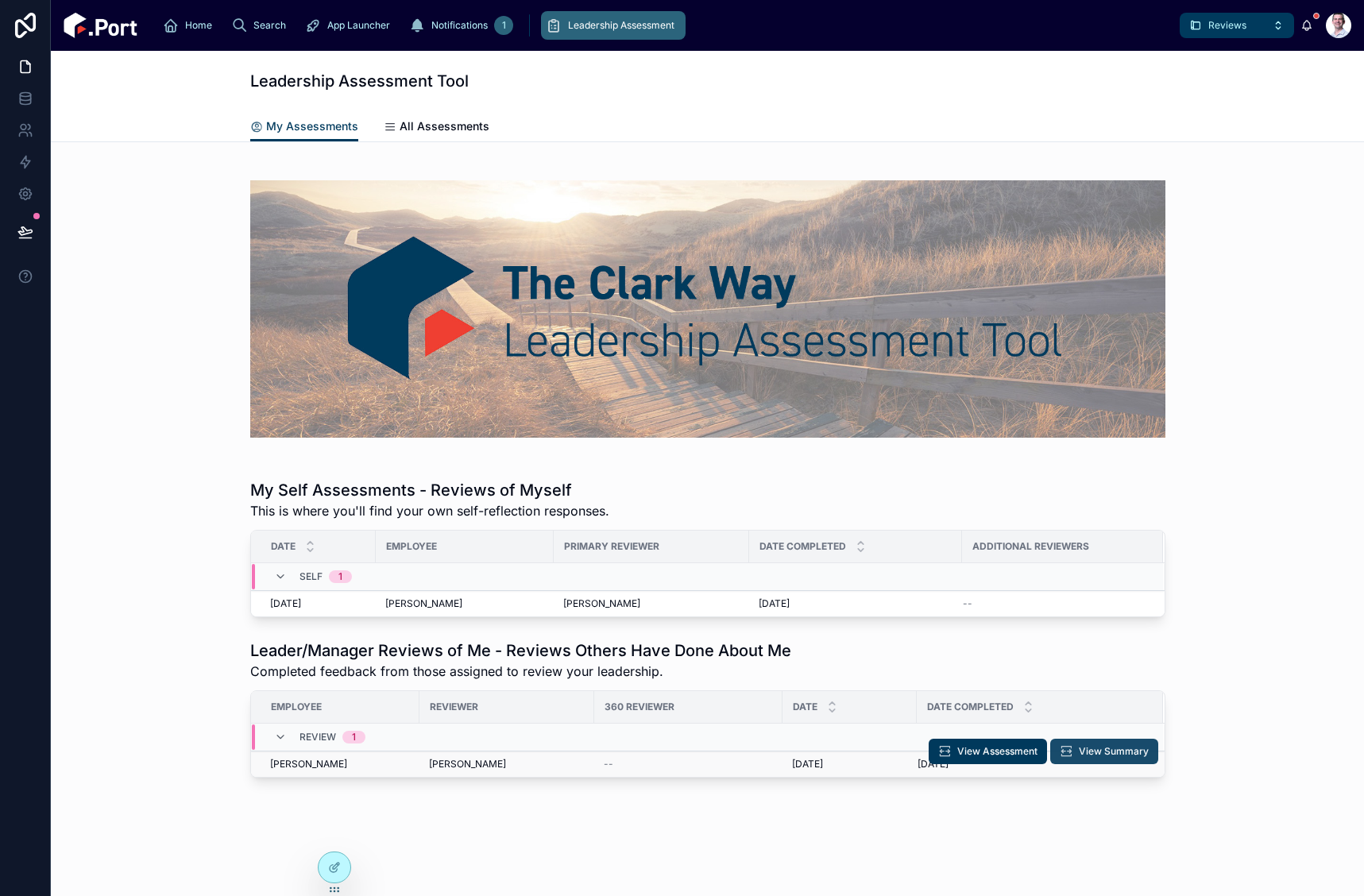
click at [1091, 754] on span "View Summary" at bounding box center [1114, 752] width 70 height 13
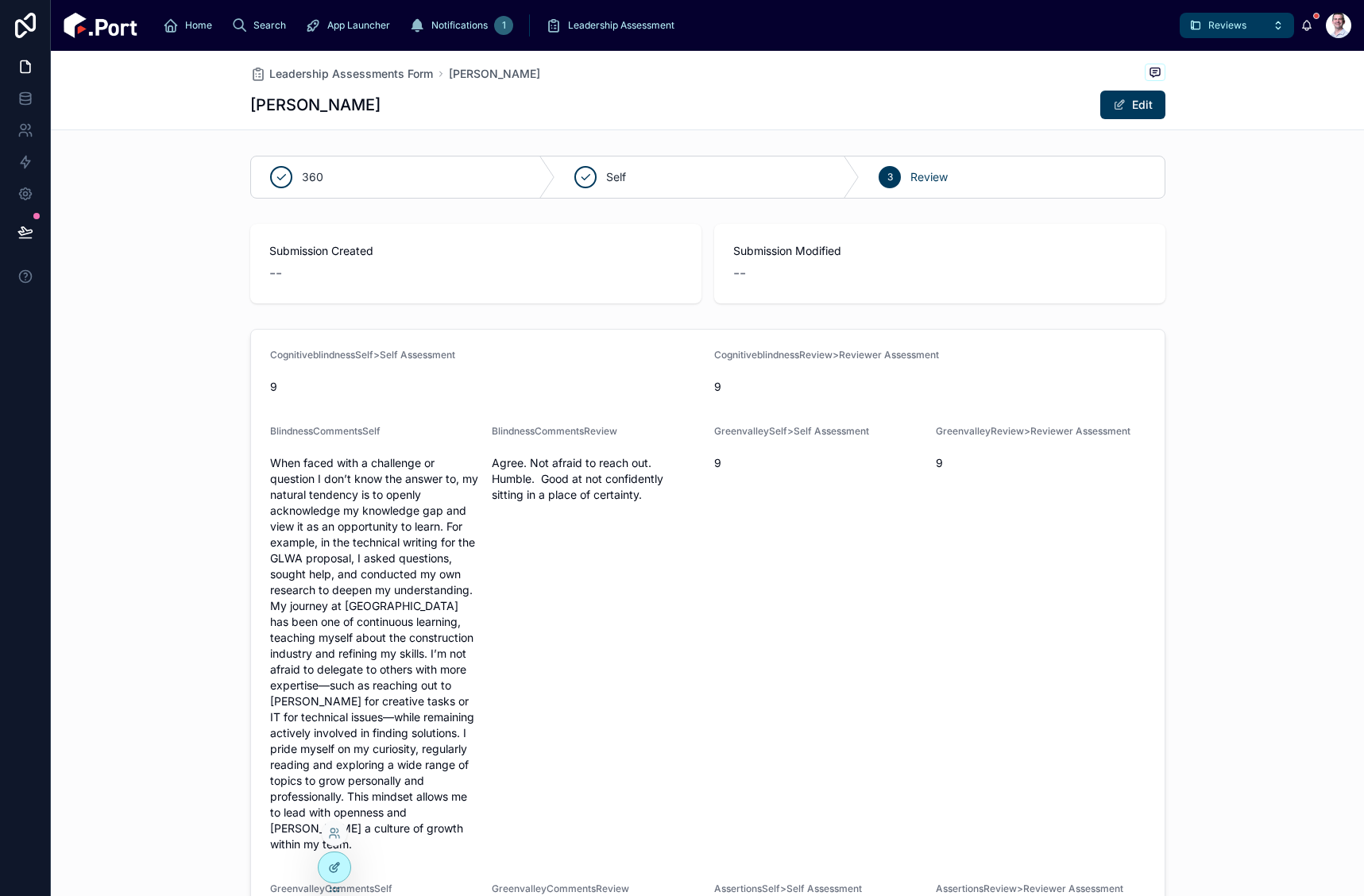
click at [339, 868] on icon at bounding box center [335, 868] width 13 height 13
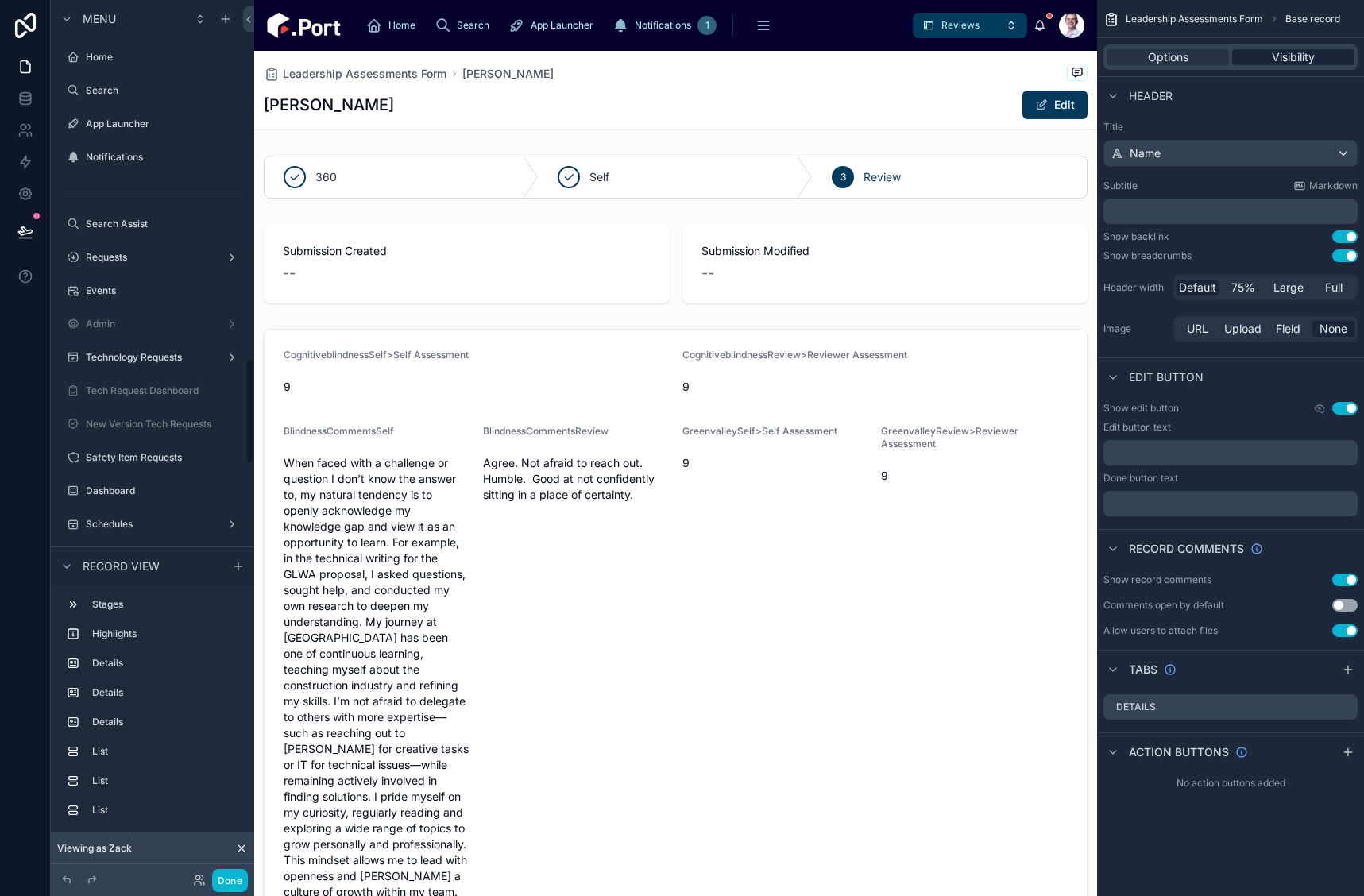
scroll to position [2972, 0]
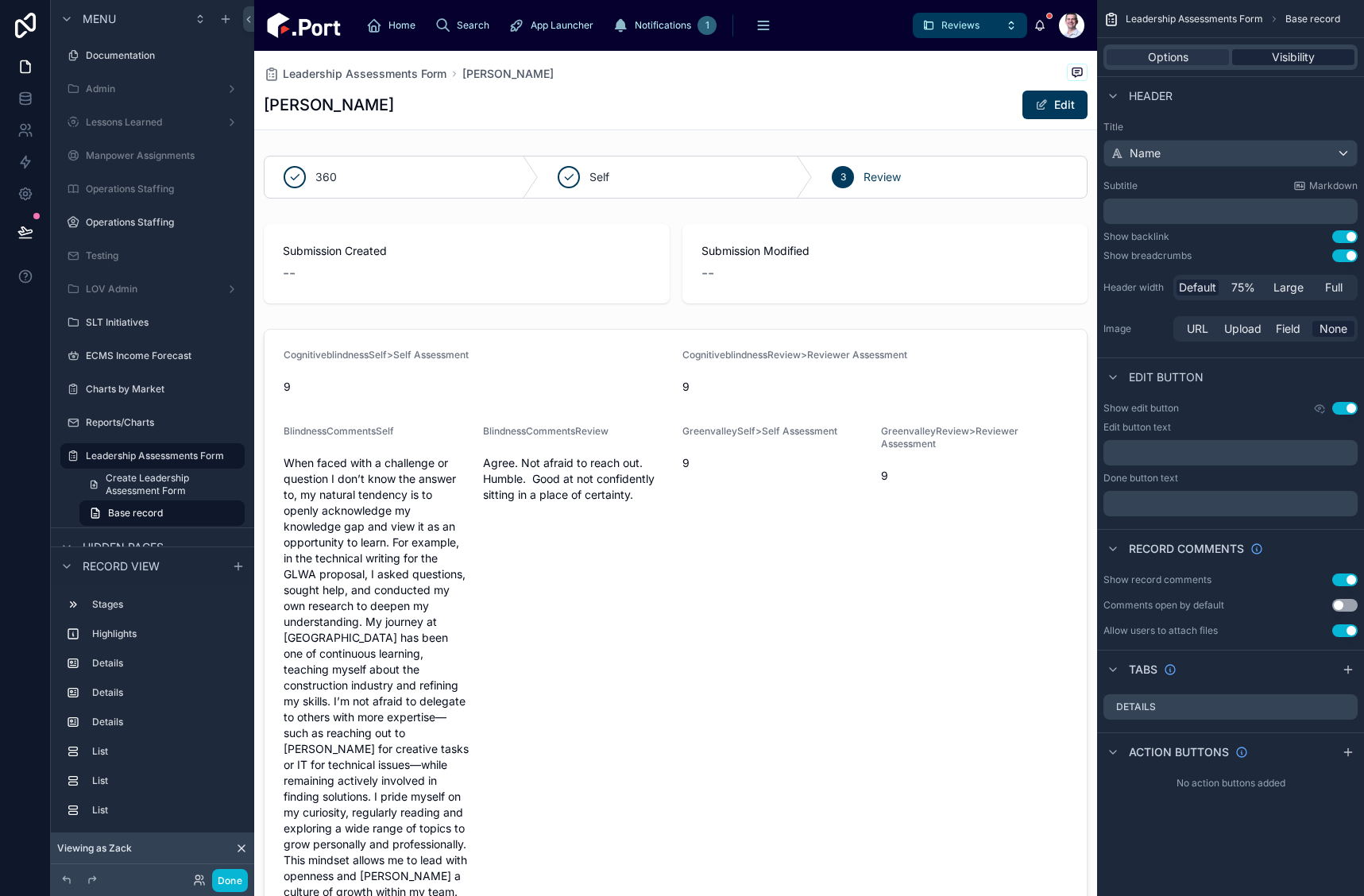
click at [1284, 59] on span "Visibility" at bounding box center [1294, 56] width 43 height 16
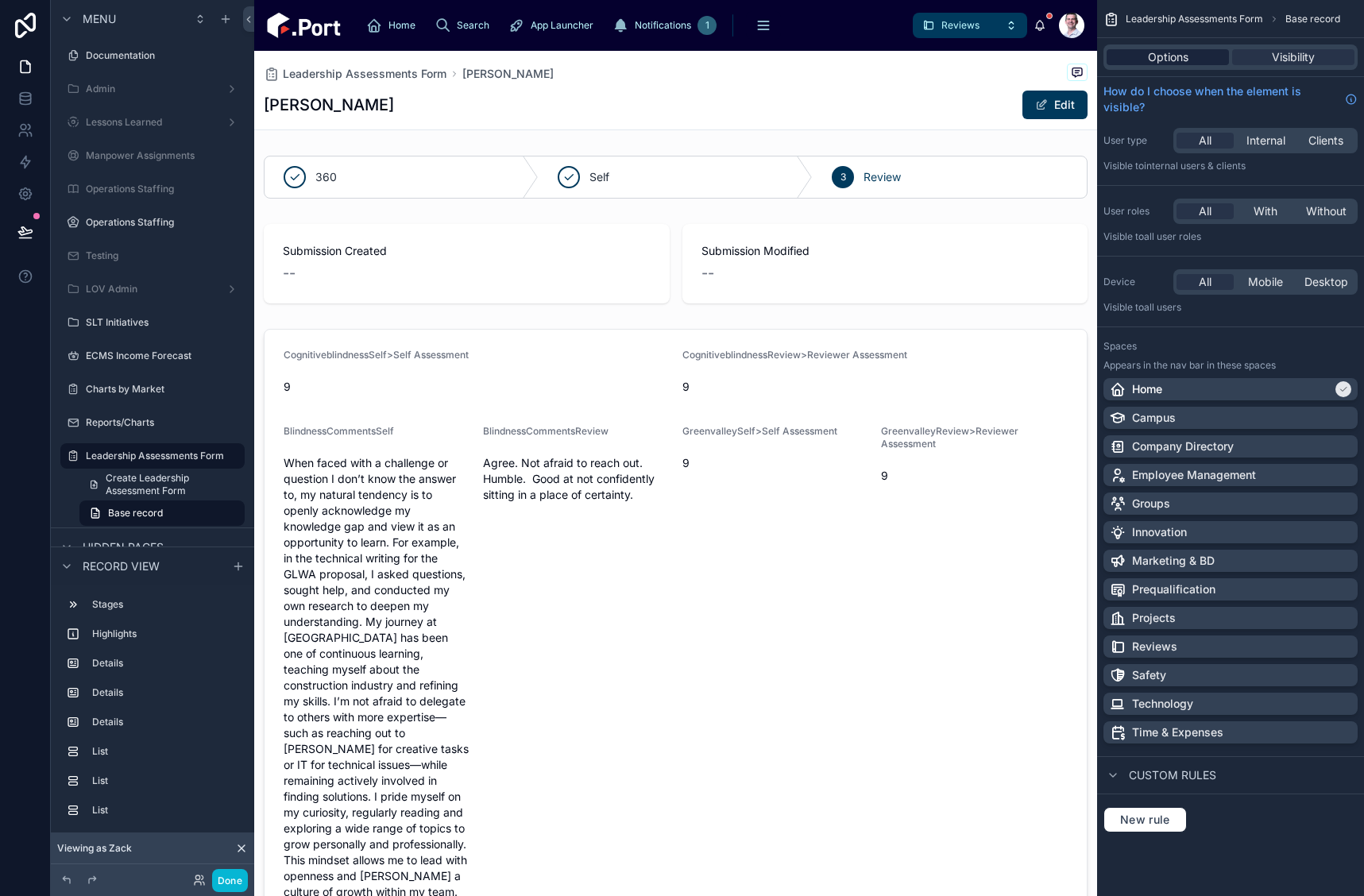
click at [1153, 59] on span "Options" at bounding box center [1168, 56] width 41 height 16
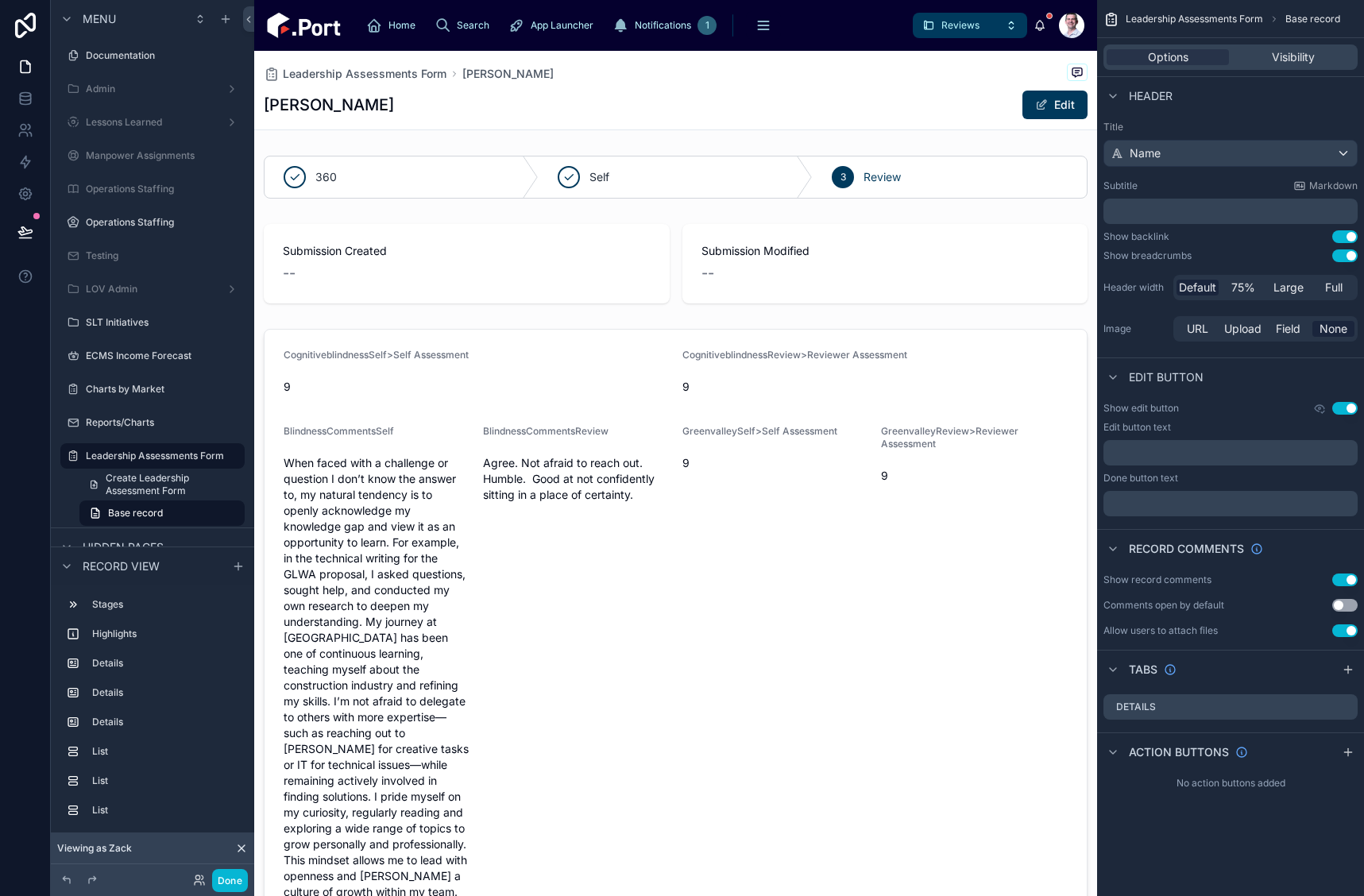
click at [1347, 236] on button "Use setting" at bounding box center [1344, 237] width 25 height 13
drag, startPoint x: 1345, startPoint y: 255, endPoint x: 1340, endPoint y: 234, distance: 21.6
click at [1345, 254] on button "Use setting" at bounding box center [1344, 256] width 25 height 13
click at [1340, 234] on button "Use setting" at bounding box center [1344, 237] width 25 height 13
click at [1350, 584] on button "Use setting" at bounding box center [1344, 580] width 25 height 13
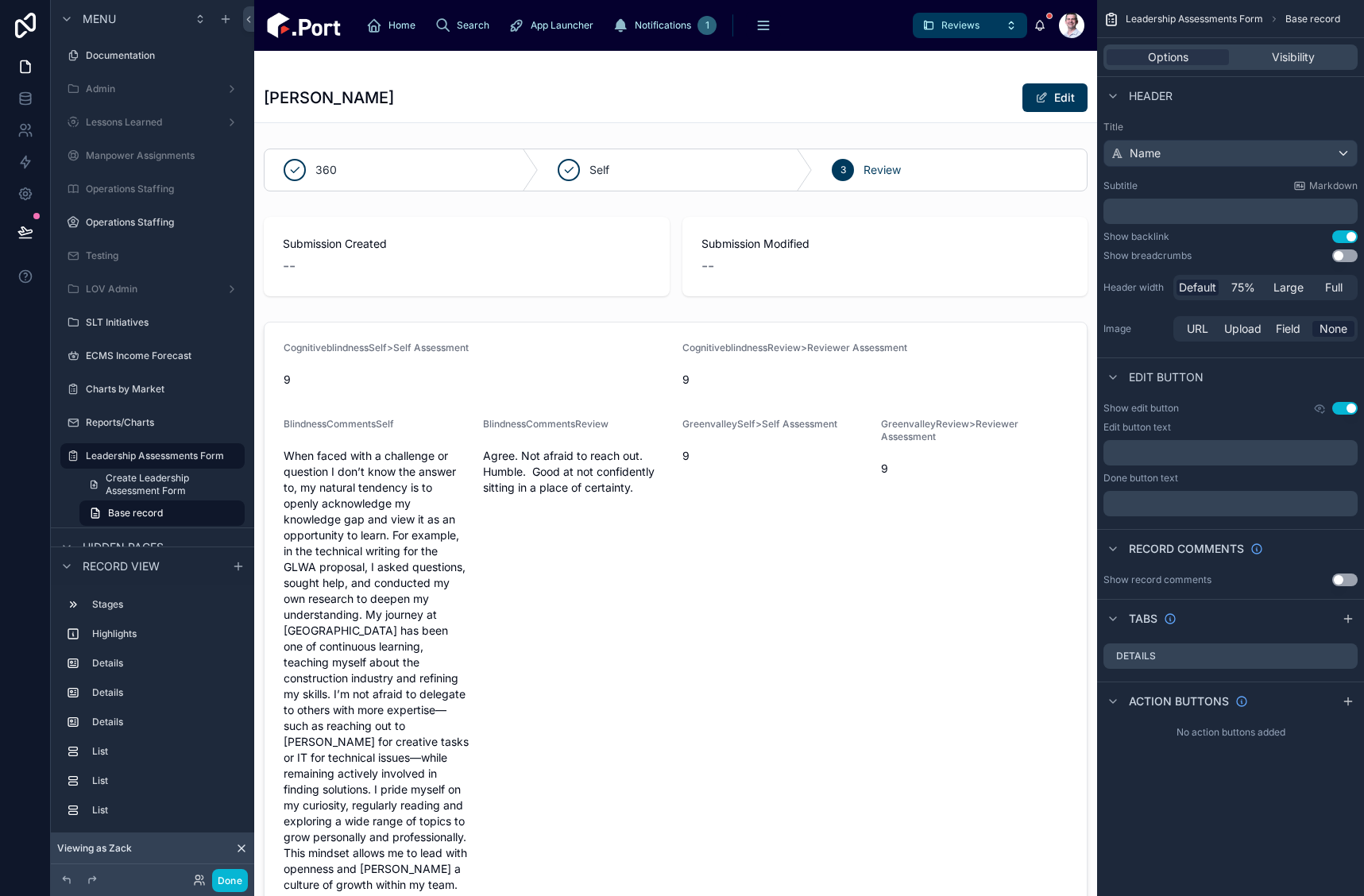
click at [1355, 237] on button "Use setting" at bounding box center [1344, 237] width 25 height 13
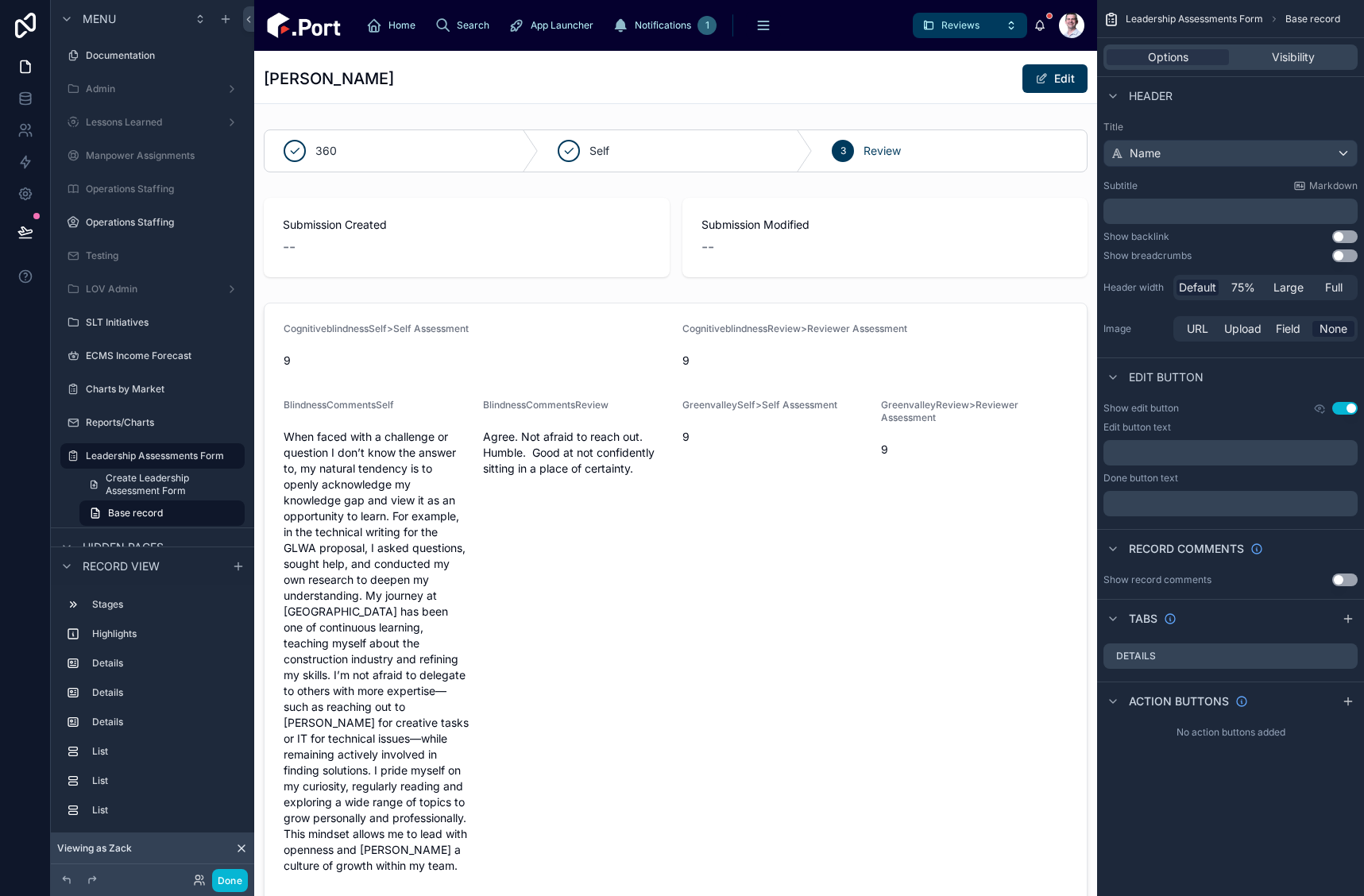
click at [1338, 234] on button "Use setting" at bounding box center [1344, 237] width 25 height 13
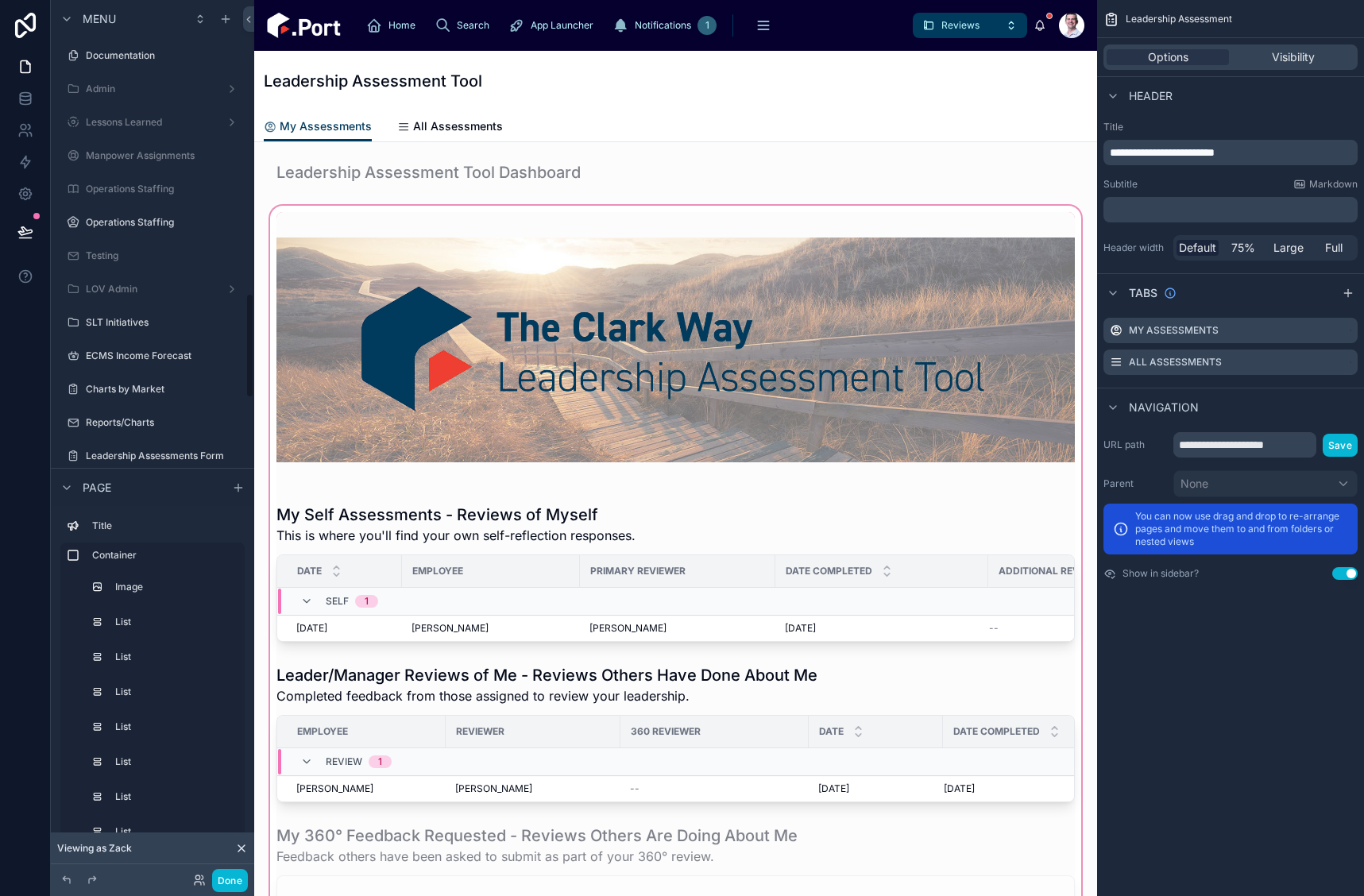
scroll to position [2438, 0]
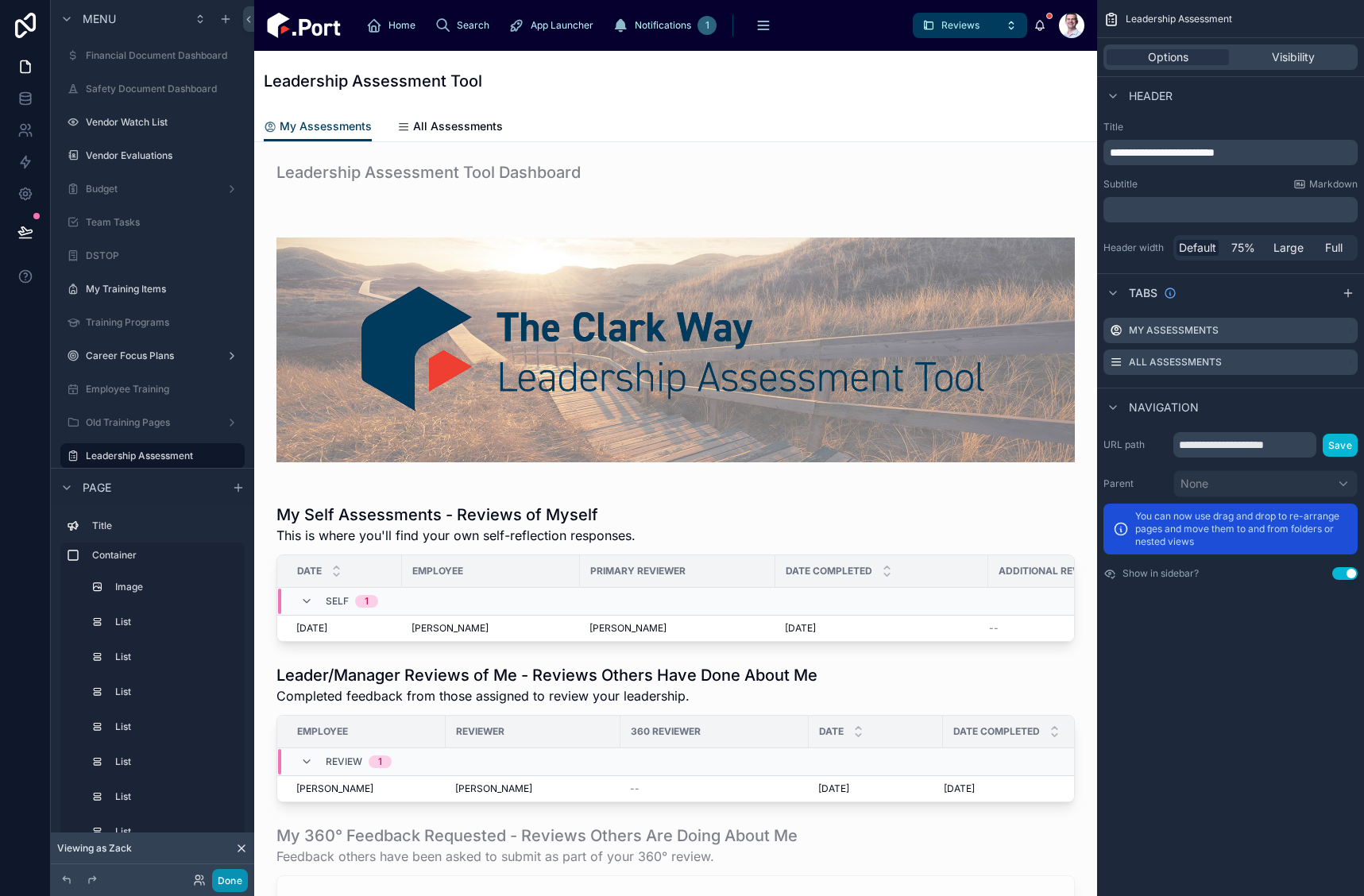
click at [214, 884] on button "Done" at bounding box center [230, 880] width 36 height 23
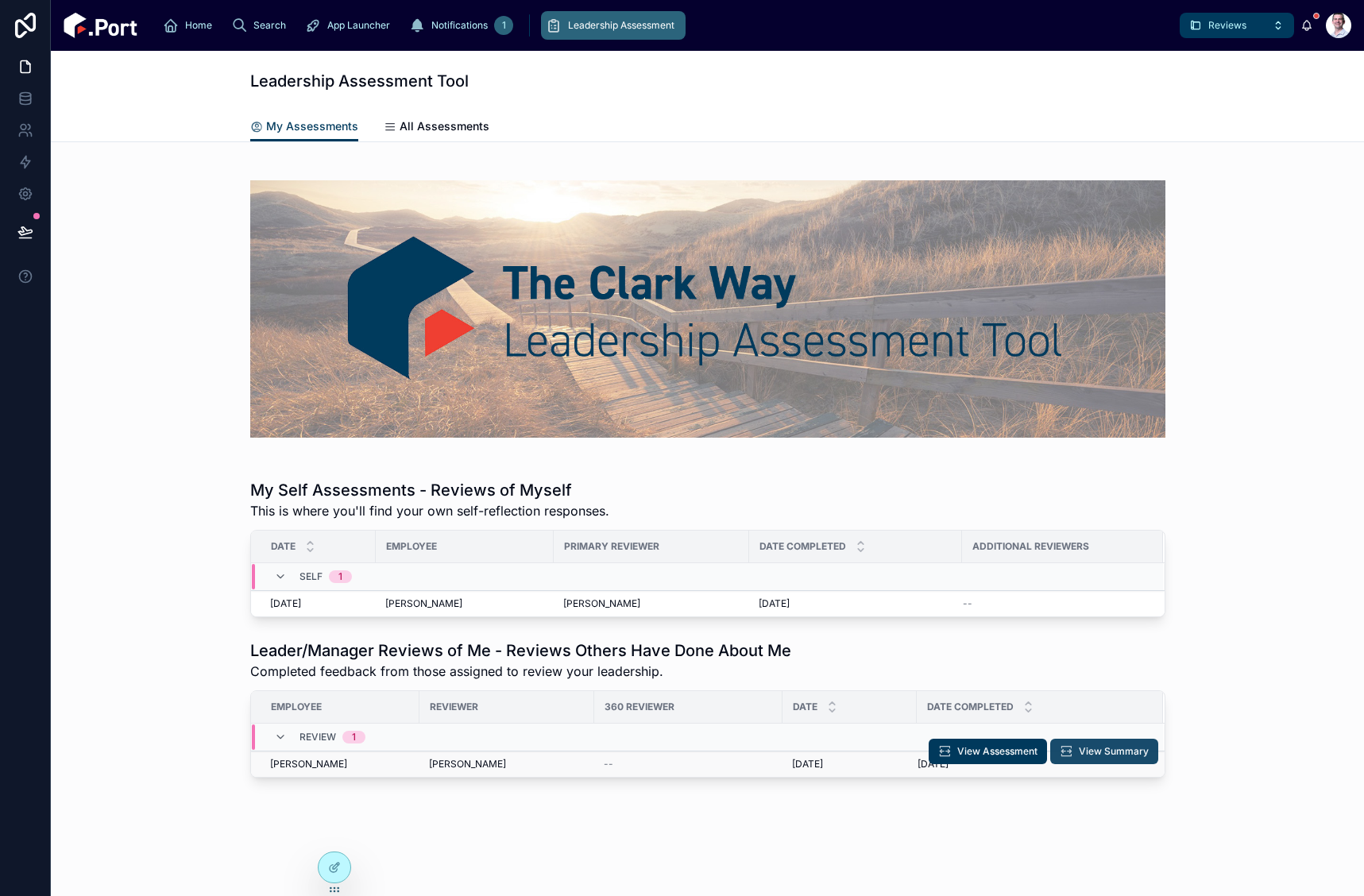
click at [1102, 756] on span "View Summary" at bounding box center [1114, 752] width 70 height 13
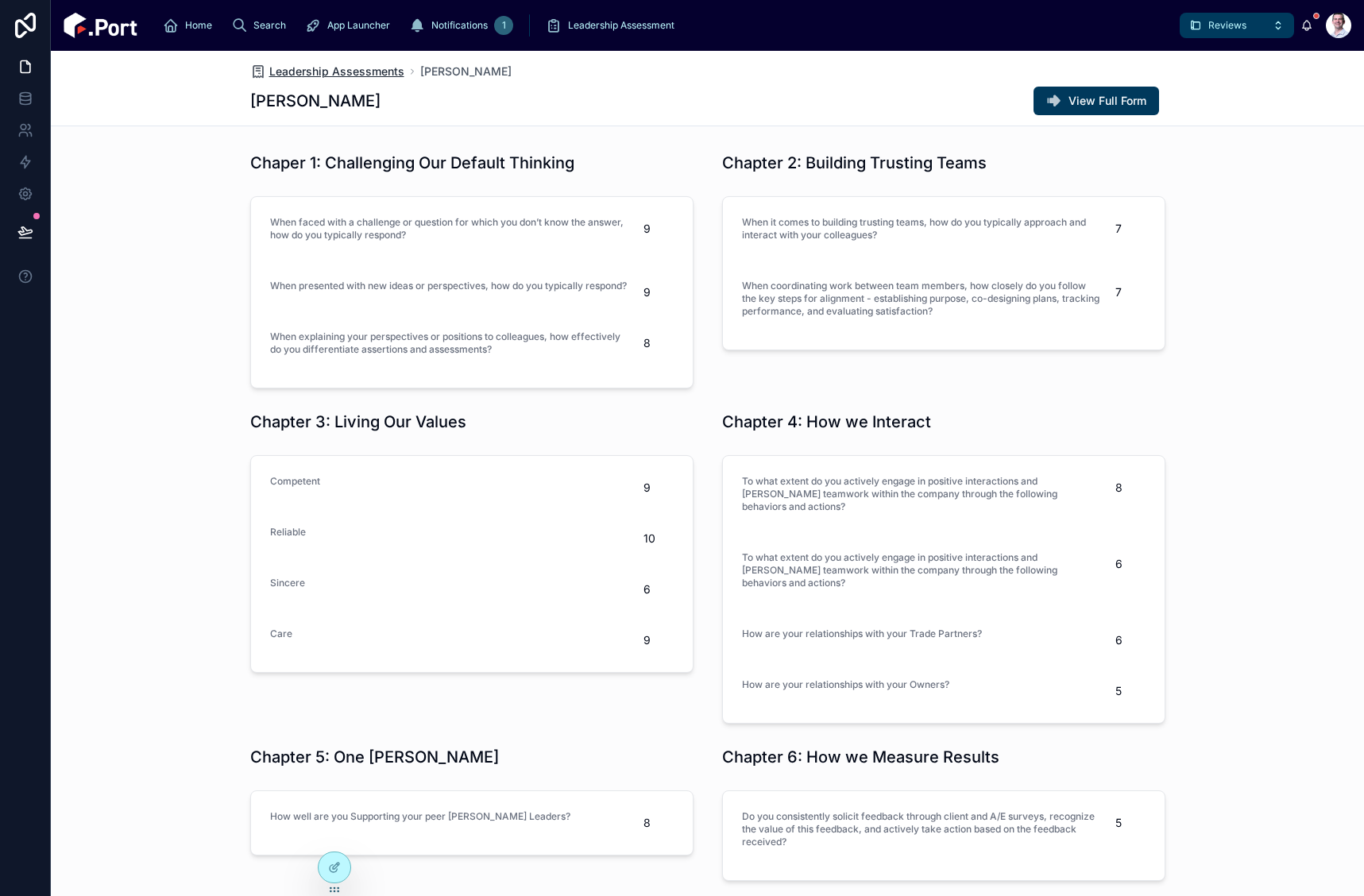
click at [353, 70] on span "Leadership Assessments" at bounding box center [336, 71] width 135 height 16
click at [331, 863] on icon at bounding box center [335, 868] width 13 height 13
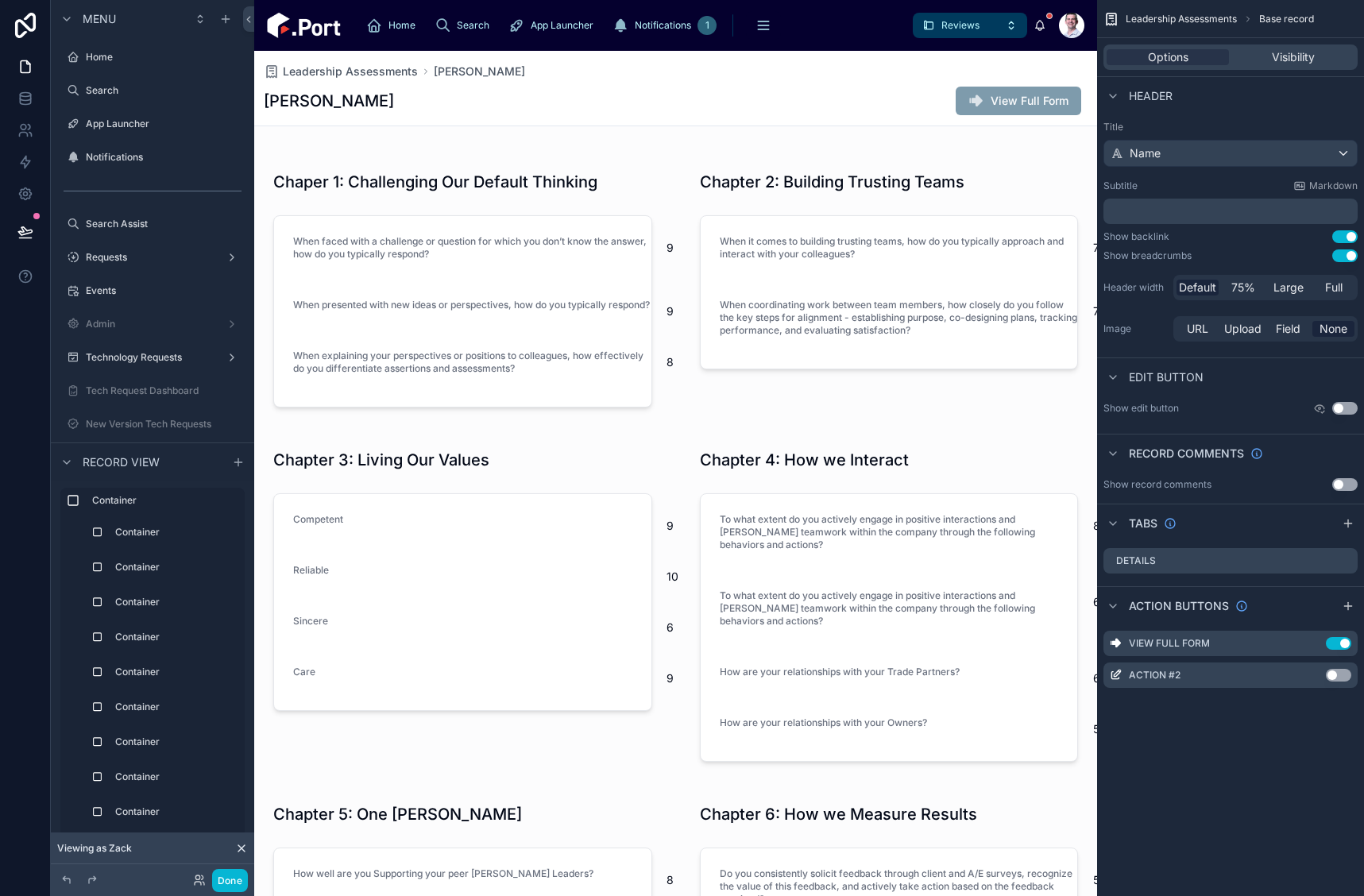
scroll to position [6158, 0]
click at [1356, 255] on button "Use setting" at bounding box center [1344, 256] width 25 height 13
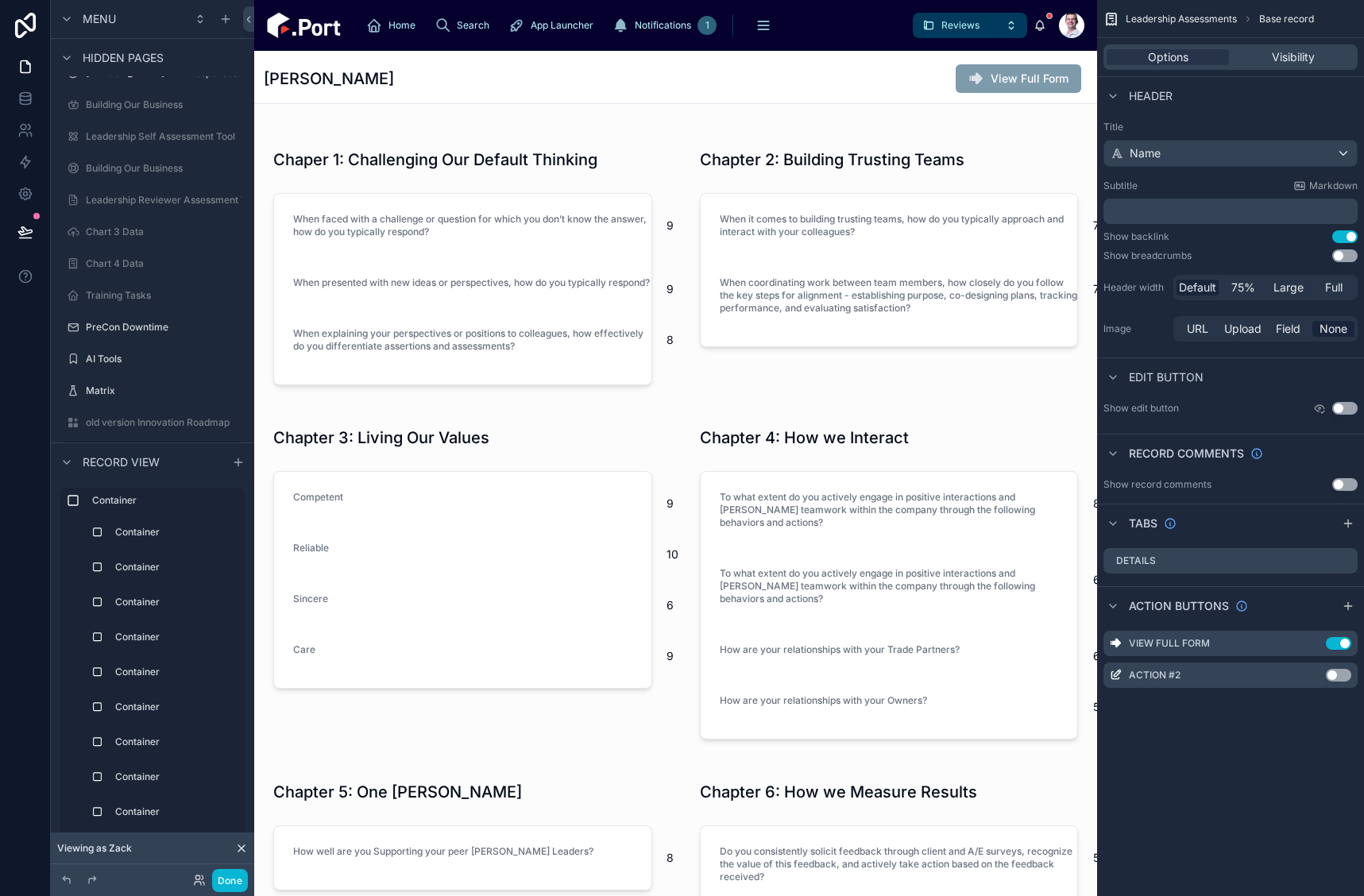
click at [1349, 236] on button "Use setting" at bounding box center [1344, 237] width 25 height 13
click at [223, 879] on button "Done" at bounding box center [230, 880] width 36 height 23
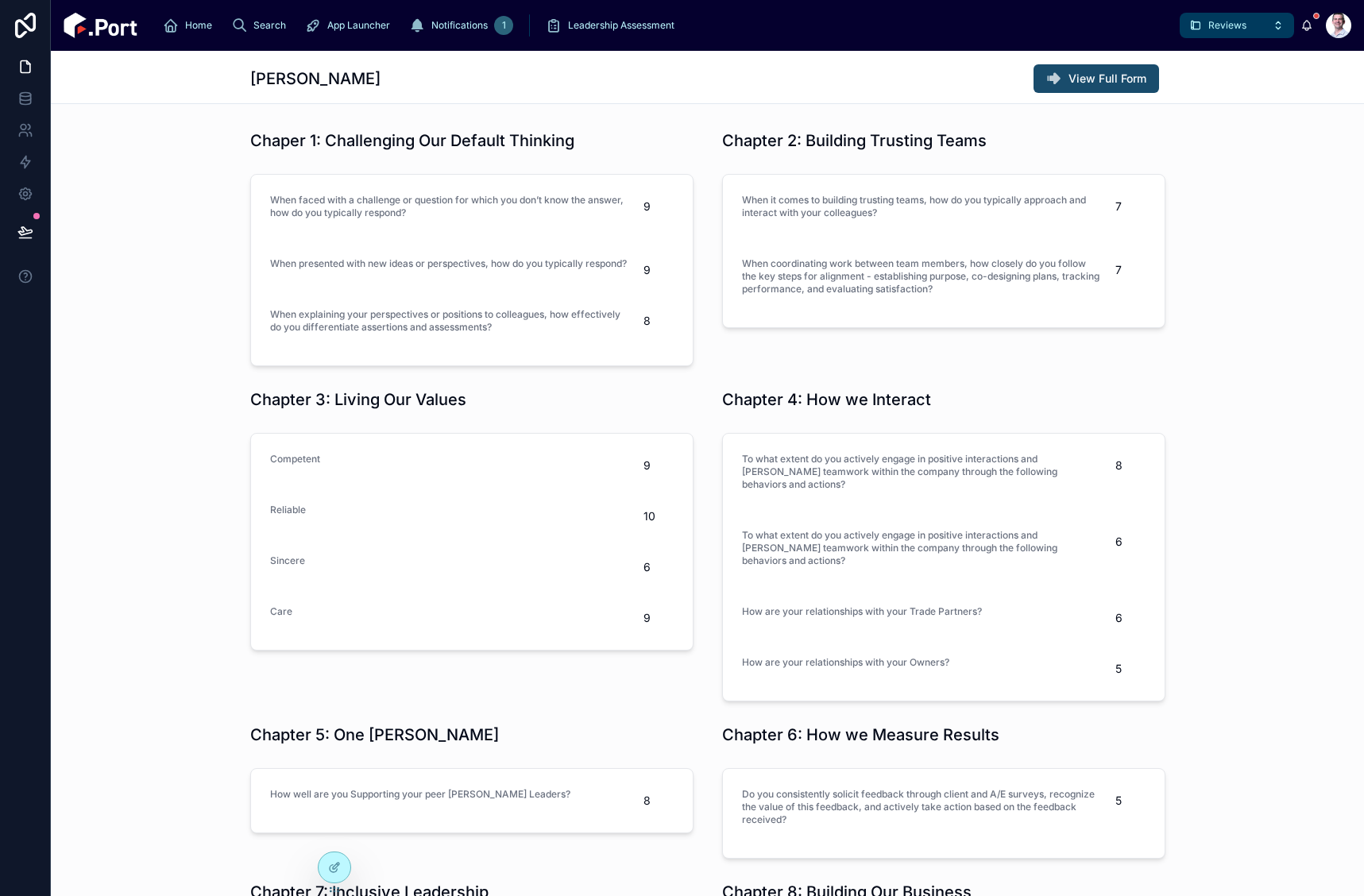
click at [1083, 83] on span "View Full Form" at bounding box center [1107, 78] width 78 height 16
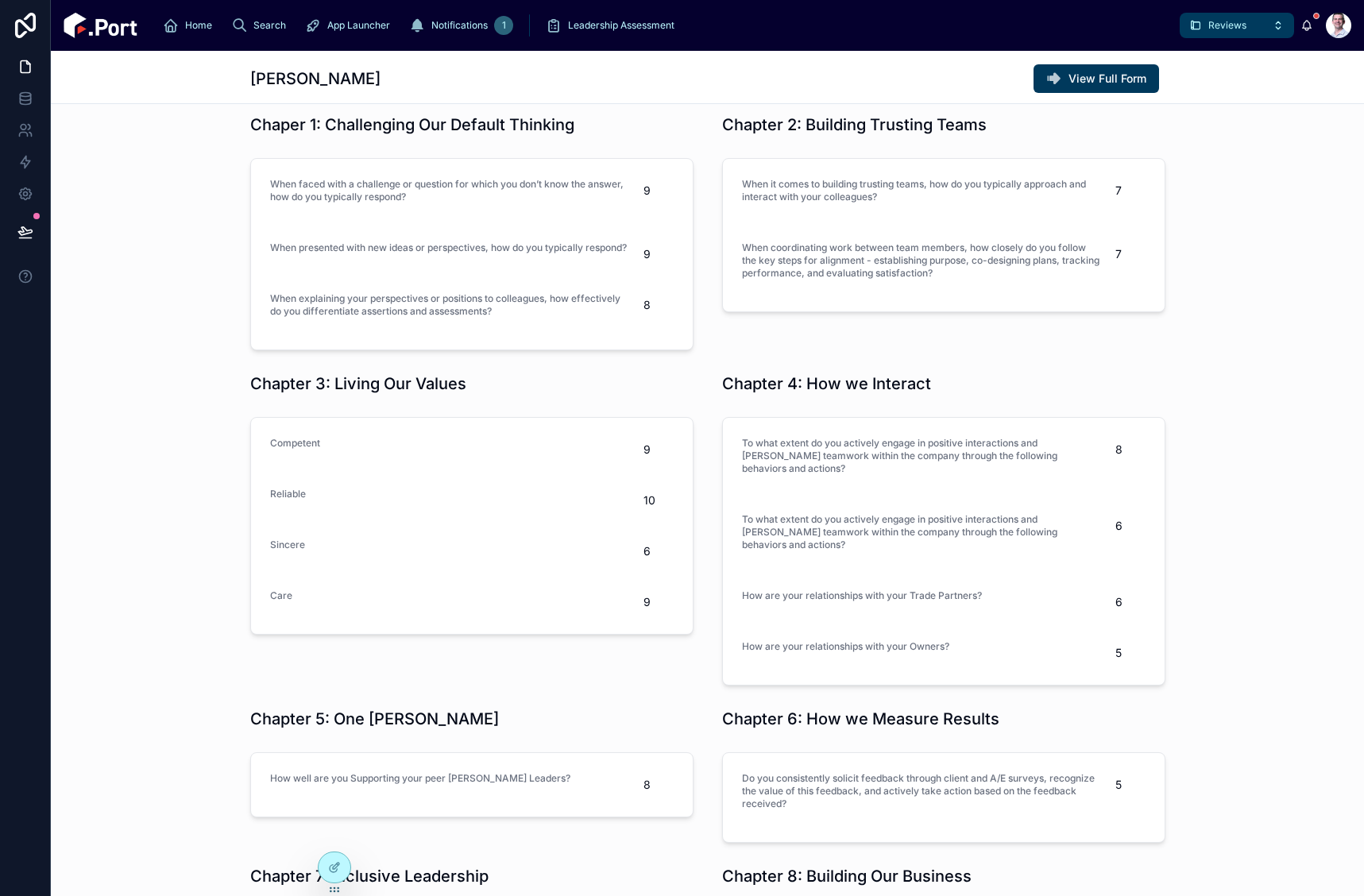
scroll to position [0, 0]
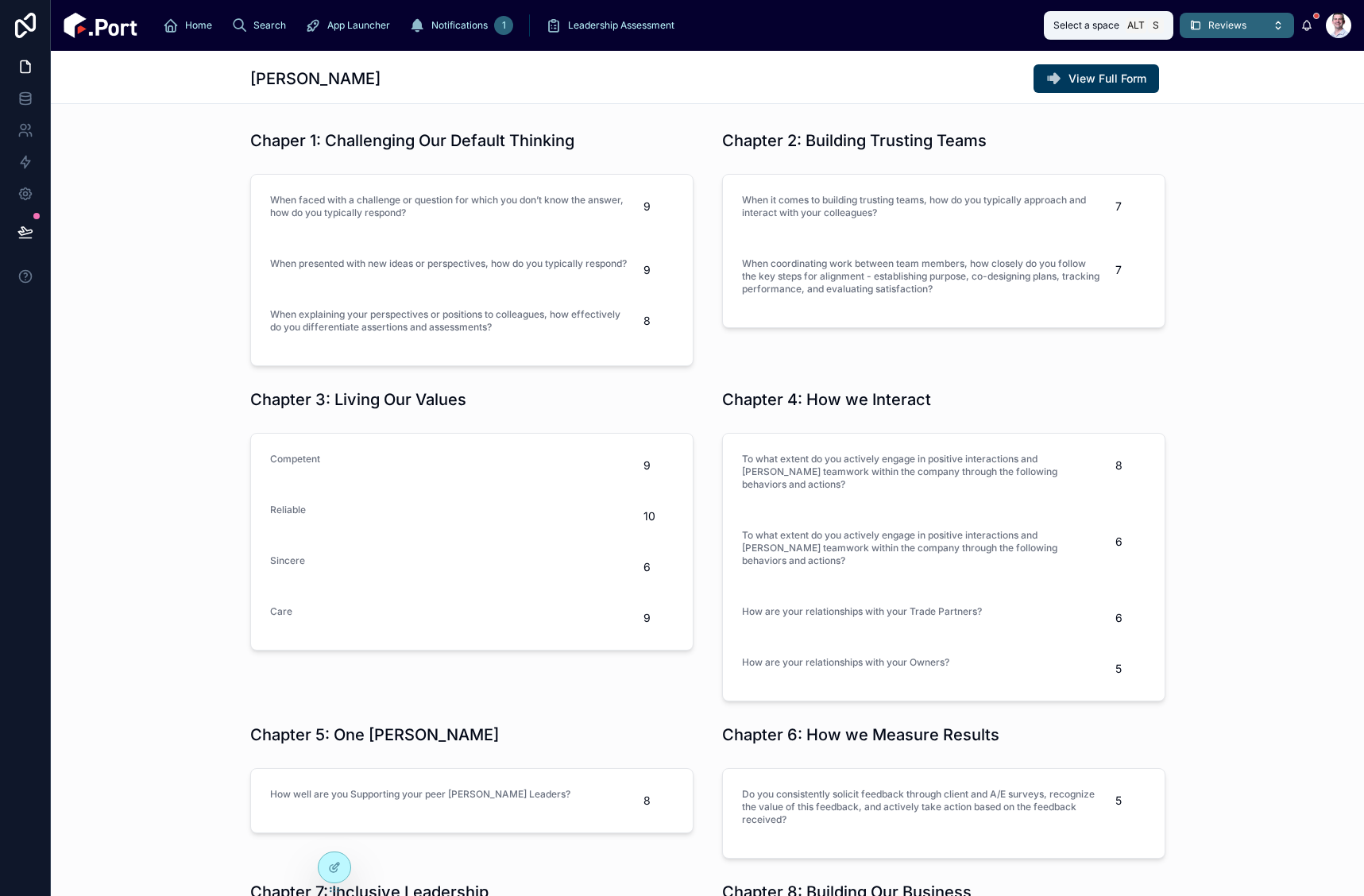
click at [1221, 27] on span "Reviews" at bounding box center [1227, 25] width 38 height 13
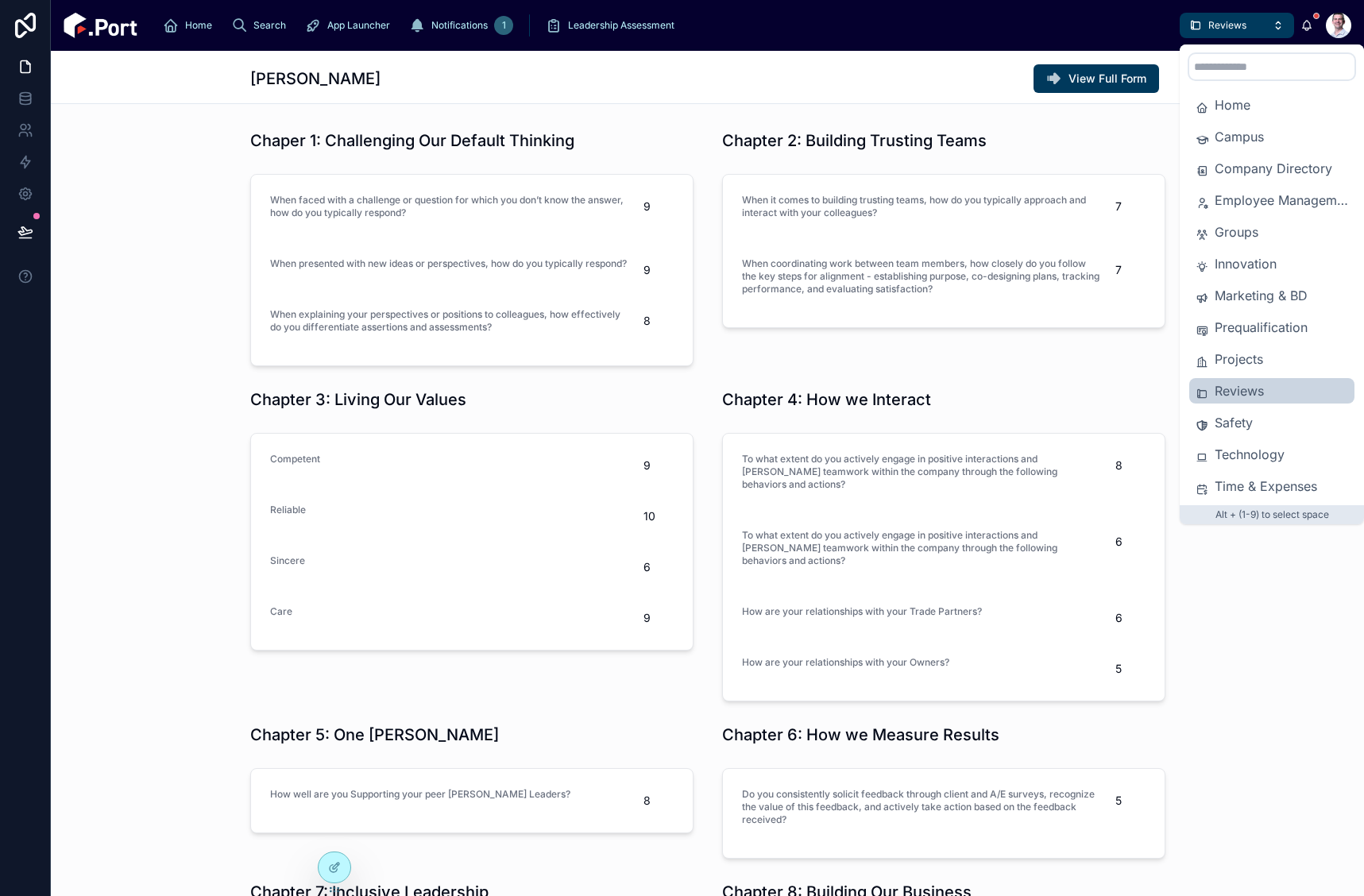
drag, startPoint x: 1247, startPoint y: 385, endPoint x: 1225, endPoint y: 390, distance: 22.6
click at [1246, 385] on span "Reviews" at bounding box center [1281, 390] width 133 height 19
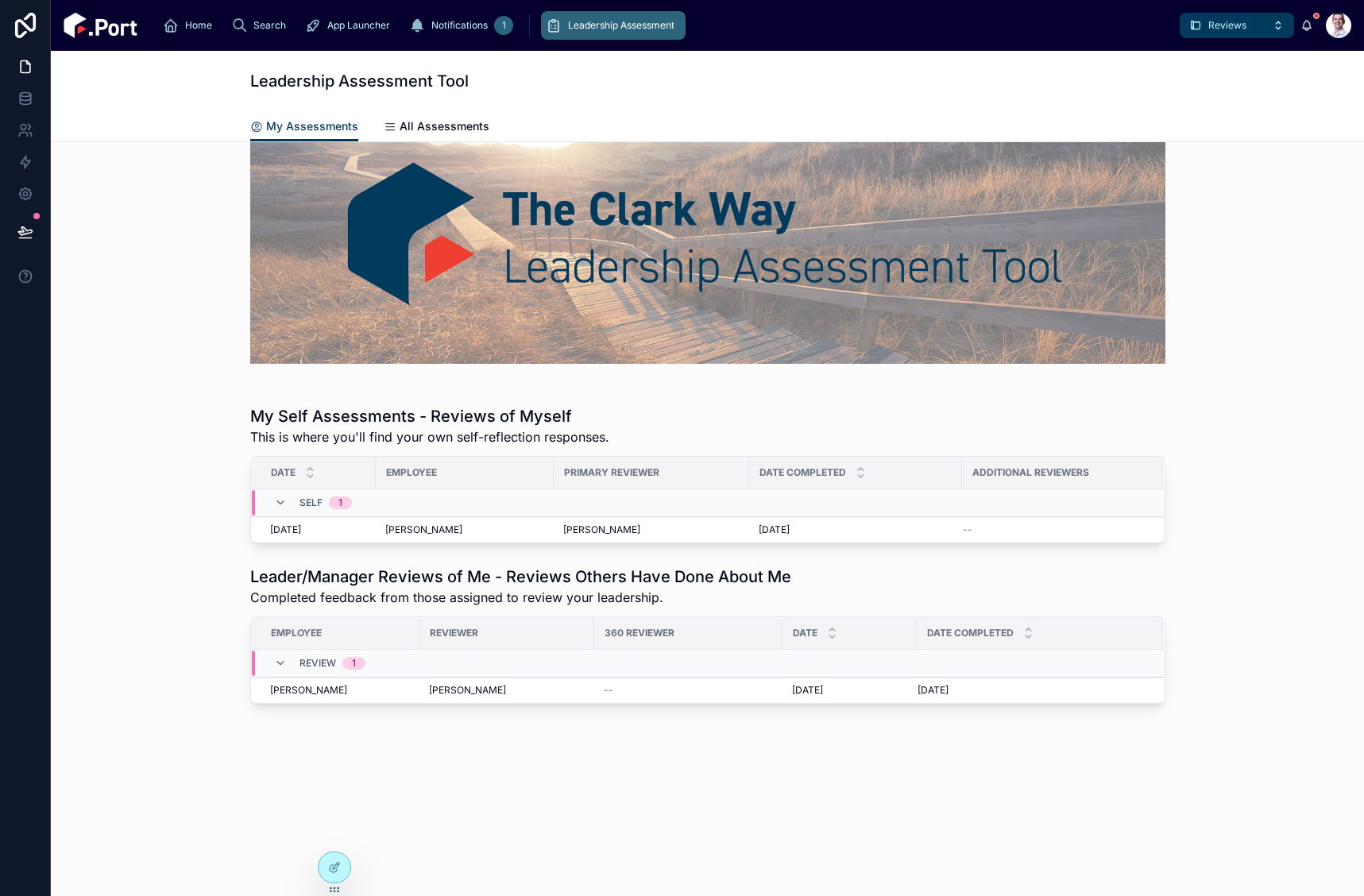
scroll to position [126, 0]
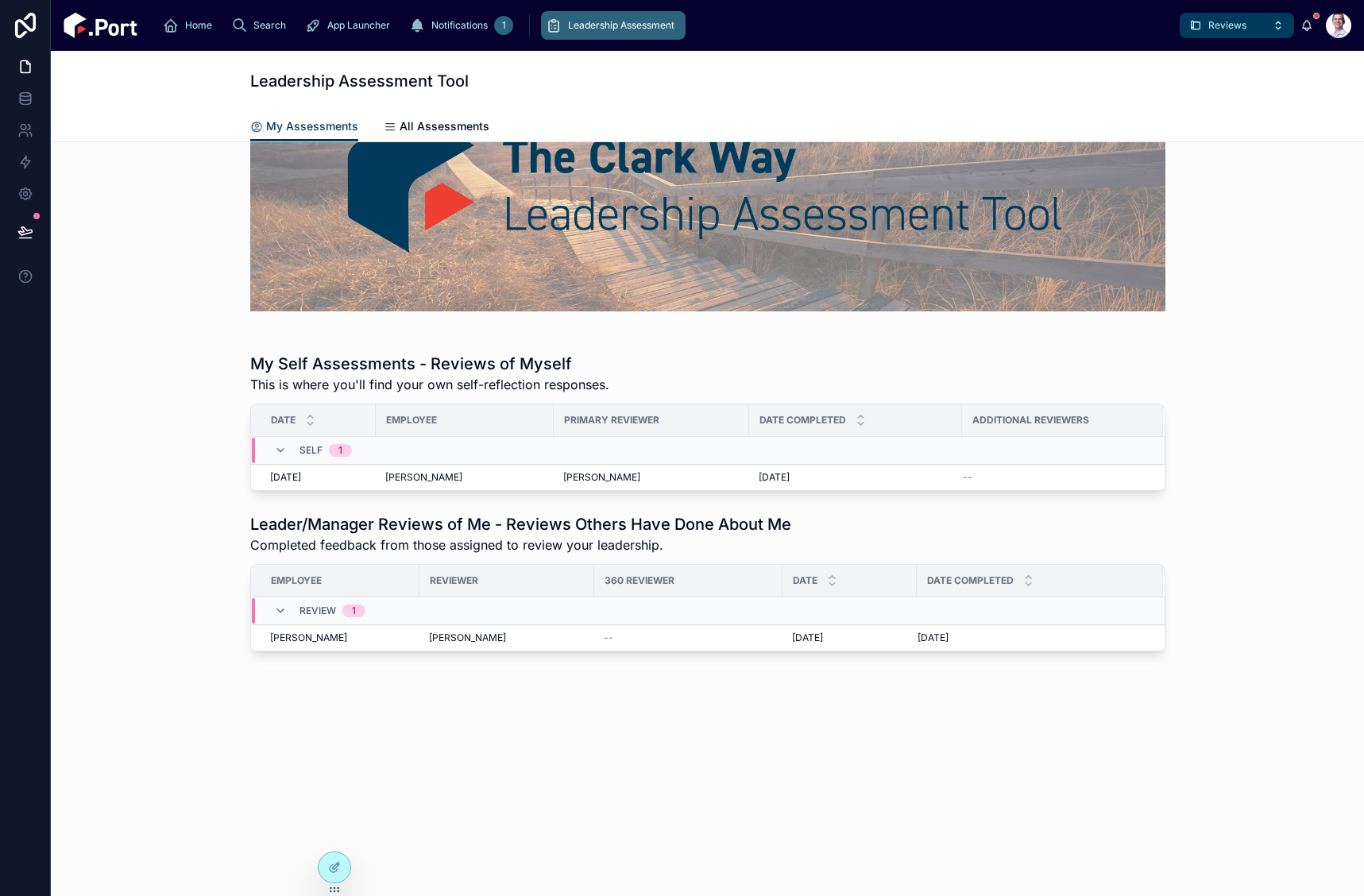
drag, startPoint x: 556, startPoint y: 41, endPoint x: 219, endPoint y: 77, distance: 338.9
click at [555, 41] on div "Home Search App Launcher Notifications 1 Leadership Assessment" at bounding box center [665, 25] width 1029 height 35
click at [30, 235] on icon at bounding box center [25, 232] width 16 height 16
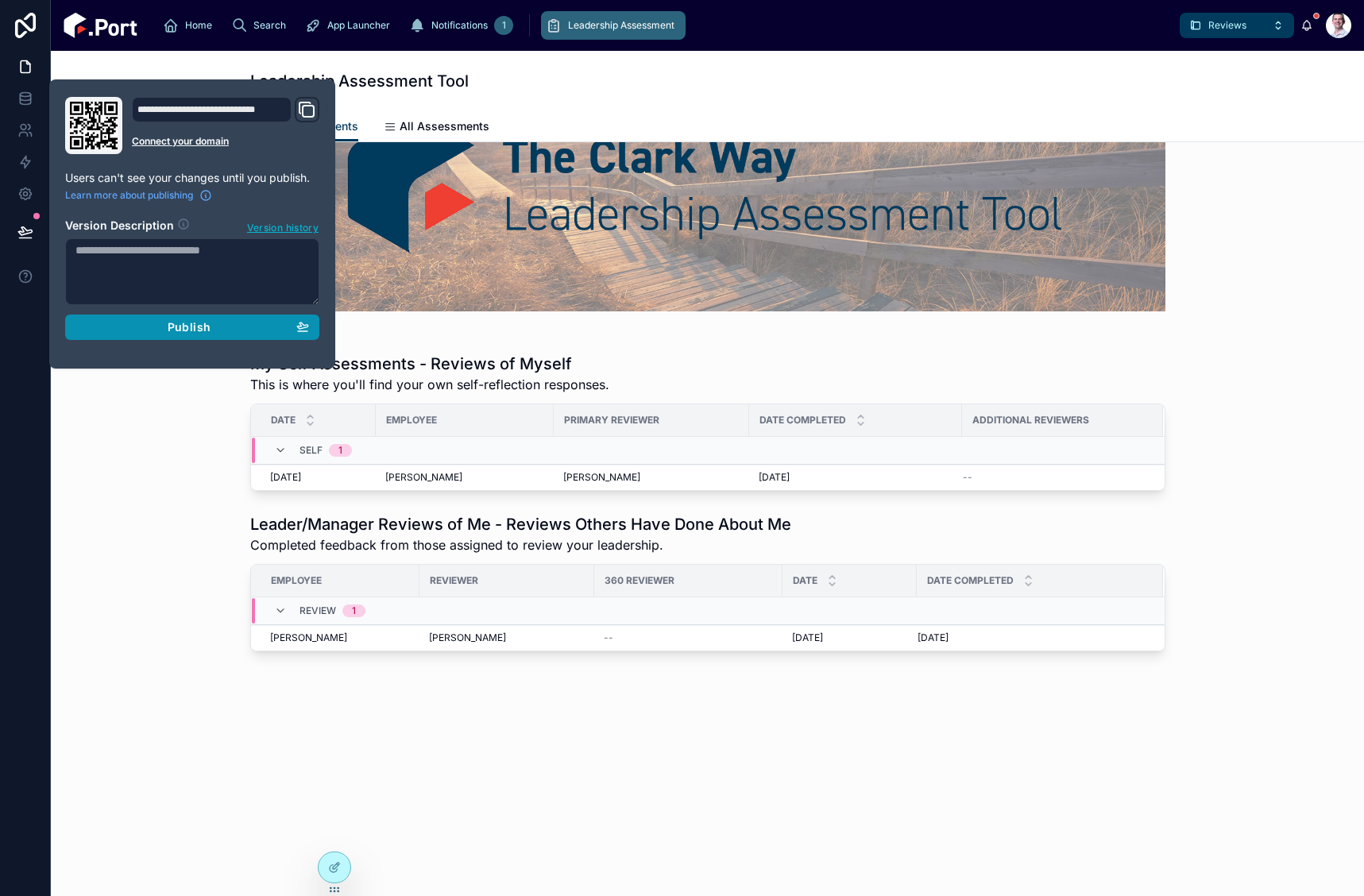
click at [247, 326] on div "Publish" at bounding box center [191, 326] width 233 height 14
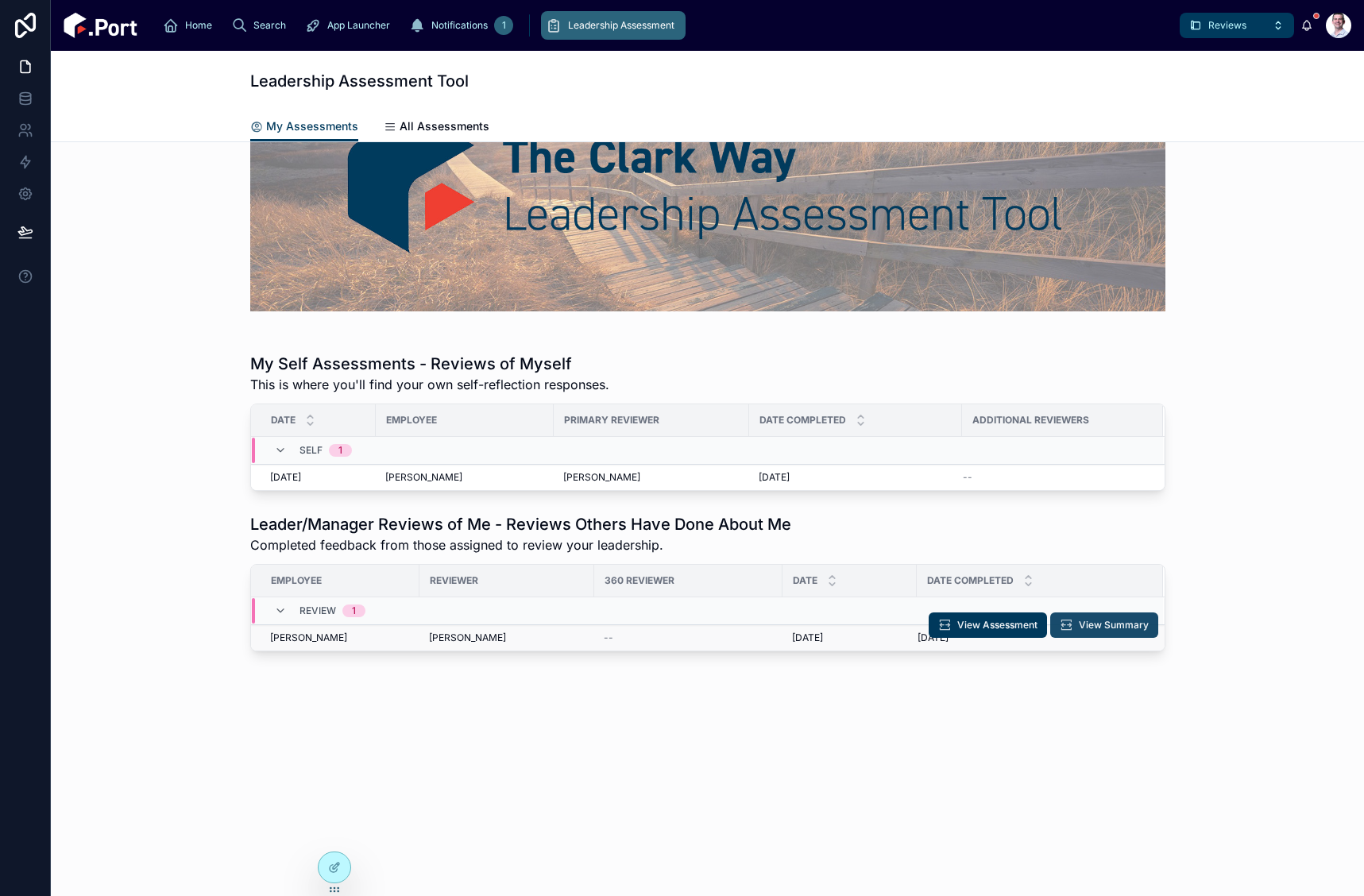
click at [1079, 622] on span "View Summary" at bounding box center [1114, 625] width 70 height 13
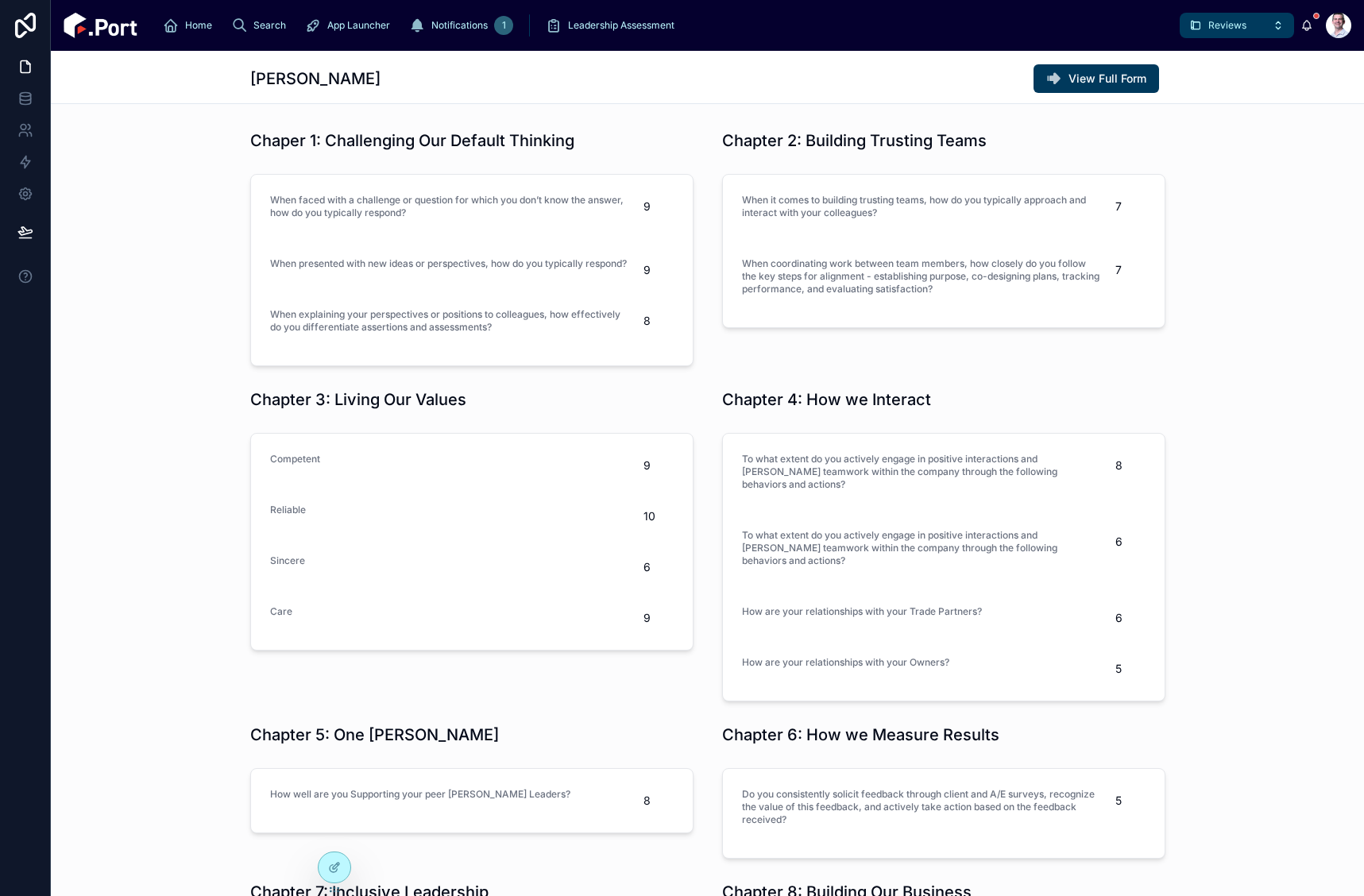
drag, startPoint x: 1233, startPoint y: 421, endPoint x: 1200, endPoint y: 354, distance: 74.7
click at [1231, 417] on div "Chaper 1: Challenging Our Default Thinking When faced with a challenge or quest…" at bounding box center [707, 646] width 1313 height 1044
click at [71, 91] on div "Zack Reed View Full Form" at bounding box center [707, 77] width 1313 height 53
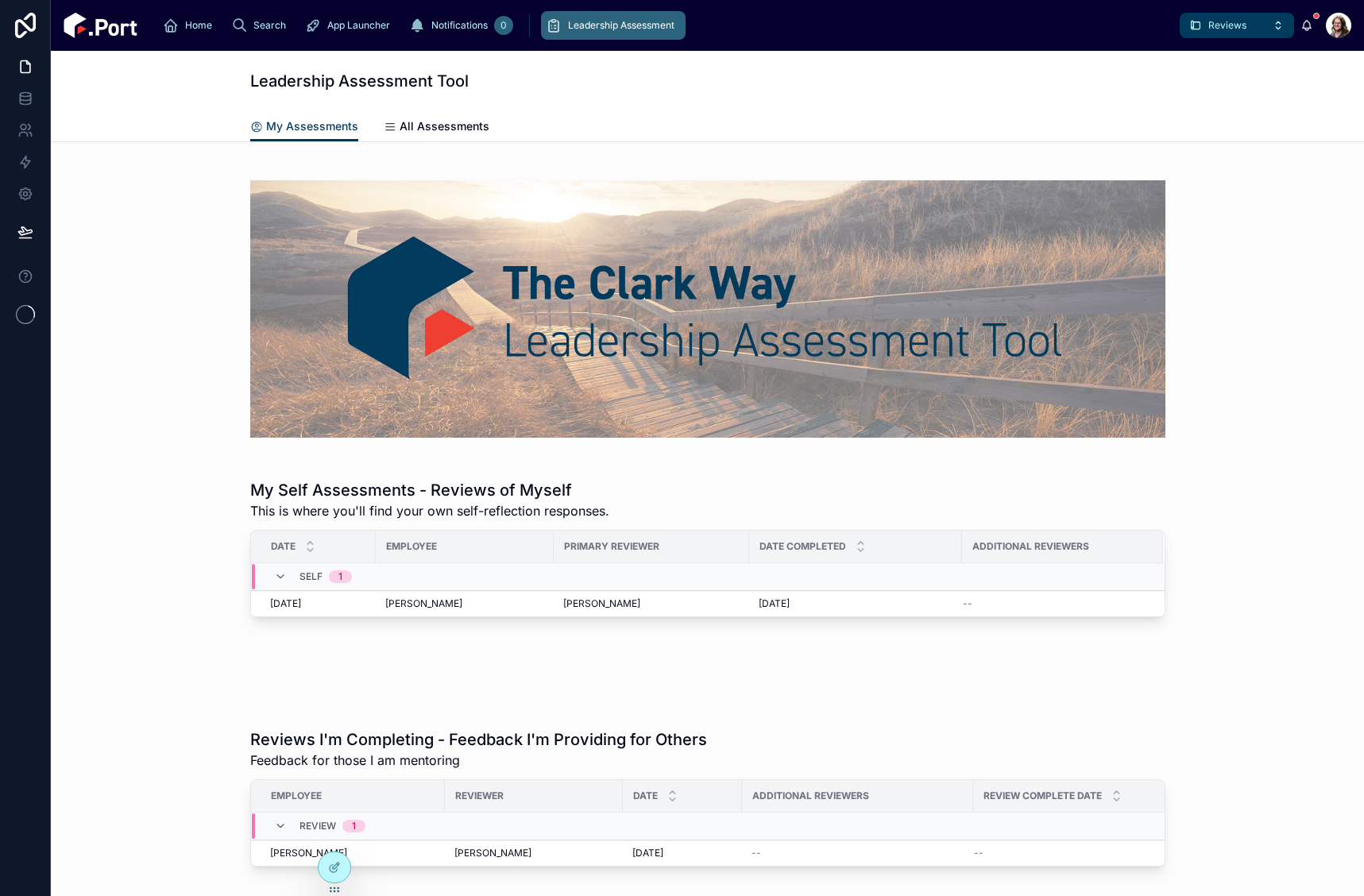
scroll to position [138, 0]
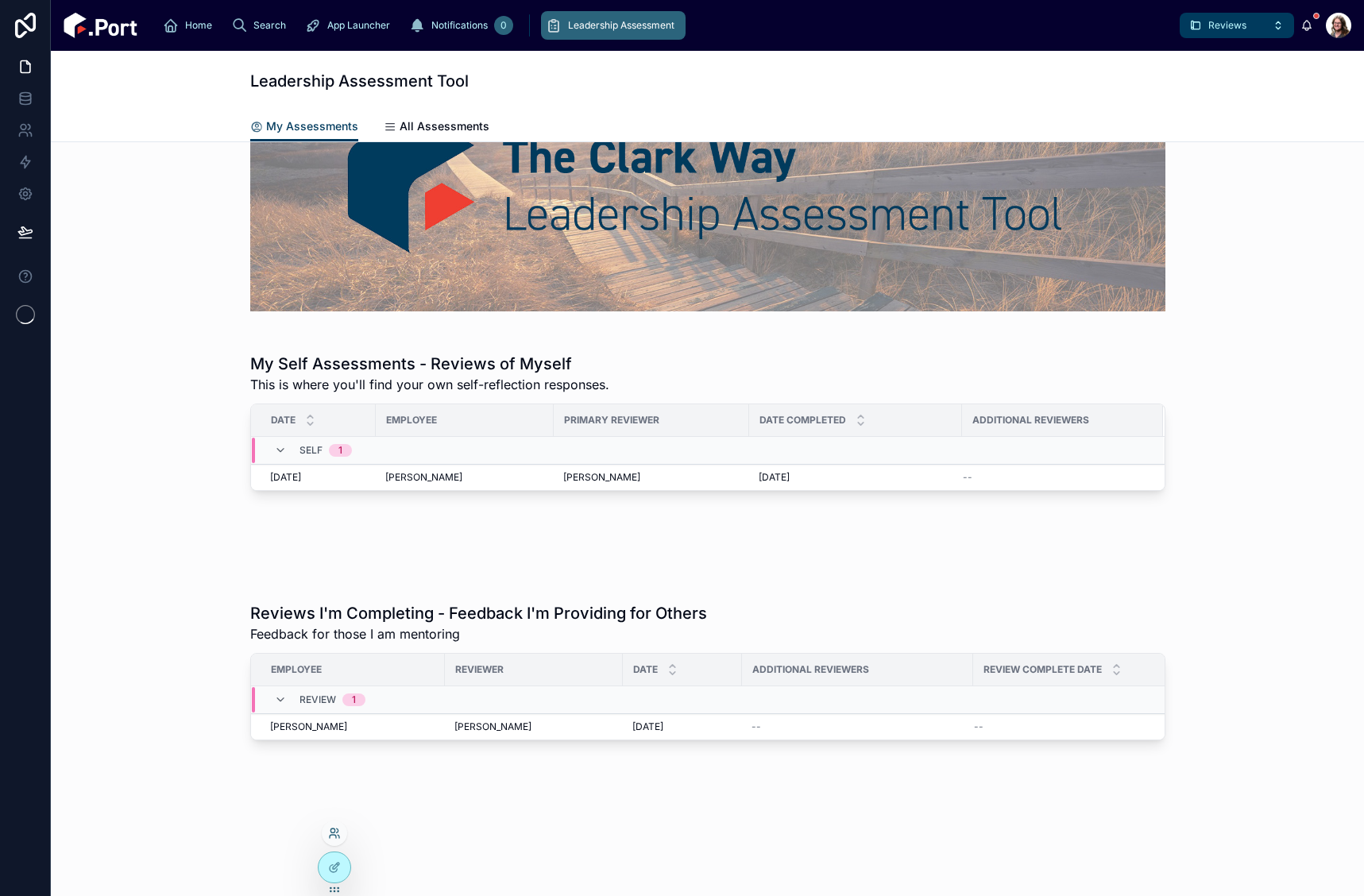
click at [332, 837] on icon at bounding box center [335, 834] width 13 height 13
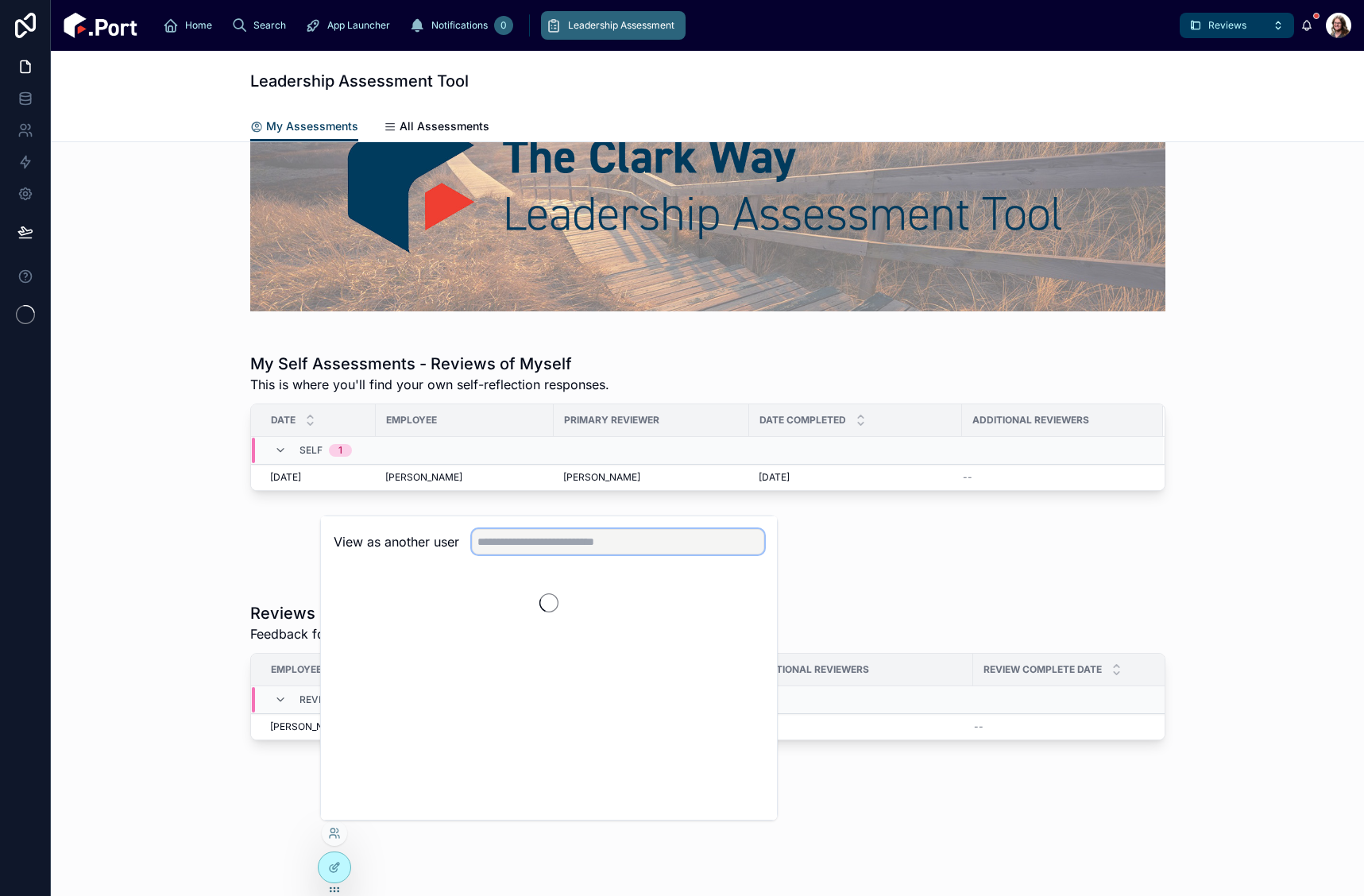
click at [590, 543] on input "text" at bounding box center [618, 542] width 292 height 25
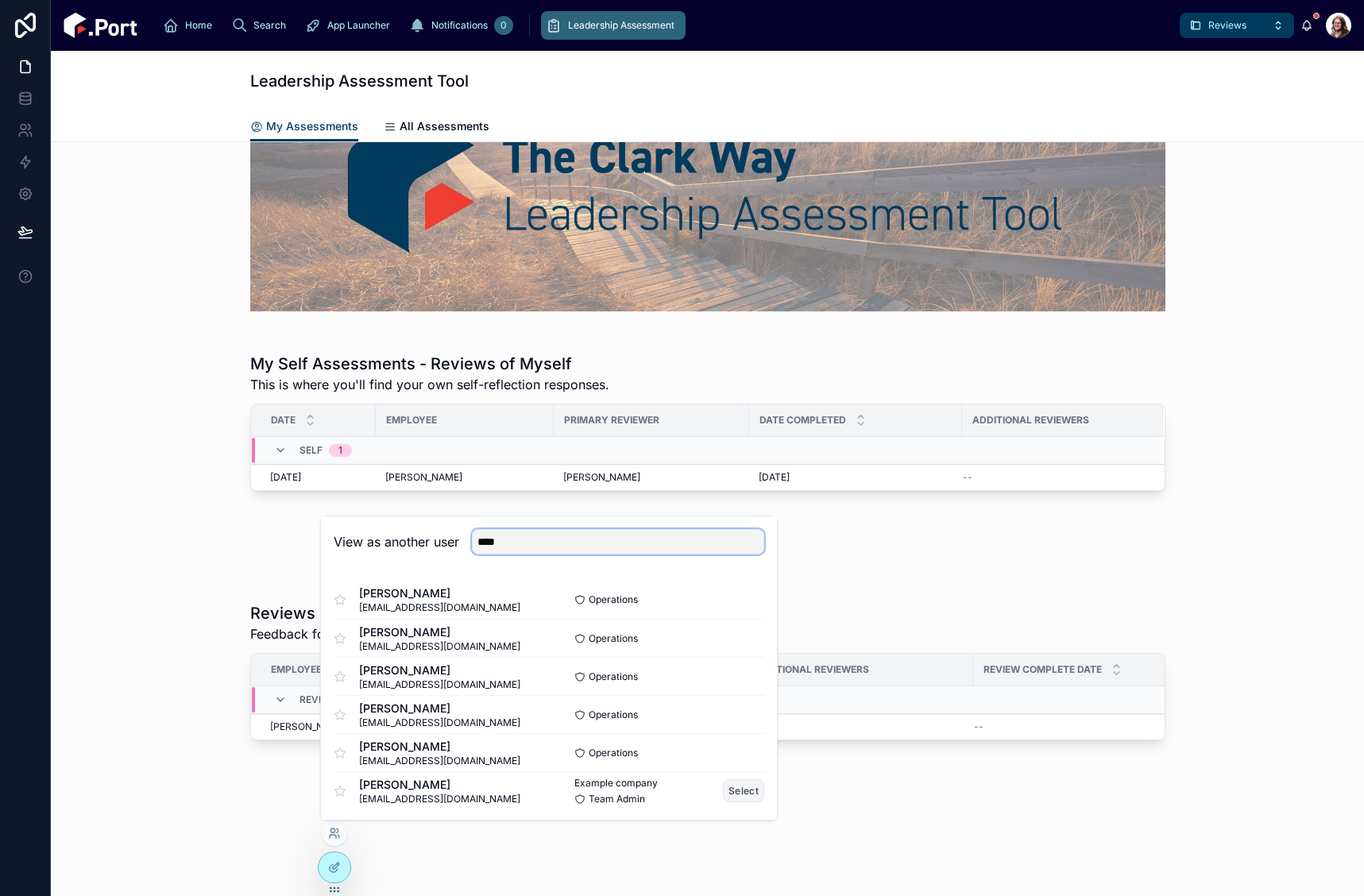
type input "****"
click at [723, 787] on button "Select" at bounding box center [744, 791] width 41 height 23
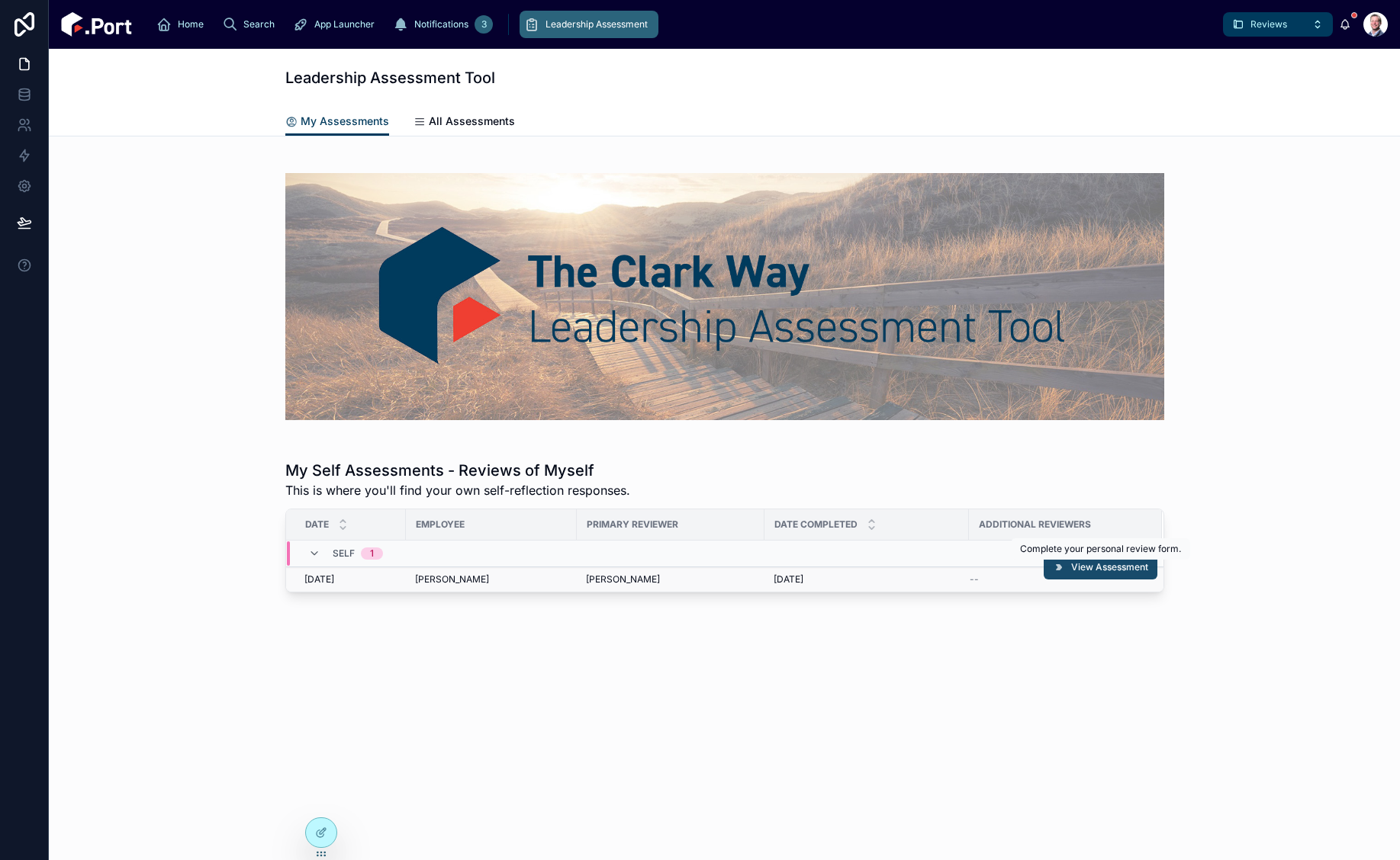
click at [1080, 566] on span "View Assessment" at bounding box center [1109, 568] width 77 height 13
